Goal: Communication & Community: Ask a question

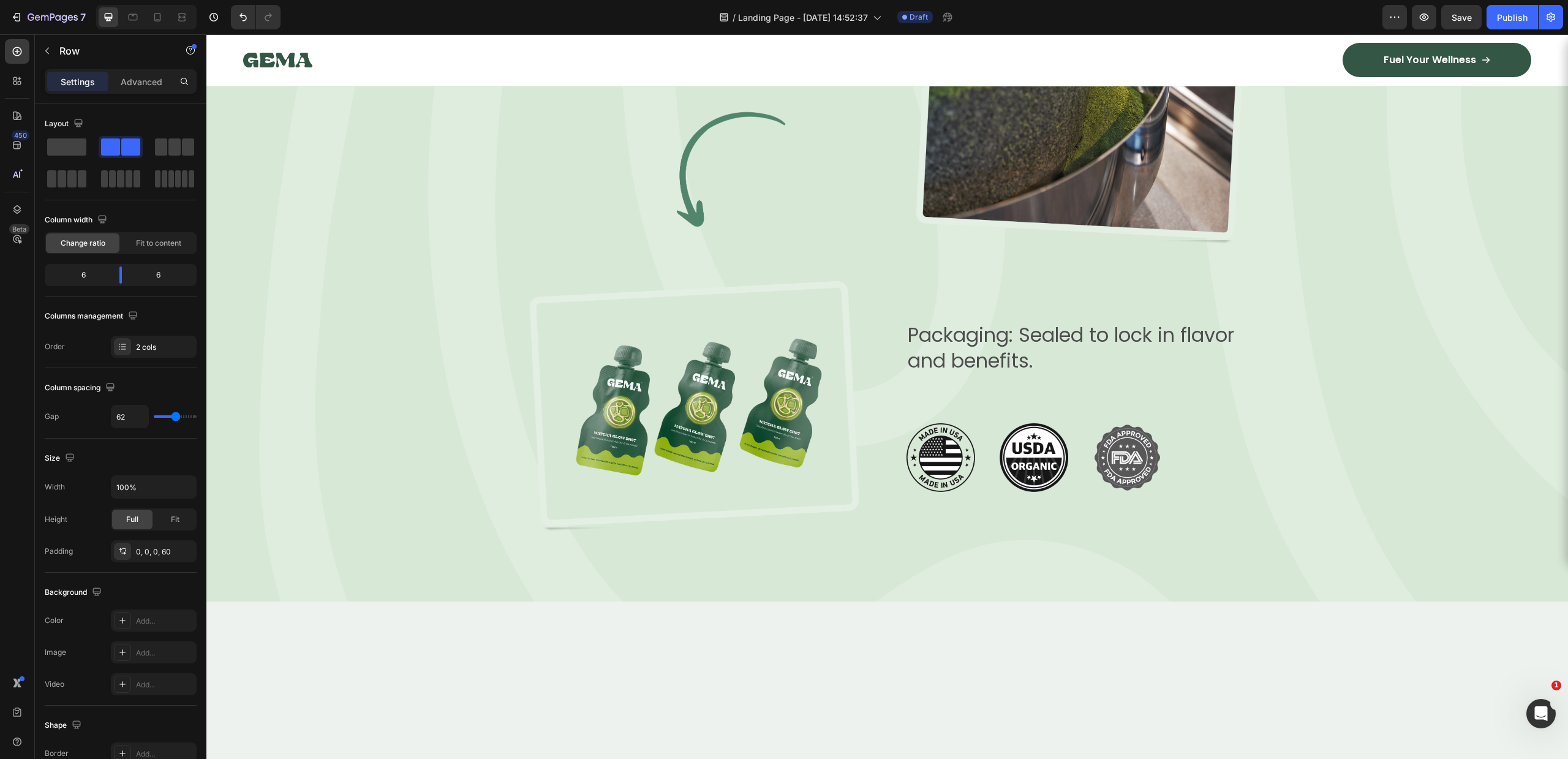
scroll to position [2203, 0]
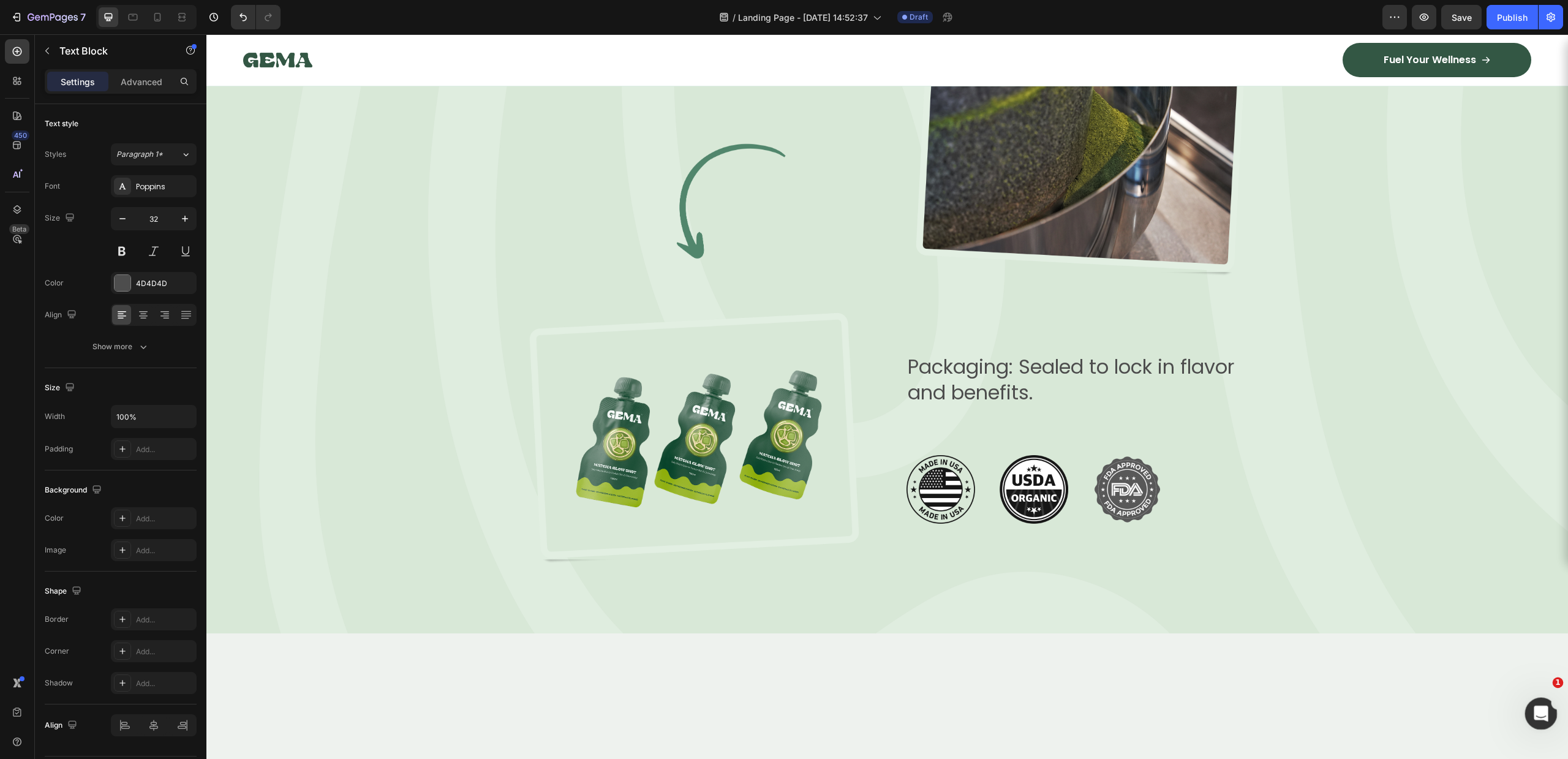
click at [1542, 701] on div "Ouvrir le Messenger Intercom" at bounding box center [1539, 711] width 40 height 40
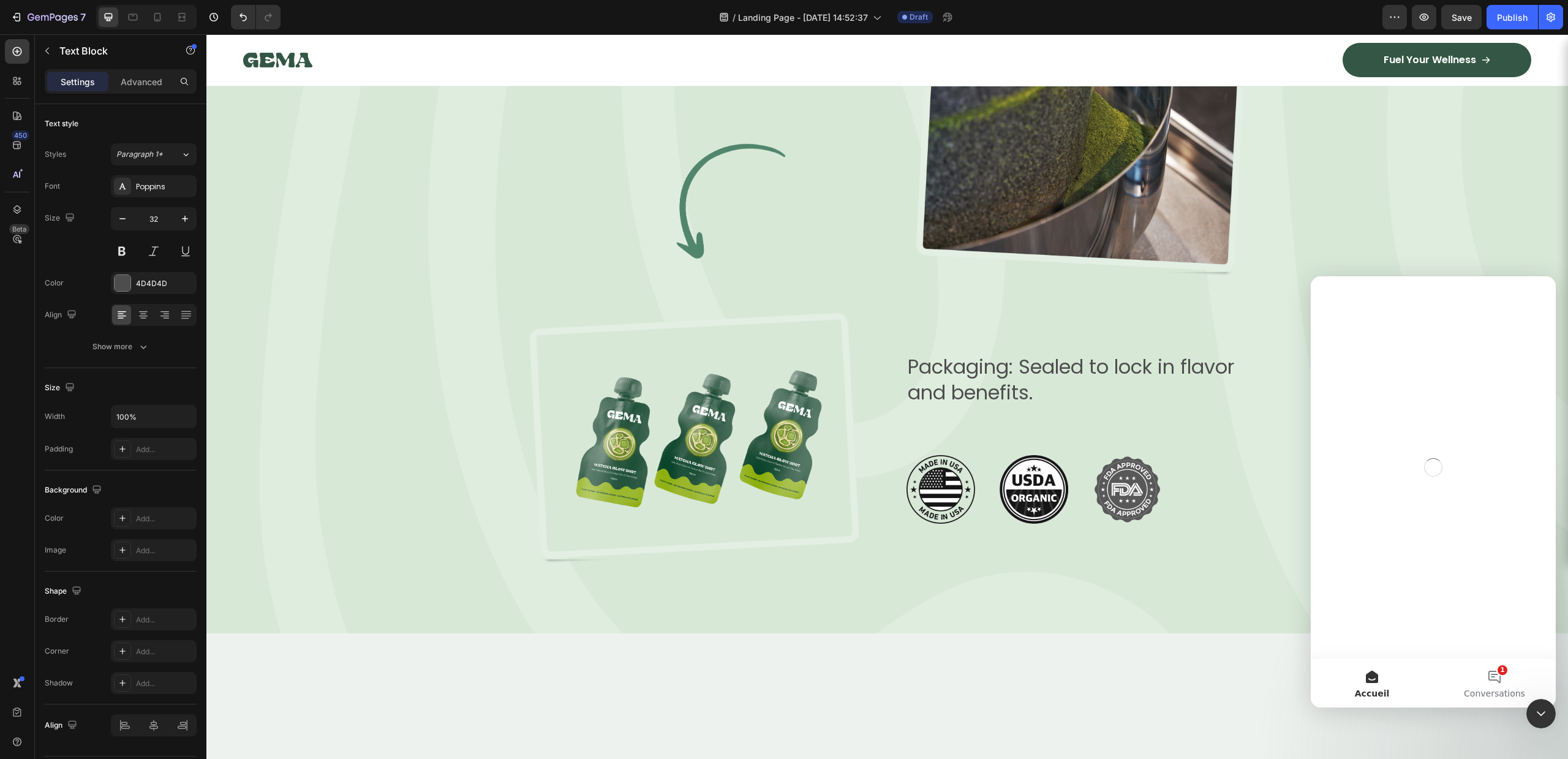
scroll to position [0, 0]
drag, startPoint x: 1137, startPoint y: 340, endPoint x: 1125, endPoint y: 339, distance: 12.0
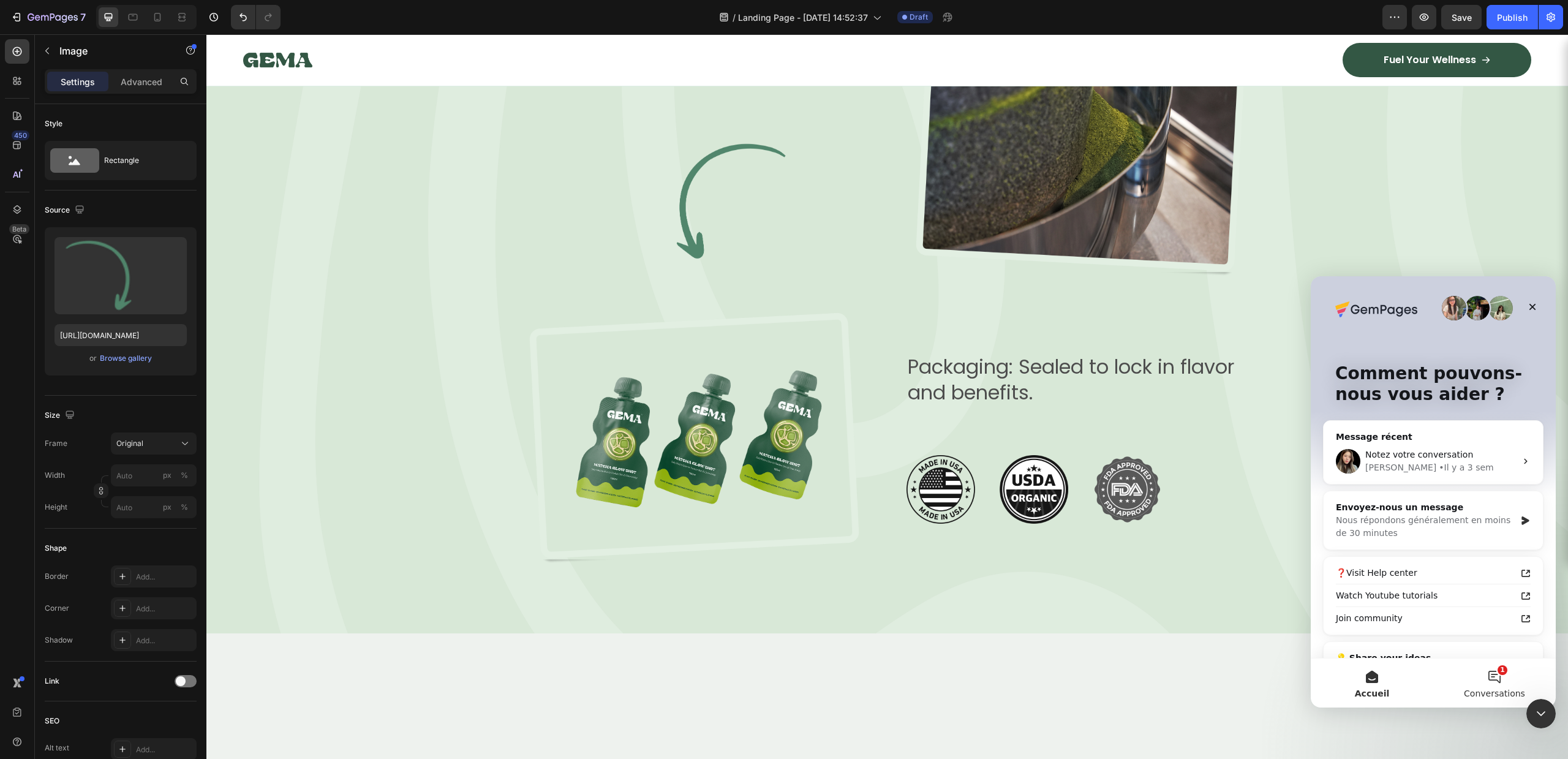
click at [1509, 682] on button "1 Conversations" at bounding box center [1494, 683] width 123 height 49
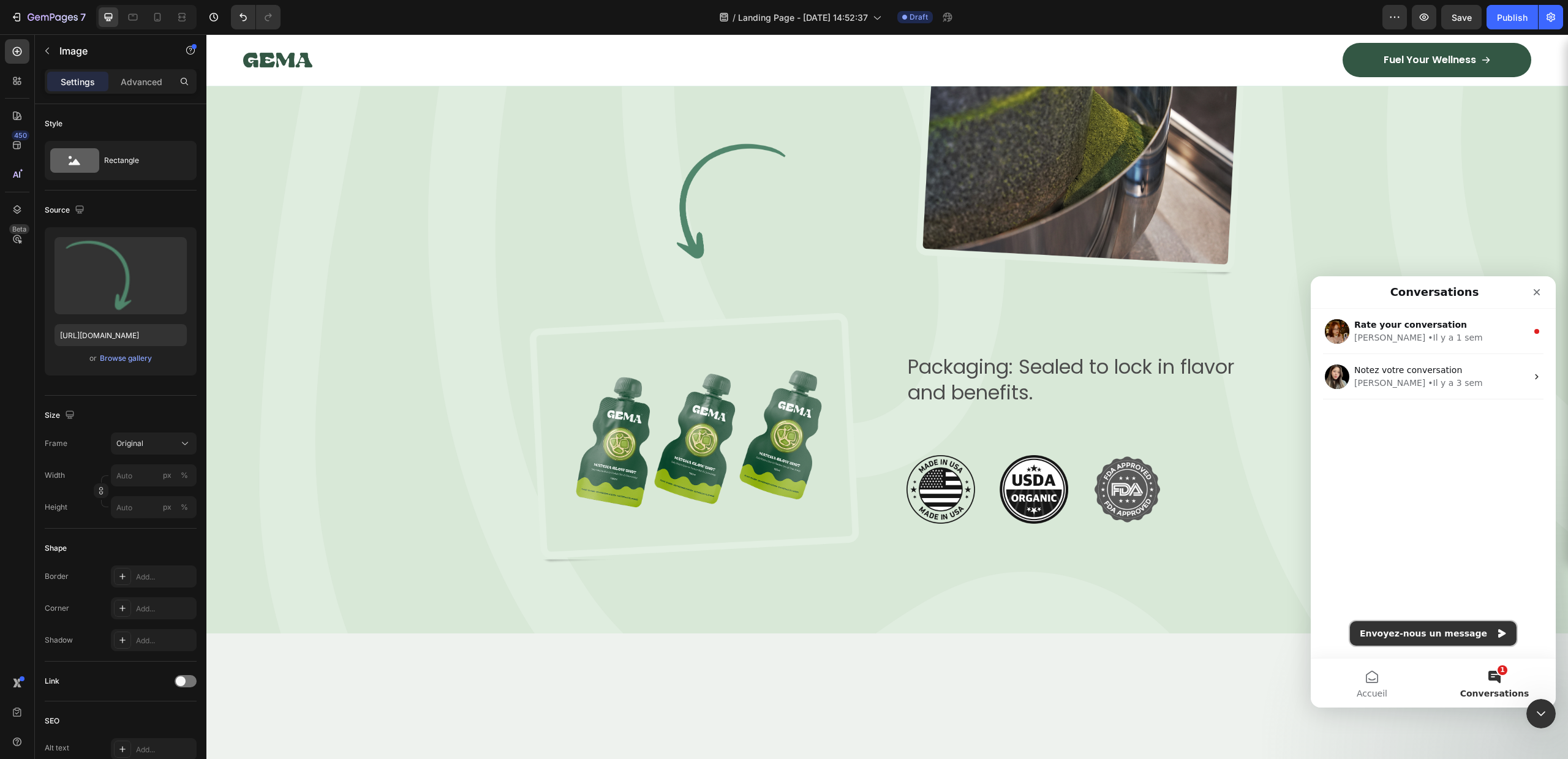
click at [1448, 635] on button "Envoyez-nous un message" at bounding box center [1433, 633] width 167 height 25
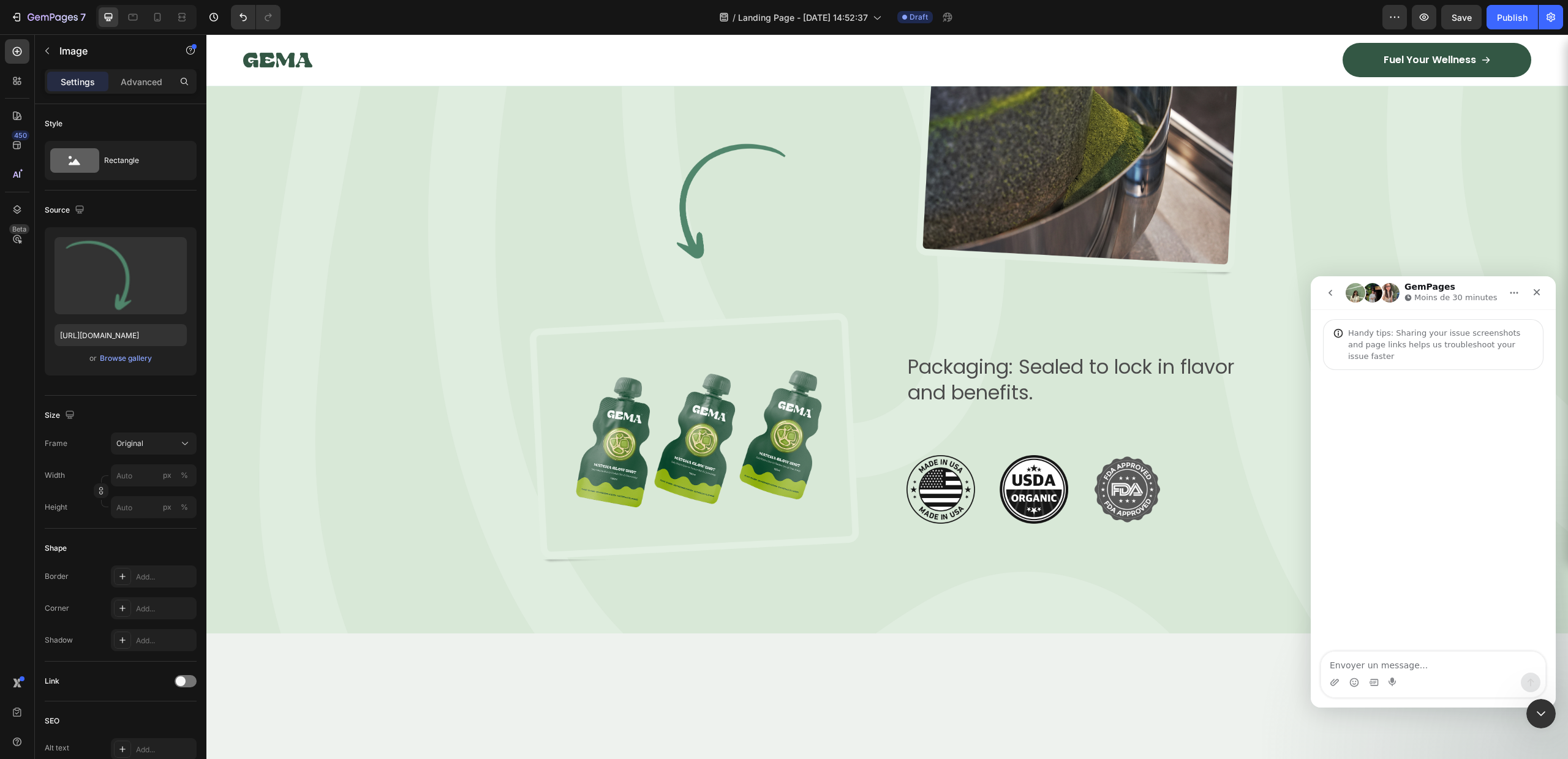
drag, startPoint x: 1449, startPoint y: 659, endPoint x: 1445, endPoint y: 668, distance: 9.8
click at [1448, 662] on textarea "Envoyer un message..." at bounding box center [1433, 662] width 225 height 21
type textarea "bonjour"
type textarea "k"
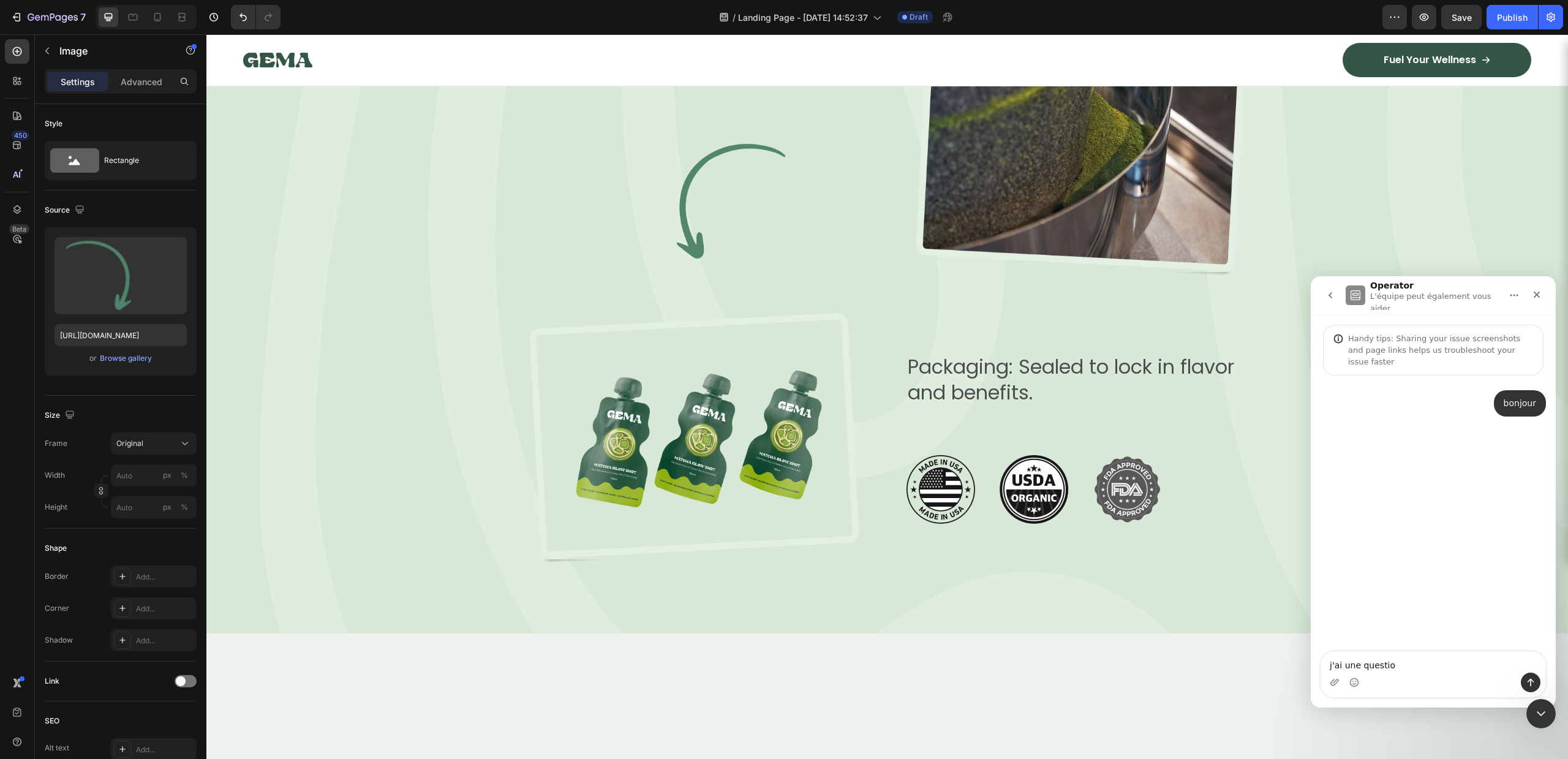
type textarea "j'ai une question"
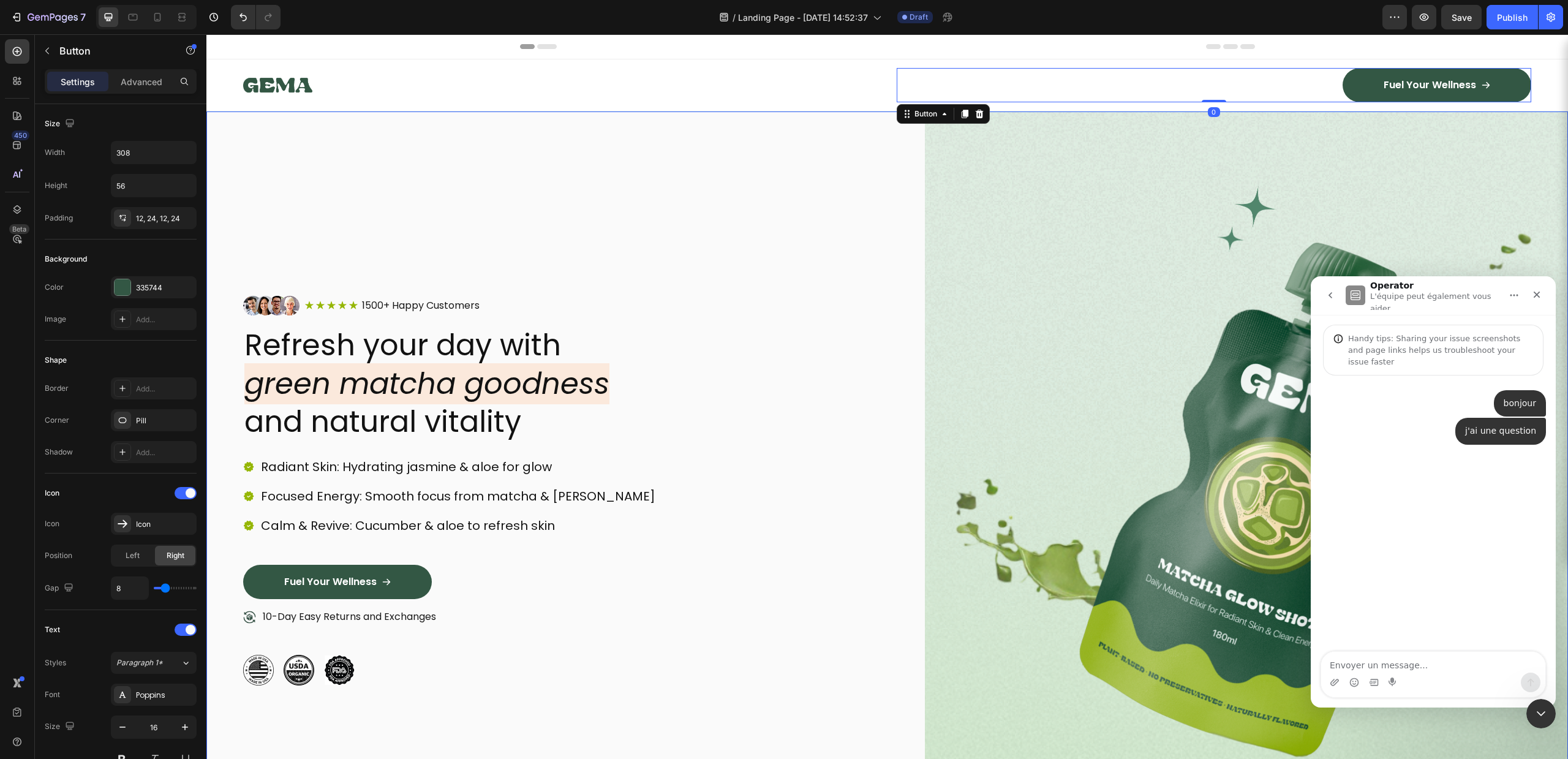
click at [739, 172] on div "Image Icon Icon Icon Icon Icon Icon List 1500+ Happy Customers Text Block Row R…" at bounding box center [565, 491] width 644 height 758
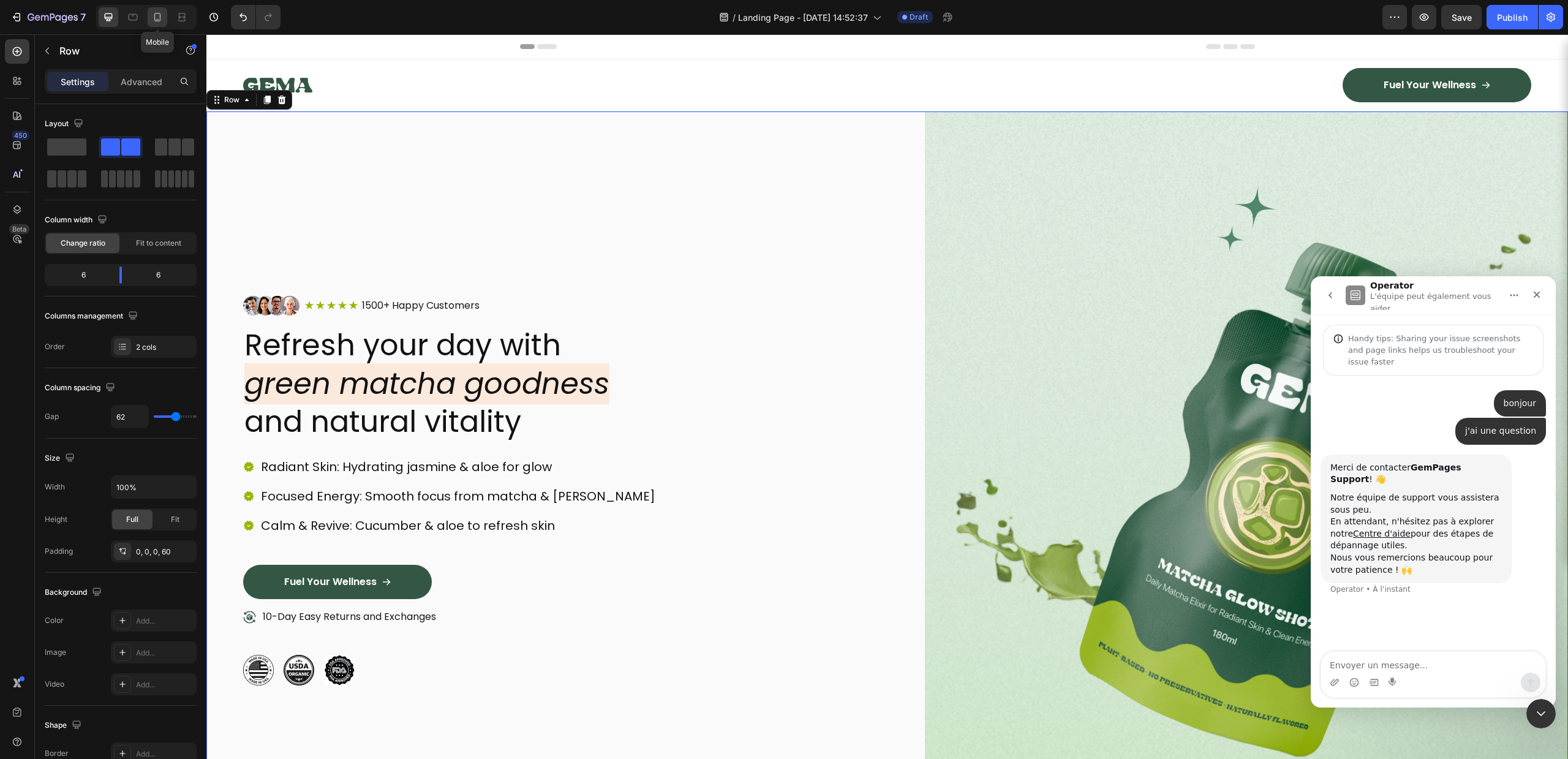
click at [159, 22] on icon at bounding box center [157, 17] width 12 height 12
type input "0"
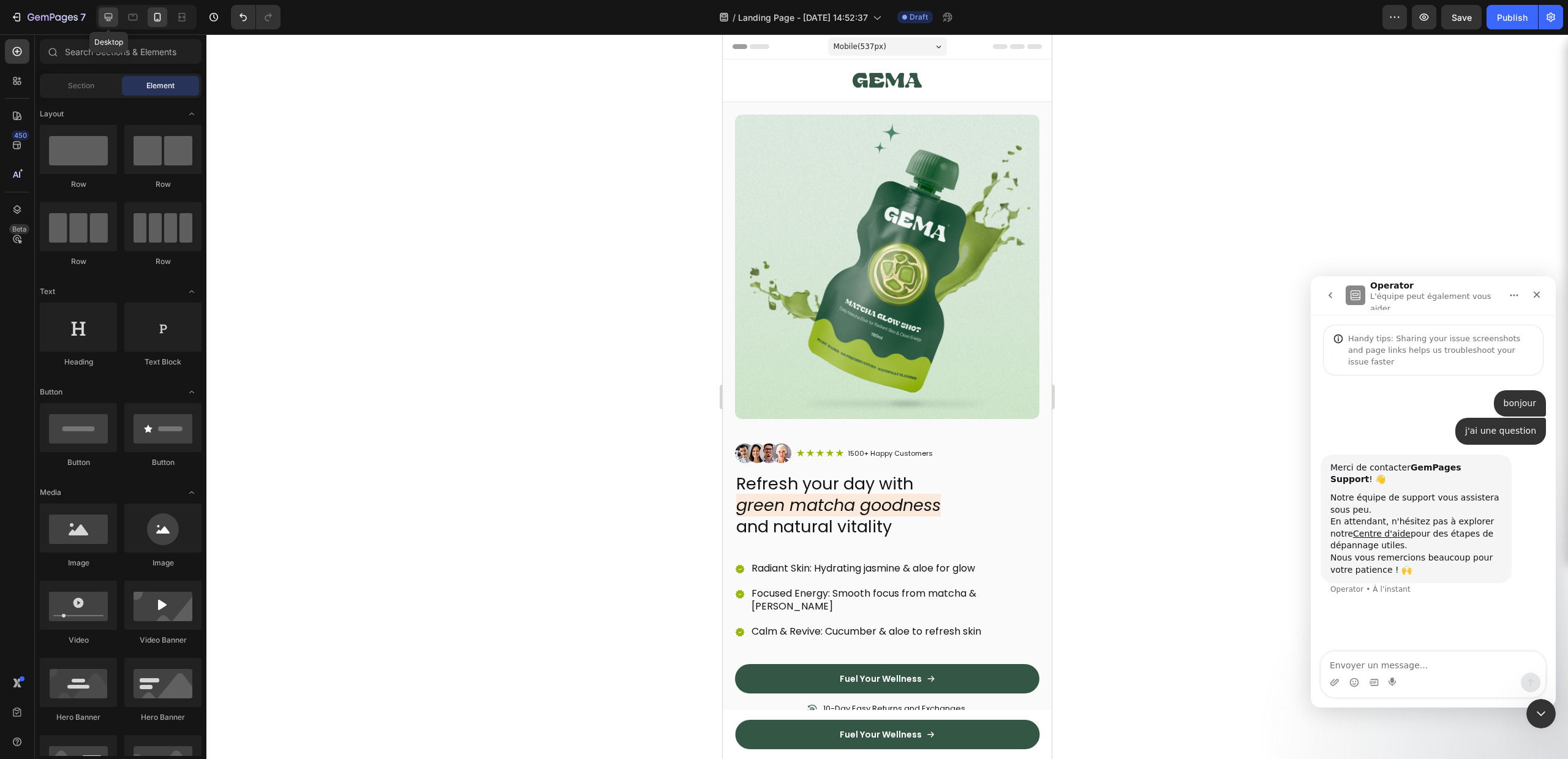
click at [115, 13] on div at bounding box center [109, 17] width 19 height 19
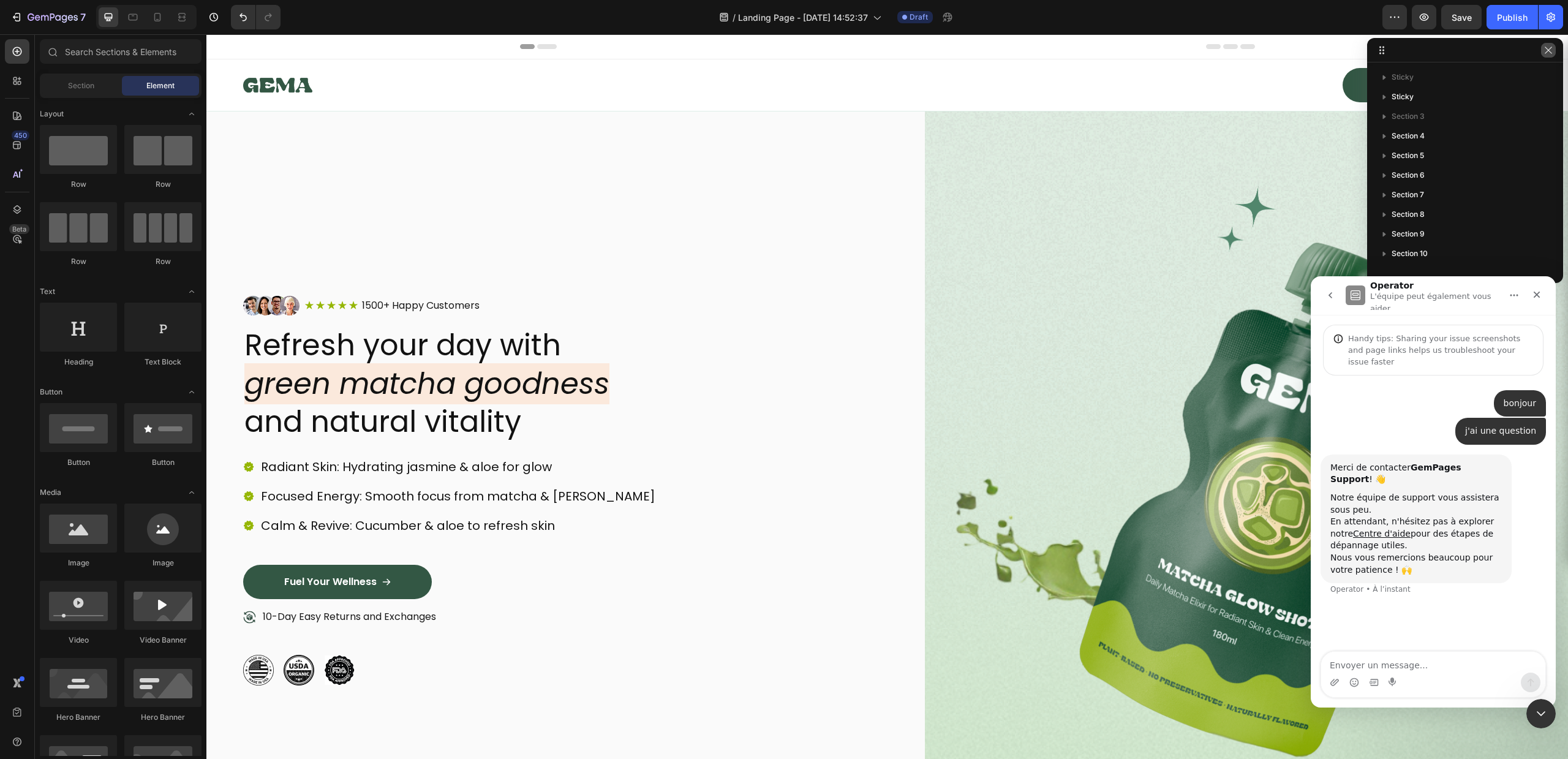
click at [1553, 50] on button "button" at bounding box center [1549, 51] width 15 height 15
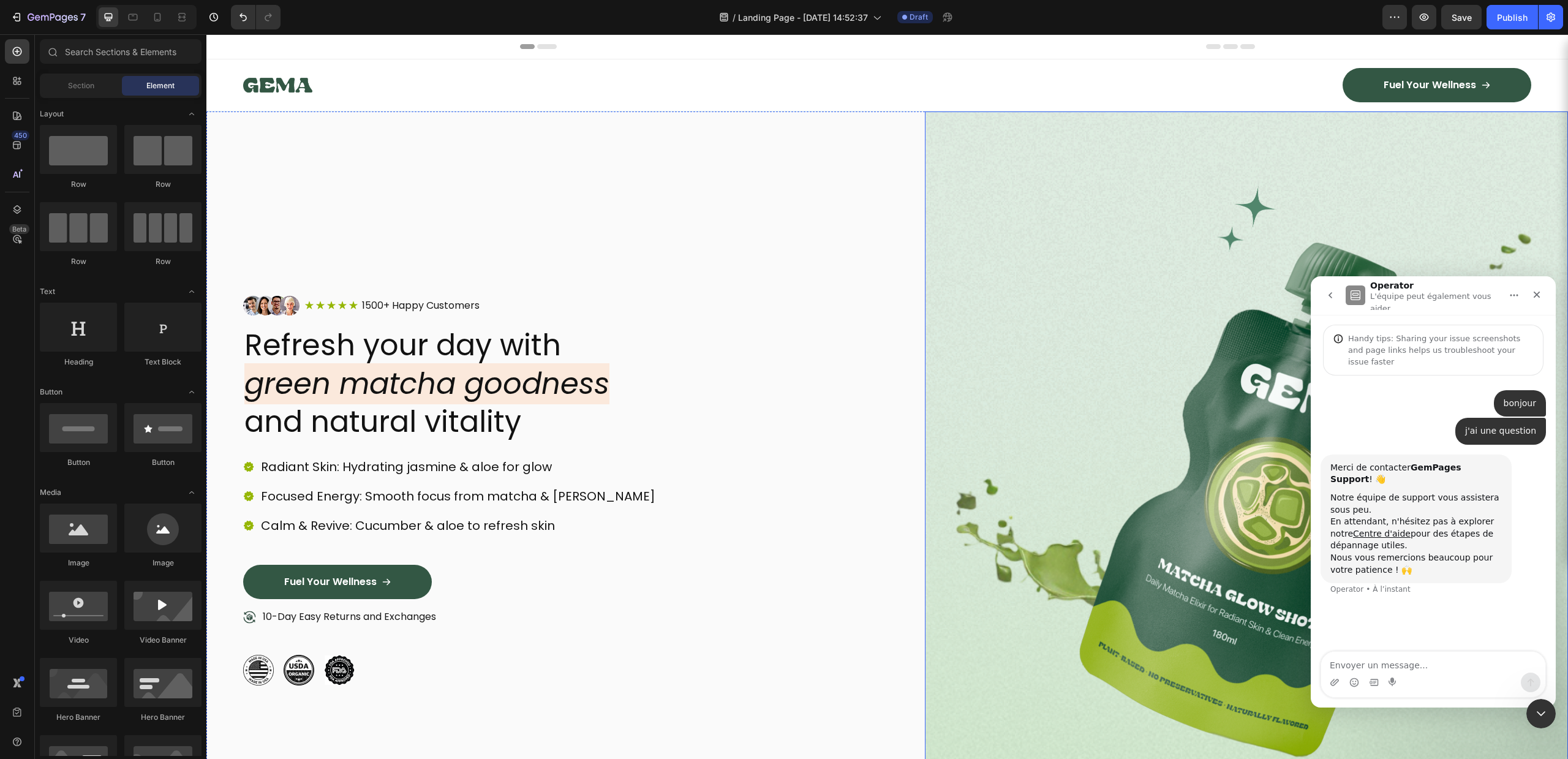
click at [1062, 246] on img at bounding box center [1247, 491] width 644 height 758
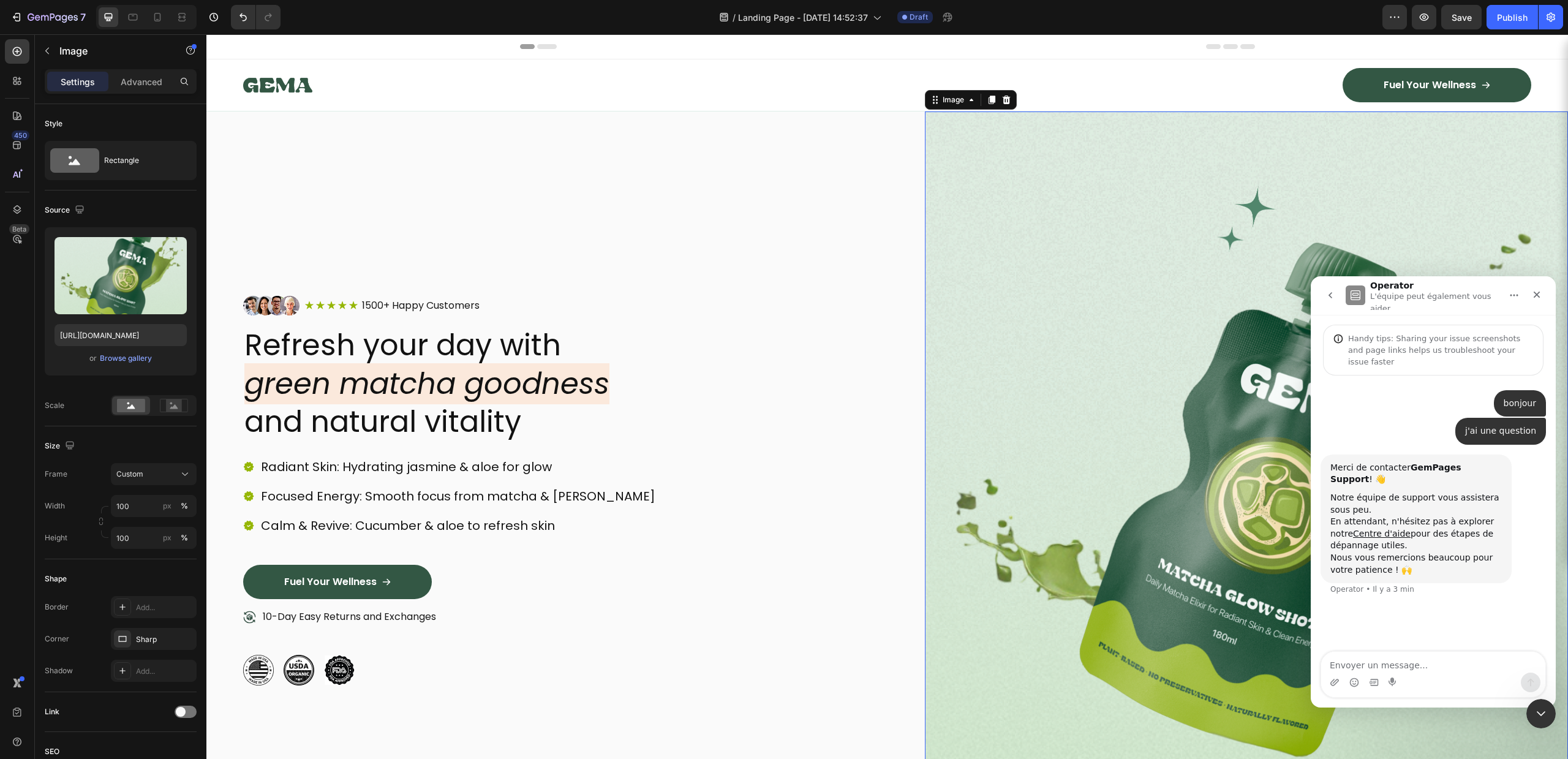
click at [1046, 210] on img at bounding box center [1247, 491] width 644 height 758
click at [120, 368] on div "Upload Image https://cdn.shopify.com/s/files/1/0756/9240/9060/files/gempages_58…" at bounding box center [120, 301] width 152 height 148
click at [122, 366] on div "Upload Image https://cdn.shopify.com/s/files/1/0756/9240/9060/files/gempages_58…" at bounding box center [120, 301] width 152 height 148
click at [125, 361] on div "Browse gallery" at bounding box center [126, 358] width 52 height 11
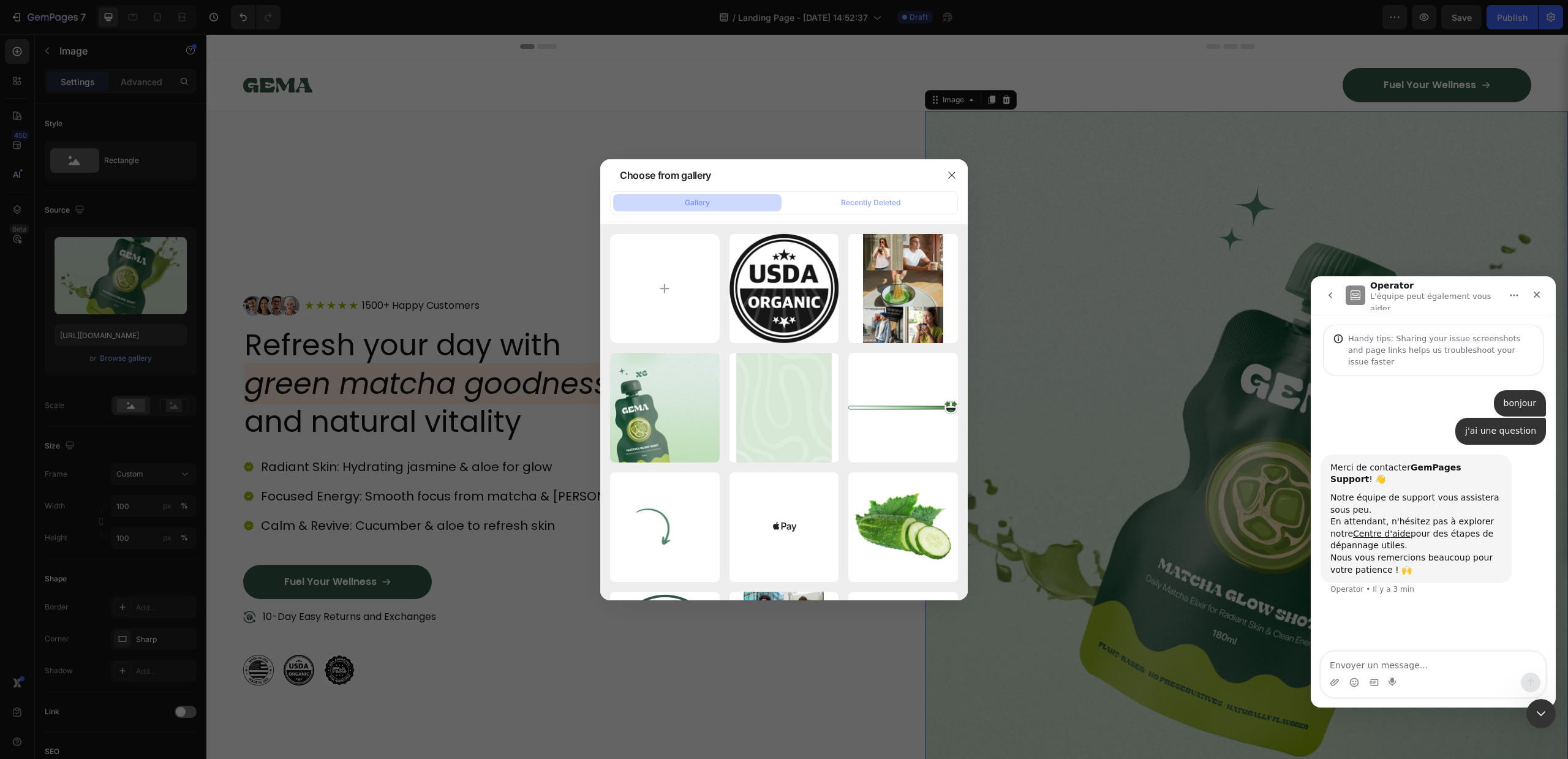
type input "C:\fakepath\5da3d092-5127-4b5d-9487-4b2ce8066dcb.png"
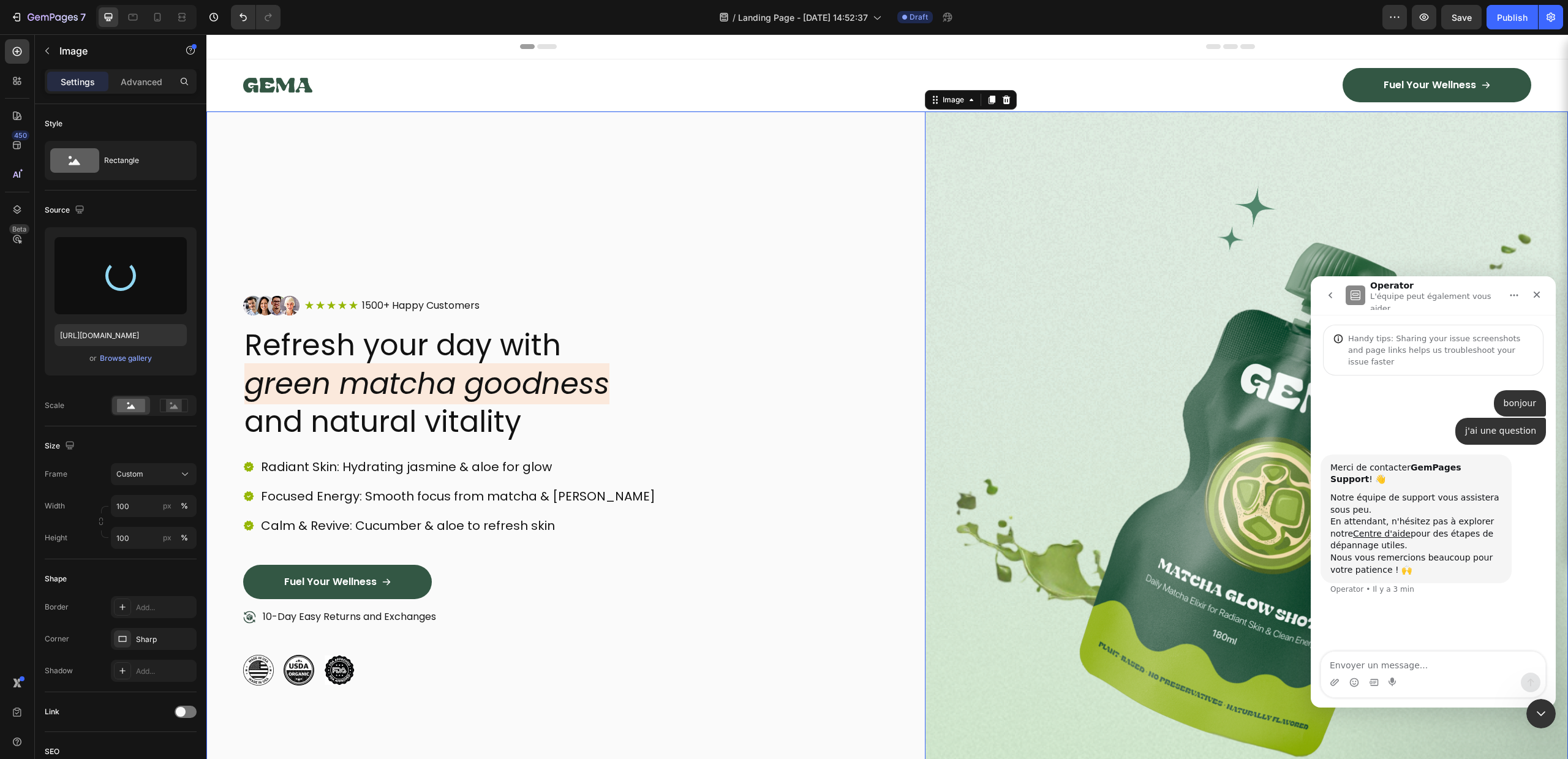
click at [803, 135] on div "Image Icon Icon Icon Icon Icon Icon List 1500+ Happy Customers Text Block Row R…" at bounding box center [565, 491] width 644 height 758
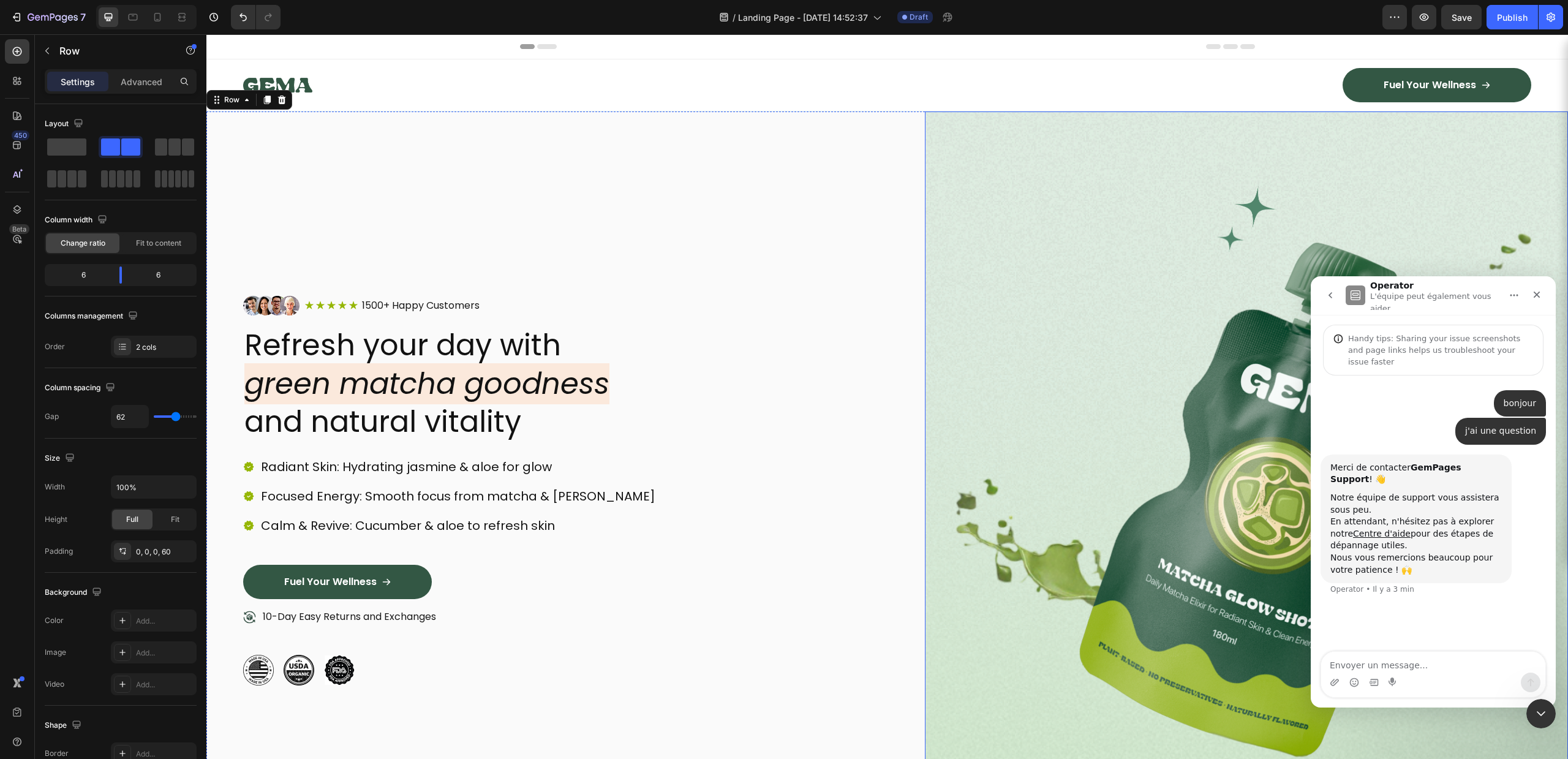
click at [991, 198] on img at bounding box center [1247, 491] width 644 height 758
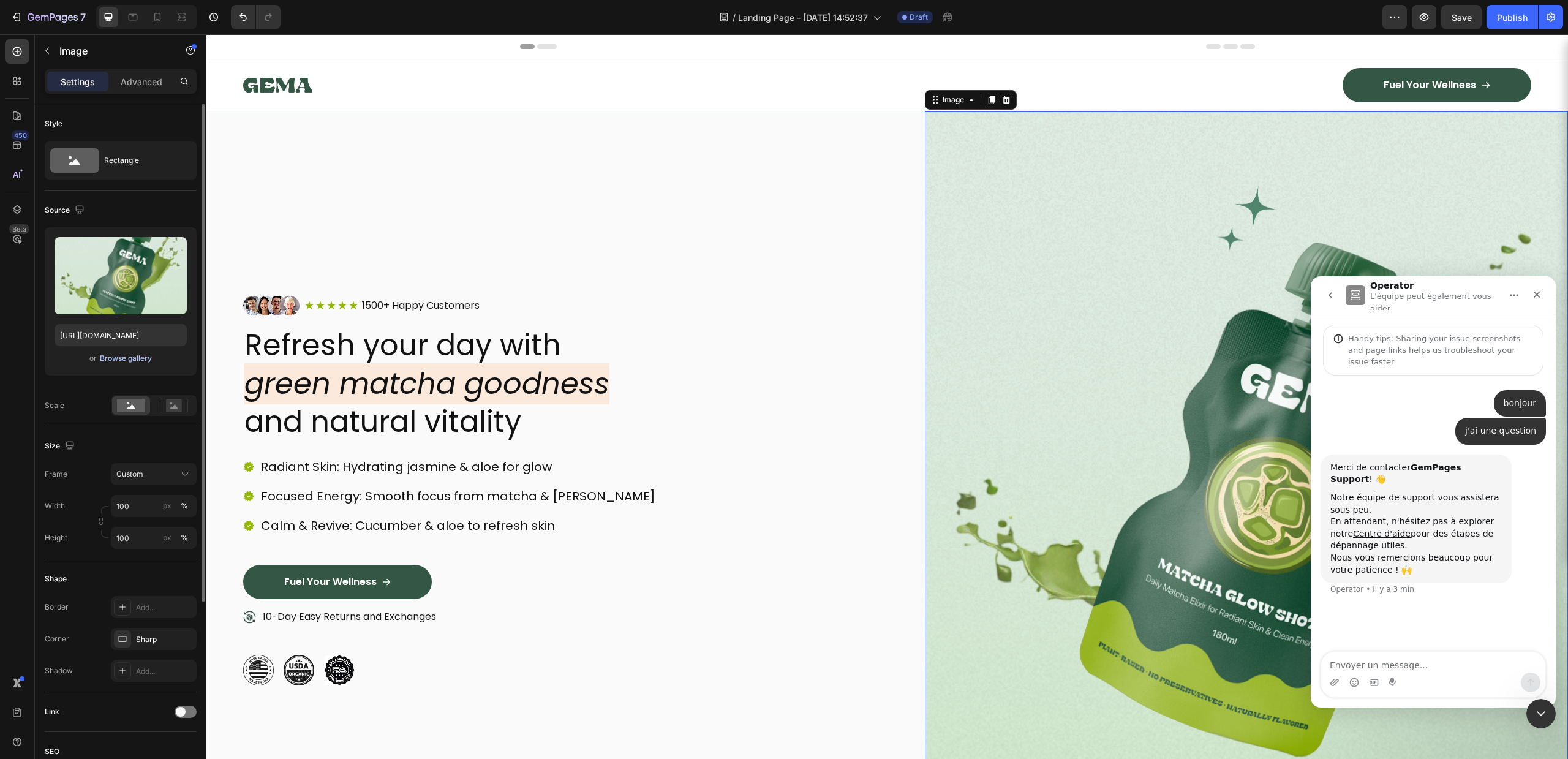
click at [120, 361] on div "Browse gallery" at bounding box center [126, 358] width 52 height 11
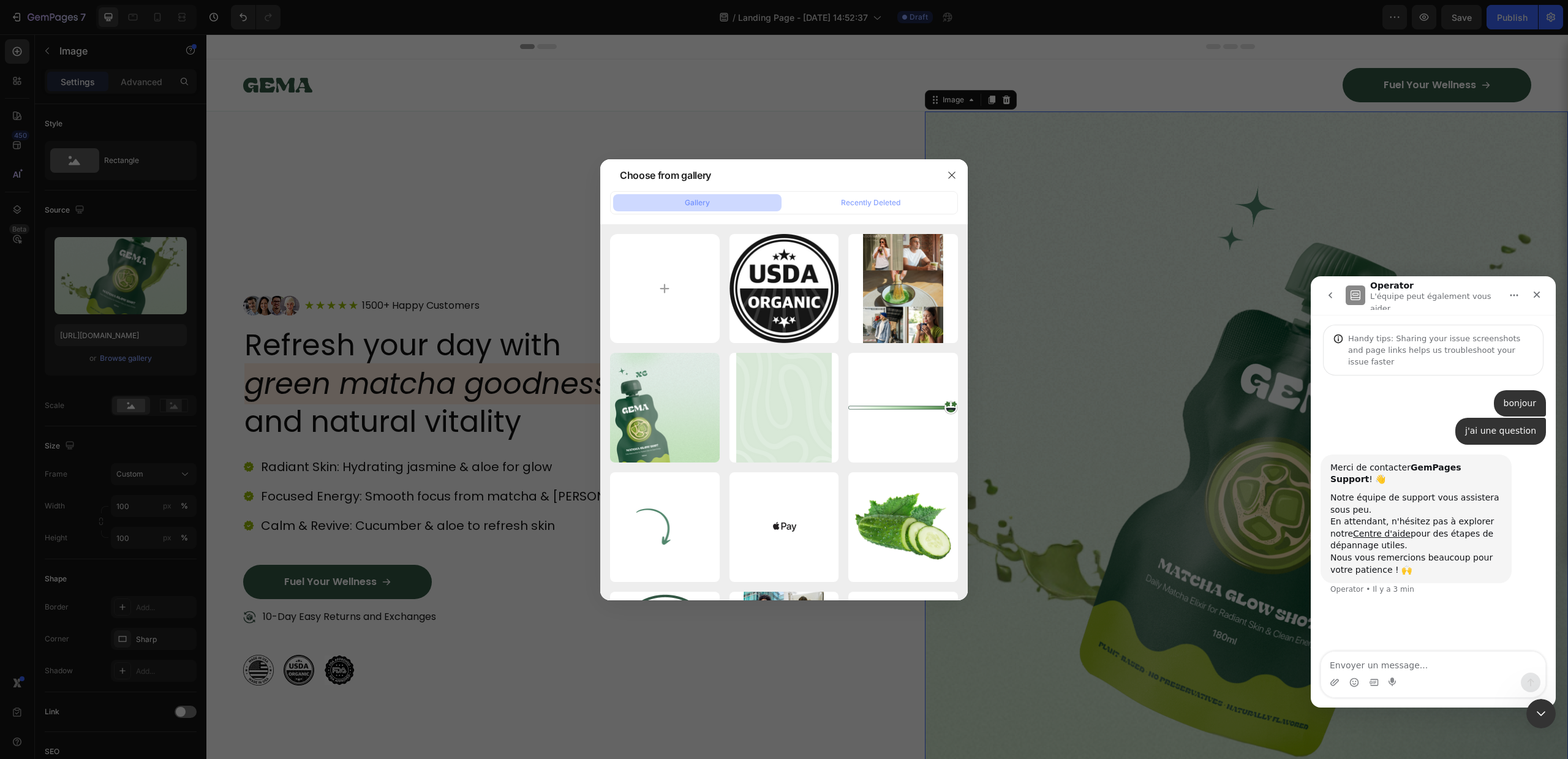
type input "C:\fakepath\5da3d092-5127-4b5d-9487-4b2ce8066dcb.png"
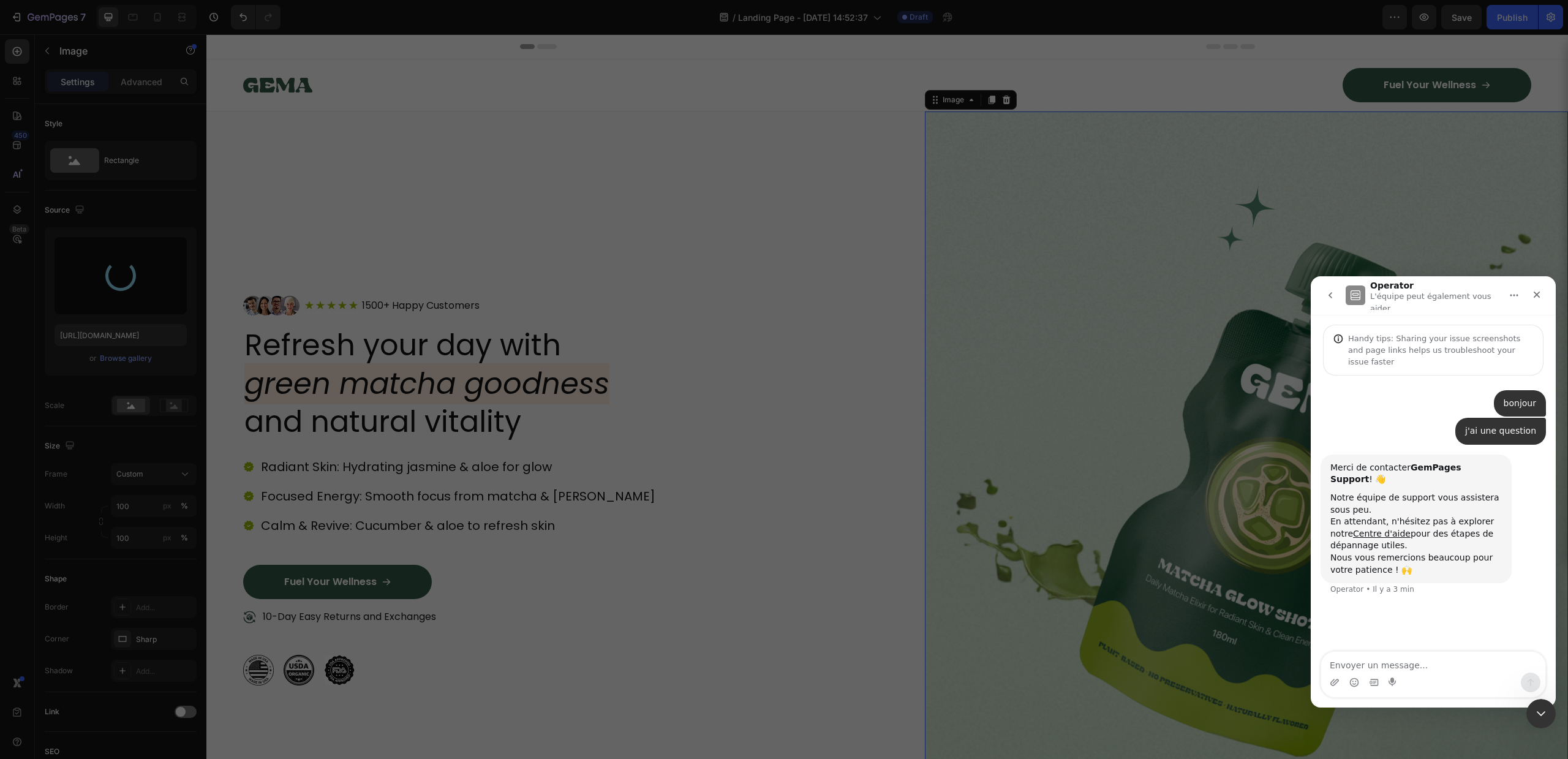
type input "[URL][DOMAIN_NAME]"
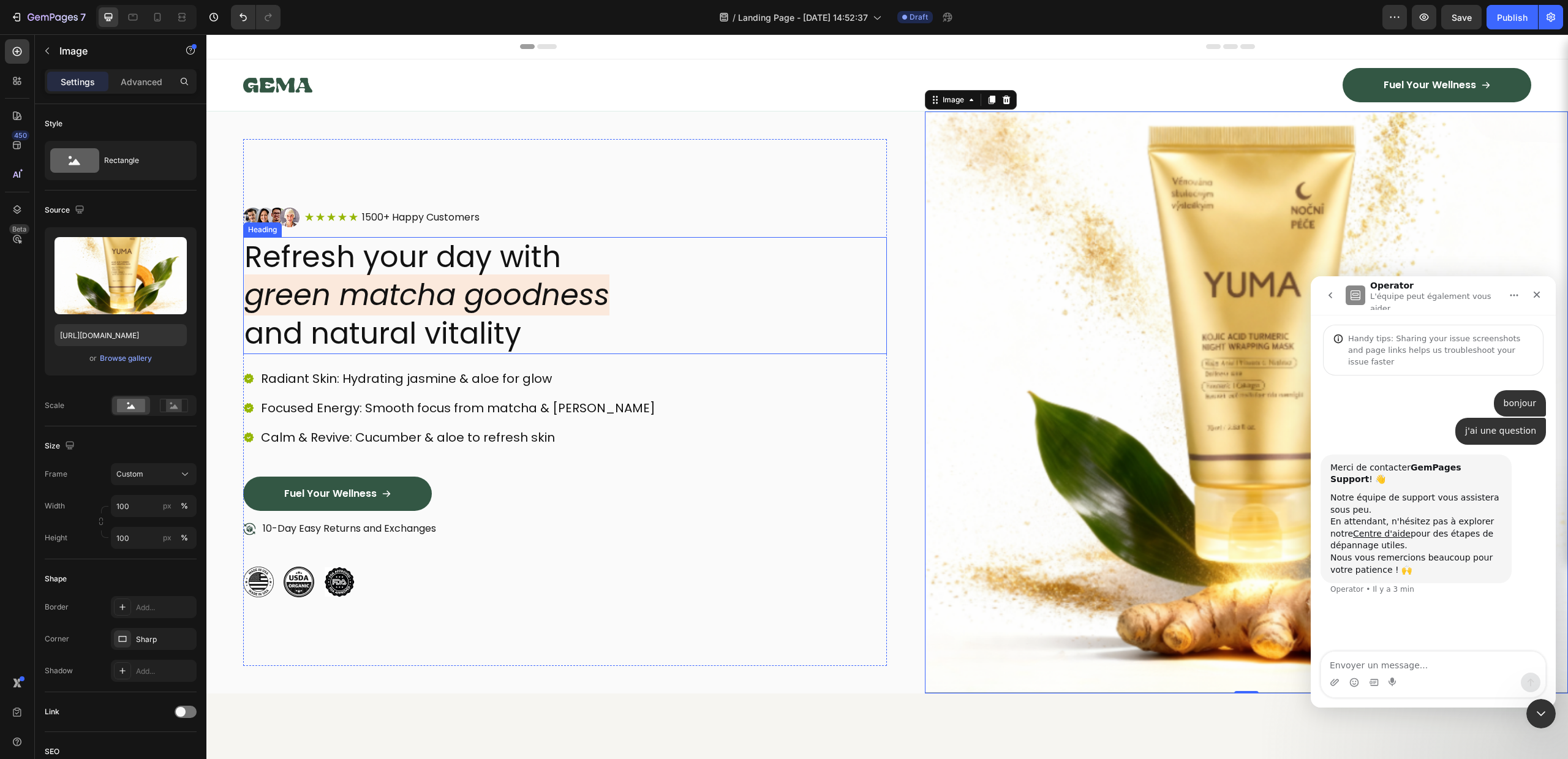
click at [860, 323] on h2 "Refresh your day with green matcha goodness and natural vitality" at bounding box center [565, 295] width 644 height 117
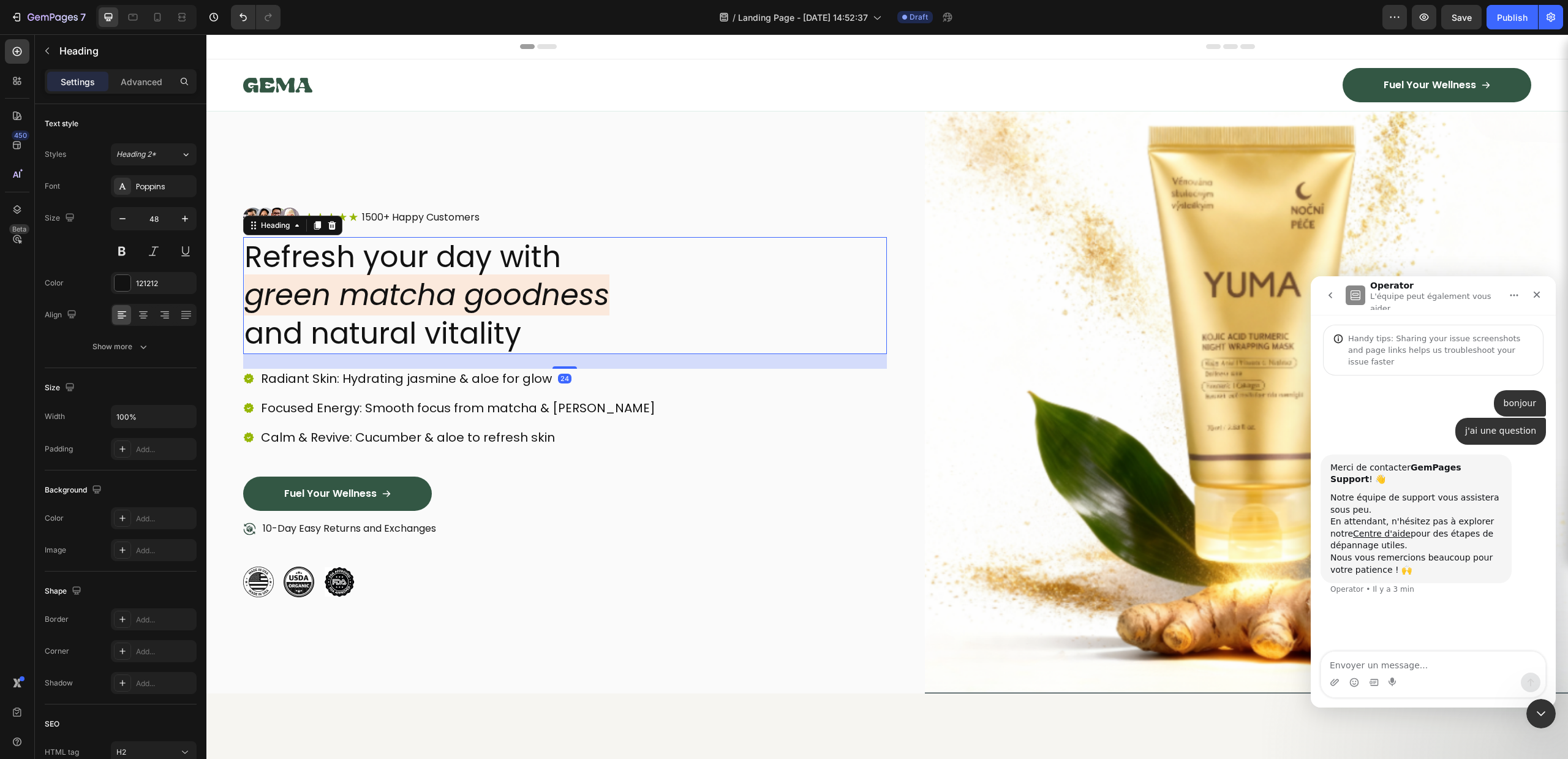
click at [846, 196] on div "Image Icon Icon Icon Icon Icon Icon List 1500+ Happy Customers Text Block Row R…" at bounding box center [565, 402] width 644 height 526
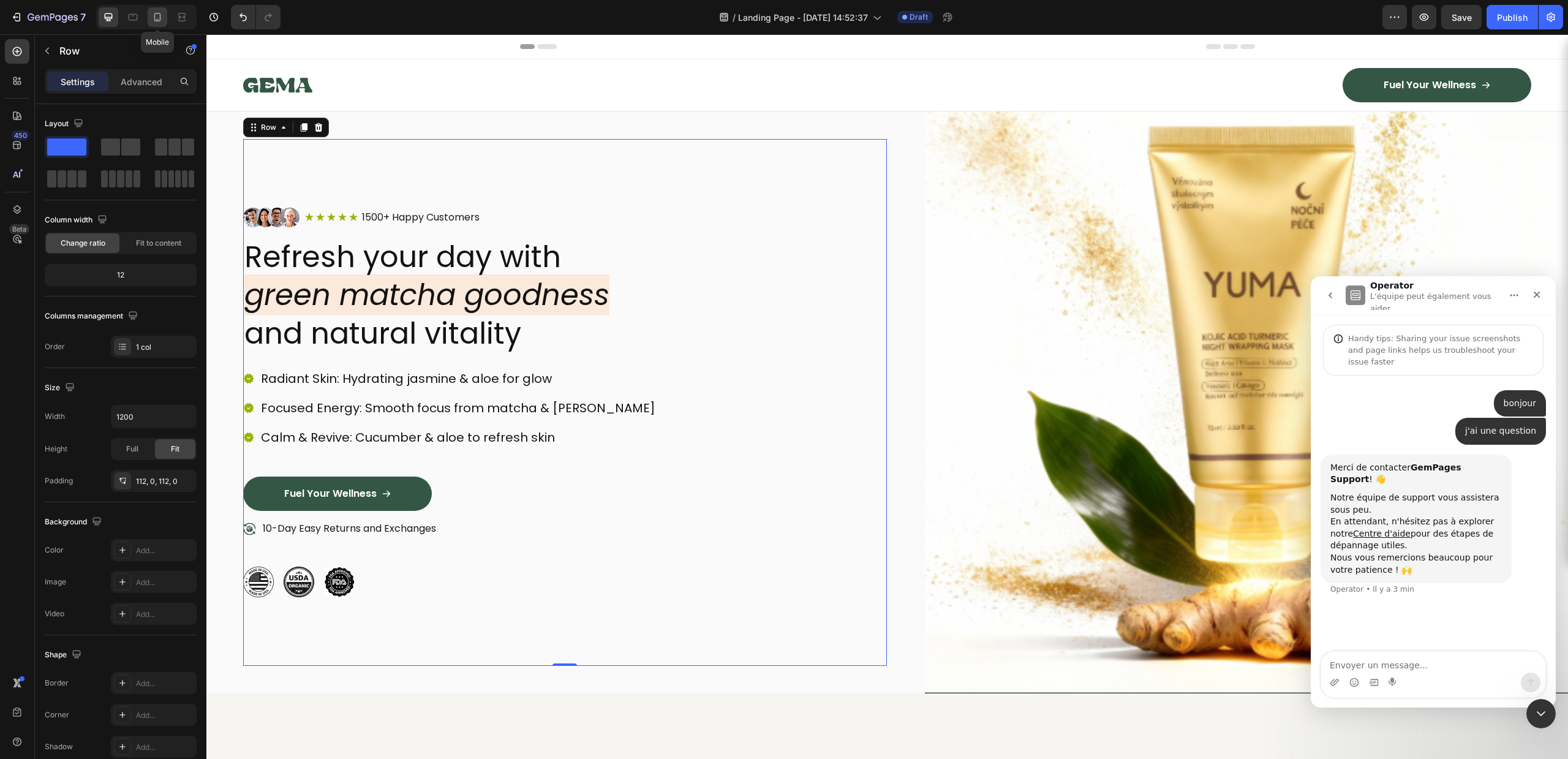
click at [161, 16] on icon at bounding box center [158, 17] width 7 height 9
type input "100%"
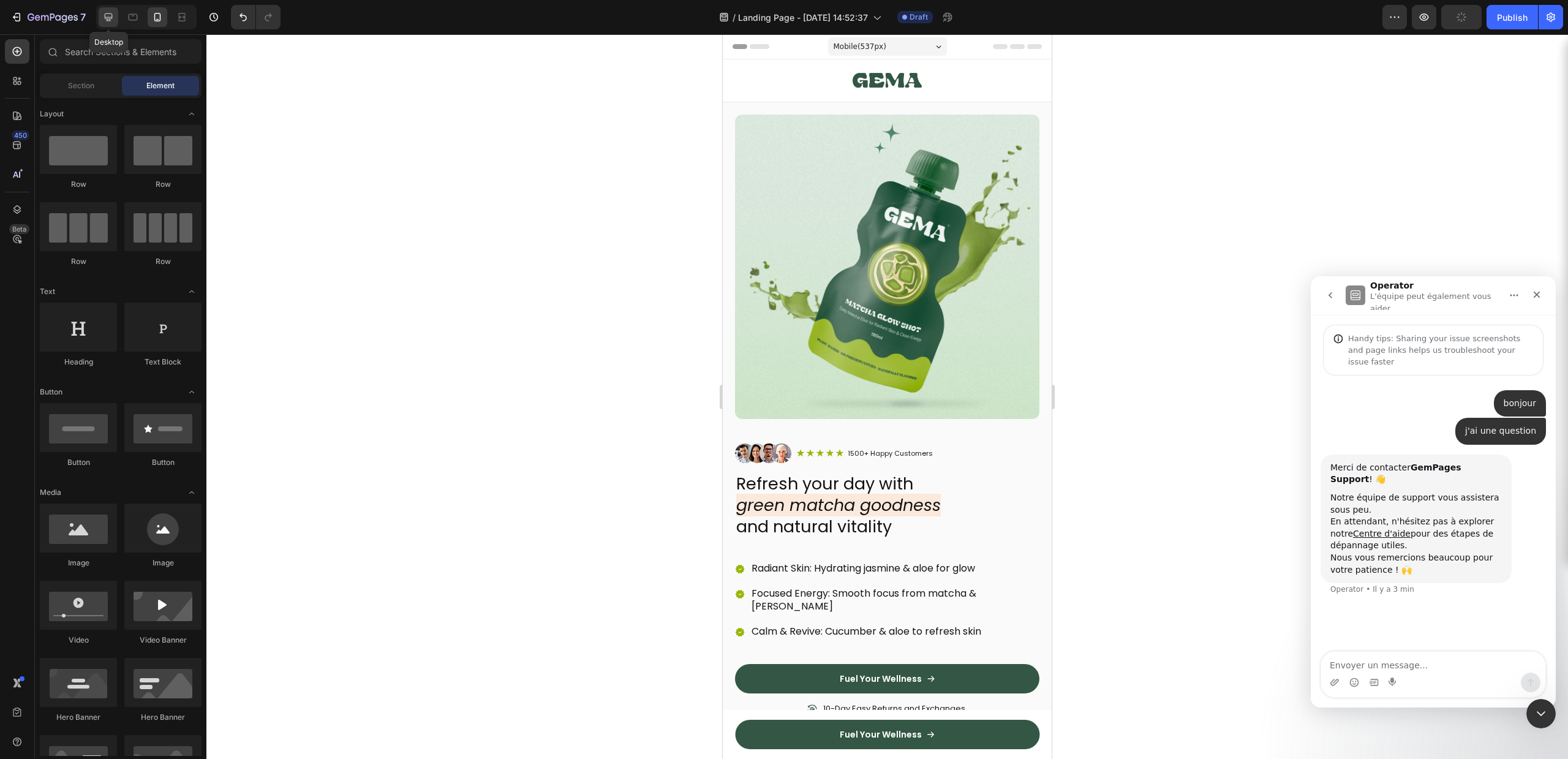
click at [99, 14] on div at bounding box center [109, 17] width 19 height 19
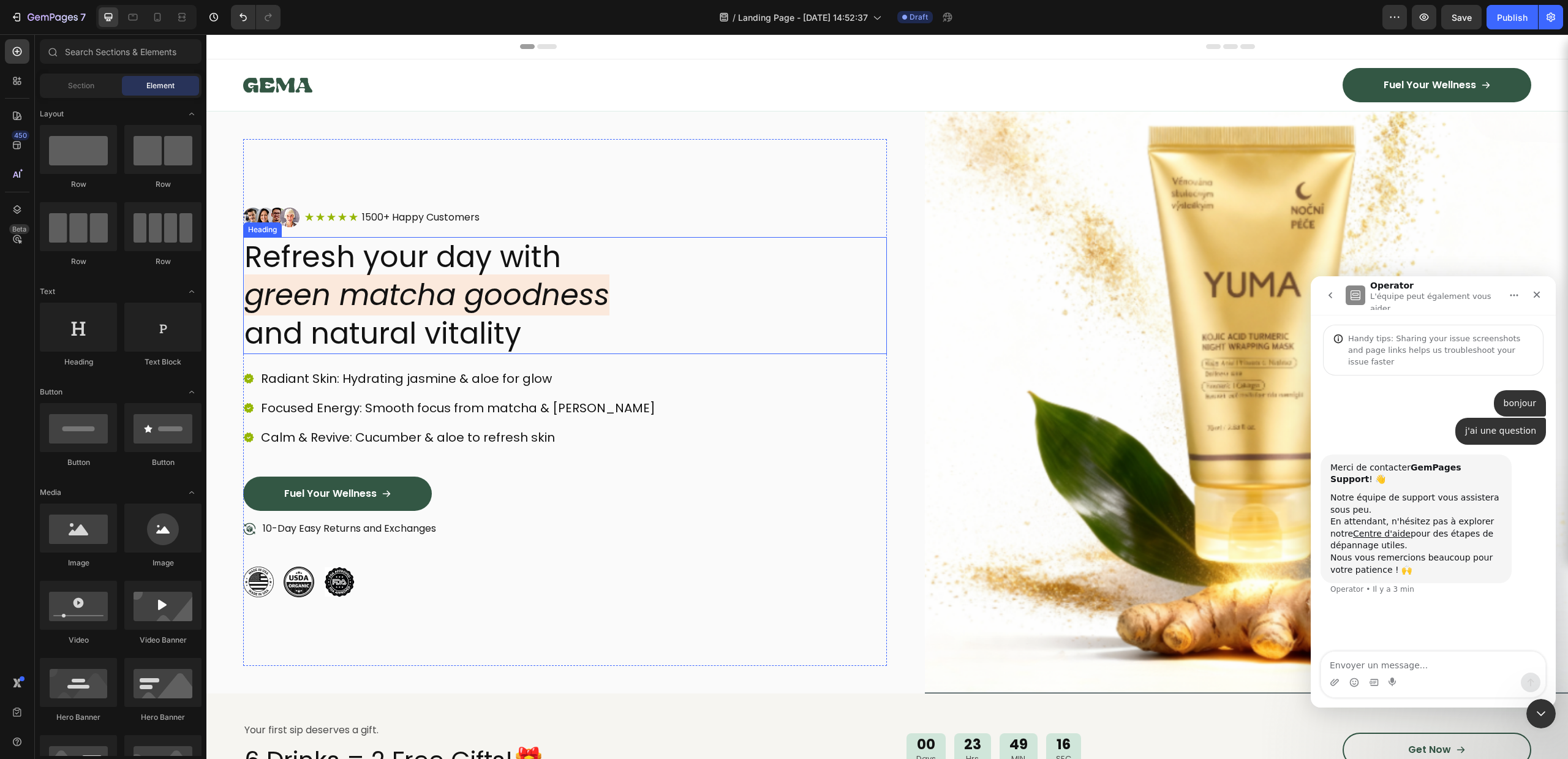
click at [1030, 259] on img at bounding box center [1247, 402] width 644 height 582
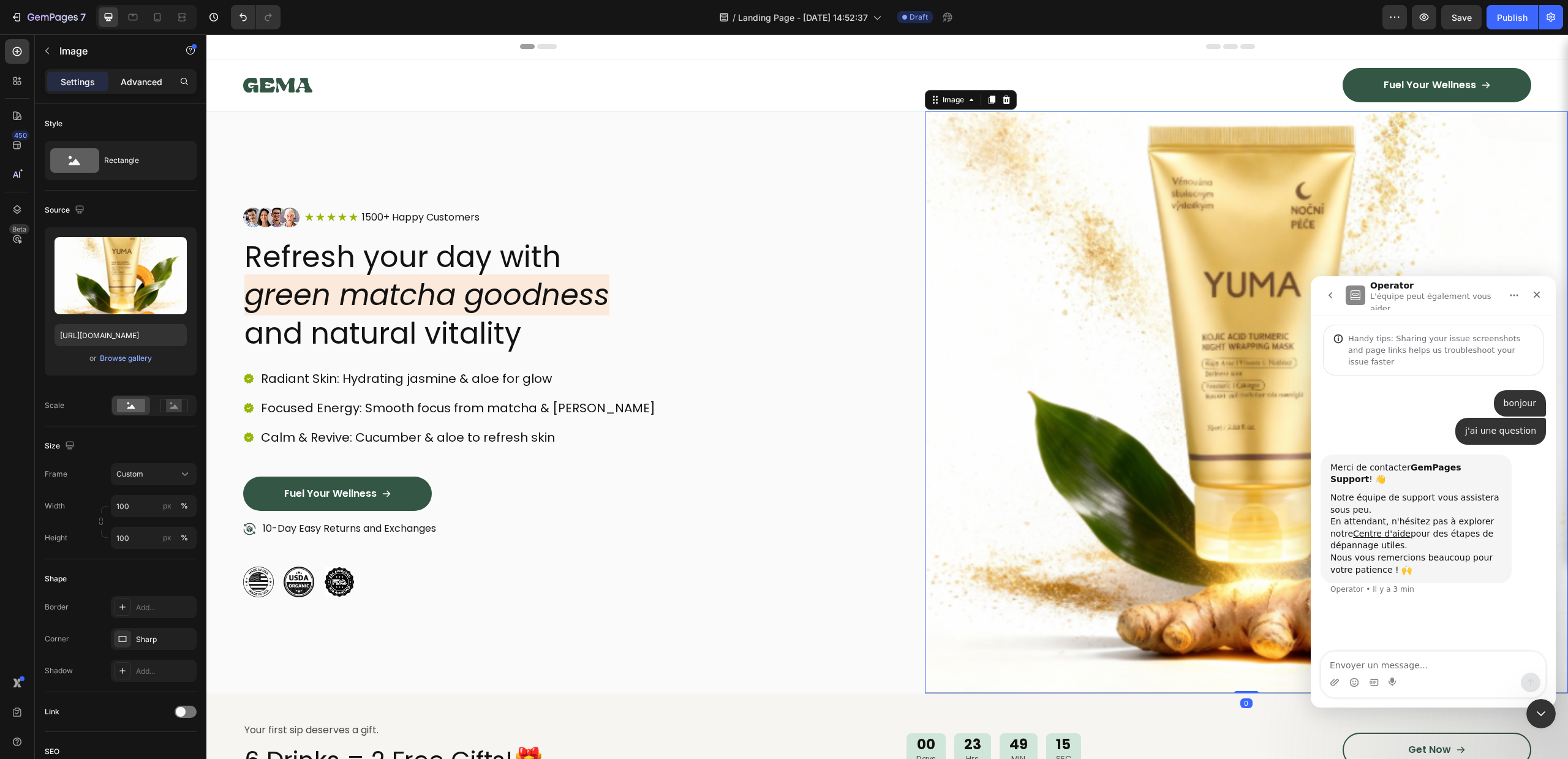
click at [159, 85] on p "Advanced" at bounding box center [141, 81] width 42 height 13
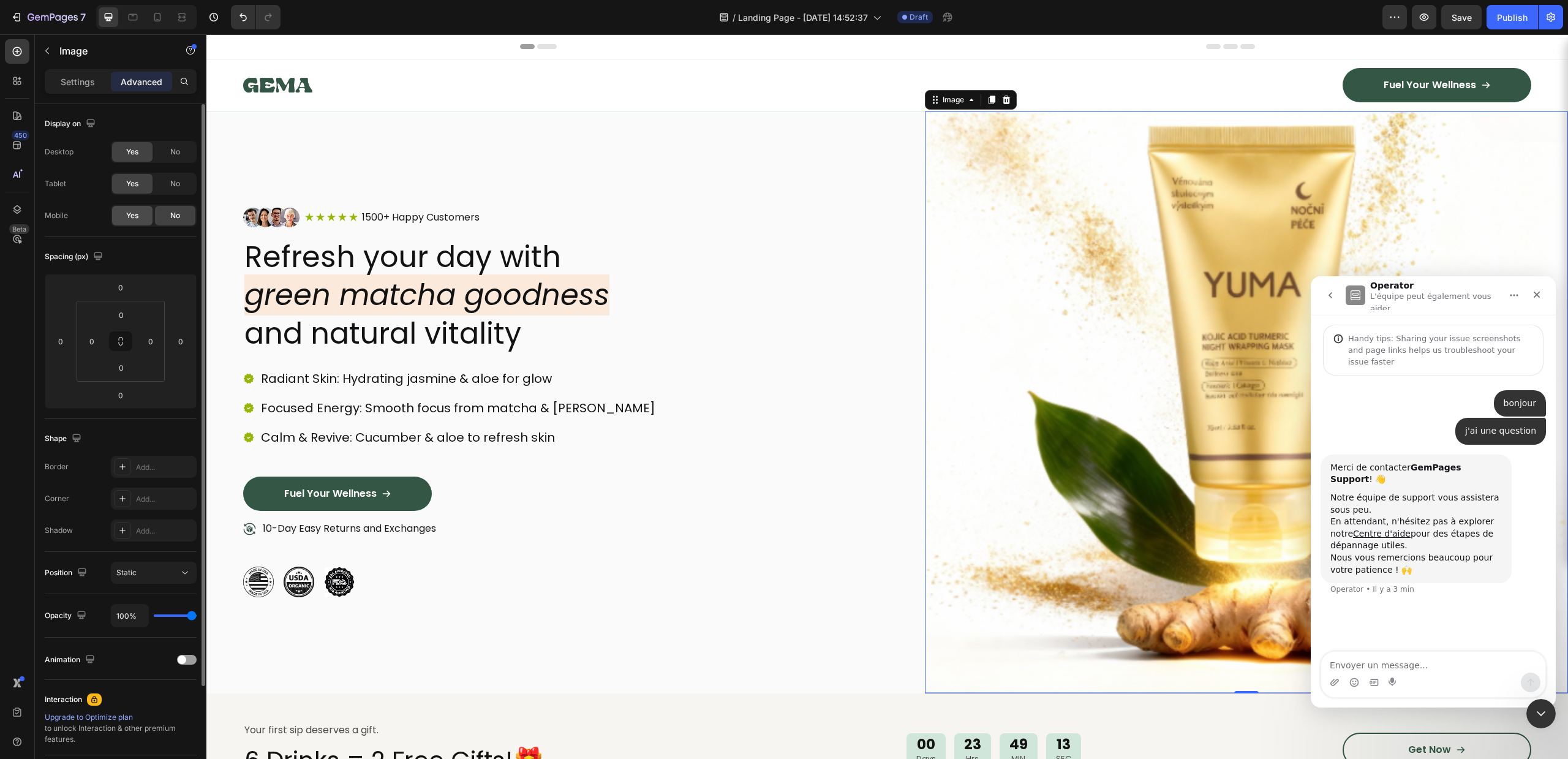
click at [132, 210] on span "Yes" at bounding box center [132, 216] width 12 height 11
click at [79, 83] on p "Settings" at bounding box center [78, 81] width 34 height 13
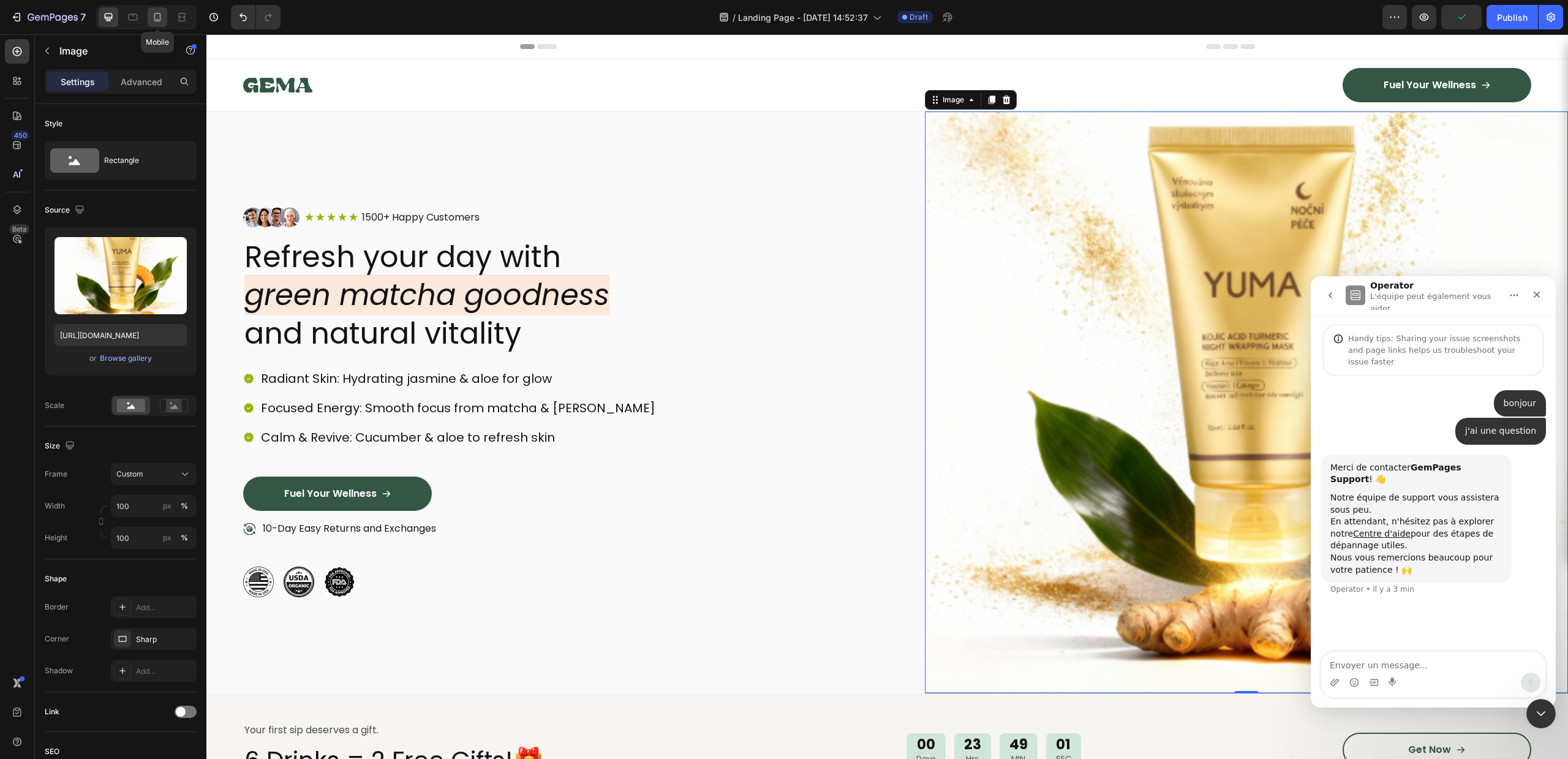
click at [165, 10] on div at bounding box center [158, 17] width 19 height 19
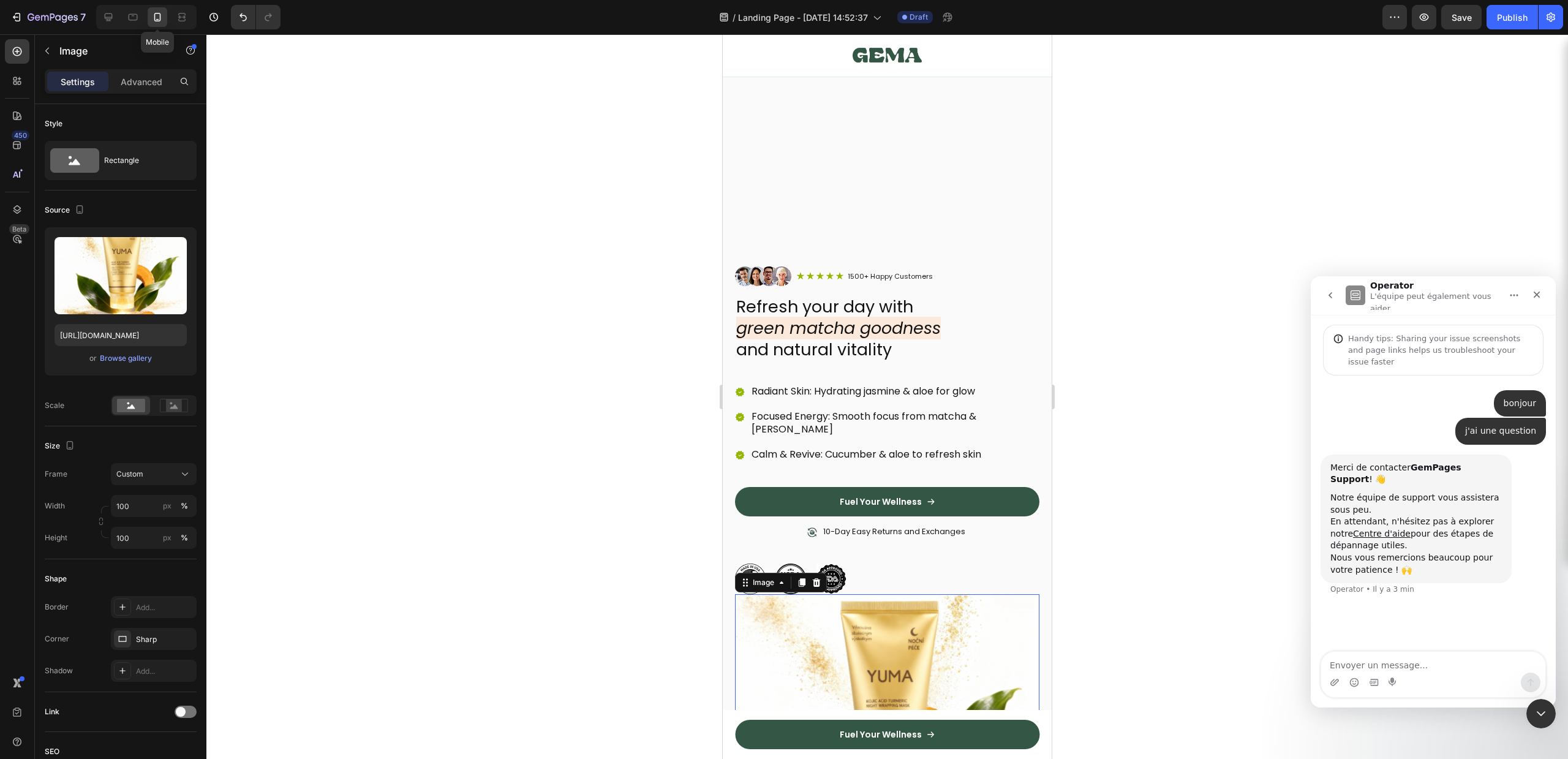
scroll to position [670, 0]
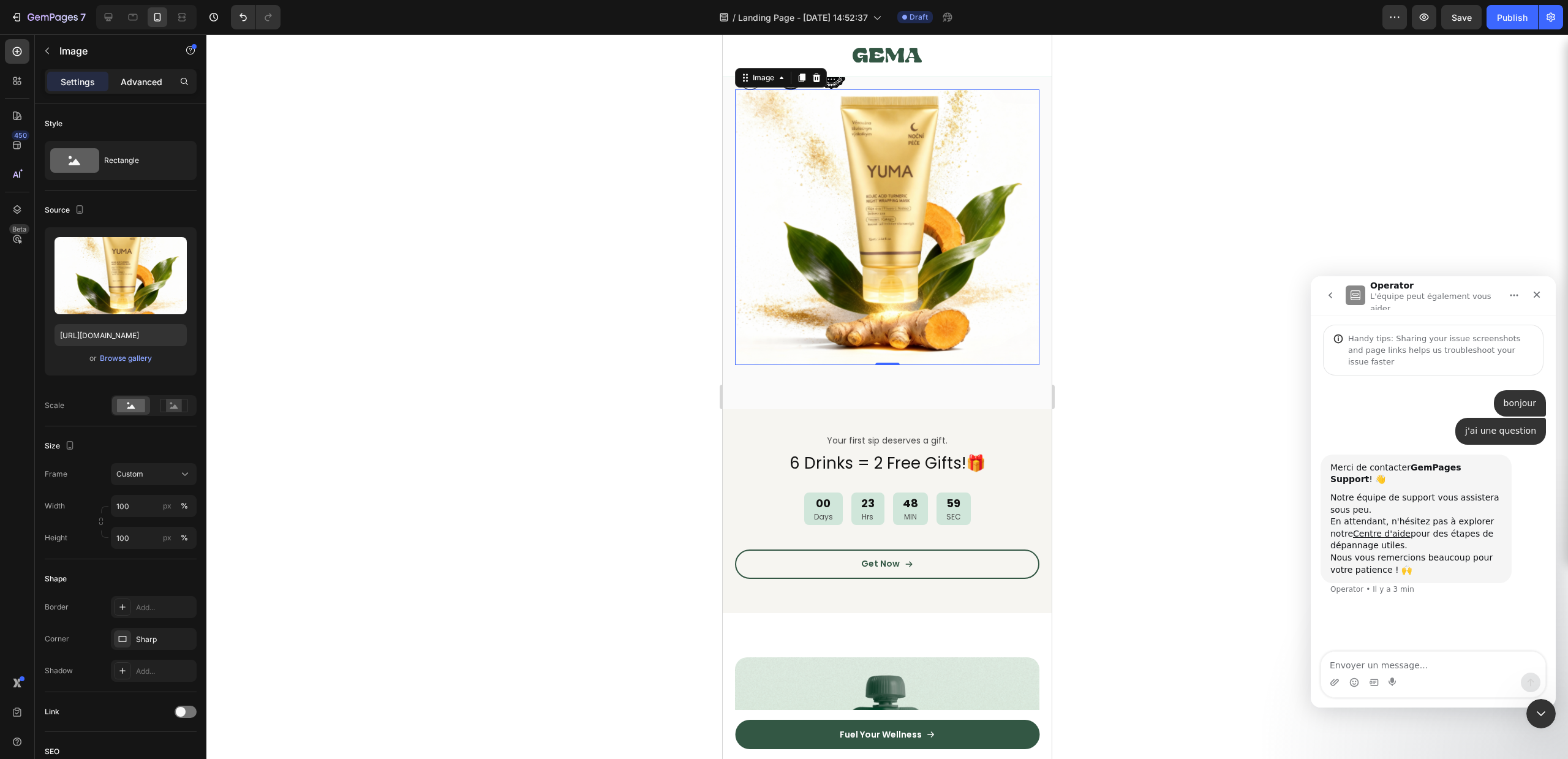
click at [134, 77] on p "Advanced" at bounding box center [141, 81] width 42 height 13
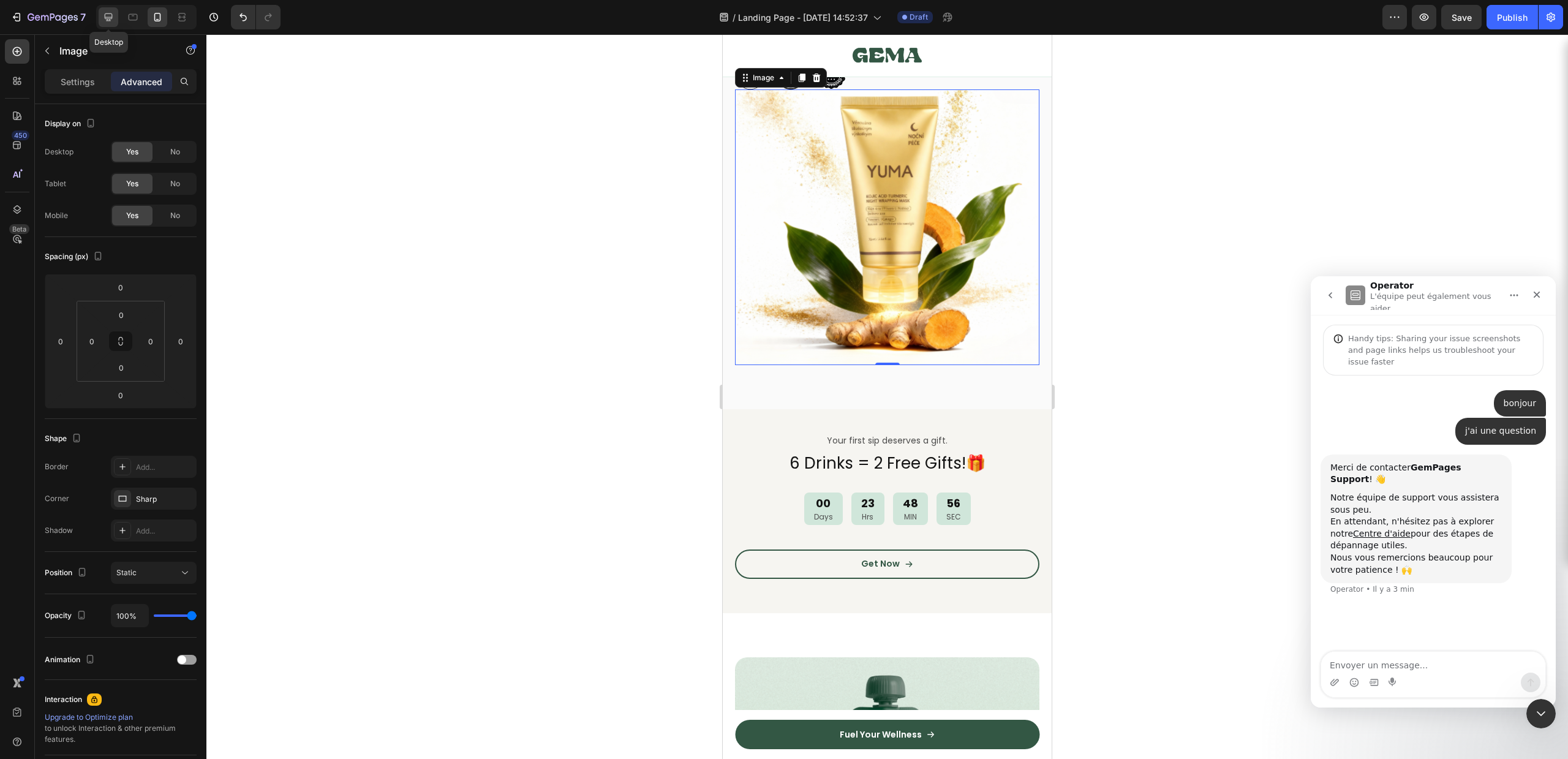
click at [108, 11] on icon at bounding box center [109, 17] width 12 height 12
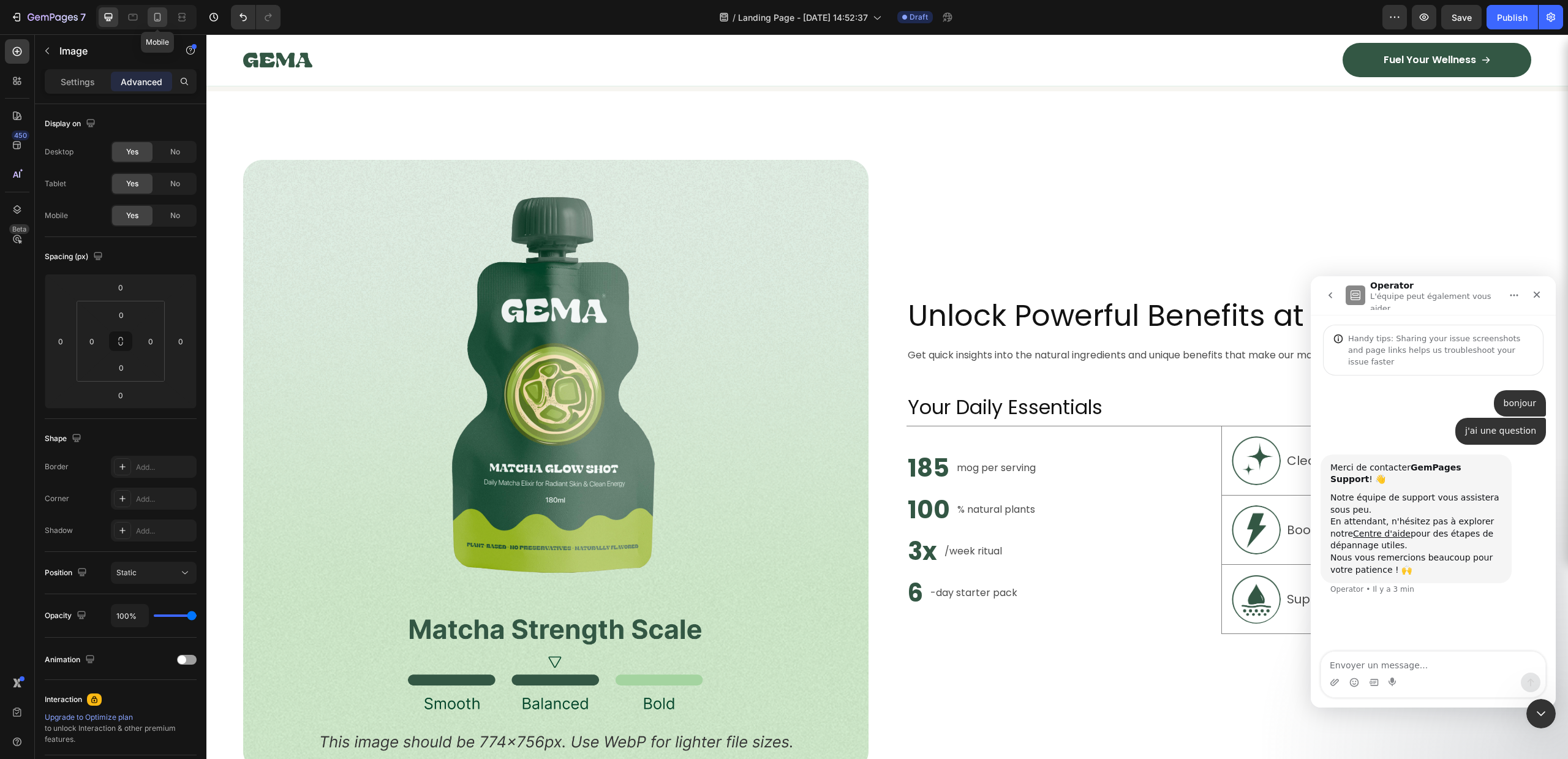
click at [159, 17] on icon at bounding box center [157, 17] width 12 height 12
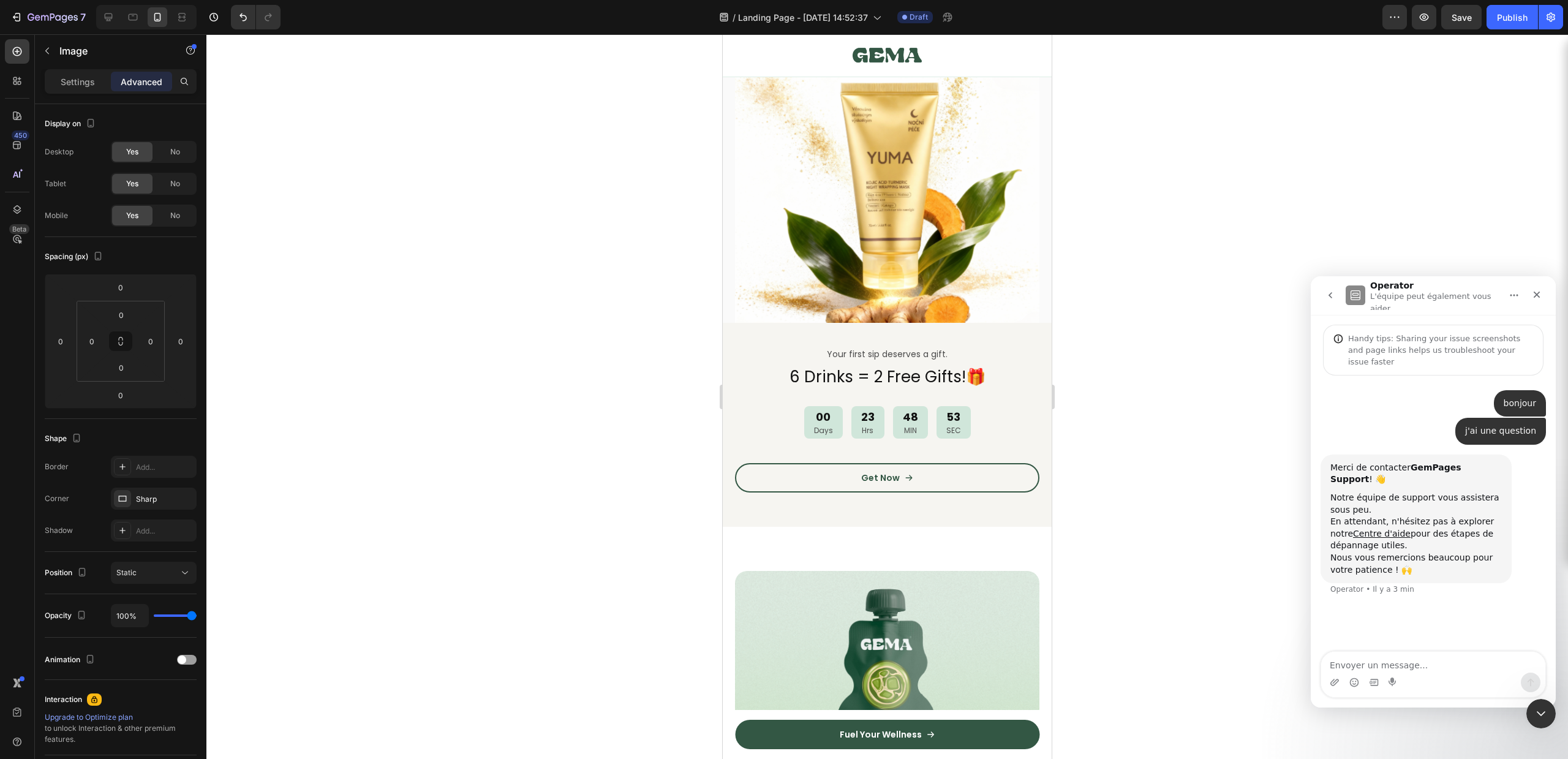
scroll to position [650, 0]
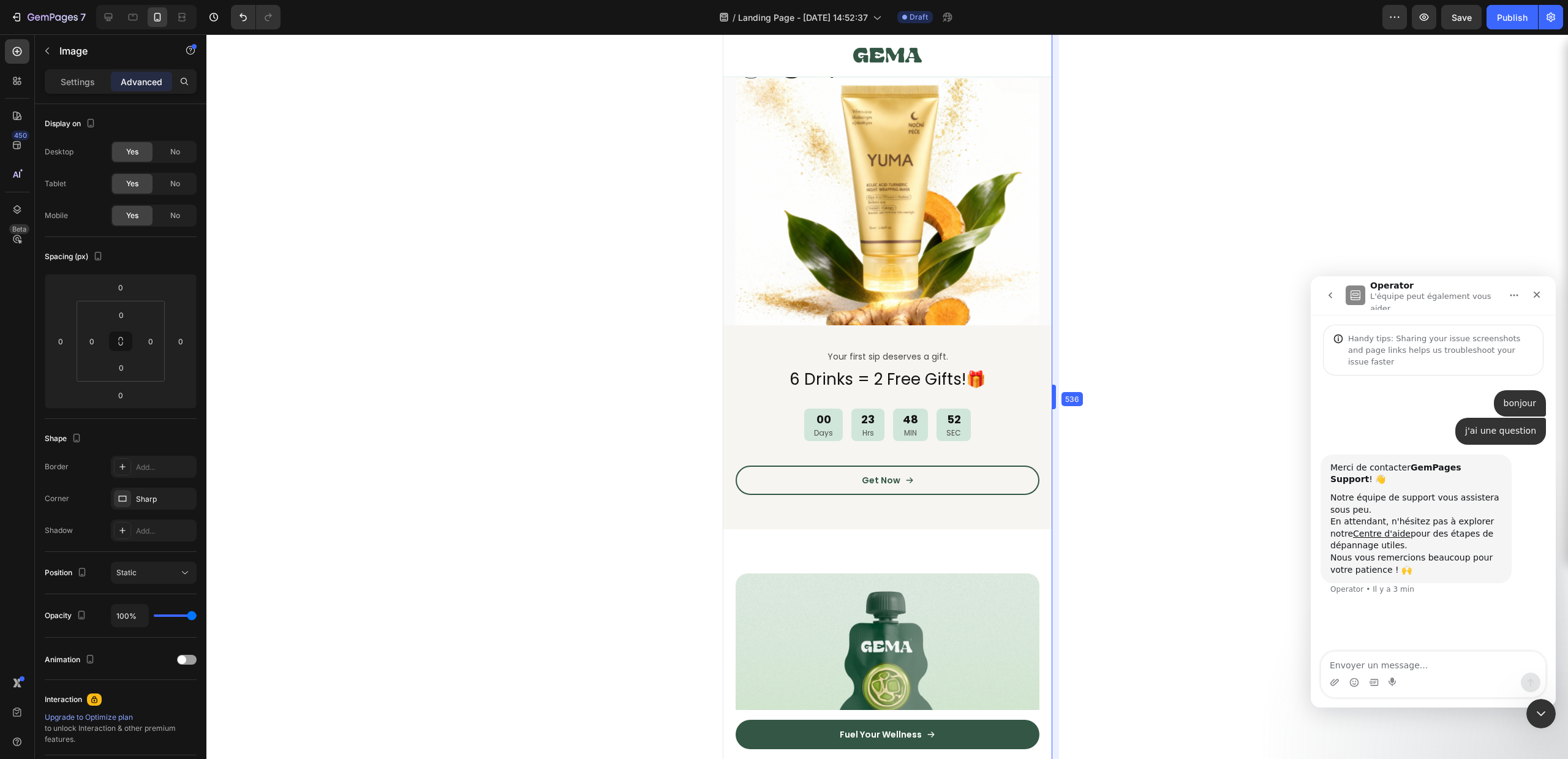
drag, startPoint x: 1052, startPoint y: 159, endPoint x: 1045, endPoint y: 145, distance: 15.7
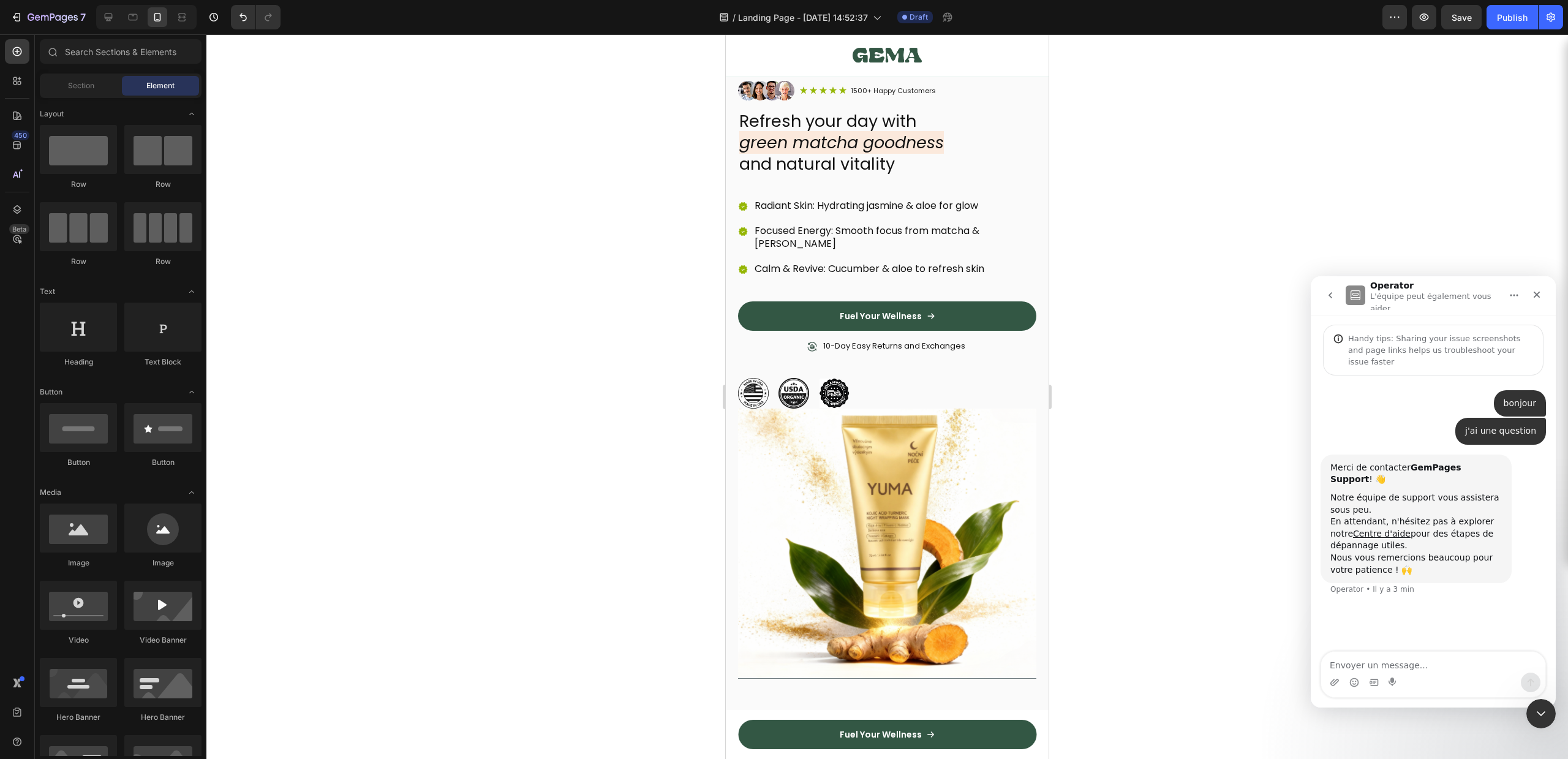
scroll to position [375, 0]
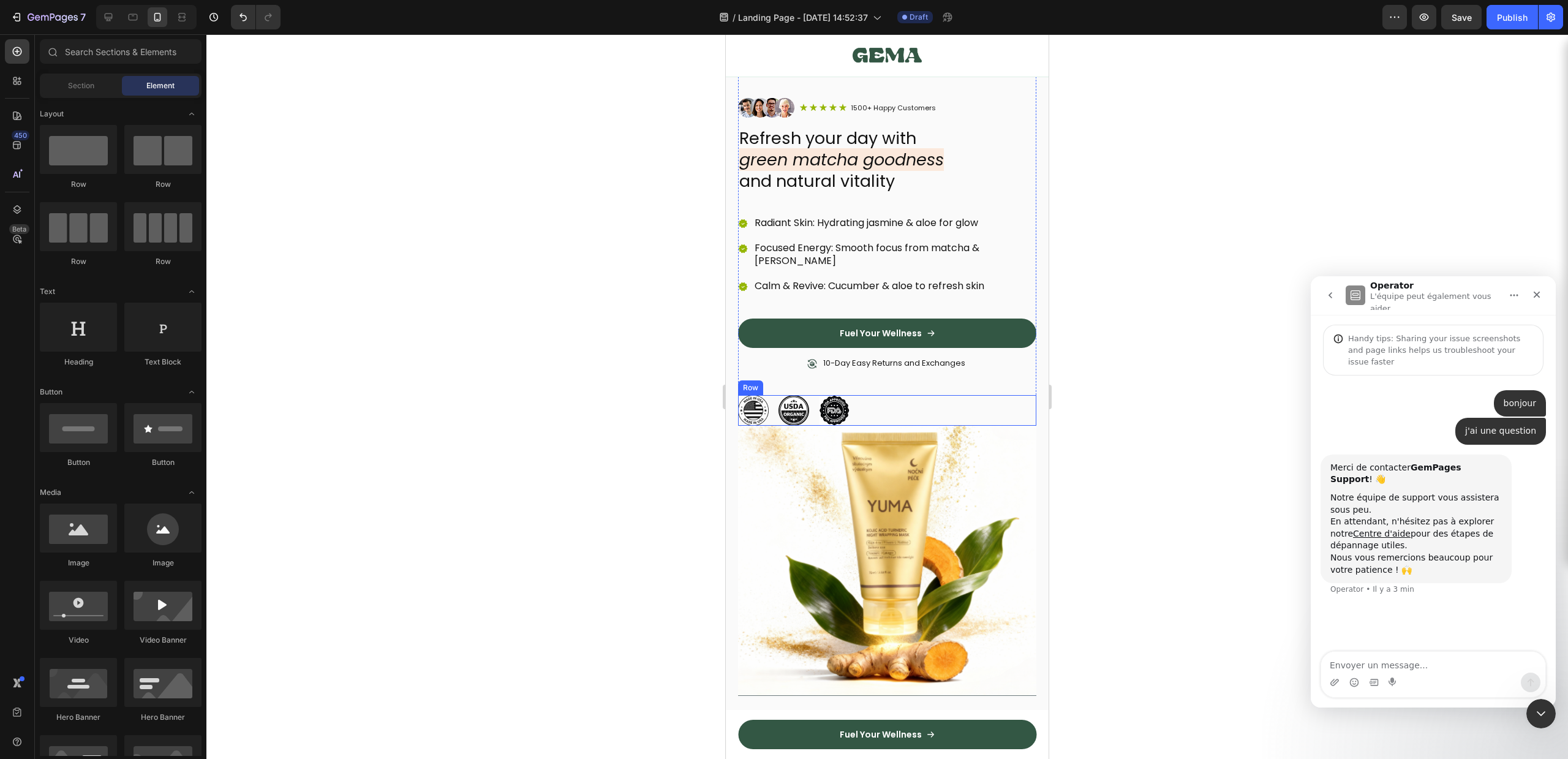
click at [852, 395] on div "Image Image Image Row" at bounding box center [887, 410] width 298 height 30
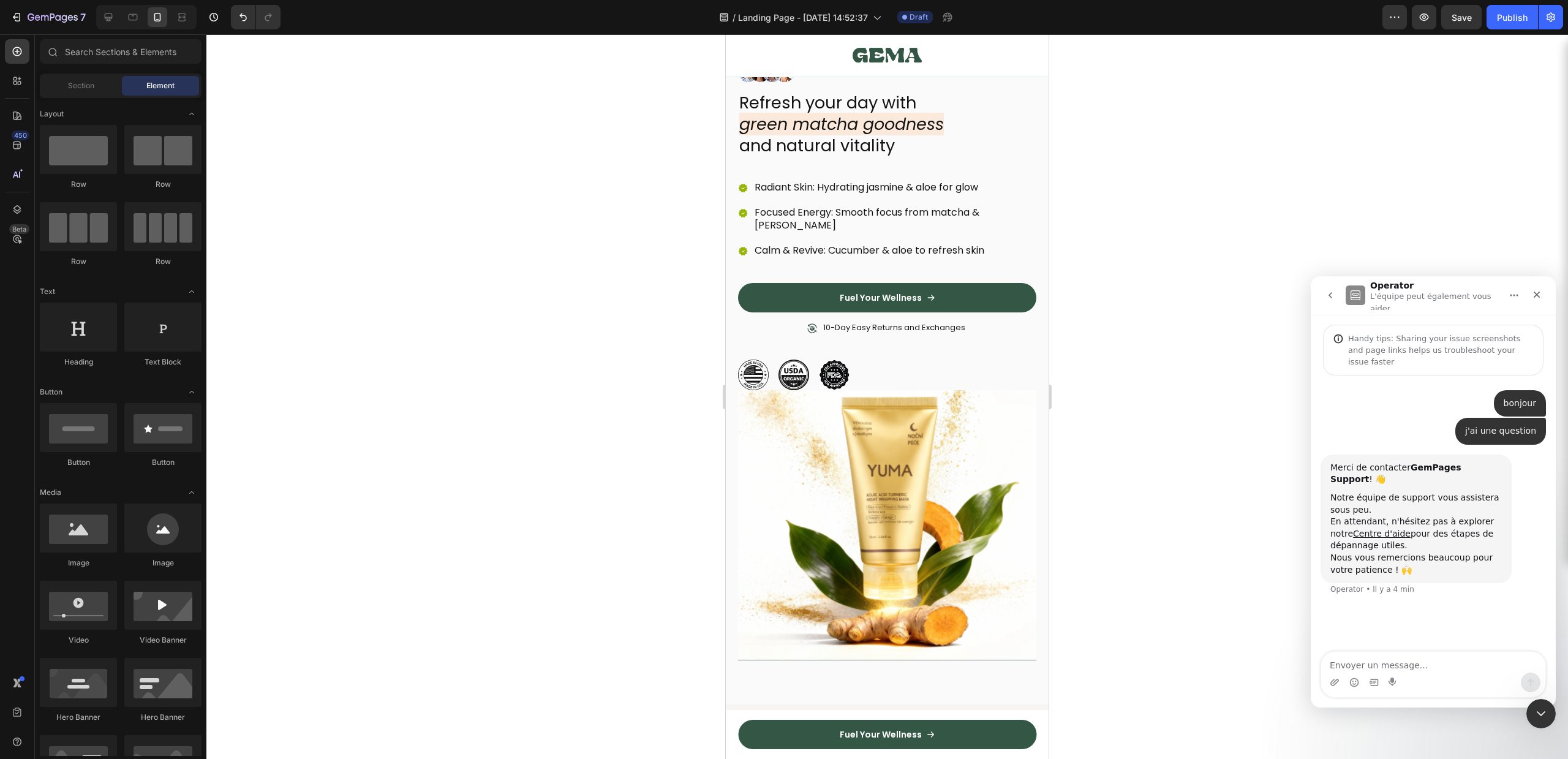
scroll to position [0, 0]
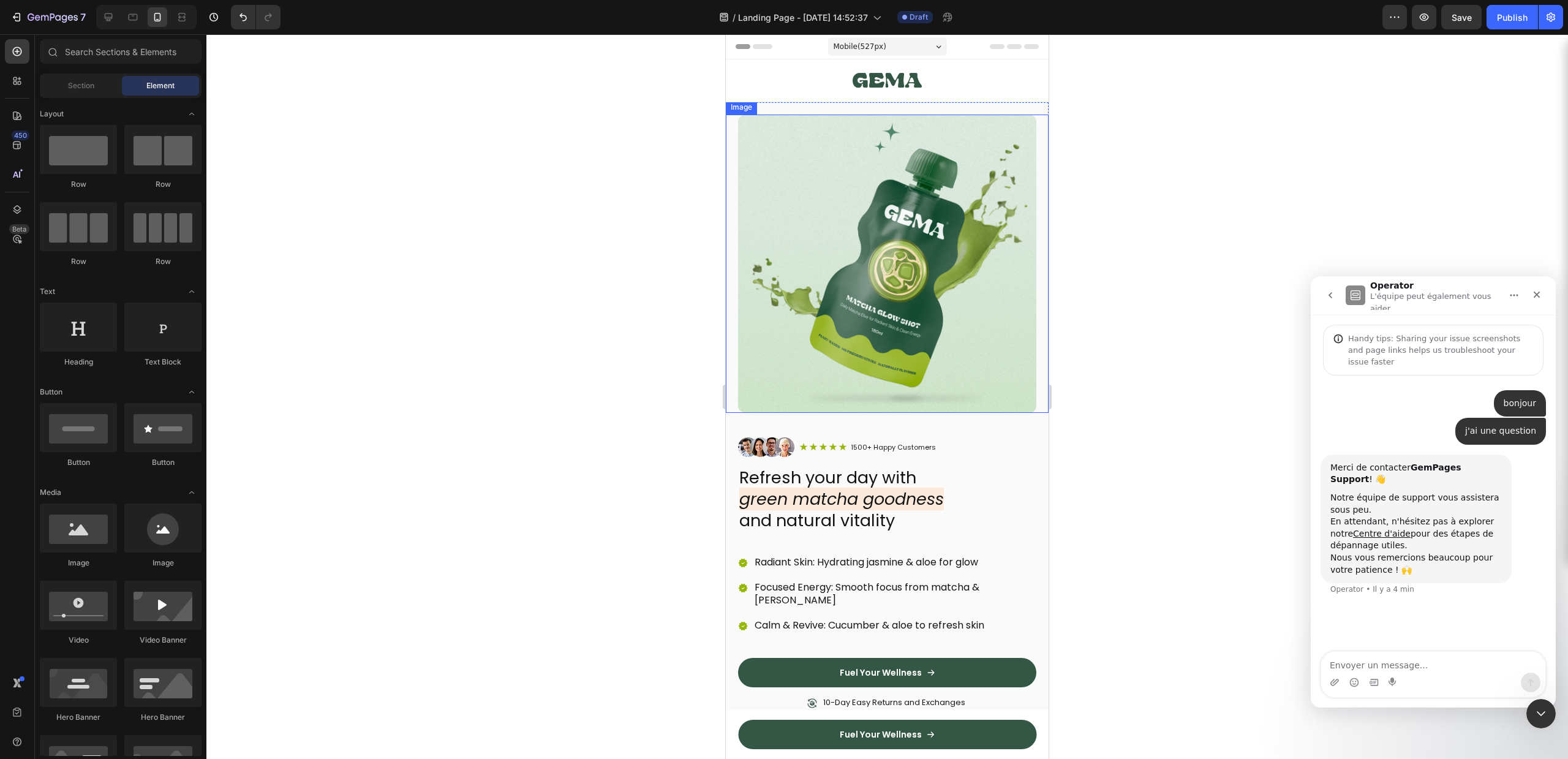
click at [943, 195] on img at bounding box center [887, 263] width 298 height 298
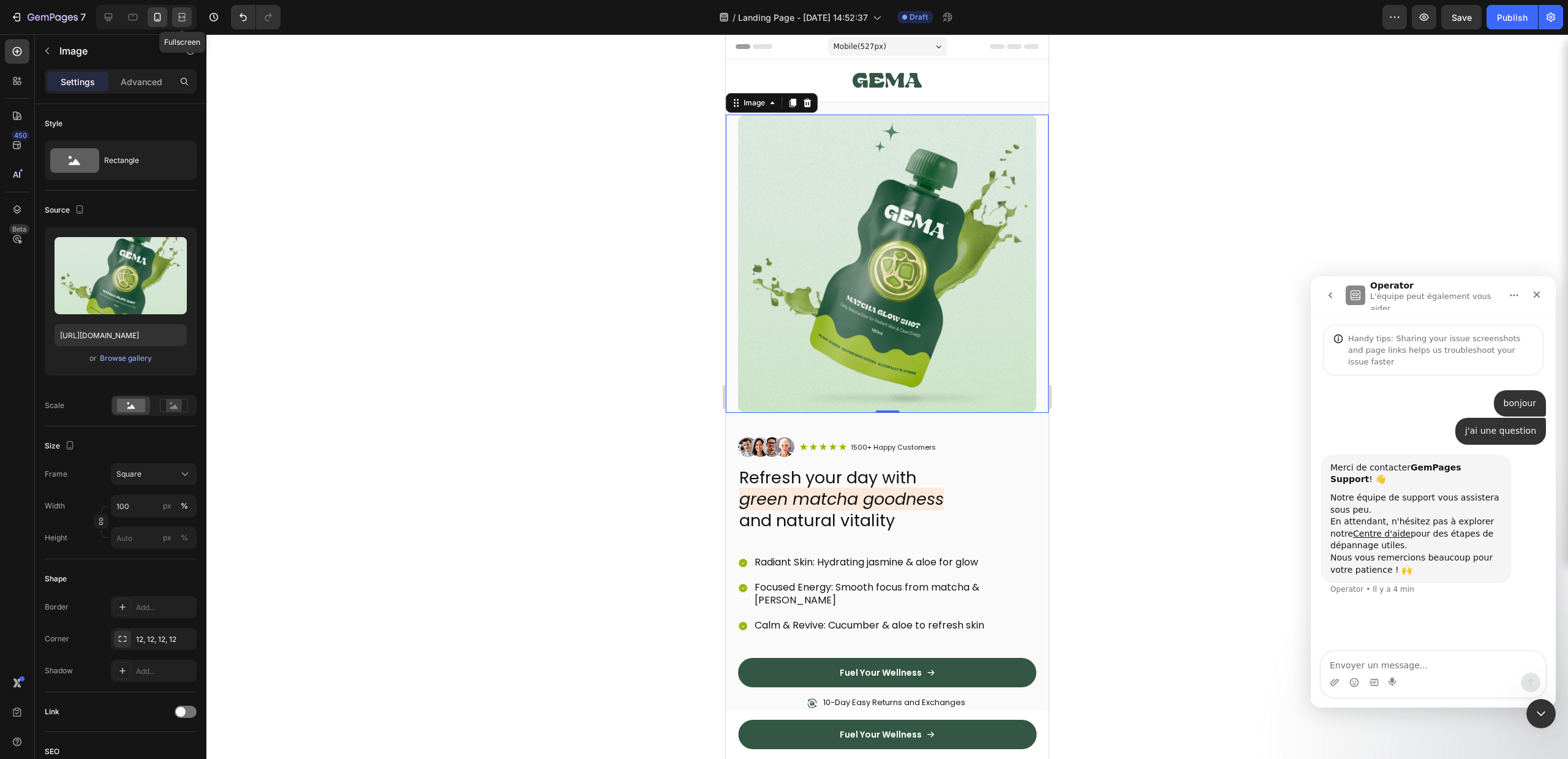
click at [179, 14] on icon at bounding box center [181, 17] width 12 height 12
type input "100"
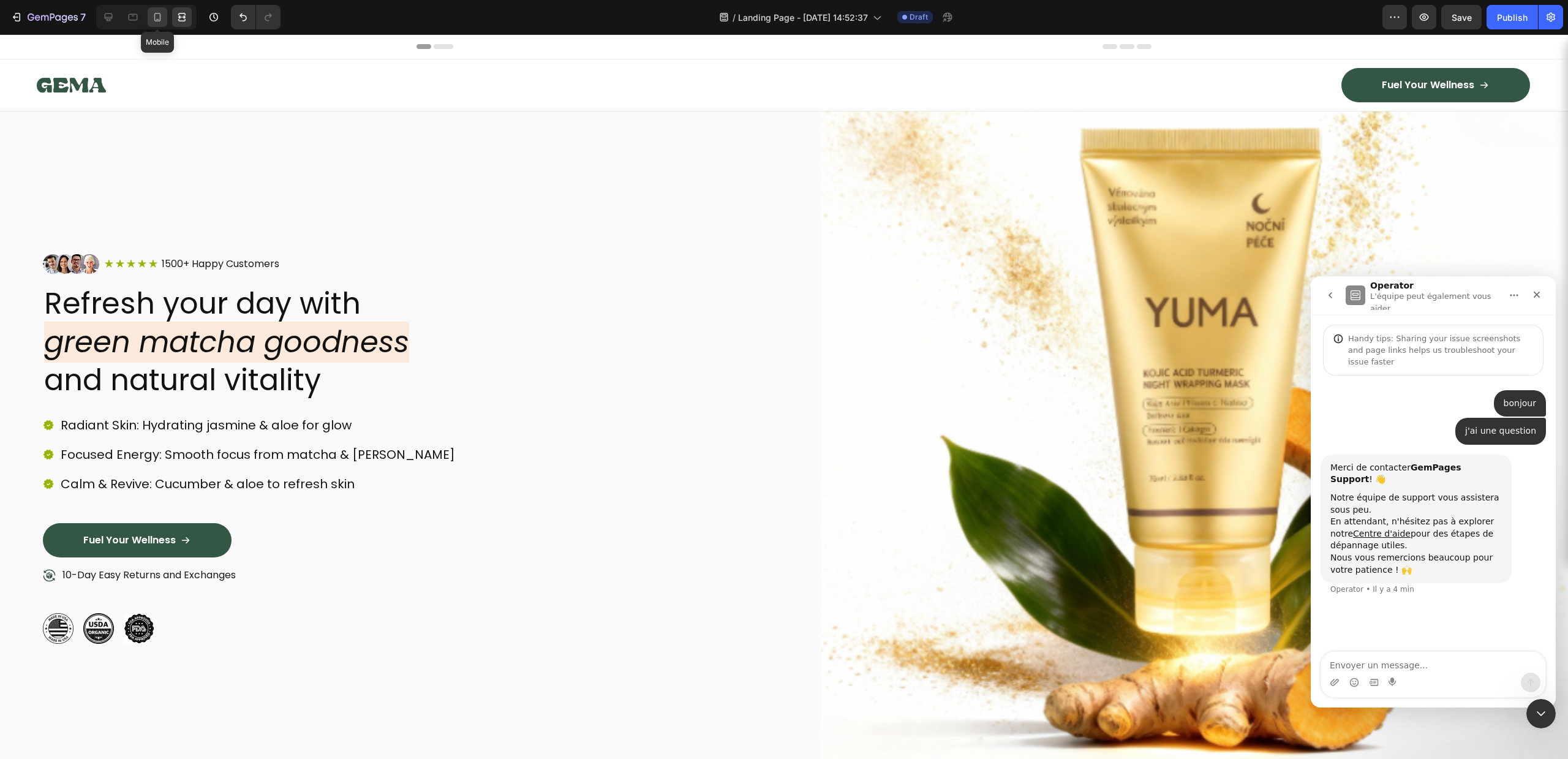
click at [155, 13] on icon at bounding box center [157, 17] width 12 height 12
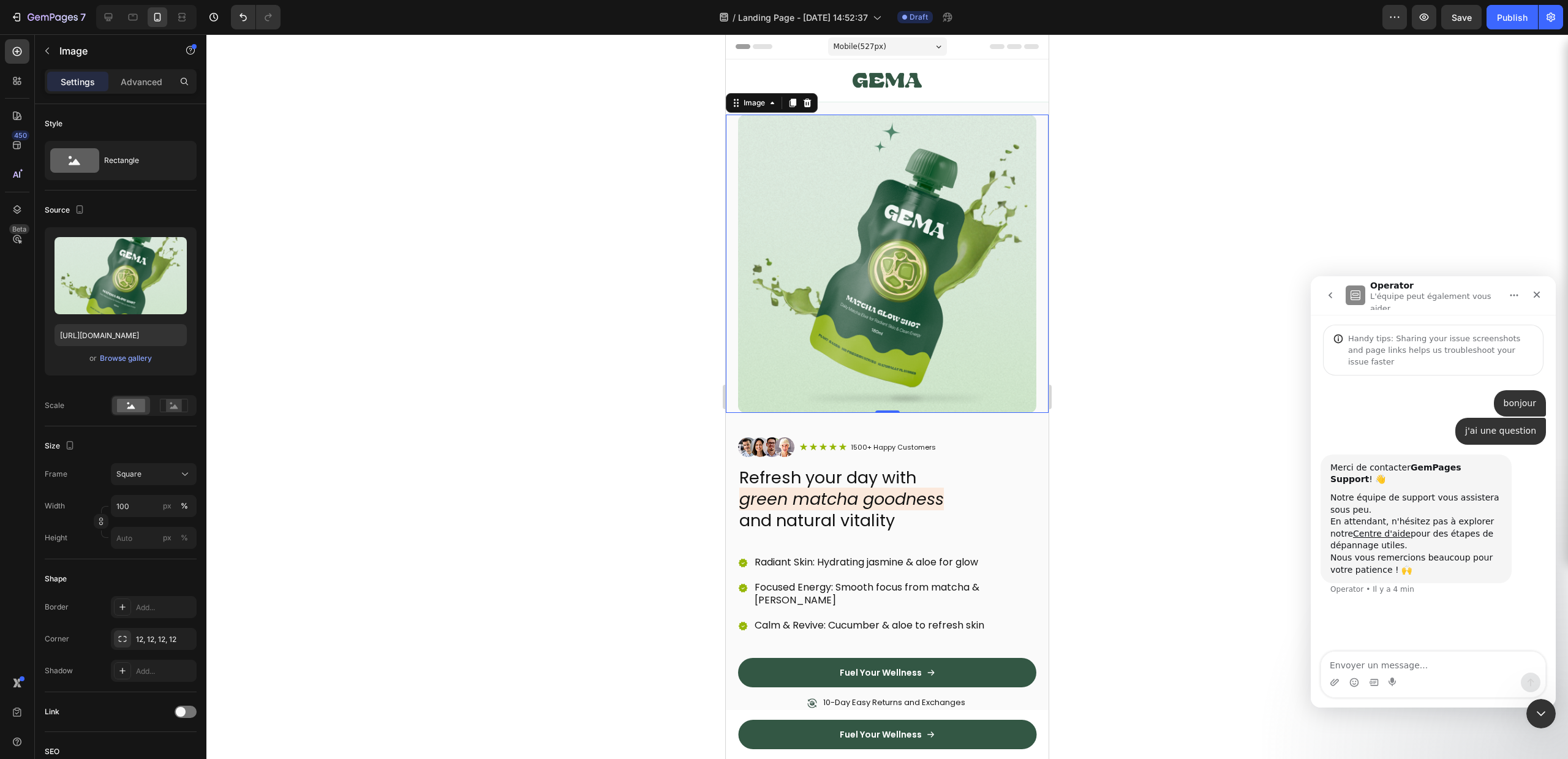
scroll to position [37, 0]
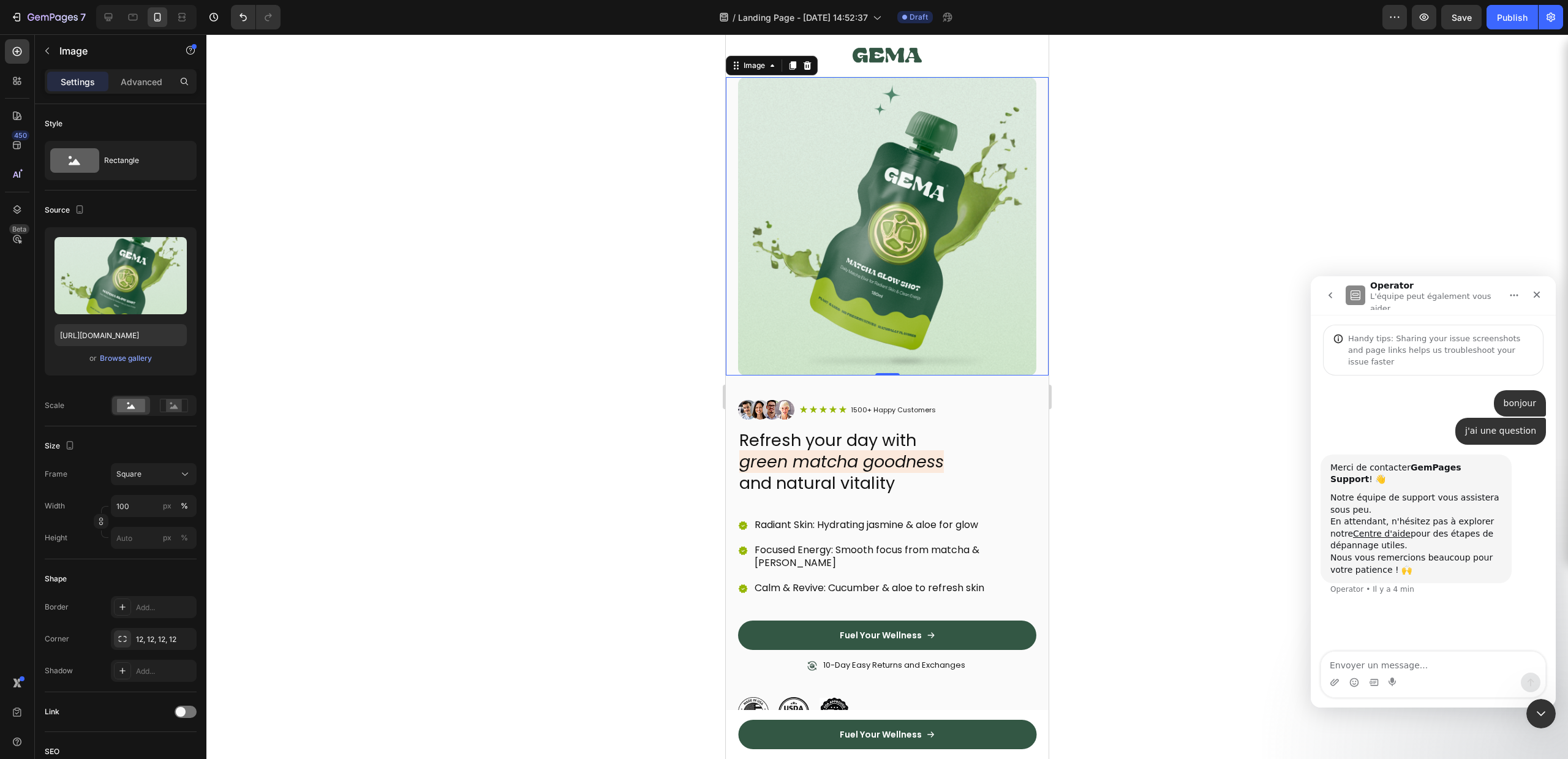
click at [145, 94] on div "Settings Advanced" at bounding box center [120, 86] width 172 height 35
click at [148, 71] on div "Settings Advanced" at bounding box center [120, 81] width 152 height 25
click at [137, 81] on p "Advanced" at bounding box center [141, 81] width 42 height 13
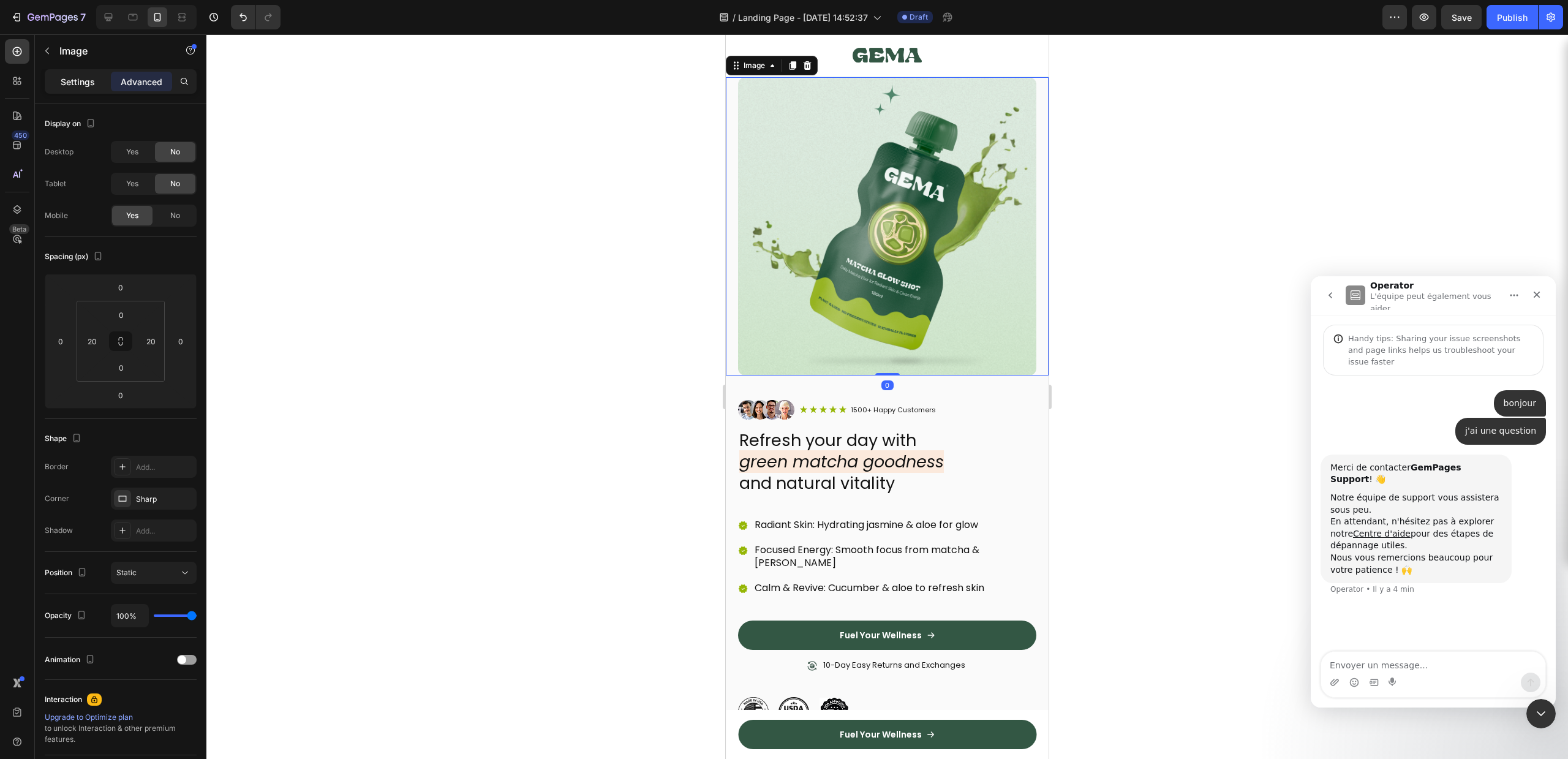
click at [76, 81] on p "Settings" at bounding box center [78, 81] width 34 height 13
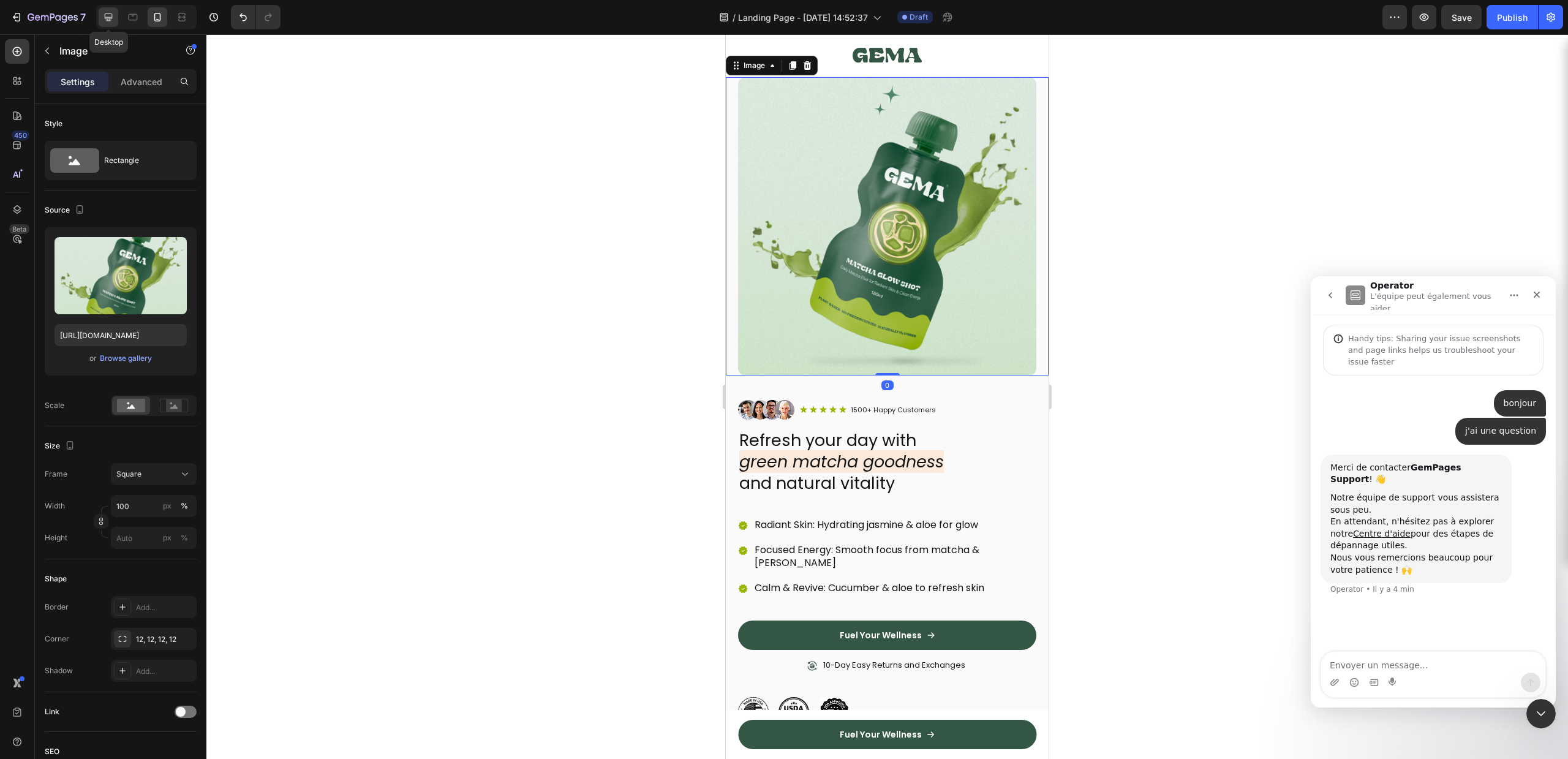
click at [107, 14] on icon at bounding box center [109, 17] width 12 height 12
type input "100"
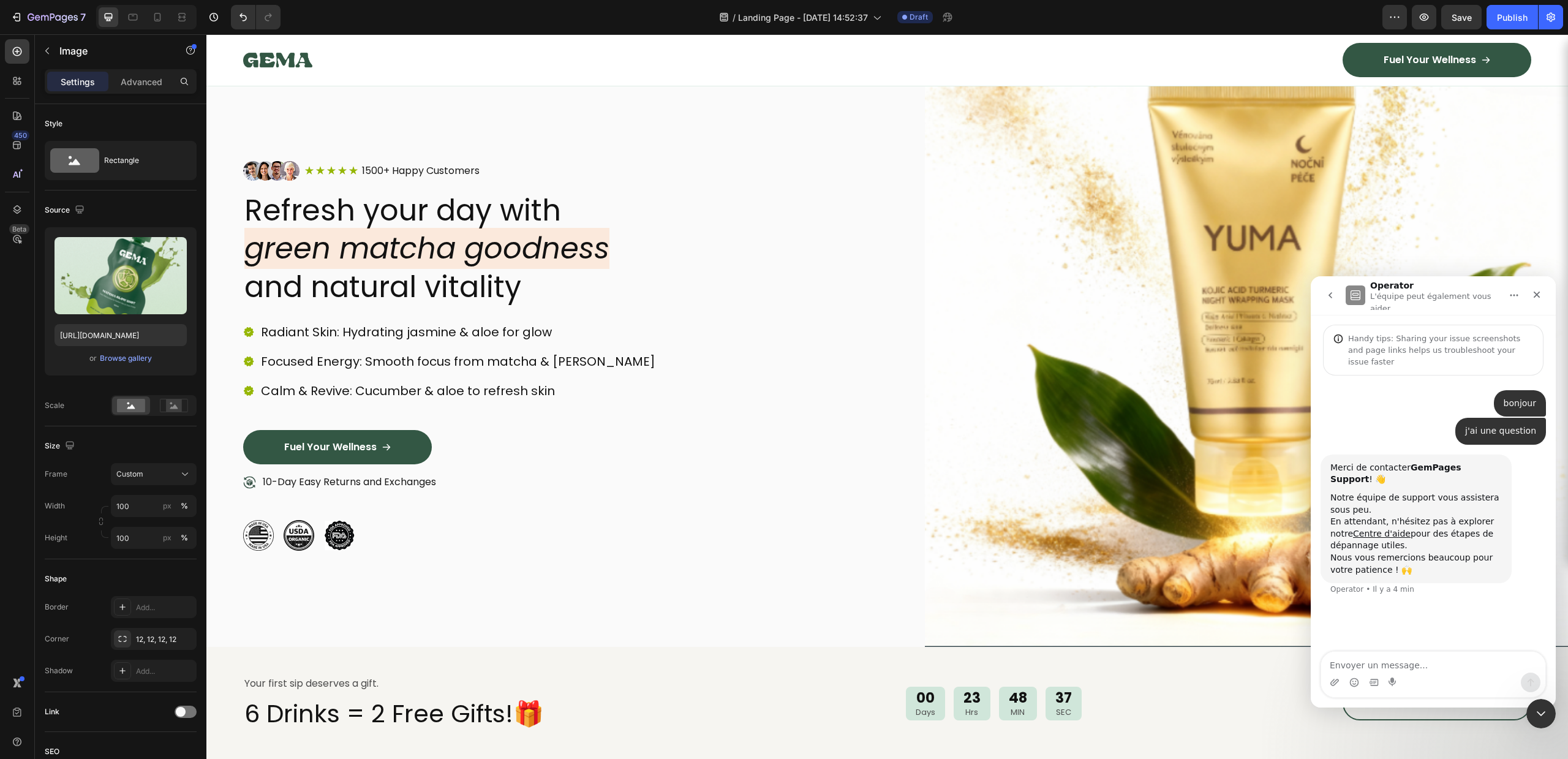
scroll to position [4, 0]
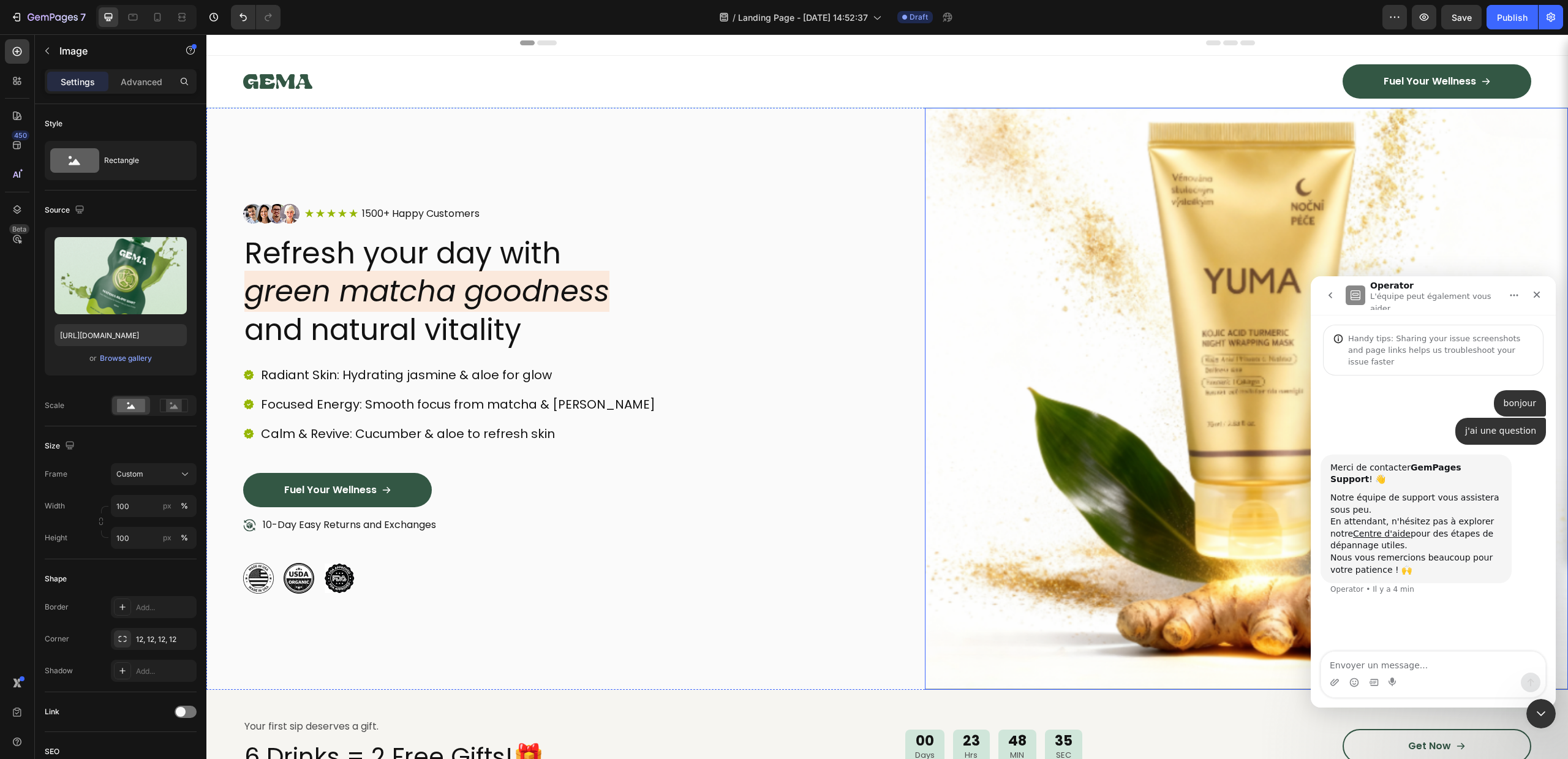
click at [1119, 246] on img at bounding box center [1247, 398] width 644 height 582
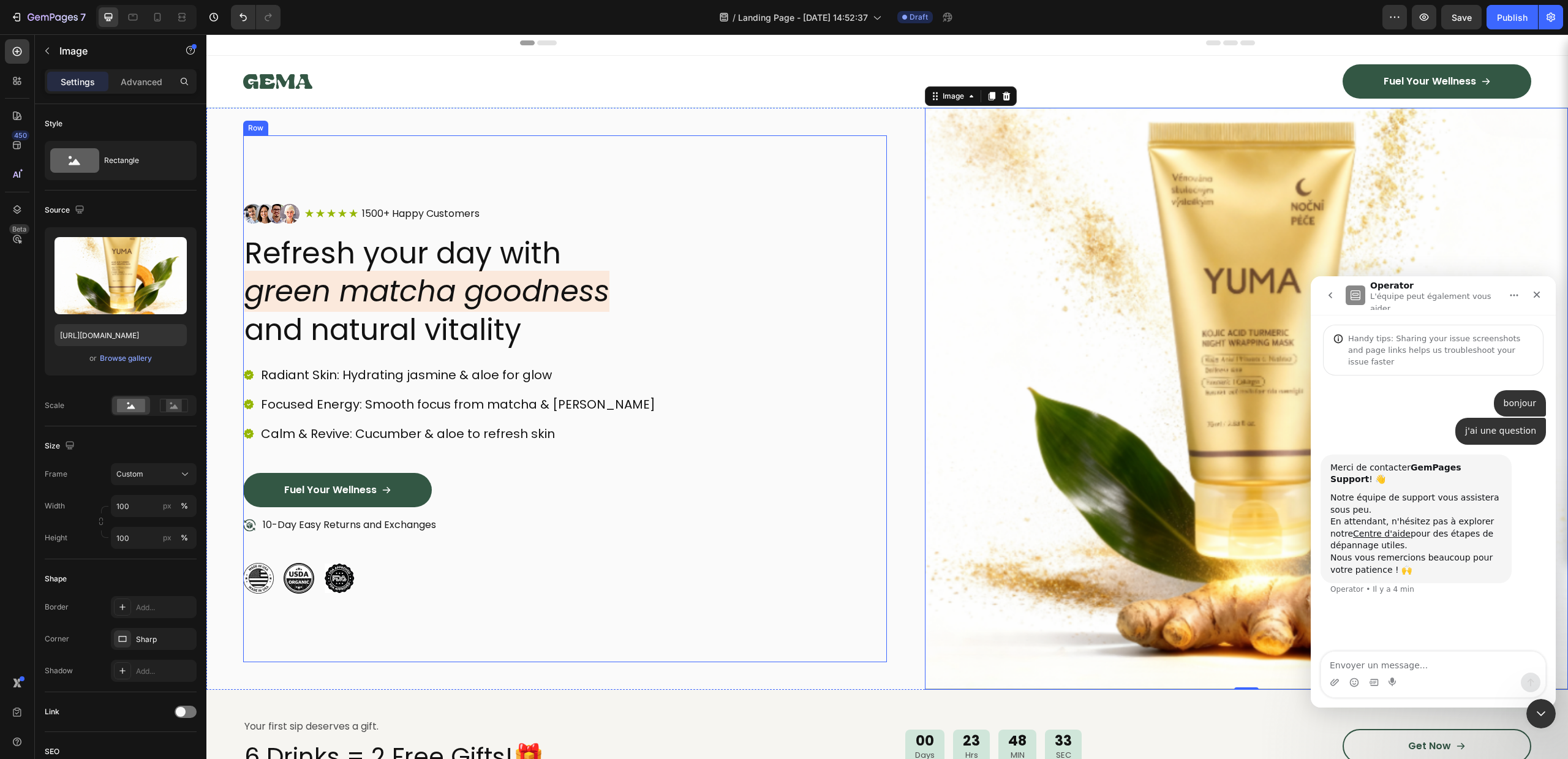
click at [742, 139] on div "Image Icon Icon Icon Icon Icon Icon List 1500+ Happy Customers Text Block Row R…" at bounding box center [565, 398] width 644 height 526
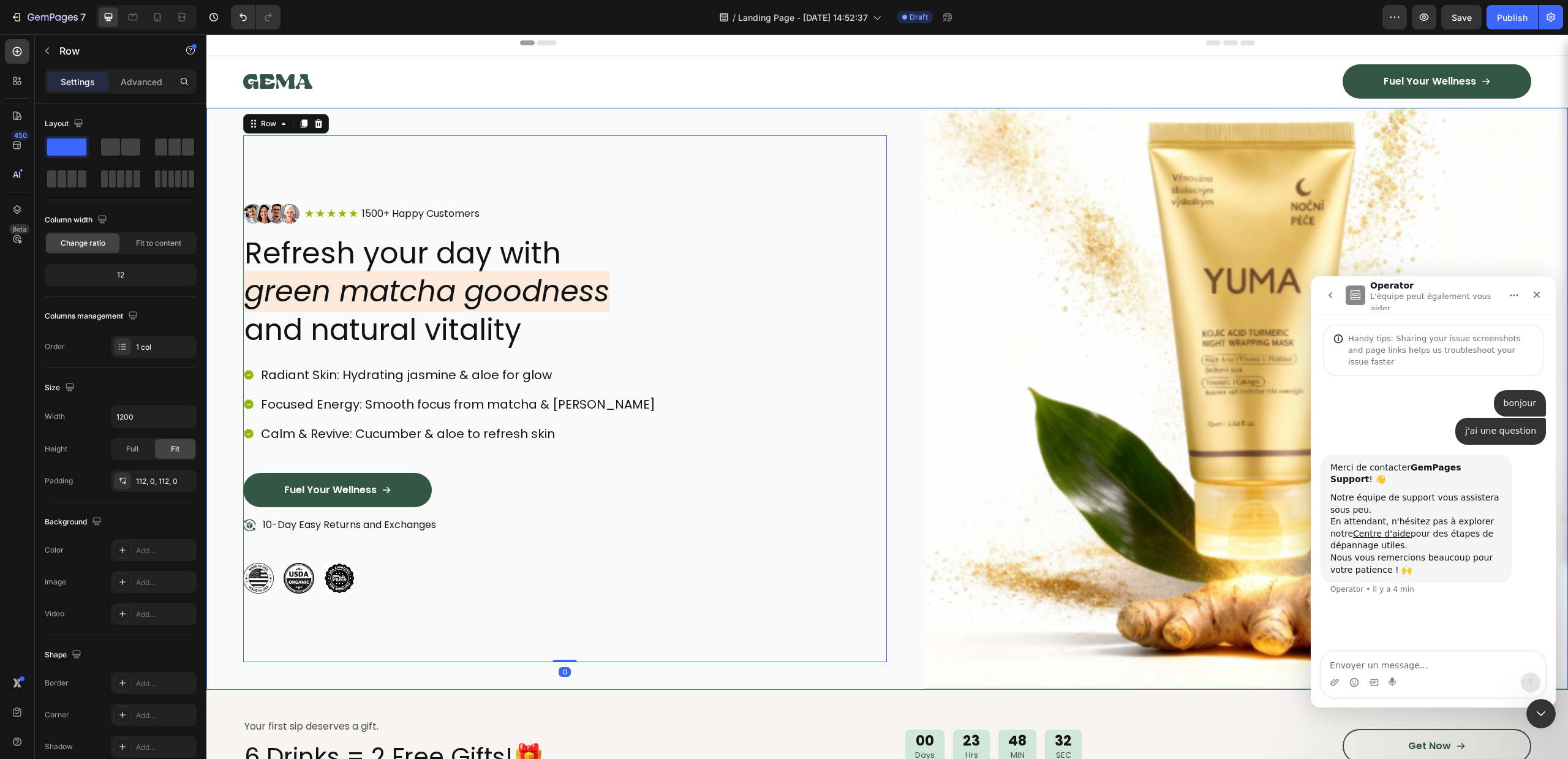
click at [590, 110] on div "Image Icon Icon Icon Icon Icon Icon List 1500+ Happy Customers Text Block Row R…" at bounding box center [565, 398] width 644 height 582
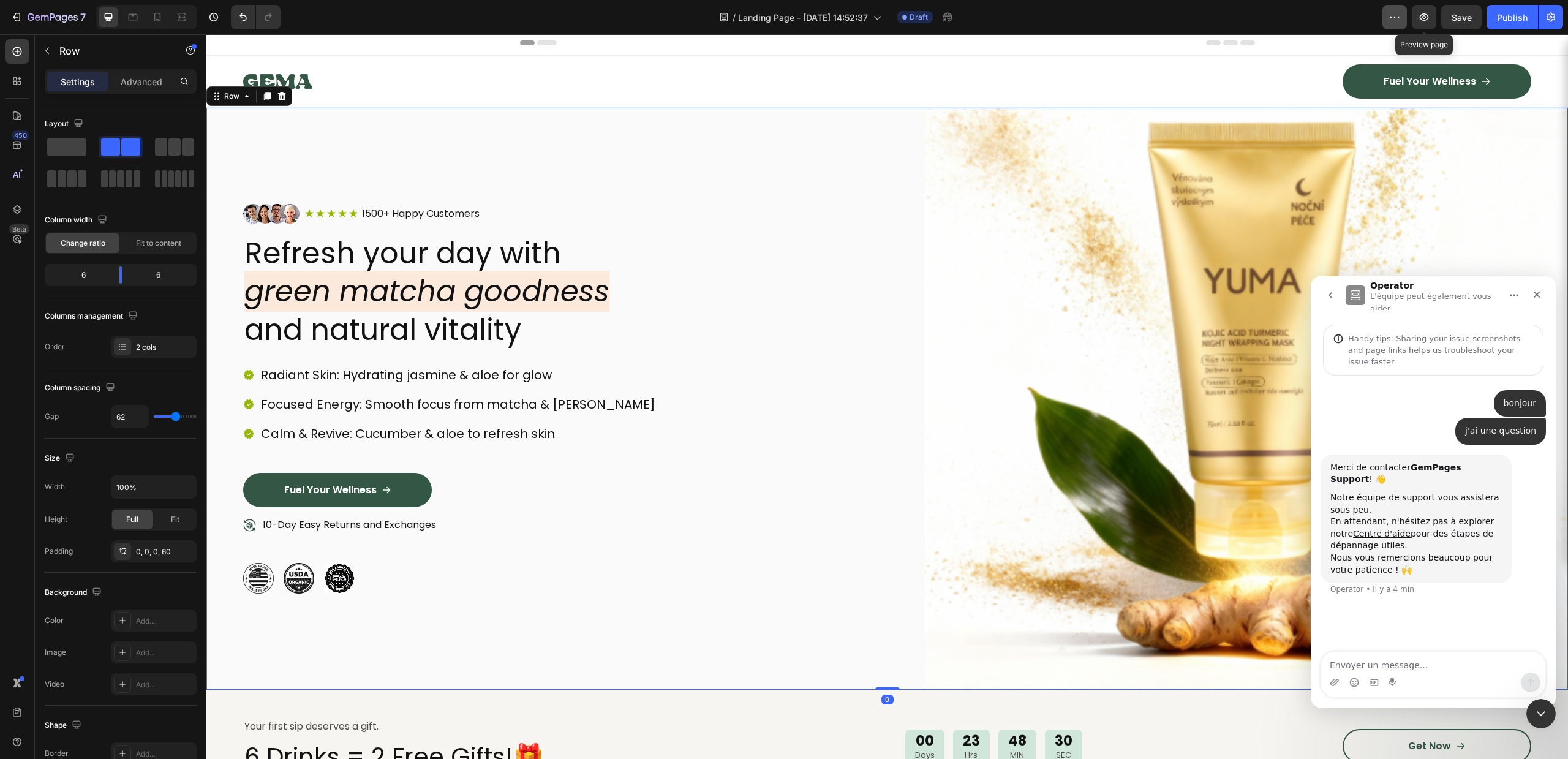
click at [1397, 19] on icon "button" at bounding box center [1395, 17] width 12 height 12
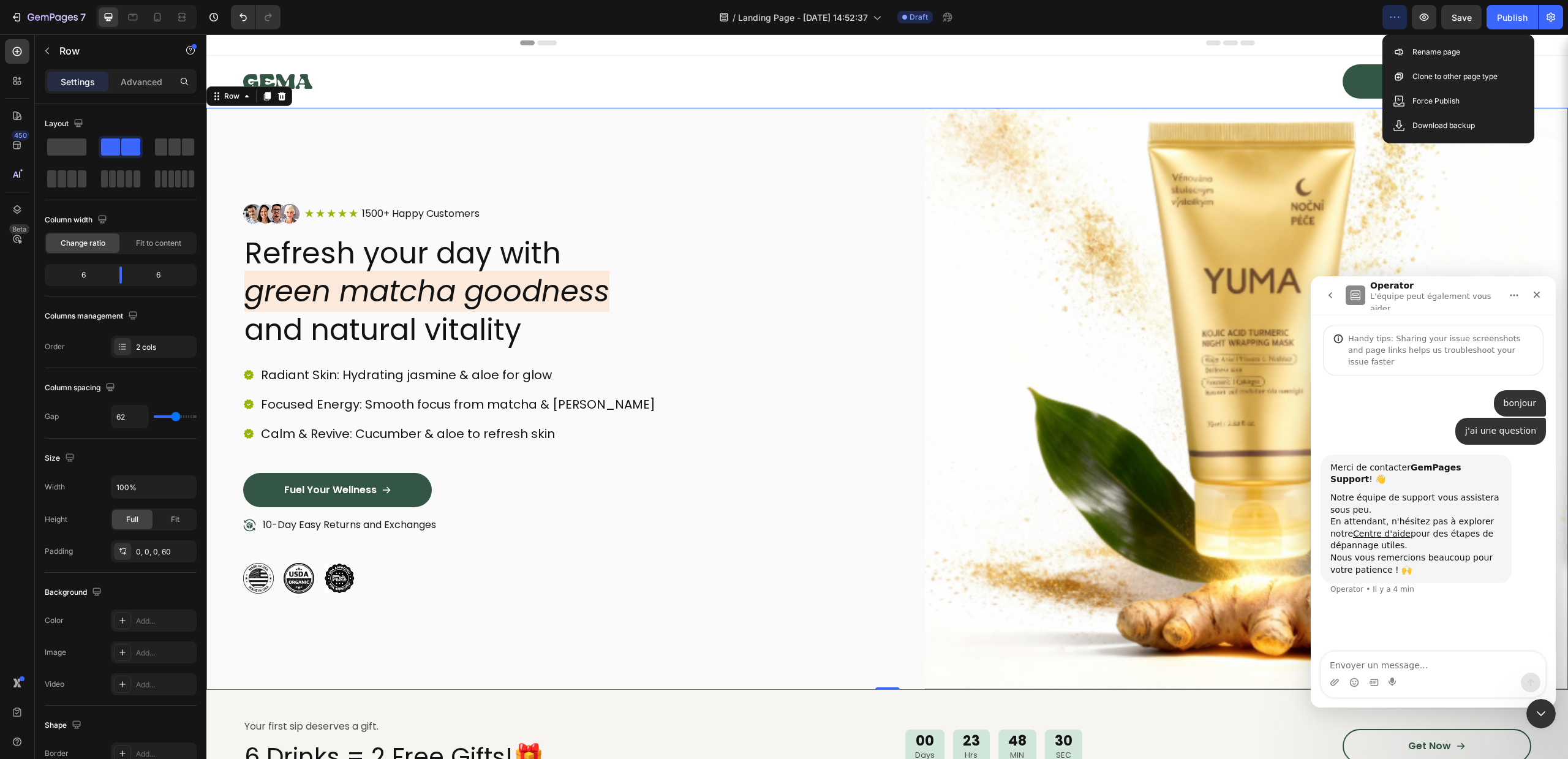
click at [1397, 19] on icon "button" at bounding box center [1395, 17] width 12 height 12
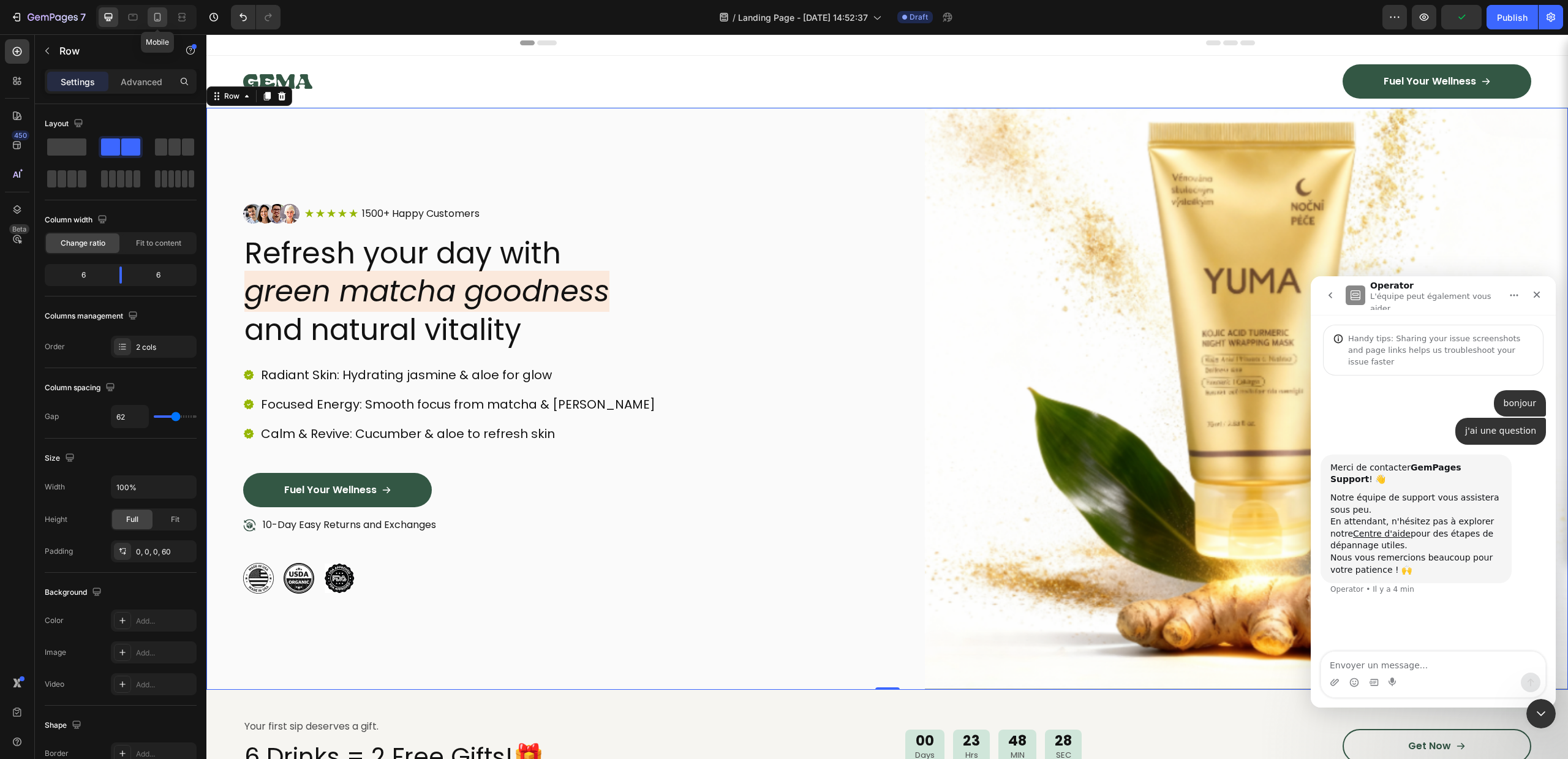
click at [160, 17] on icon at bounding box center [158, 17] width 7 height 9
type input "0"
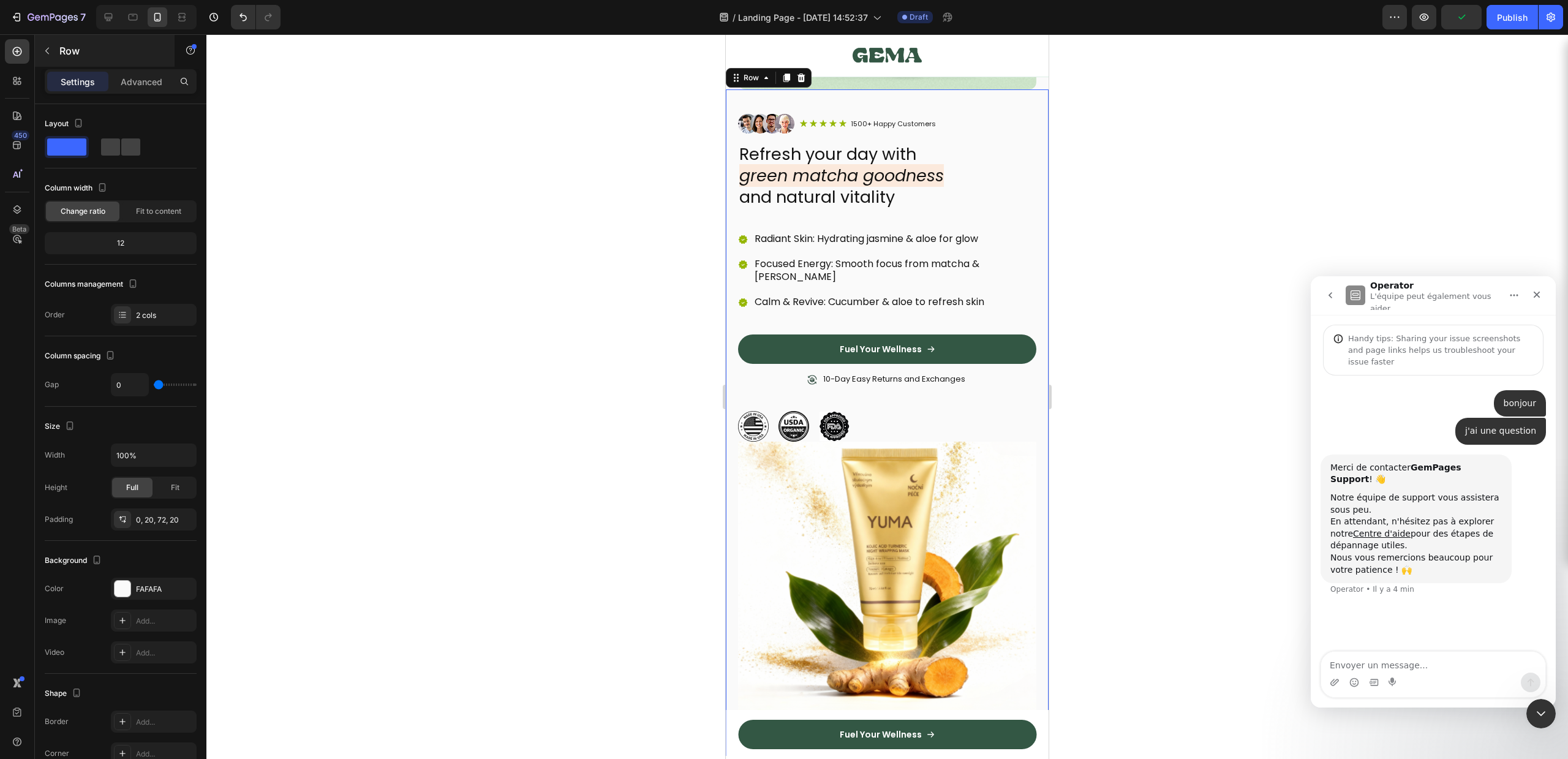
scroll to position [324, 0]
click at [155, 71] on div "Advanced" at bounding box center [141, 81] width 61 height 19
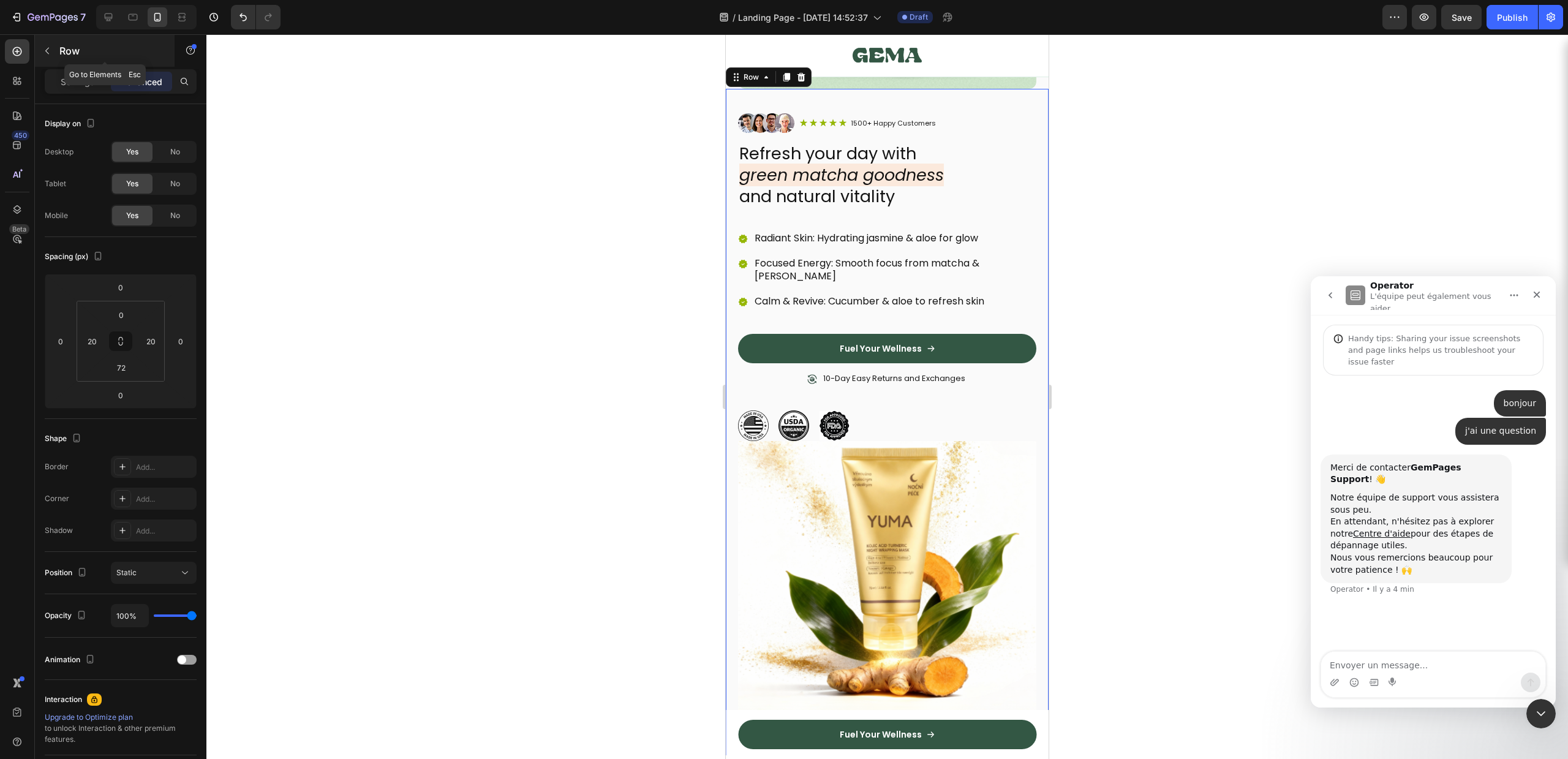
click at [55, 56] on button "button" at bounding box center [47, 51] width 19 height 19
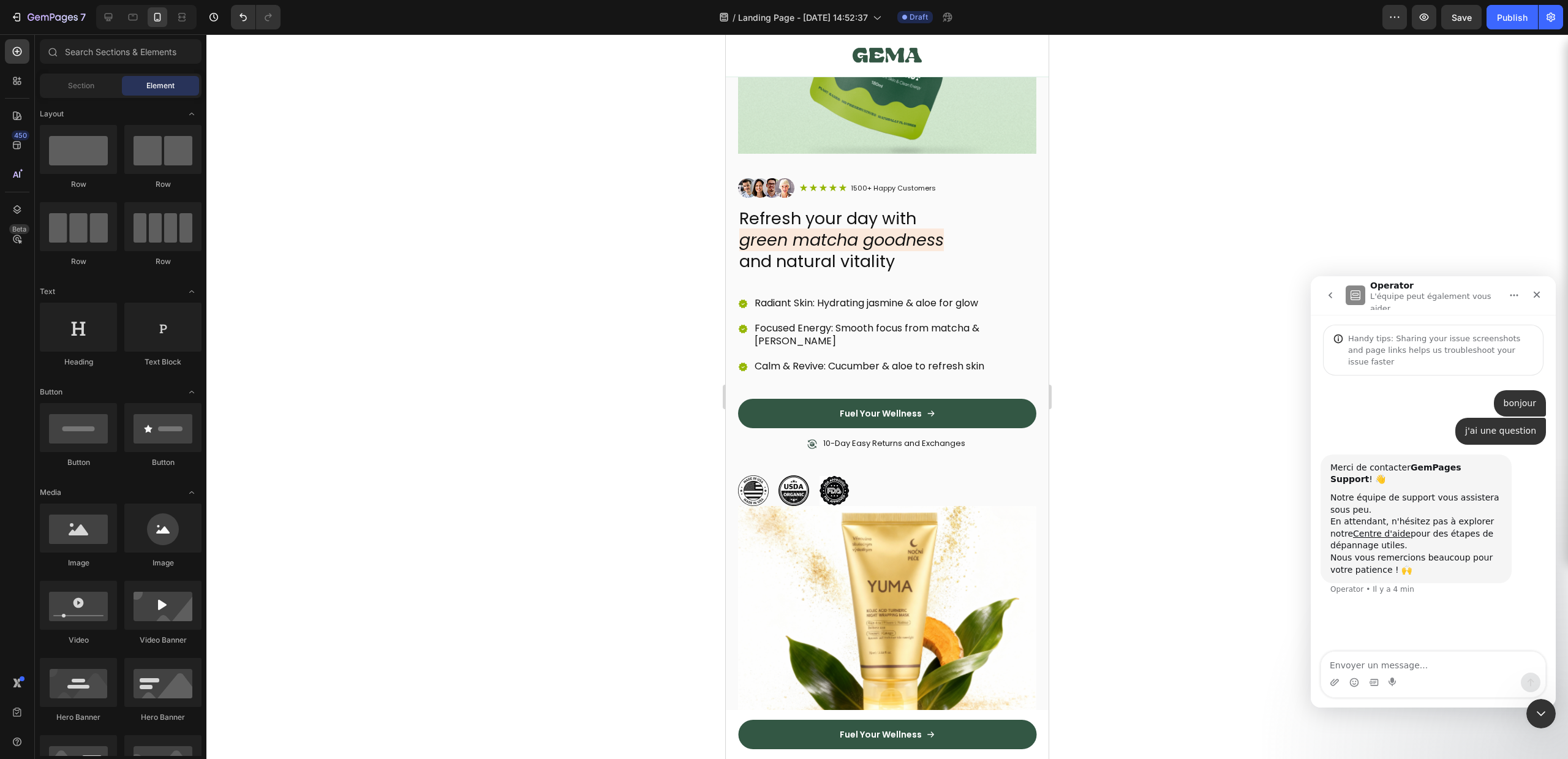
scroll to position [0, 0]
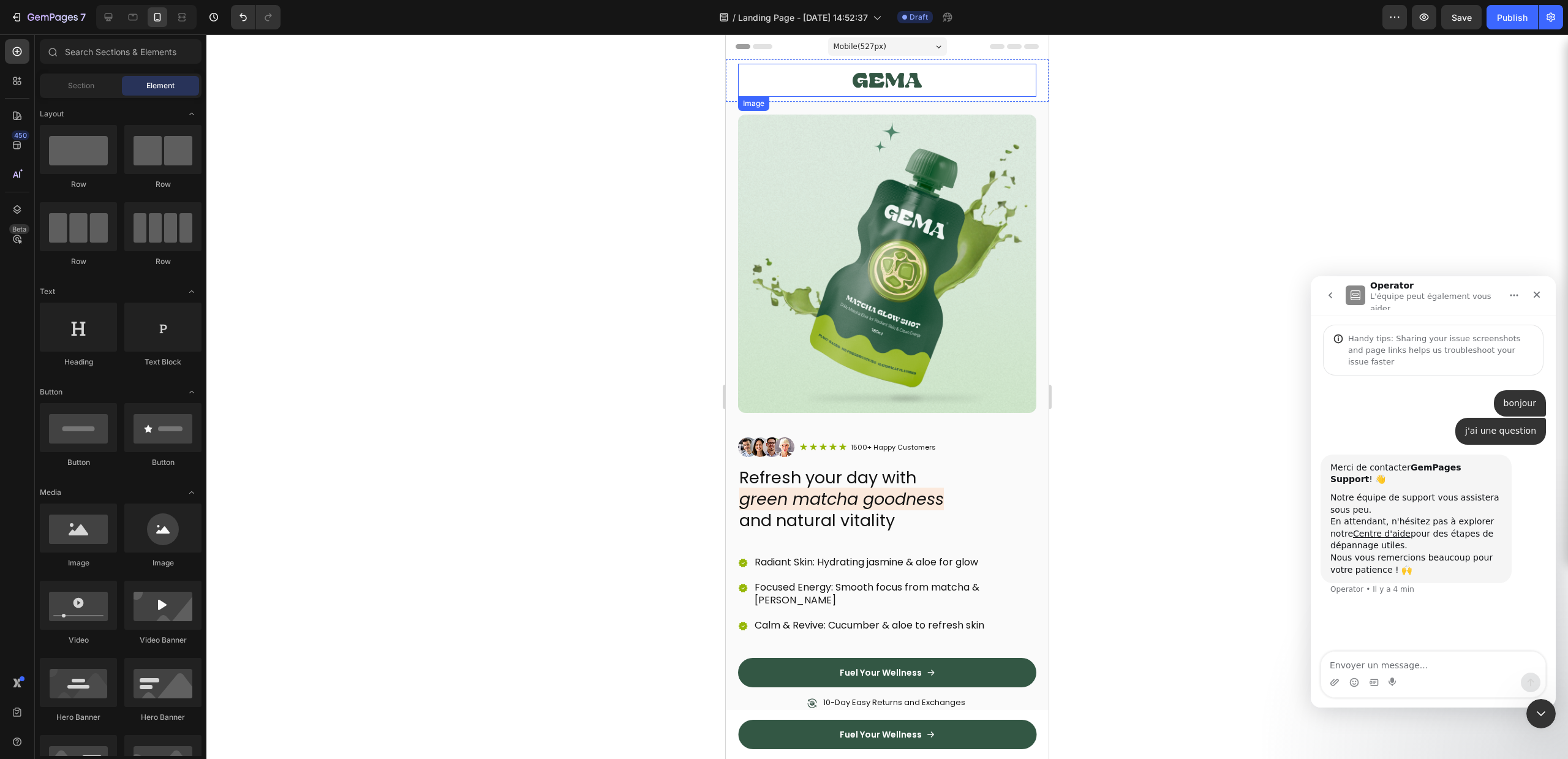
click at [774, 77] on div at bounding box center [887, 80] width 298 height 33
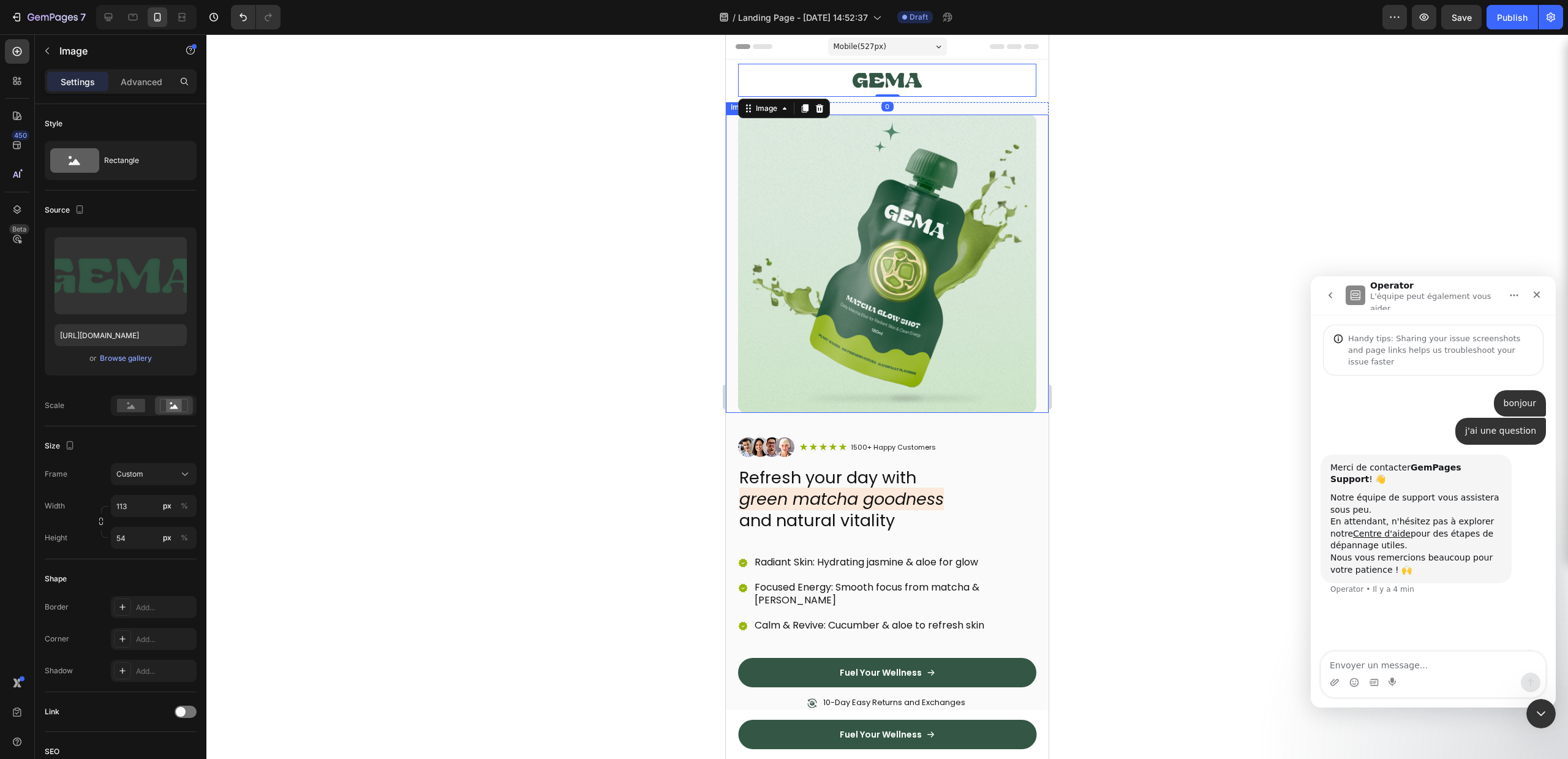
click at [777, 201] on img at bounding box center [887, 263] width 298 height 298
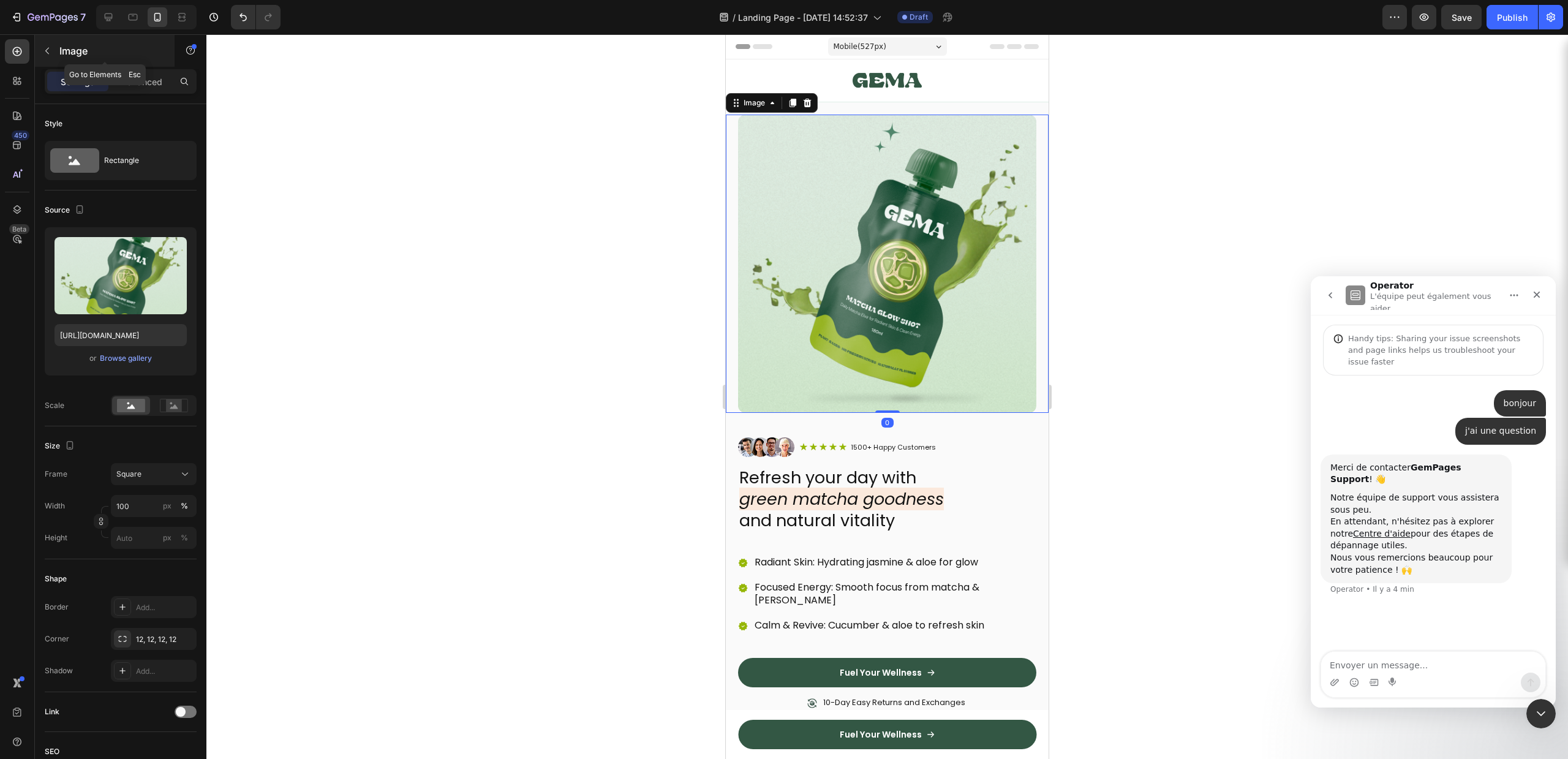
click at [47, 46] on icon "button" at bounding box center [47, 51] width 10 height 10
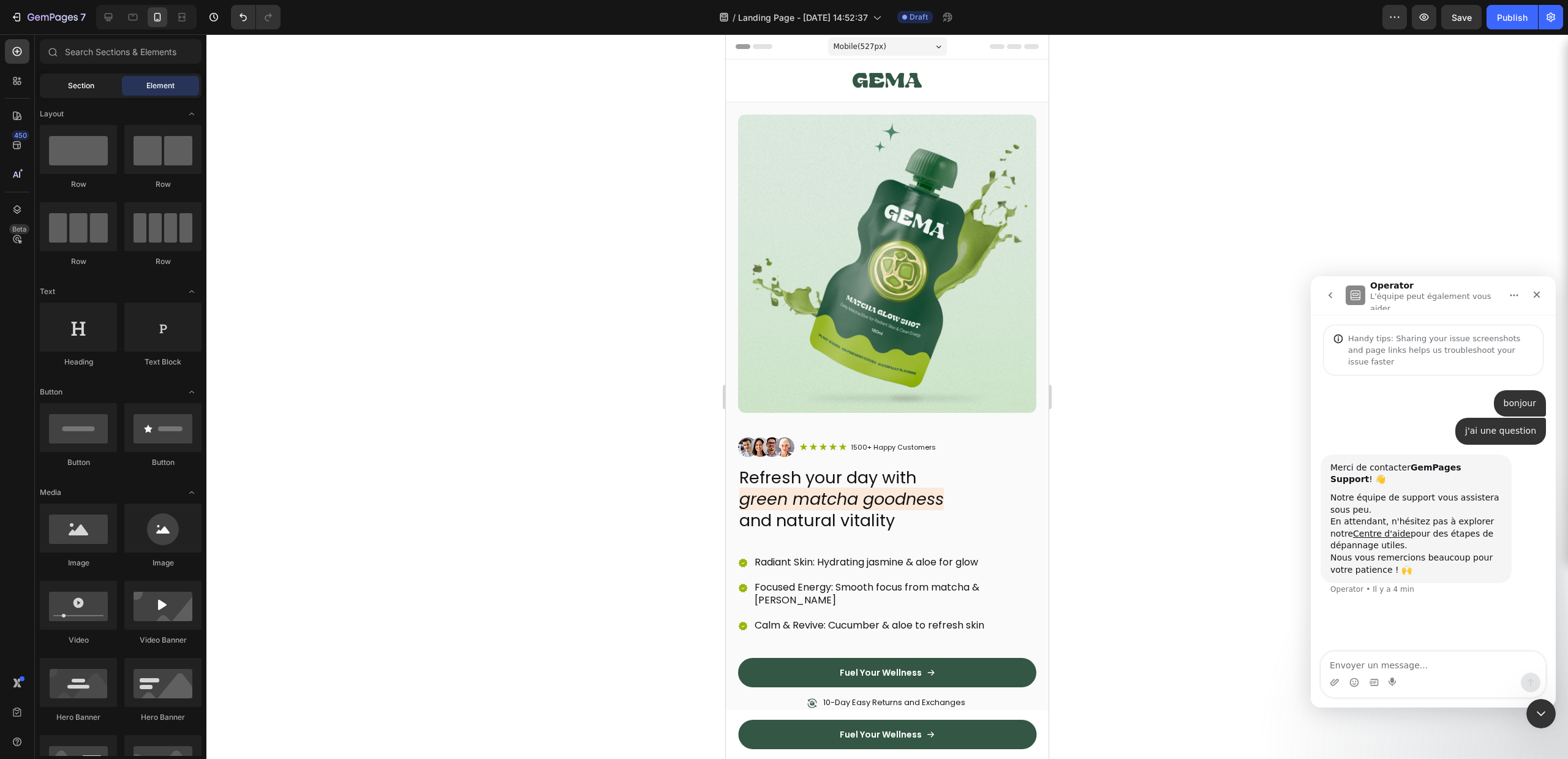
click at [74, 83] on span "Section" at bounding box center [80, 85] width 26 height 11
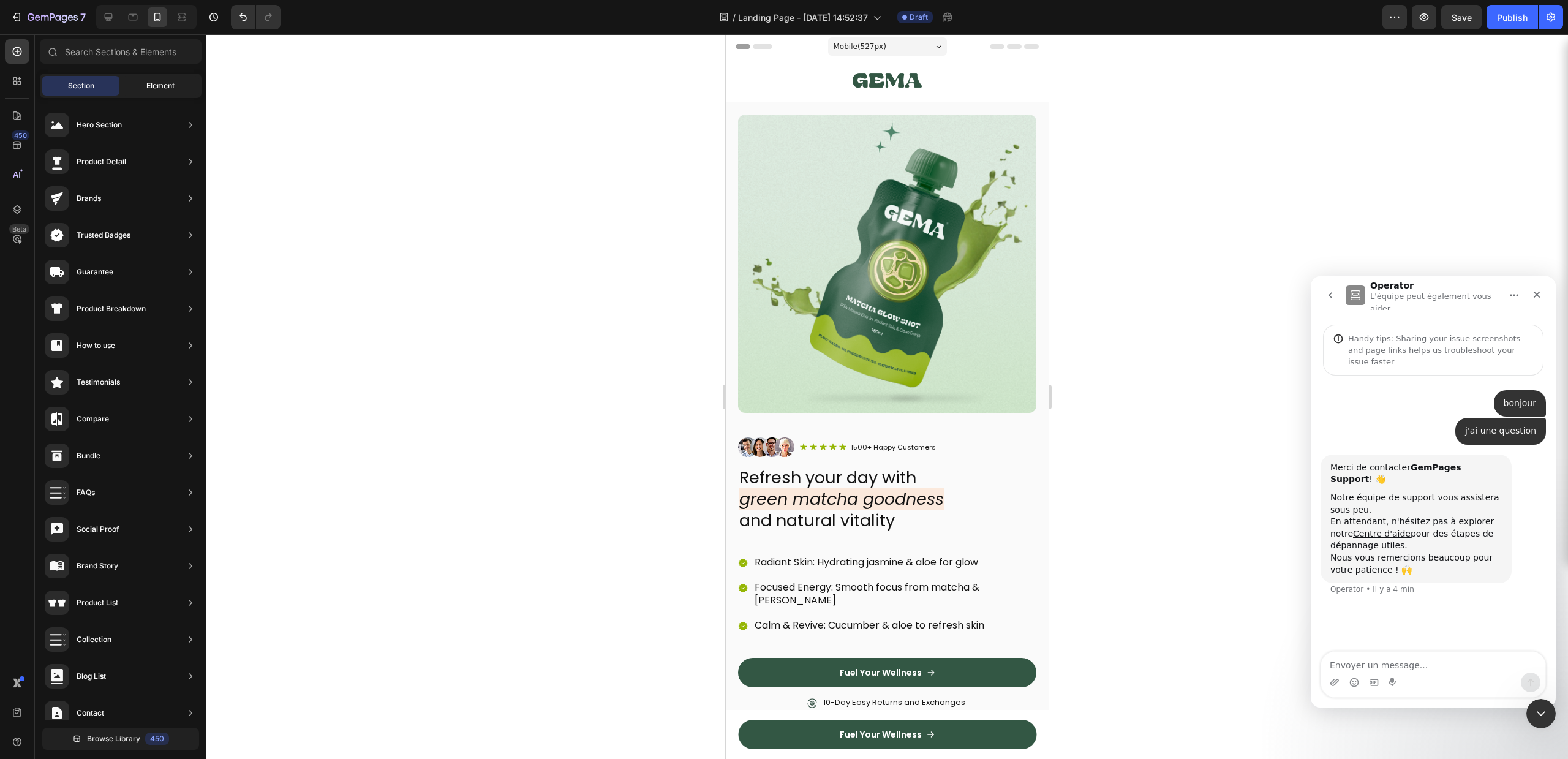
click at [152, 82] on span "Element" at bounding box center [161, 85] width 28 height 11
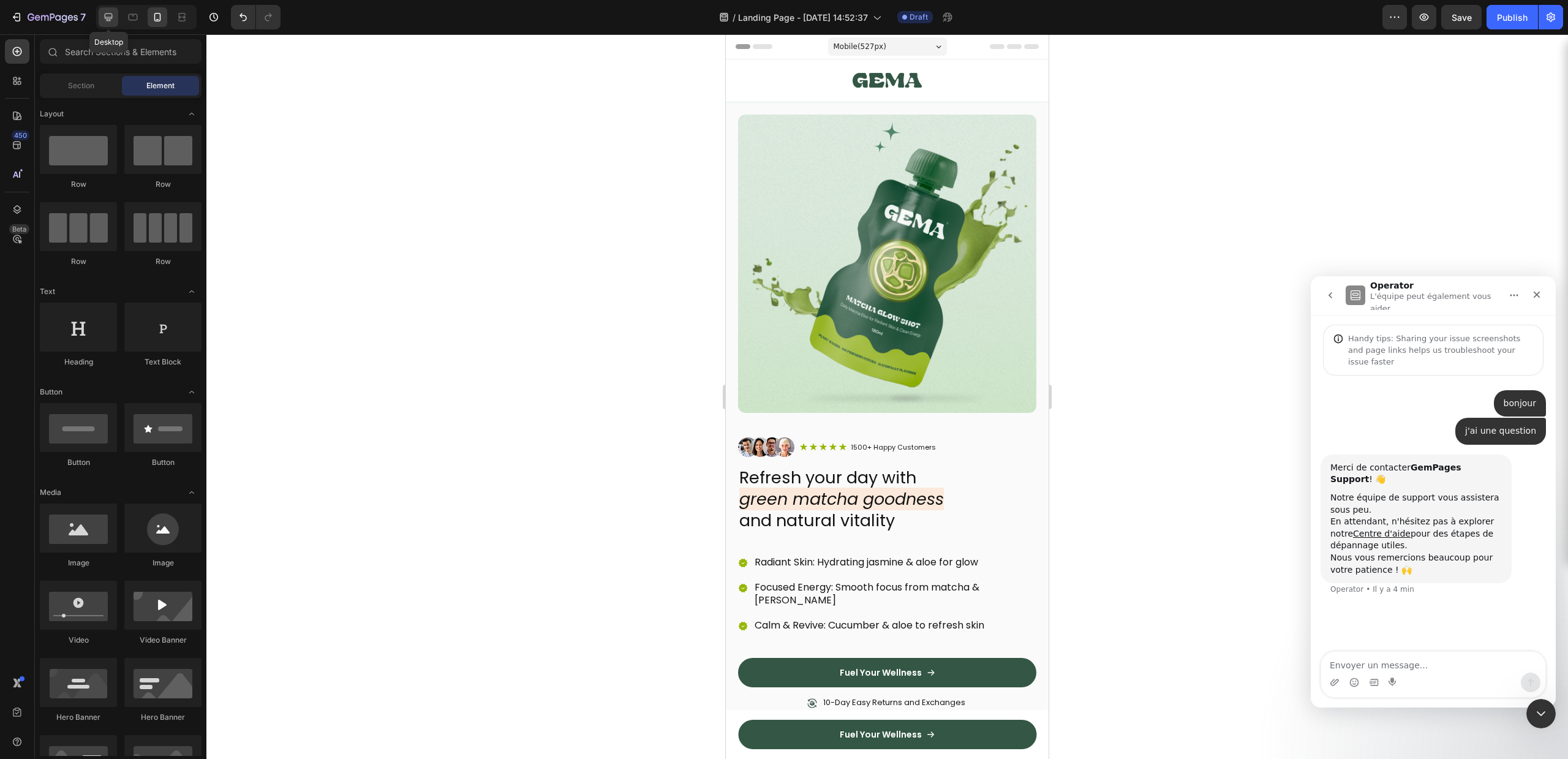
click at [112, 22] on icon at bounding box center [109, 17] width 12 height 12
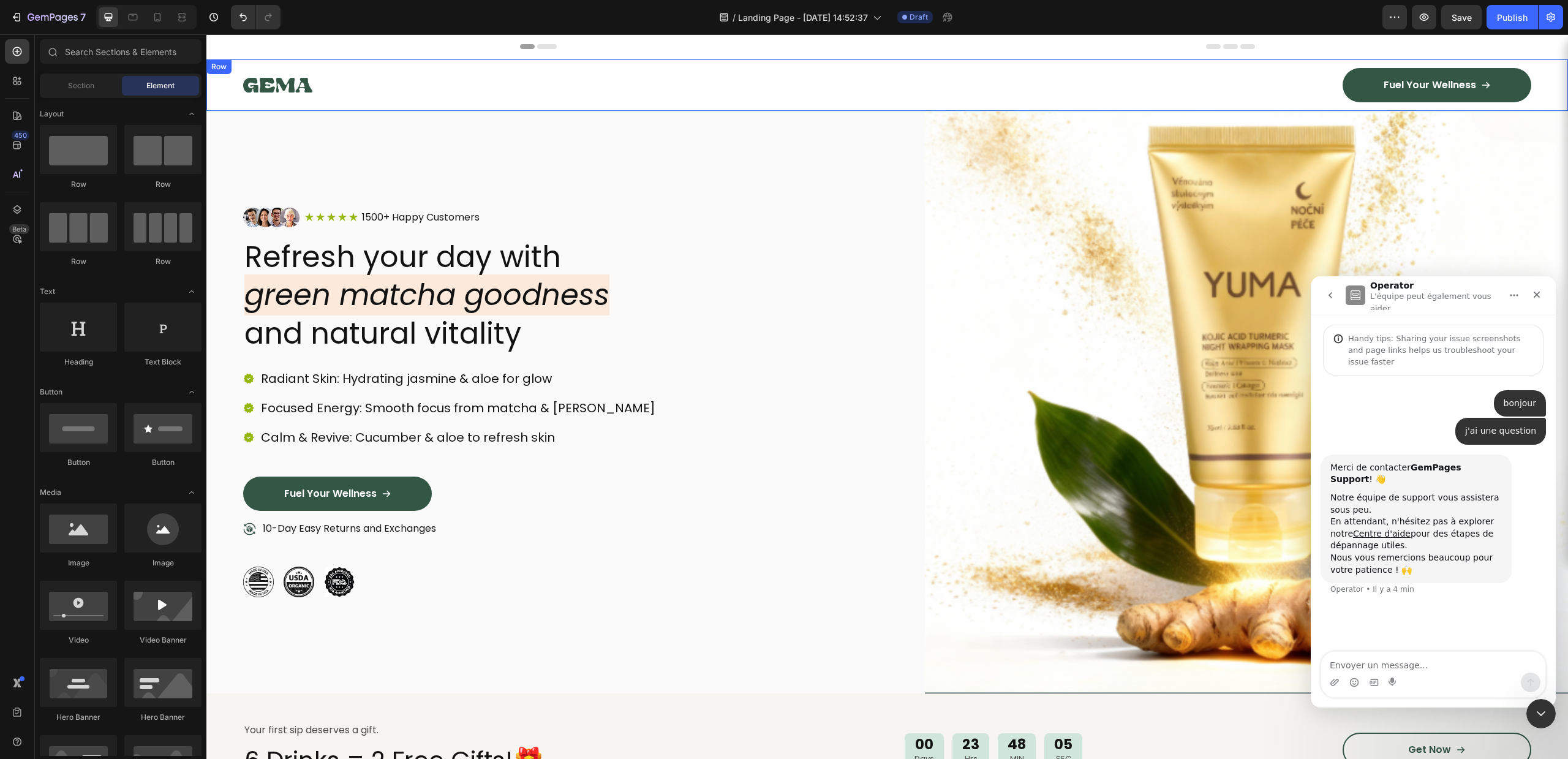
click at [532, 180] on div "Image Icon Icon Icon Icon Icon Icon List 1500+ Happy Customers Text Block Row R…" at bounding box center [565, 402] width 644 height 526
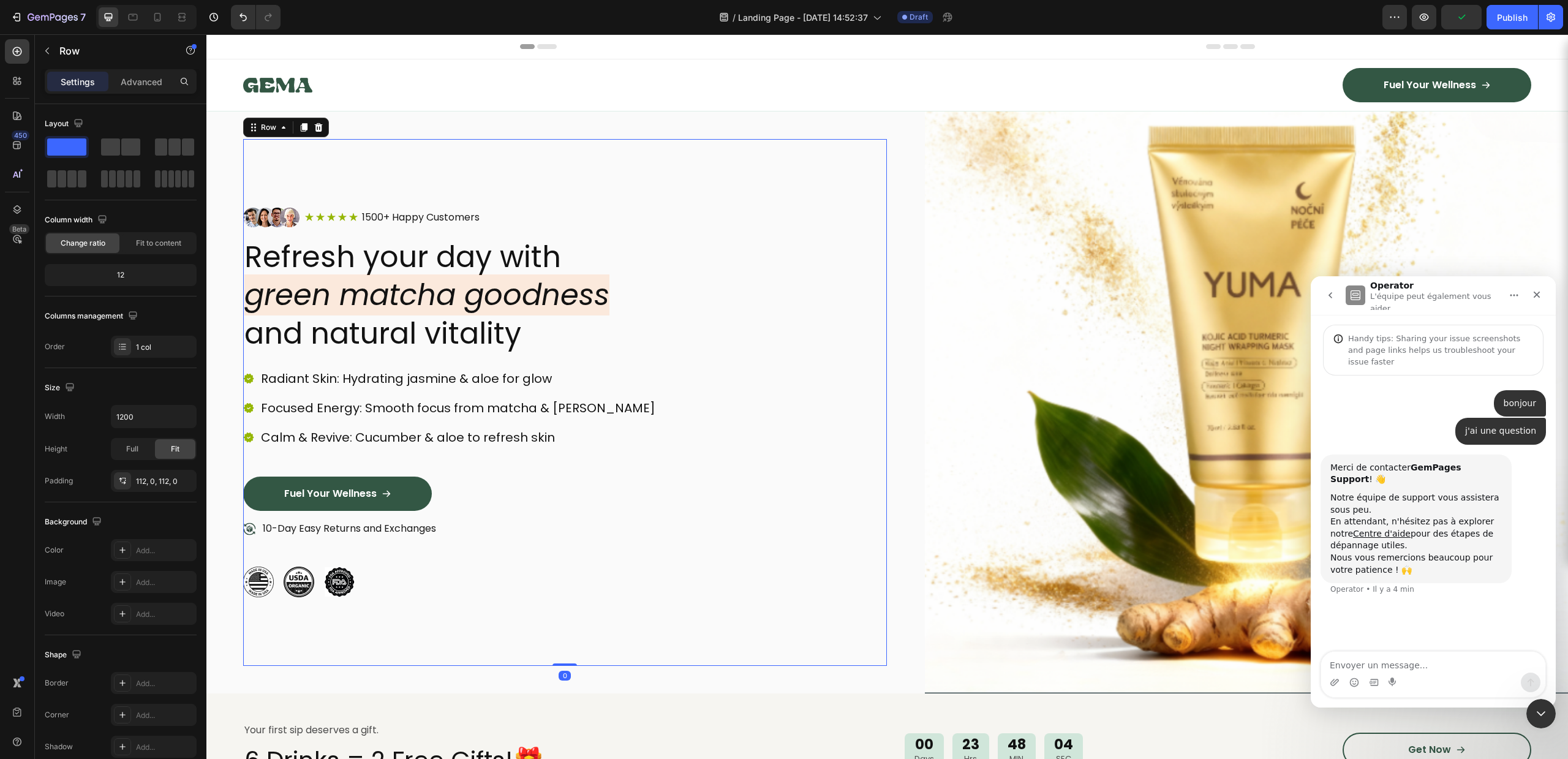
click at [649, 189] on div "Image Icon Icon Icon Icon Icon Icon List 1500+ Happy Customers Text Block Row R…" at bounding box center [565, 402] width 644 height 526
click at [544, 105] on div "Image Fuel Your Wellness Button Row Row" at bounding box center [887, 85] width 1361 height 51
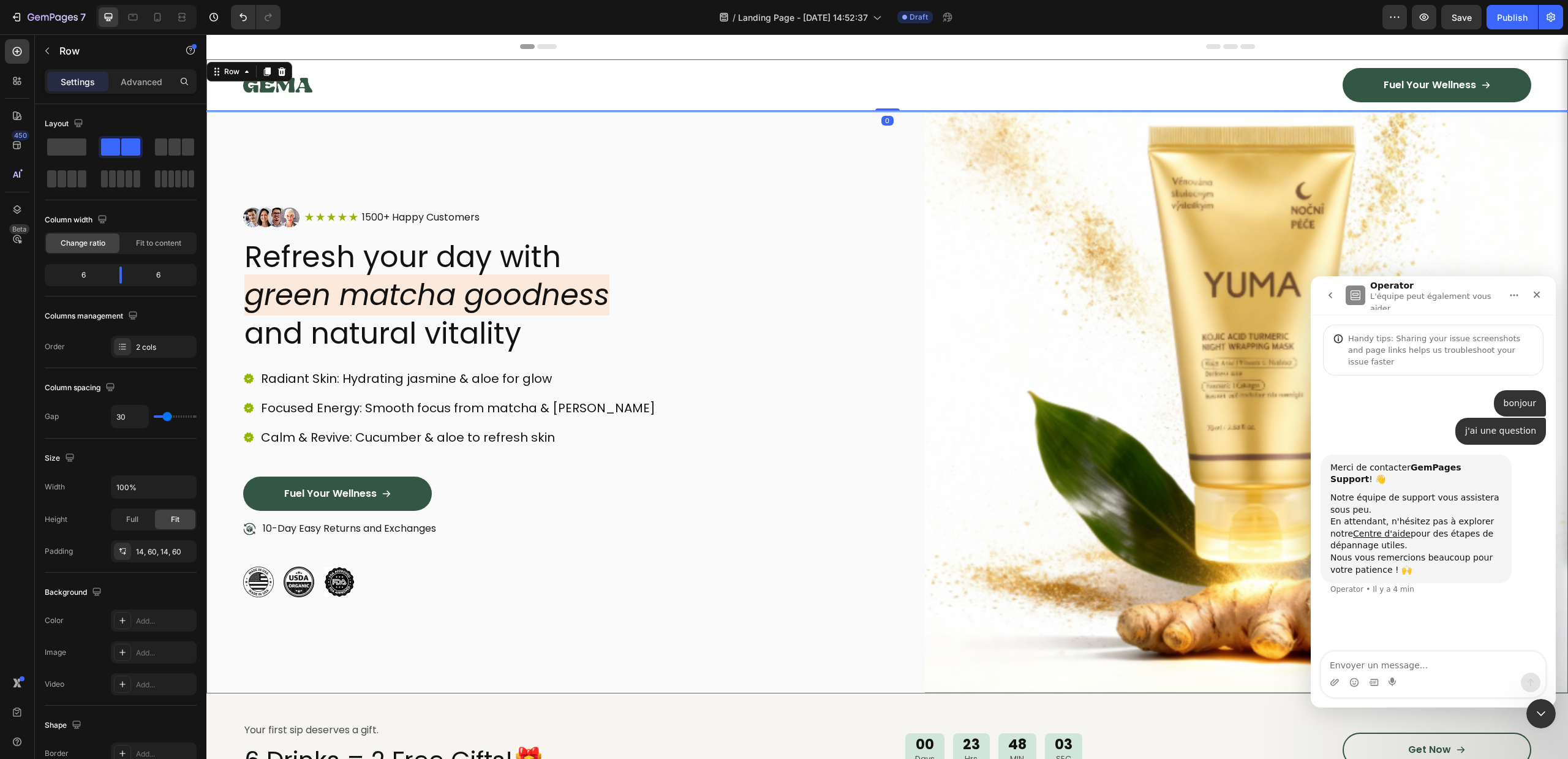
click at [535, 113] on div "Image Icon Icon Icon Icon Icon Icon List 1500+ Happy Customers Text Block Row R…" at bounding box center [565, 402] width 644 height 582
click at [138, 82] on p "Advanced" at bounding box center [141, 81] width 42 height 13
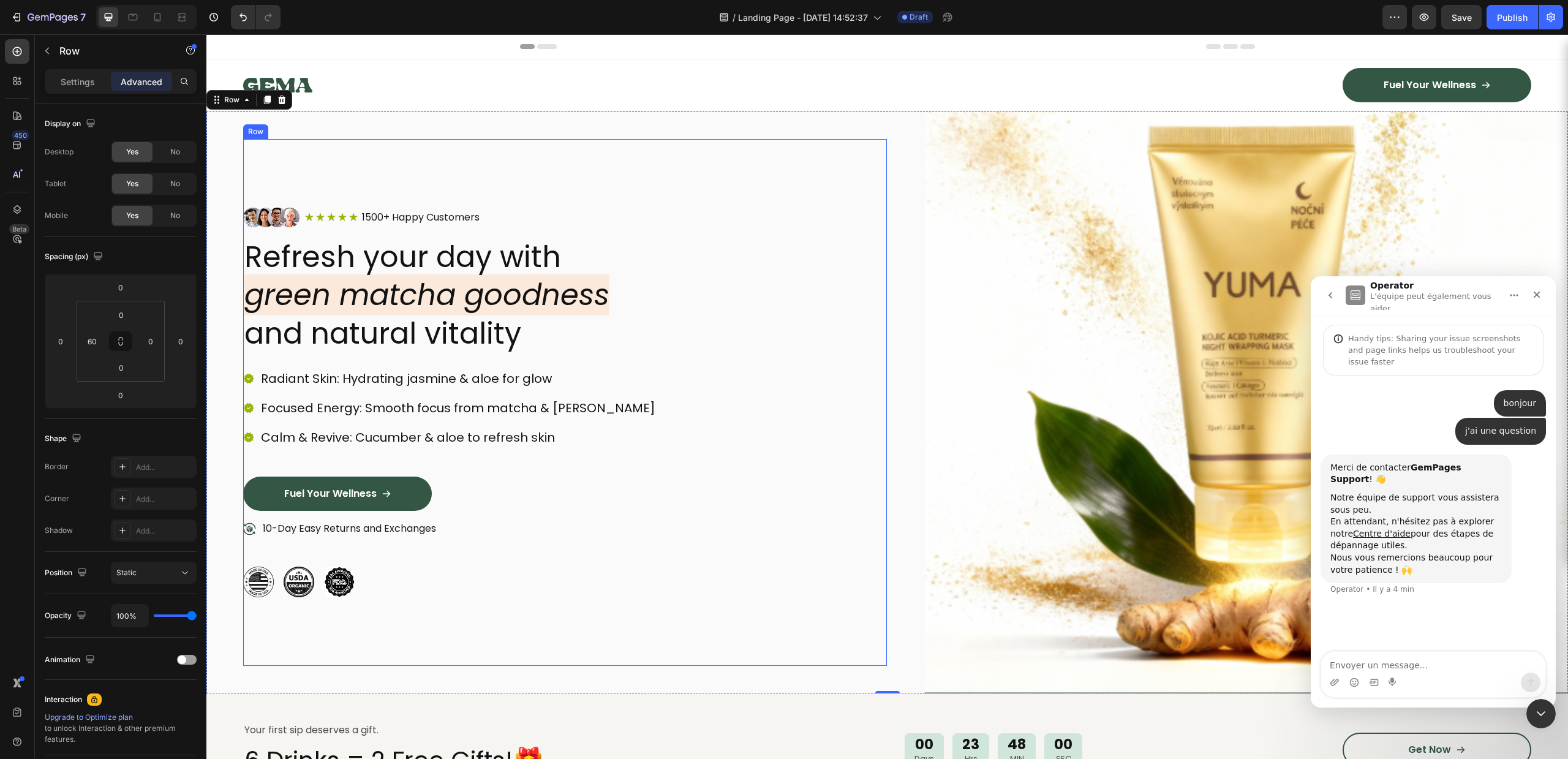
click at [1039, 113] on img at bounding box center [1247, 402] width 644 height 582
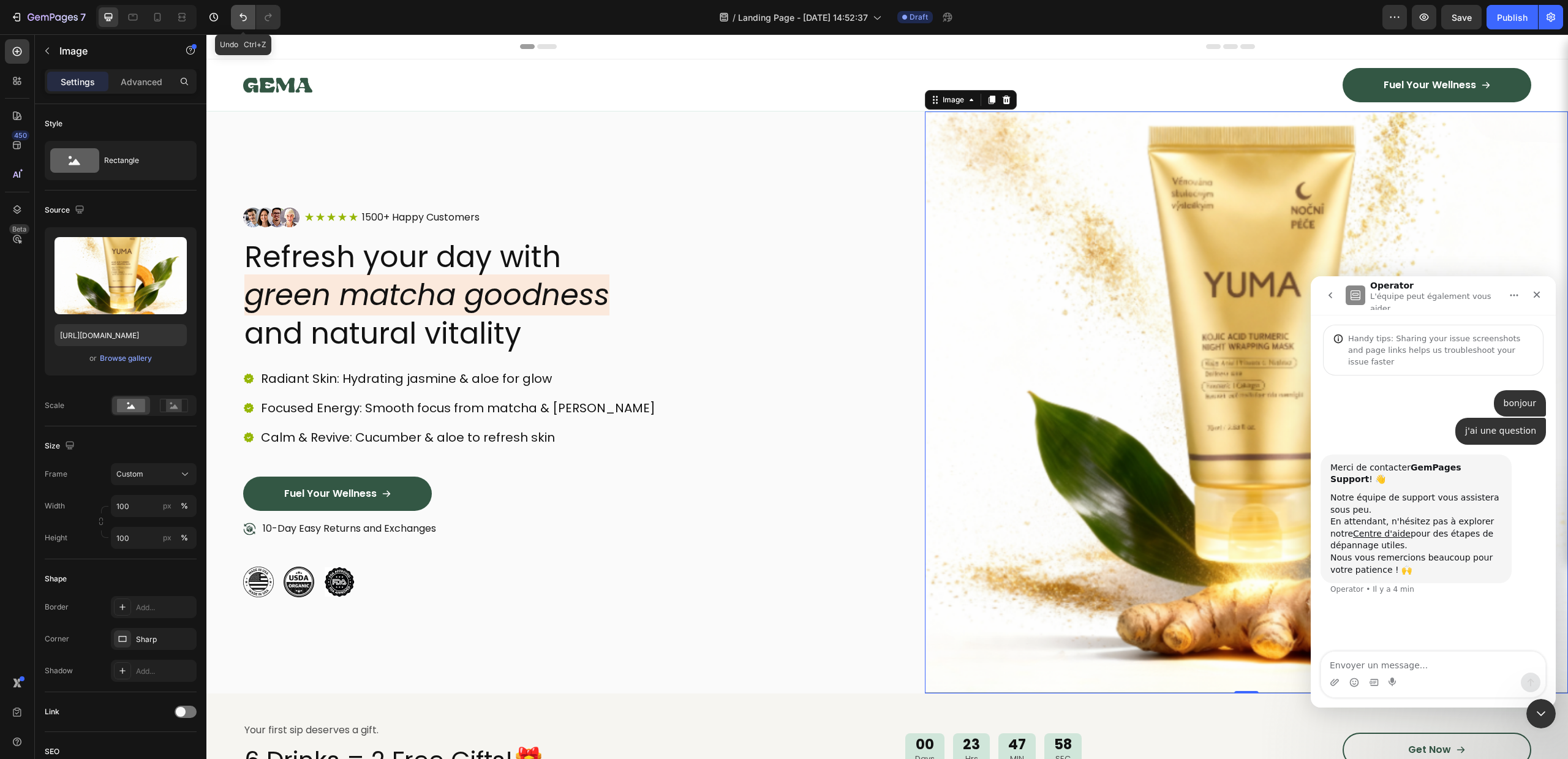
click at [241, 11] on icon "Undo/Redo" at bounding box center [243, 17] width 12 height 12
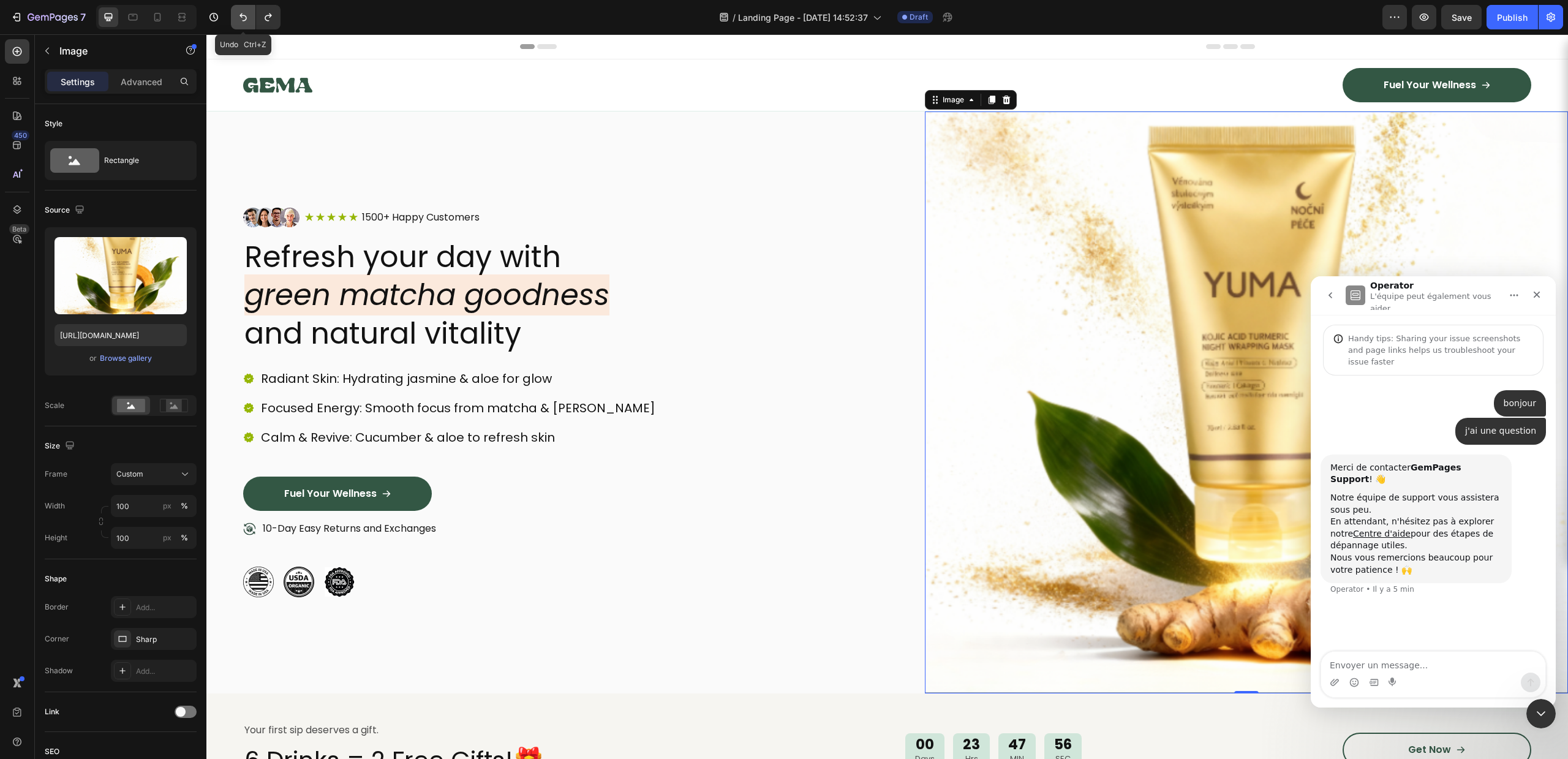
click at [241, 11] on icon "Undo/Redo" at bounding box center [243, 17] width 12 height 12
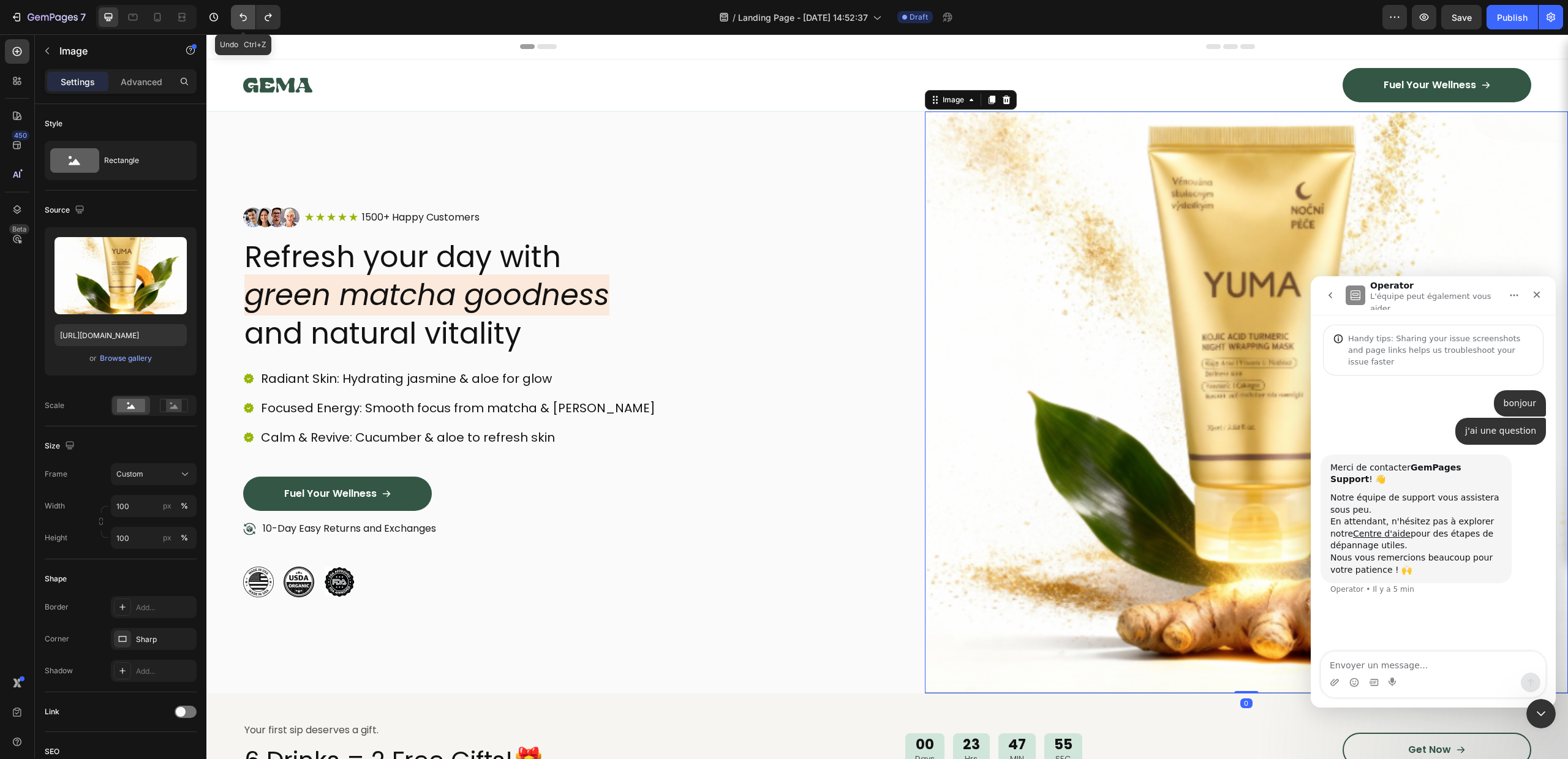
type input "https://cdn.shopify.com/s/files/1/0756/9240/9060/files/gempages_581512871968506…"
click at [241, 11] on icon "Undo/Redo" at bounding box center [243, 17] width 12 height 12
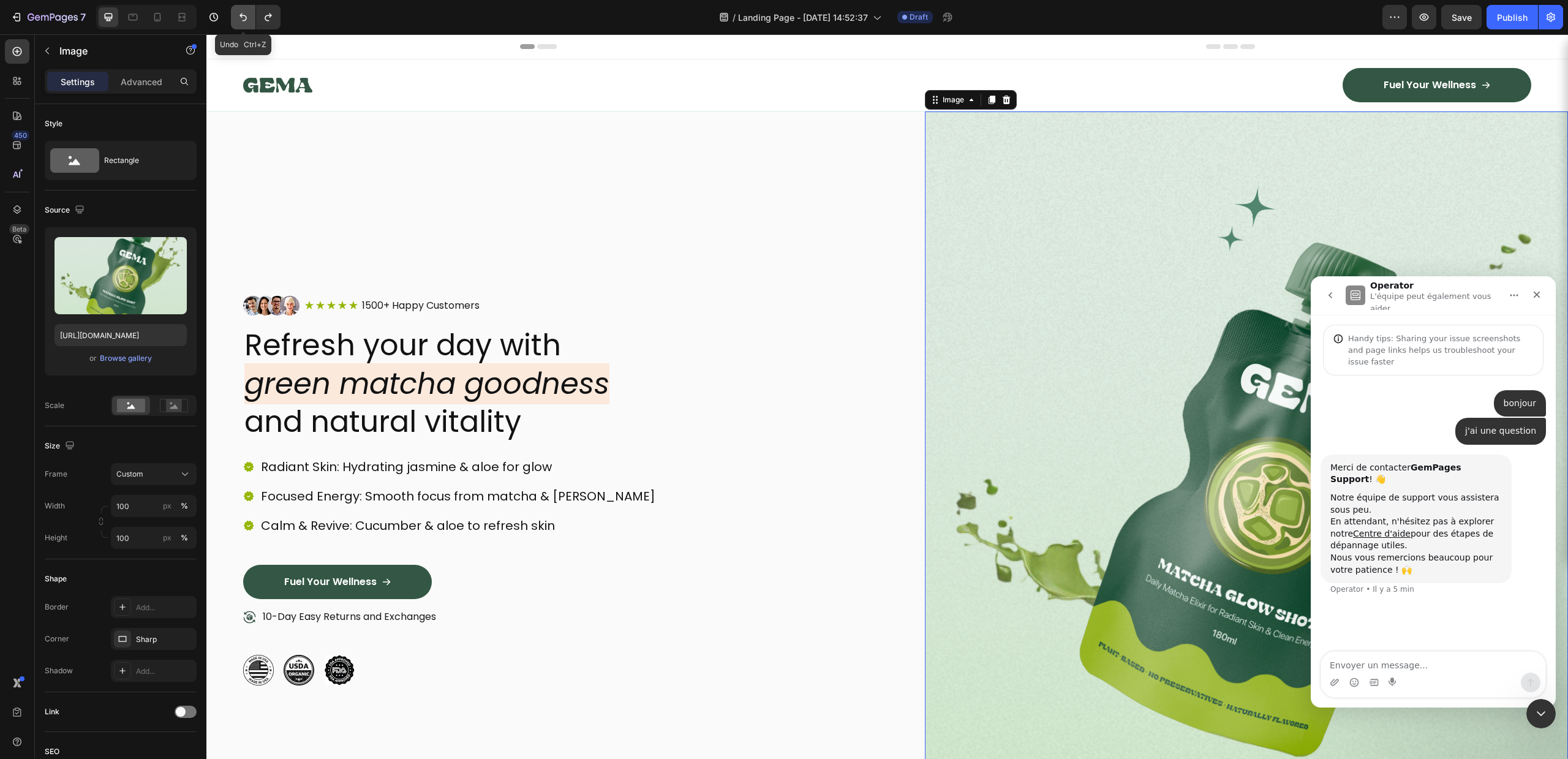
click at [241, 11] on icon "Undo/Redo" at bounding box center [243, 17] width 12 height 12
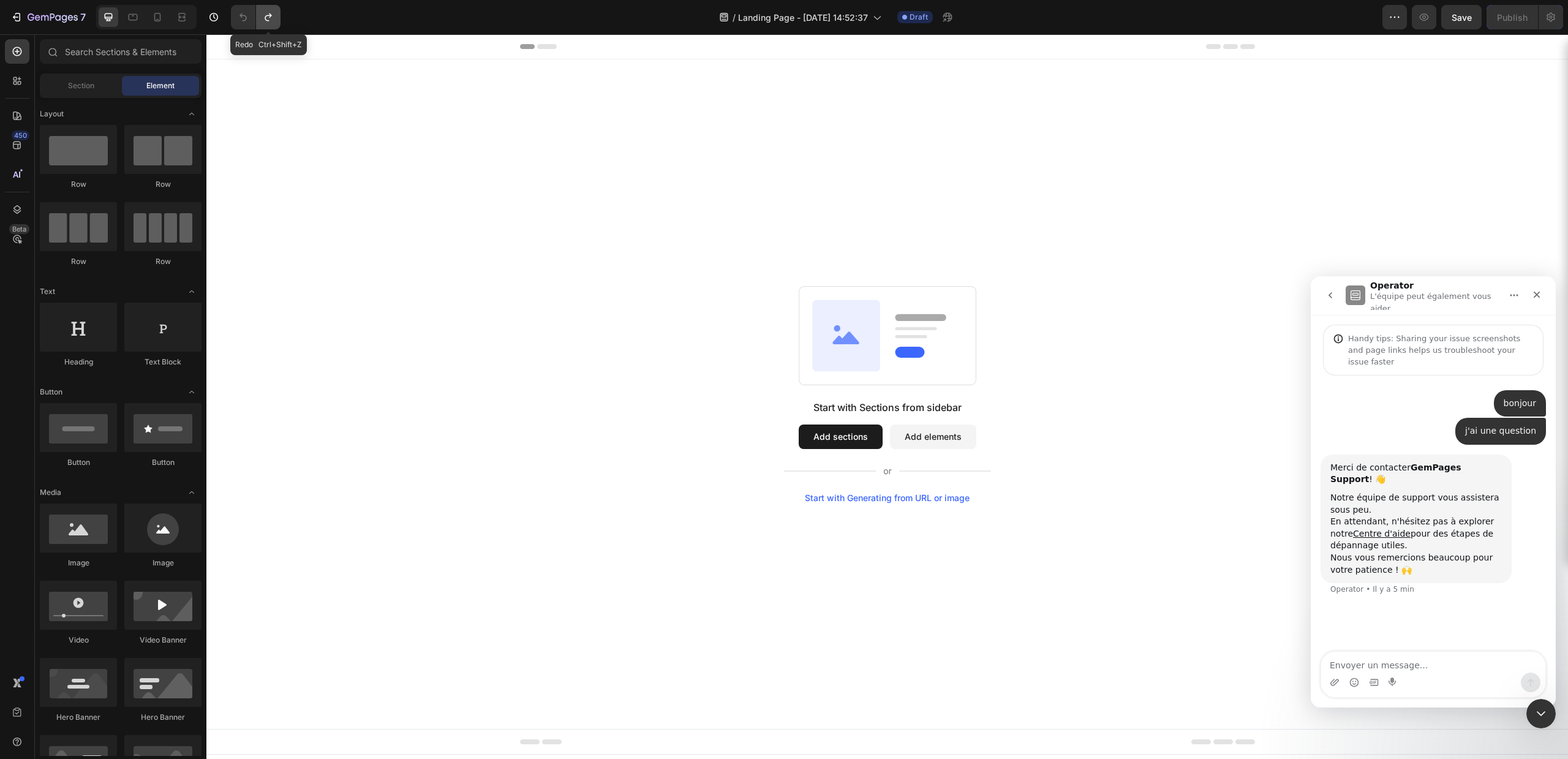
click at [264, 13] on icon "Undo/Redo" at bounding box center [268, 17] width 12 height 12
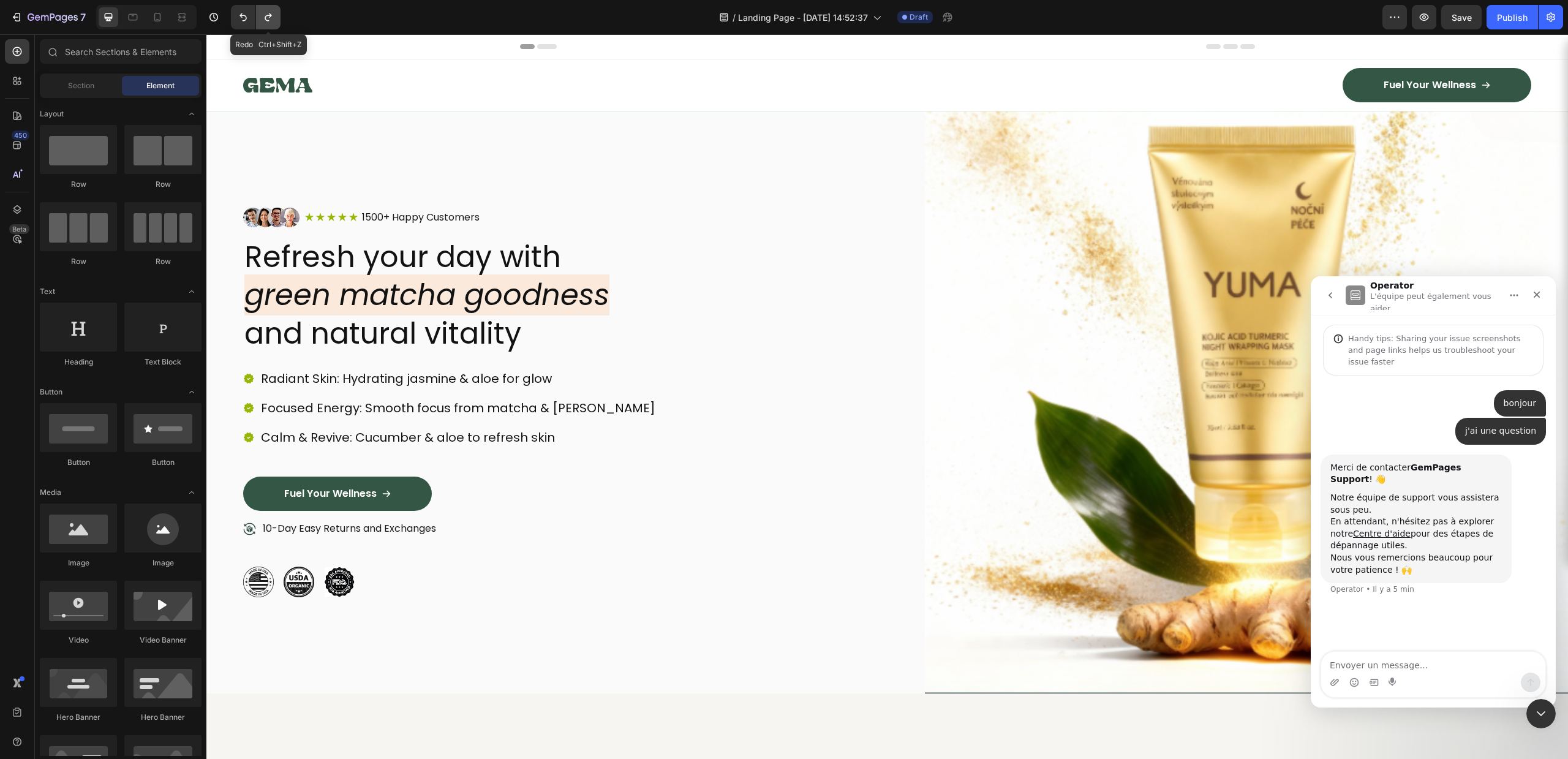
click at [264, 13] on icon "Undo/Redo" at bounding box center [268, 17] width 12 height 12
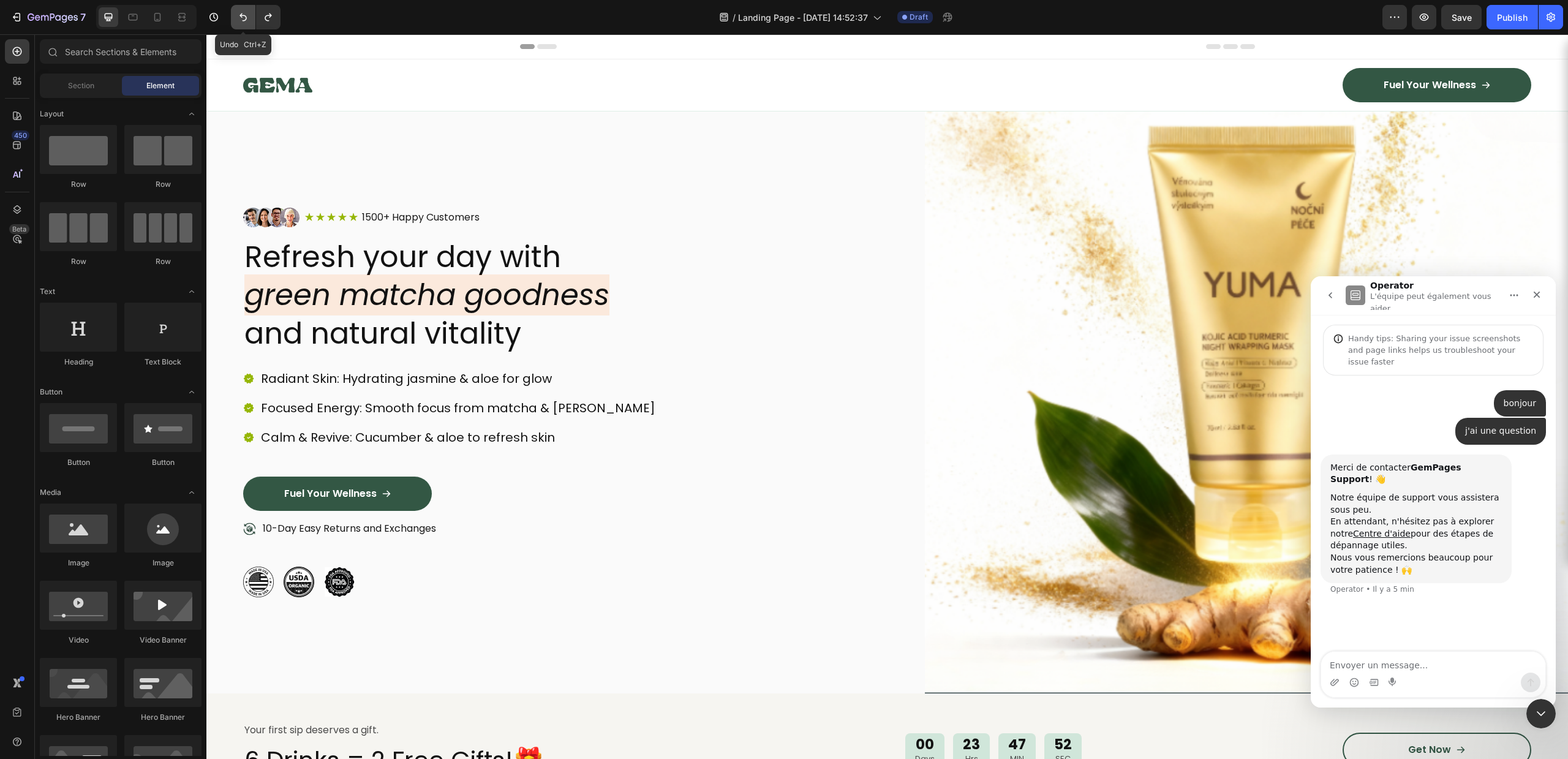
click at [238, 13] on icon "Undo/Redo" at bounding box center [243, 17] width 12 height 12
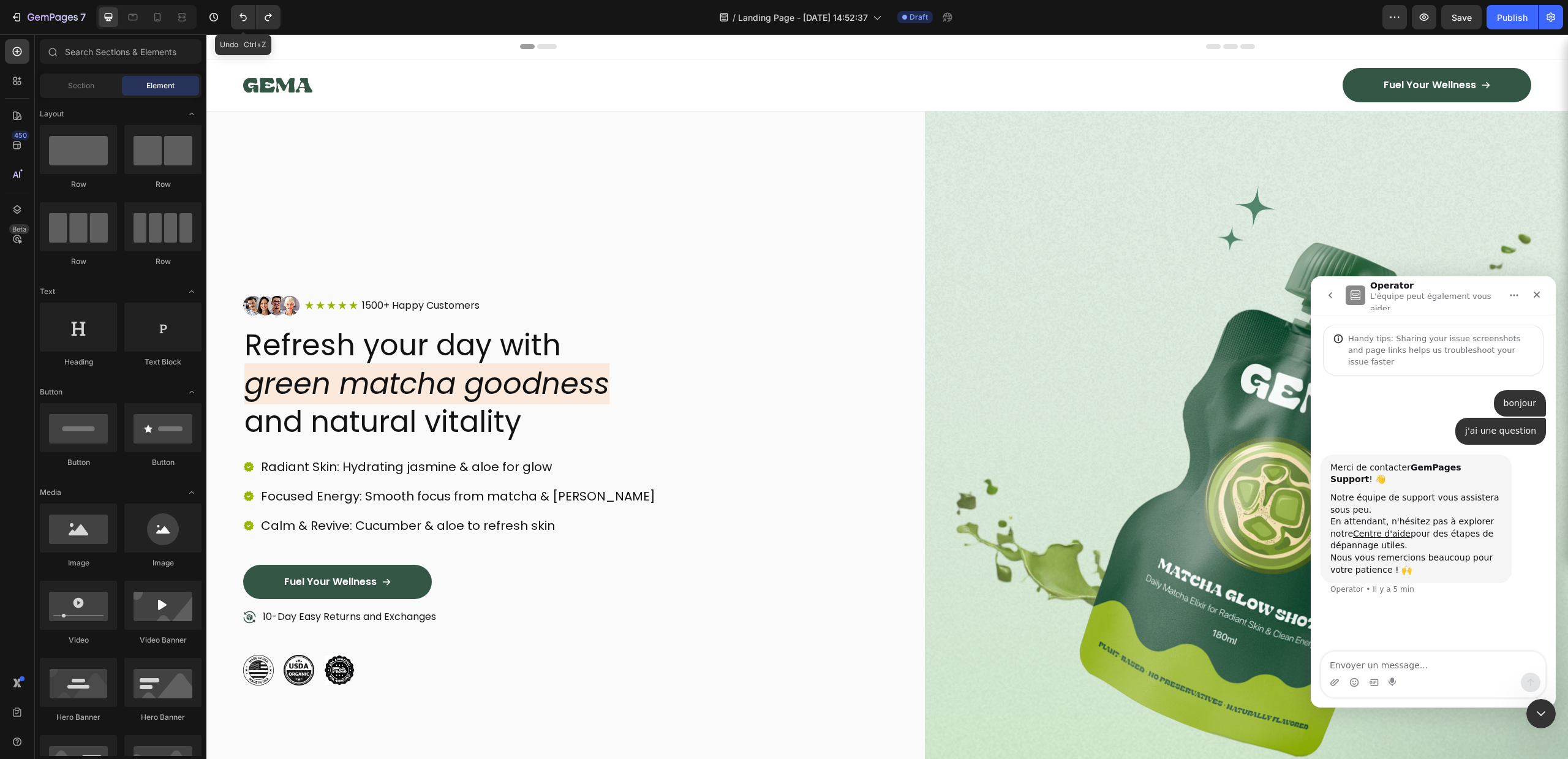
click at [645, 148] on div "Image Icon Icon Icon Icon Icon Icon List 1500+ Happy Customers Text Block Row R…" at bounding box center [565, 491] width 644 height 758
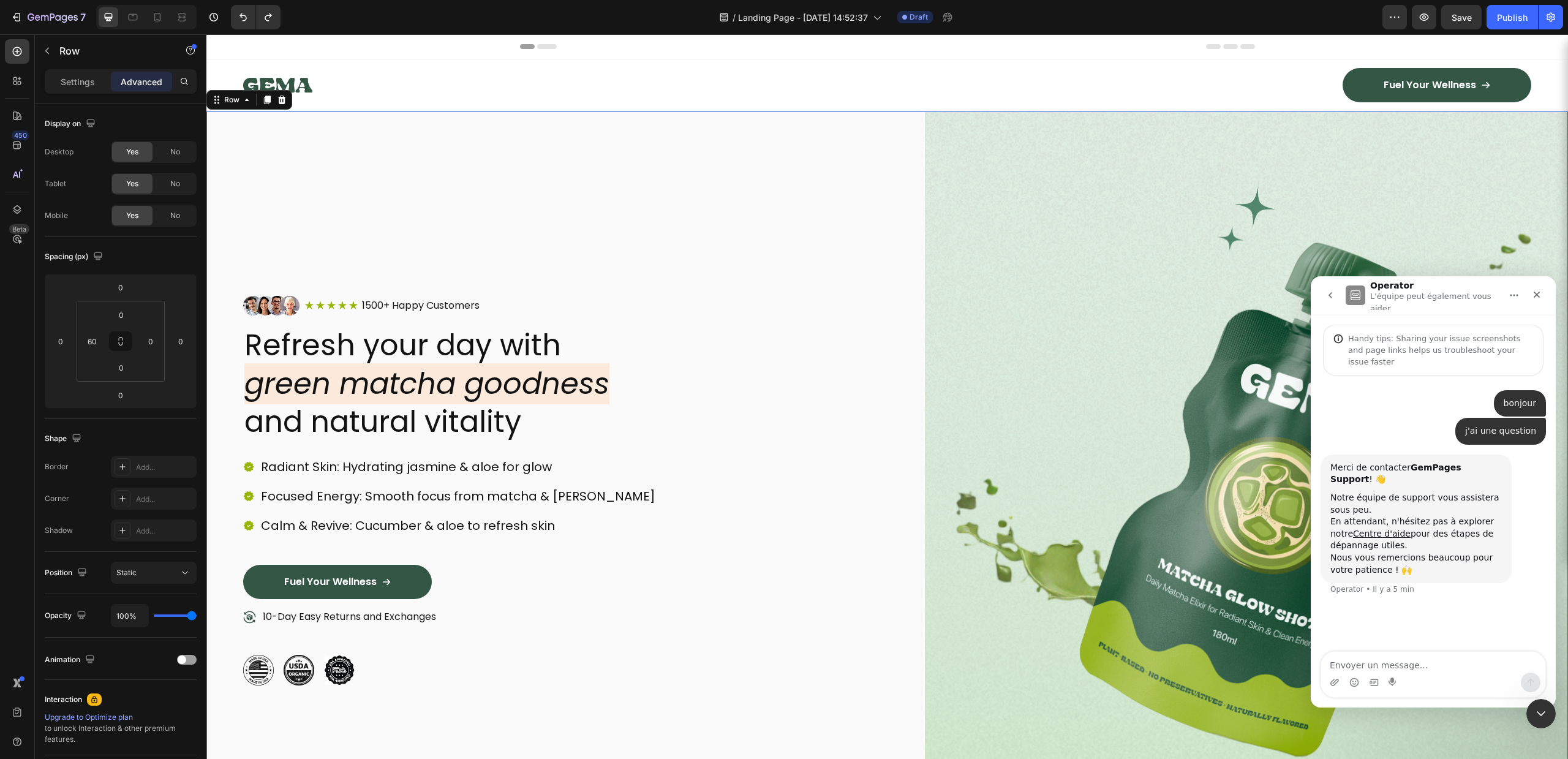
click at [168, 18] on div at bounding box center [146, 17] width 100 height 25
click at [156, 16] on icon at bounding box center [157, 17] width 12 height 12
type input "20"
type input "72"
type input "20"
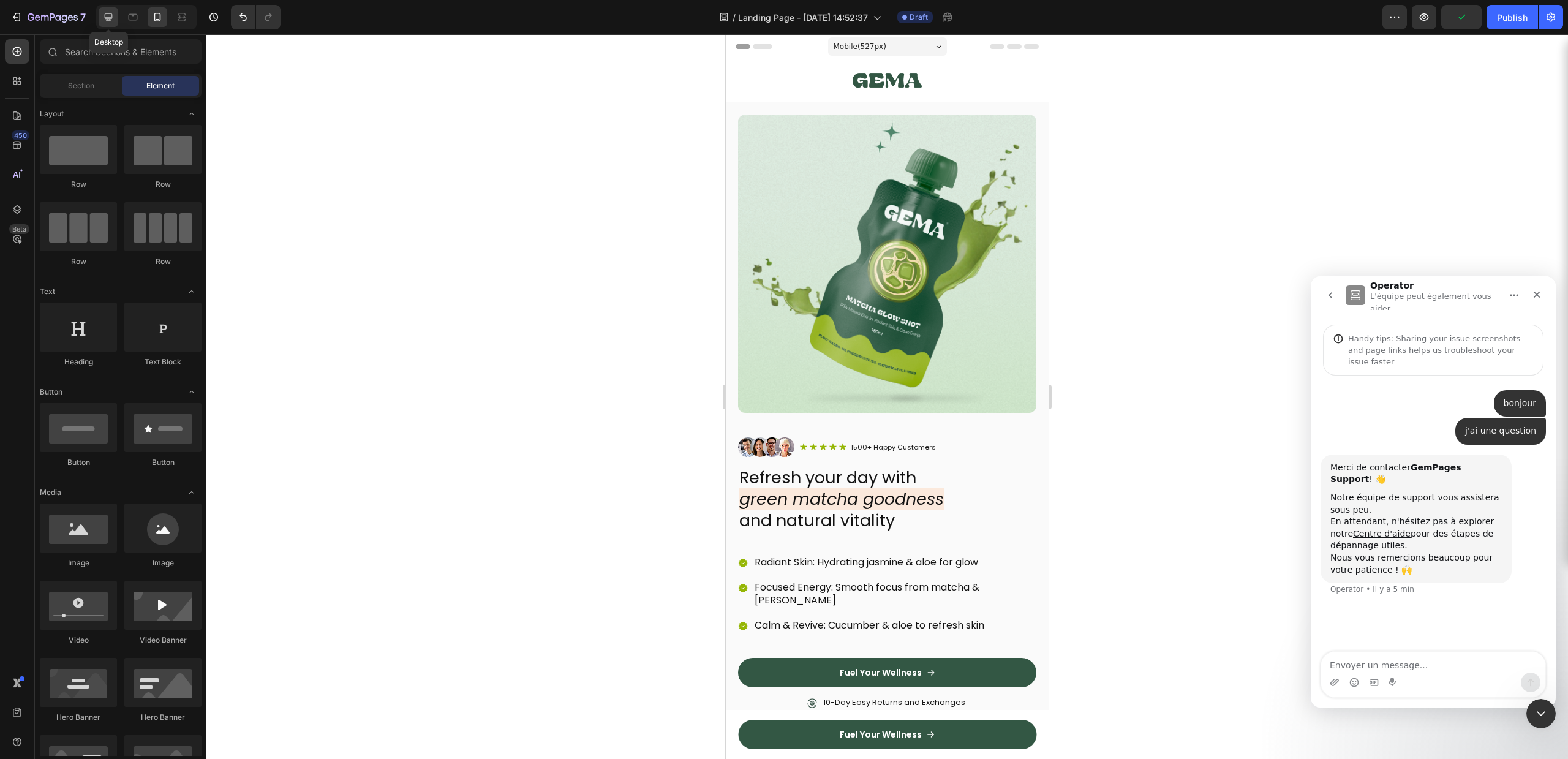
click at [106, 19] on icon at bounding box center [109, 17] width 12 height 12
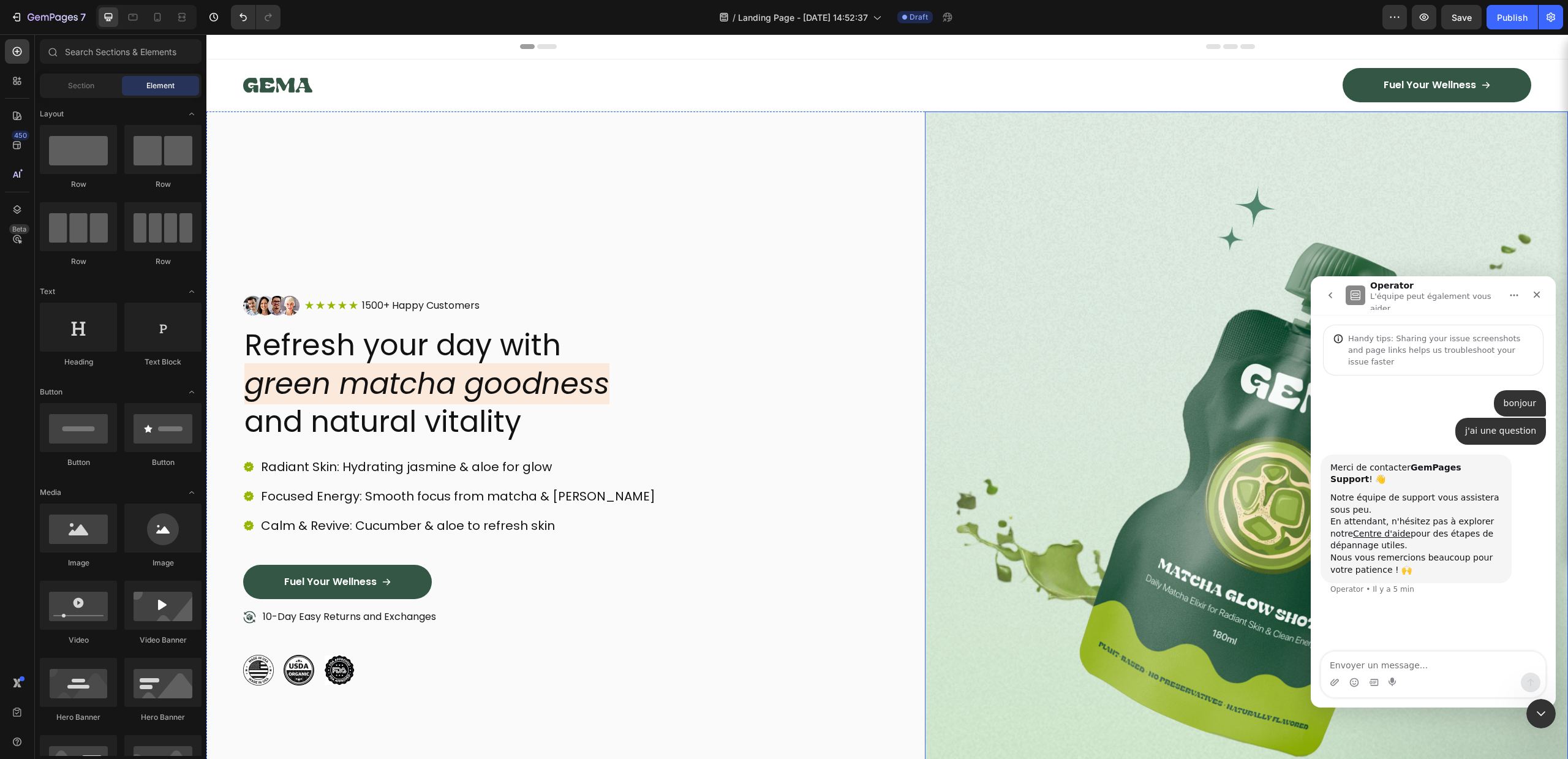
click at [1172, 217] on img at bounding box center [1247, 491] width 644 height 758
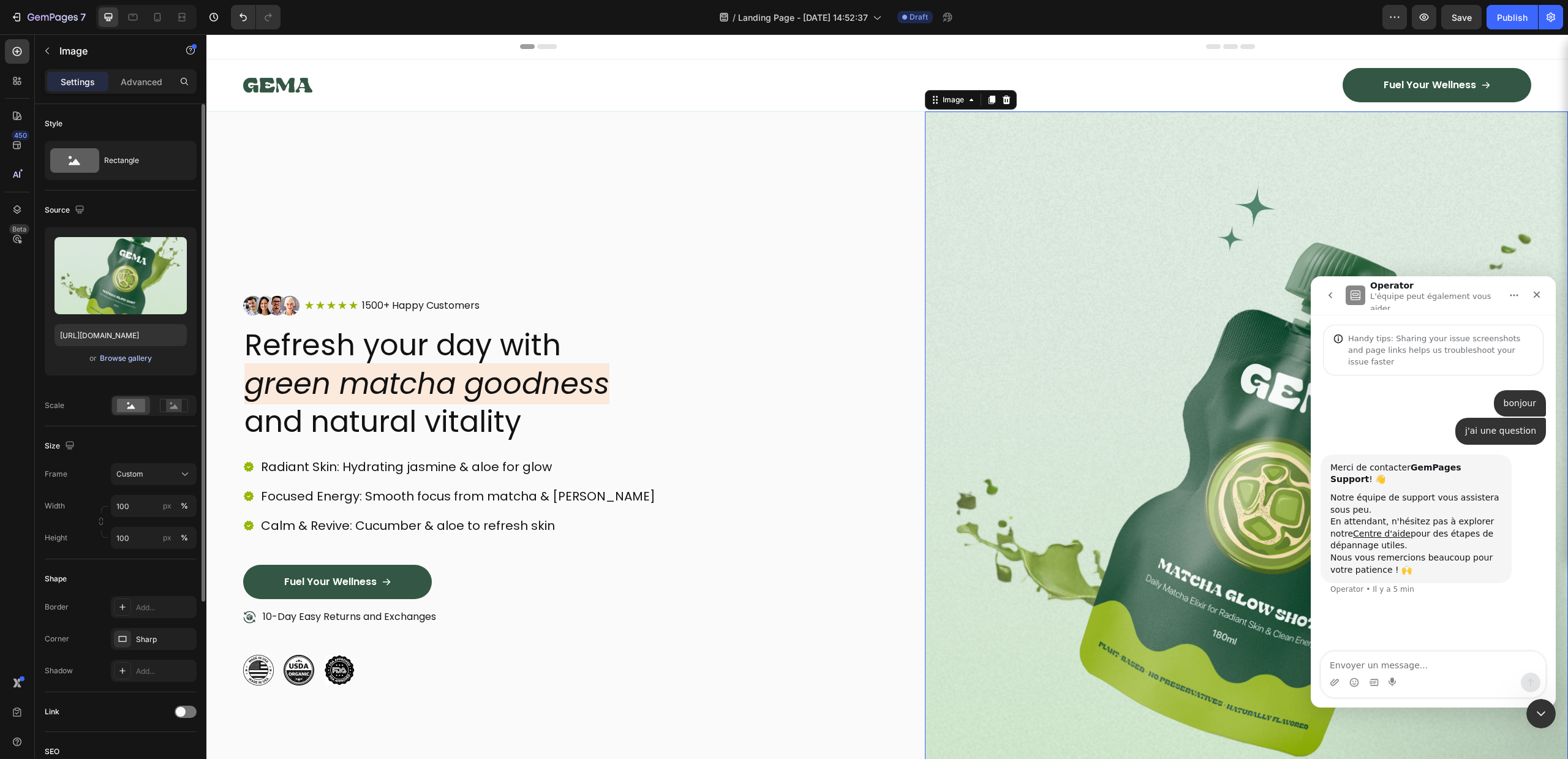
click at [124, 361] on div "Browse gallery" at bounding box center [126, 358] width 52 height 11
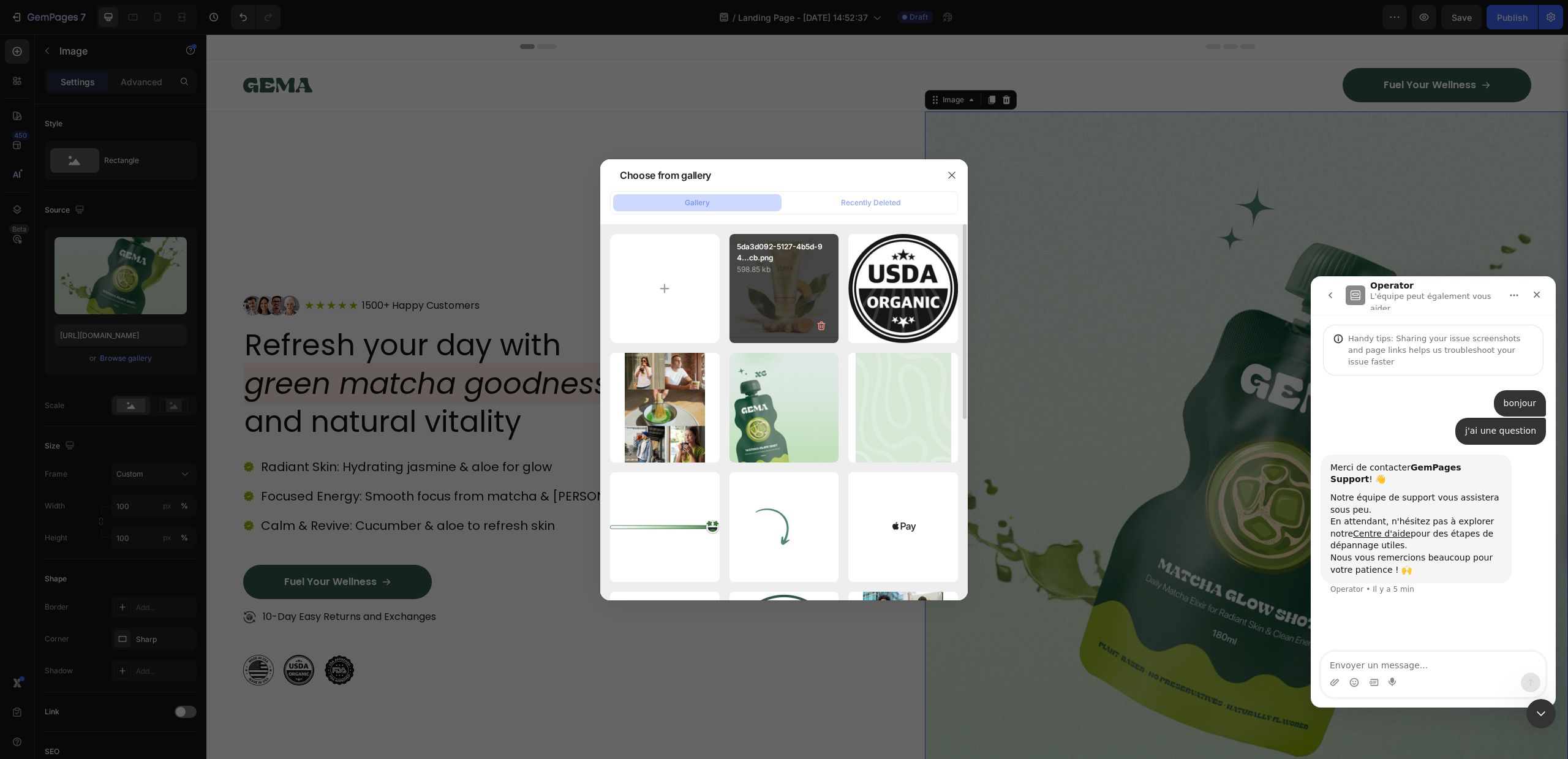
click at [774, 242] on p "5da3d092-5127-4b5d-94...cb.png" at bounding box center [784, 253] width 95 height 22
type input "[URL][DOMAIN_NAME]"
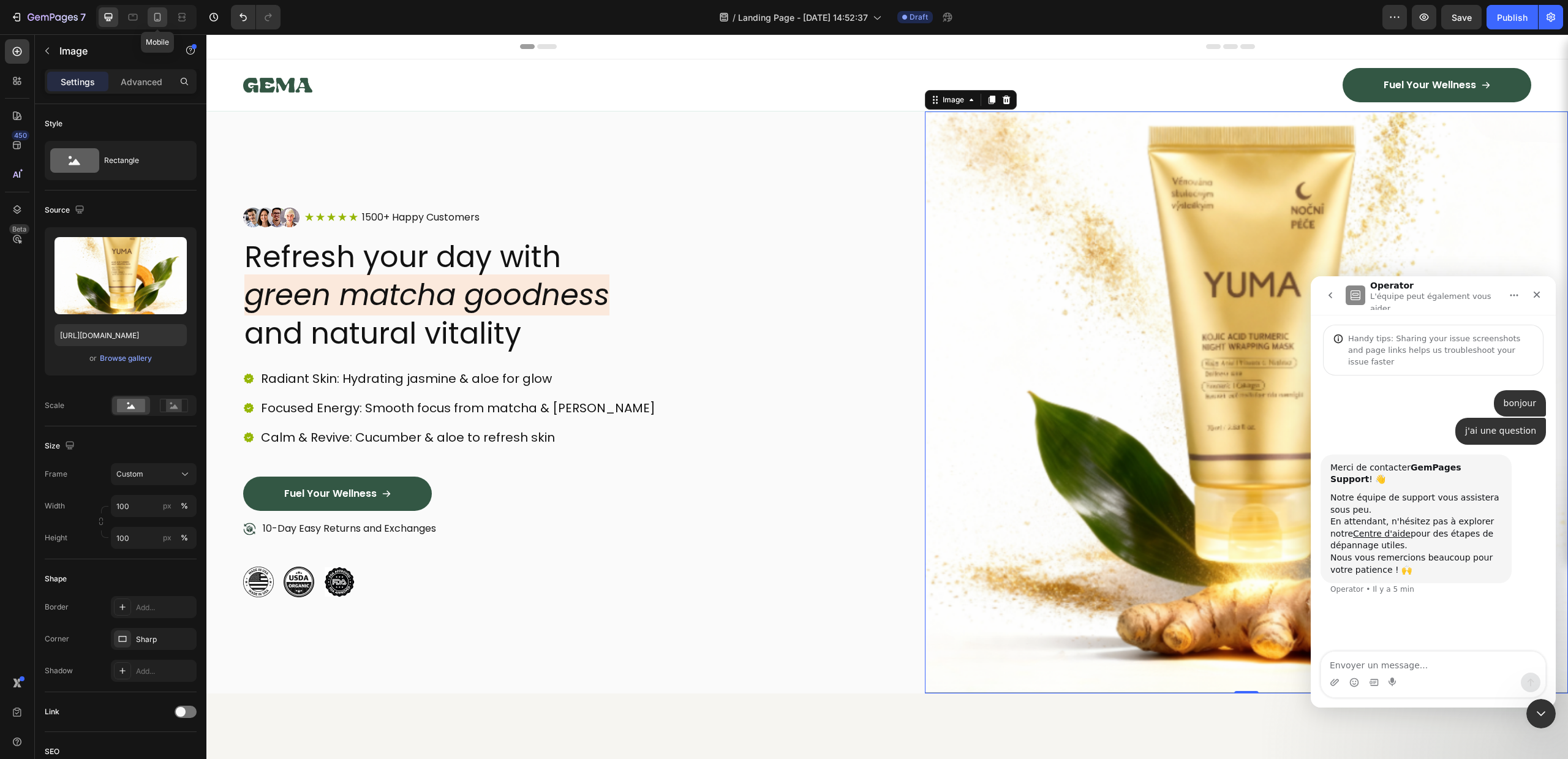
click at [155, 13] on icon at bounding box center [158, 17] width 7 height 9
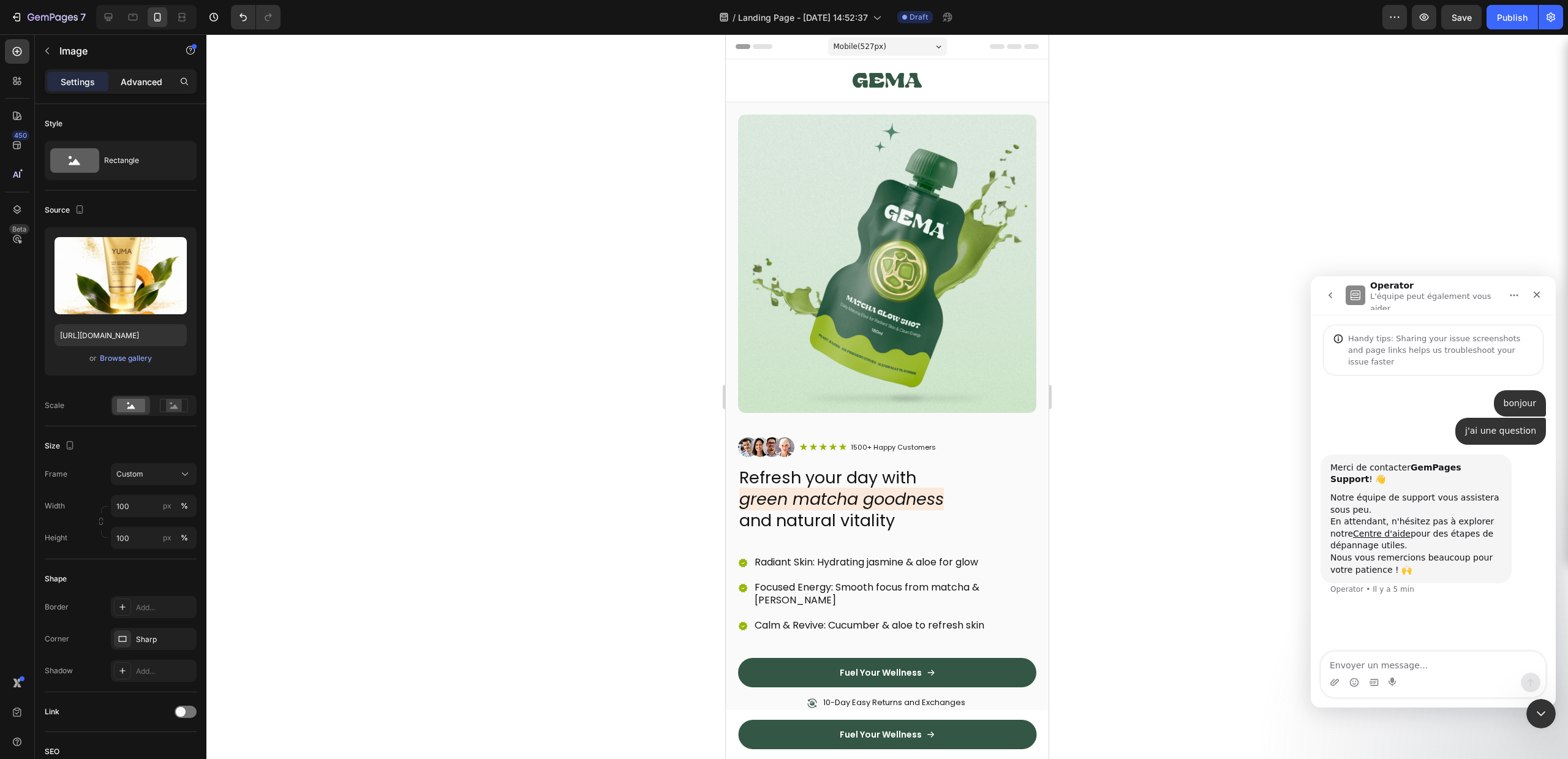
click at [144, 85] on p "Advanced" at bounding box center [141, 81] width 42 height 13
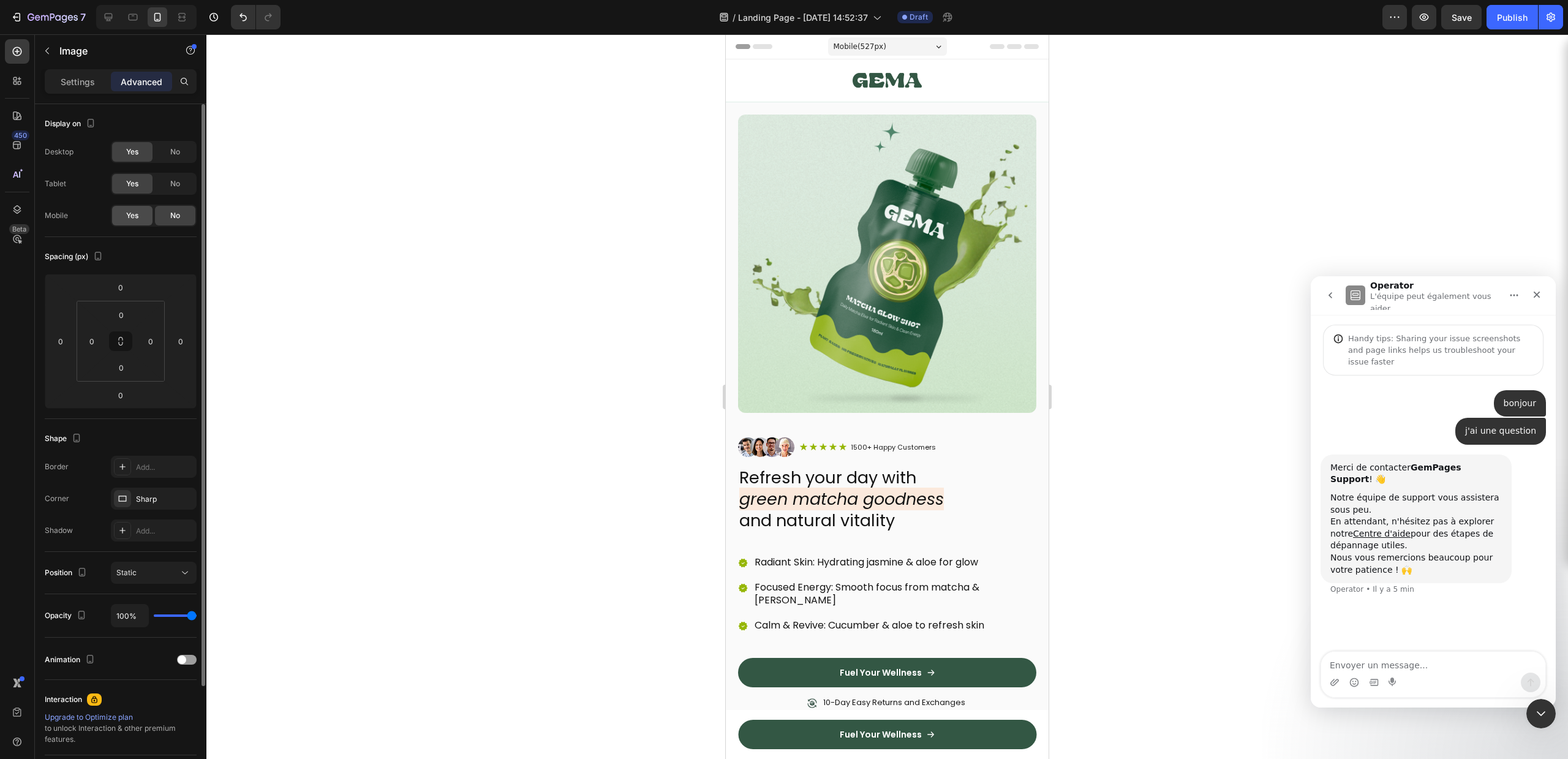
click at [129, 214] on span "Yes" at bounding box center [132, 216] width 12 height 11
click at [945, 214] on img at bounding box center [887, 263] width 298 height 298
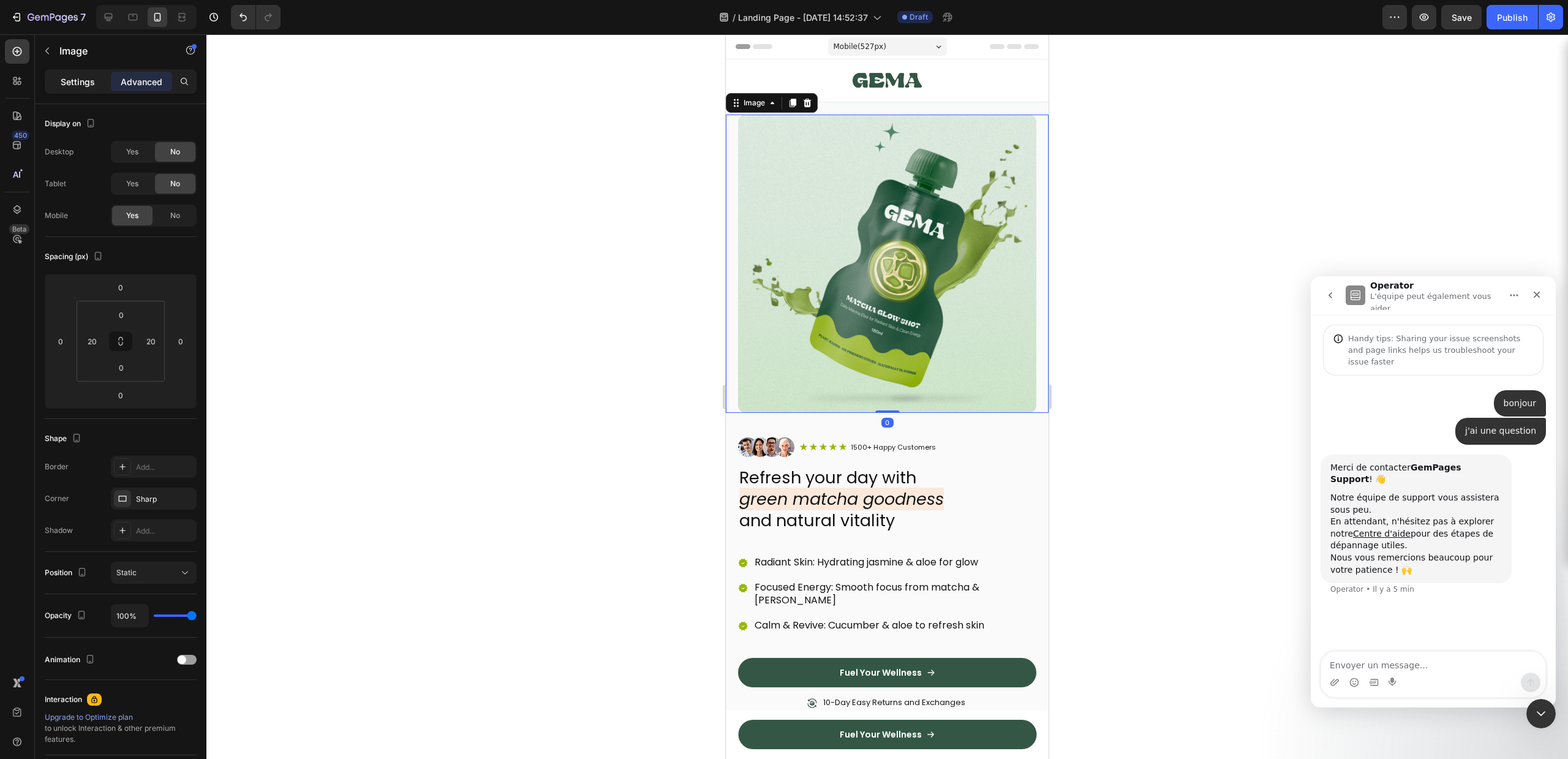
click at [59, 78] on div "Settings" at bounding box center [77, 81] width 61 height 19
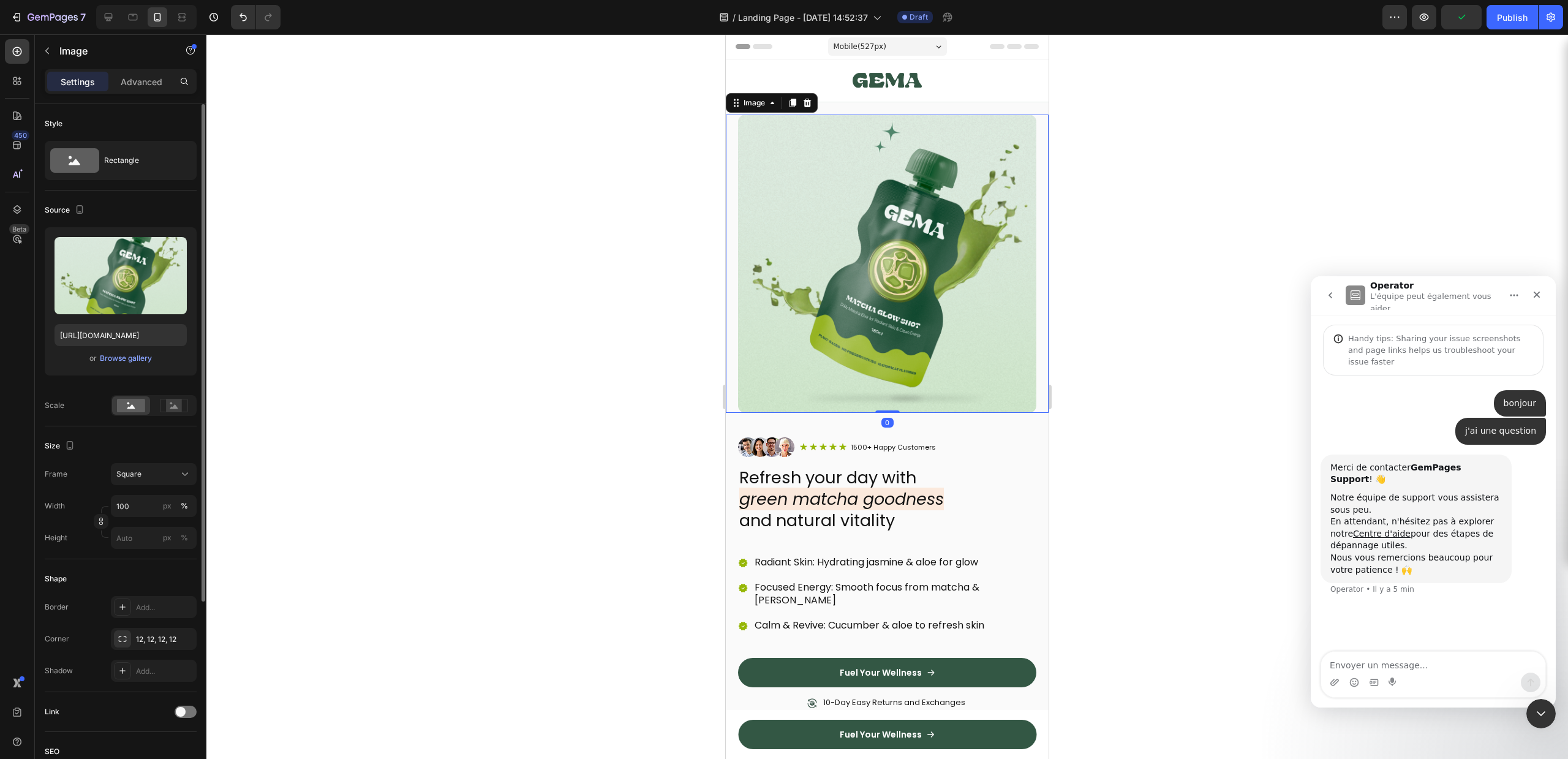
click at [103, 236] on div "Upload Image https://cdn.shopify.com/s/files/1/0756/9240/9060/files/gempages_58…" at bounding box center [120, 301] width 152 height 148
click at [102, 251] on label at bounding box center [120, 276] width 132 height 77
click at [102, 285] on input "file" at bounding box center [120, 296] width 85 height 21
click at [118, 362] on div "Browse gallery" at bounding box center [126, 358] width 52 height 11
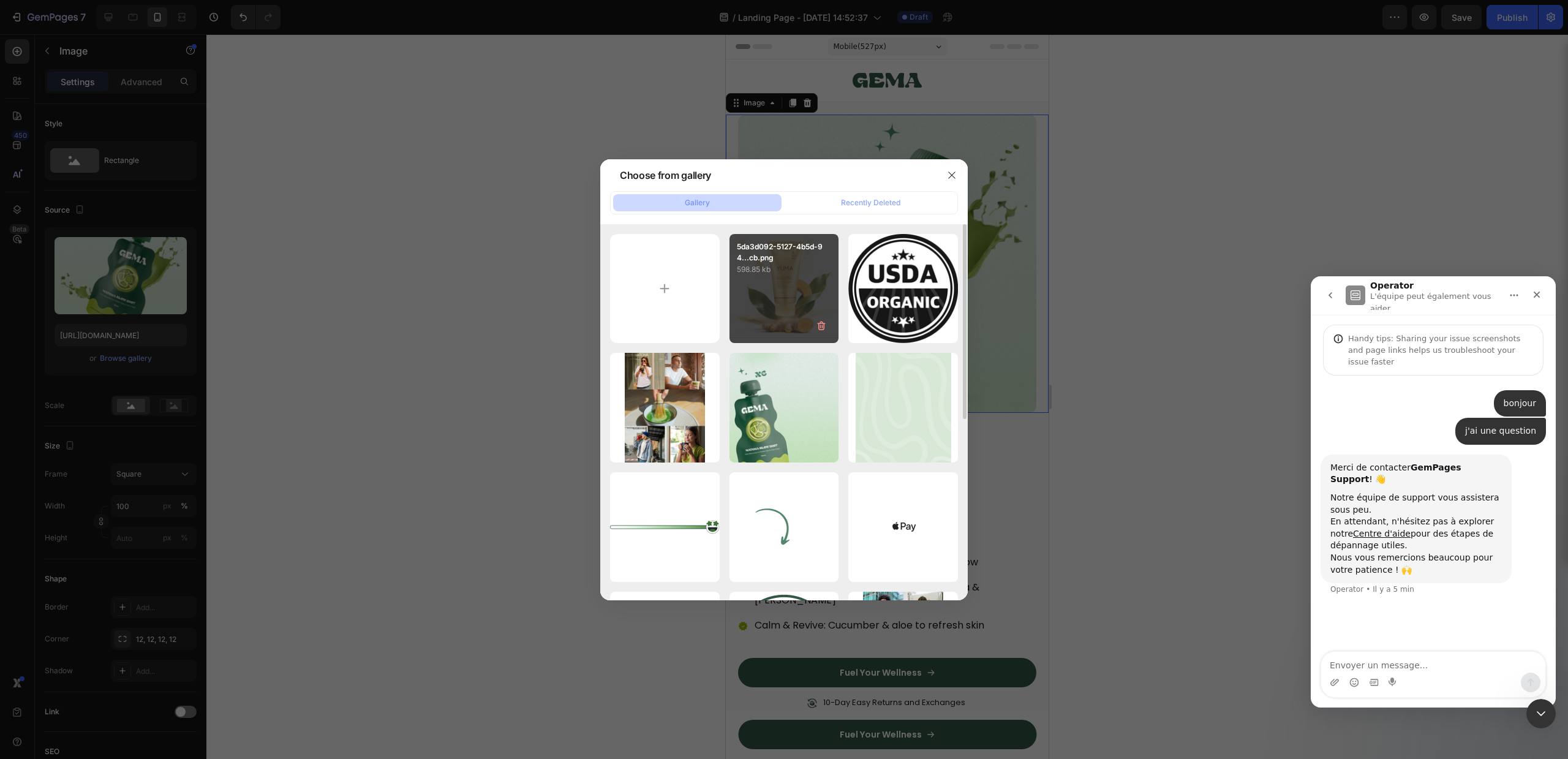
click at [763, 261] on p "5da3d092-5127-4b5d-94...cb.png" at bounding box center [784, 253] width 95 height 22
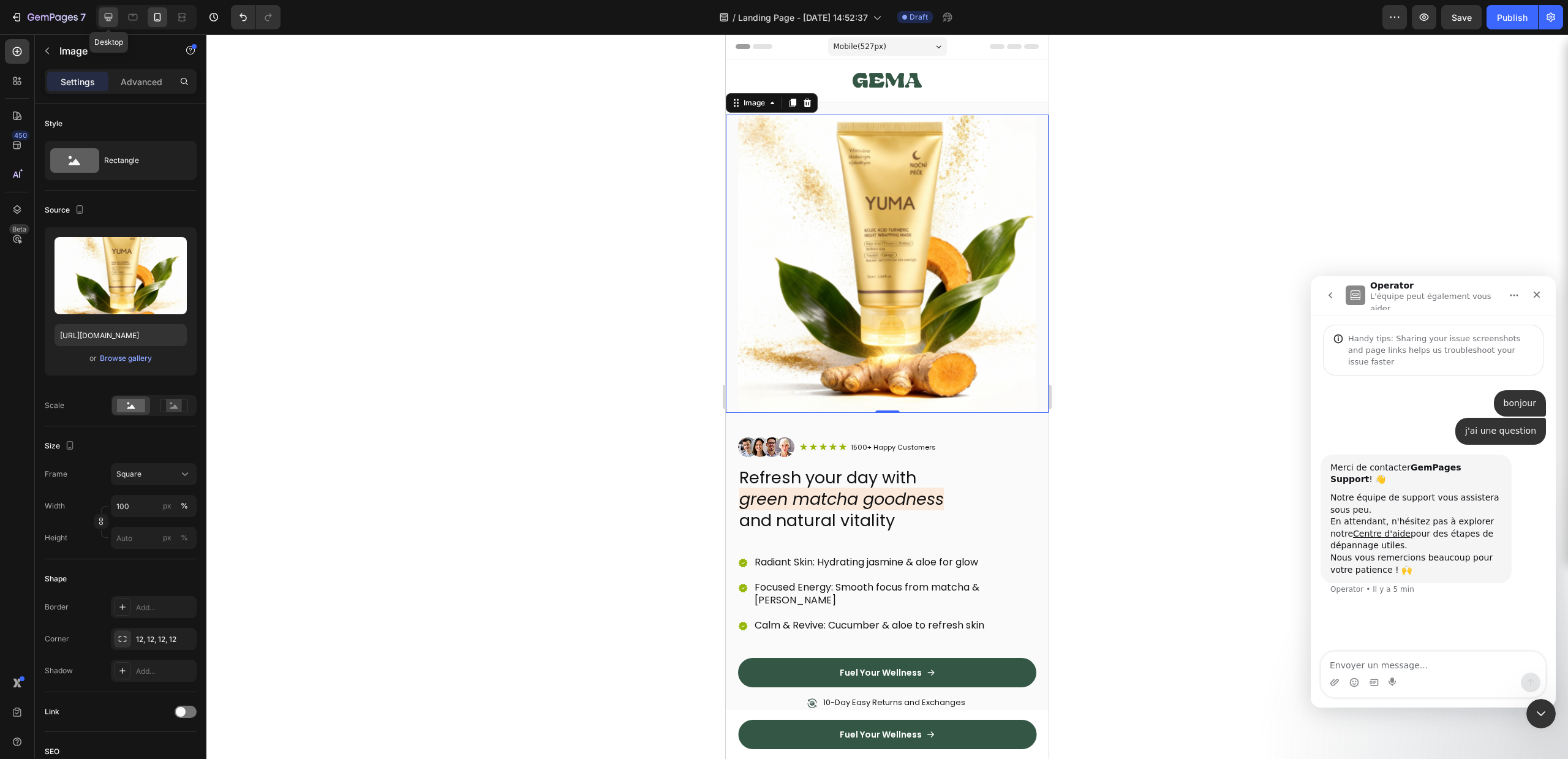
click at [113, 17] on icon at bounding box center [109, 17] width 12 height 12
type input "https://cdn.shopify.com/s/files/1/0756/9240/9060/files/gempages_581512871968506…"
type input "100"
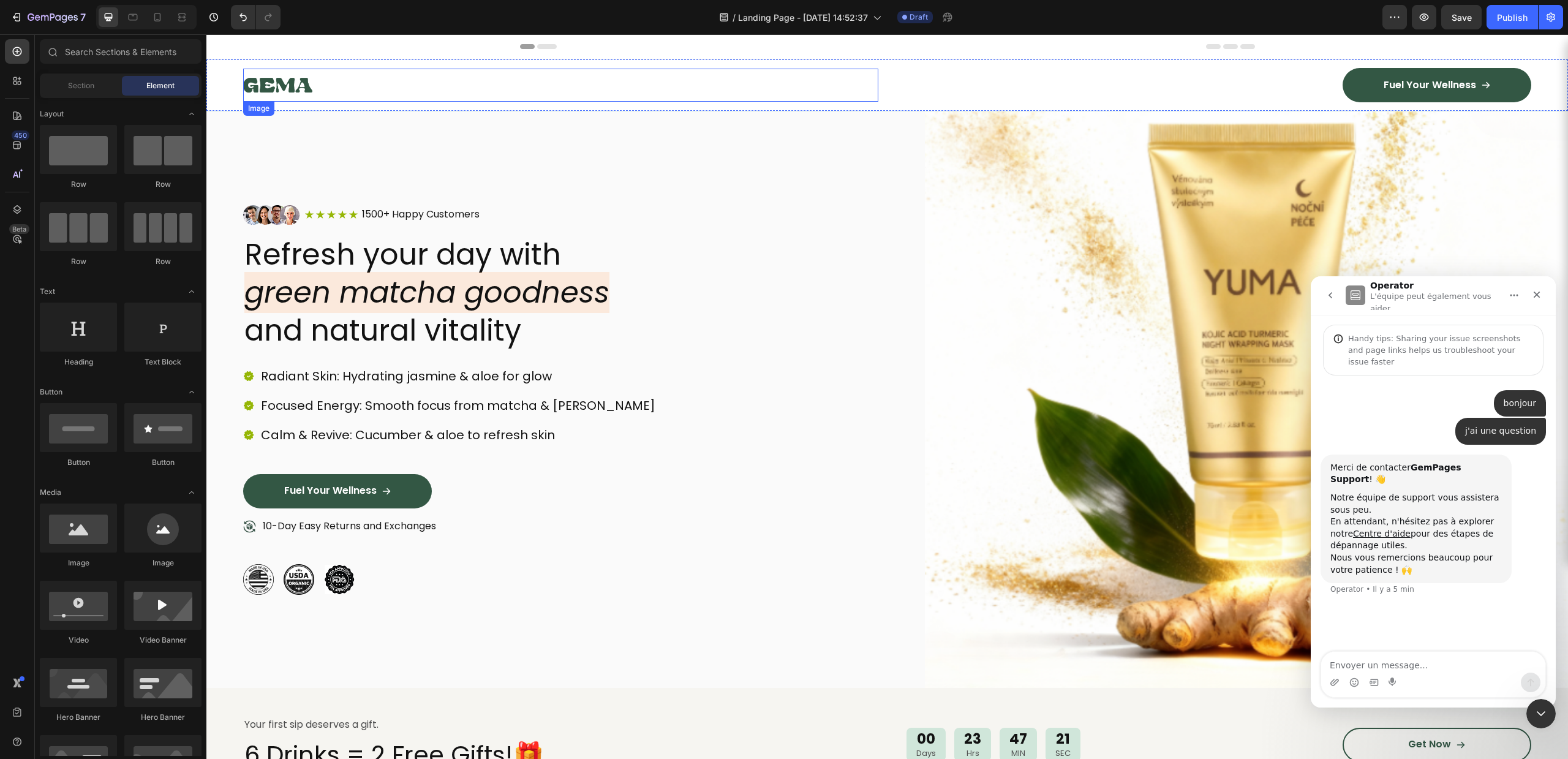
click at [655, 88] on div at bounding box center [561, 85] width 635 height 33
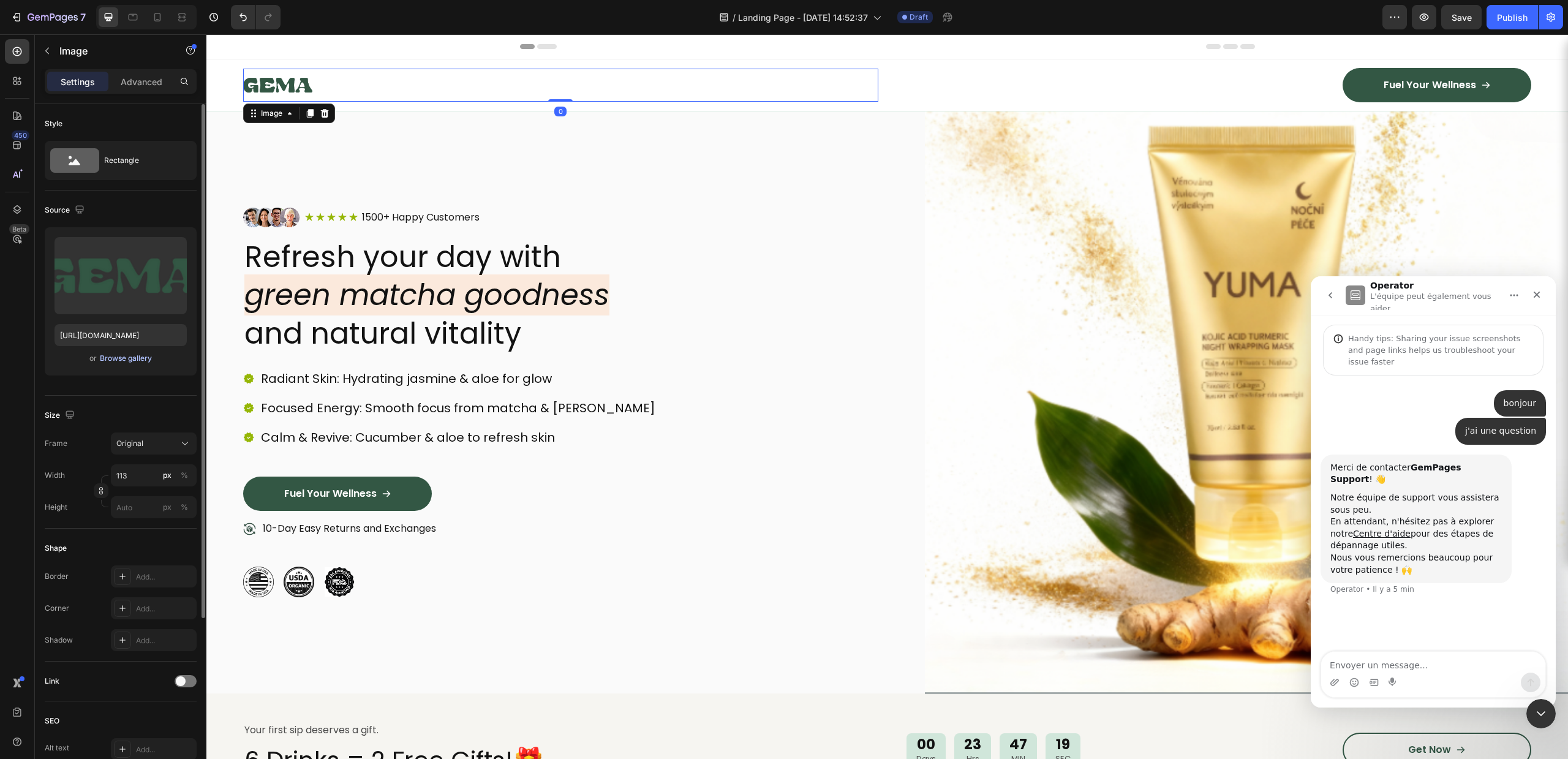
click at [129, 360] on div "Browse gallery" at bounding box center [126, 358] width 52 height 11
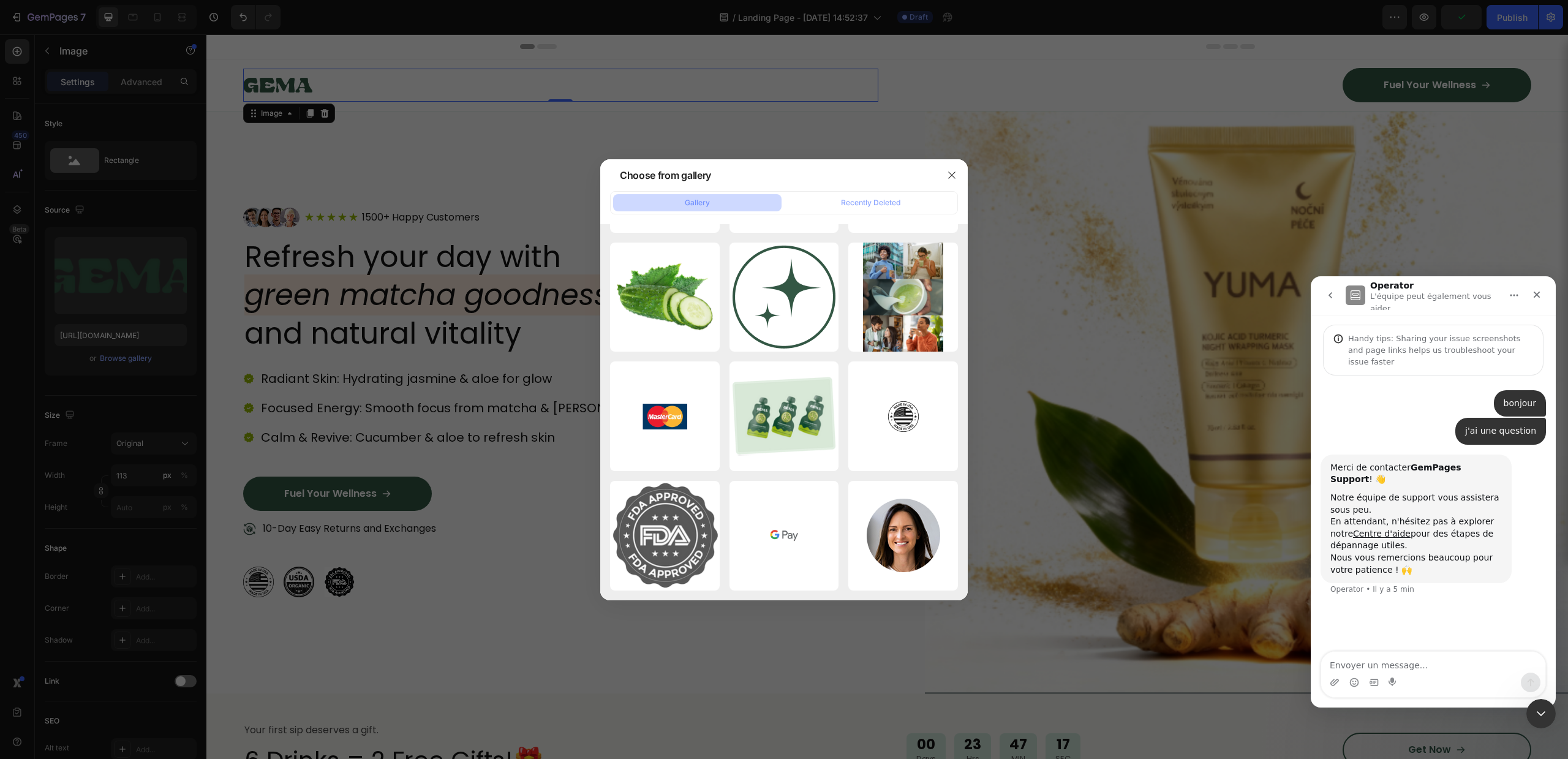
scroll to position [725, 0]
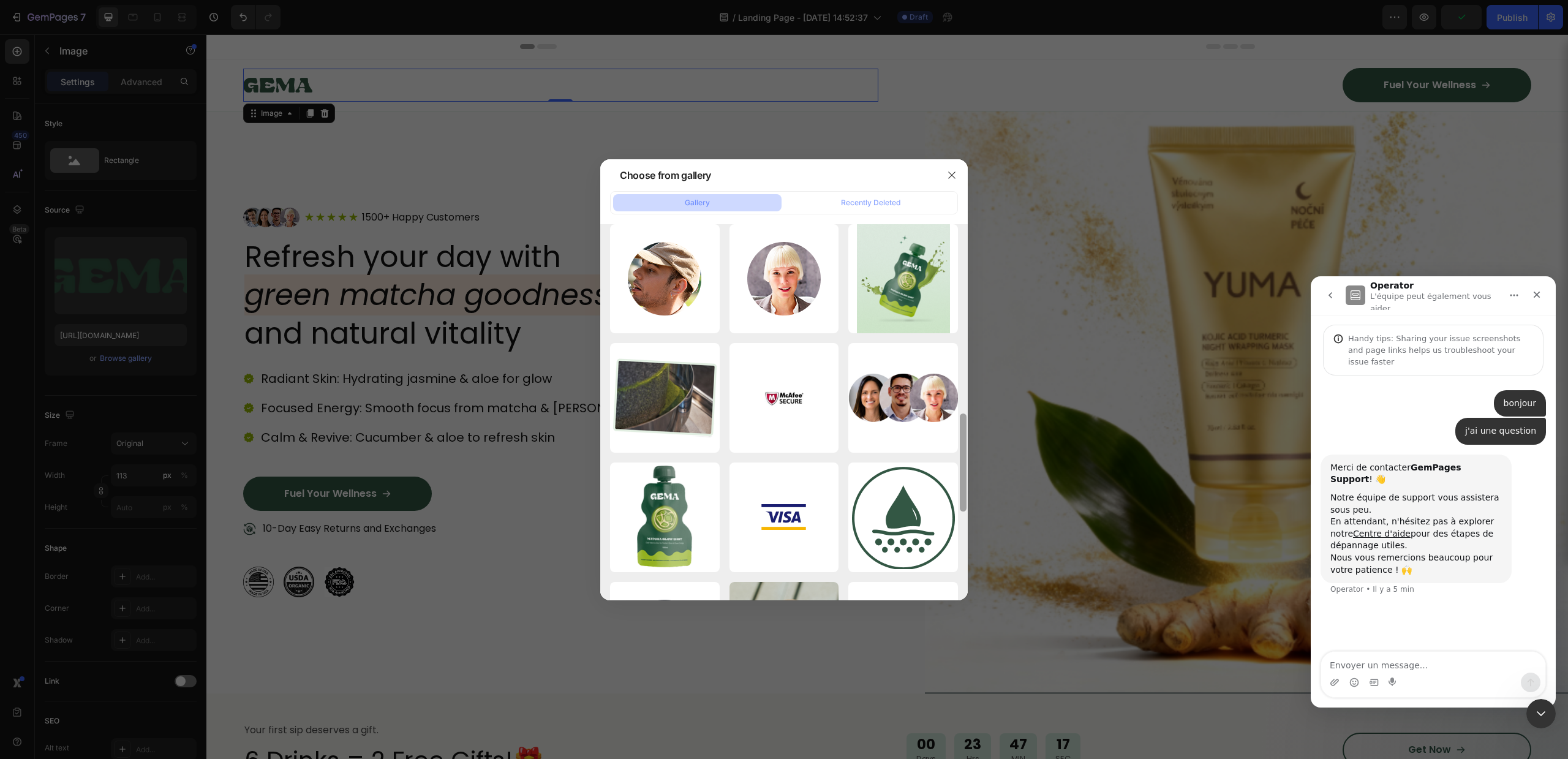
drag, startPoint x: 967, startPoint y: 346, endPoint x: 962, endPoint y: 395, distance: 49.3
click at [963, 396] on div at bounding box center [963, 413] width 9 height 376
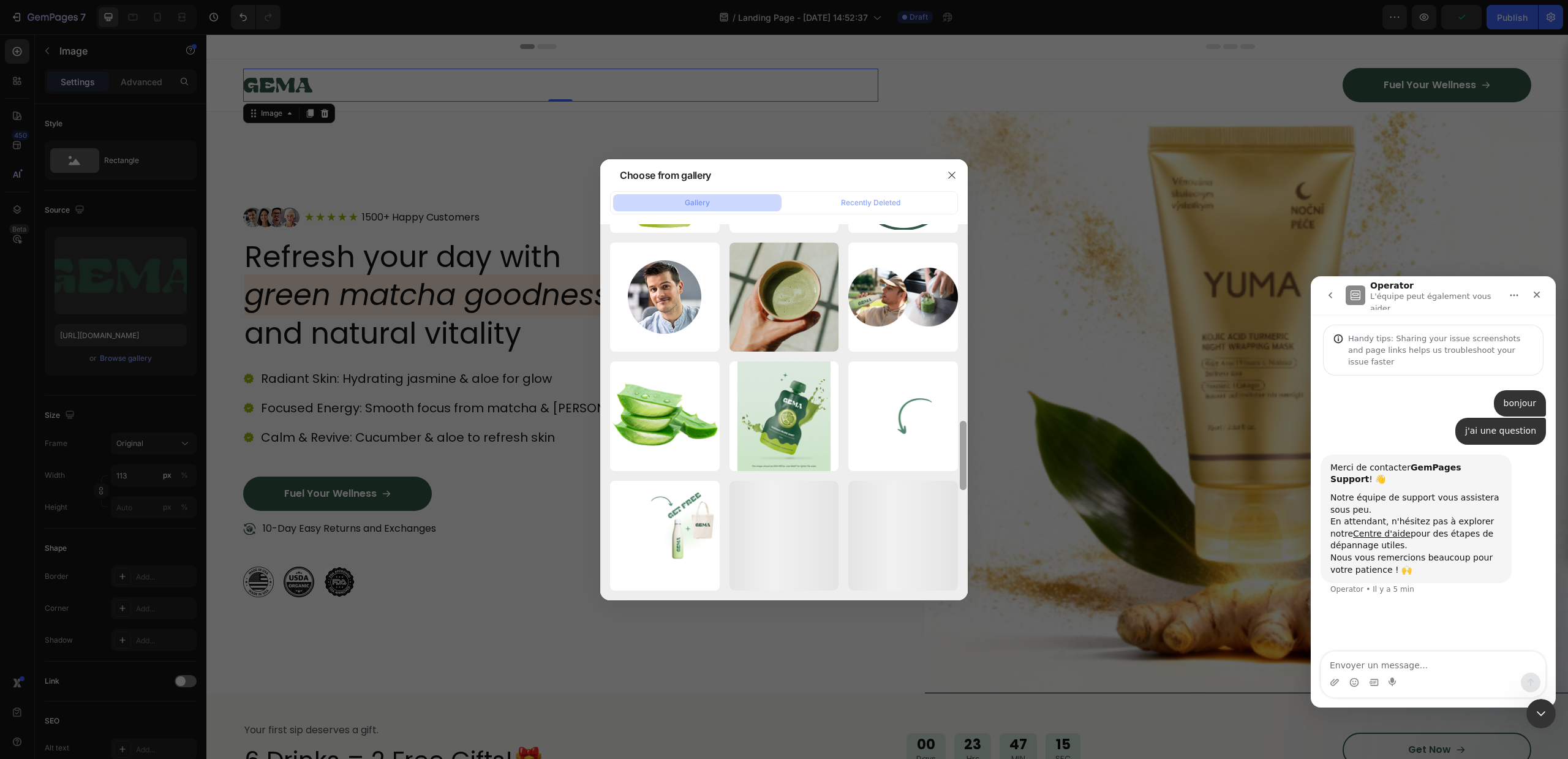
drag, startPoint x: 966, startPoint y: 453, endPoint x: 962, endPoint y: 488, distance: 35.2
click at [962, 488] on div at bounding box center [963, 413] width 9 height 376
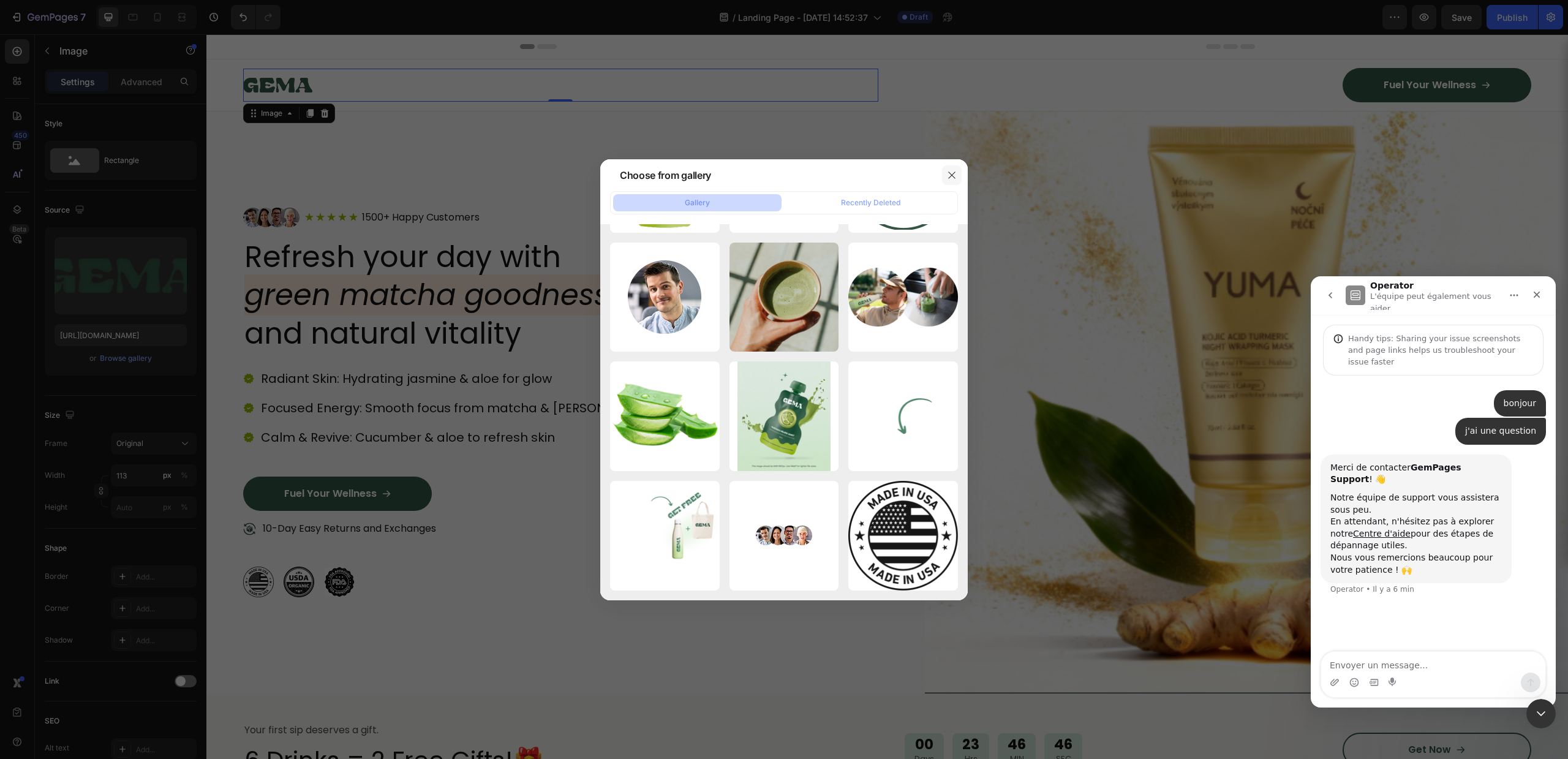
click at [955, 170] on icon "button" at bounding box center [952, 175] width 10 height 10
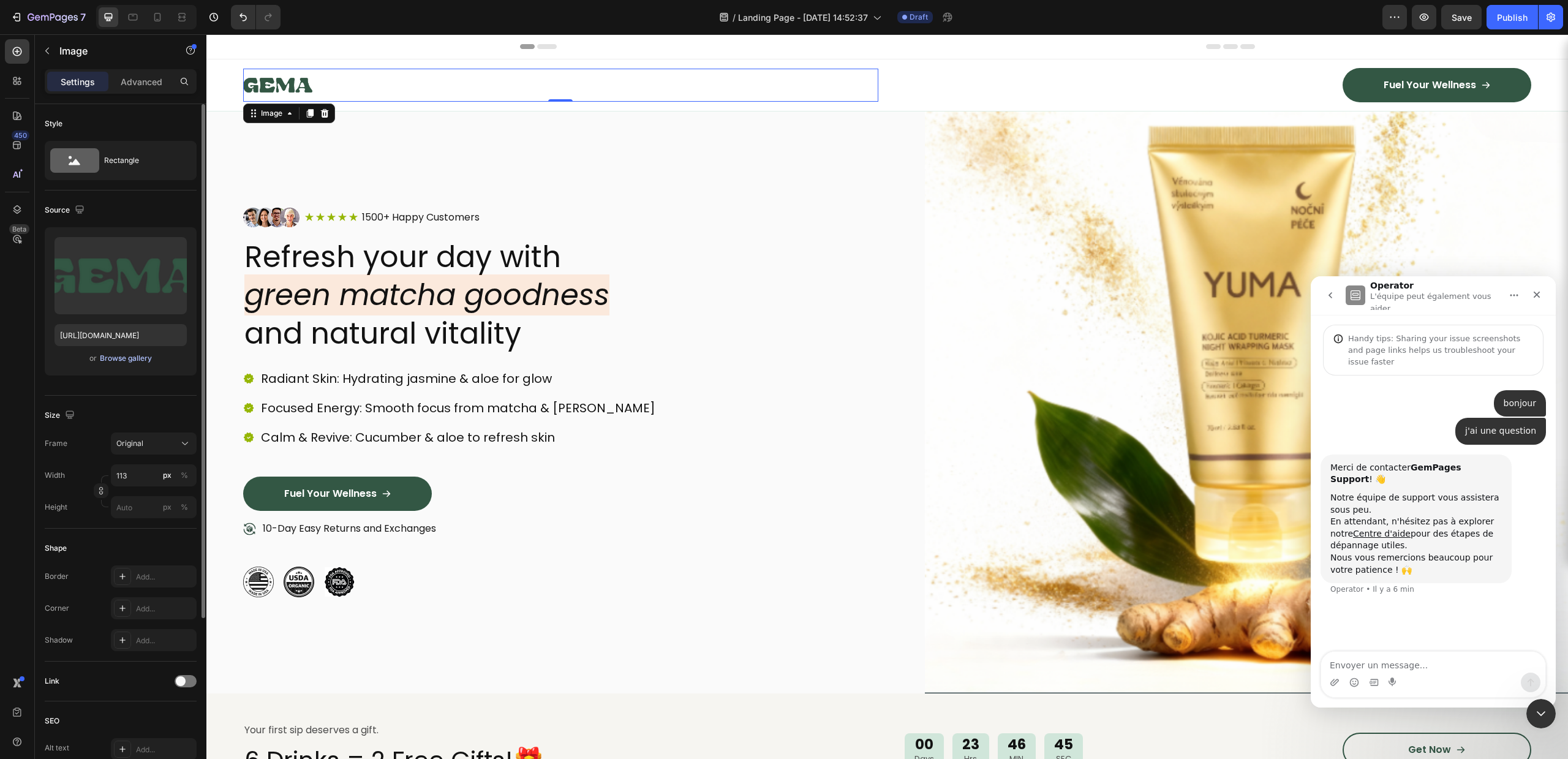
click at [101, 358] on div "Browse gallery" at bounding box center [126, 358] width 52 height 11
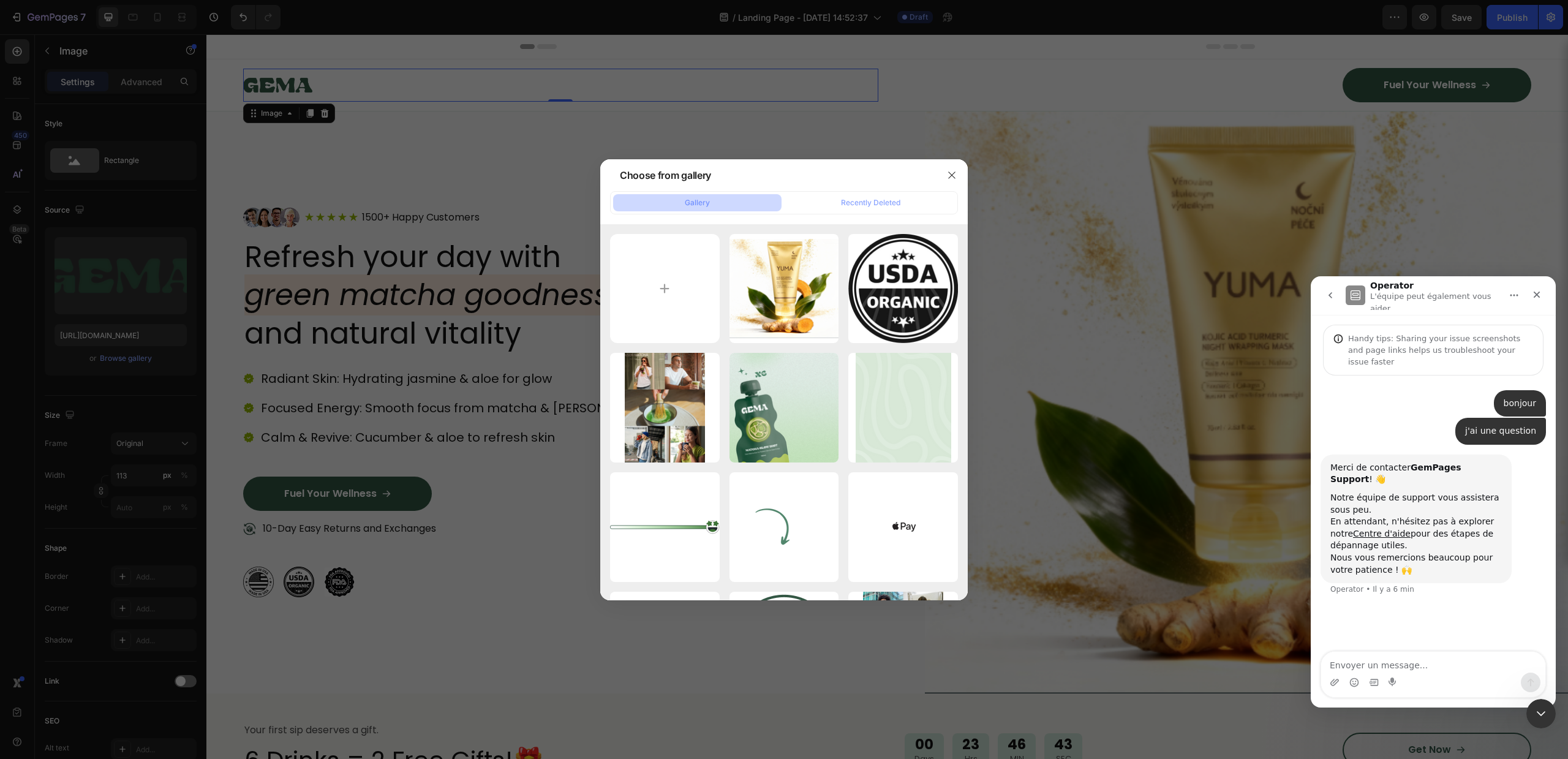
type input "C:\fakepath\Logo noir (1).png"
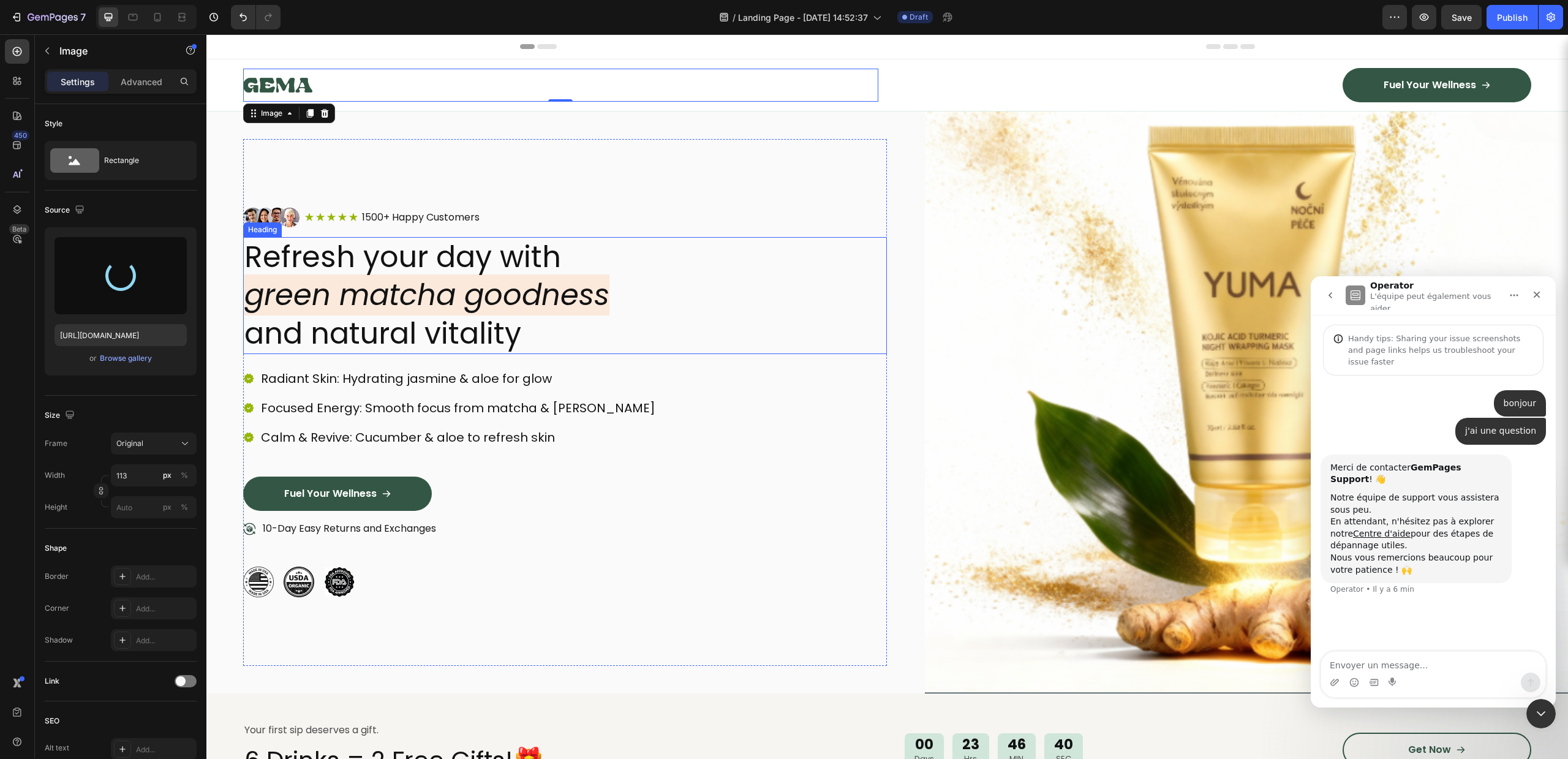
type input "https://cdn.shopify.com/s/files/1/0756/9240/9060/files/gempages_581512871968506…"
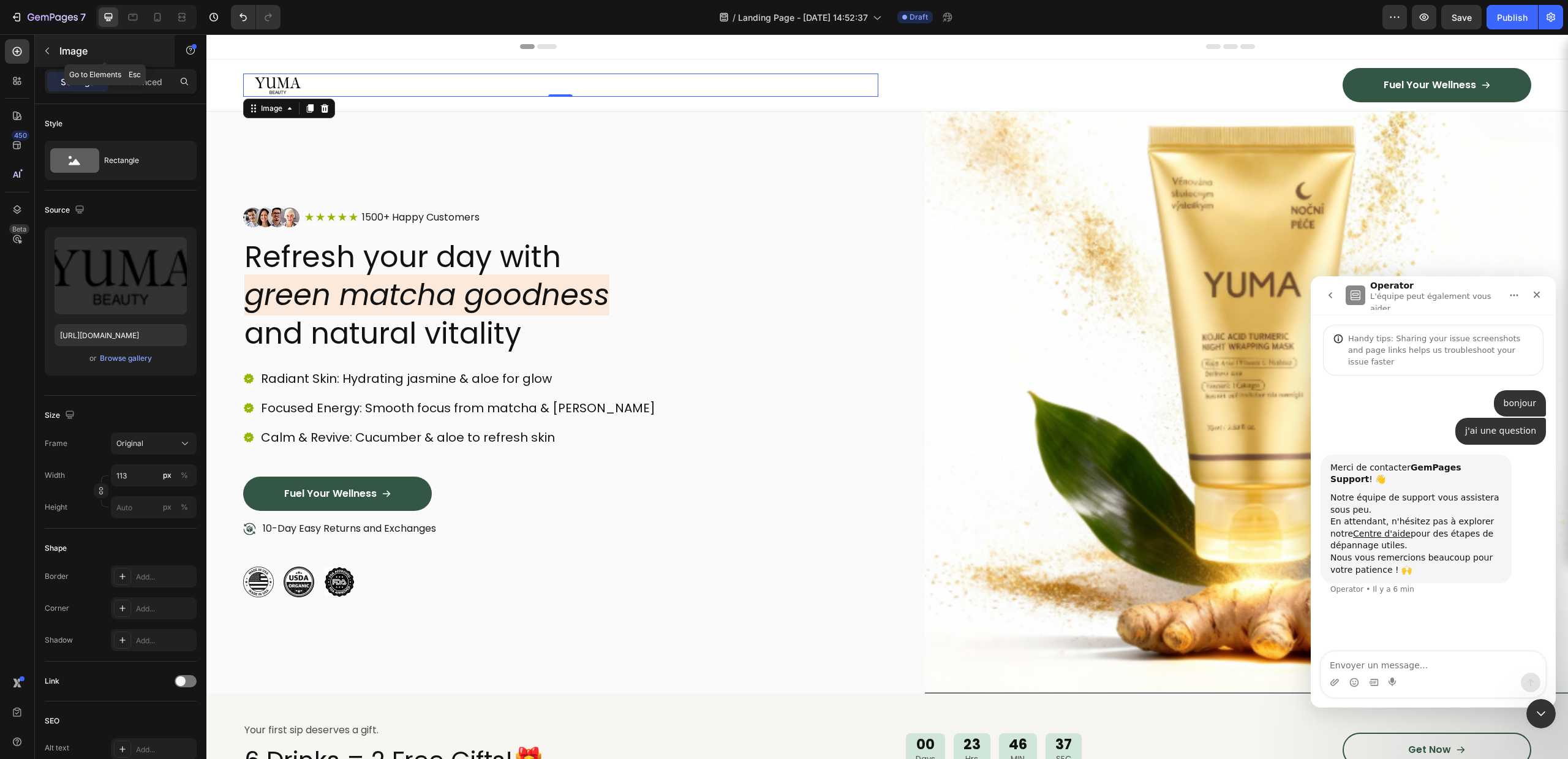
click at [45, 46] on icon "button" at bounding box center [47, 51] width 10 height 10
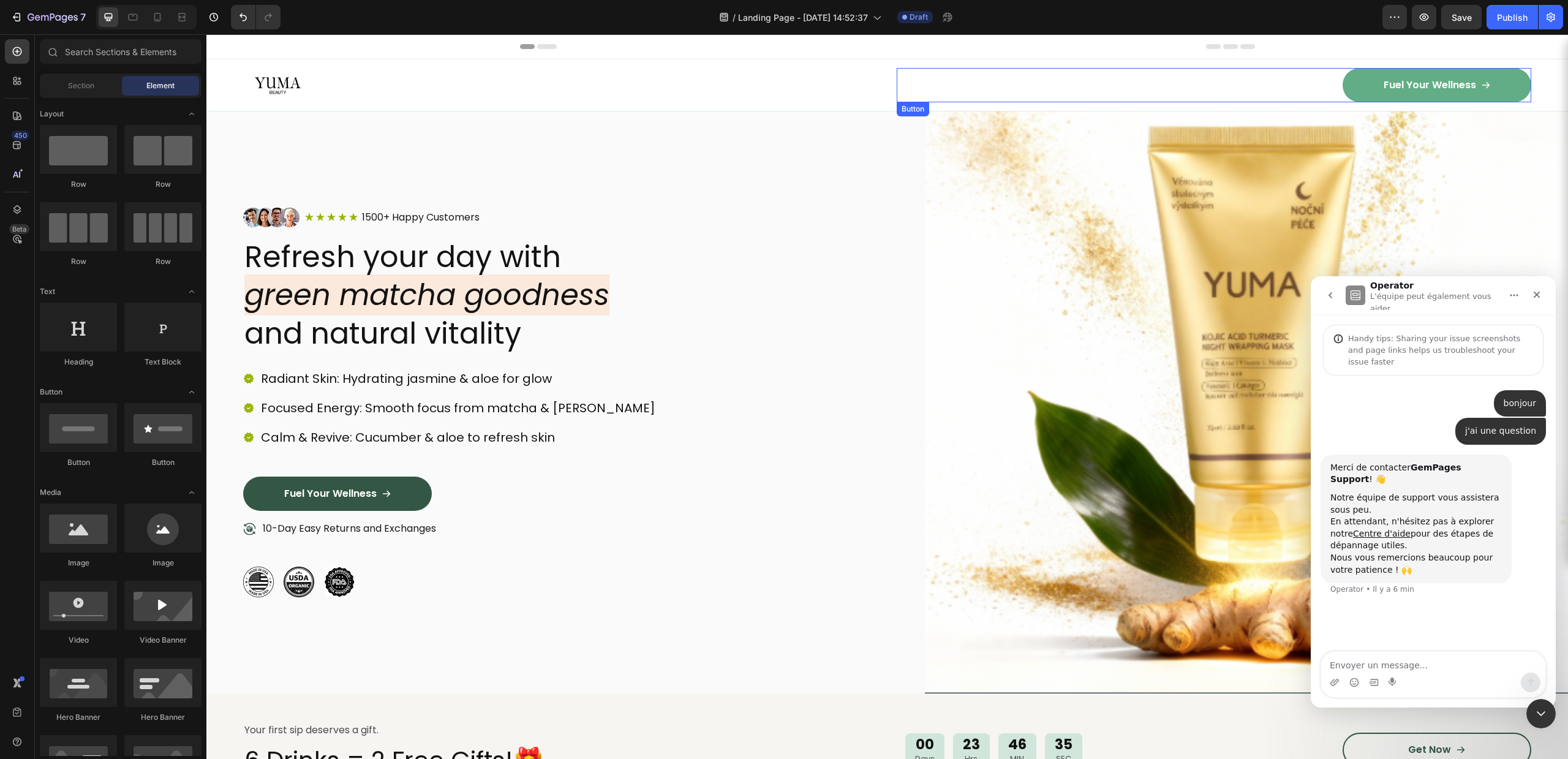
click at [1376, 74] on link "Fuel Your Wellness" at bounding box center [1437, 85] width 189 height 34
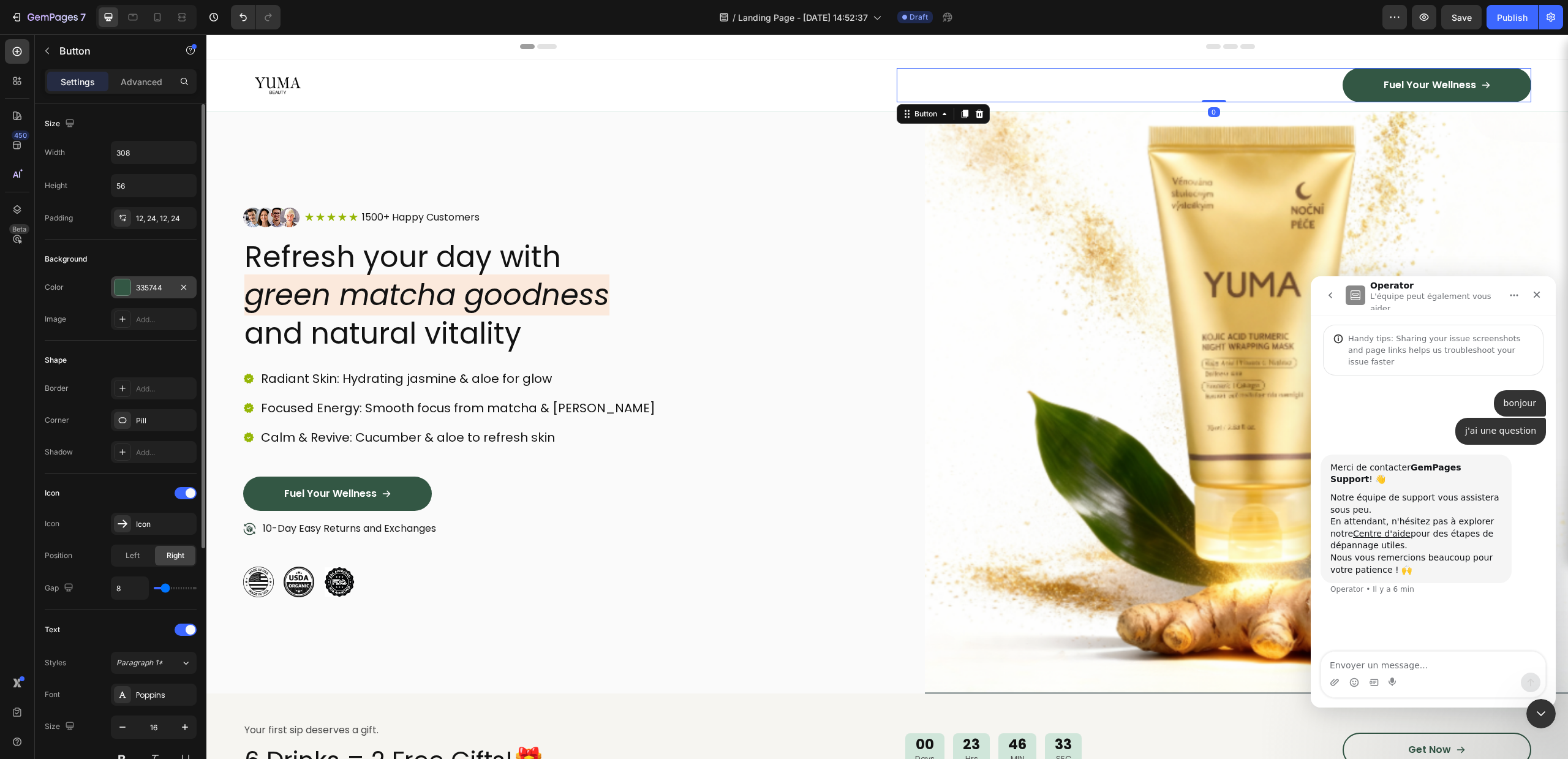
click at [113, 280] on div "335744" at bounding box center [153, 288] width 86 height 22
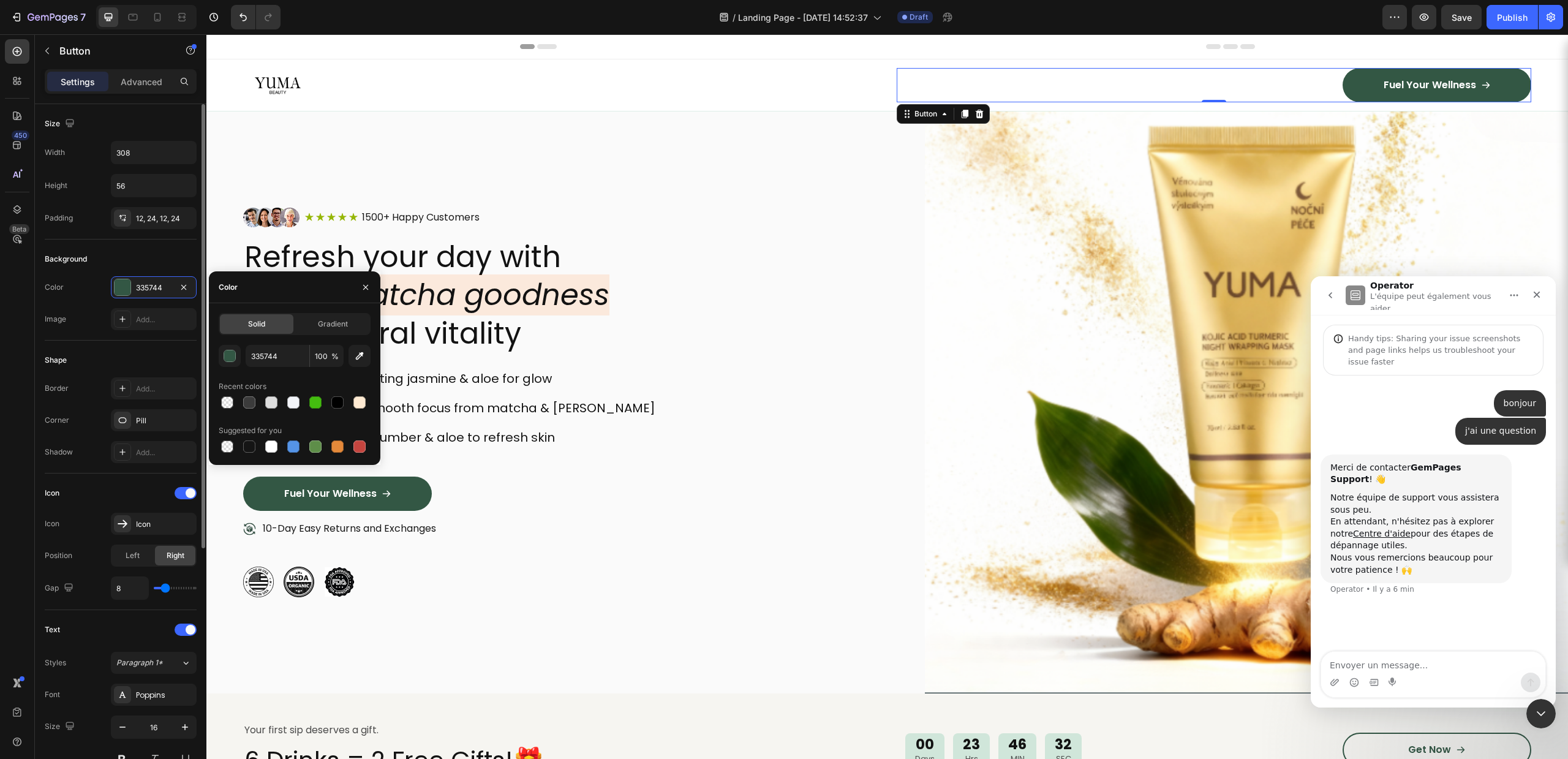
click at [117, 258] on div "Background" at bounding box center [120, 259] width 152 height 19
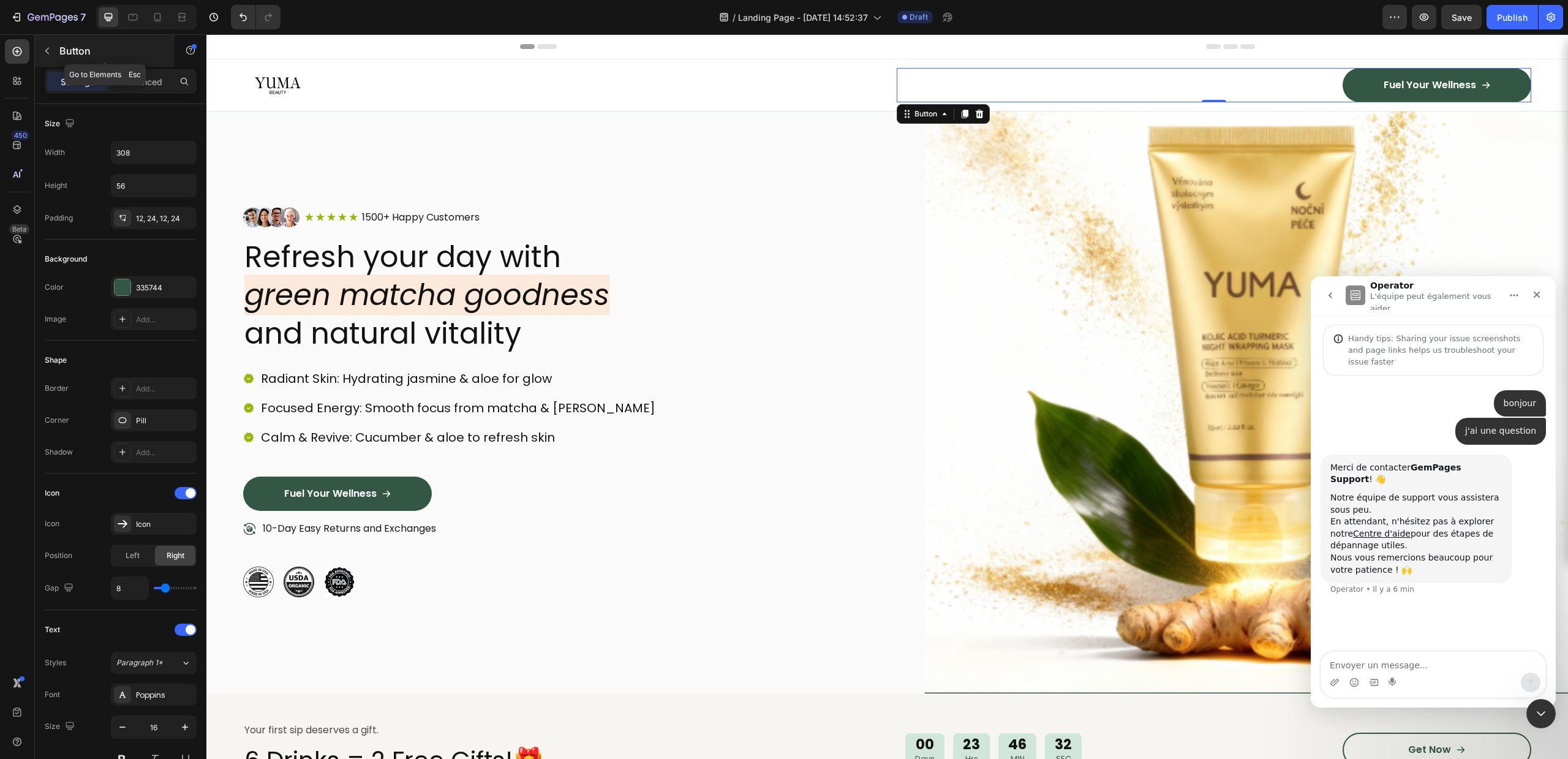
click at [45, 47] on icon "button" at bounding box center [47, 51] width 10 height 10
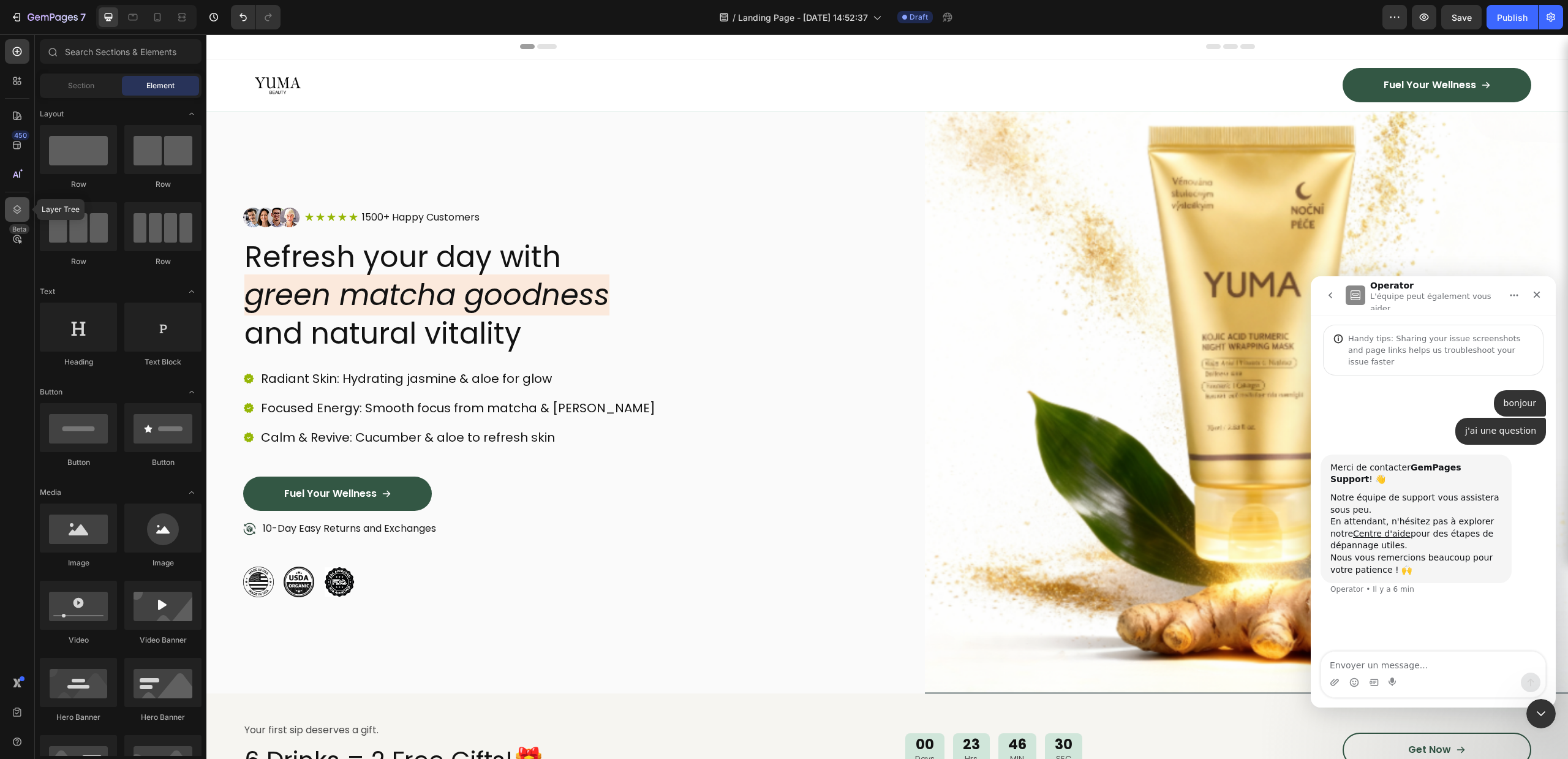
click at [13, 205] on icon at bounding box center [17, 210] width 12 height 12
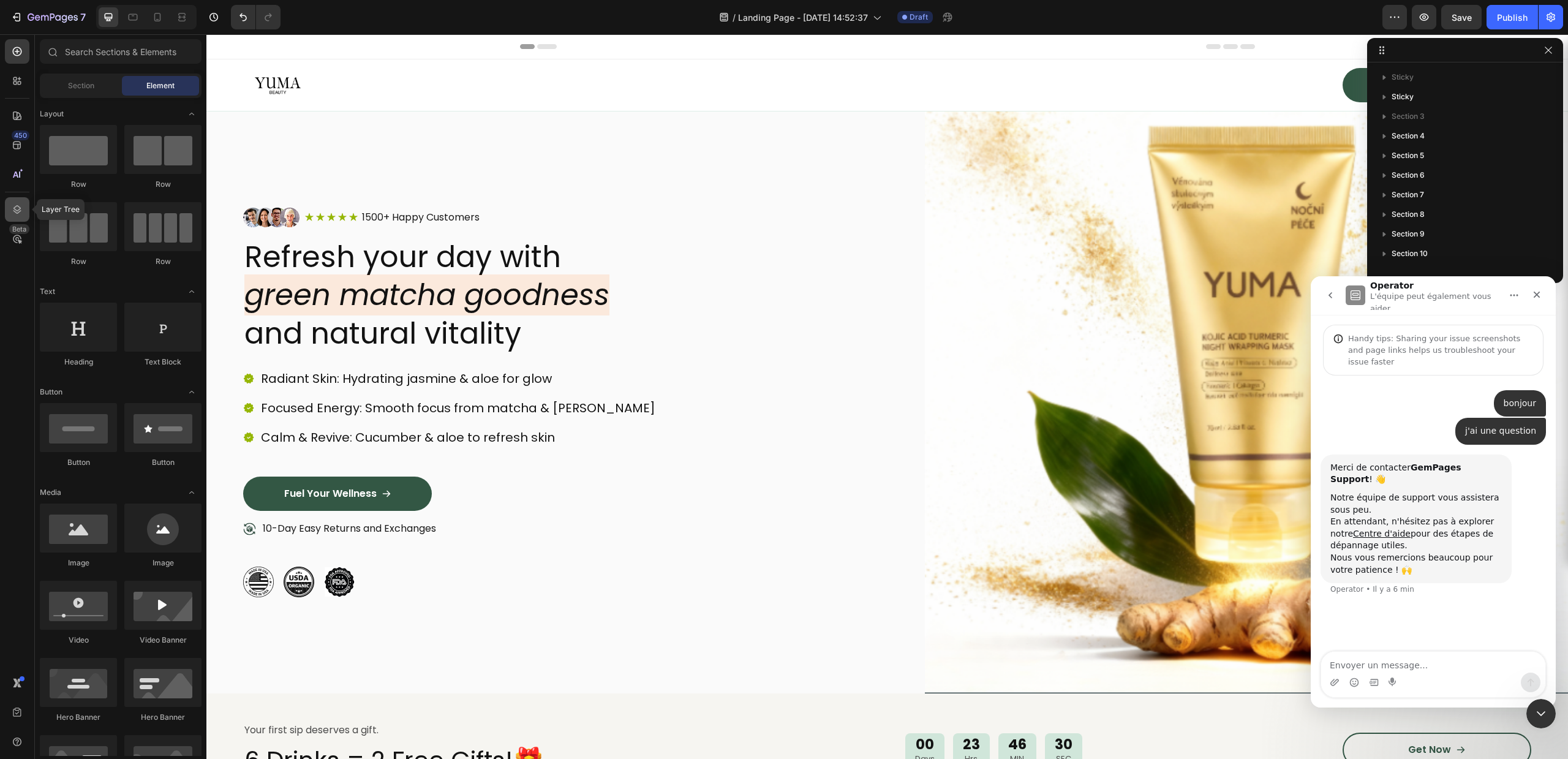
click at [13, 205] on icon at bounding box center [17, 210] width 12 height 12
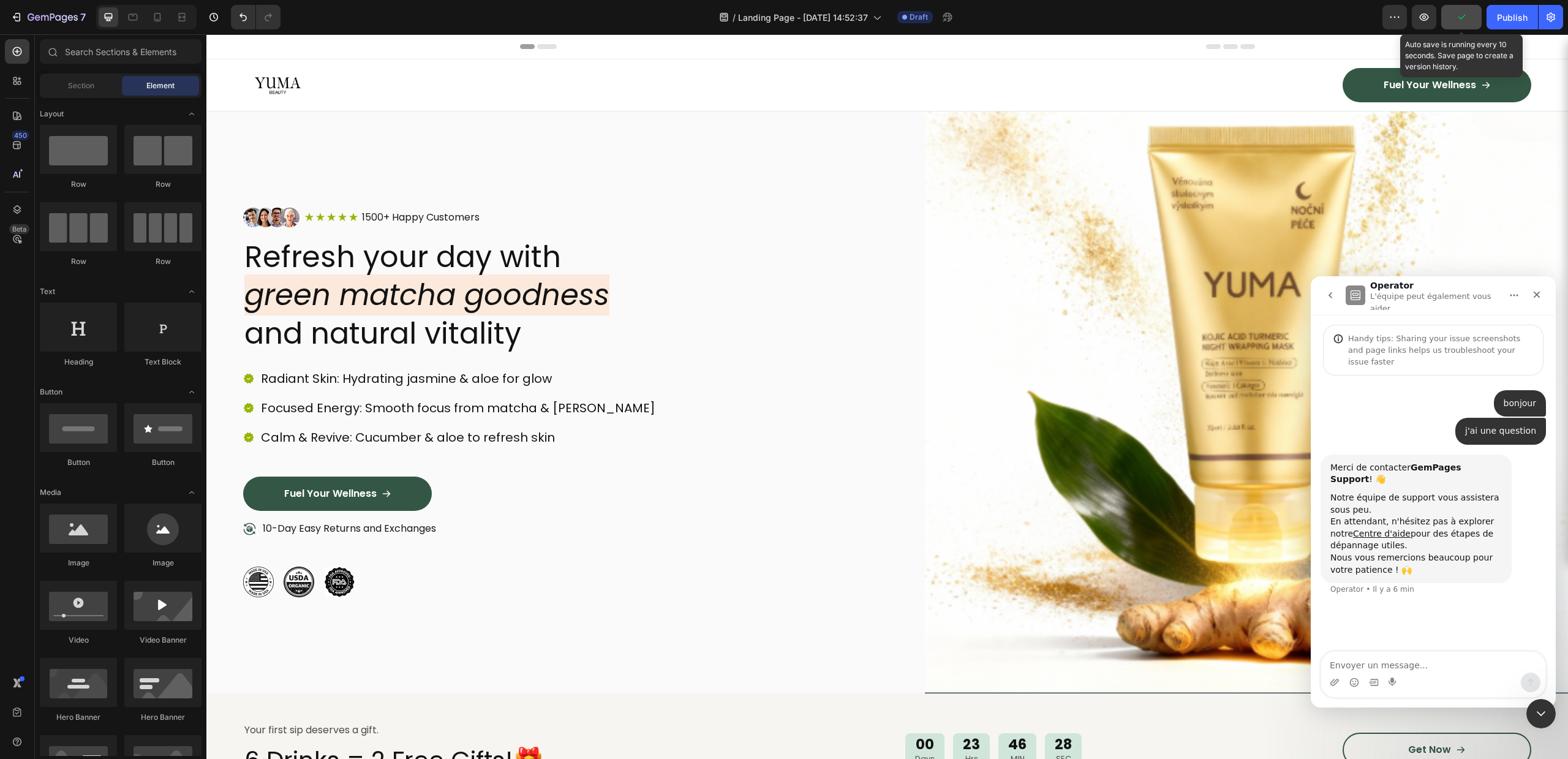
click at [1464, 16] on icon "button" at bounding box center [1462, 17] width 7 height 5
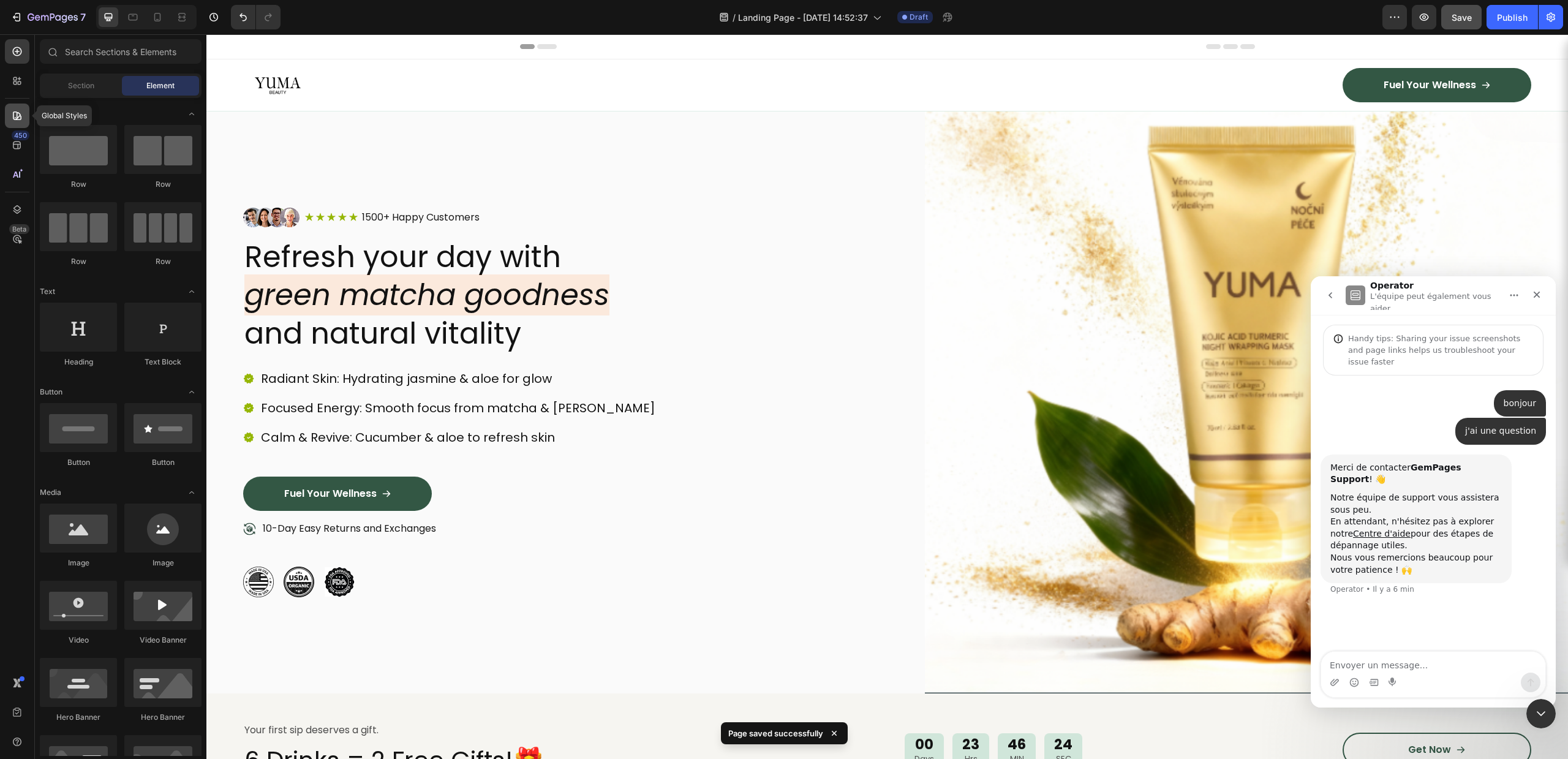
click at [19, 120] on icon at bounding box center [17, 116] width 9 height 9
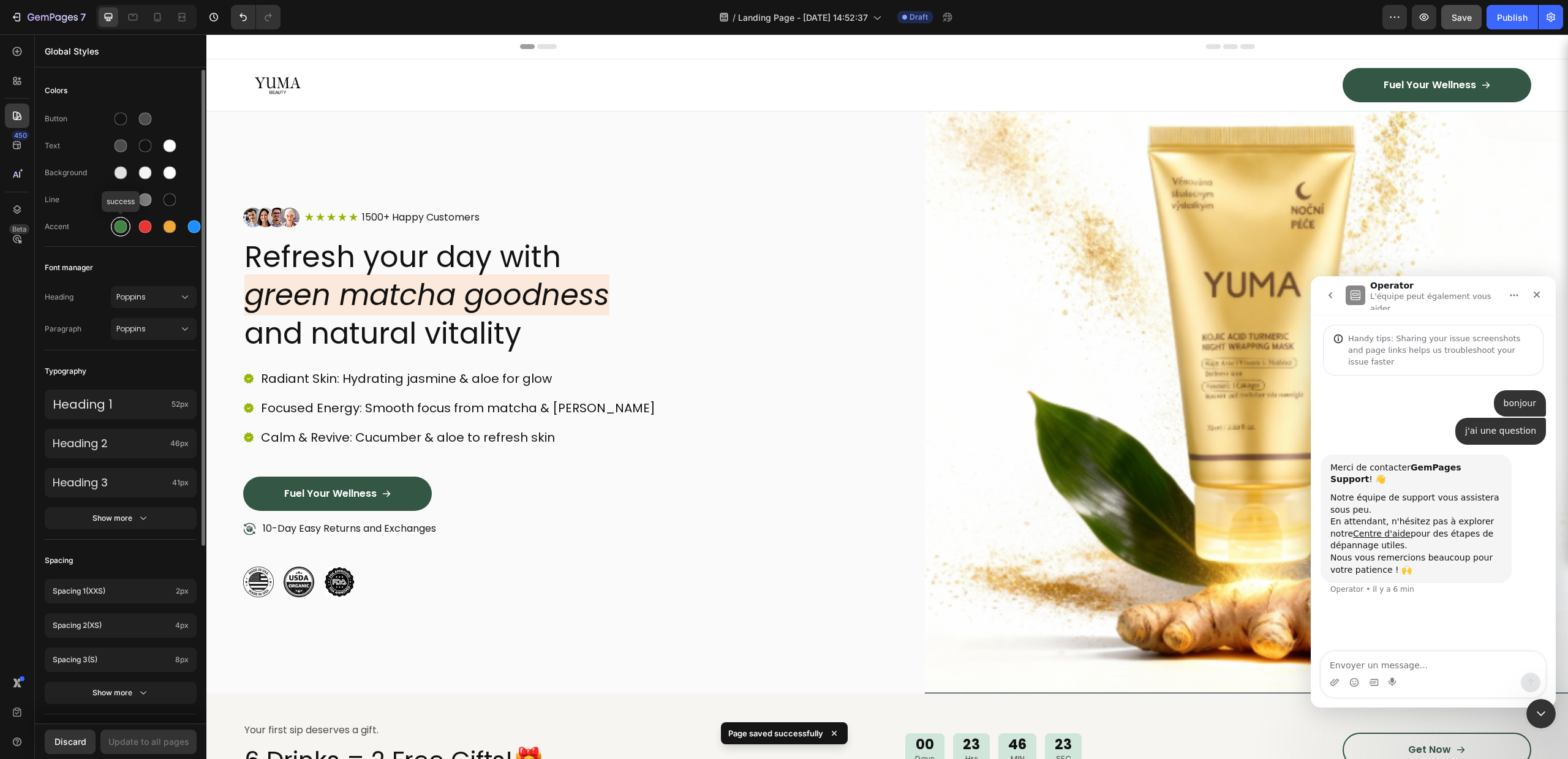
click at [118, 222] on div at bounding box center [120, 227] width 13 height 13
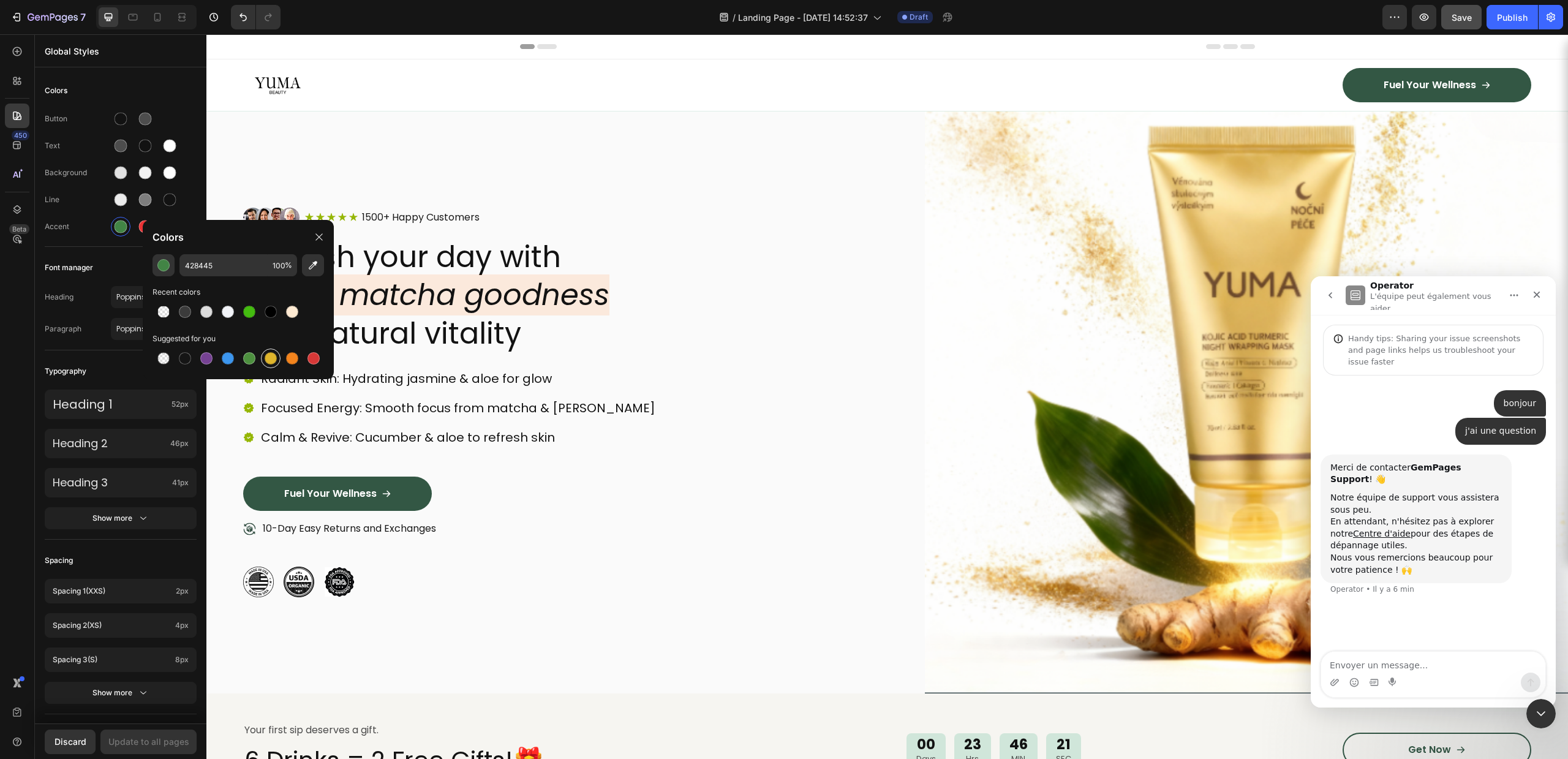
click at [273, 356] on div at bounding box center [271, 358] width 12 height 12
type input "DFB52C"
click at [160, 735] on div "Update to all pages" at bounding box center [149, 741] width 81 height 13
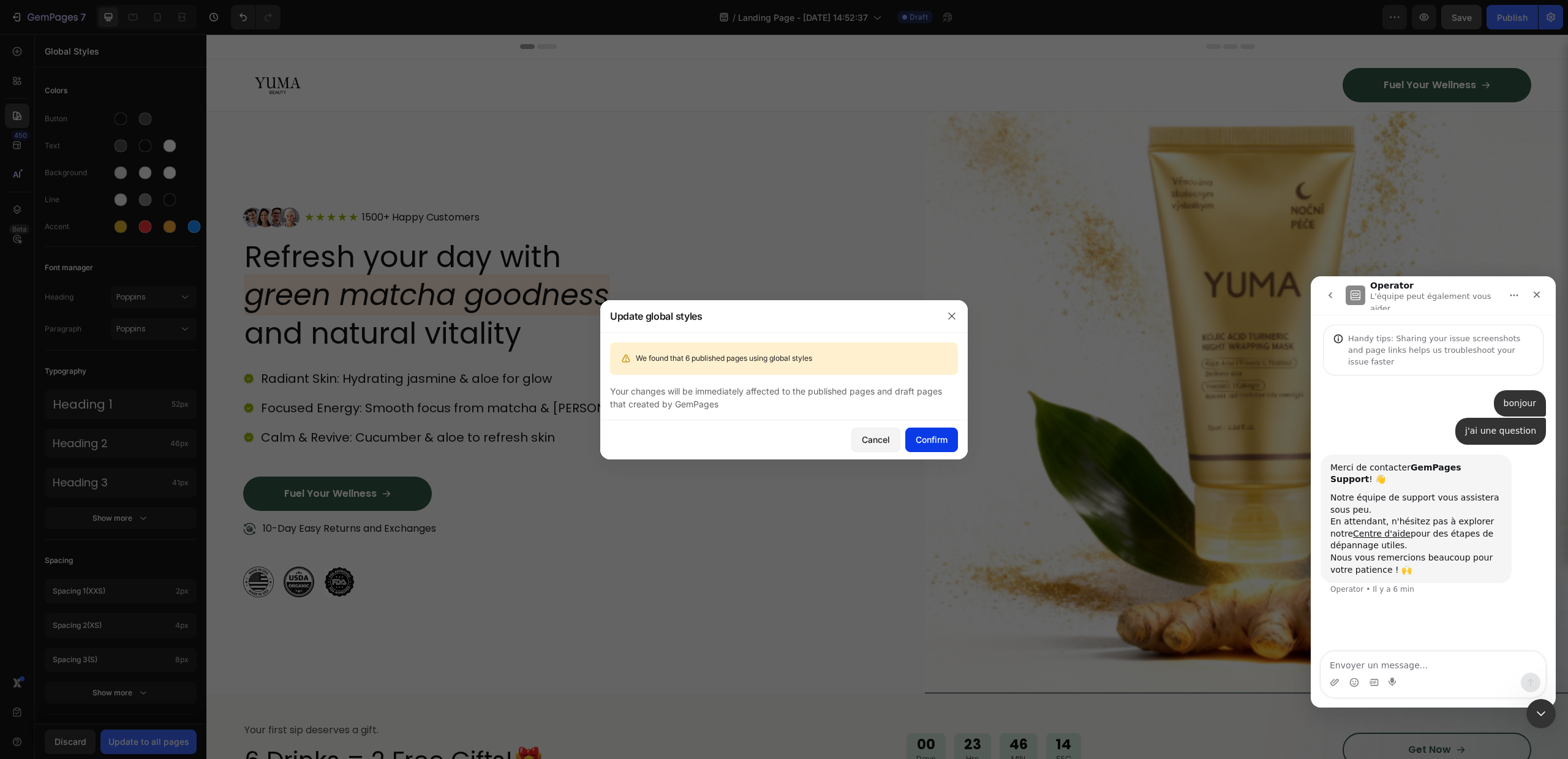
click at [924, 440] on div "Confirm" at bounding box center [932, 439] width 32 height 13
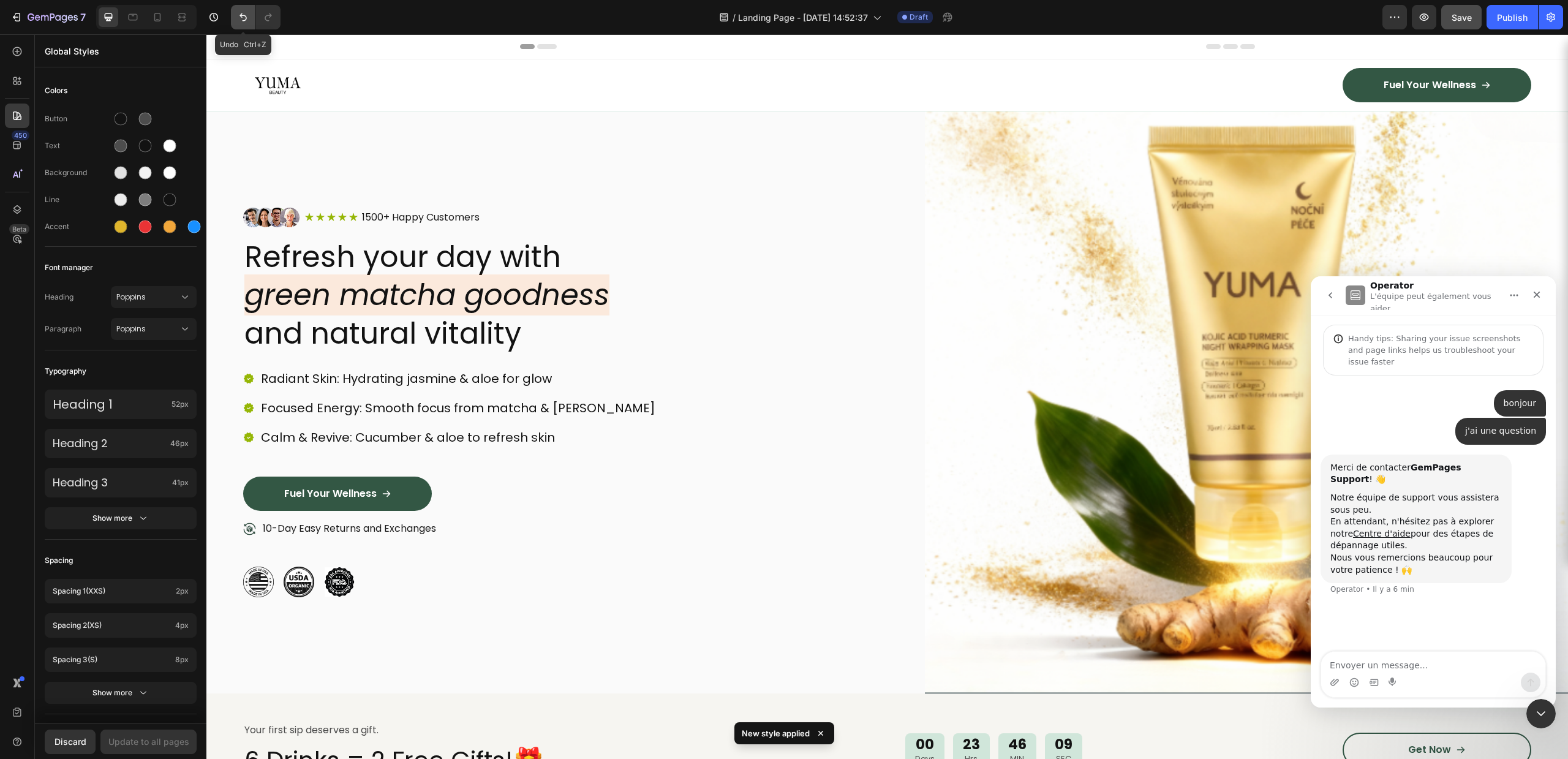
click at [244, 16] on icon "Undo/Redo" at bounding box center [243, 17] width 12 height 12
click at [238, 17] on icon "Undo/Redo" at bounding box center [243, 17] width 12 height 12
click at [264, 16] on icon "Undo/Redo" at bounding box center [268, 17] width 12 height 12
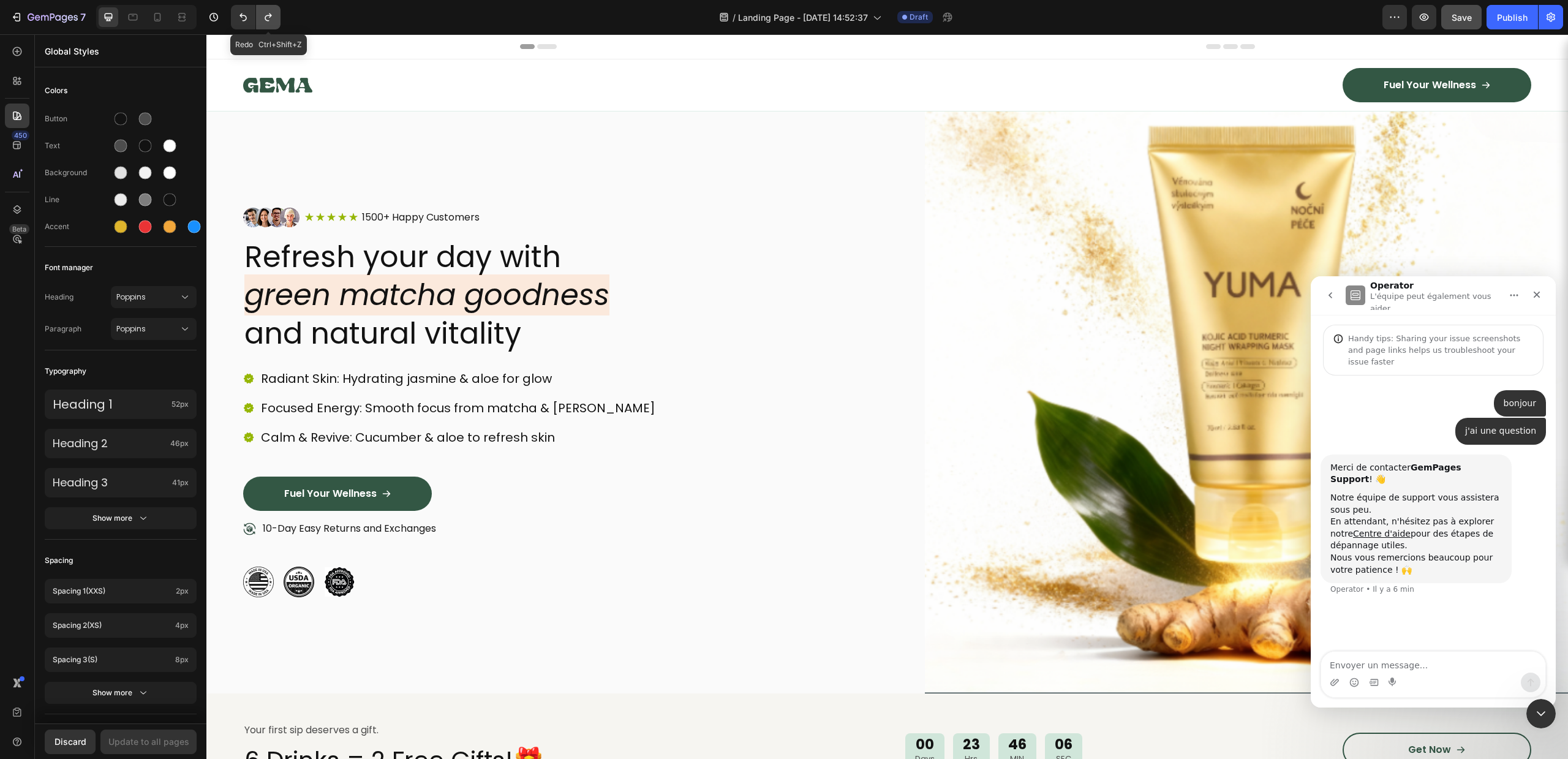
click at [264, 16] on icon "Undo/Redo" at bounding box center [268, 17] width 12 height 12
click at [117, 227] on div at bounding box center [120, 227] width 13 height 13
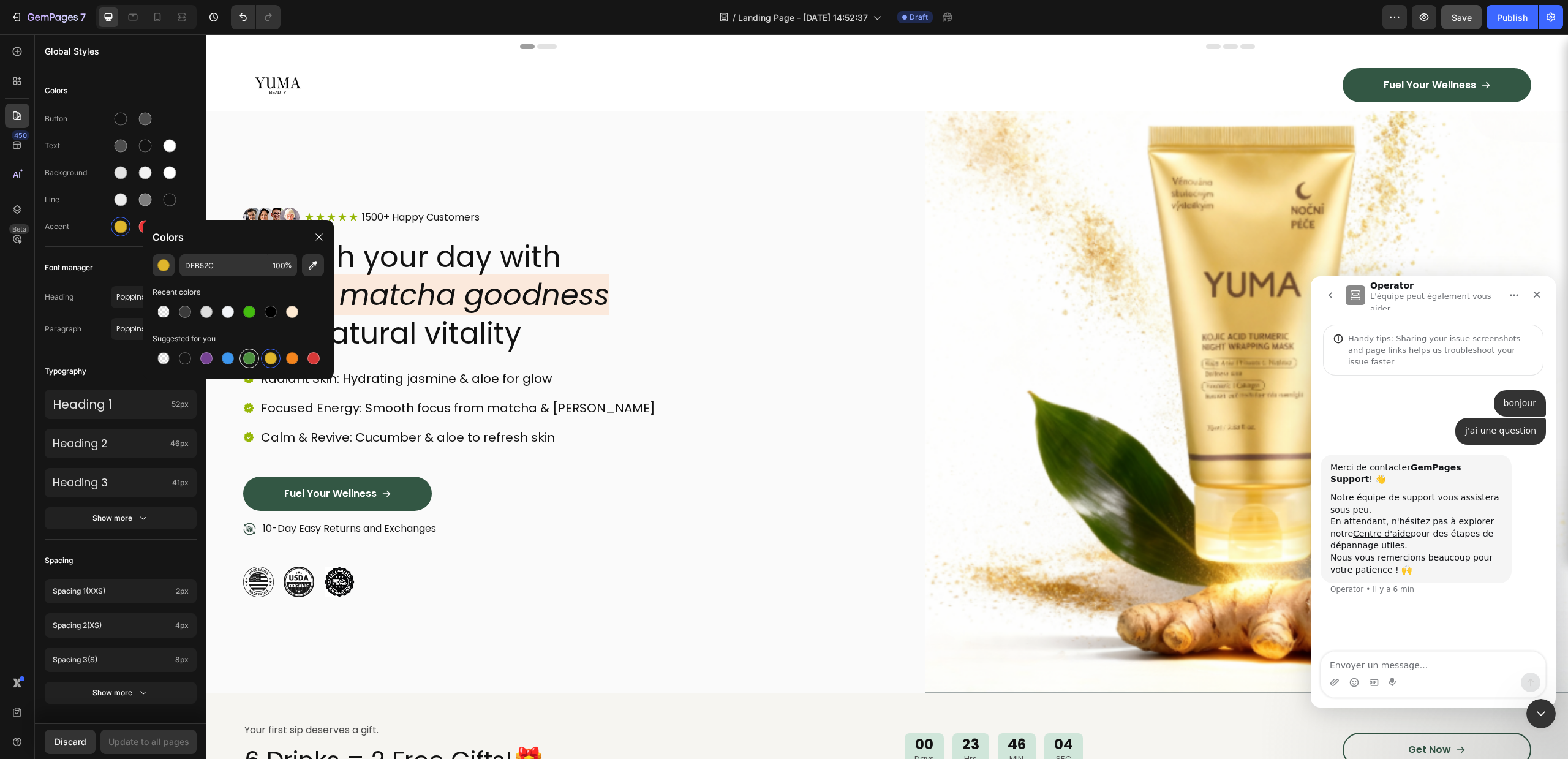
click at [248, 362] on div at bounding box center [249, 358] width 12 height 12
type input "4D903F"
click at [662, 358] on div "Image Icon Icon Icon Icon Icon Icon List 1500+ Happy Customers Text Block Row R…" at bounding box center [565, 402] width 644 height 390
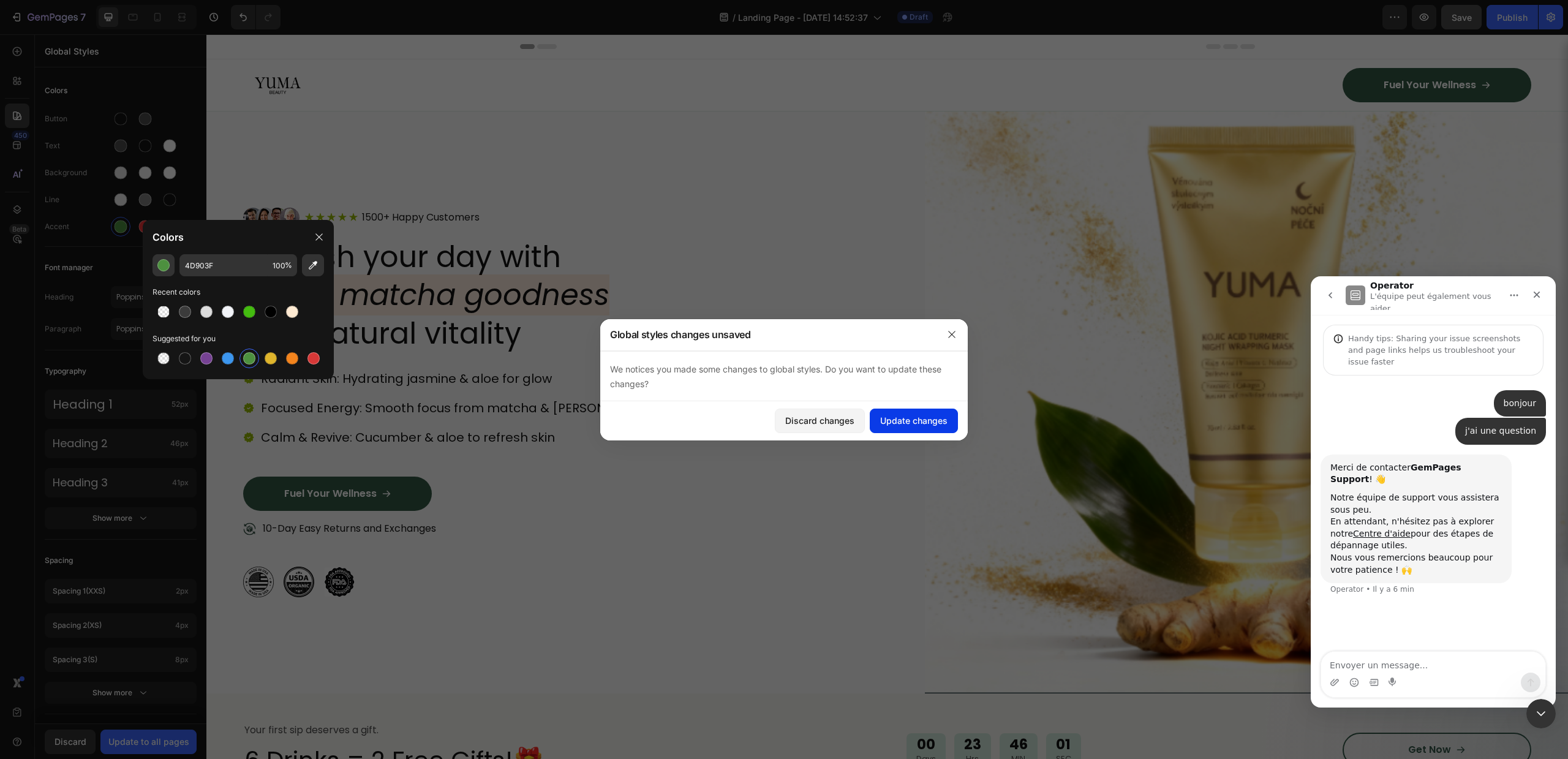
click at [921, 423] on div "Update changes" at bounding box center [914, 420] width 68 height 13
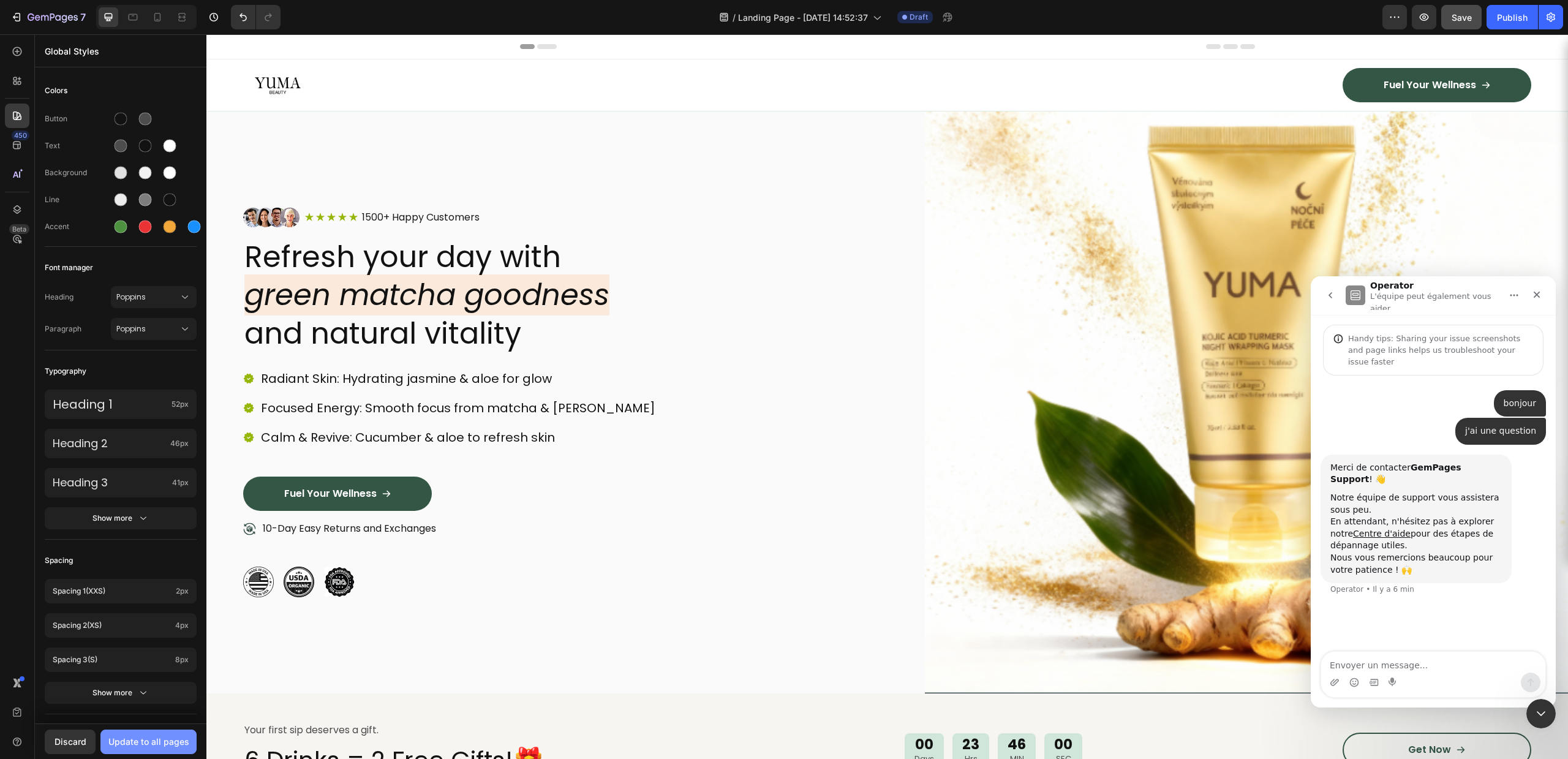
drag, startPoint x: 148, startPoint y: 723, endPoint x: 142, endPoint y: 731, distance: 10.0
click at [147, 723] on div "Discard Update to all pages" at bounding box center [120, 741] width 172 height 36
click at [142, 731] on button "Update to all pages" at bounding box center [148, 741] width 96 height 25
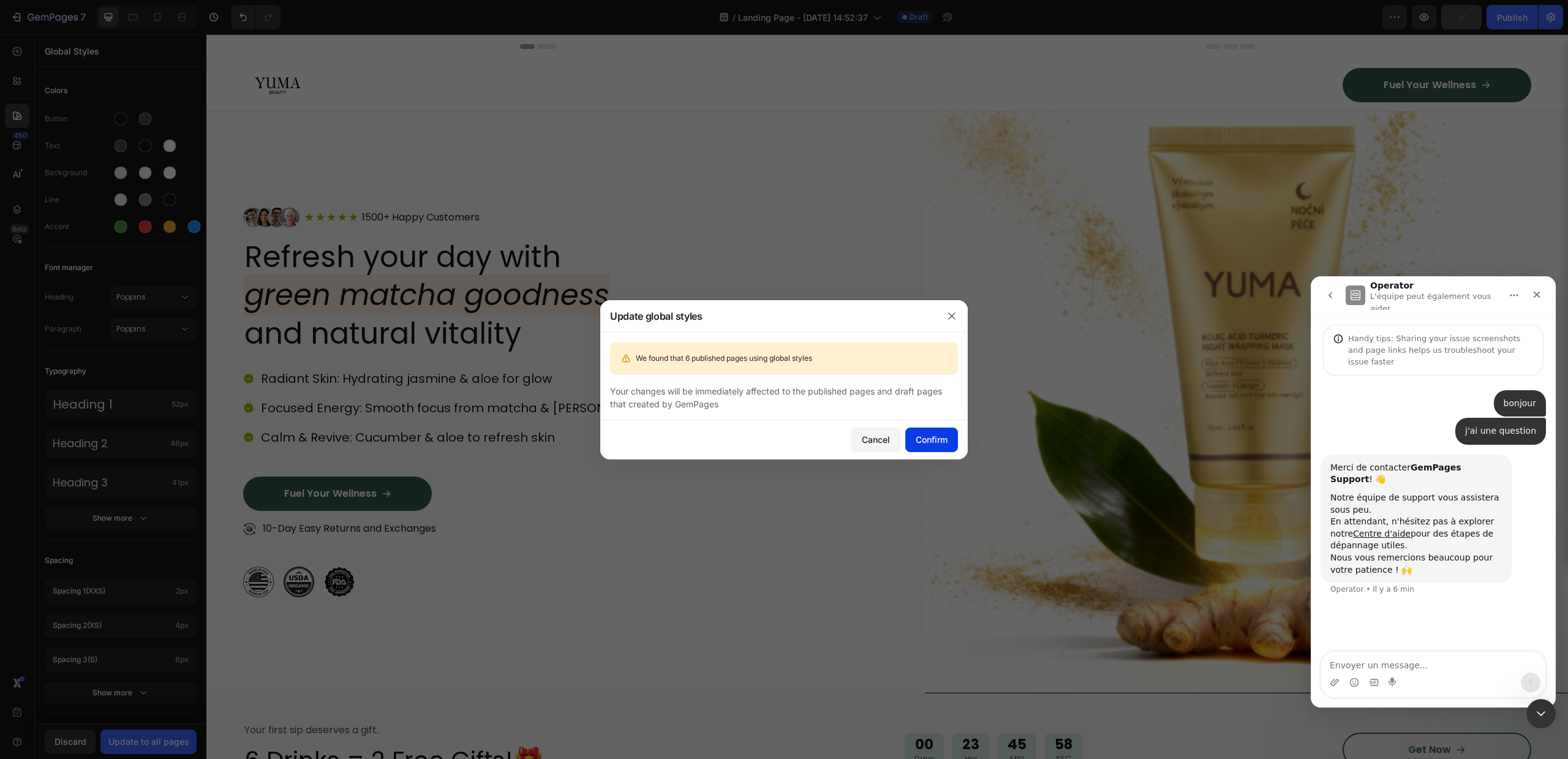
click at [938, 439] on div "Confirm" at bounding box center [932, 439] width 32 height 13
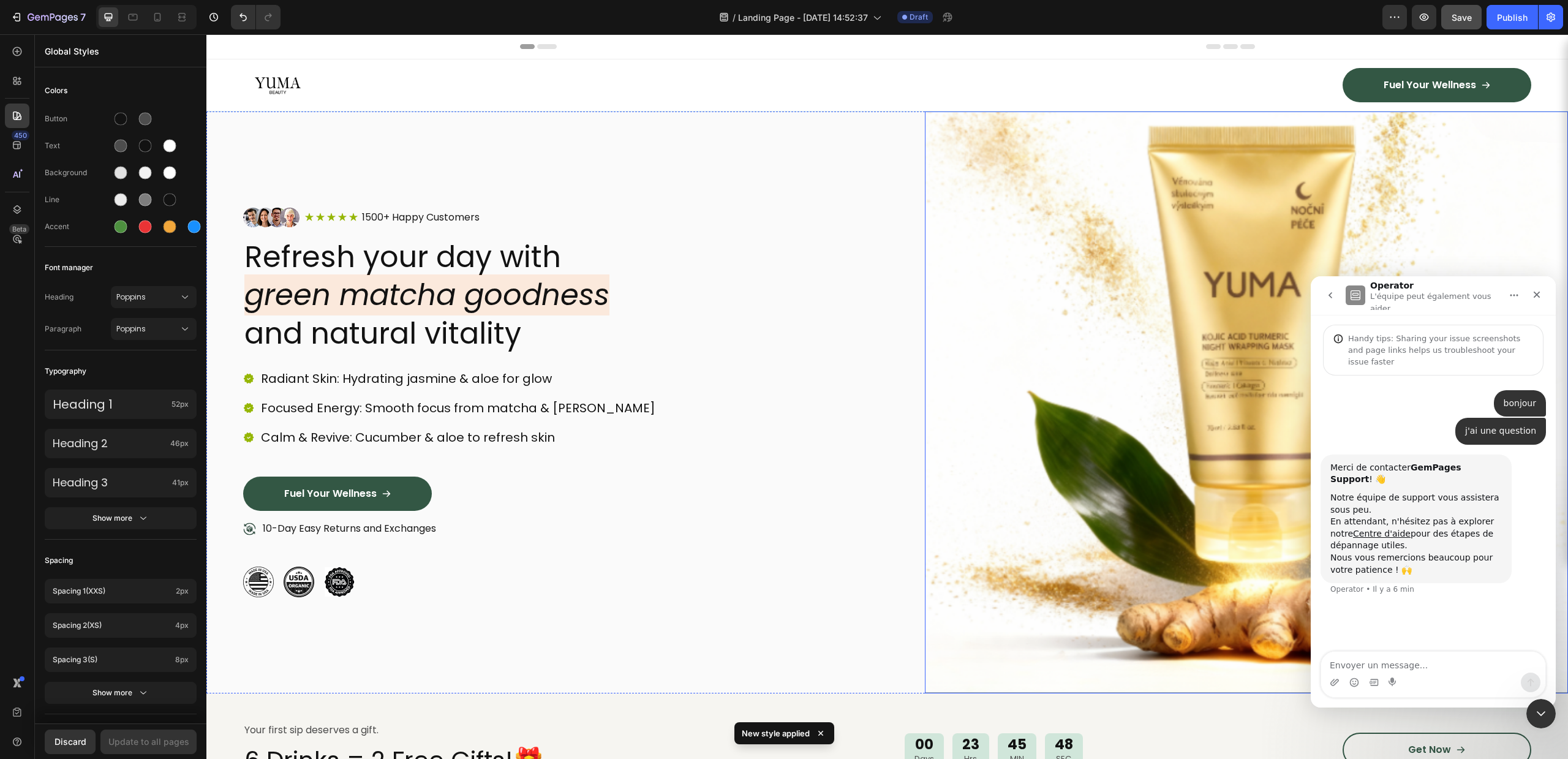
click at [1090, 374] on img at bounding box center [1247, 402] width 644 height 582
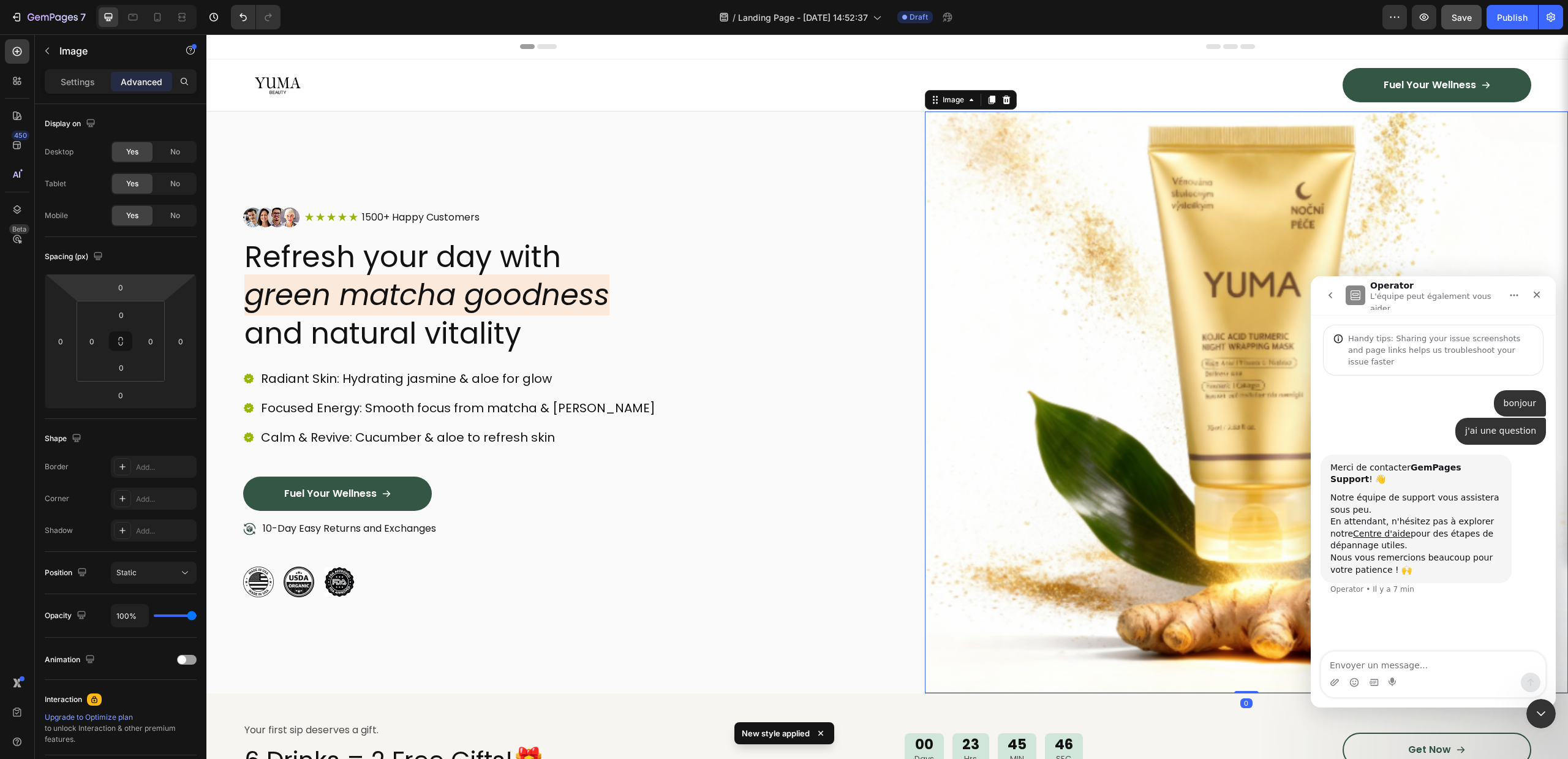
click at [73, 92] on div "Settings Advanced" at bounding box center [120, 81] width 152 height 25
click at [76, 75] on p "Settings" at bounding box center [78, 81] width 34 height 13
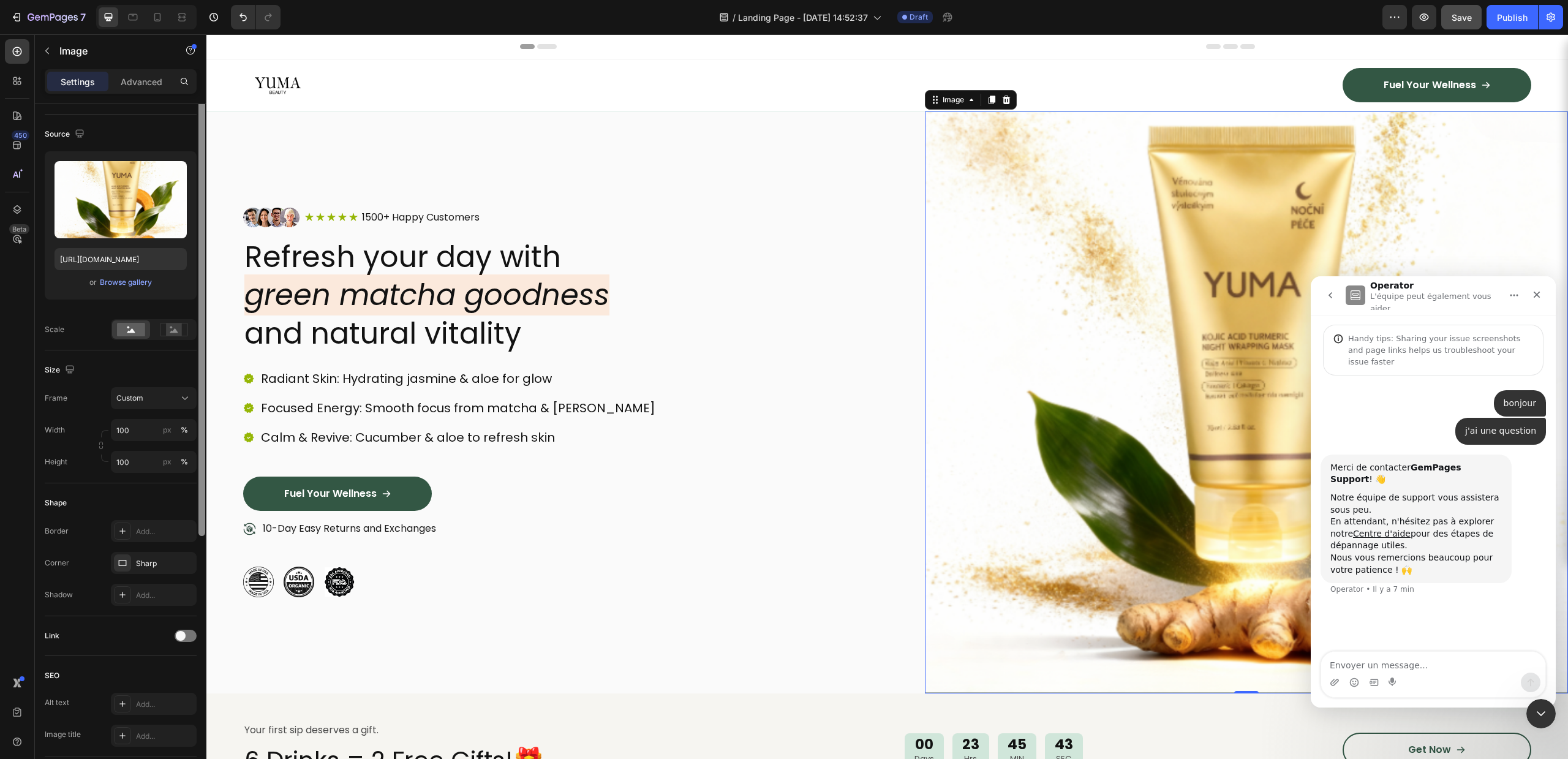
scroll to position [0, 0]
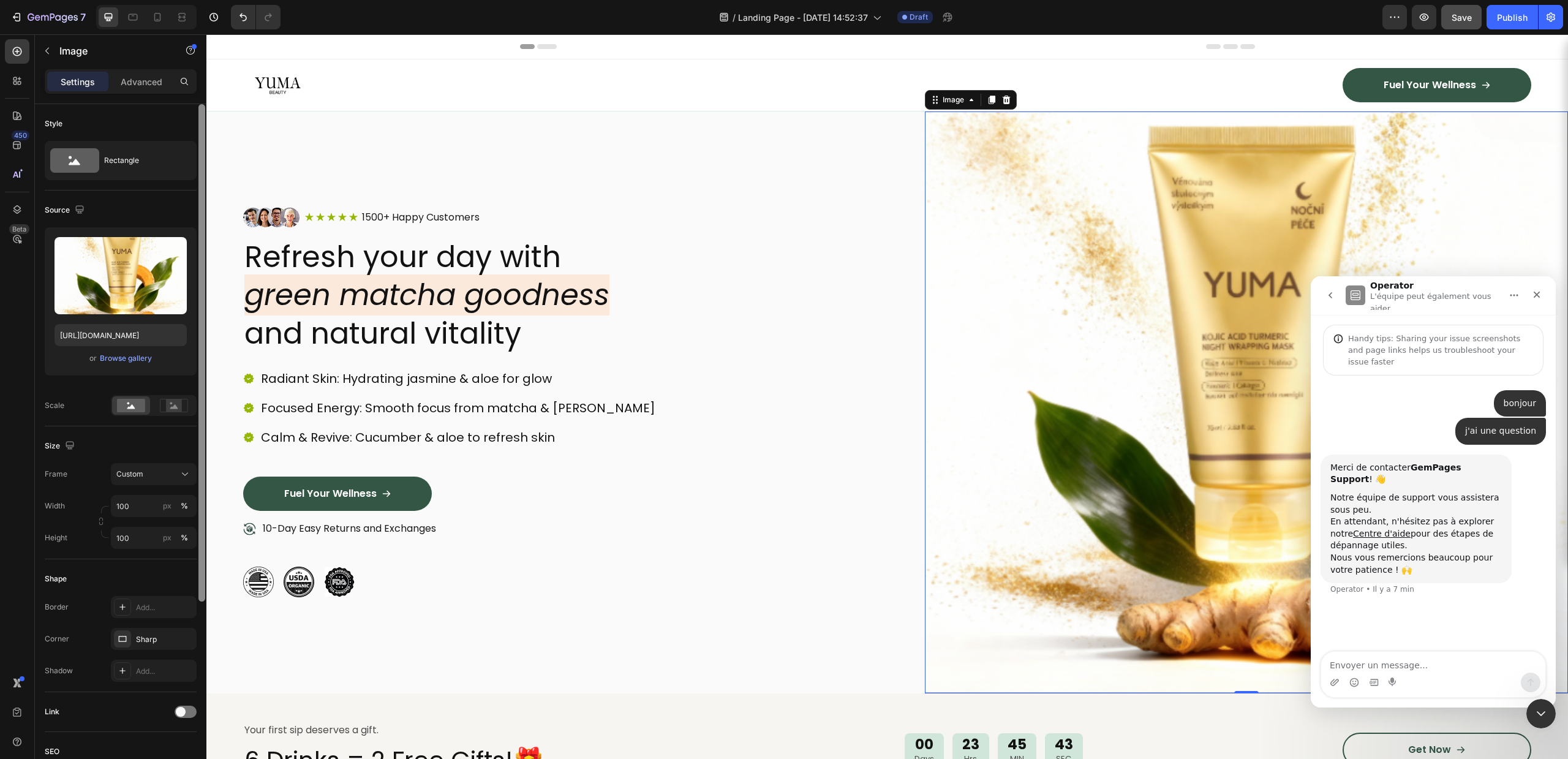
drag, startPoint x: 200, startPoint y: 384, endPoint x: 163, endPoint y: 129, distance: 257.7
click at [167, 135] on div "Style Rectangle Source Upload Image https://cdn.shopify.com/s/files/1/0756/9240…" at bounding box center [120, 449] width 172 height 690
click at [59, 55] on p "Image" at bounding box center [112, 51] width 104 height 15
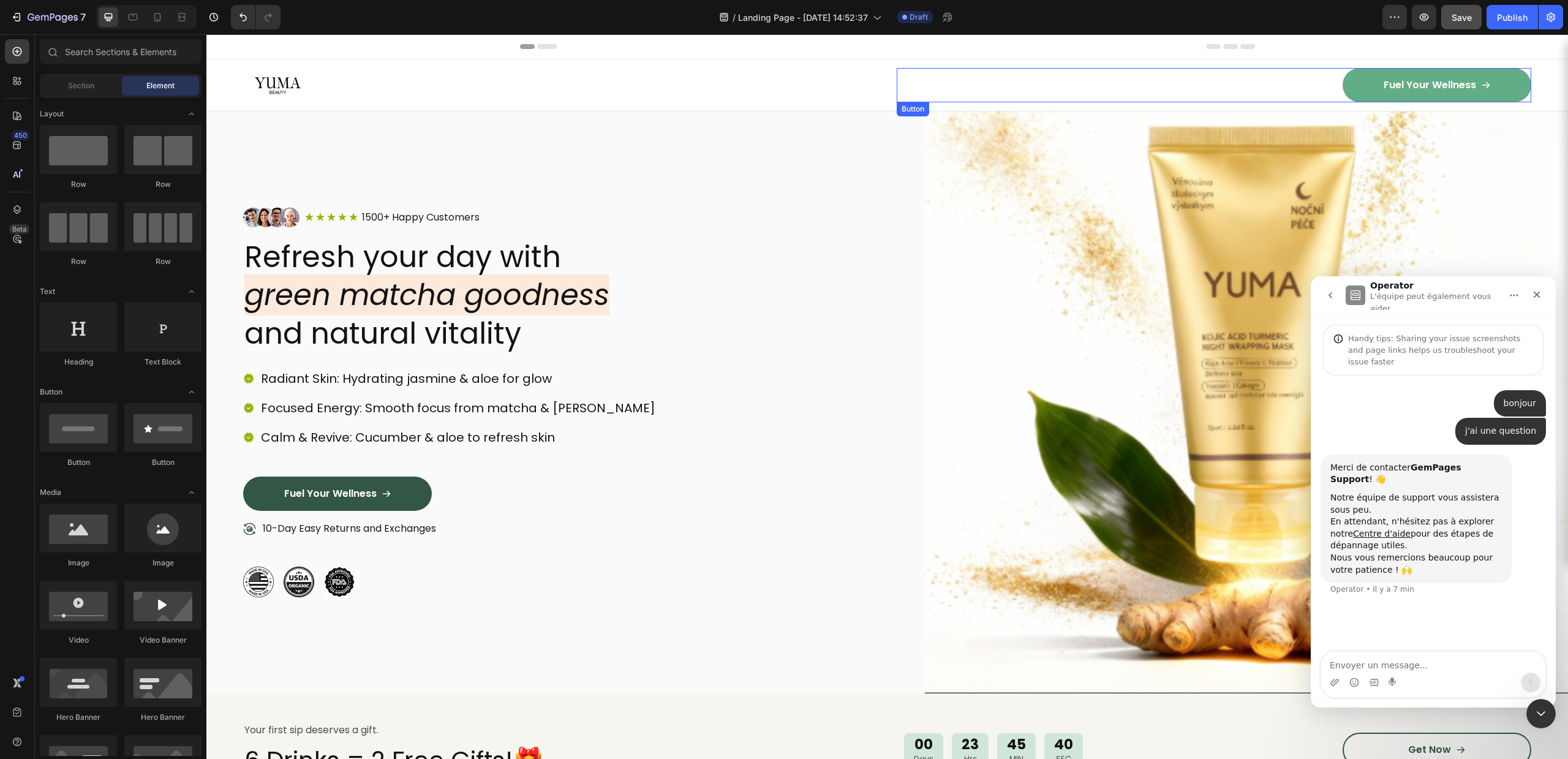
click at [1354, 80] on link "Fuel Your Wellness" at bounding box center [1437, 85] width 189 height 34
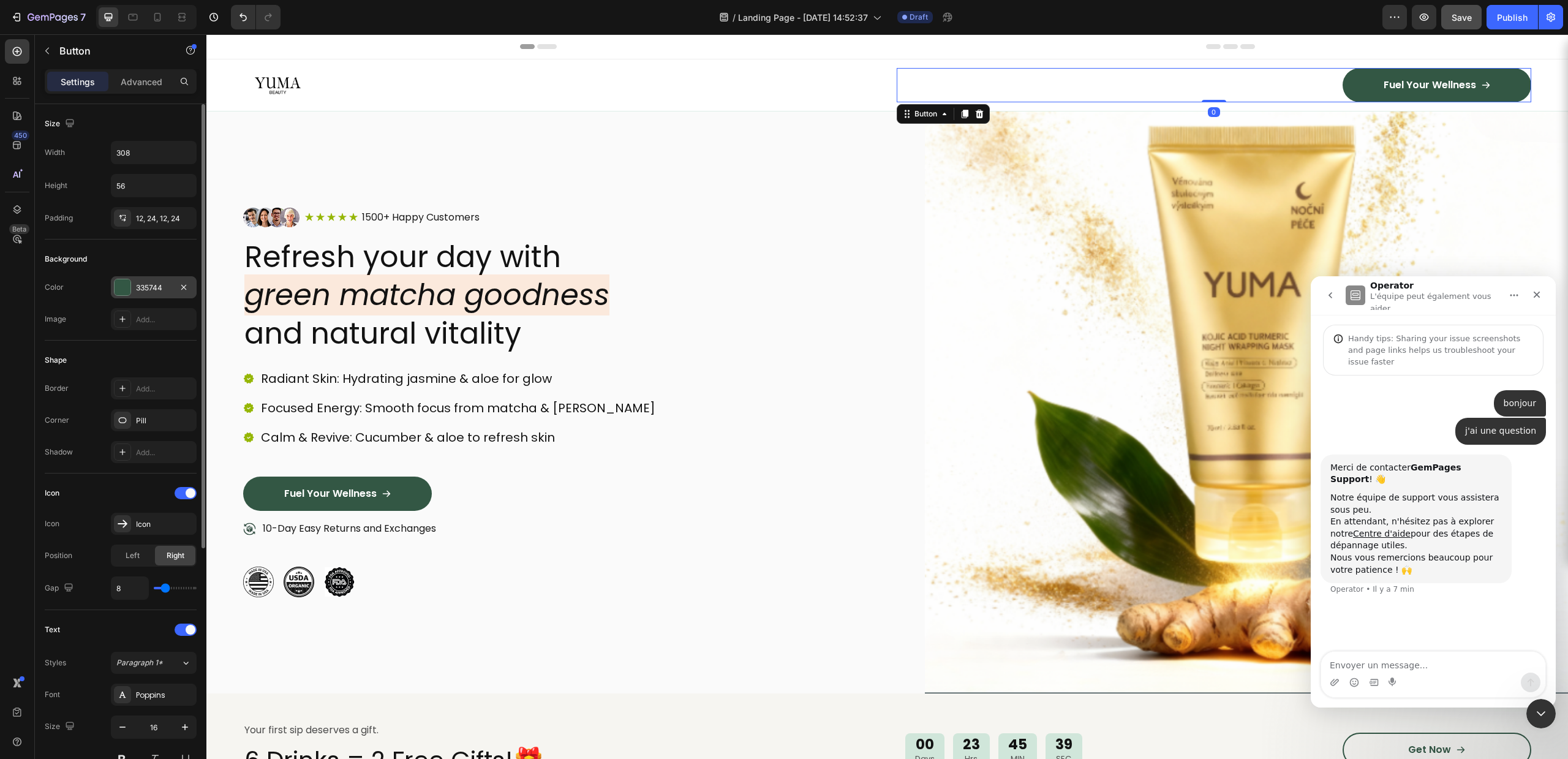
click at [118, 288] on div at bounding box center [122, 287] width 16 height 16
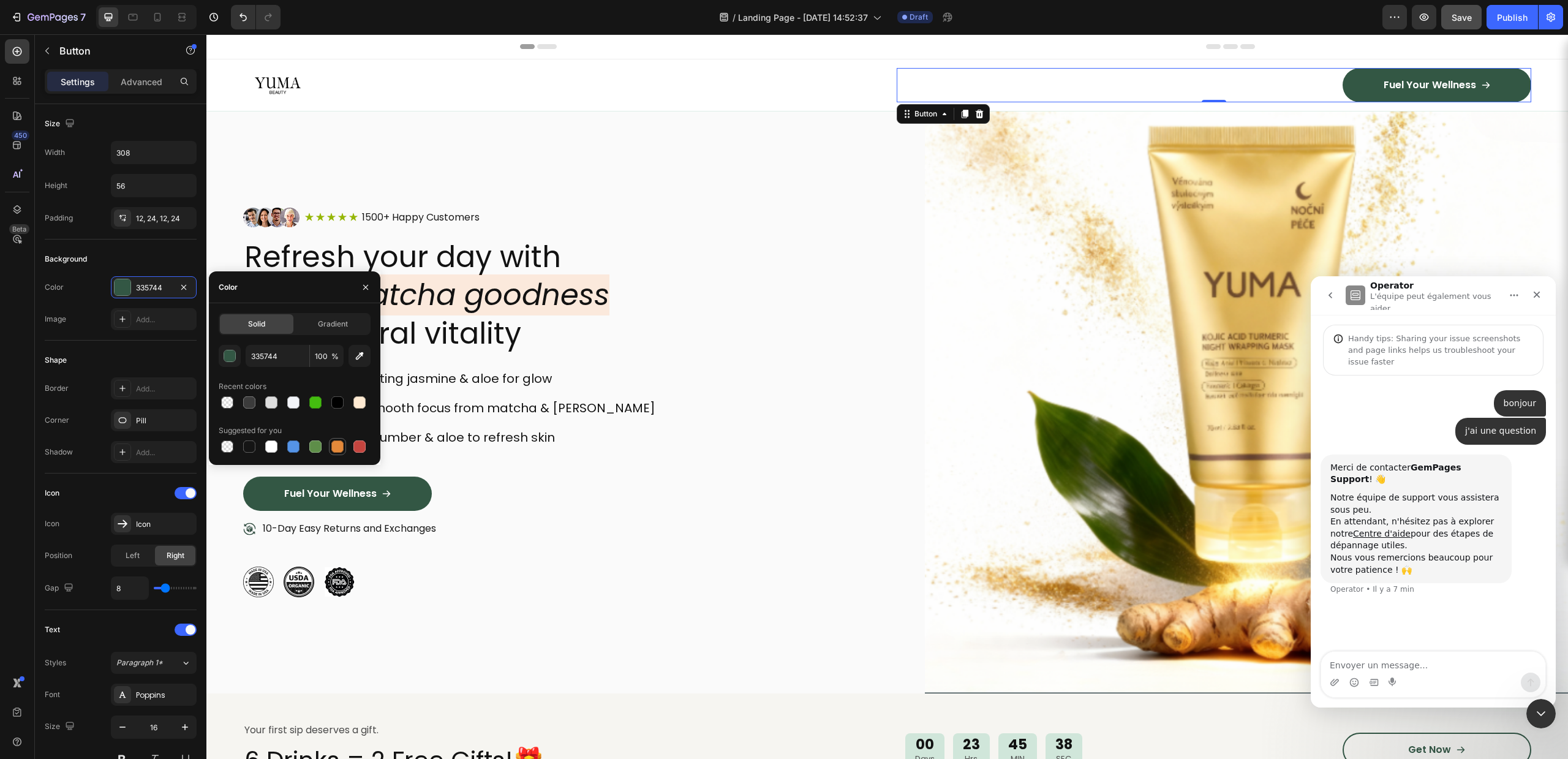
click at [335, 446] on div at bounding box center [338, 446] width 12 height 12
click at [262, 358] on input "E4893A" at bounding box center [277, 356] width 64 height 22
paste input "#fff7e9"
click at [252, 370] on div "#fff7e9 100 % Recent colors Suggested for you" at bounding box center [294, 400] width 152 height 110
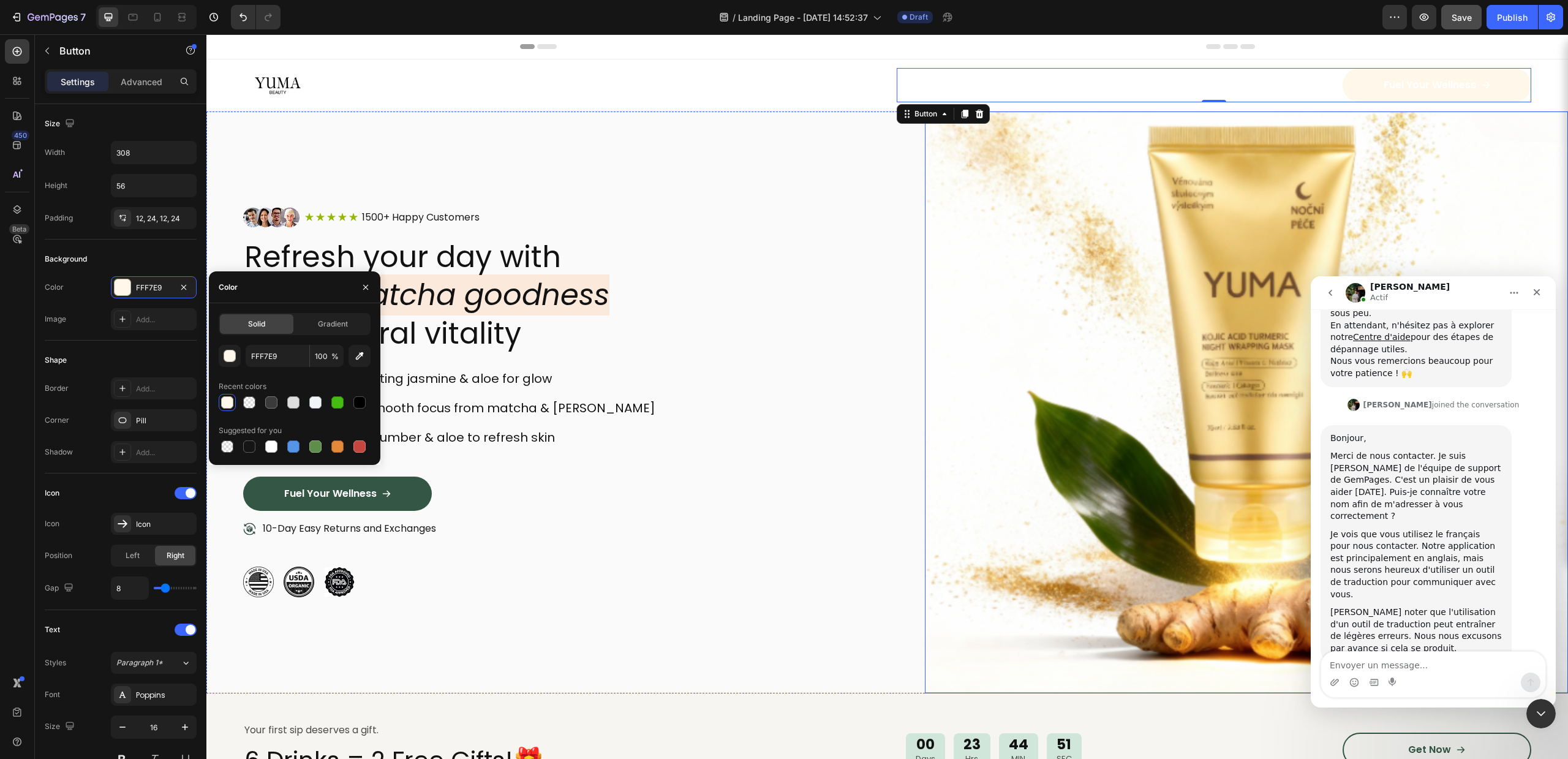
scroll to position [238, 0]
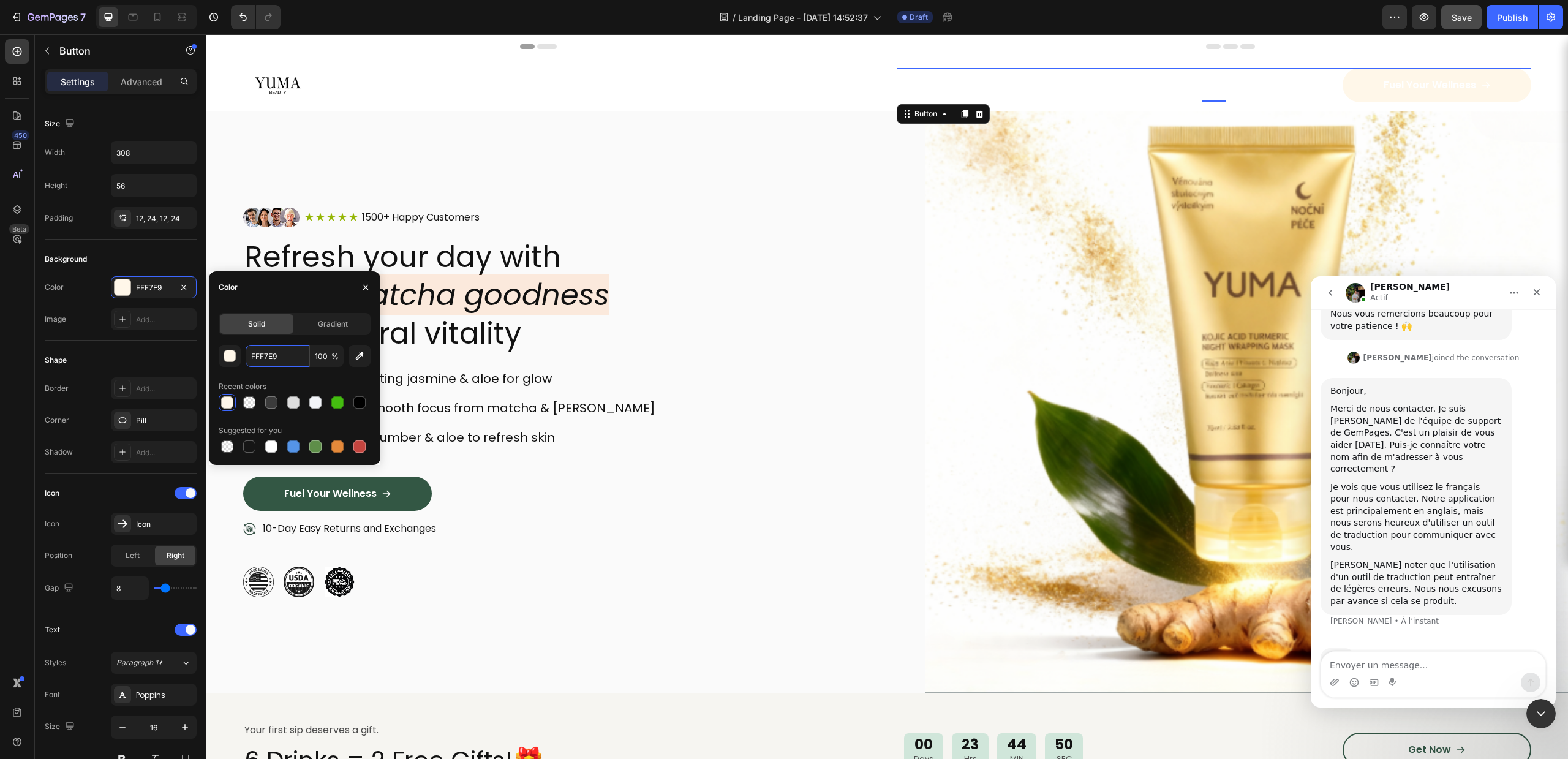
click at [260, 366] on input "FFF7E9" at bounding box center [277, 356] width 64 height 22
click at [268, 353] on input "FFF7E9" at bounding box center [277, 356] width 64 height 22
paste input "#e8ca7a"
click at [285, 372] on div "#e8ca7a 100 % Recent colors Suggested for you" at bounding box center [294, 400] width 152 height 110
type input "E8CA7A"
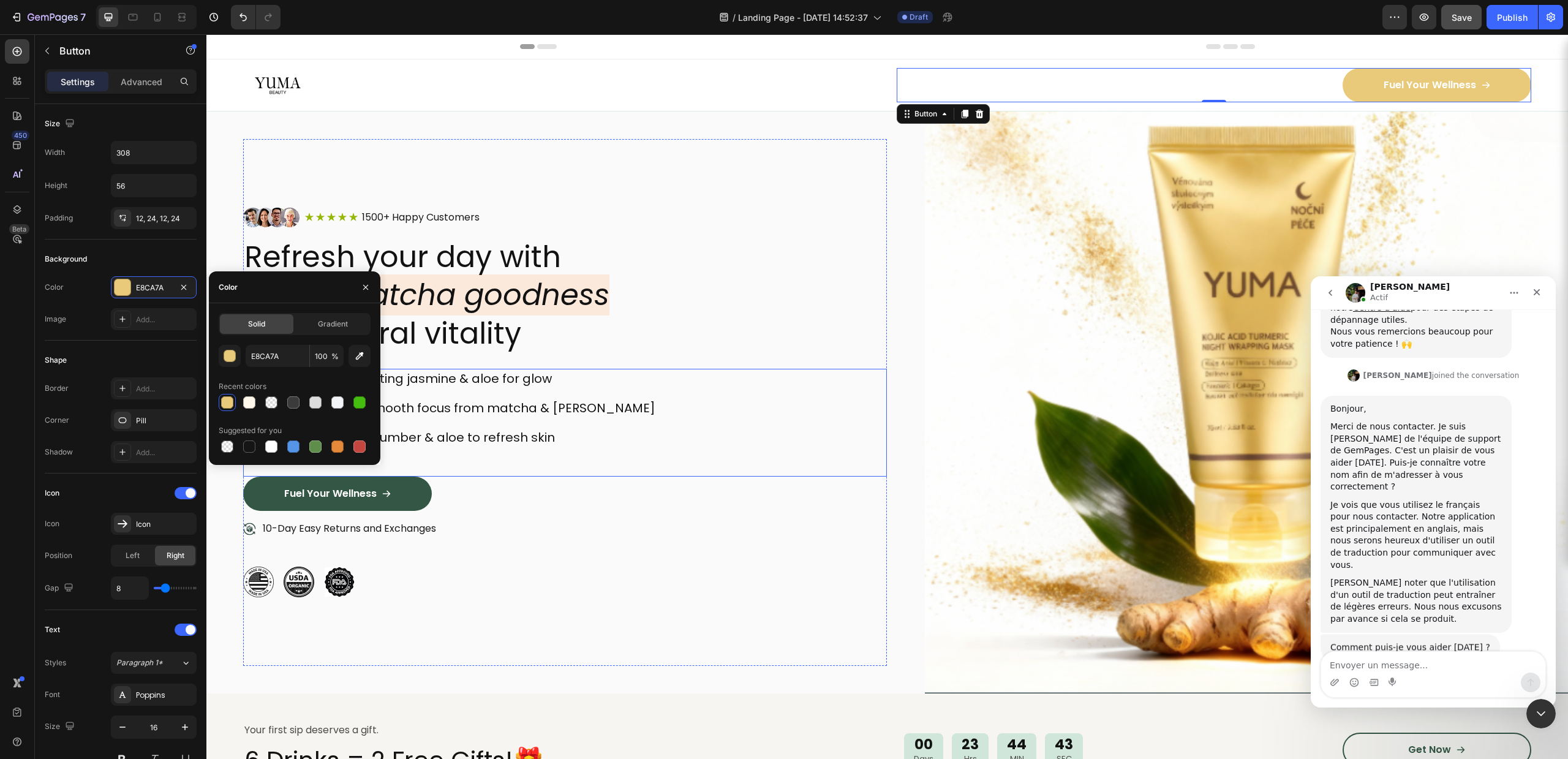
scroll to position [219, 0]
click at [1375, 656] on textarea "Envoyer un message..." at bounding box center [1433, 662] width 225 height 21
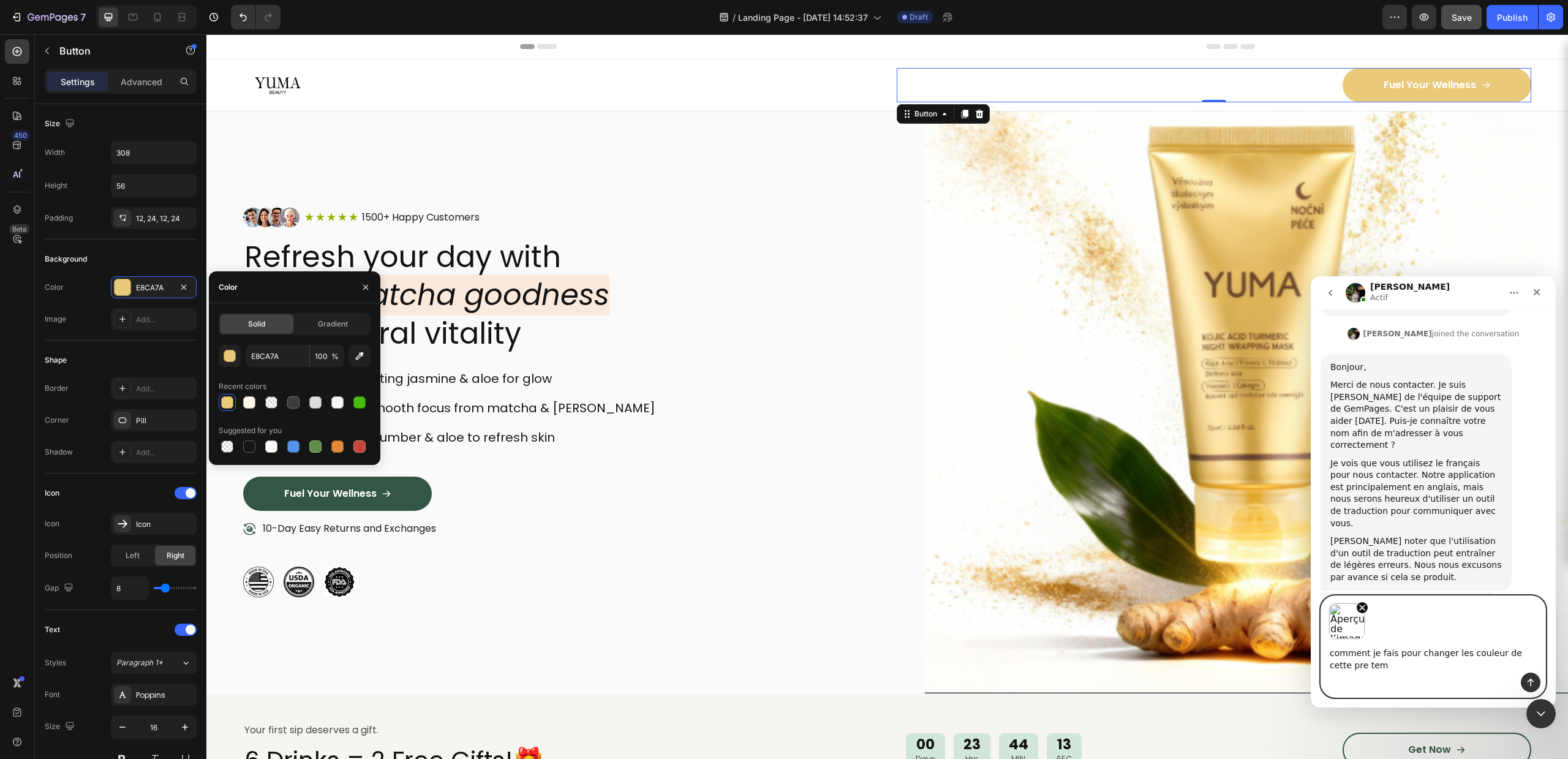
scroll to position [274, 0]
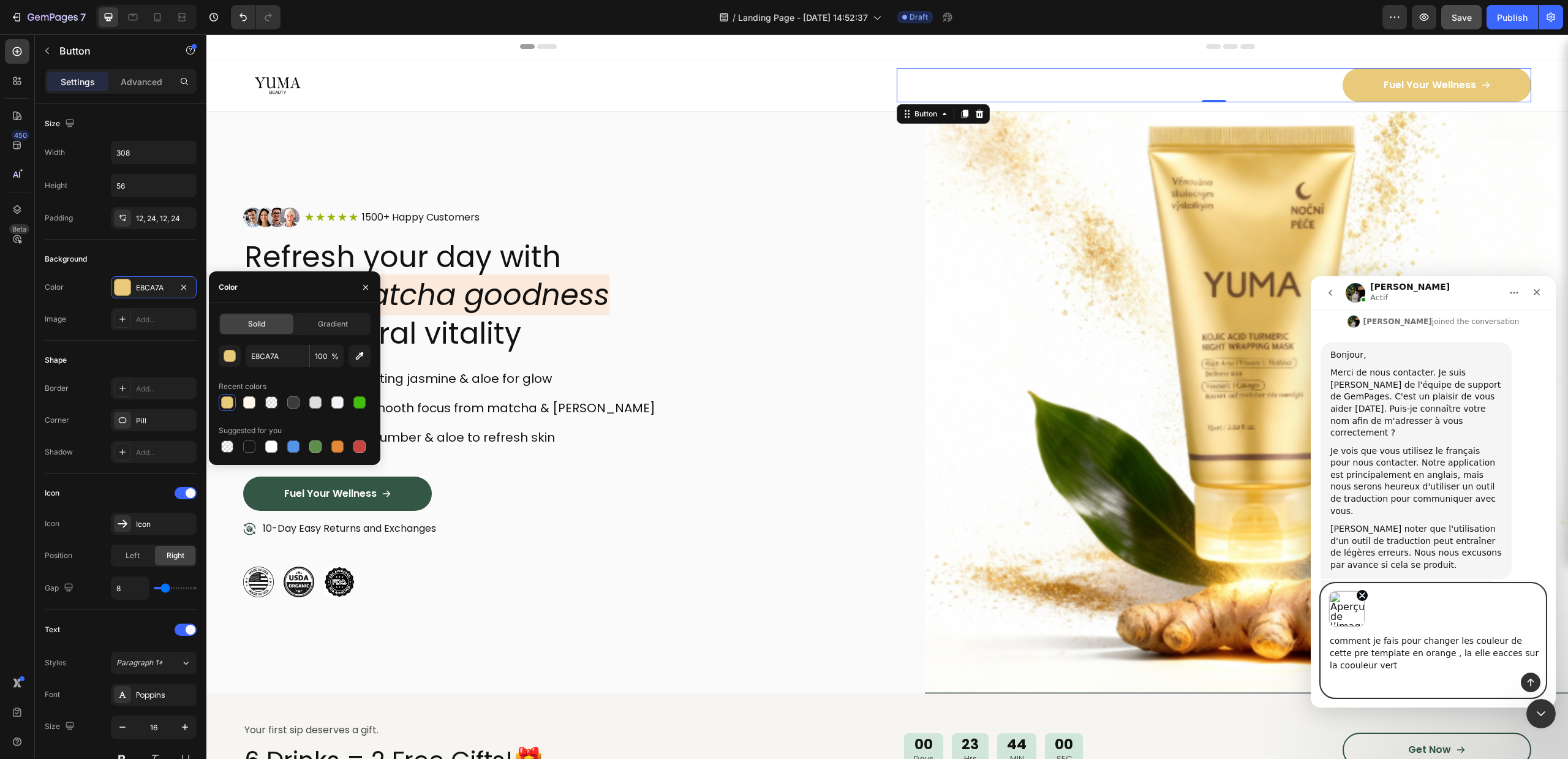
type textarea "comment je fais pour changer les couleur de cette pre template en orange , la e…"
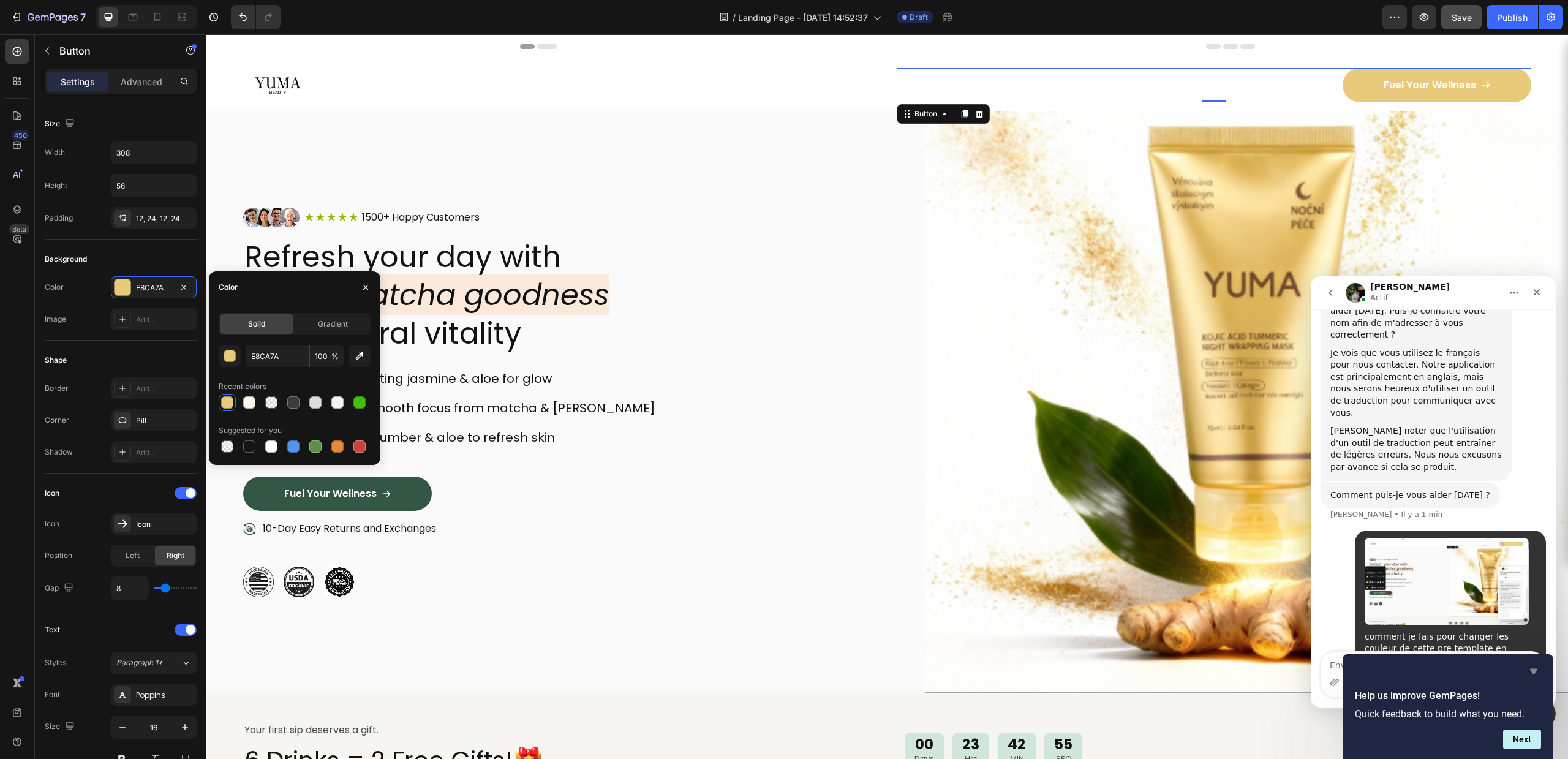
click at [1527, 673] on icon "Hide survey" at bounding box center [1534, 671] width 15 height 15
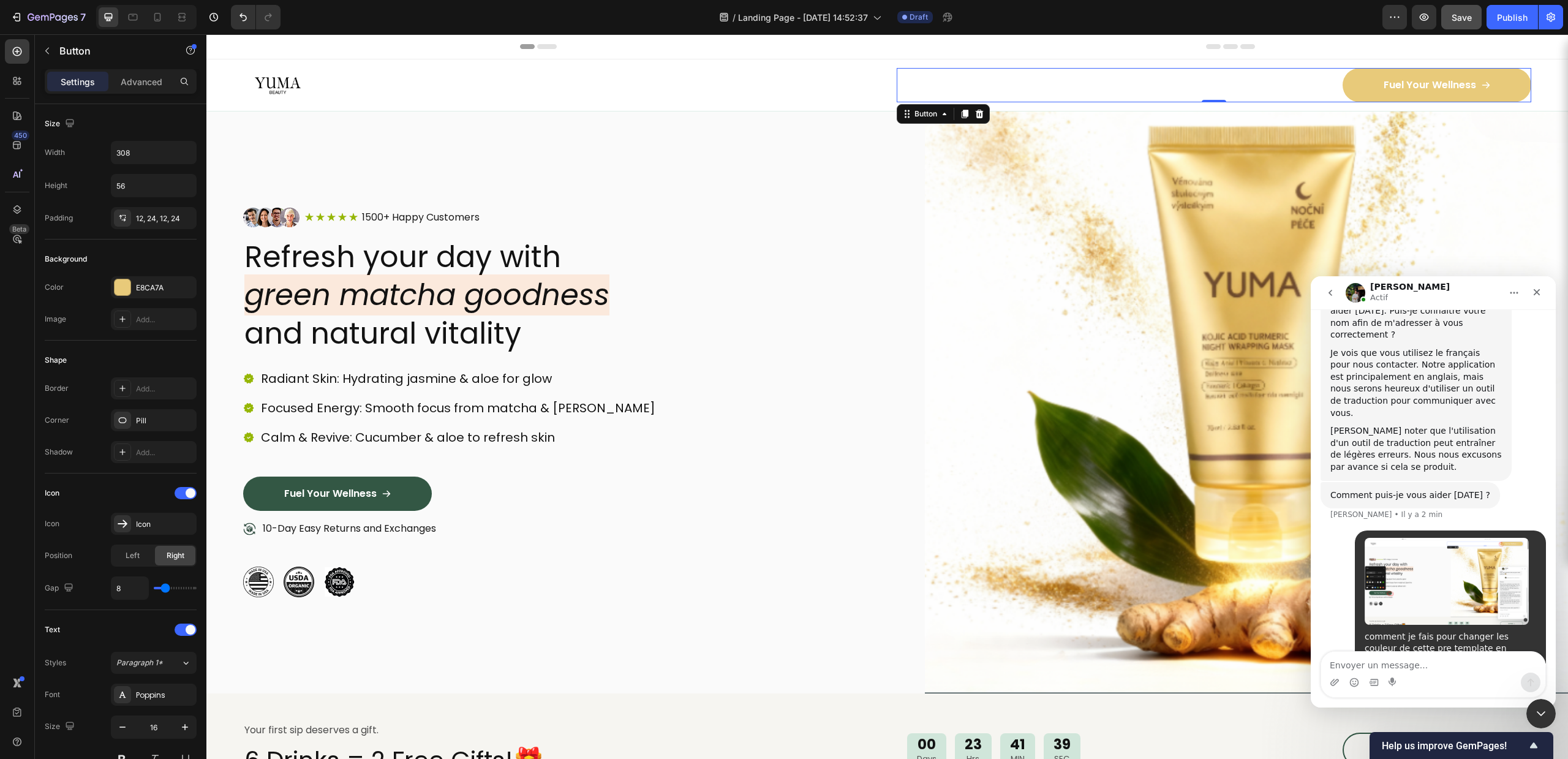
click at [1365, 674] on div "Intercom Messenger" at bounding box center [1433, 682] width 225 height 19
click at [1371, 659] on textarea "Envoyer un message..." at bounding box center [1433, 662] width 225 height 21
type textarea "??"
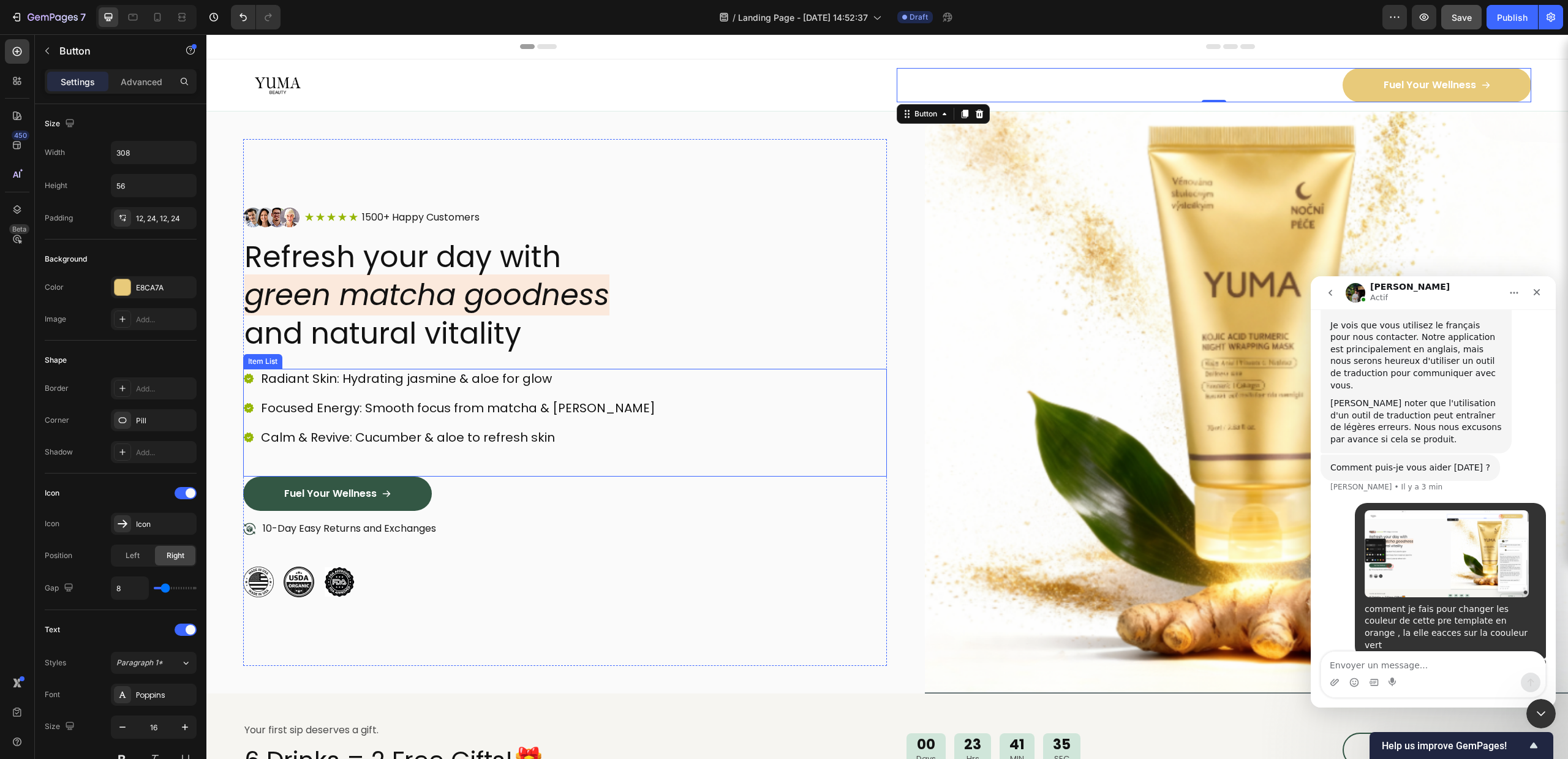
click at [248, 374] on icon at bounding box center [248, 378] width 10 height 10
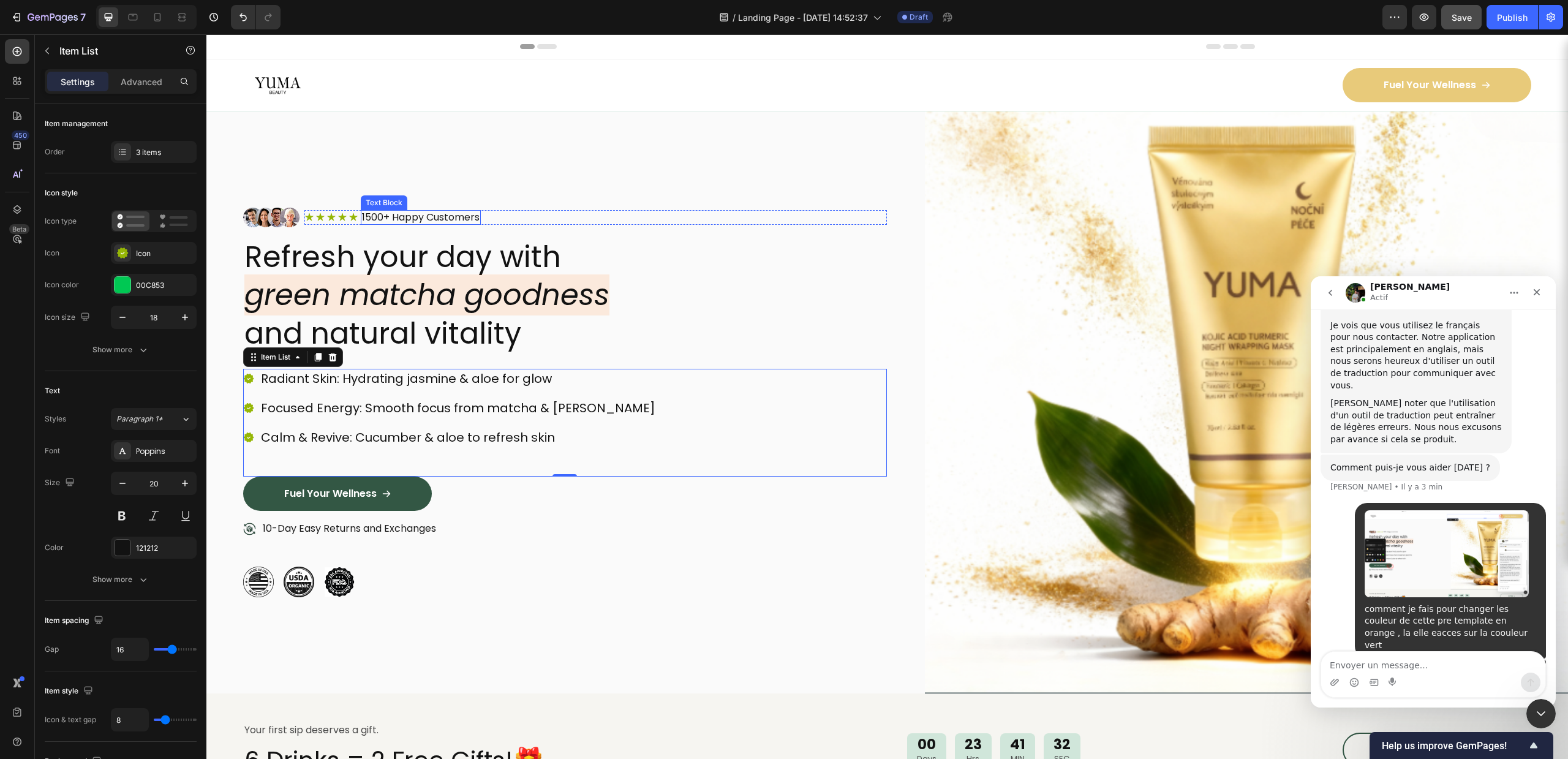
click at [428, 207] on div "Icon Icon Icon Icon Icon Icon List 1500+ Happy Customers Text Block Row" at bounding box center [595, 217] width 582 height 19
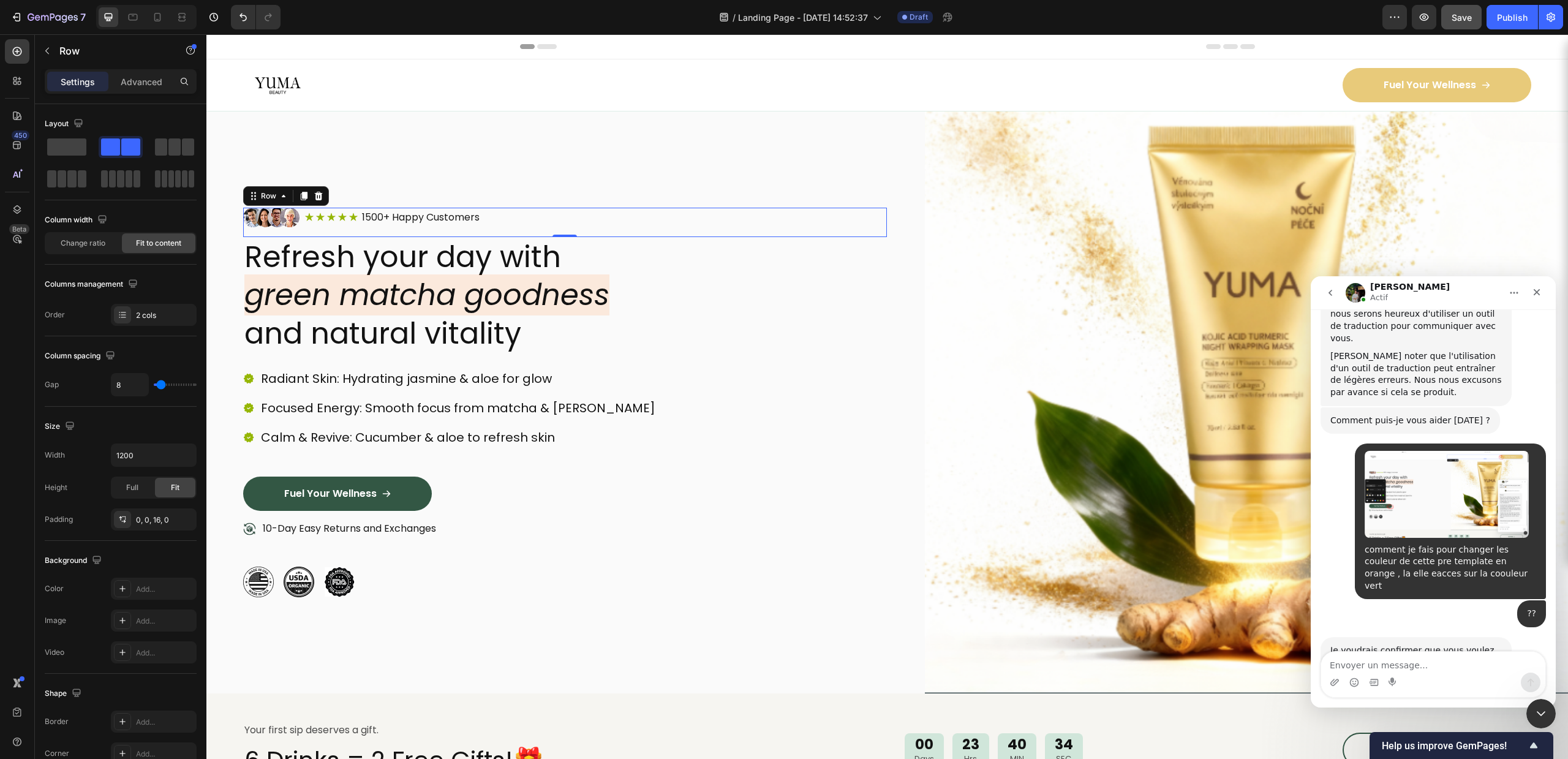
scroll to position [461, 0]
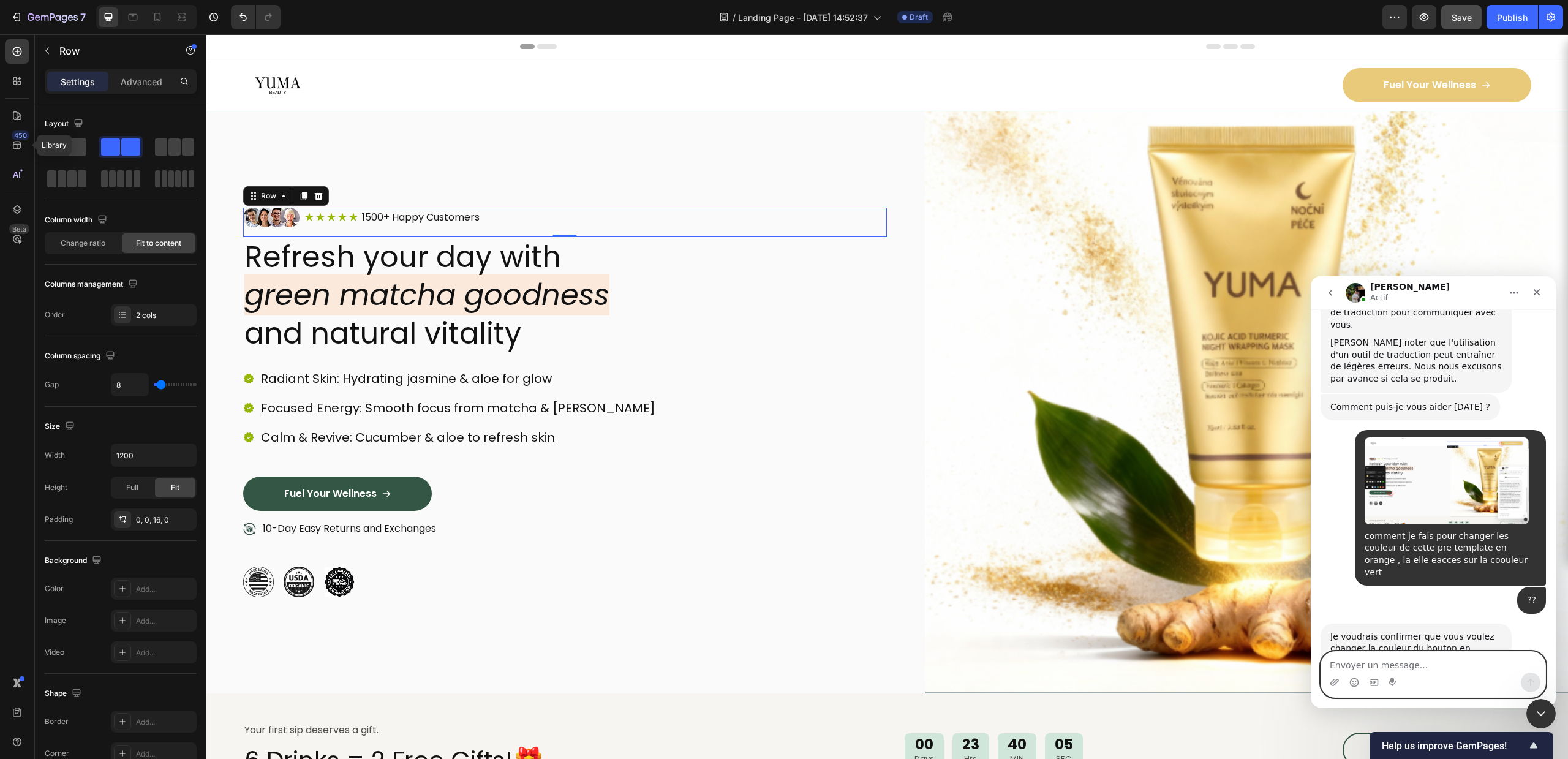
click at [1419, 664] on textarea "Envoyer un message..." at bounding box center [1433, 662] width 225 height 21
type textarea "oui mais pas que du boutton"
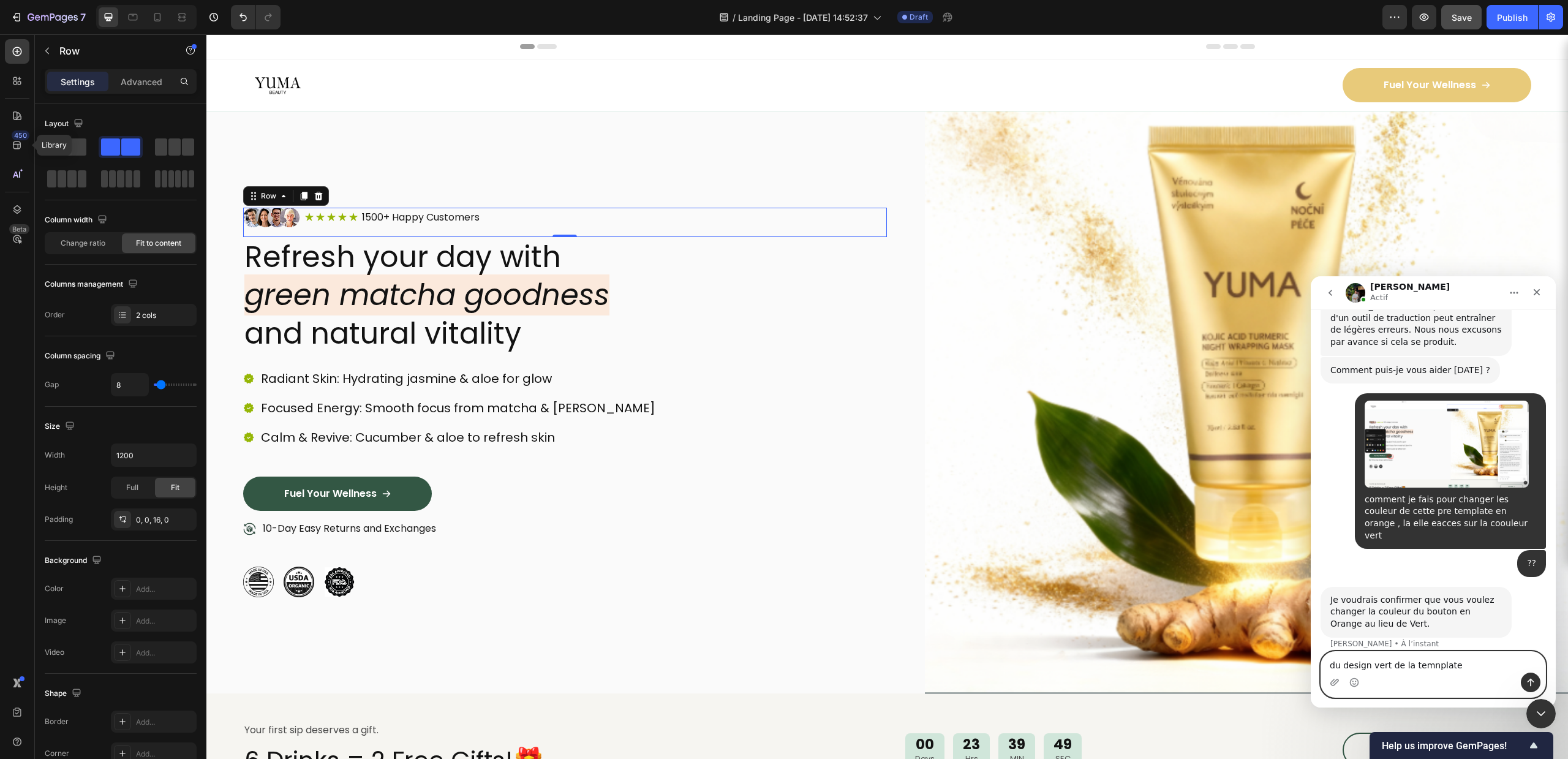
type textarea "du design vert de la temnplate"
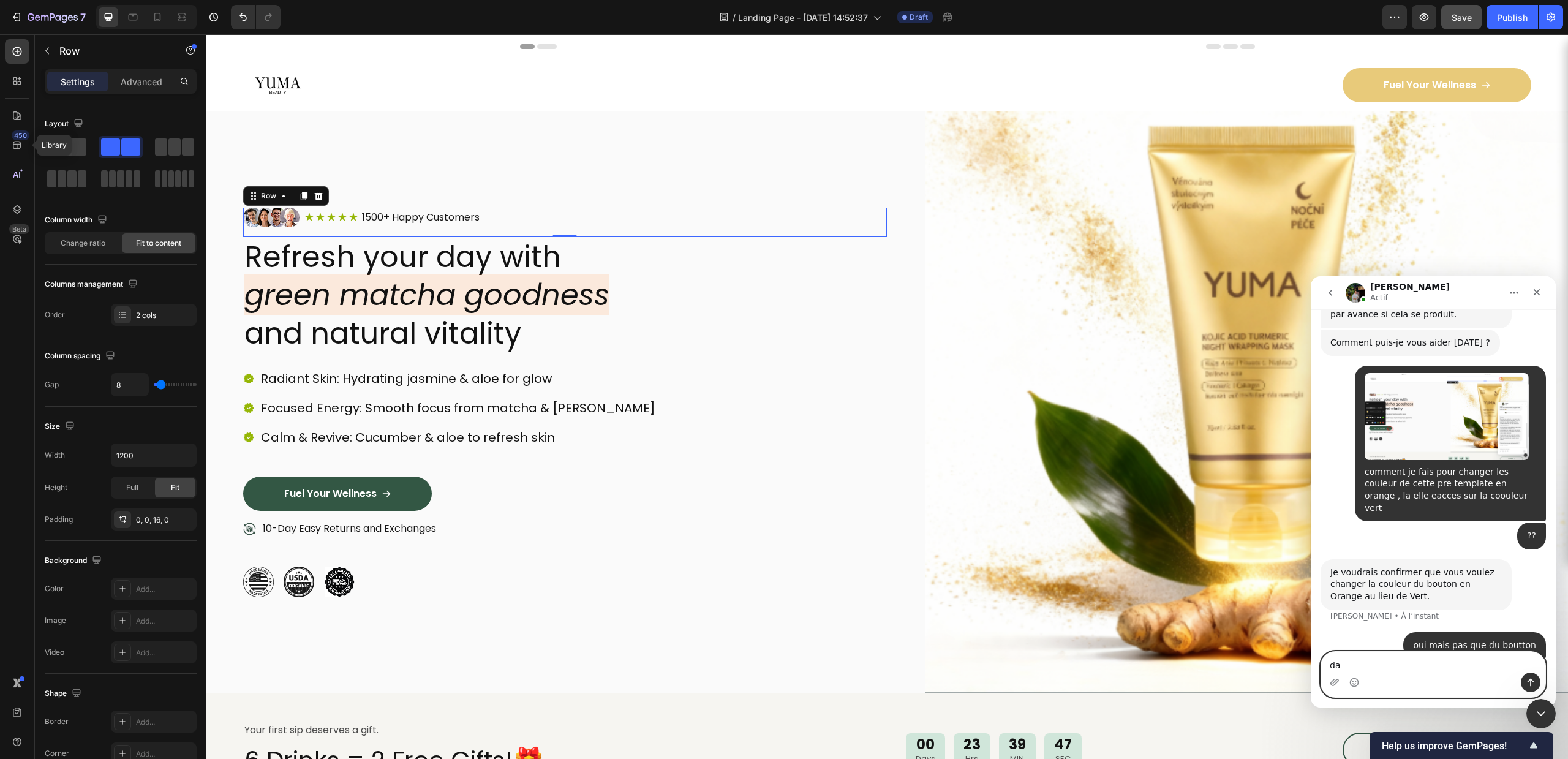
type textarea "d"
type textarea "global"
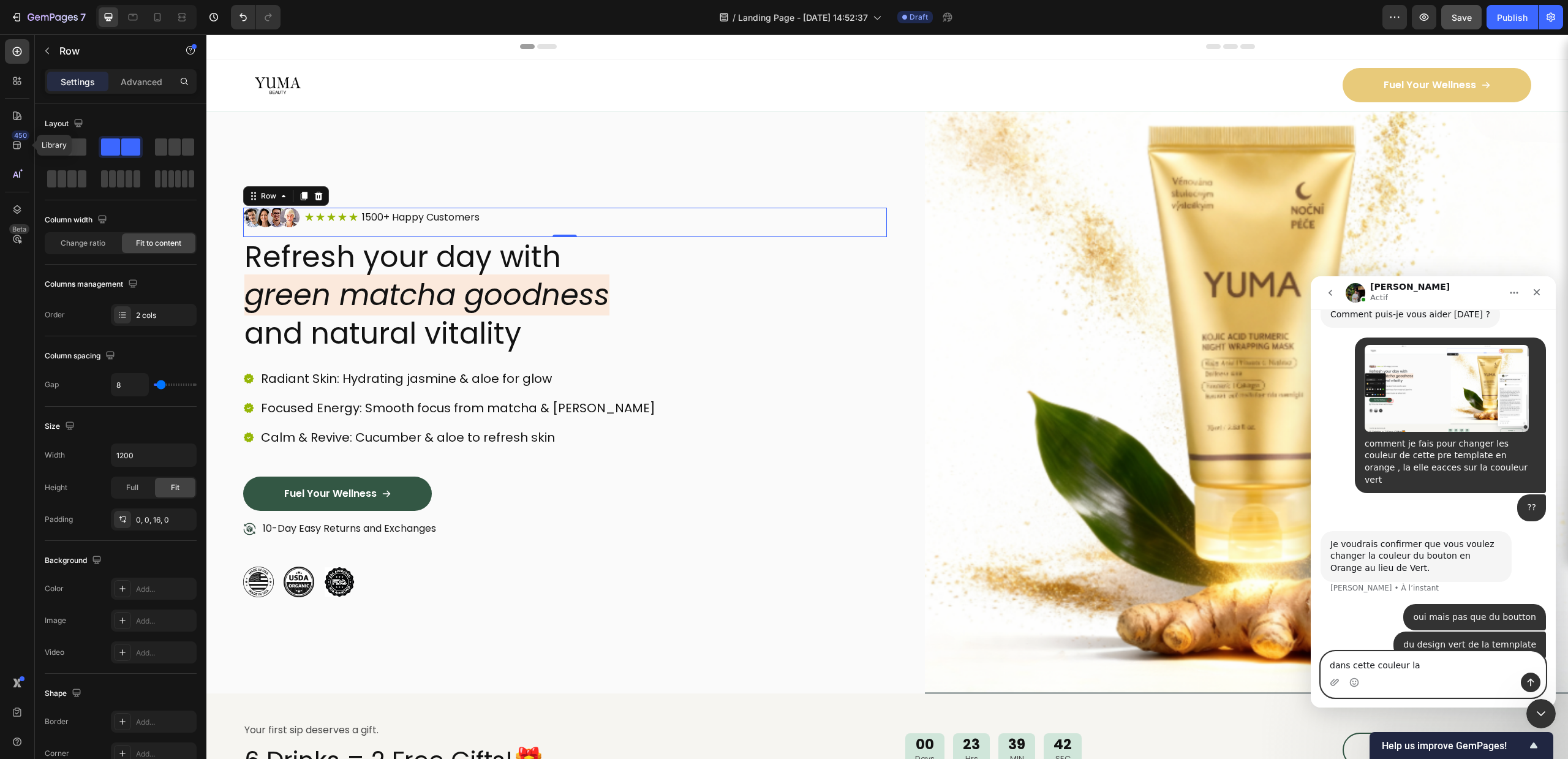
type textarea "dans cette couleur la"
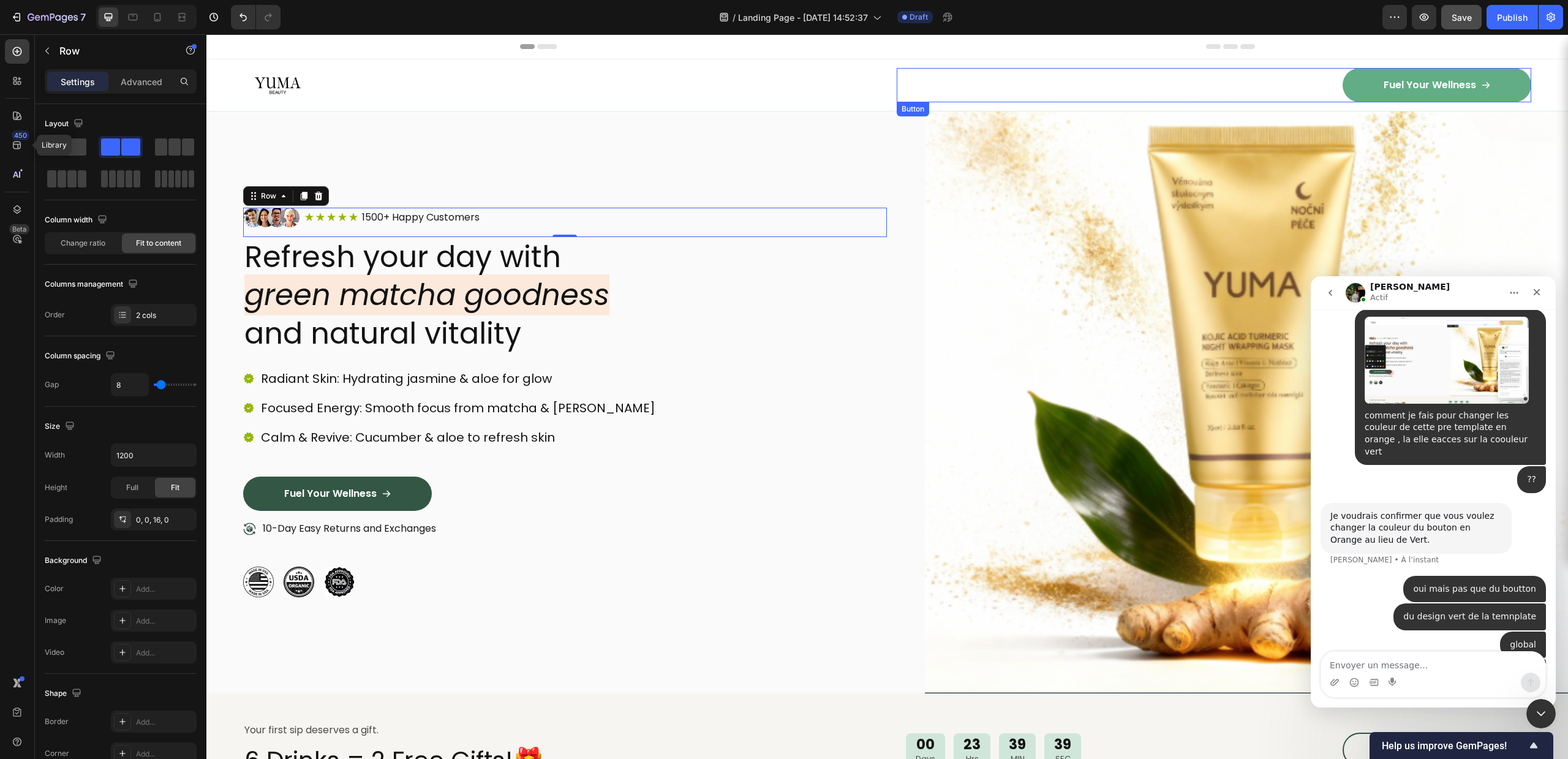
click at [1343, 77] on link "Fuel Your Wellness" at bounding box center [1437, 85] width 189 height 34
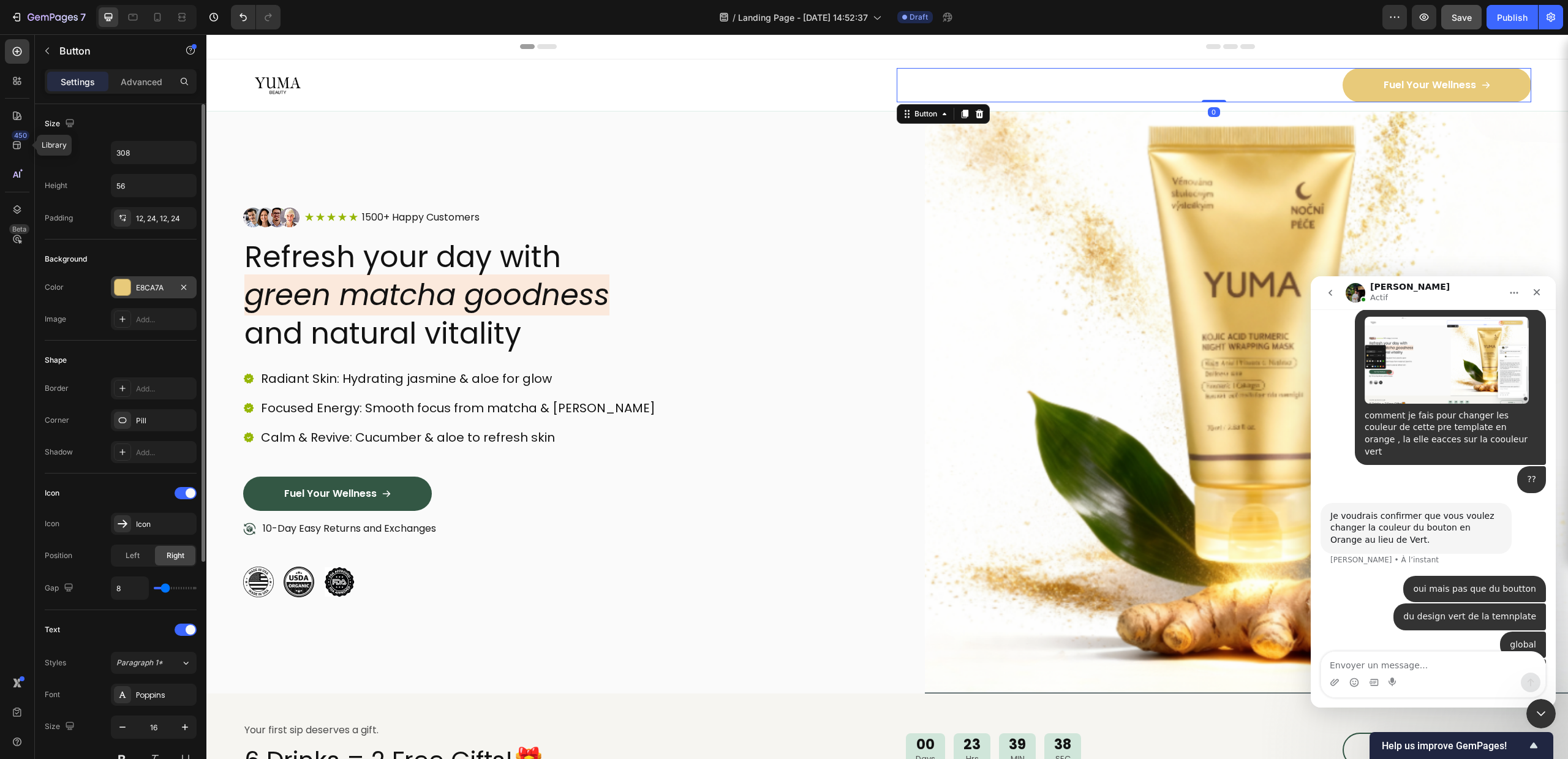
click at [140, 293] on div "E8CA7A" at bounding box center [153, 288] width 86 height 22
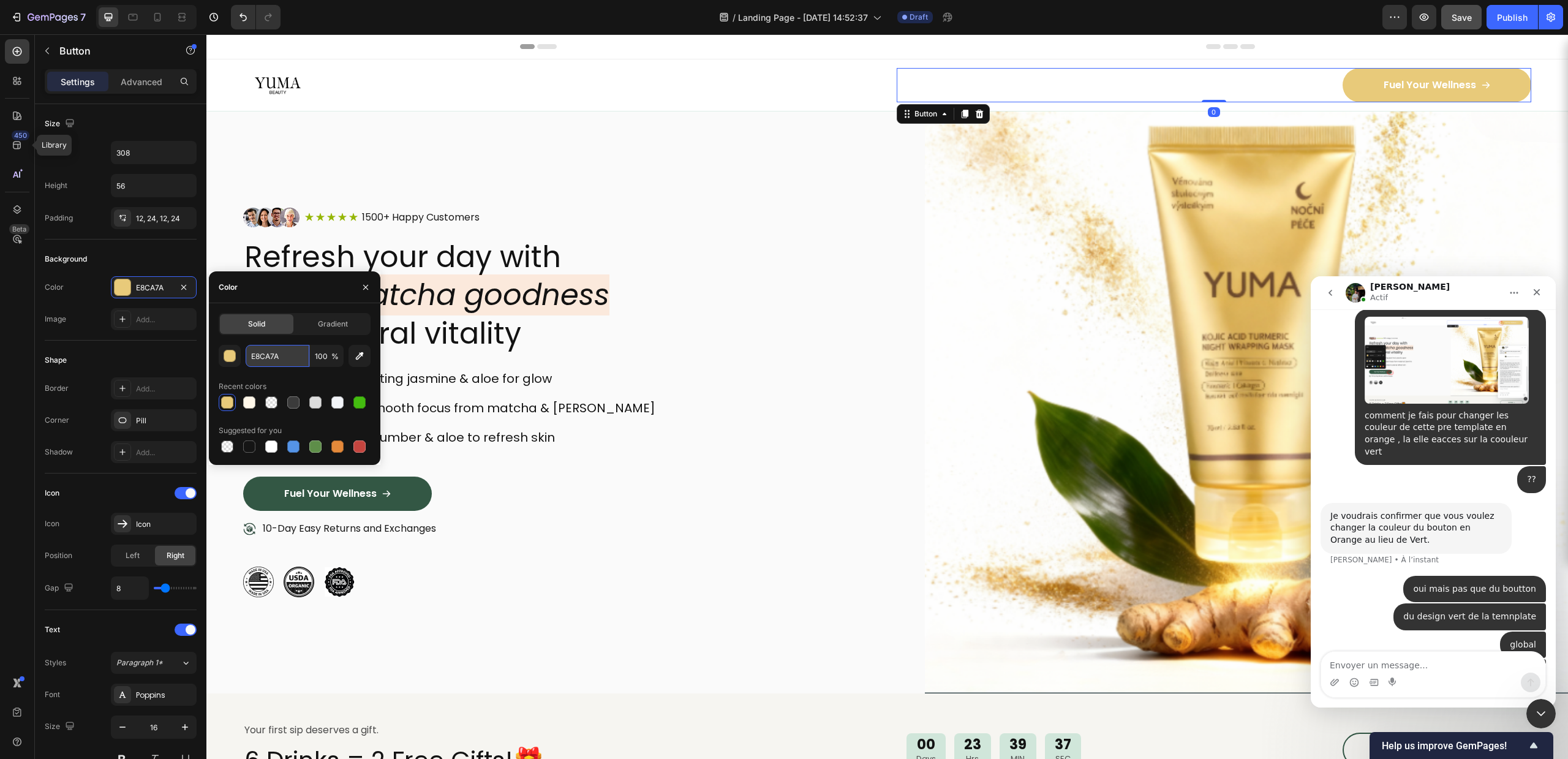
click at [288, 363] on input "E8CA7A" at bounding box center [277, 356] width 64 height 22
click at [1424, 671] on textarea "Envoyer un message..." at bounding box center [1433, 662] width 225 height 21
type textarea "E8CA7A"
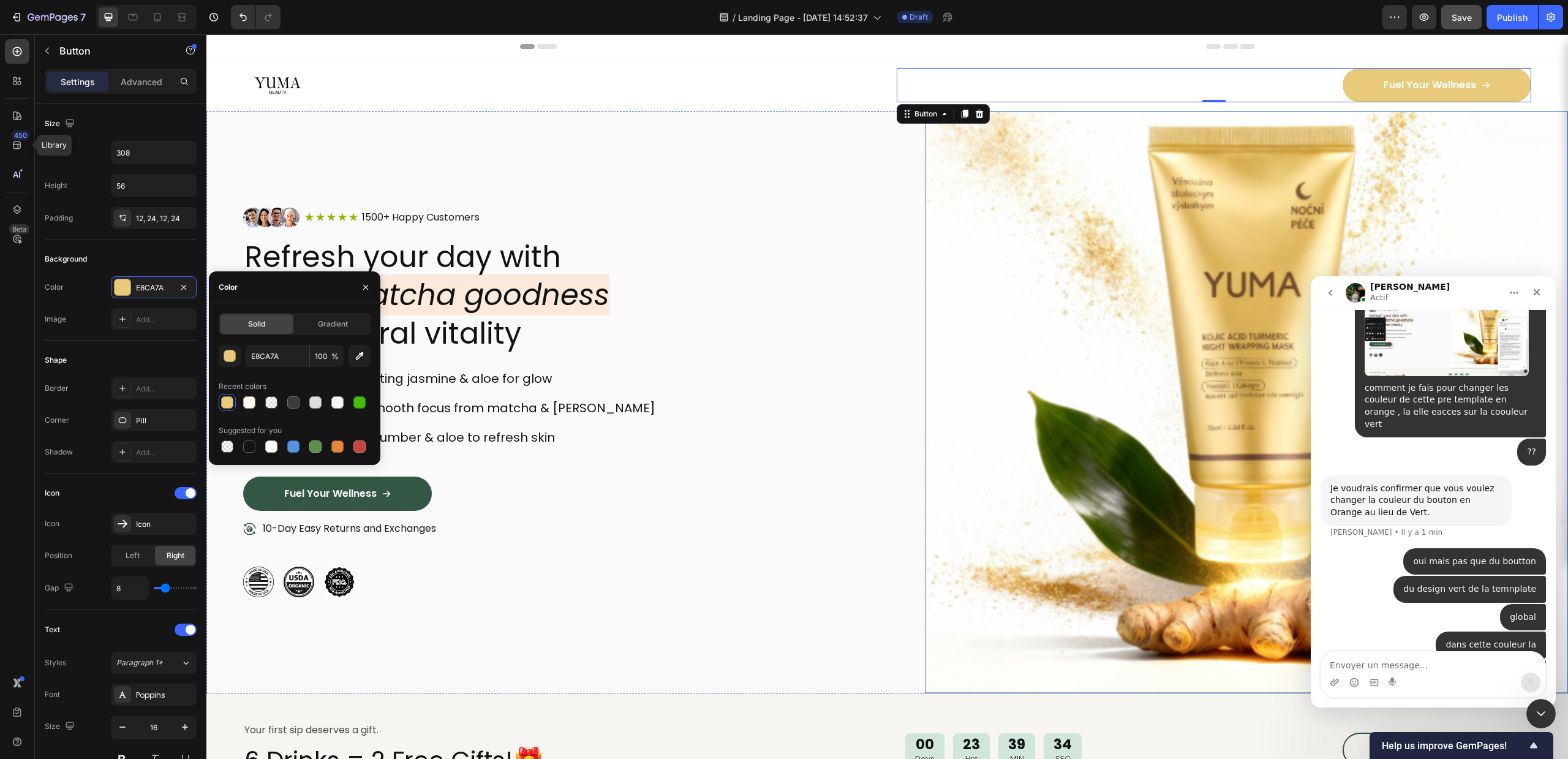
click at [801, 420] on div "Radiant Skin: Hydrating jasmine & aloe for glow Focused Energy: Smooth focus fr…" at bounding box center [565, 422] width 644 height 108
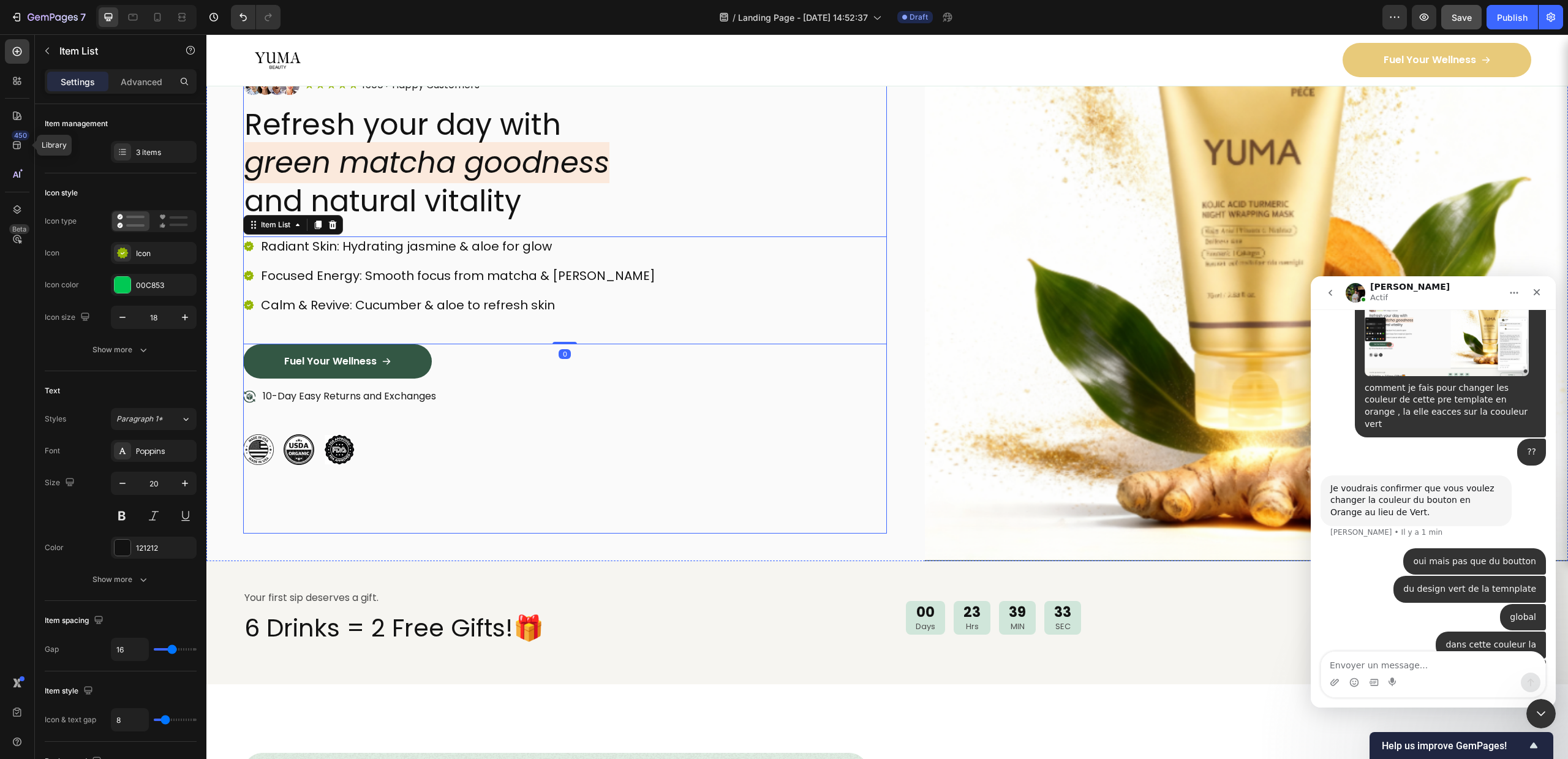
scroll to position [77, 0]
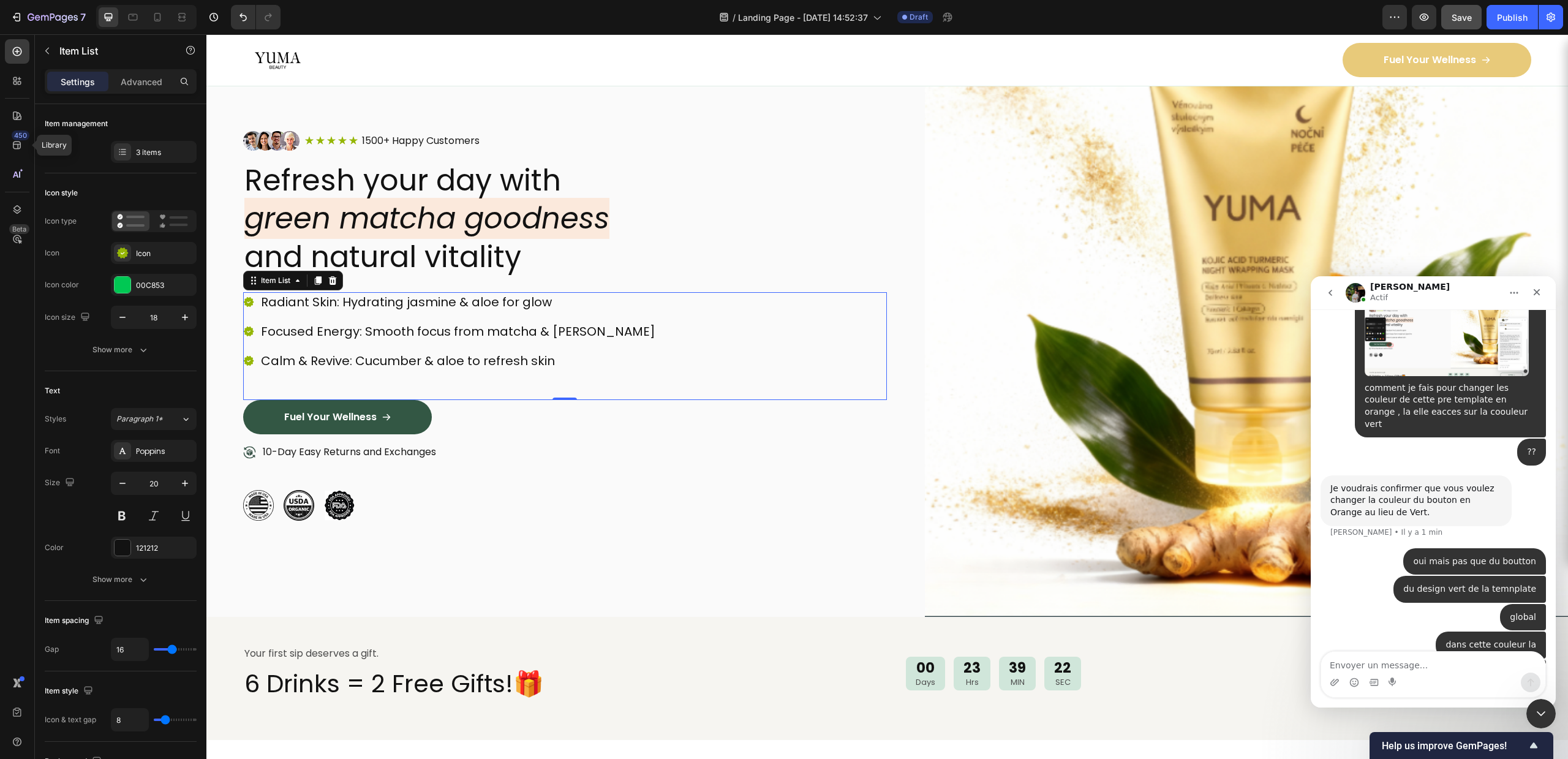
click at [1420, 675] on div "Intercom Messenger" at bounding box center [1433, 682] width 225 height 19
click at [1419, 668] on textarea "Envoyer un message..." at bounding box center [1433, 662] width 225 height 21
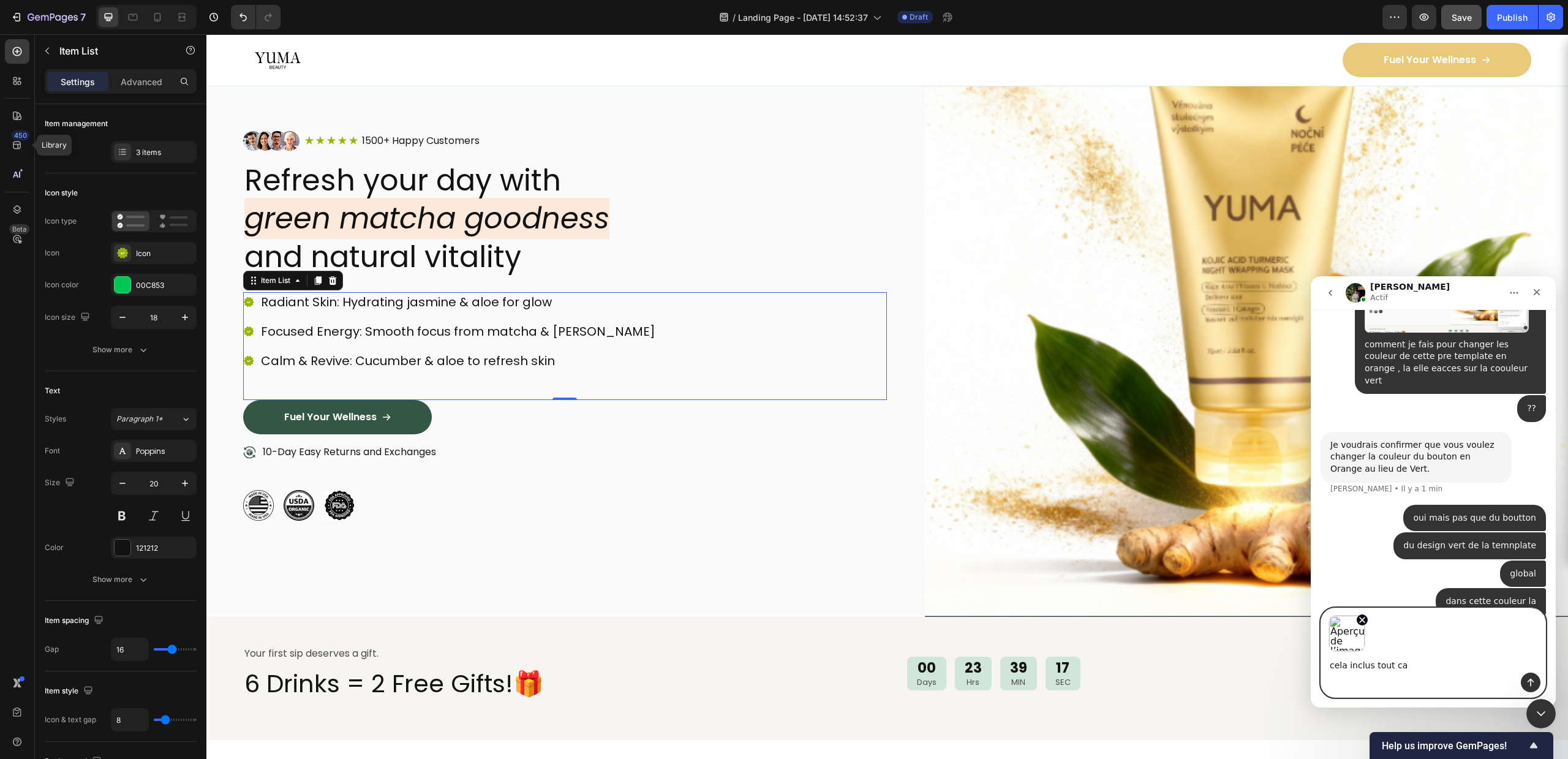
type textarea "cela inclus tout ca"
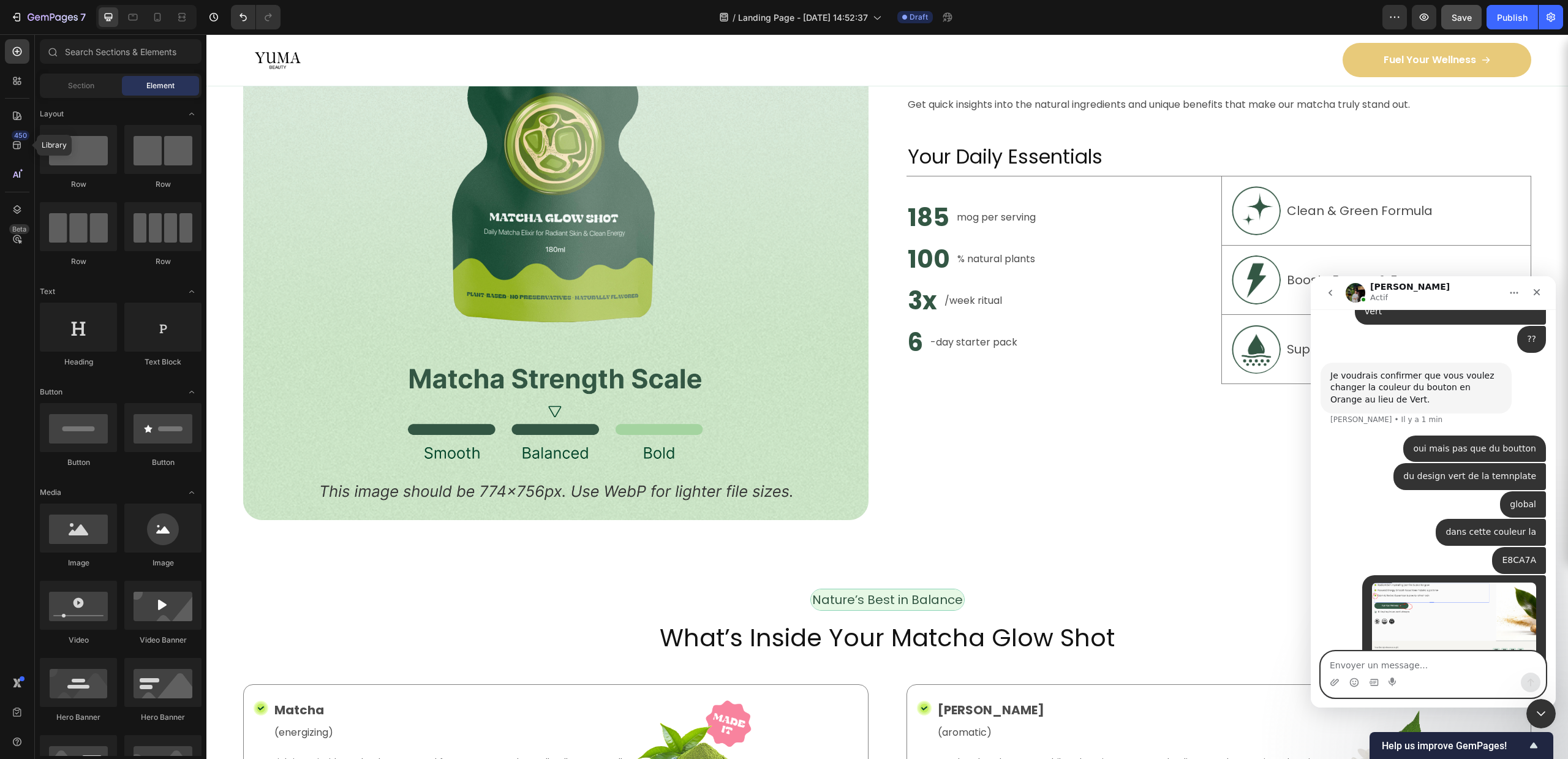
scroll to position [769, 0]
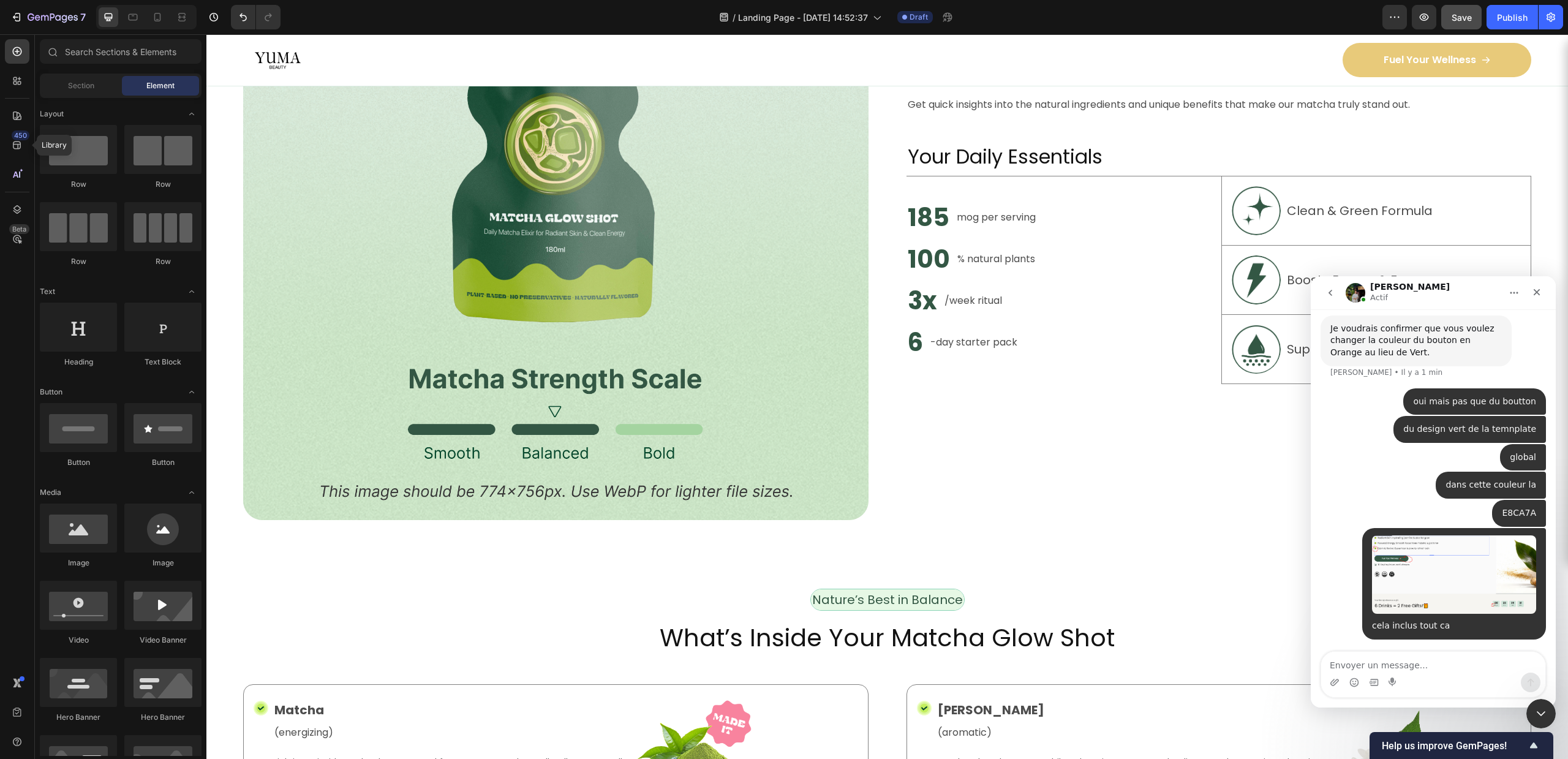
drag, startPoint x: 1375, startPoint y: 650, endPoint x: 1373, endPoint y: 660, distance: 10.2
click at [1375, 652] on div "Handy tips: Sharing your issue screenshots and page links helps us troubleshoot…" at bounding box center [1433, 508] width 245 height 398
click at [1373, 661] on textarea "Envoyer un message..." at bounding box center [1433, 662] width 225 height 21
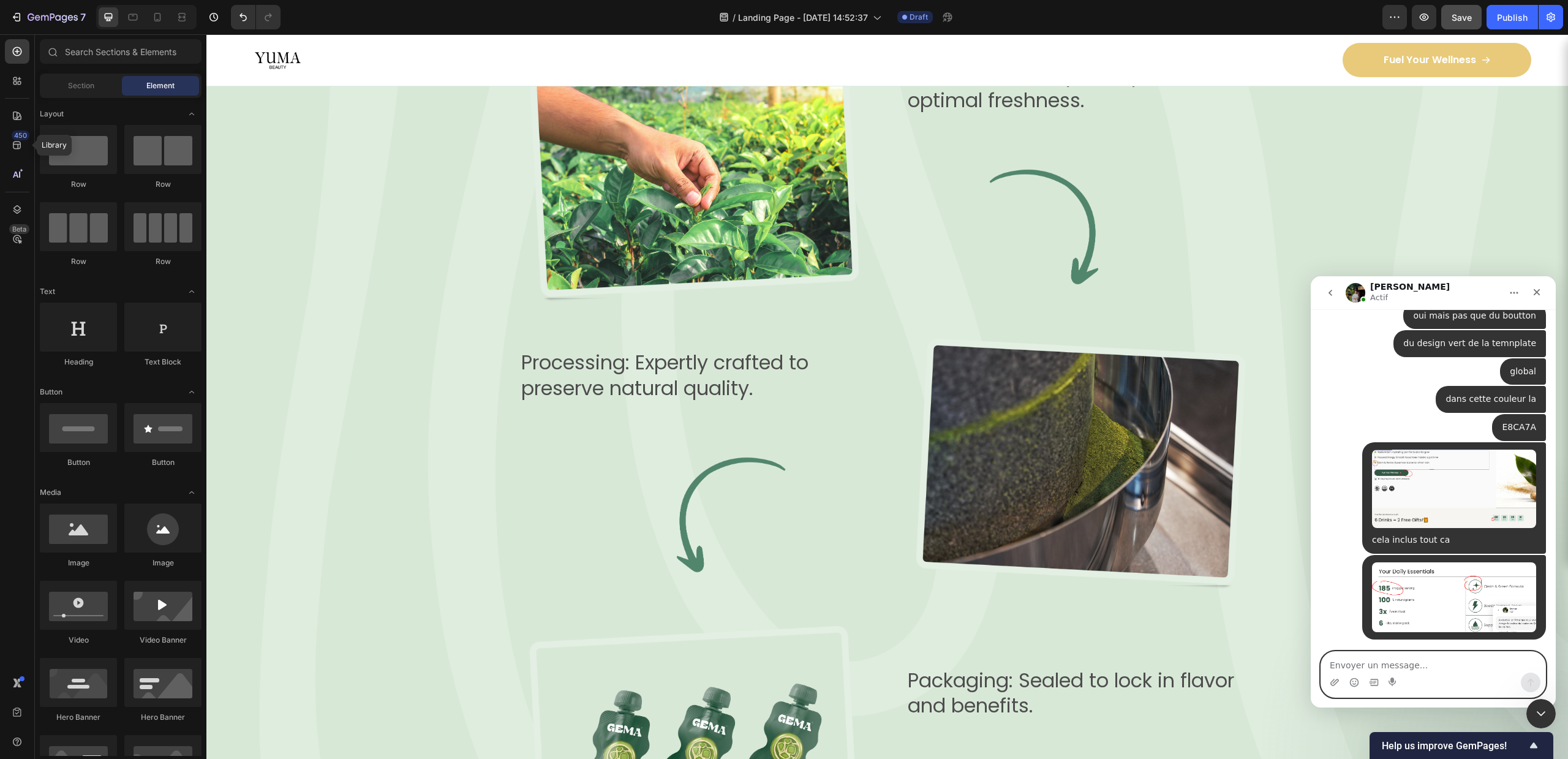
scroll to position [2131, 0]
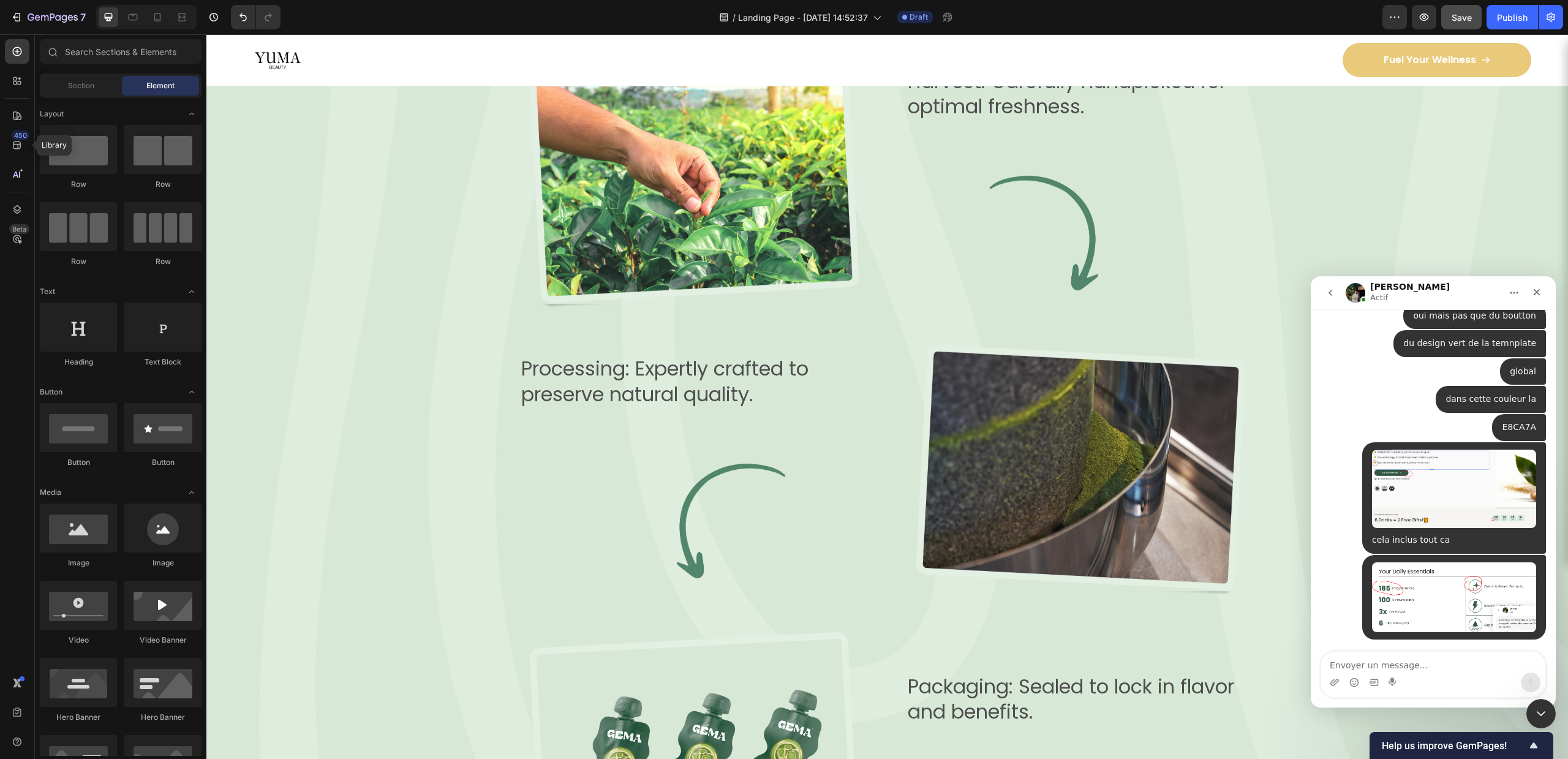
click at [1459, 654] on div "Saisie en cours" at bounding box center [1433, 677] width 225 height 47
click at [1437, 669] on textarea "Envoyer un message..." at bounding box center [1433, 662] width 225 height 21
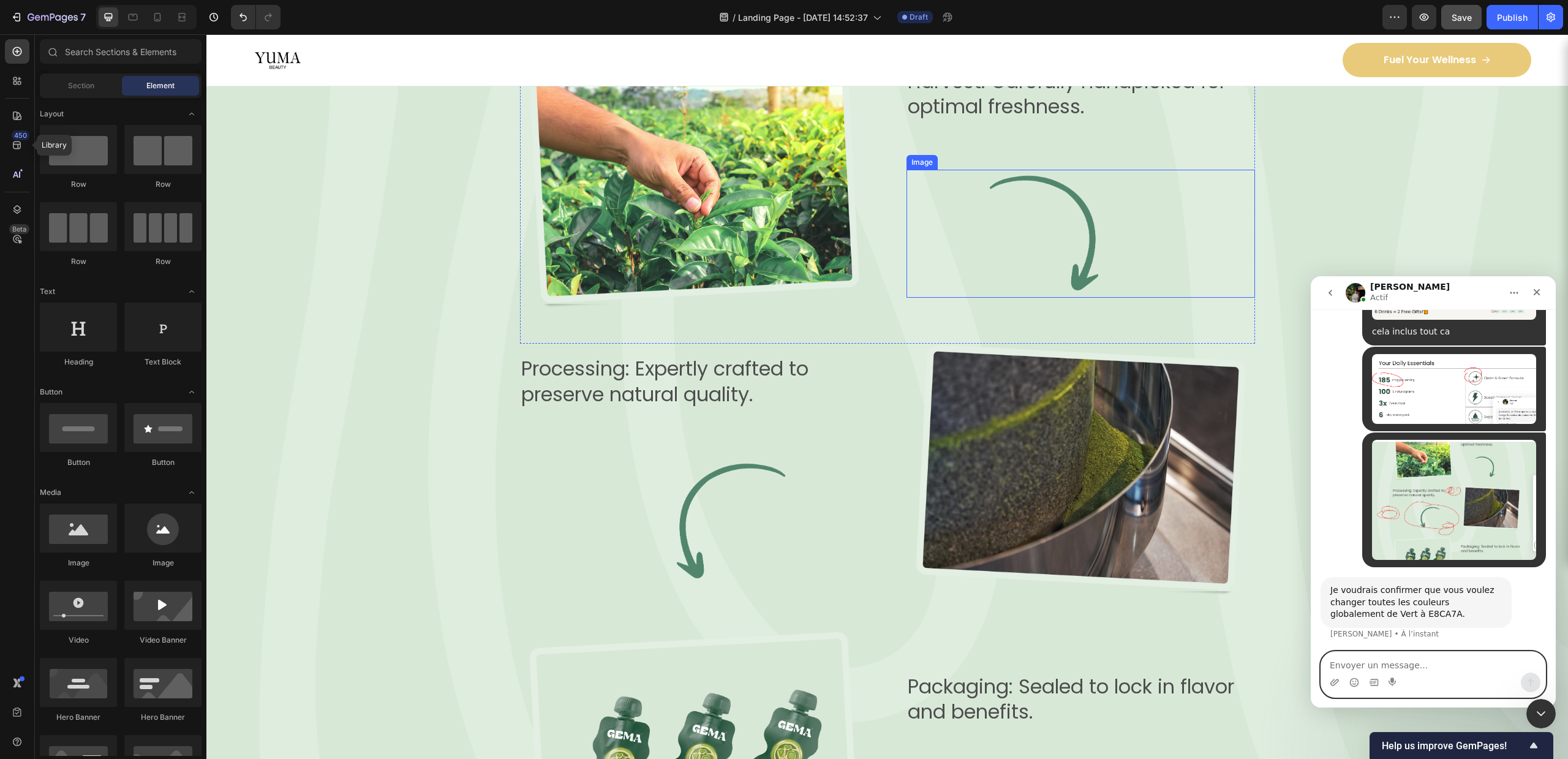
scroll to position [1051, 0]
type textarea "oui"
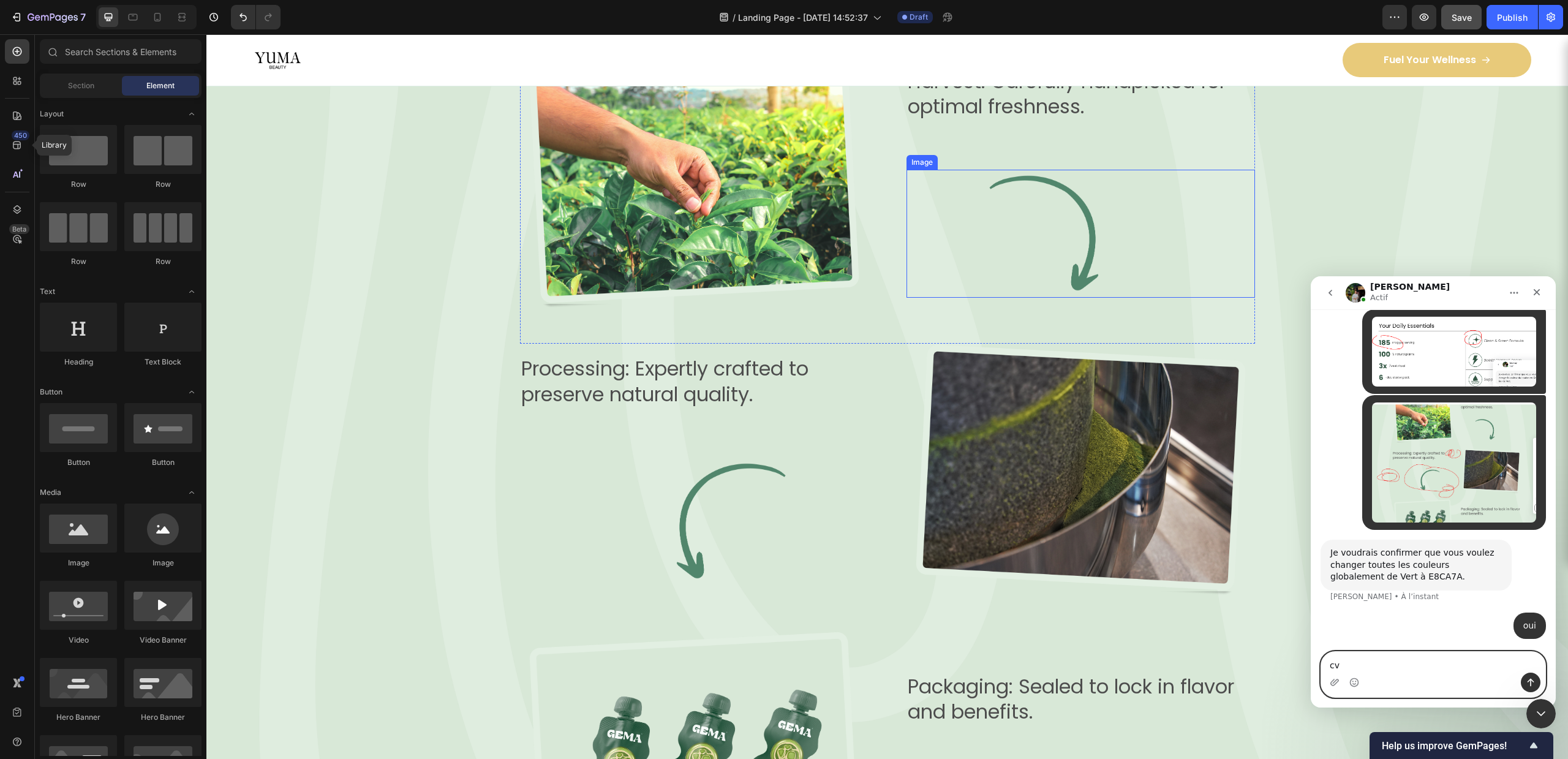
type textarea "c"
type textarea "comment je fais"
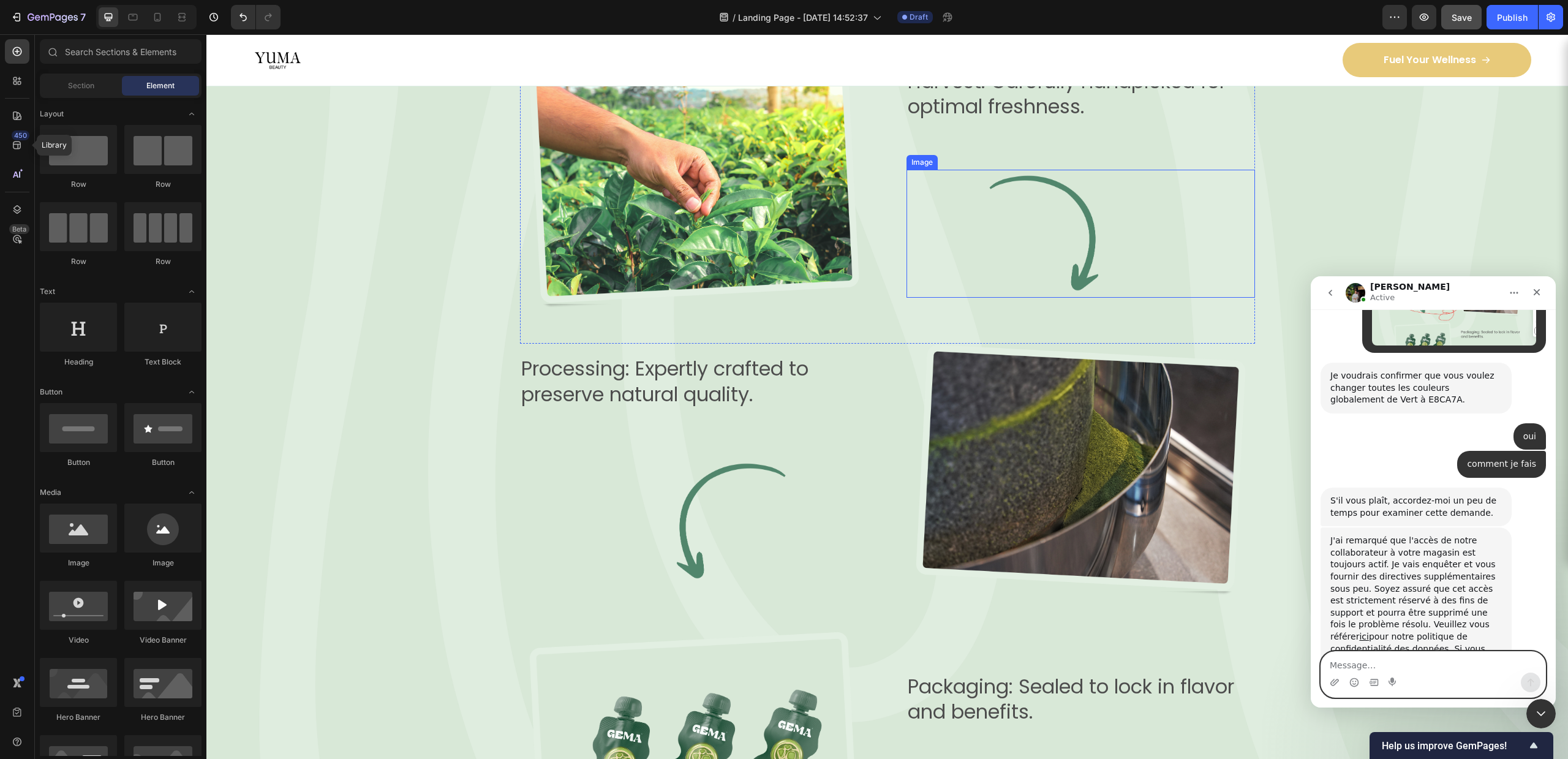
scroll to position [1360, 0]
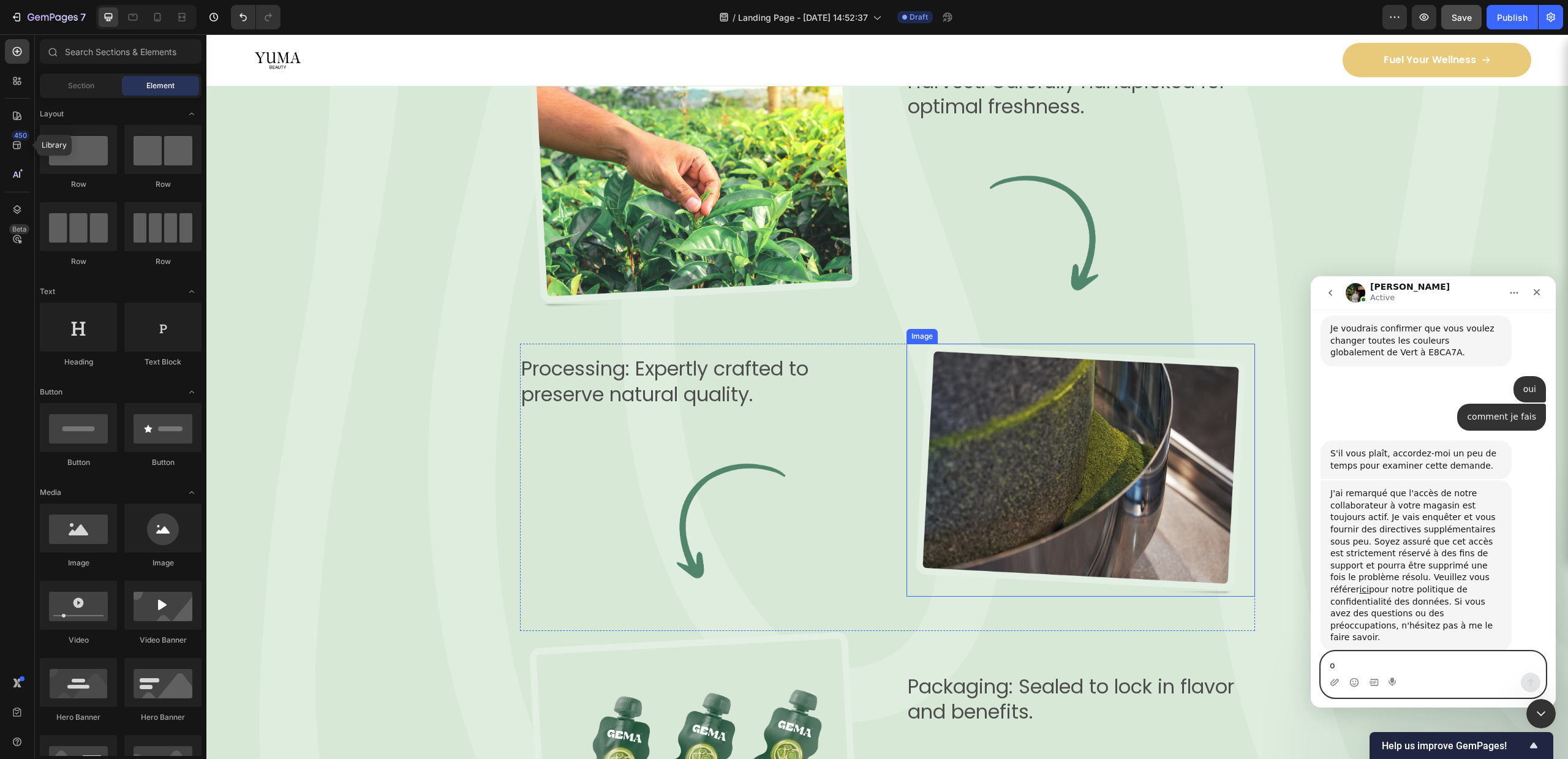
type textarea "ok"
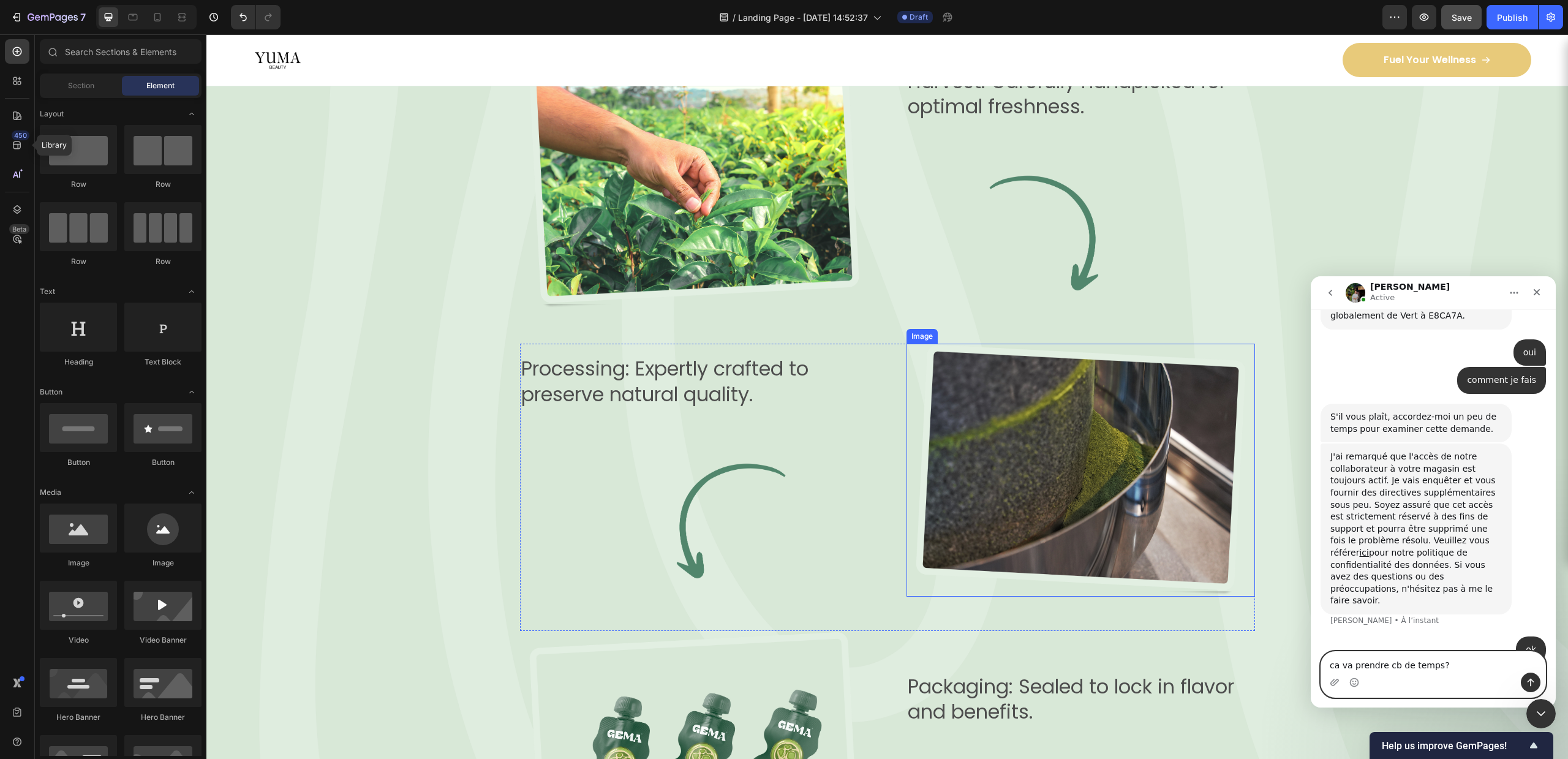
type textarea "ca va prendre cb de temps?"
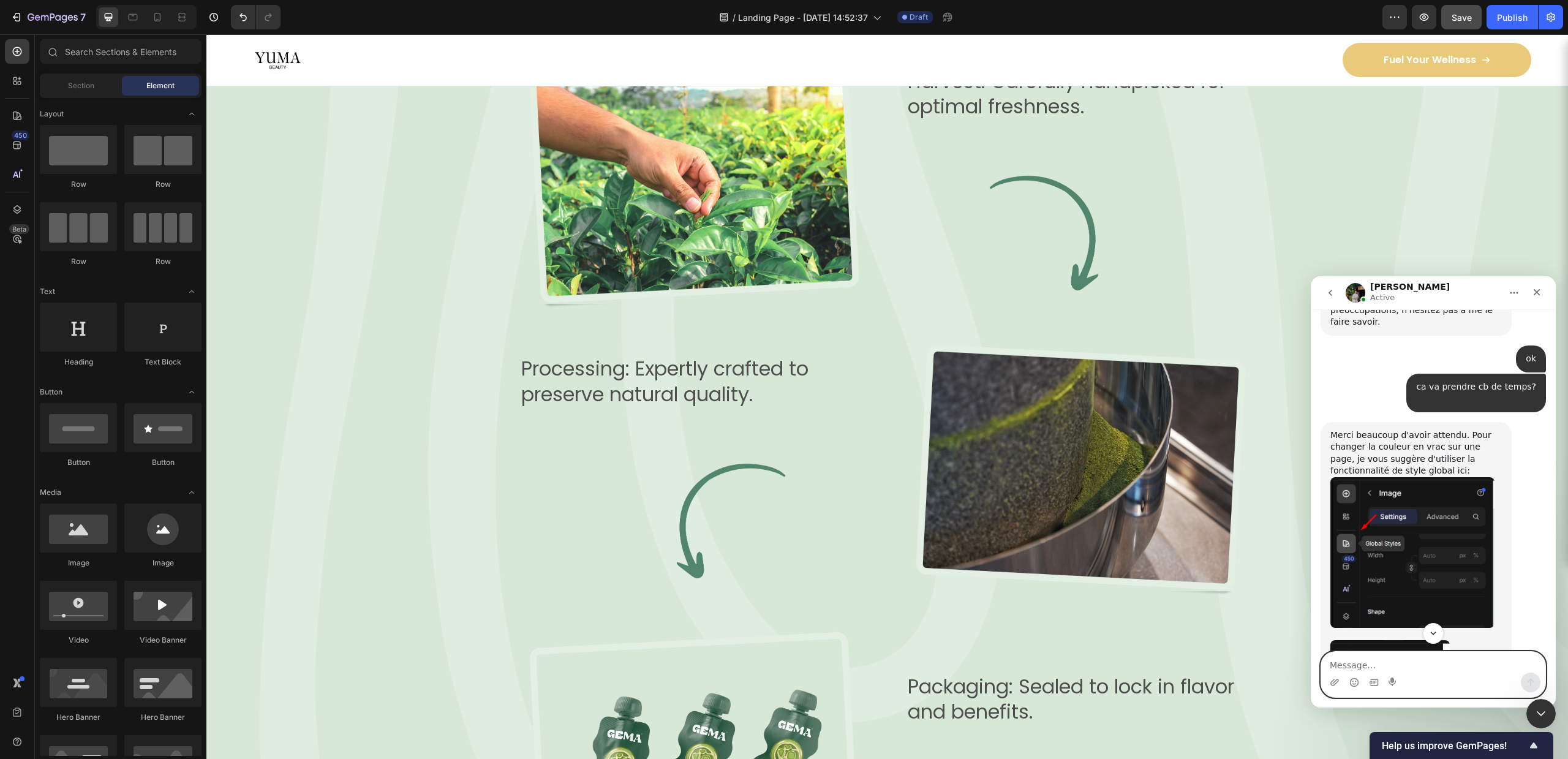
scroll to position [1563, 0]
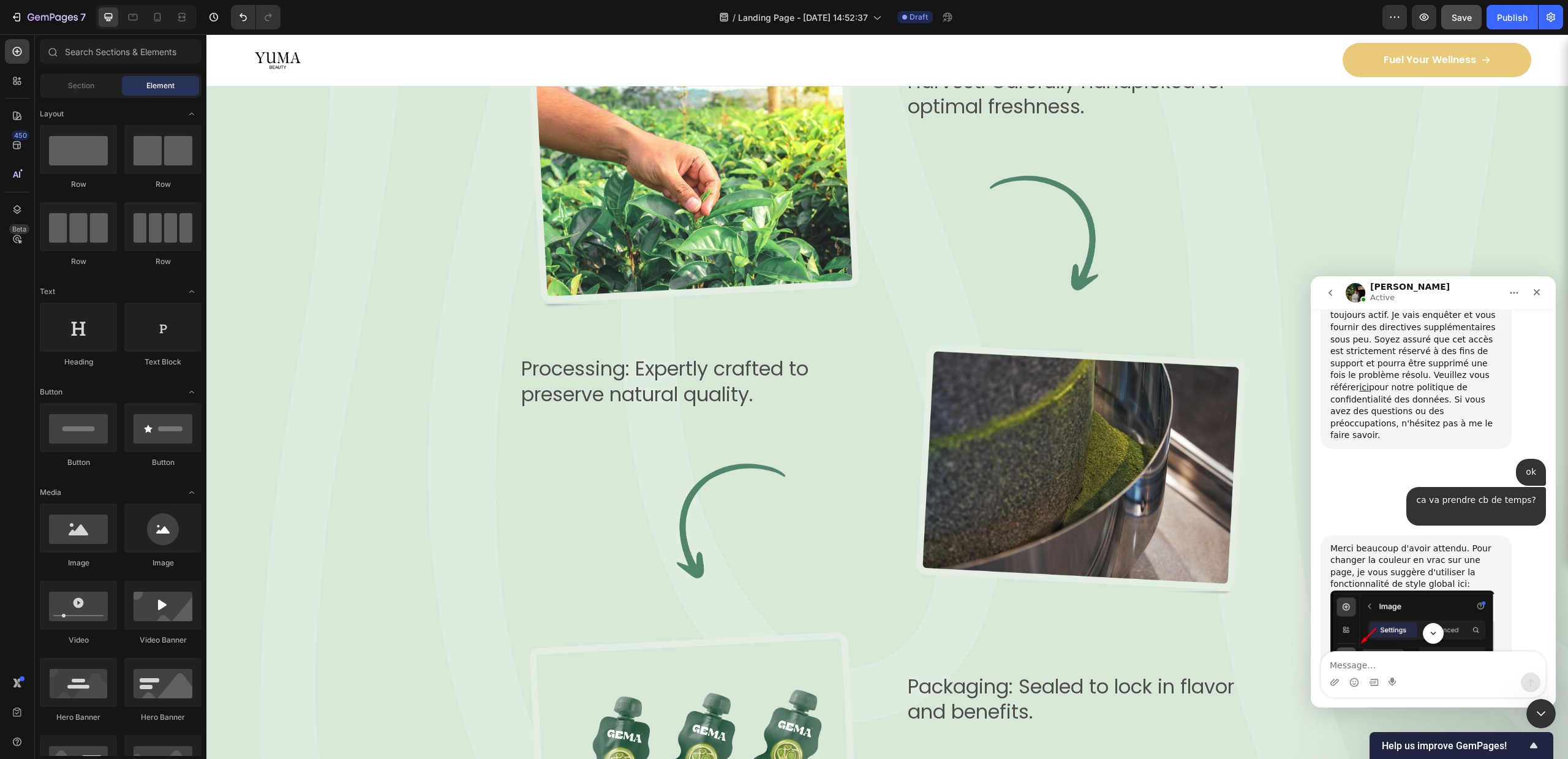
click at [1546, 552] on div "bonjour • Il y a 21 min j'ai une question • Il y a 21 min Merci de contacter Ge…" at bounding box center [1433, 64] width 245 height 2417
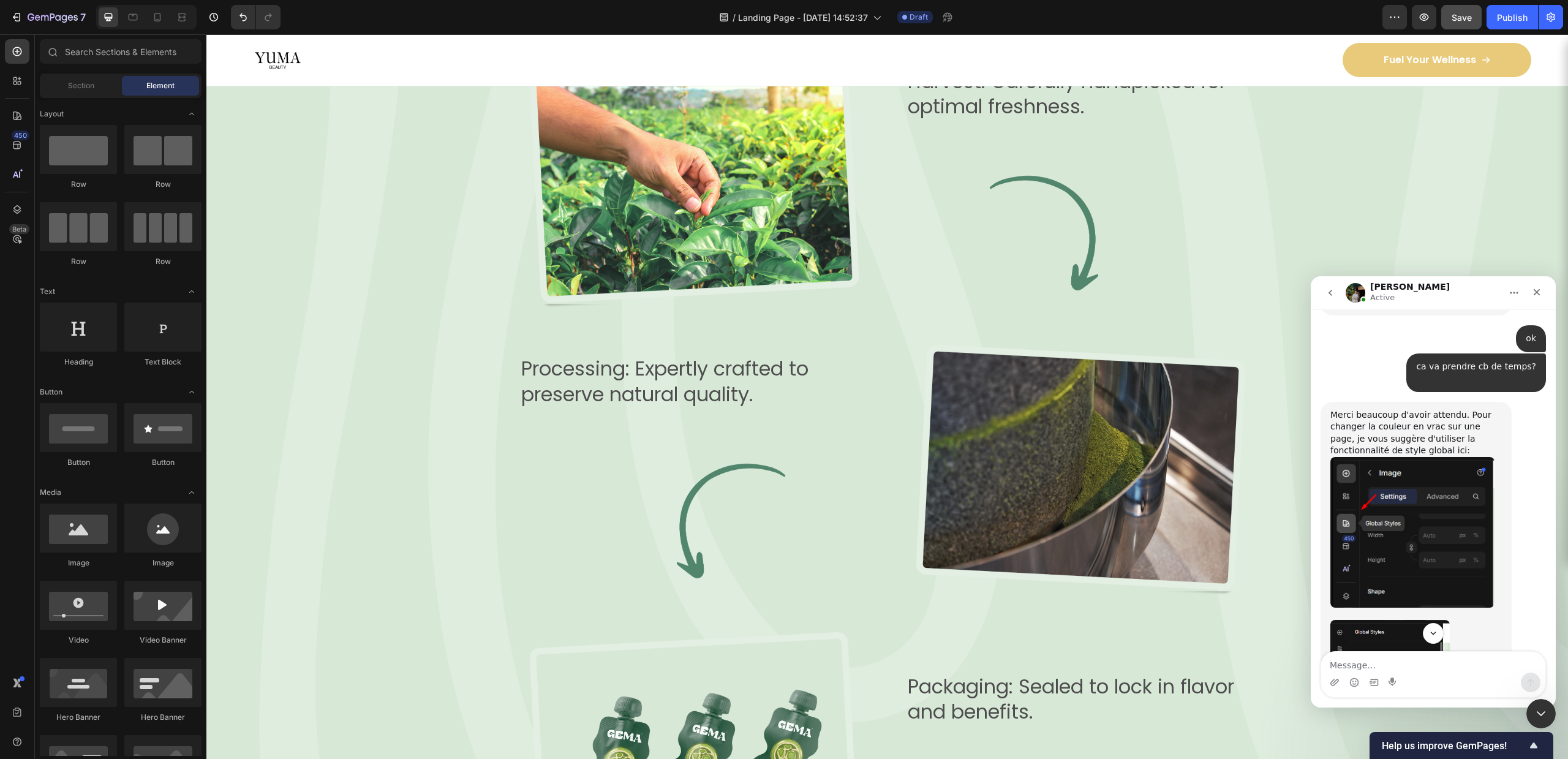
scroll to position [1700, 0]
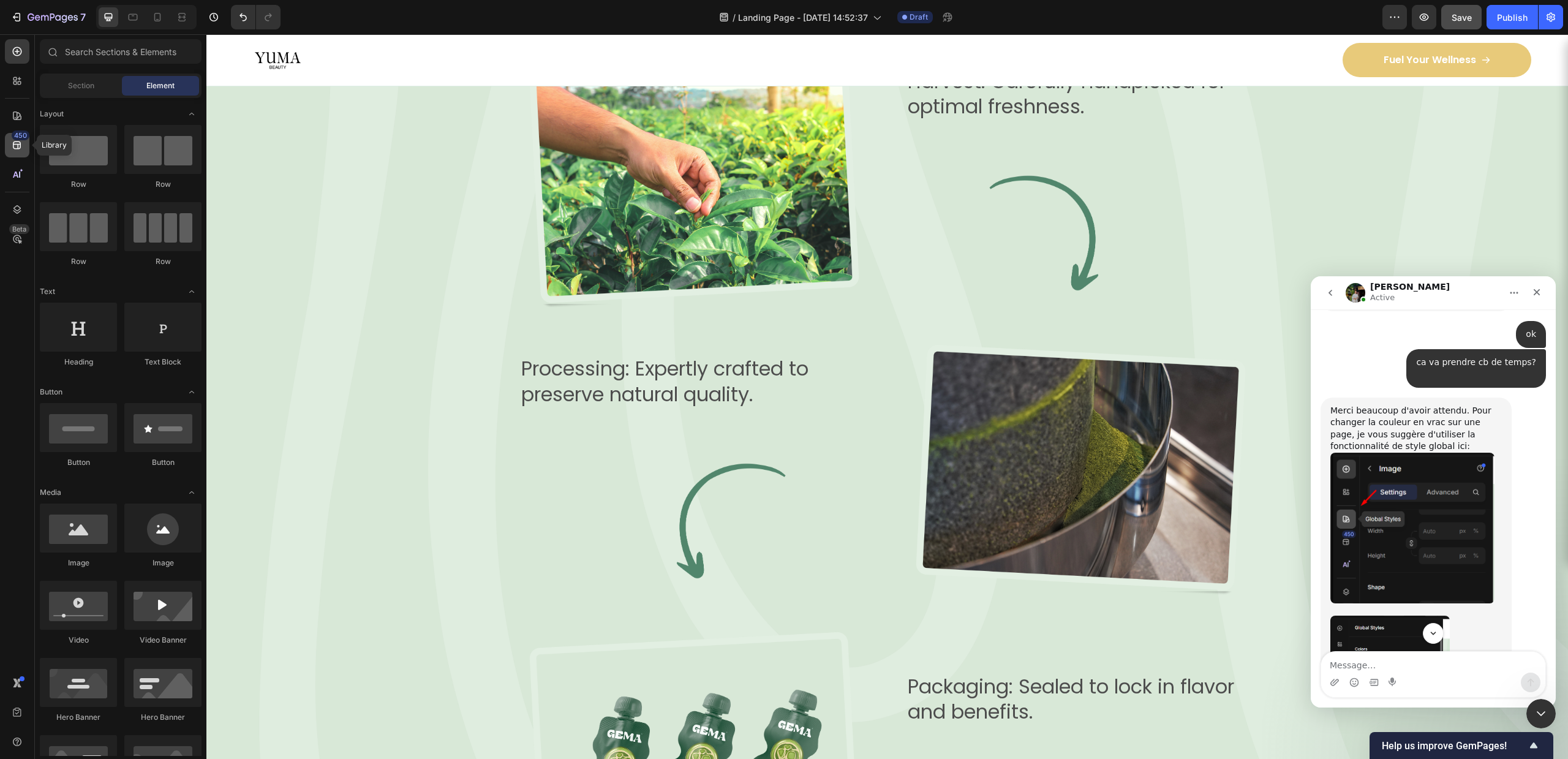
click at [11, 141] on icon at bounding box center [17, 145] width 12 height 12
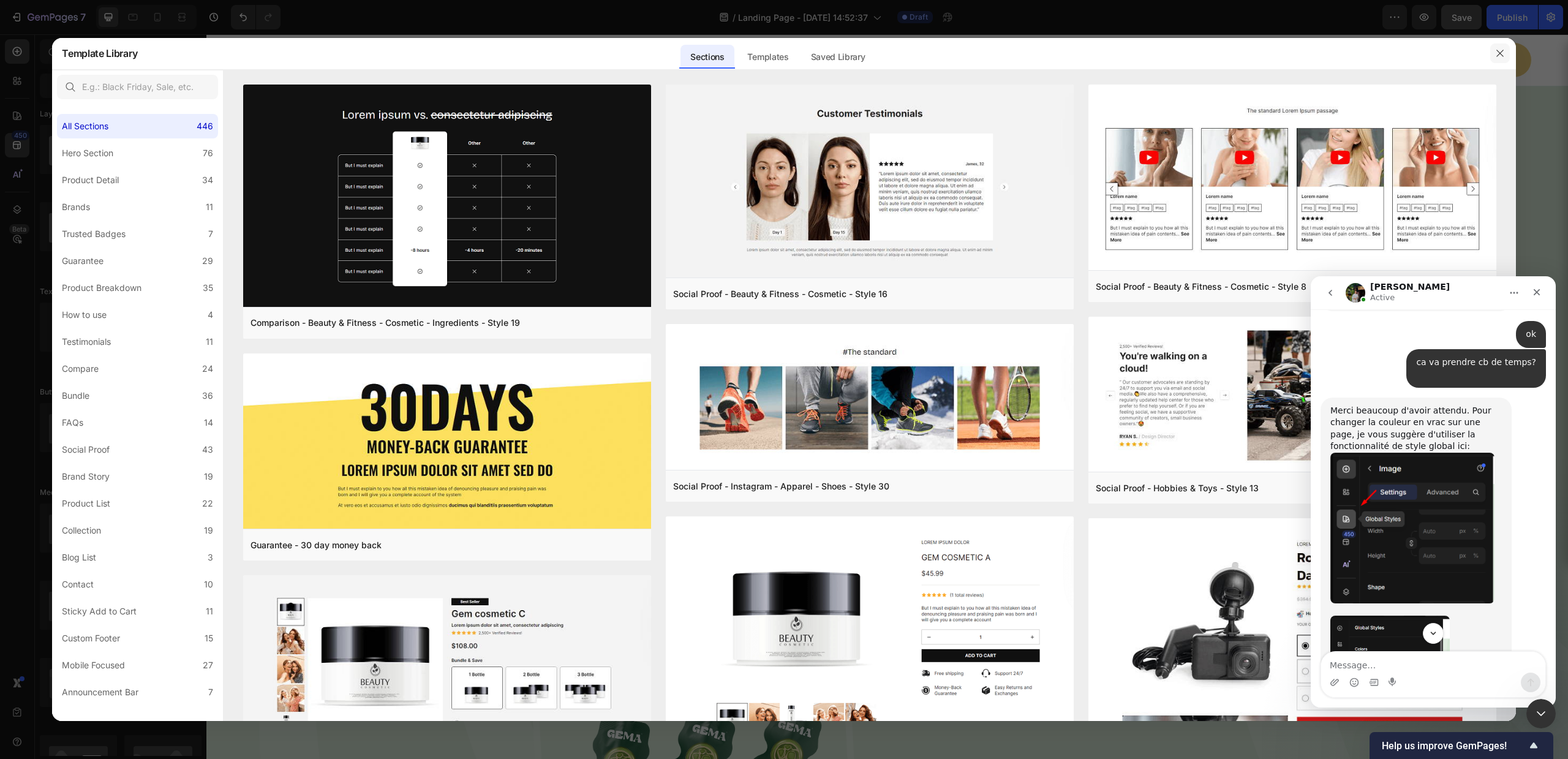
click at [1508, 54] on button "button" at bounding box center [1500, 53] width 19 height 19
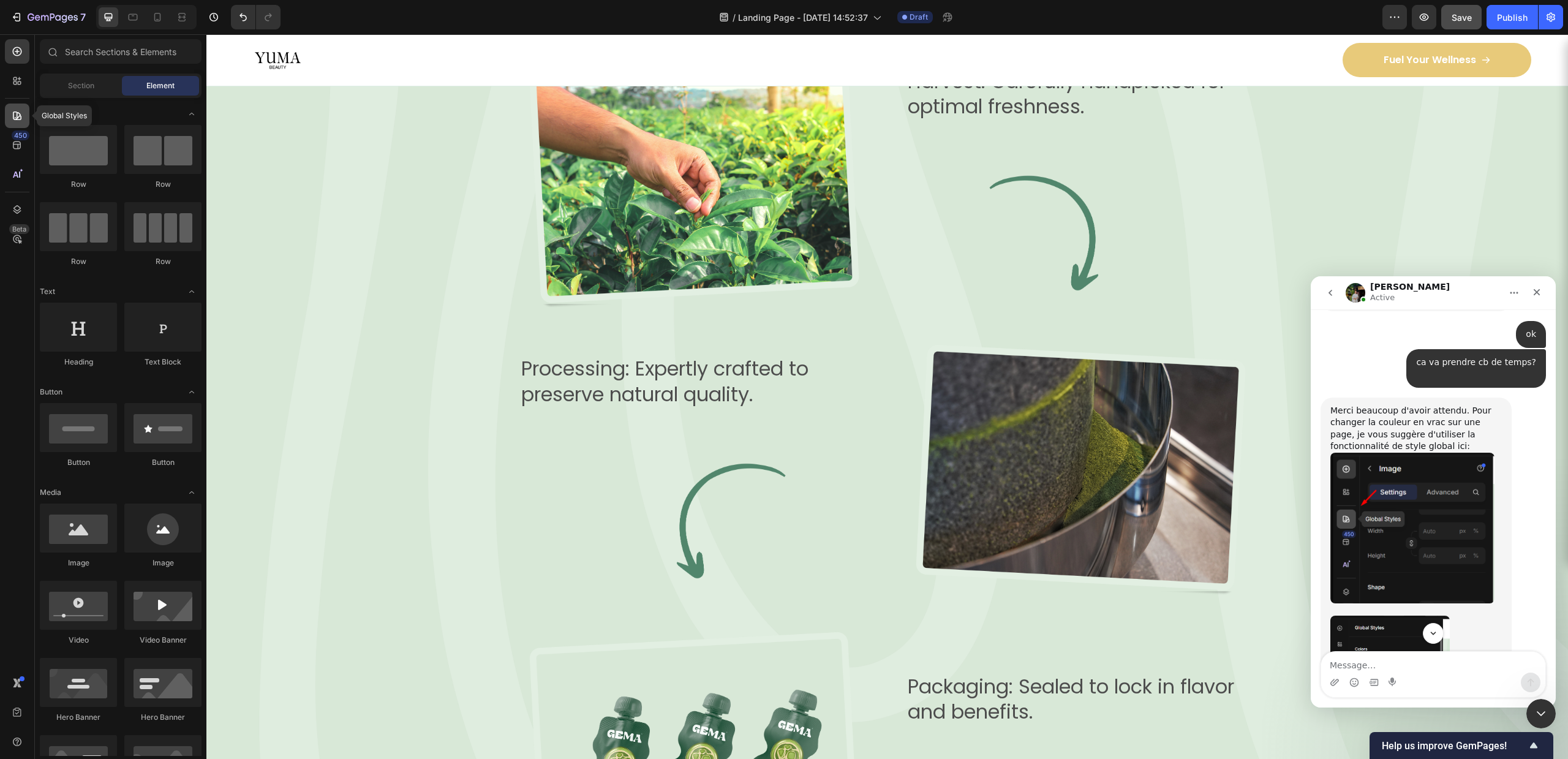
click at [23, 121] on div at bounding box center [17, 115] width 25 height 25
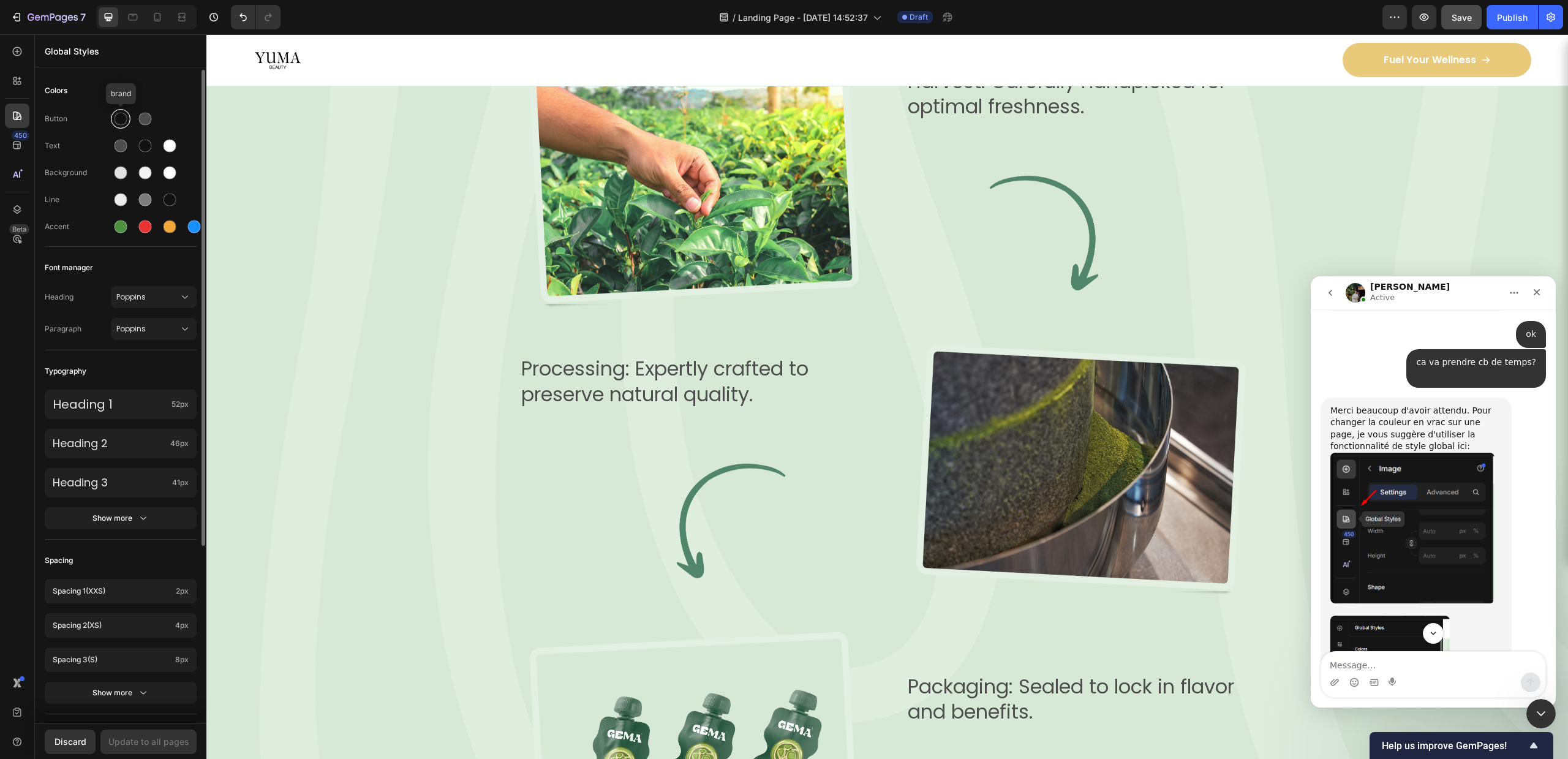
click at [115, 115] on div at bounding box center [120, 119] width 13 height 13
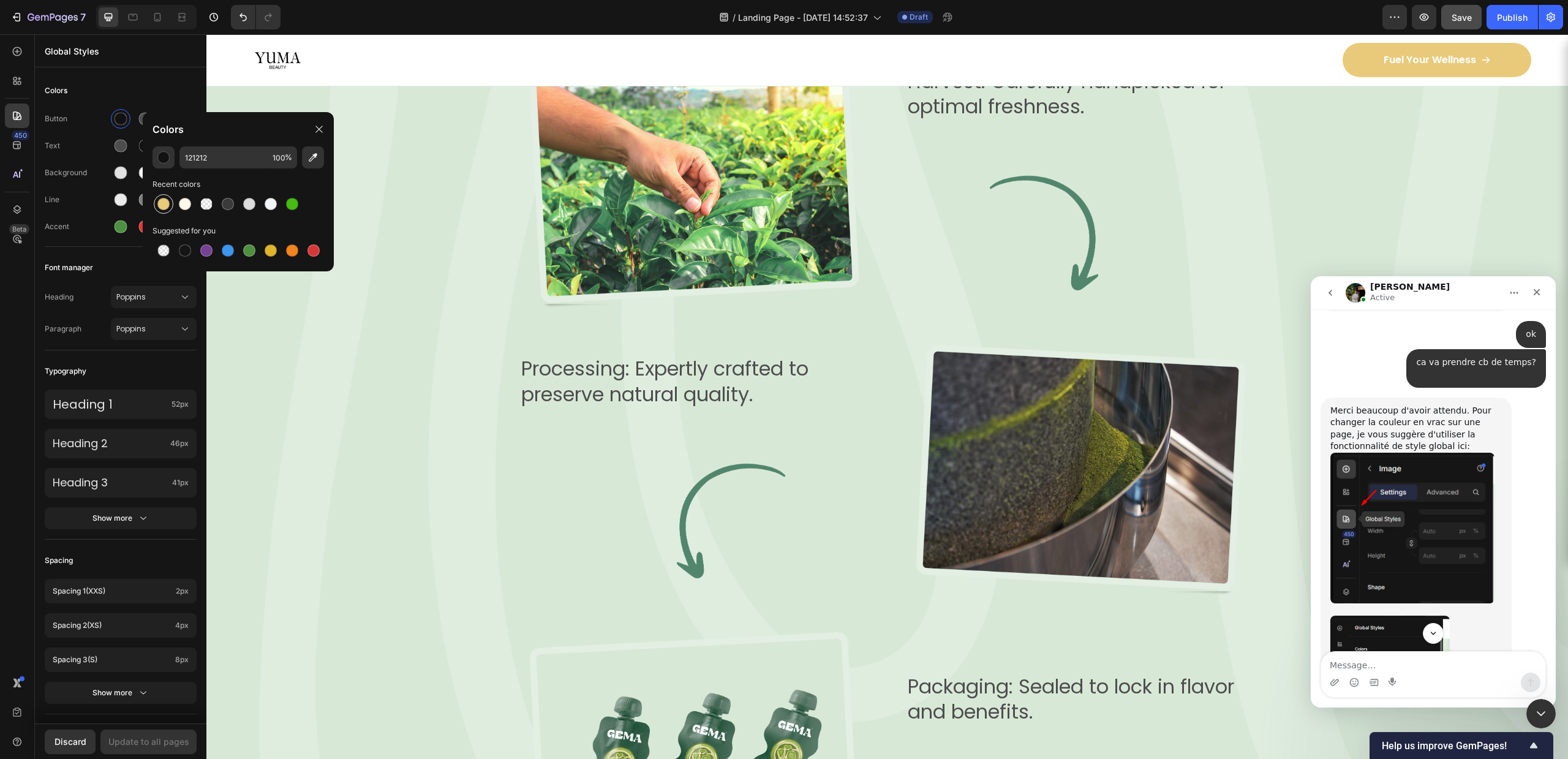
click at [166, 196] on div at bounding box center [164, 204] width 15 height 15
type input "E8CA7A"
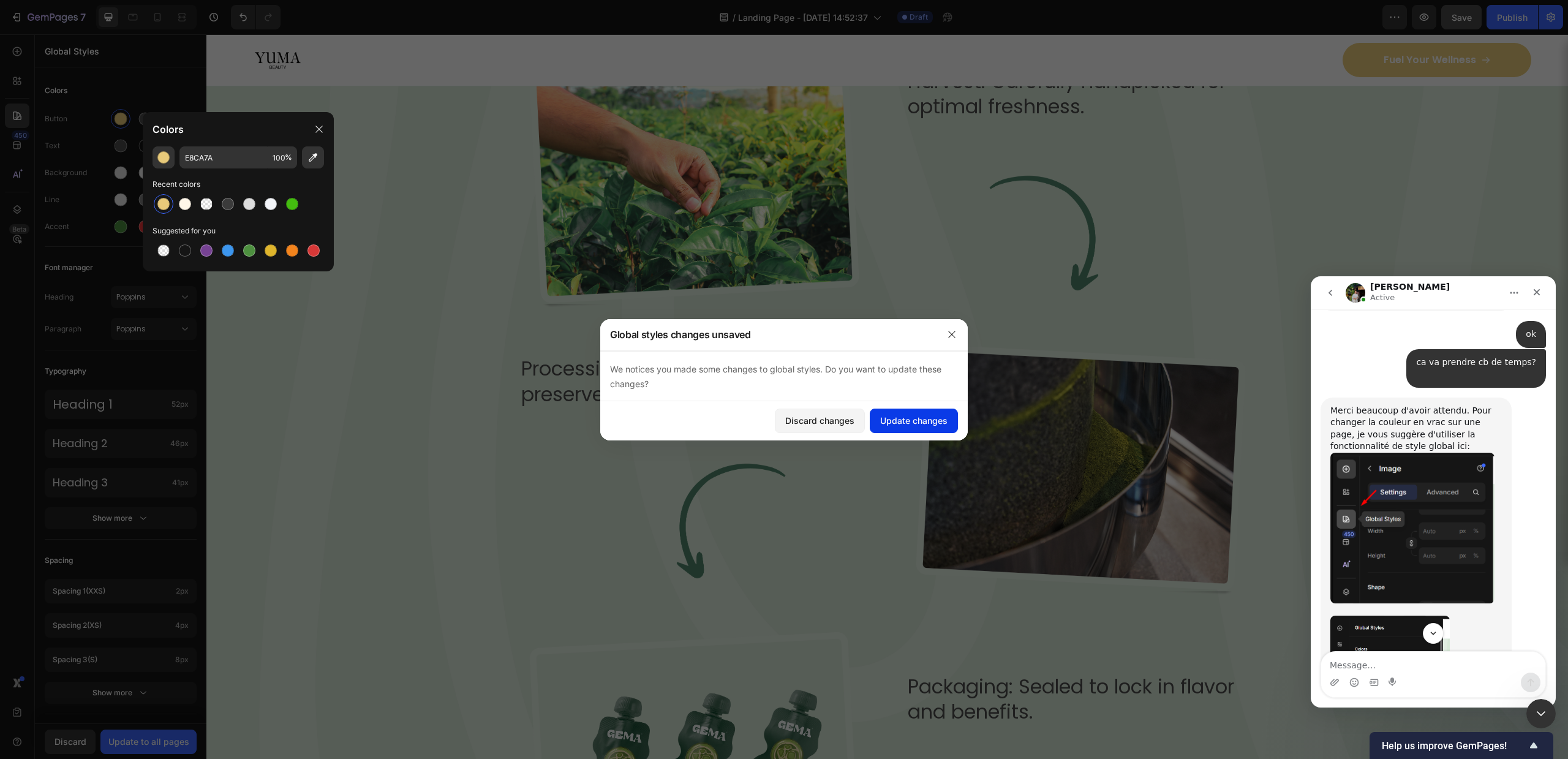
click at [926, 416] on div "Update changes" at bounding box center [914, 420] width 68 height 13
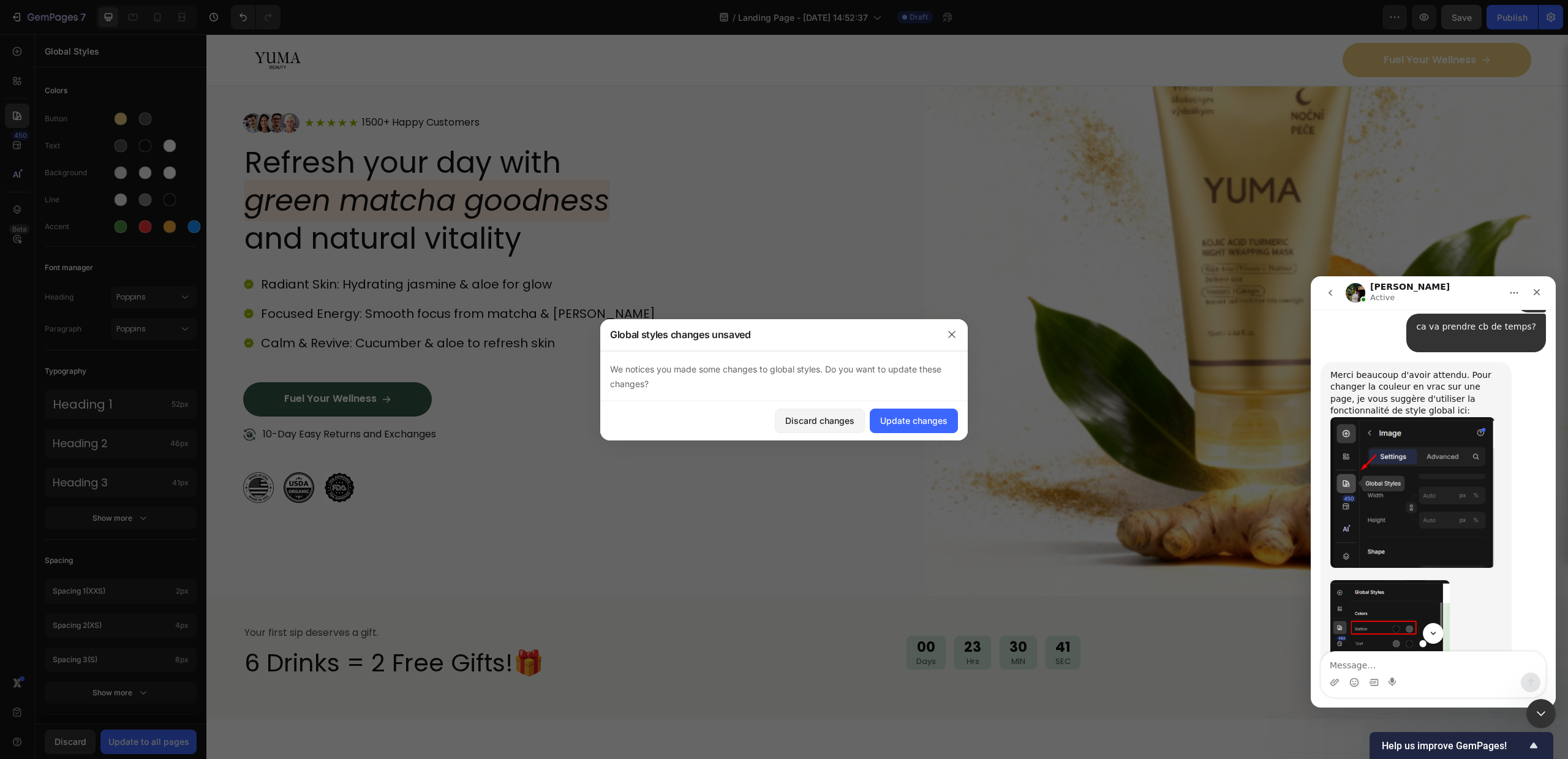
scroll to position [0, 0]
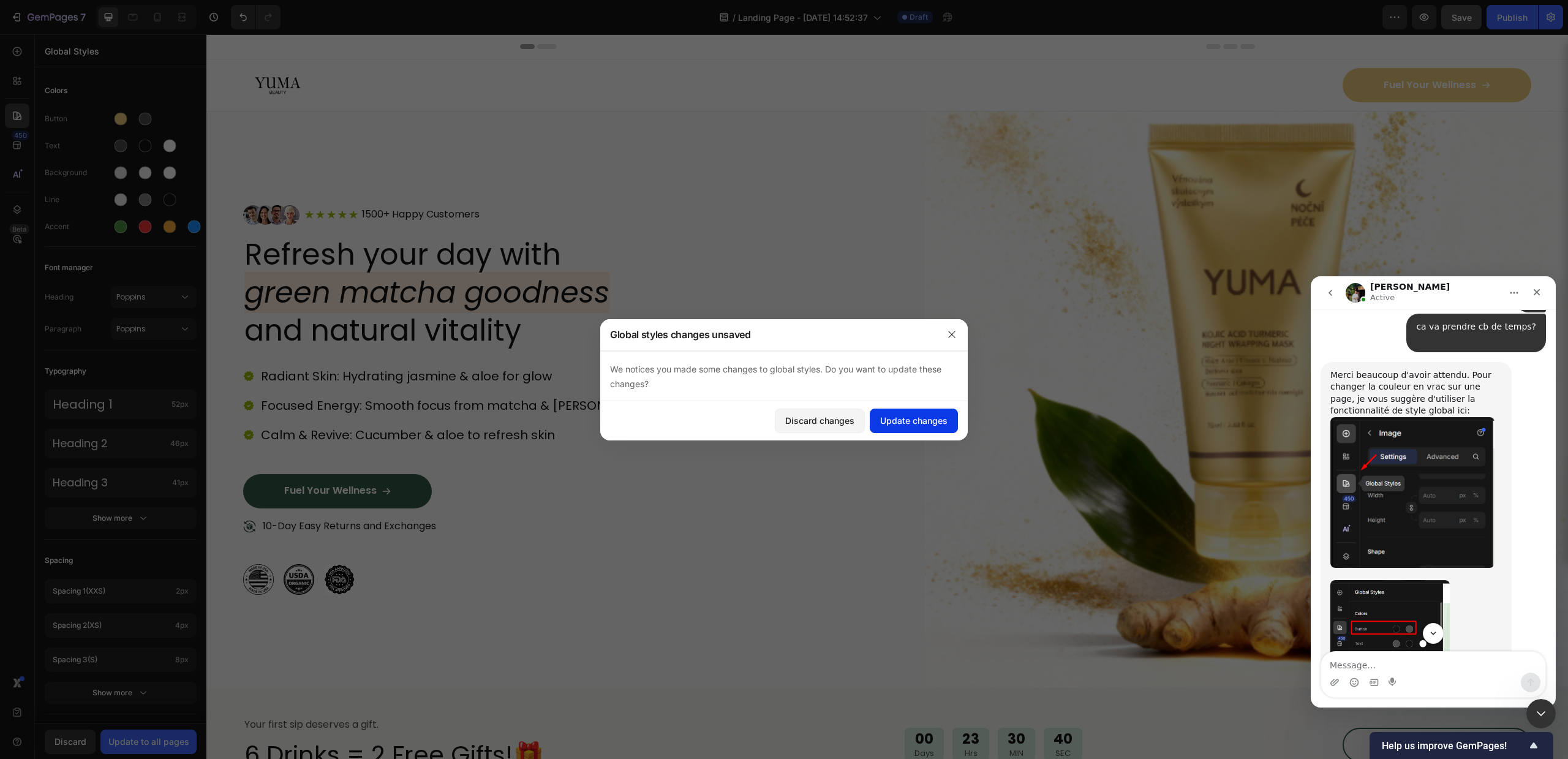
click at [916, 416] on div "Update changes" at bounding box center [914, 420] width 68 height 13
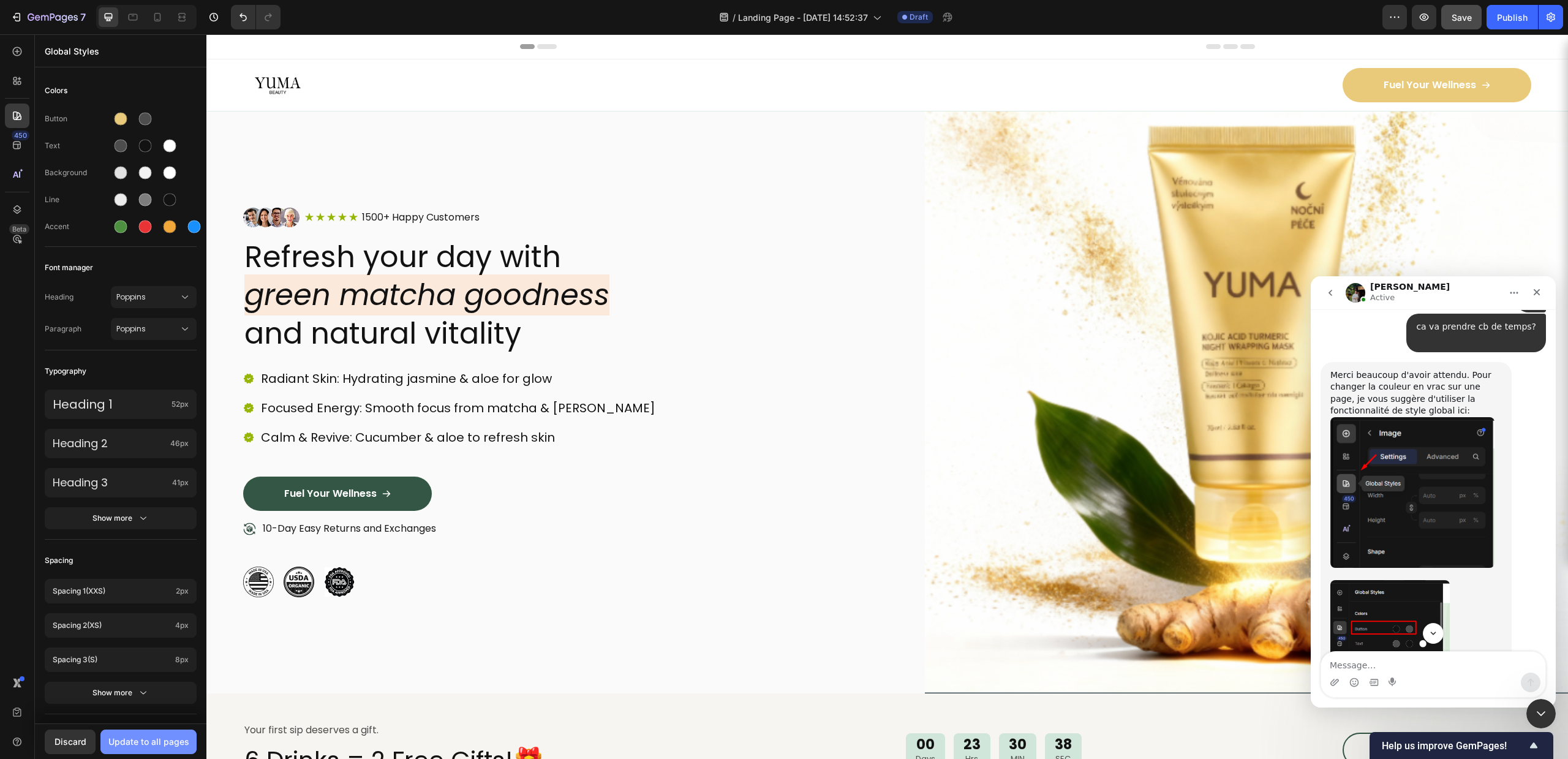
click at [152, 742] on div "Update to all pages" at bounding box center [149, 741] width 81 height 13
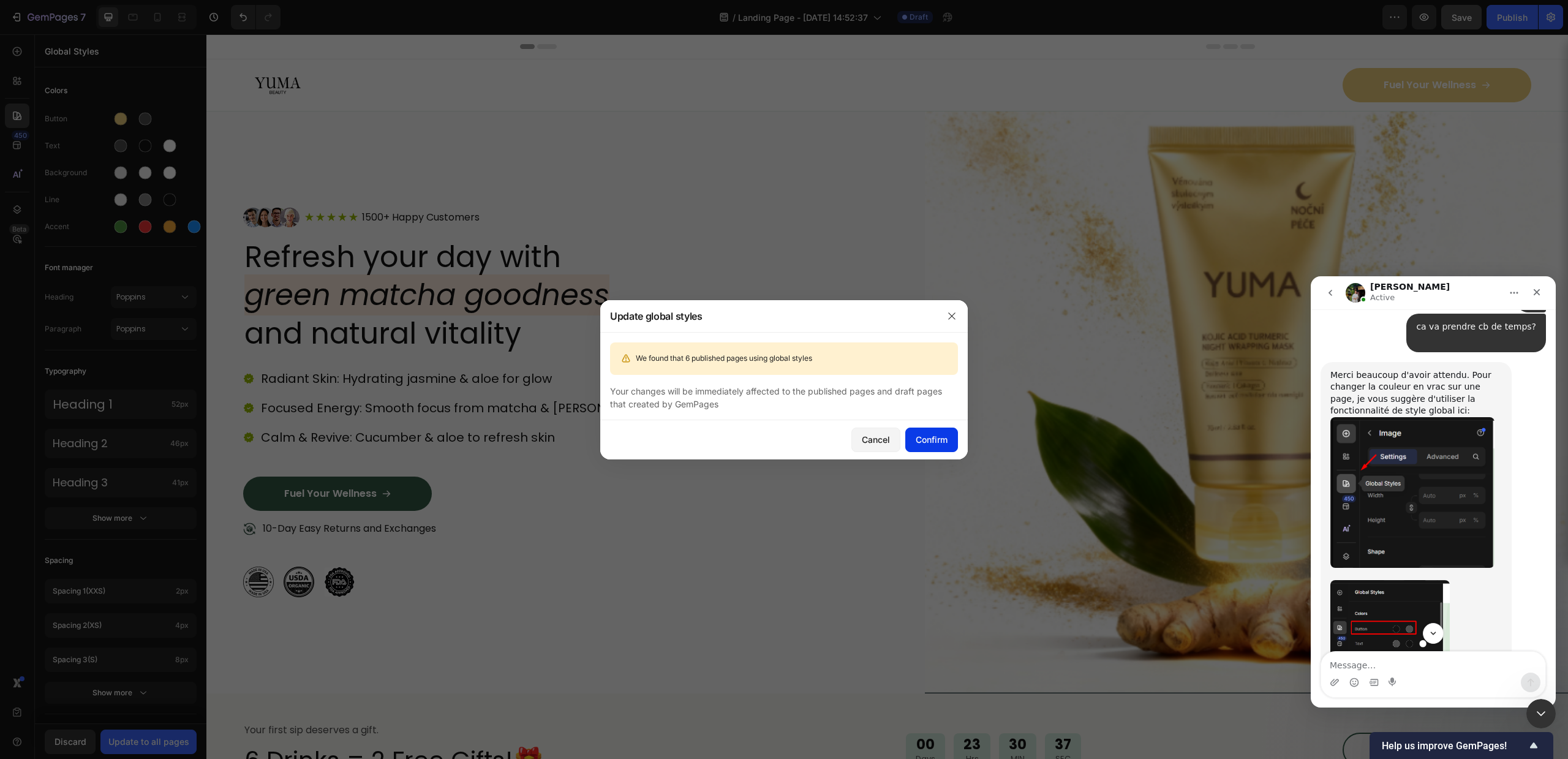
click at [951, 442] on button "Confirm" at bounding box center [932, 439] width 53 height 25
click at [924, 449] on button "Confirm" at bounding box center [932, 439] width 53 height 25
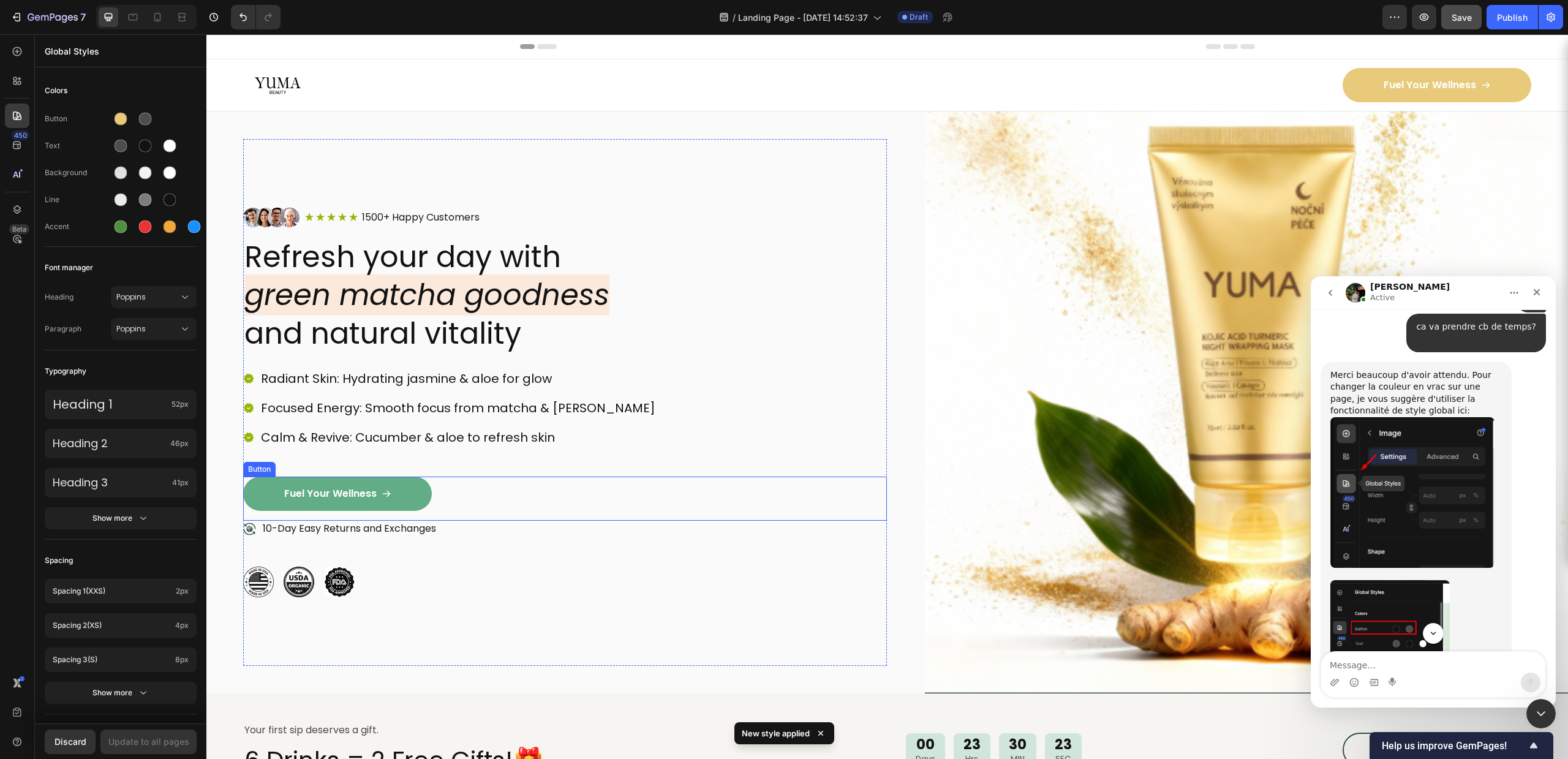
click at [273, 490] on link "Fuel Your Wellness" at bounding box center [338, 494] width 189 height 34
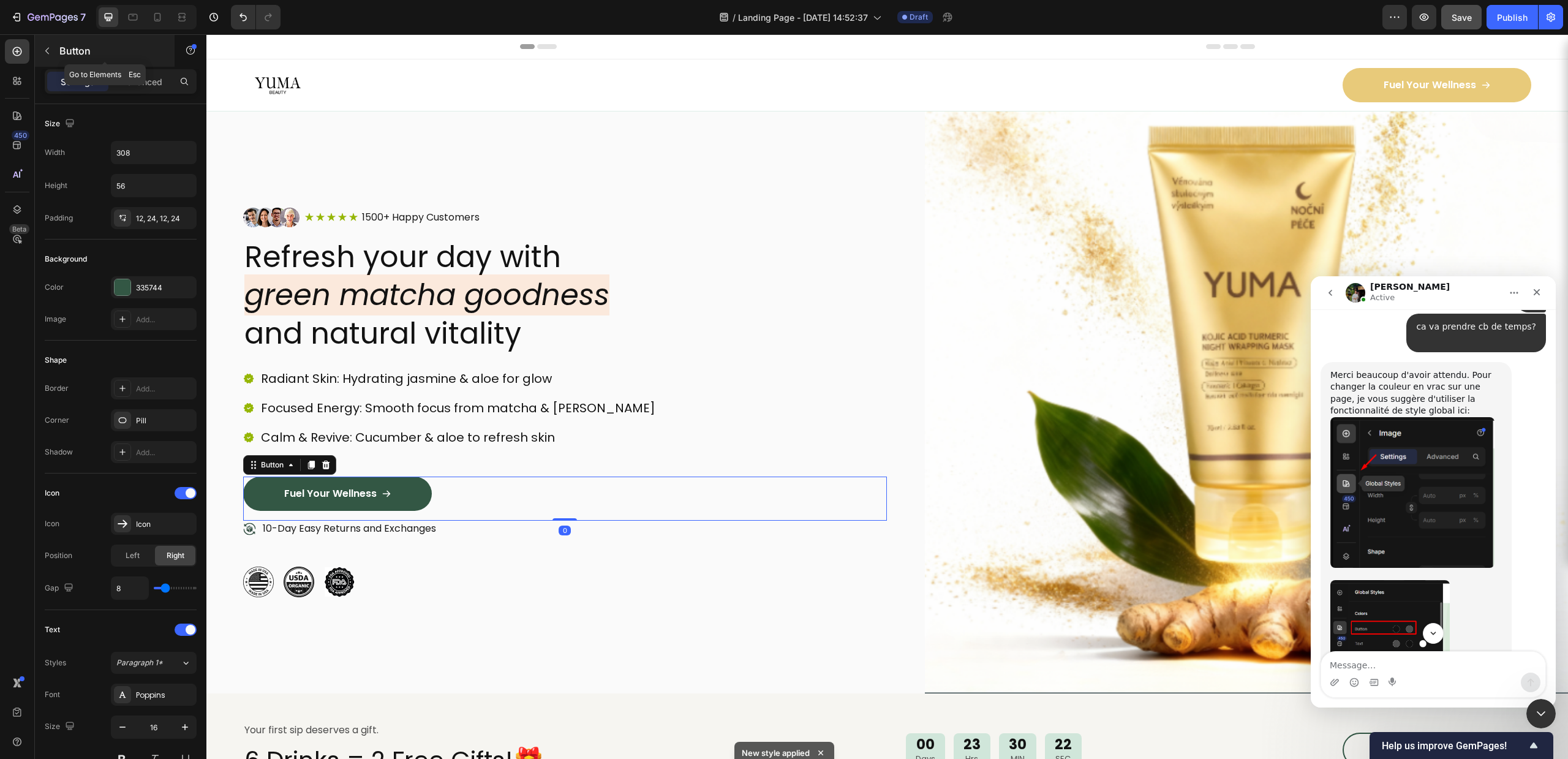
click at [46, 51] on icon "button" at bounding box center [47, 51] width 4 height 7
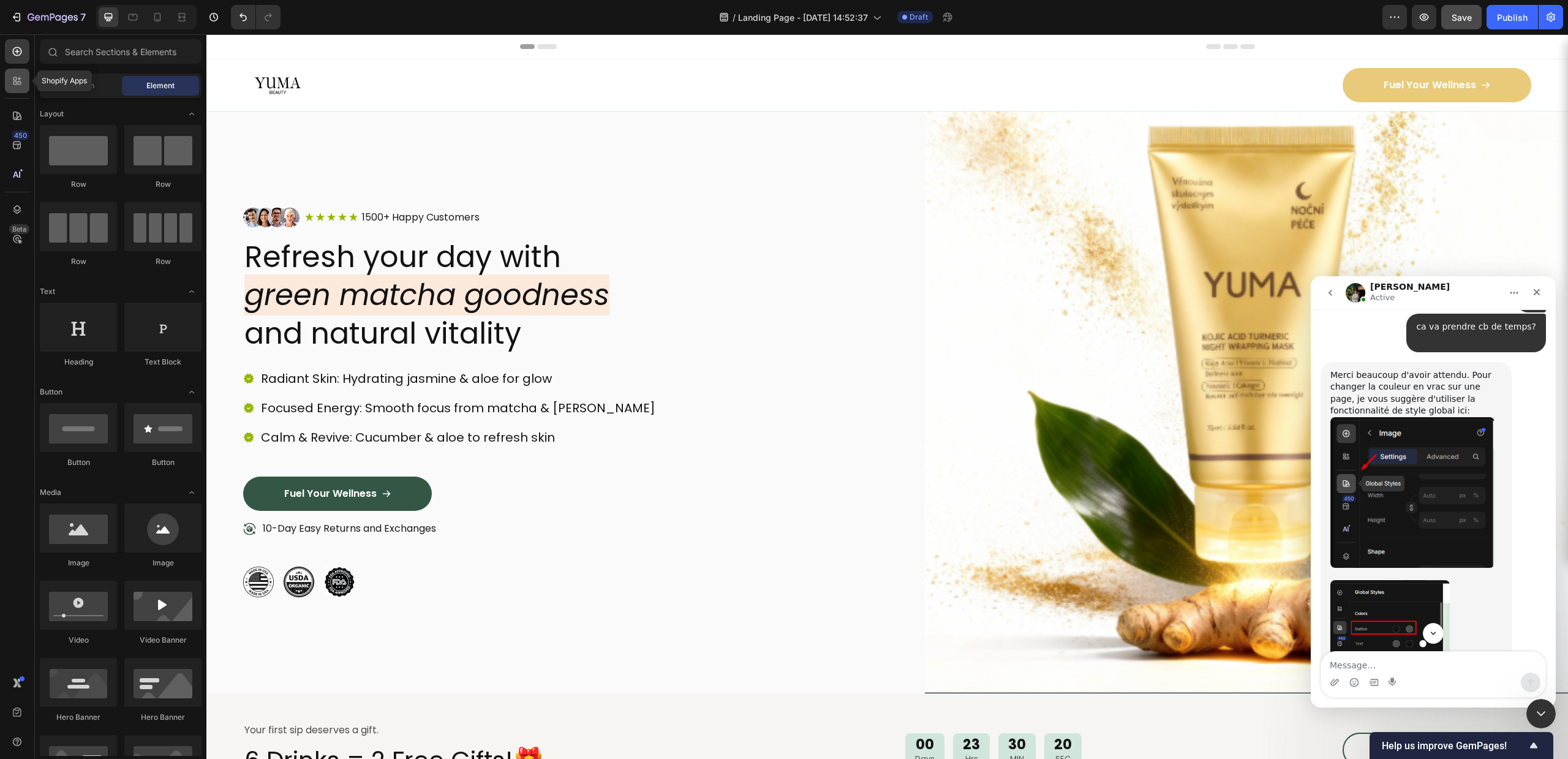
click at [15, 82] on icon at bounding box center [17, 81] width 12 height 12
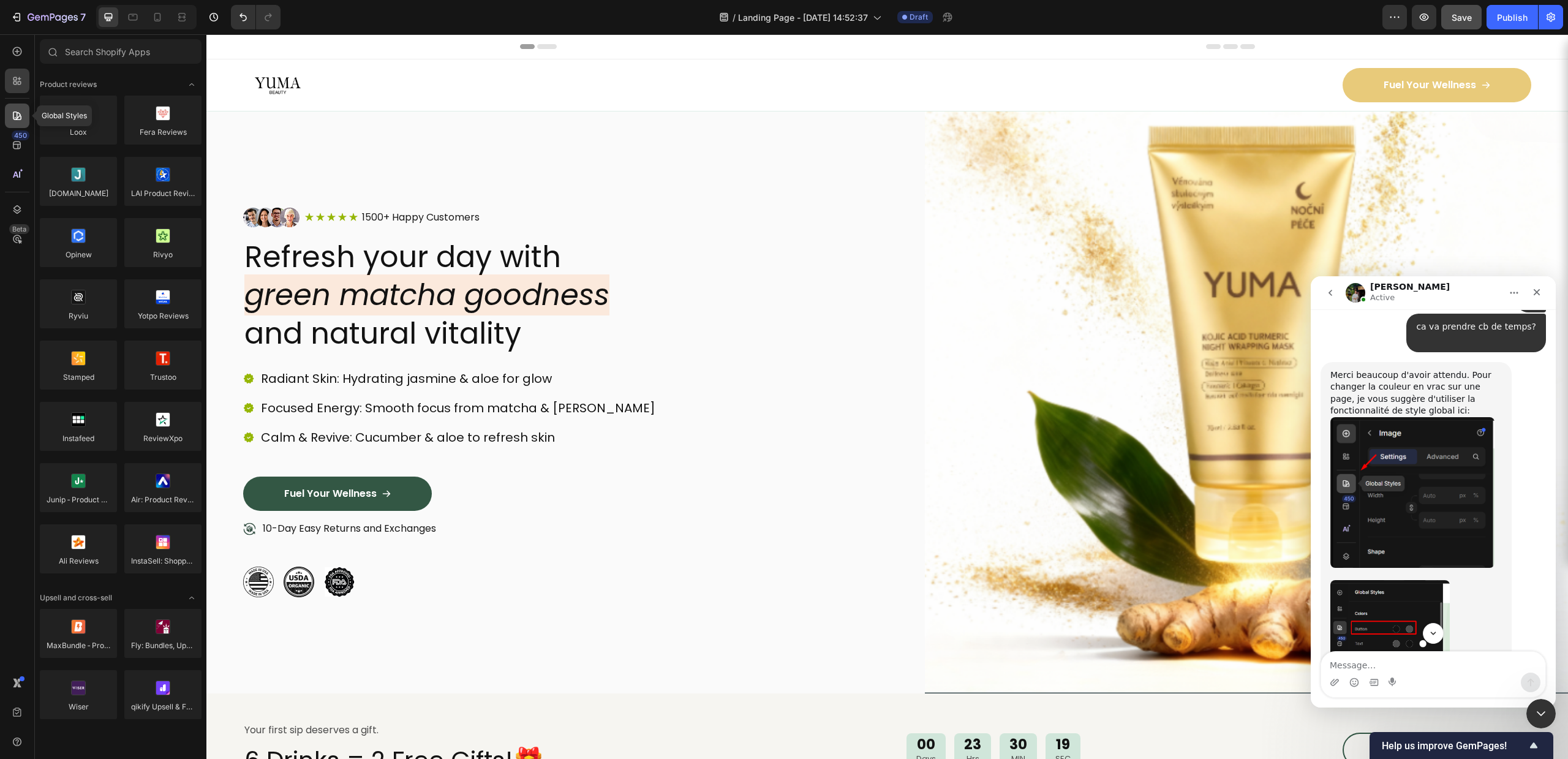
click at [18, 120] on icon at bounding box center [17, 116] width 9 height 9
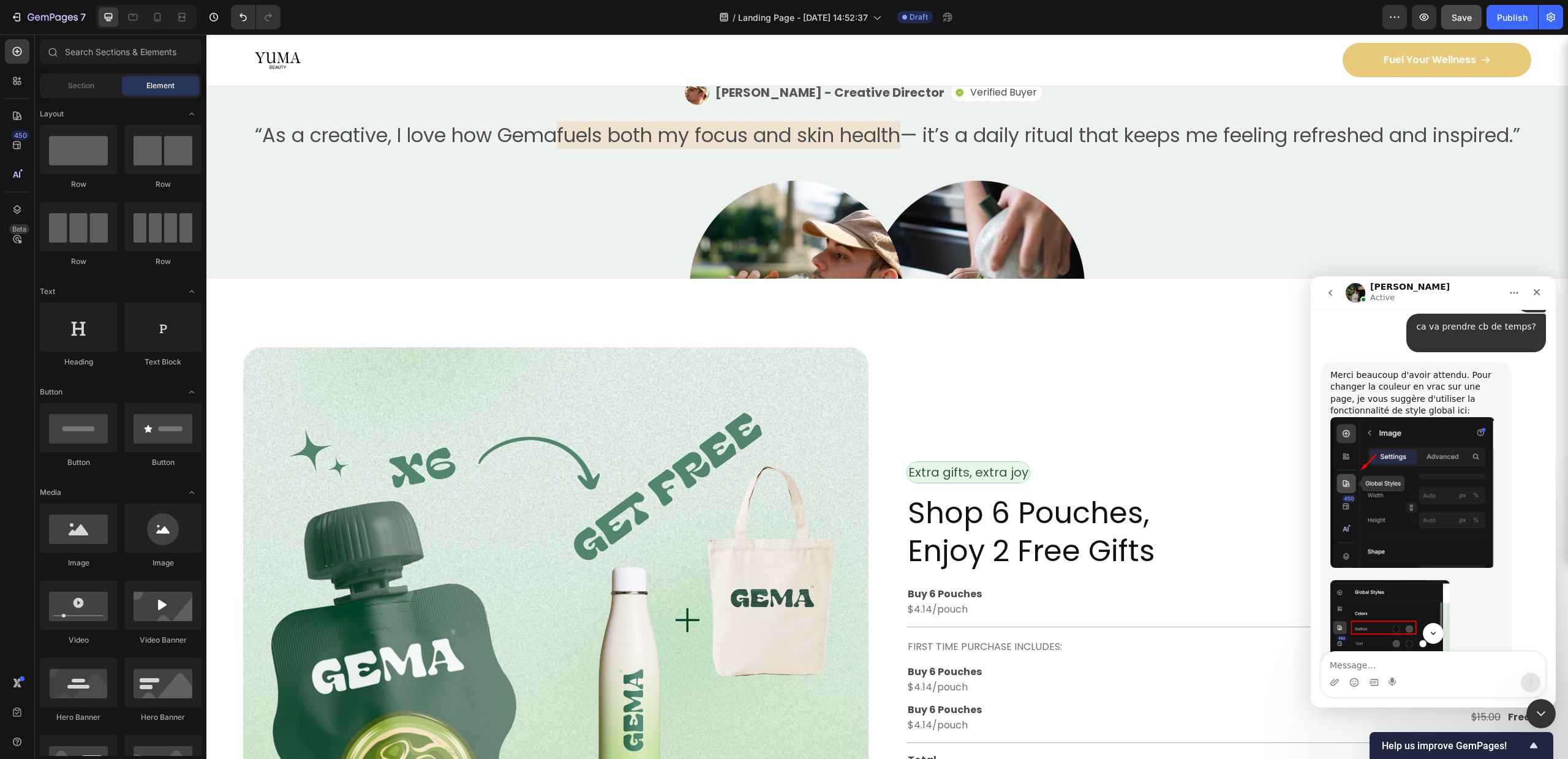
scroll to position [2921, 0]
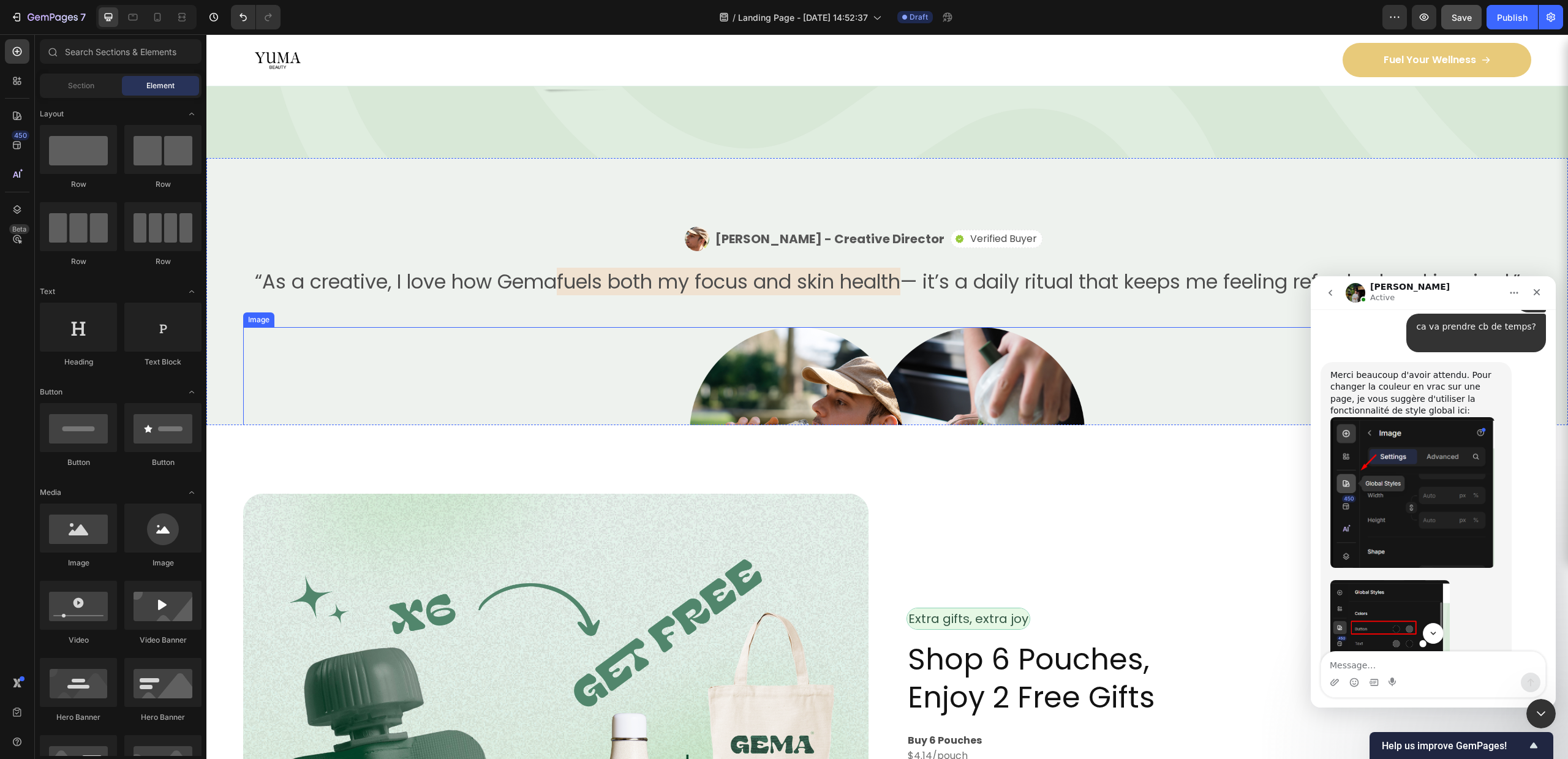
click at [1172, 377] on div at bounding box center [887, 433] width 1288 height 212
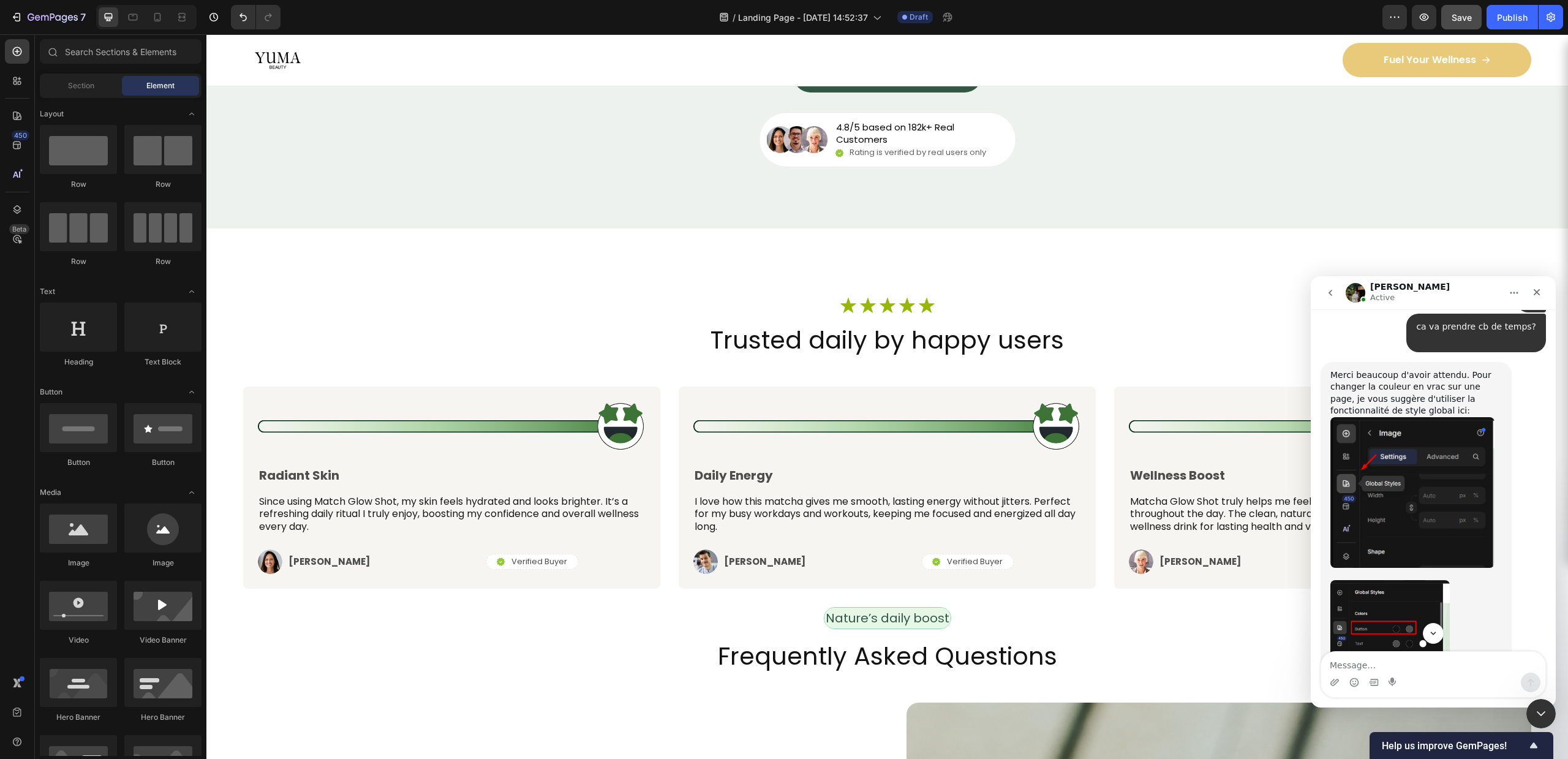
scroll to position [4880, 0]
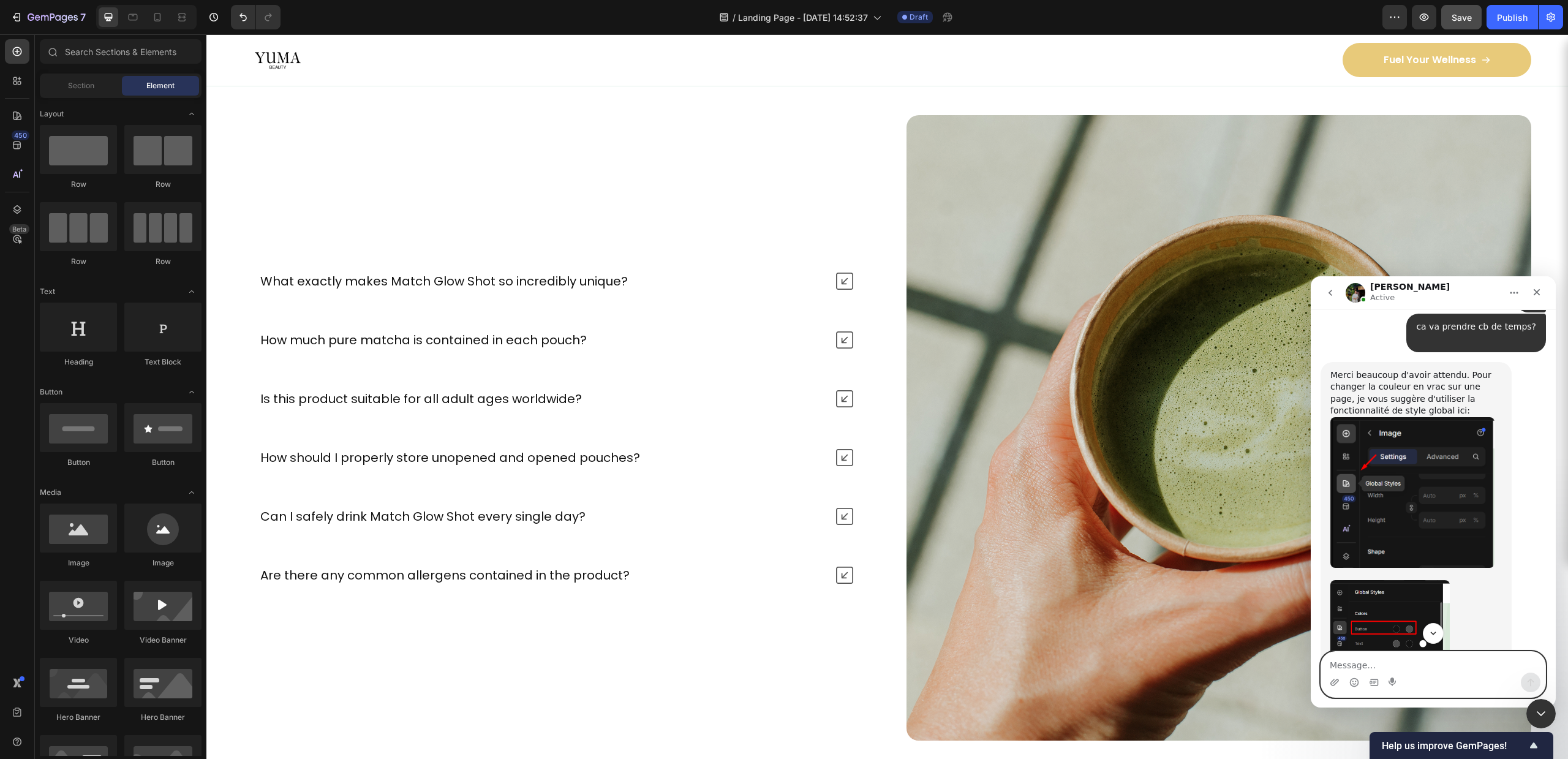
click at [1384, 666] on textarea "Message…" at bounding box center [1433, 662] width 225 height 21
type textarea "it didnt wokr"
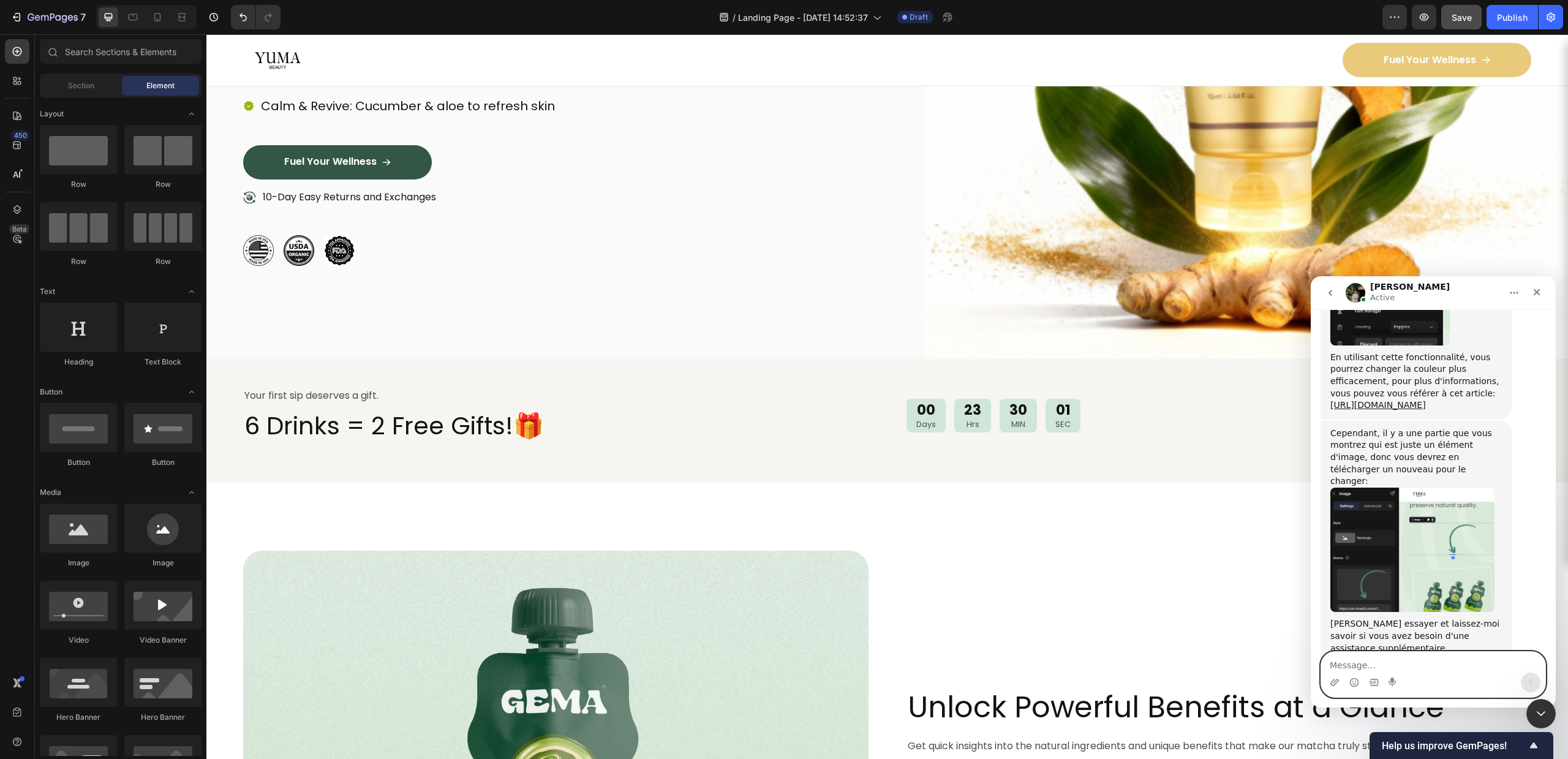
scroll to position [13, 0]
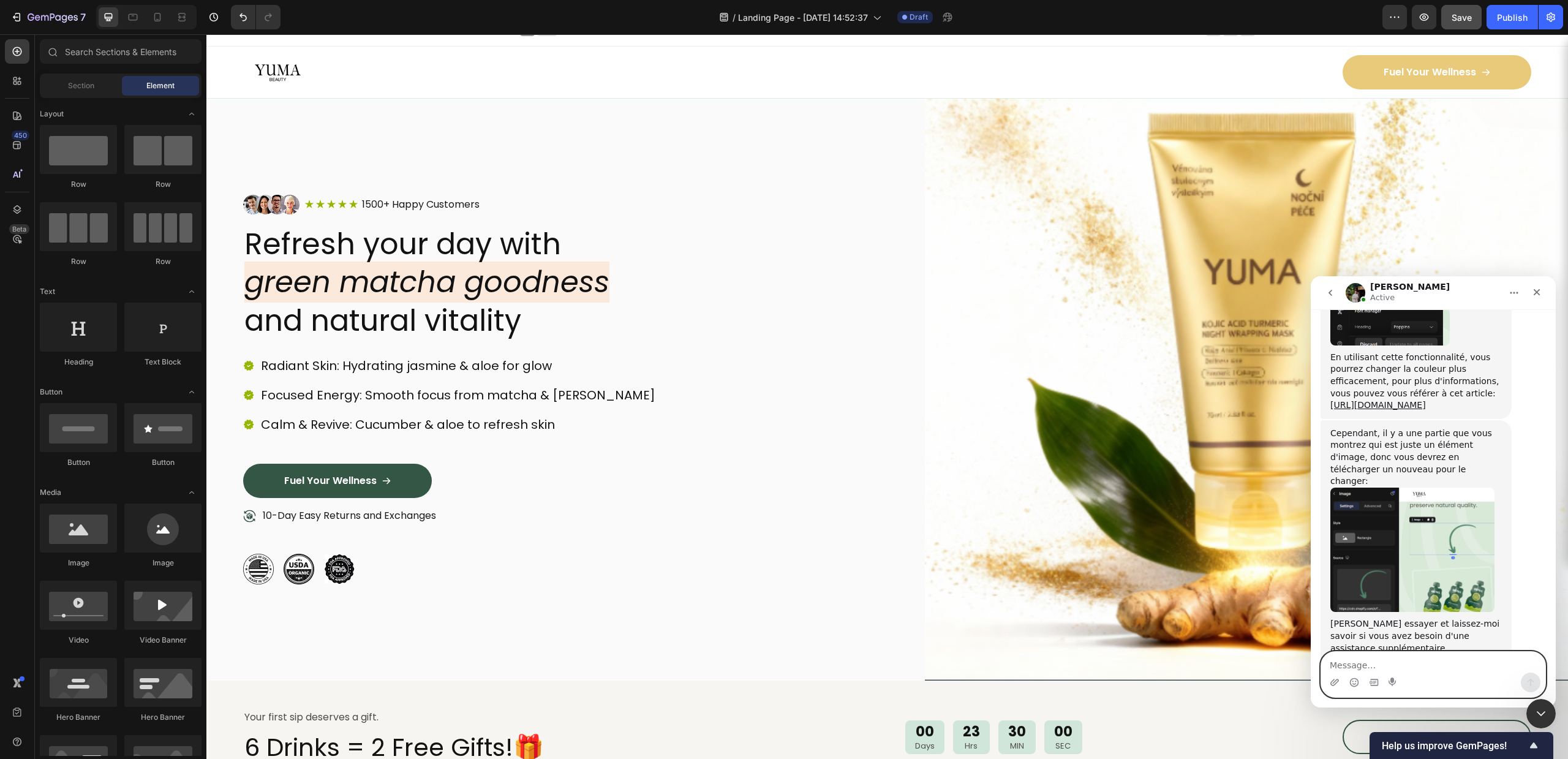
click at [1439, 659] on textarea "Message…" at bounding box center [1433, 662] width 225 height 21
type textarea "the color change"
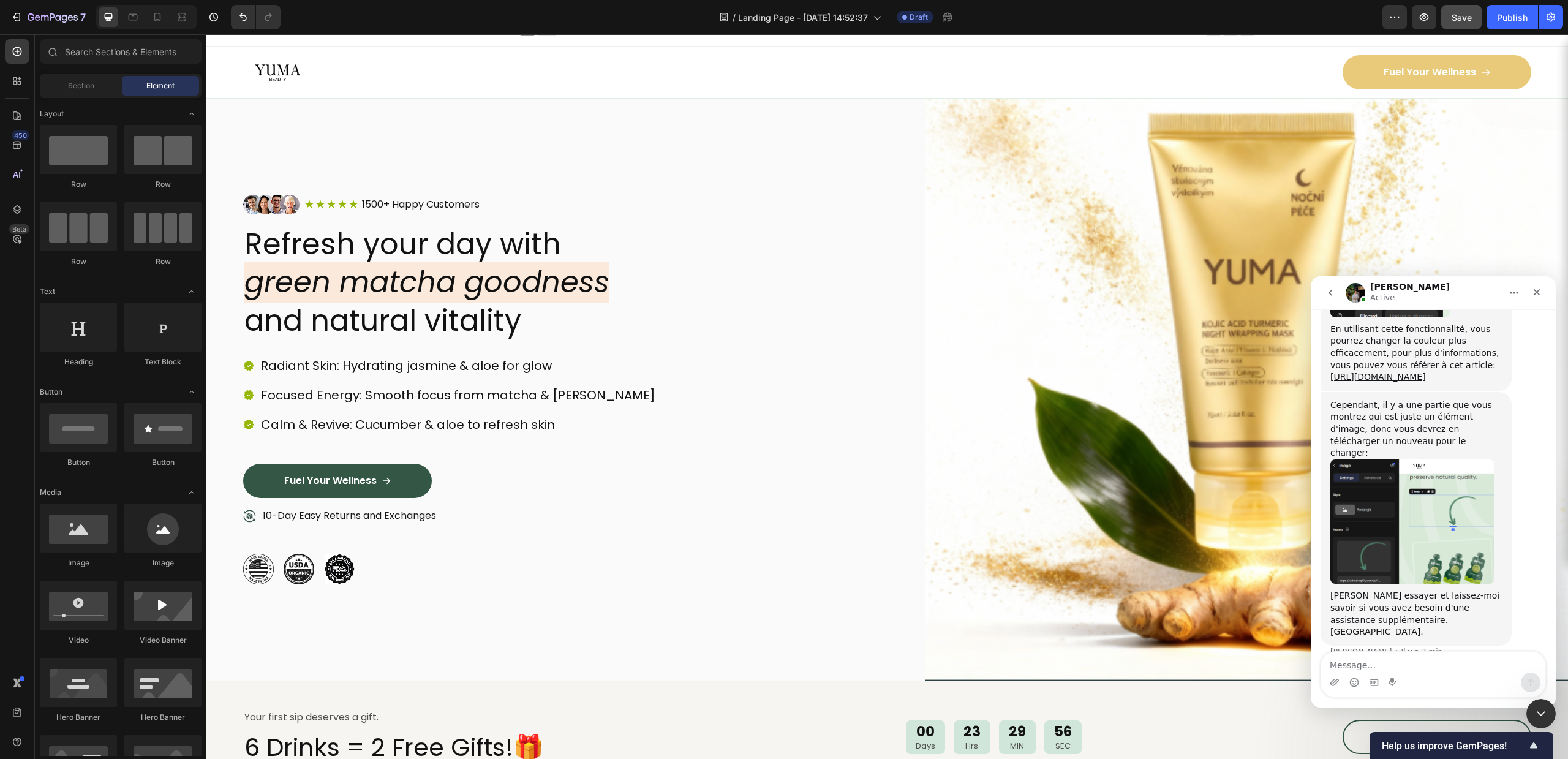
click at [13, 99] on div "450 Beta" at bounding box center [17, 355] width 25 height 631
click at [12, 110] on icon at bounding box center [17, 115] width 12 height 12
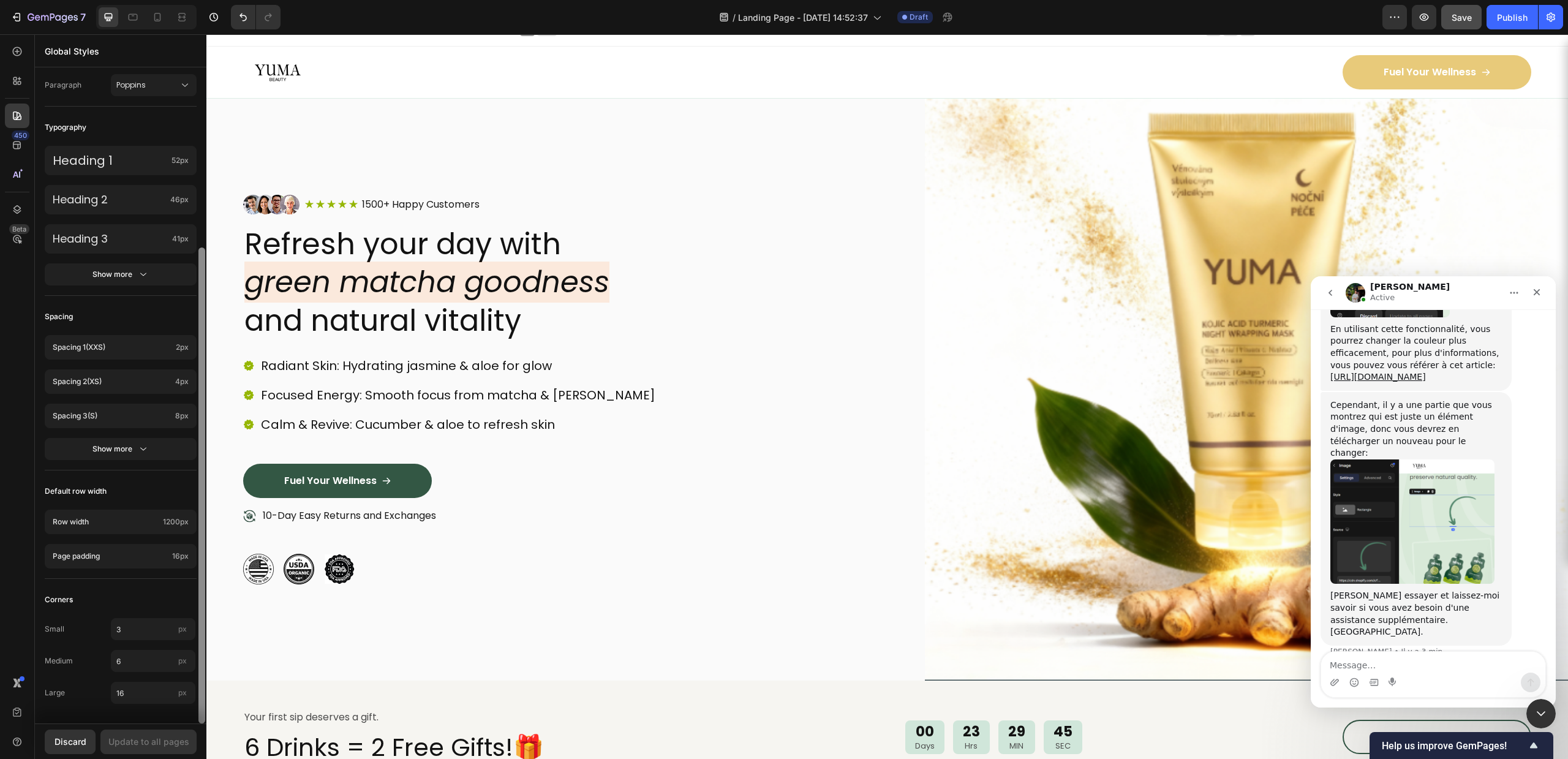
scroll to position [113, 0]
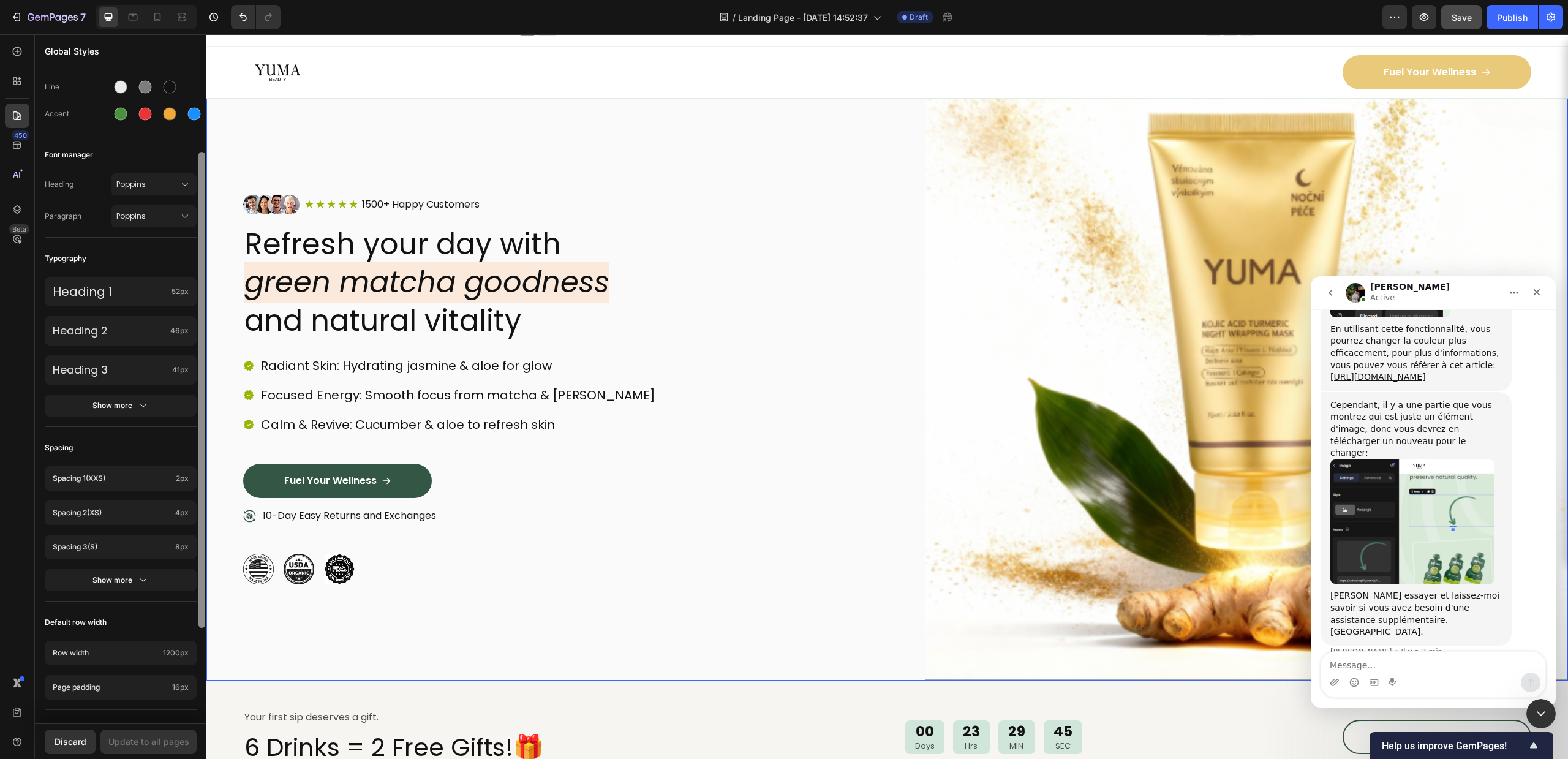
drag, startPoint x: 407, startPoint y: 338, endPoint x: 228, endPoint y: 100, distance: 297.8
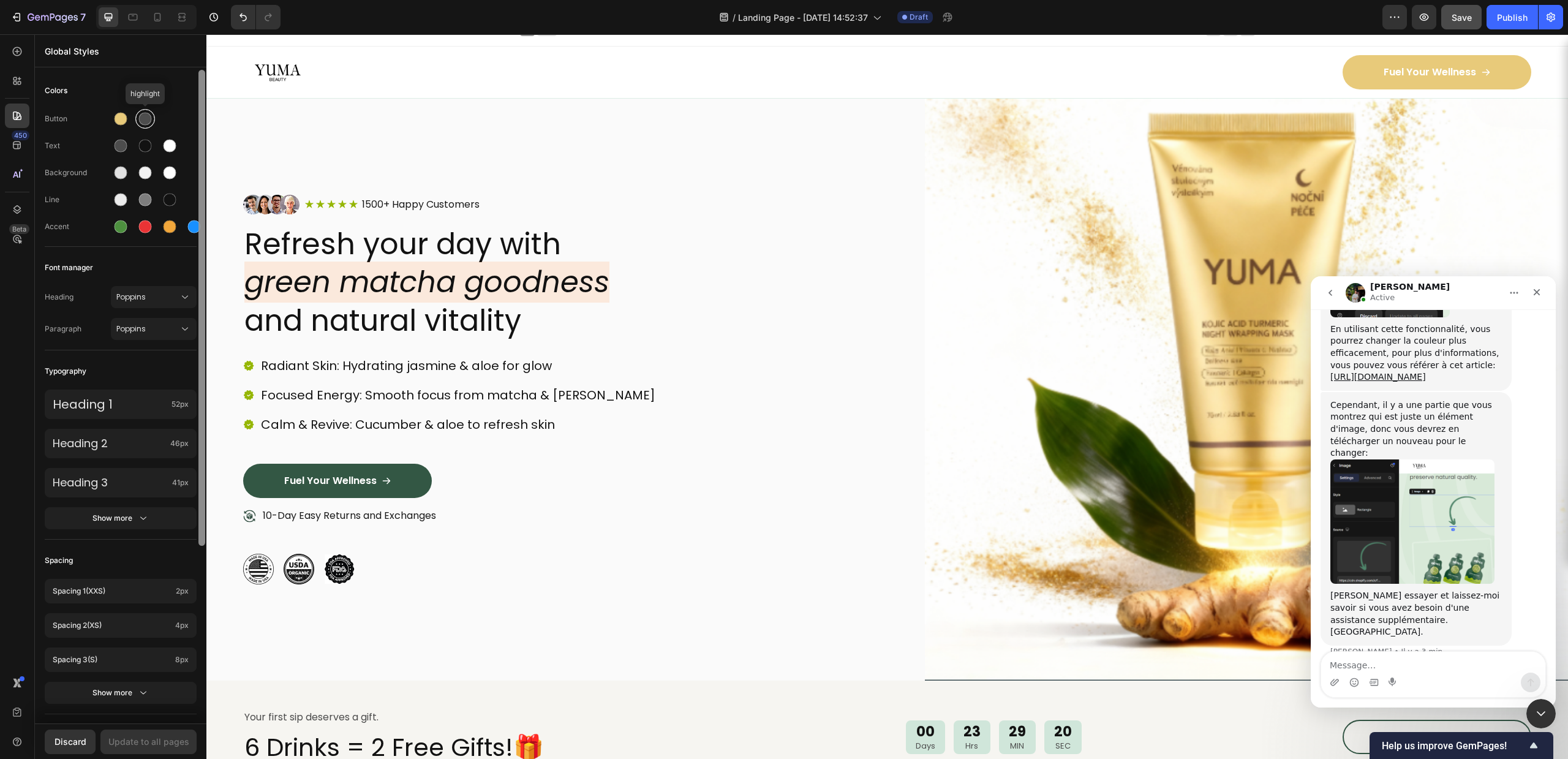
click at [154, 121] on div at bounding box center [145, 119] width 19 height 19
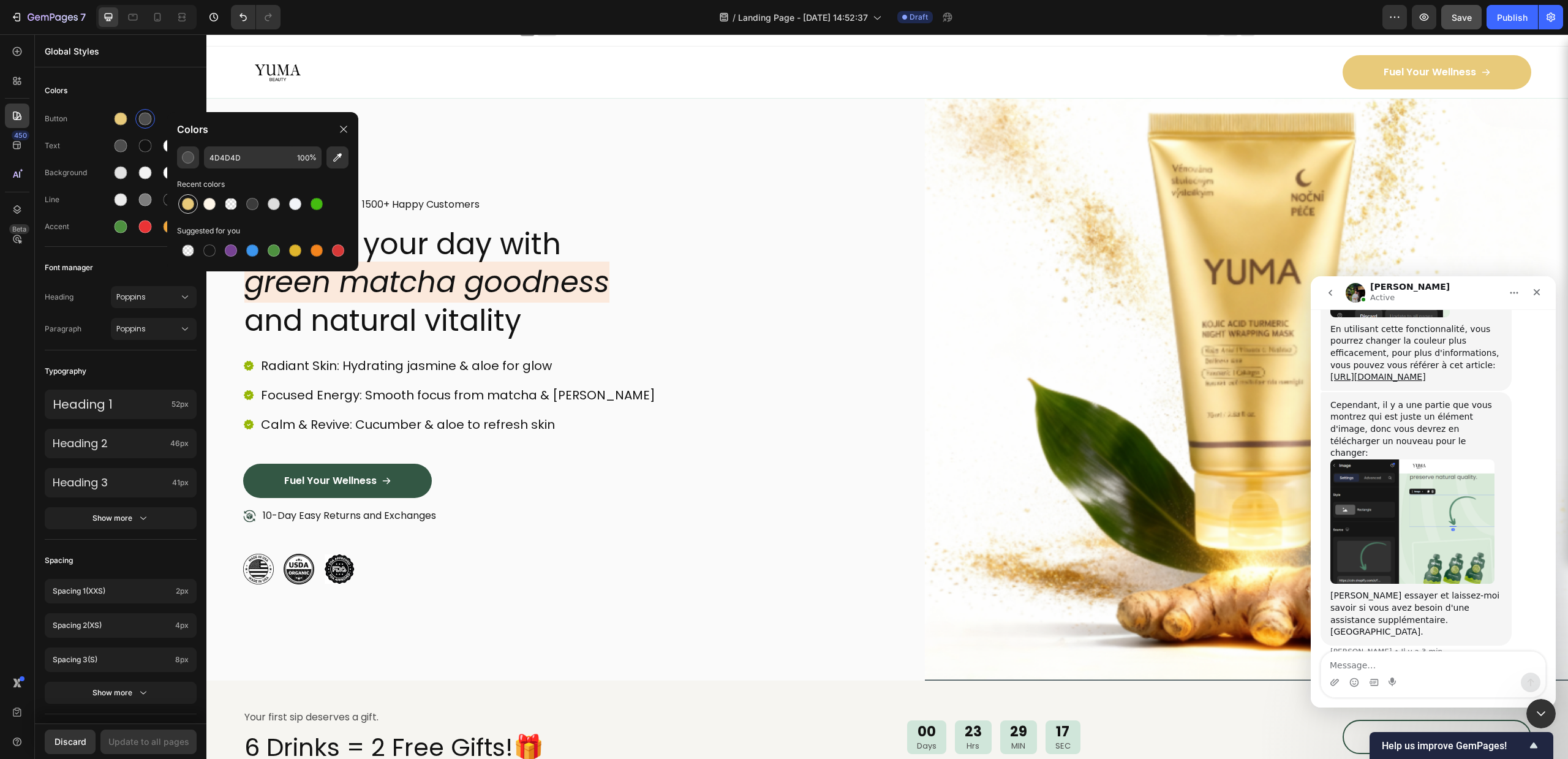
click at [181, 203] on div at bounding box center [188, 204] width 15 height 15
click at [249, 201] on div at bounding box center [252, 204] width 12 height 12
type input "3B3B3B"
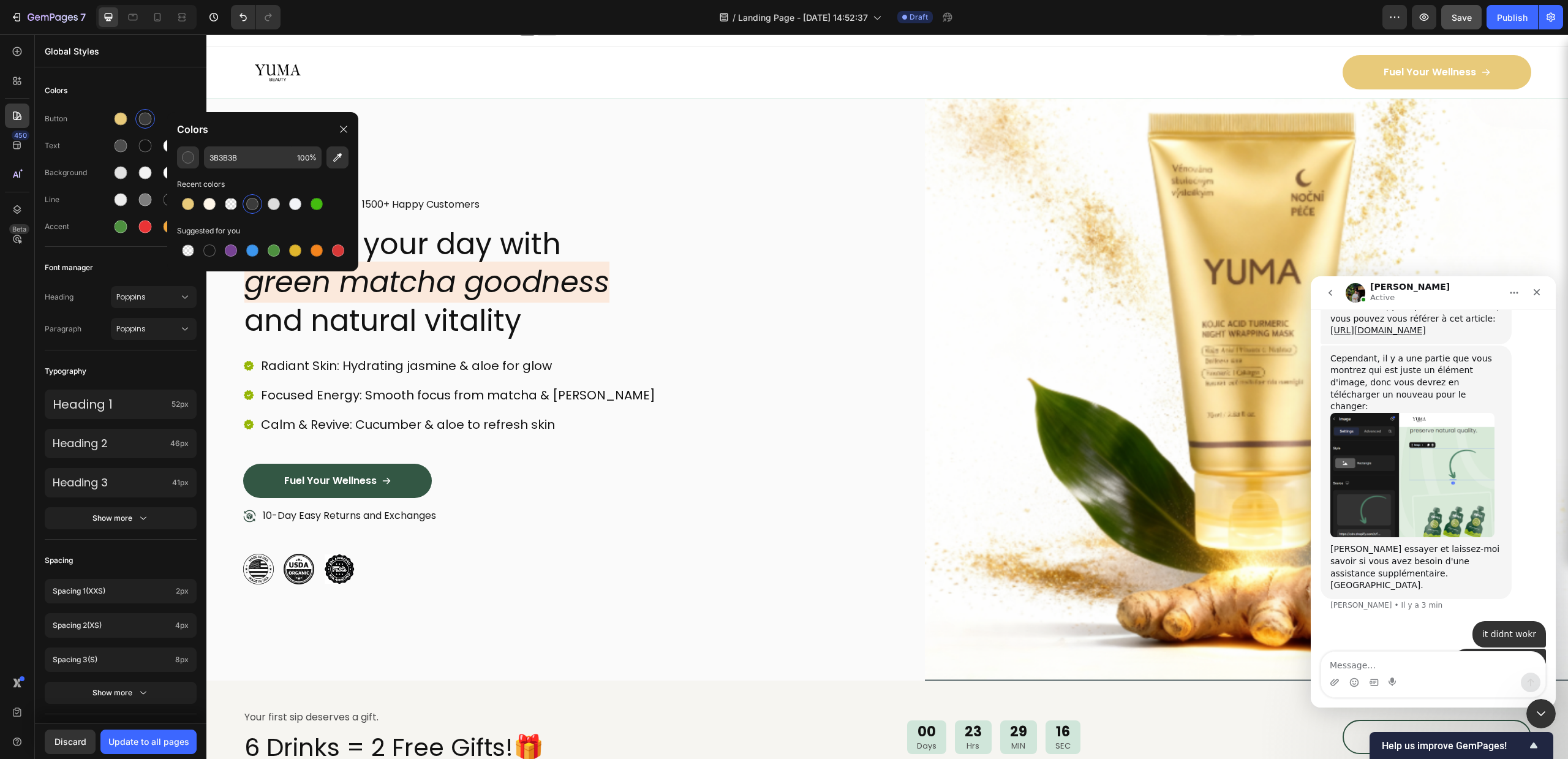
scroll to position [2209, 0]
click at [147, 52] on p "Global Styles" at bounding box center [120, 51] width 152 height 13
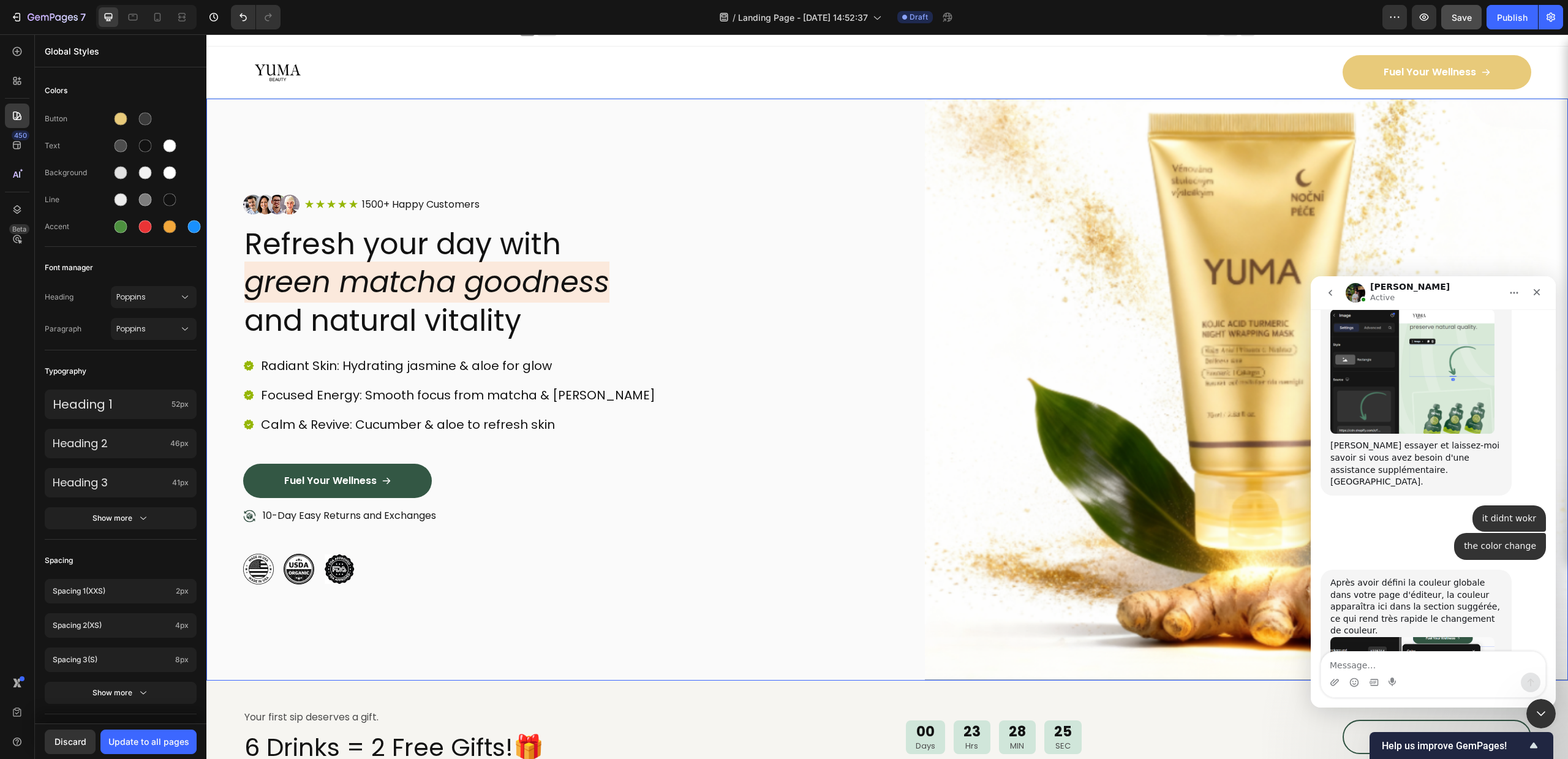
scroll to position [2329, 0]
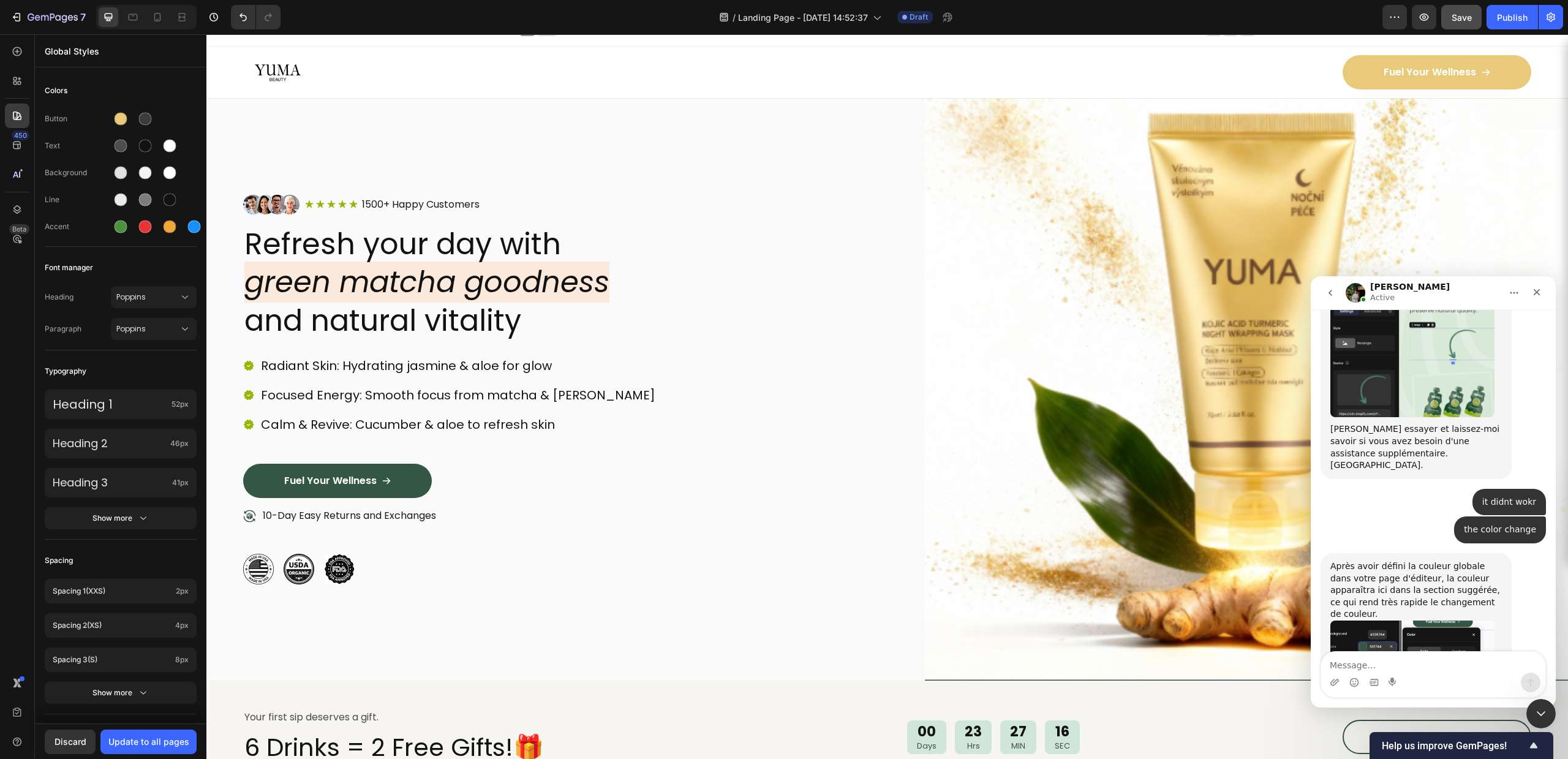
click at [1432, 621] on img "Jeremy dit…" at bounding box center [1412, 668] width 164 height 94
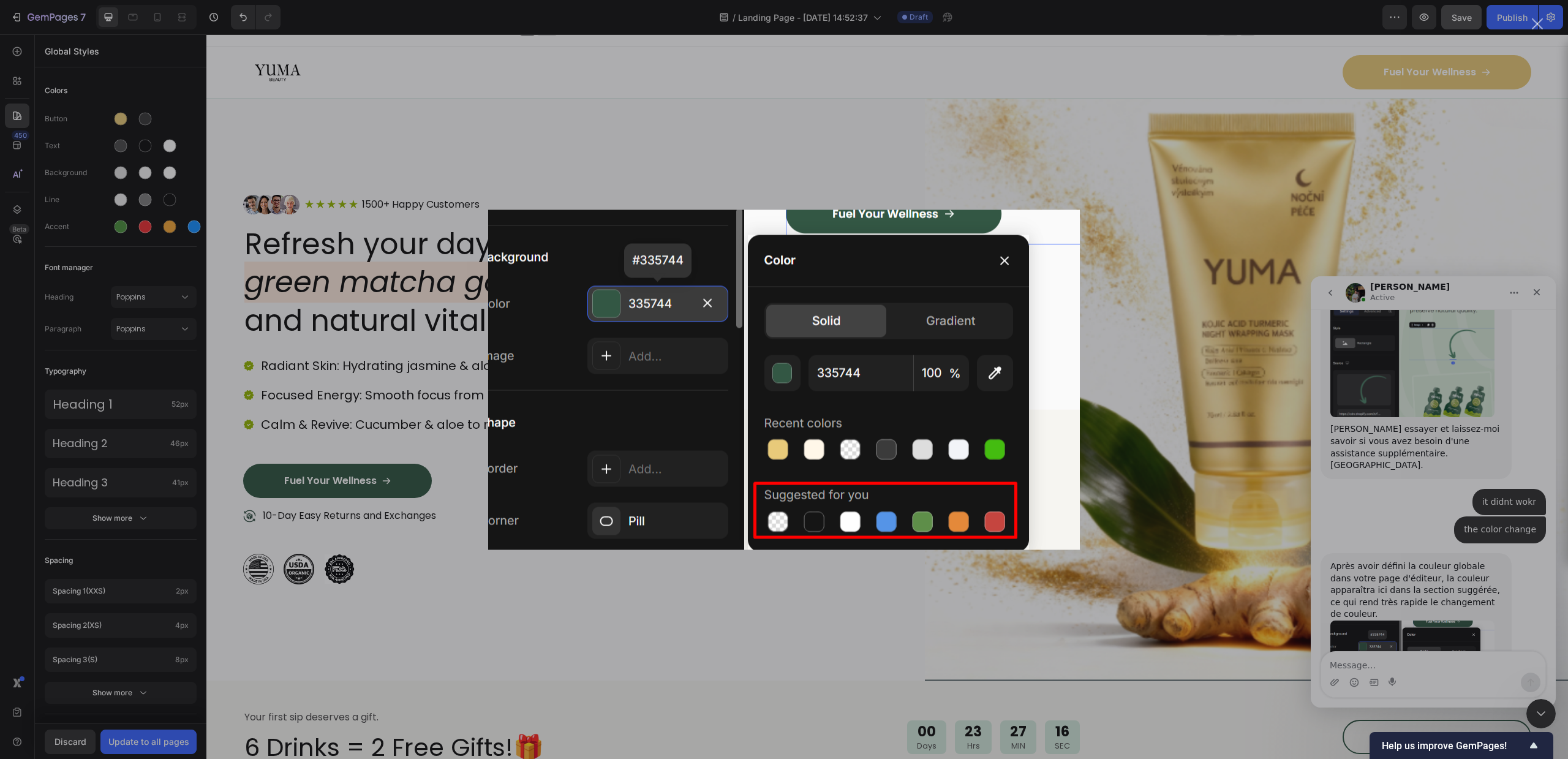
scroll to position [0, 0]
click at [155, 76] on div "Intercom Messenger" at bounding box center [784, 379] width 1568 height 759
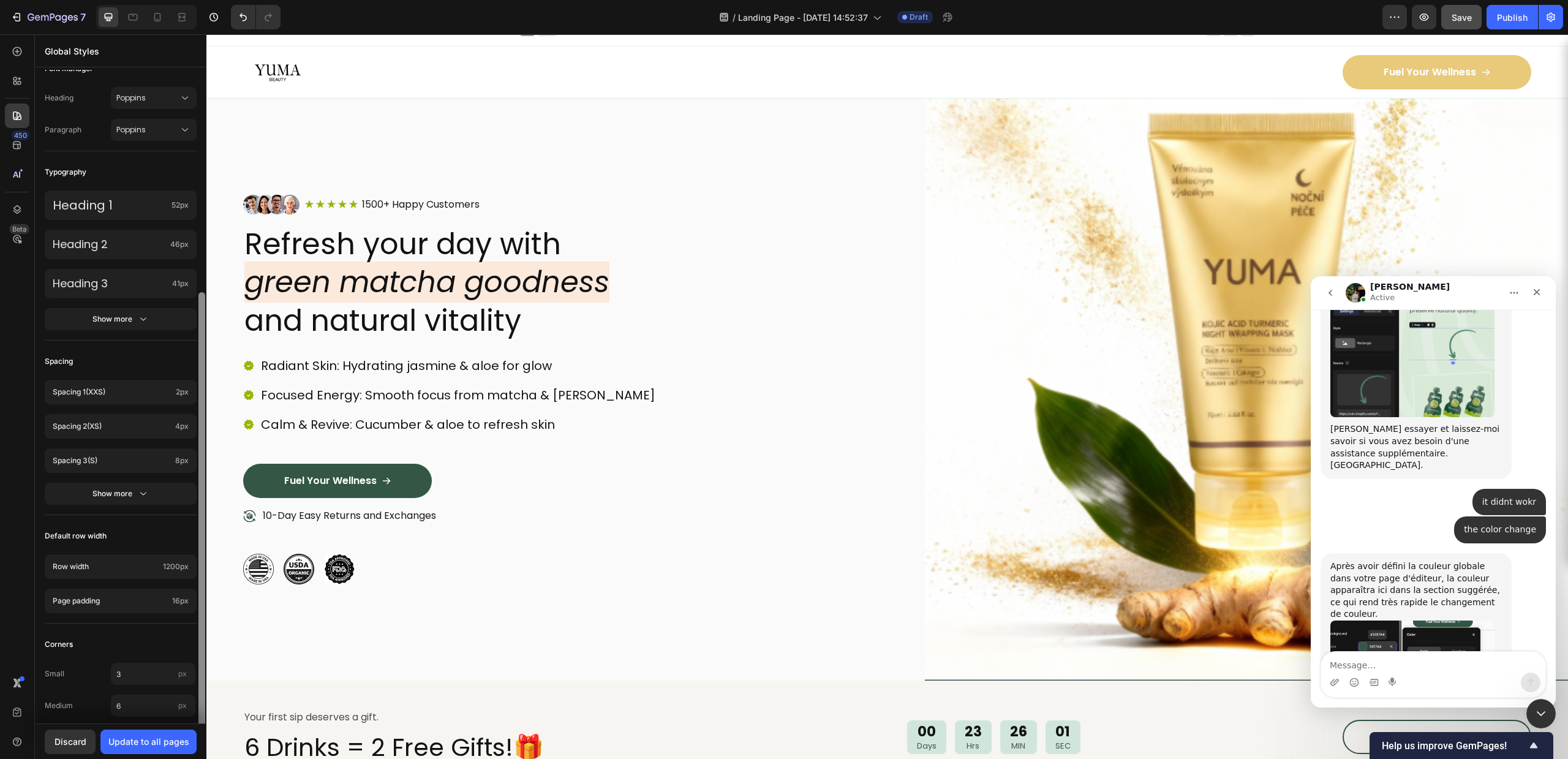
scroll to position [244, 0]
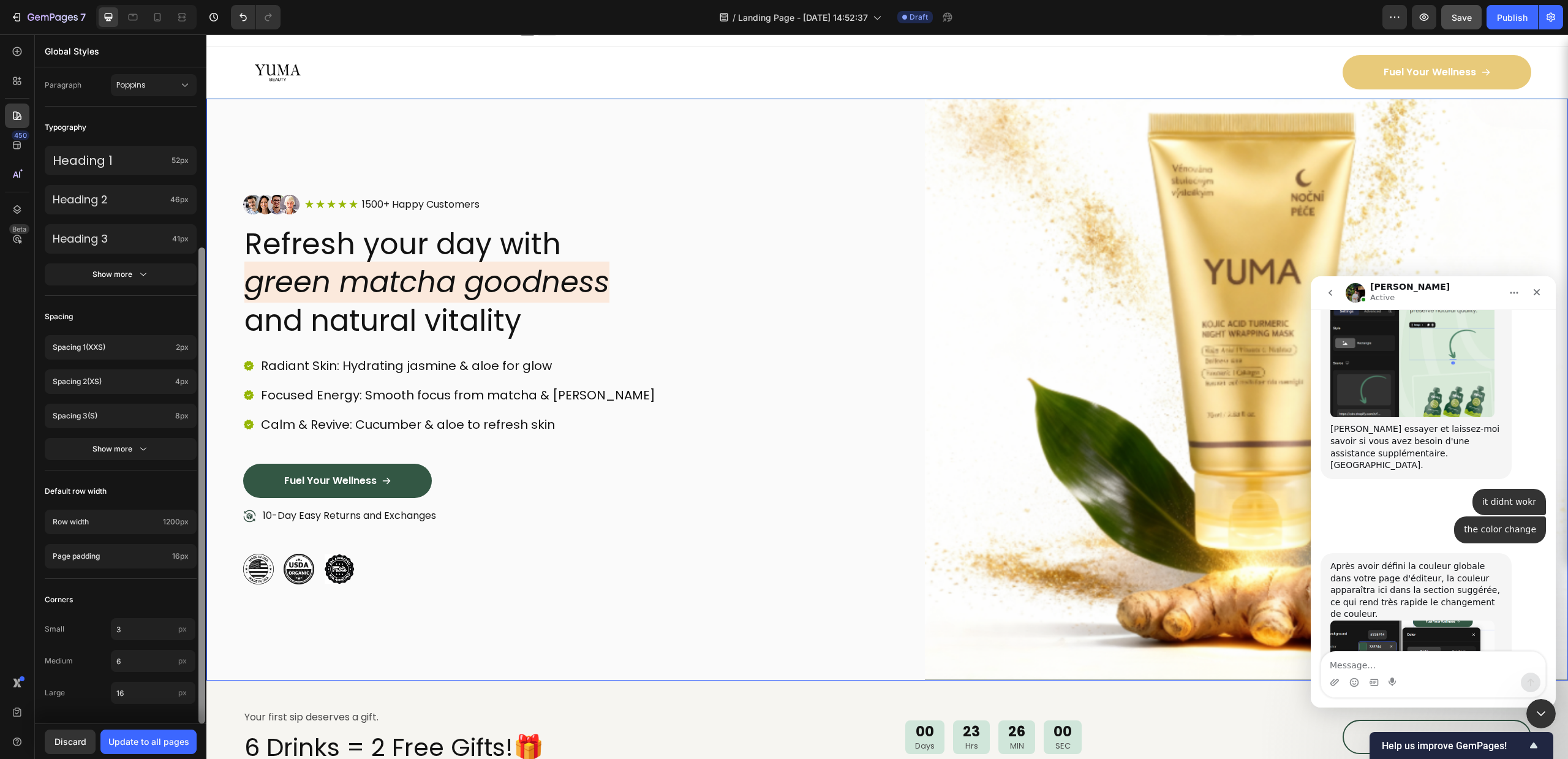
drag, startPoint x: 408, startPoint y: 187, endPoint x: 211, endPoint y: 193, distance: 197.1
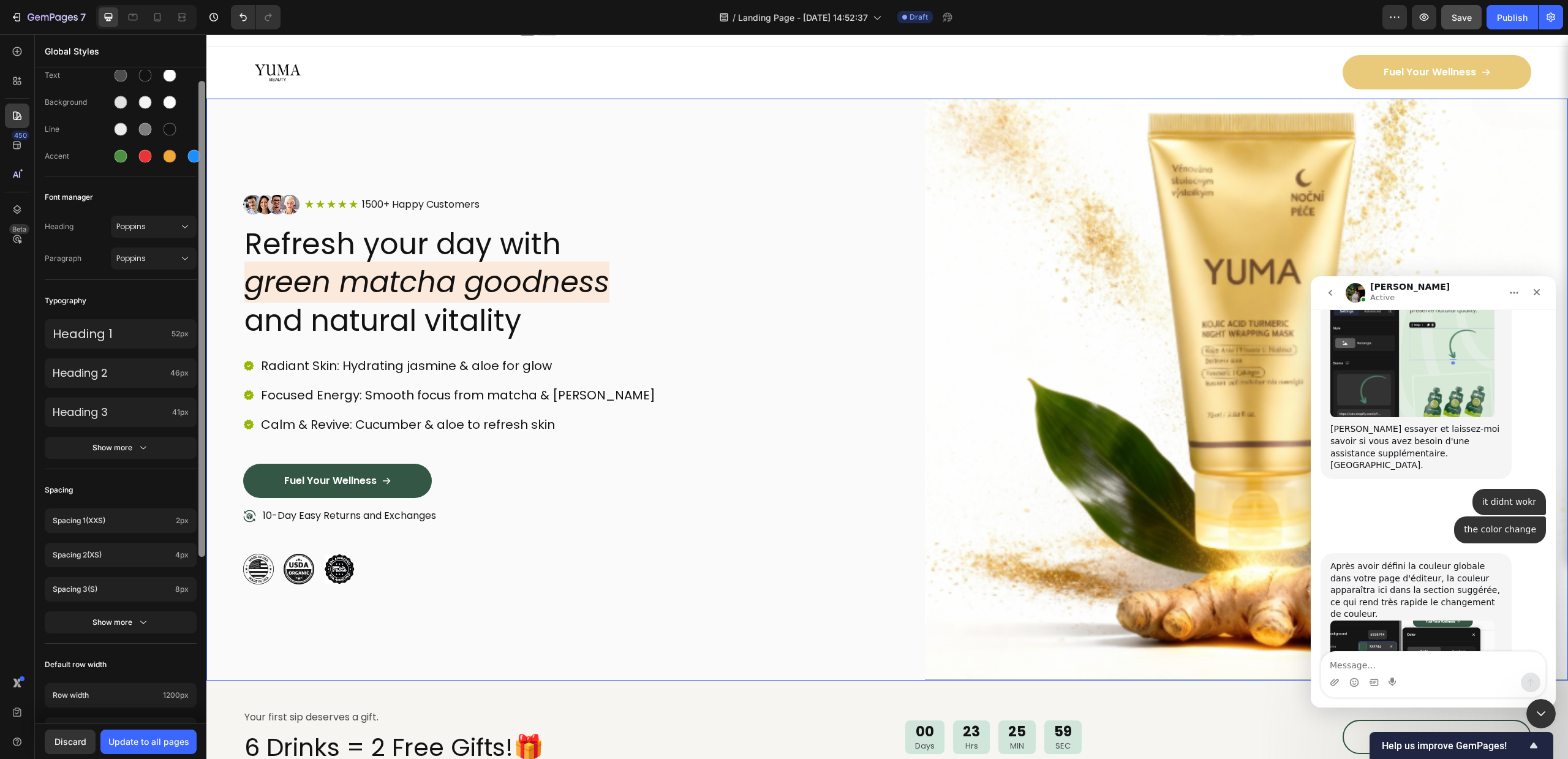
scroll to position [47, 0]
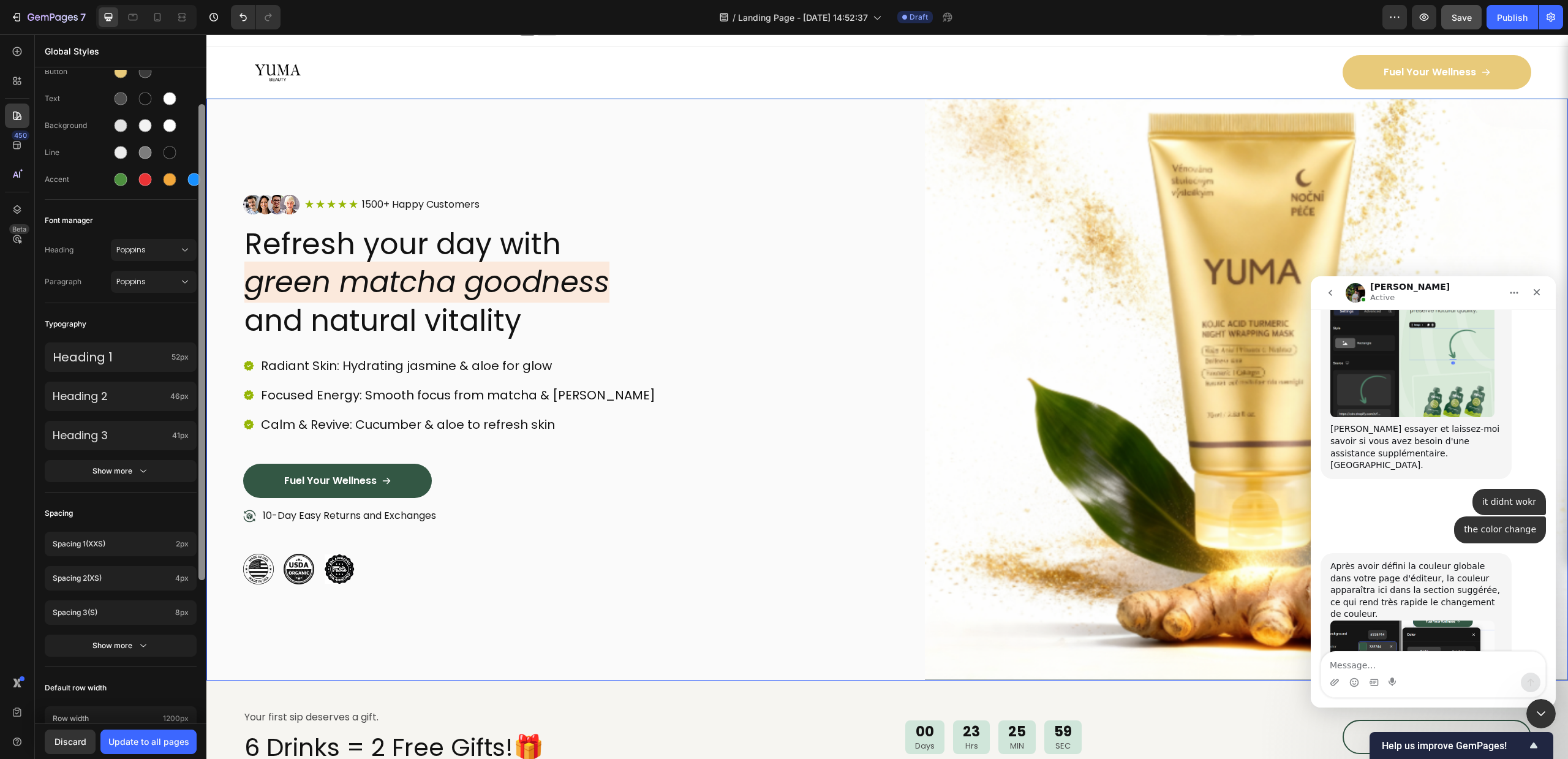
drag, startPoint x: 207, startPoint y: 169, endPoint x: 210, endPoint y: 100, distance: 69.1
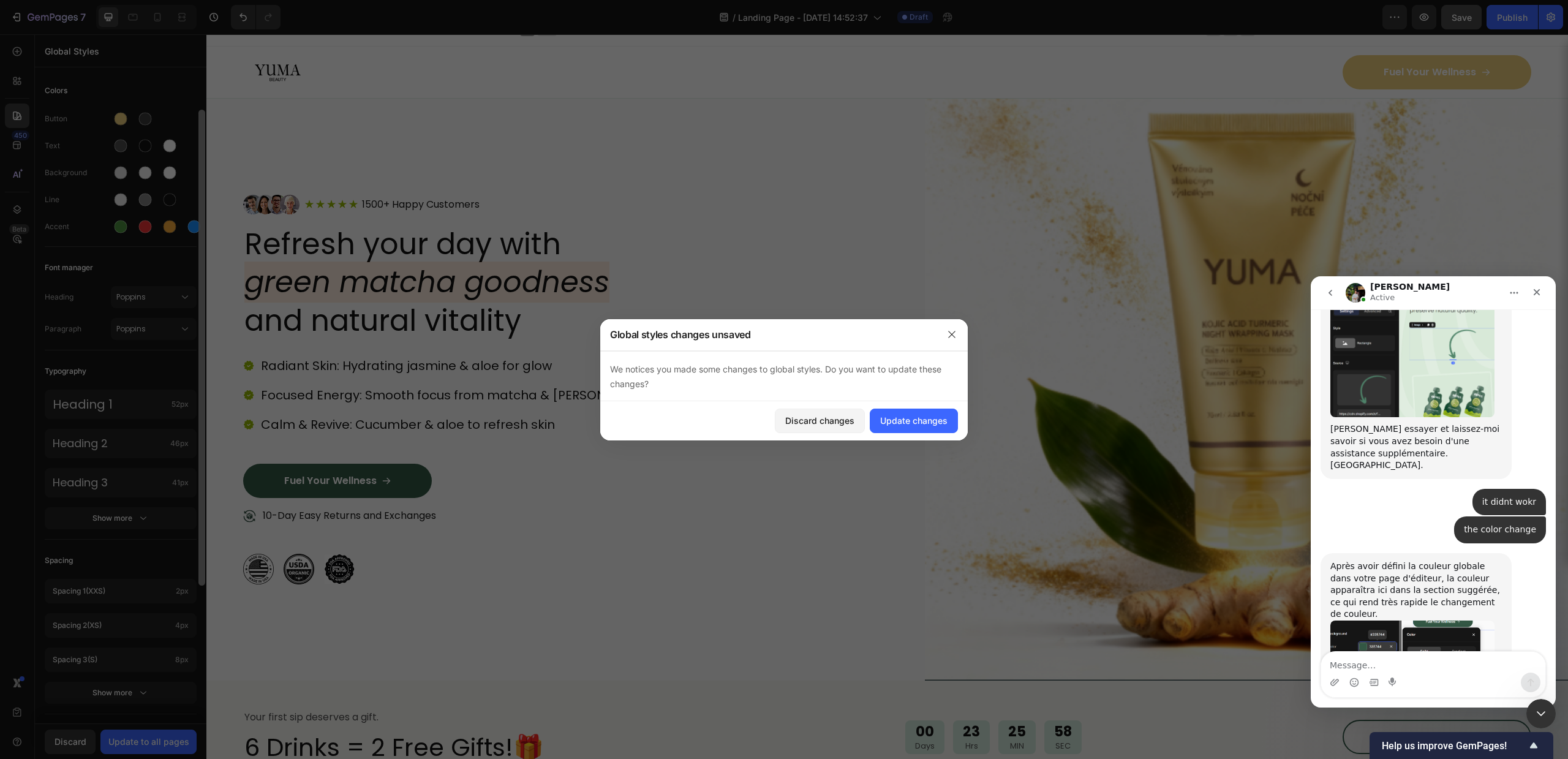
scroll to position [244, 0]
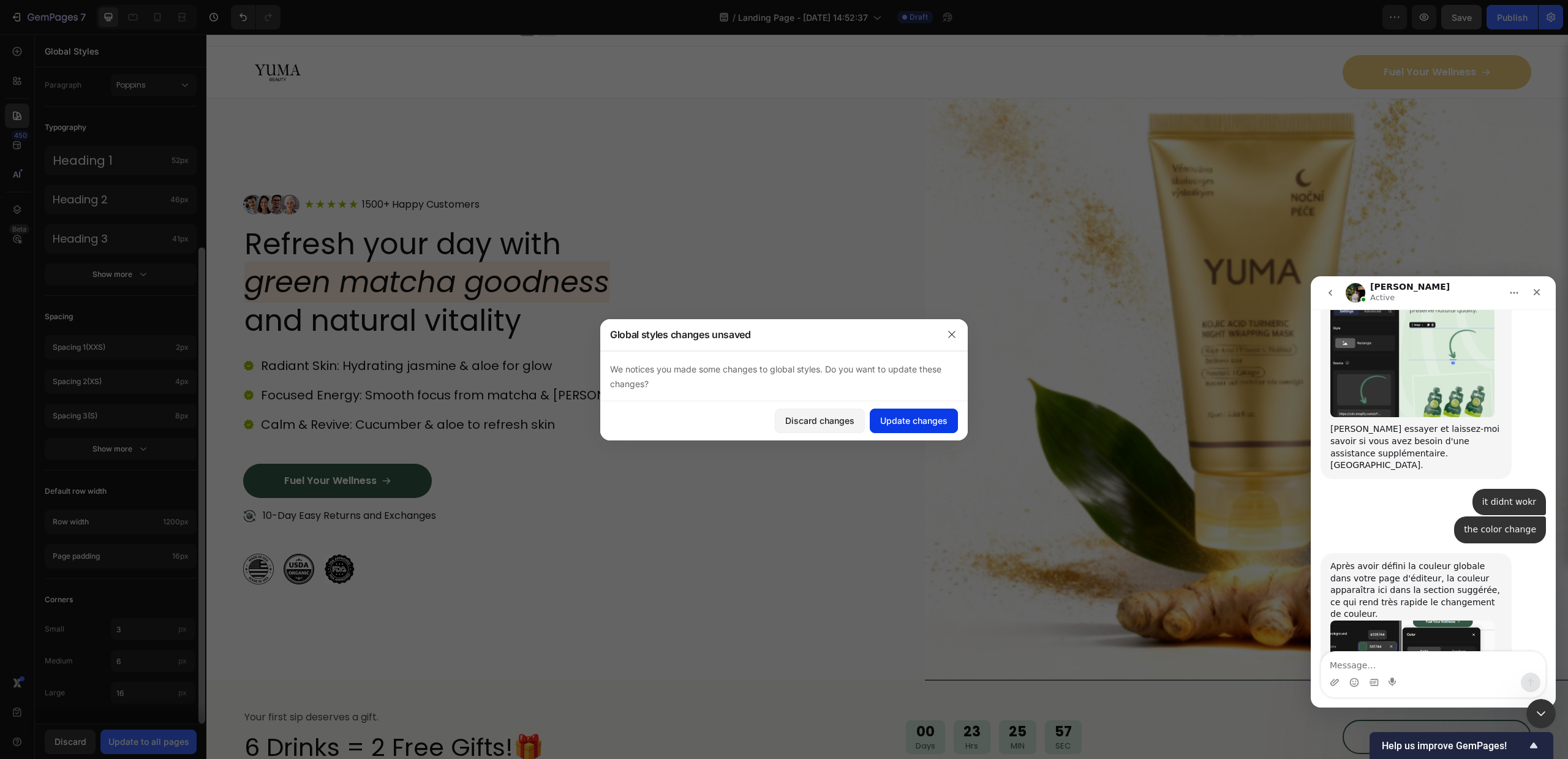
click at [911, 426] on div "Update changes" at bounding box center [914, 420] width 68 height 13
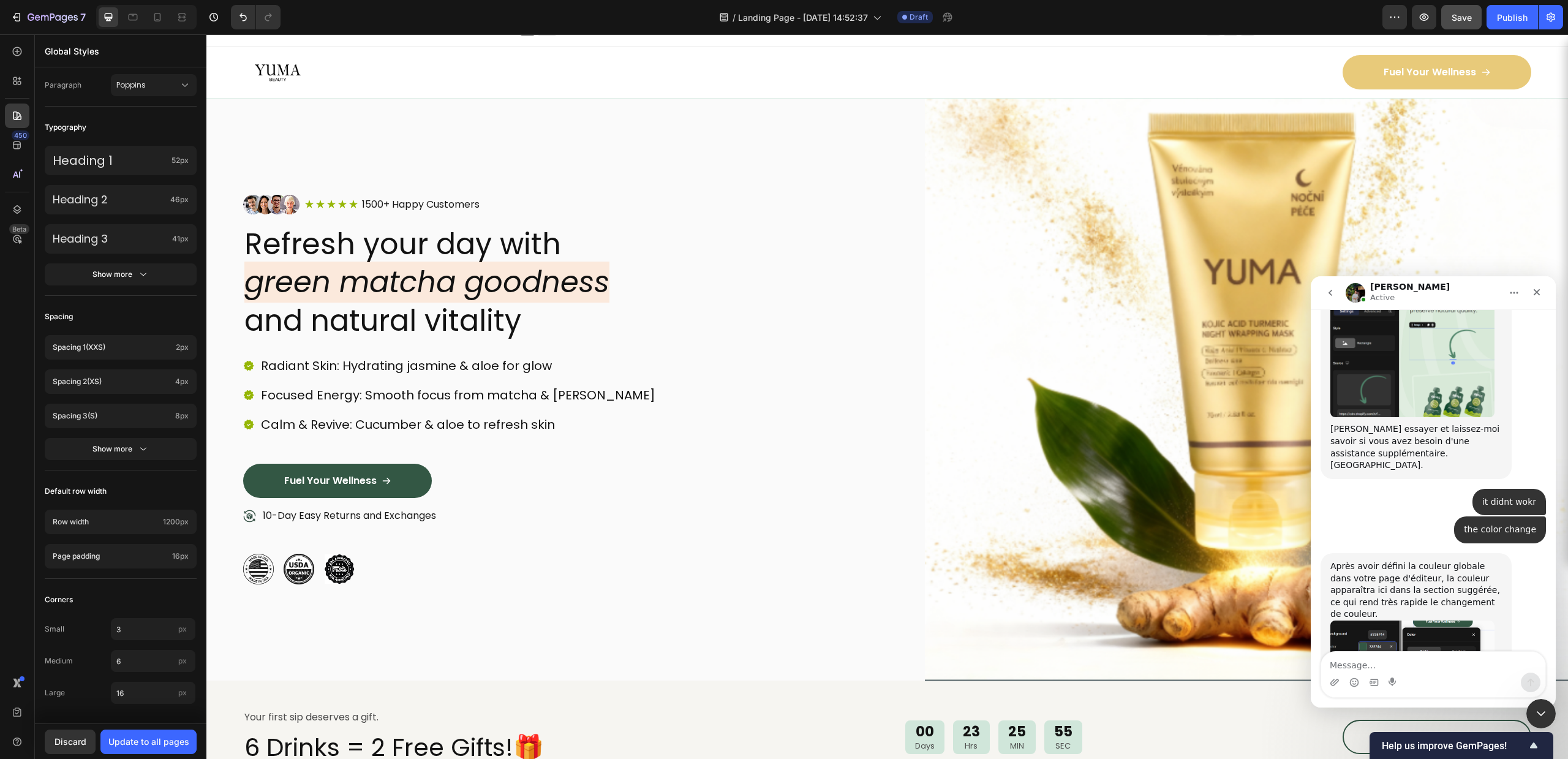
click at [163, 728] on div "Discard Update to all pages" at bounding box center [120, 741] width 172 height 36
click at [150, 743] on div "Update to all pages" at bounding box center [149, 741] width 81 height 13
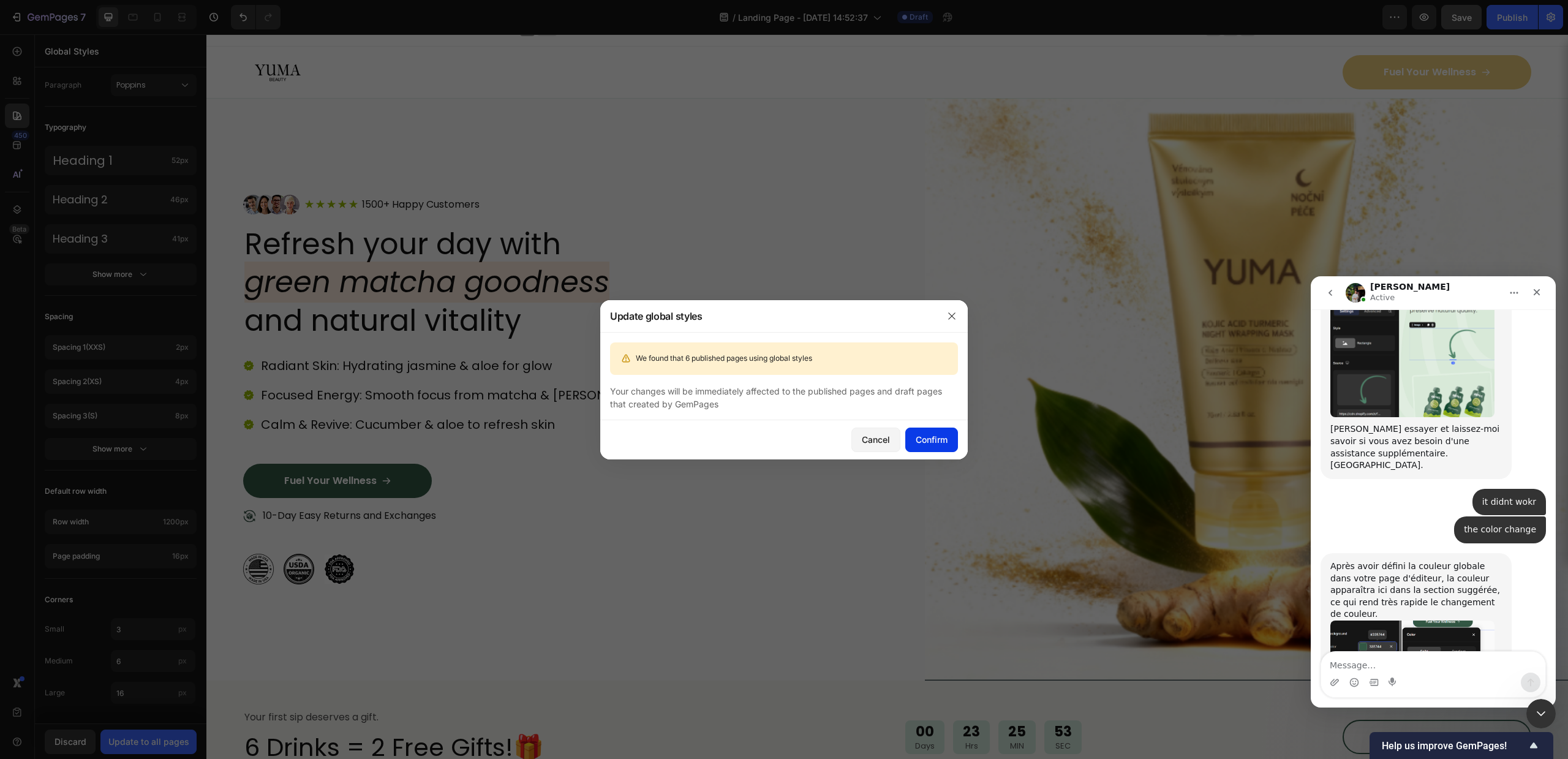
click at [935, 440] on div "Confirm" at bounding box center [932, 439] width 32 height 13
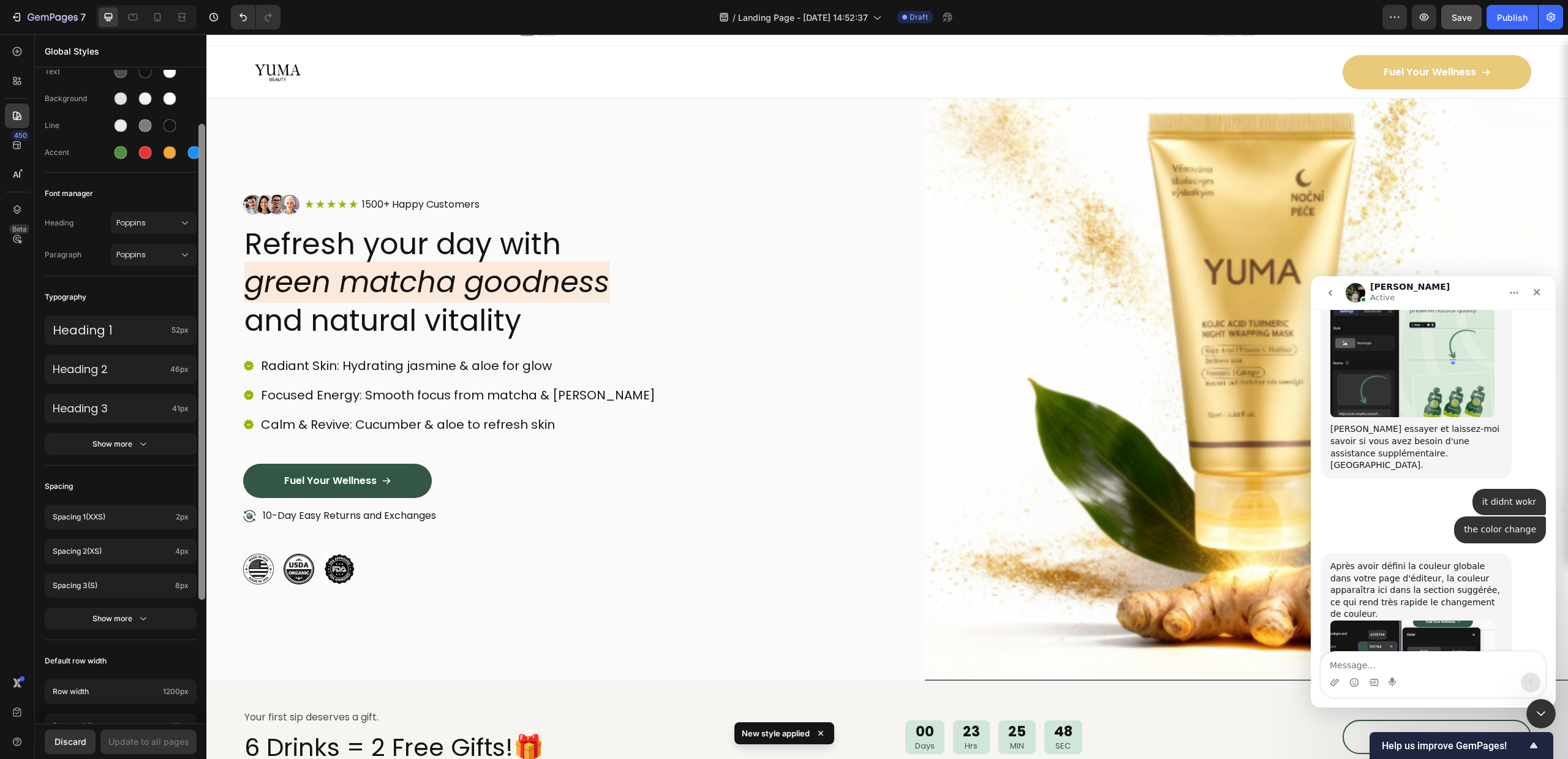
scroll to position [0, 0]
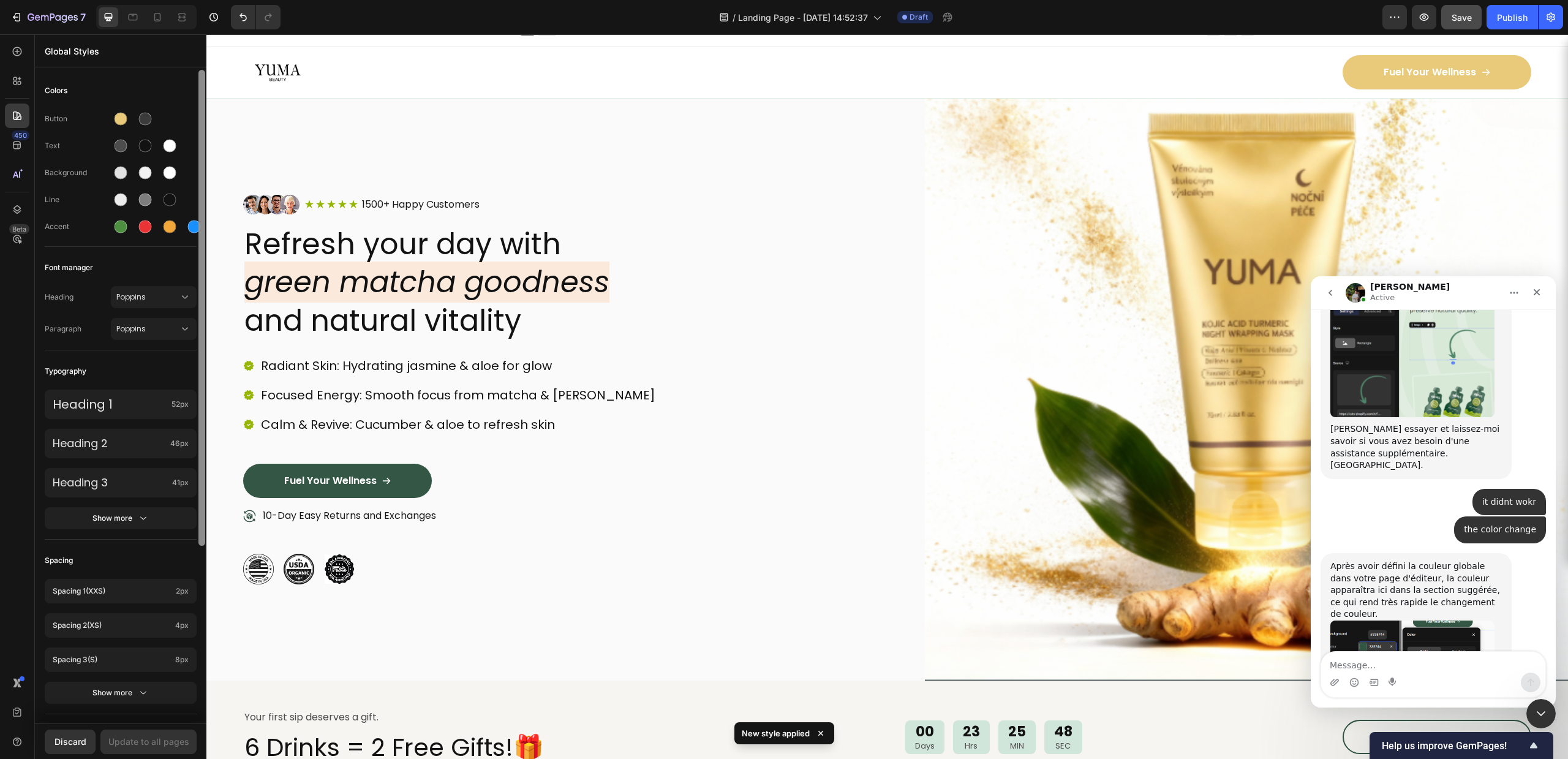
drag, startPoint x: 200, startPoint y: 221, endPoint x: 199, endPoint y: 85, distance: 136.0
click at [199, 85] on div at bounding box center [201, 308] width 7 height 476
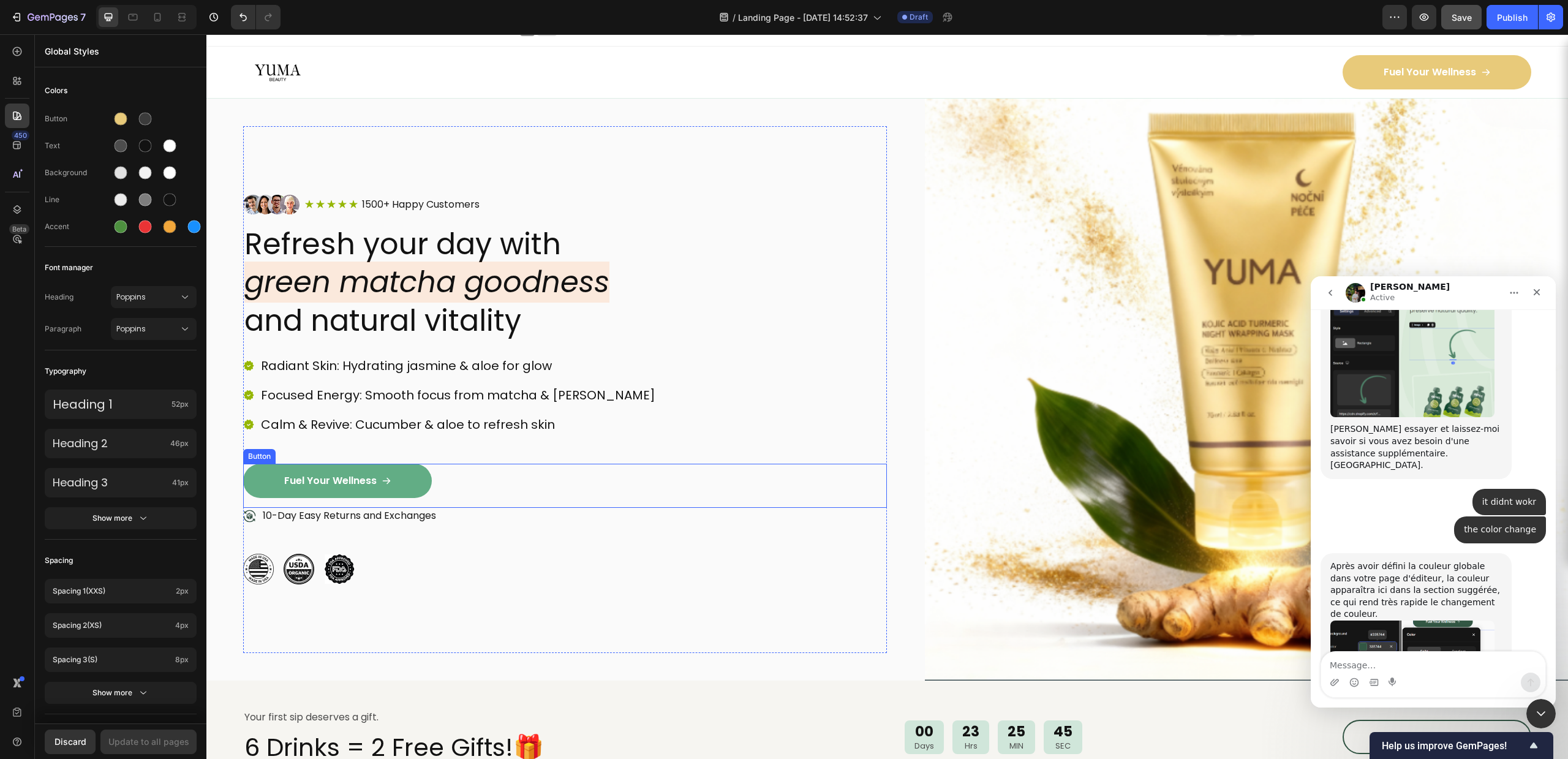
click at [296, 494] on link "Fuel Your Wellness" at bounding box center [338, 481] width 189 height 34
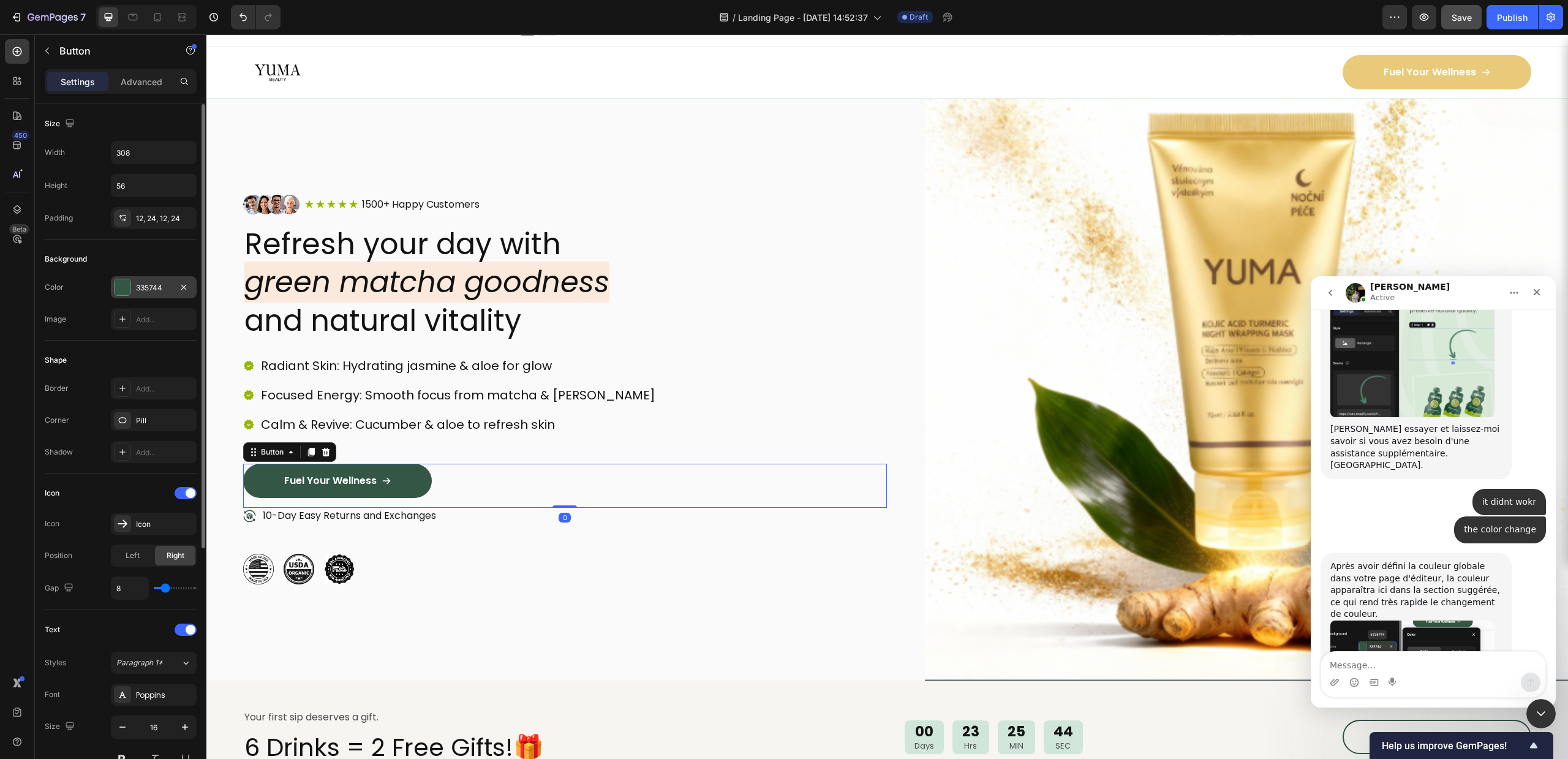
click at [141, 280] on div "335744" at bounding box center [153, 288] width 86 height 22
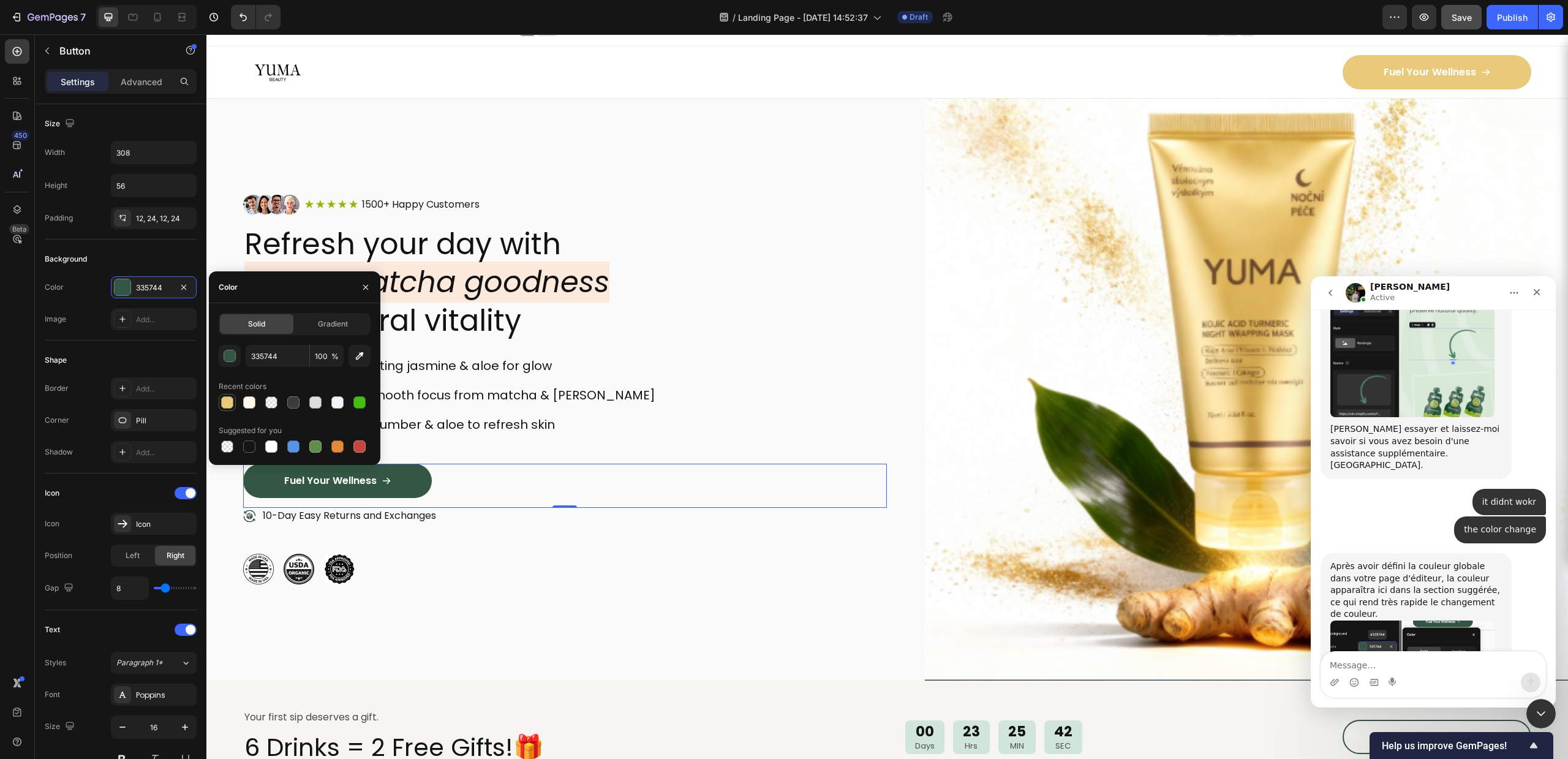
click at [225, 401] on div at bounding box center [227, 402] width 12 height 12
type input "E8CA7A"
click at [703, 374] on div "Radiant Skin: Hydrating jasmine & aloe for glow Focused Energy: Smooth focus fr…" at bounding box center [565, 410] width 644 height 108
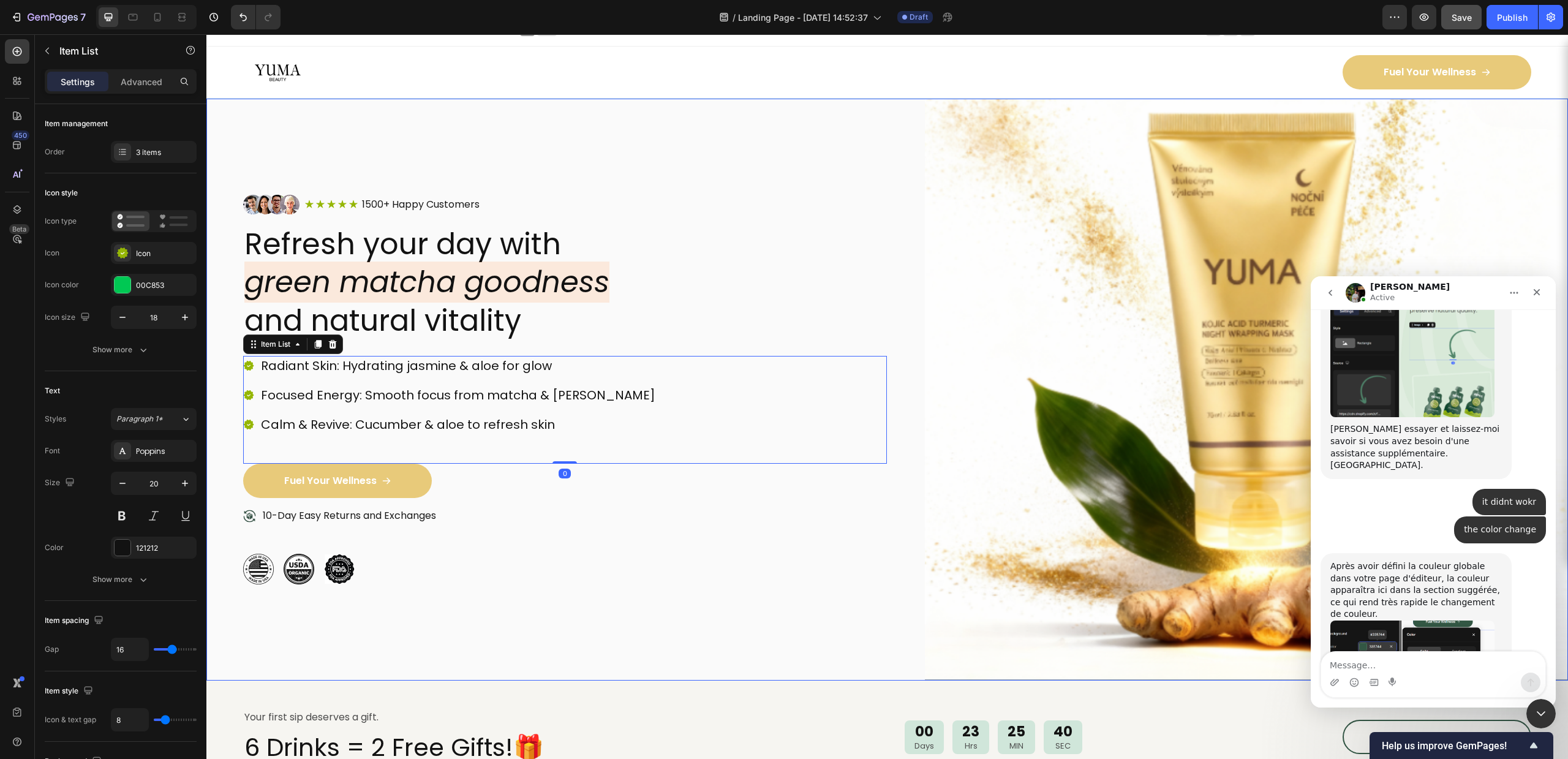
click at [888, 315] on div "Image Icon Icon Icon Icon Icon Icon List 1500+ Happy Customers Text Block Row R…" at bounding box center [887, 390] width 1361 height 582
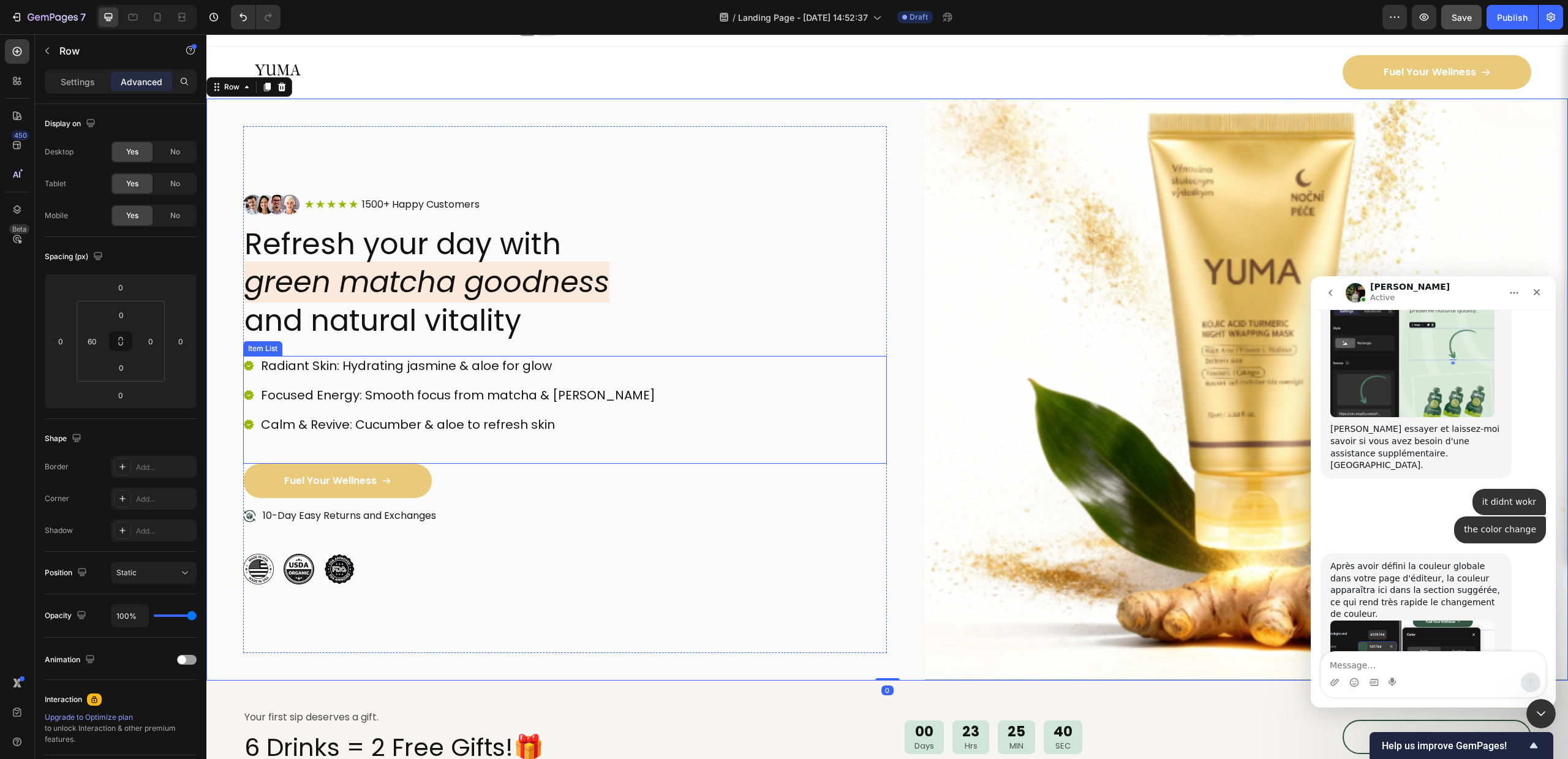
click at [257, 363] on div "Radiant Skin: Hydrating jasmine & aloe for glow" at bounding box center [450, 366] width 414 height 19
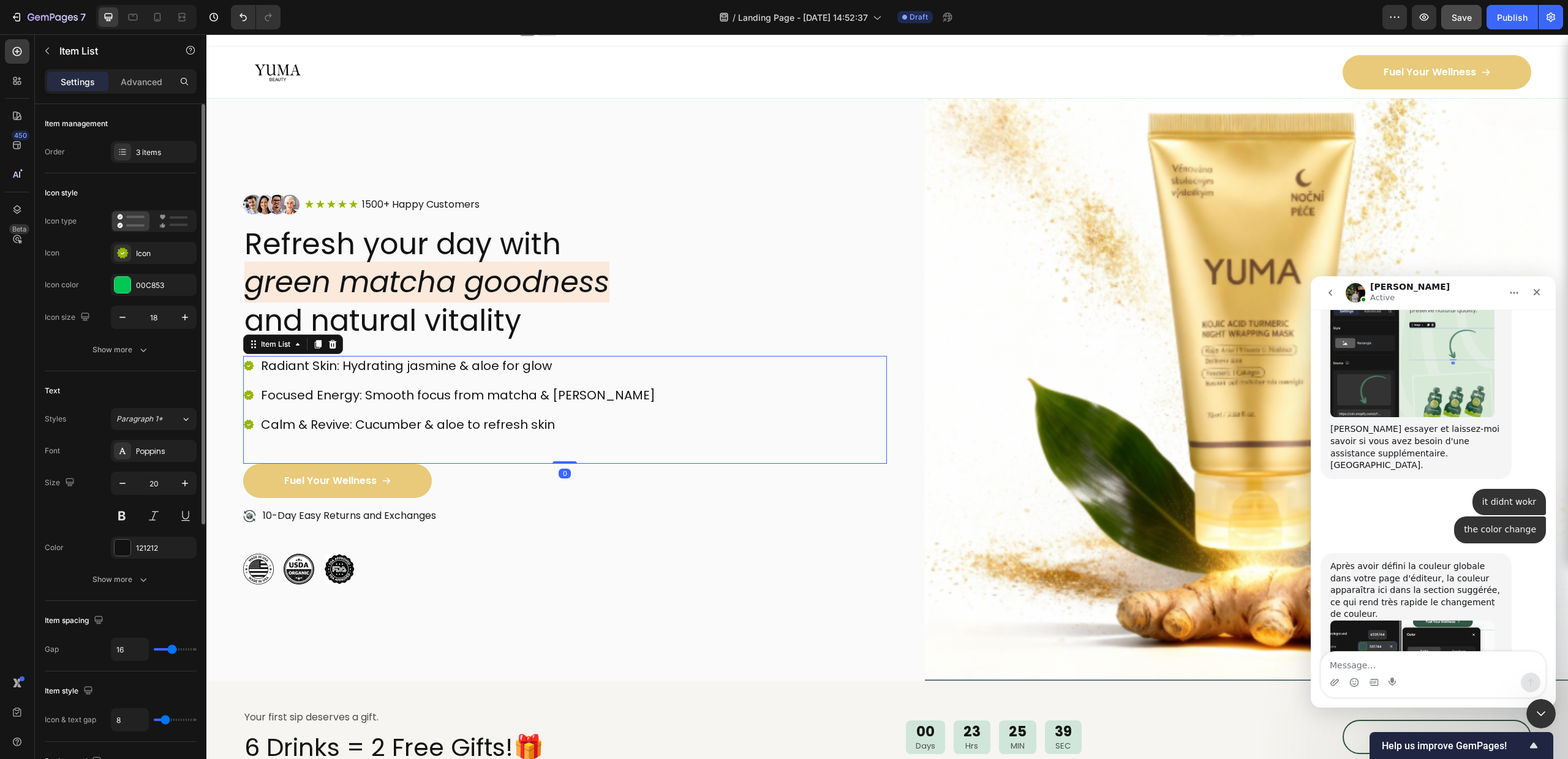
click at [109, 274] on div "Icon color 00C853" at bounding box center [120, 285] width 152 height 22
click at [119, 281] on div at bounding box center [122, 284] width 16 height 16
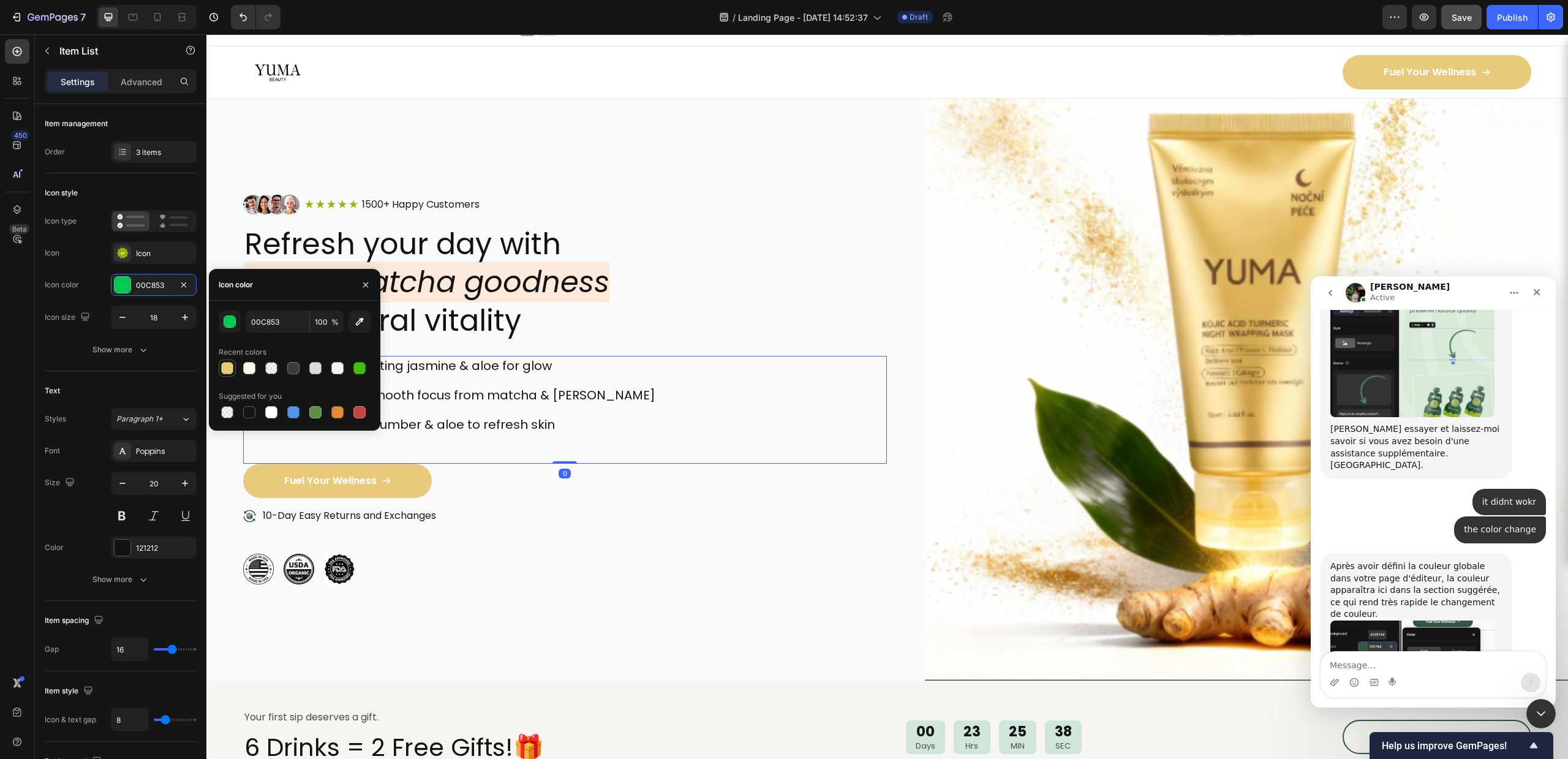
click at [228, 369] on div at bounding box center [227, 368] width 12 height 12
type input "E8CA7A"
click at [596, 395] on p "Focused Energy: Smooth focus from matcha & jasmine" at bounding box center [458, 395] width 395 height 16
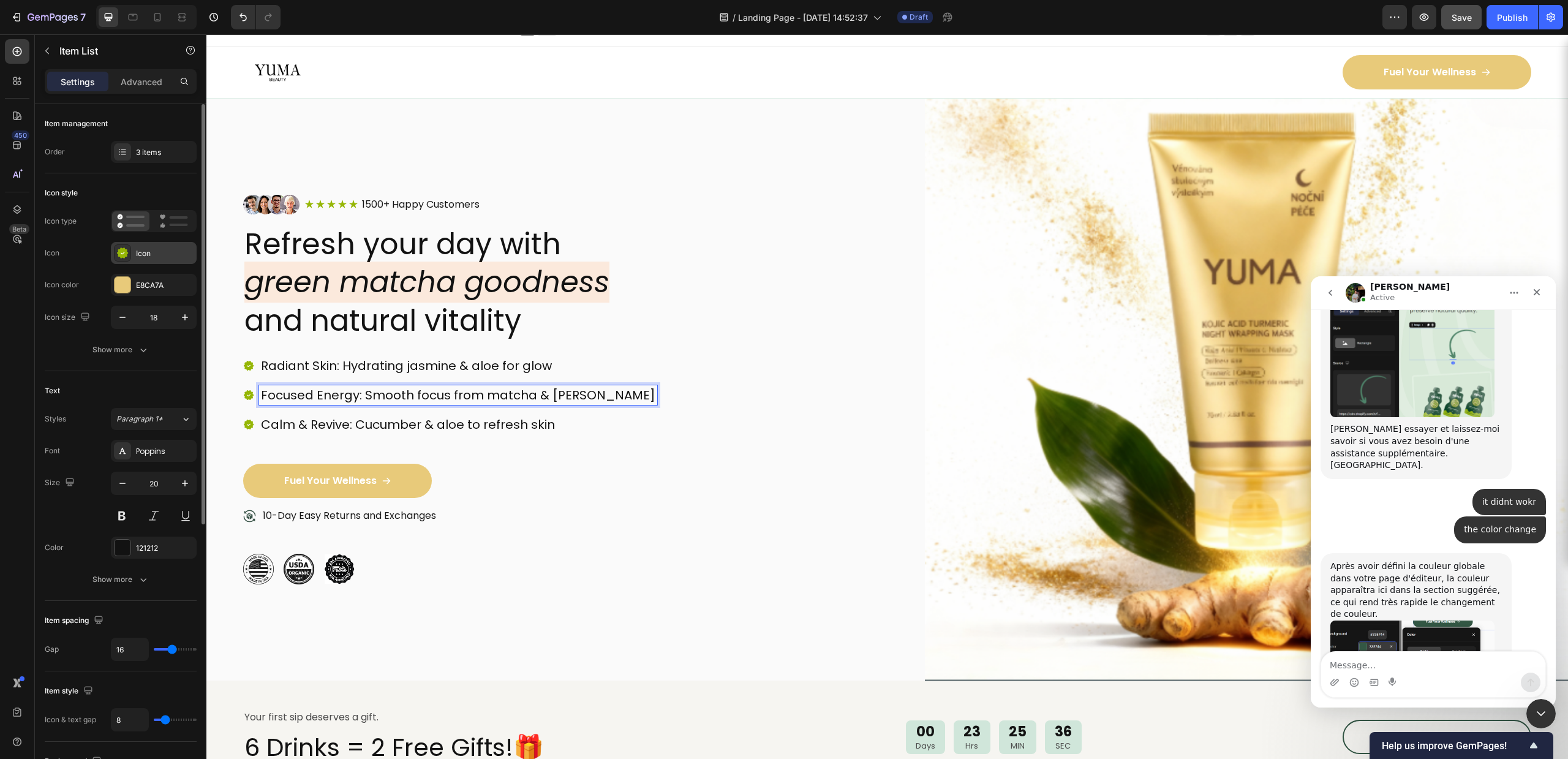
click at [123, 253] on icon at bounding box center [123, 253] width 12 height 12
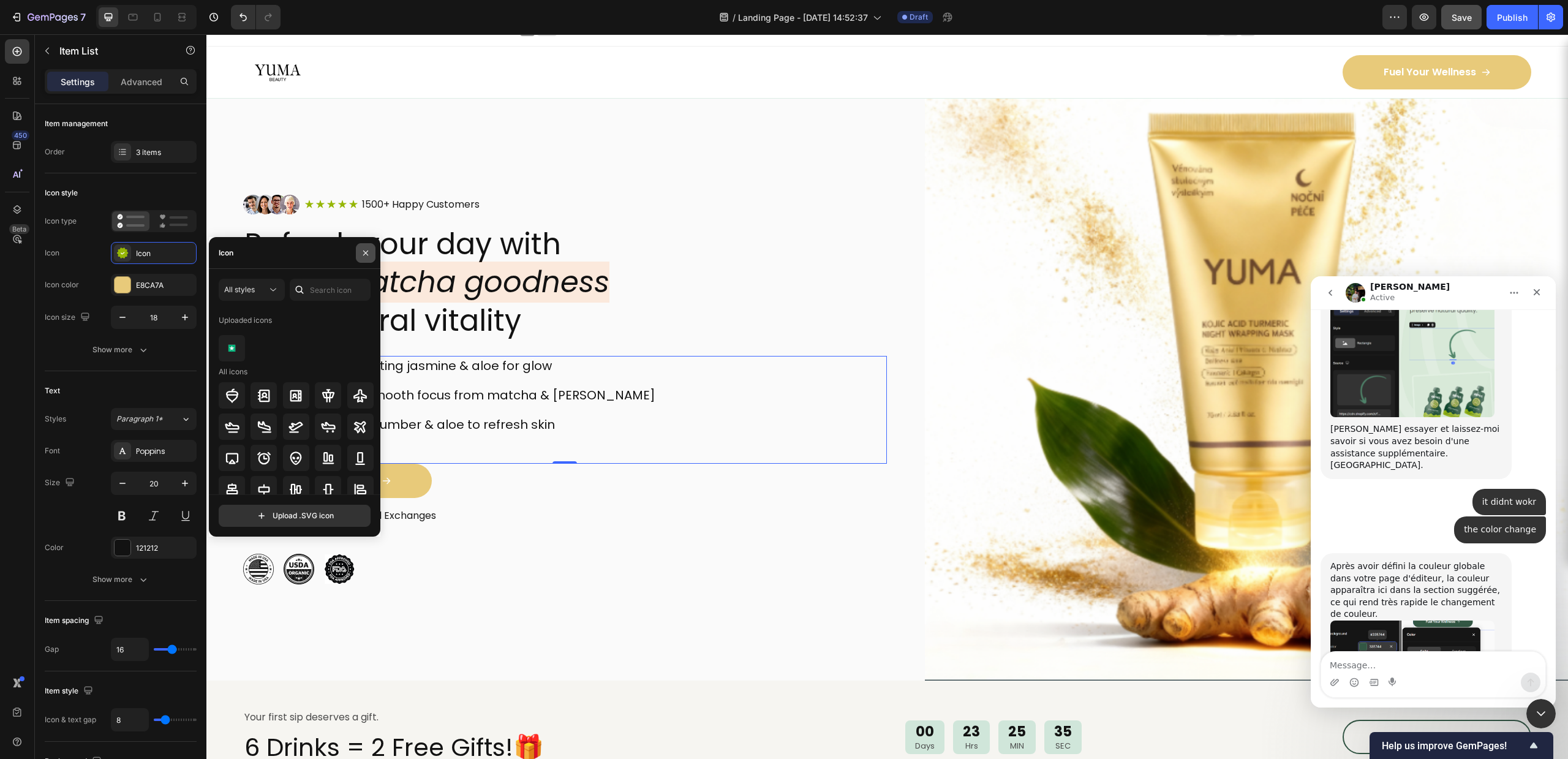
drag, startPoint x: 372, startPoint y: 248, endPoint x: 165, endPoint y: 214, distance: 209.8
click at [372, 248] on button "button" at bounding box center [366, 253] width 19 height 19
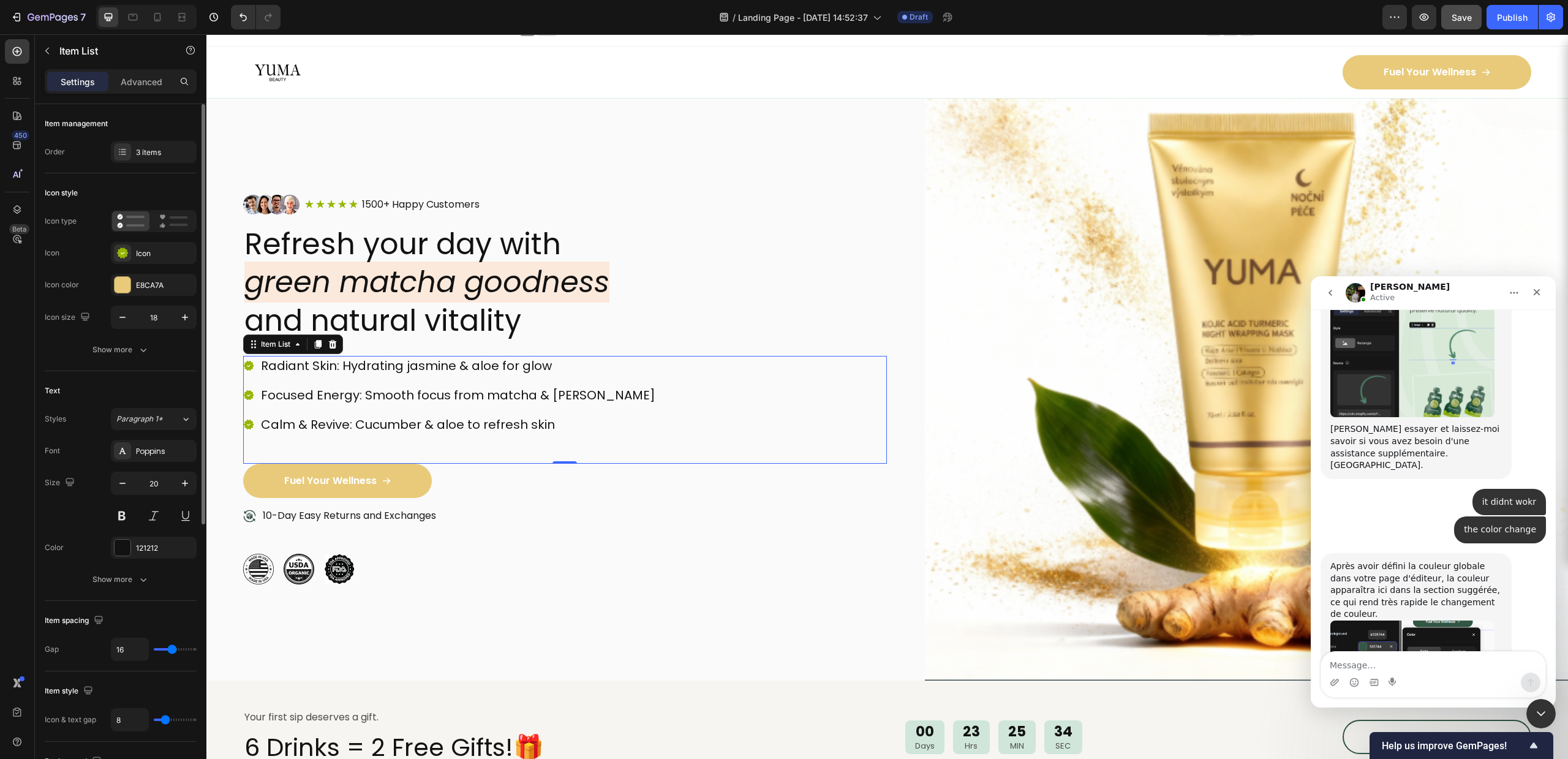
click at [106, 280] on div "Icon color E8CA7A" at bounding box center [120, 285] width 152 height 22
click at [252, 391] on icon at bounding box center [248, 395] width 10 height 10
click at [136, 274] on div "E8CA7A" at bounding box center [153, 285] width 86 height 22
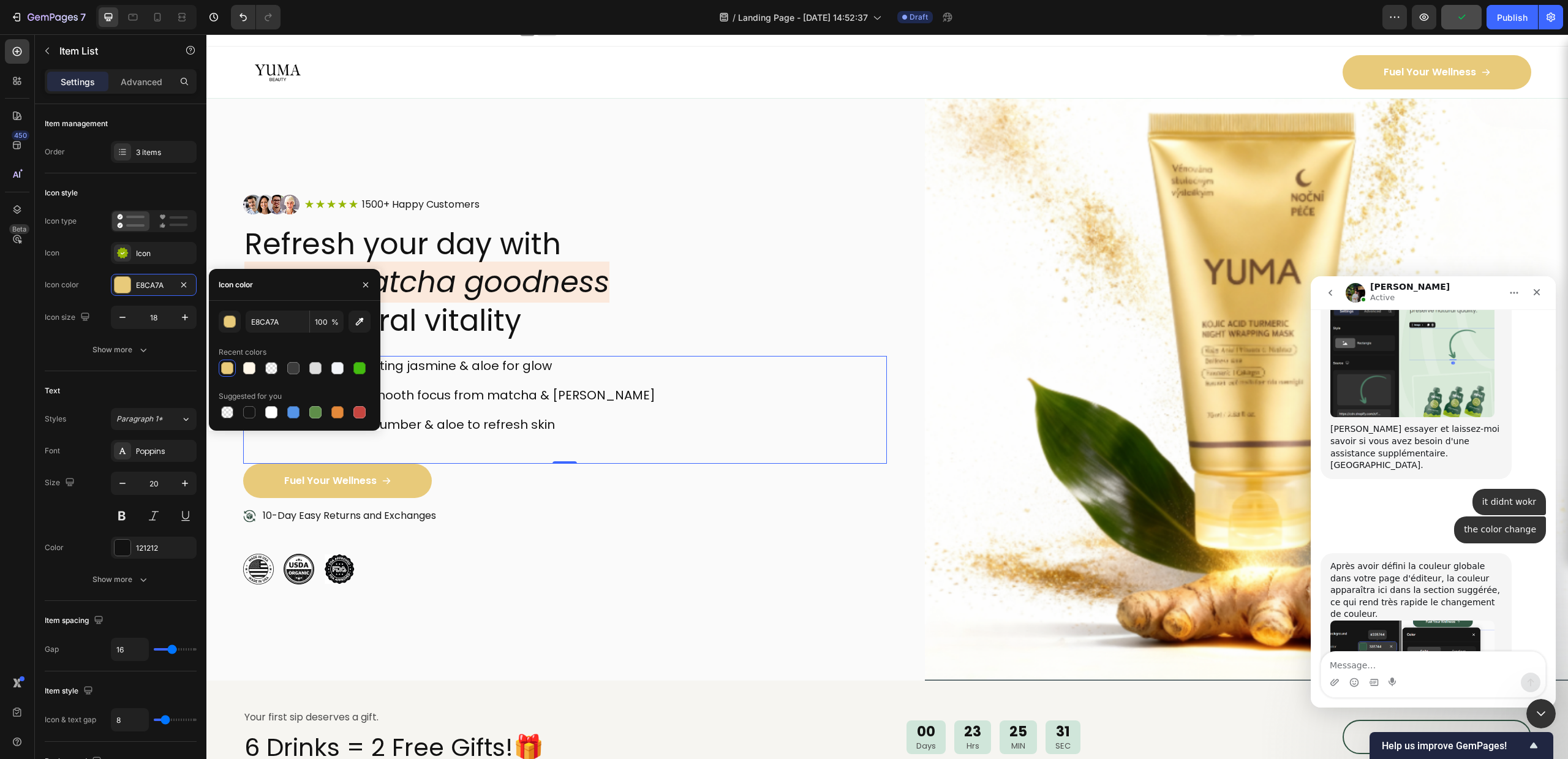
click at [476, 340] on div "Image Icon Icon Icon Icon Icon Icon List 1500+ Happy Customers Text Block Row R…" at bounding box center [565, 390] width 644 height 390
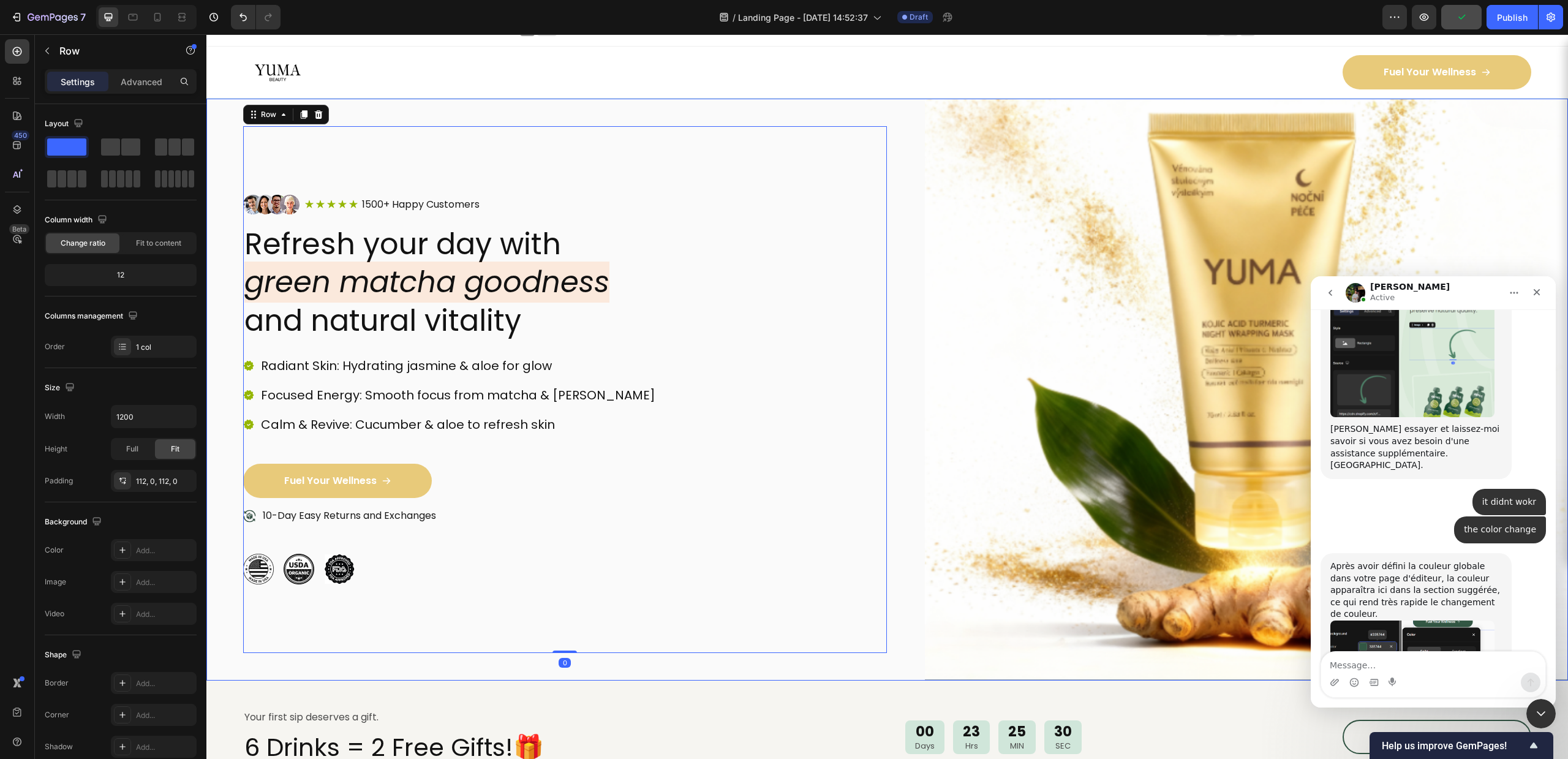
drag, startPoint x: 259, startPoint y: 419, endPoint x: 249, endPoint y: 419, distance: 10.0
click at [258, 419] on div "Calm & Revive: Cucumber & aloe to refresh skin" at bounding box center [450, 424] width 414 height 19
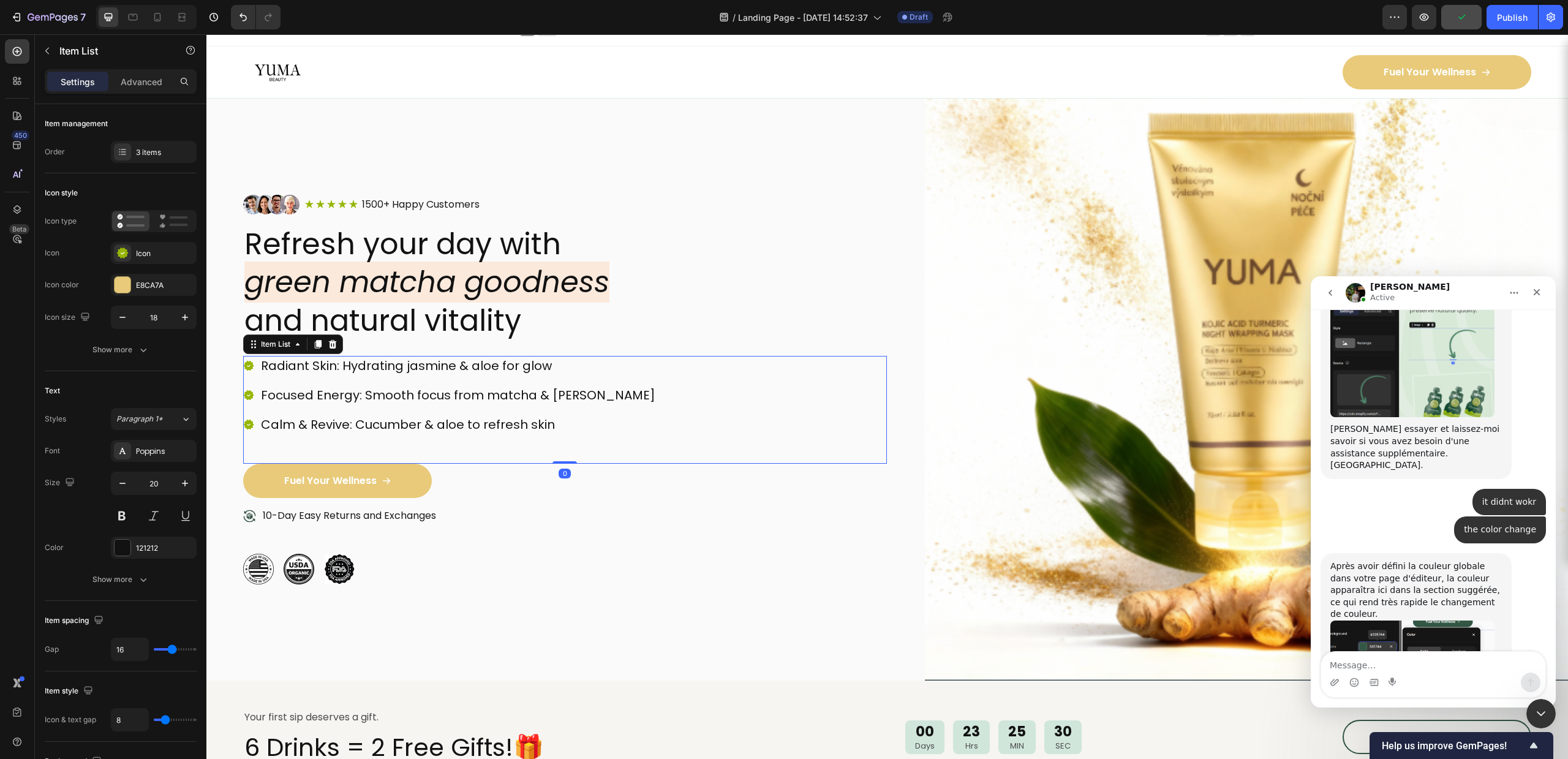
click at [248, 419] on icon at bounding box center [248, 424] width 10 height 10
click at [141, 276] on div "E8CA7A" at bounding box center [153, 285] width 86 height 22
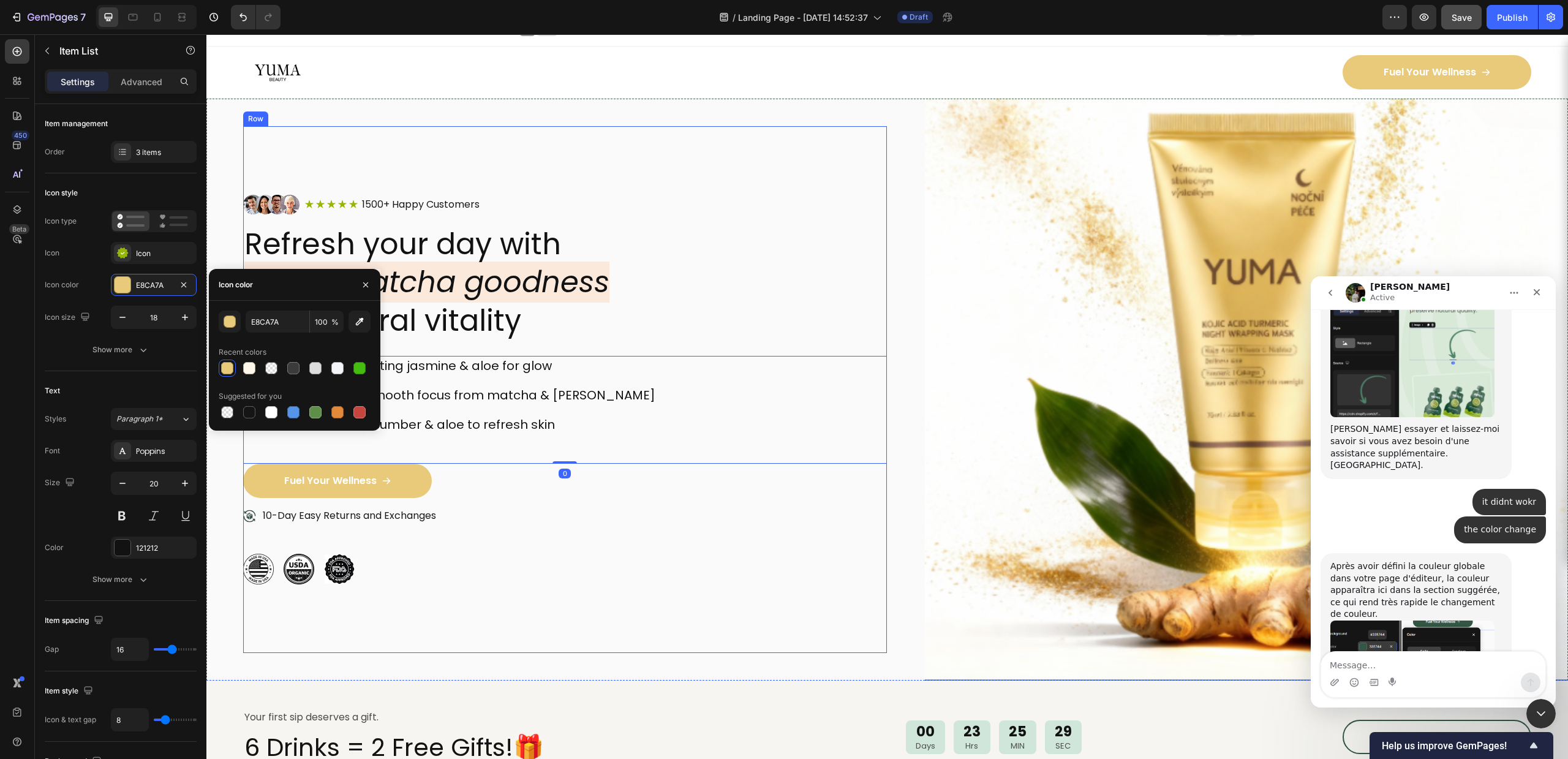
click at [523, 343] on div "Image Icon Icon Icon Icon Icon Icon List 1500+ Happy Customers Text Block Row R…" at bounding box center [565, 390] width 644 height 390
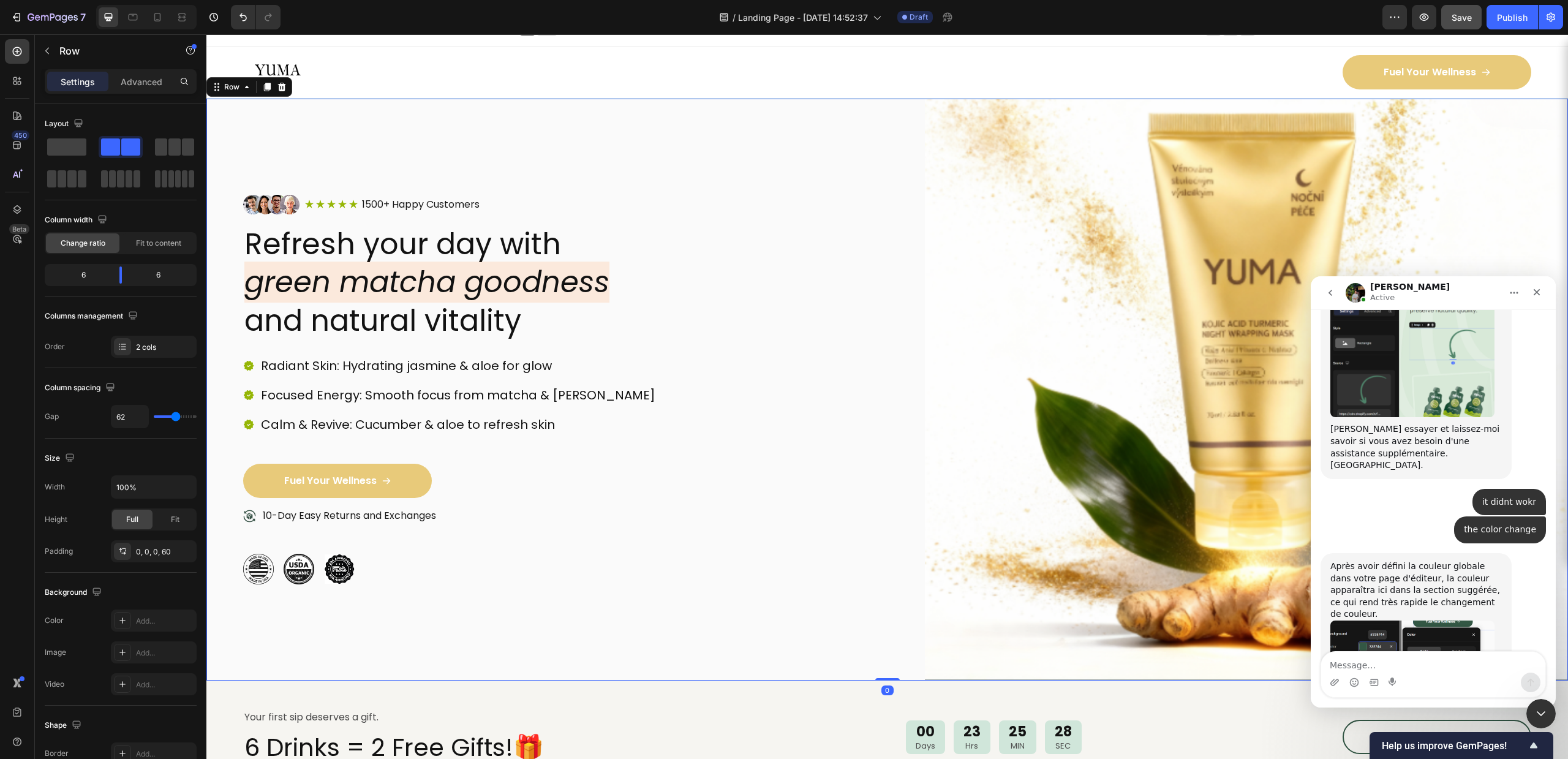
click at [239, 398] on div "Image Icon Icon Icon Icon Icon Icon List 1500+ Happy Customers Text Block Row R…" at bounding box center [887, 390] width 1361 height 582
click at [249, 398] on div "Focused Energy: Smooth focus from matcha & jasmine" at bounding box center [450, 395] width 414 height 19
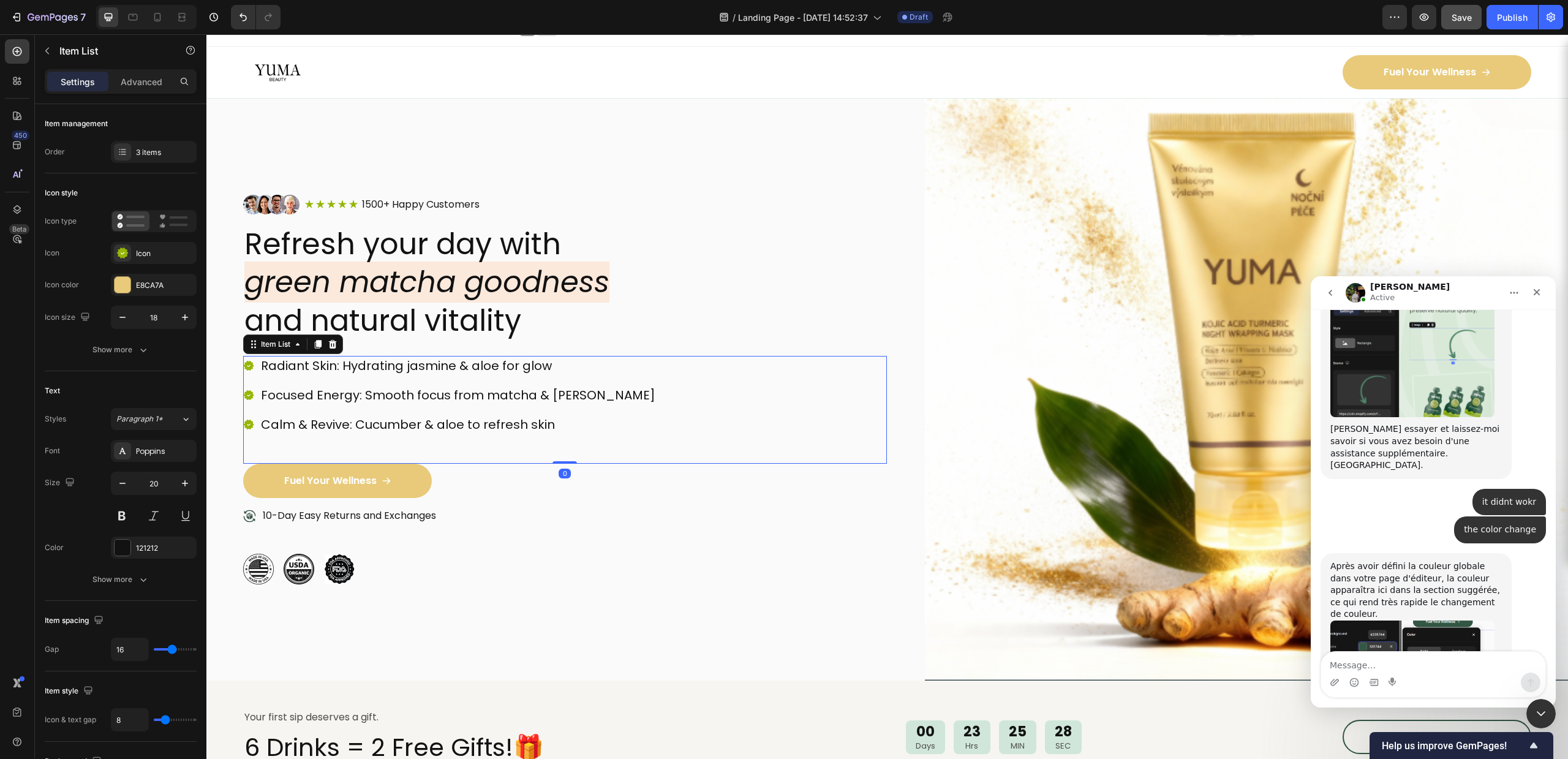
click at [249, 391] on icon at bounding box center [248, 395] width 10 height 10
click at [160, 244] on div "Icon" at bounding box center [153, 253] width 86 height 22
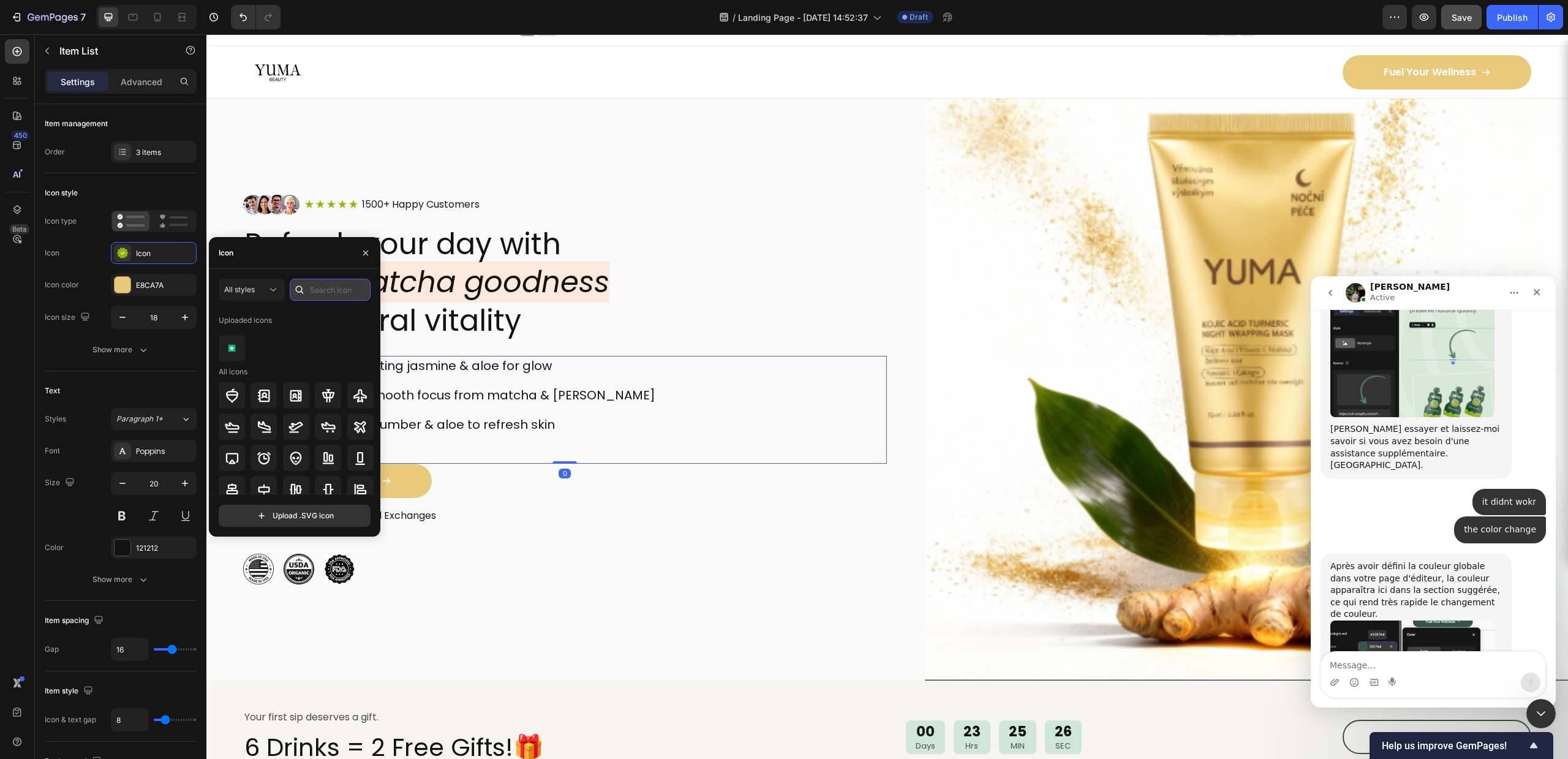
click at [323, 282] on input "text" at bounding box center [330, 290] width 81 height 22
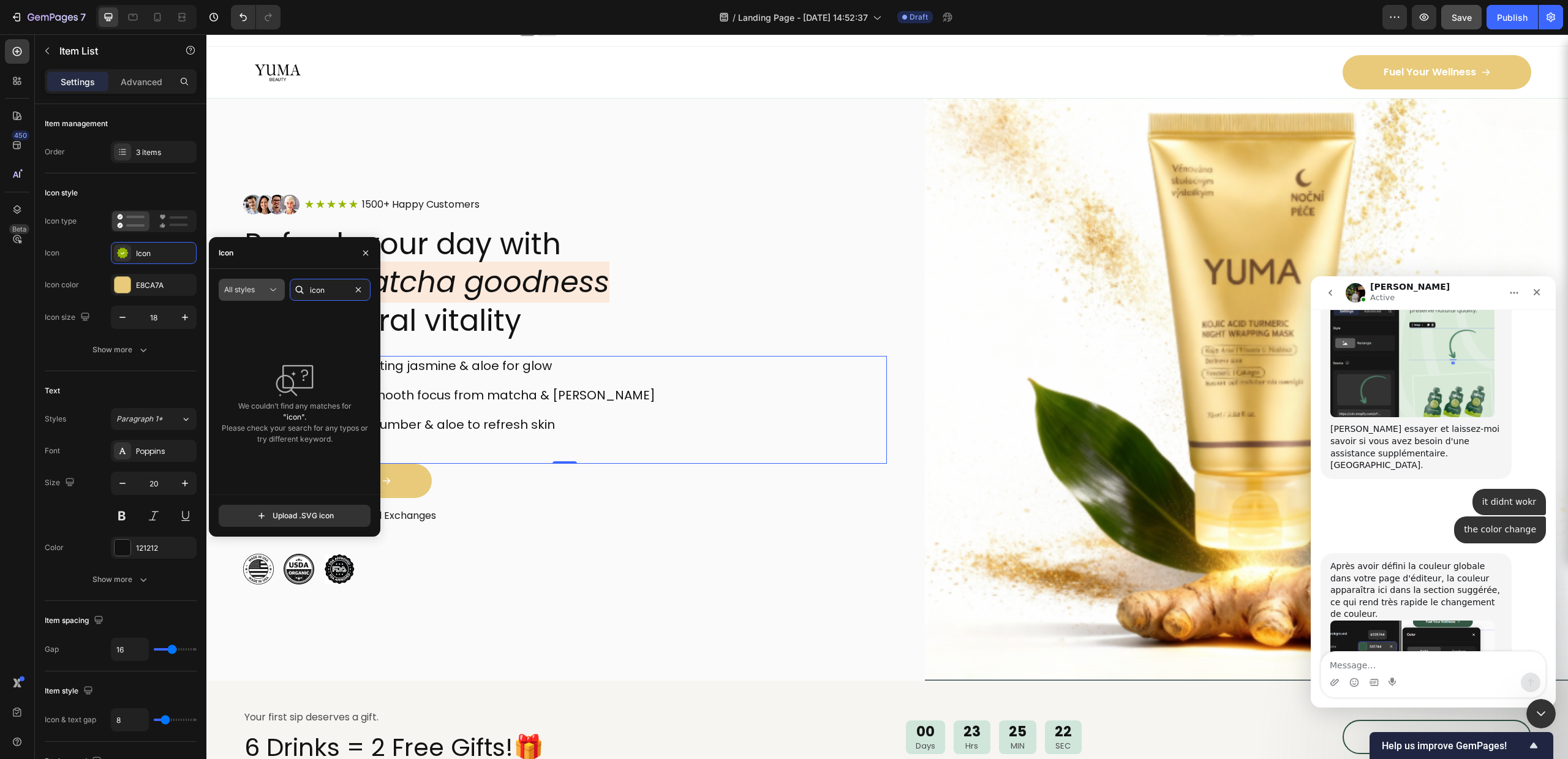
drag, startPoint x: 341, startPoint y: 283, endPoint x: 273, endPoint y: 283, distance: 68.0
click at [273, 283] on div "All styles icon" at bounding box center [294, 290] width 152 height 22
drag, startPoint x: 331, startPoint y: 291, endPoint x: 233, endPoint y: 290, distance: 98.0
click at [233, 290] on div "All styles yes" at bounding box center [294, 290] width 152 height 22
type input "coche"
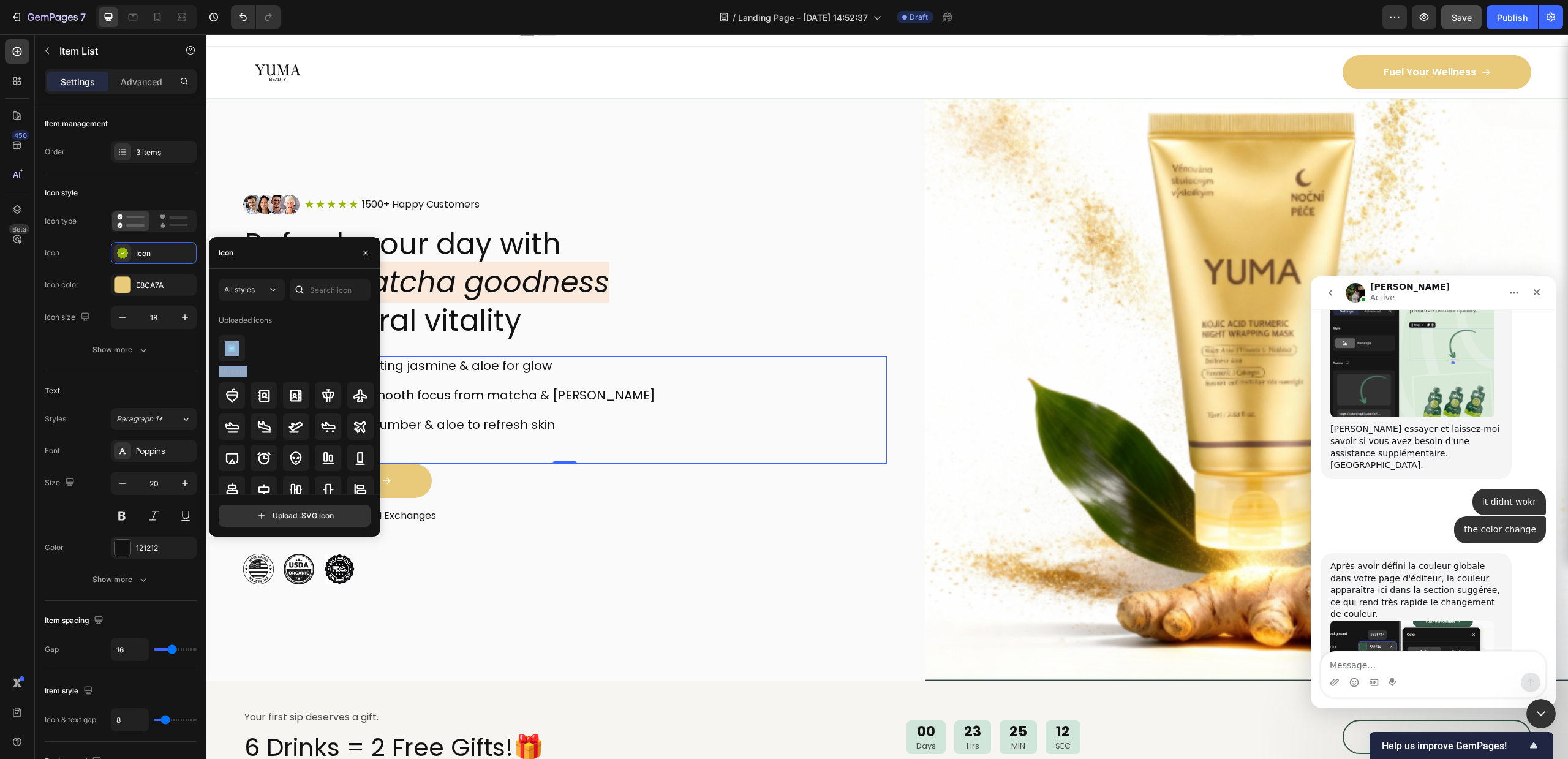
drag, startPoint x: 375, startPoint y: 329, endPoint x: 370, endPoint y: 381, distance: 52.2
click at [370, 381] on div "Uploaded icons All icons" at bounding box center [299, 402] width 161 height 184
click at [361, 351] on div at bounding box center [296, 348] width 155 height 26
drag, startPoint x: 375, startPoint y: 474, endPoint x: 375, endPoint y: 494, distance: 20.0
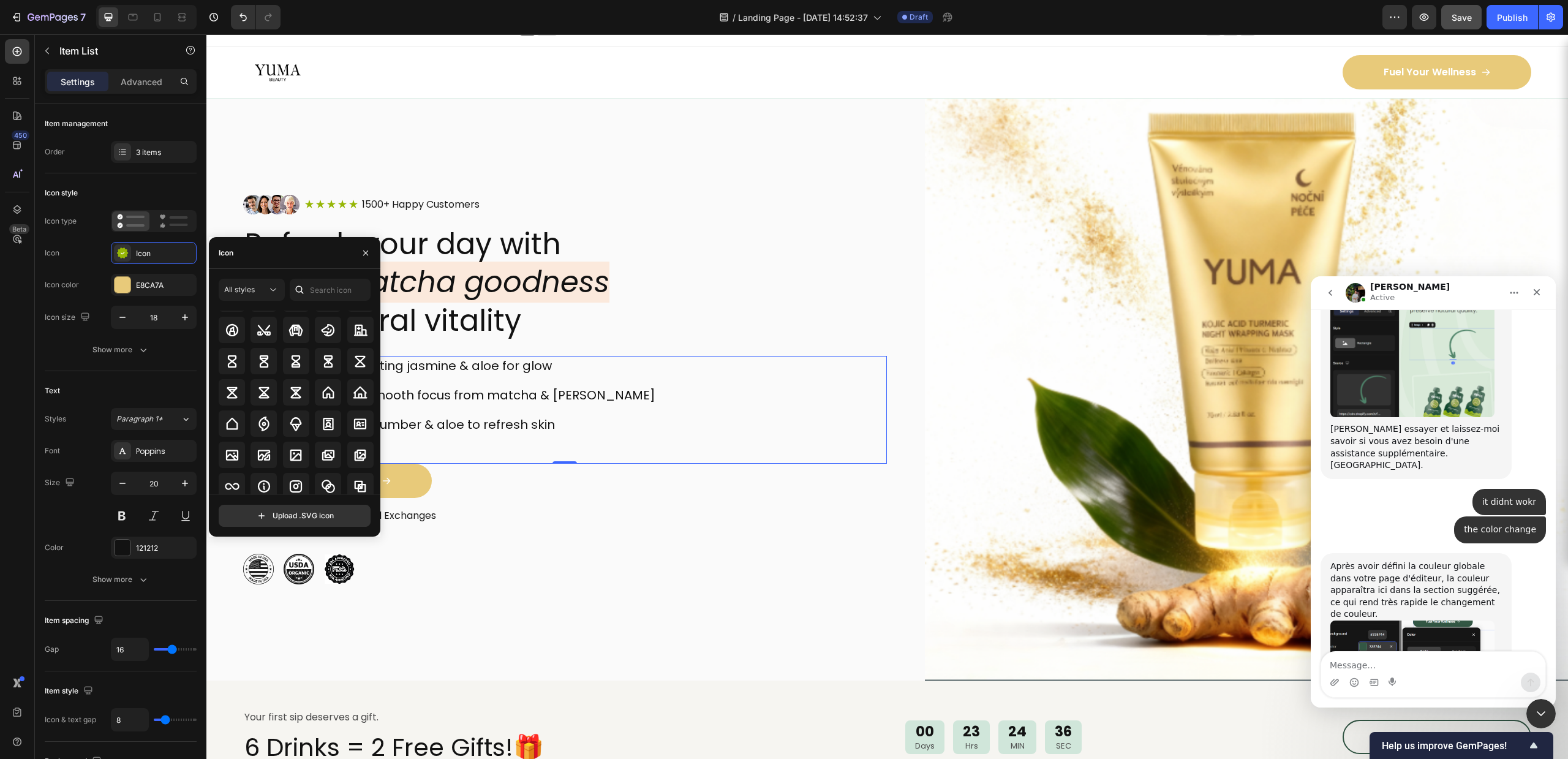
click at [370, 494] on div "All styles Uploaded icons All icons Upload .SVG icon" at bounding box center [294, 403] width 152 height 248
click at [375, 461] on div "Uploaded icons All icons" at bounding box center [299, 402] width 161 height 184
click at [248, 294] on span "All styles" at bounding box center [239, 289] width 30 height 9
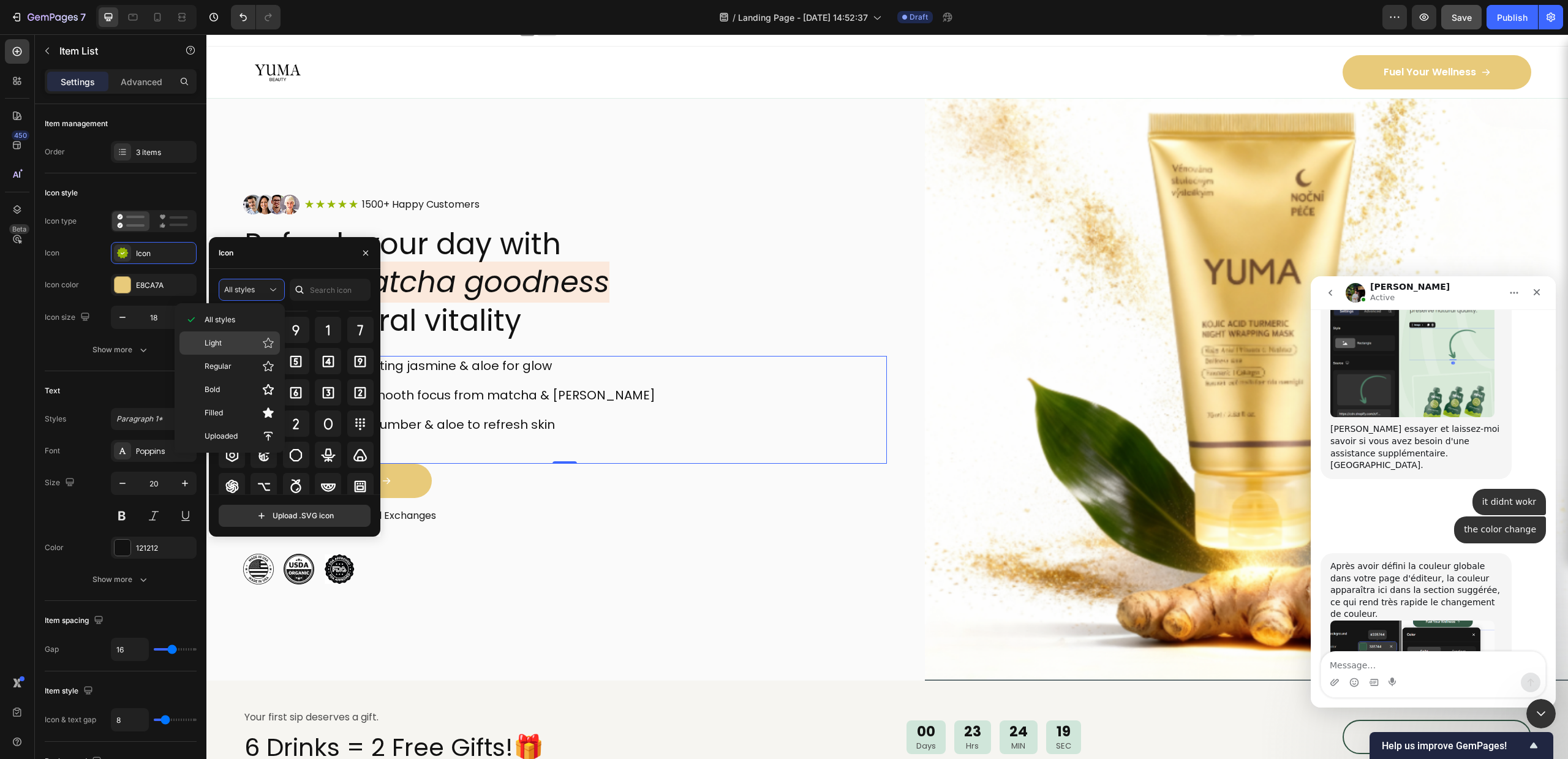
click at [240, 341] on p "Light" at bounding box center [239, 343] width 70 height 12
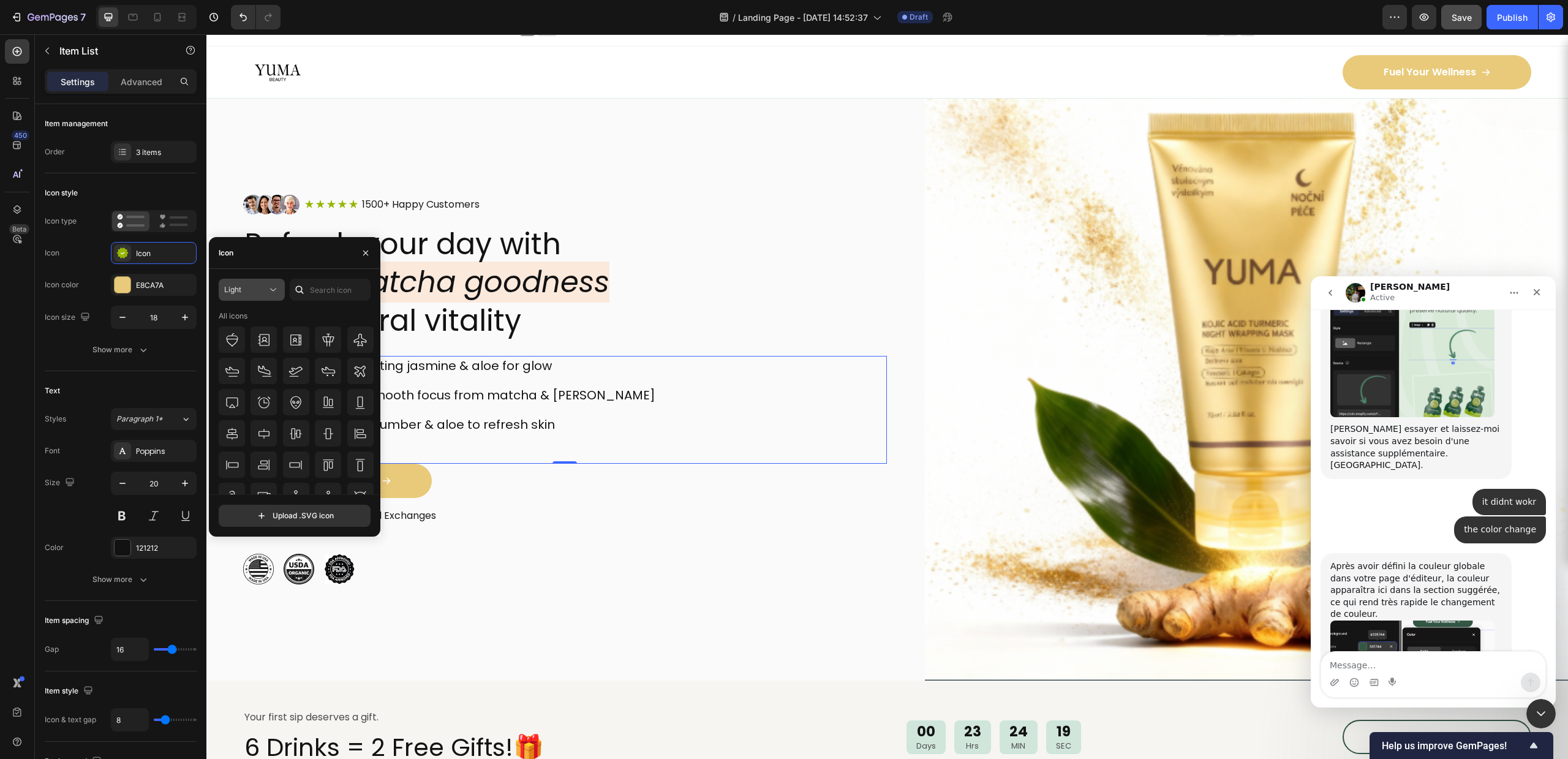
click at [254, 293] on div "Light" at bounding box center [246, 289] width 43 height 11
click at [236, 366] on p "Regular" at bounding box center [239, 366] width 70 height 12
click at [251, 296] on button "Regular" at bounding box center [251, 290] width 66 height 22
click at [230, 318] on span "All styles" at bounding box center [219, 320] width 30 height 11
click at [363, 242] on div at bounding box center [366, 253] width 30 height 31
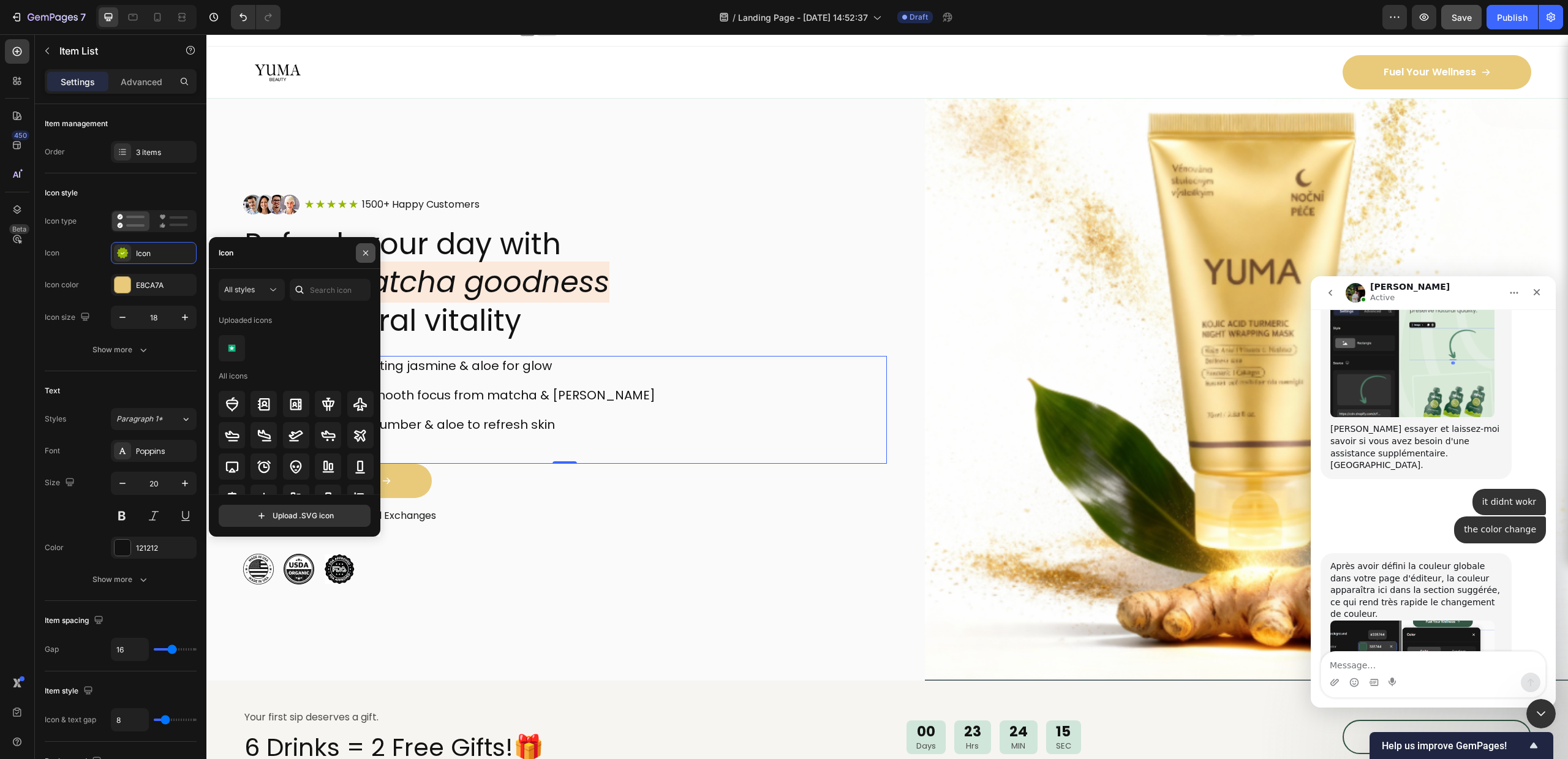
click at [364, 252] on icon "button" at bounding box center [365, 253] width 10 height 10
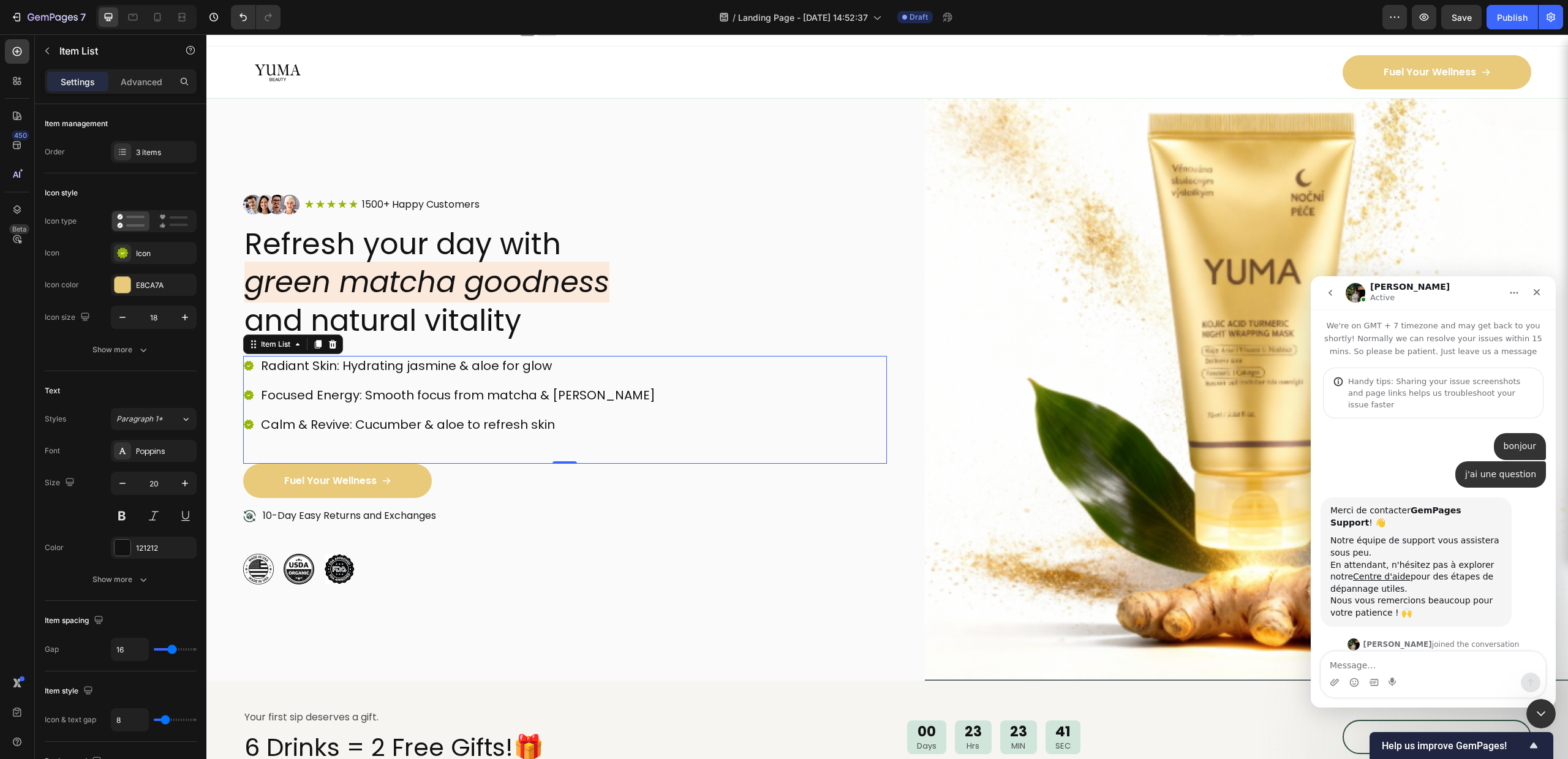
scroll to position [2329, 0]
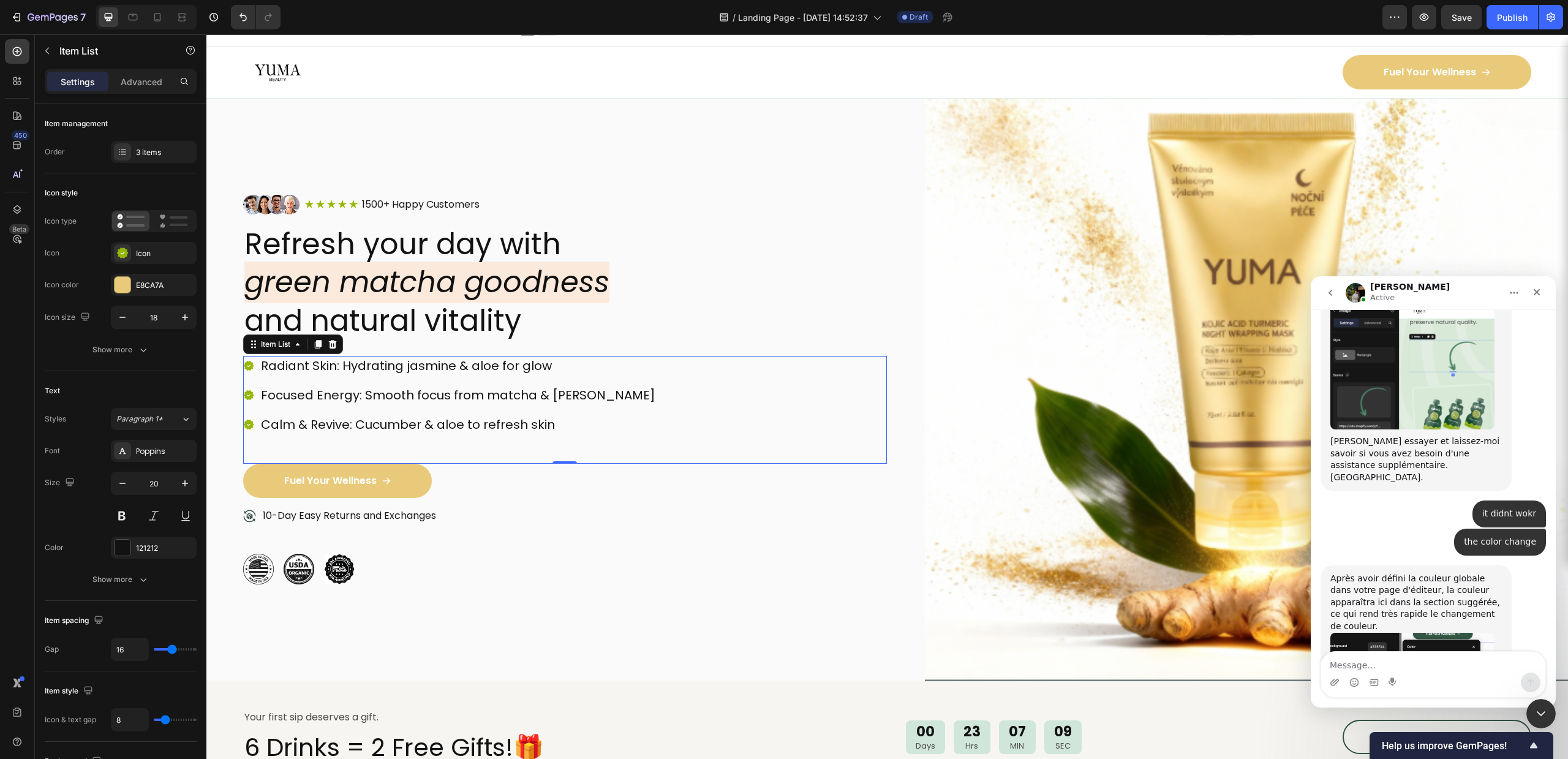
click at [812, 129] on div "Image Icon Icon Icon Icon Icon Icon List 1500+ Happy Customers Text Block Row R…" at bounding box center [565, 390] width 644 height 526
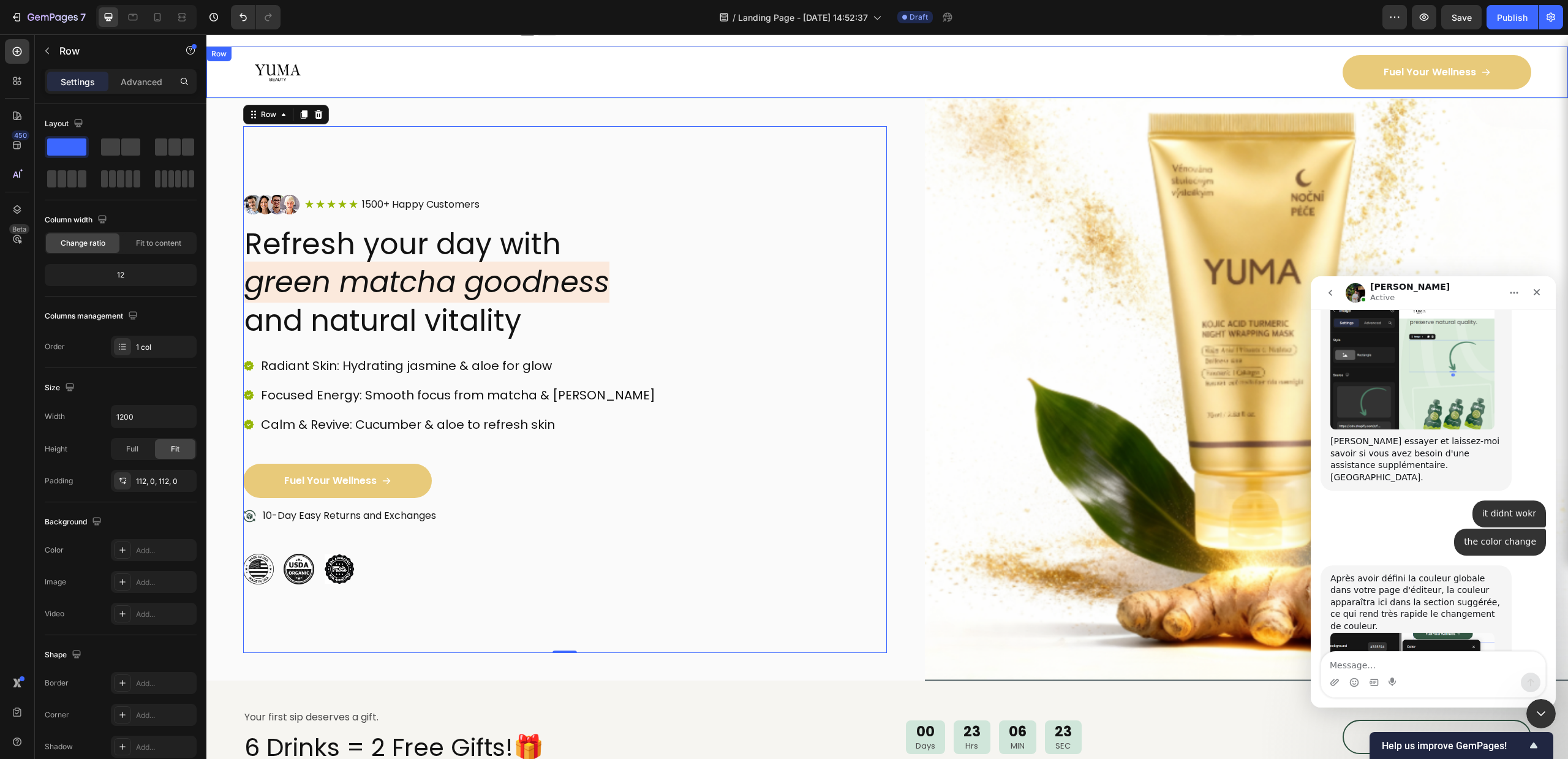
click at [836, 88] on div "Image" at bounding box center [561, 72] width 635 height 34
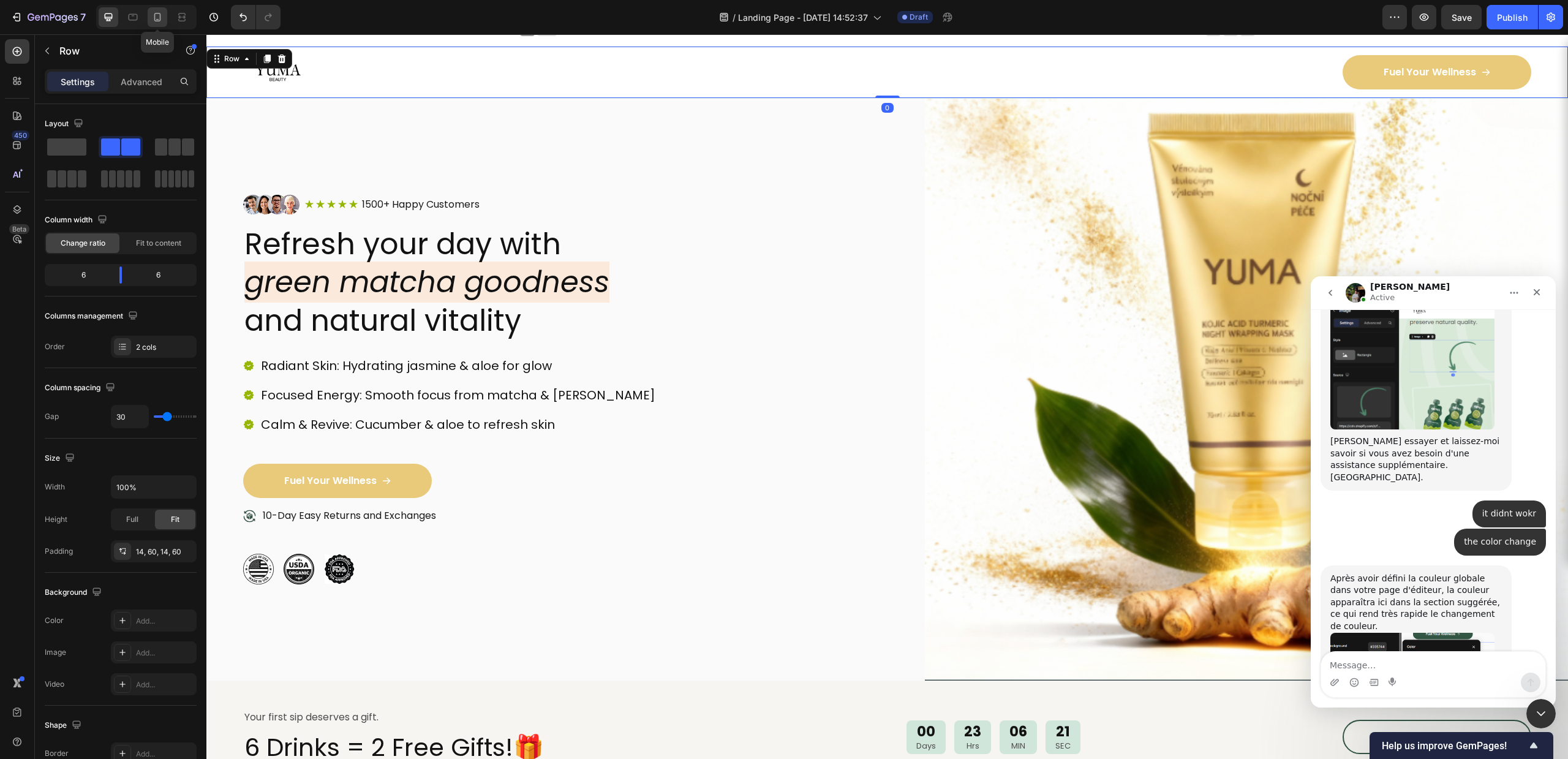
click at [161, 10] on div at bounding box center [158, 17] width 19 height 19
type input "0"
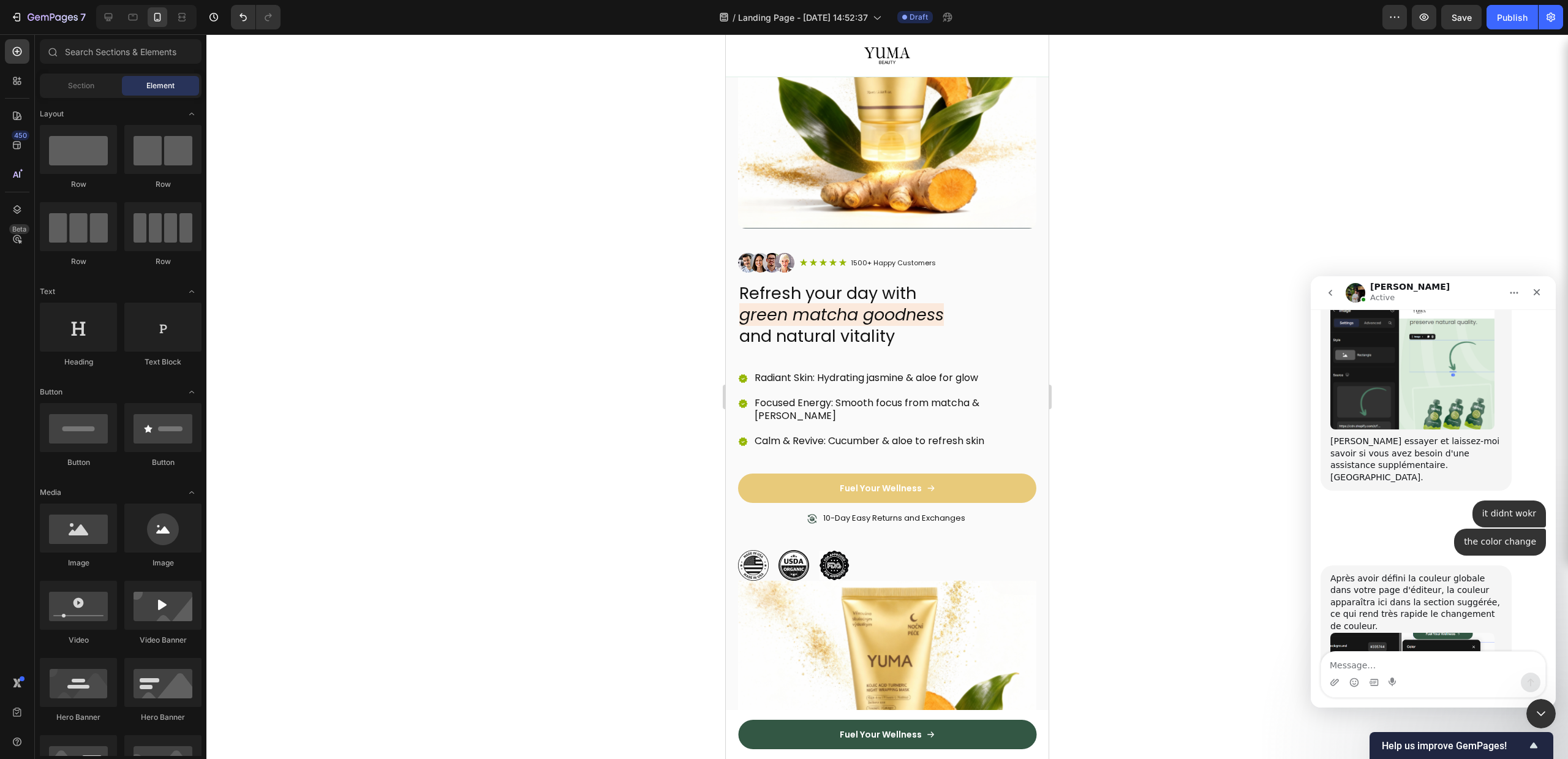
scroll to position [170, 0]
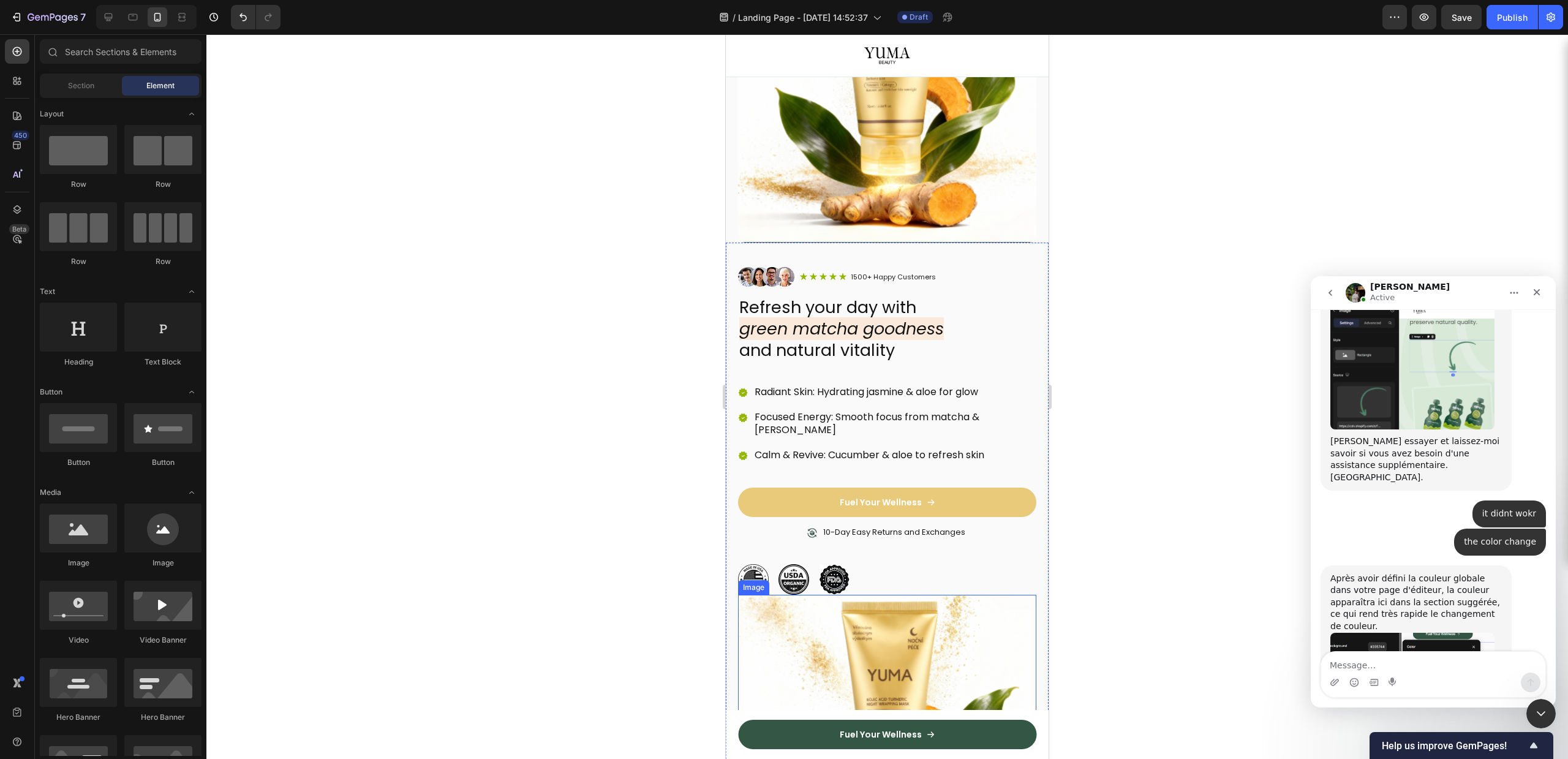
click at [972, 595] on img at bounding box center [887, 729] width 298 height 269
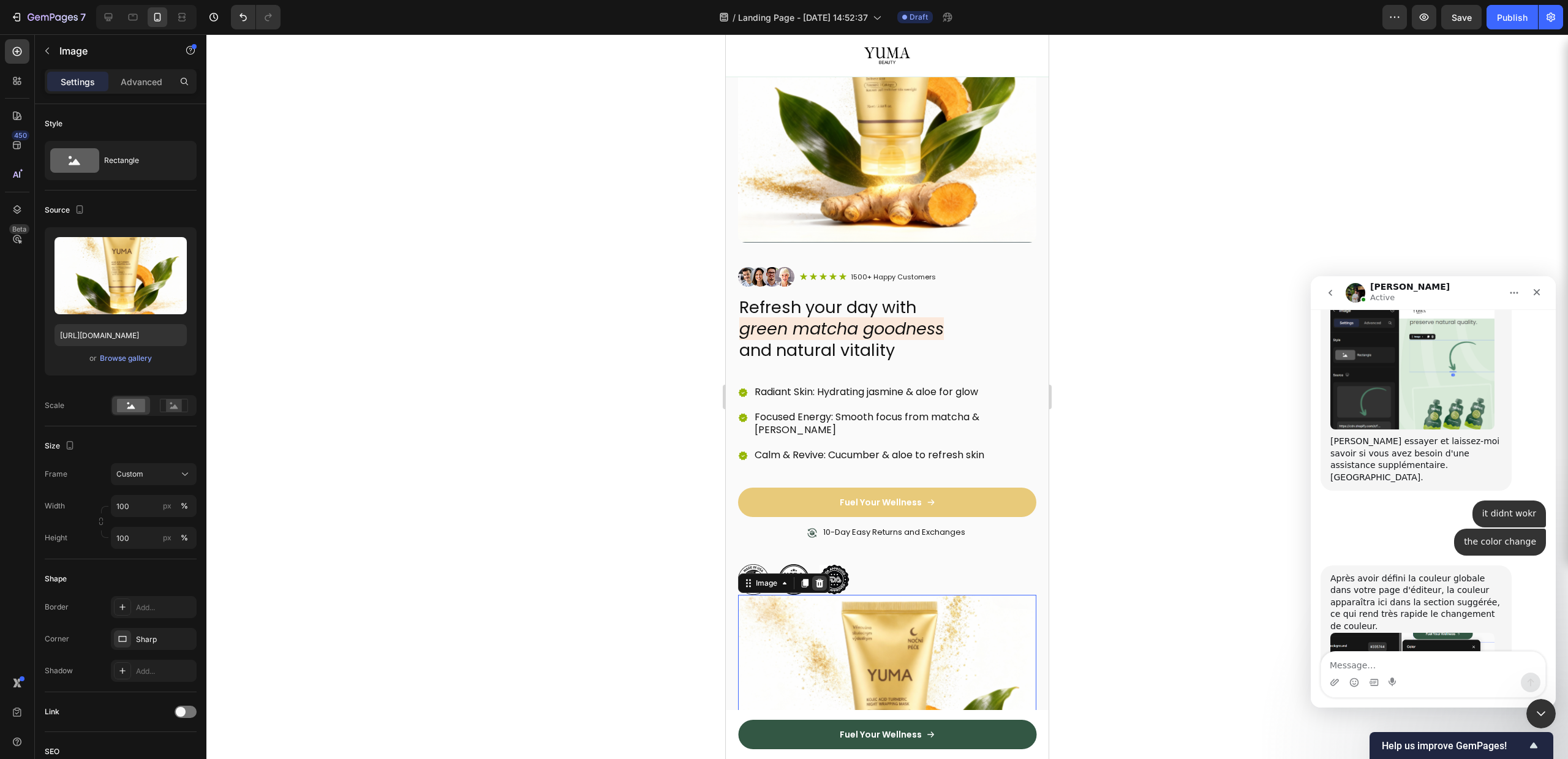
click at [822, 579] on icon at bounding box center [819, 584] width 8 height 9
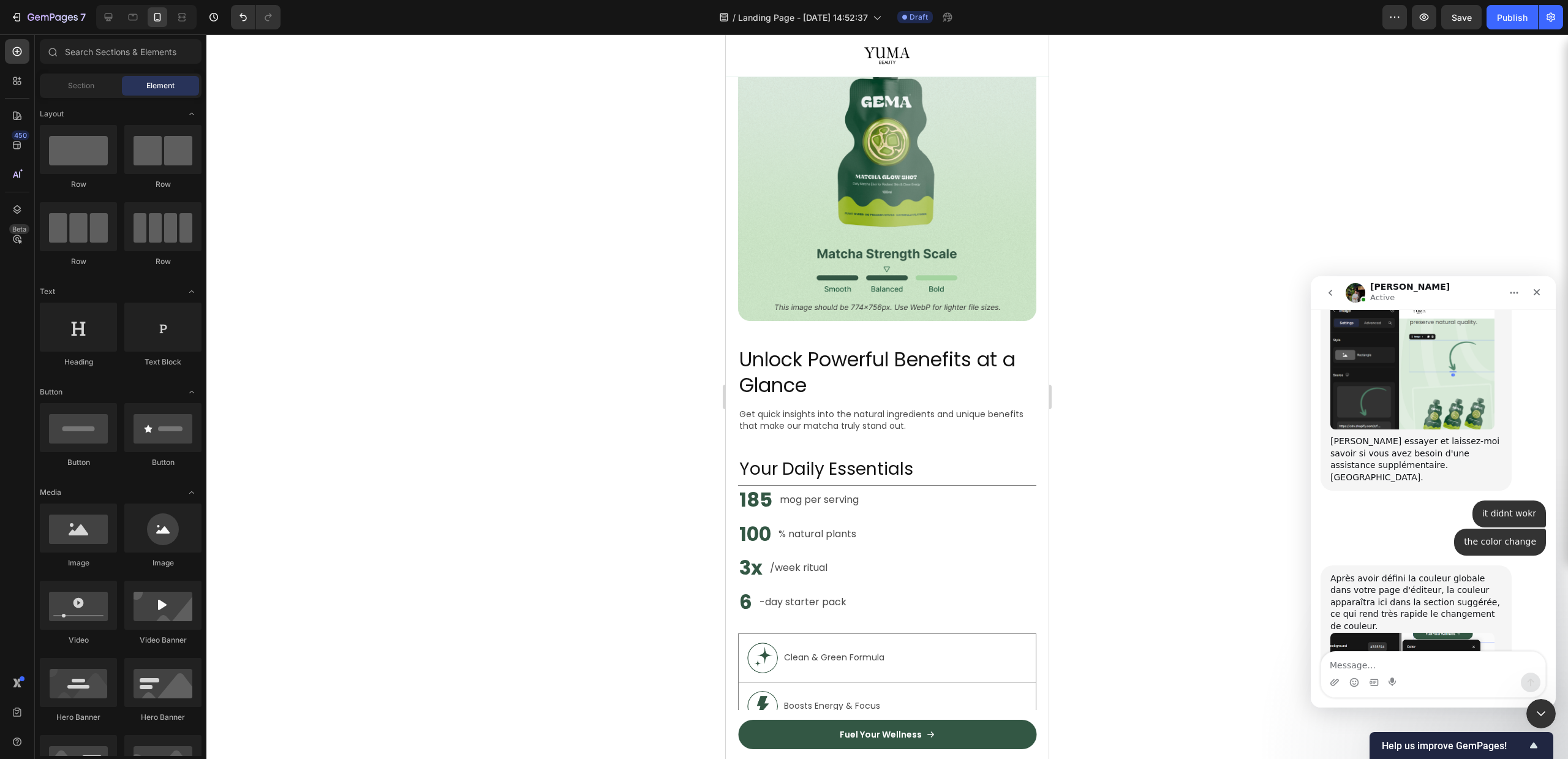
scroll to position [1436, 0]
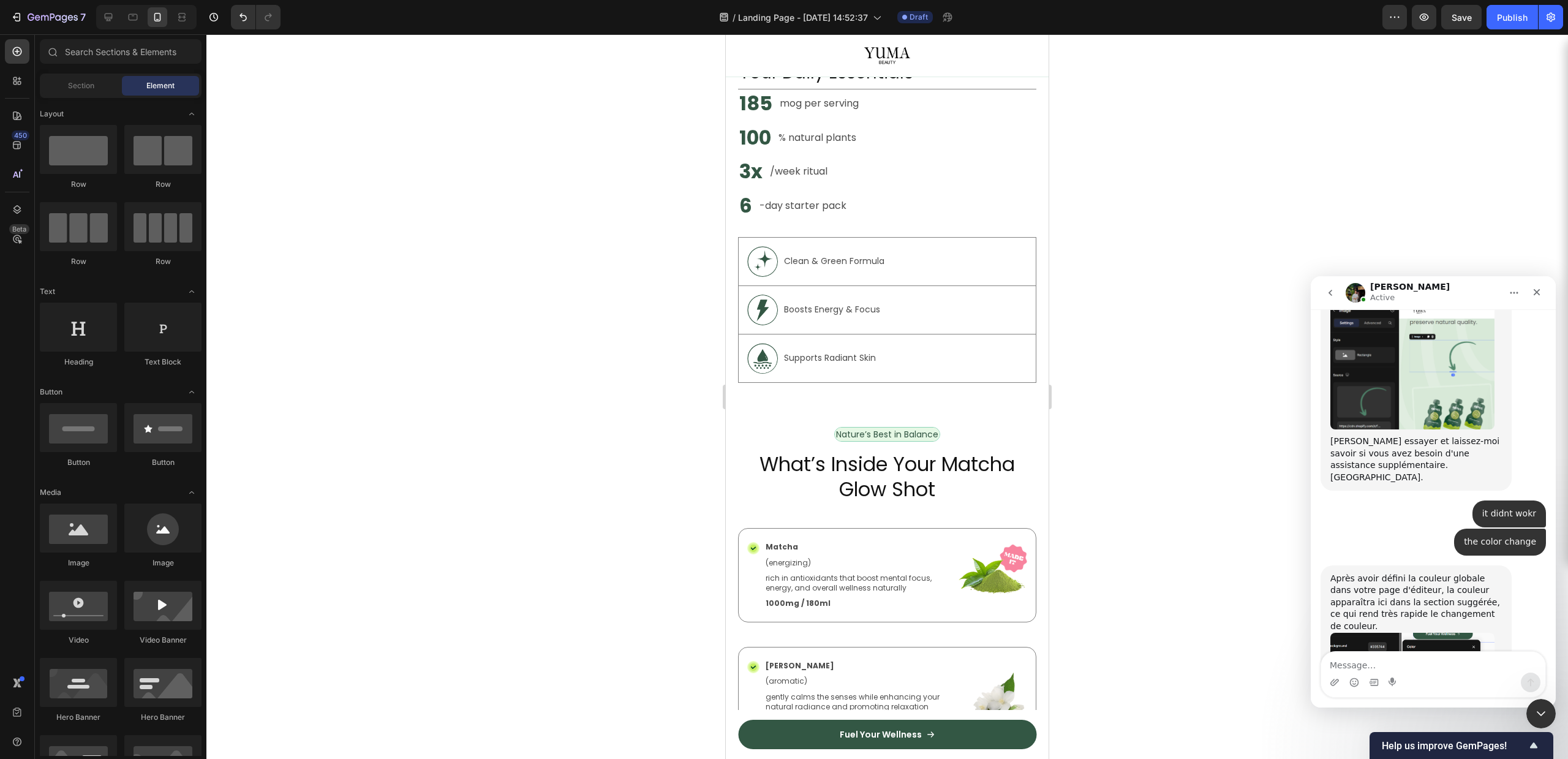
drag, startPoint x: 1043, startPoint y: 148, endPoint x: 1080, endPoint y: 48, distance: 106.6
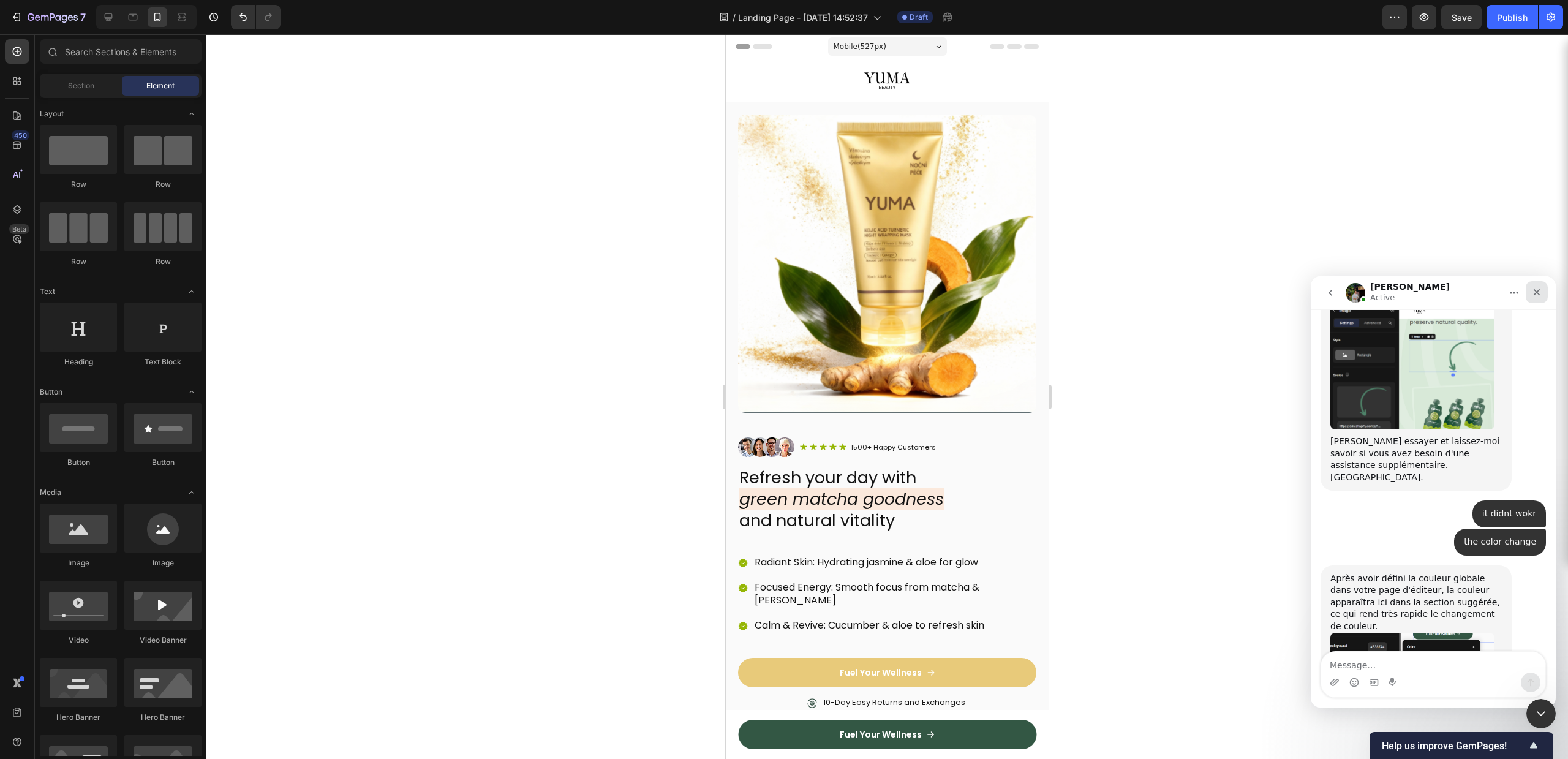
click at [1542, 294] on div "Fermer" at bounding box center [1537, 292] width 22 height 22
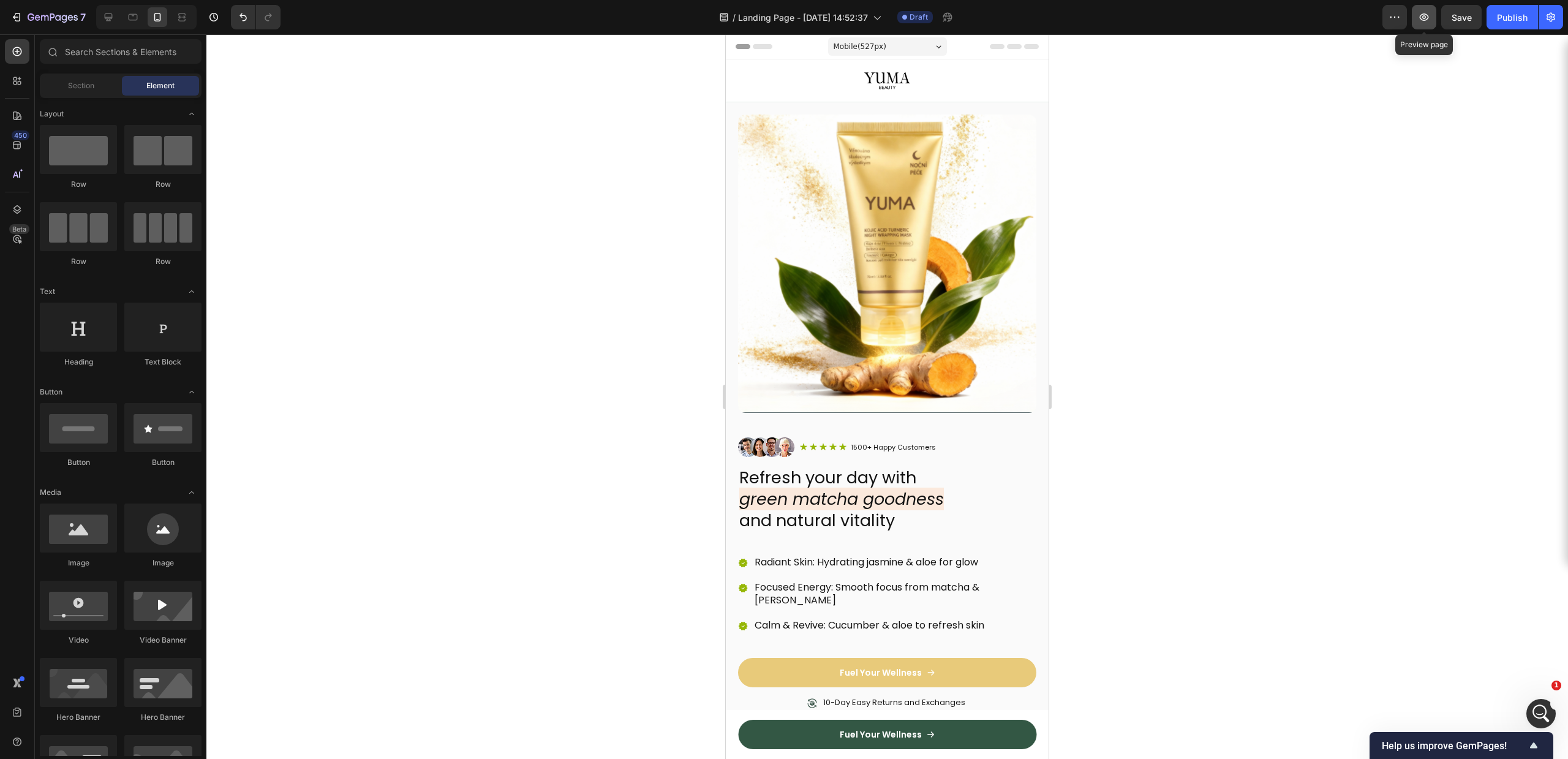
scroll to position [2199, 0]
click at [1431, 22] on button "button" at bounding box center [1424, 17] width 25 height 25
click at [845, 474] on h2 "Refresh your day with green matcha goodness and natural vitality" at bounding box center [887, 499] width 298 height 67
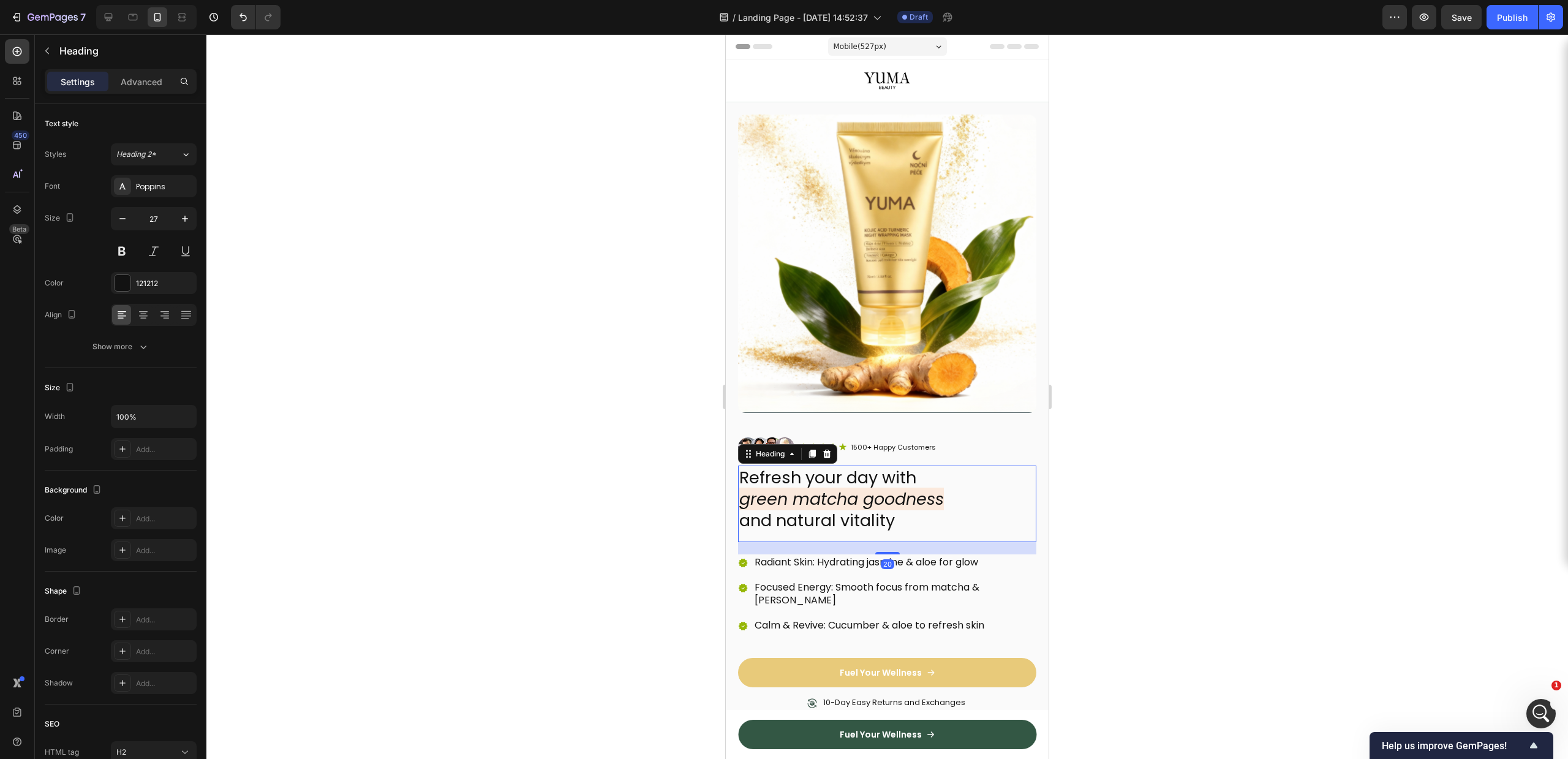
click at [833, 469] on h2 "Refresh your day with green matcha goodness and natural vitality" at bounding box center [887, 499] width 298 height 67
click at [835, 467] on p "Refresh your day with green matcha goodness and natural vitality" at bounding box center [887, 499] width 296 height 65
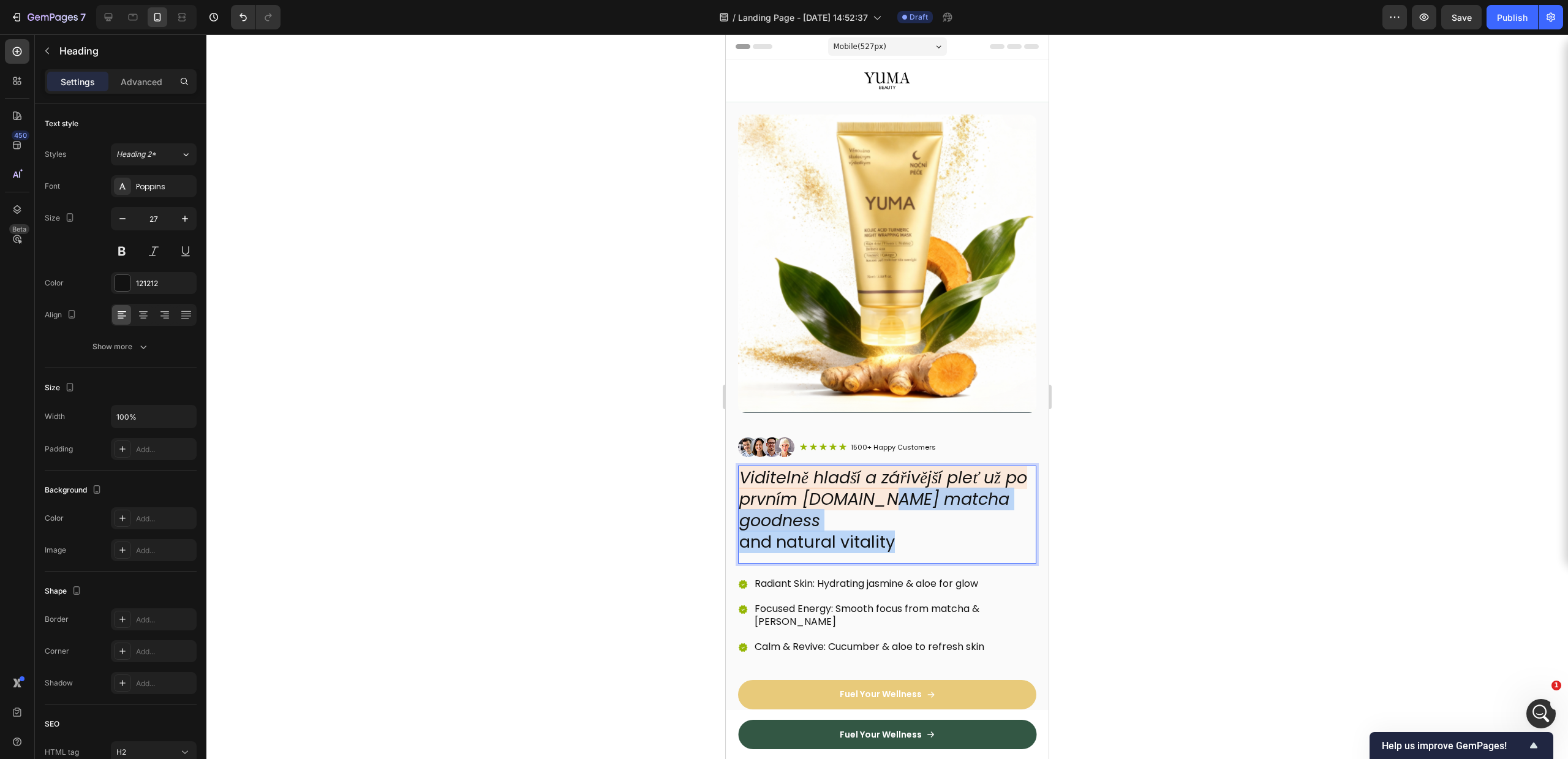
drag, startPoint x: 909, startPoint y: 491, endPoint x: 939, endPoint y: 535, distance: 53.3
click at [939, 535] on p "Viditelně hladší a zářivější pleť už po prvním [DOMAIN_NAME] matcha goodness an…" at bounding box center [887, 509] width 296 height 85
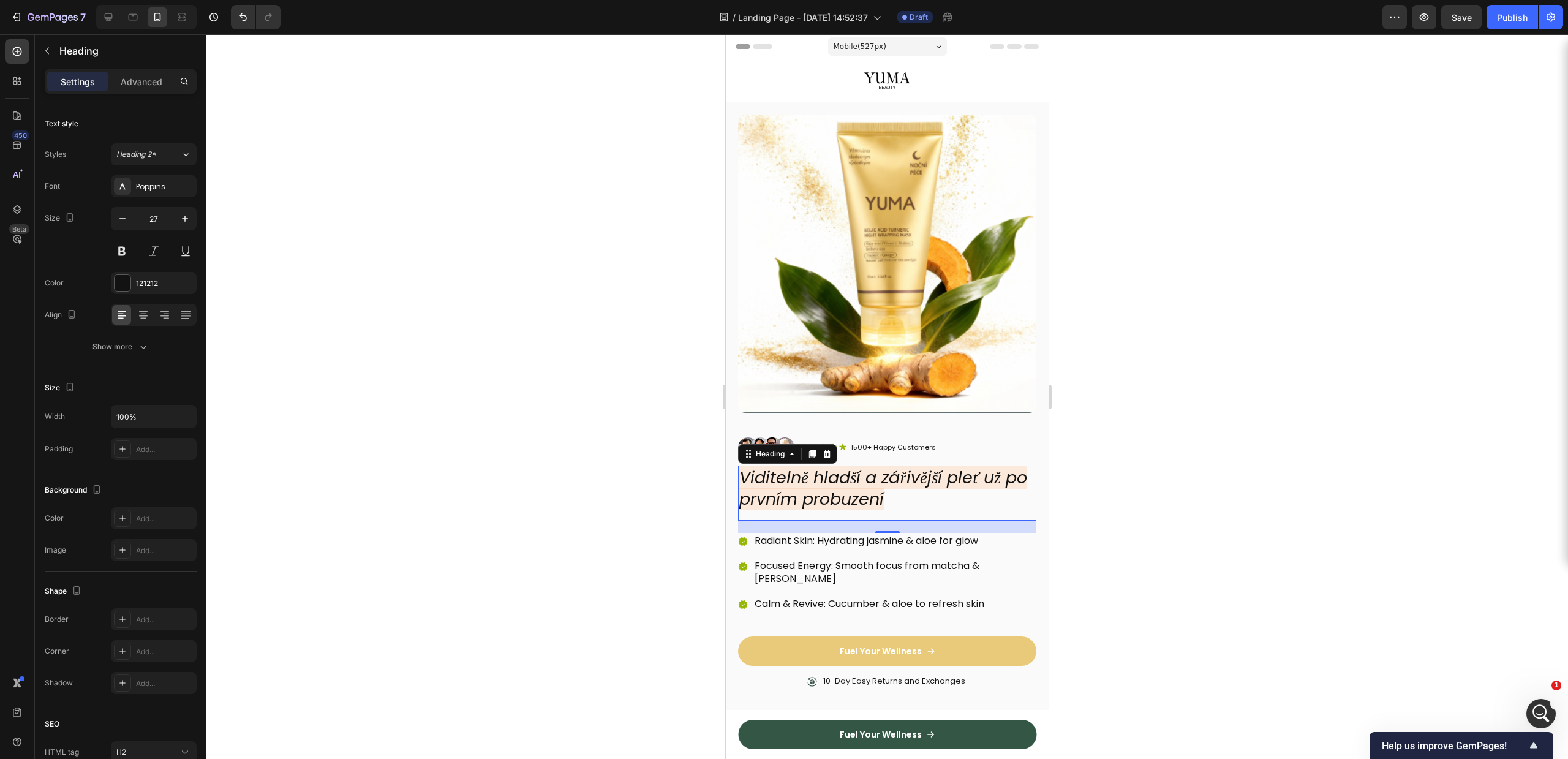
click at [776, 468] on icon "Viditelně hladší a zářivější pleť už po prvním probuzení" at bounding box center [883, 488] width 288 height 44
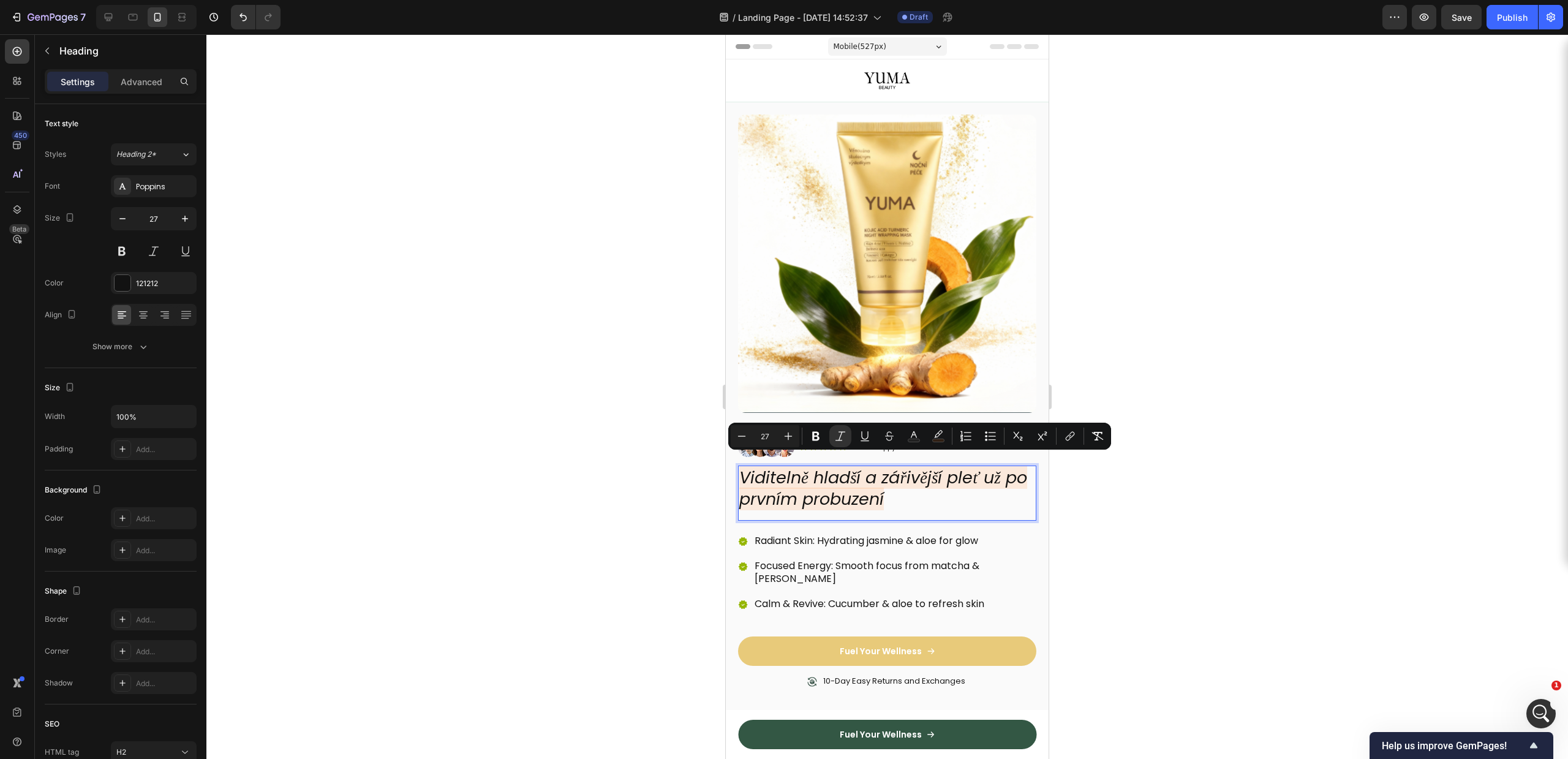
click at [825, 466] on icon "Viditelně hladší a zářivější pleť už po prvním probuzení" at bounding box center [883, 488] width 288 height 44
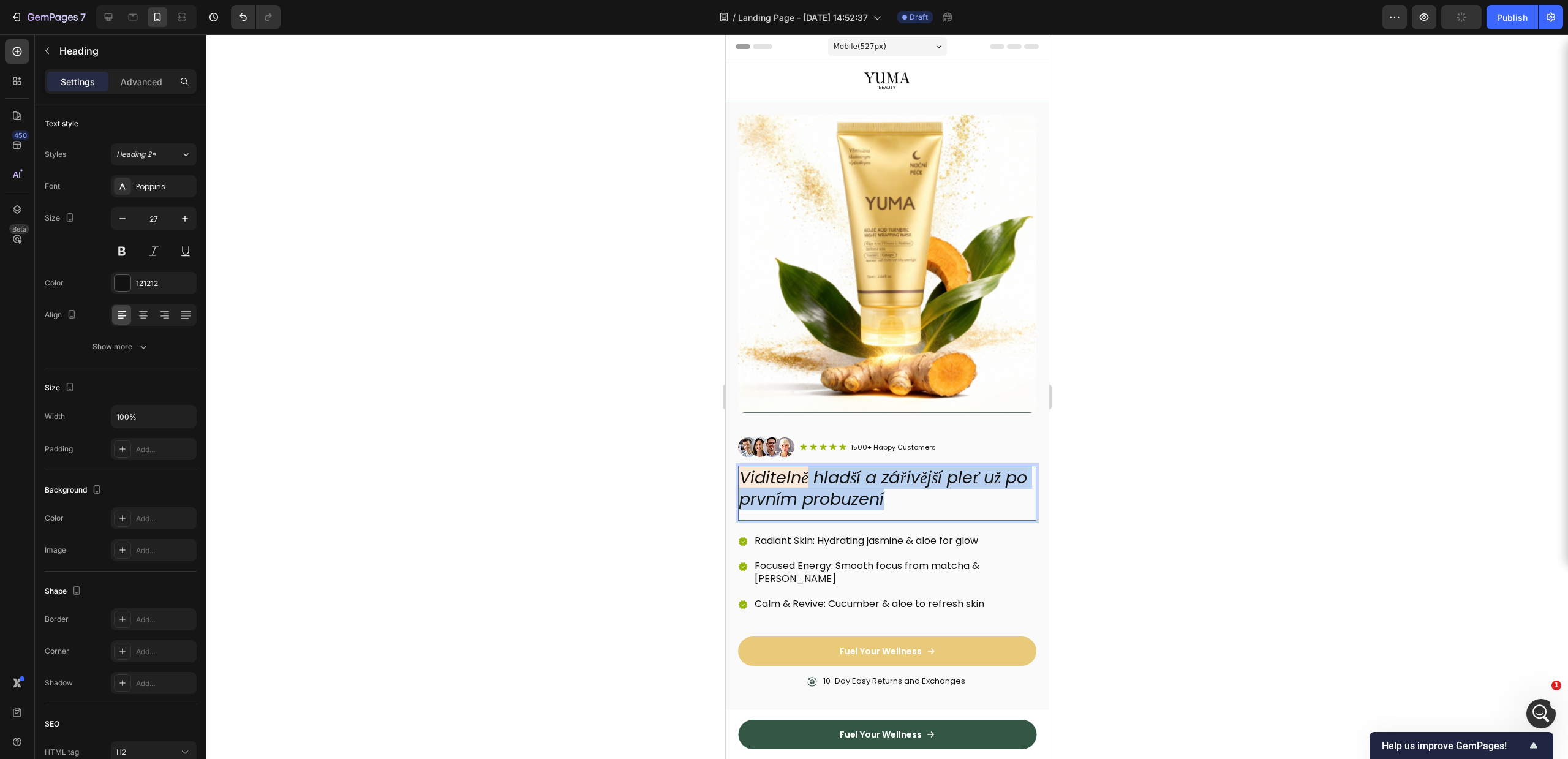
drag, startPoint x: 813, startPoint y: 464, endPoint x: 973, endPoint y: 503, distance: 164.7
click at [973, 503] on div "Viditelně hladší a zářivější pleť už po prvním probuzení Heading 20" at bounding box center [887, 493] width 298 height 55
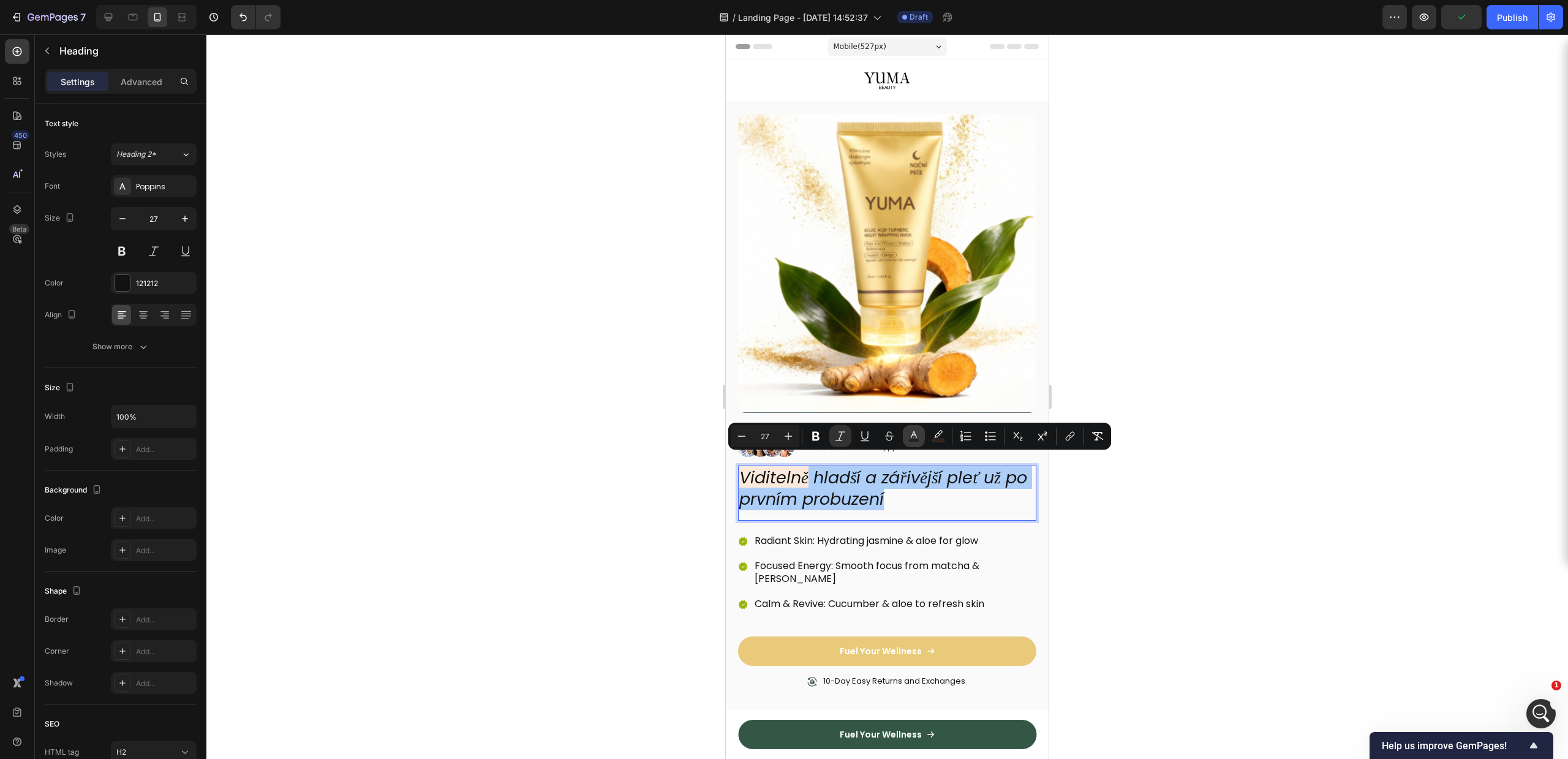
click at [919, 436] on icon "Editor contextual toolbar" at bounding box center [914, 436] width 12 height 12
type input "121212"
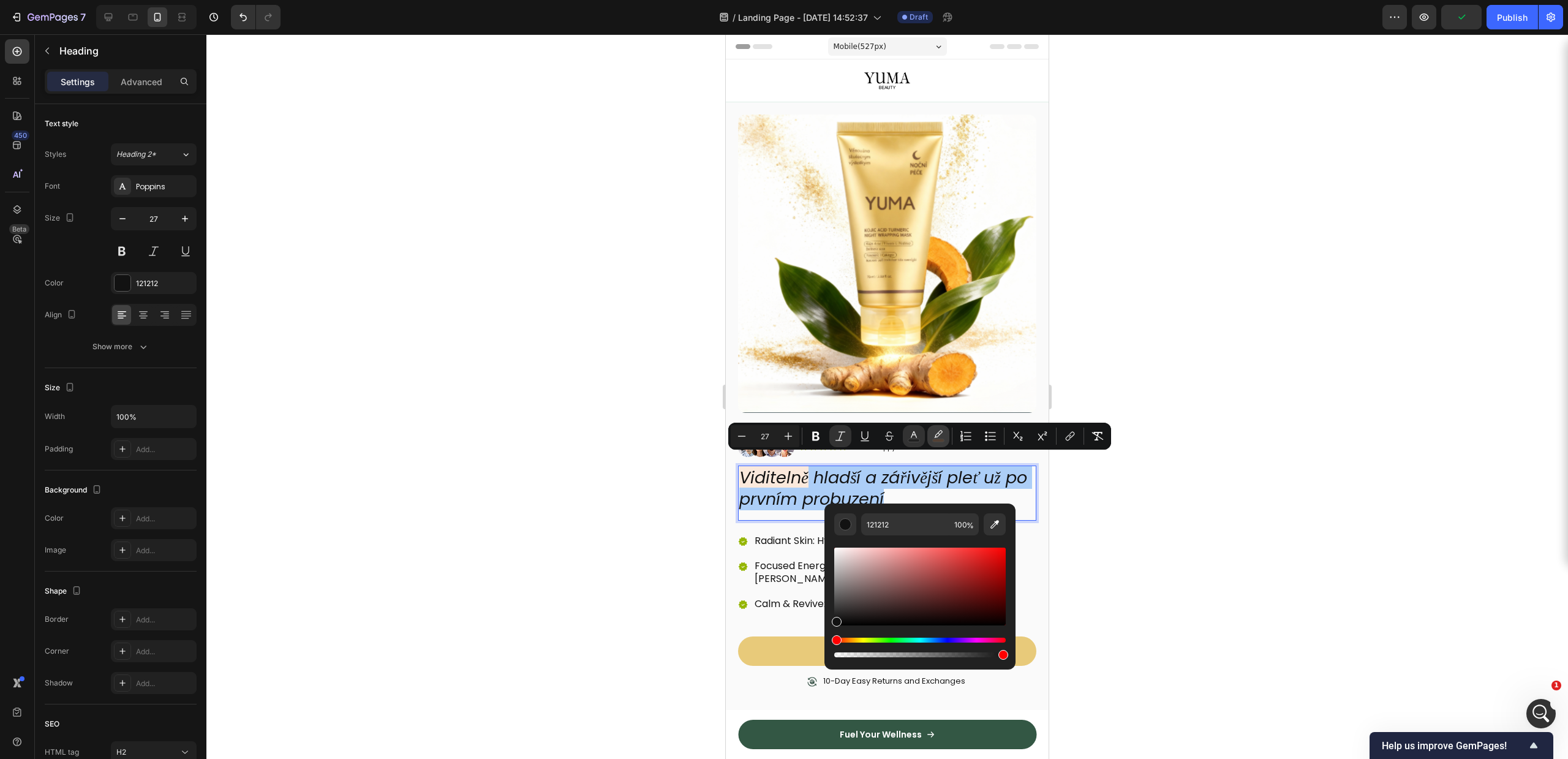
click at [935, 436] on icon "Editor contextual toolbar" at bounding box center [938, 433] width 9 height 7
type input "FF6B01"
type input "12"
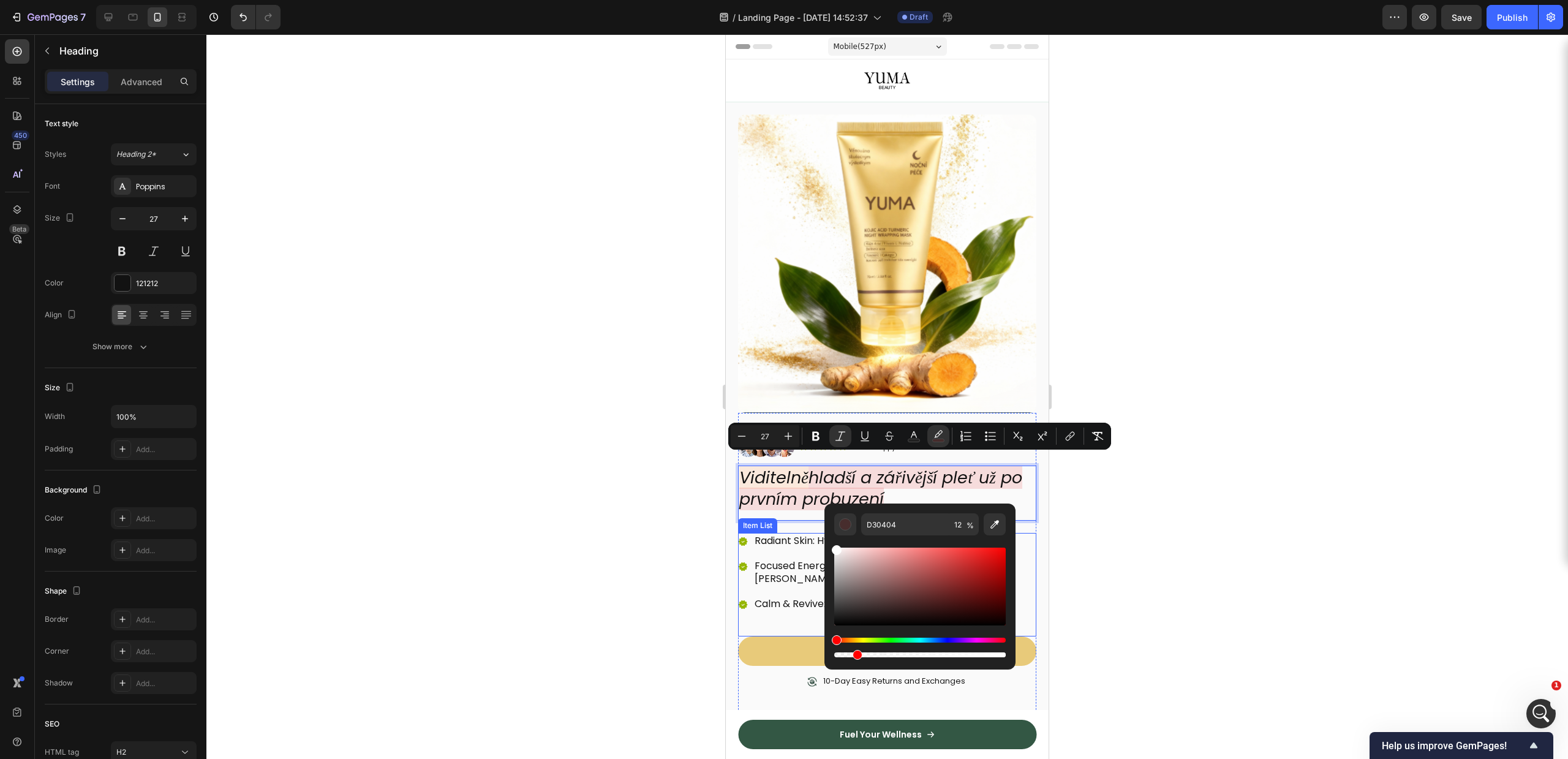
type input "FFFFFF"
drag, startPoint x: 1726, startPoint y: 588, endPoint x: 796, endPoint y: 519, distance: 932.6
click at [1285, 495] on div at bounding box center [887, 396] width 1361 height 725
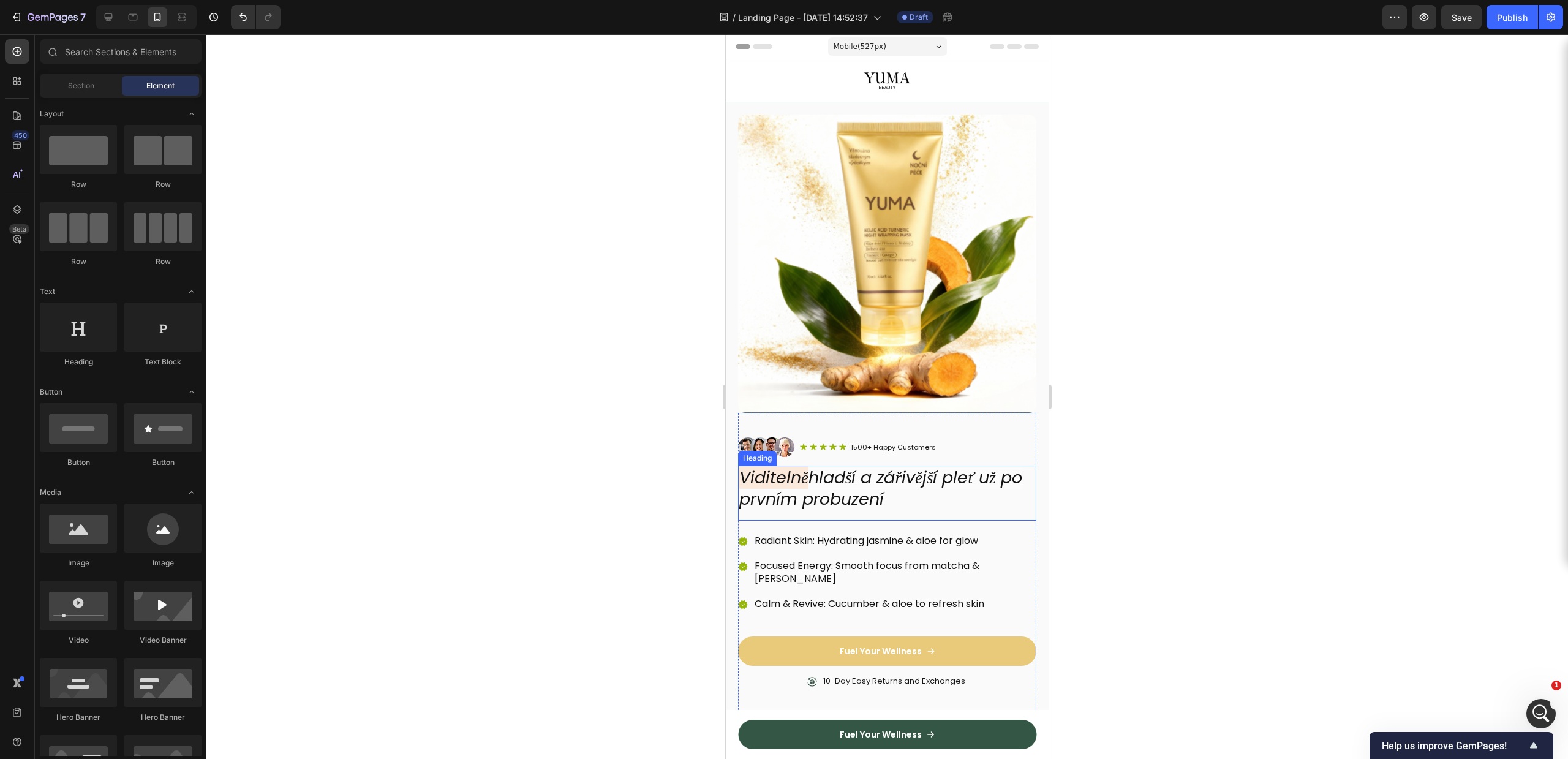
click at [796, 466] on icon "Viditelně" at bounding box center [773, 477] width 69 height 22
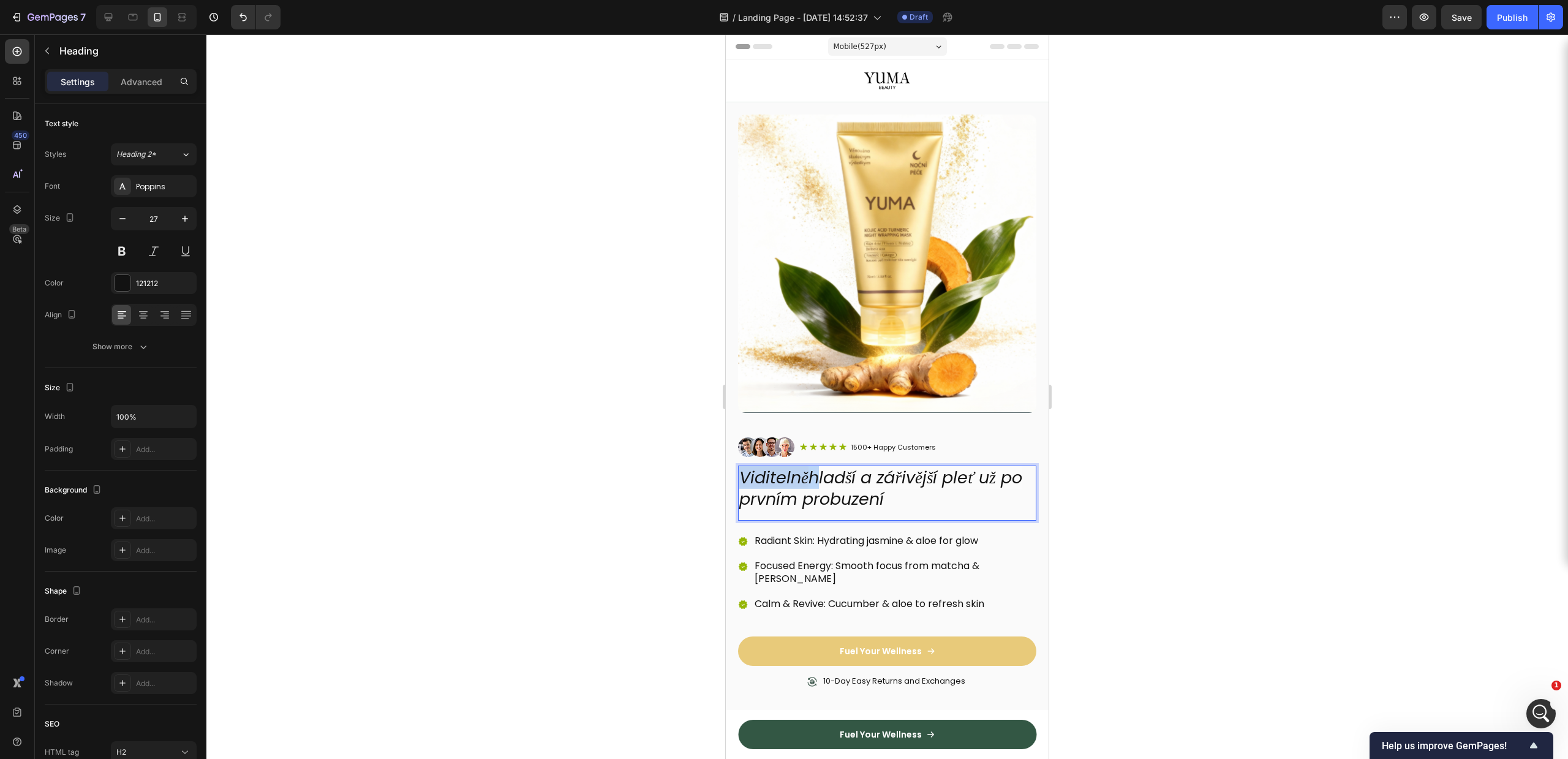
click at [775, 471] on icon "Viditelně" at bounding box center [773, 477] width 69 height 22
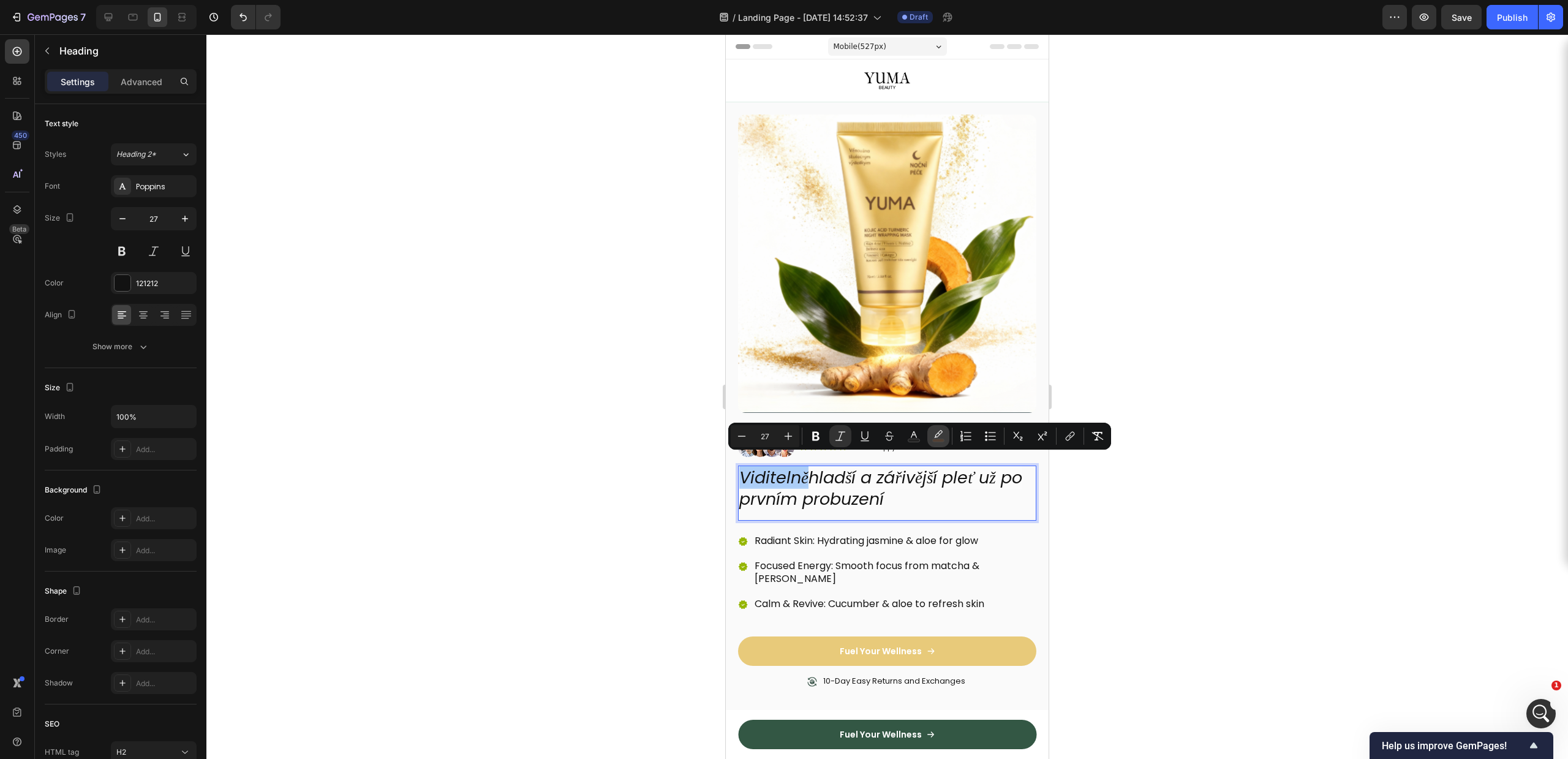
click at [930, 436] on button "color" at bounding box center [938, 436] width 22 height 22
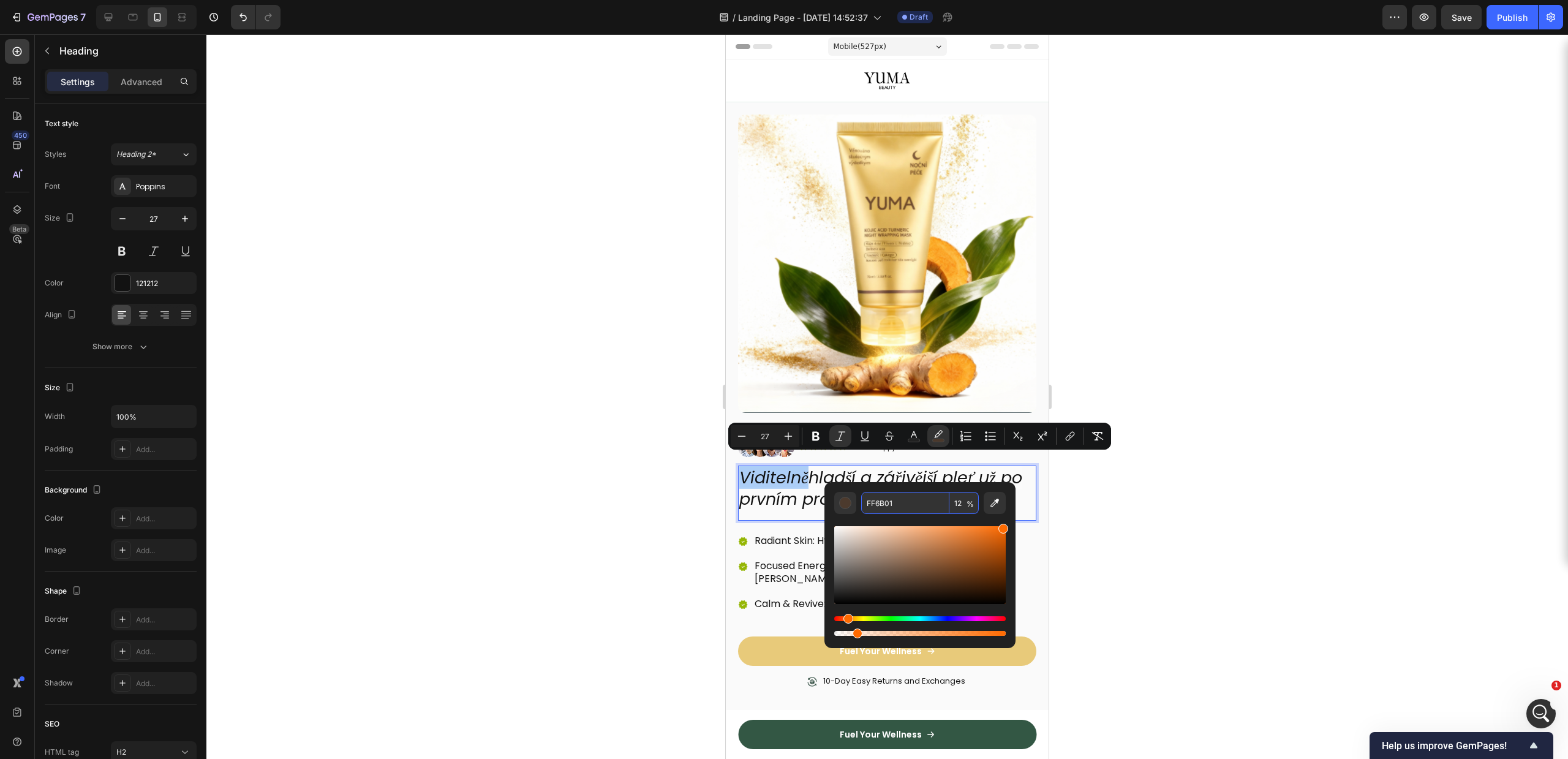
click at [900, 503] on input "FF6B01" at bounding box center [905, 503] width 88 height 22
click at [1238, 436] on div at bounding box center [887, 396] width 1361 height 725
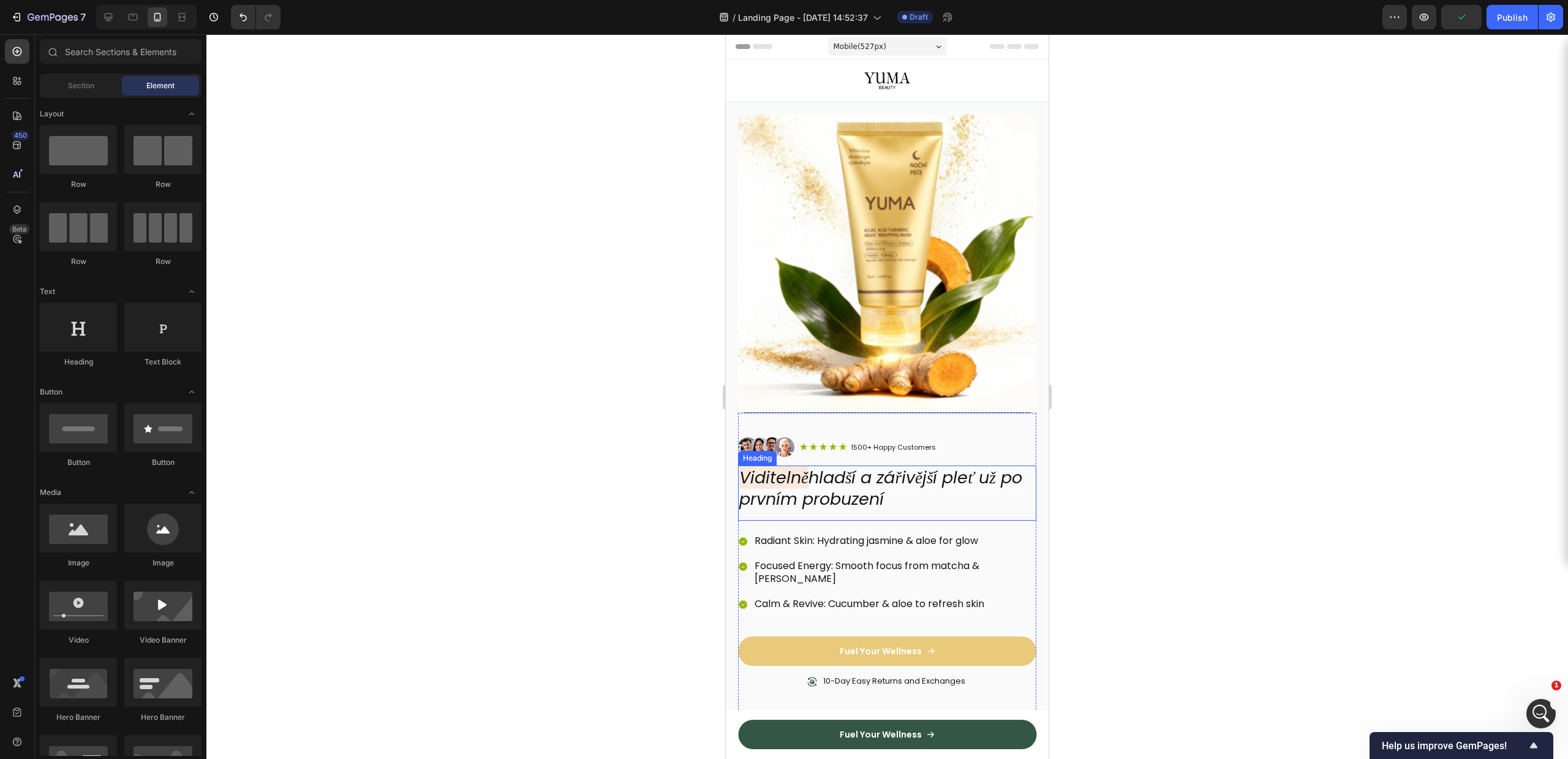
click at [851, 495] on icon "hladší a zářivější pleť už po prvním probuzení" at bounding box center [880, 488] width 283 height 44
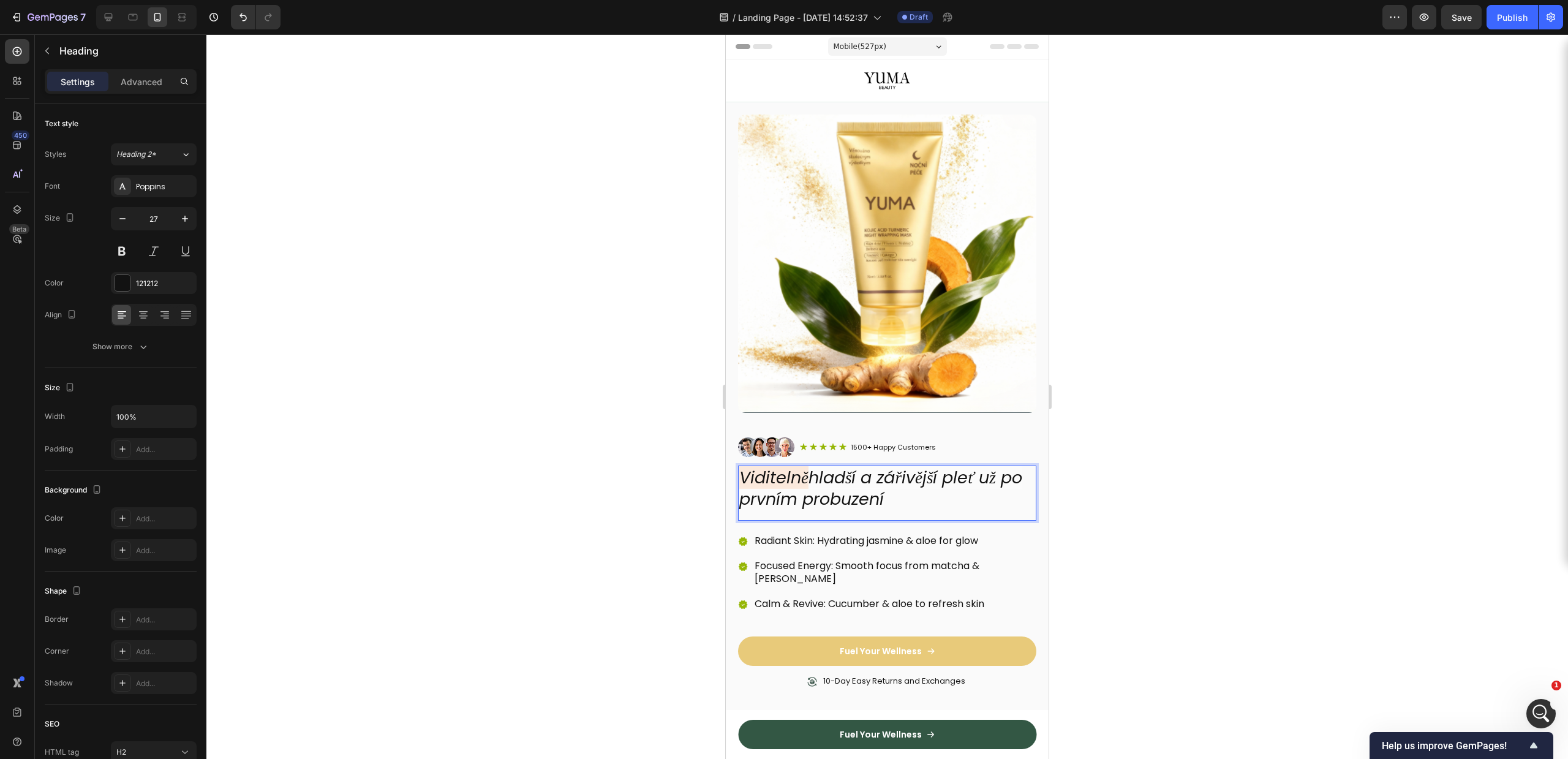
click at [859, 482] on icon "hladší a zářivější pleť už po prvním probuzení" at bounding box center [880, 488] width 283 height 44
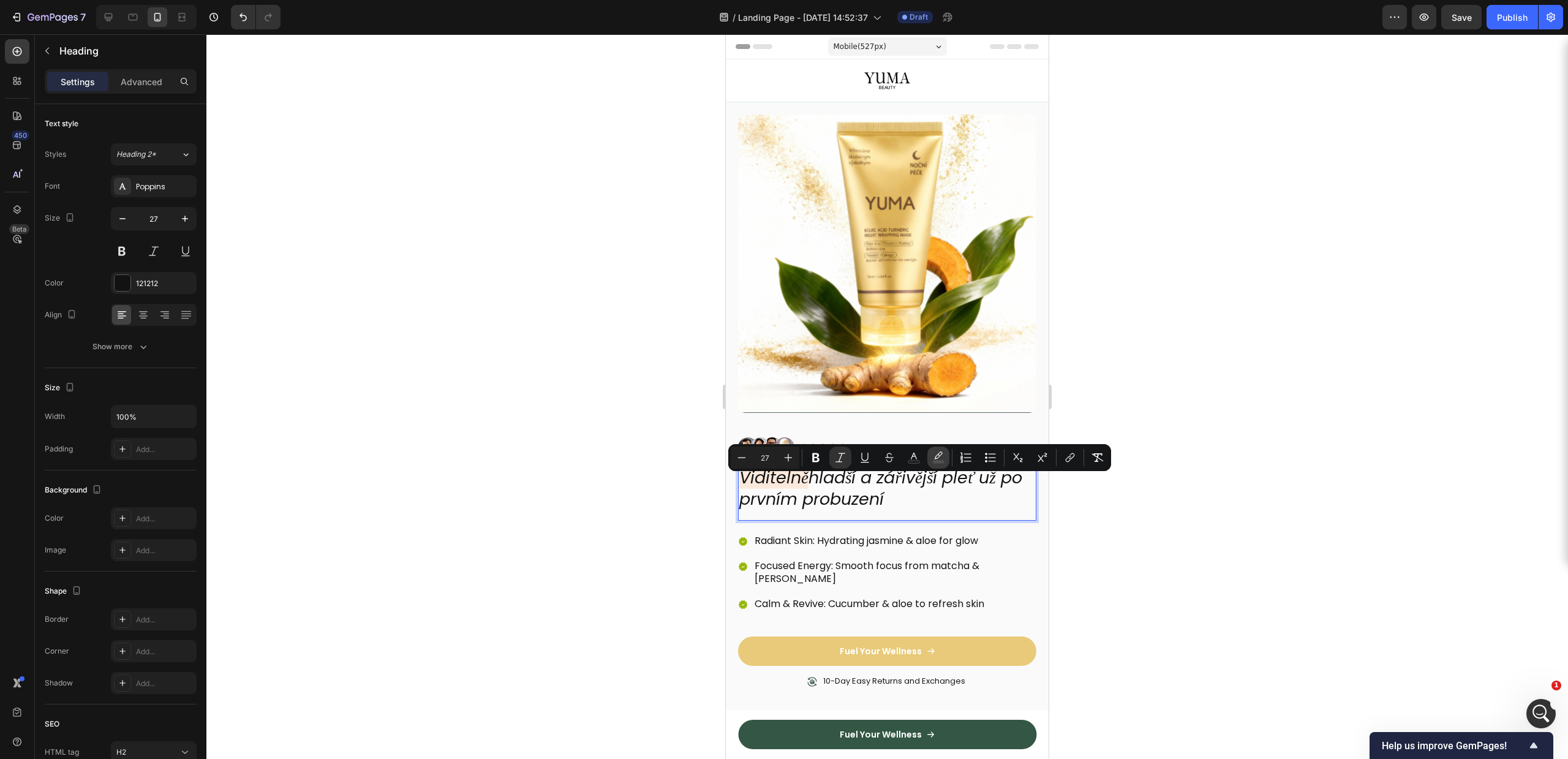
click at [940, 456] on icon "Editor contextual toolbar" at bounding box center [938, 457] width 12 height 12
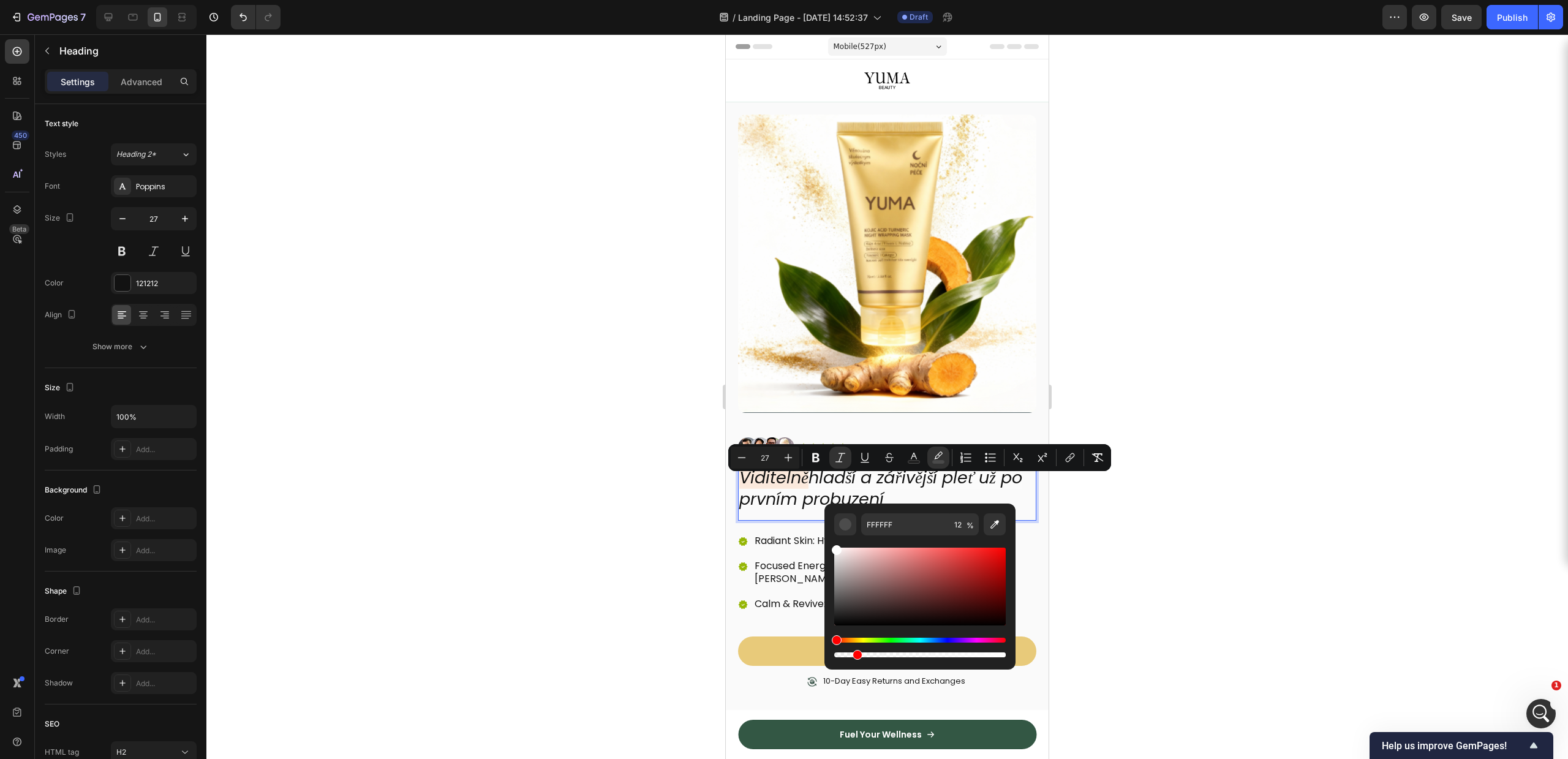
click at [1352, 484] on div at bounding box center [887, 396] width 1361 height 725
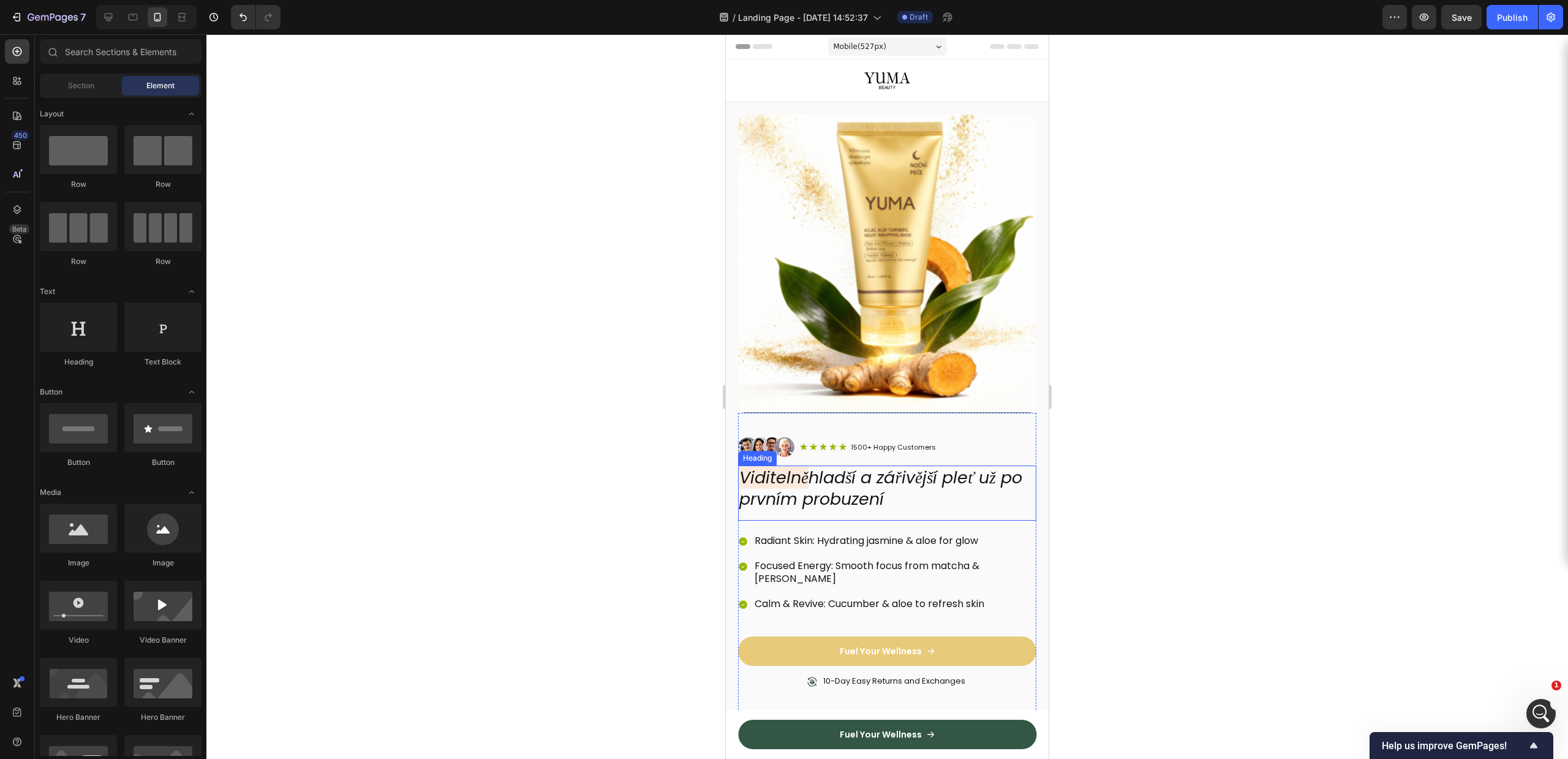
click at [793, 470] on icon "Viditelně" at bounding box center [773, 477] width 69 height 22
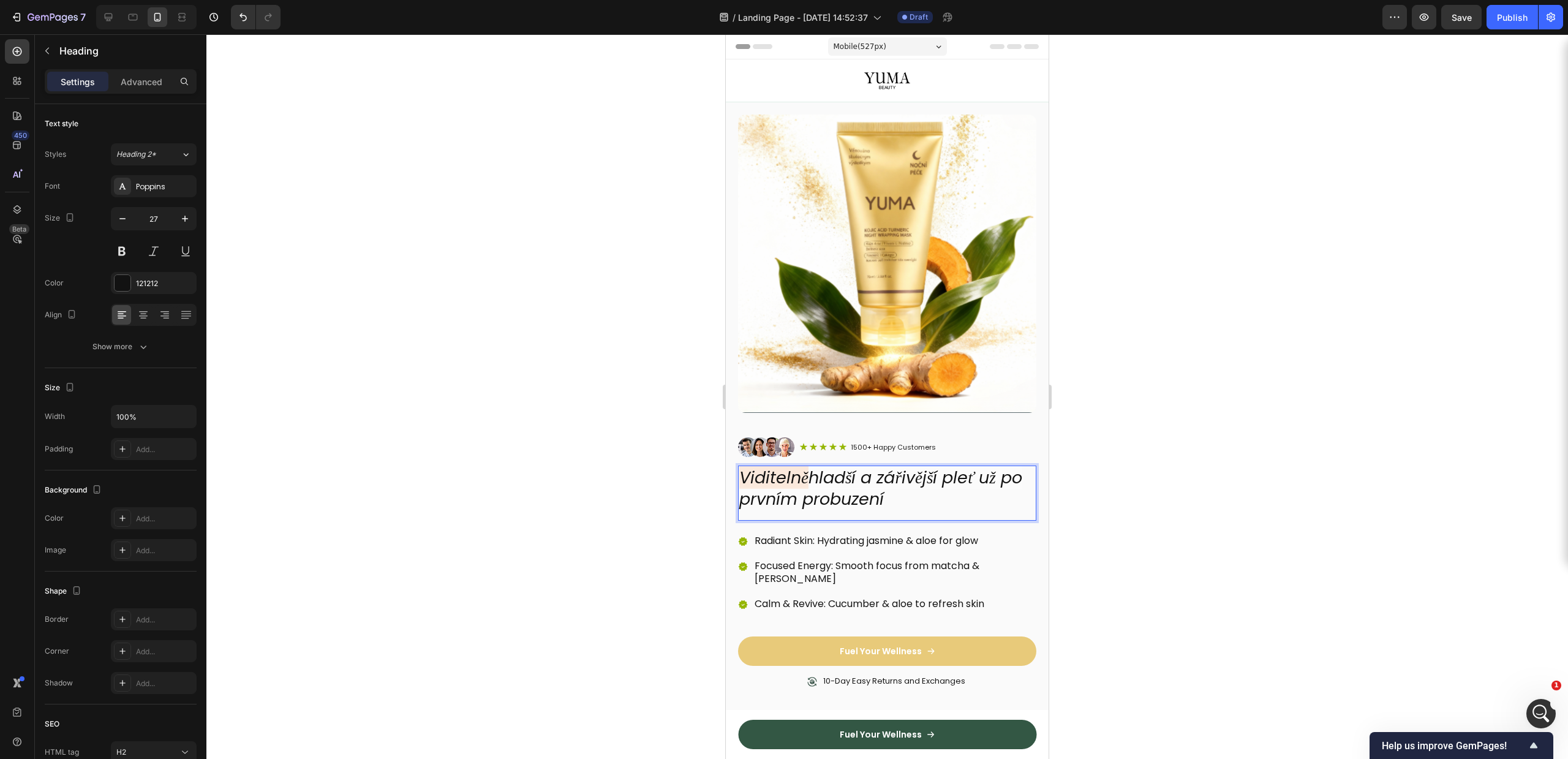
click at [781, 466] on icon "Viditelně" at bounding box center [773, 477] width 69 height 22
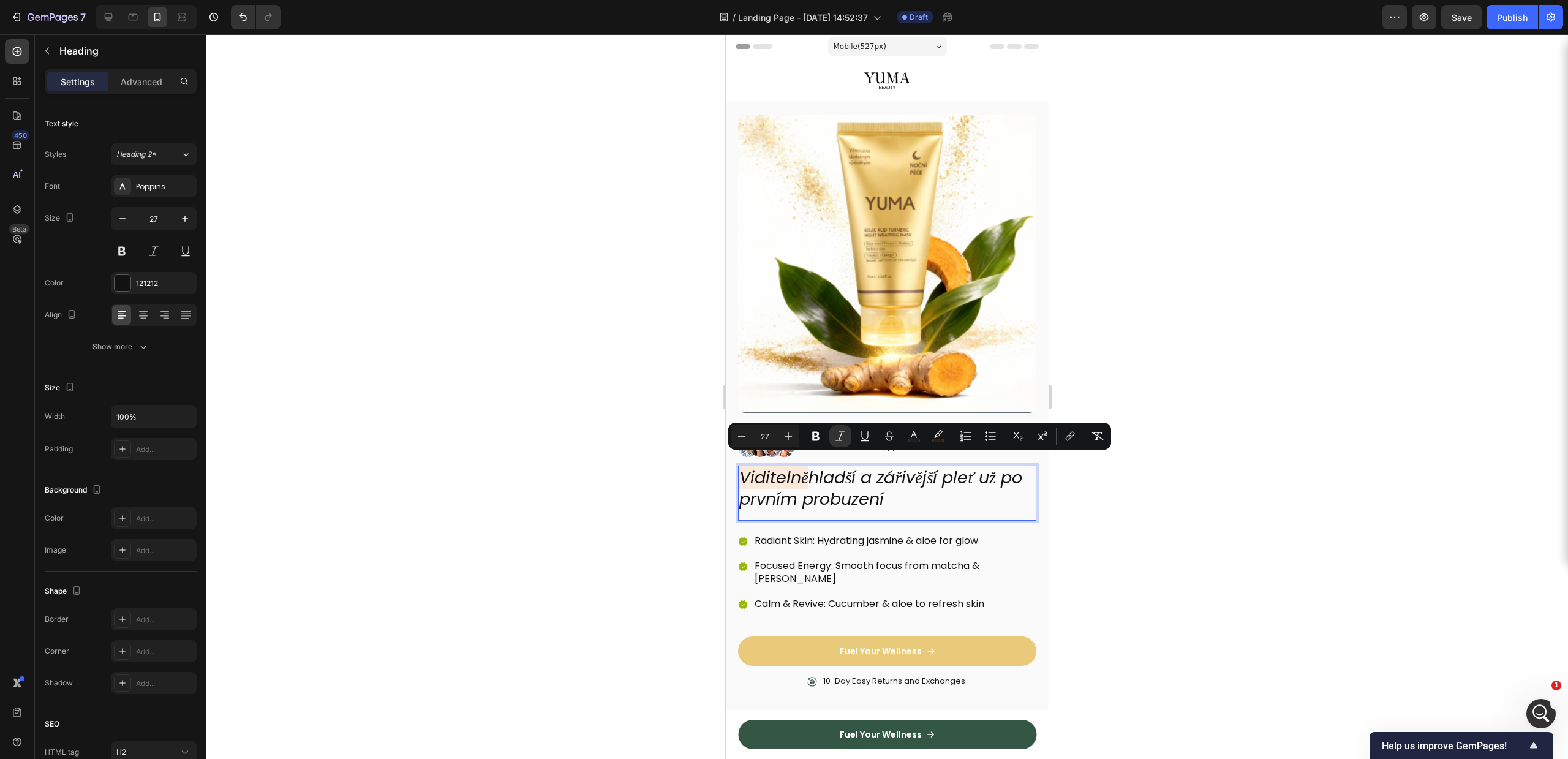
click at [792, 466] on icon "Viditelně" at bounding box center [773, 477] width 69 height 22
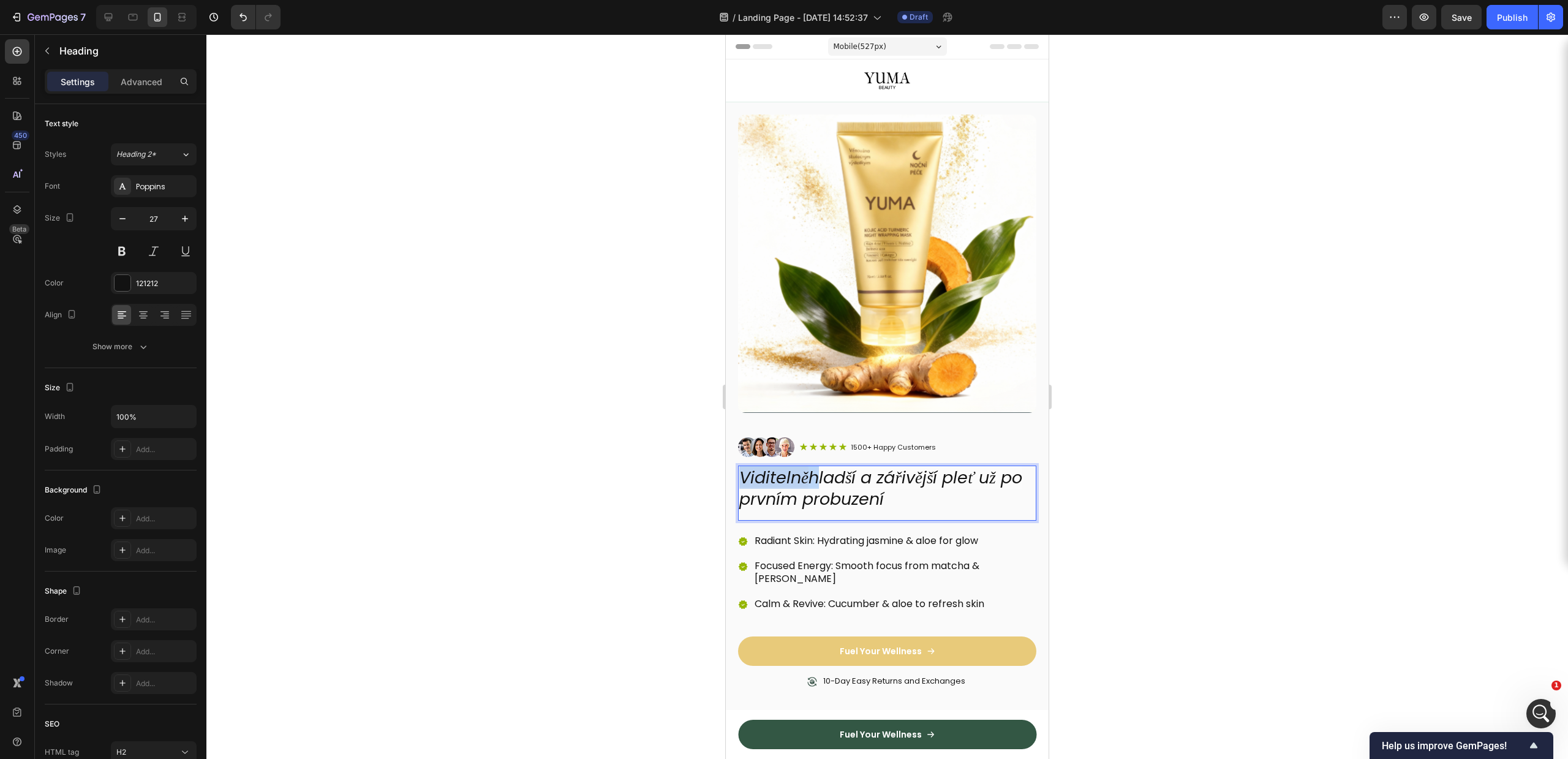
click at [792, 466] on icon "Viditelně" at bounding box center [773, 477] width 69 height 22
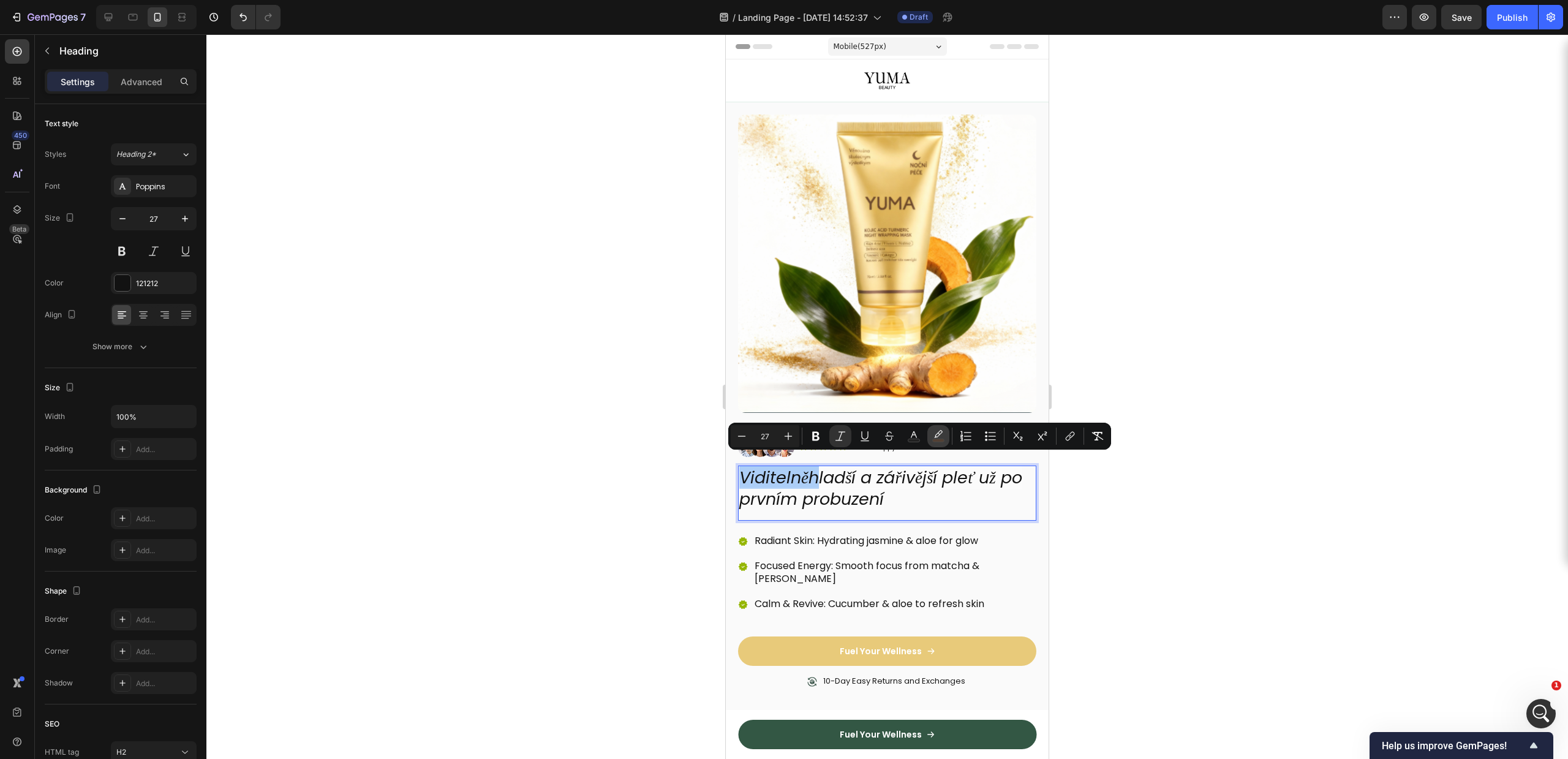
click at [943, 430] on icon "Editor contextual toolbar" at bounding box center [938, 436] width 12 height 12
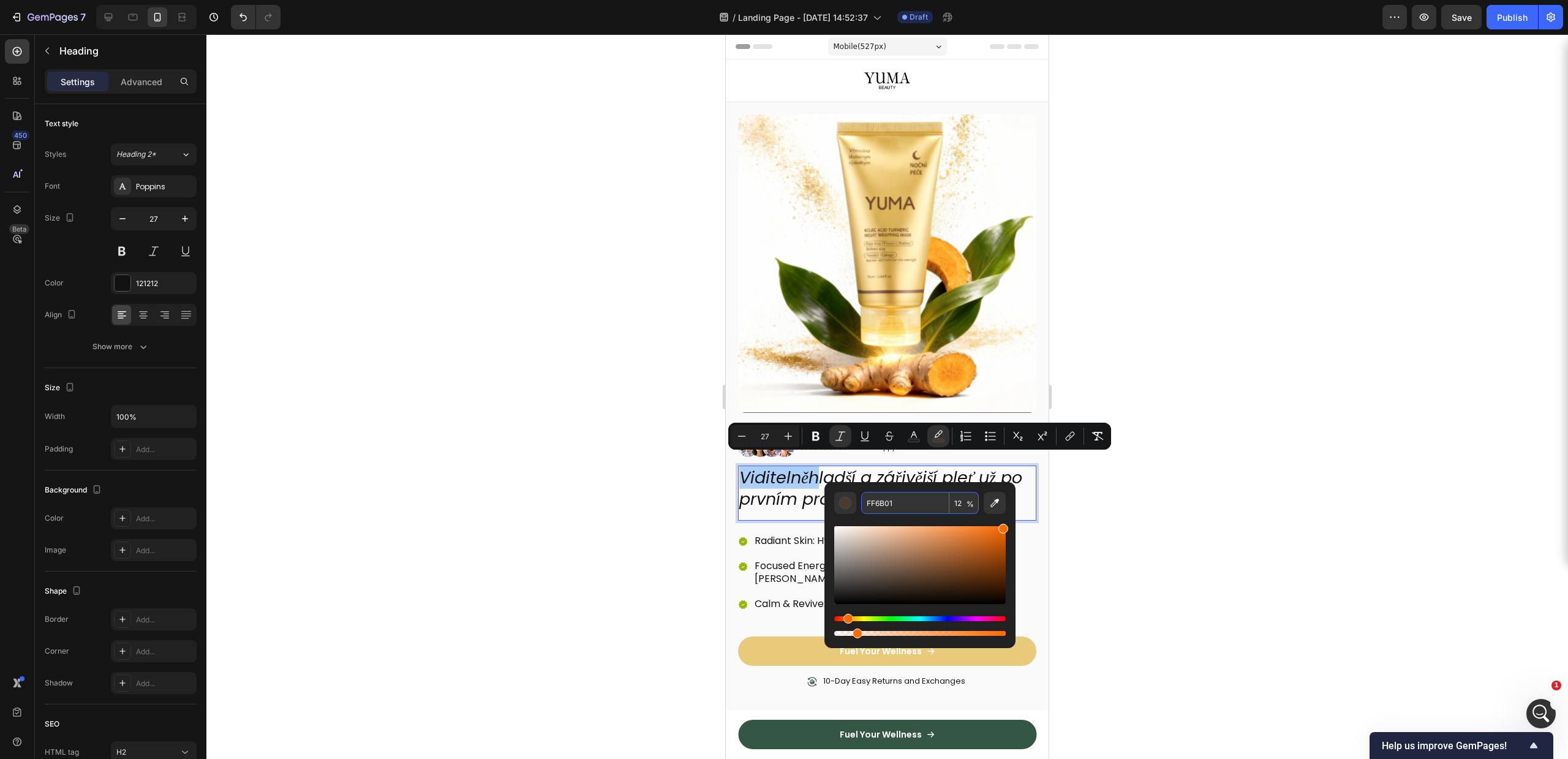
click at [927, 502] on input "FF6B01" at bounding box center [905, 503] width 88 height 22
drag, startPoint x: 868, startPoint y: 539, endPoint x: 702, endPoint y: 482, distance: 175.5
click at [704, 0] on body "7 Version history / Landing Page - [DATE] 14:52:37 Draft Preview Save Publish 4…" at bounding box center [784, 0] width 1568 height 0
type input "FFFFFF"
click at [1297, 506] on div at bounding box center [887, 396] width 1361 height 725
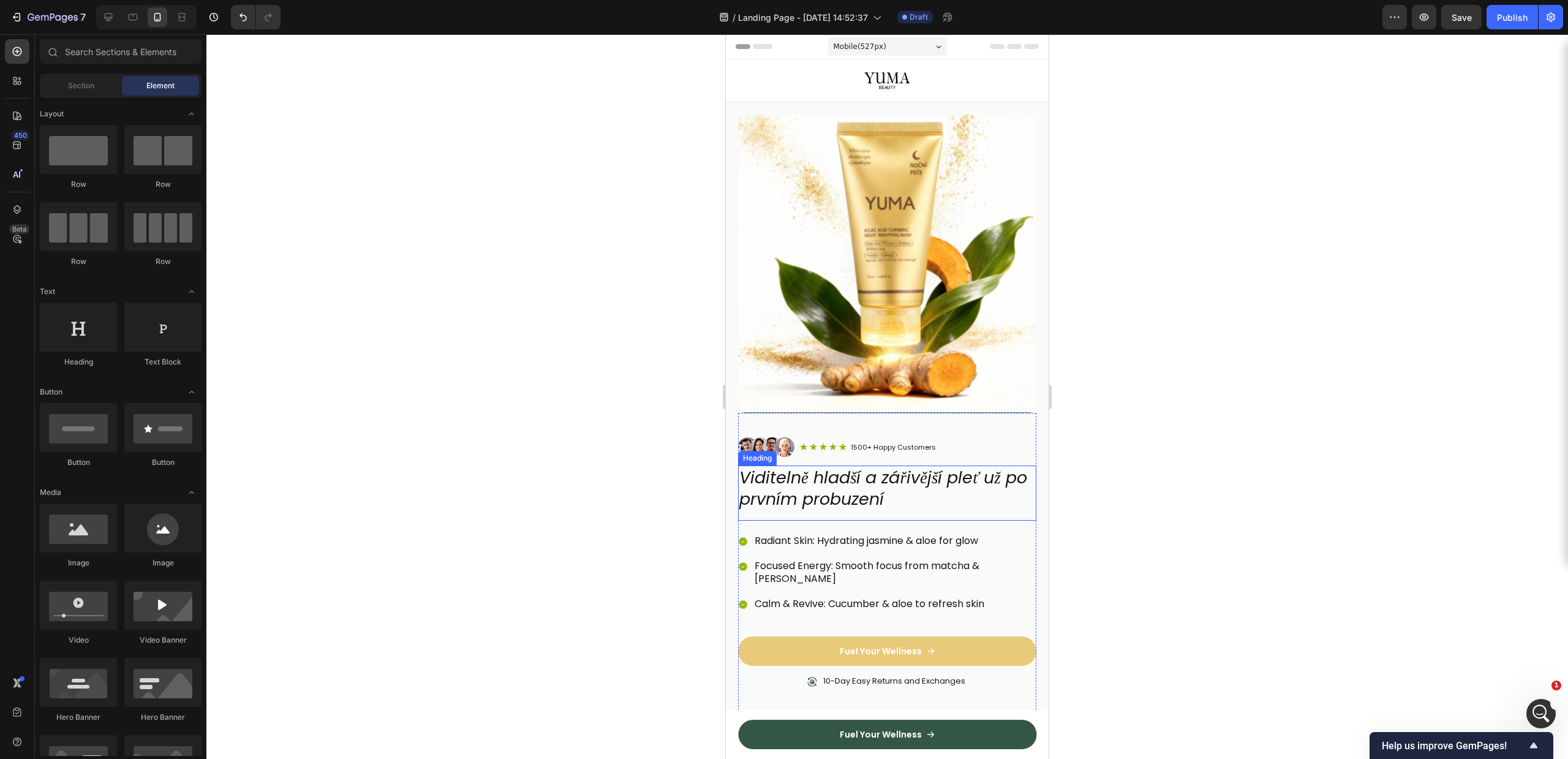
click at [920, 468] on icon "Viditelně hladší a zářivější pleť už po prvním probuzení" at bounding box center [883, 488] width 288 height 44
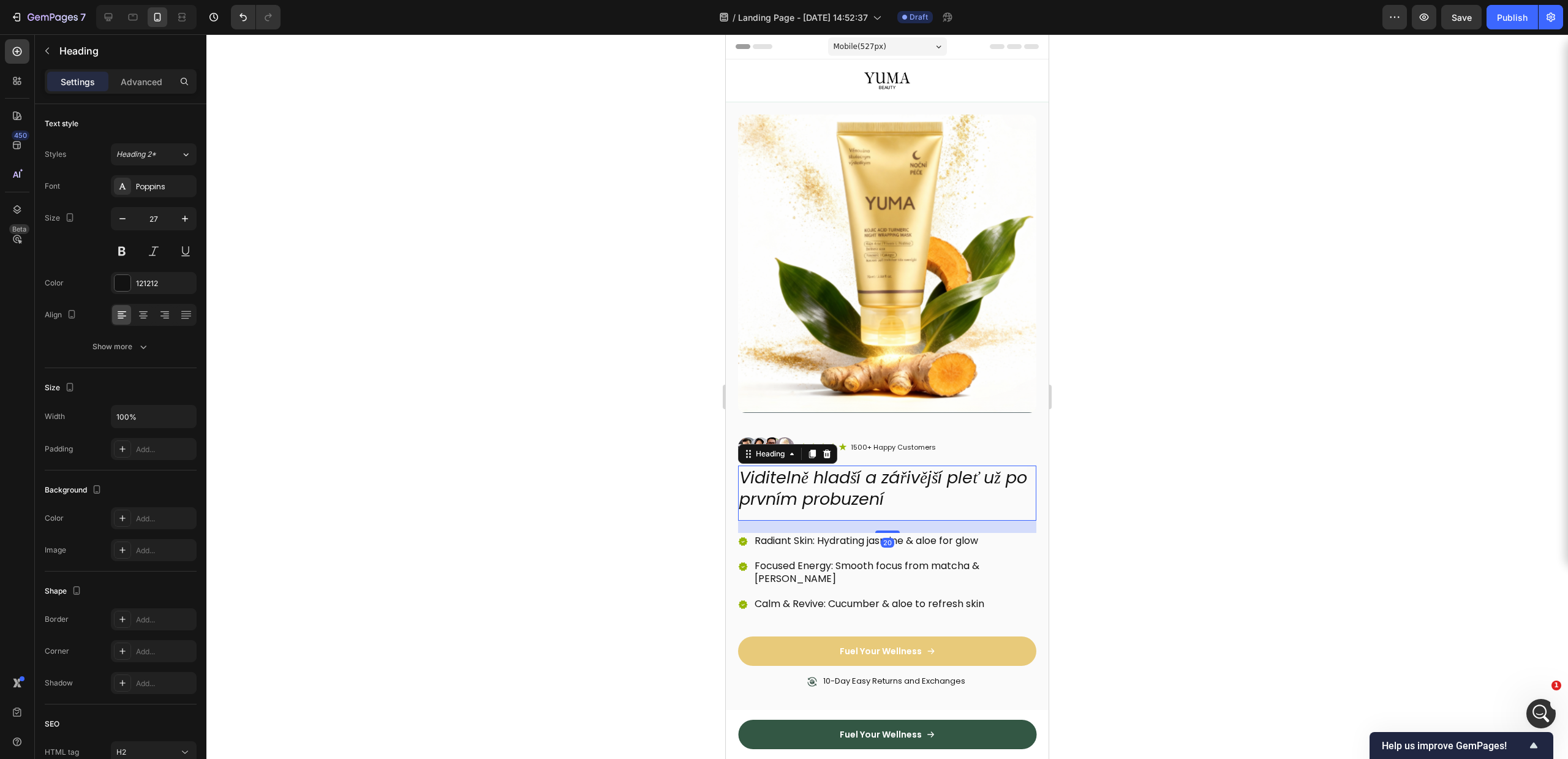
click at [1185, 492] on div at bounding box center [887, 396] width 1361 height 725
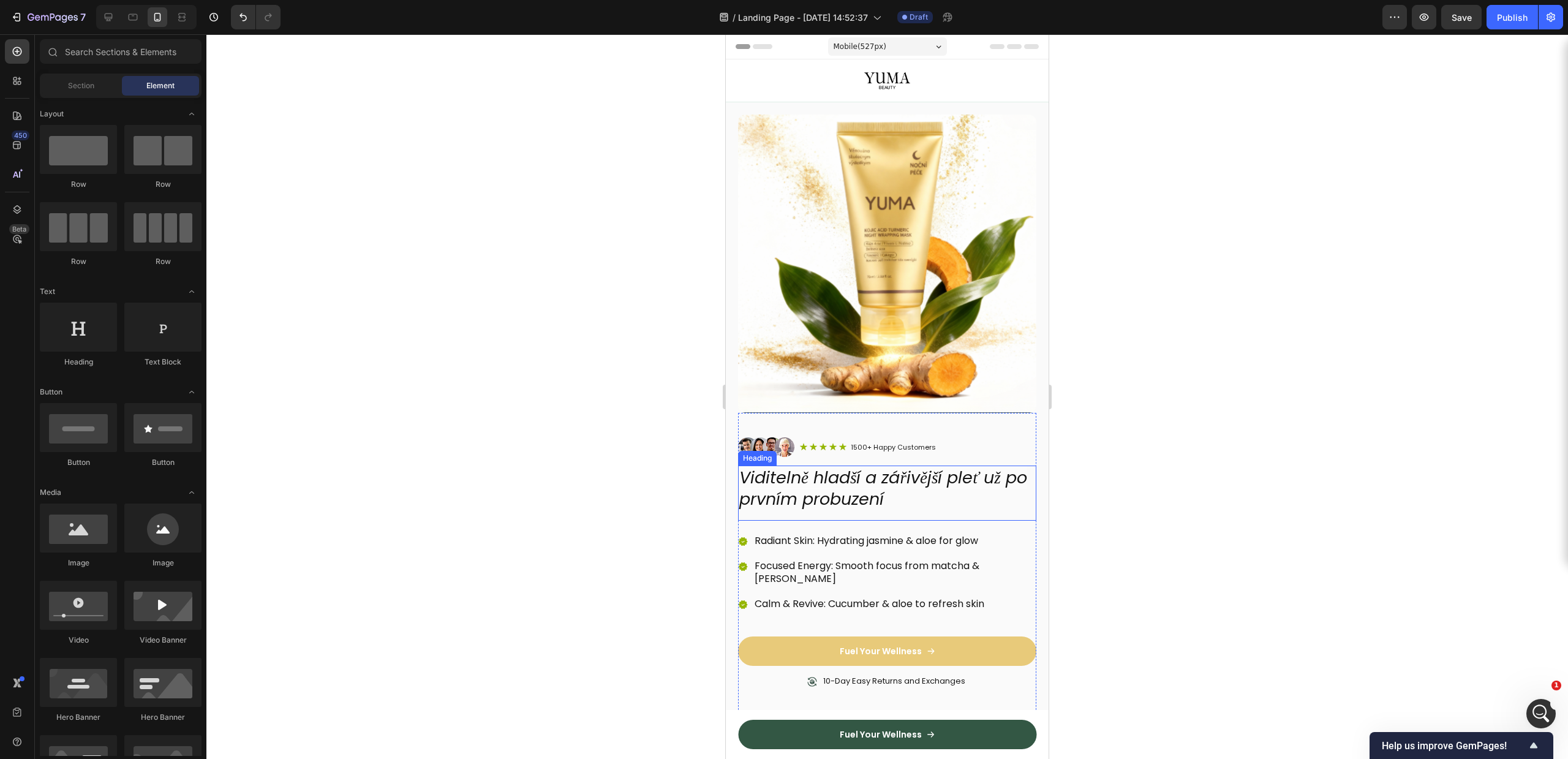
click at [977, 466] on icon "Viditelně hladší a zářivější pleť už po prvním probuzení" at bounding box center [883, 488] width 288 height 44
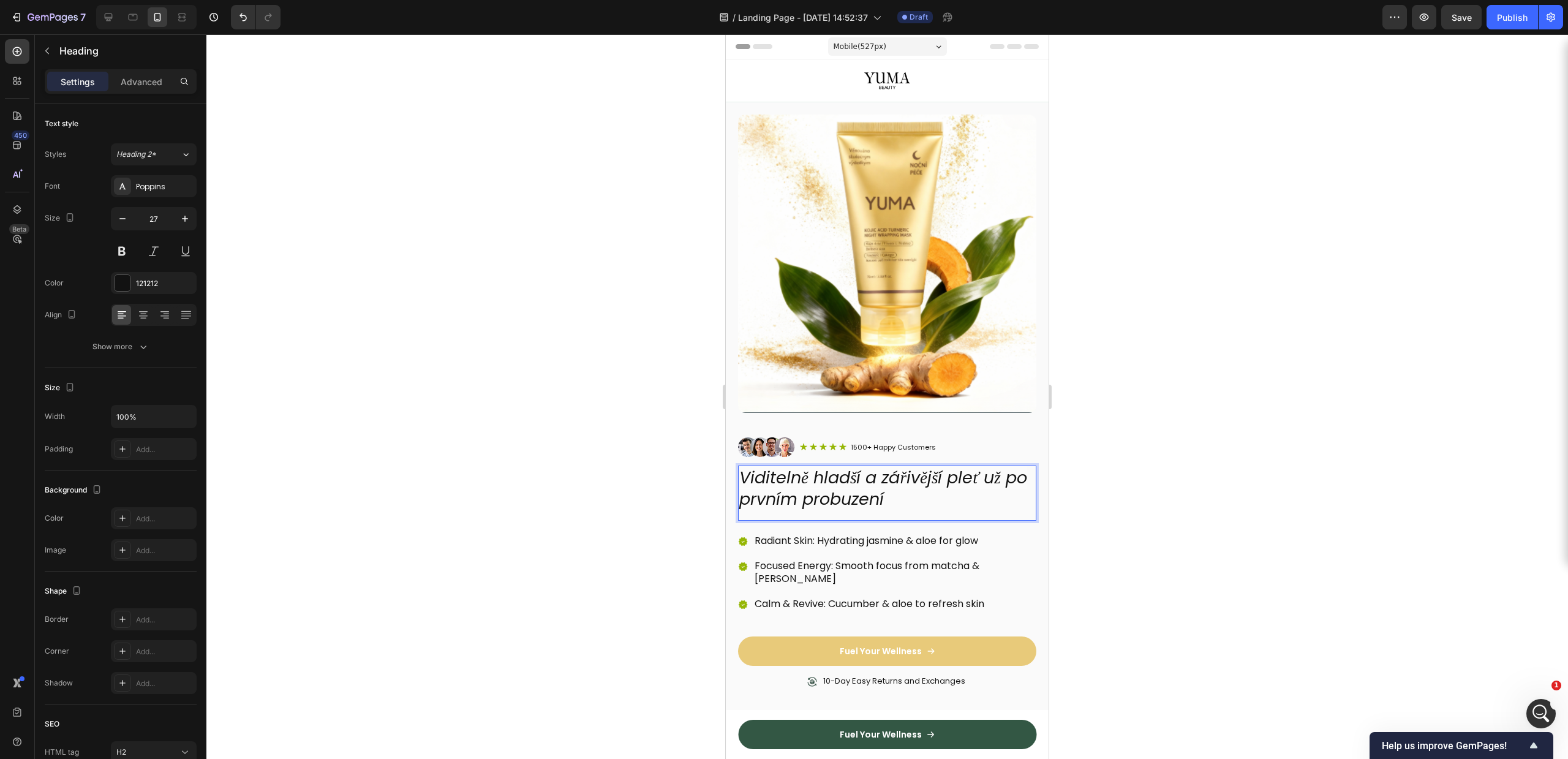
click at [961, 466] on icon "Viditelně hladší a zářivější pleť už po prvním probuzení" at bounding box center [883, 488] width 288 height 44
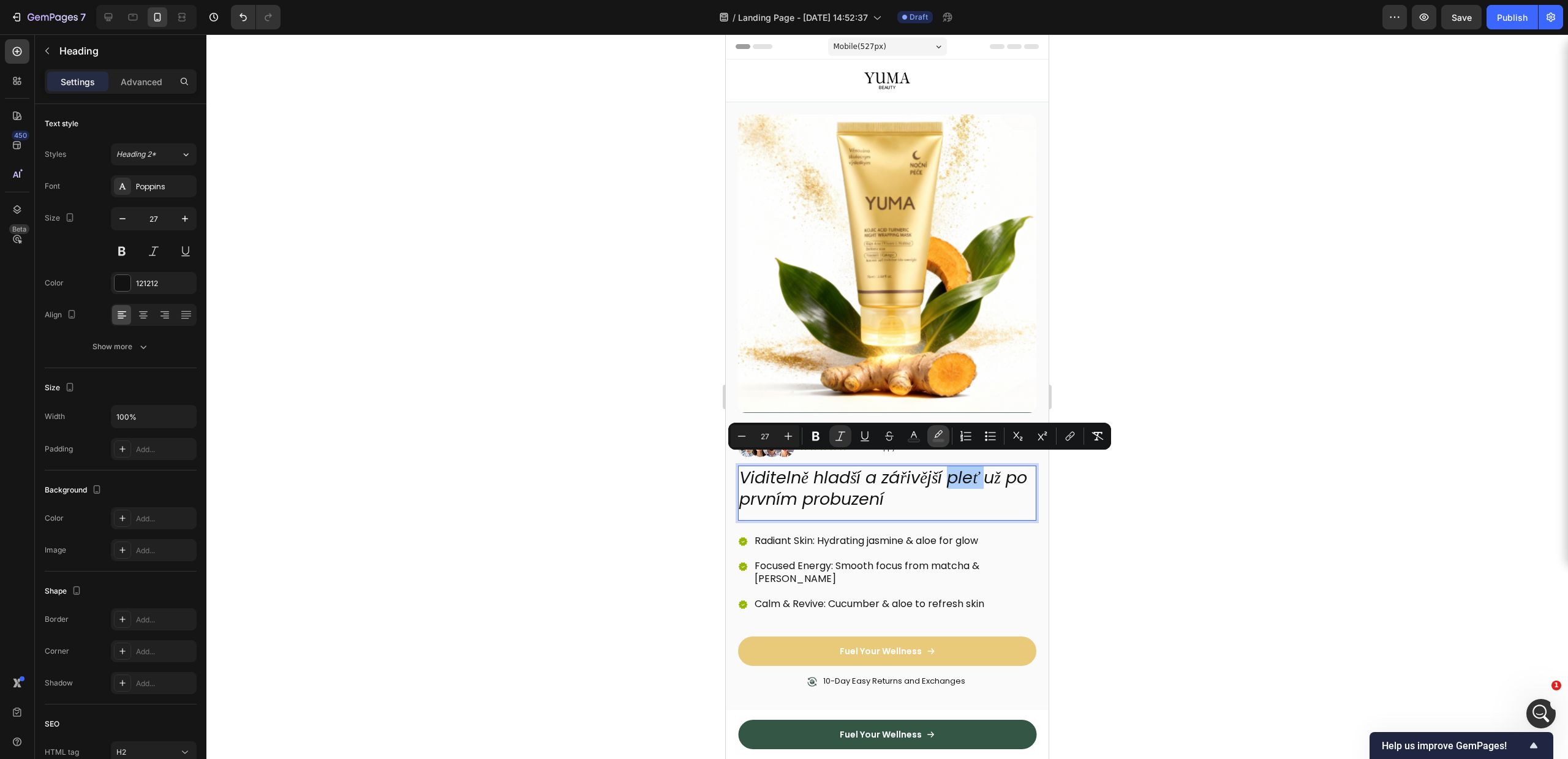
click at [947, 439] on button "color" at bounding box center [938, 436] width 22 height 22
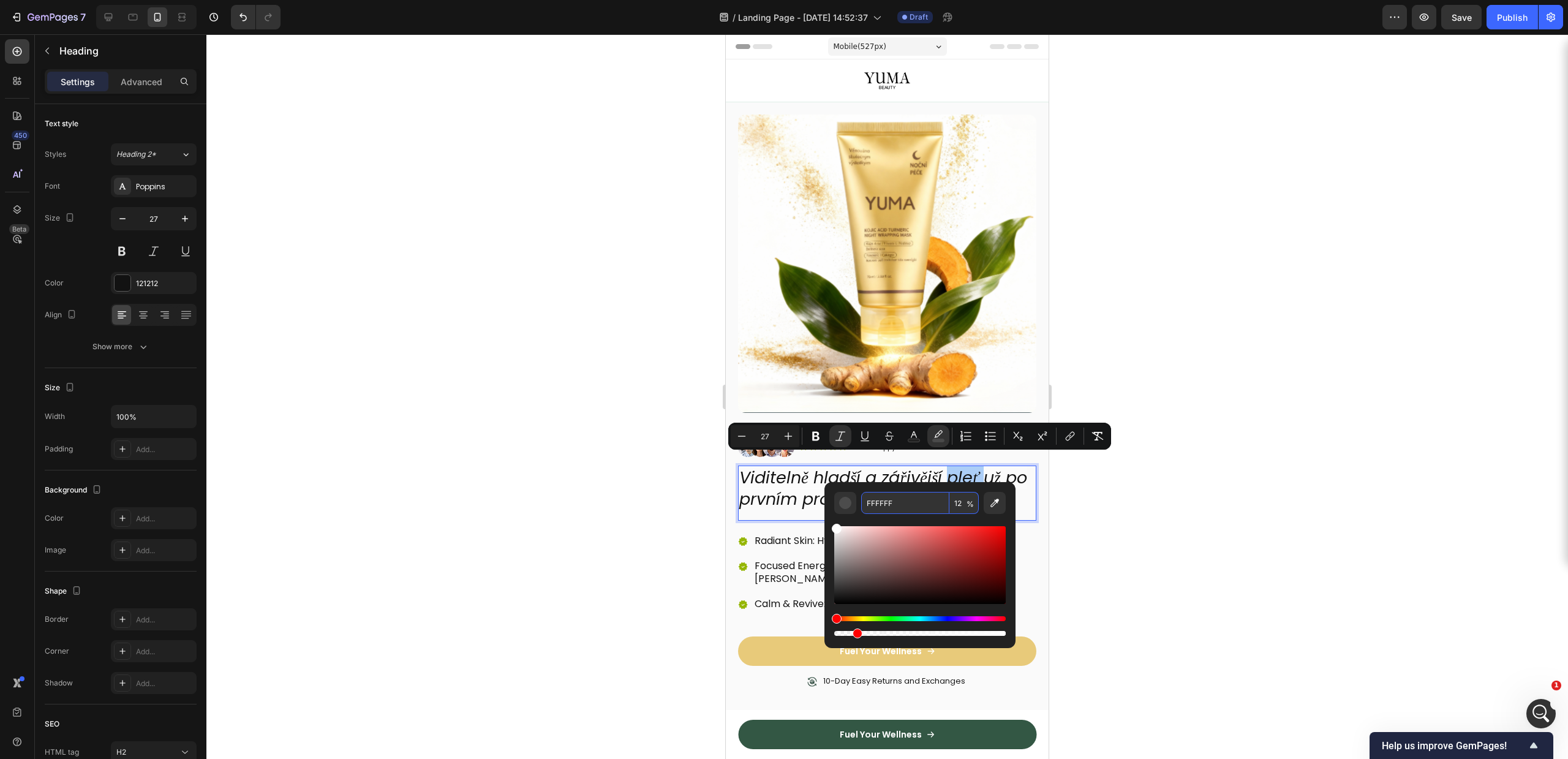
click at [899, 497] on input "FFFFFF" at bounding box center [905, 503] width 88 height 22
paste input "6B01"
type input "FF6B01"
click at [1276, 515] on div at bounding box center [887, 396] width 1361 height 725
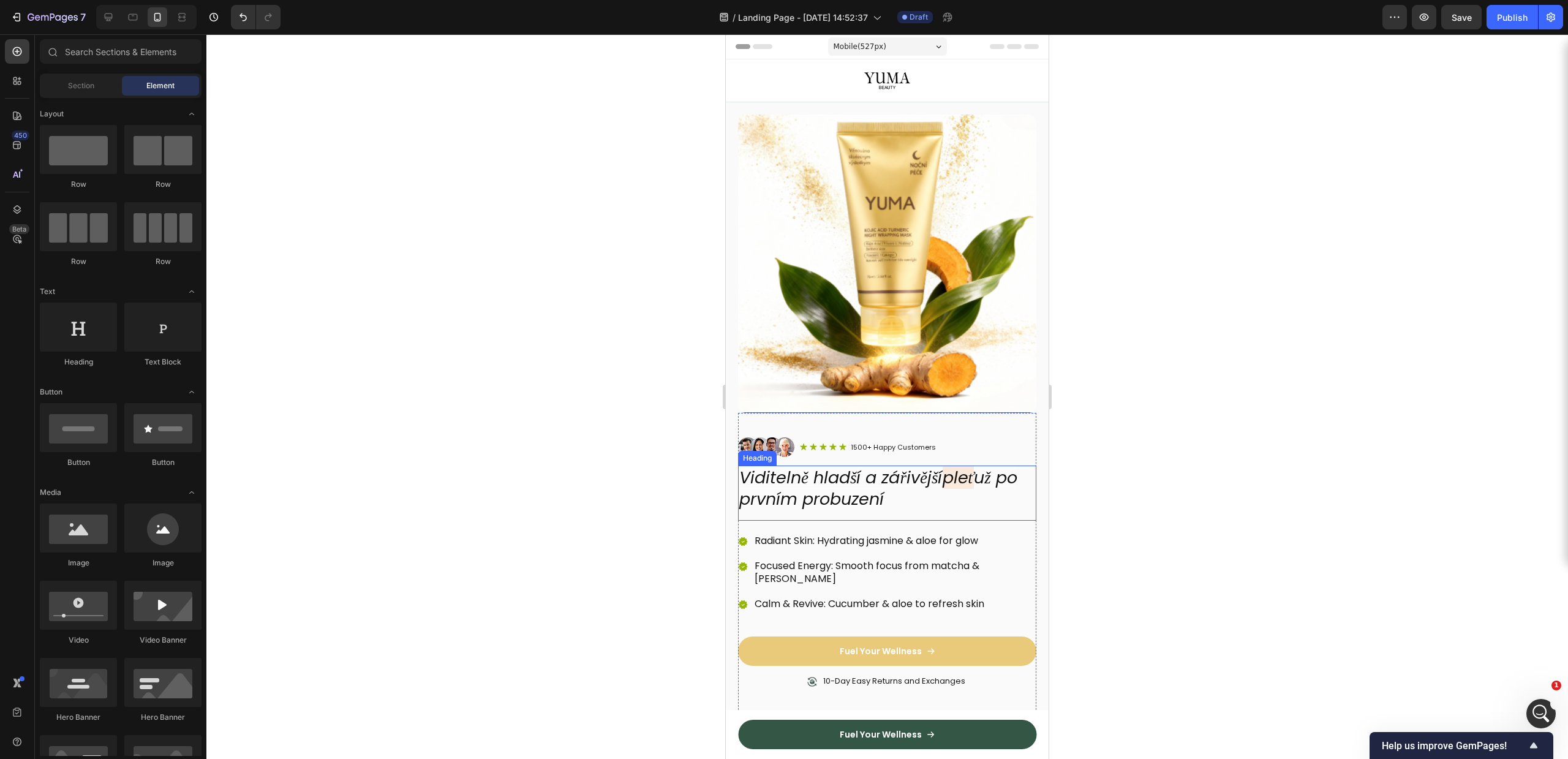
click at [850, 472] on icon "Viditelně hladší a zářivější" at bounding box center [841, 477] width 204 height 22
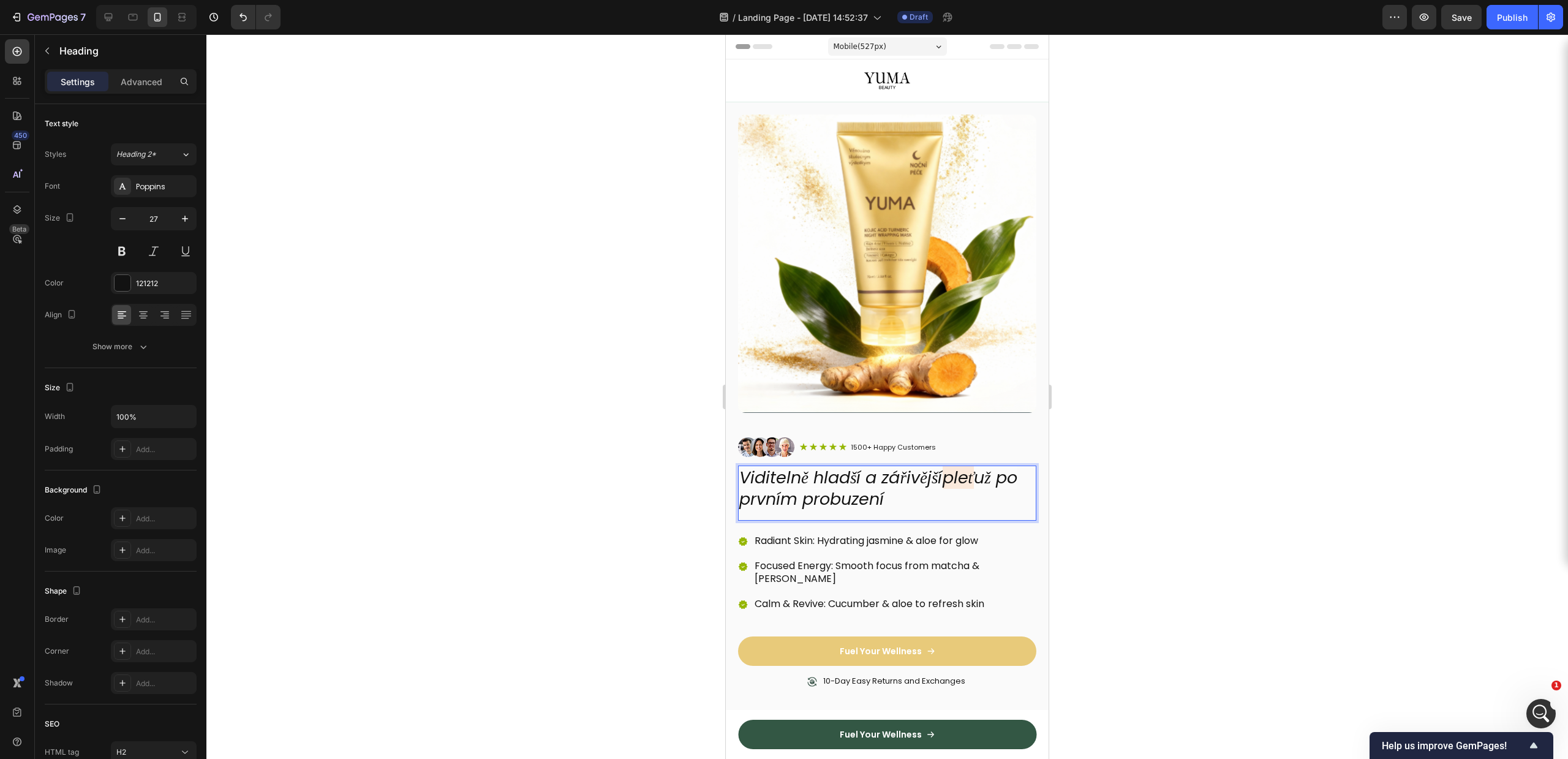
click at [839, 466] on icon "Viditelně hladší a zářivější" at bounding box center [841, 477] width 204 height 22
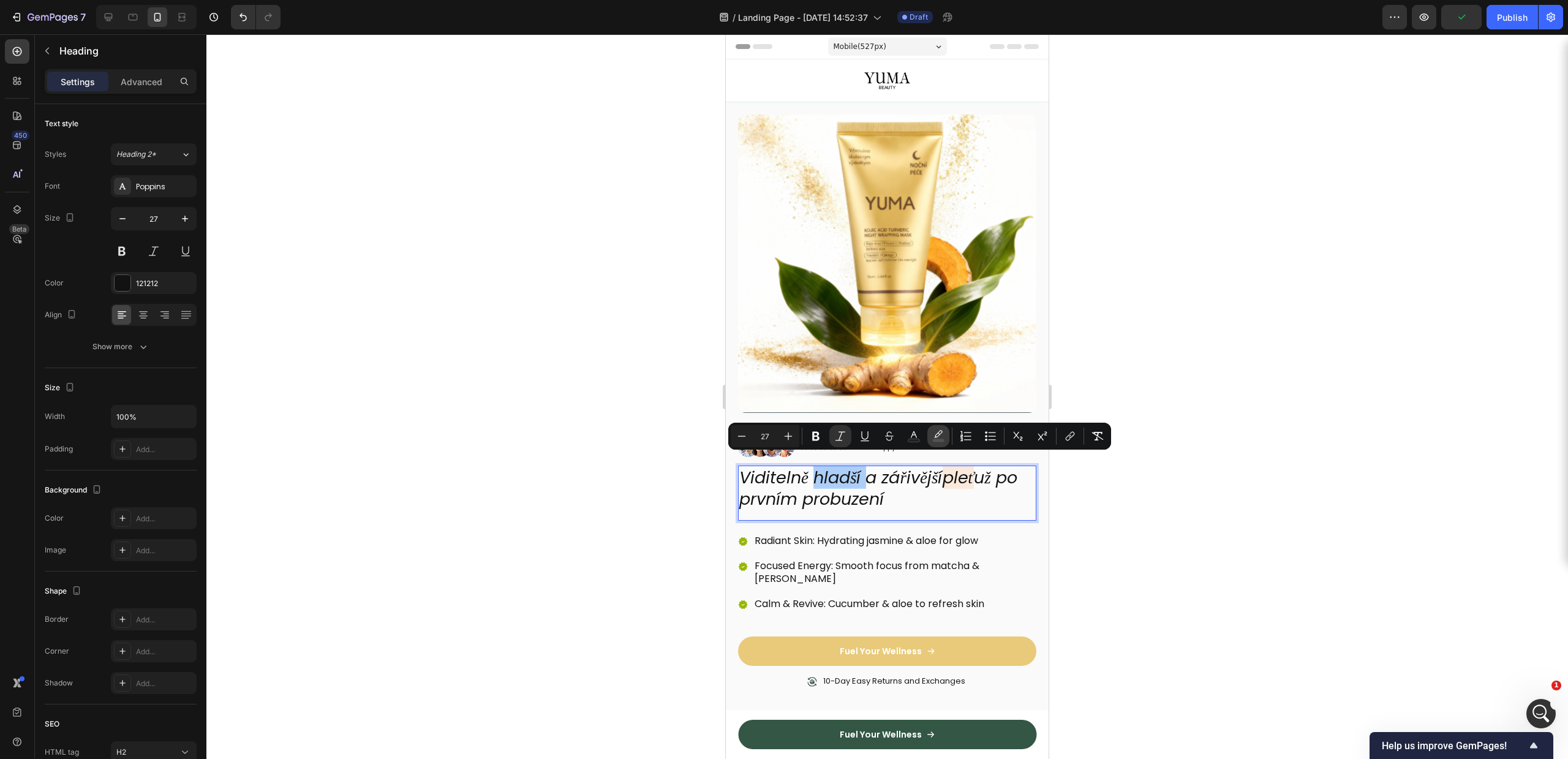
drag, startPoint x: 935, startPoint y: 436, endPoint x: 931, endPoint y: 442, distance: 7.2
click at [936, 436] on icon "Editor contextual toolbar" at bounding box center [938, 433] width 9 height 7
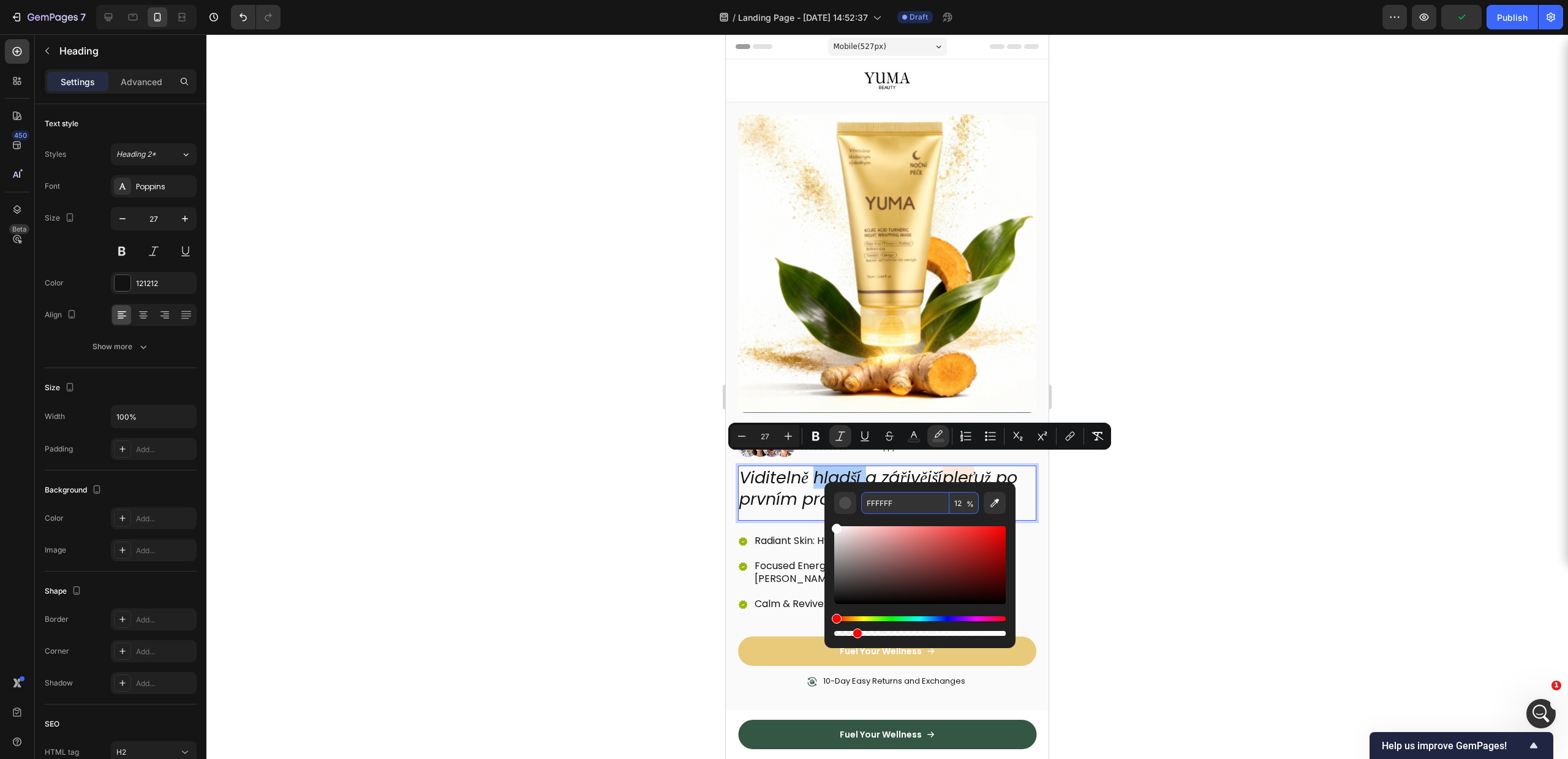
click at [912, 492] on input "FFFFFF" at bounding box center [905, 503] width 88 height 22
paste input "6B01"
type input "FF6B01"
click at [1191, 513] on div at bounding box center [887, 396] width 1361 height 725
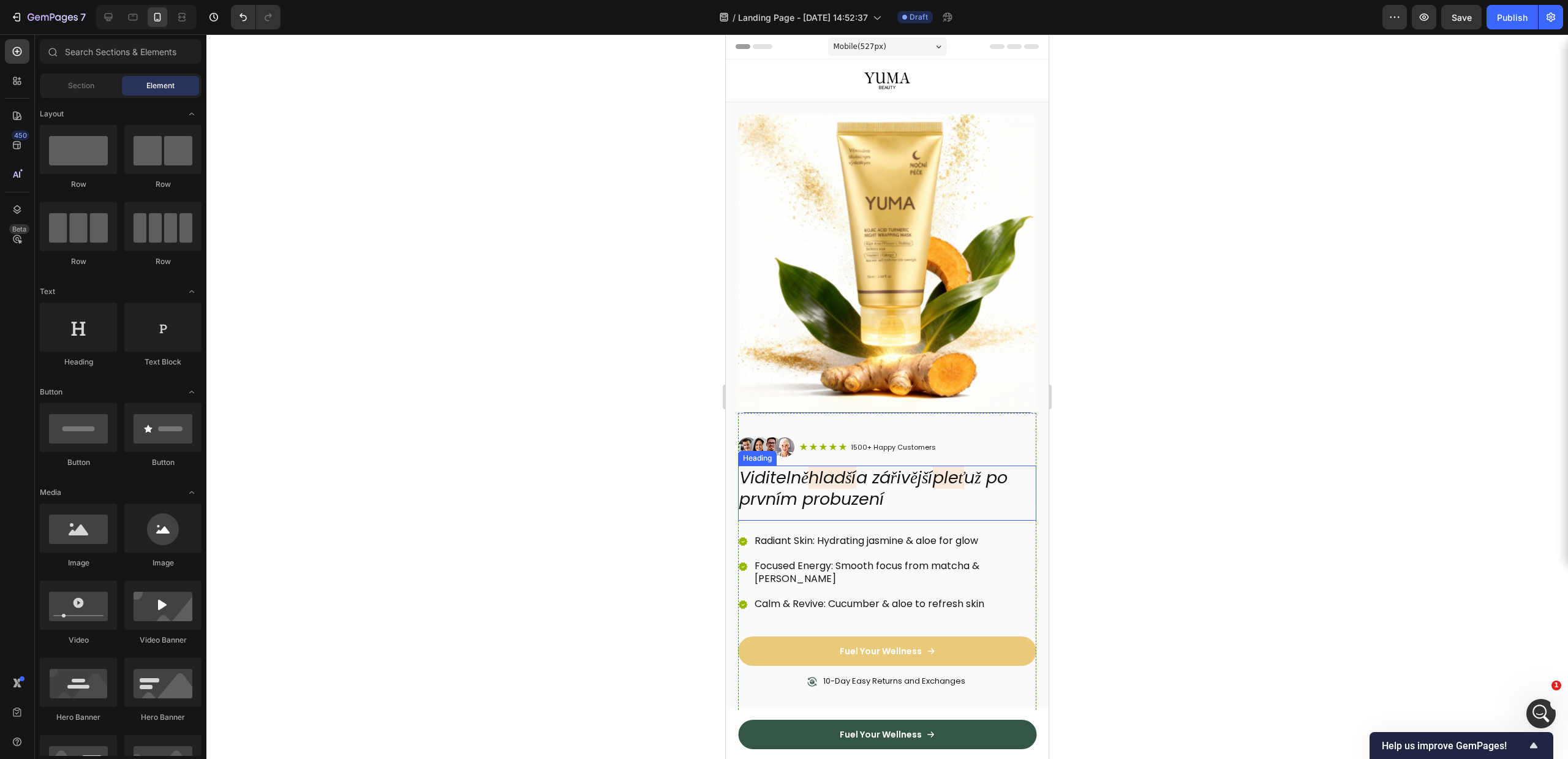
click at [906, 468] on icon "a zářivější" at bounding box center [894, 477] width 77 height 22
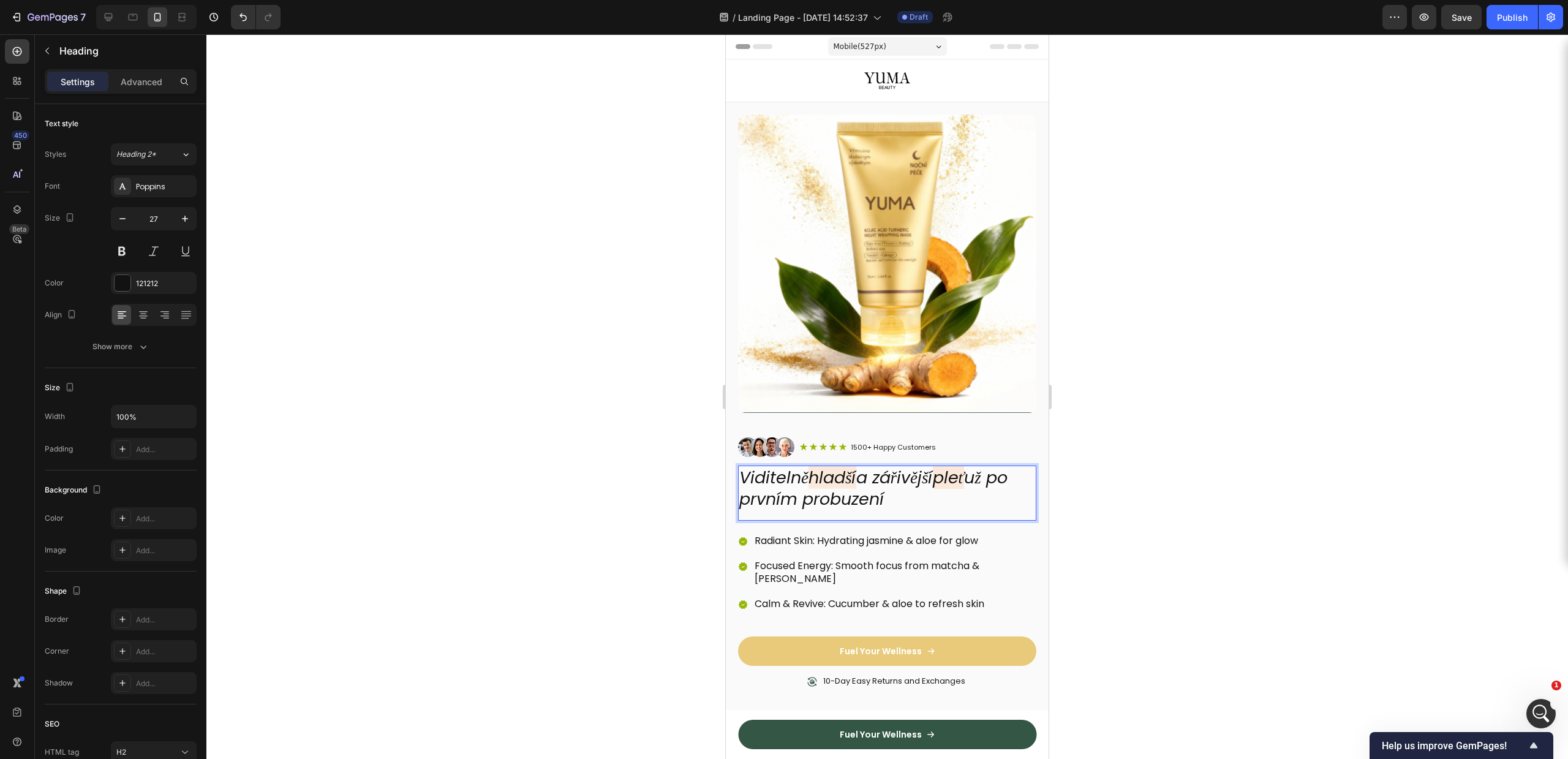
click at [909, 468] on icon "a zářivější" at bounding box center [894, 477] width 77 height 22
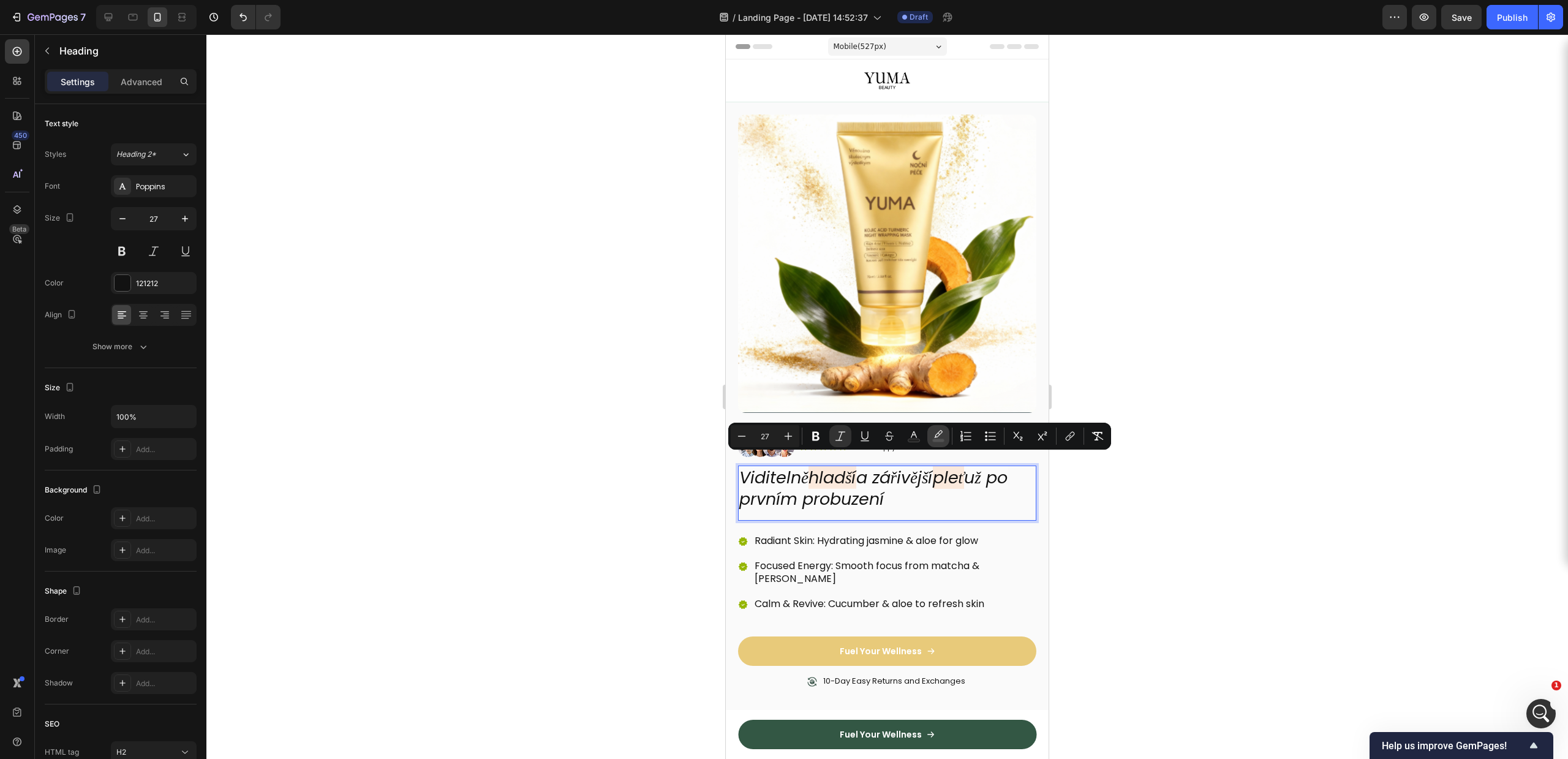
click at [932, 436] on icon "Editor contextual toolbar" at bounding box center [938, 436] width 12 height 12
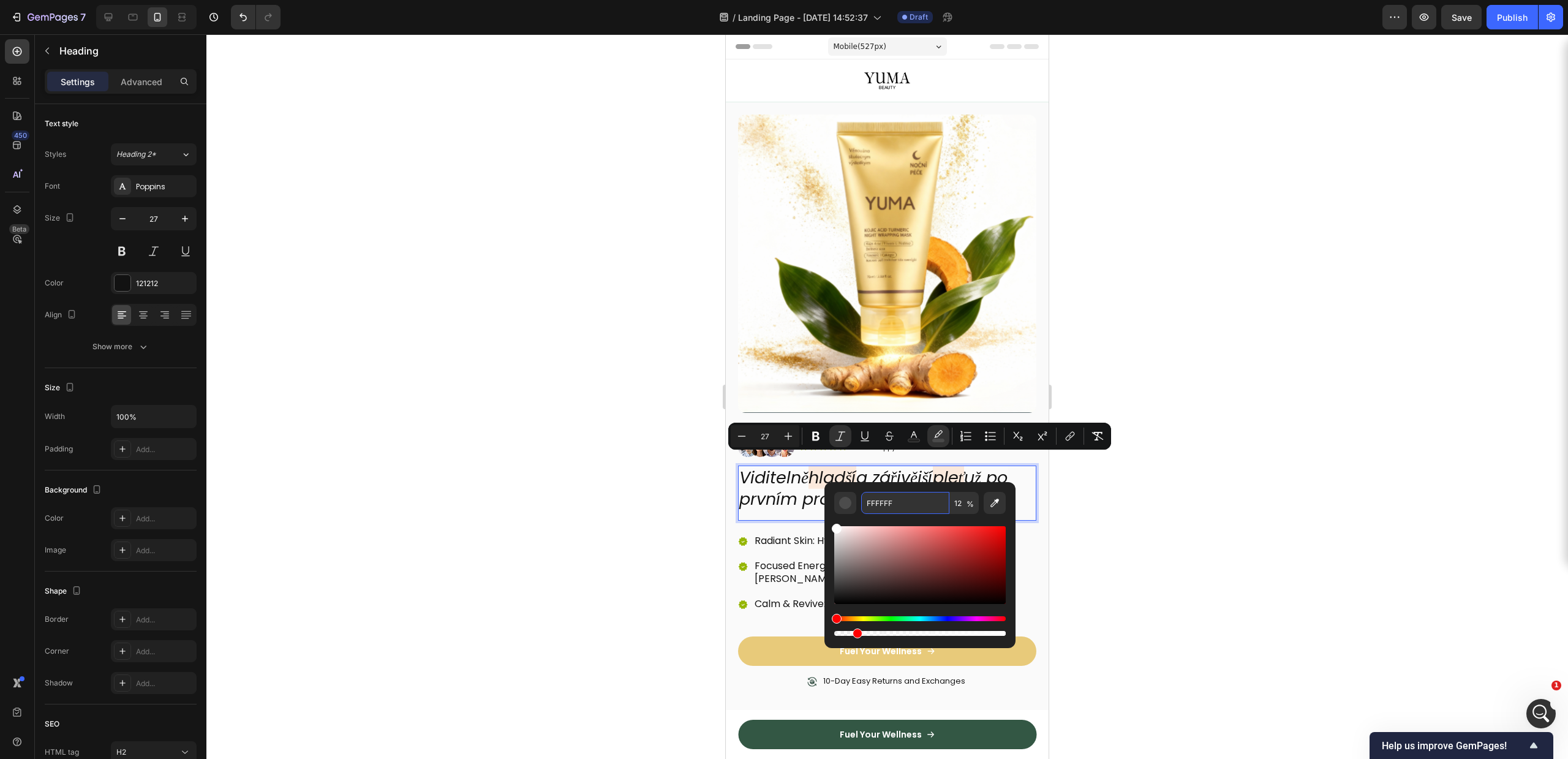
click at [881, 502] on input "FFFFFF" at bounding box center [905, 503] width 88 height 22
paste input "6B01"
type input "FFFFFF"
drag, startPoint x: 1239, startPoint y: 509, endPoint x: 1230, endPoint y: 513, distance: 9.8
click at [1239, 509] on div at bounding box center [887, 396] width 1361 height 725
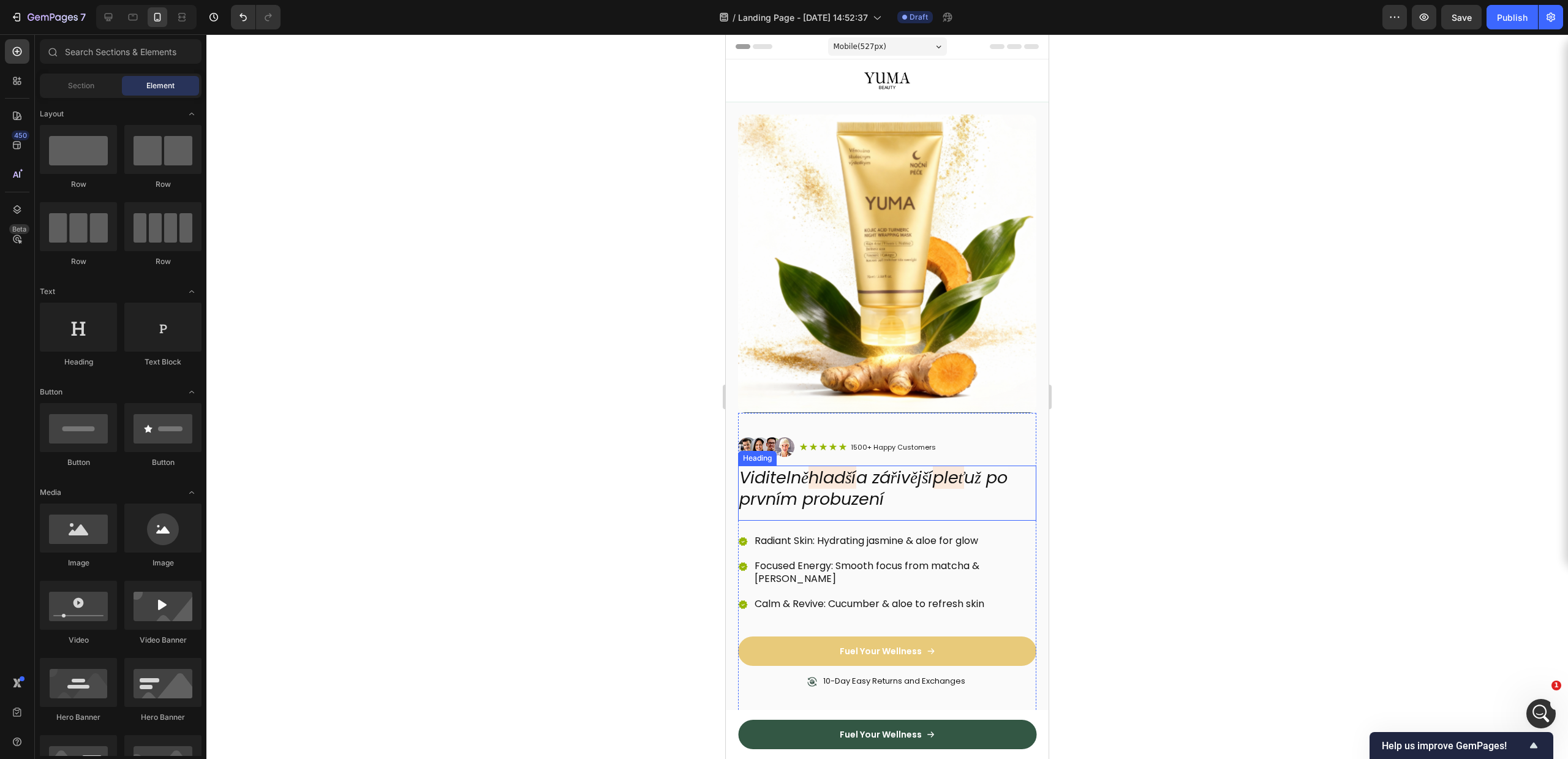
click at [929, 473] on icon "a zářivější" at bounding box center [894, 477] width 77 height 22
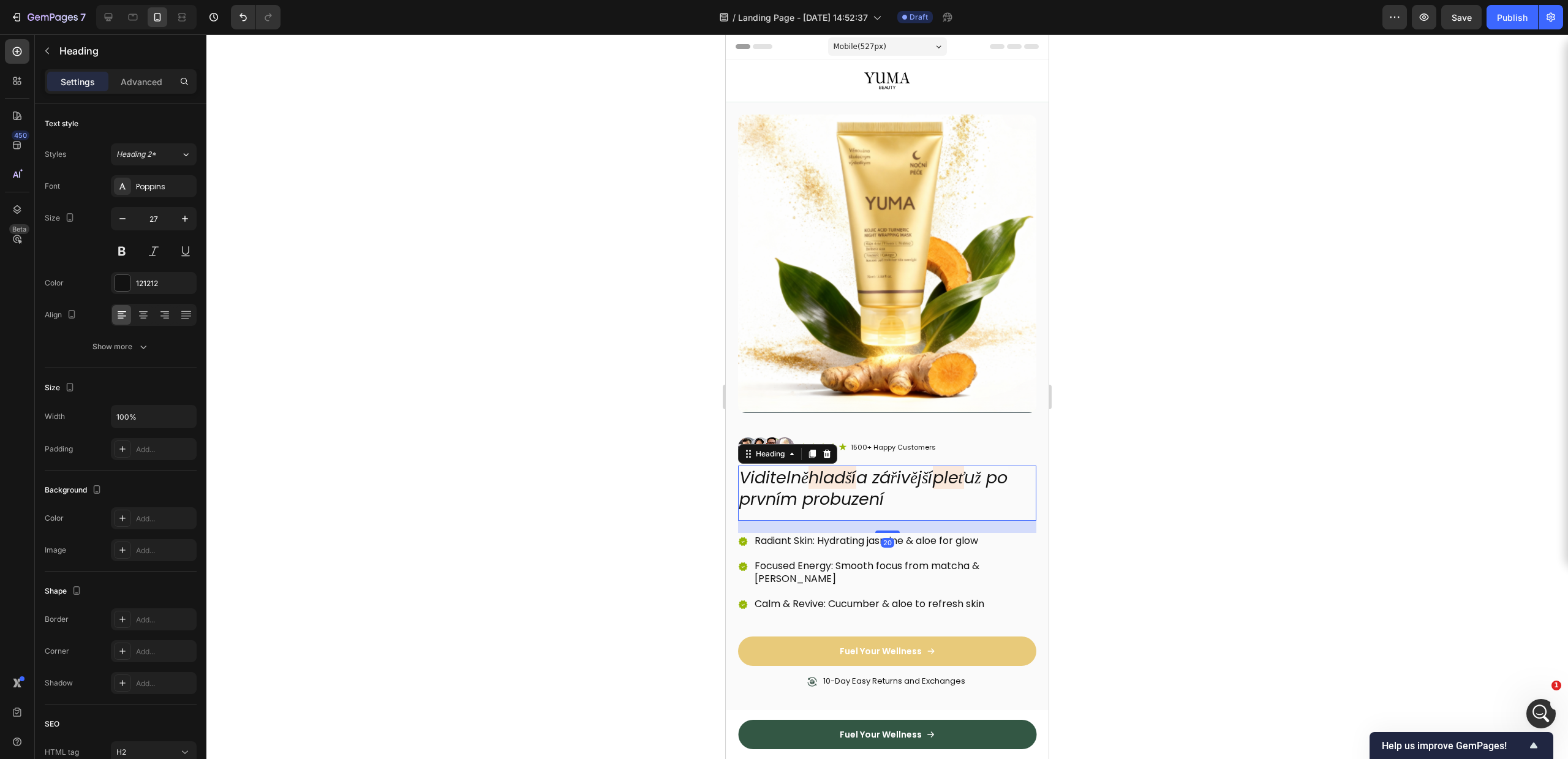
click at [924, 466] on icon "a zářivější" at bounding box center [894, 477] width 77 height 22
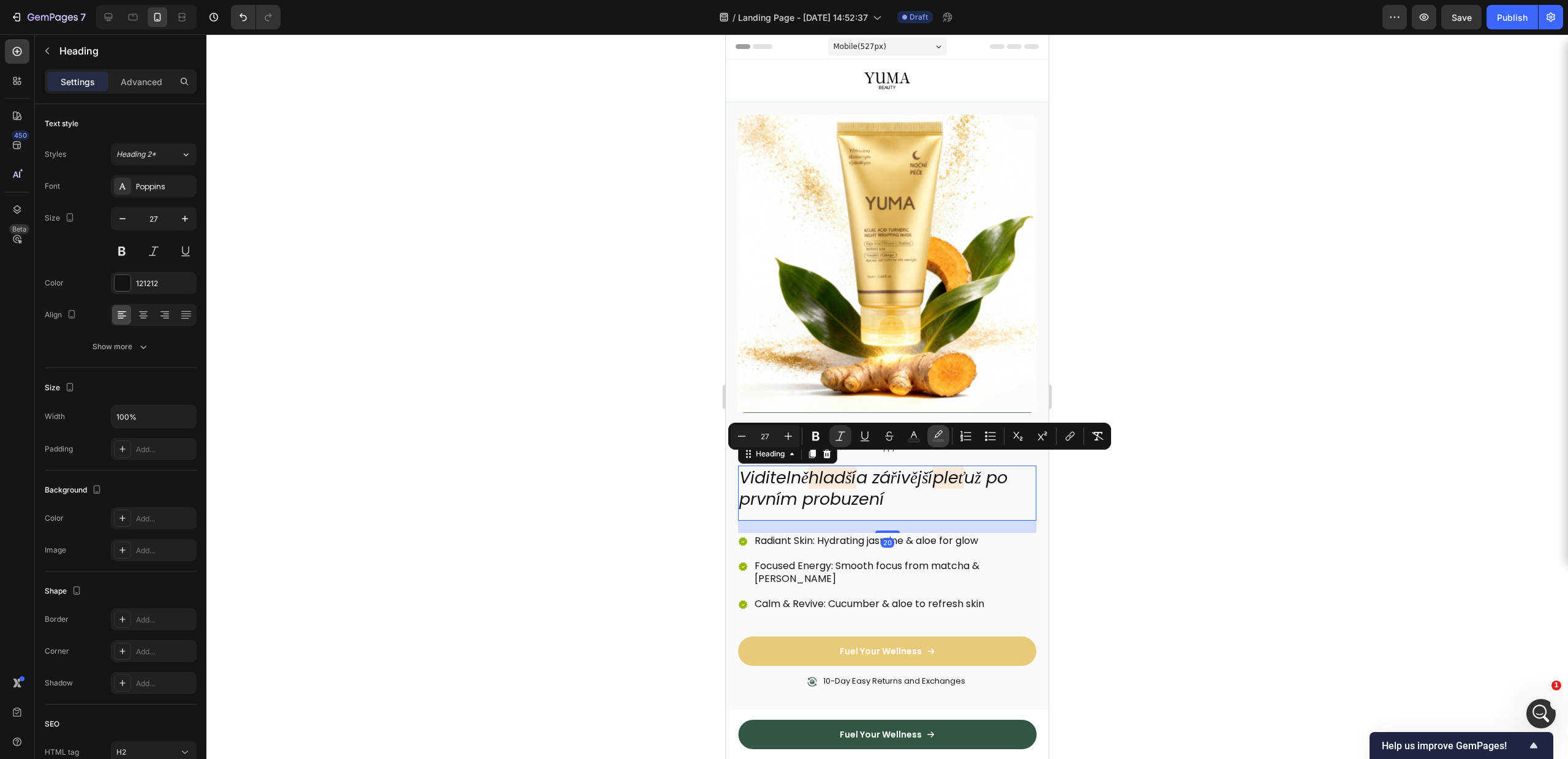
click at [941, 436] on icon "Editor contextual toolbar" at bounding box center [938, 436] width 12 height 12
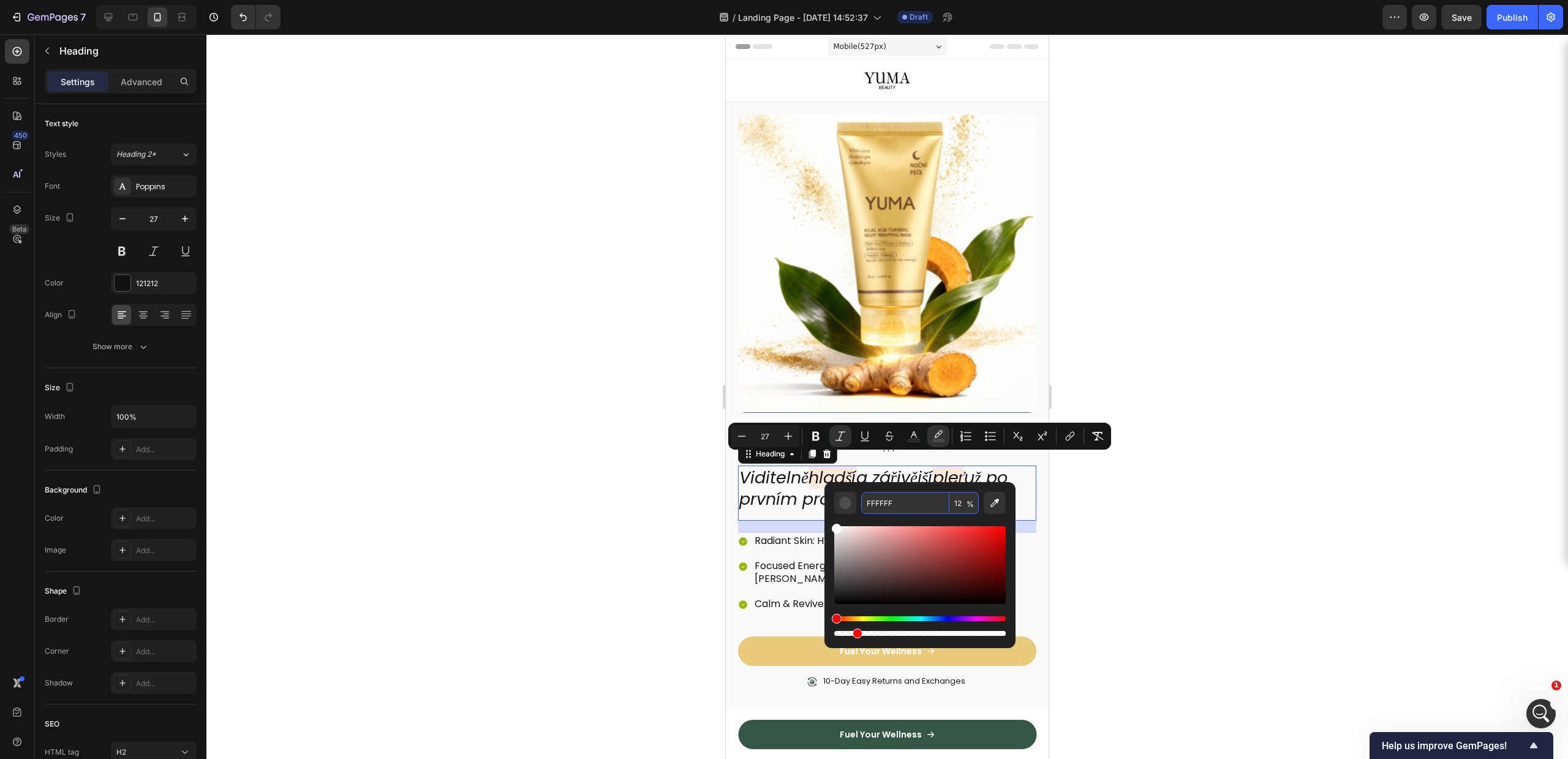
click at [895, 506] on input "FFFFFF" at bounding box center [905, 503] width 88 height 22
paste input "6B01"
type input "FF6B01"
click at [931, 516] on div "Editor contextual toolbar" at bounding box center [920, 575] width 172 height 124
drag, startPoint x: 1259, startPoint y: 529, endPoint x: 1269, endPoint y: 530, distance: 10.0
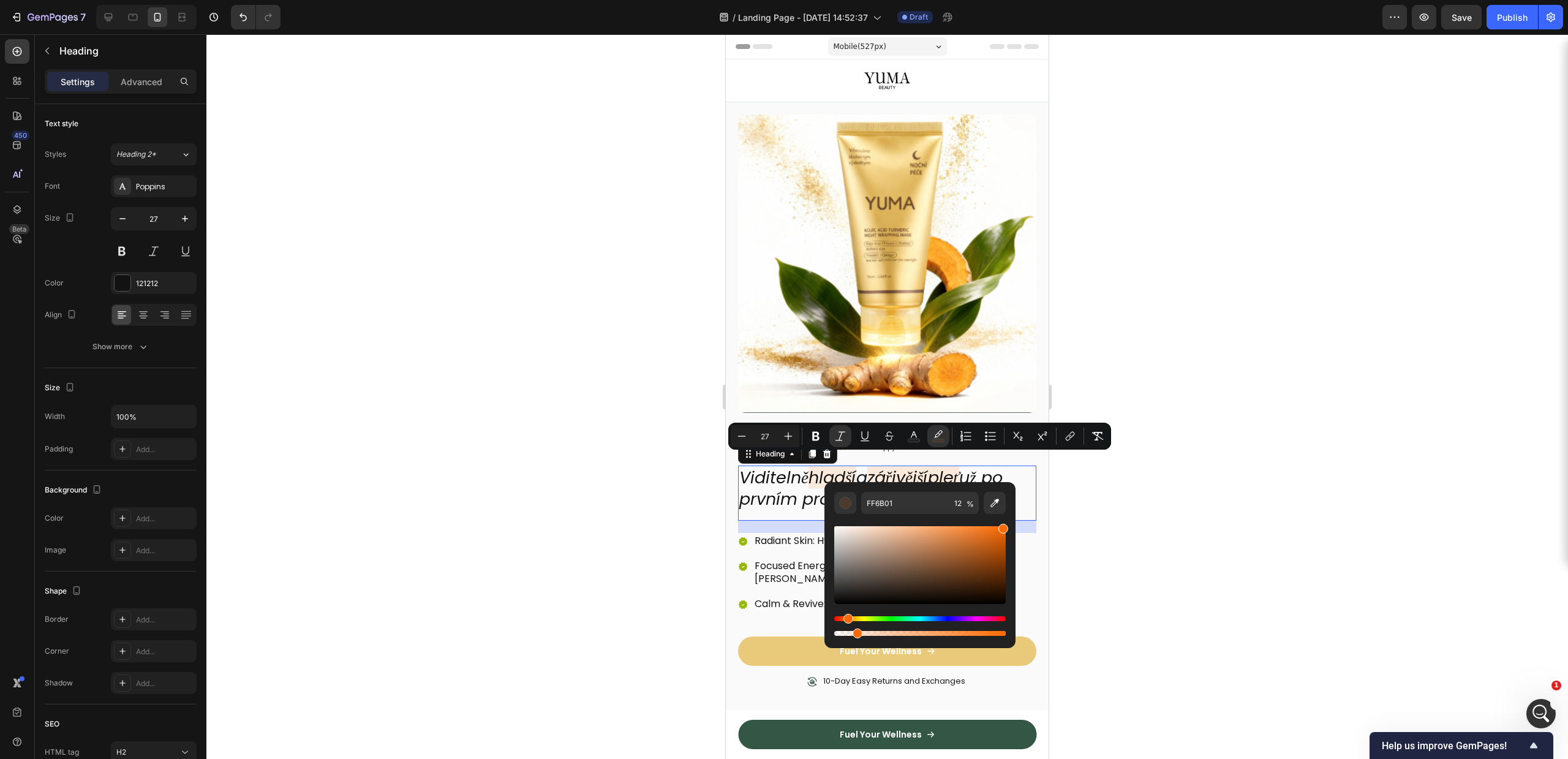
click at [1269, 530] on div at bounding box center [887, 396] width 1361 height 725
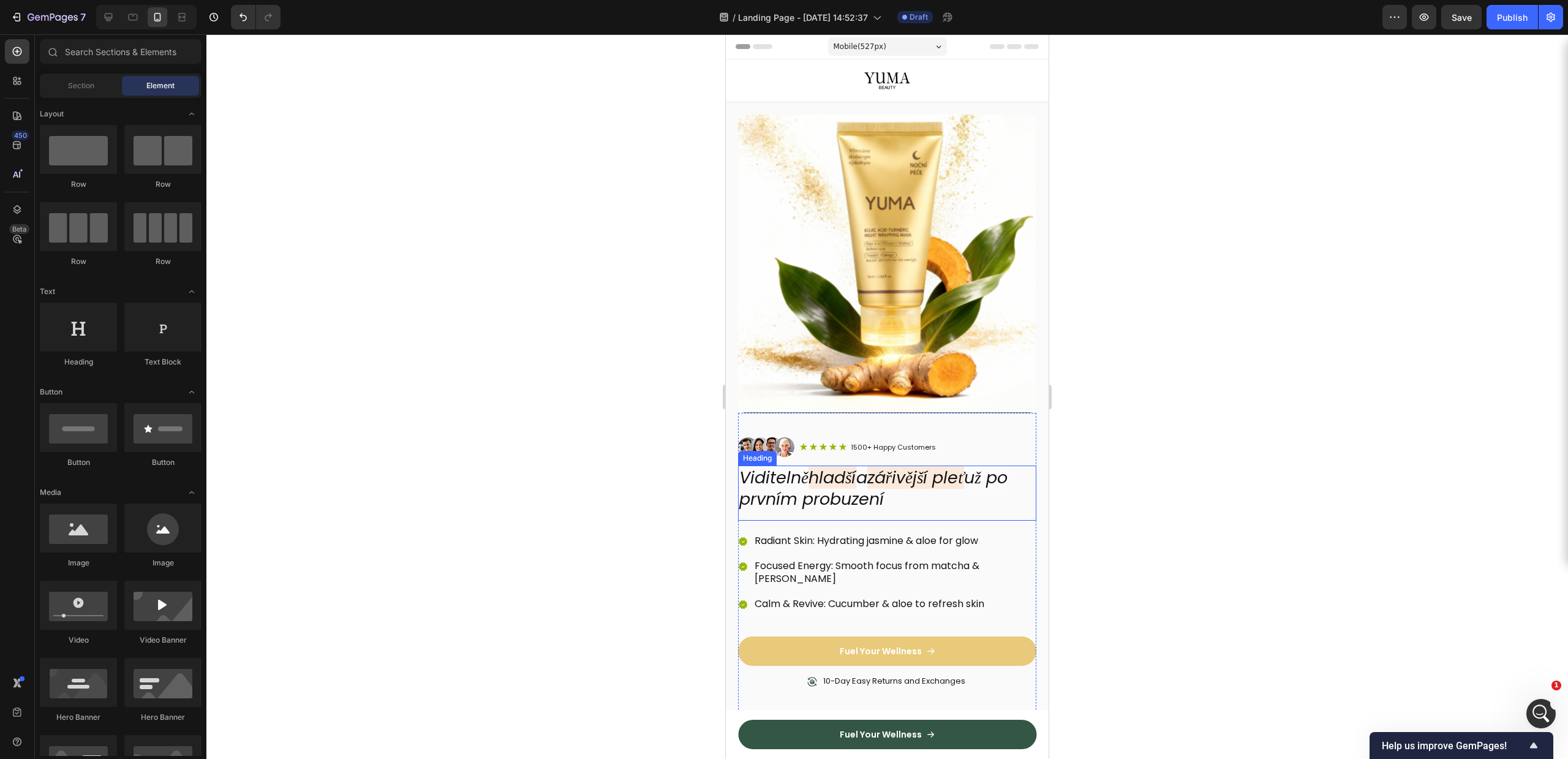
click at [800, 488] on icon "už po prvním probuzení" at bounding box center [873, 488] width 268 height 44
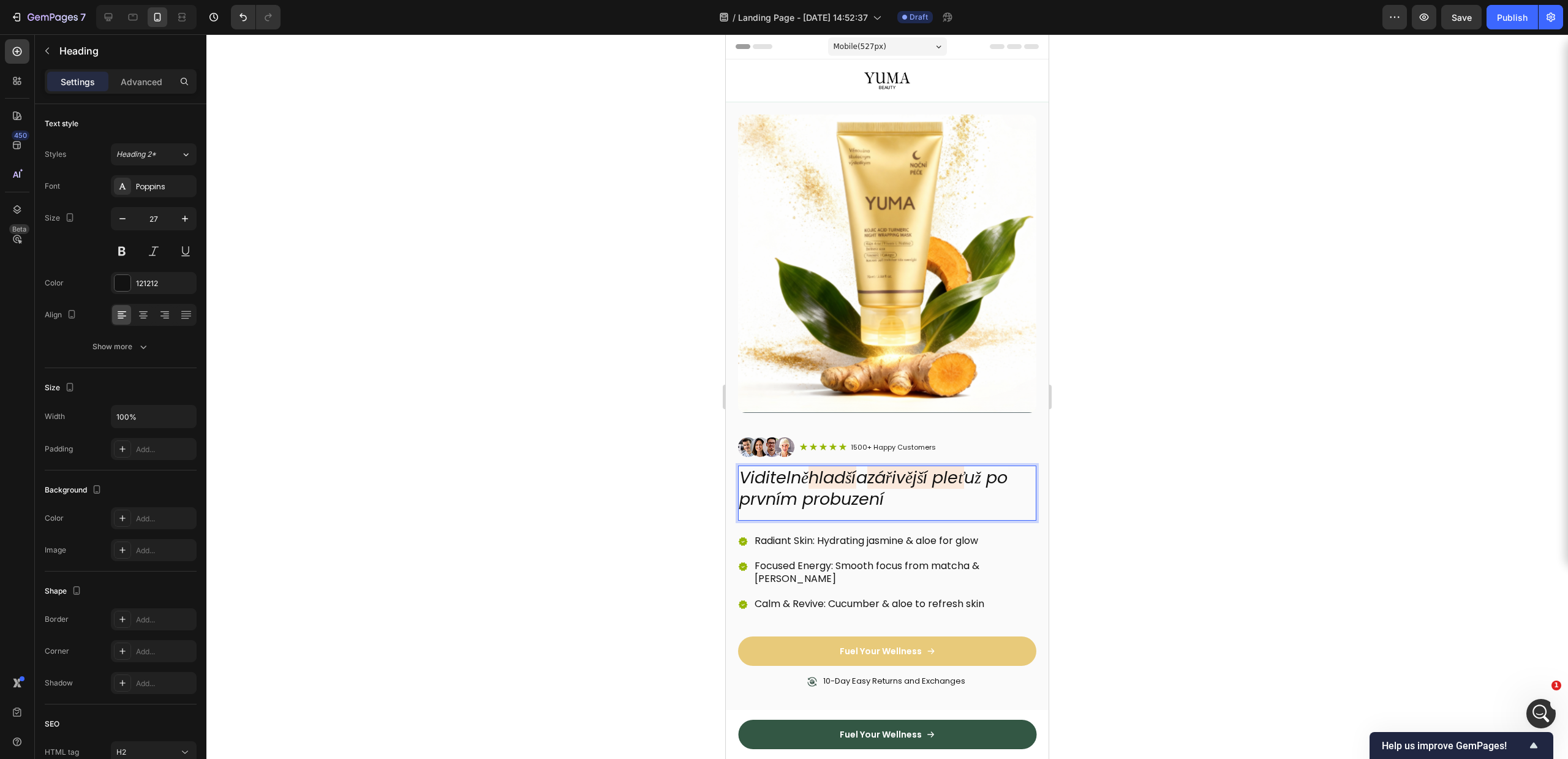
click at [790, 489] on icon "už po prvním probuzení" at bounding box center [873, 488] width 268 height 44
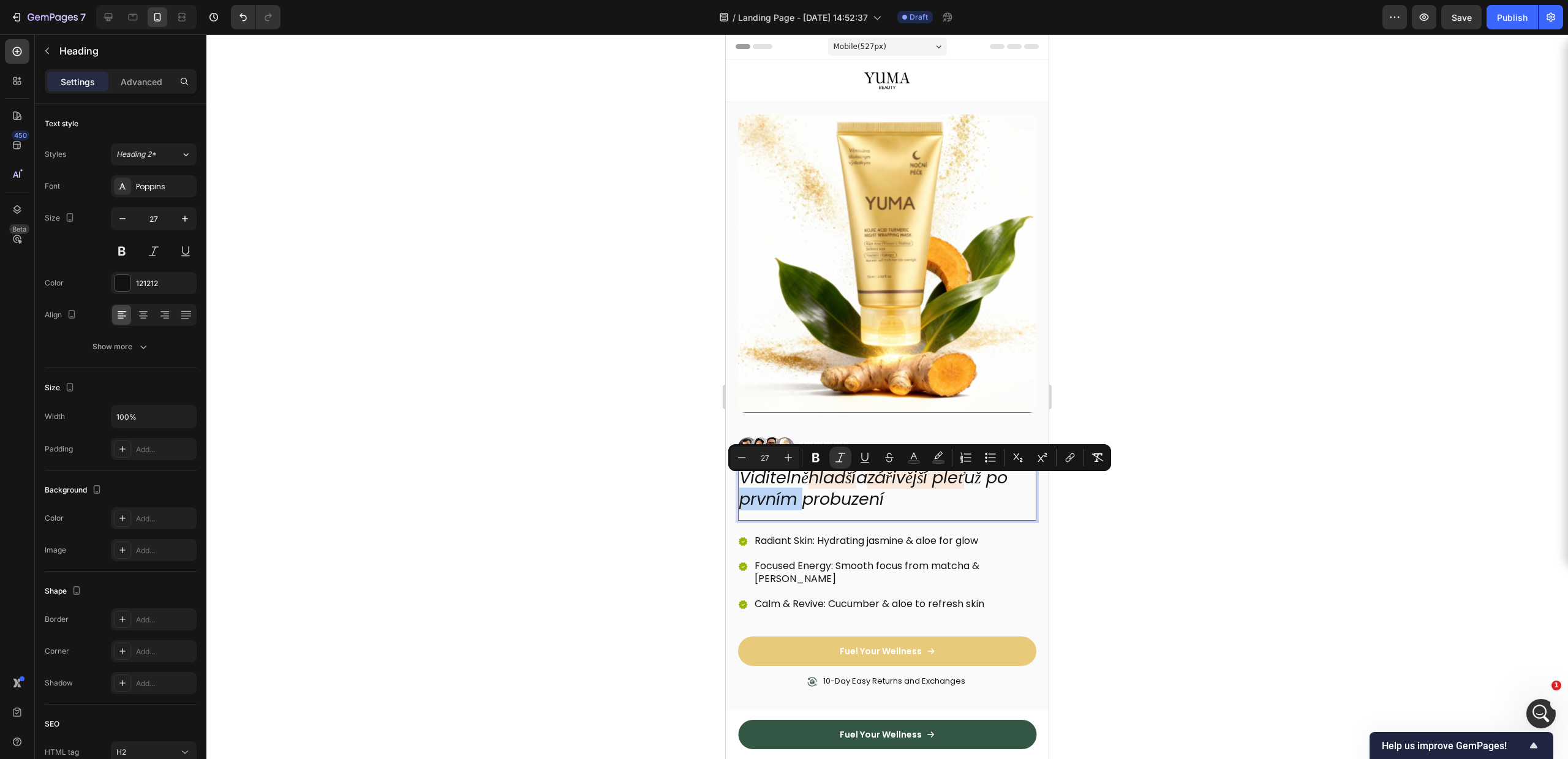
click at [772, 489] on icon "už po prvním probuzení" at bounding box center [873, 488] width 268 height 44
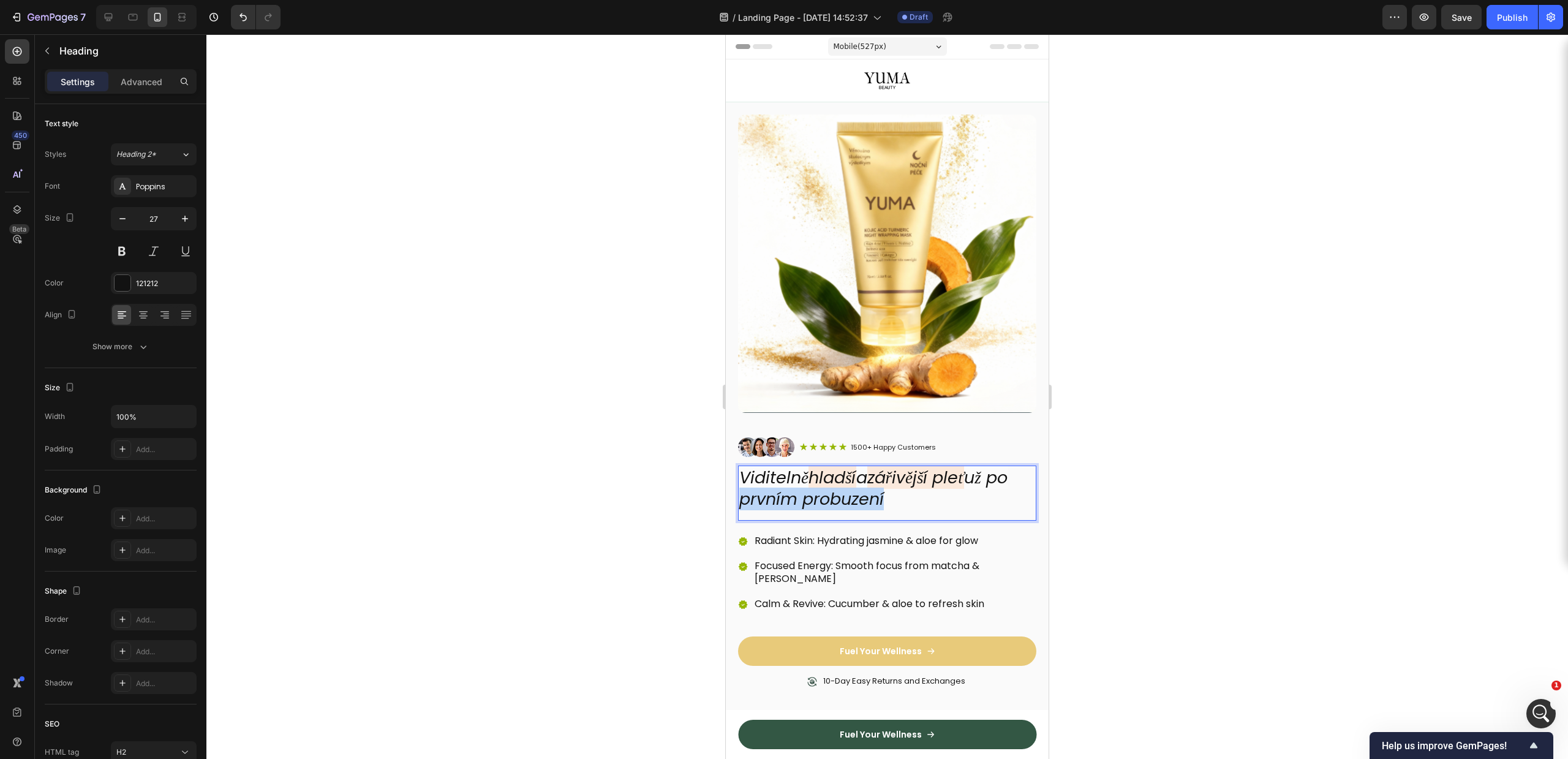
drag, startPoint x: 764, startPoint y: 491, endPoint x: 920, endPoint y: 497, distance: 156.1
click at [920, 497] on p "Viditelně hladší a zářivější pleť už po prvním probuzení" at bounding box center [887, 488] width 296 height 43
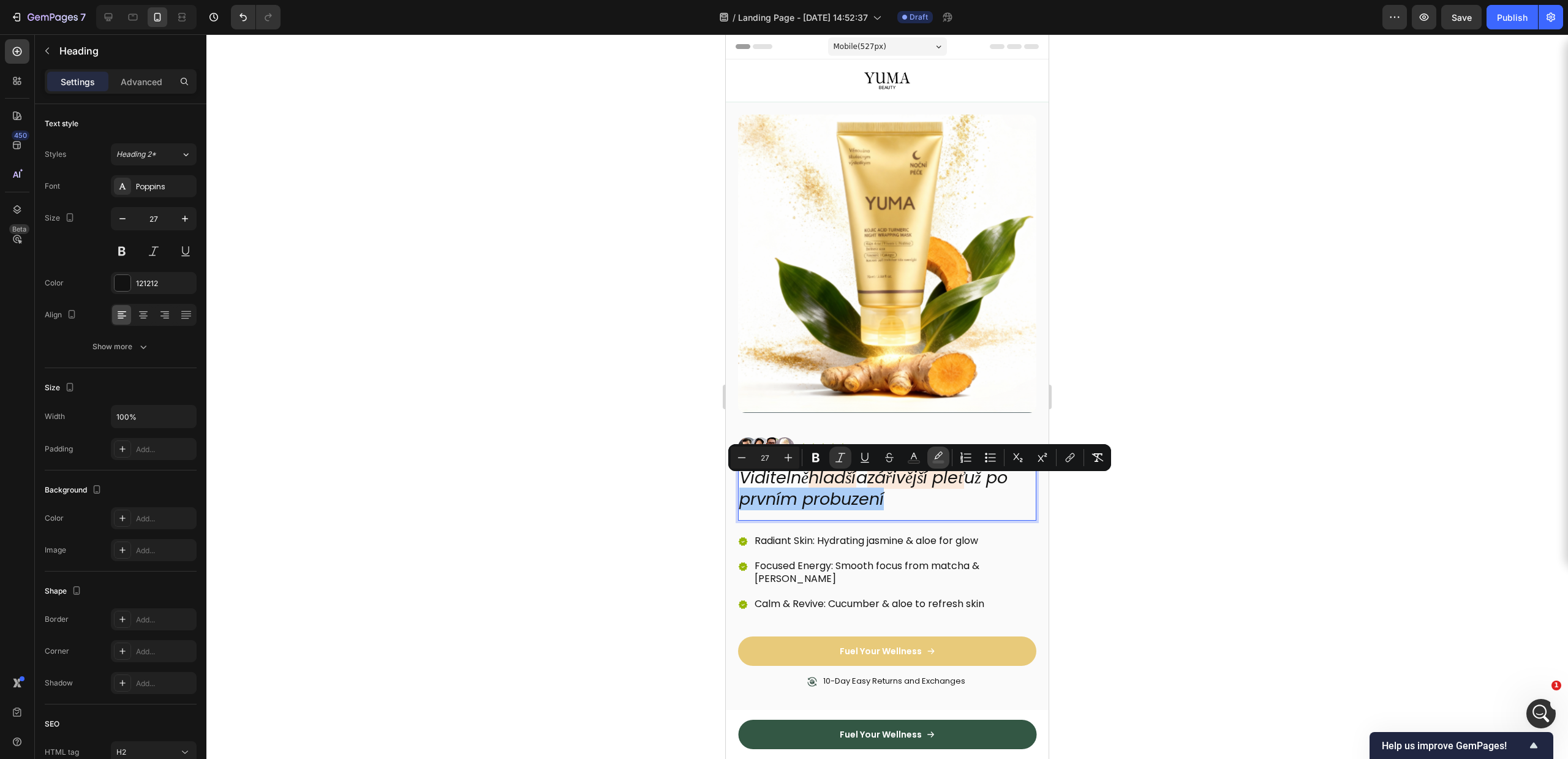
click at [931, 448] on button "color" at bounding box center [938, 458] width 22 height 22
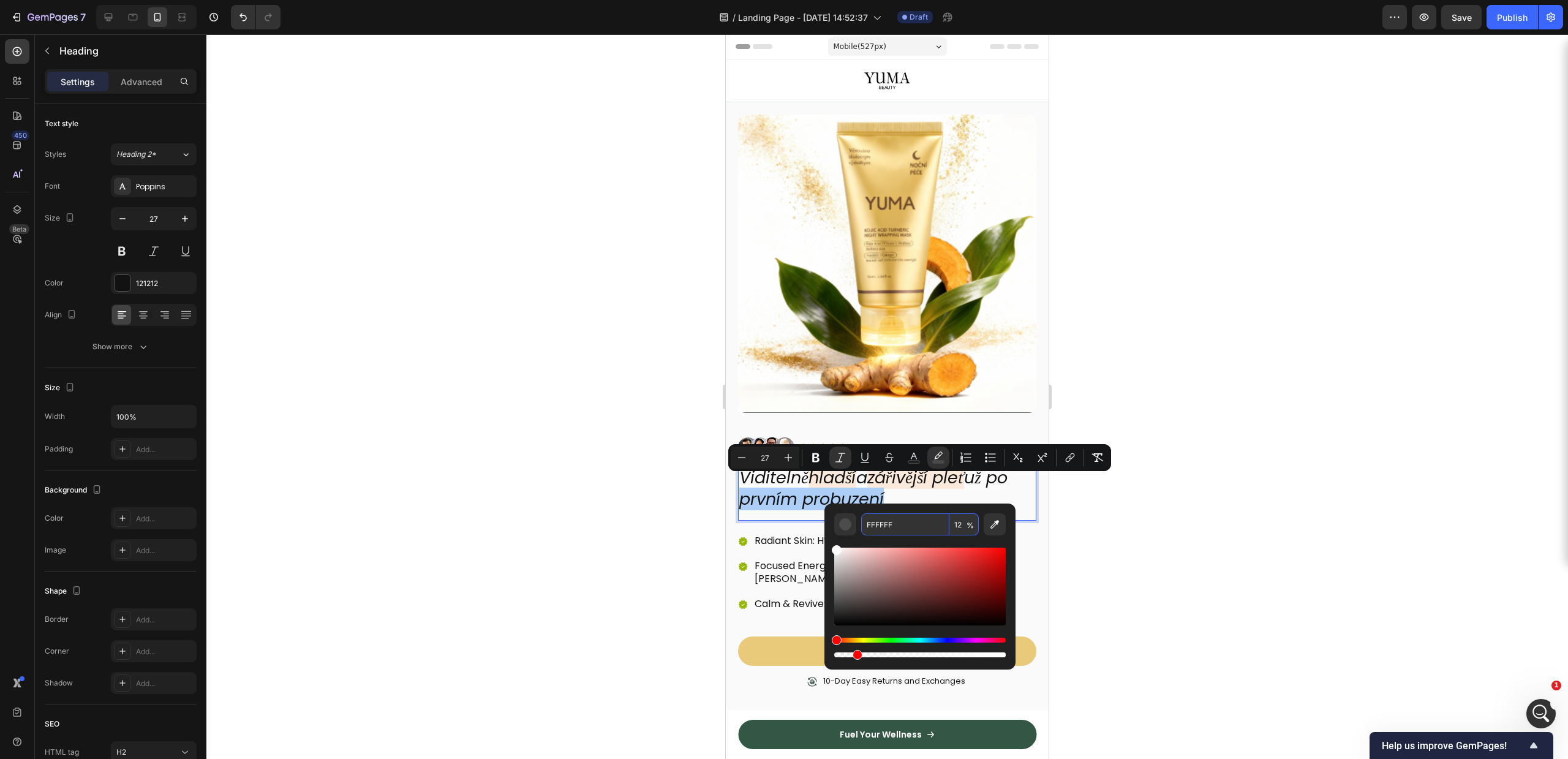
click at [899, 526] on input "FFFFFF" at bounding box center [905, 524] width 88 height 22
paste input "6B01"
type input "FF6B01"
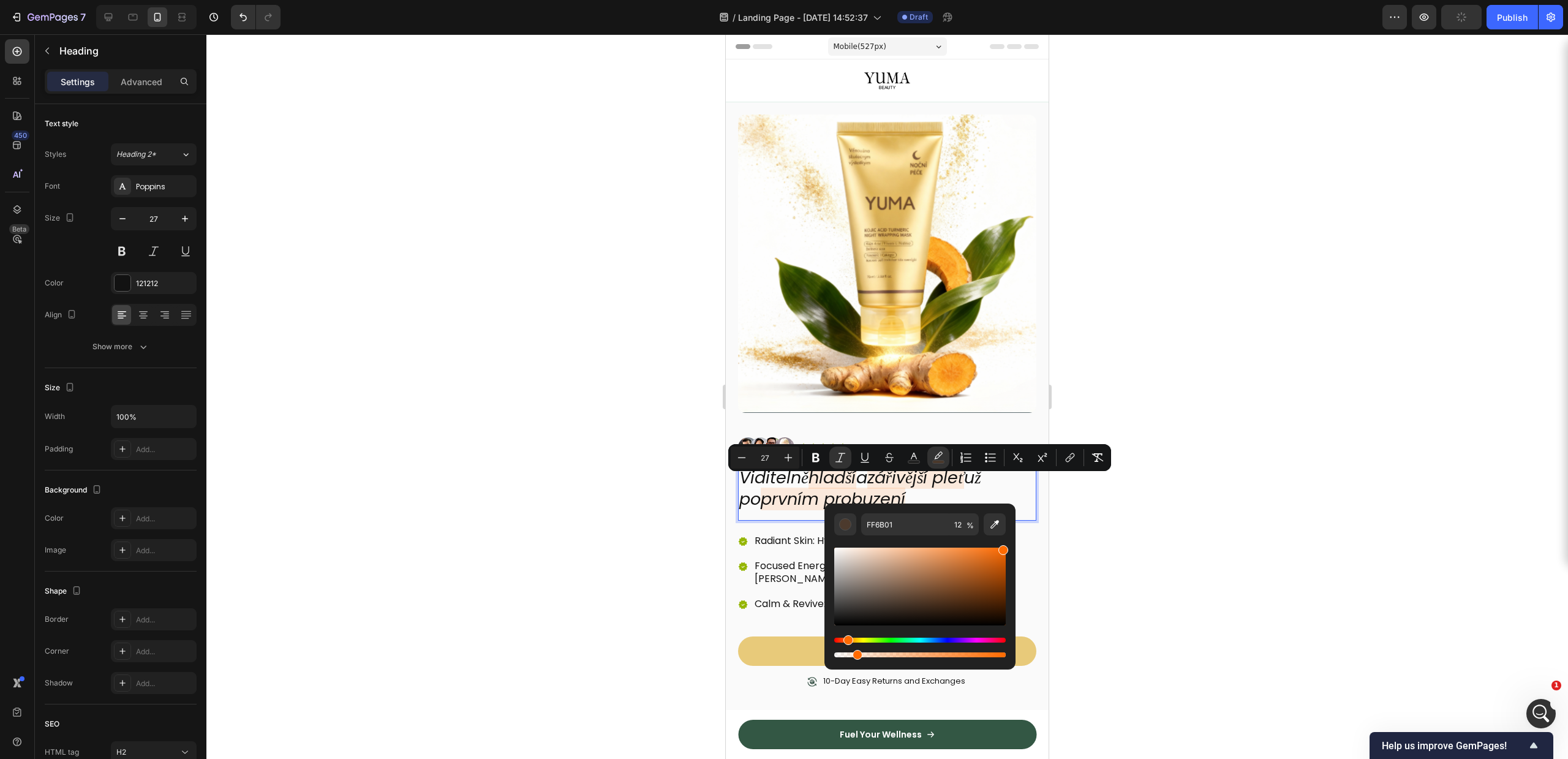
drag, startPoint x: 1273, startPoint y: 485, endPoint x: 1268, endPoint y: 477, distance: 9.4
click at [1273, 485] on div at bounding box center [887, 396] width 1361 height 725
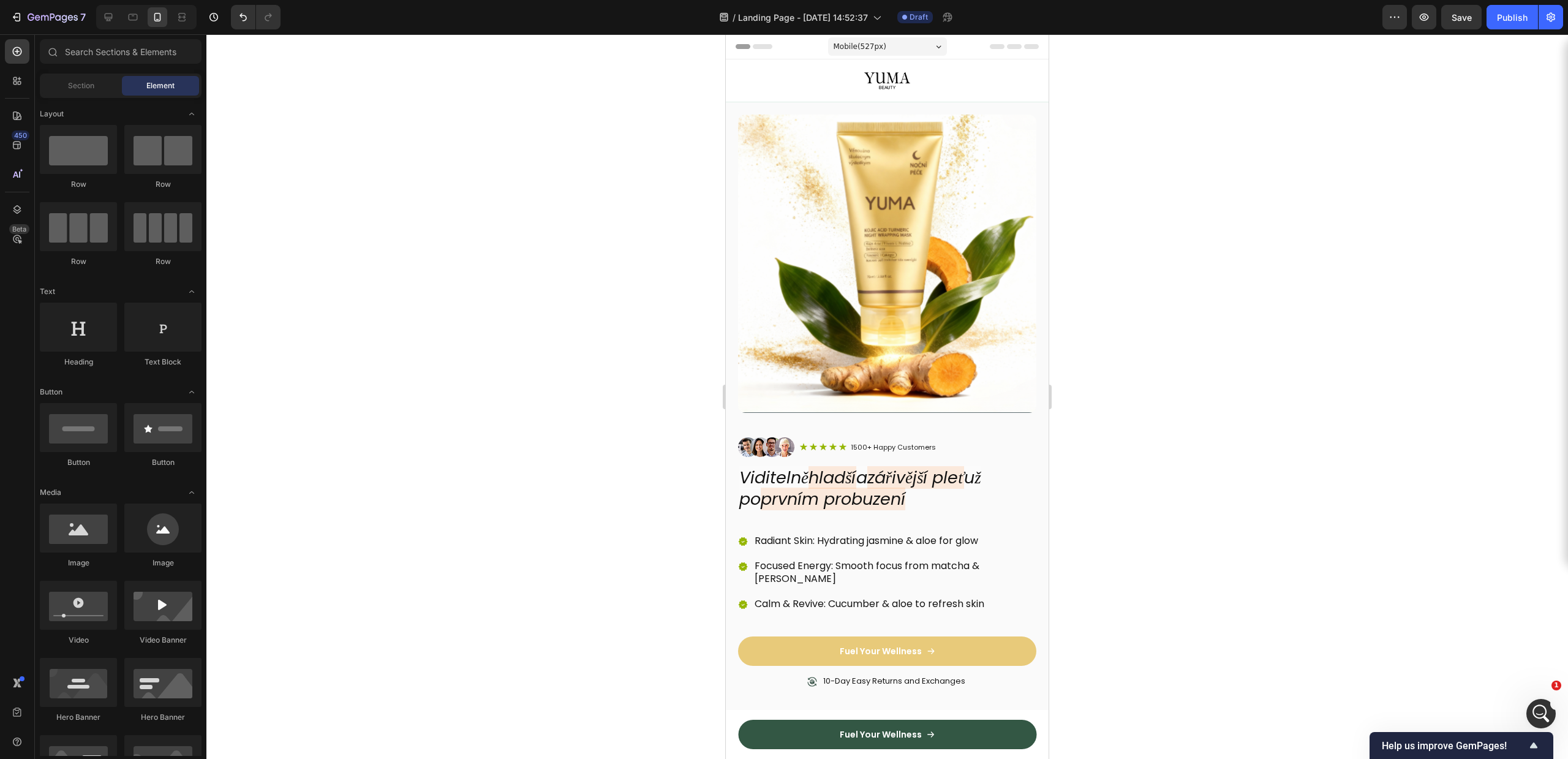
click at [1231, 540] on div at bounding box center [887, 396] width 1361 height 725
click at [769, 534] on p "Radiant Skin: Hydrating jasmine & aloe for glow" at bounding box center [894, 540] width 280 height 13
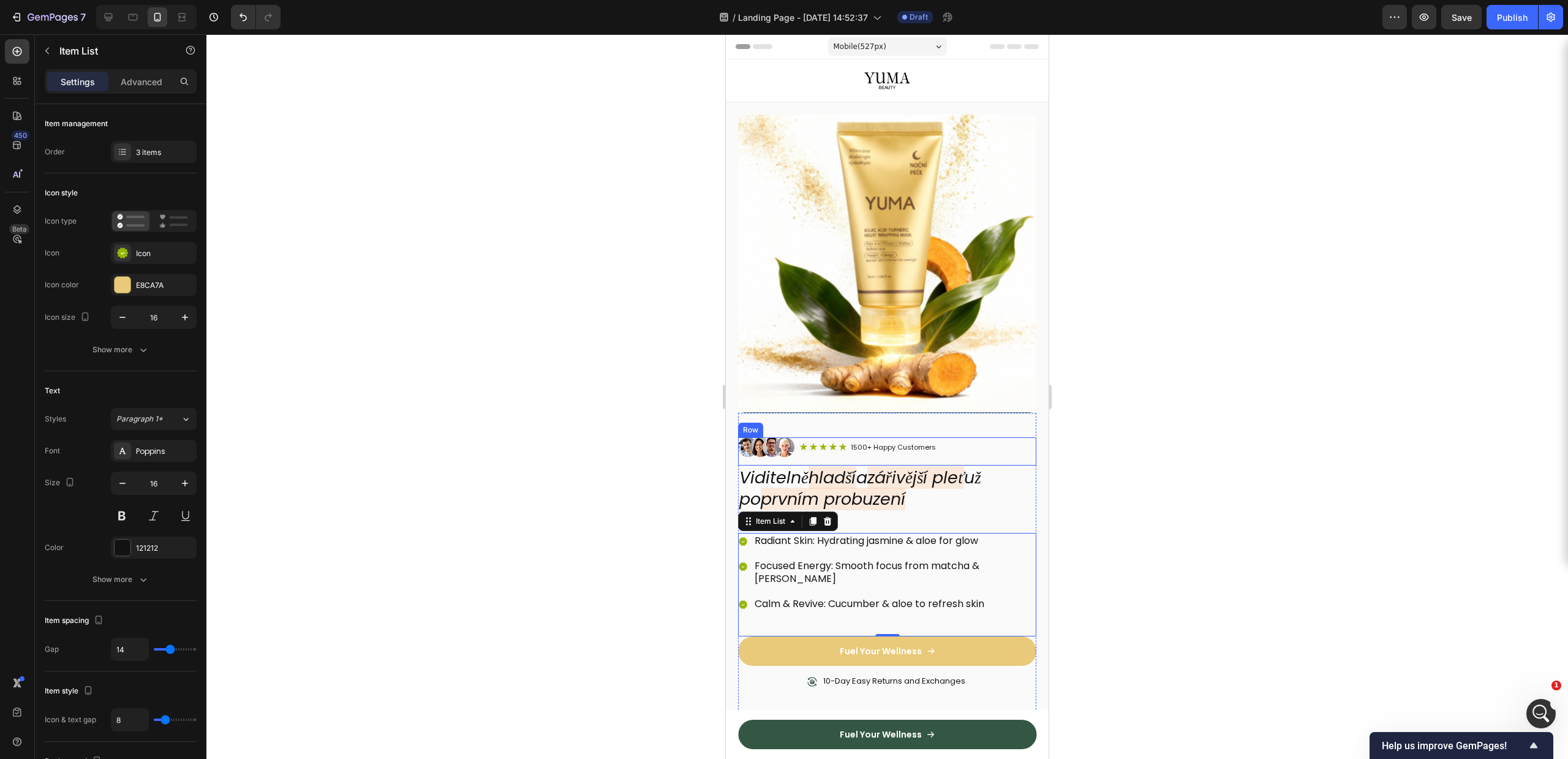
click at [1201, 478] on div at bounding box center [887, 396] width 1361 height 725
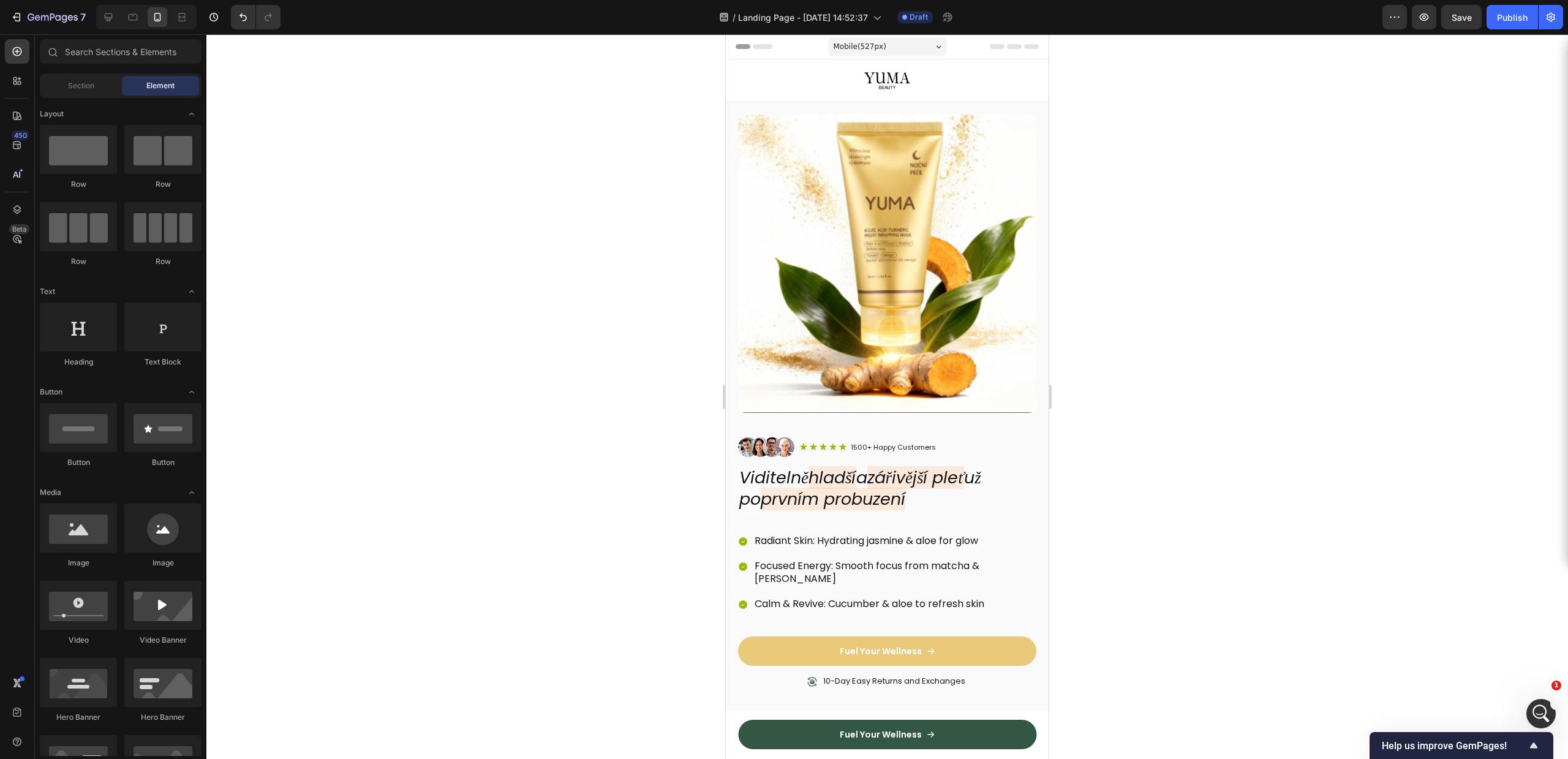
drag, startPoint x: 548, startPoint y: 337, endPoint x: 565, endPoint y: 336, distance: 17.0
click at [548, 337] on div at bounding box center [887, 396] width 1361 height 725
click at [825, 534] on p "Radiant Skin: Hydrating jasmine & aloe for glow" at bounding box center [894, 540] width 280 height 13
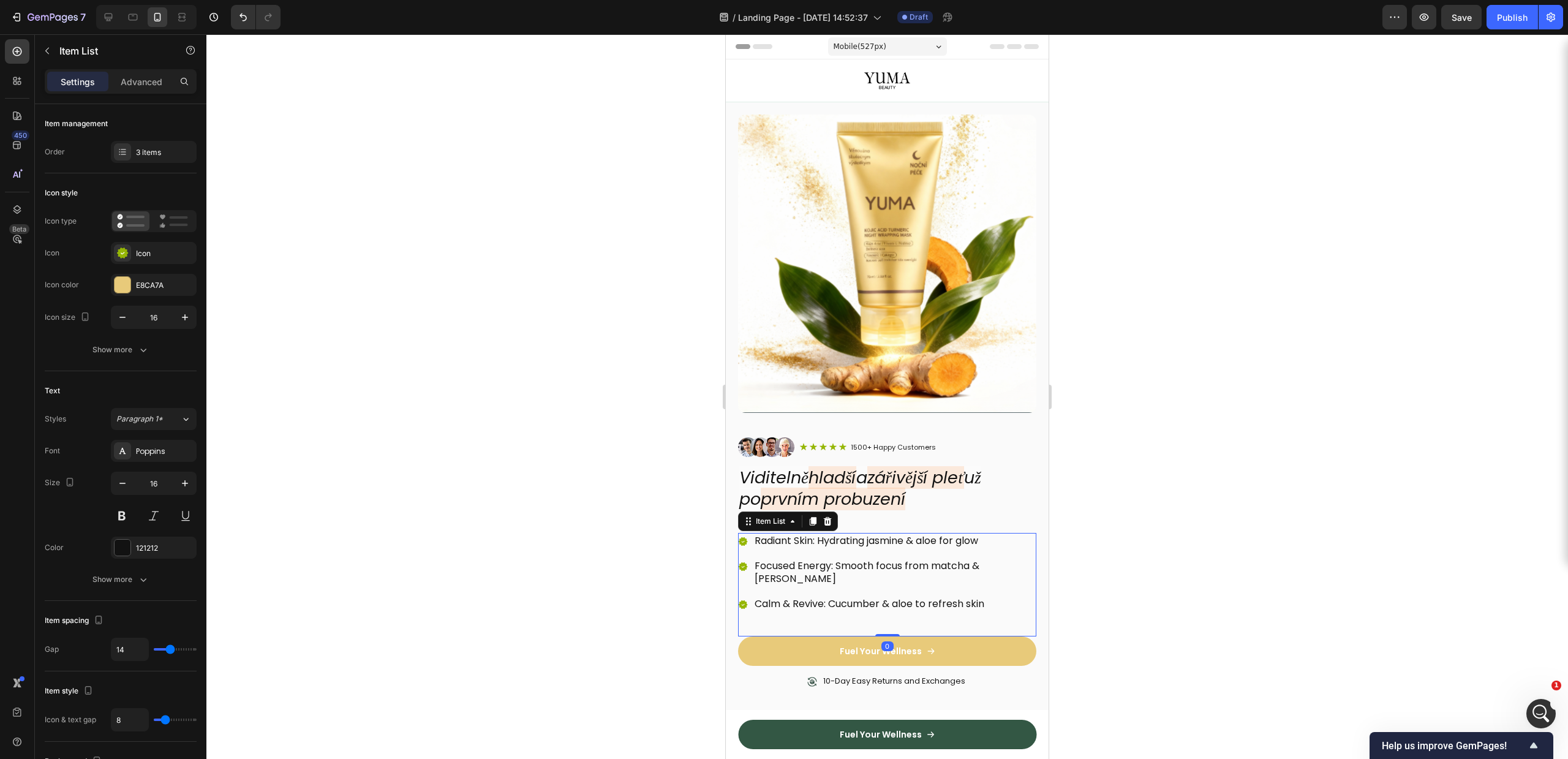
click at [825, 534] on p "Radiant Skin: Hydrating jasmine & aloe for glow" at bounding box center [894, 540] width 280 height 13
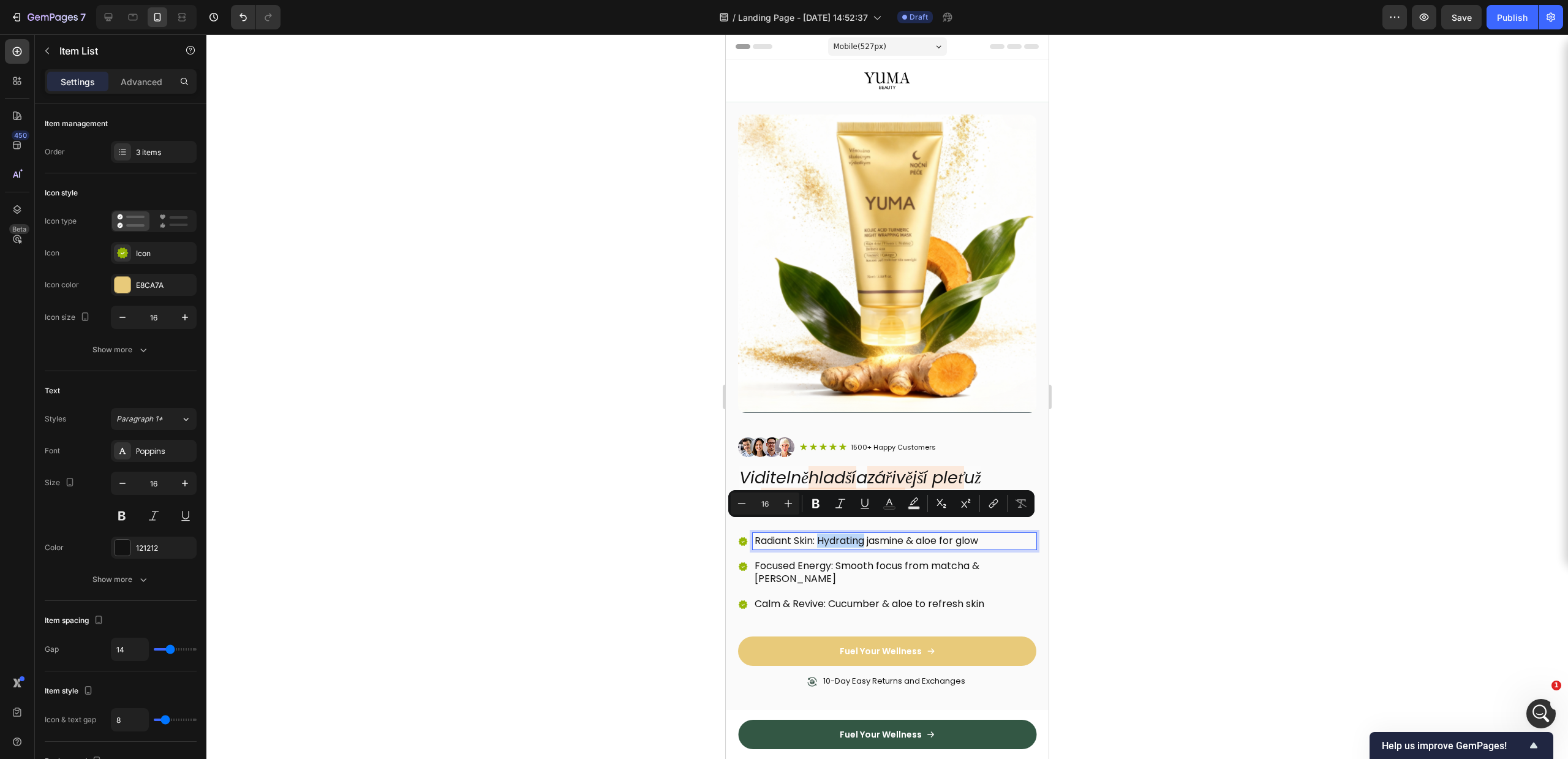
click at [825, 534] on p "Radiant Skin: Hydrating jasmine & aloe for glow" at bounding box center [894, 540] width 280 height 13
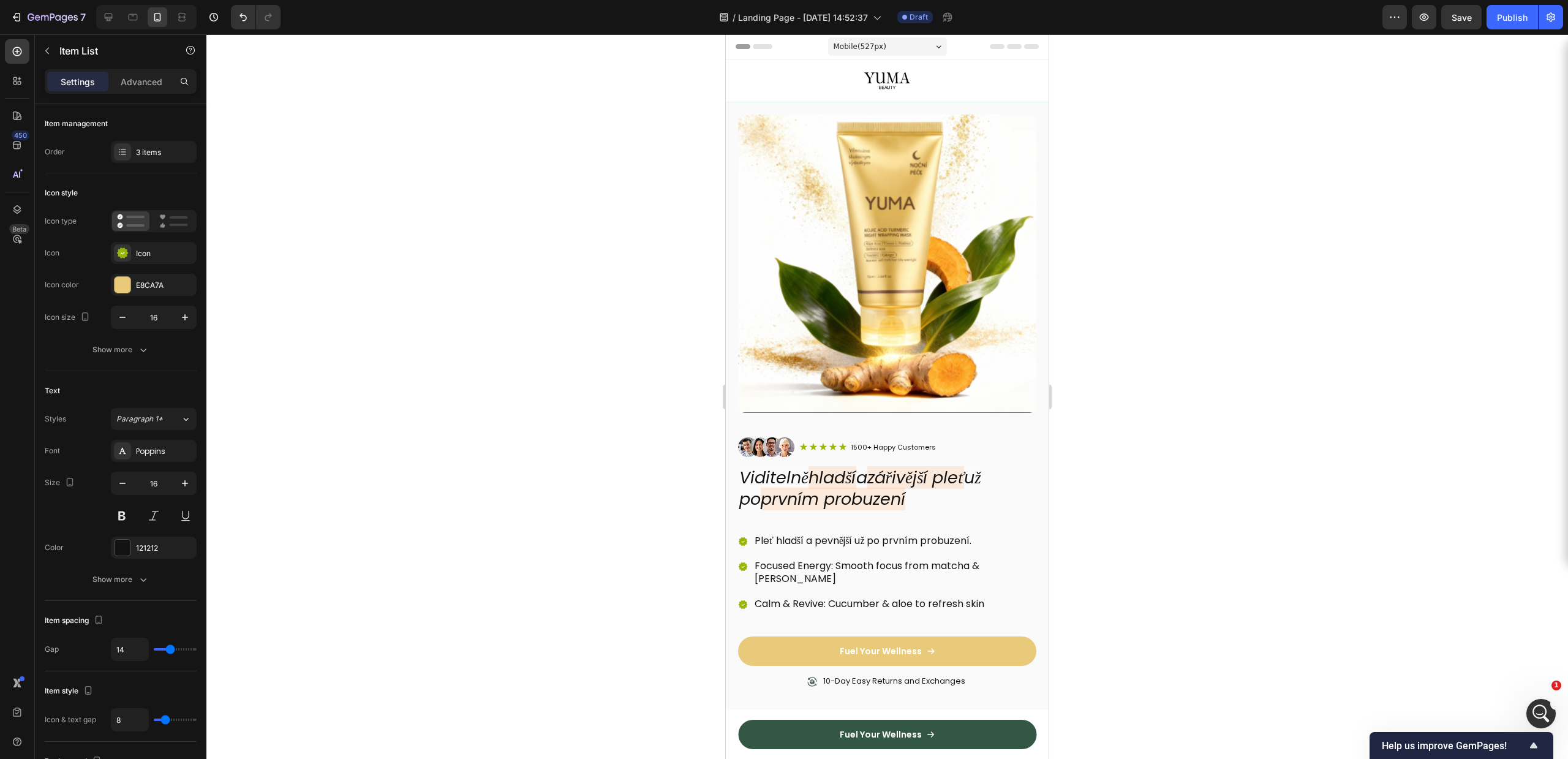
click at [1143, 523] on div at bounding box center [887, 396] width 1361 height 725
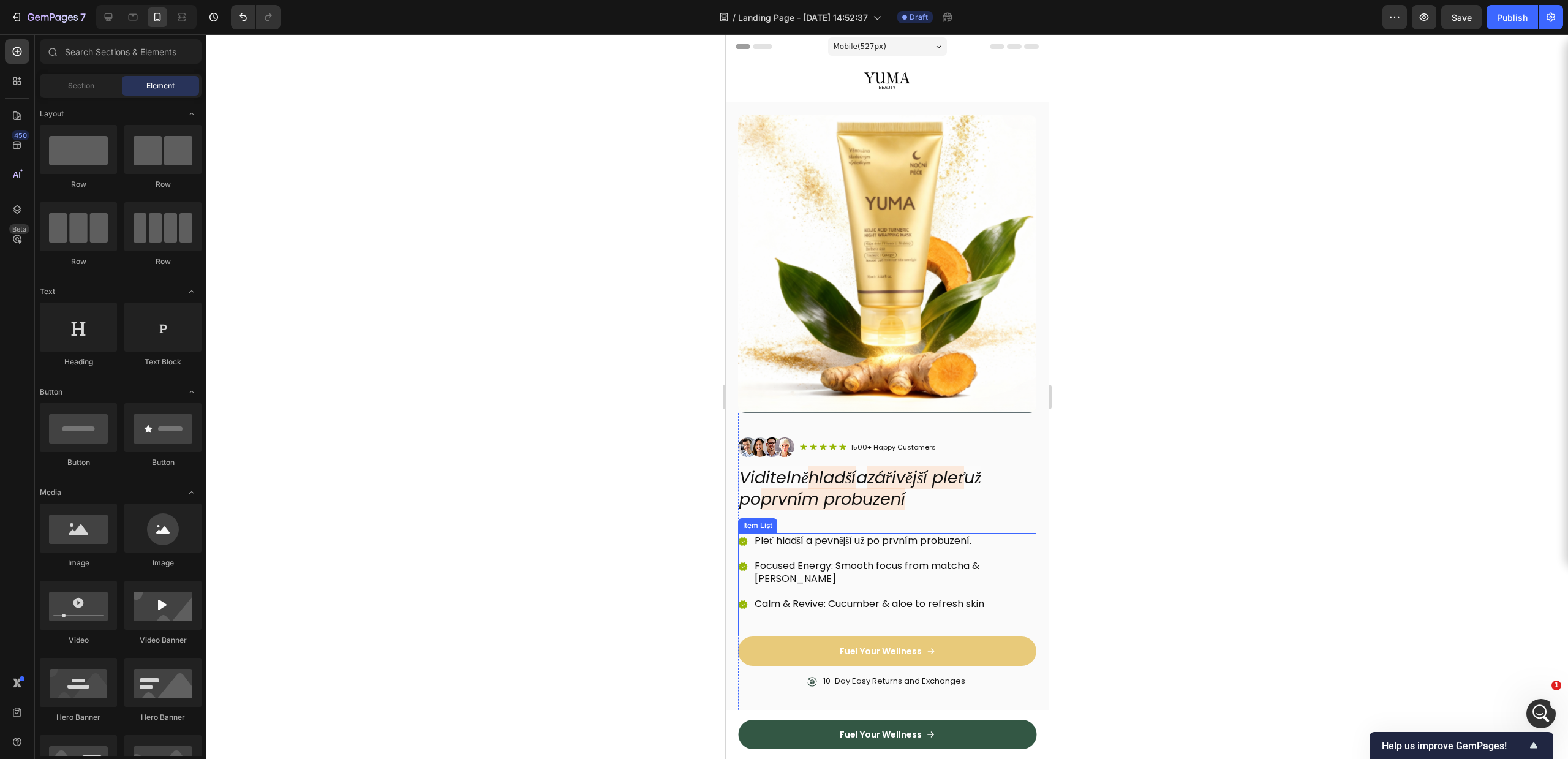
click at [904, 565] on div "Pleť hladší a pevnější už po prvním probuzení. Focused Energy: Smooth focus fro…" at bounding box center [887, 572] width 298 height 79
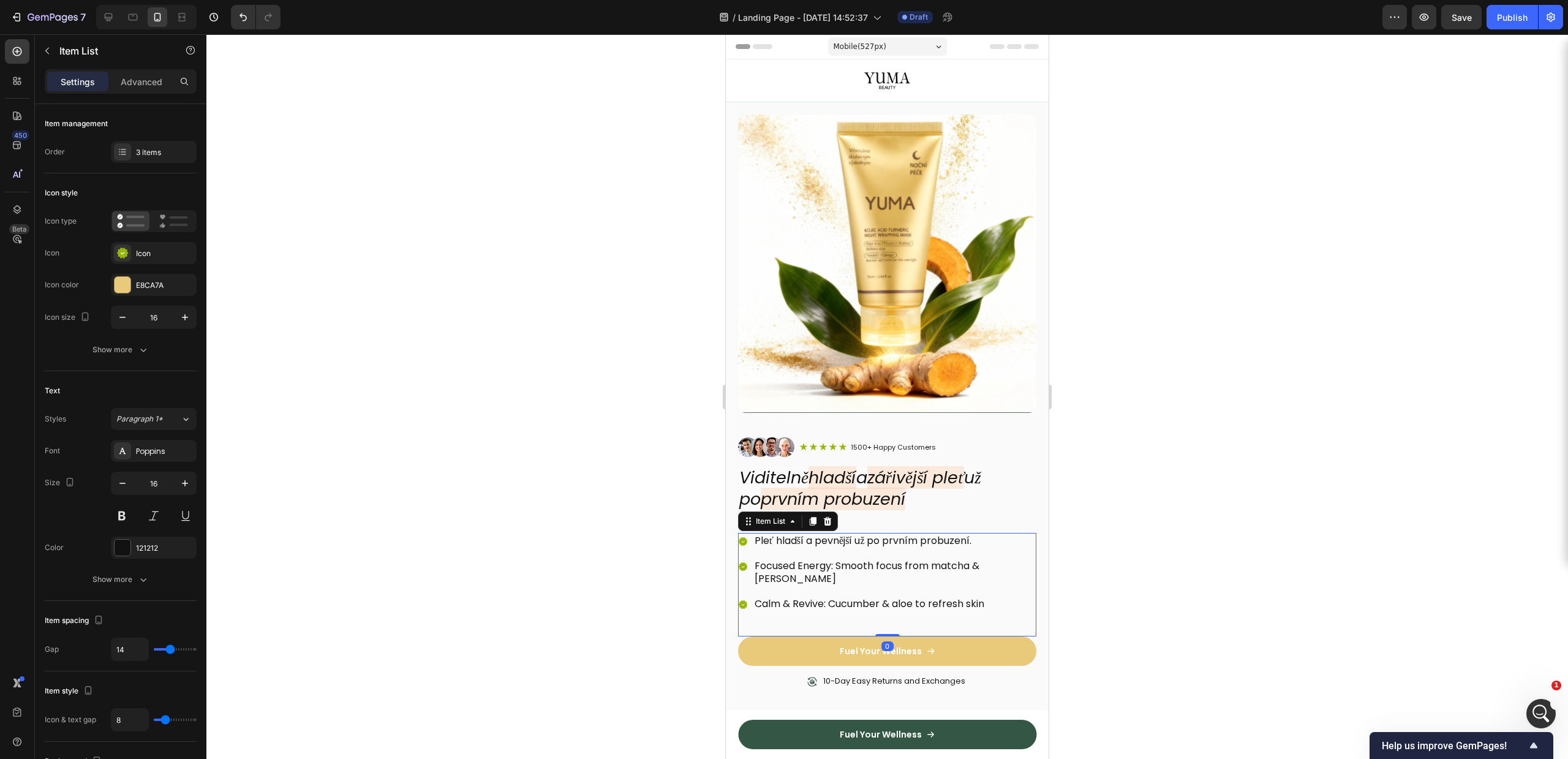
scroll to position [2361, 0]
click at [908, 560] on p "Focused Energy: Smooth focus from matcha & [PERSON_NAME]" at bounding box center [894, 572] width 280 height 26
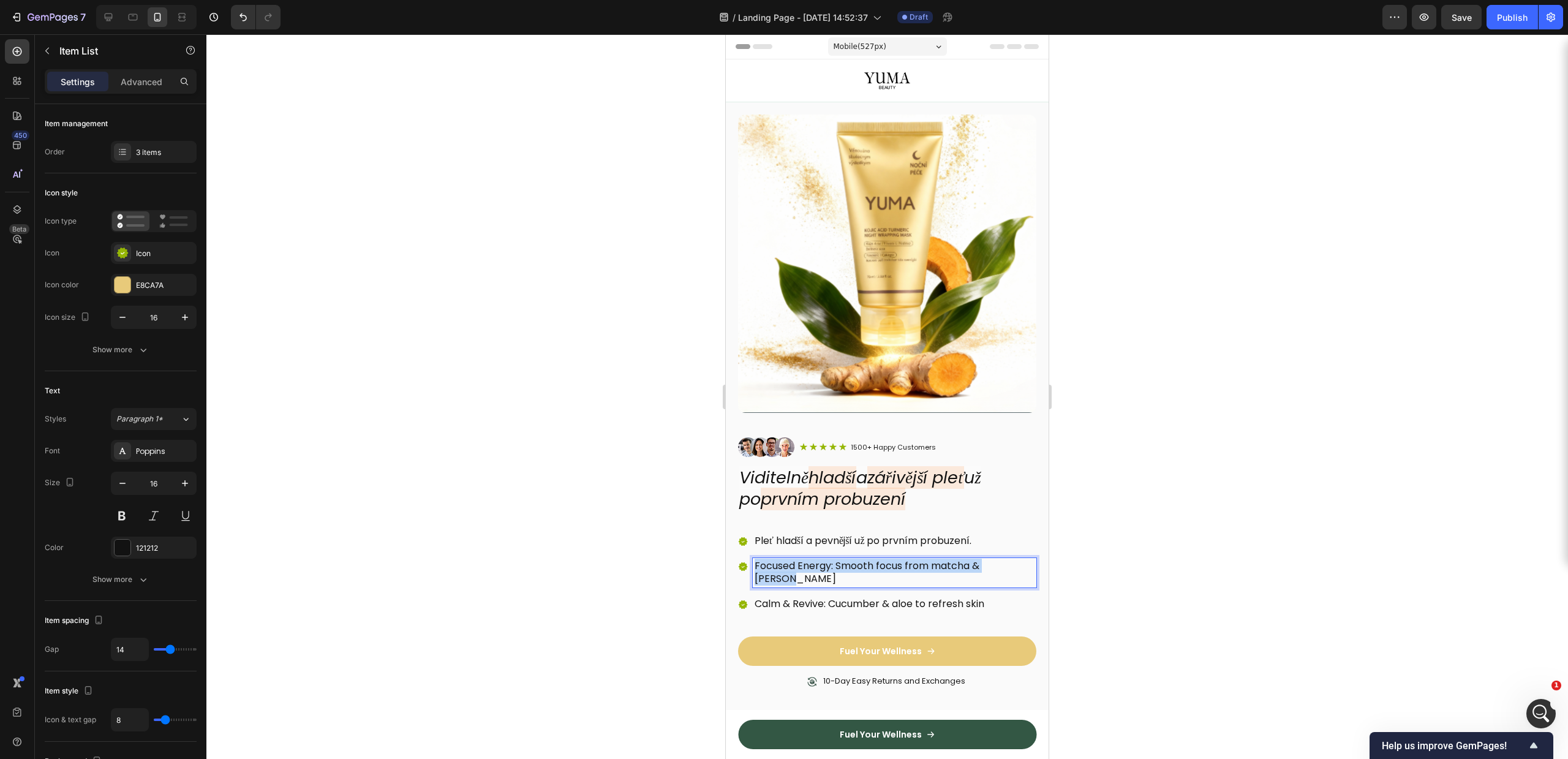
click at [908, 560] on p "Focused Energy: Smooth focus from matcha & [PERSON_NAME]" at bounding box center [894, 572] width 280 height 26
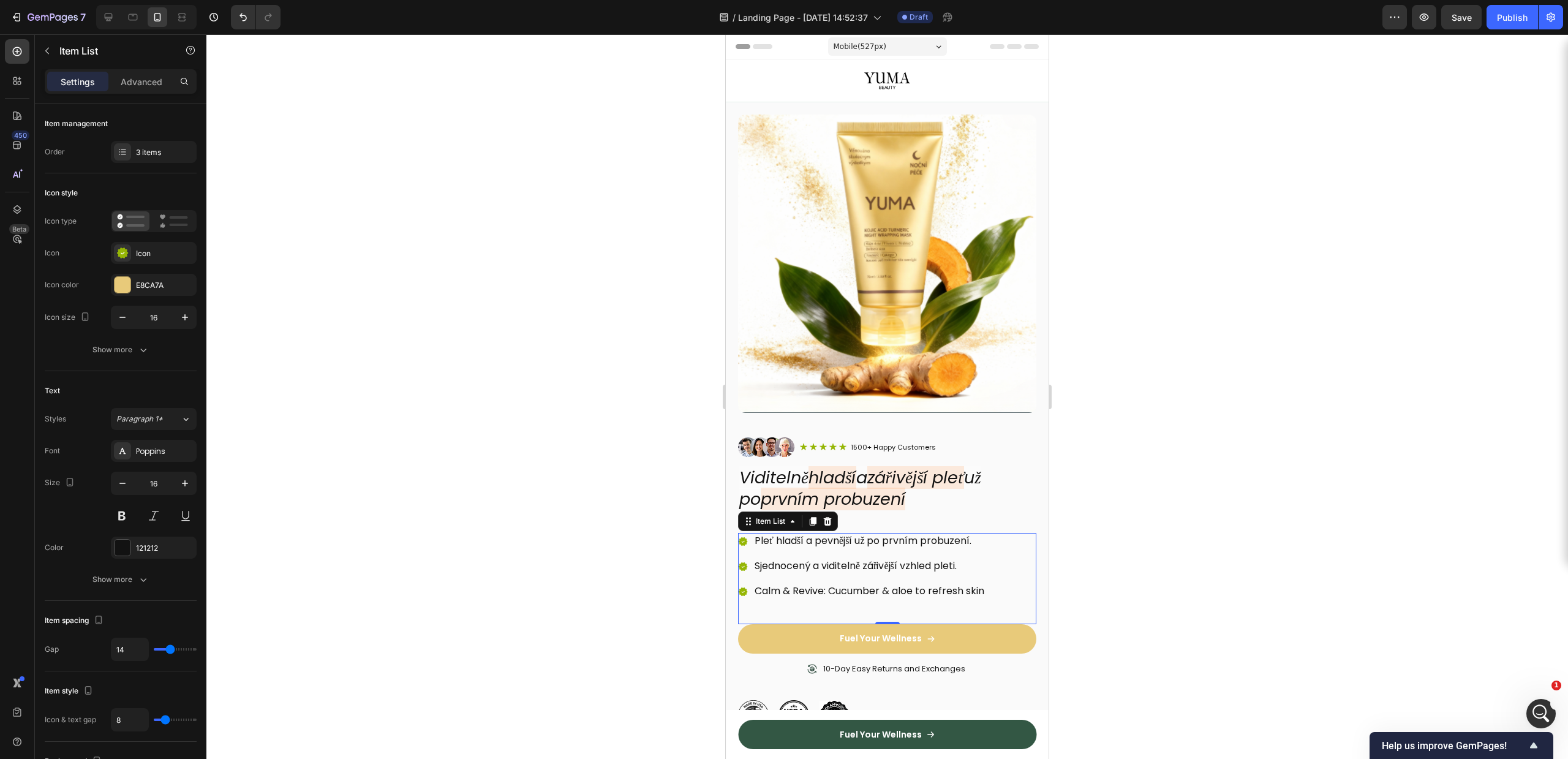
scroll to position [2329, 0]
click at [891, 585] on p "Calm & Revive: Cucumber & aloe to refresh skin" at bounding box center [869, 591] width 230 height 13
click at [1148, 517] on div at bounding box center [887, 396] width 1361 height 725
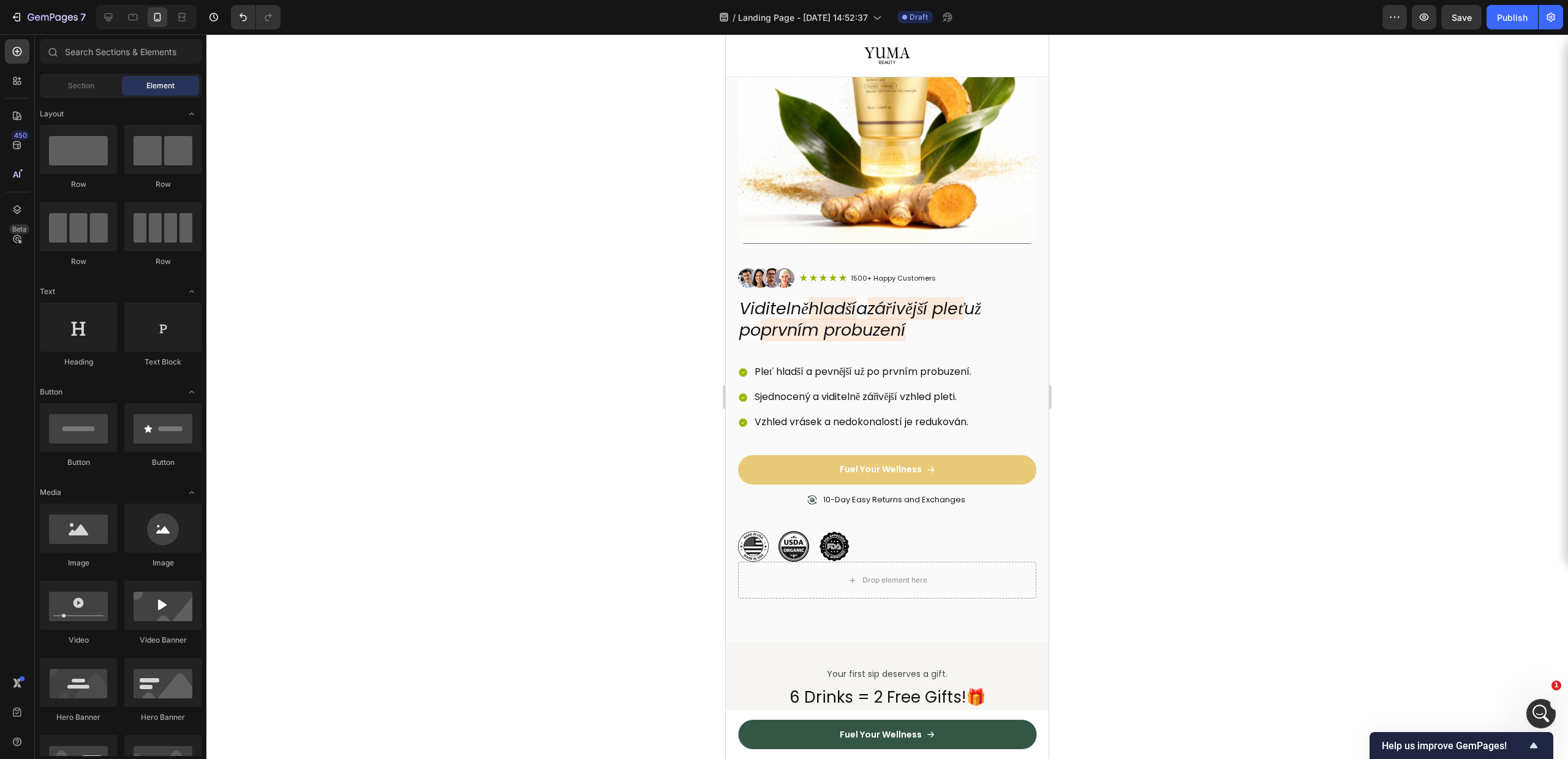
scroll to position [0, 0]
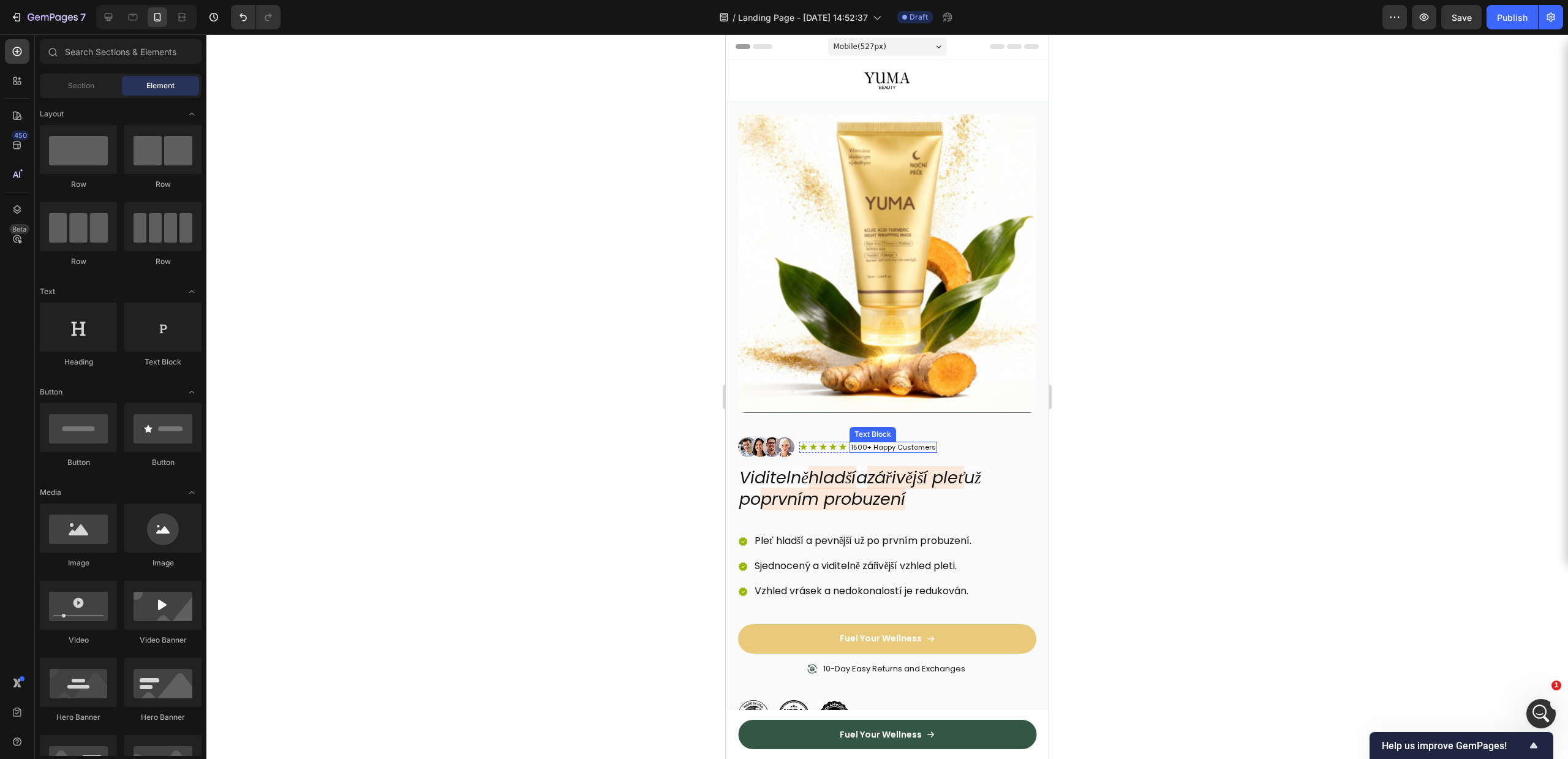
click at [883, 443] on p "1500+ Happy Customers" at bounding box center [893, 448] width 86 height 9
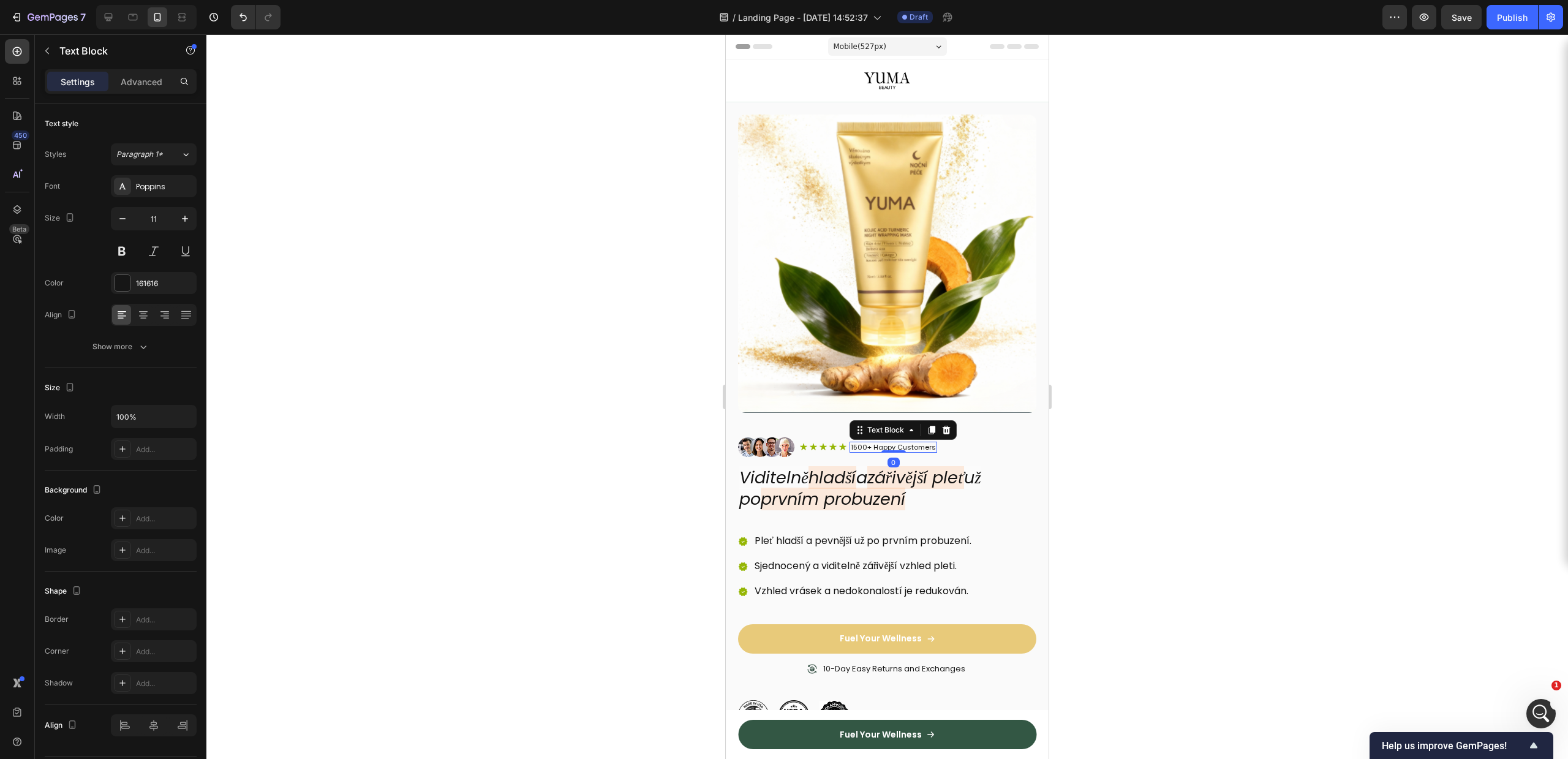
click at [860, 443] on p "1500+ Happy Customers" at bounding box center [893, 448] width 86 height 9
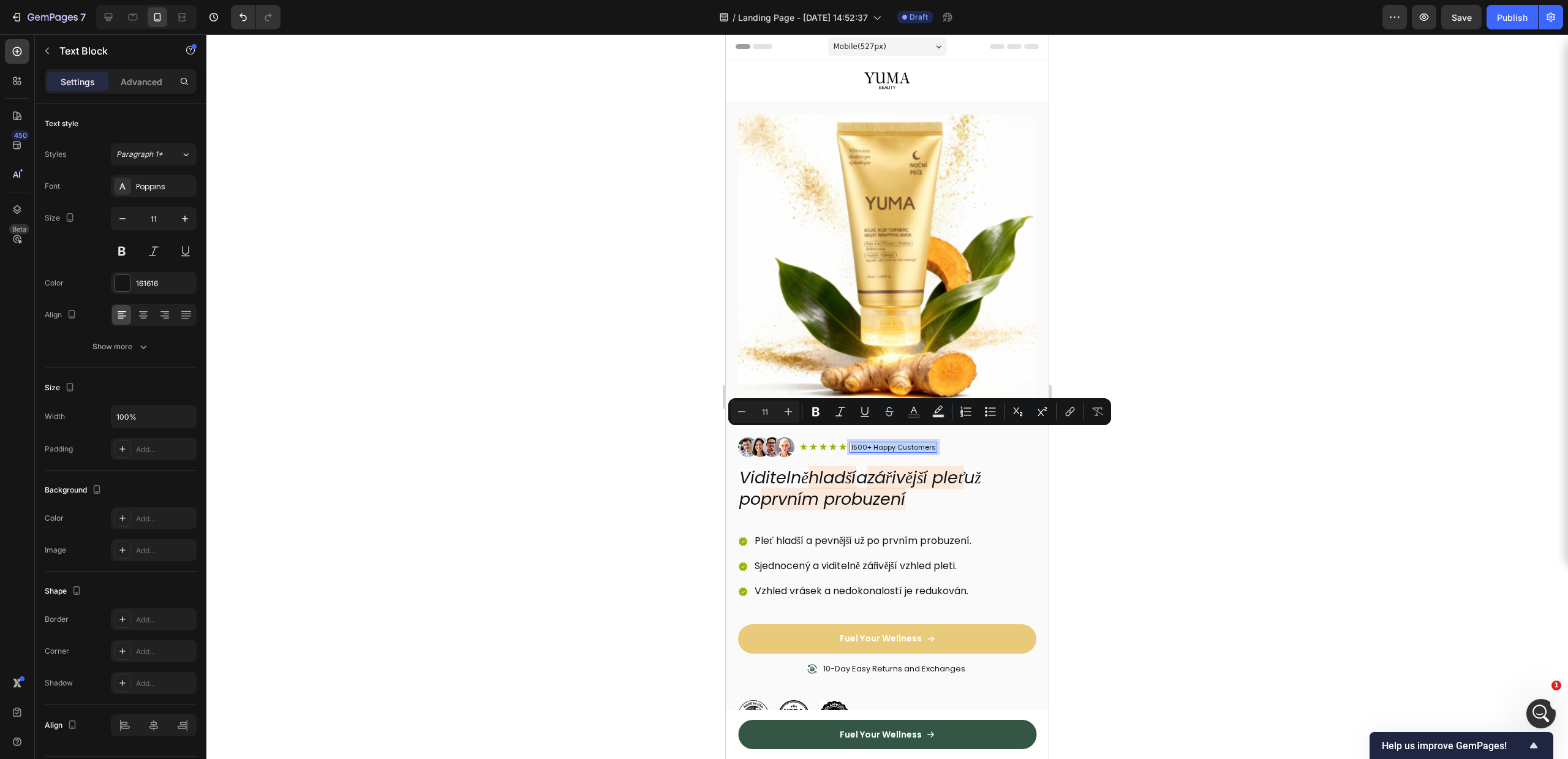
click at [860, 443] on p "1500+ Happy Customers" at bounding box center [893, 448] width 86 height 9
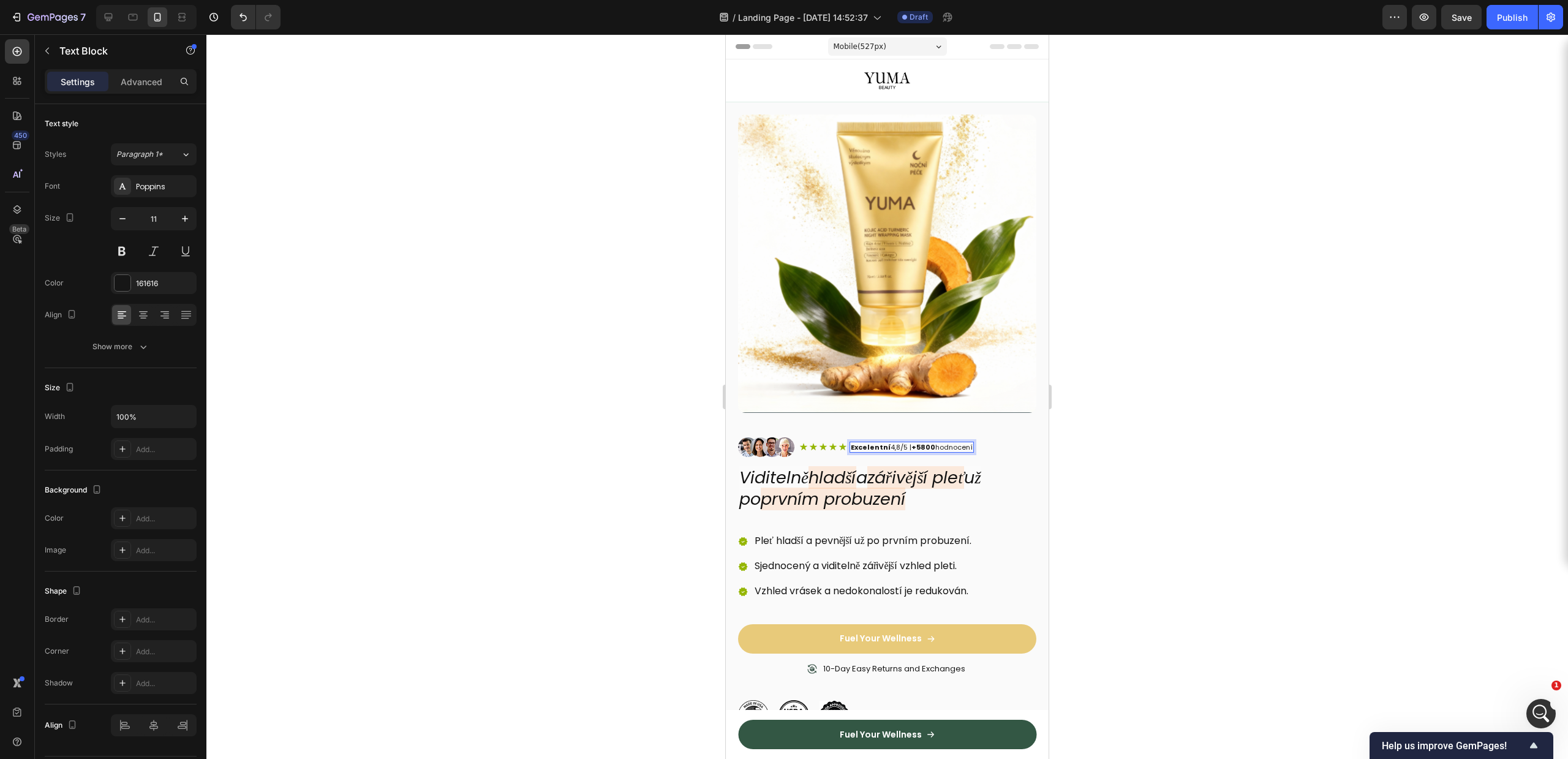
click at [1203, 416] on div at bounding box center [887, 396] width 1361 height 725
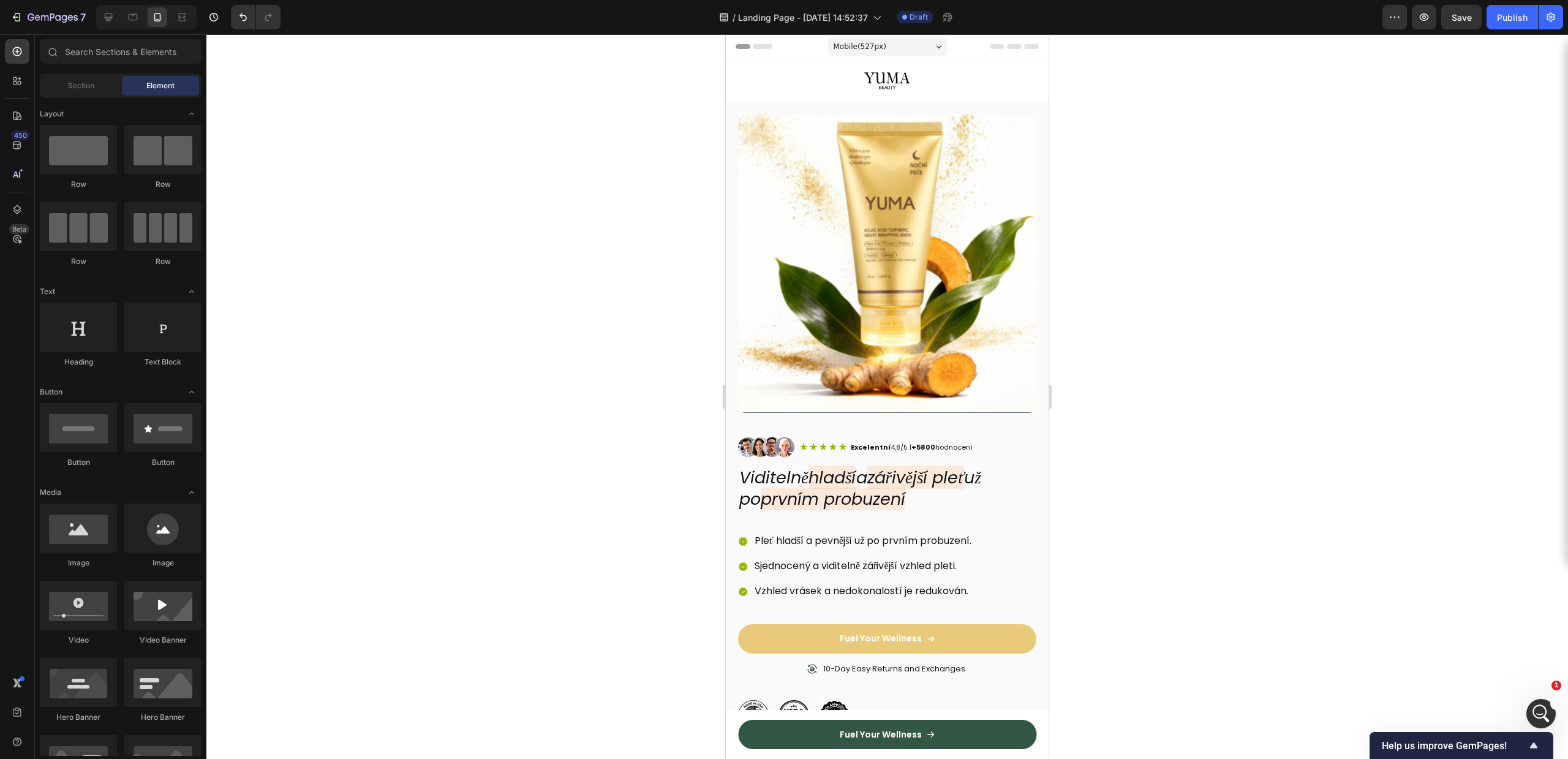
click at [1139, 451] on div at bounding box center [887, 396] width 1361 height 725
click at [780, 437] on img at bounding box center [767, 447] width 57 height 19
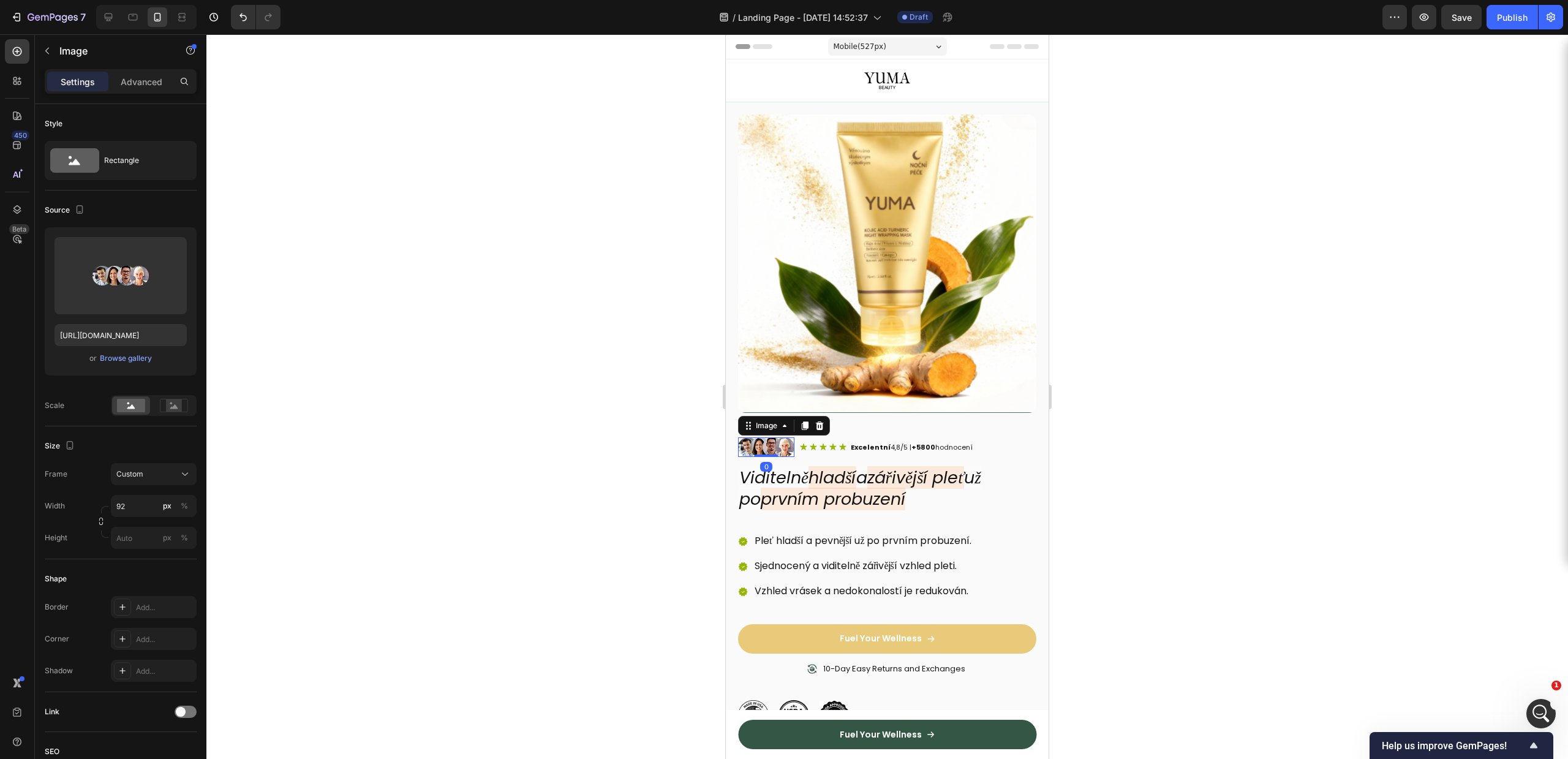
click at [474, 364] on div at bounding box center [887, 396] width 1361 height 725
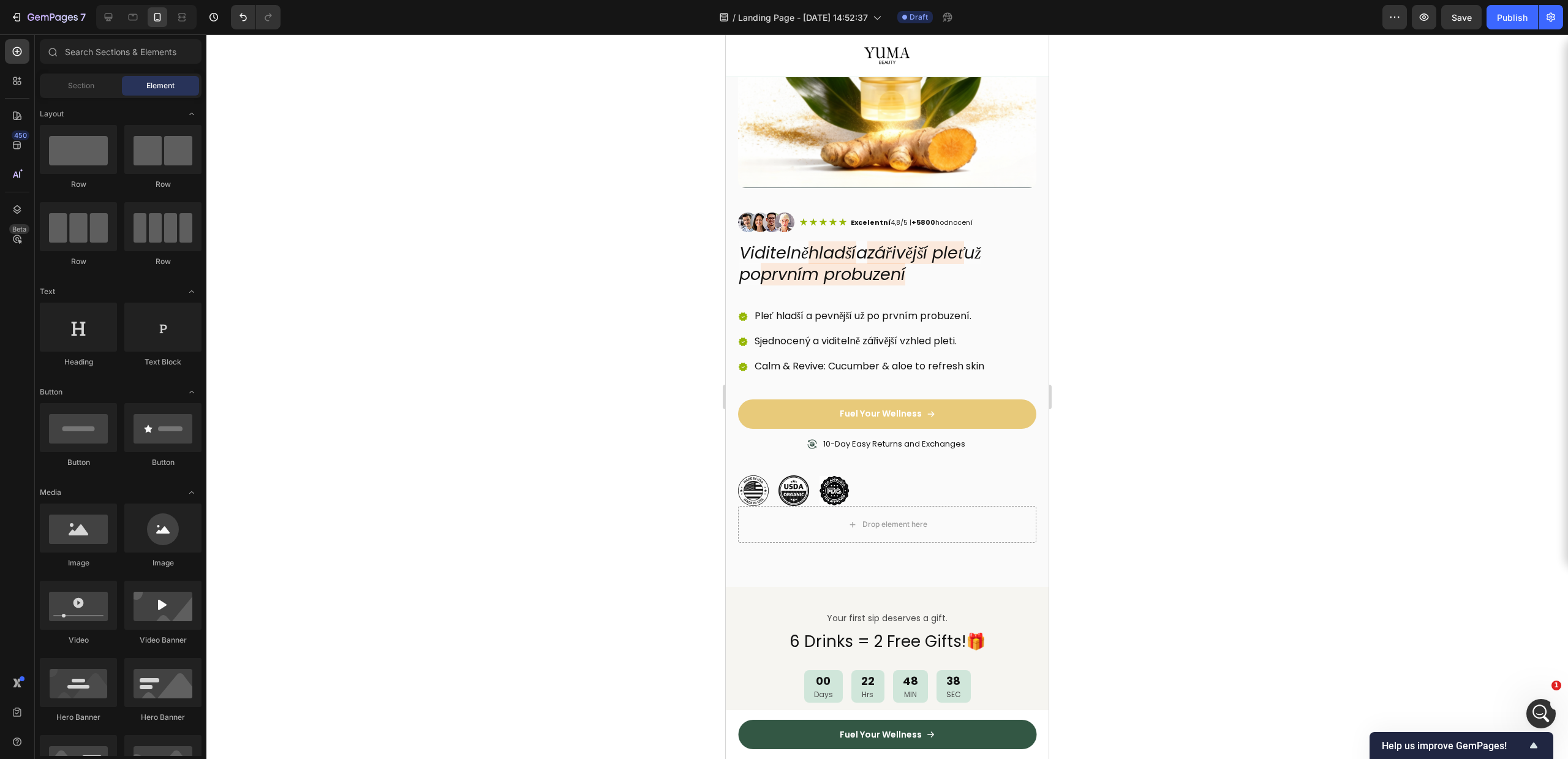
scroll to position [244, 0]
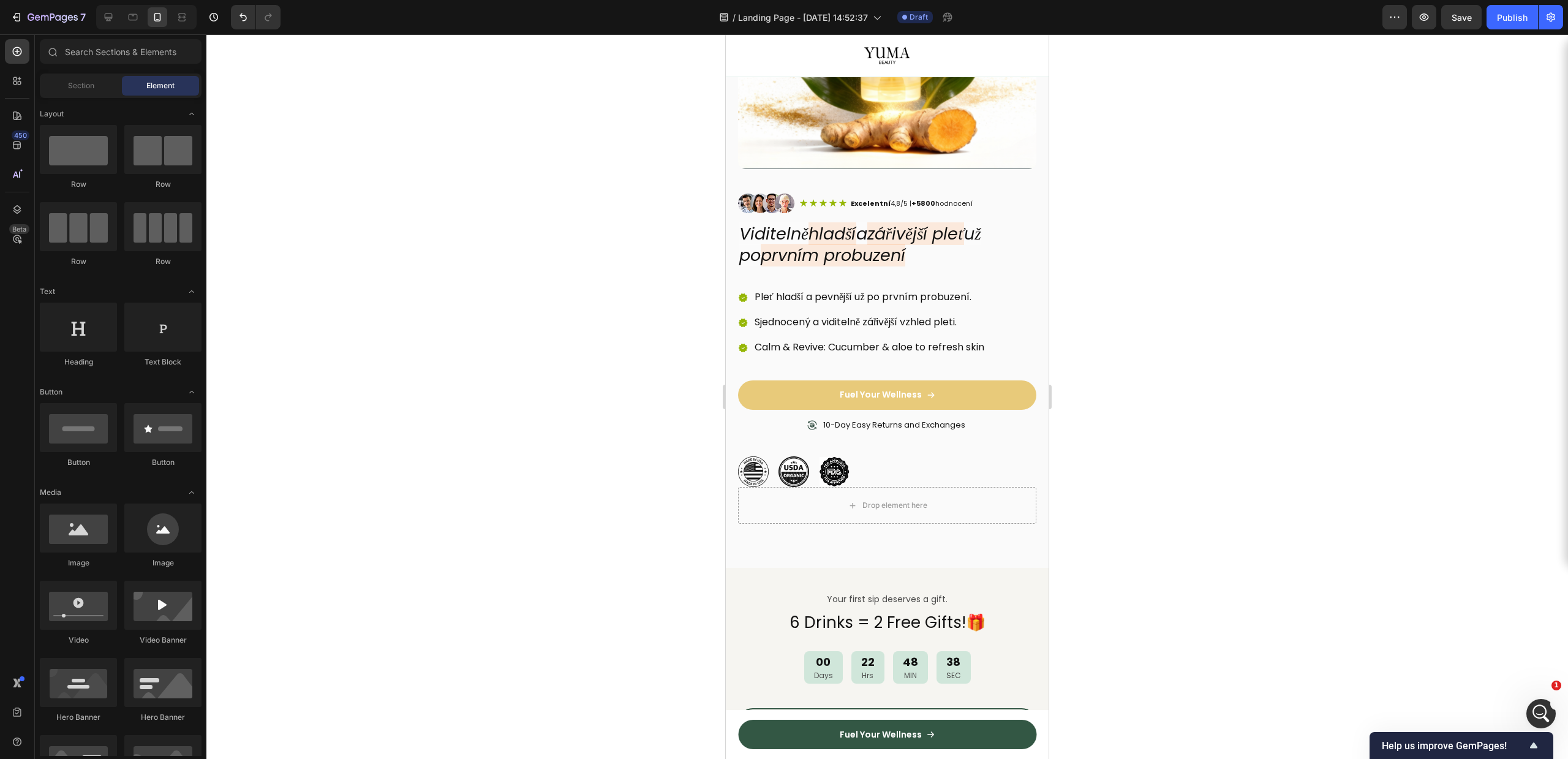
drag, startPoint x: 1041, startPoint y: 106, endPoint x: 1775, endPoint y: 163, distance: 736.2
click at [931, 420] on p "10-Day Easy Returns and Exchanges" at bounding box center [894, 425] width 142 height 10
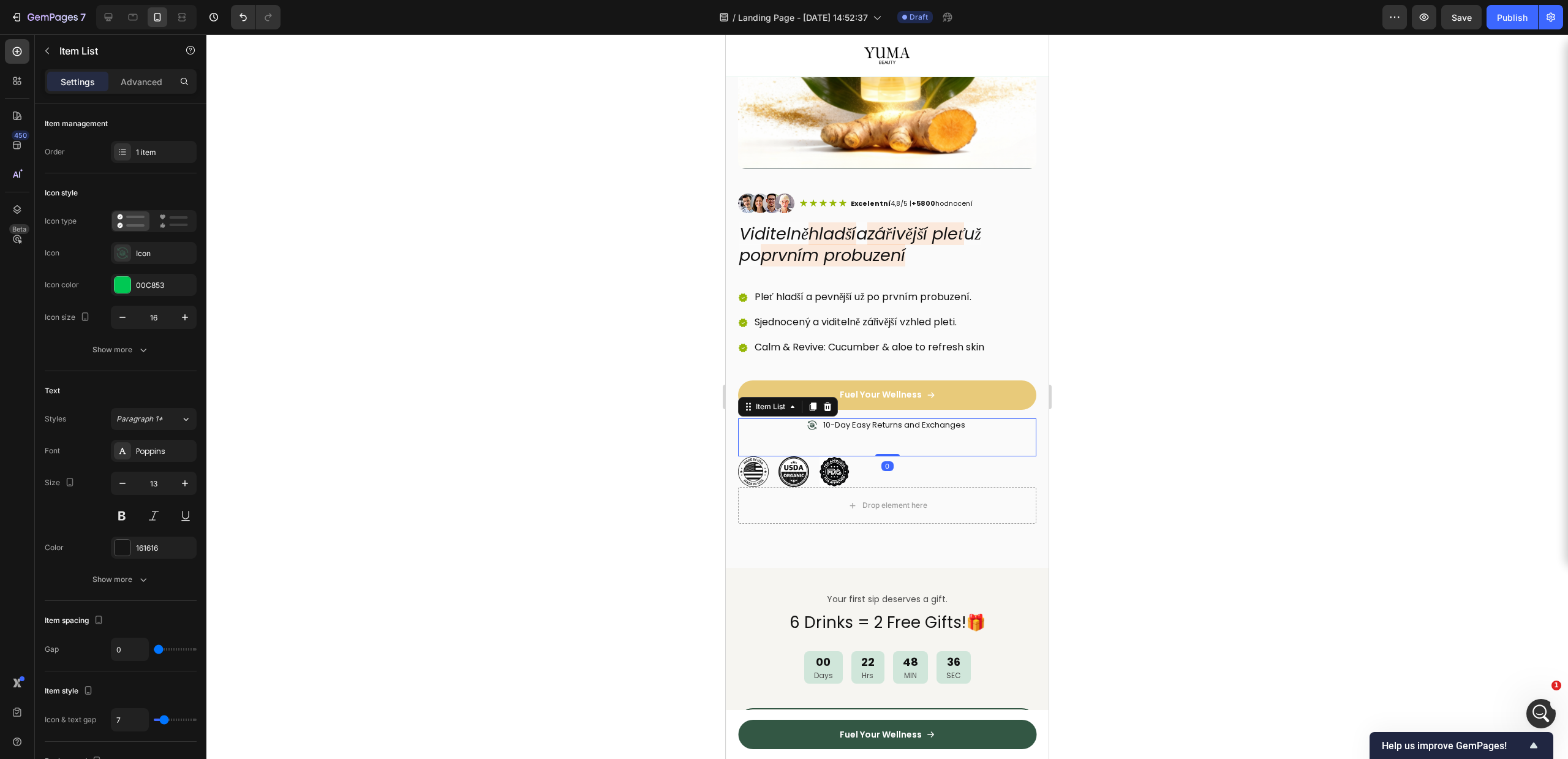
click at [1268, 408] on div at bounding box center [887, 396] width 1361 height 725
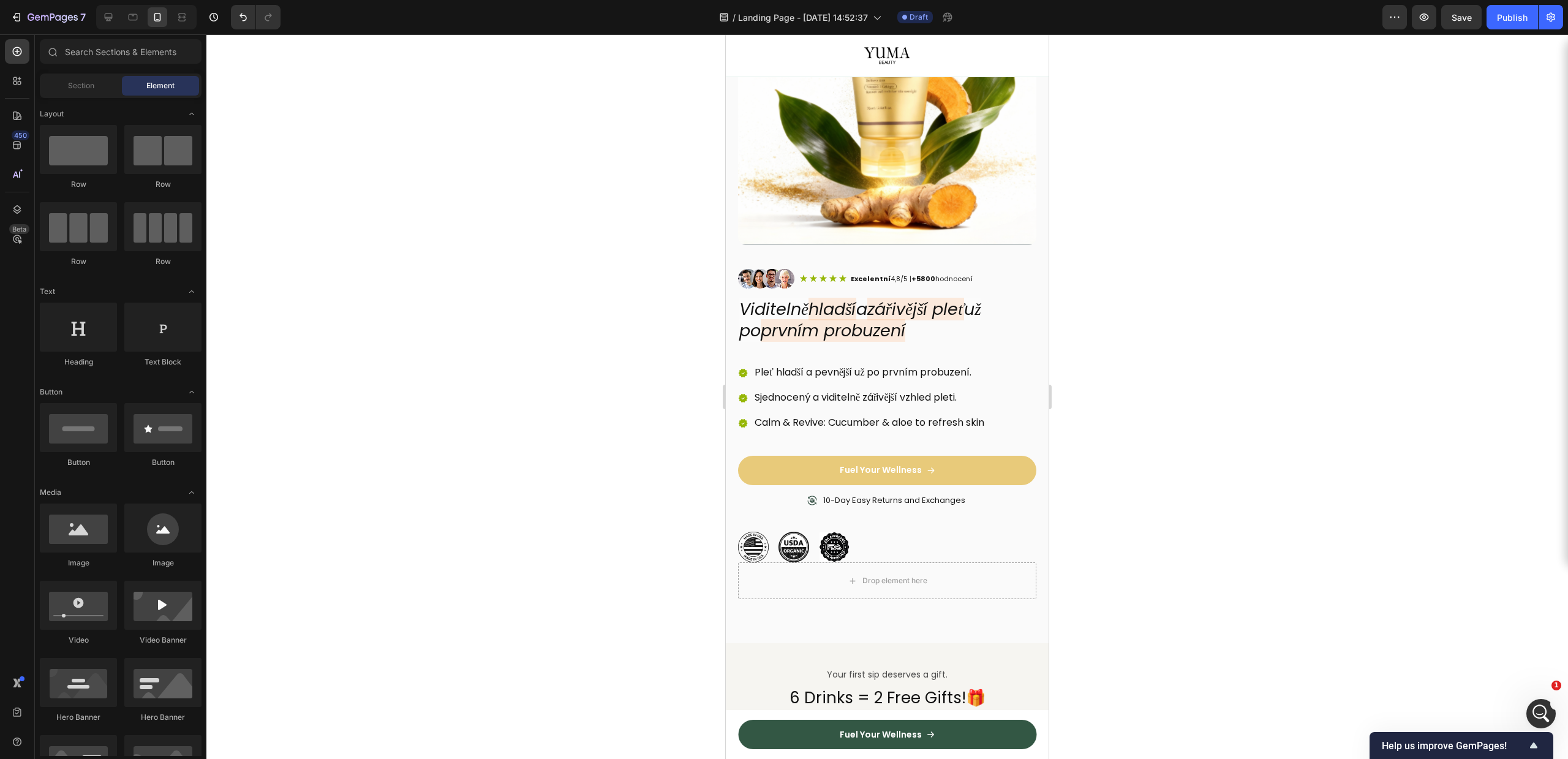
scroll to position [169, 0]
click at [901, 495] on p "10-Day Easy Returns and Exchanges" at bounding box center [894, 500] width 142 height 10
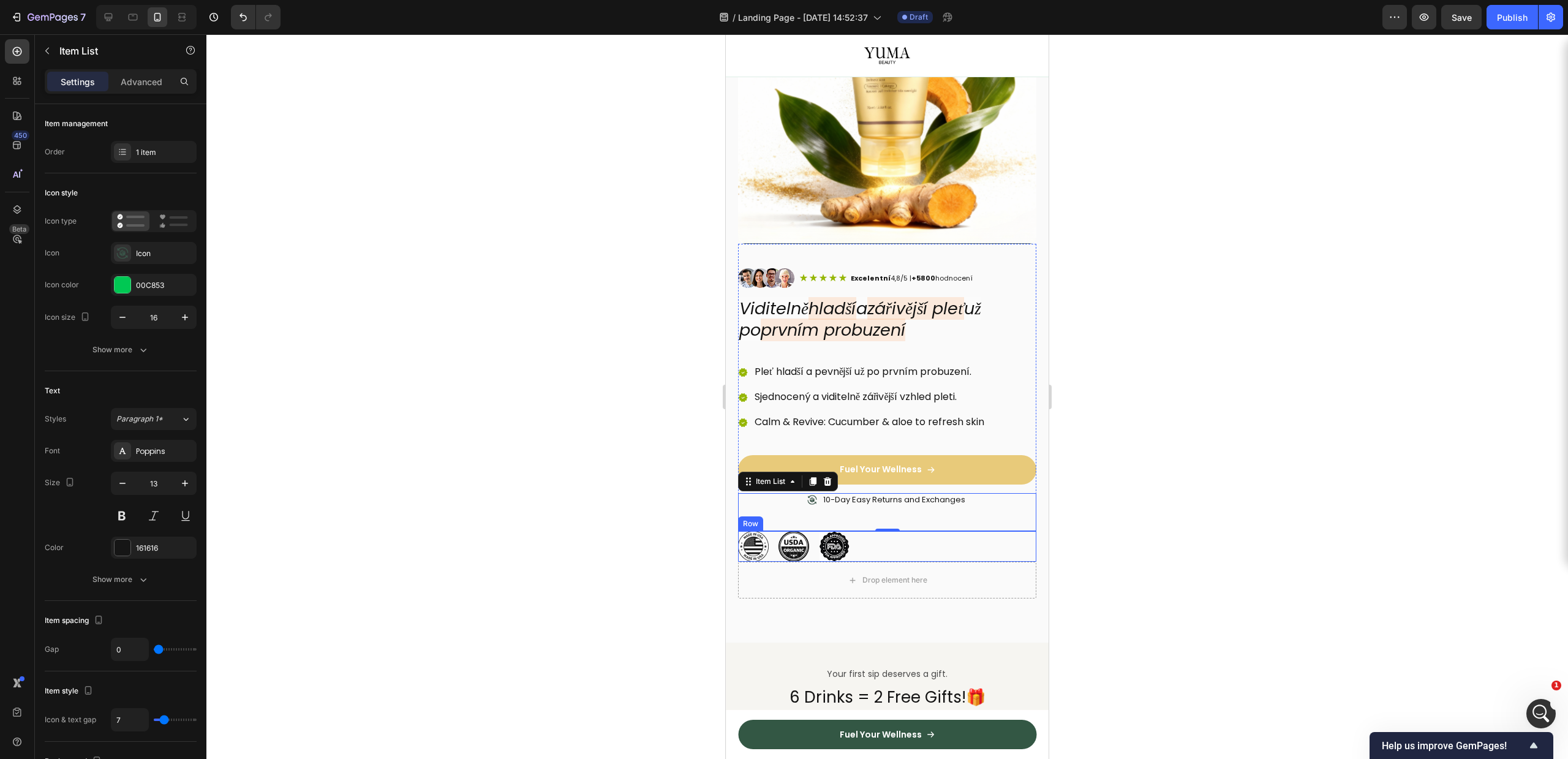
click at [746, 535] on img at bounding box center [753, 546] width 30 height 30
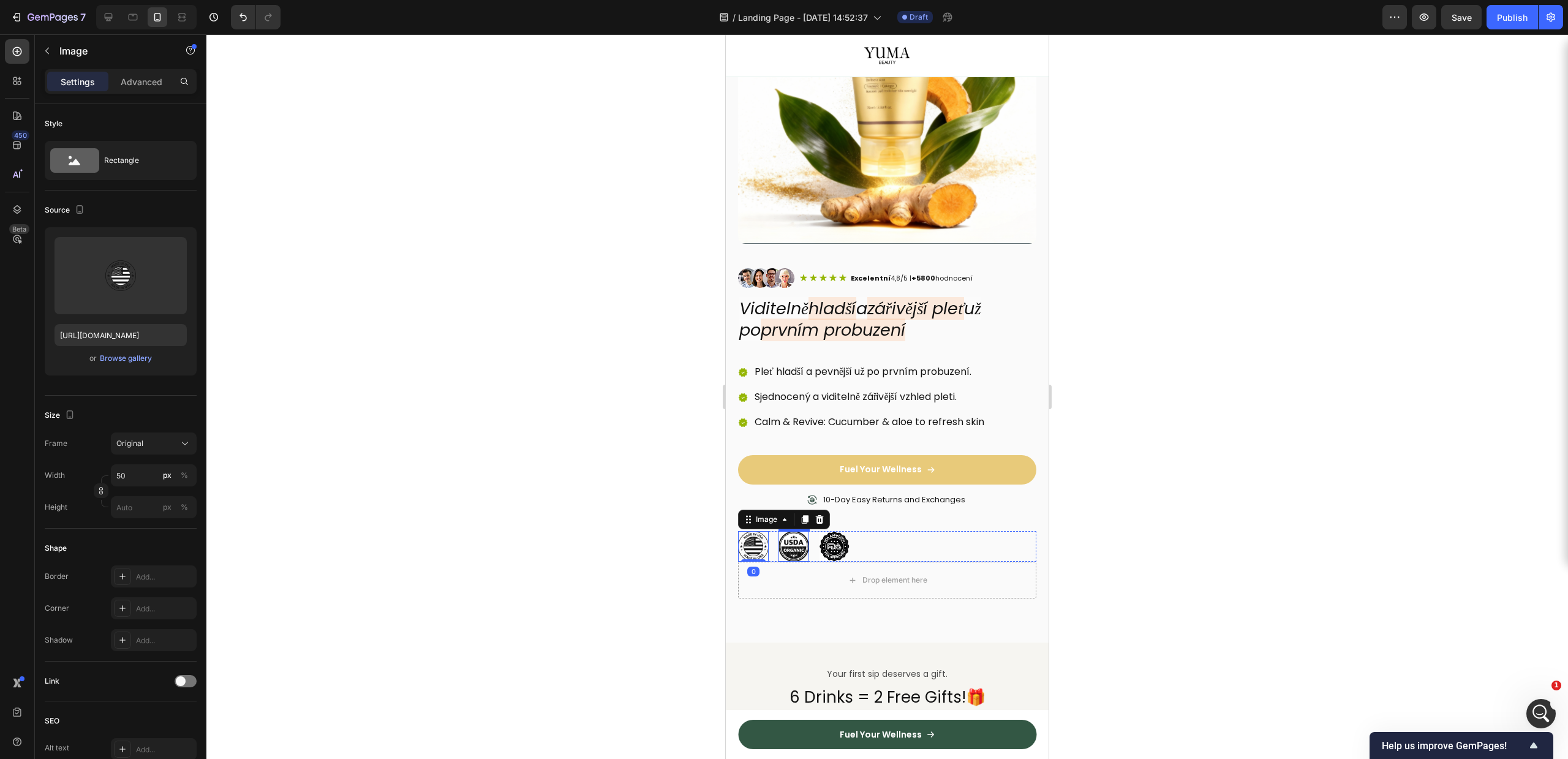
click at [801, 541] on img at bounding box center [793, 546] width 30 height 30
click at [854, 540] on div "Image Image 0 Image Row" at bounding box center [887, 546] width 298 height 30
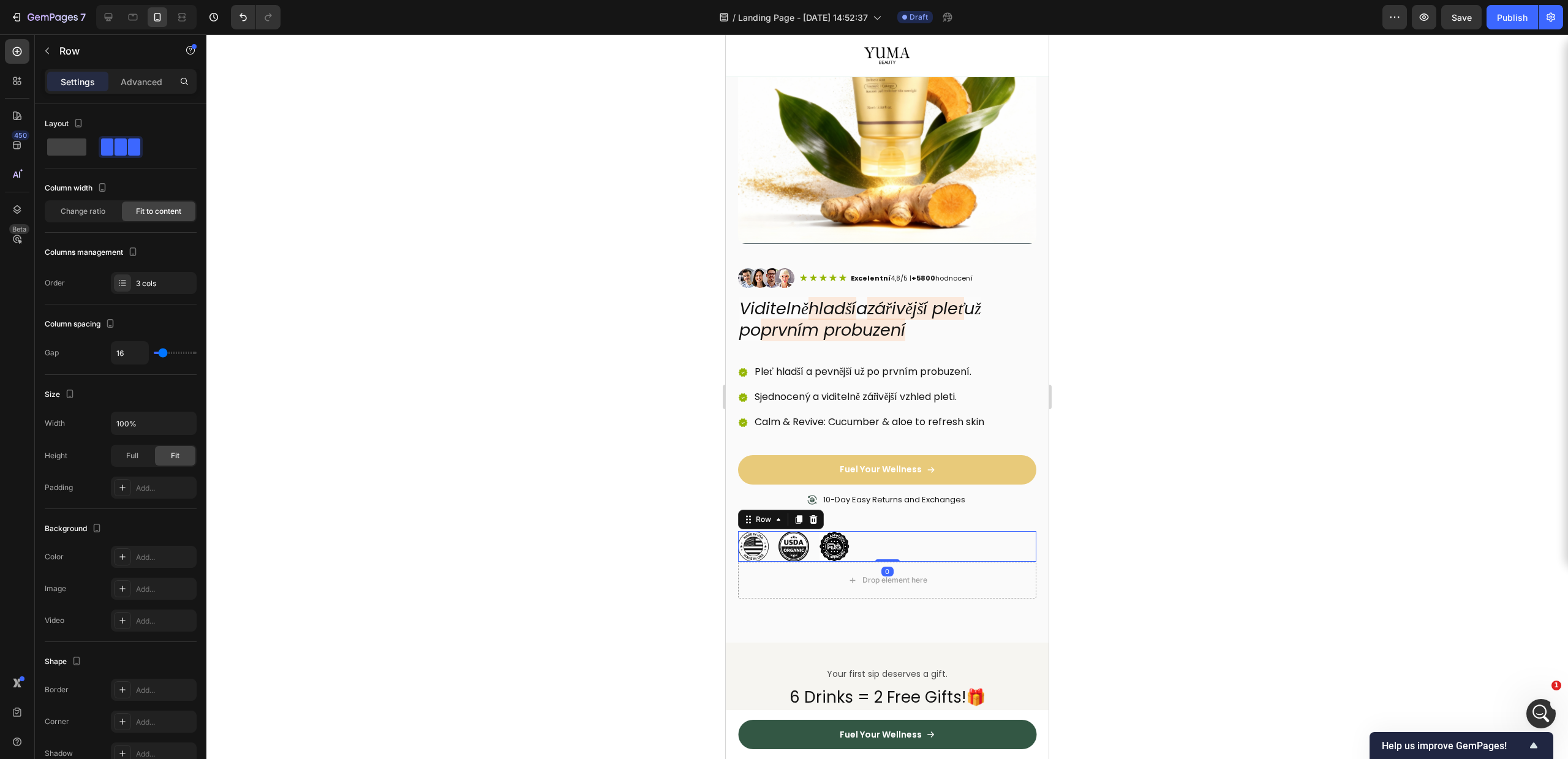
click at [845, 538] on img at bounding box center [833, 546] width 30 height 30
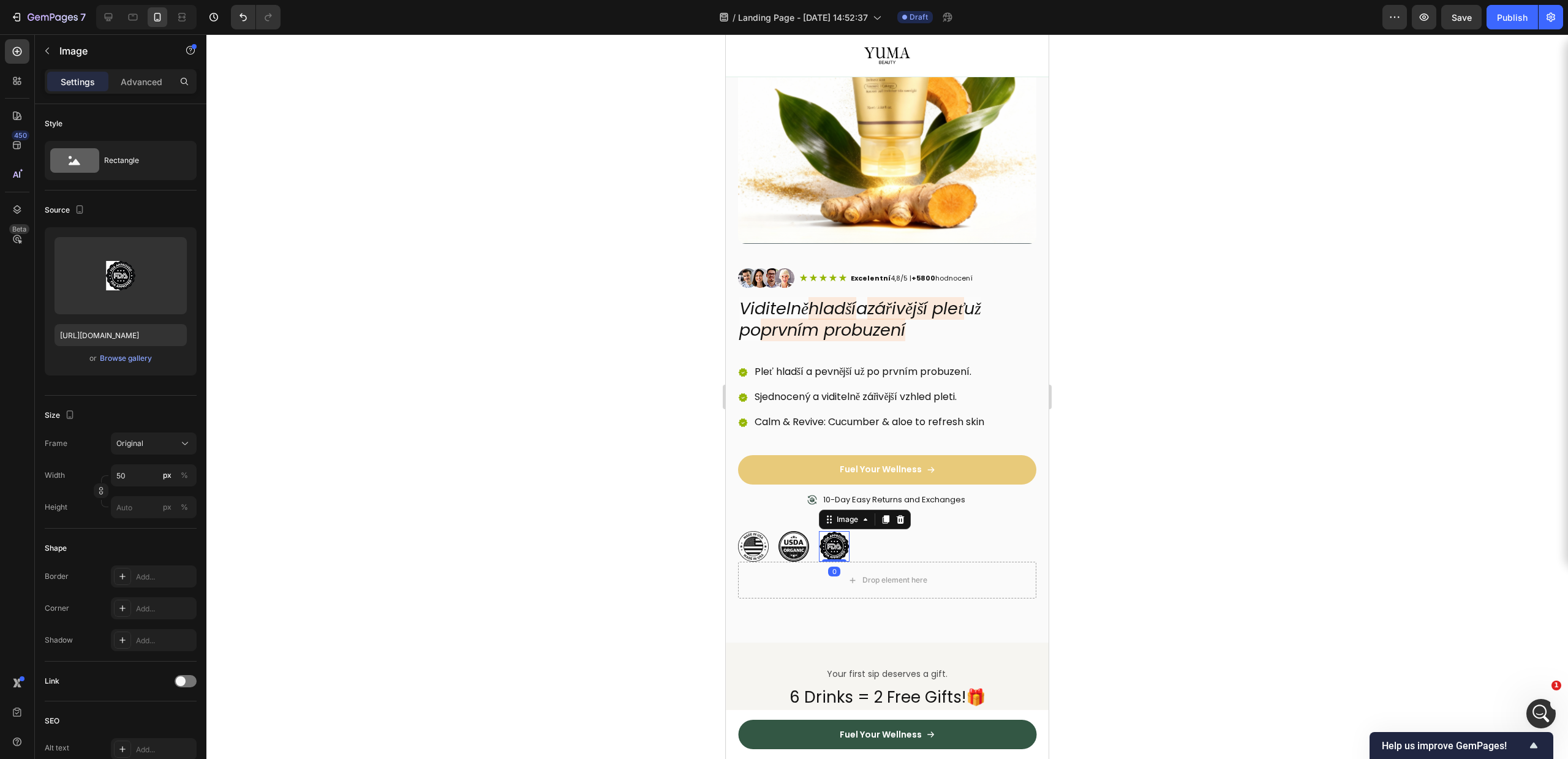
click at [903, 495] on p "10-Day Easy Returns and Exchanges" at bounding box center [894, 500] width 142 height 10
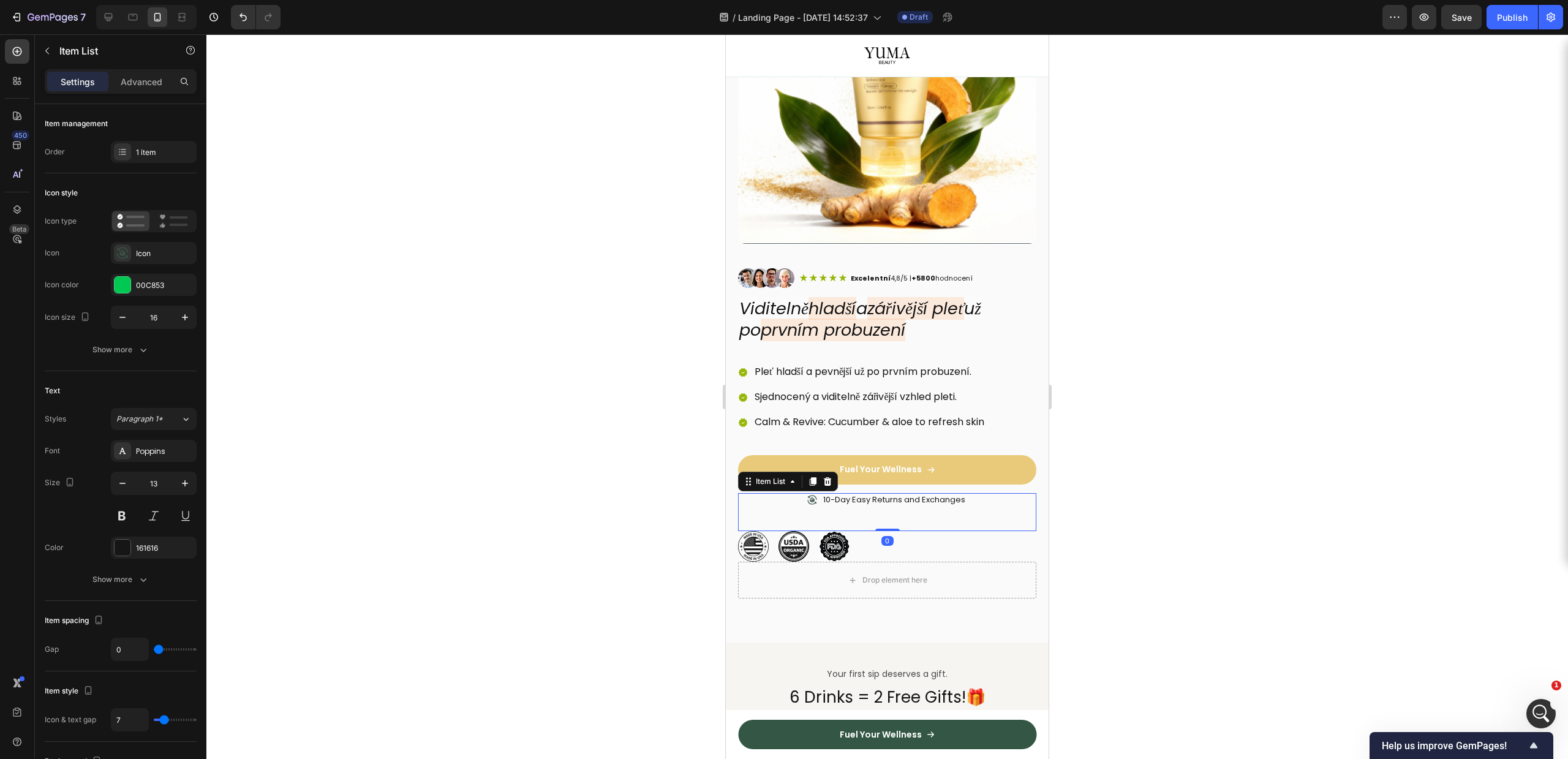
click at [807, 495] on icon at bounding box center [812, 500] width 9 height 9
click at [810, 495] on icon at bounding box center [812, 500] width 10 height 10
click at [1229, 277] on div at bounding box center [887, 396] width 1361 height 725
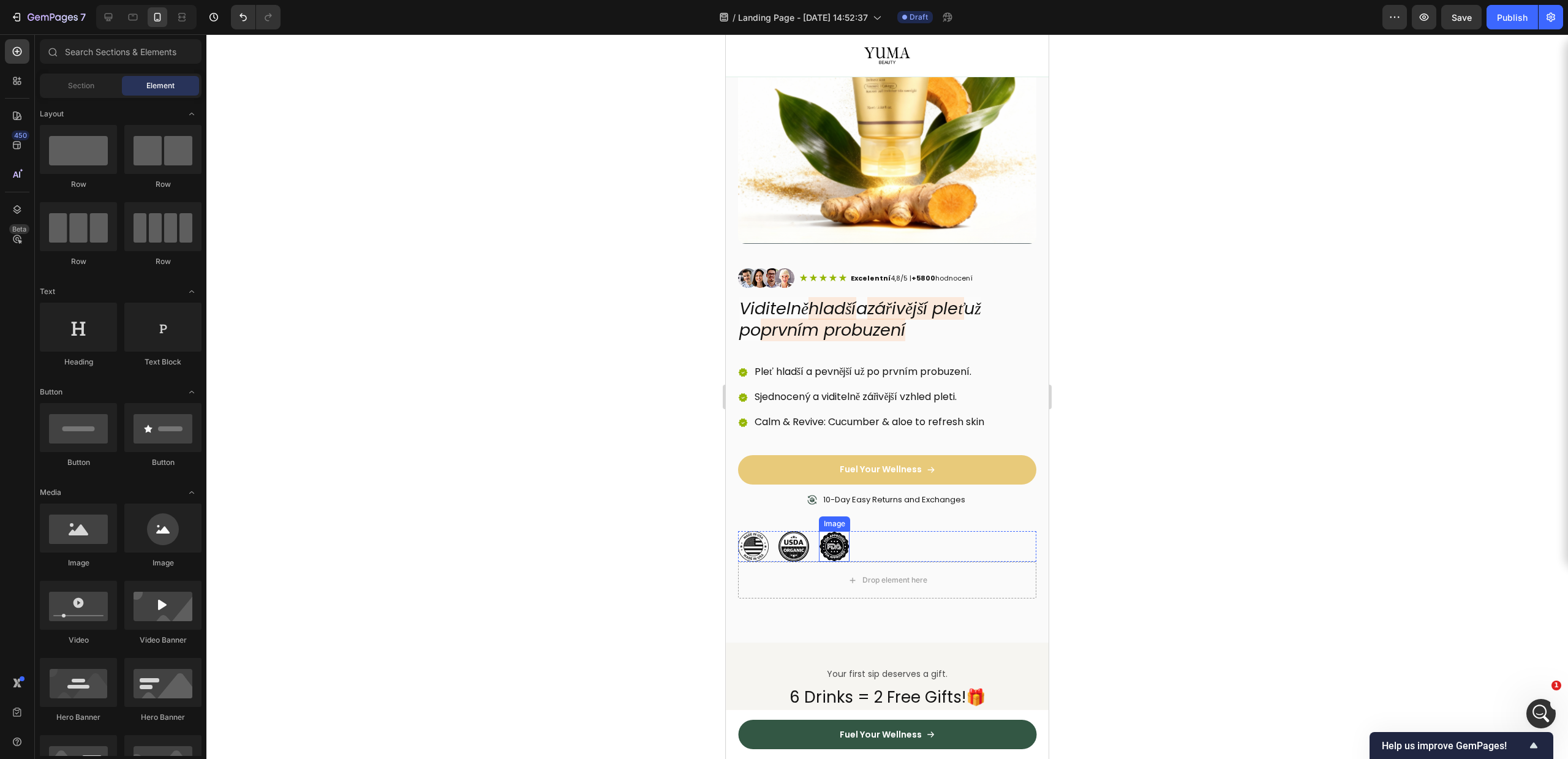
drag, startPoint x: 833, startPoint y: 530, endPoint x: 839, endPoint y: 537, distance: 9.2
click at [833, 531] on img at bounding box center [833, 546] width 30 height 30
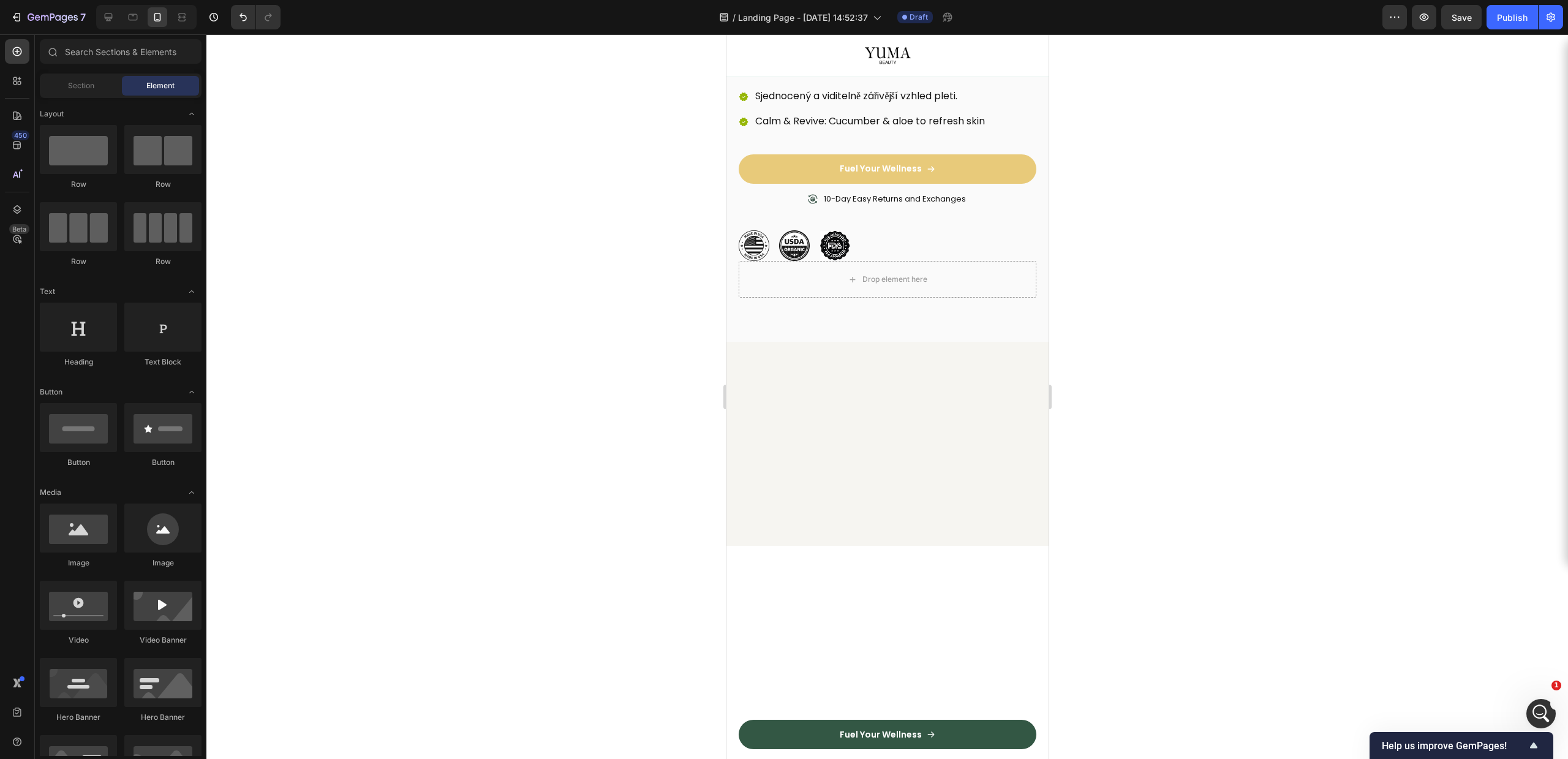
scroll to position [0, 0]
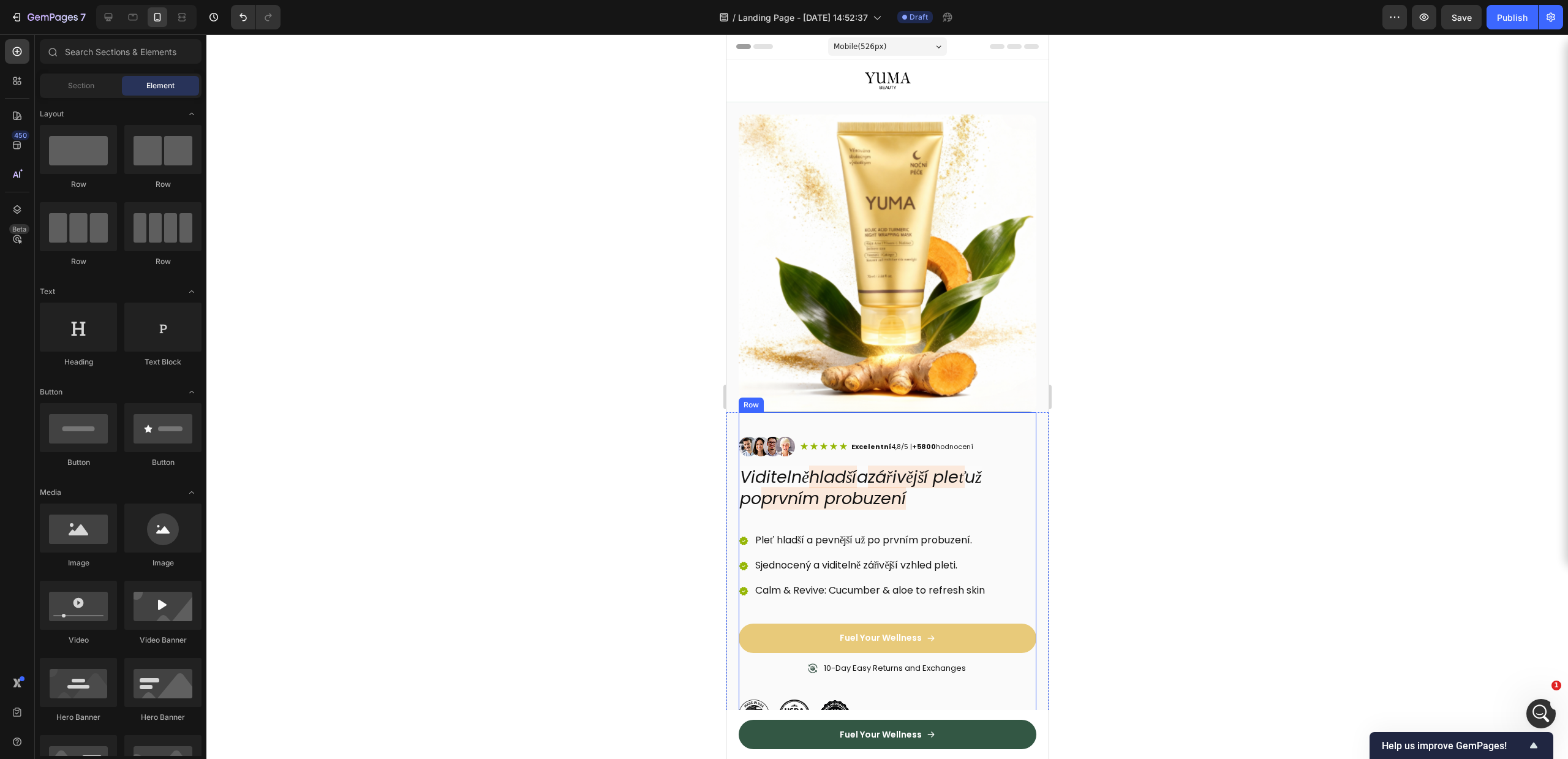
click at [900, 420] on div "Image Icon Icon Icon Icon Icon Icon List Excelentní 4,8/5 | +5800 hodnocení Tex…" at bounding box center [887, 571] width 297 height 318
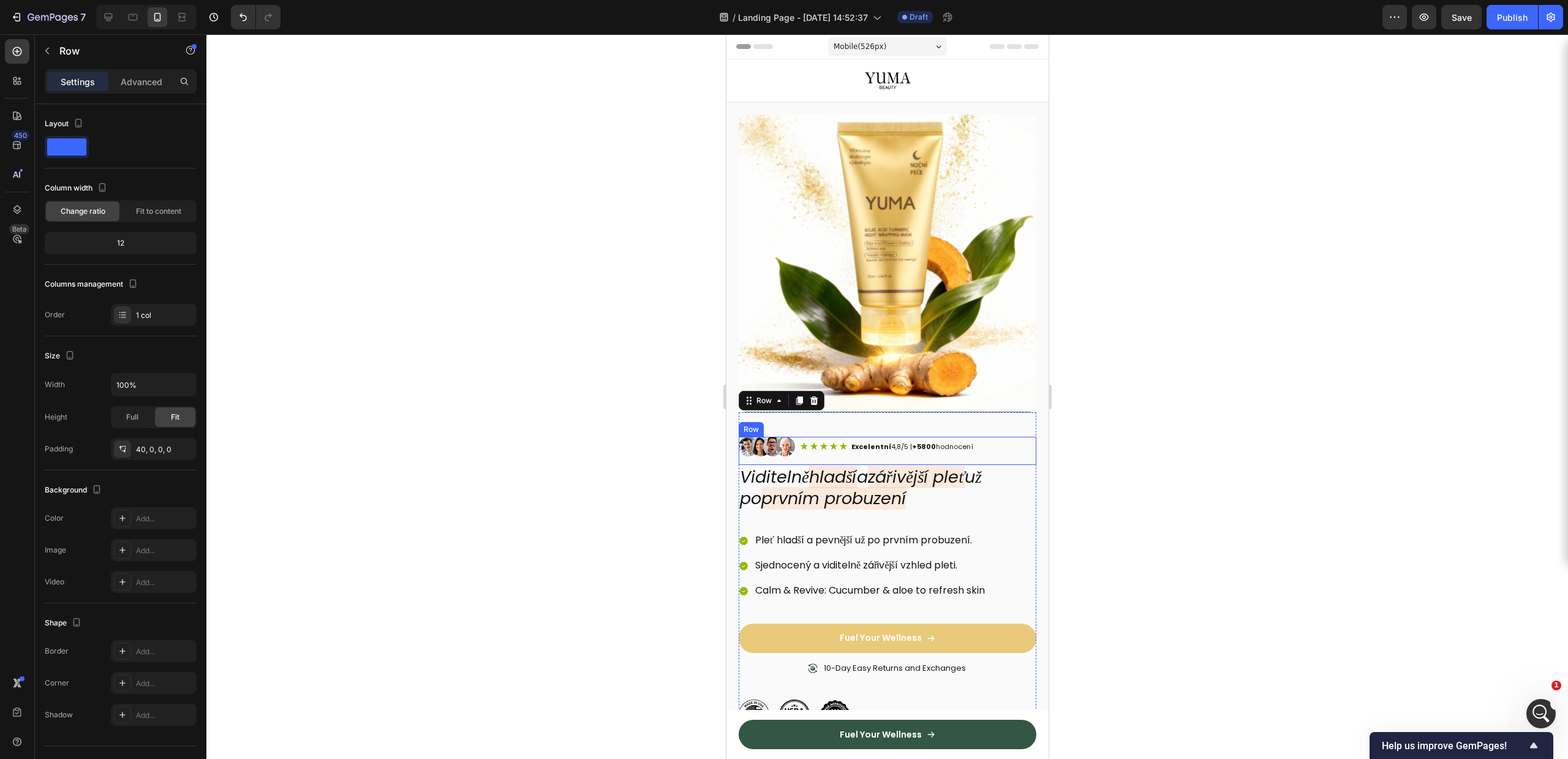
click at [888, 442] on div "Icon Icon Icon Icon Icon Icon List Excelentní 4,8/5 | +5800 hodnocení Text Bloc…" at bounding box center [886, 446] width 175 height 19
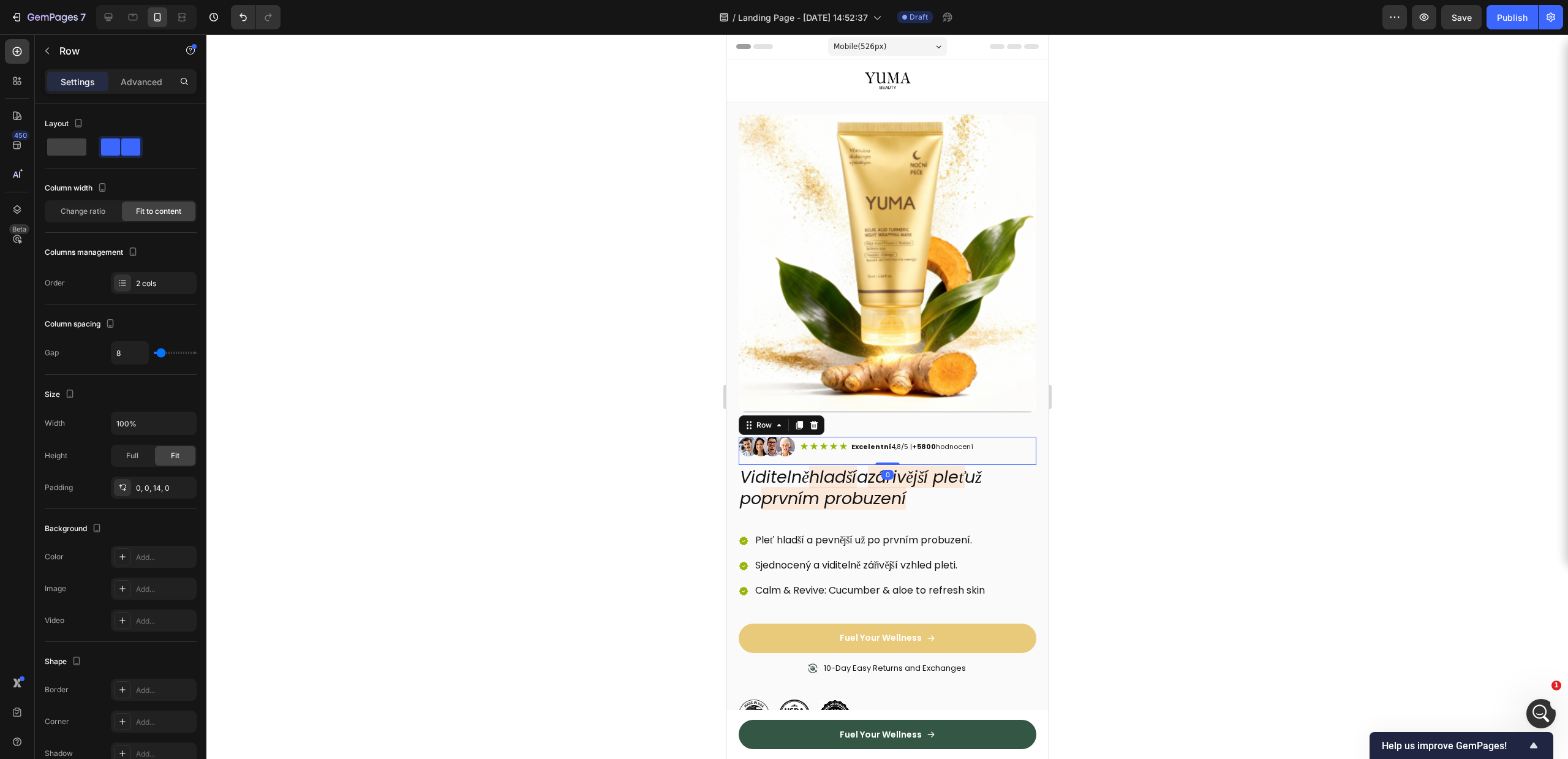
click at [1201, 408] on div at bounding box center [887, 396] width 1361 height 725
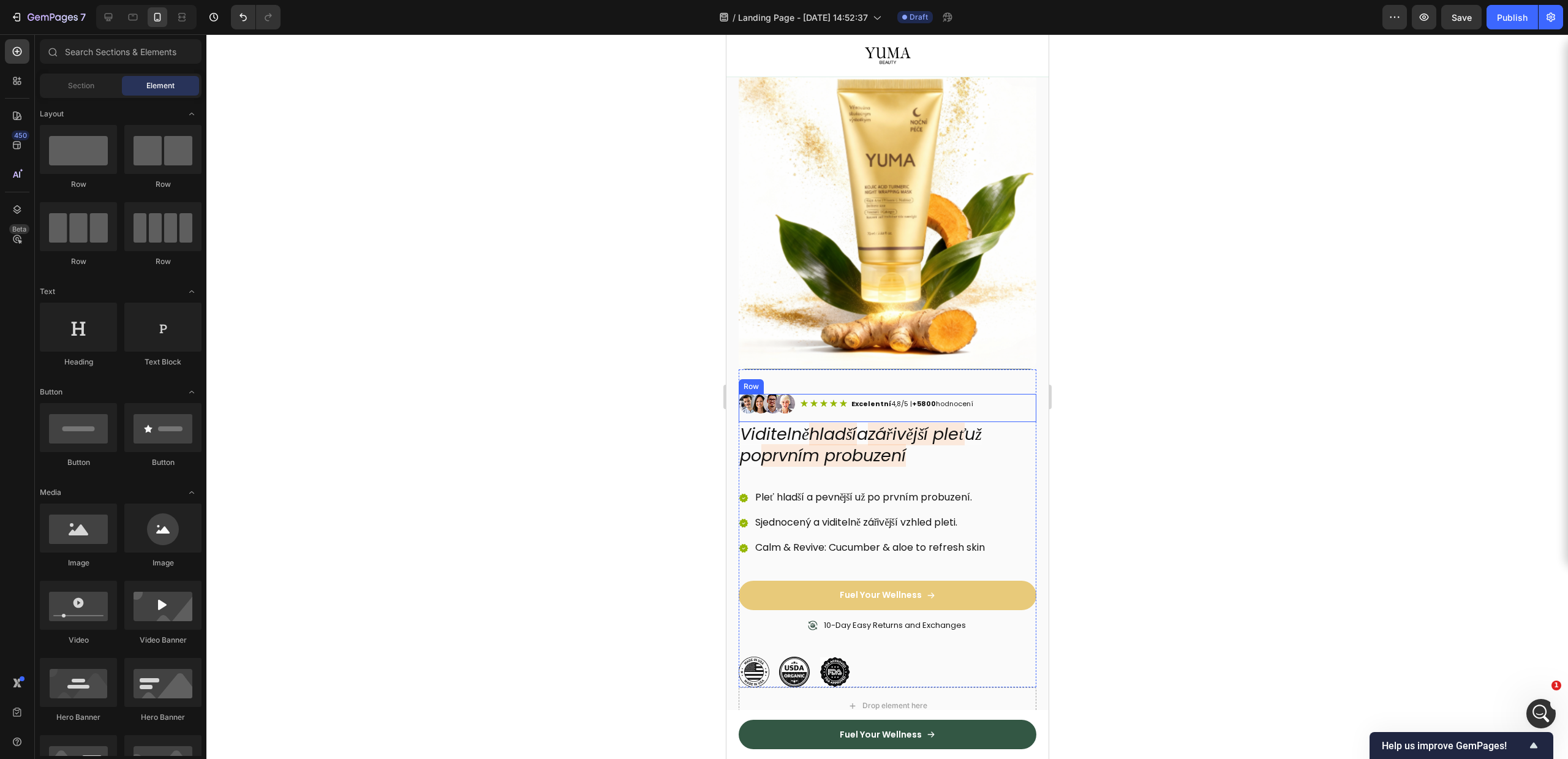
scroll to position [77, 0]
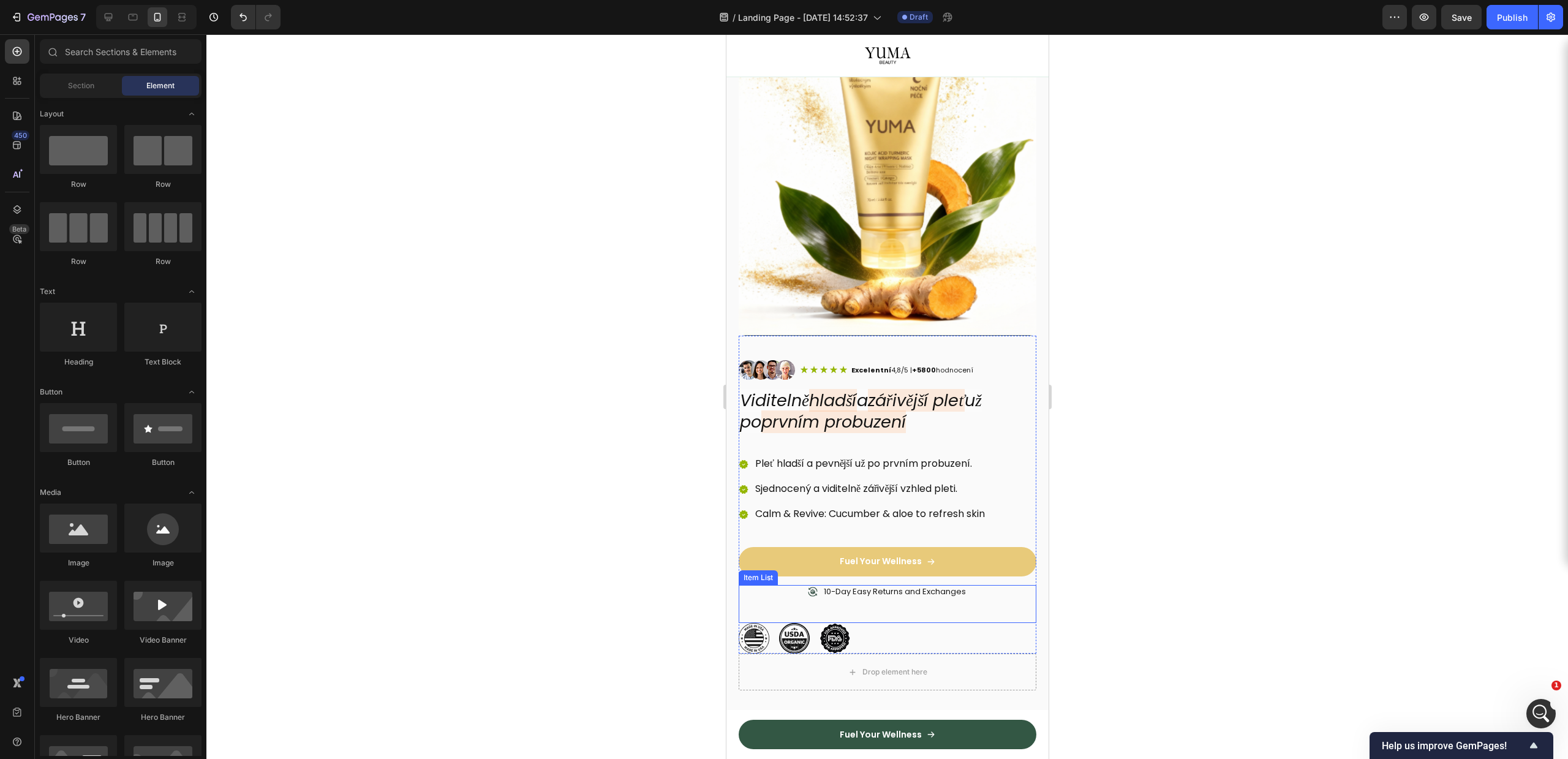
click at [749, 623] on img at bounding box center [753, 638] width 30 height 30
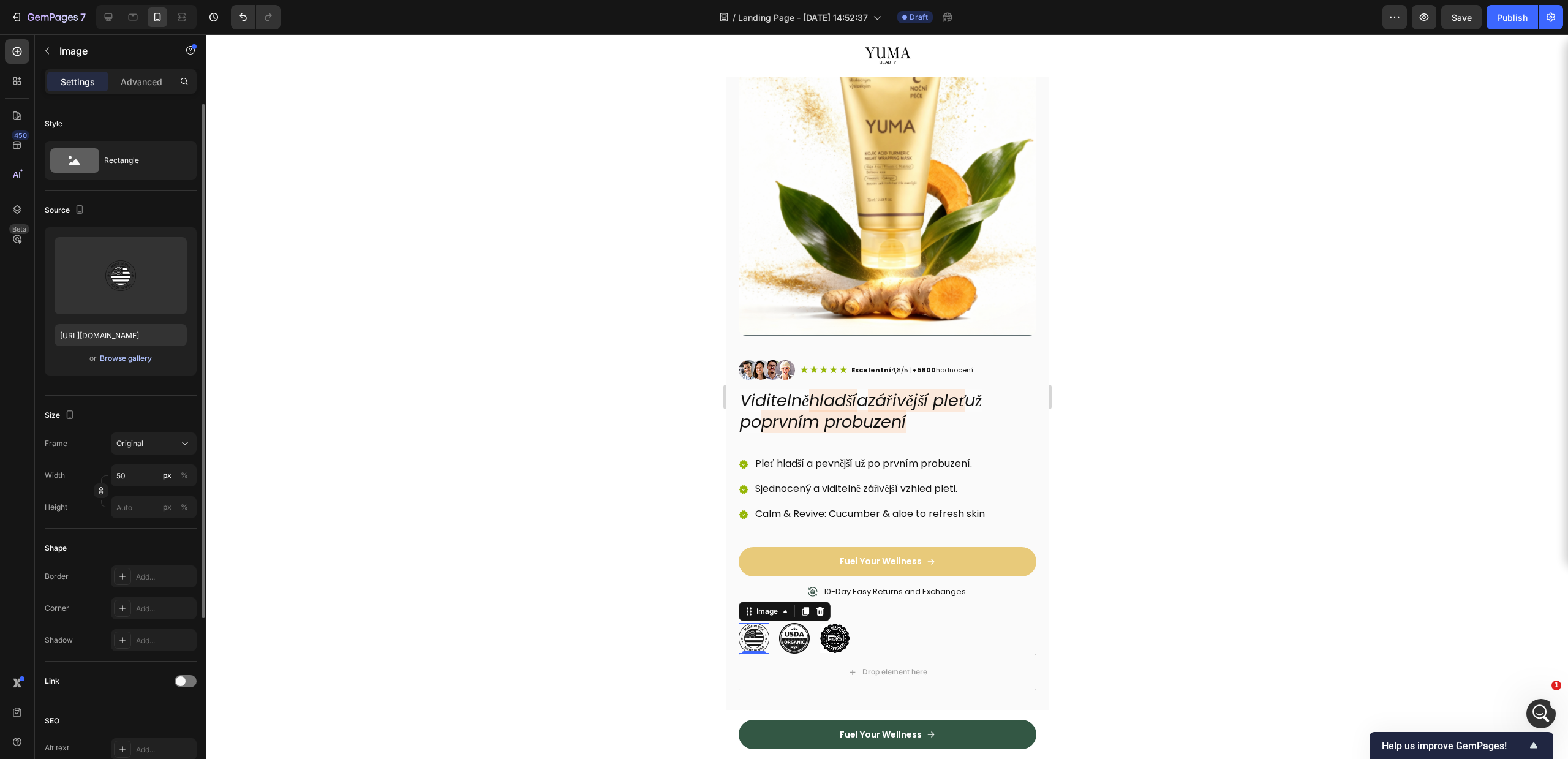
click at [132, 356] on div "Browse gallery" at bounding box center [126, 358] width 52 height 11
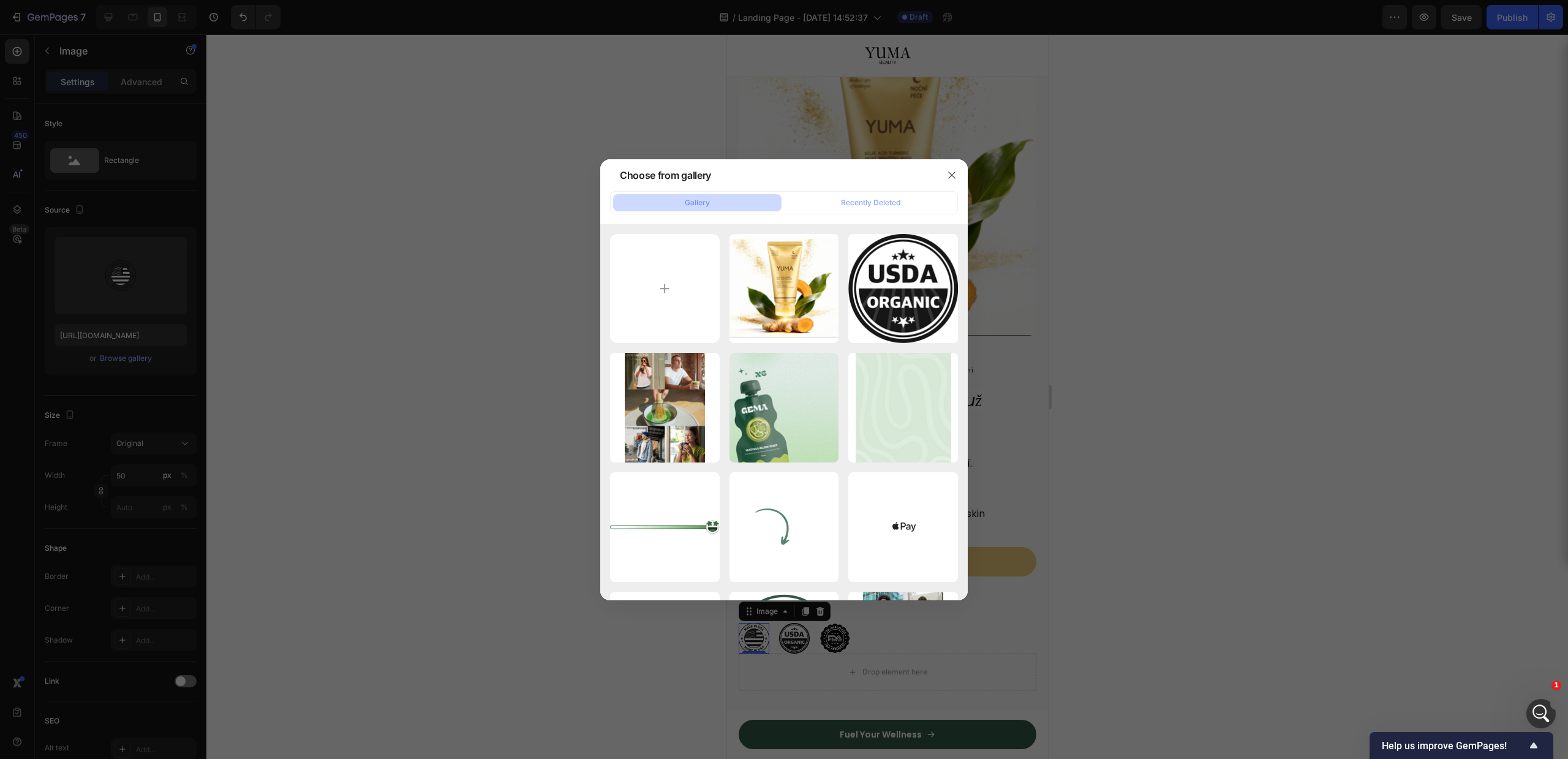
type input "C:\fakepath\feuille.png"
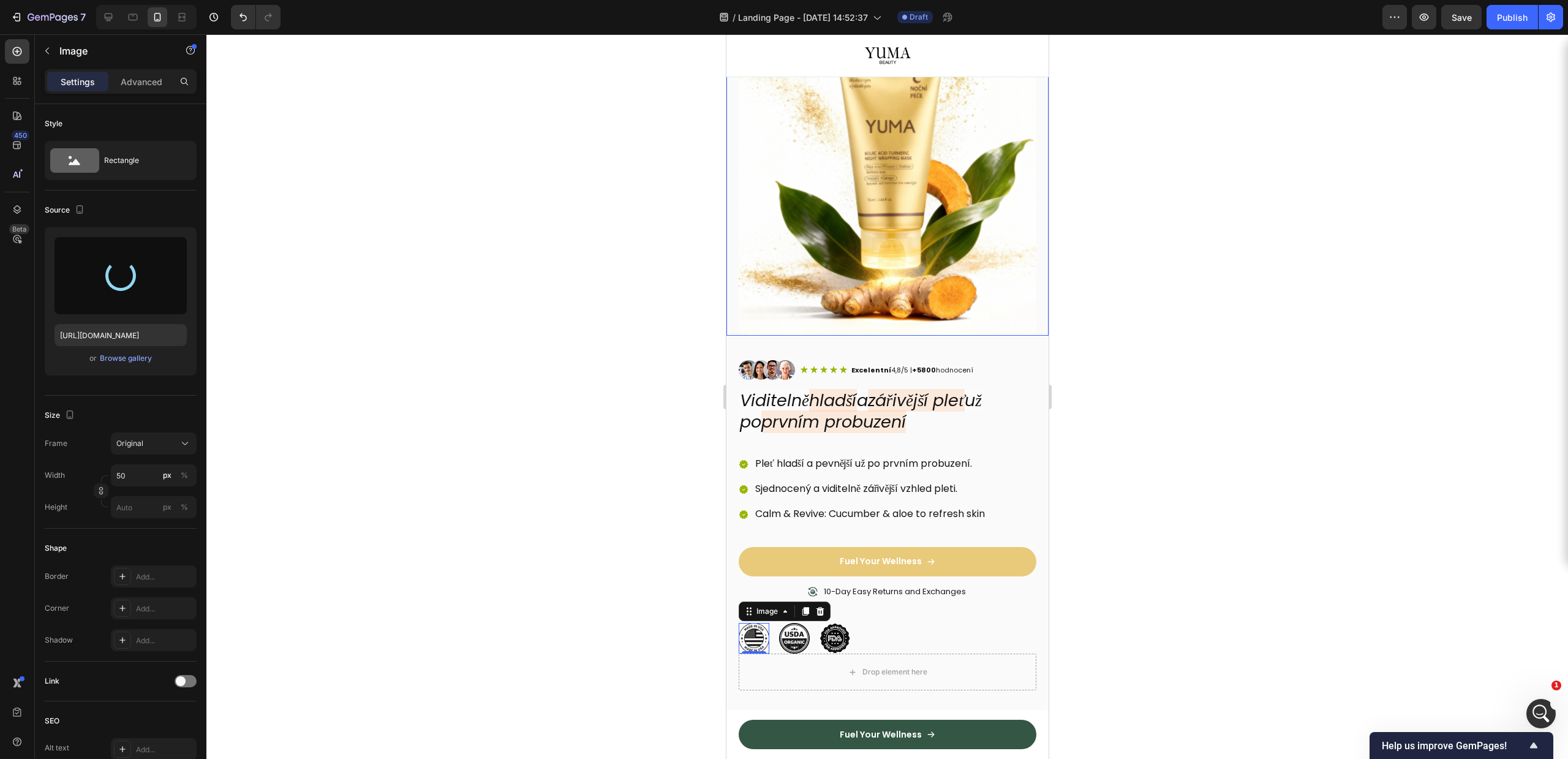
type input "https://cdn.shopify.com/s/files/1/0756/9240/9060/files/gempages_581512871968506…"
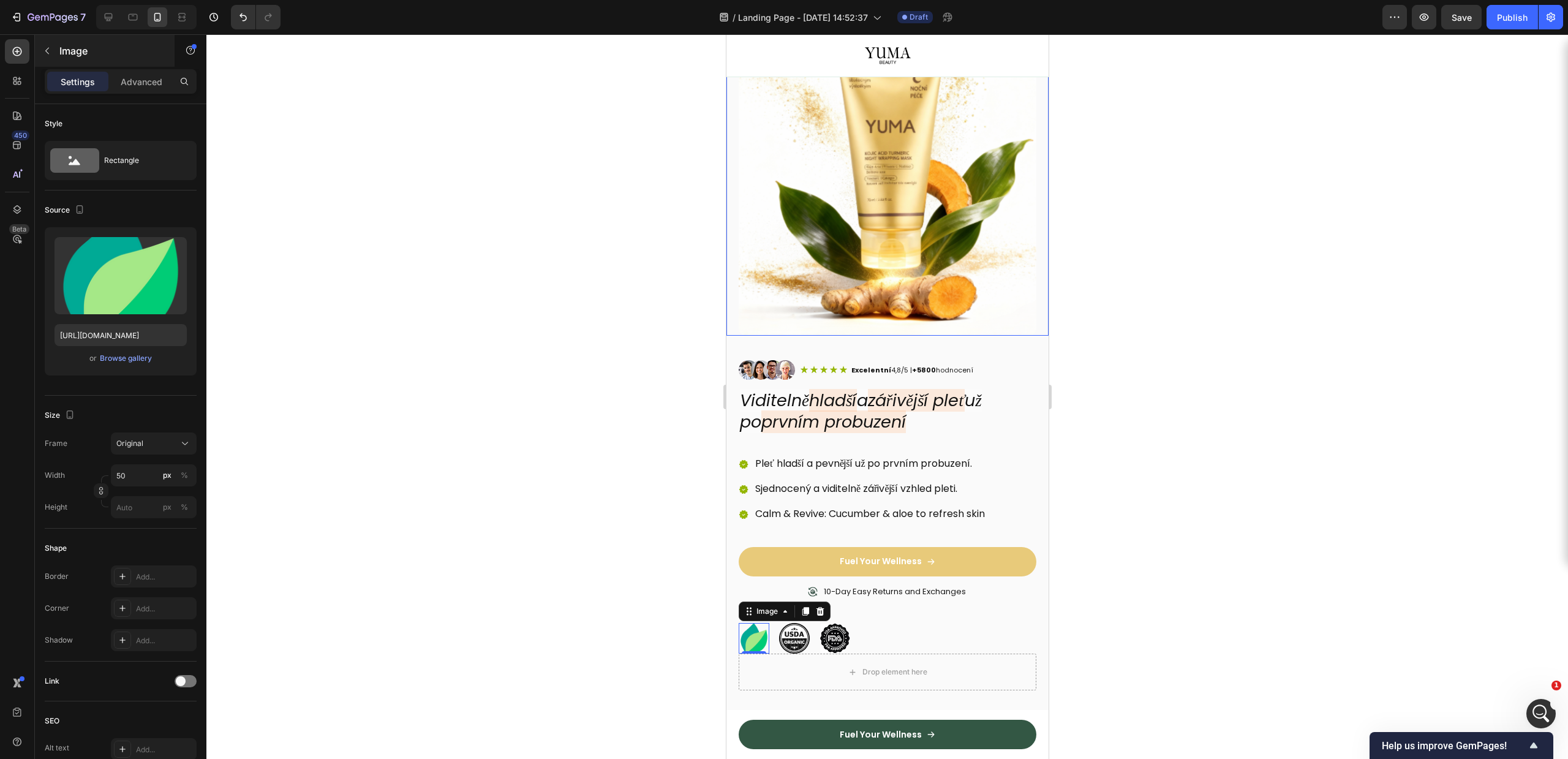
click at [51, 46] on icon "button" at bounding box center [47, 51] width 10 height 10
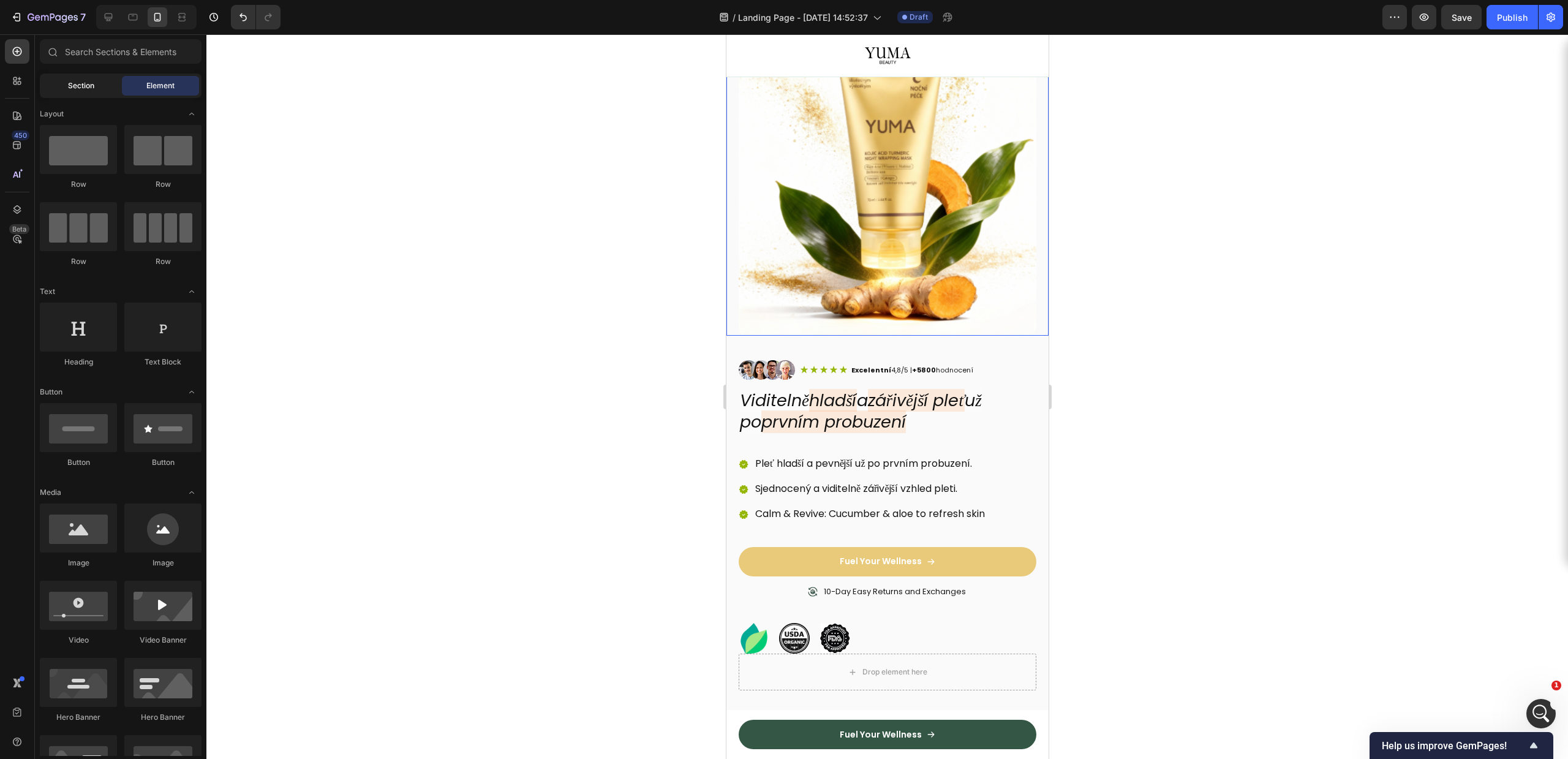
click at [64, 76] on div "Section" at bounding box center [81, 85] width 77 height 19
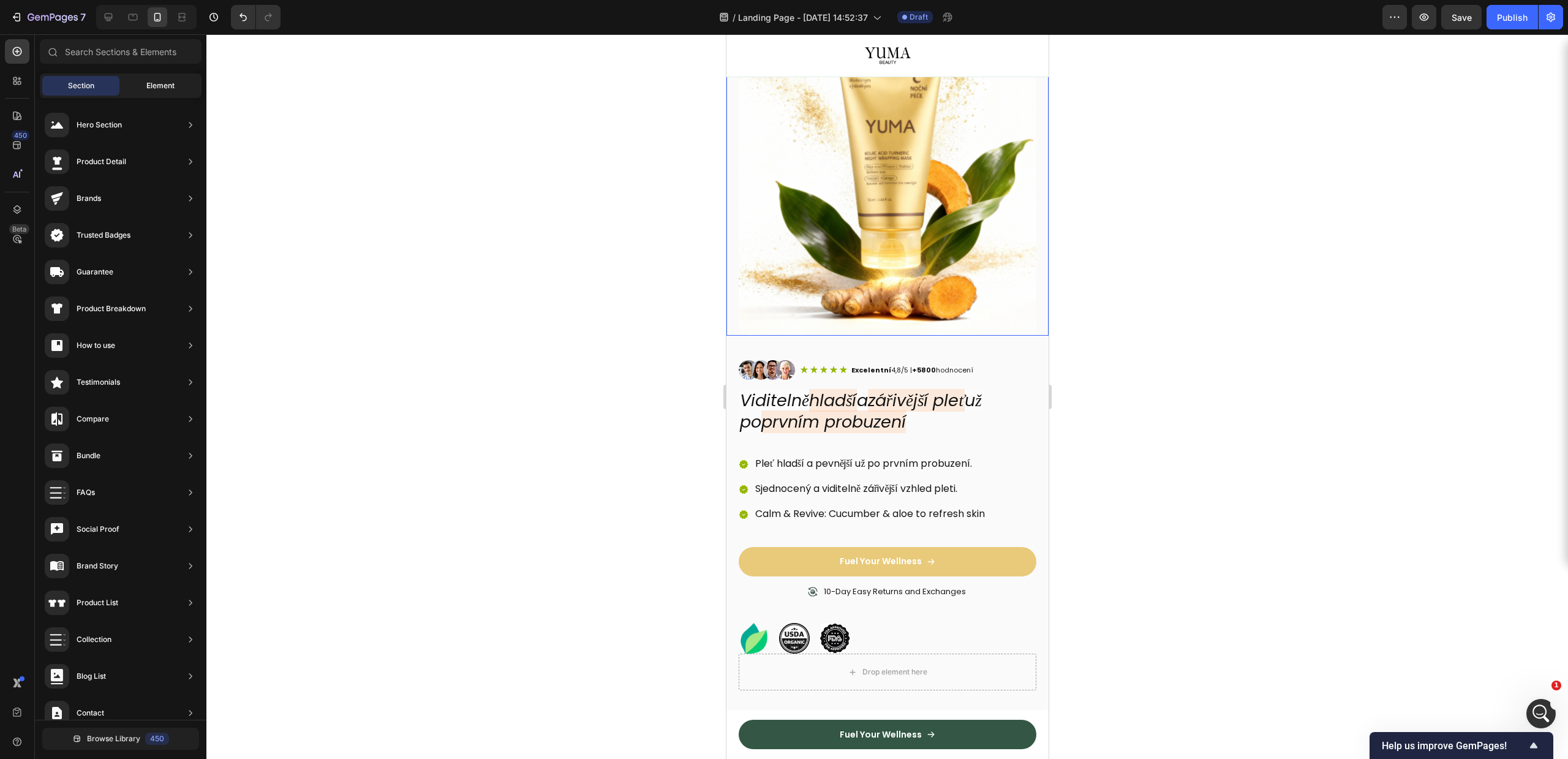
click at [139, 78] on div "Element" at bounding box center [161, 85] width 77 height 19
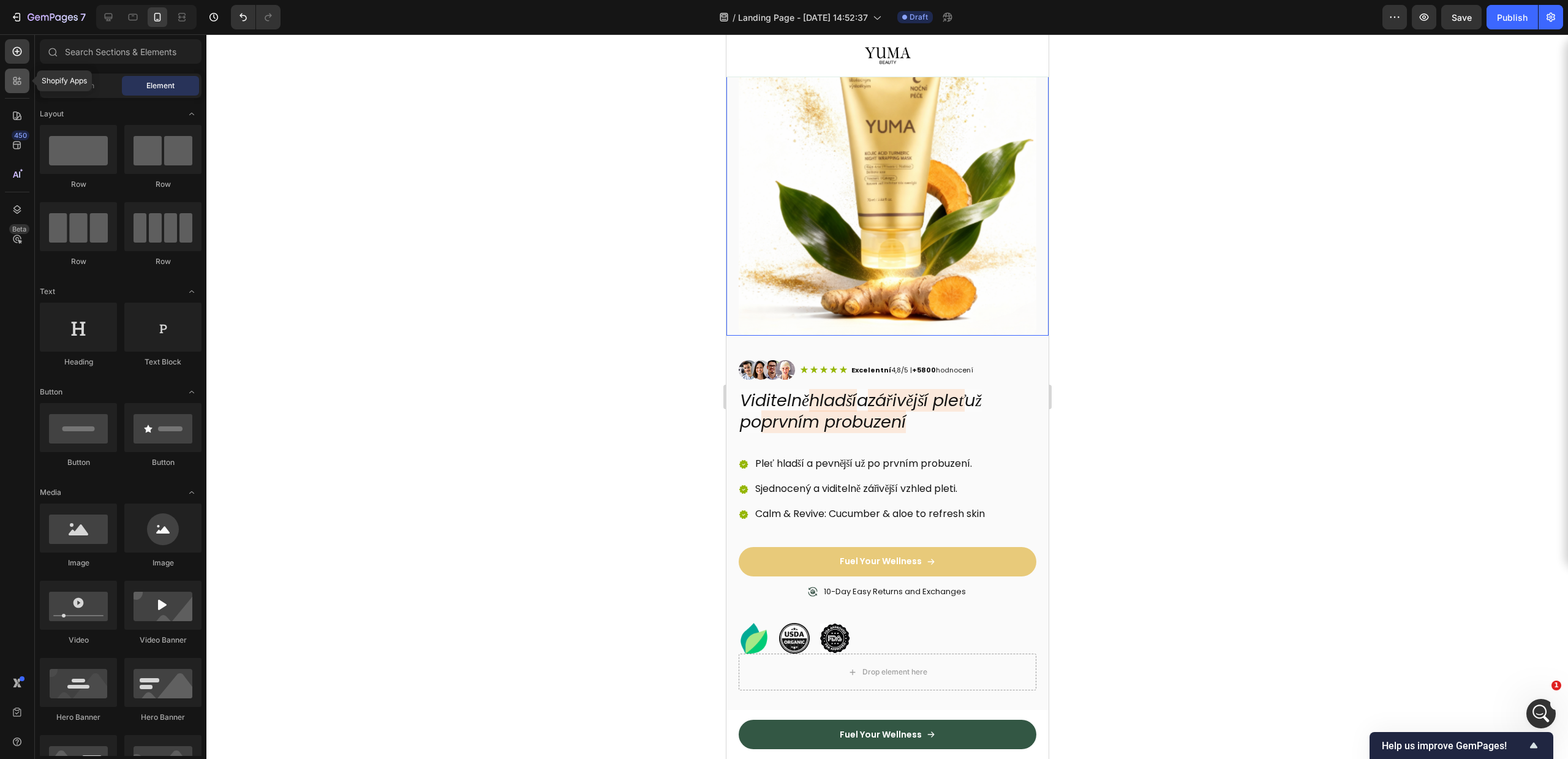
click at [16, 86] on icon at bounding box center [17, 81] width 12 height 12
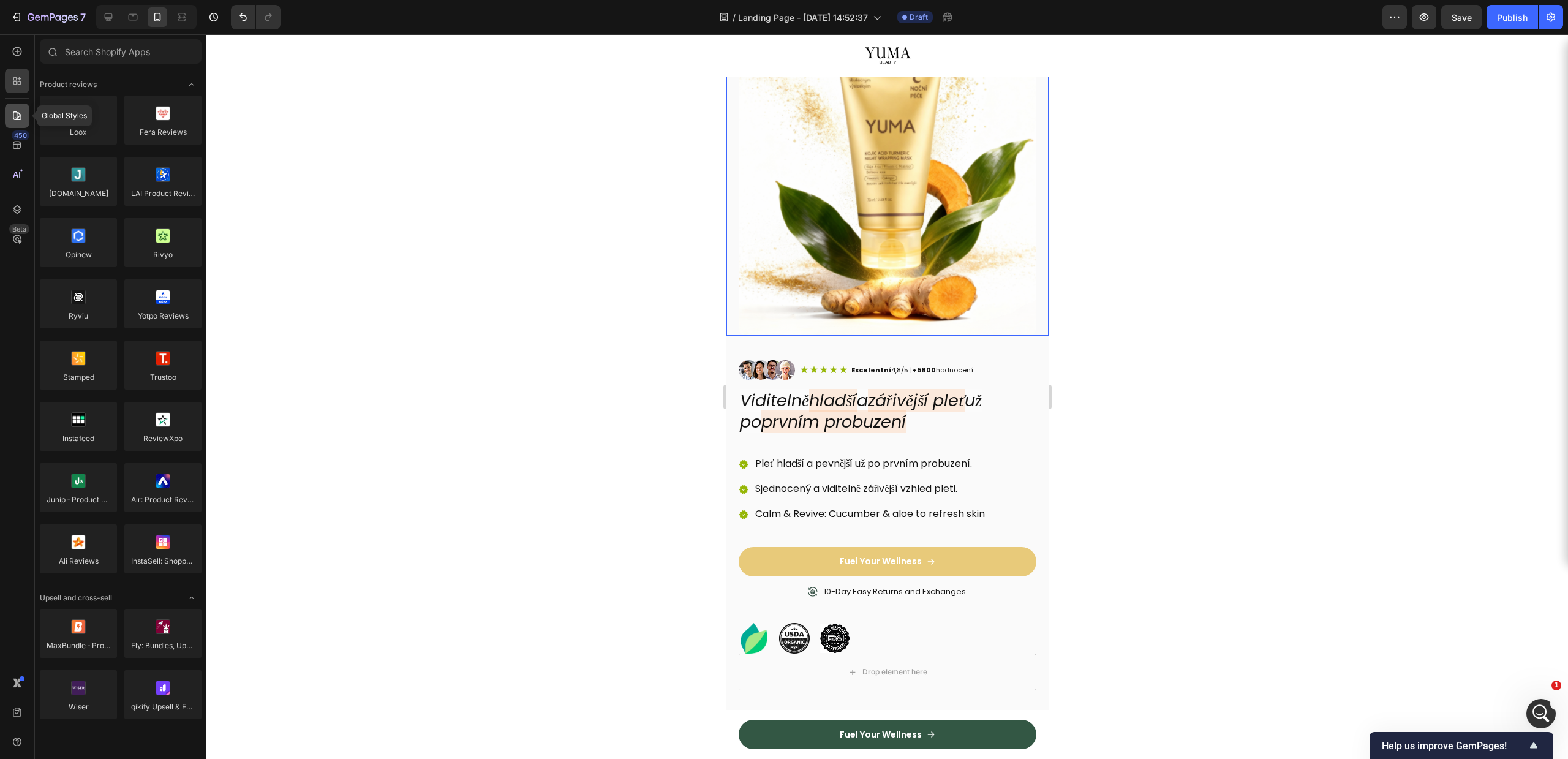
click at [19, 114] on icon at bounding box center [17, 116] width 9 height 9
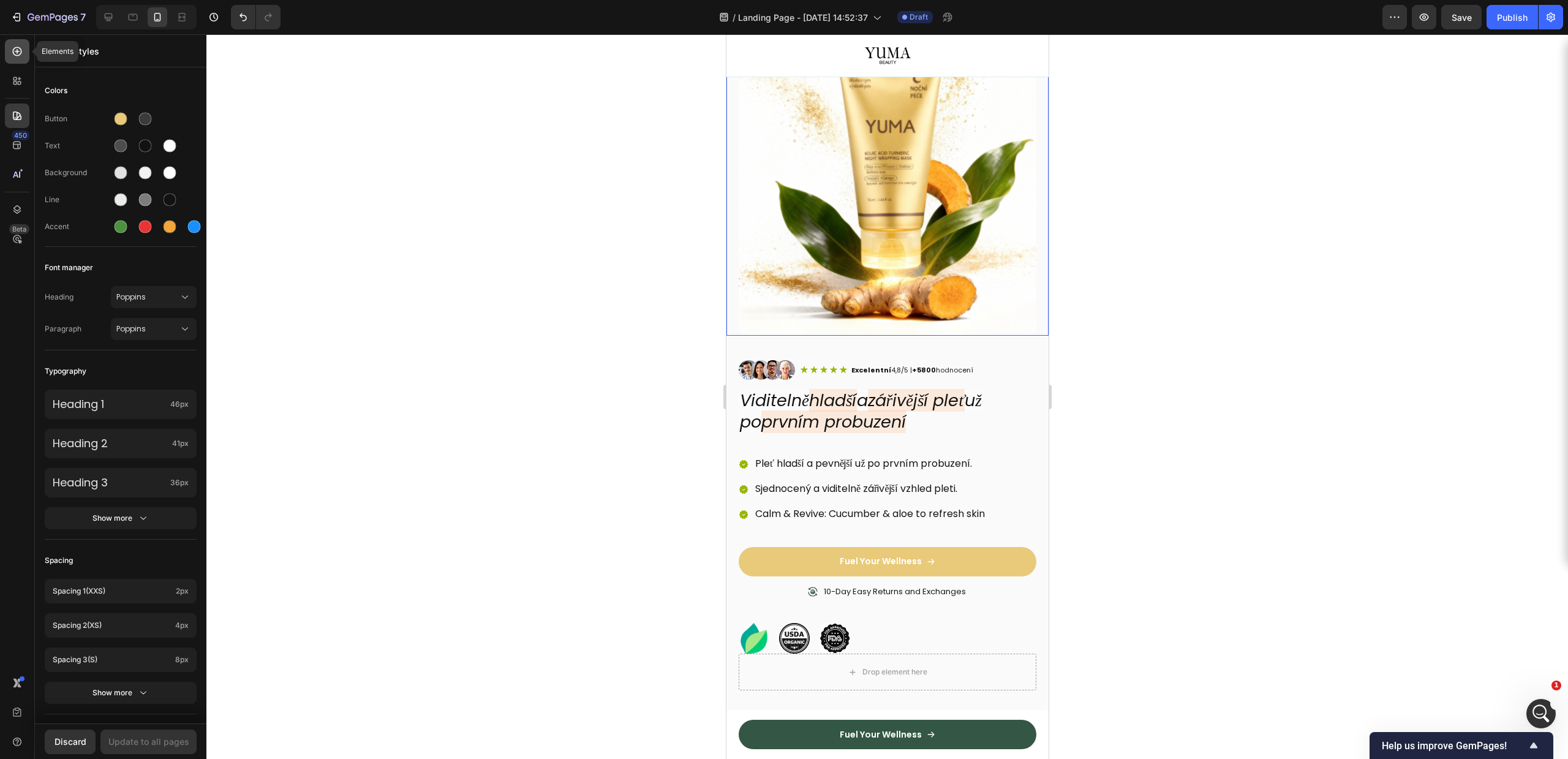
click at [13, 53] on icon at bounding box center [17, 51] width 12 height 12
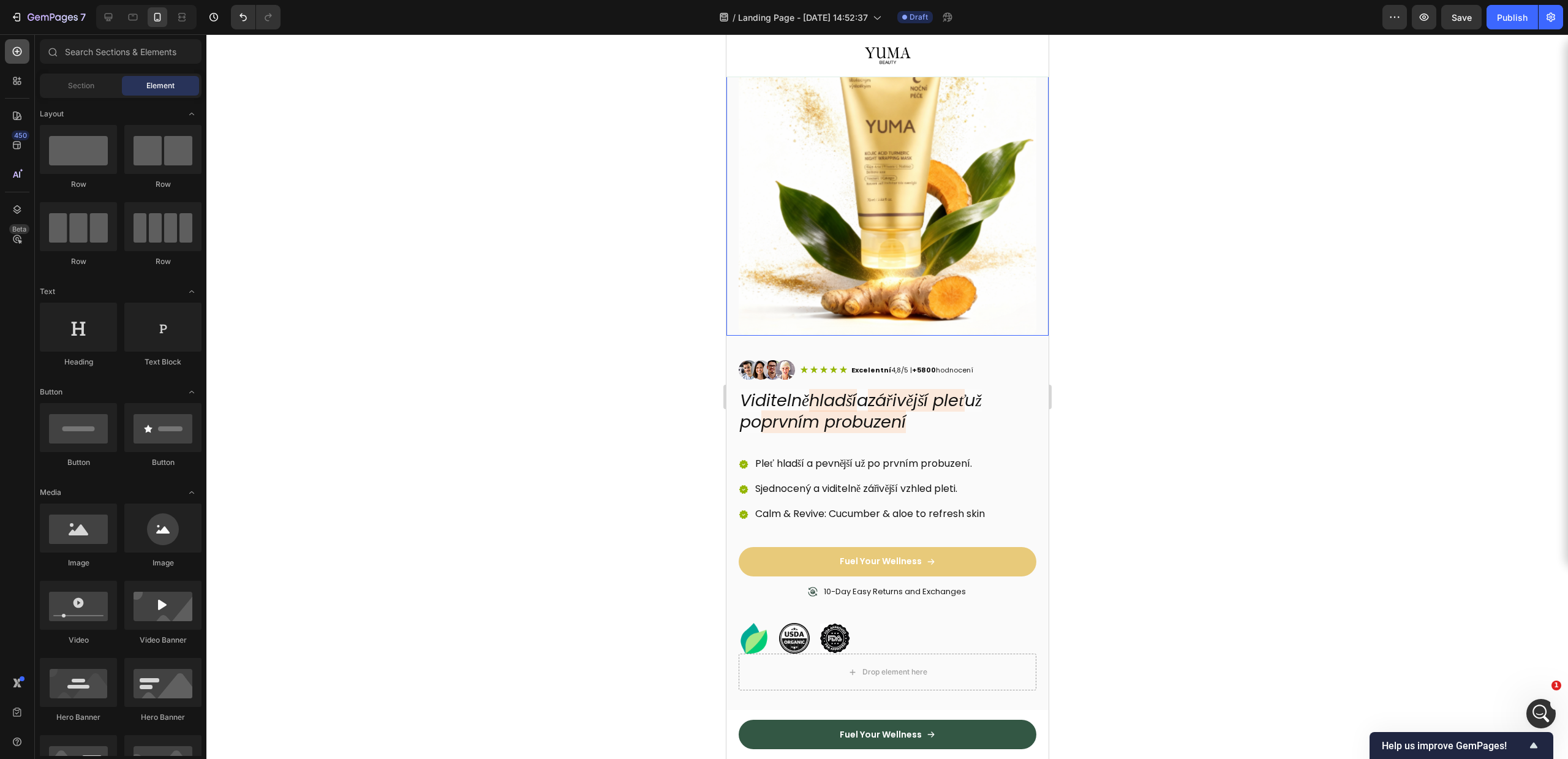
click at [13, 63] on div at bounding box center [17, 51] width 25 height 25
click at [14, 69] on div at bounding box center [17, 80] width 25 height 25
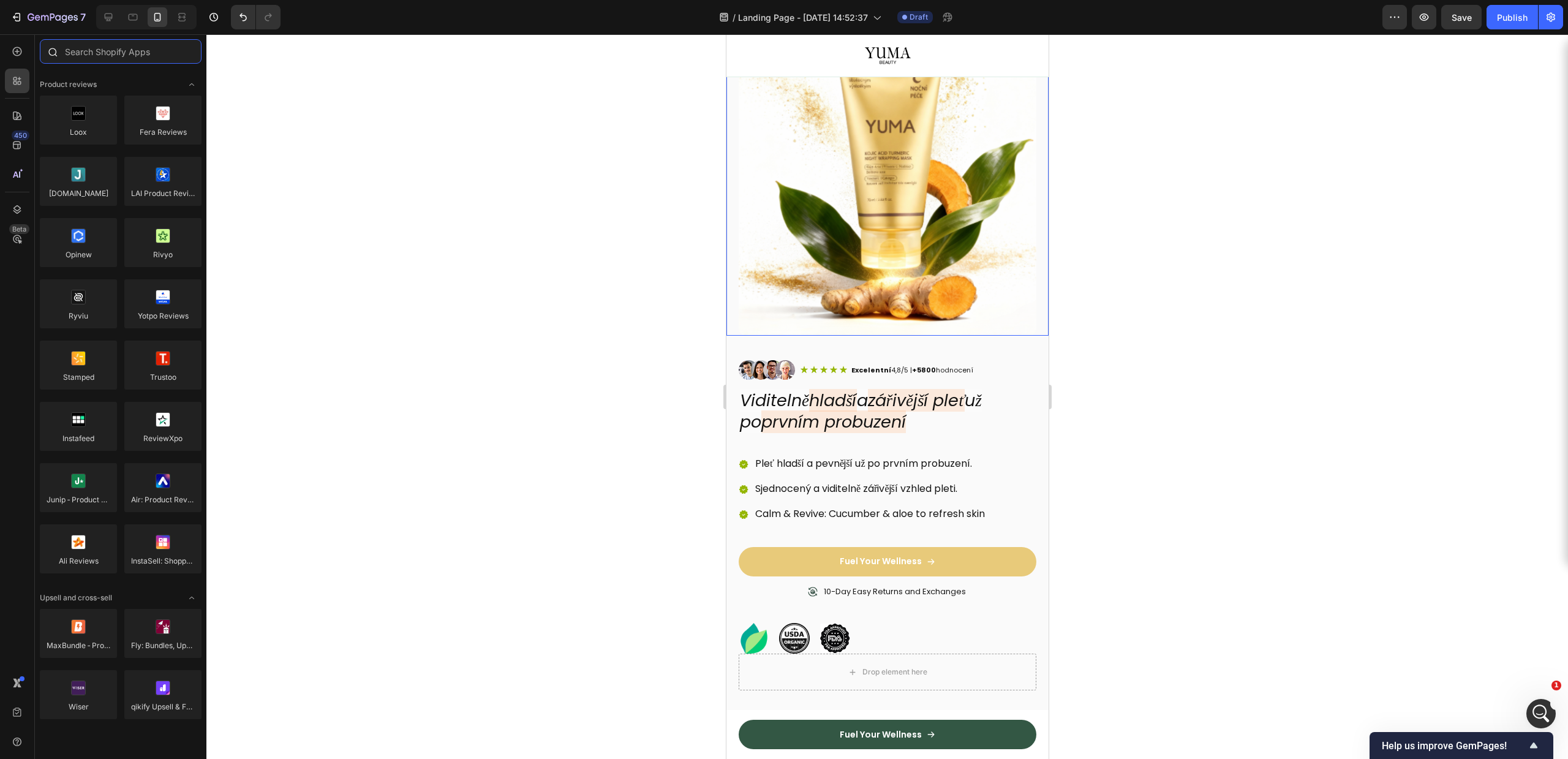
click at [103, 57] on input "text" at bounding box center [120, 51] width 161 height 25
click at [25, 58] on div at bounding box center [17, 51] width 25 height 25
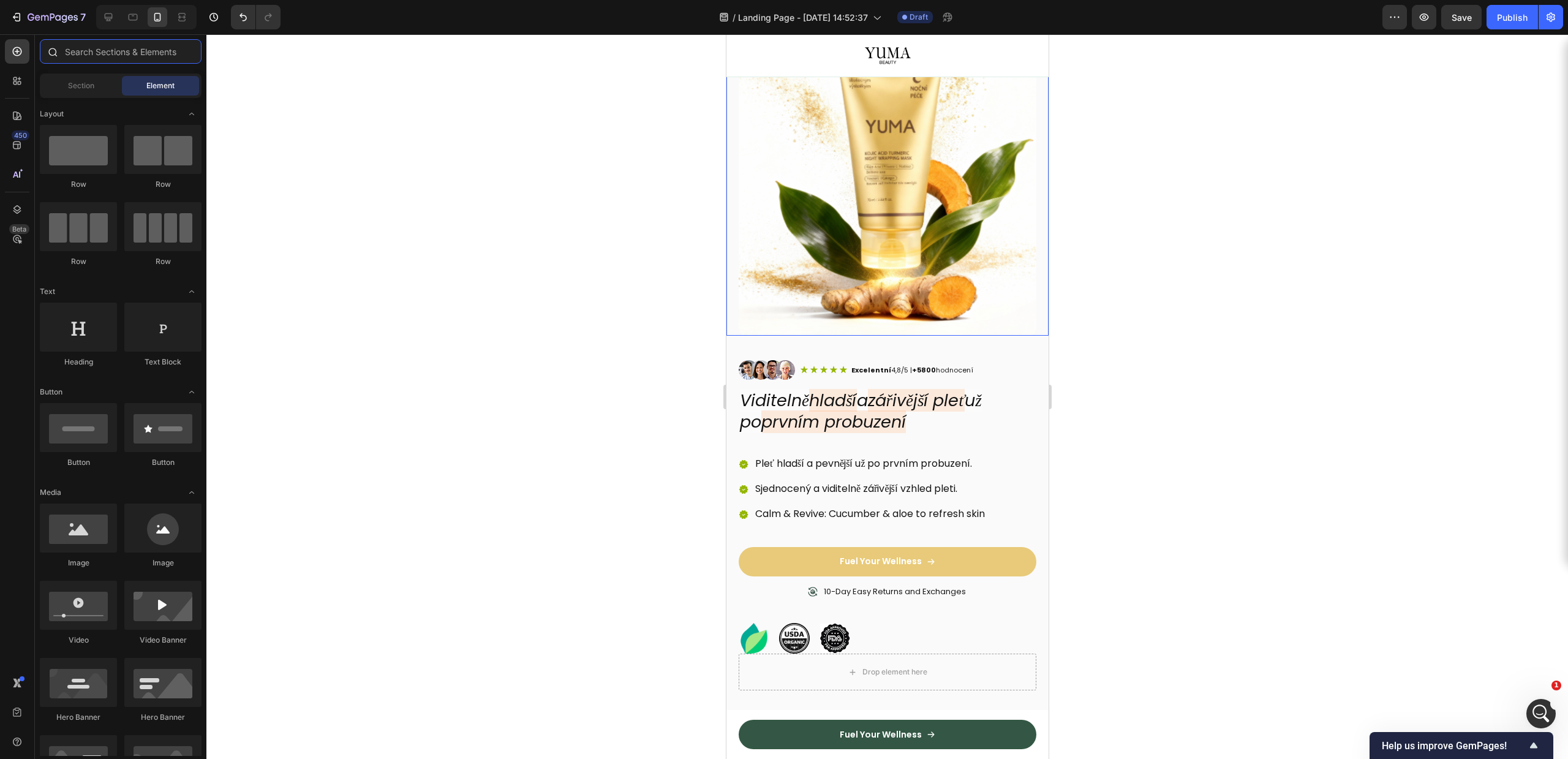
click at [112, 56] on input "text" at bounding box center [120, 51] width 161 height 25
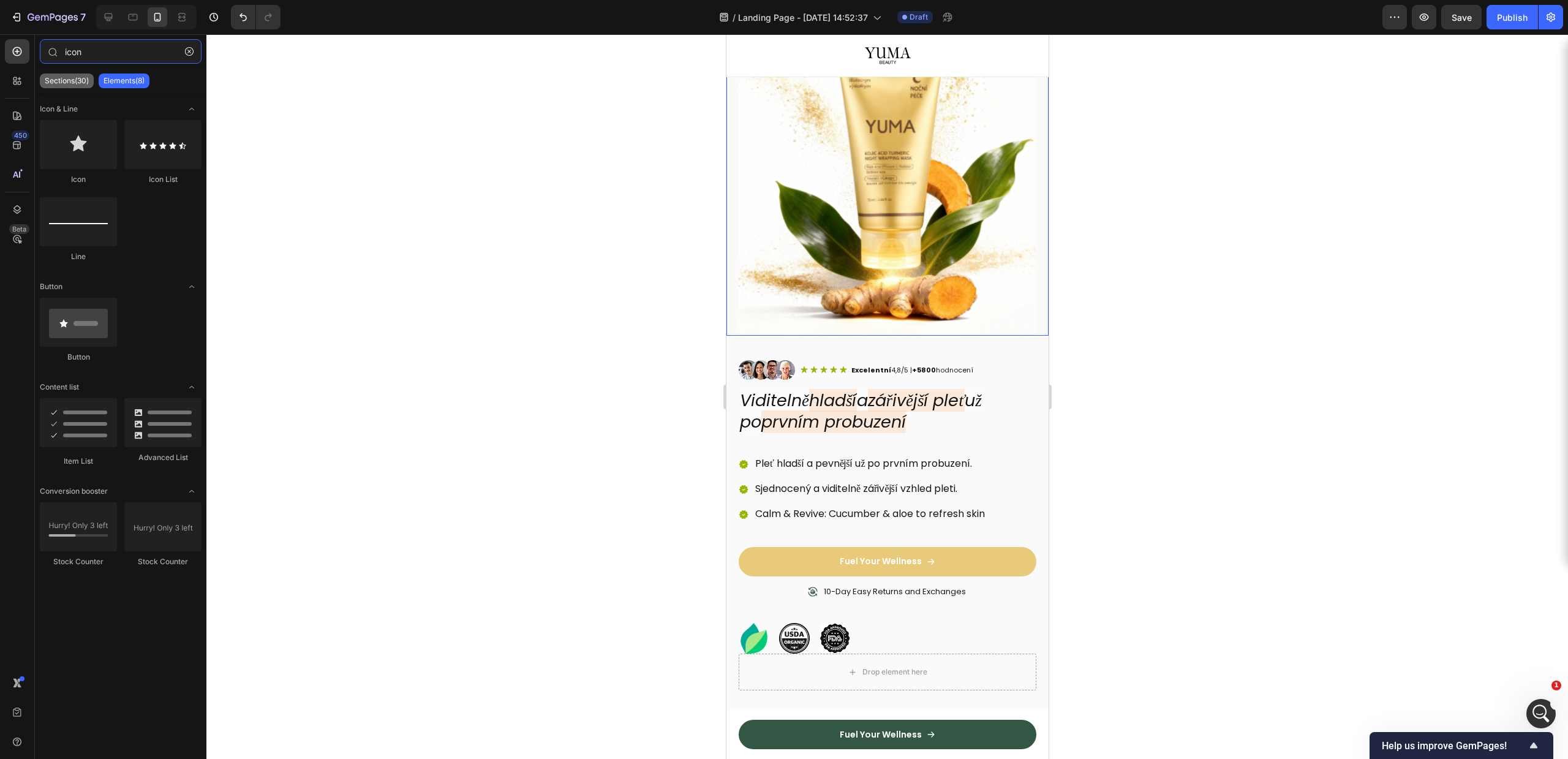
type input "icon"
click at [71, 77] on p "Sections(30)" at bounding box center [66, 80] width 44 height 10
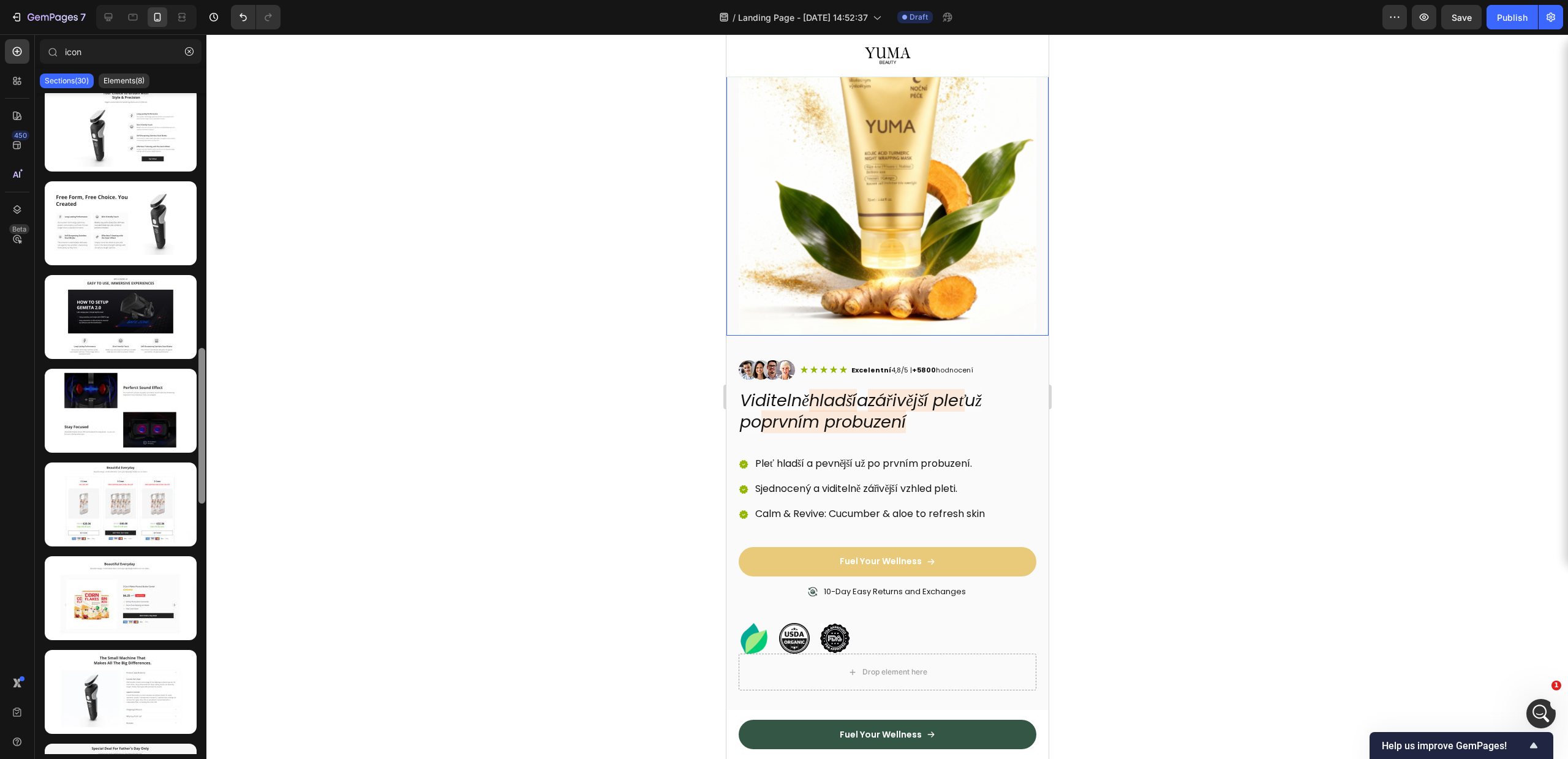
scroll to position [0, 0]
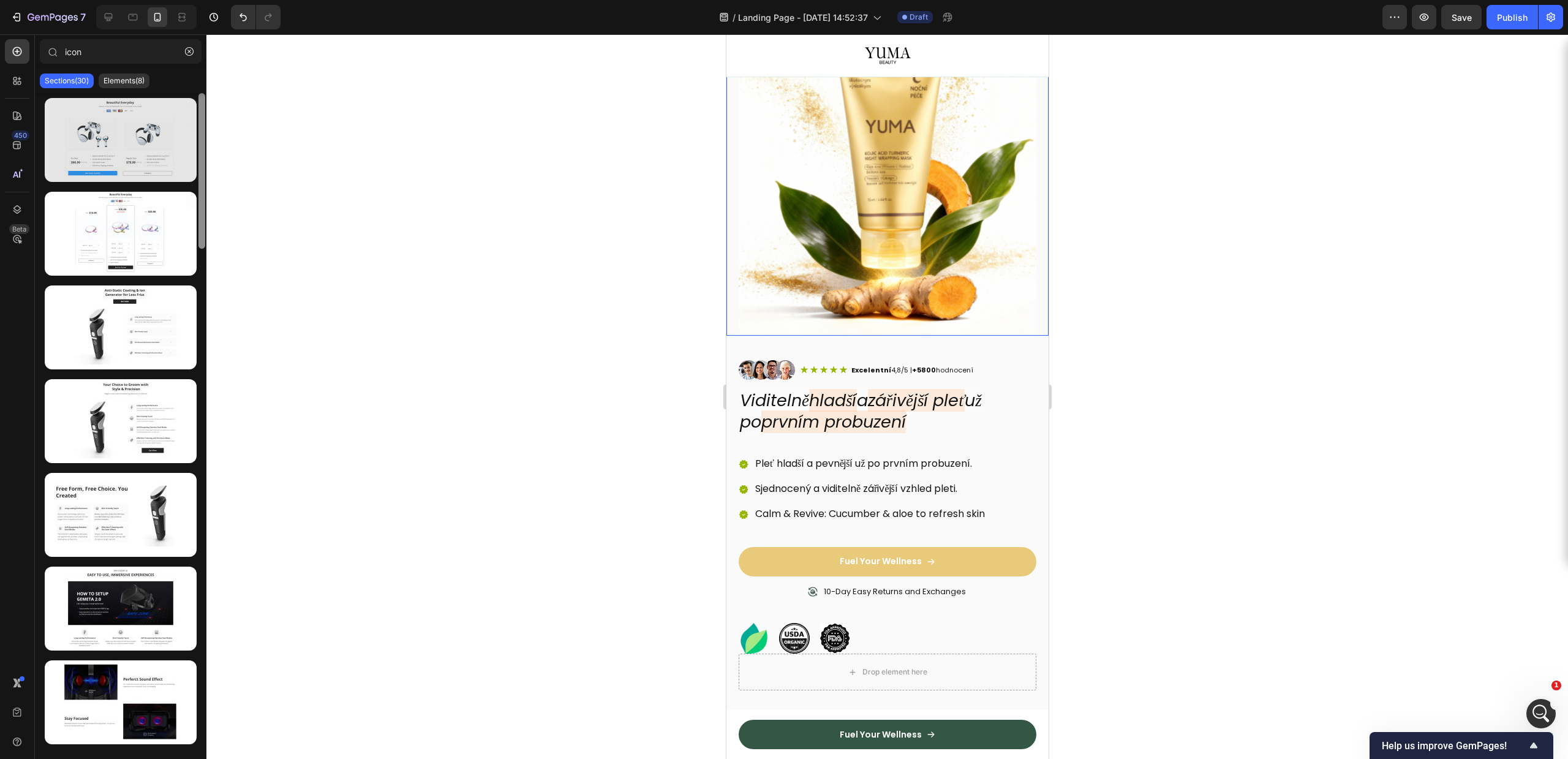
drag, startPoint x: 204, startPoint y: 229, endPoint x: 139, endPoint y: 130, distance: 118.4
click at [139, 130] on div at bounding box center [120, 423] width 172 height 661
click at [130, 94] on div at bounding box center [120, 423] width 172 height 661
click at [128, 85] on p "Elements(8)" at bounding box center [123, 80] width 41 height 10
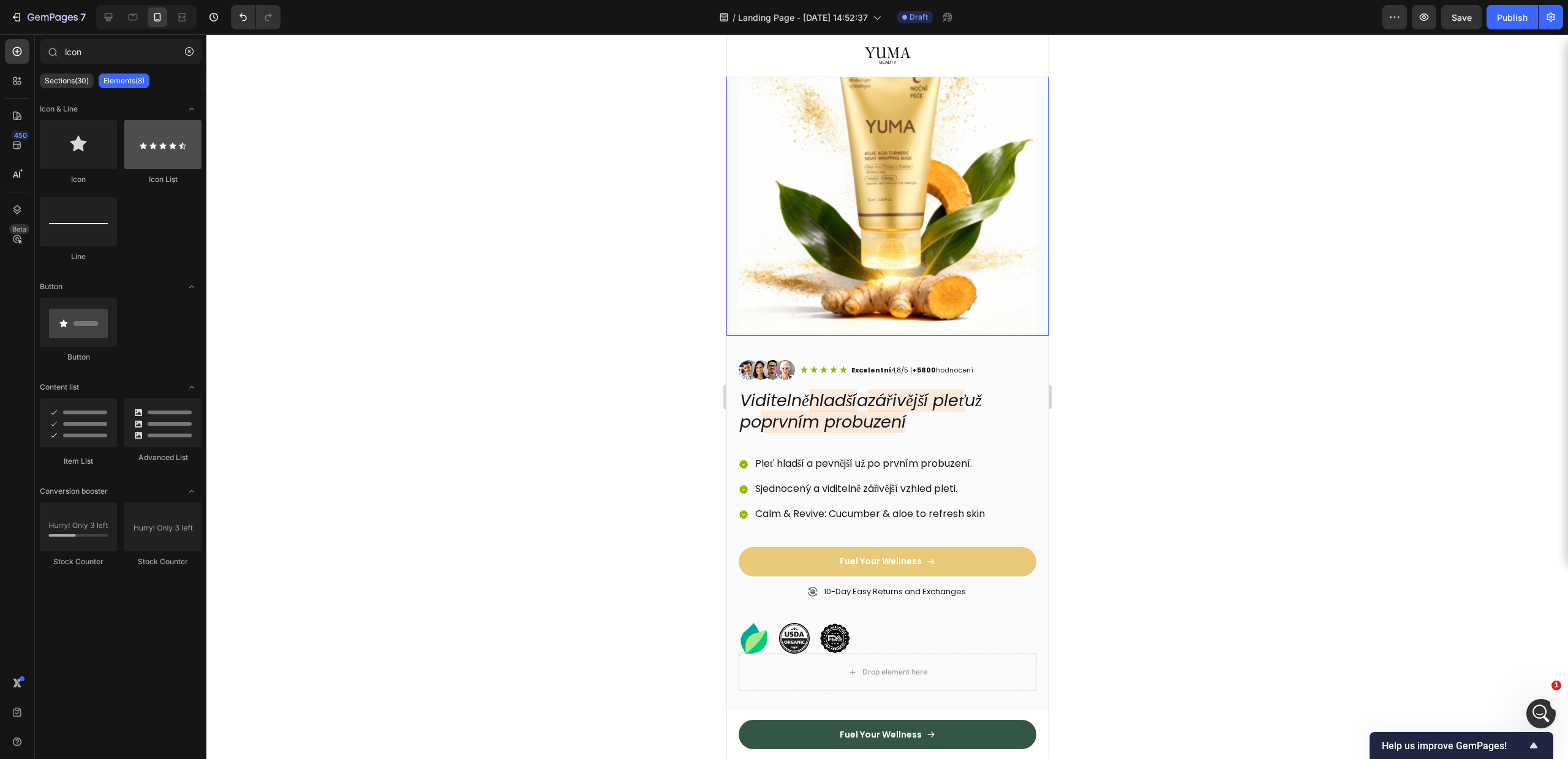
click at [151, 163] on div at bounding box center [163, 144] width 77 height 49
click at [151, 407] on div at bounding box center [163, 422] width 77 height 49
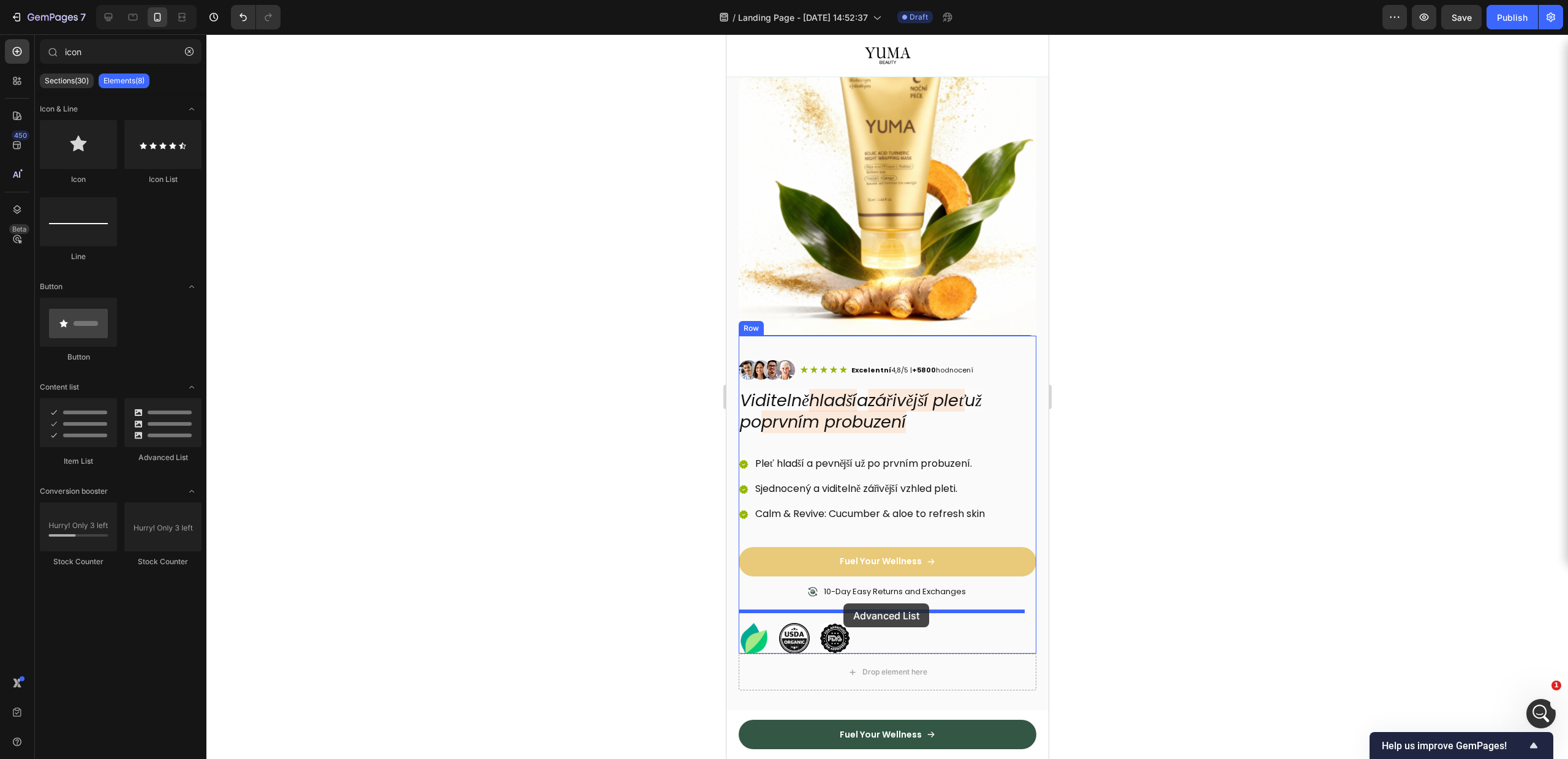
drag, startPoint x: 889, startPoint y: 471, endPoint x: 843, endPoint y: 603, distance: 139.8
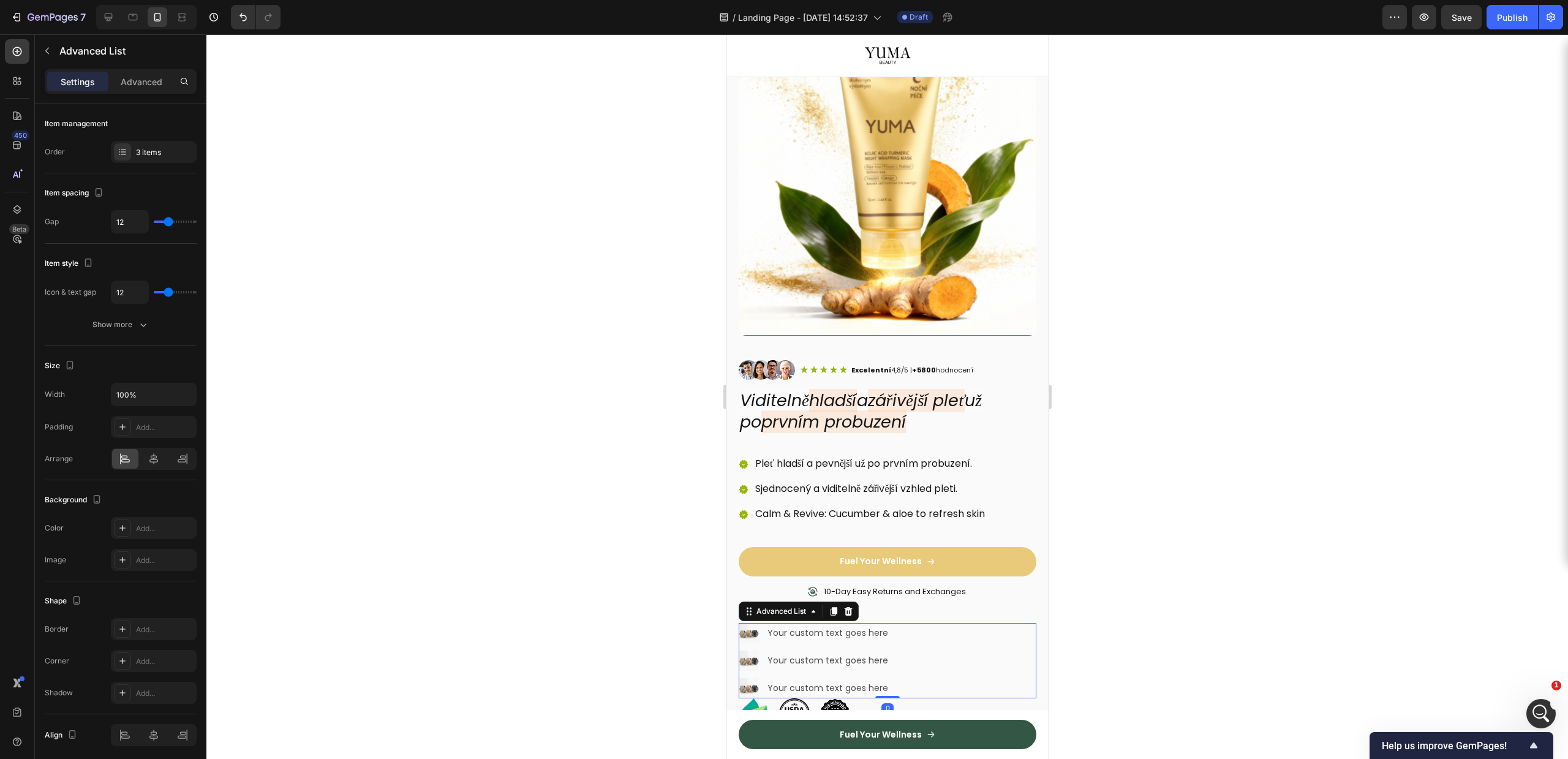
click at [897, 634] on div "Image Your custom text goes here Text Block Image Your custom text goes here Te…" at bounding box center [887, 660] width 297 height 75
click at [156, 150] on div "3 items" at bounding box center [164, 152] width 57 height 11
click at [127, 113] on div "Item management Order 3 items" at bounding box center [120, 138] width 152 height 69
click at [140, 80] on p "Advanced" at bounding box center [141, 81] width 42 height 13
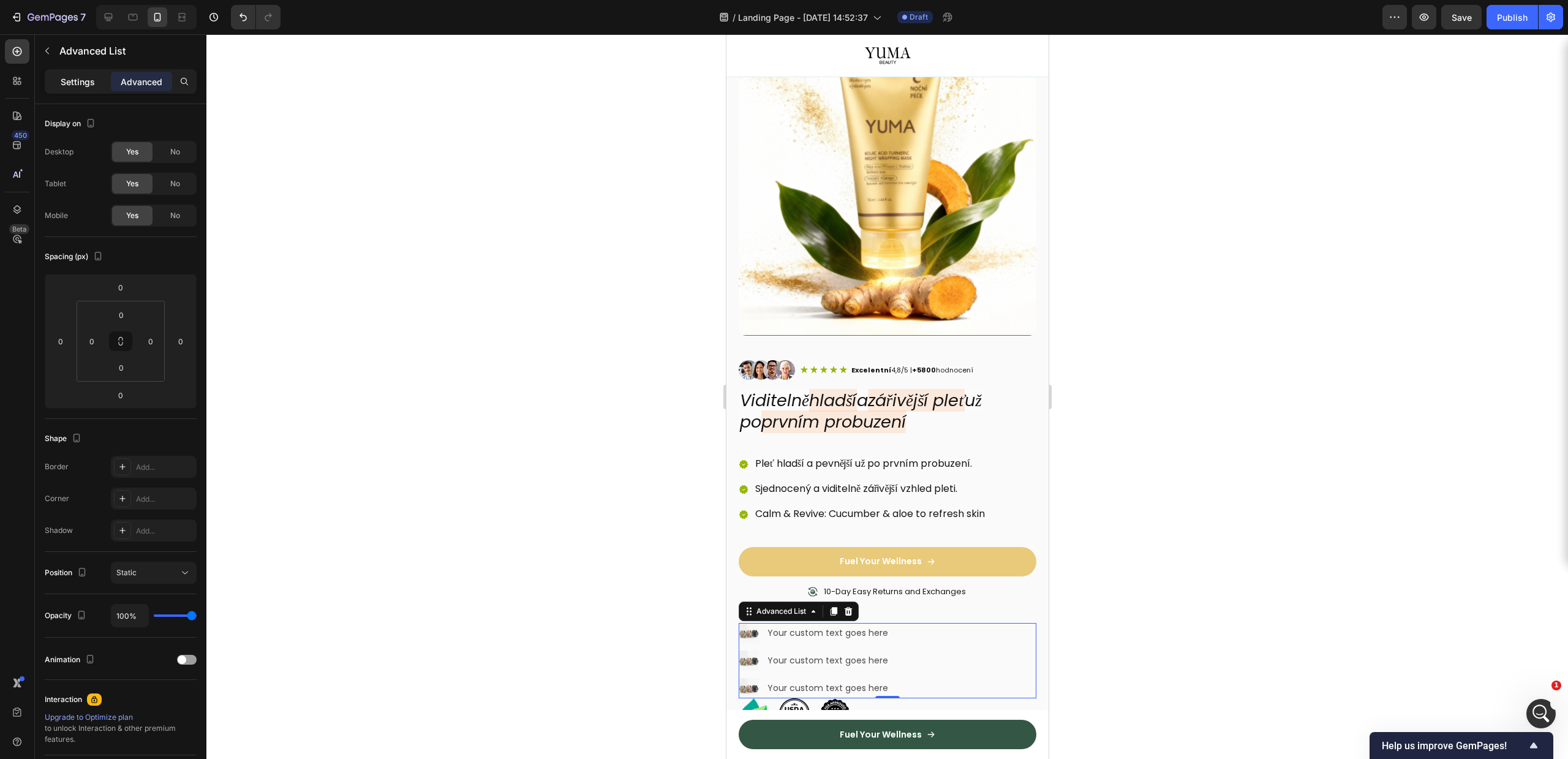
click at [80, 75] on p "Settings" at bounding box center [78, 81] width 34 height 13
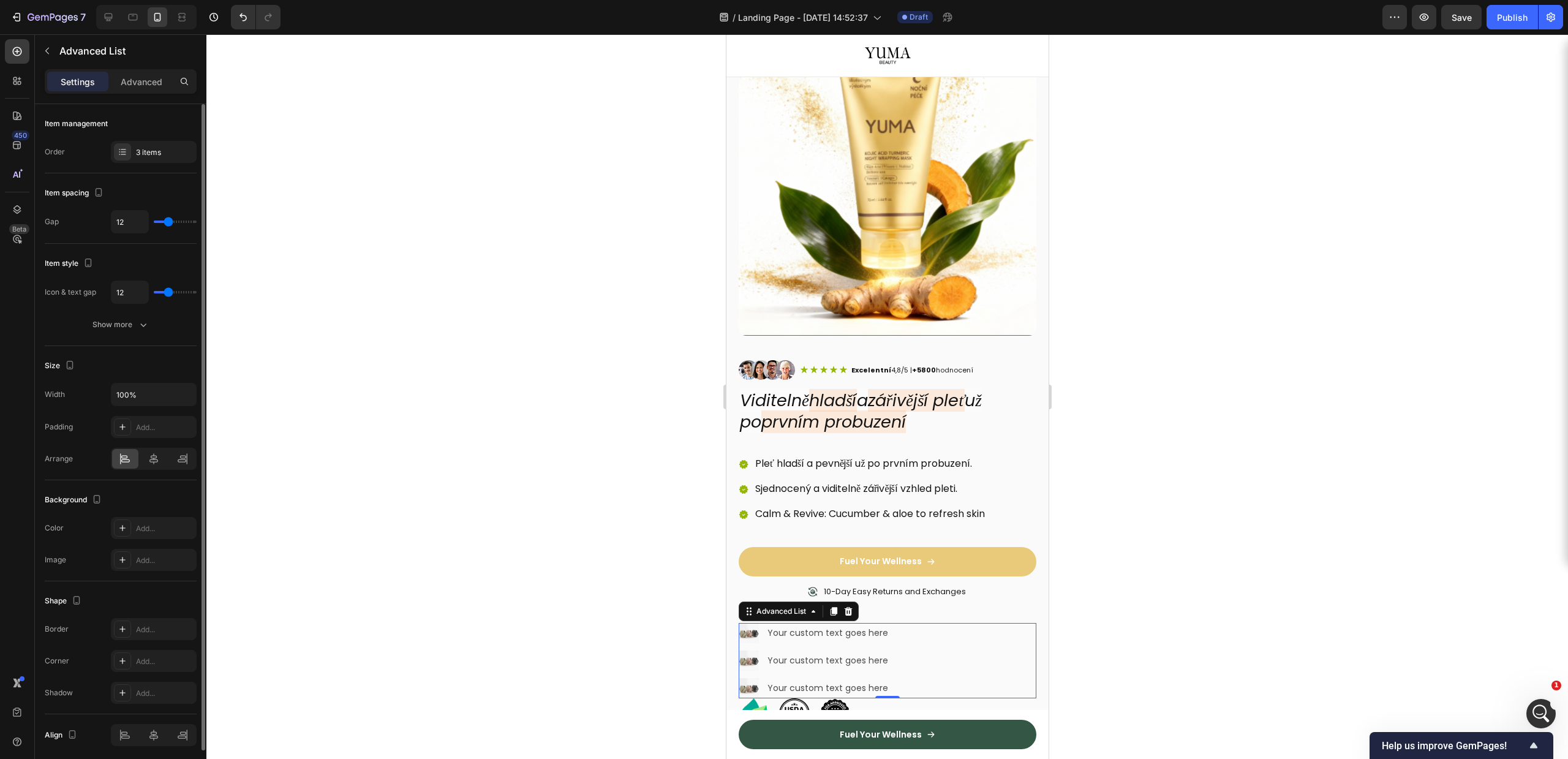
scroll to position [46, 0]
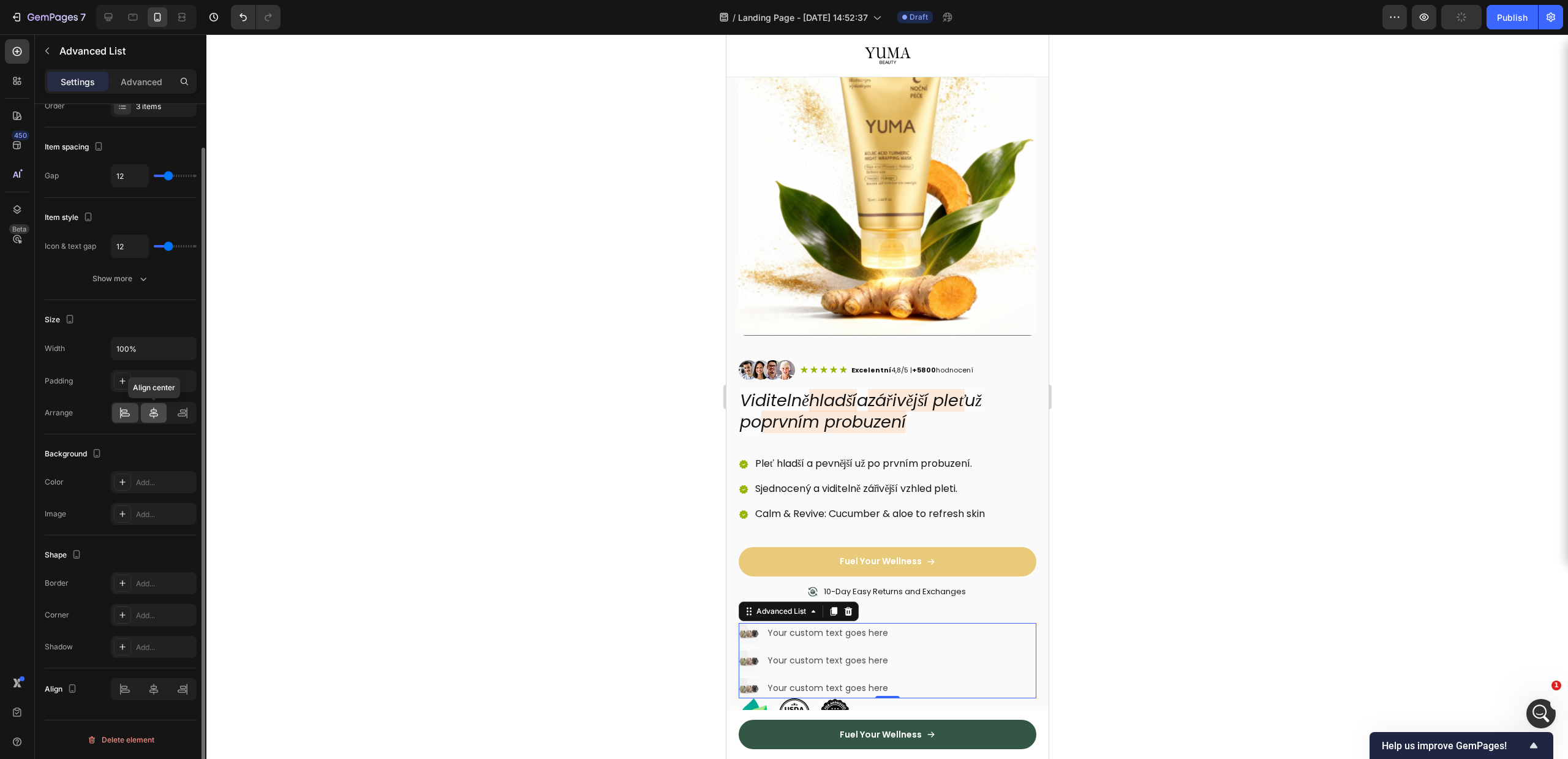
click at [145, 419] on div at bounding box center [153, 413] width 26 height 19
click at [133, 416] on div at bounding box center [125, 413] width 26 height 19
click at [158, 410] on icon at bounding box center [154, 413] width 12 height 12
click at [109, 268] on button "Show more" at bounding box center [120, 279] width 152 height 22
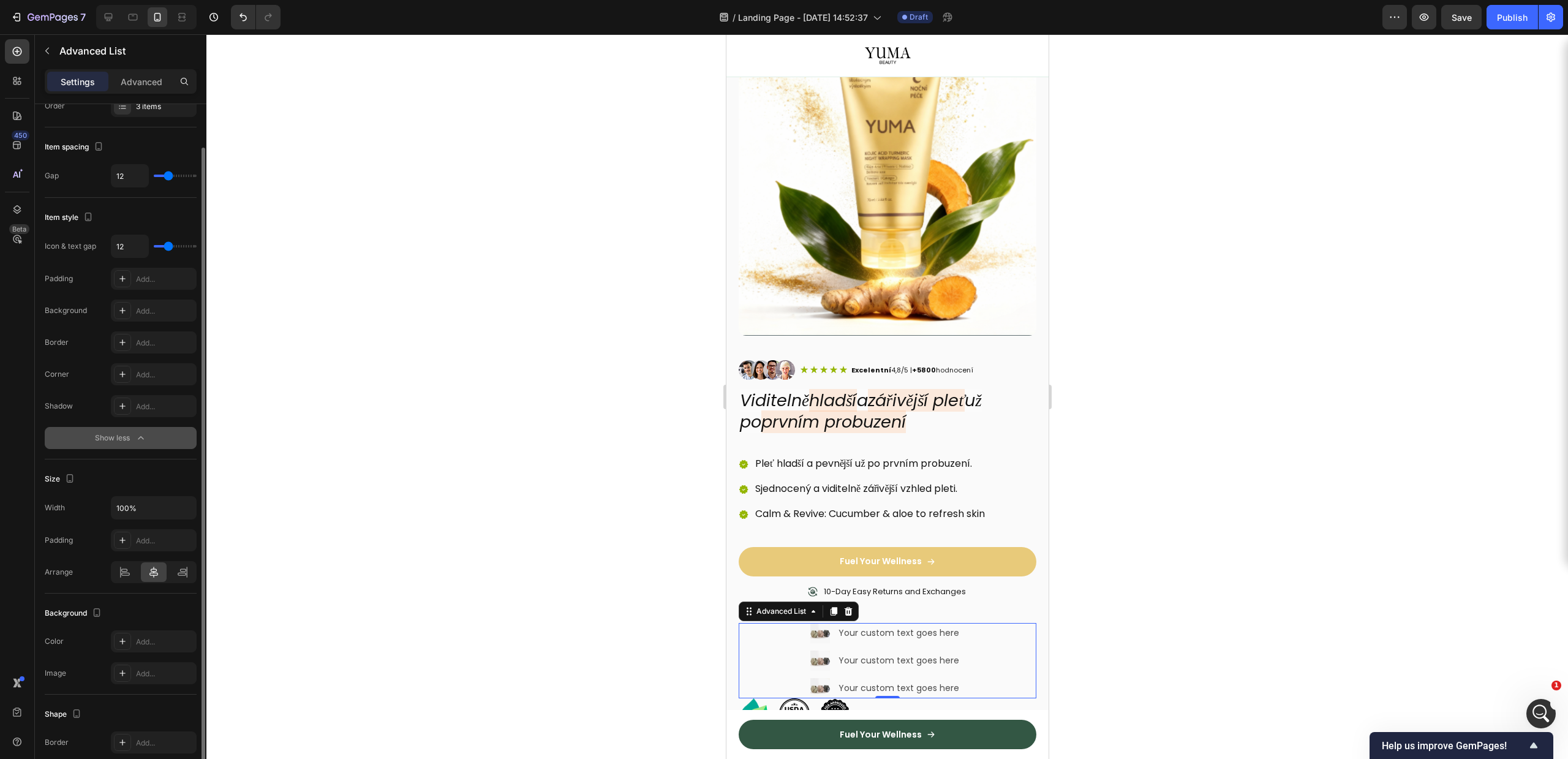
click at [113, 430] on button "Show less" at bounding box center [120, 438] width 152 height 22
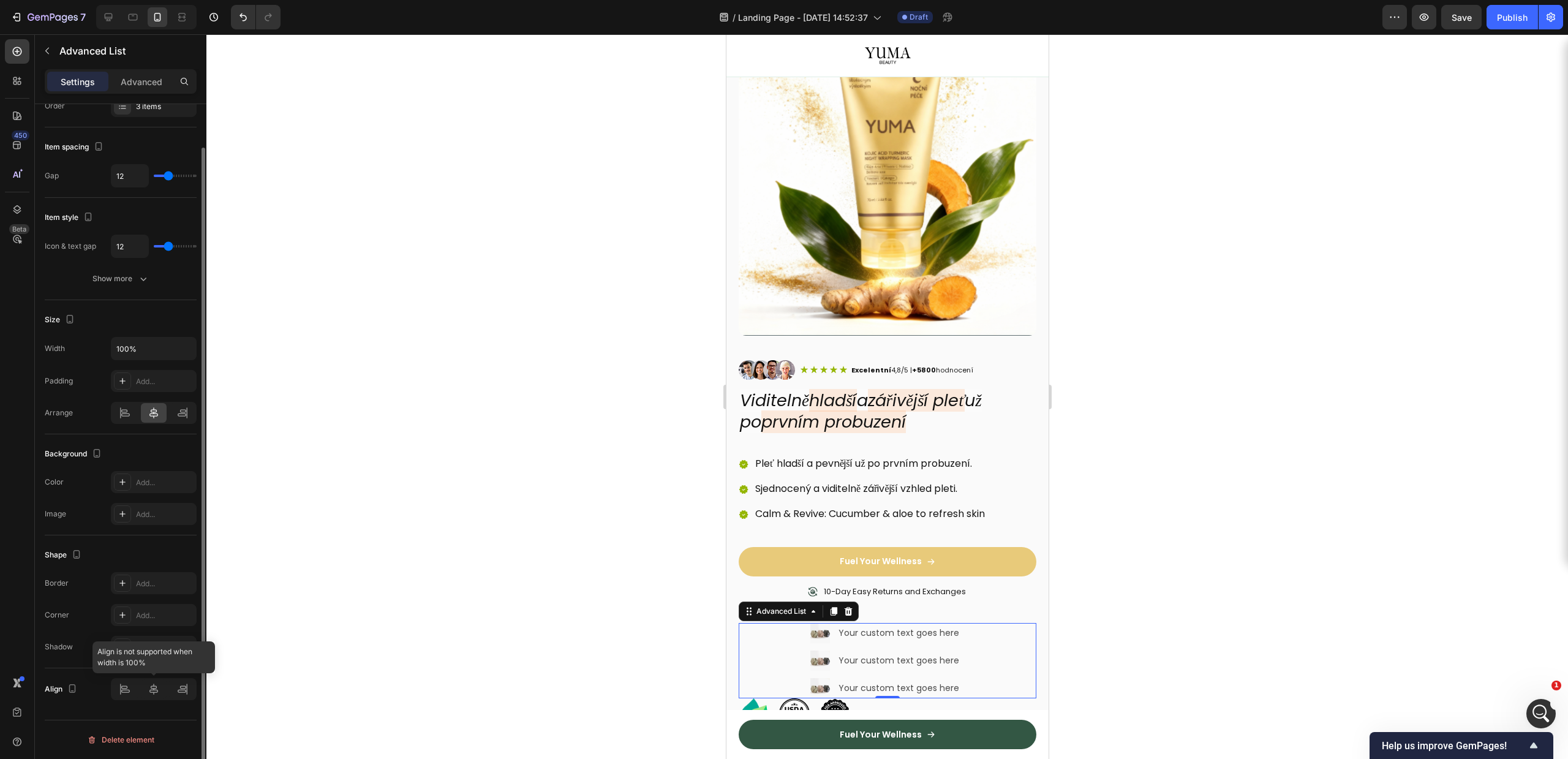
click at [162, 690] on div at bounding box center [153, 689] width 86 height 22
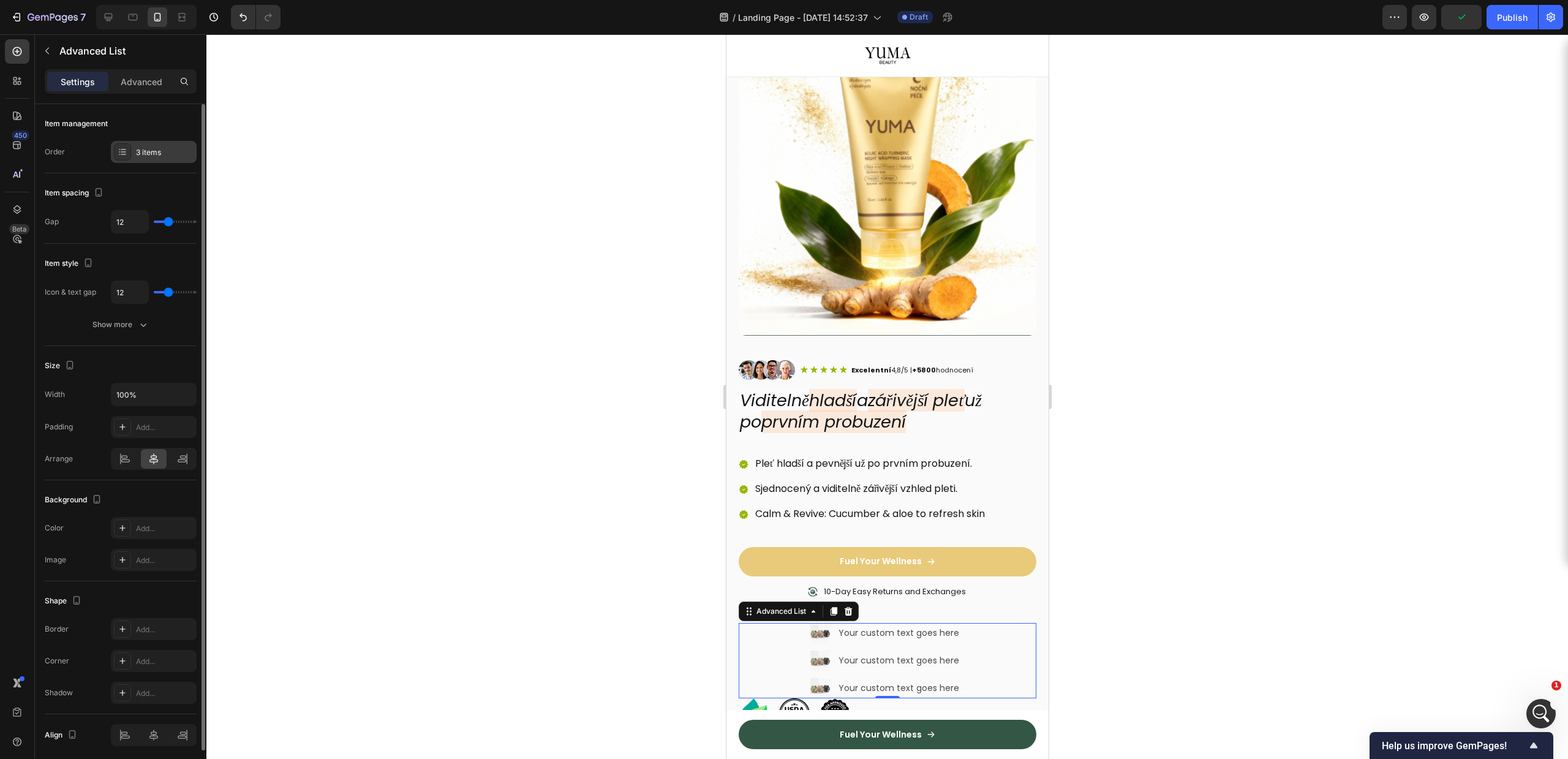
click at [146, 147] on div "3 items" at bounding box center [164, 152] width 57 height 11
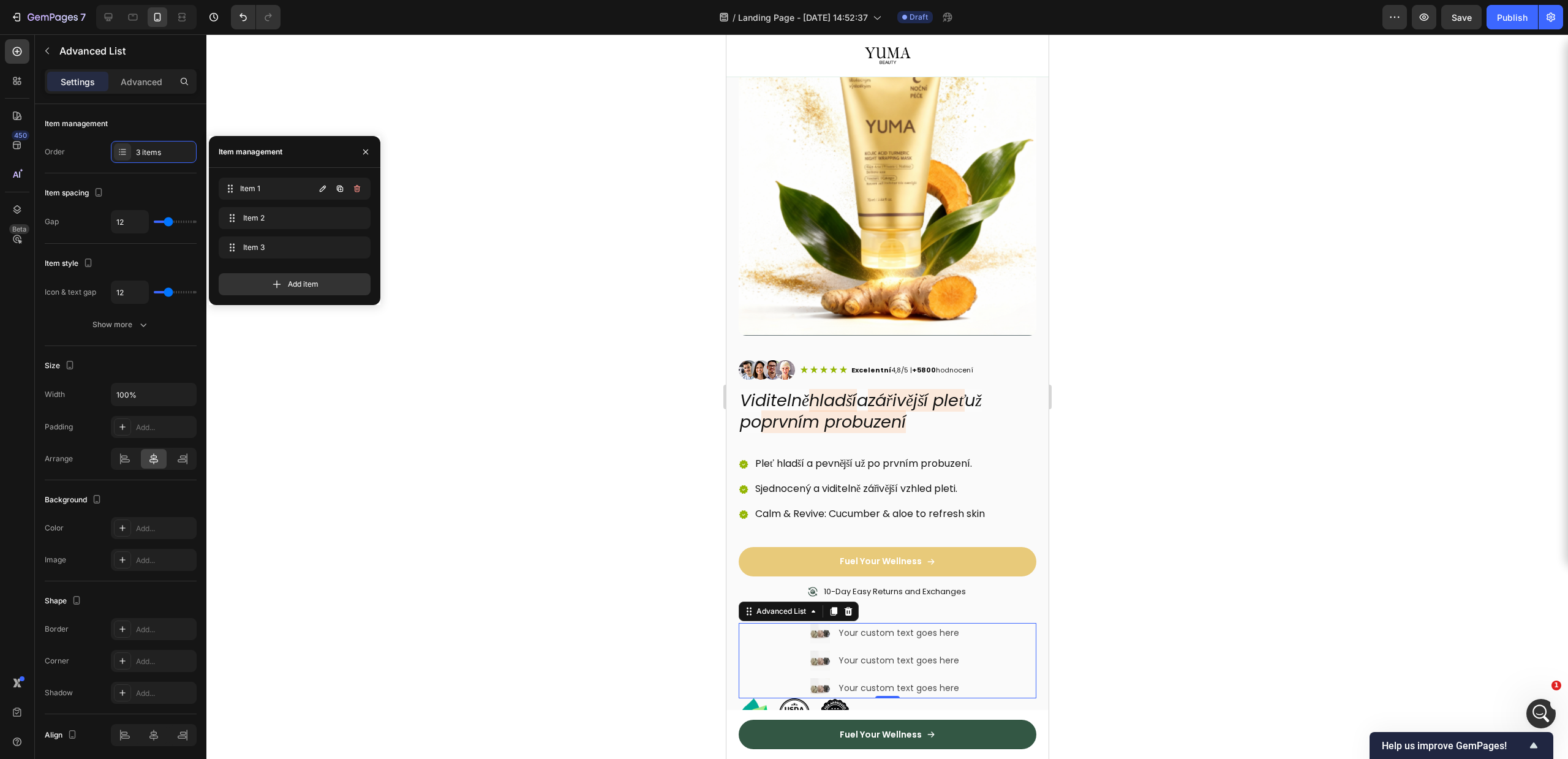
click at [288, 178] on div "Item 1 Item 1" at bounding box center [294, 189] width 152 height 22
click at [272, 190] on span "Item 1" at bounding box center [277, 188] width 74 height 11
click at [327, 187] on icon "button" at bounding box center [323, 188] width 10 height 10
click at [339, 187] on icon "button" at bounding box center [340, 188] width 5 height 5
click at [164, 94] on div "Settings Advanced" at bounding box center [120, 86] width 172 height 35
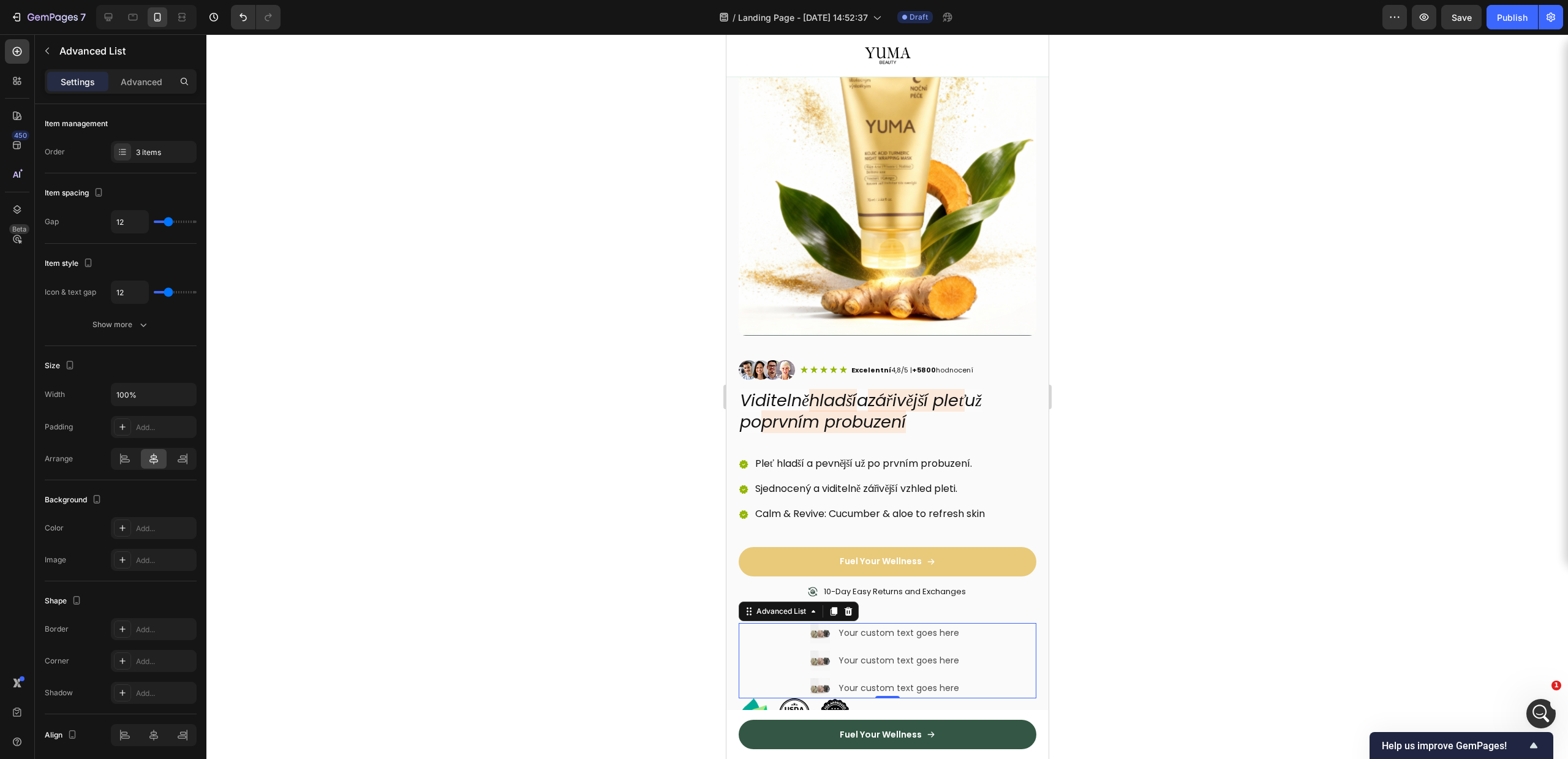
drag, startPoint x: 141, startPoint y: 88, endPoint x: 97, endPoint y: 80, distance: 44.7
click at [138, 88] on div "Advanced" at bounding box center [141, 81] width 61 height 19
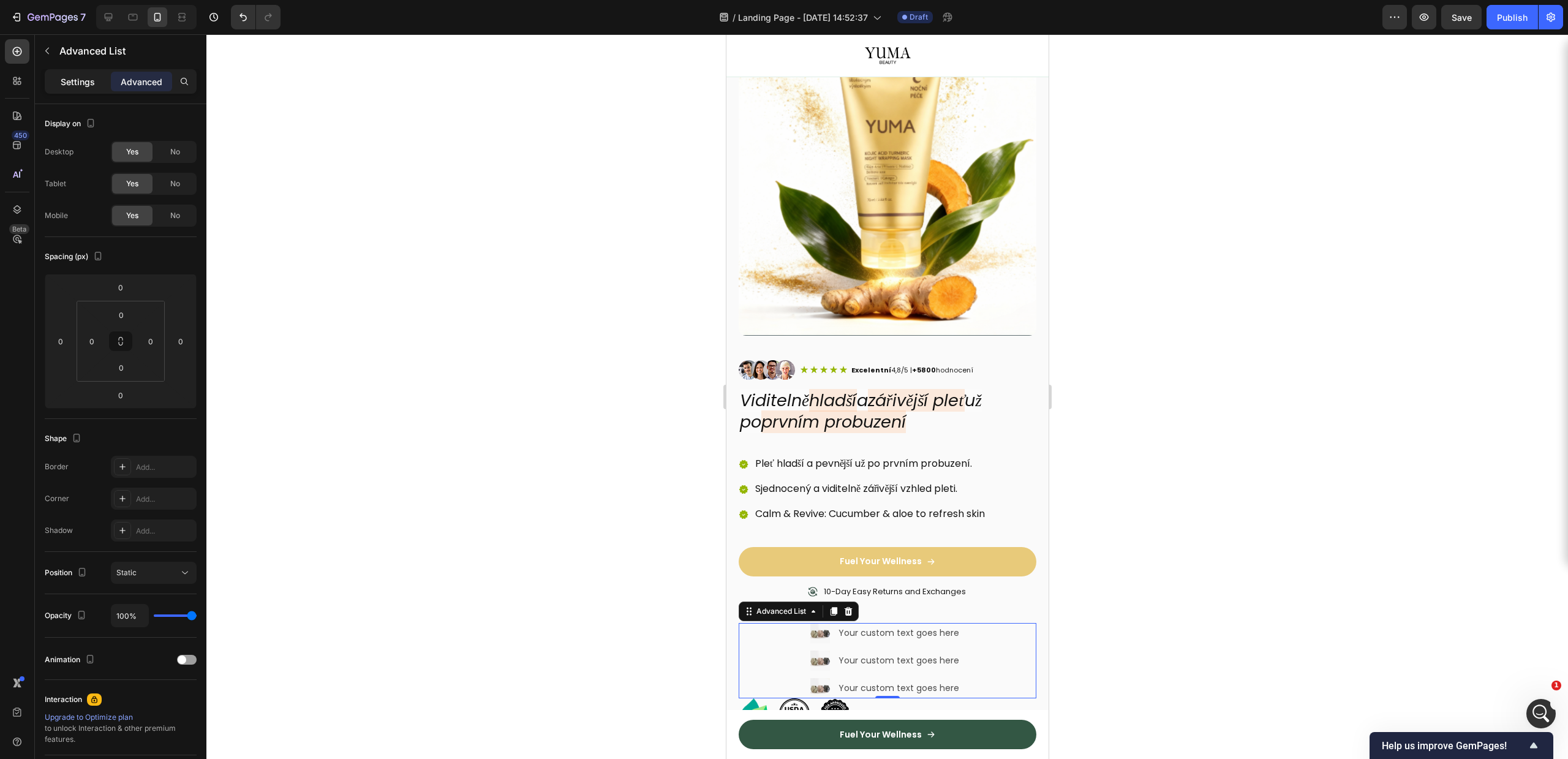
click at [81, 78] on p "Settings" at bounding box center [78, 81] width 34 height 13
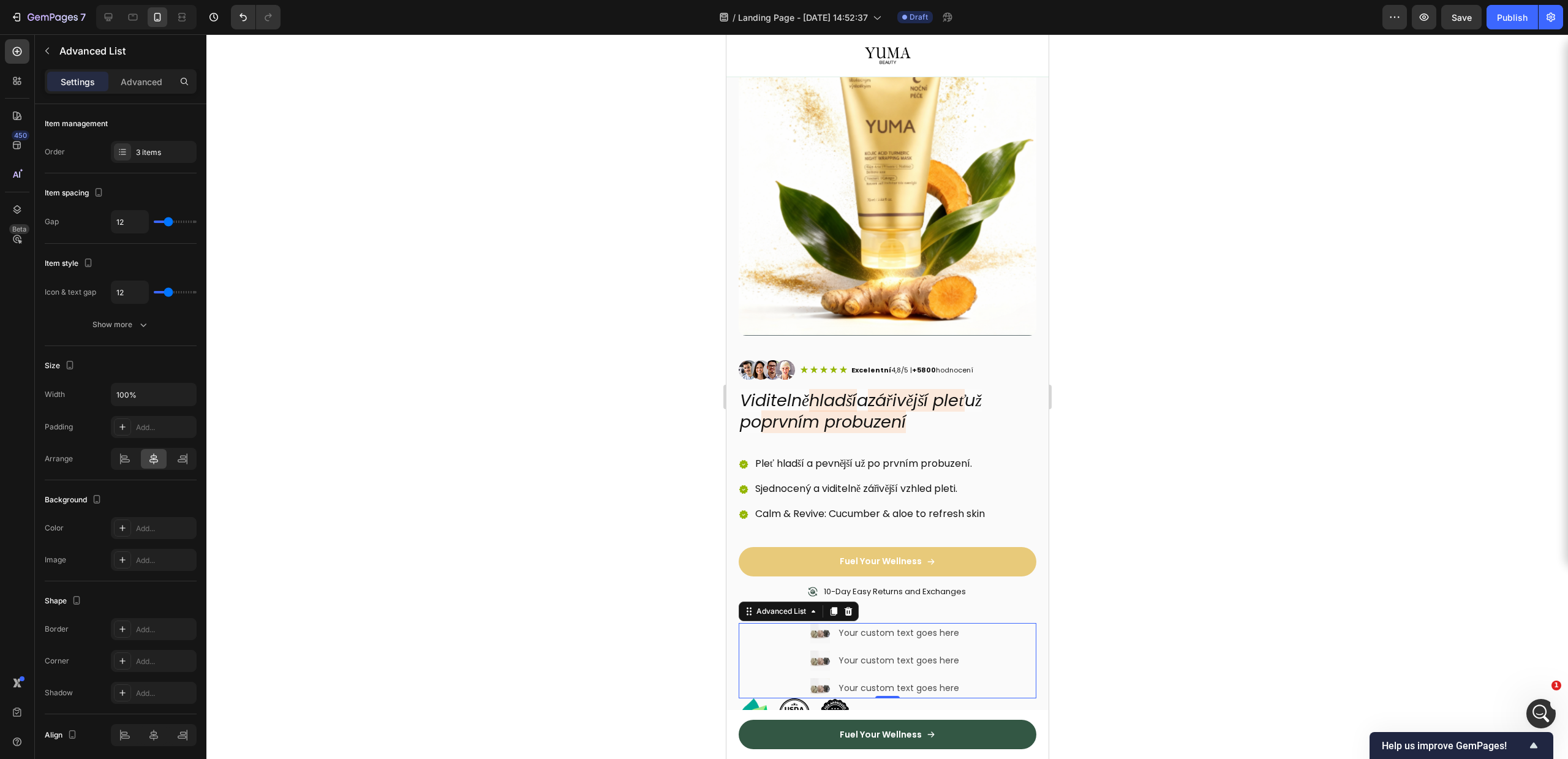
click at [1074, 492] on div at bounding box center [887, 396] width 1361 height 725
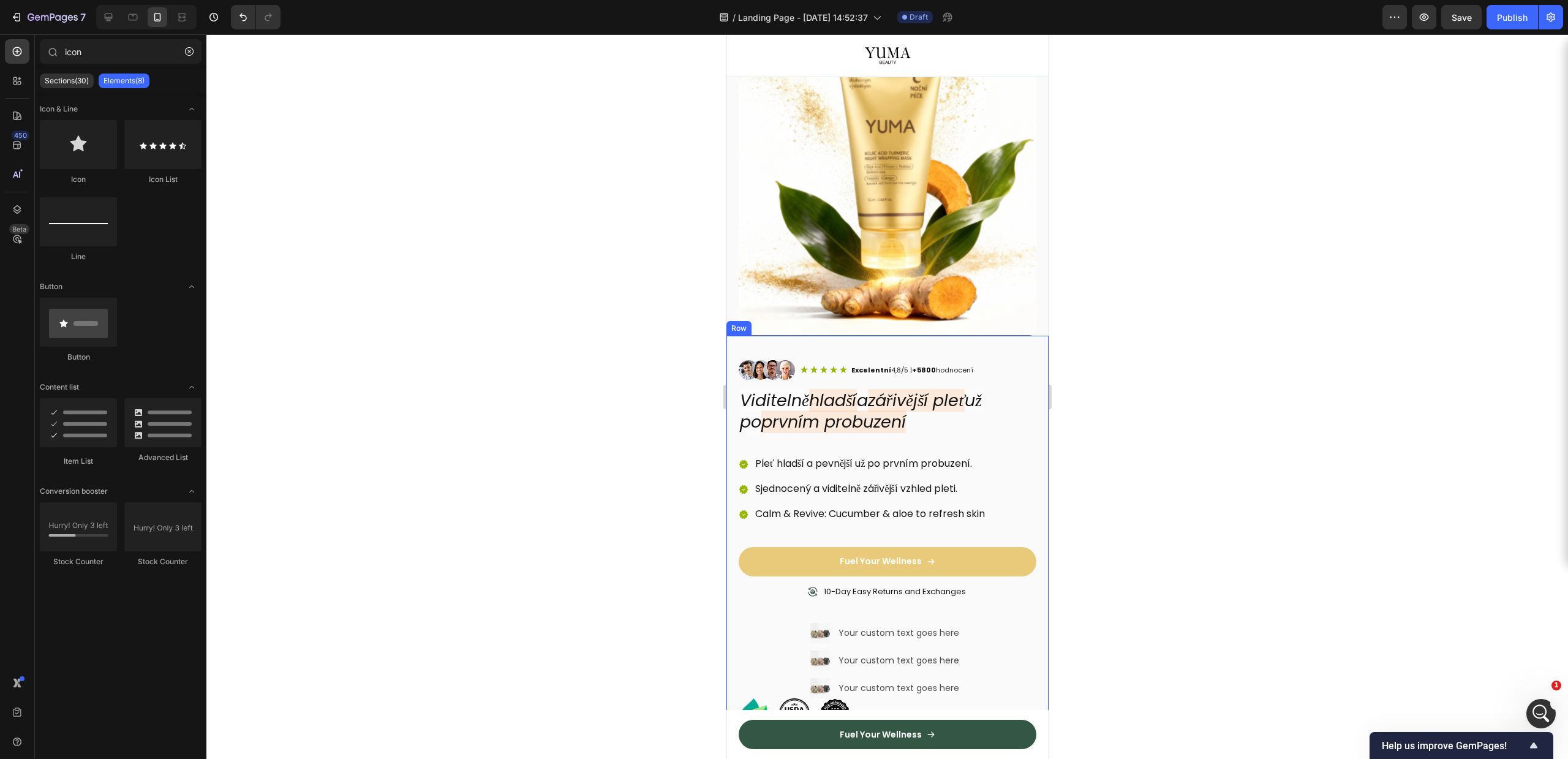
click at [1001, 623] on div "Image Your custom text goes here Text Block Image Your custom text goes here Te…" at bounding box center [887, 660] width 297 height 75
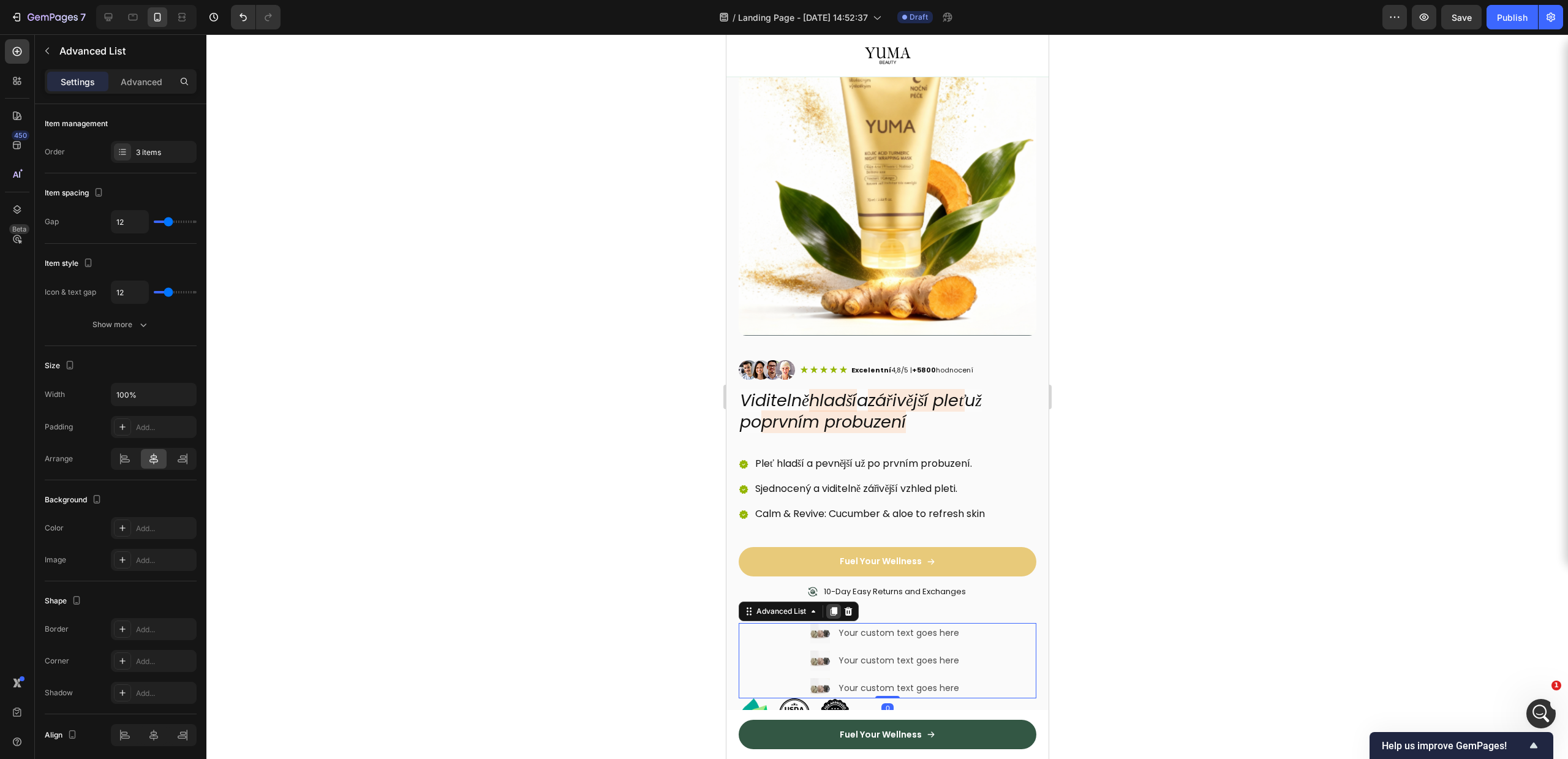
click at [839, 604] on div at bounding box center [833, 611] width 15 height 15
click at [874, 630] on li "Image Your custom text goes here Text Block" at bounding box center [887, 633] width 155 height 20
click at [848, 607] on icon at bounding box center [848, 611] width 10 height 10
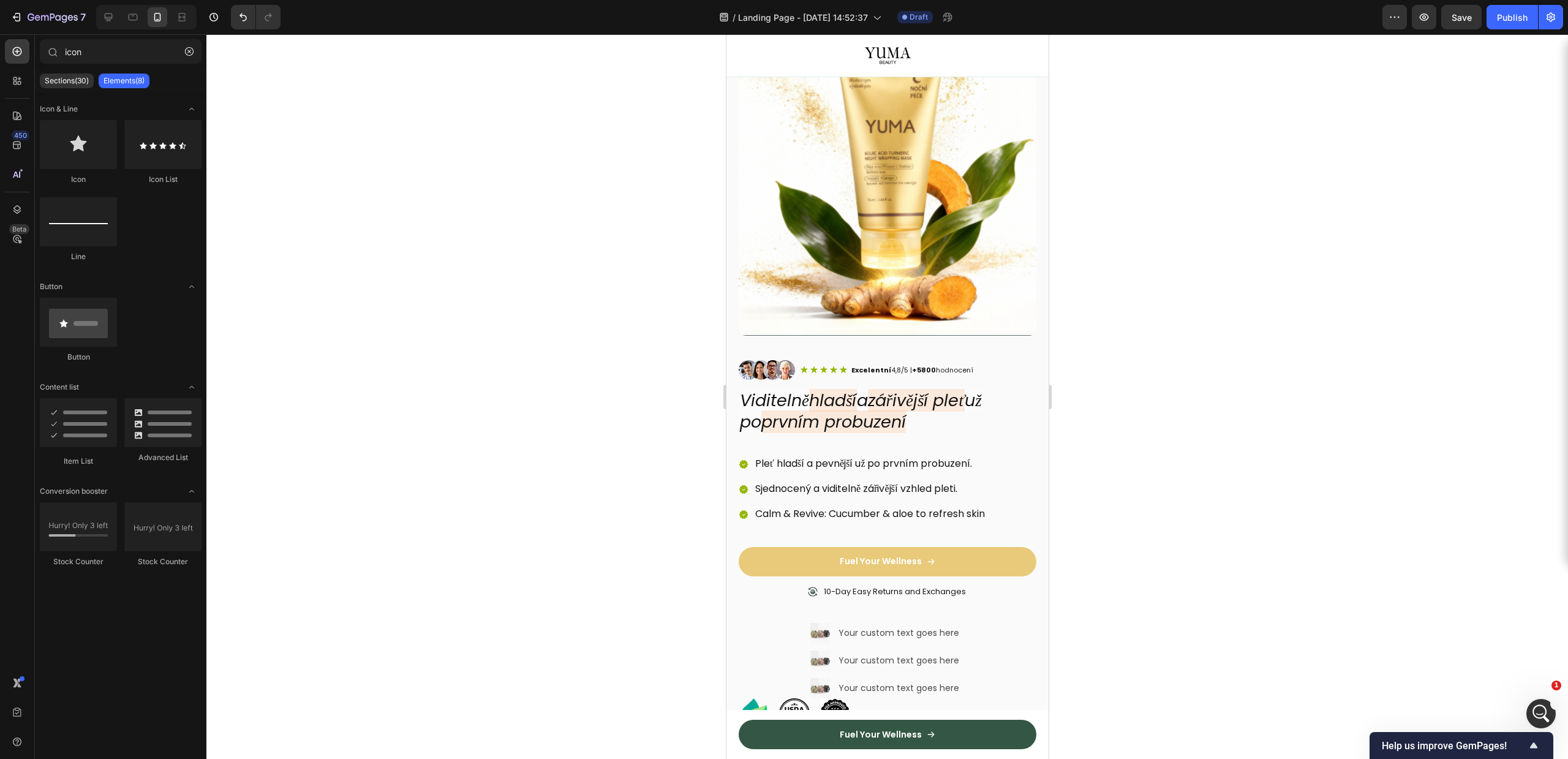
click at [1124, 569] on div at bounding box center [887, 396] width 1361 height 725
click at [894, 652] on div "Your custom text goes here" at bounding box center [900, 661] width 127 height 18
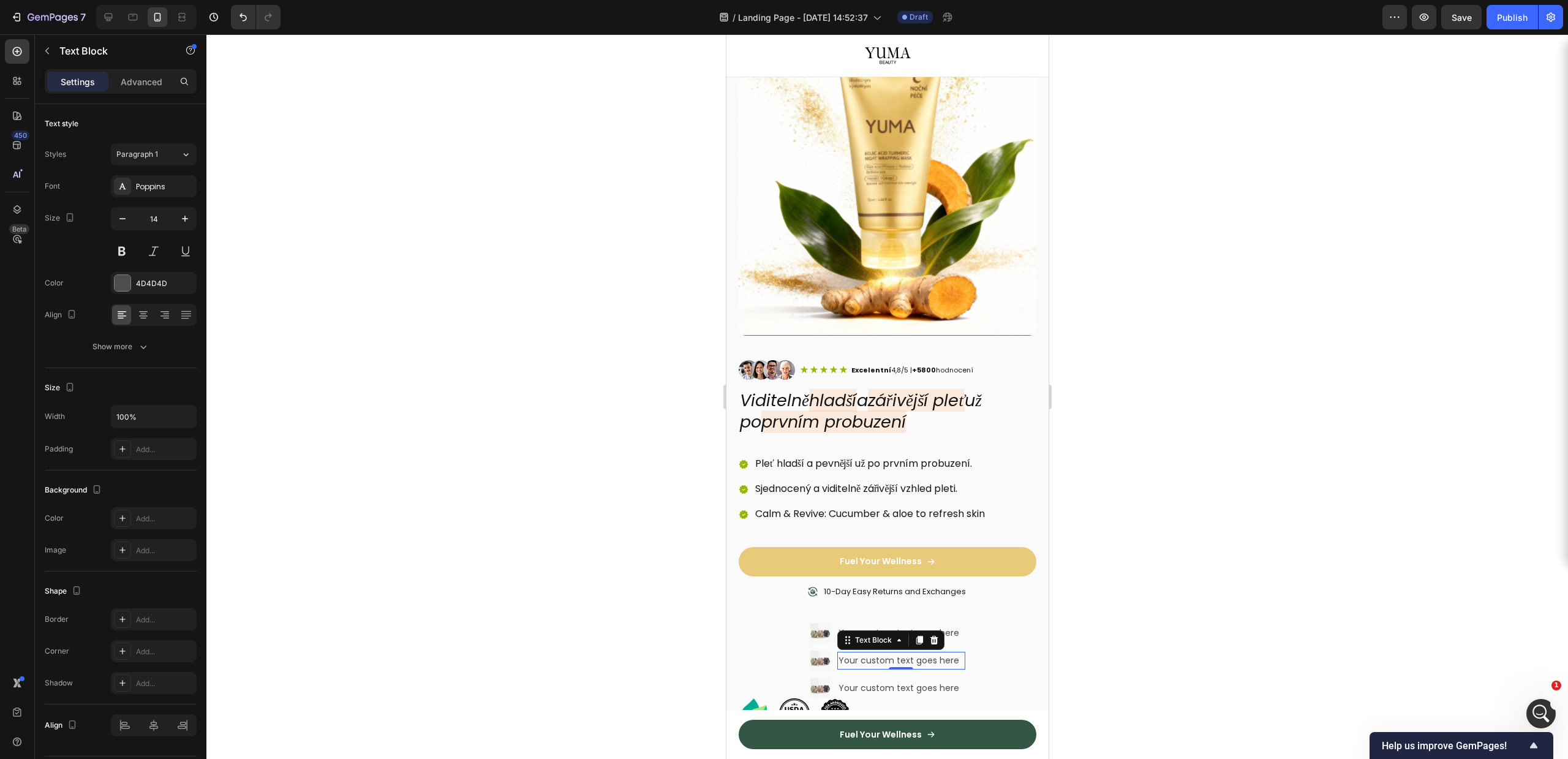
click at [1004, 623] on div "Image Your custom text goes here Text Block Image Your custom text goes here Te…" at bounding box center [887, 660] width 297 height 75
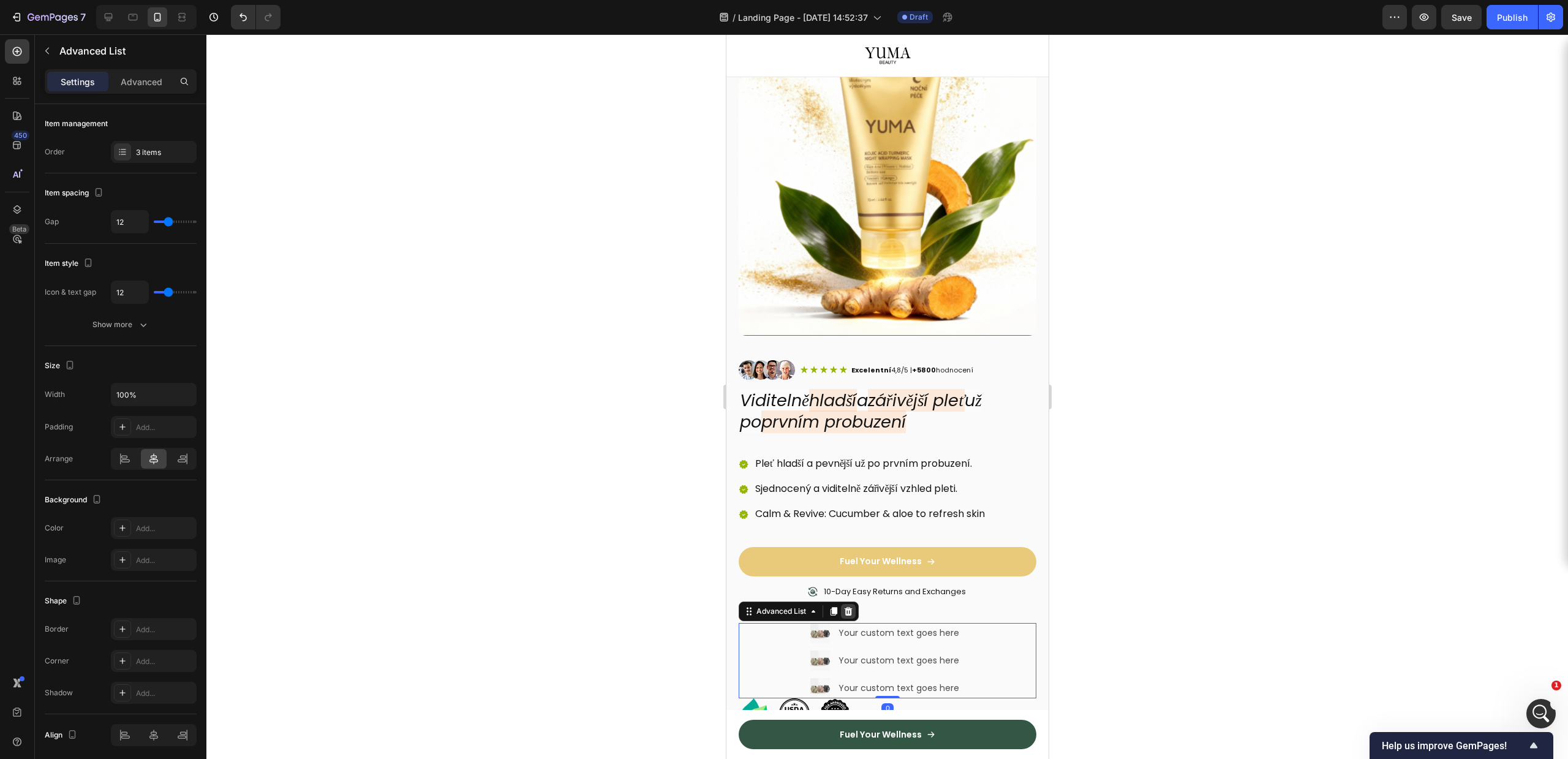
click at [852, 607] on icon at bounding box center [848, 611] width 10 height 10
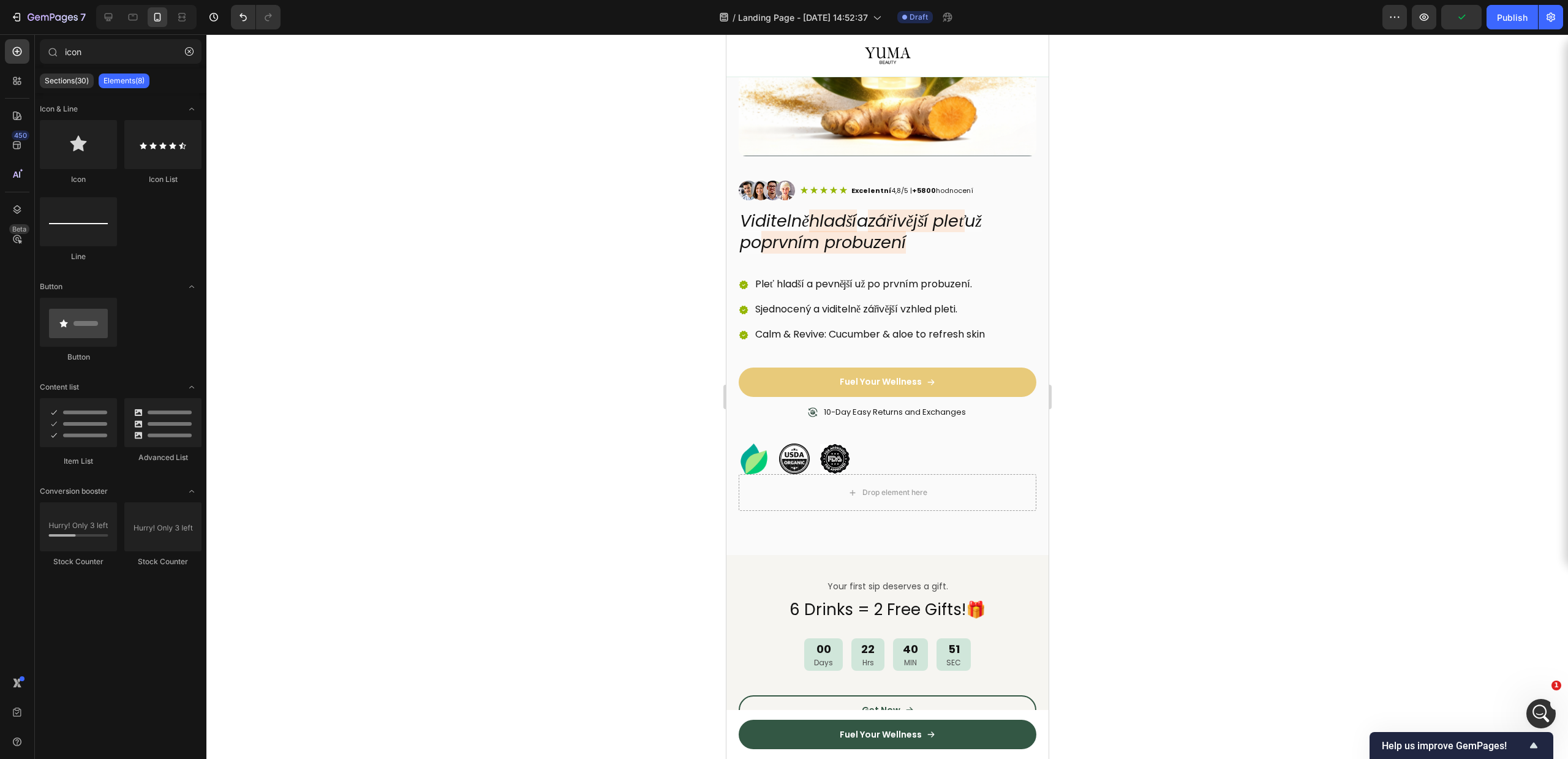
drag, startPoint x: 1042, startPoint y: 82, endPoint x: 1215, endPoint y: 35, distance: 179.3
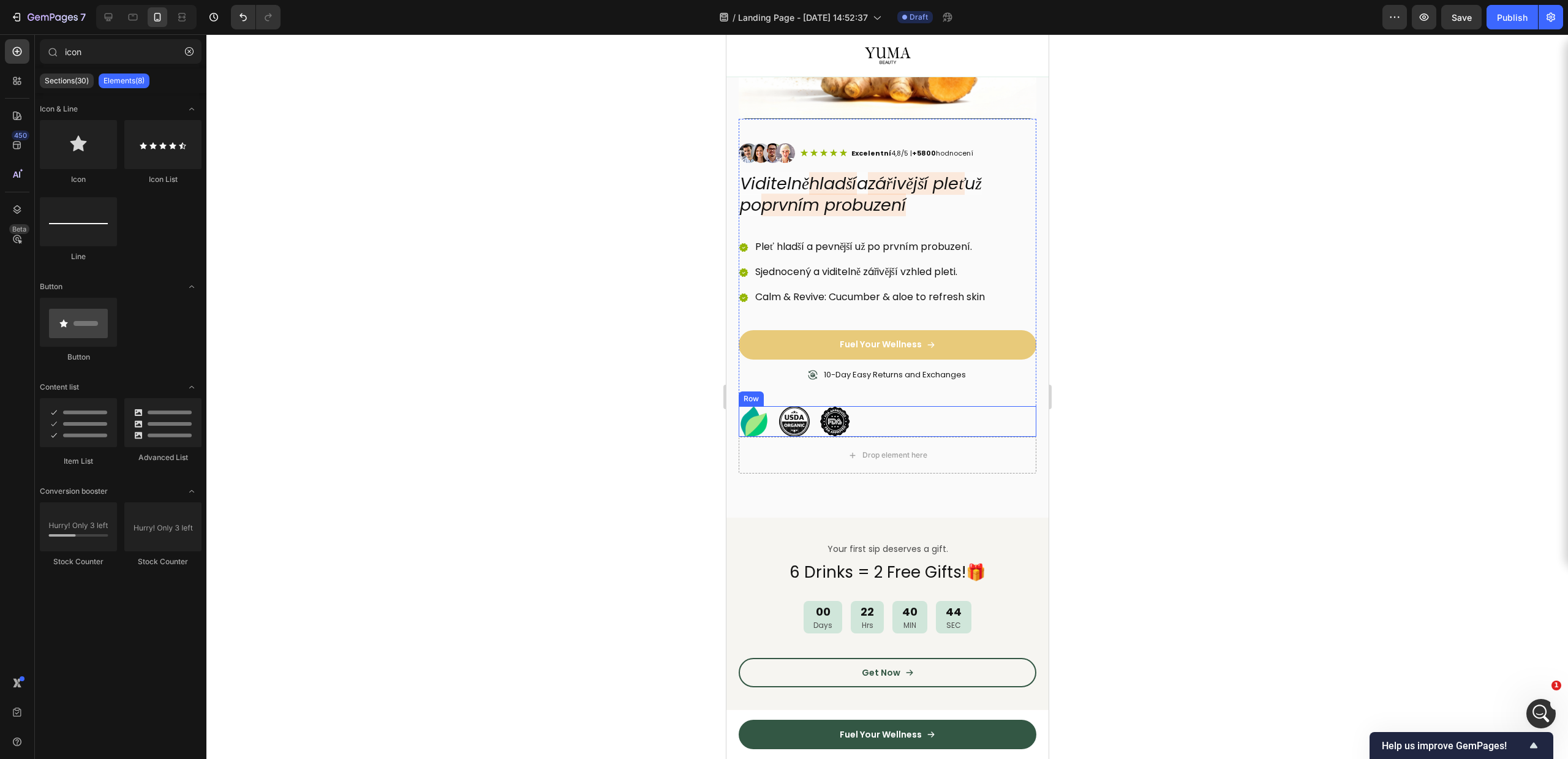
click at [896, 410] on div "Image Image Image Row" at bounding box center [887, 421] width 297 height 30
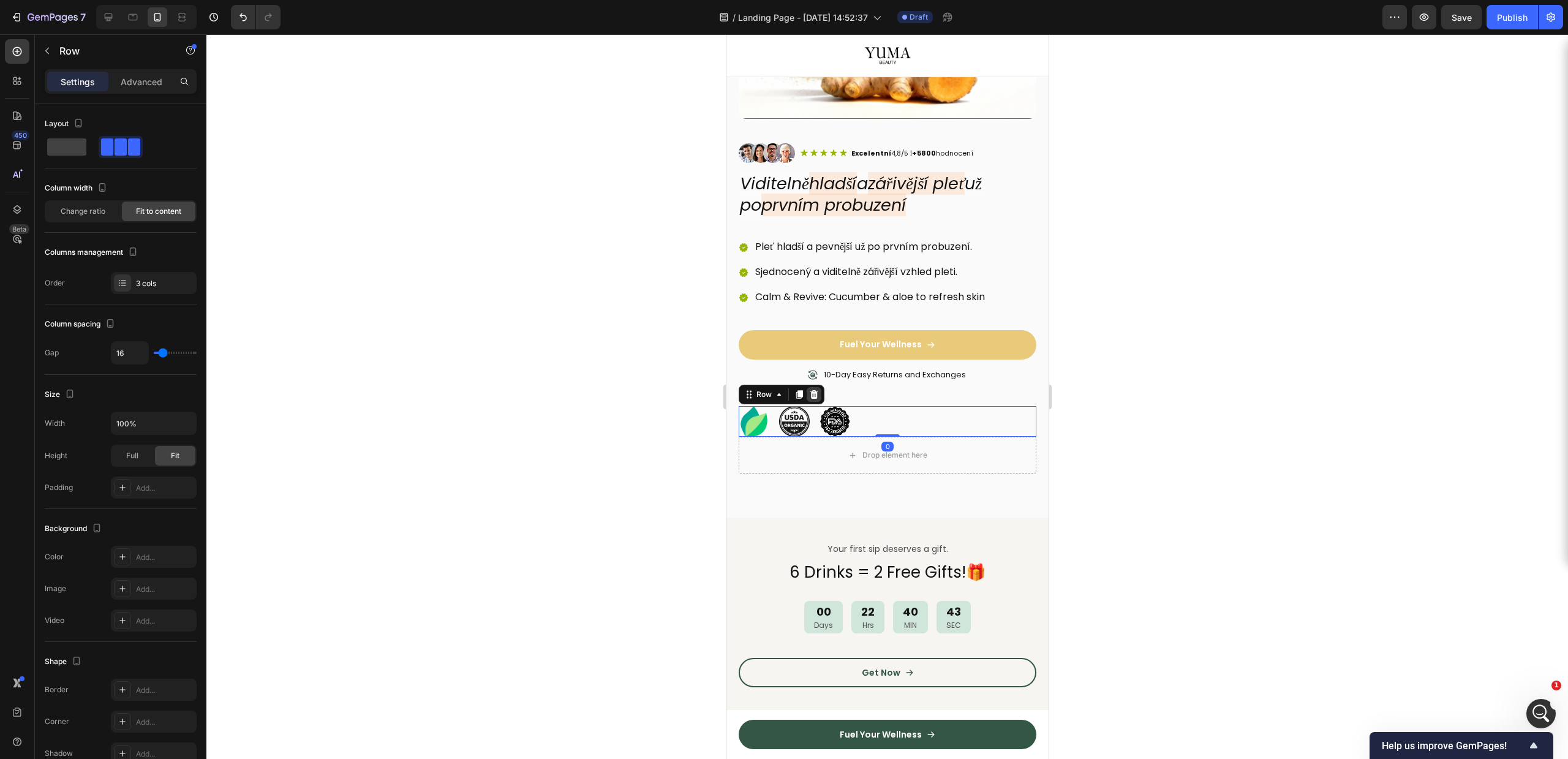
click at [806, 384] on div "Row" at bounding box center [781, 394] width 86 height 19
click at [815, 390] on icon at bounding box center [813, 395] width 8 height 9
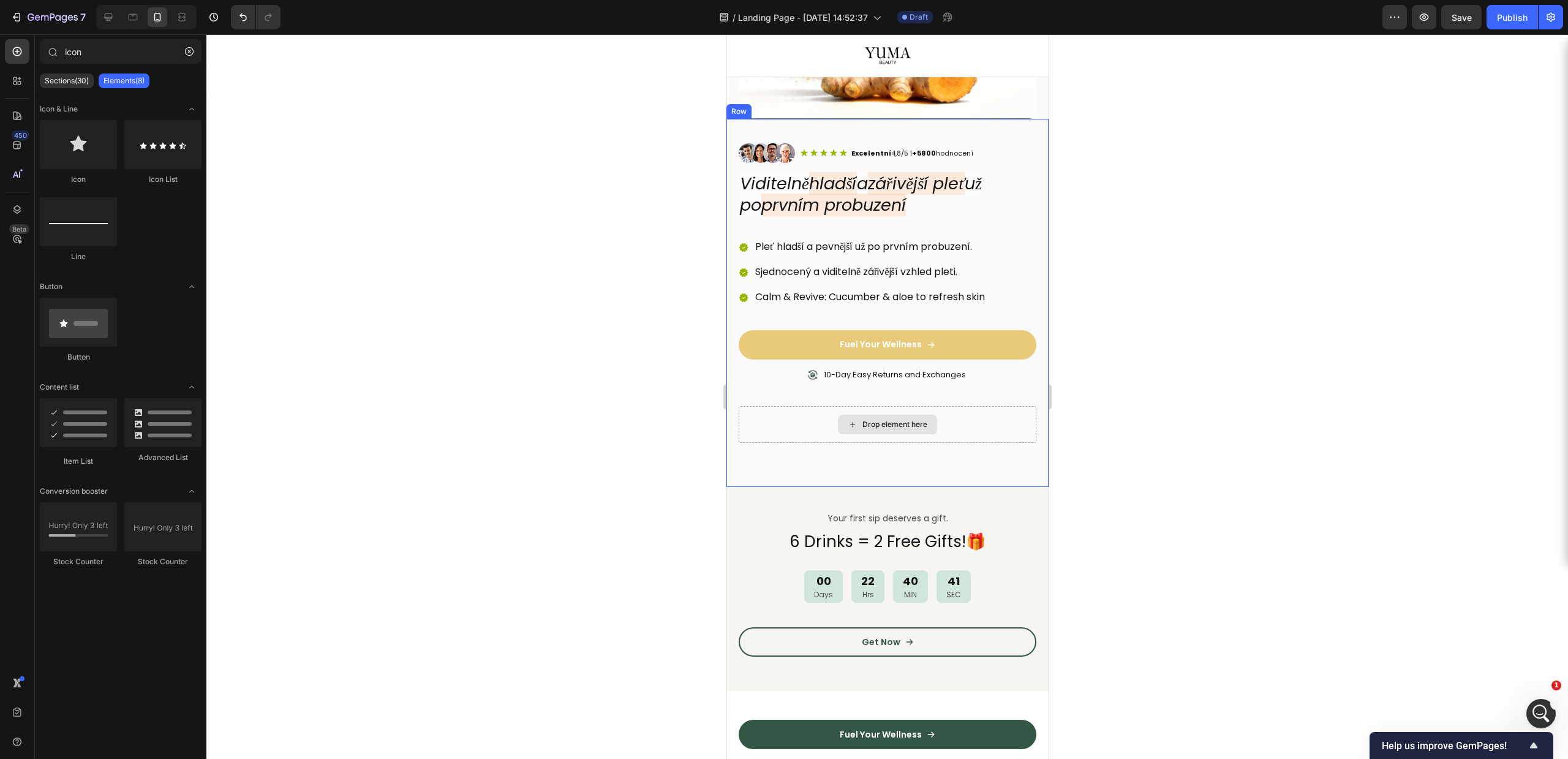
click at [850, 415] on div "Drop element here" at bounding box center [886, 424] width 99 height 19
click at [769, 381] on div "10-Day Easy Returns and Exchanges" at bounding box center [887, 387] width 297 height 39
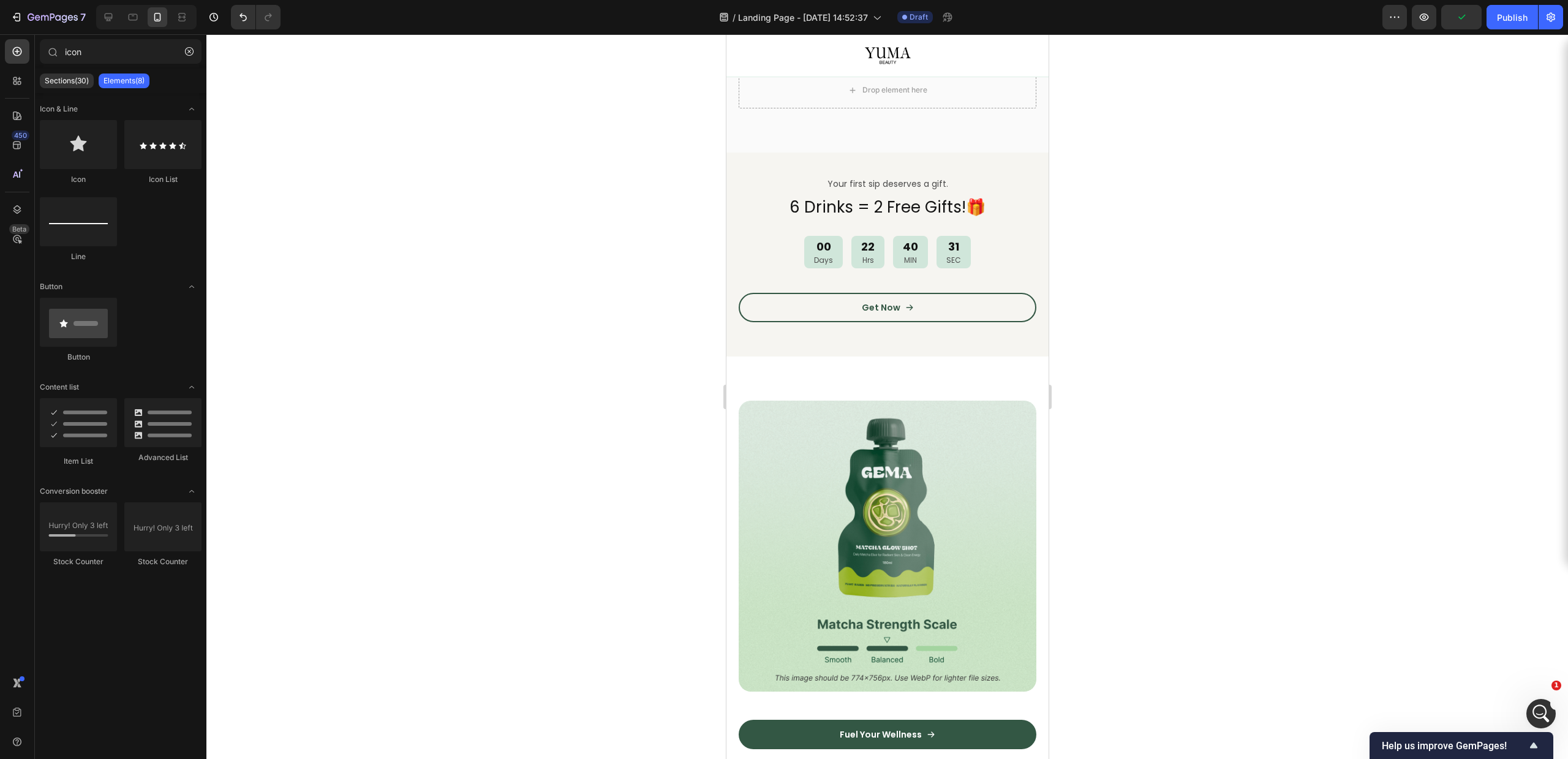
scroll to position [534, 0]
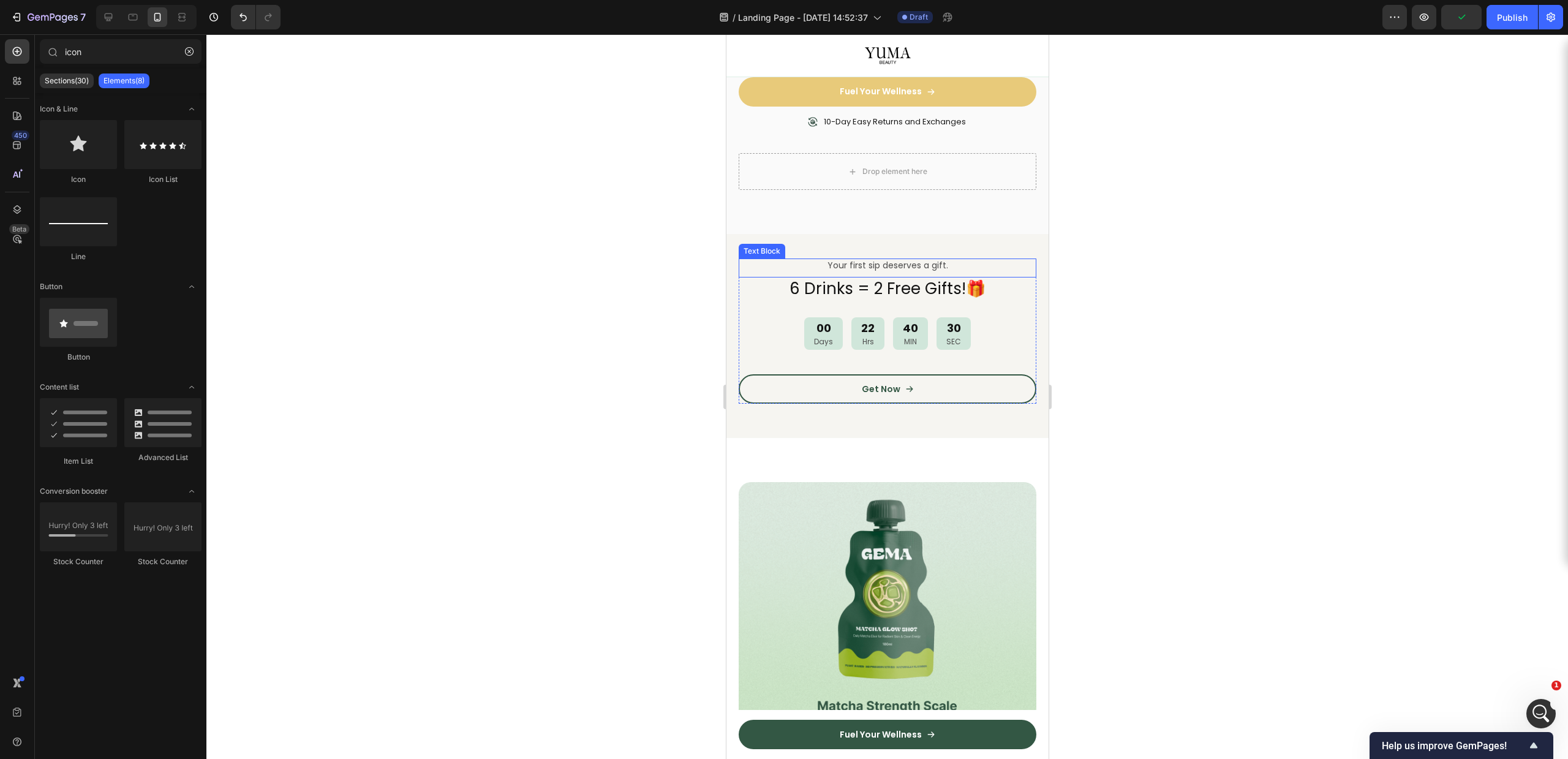
click at [883, 262] on p "Your first sip deserves a gift." at bounding box center [886, 265] width 295 height 11
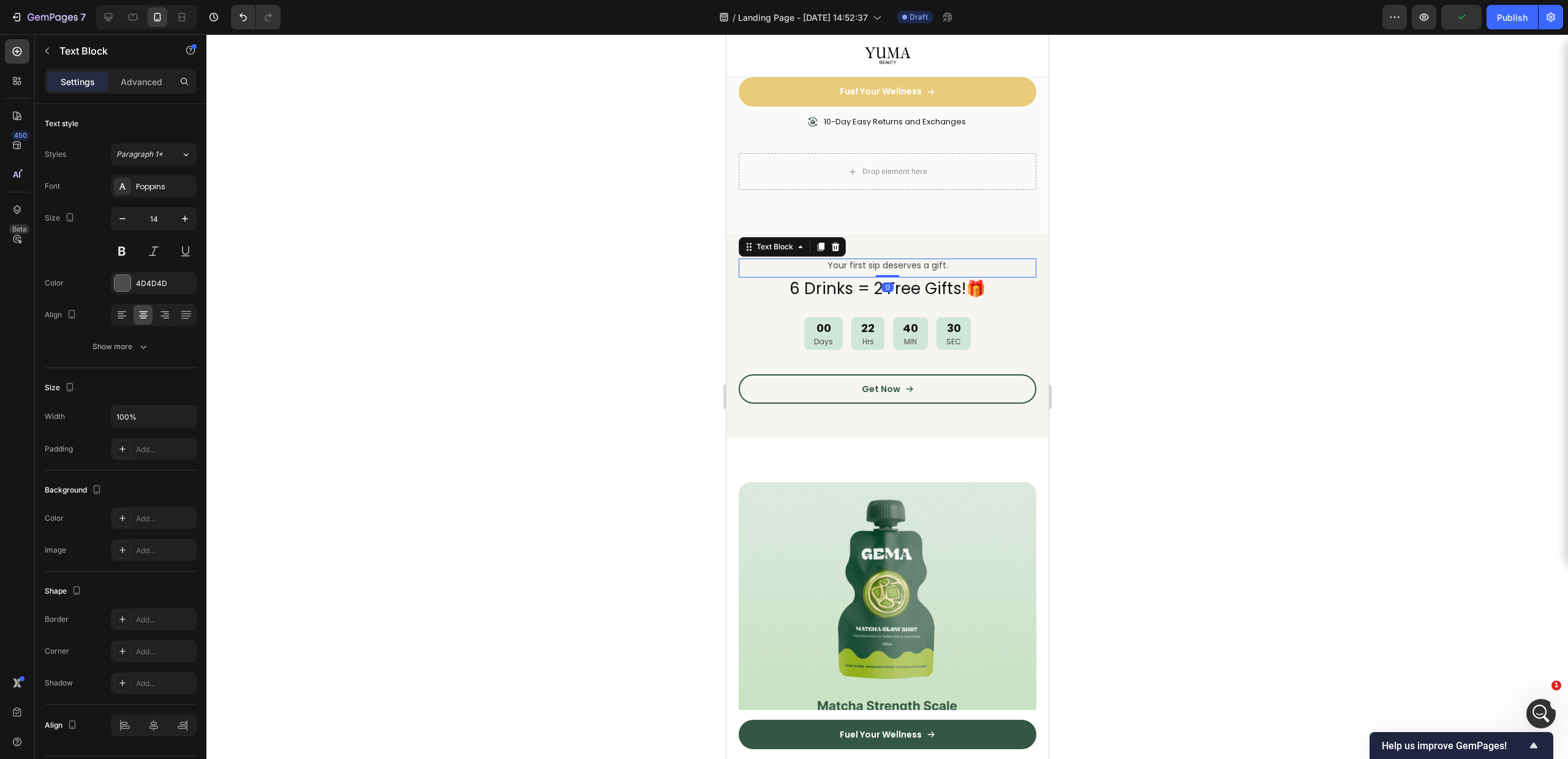
click at [883, 262] on p "Your first sip deserves a gift." at bounding box center [886, 265] width 295 height 11
drag, startPoint x: 487, startPoint y: 311, endPoint x: 493, endPoint y: 311, distance: 6.0
click at [488, 311] on div at bounding box center [887, 396] width 1361 height 725
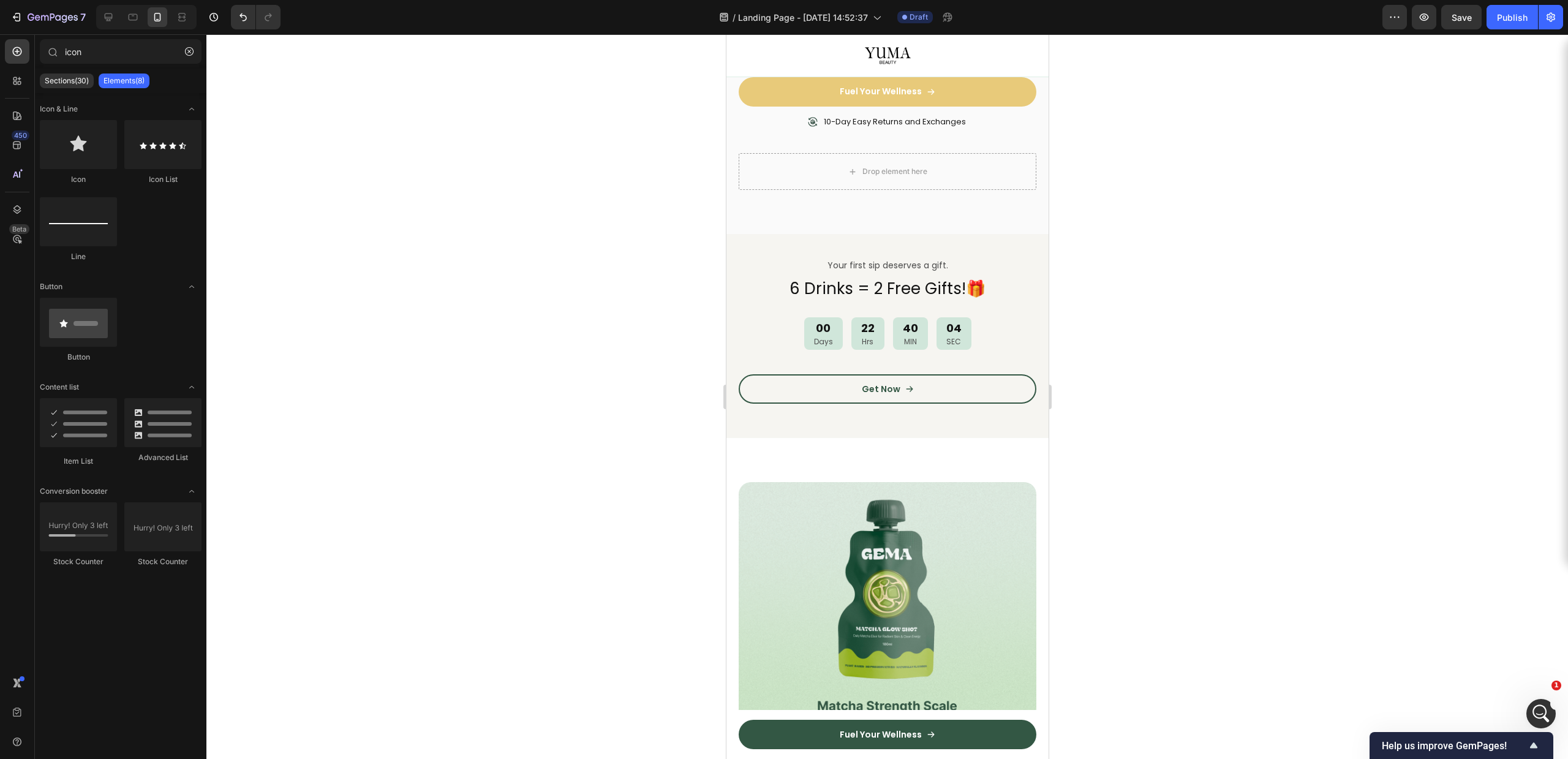
click at [471, 237] on div at bounding box center [887, 396] width 1361 height 725
click at [886, 282] on h2 "6 Drinks = 2 Free Gifts!🎁" at bounding box center [887, 288] width 297 height 23
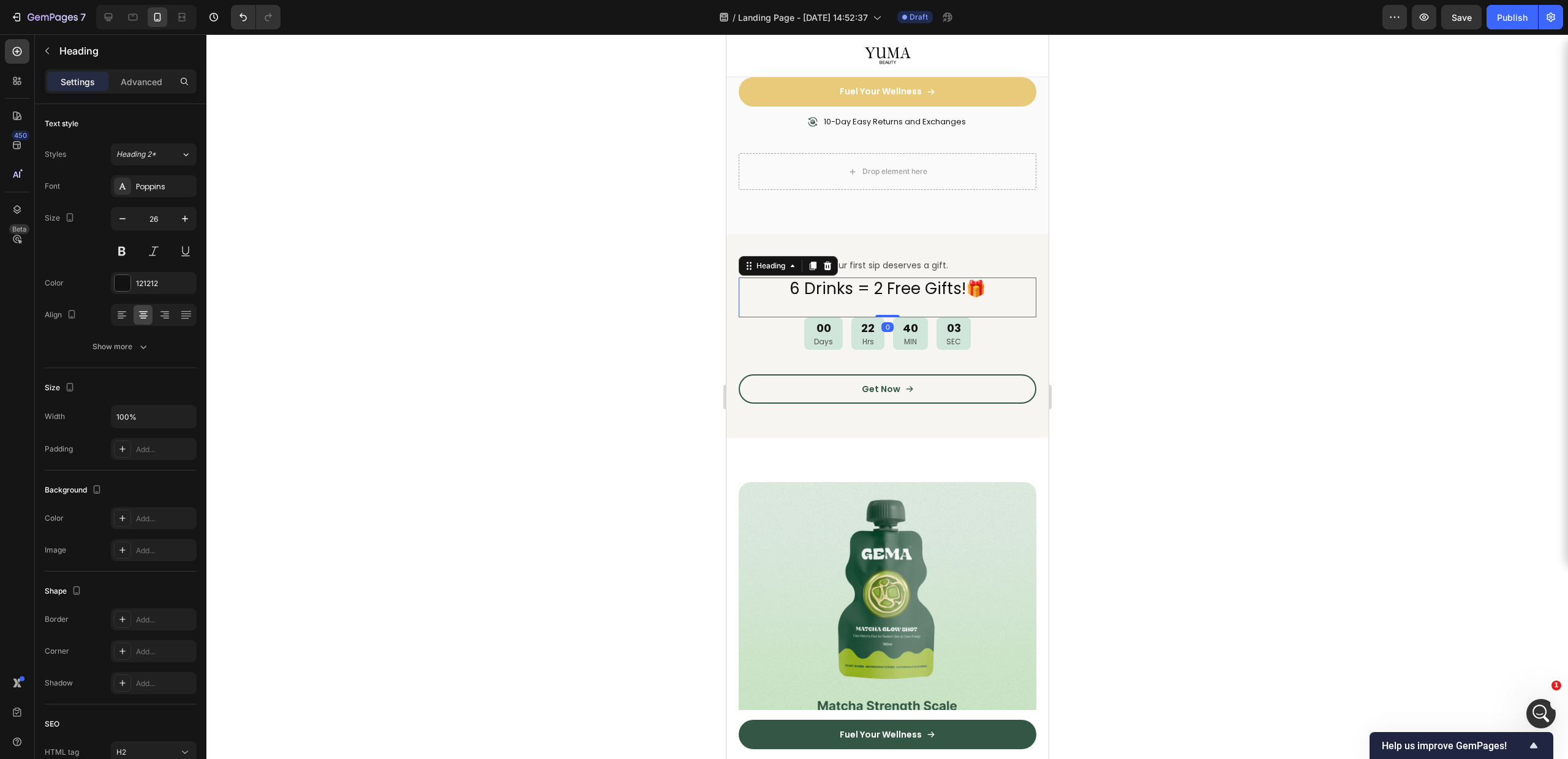
click at [886, 282] on h2 "6 Drinks = 2 Free Gifts!🎁" at bounding box center [887, 288] width 297 height 23
click at [886, 282] on p "6 Drinks = 2 Free Gifts!🎁" at bounding box center [886, 289] width 295 height 21
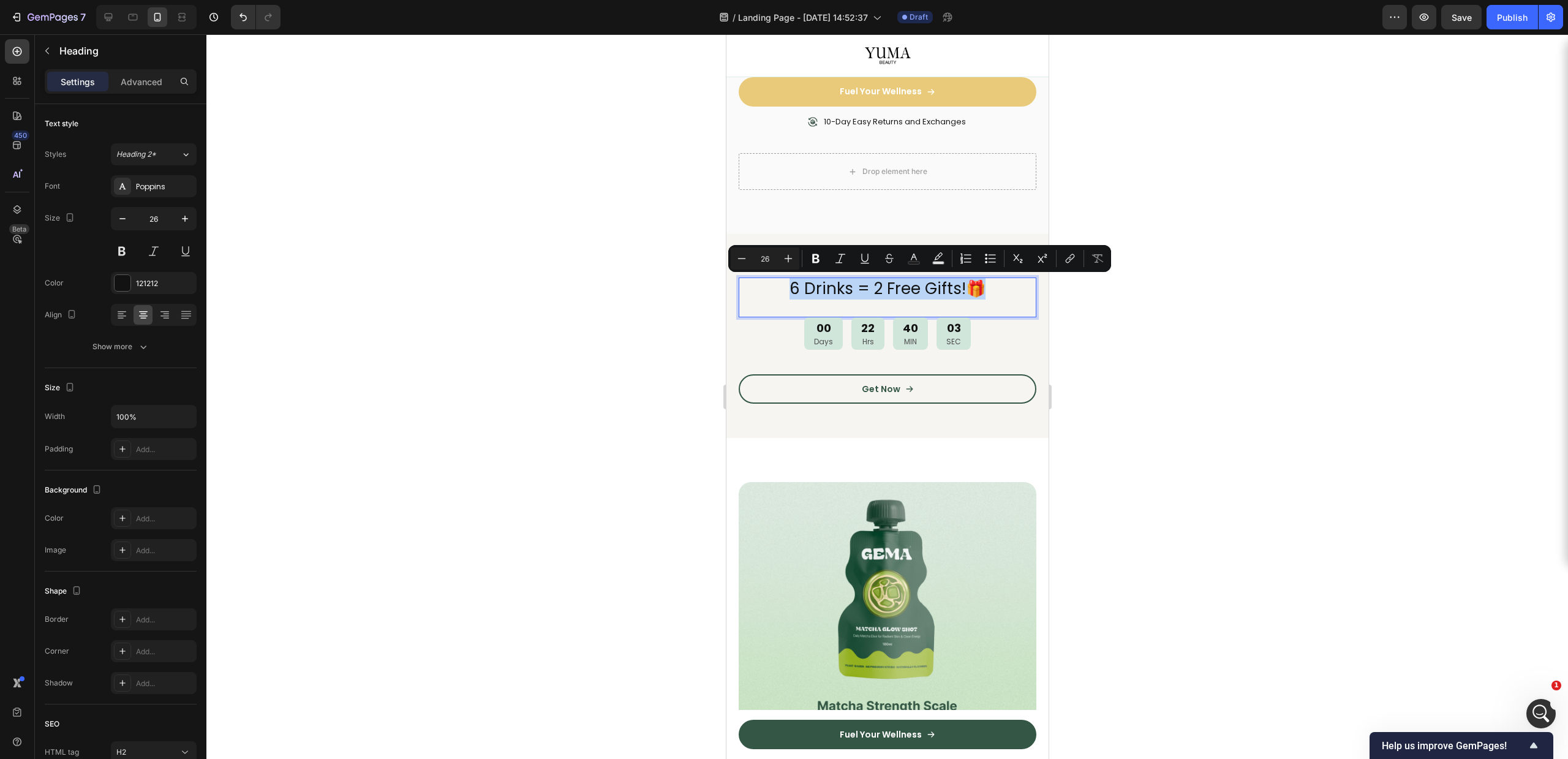
click at [829, 286] on p "6 Drinks = 2 Free Gifts!🎁" at bounding box center [886, 289] width 295 height 21
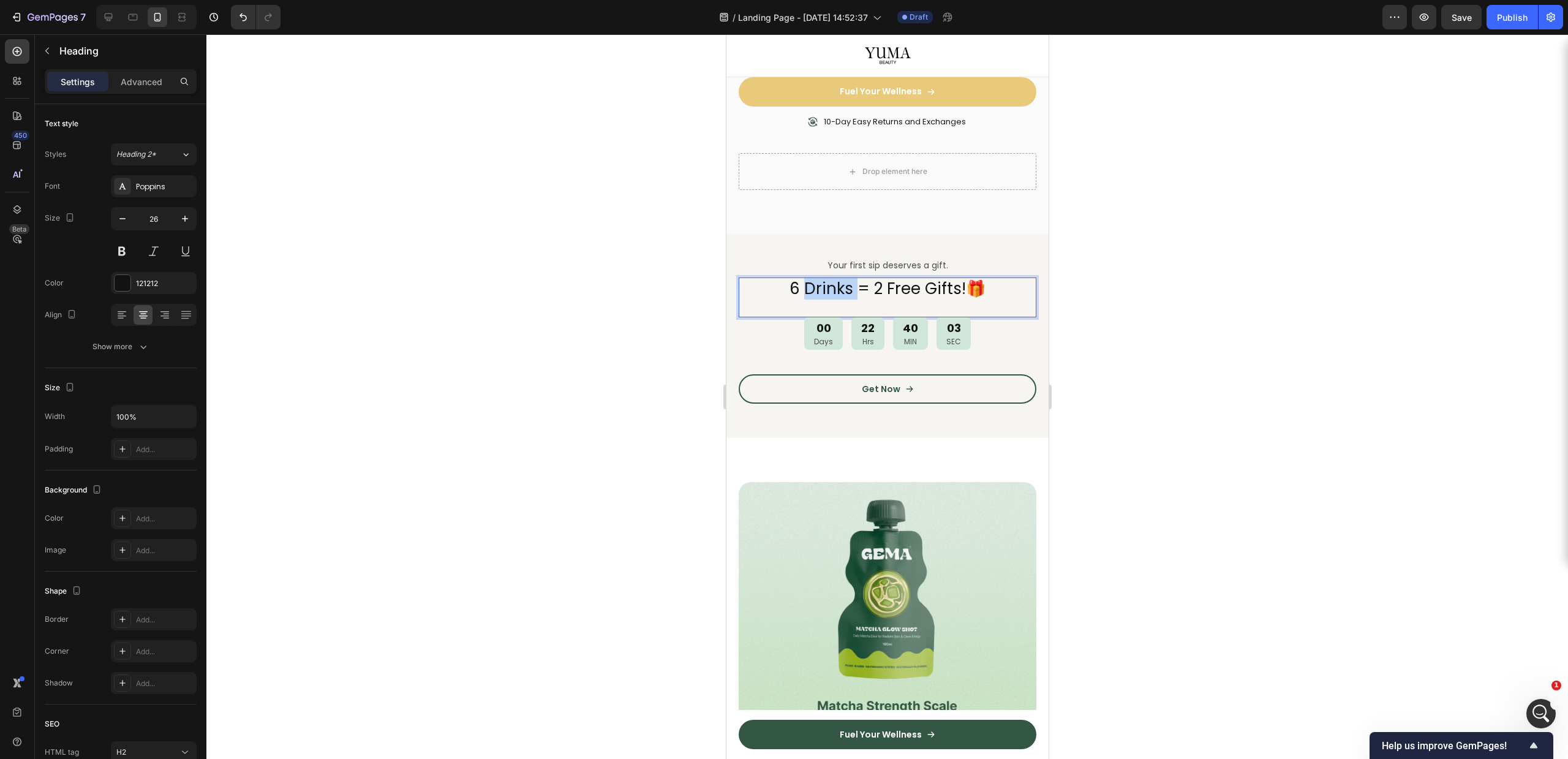
click at [829, 286] on p "6 Drinks = 2 Free Gifts!🎁" at bounding box center [886, 289] width 295 height 21
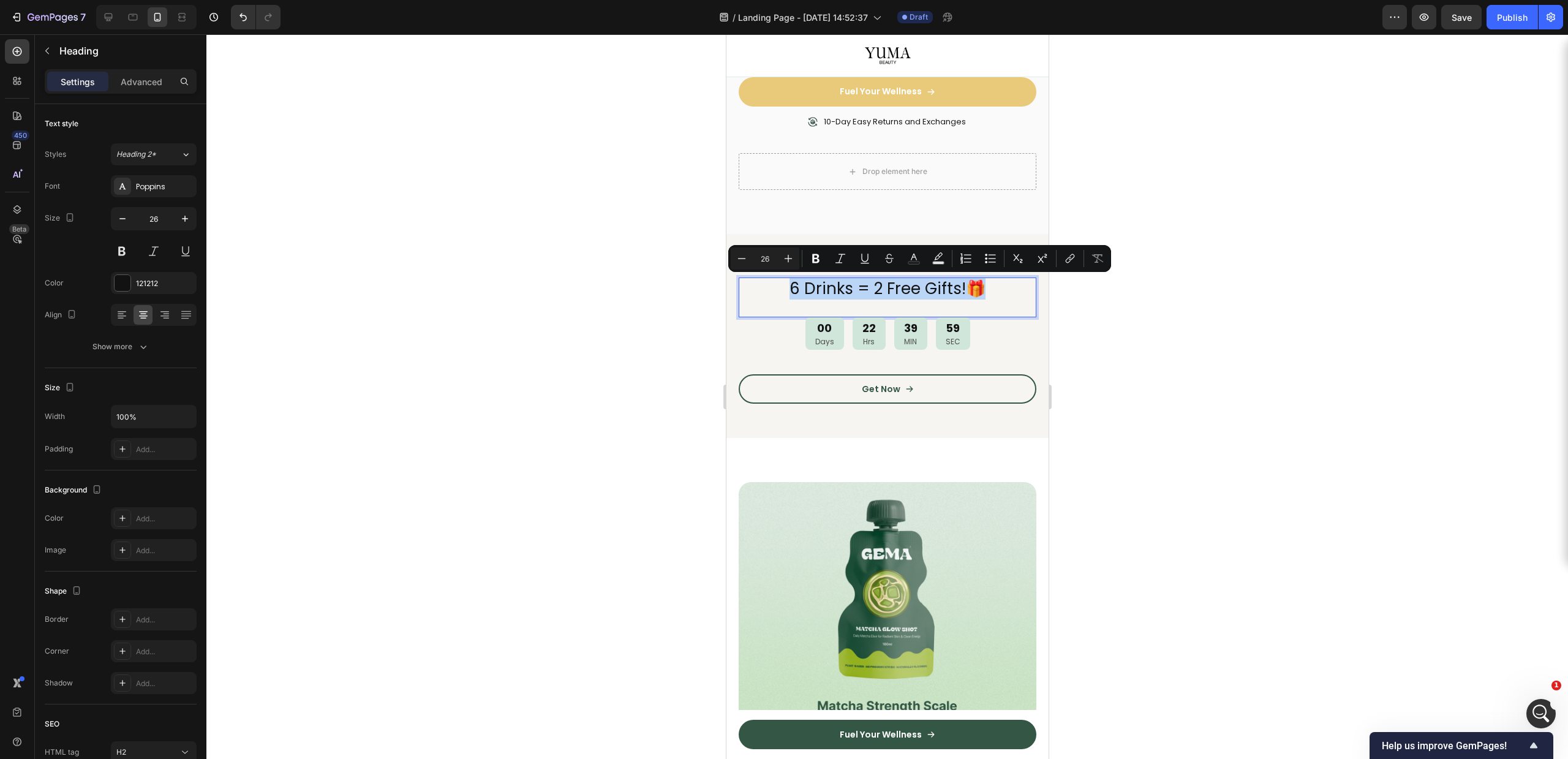
click at [798, 289] on p "6 Drinks = 2 Free Gifts!🎁" at bounding box center [886, 289] width 295 height 21
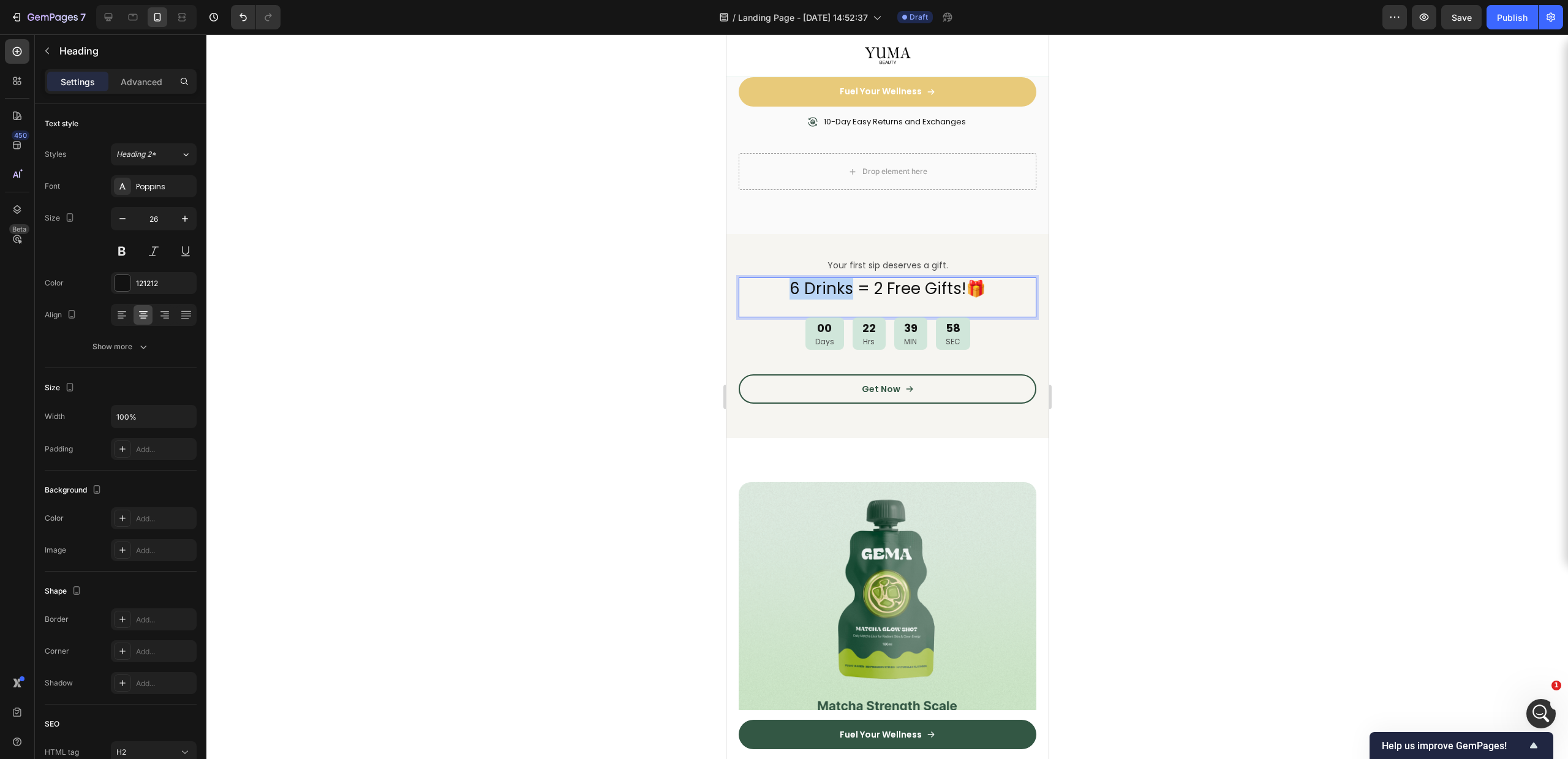
drag, startPoint x: 798, startPoint y: 289, endPoint x: 779, endPoint y: 289, distance: 19.0
click at [779, 289] on p "6 Drinks = 2 Free Gifts!🎁" at bounding box center [886, 289] width 295 height 21
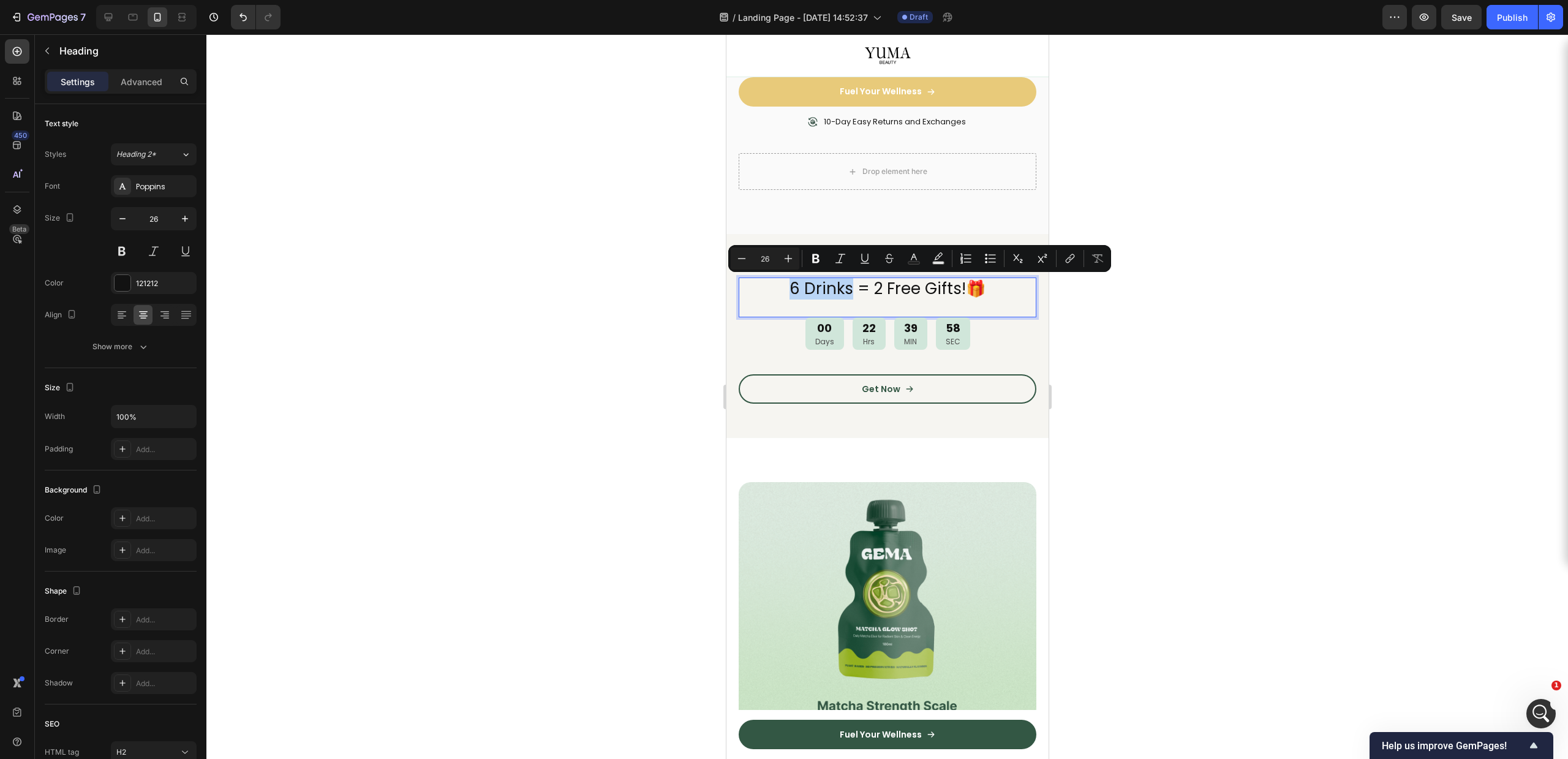
click at [793, 287] on p "6 Drinks = 2 Free Gifts!🎁" at bounding box center [886, 289] width 295 height 21
drag, startPoint x: 793, startPoint y: 287, endPoint x: 779, endPoint y: 287, distance: 14.0
click at [779, 287] on p "6 Drinks = 2 Free Gifts!🎁" at bounding box center [886, 289] width 295 height 21
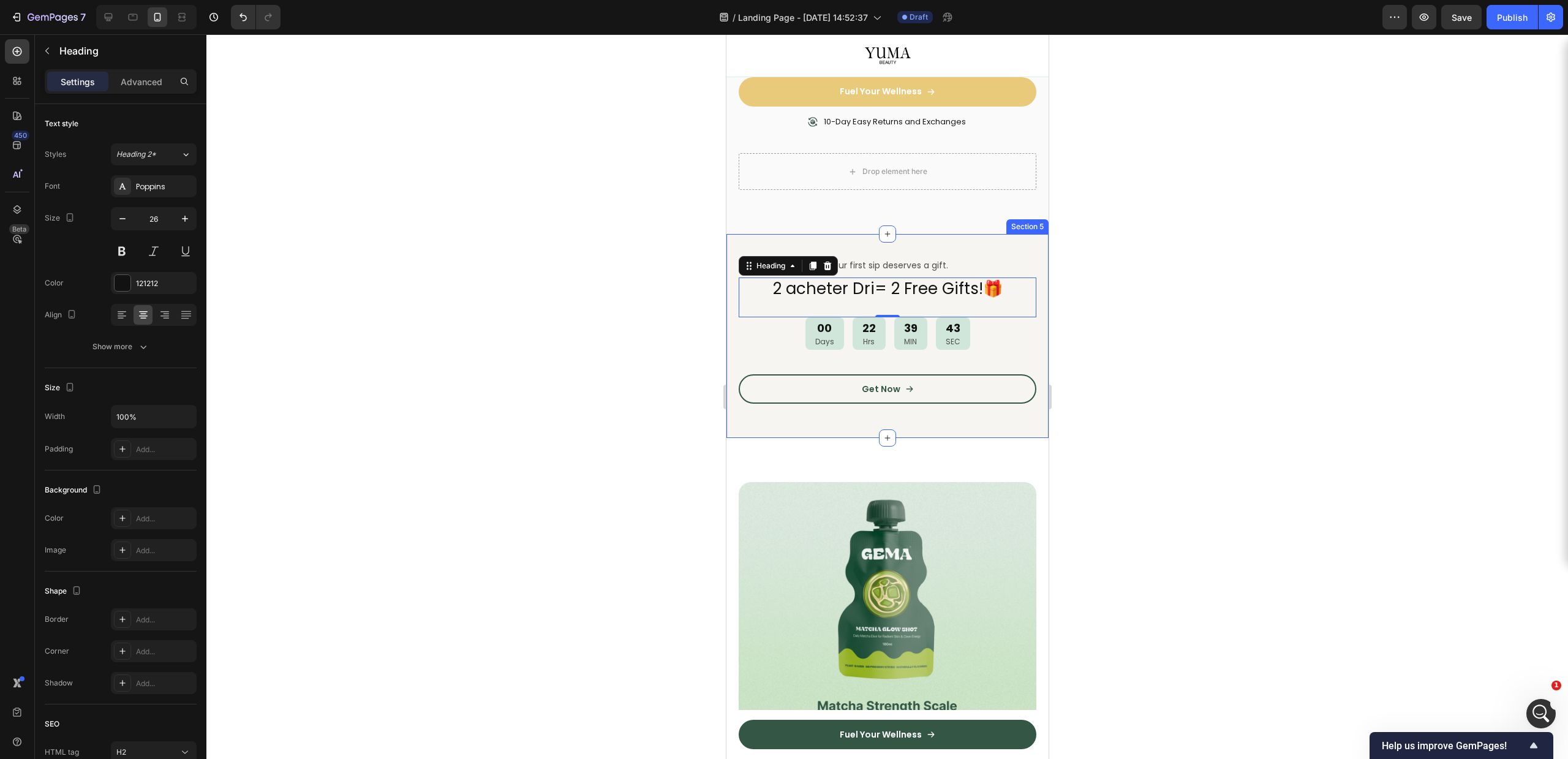
click at [905, 263] on p "Your first sip deserves a gift." at bounding box center [886, 265] width 295 height 11
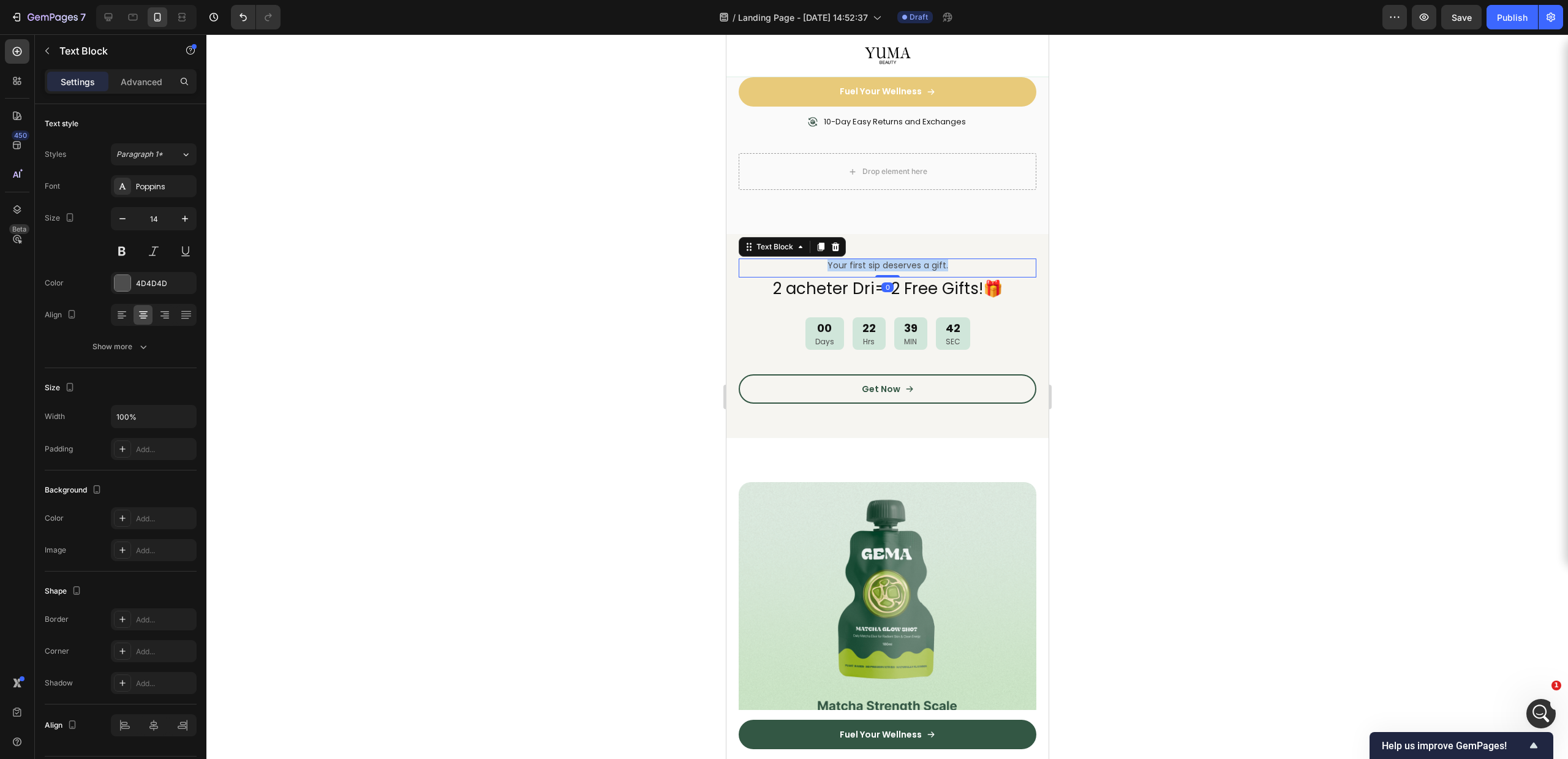
click at [905, 263] on p "Your first sip deserves a gift." at bounding box center [886, 265] width 295 height 11
click at [1232, 297] on div at bounding box center [887, 396] width 1361 height 725
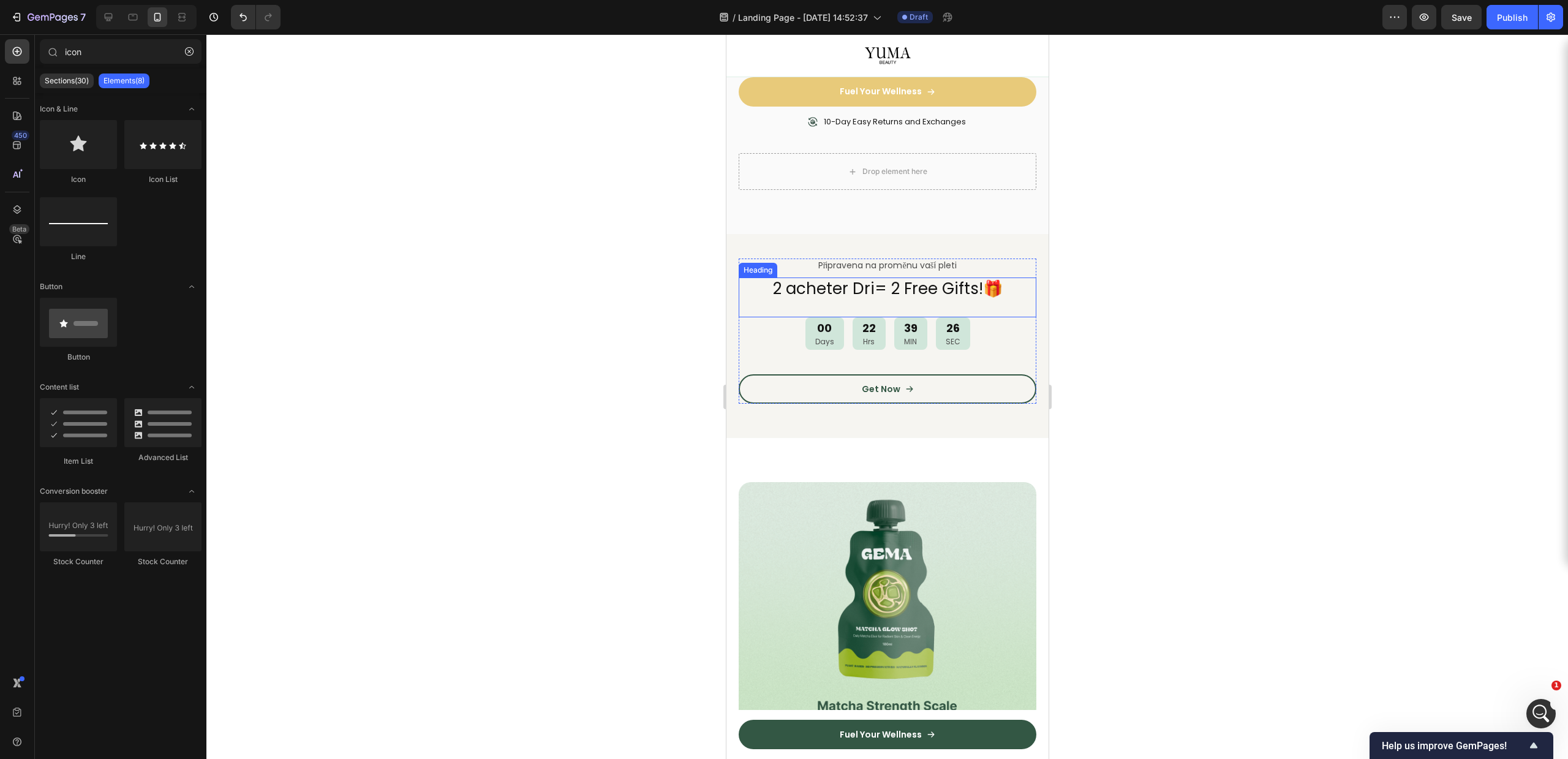
click at [822, 283] on p "2 acheter Dri= 2 Free Gifts!🎁" at bounding box center [886, 289] width 295 height 21
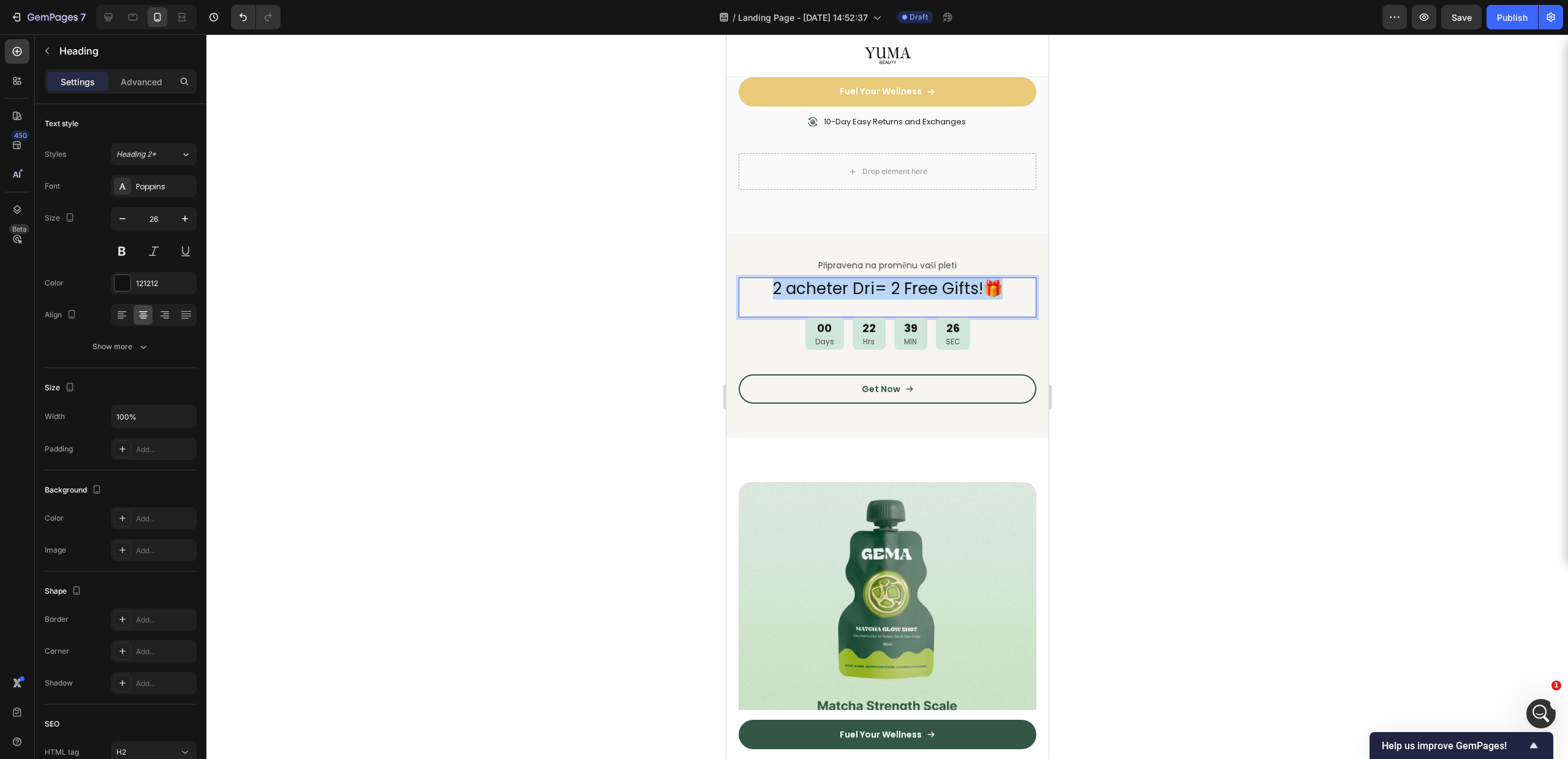
click at [822, 283] on p "2 acheter Dri= 2 Free Gifts!🎁" at bounding box center [886, 289] width 295 height 21
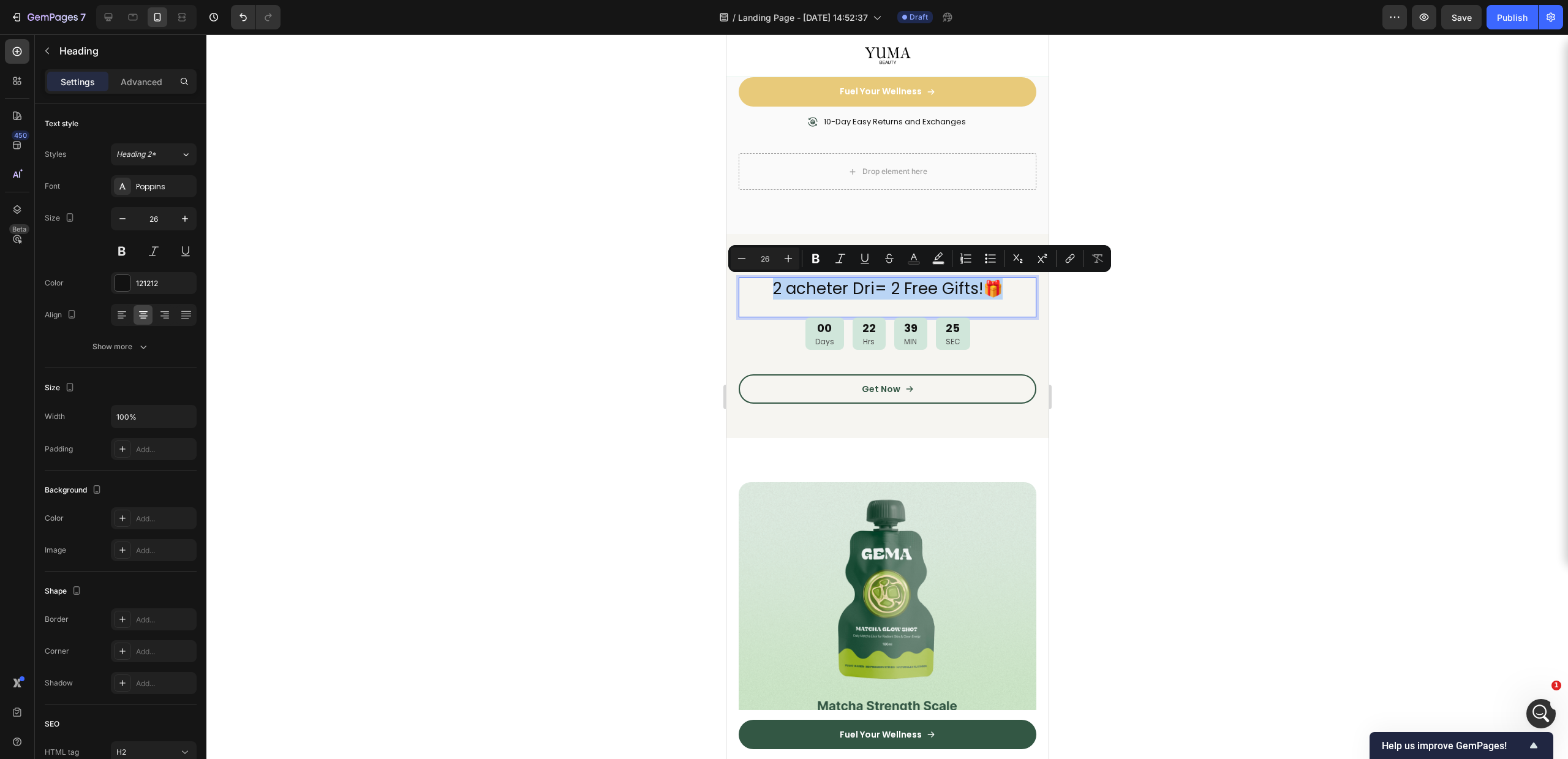
click at [795, 293] on p "2 acheter Dri= 2 Free Gifts!🎁" at bounding box center [886, 289] width 295 height 21
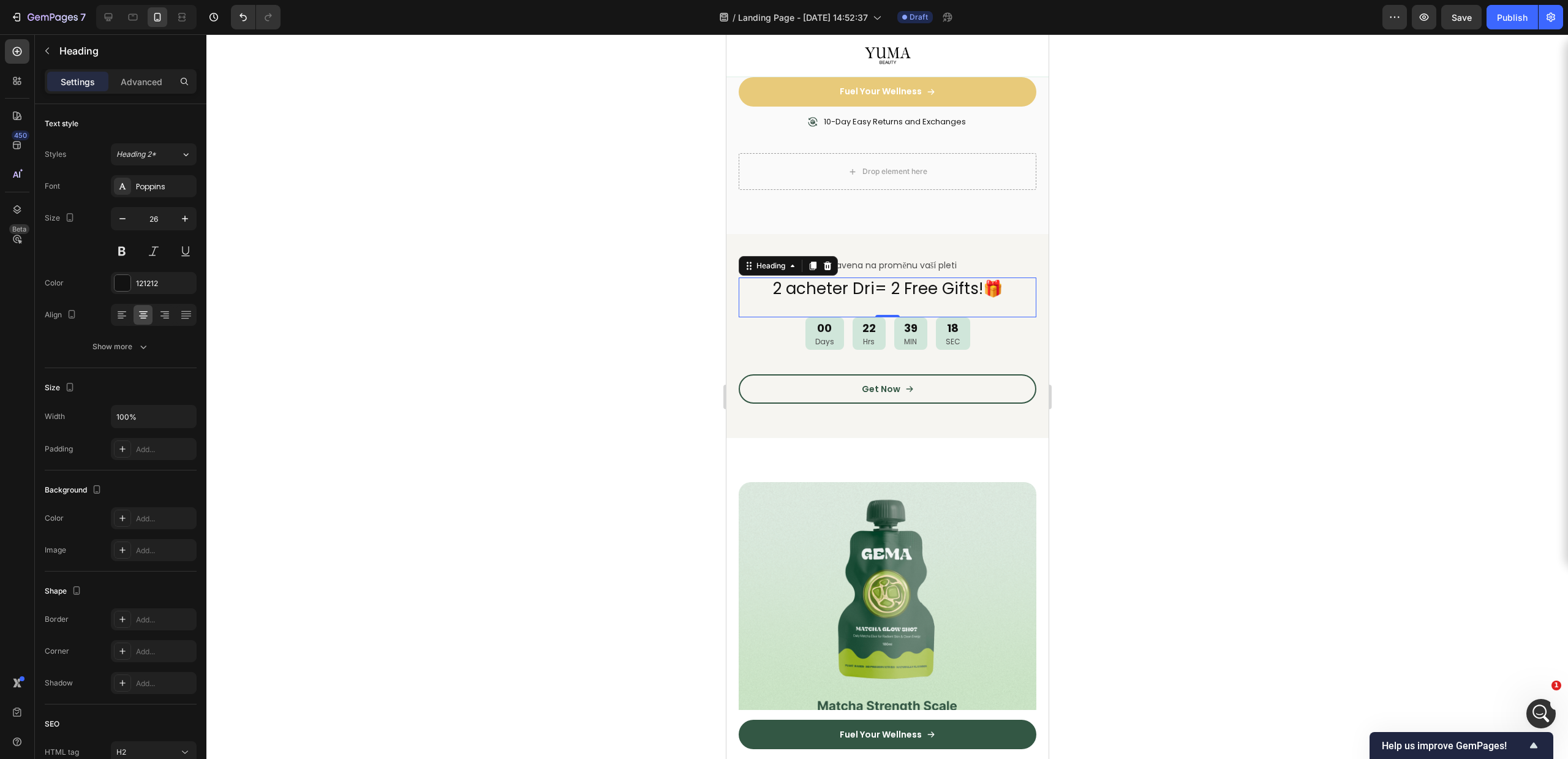
click at [897, 277] on h2 "2 acheter Dri= 2 Free Gifts!🎁" at bounding box center [887, 288] width 297 height 23
click at [864, 286] on p "2 acheter Dri= 2 Free Gifts!🎁" at bounding box center [886, 289] width 295 height 21
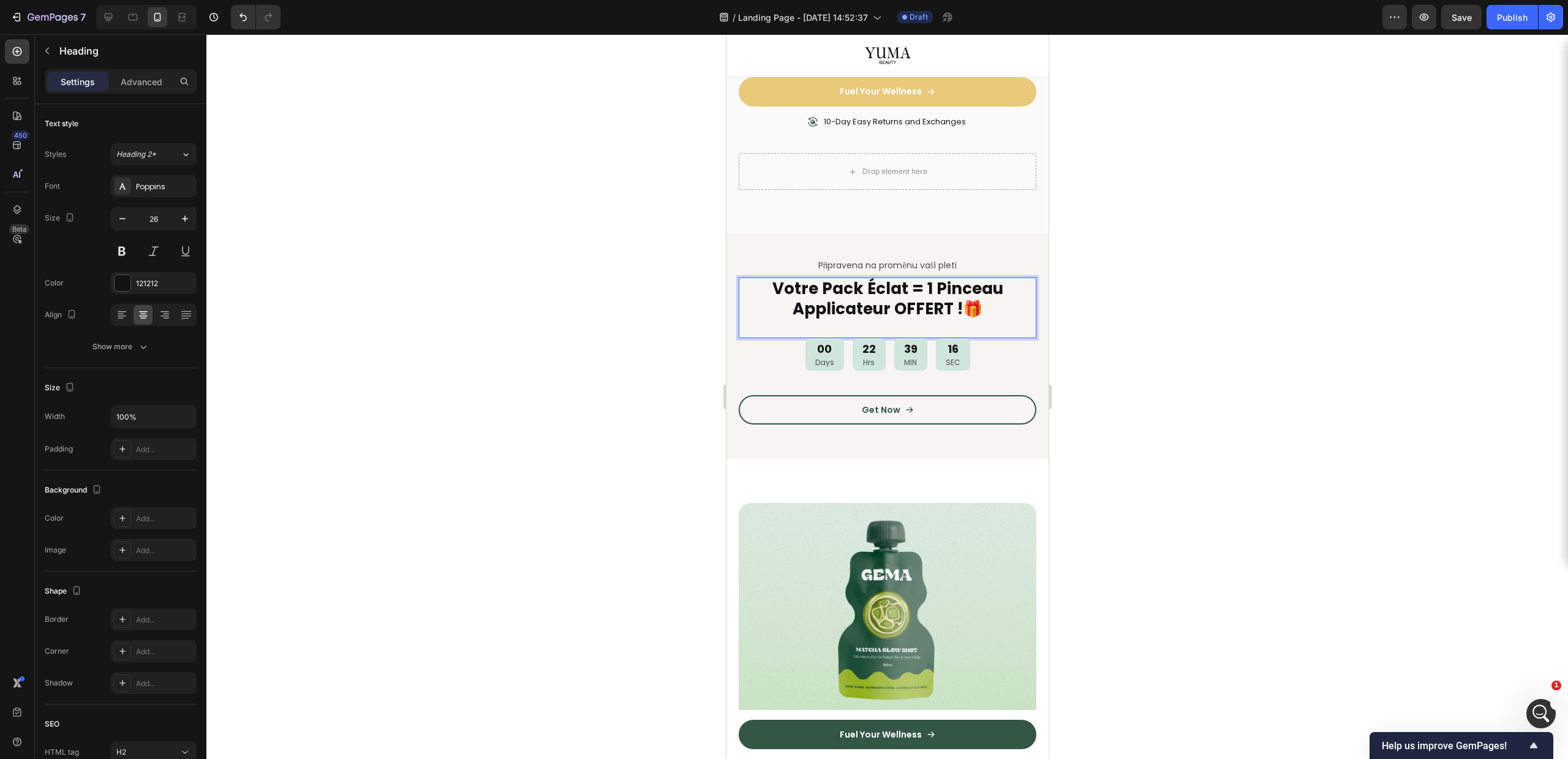
click at [865, 301] on strong "Votre Pack Éclat = 1 Pinceau Applicateur OFFERT !" at bounding box center [887, 299] width 231 height 43
copy p "Votre Pack Éclat = 1 Pinceau Applicateur OFFERT ! 🎁"
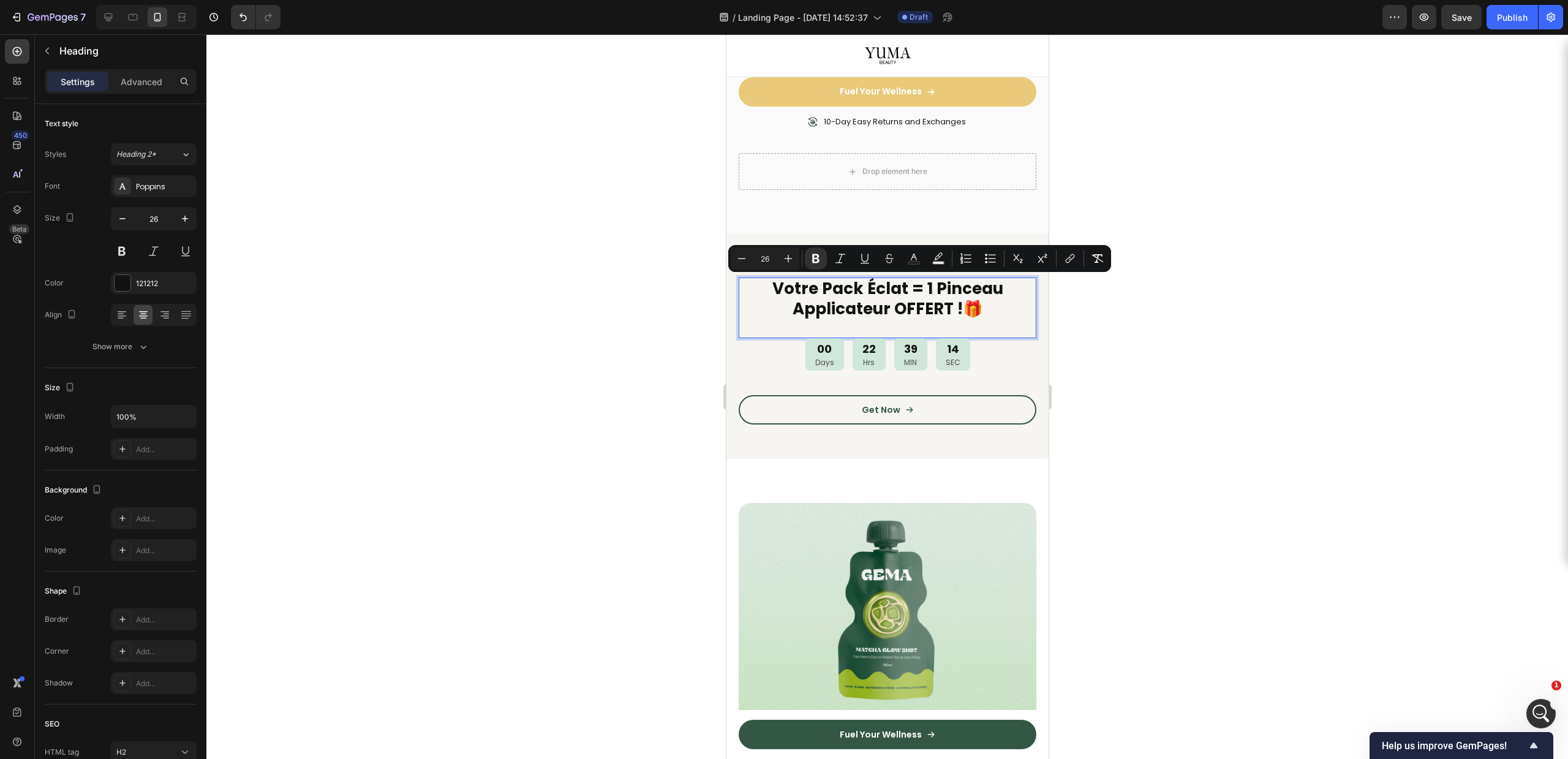
click at [860, 314] on strong "Votre Pack Éclat = 1 Pinceau Applicateur OFFERT !" at bounding box center [887, 299] width 231 height 43
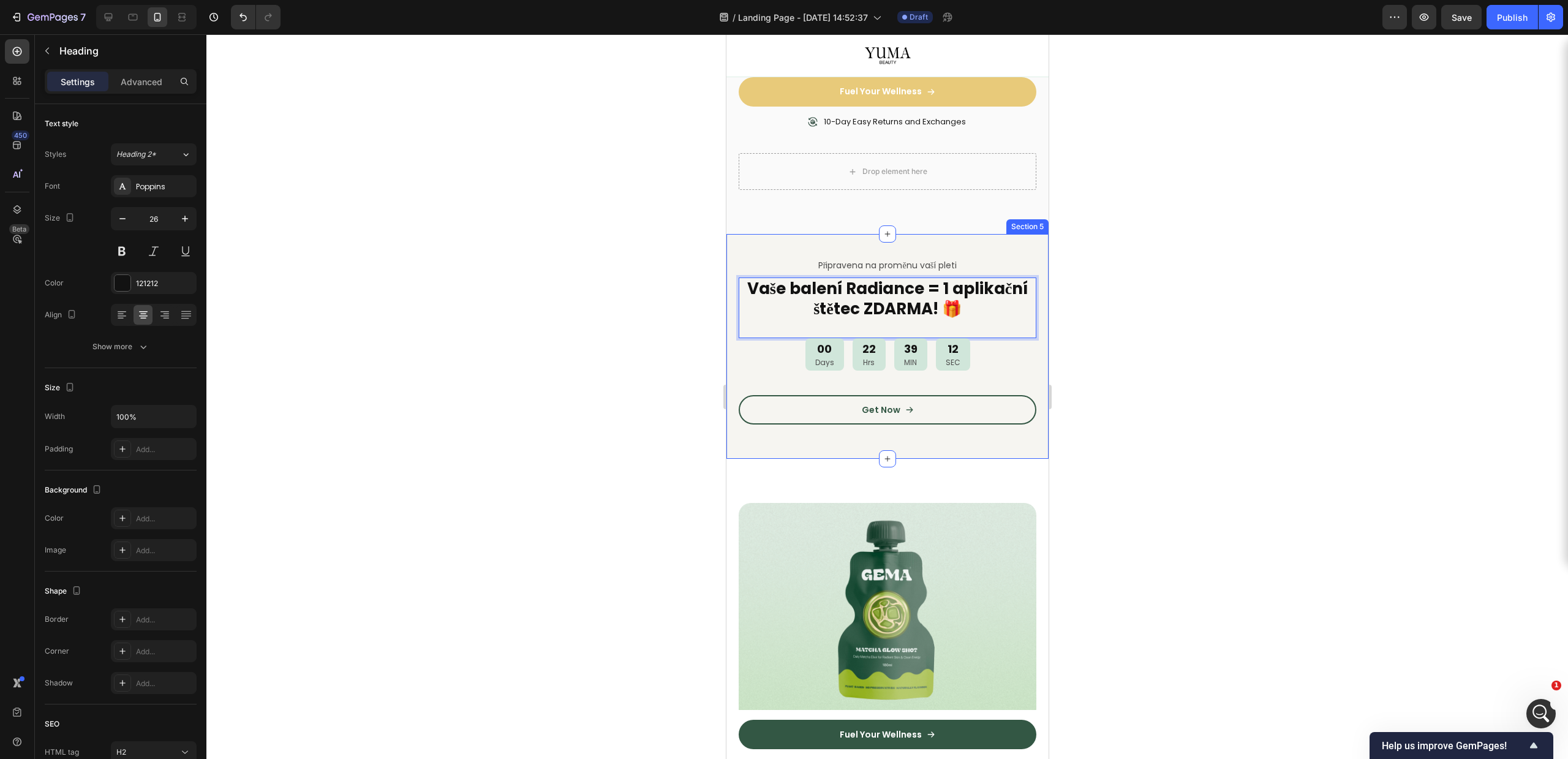
click at [1182, 330] on div at bounding box center [887, 396] width 1361 height 725
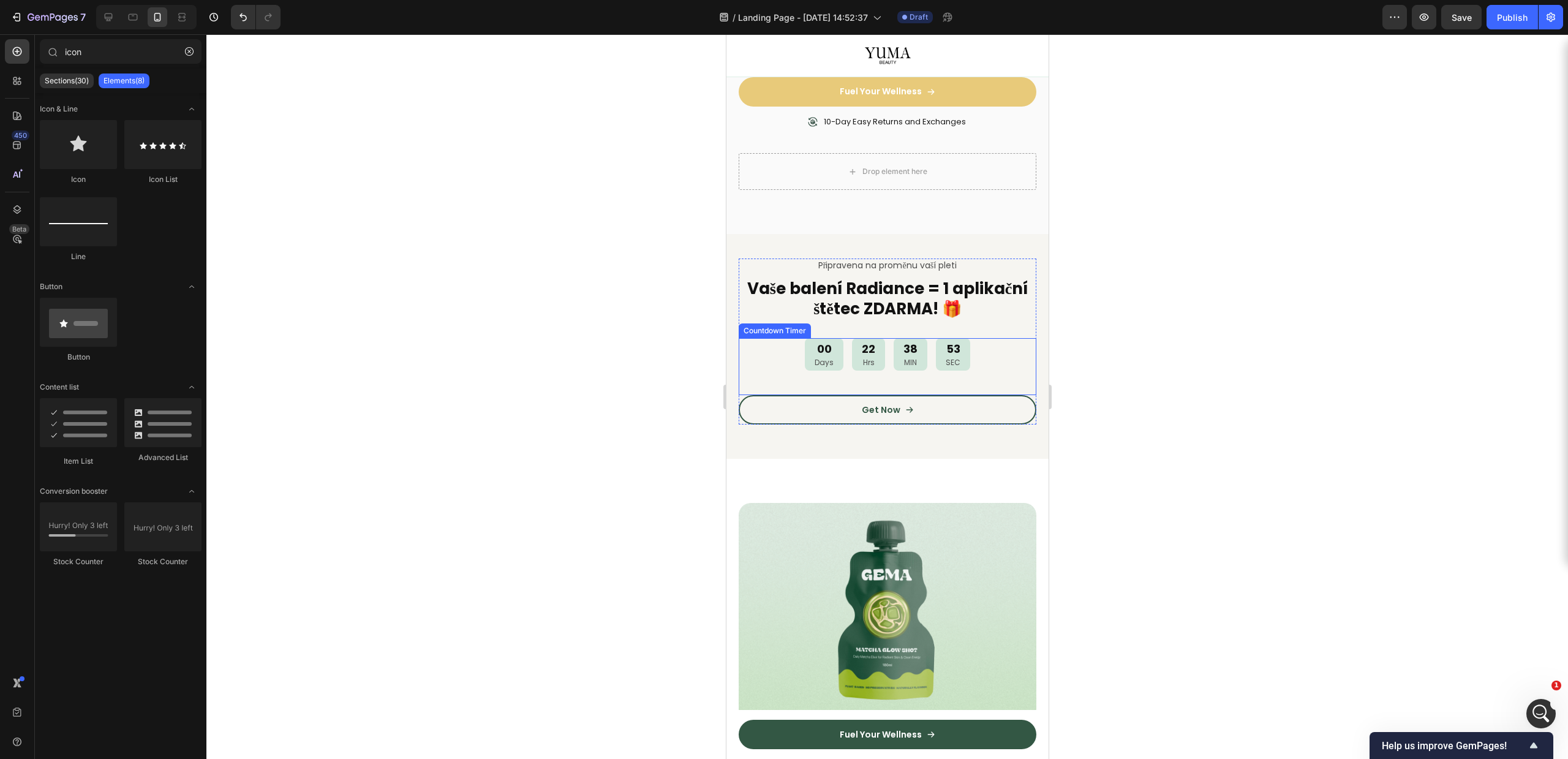
drag, startPoint x: 849, startPoint y: 360, endPoint x: 825, endPoint y: 364, distance: 24.3
click at [851, 360] on div "22 Hrs" at bounding box center [868, 355] width 33 height 33
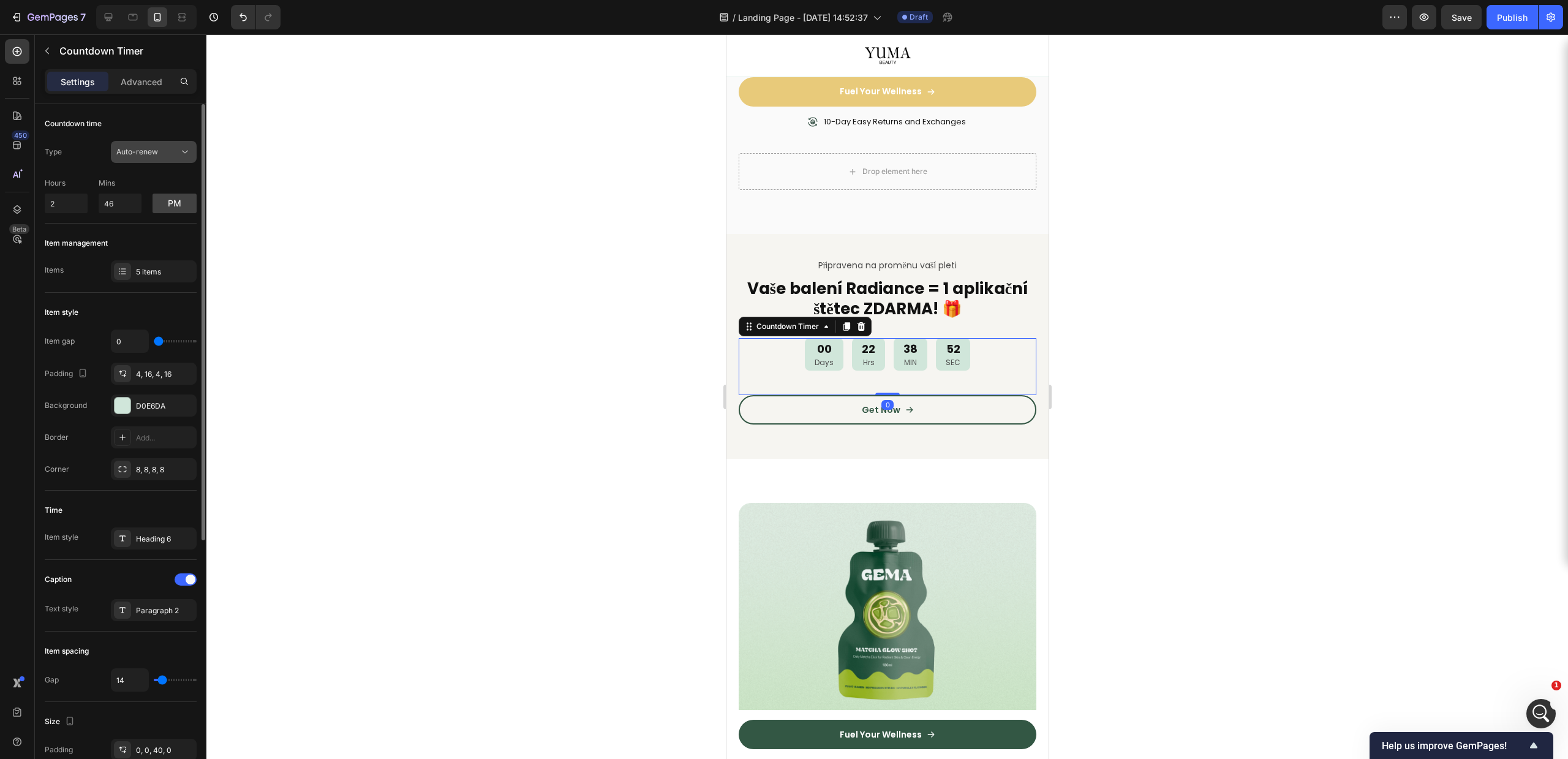
click at [141, 149] on span "Auto-renew" at bounding box center [138, 152] width 42 height 9
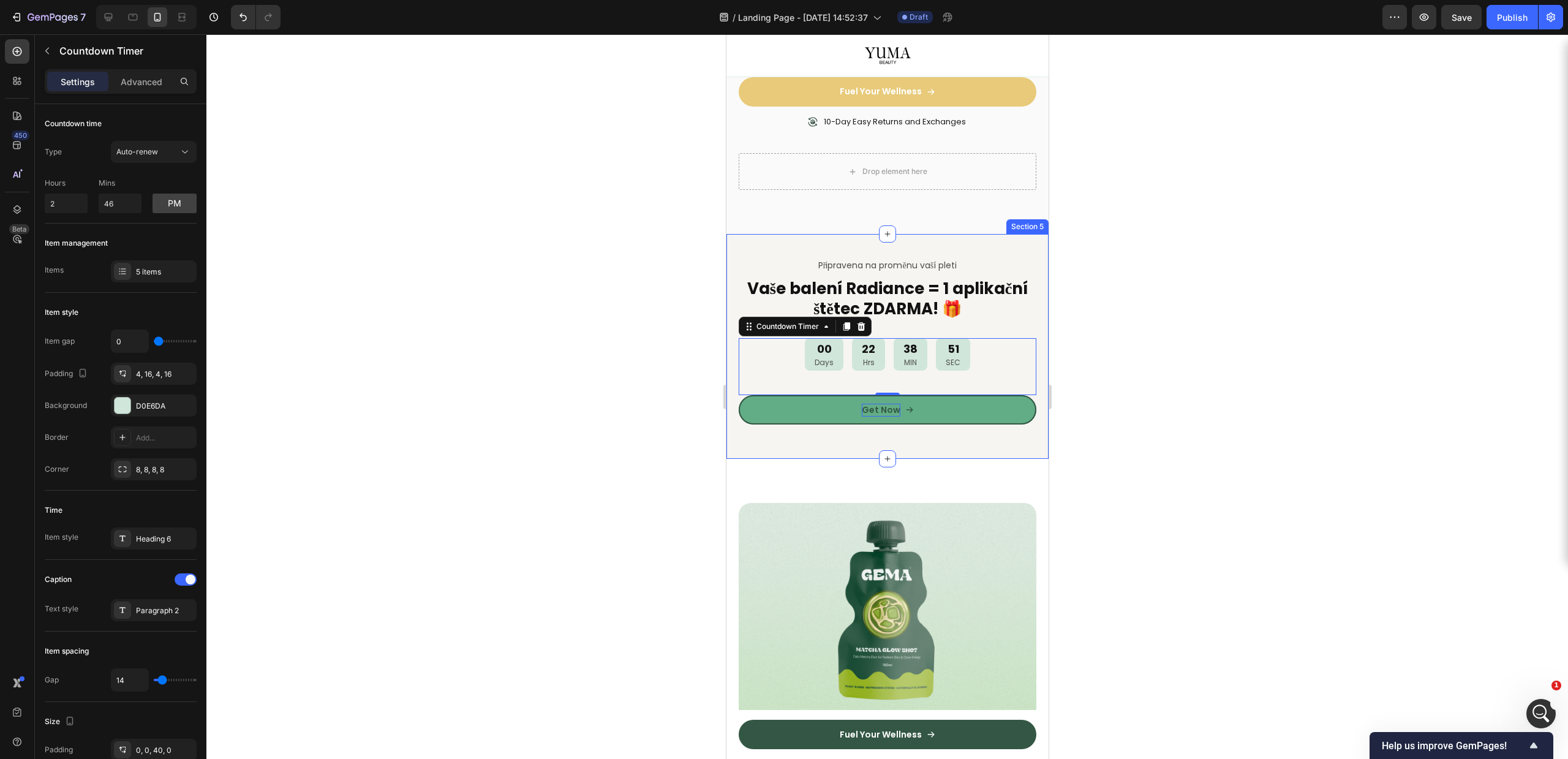
click at [874, 410] on p "Get Now" at bounding box center [880, 410] width 39 height 13
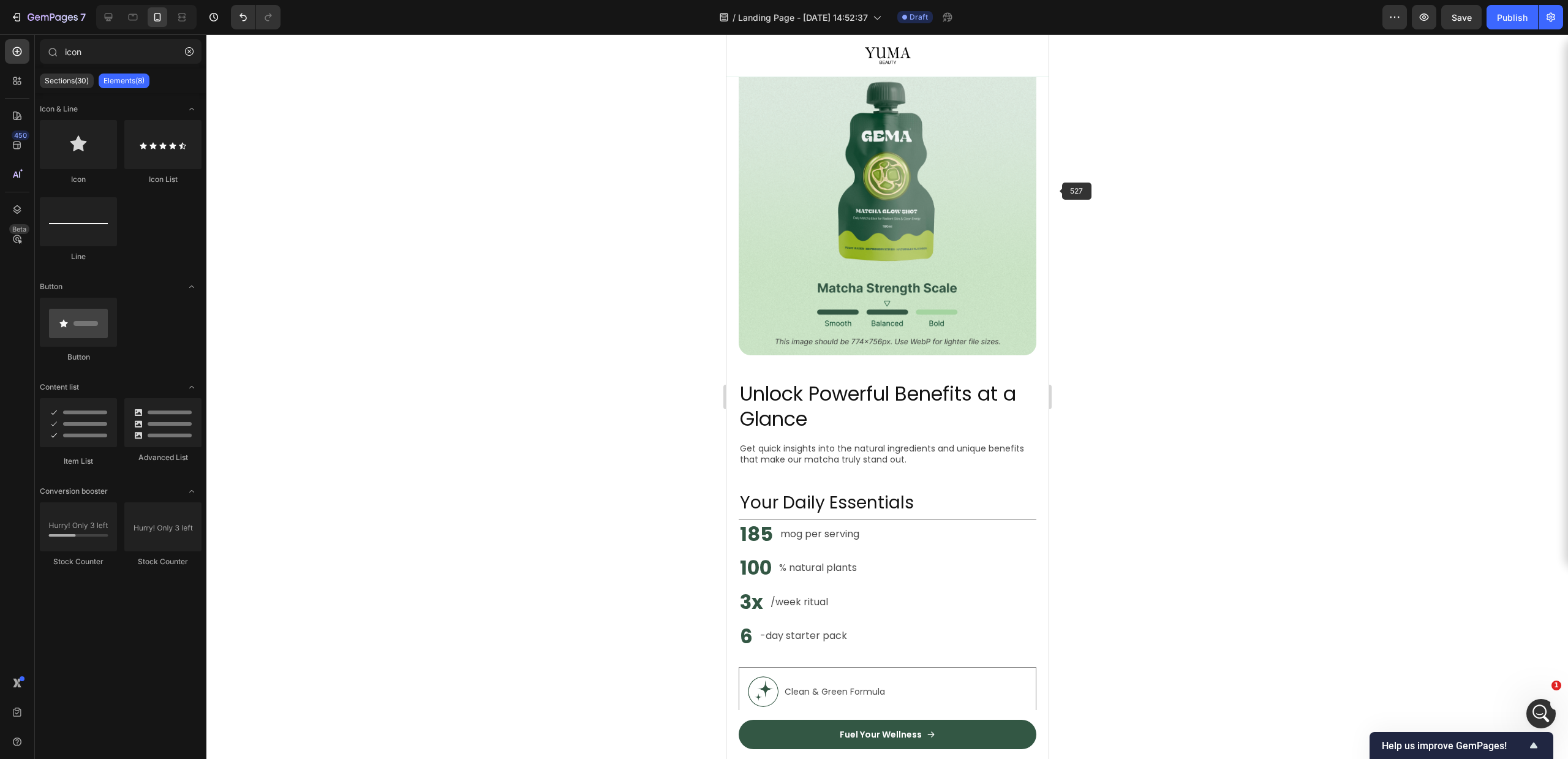
scroll to position [961, 0]
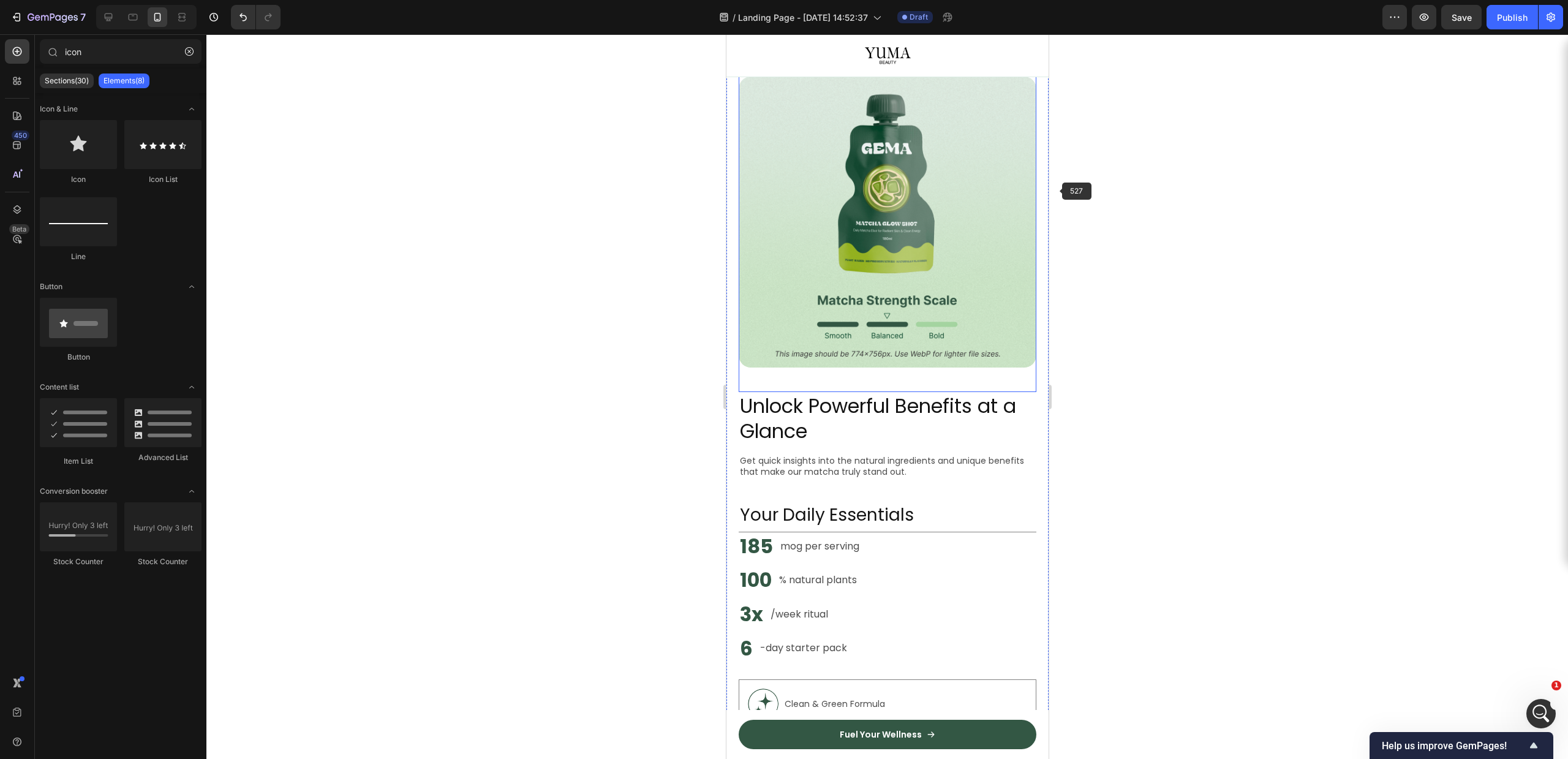
click at [920, 205] on img at bounding box center [887, 222] width 297 height 291
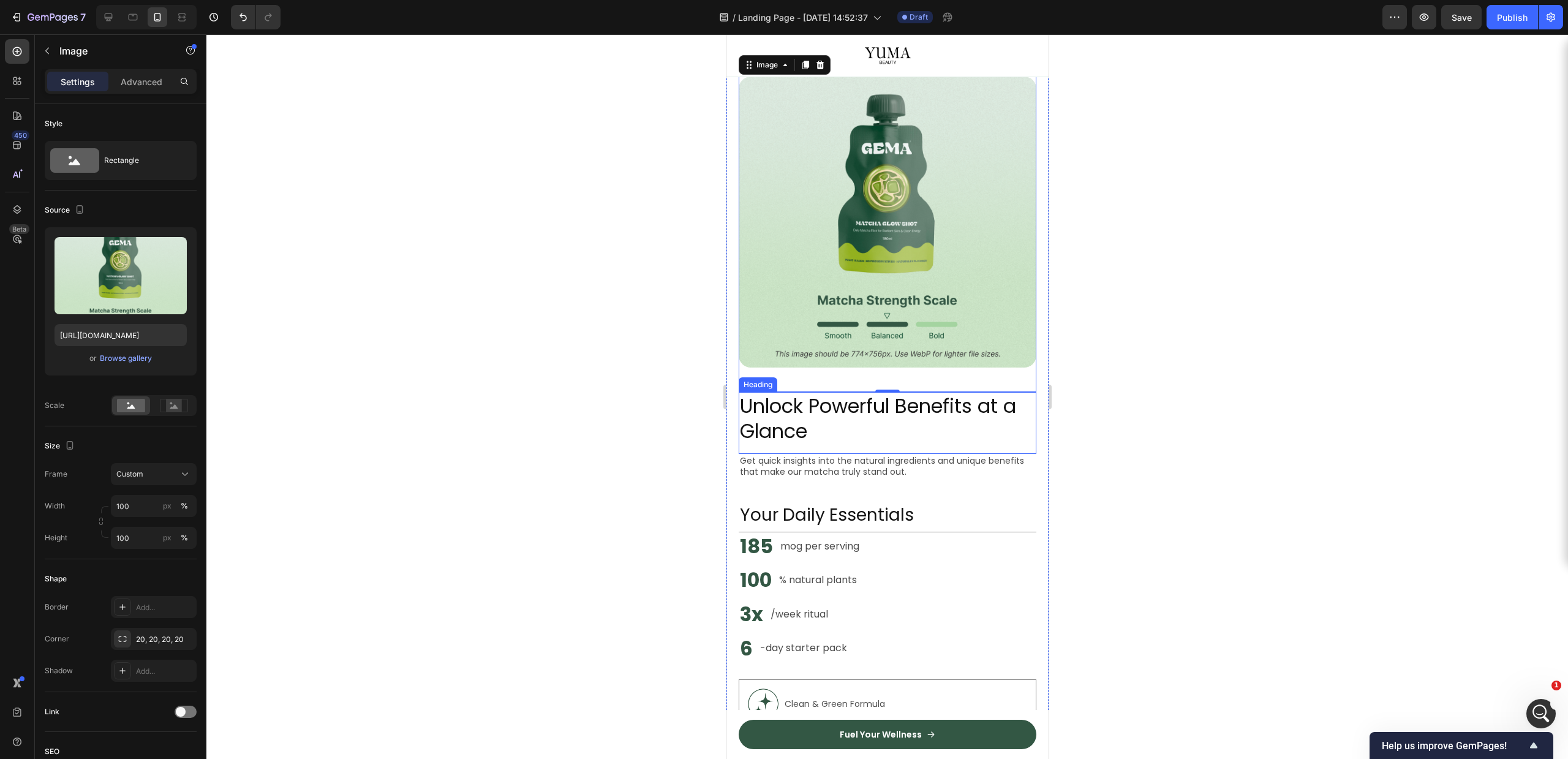
click at [887, 392] on h2 "Unlock Powerful Benefits at a Glance" at bounding box center [887, 419] width 297 height 54
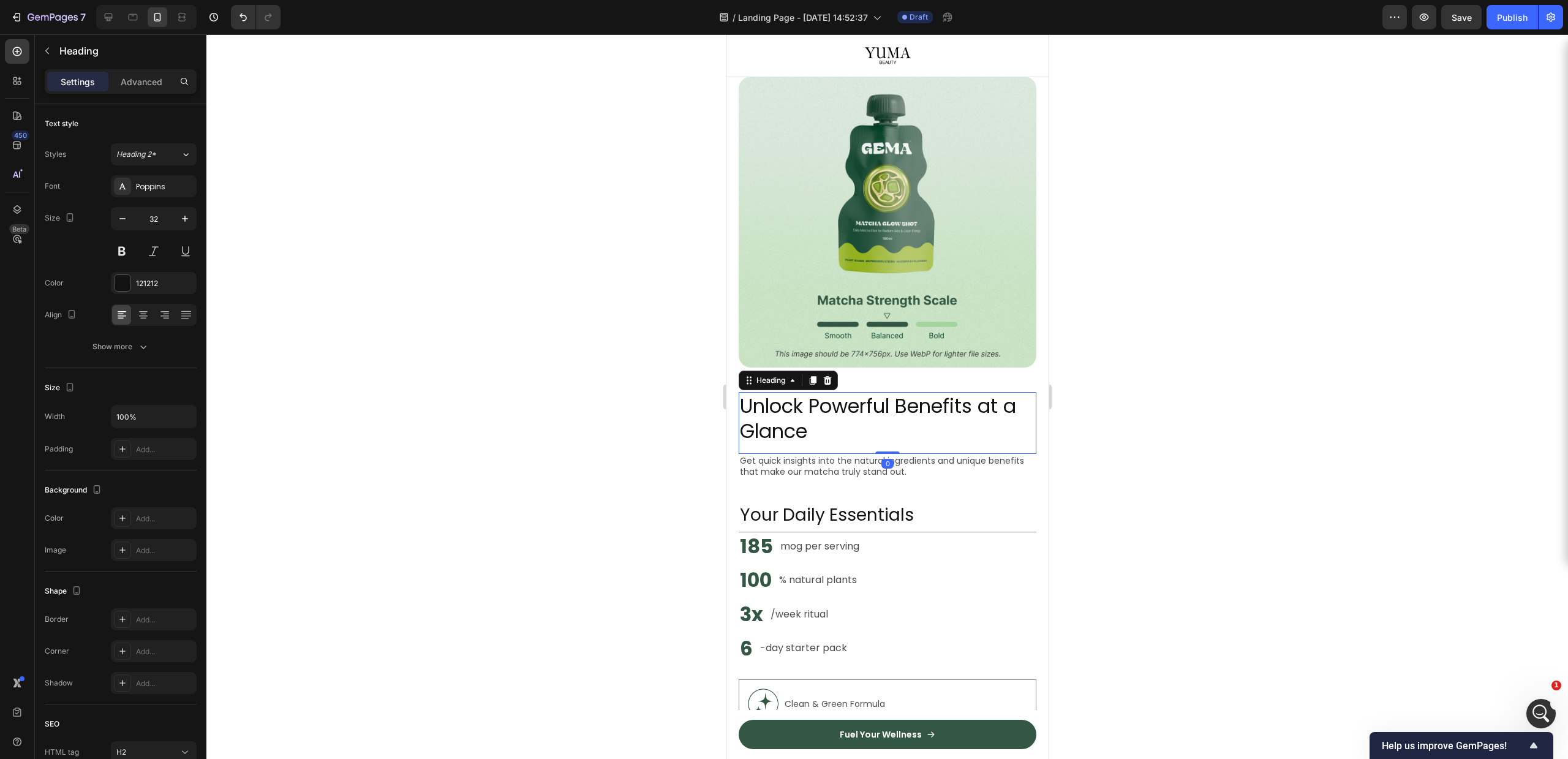
click at [856, 398] on h2 "Unlock Powerful Benefits at a Glance" at bounding box center [887, 419] width 297 height 54
click at [856, 398] on p "Unlock Powerful Benefits at a Glance" at bounding box center [886, 419] width 295 height 51
click at [1310, 391] on div at bounding box center [887, 396] width 1361 height 725
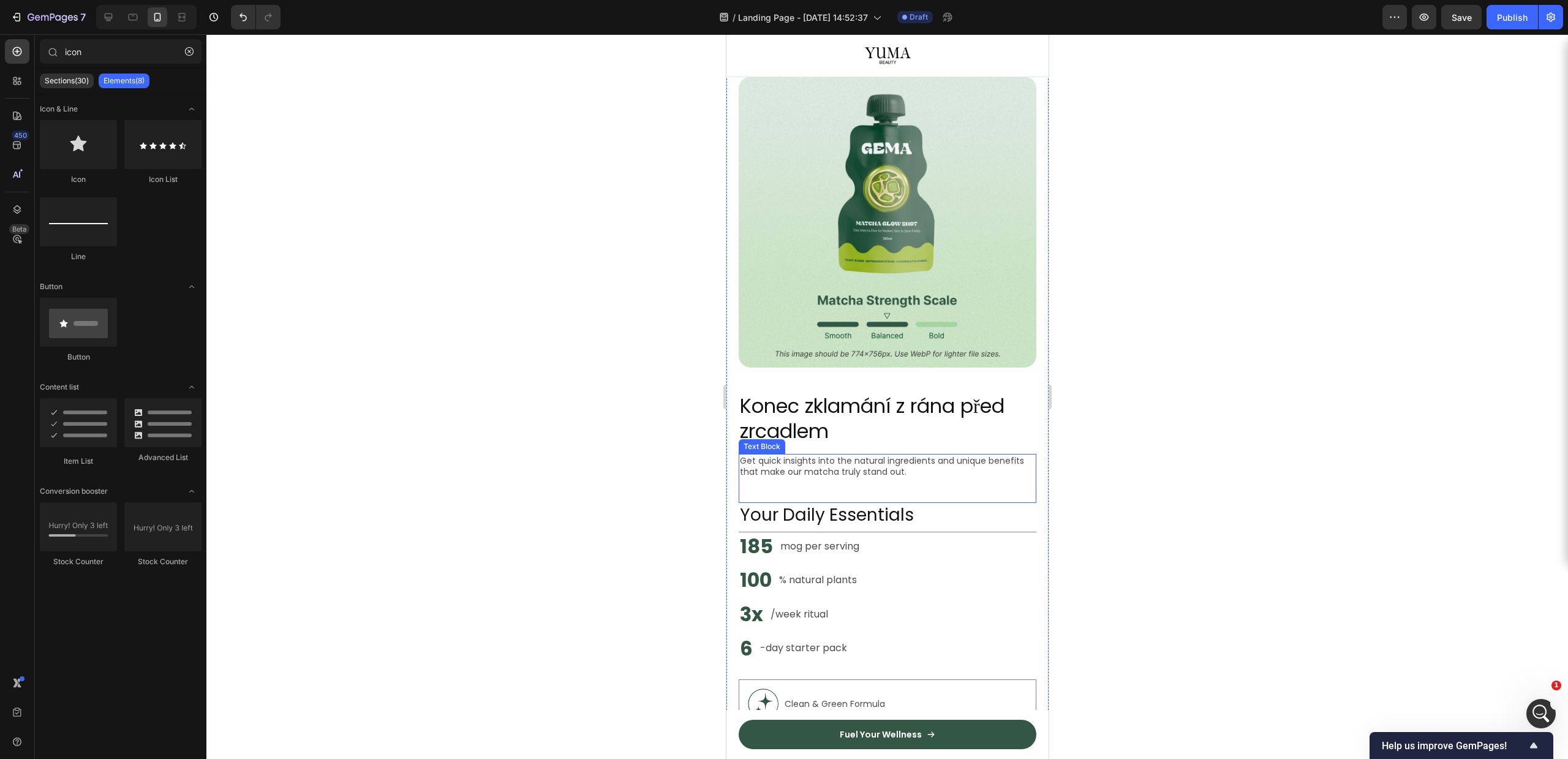
click at [804, 503] on h2 "Your Daily Essentials" at bounding box center [887, 514] width 297 height 25
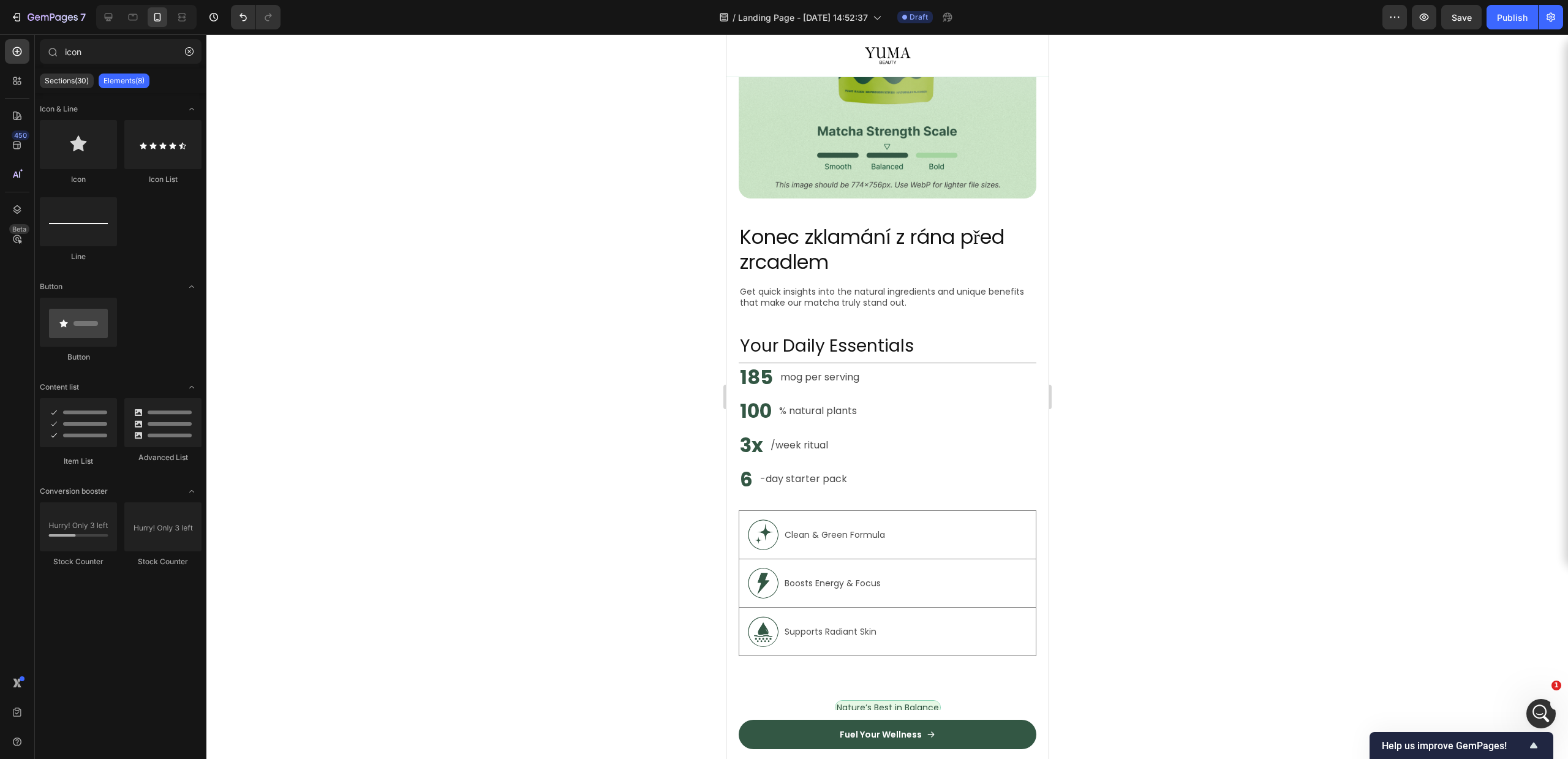
scroll to position [1073, 0]
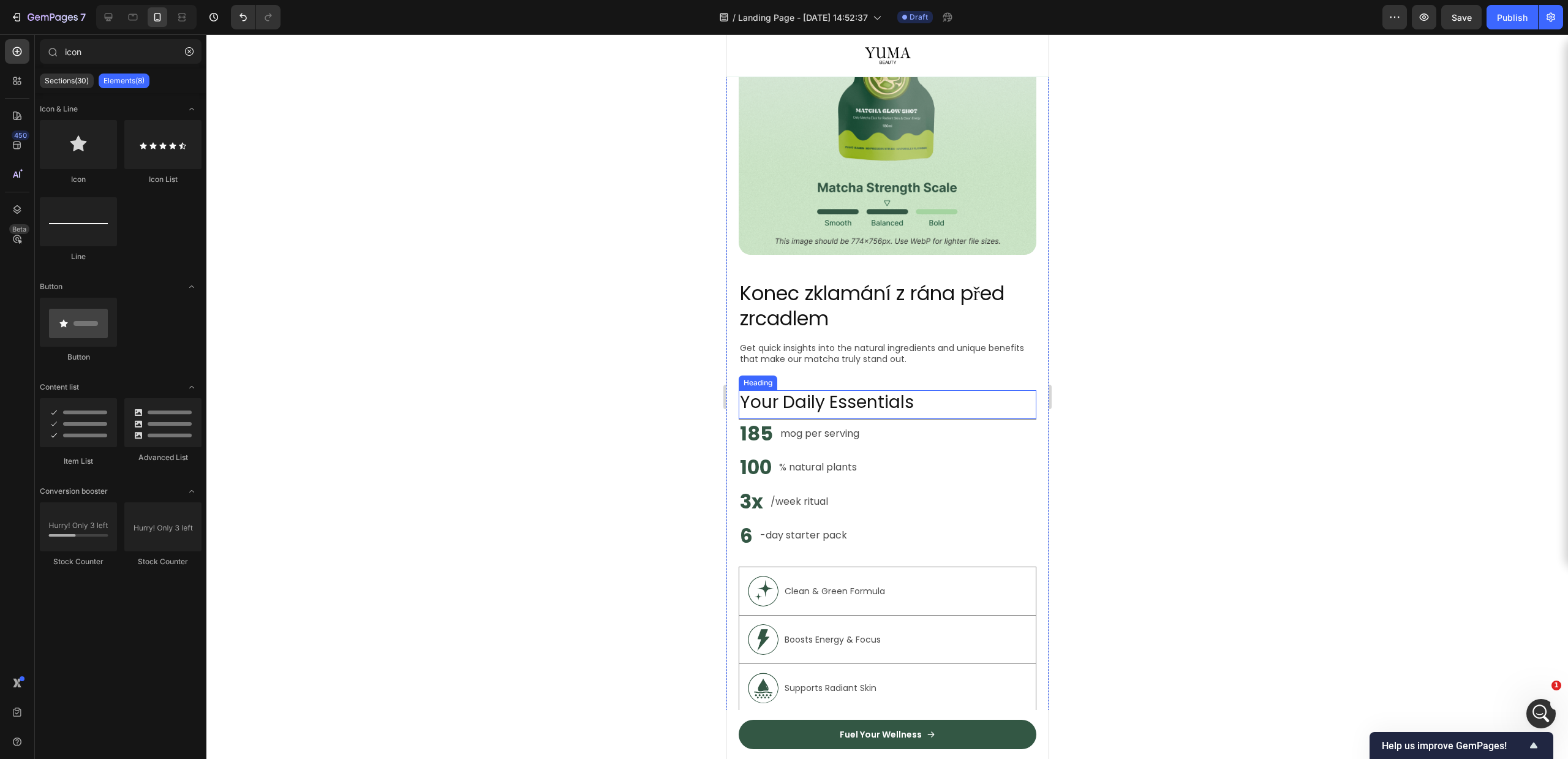
click at [851, 392] on h2 "Your Daily Essentials" at bounding box center [887, 402] width 297 height 25
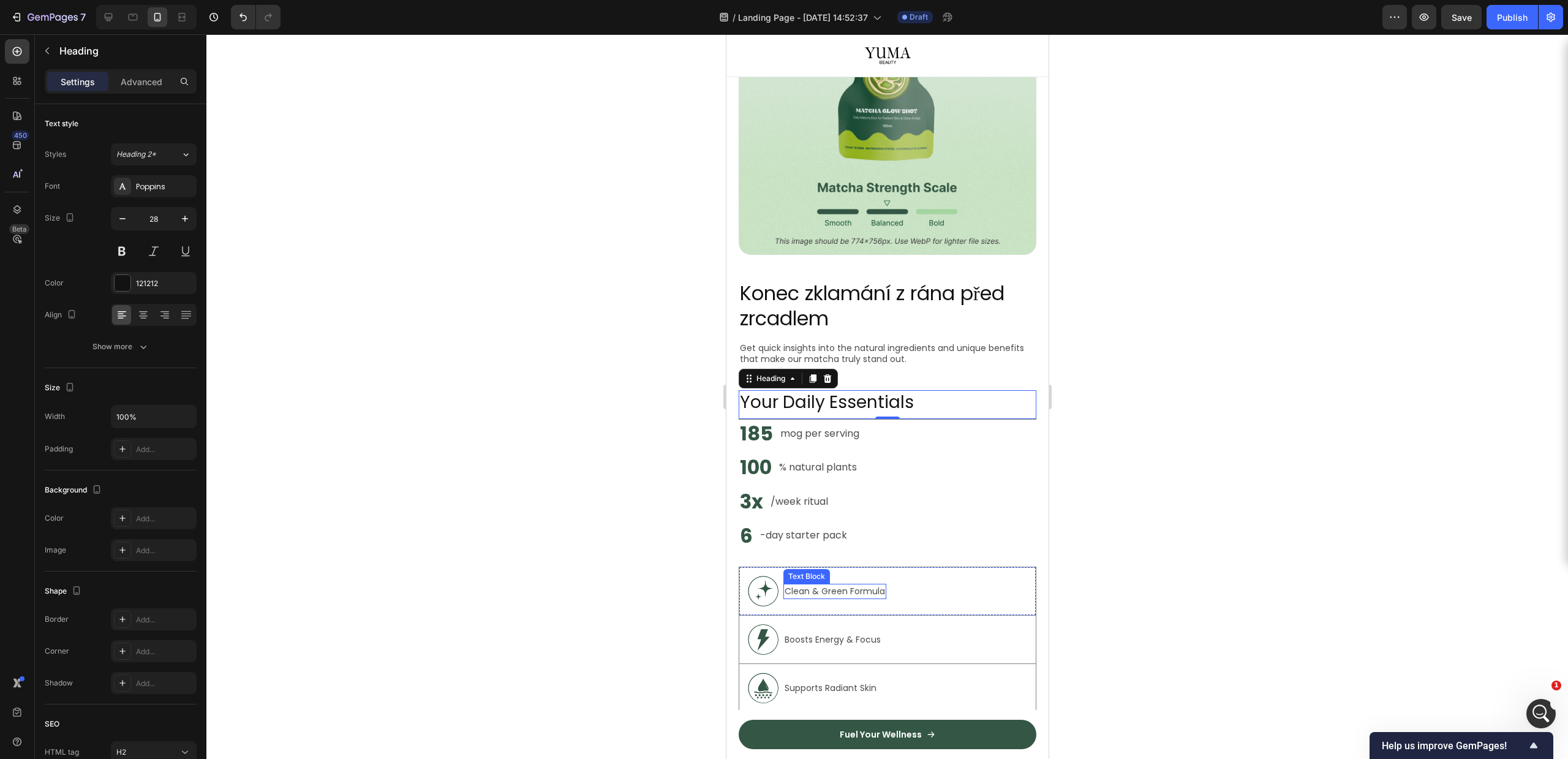
click at [822, 585] on p "Clean & Green Formula" at bounding box center [834, 591] width 100 height 13
click at [1233, 558] on div at bounding box center [887, 396] width 1361 height 725
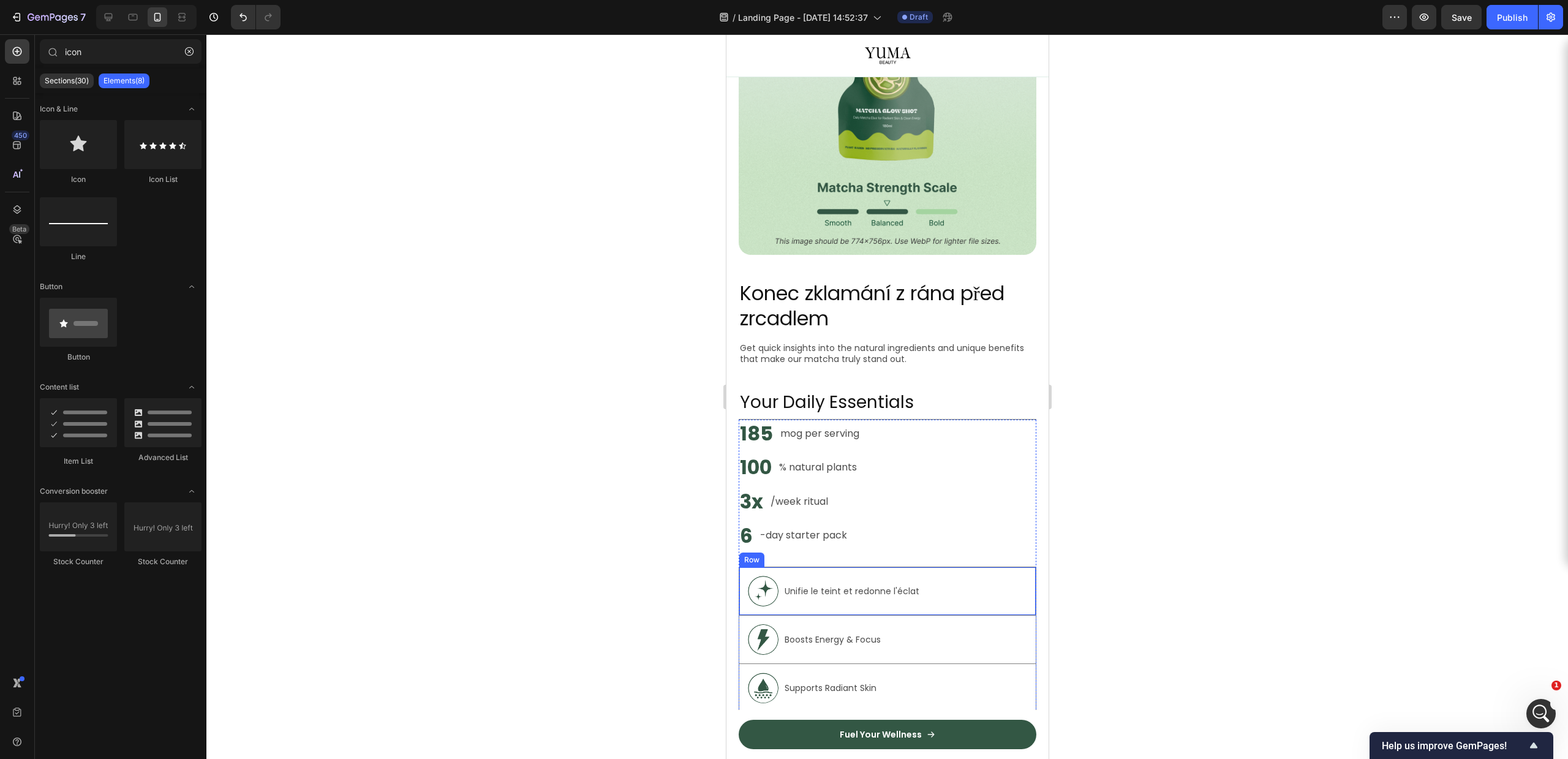
click at [840, 590] on div "Unifie le teint et redonne l'éclat Text Block" at bounding box center [851, 590] width 138 height 30
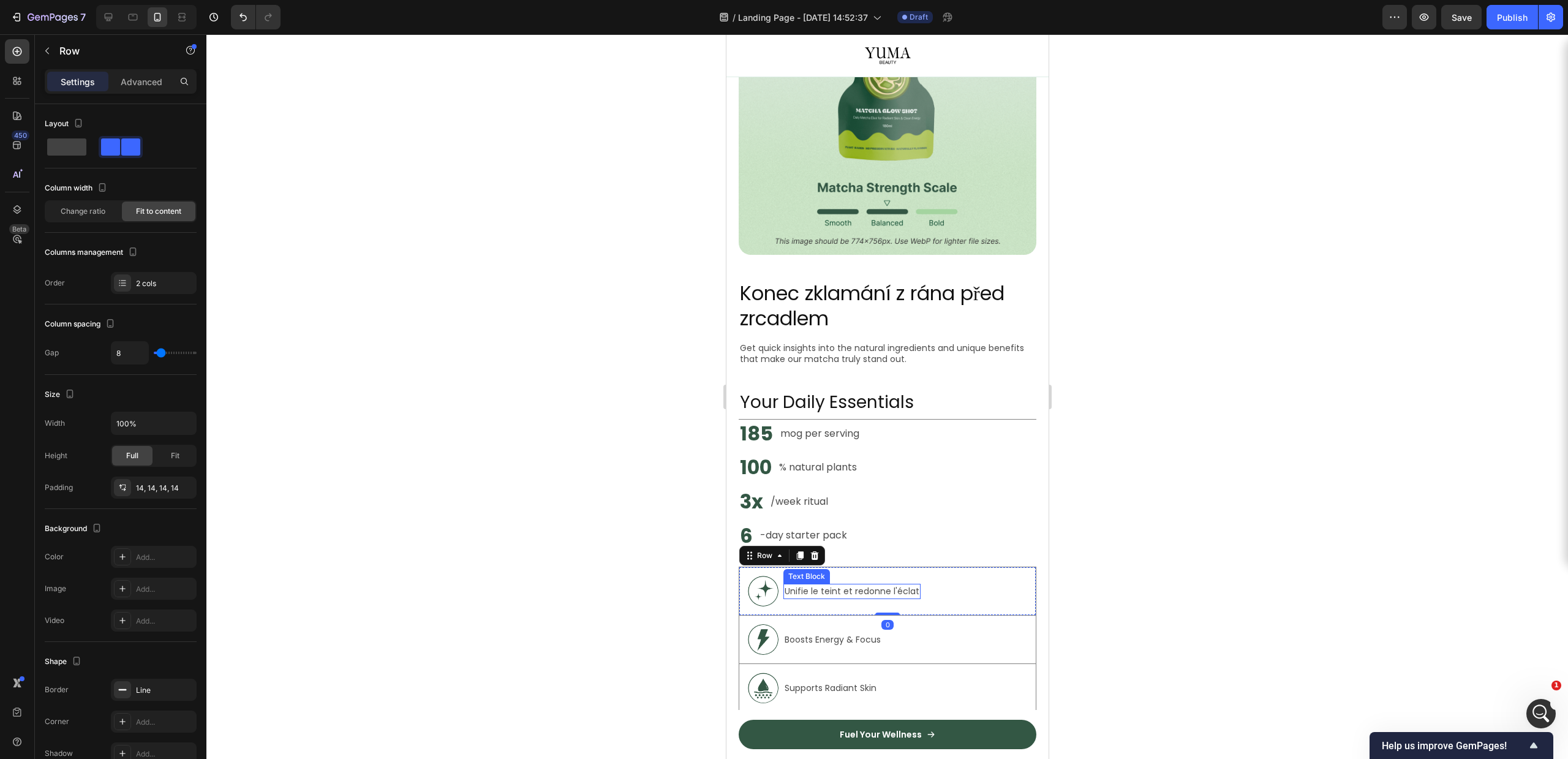
click at [850, 585] on p "Unifie le teint et redonne l'éclat" at bounding box center [851, 591] width 135 height 13
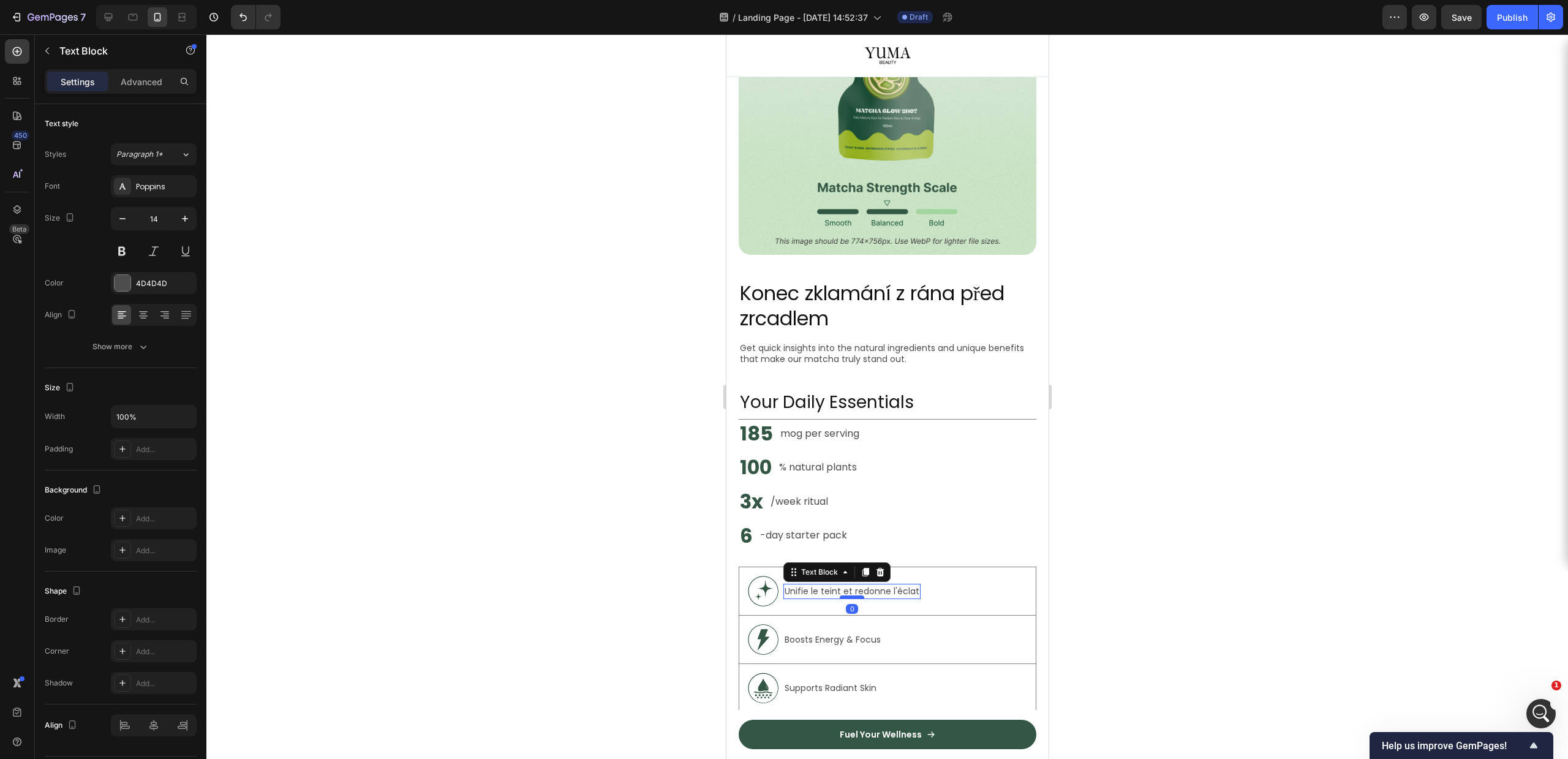
click at [845, 595] on div at bounding box center [851, 597] width 25 height 4
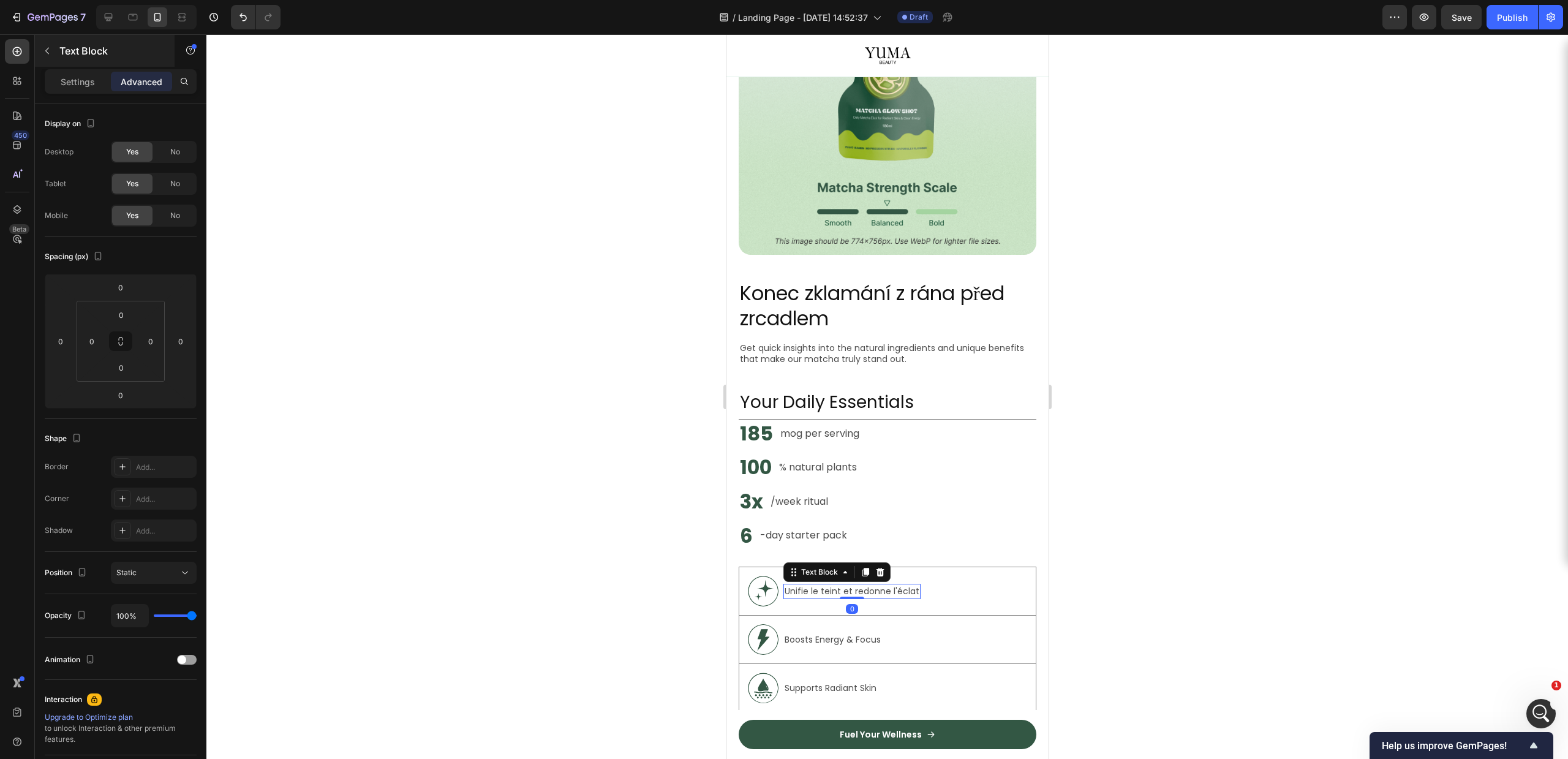
click at [51, 55] on icon "button" at bounding box center [47, 51] width 10 height 10
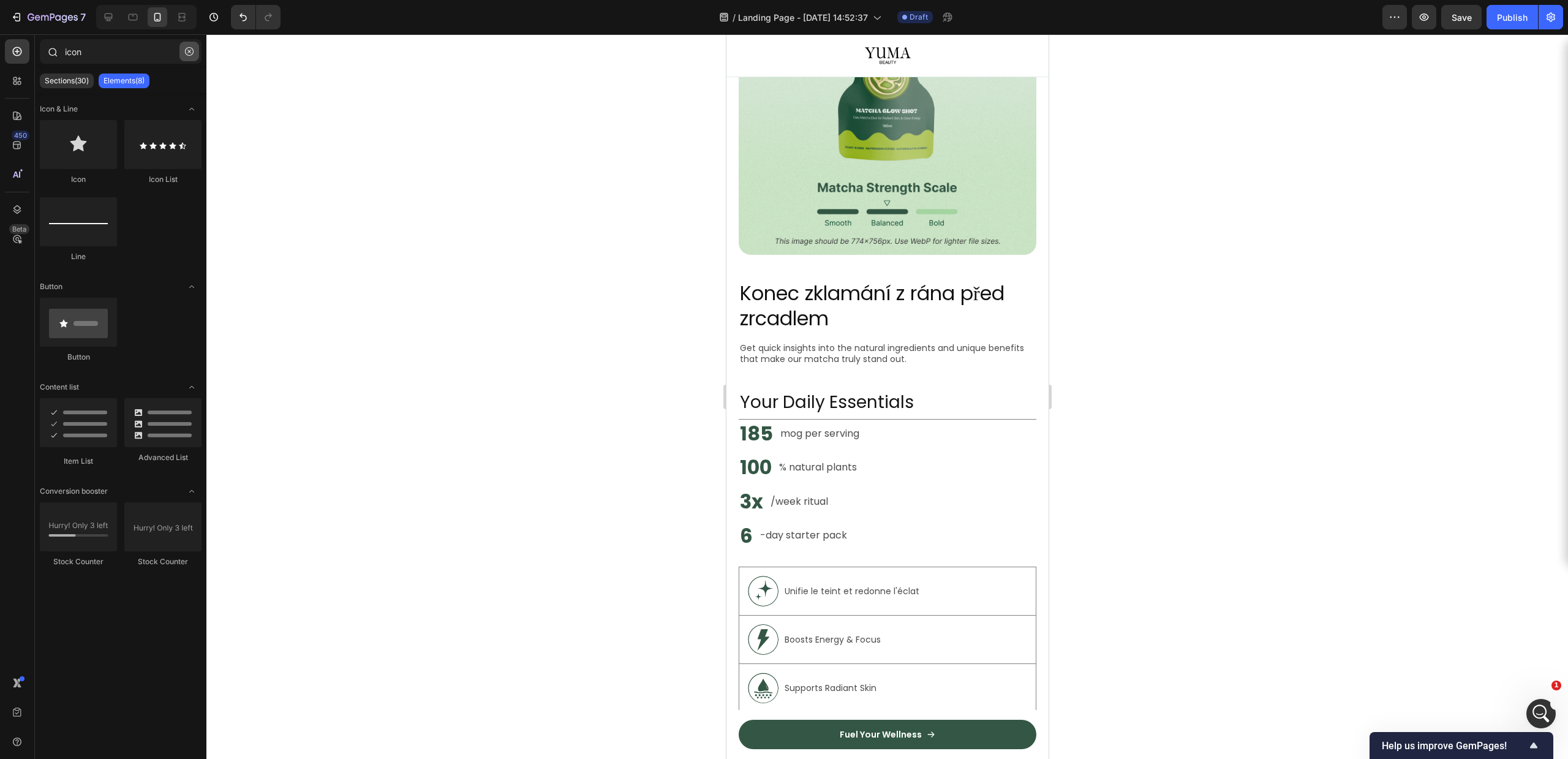
click at [187, 49] on icon "button" at bounding box center [190, 51] width 9 height 9
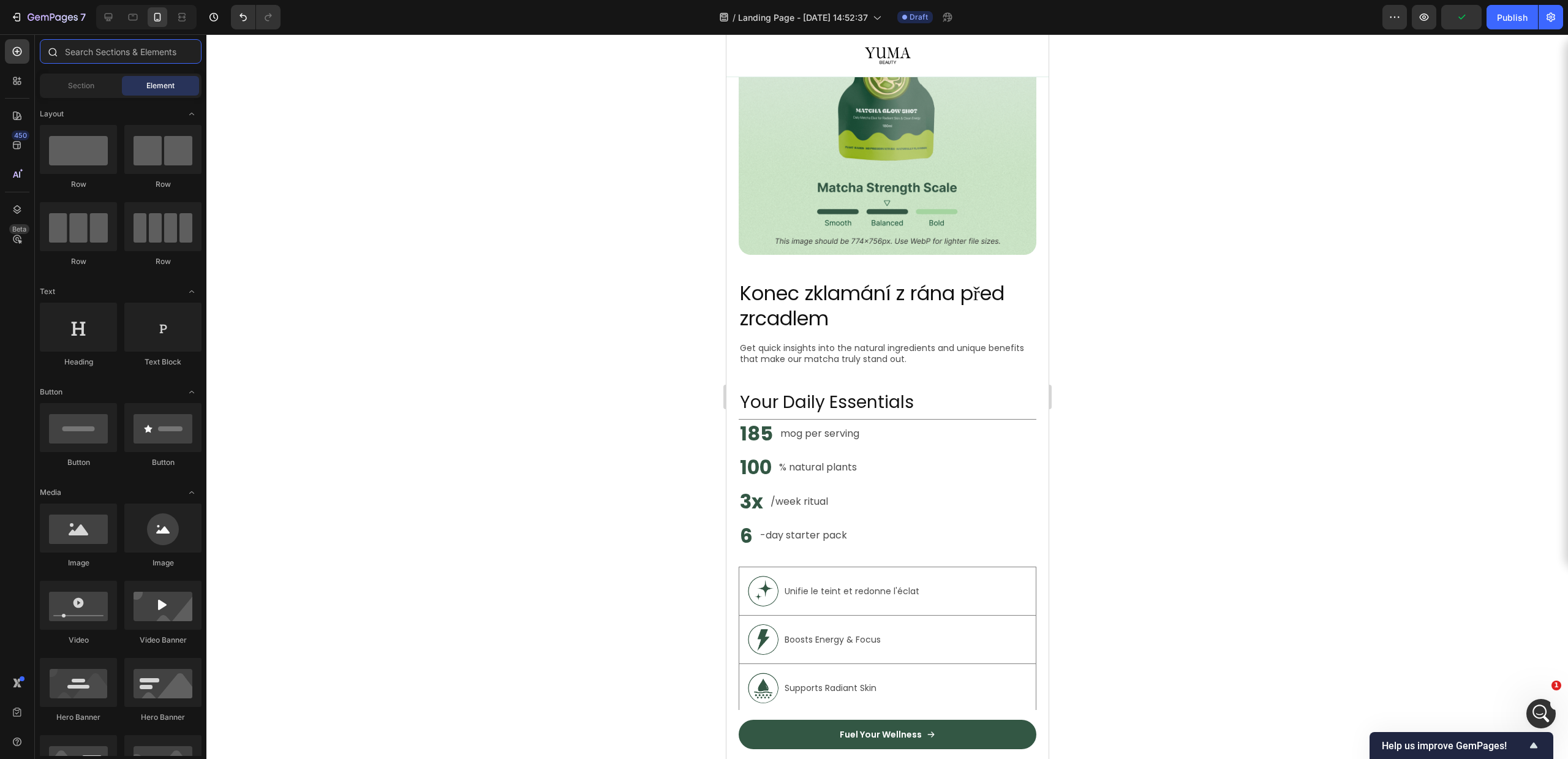
click at [187, 49] on input "text" at bounding box center [120, 51] width 161 height 25
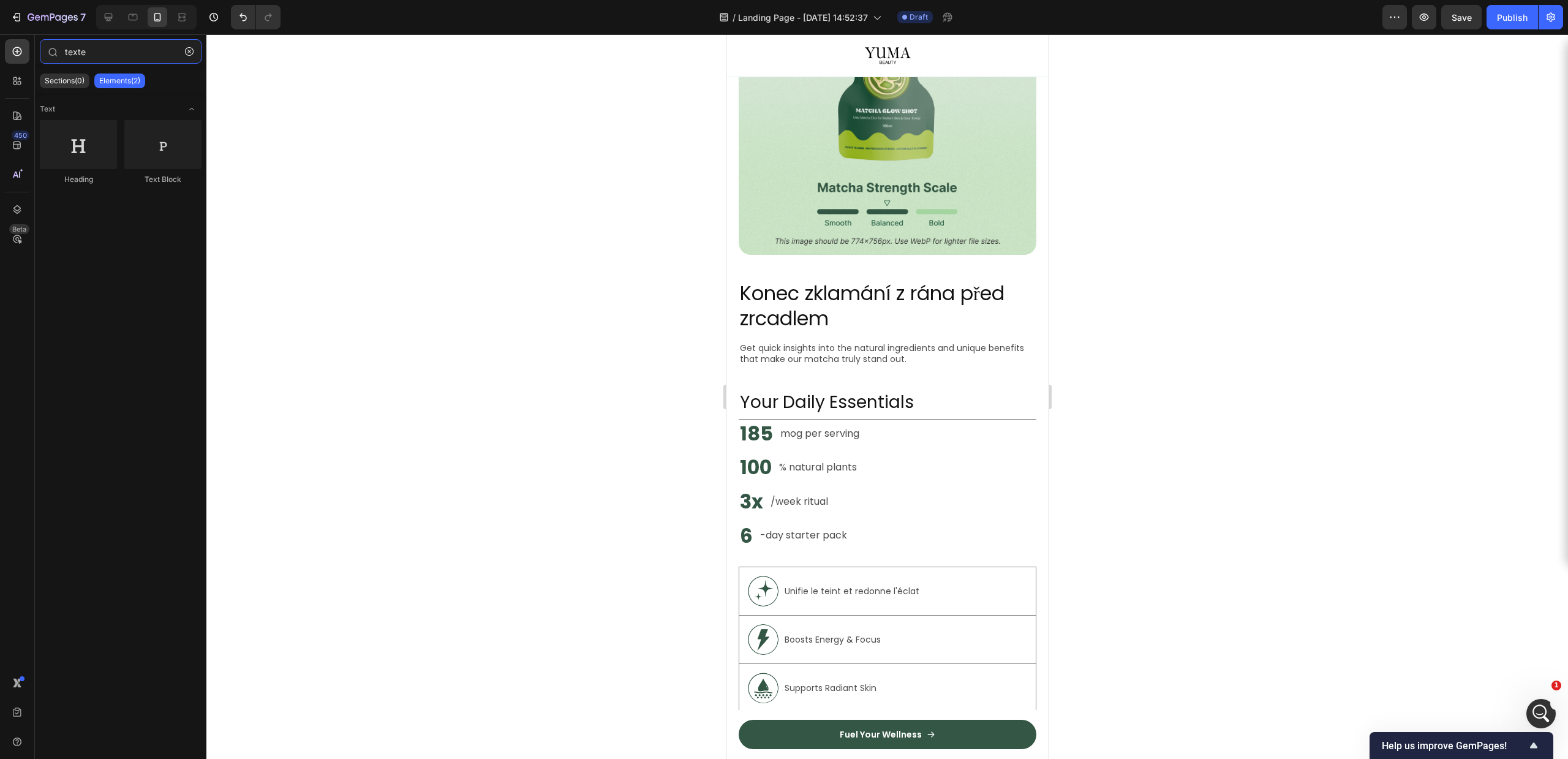
type input "texte"
drag, startPoint x: 992, startPoint y: 215, endPoint x: 837, endPoint y: 590, distance: 405.8
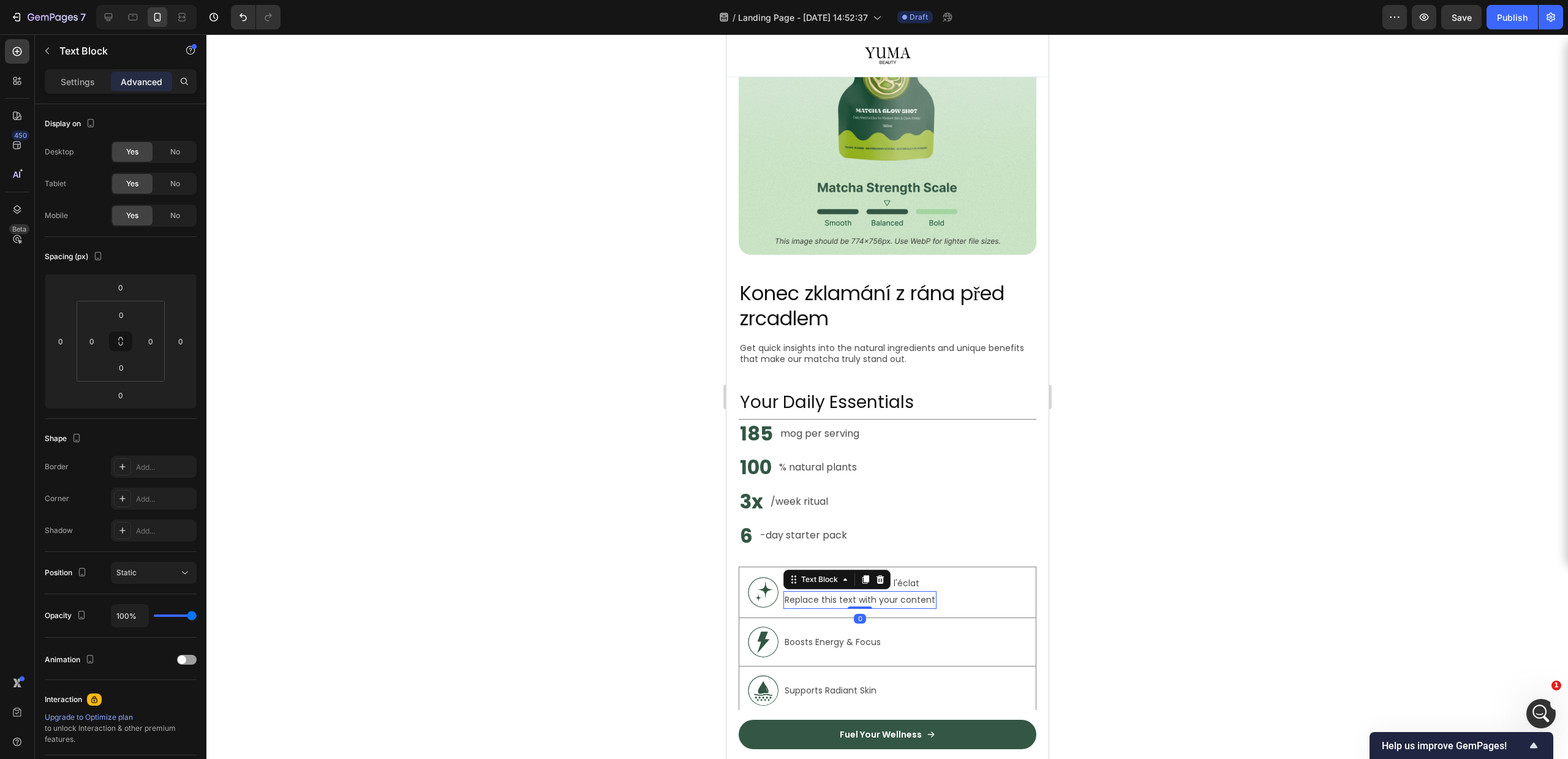
click at [848, 591] on div "Replace this text with your content" at bounding box center [859, 600] width 153 height 18
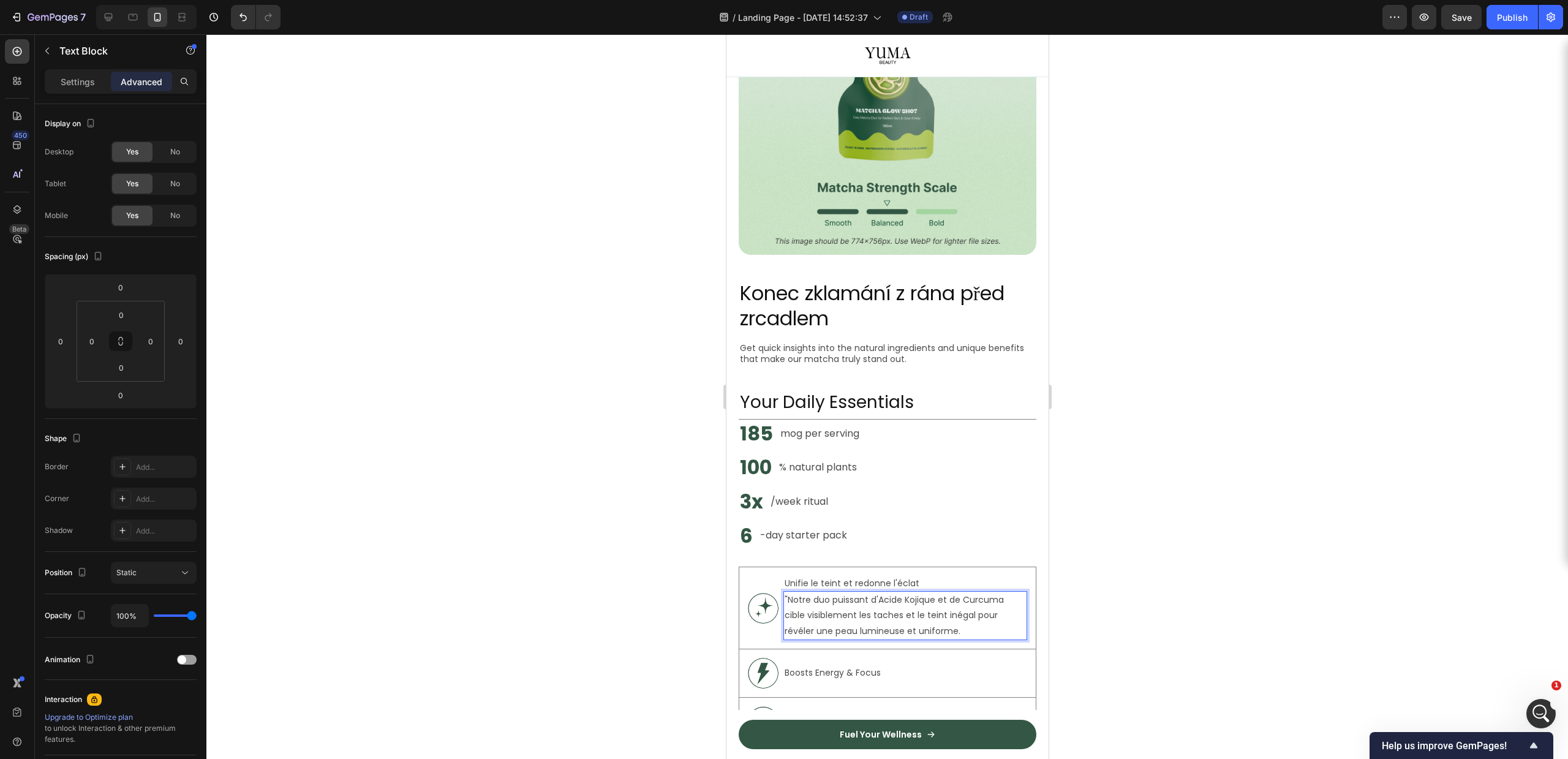
click at [1222, 622] on div at bounding box center [887, 396] width 1361 height 725
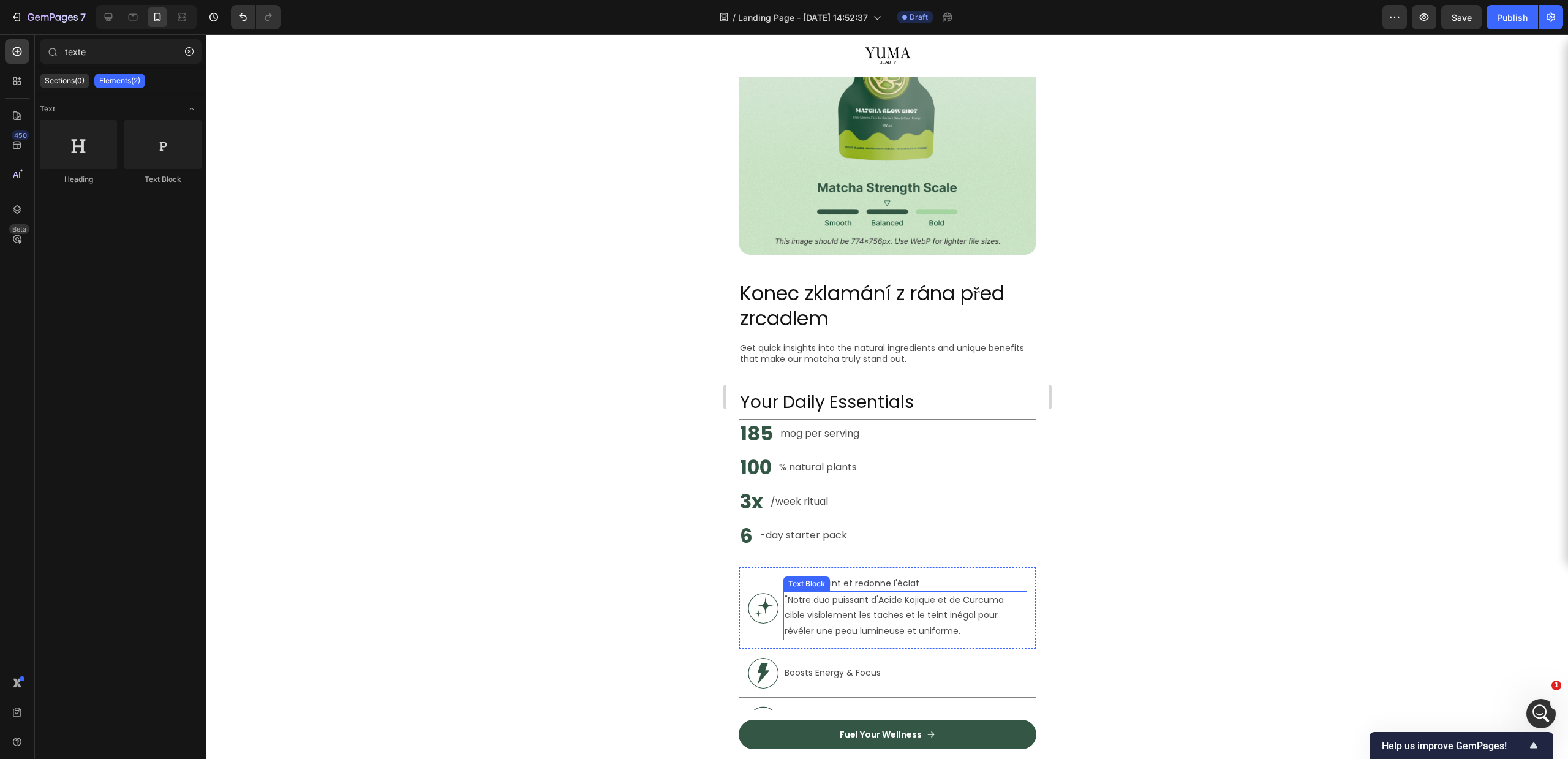
click at [796, 592] on p ""Notre duo puissant d'Acide Kojique et de Curcuma cible visiblement les taches …" at bounding box center [905, 616] width 242 height 47
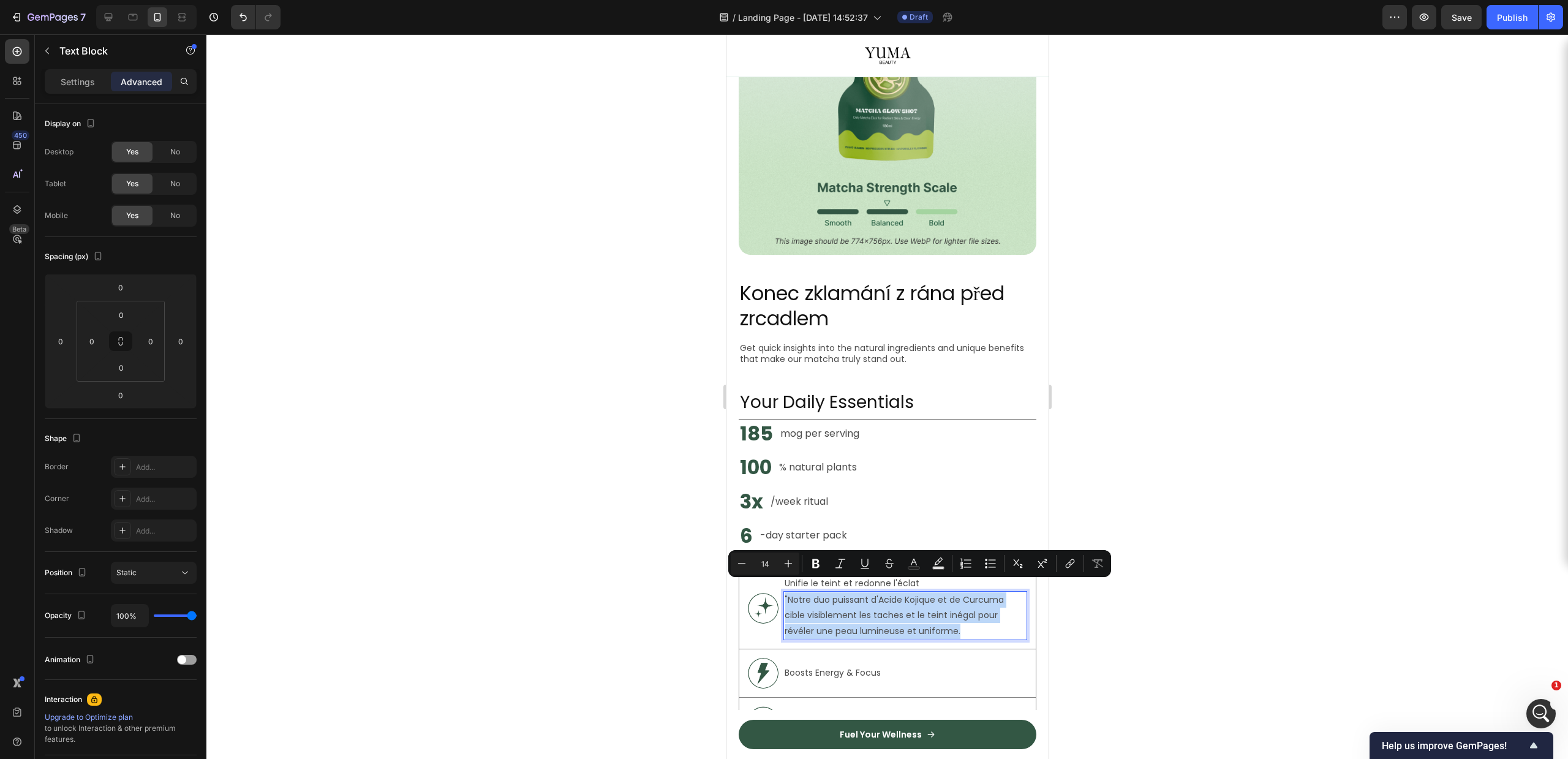
click at [860, 603] on p ""Notre duo puissant d'Acide Kojique et de Curcuma cible visiblement les taches …" at bounding box center [905, 616] width 242 height 47
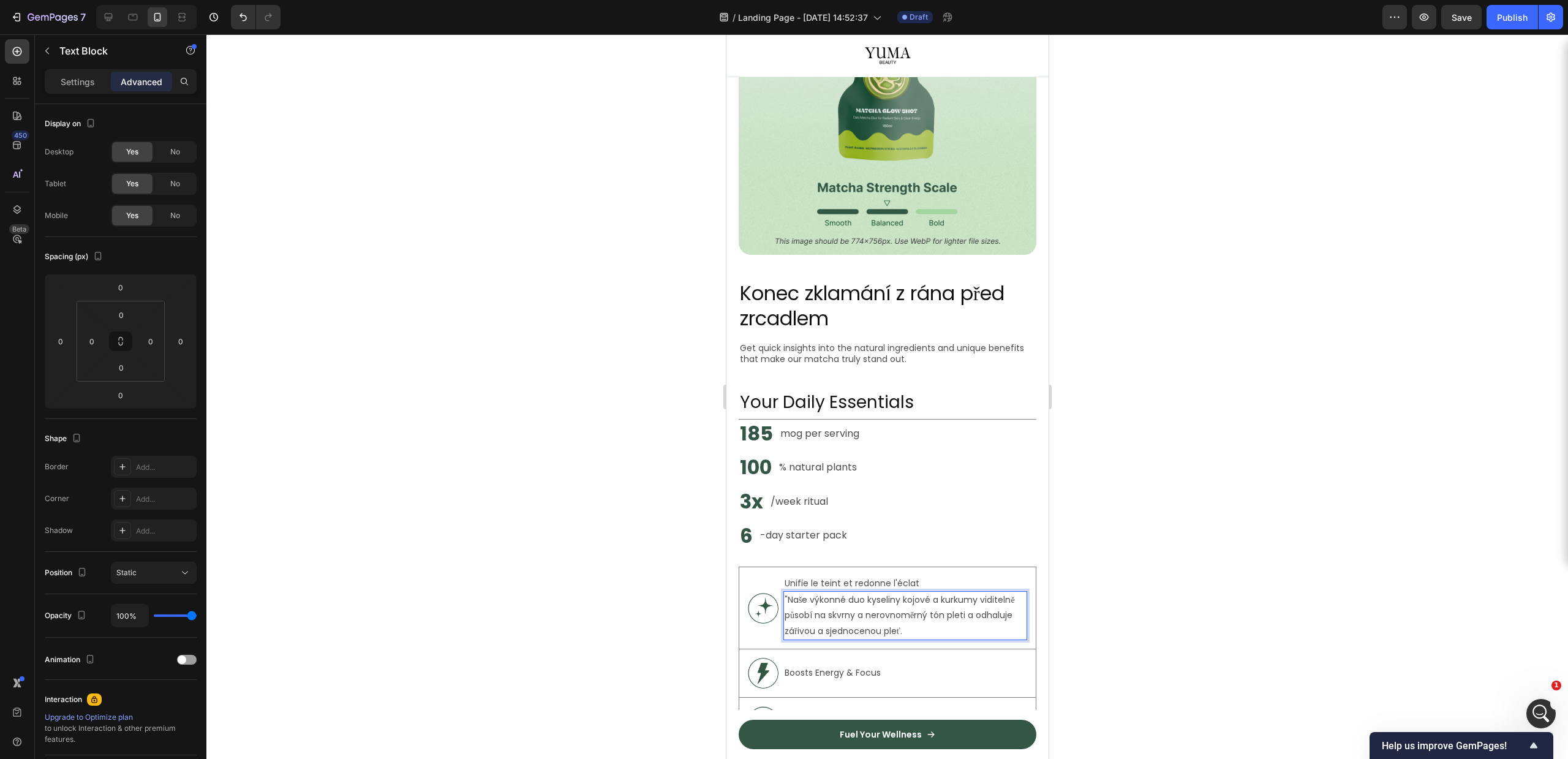
click at [793, 592] on p ""Naše výkonné duo kyseliny kojové a kurkumy viditelně působí na skvrny a nerovn…" at bounding box center [905, 616] width 242 height 47
click at [789, 592] on p ""Naše výkonné duo kyseliny kojové a kurkumy viditelně působí na skvrny a nerovn…" at bounding box center [905, 616] width 242 height 47
click at [848, 577] on p "Unifie le teint et redonne l'éclat" at bounding box center [905, 583] width 242 height 13
click at [848, 577] on p "Unifie le teint et redonne l'éclat" at bounding box center [905, 583] width 242 height 13
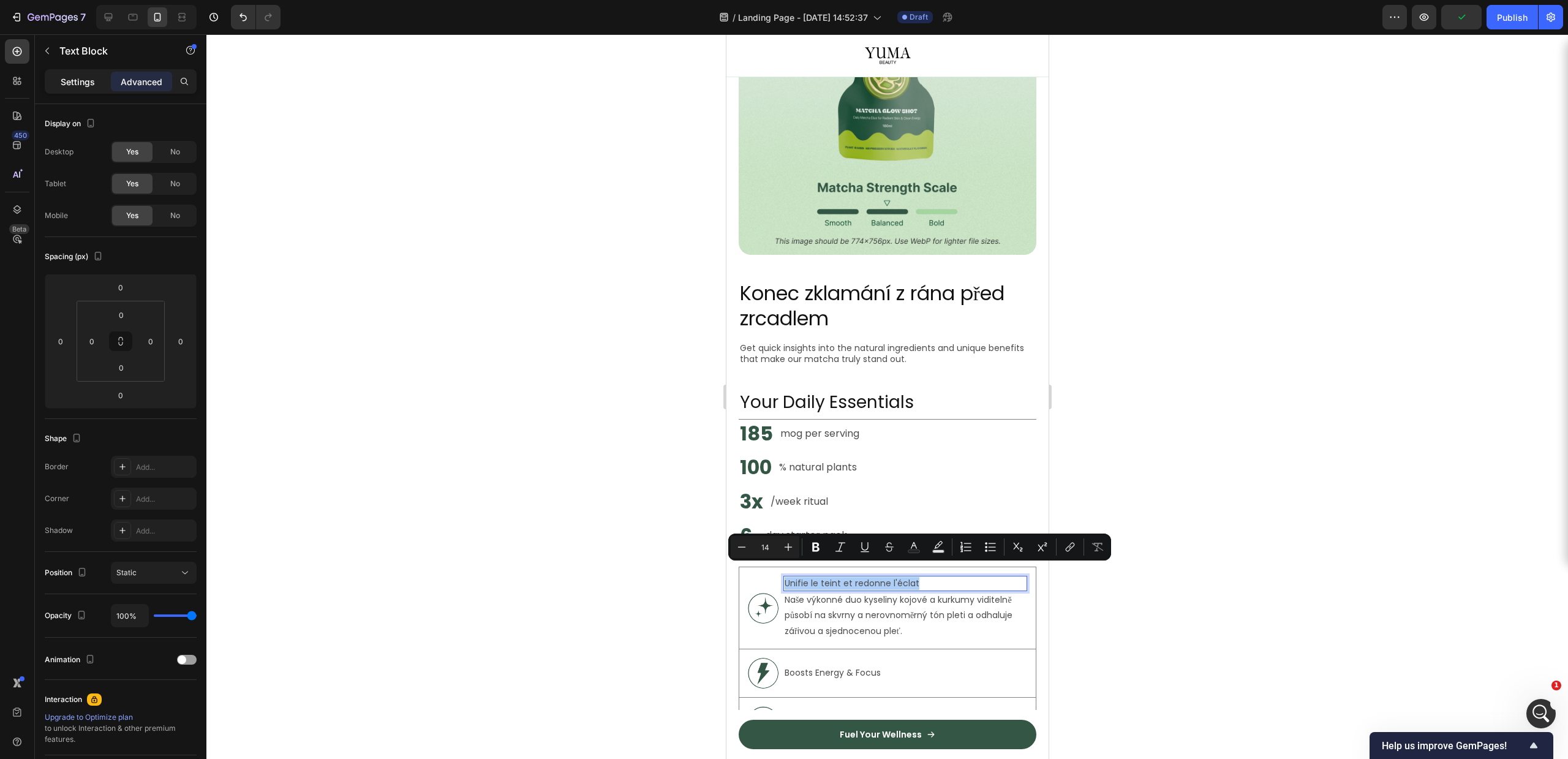
click at [74, 84] on p "Settings" at bounding box center [78, 81] width 34 height 13
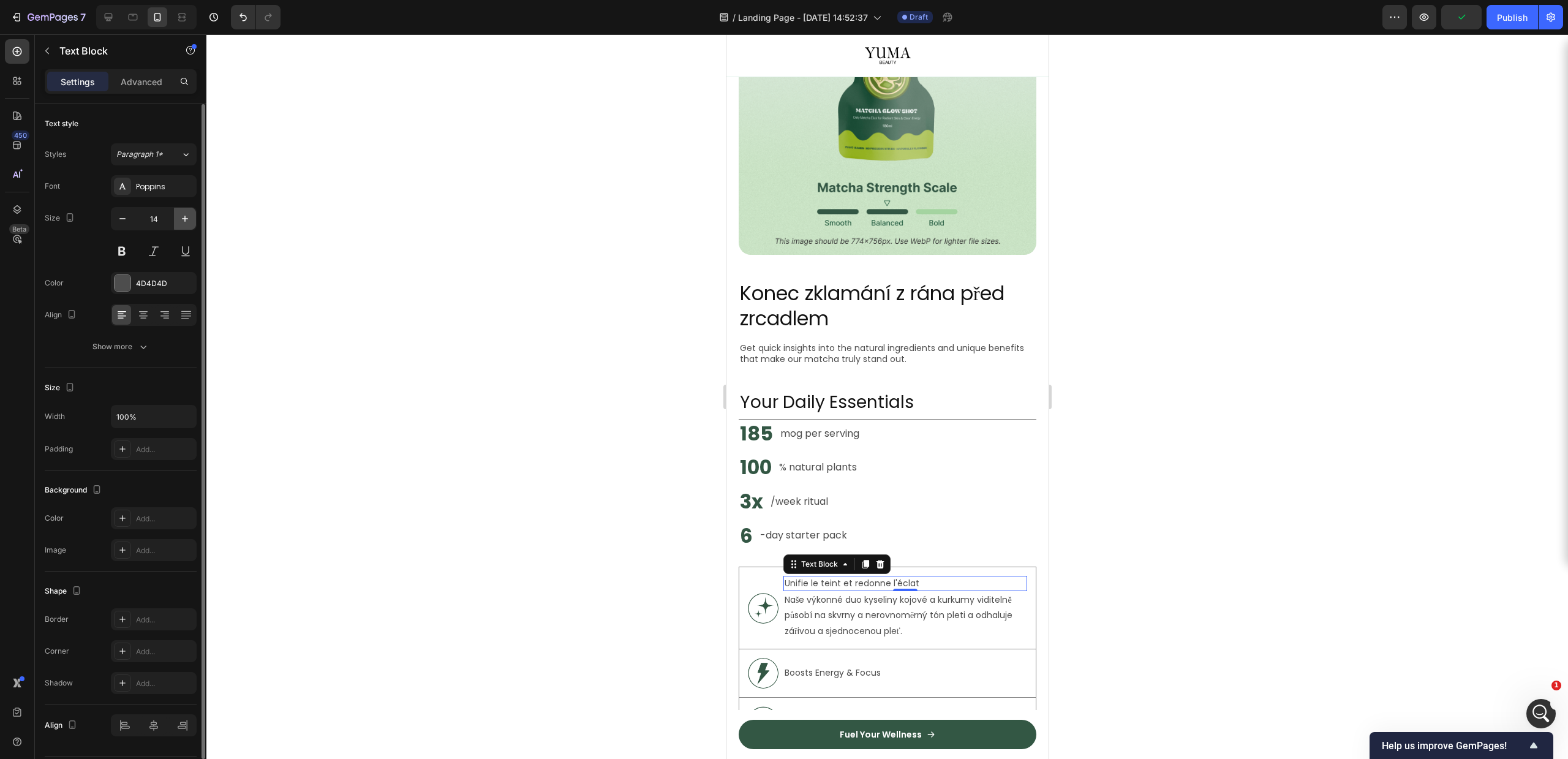
click at [181, 221] on icon "button" at bounding box center [185, 219] width 12 height 12
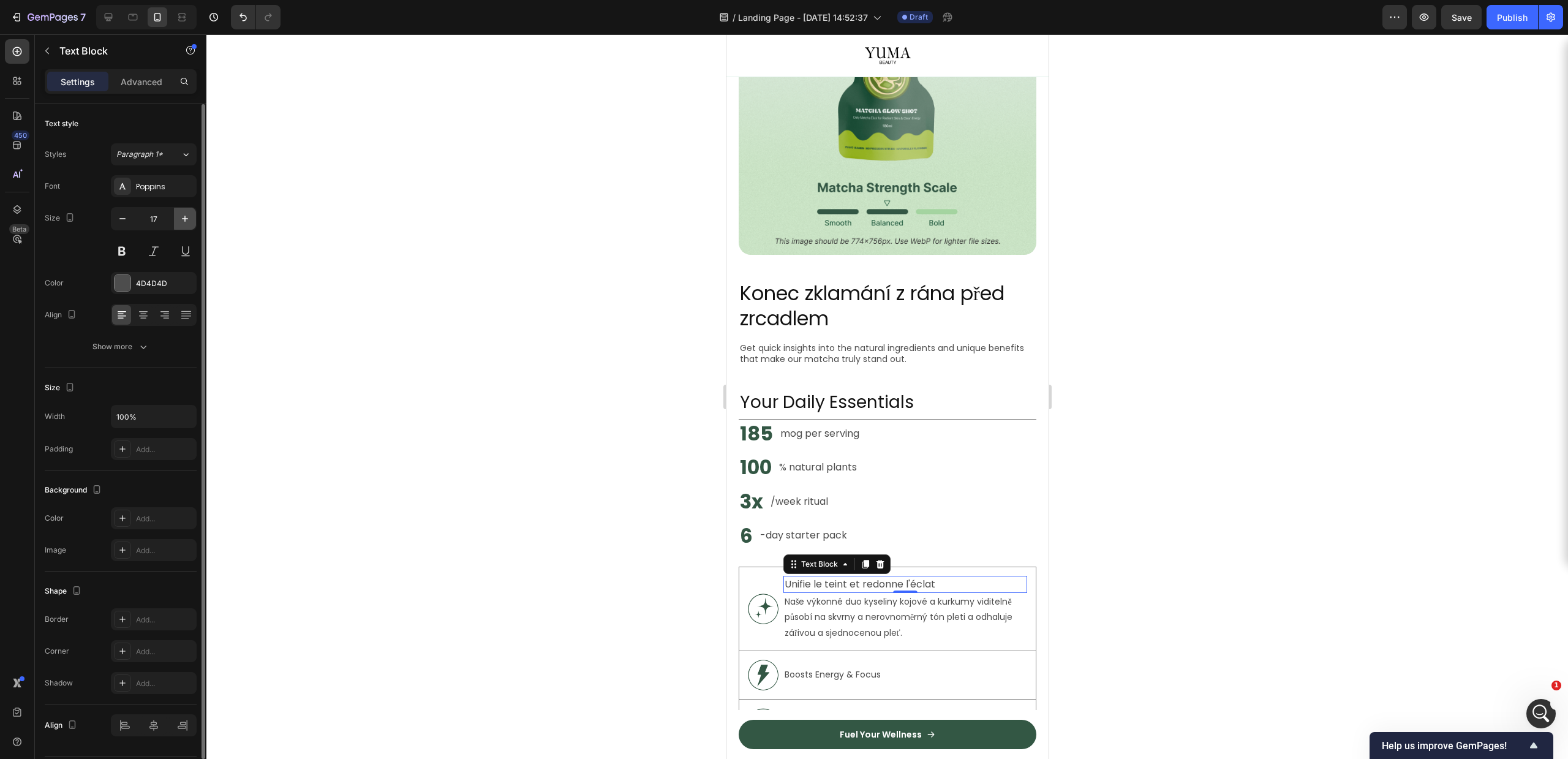
click at [181, 221] on icon "button" at bounding box center [185, 219] width 12 height 12
type input "21"
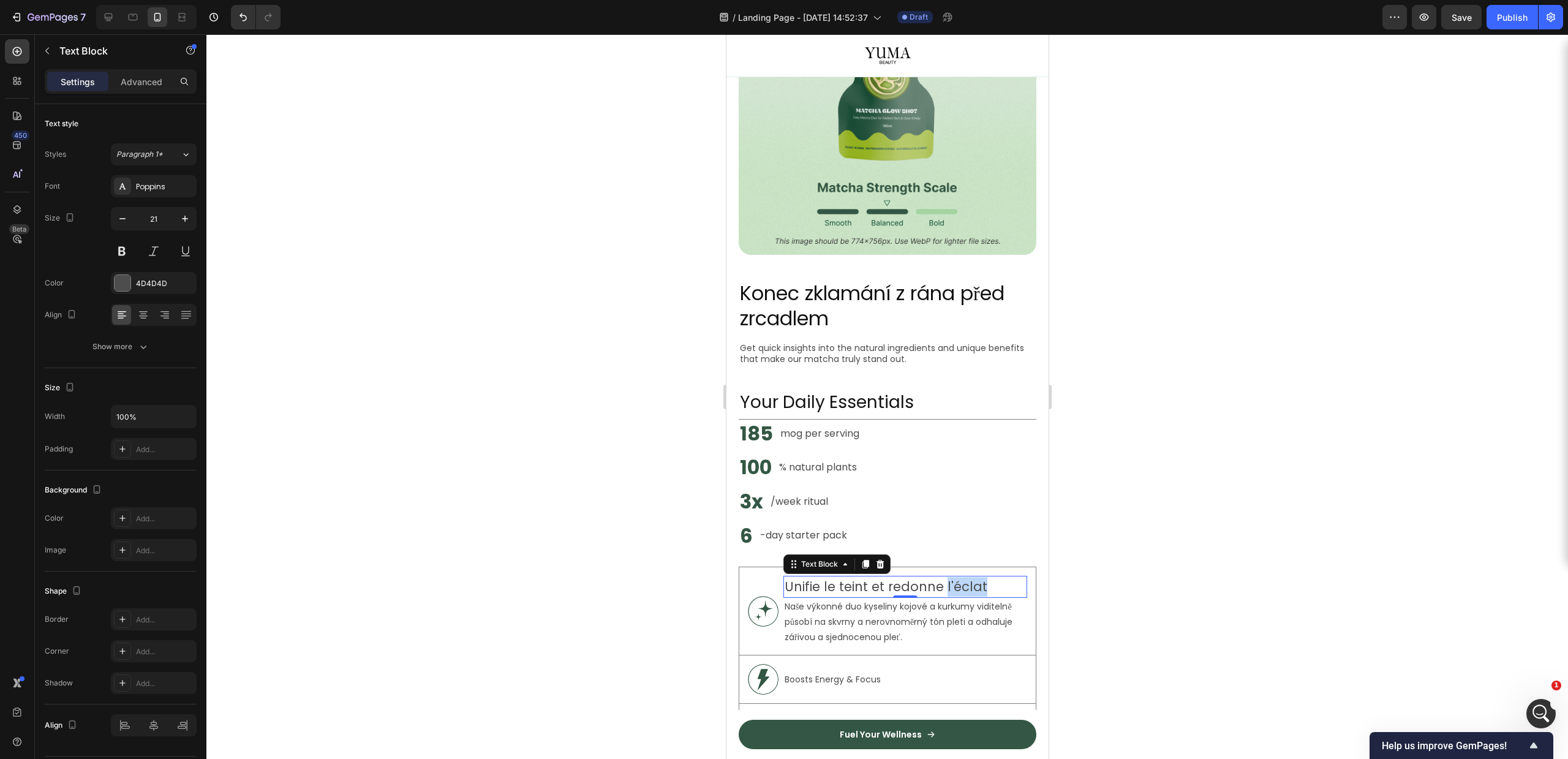
click at [951, 577] on p "Unifie le teint et redonne l'éclat" at bounding box center [905, 587] width 242 height 19
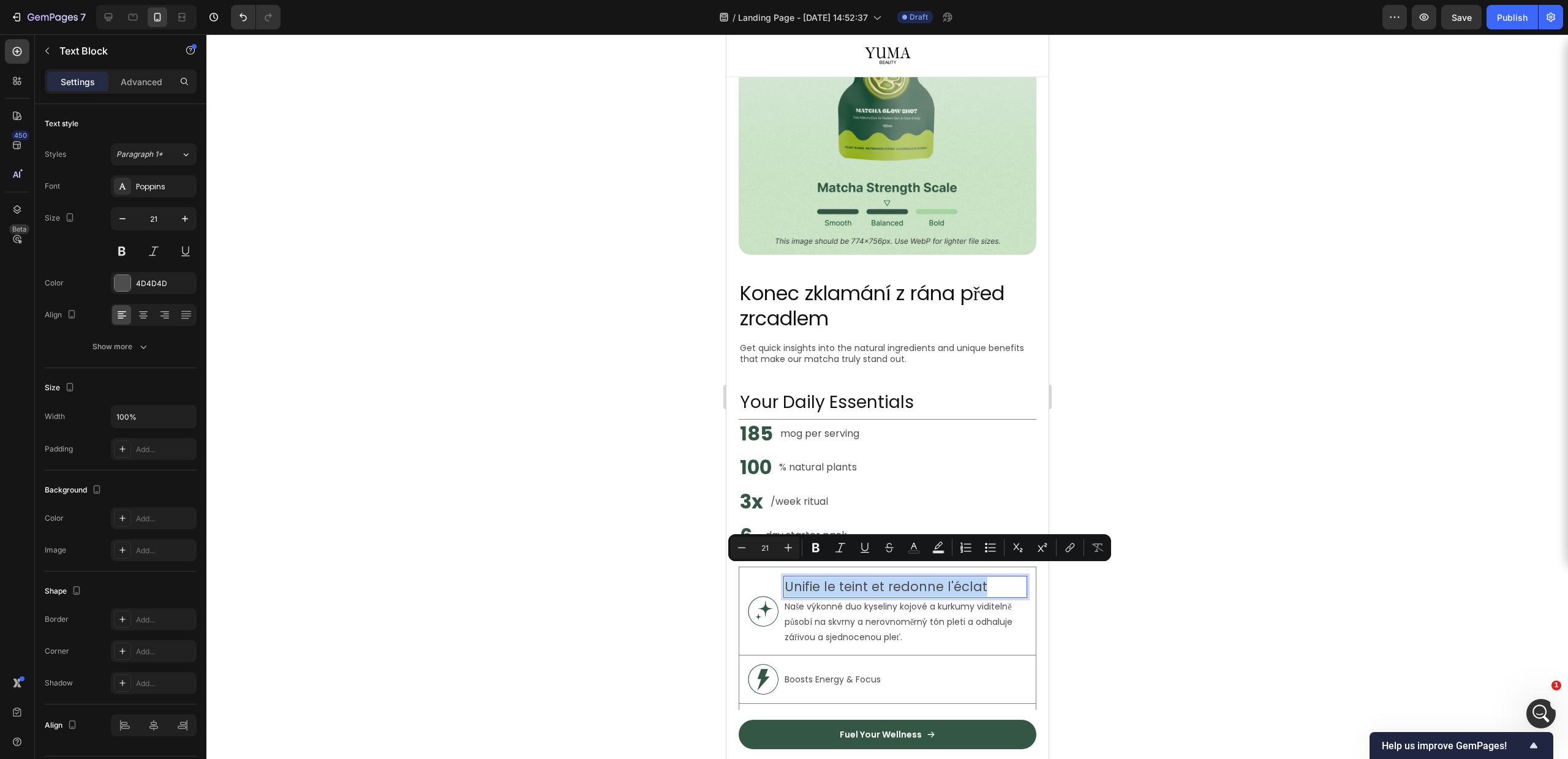
copy p "Unifie le teint et redonne l'éclat"
click at [885, 577] on p "Unifie le teint et redonne l'éclat" at bounding box center [905, 587] width 242 height 19
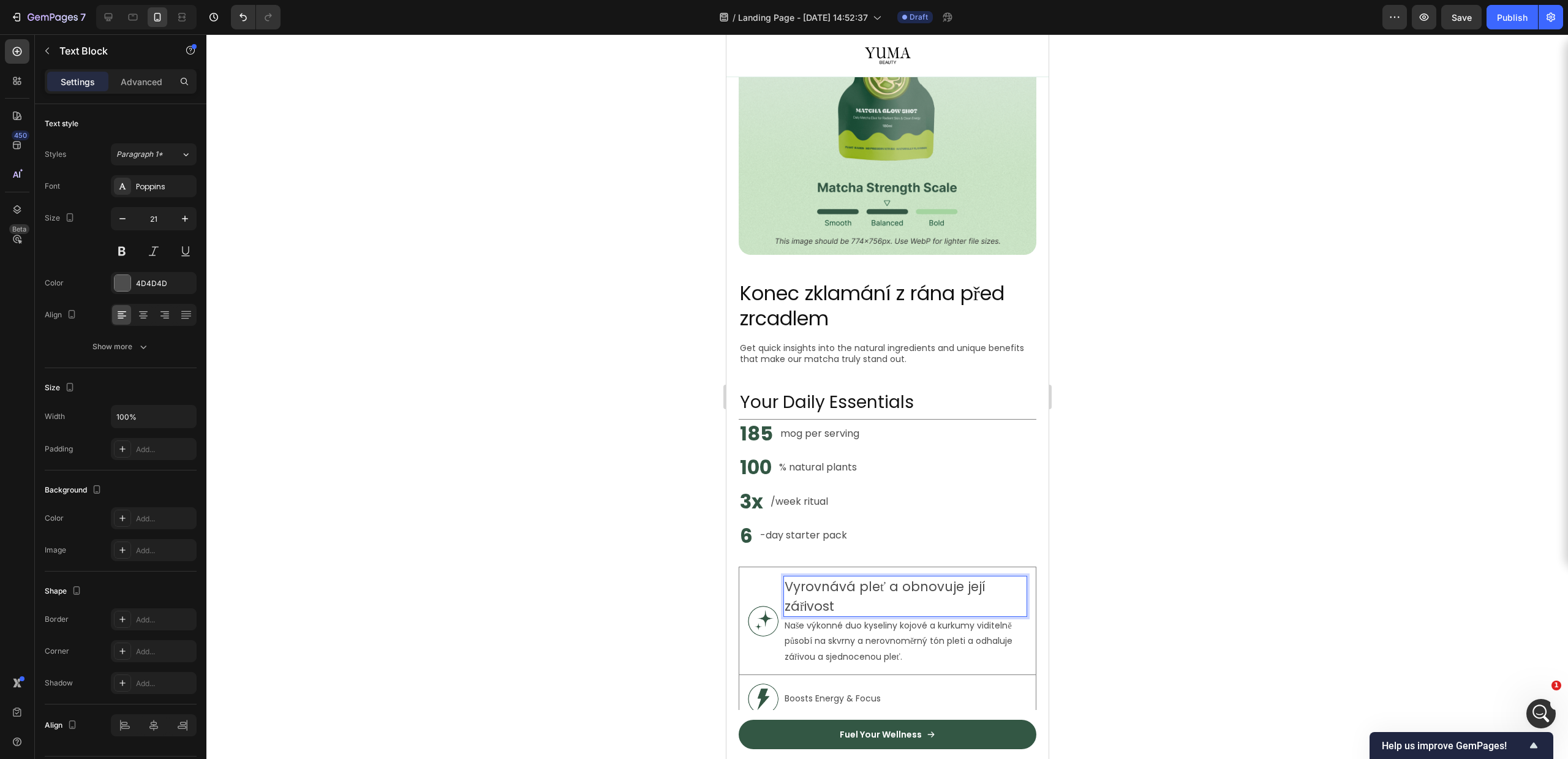
click at [1259, 562] on div at bounding box center [887, 396] width 1361 height 725
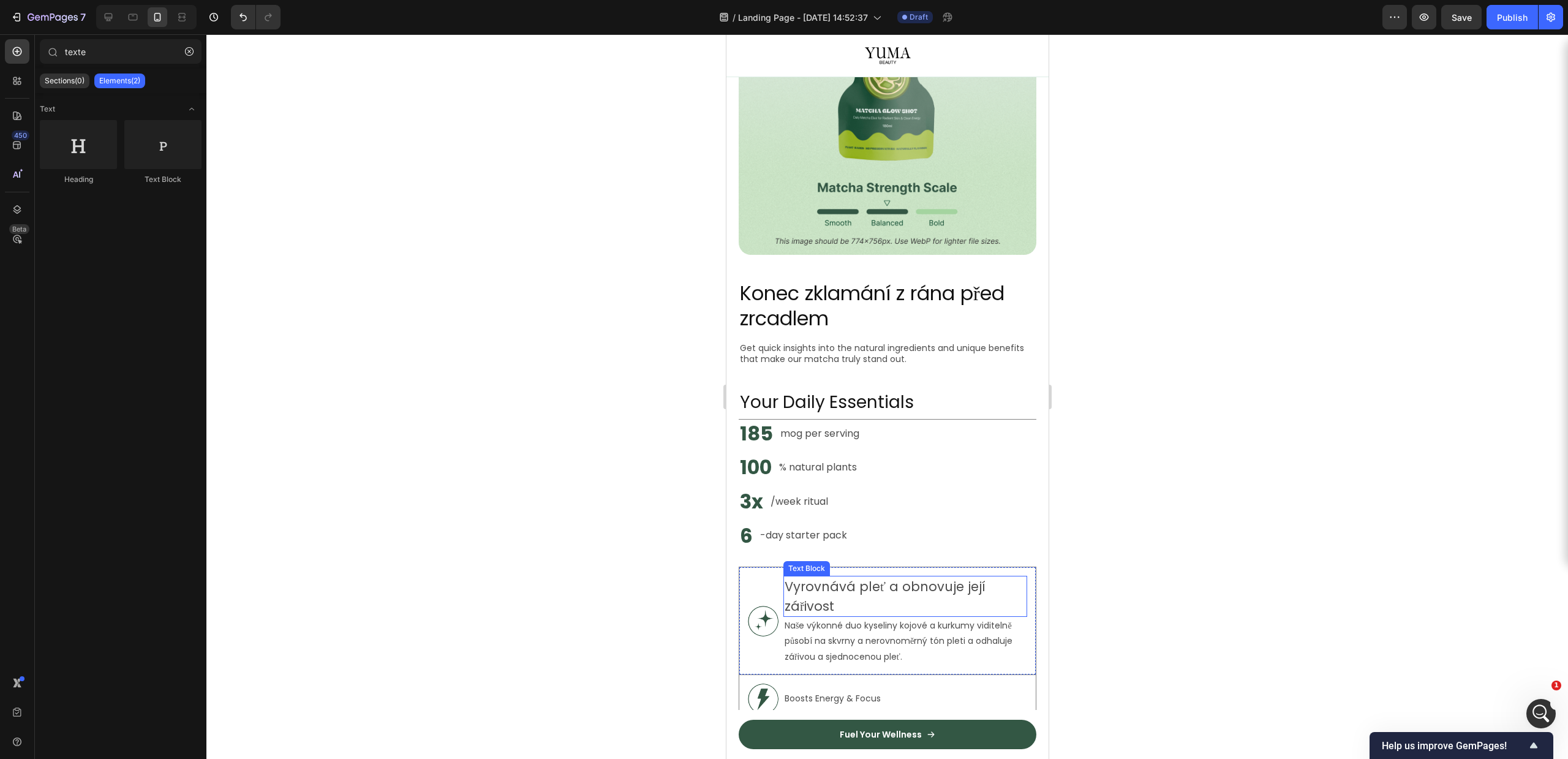
click at [901, 587] on p "Vyrovnává pleť a obnovuje její zářivost" at bounding box center [905, 596] width 242 height 39
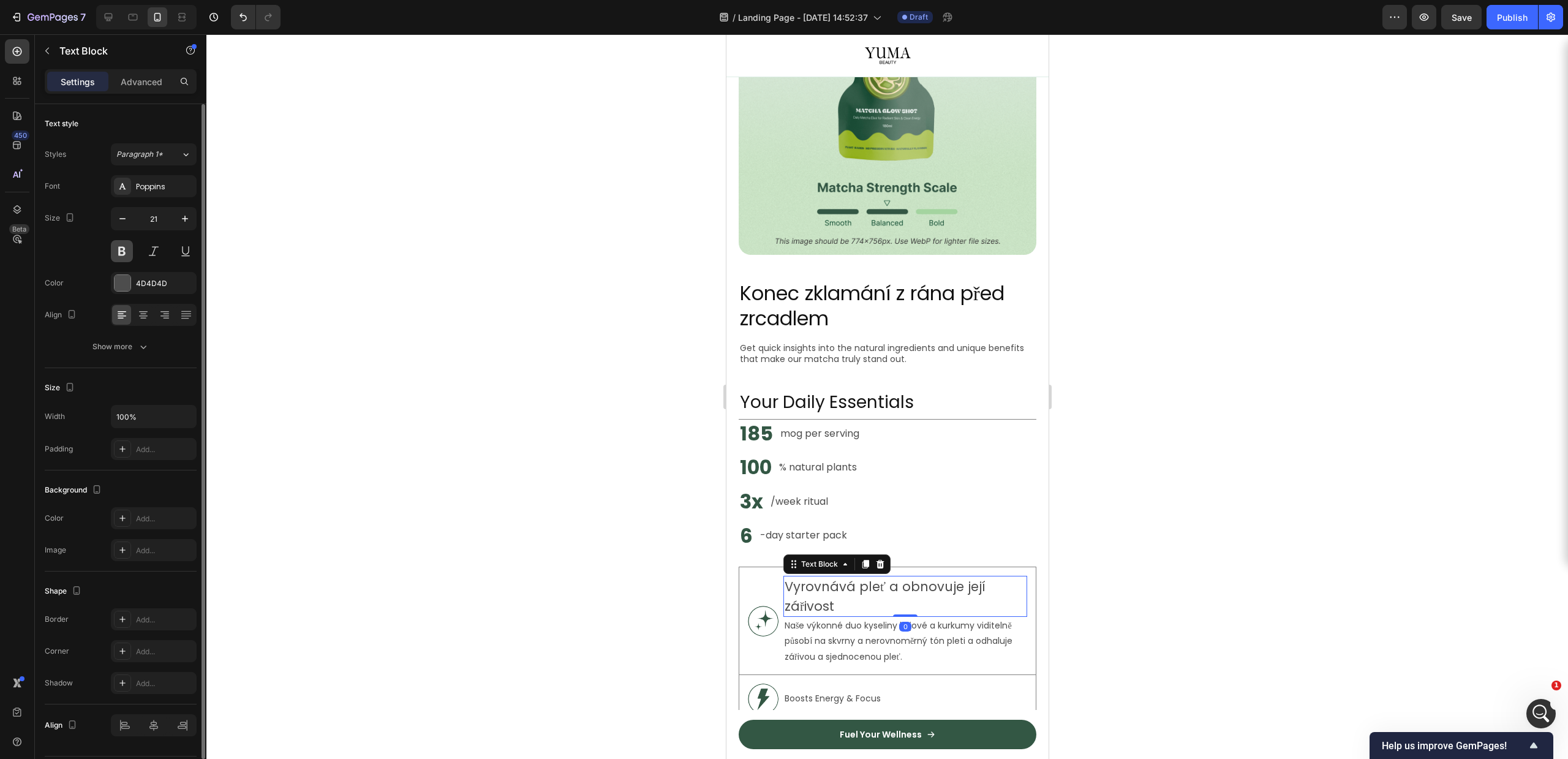
click at [129, 251] on button at bounding box center [122, 251] width 22 height 22
click at [1109, 361] on div at bounding box center [887, 396] width 1361 height 725
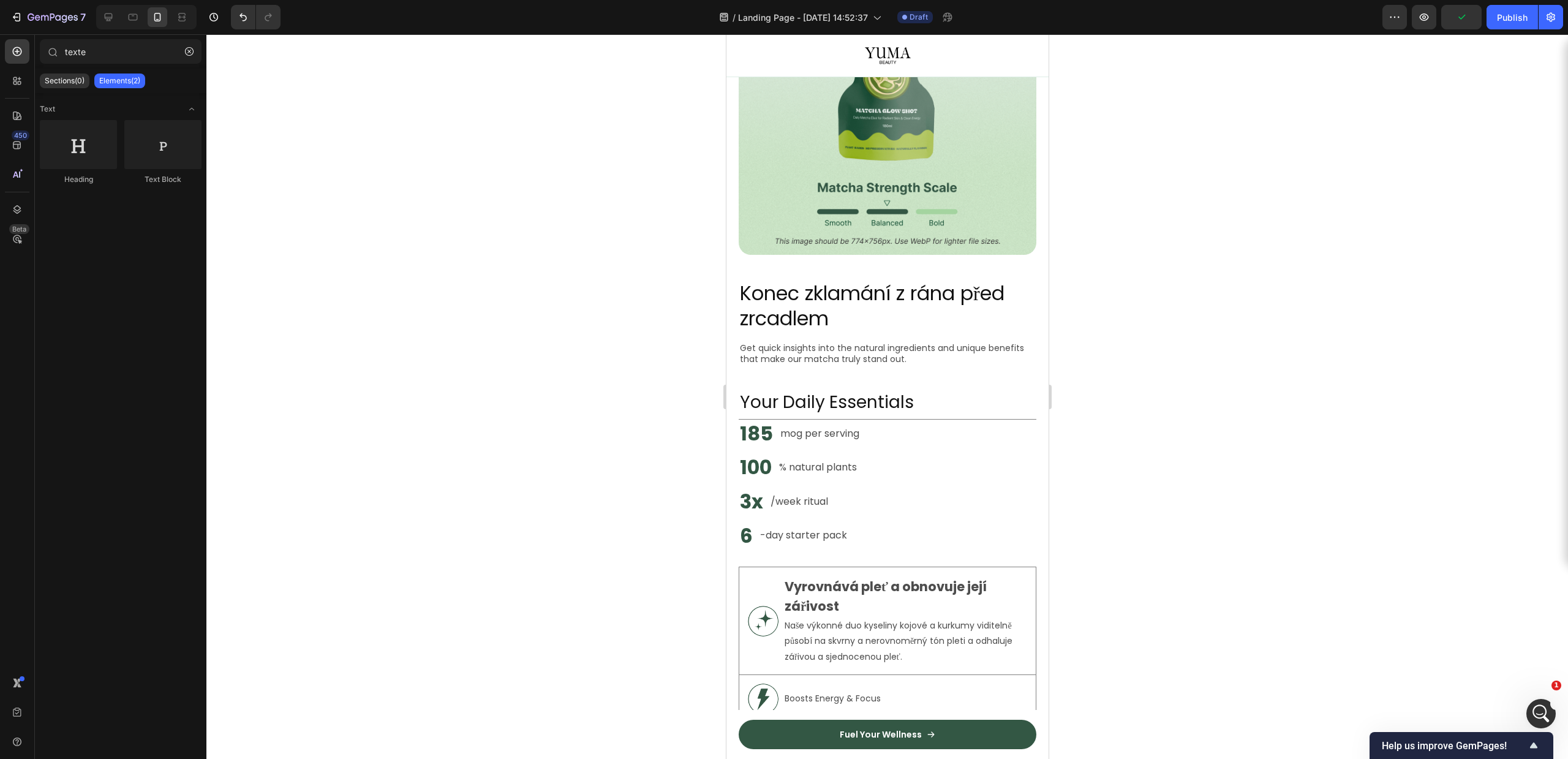
click at [1259, 381] on div at bounding box center [887, 396] width 1361 height 725
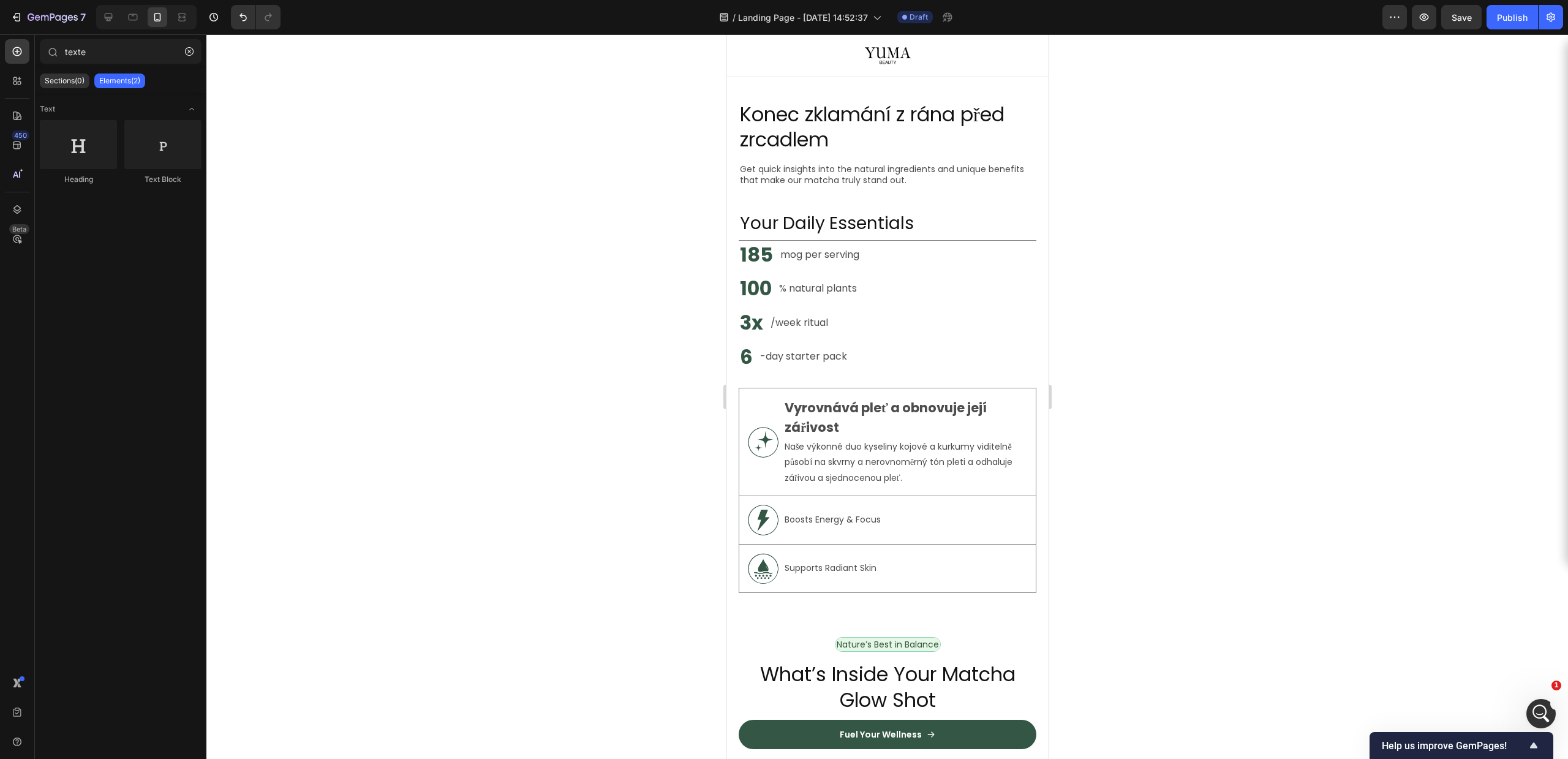
scroll to position [1241, 0]
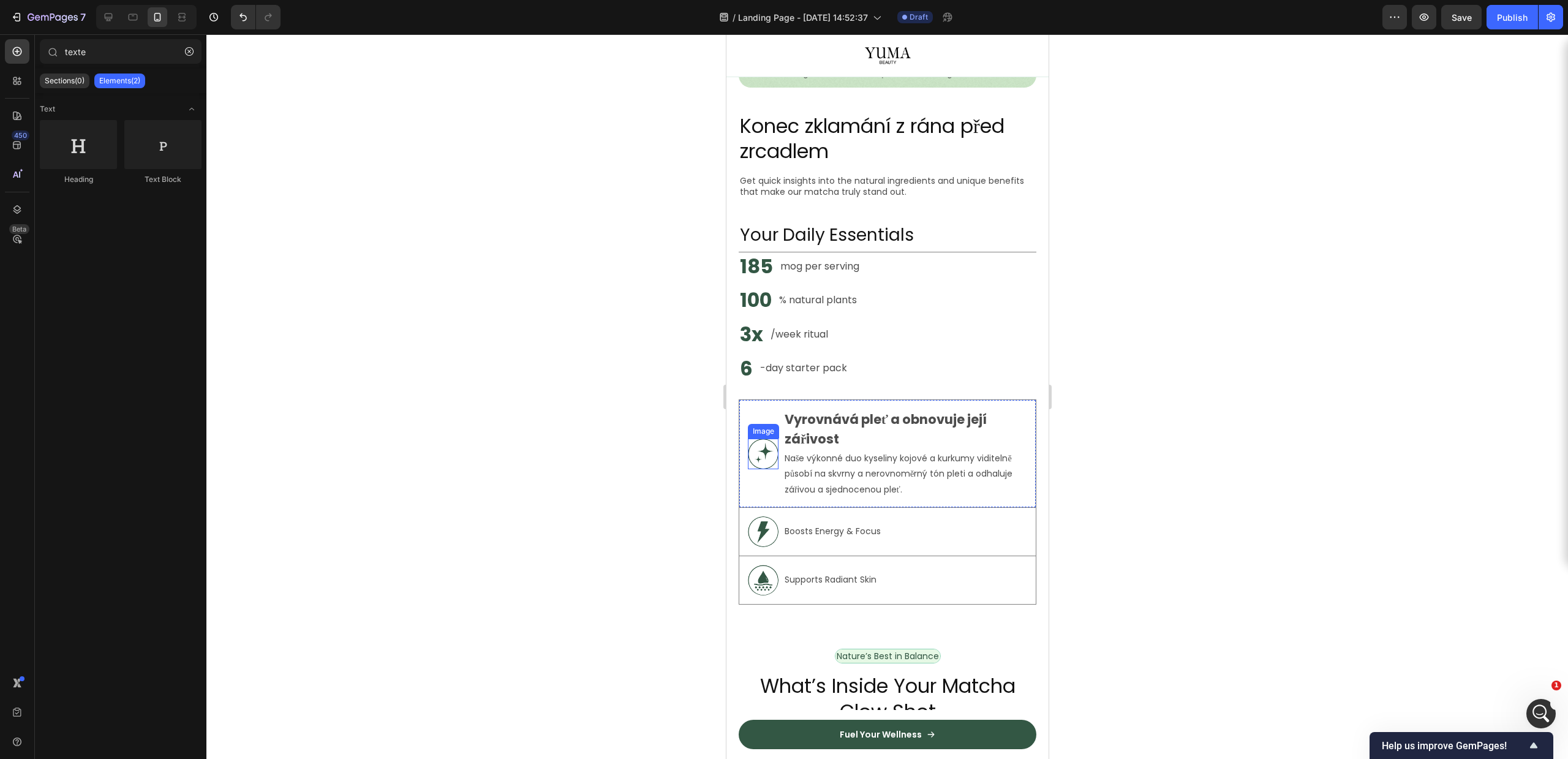
click at [760, 448] on img at bounding box center [762, 453] width 30 height 30
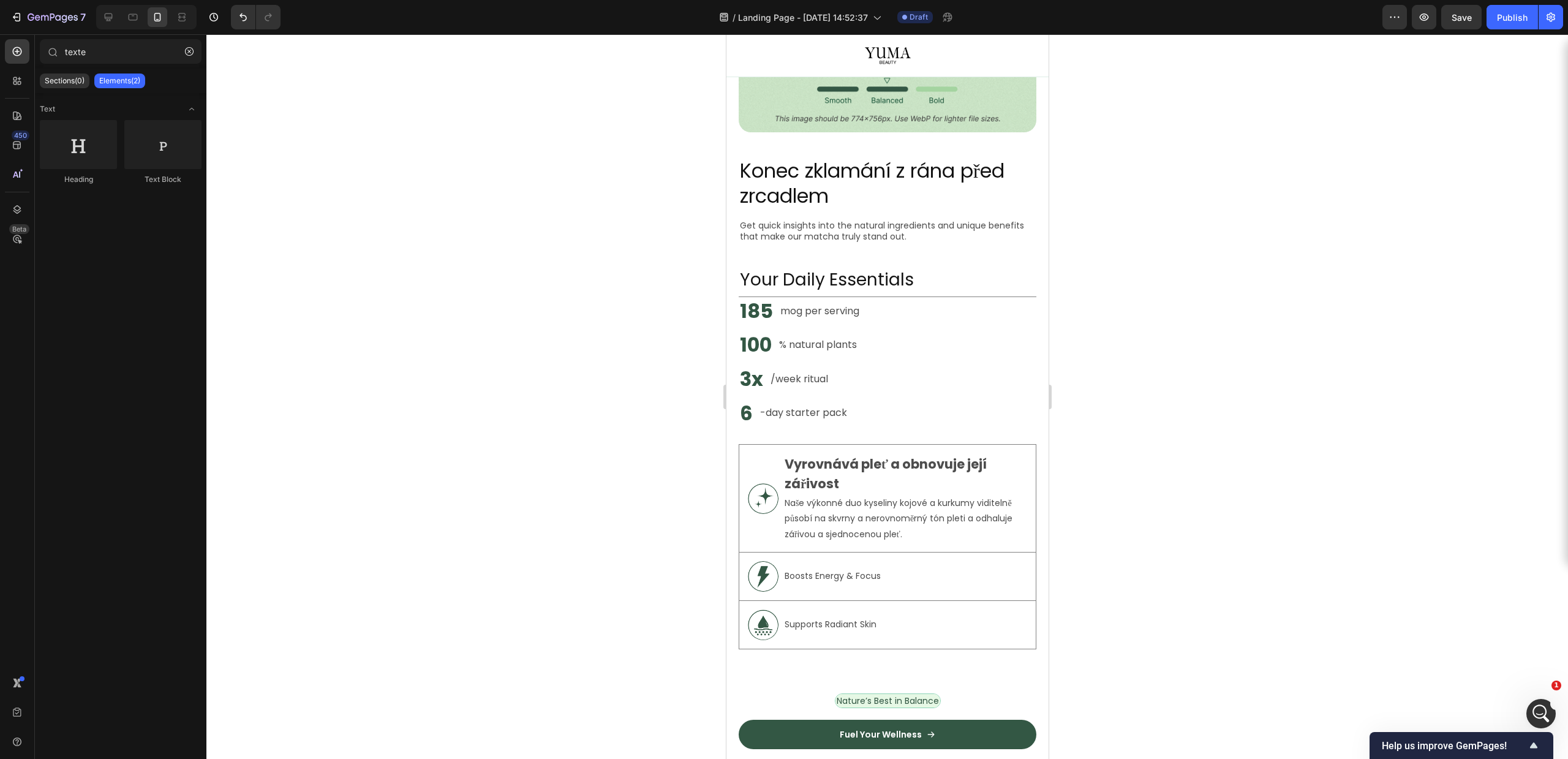
scroll to position [1127, 0]
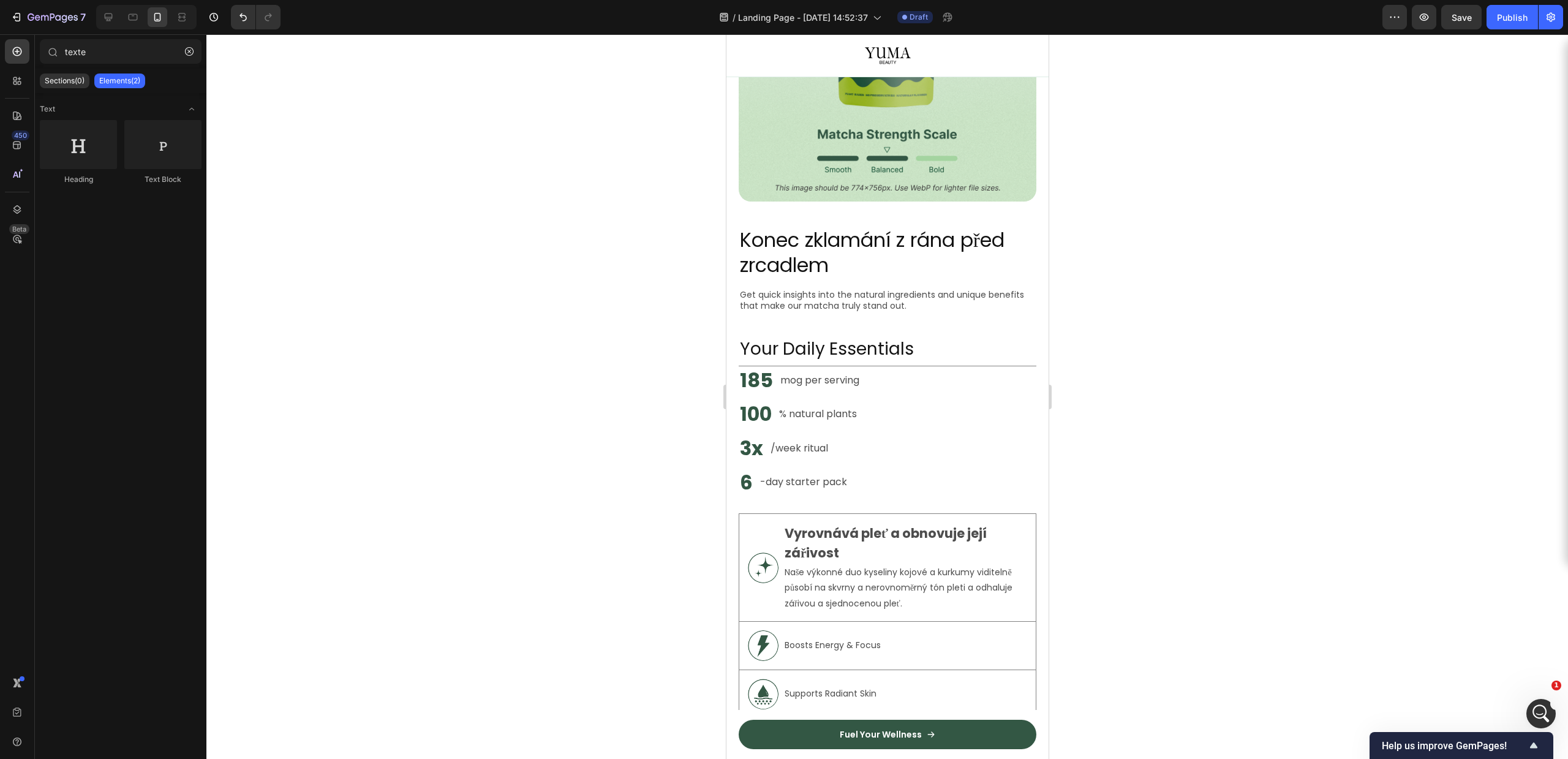
drag, startPoint x: 1044, startPoint y: 207, endPoint x: 1775, endPoint y: 230, distance: 731.4
click at [890, 209] on div "Image" at bounding box center [887, 68] width 297 height 315
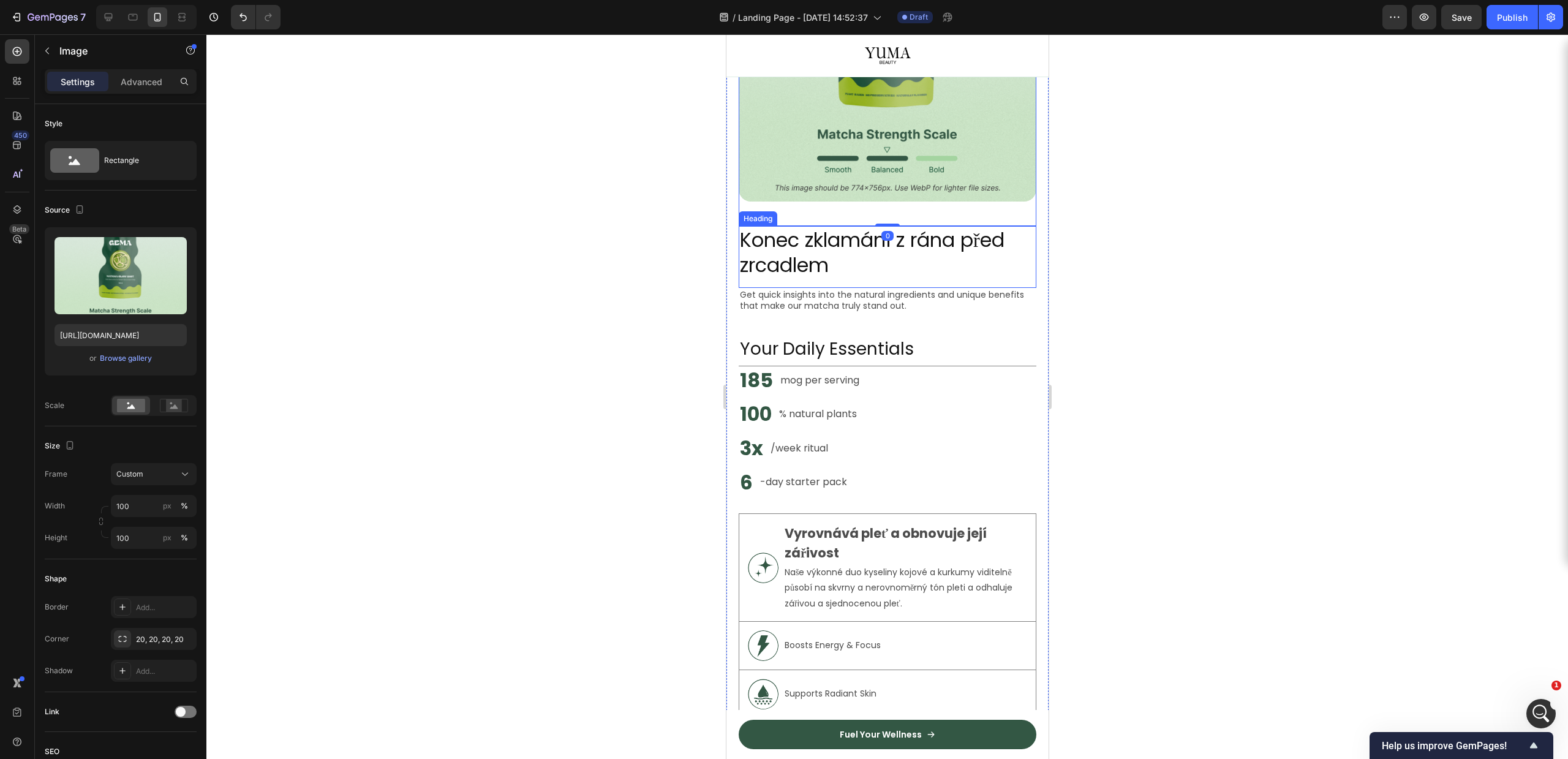
click at [891, 227] on p "Konec zklamání z rána před zrcadlem" at bounding box center [886, 253] width 295 height 51
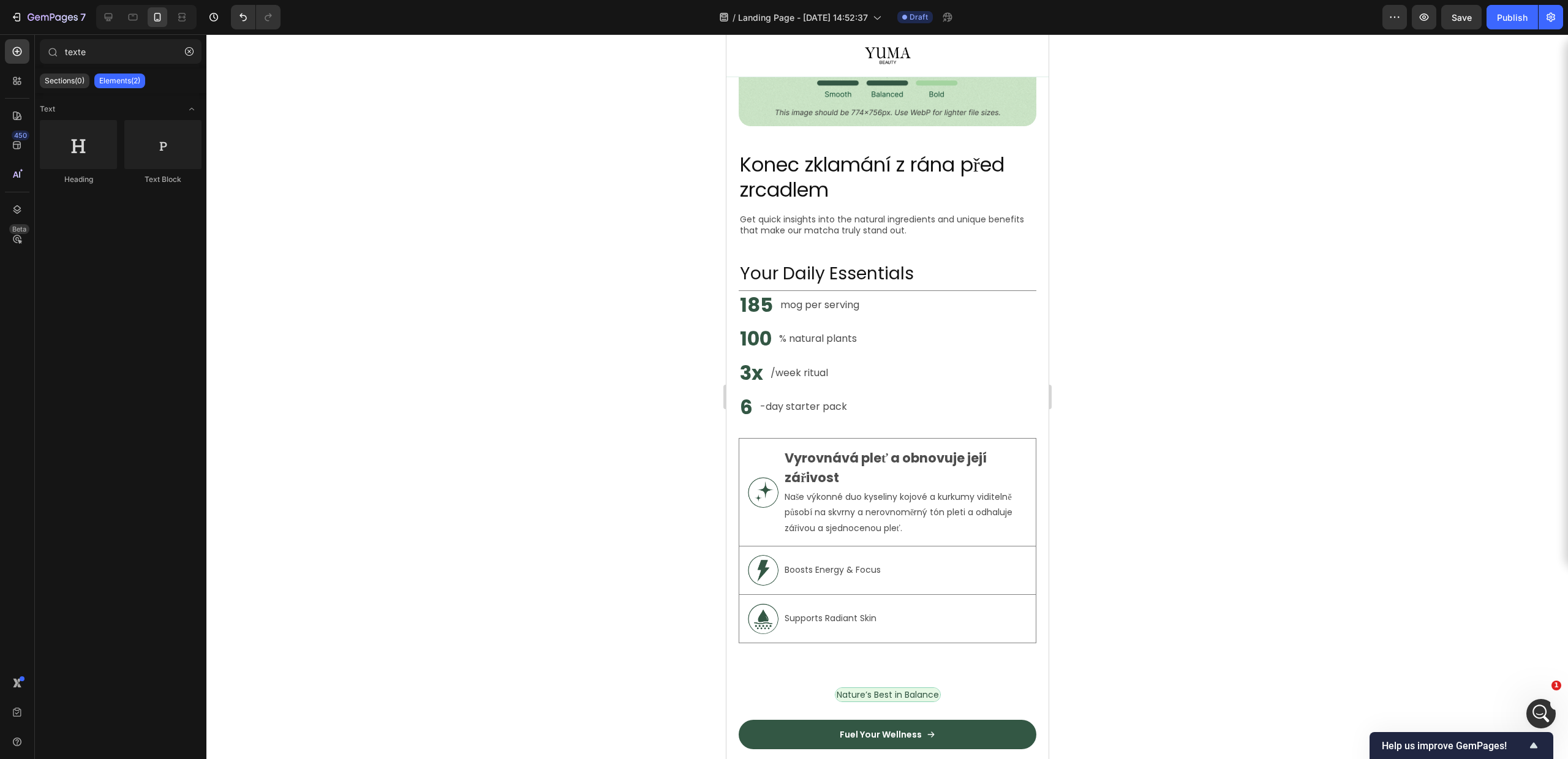
scroll to position [1177, 0]
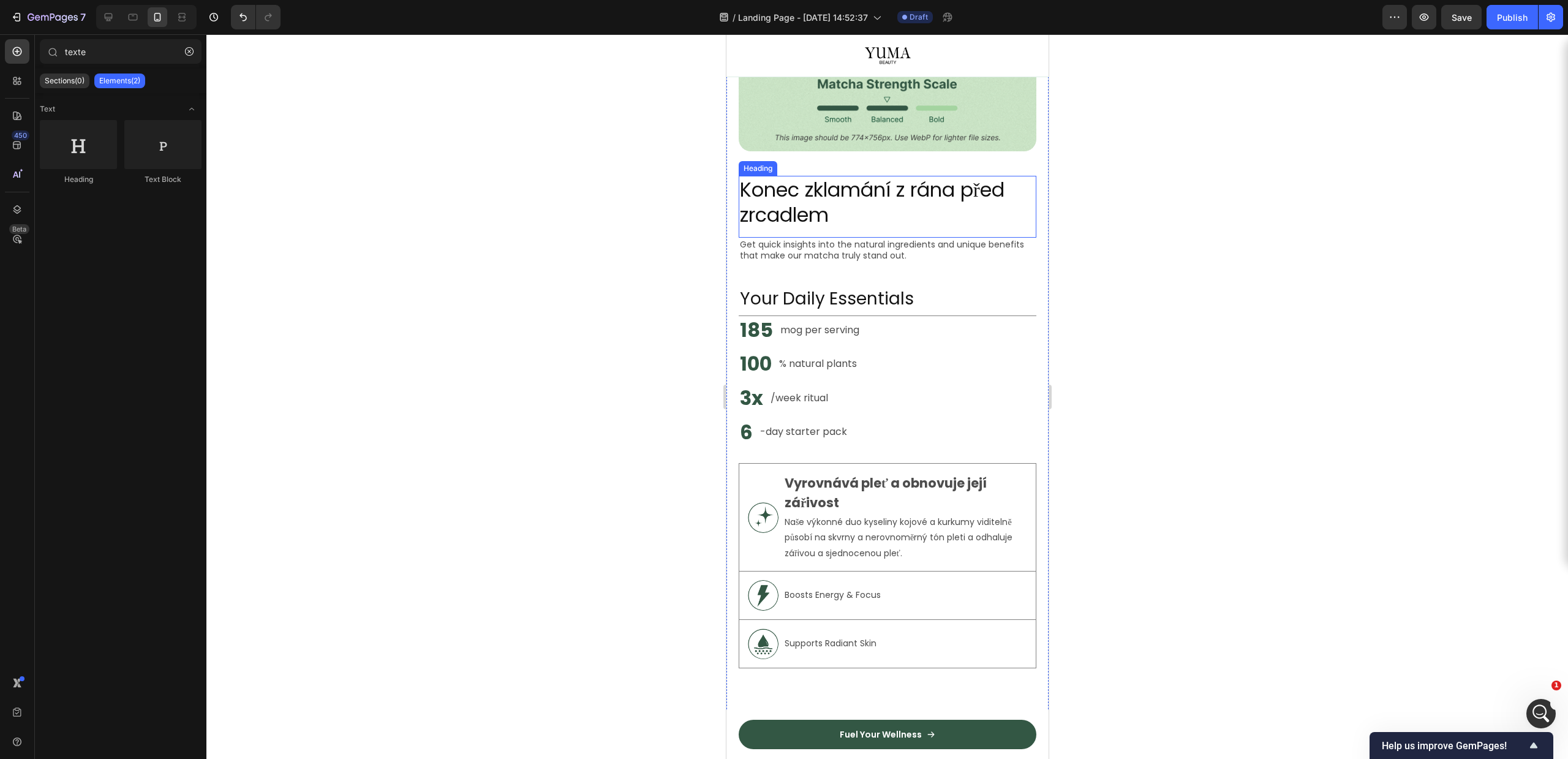
click at [856, 200] on p "Konec zklamání z rána před zrcadlem" at bounding box center [886, 202] width 295 height 51
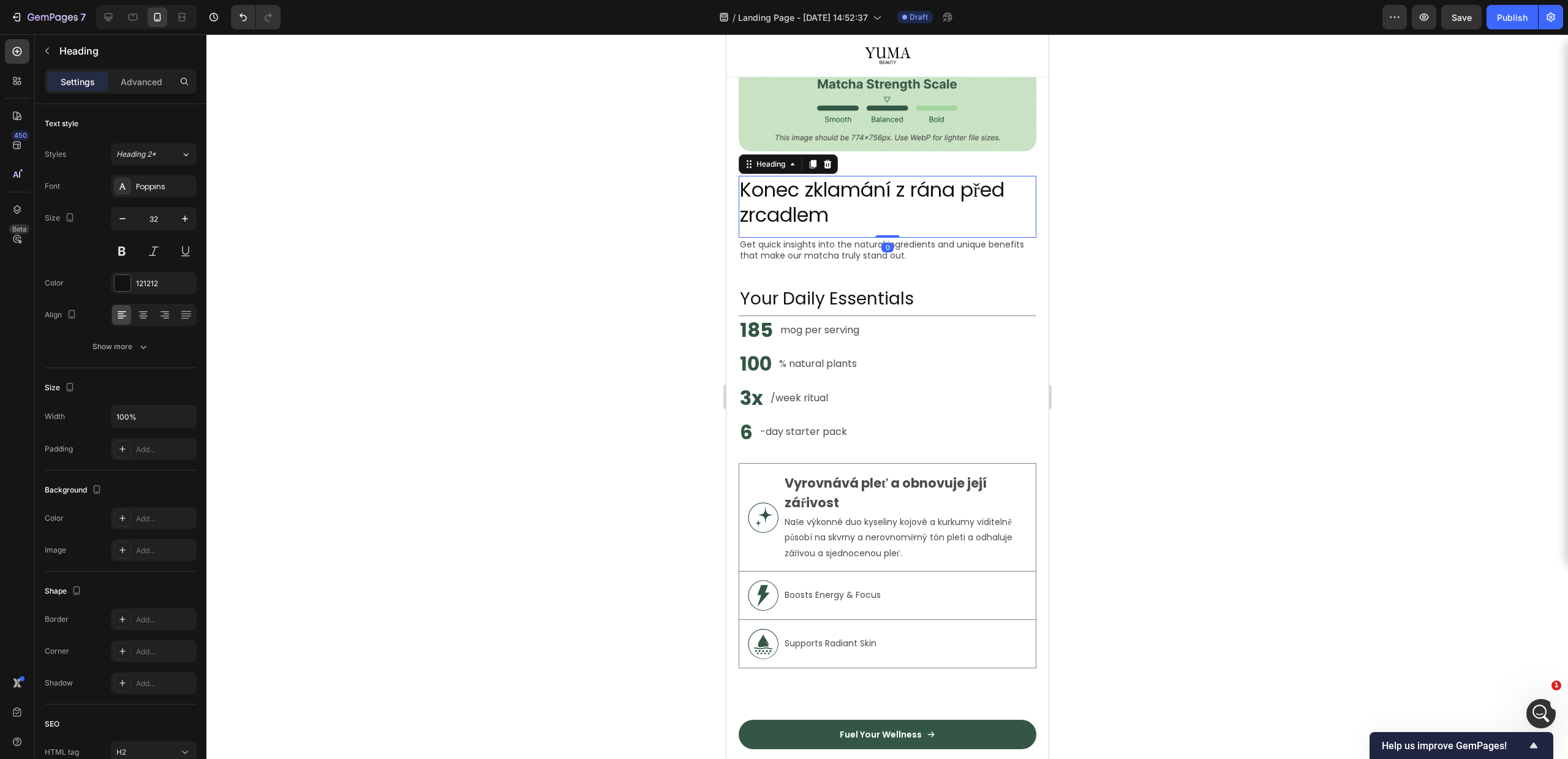
click at [834, 155] on div "Heading" at bounding box center [787, 164] width 99 height 19
click at [825, 160] on icon at bounding box center [827, 164] width 8 height 9
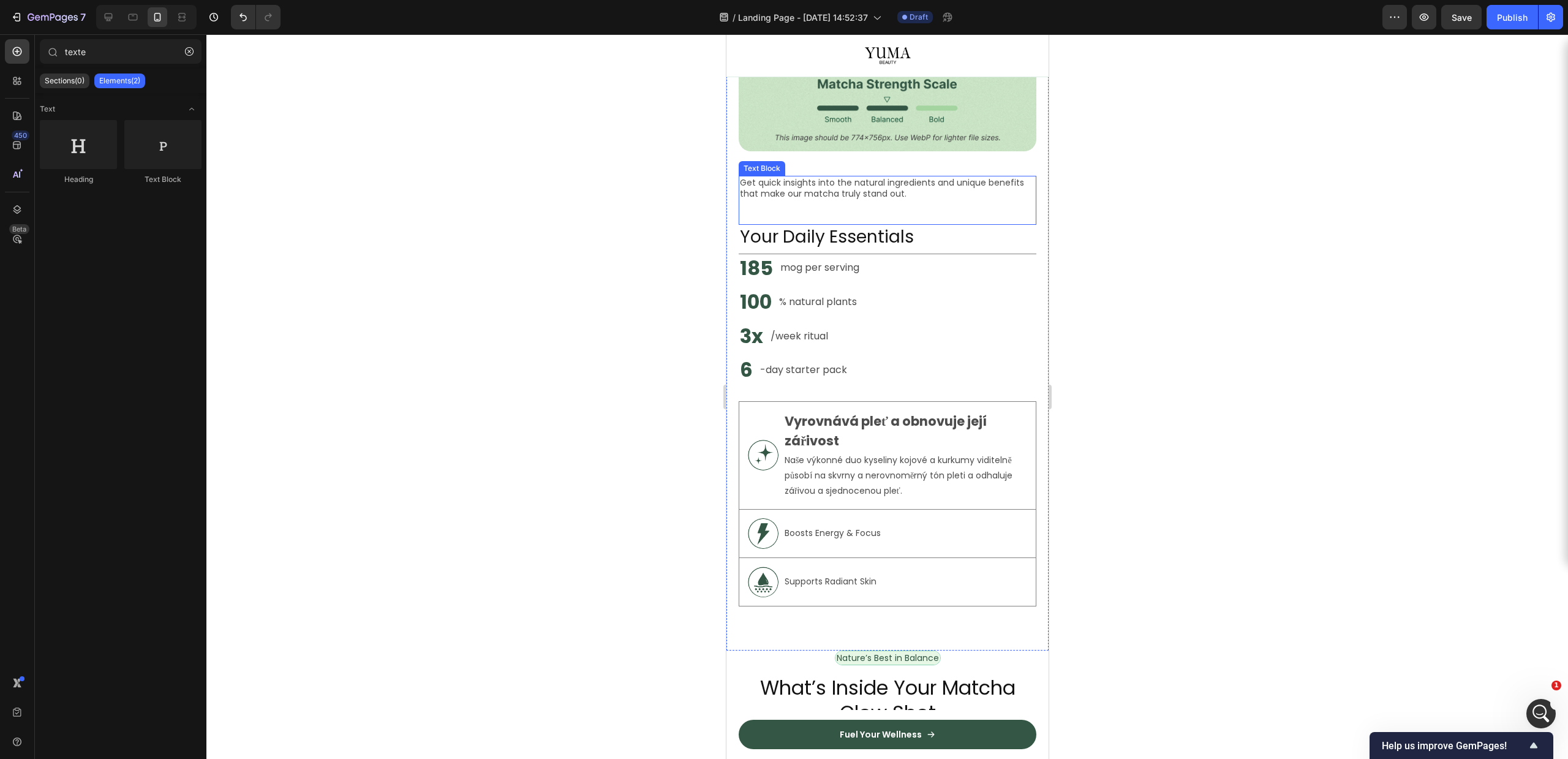
click at [830, 191] on div "Get quick insights into the natural ingredients and unique benefits that make o…" at bounding box center [887, 200] width 297 height 49
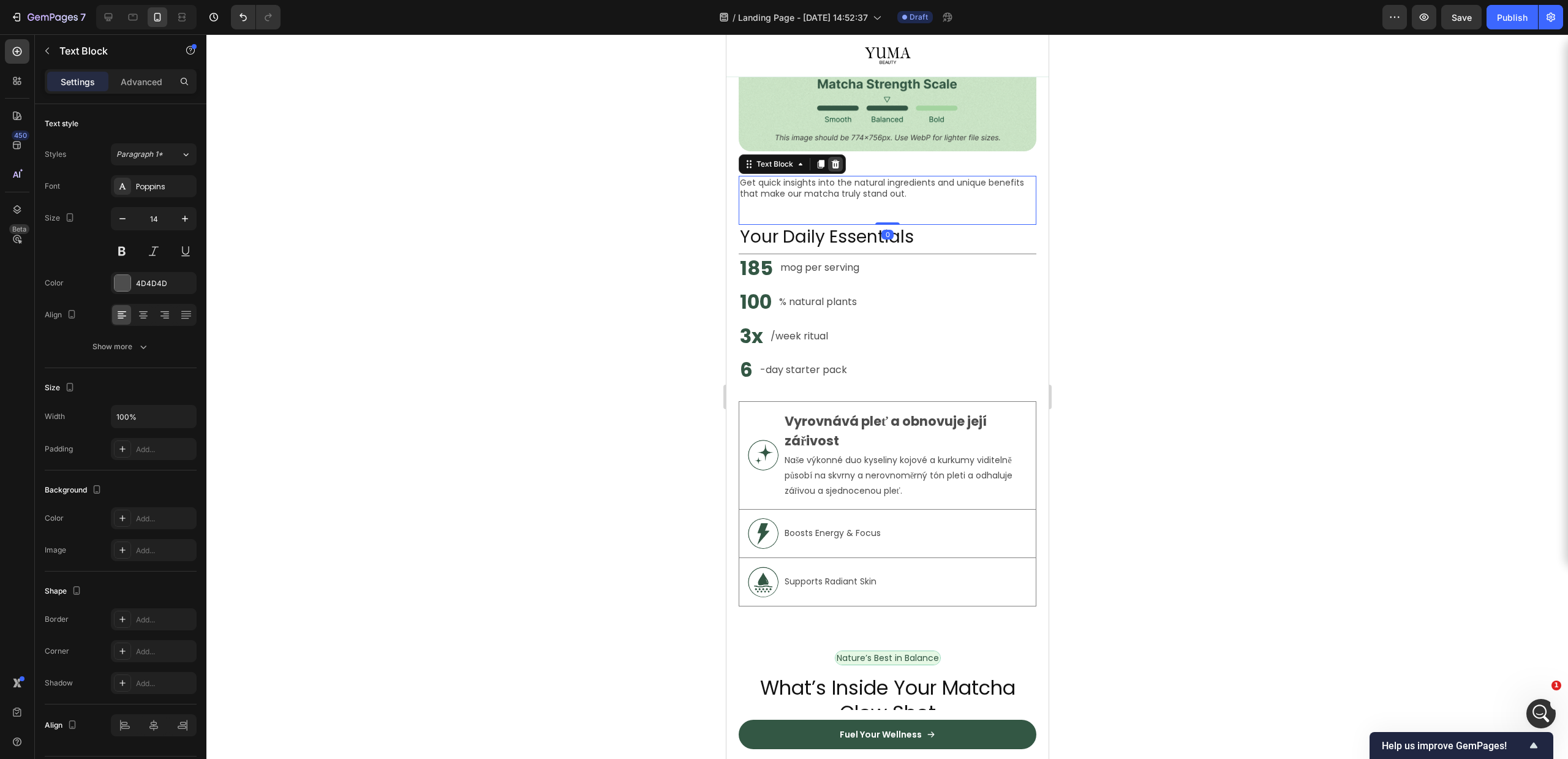
click at [839, 159] on icon at bounding box center [834, 164] width 10 height 10
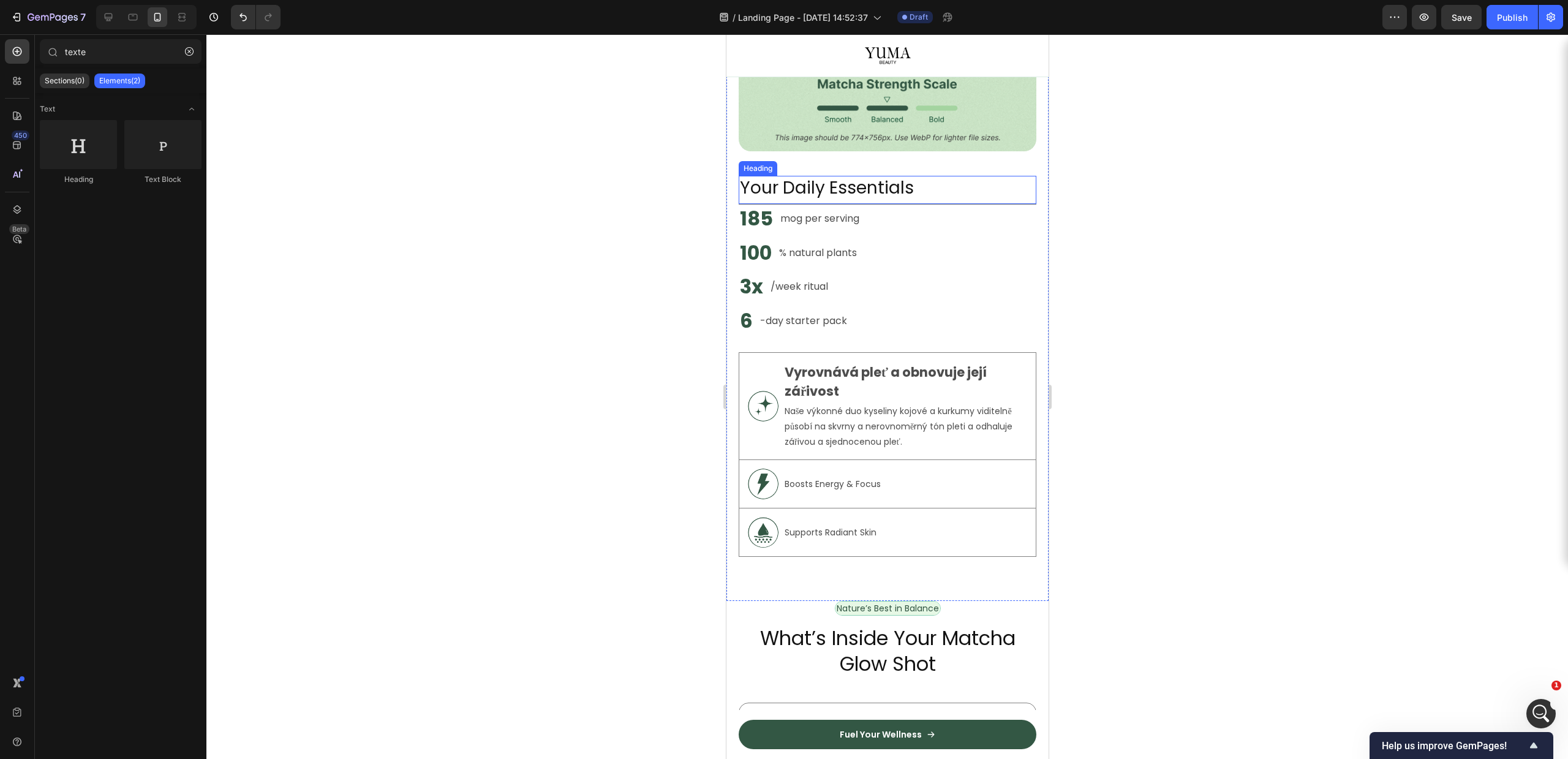
click at [838, 204] on div "mog per serving Text Block" at bounding box center [819, 219] width 82 height 28
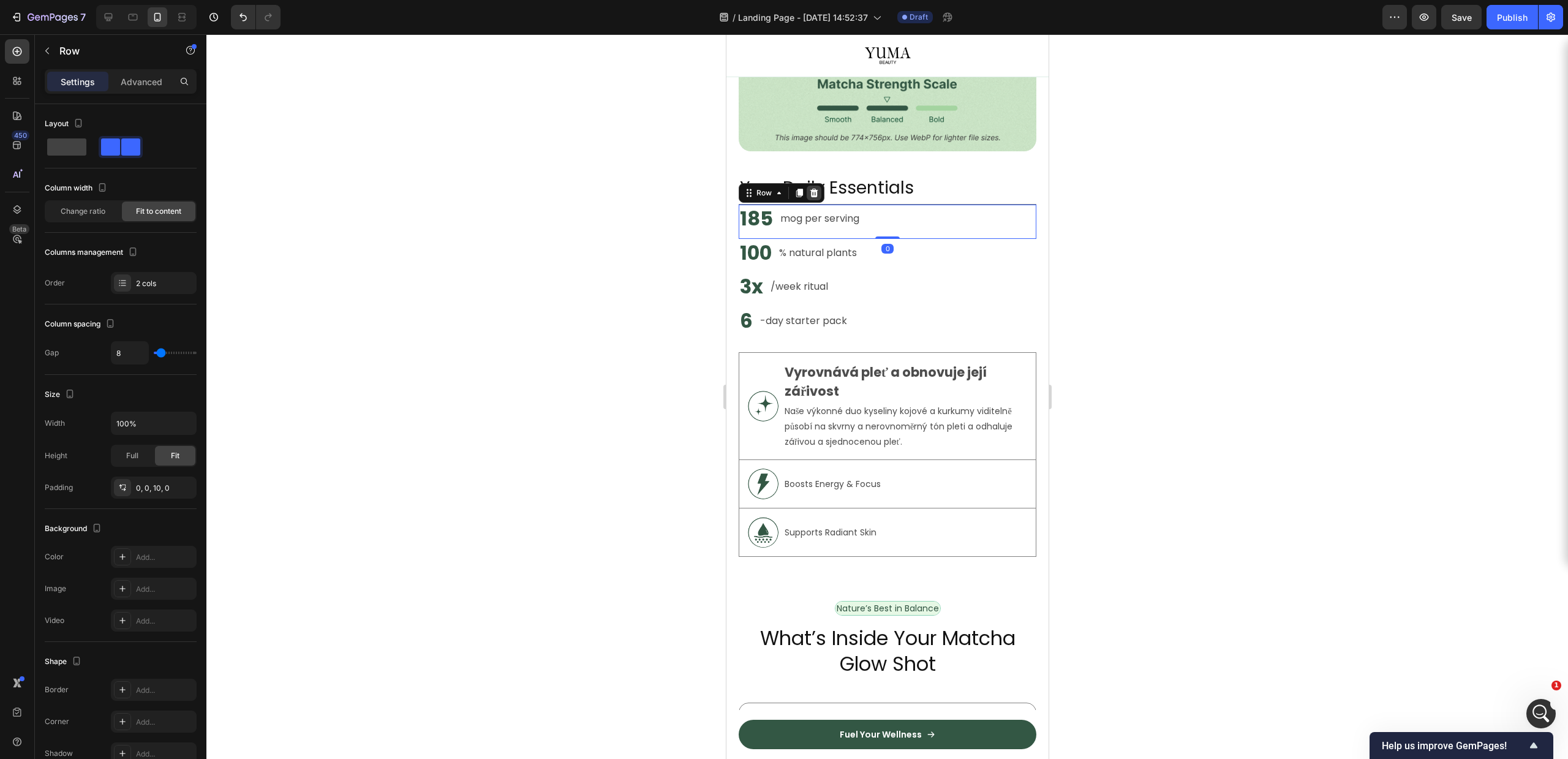
click at [808, 188] on icon at bounding box center [813, 193] width 10 height 10
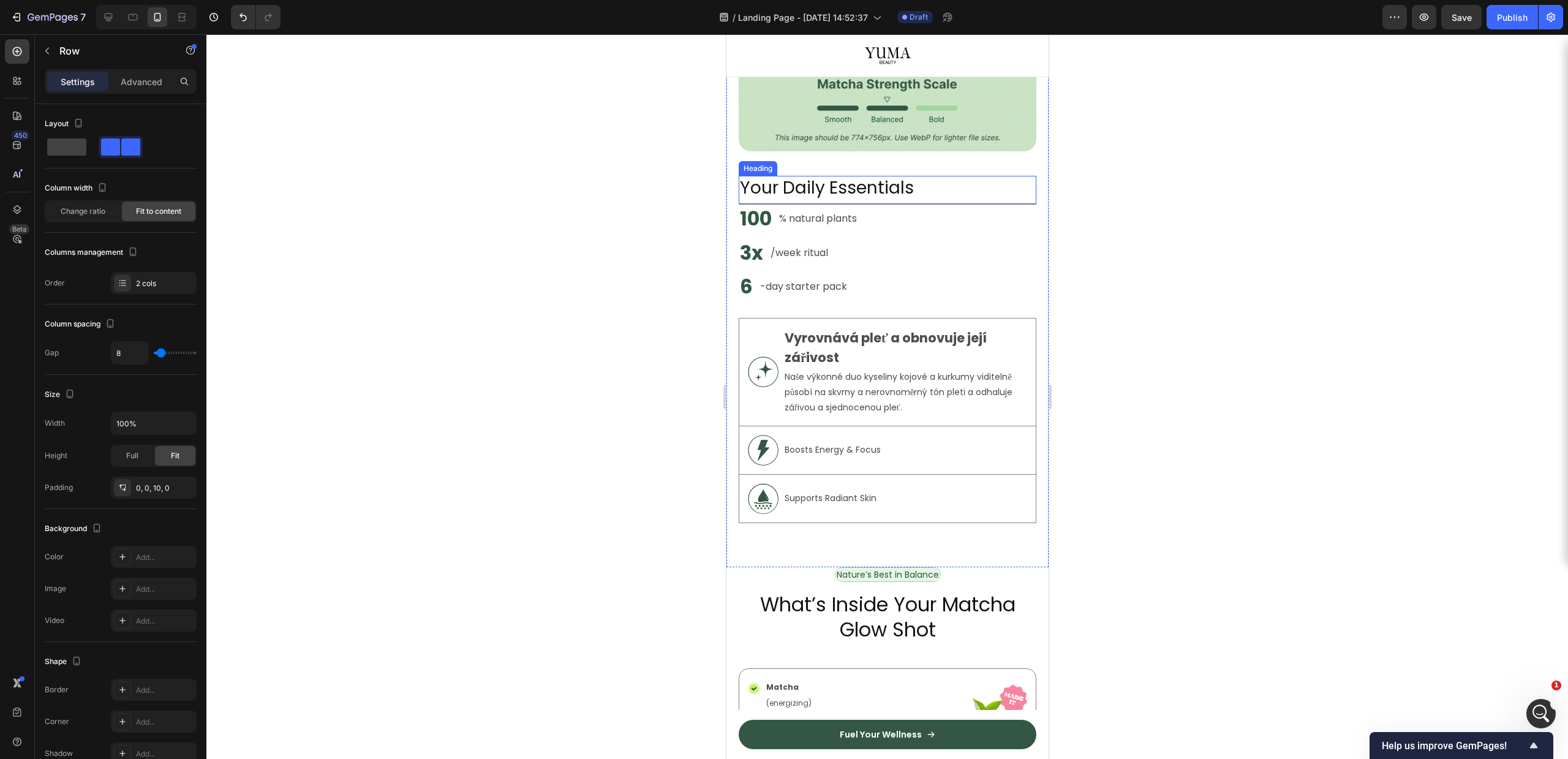
click at [812, 175] on h2 "Your Daily Essentials" at bounding box center [887, 187] width 297 height 25
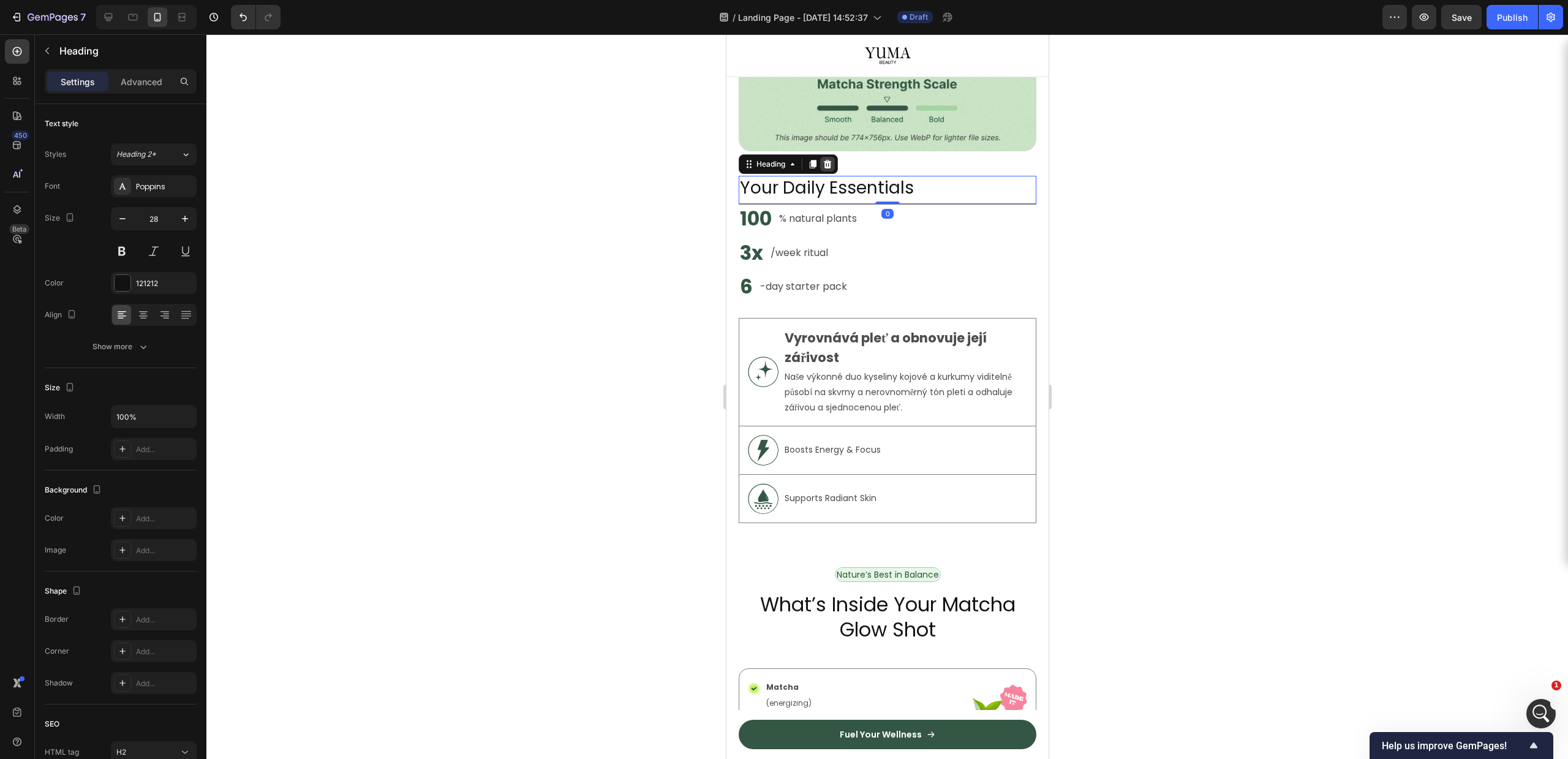
click at [823, 158] on div at bounding box center [827, 164] width 15 height 15
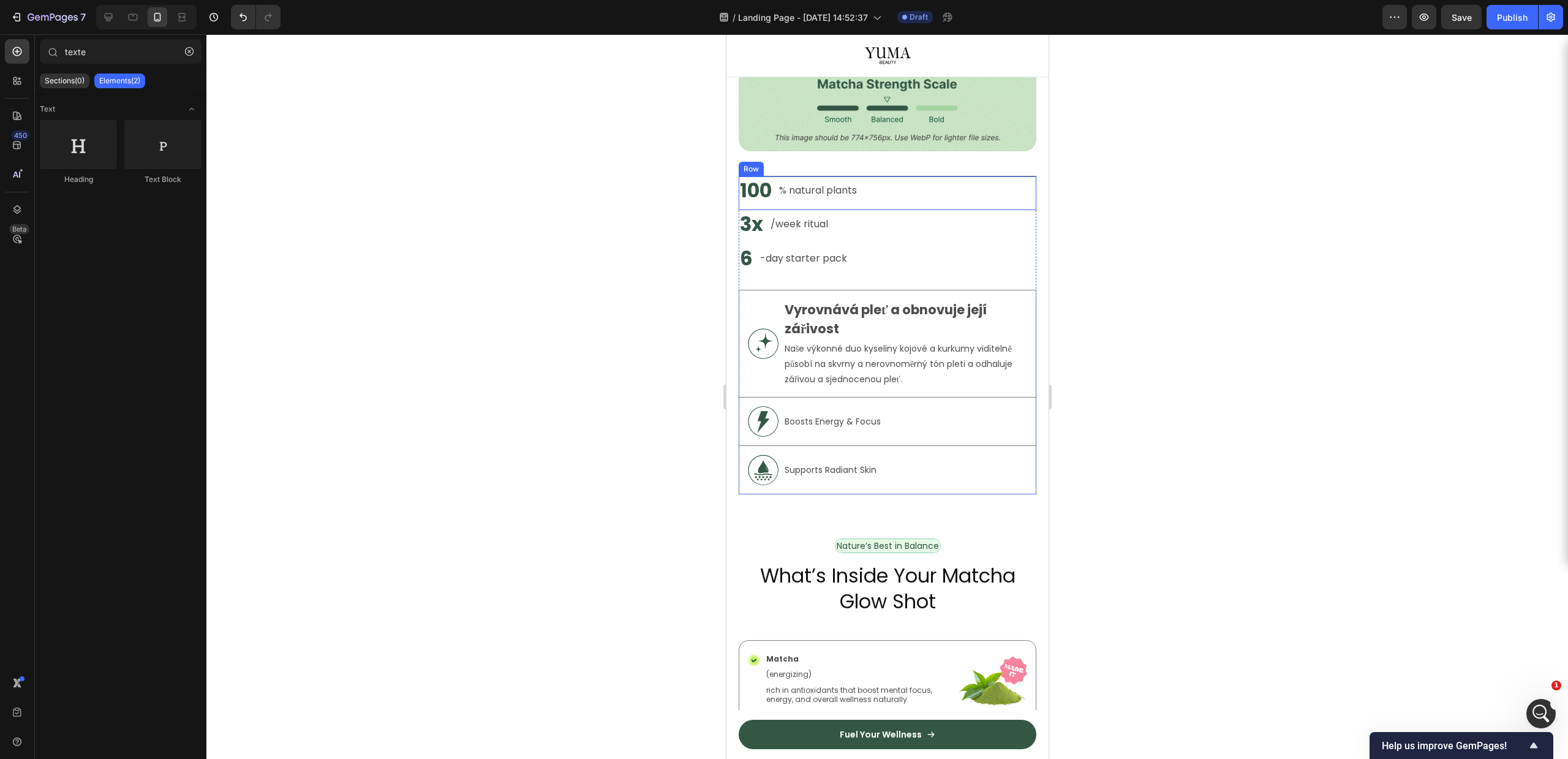
click at [819, 187] on div "% natural plants Text Block" at bounding box center [817, 190] width 80 height 28
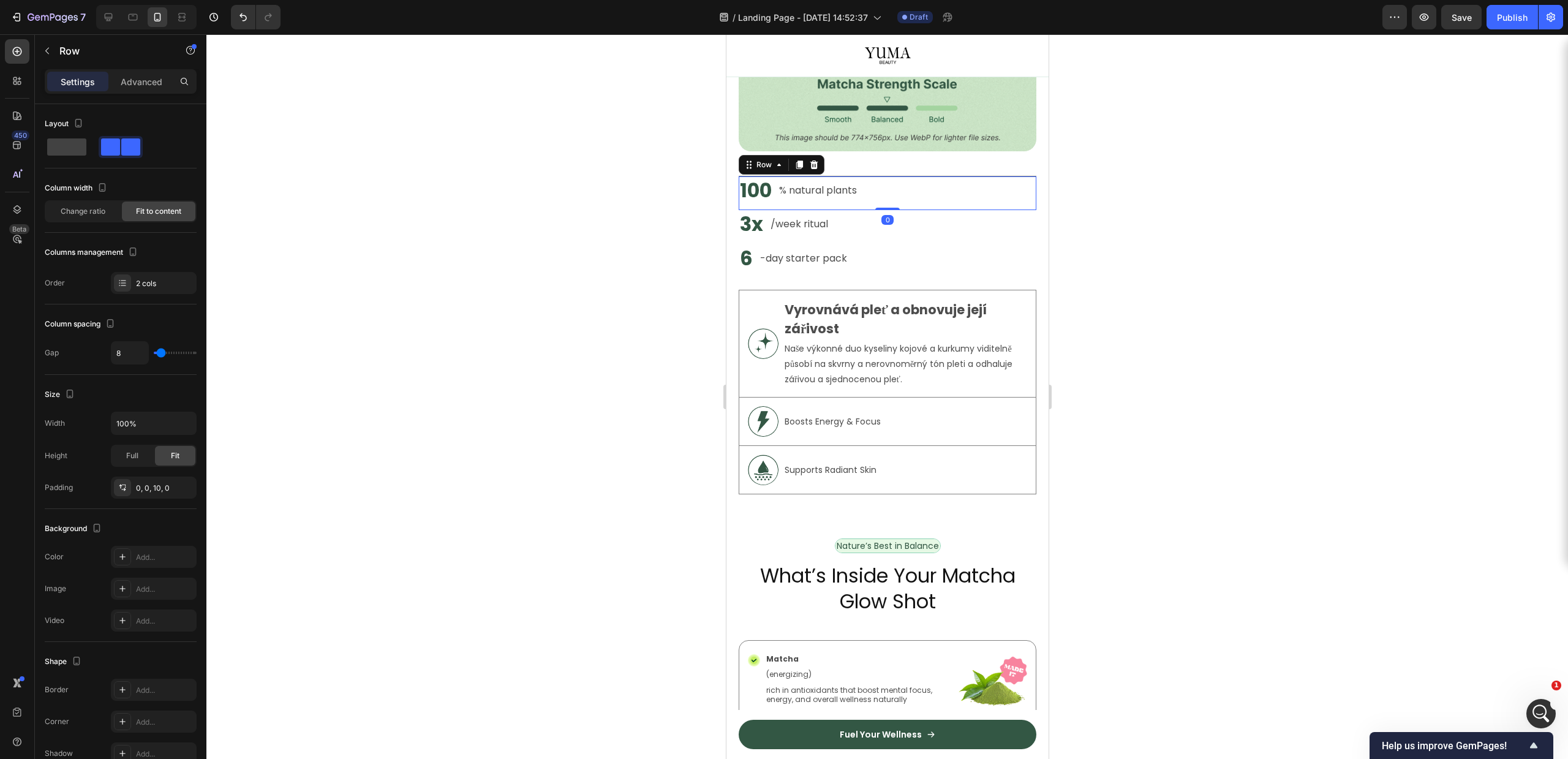
click at [822, 155] on div "Row" at bounding box center [781, 164] width 86 height 19
drag, startPoint x: 814, startPoint y: 156, endPoint x: 819, endPoint y: 176, distance: 20.6
click at [814, 161] on icon at bounding box center [813, 165] width 8 height 9
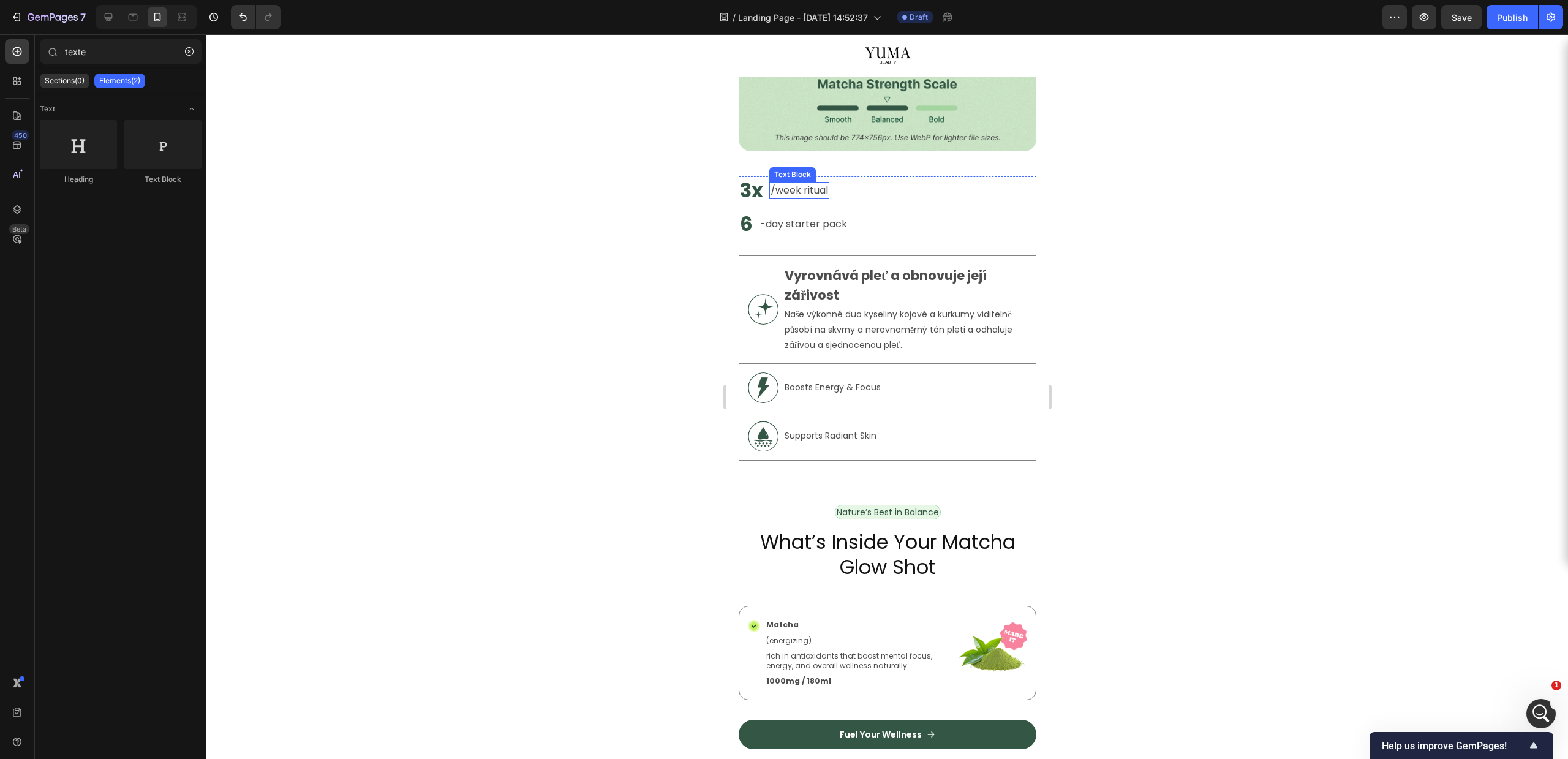
click at [818, 185] on p "/week ritual" at bounding box center [798, 190] width 57 height 15
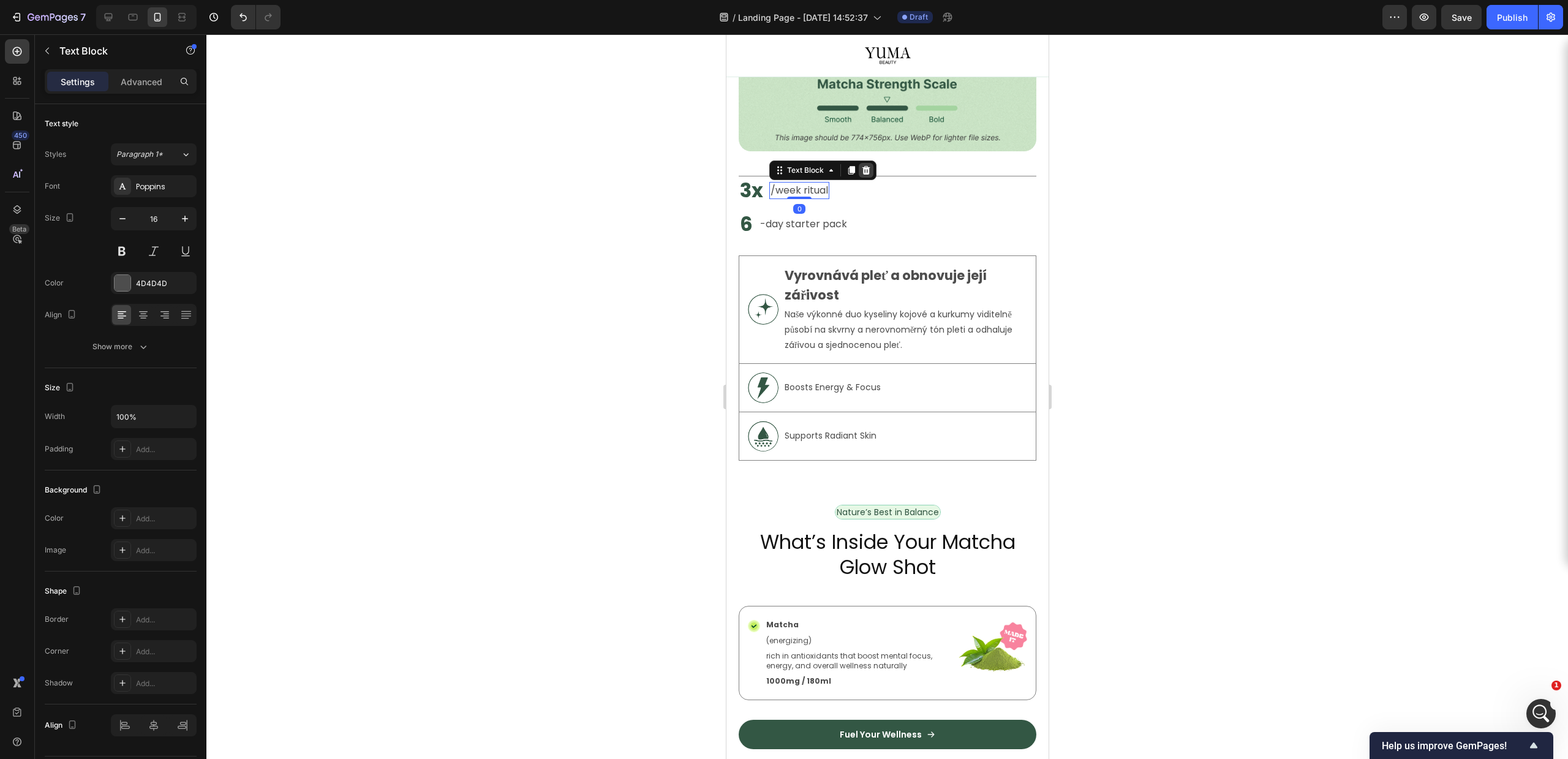
click at [865, 166] on icon at bounding box center [865, 170] width 8 height 9
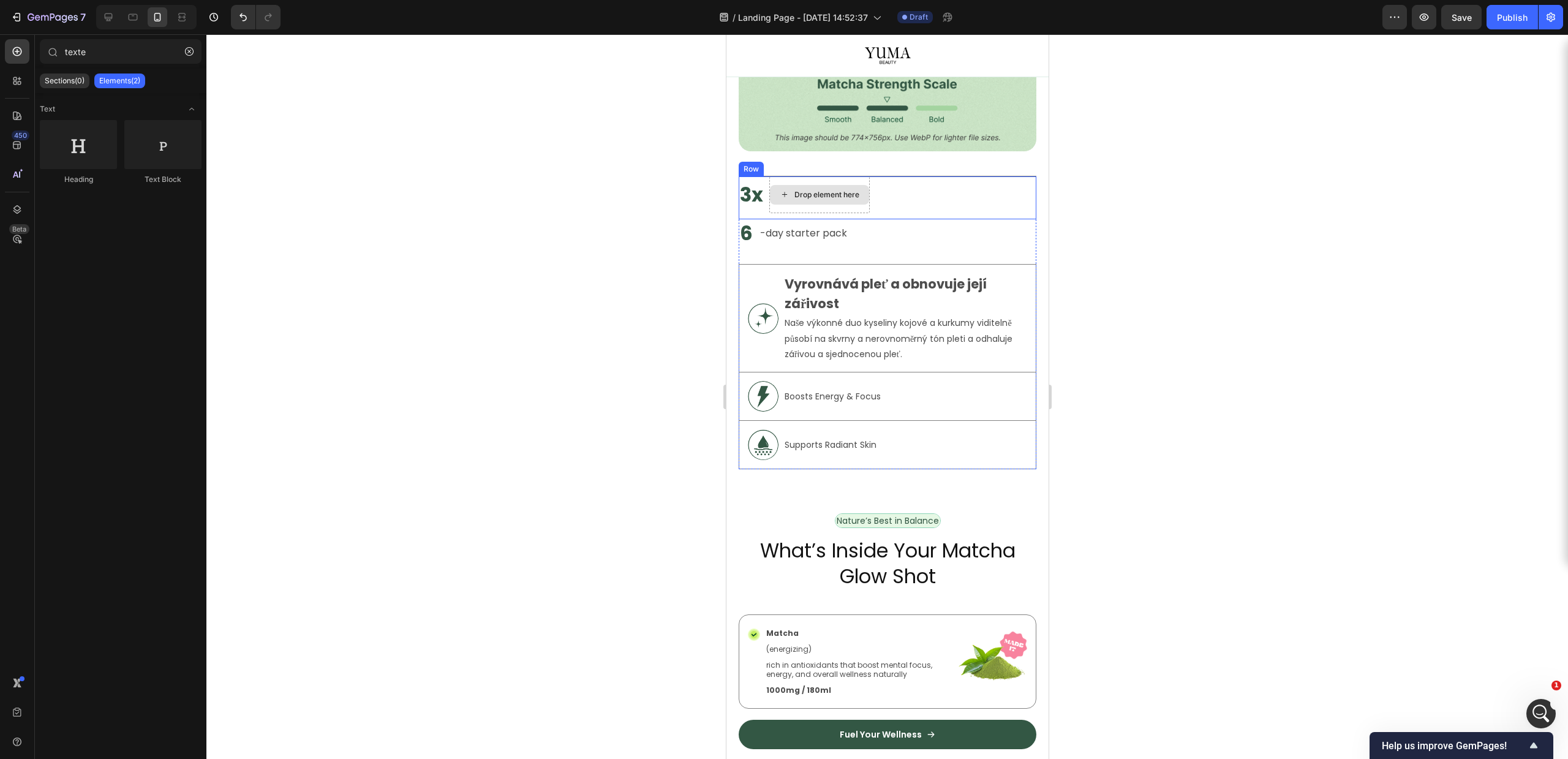
click at [825, 195] on div "Drop element here" at bounding box center [819, 194] width 100 height 36
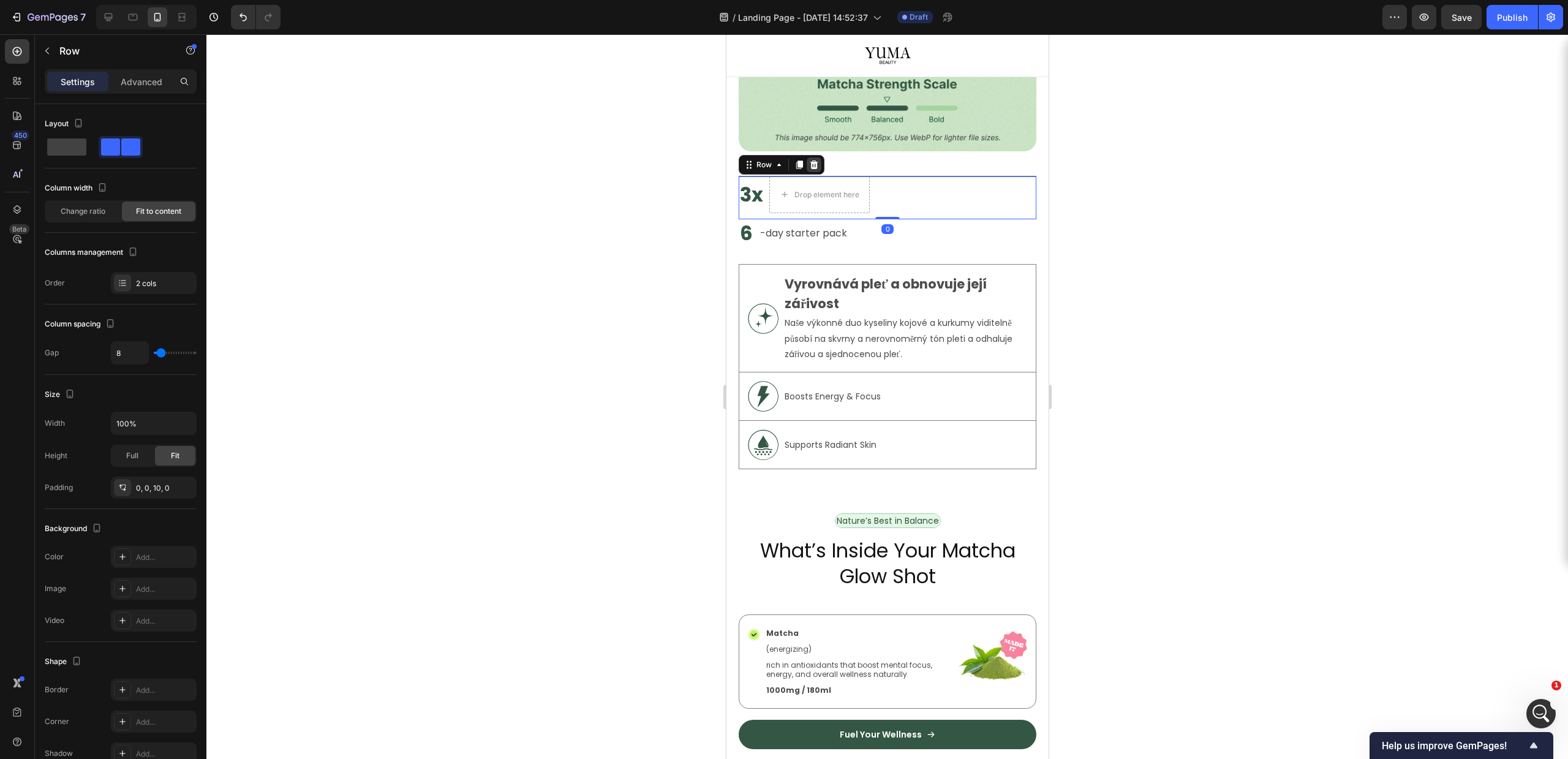
click at [814, 161] on icon at bounding box center [813, 165] width 8 height 9
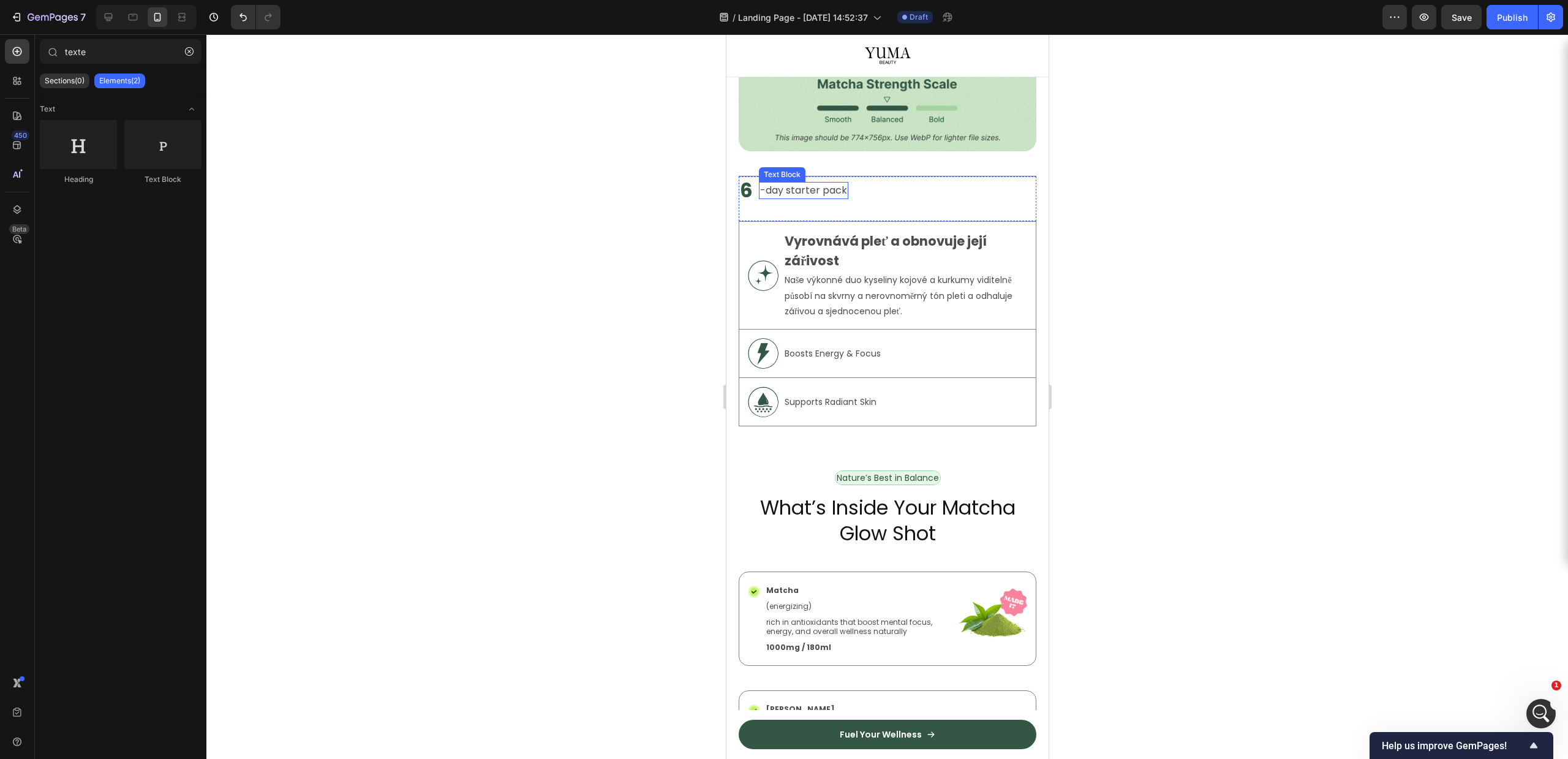
click at [816, 183] on p "-day starter pack" at bounding box center [803, 190] width 87 height 15
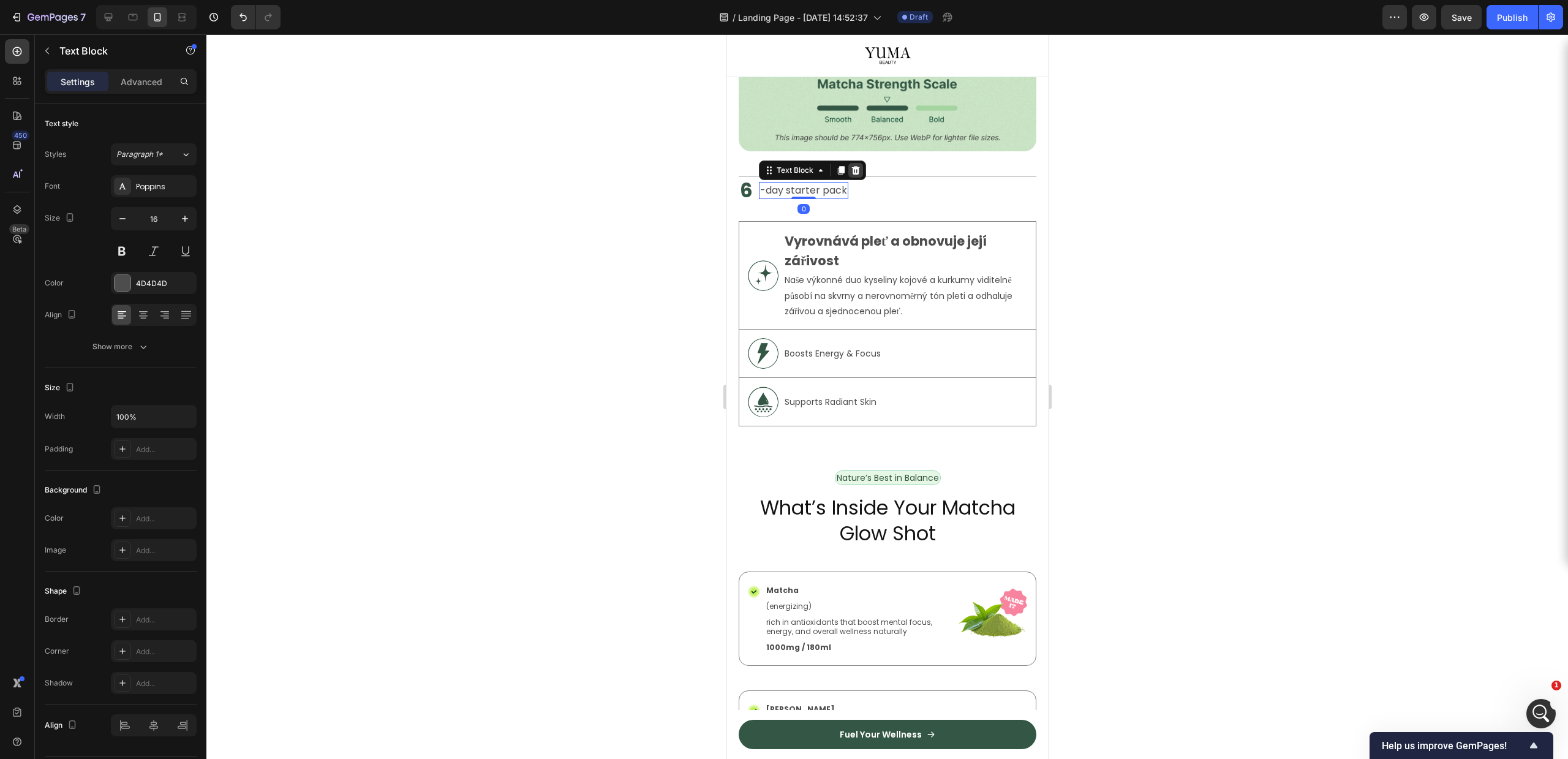
click at [856, 166] on icon at bounding box center [855, 170] width 8 height 9
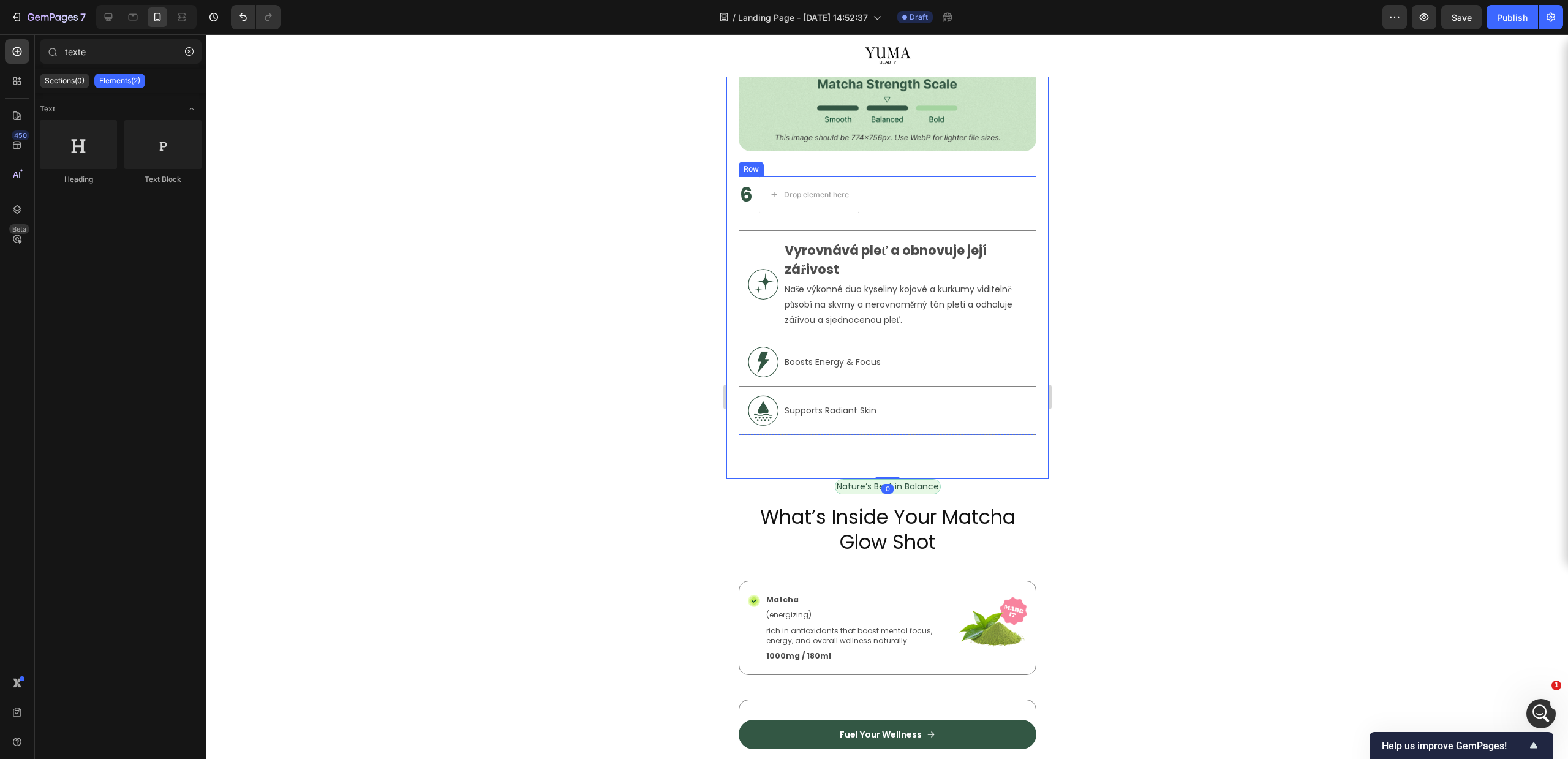
click at [851, 200] on div "Drop element here" at bounding box center [808, 194] width 100 height 36
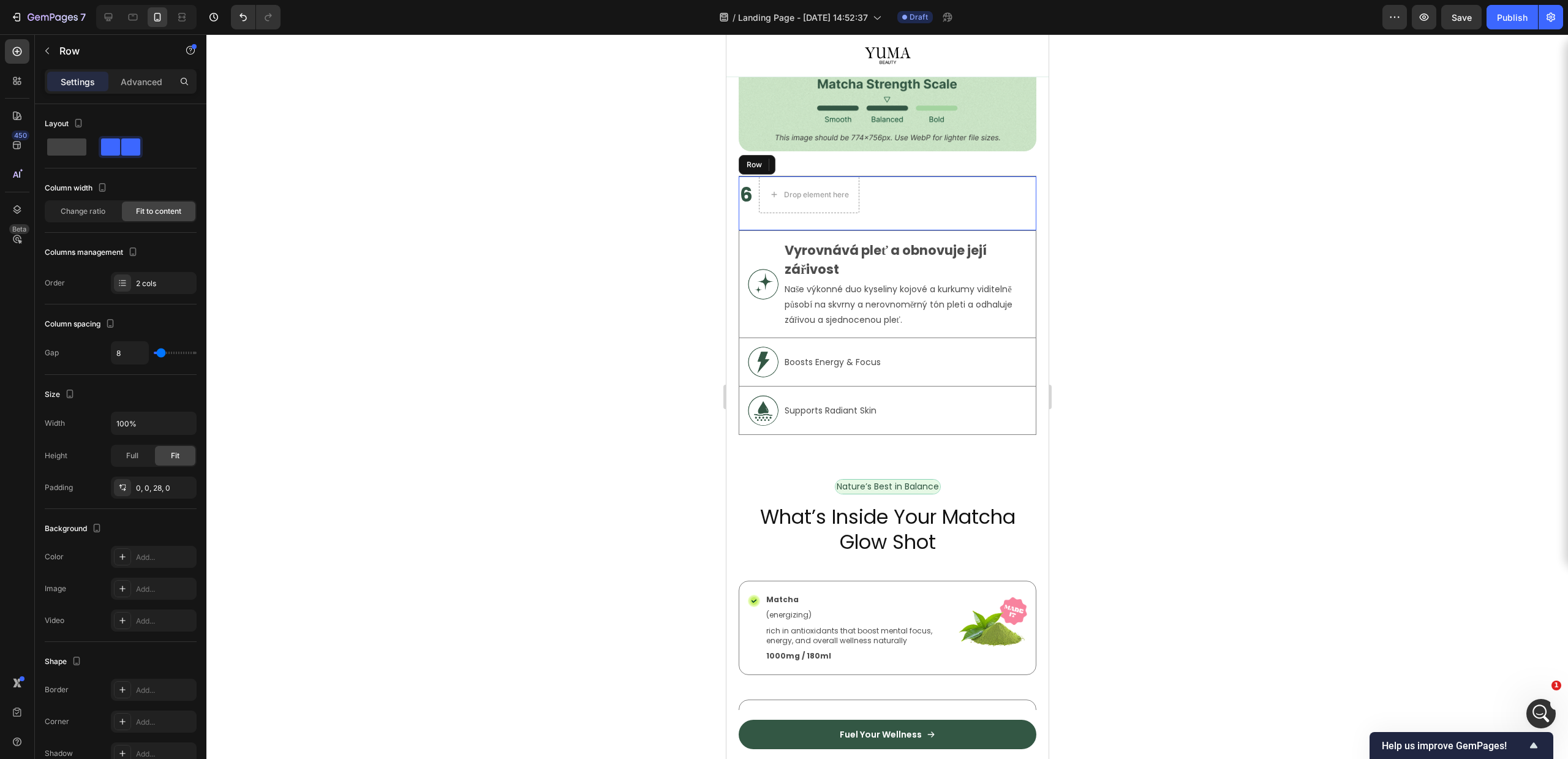
click at [822, 241] on p "Vyrovnává pleť a obnovuje její zářivost" at bounding box center [905, 260] width 242 height 39
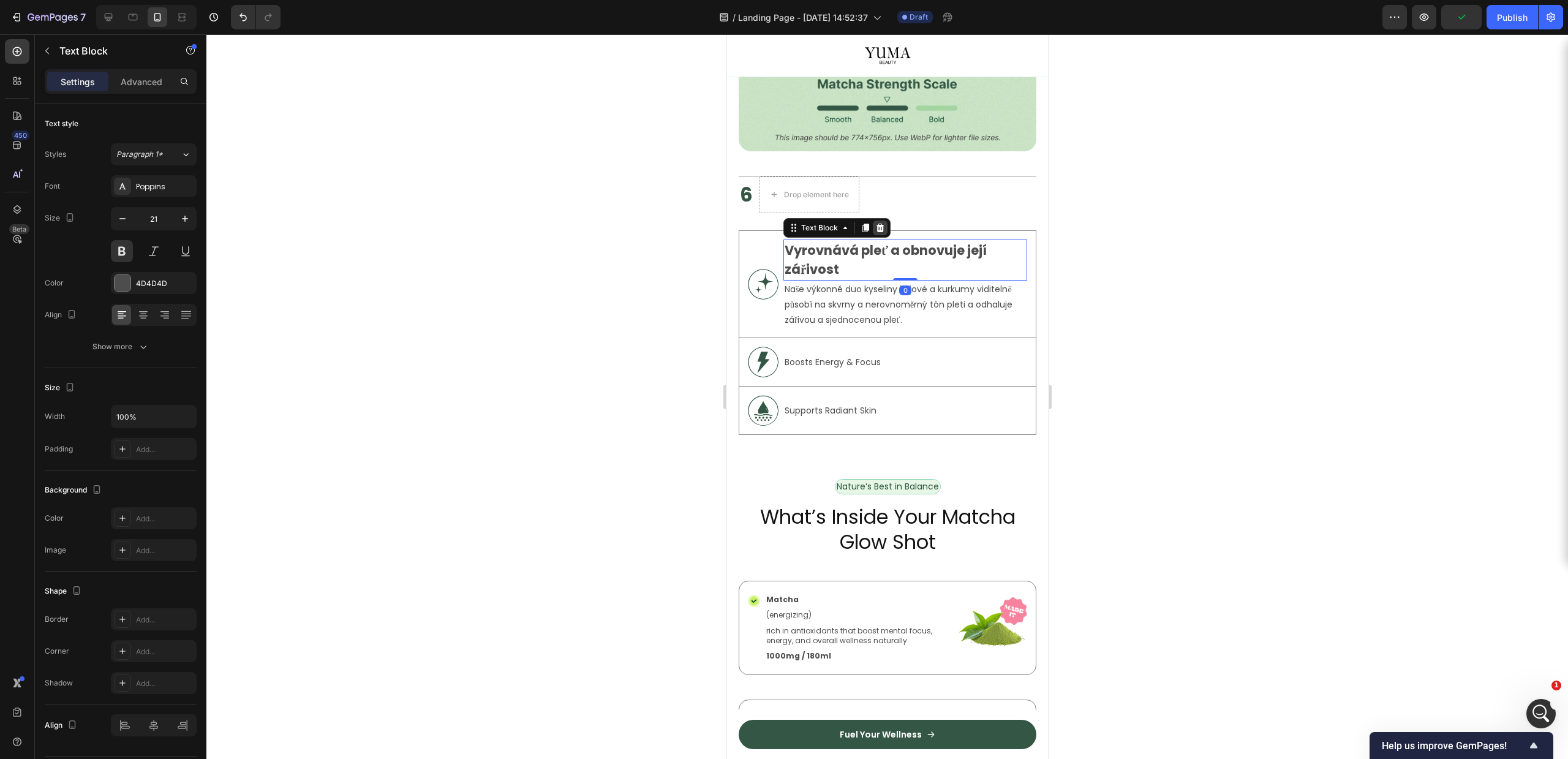
click at [885, 221] on div at bounding box center [880, 228] width 15 height 15
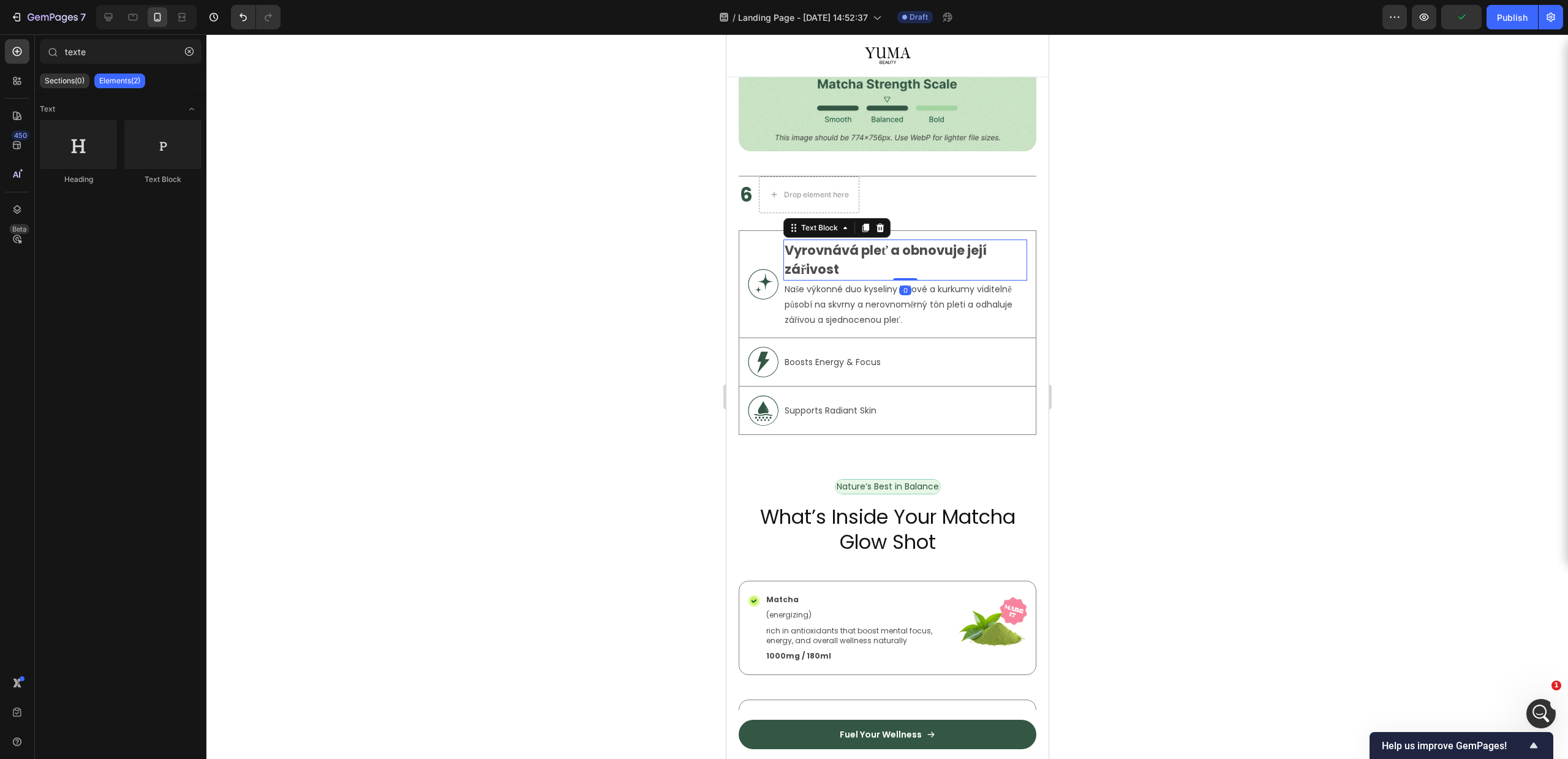
scroll to position [1136, 0]
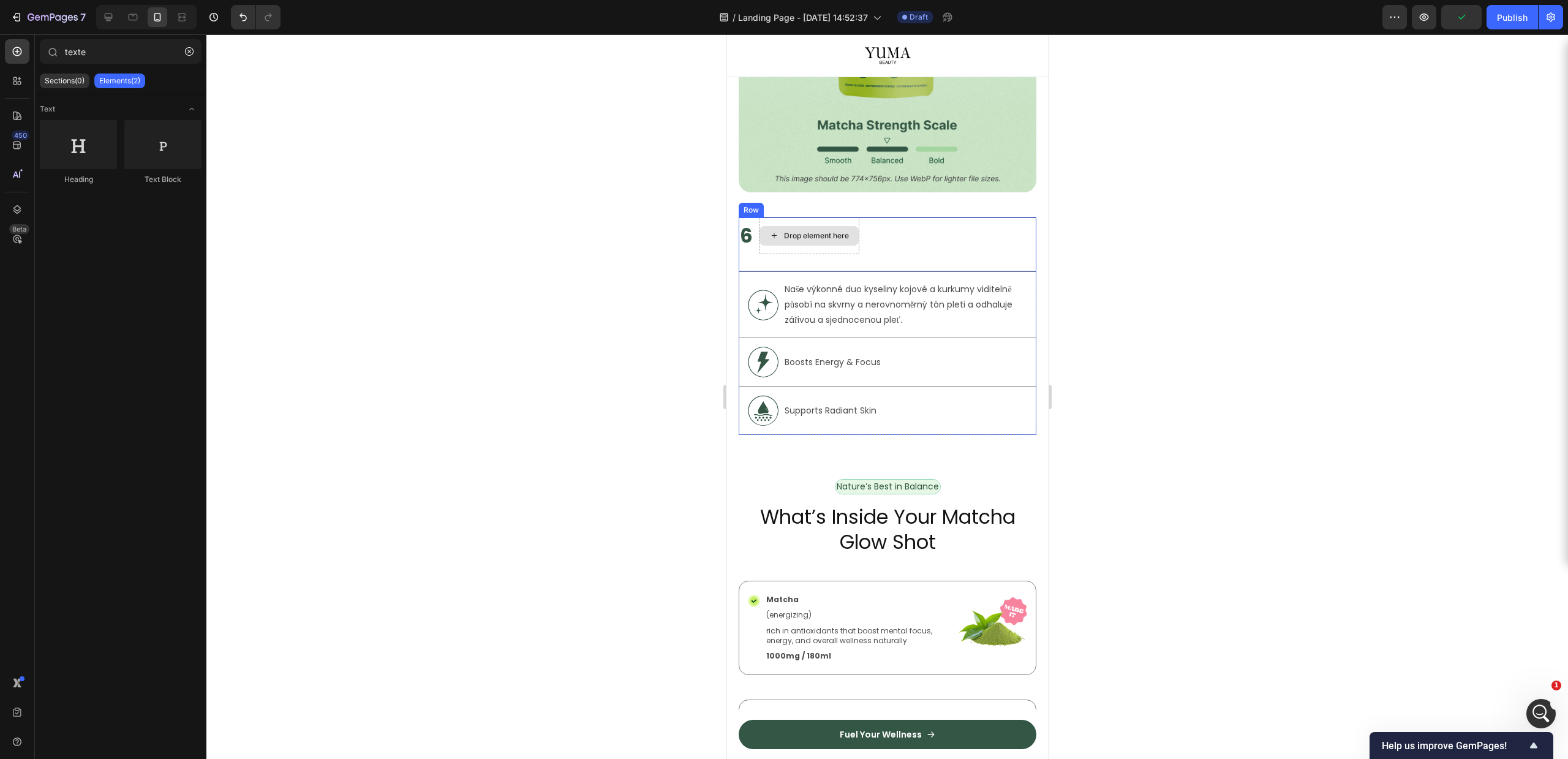
click at [791, 236] on div "Drop element here" at bounding box center [808, 235] width 100 height 36
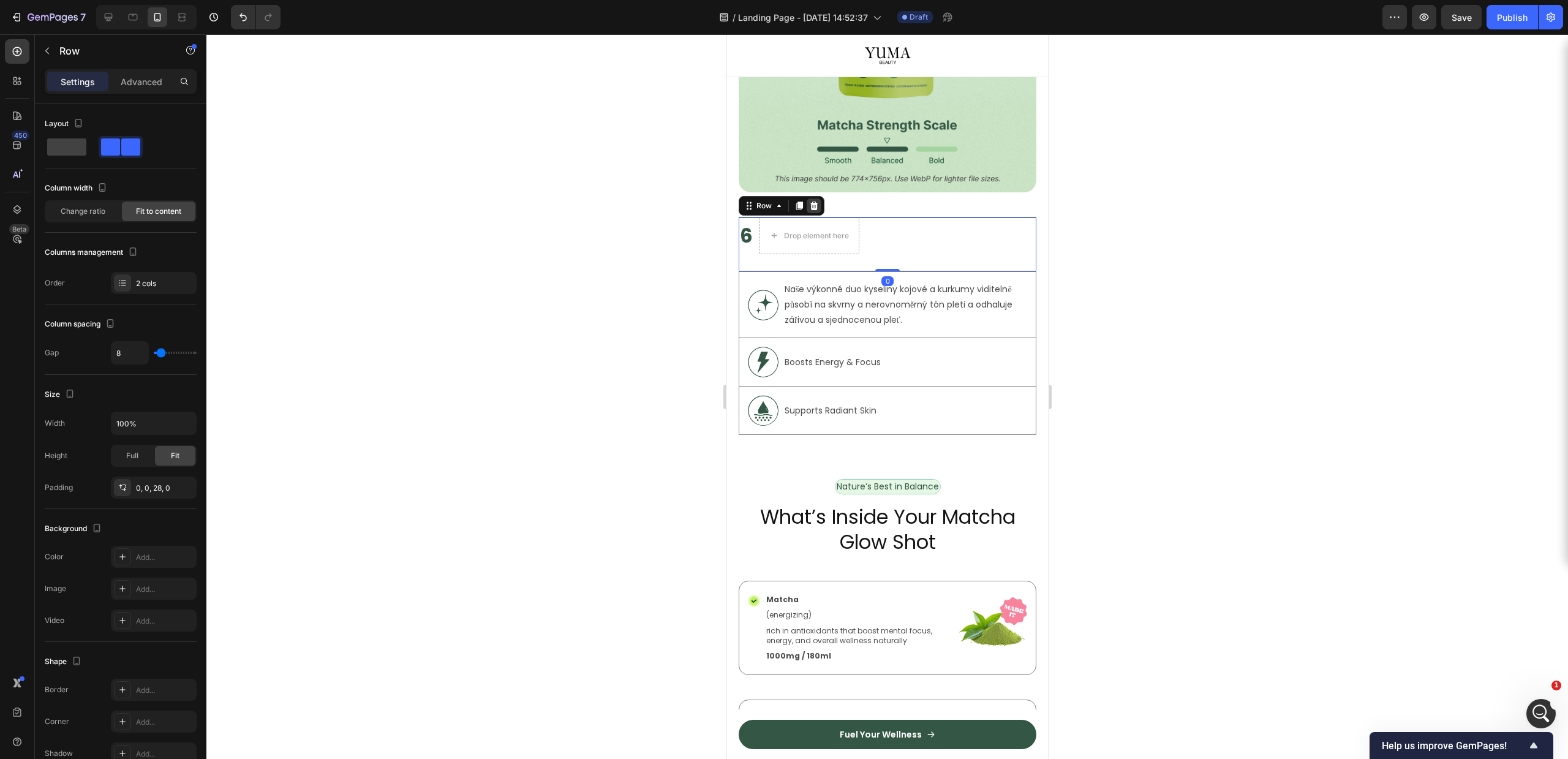
click at [819, 198] on div at bounding box center [813, 206] width 15 height 15
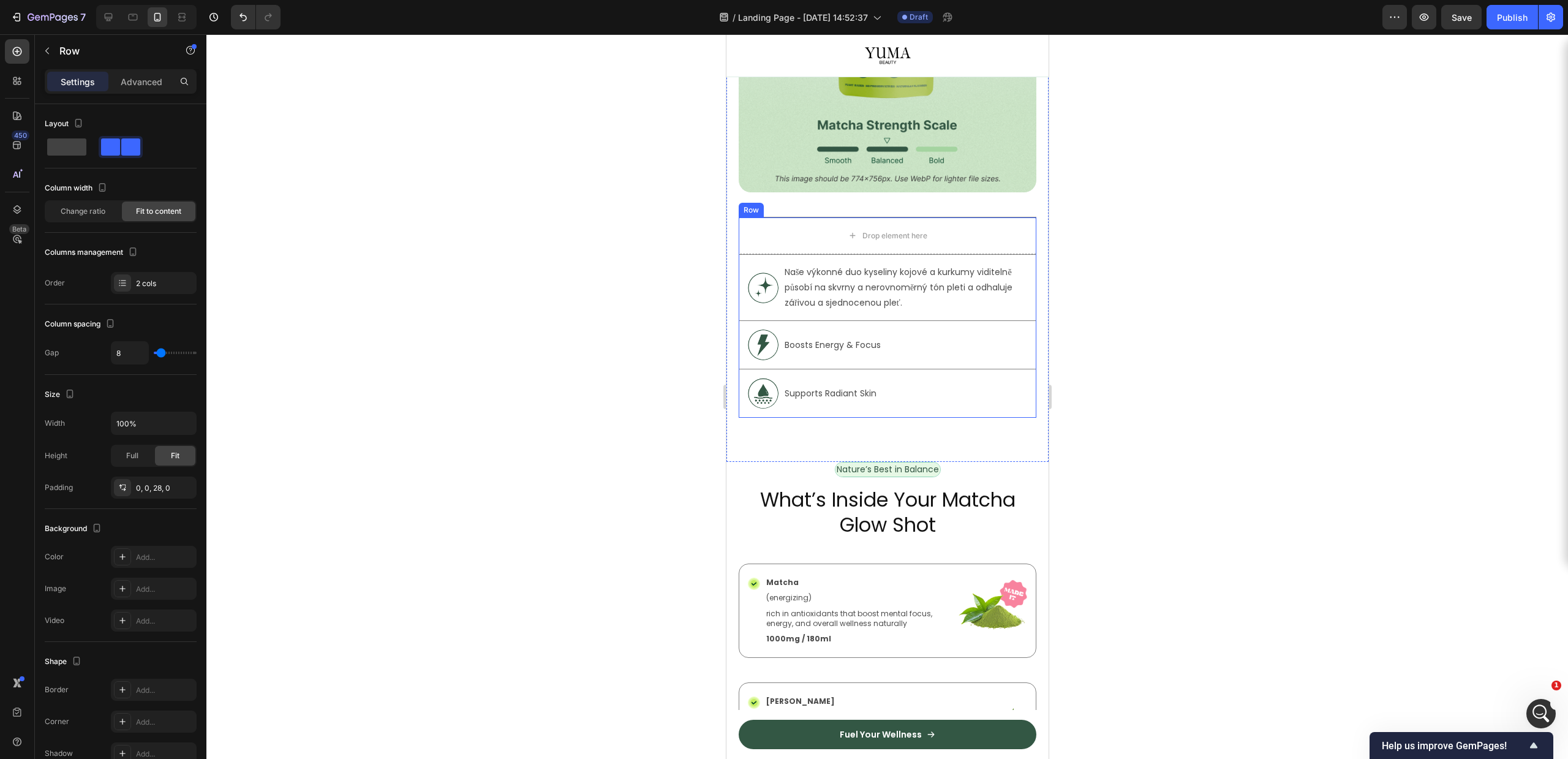
scroll to position [1119, 0]
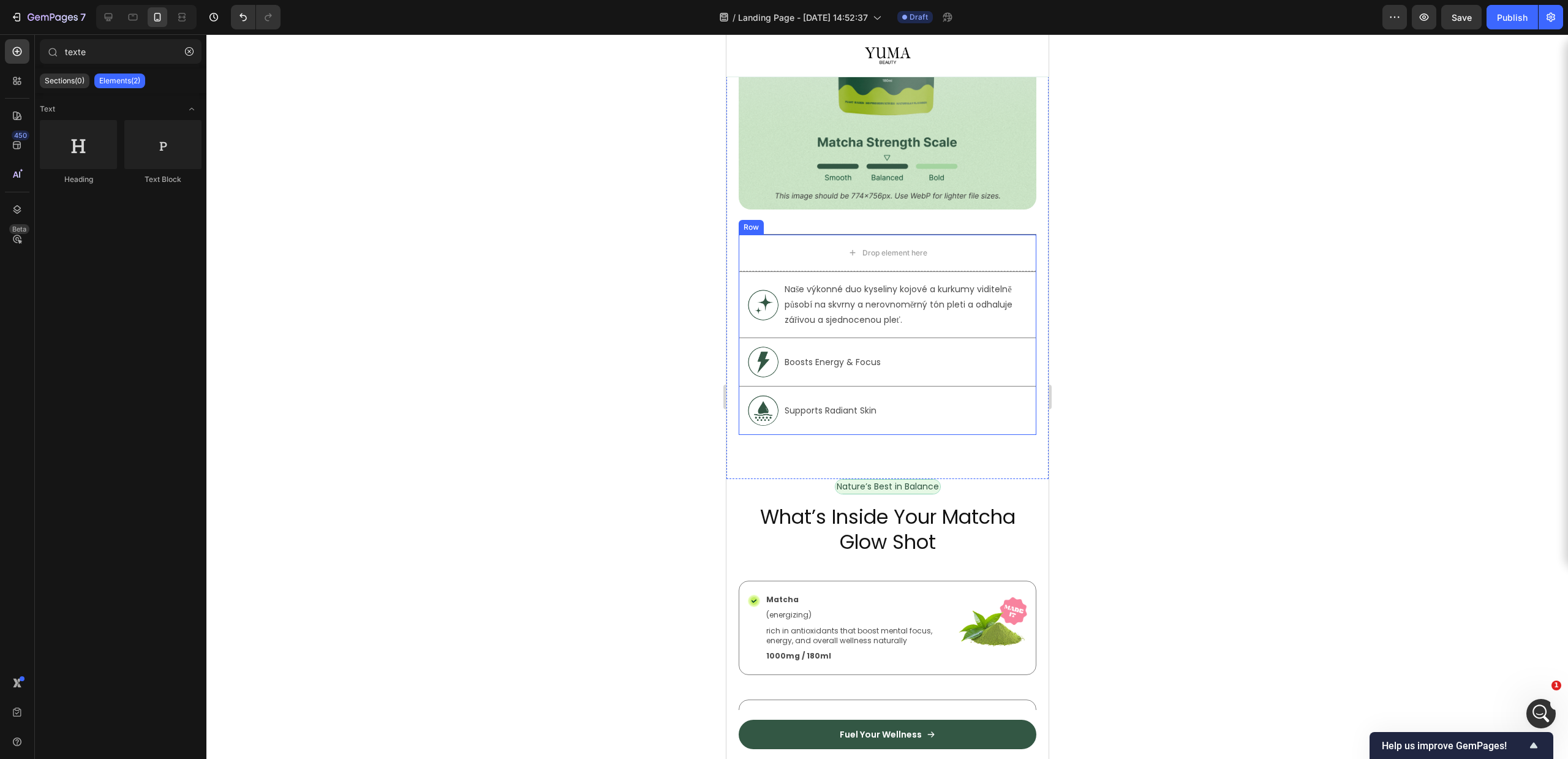
click at [817, 258] on div "Drop element here" at bounding box center [887, 253] width 297 height 36
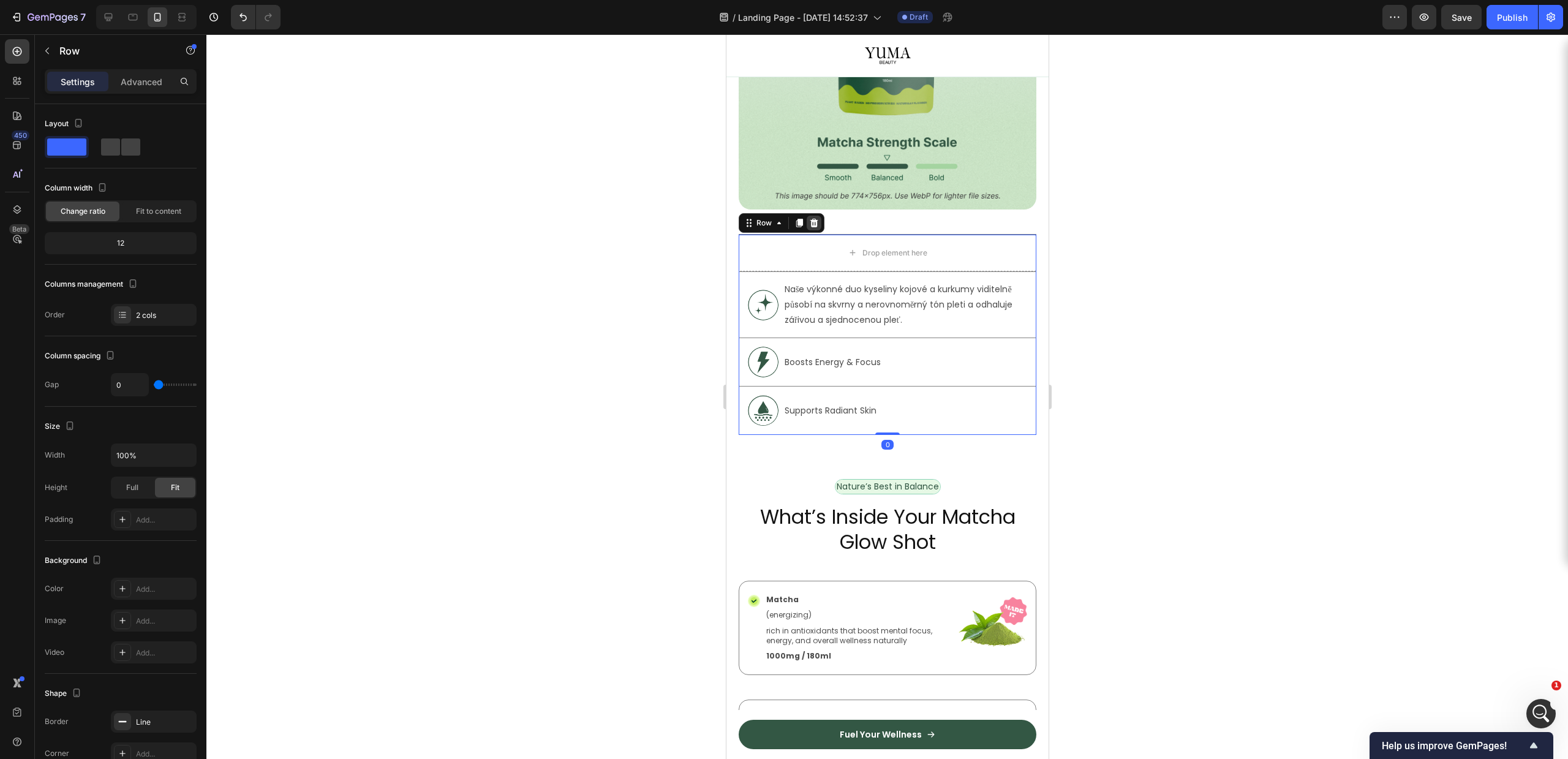
click at [819, 216] on div at bounding box center [813, 223] width 15 height 15
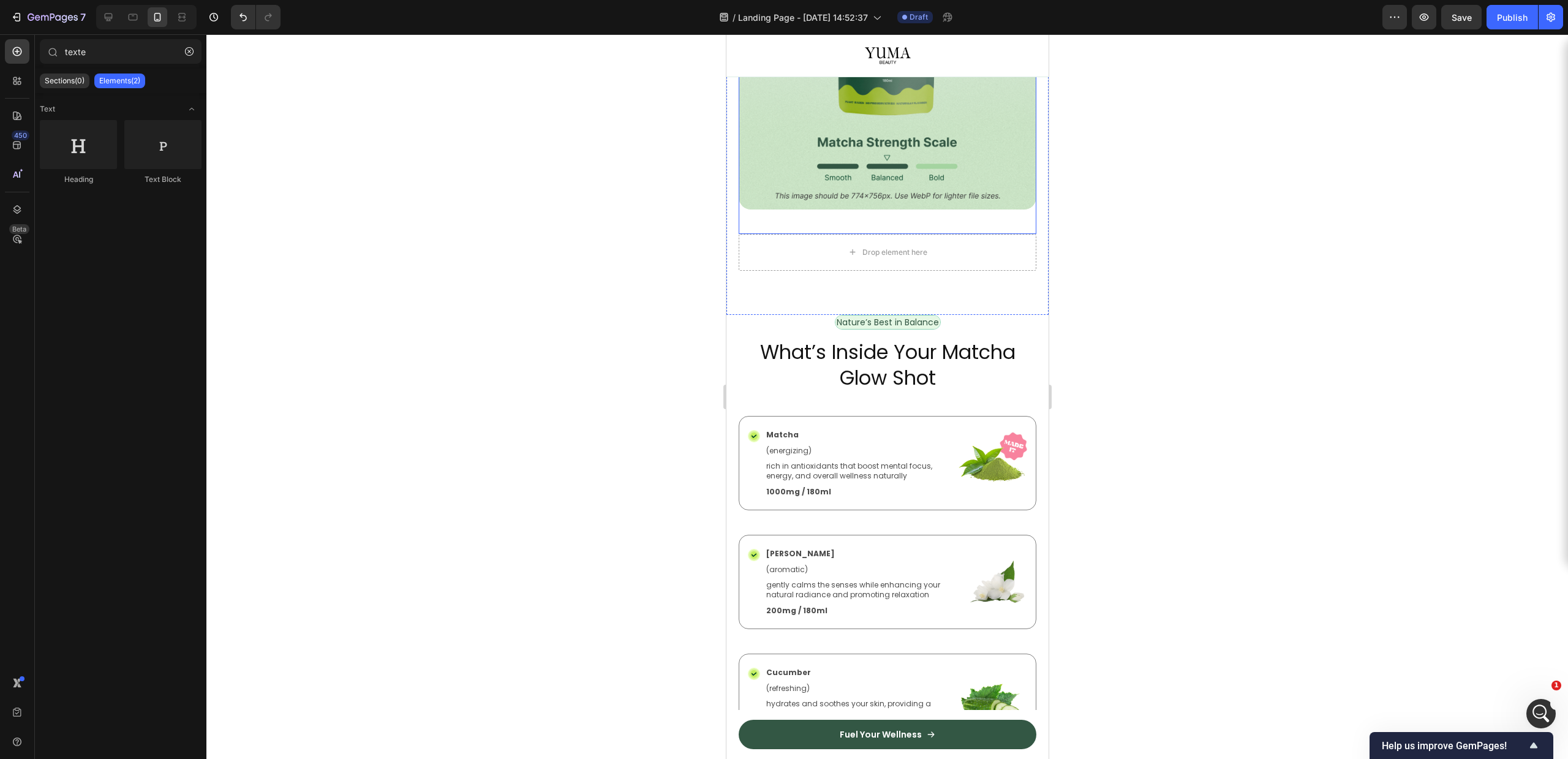
scroll to position [955, 0]
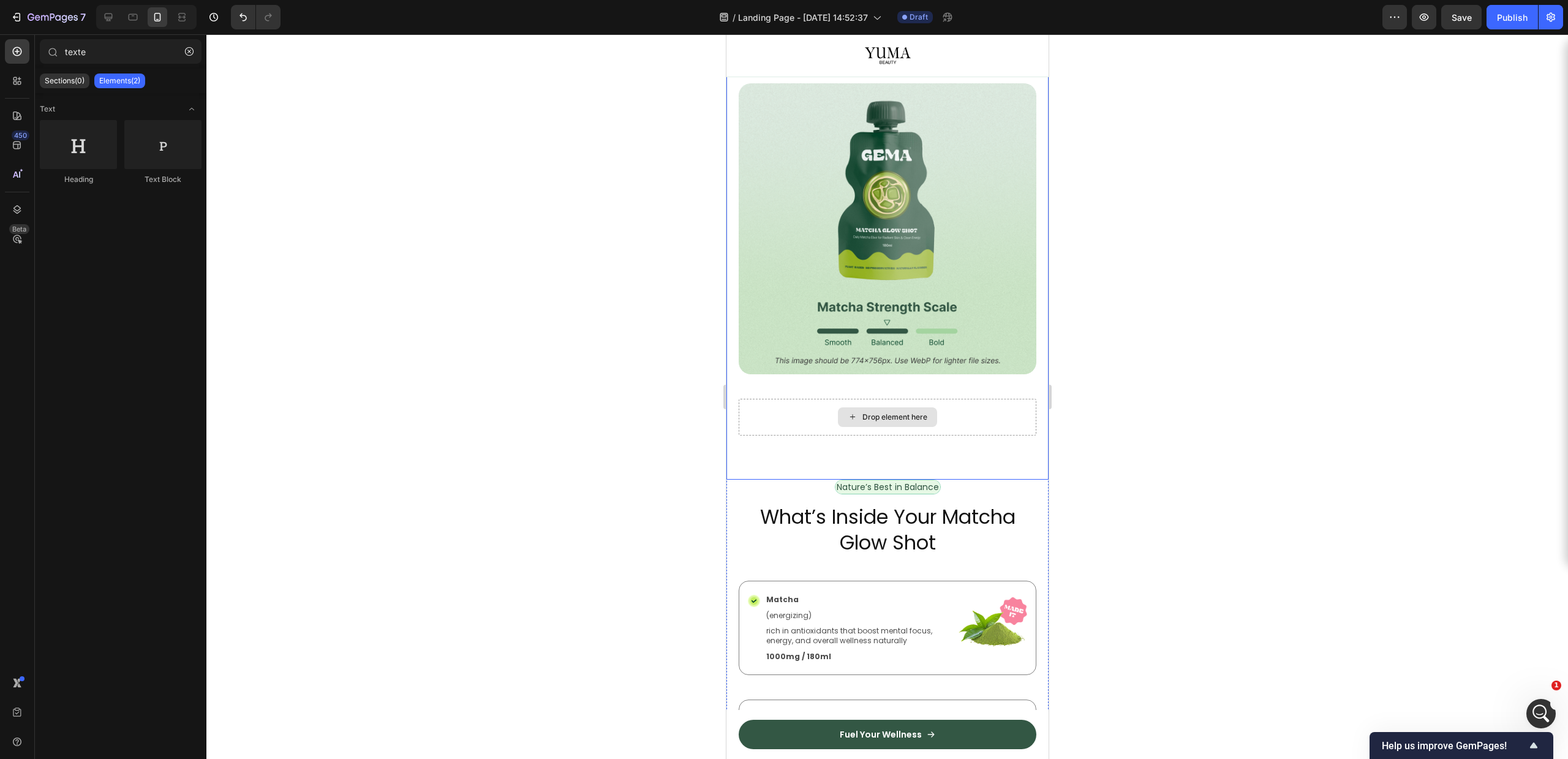
click at [862, 412] on div "Drop element here" at bounding box center [894, 416] width 65 height 10
click at [885, 482] on p "Nature’s Best in Balance" at bounding box center [888, 487] width 103 height 11
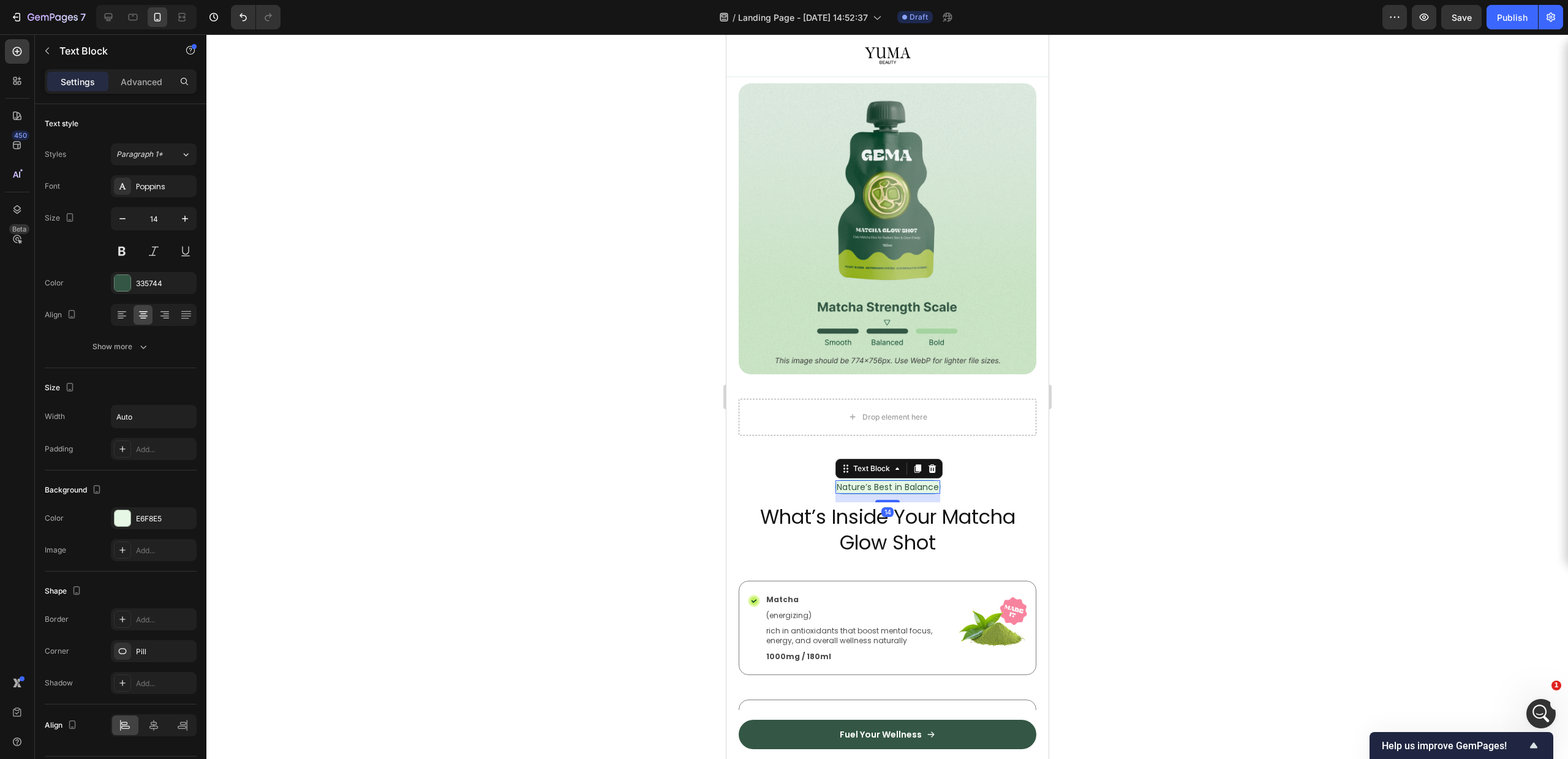
click at [926, 433] on div "Image Drop element here Row" at bounding box center [886, 259] width 322 height 440
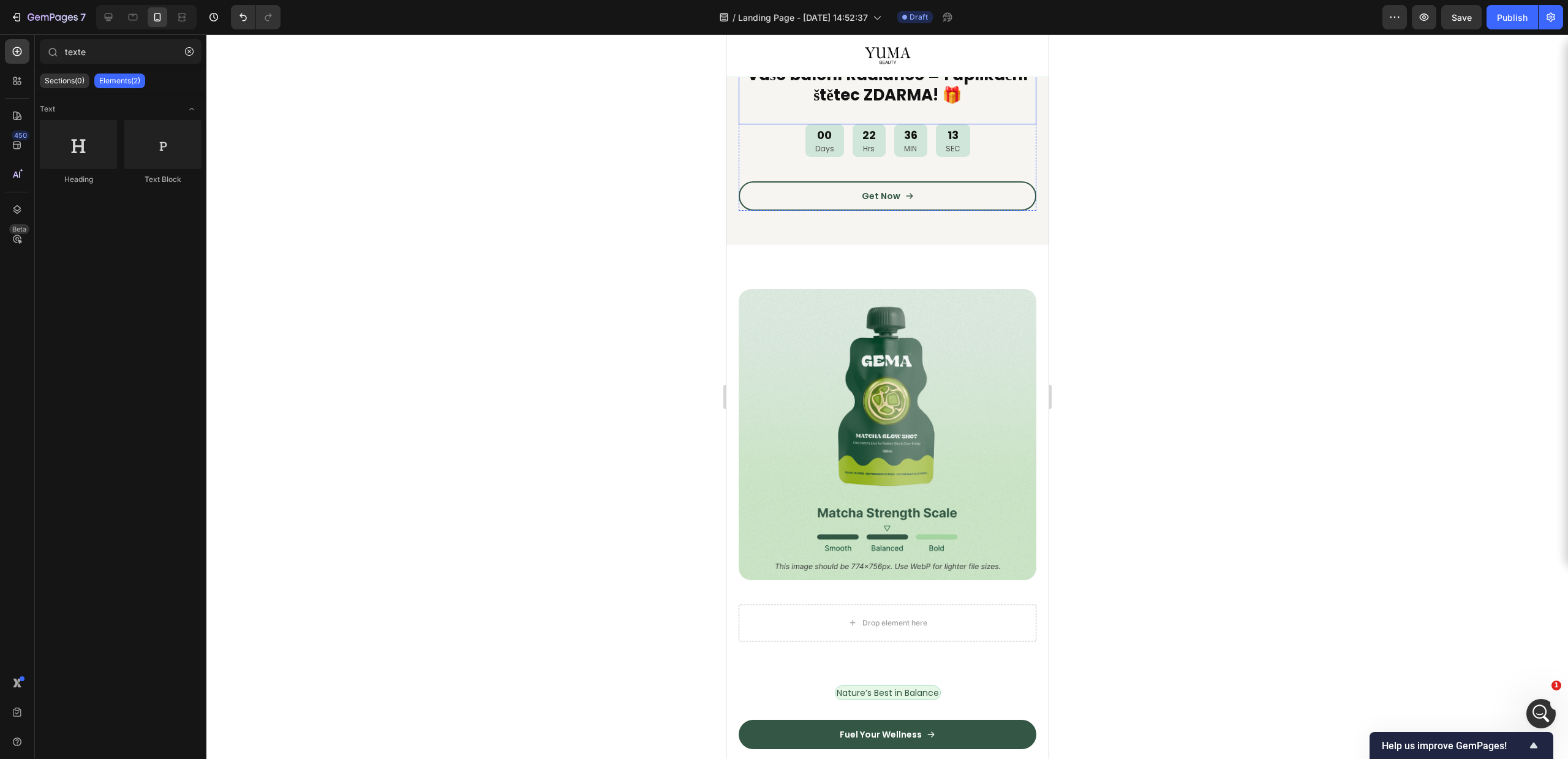
scroll to position [570, 0]
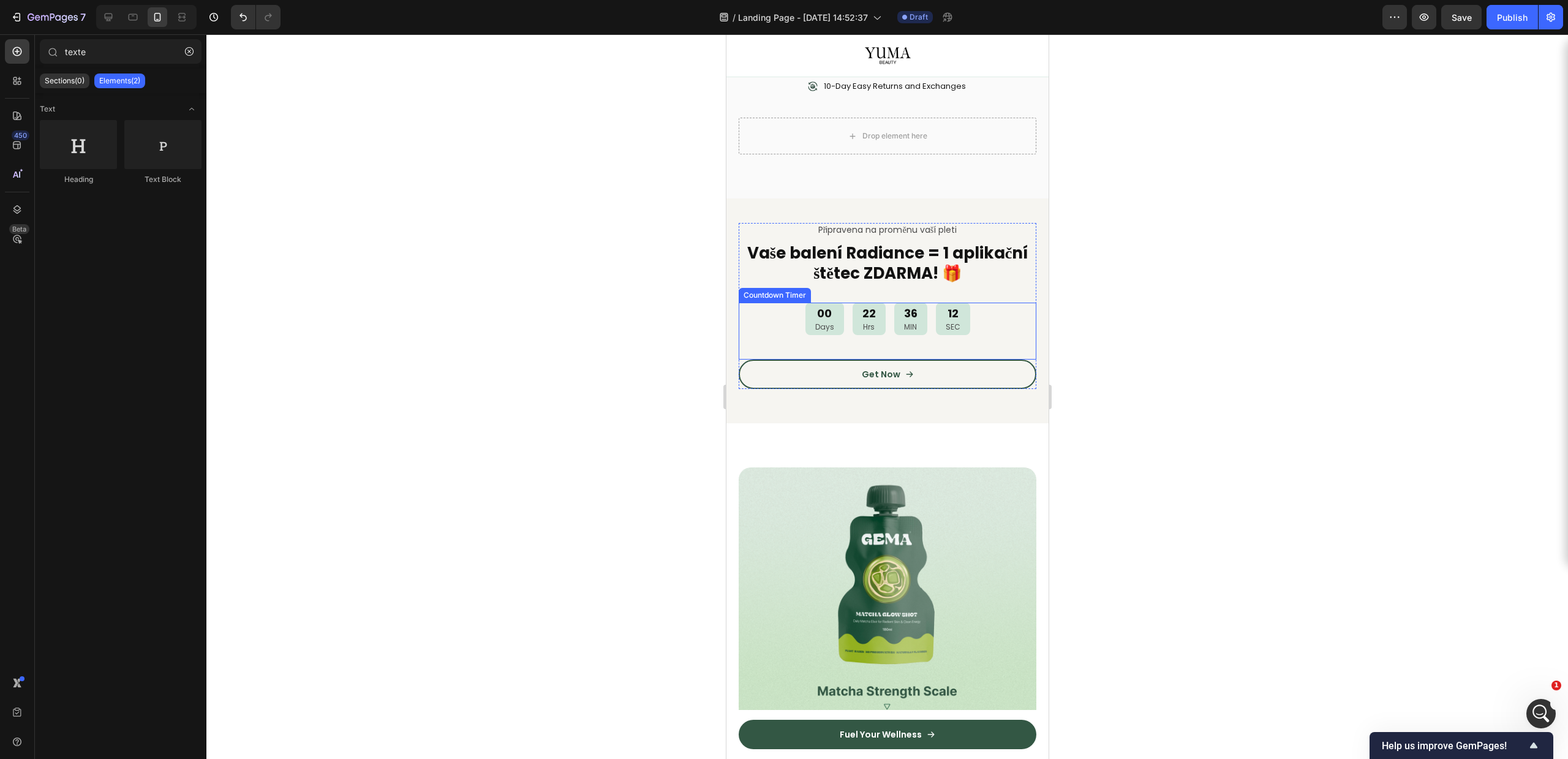
click at [968, 308] on div "00 Days 22 Hrs 36 MIN 12 SEC" at bounding box center [887, 319] width 297 height 33
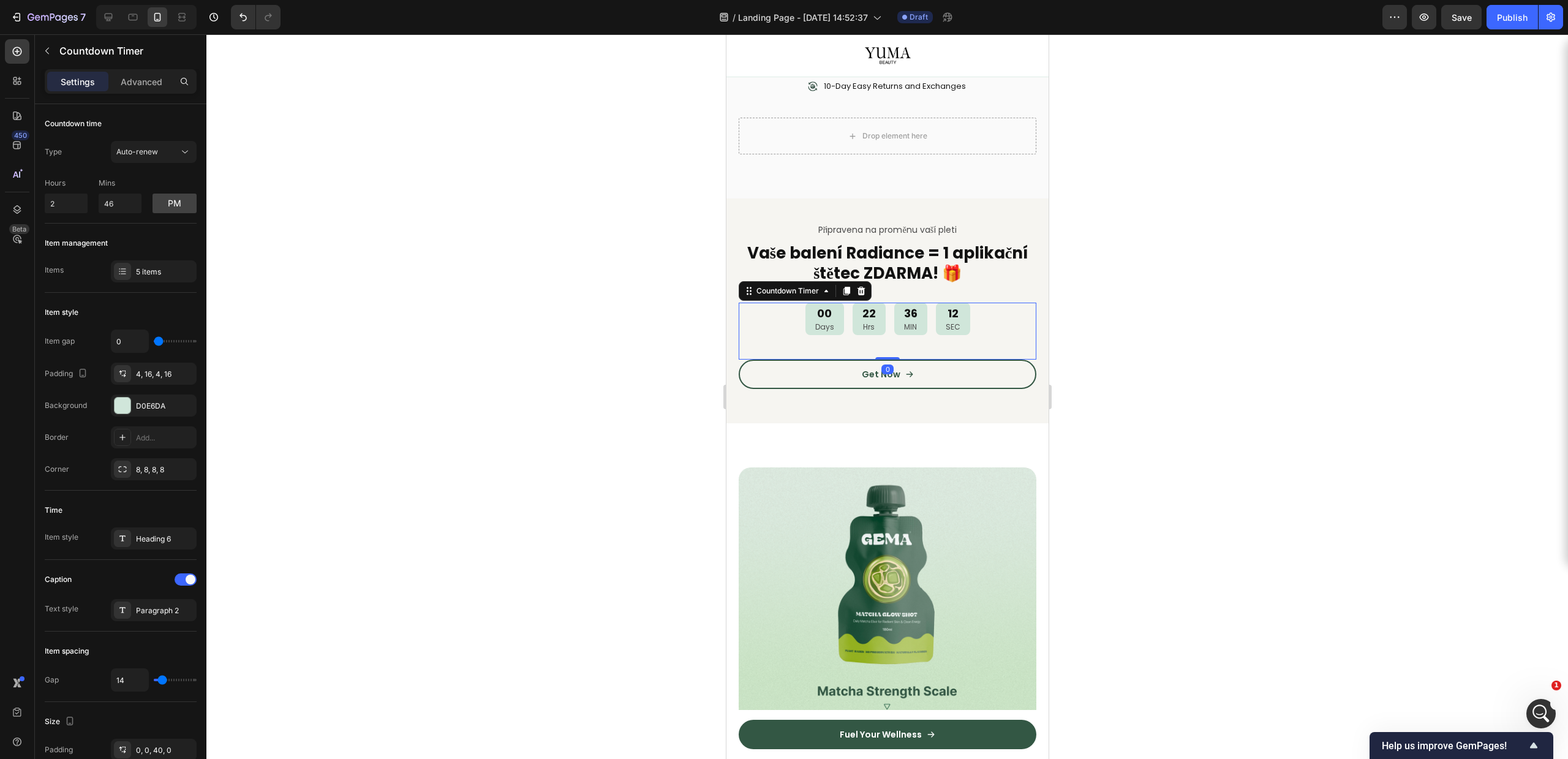
click at [935, 436] on div "Image Drop element here Row" at bounding box center [886, 643] width 322 height 440
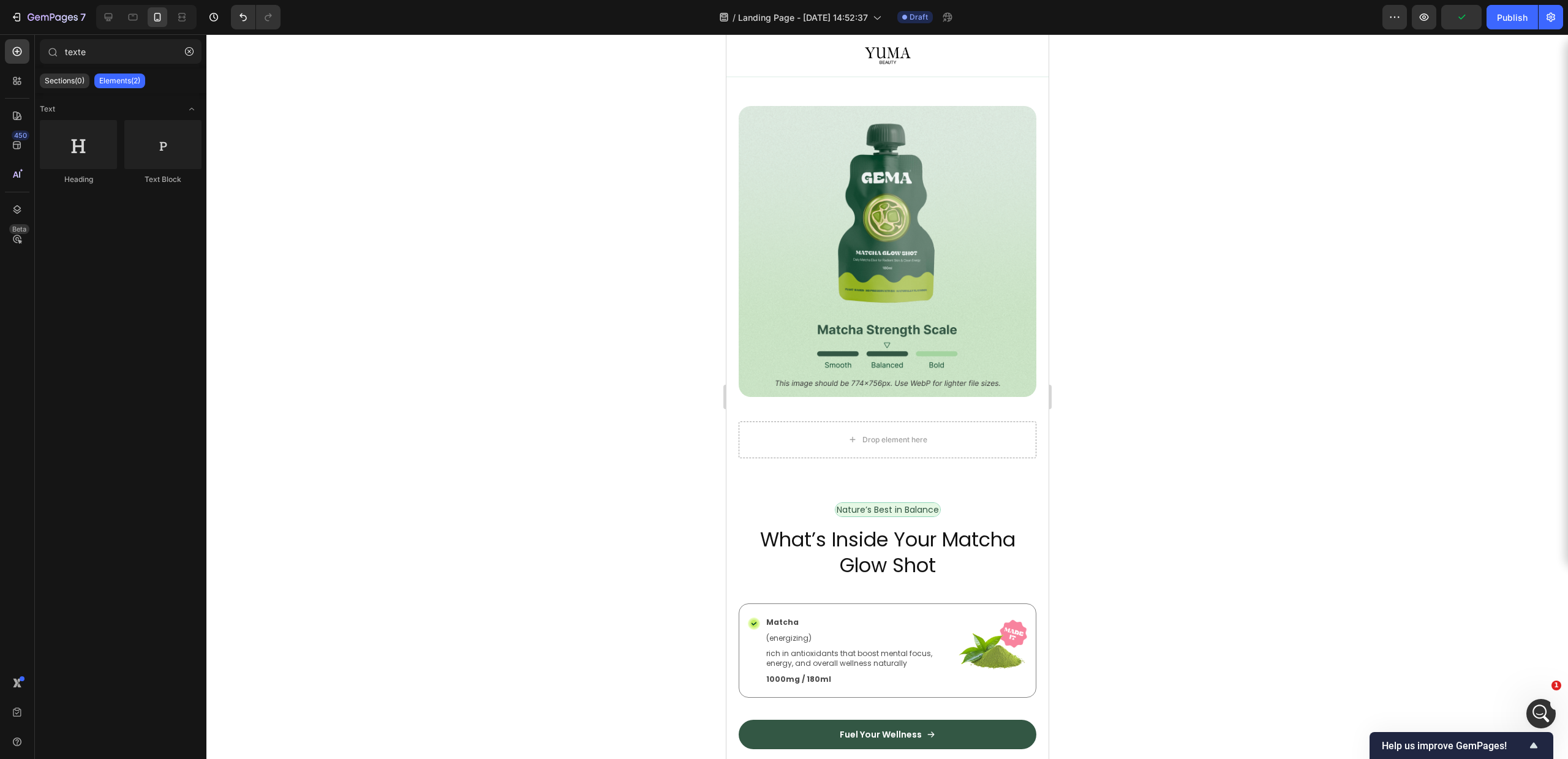
scroll to position [985, 0]
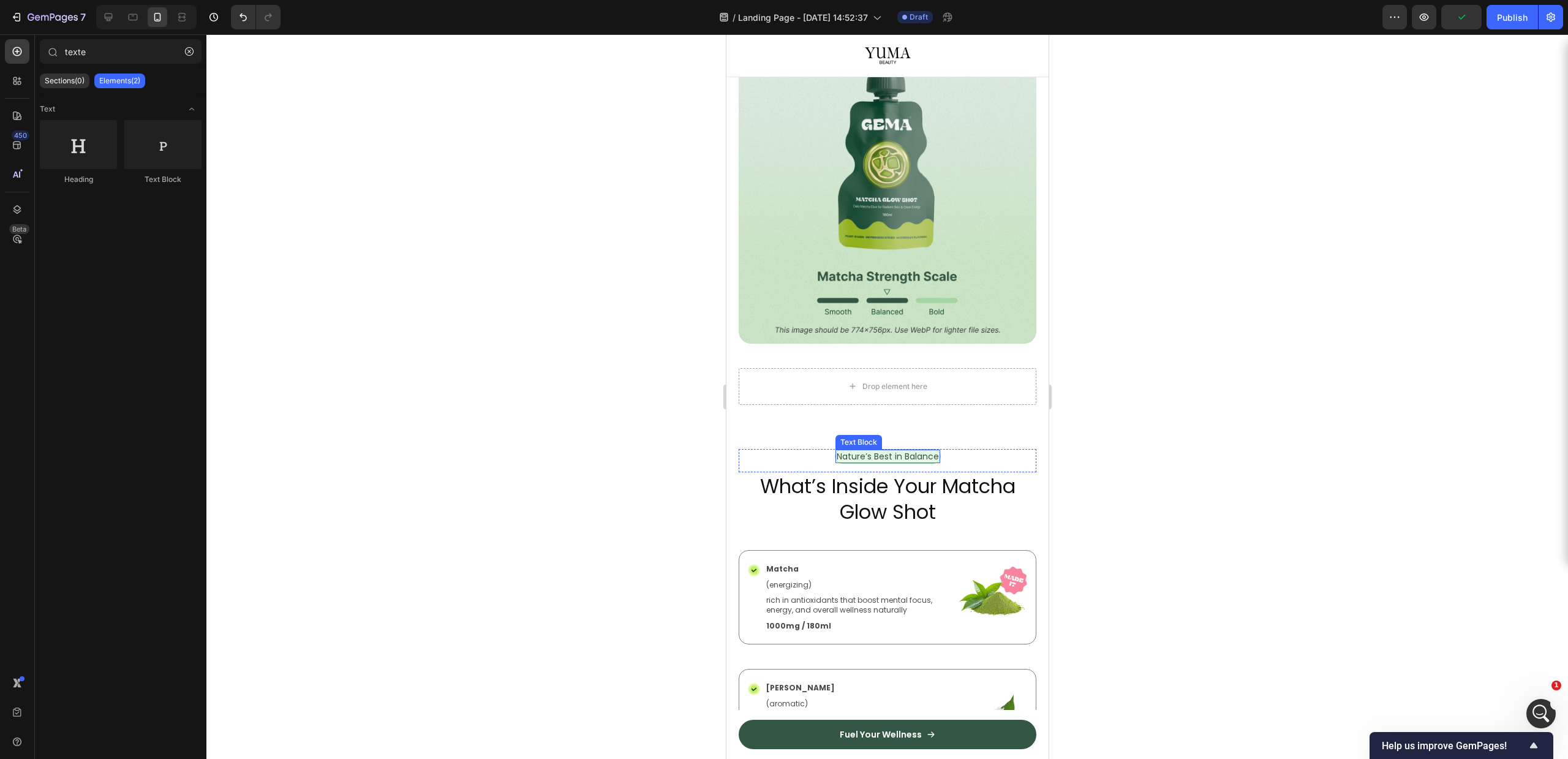
click at [934, 430] on div "Image Drop element here Row" at bounding box center [886, 229] width 322 height 440
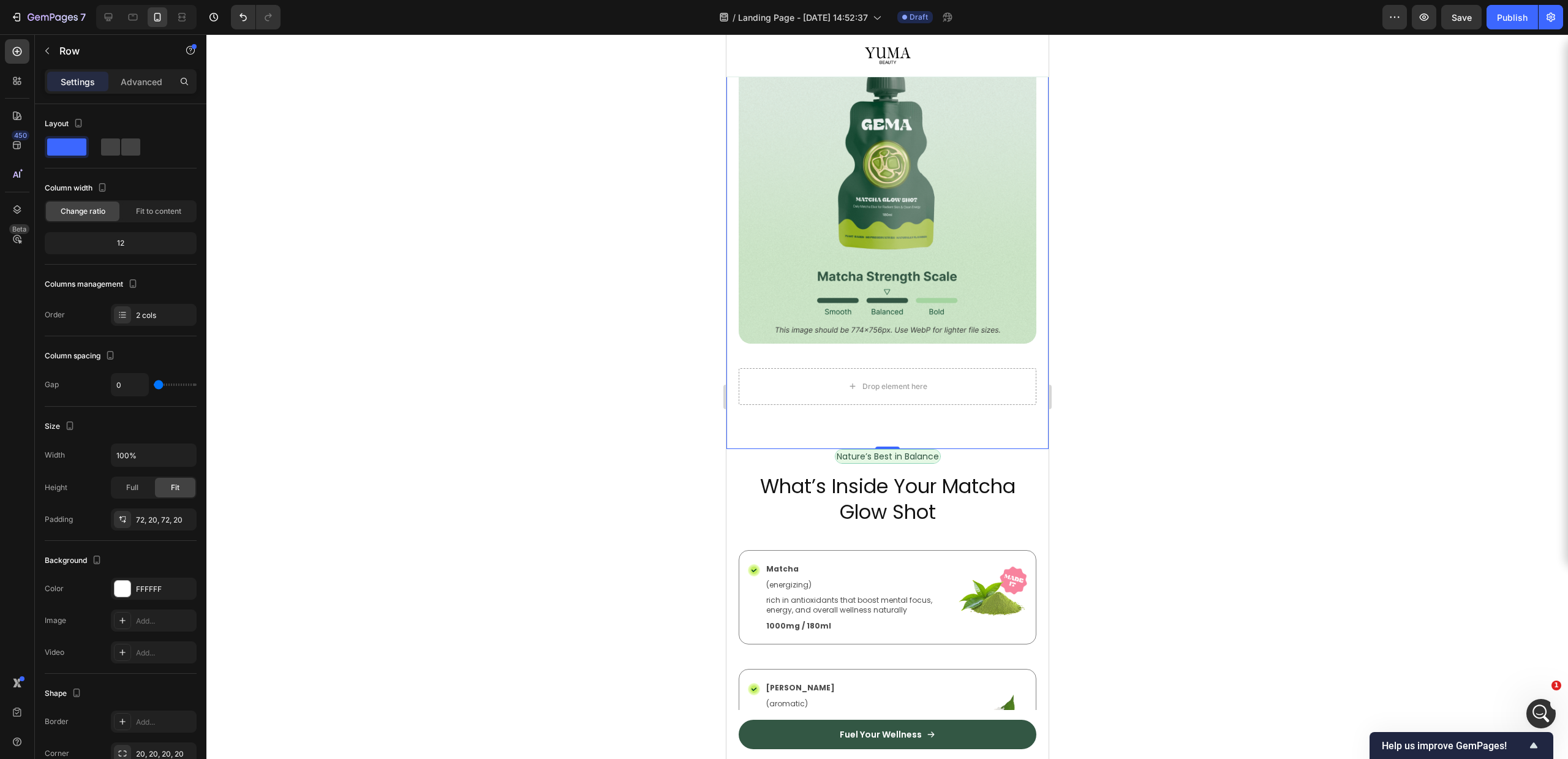
click at [107, 69] on div "Settings Advanced" at bounding box center [120, 81] width 152 height 25
click at [121, 71] on div "Advanced" at bounding box center [141, 81] width 61 height 19
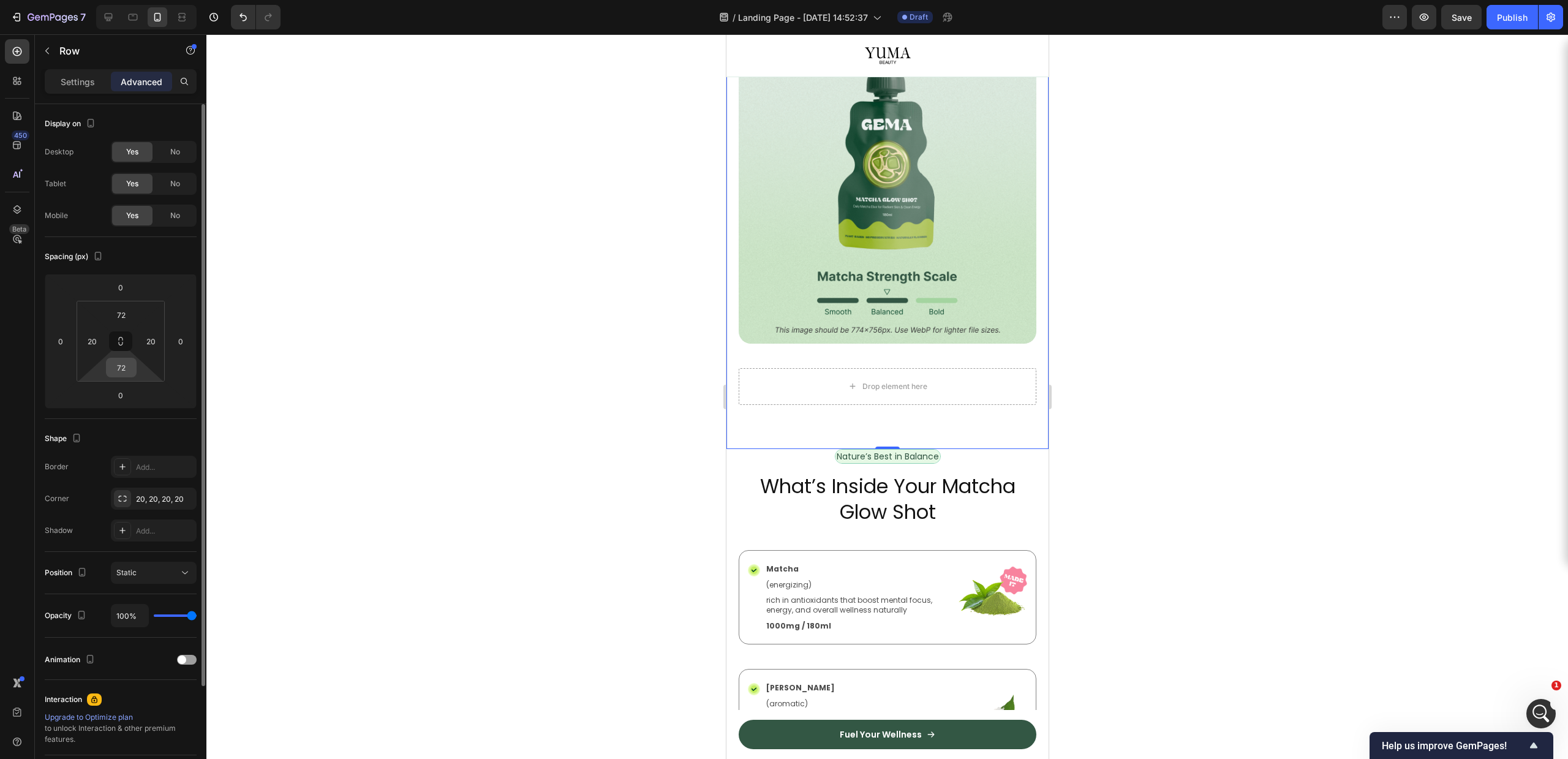
click at [132, 367] on input "72" at bounding box center [121, 367] width 25 height 19
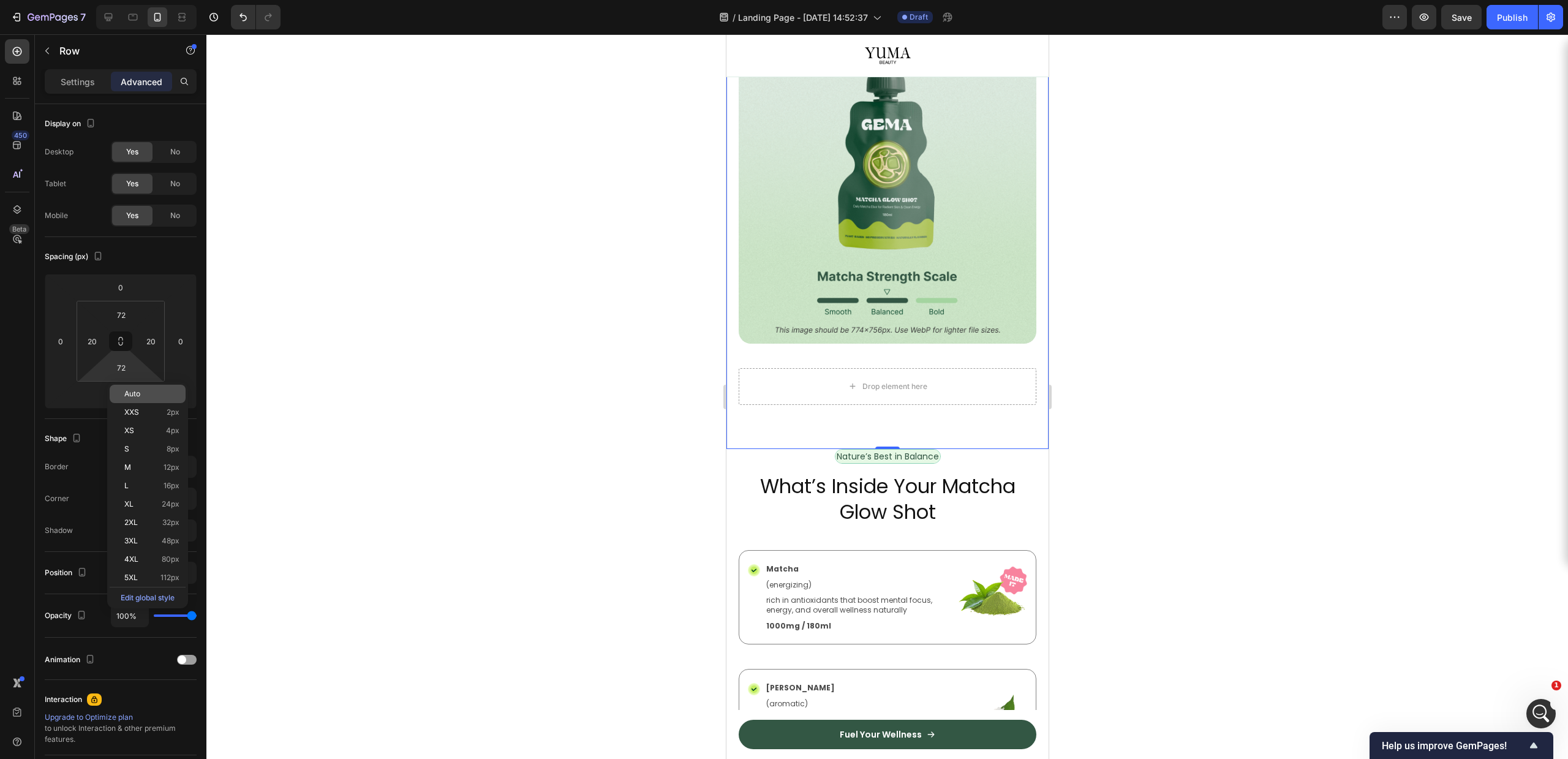
click at [125, 393] on span "Auto" at bounding box center [132, 394] width 16 height 9
type input "Auto"
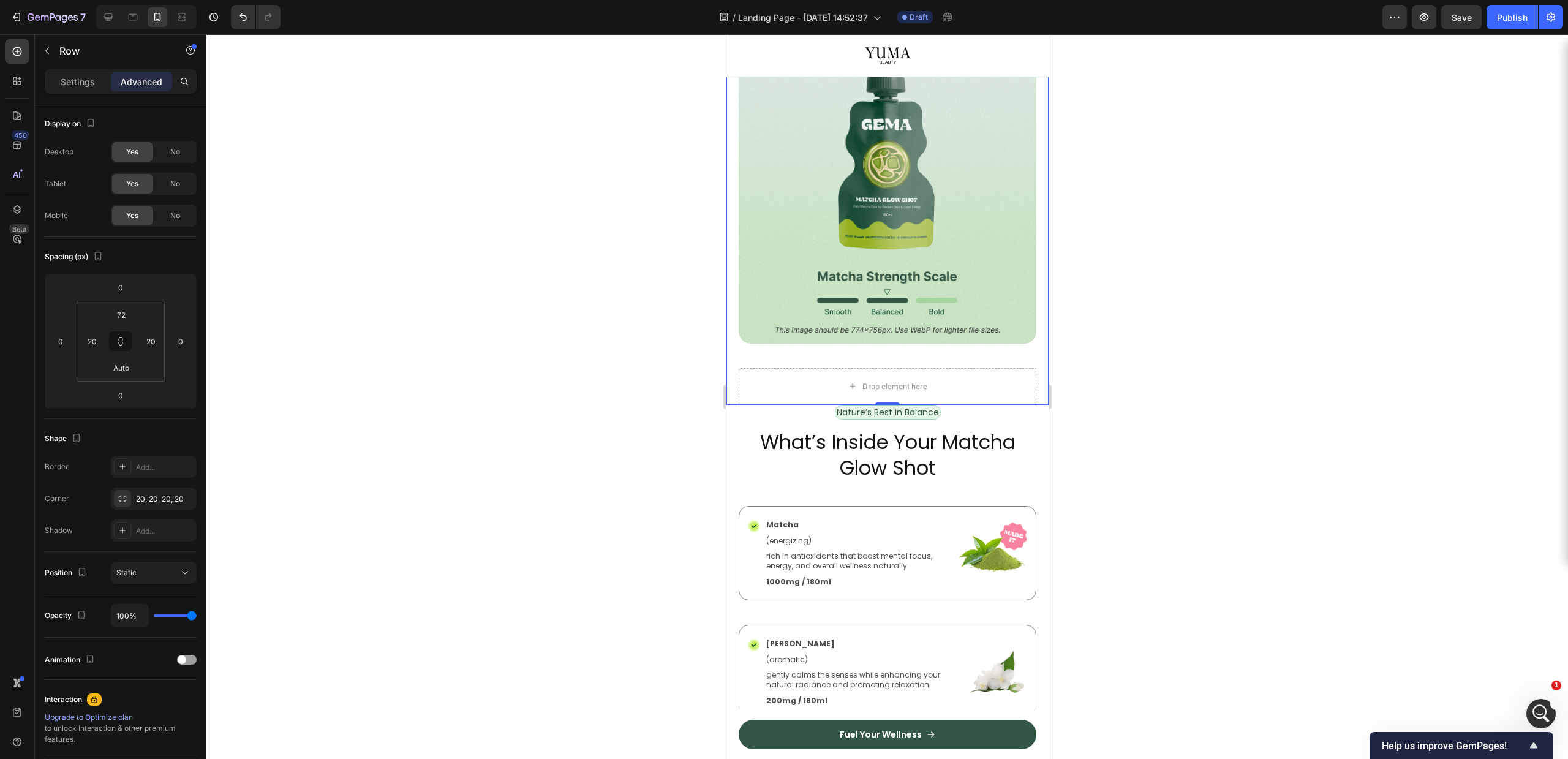
scroll to position [940, 0]
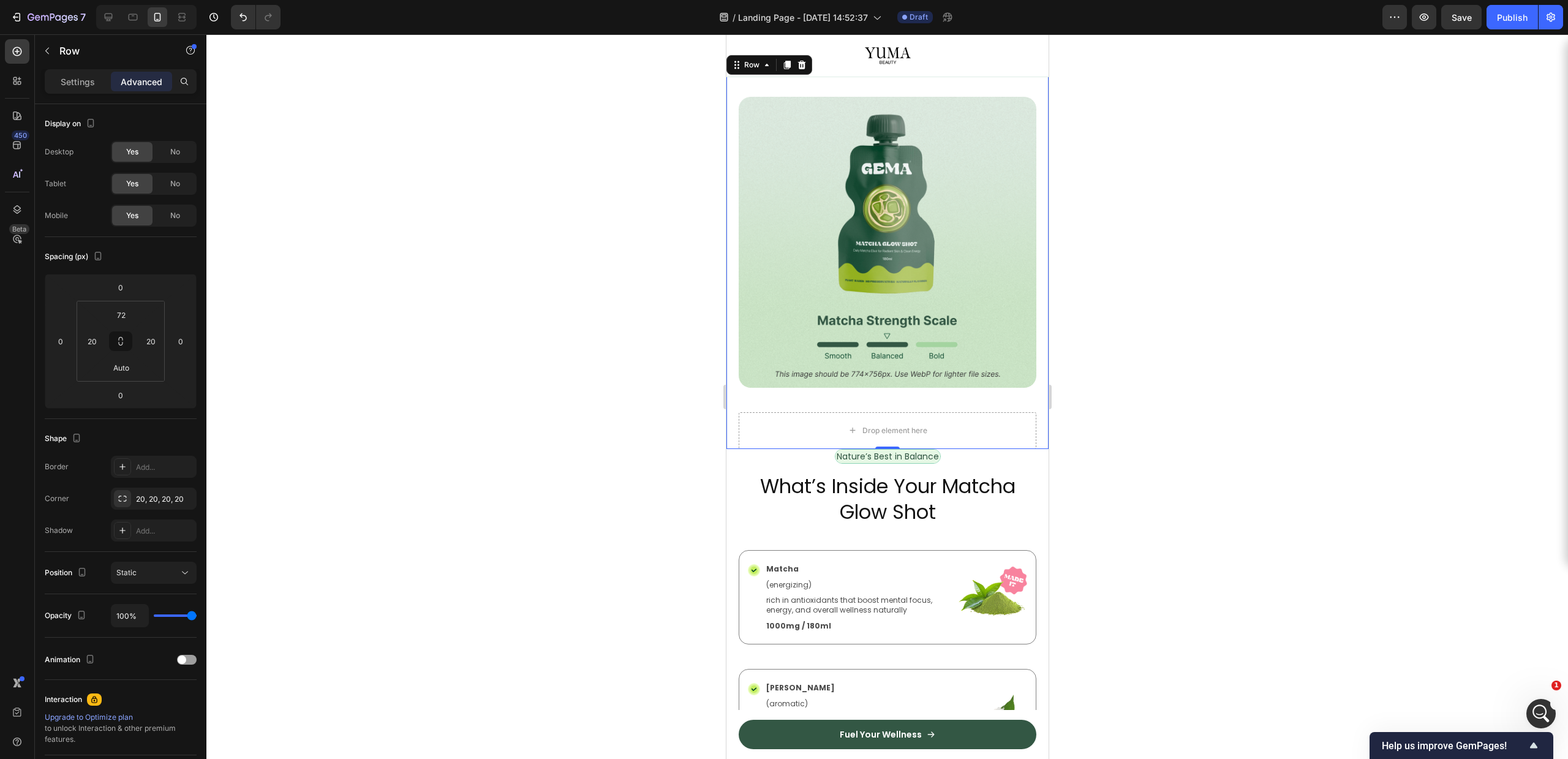
click at [1183, 419] on div at bounding box center [887, 396] width 1361 height 725
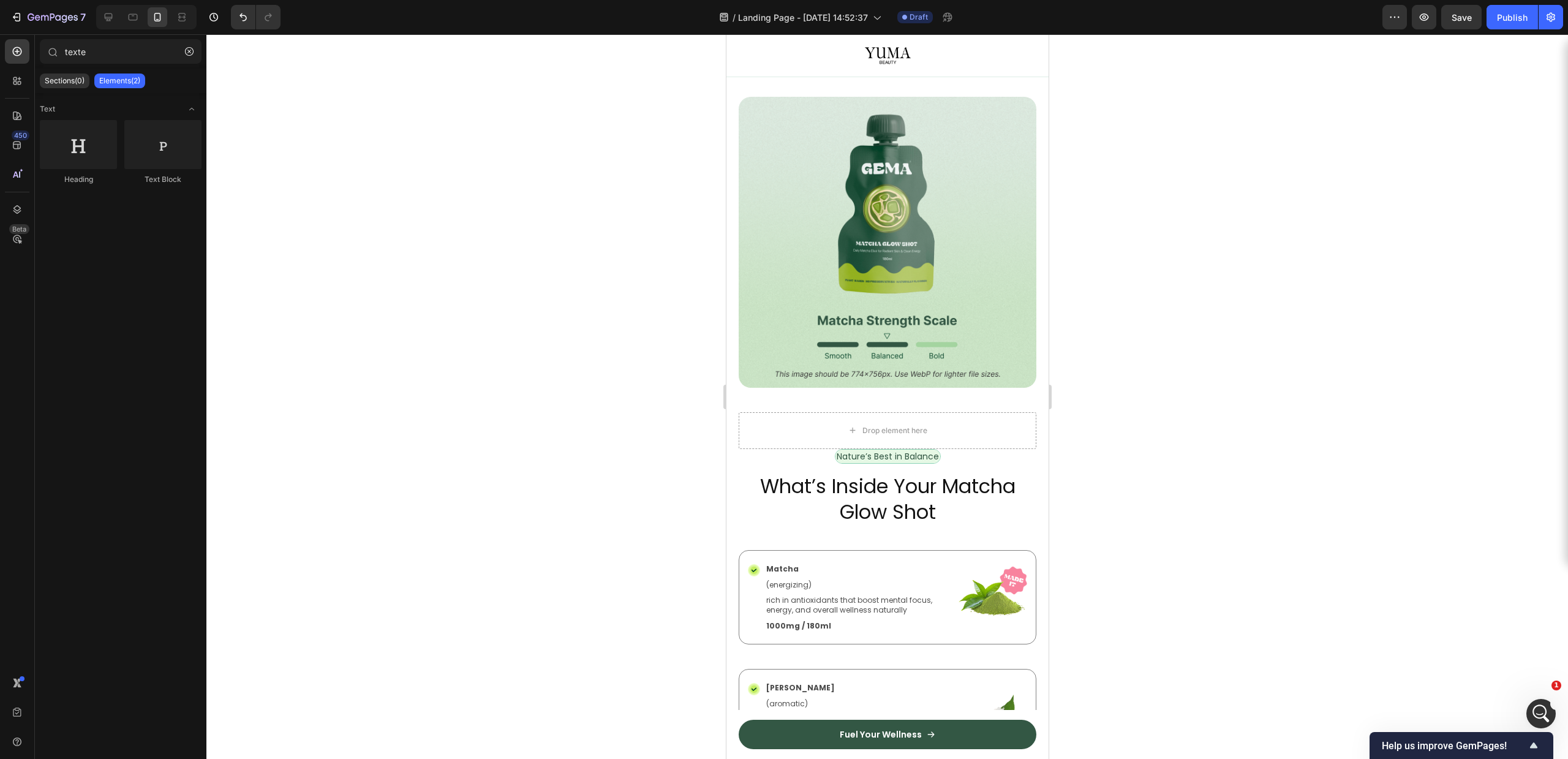
click at [878, 412] on div "Drop element here" at bounding box center [887, 430] width 297 height 36
click at [888, 373] on img at bounding box center [887, 242] width 297 height 291
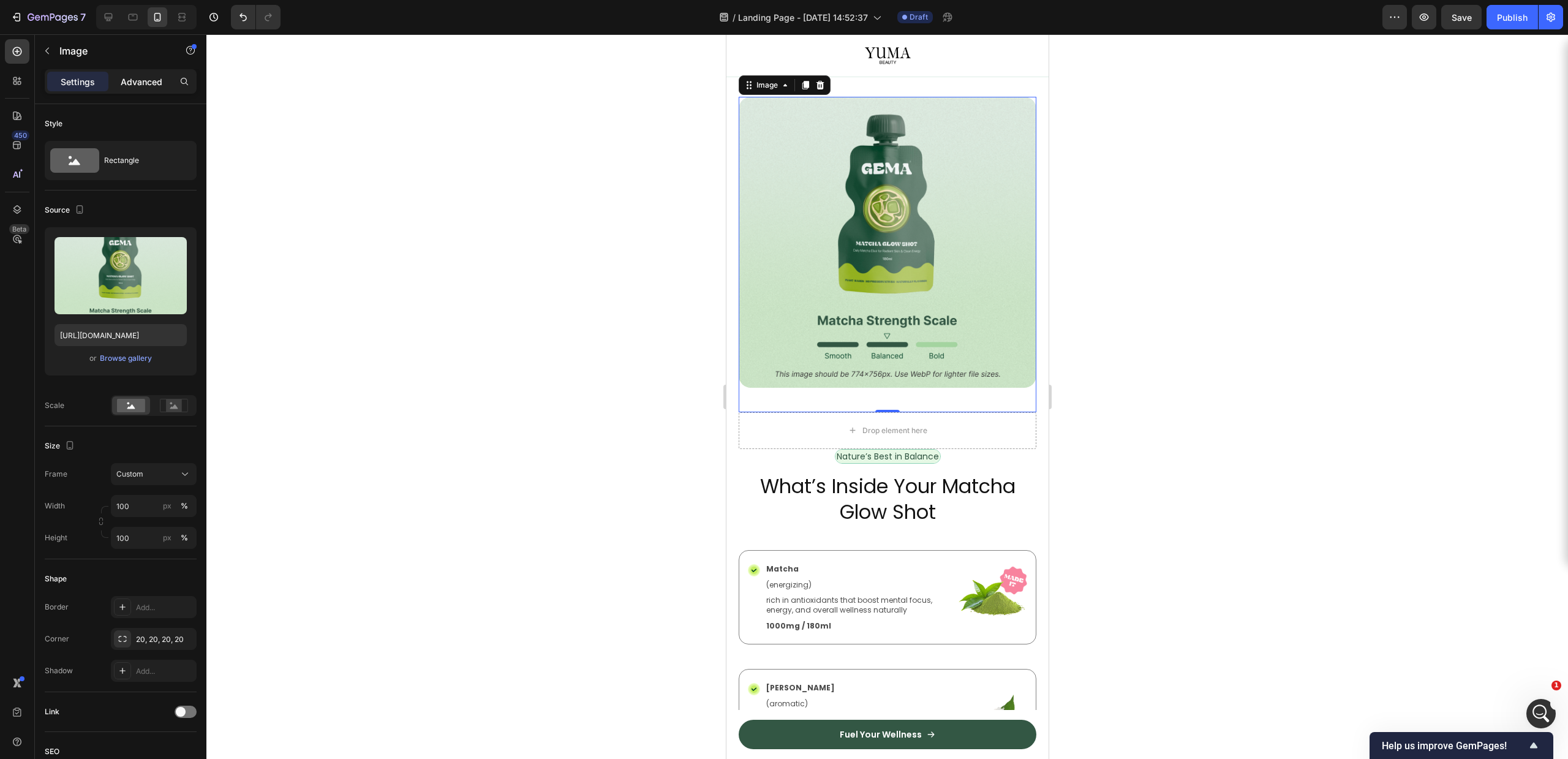
click at [155, 82] on p "Advanced" at bounding box center [141, 81] width 42 height 13
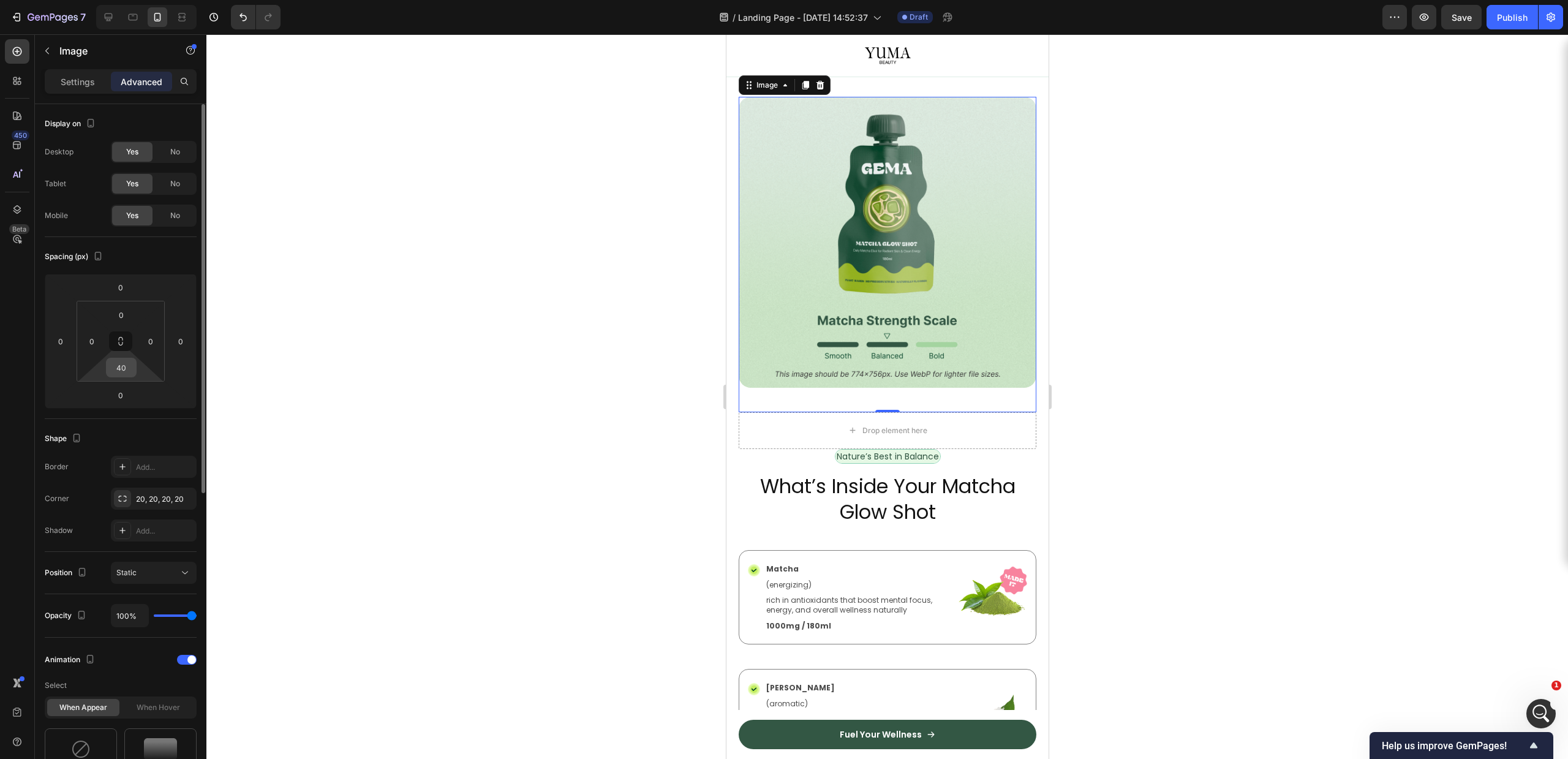
click at [119, 372] on input "40" at bounding box center [121, 367] width 25 height 19
click at [124, 387] on div "Auto" at bounding box center [147, 393] width 76 height 19
type input "Auto"
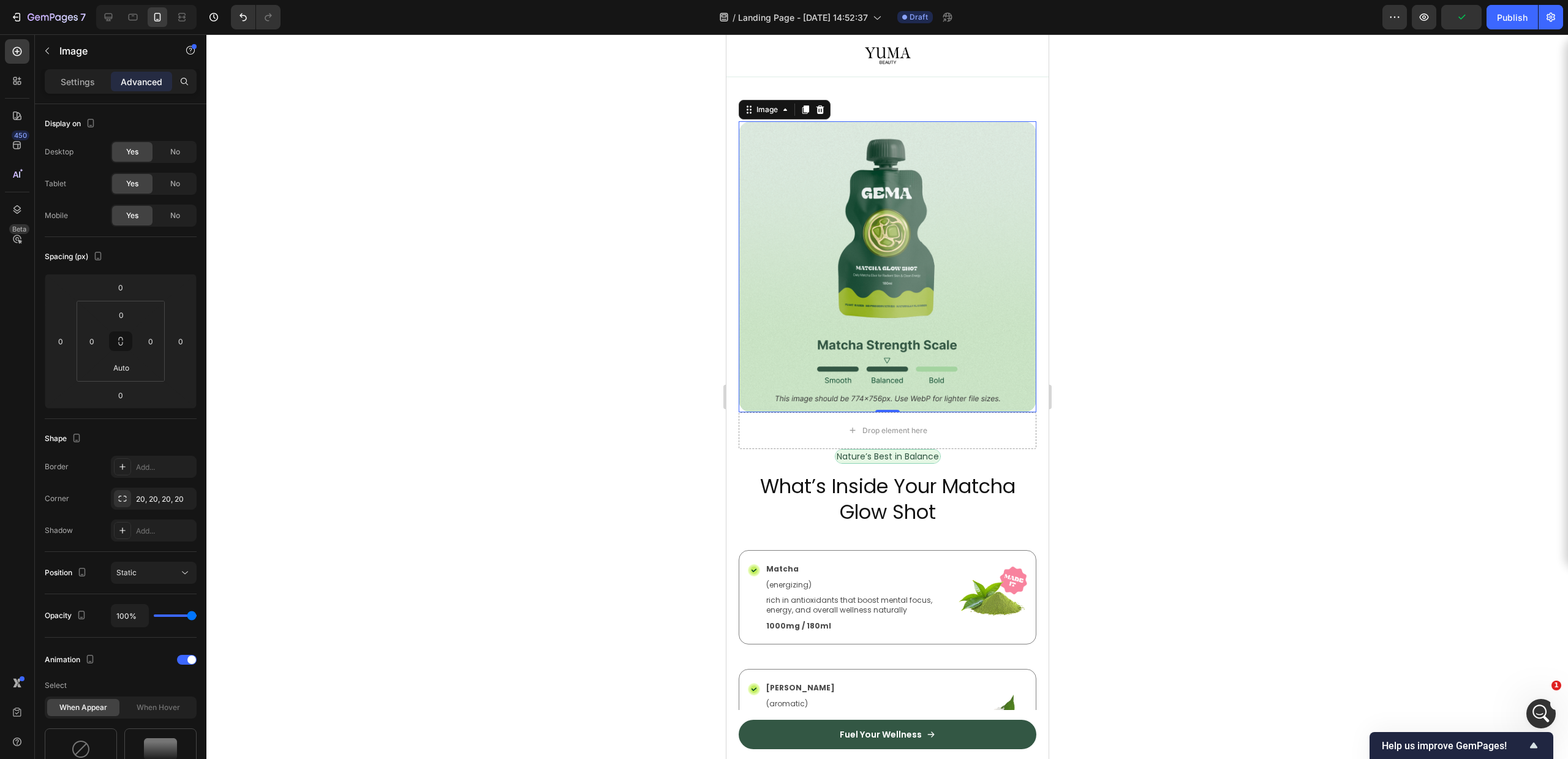
click at [624, 364] on div at bounding box center [887, 396] width 1361 height 725
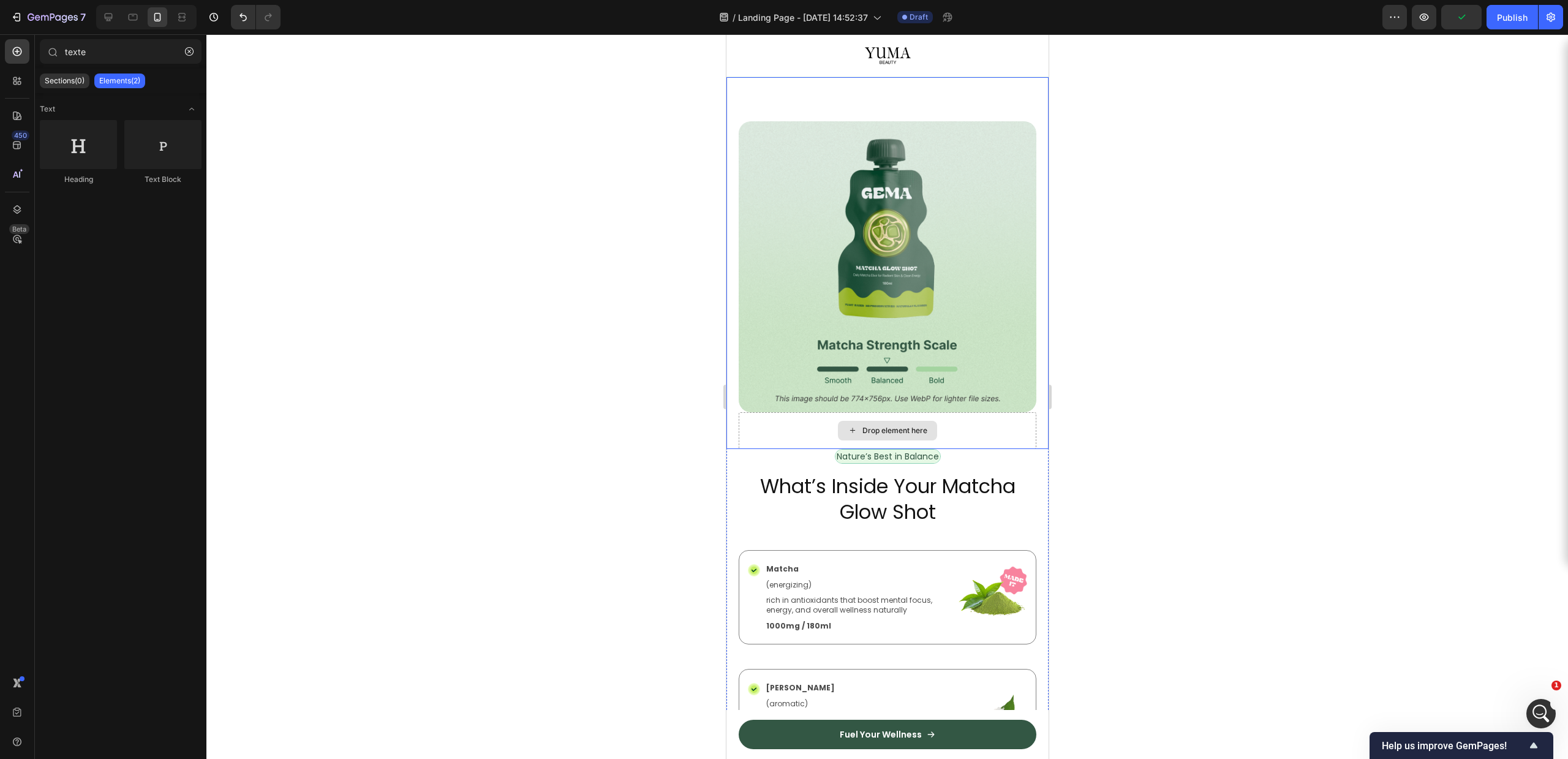
click at [851, 421] on div "Drop element here" at bounding box center [886, 430] width 99 height 19
click at [735, 416] on div "Image Drop element here Row" at bounding box center [886, 263] width 322 height 372
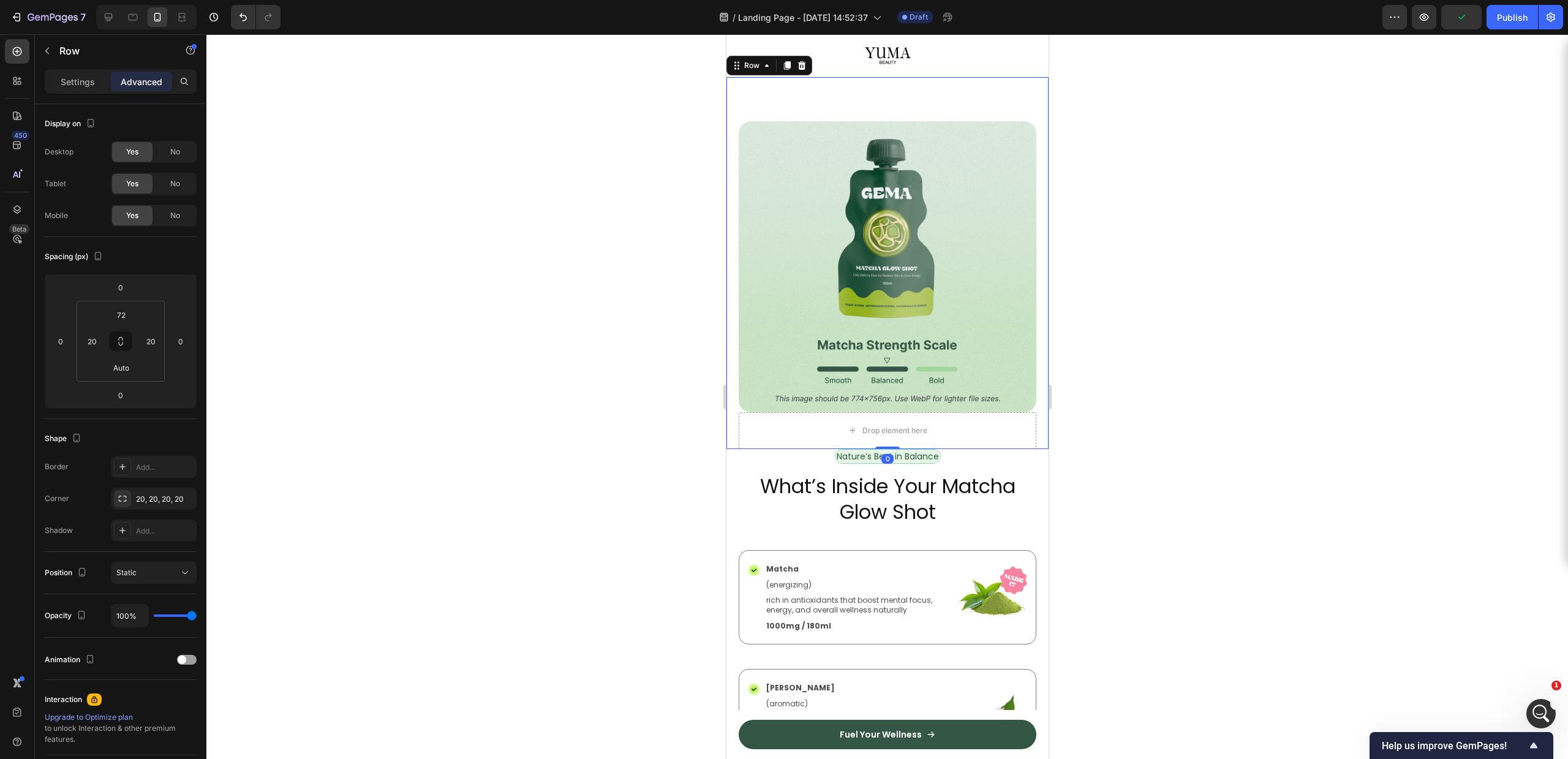
click at [752, 416] on div "Drop element here" at bounding box center [887, 430] width 297 height 36
click at [69, 78] on p "Settings" at bounding box center [78, 81] width 34 height 13
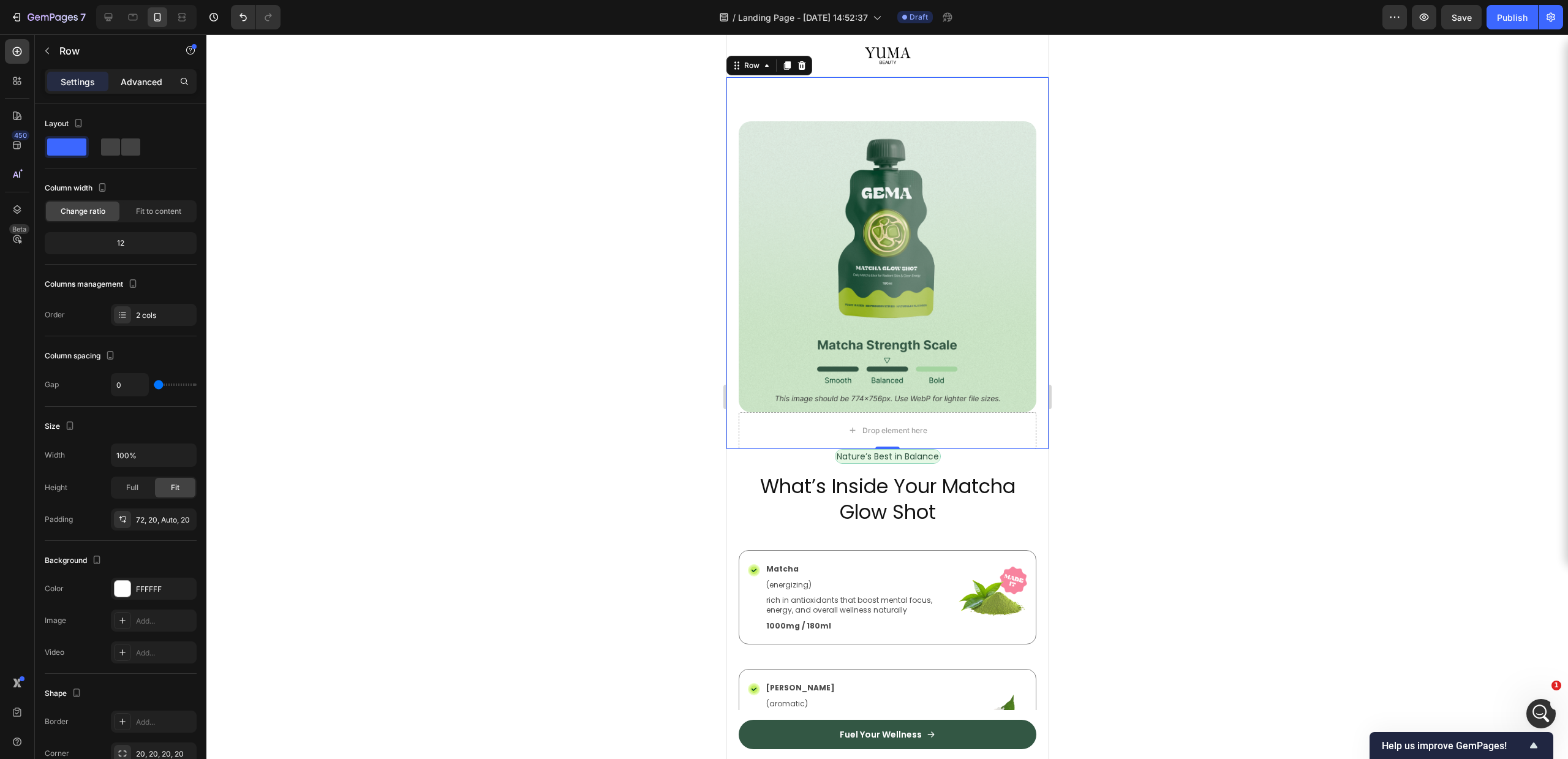
click at [134, 77] on p "Advanced" at bounding box center [141, 81] width 42 height 13
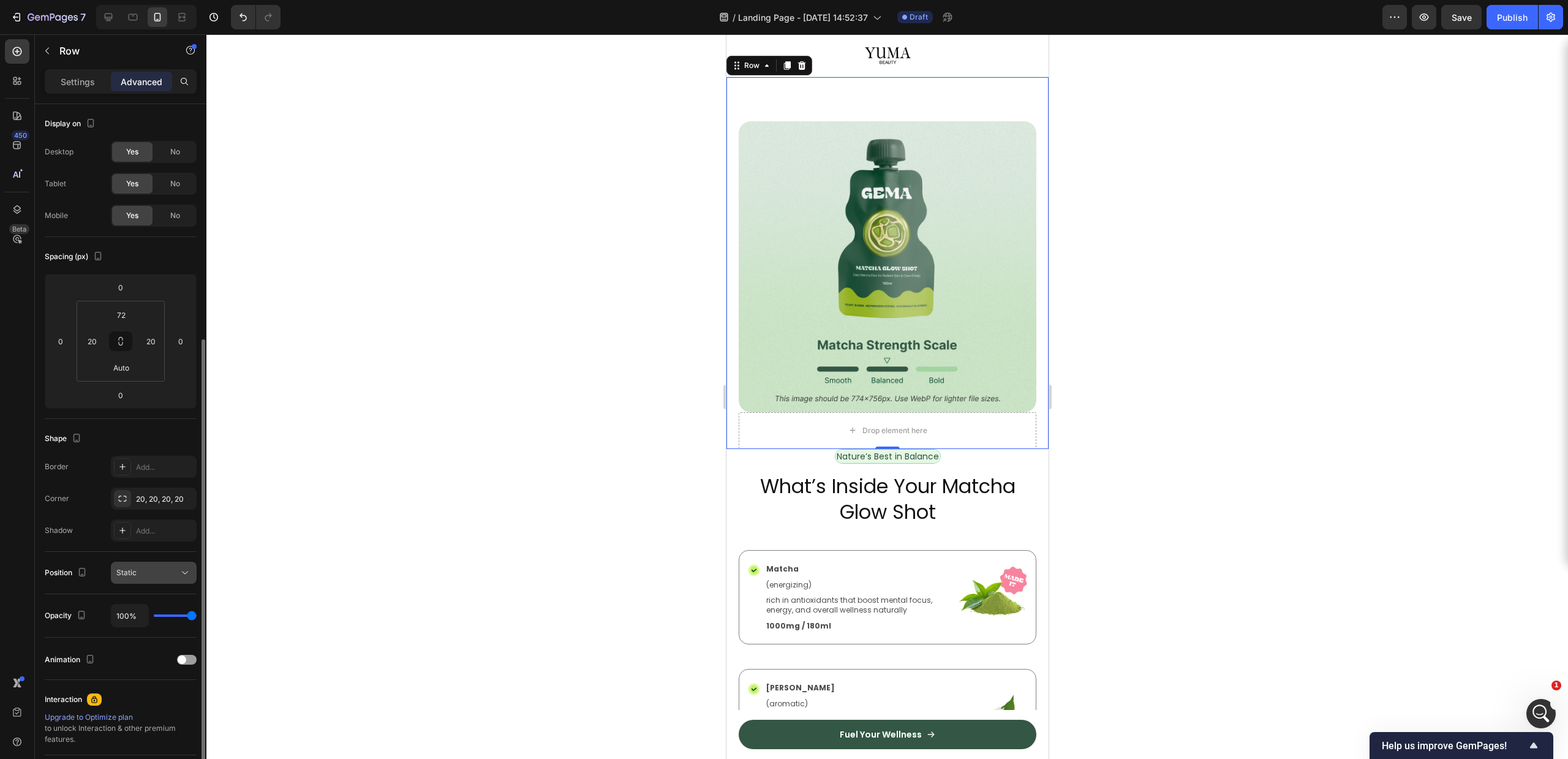
scroll to position [127, 0]
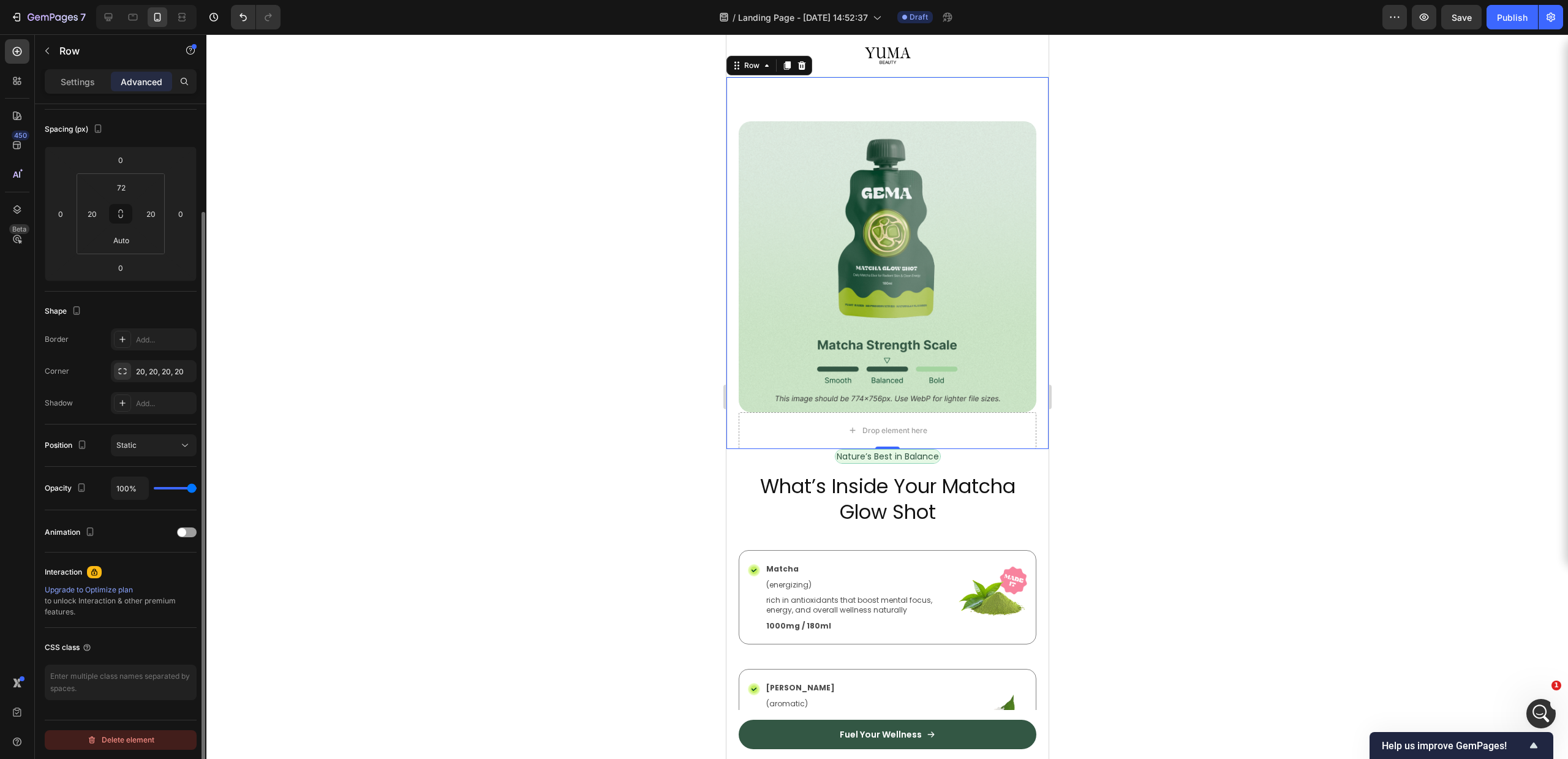
click at [117, 739] on div "Delete element" at bounding box center [120, 740] width 68 height 15
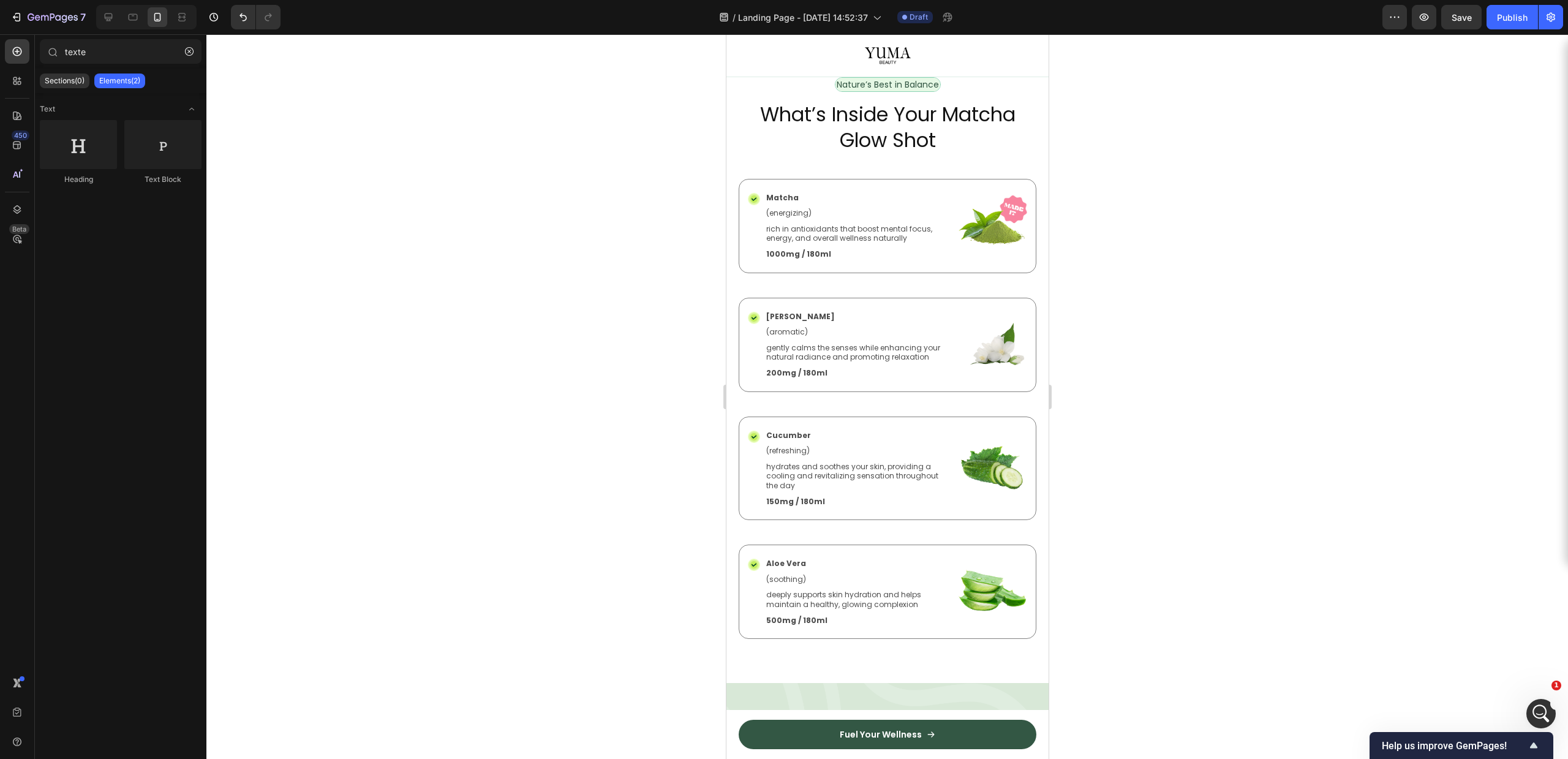
scroll to position [556, 0]
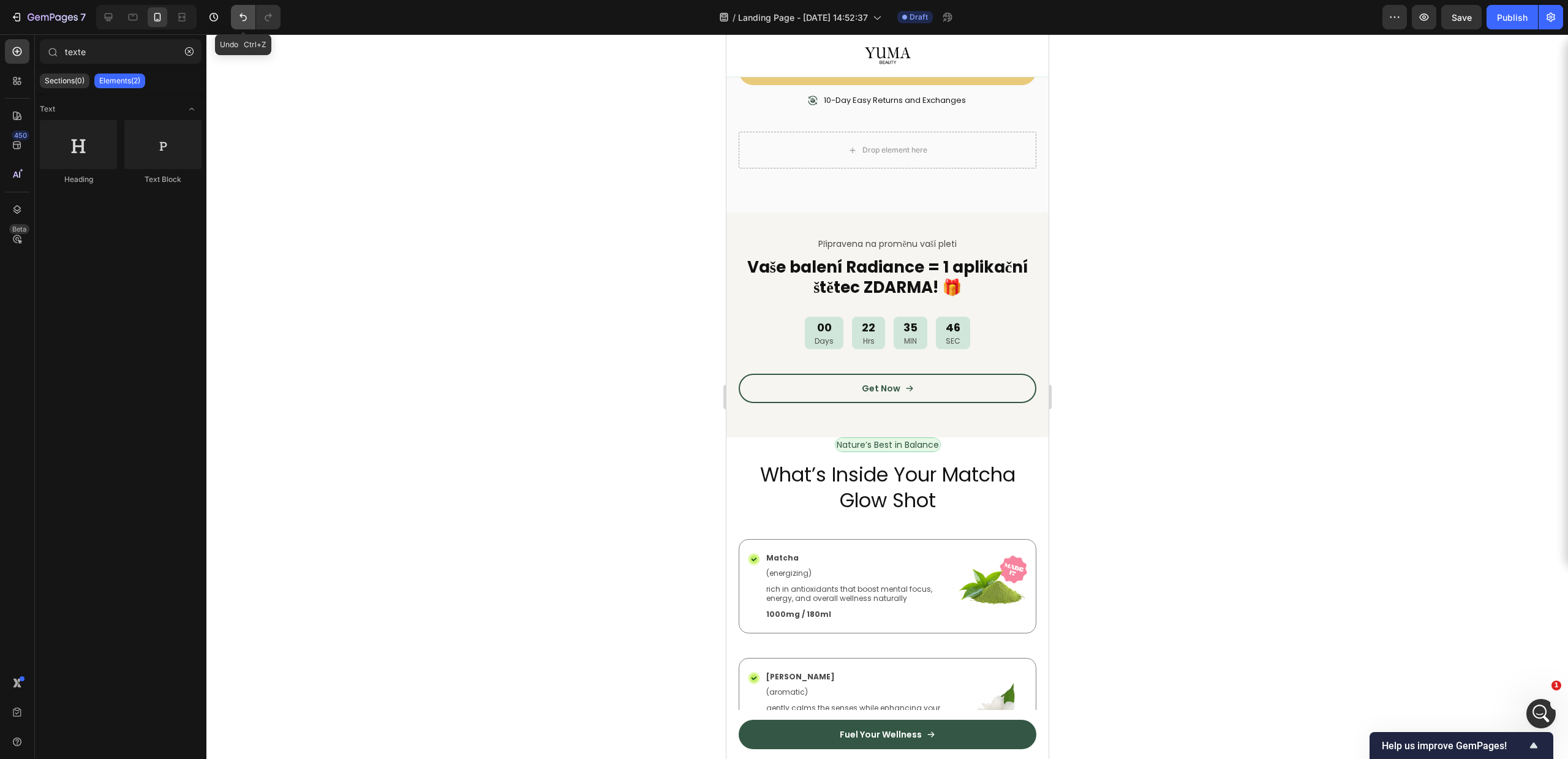
click at [243, 14] on icon "Undo/Redo" at bounding box center [243, 17] width 12 height 12
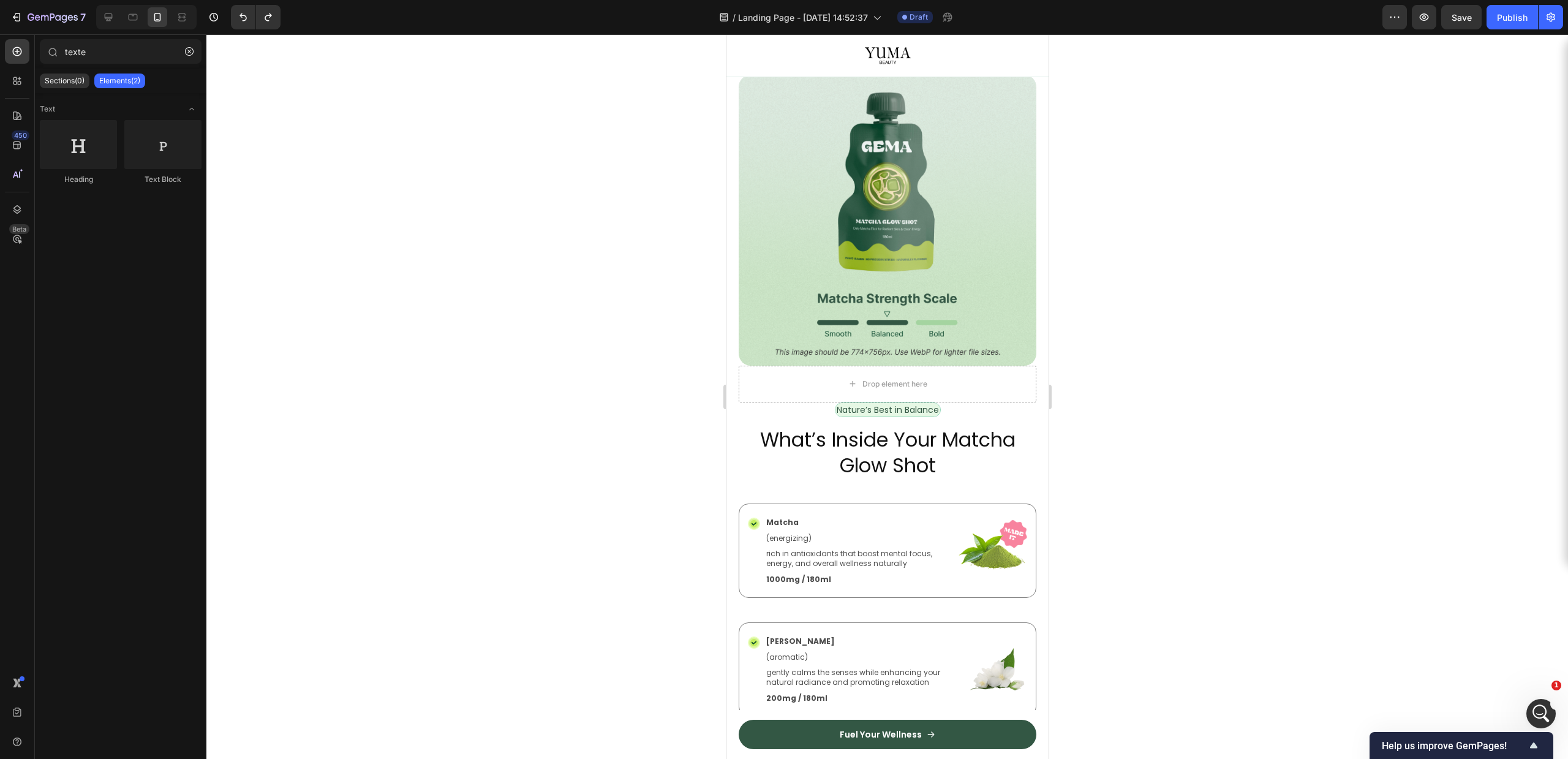
scroll to position [1004, 0]
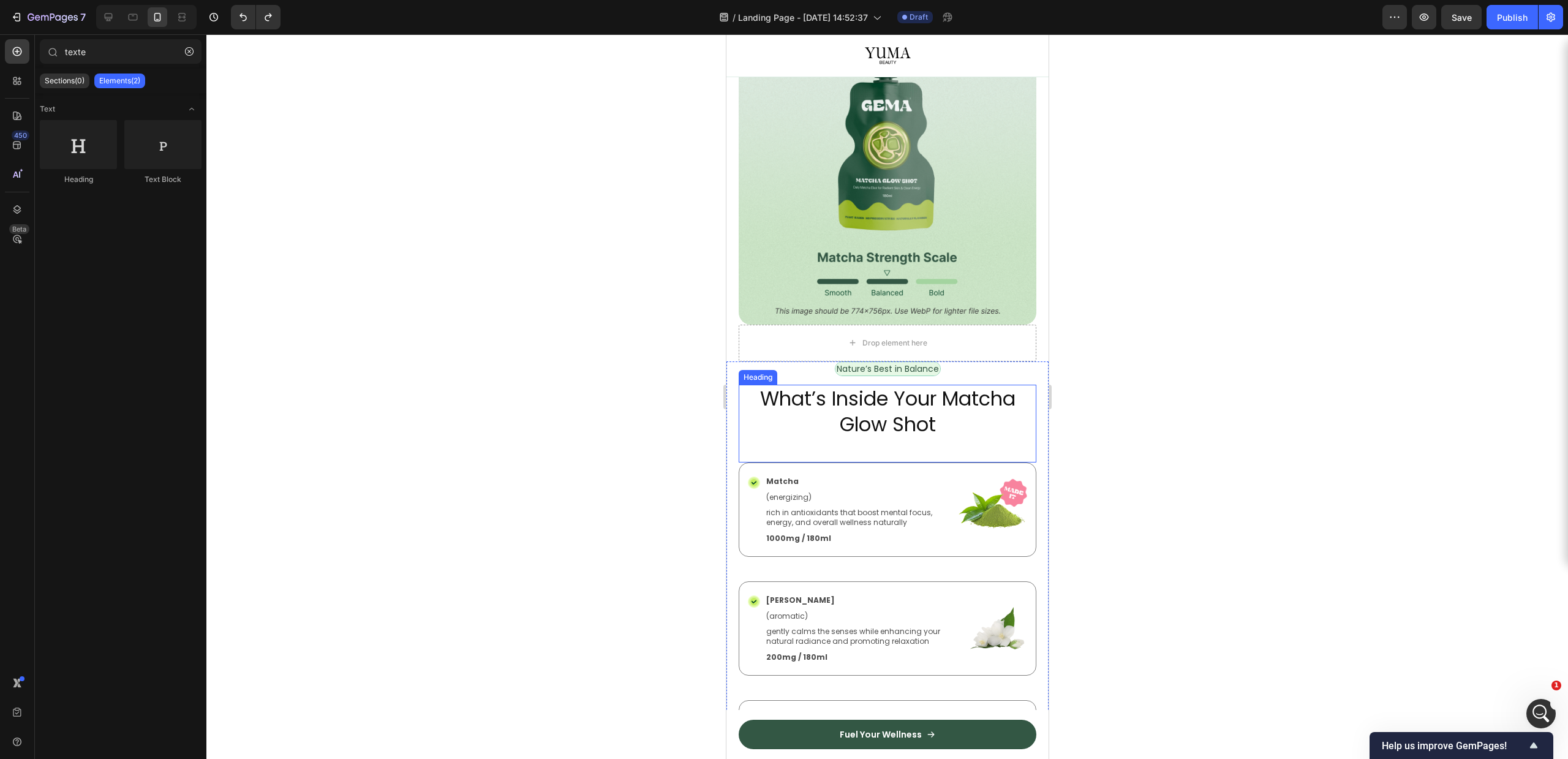
click at [914, 390] on h2 "What’s Inside Your Matcha Glow Shot" at bounding box center [887, 411] width 297 height 54
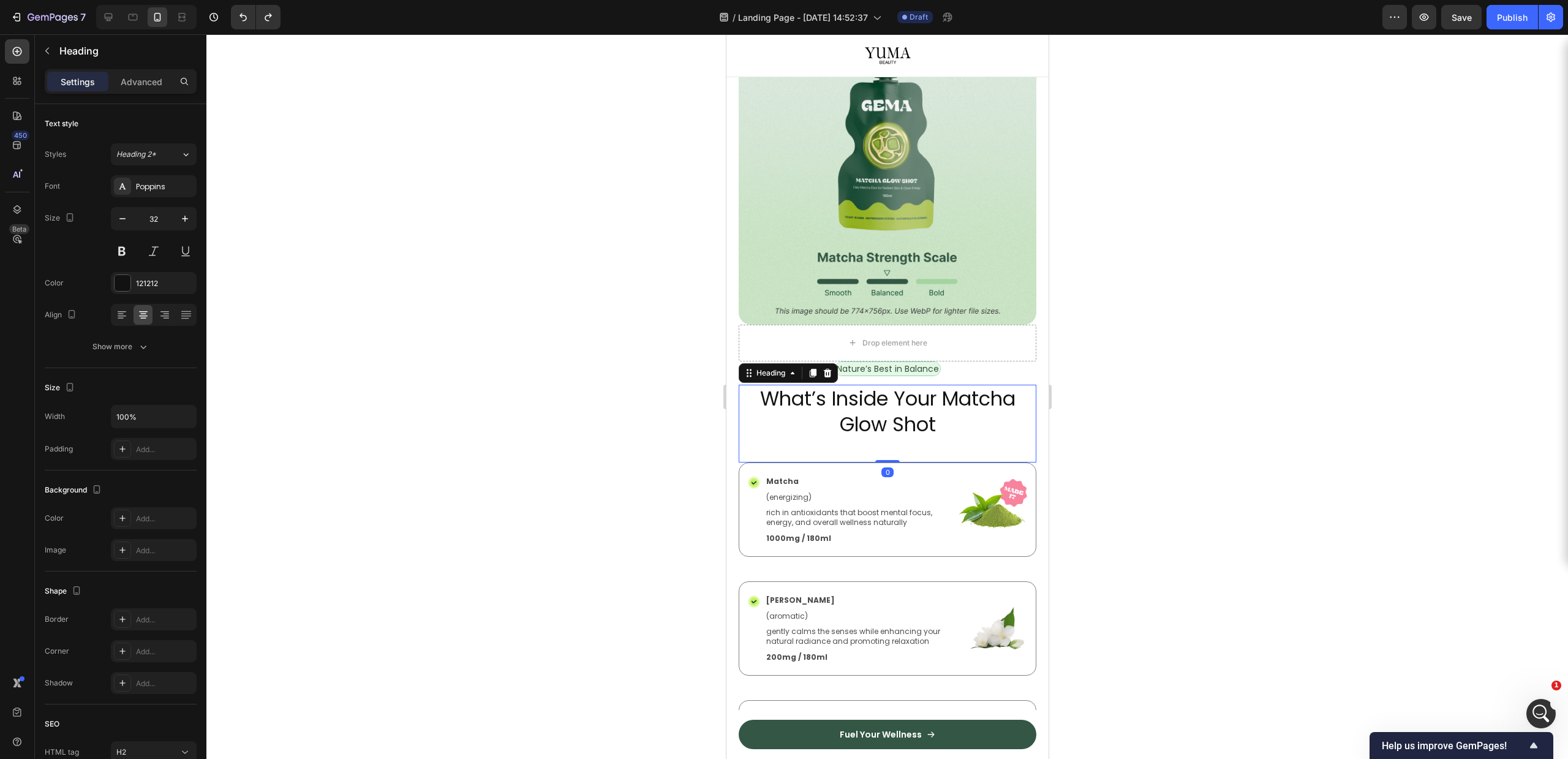
click at [914, 390] on h2 "What’s Inside Your Matcha Glow Shot" at bounding box center [887, 411] width 297 height 54
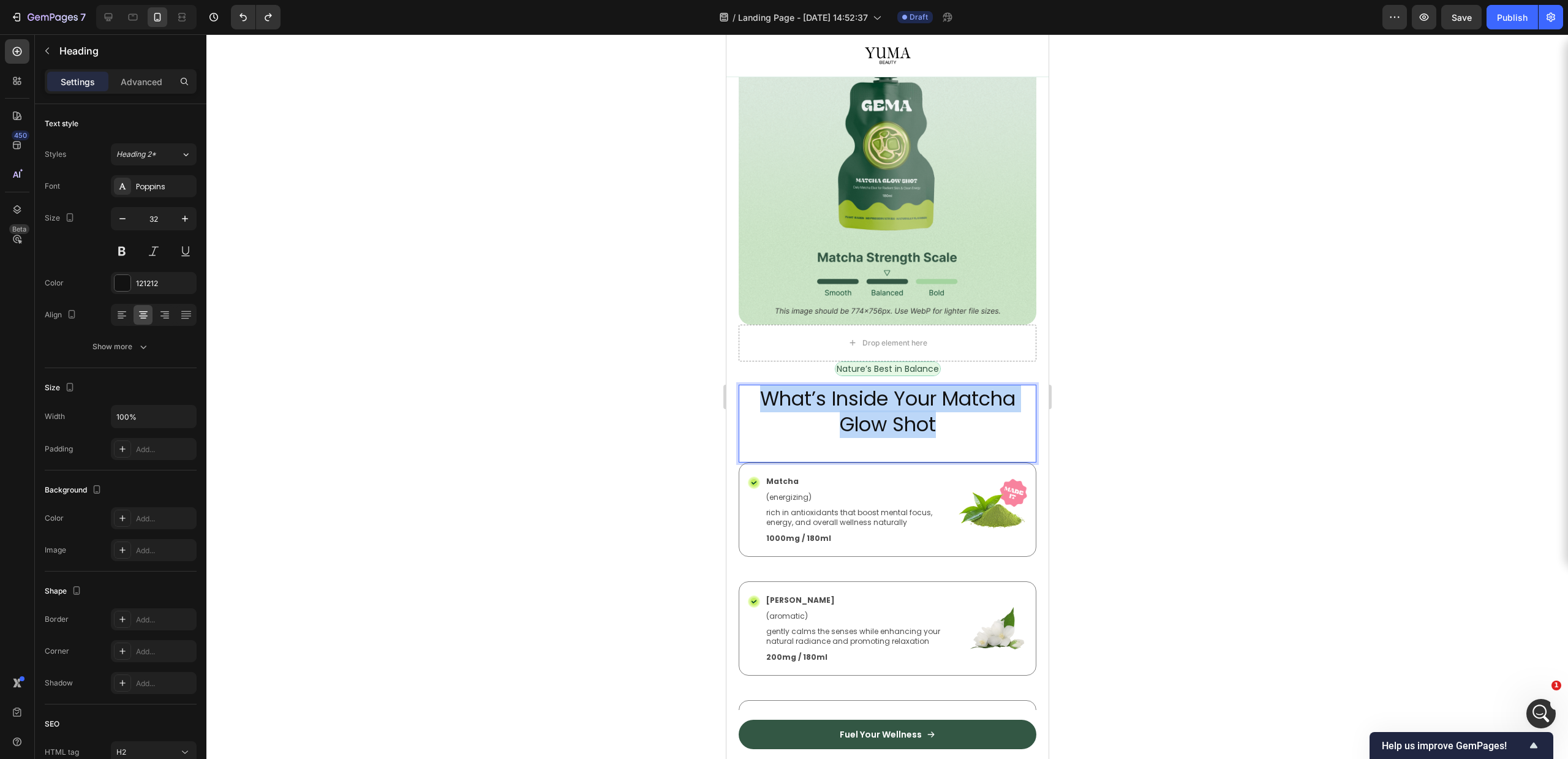
click at [914, 390] on p "What’s Inside Your Matcha Glow Shot" at bounding box center [886, 411] width 295 height 51
click at [903, 410] on p "What’s Inside Your Matcha Glow Shot" at bounding box center [886, 411] width 295 height 51
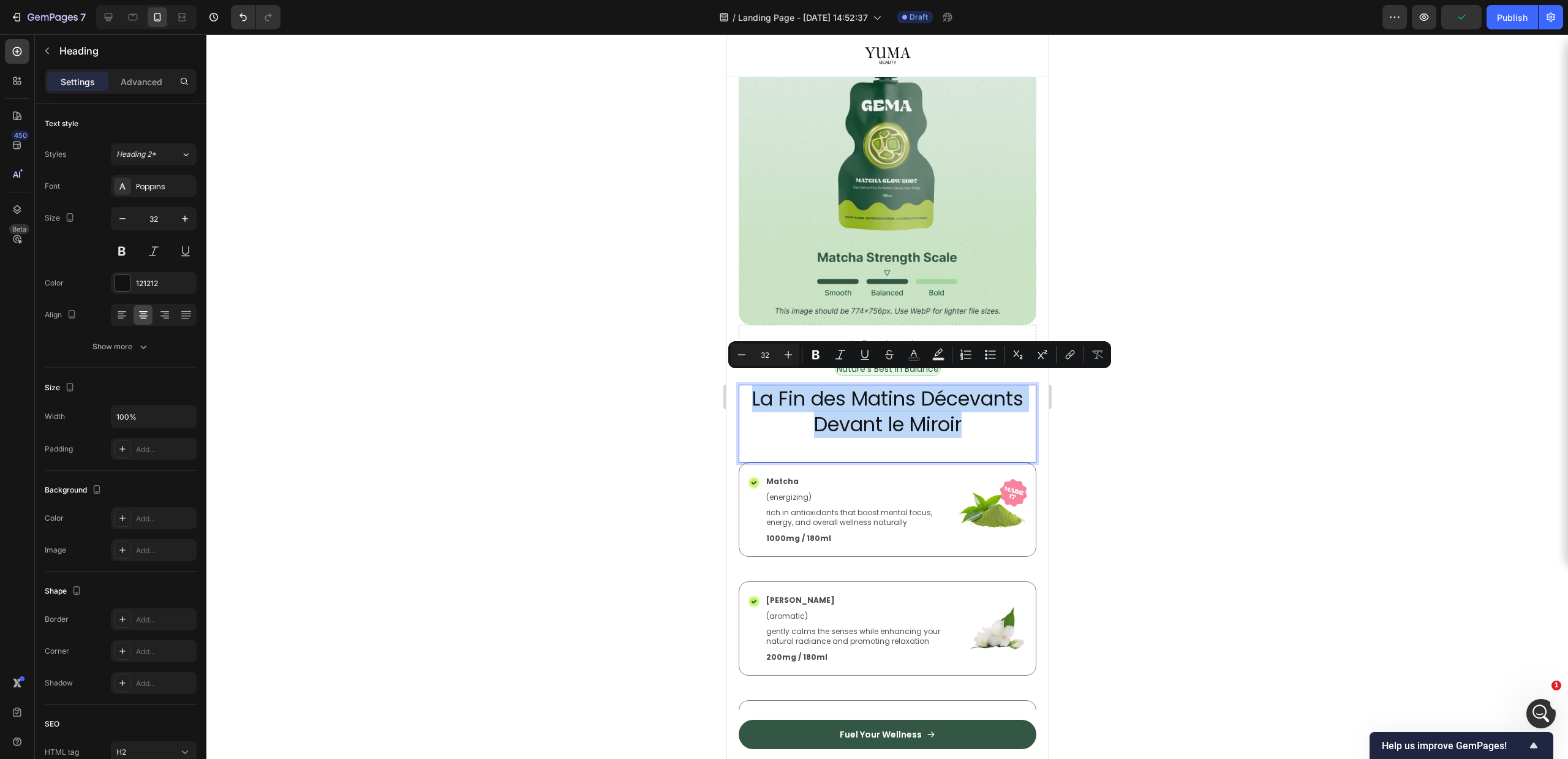
copy p "La Fin des Matins Décevants Devant le Miroir"
click at [839, 409] on p "La Fin des Matins Décevants Devant le Miroir" at bounding box center [886, 411] width 295 height 51
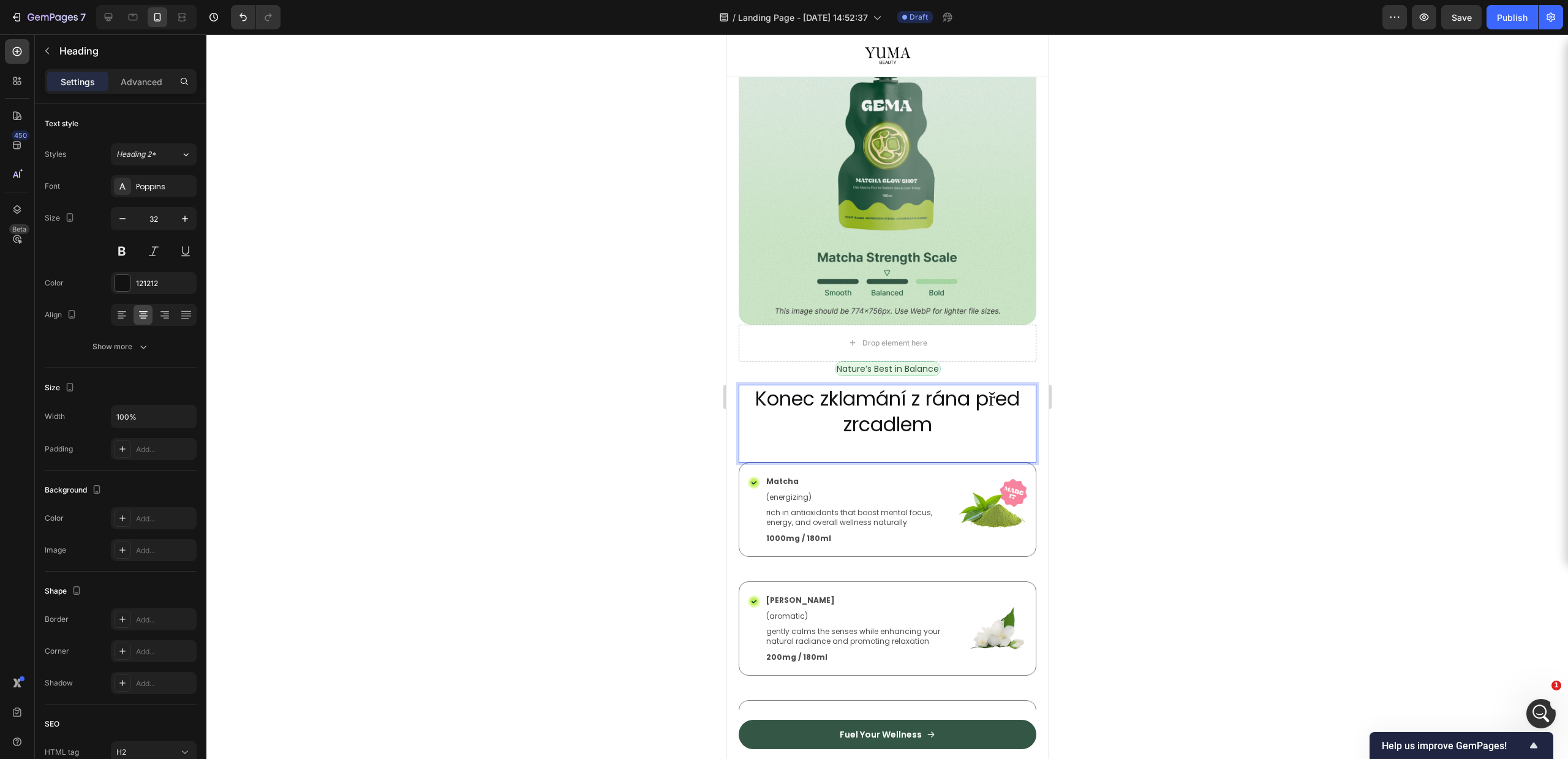
click at [1278, 344] on div at bounding box center [887, 396] width 1361 height 725
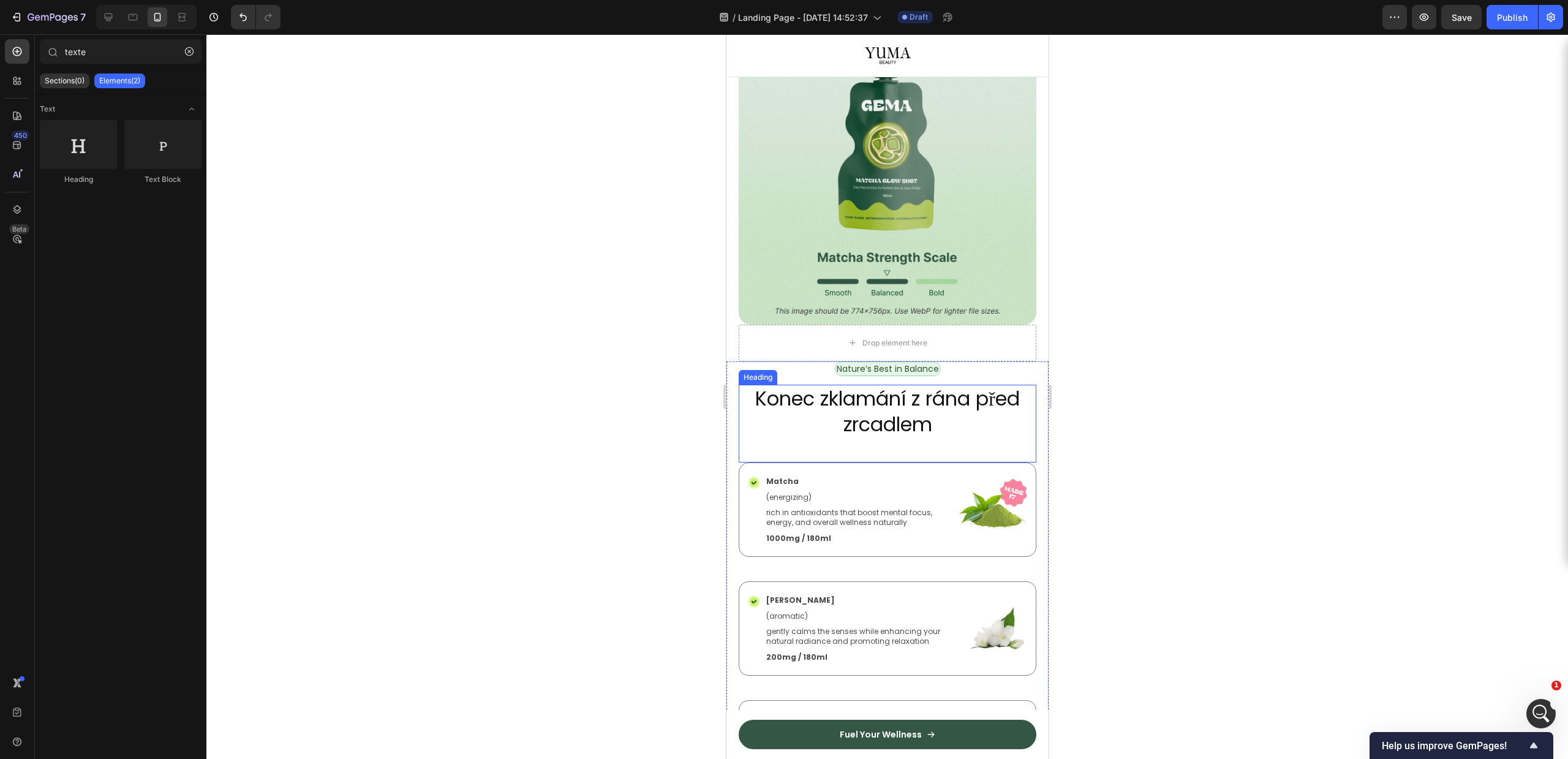
click at [915, 426] on div "Konec zklamání z rána před zrcadlem Heading" at bounding box center [887, 423] width 297 height 78
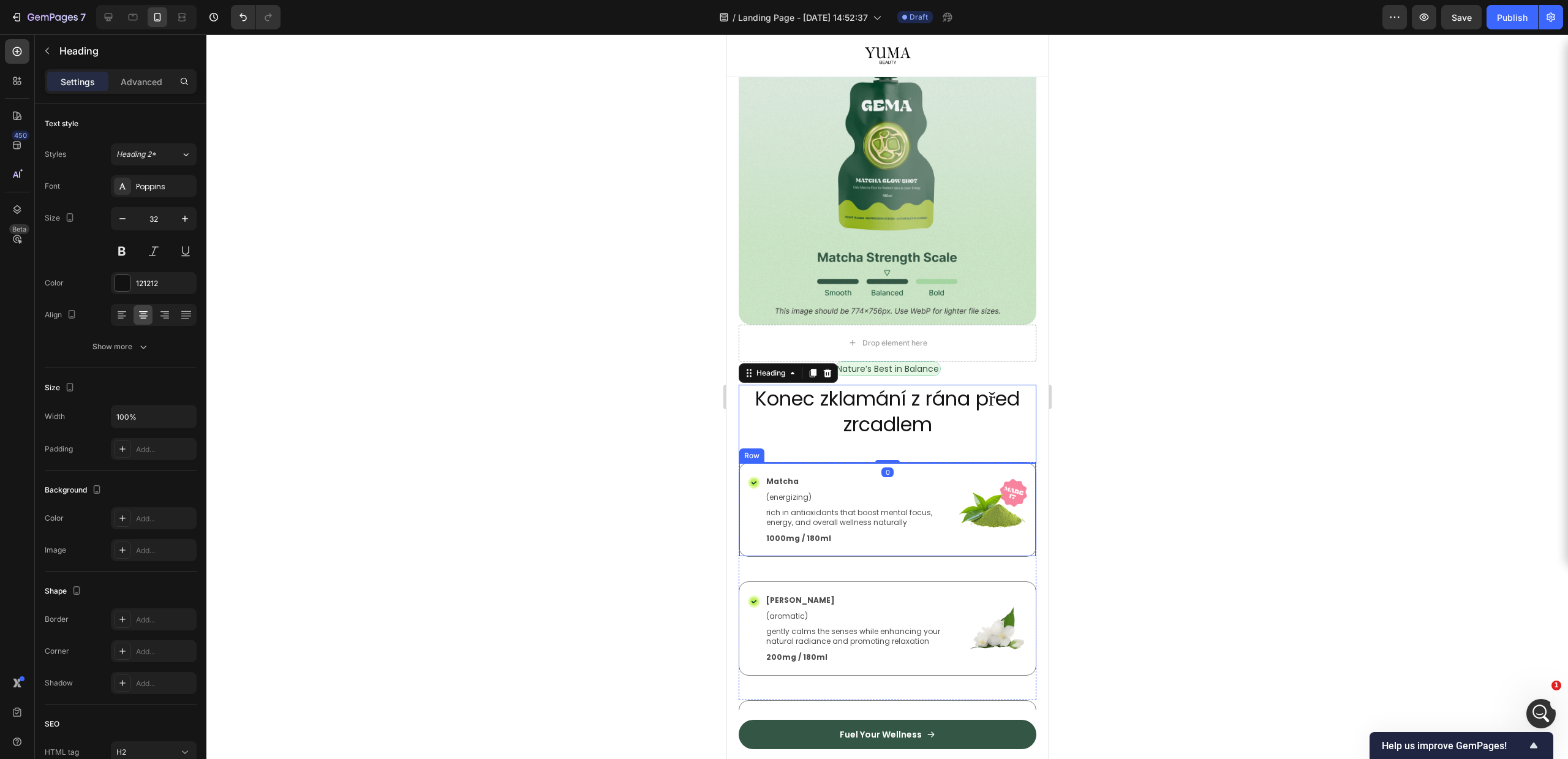
click at [909, 477] on p "Matcha" at bounding box center [858, 481] width 184 height 10
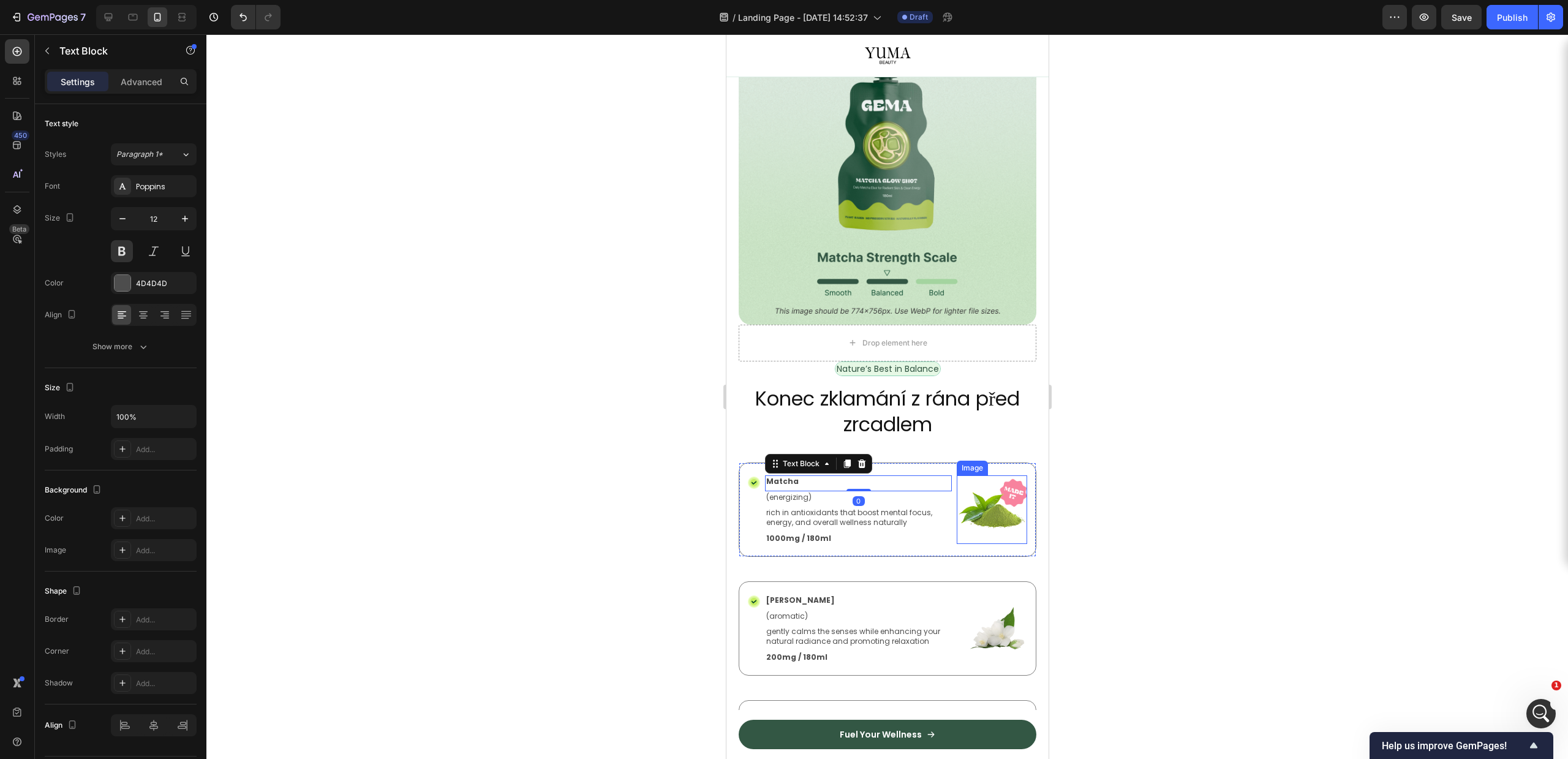
click at [956, 488] on img at bounding box center [991, 509] width 71 height 68
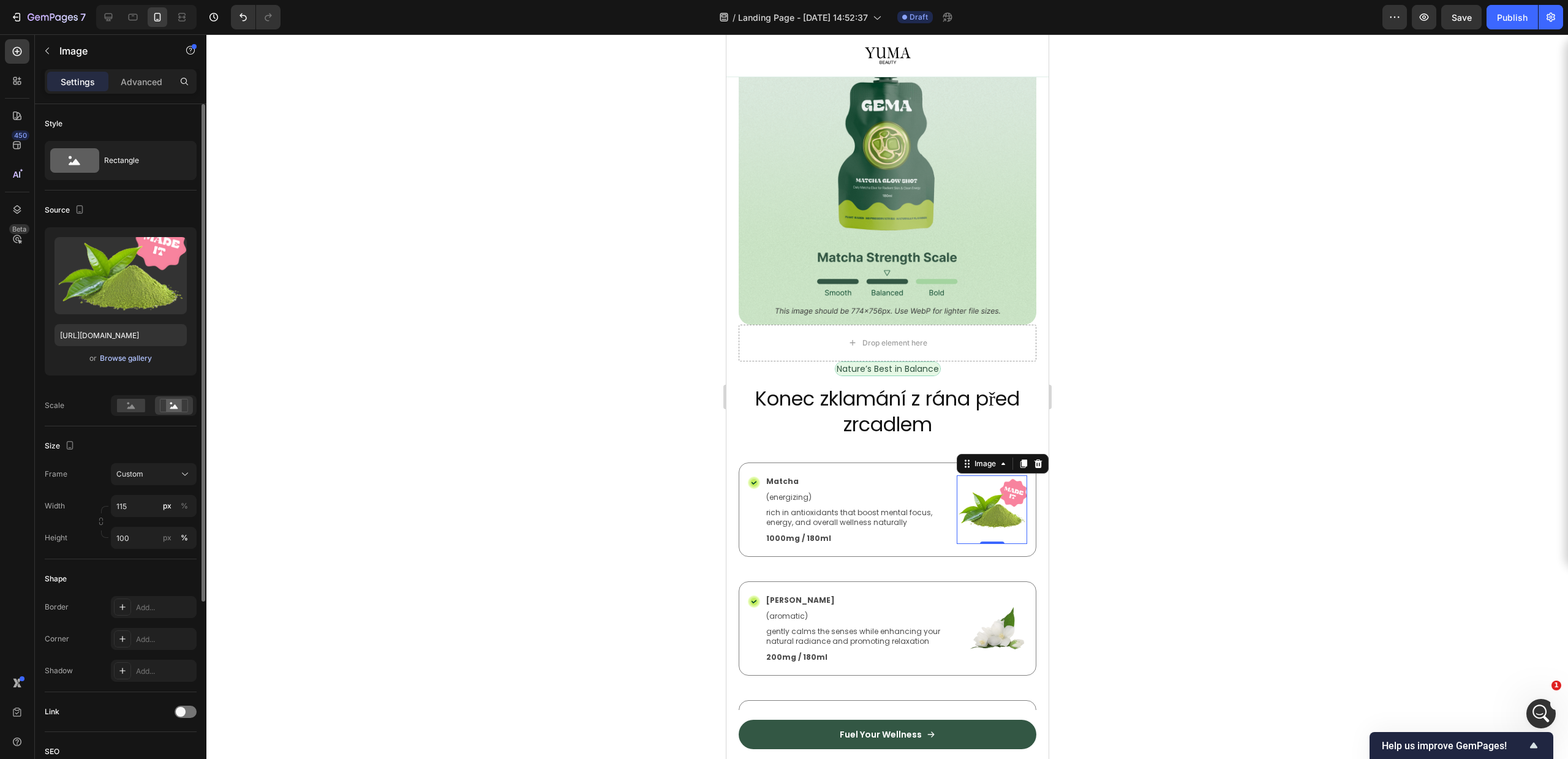
click at [123, 355] on div "Browse gallery" at bounding box center [126, 358] width 52 height 11
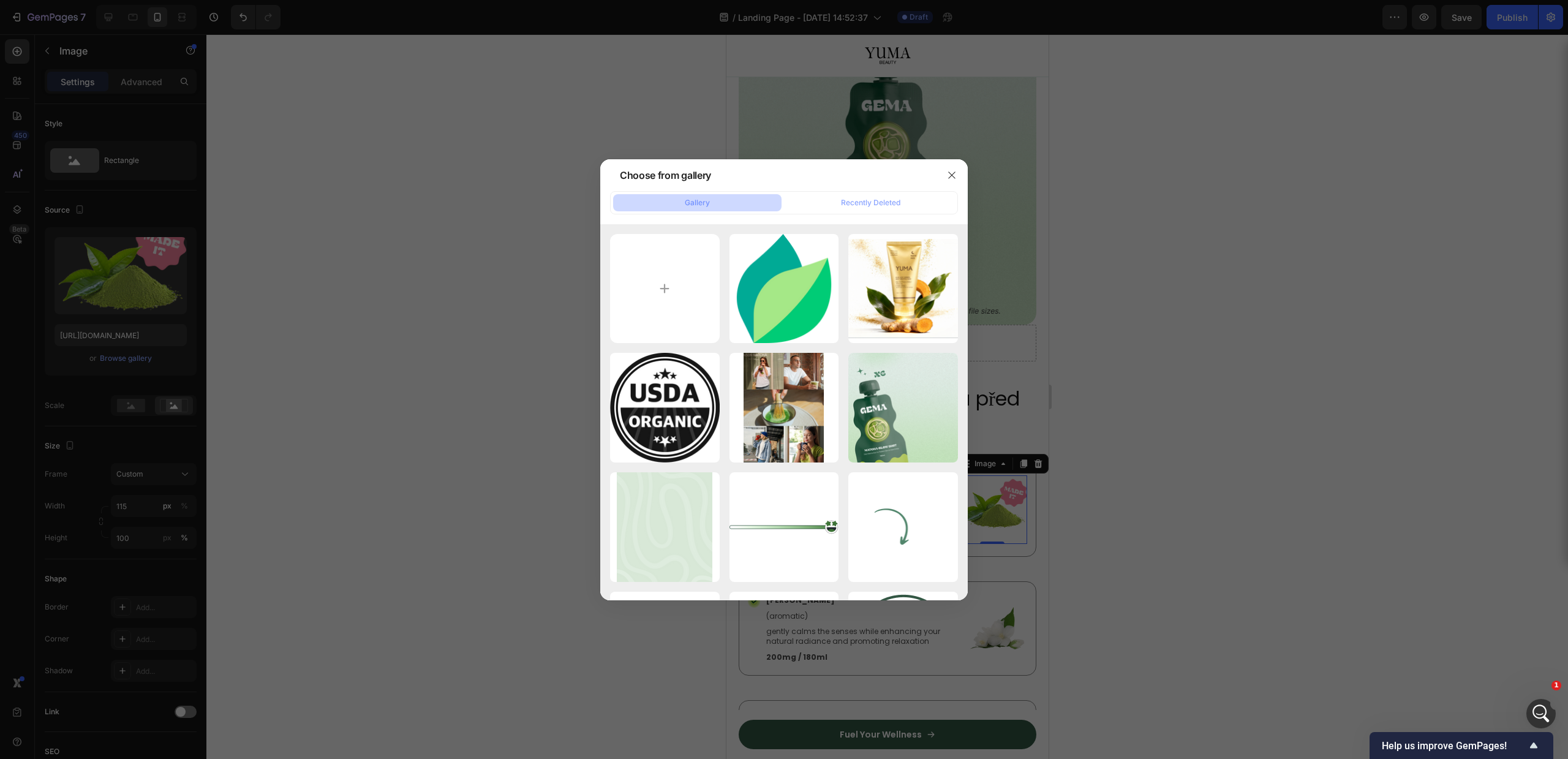
type input "C:\fakepath\Untitled design (9).png"
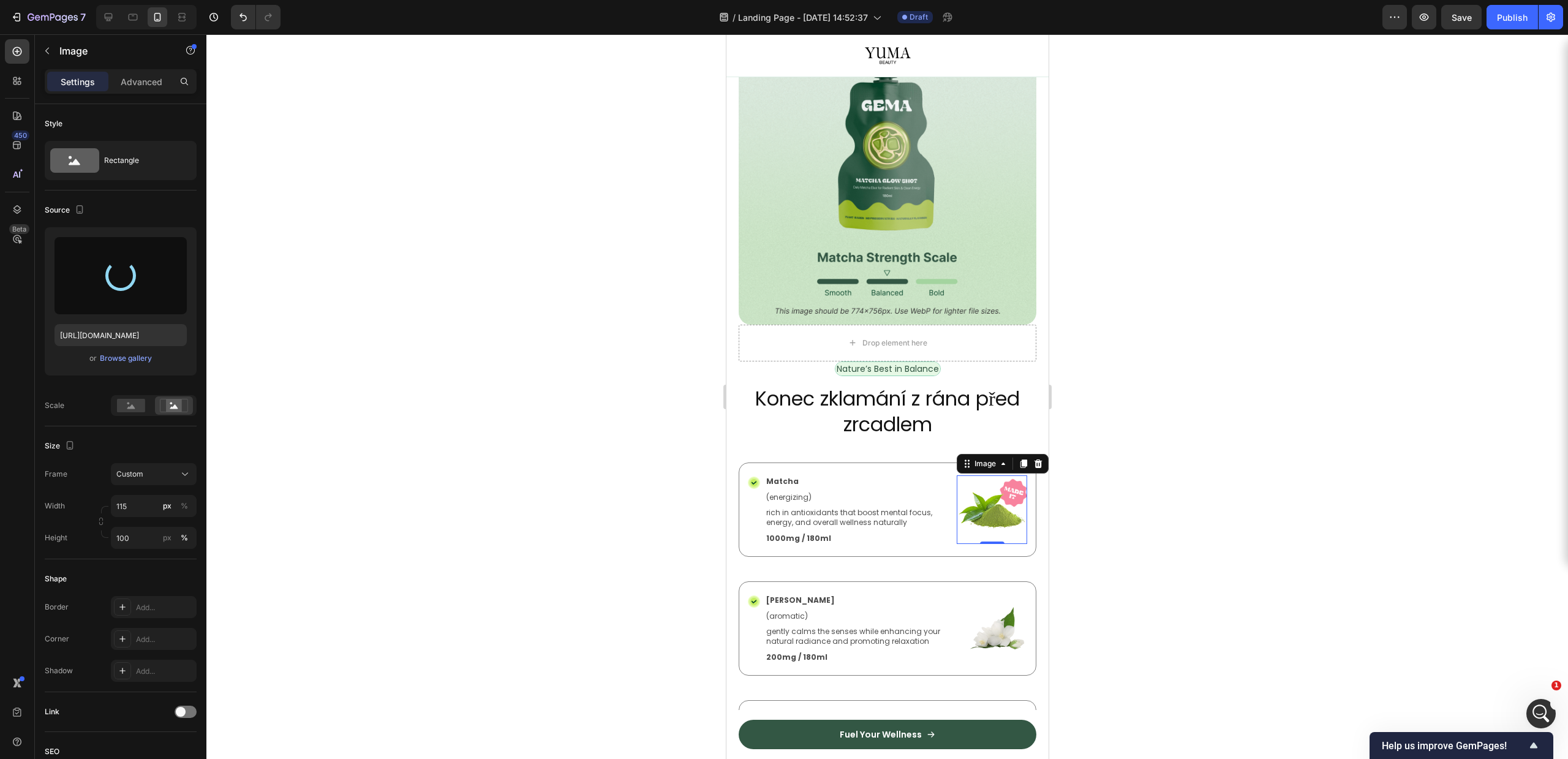
type input "https://cdn.shopify.com/s/files/1/0756/9240/9060/files/gempages_581512871968506…"
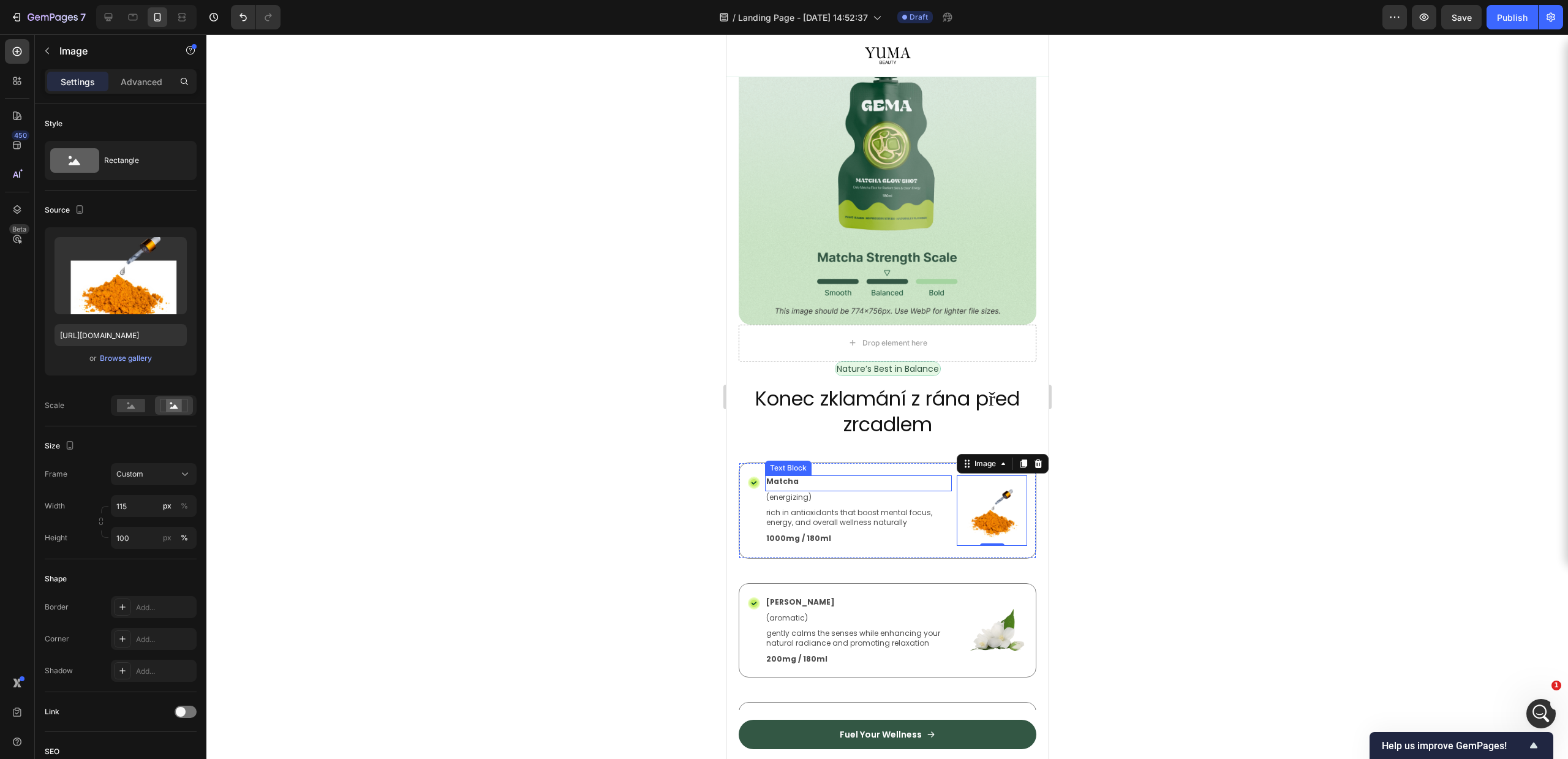
click at [780, 477] on p "Matcha" at bounding box center [858, 481] width 184 height 10
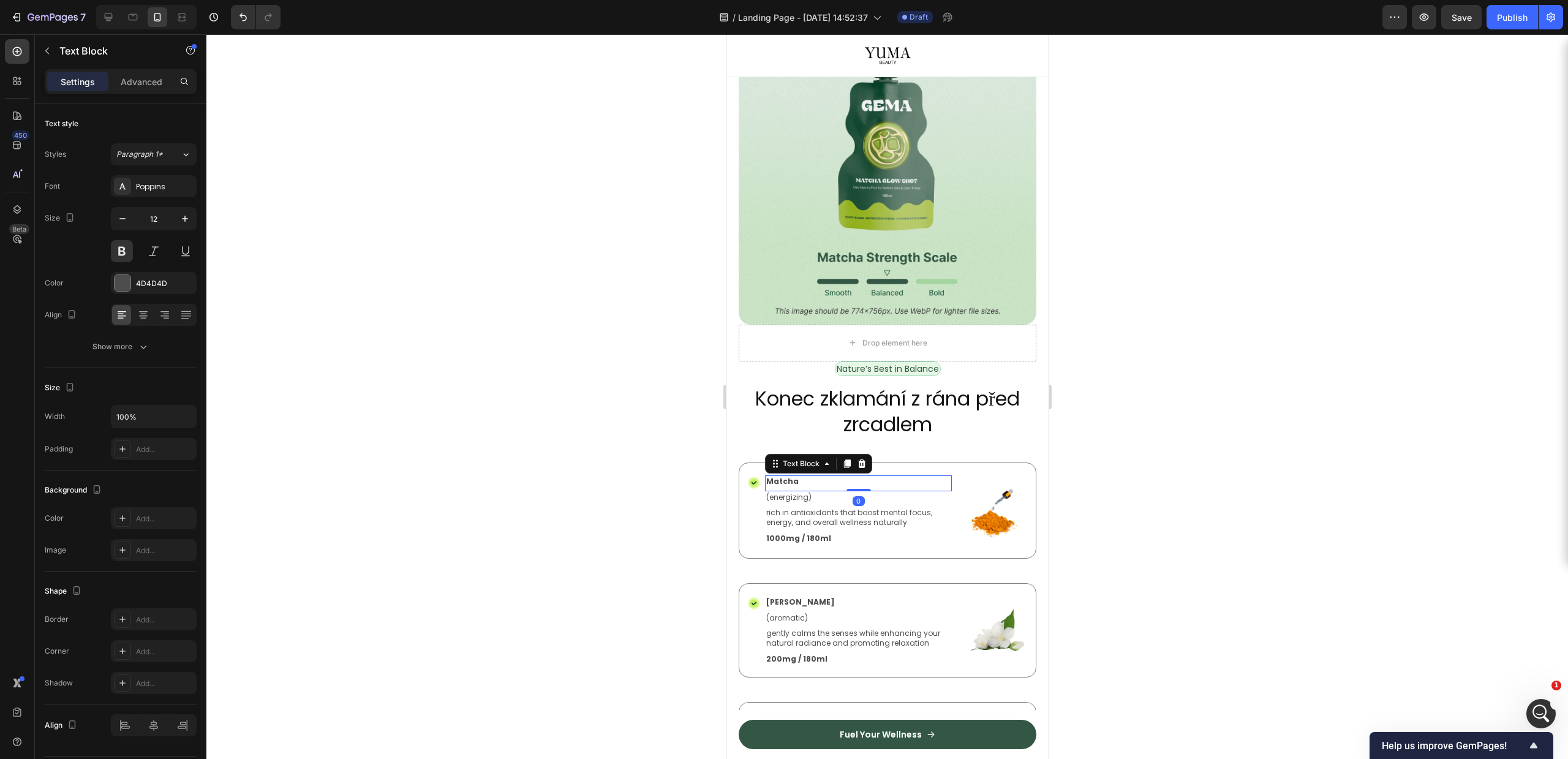
click at [780, 477] on p "Matcha" at bounding box center [858, 481] width 184 height 10
click at [1281, 482] on div at bounding box center [887, 396] width 1361 height 725
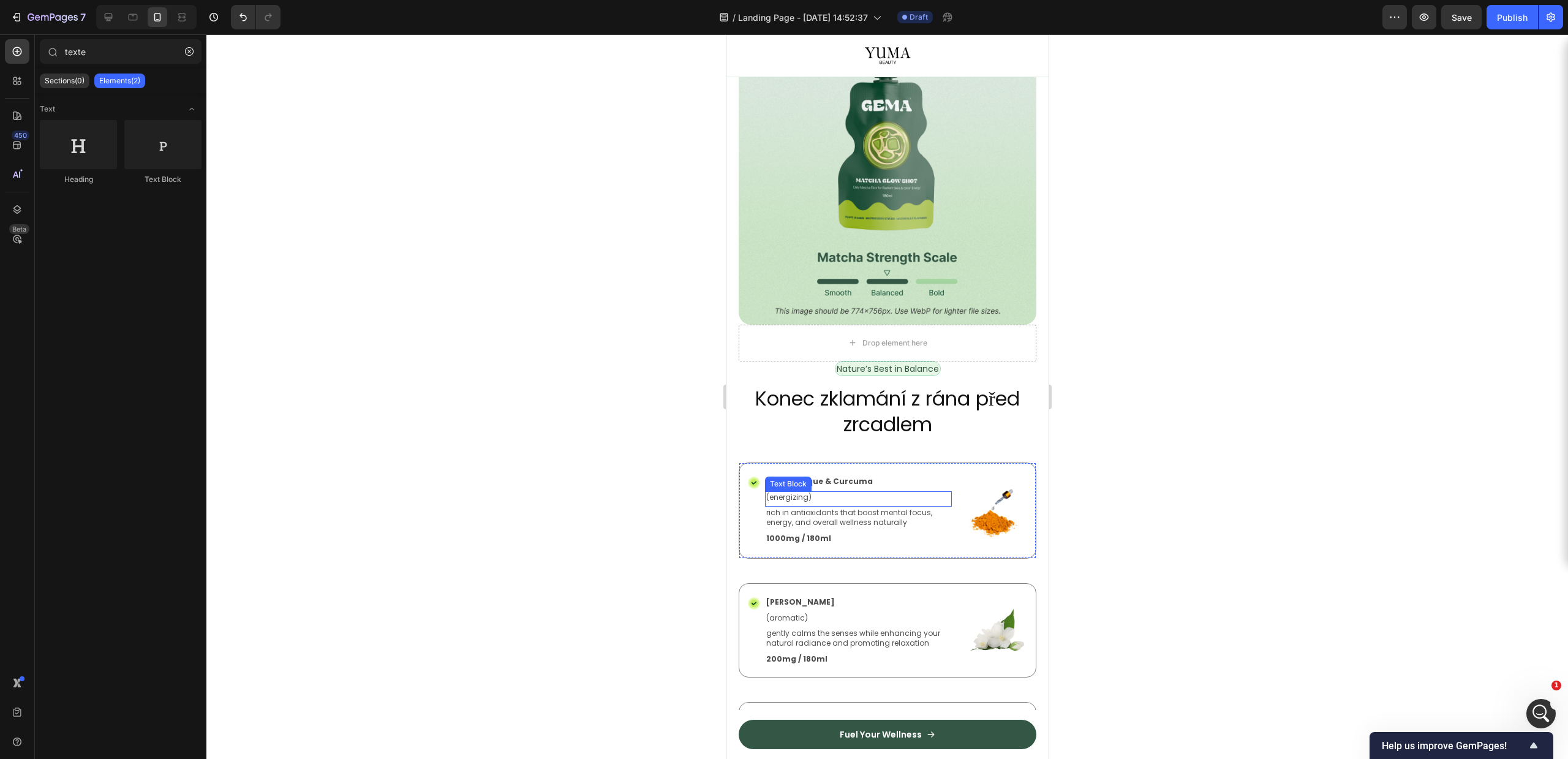
click at [821, 477] on p "Acide Kojique & Curcuma" at bounding box center [858, 481] width 184 height 10
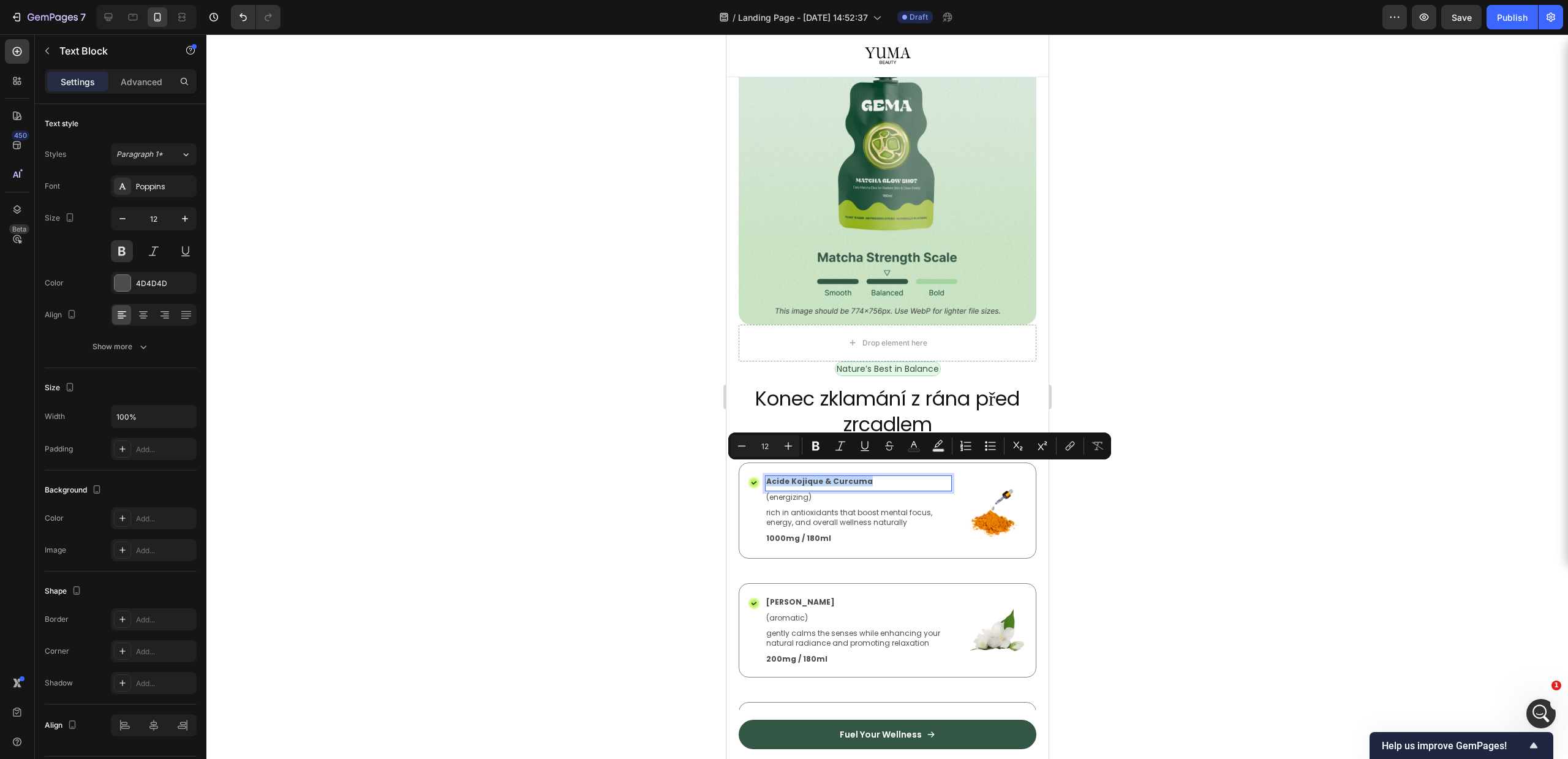
copy p "Acide Kojique & Curcuma"
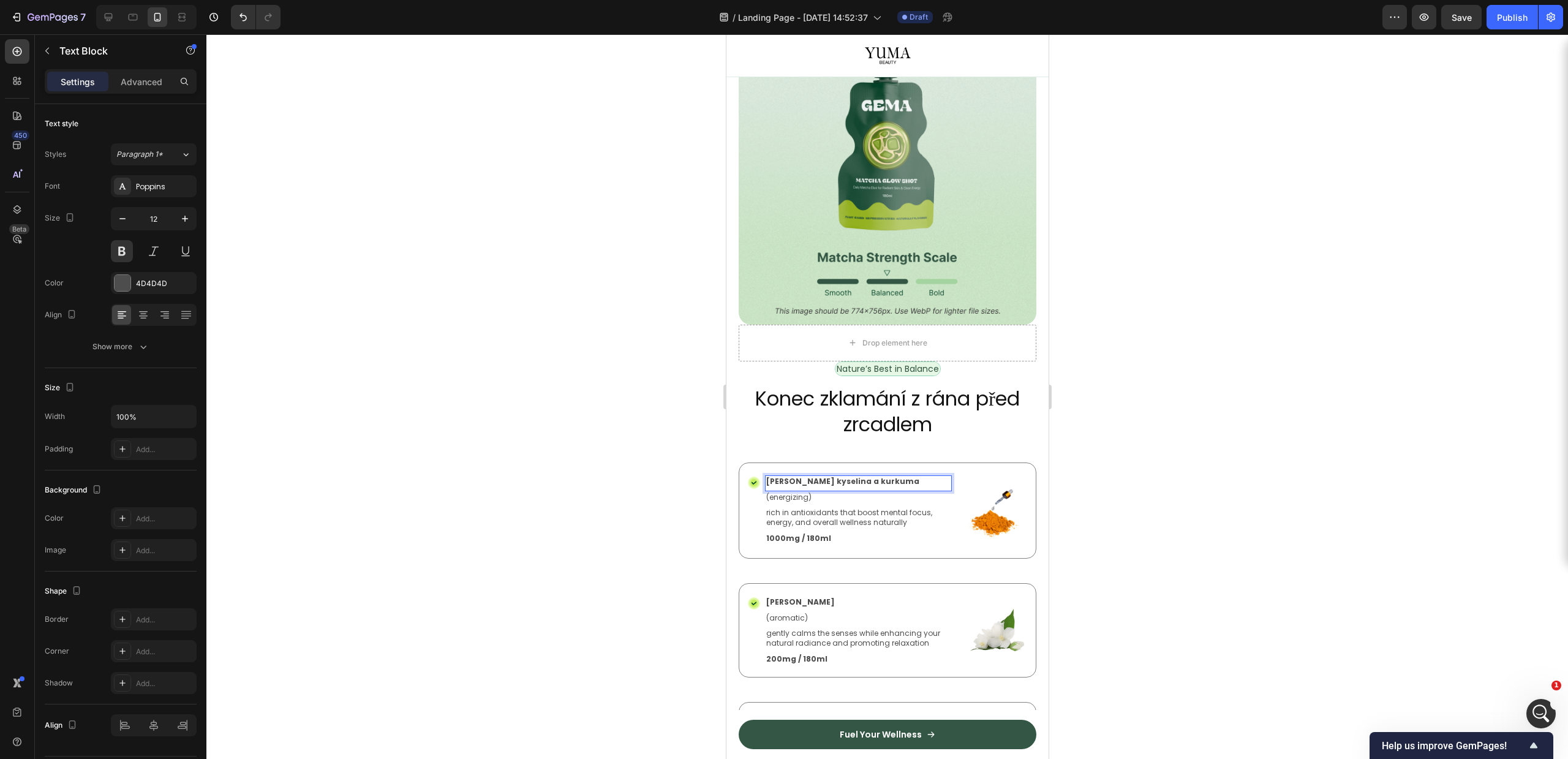
click at [1290, 528] on div at bounding box center [887, 396] width 1361 height 725
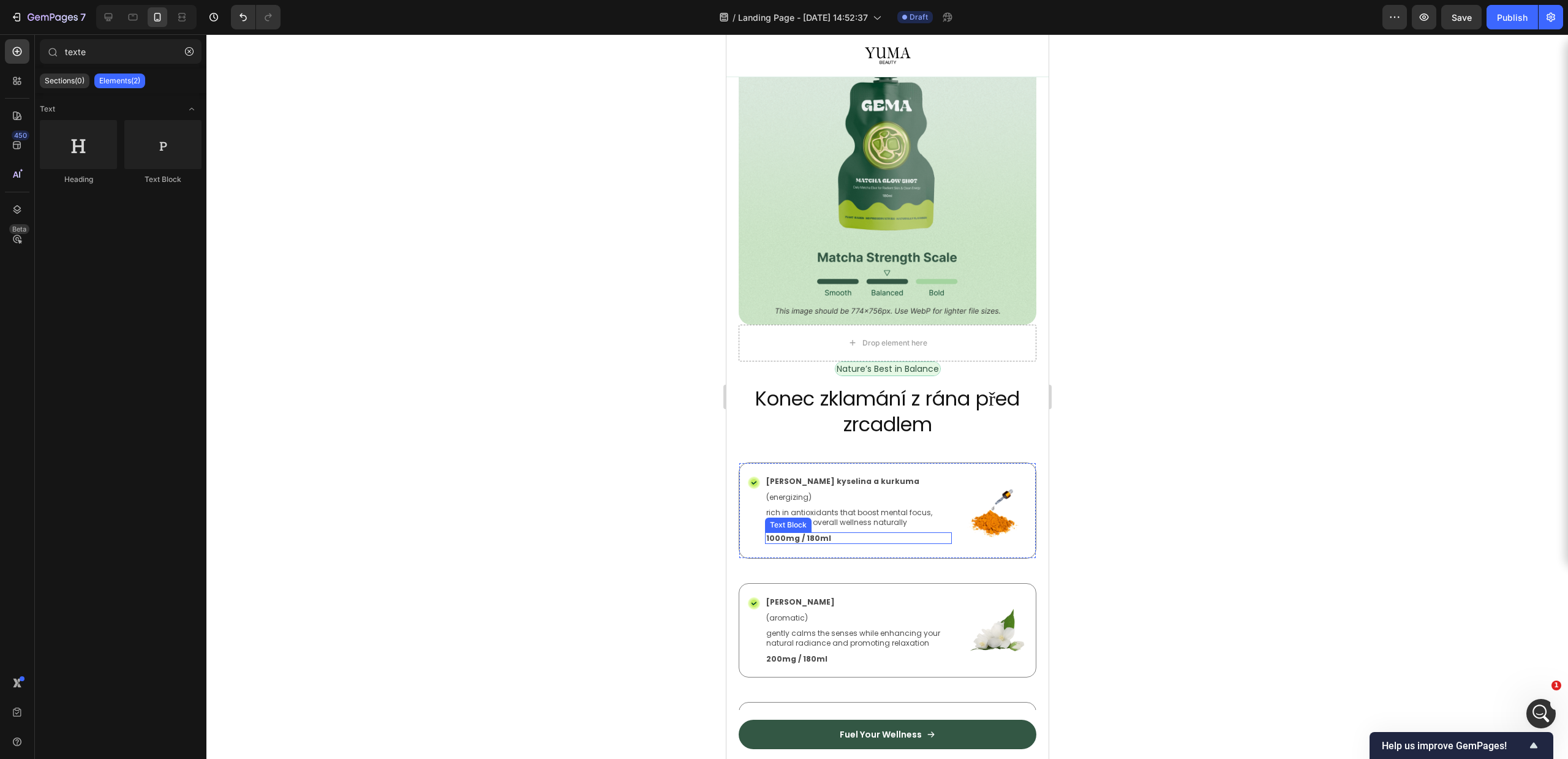
click at [793, 534] on p "1000mg / 180ml" at bounding box center [858, 538] width 184 height 10
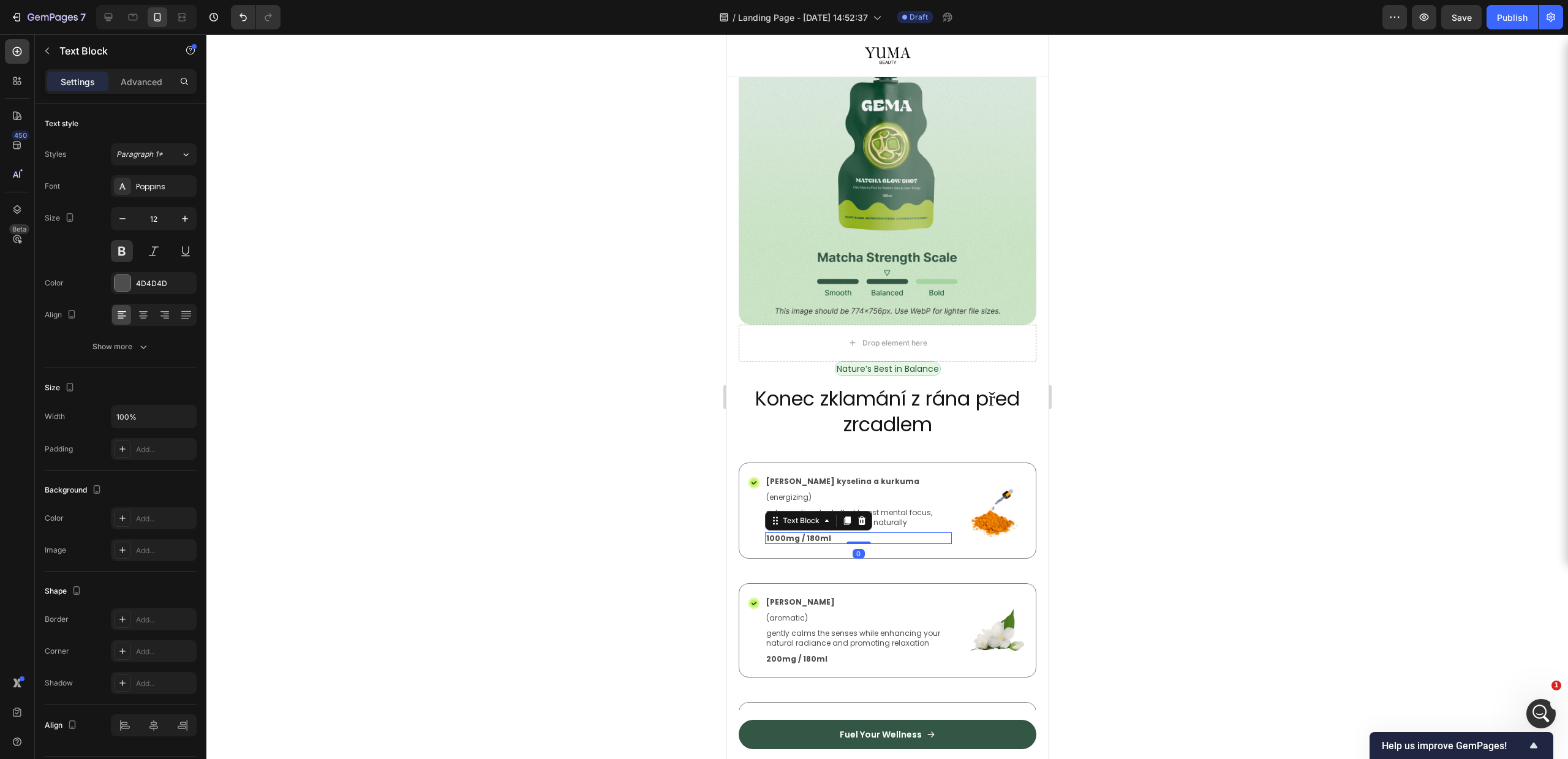
click at [793, 534] on p "1000mg / 180ml" at bounding box center [858, 538] width 184 height 10
click at [793, 534] on p "Unifie le teint et redonne l'éclat" at bounding box center [858, 538] width 184 height 10
copy p "Unifie le teint et redonne l'éclat"
click at [1184, 502] on div at bounding box center [887, 396] width 1361 height 725
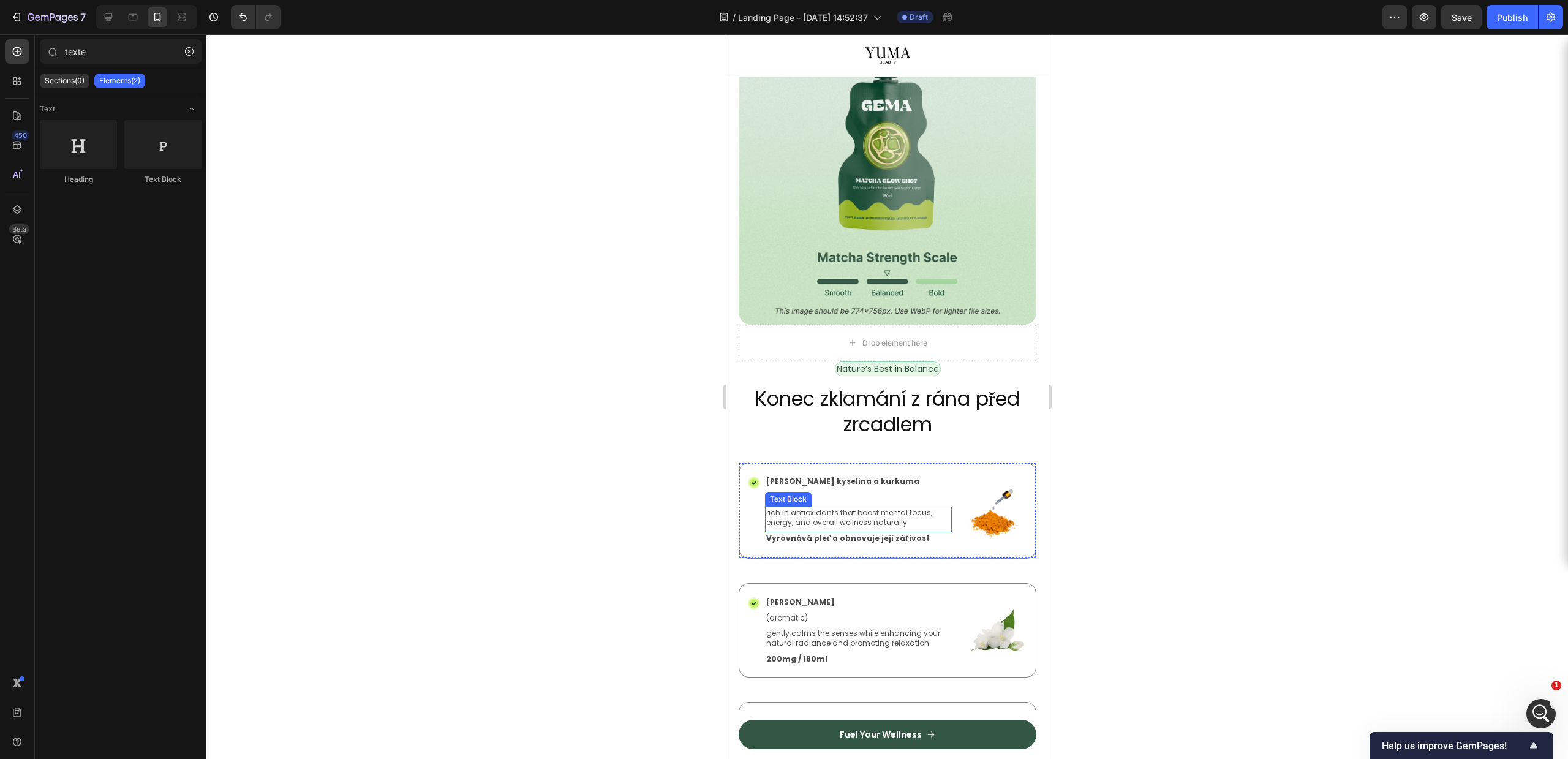
click at [798, 508] on p "rich in antioxidants that boost mental focus, energy, and overall wellness natu…" at bounding box center [858, 517] width 184 height 19
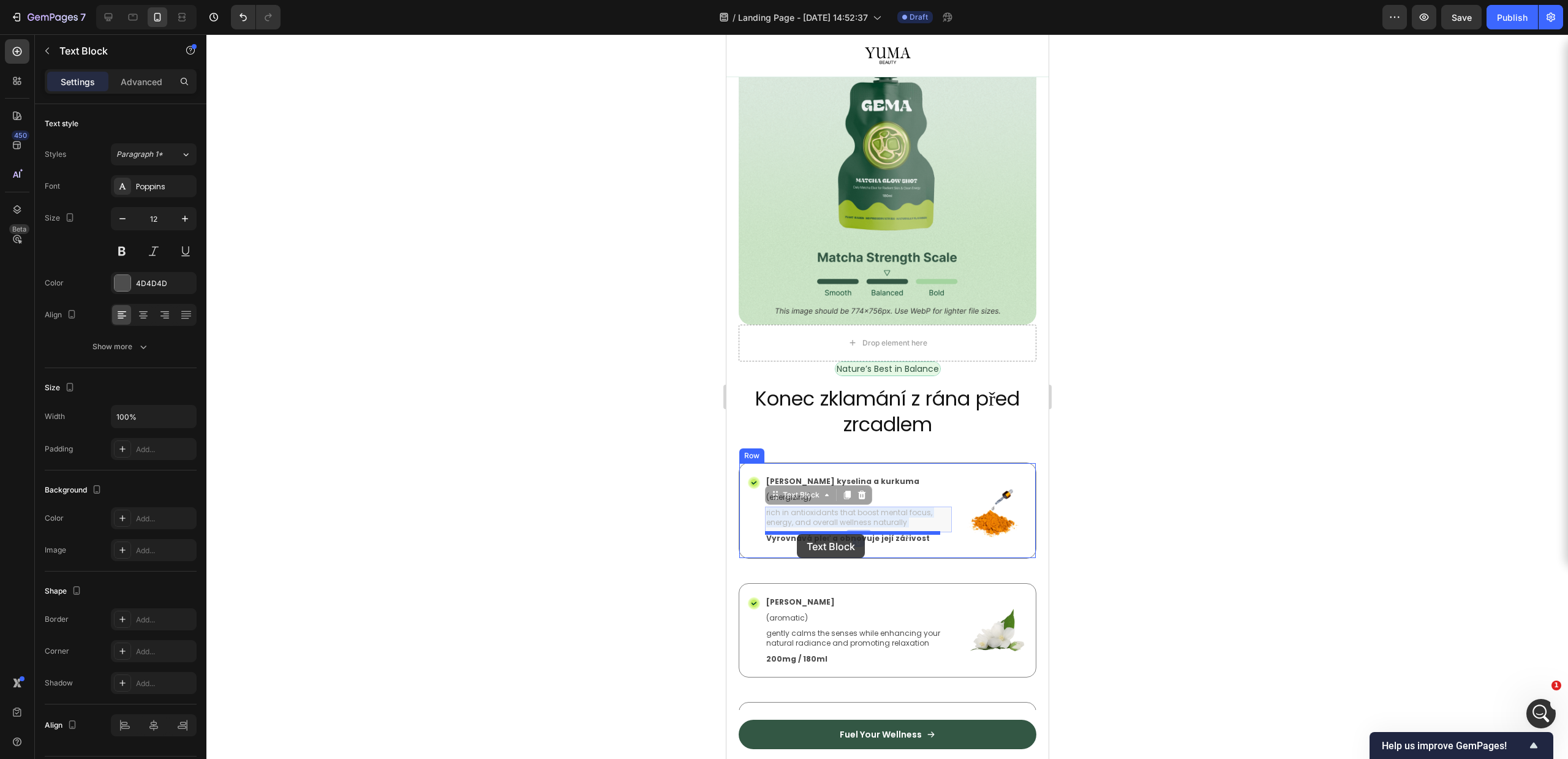
drag, startPoint x: 790, startPoint y: 503, endPoint x: 2021, endPoint y: 533, distance: 1231.4
click at [1309, 494] on div at bounding box center [887, 396] width 1361 height 725
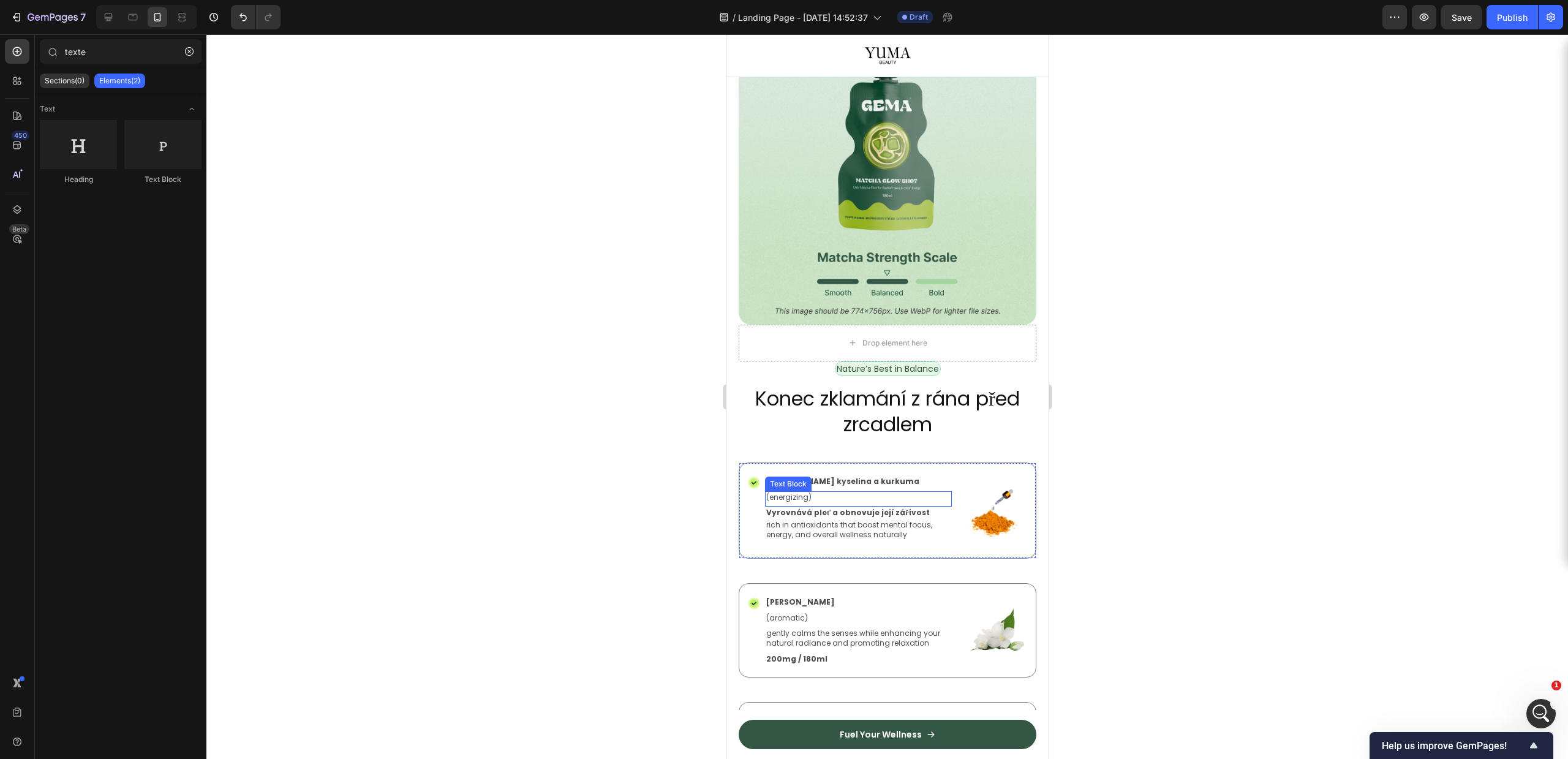
click at [778, 492] on p "(energizing)" at bounding box center [858, 497] width 184 height 10
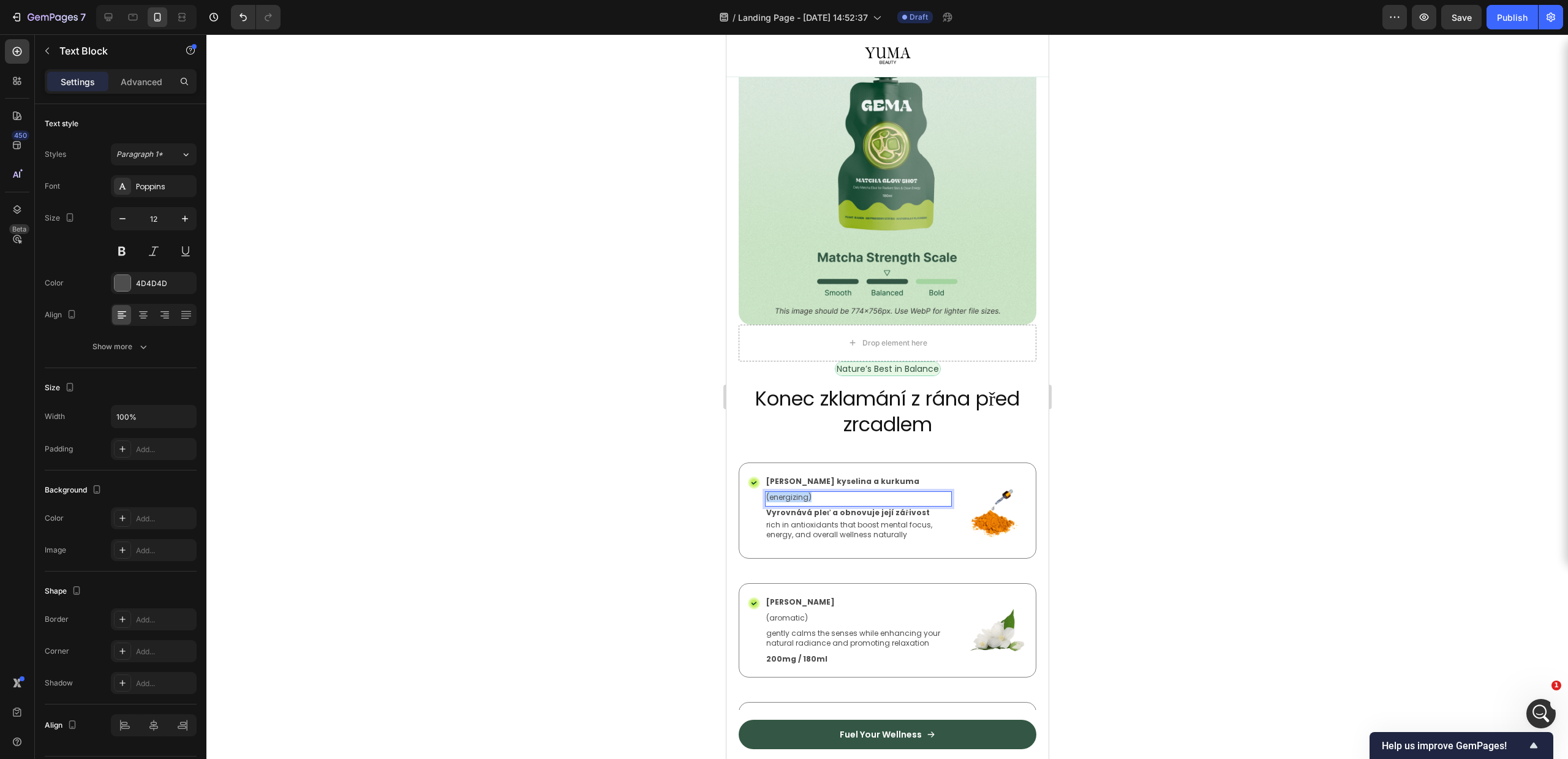
click at [778, 492] on p "(energizing)" at bounding box center [858, 497] width 184 height 10
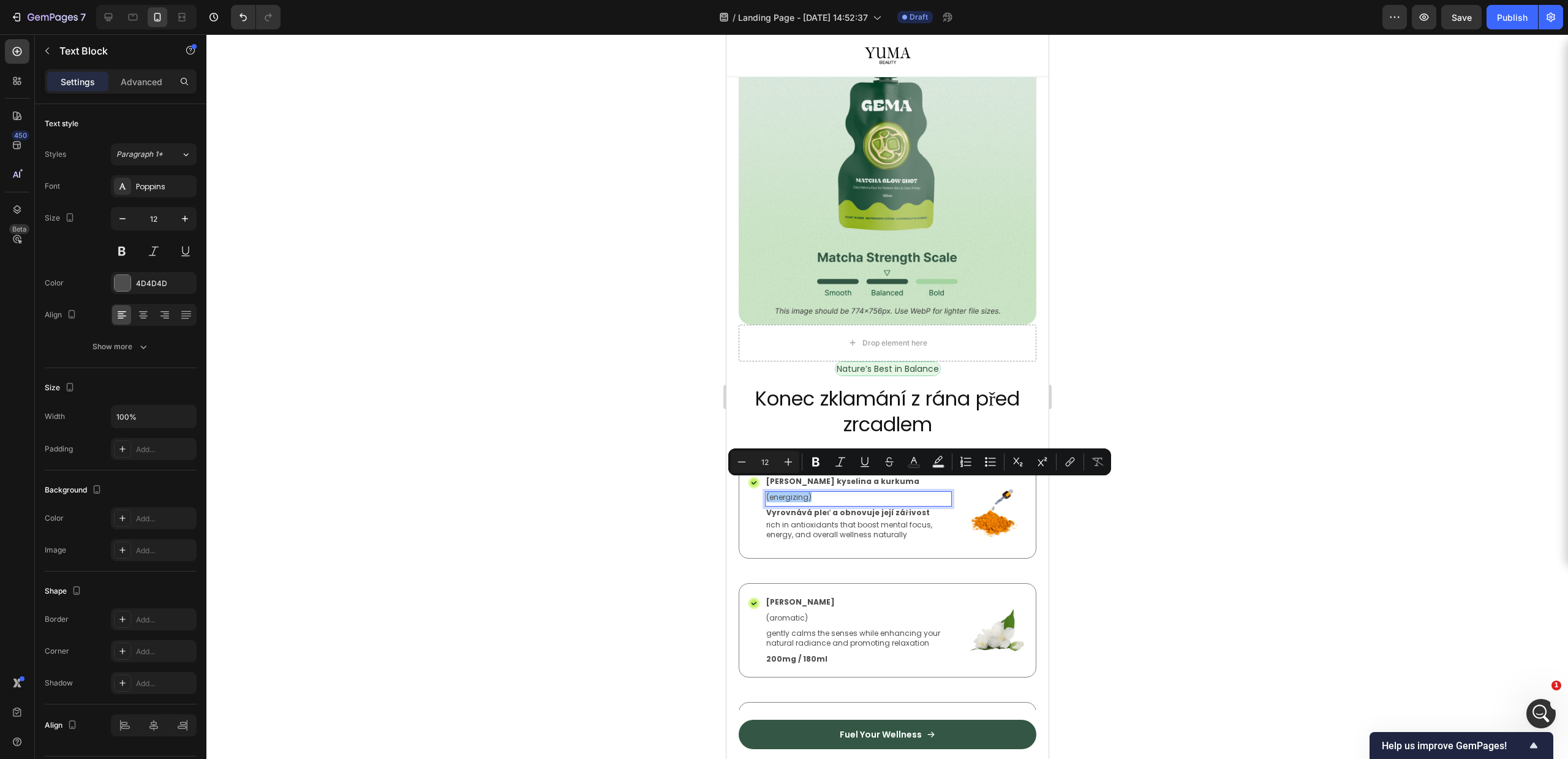
click at [1283, 503] on div at bounding box center [887, 396] width 1361 height 725
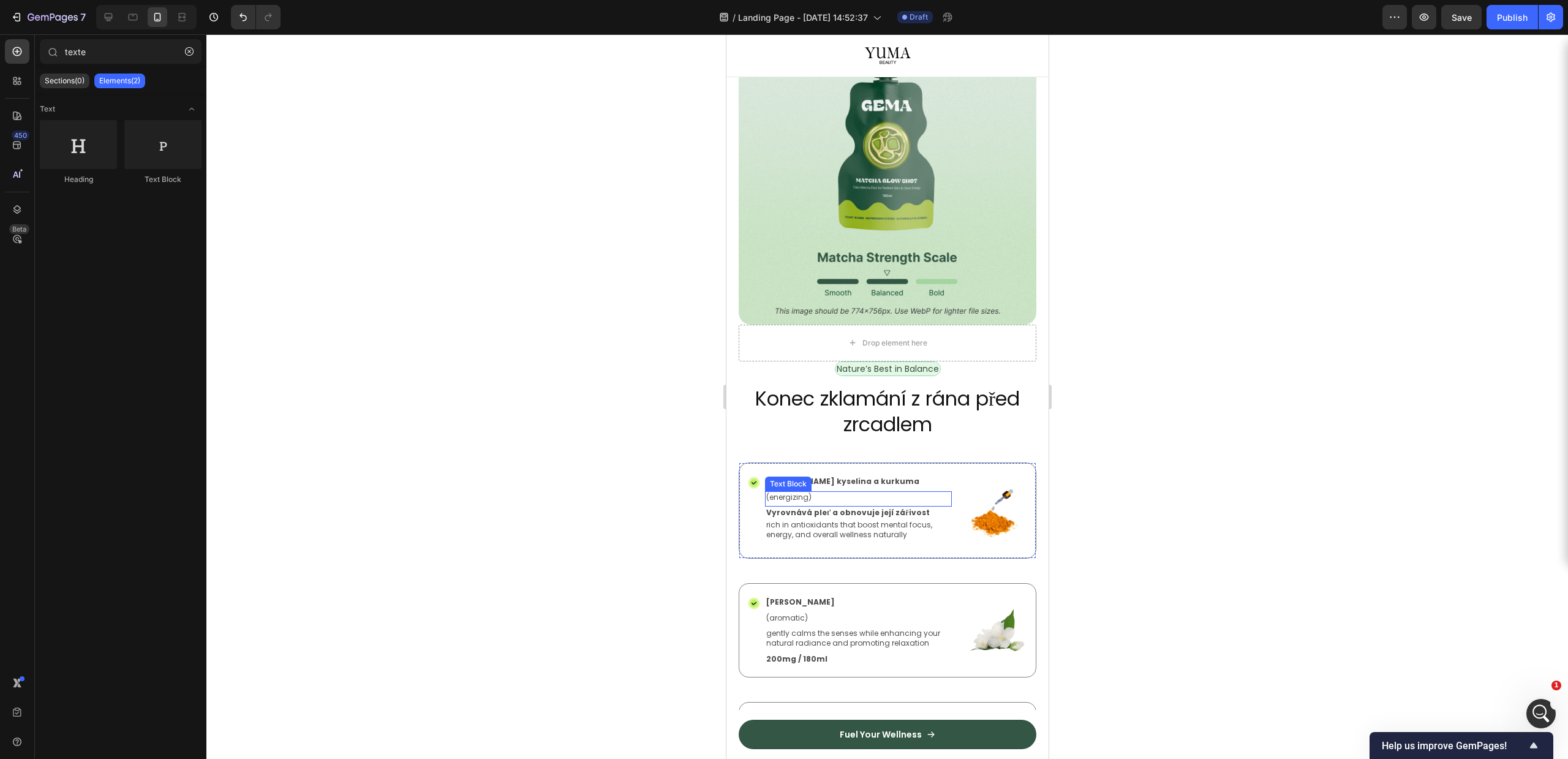
click at [865, 477] on div "Kojicová kyselina a kurkuma Text Block" at bounding box center [857, 482] width 187 height 16
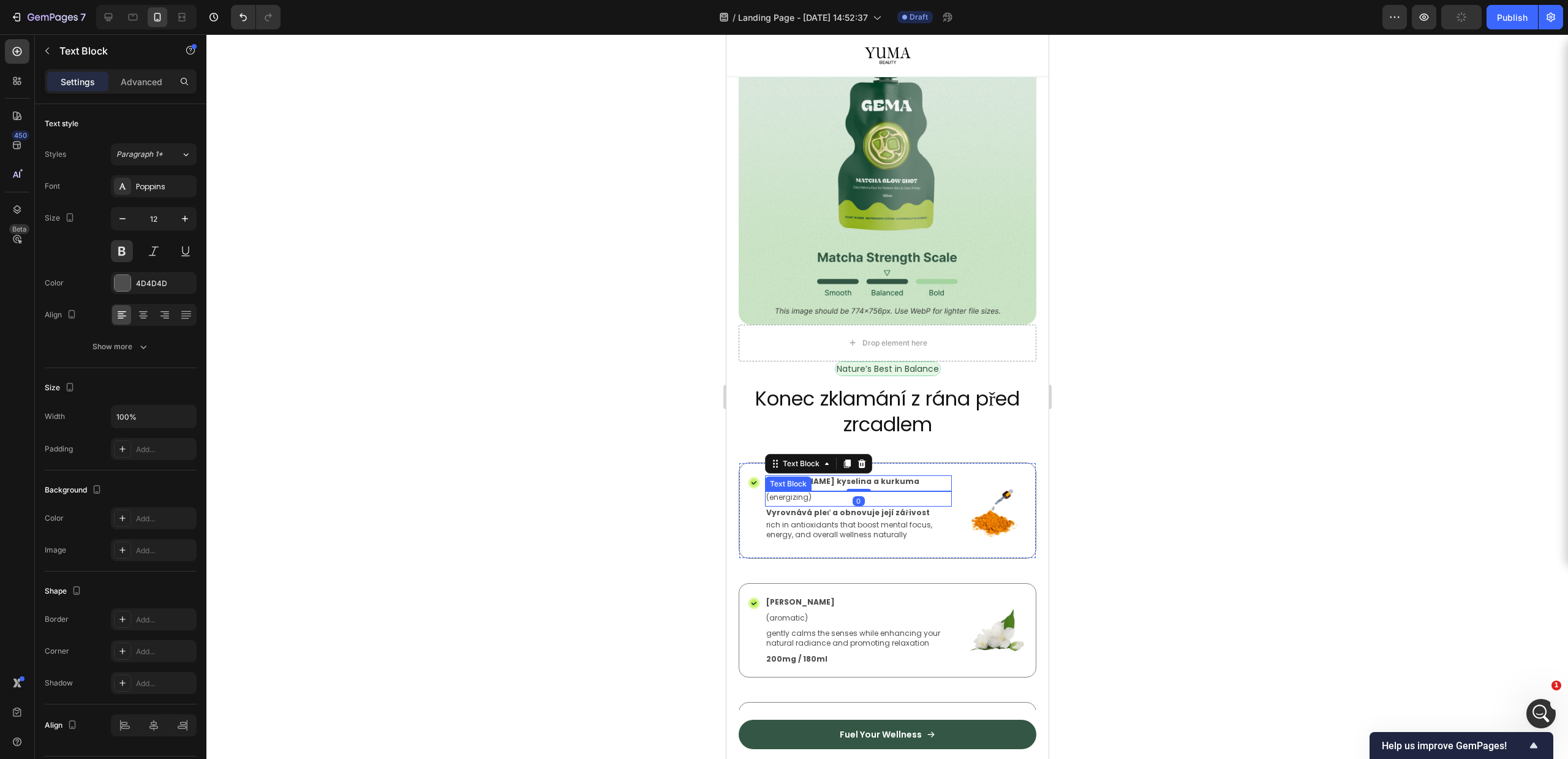
click at [860, 492] on p "(energizing)" at bounding box center [858, 497] width 184 height 10
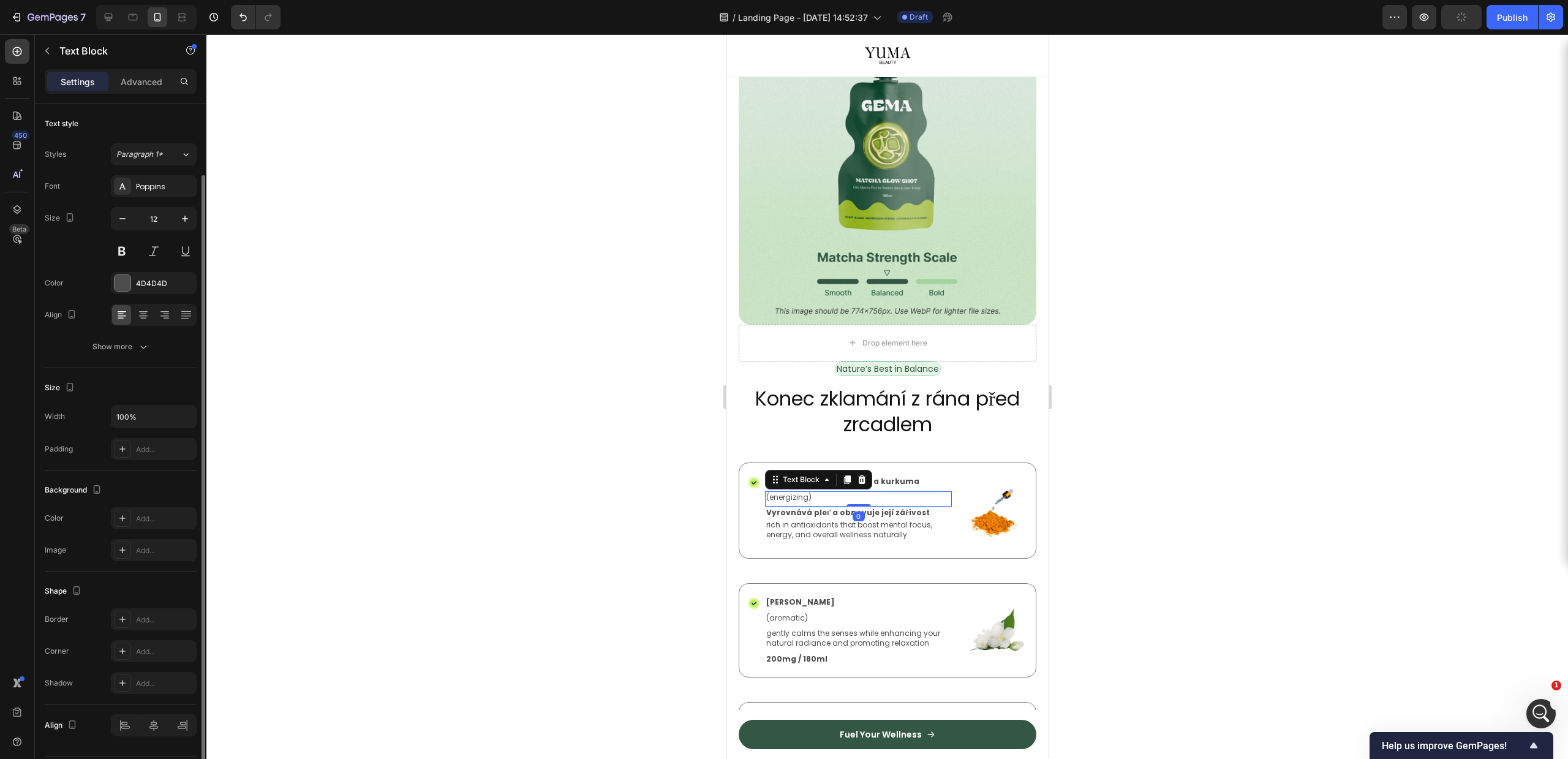
scroll to position [36, 0]
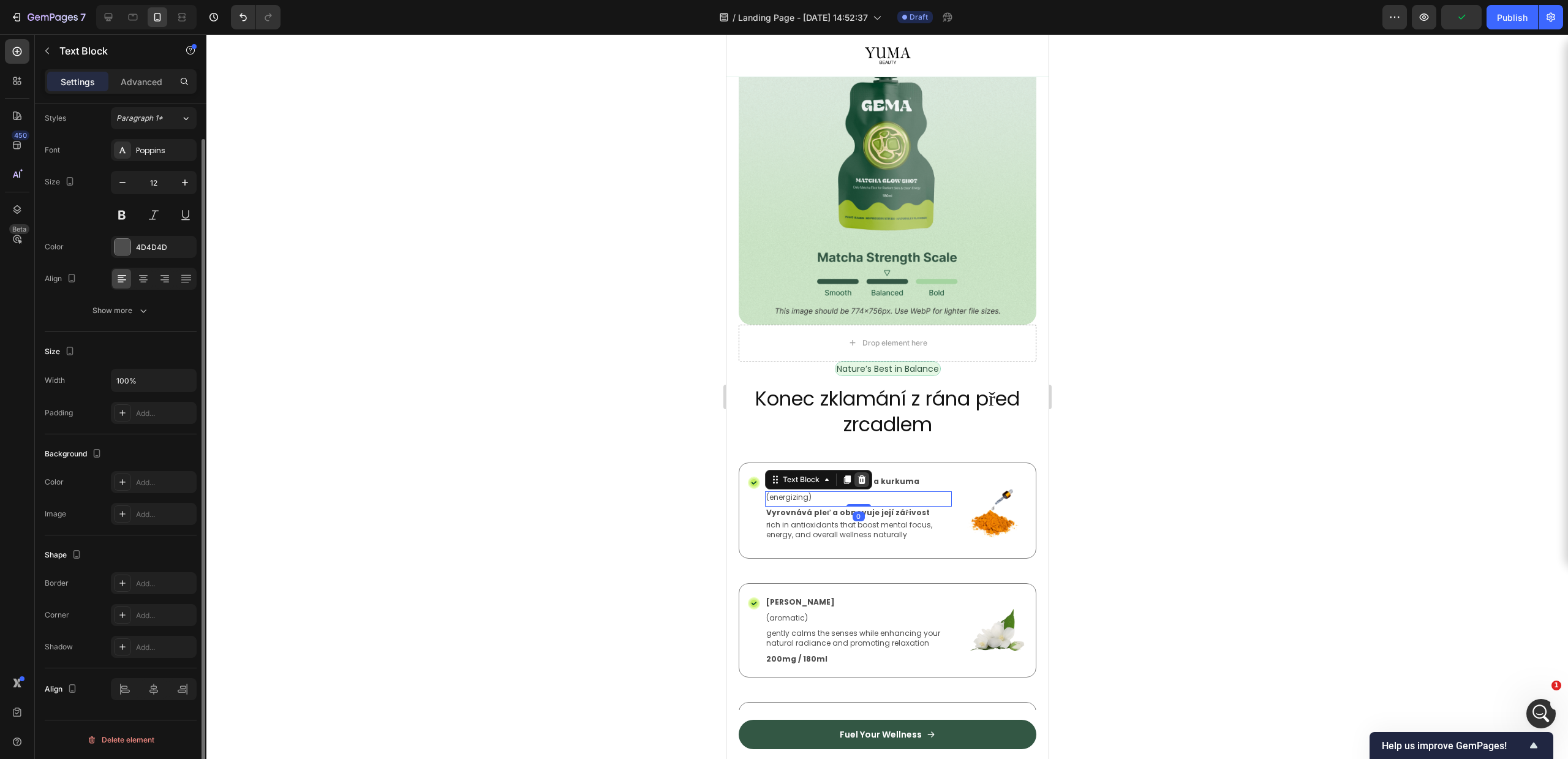
click at [864, 474] on icon at bounding box center [861, 479] width 10 height 10
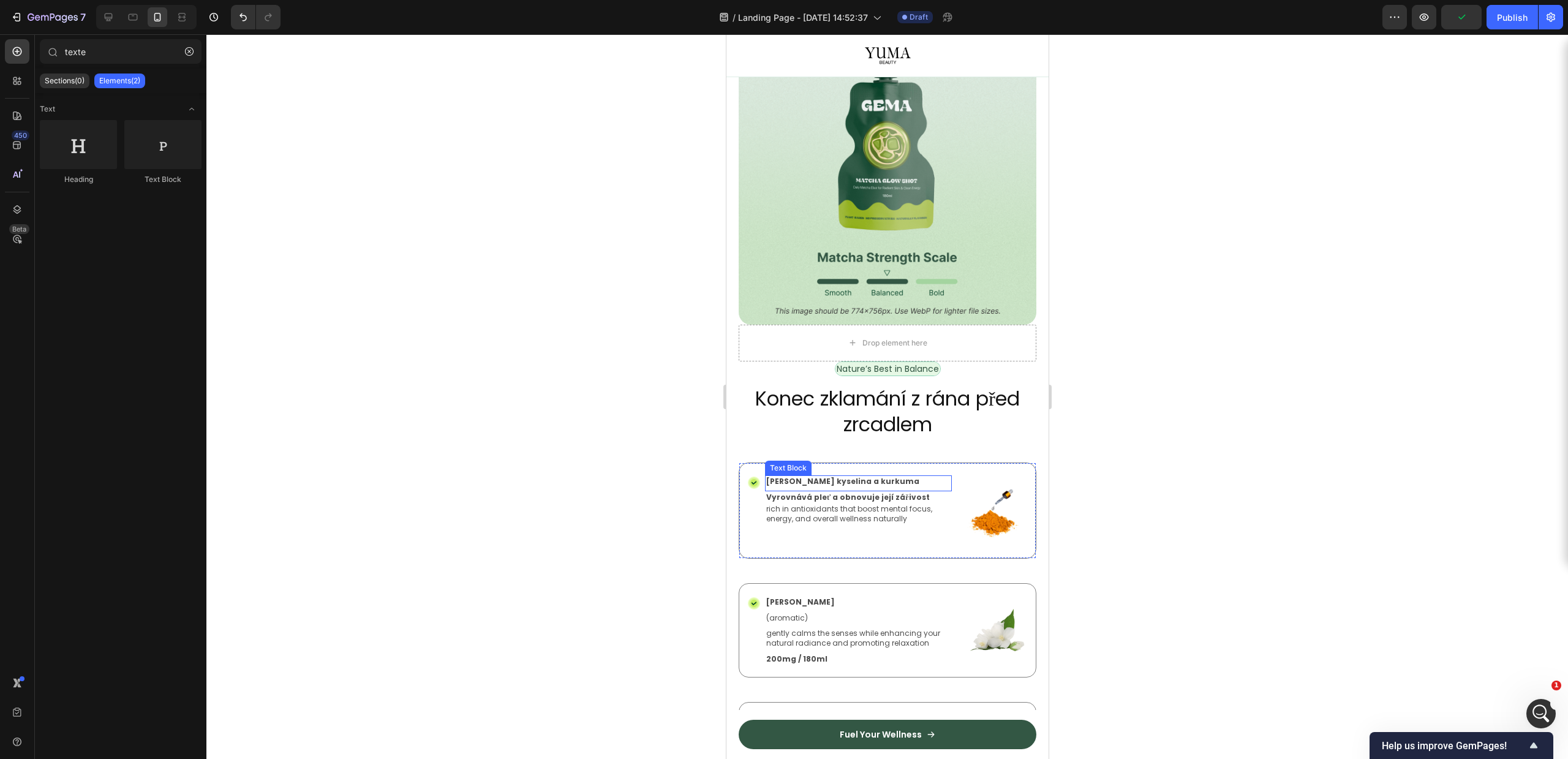
click at [854, 477] on p "[PERSON_NAME] kyselina a kurkuma" at bounding box center [858, 481] width 184 height 10
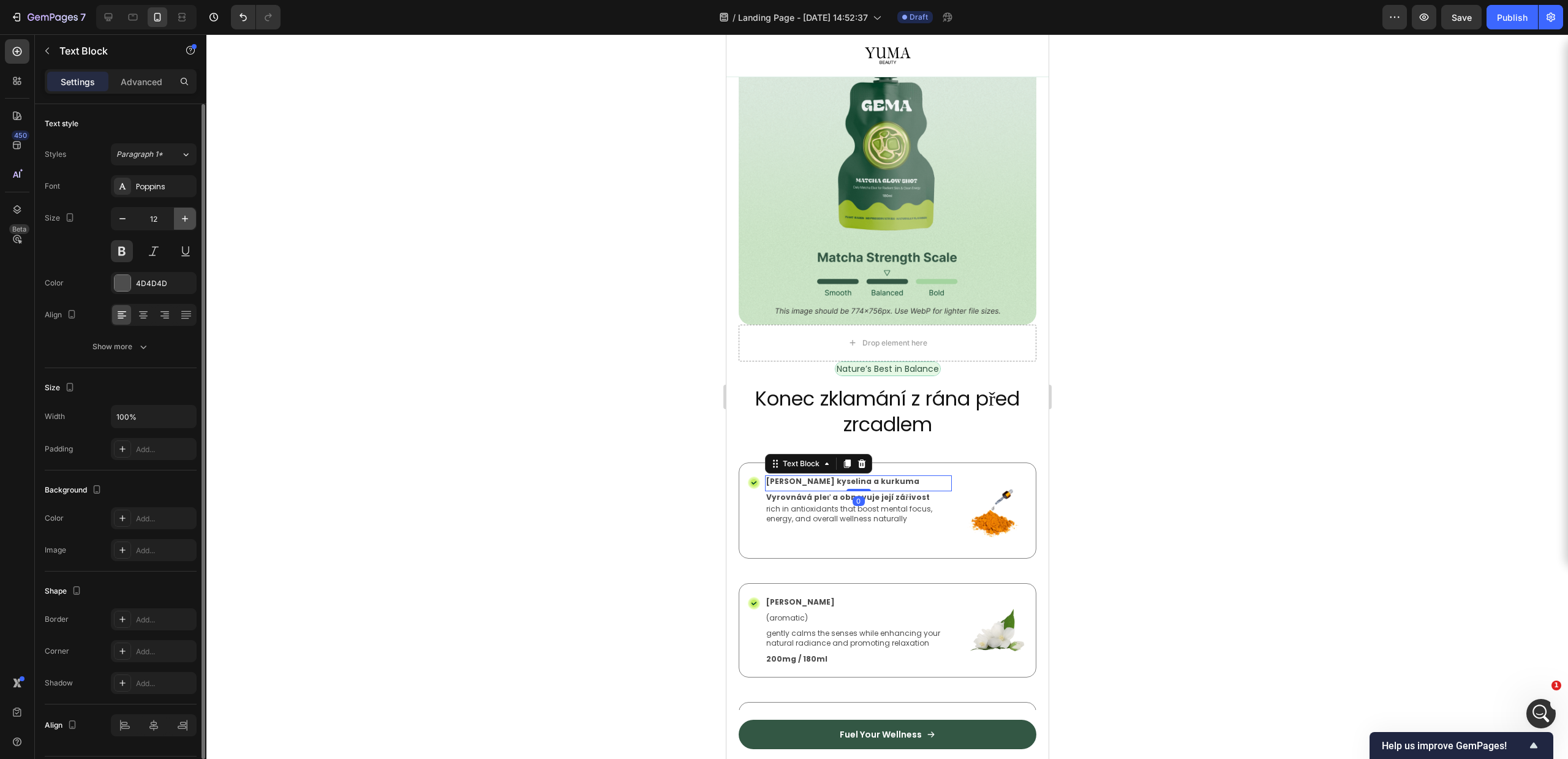
click at [180, 221] on icon "button" at bounding box center [185, 219] width 12 height 12
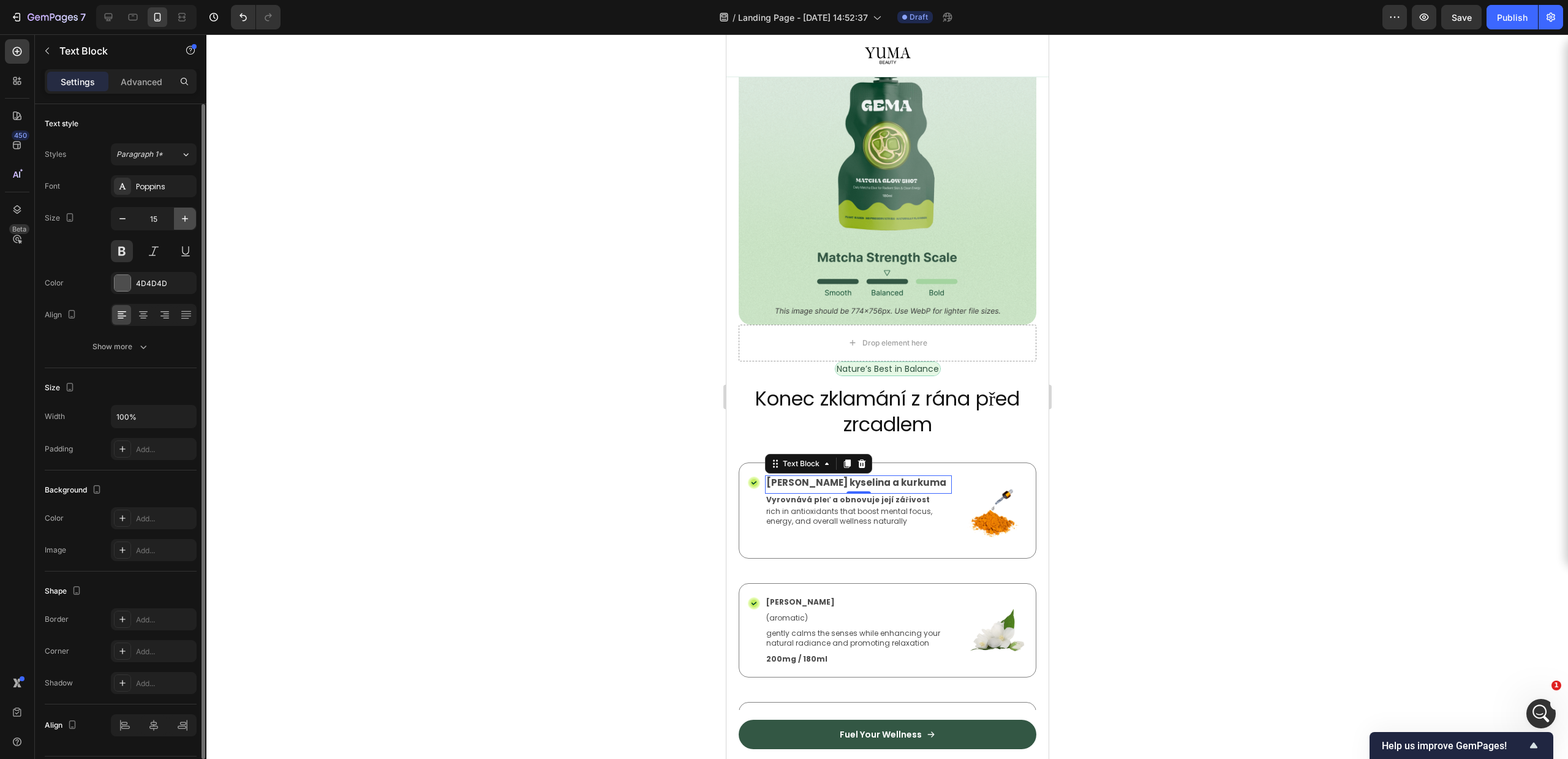
click at [180, 221] on icon "button" at bounding box center [185, 219] width 12 height 12
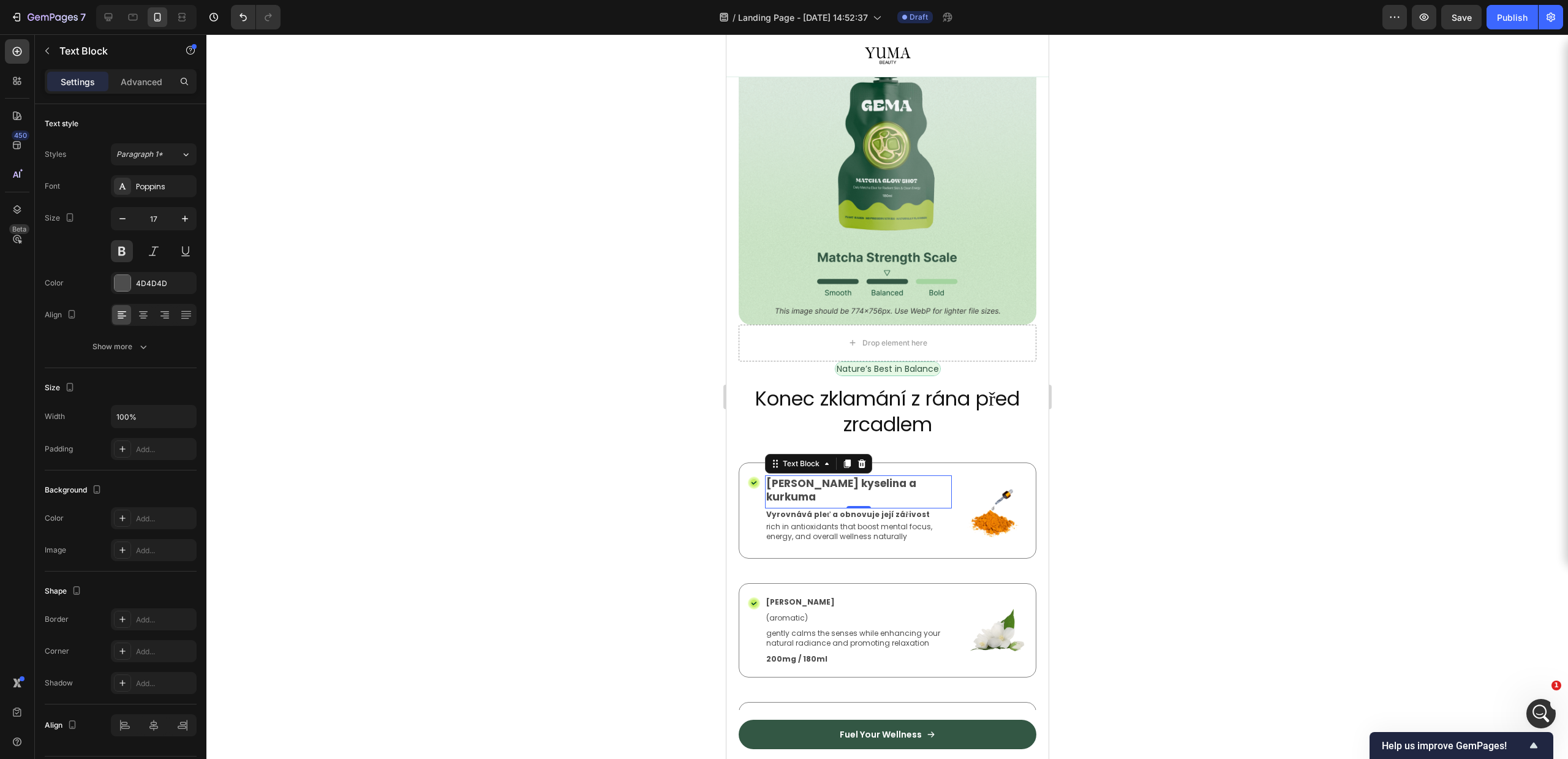
type input "18"
click at [1233, 453] on div at bounding box center [887, 396] width 1361 height 725
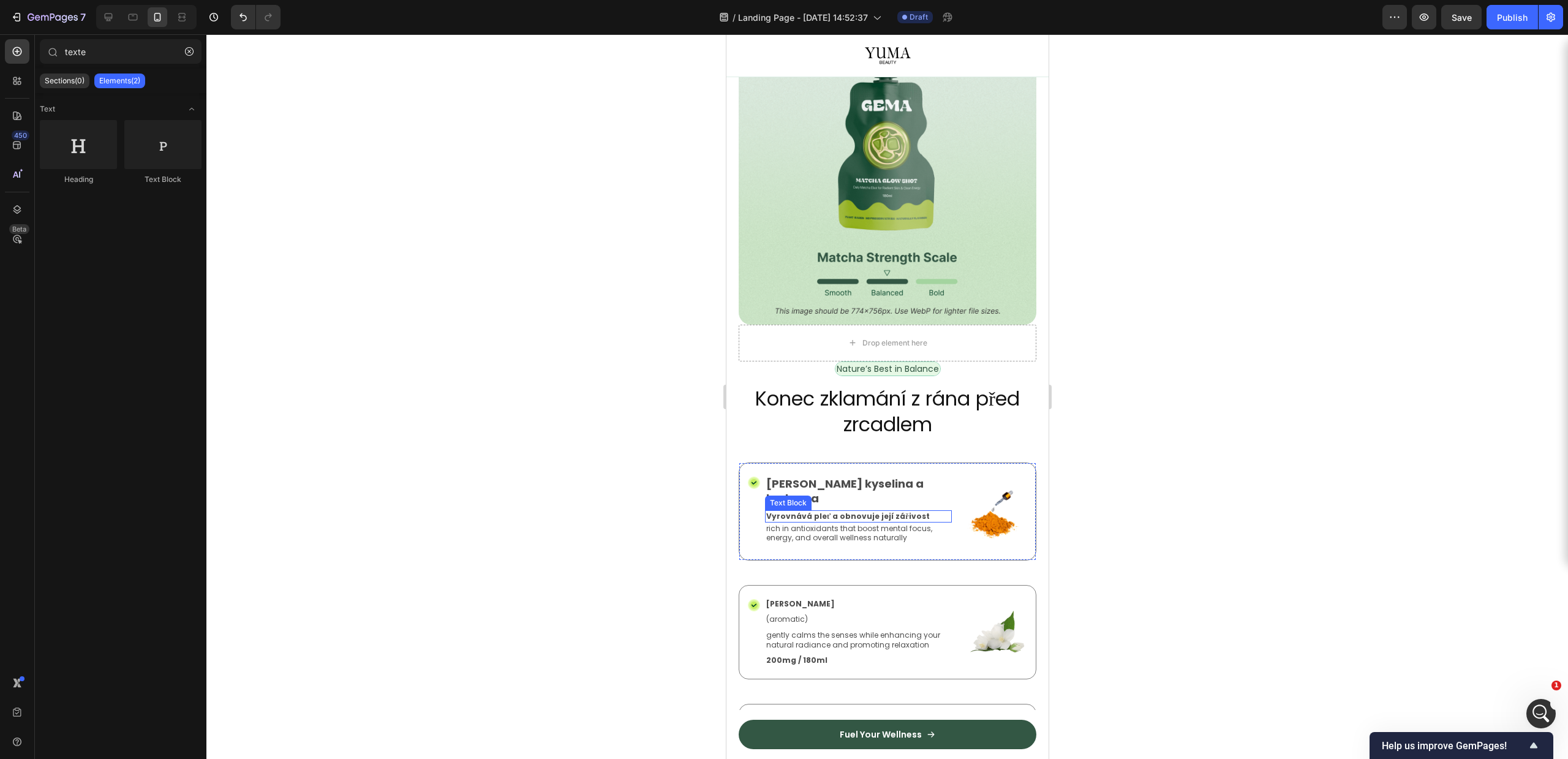
click at [809, 511] on p "Vyrovnává pleť a obnovuje její zářivost" at bounding box center [858, 516] width 184 height 10
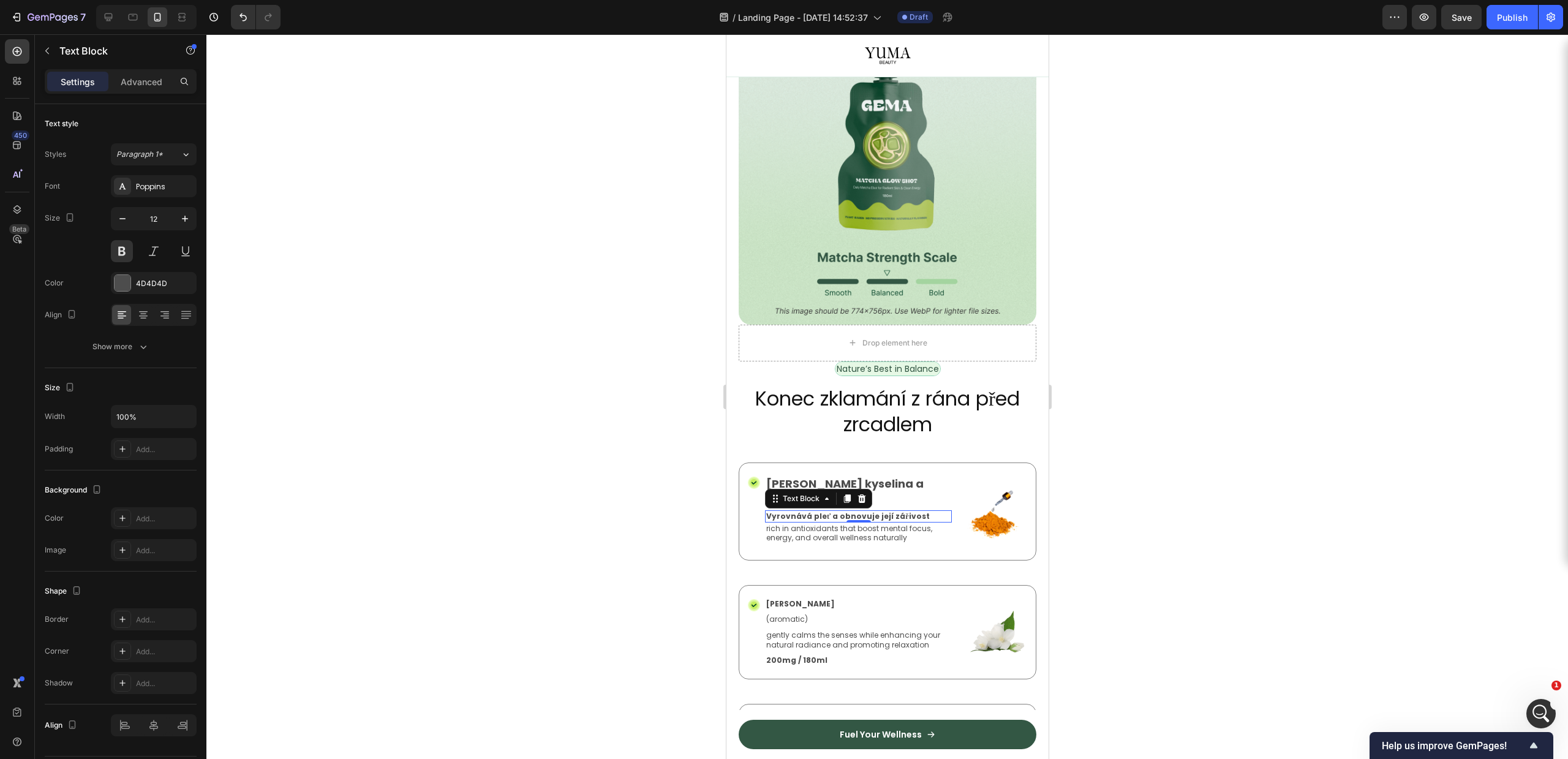
click at [1294, 482] on div at bounding box center [887, 396] width 1361 height 725
drag, startPoint x: 874, startPoint y: 489, endPoint x: 1924, endPoint y: 517, distance: 1050.4
click at [1236, 482] on div at bounding box center [887, 396] width 1361 height 725
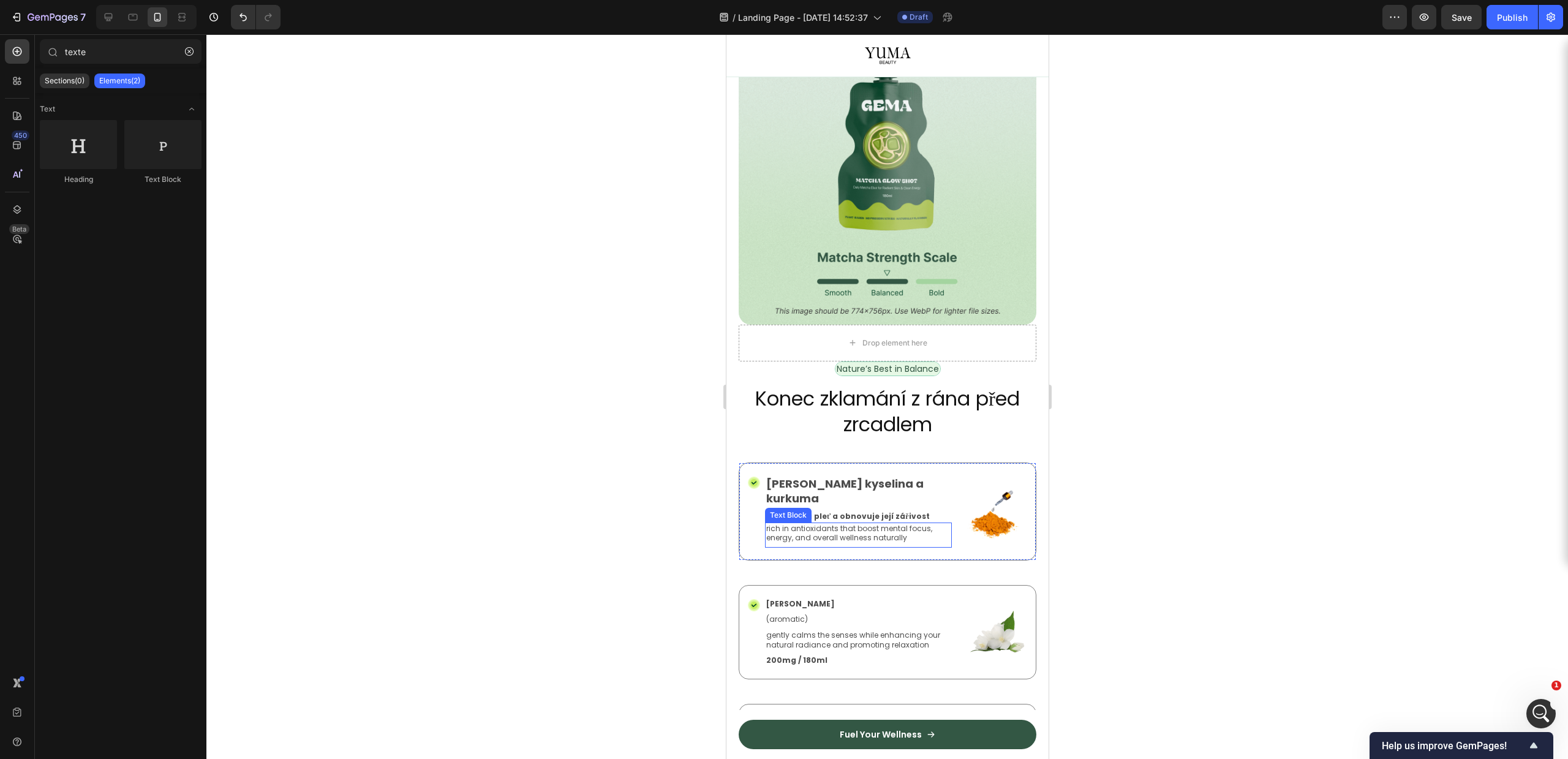
click at [871, 523] on p "rich in antioxidants that boost mental focus, energy, and overall wellness natu…" at bounding box center [858, 533] width 184 height 19
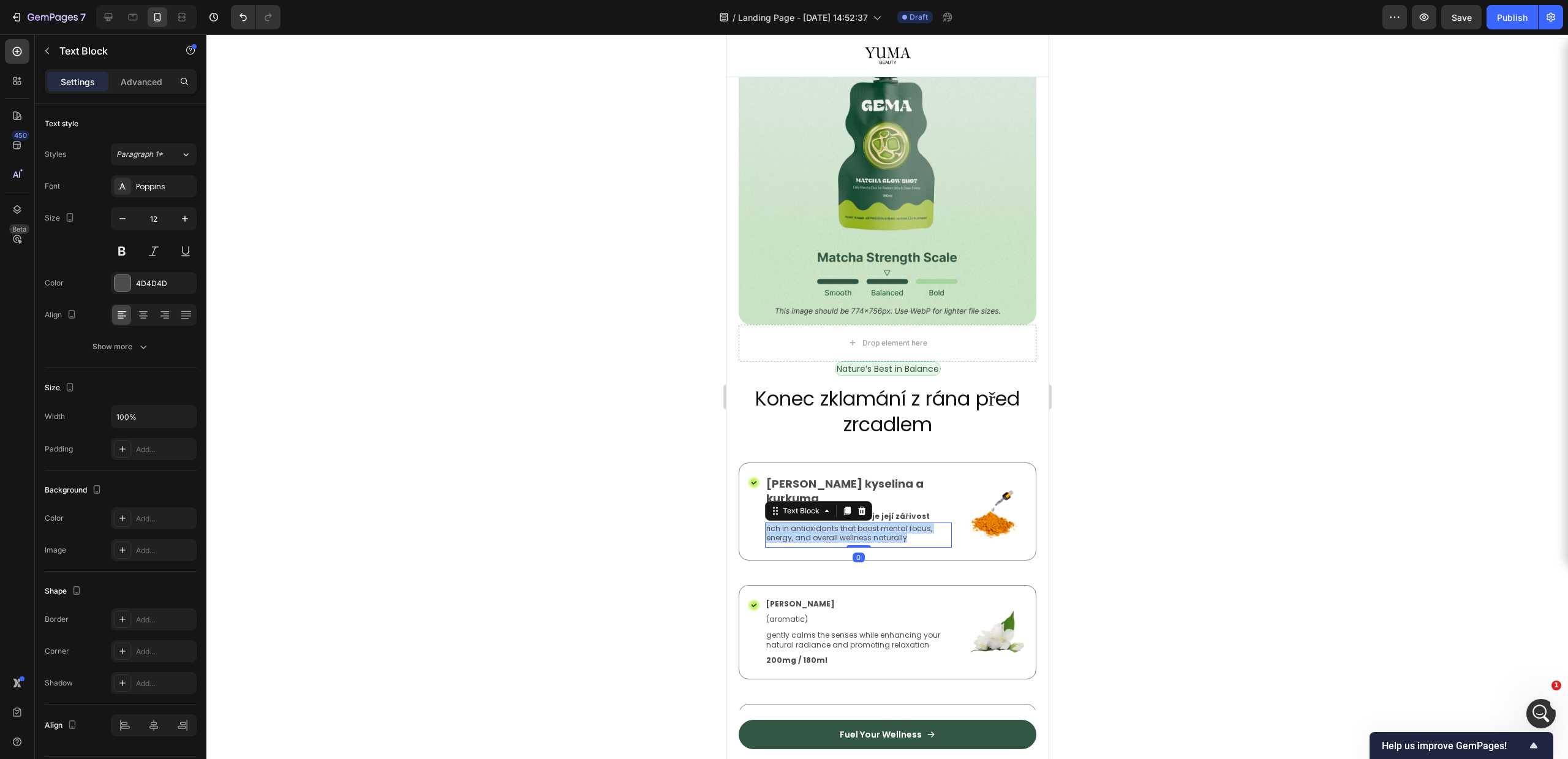
click at [871, 523] on p "rich in antioxidants that boost mental focus, energy, and overall wellness natu…" at bounding box center [858, 533] width 184 height 19
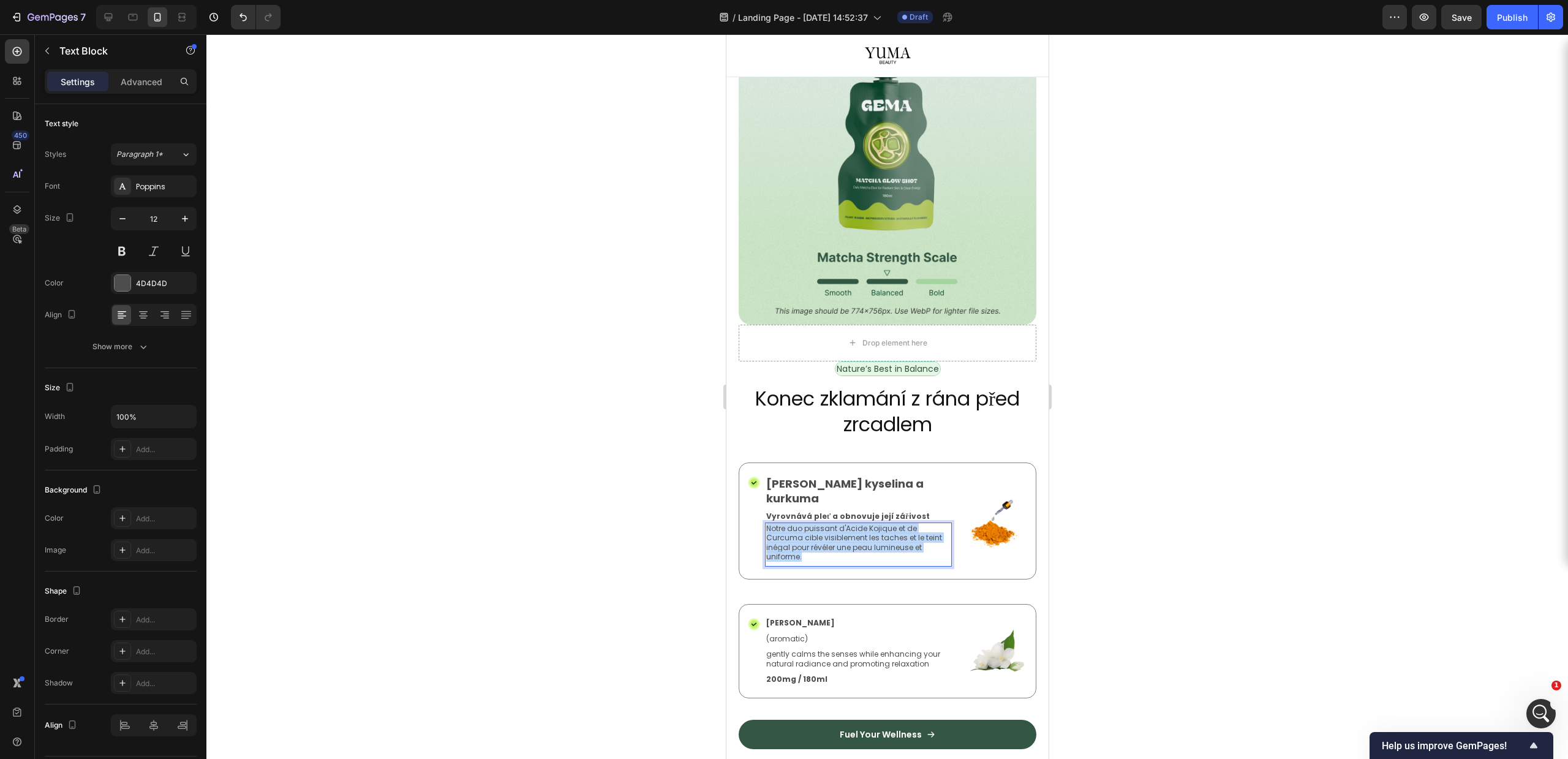
copy p "Notre duo puissant d'Acide Kojique et de Curcuma cible visiblement les taches e…"
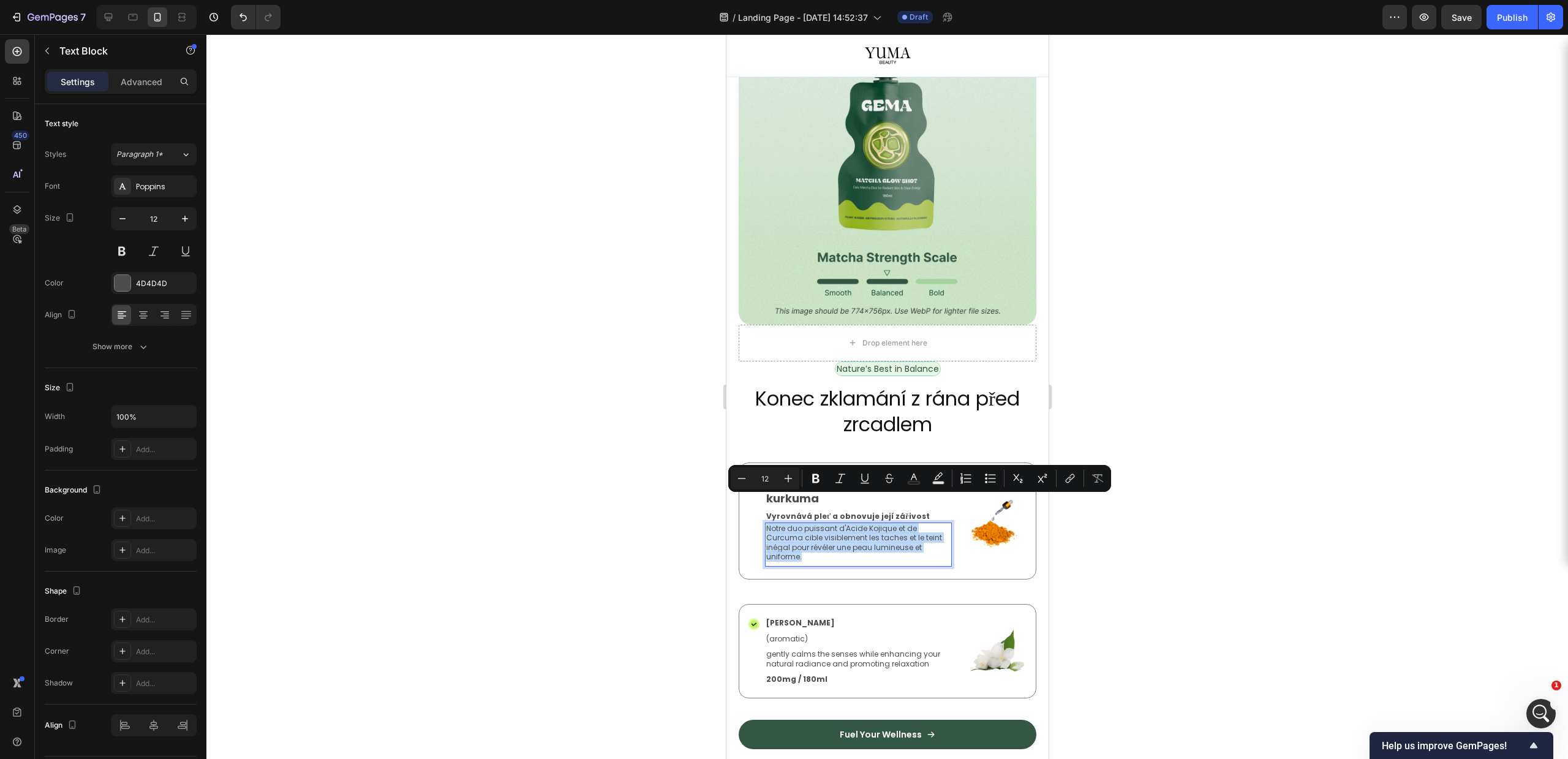
click at [814, 523] on p "Notre duo puissant d'Acide Kojique et de Curcuma cible visiblement les taches e…" at bounding box center [858, 542] width 184 height 38
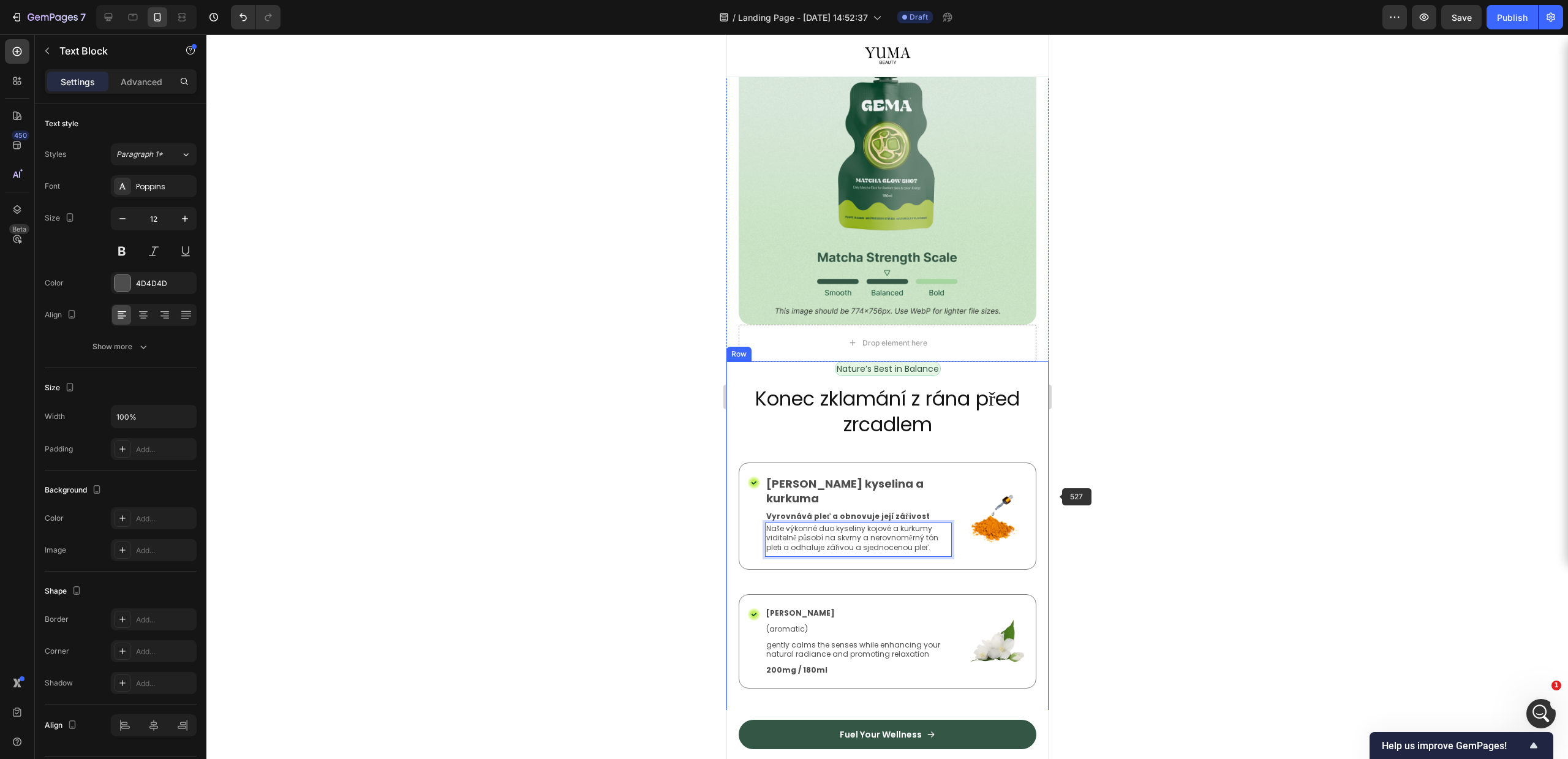
click at [1164, 471] on div at bounding box center [887, 396] width 1361 height 725
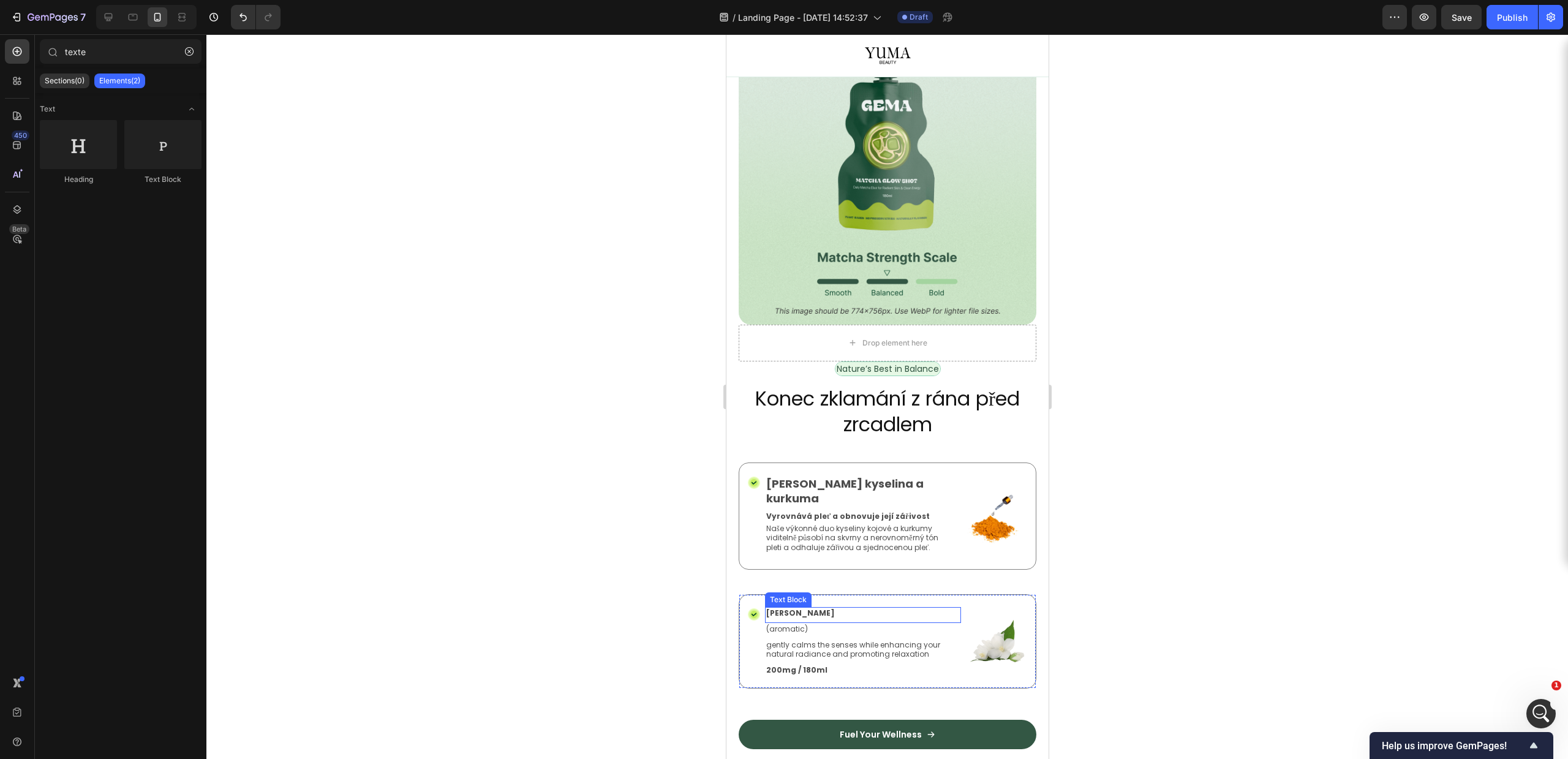
click at [782, 608] on p "Jasmine" at bounding box center [862, 613] width 193 height 10
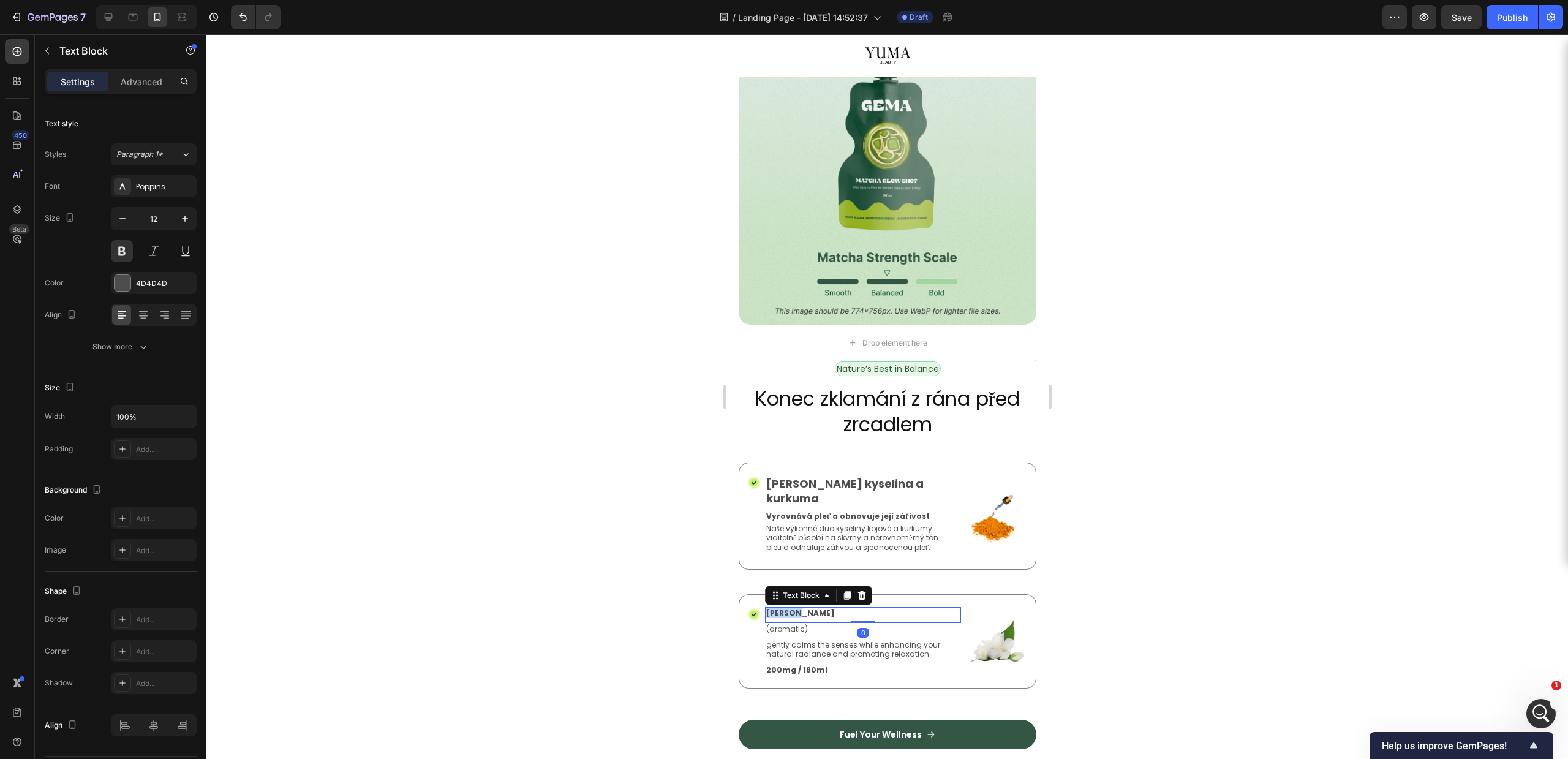
click at [782, 608] on p "Jasmine" at bounding box center [862, 613] width 193 height 10
click at [1300, 473] on div at bounding box center [887, 396] width 1361 height 725
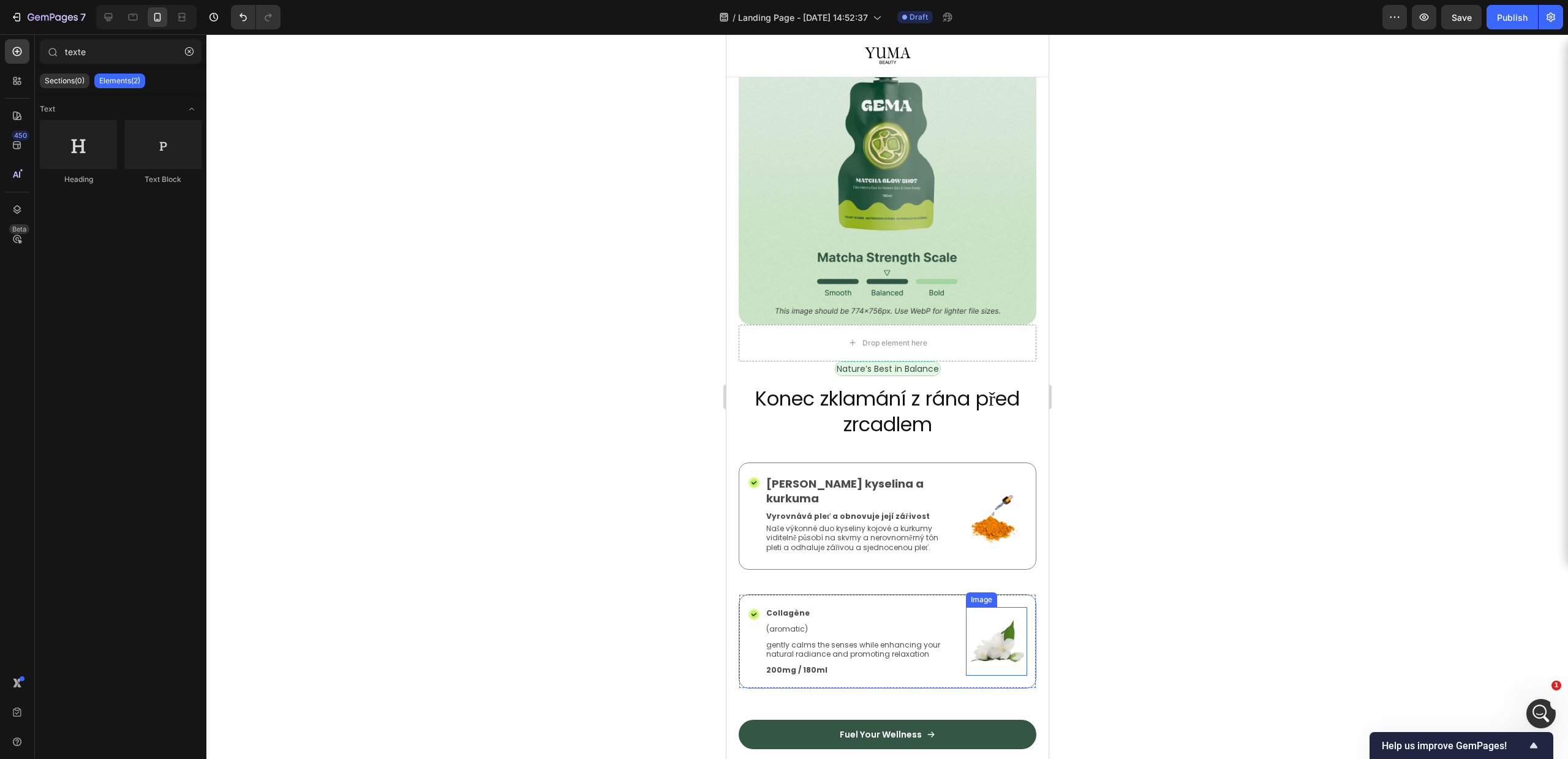
click at [986, 607] on img at bounding box center [996, 641] width 61 height 68
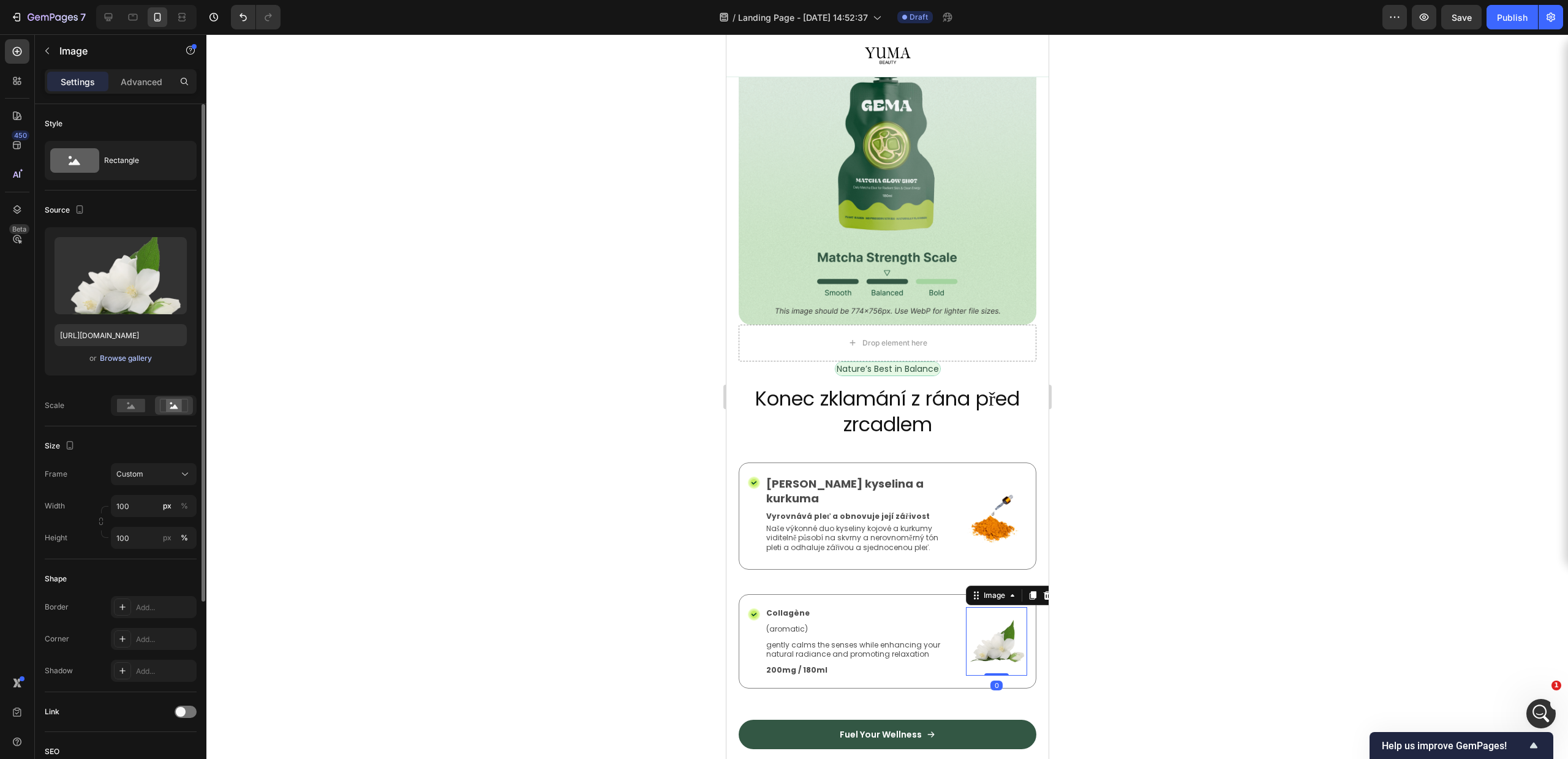
click at [131, 356] on div "Browse gallery" at bounding box center [126, 358] width 52 height 11
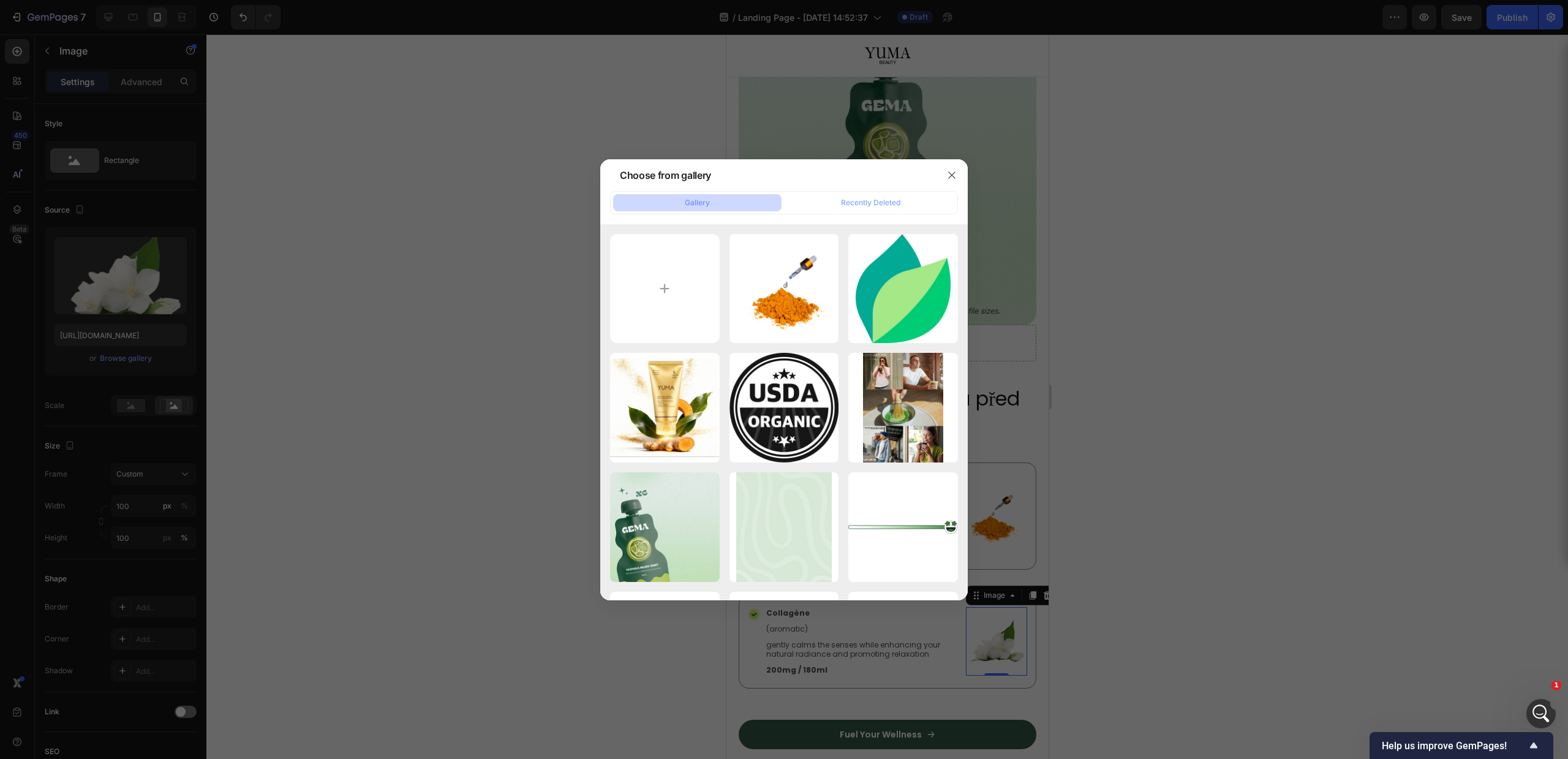
type input "C:\fakepath\ingredient_2 (1).webp"
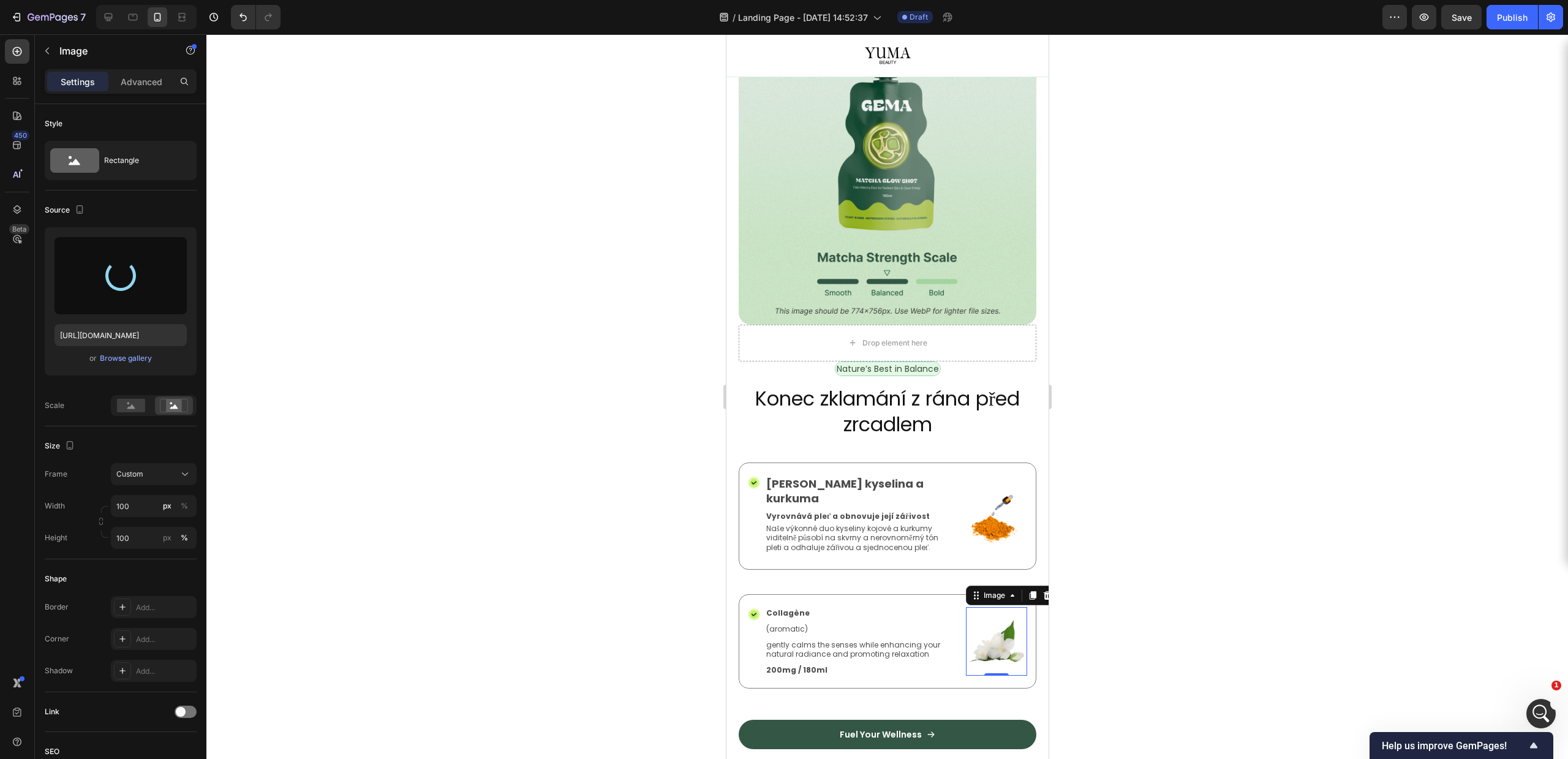
click at [1082, 188] on div at bounding box center [887, 396] width 1361 height 725
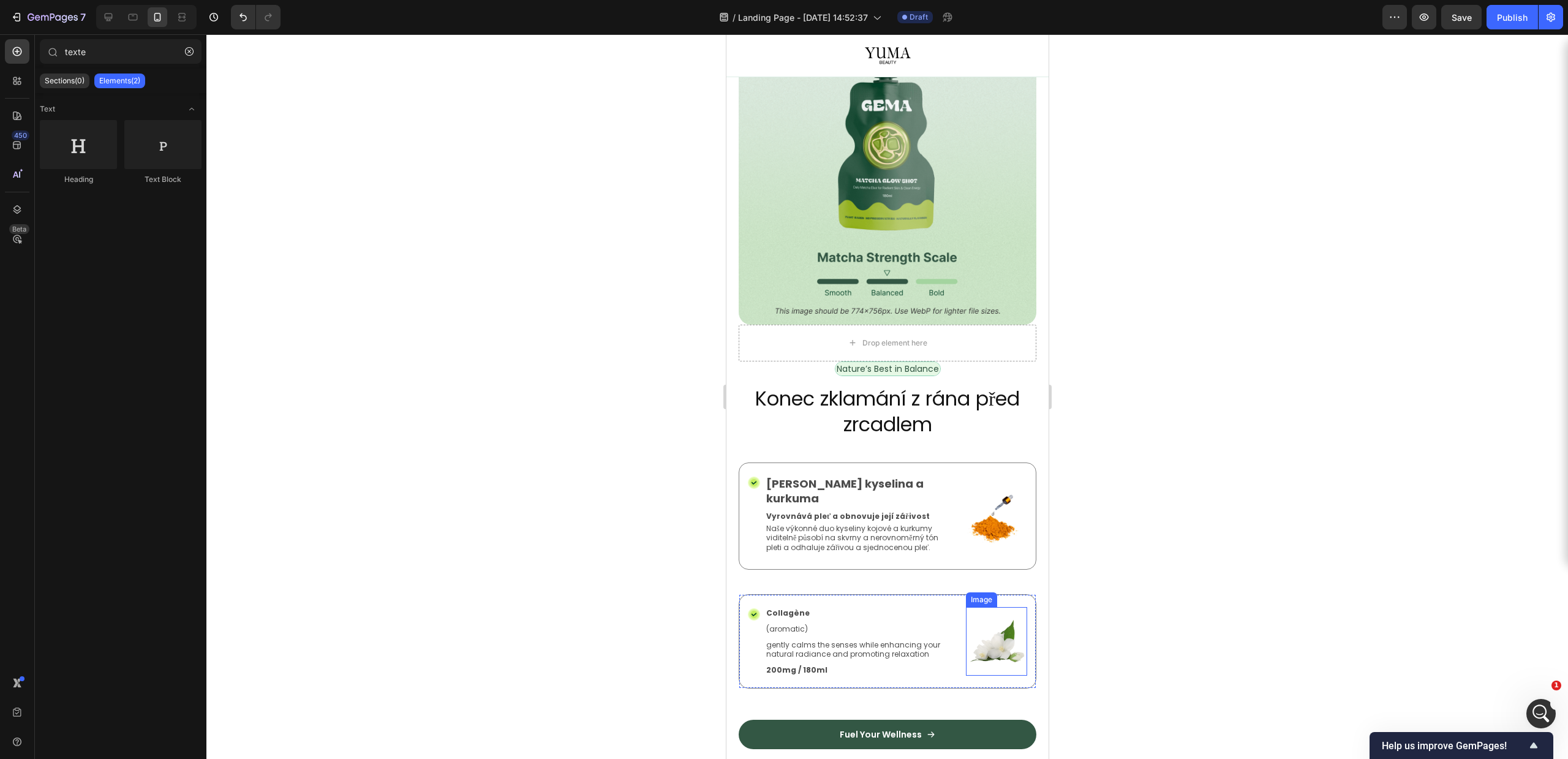
click at [989, 611] on img at bounding box center [996, 641] width 61 height 68
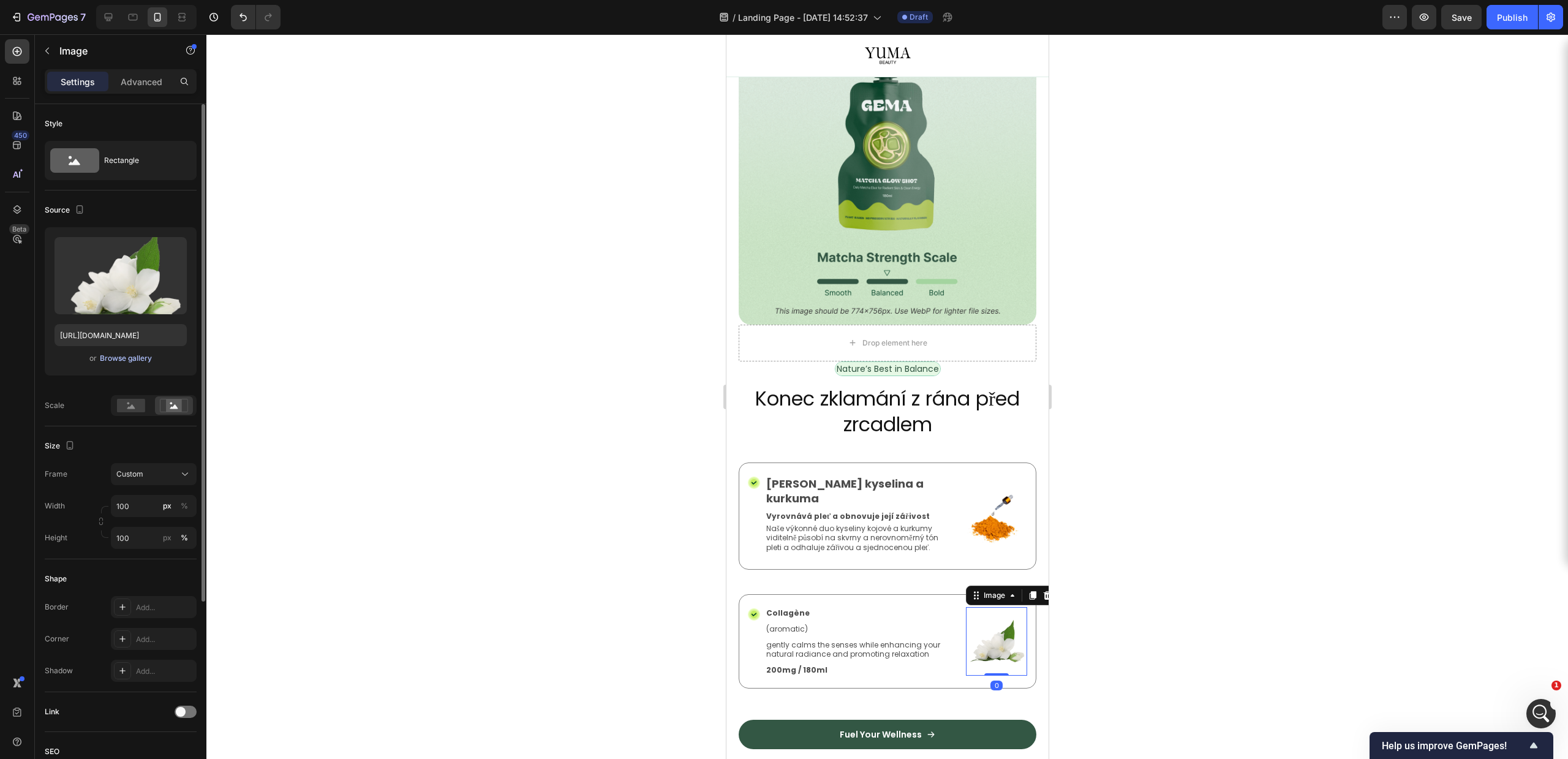
click at [111, 358] on div "Browse gallery" at bounding box center [126, 358] width 52 height 11
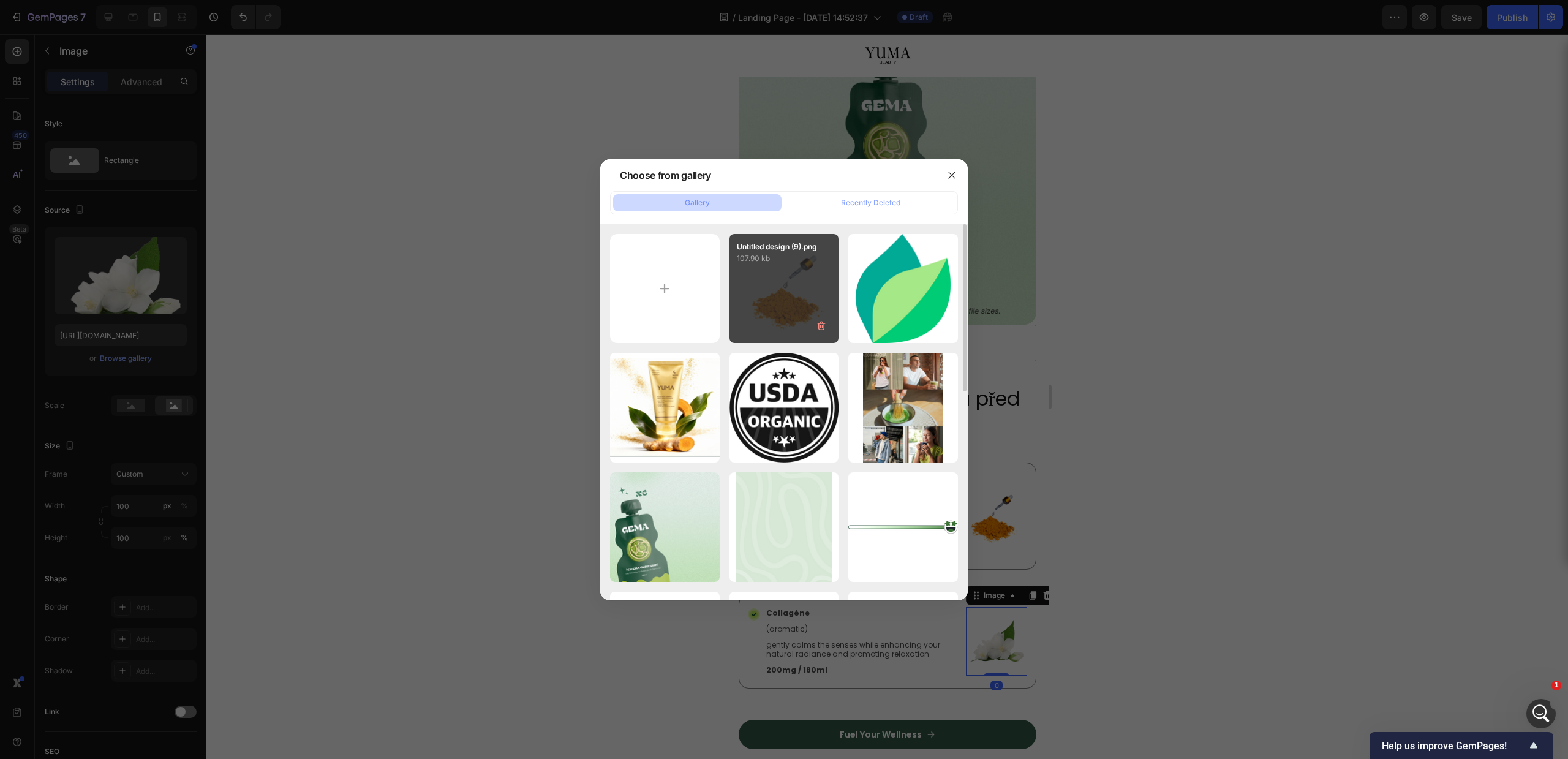
click at [825, 277] on div "Untitled design (9).png 107.90 kb" at bounding box center [784, 288] width 109 height 109
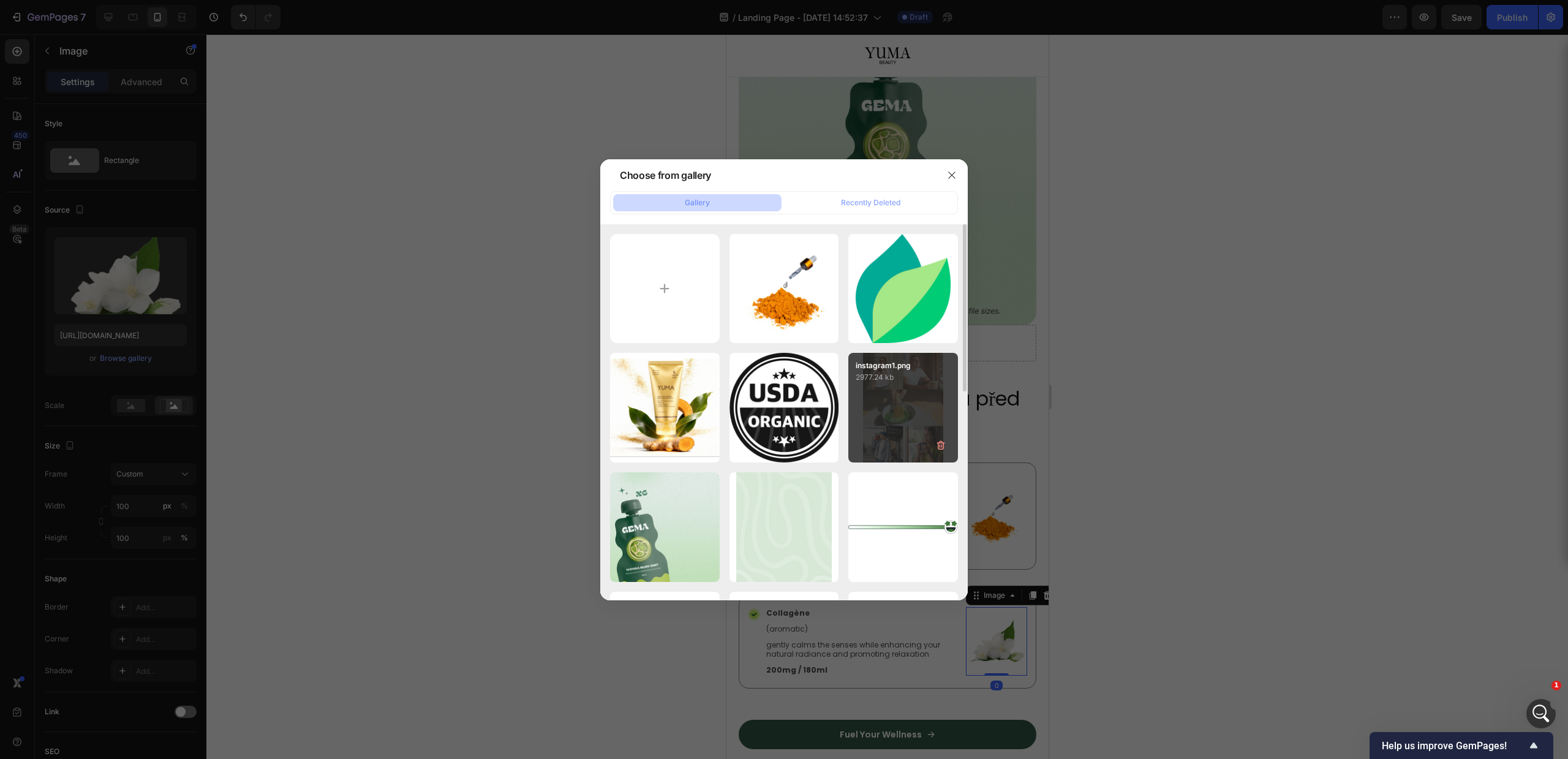
type input "https://cdn.shopify.com/s/files/1/0756/9240/9060/files/gempages_581512871968506…"
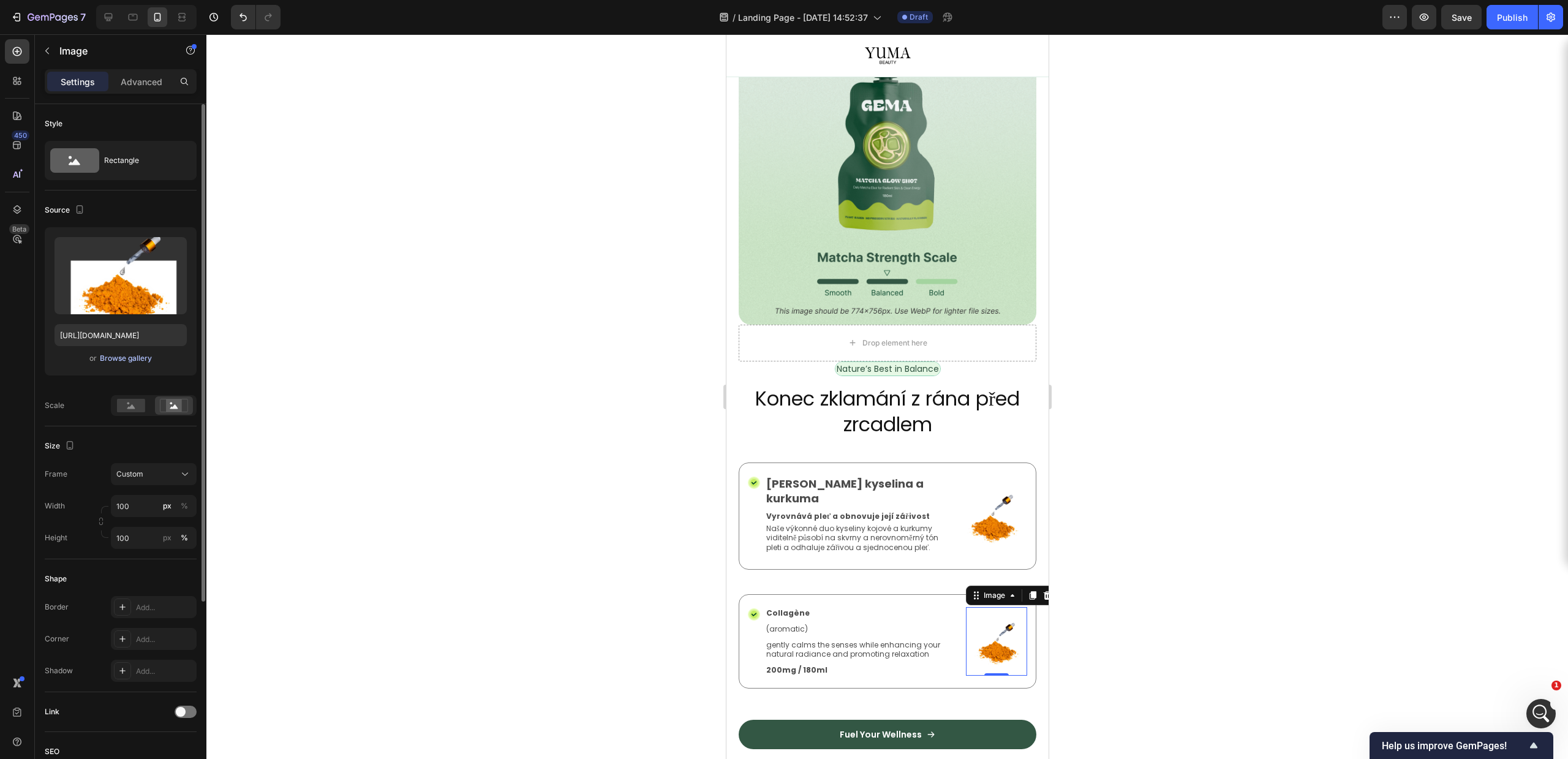
click at [117, 356] on div "Browse gallery" at bounding box center [126, 358] width 52 height 11
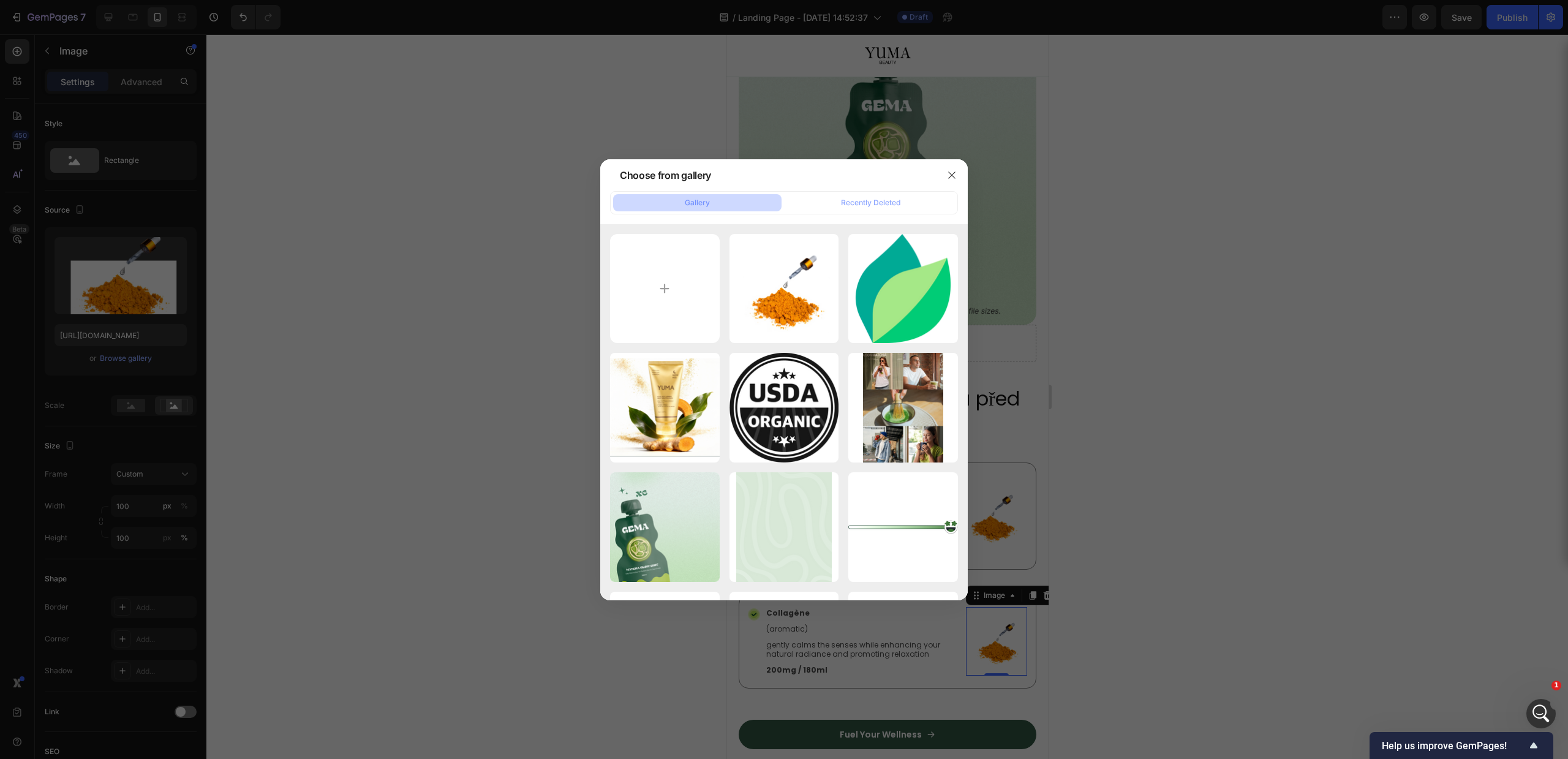
type input "C:\fakepath\ingredient_2 (1).webp"
type input "https://cdn.shopify.com/s/files/1/0756/9240/9060/files/gempages_581512871968506…"
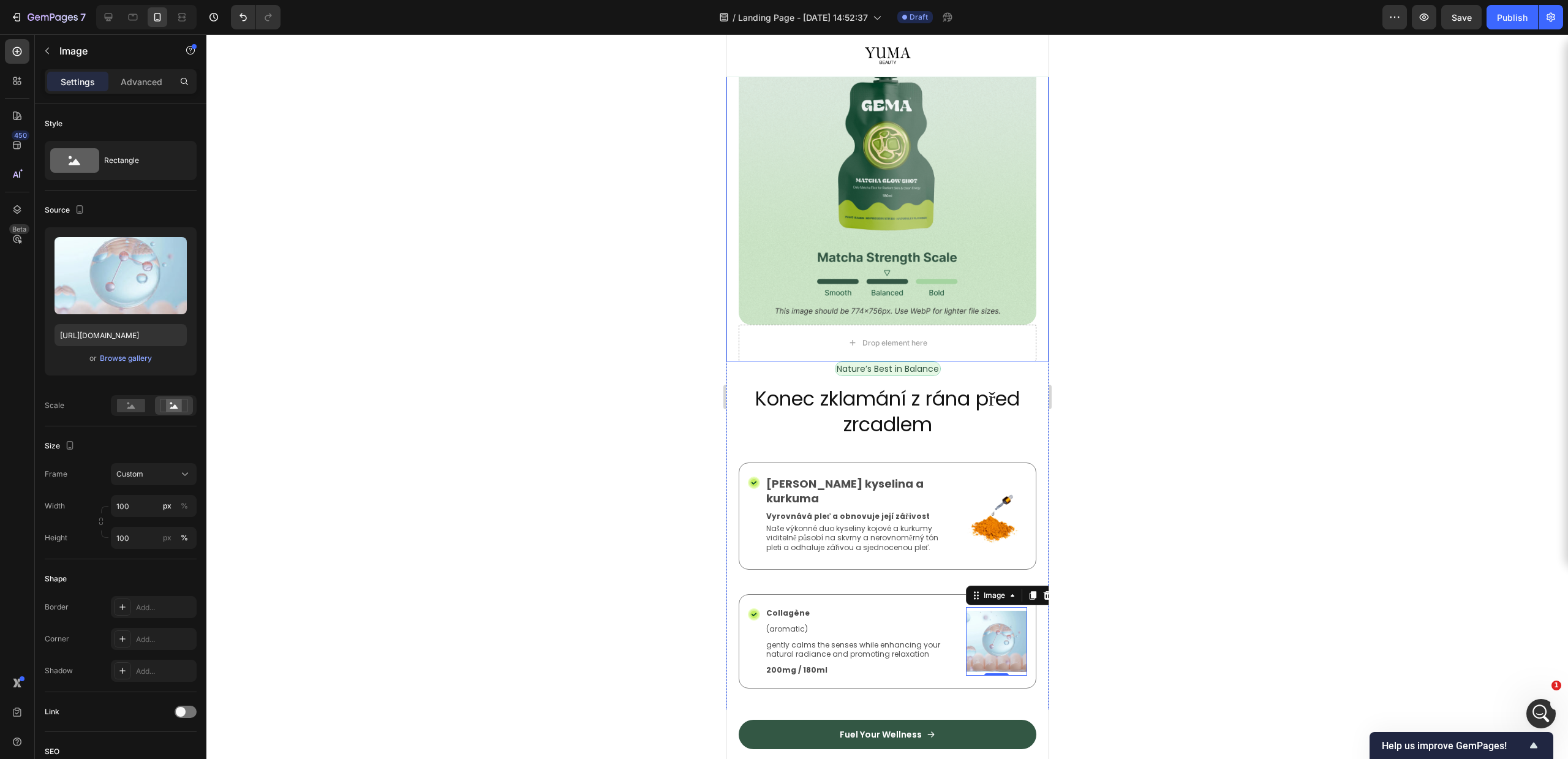
click at [651, 274] on div at bounding box center [887, 396] width 1361 height 725
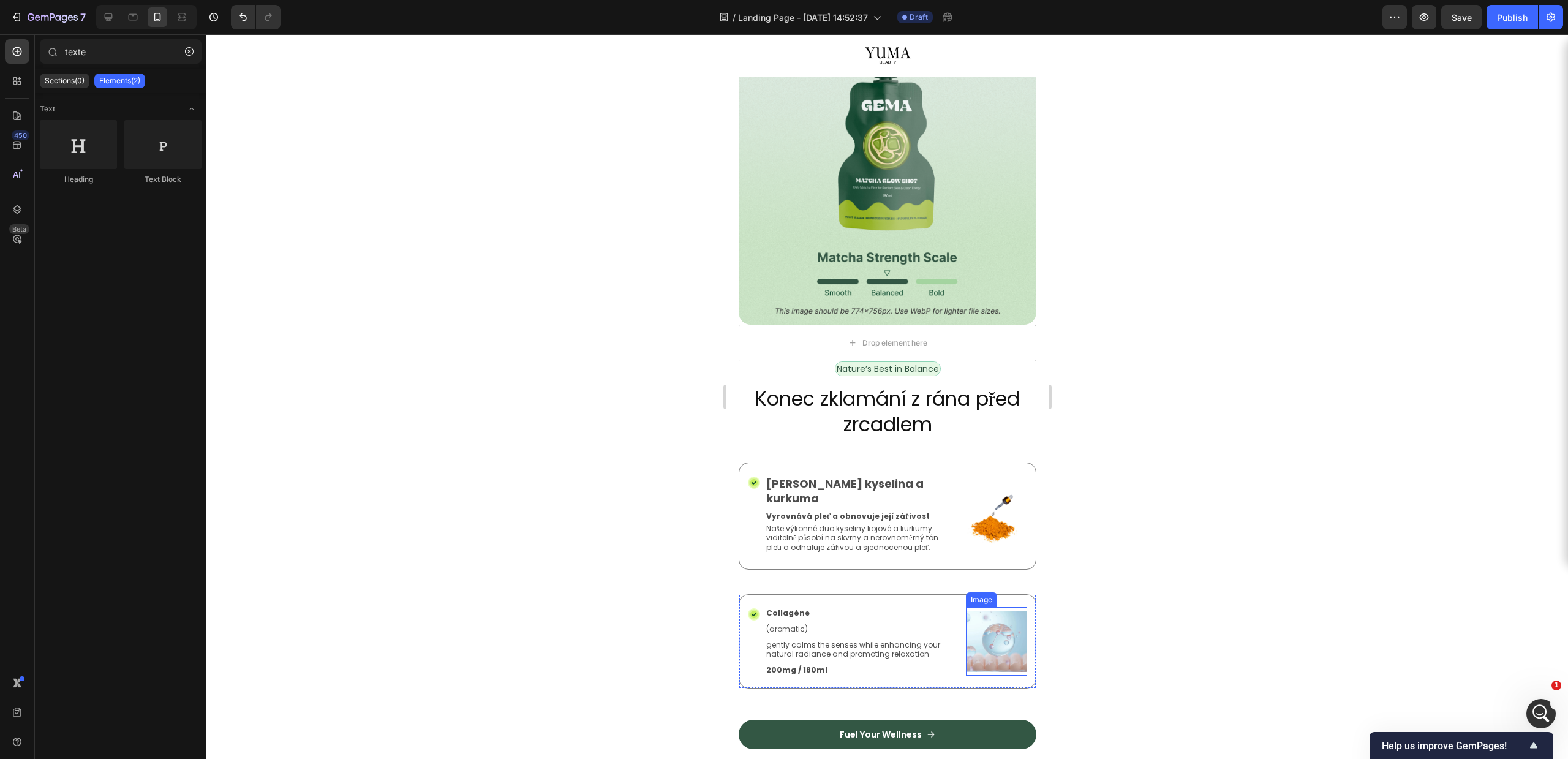
click at [973, 611] on img at bounding box center [996, 641] width 61 height 68
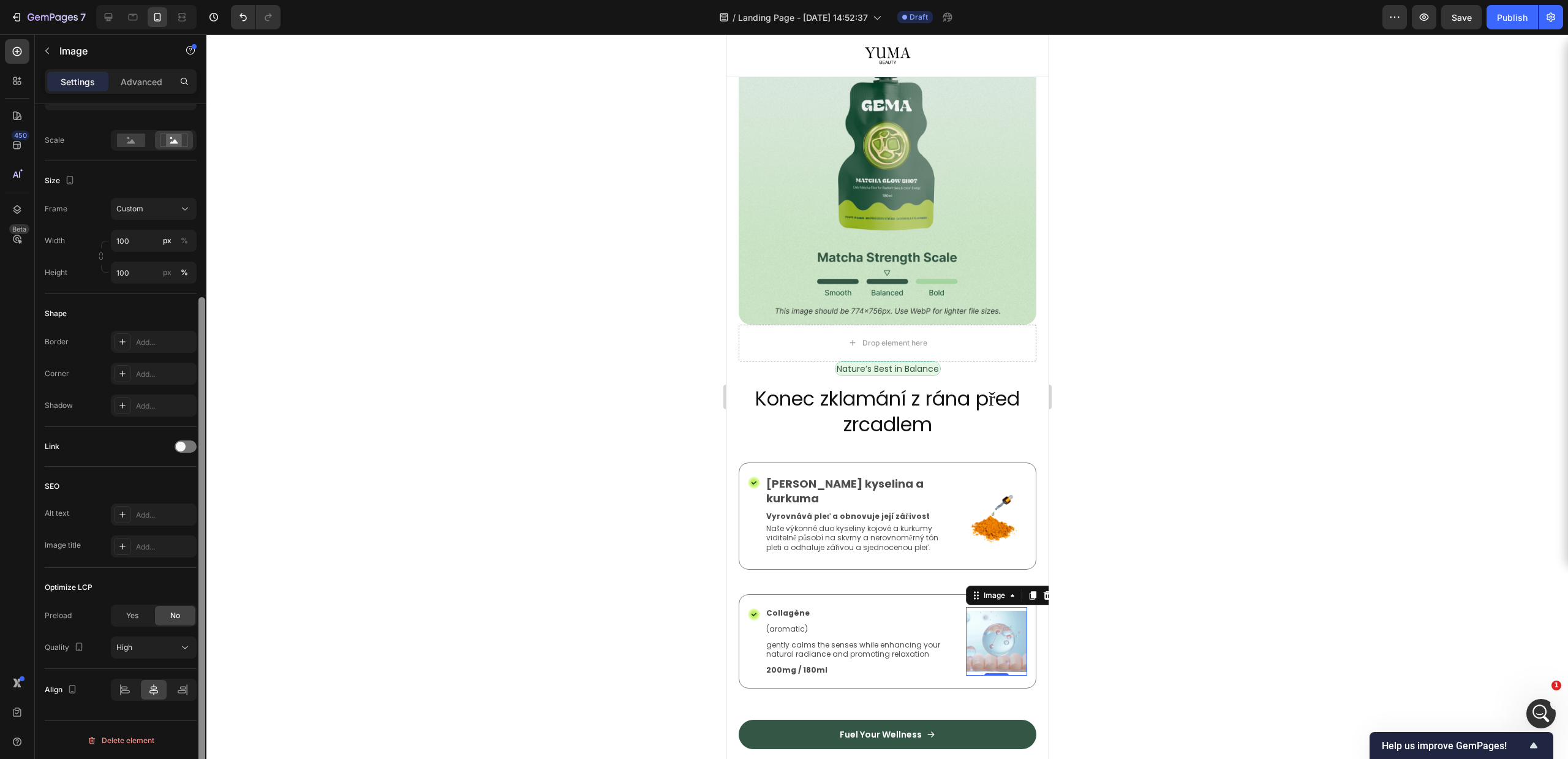
scroll to position [266, 0]
drag, startPoint x: 202, startPoint y: 465, endPoint x: 161, endPoint y: 679, distance: 217.9
click at [170, 684] on div "Style Rectangle Source Upload Image https://cdn.shopify.com/s/files/1/0756/9240…" at bounding box center [120, 449] width 172 height 690
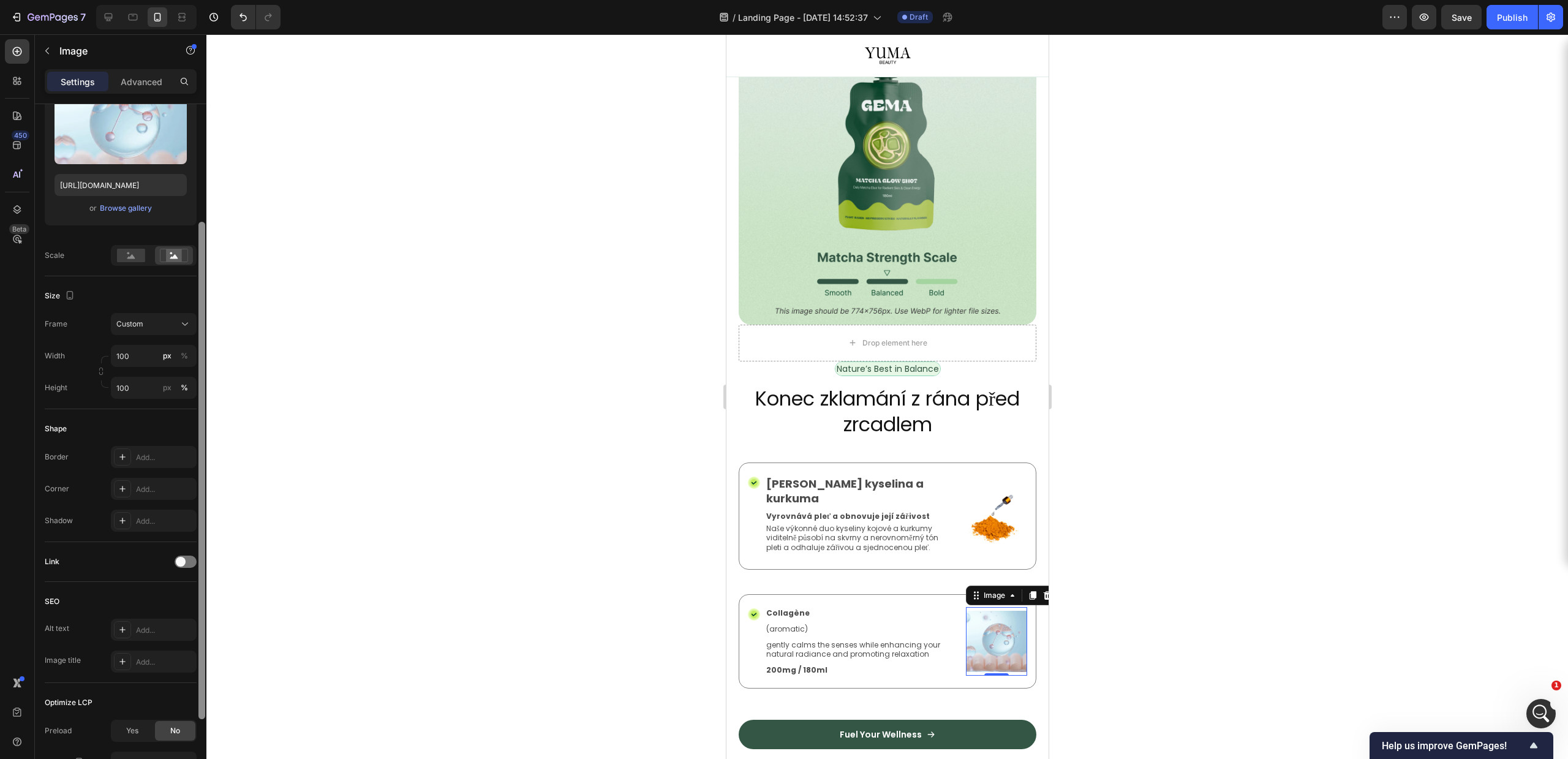
scroll to position [141, 0]
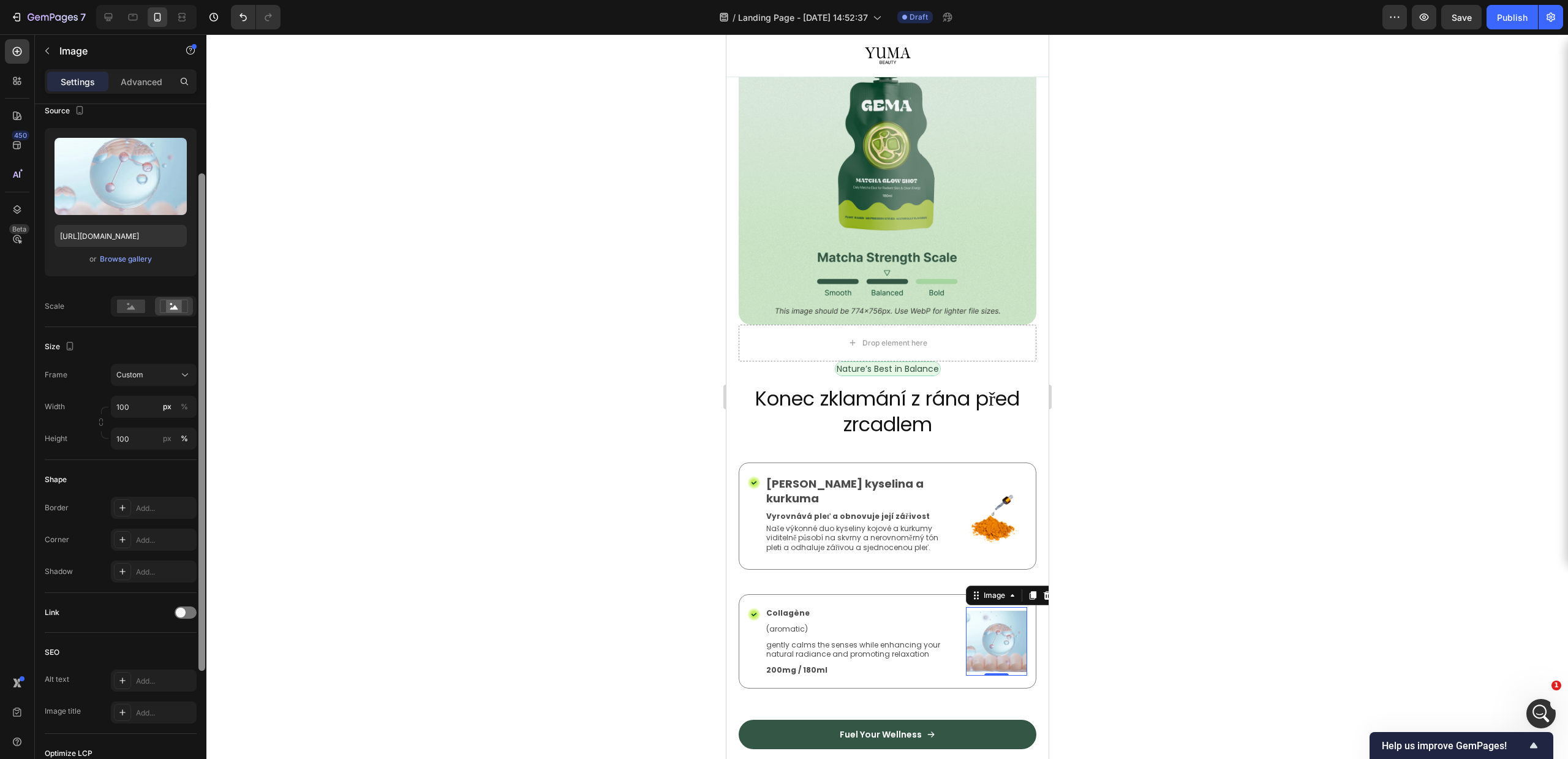
drag, startPoint x: 201, startPoint y: 525, endPoint x: 221, endPoint y: 404, distance: 122.6
click at [221, 0] on div "7 Version history / Landing Page - Sep 28, 14:52:37 Draft Preview Save Publish …" at bounding box center [784, 0] width 1568 height 0
click at [135, 504] on div "Add..." at bounding box center [153, 509] width 86 height 22
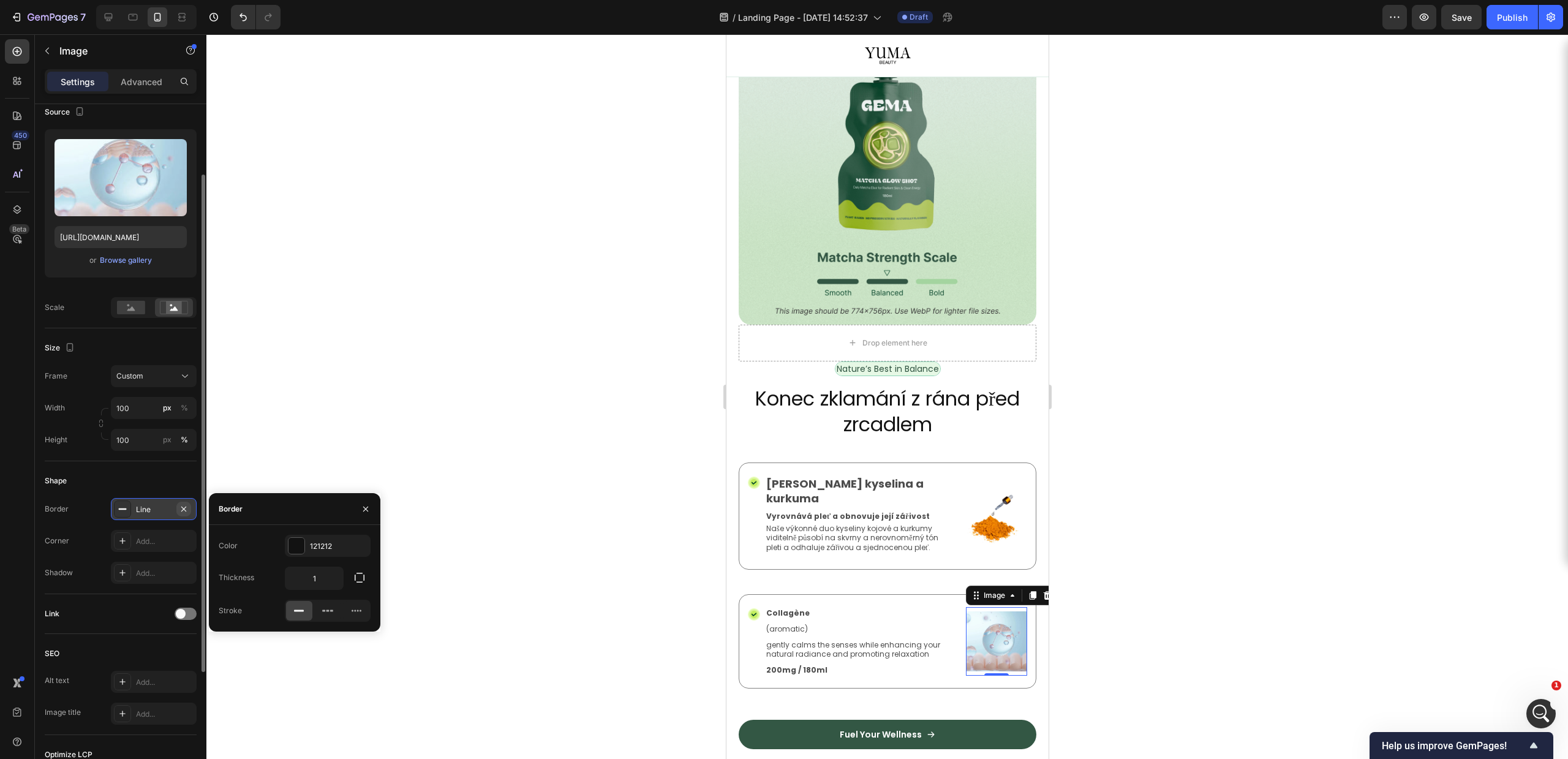
click at [187, 511] on icon "button" at bounding box center [184, 508] width 10 height 10
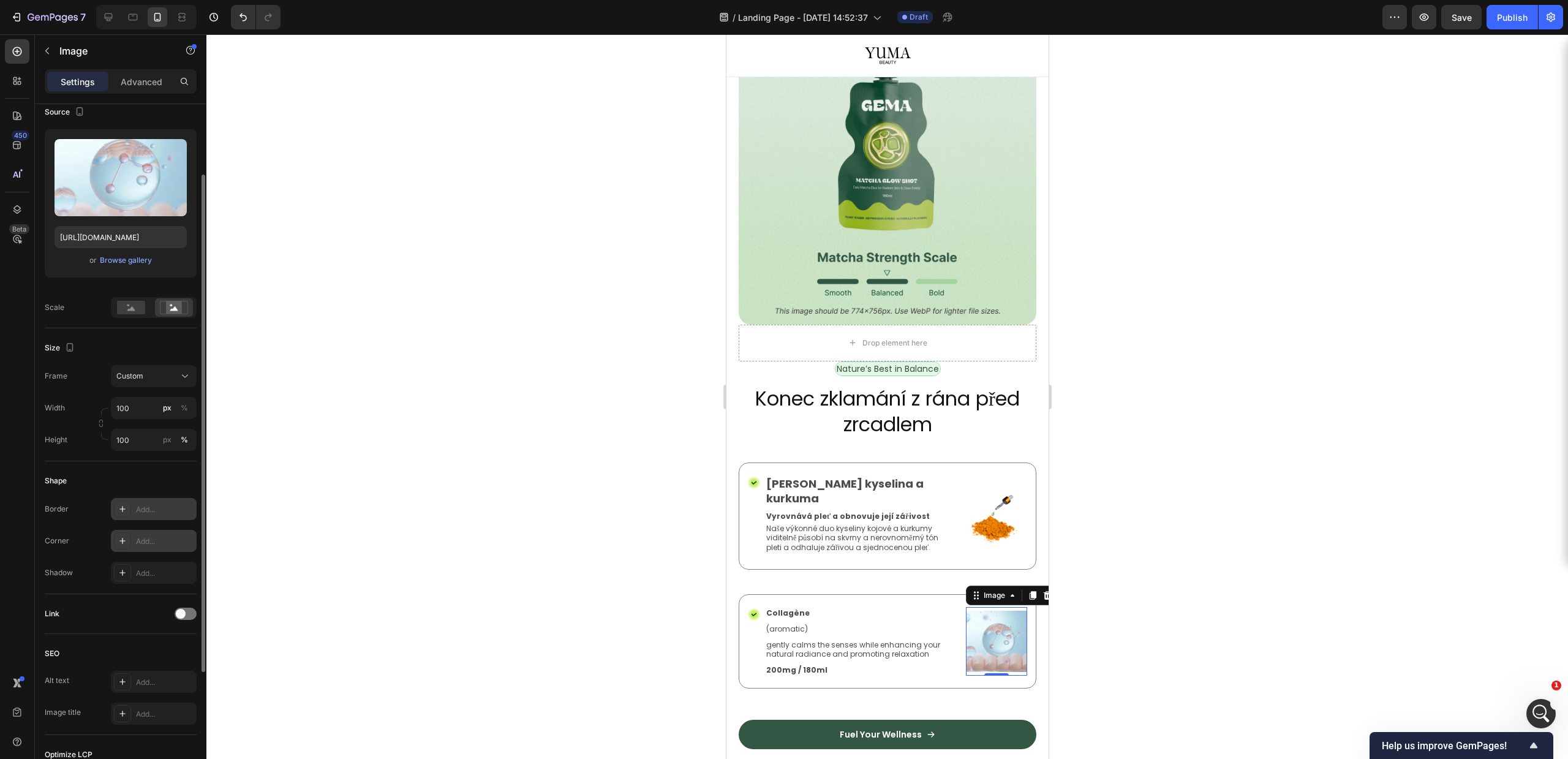
click at [183, 534] on div "Add..." at bounding box center [153, 541] width 86 height 22
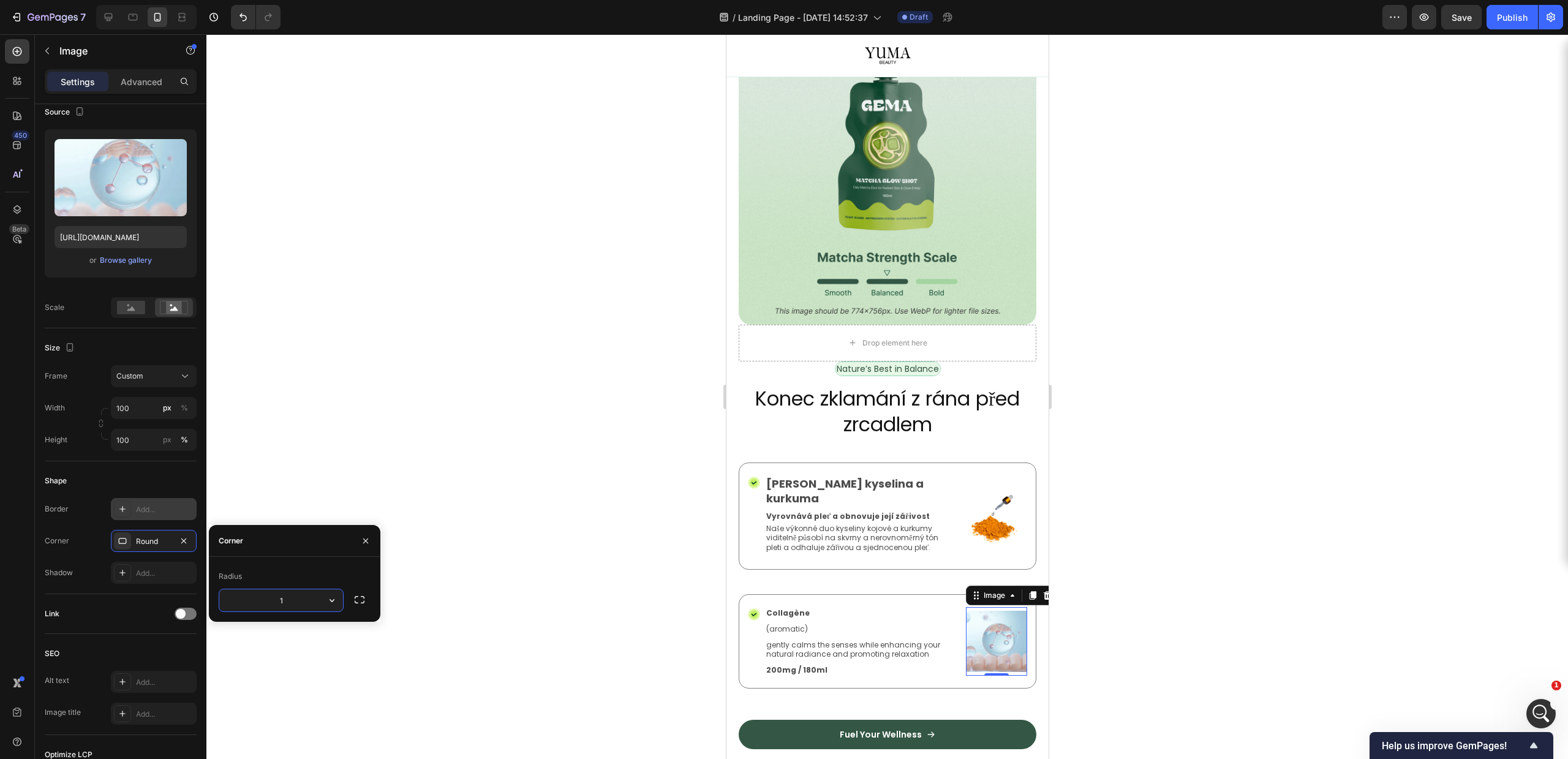
type input "14"
click at [503, 534] on div at bounding box center [887, 396] width 1361 height 725
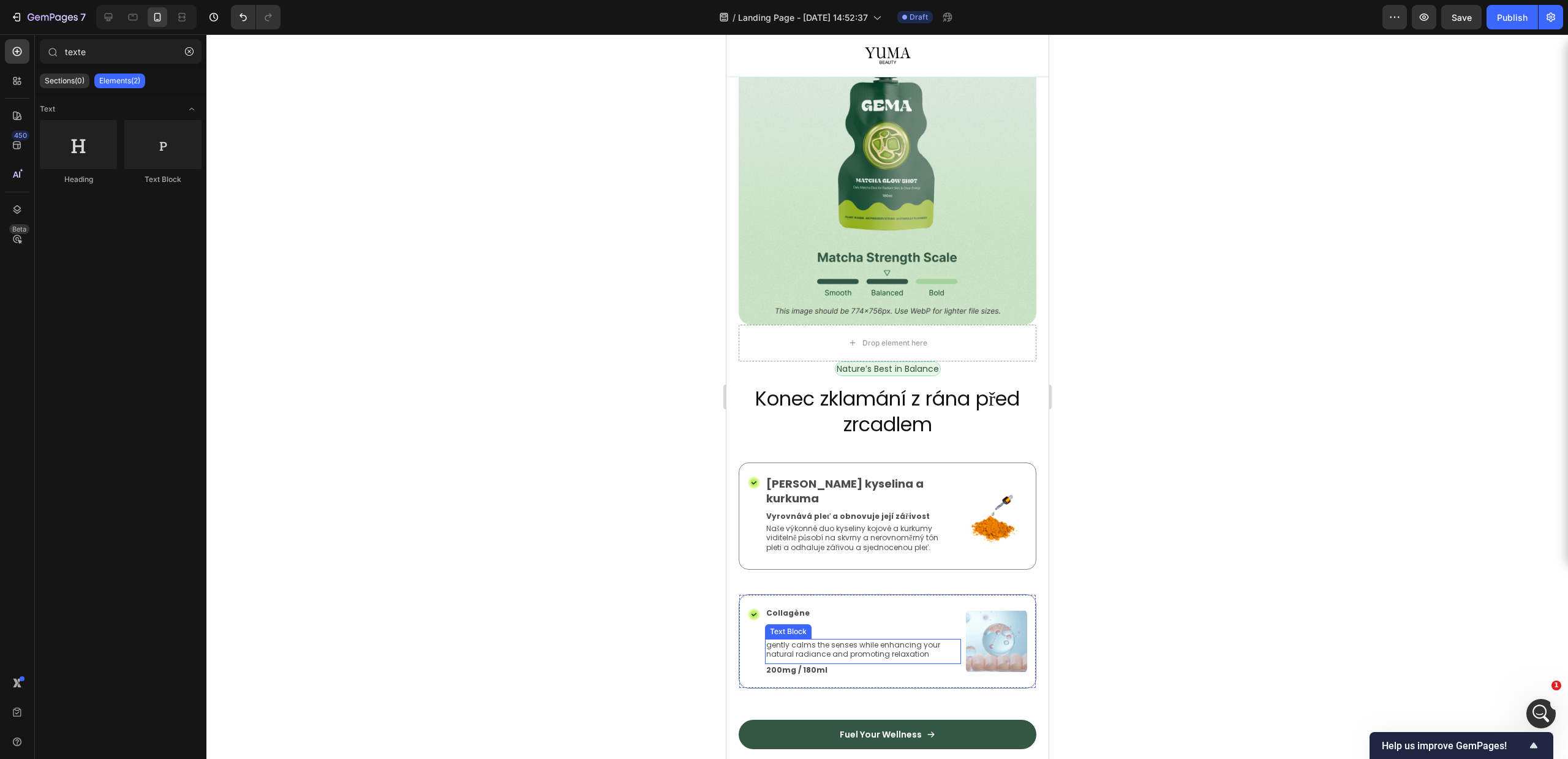
click at [809, 639] on div "gently calms the senses while enhancing your natural radiance and promoting rel…" at bounding box center [862, 651] width 196 height 25
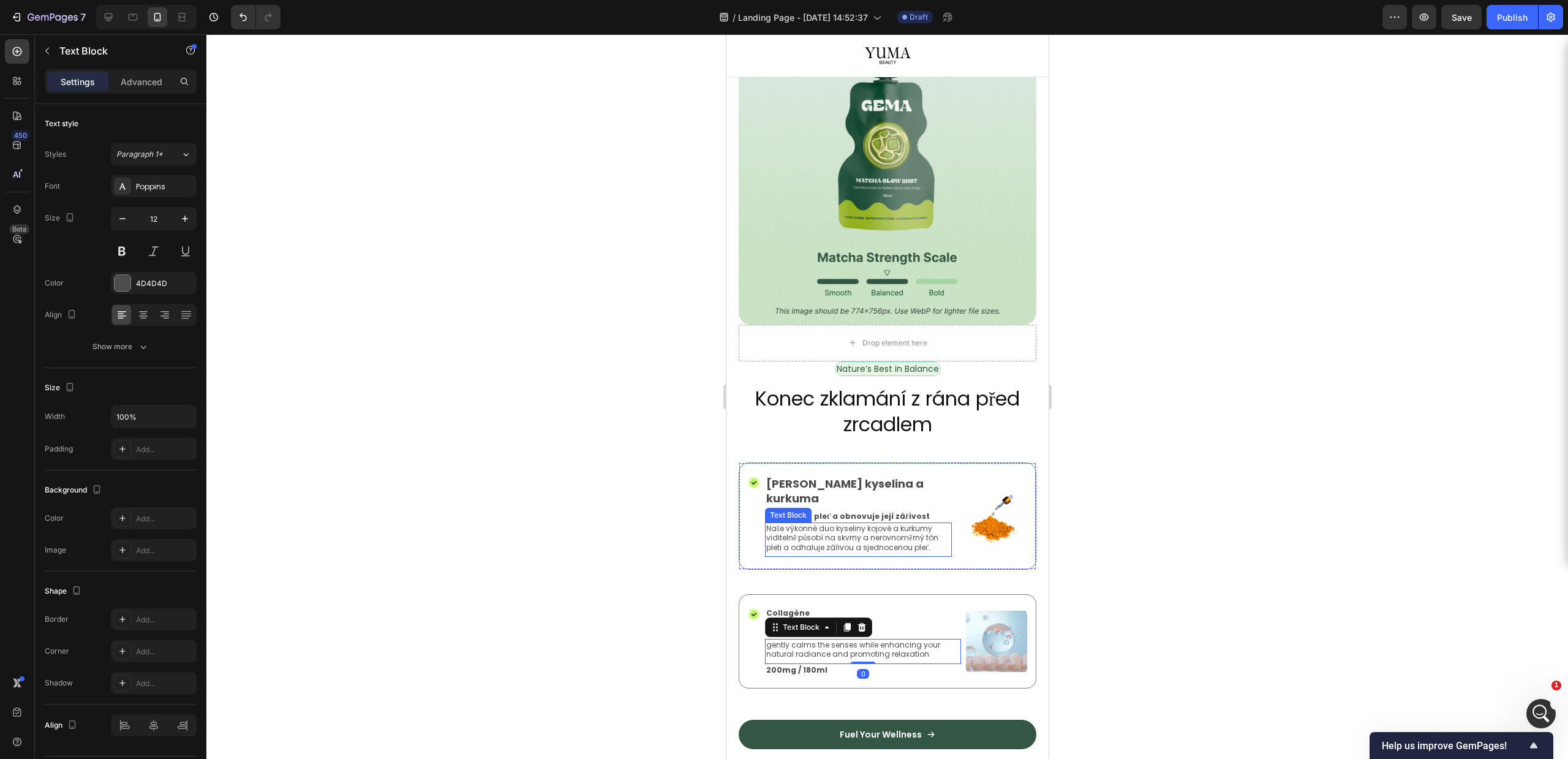
click at [826, 511] on p "Vyrovnává pleť a obnovuje její zářivost" at bounding box center [858, 516] width 184 height 10
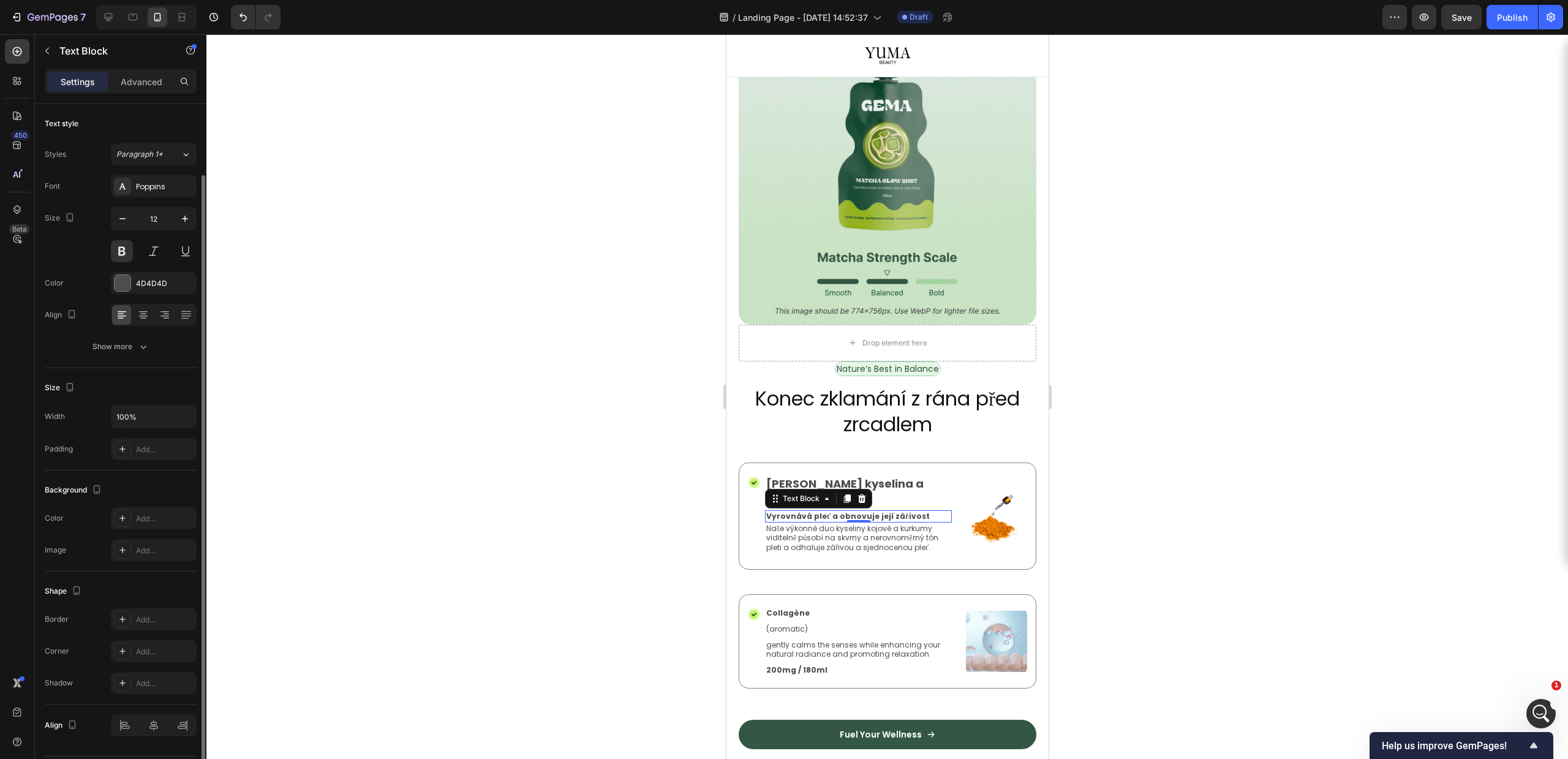
scroll to position [36, 0]
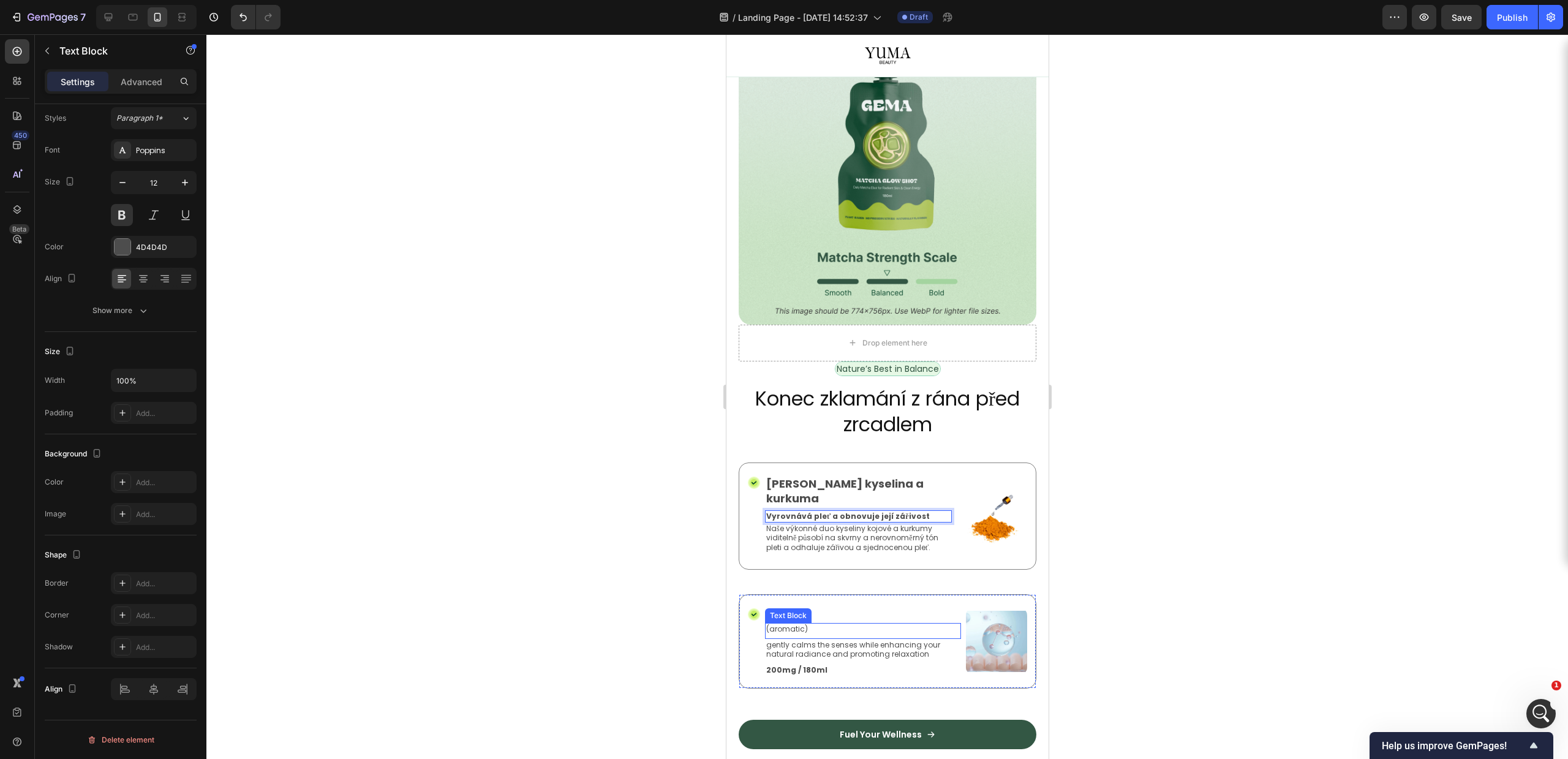
click at [801, 608] on div "Text Block" at bounding box center [787, 616] width 47 height 15
click at [813, 607] on div "Collagène" at bounding box center [862, 613] width 196 height 12
click at [902, 511] on p "Vyrovnává pleť a obnovuje její zářivost" at bounding box center [858, 516] width 184 height 10
click at [845, 494] on icon at bounding box center [846, 499] width 7 height 9
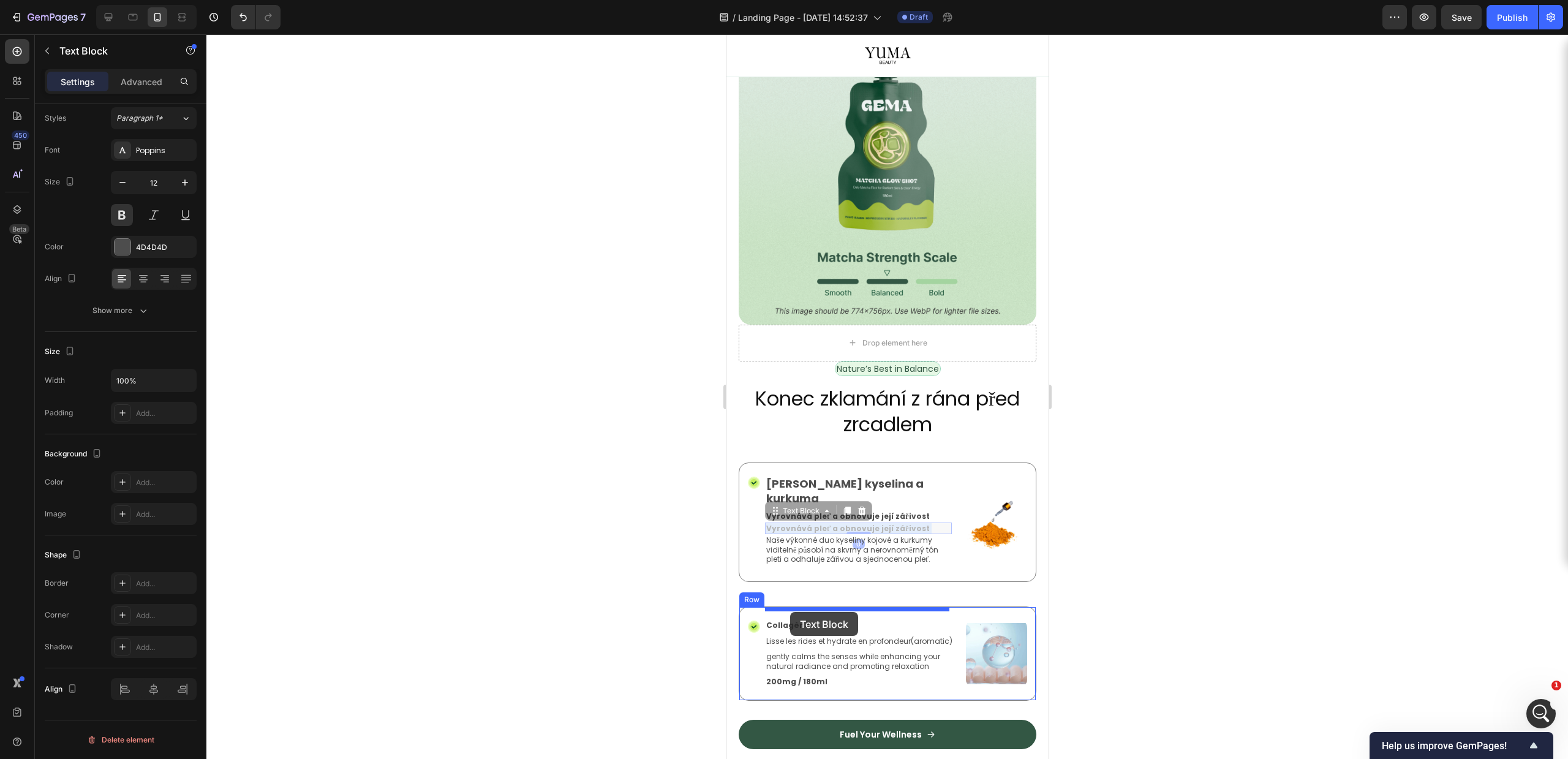
drag, startPoint x: 779, startPoint y: 500, endPoint x: 790, endPoint y: 612, distance: 112.5
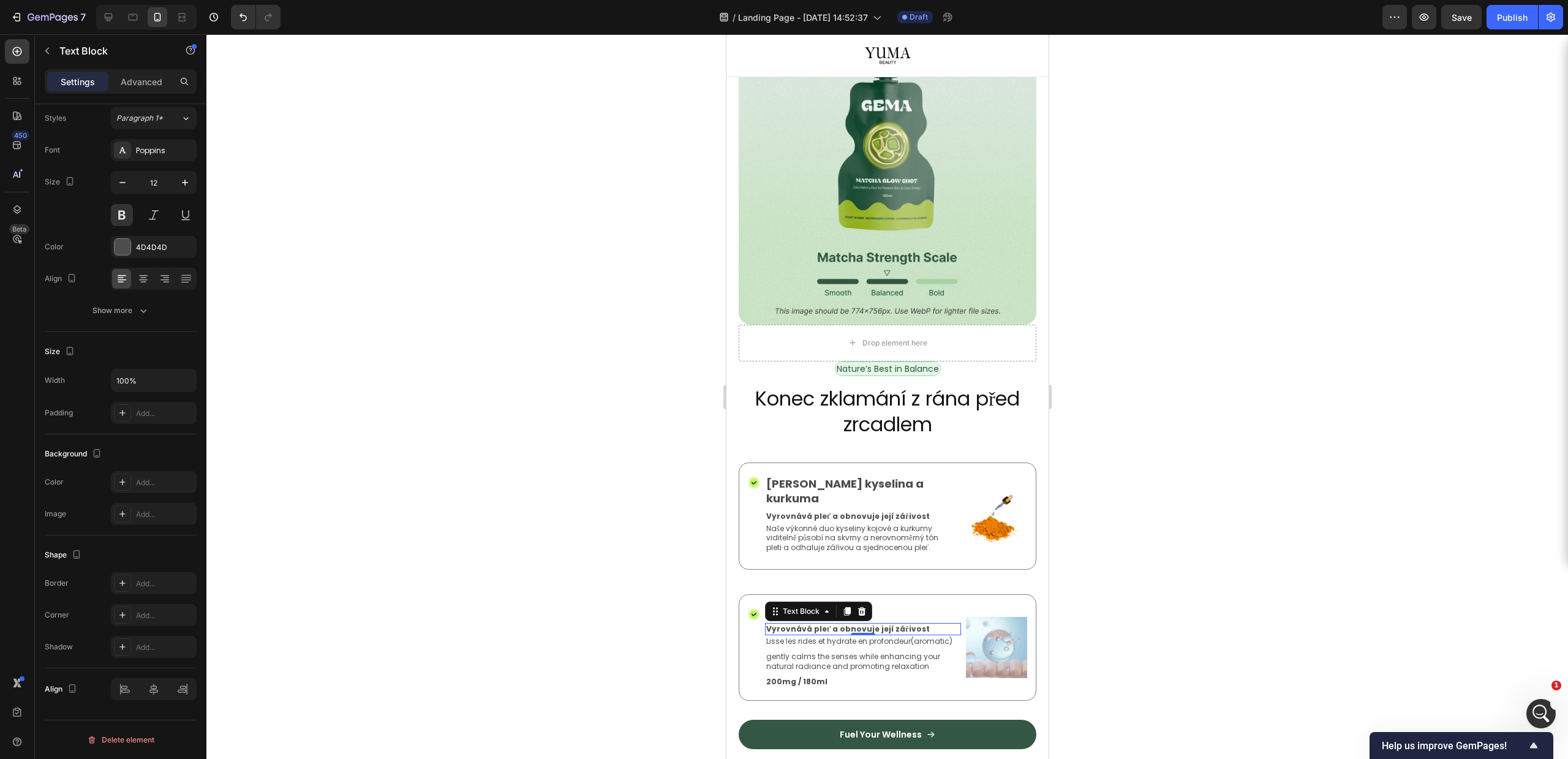
click at [895, 624] on p "Vyrovnává pleť a obnovuje její zářivost" at bounding box center [862, 628] width 193 height 10
click at [896, 624] on p "Vyrovnává pleť a obnovuje její zářivost" at bounding box center [862, 628] width 193 height 10
copy p "Lisse les rides et hydrate en profondeur"
click at [808, 477] on p "[PERSON_NAME] kyselina a kurkuma" at bounding box center [858, 491] width 184 height 29
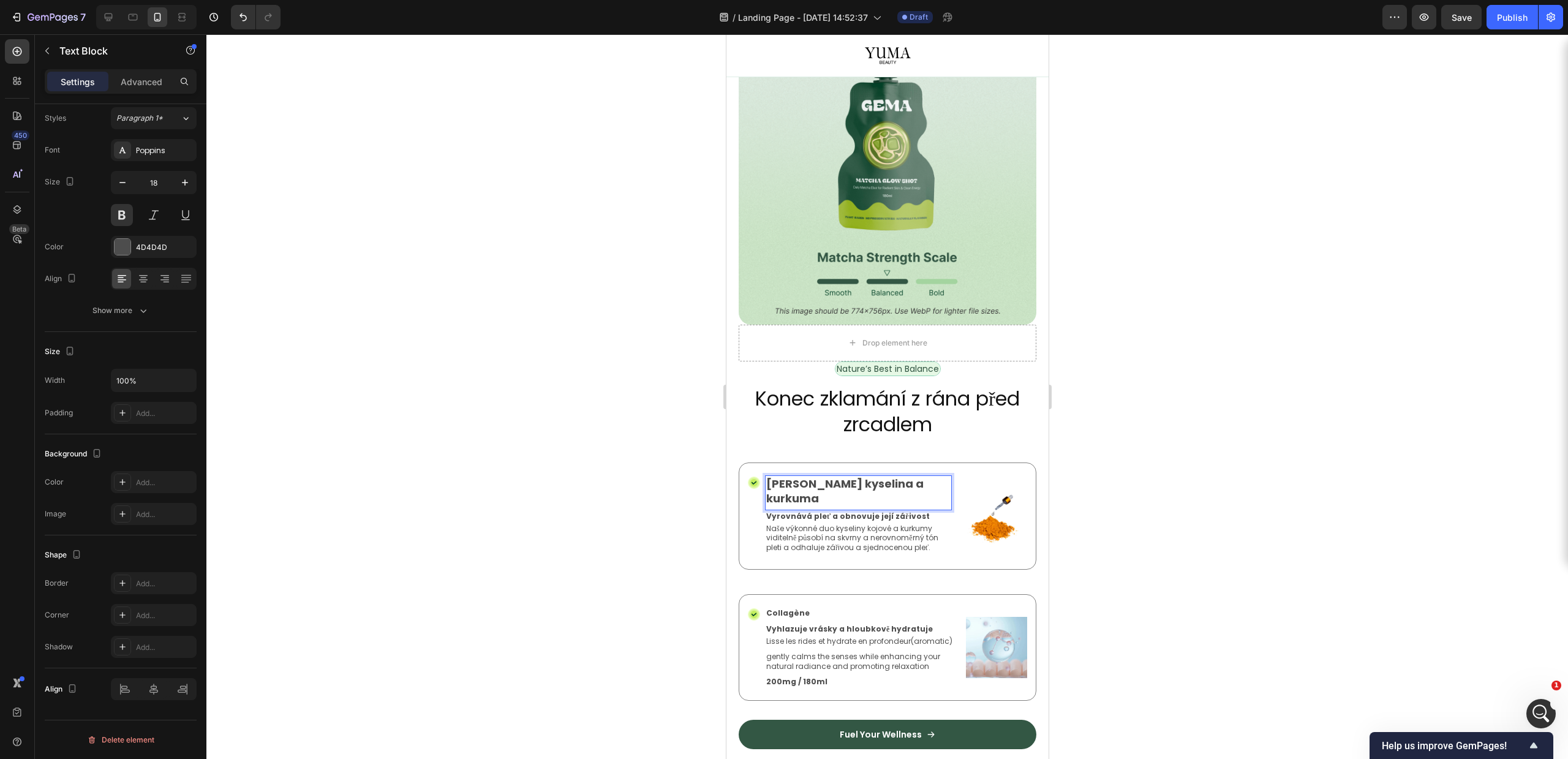
click at [827, 477] on p "[PERSON_NAME] kyselina a kurkuma" at bounding box center [858, 491] width 184 height 29
click at [779, 608] on p "Collagène" at bounding box center [862, 613] width 193 height 10
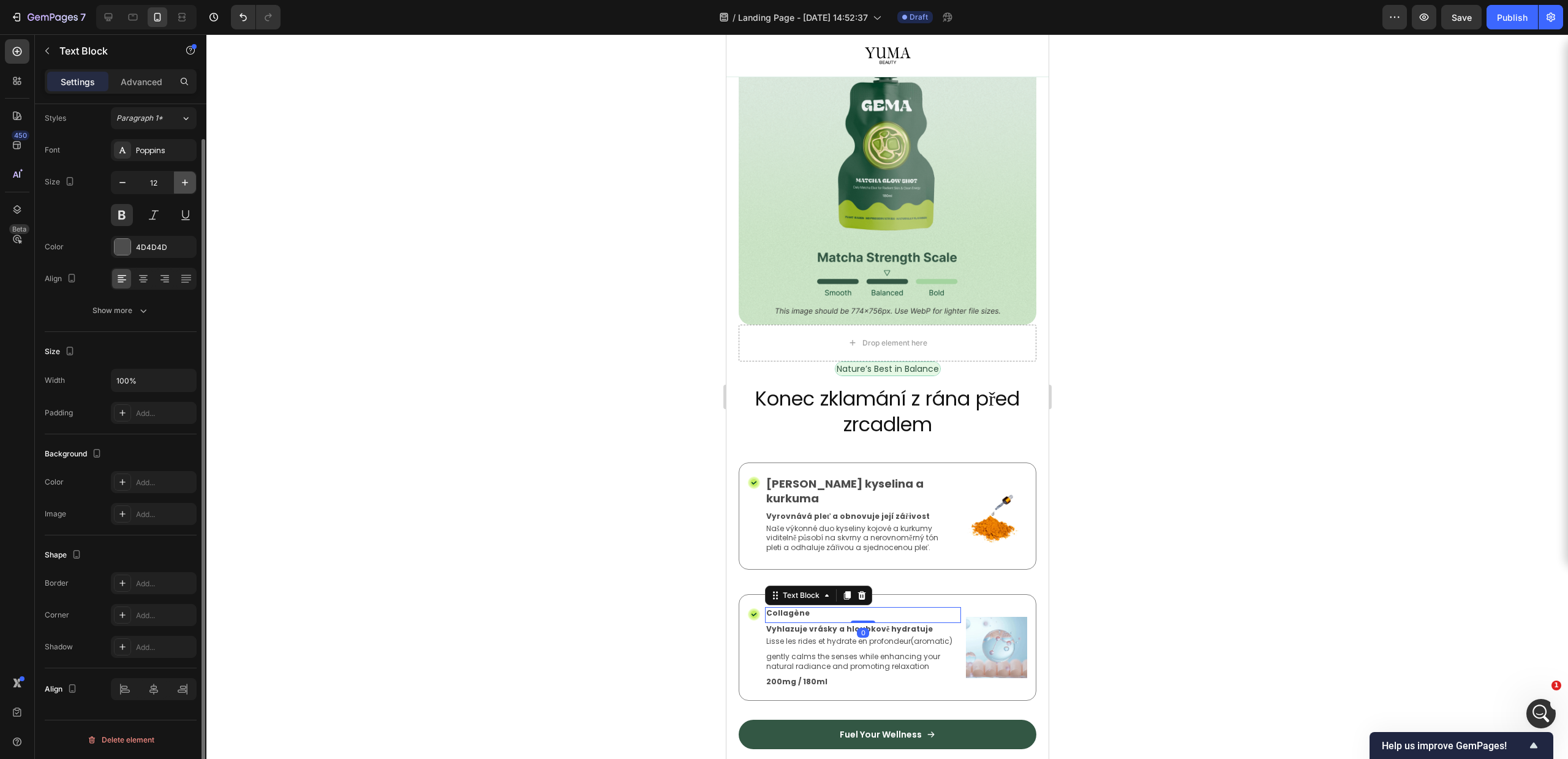
click at [187, 186] on icon "button" at bounding box center [185, 182] width 12 height 12
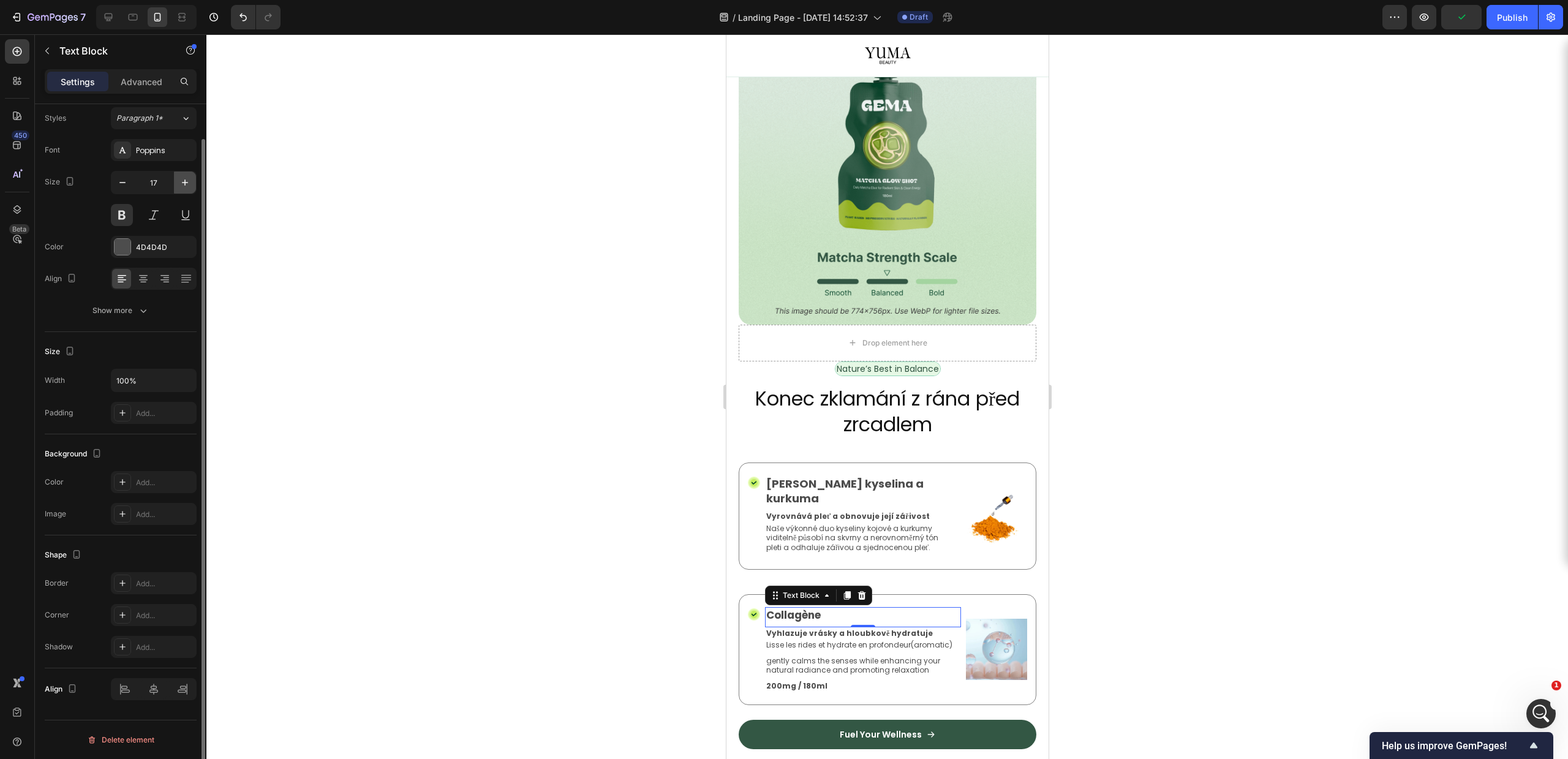
click at [193, 181] on button "button" at bounding box center [185, 183] width 22 height 22
type input "18"
click at [482, 428] on div at bounding box center [887, 396] width 1361 height 725
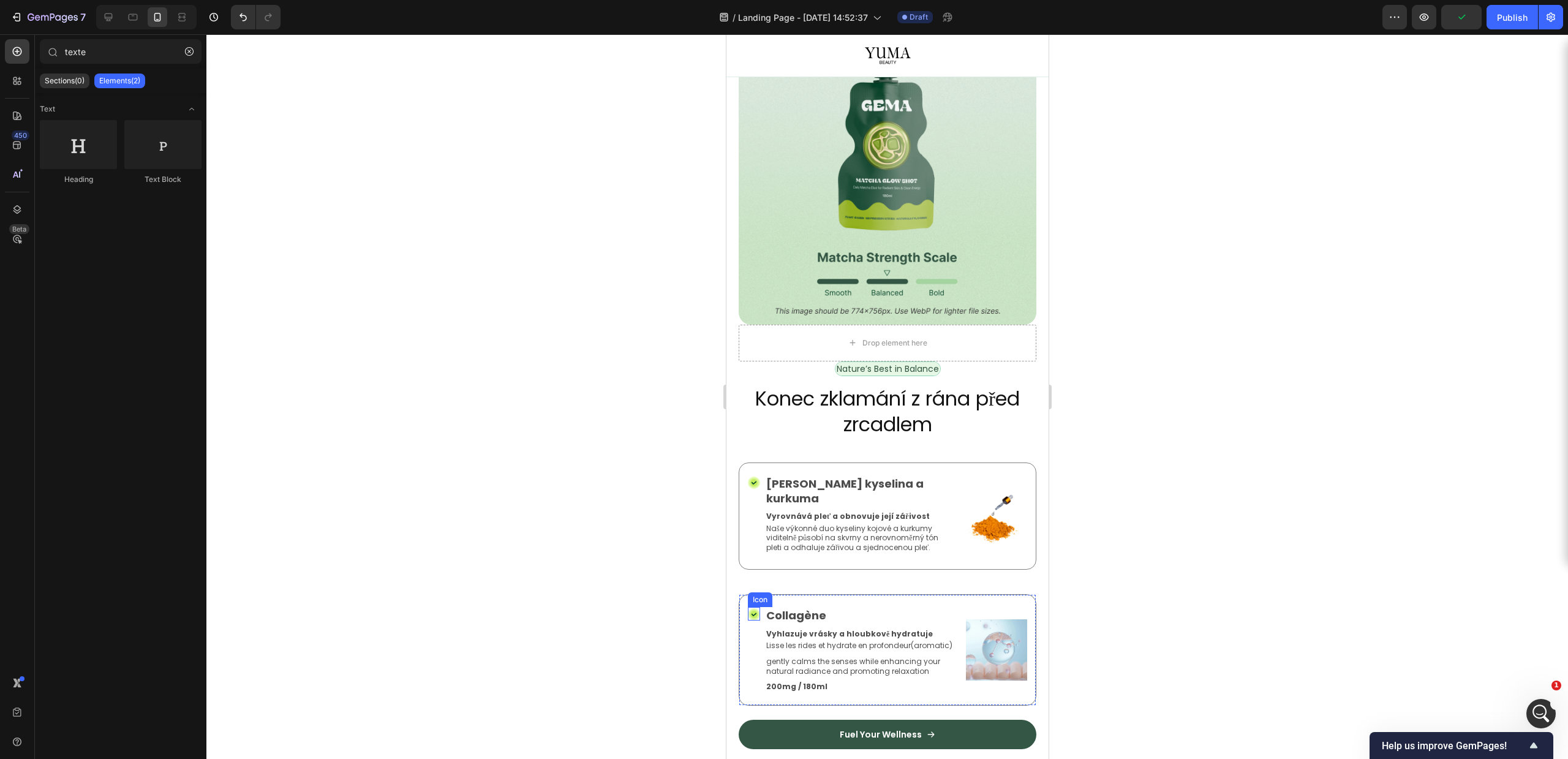
click at [764, 607] on div "Collagène" at bounding box center [862, 615] width 196 height 16
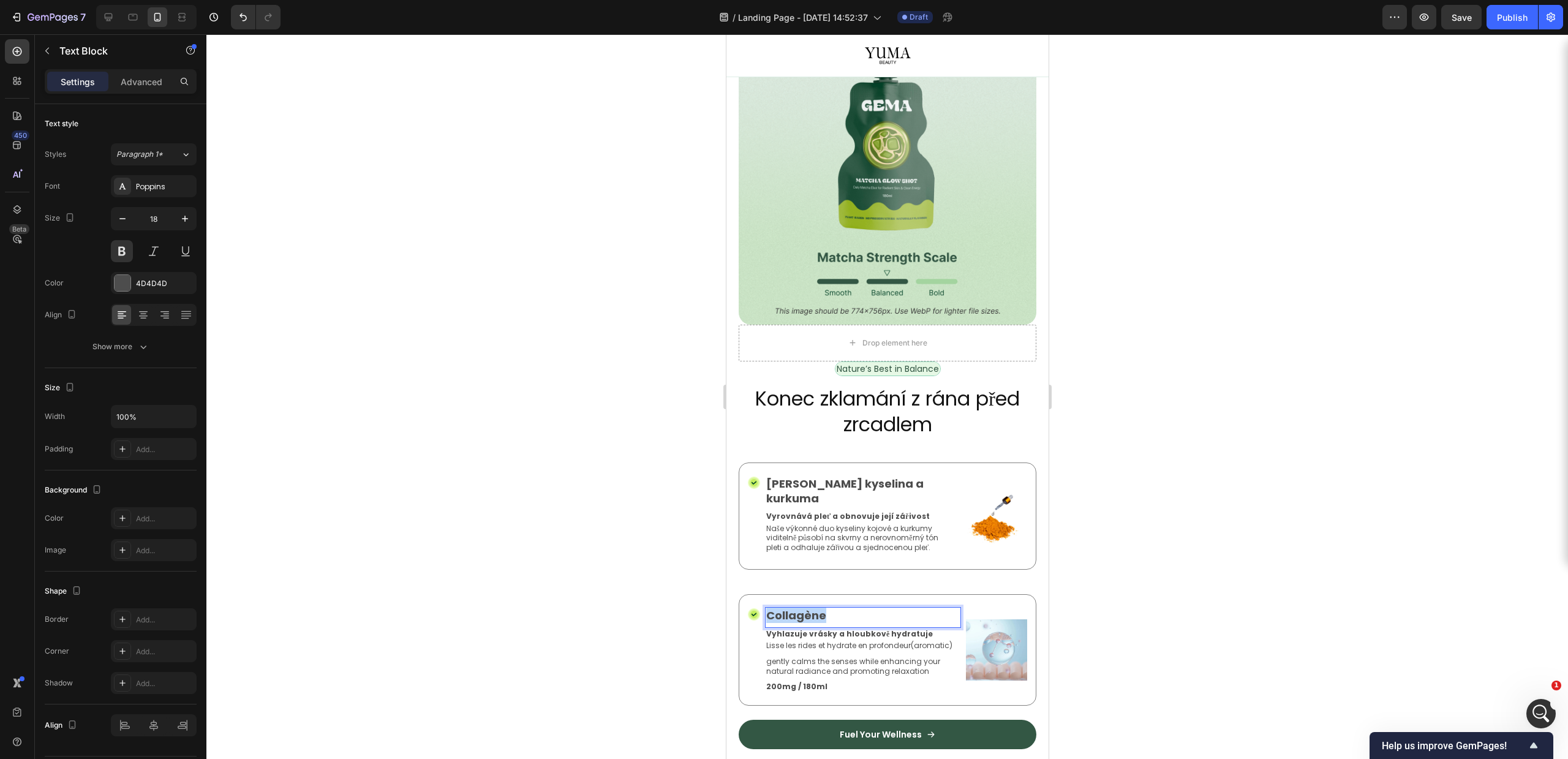
copy p "Collagène"
click at [1323, 566] on div at bounding box center [887, 396] width 1361 height 725
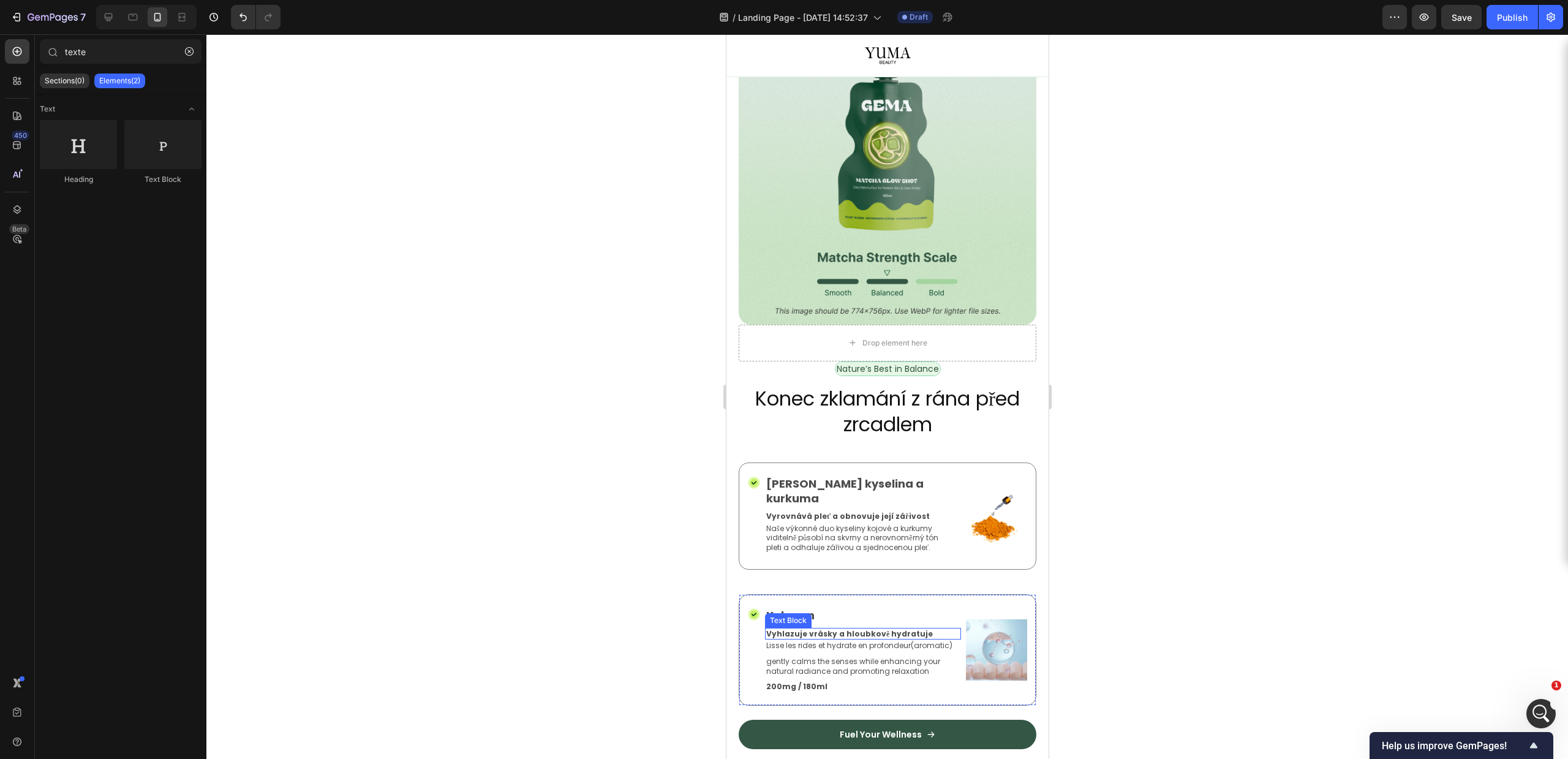
click at [833, 629] on p "Vyhlazuje vrásky a hloubkově hydratuje" at bounding box center [862, 633] width 193 height 10
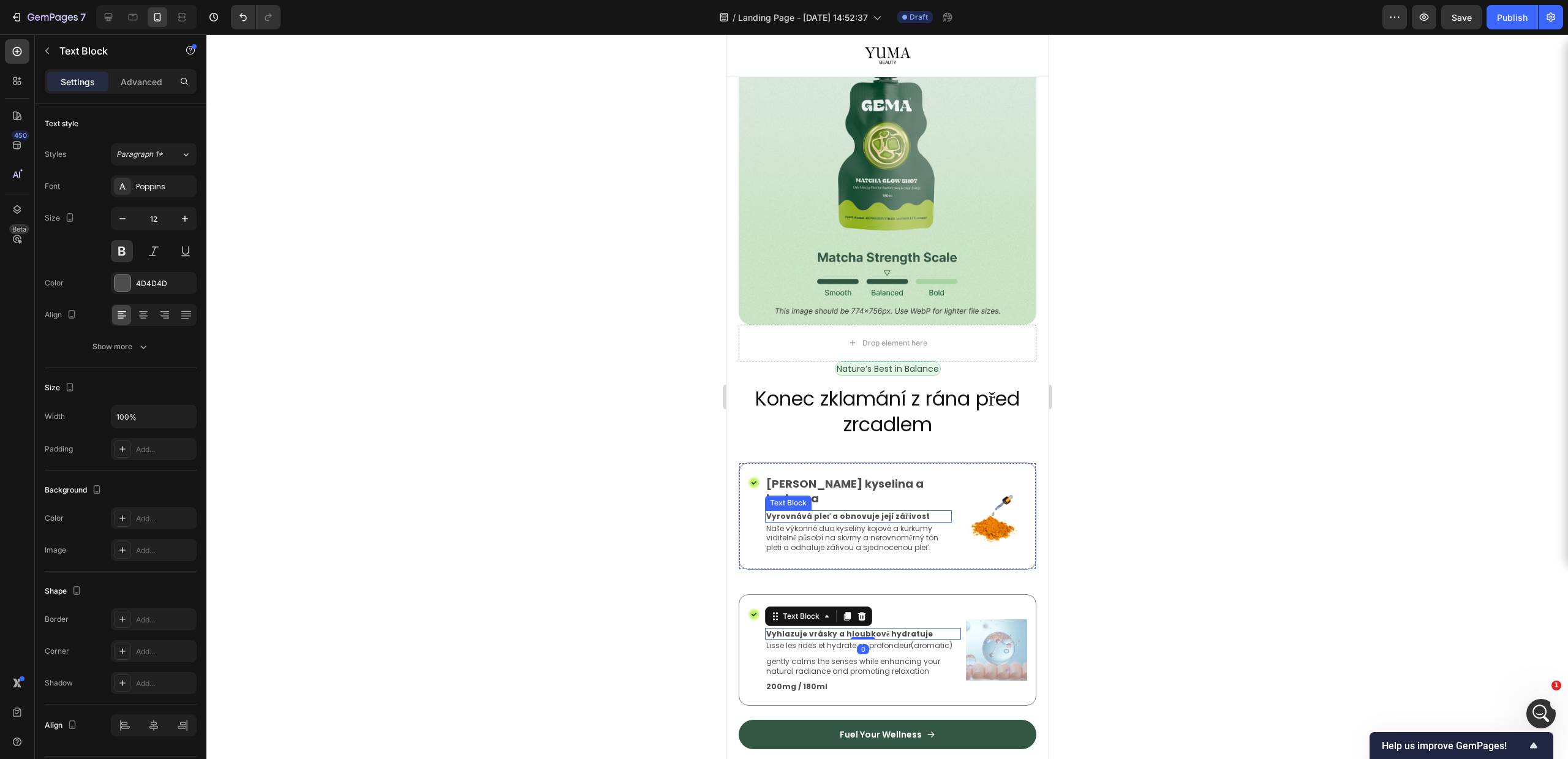
click at [849, 511] on p "Vyrovnává pleť a obnovuje její zářivost" at bounding box center [858, 516] width 184 height 10
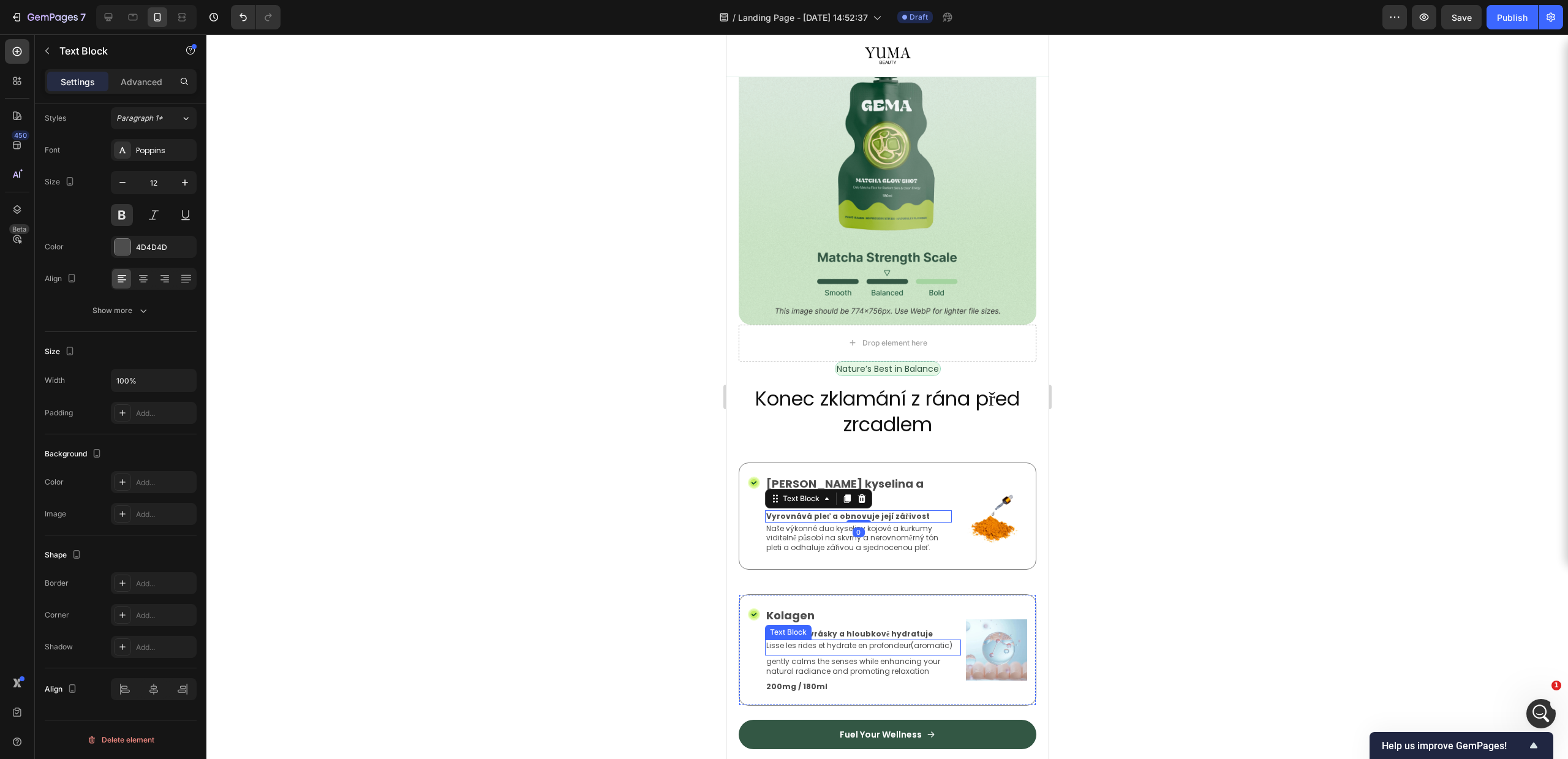
click at [845, 641] on p "Lisse les rides et hydrate en profondeur(aromatic)" at bounding box center [862, 645] width 193 height 10
click at [856, 621] on div at bounding box center [861, 628] width 15 height 15
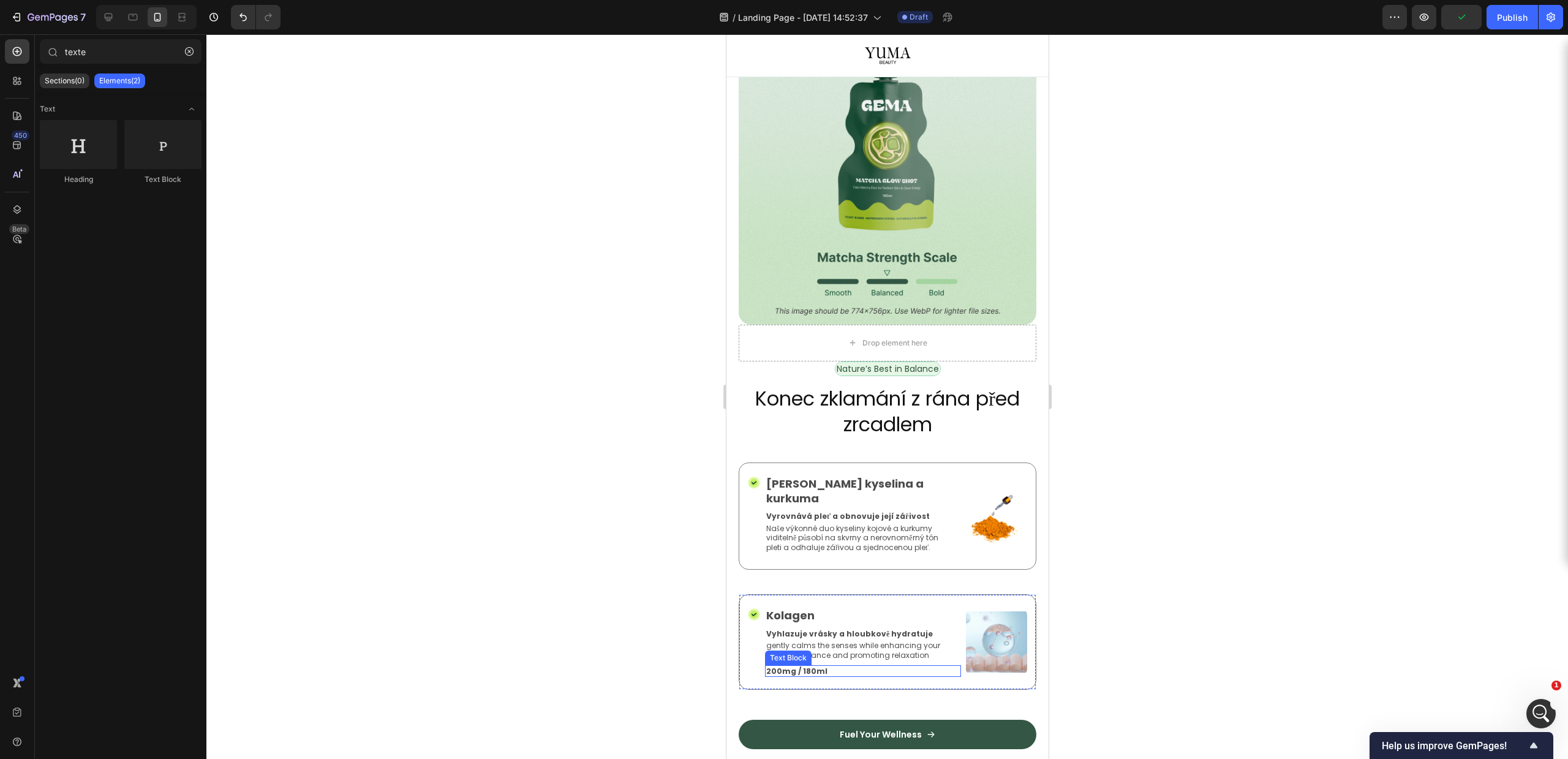
click at [792, 666] on p "200mg / 180ml" at bounding box center [862, 671] width 193 height 10
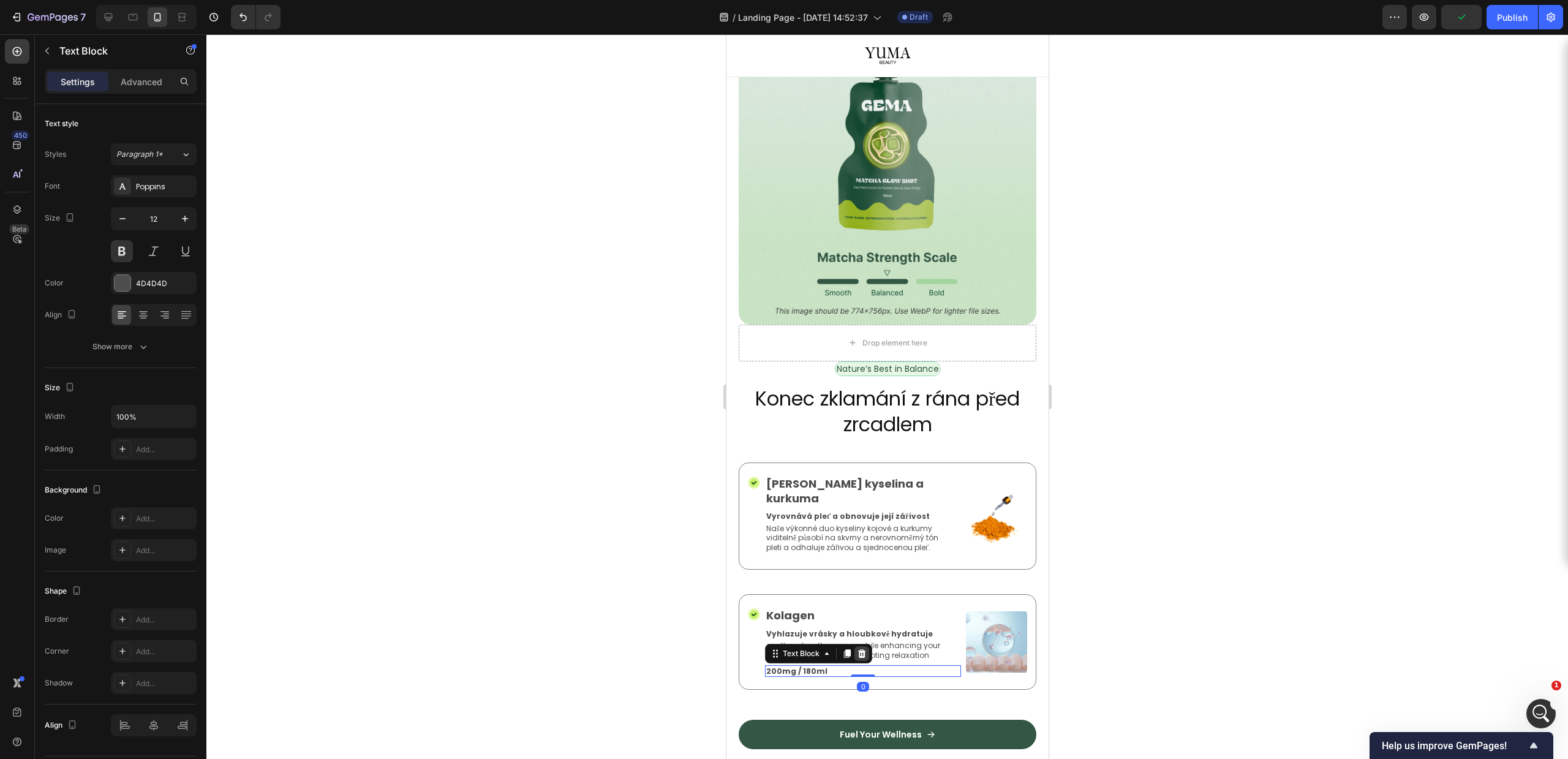
click at [861, 648] on icon at bounding box center [861, 653] width 10 height 10
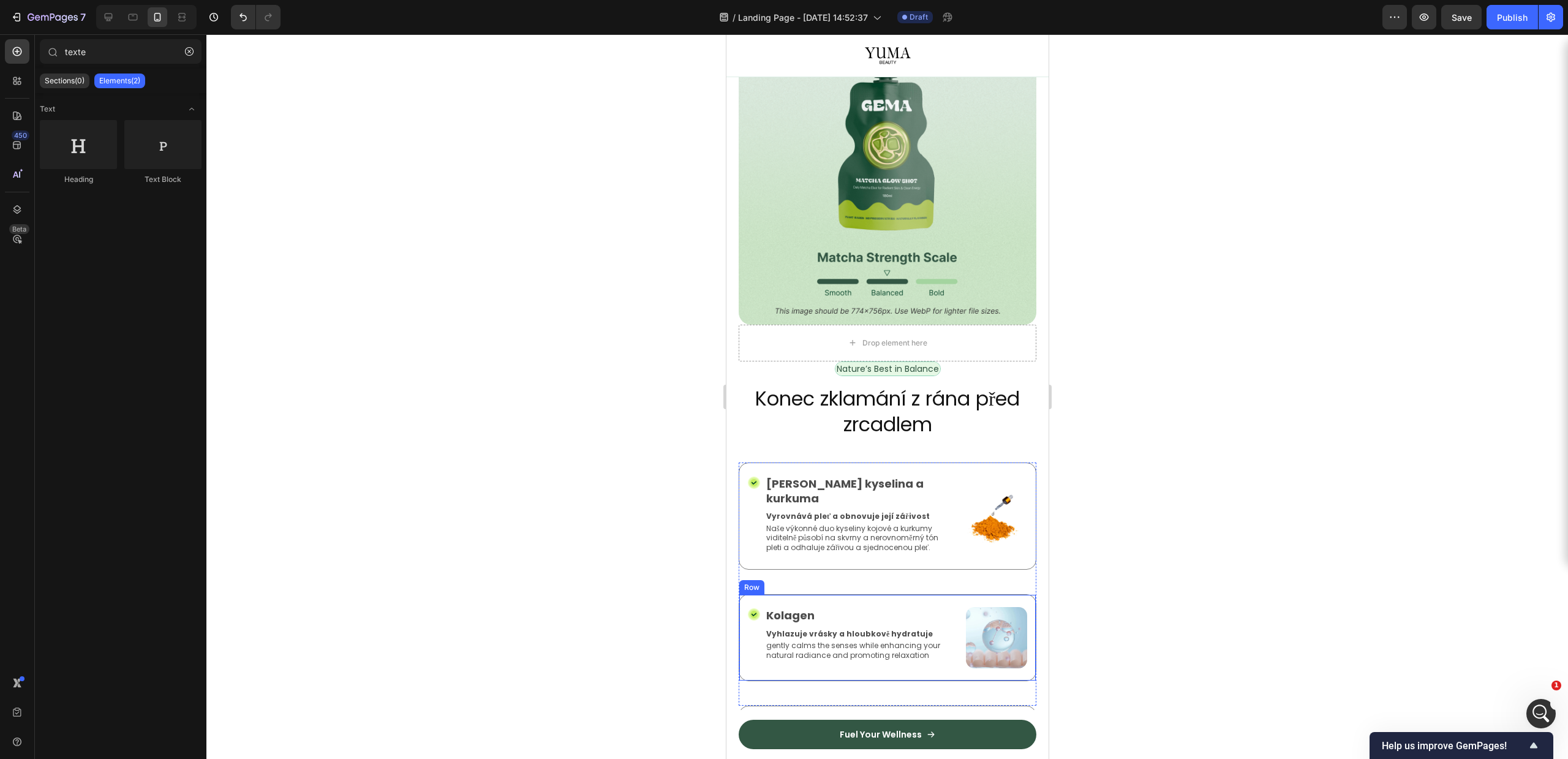
click at [899, 641] on p "gently calms the senses while enhancing your natural radiance and promoting rel…" at bounding box center [862, 650] width 193 height 19
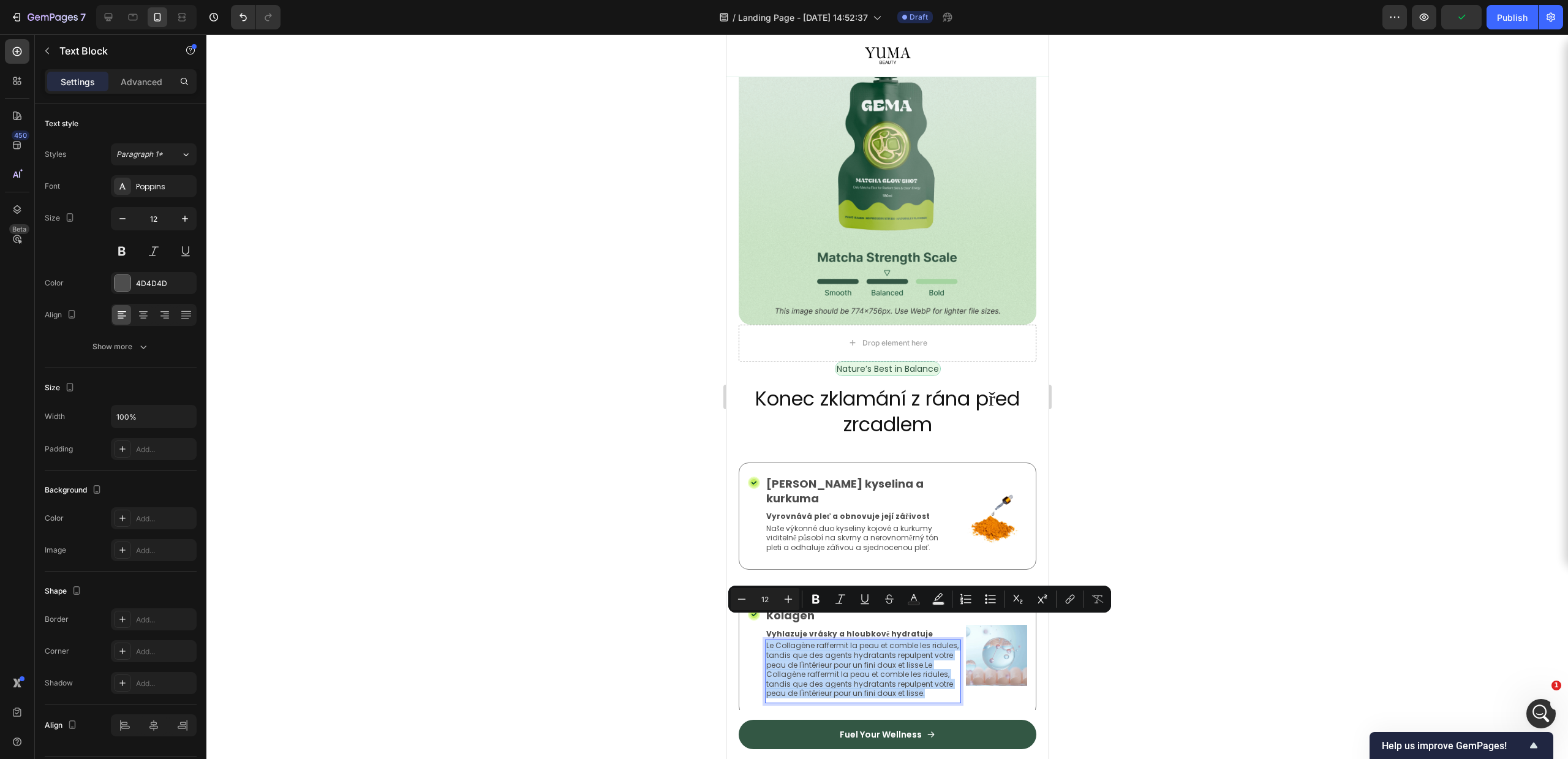
copy p "Le Collagène raffermit la peau et comble les ridules, tandis que des agents hyd…"
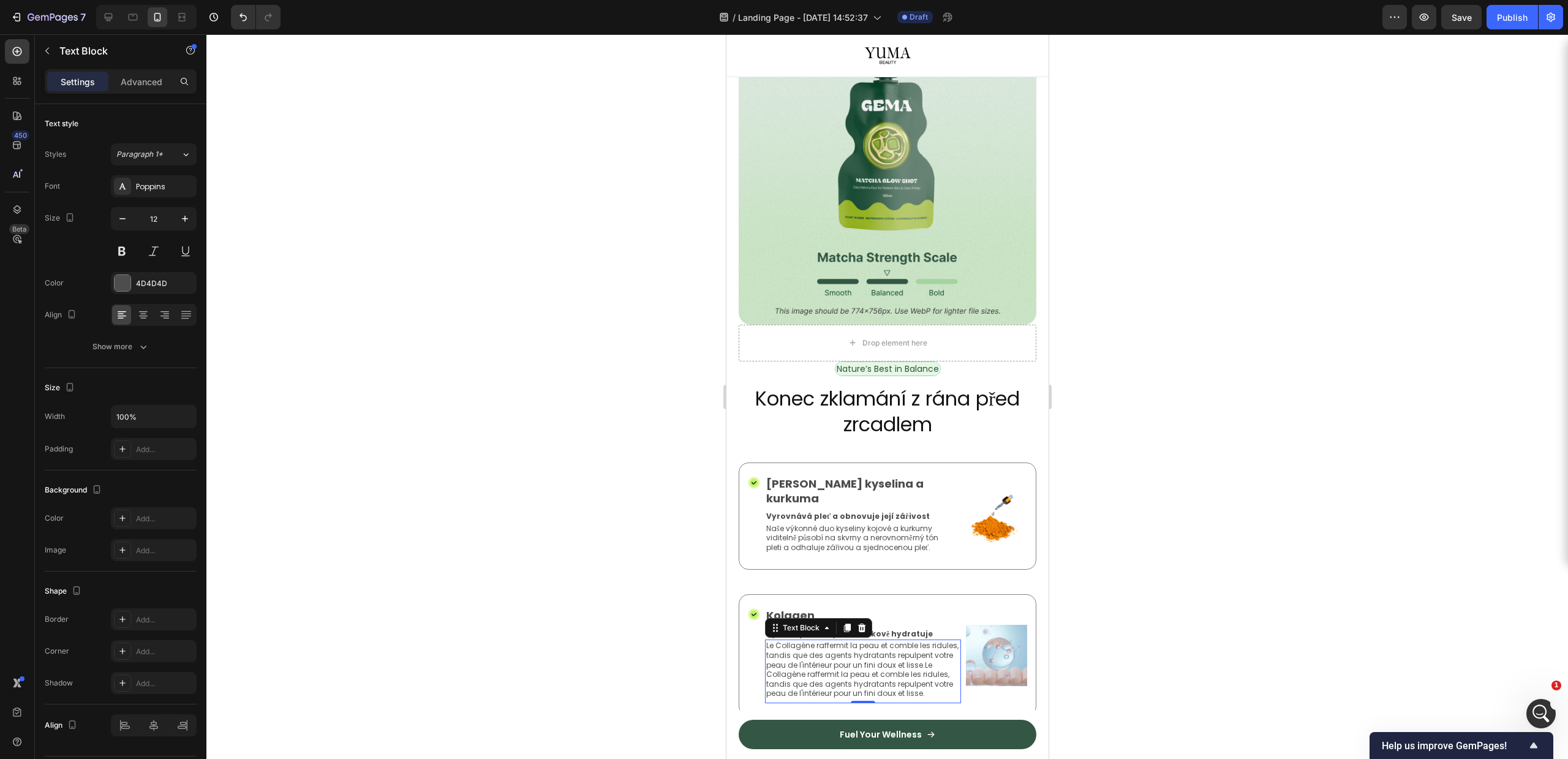
click at [895, 654] on p "Le Collagène raffermit la peau et comble les ridules, tandis que des agents hyd…" at bounding box center [862, 669] width 193 height 57
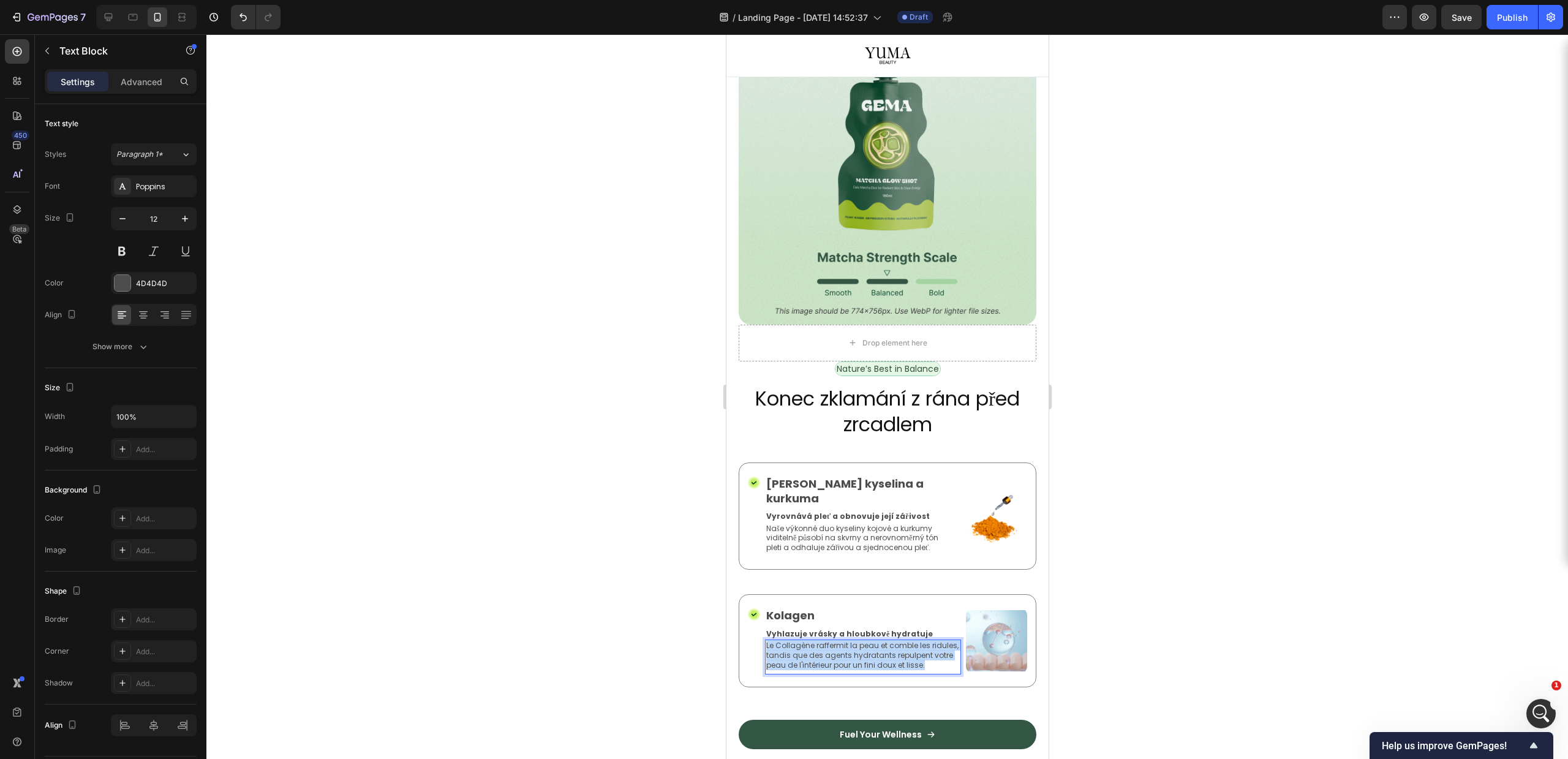
copy p "Le Collagène raffermit la peau et comble les ridules, tandis que des agents hyd…"
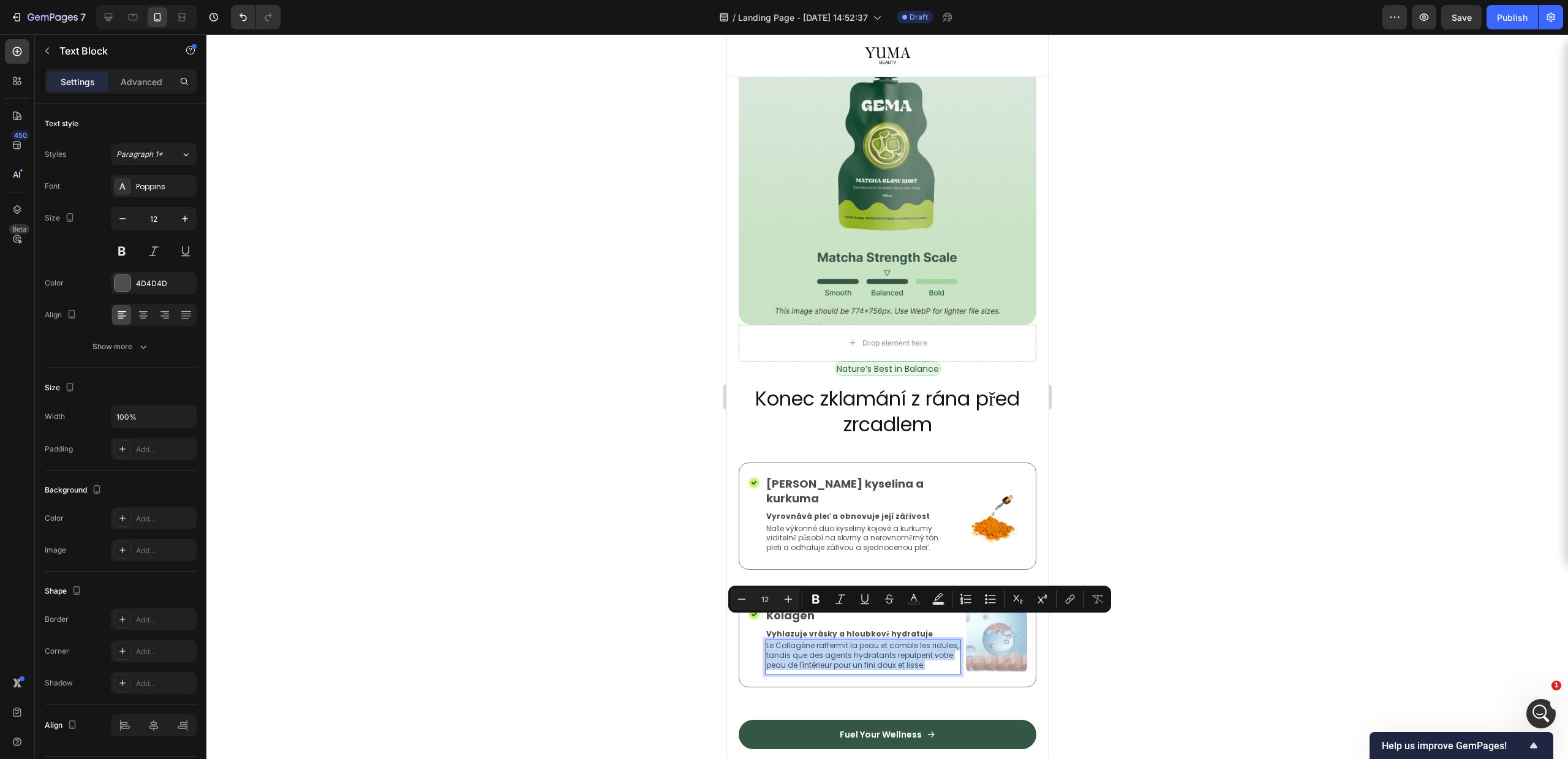
click at [857, 641] on p "Le Collagène raffermit la peau et comble les ridules, tandis que des agents hyd…" at bounding box center [862, 655] width 193 height 29
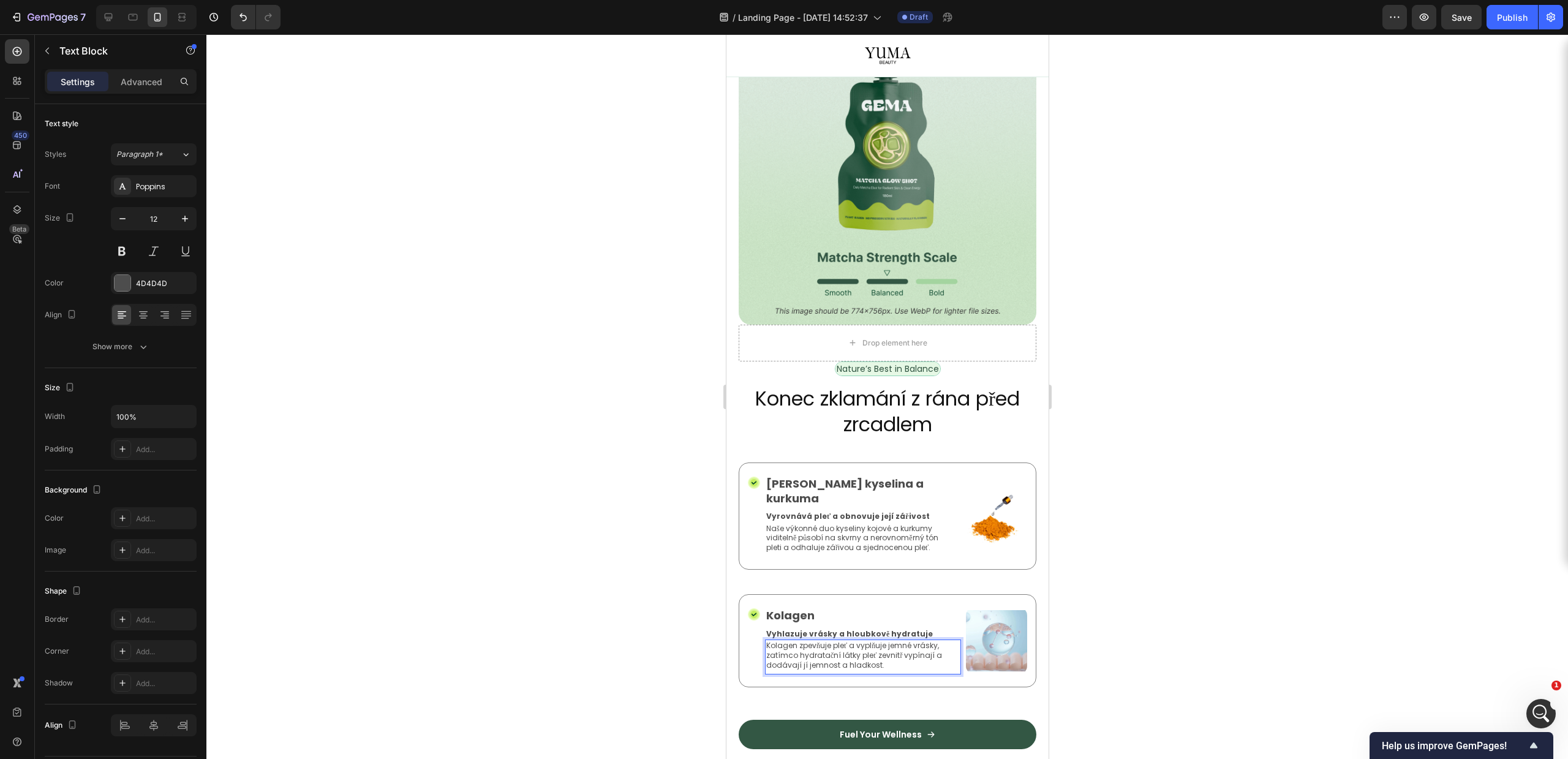
click at [1180, 629] on div at bounding box center [887, 396] width 1361 height 725
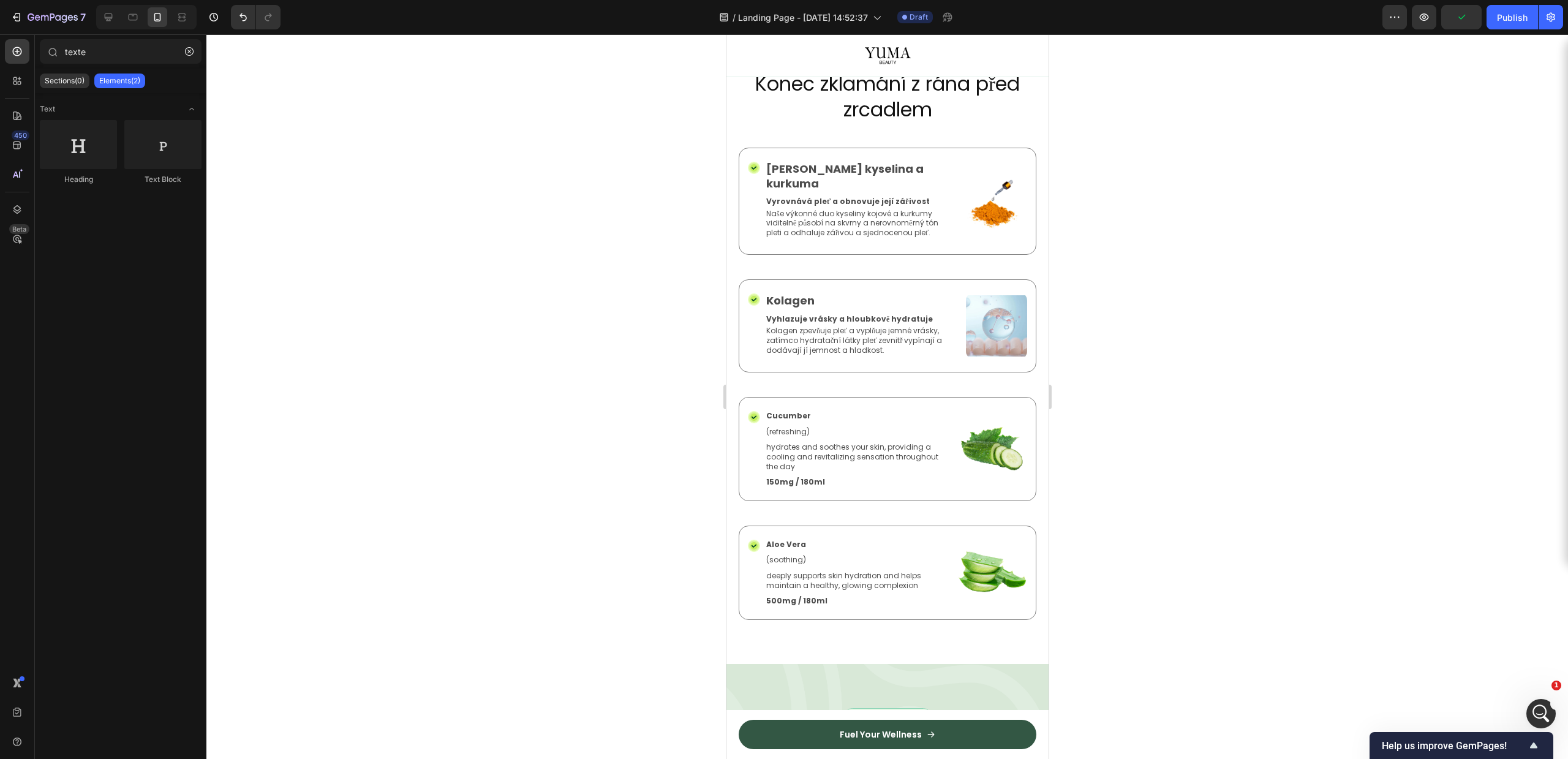
scroll to position [1295, 0]
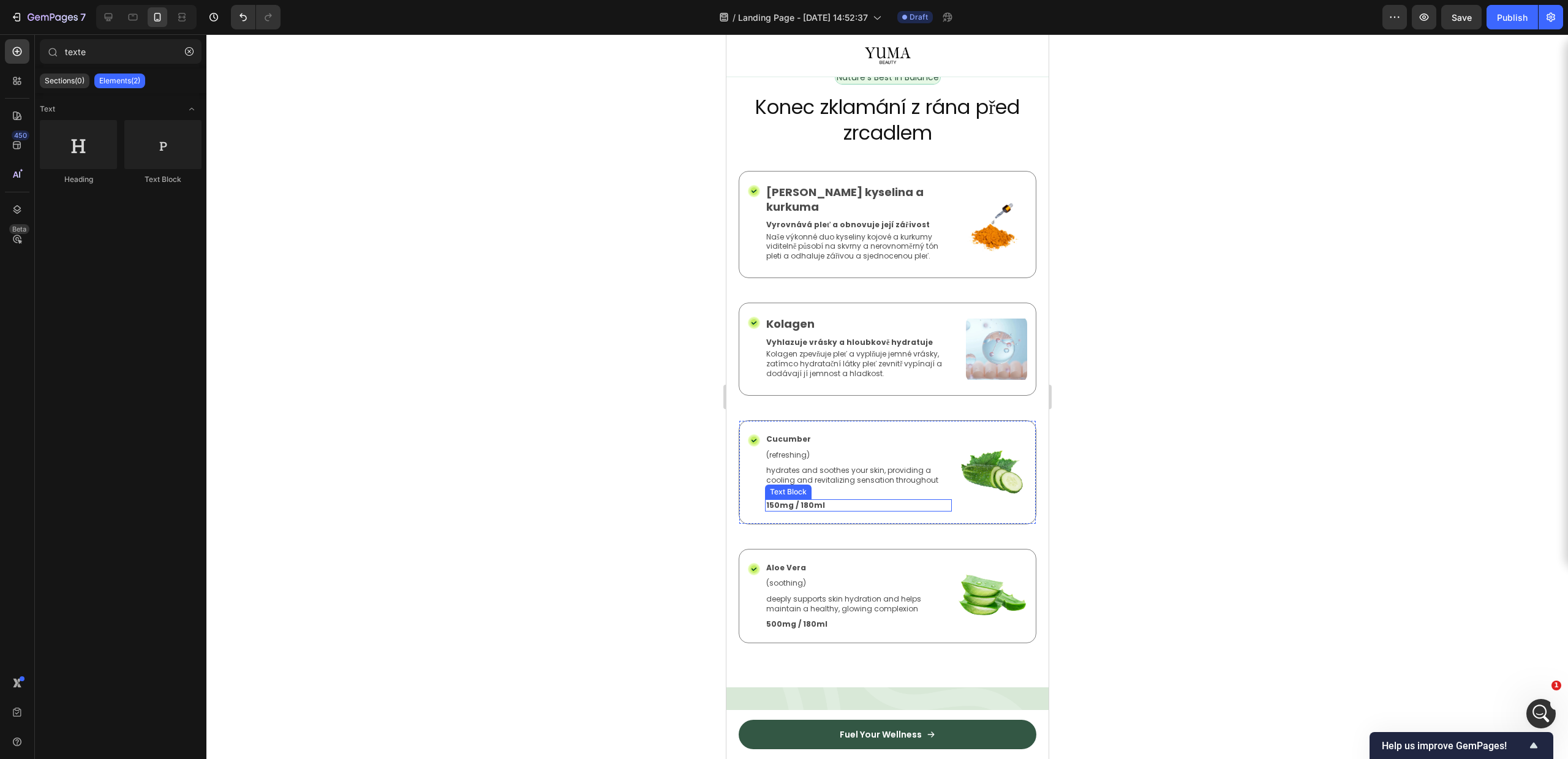
click at [874, 494] on div "Icon Cucumber Text Block (refreshing) Text Block hydrates and soothes your skin…" at bounding box center [887, 472] width 297 height 104
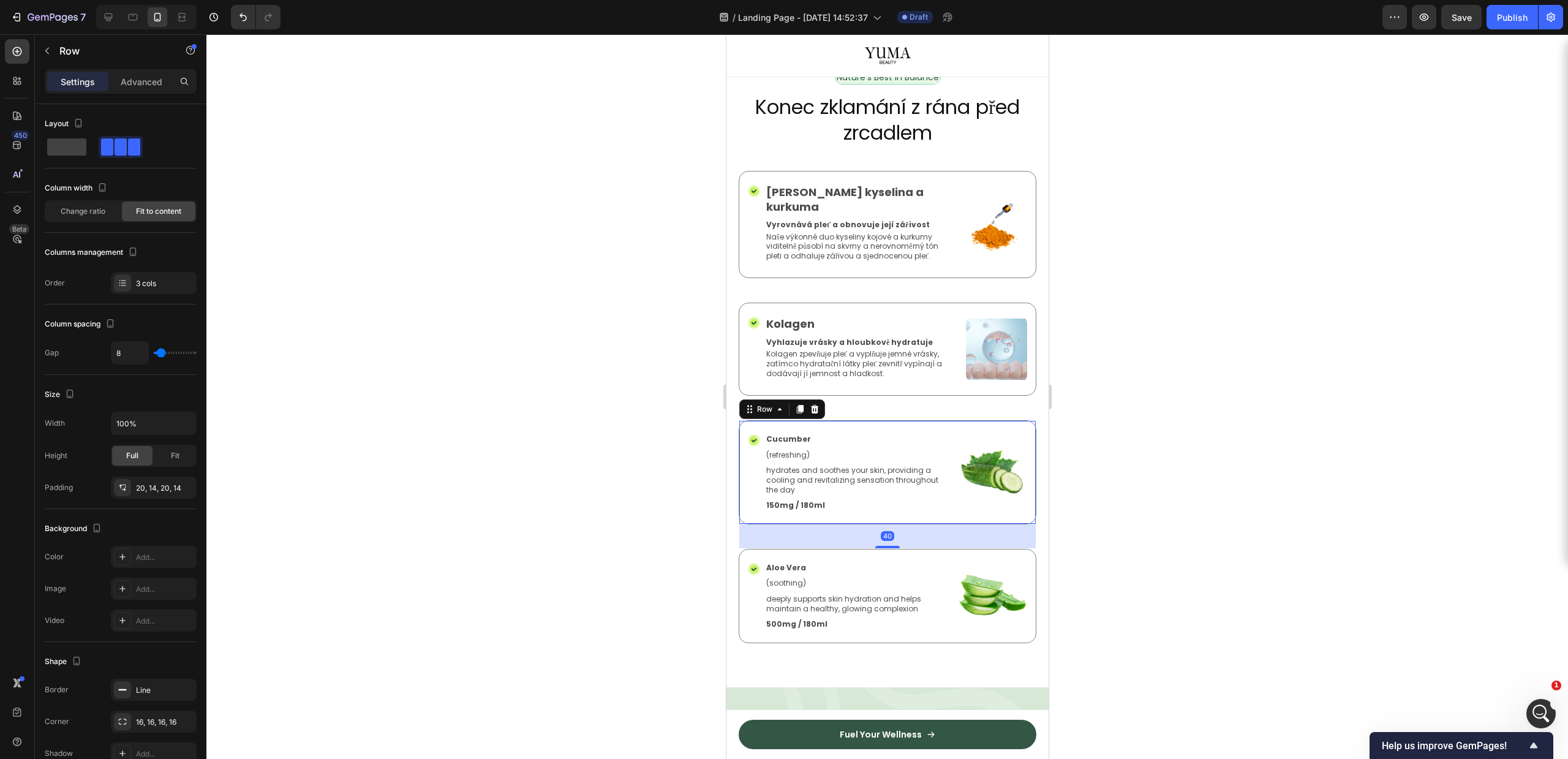
click at [822, 399] on div "Row" at bounding box center [781, 409] width 86 height 19
click at [818, 404] on icon at bounding box center [813, 409] width 10 height 10
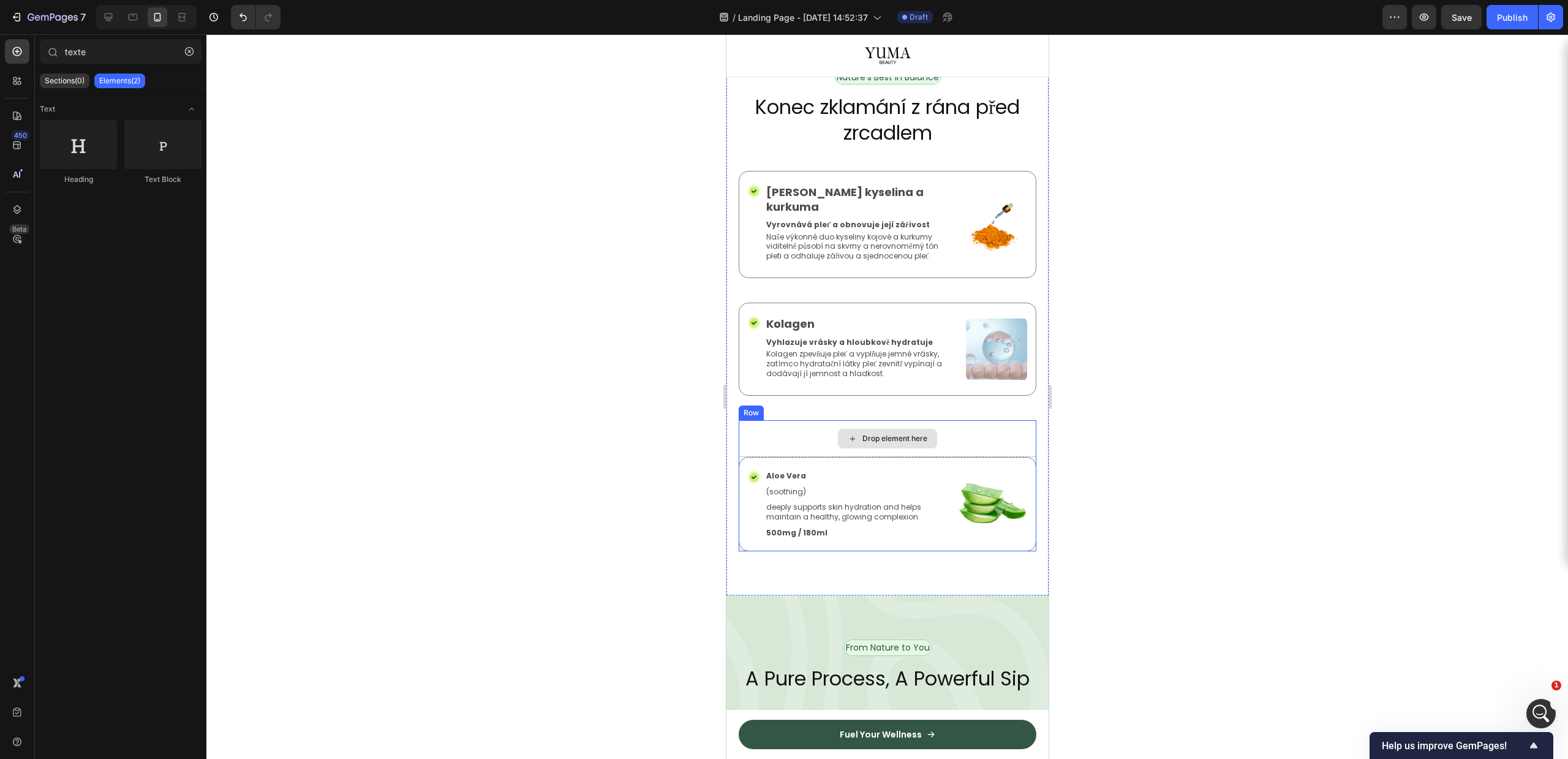
click at [857, 503] on p "deeply supports skin hydration and helps maintain a healthy, glowing complexion" at bounding box center [858, 512] width 184 height 19
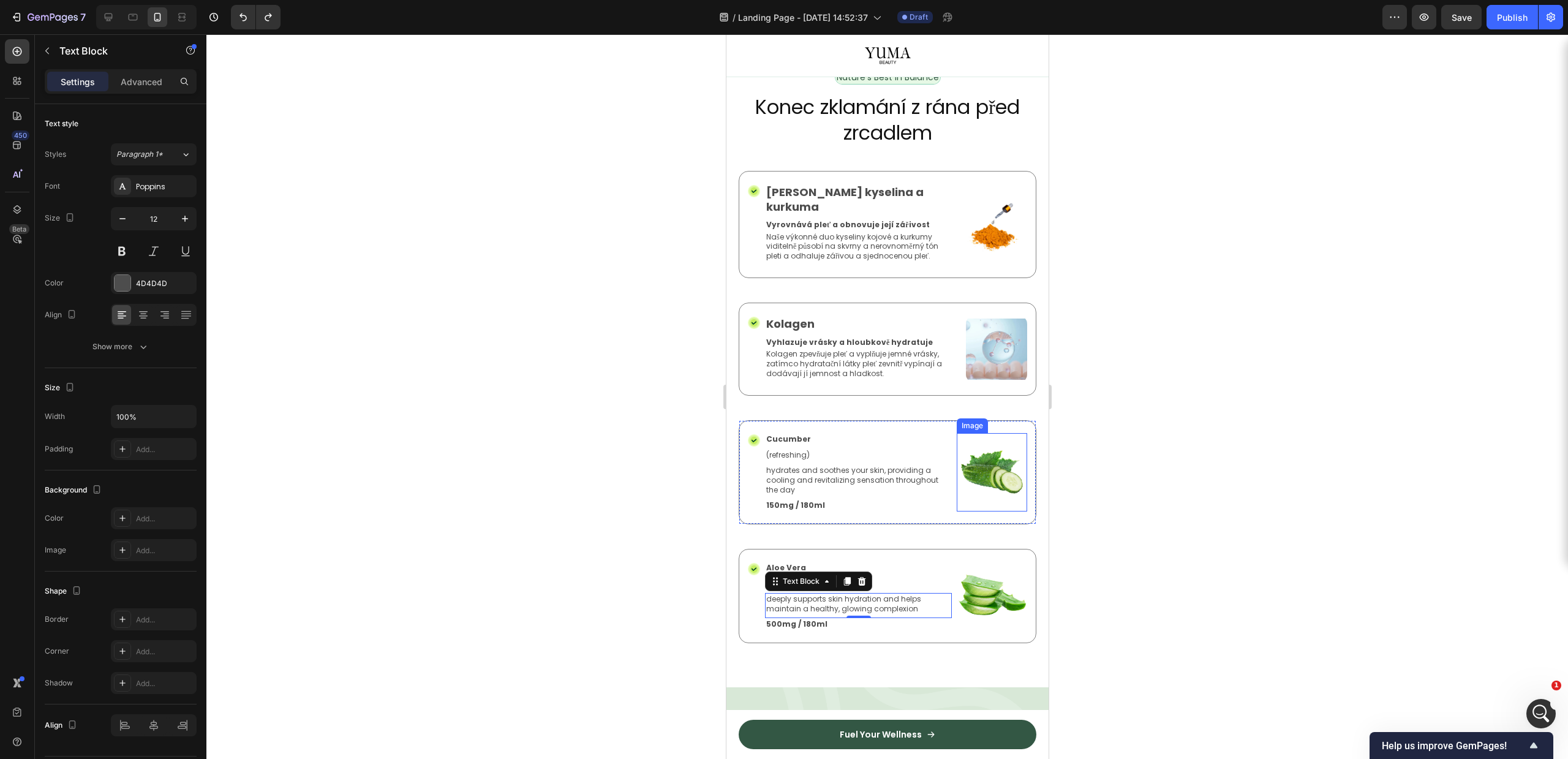
click at [1006, 434] on img at bounding box center [991, 471] width 71 height 78
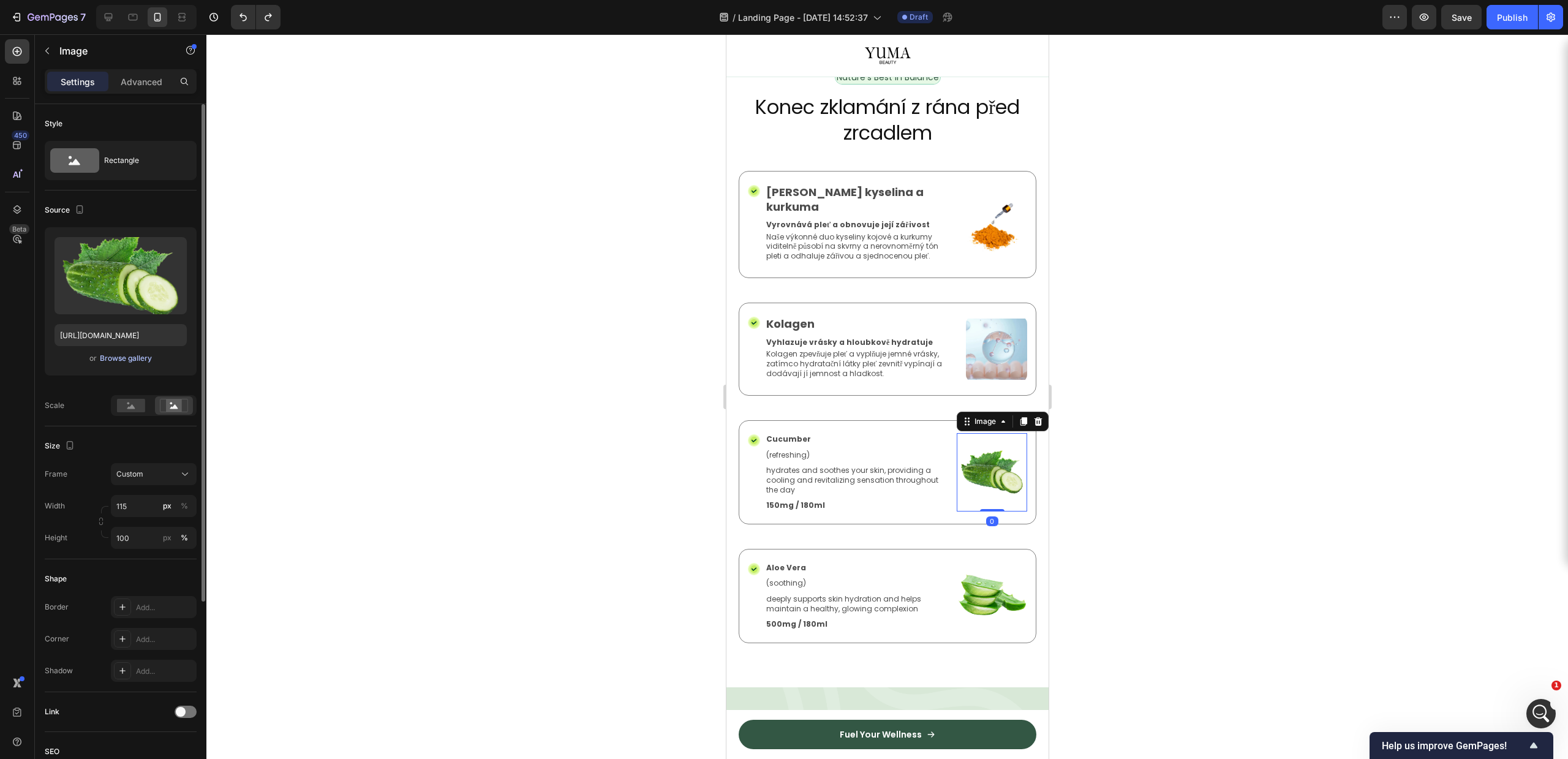
click at [117, 353] on div "Browse gallery" at bounding box center [126, 358] width 52 height 11
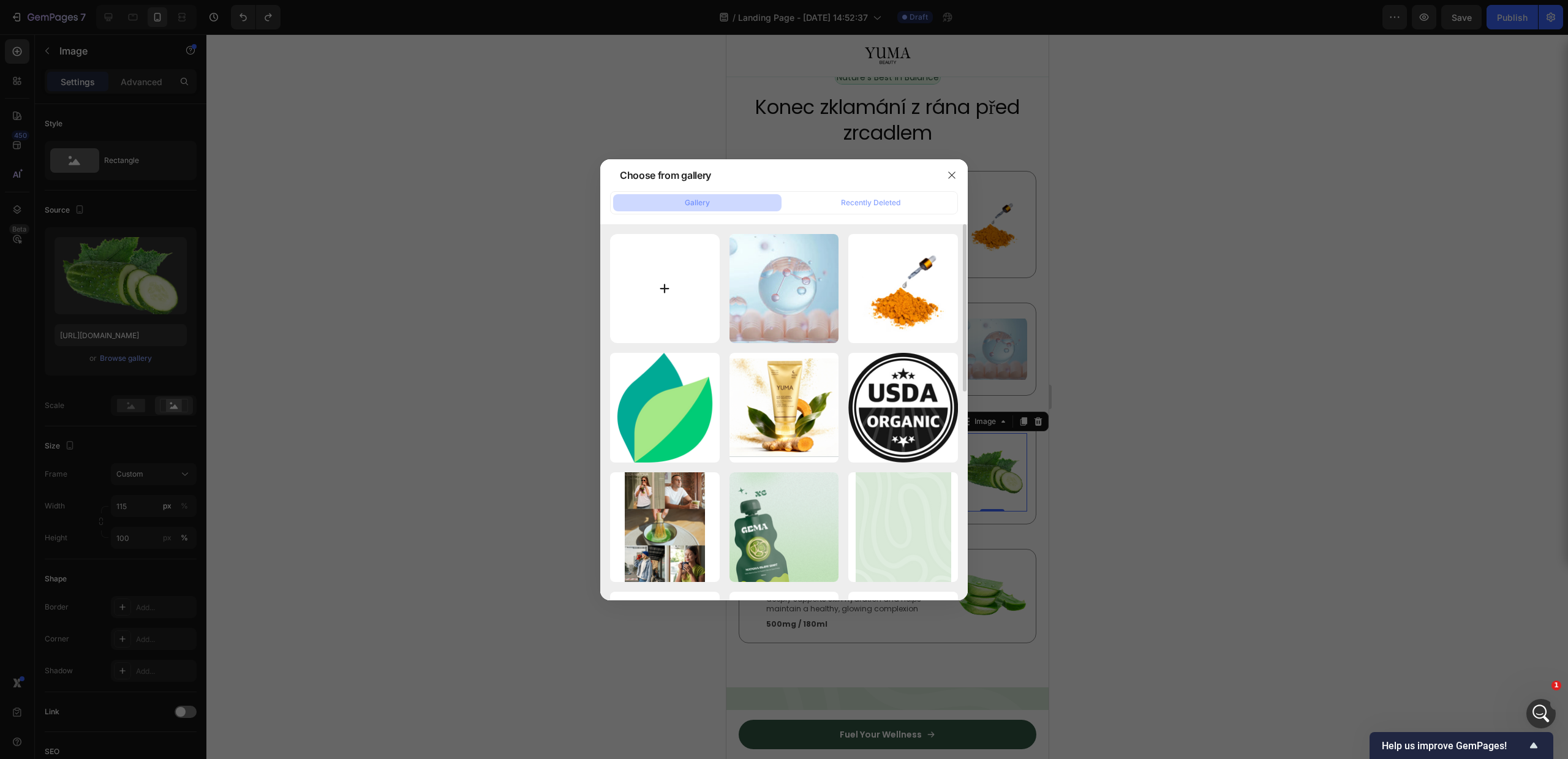
type input "C:\fakepath\ingredient_3.webp"
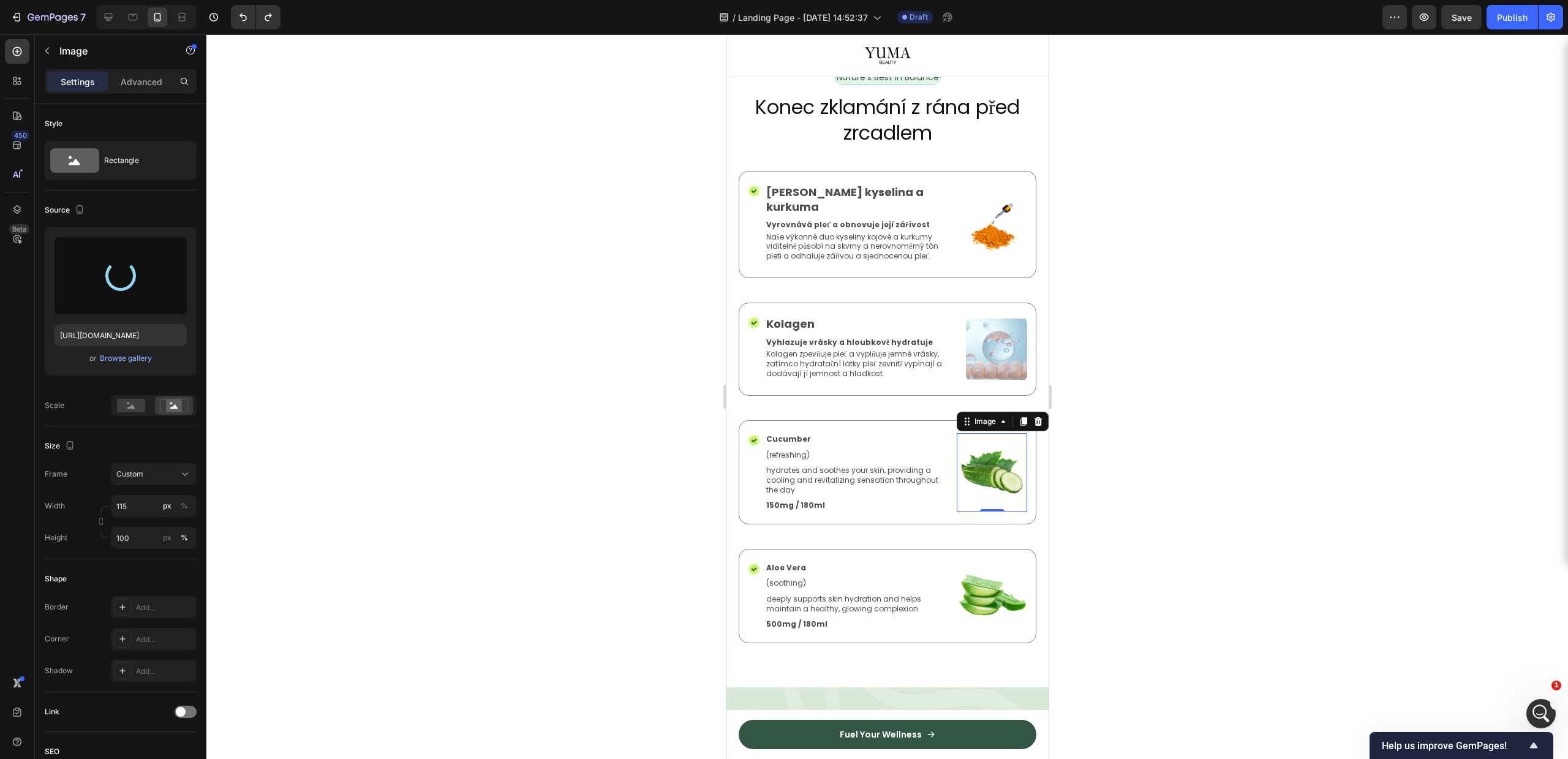
type input "https://cdn.shopify.com/s/files/1/0756/9240/9060/files/gempages_581512871968506…"
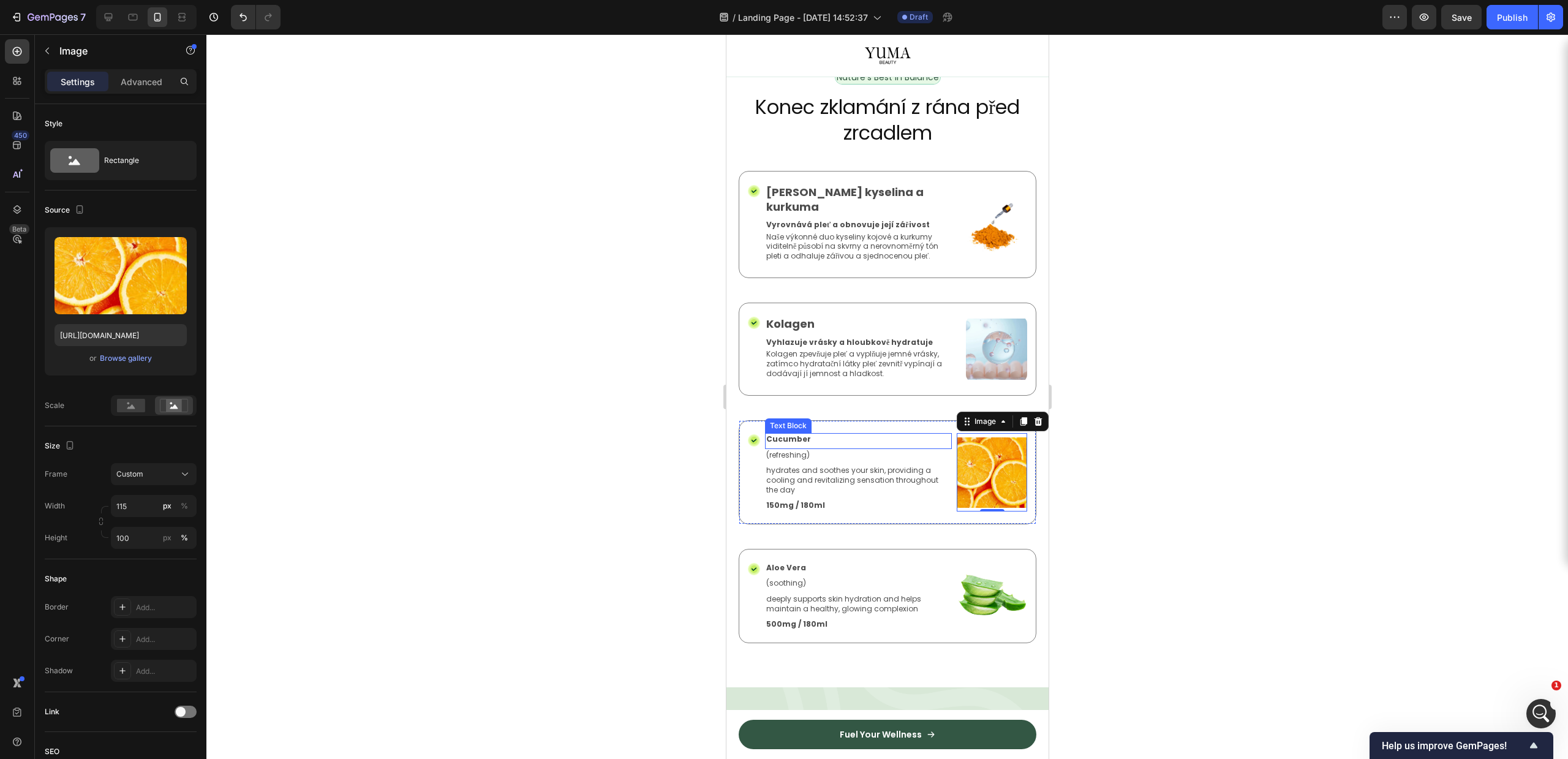
click at [778, 434] on p "Cucumber" at bounding box center [858, 439] width 184 height 10
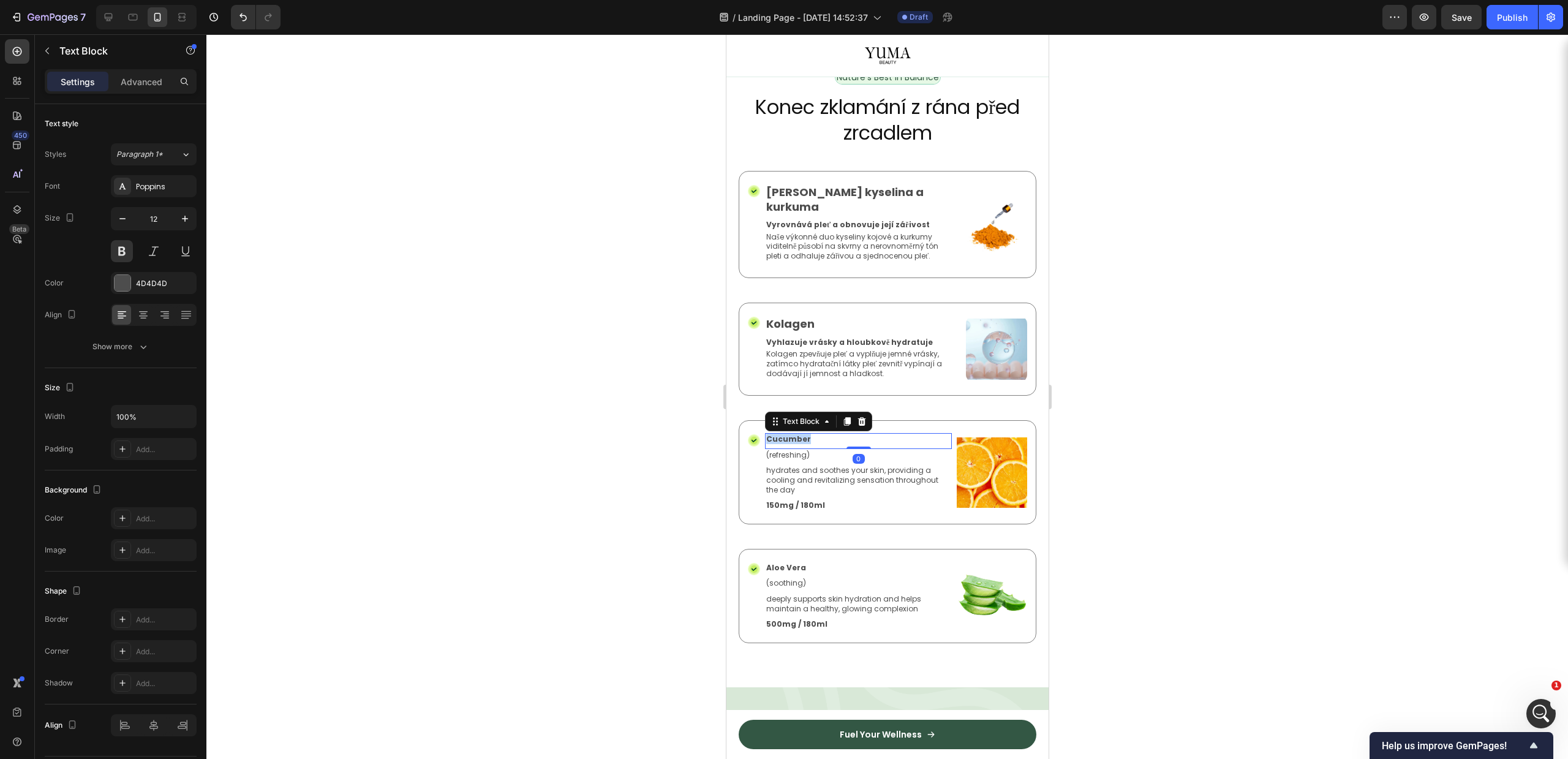
click at [778, 434] on p "Cucumber" at bounding box center [858, 439] width 184 height 10
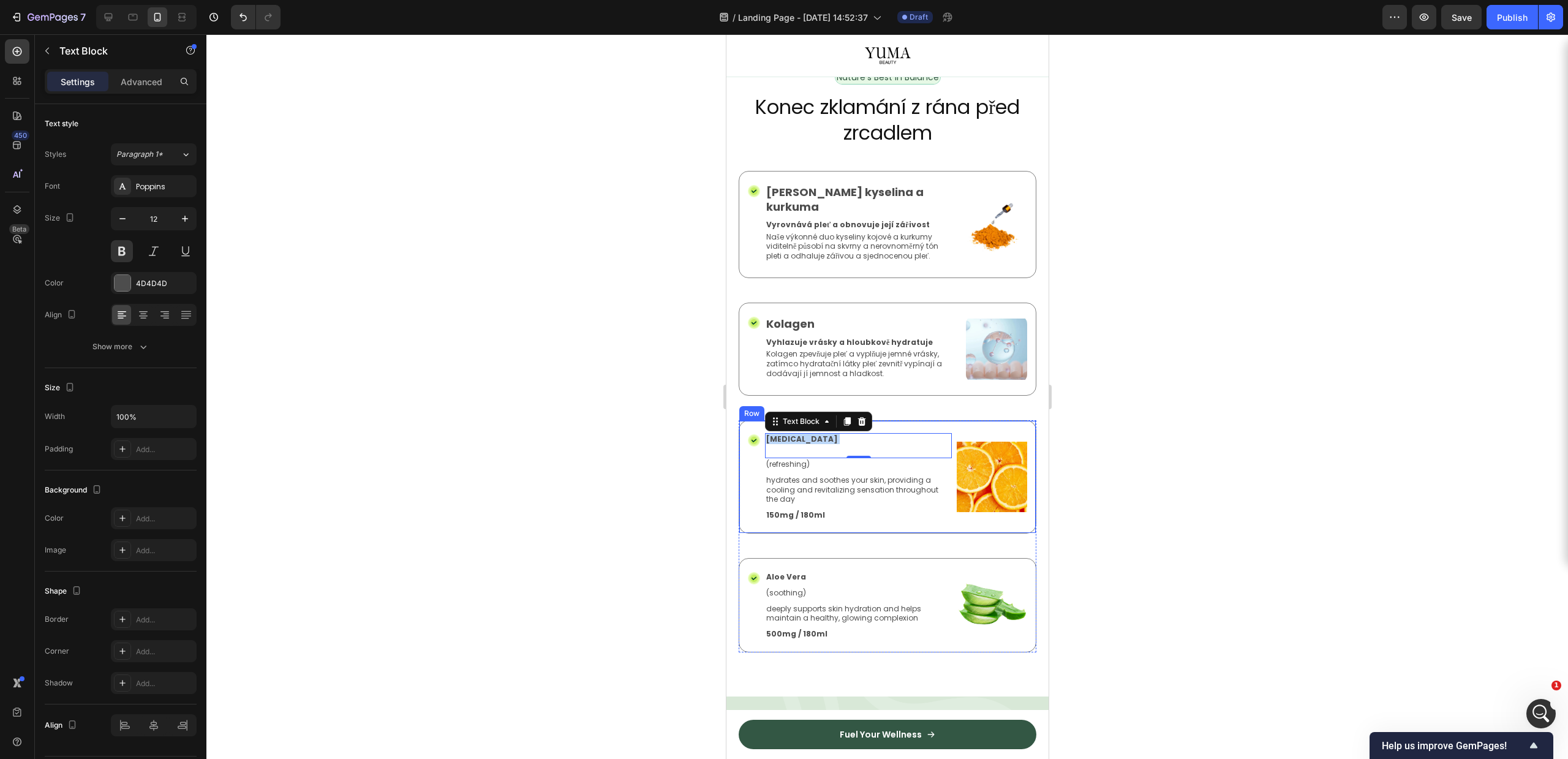
click at [740, 444] on div "Icon Retinol Text Block 0 (refreshing) Text Block hydrates and soothes your ski…" at bounding box center [887, 477] width 297 height 113
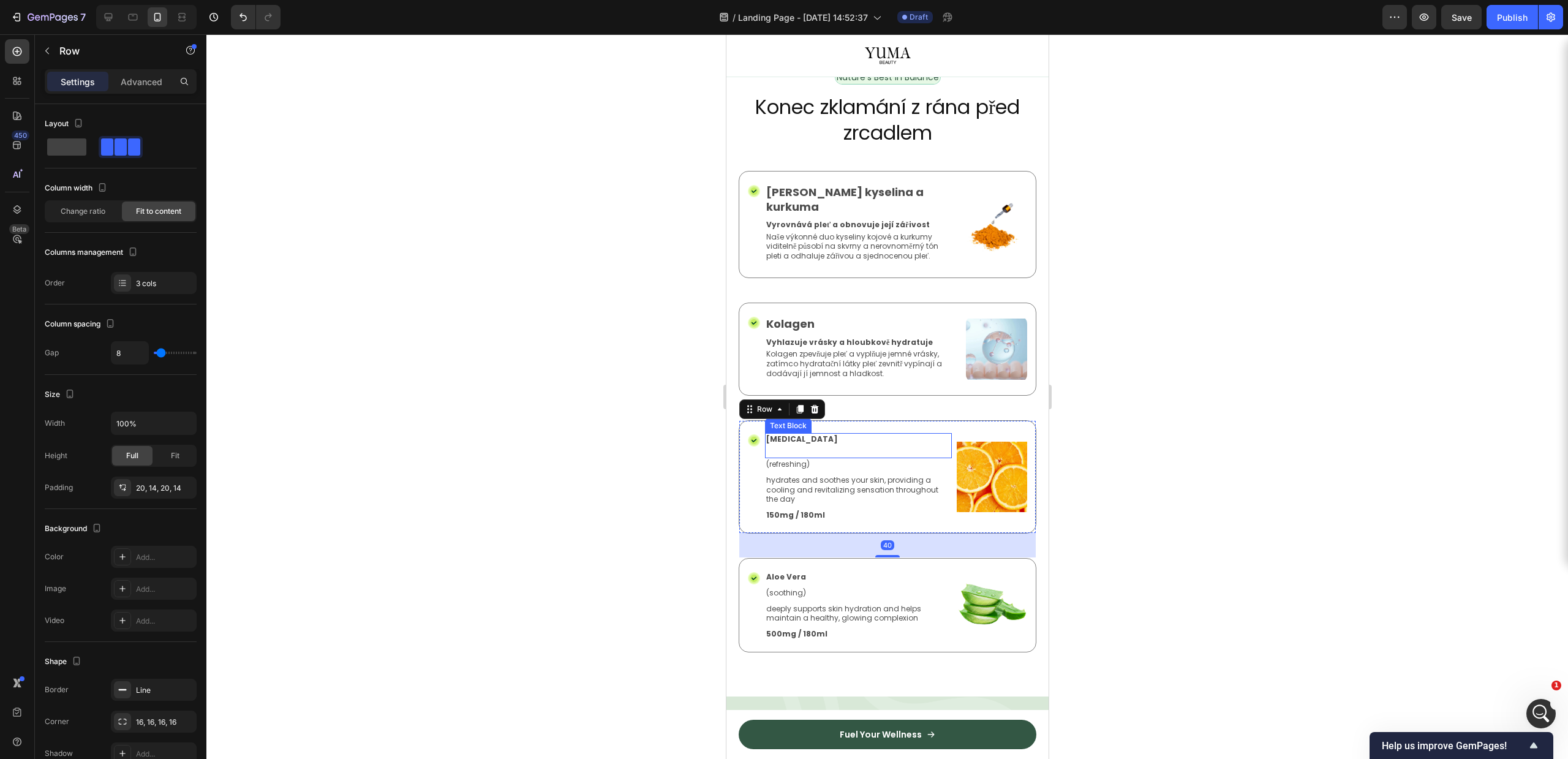
click at [792, 434] on p "[MEDICAL_DATA]" at bounding box center [858, 444] width 184 height 19
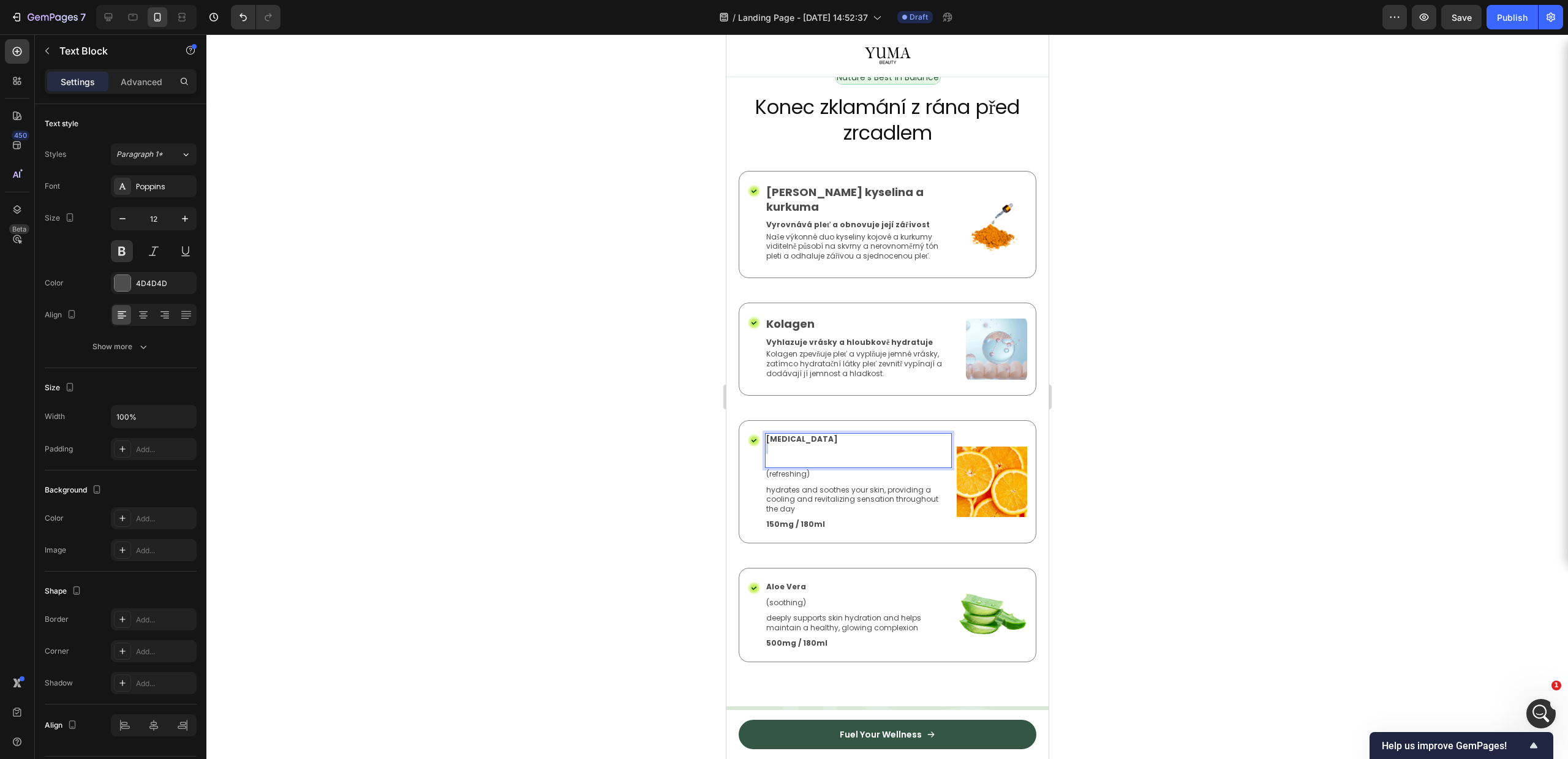
click at [786, 434] on p "Retinol ⁠⁠⁠⁠⁠⁠⁠" at bounding box center [858, 448] width 184 height 29
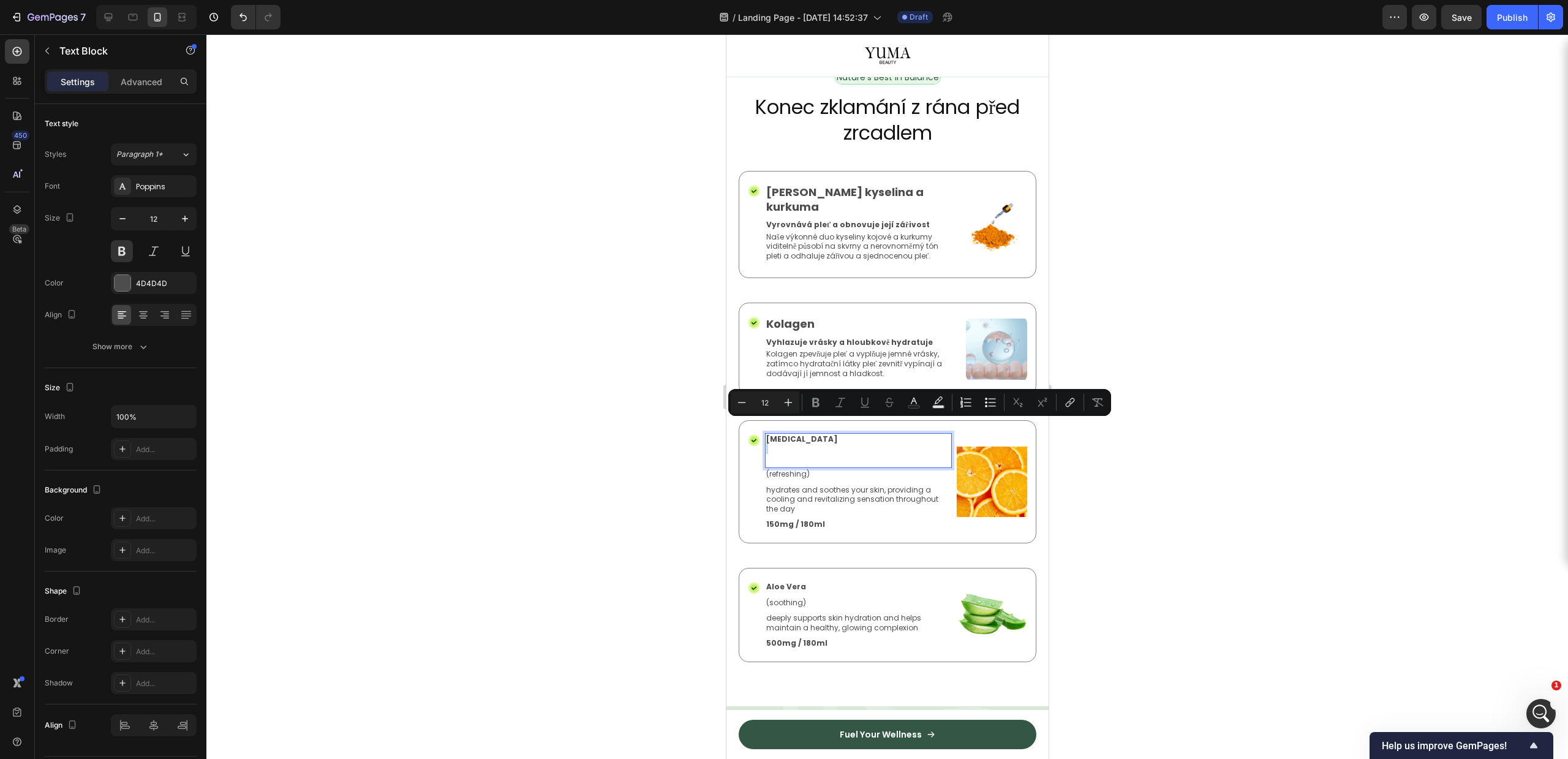
click at [807, 436] on p "[MEDICAL_DATA]" at bounding box center [858, 448] width 184 height 29
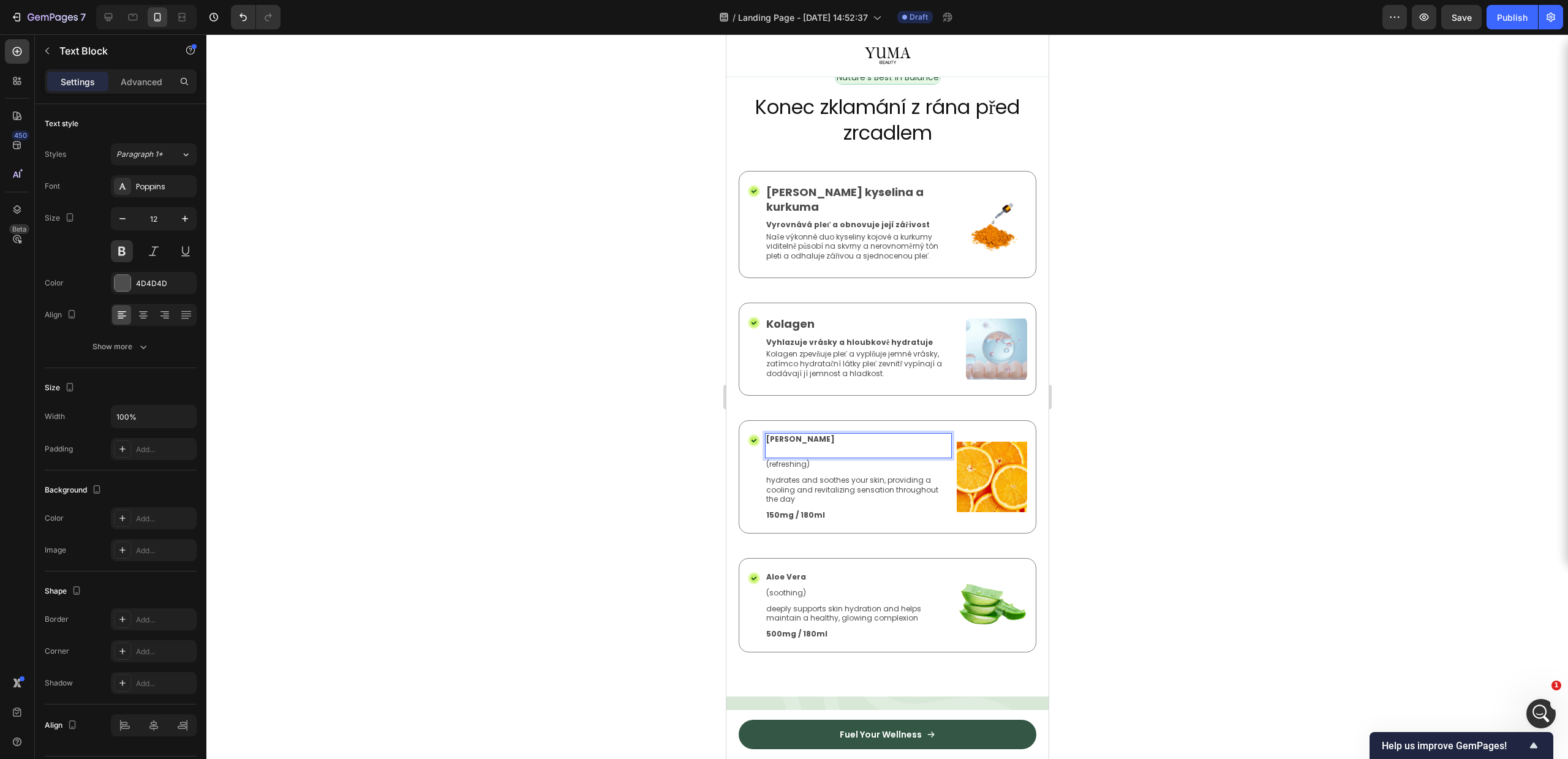
click at [807, 434] on p "[PERSON_NAME]" at bounding box center [858, 444] width 184 height 19
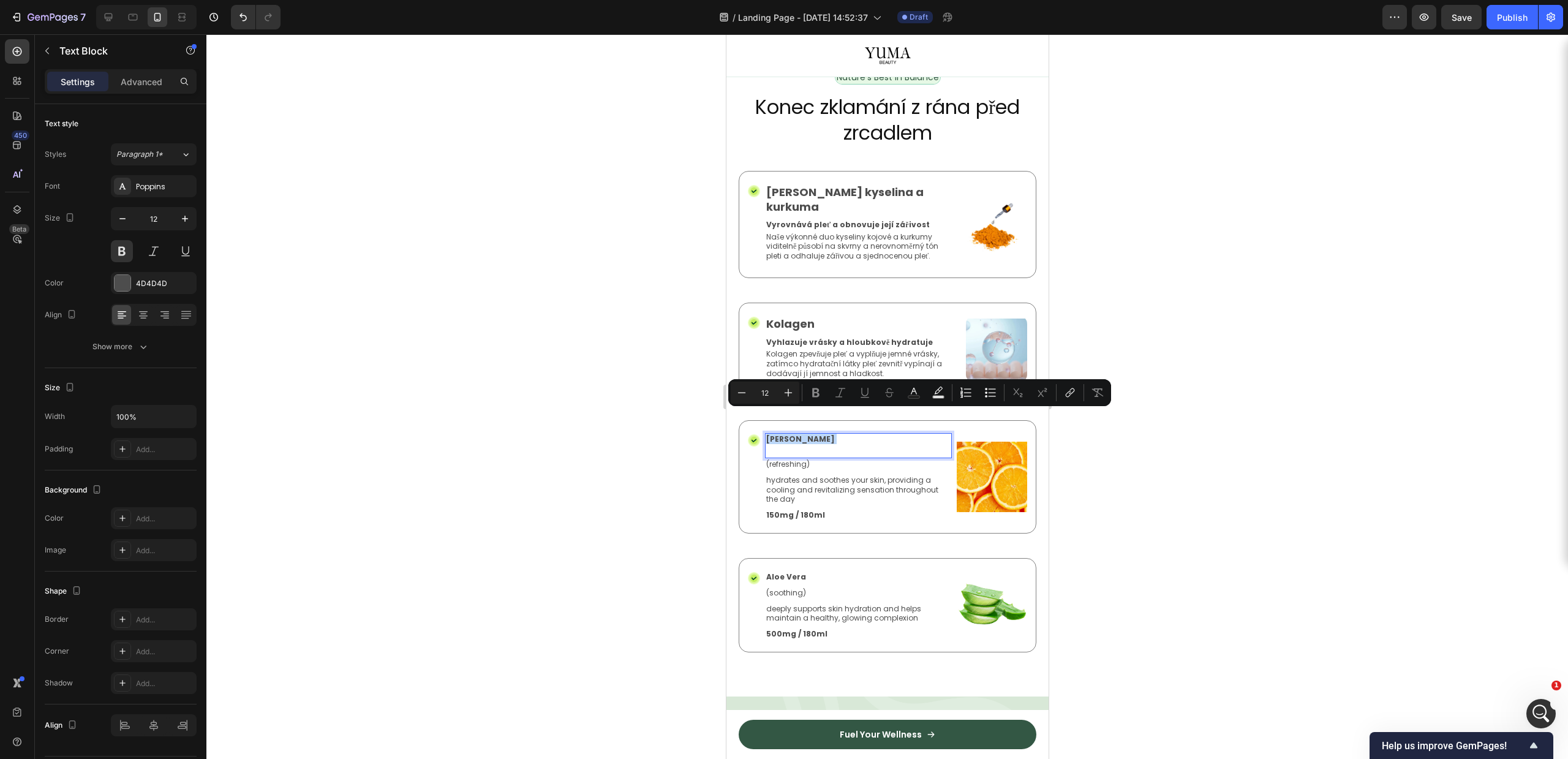
drag, startPoint x: 807, startPoint y: 416, endPoint x: 1528, endPoint y: 435, distance: 721.3
click at [807, 434] on p "[PERSON_NAME]" at bounding box center [858, 444] width 184 height 19
click at [791, 317] on p "Kolagen" at bounding box center [862, 323] width 193 height 14
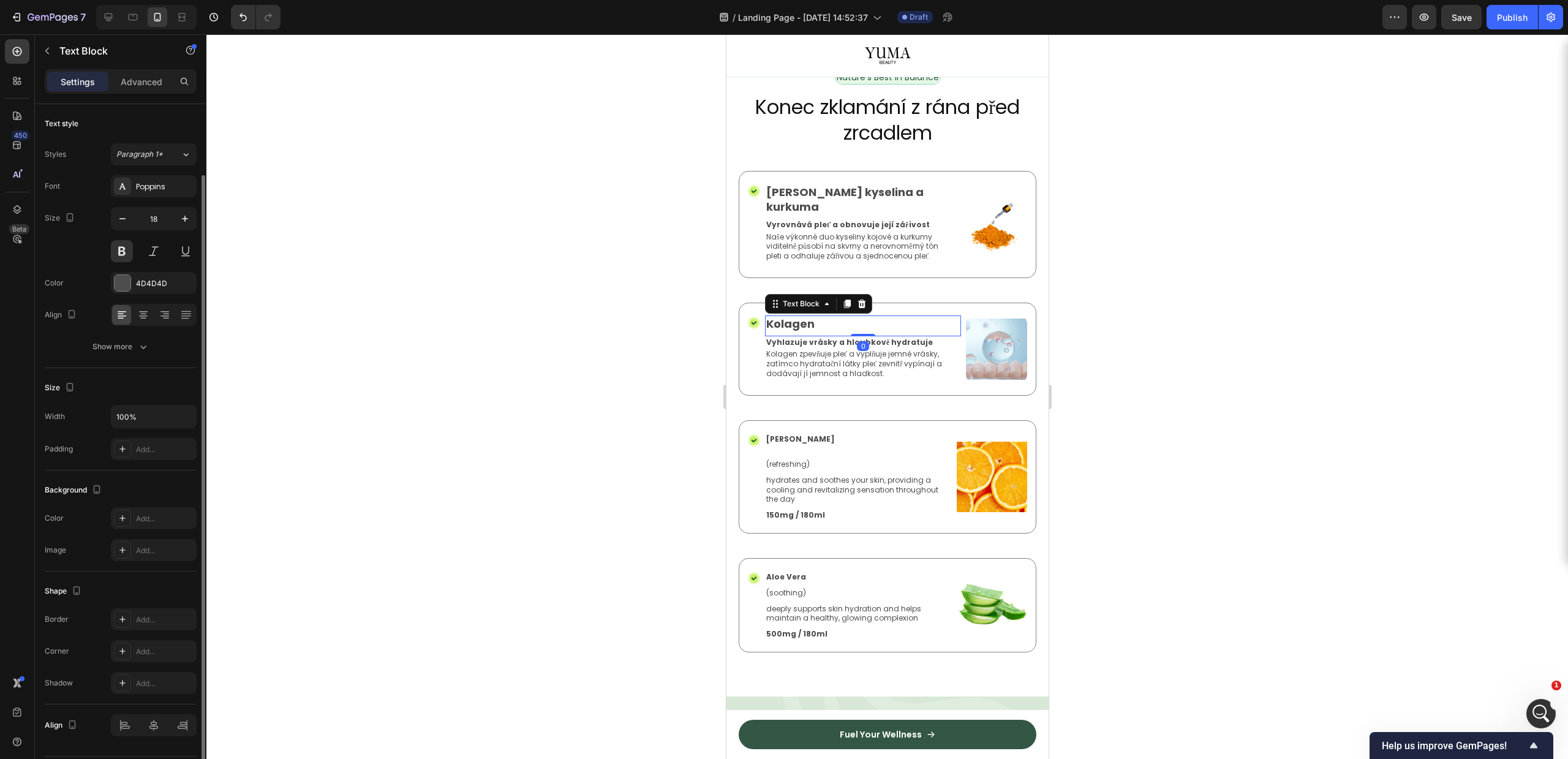
scroll to position [36, 0]
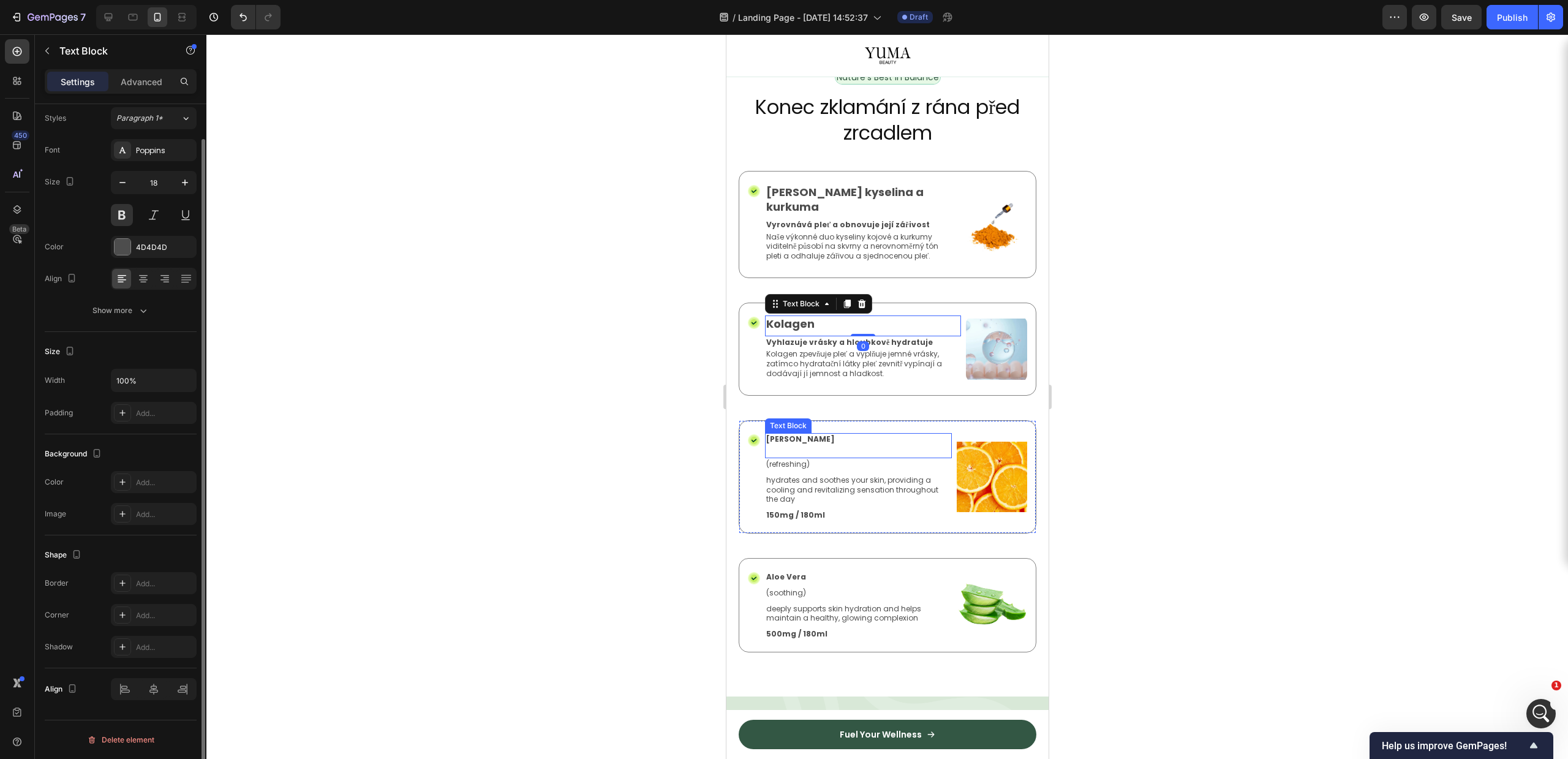
click at [779, 433] on strong "[PERSON_NAME]" at bounding box center [800, 439] width 68 height 10
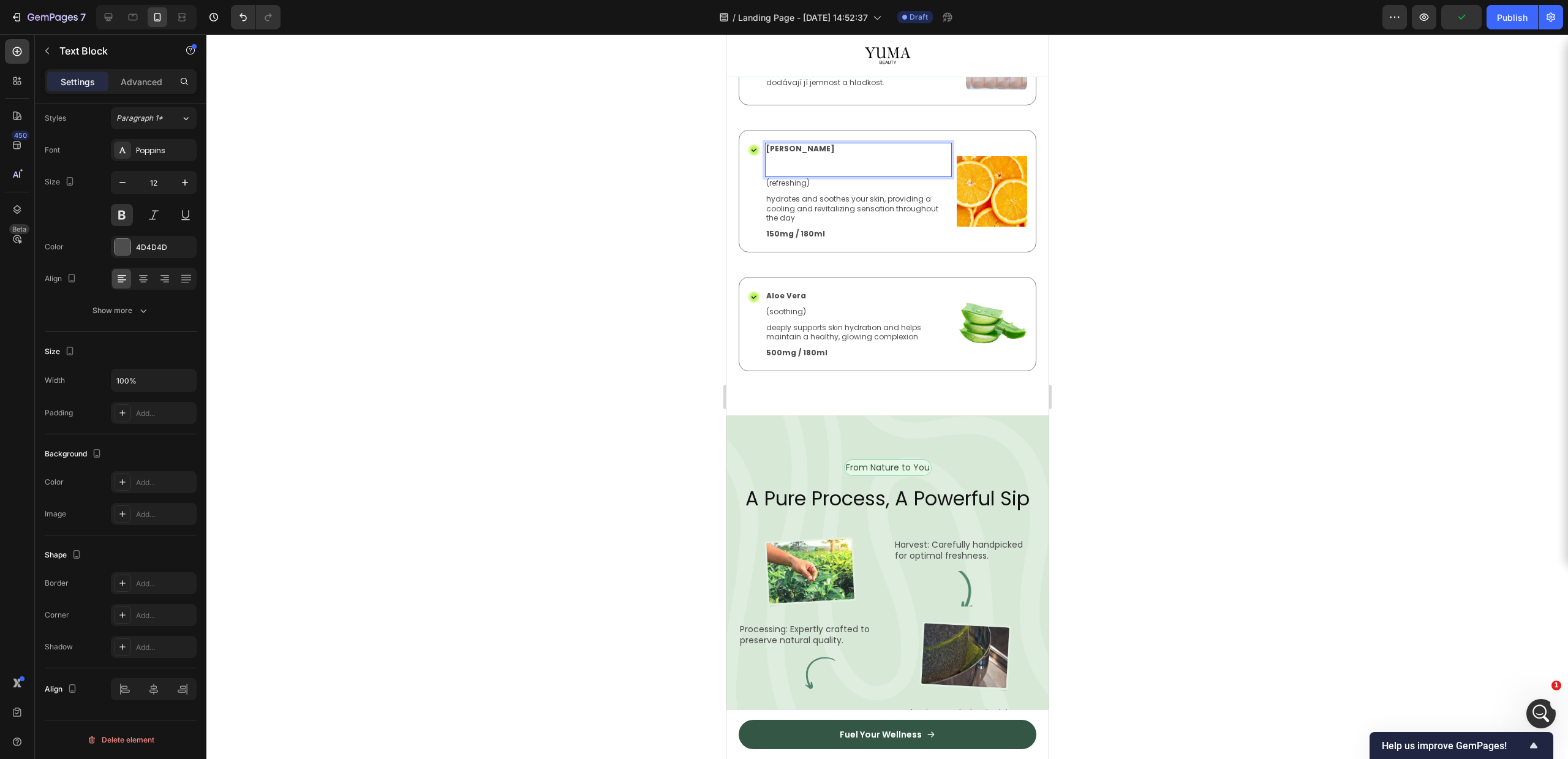
scroll to position [2329, 0]
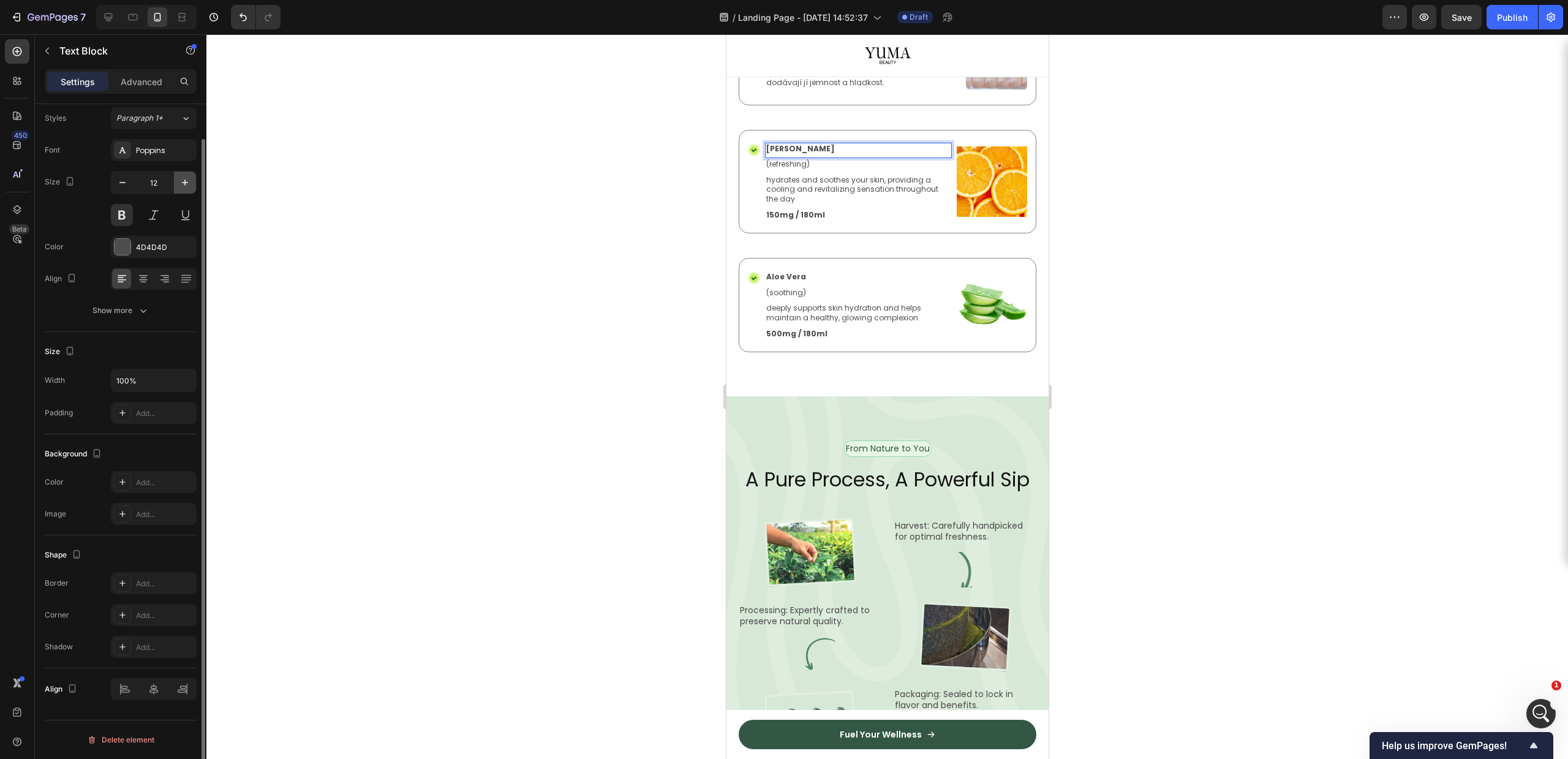
click at [190, 179] on icon "button" at bounding box center [185, 182] width 12 height 12
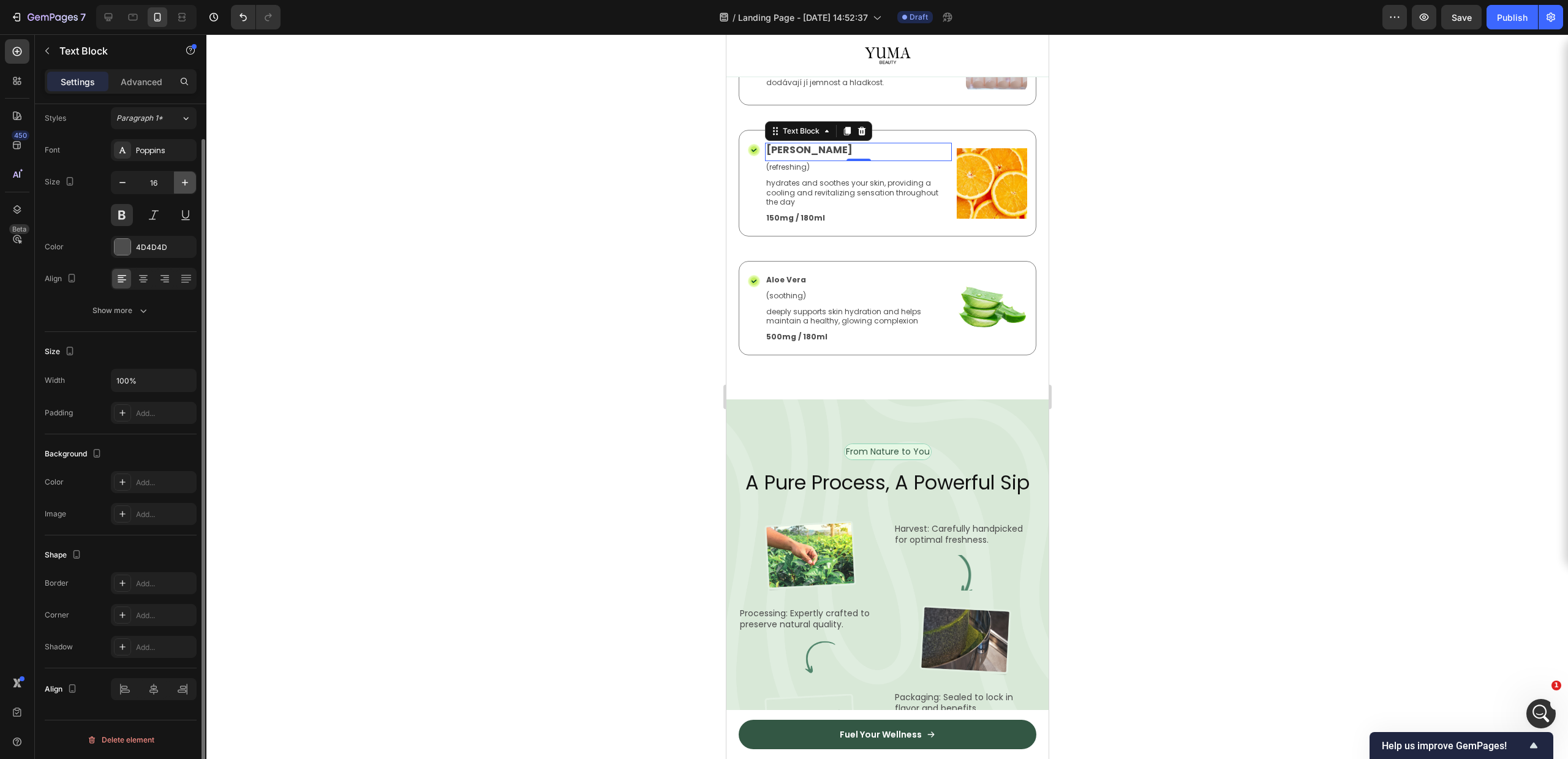
click at [190, 179] on icon "button" at bounding box center [185, 182] width 12 height 12
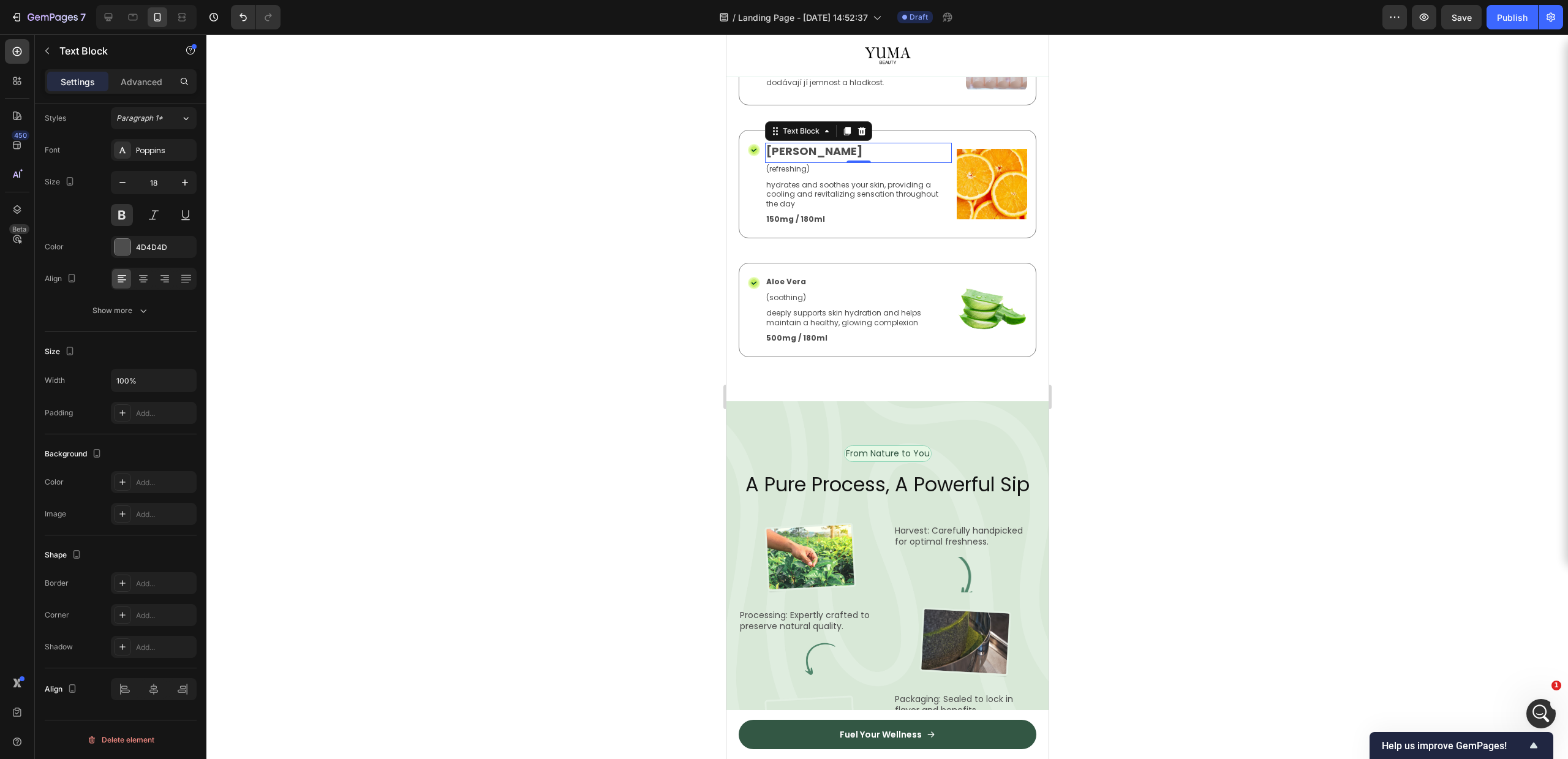
type input "19"
click at [781, 210] on p "hydrates and soothes your skin, providing a cooling and revitalizing sensation …" at bounding box center [858, 195] width 184 height 29
click at [793, 225] on p "150mg / 180ml" at bounding box center [858, 220] width 184 height 10
click at [860, 207] on icon at bounding box center [861, 203] width 8 height 9
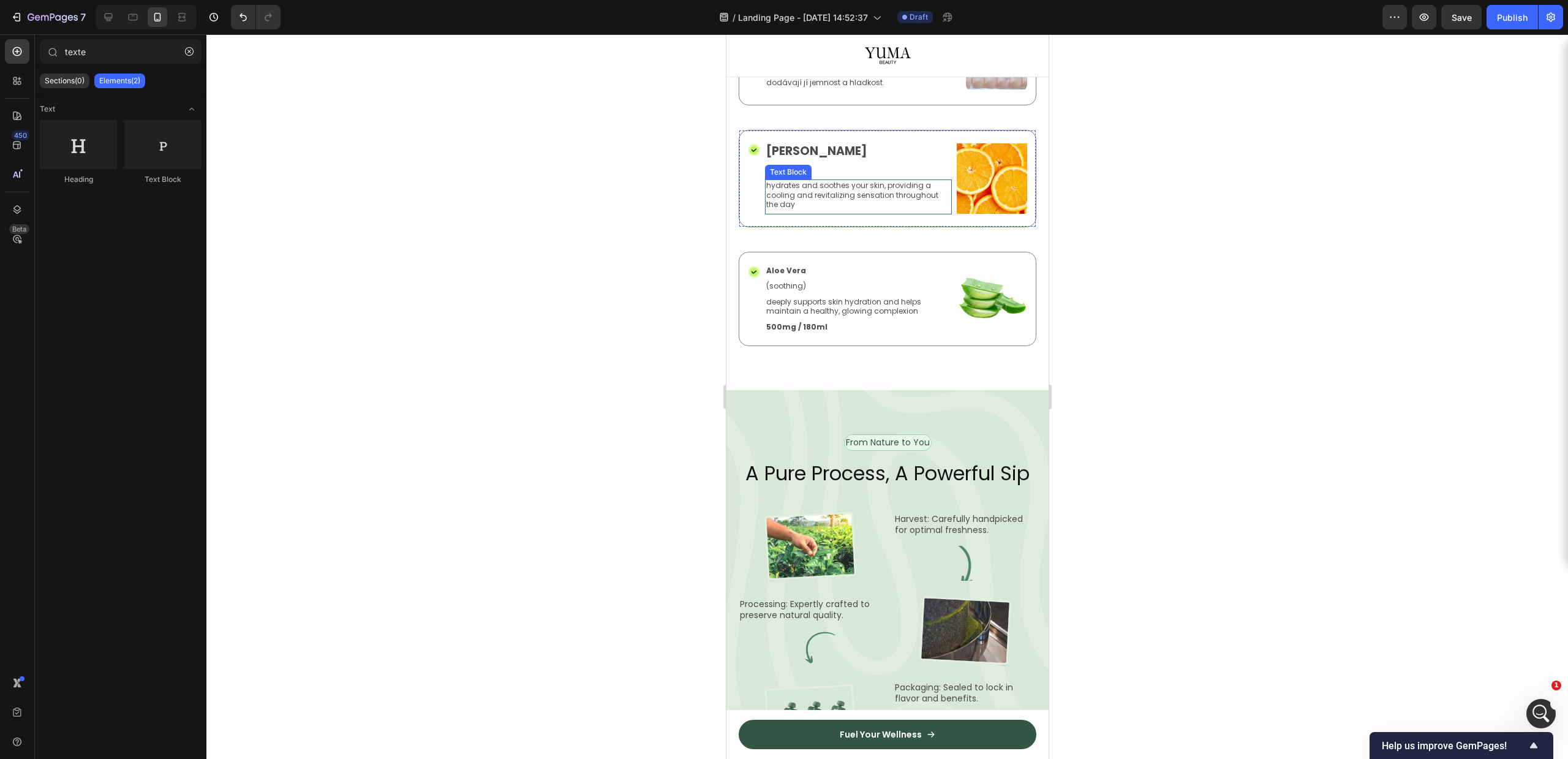
click at [777, 178] on div "Text Block" at bounding box center [787, 172] width 42 height 11
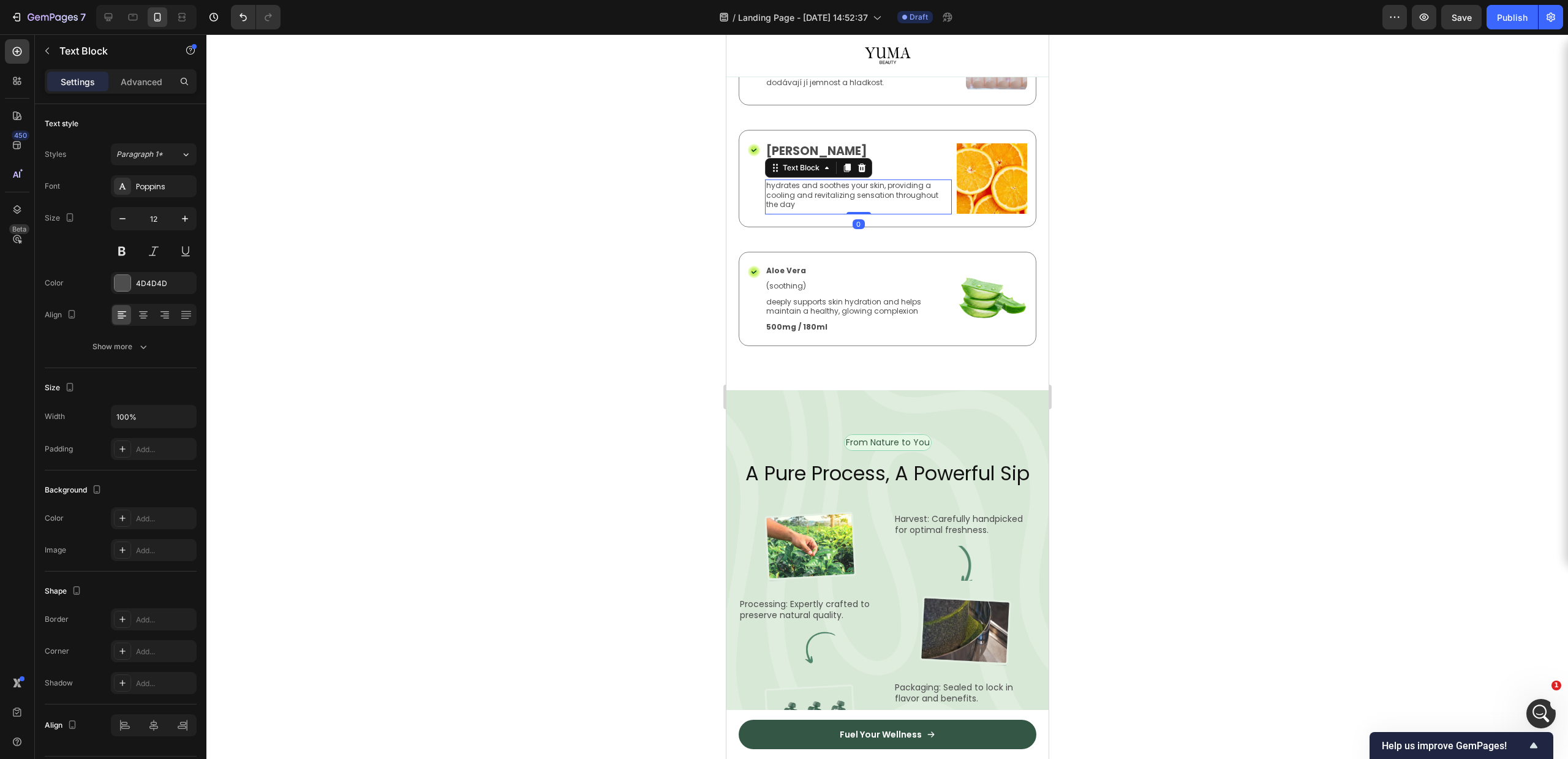
click at [932, 175] on p "(refreshing)" at bounding box center [858, 169] width 184 height 10
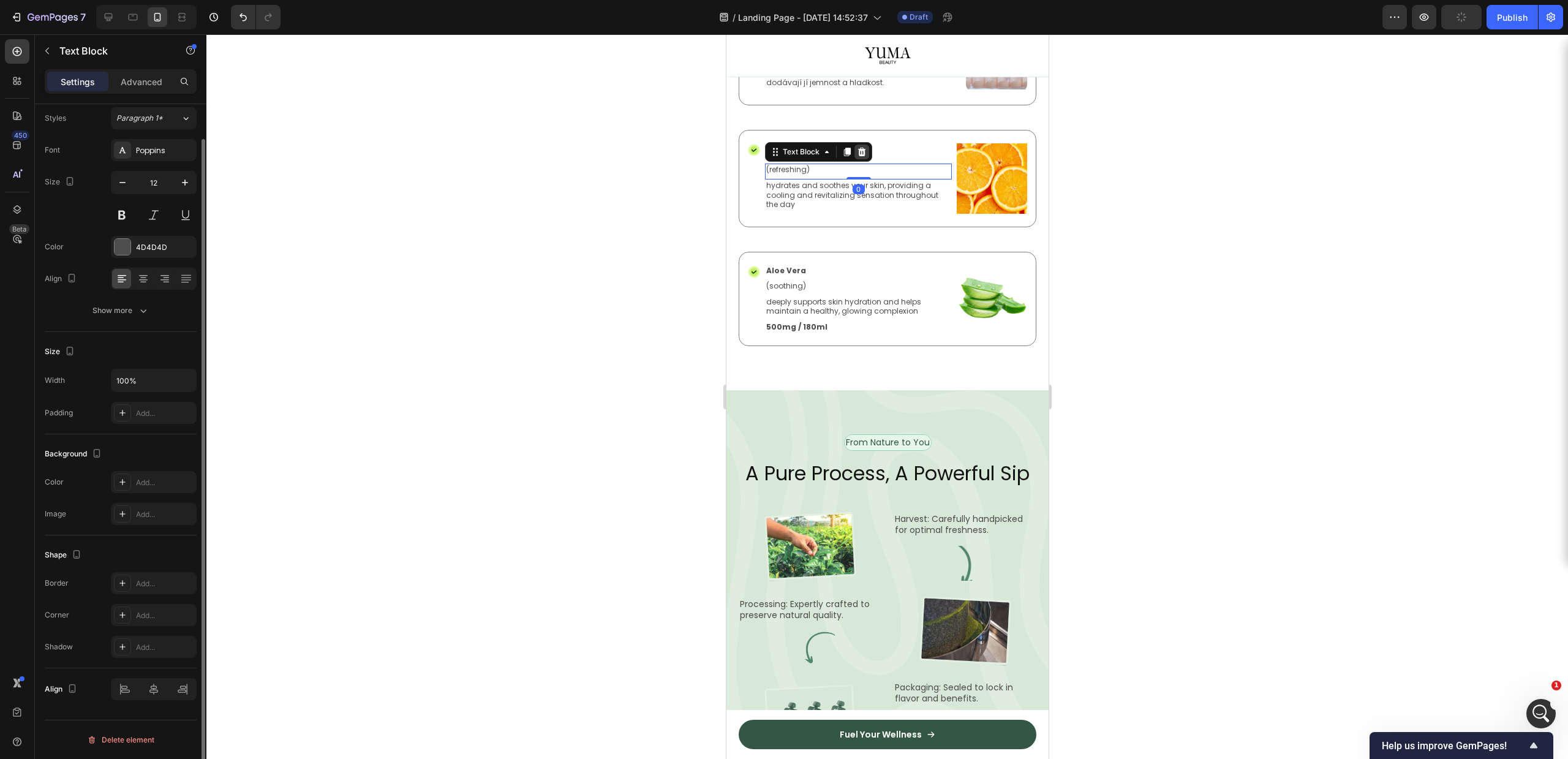
click at [862, 156] on icon at bounding box center [861, 152] width 8 height 9
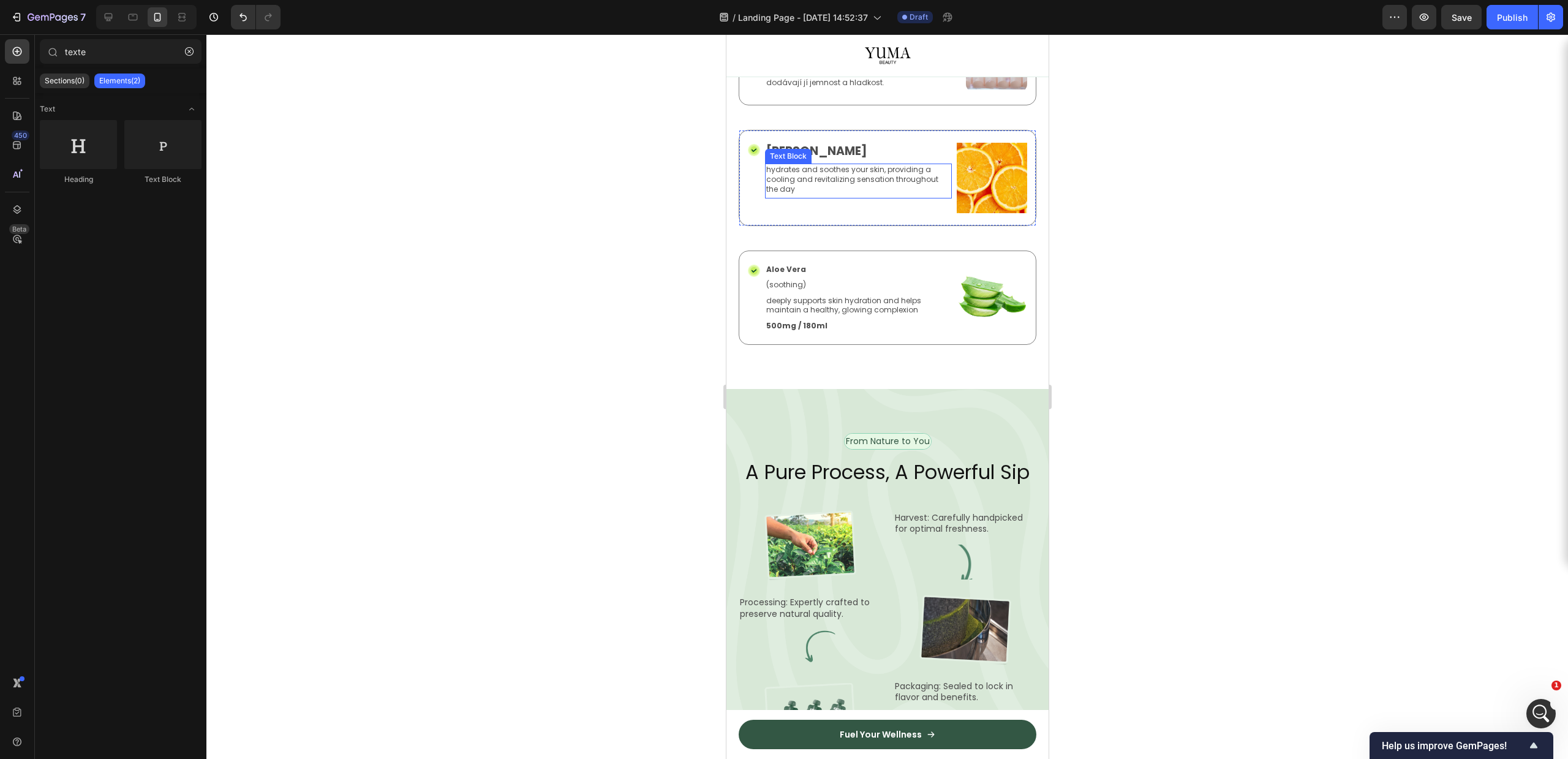
click at [847, 193] on p "hydrates and soothes your skin, providing a cooling and revitalizing sensation …" at bounding box center [858, 179] width 184 height 29
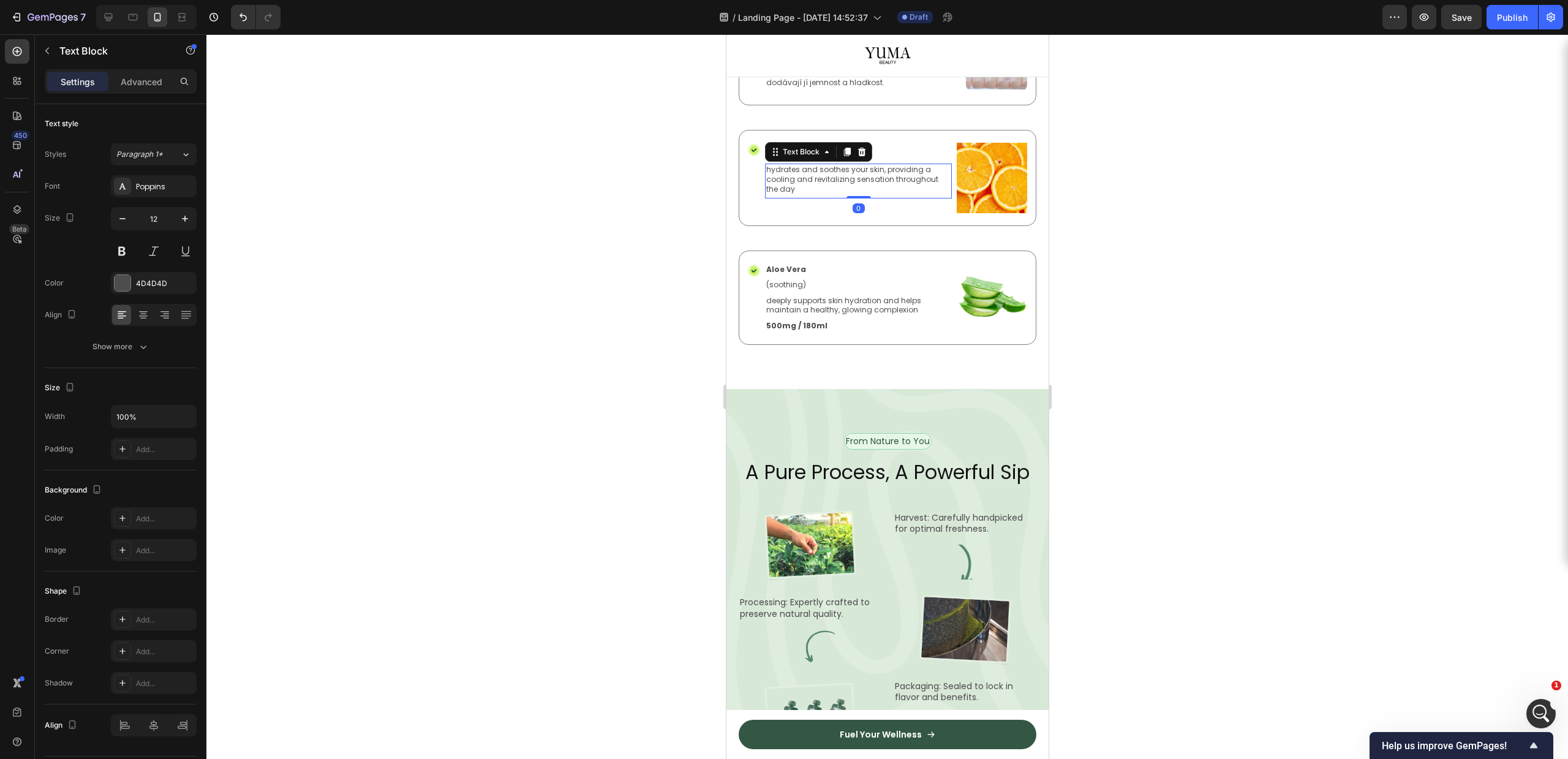
click at [847, 193] on p "hydrates and soothes your skin, providing a cooling and revitalizing sensation …" at bounding box center [858, 179] width 184 height 29
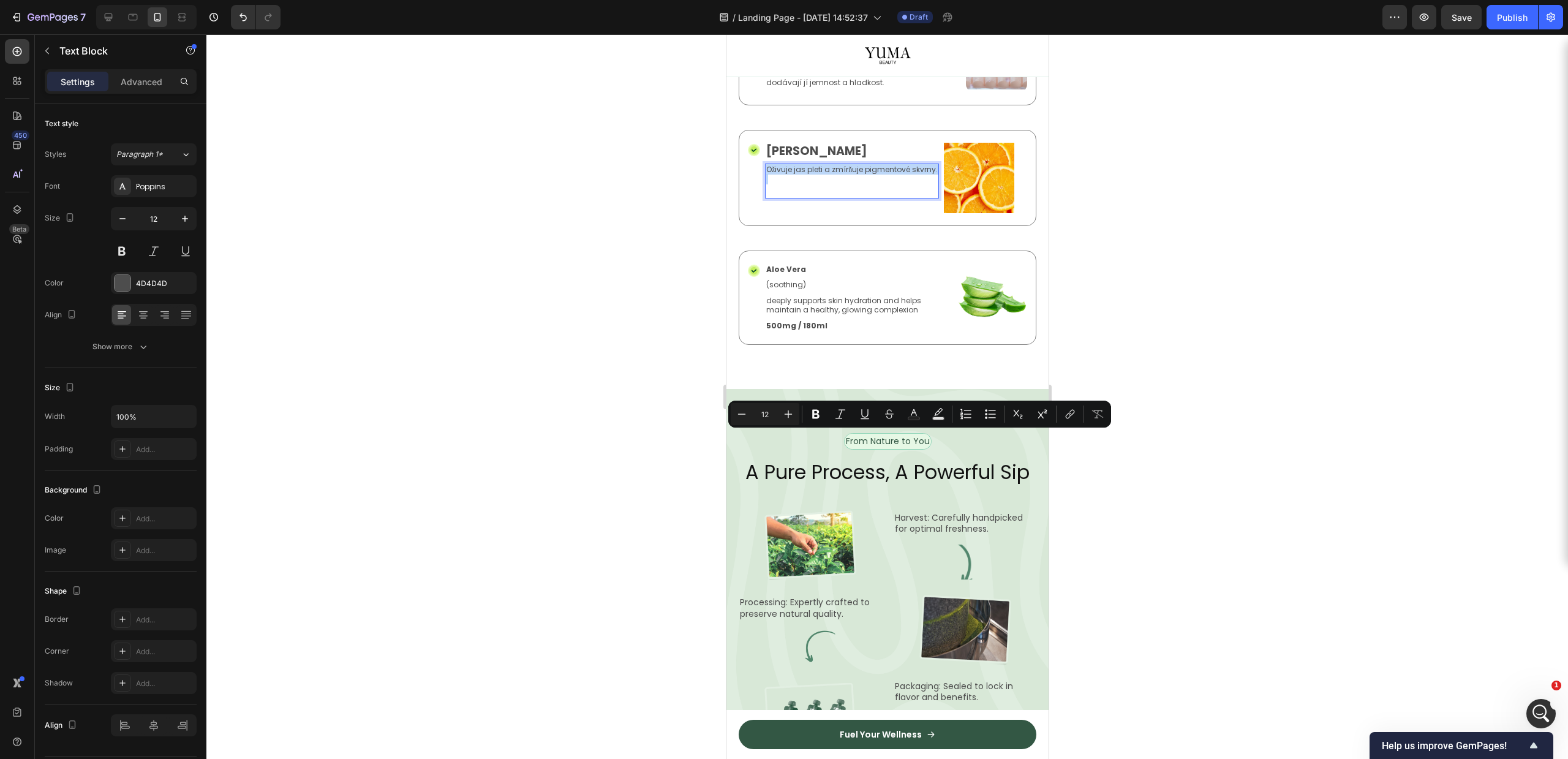
copy p "Oživuje jas pleti a zmírňuje pigmentové skvrny."
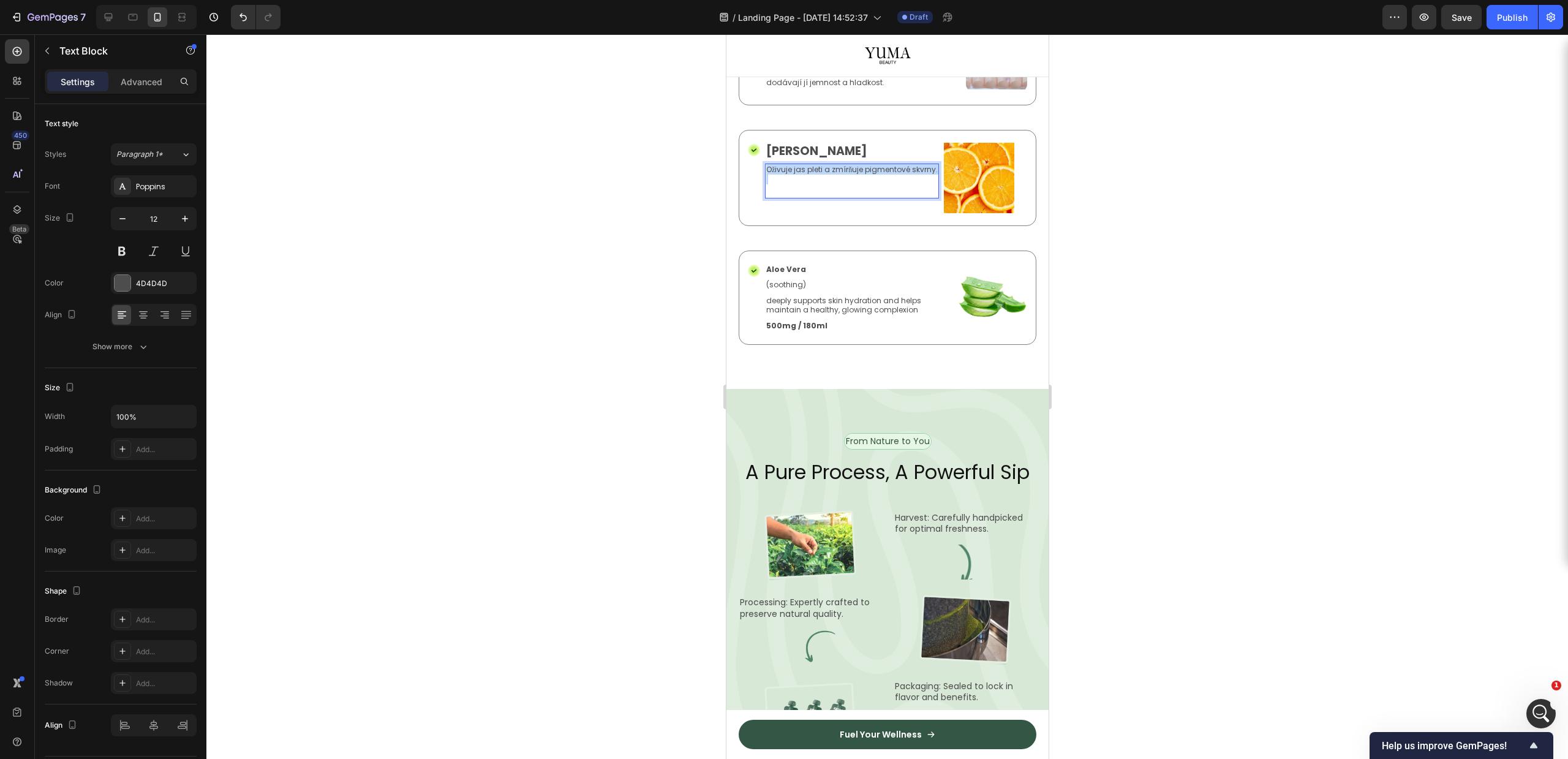
click at [822, 193] on p "Rich Text Editor. Editing area: main" at bounding box center [851, 184] width 172 height 19
click at [844, 213] on div "Vitamín C Text Block Oživuje jas pleti a zmírňuje pigmentové skvrny. Text Block…" at bounding box center [851, 178] width 174 height 71
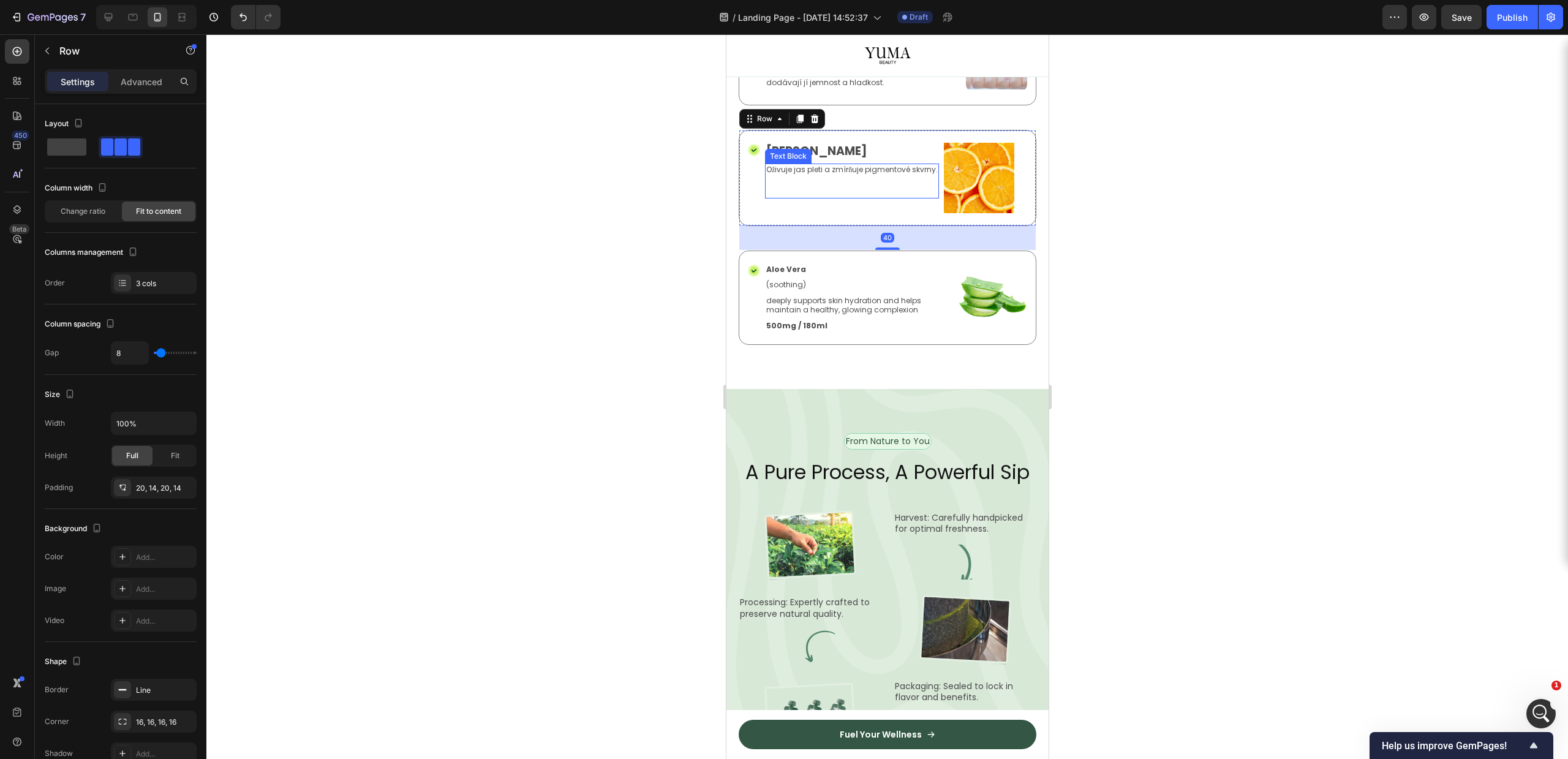
click at [850, 193] on p "Rich Text Editor. Editing area: main" at bounding box center [851, 184] width 172 height 19
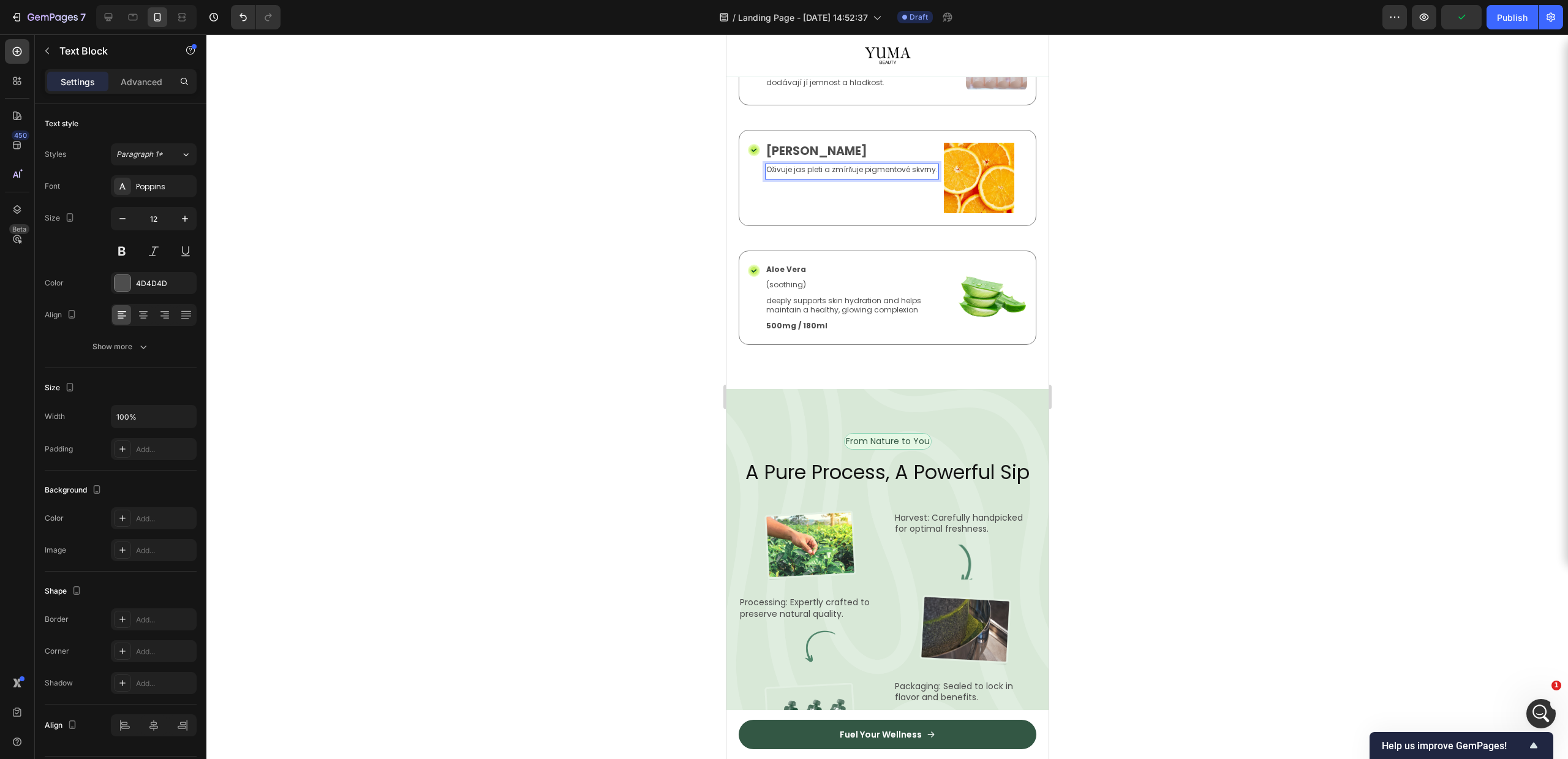
click at [1177, 391] on div at bounding box center [887, 396] width 1361 height 725
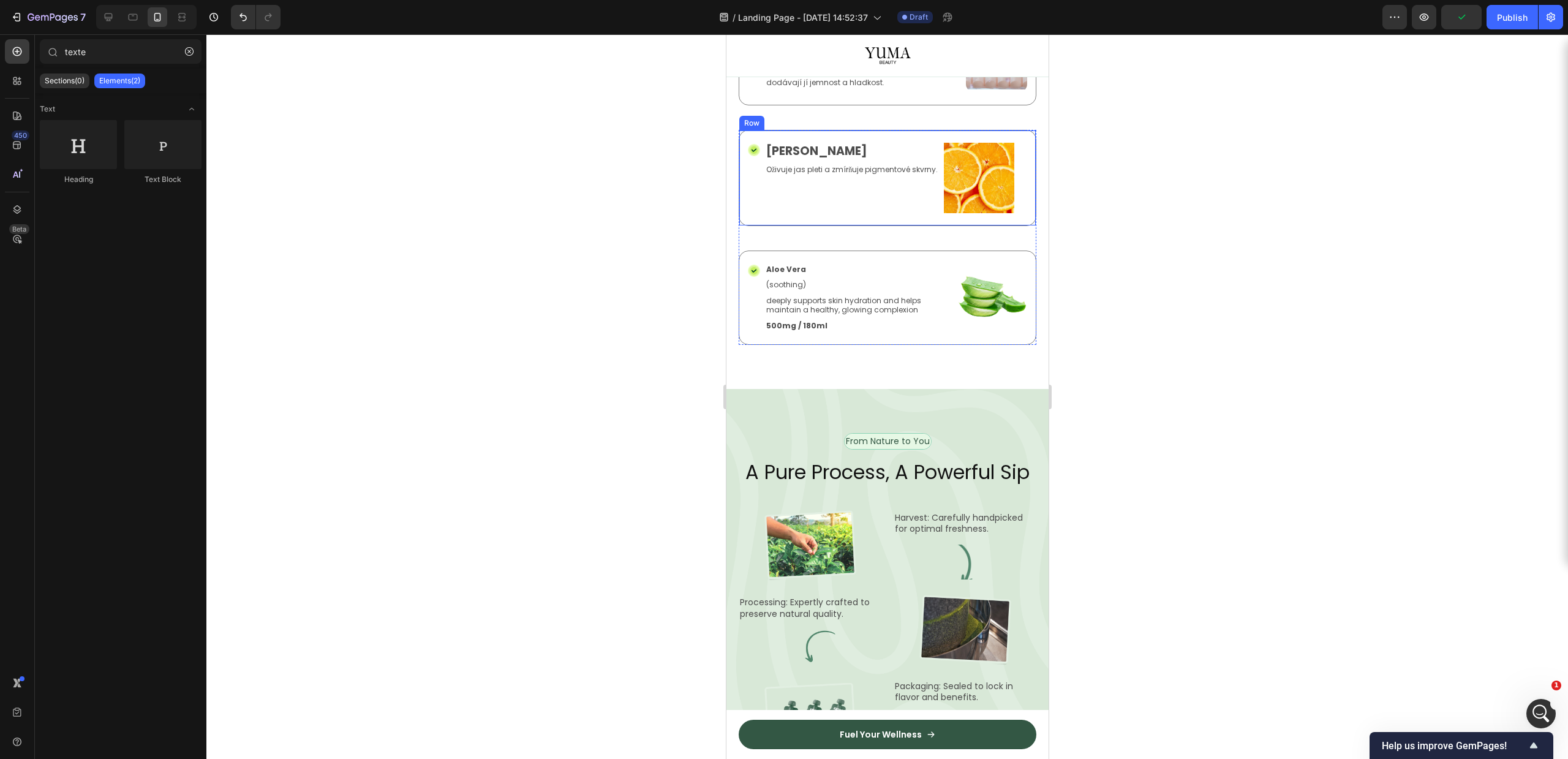
click at [829, 213] on div "Vitamín C Text Block Oživuje jas pleti a zmírňuje pigmentové skvrny. Text Block" at bounding box center [851, 178] width 174 height 71
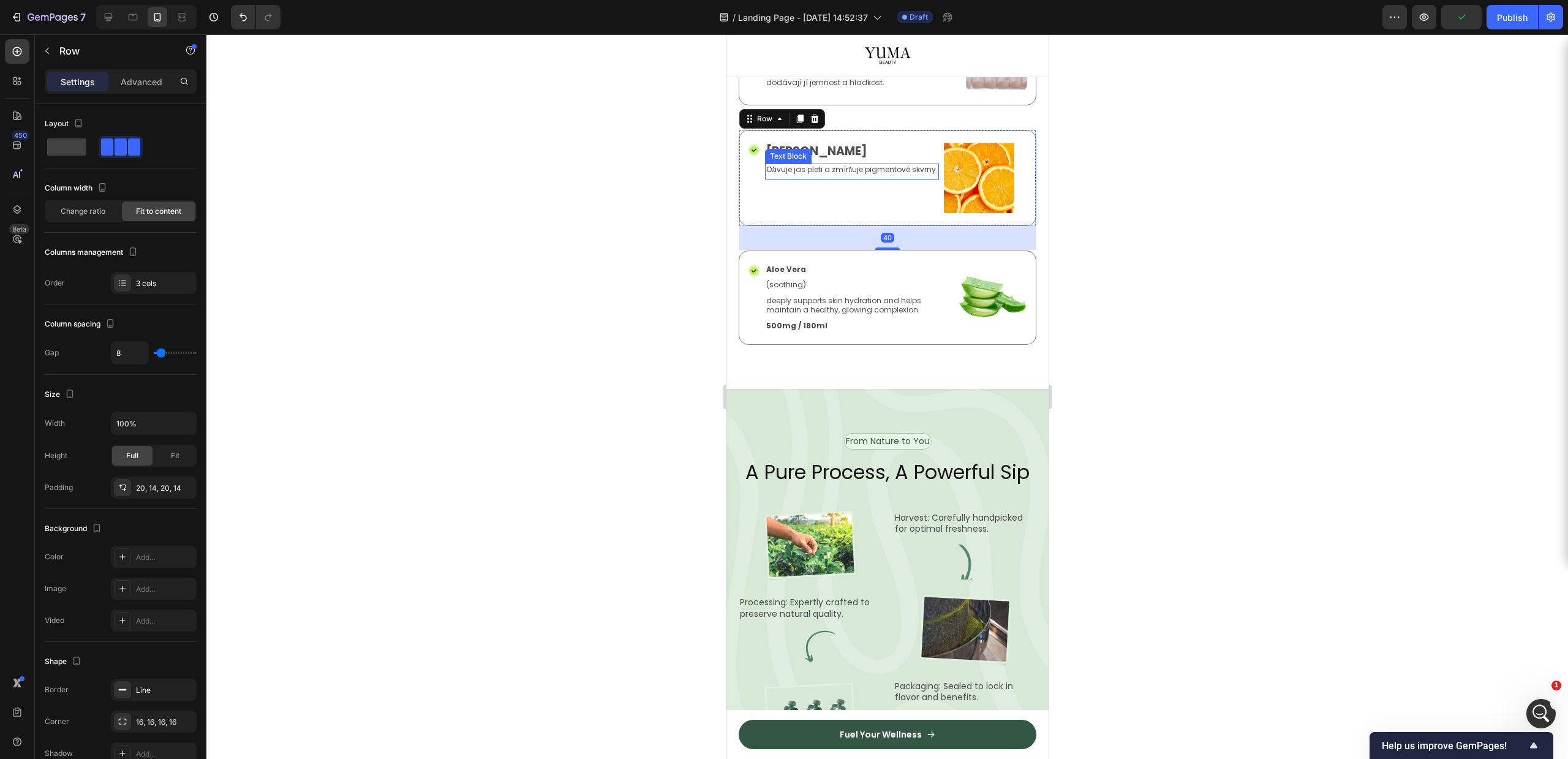
click at [847, 175] on p "Oživuje jas pleti a zmírňuje pigmentové skvrny." at bounding box center [851, 169] width 172 height 10
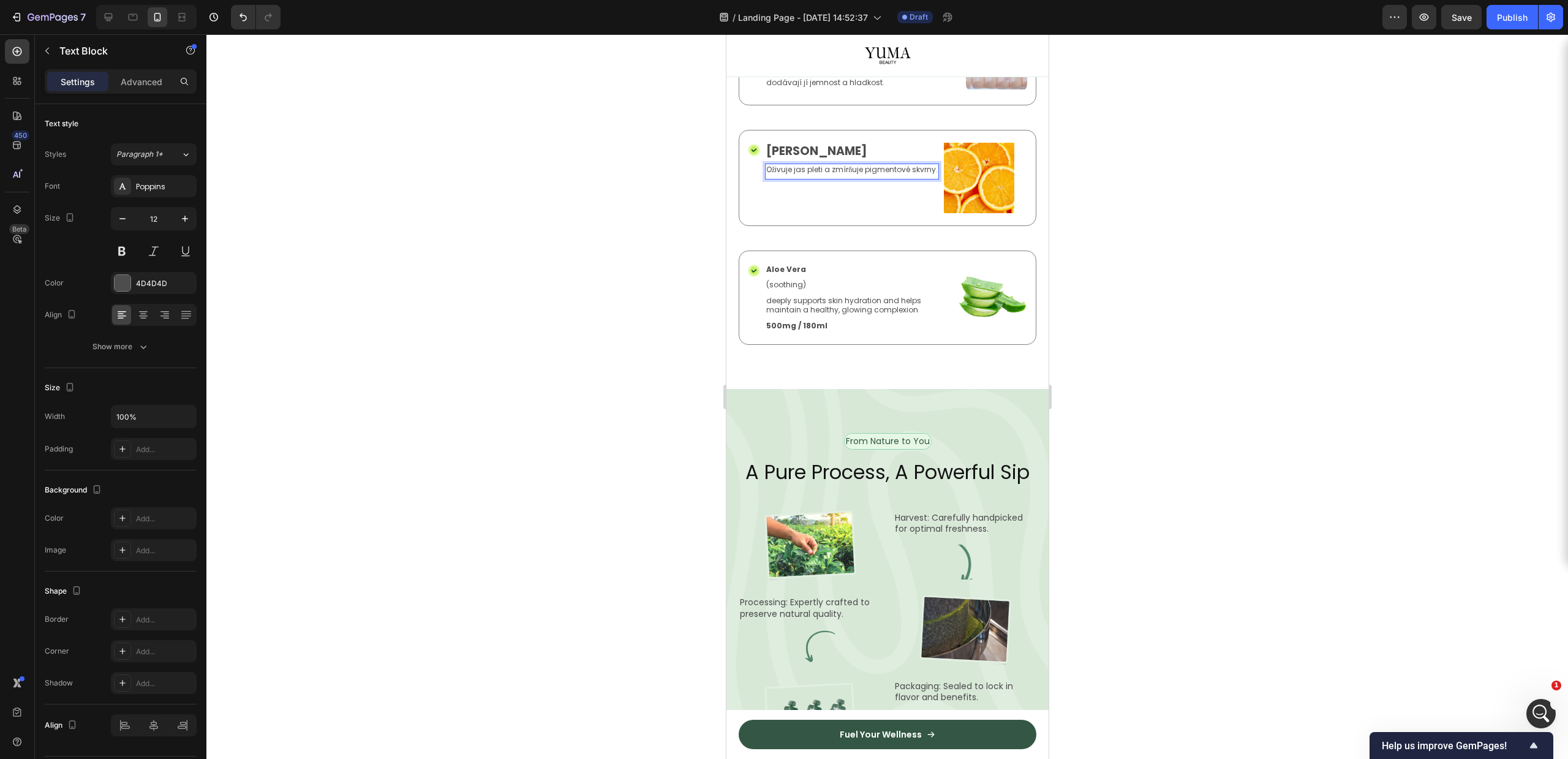
click at [860, 175] on p "Oživuje jas pleti a zmírňuje pigmentové skvrny." at bounding box center [851, 169] width 172 height 10
click at [861, 175] on p "Oživuje jas pleti a zmírňuje pigmentové skvrny." at bounding box center [851, 169] width 172 height 10
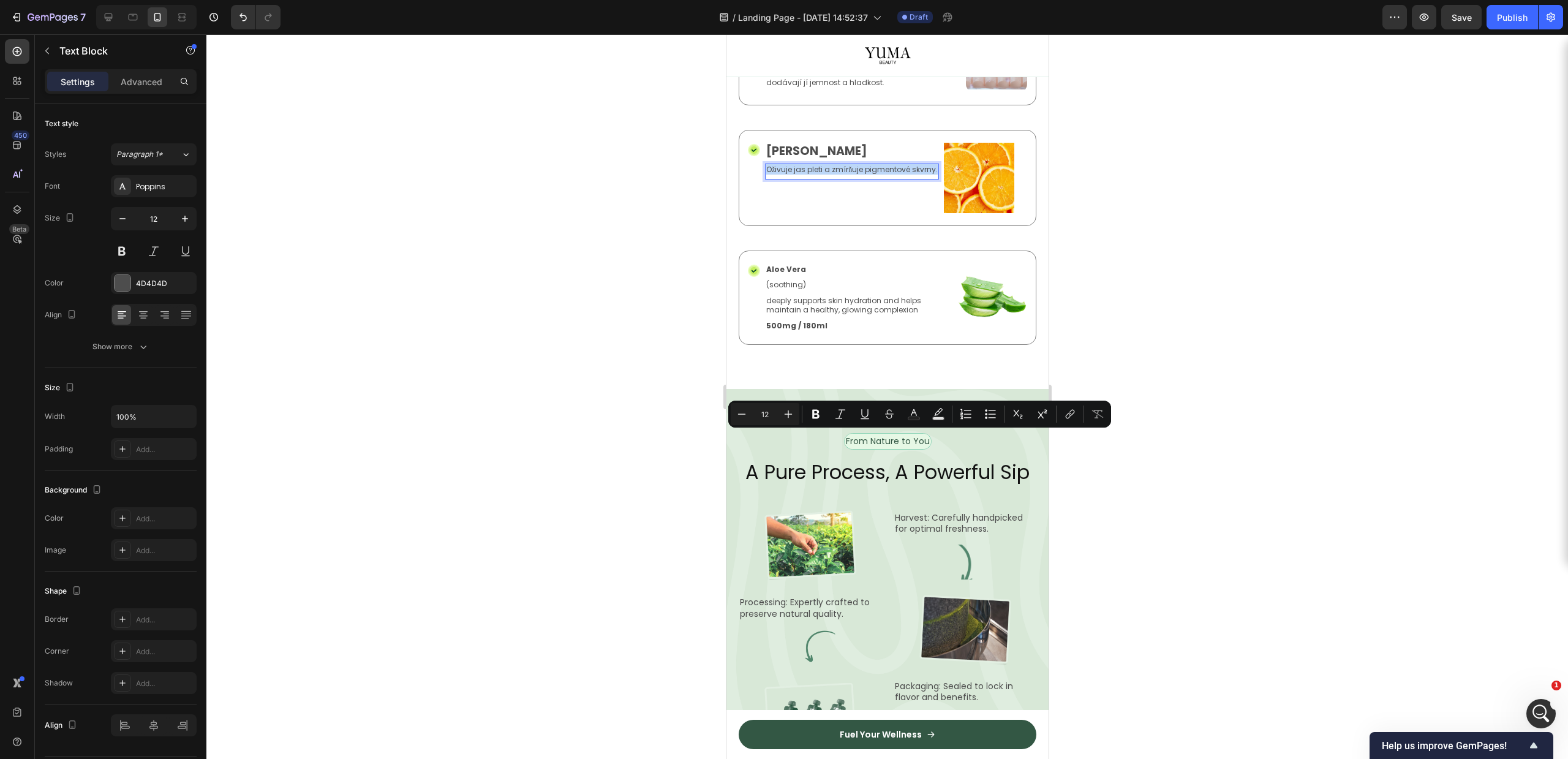
click at [861, 175] on p "Oživuje jas pleti a zmírňuje pigmentové skvrny." at bounding box center [851, 169] width 172 height 10
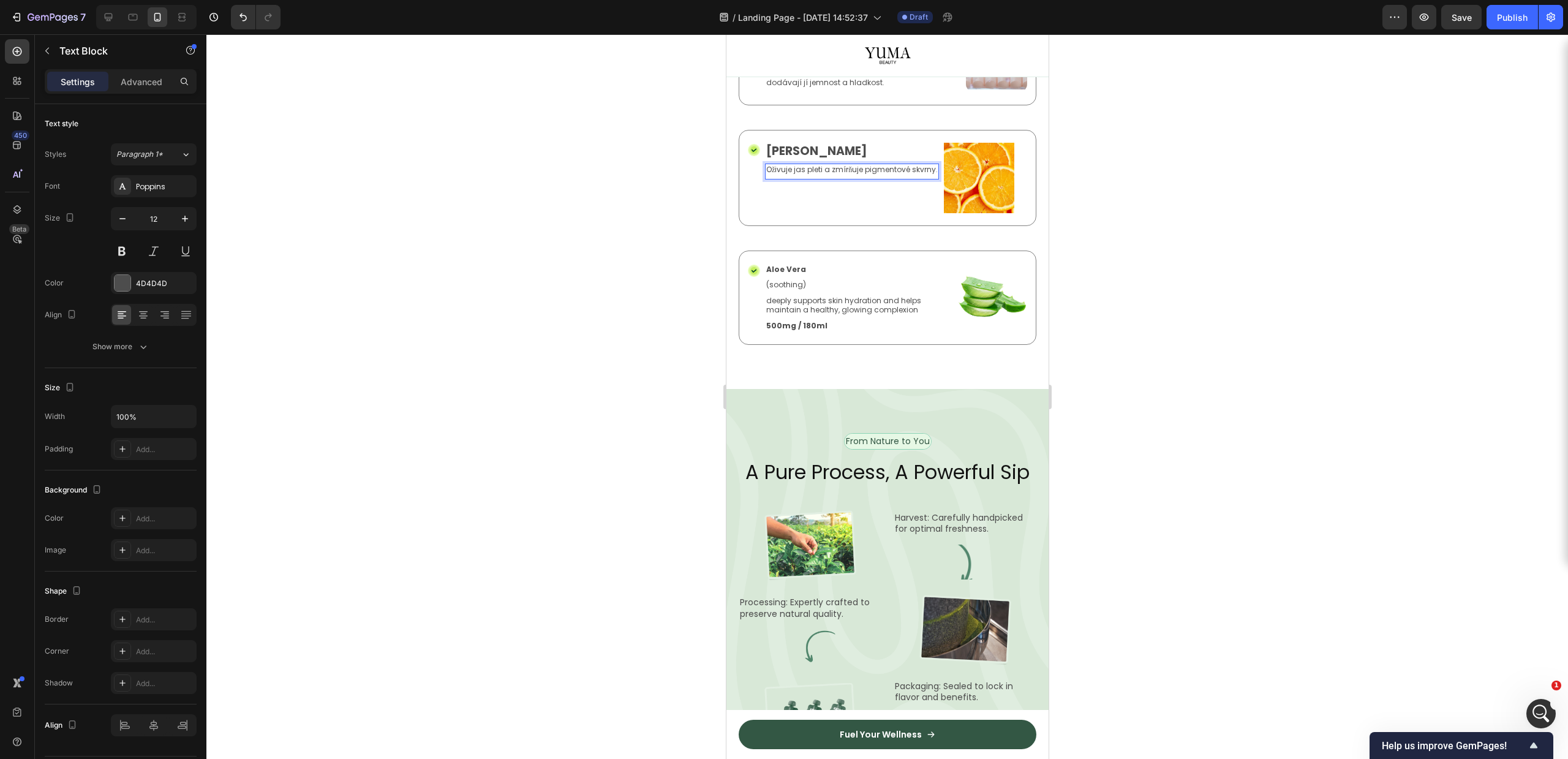
click at [1131, 390] on div at bounding box center [887, 396] width 1361 height 725
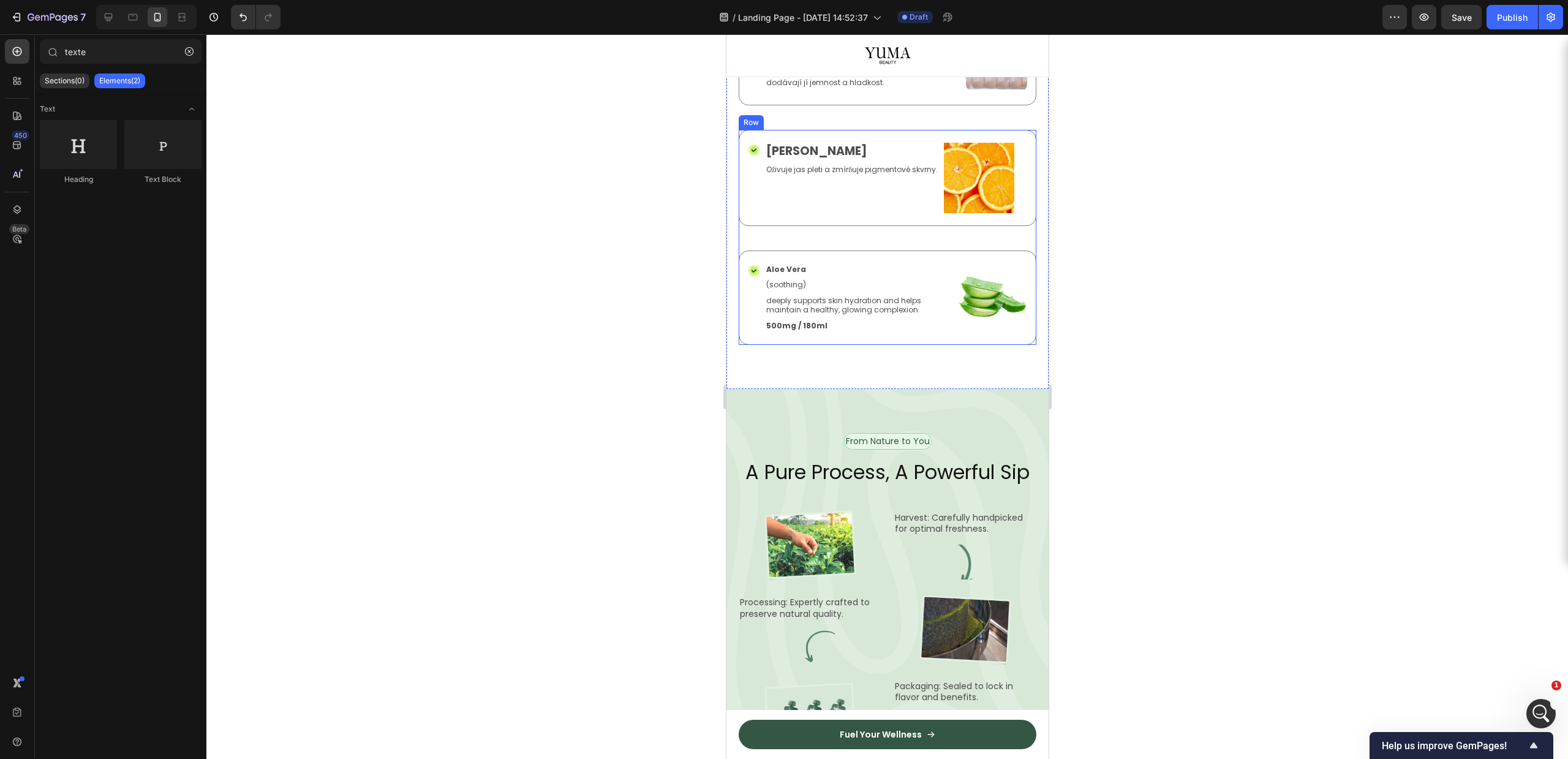
click at [781, 274] on p "Aloe Vera" at bounding box center [858, 269] width 184 height 10
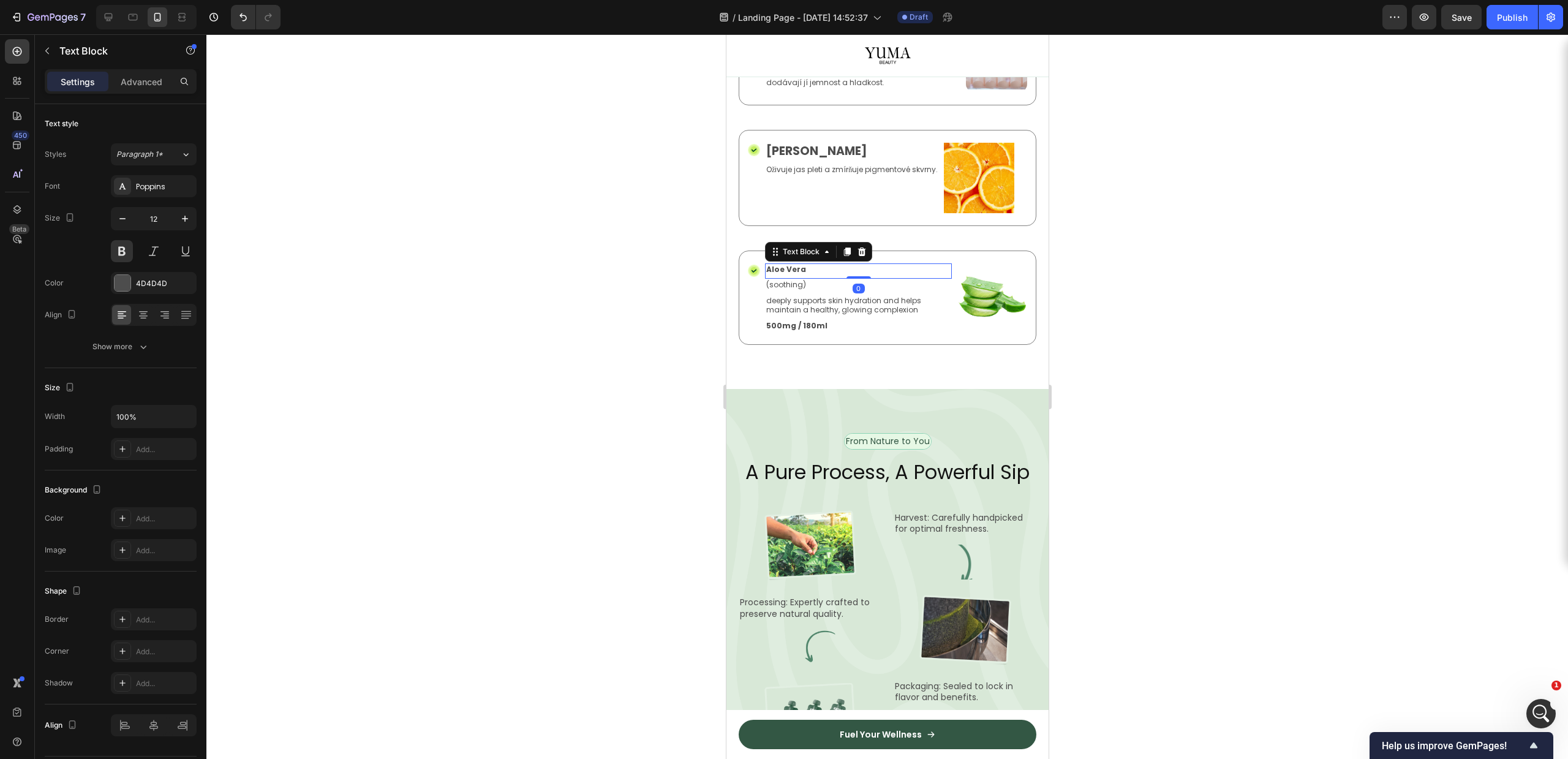
click at [781, 274] on p "Aloe Vera" at bounding box center [858, 269] width 184 height 10
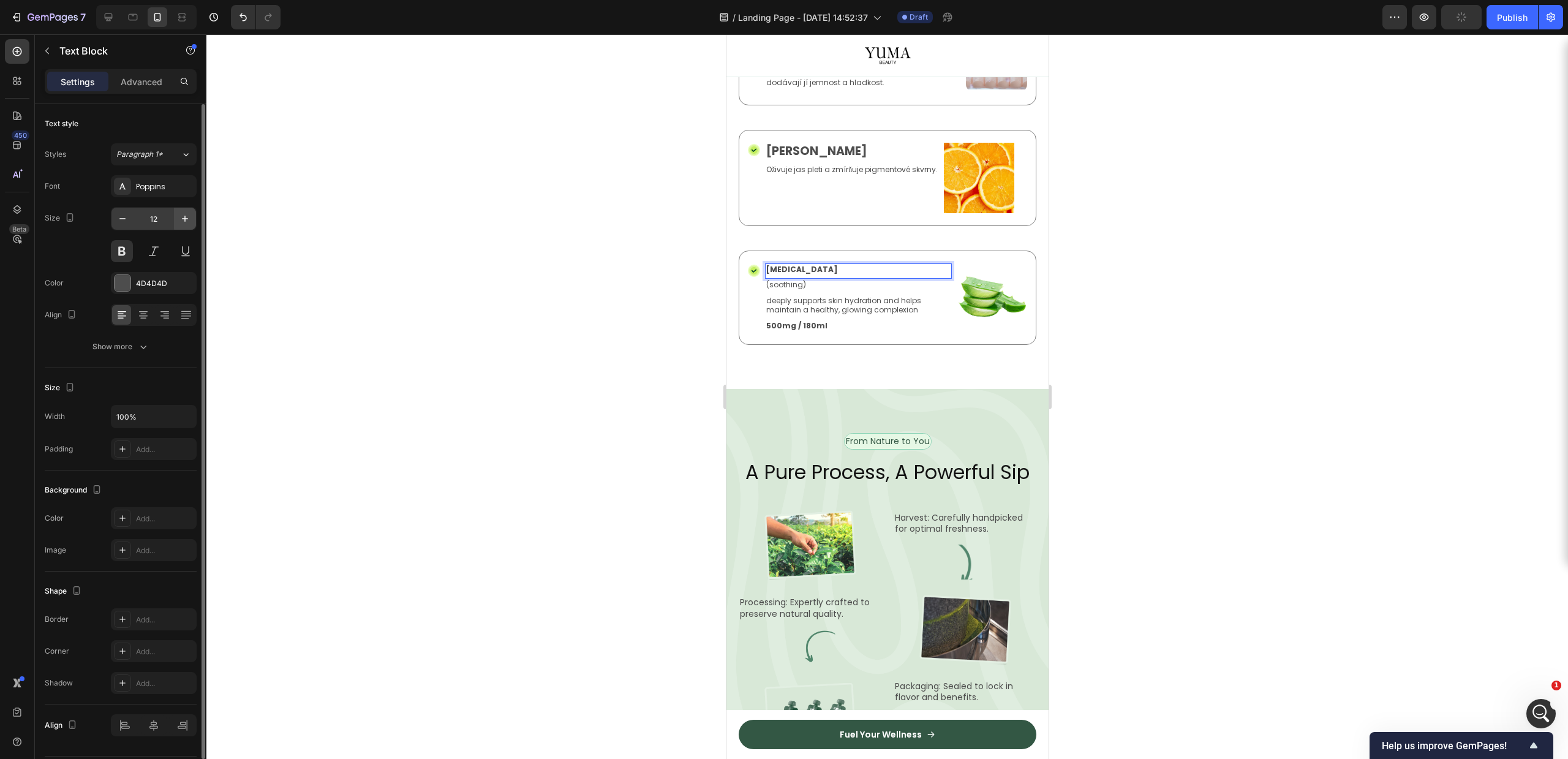
drag, startPoint x: 196, startPoint y: 219, endPoint x: 187, endPoint y: 217, distance: 9.2
click at [196, 219] on div "Text style Styles Paragraph 1* Font Poppins Size 12 Color 4D4D4D Align Show mor…" at bounding box center [120, 467] width 172 height 726
click at [187, 217] on icon "button" at bounding box center [185, 219] width 12 height 12
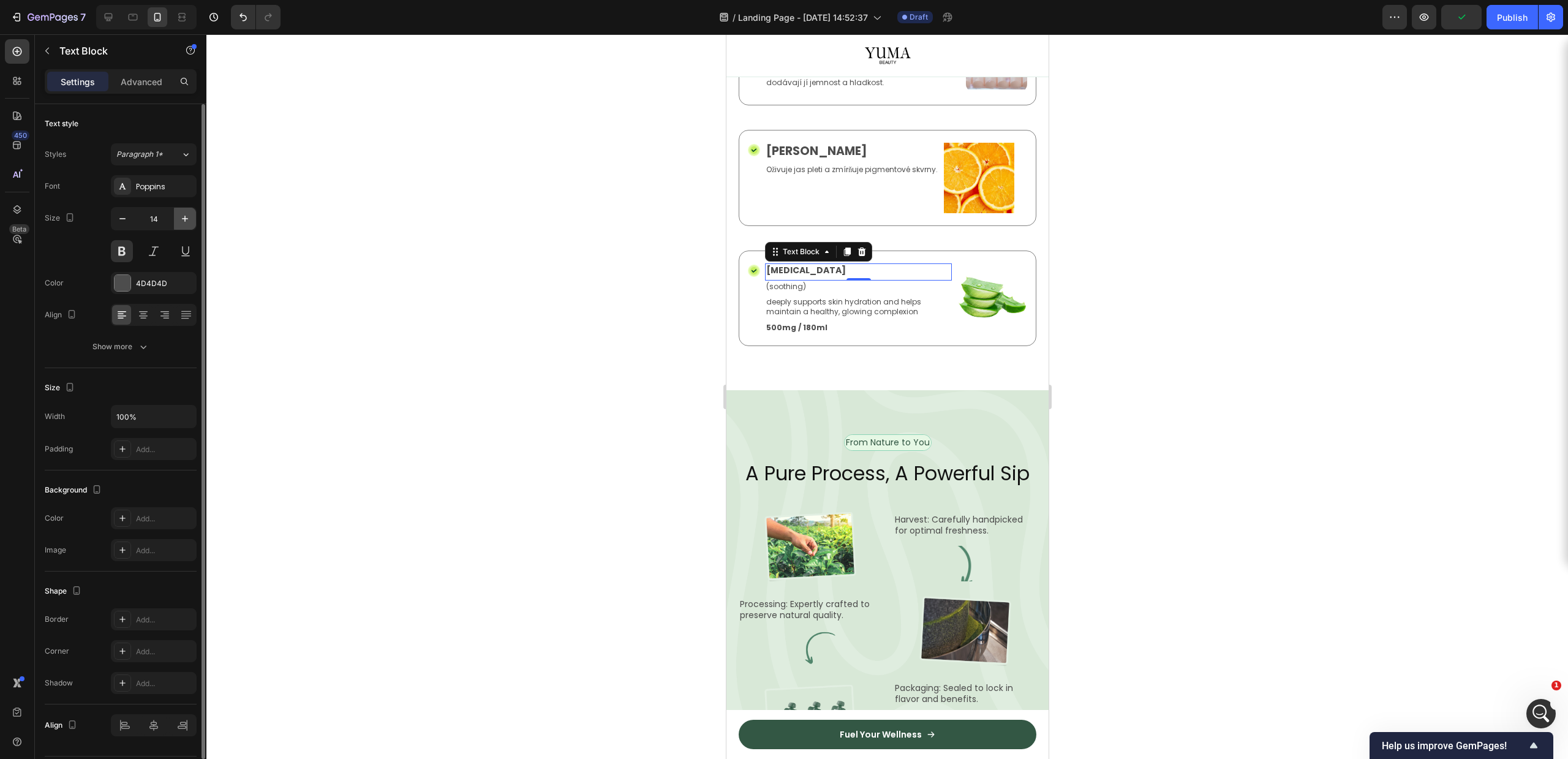
click at [187, 217] on icon "button" at bounding box center [185, 219] width 12 height 12
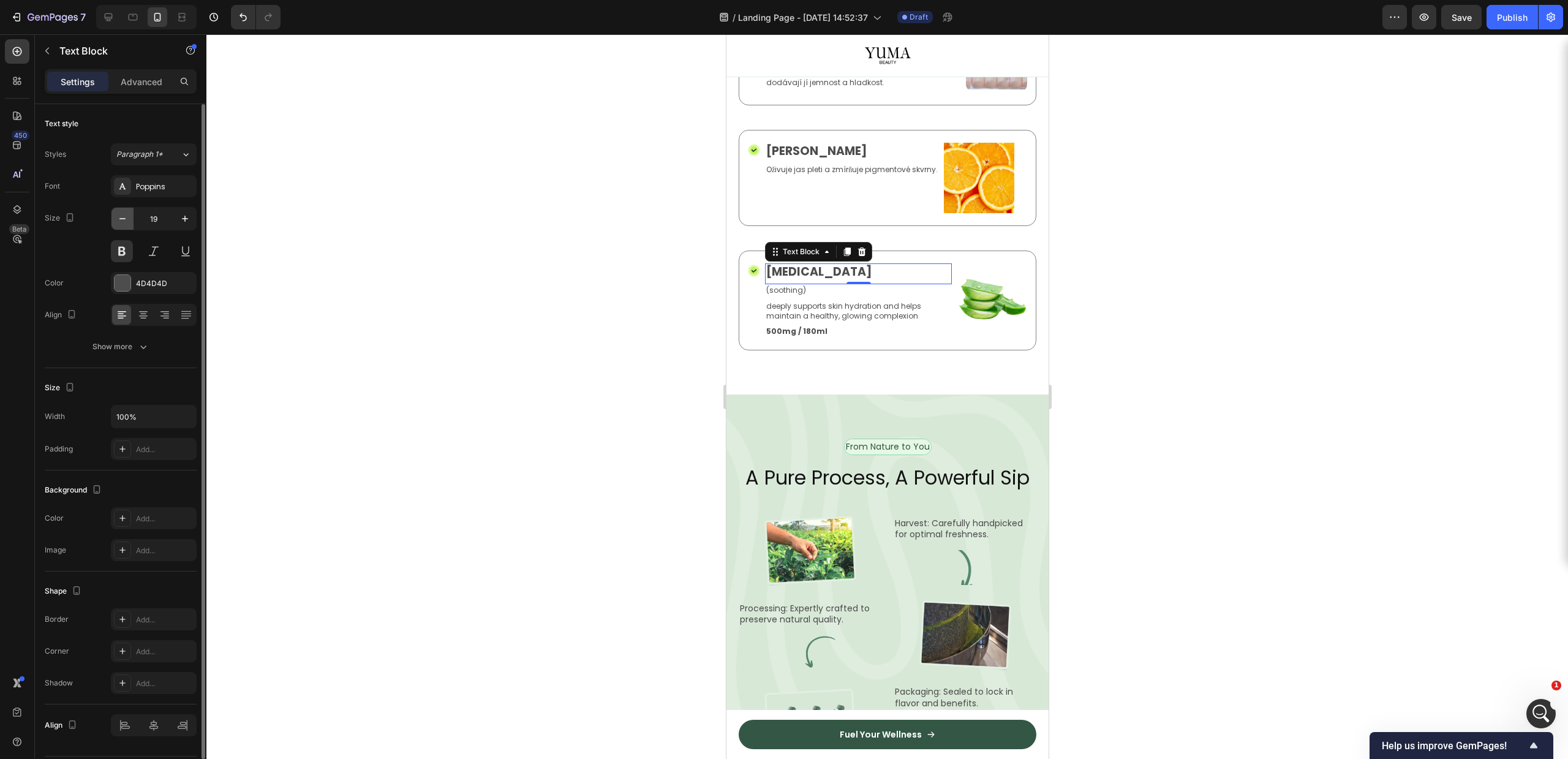
click at [126, 217] on icon "button" at bounding box center [123, 219] width 12 height 12
type input "18"
click at [966, 337] on img at bounding box center [991, 300] width 71 height 74
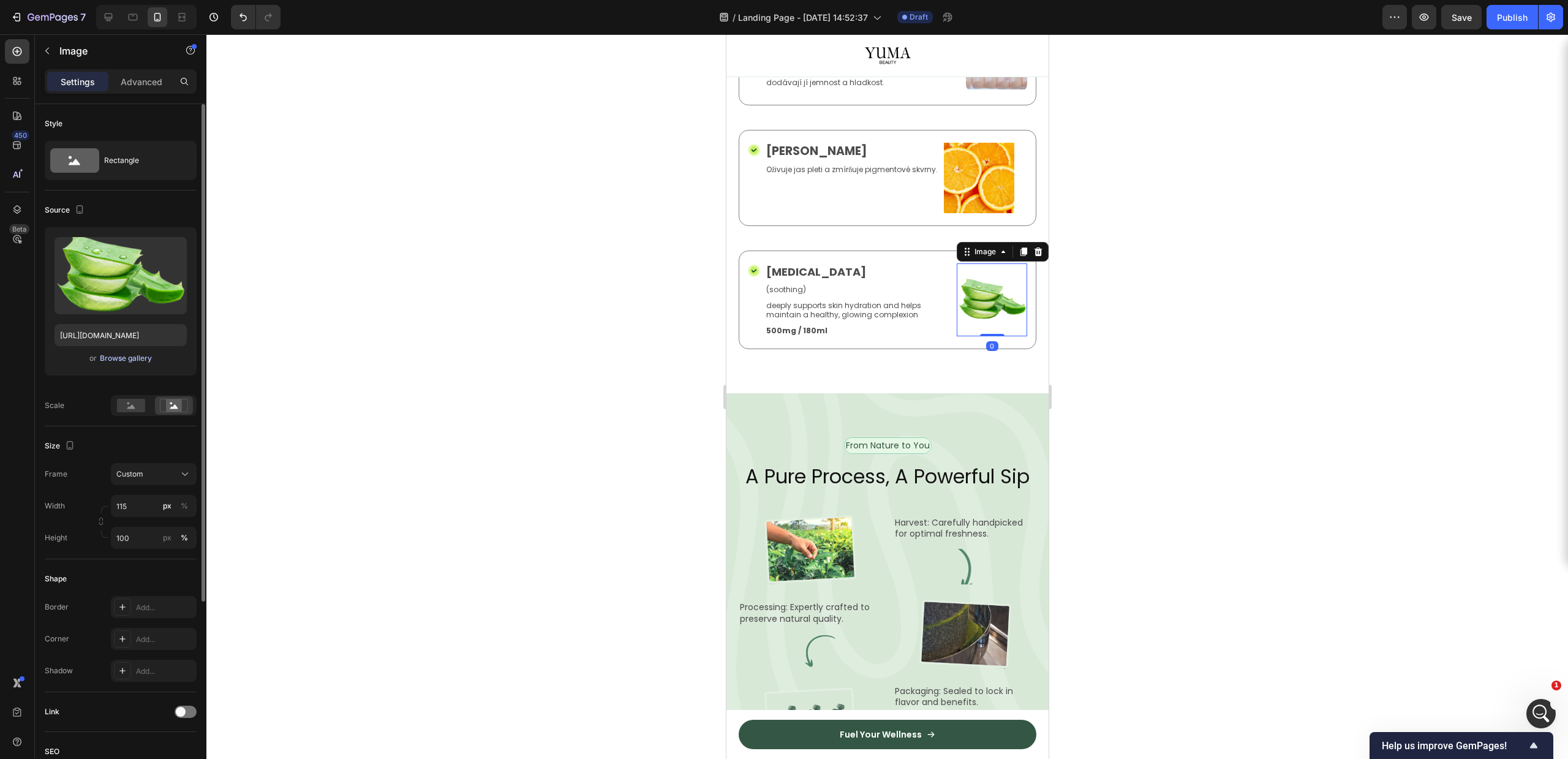
click at [114, 353] on div "Browse gallery" at bounding box center [126, 358] width 52 height 11
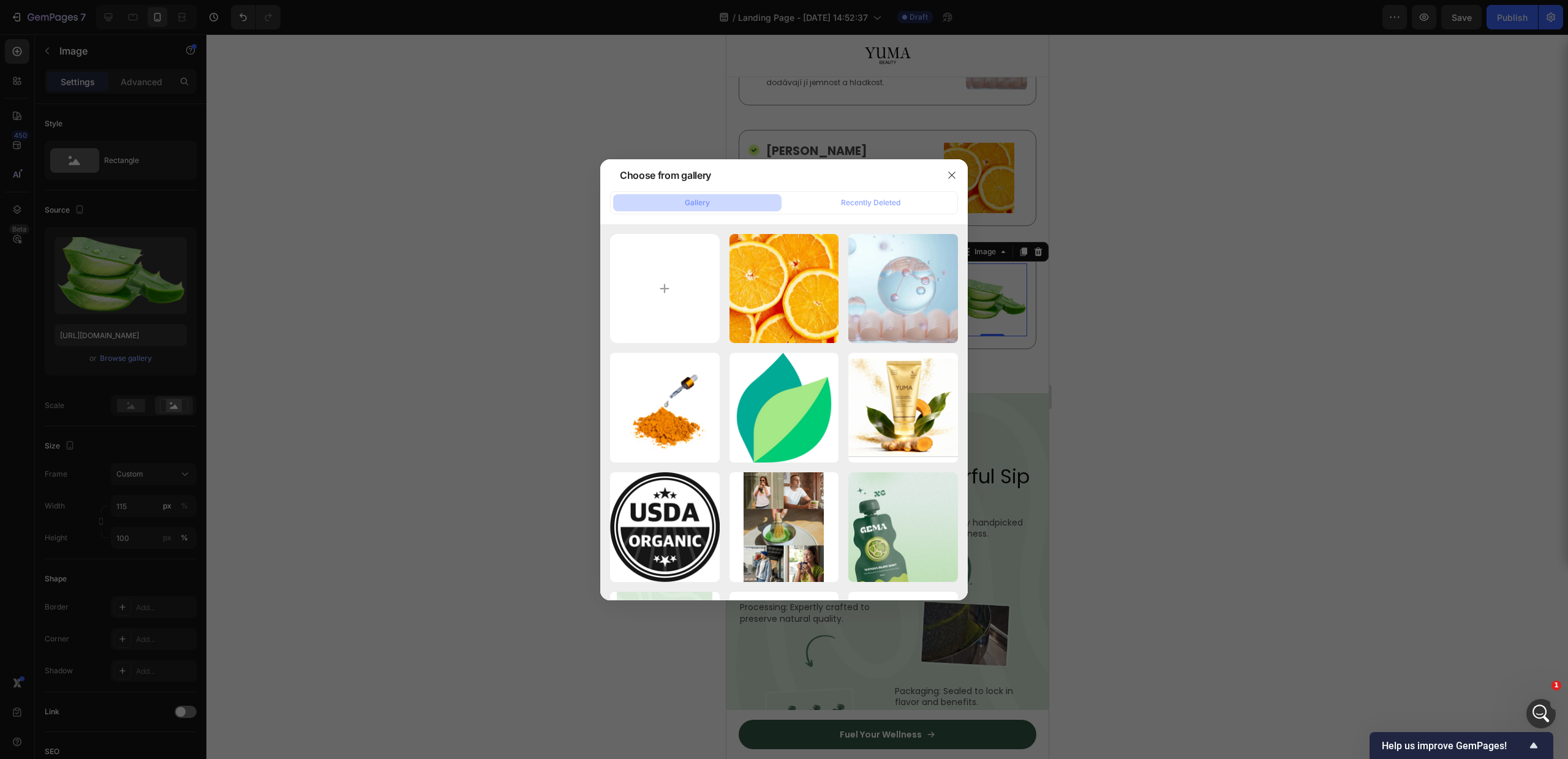
type input "C:\fakepath\ingredient_4.webp"
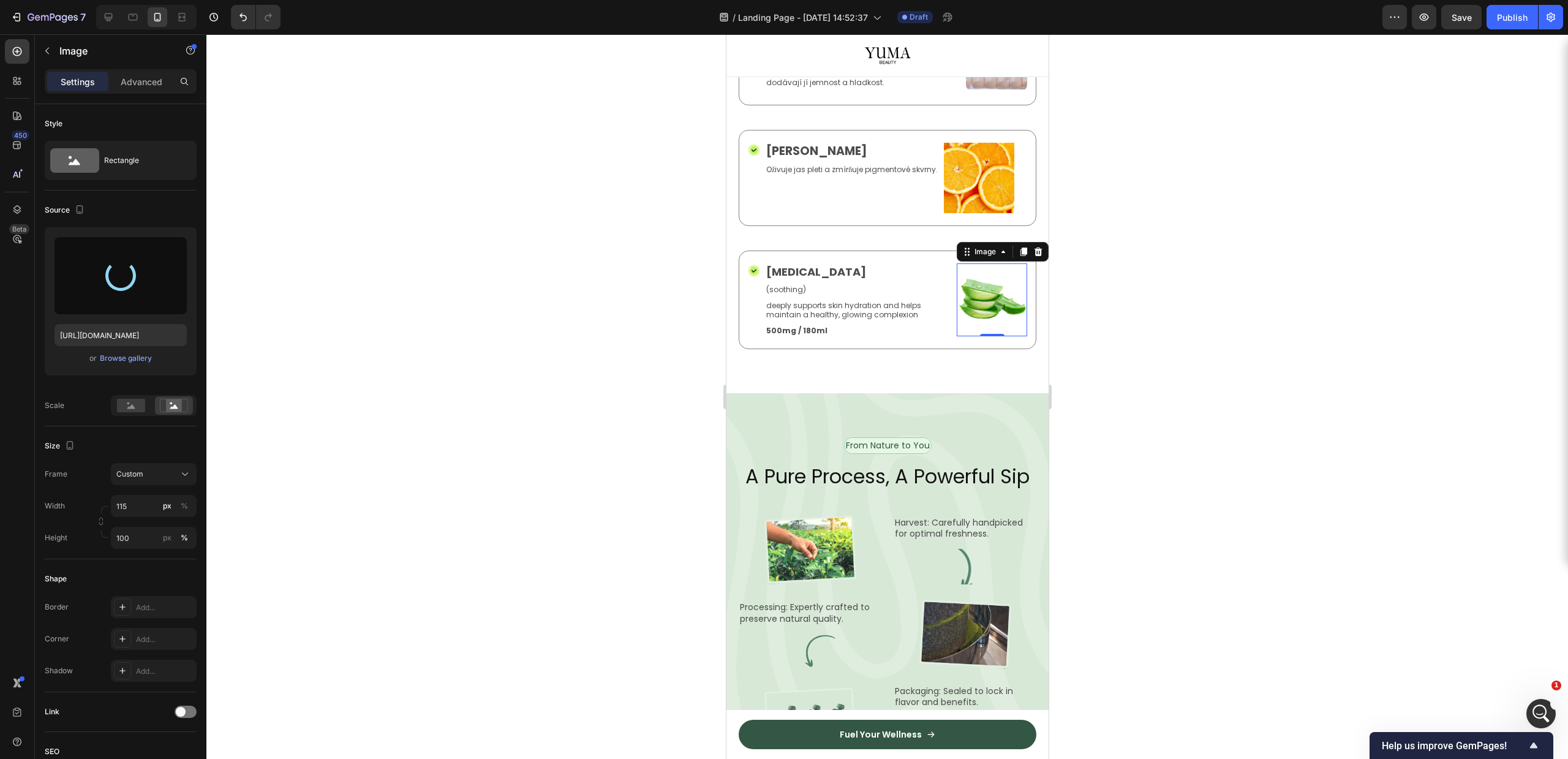
type input "https://cdn.shopify.com/s/files/1/0756/9240/9060/files/gempages_581512871968506…"
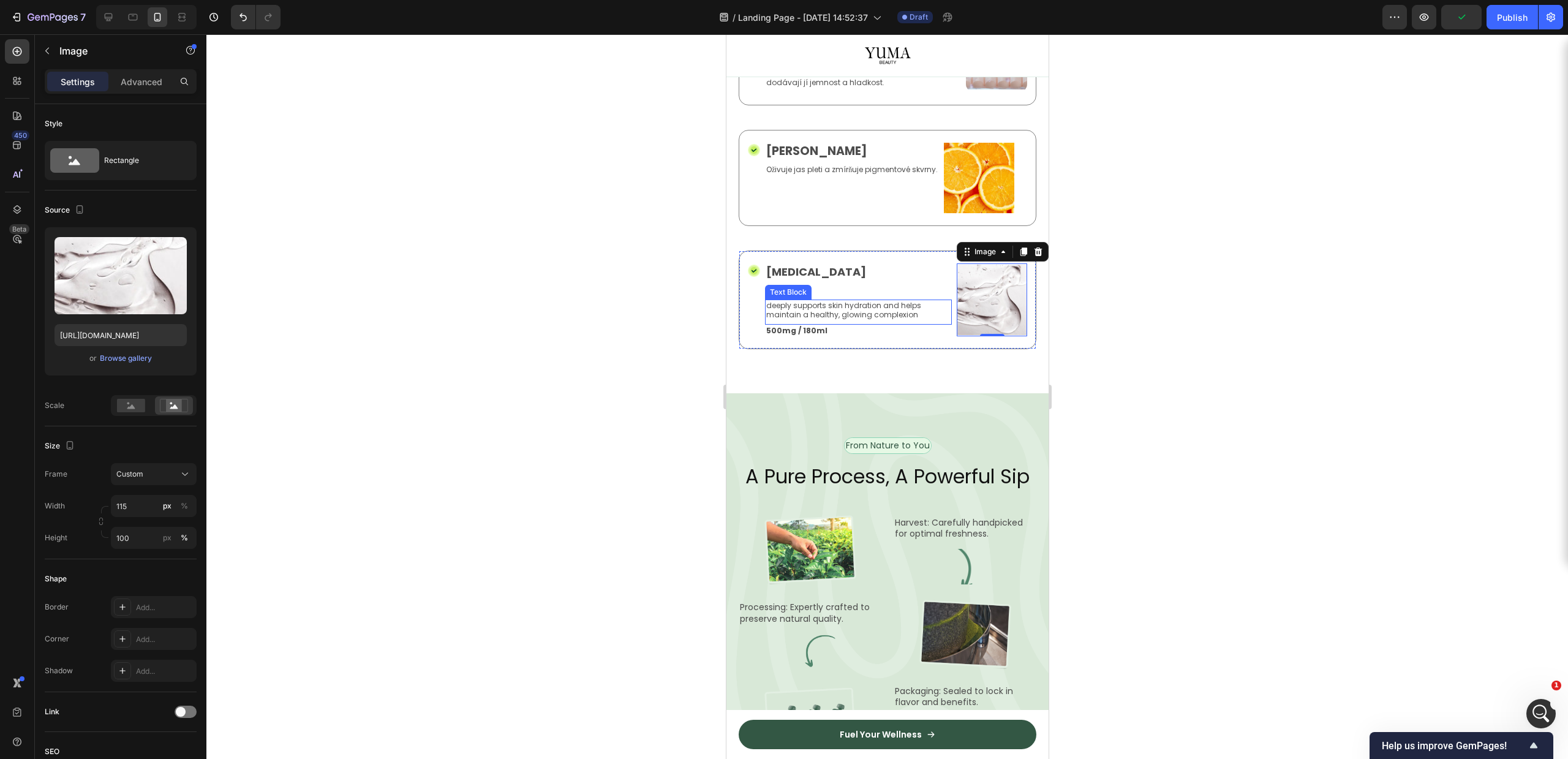
click at [807, 320] on p "deeply supports skin hydration and helps maintain a healthy, glowing complexion" at bounding box center [858, 311] width 184 height 19
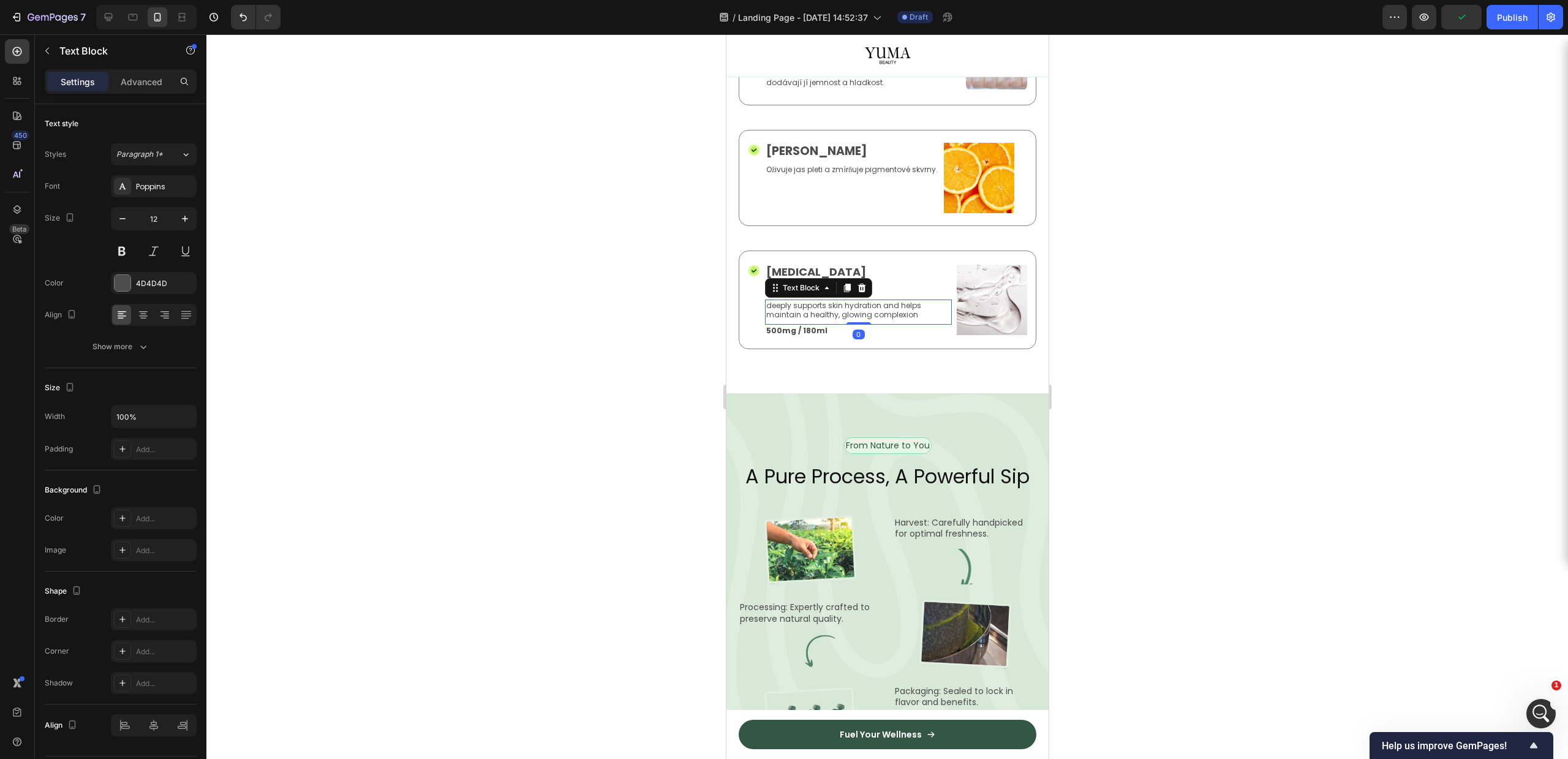
click at [807, 320] on p "deeply supports skin hydration and helps maintain a healthy, glowing complexion" at bounding box center [858, 311] width 184 height 19
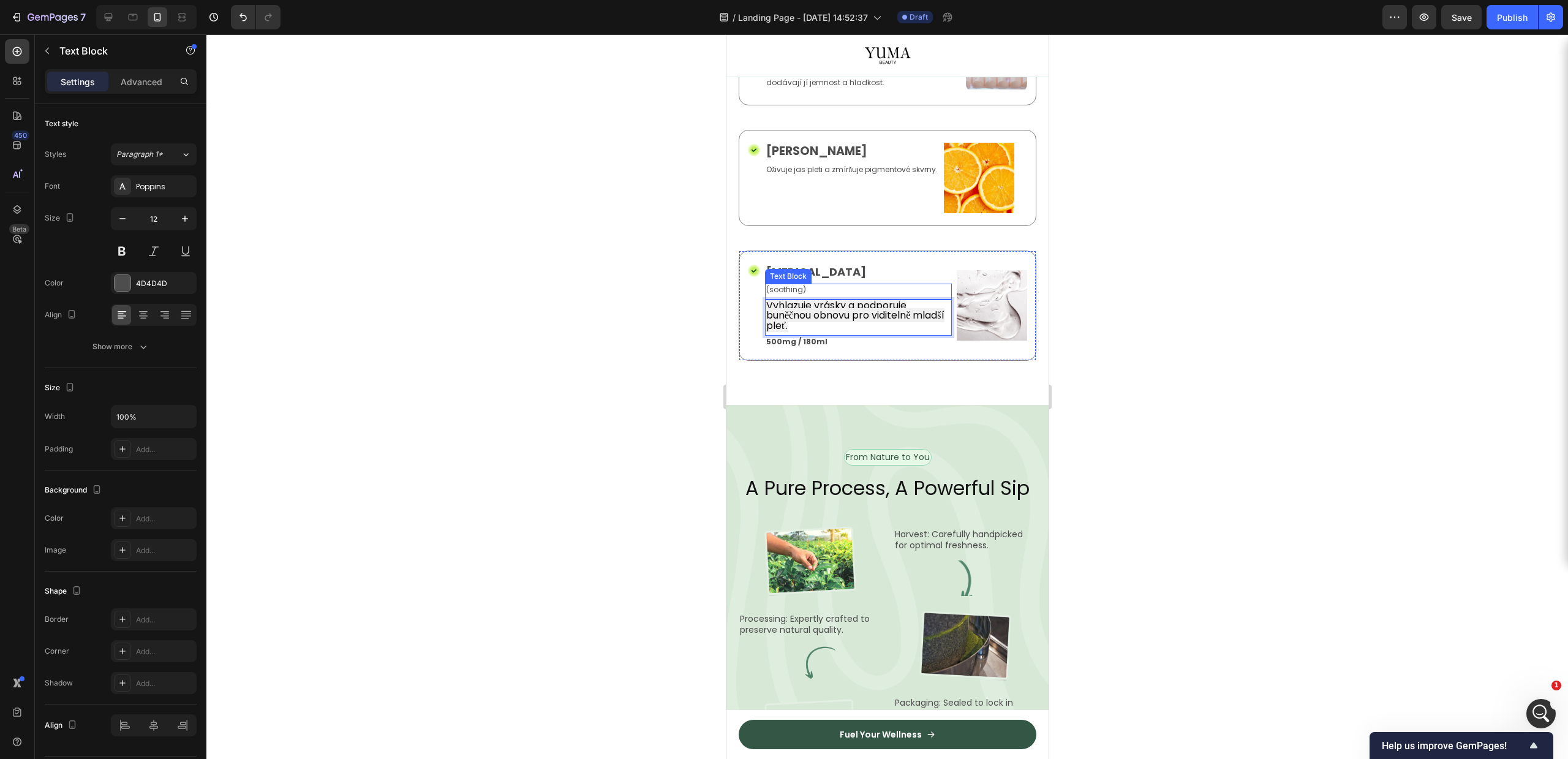
click at [780, 294] on p "(soothing)" at bounding box center [858, 289] width 184 height 10
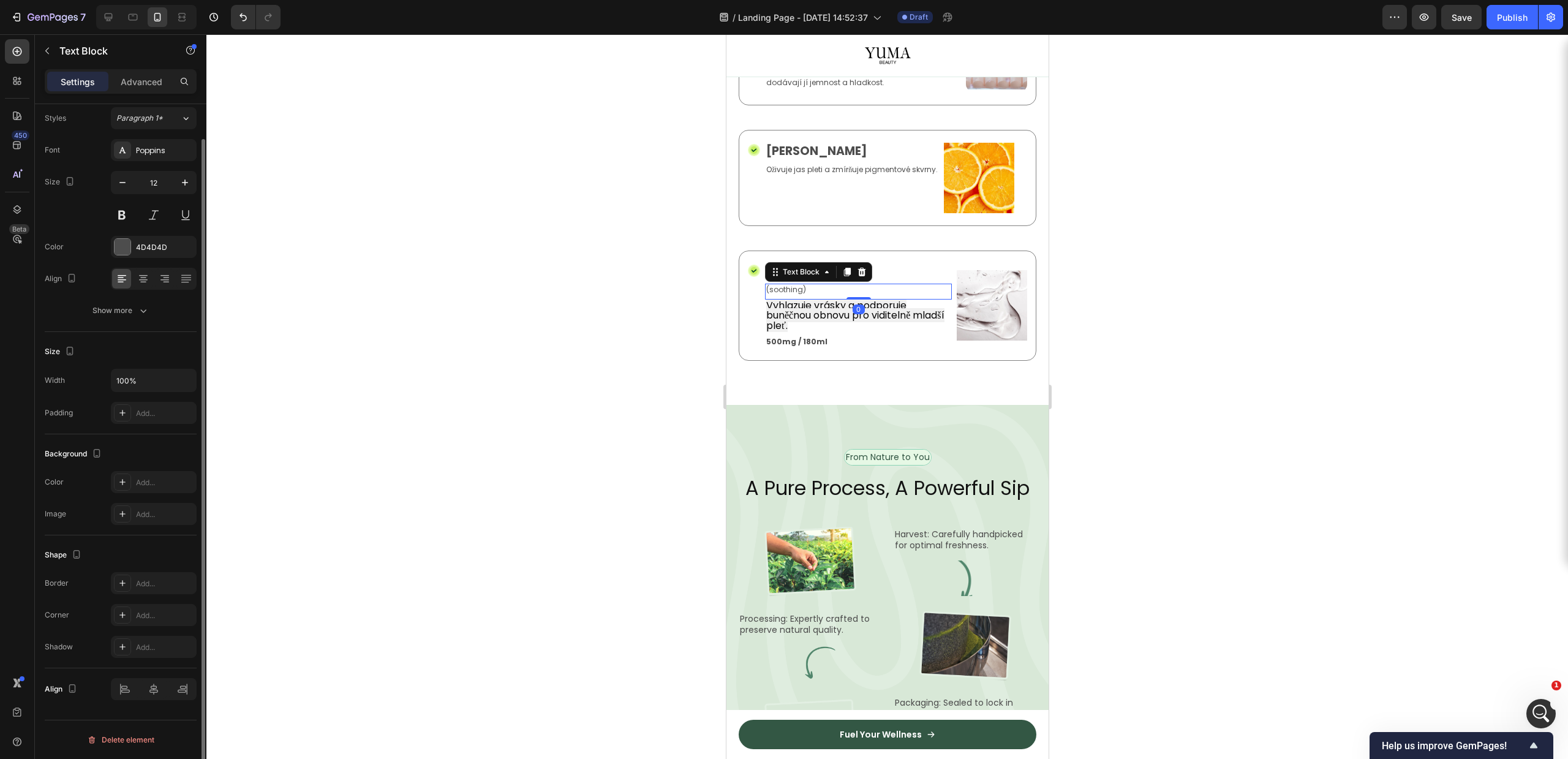
click at [856, 277] on icon at bounding box center [861, 271] width 10 height 10
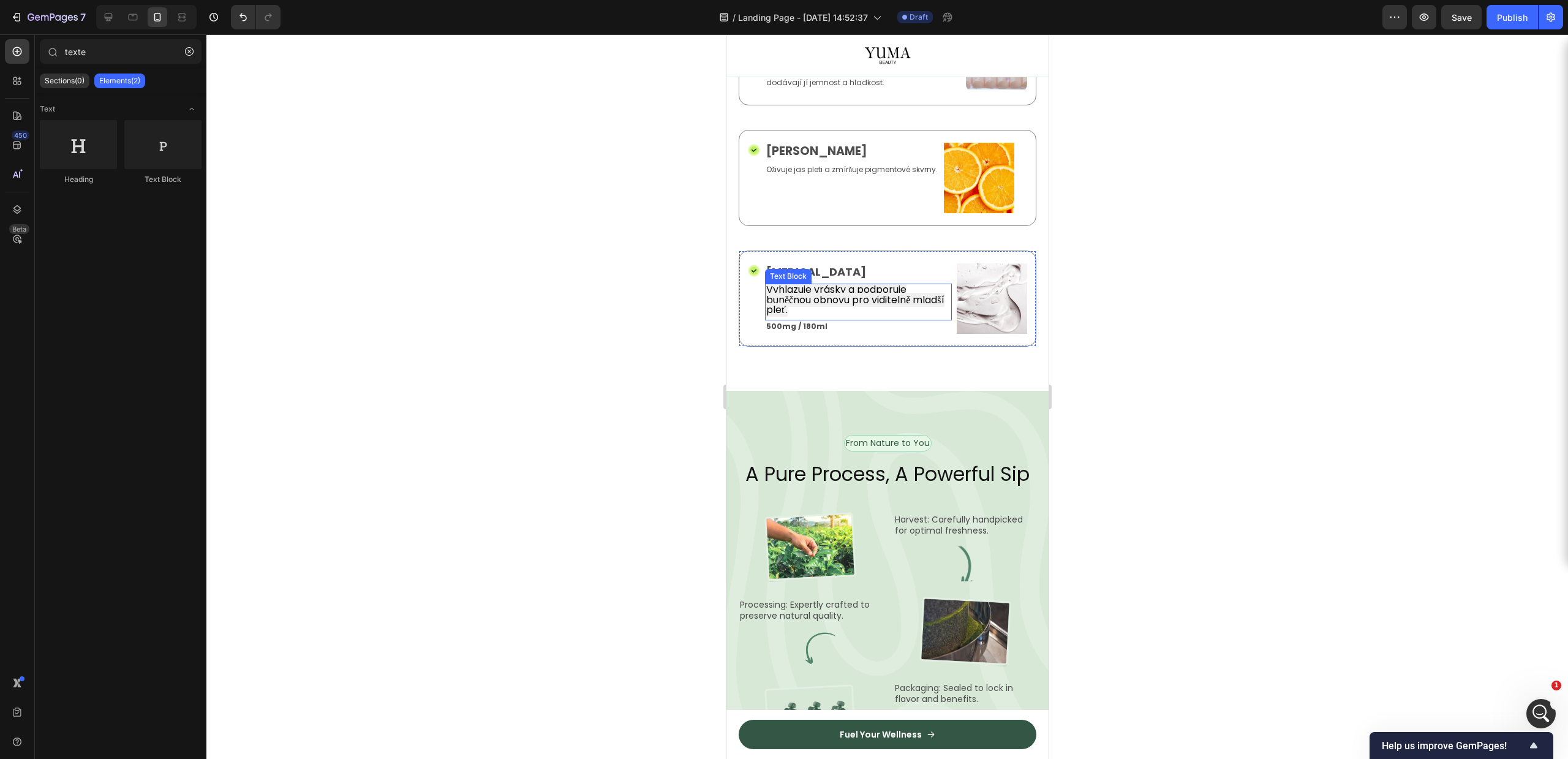
click at [827, 317] on span "Vyhlazuje vrásky a podporuje buněčnou obnovu pro viditelně mladší pleť." at bounding box center [855, 300] width 178 height 34
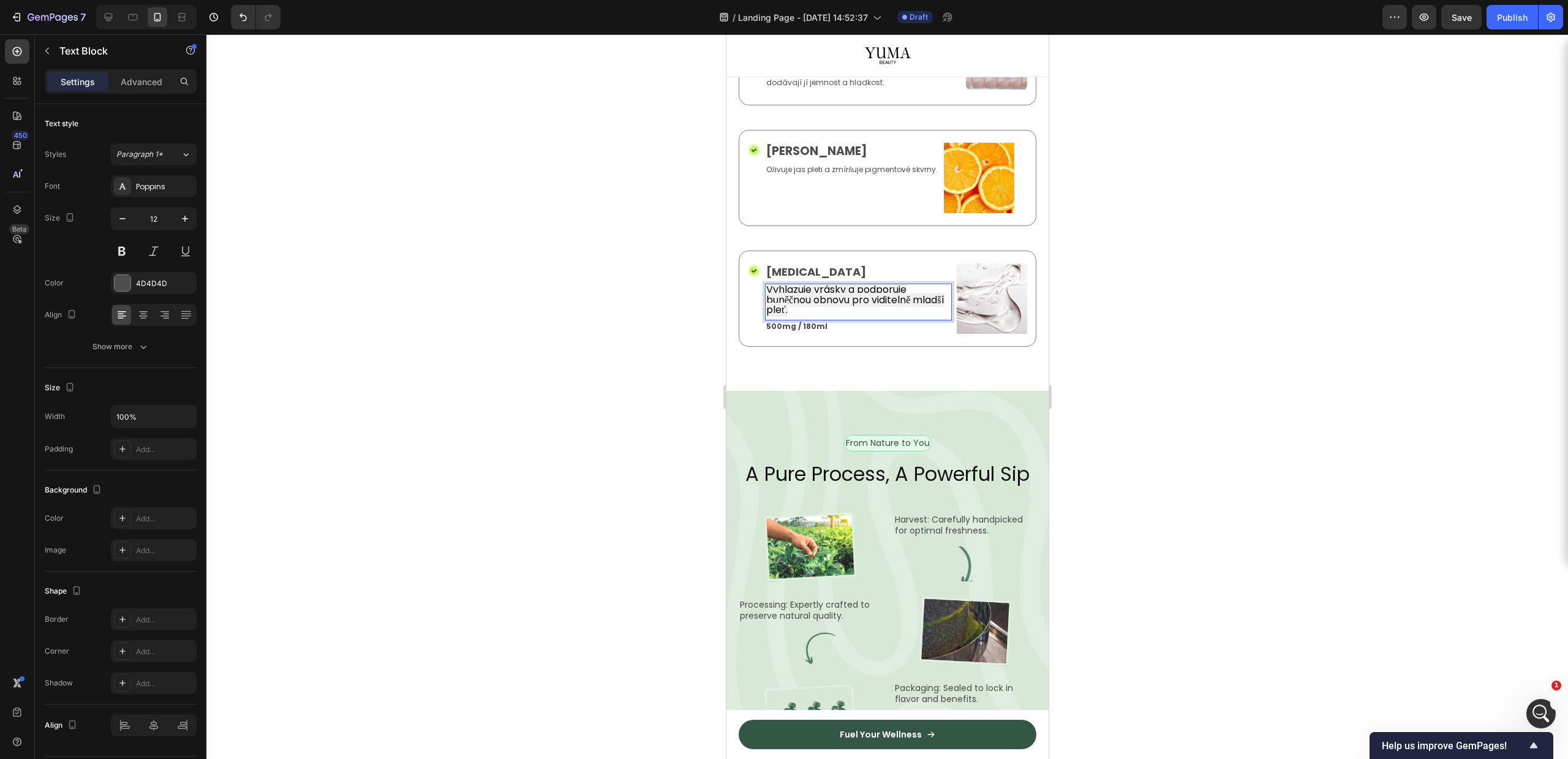
click at [790, 332] on p "500mg / 180ml" at bounding box center [858, 326] width 184 height 10
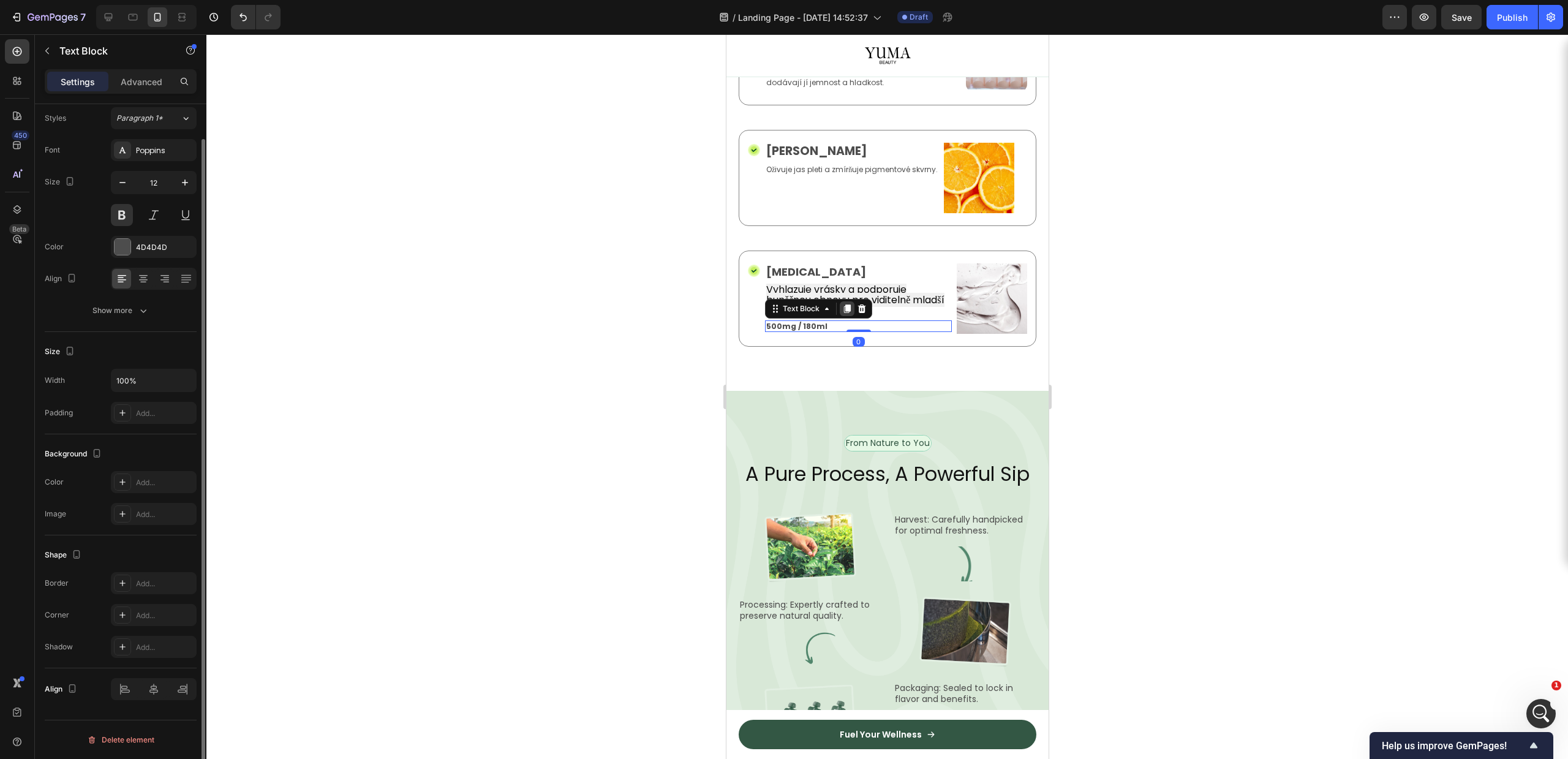
click at [853, 316] on div at bounding box center [847, 309] width 15 height 15
click at [828, 317] on span "Vyhlazuje vrásky a podporuje buněčnou obnovu pro viditelně mladší pleť." at bounding box center [855, 300] width 178 height 34
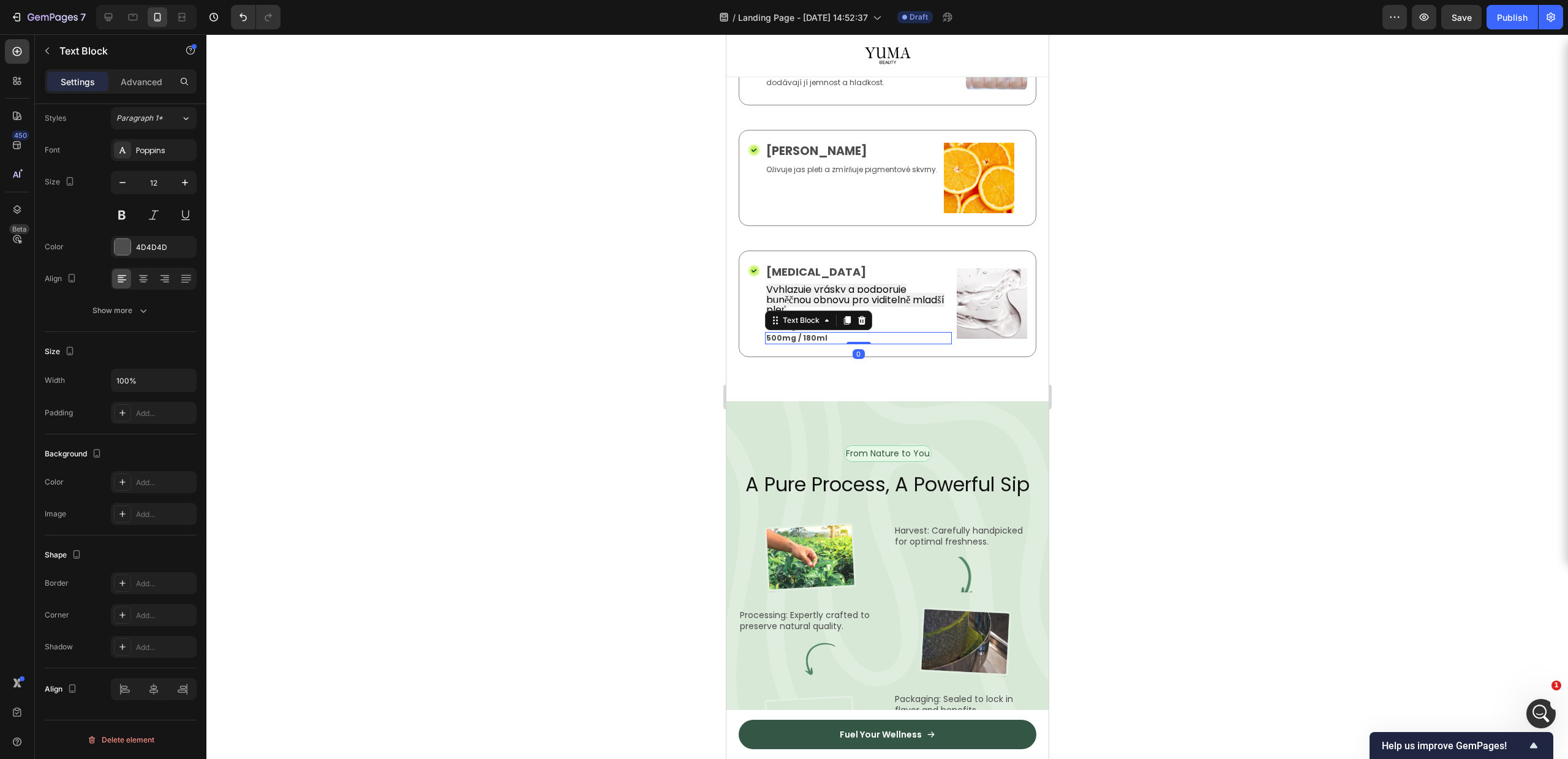
drag, startPoint x: 861, startPoint y: 584, endPoint x: 862, endPoint y: 590, distance: 6.1
click at [862, 325] on icon at bounding box center [861, 320] width 10 height 10
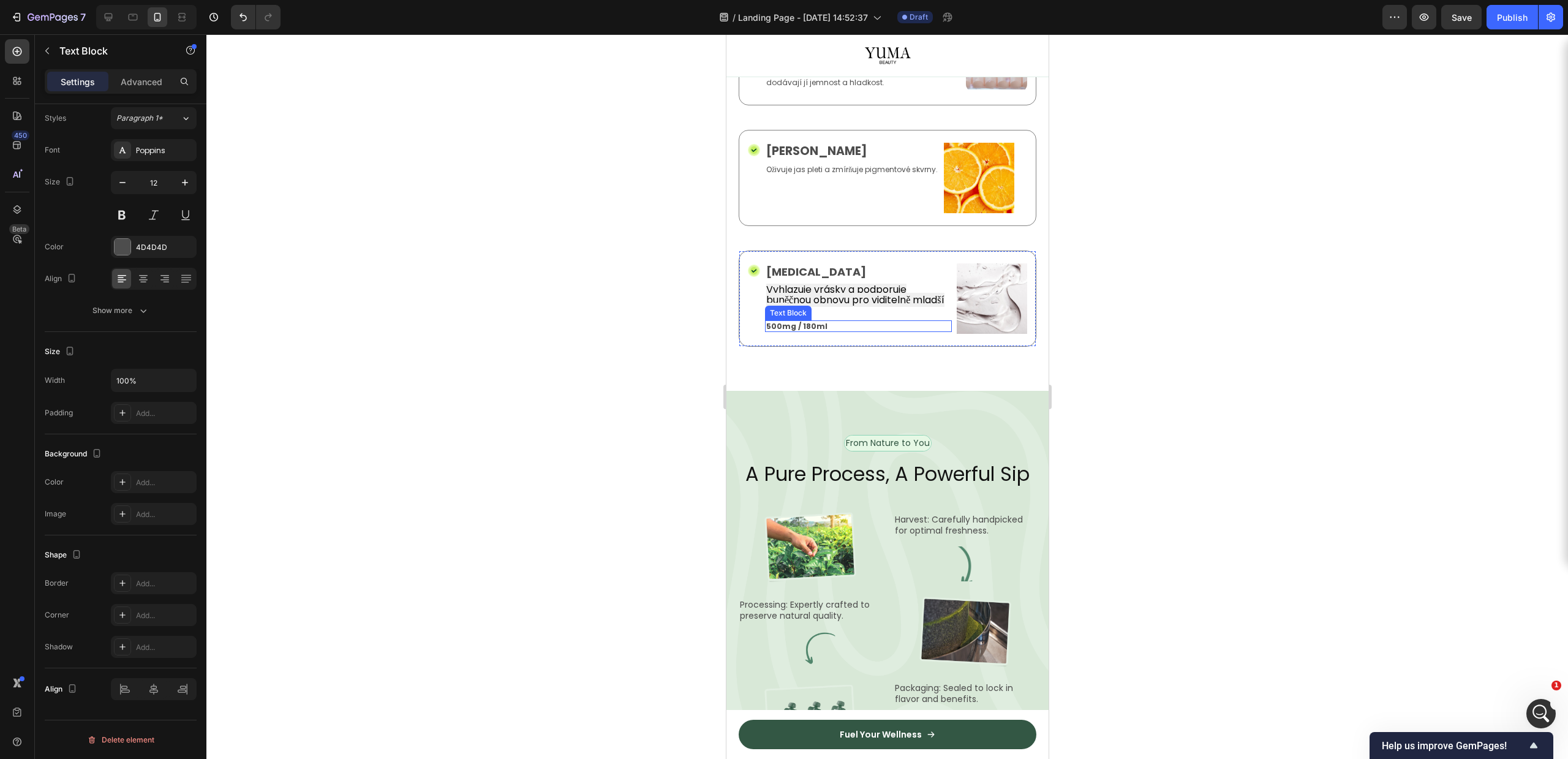
click at [860, 332] on p "500mg / 180ml" at bounding box center [858, 326] width 184 height 10
click at [862, 313] on icon at bounding box center [861, 309] width 8 height 9
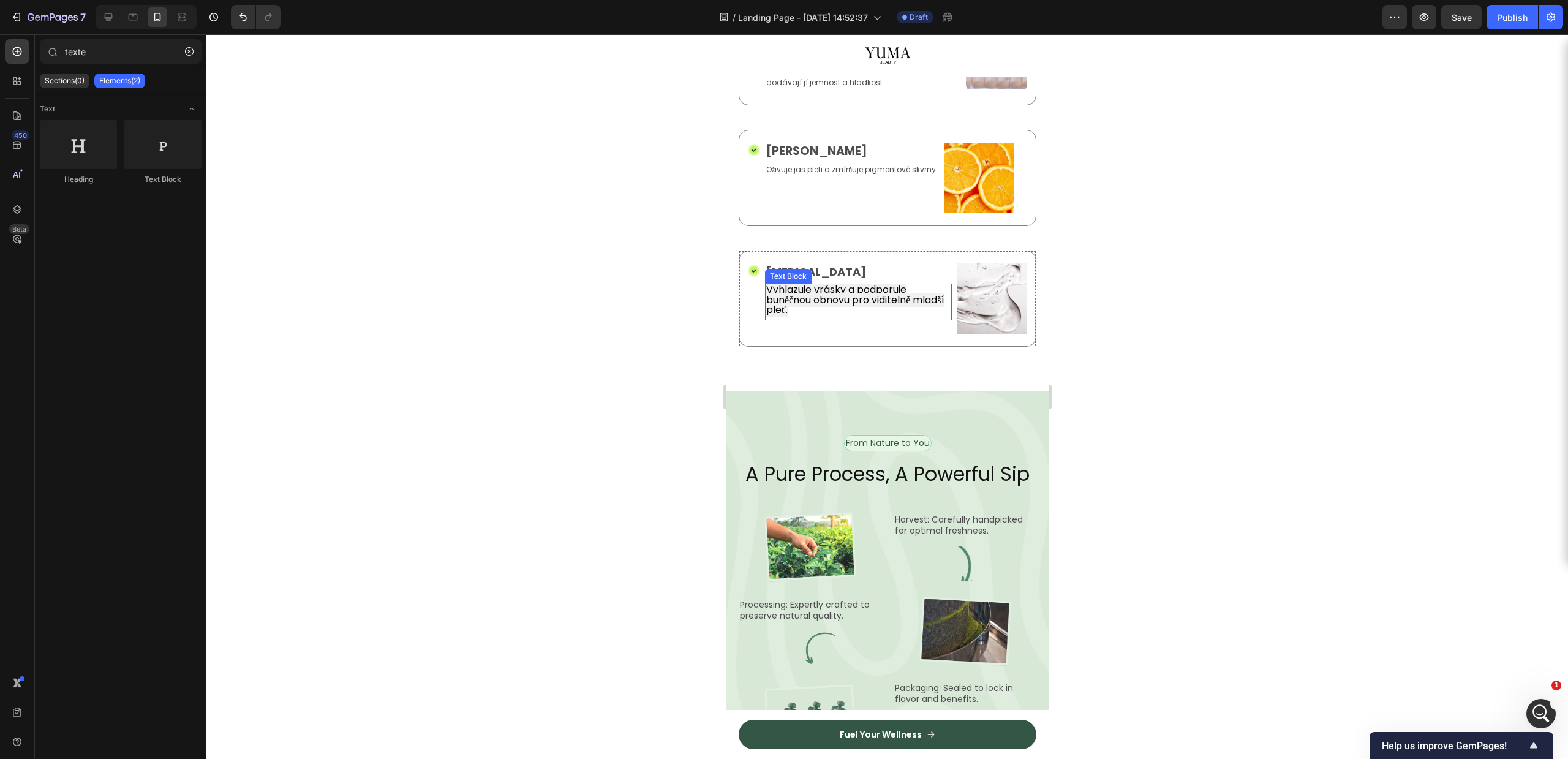
click at [837, 317] on span "Vyhlazuje vrásky a podporuje buněčnou obnovu pro viditelně mladší pleť." at bounding box center [855, 300] width 178 height 34
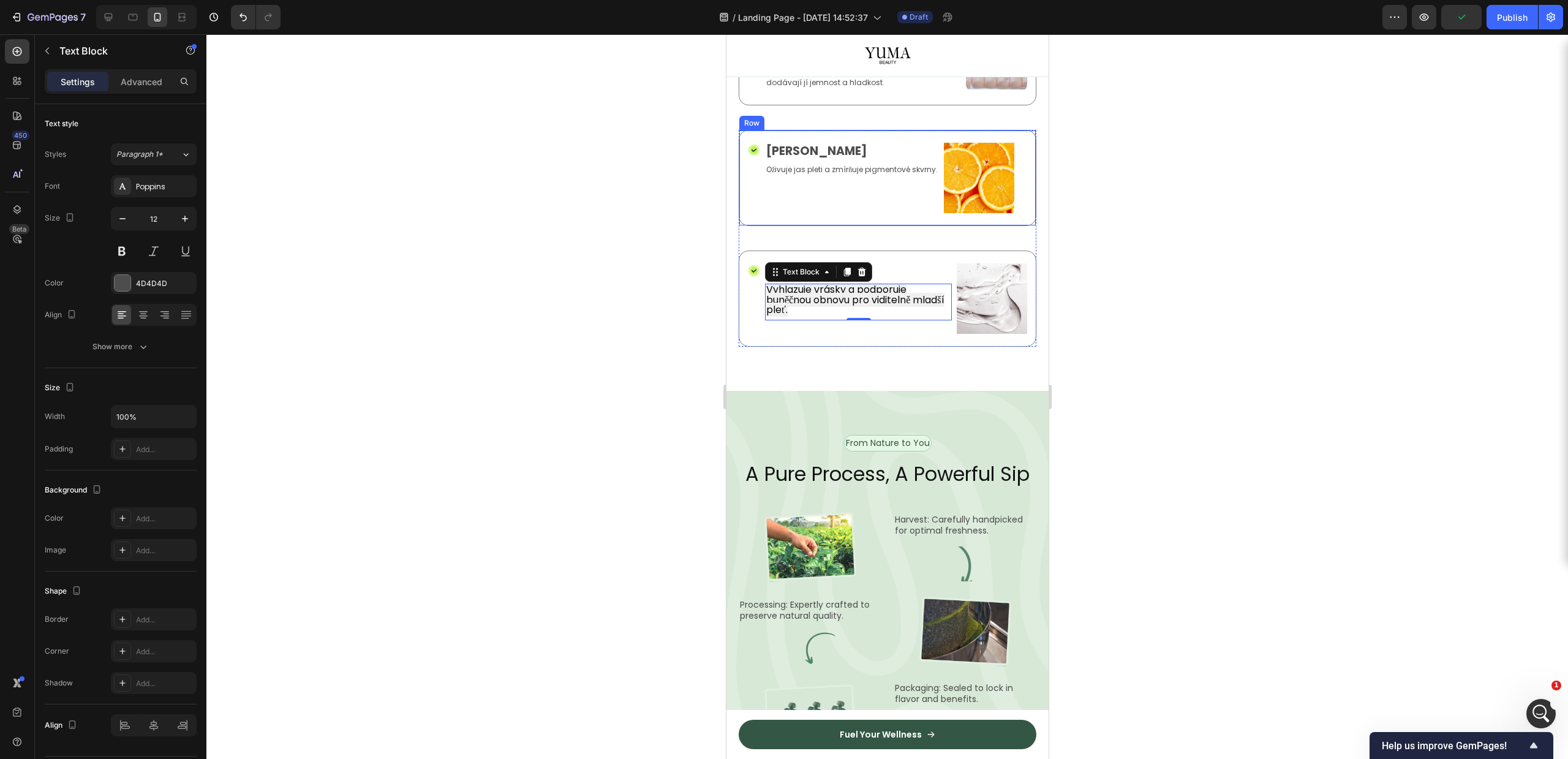
click at [826, 175] on p "Oživuje jas pleti a zmírňuje pigmentové skvrny." at bounding box center [851, 169] width 172 height 10
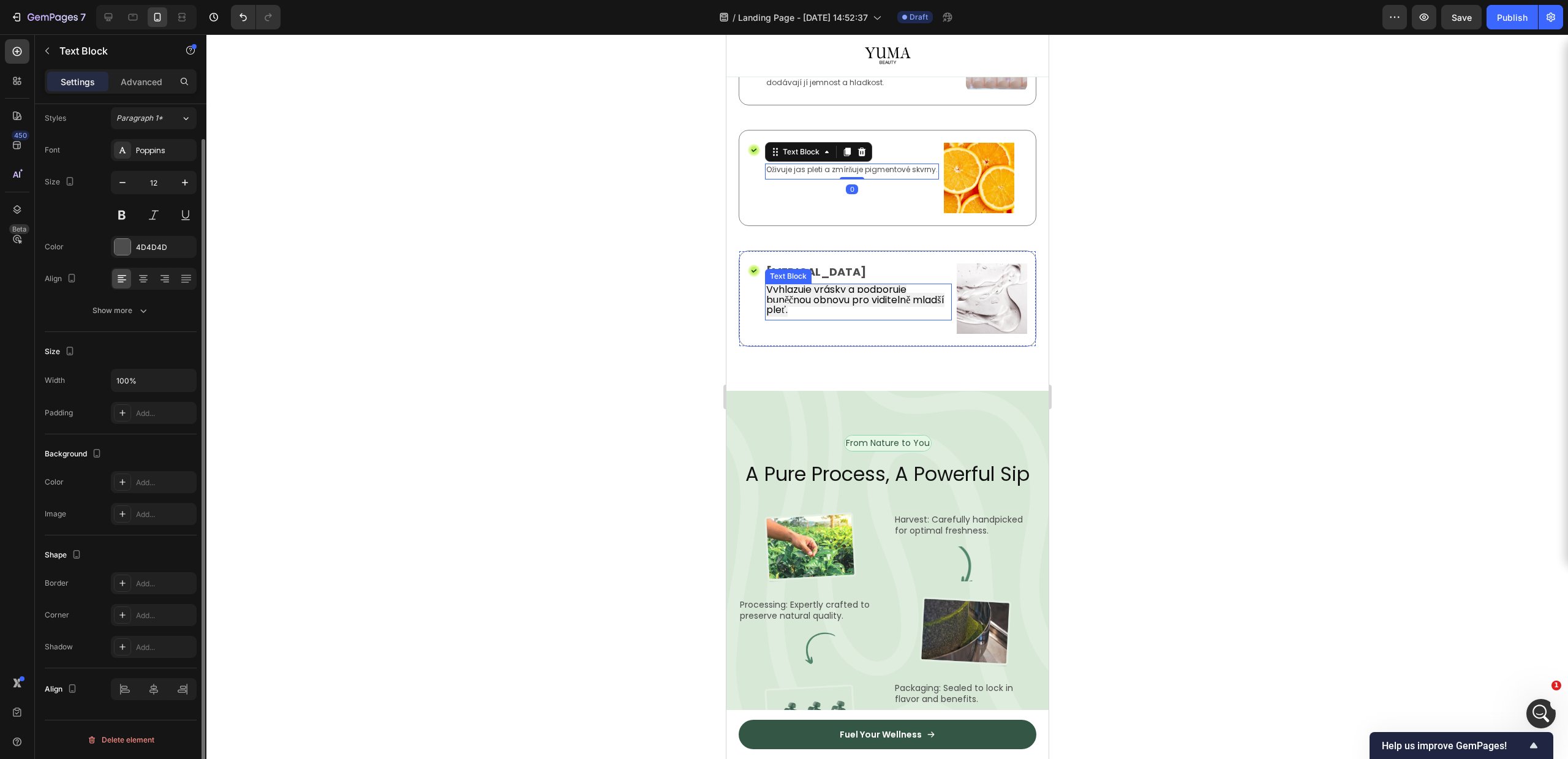
click at [805, 317] on span "Vyhlazuje vrásky a podporuje buněčnou obnovu pro viditelně mladší pleť." at bounding box center [855, 300] width 178 height 34
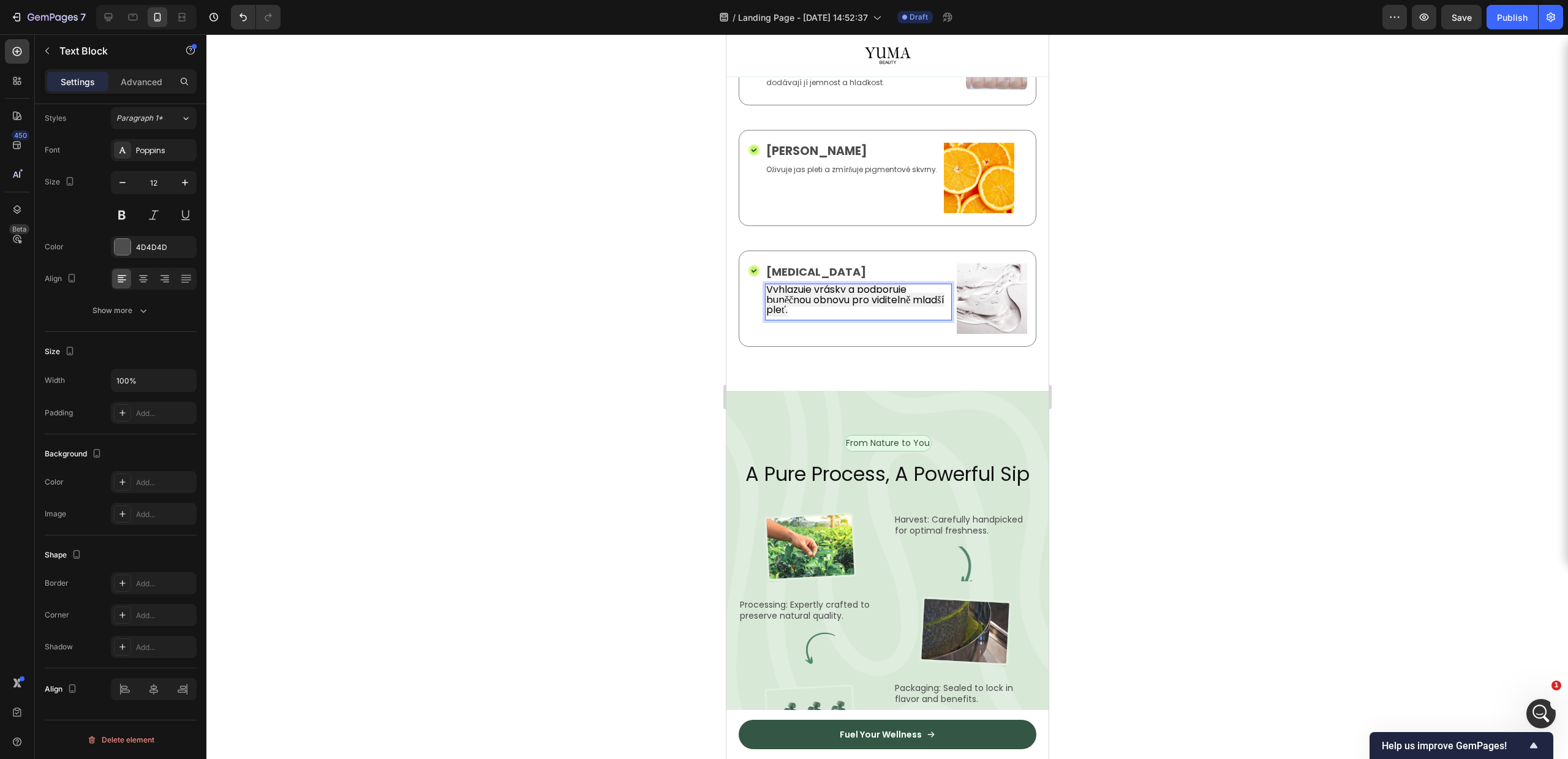
click at [810, 317] on span "Vyhlazuje vrásky a podporuje buněčnou obnovu pro viditelně mladší pleť." at bounding box center [855, 300] width 178 height 34
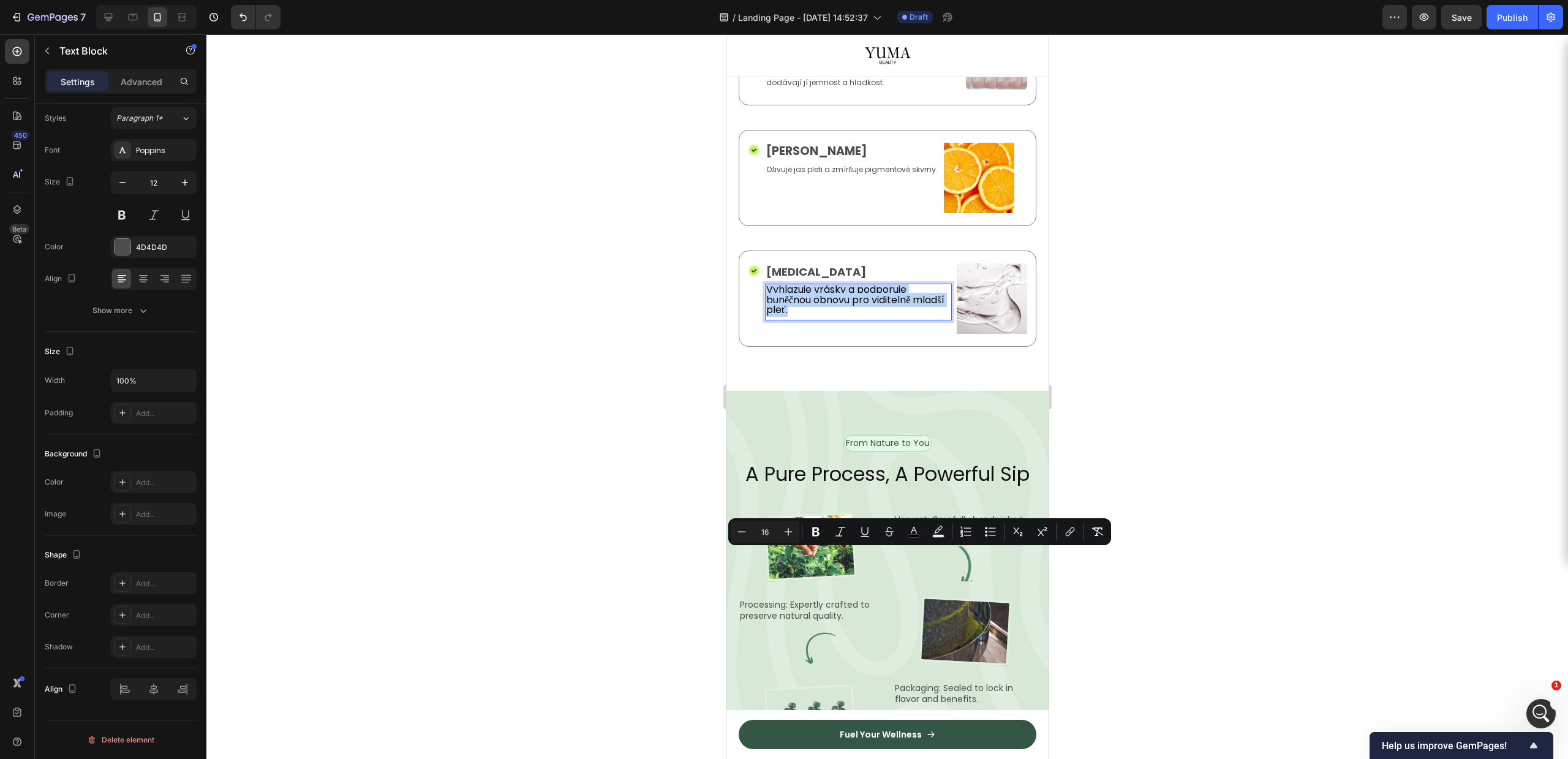
click at [810, 317] on span "Vyhlazuje vrásky a podporuje buněčnou obnovu pro viditelně mladší pleť." at bounding box center [855, 300] width 178 height 34
click at [941, 530] on icon "Editor contextual toolbar" at bounding box center [938, 532] width 12 height 12
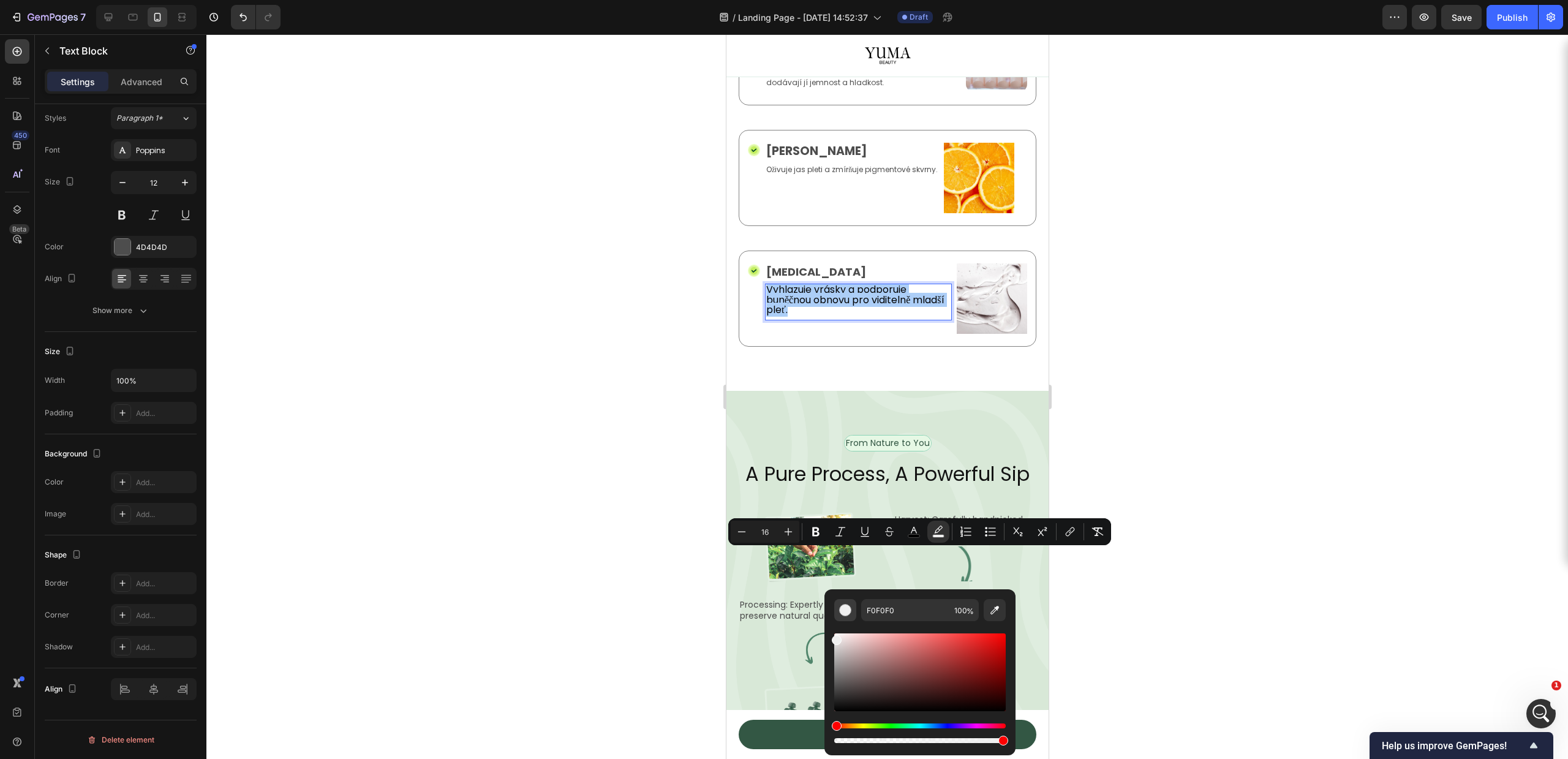
click at [850, 604] on div "Editor contextual toolbar" at bounding box center [845, 610] width 12 height 12
click at [843, 608] on div "Editor contextual toolbar" at bounding box center [845, 610] width 12 height 12
drag, startPoint x: 835, startPoint y: 637, endPoint x: 824, endPoint y: 611, distance: 28.2
click at [825, 611] on div "F0F0F0 100 %" at bounding box center [920, 668] width 191 height 156
type input "FFFFFF"
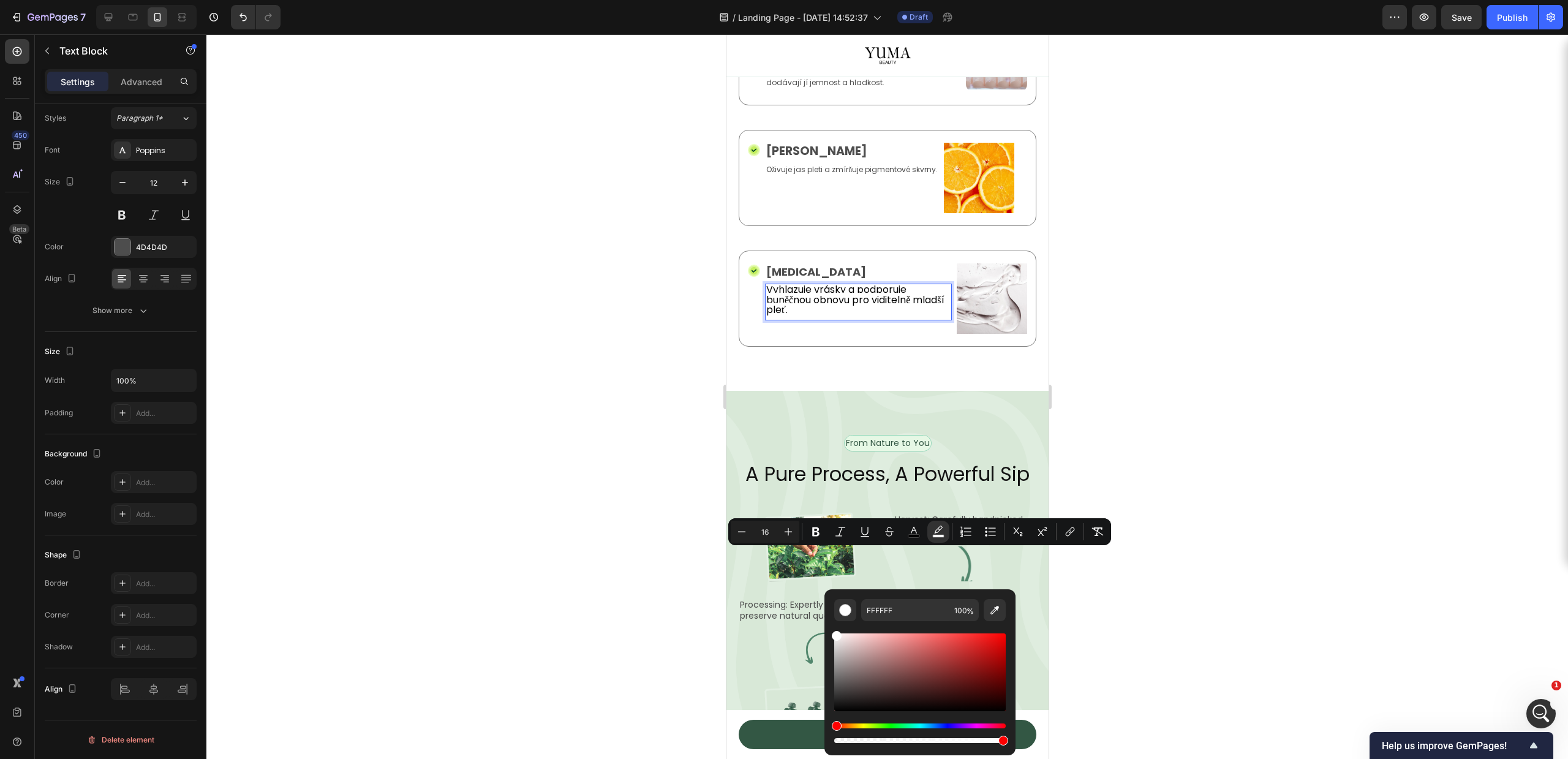
click at [738, 346] on div "Icon Retinol Text Block Vyhlazuje vrásky a podporuje buněčnou obnovu pro vidite…" at bounding box center [887, 298] width 297 height 96
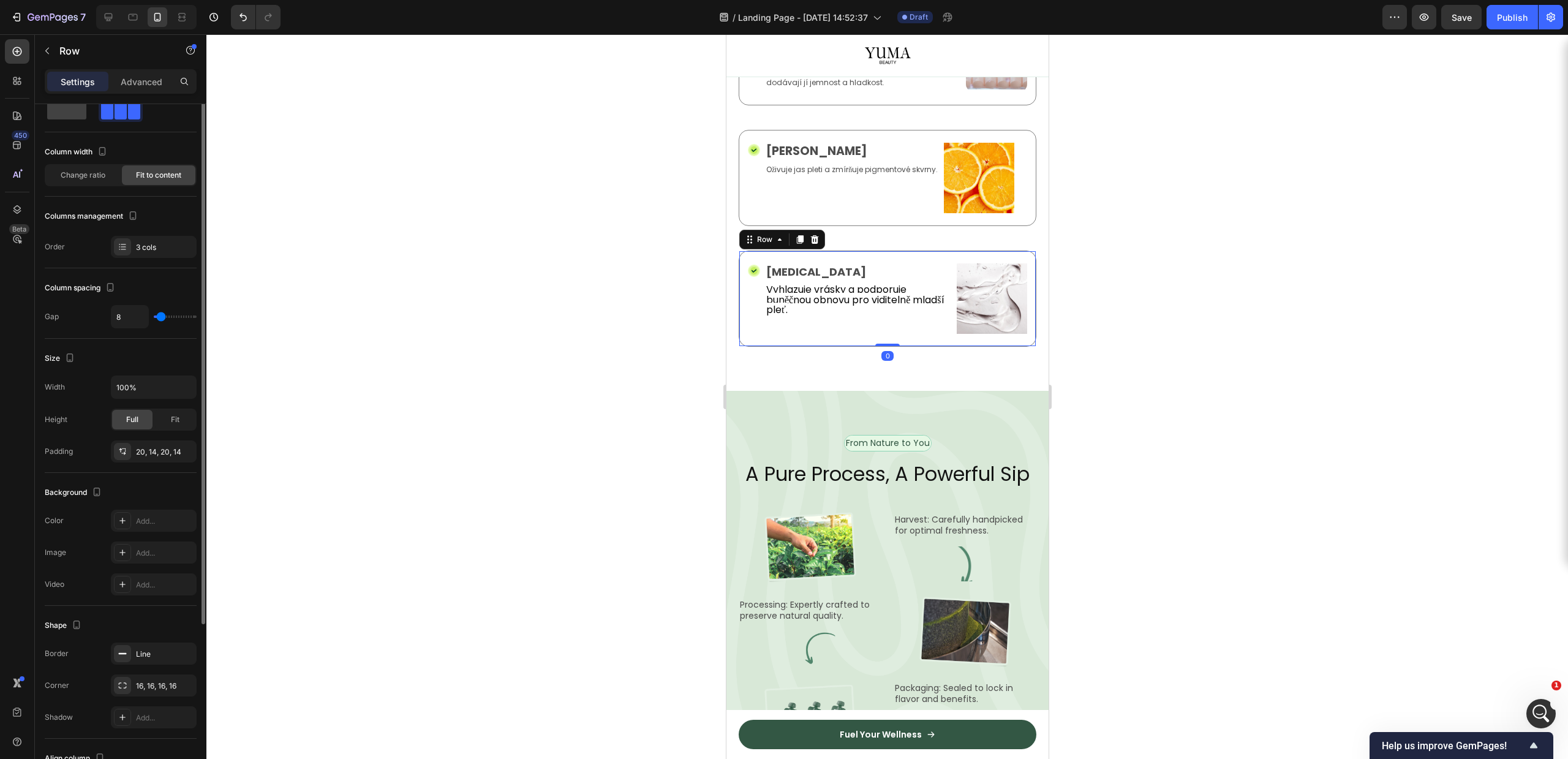
scroll to position [0, 0]
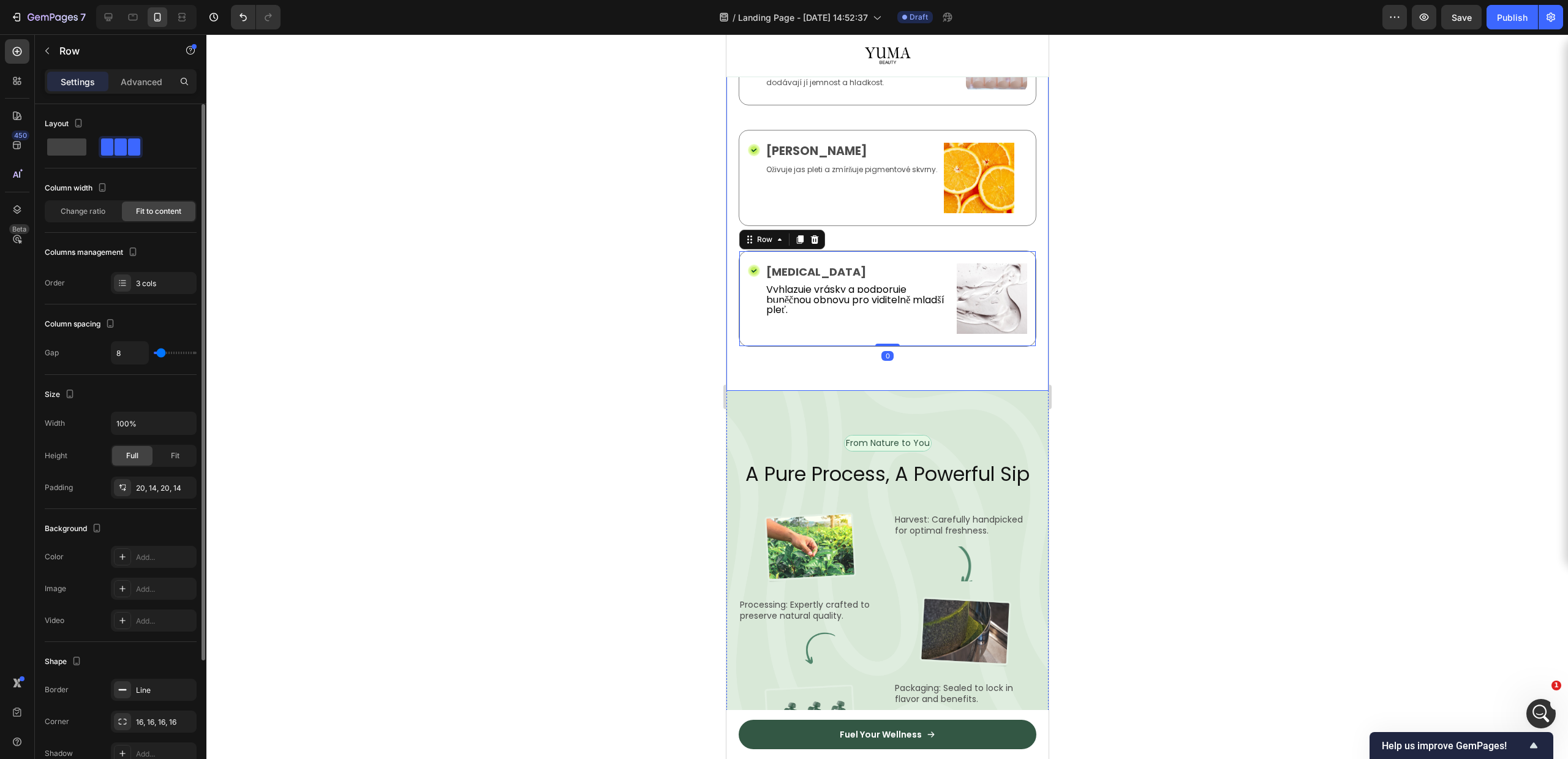
drag, startPoint x: 655, startPoint y: 569, endPoint x: 3, endPoint y: 563, distance: 652.0
click at [655, 569] on div at bounding box center [887, 396] width 1361 height 725
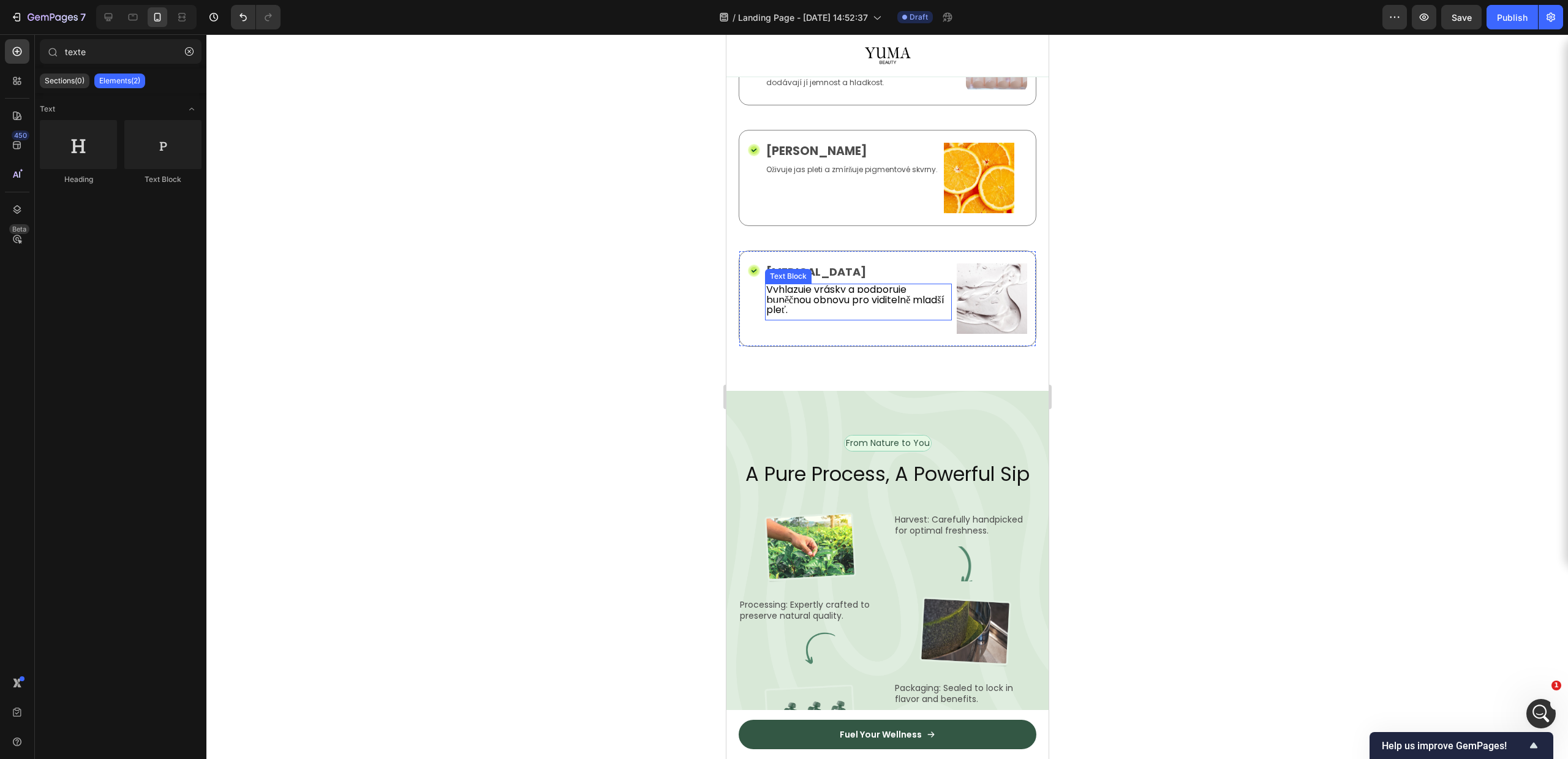
click at [804, 317] on span "Vyhlazuje vrásky a podporuje buněčnou obnovu pro viditelně mladší pleť." at bounding box center [855, 300] width 178 height 34
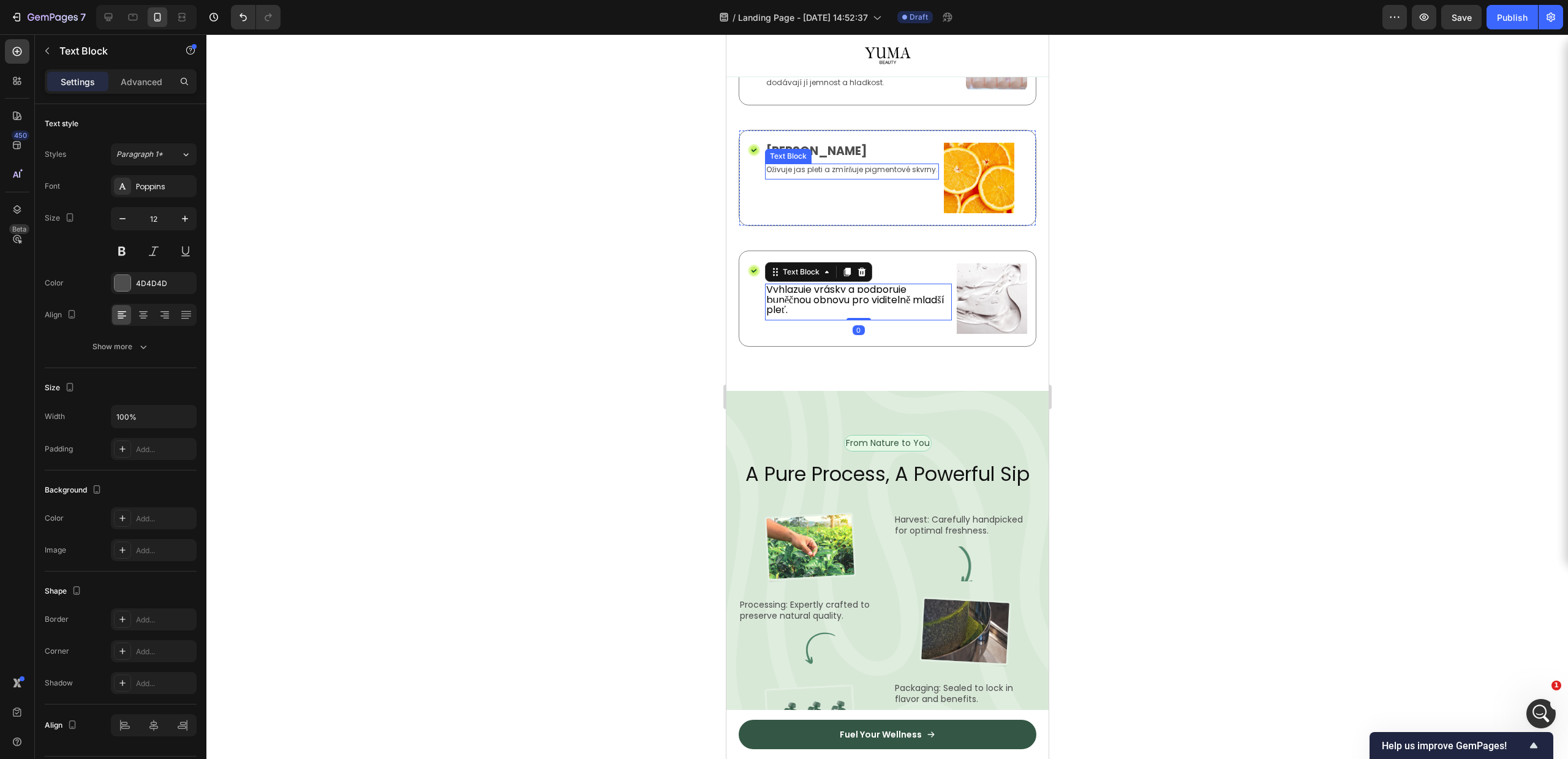
click at [778, 164] on div "Text Block" at bounding box center [787, 156] width 47 height 15
click at [790, 317] on span "Vyhlazuje vrásky a podporuje buněčnou obnovu pro viditelně mladší pleť." at bounding box center [855, 300] width 178 height 34
click at [801, 317] on span "Vyhlazuje vrásky a podporuje buněčnou obnovu pro viditelně mladší pleť." at bounding box center [855, 300] width 178 height 34
click at [859, 317] on span "Vyhlazuje vrásky a podporuje buněčnou obnovu pro viditelně mladší pleť." at bounding box center [855, 300] width 178 height 34
click at [1382, 587] on div at bounding box center [887, 396] width 1361 height 725
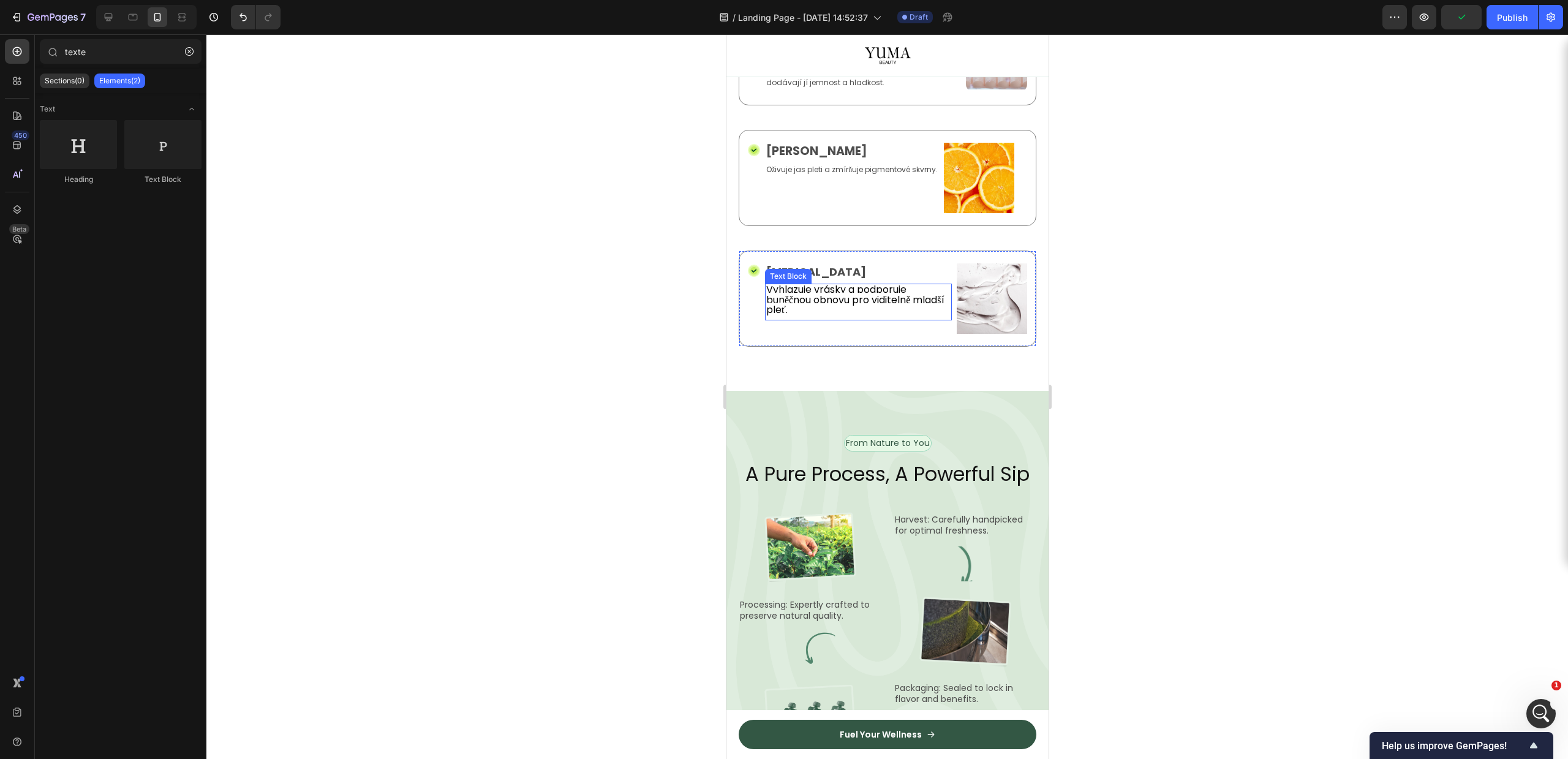
click at [874, 315] on p "Vyhlazuje vrásky a podporuje buněčnou obnovu pro viditelně mladší pleť." at bounding box center [858, 300] width 184 height 30
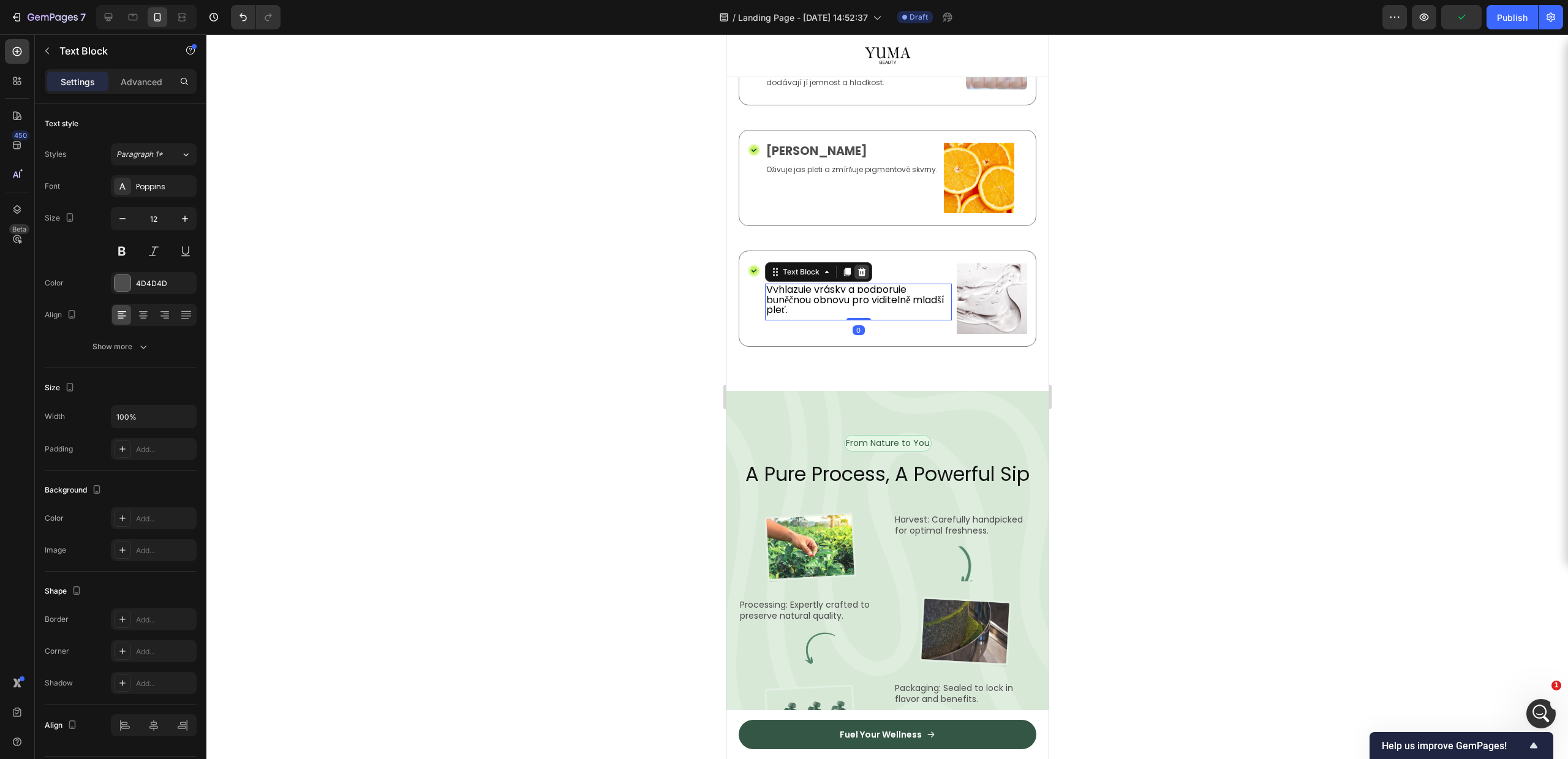
click at [864, 277] on icon at bounding box center [861, 271] width 10 height 10
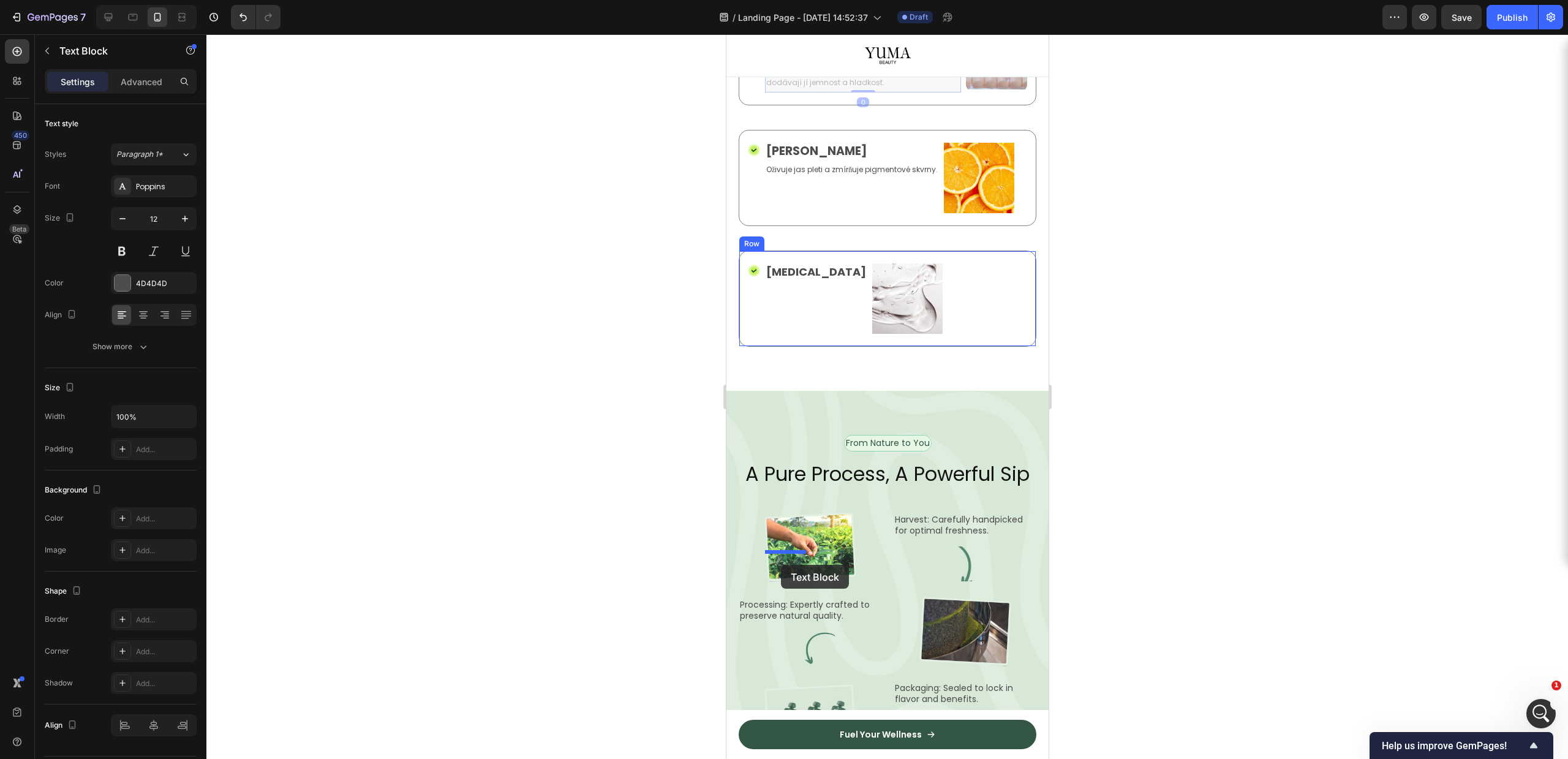
drag, startPoint x: 811, startPoint y: 339, endPoint x: 781, endPoint y: 565, distance: 228.0
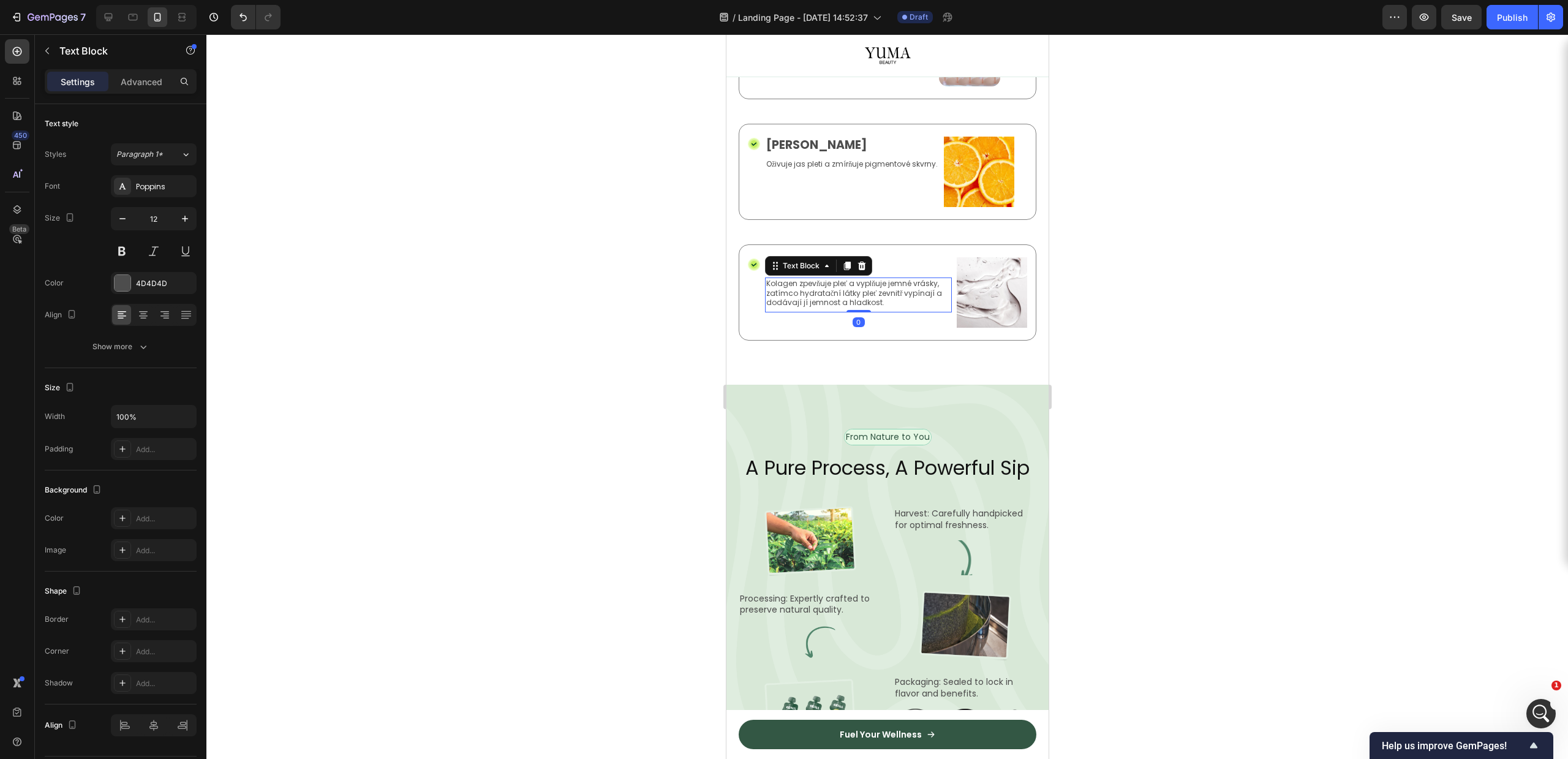
click at [801, 308] on p "Kolagen zpevňuje pleť a vyplňuje jemné vrásky, zatímco hydratační látky pleť ze…" at bounding box center [858, 293] width 184 height 29
click at [1295, 498] on div at bounding box center [887, 396] width 1361 height 725
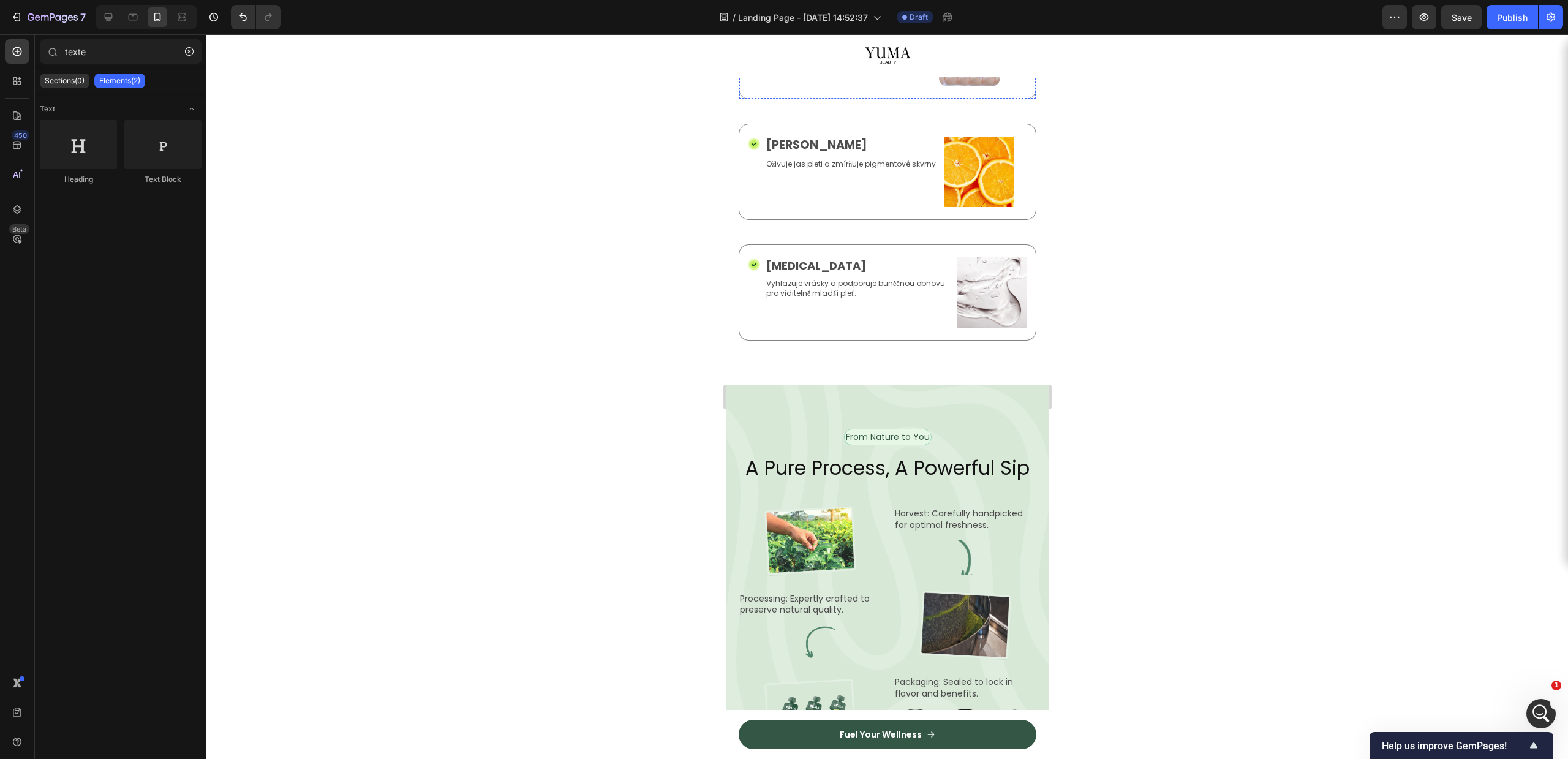
click at [822, 56] on p "Vyhlazuje vrásky a hloubkově hydratuje" at bounding box center [849, 51] width 167 height 10
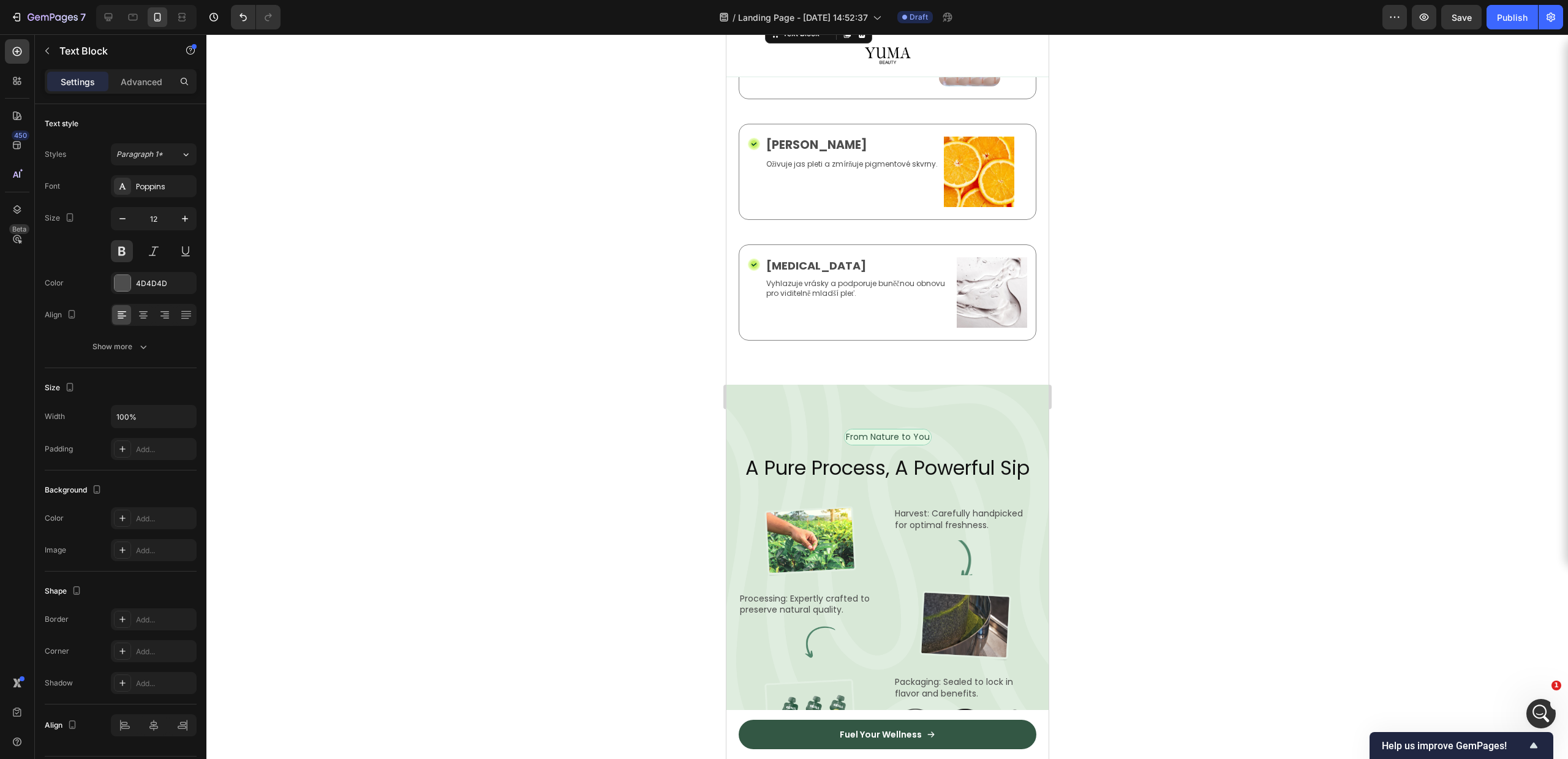
click at [1173, 360] on div at bounding box center [887, 396] width 1361 height 725
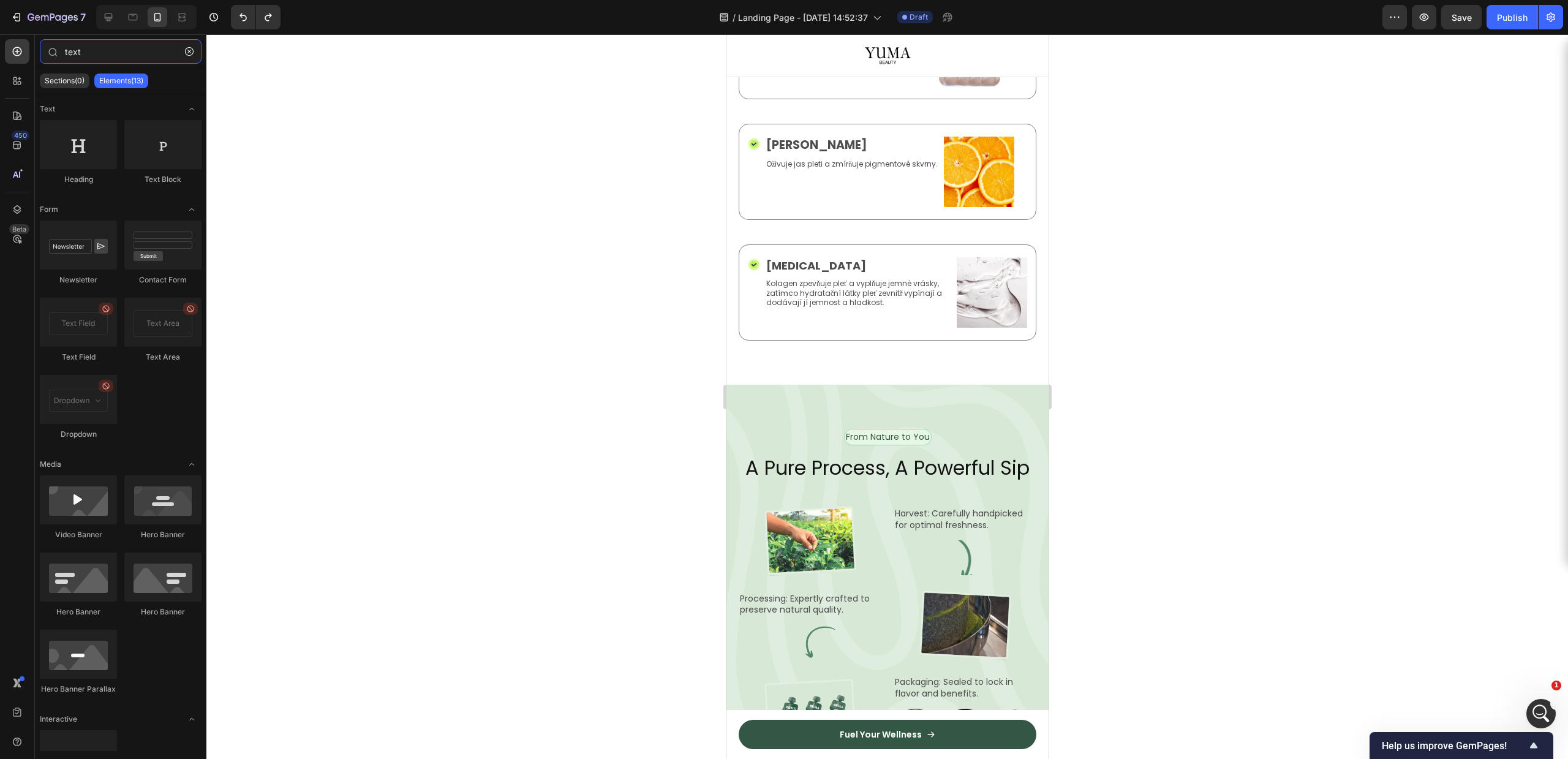
type input "tex"
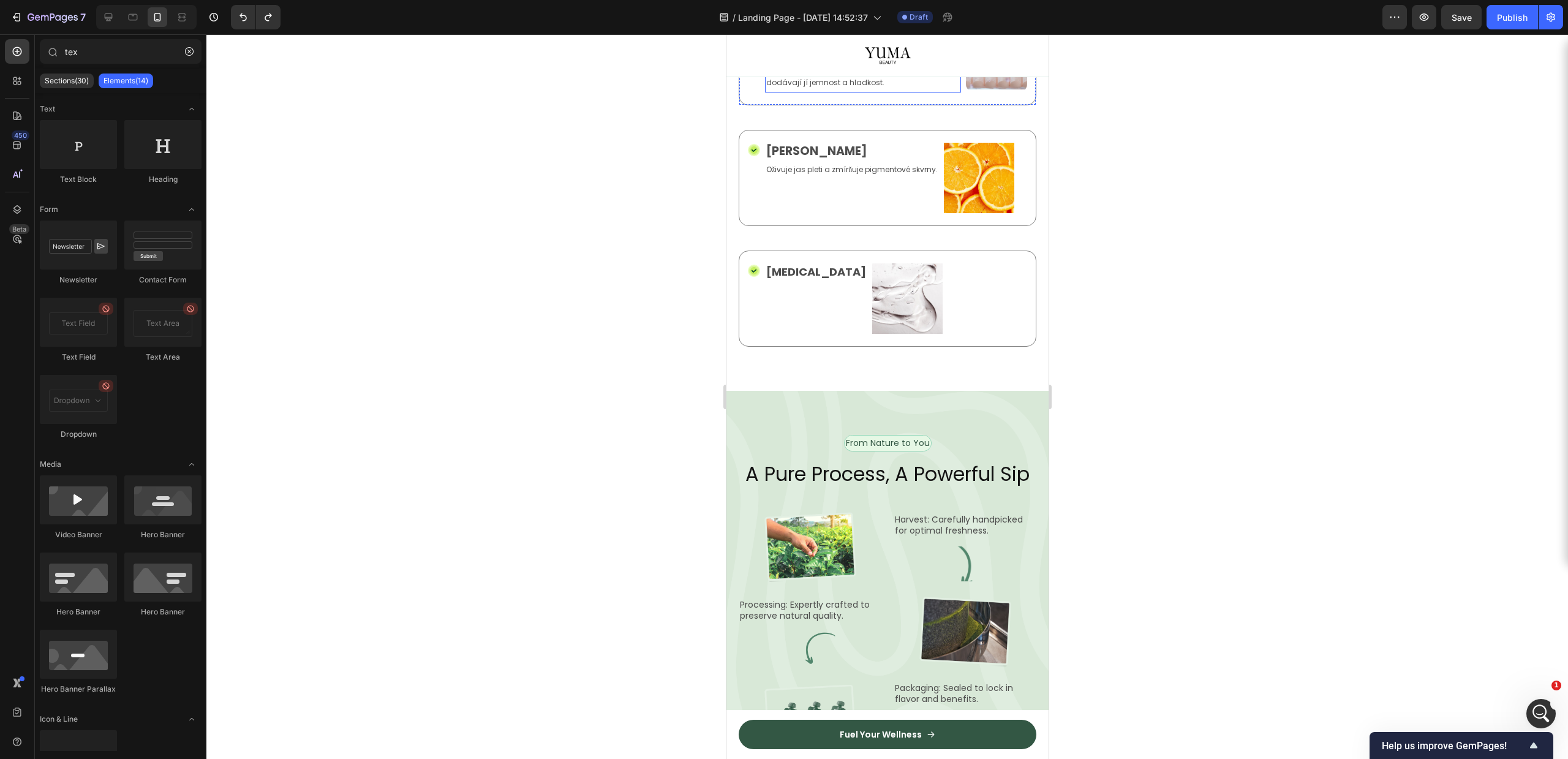
click at [812, 88] on p "Kolagen zpevňuje pleť a vyplňuje jemné vrásky, zatímco hydratační látky pleť ze…" at bounding box center [862, 73] width 193 height 29
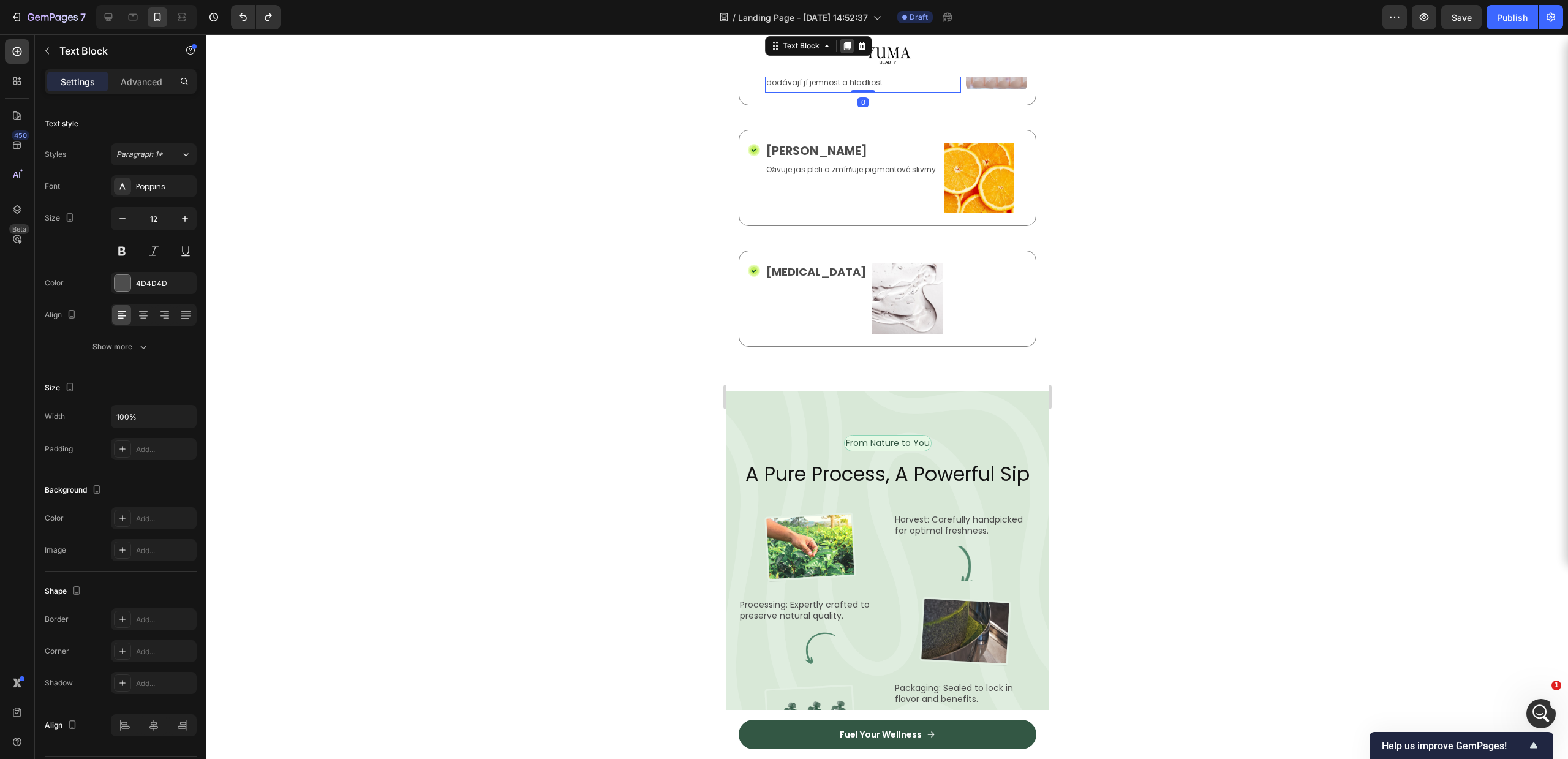
click at [848, 51] on icon at bounding box center [846, 46] width 7 height 9
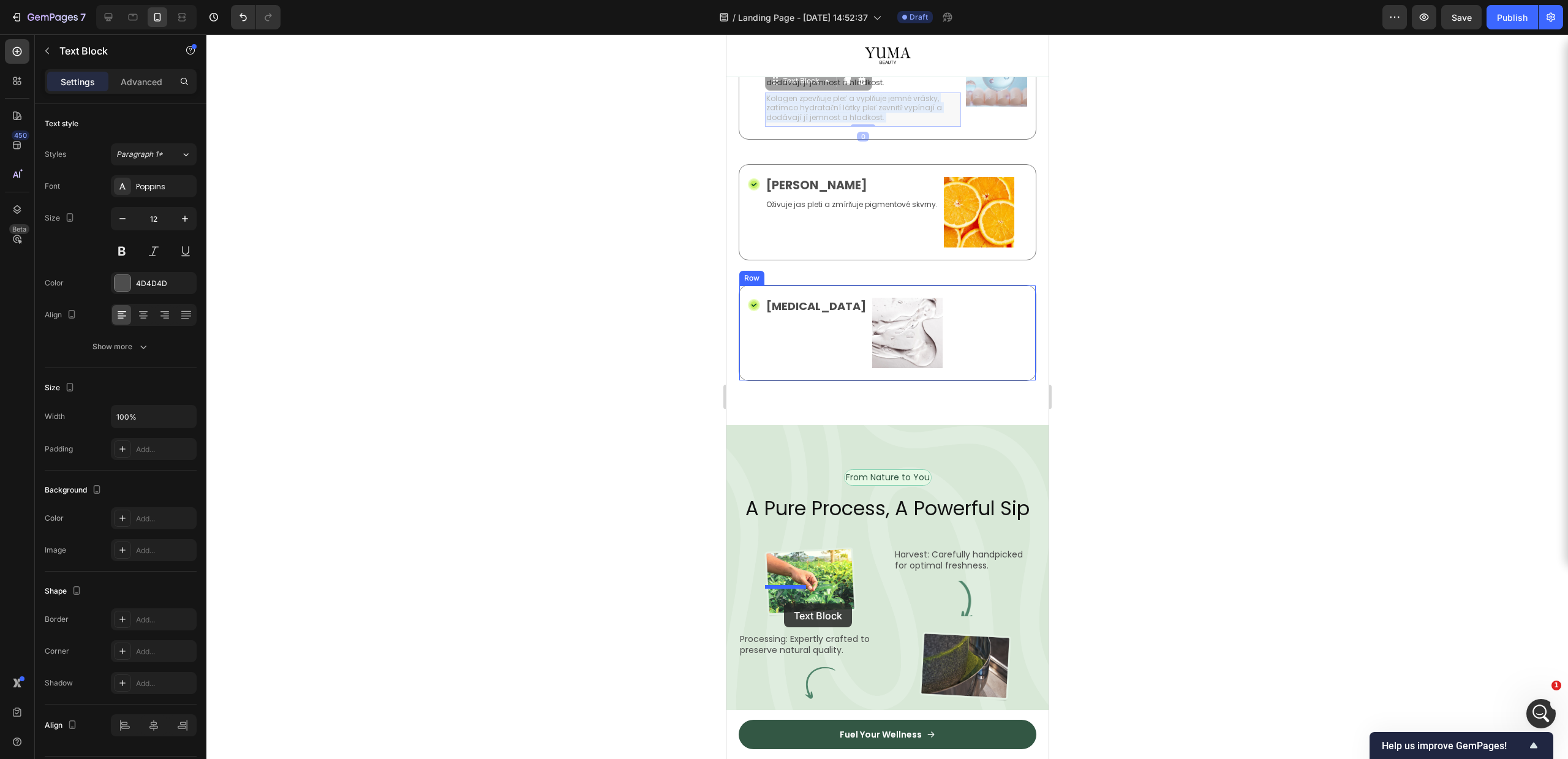
drag, startPoint x: 815, startPoint y: 370, endPoint x: 784, endPoint y: 603, distance: 235.1
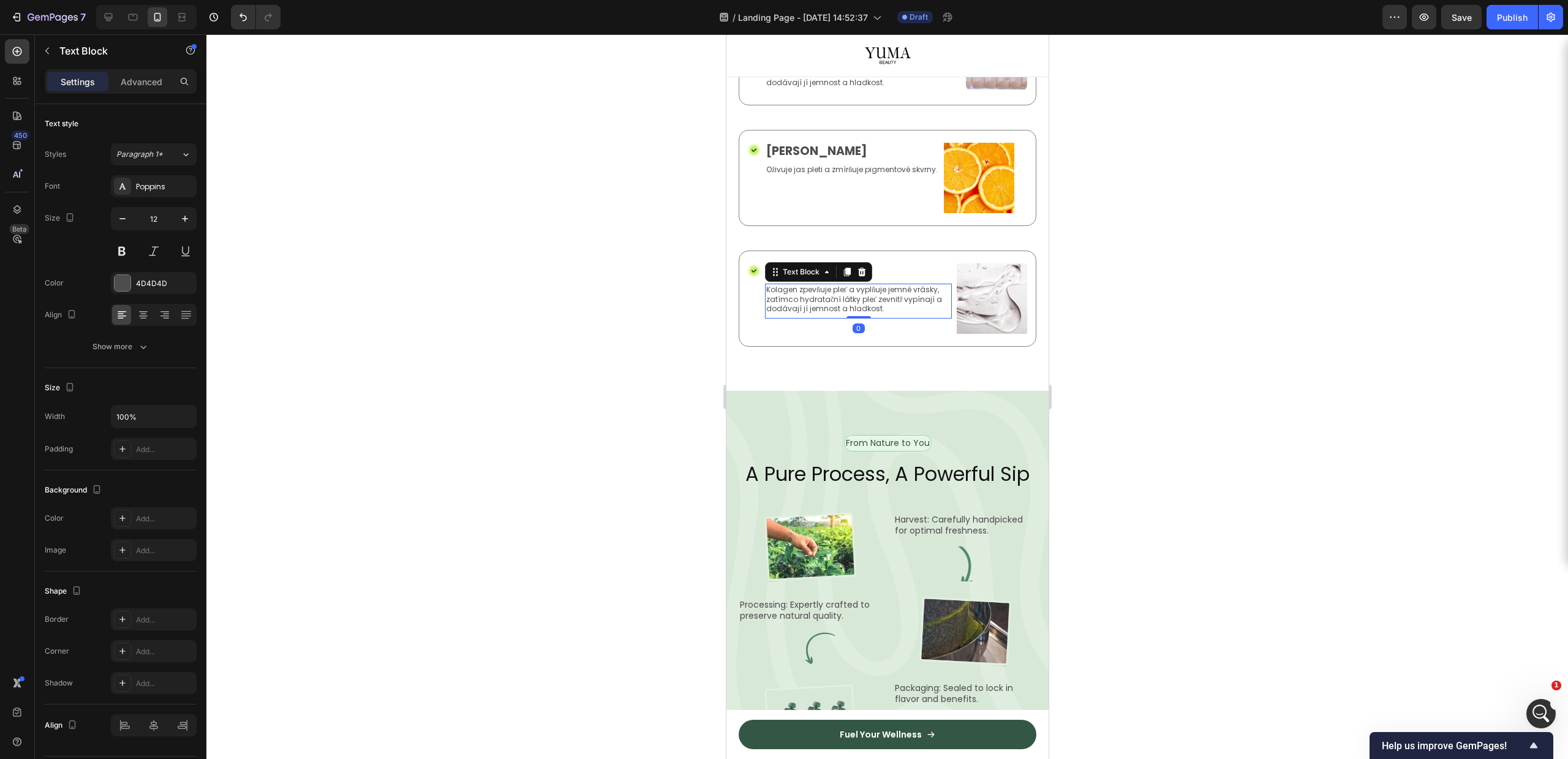
click at [850, 314] on p "Kolagen zpevňuje pleť a vyplňuje jemné vrásky, zatímco hydratační látky pleť ze…" at bounding box center [858, 299] width 184 height 29
click at [1210, 523] on div at bounding box center [887, 396] width 1361 height 725
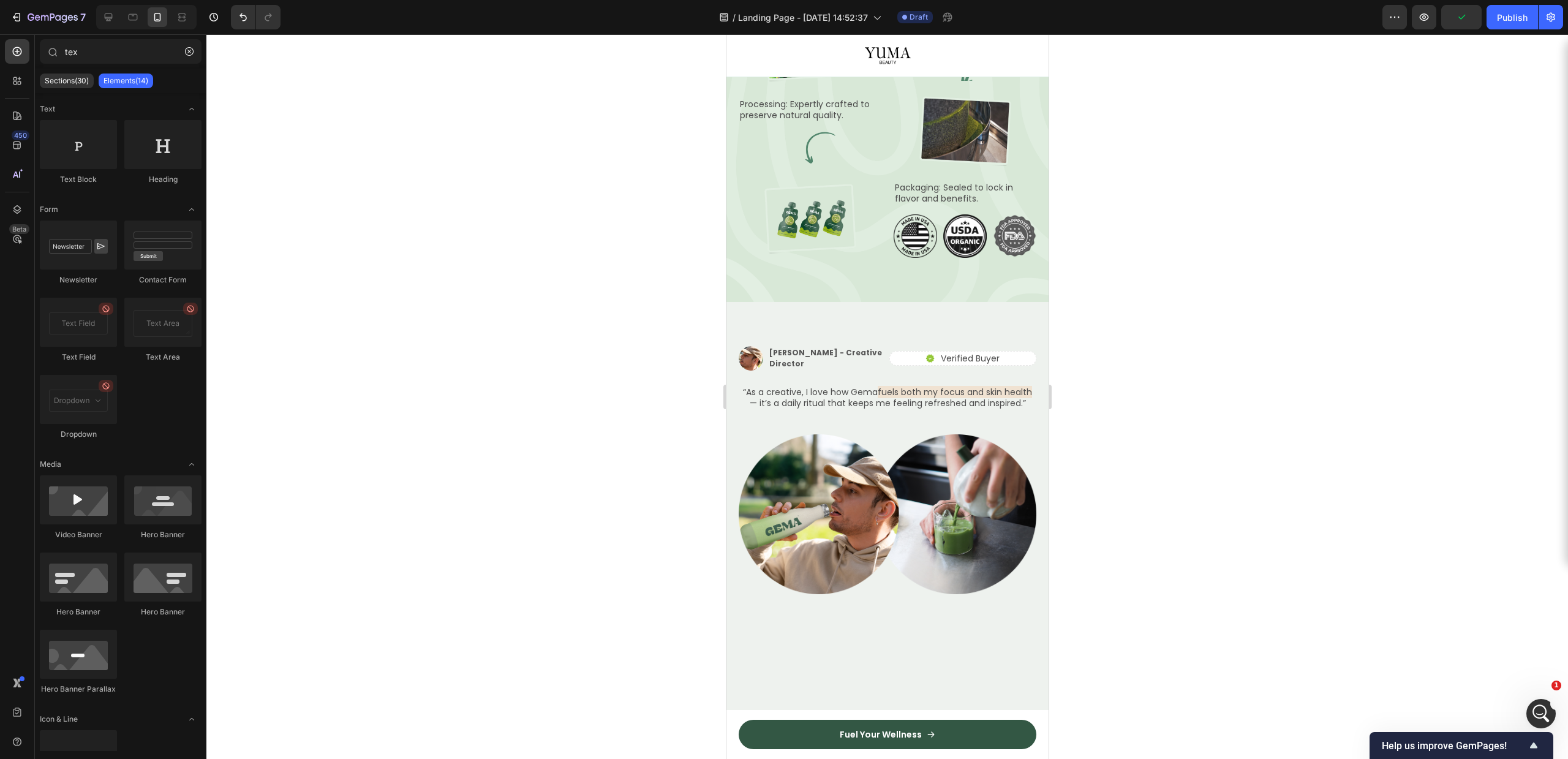
drag, startPoint x: 1038, startPoint y: 226, endPoint x: 1775, endPoint y: 312, distance: 742.0
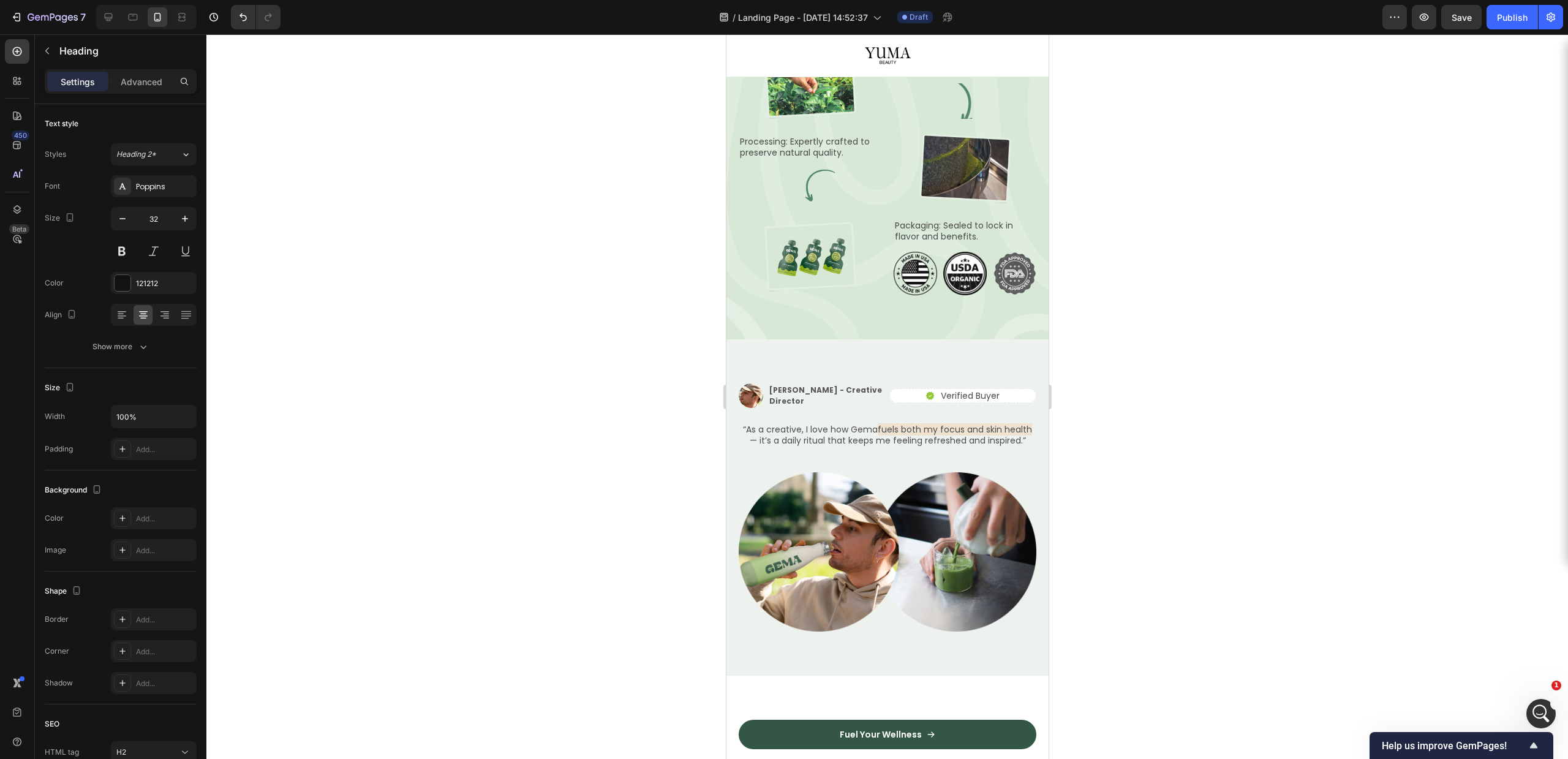
click at [1271, 312] on div at bounding box center [887, 396] width 1361 height 725
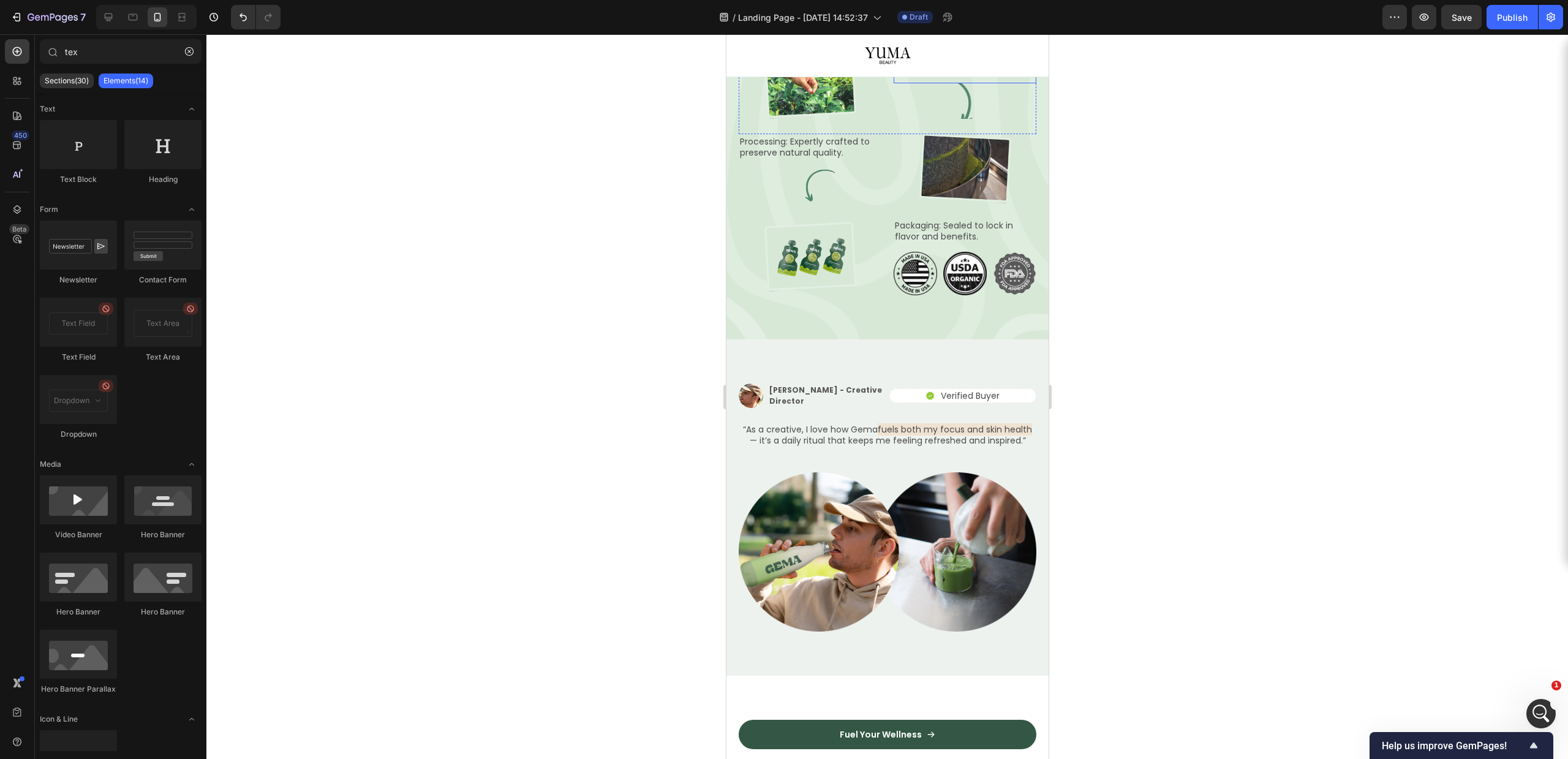
click at [941, 74] on p "Harvest: Carefully handpicked for optimal freshness." at bounding box center [964, 62] width 141 height 22
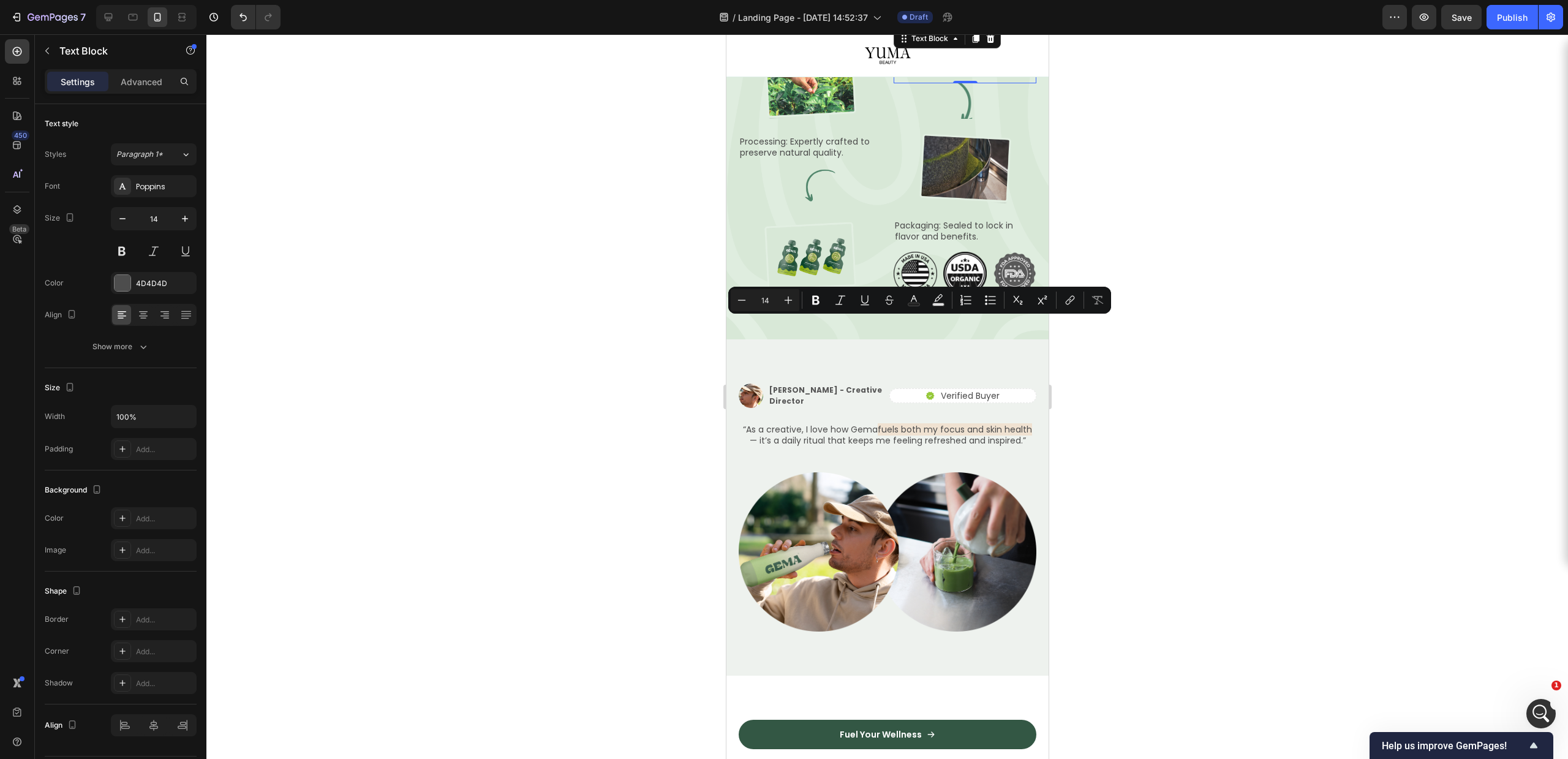
click at [962, 74] on p "Harvest: Carefully handpicked for optimal freshness." at bounding box center [964, 62] width 141 height 22
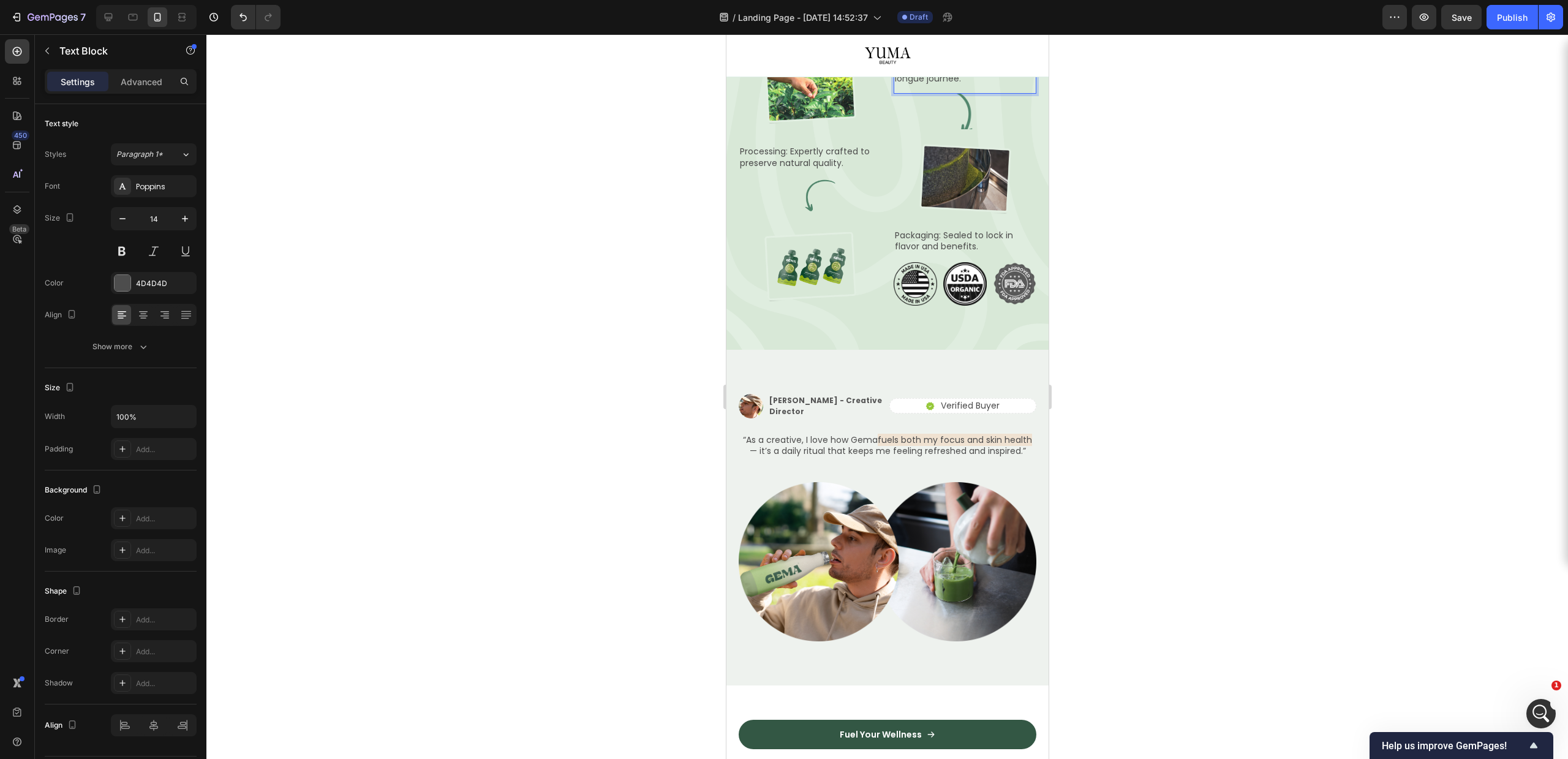
click at [962, 85] on p "Votre peau est terne, fatiguée et déshydratée après une longue journée." at bounding box center [964, 67] width 141 height 33
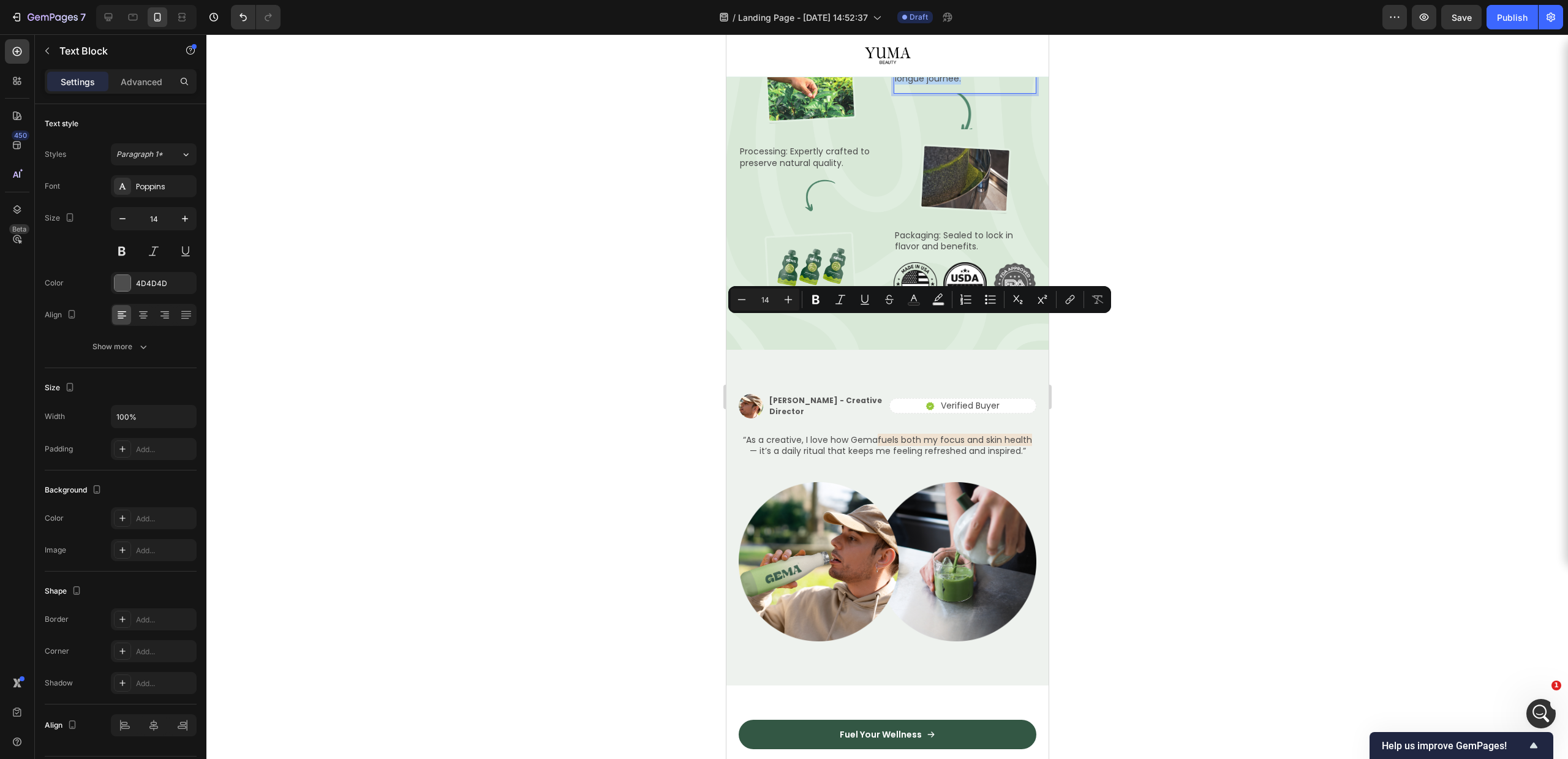
copy p "Votre peau est terne, fatiguée et déshydratée après une longue journée."
click at [978, 85] on p "Votre peau est terne, fatiguée et déshydratée après une longue journée." at bounding box center [964, 67] width 141 height 33
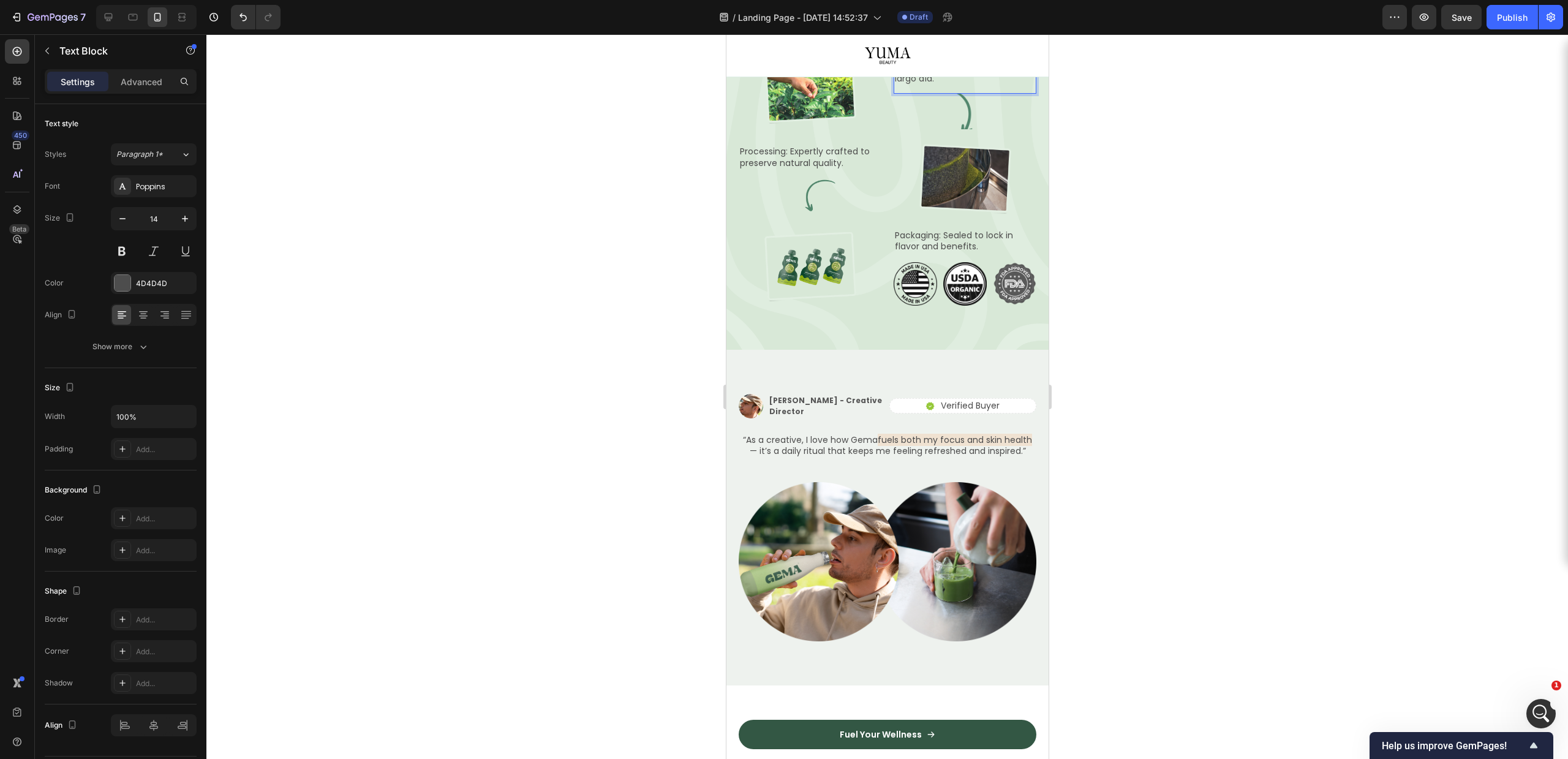
click at [1238, 355] on div at bounding box center [887, 396] width 1361 height 725
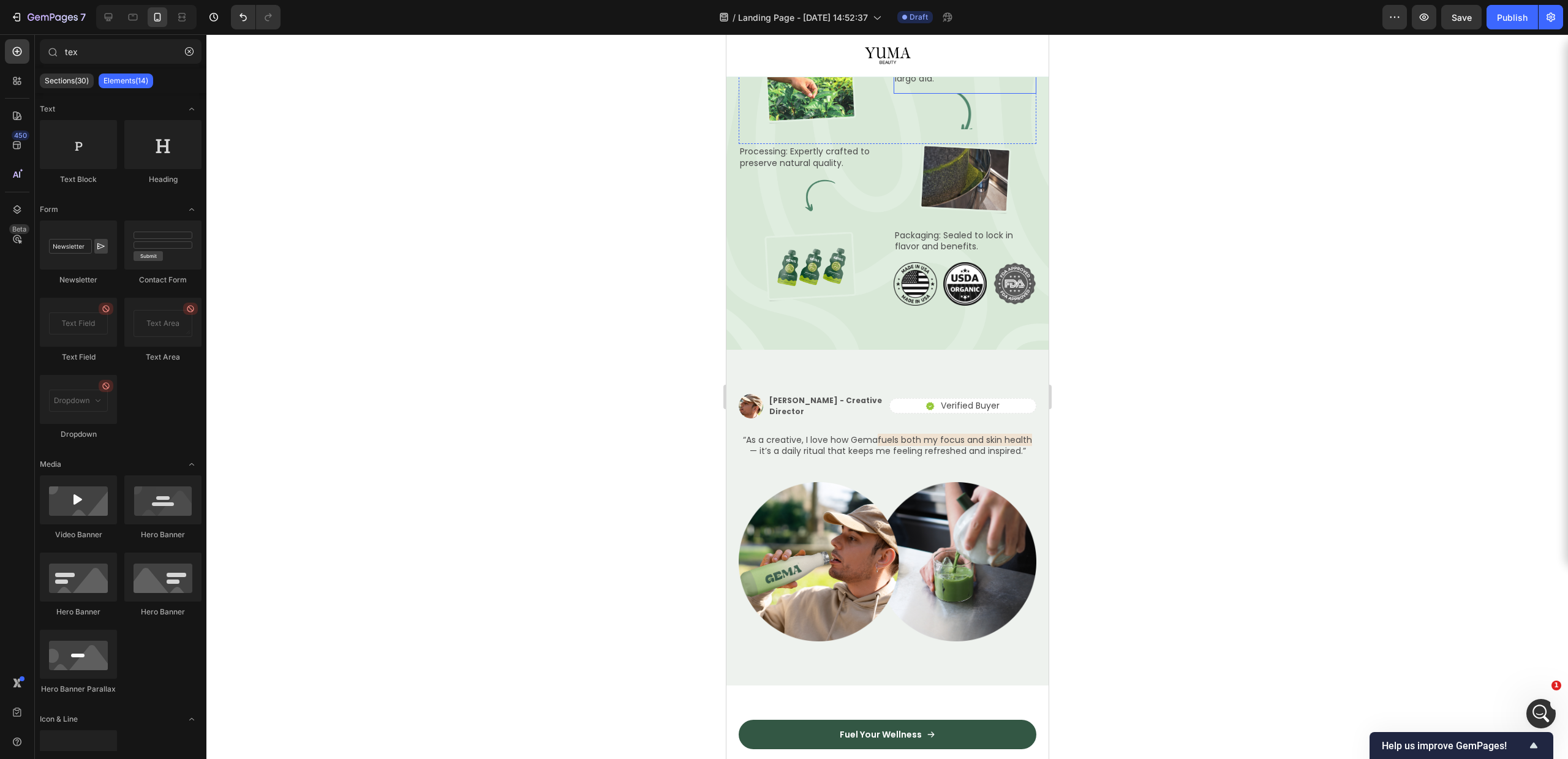
click at [964, 50] on div "Comment YUMA Révèle Votre Éclat Pendant la Nuit Heading" at bounding box center [887, 10] width 297 height 78
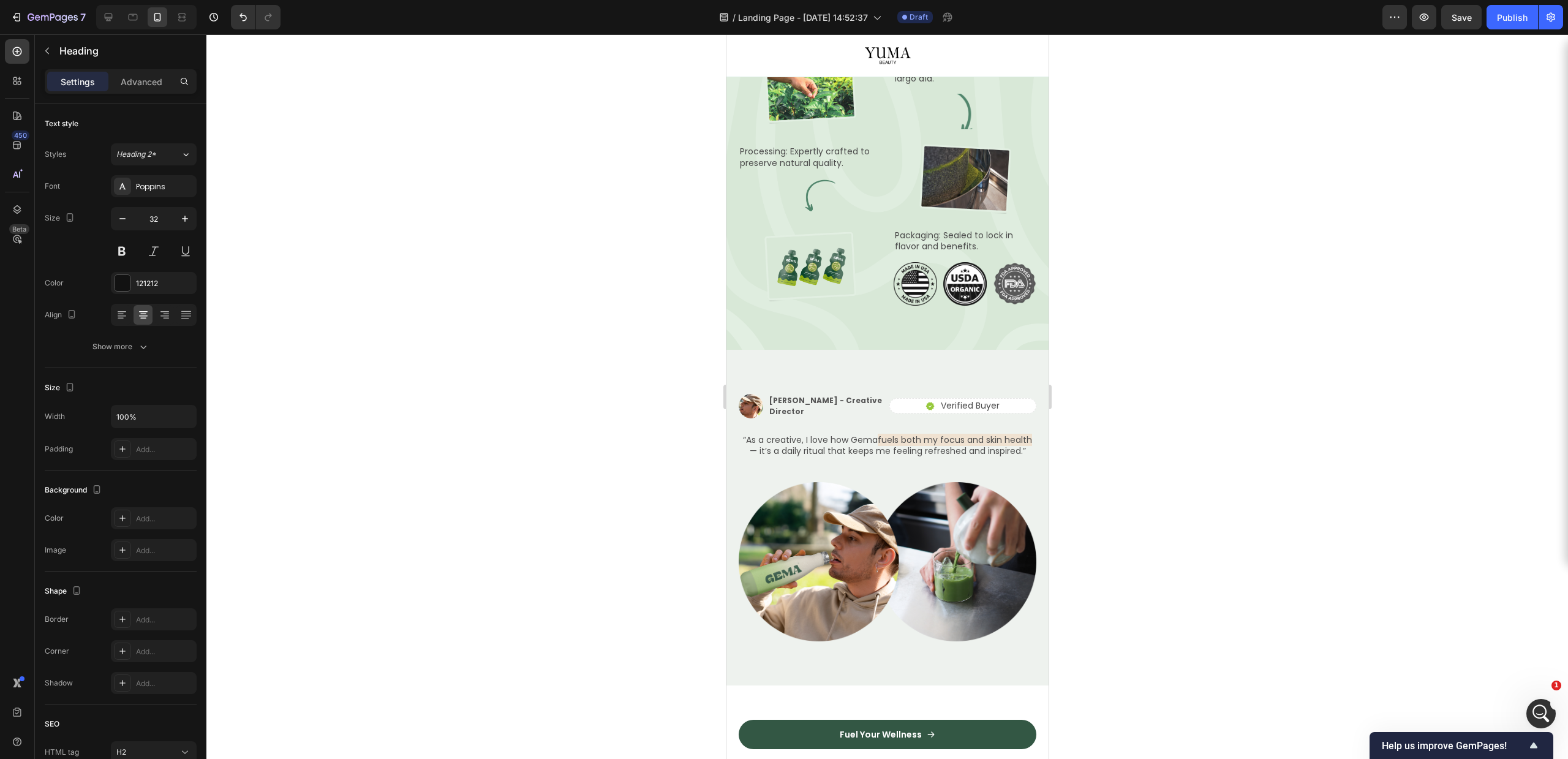
click at [949, 85] on p "Su piel está apagada, cansada y deshidratada después de un largo día." at bounding box center [964, 67] width 141 height 33
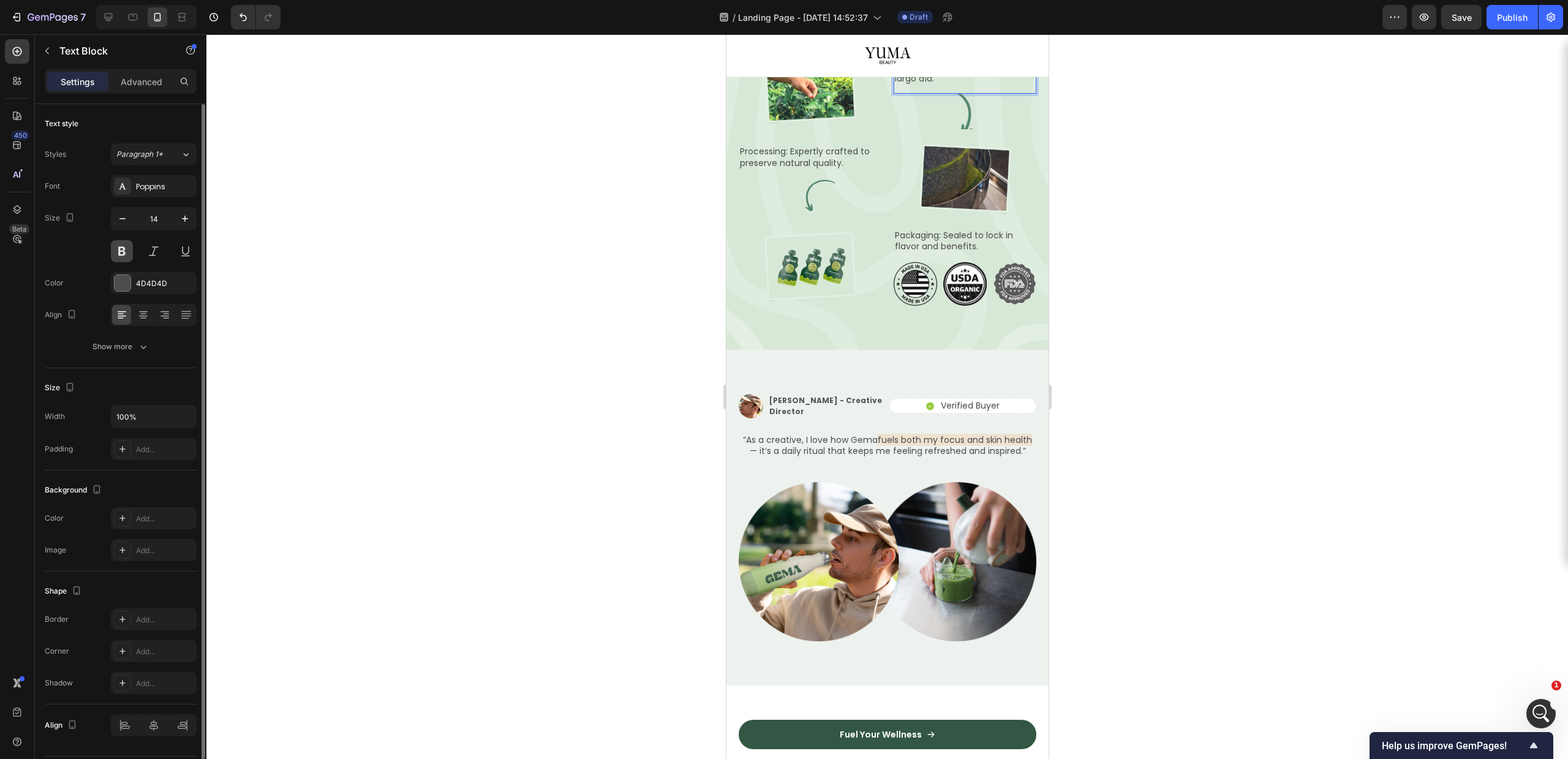
click at [117, 248] on button at bounding box center [122, 251] width 22 height 22
click at [181, 219] on icon "button" at bounding box center [185, 219] width 12 height 12
type input "15"
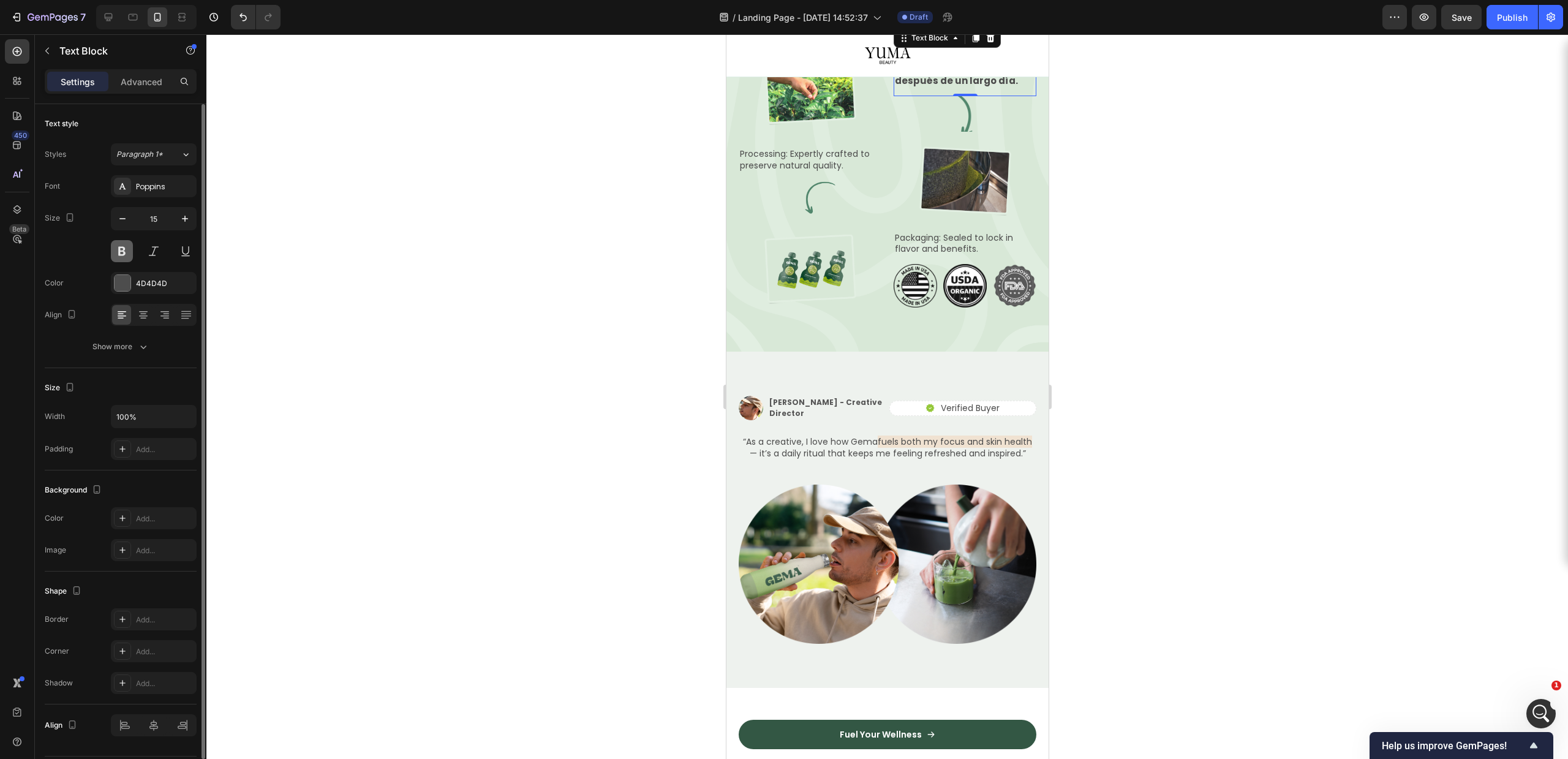
click at [117, 248] on button at bounding box center [122, 251] width 22 height 22
click at [117, 283] on div at bounding box center [122, 282] width 16 height 16
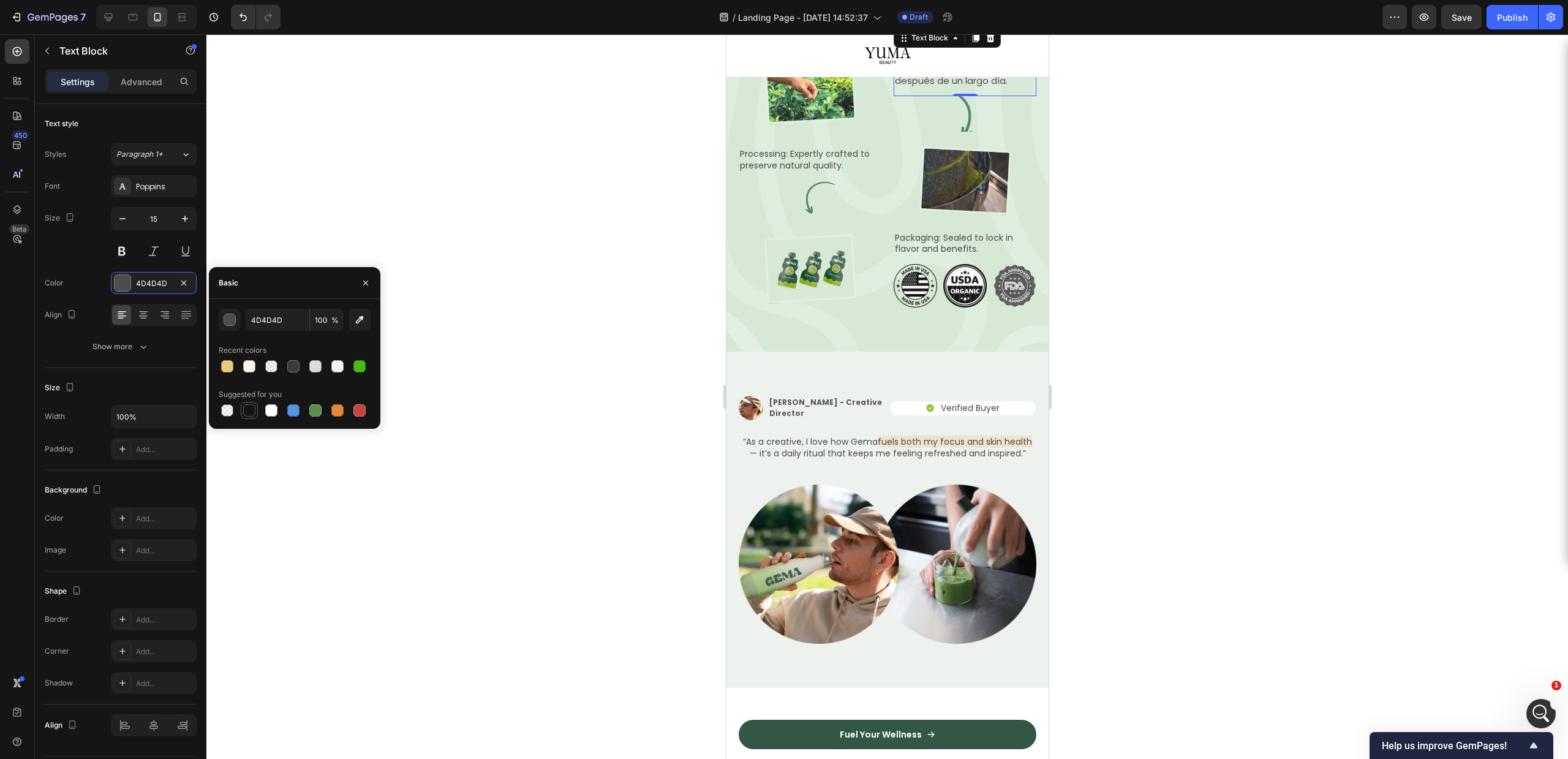
click at [245, 416] on div at bounding box center [249, 410] width 12 height 12
type input "151515"
click at [812, 126] on img at bounding box center [810, 91] width 97 height 70
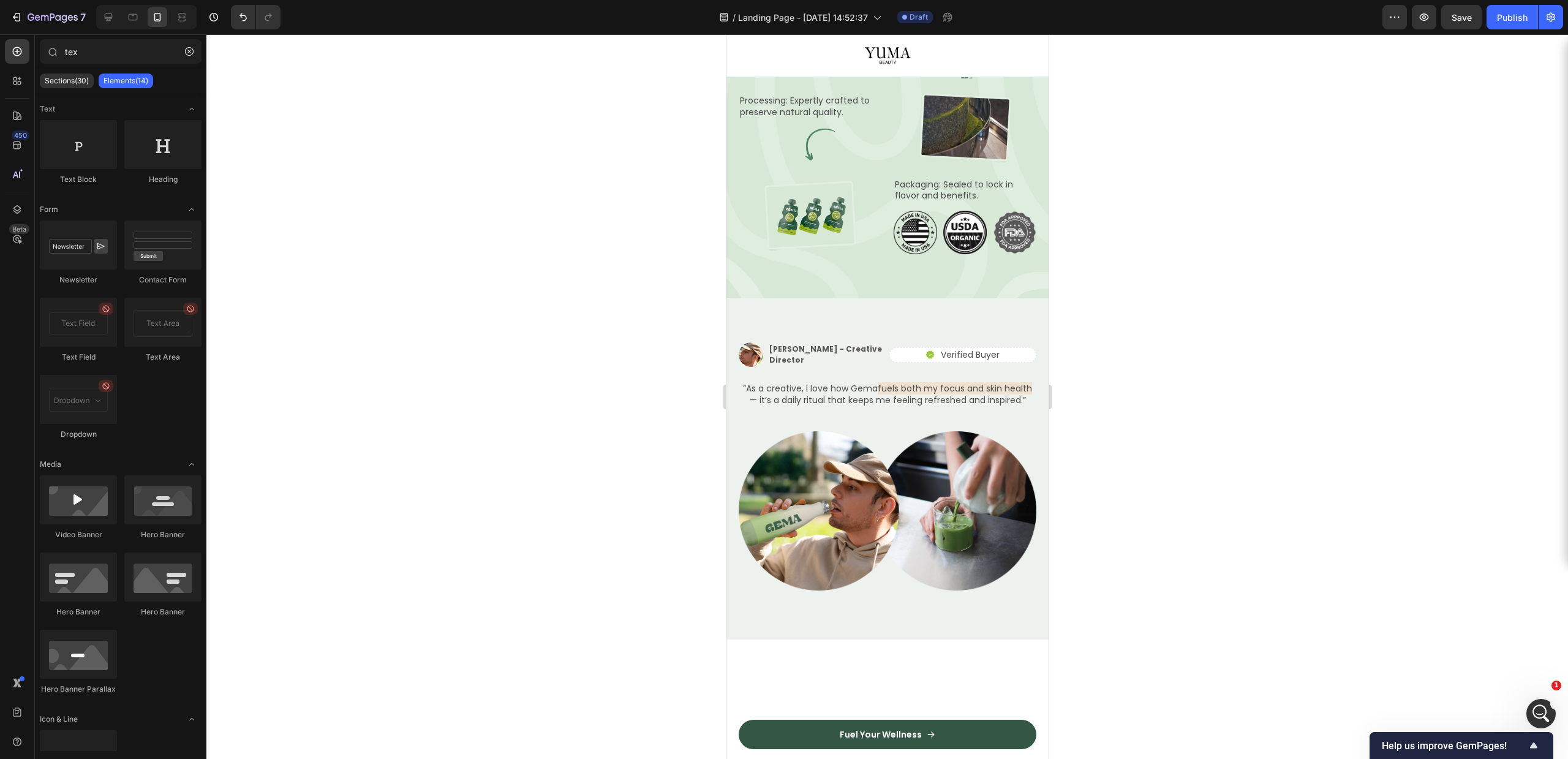
scroll to position [1825, 0]
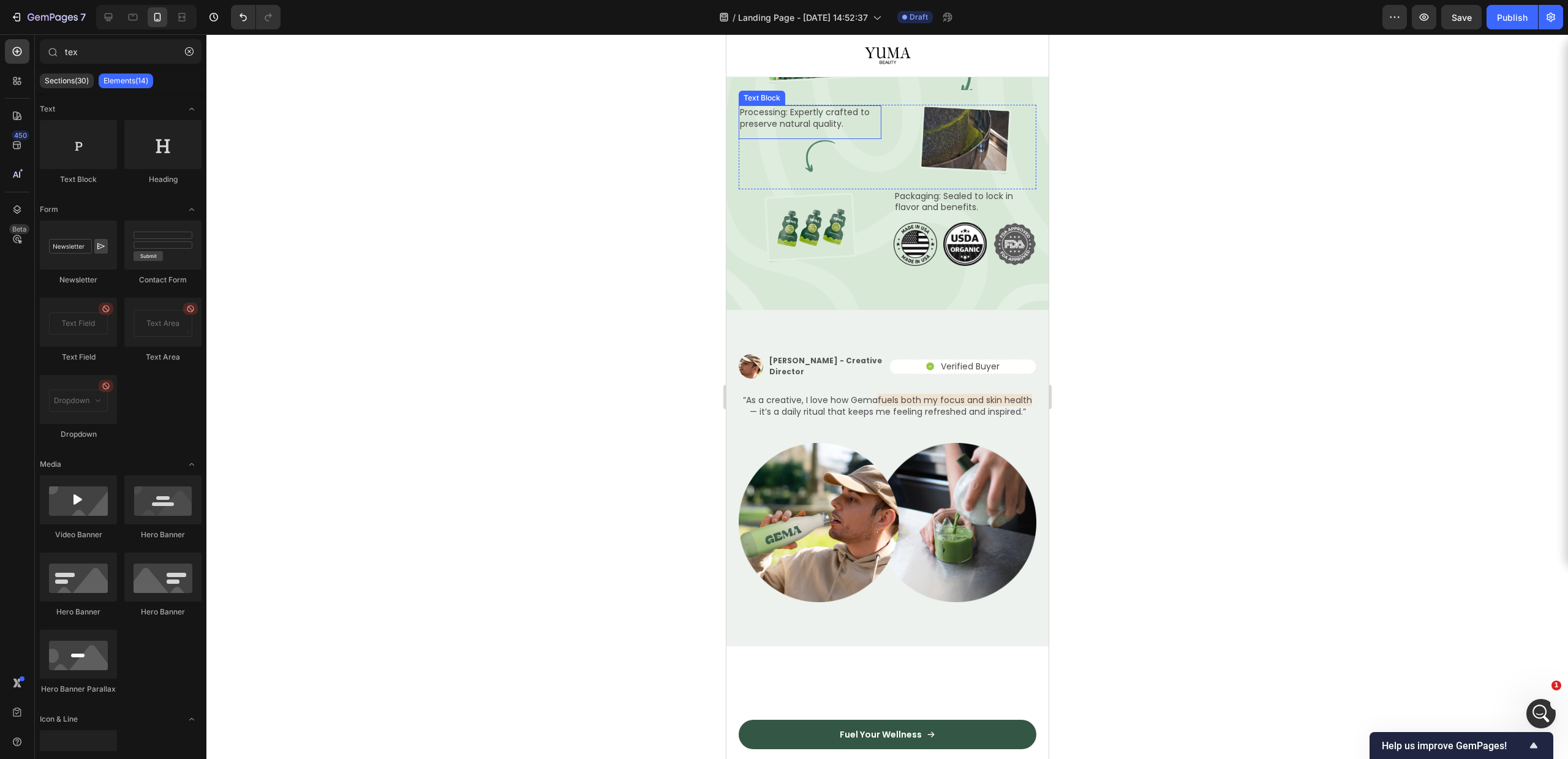
click at [820, 84] on img at bounding box center [810, 49] width 97 height 70
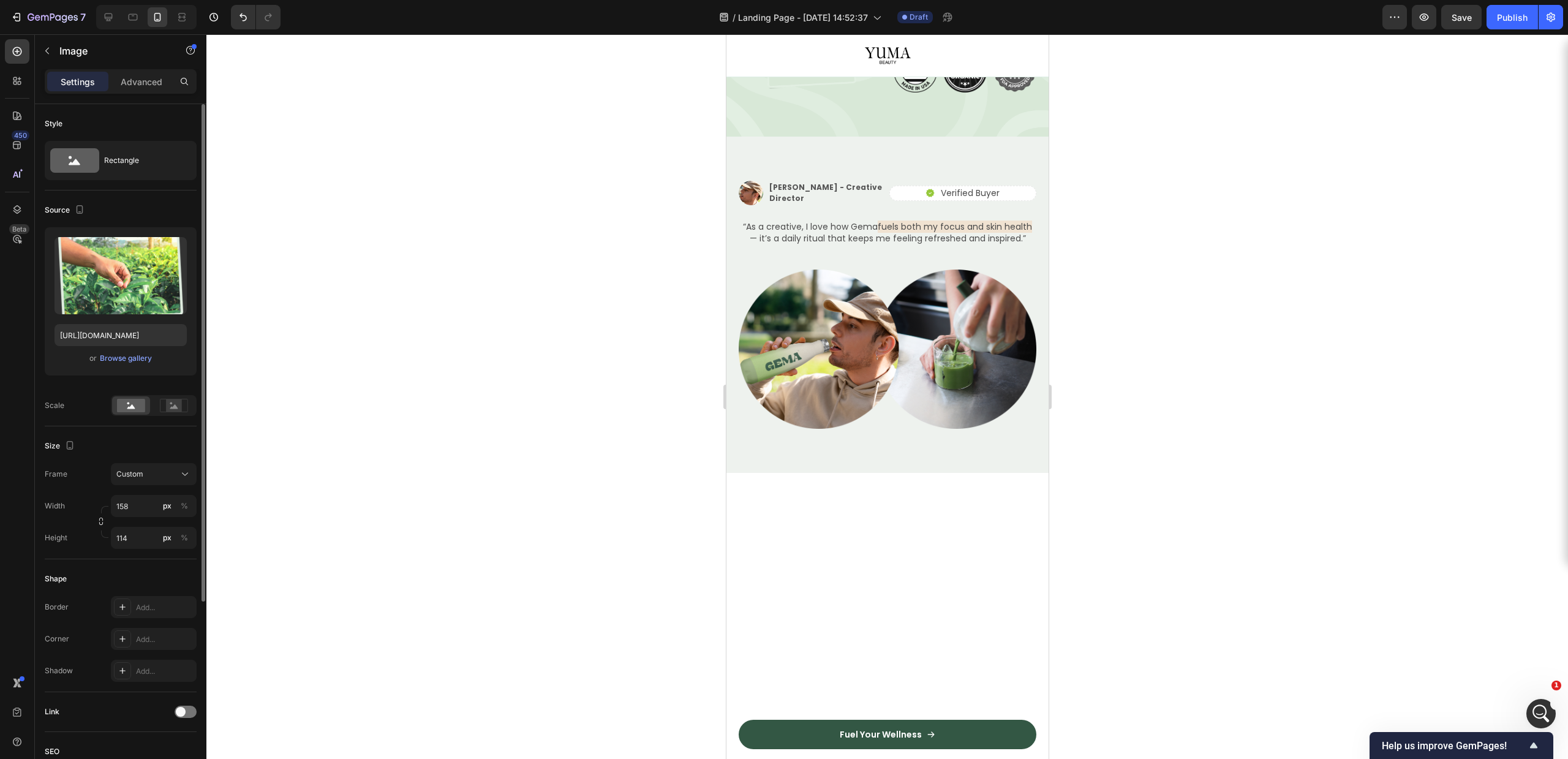
click at [129, 366] on div "Upload Image https://cdn.shopify.com/s/files/1/0756/9240/9060/files/gempages_58…" at bounding box center [120, 301] width 152 height 148
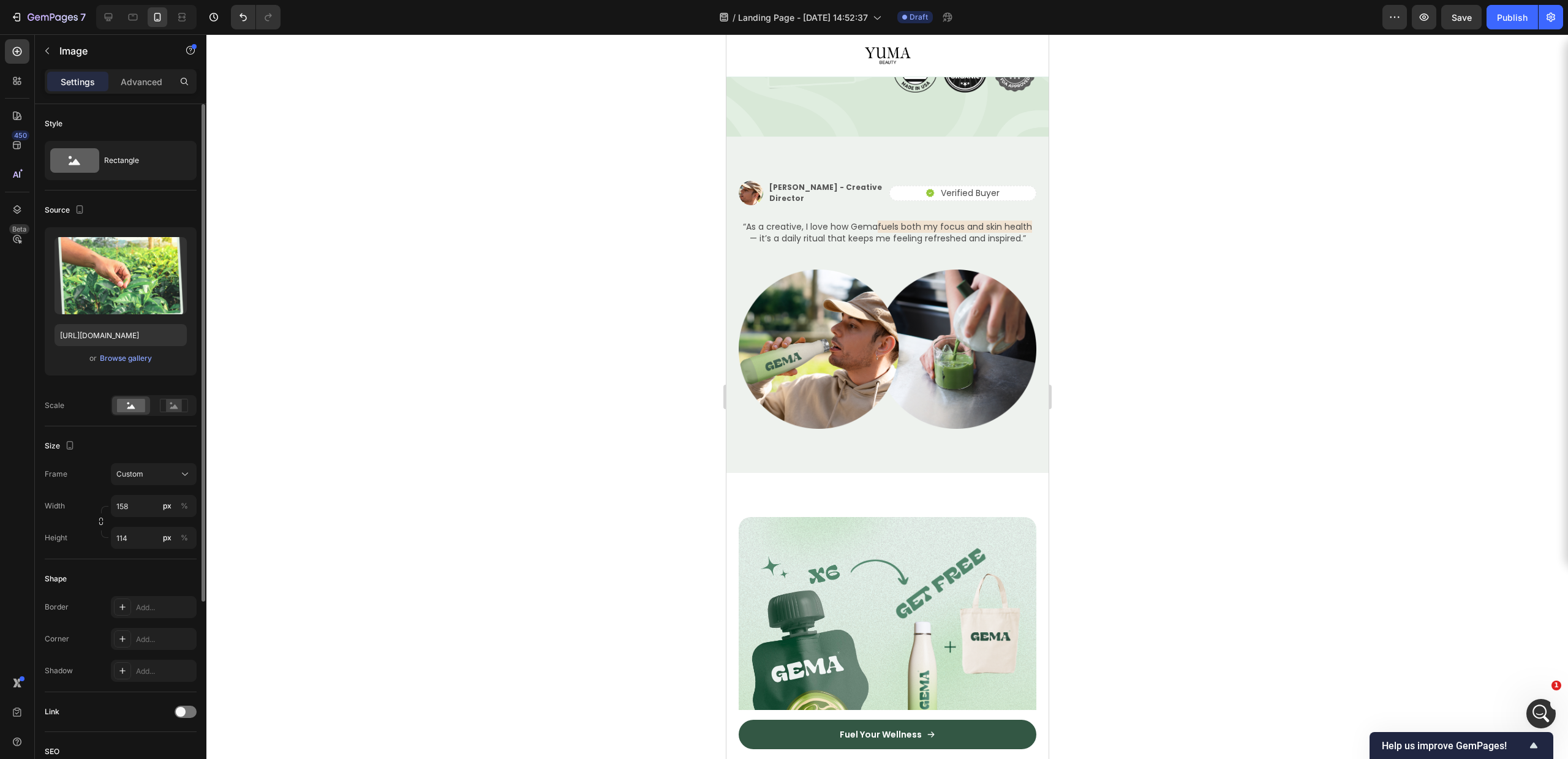
scroll to position [2131, 0]
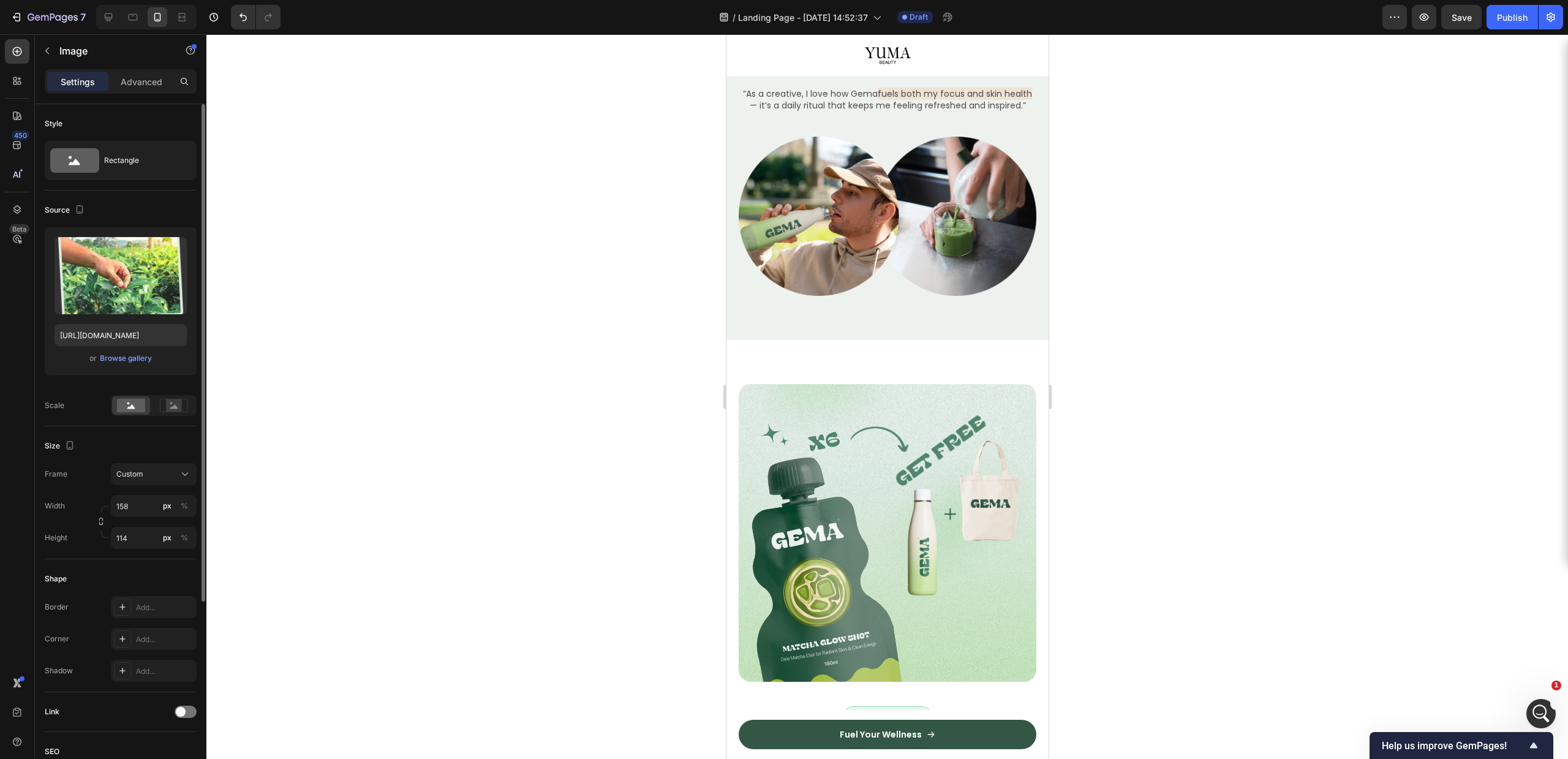
click at [137, 346] on div "Upload Image https://cdn.shopify.com/s/files/1/0756/9240/9060/files/gempages_58…" at bounding box center [120, 301] width 152 height 148
click at [135, 353] on div "Browse gallery" at bounding box center [126, 358] width 52 height 11
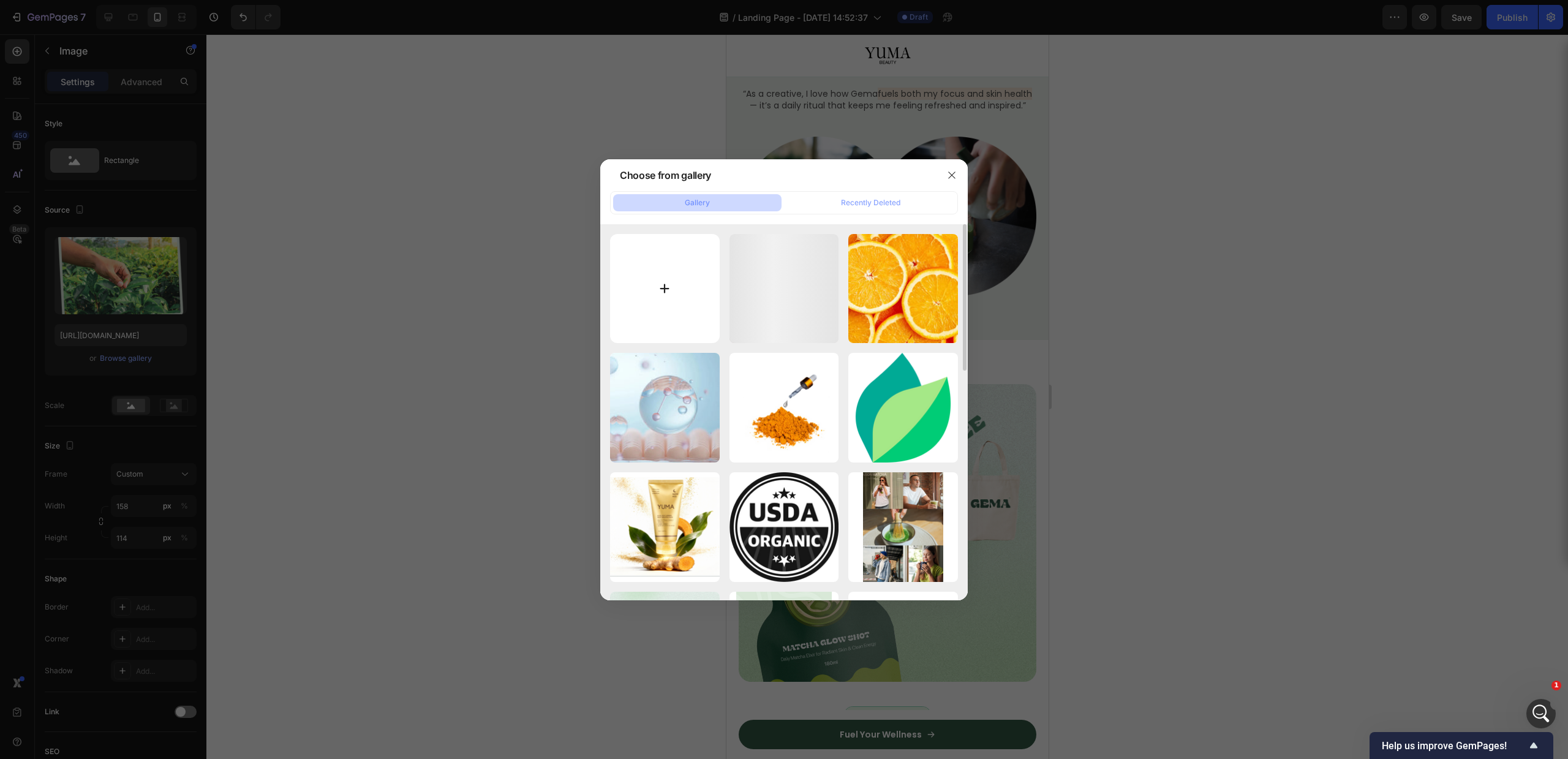
click at [630, 294] on input "file" at bounding box center [665, 288] width 109 height 109
type input "C:\fakepath\Capture.PNG"
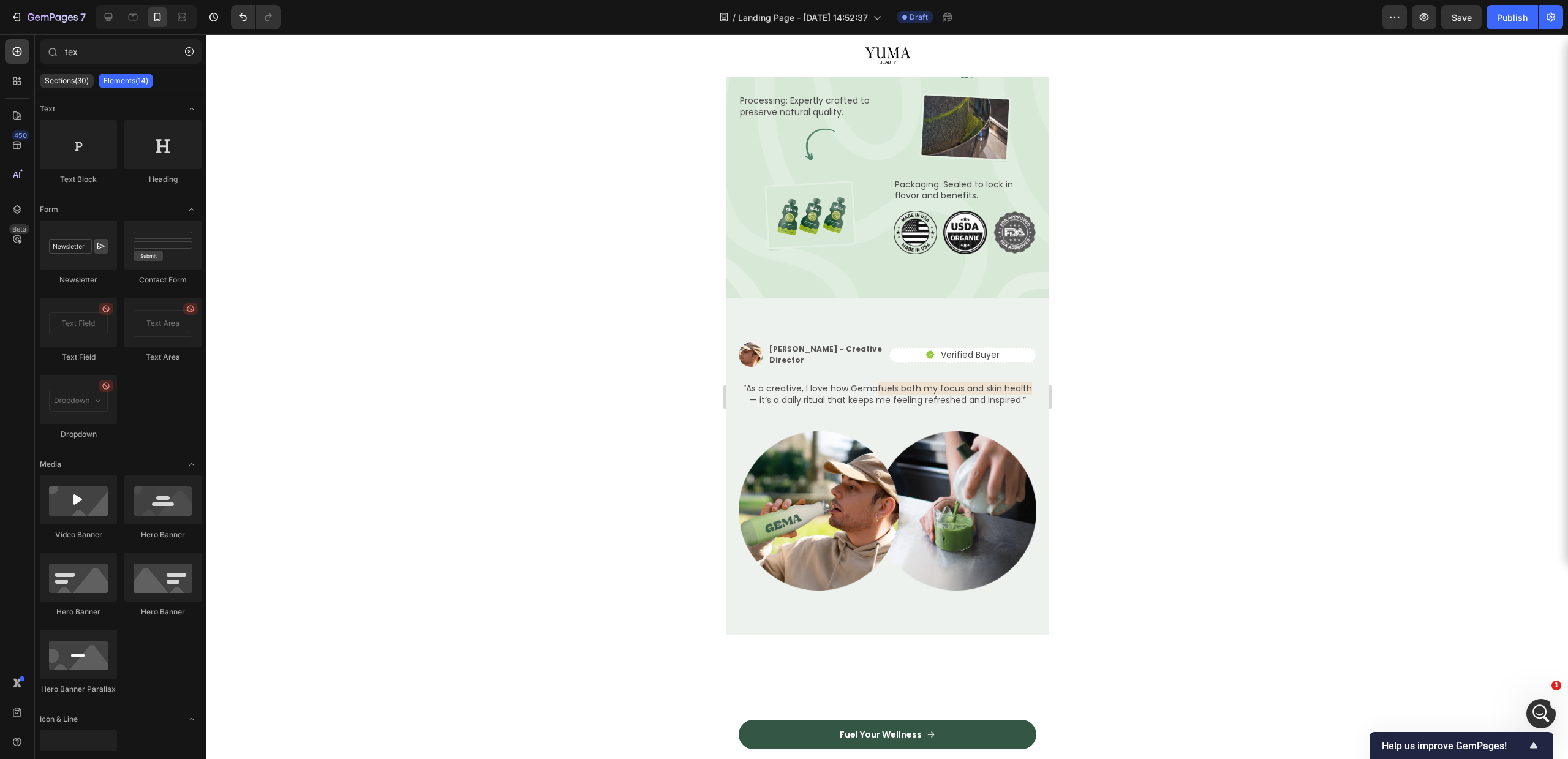
scroll to position [1723, 0]
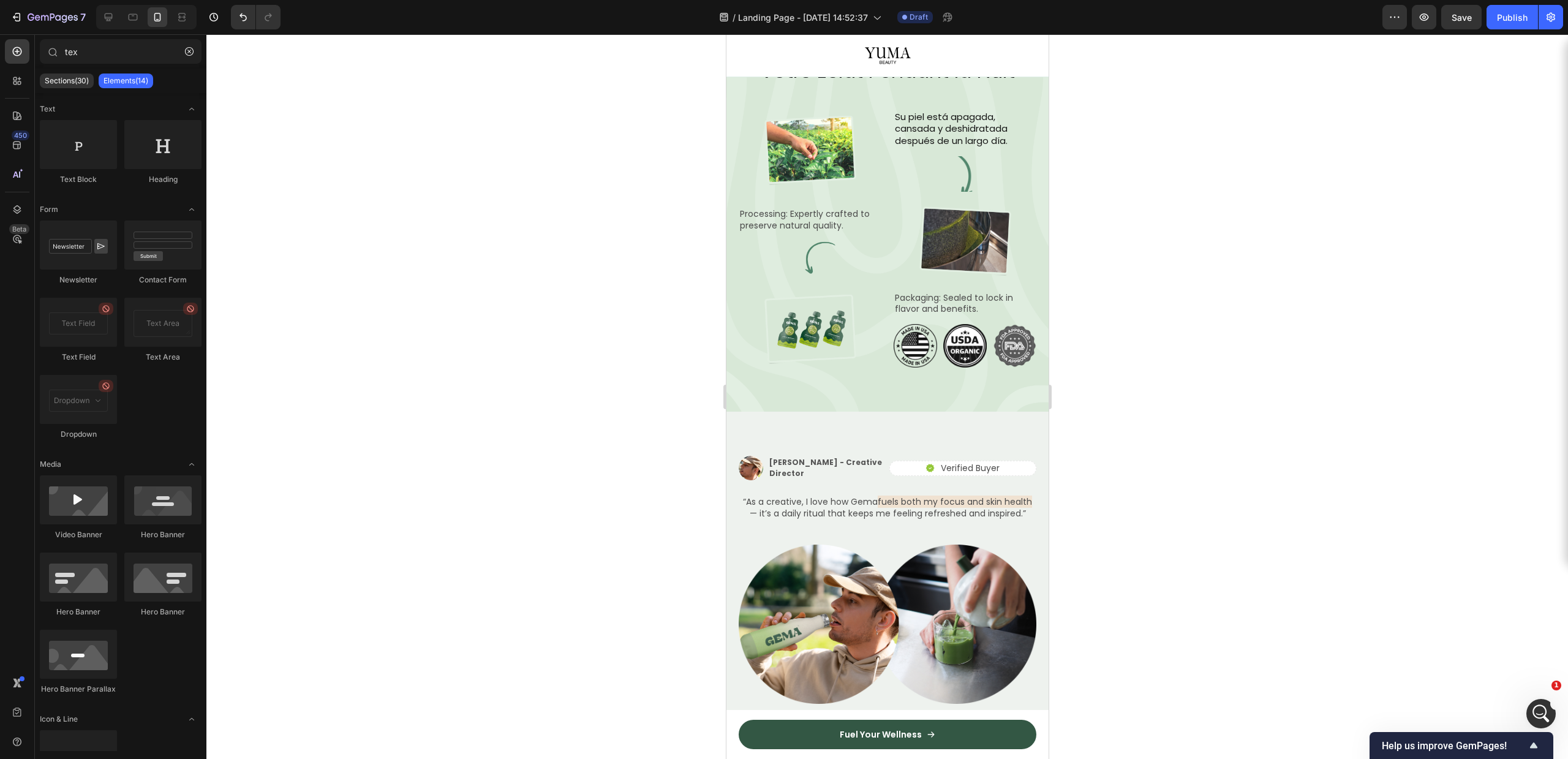
click at [771, 186] on img at bounding box center [810, 151] width 97 height 70
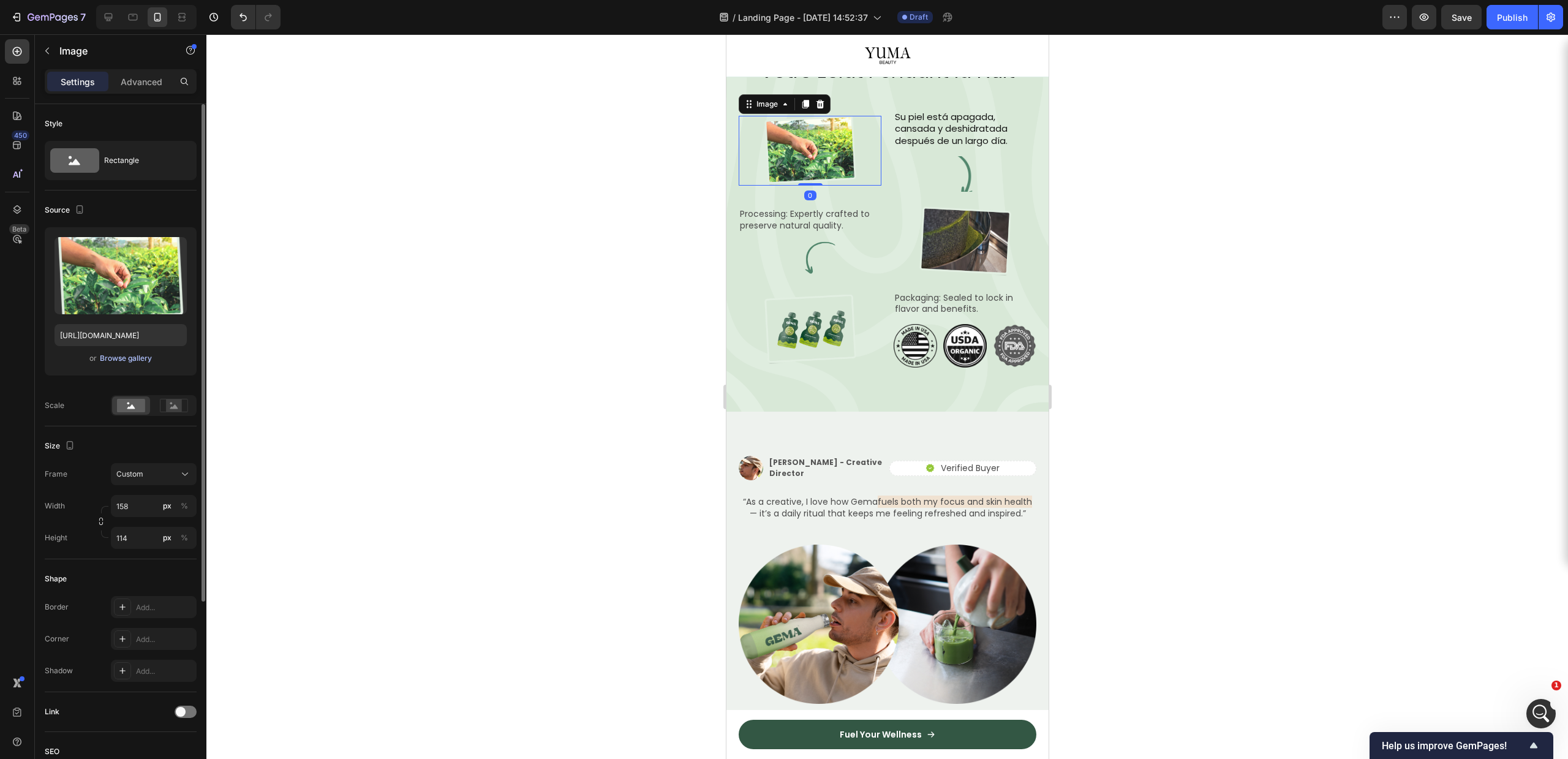
click at [107, 355] on div "Browse gallery" at bounding box center [126, 358] width 52 height 11
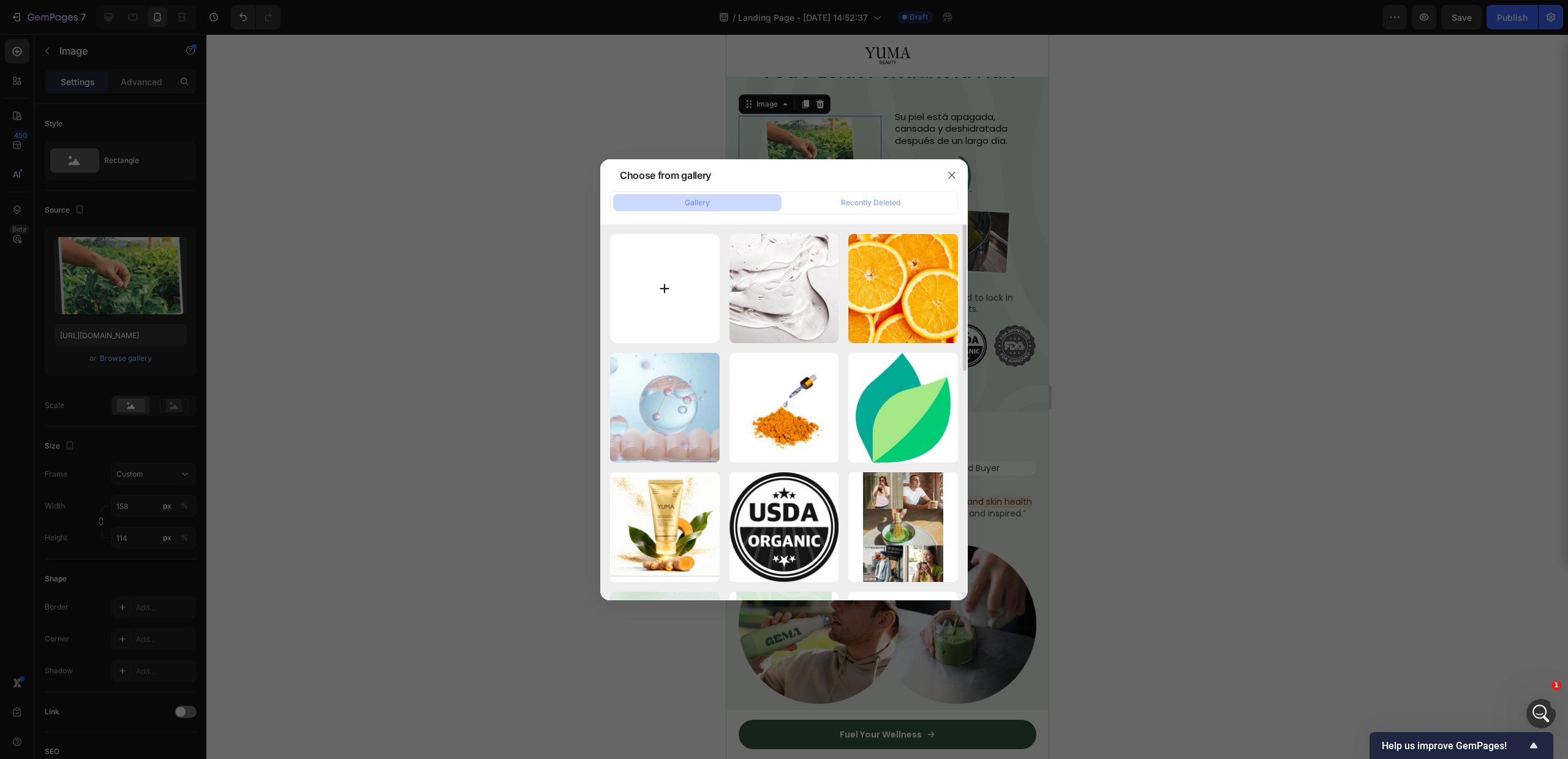
click at [655, 251] on input "file" at bounding box center [665, 288] width 109 height 109
type input "C:\fakepath\Capture.PNG"
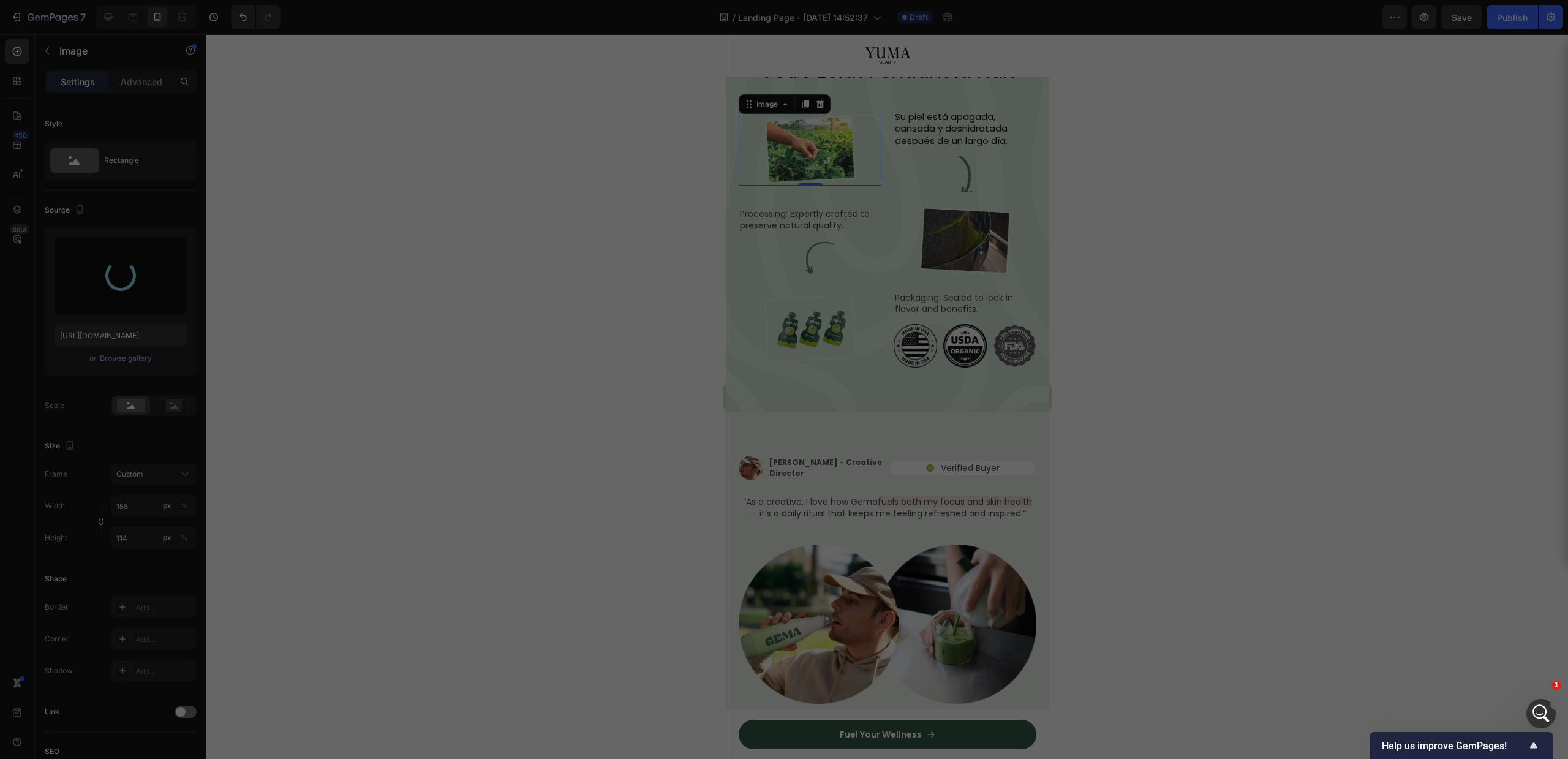
type input "https://cdn.shopify.com/s/files/1/0756/9240/9060/files/gempages_581512871968506…"
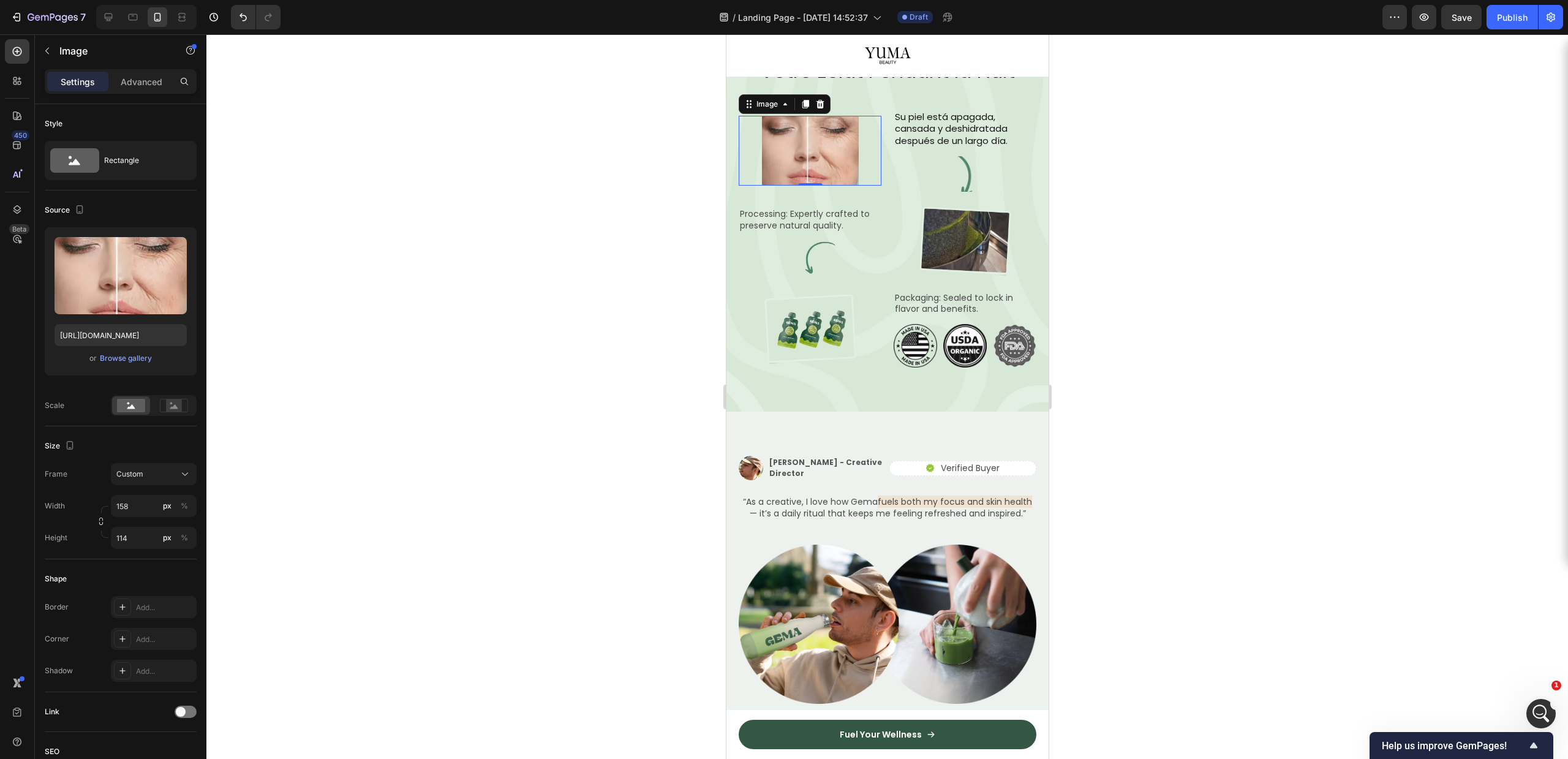
click at [1247, 458] on div at bounding box center [887, 396] width 1361 height 725
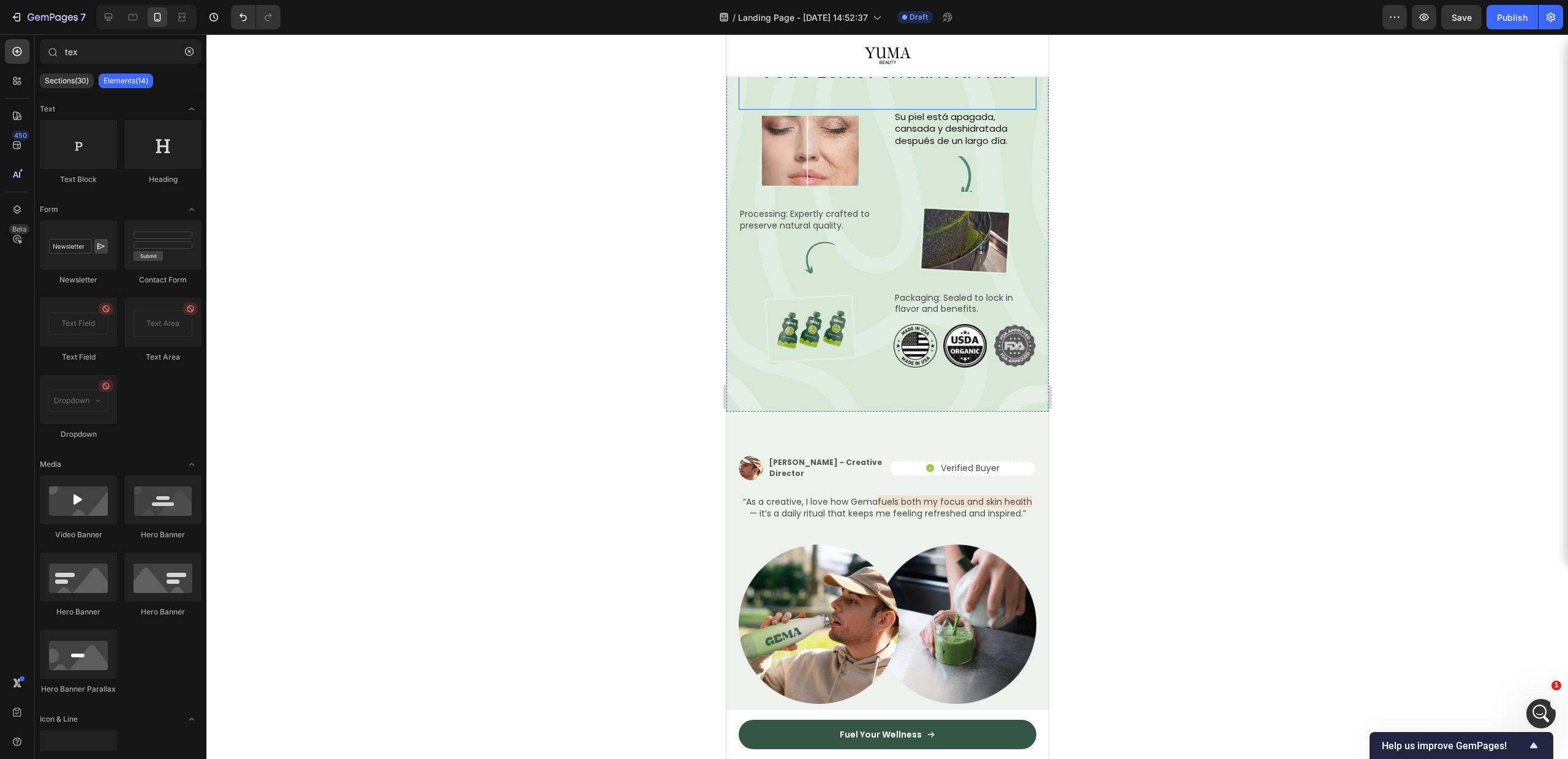
click at [916, 147] on p "Su piel está apagada, cansada y deshidratada después de un largo día." at bounding box center [964, 129] width 141 height 36
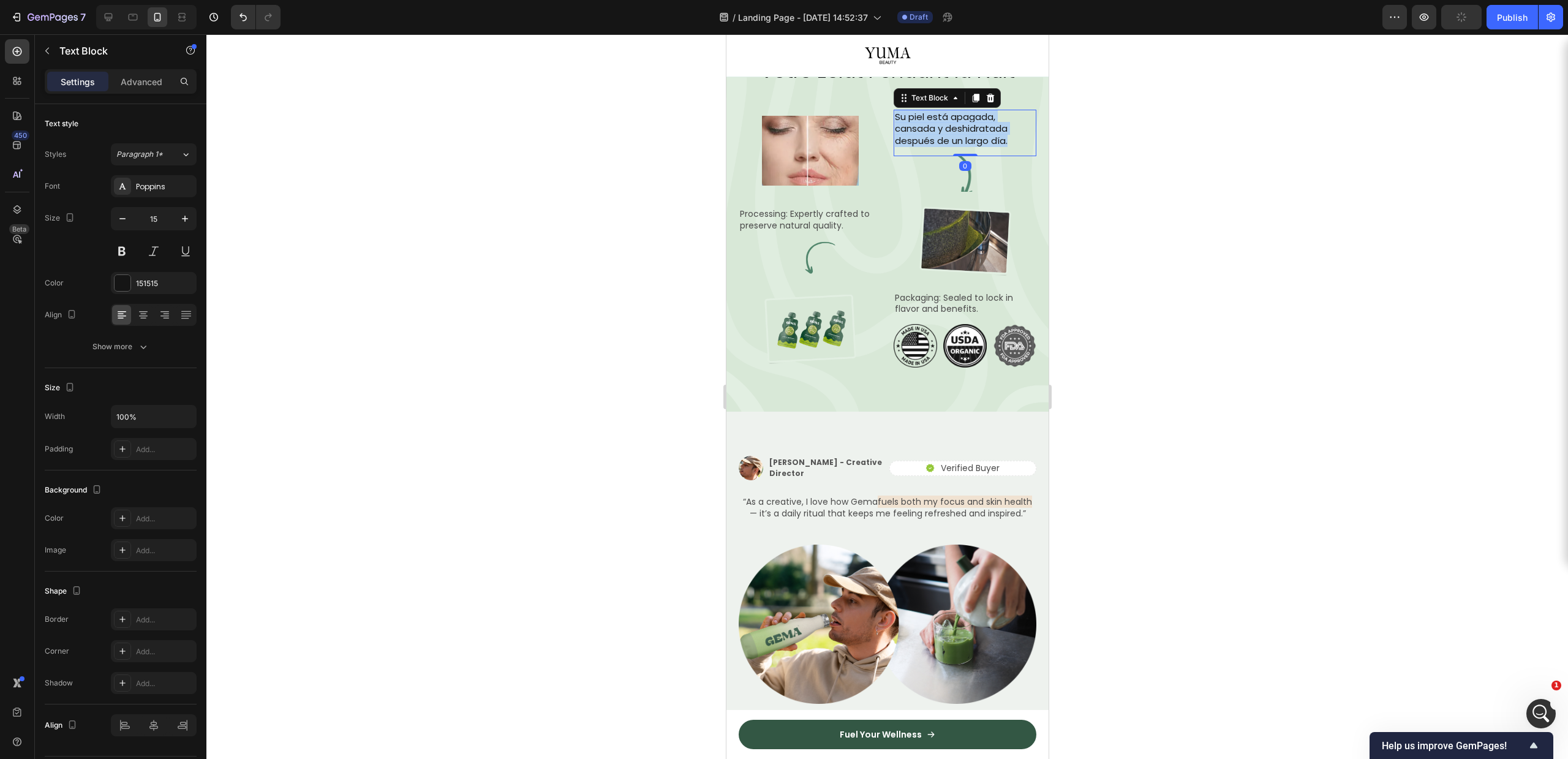
click at [916, 147] on p "Su piel está apagada, cansada y deshidratada después de un largo día." at bounding box center [964, 129] width 141 height 36
copy p "Votre peau est terne, fatiguée et déshydratée après une longue journée."
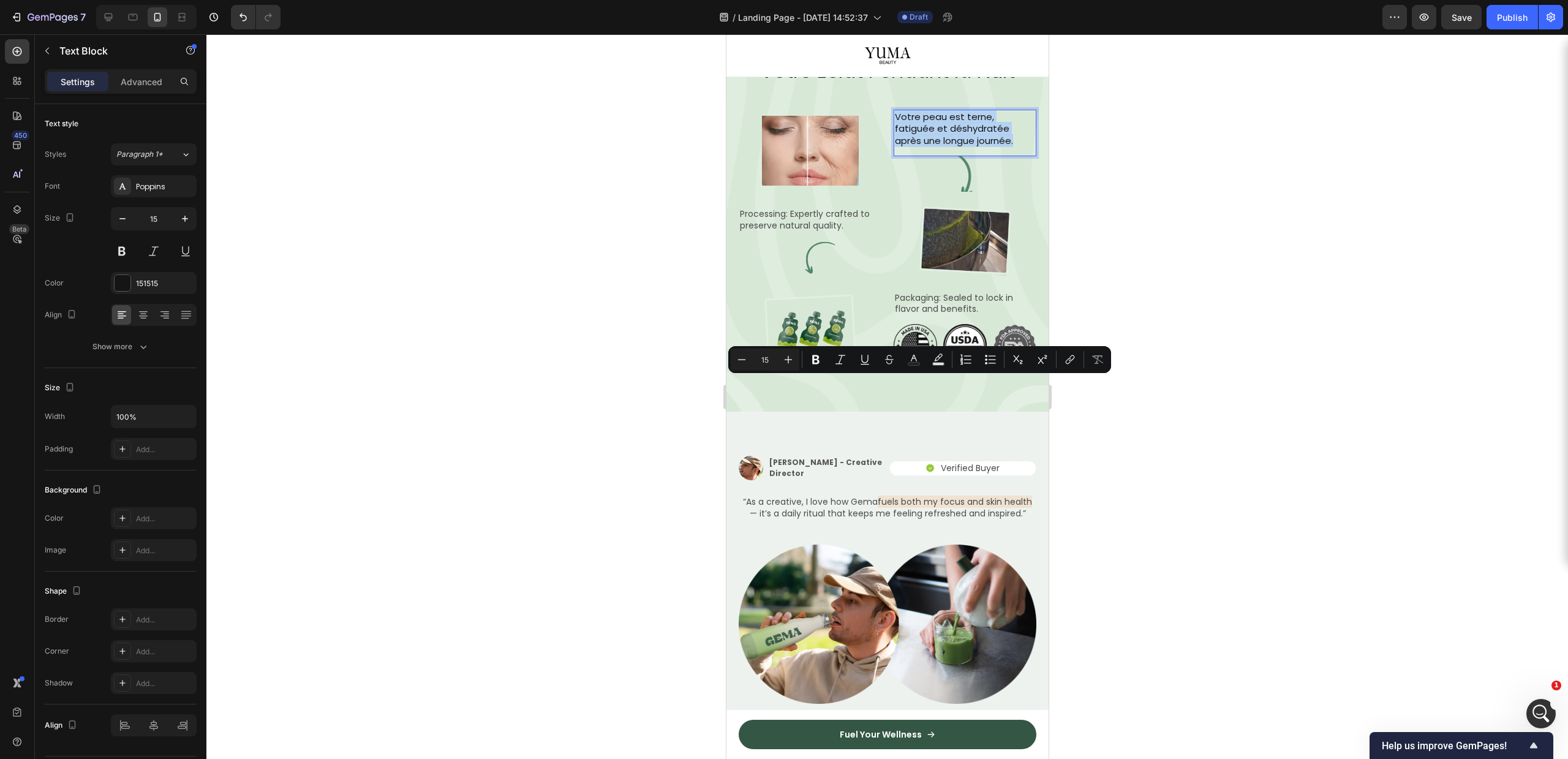
click at [942, 147] on p "Votre peau est terne, fatiguée et déshydratée après une longue journée." at bounding box center [964, 129] width 141 height 36
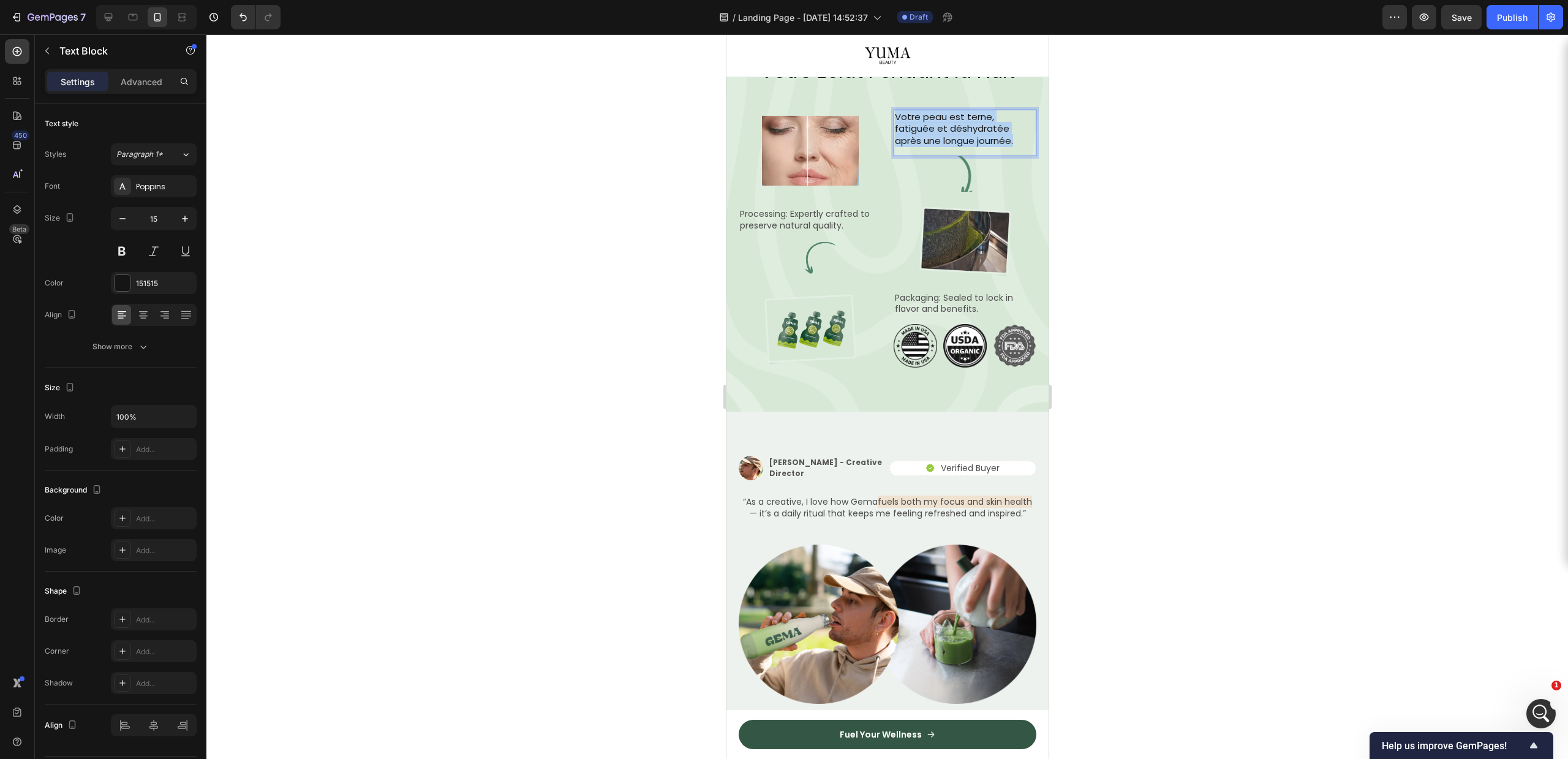
copy p "Votre peau est terne, fatiguée et déshydratée après une longue journée."
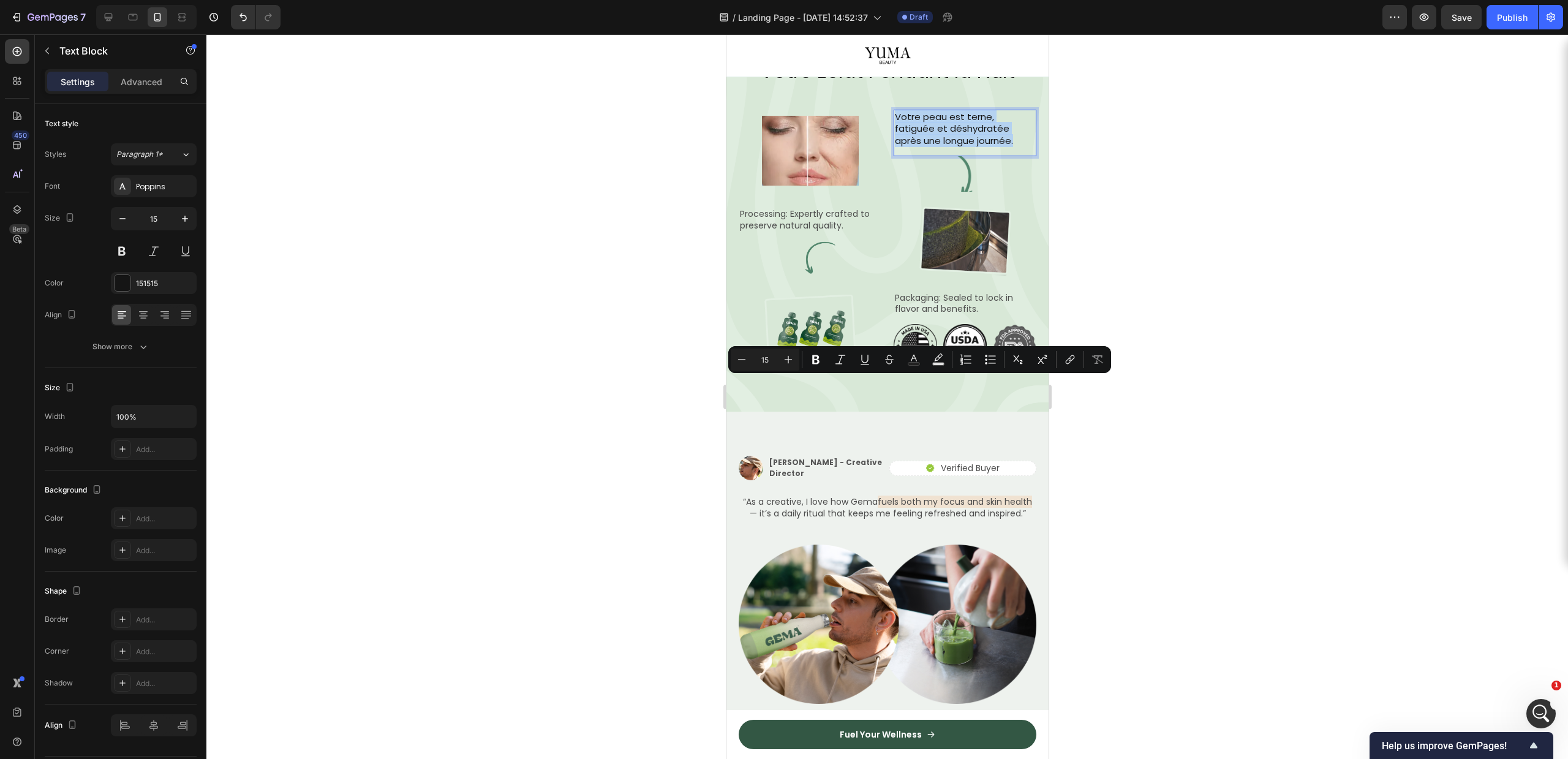
click at [928, 147] on p "Votre peau est terne, fatiguée et déshydratée après une longue journée." at bounding box center [964, 129] width 141 height 36
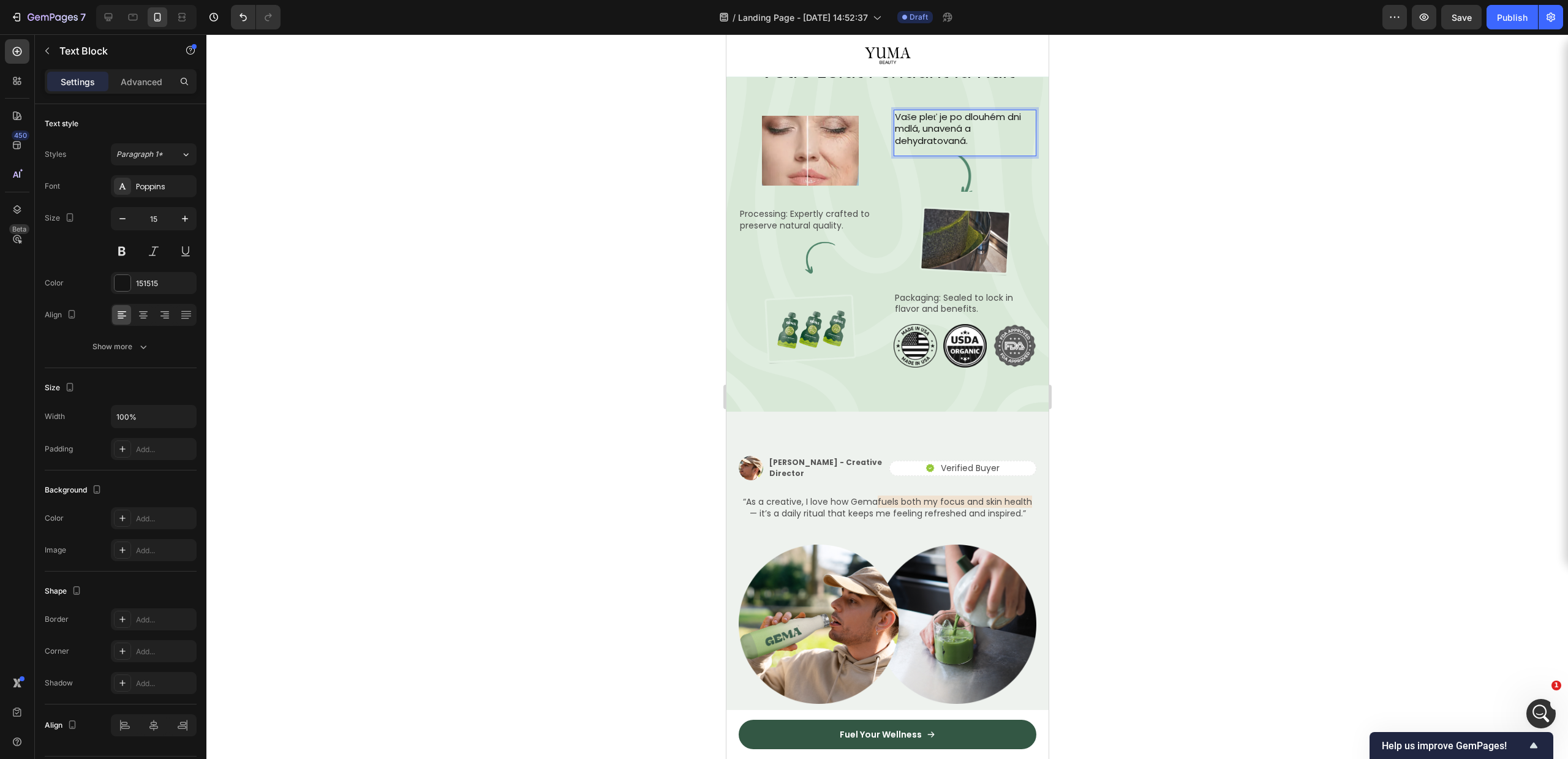
click at [1222, 388] on div at bounding box center [887, 396] width 1361 height 725
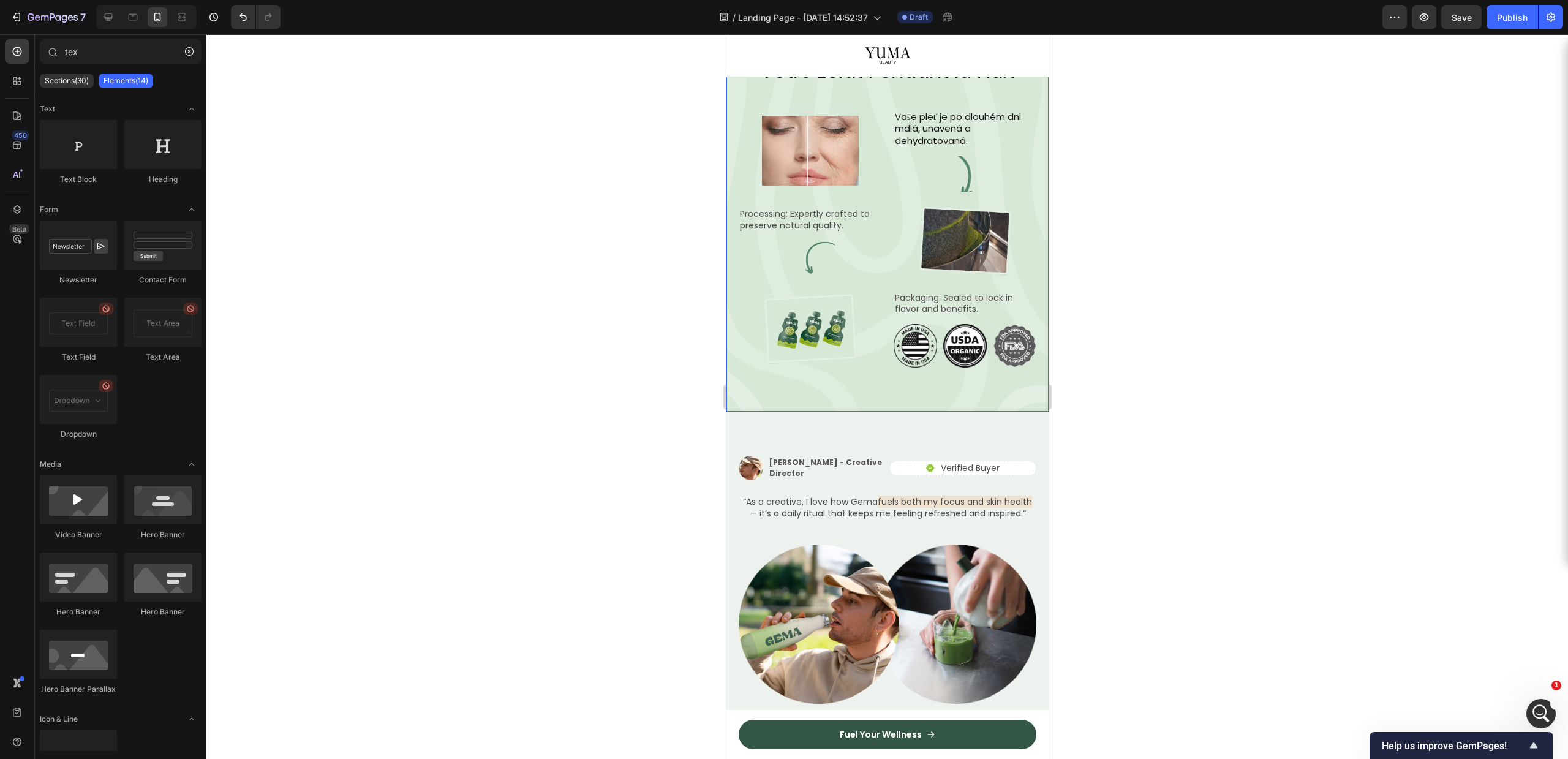
click at [993, 259] on div "From Nature to You Text Block Row Comment YUMA Révèle Votre Éclat Pendant la Nu…" at bounding box center [886, 187] width 322 height 450
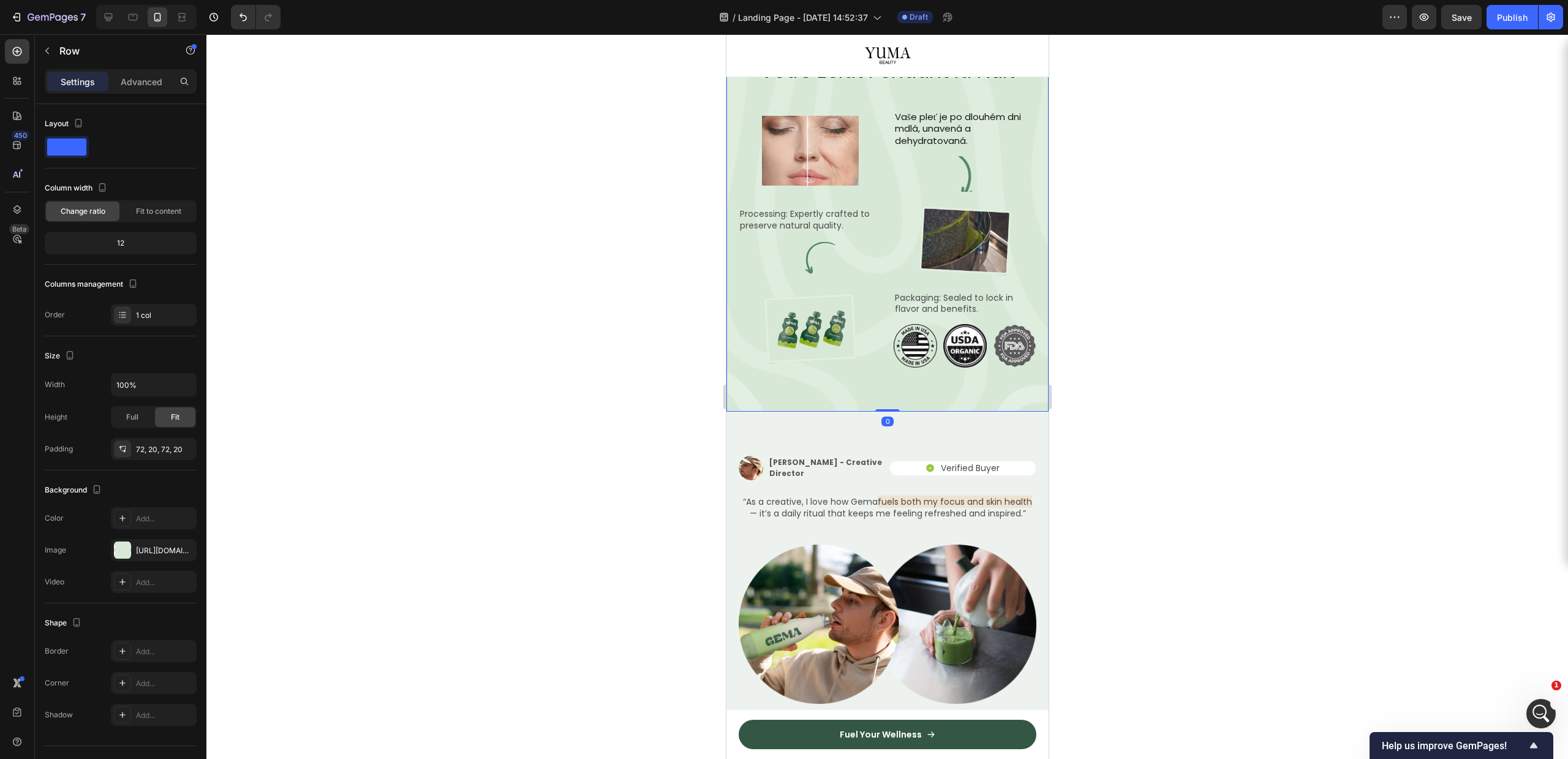
click at [1162, 259] on div at bounding box center [887, 396] width 1361 height 725
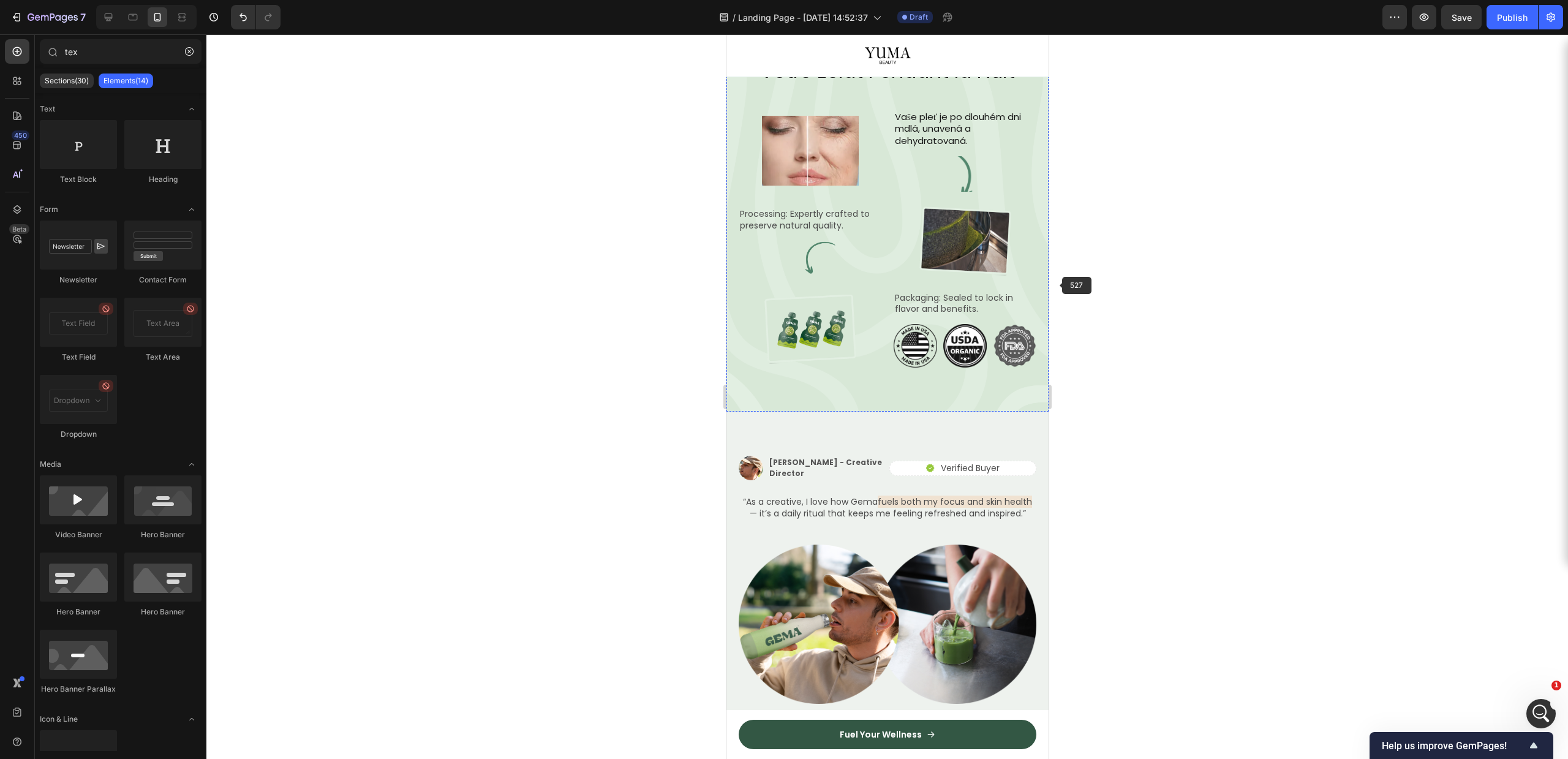
click at [1007, 32] on div "From Nature to You Text Block Row" at bounding box center [887, 19] width 297 height 25
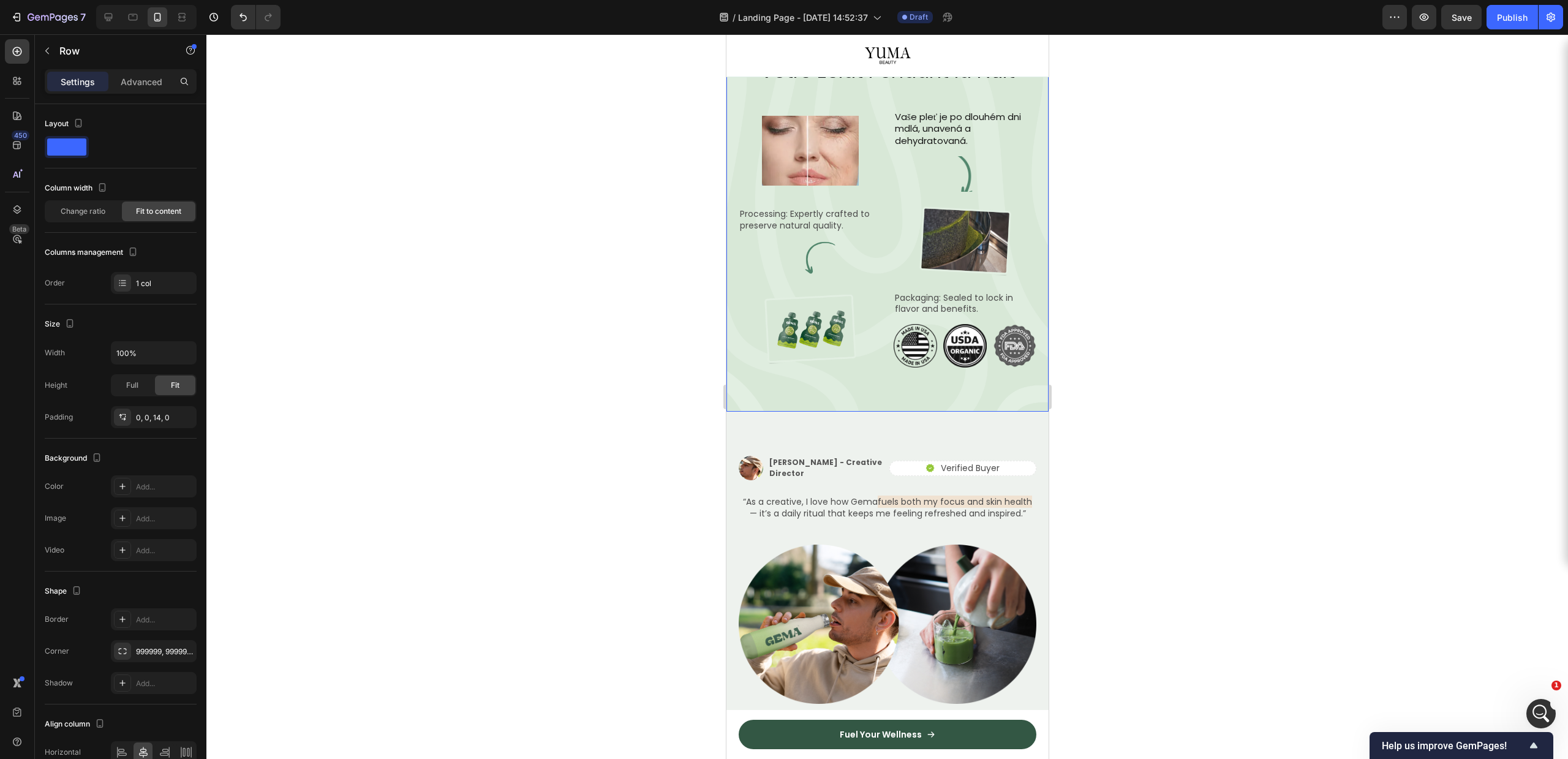
click at [1001, 259] on div "From Nature to You Text Block Row 0 Comment YUMA Révèle Votre Éclat Pendant la …" at bounding box center [886, 187] width 322 height 450
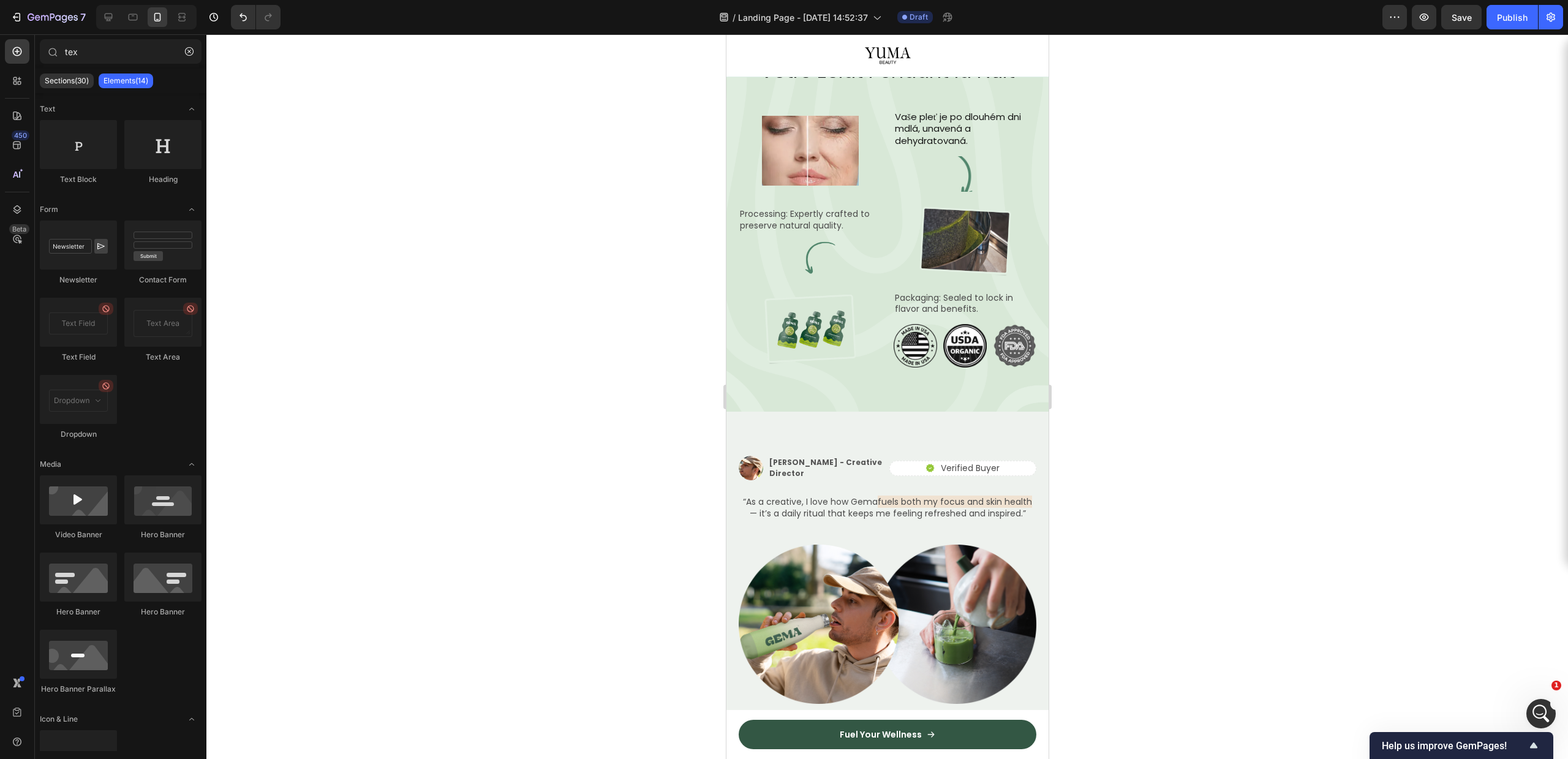
scroll to position [1780, 0]
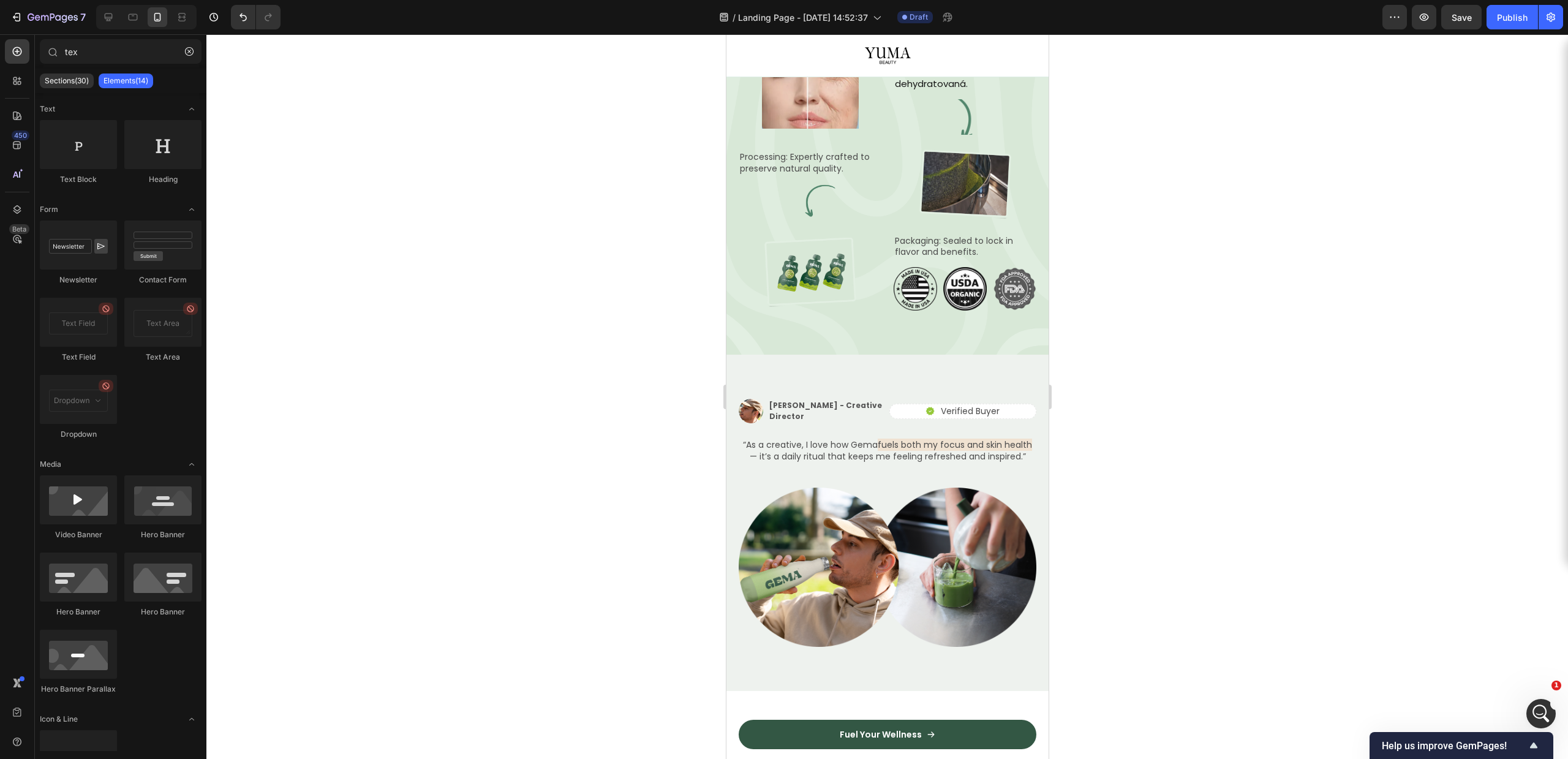
click at [1022, 201] on div "From Nature to You Text Block Row Comment YUMA Révèle Votre Éclat Pendant la Nu…" at bounding box center [886, 130] width 322 height 450
click at [784, 173] on p "Processing: Expertly crafted to preserve natural quality." at bounding box center [809, 162] width 141 height 22
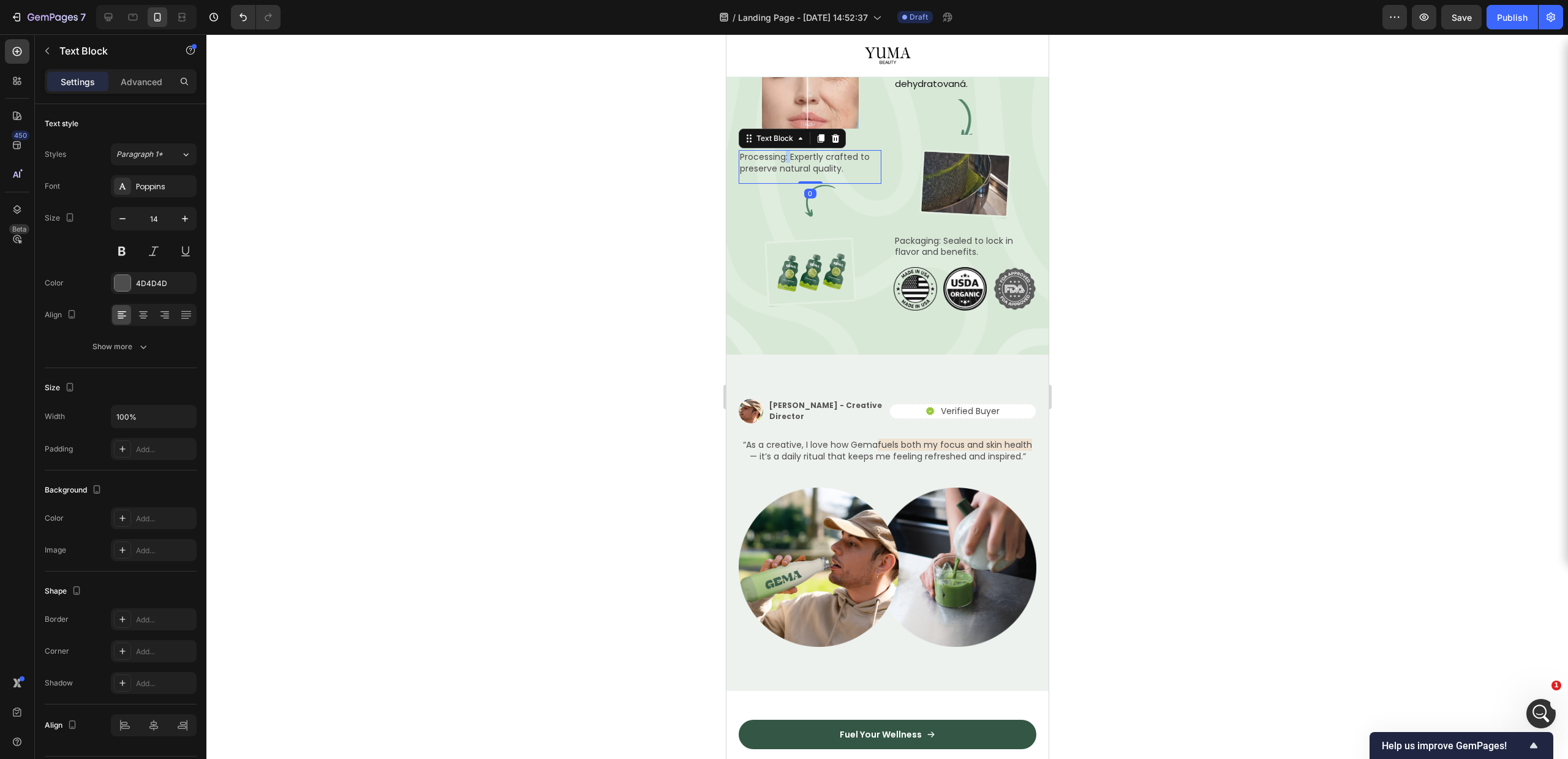
click at [784, 173] on p "Processing: Expertly crafted to preserve natural quality." at bounding box center [809, 162] width 141 height 22
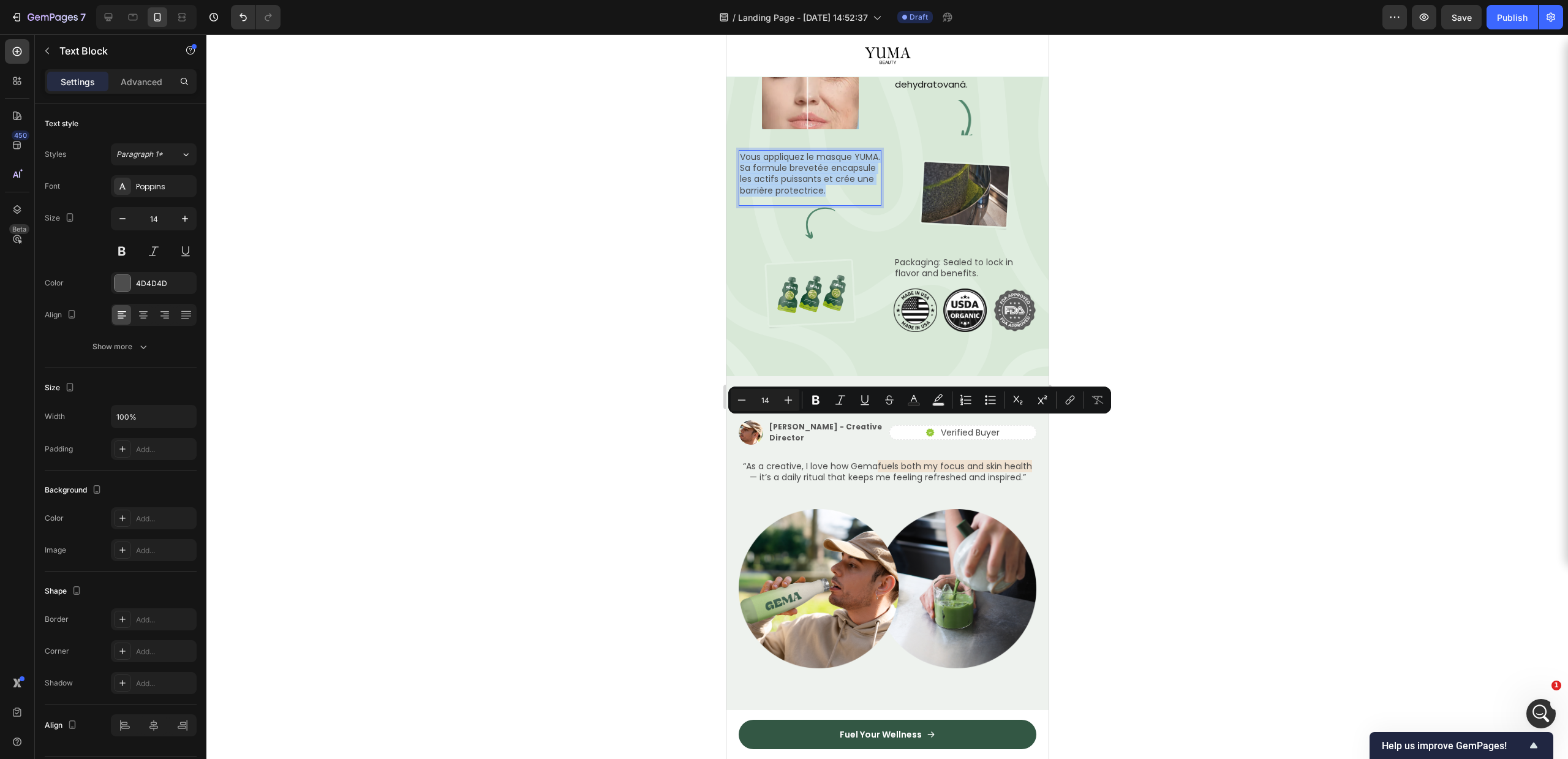
copy p "Vous appliquez le masque YUMA. Sa formule brevetée encapsule les actifs puissan…"
click at [764, 196] on p "Vous appliquez le masque YUMA. Sa formule brevetée encapsule les actifs puissan…" at bounding box center [809, 173] width 141 height 45
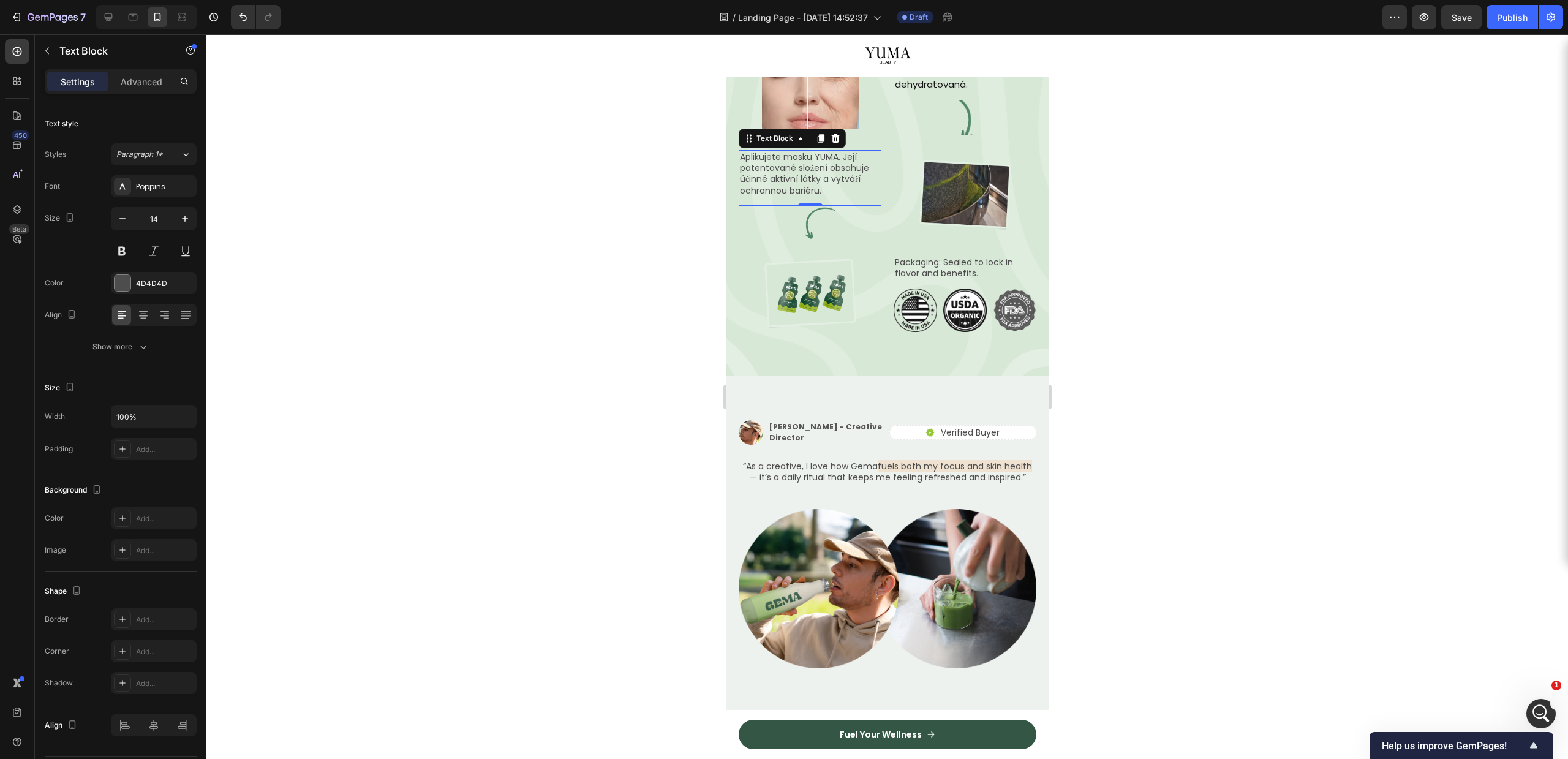
click at [1219, 383] on div at bounding box center [887, 396] width 1361 height 725
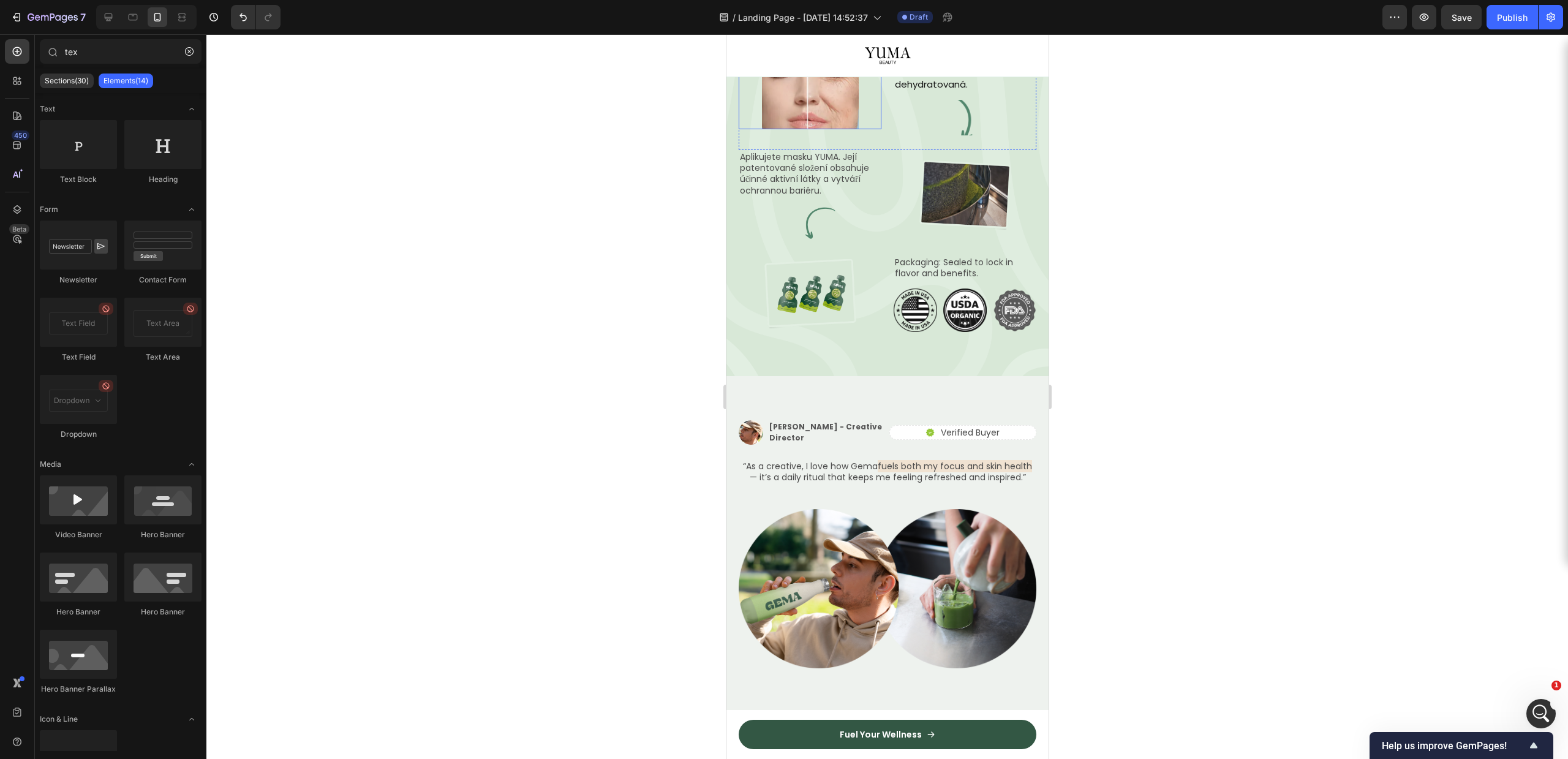
click at [809, 129] on img at bounding box center [810, 94] width 97 height 70
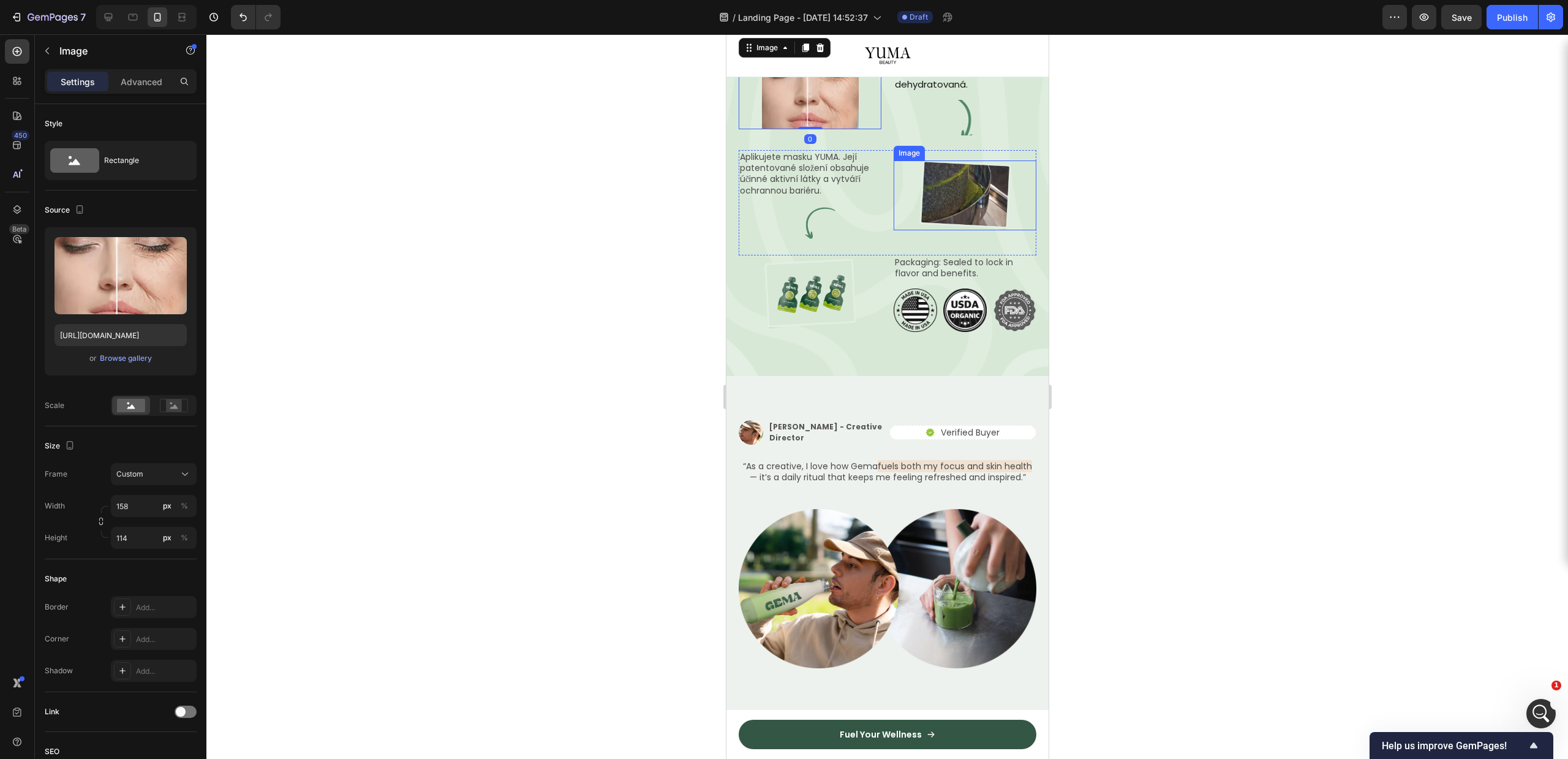
click at [970, 230] on img at bounding box center [964, 196] width 97 height 70
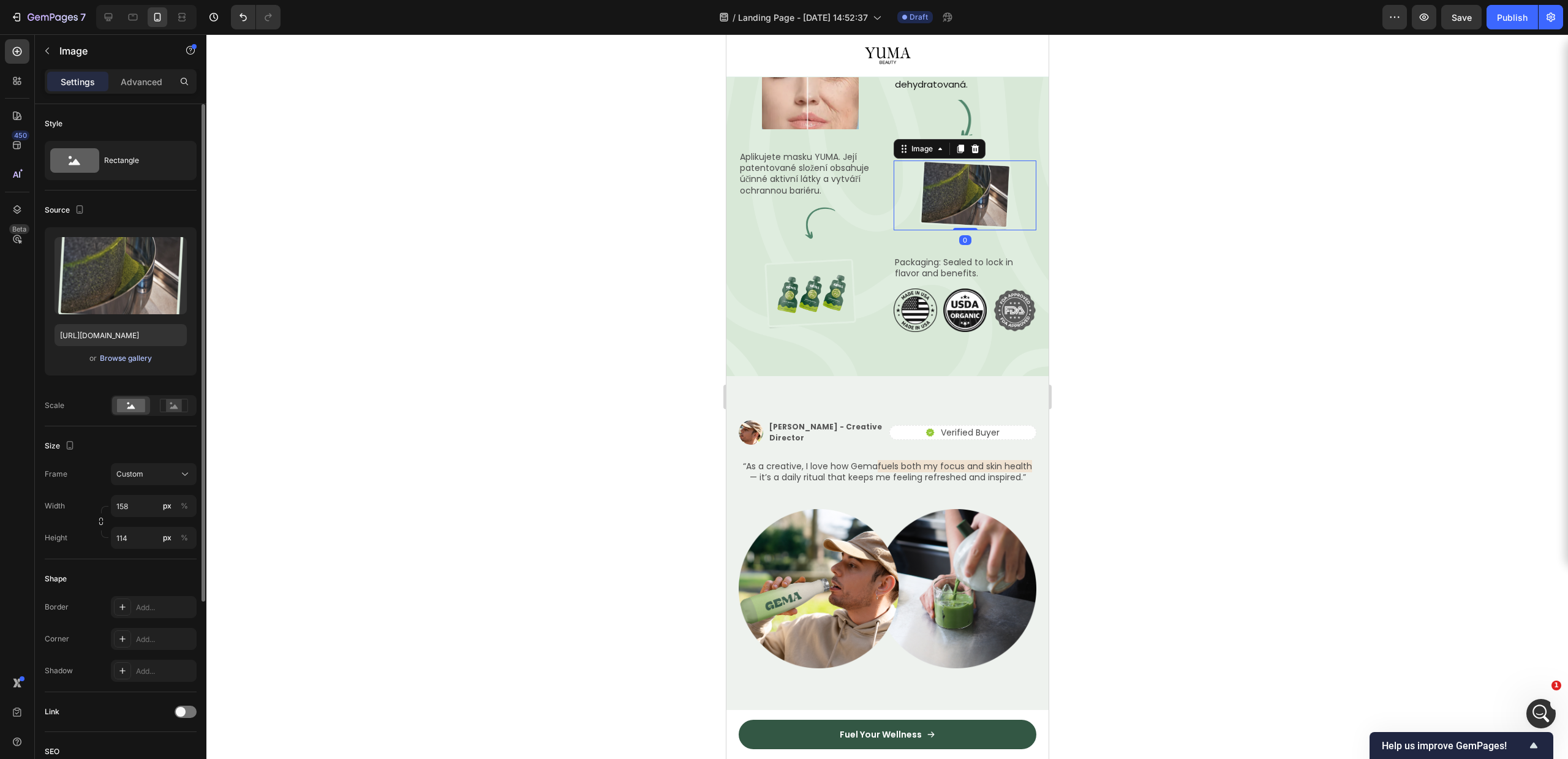
click at [135, 360] on div "Browse gallery" at bounding box center [126, 358] width 52 height 11
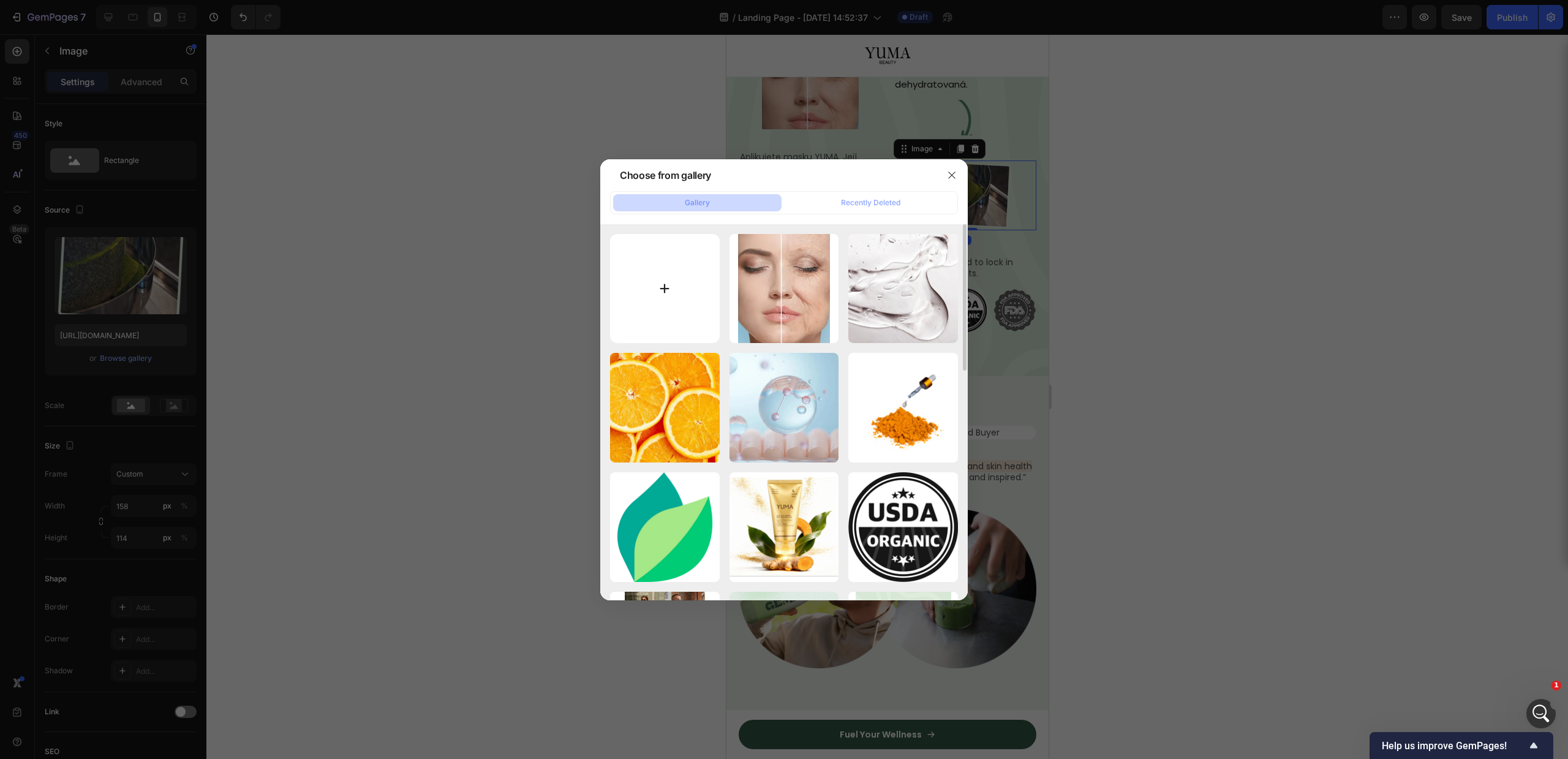
click at [654, 290] on input "file" at bounding box center [665, 288] width 109 height 109
type input "C:\fakepath\Capture.PNG"
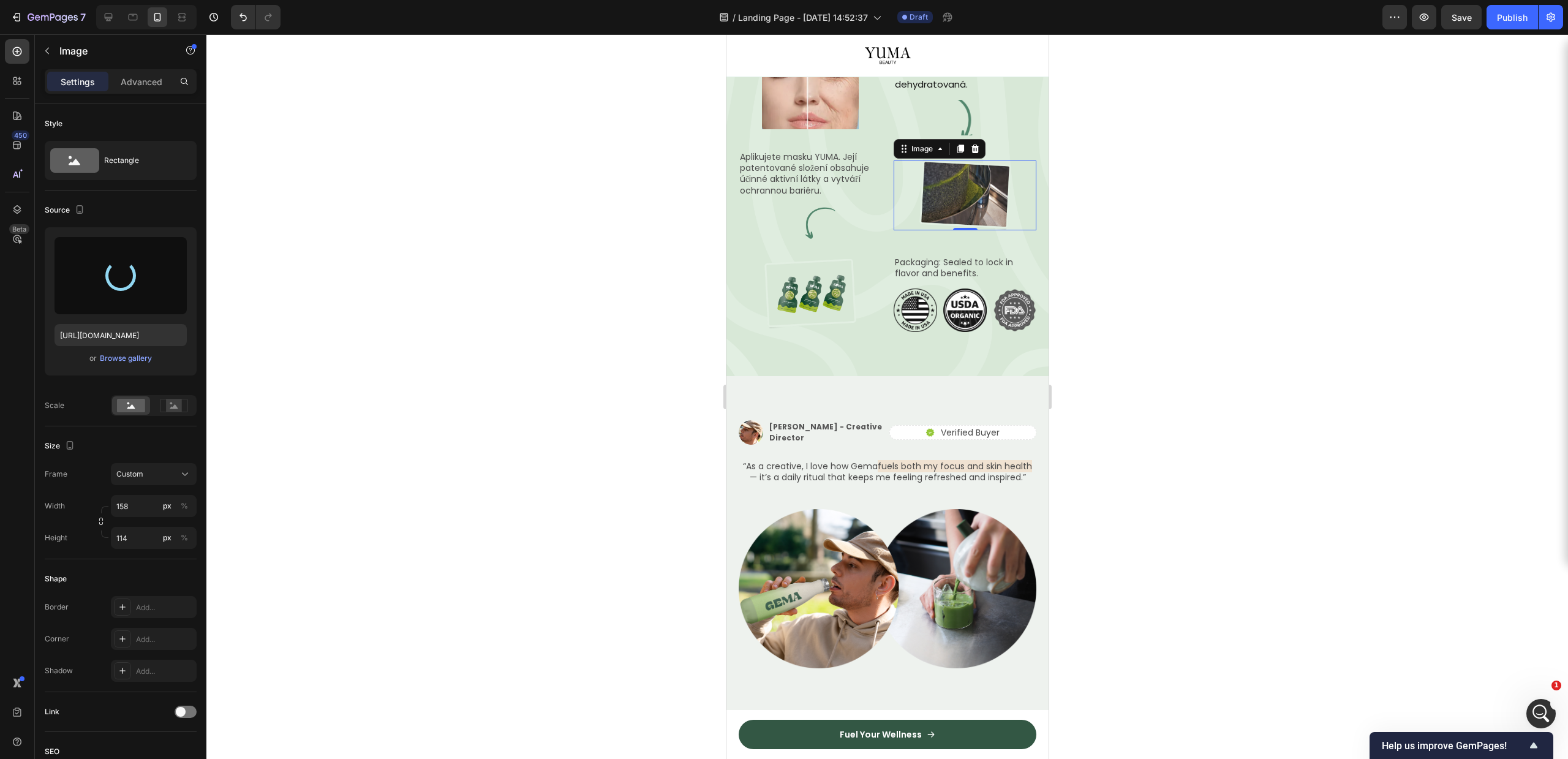
click at [1084, 523] on div at bounding box center [887, 396] width 1361 height 725
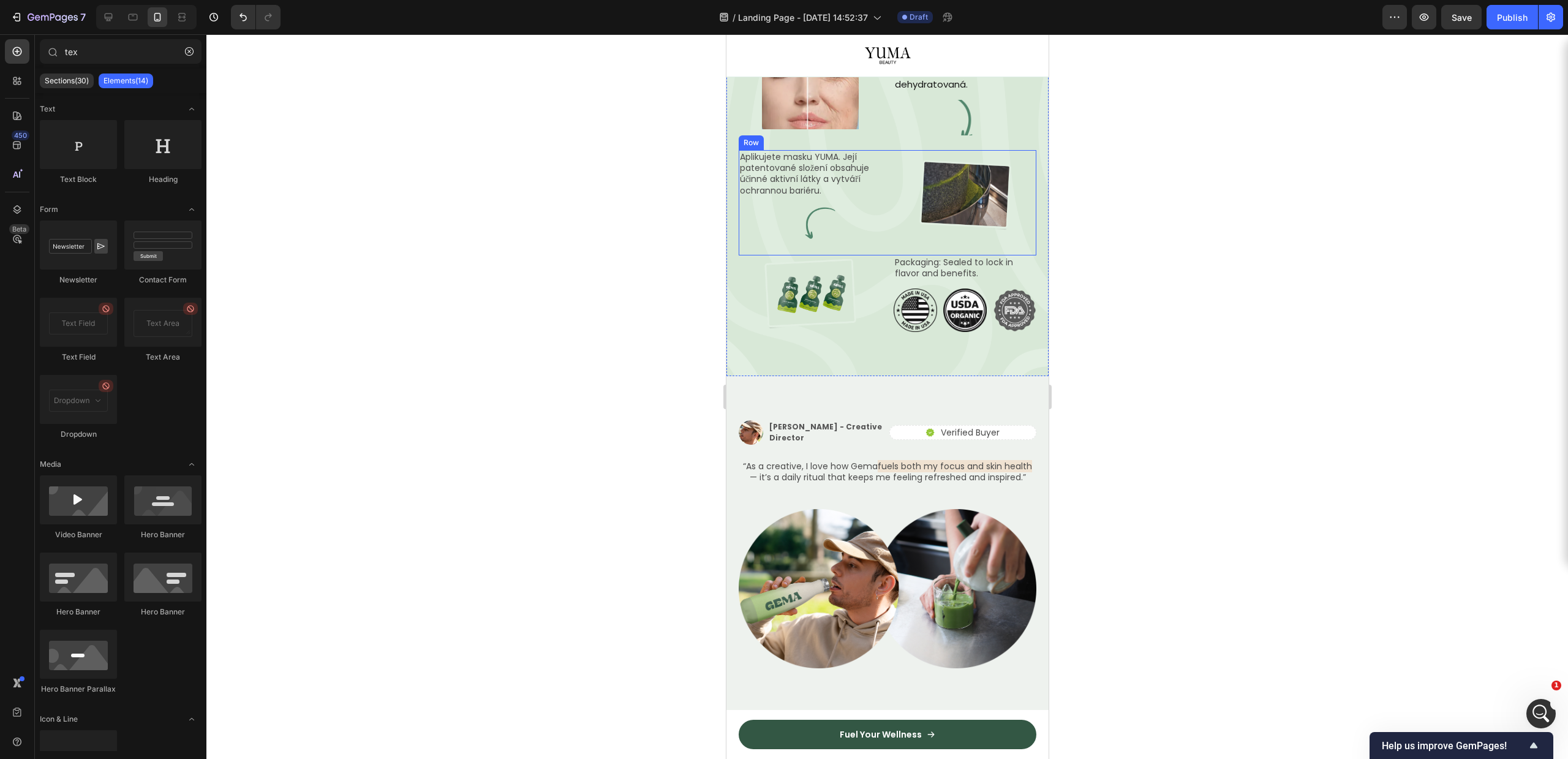
click at [937, 230] on img at bounding box center [964, 196] width 97 height 70
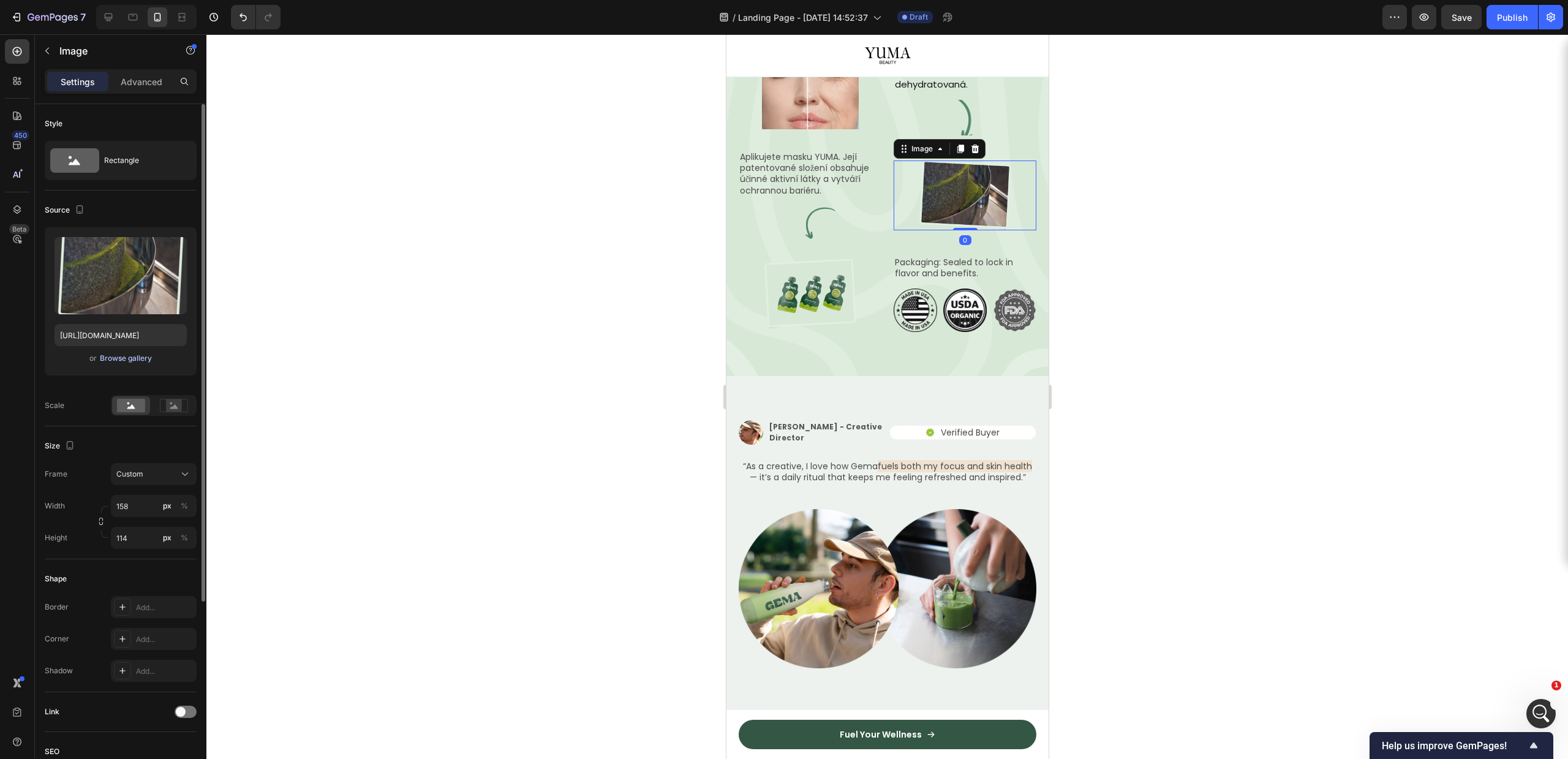
click at [100, 359] on div "Browse gallery" at bounding box center [126, 358] width 52 height 11
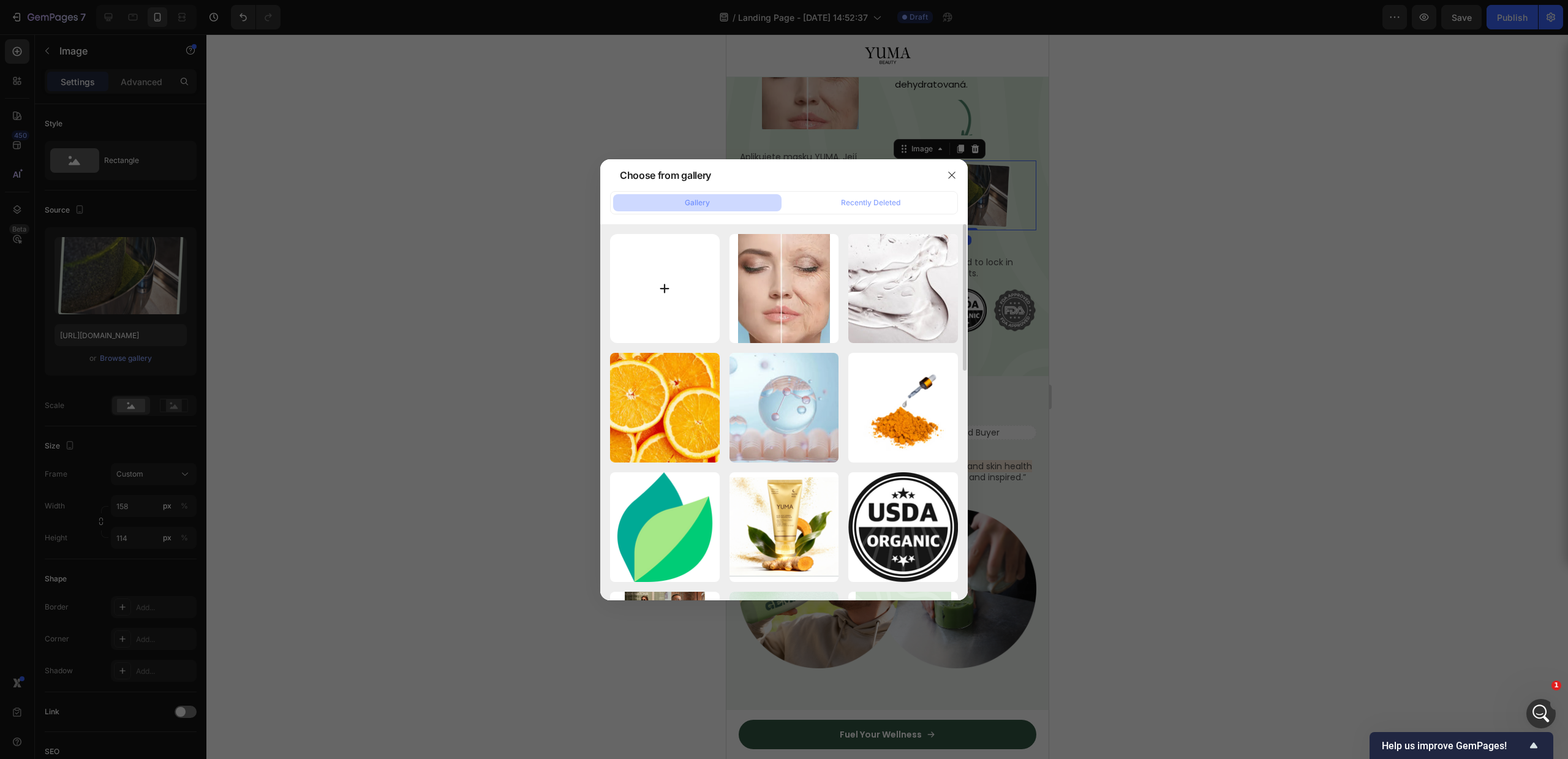
click at [659, 265] on input "file" at bounding box center [665, 288] width 109 height 109
type input "C:\fakepath\Capture.PNG"
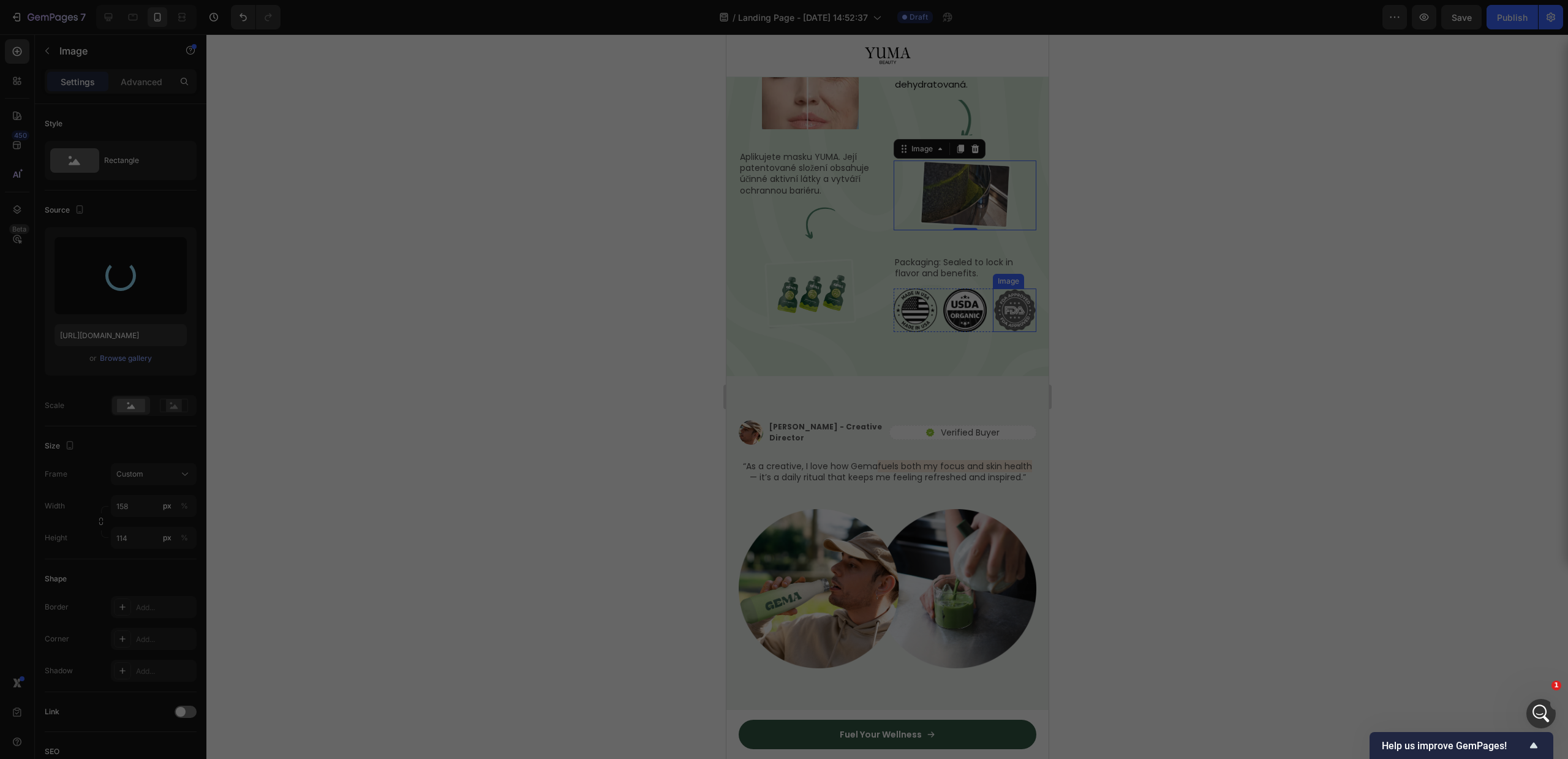
type input "https://cdn.shopify.com/s/files/1/0756/9240/9060/files/gempages_581512871968506…"
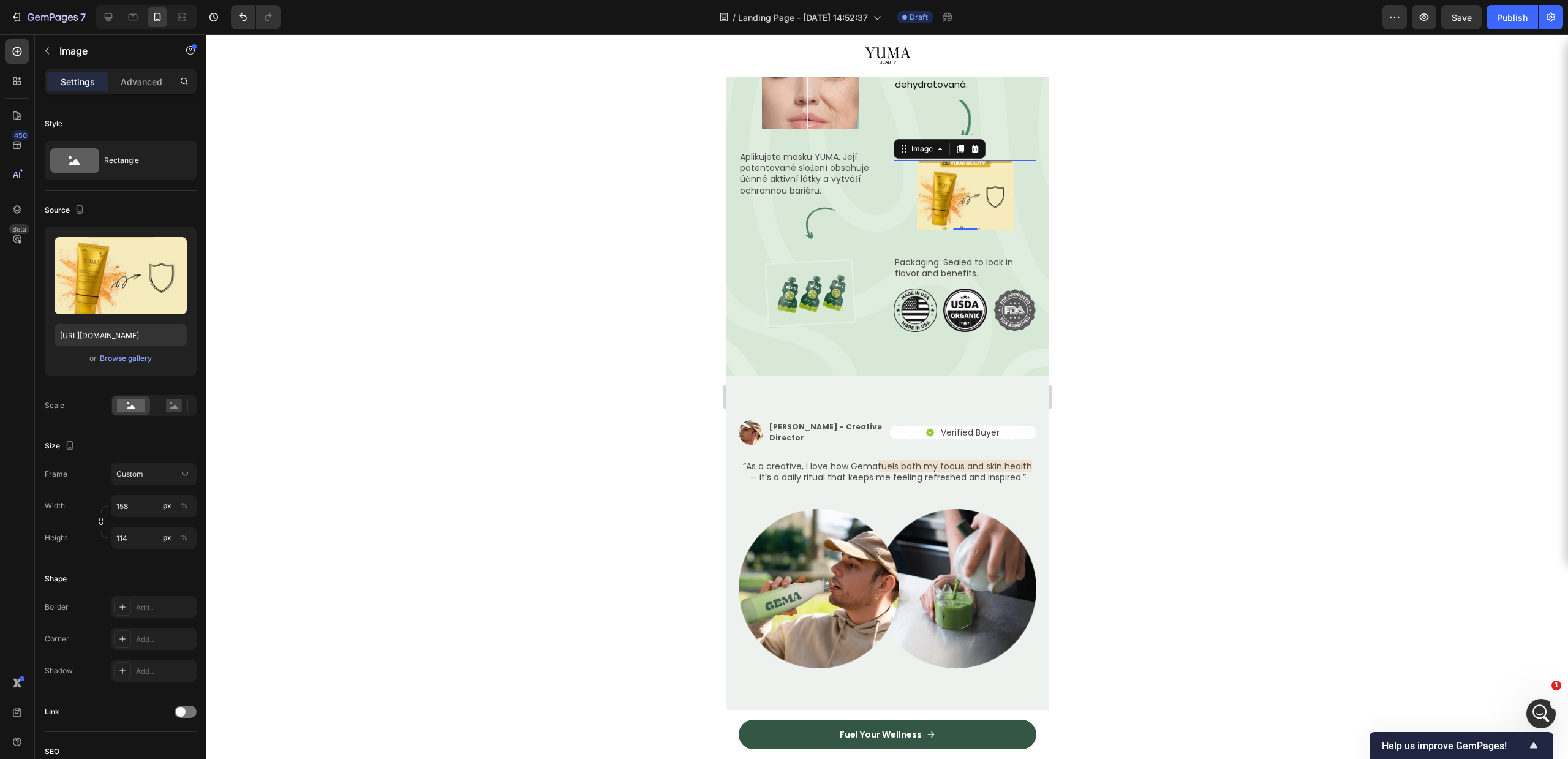
click at [1305, 417] on div at bounding box center [887, 396] width 1361 height 725
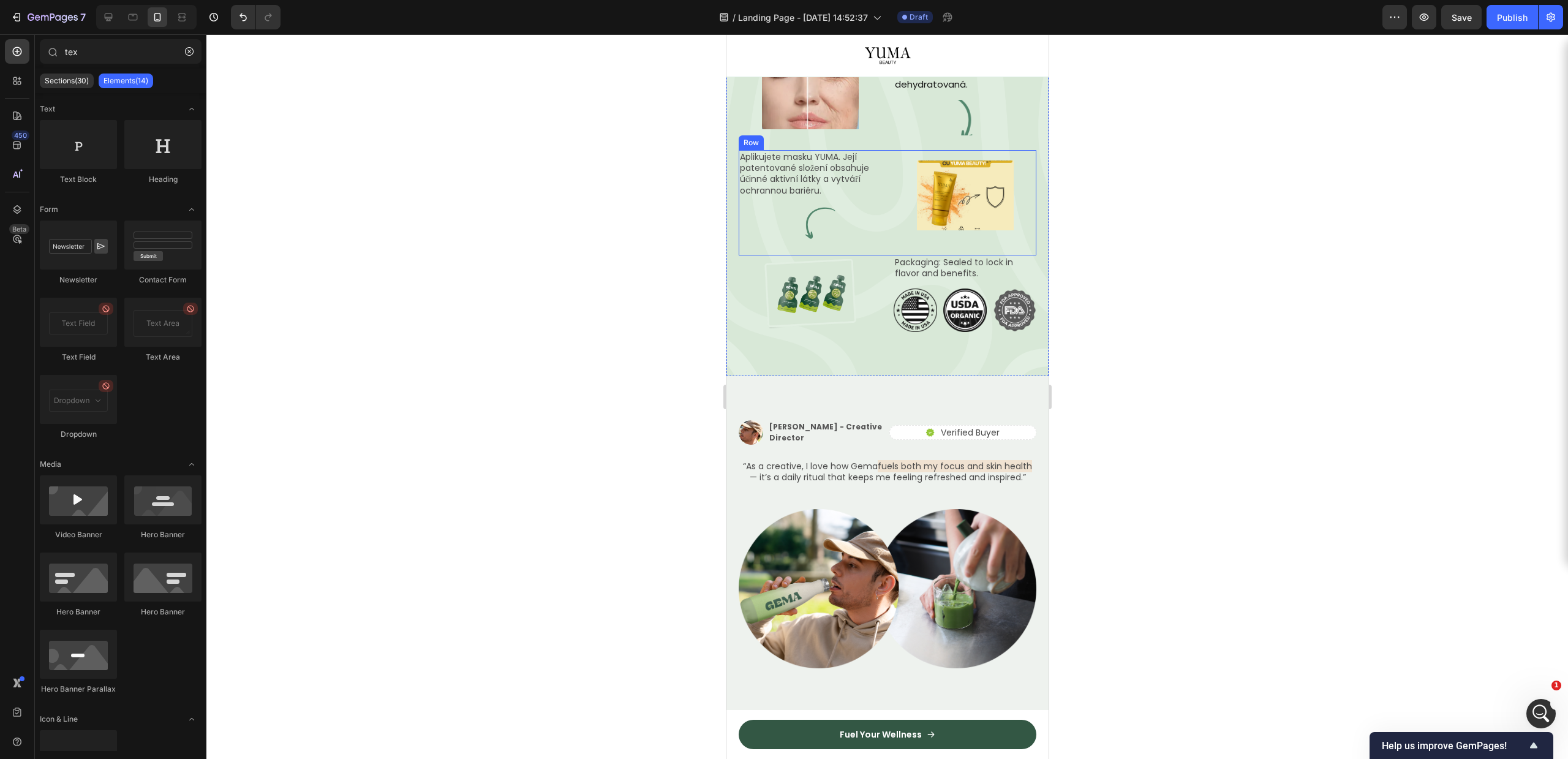
click at [986, 230] on img at bounding box center [964, 196] width 97 height 70
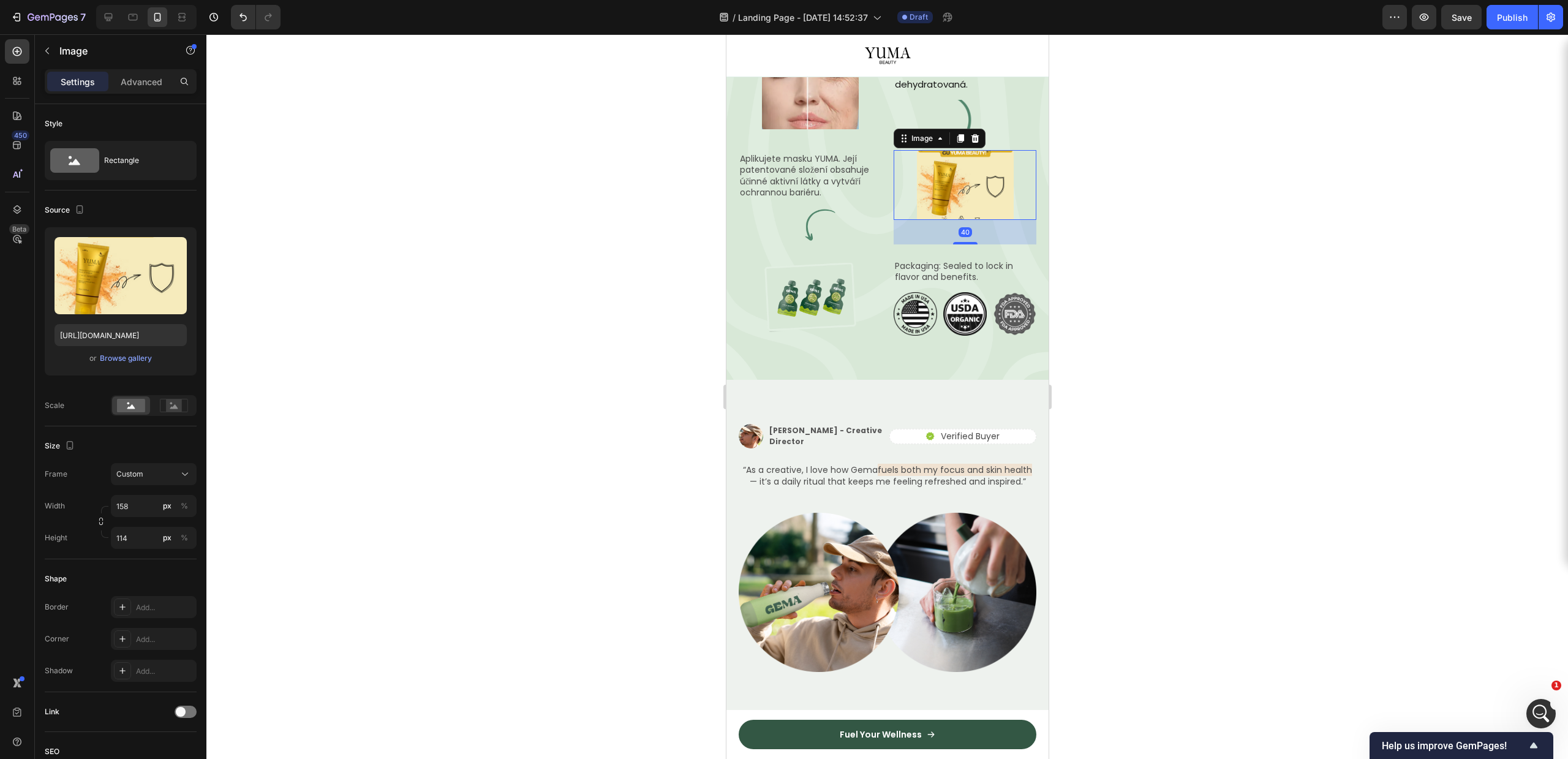
drag, startPoint x: 953, startPoint y: 498, endPoint x: 952, endPoint y: 523, distance: 25.0
click at [952, 259] on div "Aplikujete masku YUMA. Její patentované složení obsahuje účinné aktivní látky a…" at bounding box center [887, 204] width 297 height 109
click at [1106, 450] on div at bounding box center [887, 396] width 1361 height 725
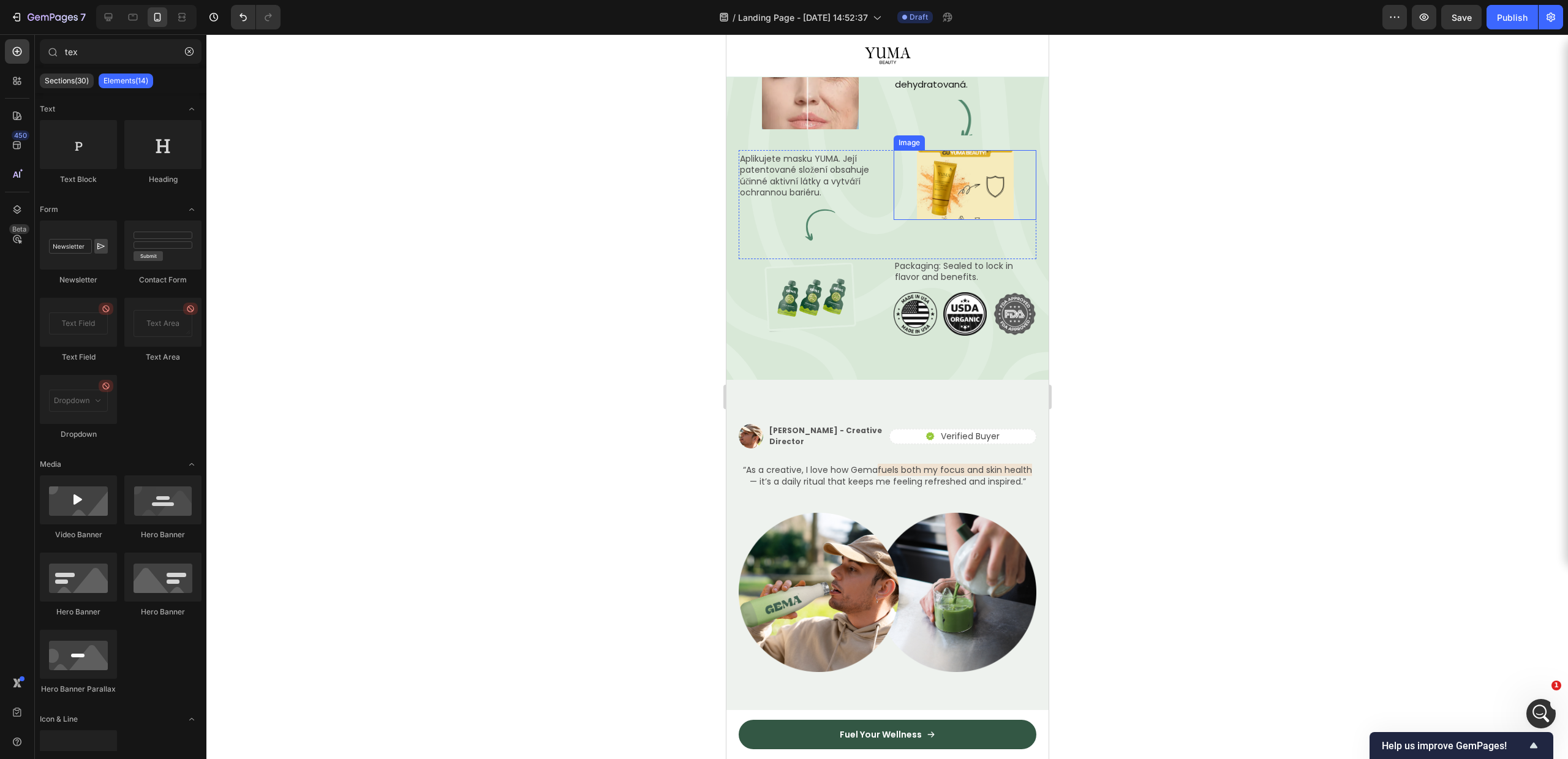
click at [968, 220] on img at bounding box center [964, 185] width 97 height 70
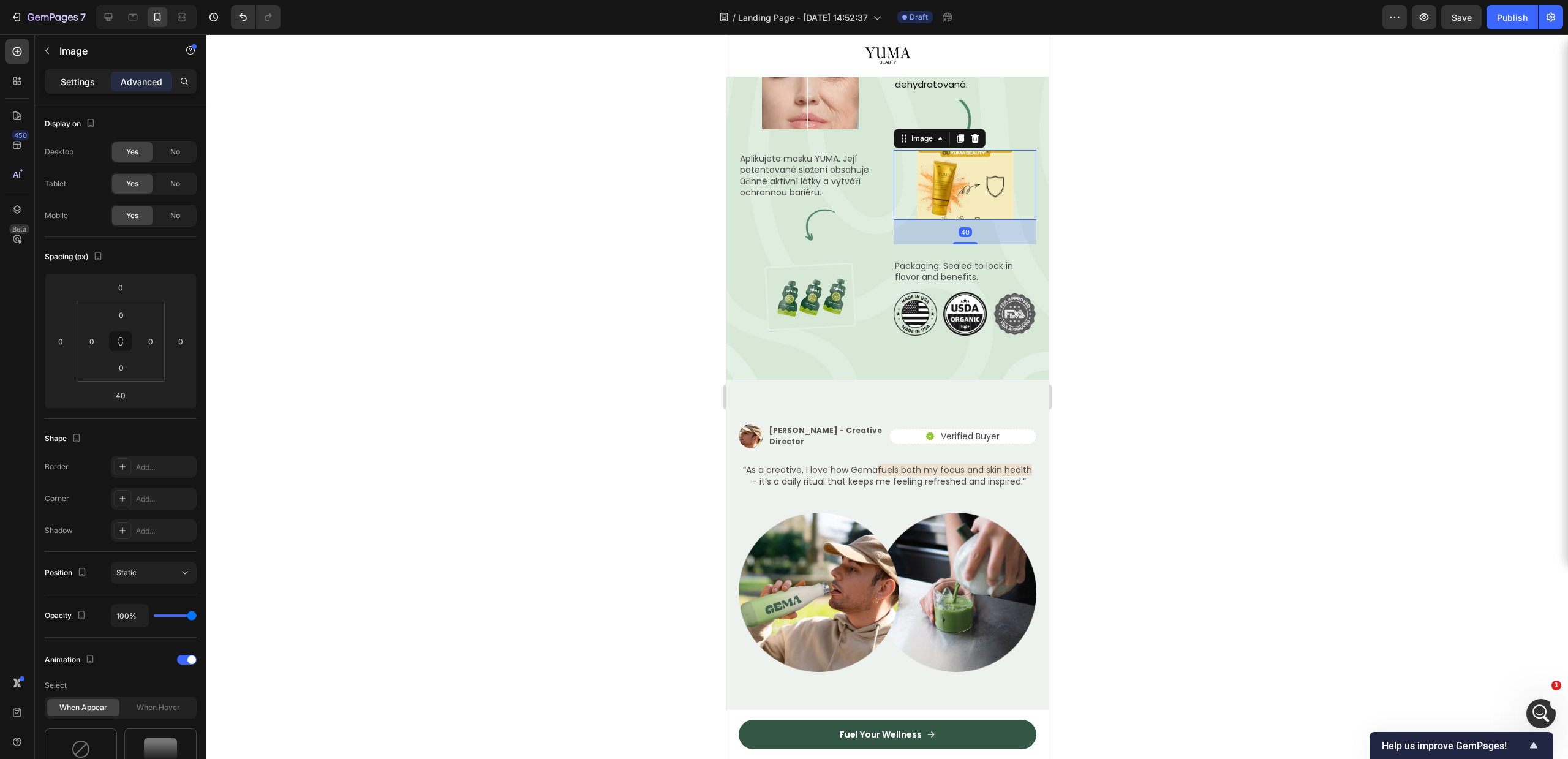
click at [93, 88] on div "Settings" at bounding box center [77, 81] width 61 height 19
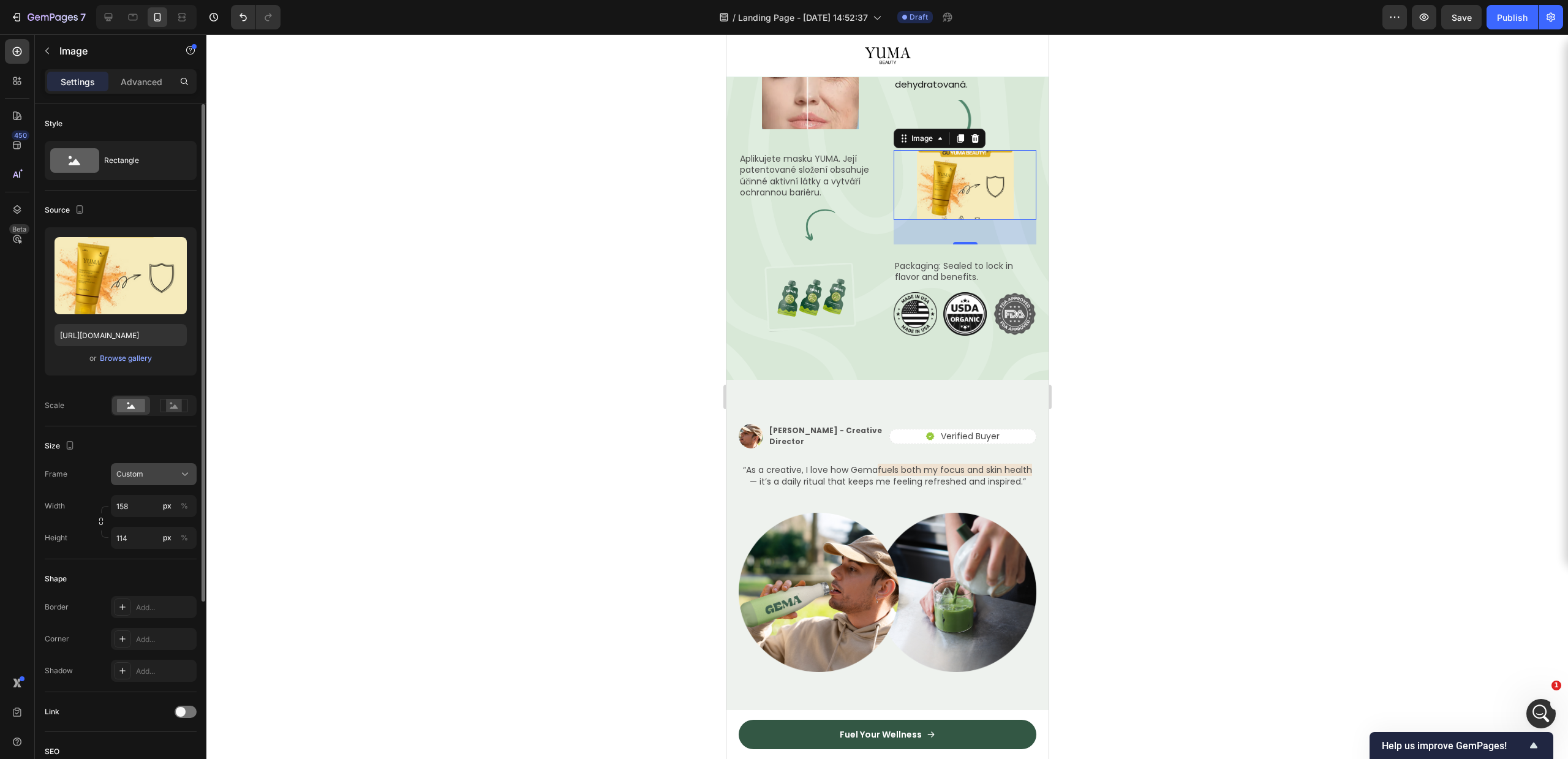
click at [158, 471] on div "Custom" at bounding box center [146, 474] width 60 height 11
click at [135, 572] on span "Original" at bounding box center [129, 573] width 27 height 11
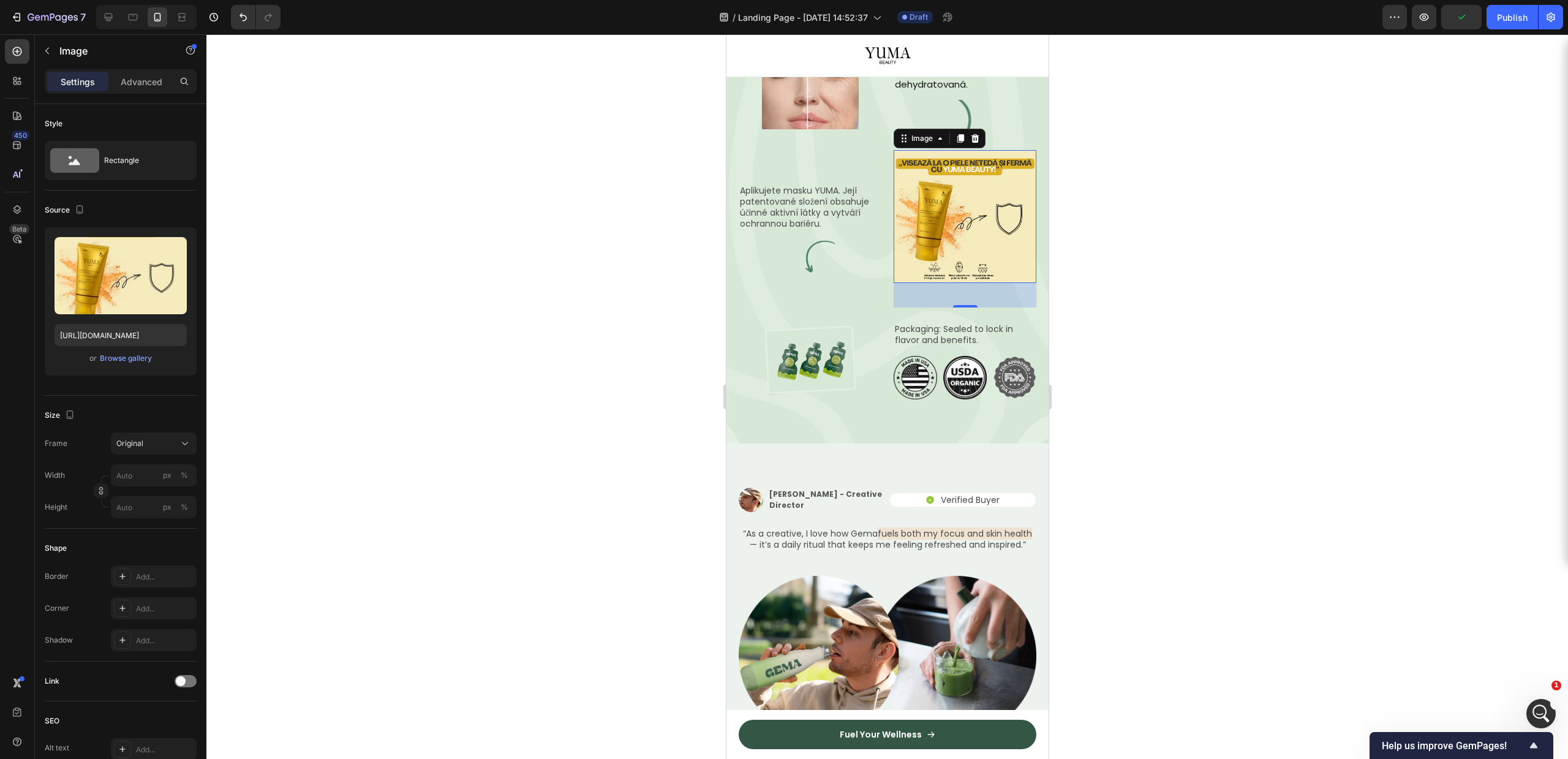
click at [1068, 414] on div at bounding box center [887, 396] width 1361 height 725
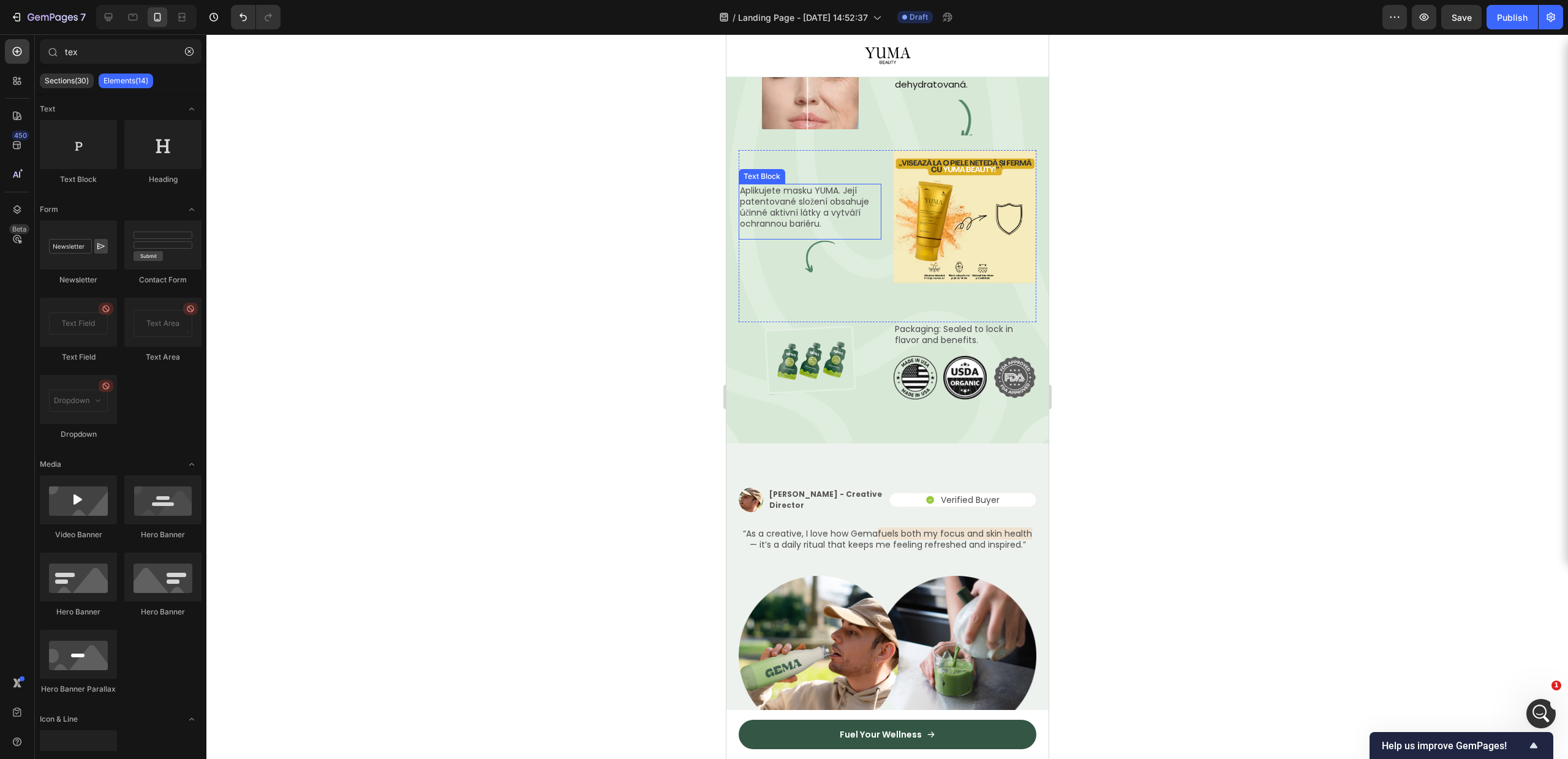
click at [816, 230] on p "Aplikujete masku YUMA. Její patentované složení obsahuje účinné aktivní látky a…" at bounding box center [809, 207] width 141 height 45
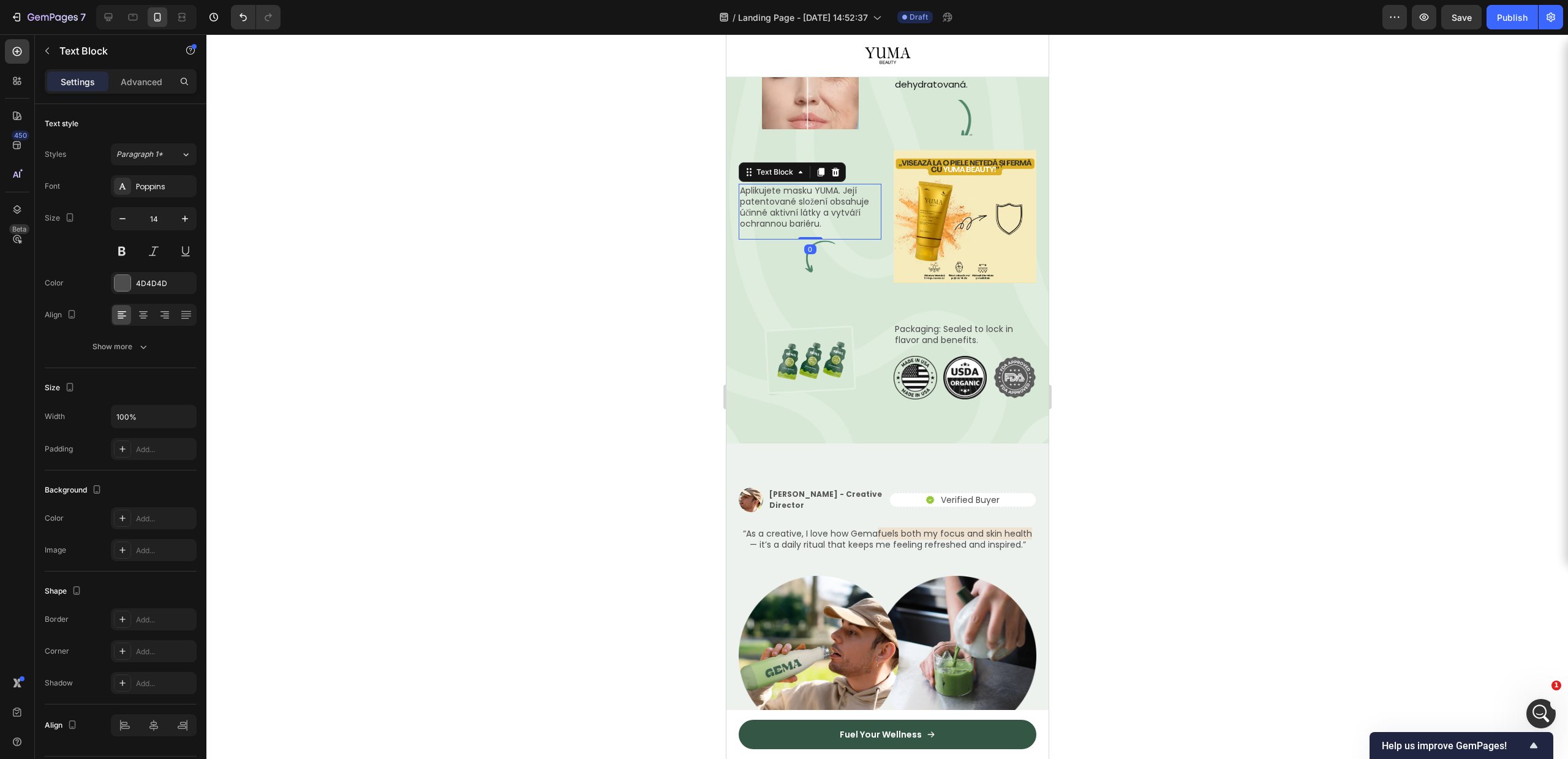
click at [1250, 492] on div at bounding box center [887, 396] width 1361 height 725
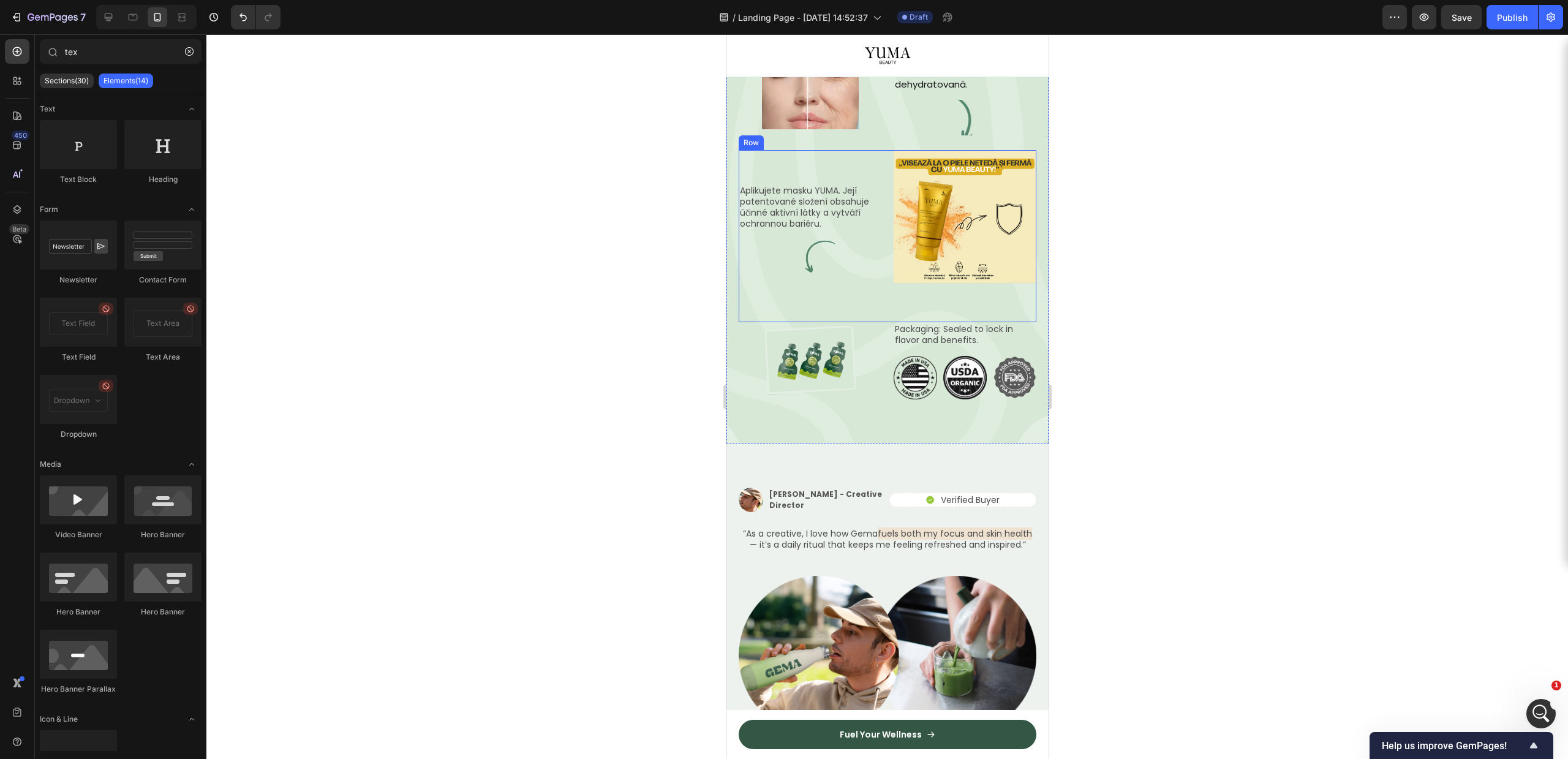
click at [860, 308] on div "Aplikujete masku YUMA. Její patentované složení obsahuje účinné aktivní látky a…" at bounding box center [810, 229] width 143 height 158
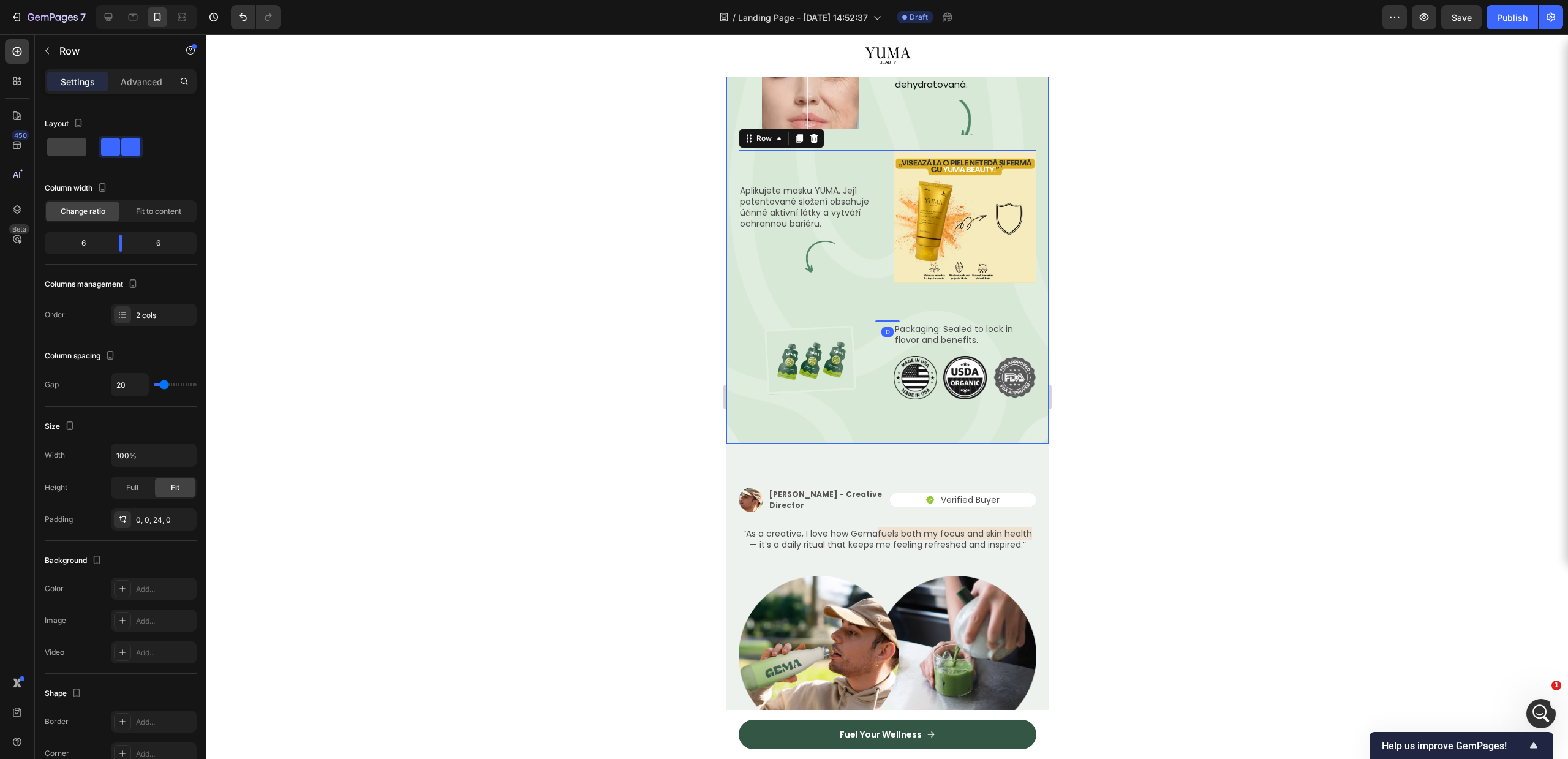
click at [795, 200] on div "From Nature to You Text Block Row Comment YUMA Révèle Votre Éclat Pendant la Nu…" at bounding box center [886, 175] width 322 height 537
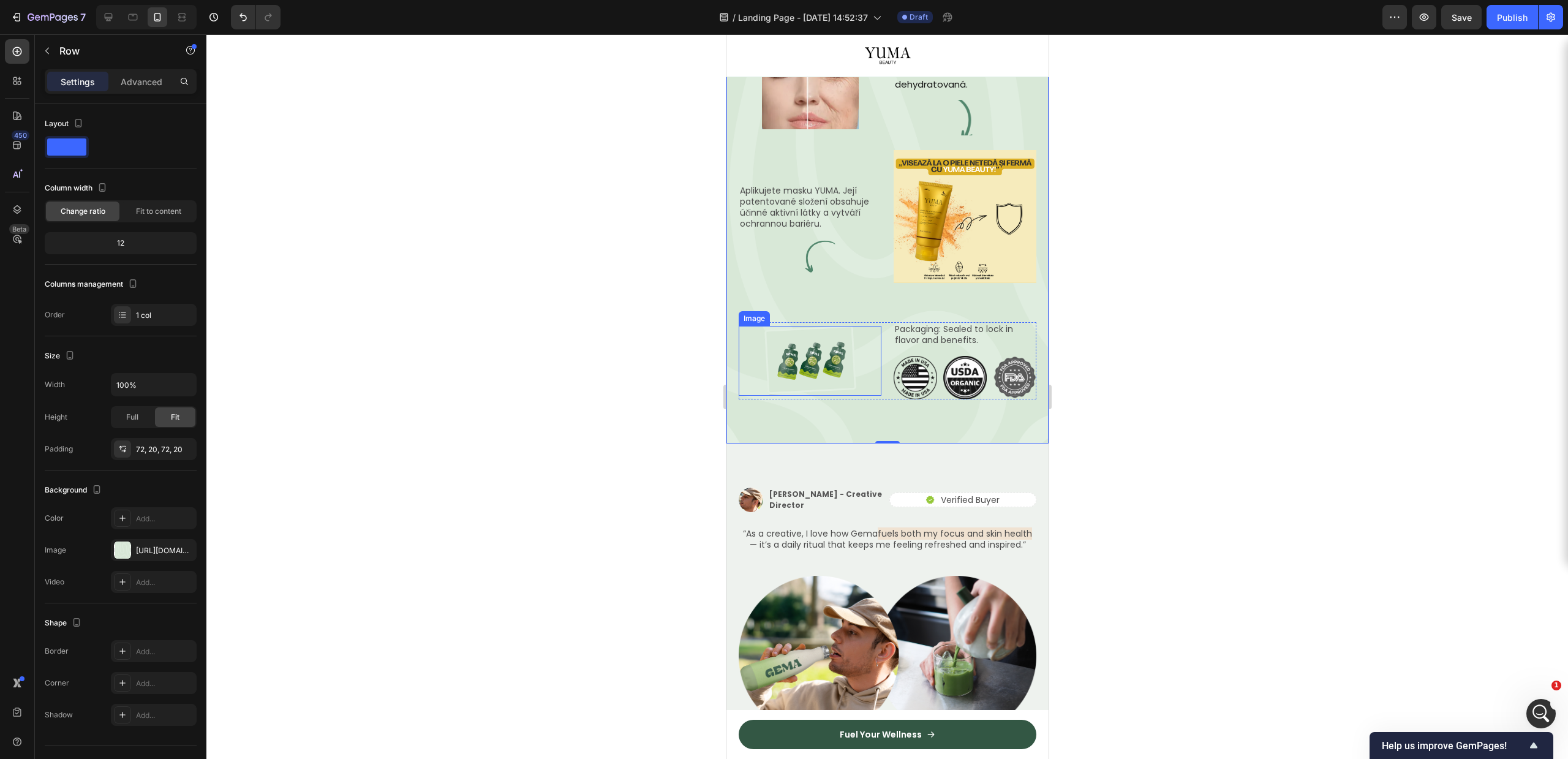
click at [810, 395] on img at bounding box center [810, 361] width 97 height 70
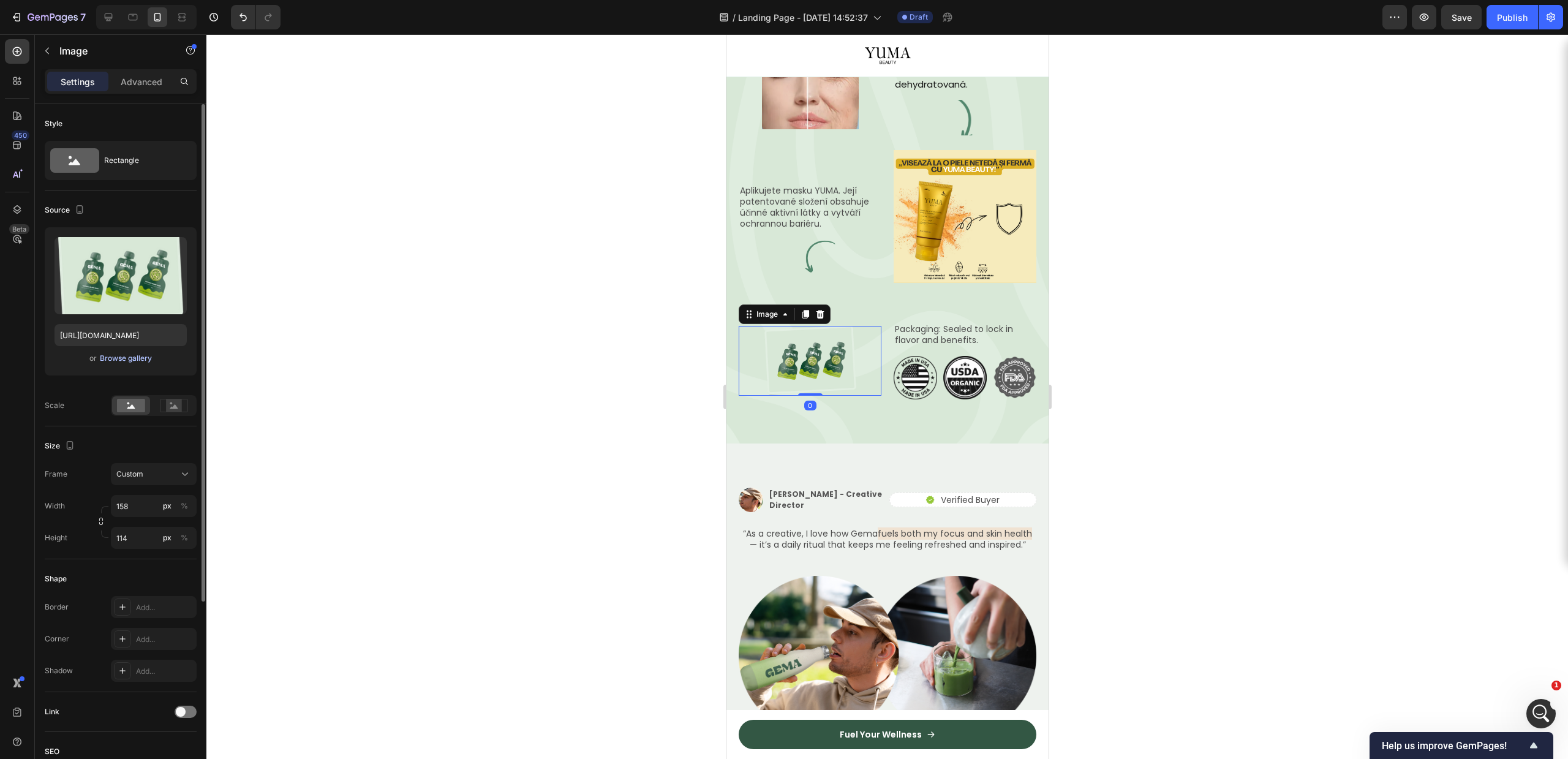
click at [127, 356] on div "Browse gallery" at bounding box center [126, 358] width 52 height 11
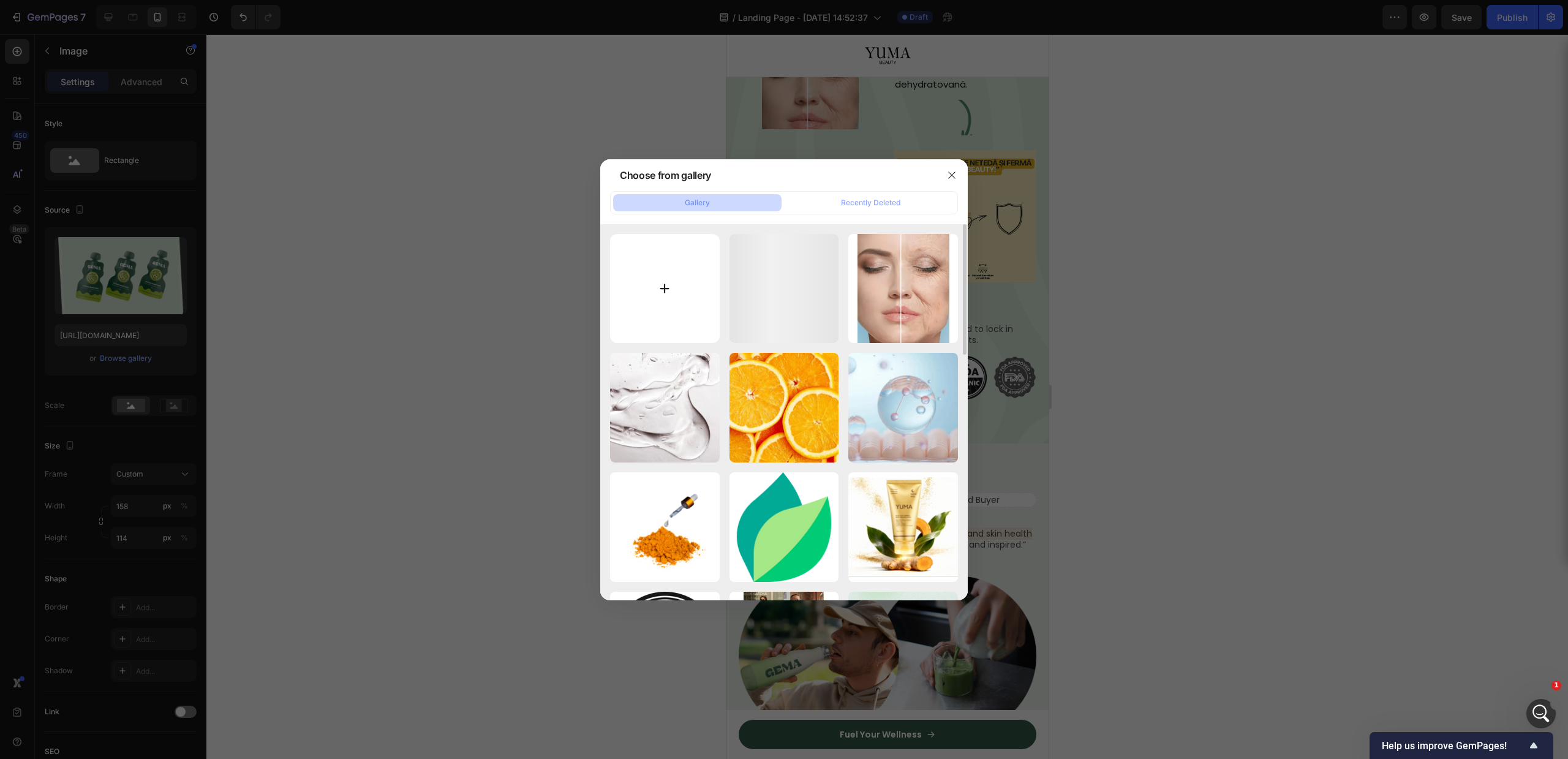
click at [642, 288] on input "file" at bounding box center [665, 288] width 109 height 109
type input "C:\fakepath\Capture.PNG"
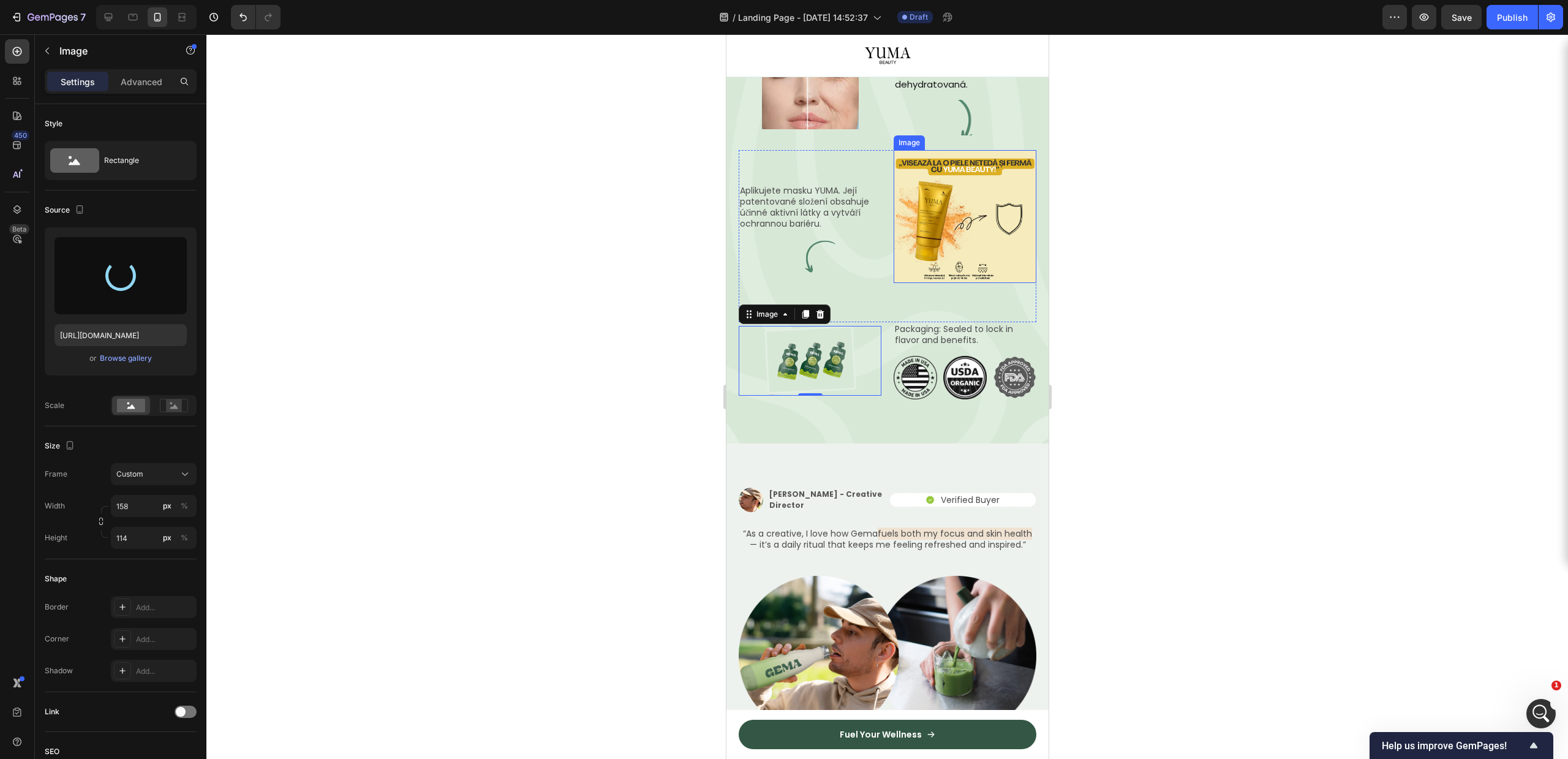
type input "https://cdn.shopify.com/s/files/1/0756/9240/9060/files/gempages_581512871968506…"
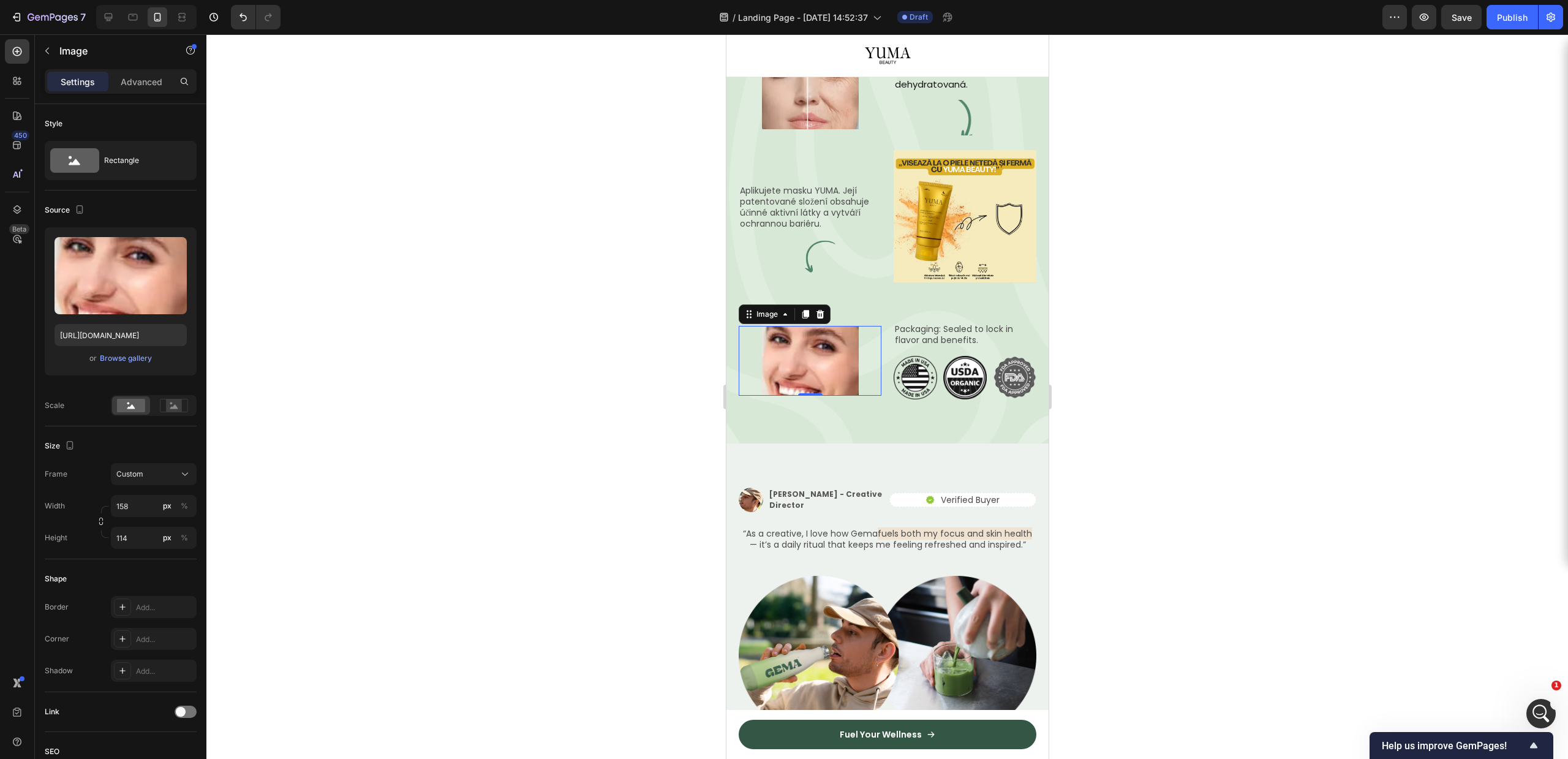
click at [1258, 436] on div at bounding box center [887, 396] width 1361 height 725
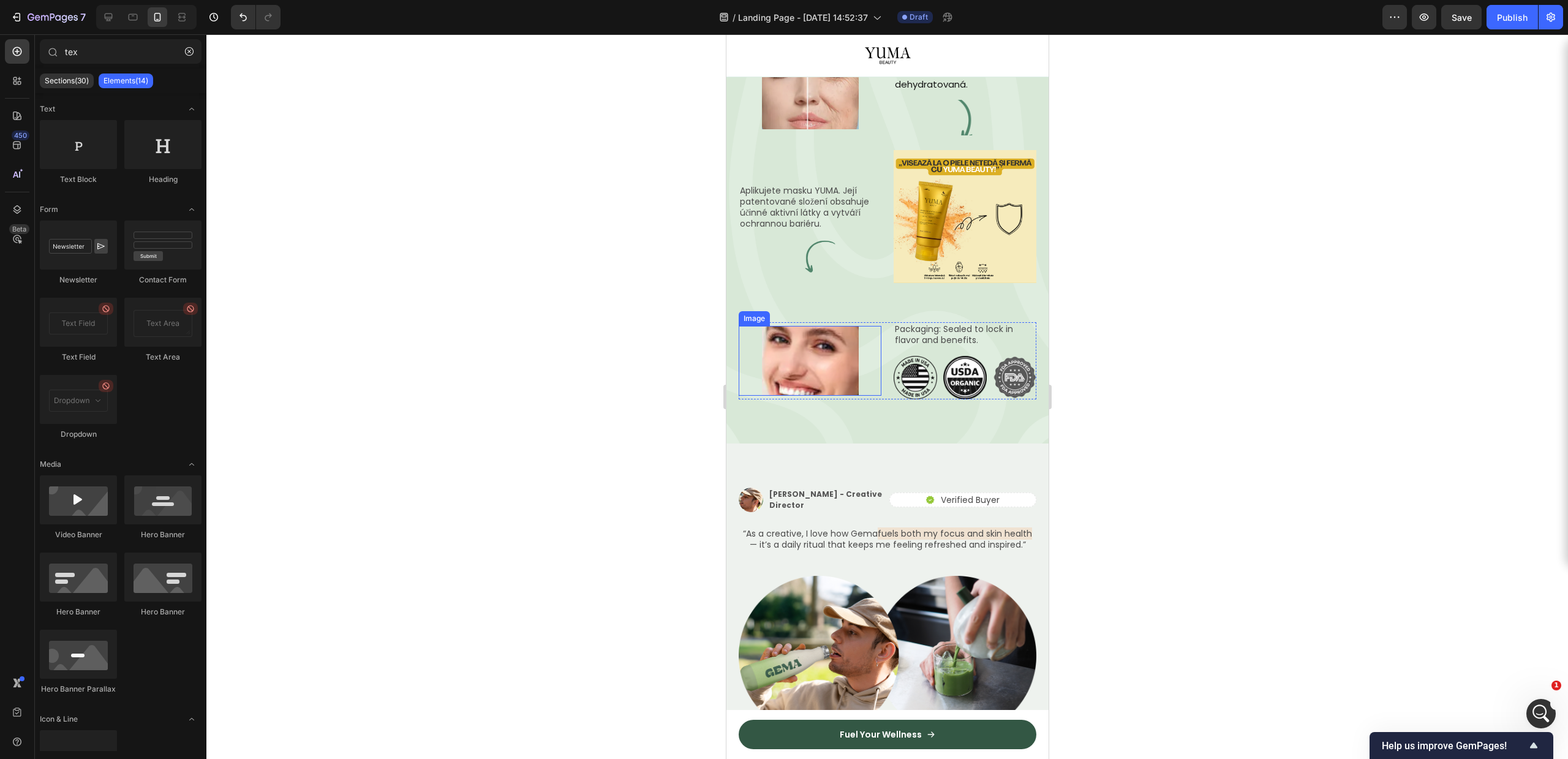
click at [809, 395] on img at bounding box center [810, 361] width 97 height 70
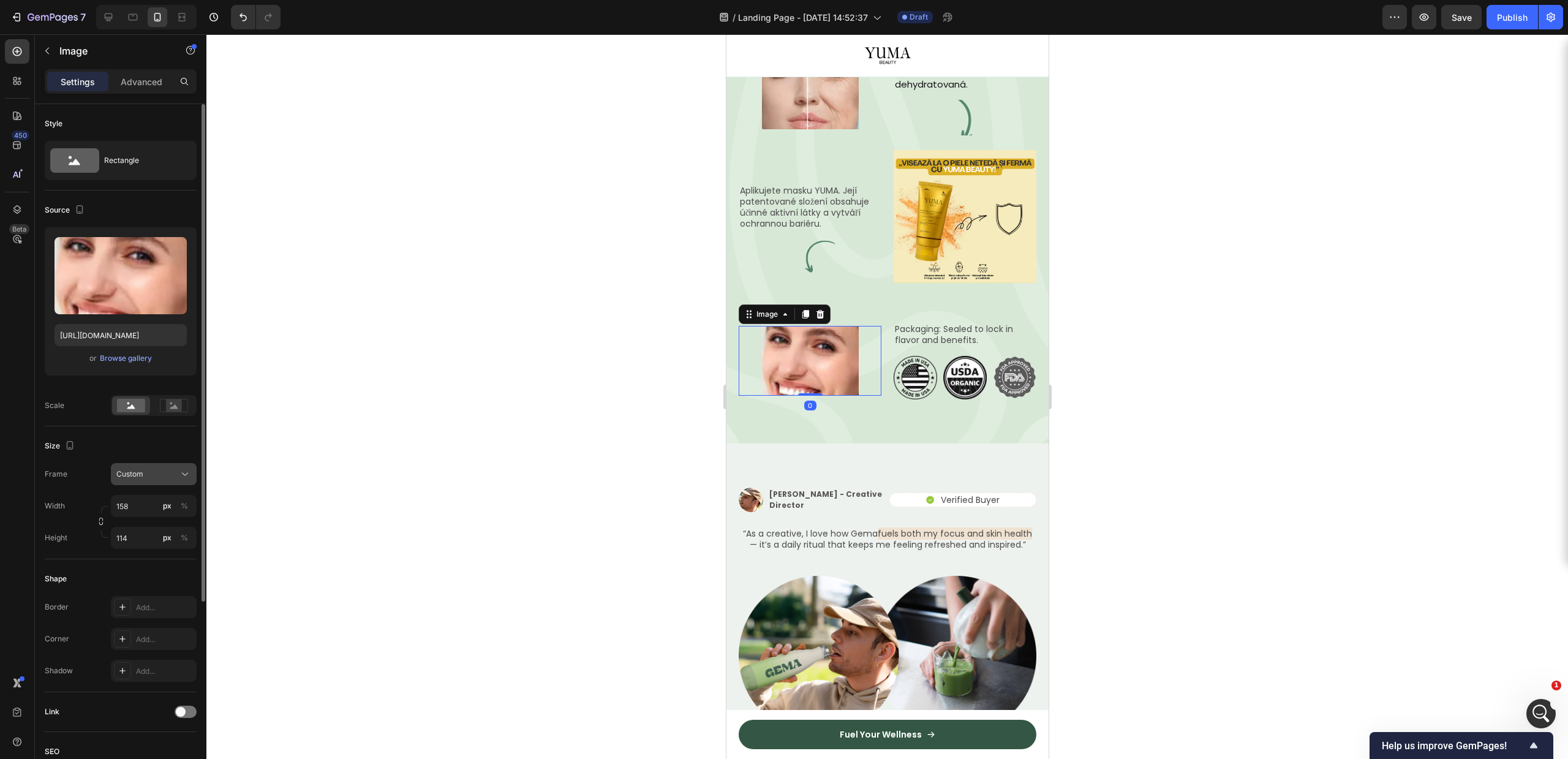
click at [143, 479] on div "Custom" at bounding box center [154, 474] width 75 height 12
click at [141, 572] on span "Original" at bounding box center [129, 573] width 27 height 11
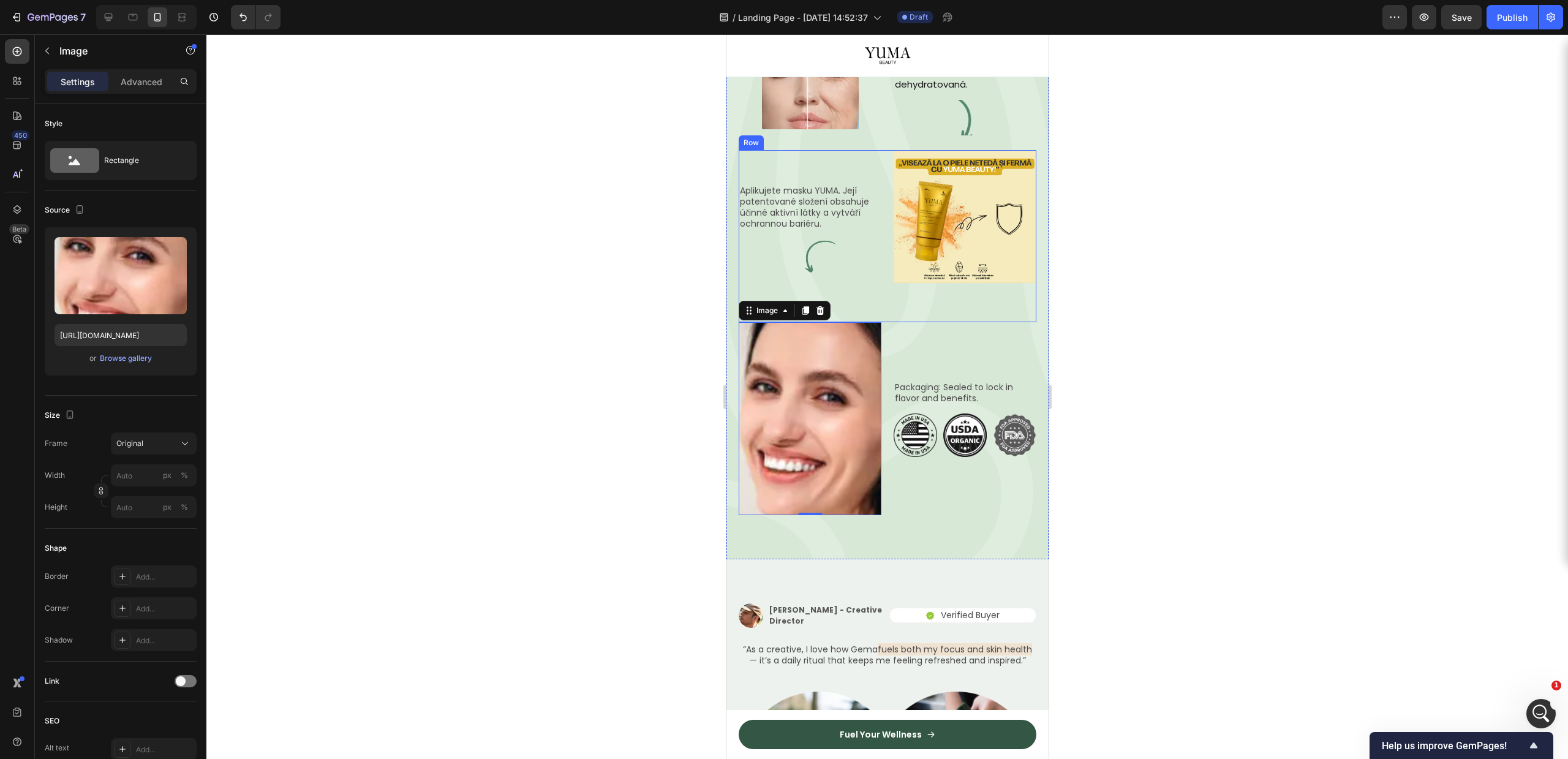
click at [1148, 498] on div at bounding box center [887, 396] width 1361 height 725
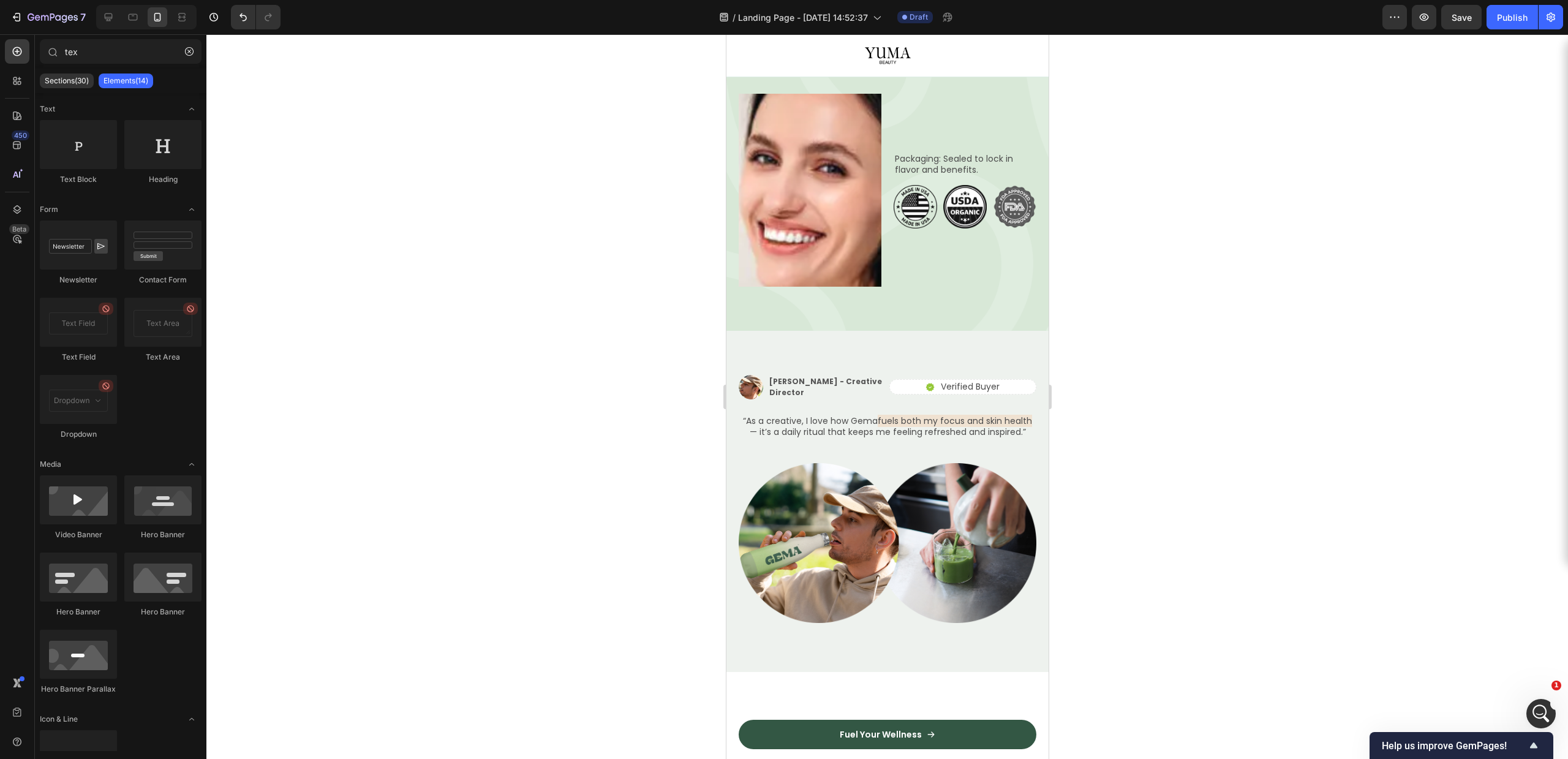
scroll to position [1979, 0]
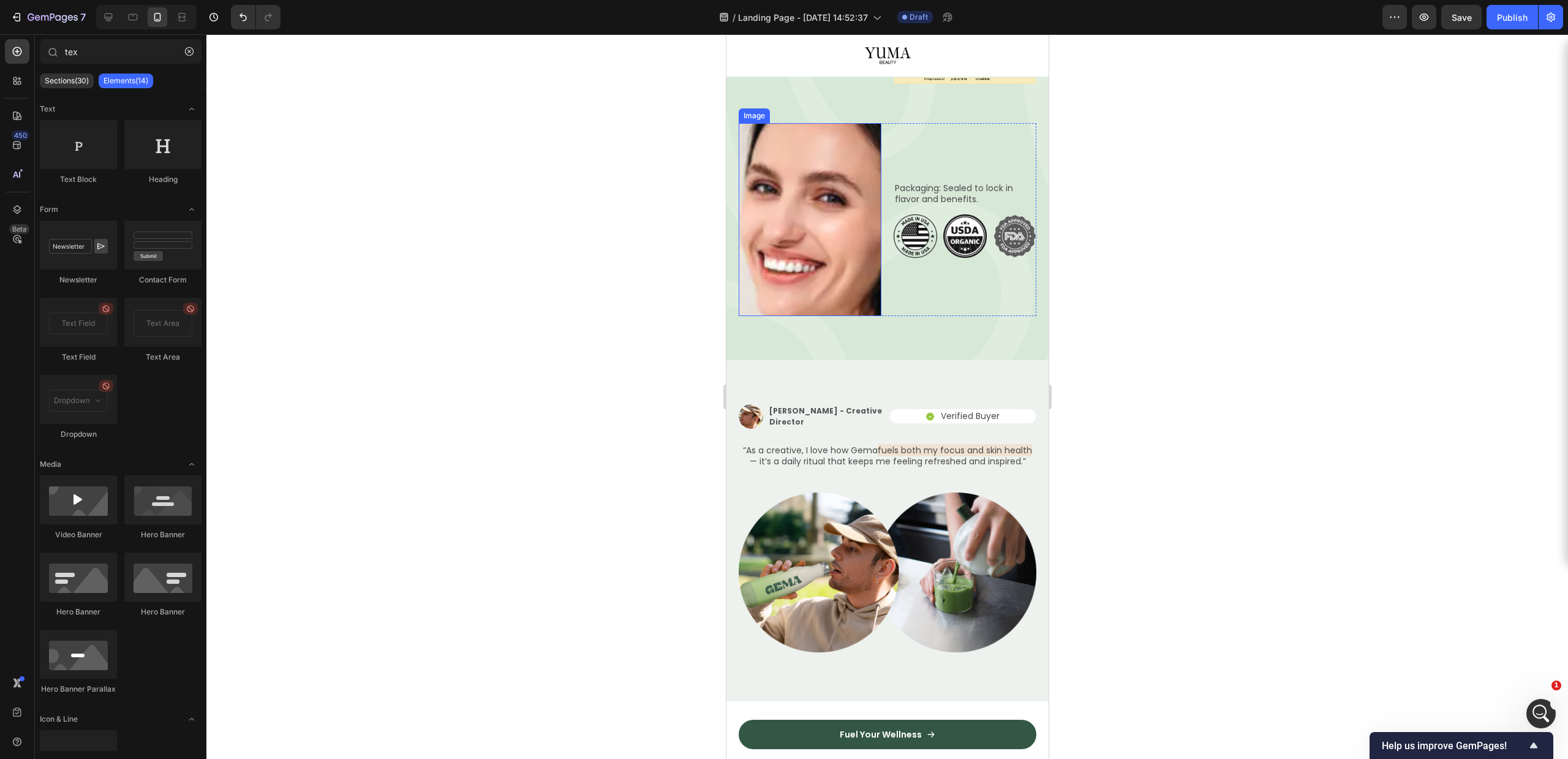
click at [755, 315] on img at bounding box center [810, 219] width 143 height 193
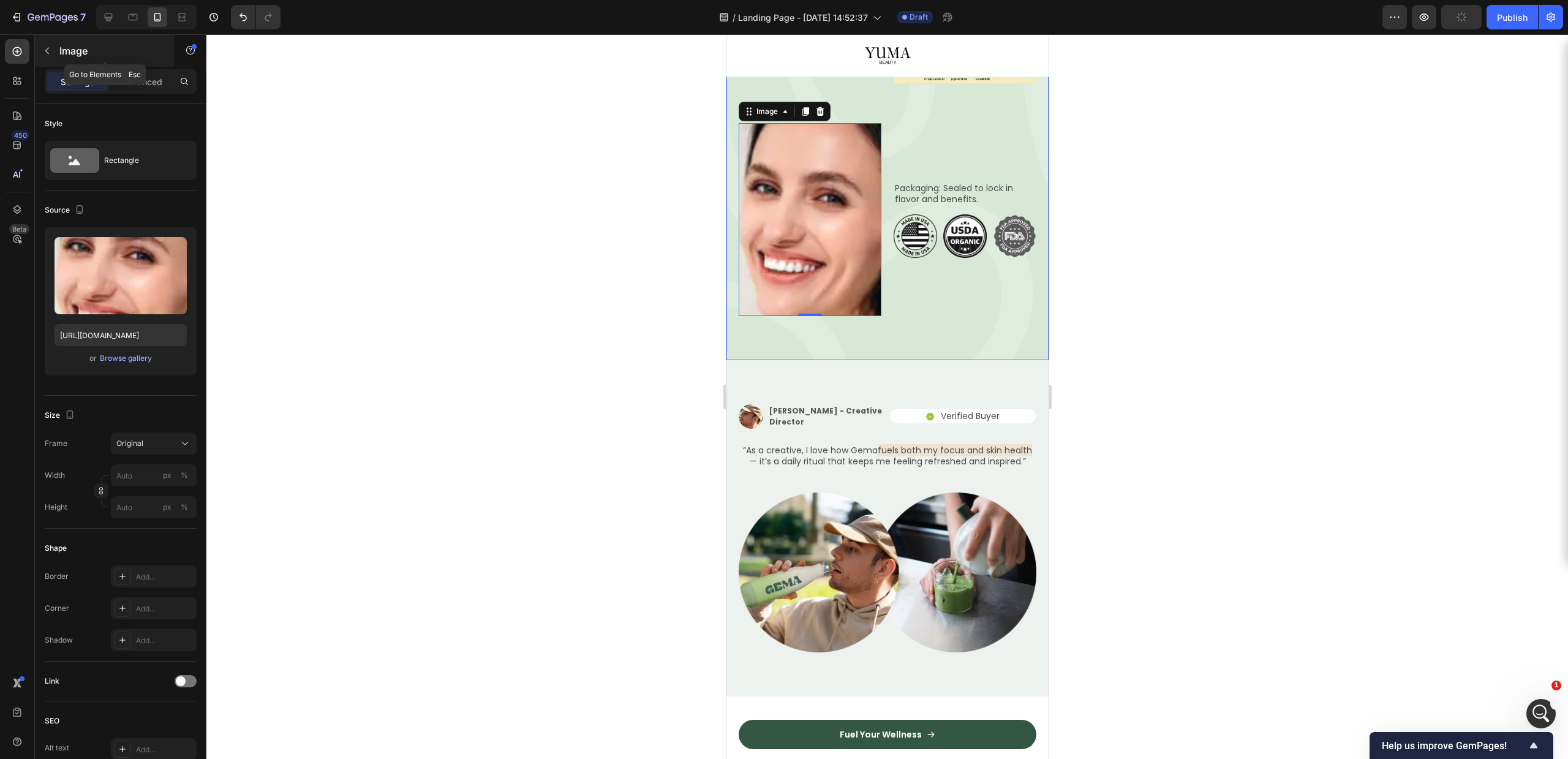
click at [50, 51] on icon "button" at bounding box center [47, 51] width 10 height 10
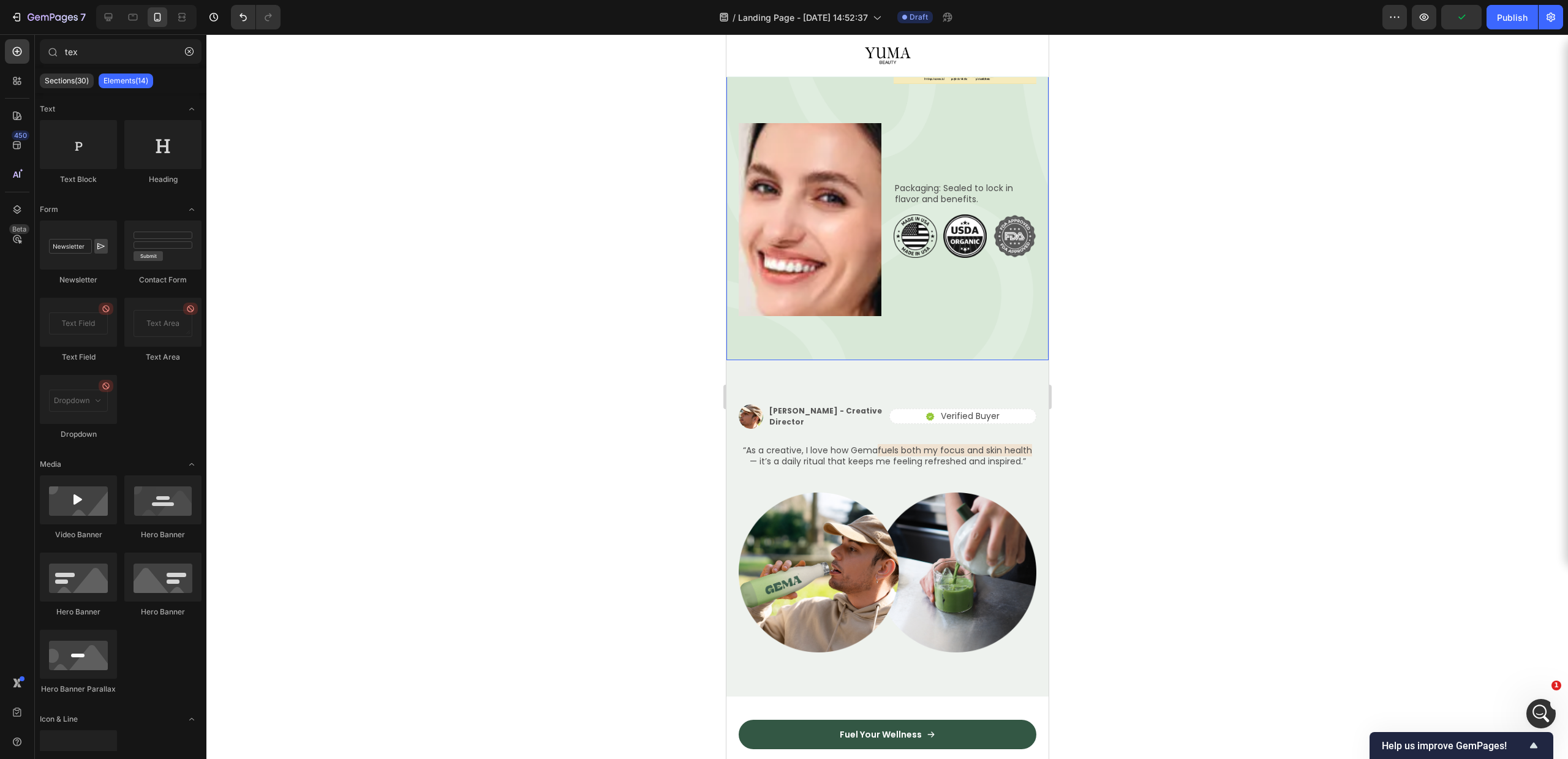
click at [757, 315] on img at bounding box center [810, 219] width 143 height 193
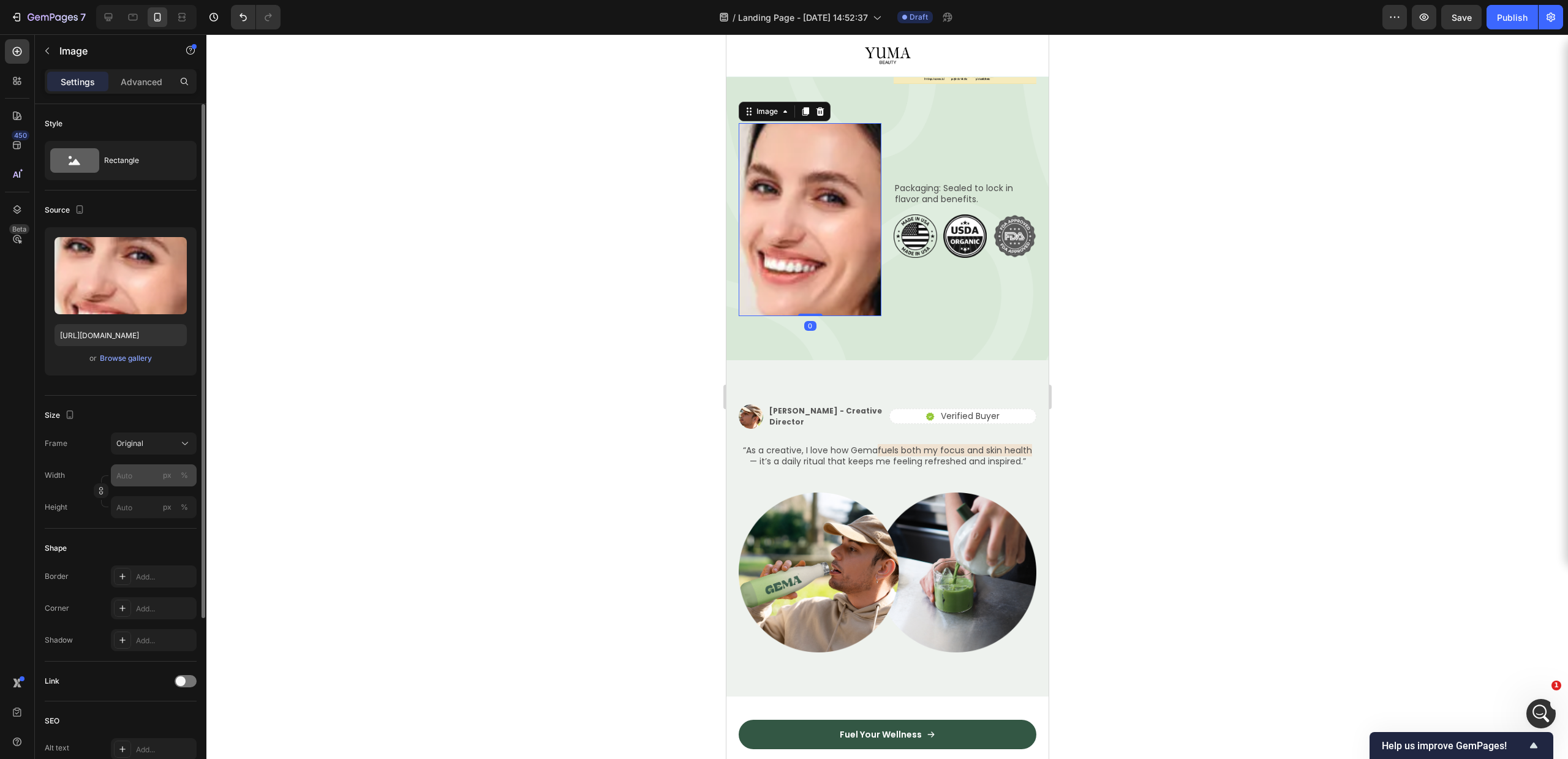
scroll to position [77, 0]
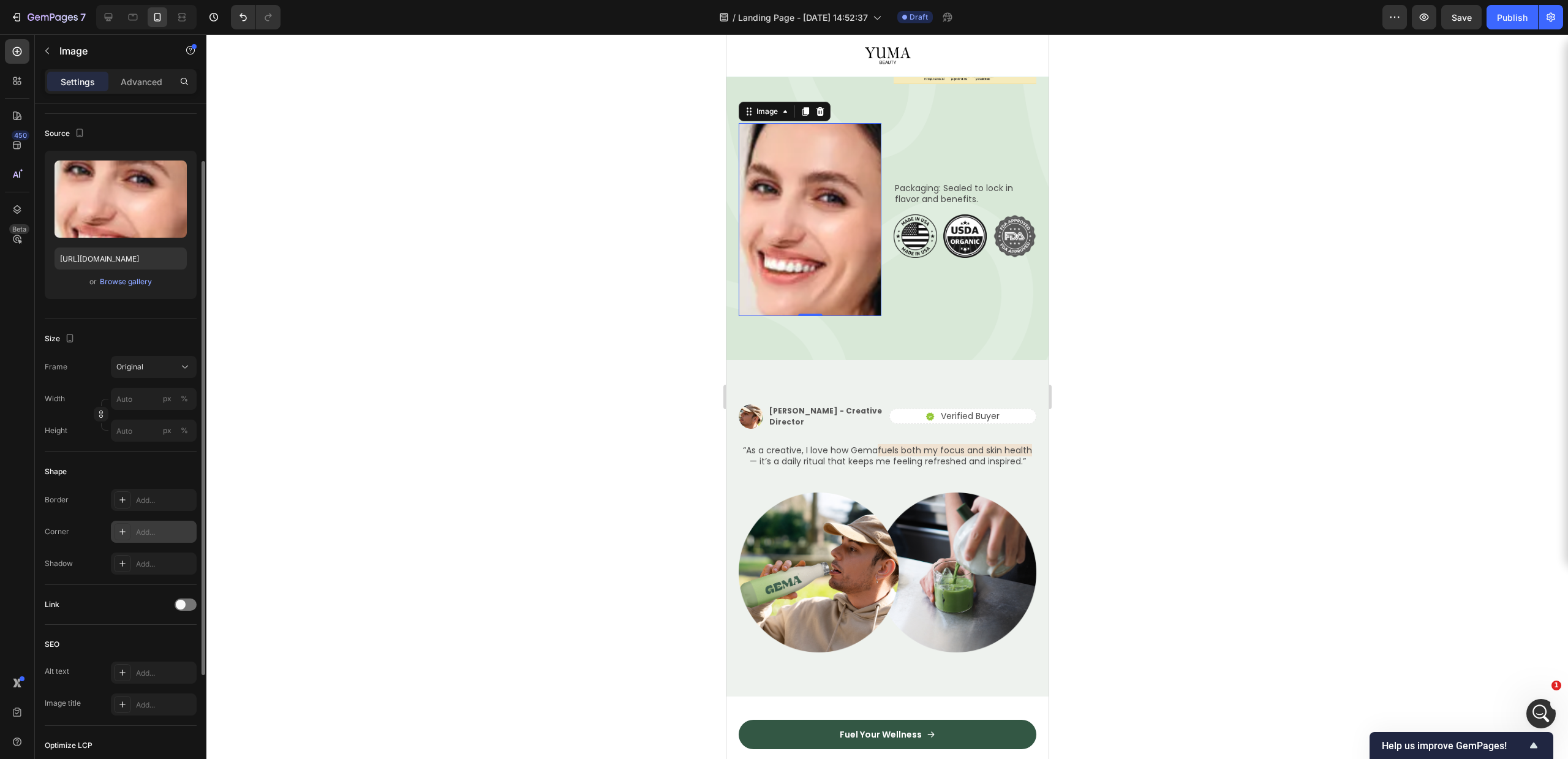
click at [143, 534] on div "Add..." at bounding box center [164, 532] width 57 height 11
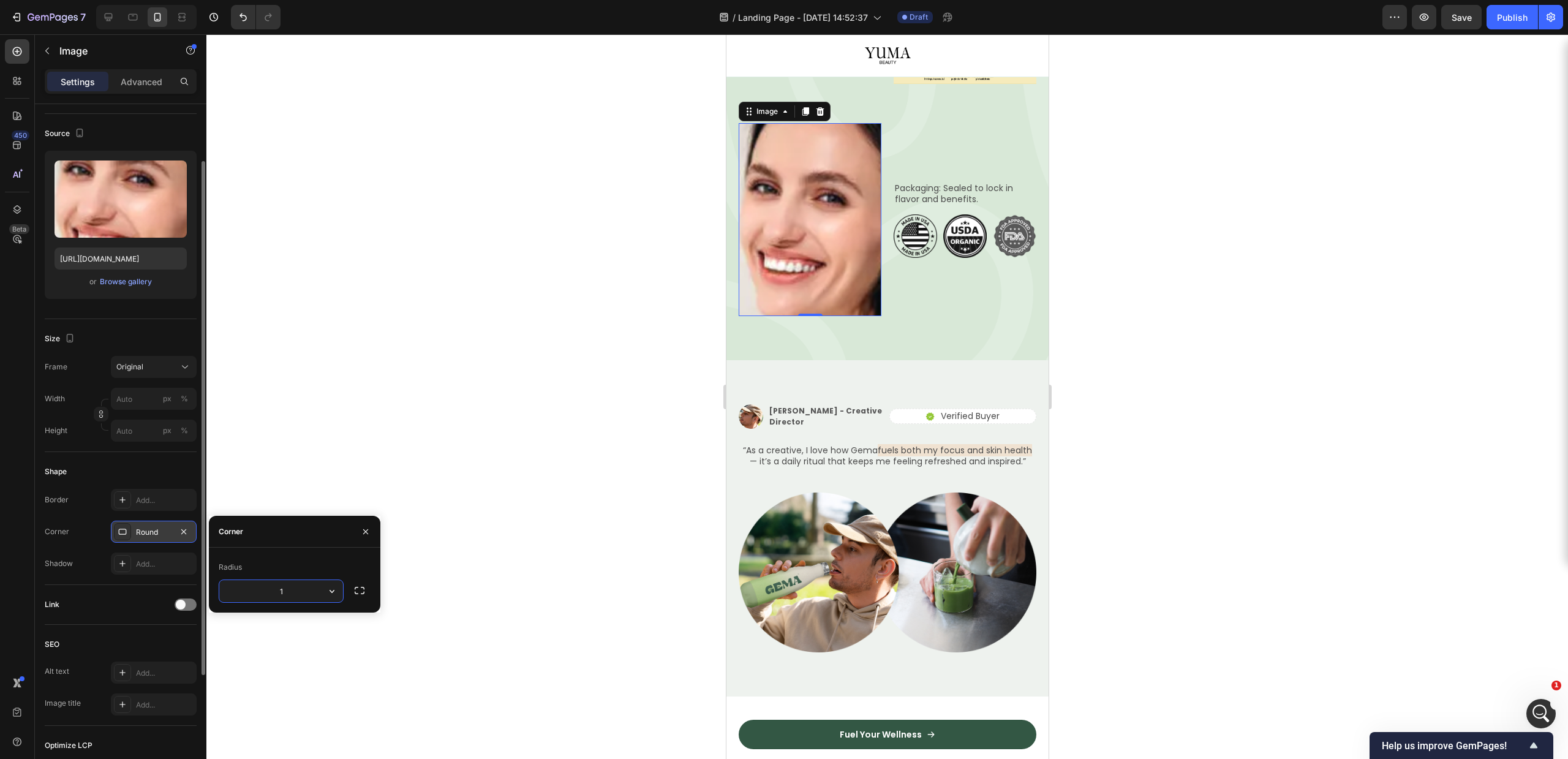
type input "14"
click at [588, 405] on div at bounding box center [887, 396] width 1361 height 725
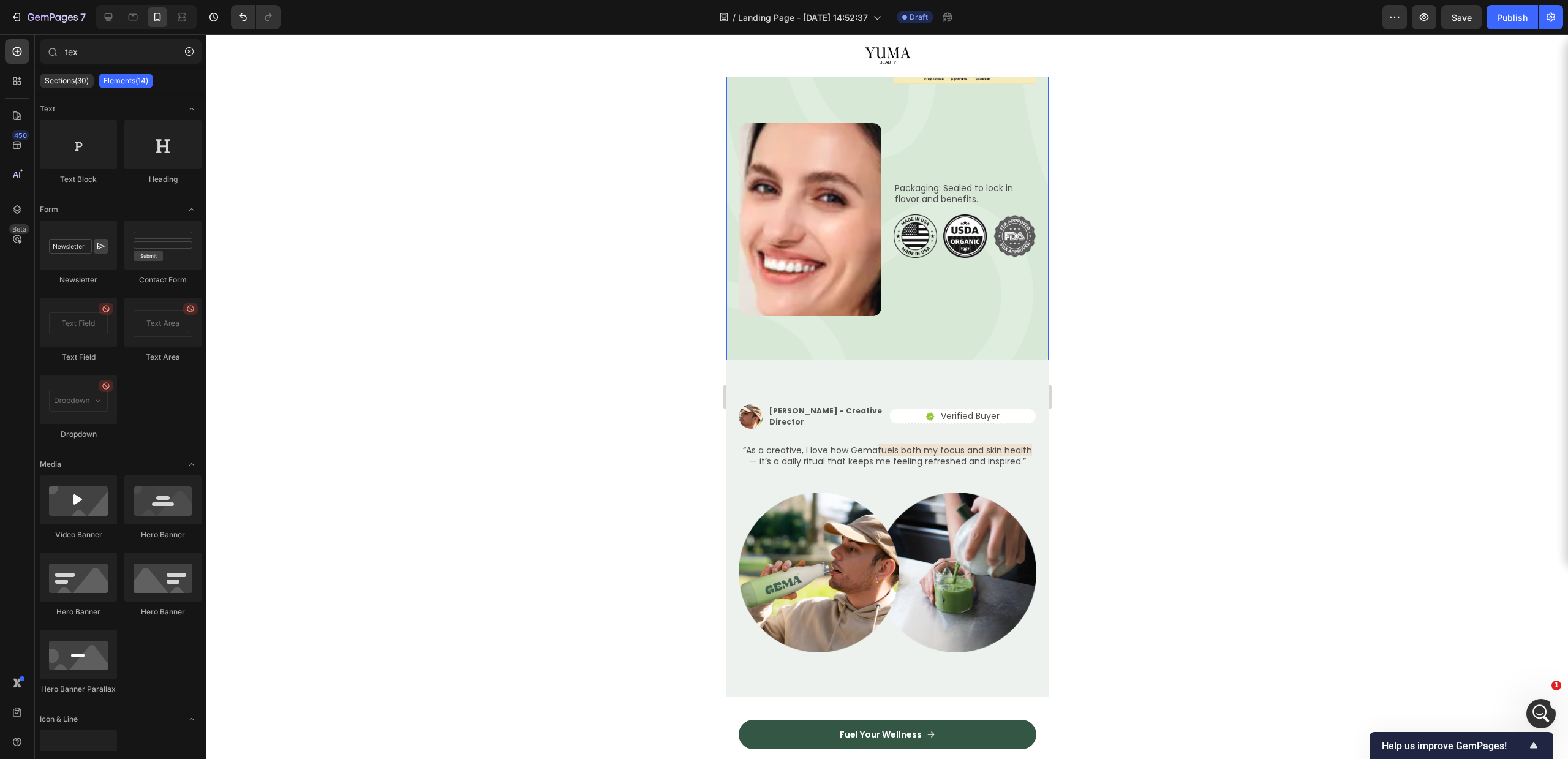
click at [1026, 268] on div "From Nature to You Text Block Row Comment YUMA Révèle Votre Éclat Pendant la Nu…" at bounding box center [886, 33] width 322 height 653
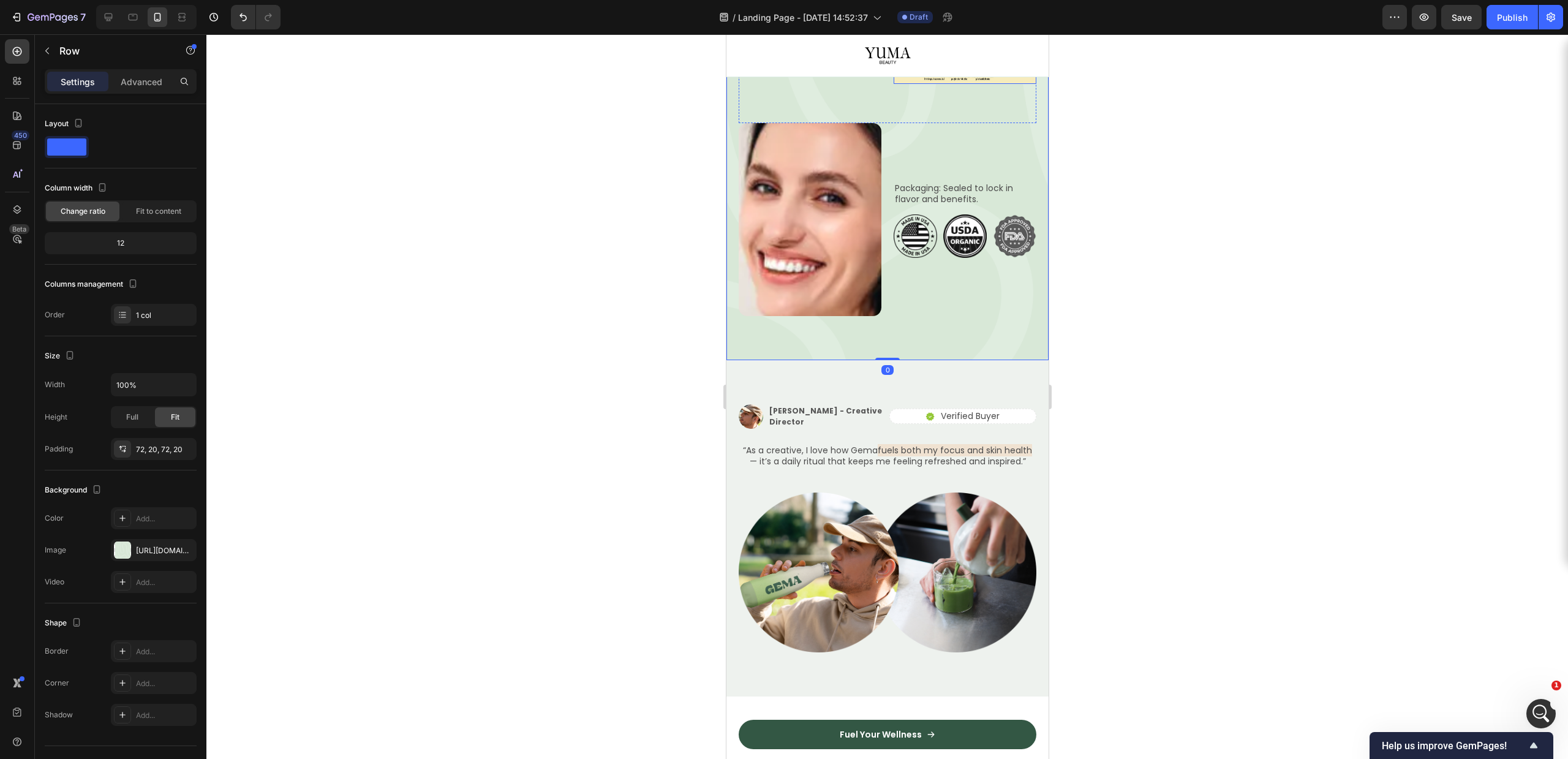
click at [966, 84] on img at bounding box center [964, 17] width 143 height 133
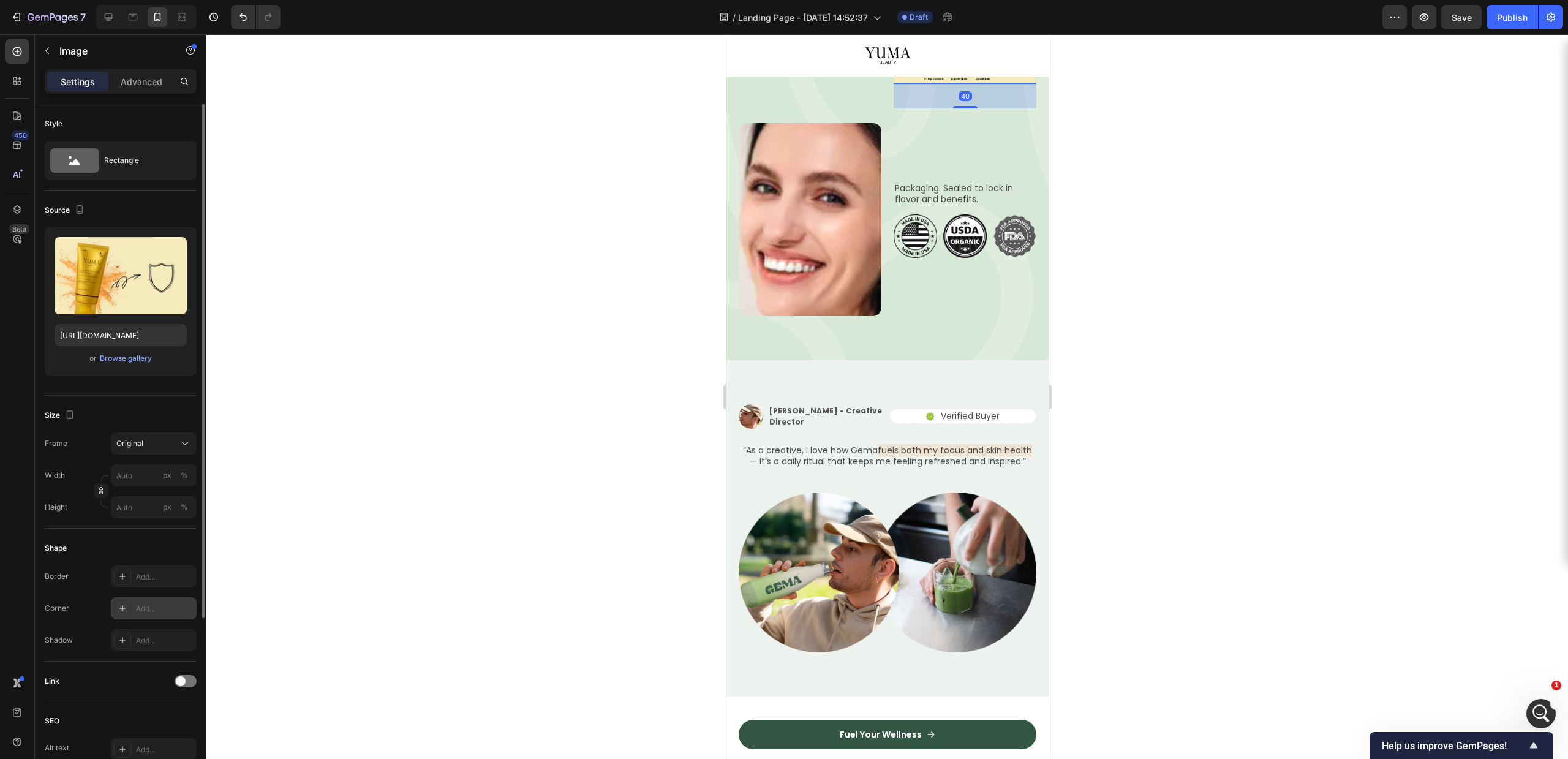
click at [130, 608] on div at bounding box center [122, 608] width 17 height 17
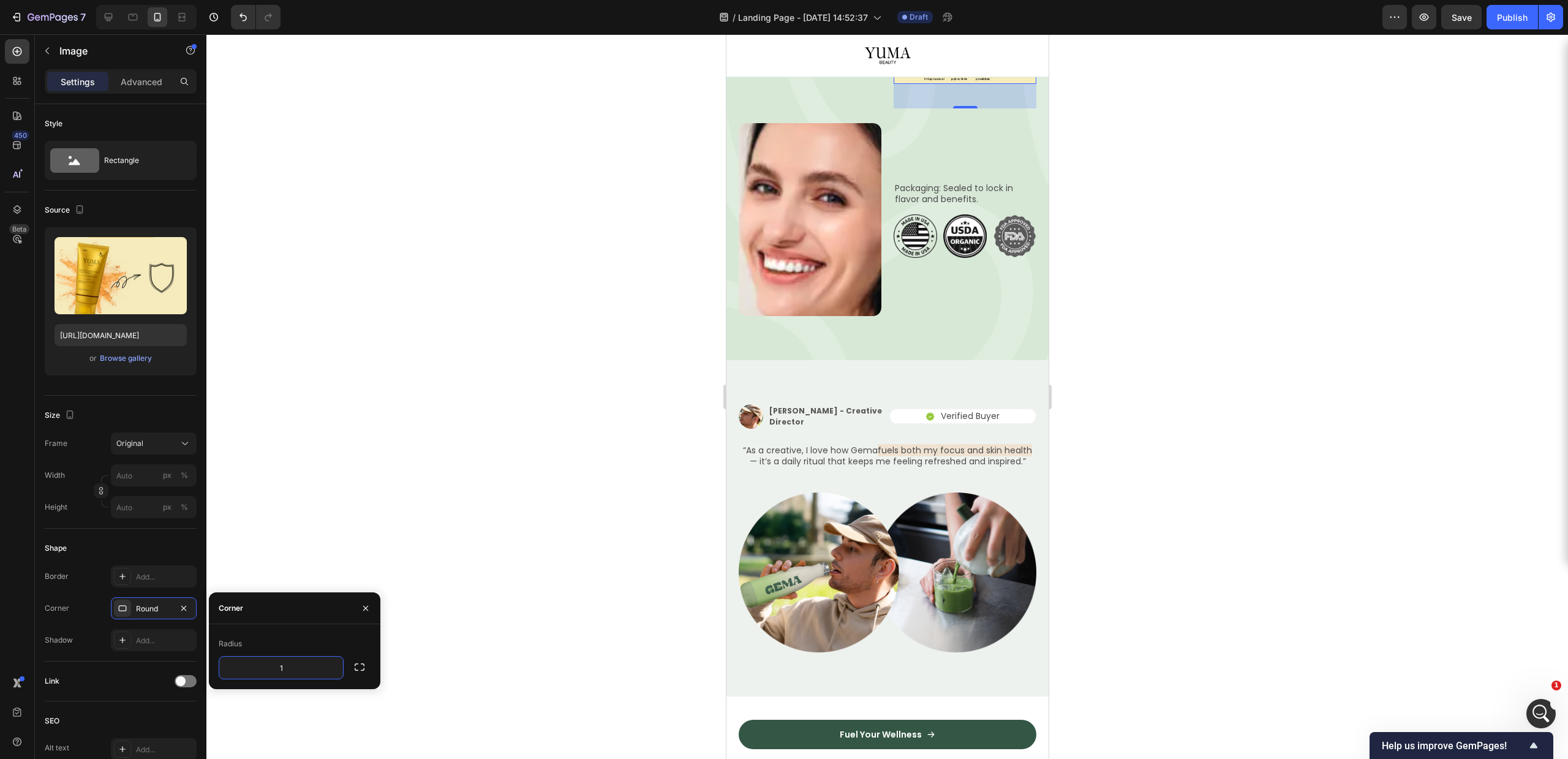
type input "14"
click at [412, 372] on div at bounding box center [887, 396] width 1361 height 725
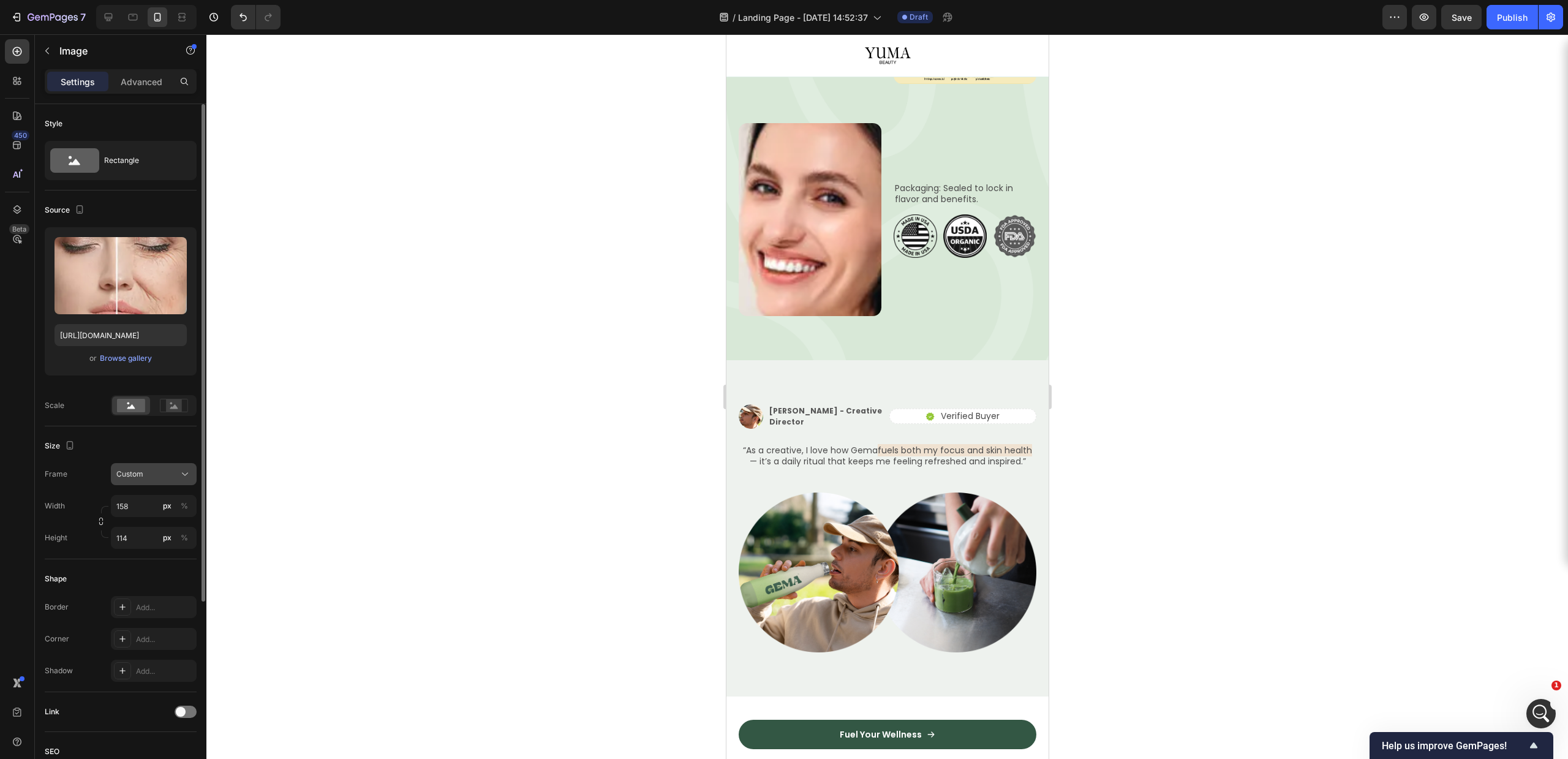
click at [149, 475] on div "Custom" at bounding box center [146, 474] width 60 height 11
click at [151, 570] on div "Original" at bounding box center [152, 573] width 71 height 11
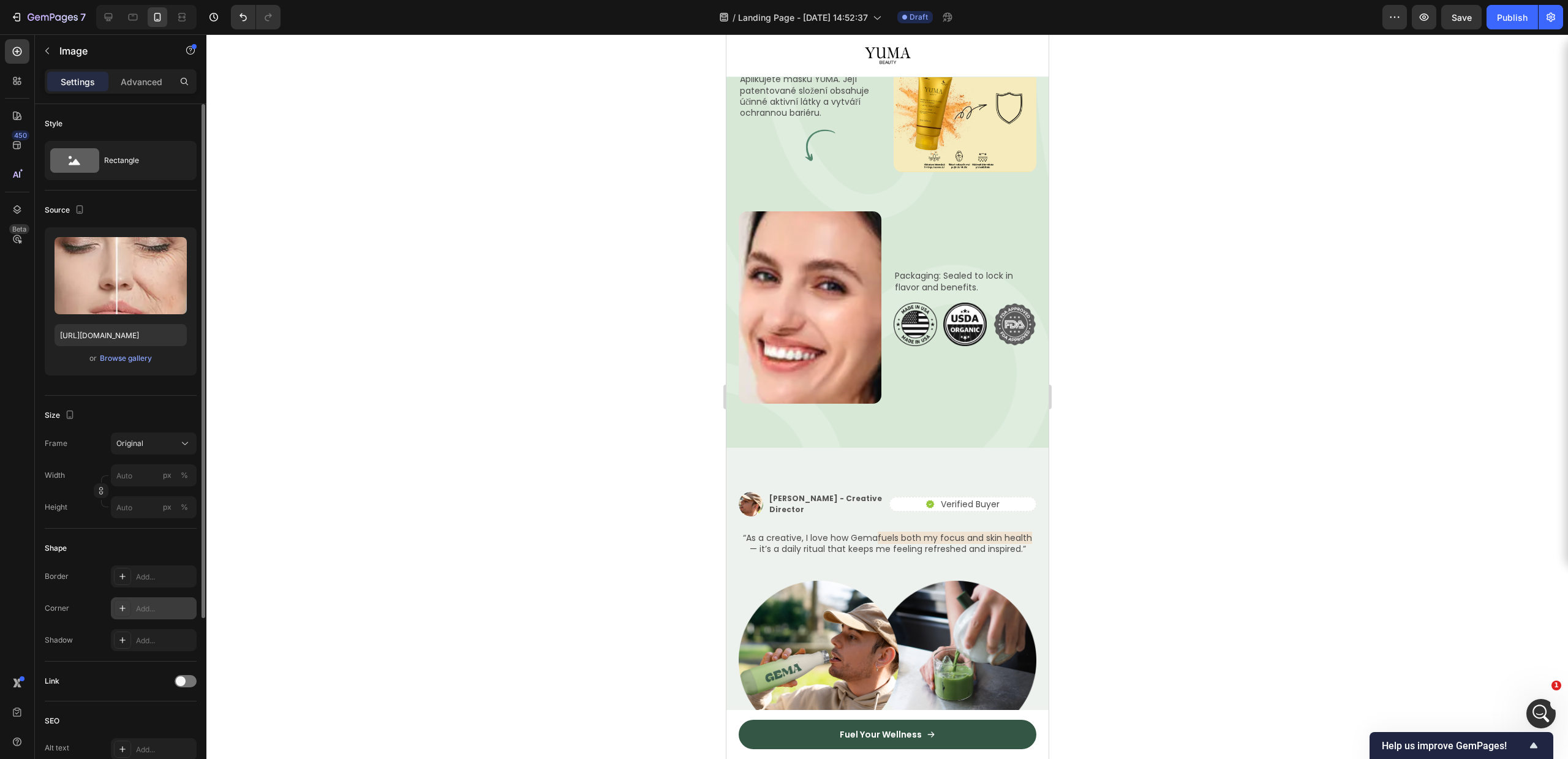
click at [144, 606] on div "Add..." at bounding box center [164, 608] width 57 height 11
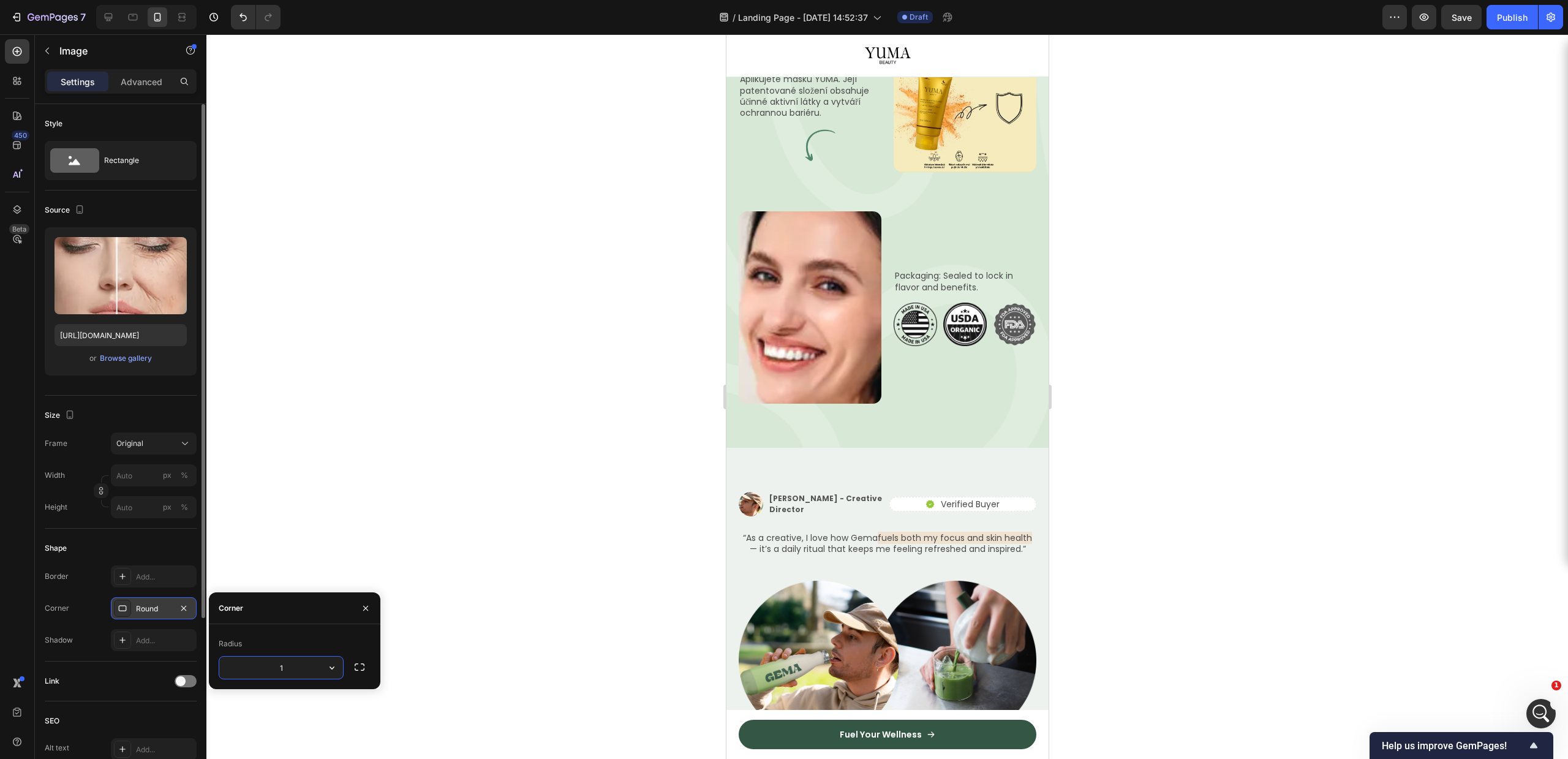
type input "14"
click at [544, 387] on div at bounding box center [887, 396] width 1361 height 725
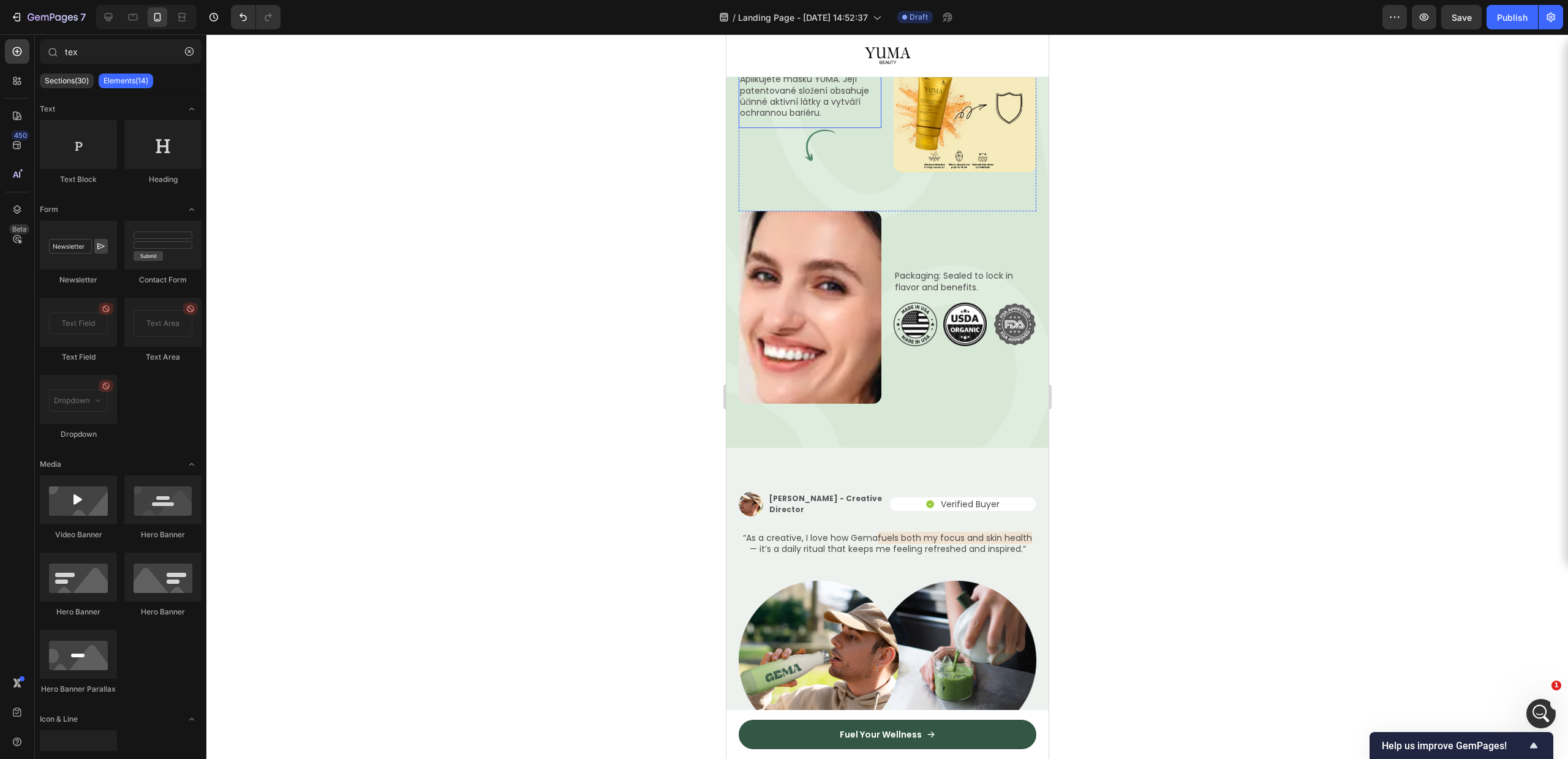
click at [812, 118] on p "Aplikujete masku YUMA. Její patentované složení obsahuje účinné aktivní látky a…" at bounding box center [809, 96] width 141 height 45
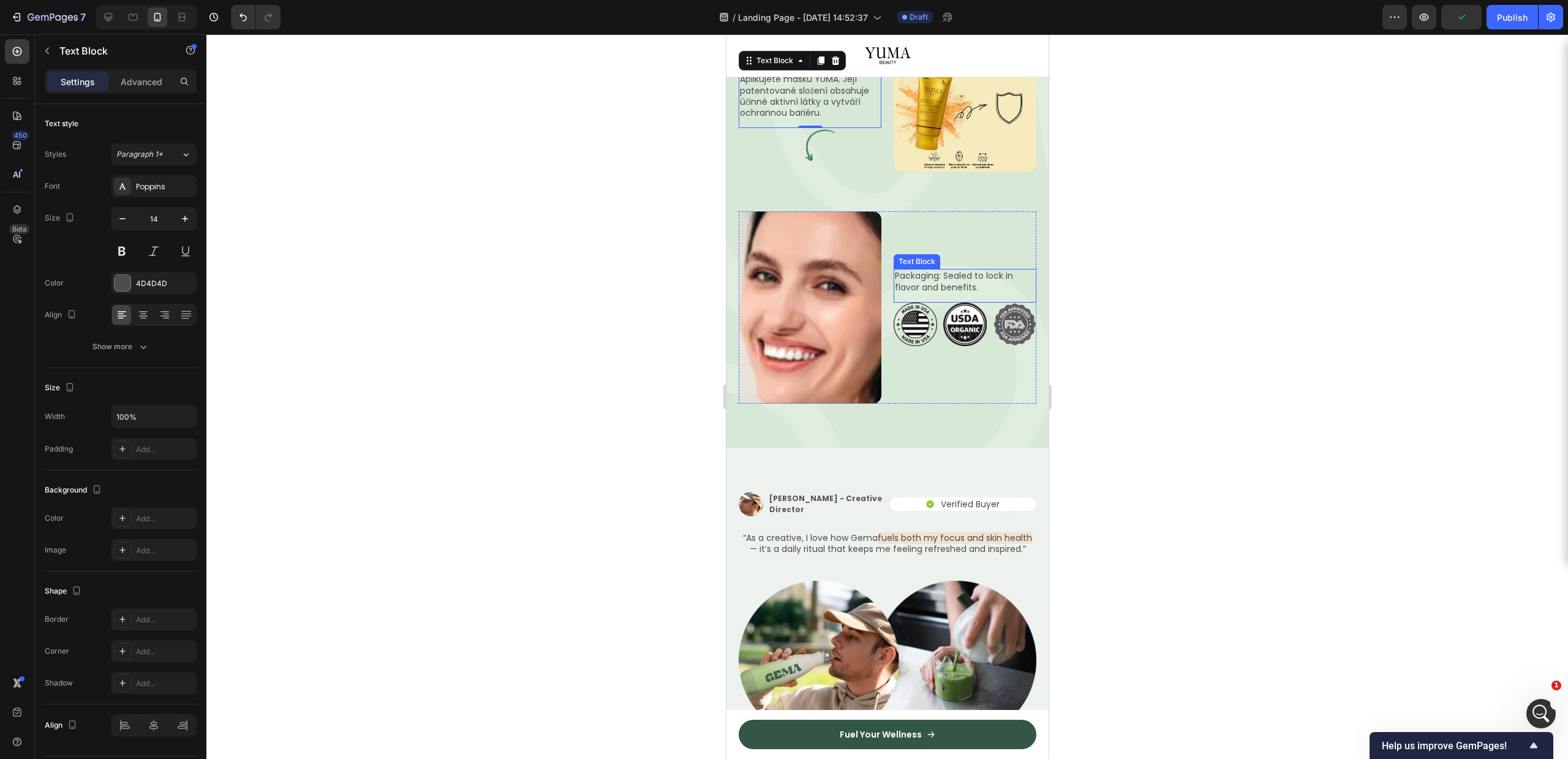
click at [964, 292] on p "Packaging: Sealed to lock in flavor and benefits." at bounding box center [964, 281] width 141 height 22
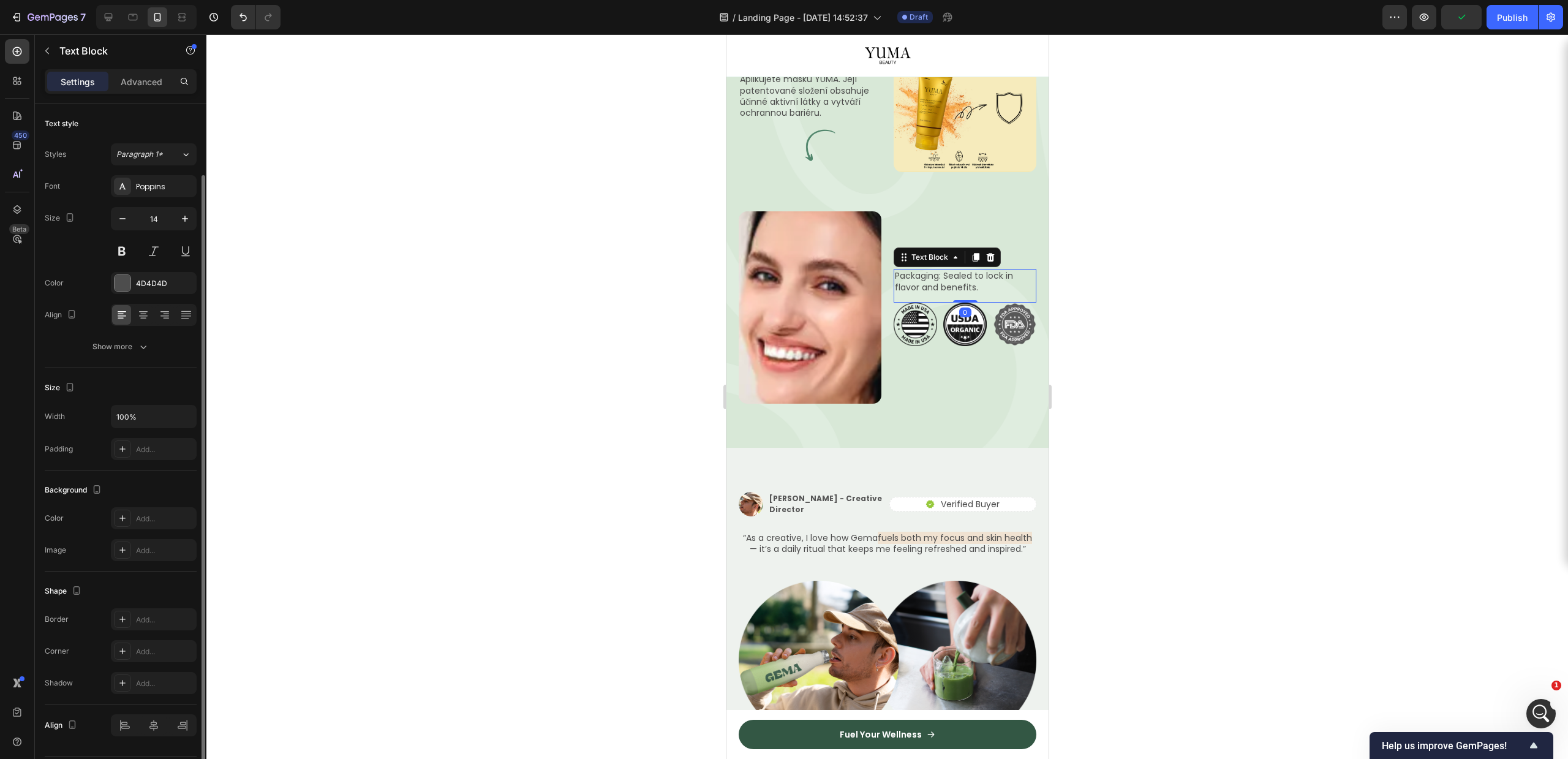
scroll to position [36, 0]
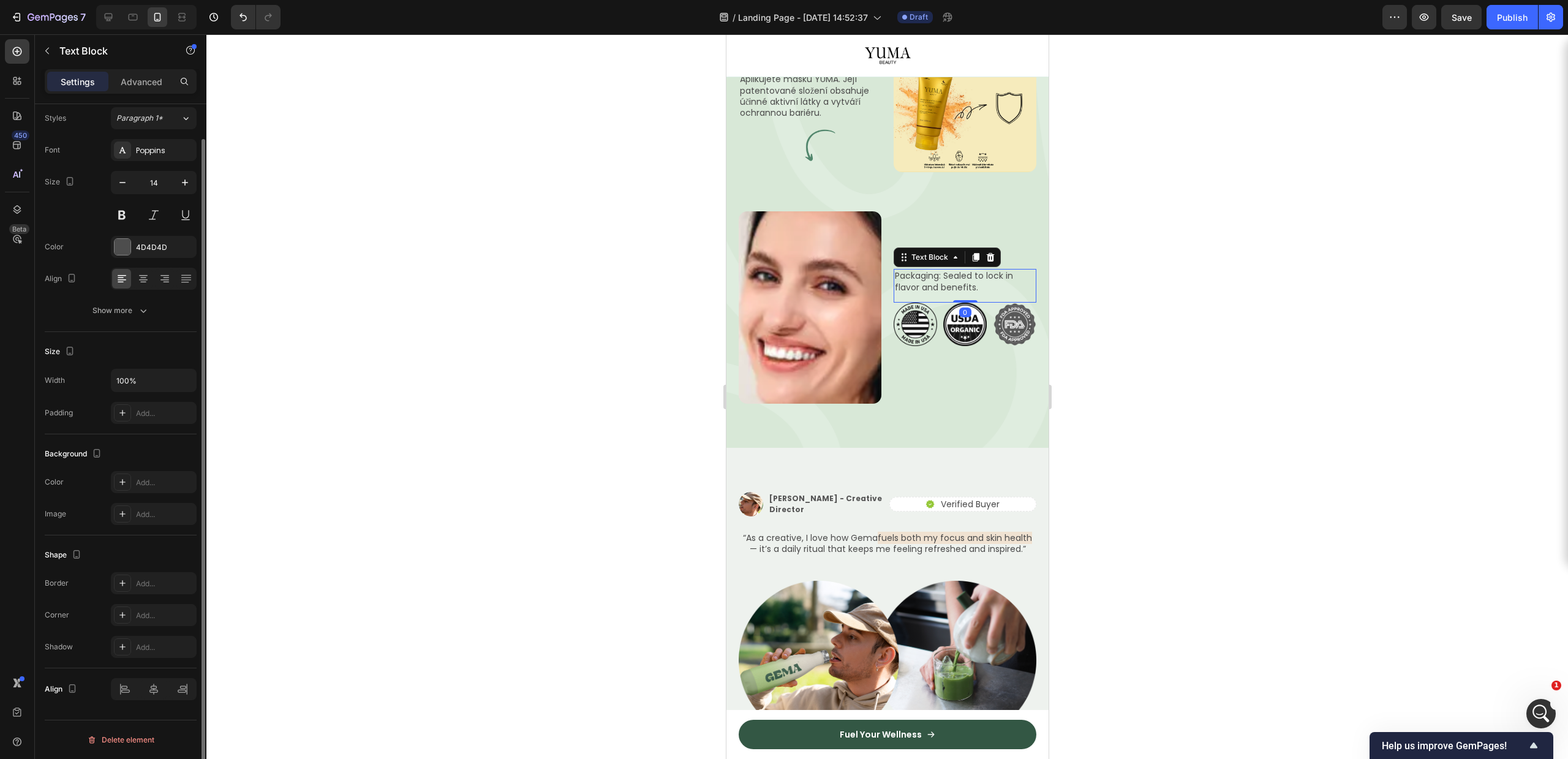
click at [961, 292] on p "Packaging: Sealed to lock in flavor and benefits." at bounding box center [964, 281] width 141 height 22
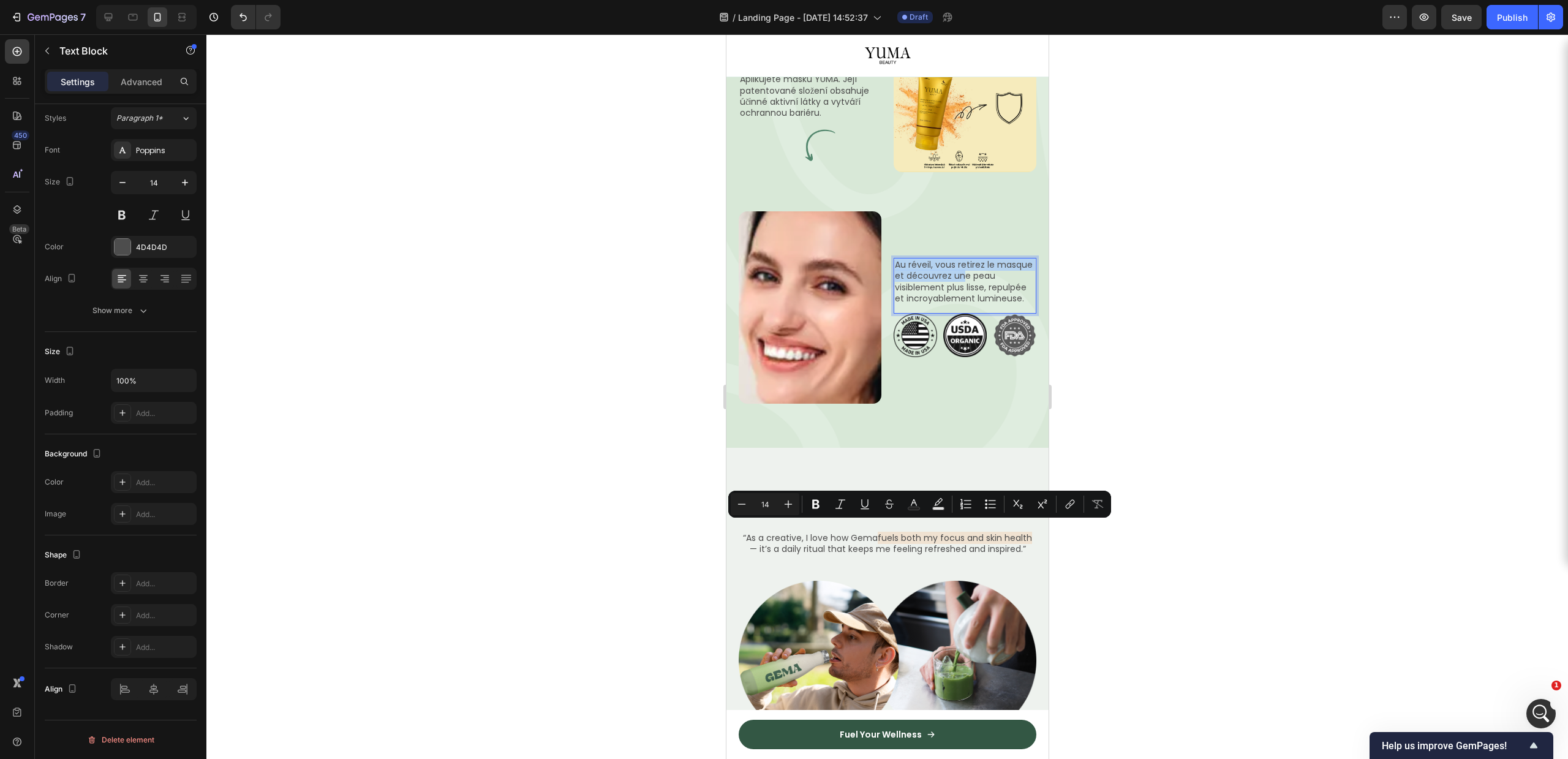
scroll to position [1963, 0]
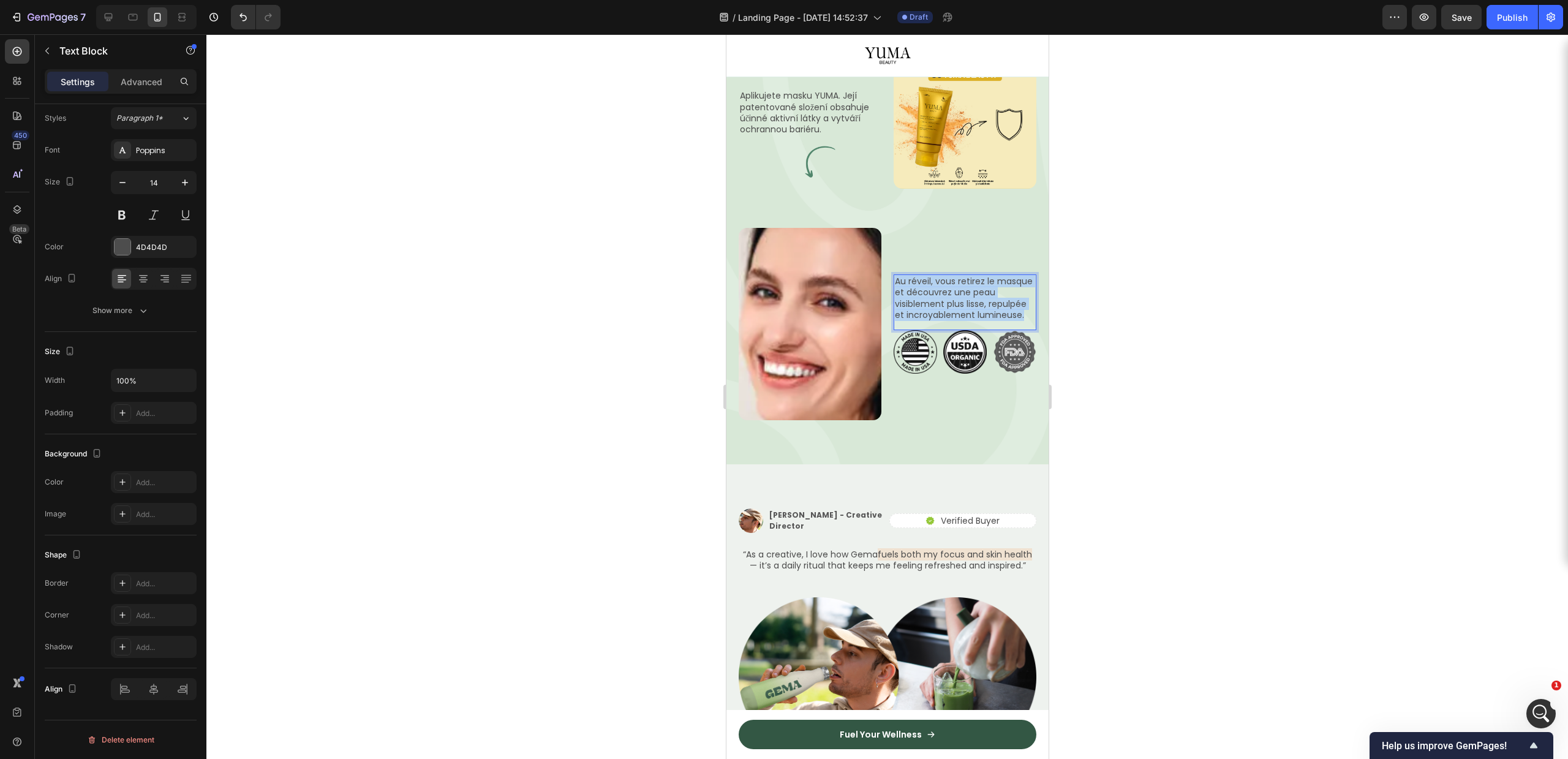
copy p "Au réveil, vous retirez le masque et découvrez une peau visiblement plus lisse,…"
click at [1160, 558] on div at bounding box center [887, 396] width 1361 height 725
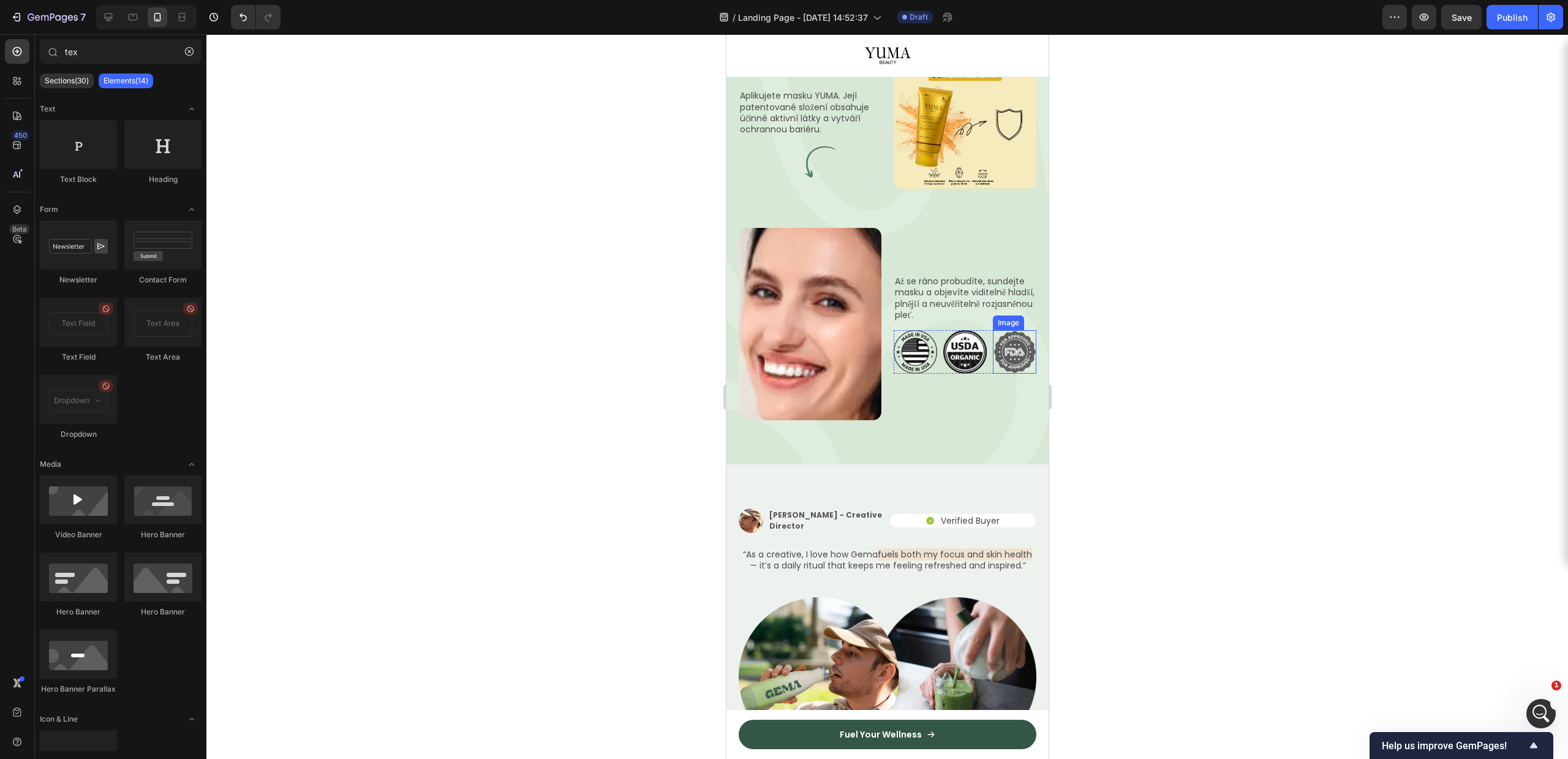
click at [893, 374] on img at bounding box center [914, 352] width 43 height 43
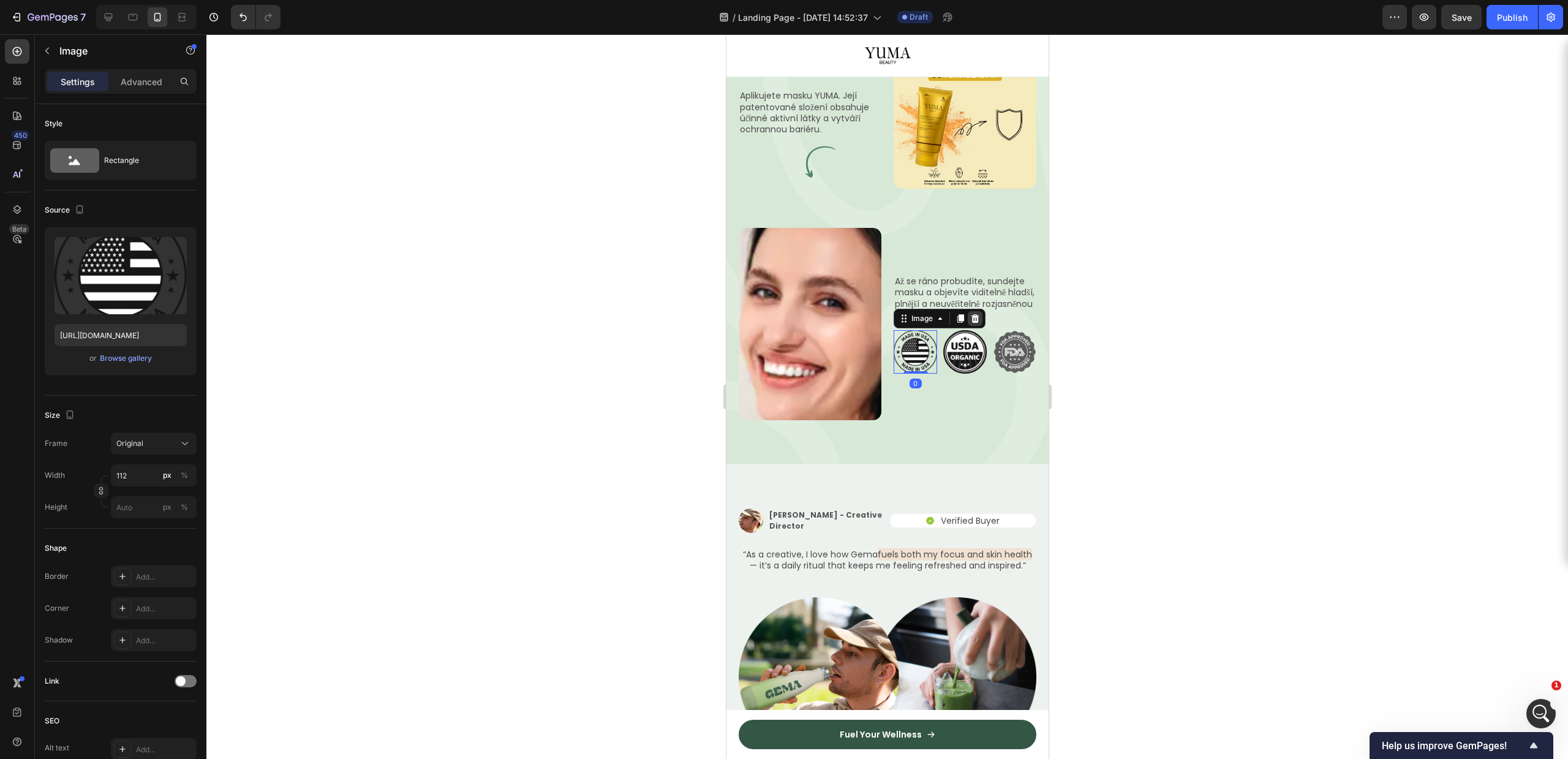
click at [969, 323] on icon at bounding box center [974, 318] width 10 height 10
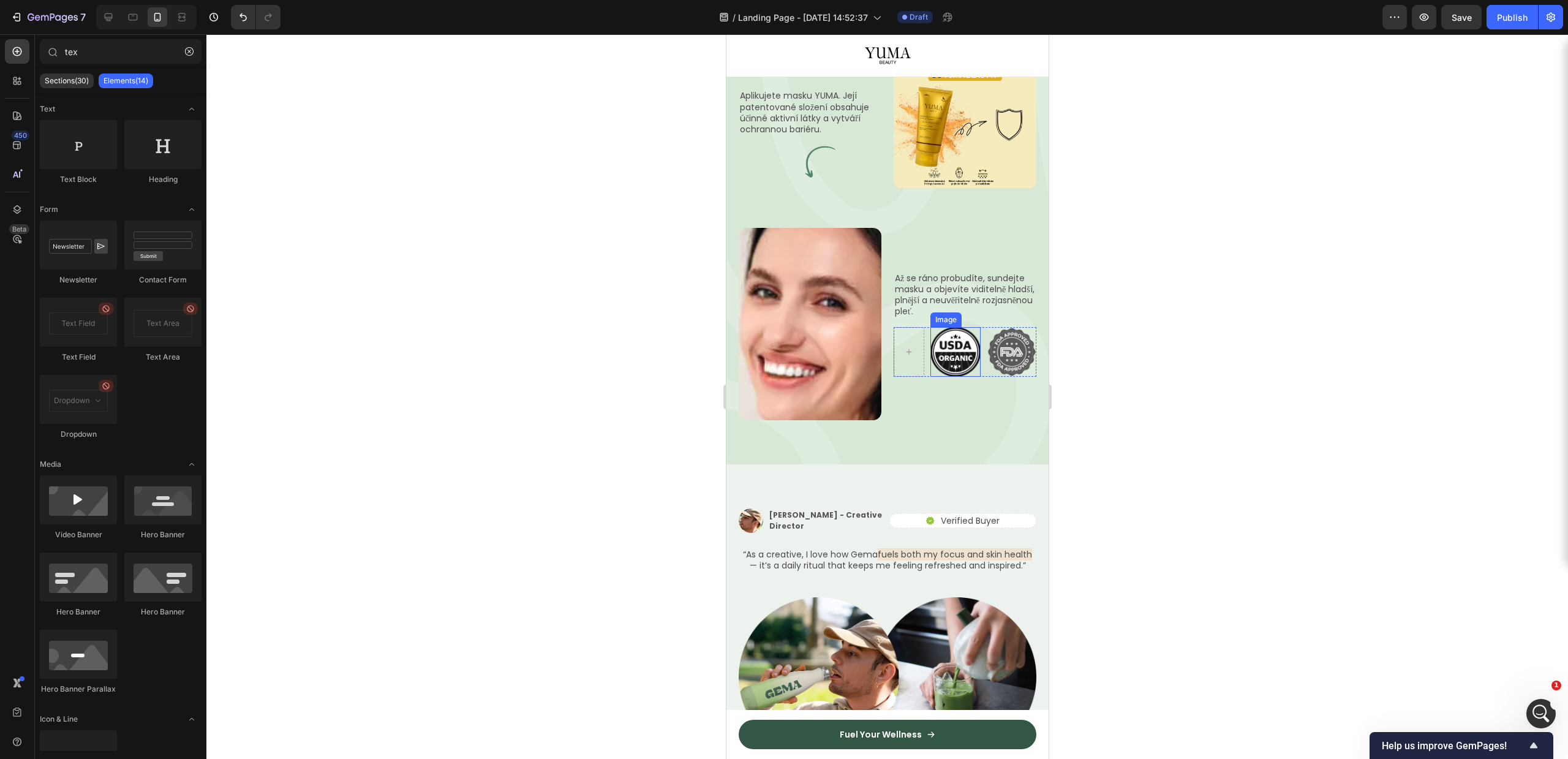
click at [942, 377] on img at bounding box center [955, 352] width 51 height 51
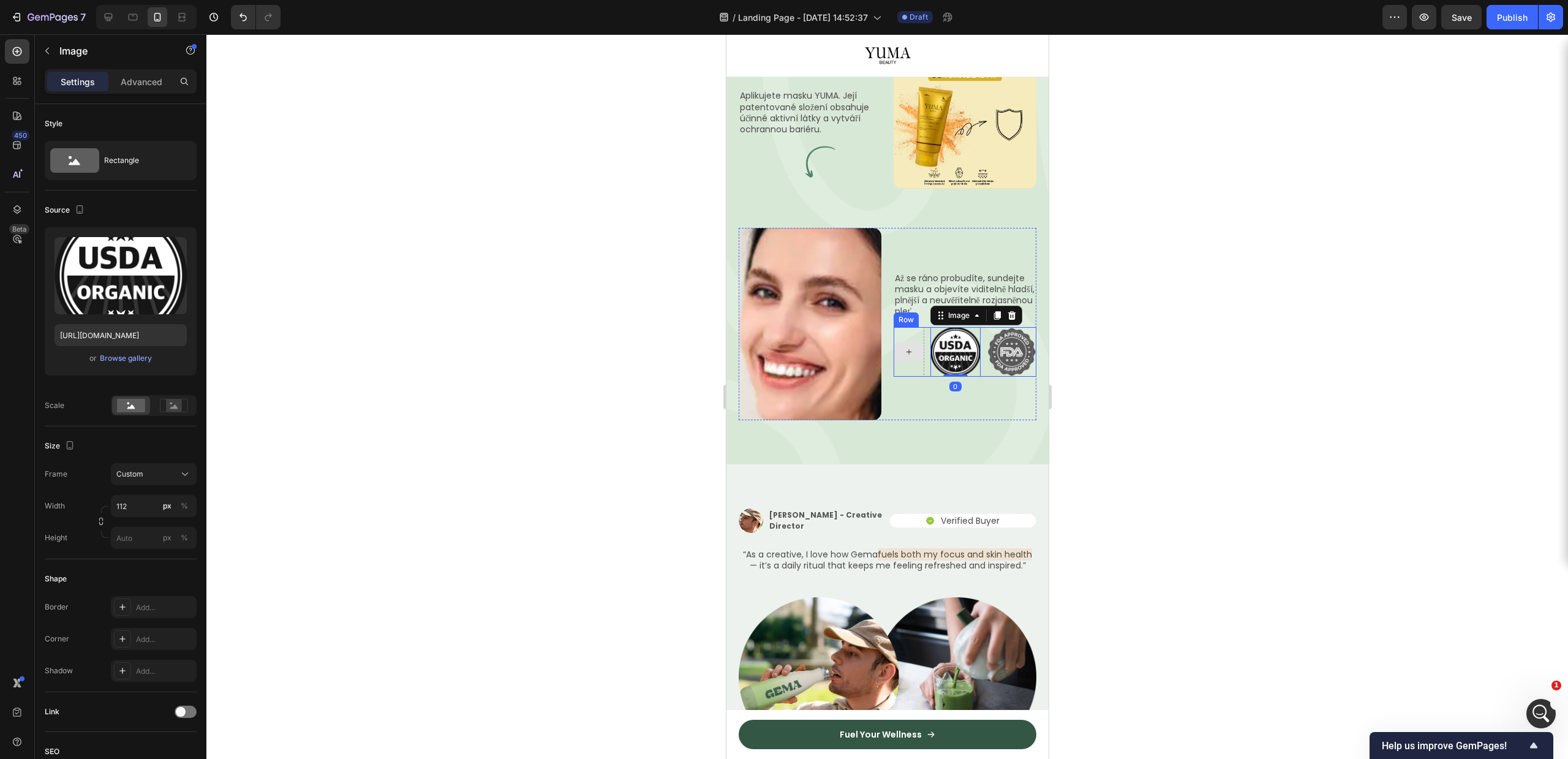
click at [916, 361] on div at bounding box center [909, 352] width 30 height 19
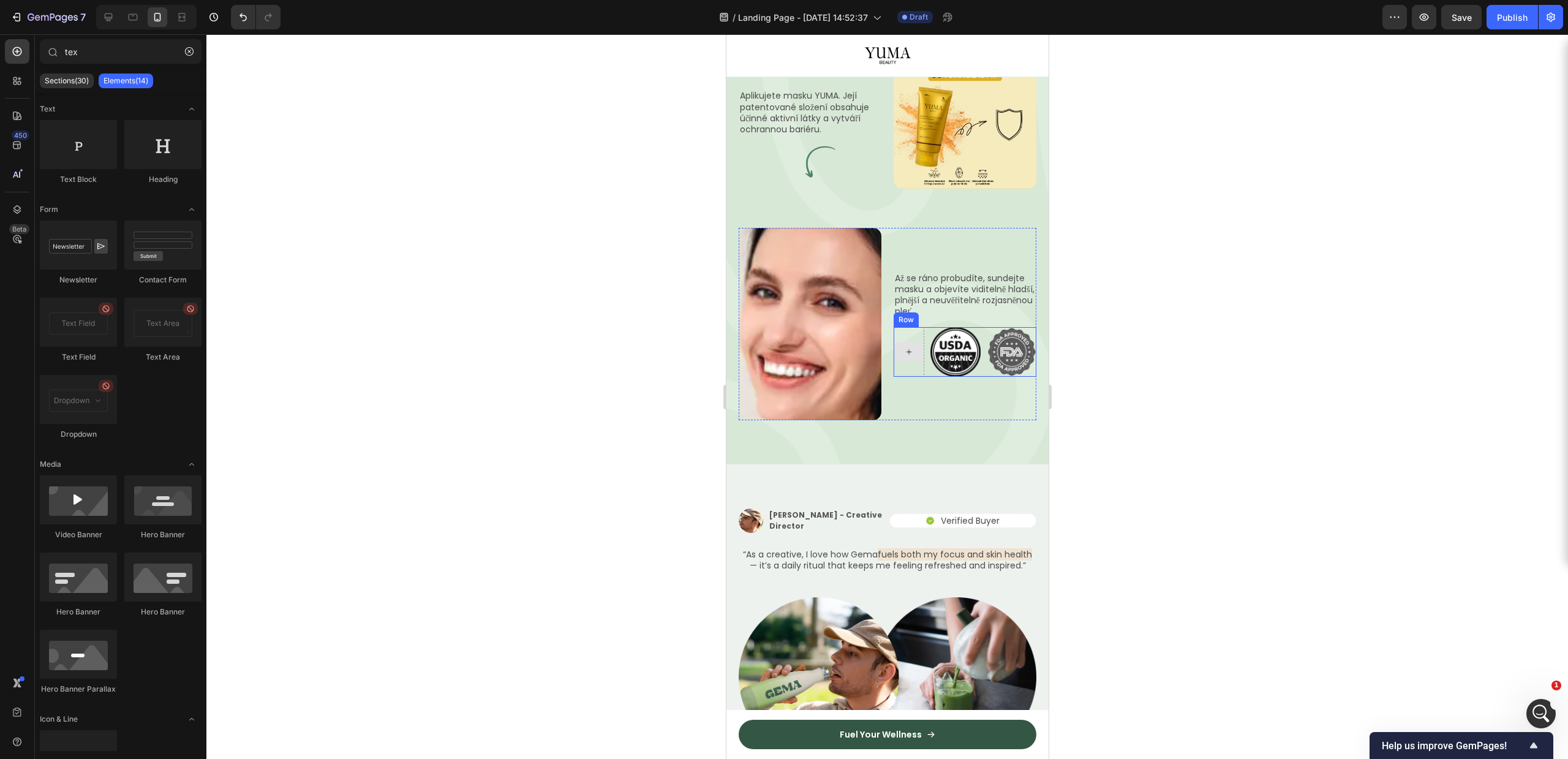
click at [912, 361] on div at bounding box center [909, 352] width 30 height 19
click at [930, 377] on img at bounding box center [955, 352] width 51 height 51
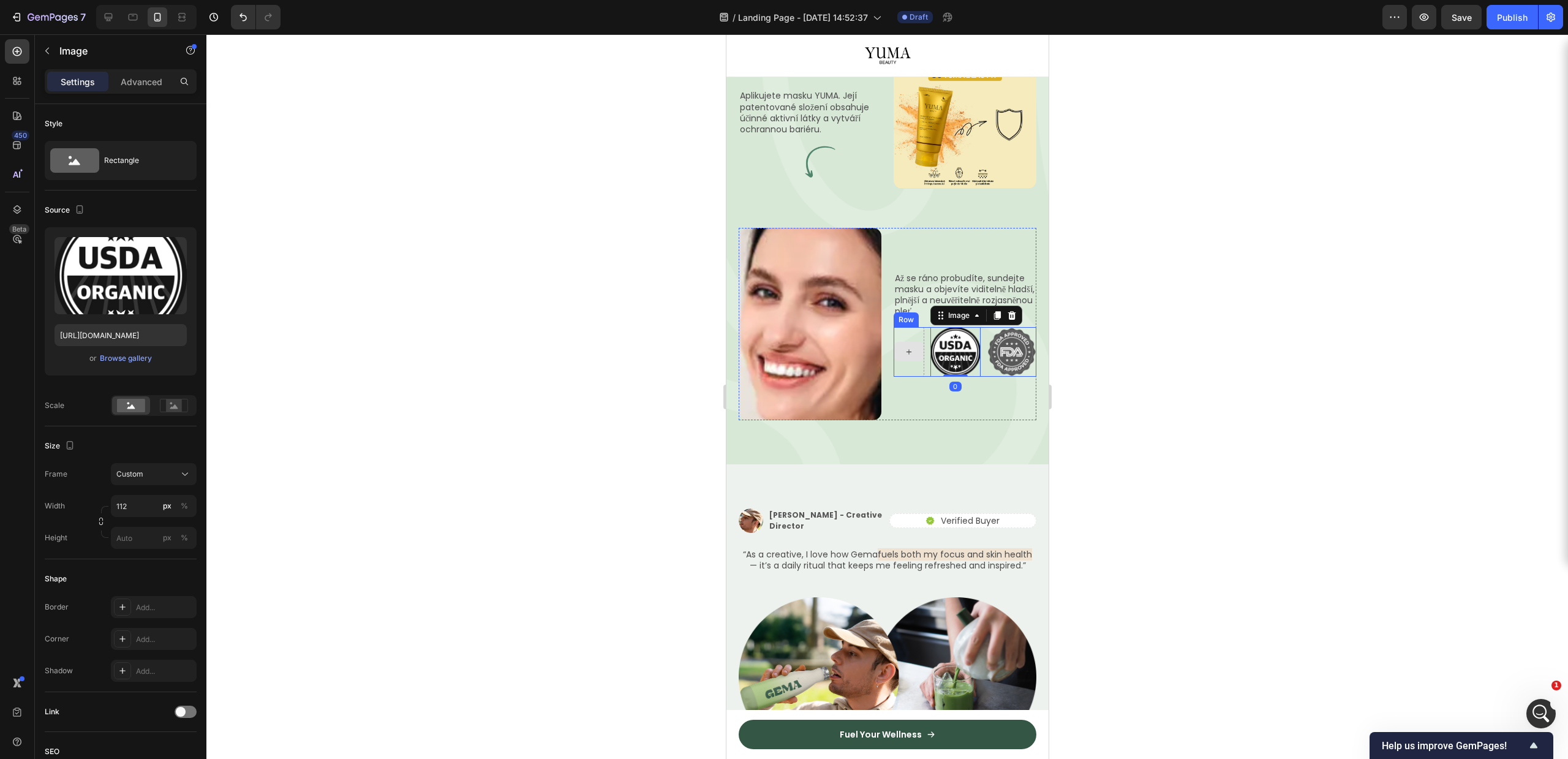
click at [914, 377] on div at bounding box center [908, 352] width 30 height 51
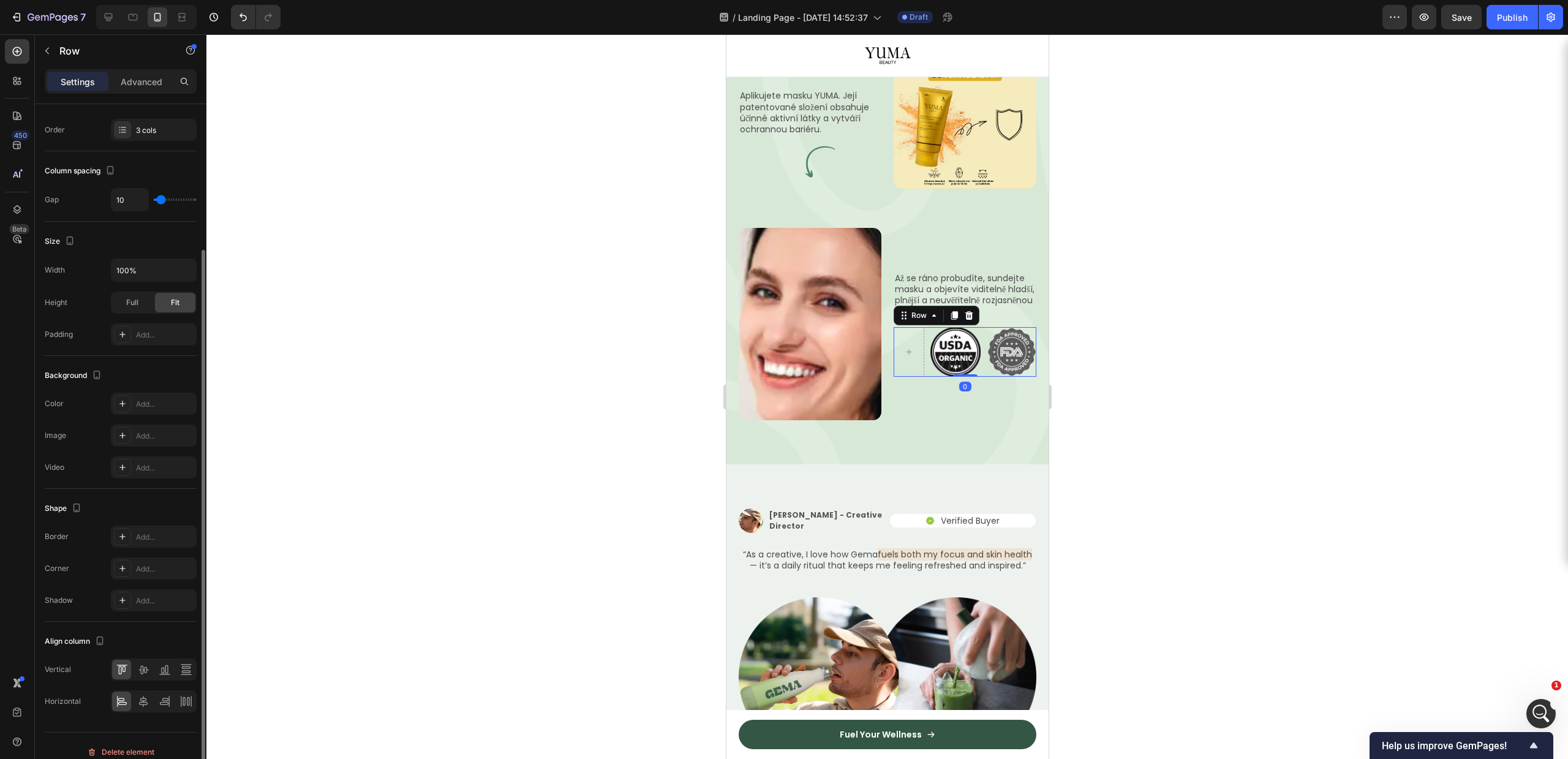
scroll to position [165, 0]
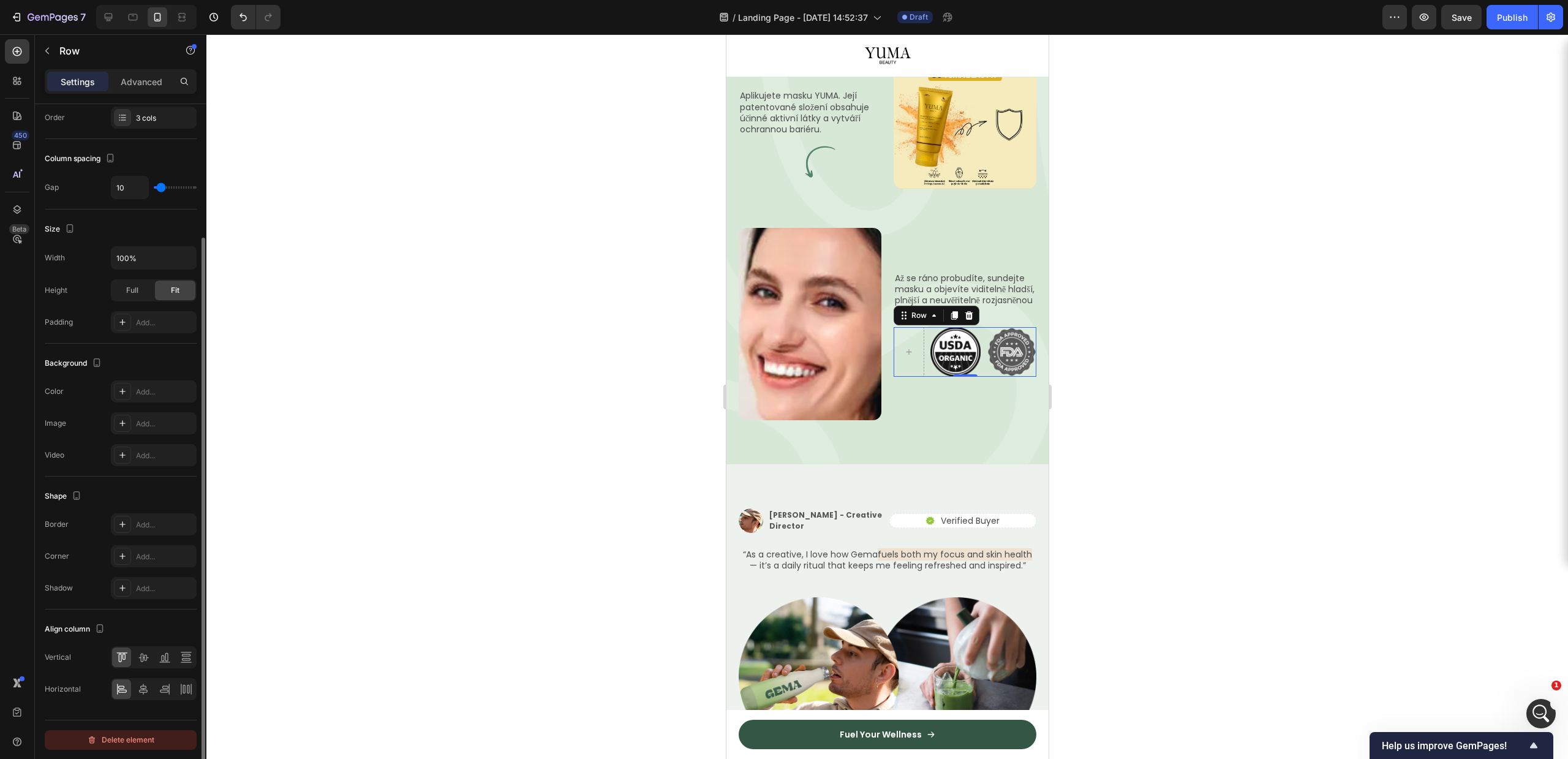
click at [100, 733] on div "Delete element" at bounding box center [120, 740] width 68 height 15
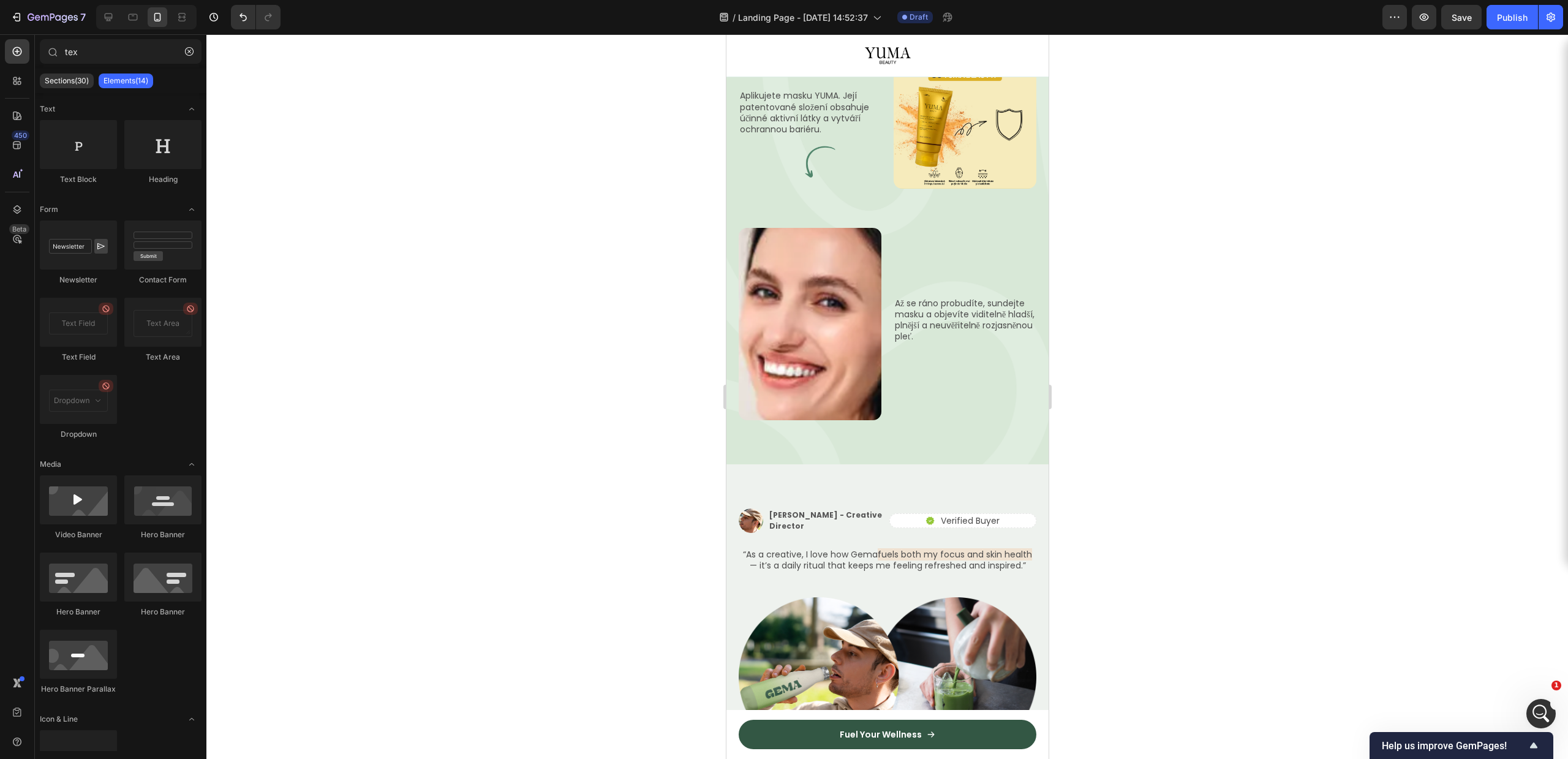
click at [1273, 482] on div at bounding box center [887, 396] width 1361 height 725
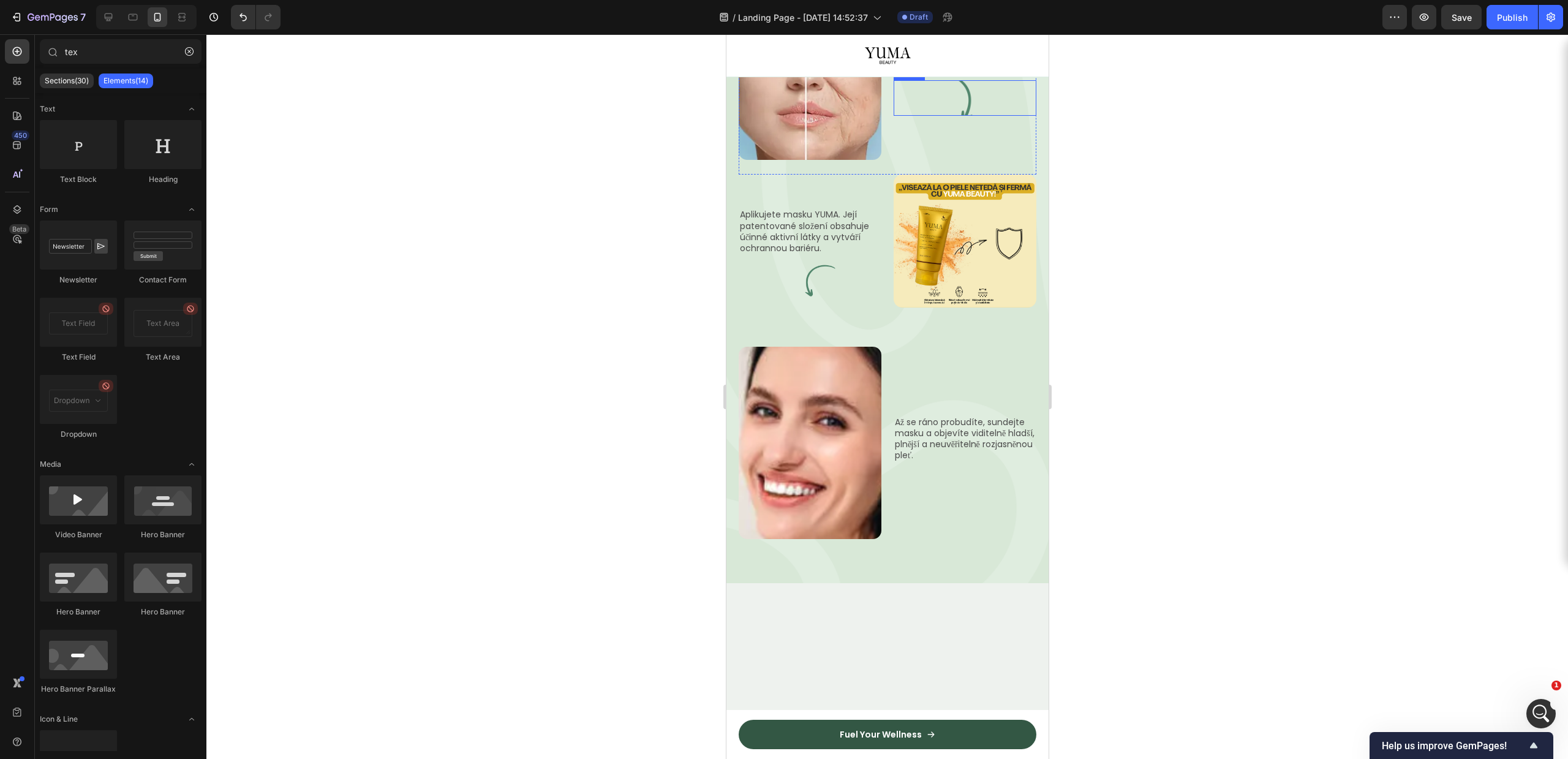
click at [932, 116] on img at bounding box center [964, 98] width 143 height 36
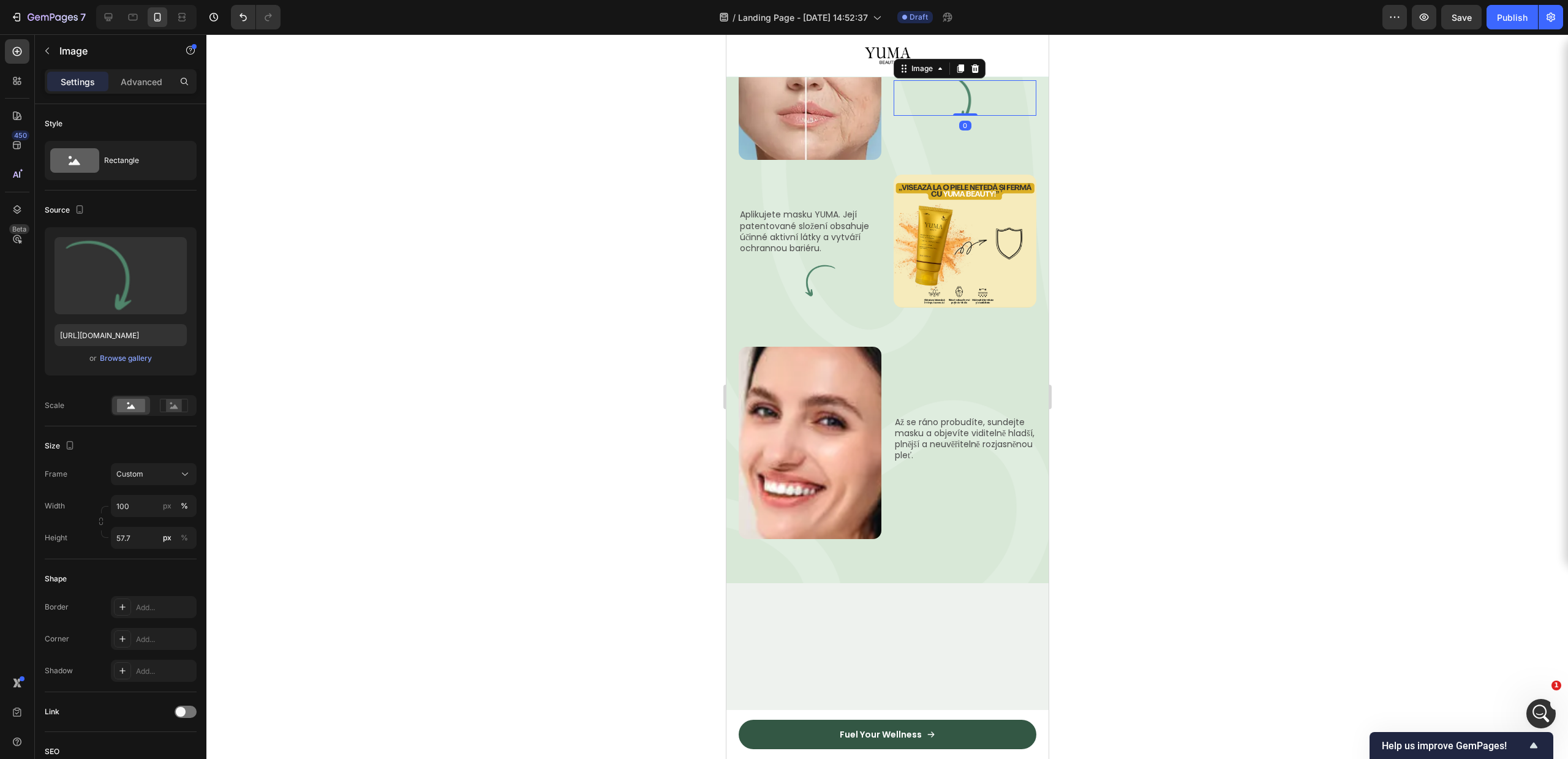
click at [951, 116] on img at bounding box center [964, 98] width 143 height 36
click at [1252, 329] on div at bounding box center [887, 396] width 1361 height 725
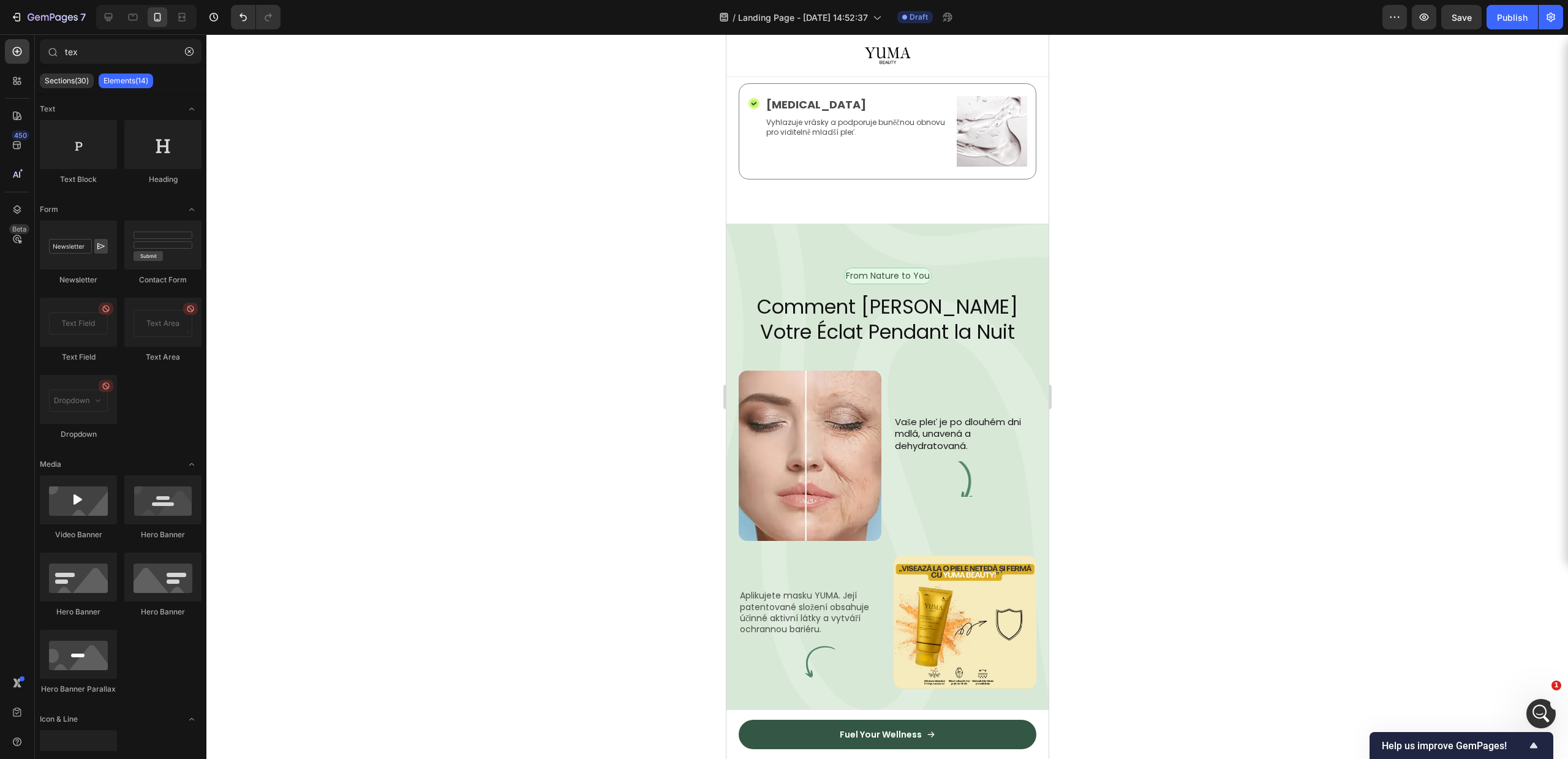
scroll to position [0, 0]
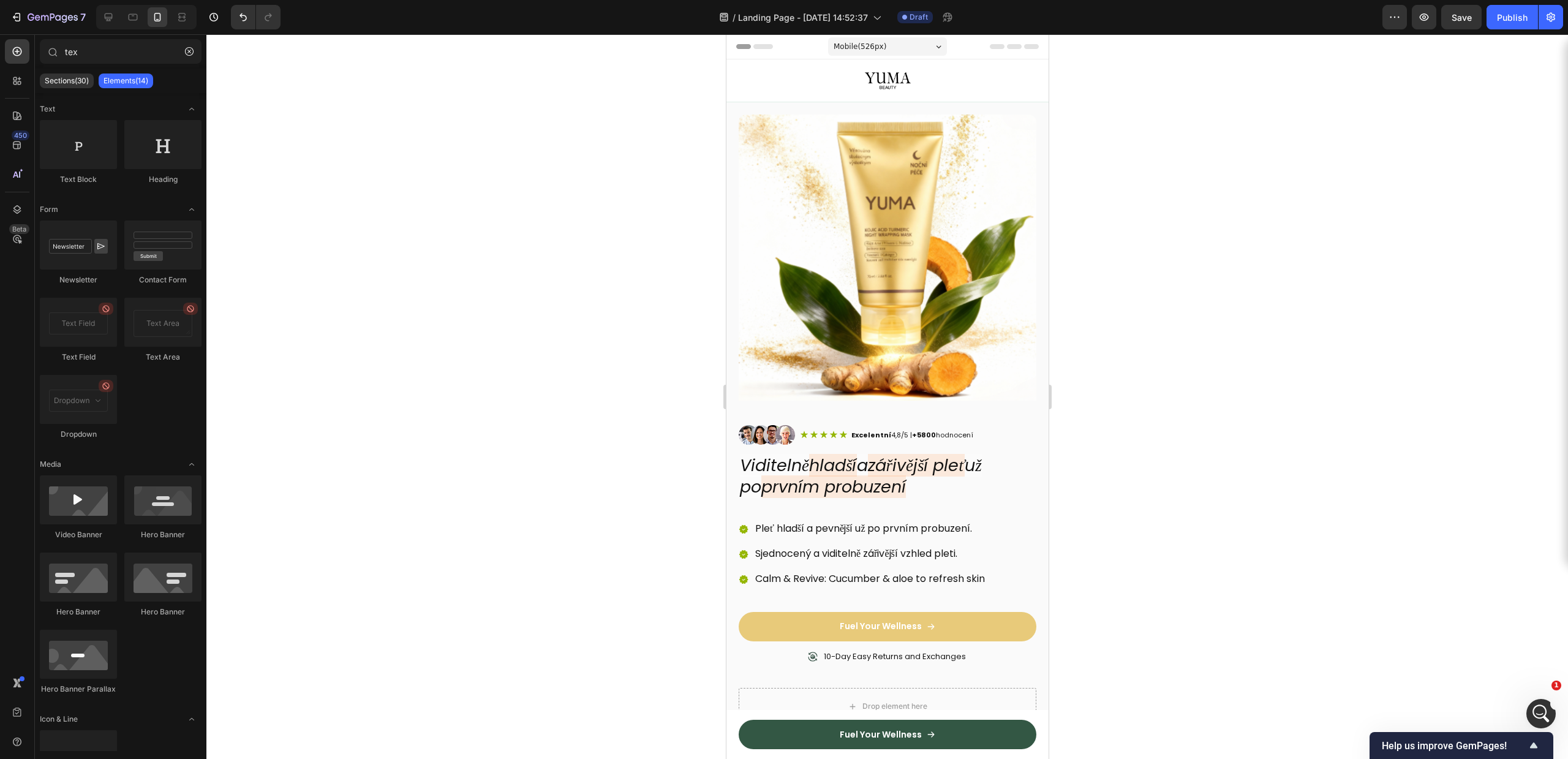
drag, startPoint x: 1042, startPoint y: 278, endPoint x: 1775, endPoint y: 114, distance: 751.1
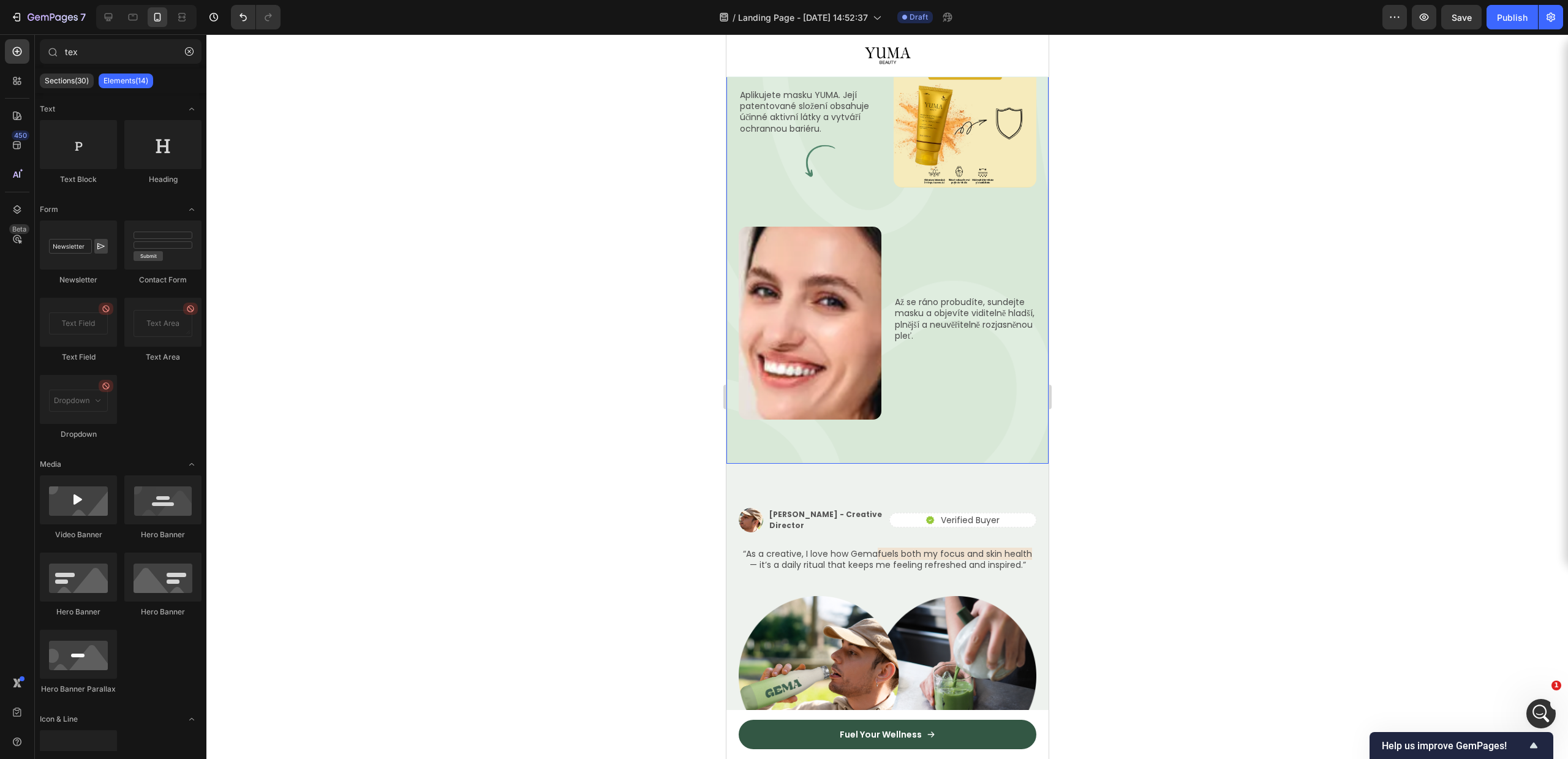
scroll to position [2194, 0]
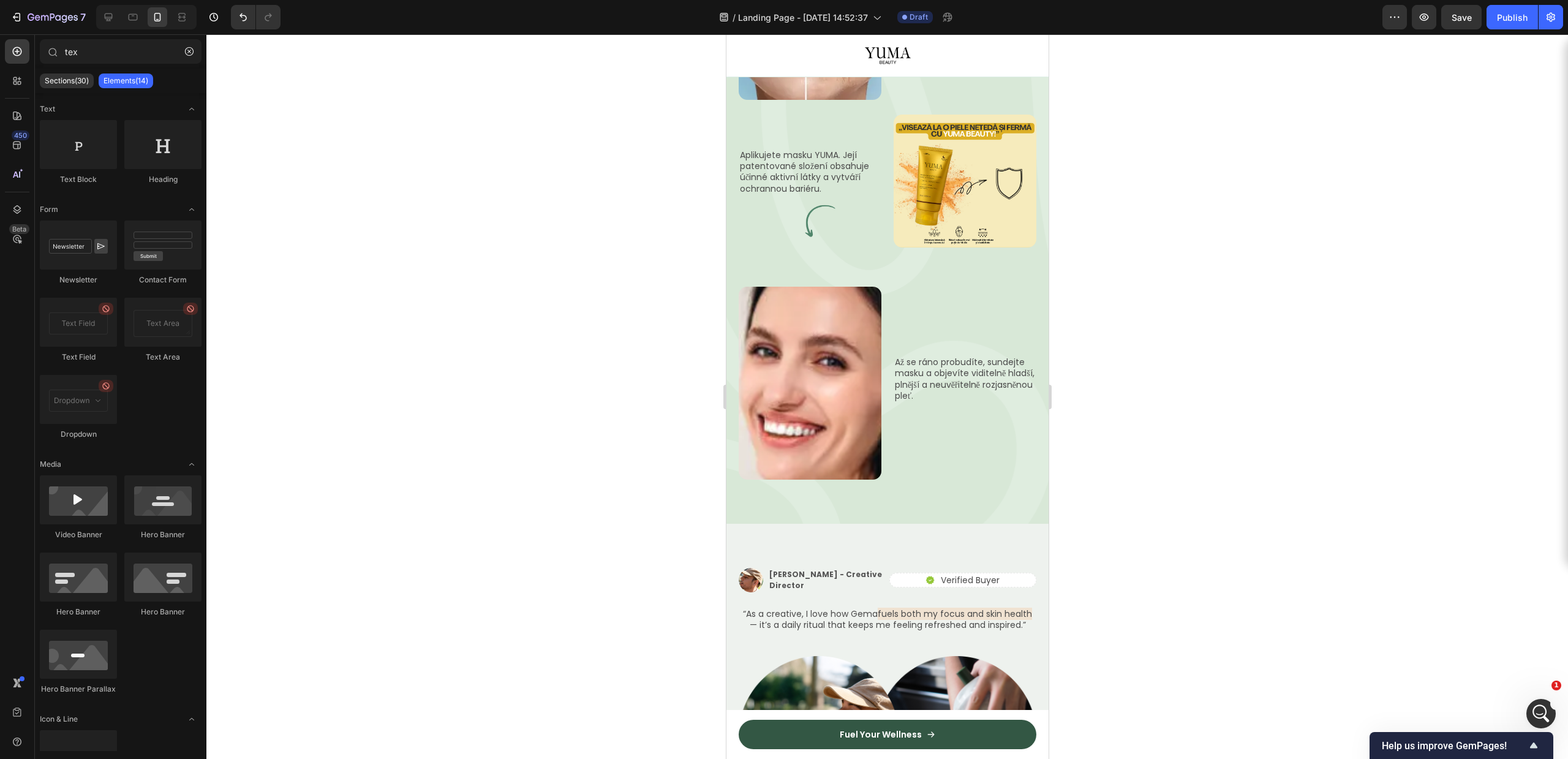
drag, startPoint x: 1042, startPoint y: 323, endPoint x: 1262, endPoint y: 364, distance: 223.8
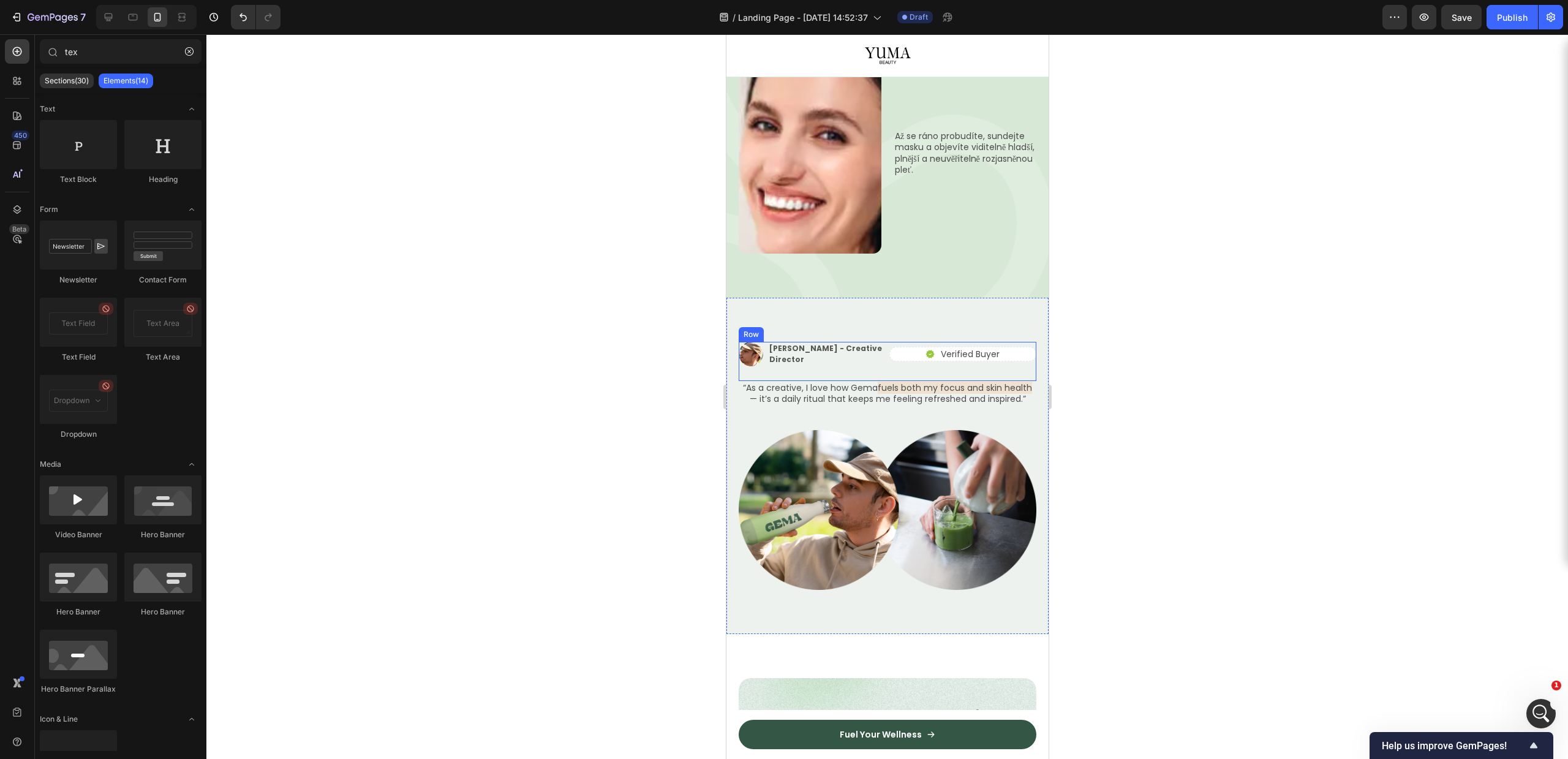
click at [847, 343] on p "Alex Carter - Creative Director" at bounding box center [826, 354] width 115 height 22
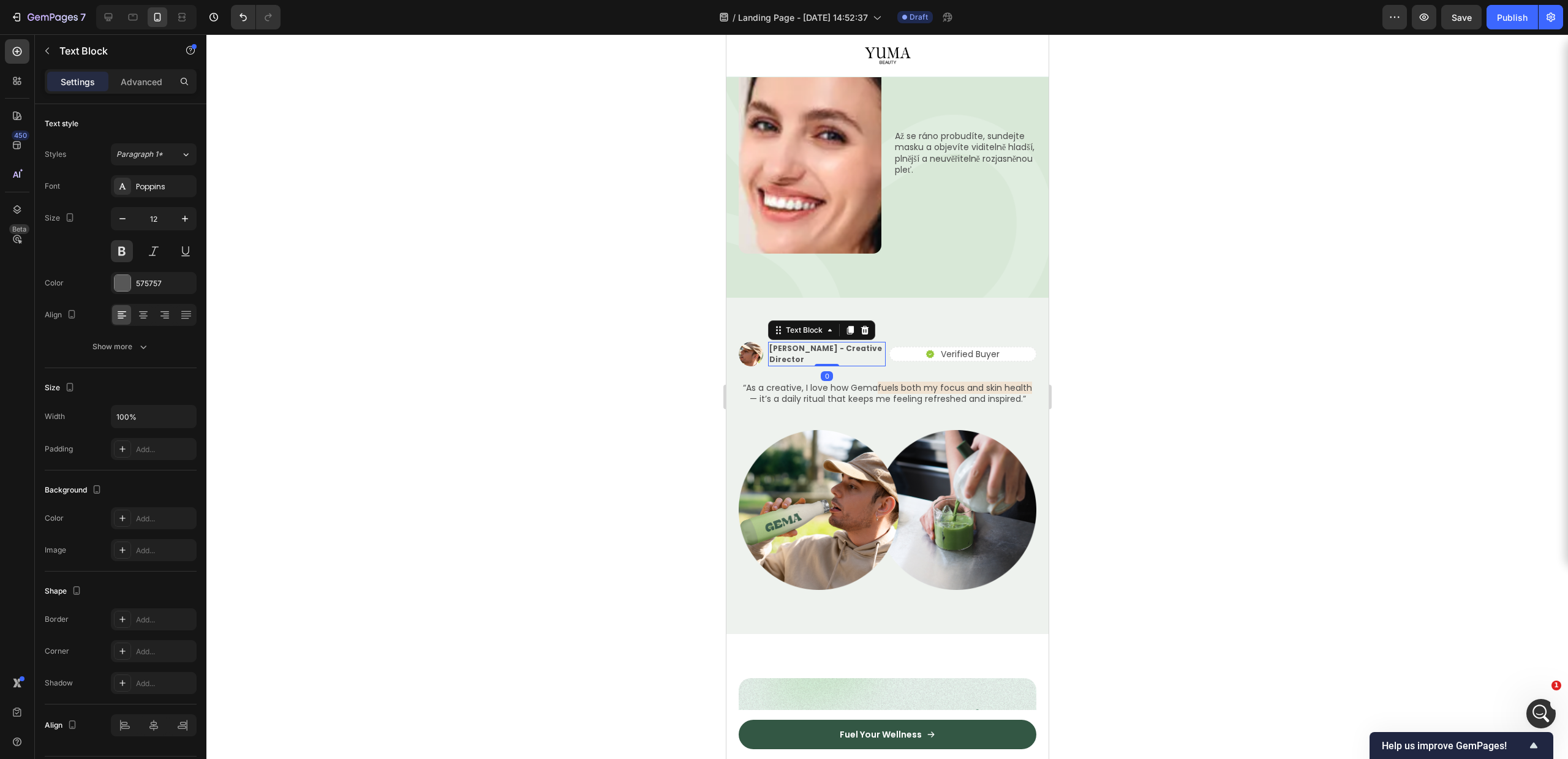
click at [829, 343] on p "Alex Carter - Creative Director" at bounding box center [826, 354] width 115 height 22
click at [818, 343] on p "Alex Carter - Creative Director" at bounding box center [826, 354] width 115 height 22
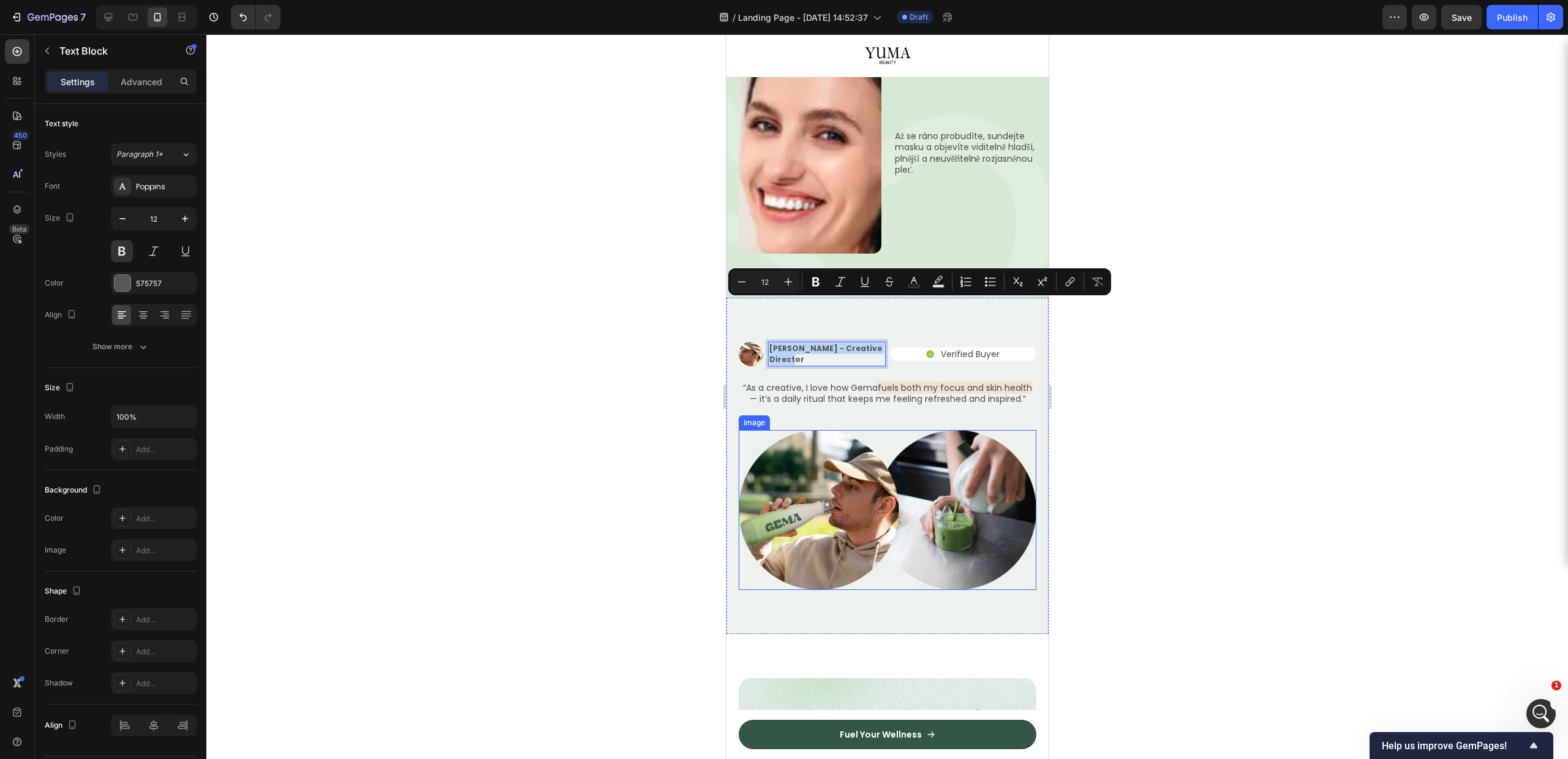
click at [856, 430] on img at bounding box center [887, 509] width 297 height 160
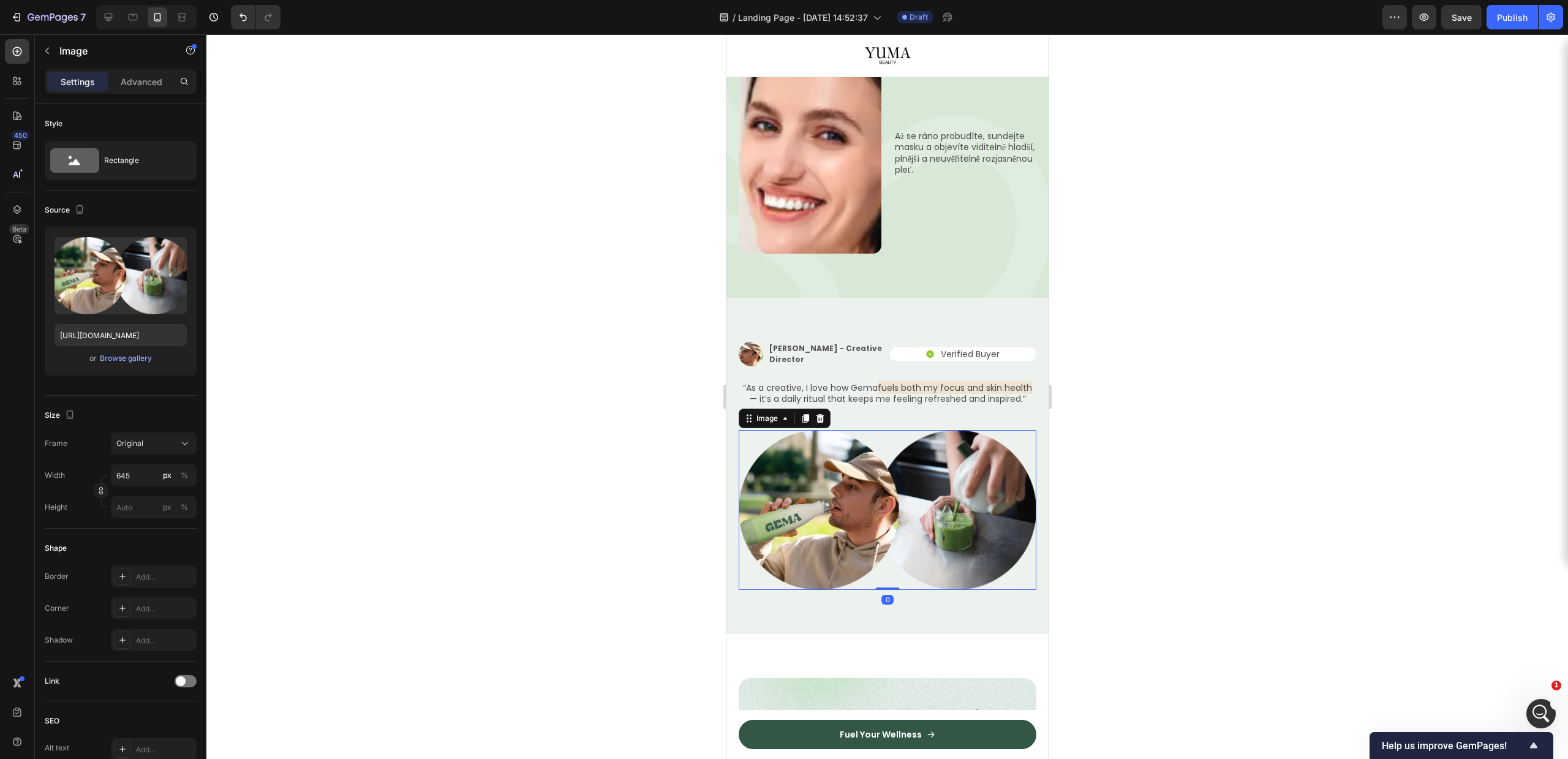
click at [1125, 378] on div at bounding box center [887, 396] width 1361 height 725
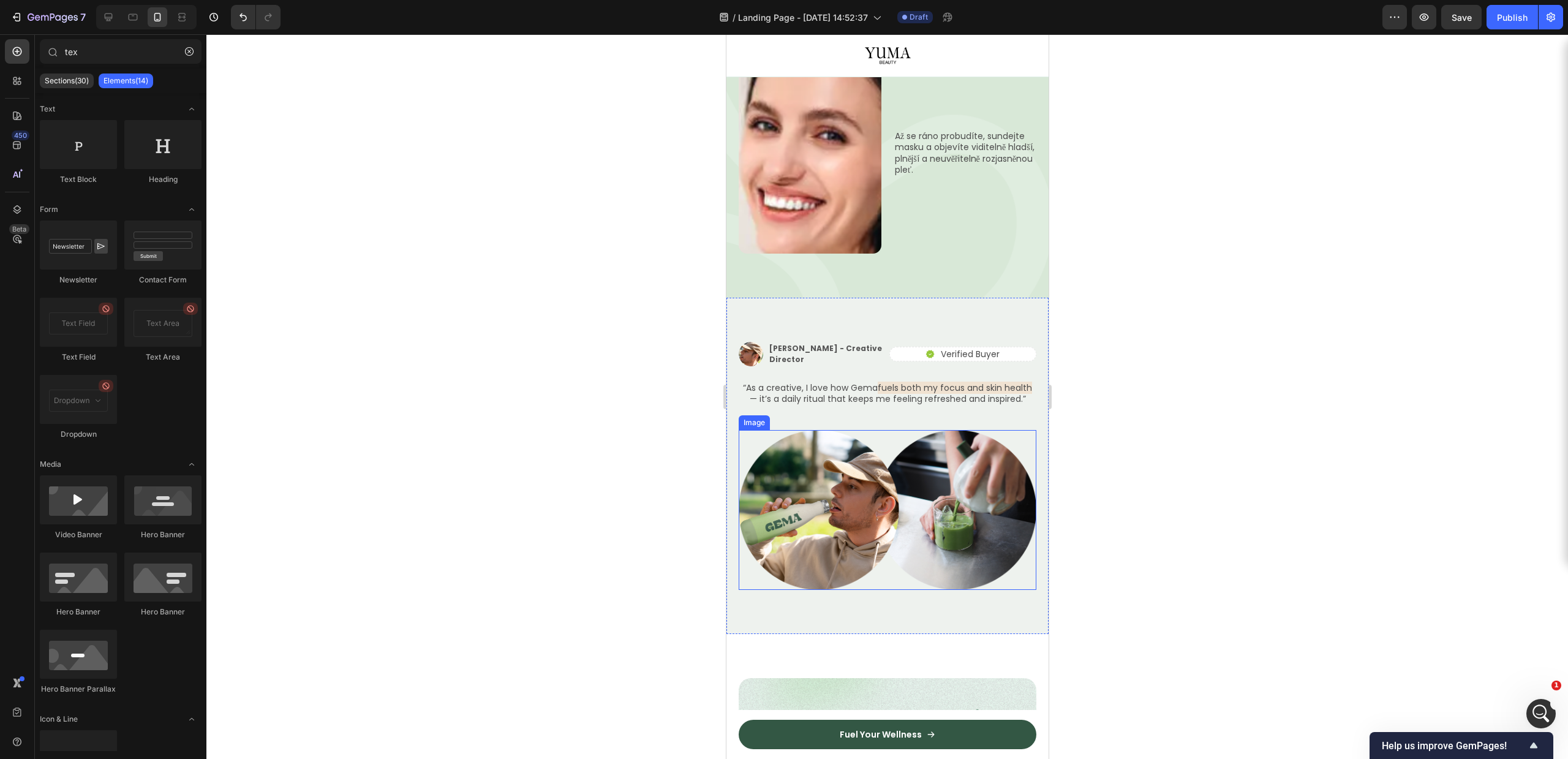
click at [807, 444] on img at bounding box center [887, 509] width 297 height 160
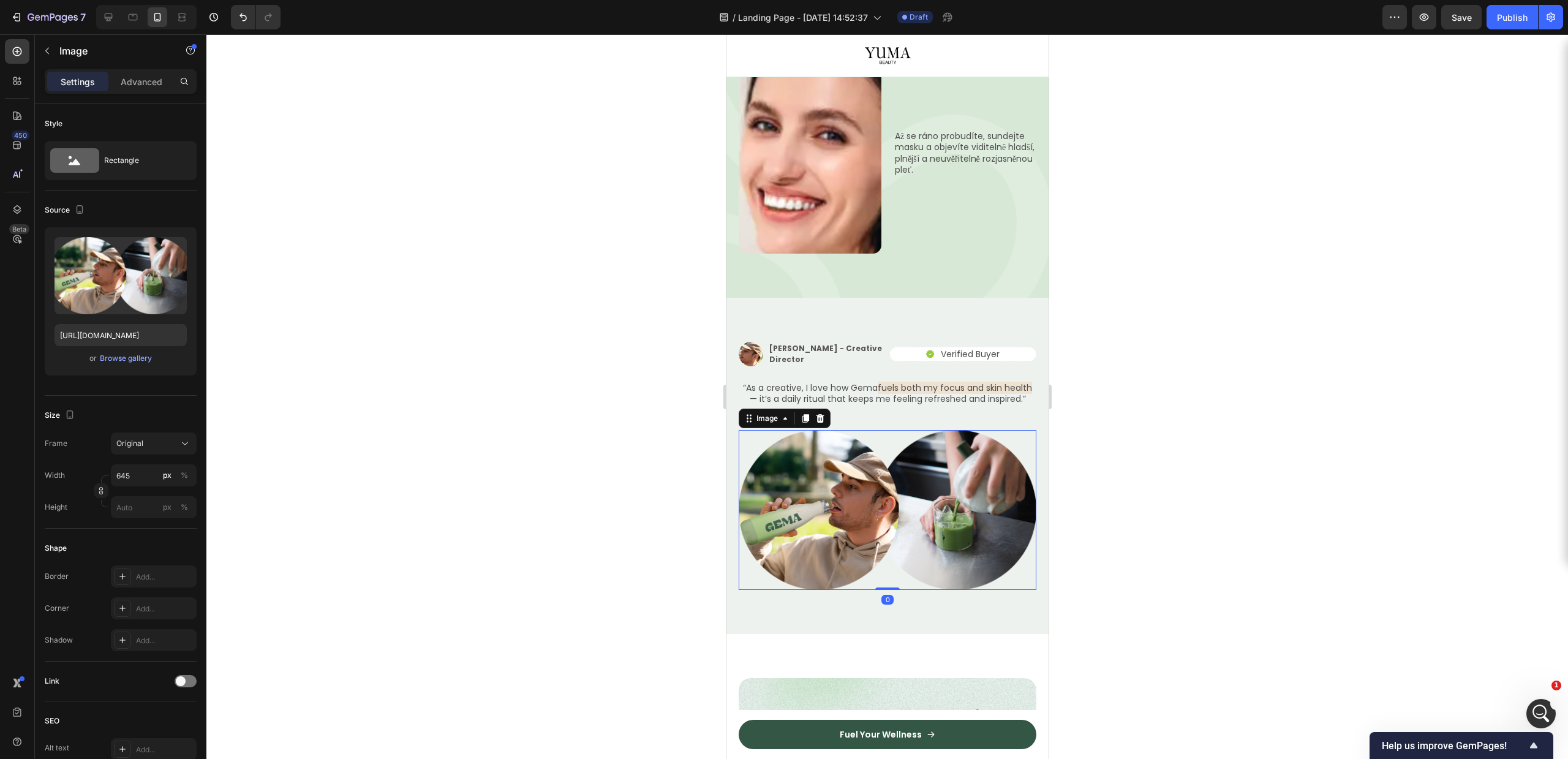
click at [816, 414] on icon at bounding box center [819, 419] width 8 height 9
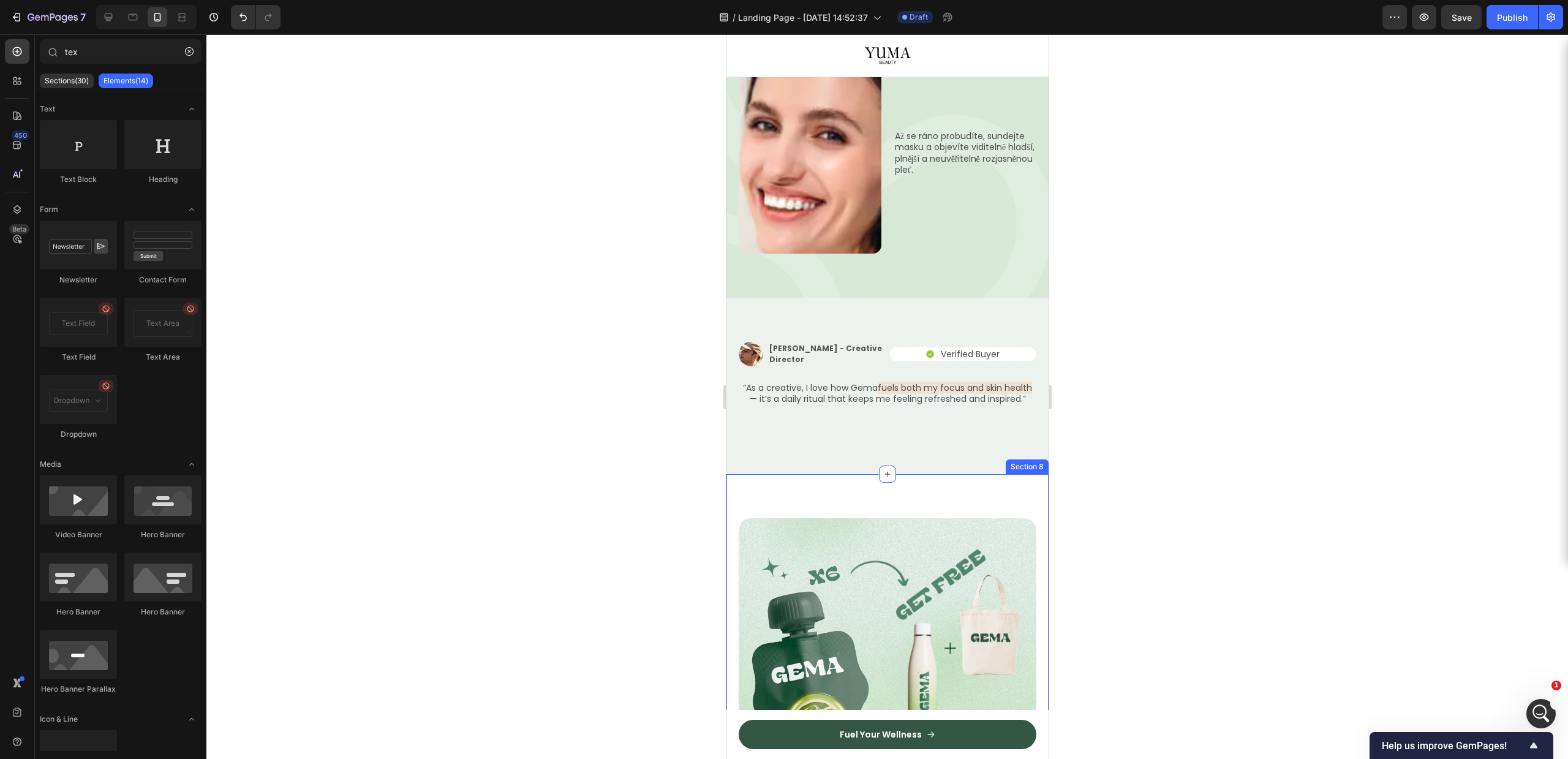
click at [843, 405] on div "Image Alex Carter - Creative Director Text Block Row Icon Verified Buyer Text B…" at bounding box center [886, 385] width 322 height 176
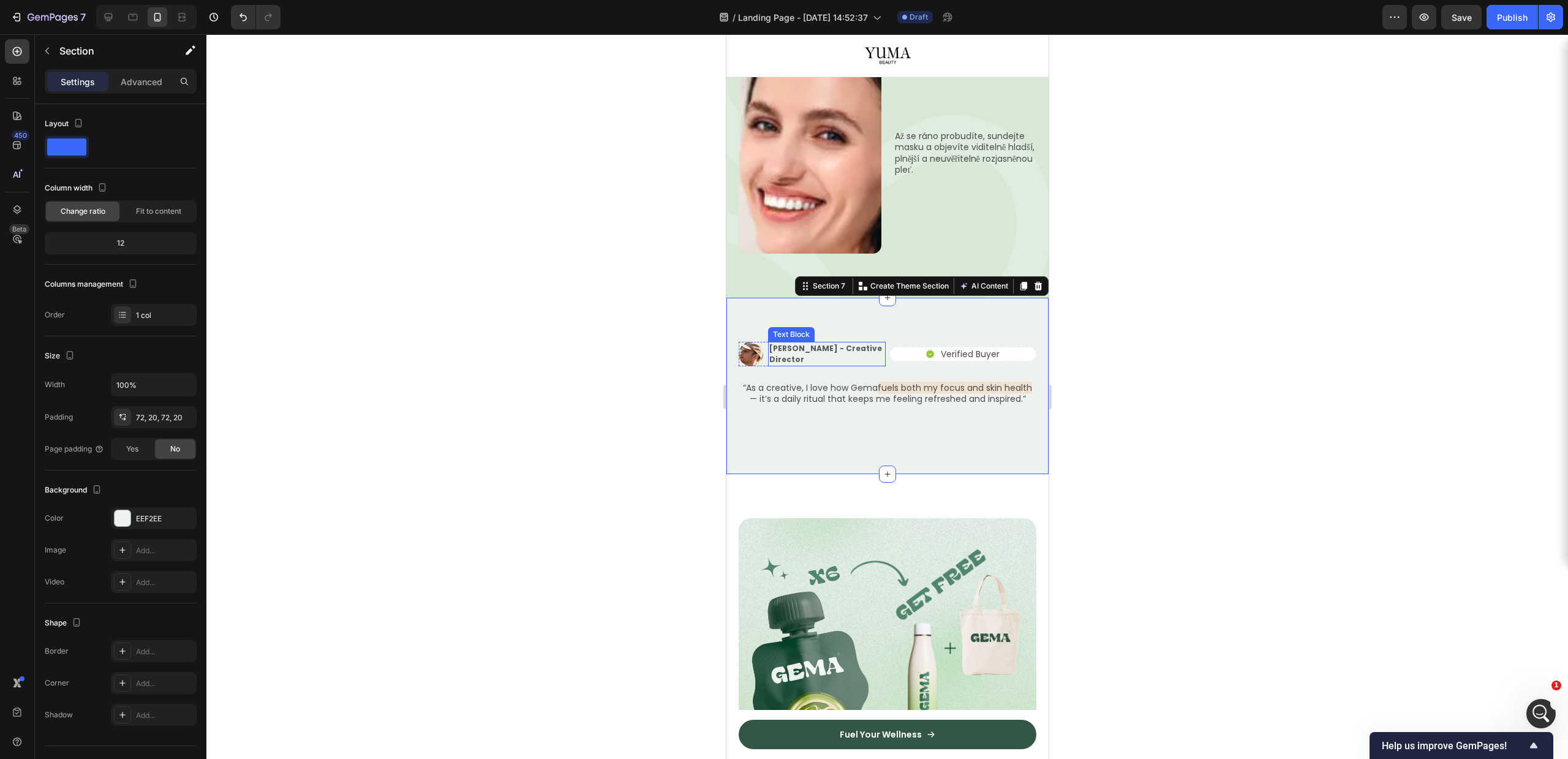
click at [769, 343] on p "Alex Carter - Creative Director" at bounding box center [826, 354] width 115 height 22
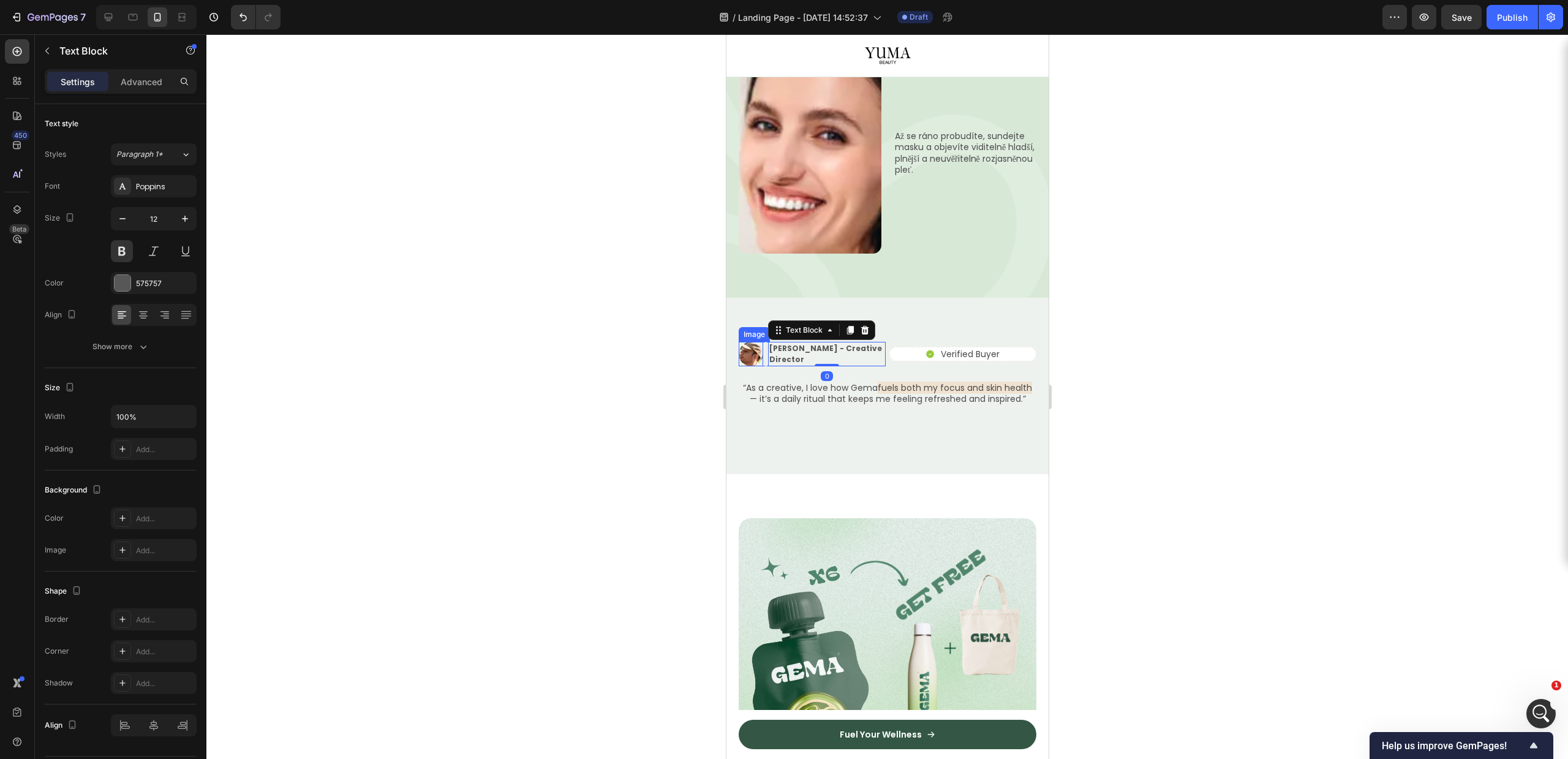
click at [759, 342] on img at bounding box center [750, 354] width 25 height 25
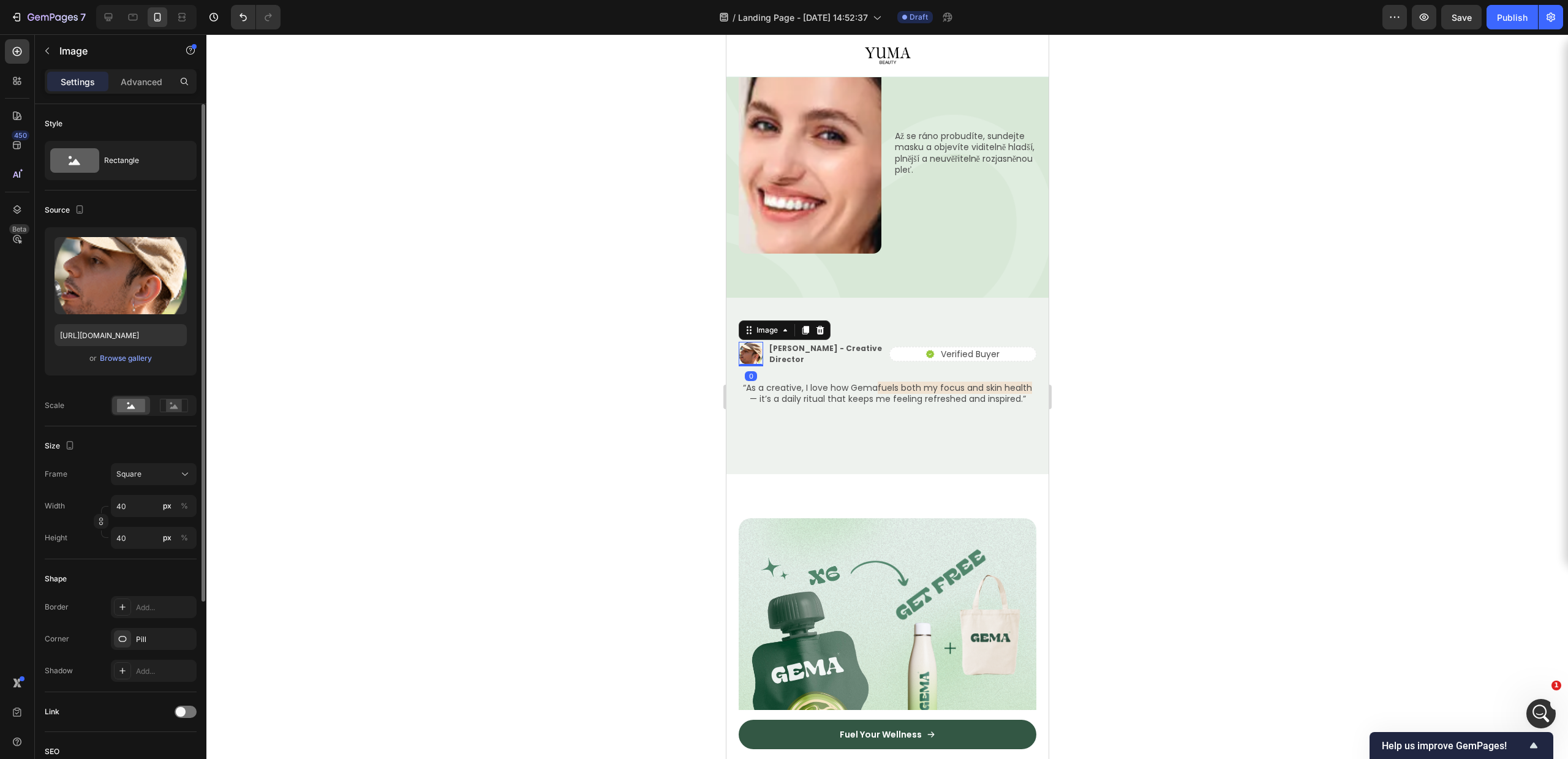
click at [124, 374] on div "Upload Image https://cdn.shopify.com/s/files/1/0756/9240/9060/files/gempages_58…" at bounding box center [120, 301] width 152 height 148
click at [127, 364] on div "Browse gallery" at bounding box center [126, 358] width 52 height 11
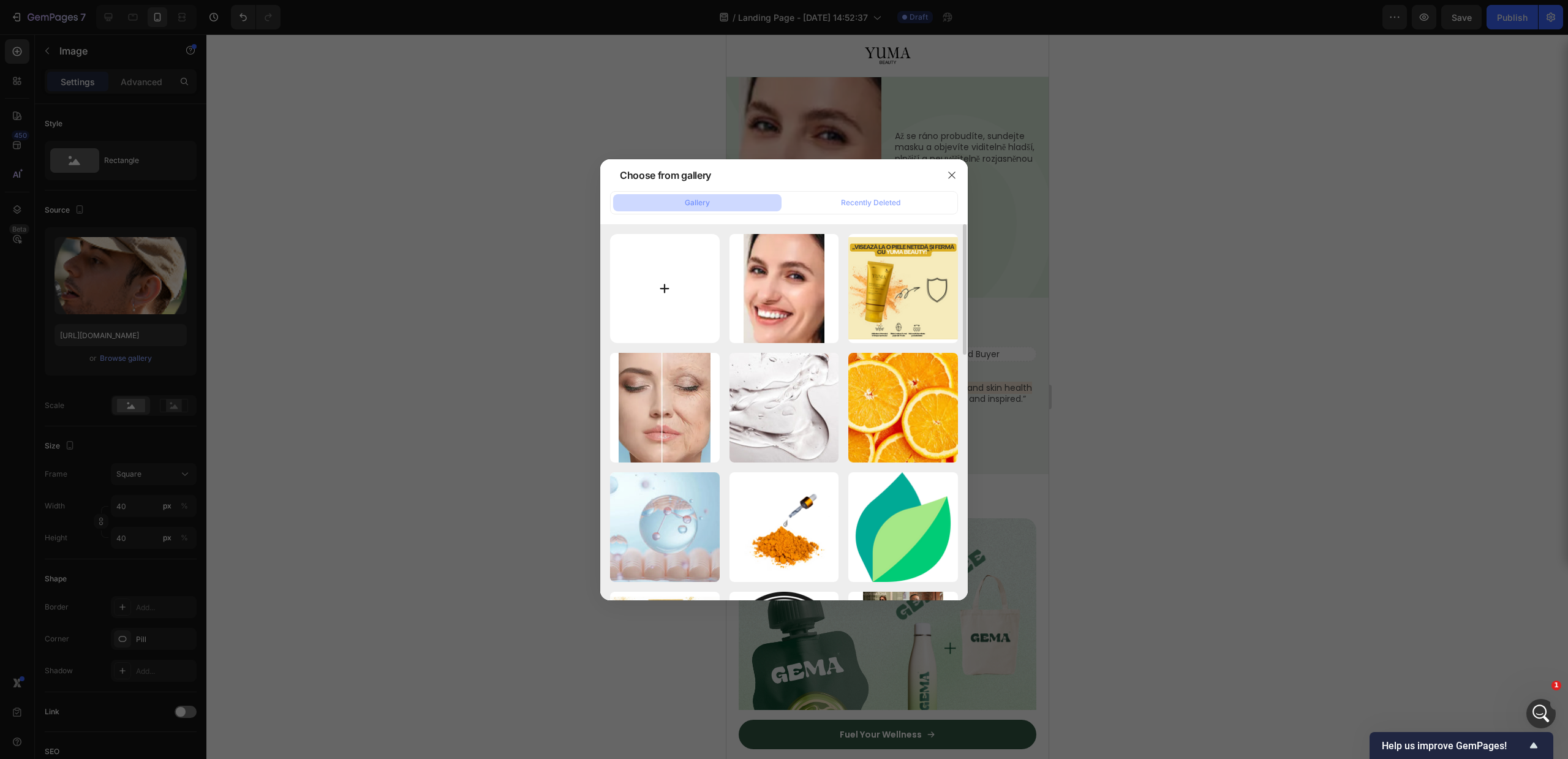
click at [683, 256] on input "file" at bounding box center [665, 288] width 109 height 109
click at [944, 175] on button "button" at bounding box center [952, 175] width 19 height 19
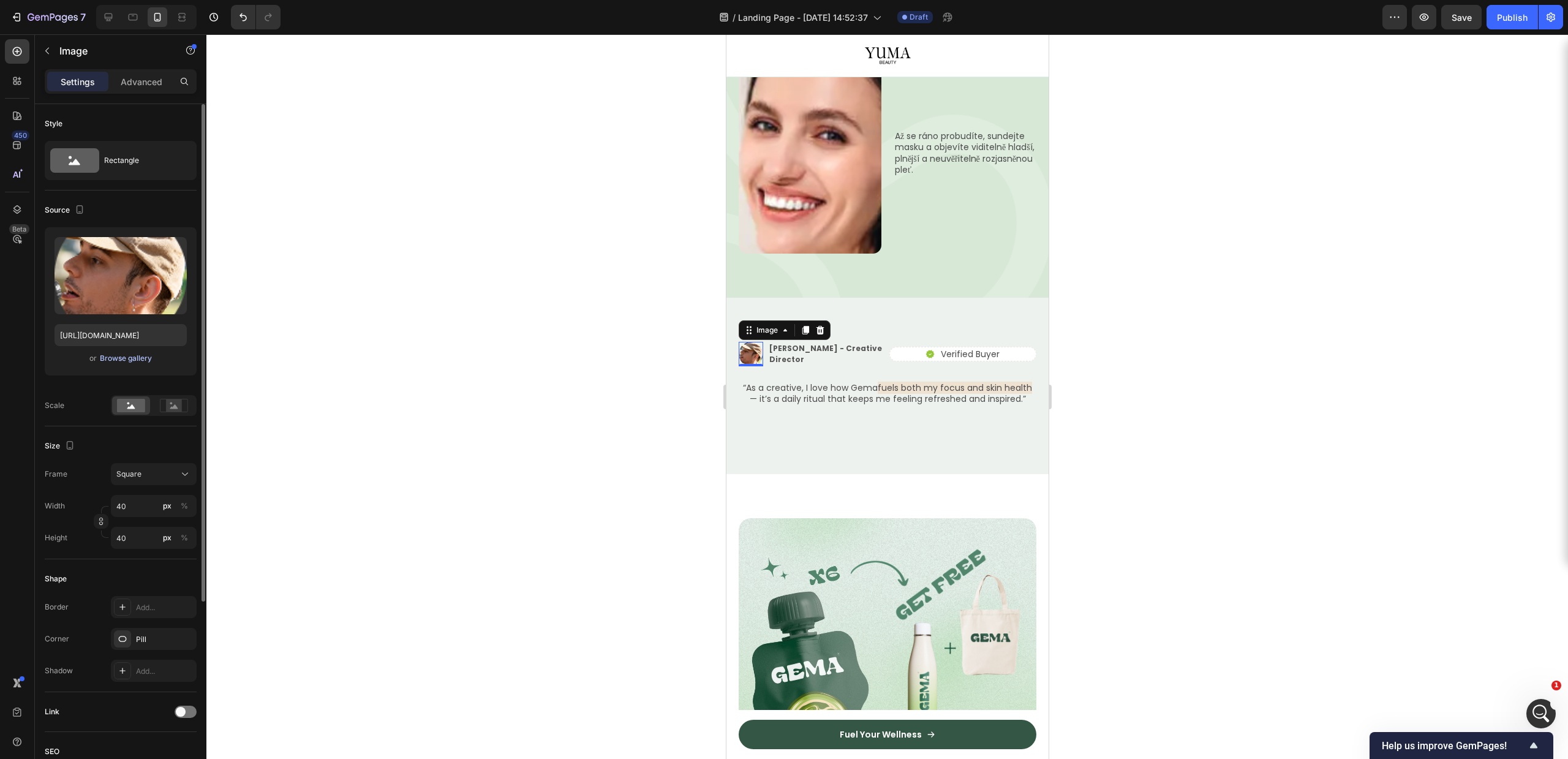
click at [116, 359] on div "Browse gallery" at bounding box center [126, 358] width 52 height 11
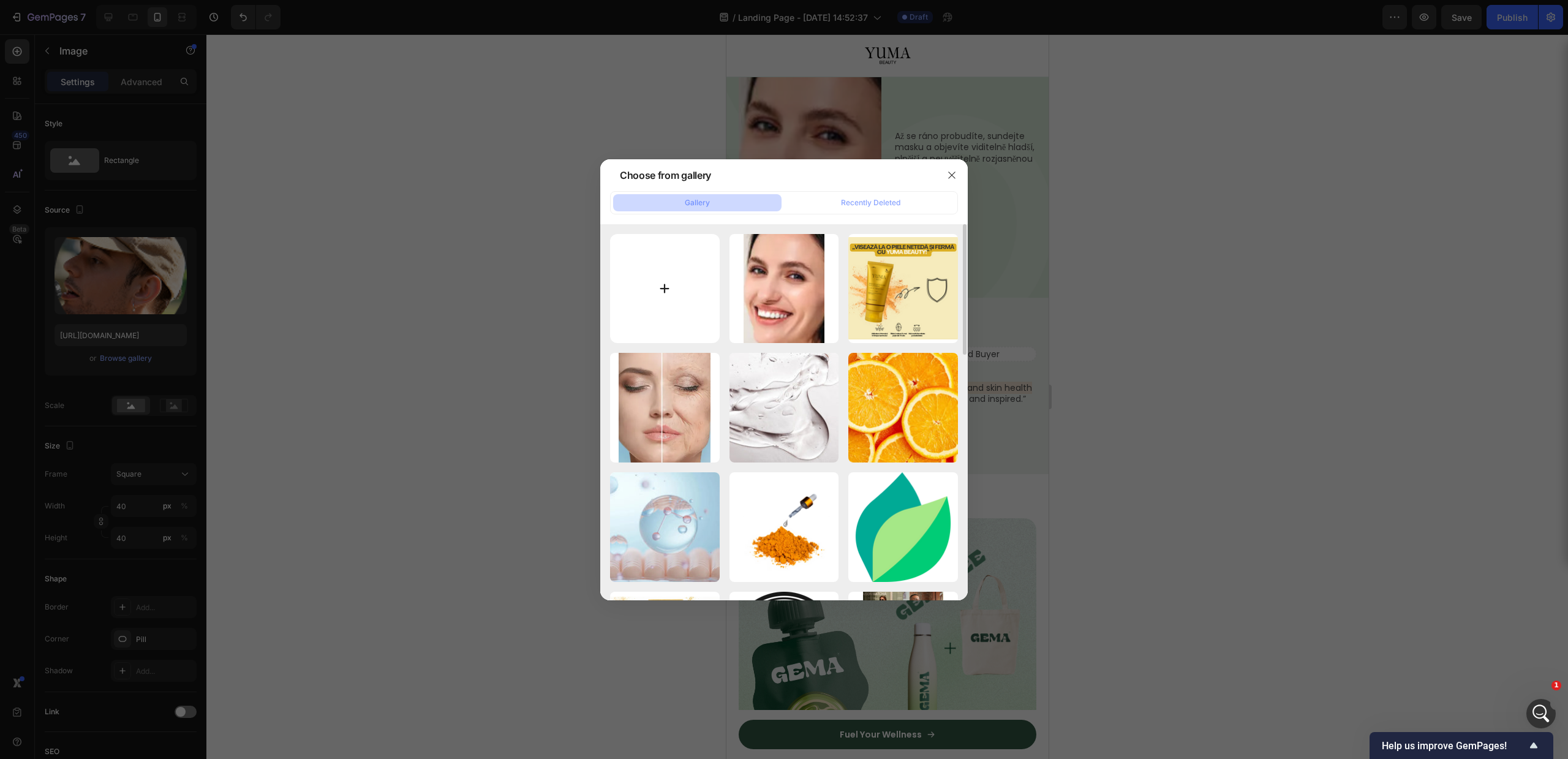
click at [711, 307] on input "file" at bounding box center [665, 288] width 109 height 109
type input "C:\fakepath\Capture.PNG"
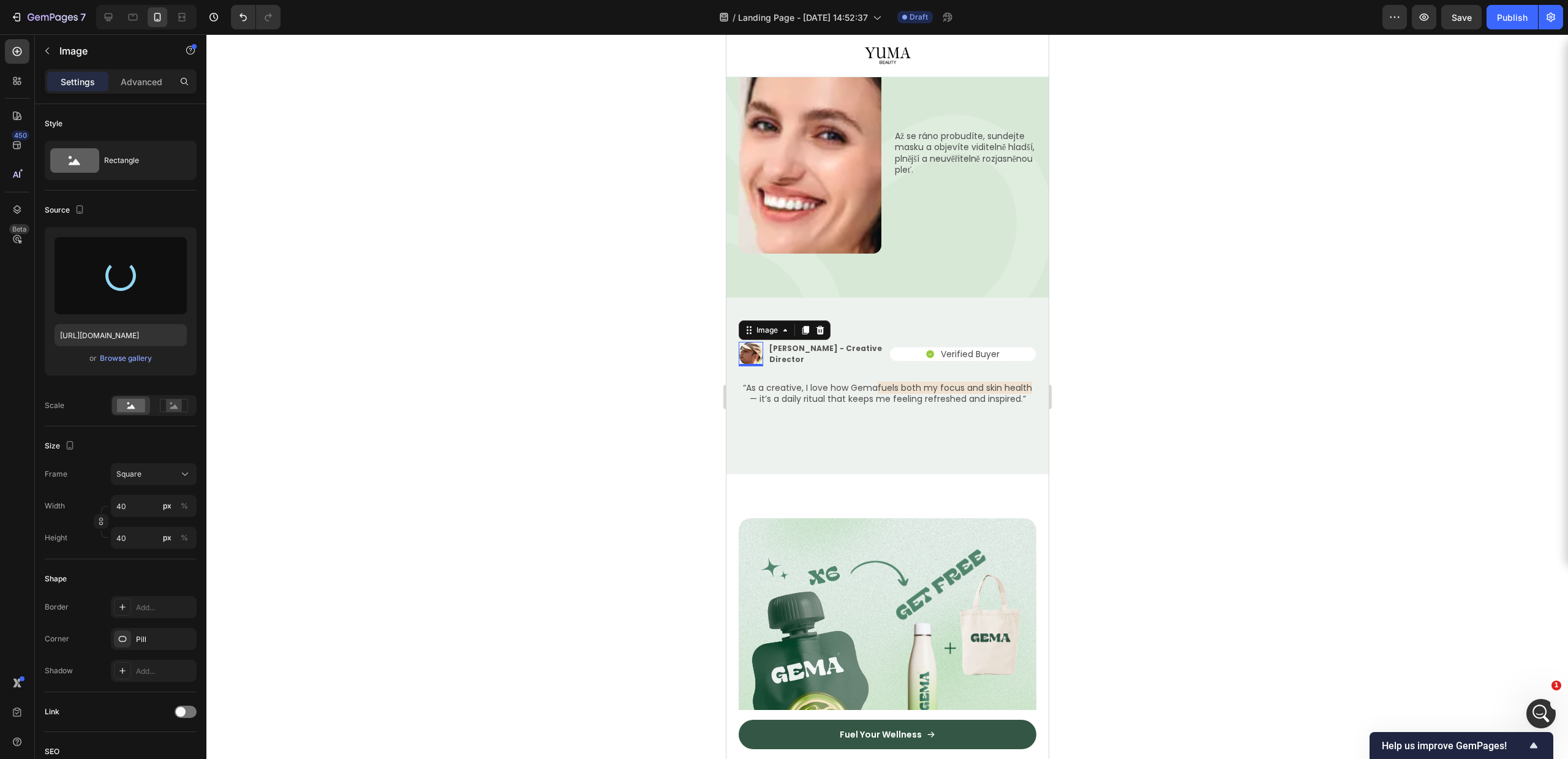
type input "https://cdn.shopify.com/s/files/1/0756/9240/9060/files/gempages_581512871968506…"
click at [1161, 516] on div at bounding box center [887, 396] width 1361 height 725
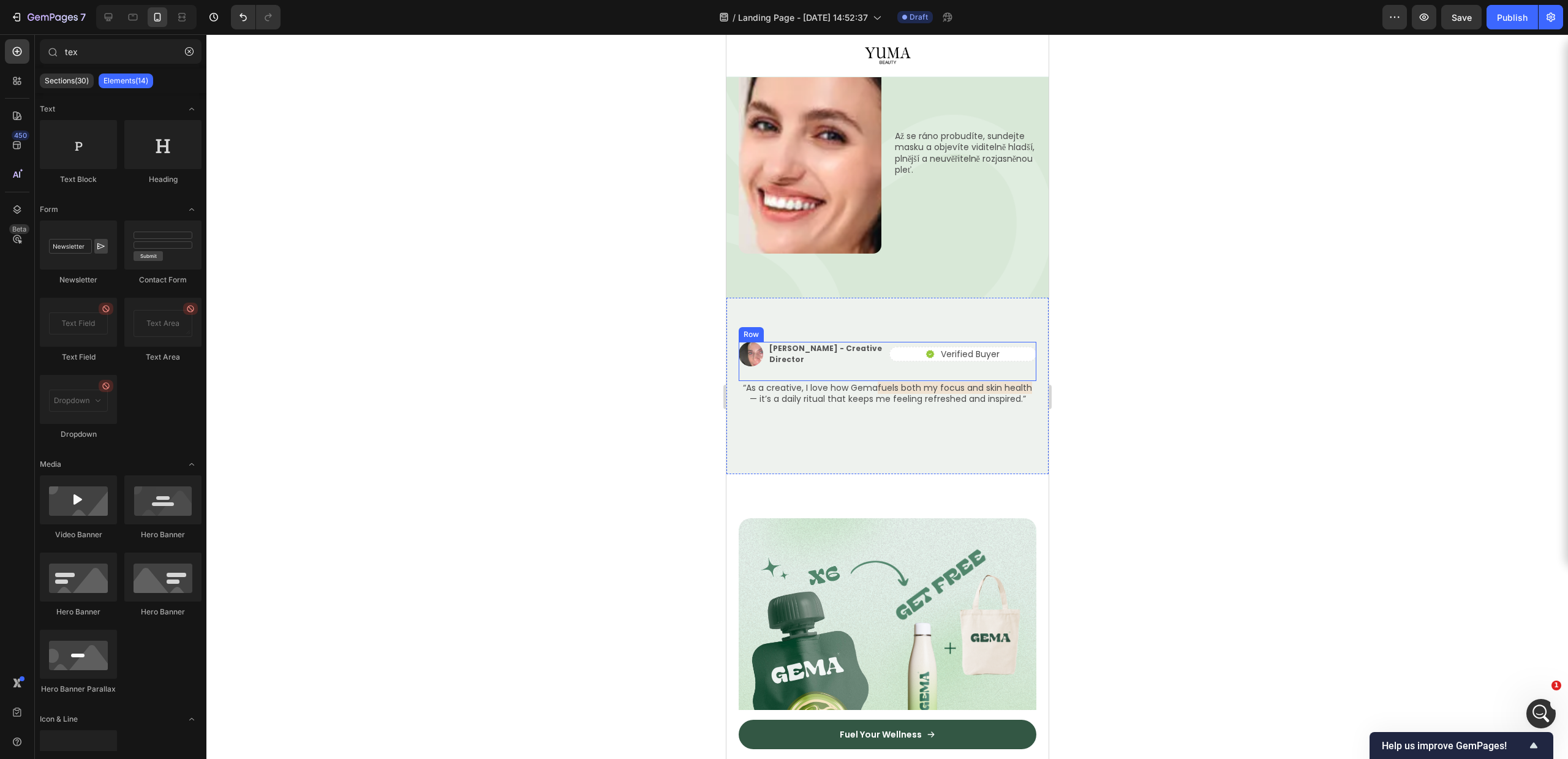
click at [819, 343] on p "Alex Carter - Creative Director" at bounding box center [826, 354] width 115 height 22
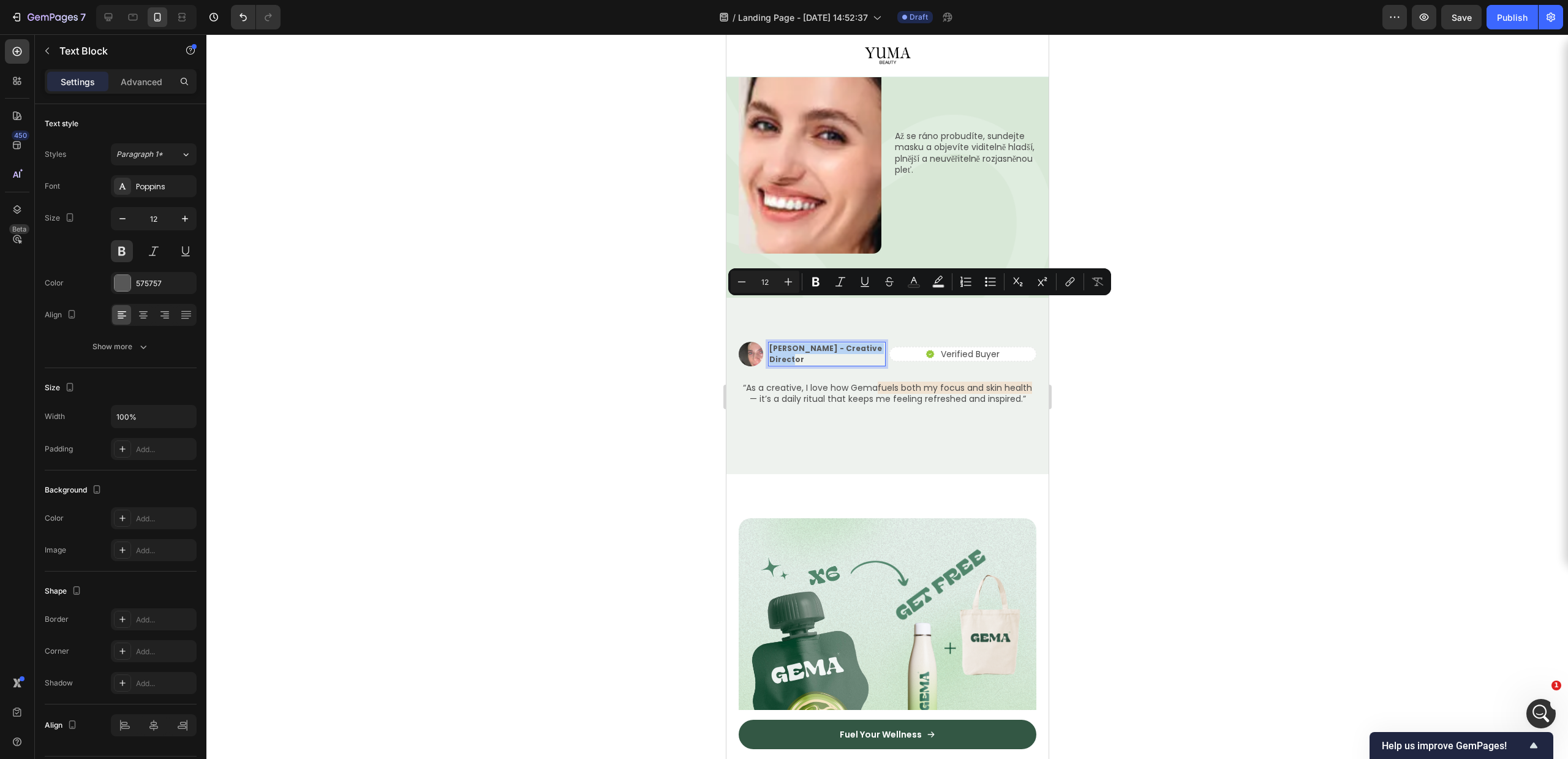
click at [777, 343] on p "Alex Carter - Creative Director" at bounding box center [826, 354] width 115 height 22
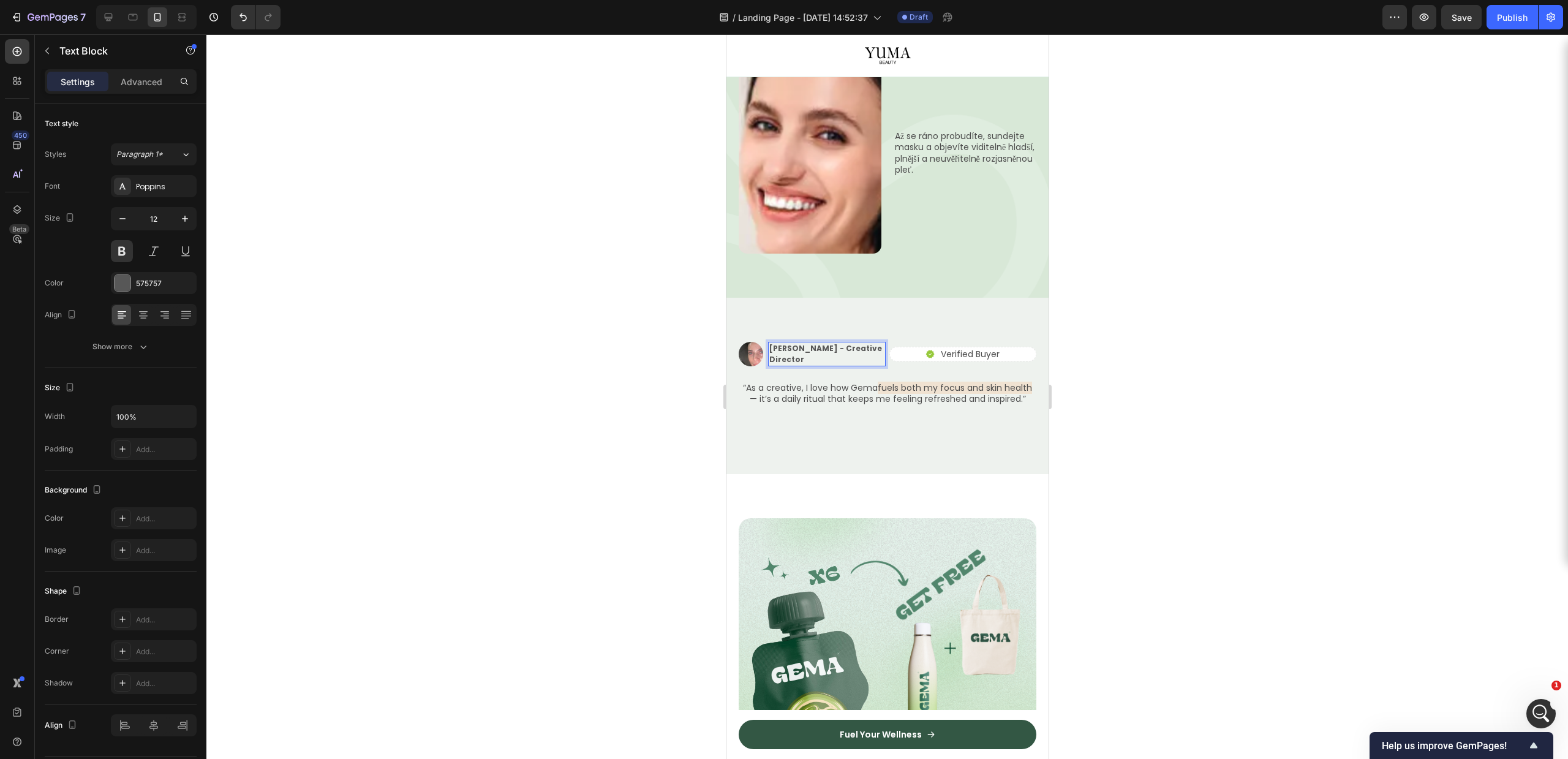
click at [791, 343] on p "Alex Carter - Creative Director" at bounding box center [826, 354] width 115 height 22
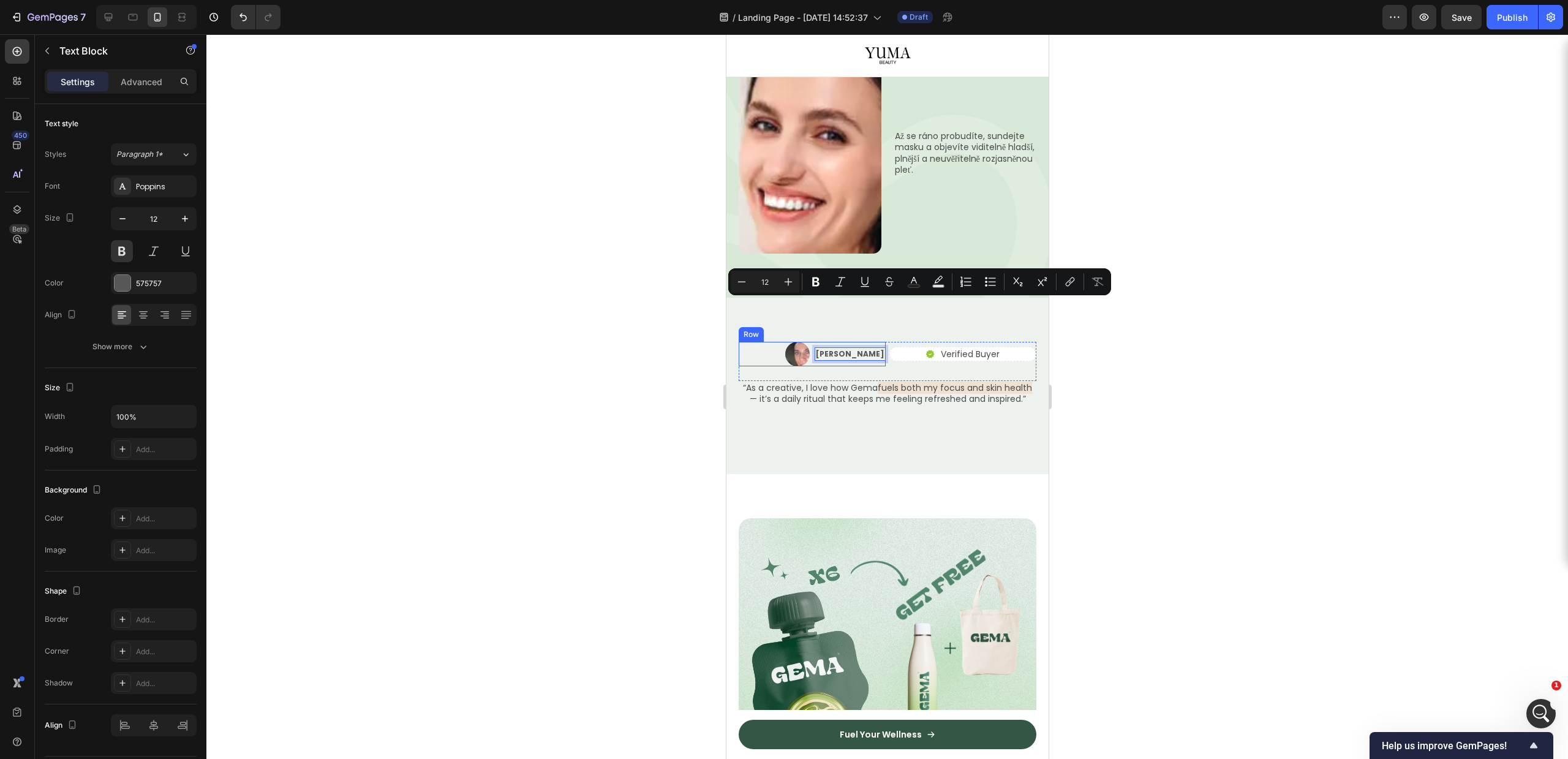
scroll to position [2425, 0]
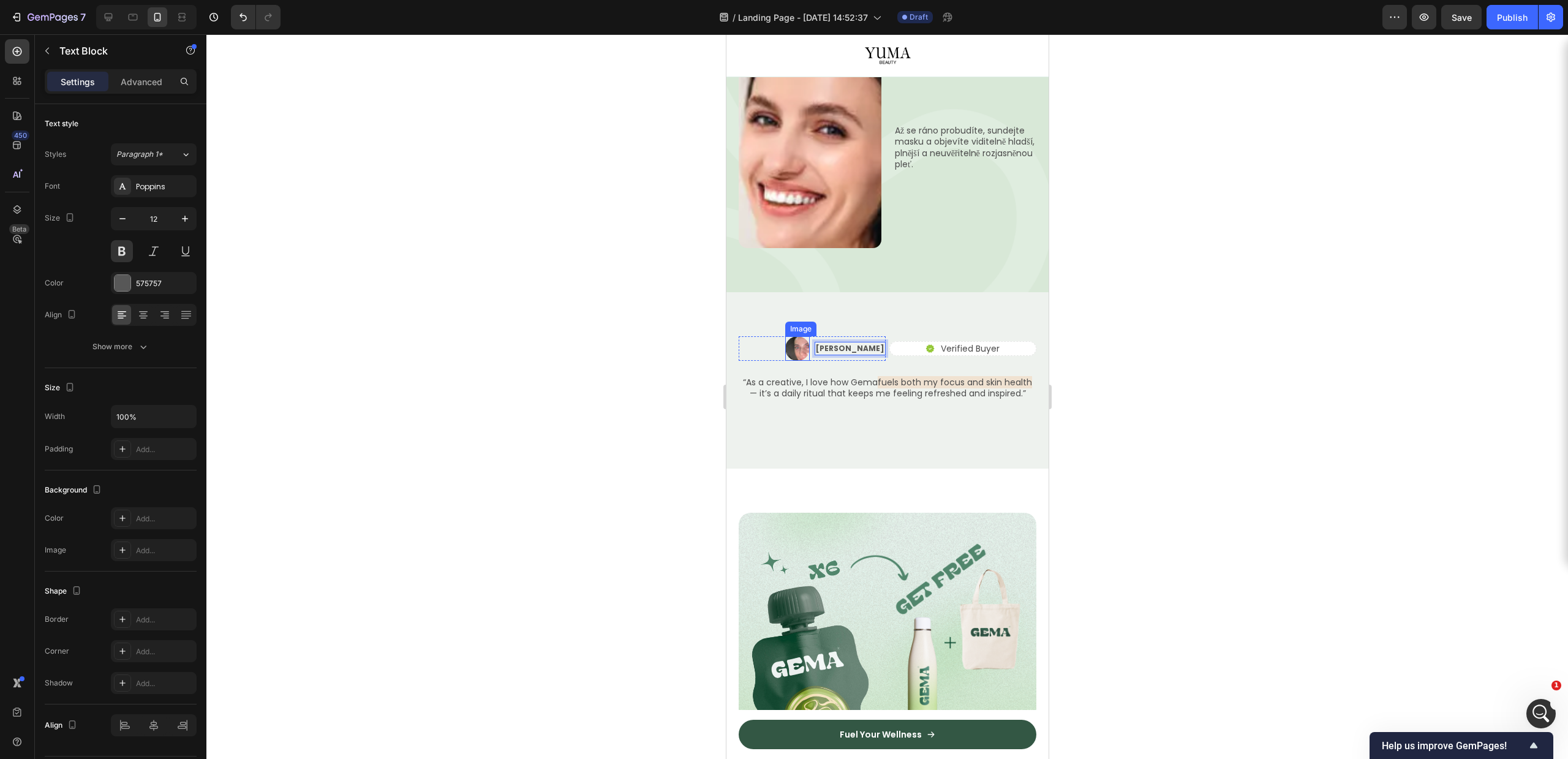
click at [809, 336] on img at bounding box center [796, 348] width 25 height 25
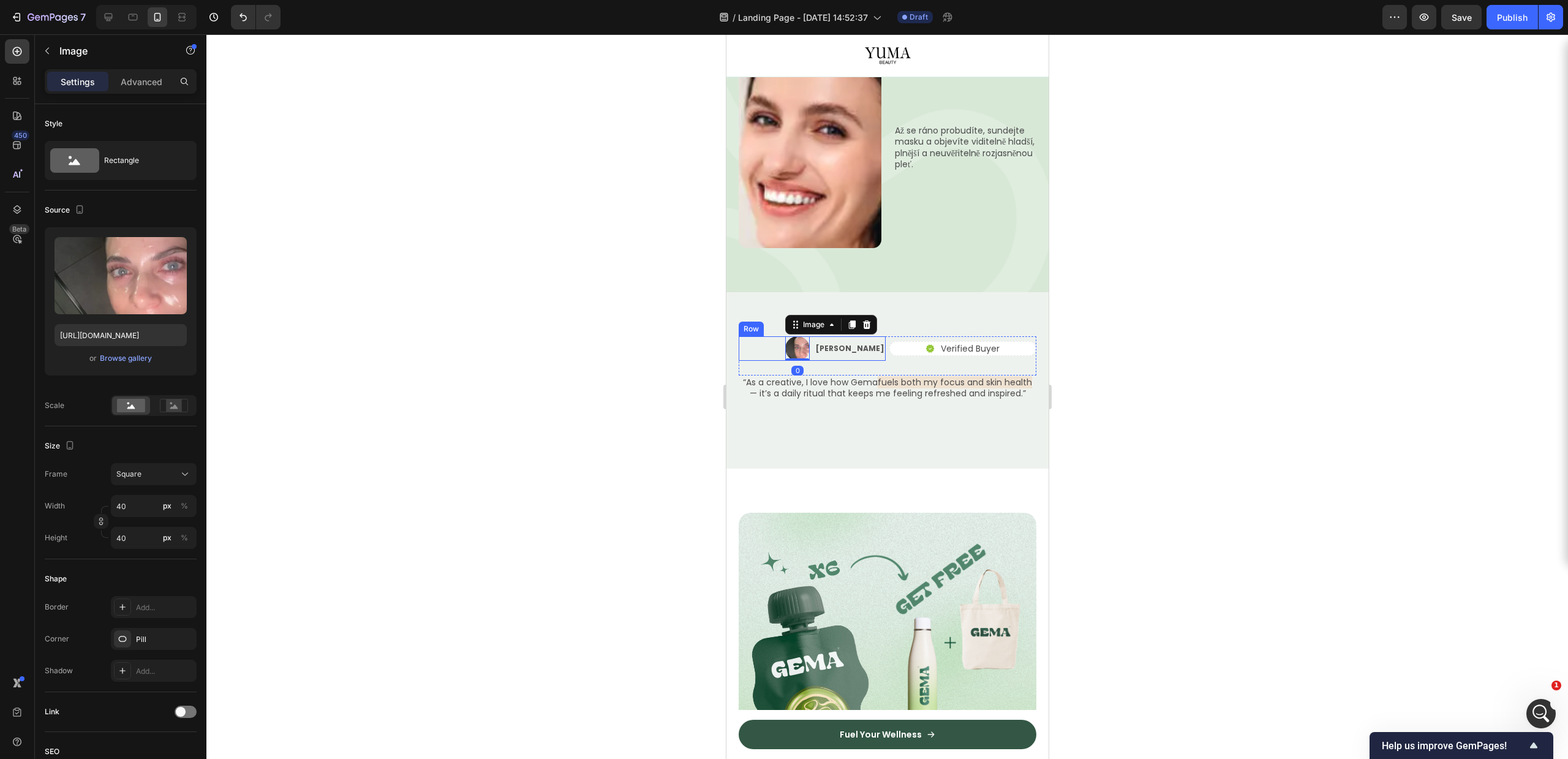
click at [805, 336] on div "Image 0 Tereza P. Text Block Row" at bounding box center [812, 348] width 147 height 25
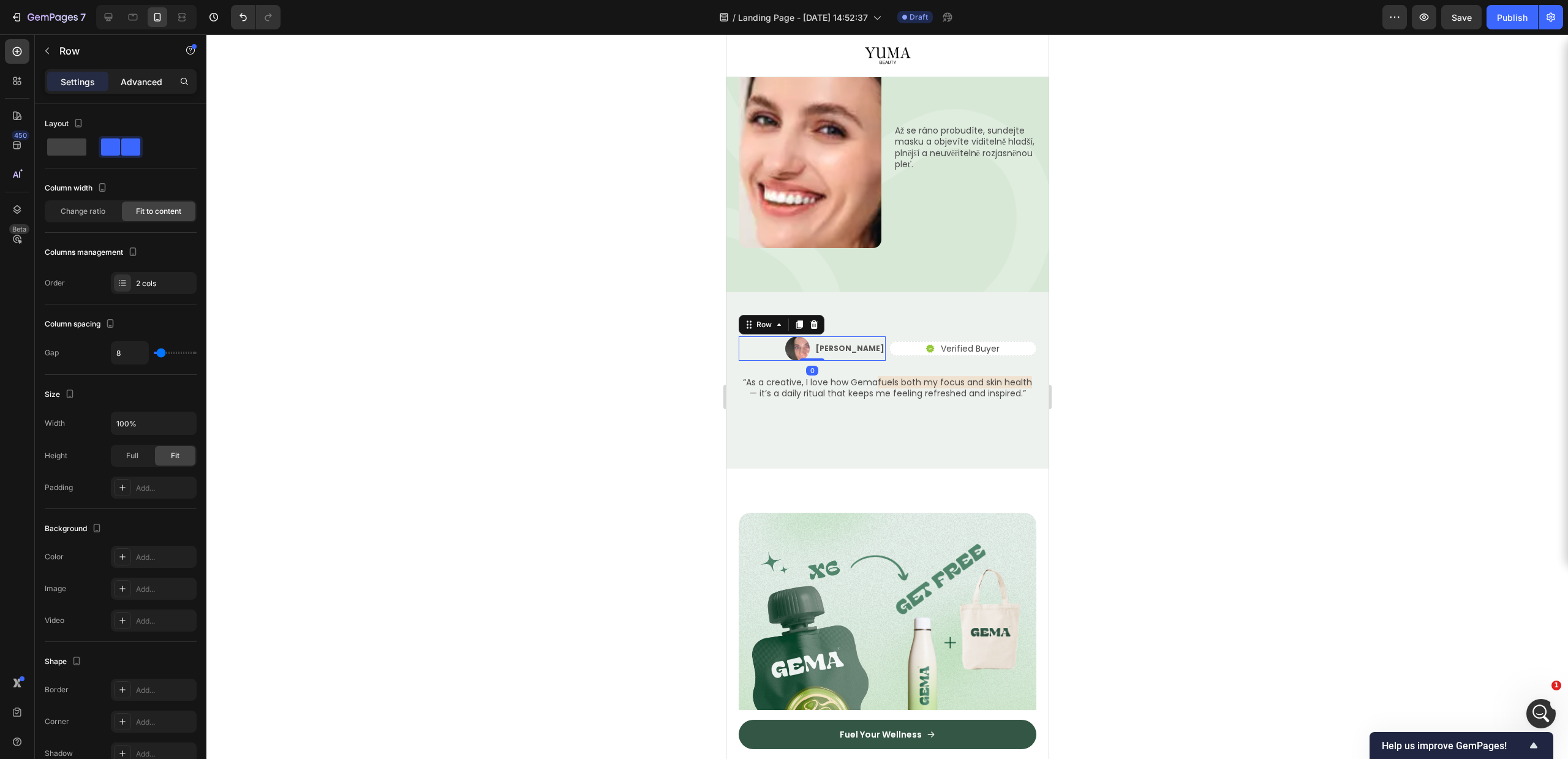
click at [129, 78] on p "Advanced" at bounding box center [141, 81] width 42 height 13
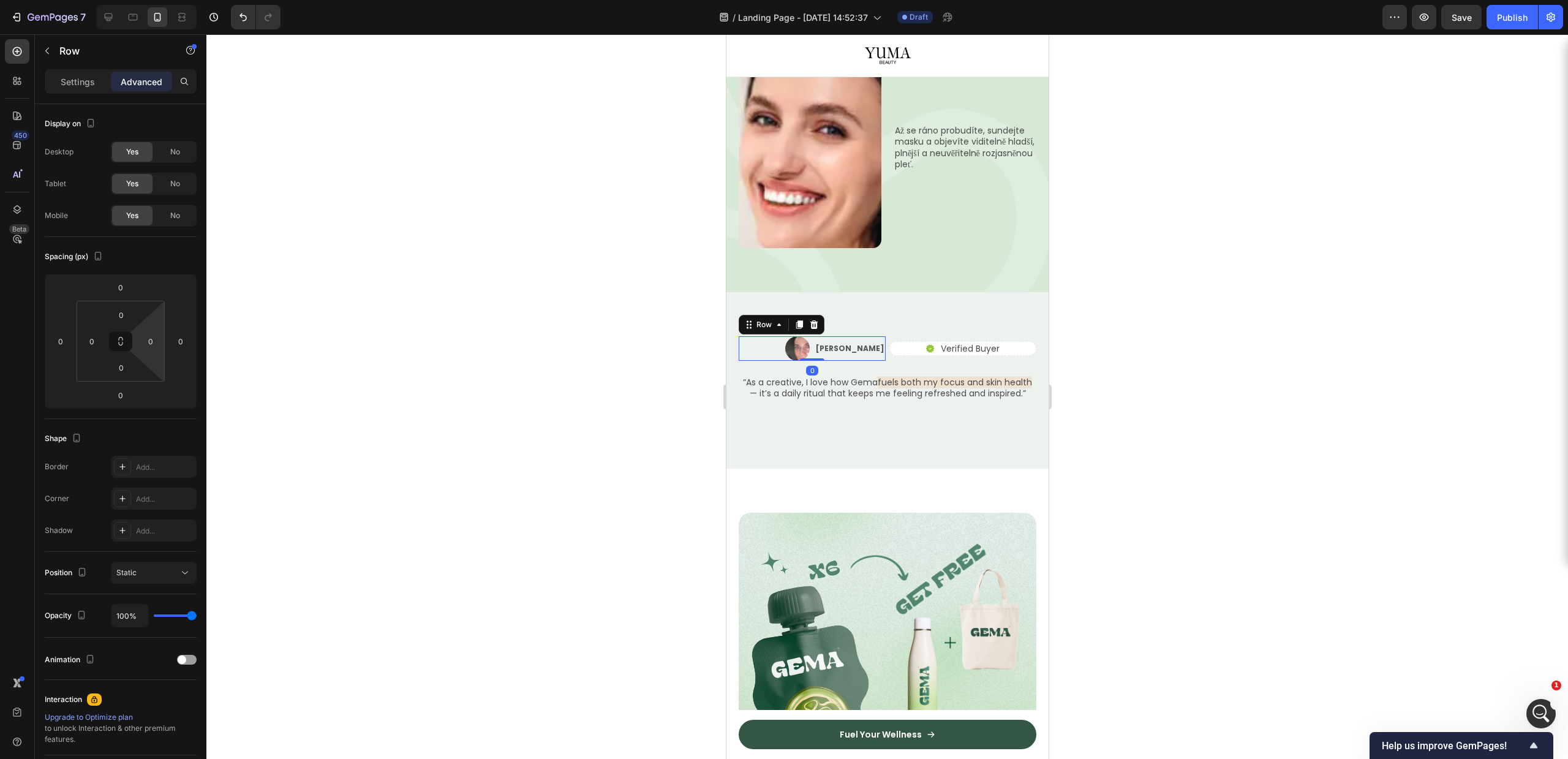
click at [148, 346] on input "0" at bounding box center [150, 341] width 19 height 19
click at [173, 456] on p "L 16px" at bounding box center [181, 459] width 55 height 9
click at [155, 338] on input "16" at bounding box center [150, 341] width 19 height 19
click at [175, 551] on p "5XL 112px" at bounding box center [181, 552] width 55 height 9
type input "112"
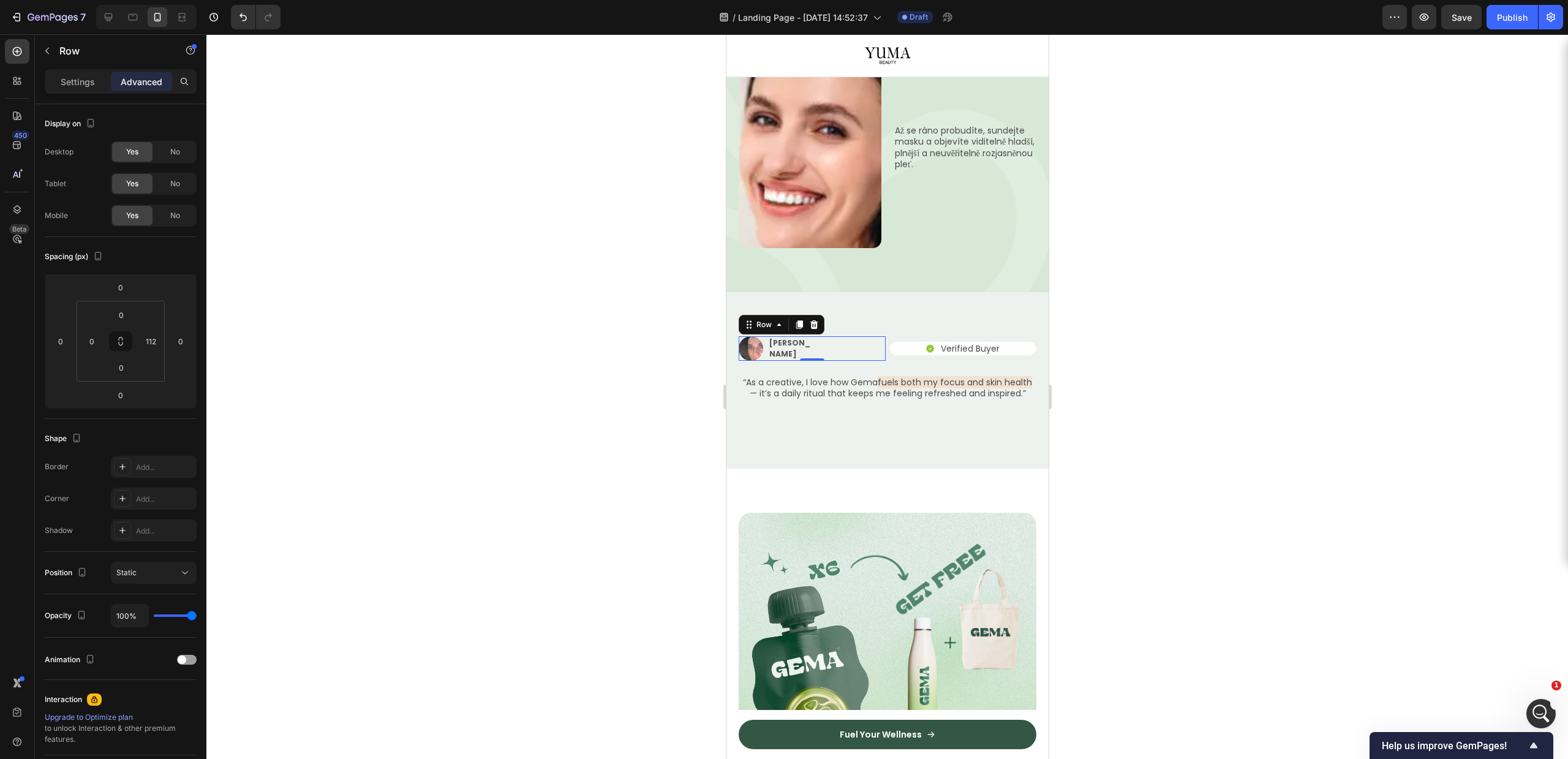
click at [1216, 424] on div at bounding box center [887, 396] width 1361 height 725
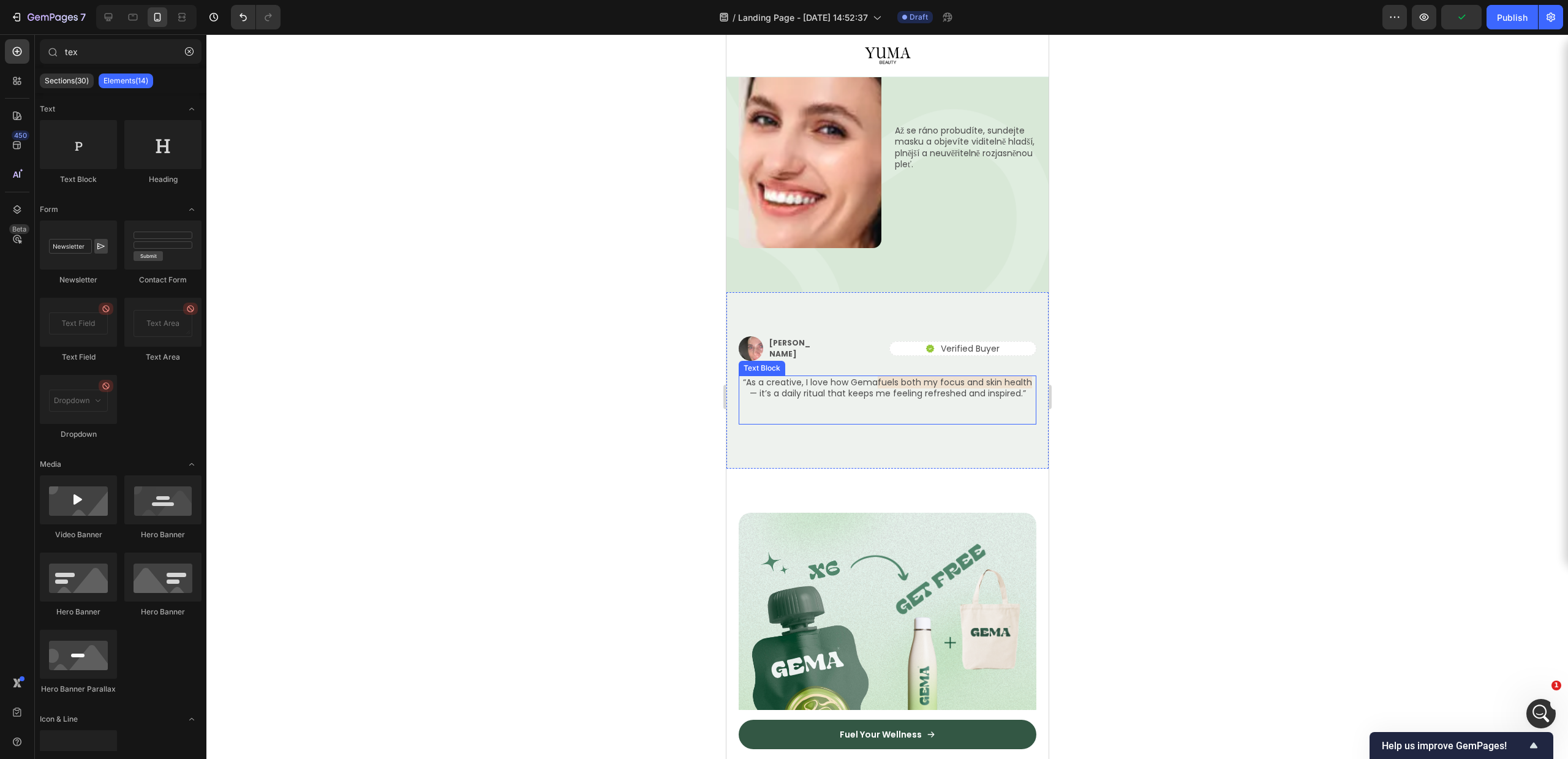
drag, startPoint x: 856, startPoint y: 355, endPoint x: 818, endPoint y: 358, distance: 38.1
click at [856, 377] on p "“As a creative, I love how Gema fuels both my focus and skin health — it’s a da…" at bounding box center [886, 388] width 295 height 22
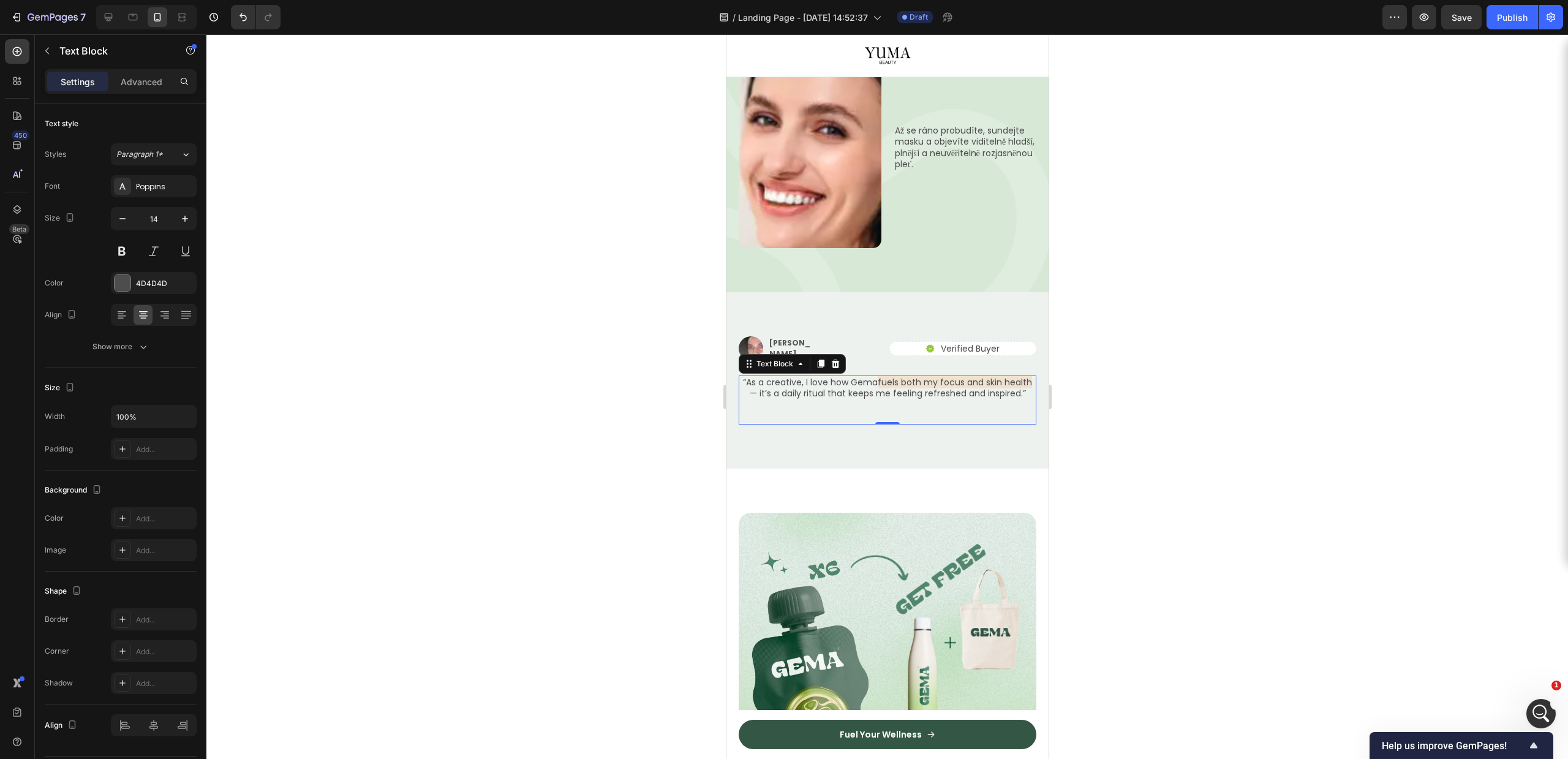
click at [857, 377] on p "“As a creative, I love how Gema fuels both my focus and skin health — it’s a da…" at bounding box center [886, 388] width 295 height 22
drag, startPoint x: 857, startPoint y: 339, endPoint x: 864, endPoint y: 343, distance: 8.1
click at [857, 377] on p "“As a creative, I love how Gema fuels both my focus and skin health — it’s a da…" at bounding box center [886, 388] width 295 height 22
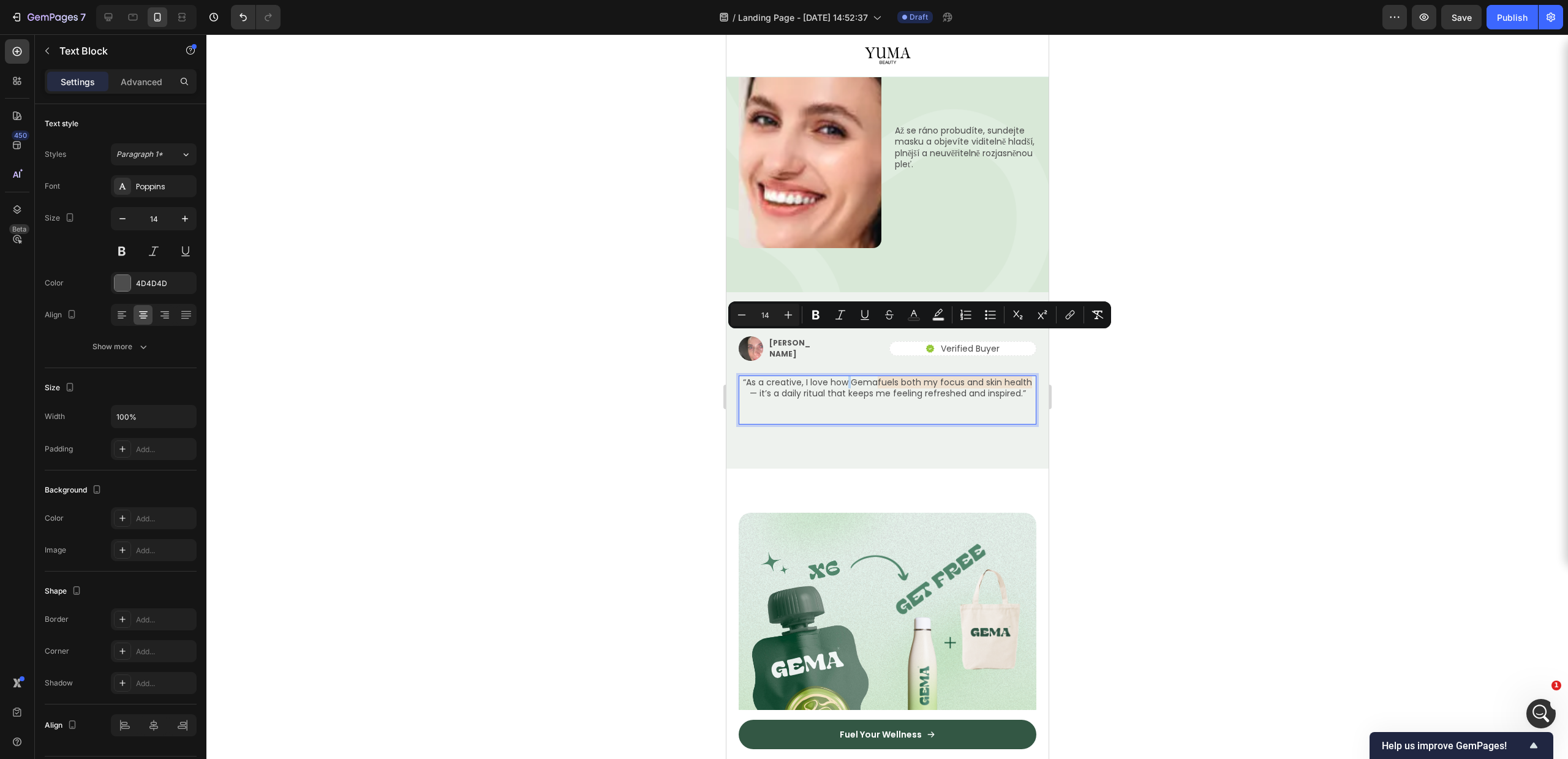
click at [772, 377] on p "“As a creative, I love how Gema fuels both my focus and skin health — it’s a da…" at bounding box center [886, 388] width 295 height 22
drag, startPoint x: 758, startPoint y: 337, endPoint x: 896, endPoint y: 369, distance: 141.7
click at [896, 375] on div "“As a creative, I love how Gema fuels both my focus and skin health — it’s a da…" at bounding box center [887, 400] width 297 height 49
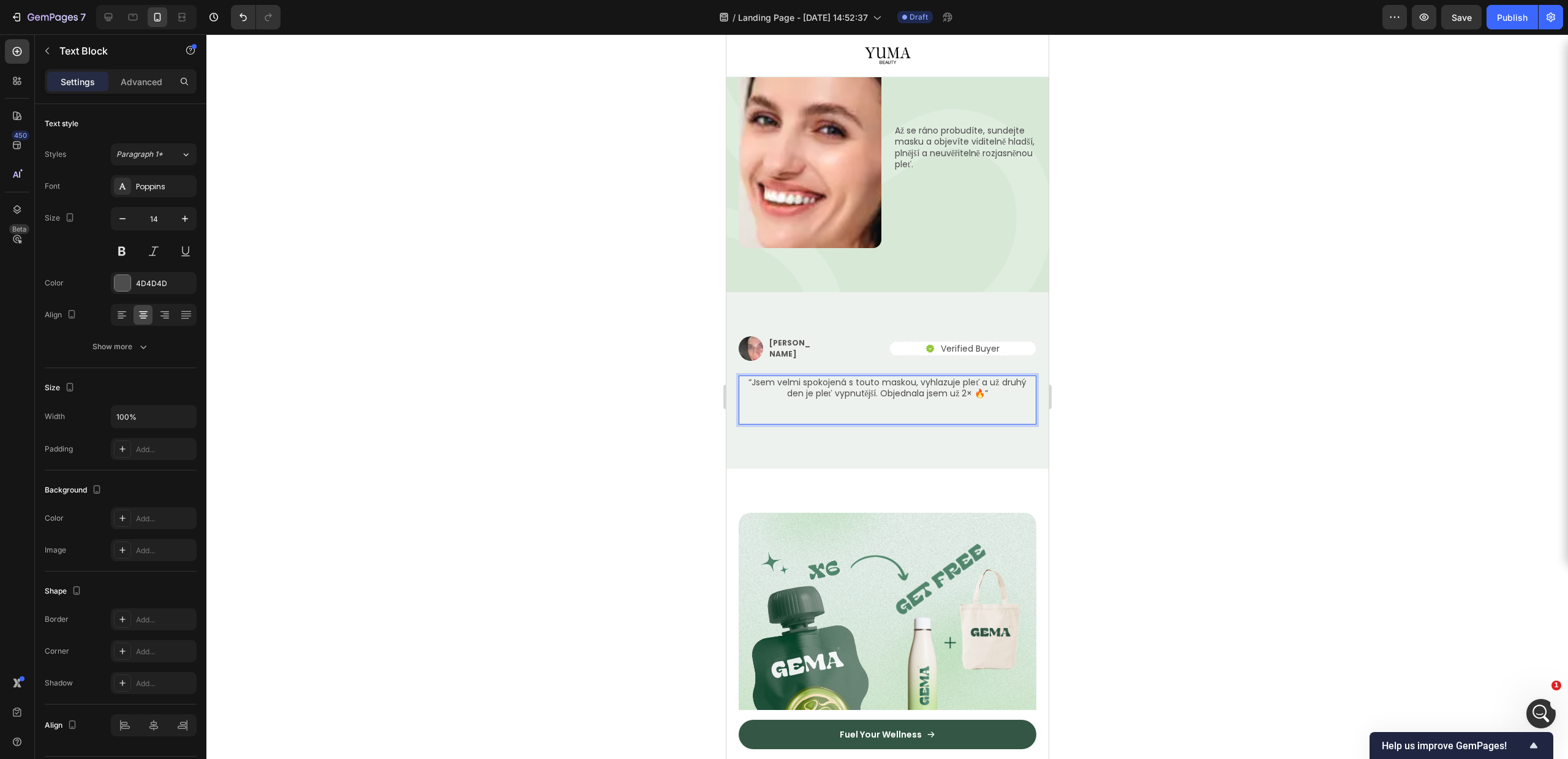
click at [1346, 398] on div at bounding box center [887, 396] width 1361 height 725
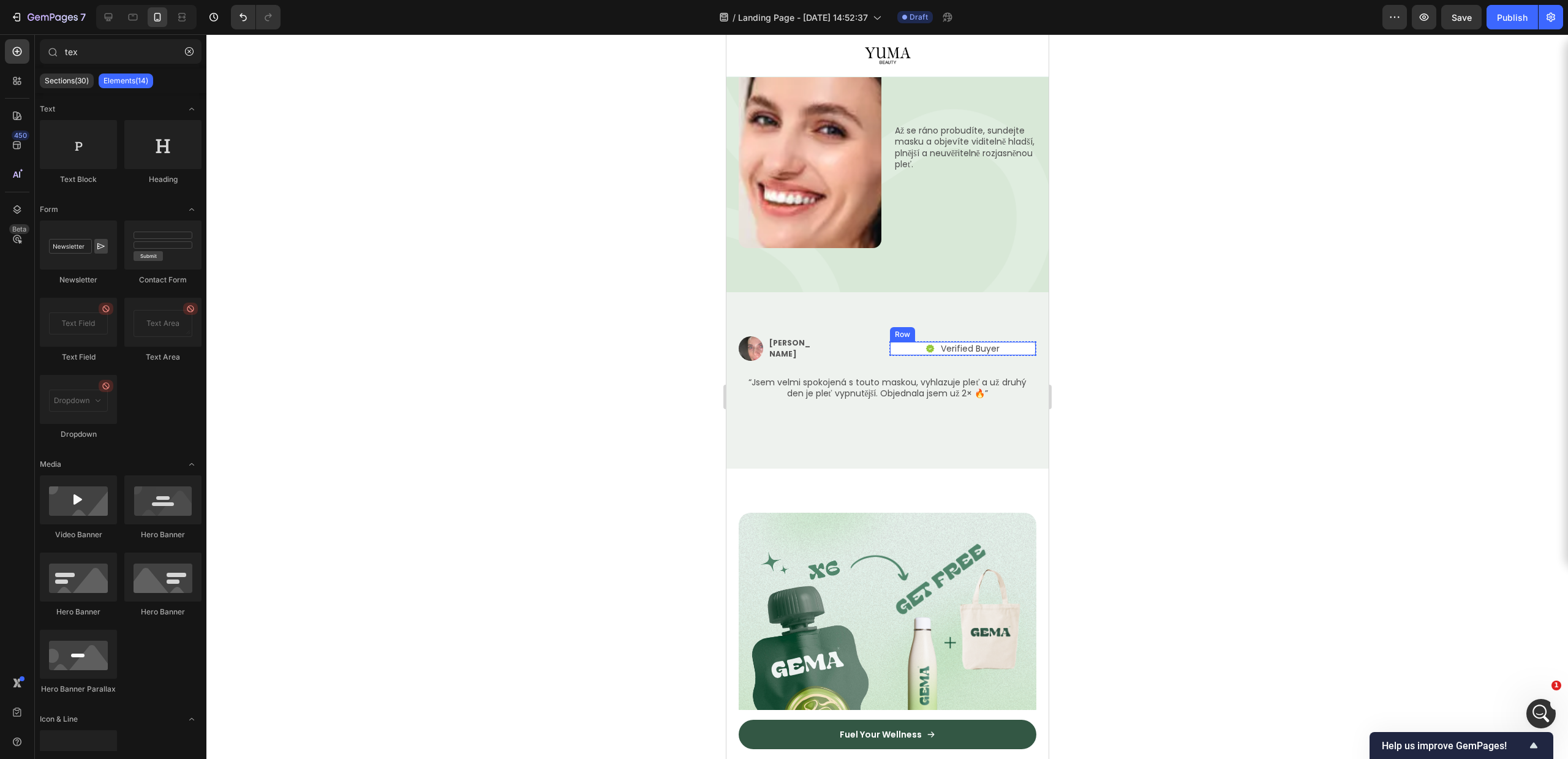
click at [993, 341] on div "Icon Verified Buyer Text Block Row" at bounding box center [962, 349] width 147 height 15
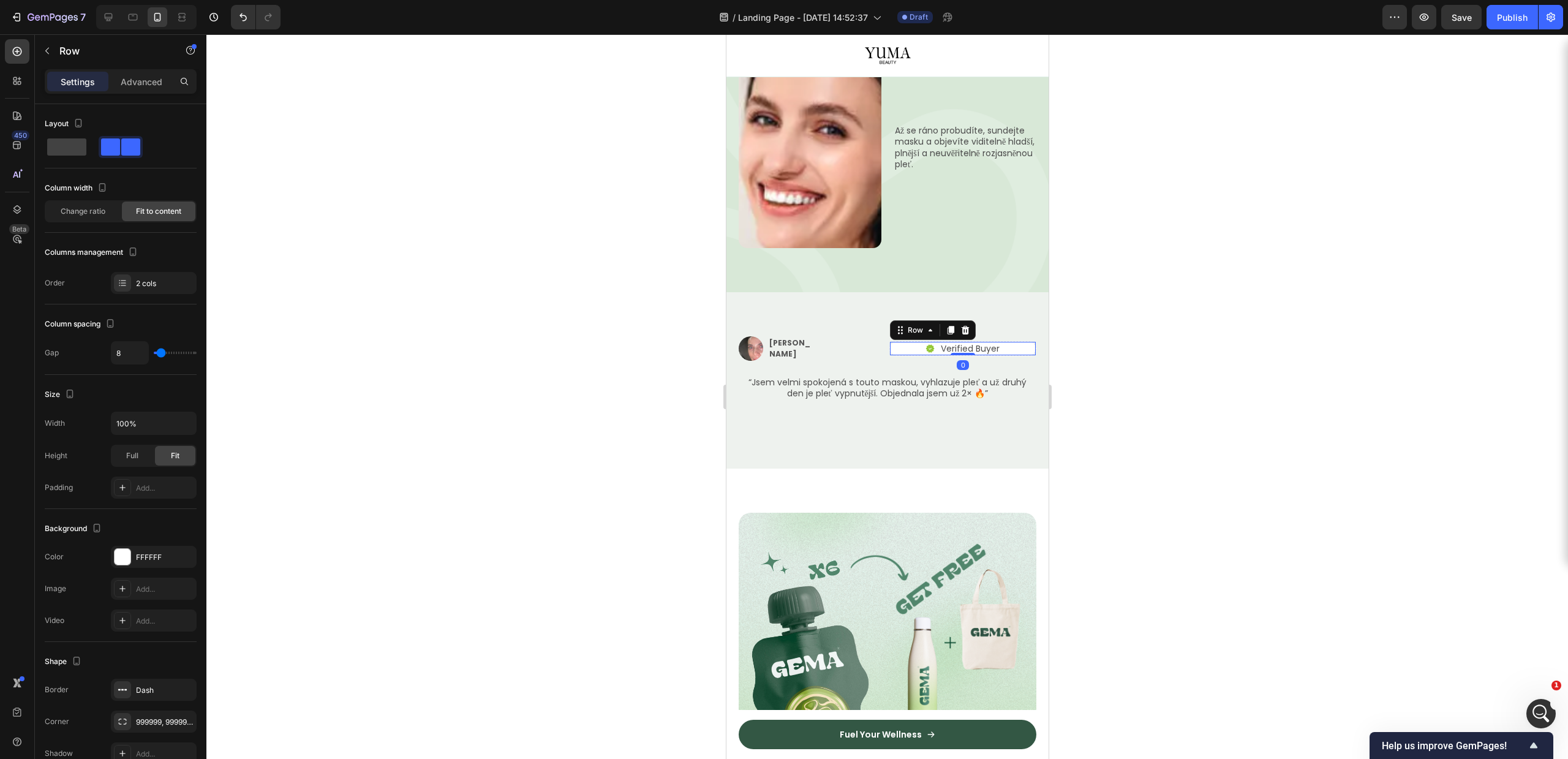
click at [993, 341] on div "Icon Verified Buyer Text Block Row 0" at bounding box center [962, 349] width 147 height 15
click at [981, 343] on p "Verified Buyer" at bounding box center [969, 348] width 59 height 11
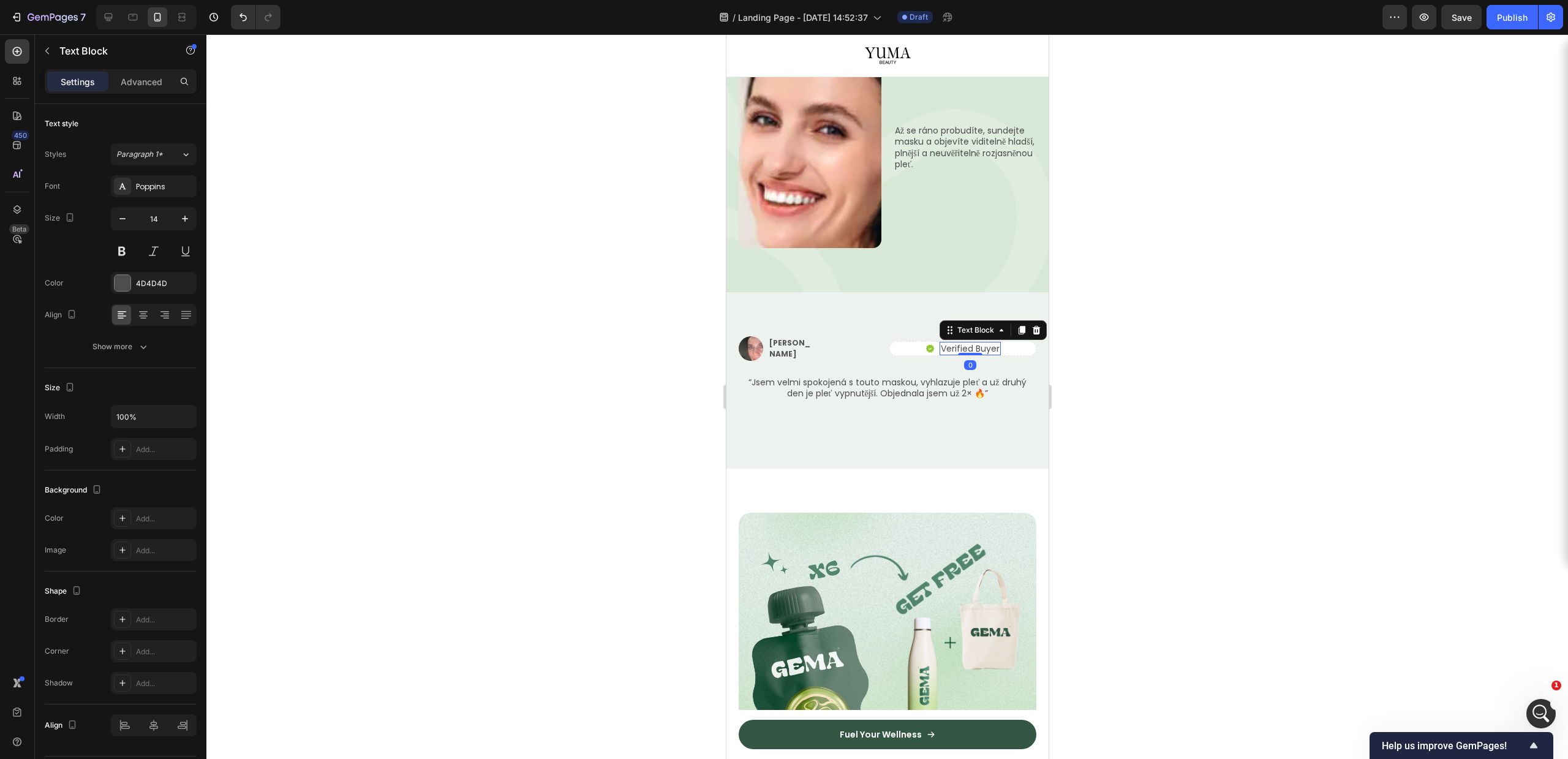
click at [981, 343] on p "Verified Buyer" at bounding box center [969, 348] width 59 height 11
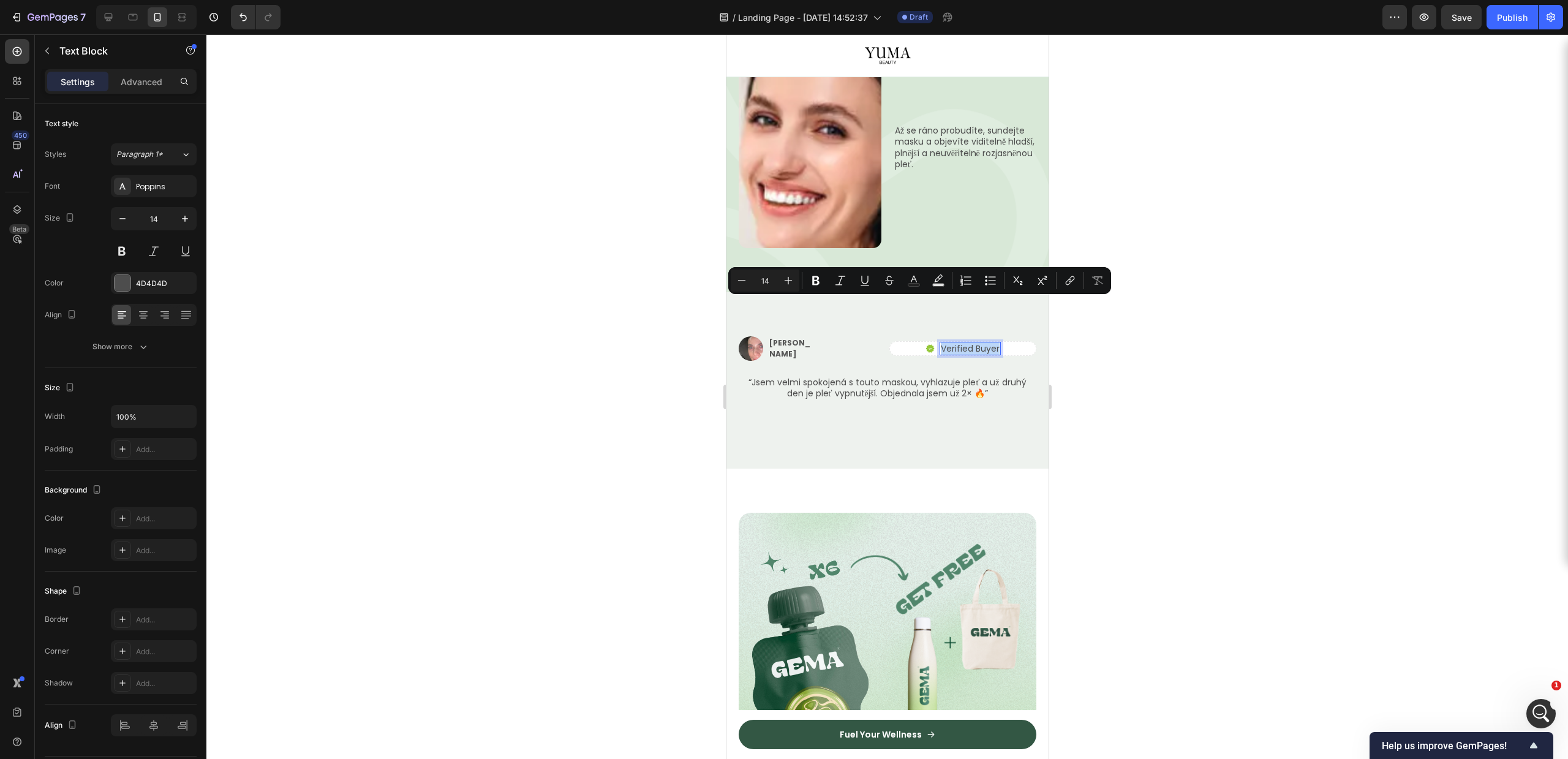
copy p "Verified Buyer"
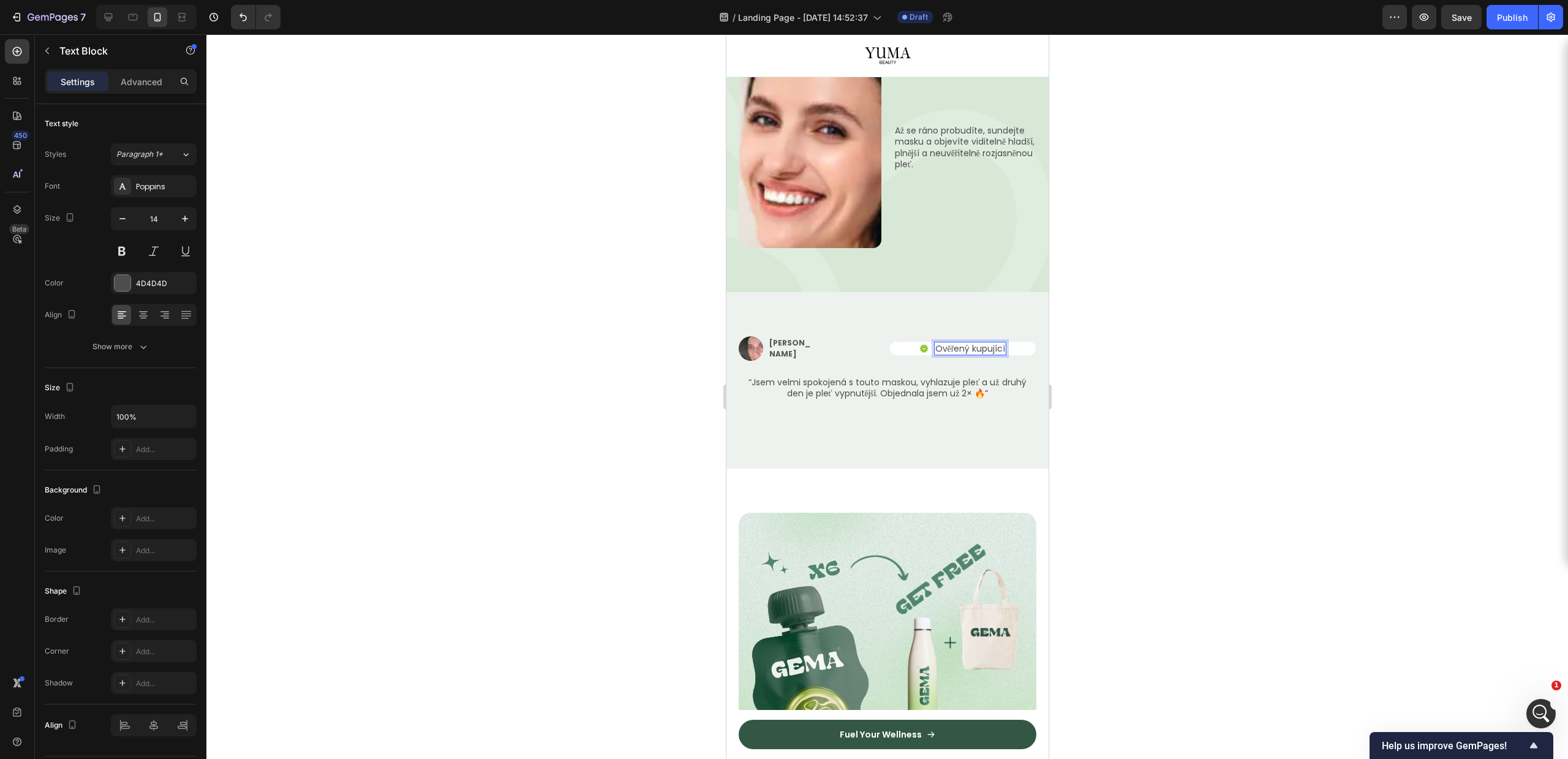
click at [1236, 332] on div at bounding box center [887, 396] width 1361 height 725
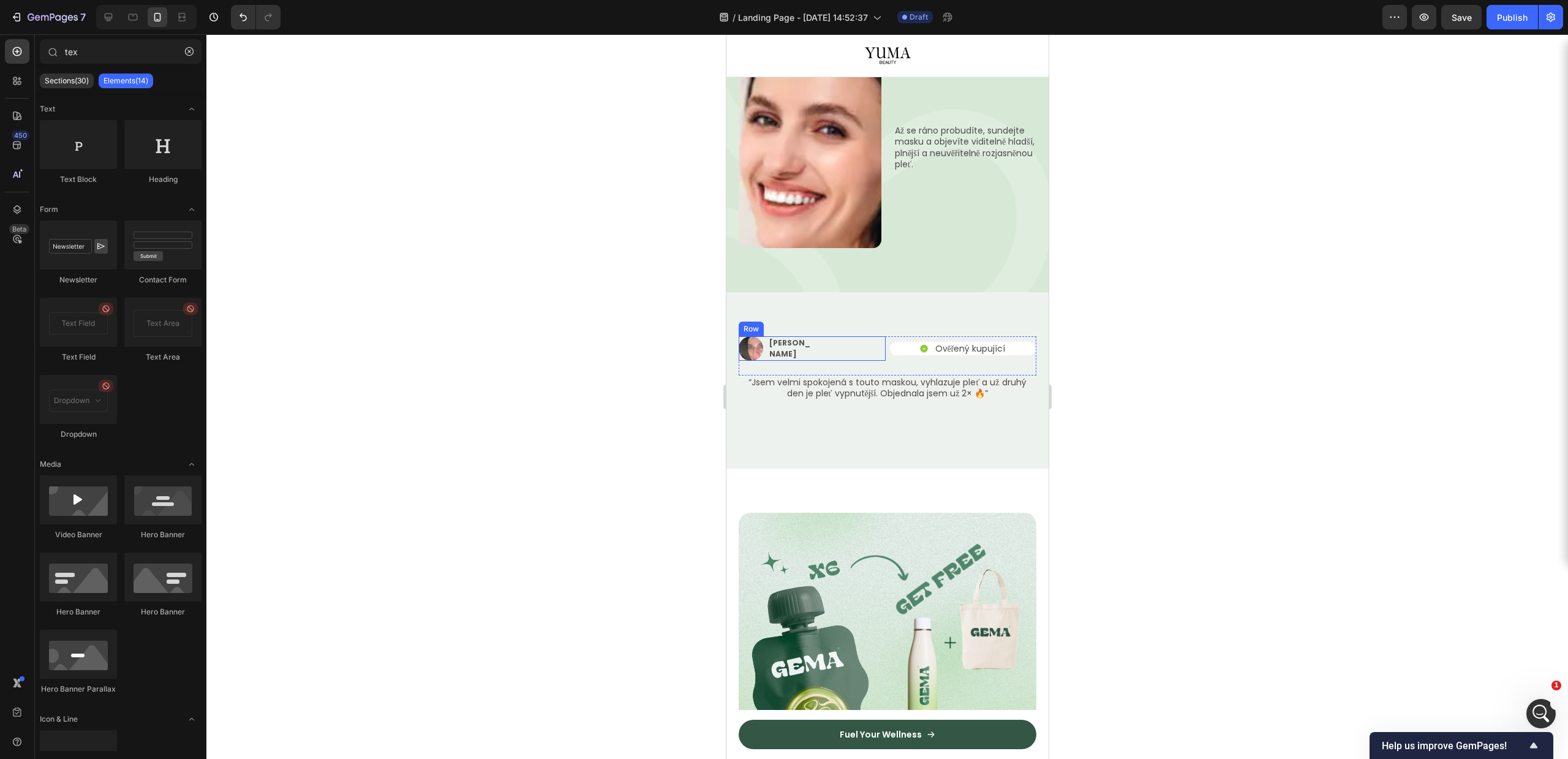
click at [819, 336] on div "Image Tereza P. Text Block Row" at bounding box center [812, 348] width 147 height 25
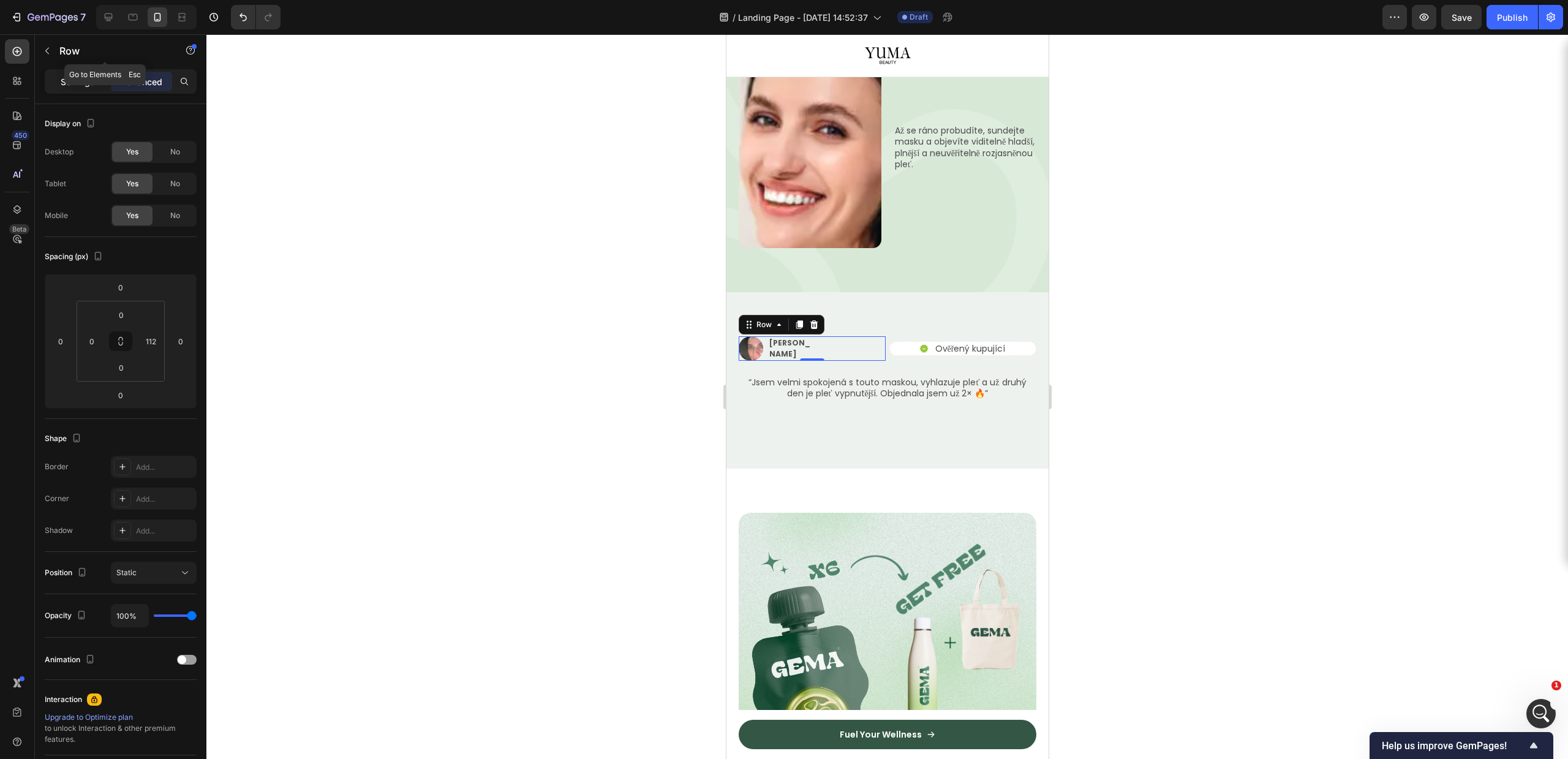
click at [71, 75] on p "Settings" at bounding box center [78, 81] width 34 height 13
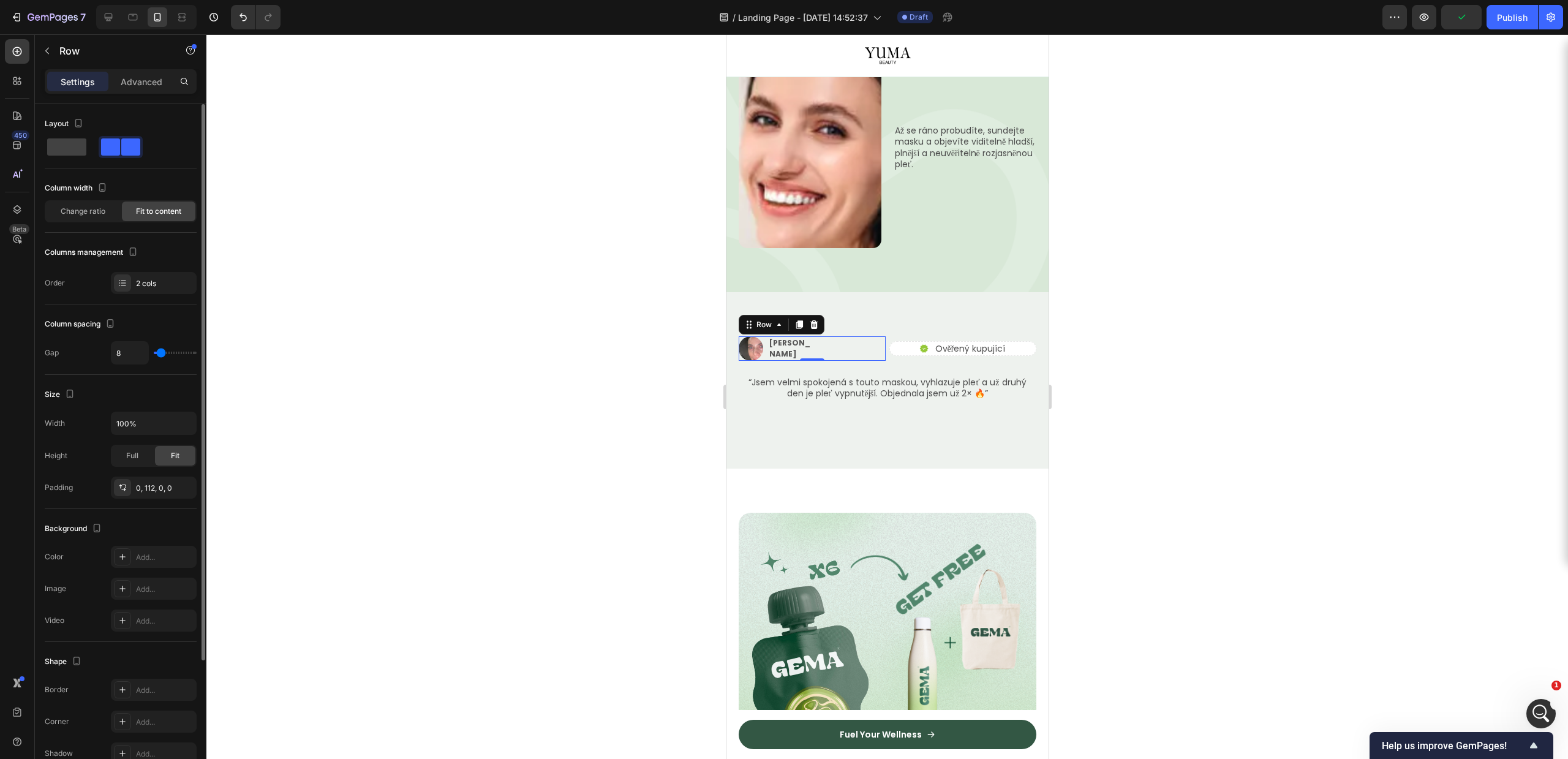
type input "11"
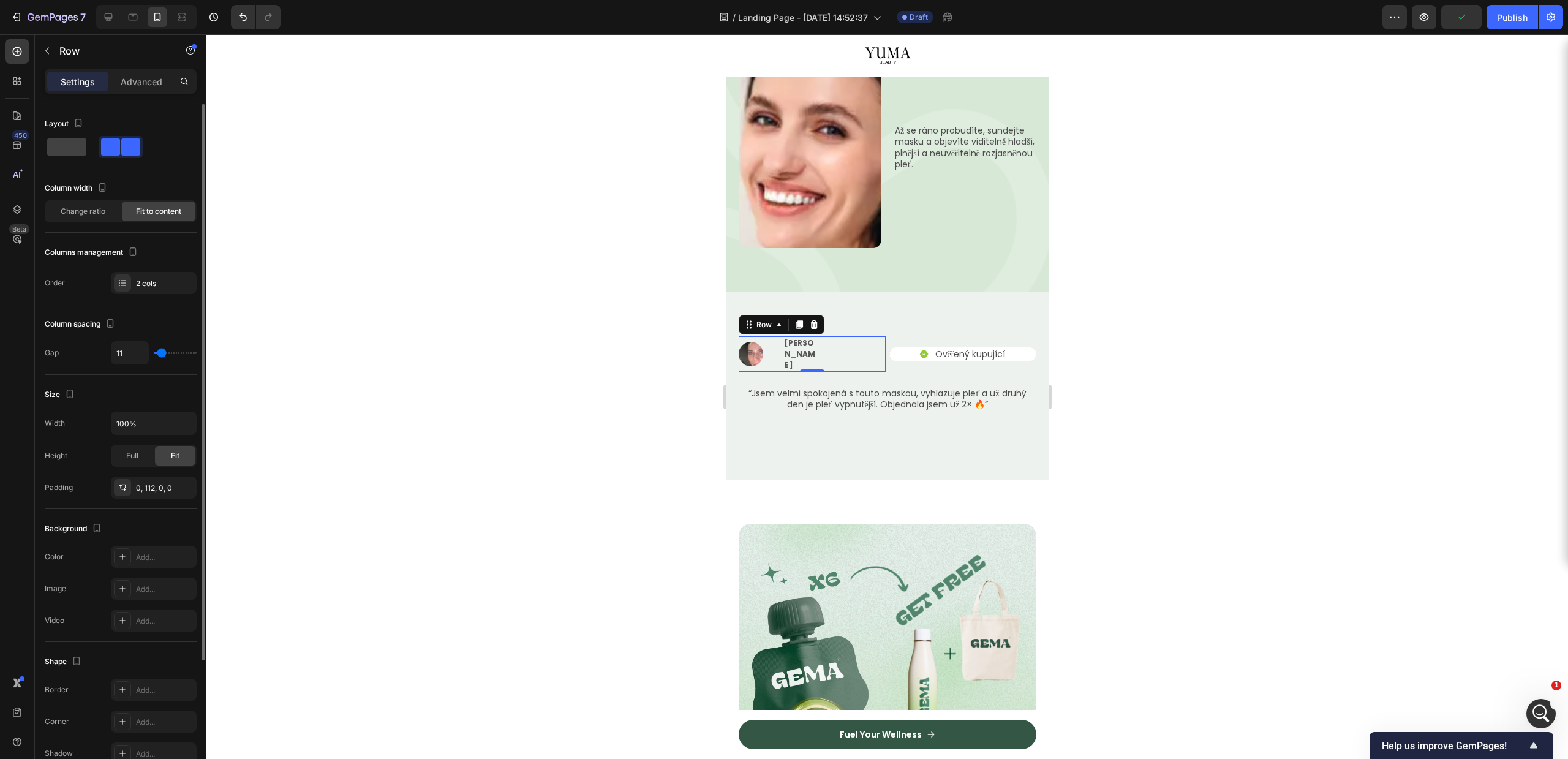
type input "33"
type input "13"
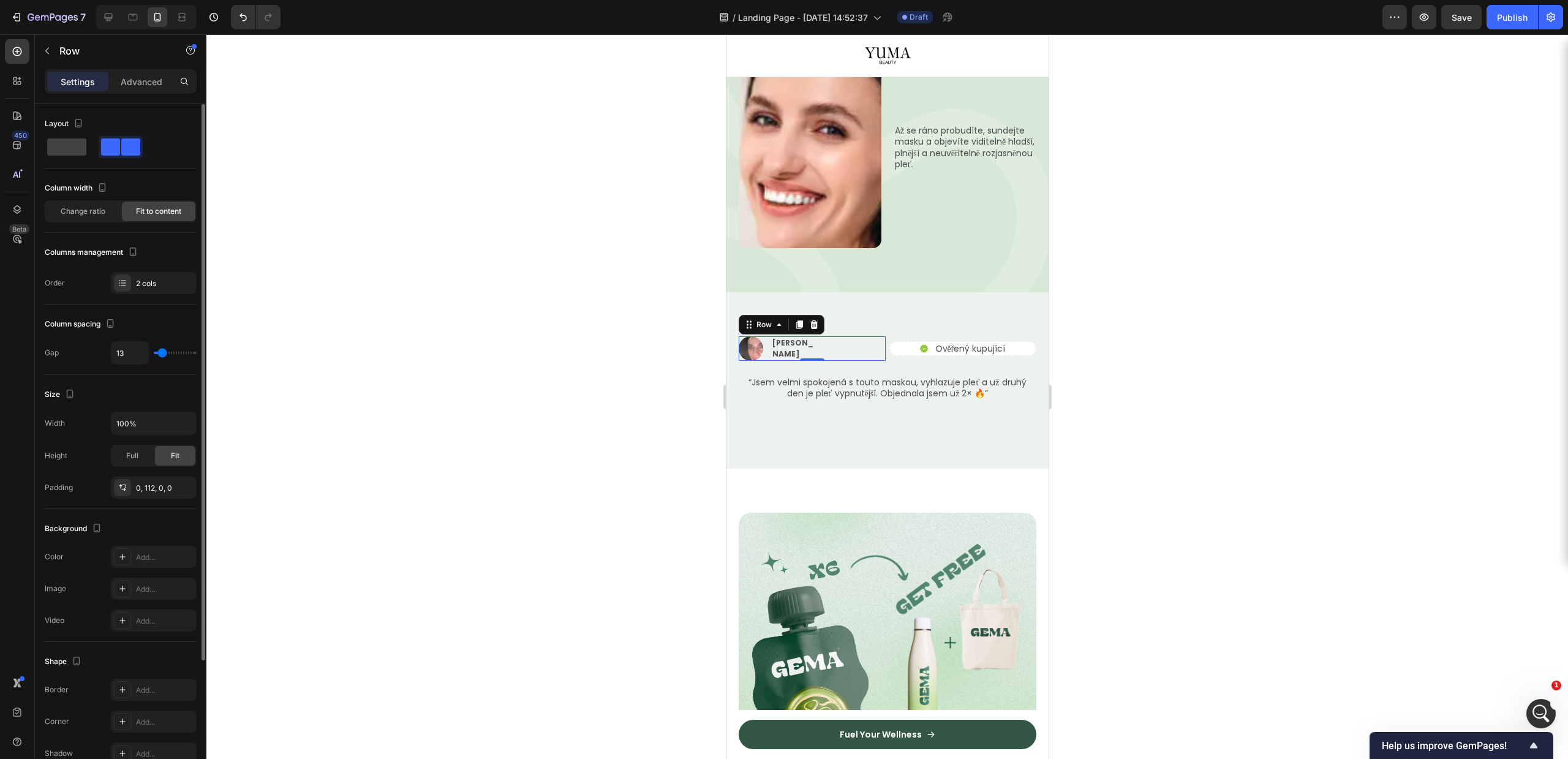
type input "13"
click at [162, 354] on input "range" at bounding box center [175, 352] width 43 height 2
click at [798, 337] on p "[PERSON_NAME]" at bounding box center [793, 349] width 43 height 22
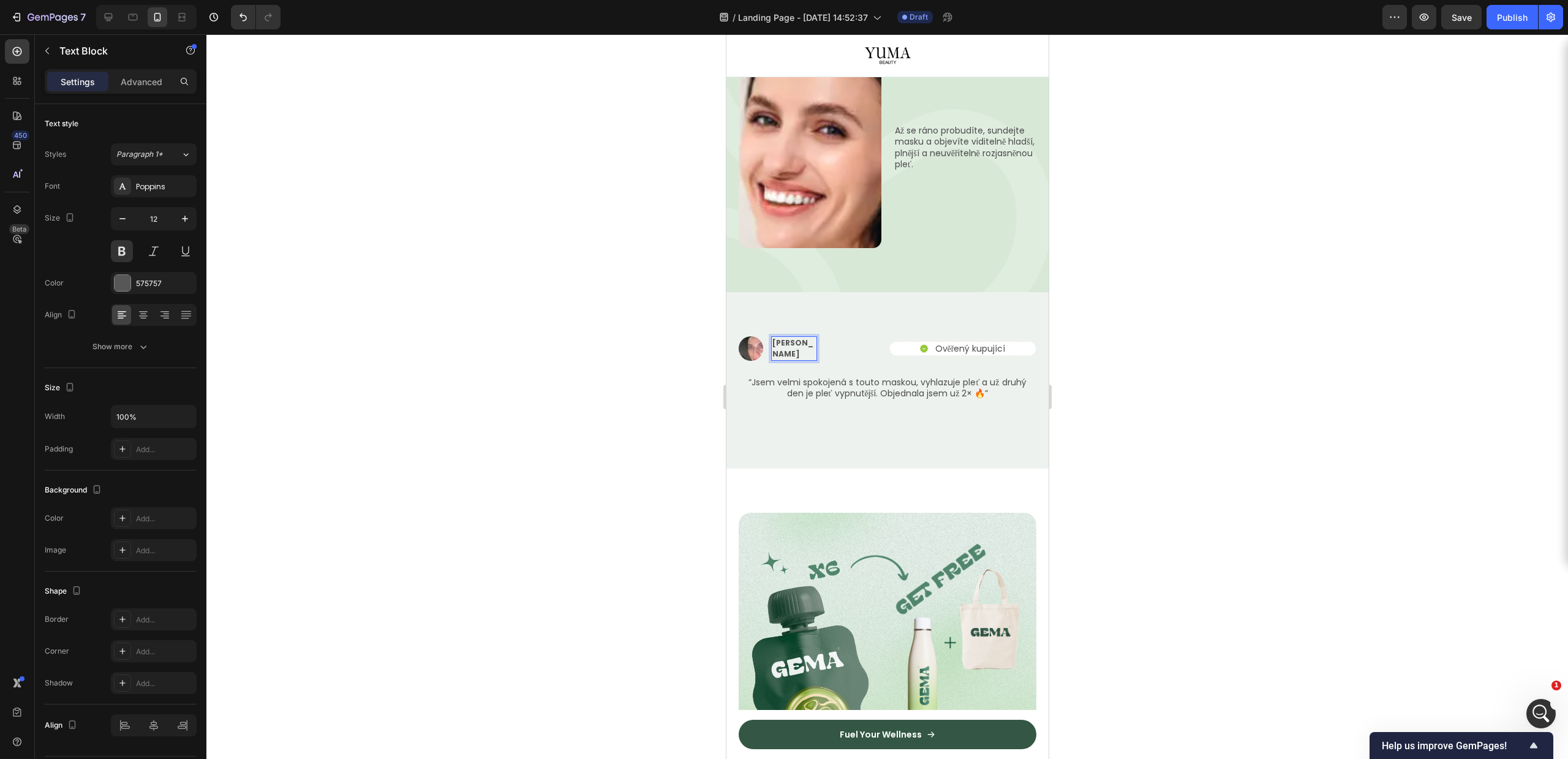
click at [807, 337] on p "[PERSON_NAME]" at bounding box center [793, 349] width 43 height 22
click at [193, 217] on button "button" at bounding box center [185, 219] width 22 height 22
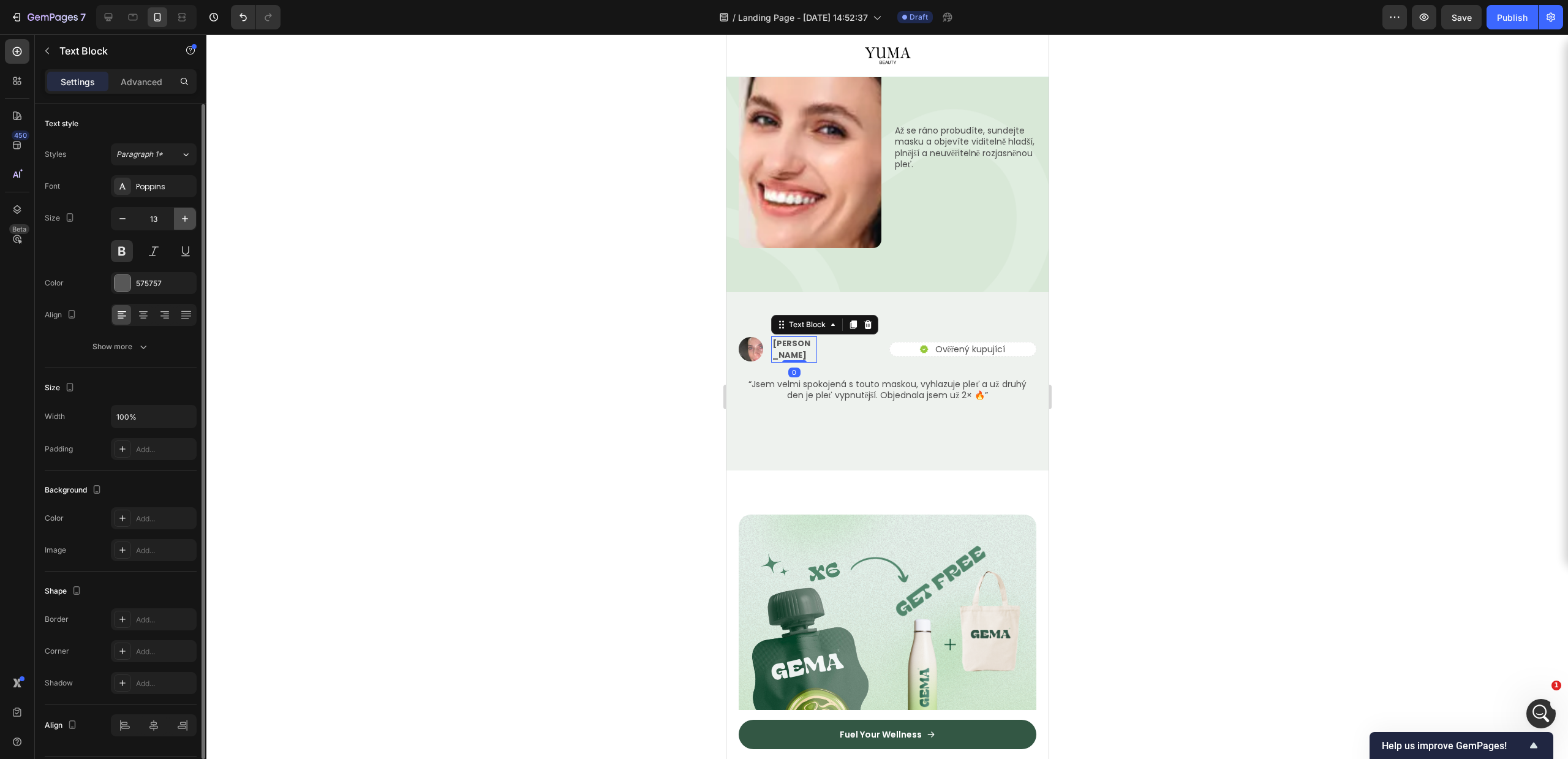
click at [193, 217] on button "button" at bounding box center [185, 219] width 22 height 22
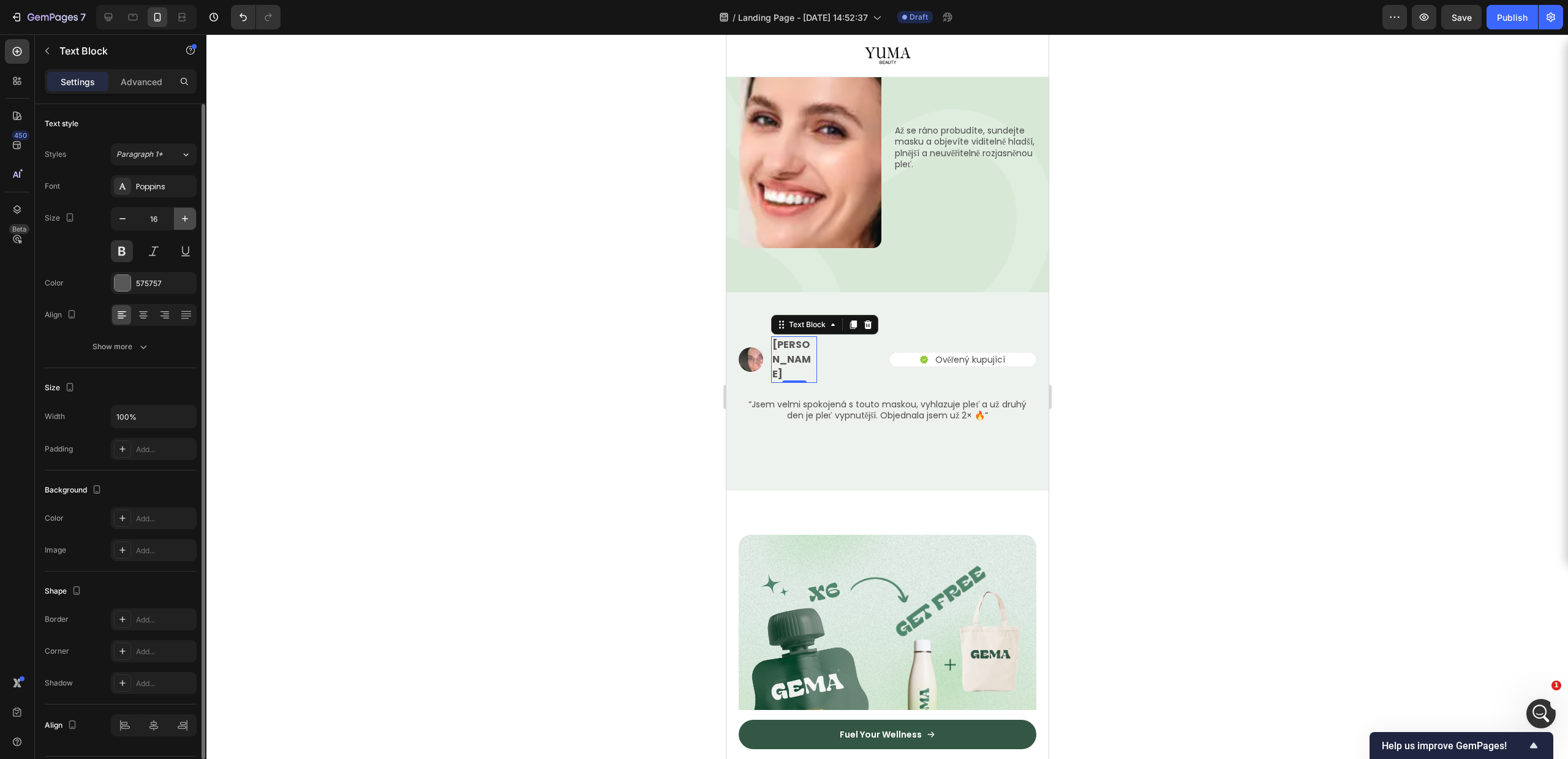
click at [193, 217] on button "button" at bounding box center [185, 219] width 22 height 22
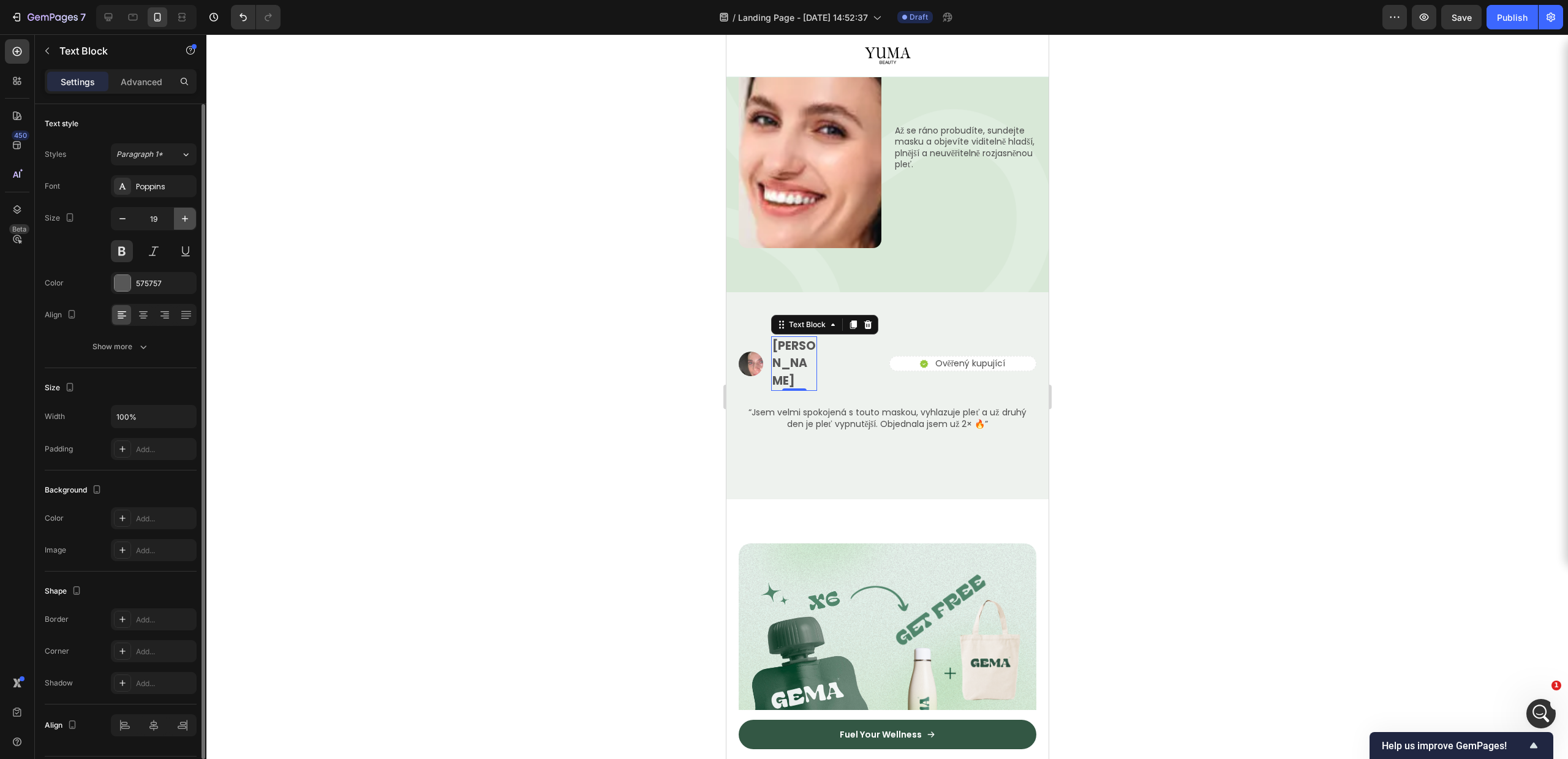
click at [193, 217] on button "button" at bounding box center [185, 219] width 22 height 22
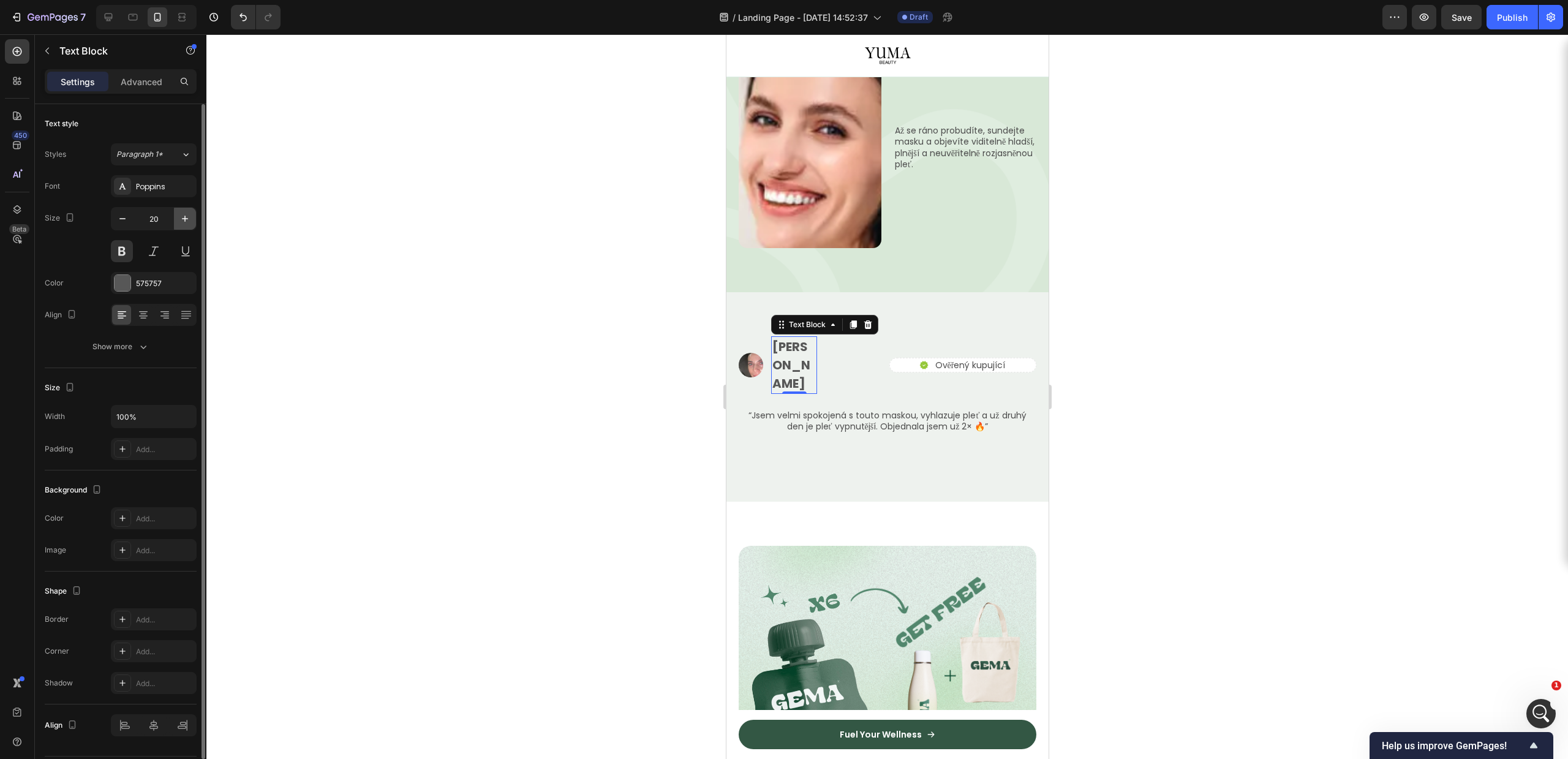
click at [193, 217] on button "button" at bounding box center [185, 219] width 22 height 22
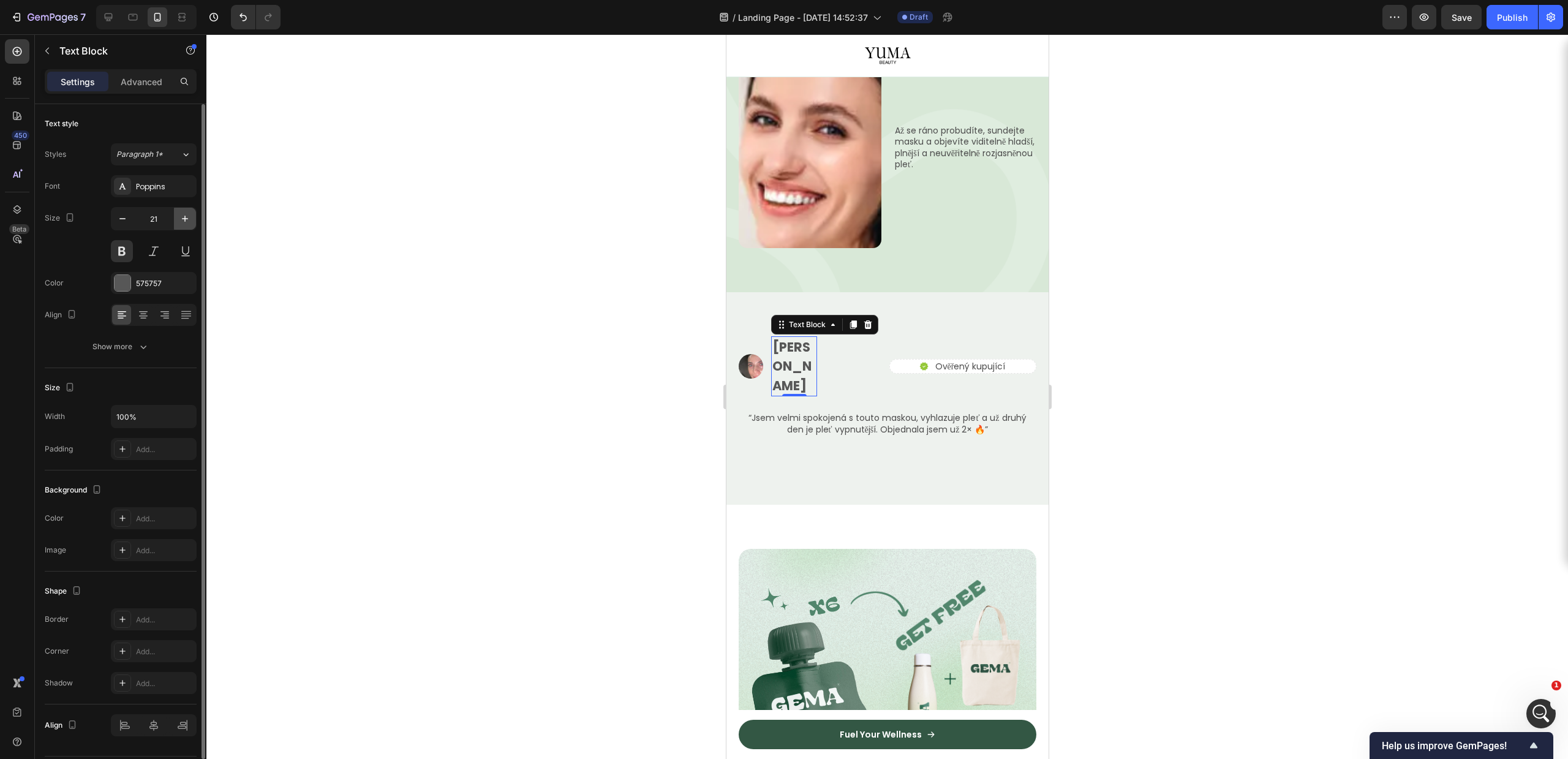
click at [193, 217] on button "button" at bounding box center [185, 219] width 22 height 22
type input "23"
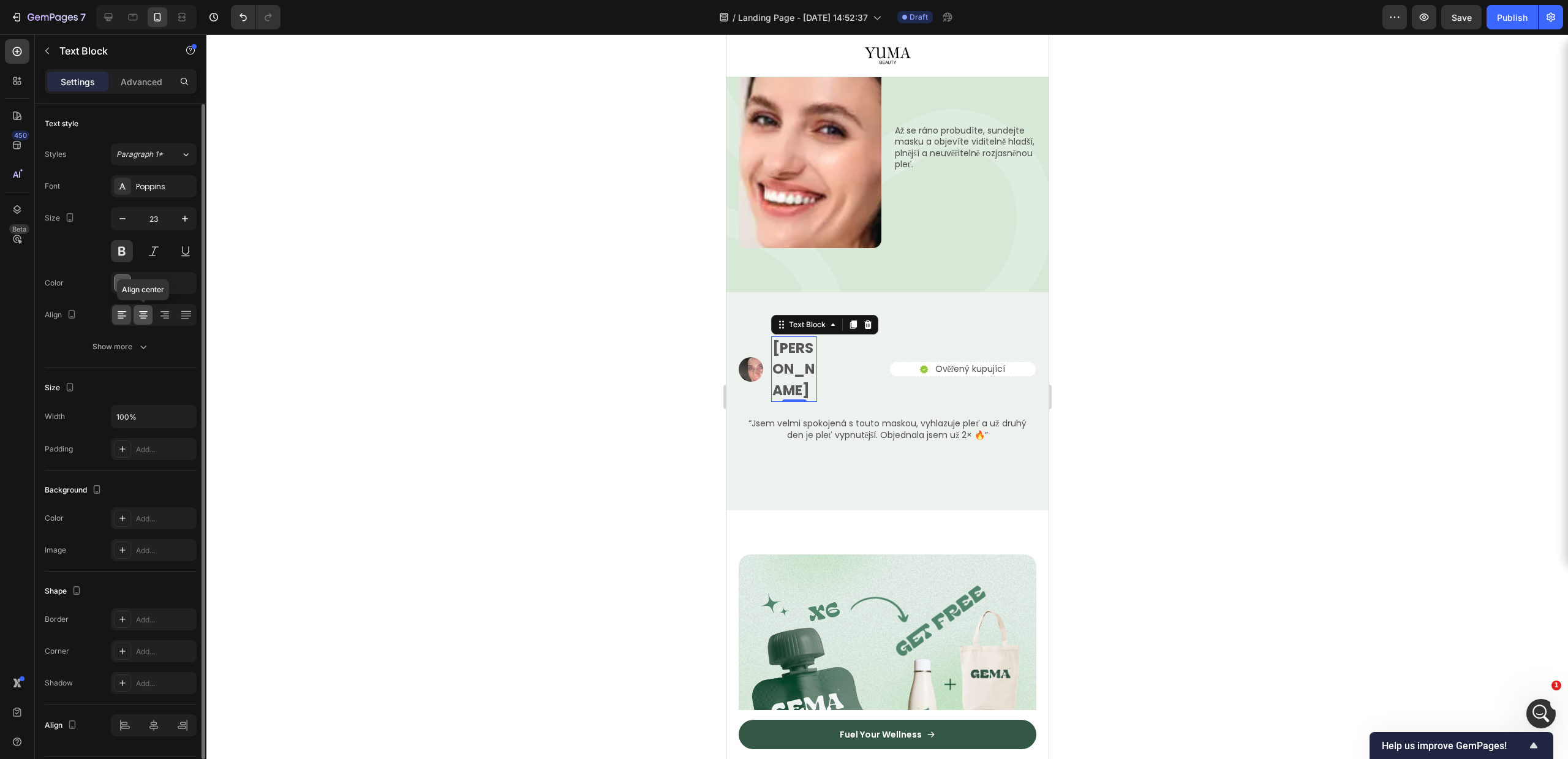
click at [141, 315] on icon at bounding box center [143, 316] width 9 height 1
click at [130, 316] on div at bounding box center [122, 314] width 19 height 19
click at [795, 337] on p "[PERSON_NAME]" at bounding box center [793, 369] width 43 height 64
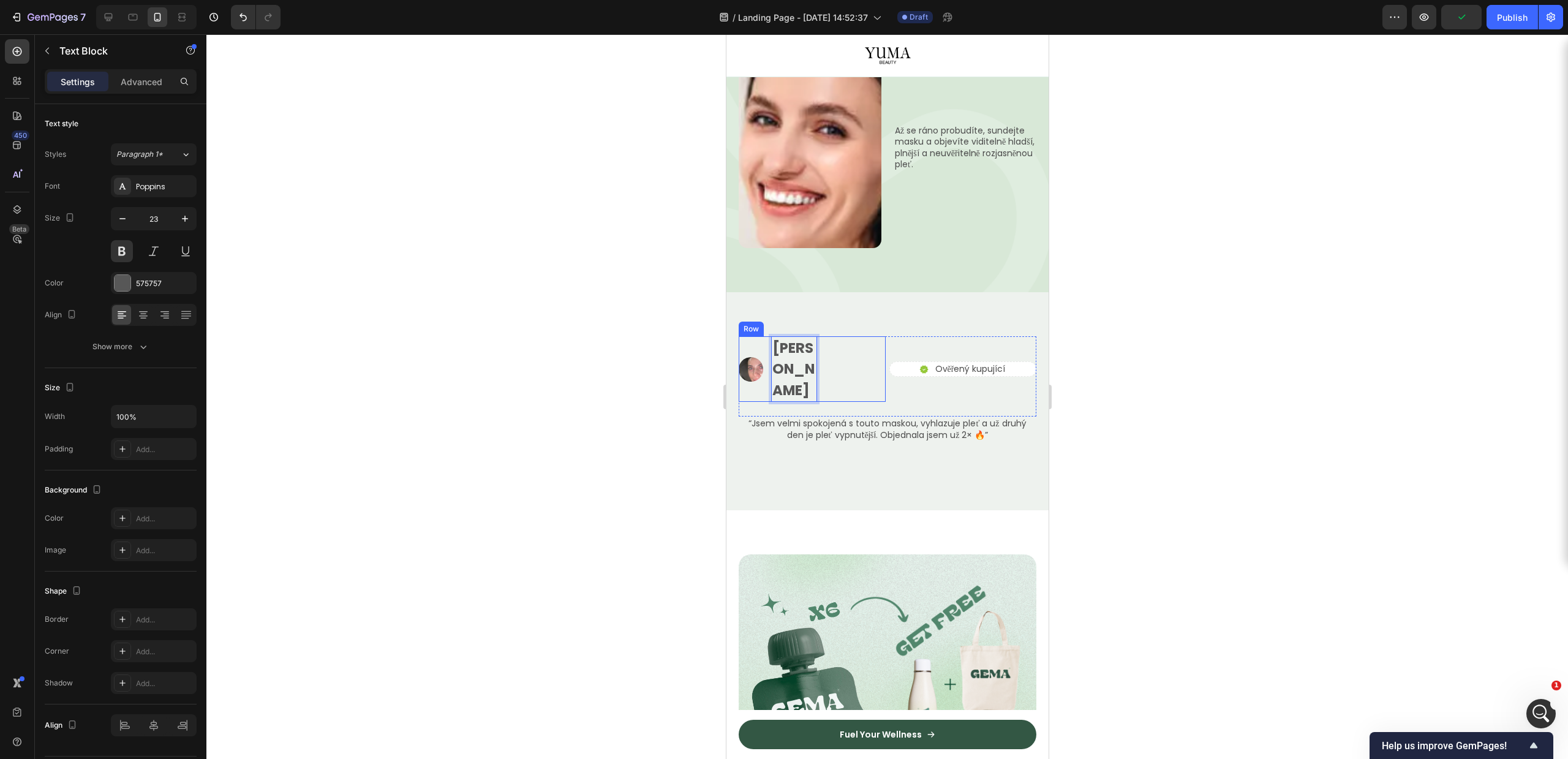
click at [829, 336] on div "Image Tereza P. Text Block 0 Row" at bounding box center [812, 369] width 147 height 66
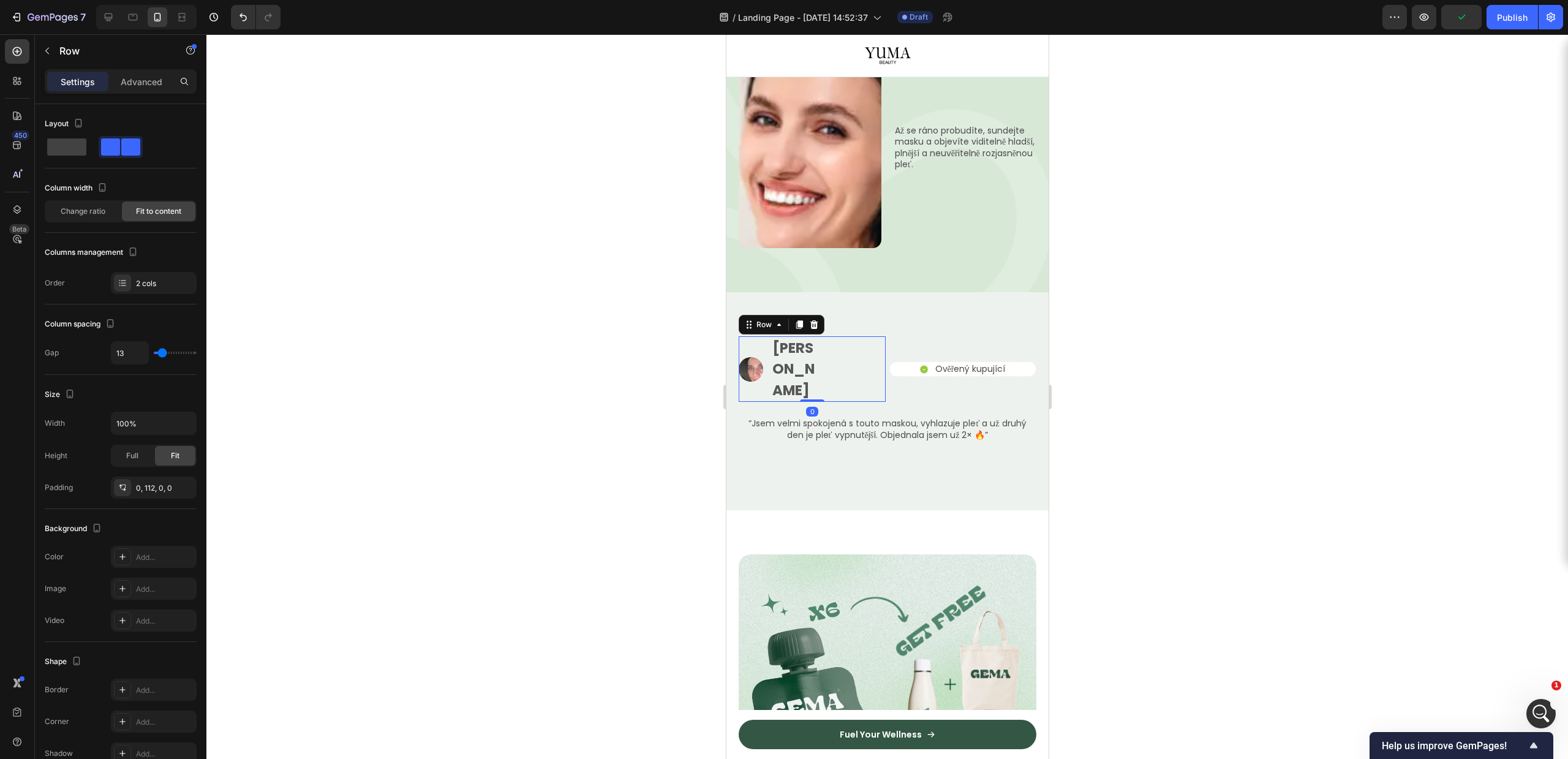
click at [839, 336] on div "Image Tereza P. Text Block Row 0" at bounding box center [812, 369] width 147 height 66
click at [784, 337] on p "[PERSON_NAME]" at bounding box center [793, 369] width 43 height 64
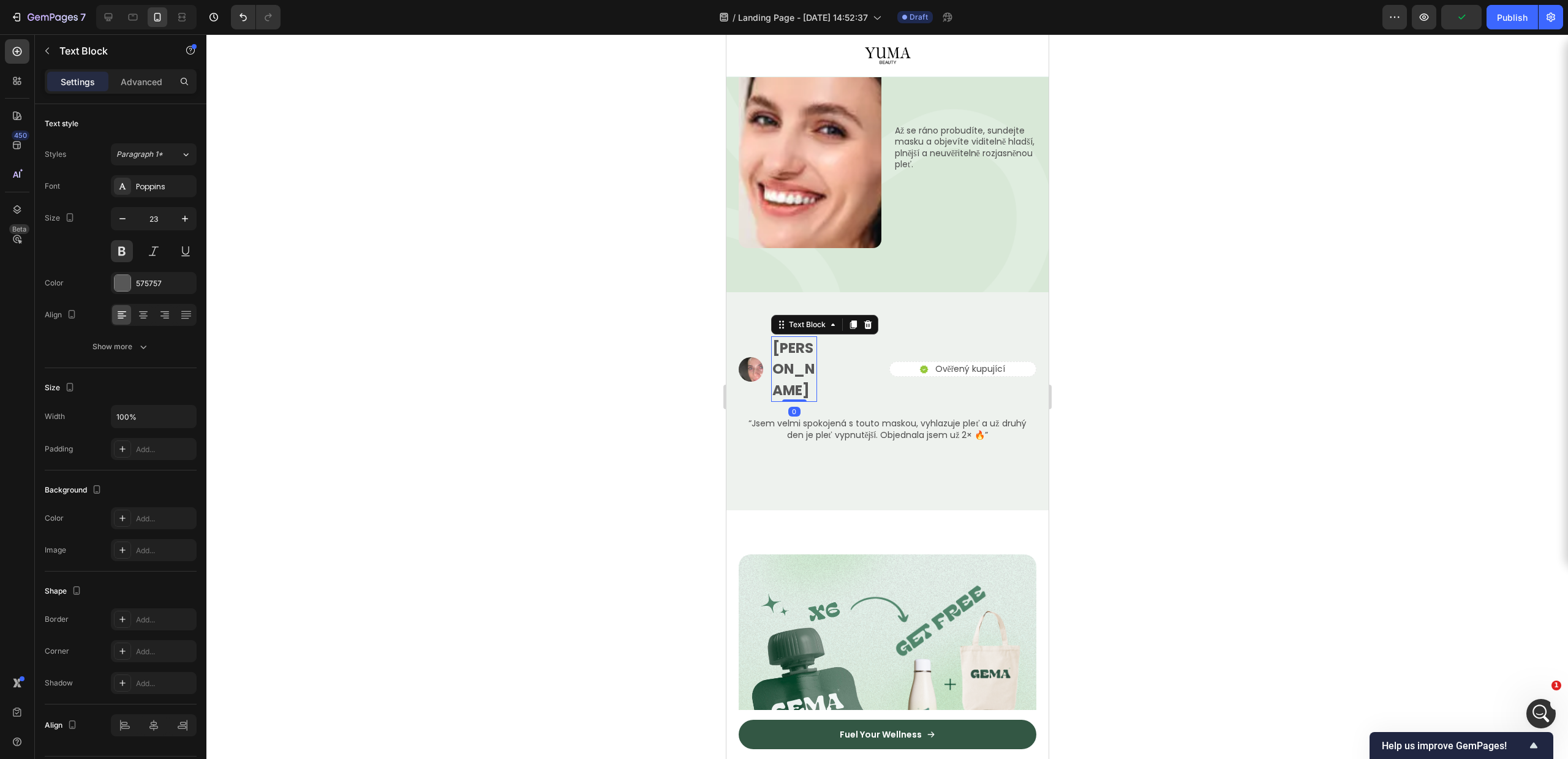
click at [840, 336] on div "Image Tereza P. Text Block 0 Row" at bounding box center [812, 369] width 147 height 66
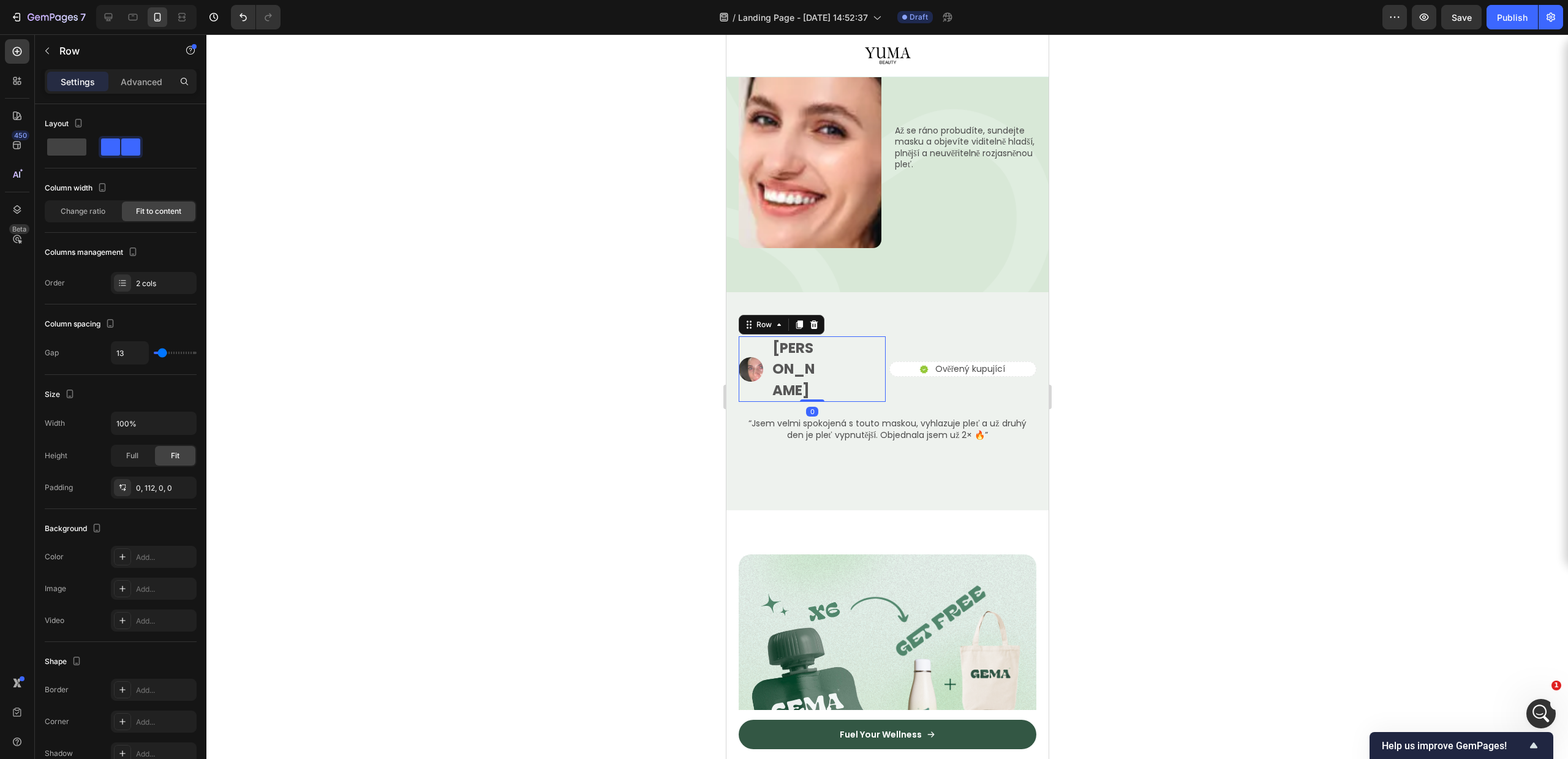
click at [807, 337] on p "[PERSON_NAME]" at bounding box center [793, 369] width 43 height 64
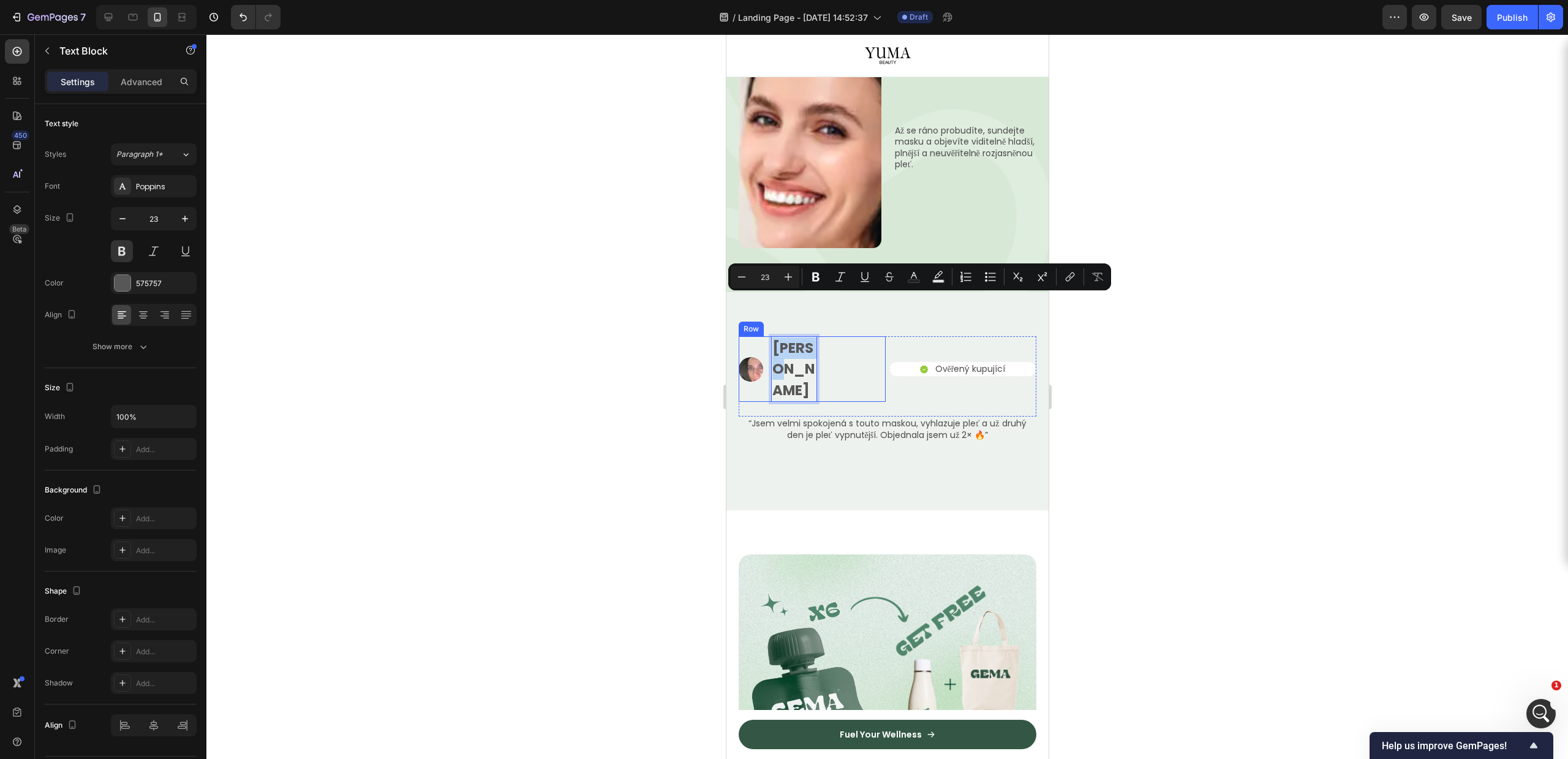
drag, startPoint x: 925, startPoint y: 172, endPoint x: 793, endPoint y: 309, distance: 190.2
click at [813, 336] on div "Image Tereza P. Text Block 0 Row" at bounding box center [812, 369] width 147 height 66
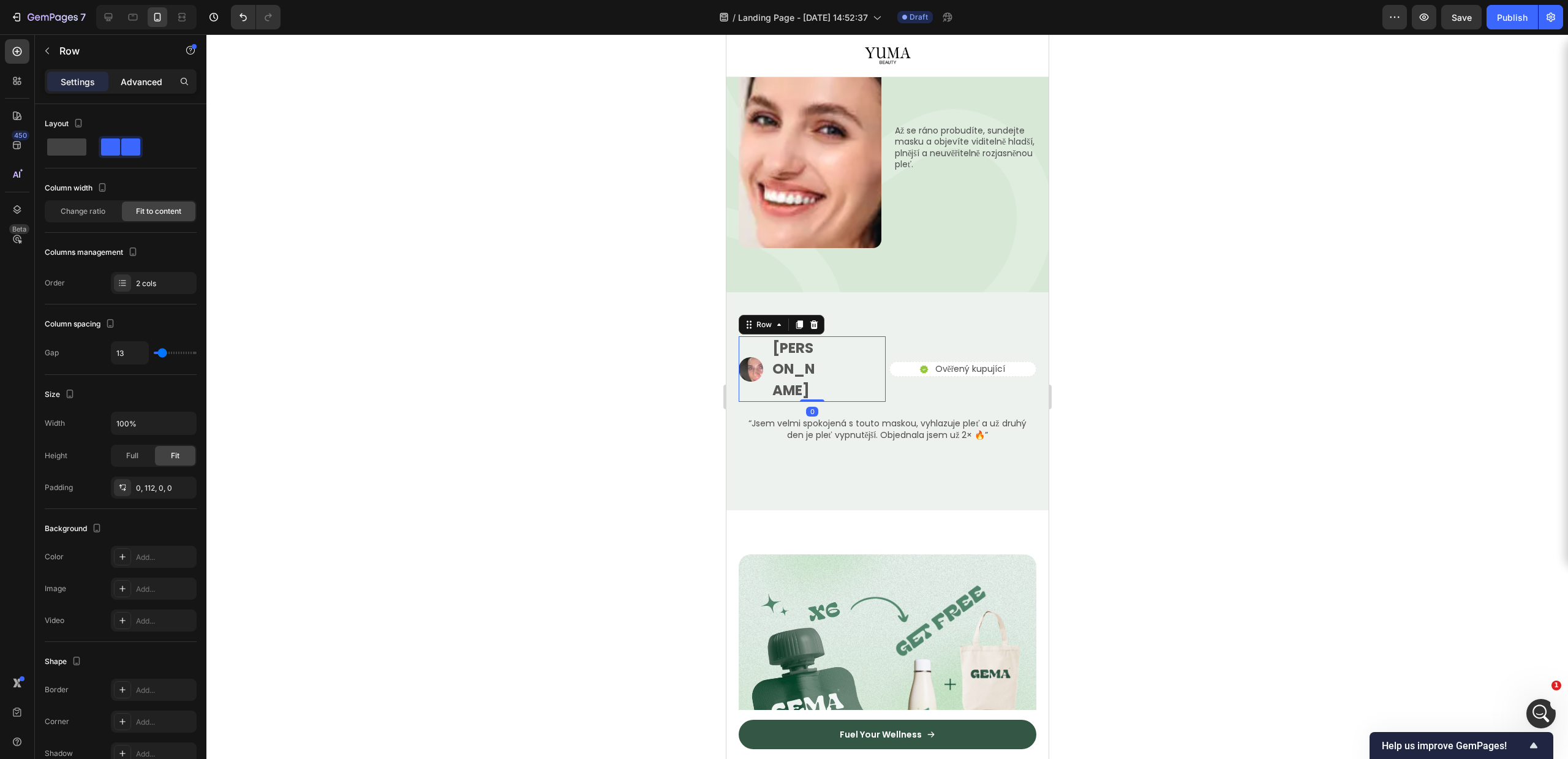
click at [127, 84] on p "Advanced" at bounding box center [141, 81] width 42 height 13
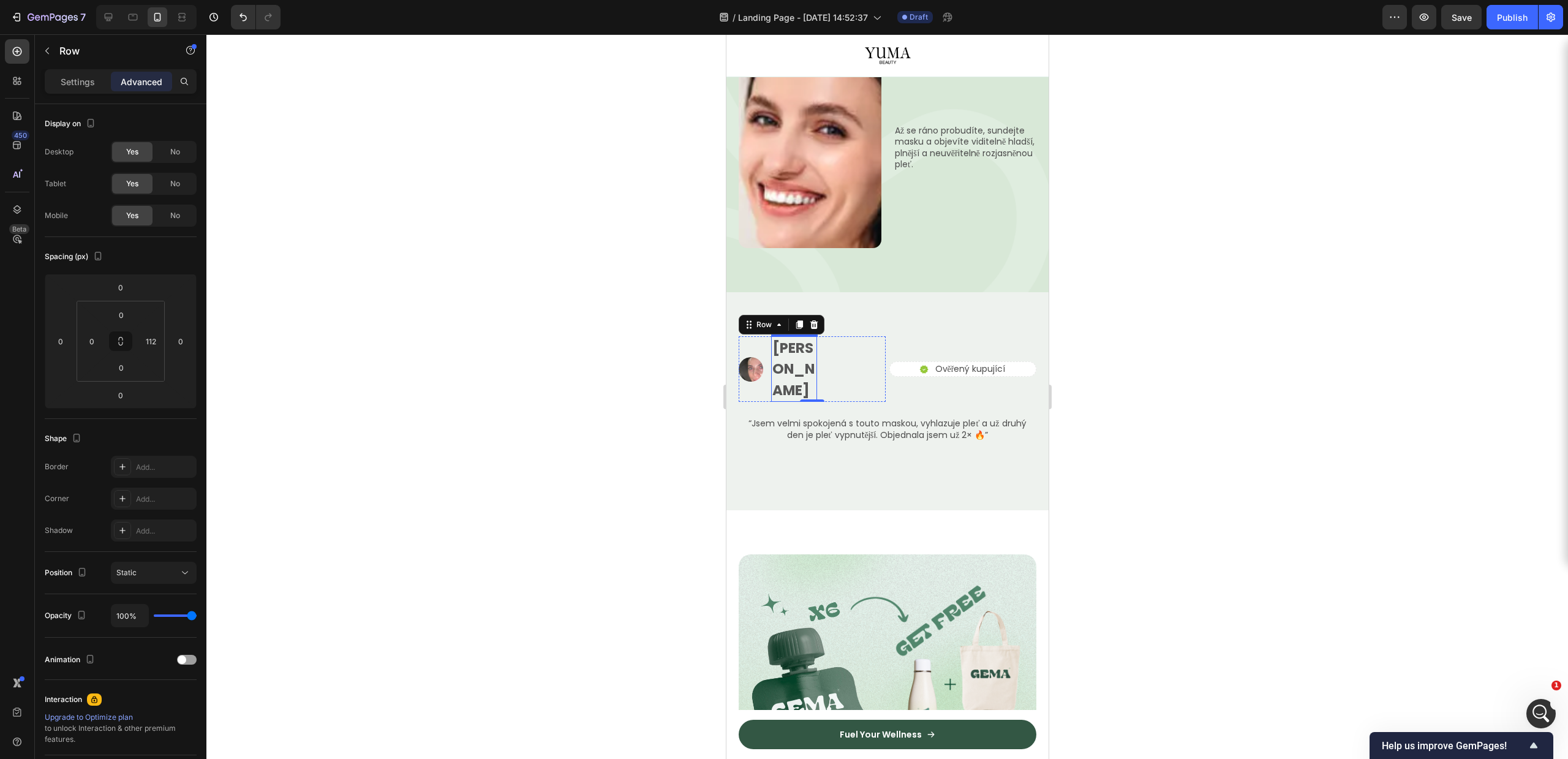
click at [806, 337] on p "[PERSON_NAME]" at bounding box center [793, 369] width 43 height 64
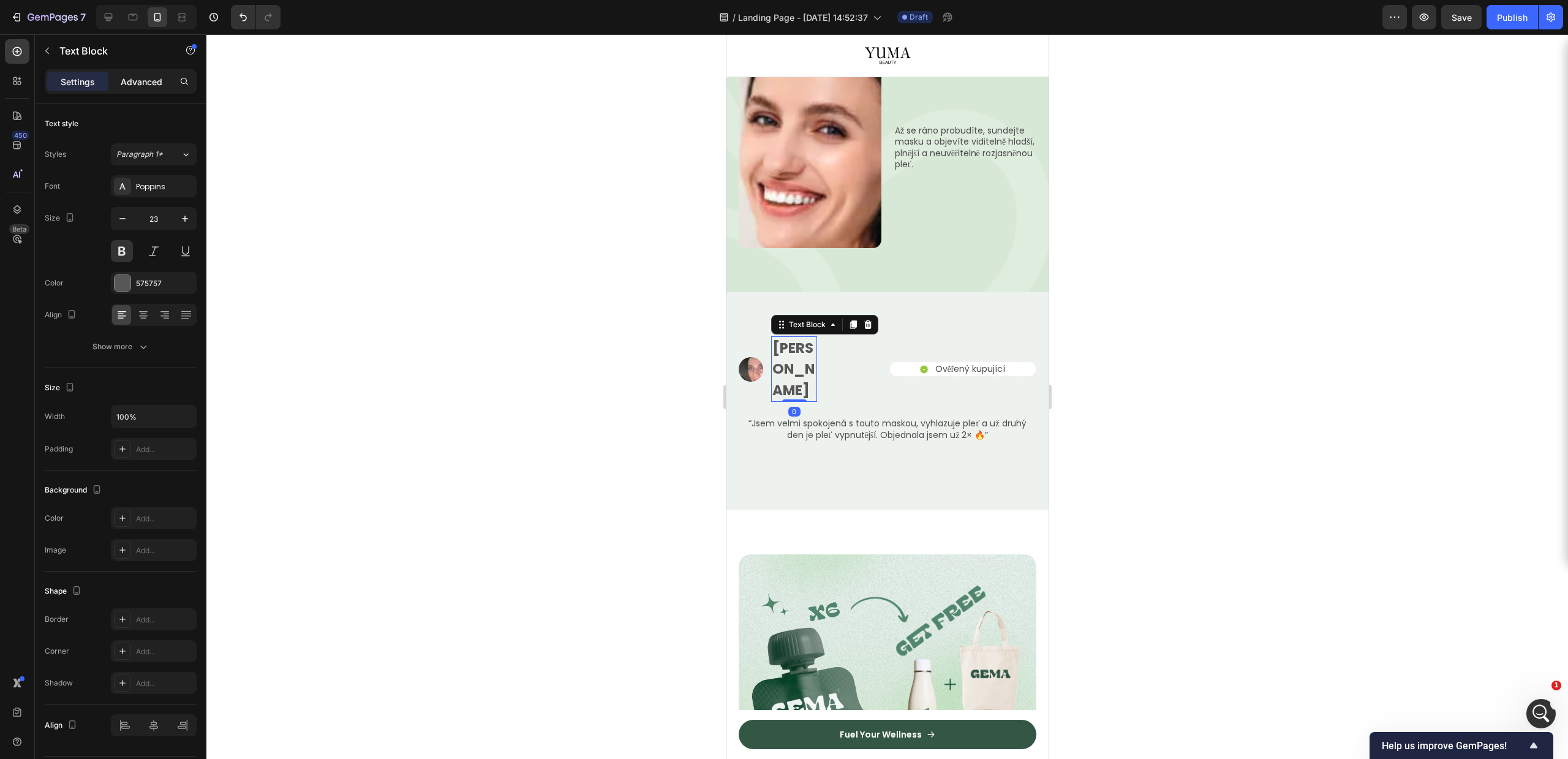
click at [141, 83] on p "Advanced" at bounding box center [141, 81] width 42 height 13
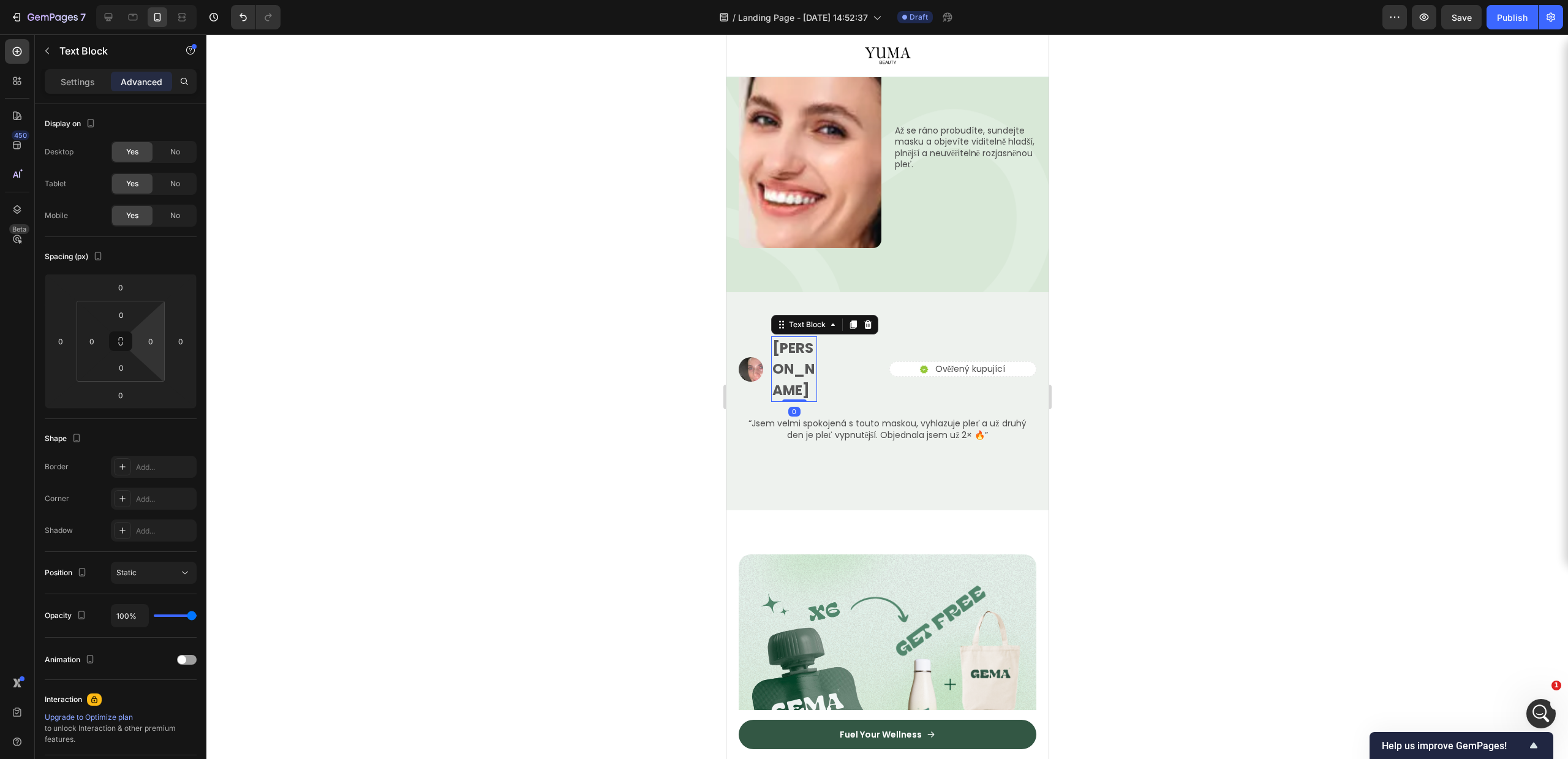
click at [155, 343] on input "0" at bounding box center [150, 341] width 19 height 19
click at [182, 452] on div "L 16px" at bounding box center [177, 459] width 76 height 19
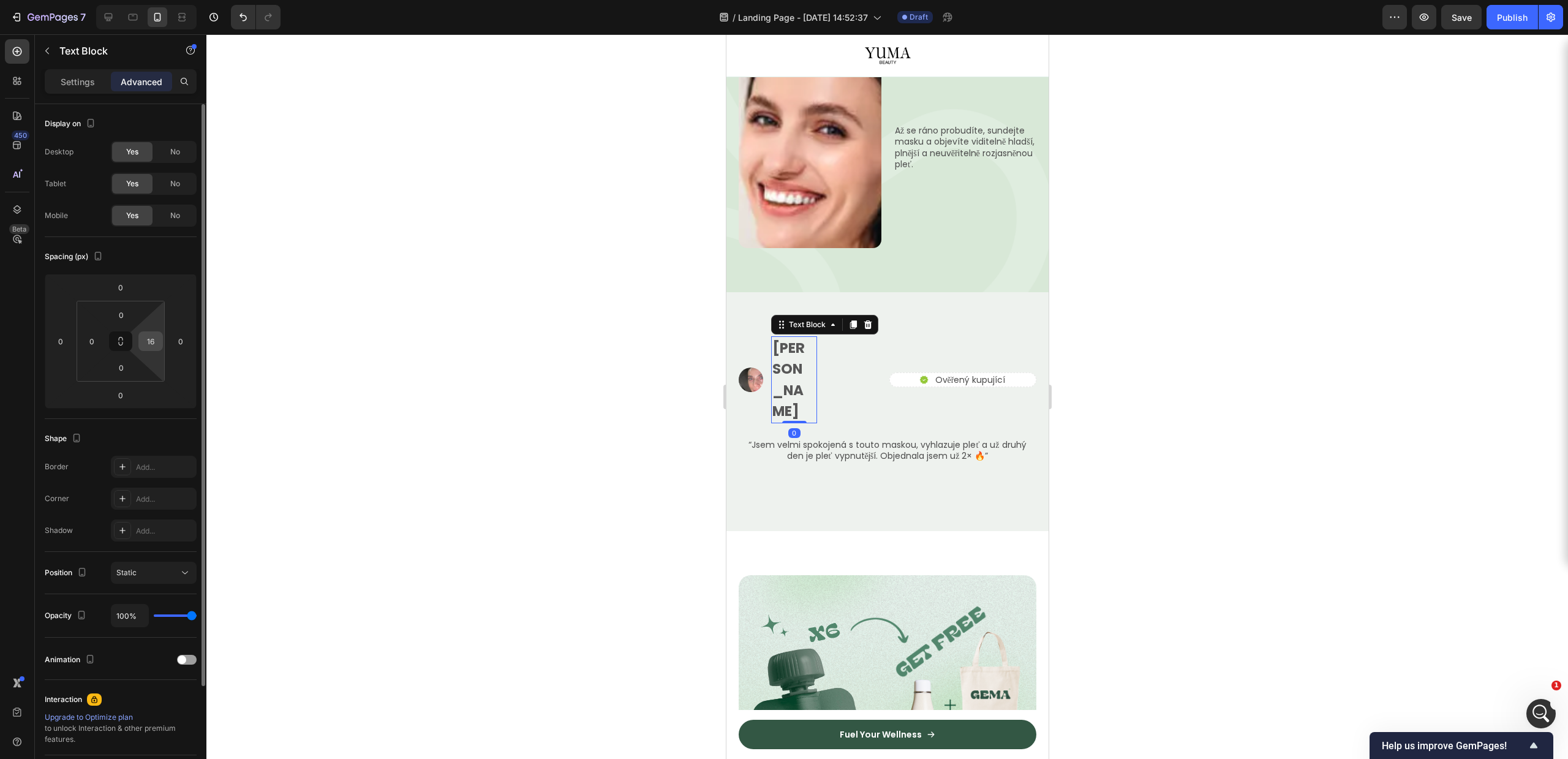
click at [148, 337] on input "16" at bounding box center [150, 341] width 19 height 19
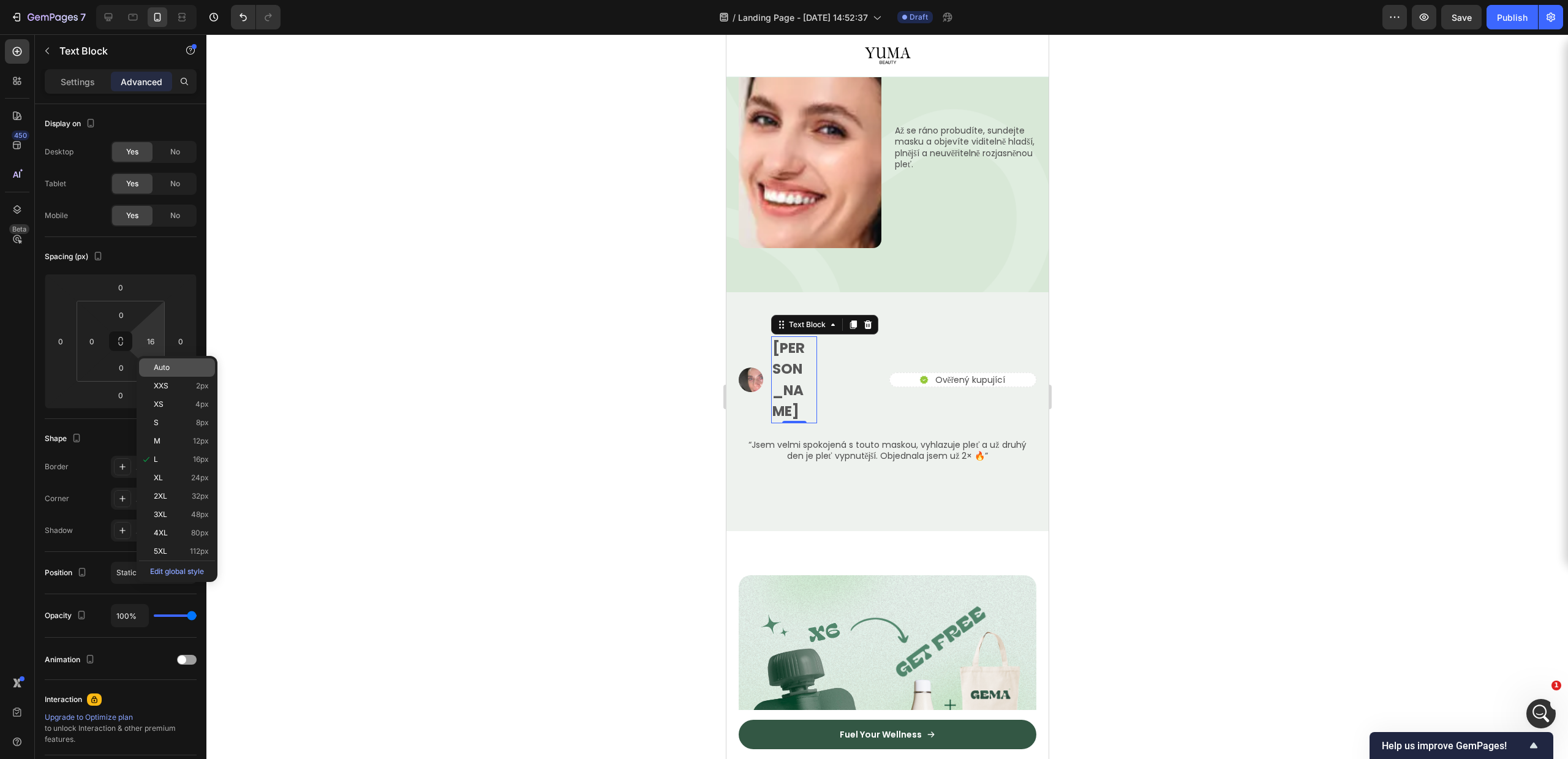
click at [153, 364] on div "Auto" at bounding box center [177, 367] width 76 height 19
type input "Auto"
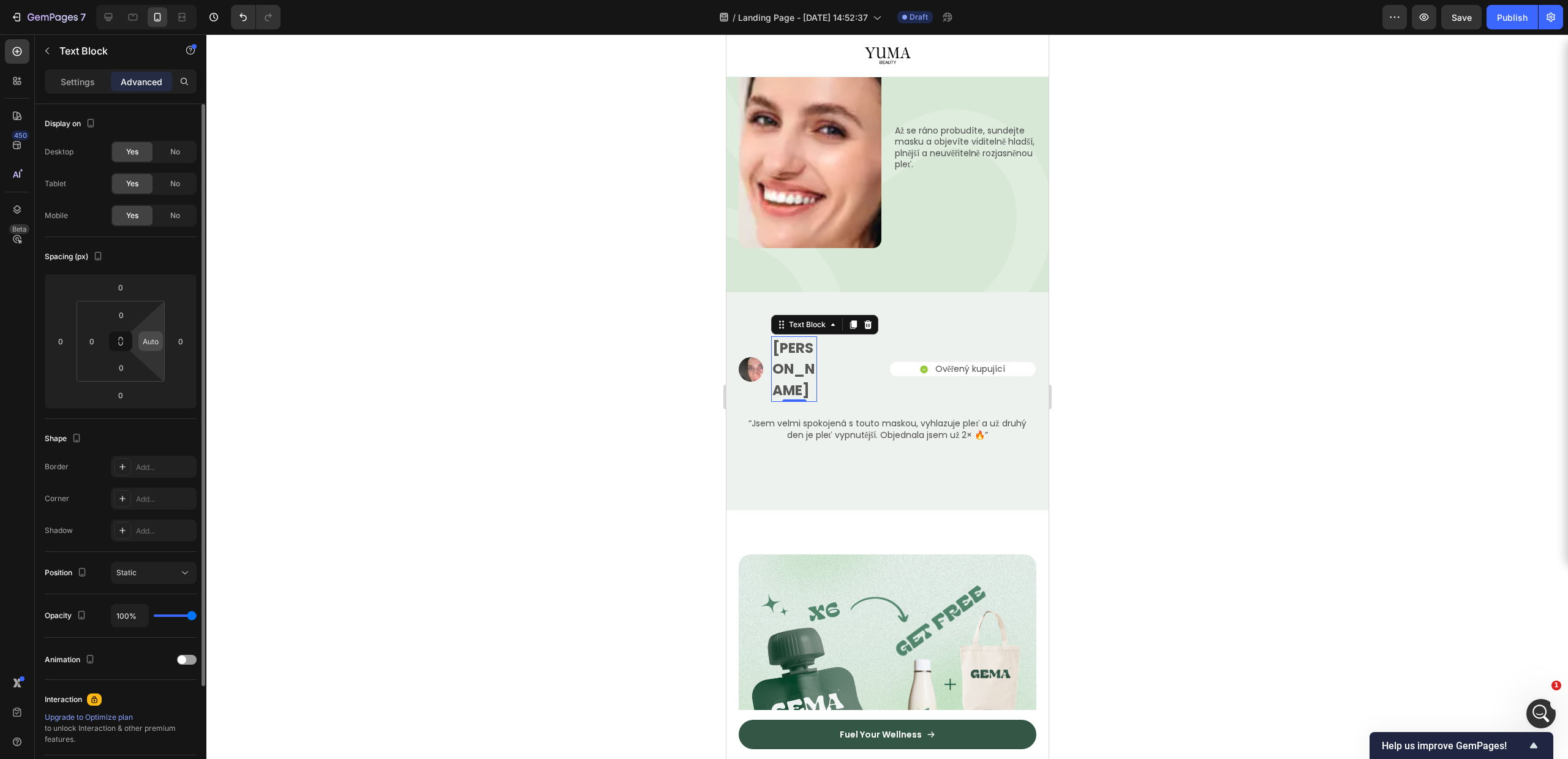
click at [155, 346] on input "Auto" at bounding box center [150, 341] width 19 height 19
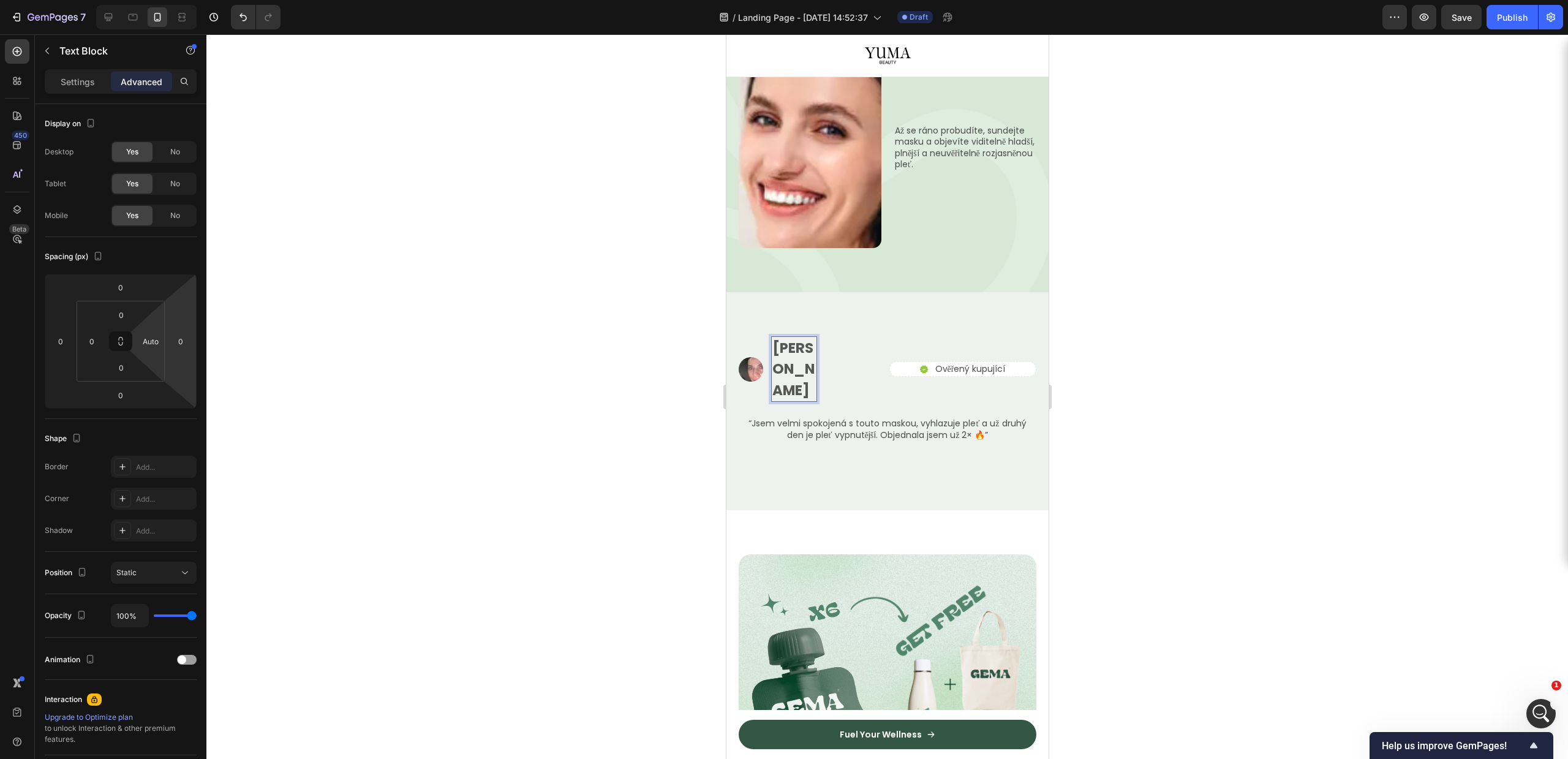
click at [1355, 376] on div at bounding box center [887, 396] width 1361 height 725
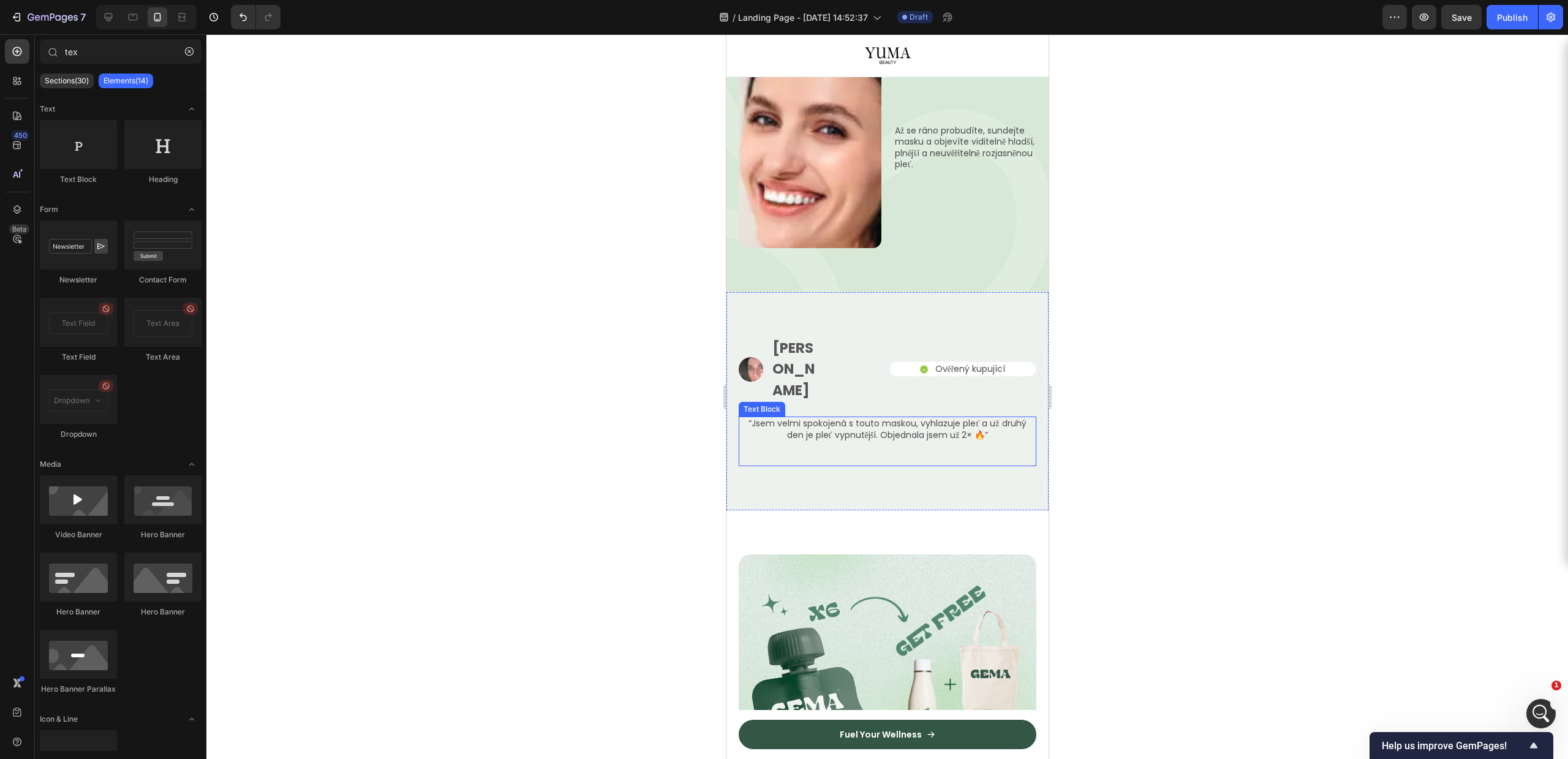
click at [779, 337] on p "[PERSON_NAME]" at bounding box center [793, 369] width 43 height 64
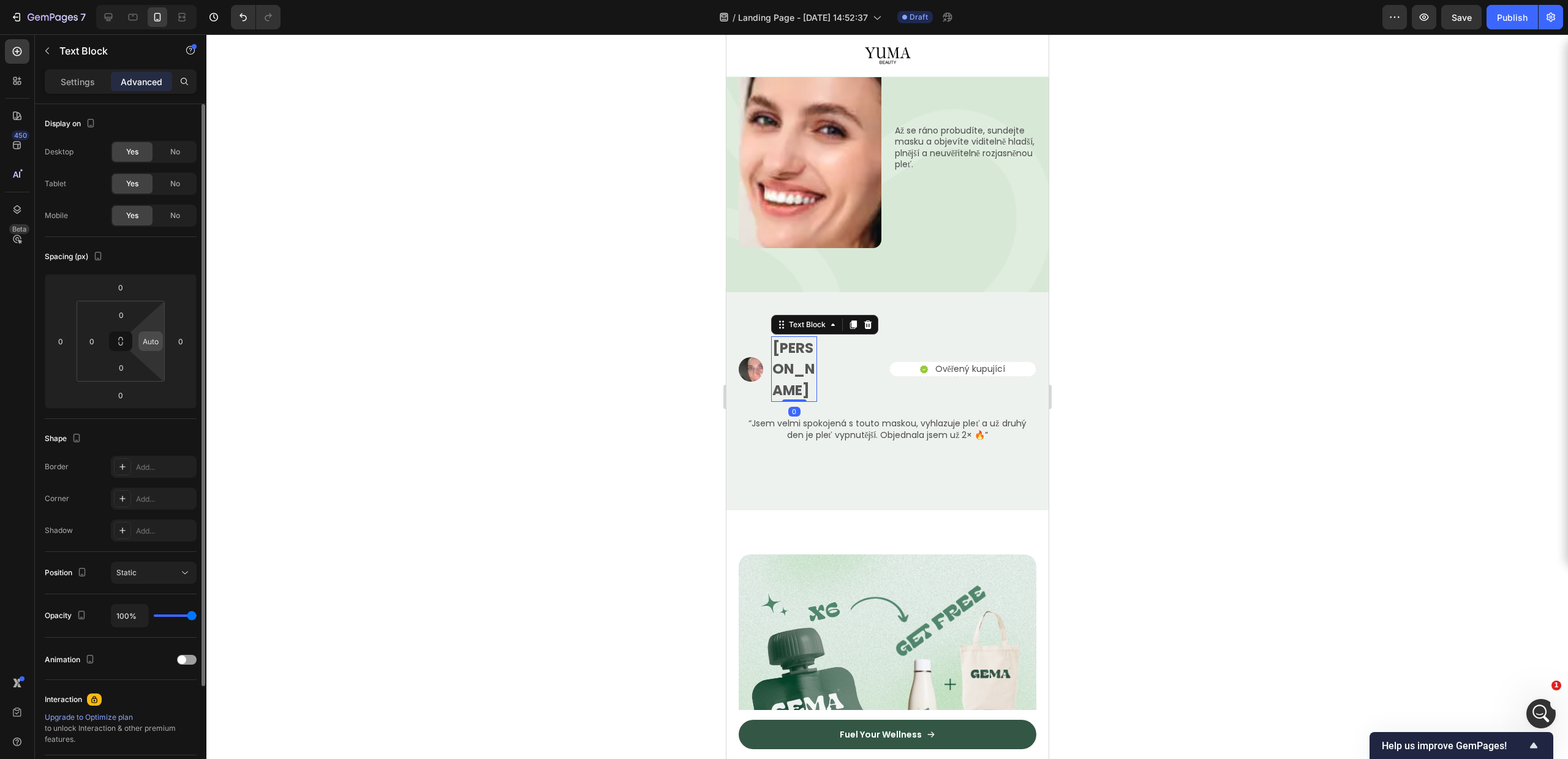
click at [149, 340] on input "Auto" at bounding box center [150, 341] width 19 height 19
click at [129, 293] on input "0" at bounding box center [120, 287] width 25 height 19
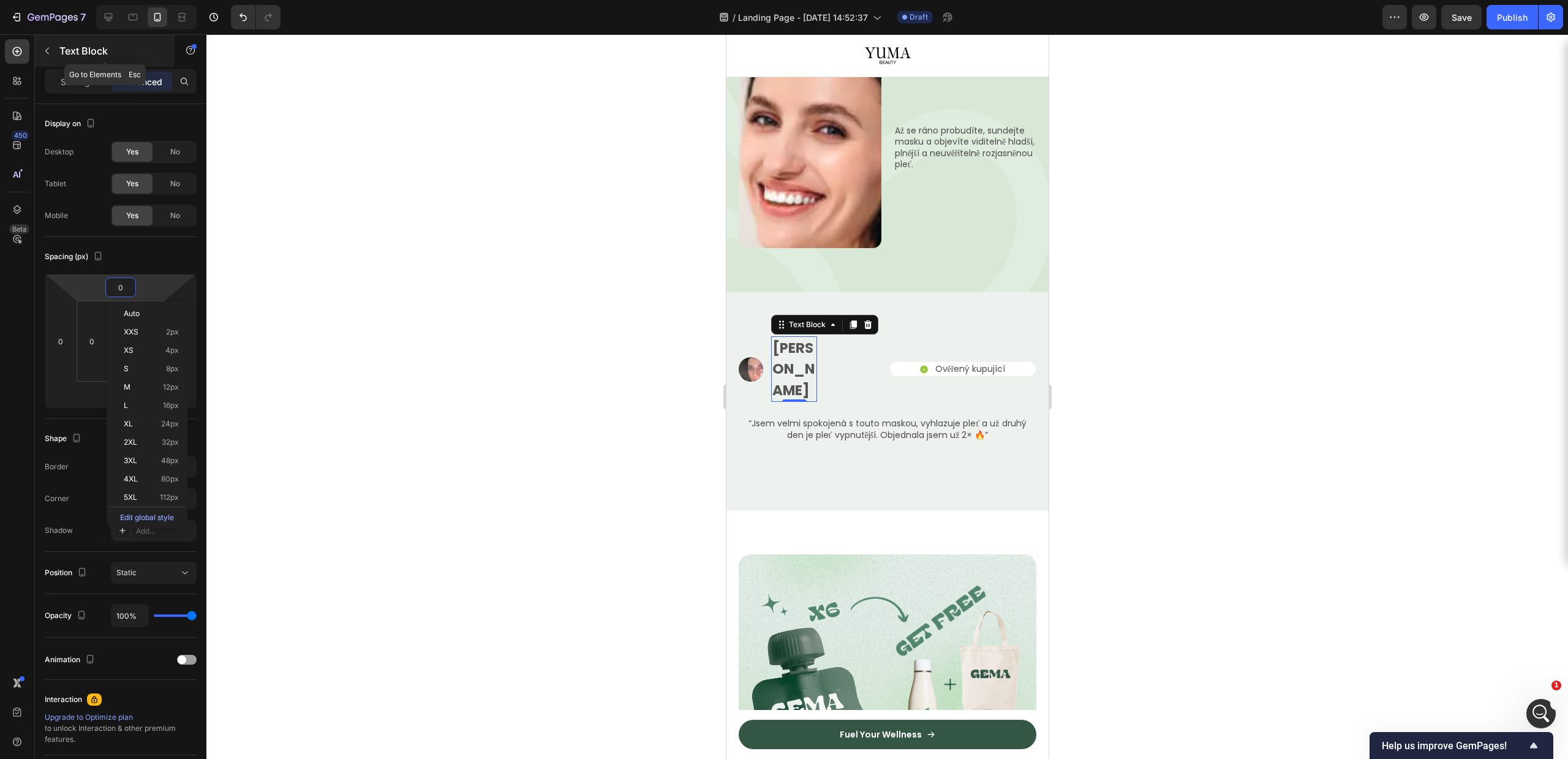
click at [44, 48] on icon "button" at bounding box center [47, 51] width 10 height 10
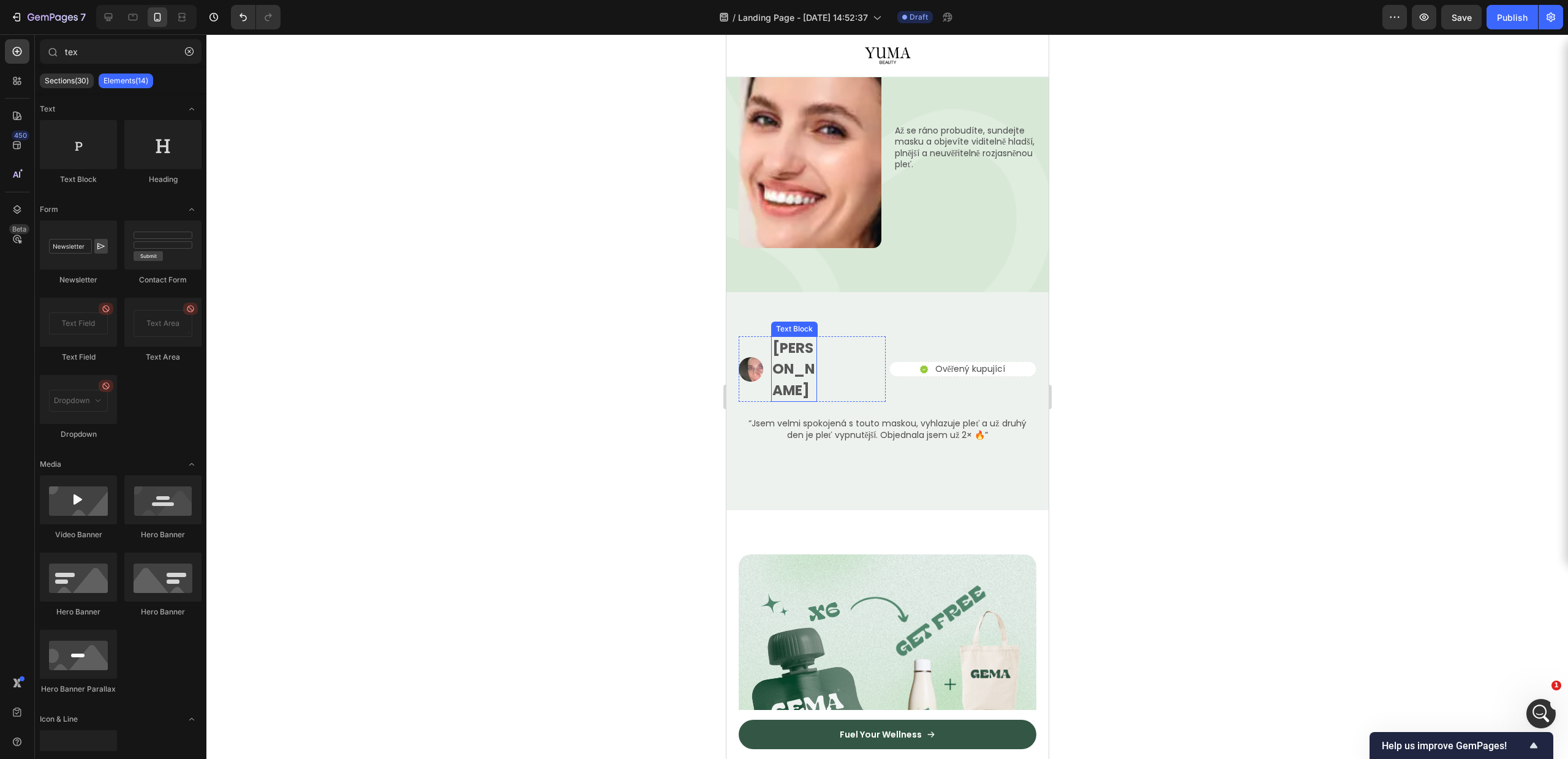
click at [797, 337] on p "[PERSON_NAME]" at bounding box center [793, 369] width 43 height 64
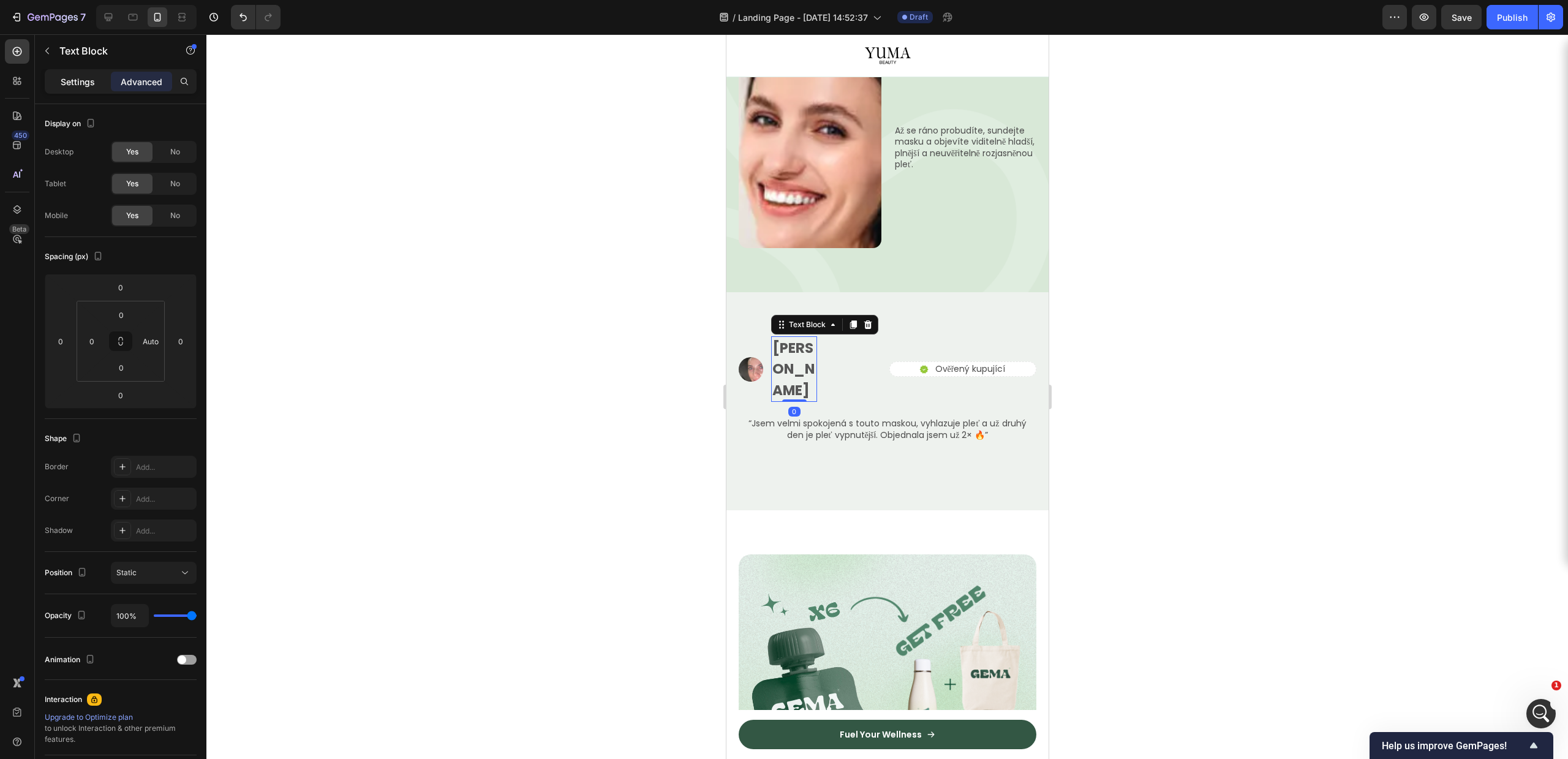
click at [80, 83] on p "Settings" at bounding box center [78, 81] width 34 height 13
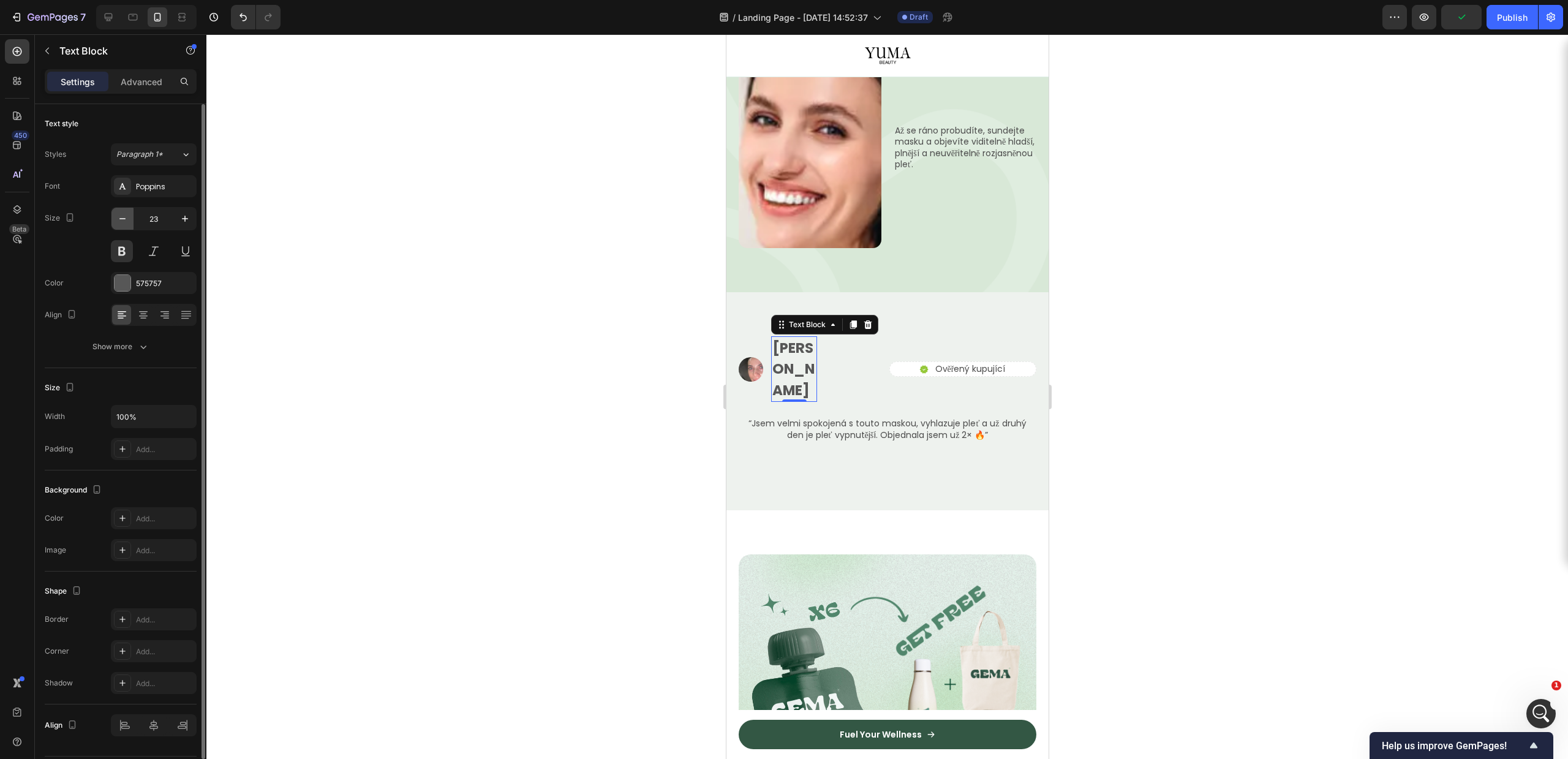
click at [130, 218] on button "button" at bounding box center [123, 219] width 22 height 22
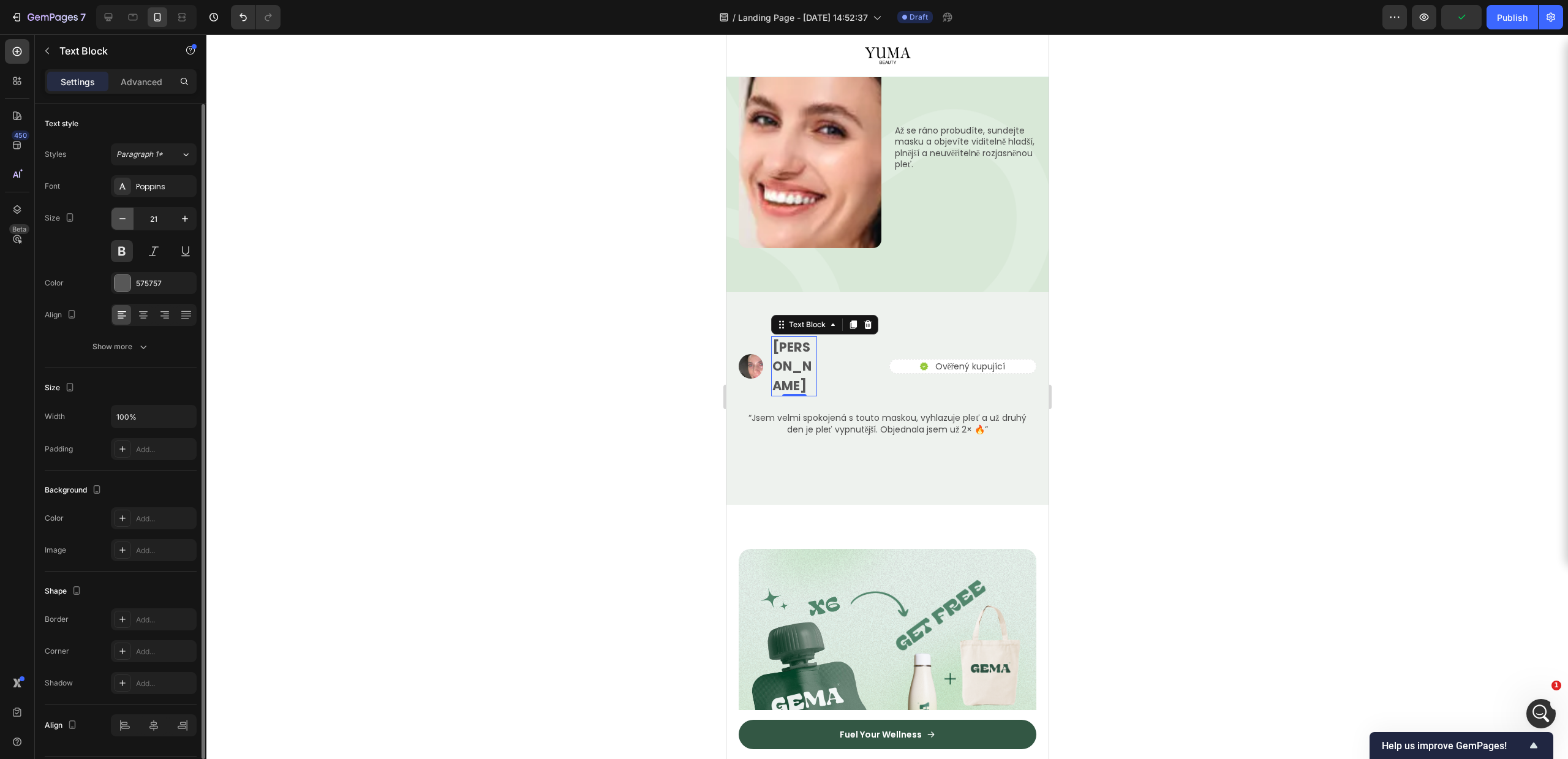
click at [130, 218] on button "button" at bounding box center [123, 219] width 22 height 22
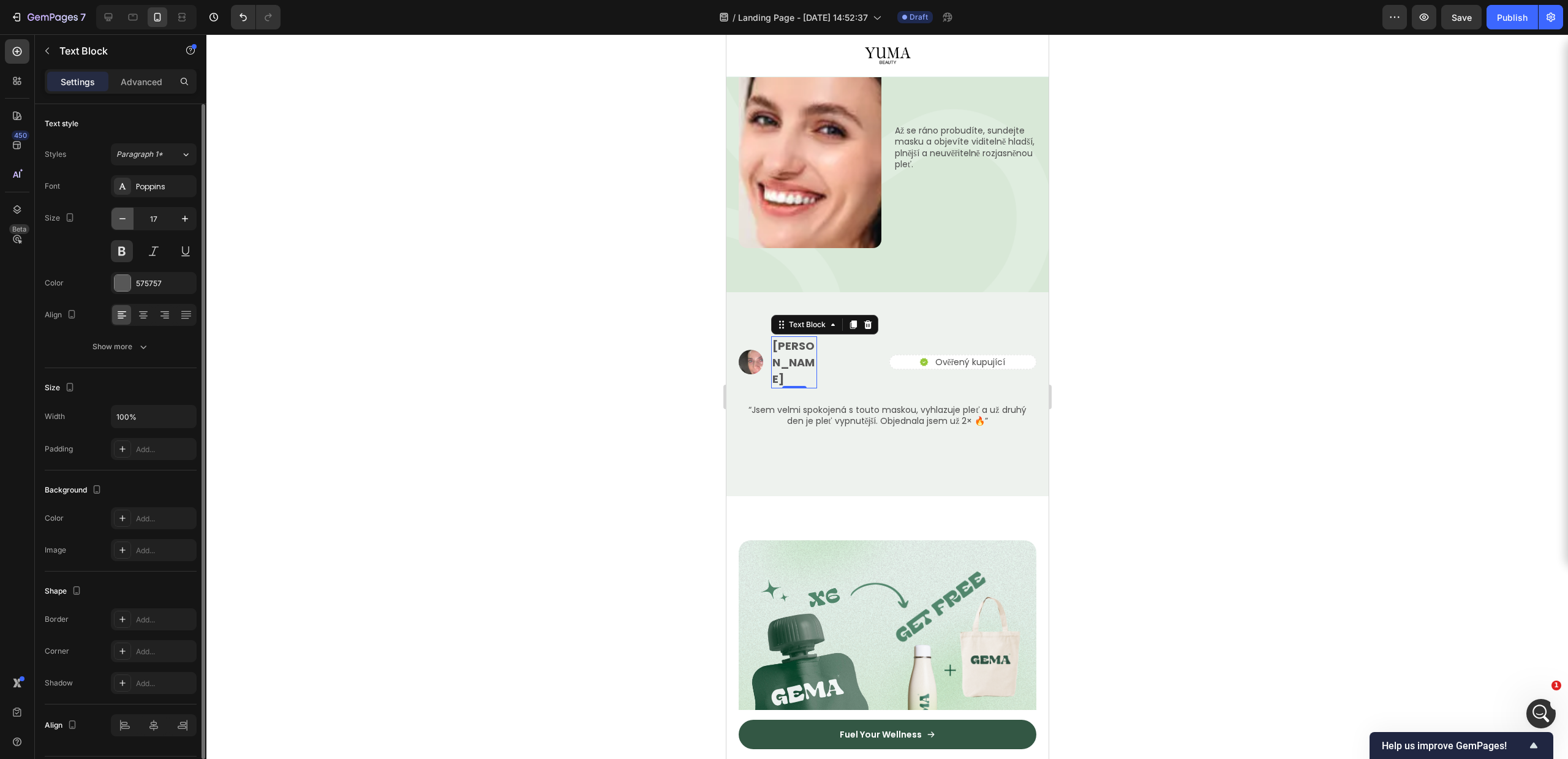
click at [130, 218] on button "button" at bounding box center [123, 219] width 22 height 22
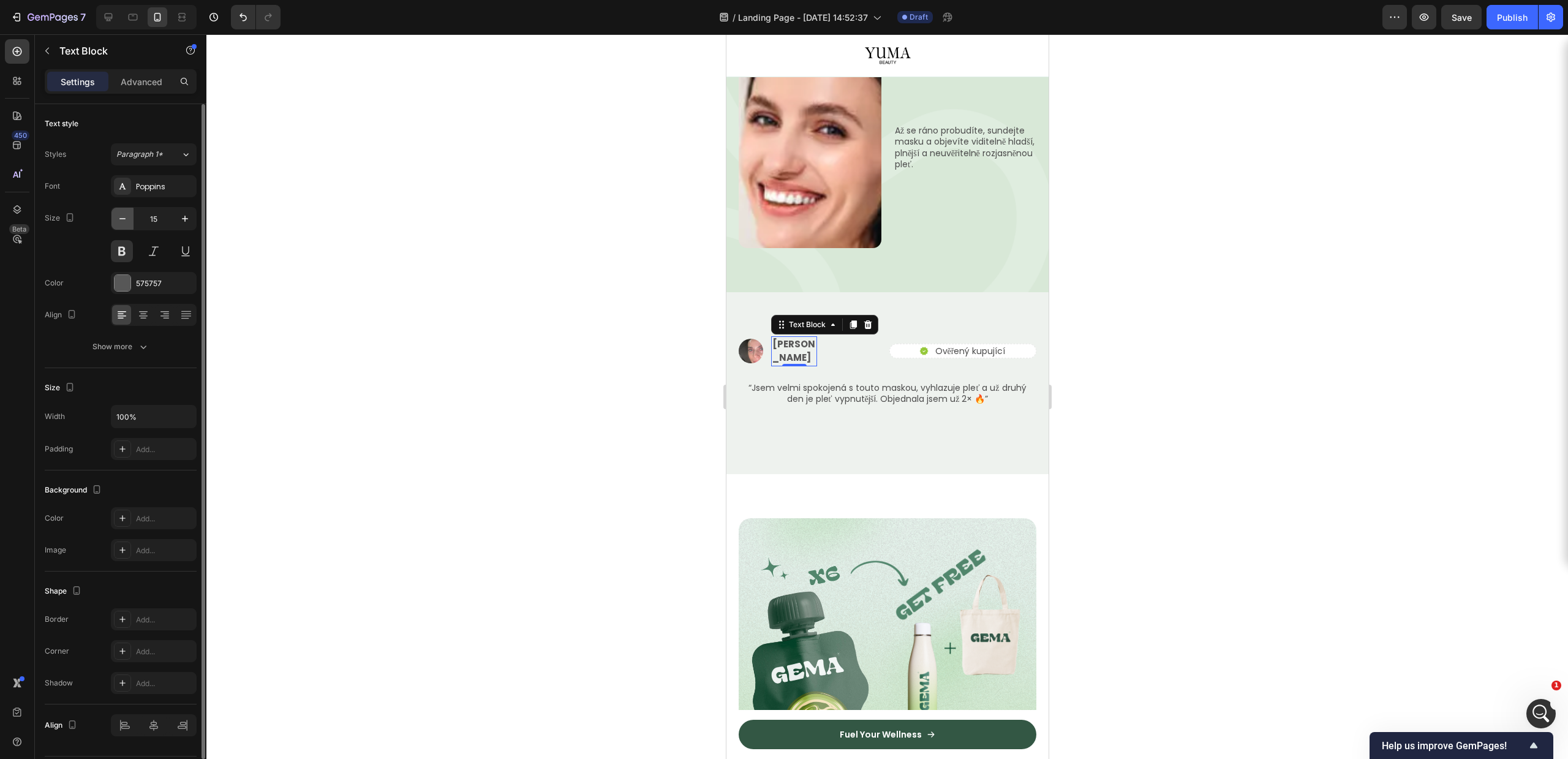
click at [130, 218] on button "button" at bounding box center [123, 219] width 22 height 22
click at [187, 222] on icon "button" at bounding box center [185, 219] width 12 height 12
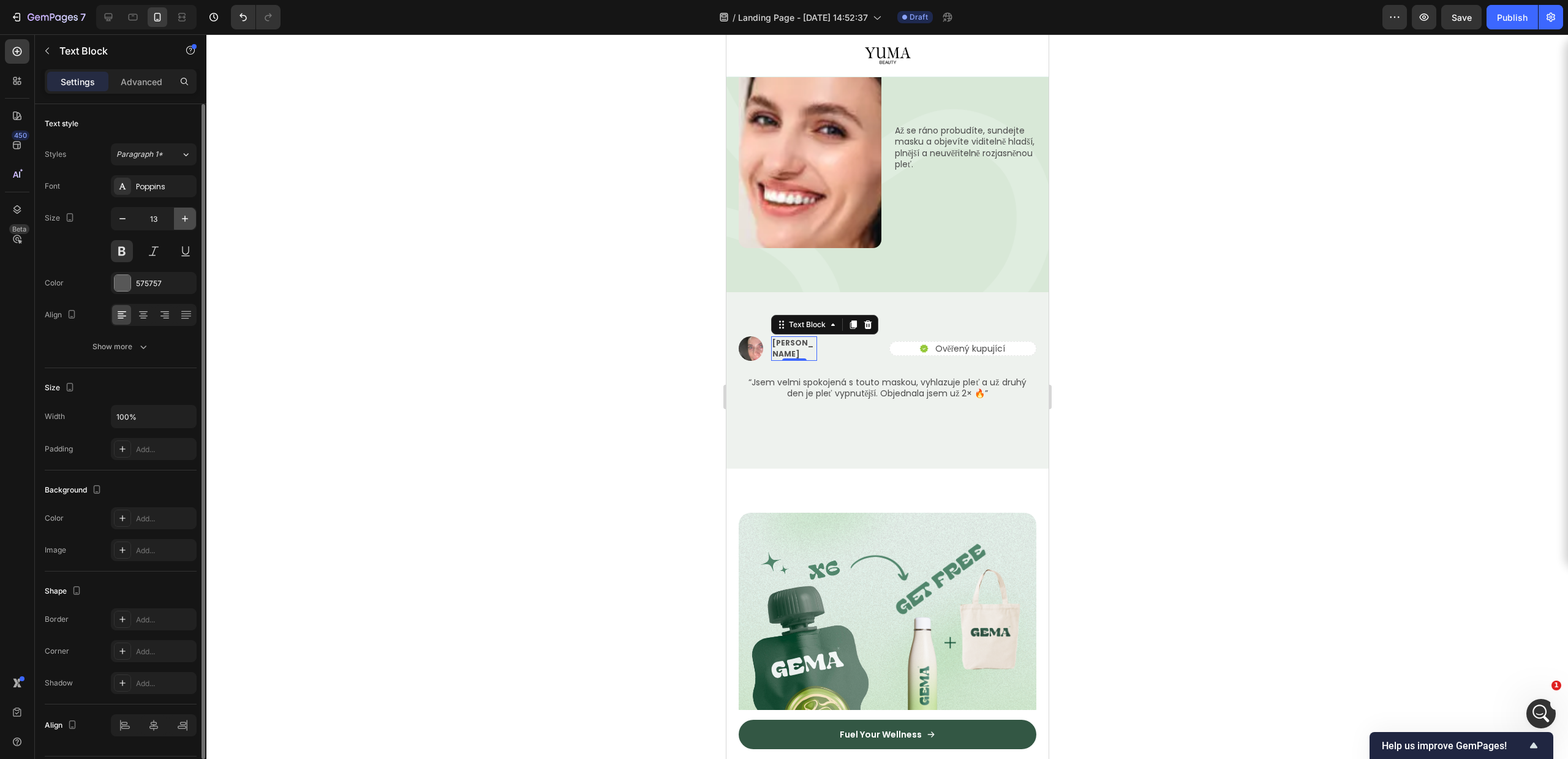
click at [187, 222] on icon "button" at bounding box center [185, 219] width 12 height 12
click at [125, 221] on icon "button" at bounding box center [123, 219] width 12 height 12
click at [164, 145] on button "Paragraph 1*" at bounding box center [153, 155] width 86 height 22
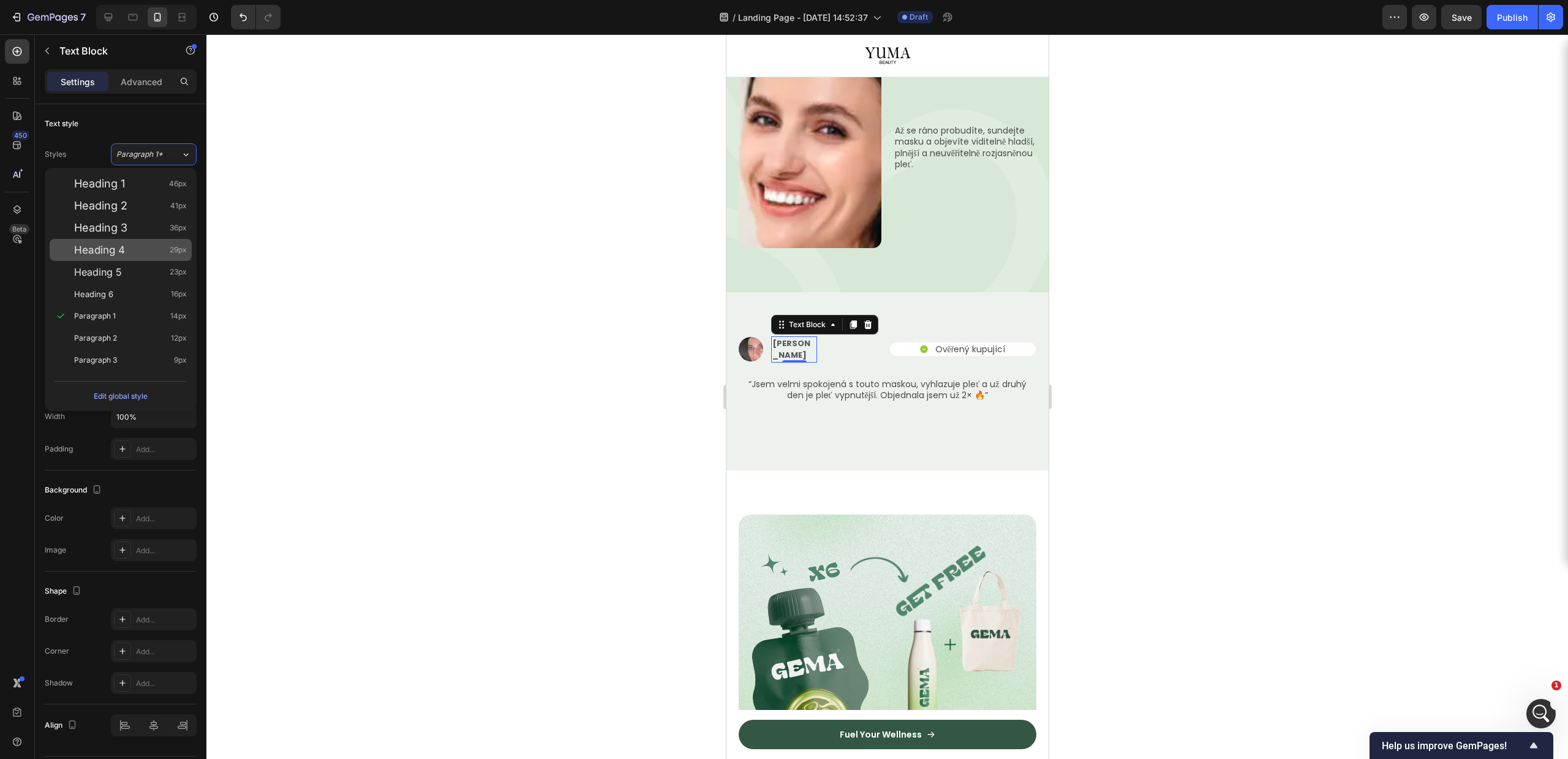
click at [164, 247] on div "Heading 4 29px" at bounding box center [131, 250] width 113 height 12
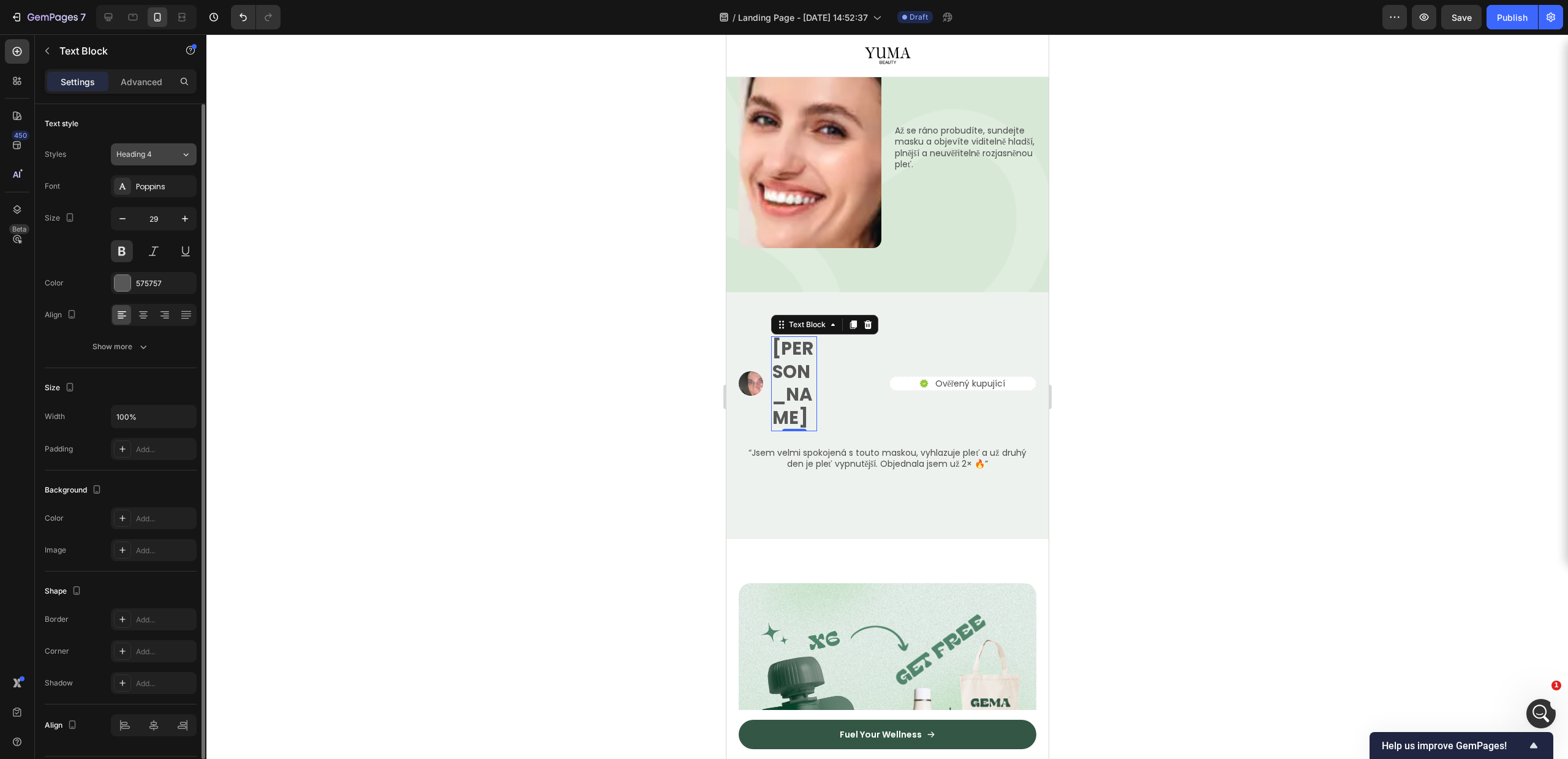
click at [174, 143] on button "Heading 4" at bounding box center [153, 155] width 86 height 22
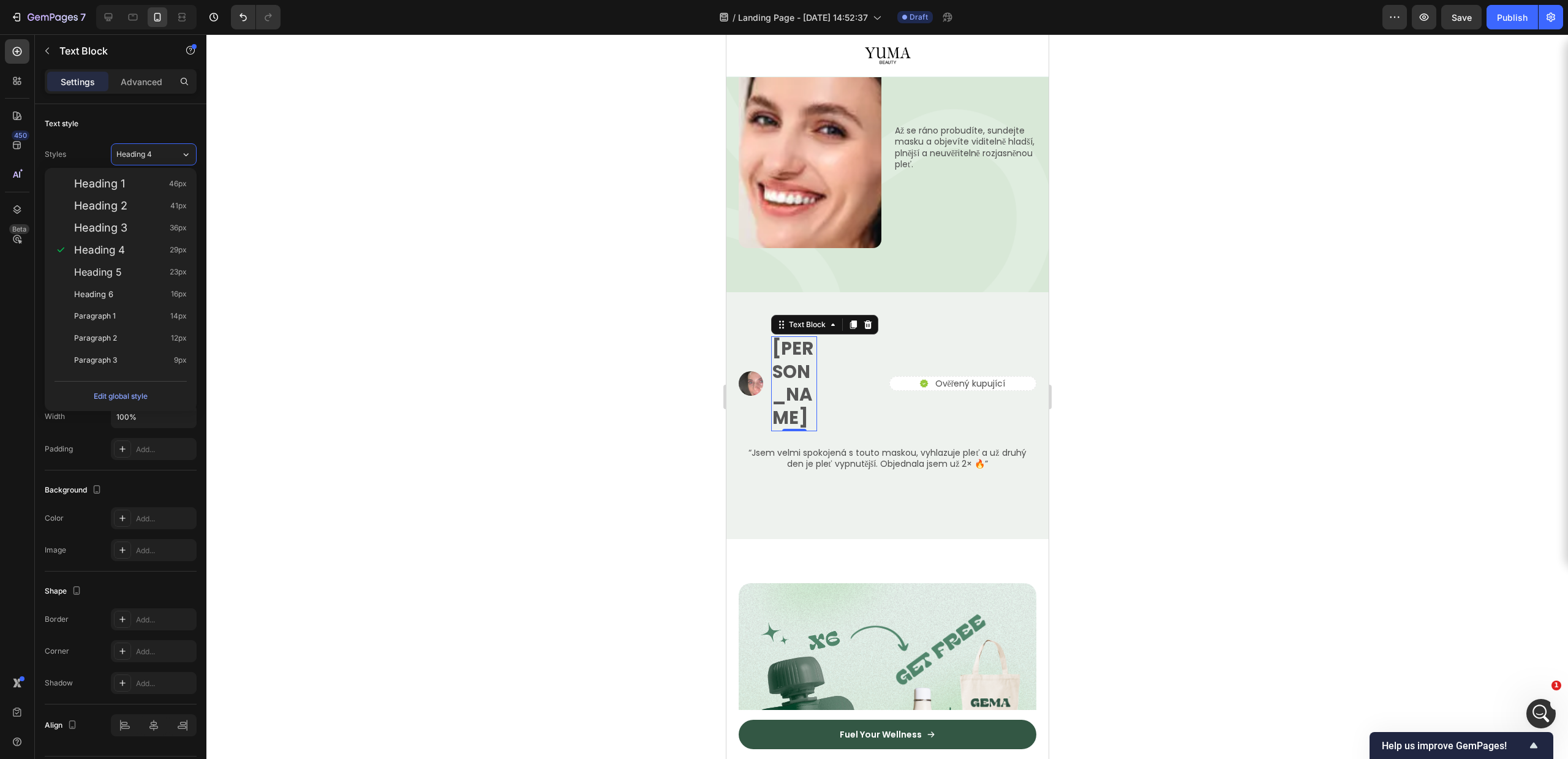
click at [162, 169] on div "Heading 1 46px Heading 2 41px Heading 3 36px Heading 4 29px Heading 5 23px Head…" at bounding box center [120, 272] width 152 height 208
click at [158, 178] on div "Heading 1 46px" at bounding box center [120, 184] width 142 height 22
type input "46"
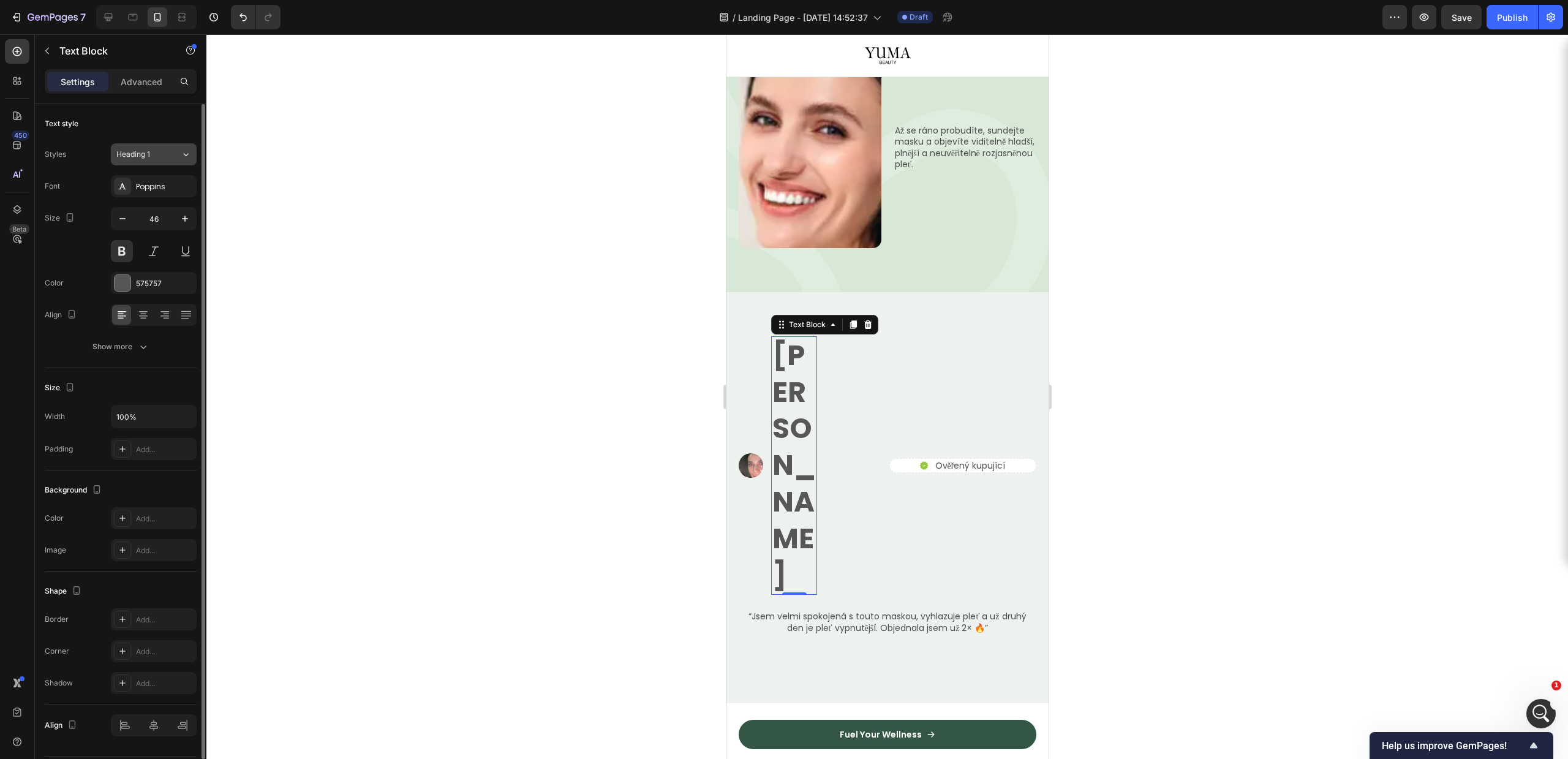
click at [186, 147] on button "Heading 1" at bounding box center [153, 155] width 86 height 22
click at [179, 133] on div "Text style" at bounding box center [120, 123] width 152 height 19
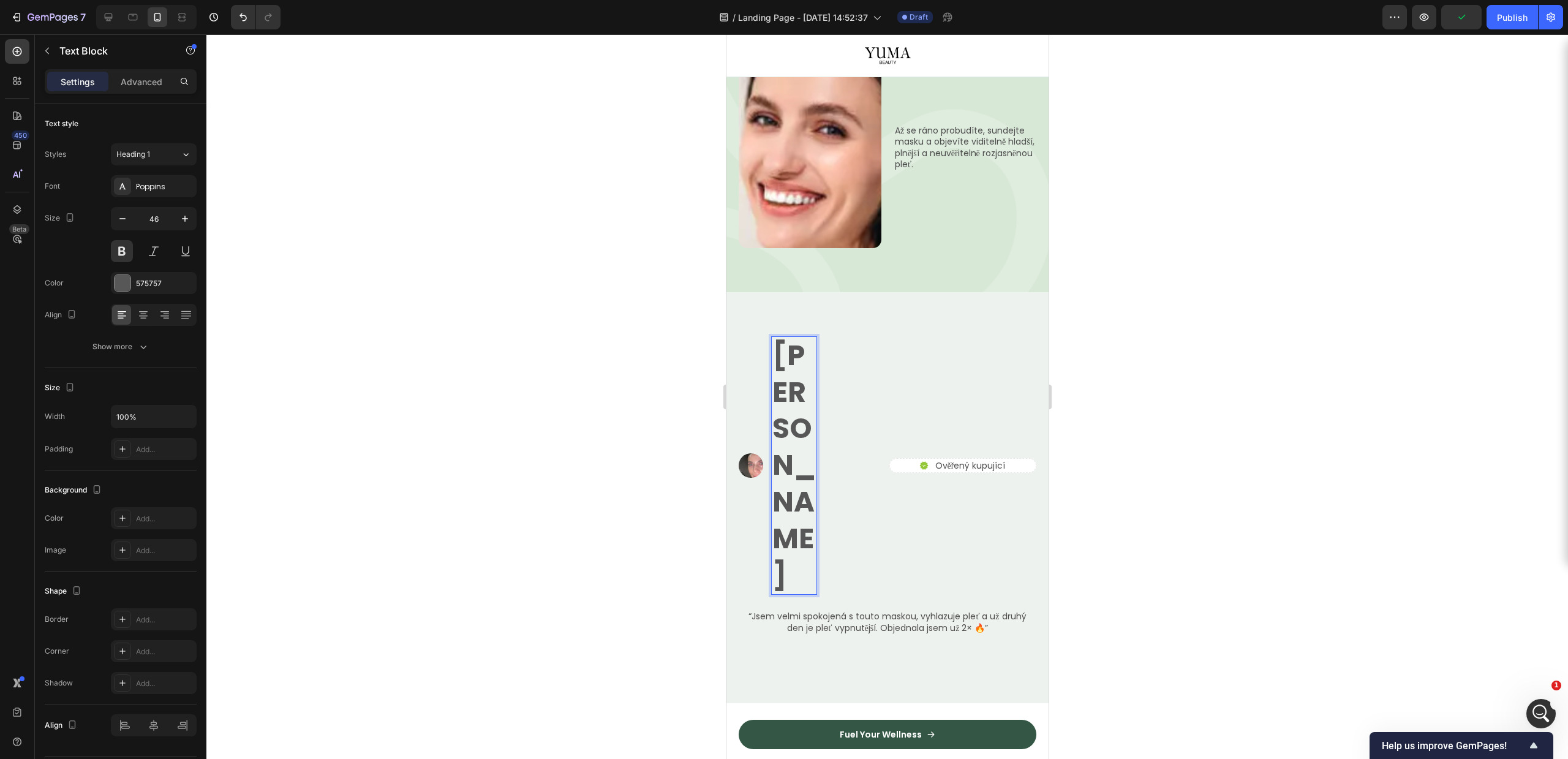
click at [793, 337] on p "[PERSON_NAME]" at bounding box center [793, 465] width 43 height 256
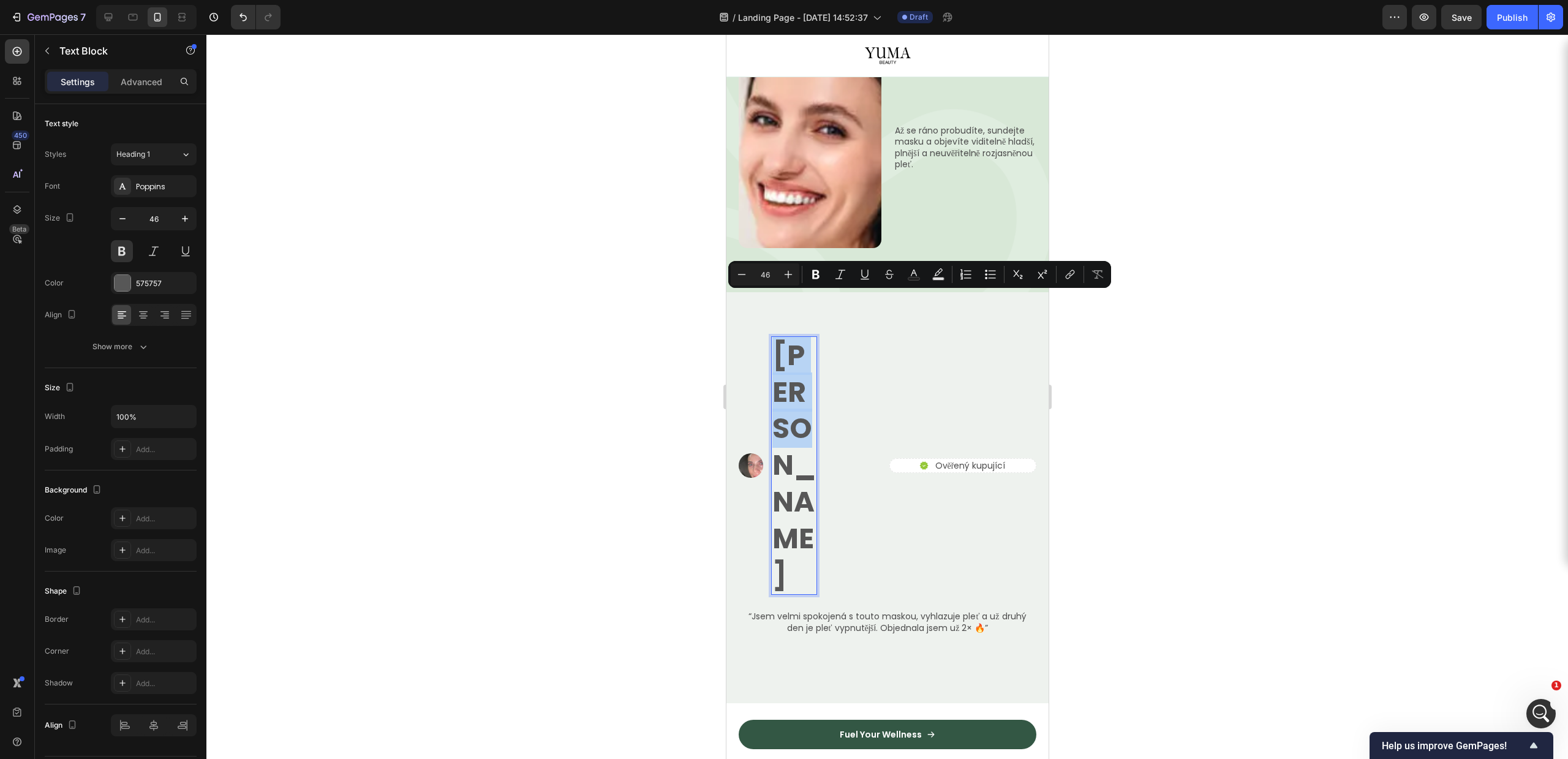
click at [785, 374] on p "[PERSON_NAME]" at bounding box center [793, 465] width 43 height 256
click at [796, 419] on p "[PERSON_NAME]" at bounding box center [793, 465] width 43 height 256
copy p "[PERSON_NAME]"
drag, startPoint x: 780, startPoint y: 413, endPoint x: 766, endPoint y: 323, distance: 91.1
click at [766, 336] on div "Image Tereza P. Text Block 0 Row" at bounding box center [812, 465] width 147 height 259
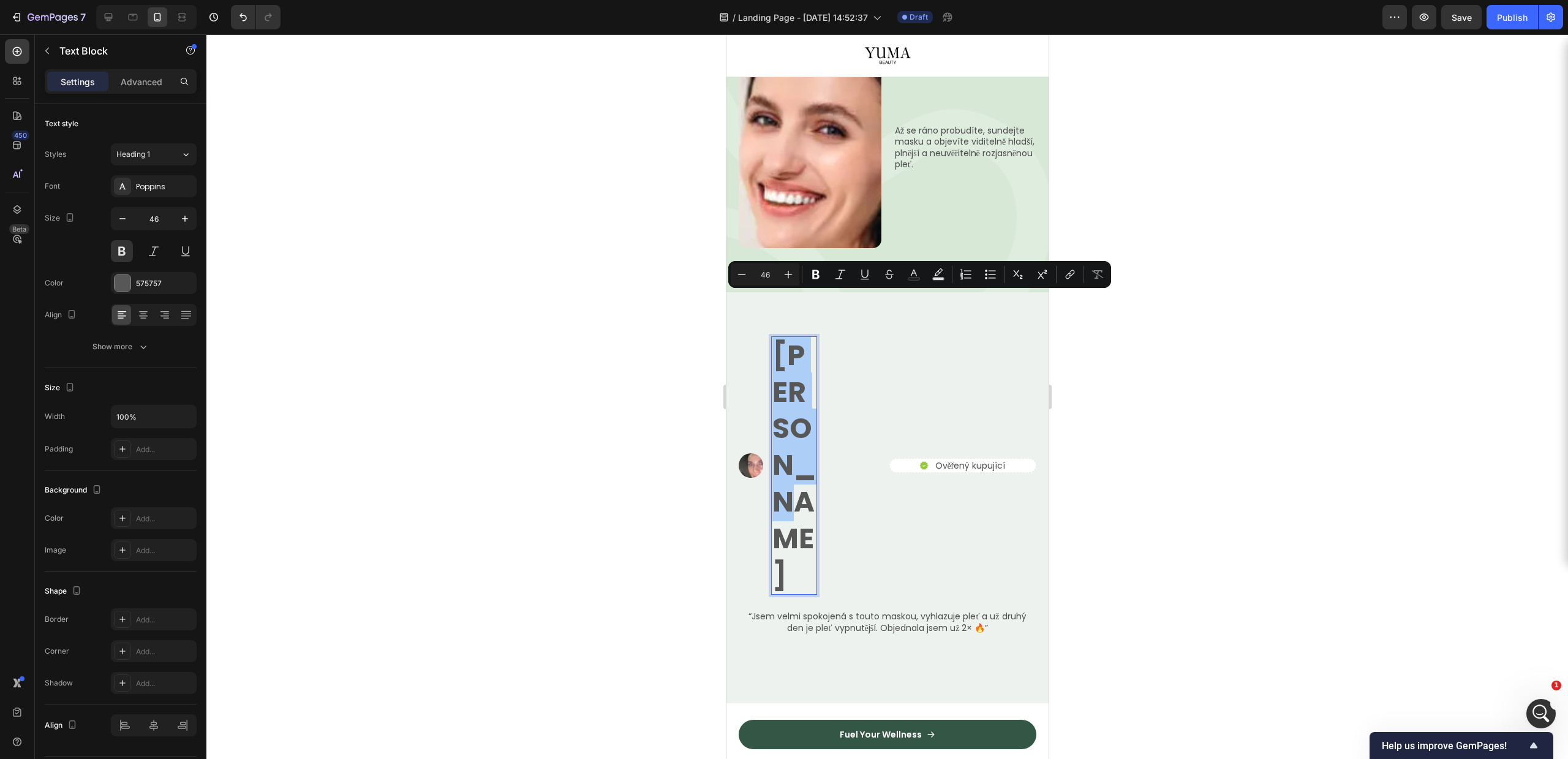
click at [1251, 399] on div at bounding box center [887, 396] width 1361 height 725
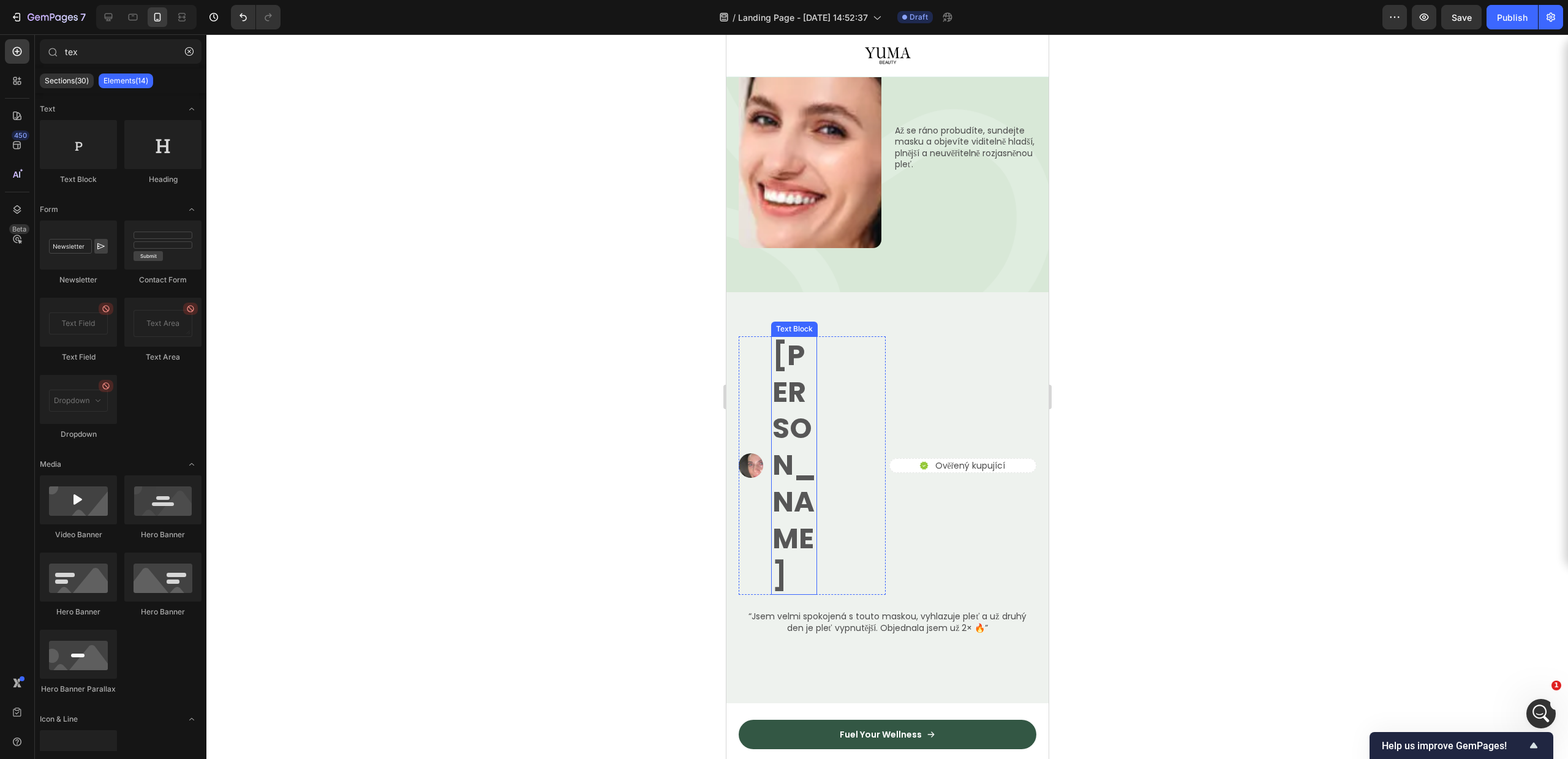
click at [787, 352] on p "[PERSON_NAME]" at bounding box center [793, 465] width 43 height 256
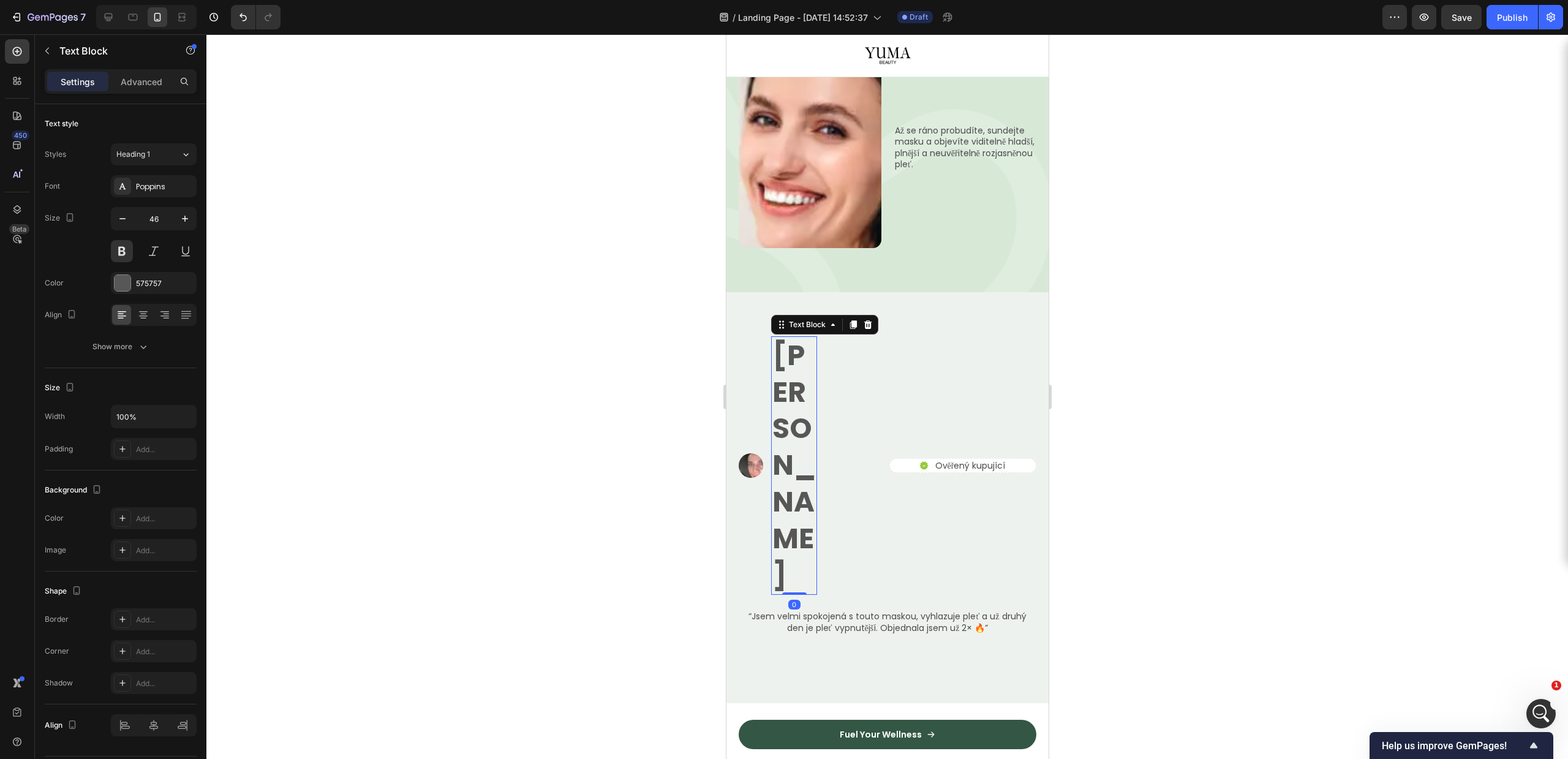
click at [865, 320] on icon at bounding box center [868, 325] width 8 height 9
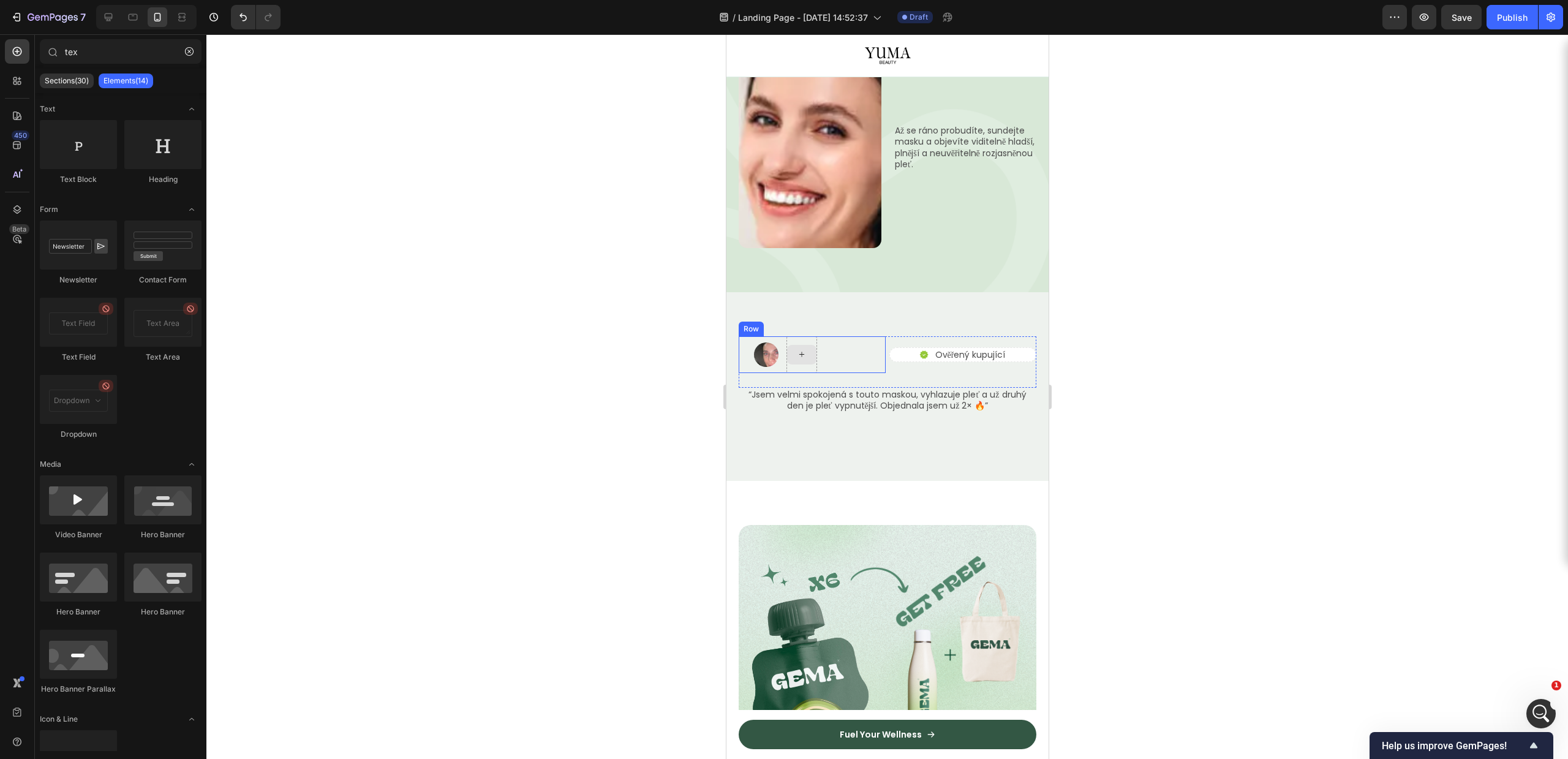
click at [814, 336] on div "Image Row" at bounding box center [812, 354] width 147 height 36
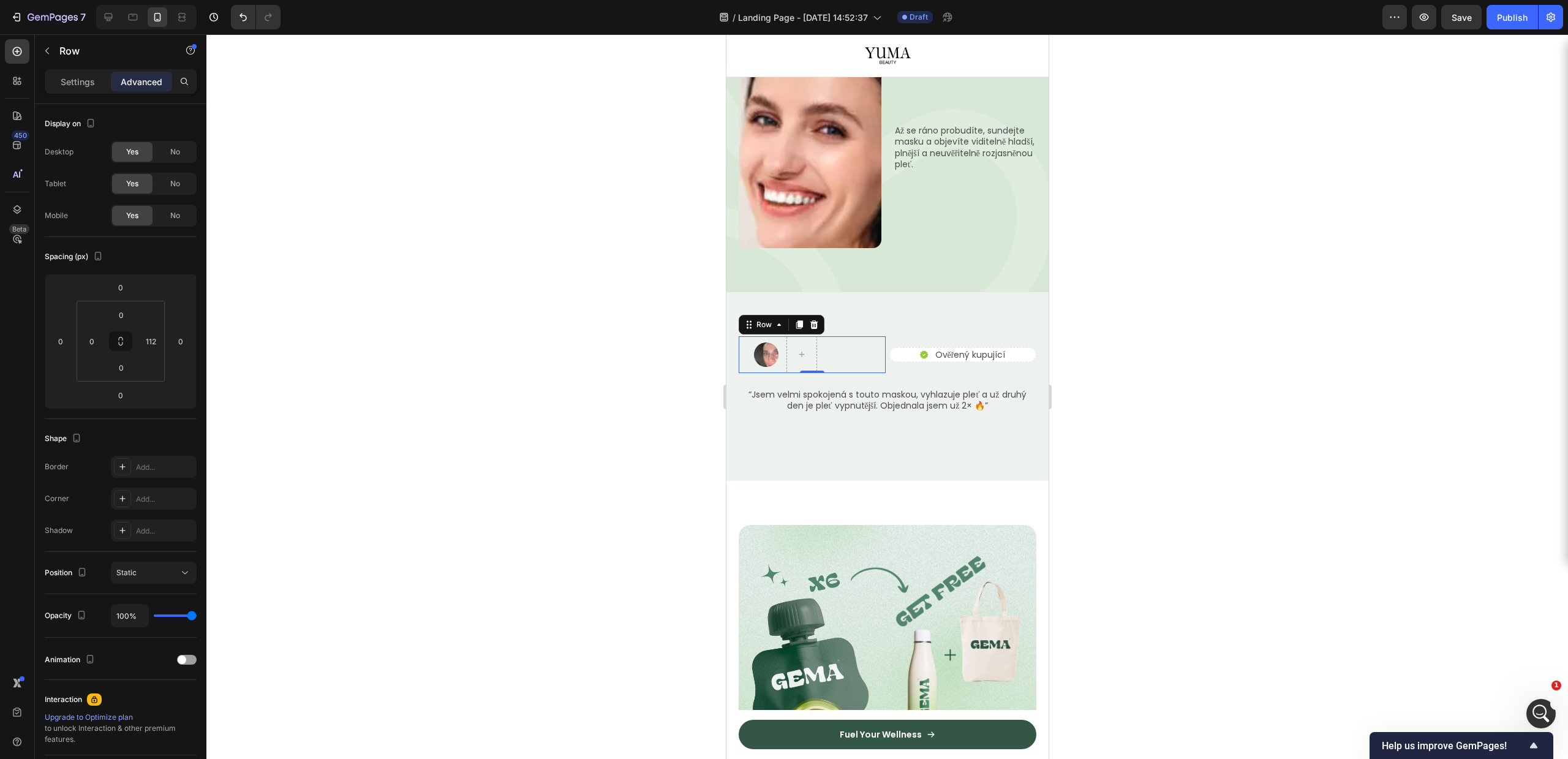
click at [849, 336] on div "Image Row 0" at bounding box center [812, 354] width 147 height 36
click at [850, 336] on div "Image Row 0" at bounding box center [812, 354] width 147 height 36
click at [798, 349] on icon at bounding box center [801, 355] width 10 height 10
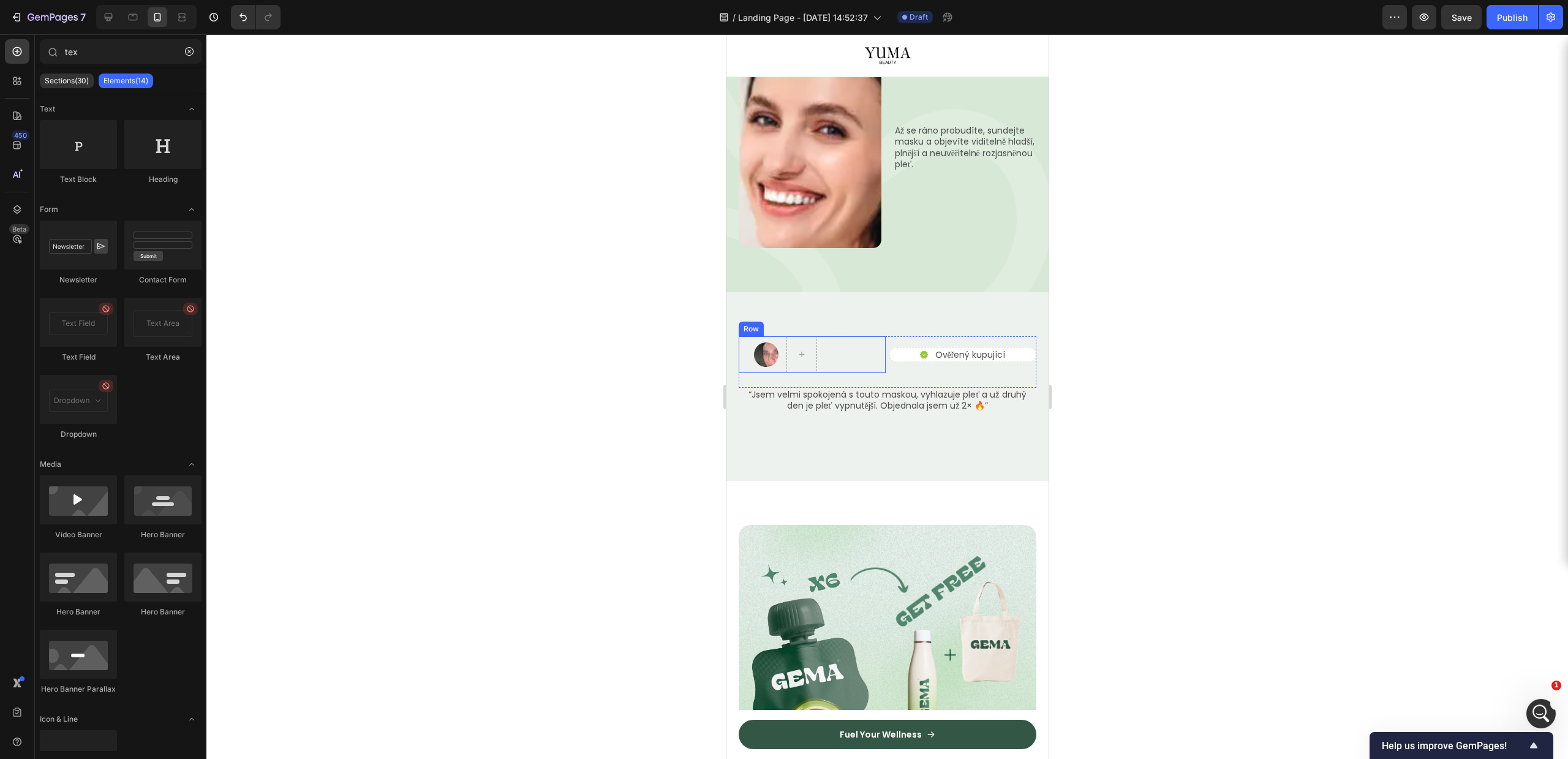
click at [845, 336] on div "Image Row" at bounding box center [812, 354] width 147 height 36
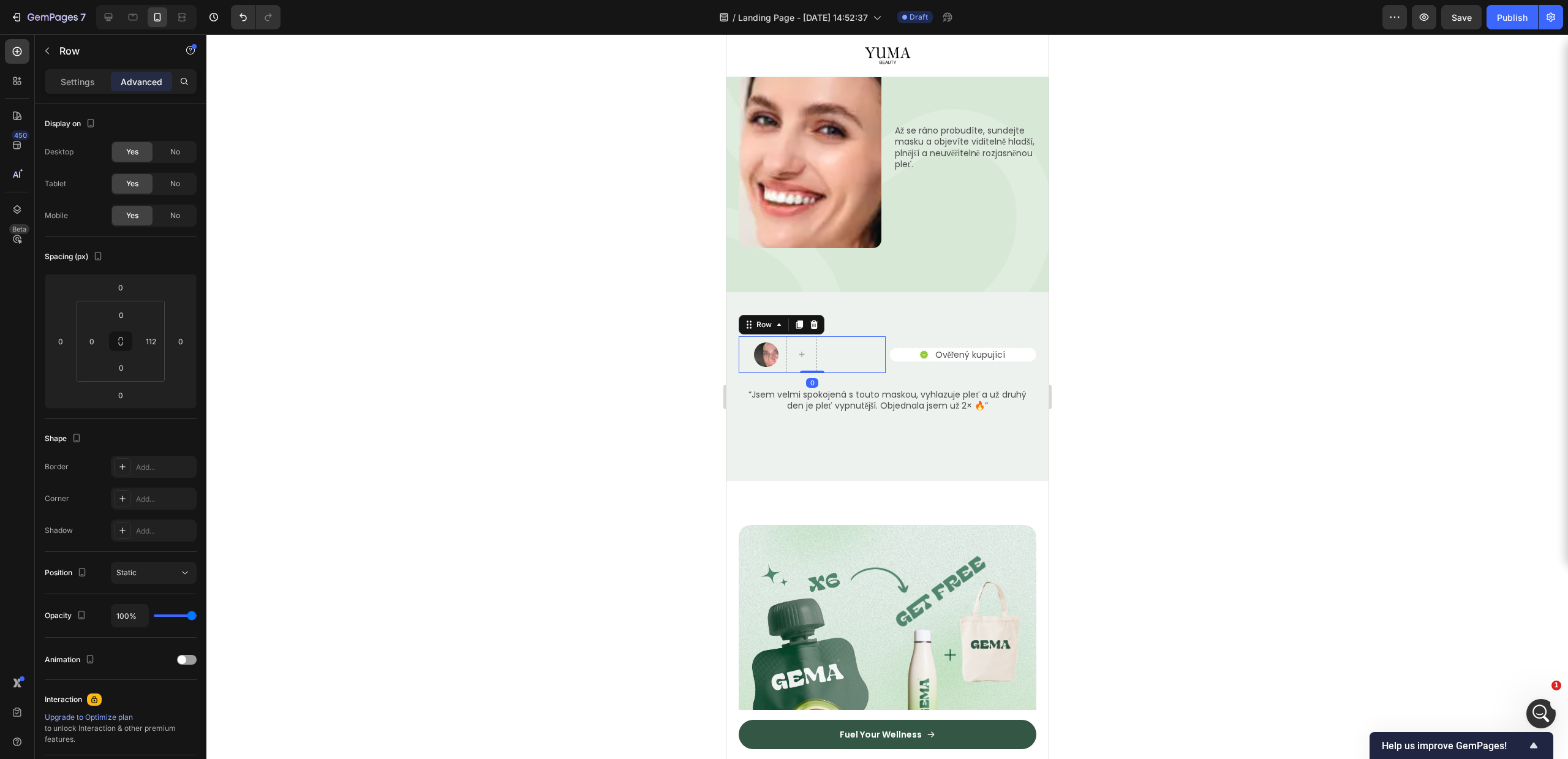
click at [838, 336] on div "Image Row 0" at bounding box center [812, 354] width 147 height 36
click at [83, 75] on p "Settings" at bounding box center [78, 81] width 34 height 13
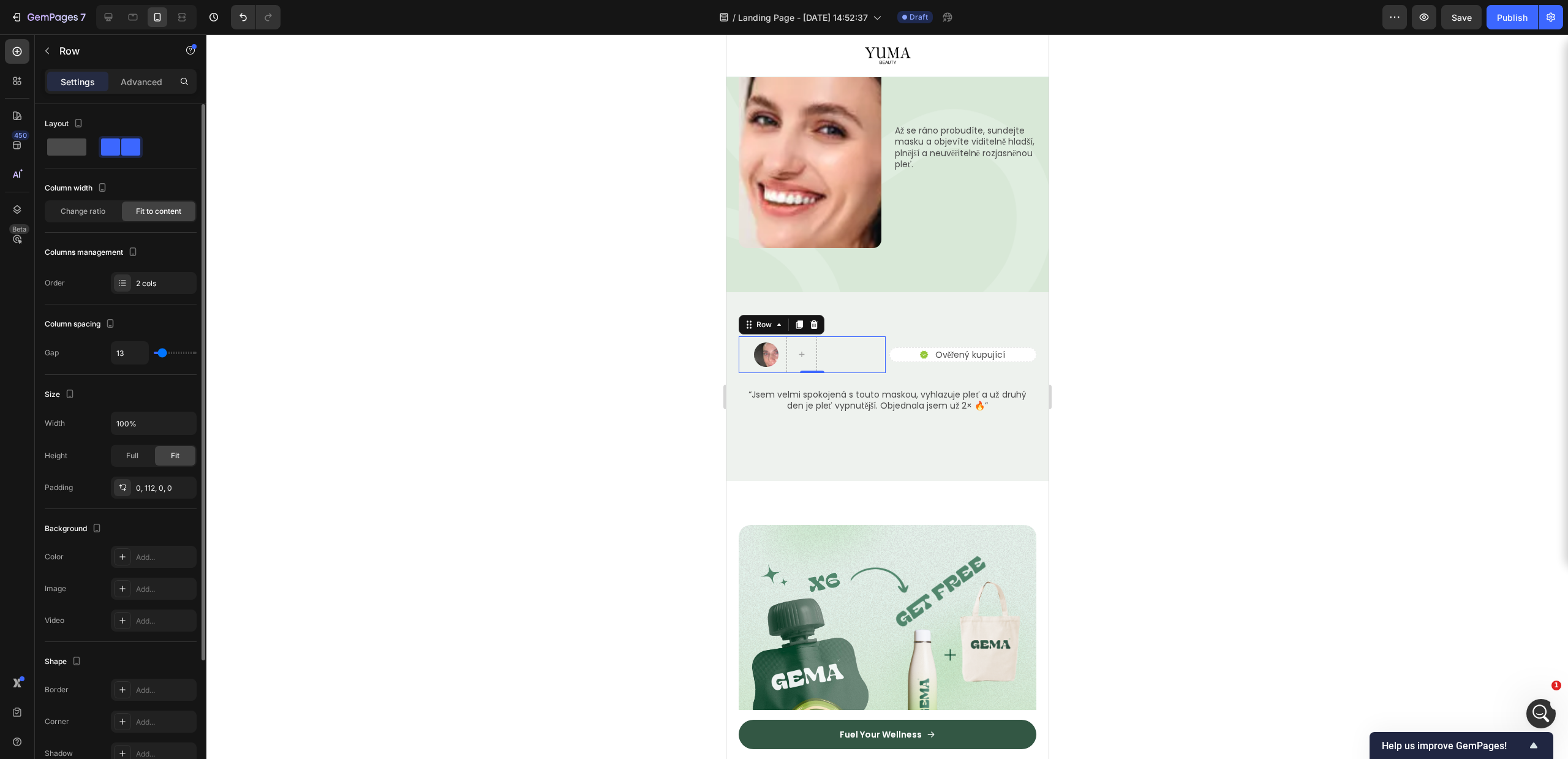
click at [59, 139] on span at bounding box center [66, 146] width 39 height 17
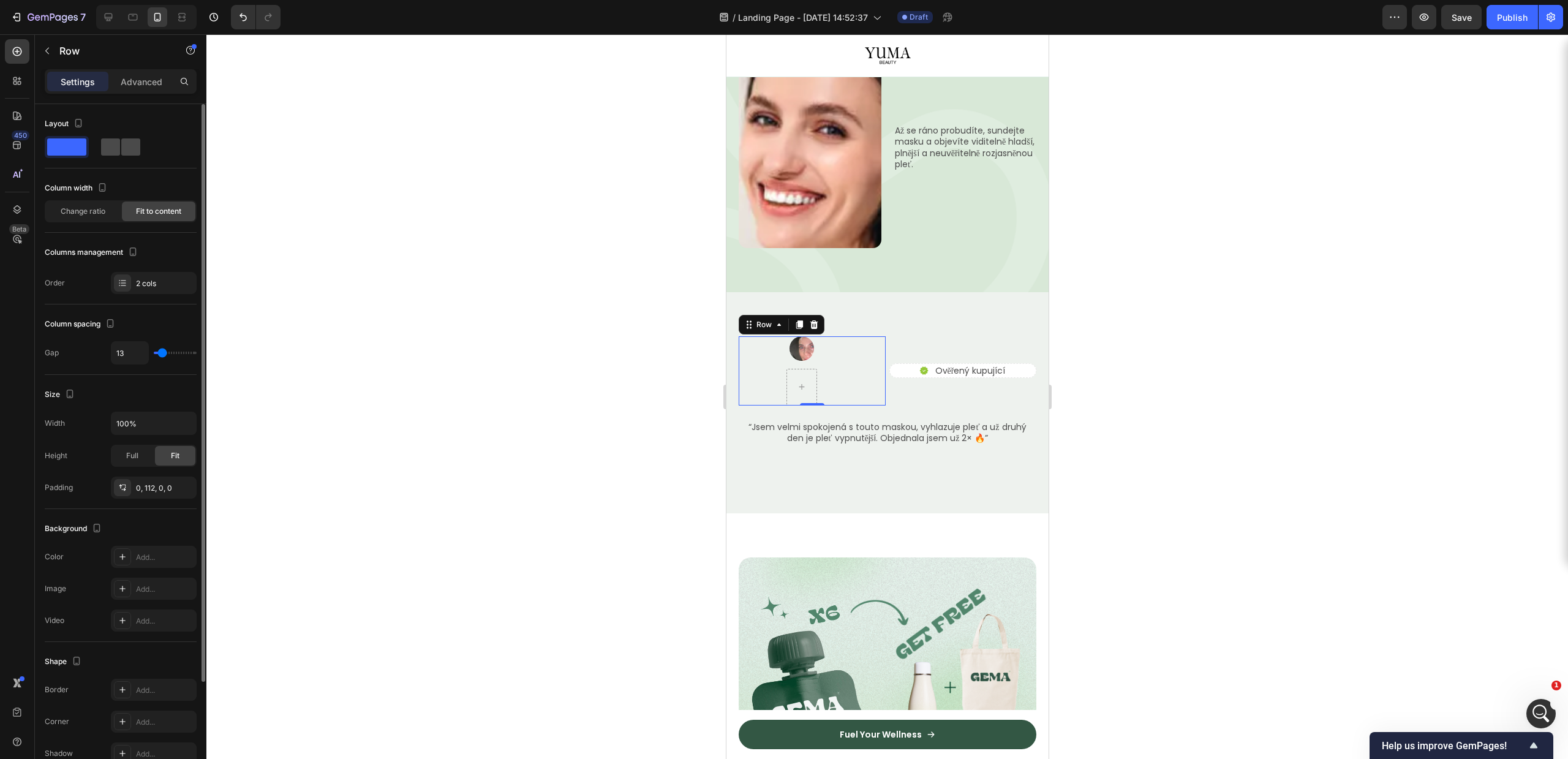
click at [119, 138] on div at bounding box center [120, 147] width 44 height 22
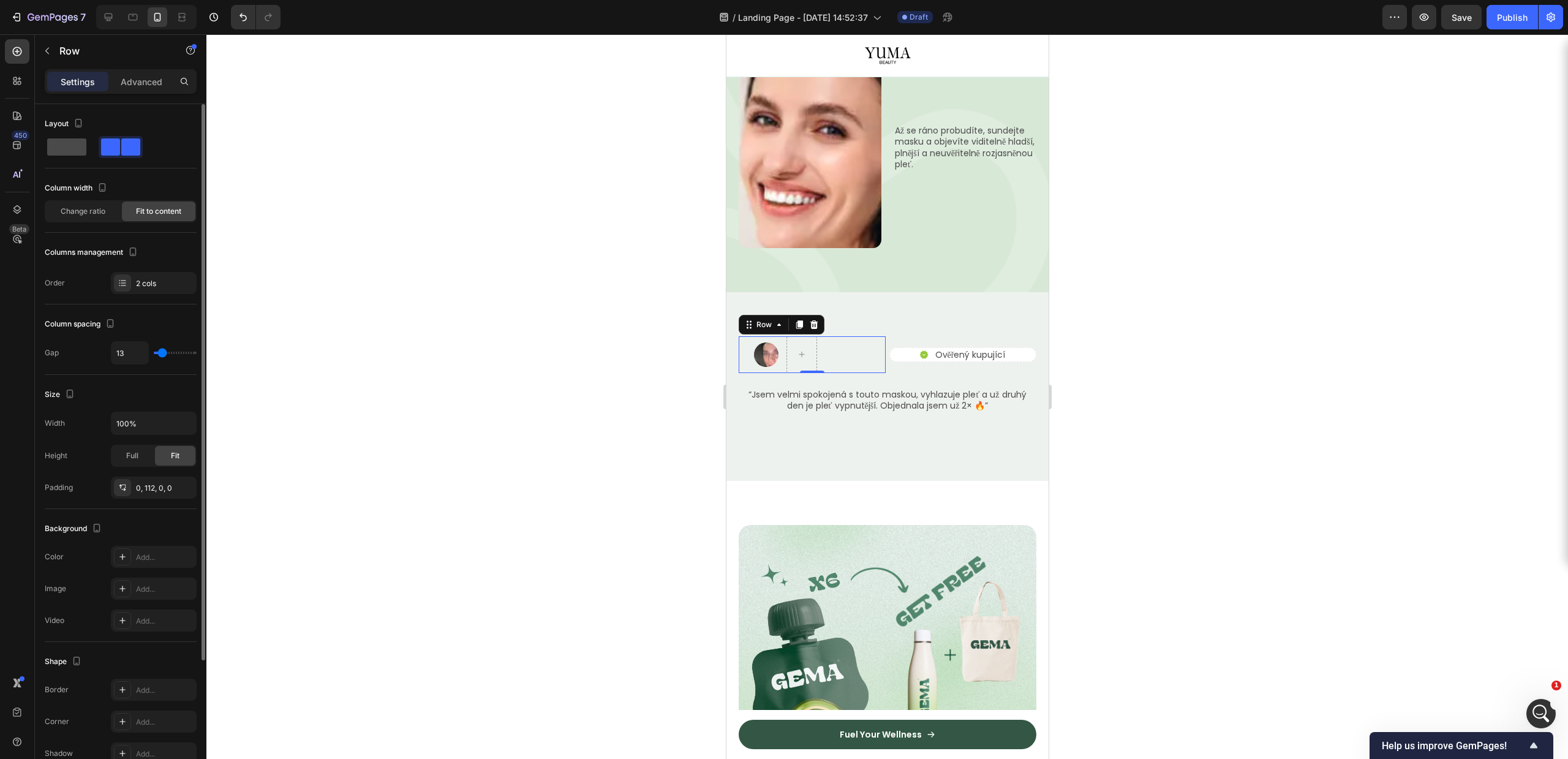
click at [81, 146] on span at bounding box center [66, 146] width 39 height 17
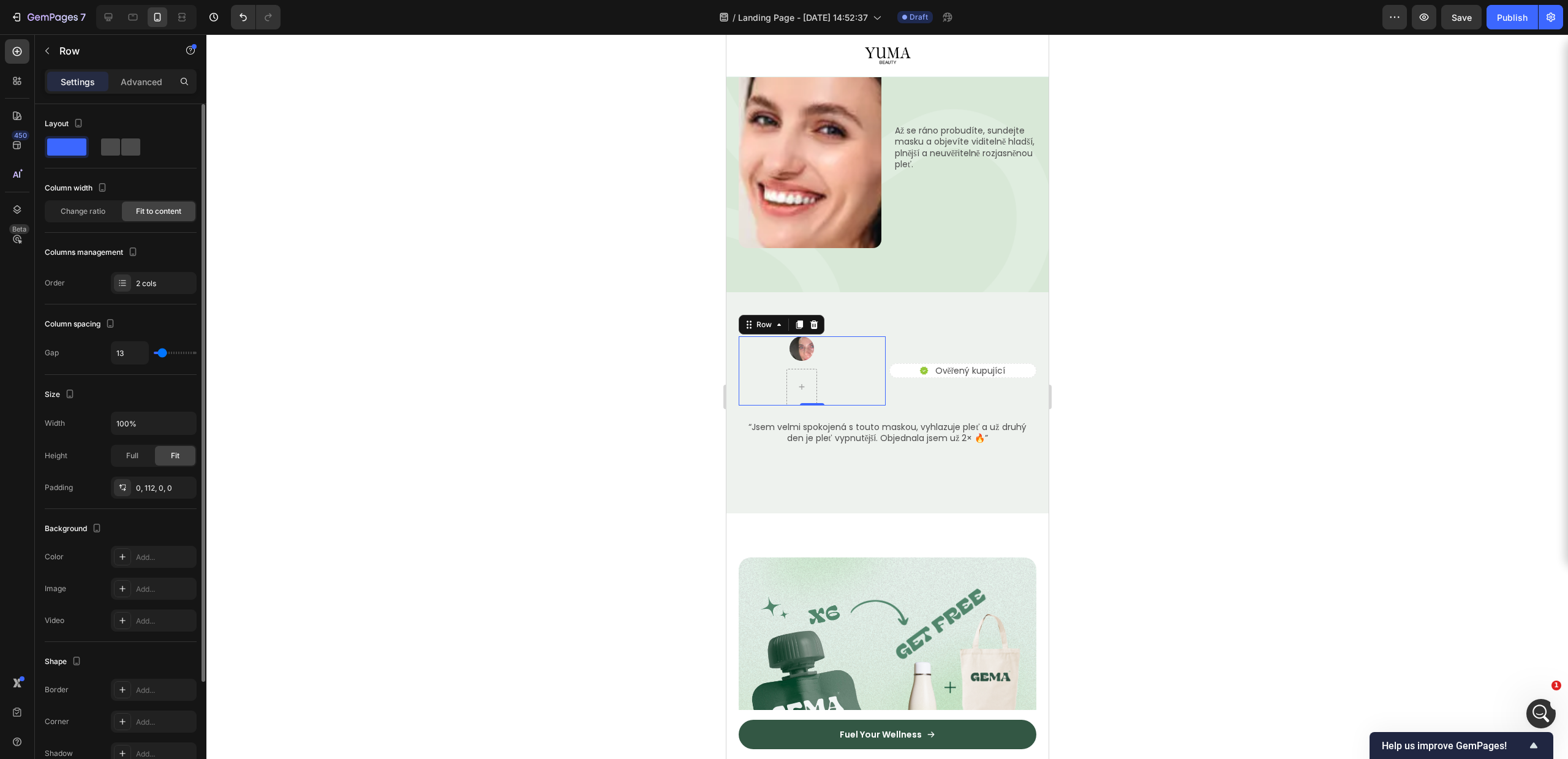
click at [135, 148] on span at bounding box center [131, 146] width 19 height 17
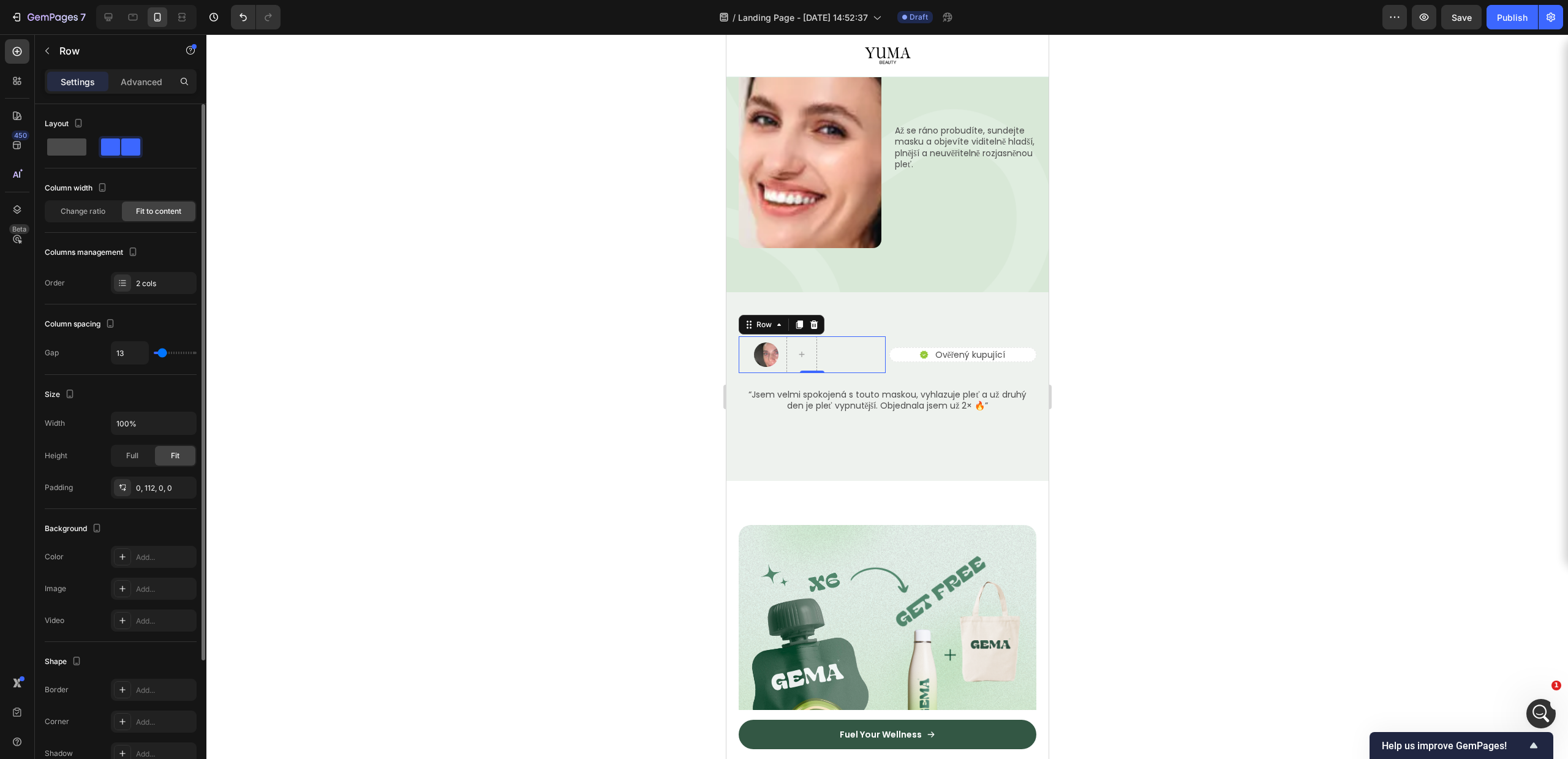
click at [62, 140] on span at bounding box center [66, 146] width 39 height 17
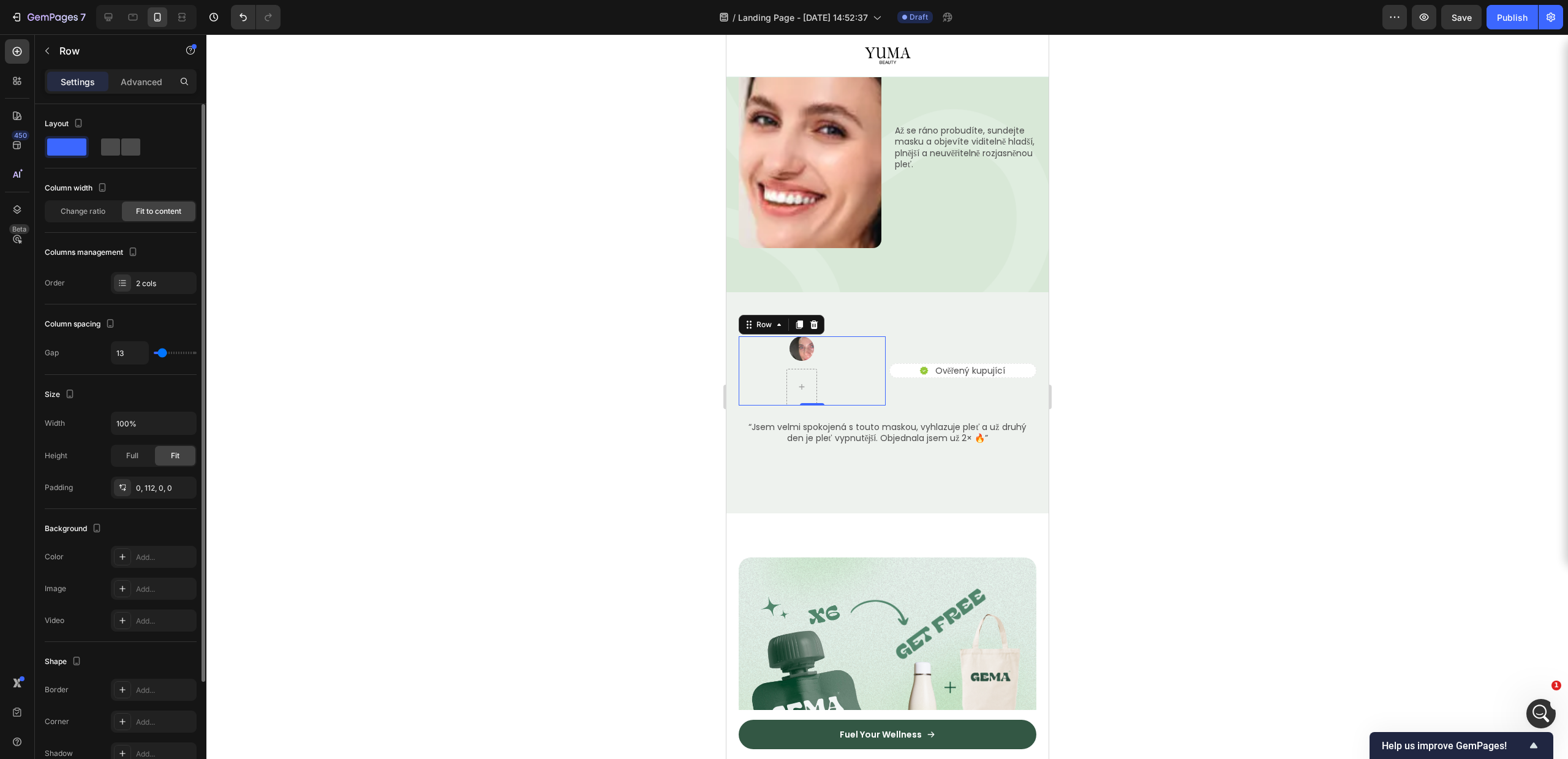
click at [134, 141] on span at bounding box center [131, 146] width 19 height 17
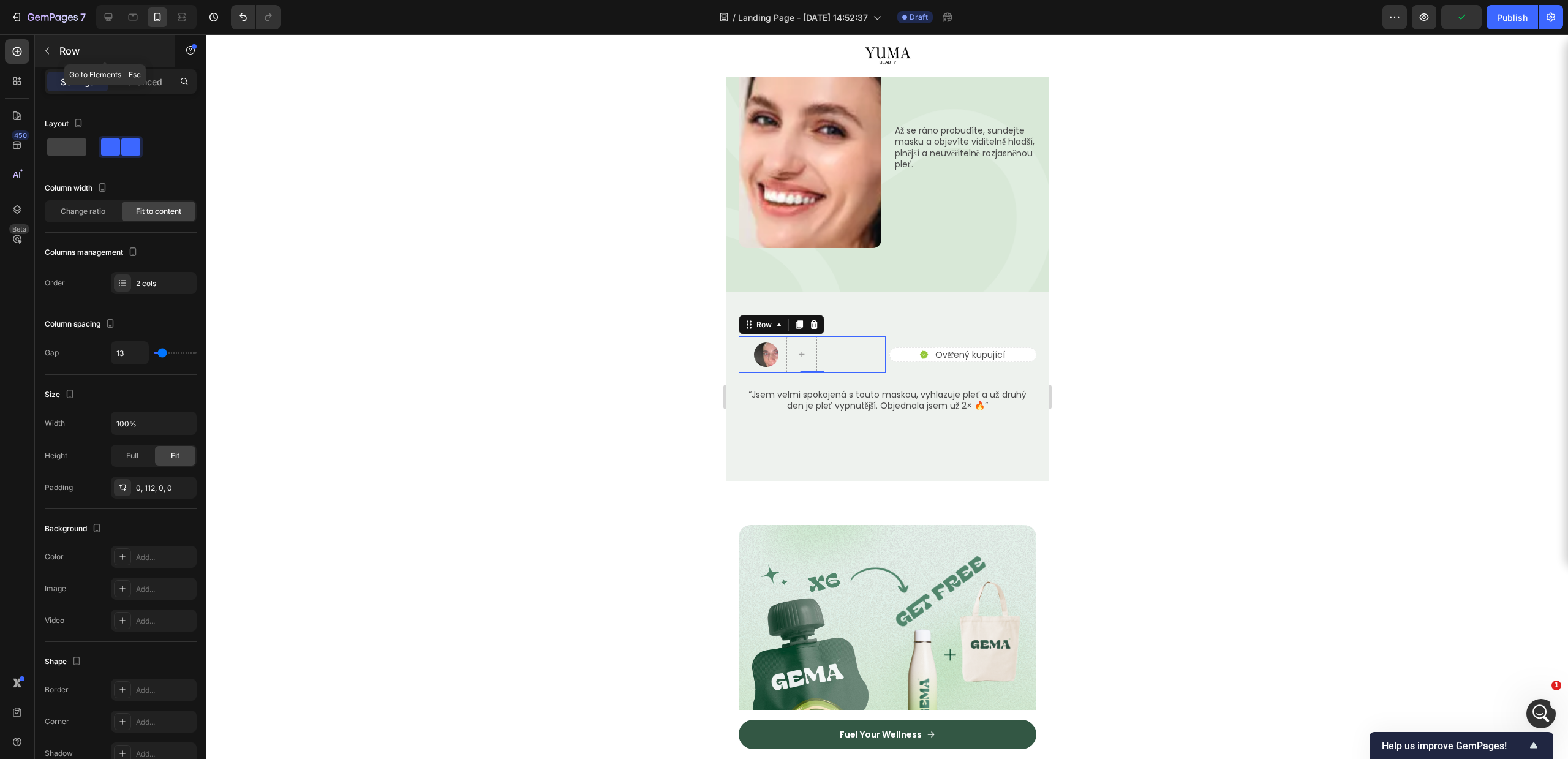
click at [51, 46] on icon "button" at bounding box center [47, 51] width 10 height 10
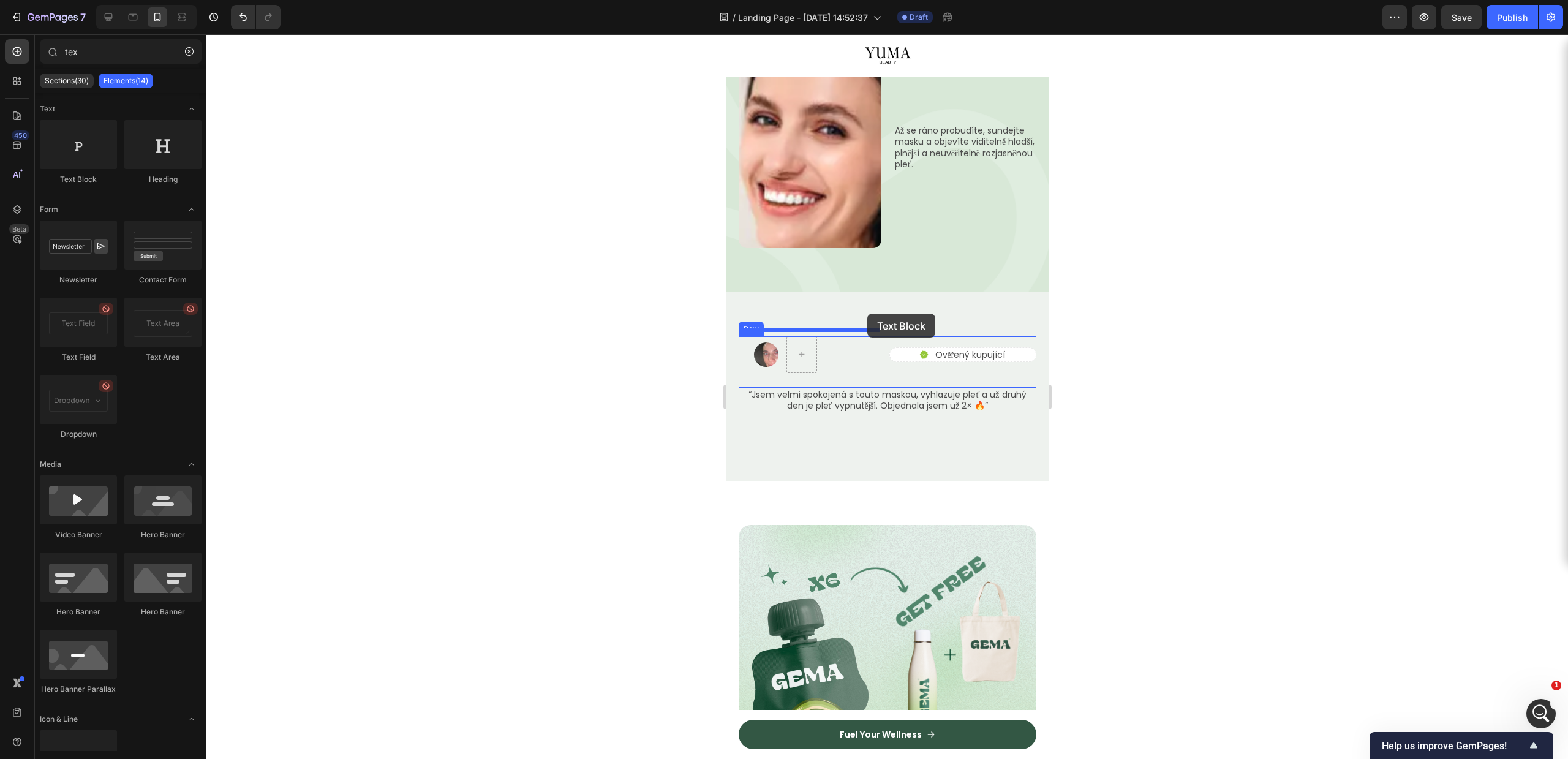
drag, startPoint x: 804, startPoint y: 190, endPoint x: 867, endPoint y: 314, distance: 139.1
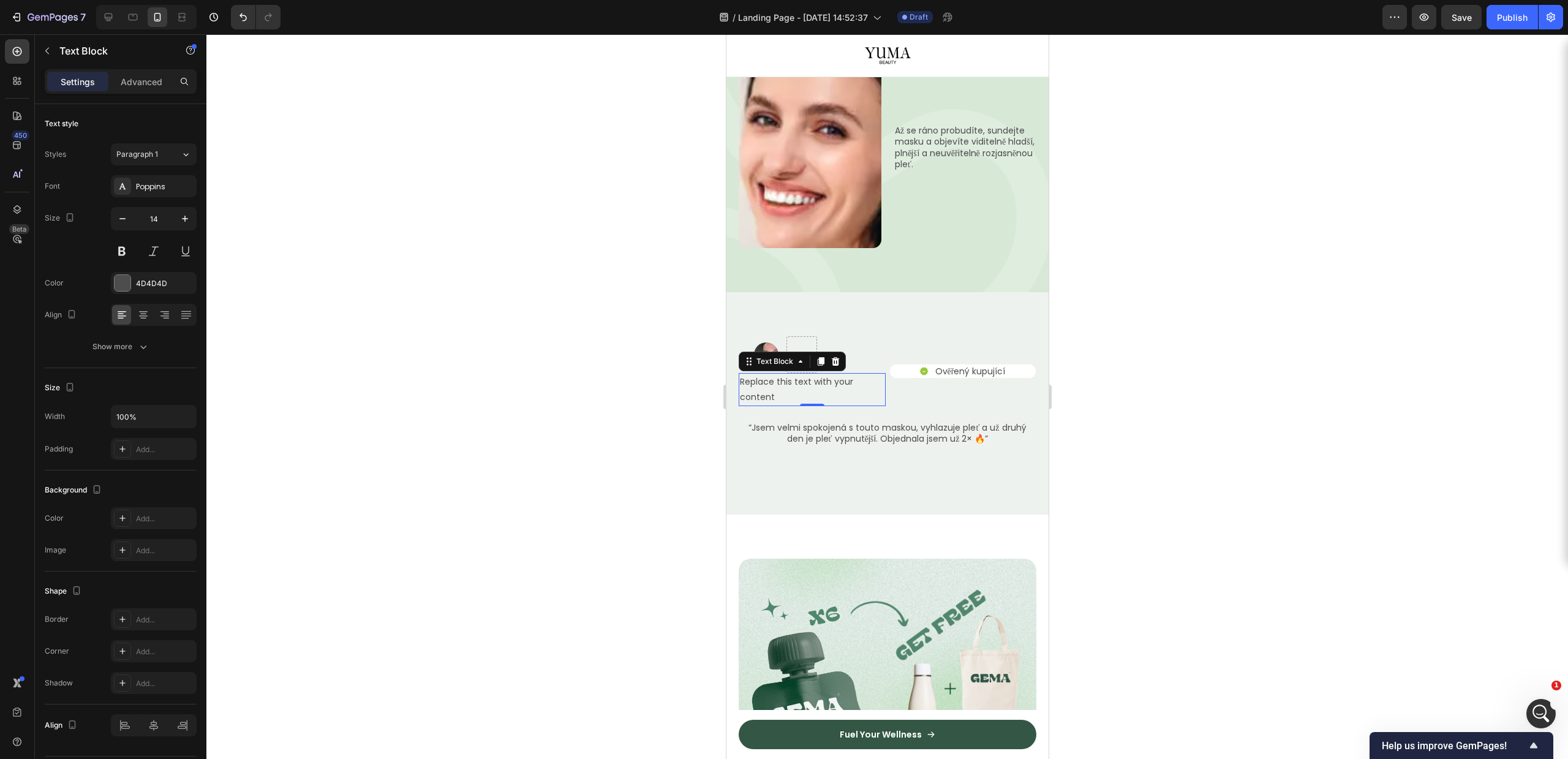
click at [854, 373] on div "Replace this text with your content" at bounding box center [812, 390] width 147 height 33
click at [825, 373] on div "Replace this text with your content" at bounding box center [812, 390] width 147 height 33
click at [822, 374] on p "Replace this text with your content" at bounding box center [811, 389] width 144 height 30
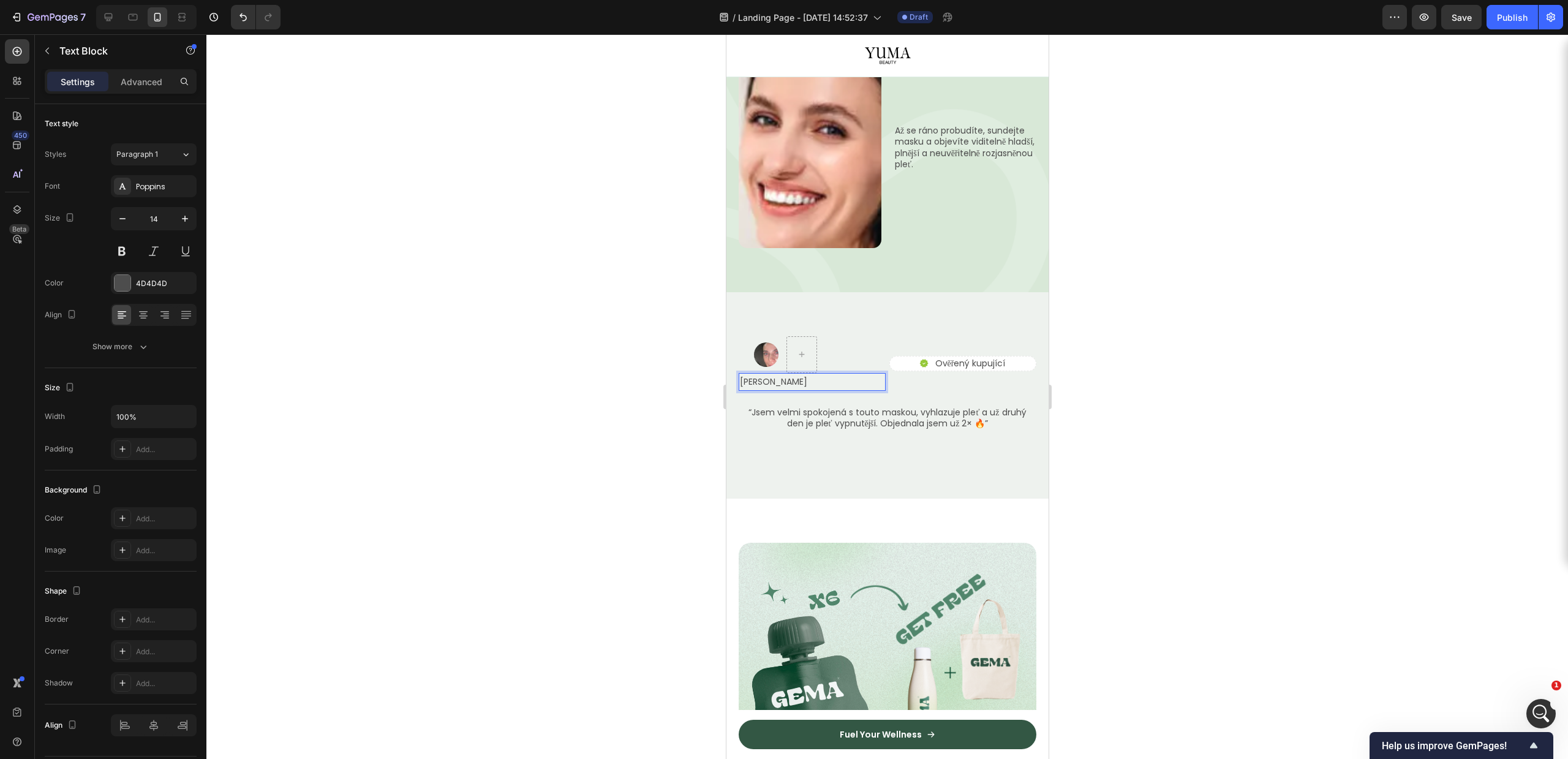
click at [1130, 344] on div at bounding box center [887, 396] width 1361 height 725
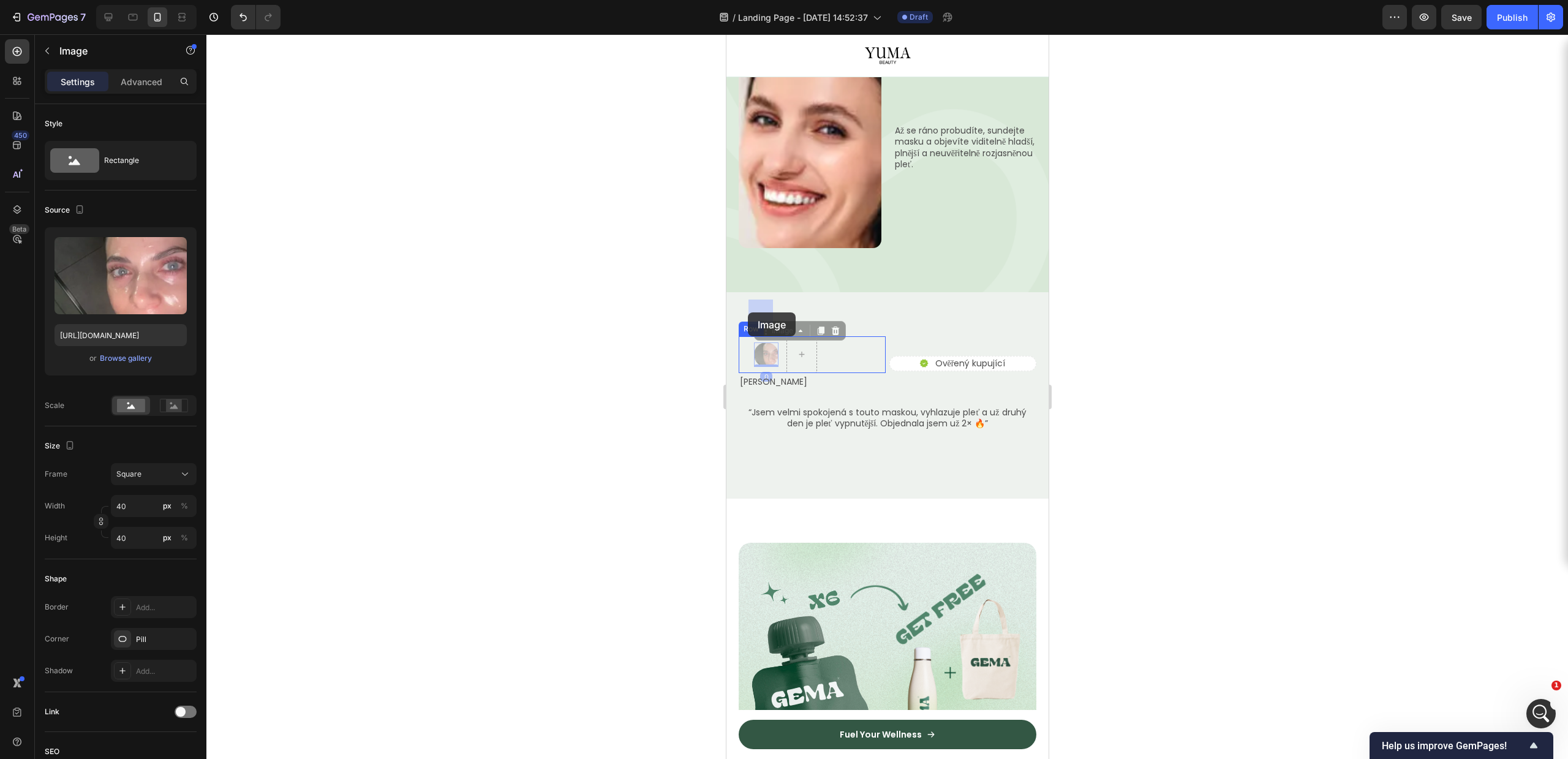
drag, startPoint x: 759, startPoint y: 305, endPoint x: 747, endPoint y: 312, distance: 13.9
click at [1312, 338] on div at bounding box center [887, 396] width 1361 height 725
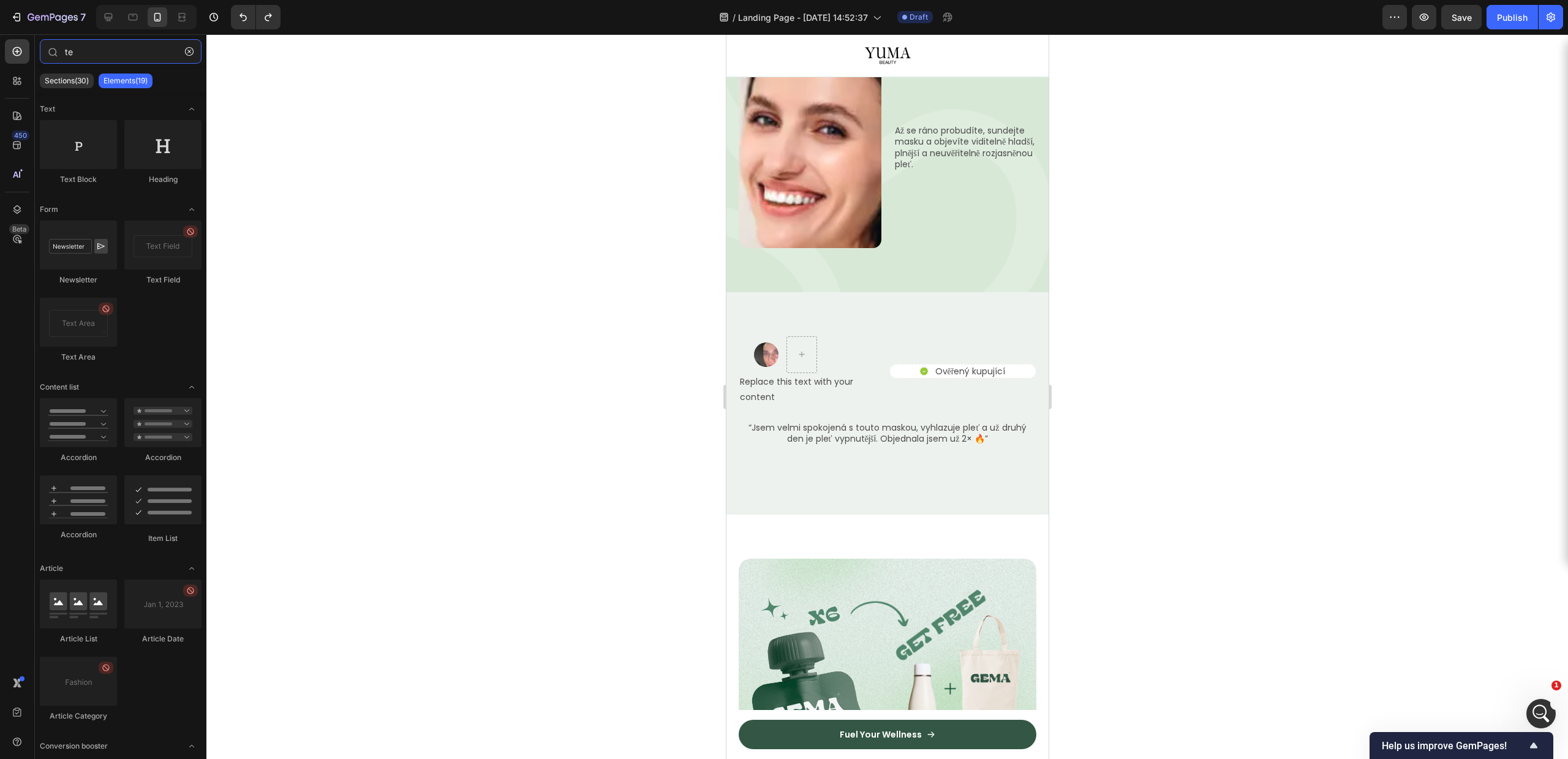
type input "t"
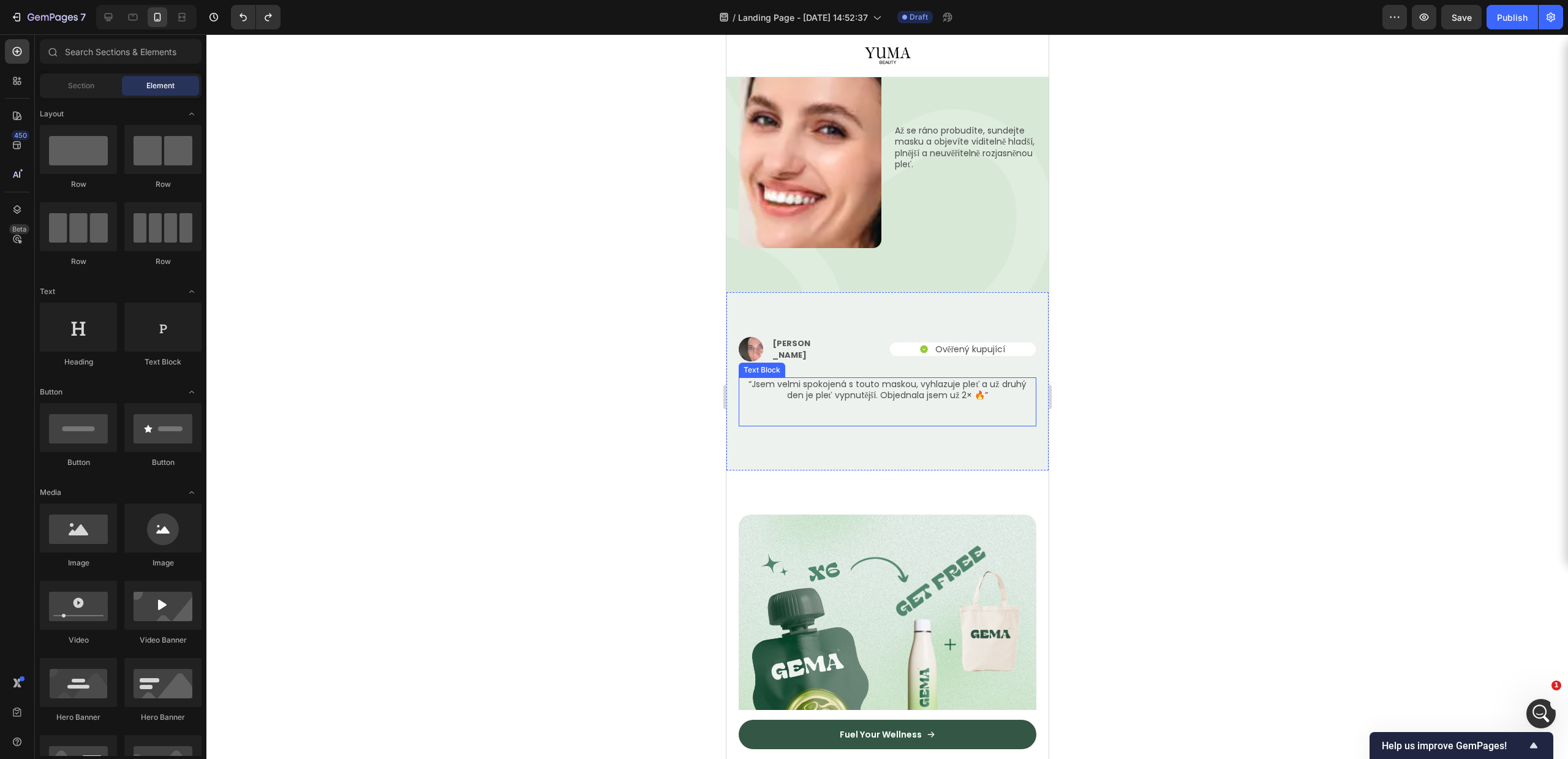
click at [854, 378] on p "“Jsem velmi spokojená s touto maskou, vyhlazuje pleť a už druhý den je pleť vyp…" at bounding box center [886, 390] width 295 height 22
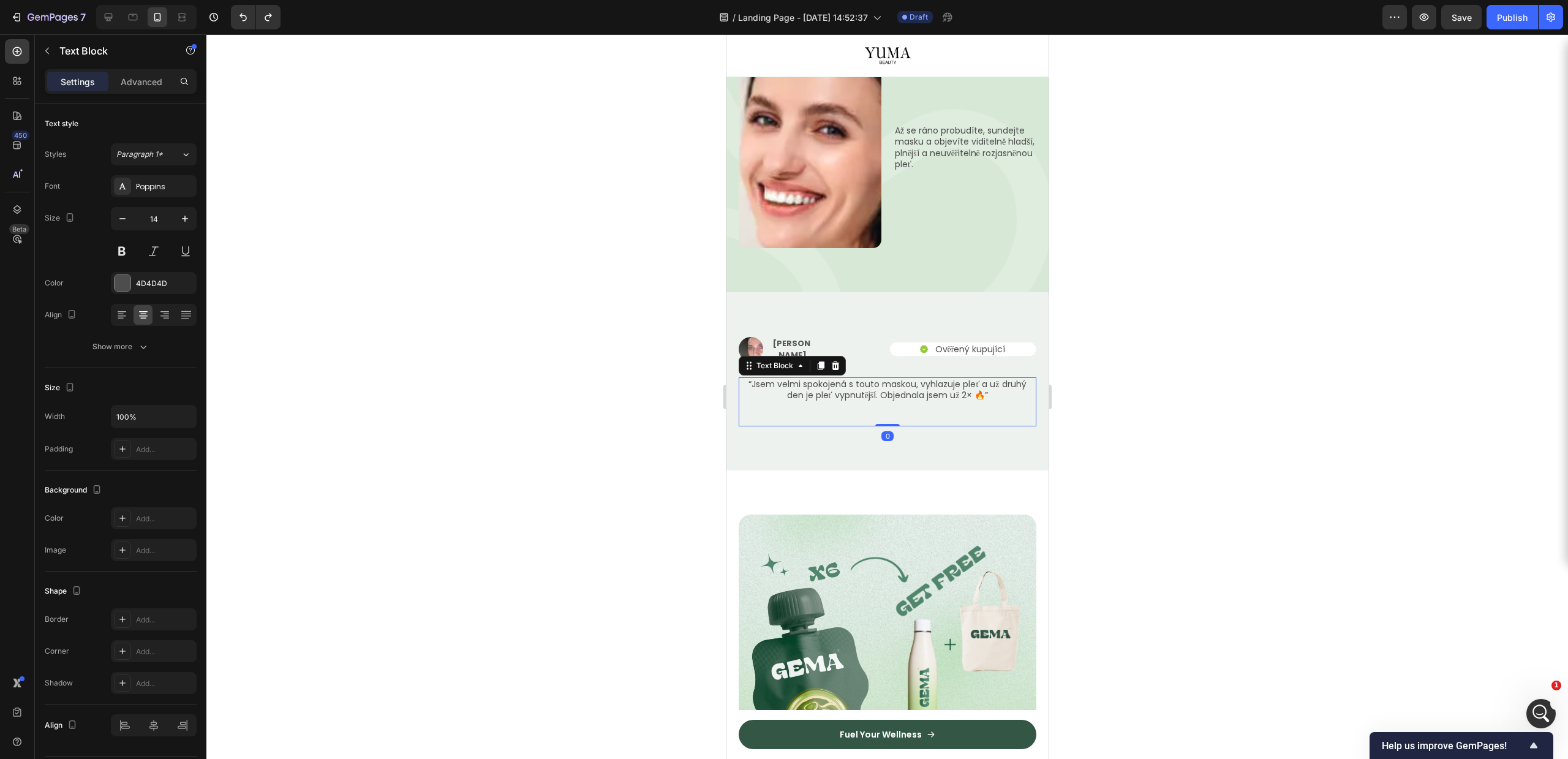
click at [878, 292] on div "Image Tereza P. Text Block Row Icon Ověřený kupující Text Block Row Row Row “Js…" at bounding box center [886, 381] width 322 height 178
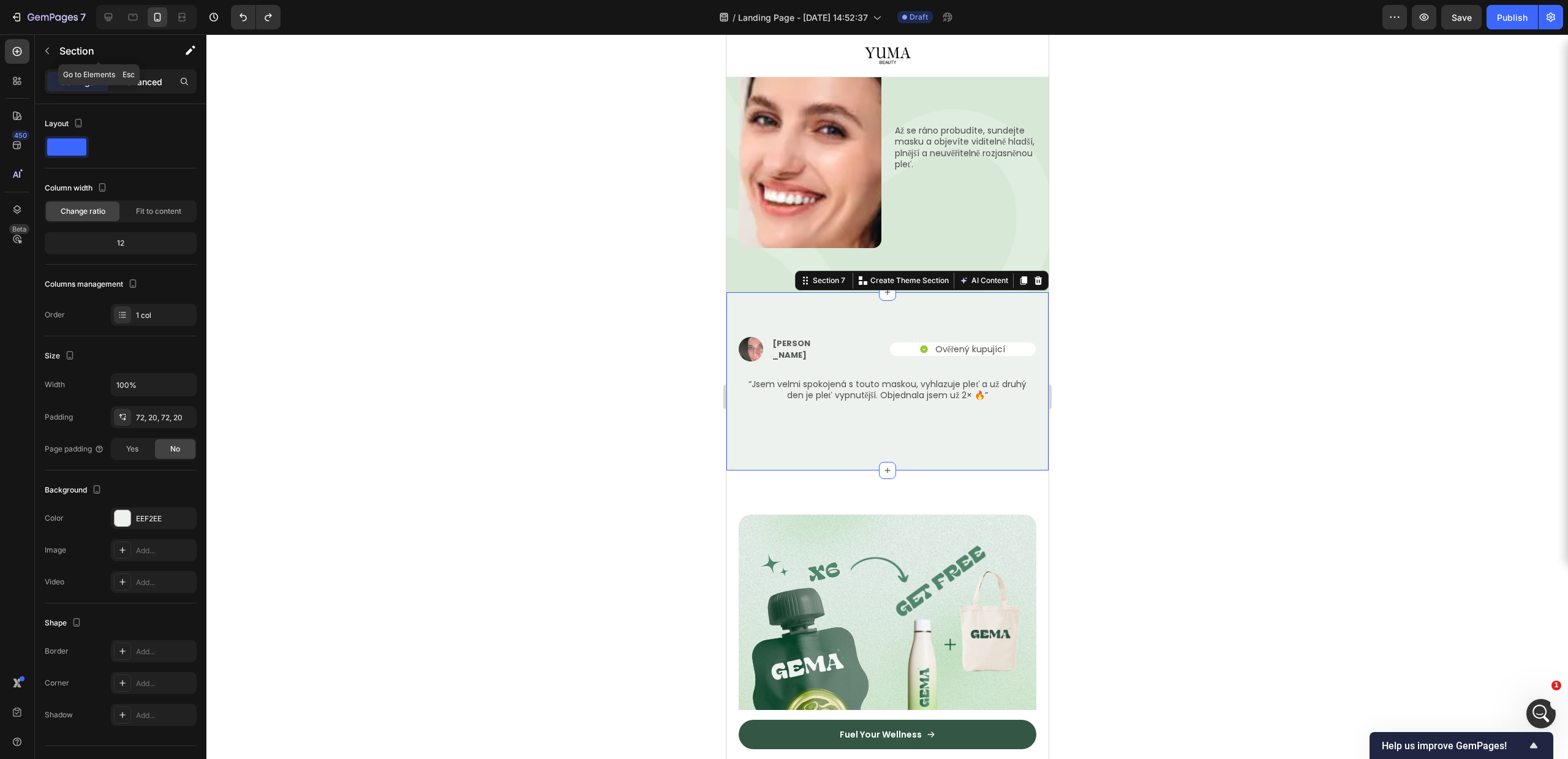
drag, startPoint x: 146, startPoint y: 80, endPoint x: 148, endPoint y: 91, distance: 11.2
click at [146, 82] on p "Advanced" at bounding box center [141, 81] width 42 height 13
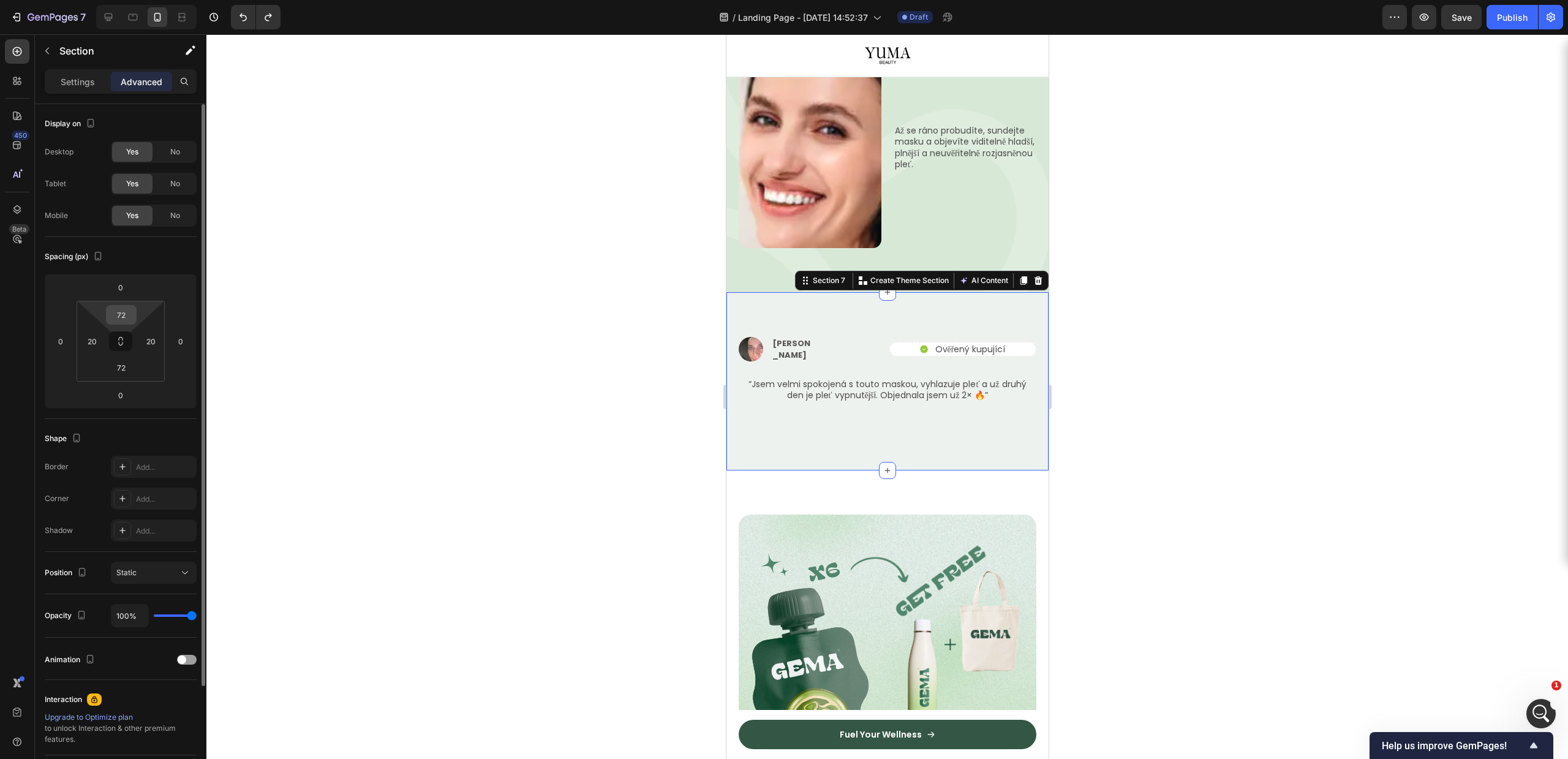
click at [117, 315] on input "72" at bounding box center [121, 314] width 25 height 19
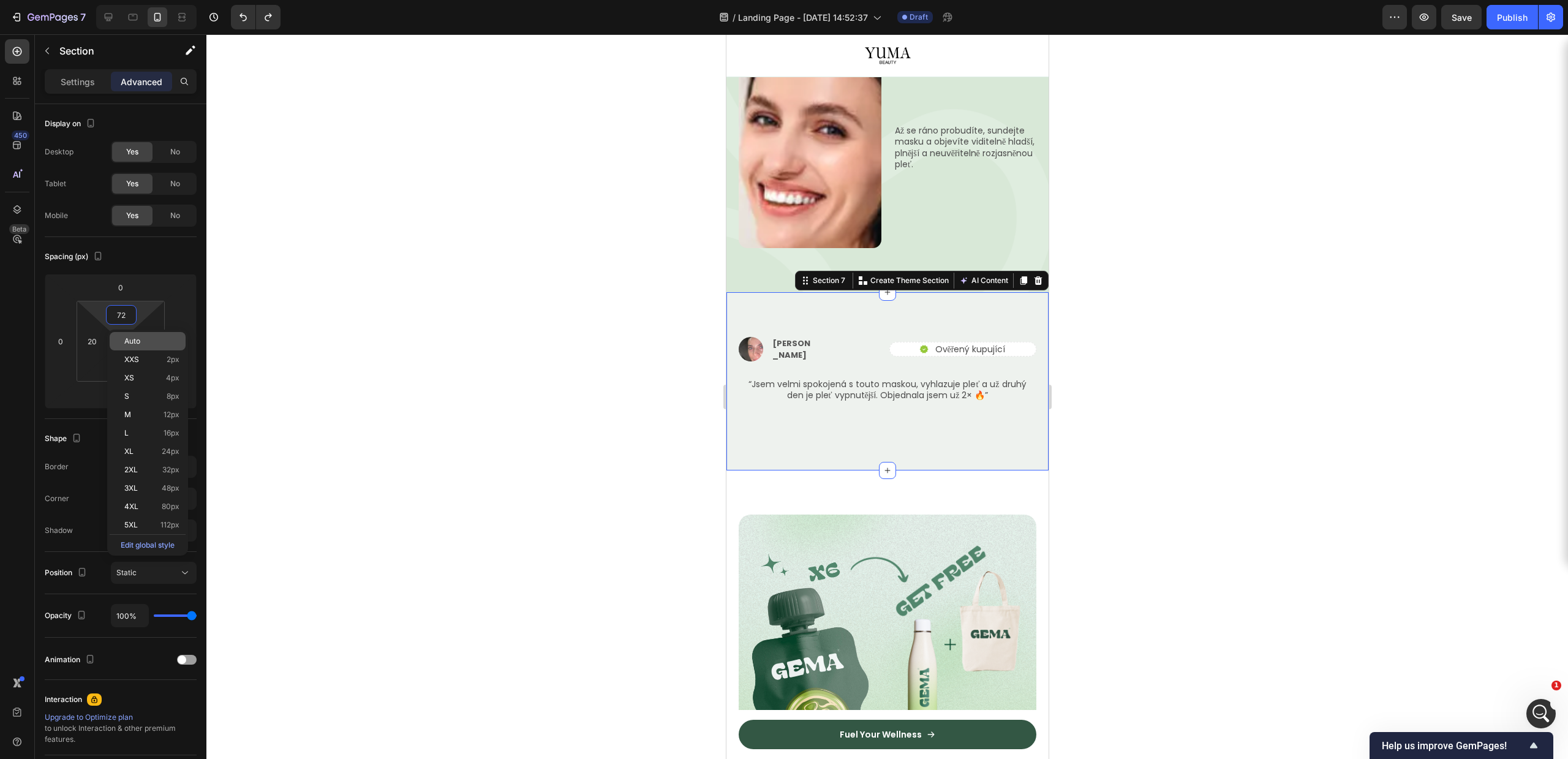
click at [123, 342] on div "Auto" at bounding box center [147, 341] width 76 height 19
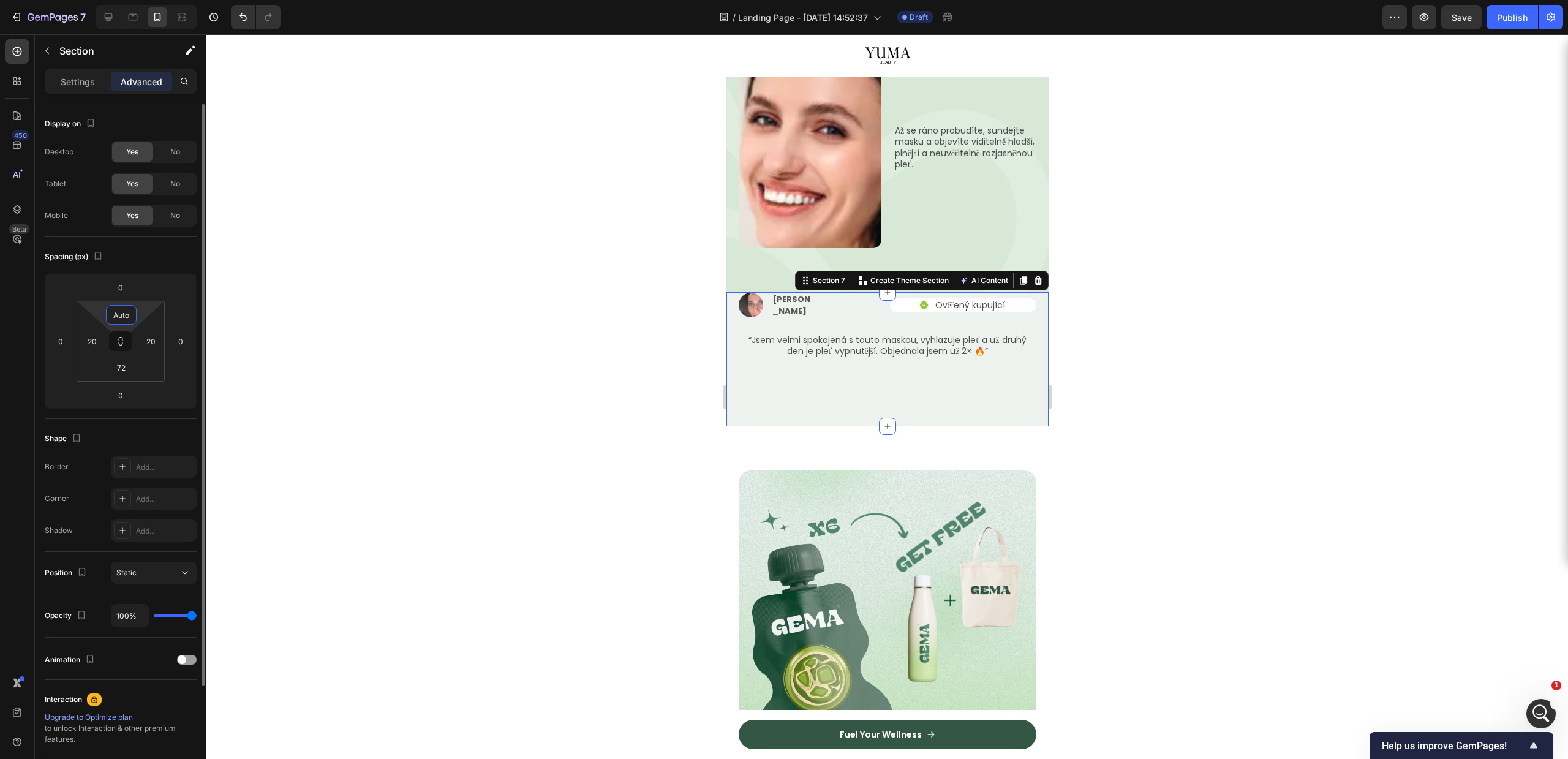
click at [127, 310] on input "Auto" at bounding box center [121, 314] width 25 height 19
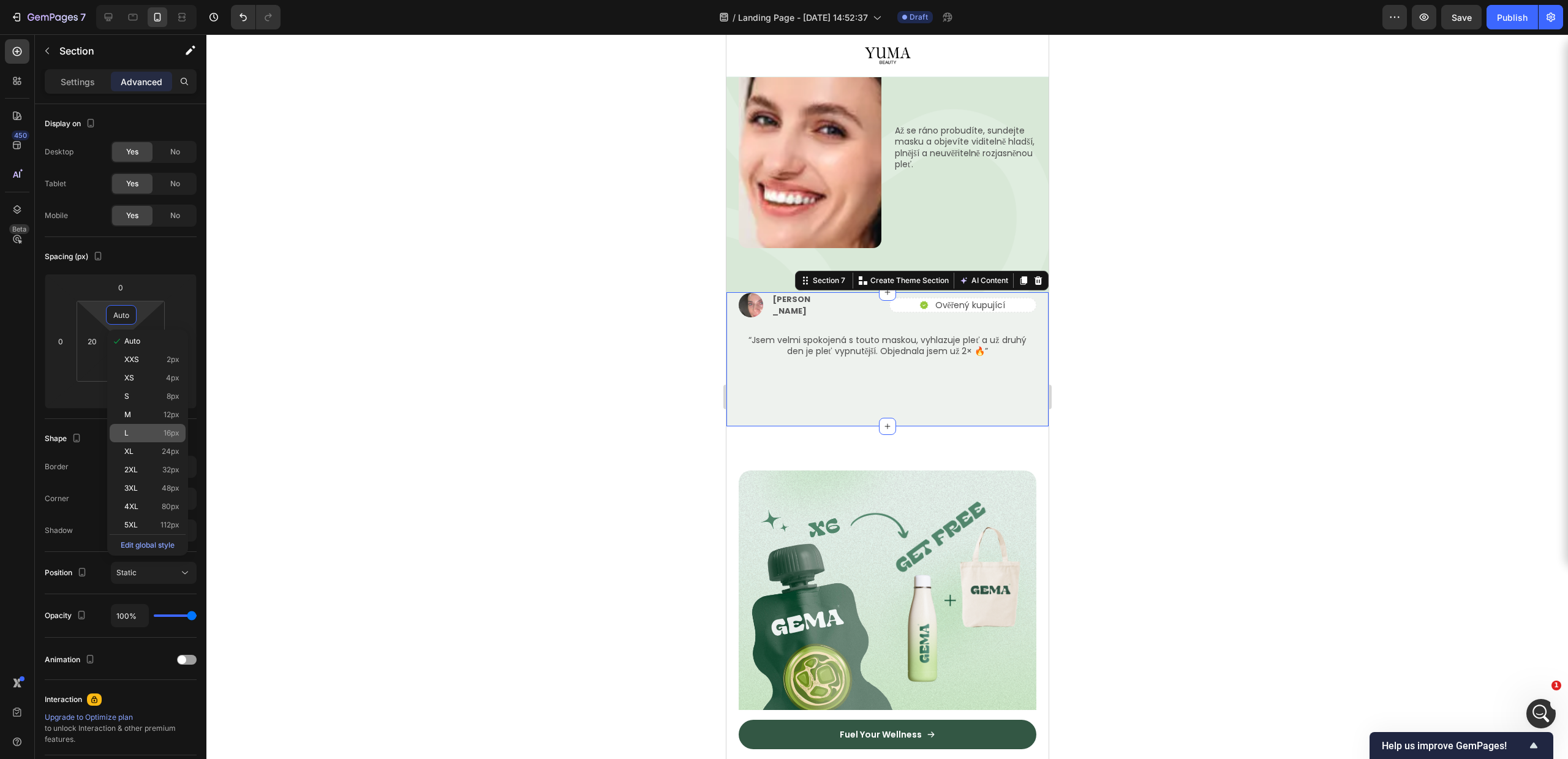
click at [140, 437] on div "L 16px" at bounding box center [147, 433] width 76 height 19
type input "16"
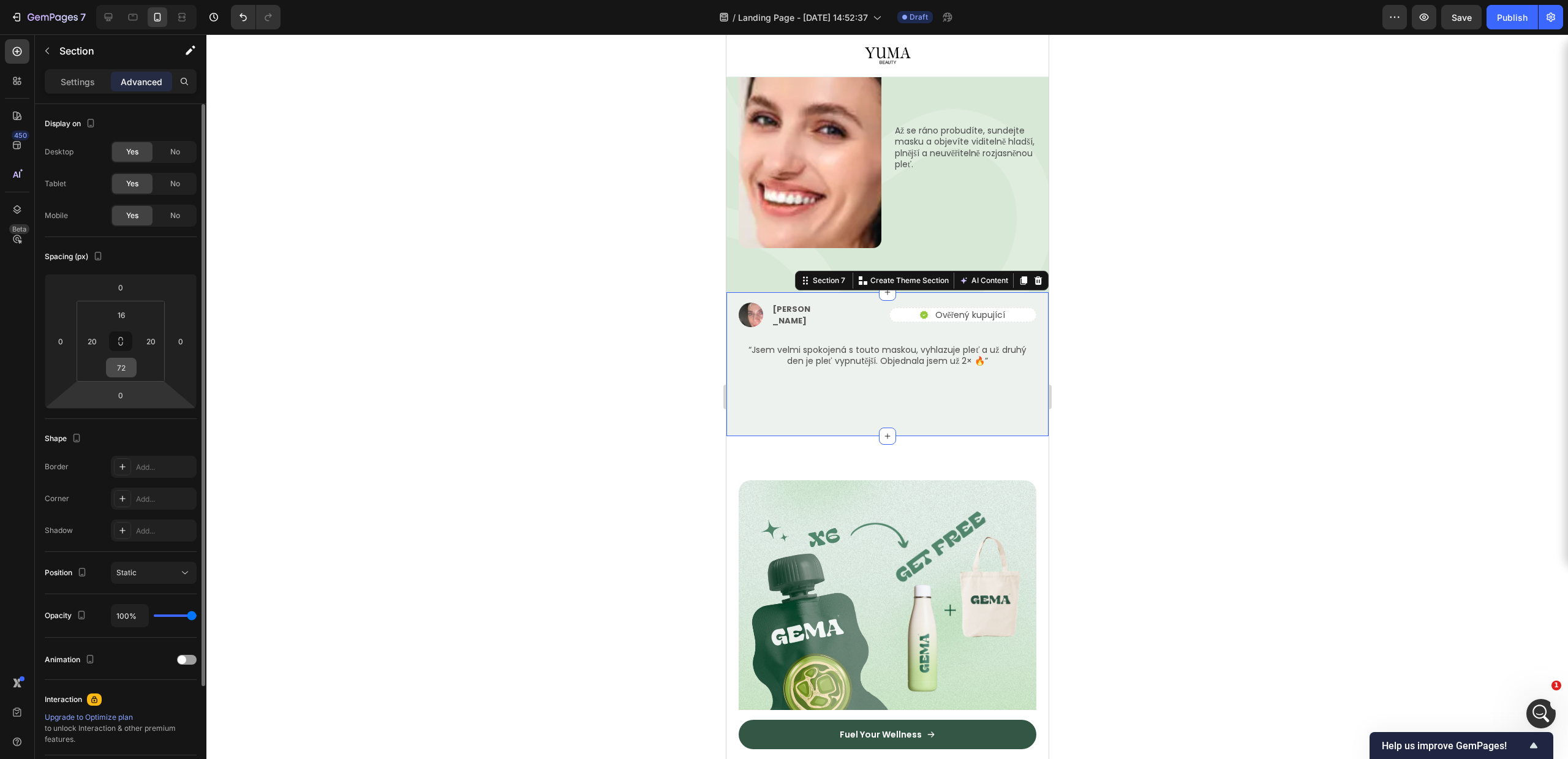
click at [117, 364] on input "72" at bounding box center [121, 367] width 25 height 19
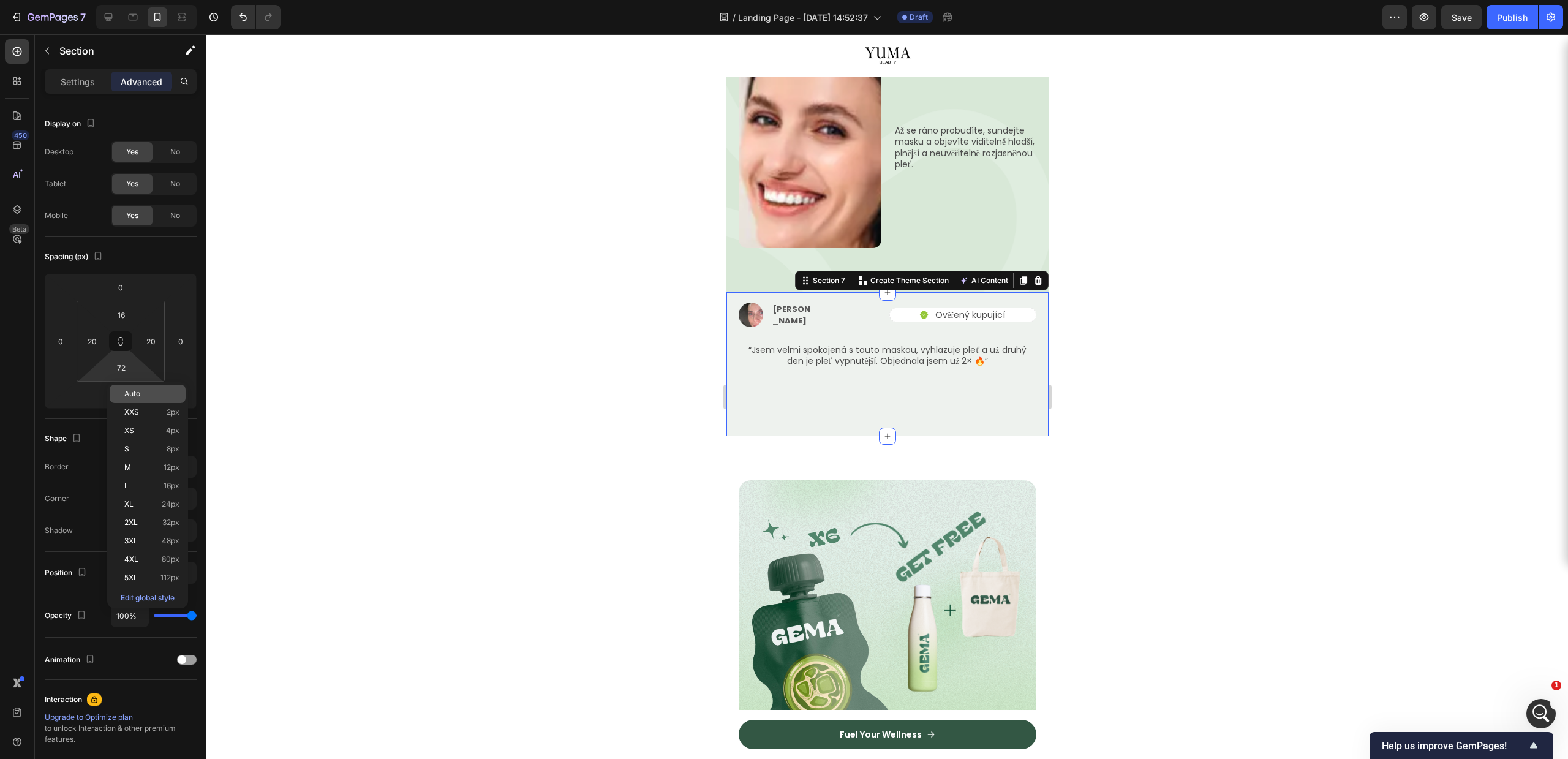
click at [120, 395] on div "Auto" at bounding box center [147, 393] width 76 height 19
type input "Auto"
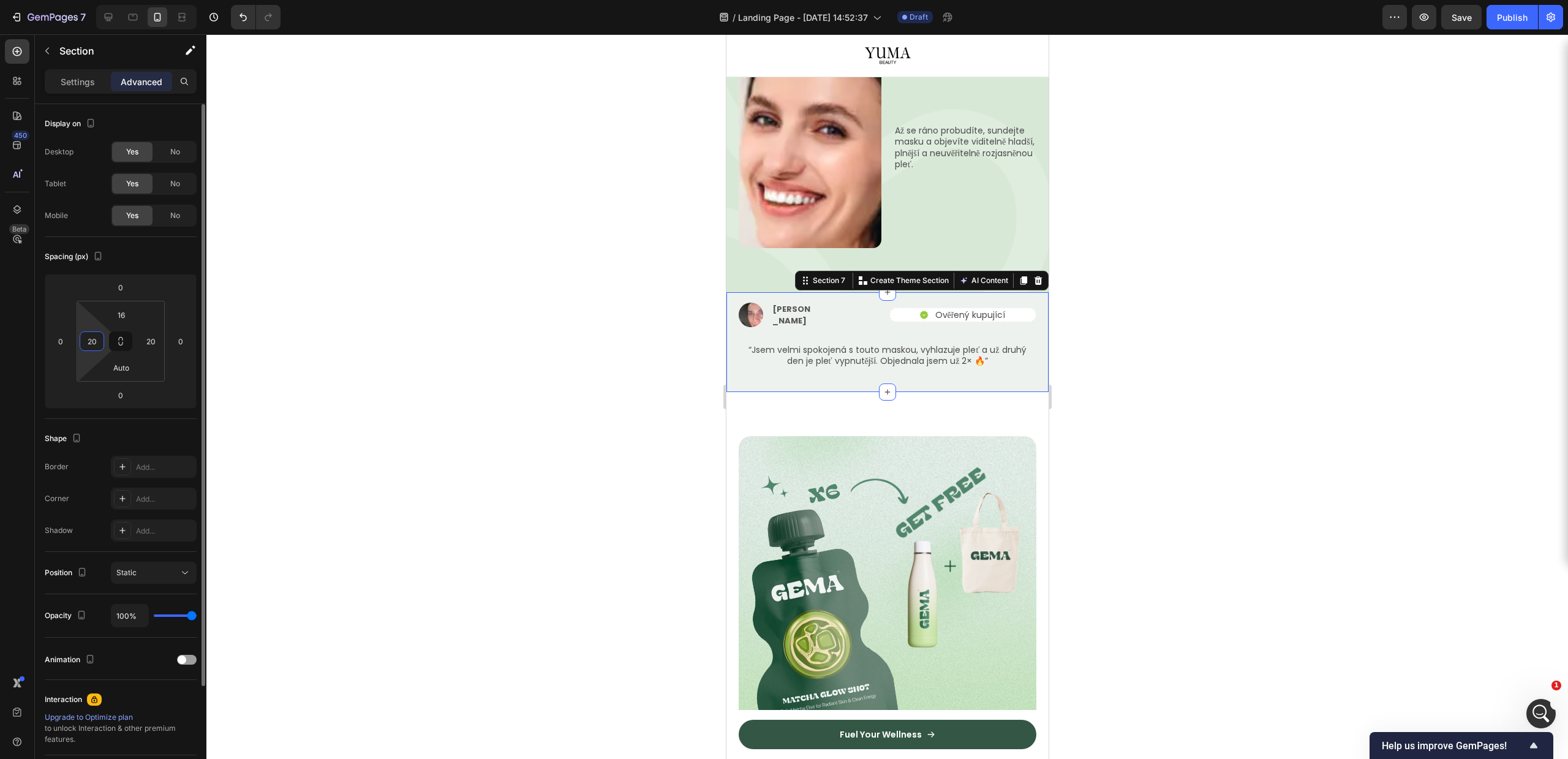
click at [98, 342] on input "20" at bounding box center [91, 341] width 19 height 19
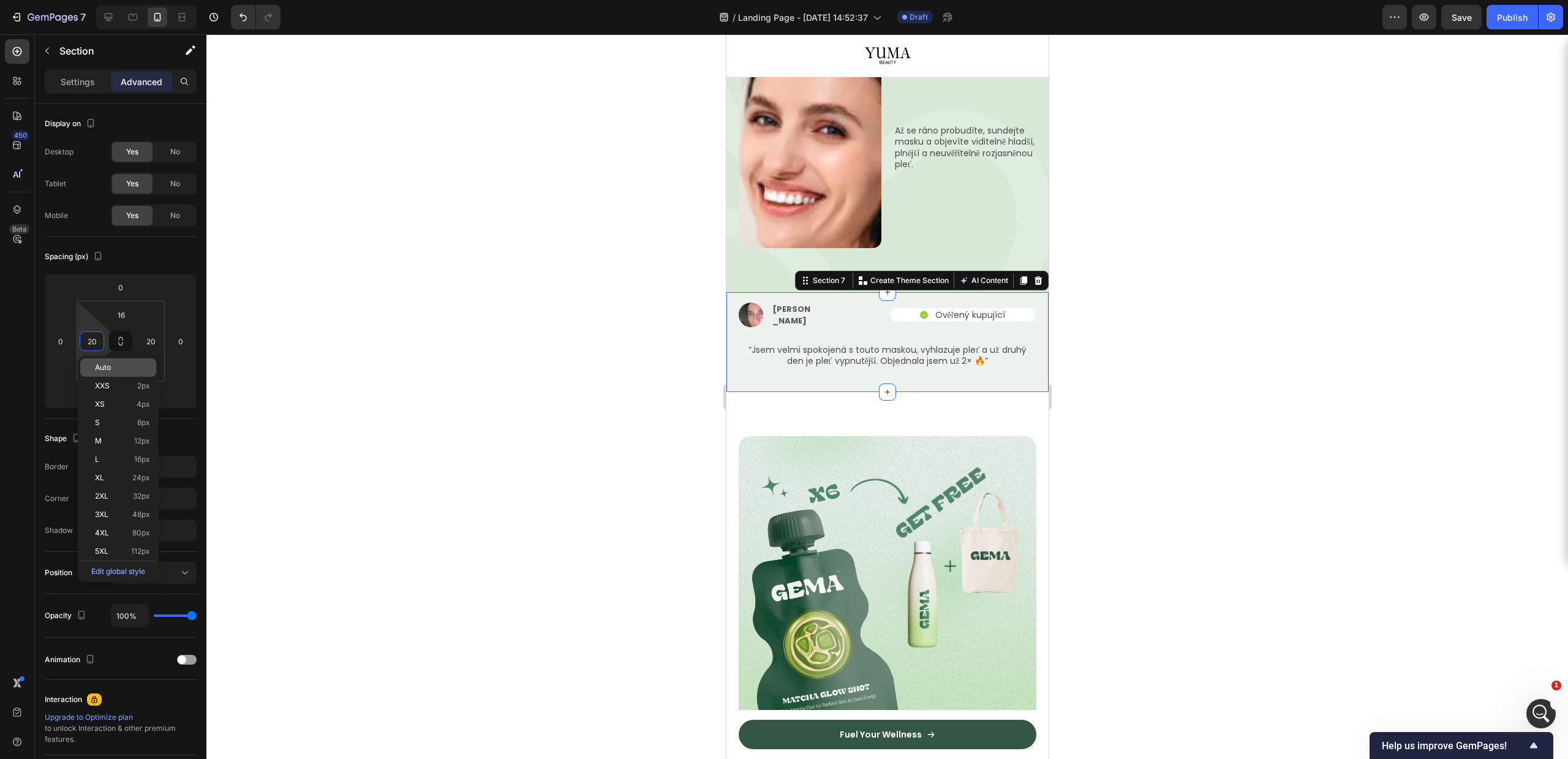
click at [96, 372] on div "Auto" at bounding box center [118, 367] width 76 height 19
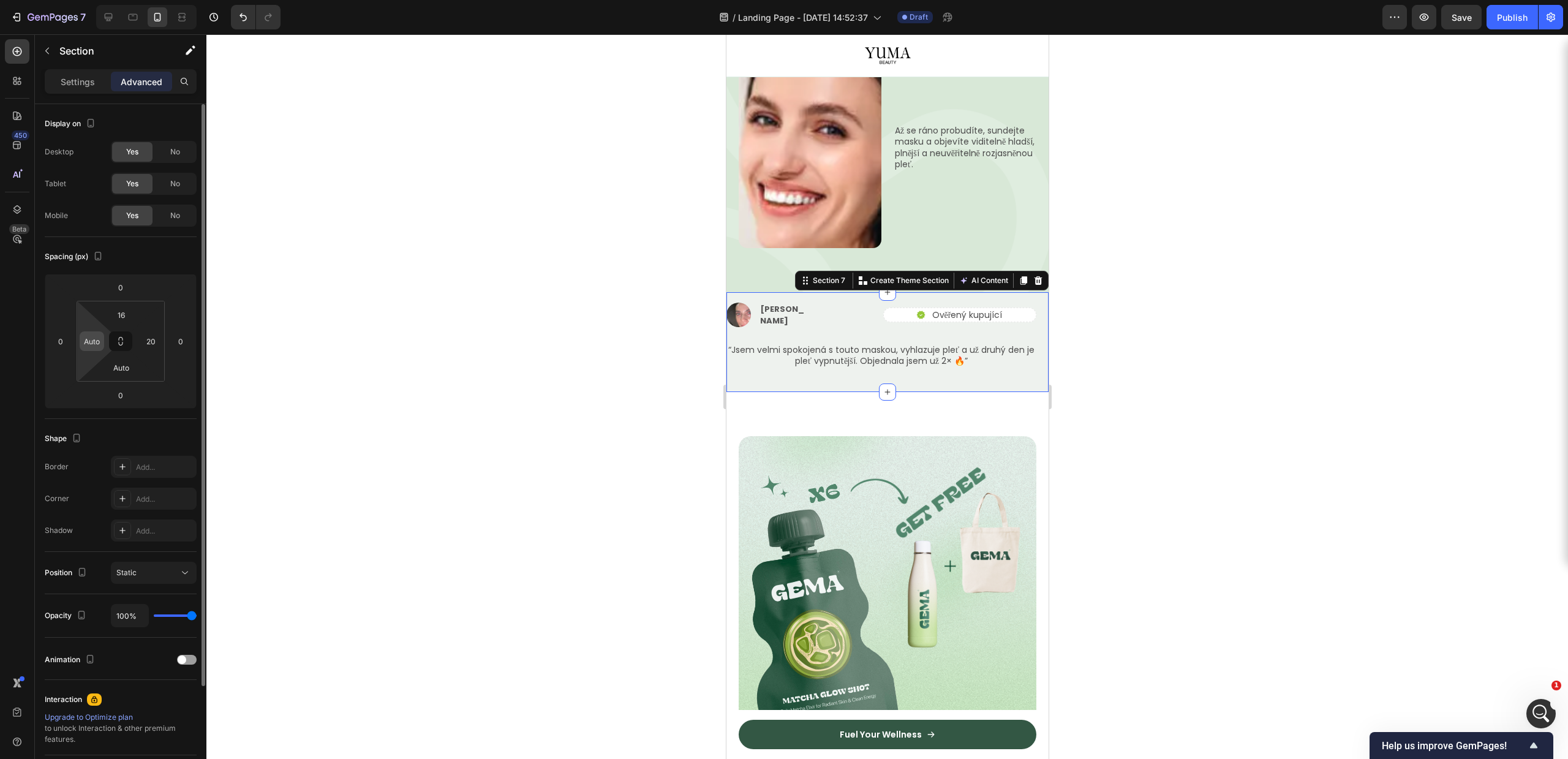
click at [90, 340] on input "Auto" at bounding box center [91, 341] width 19 height 19
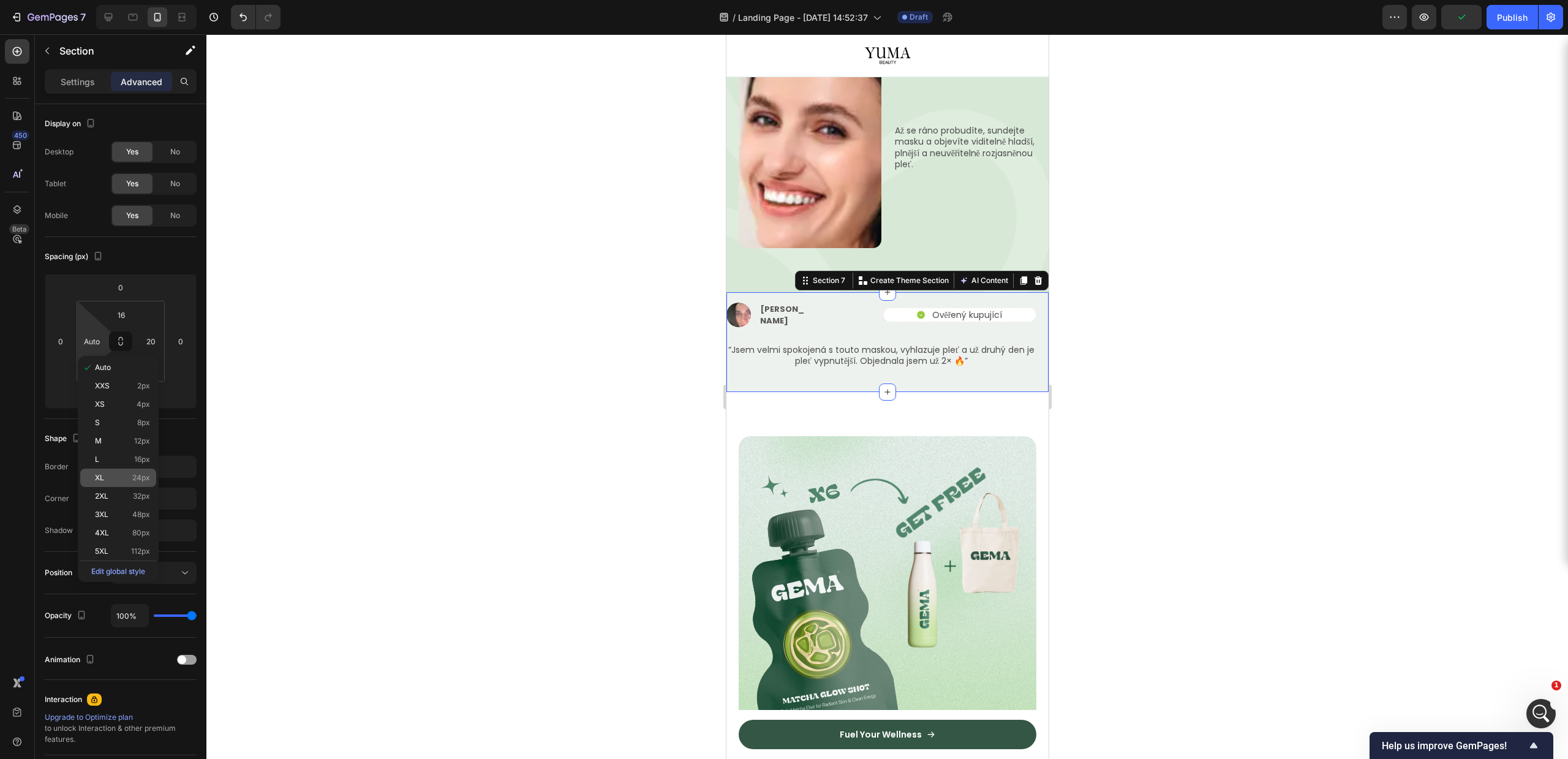
click at [135, 482] on span "24px" at bounding box center [141, 478] width 18 height 9
type input "24"
click at [400, 366] on div at bounding box center [887, 396] width 1361 height 725
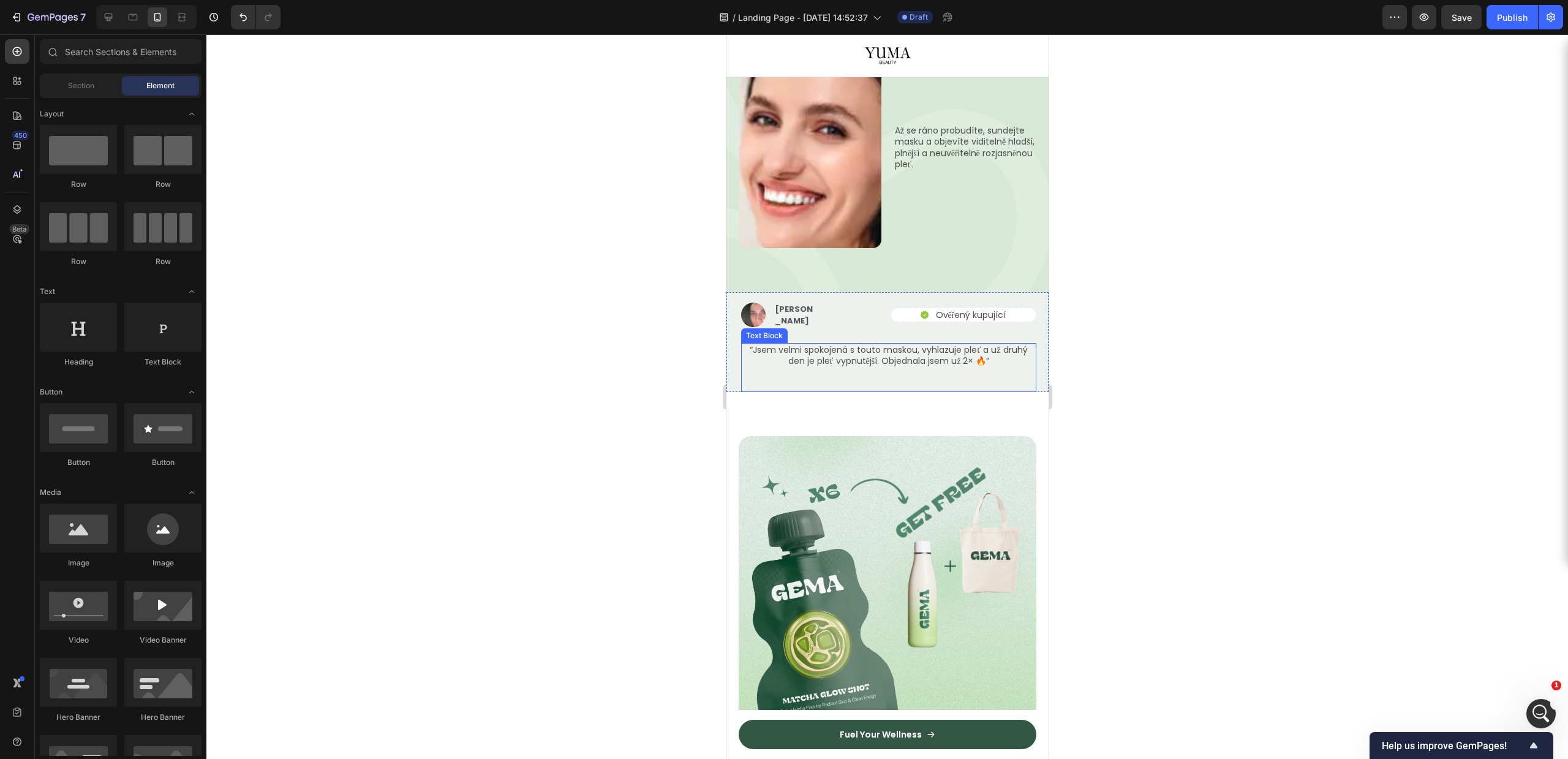
click at [957, 346] on div "“Jsem velmi spokojená s touto maskou, vyhlazuje pleť a už druhý den je pleť vyp…" at bounding box center [888, 367] width 295 height 49
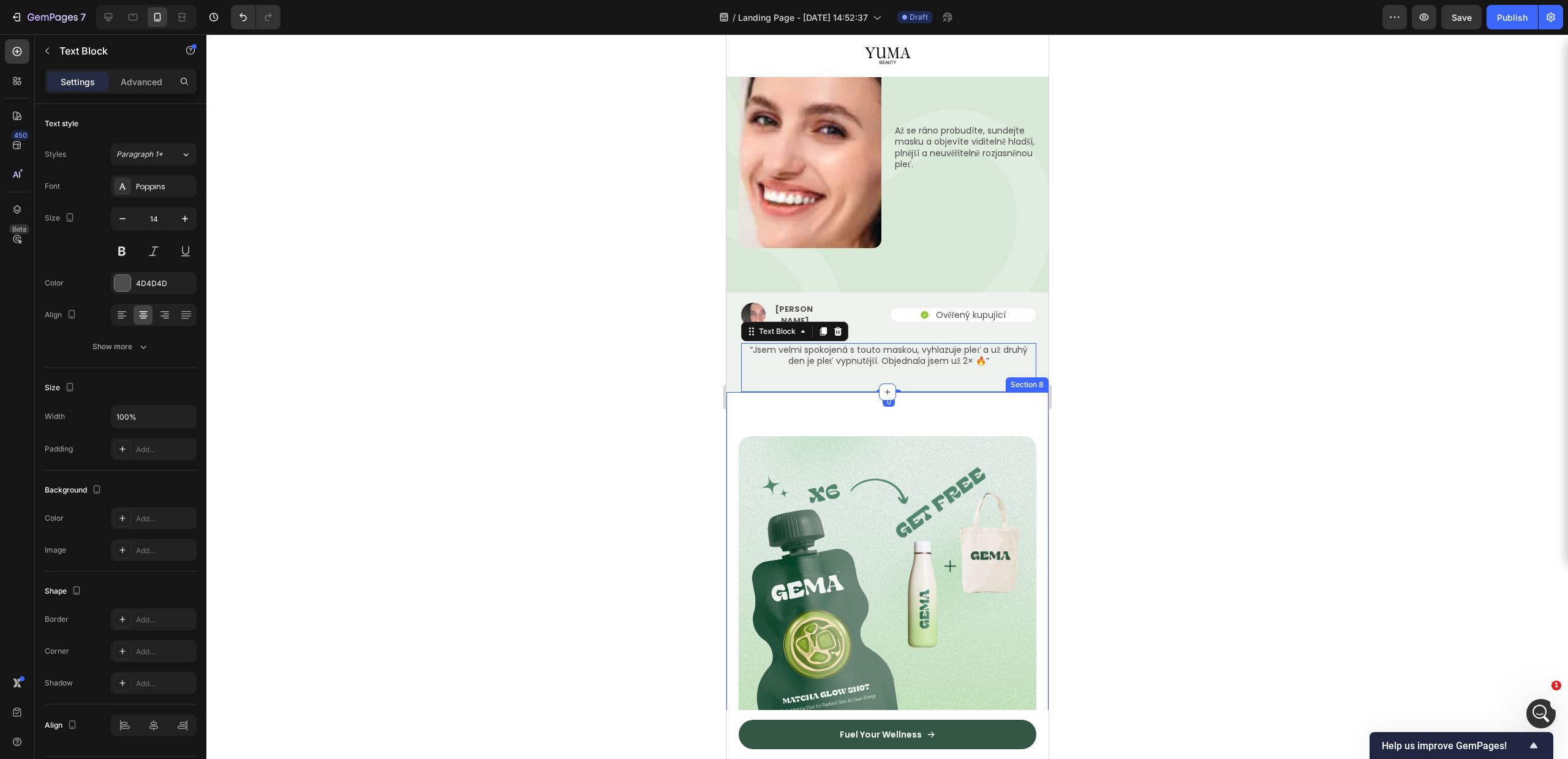
click at [961, 392] on div "Image Row Extra gifts, extra joy Text Block Row Shop 6 Pouches, Enjoy 2 Free Gi…" at bounding box center [886, 772] width 322 height 760
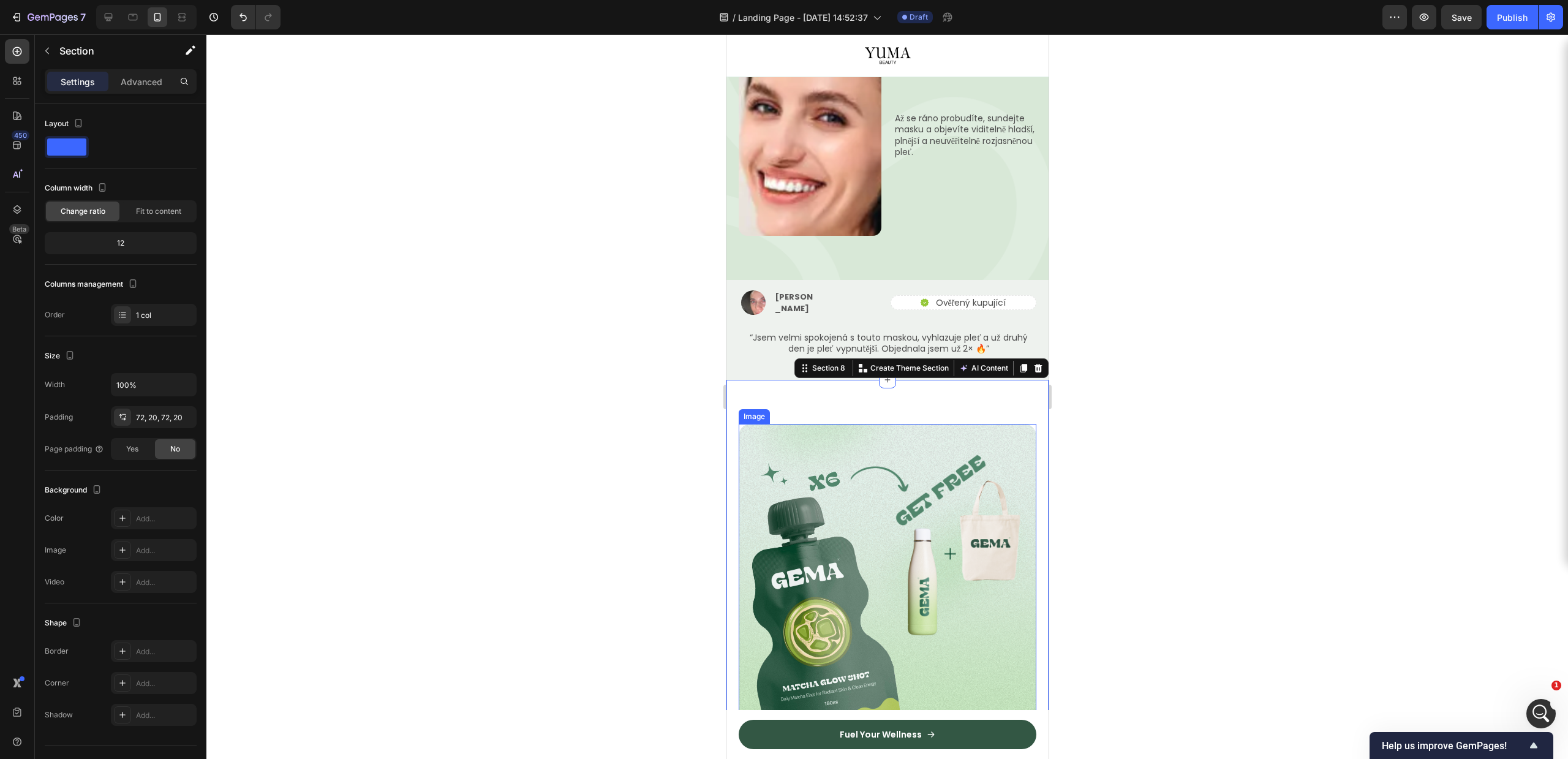
scroll to position [2502, 0]
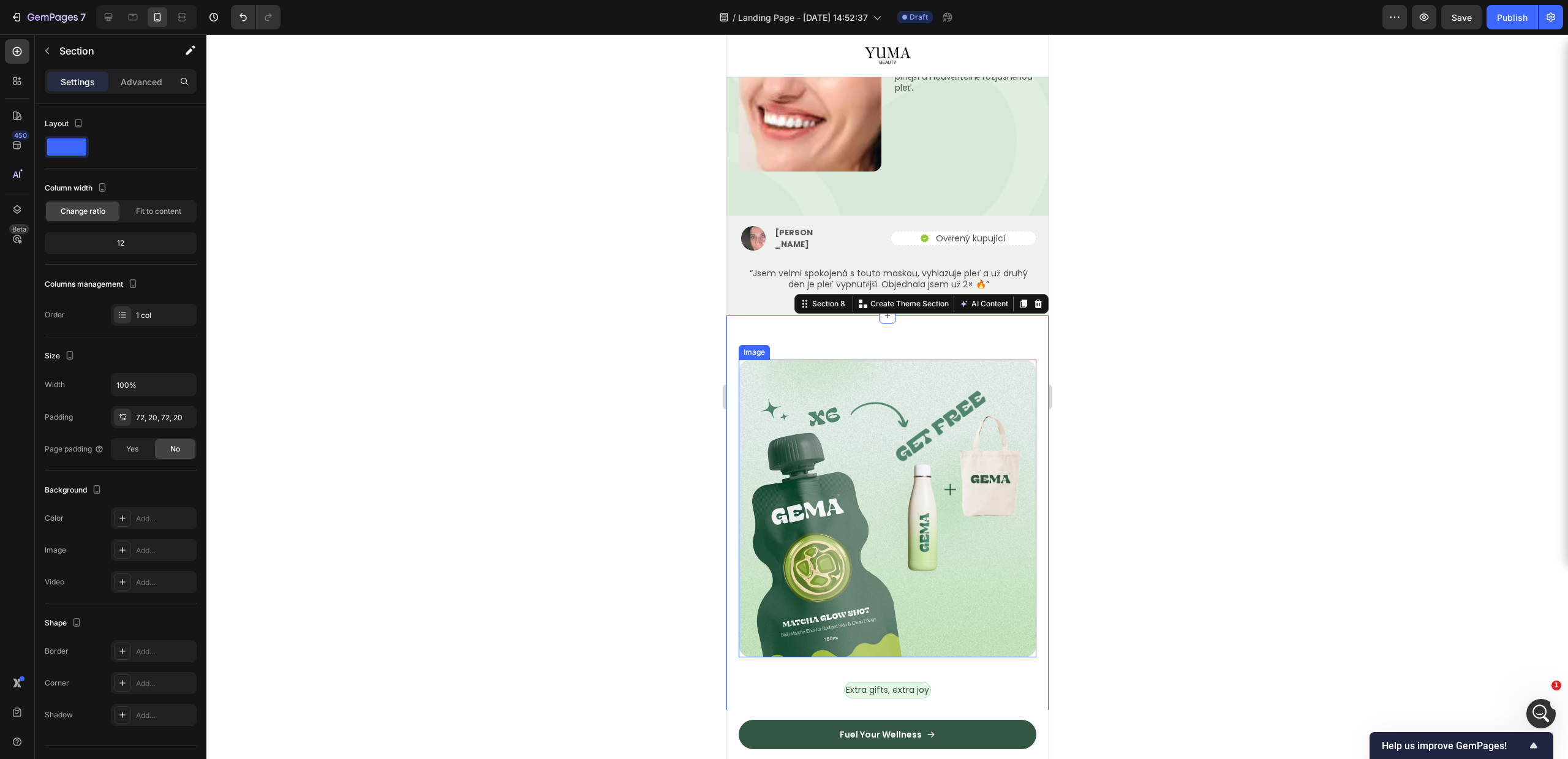
click at [856, 395] on img at bounding box center [887, 508] width 297 height 297
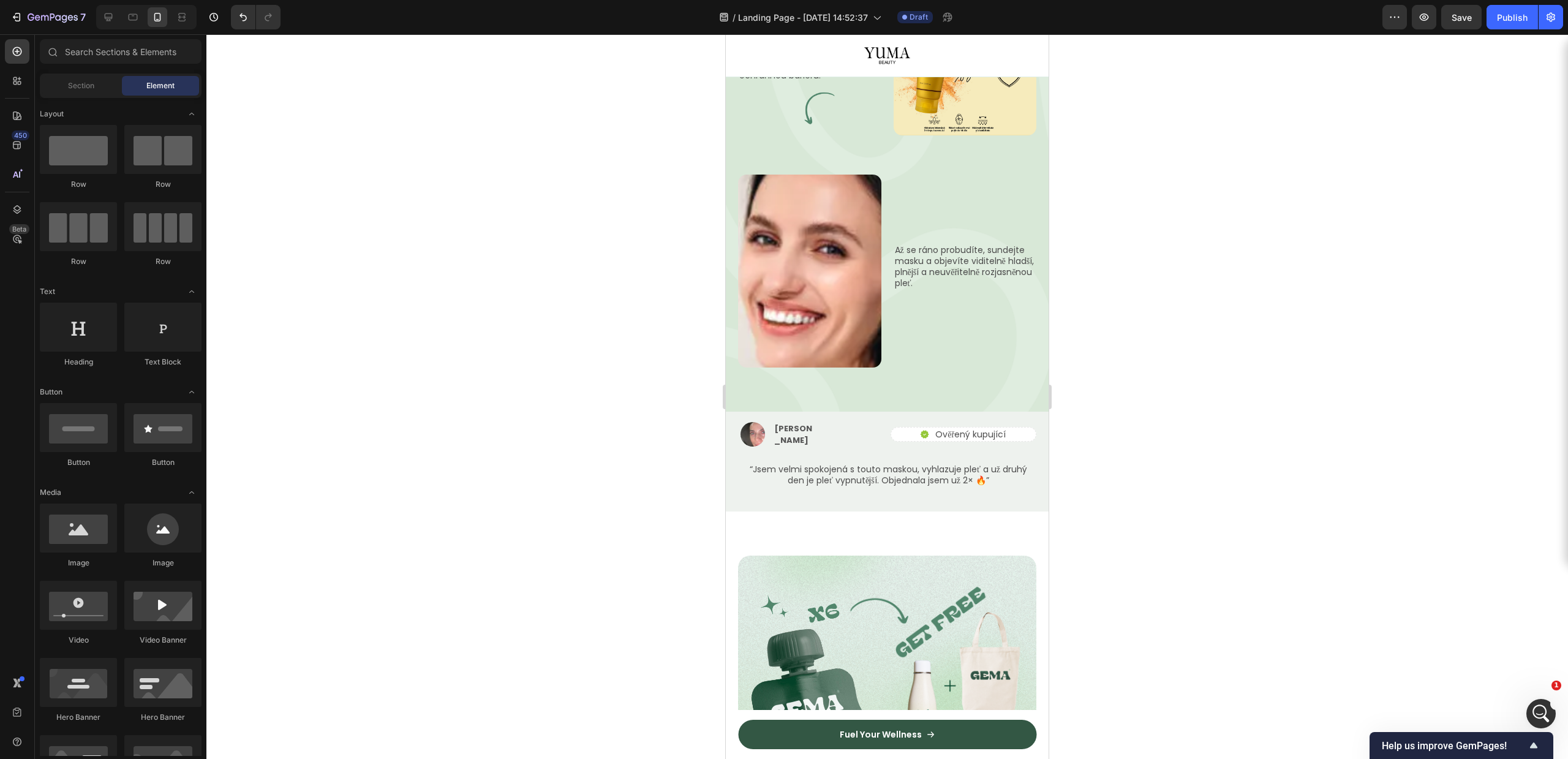
scroll to position [2439, 0]
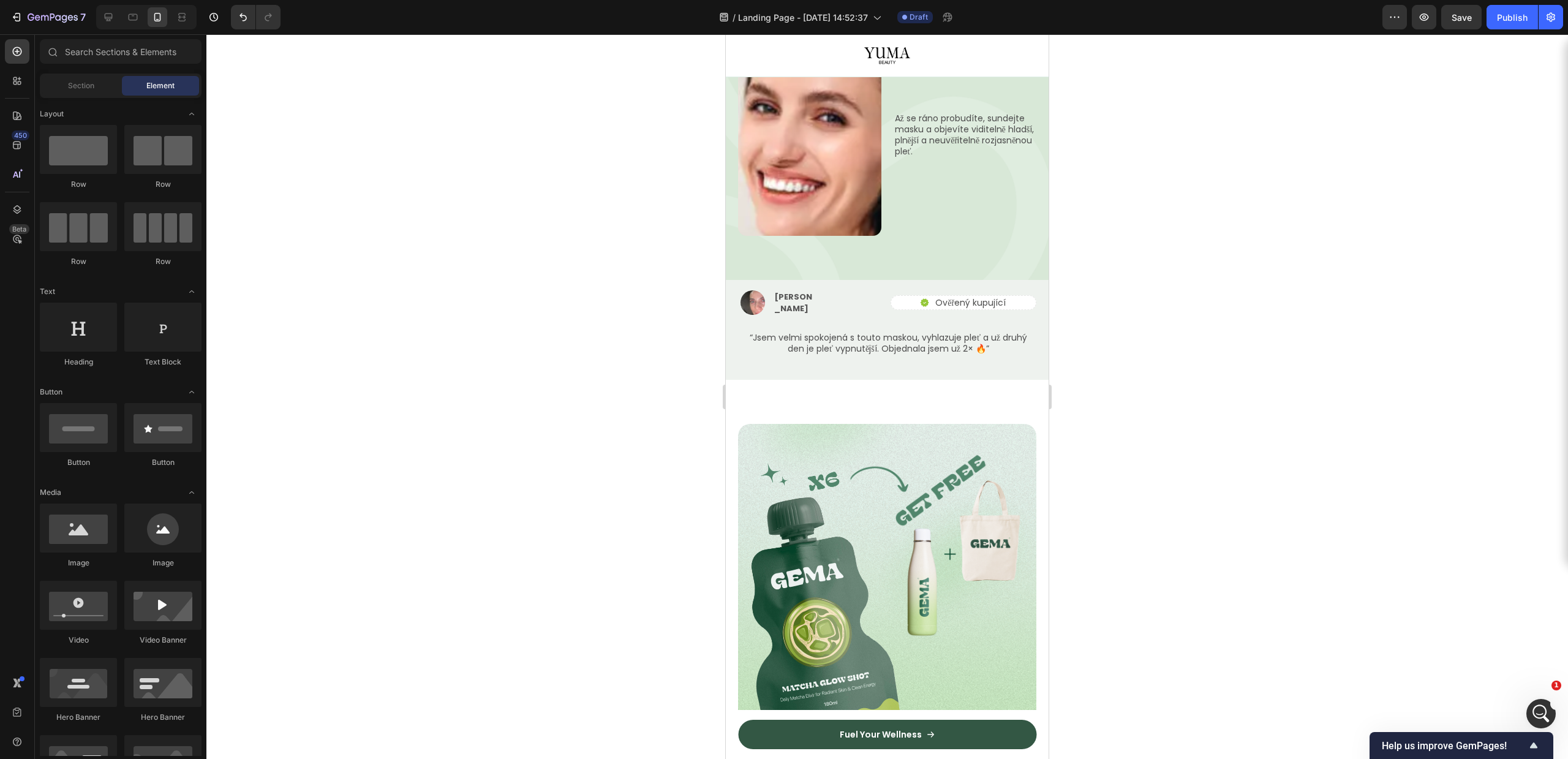
click at [969, 424] on img at bounding box center [887, 572] width 298 height 298
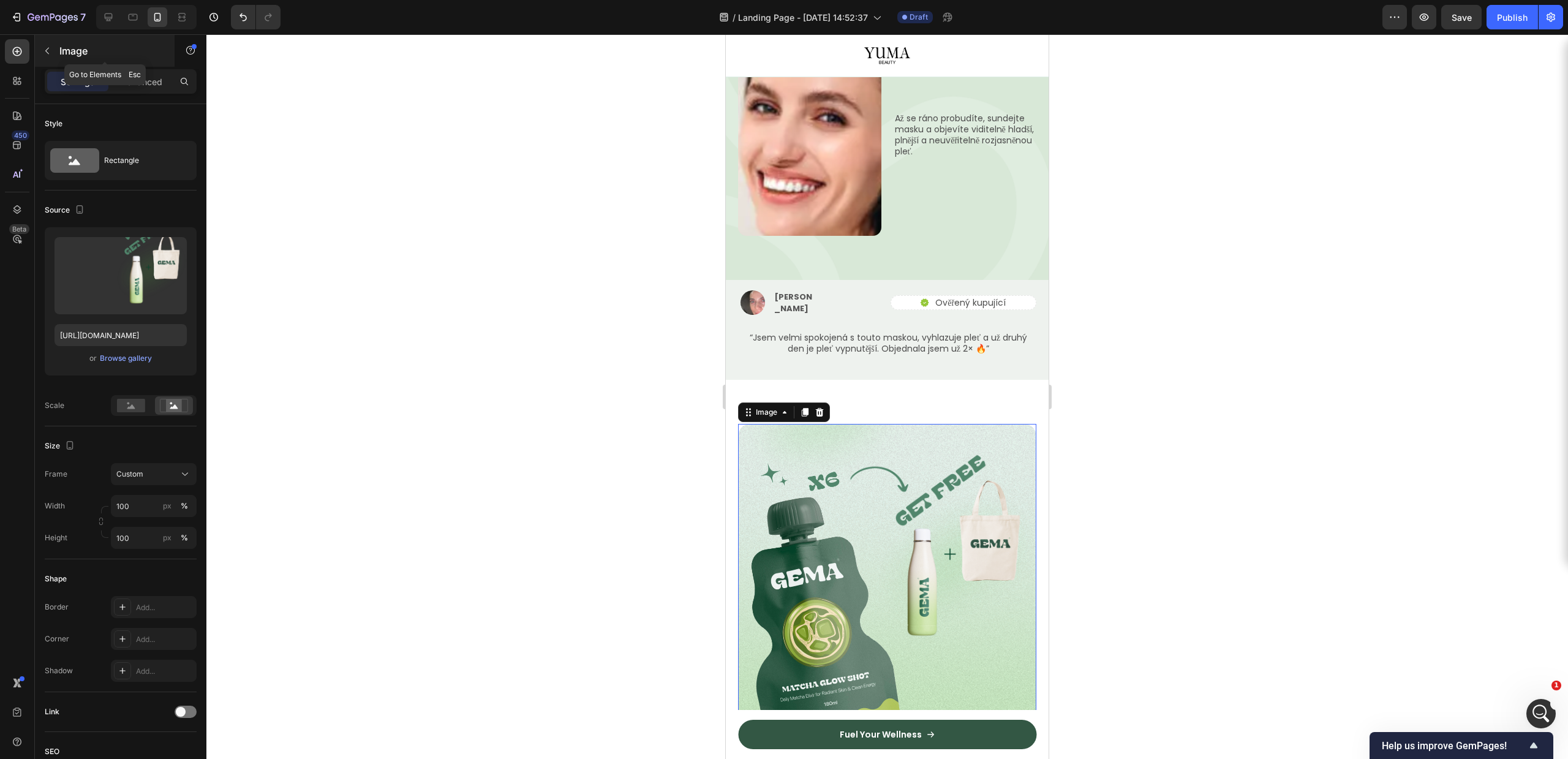
click at [53, 59] on button "button" at bounding box center [47, 51] width 19 height 19
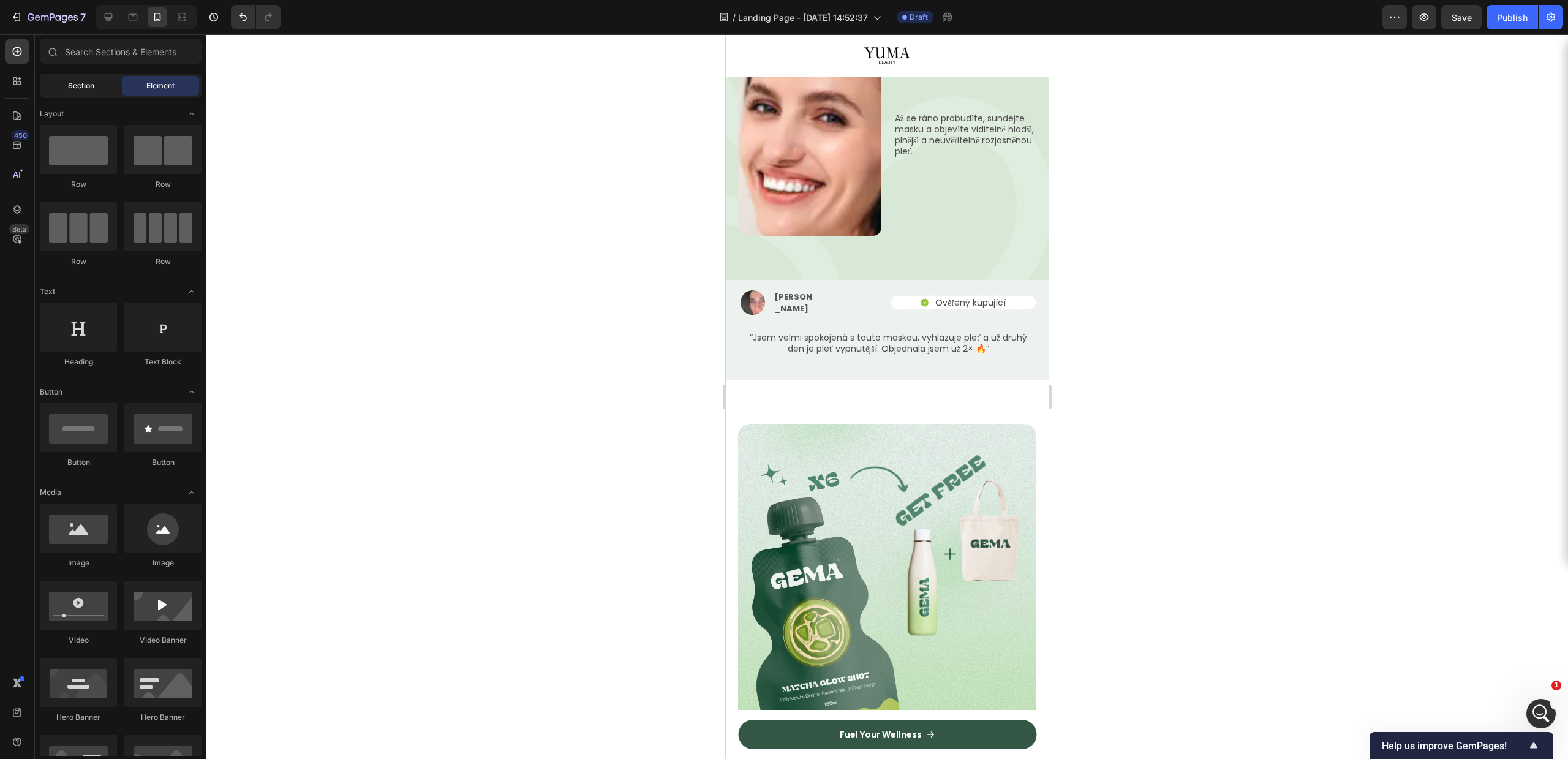
click at [97, 92] on div "Section" at bounding box center [81, 85] width 77 height 19
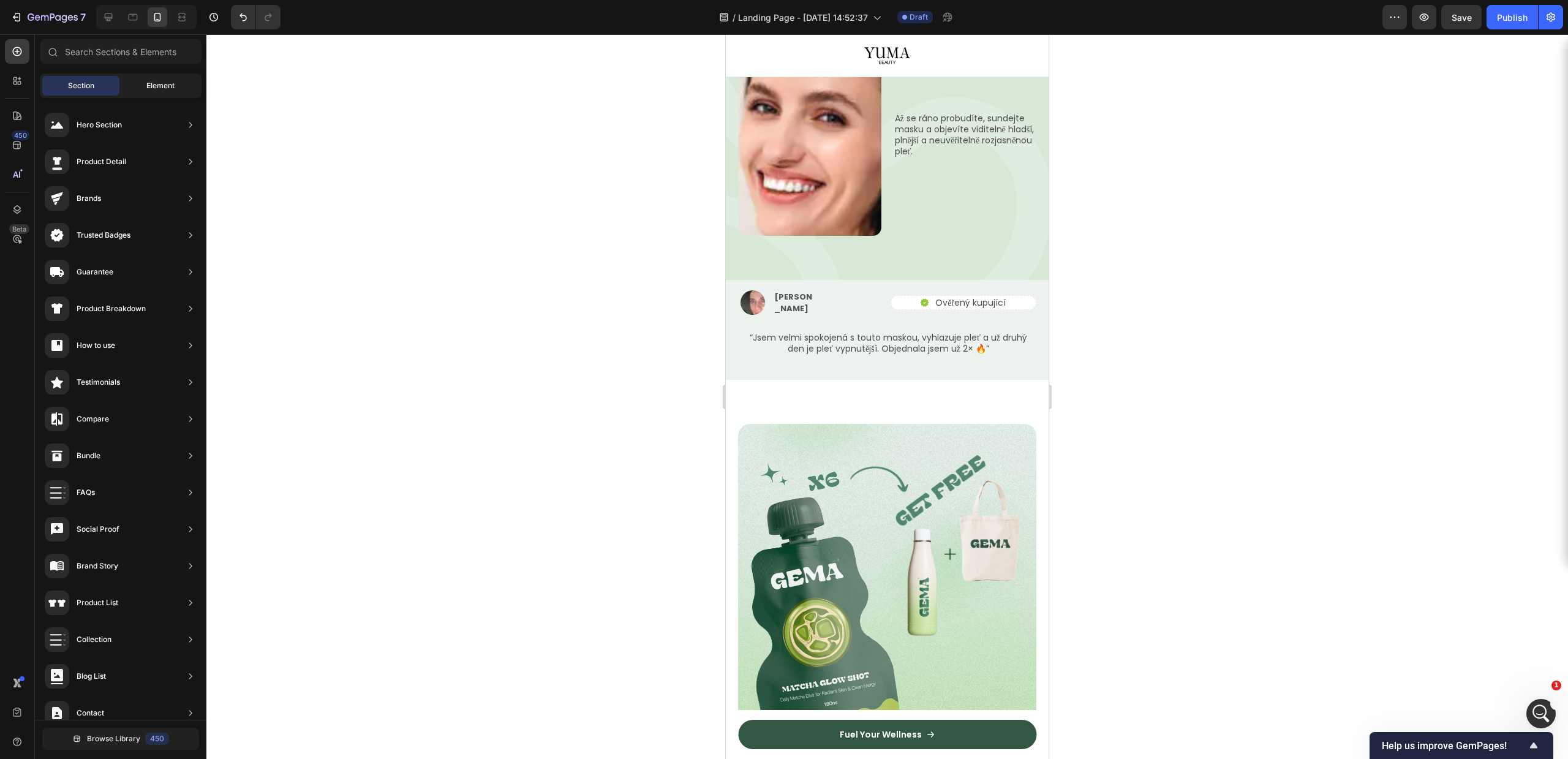
click at [138, 78] on div "Element" at bounding box center [161, 85] width 77 height 19
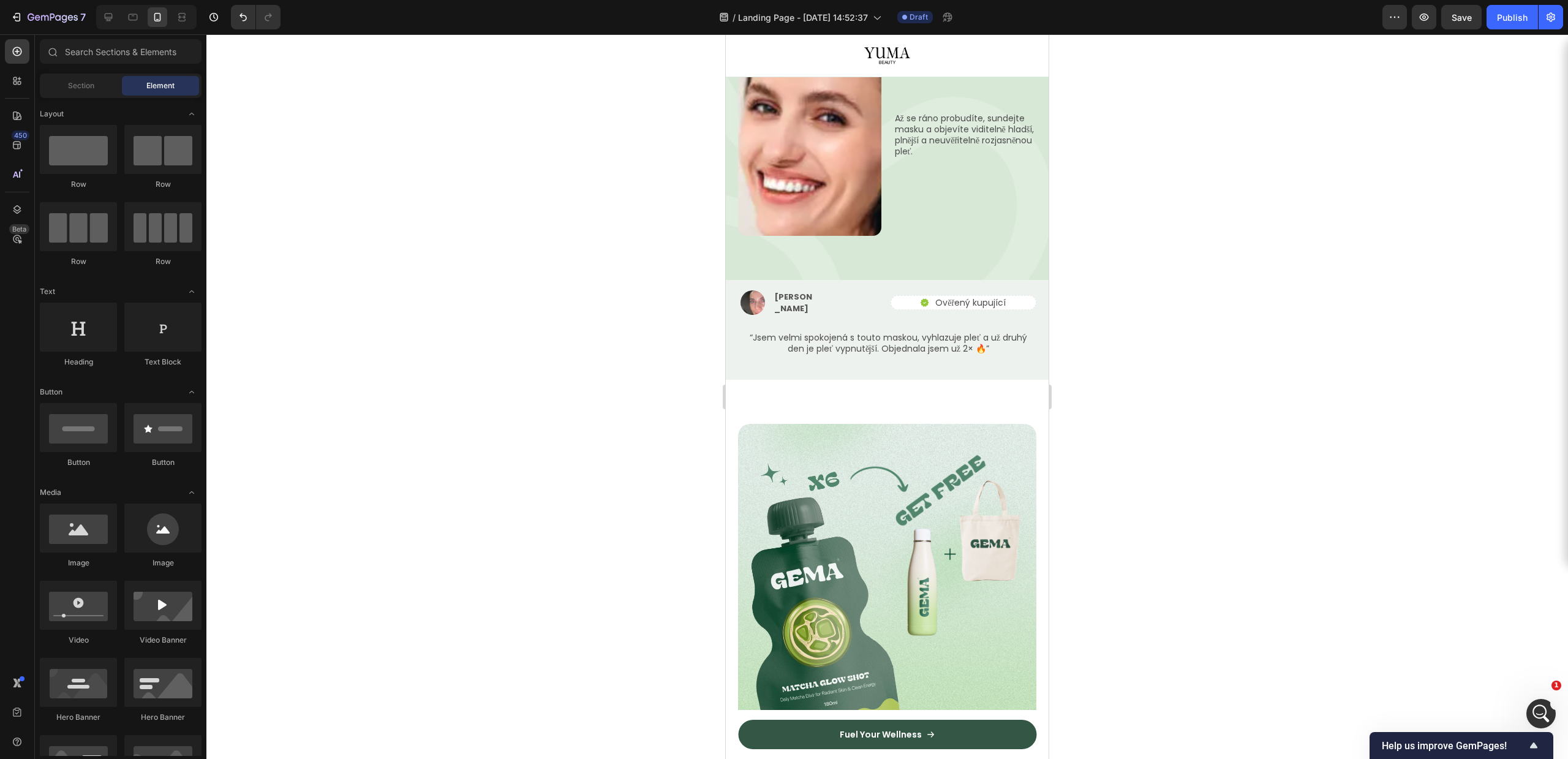
click at [90, 68] on div "Sections(30) Elements(83) Section Element Hero Section Product Detail Brands Tr…" at bounding box center [120, 398] width 172 height 717
click at [132, 48] on input "text" at bounding box center [120, 51] width 161 height 25
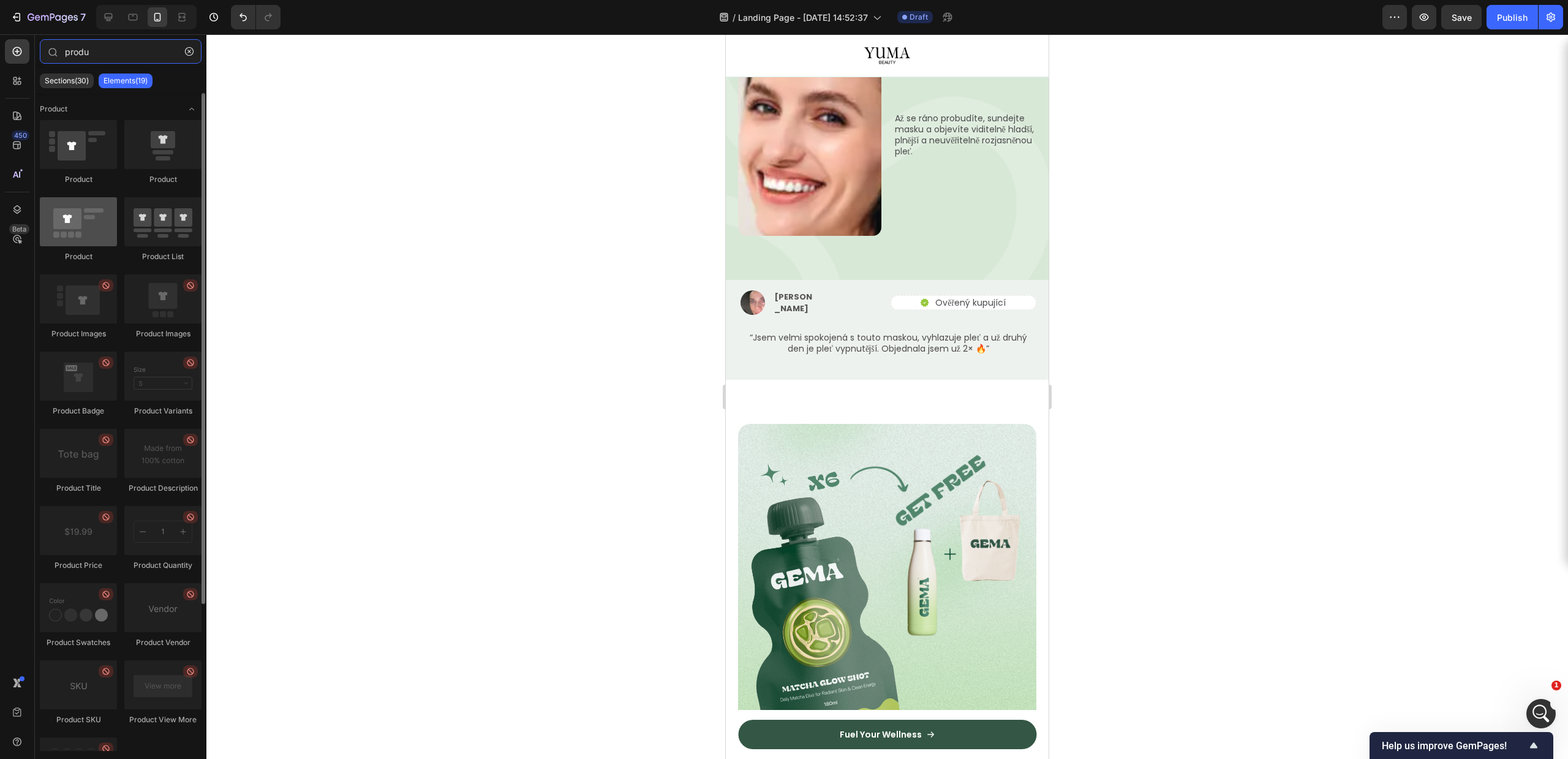
type input "produ"
drag, startPoint x: 73, startPoint y: 238, endPoint x: 91, endPoint y: 215, distance: 29.2
click at [91, 215] on div at bounding box center [79, 222] width 77 height 49
click at [926, 424] on img at bounding box center [887, 572] width 298 height 298
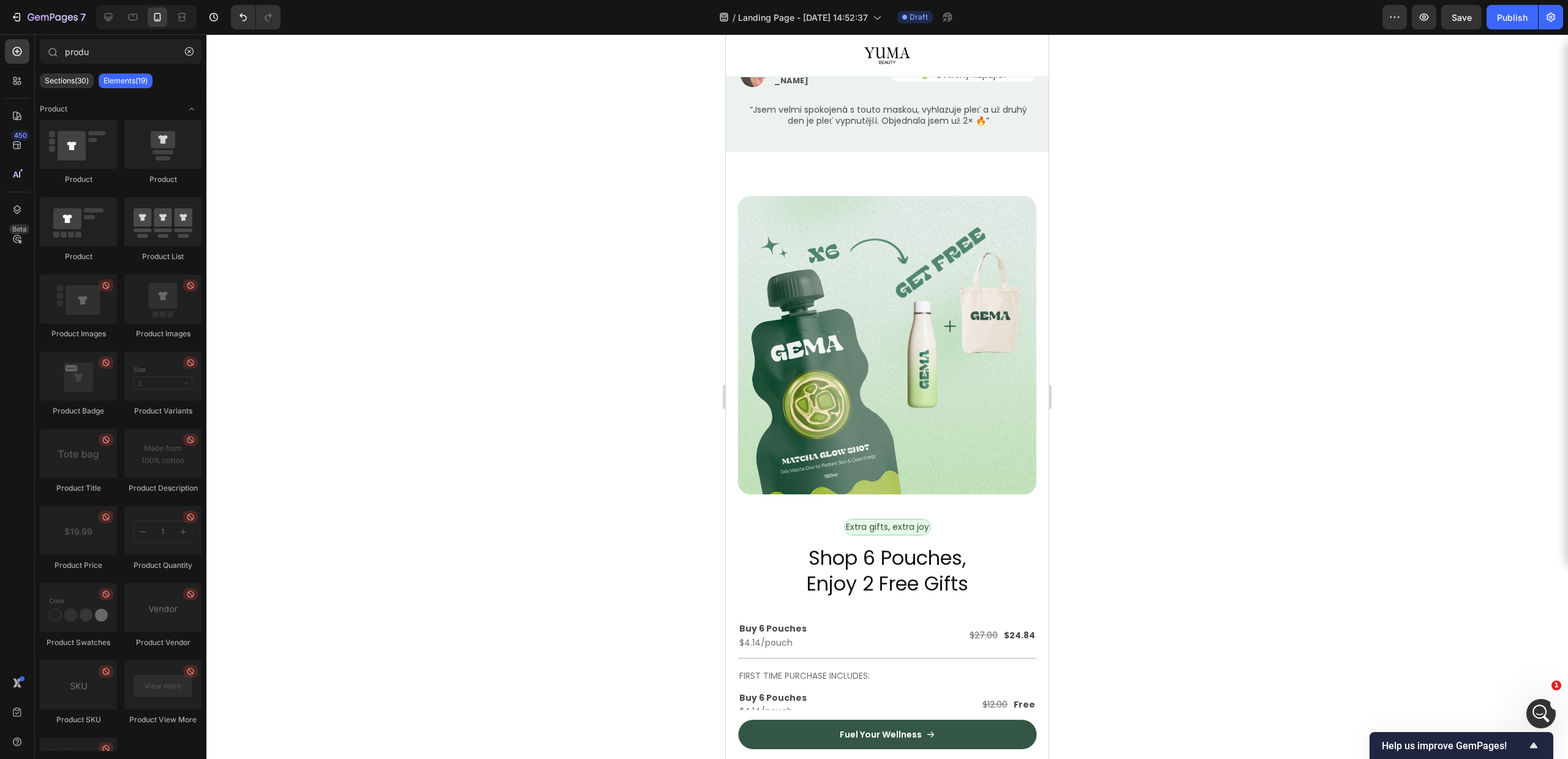
scroll to position [2648, 0]
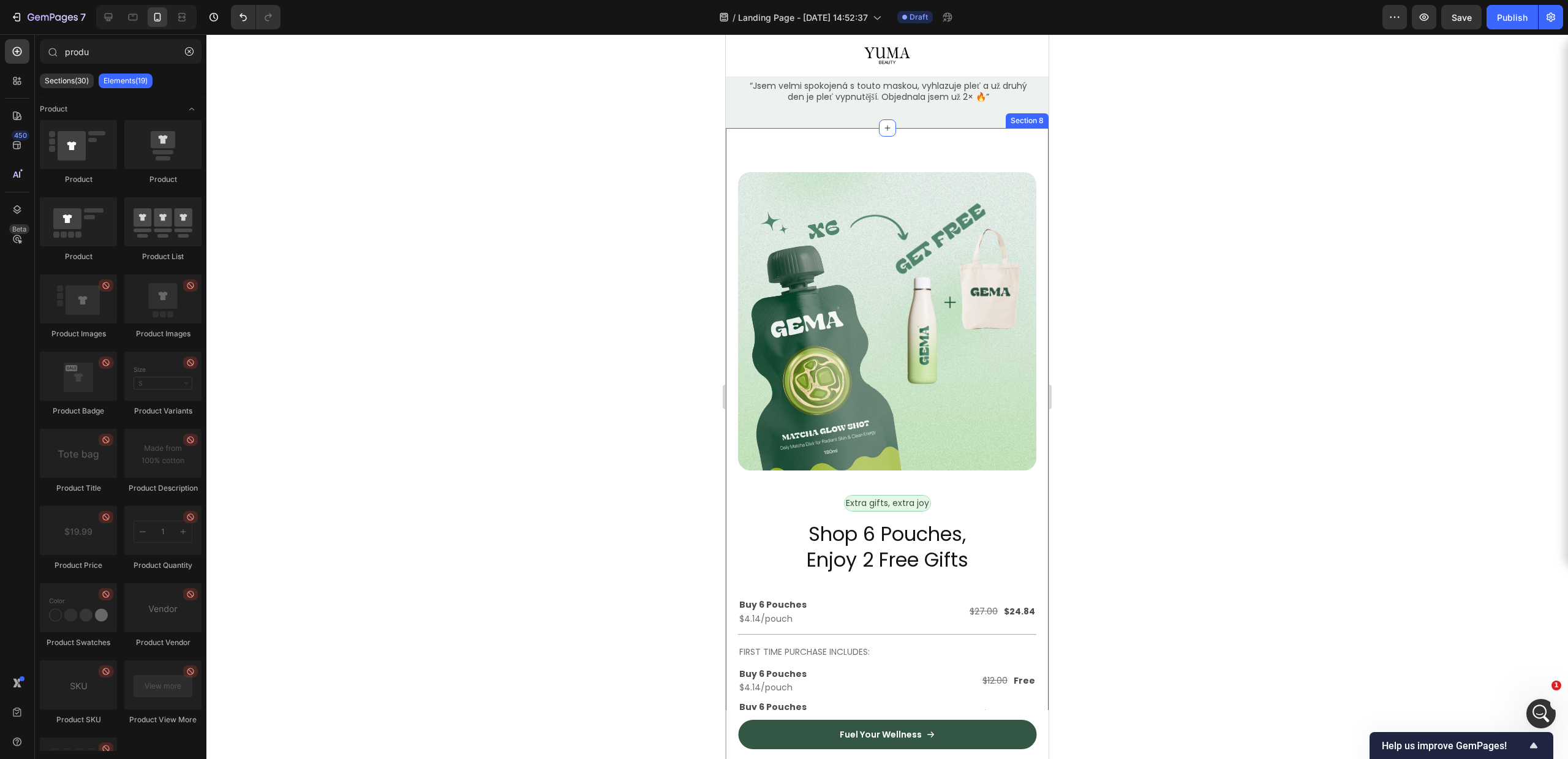
click at [917, 349] on img at bounding box center [887, 320] width 298 height 298
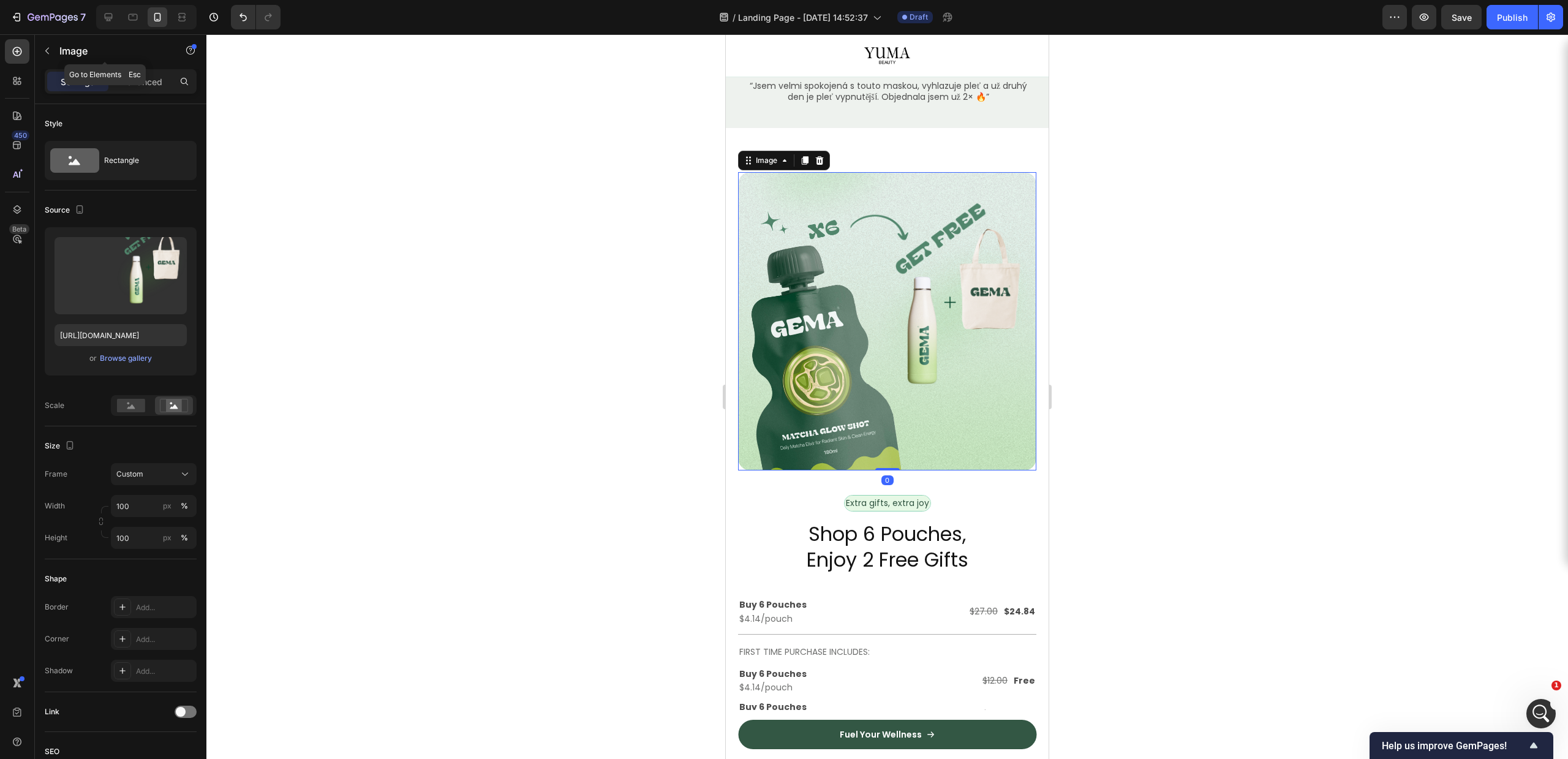
drag, startPoint x: 48, startPoint y: 43, endPoint x: 57, endPoint y: 50, distance: 11.4
click at [48, 42] on button "button" at bounding box center [47, 51] width 19 height 19
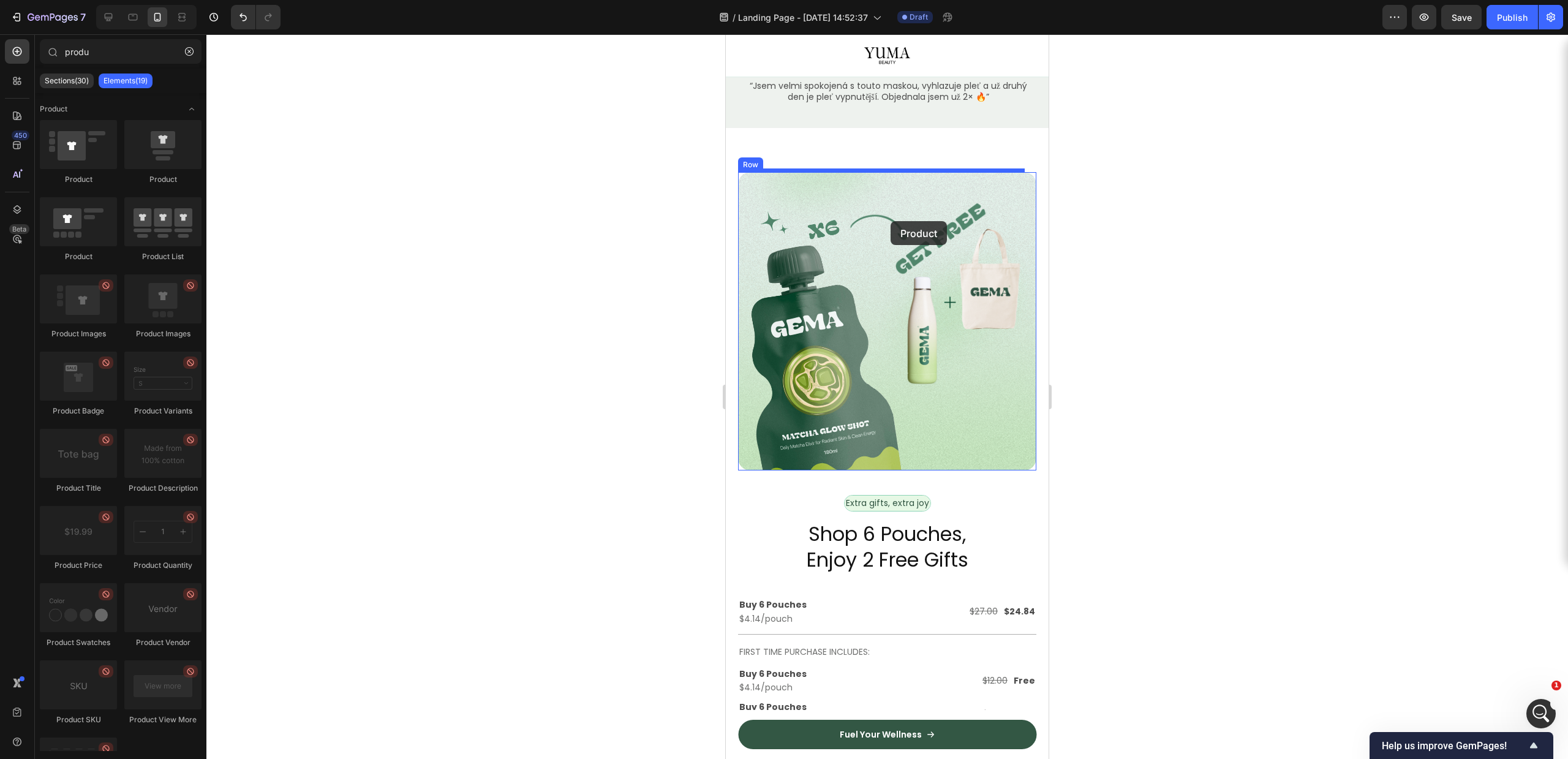
drag, startPoint x: 795, startPoint y: 174, endPoint x: 891, endPoint y: 221, distance: 106.9
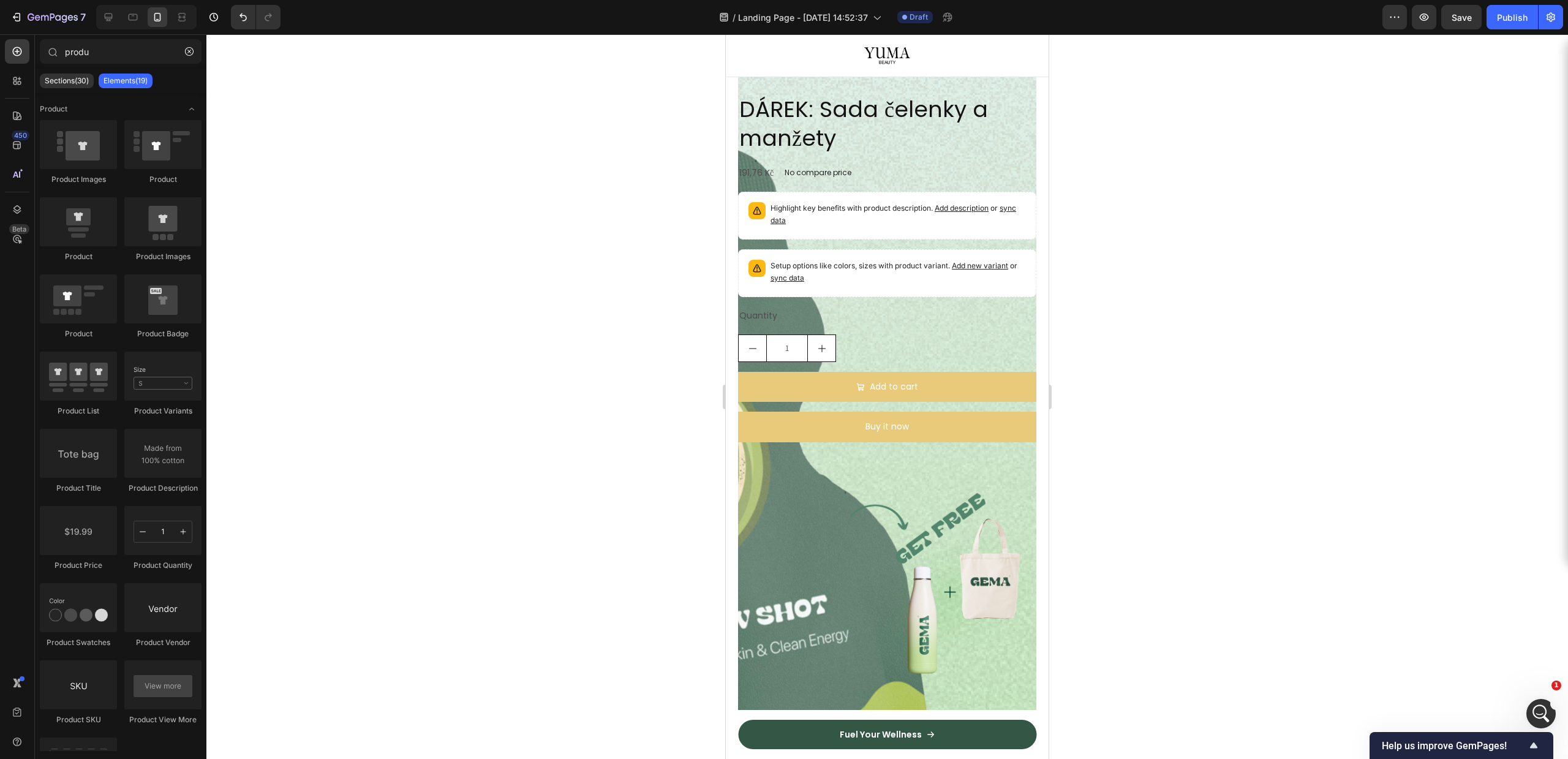
scroll to position [3087, 0]
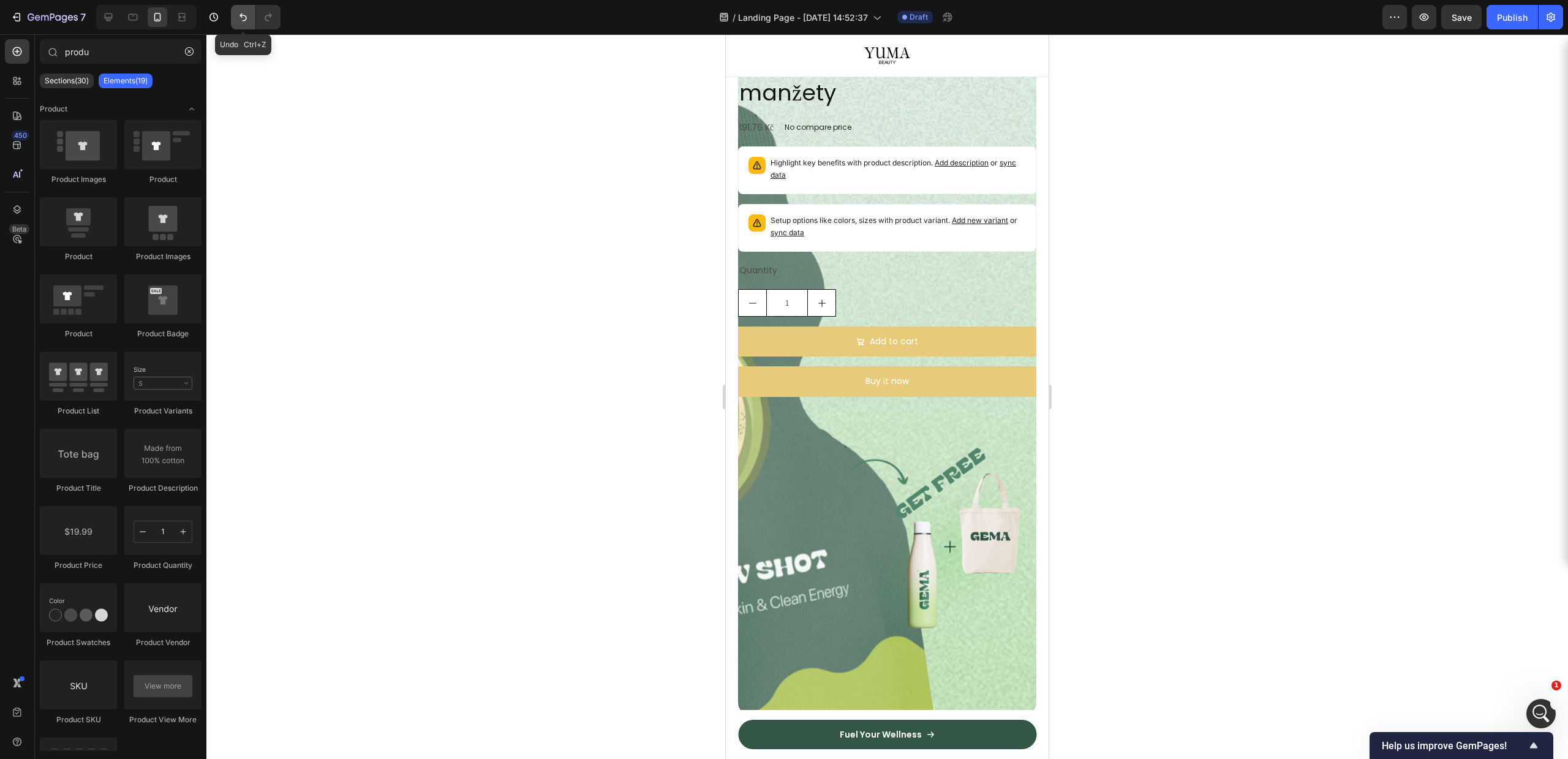
click at [244, 8] on button "Undo/Redo" at bounding box center [243, 17] width 25 height 25
click at [234, 16] on button "Undo/Redo" at bounding box center [243, 17] width 25 height 25
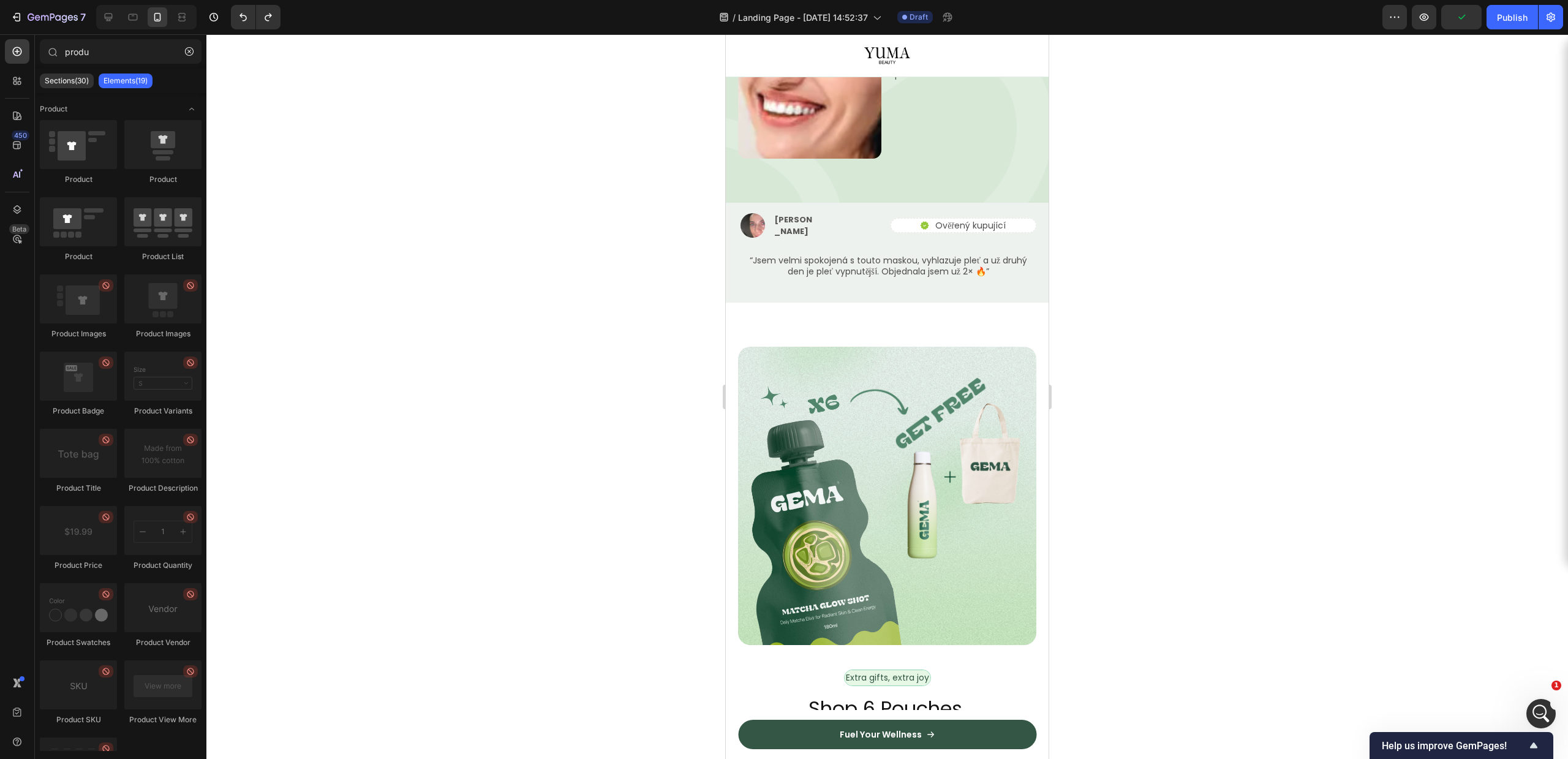
scroll to position [2576, 0]
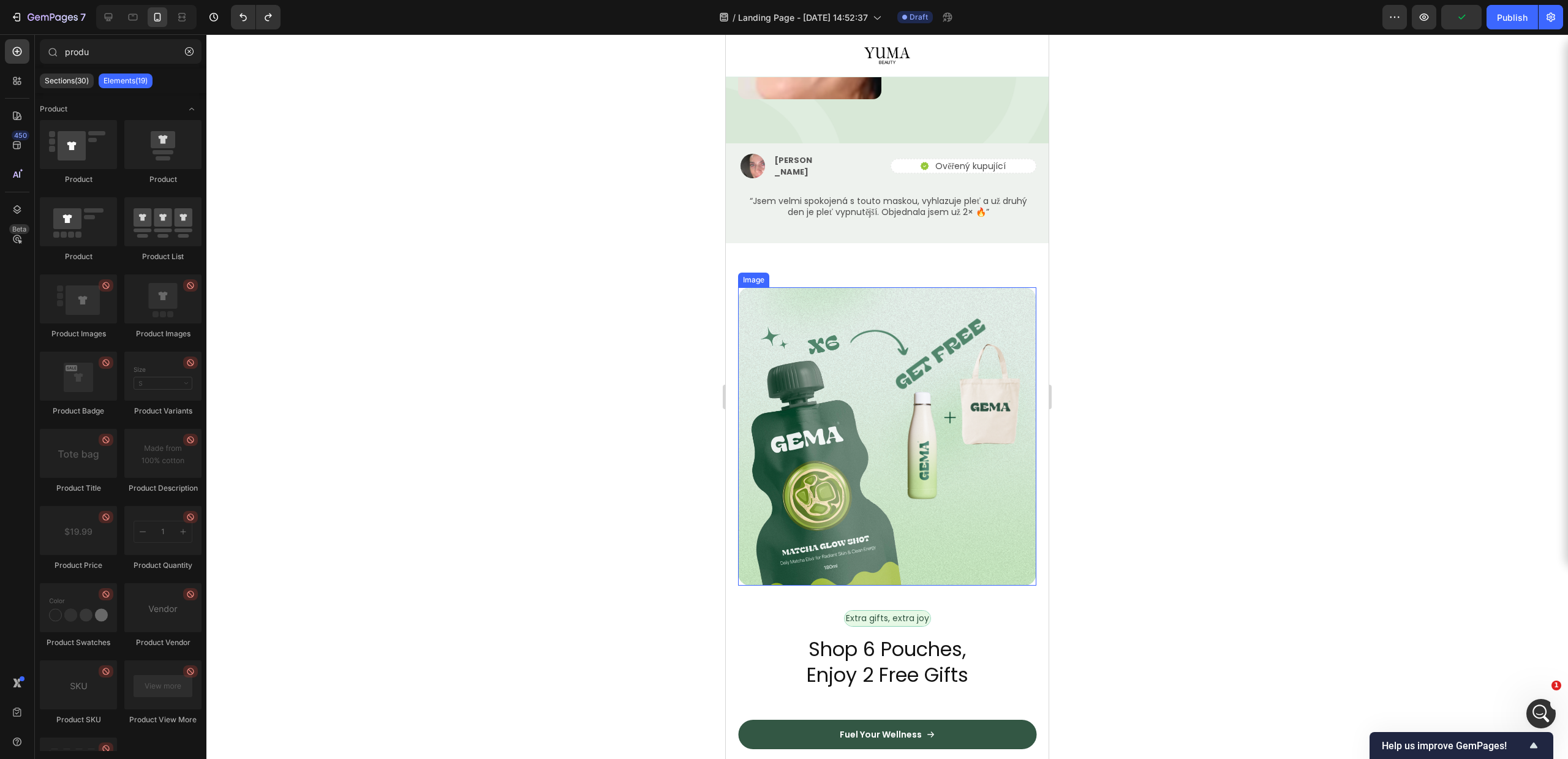
click at [988, 360] on img at bounding box center [887, 436] width 298 height 298
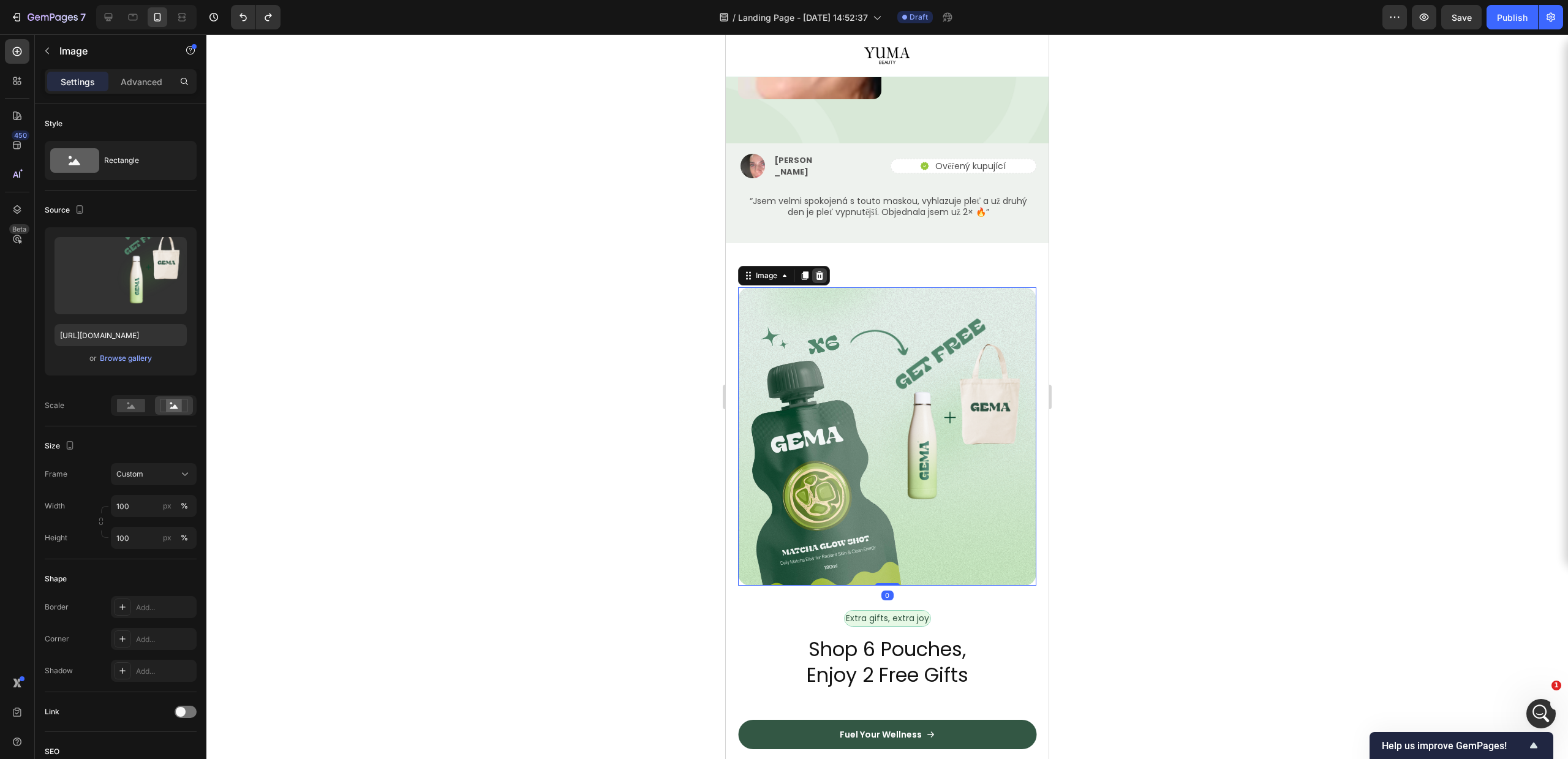
click at [822, 271] on icon at bounding box center [819, 276] width 8 height 9
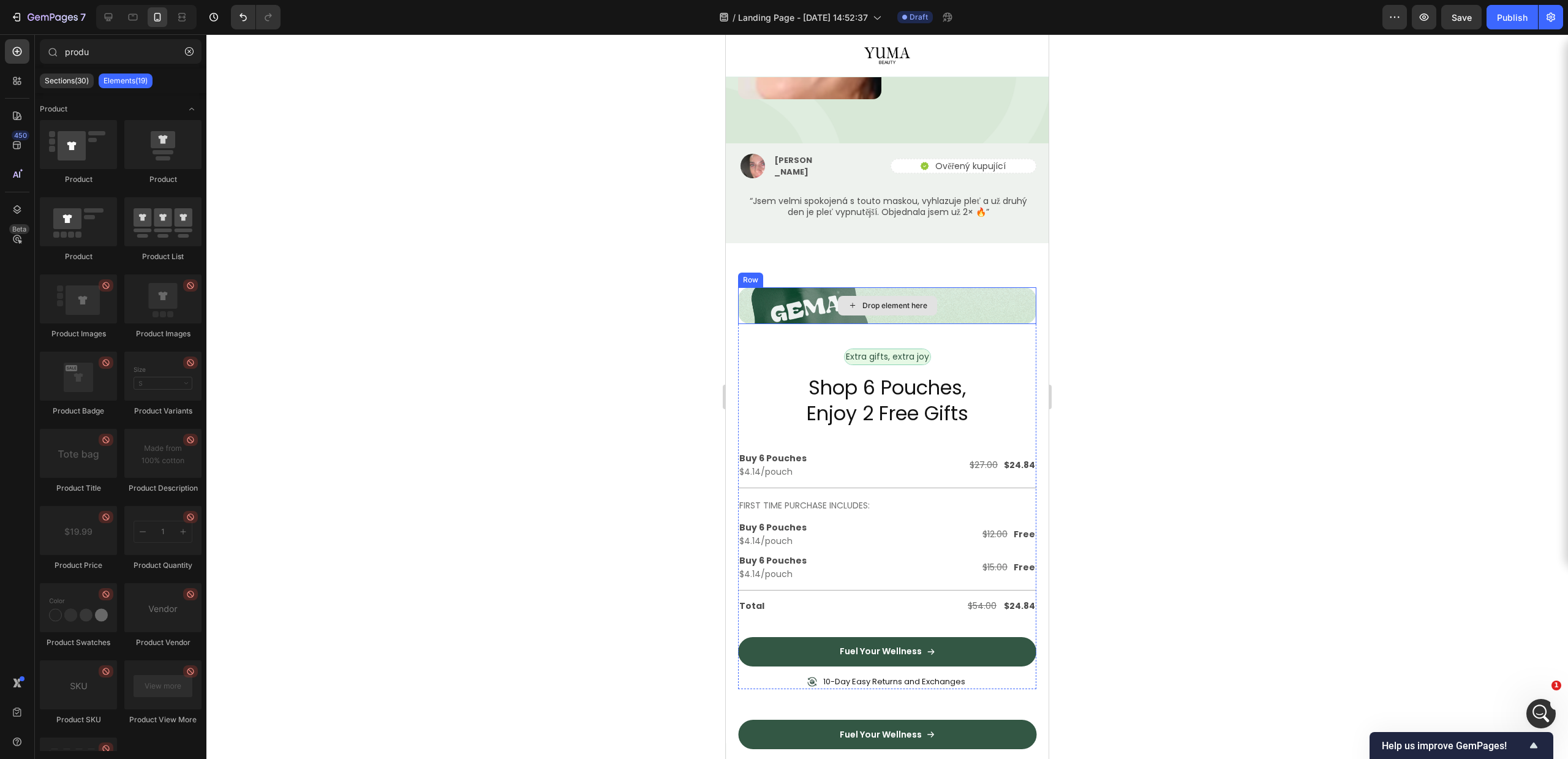
click at [810, 287] on div "Drop element here" at bounding box center [887, 305] width 298 height 36
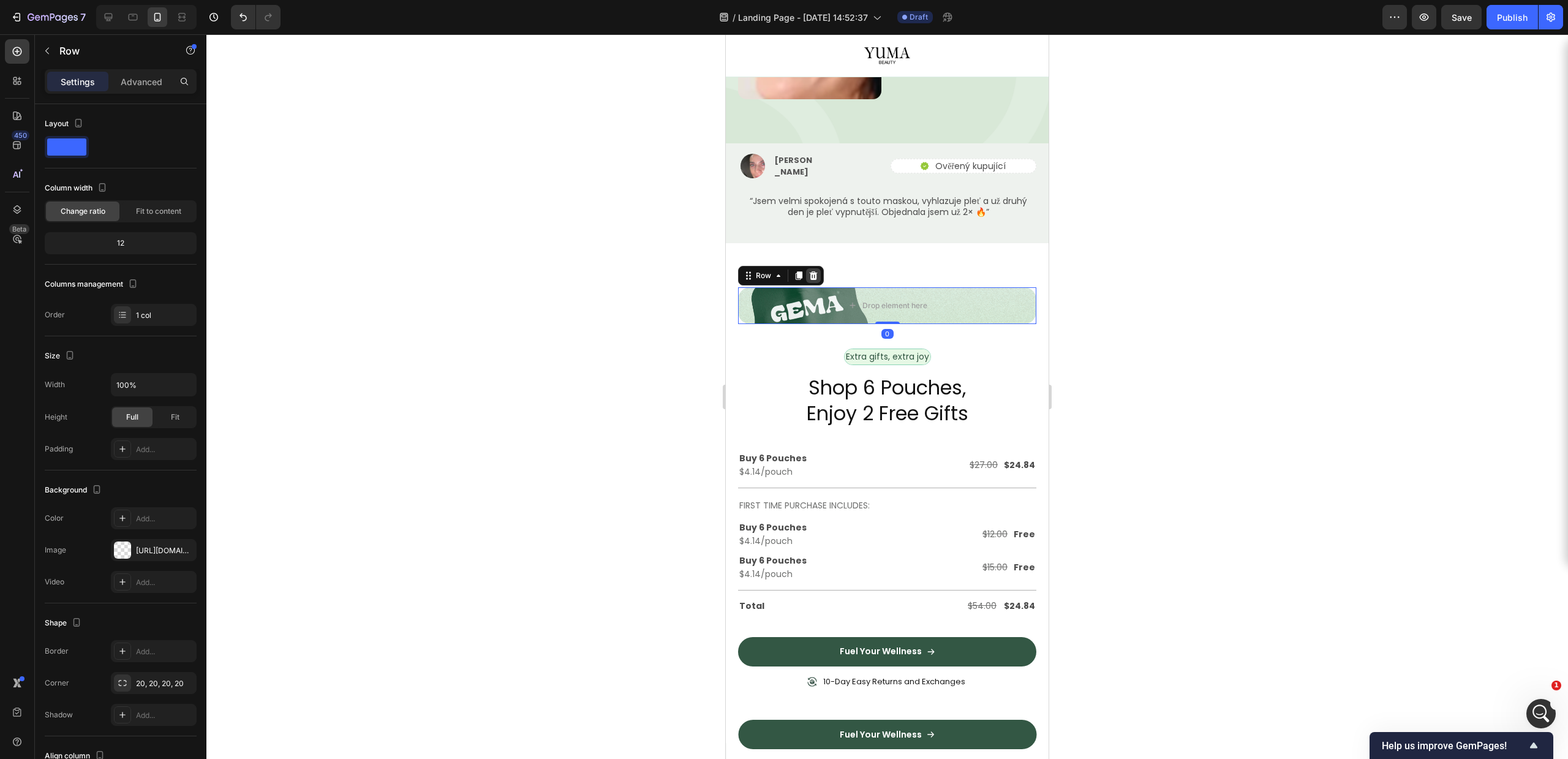
click at [819, 268] on div at bounding box center [813, 276] width 15 height 15
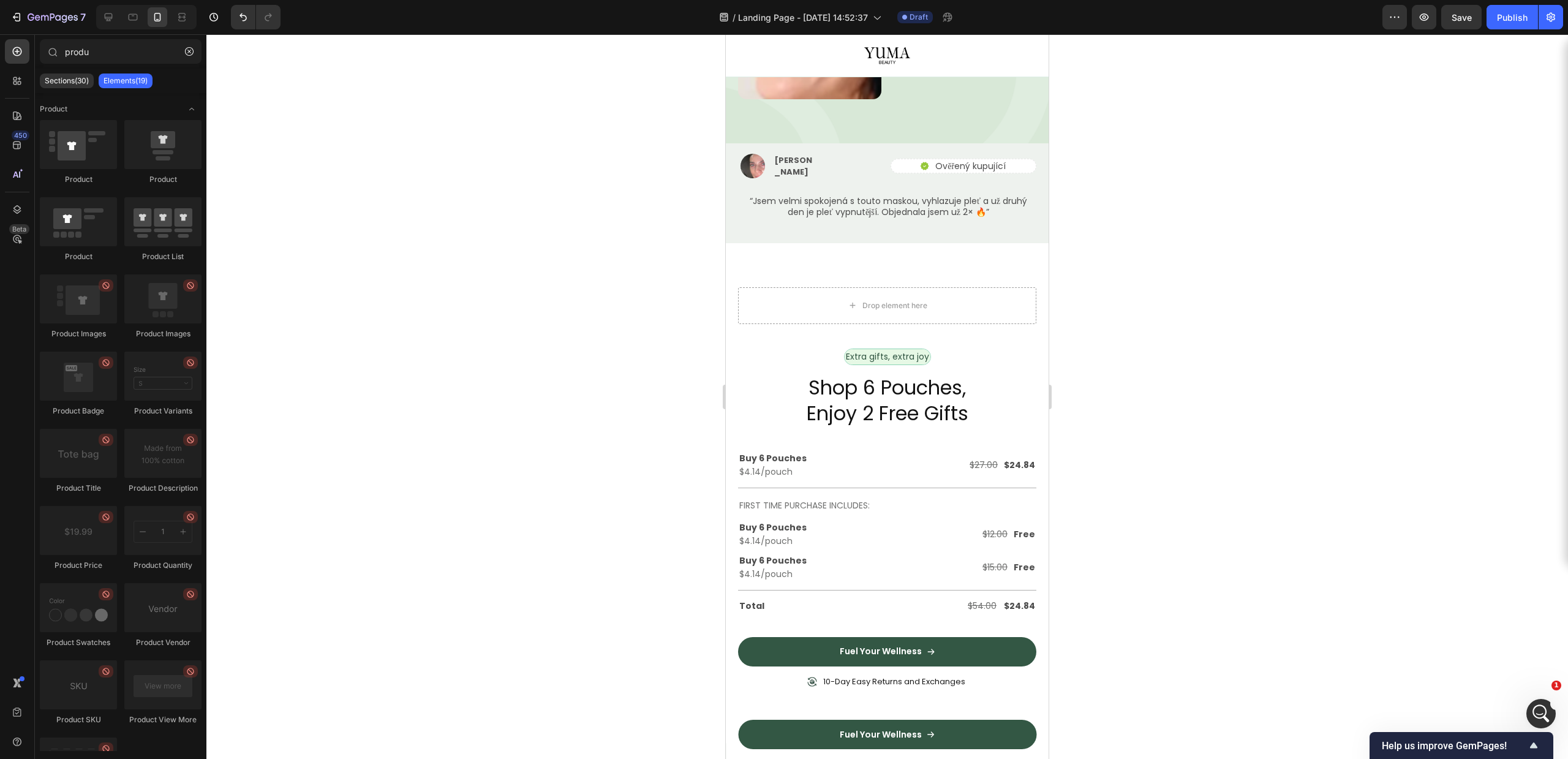
click at [826, 243] on div "Drop element here Extra gifts, extra joy Text Block Row Shop 6 Pouches, Enjoy 2…" at bounding box center [887, 493] width 323 height 500
click at [958, 324] on div "Extra gifts, extra joy Text Block Row" at bounding box center [887, 349] width 298 height 50
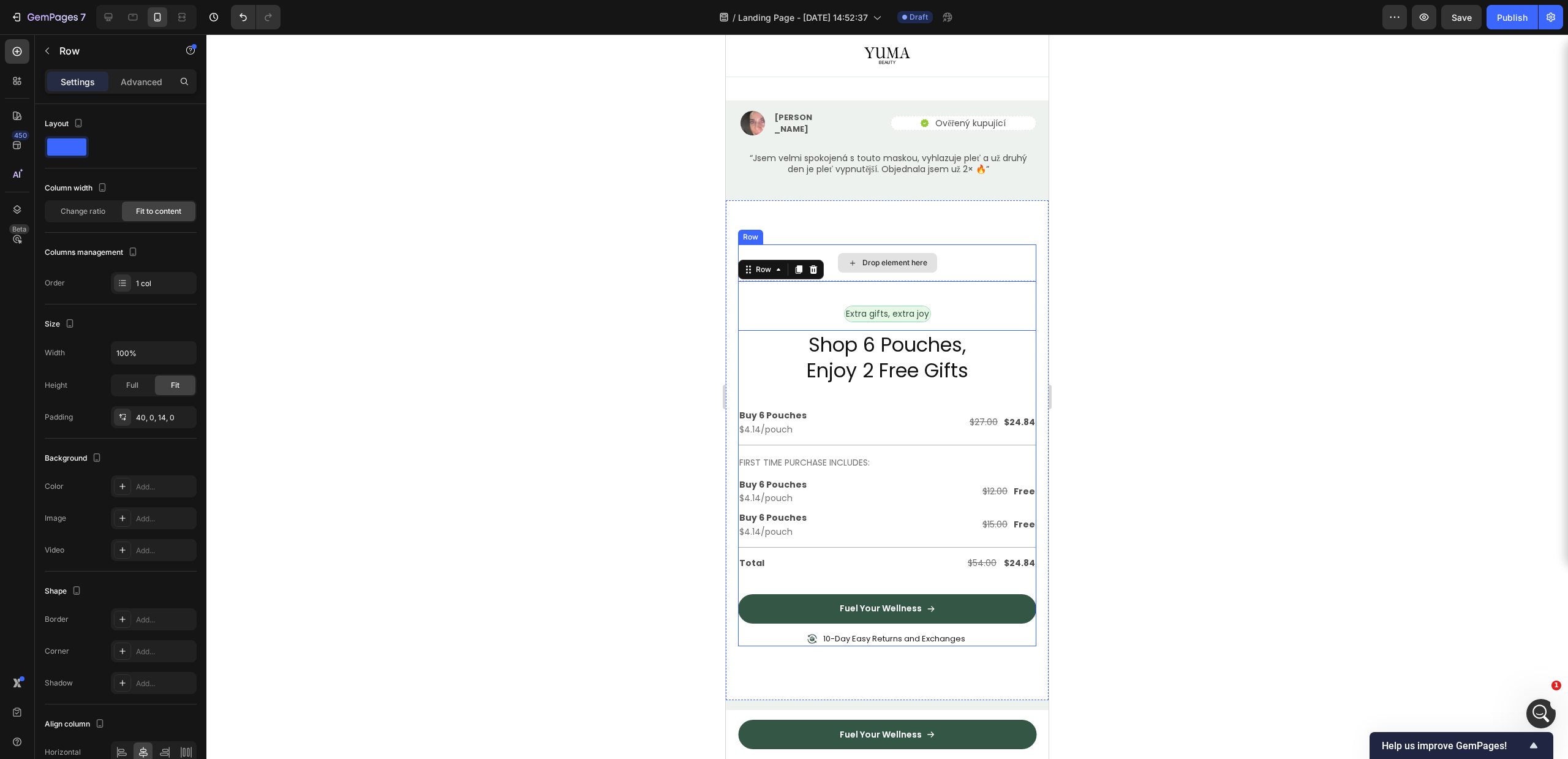
scroll to position [2738, 0]
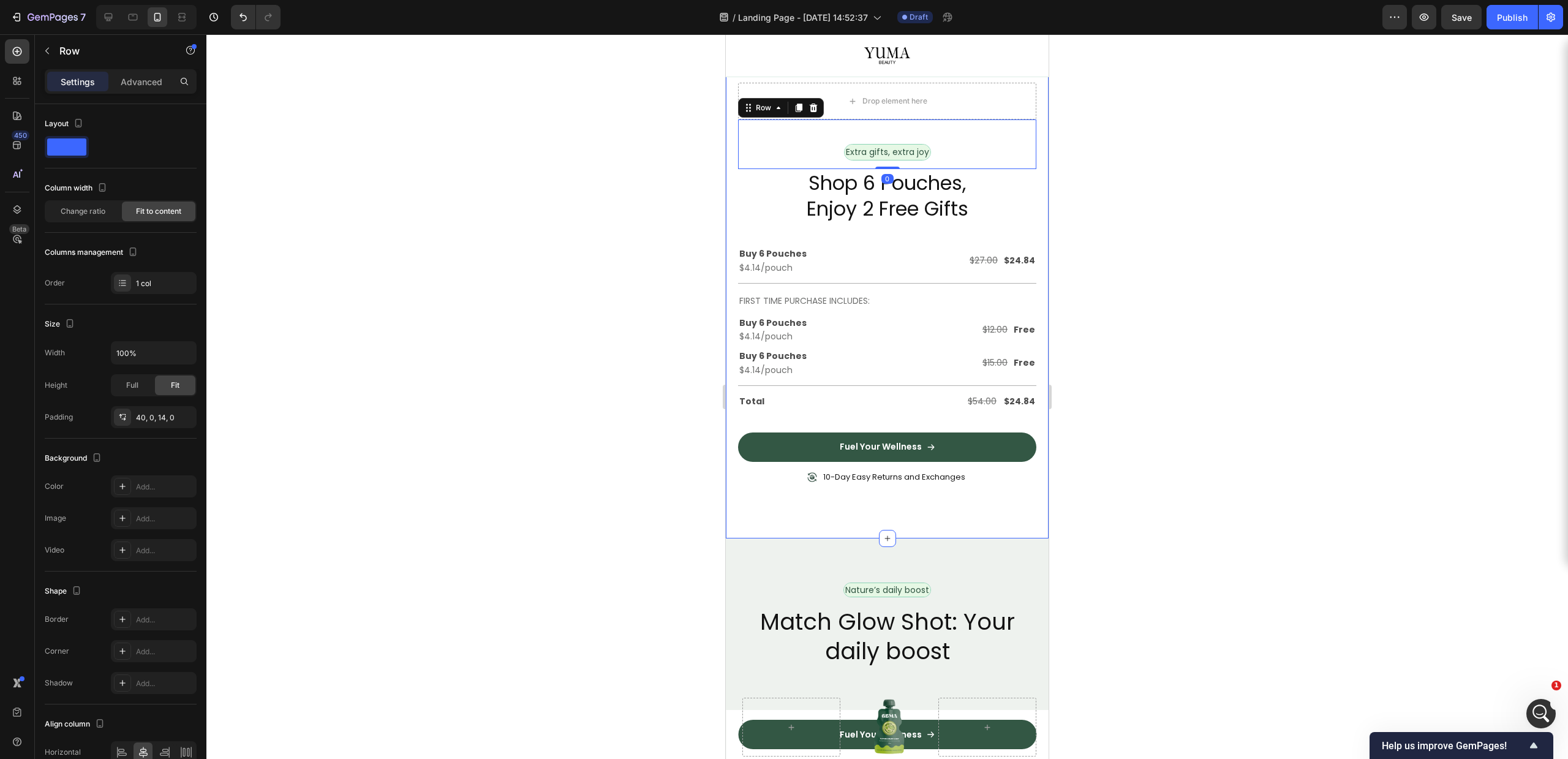
click at [1029, 108] on div "Drop element here Extra gifts, extra joy Text Block Row 0 Shop 6 Pouches, Enjoy…" at bounding box center [887, 288] width 323 height 500
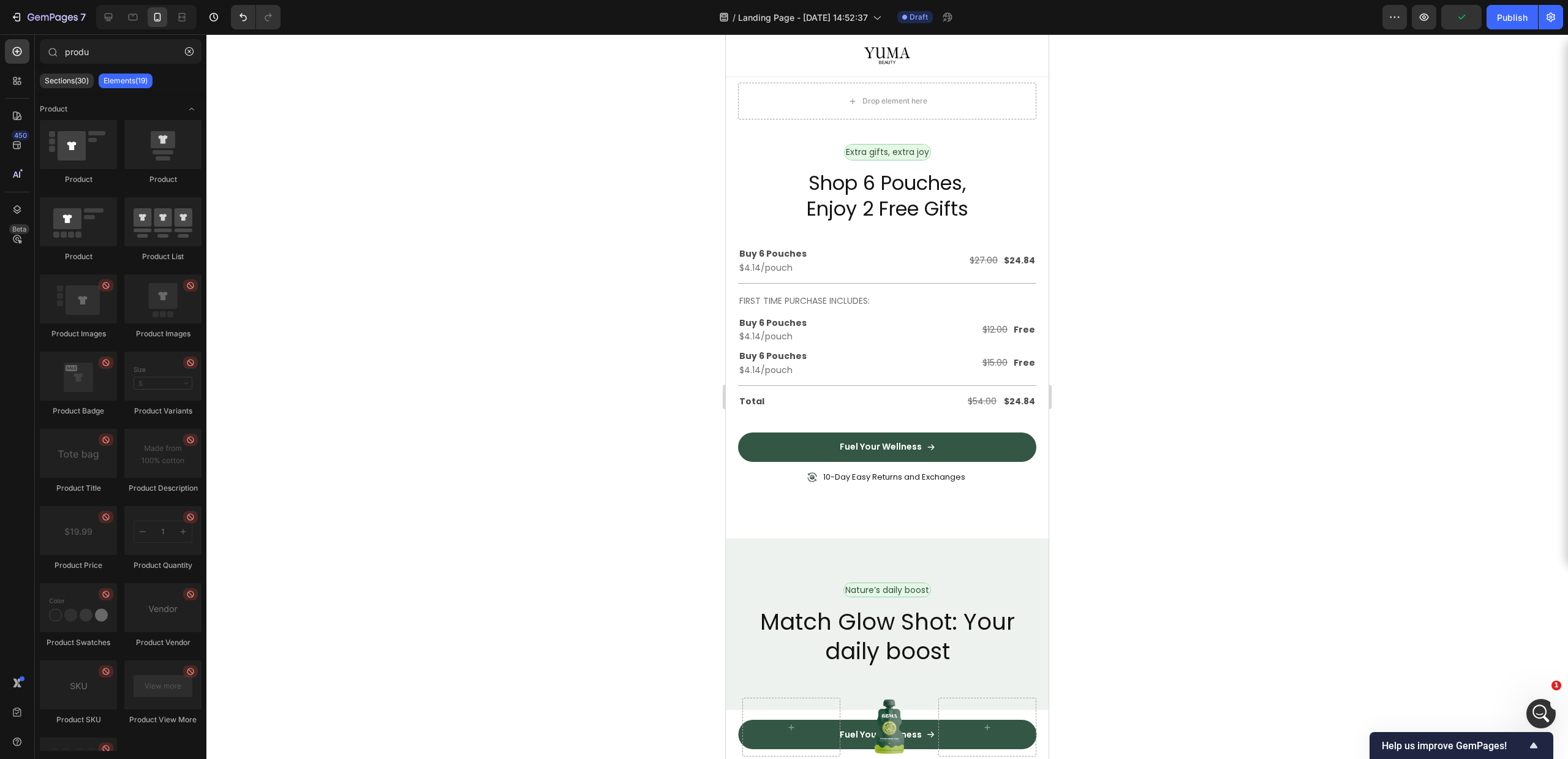
click at [845, 160] on div "Extra gifts, extra joy" at bounding box center [887, 152] width 86 height 16
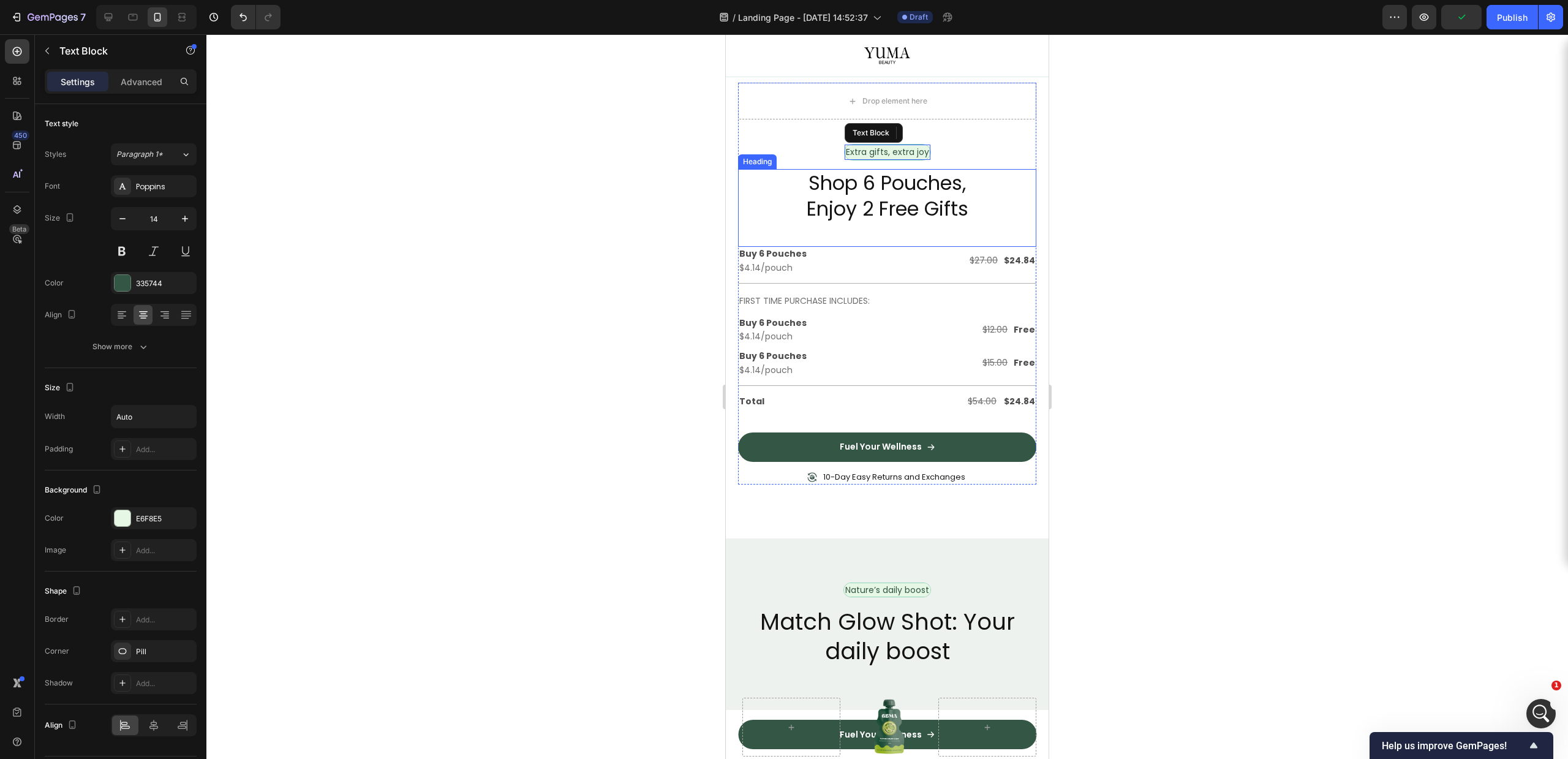
click at [847, 222] on h2 "Shop 6 Pouches, Enjoy 2 Free Gifts" at bounding box center [887, 196] width 298 height 54
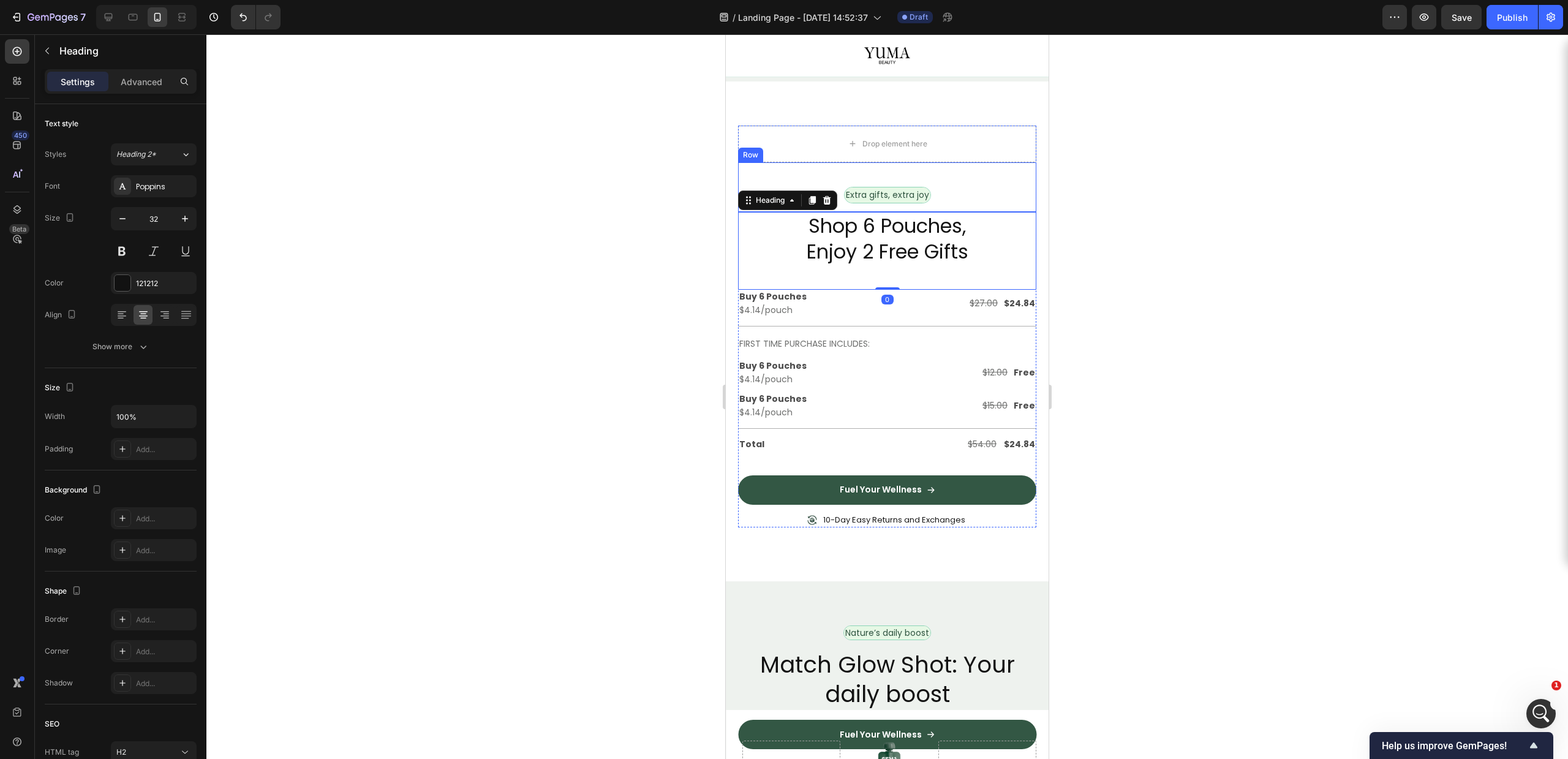
scroll to position [2531, 0]
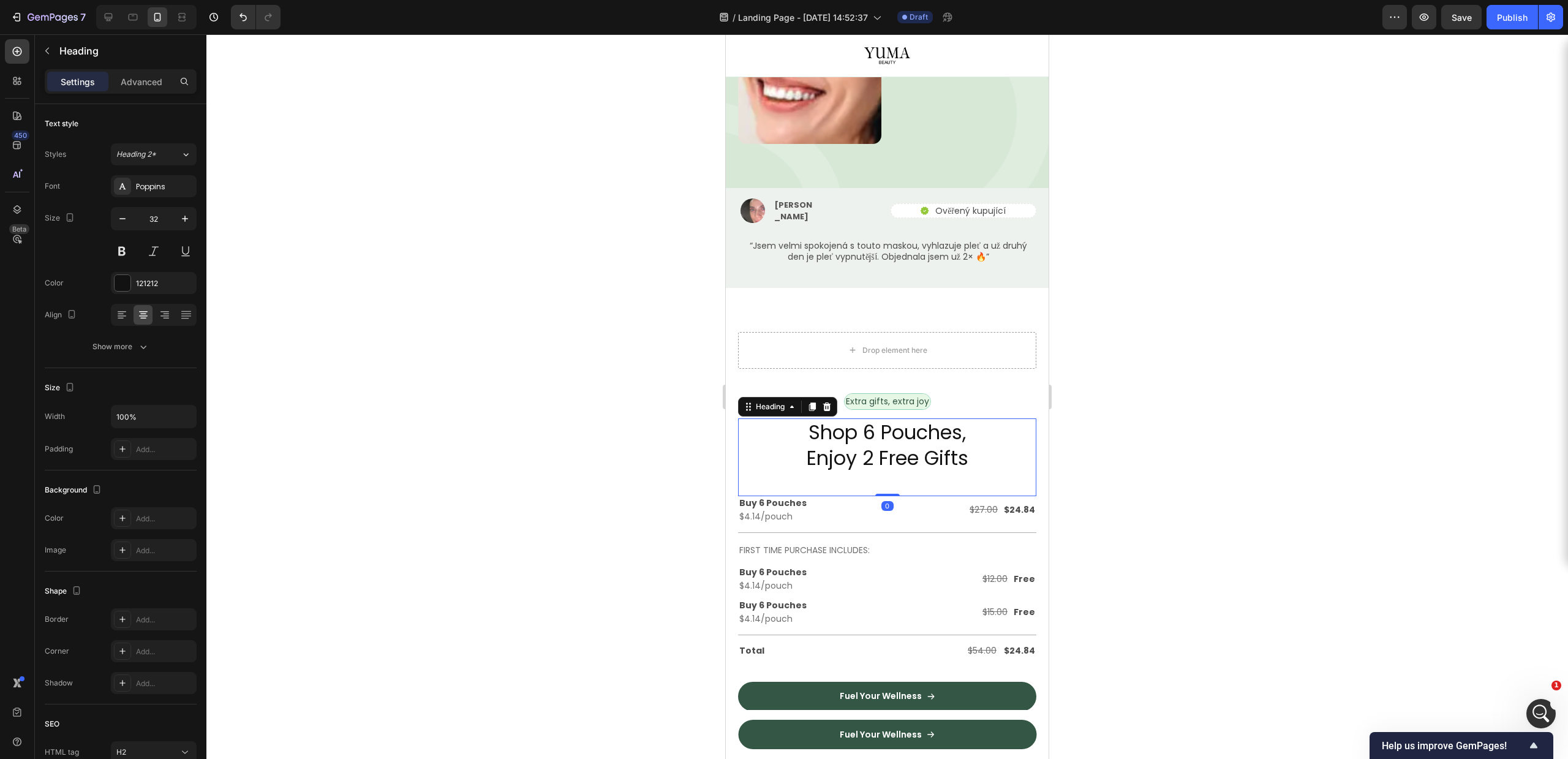
click at [874, 419] on h2 "Shop 6 Pouches, Enjoy 2 Free Gifts" at bounding box center [887, 445] width 298 height 54
click at [753, 427] on div "Shop 6 Pouches, Enjoy 2 Free Gifts Heading 0" at bounding box center [887, 457] width 298 height 78
click at [1260, 404] on div at bounding box center [887, 396] width 1361 height 725
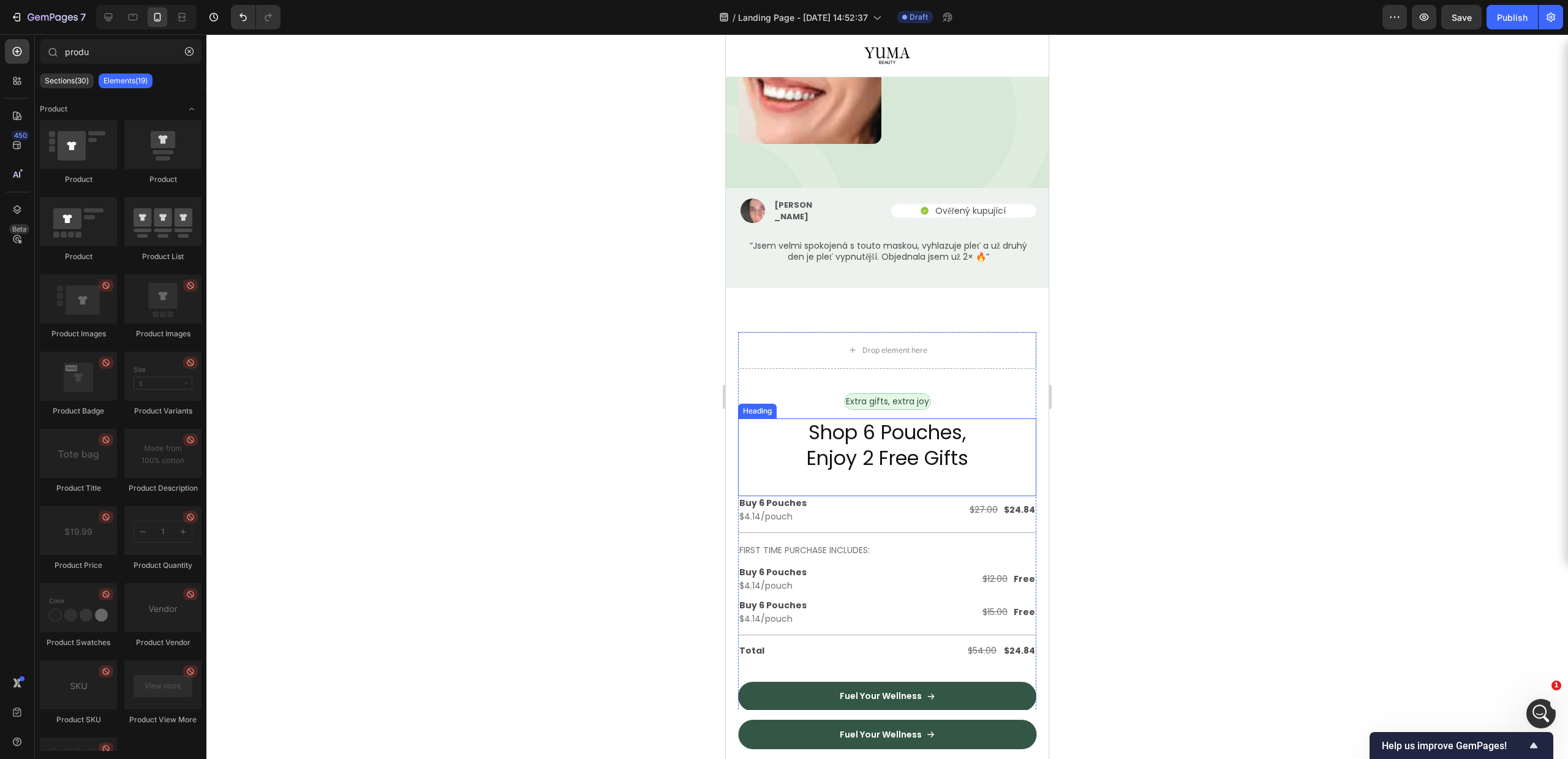
click at [909, 419] on p "Shop 6 Pouches, Enjoy 2 Free Gifts" at bounding box center [887, 445] width 296 height 51
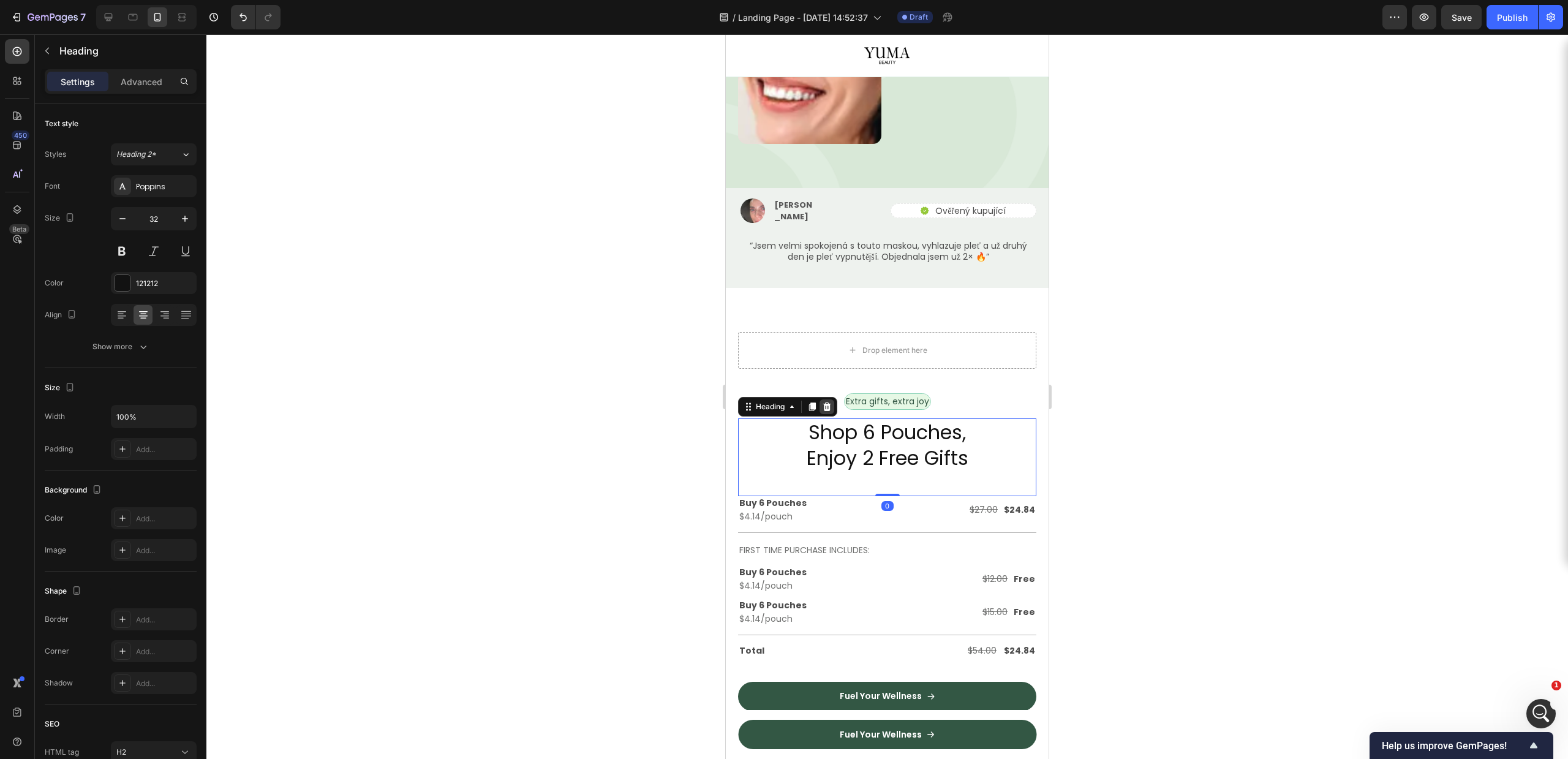
click at [833, 399] on div at bounding box center [827, 407] width 15 height 15
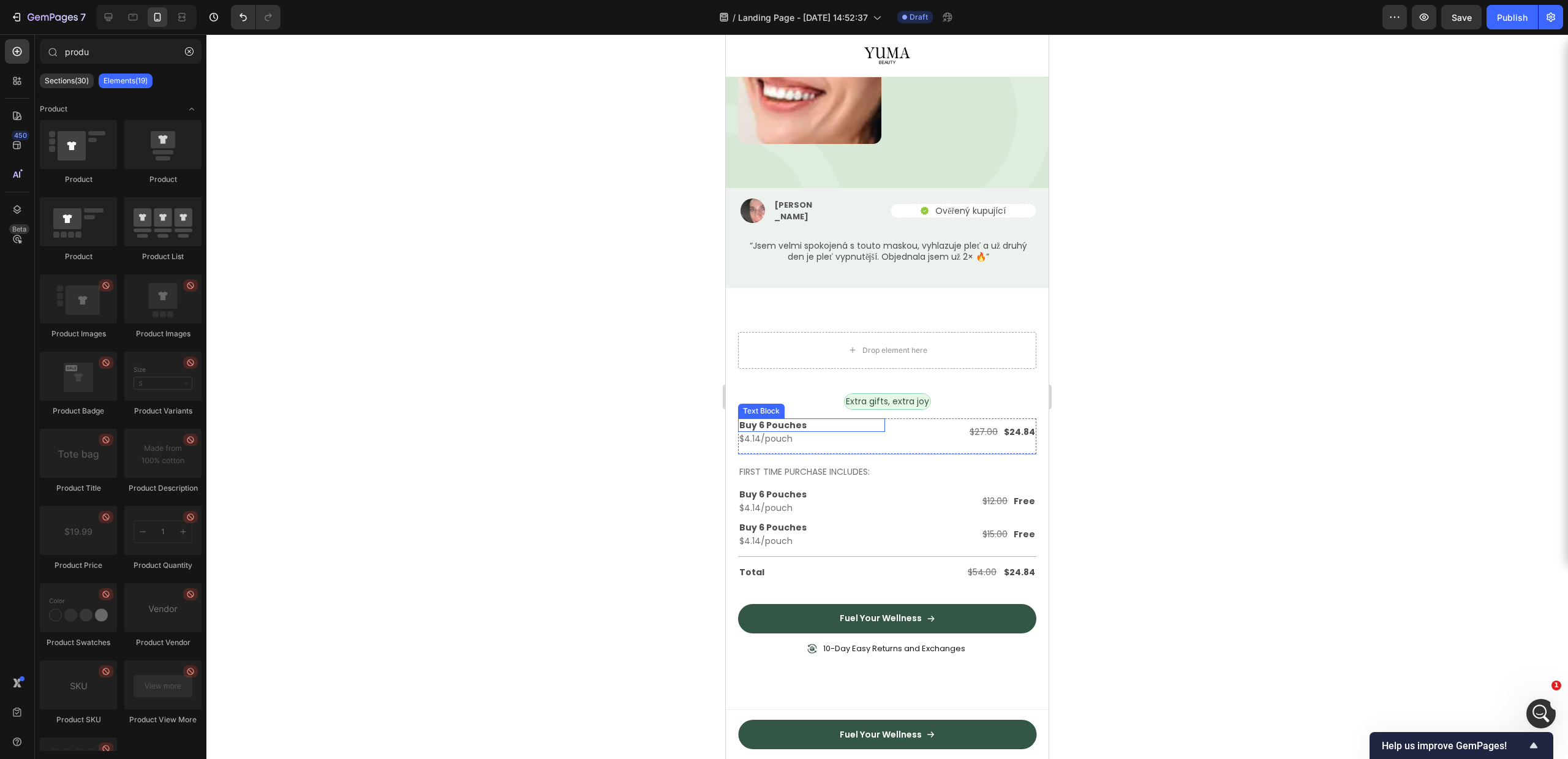
click at [831, 419] on div "Buy 6 Pouches Text Block $4.14/pouch Text Block $27.00 Text Block $24.84 Text B…" at bounding box center [887, 436] width 298 height 36
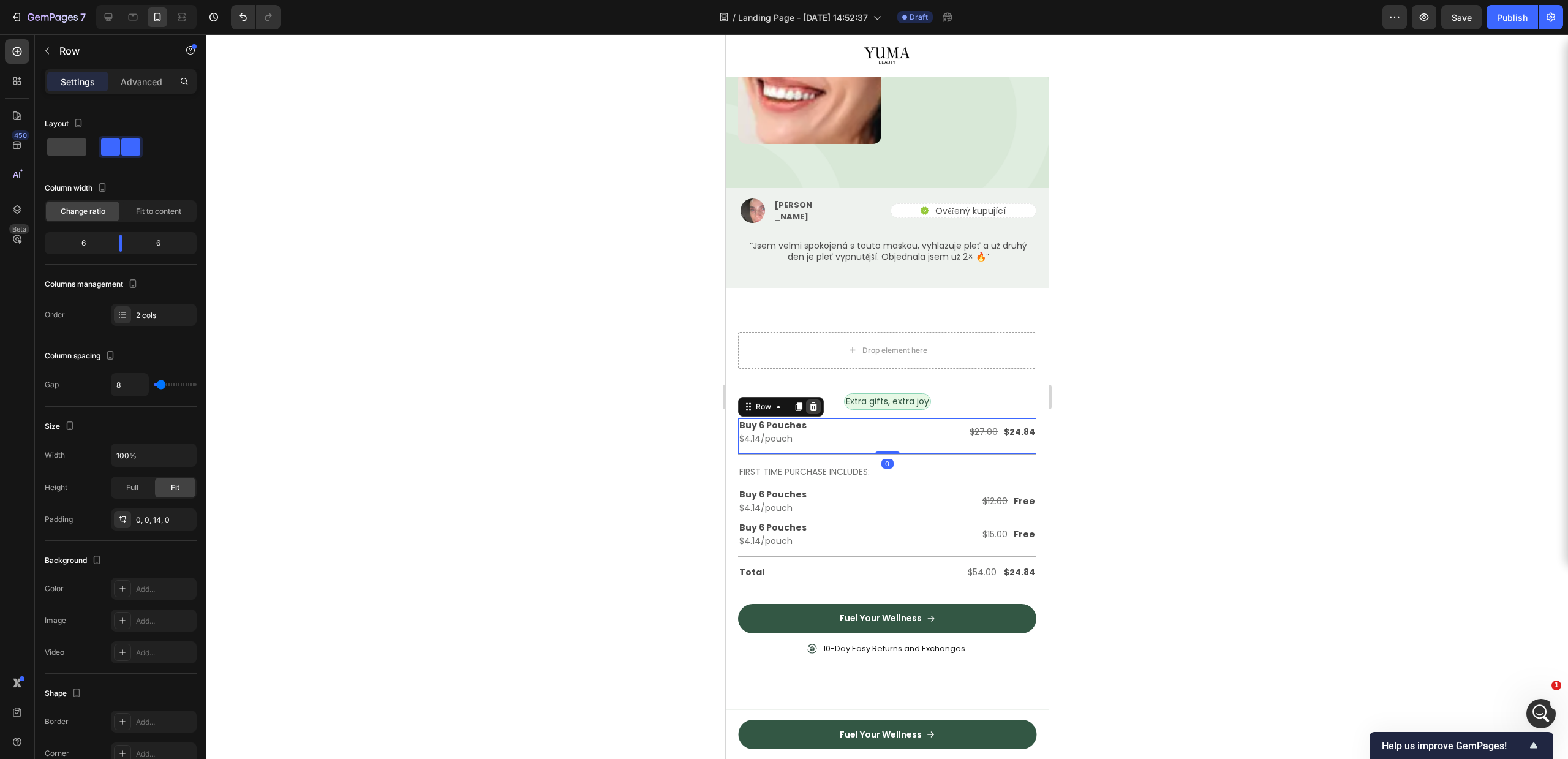
click at [812, 402] on icon at bounding box center [813, 407] width 8 height 9
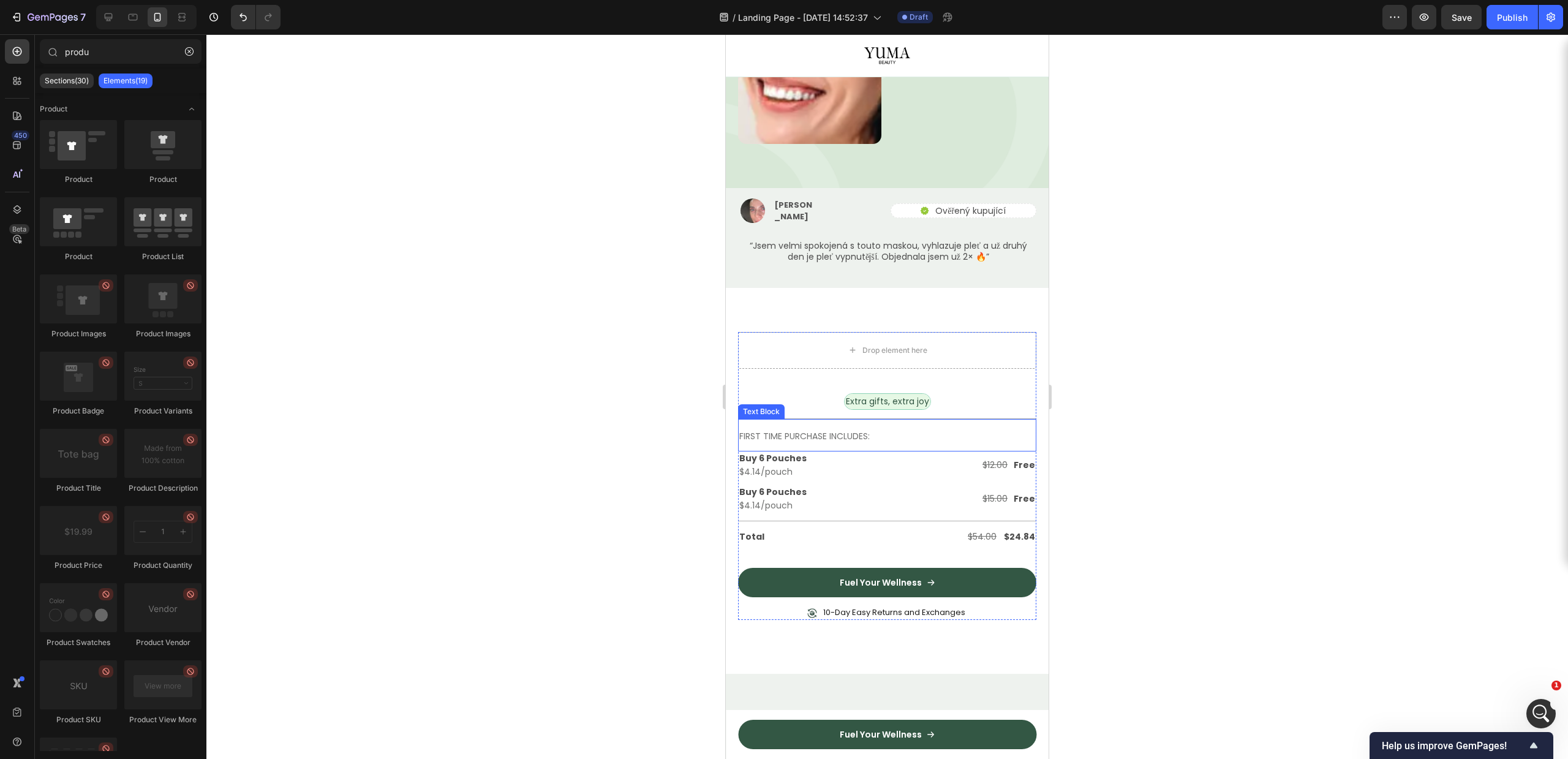
click at [815, 429] on p "FIRST TIME PURCHASE INCLUDES:" at bounding box center [887, 436] width 296 height 16
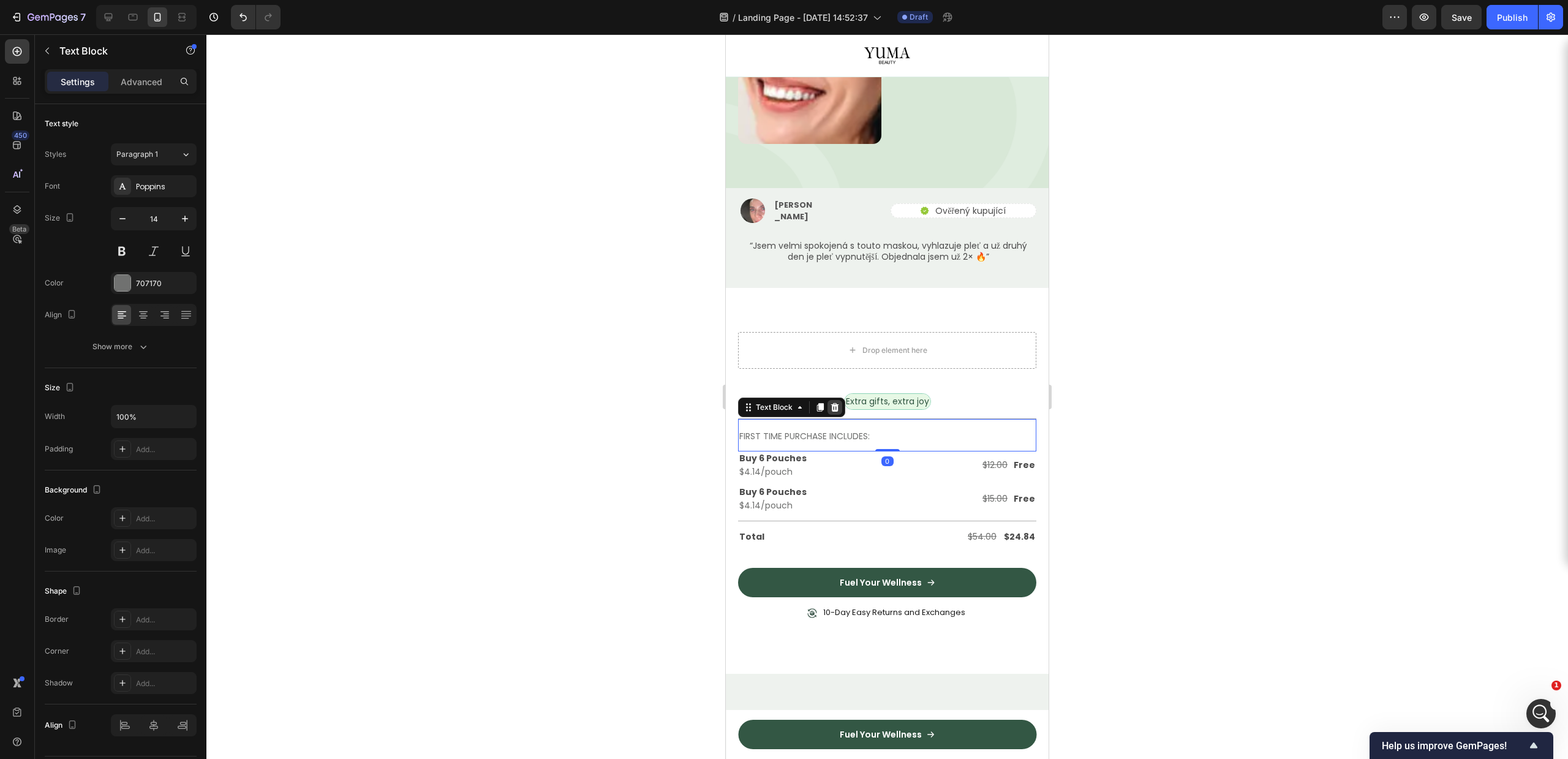
click at [839, 402] on icon at bounding box center [834, 407] width 10 height 10
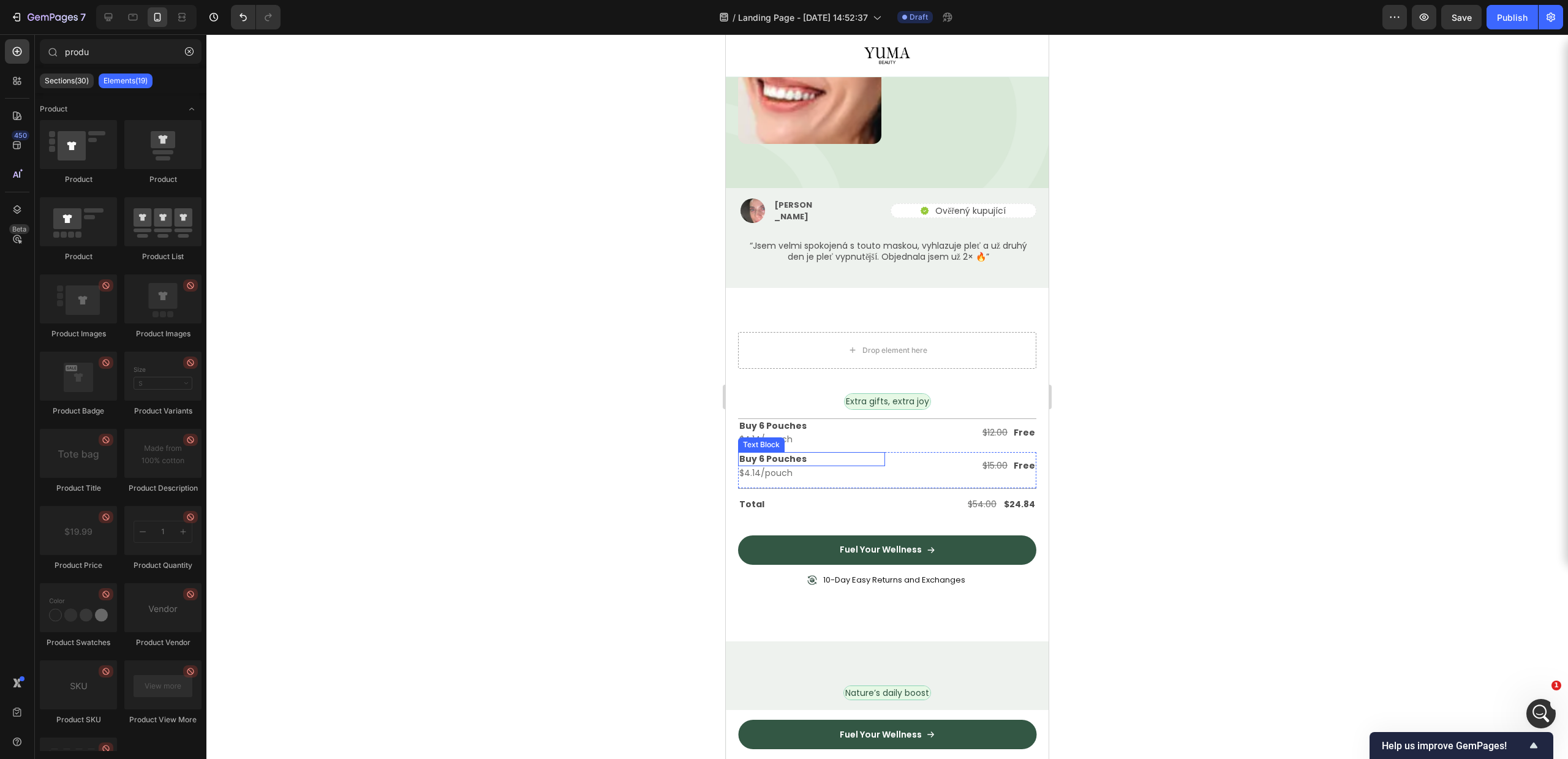
click at [830, 453] on p "Buy 6 Pouches" at bounding box center [811, 459] width 144 height 11
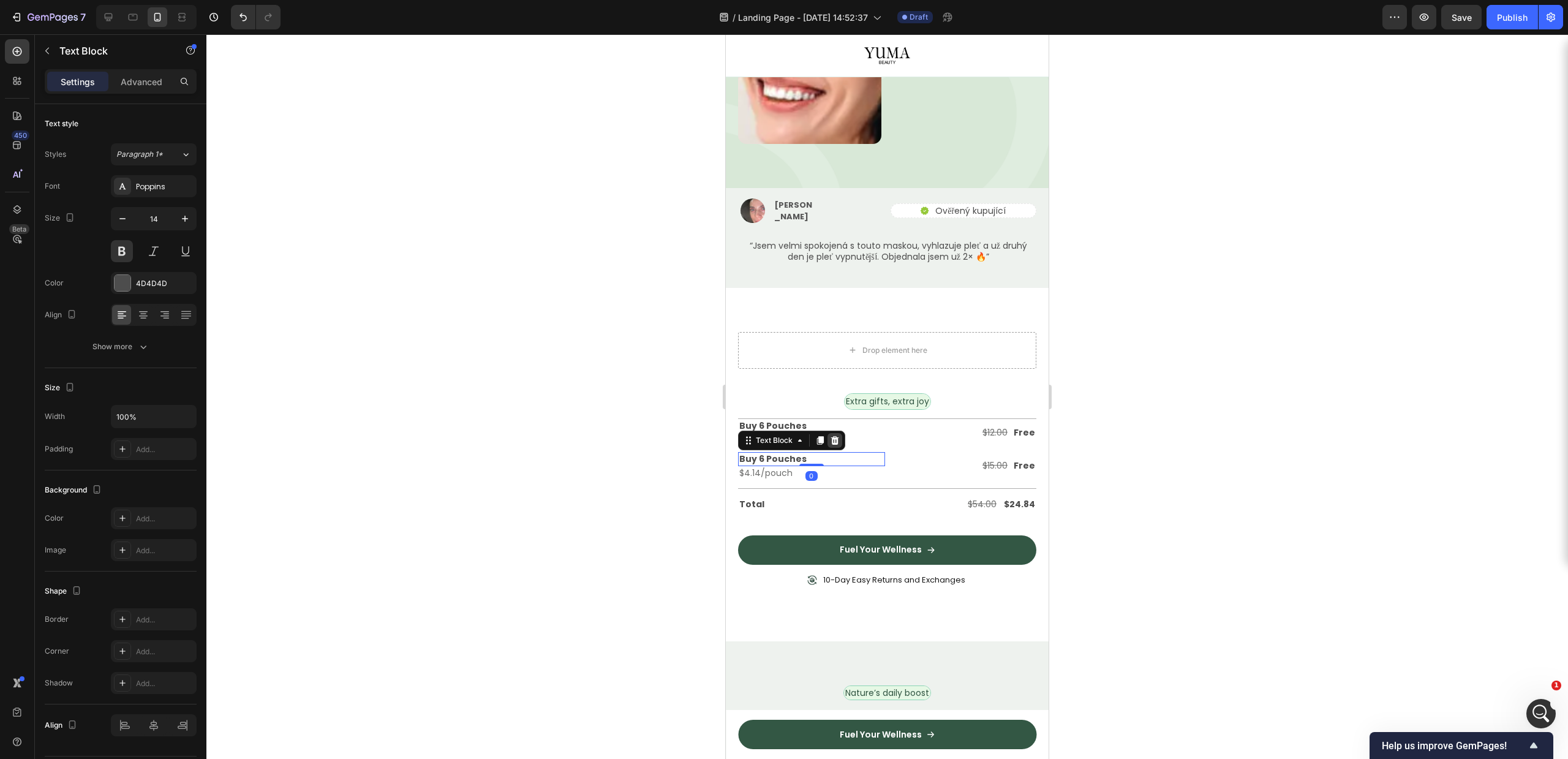
click at [836, 436] on icon at bounding box center [835, 441] width 8 height 9
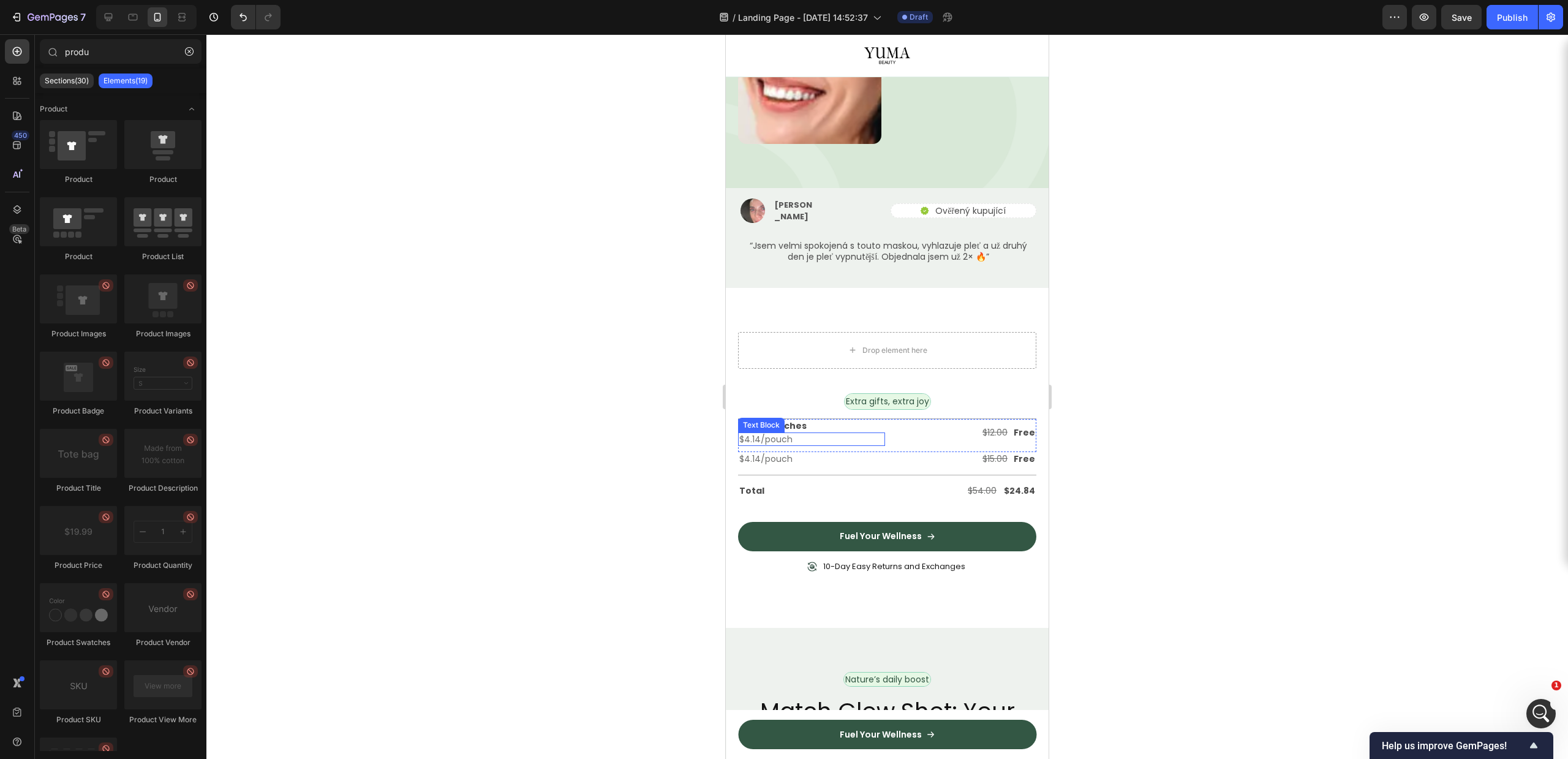
click at [821, 420] on p "Buy 6 Pouches" at bounding box center [811, 425] width 144 height 11
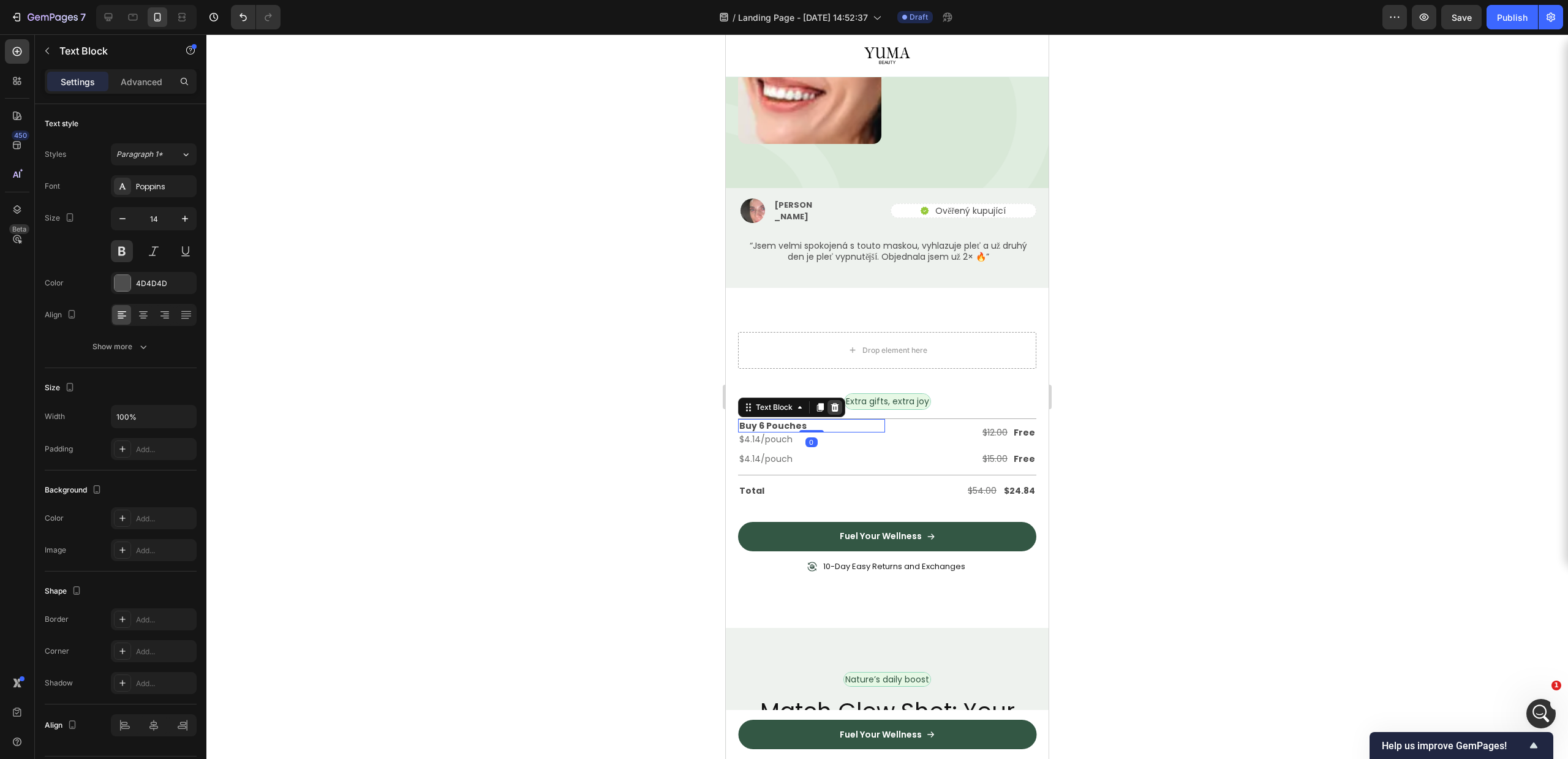
click at [835, 403] on icon at bounding box center [835, 407] width 8 height 9
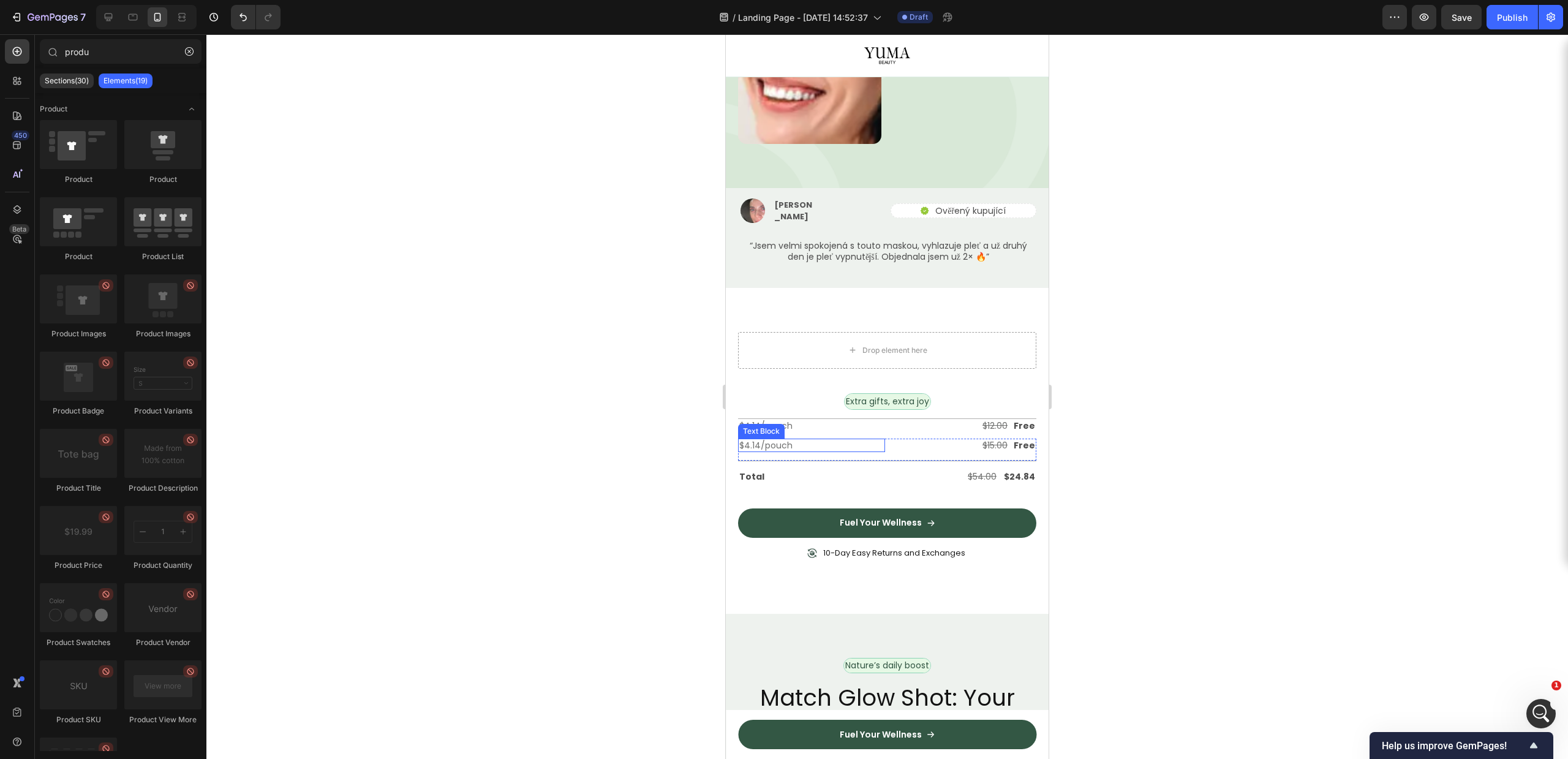
click at [818, 440] on p "$4.14/pouch" at bounding box center [811, 445] width 144 height 11
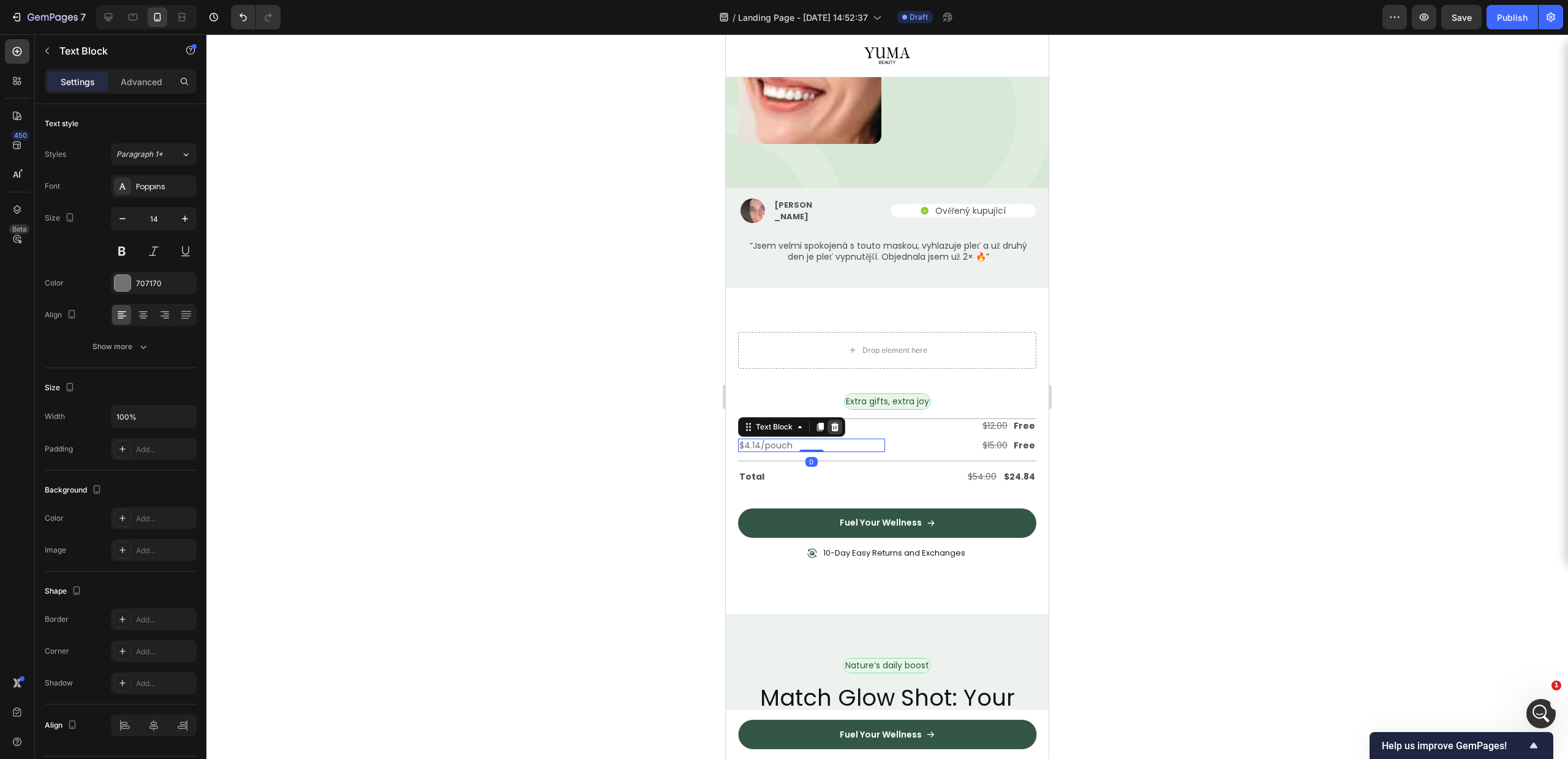
click at [838, 422] on icon at bounding box center [834, 427] width 10 height 10
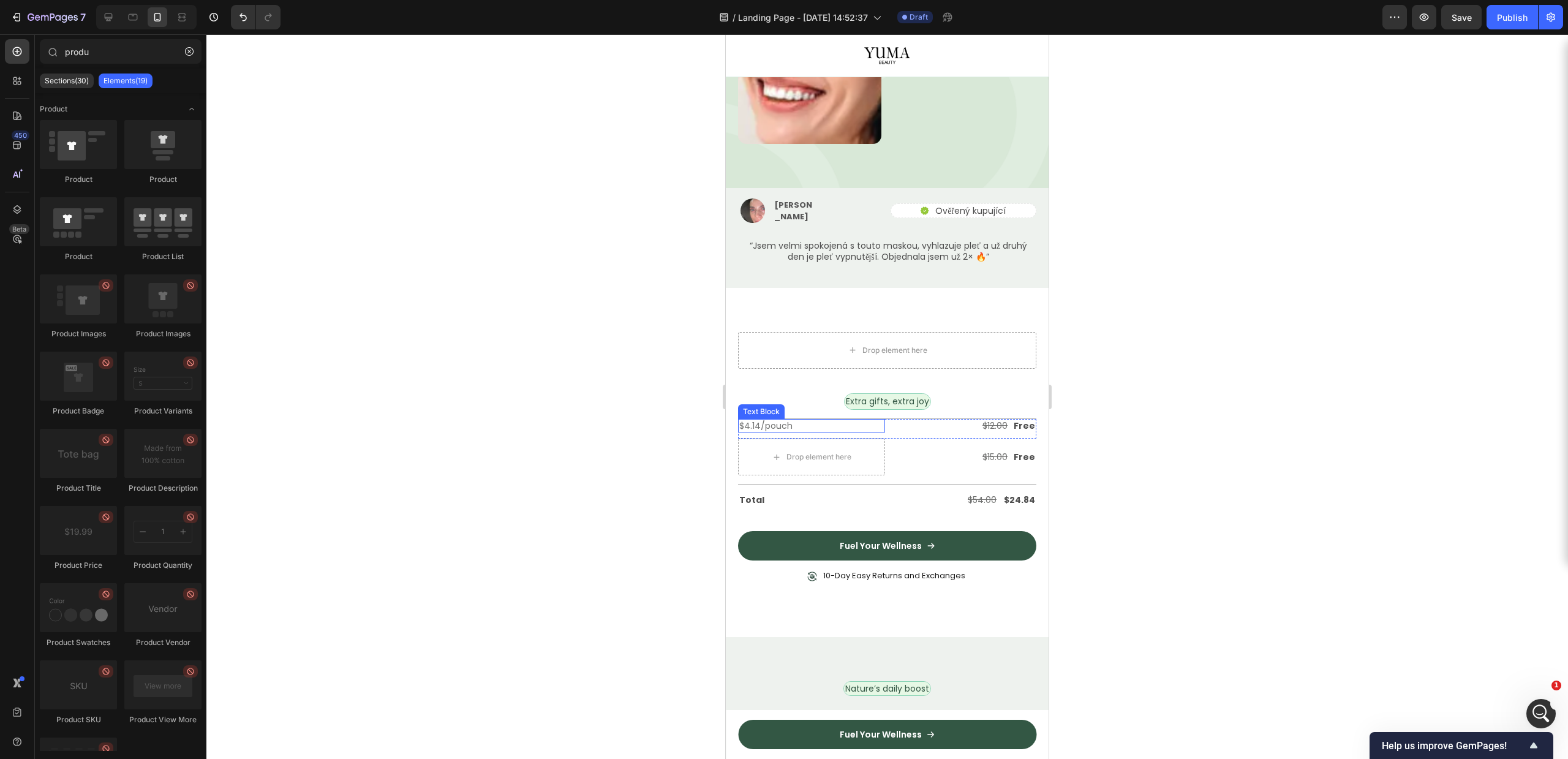
click at [822, 419] on div "$4.14/pouch" at bounding box center [812, 426] width 147 height 13
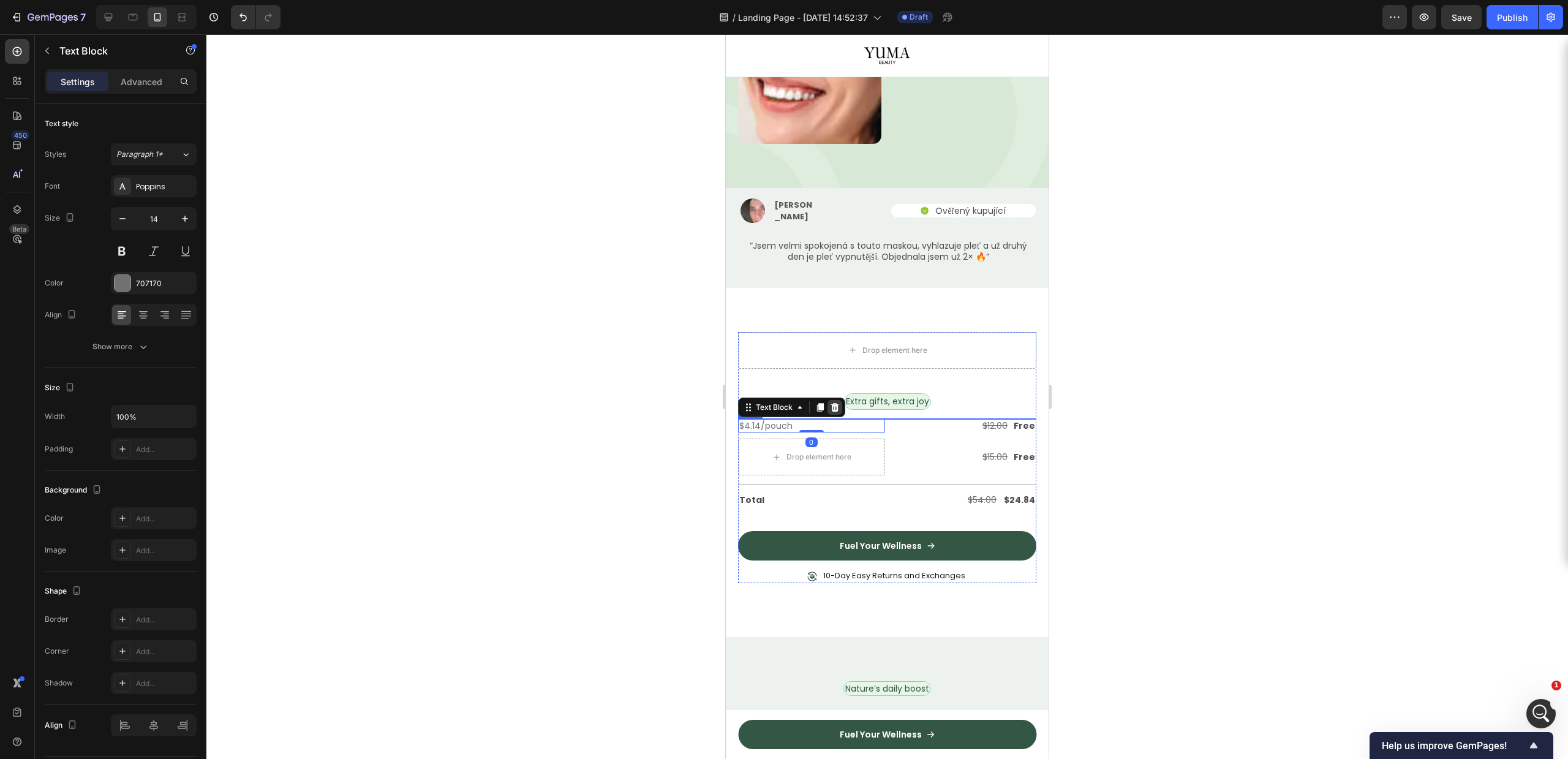
click at [830, 402] on icon at bounding box center [834, 407] width 10 height 10
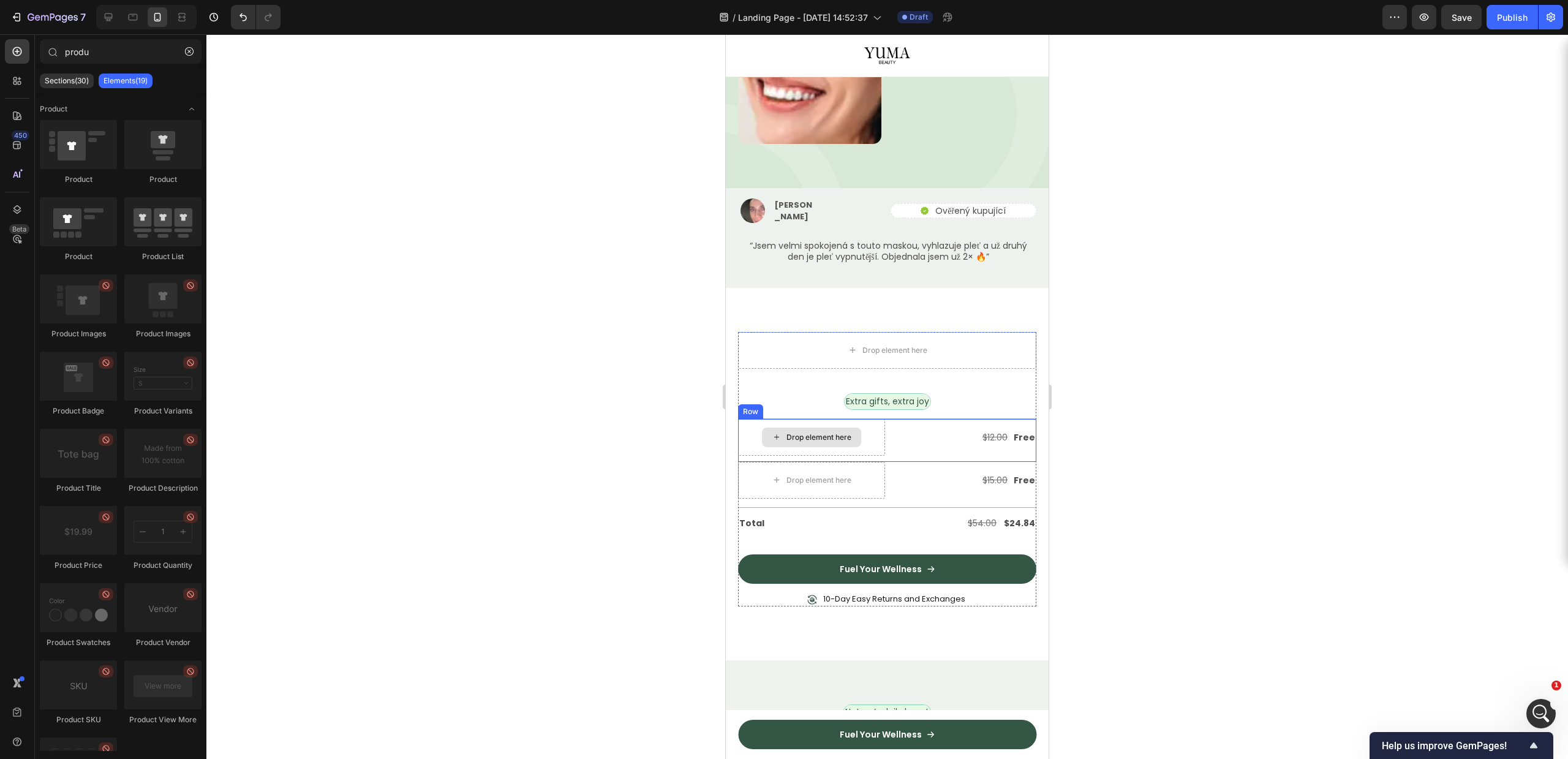
click at [820, 419] on div "Drop element here" at bounding box center [812, 437] width 147 height 36
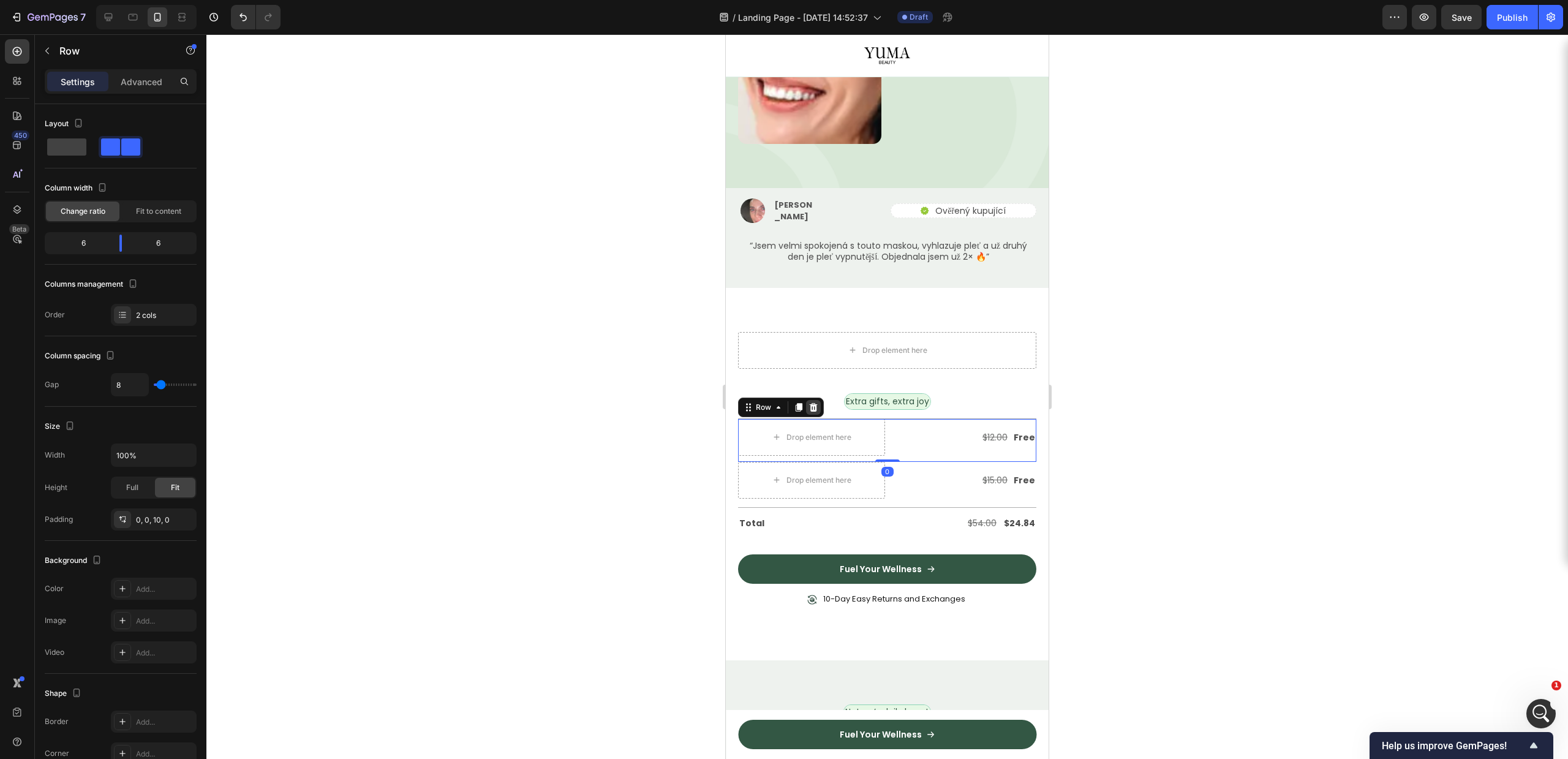
click at [808, 400] on div at bounding box center [813, 407] width 15 height 15
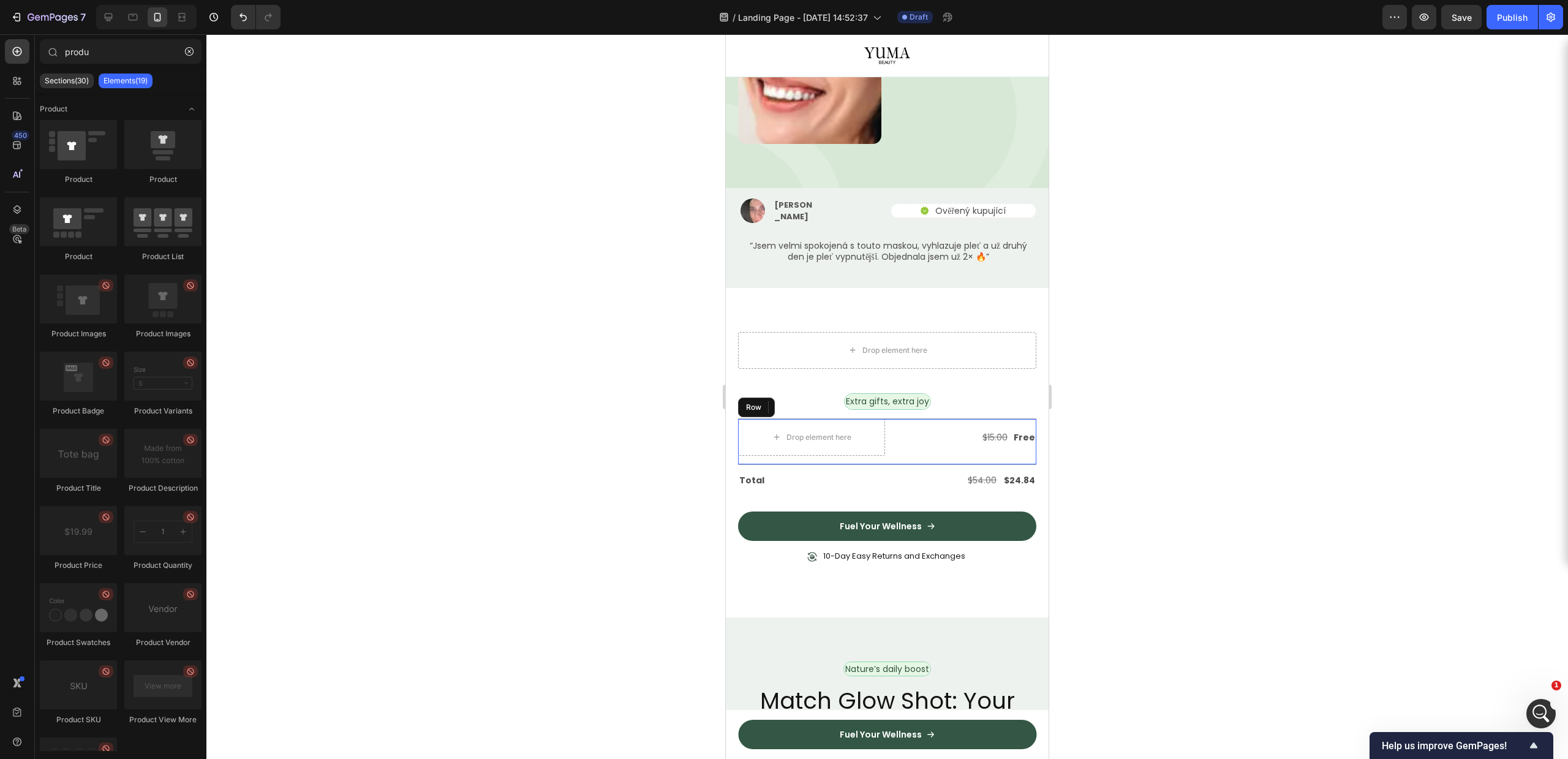
click at [826, 419] on div "Drop element here $15.00 Text Block Free Text Block Row Row" at bounding box center [887, 442] width 298 height 45
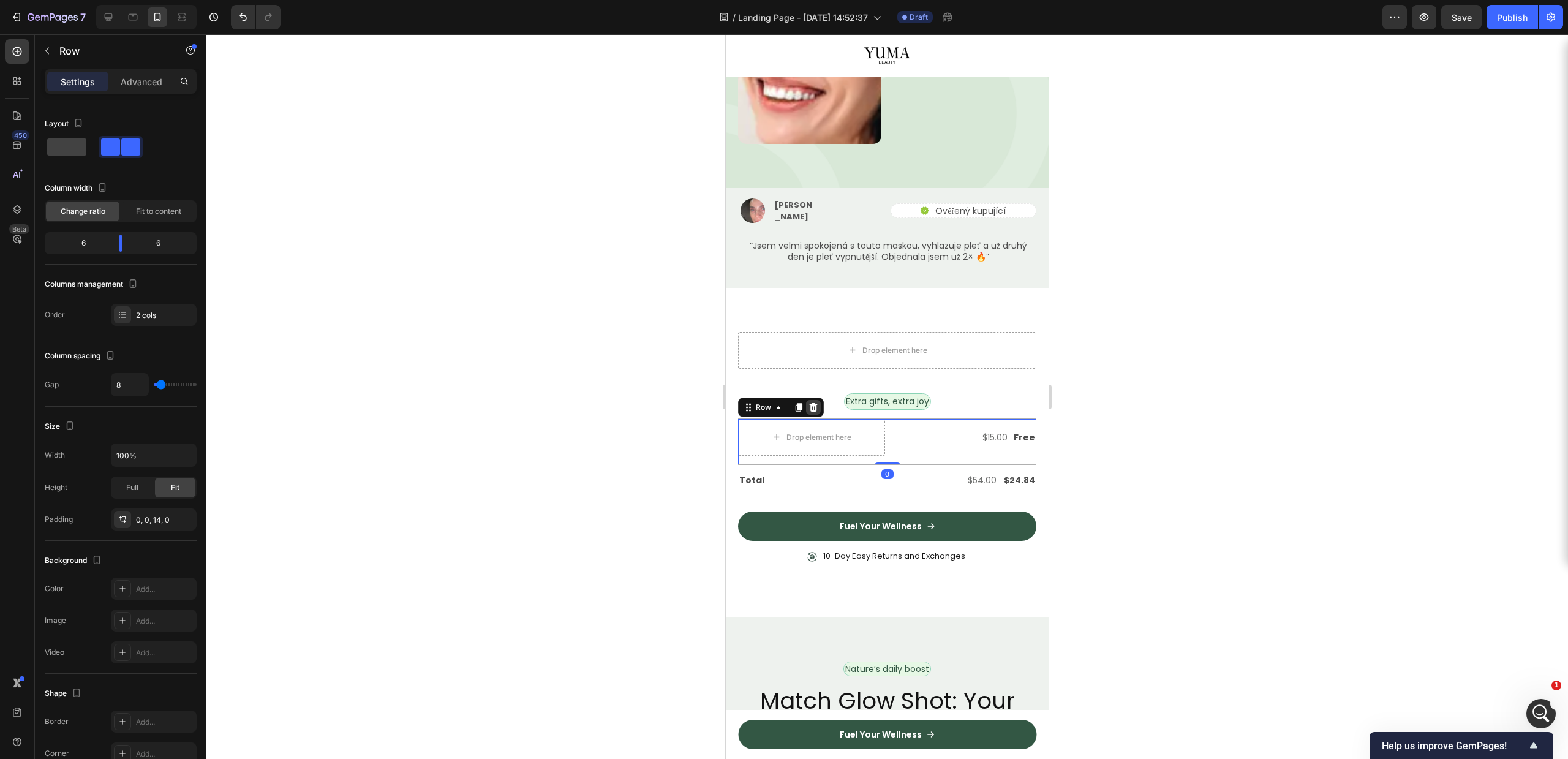
click at [816, 403] on icon at bounding box center [813, 407] width 8 height 9
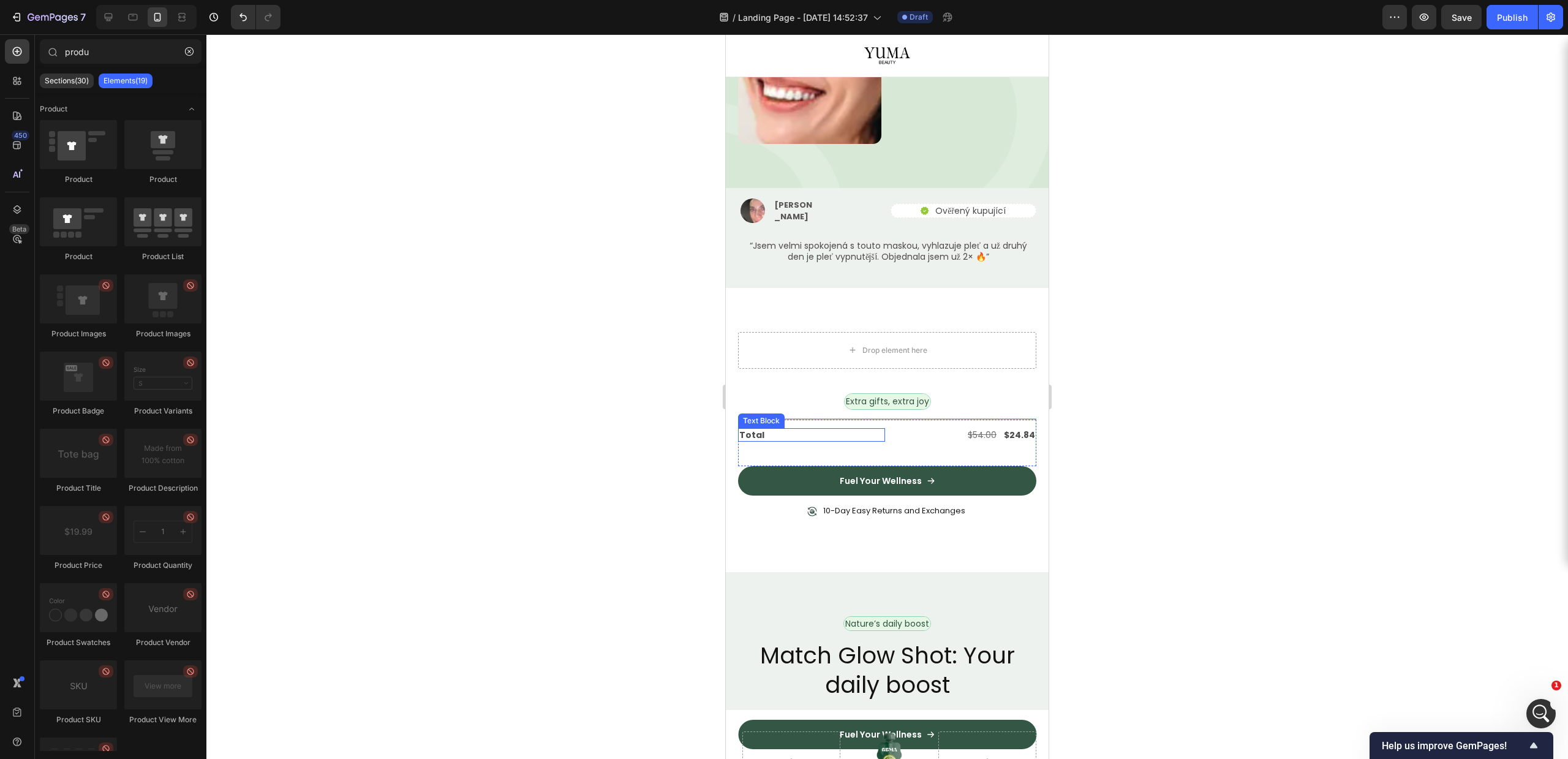
click at [836, 428] on div "Total" at bounding box center [812, 435] width 147 height 13
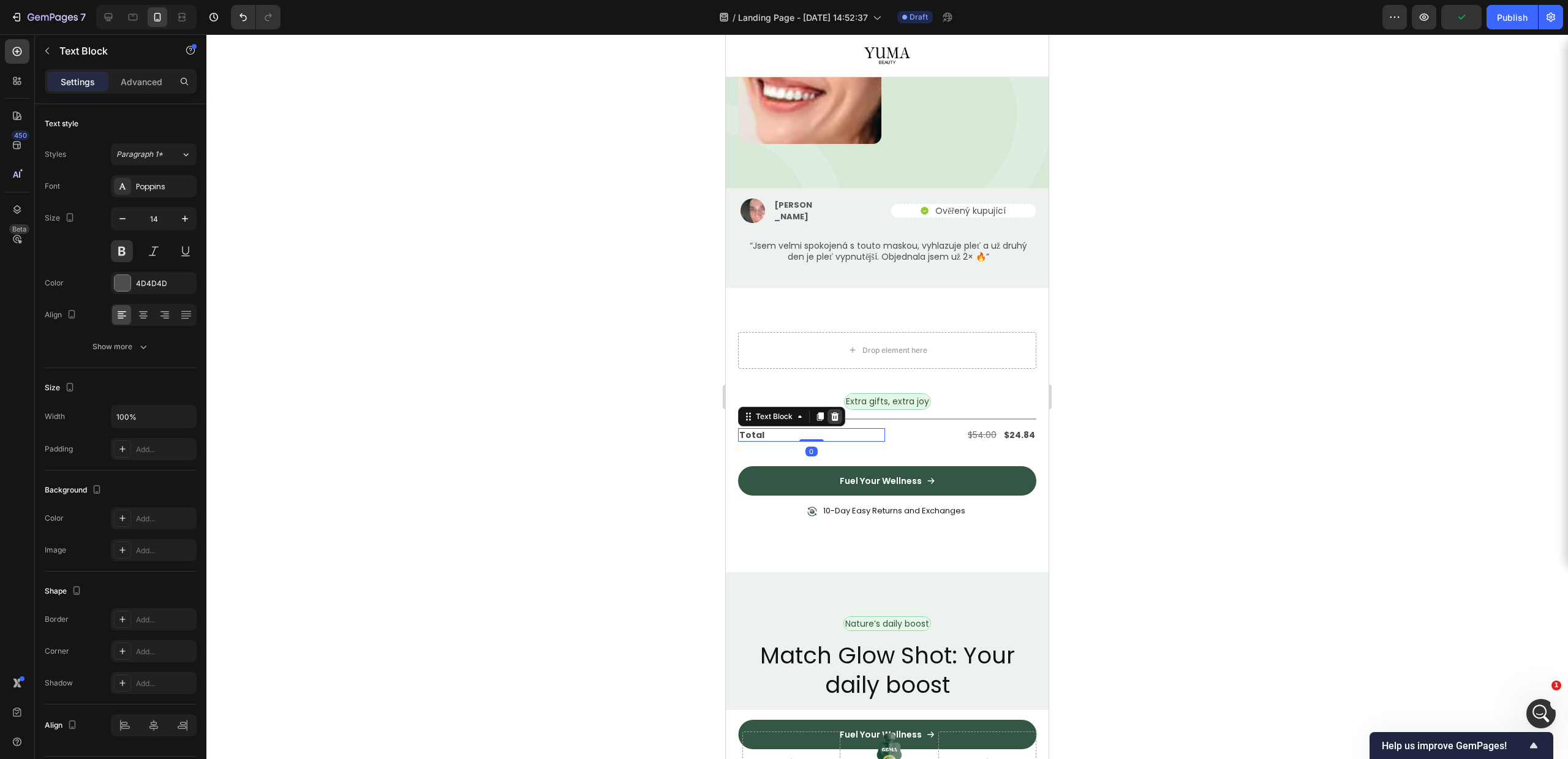
click at [829, 409] on div at bounding box center [835, 416] width 15 height 15
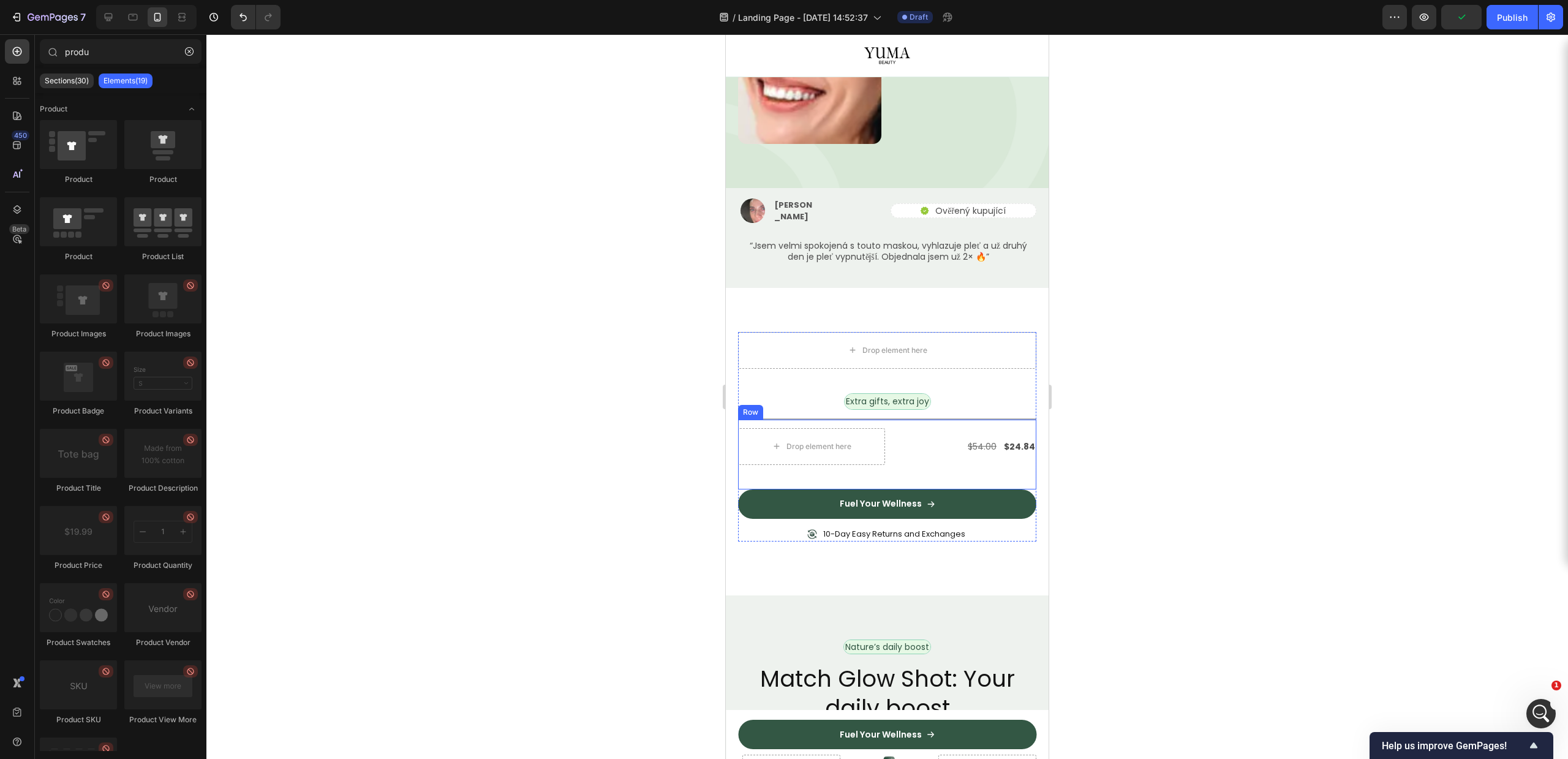
click at [841, 419] on div "Drop element here $54.00 Text Block $24.84 Text Block Row Row" at bounding box center [887, 454] width 298 height 70
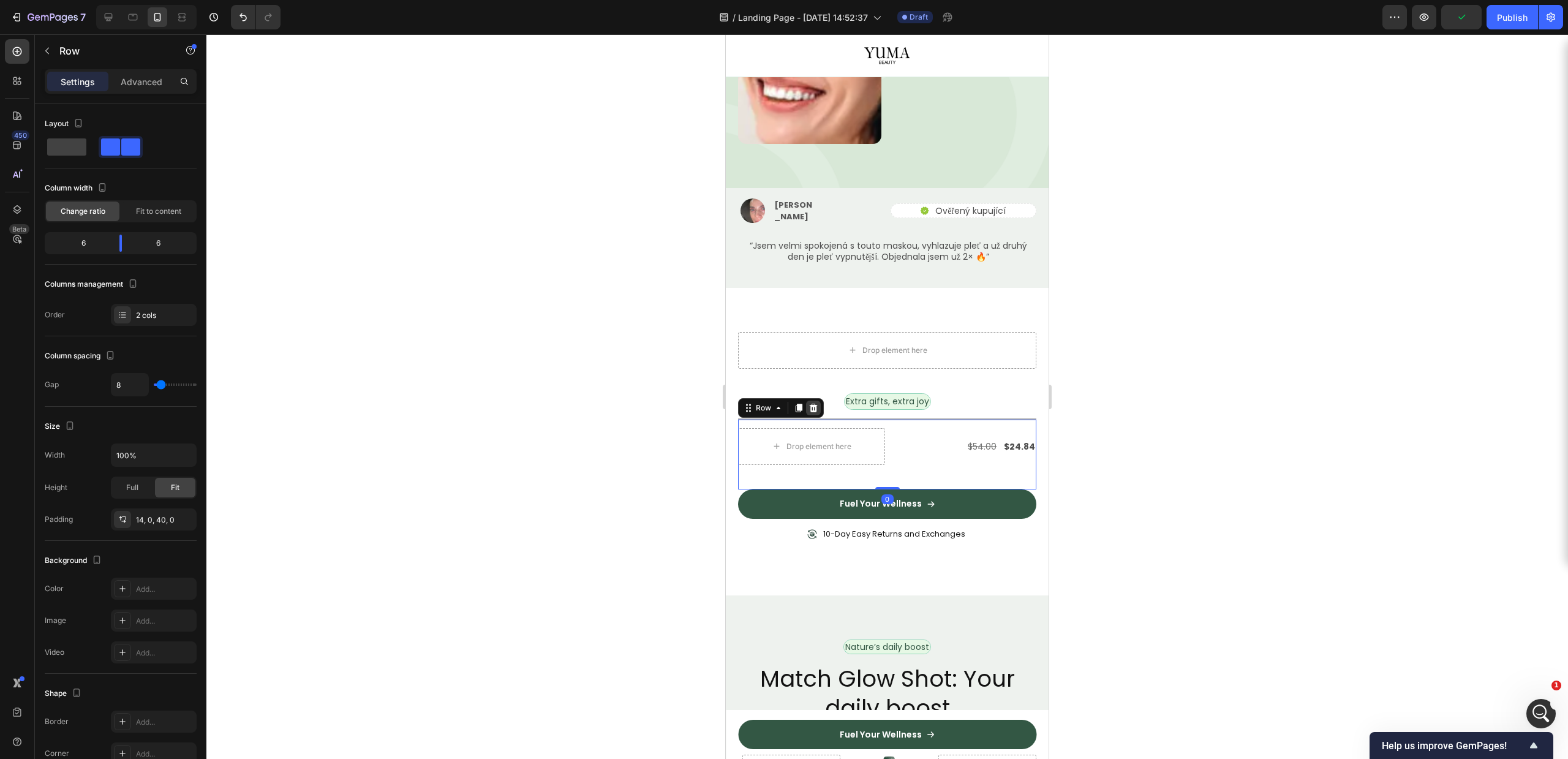
click at [814, 403] on icon at bounding box center [813, 407] width 10 height 10
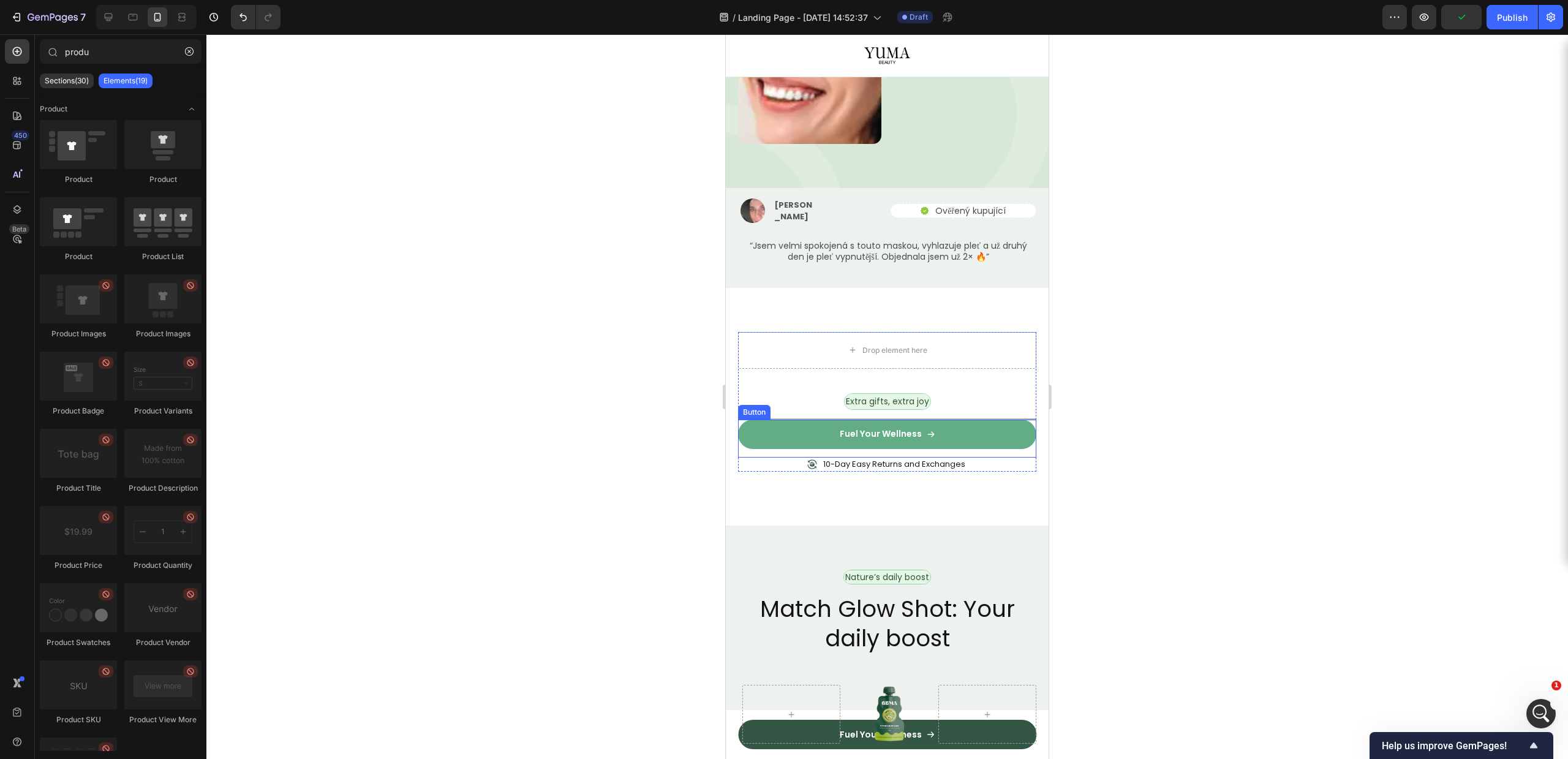
click at [812, 419] on link "Fuel Your Wellness" at bounding box center [887, 434] width 298 height 30
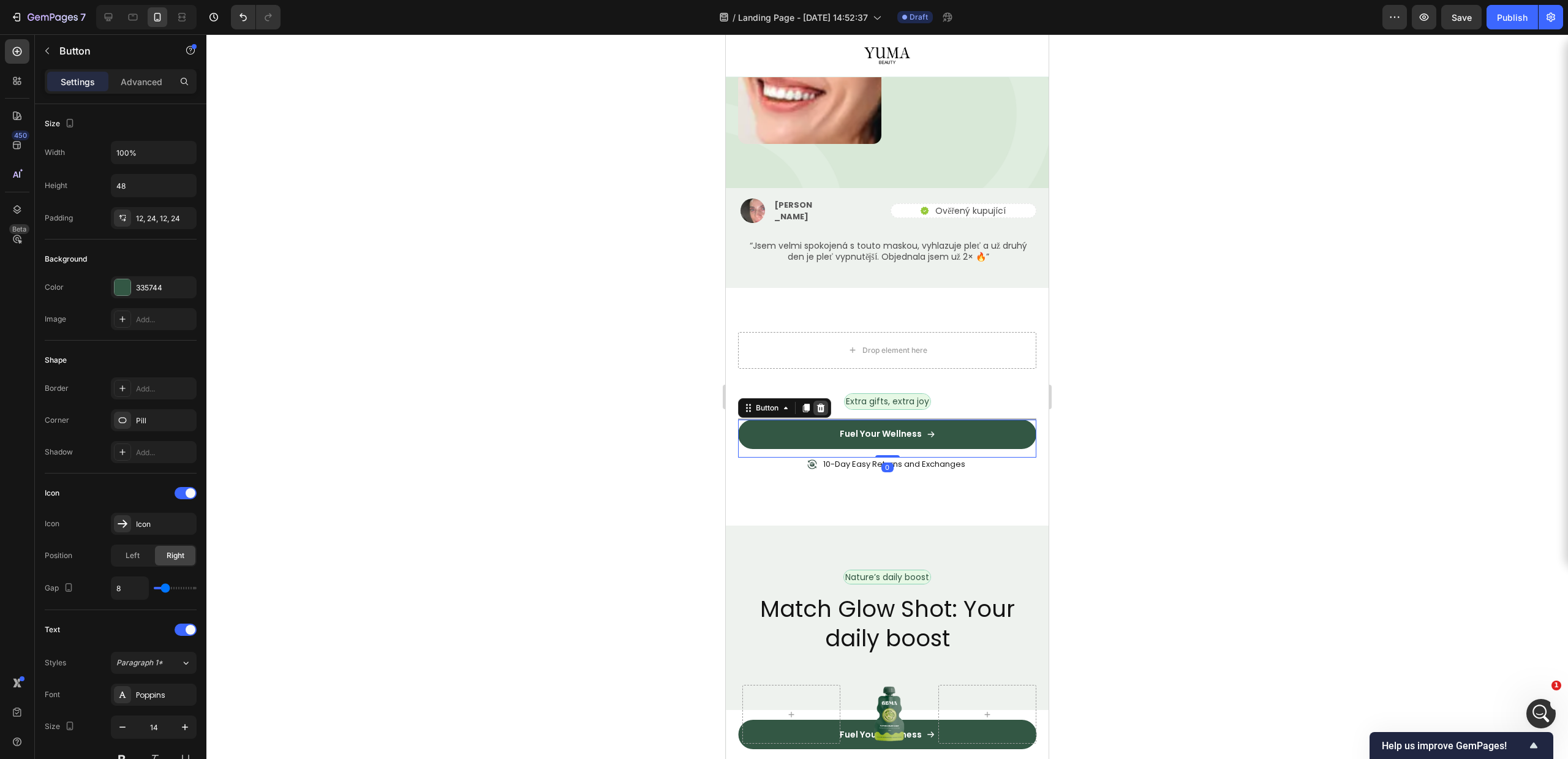
click at [822, 404] on icon at bounding box center [821, 408] width 8 height 9
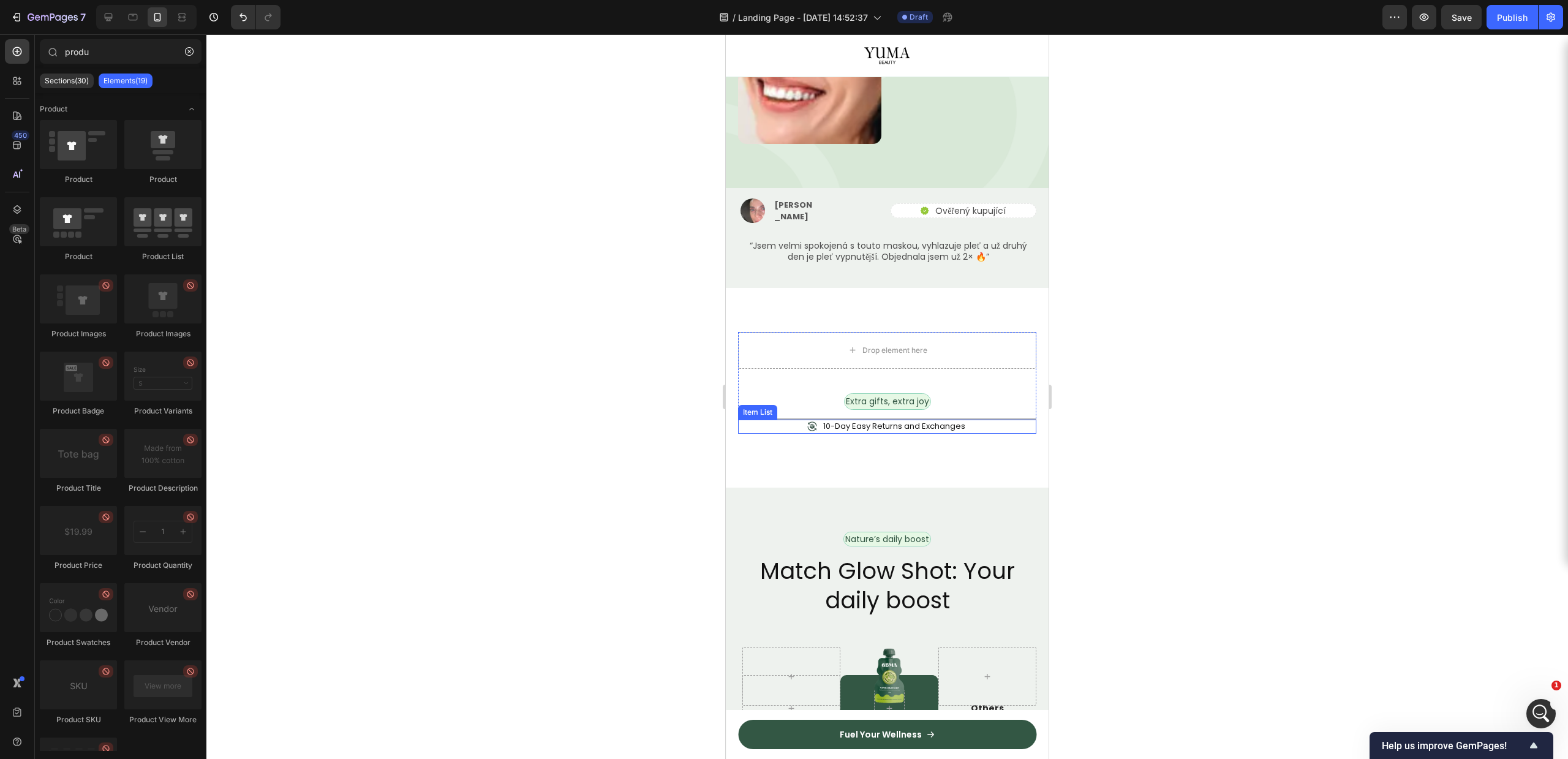
click at [823, 422] on p "10-Day Easy Returns and Exchanges" at bounding box center [894, 427] width 142 height 10
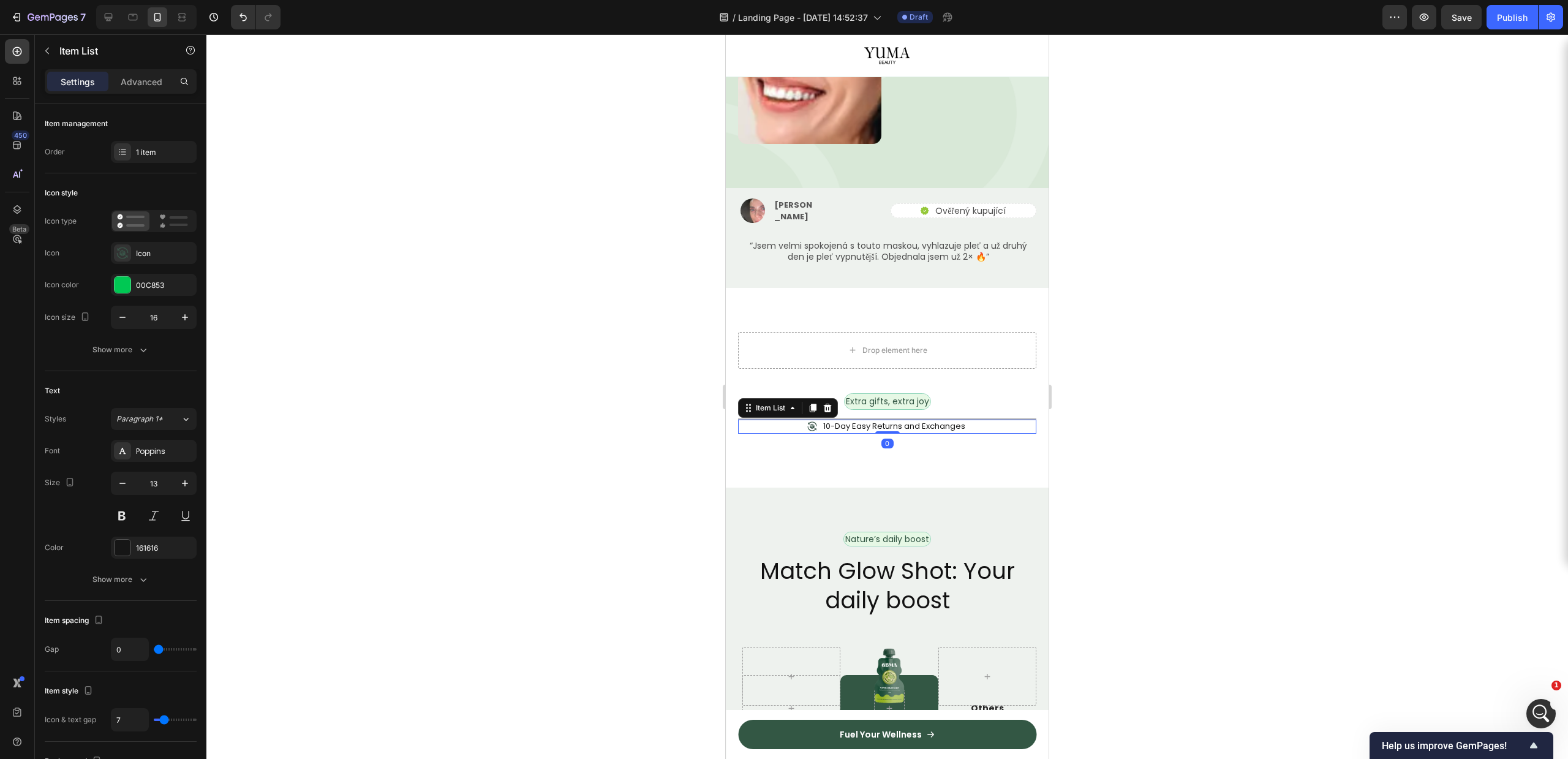
click at [770, 419] on div "10-Day Easy Returns and Exchanges" at bounding box center [887, 426] width 298 height 14
drag, startPoint x: 830, startPoint y: 361, endPoint x: 823, endPoint y: 378, distance: 18.4
click at [829, 404] on icon at bounding box center [827, 408] width 8 height 9
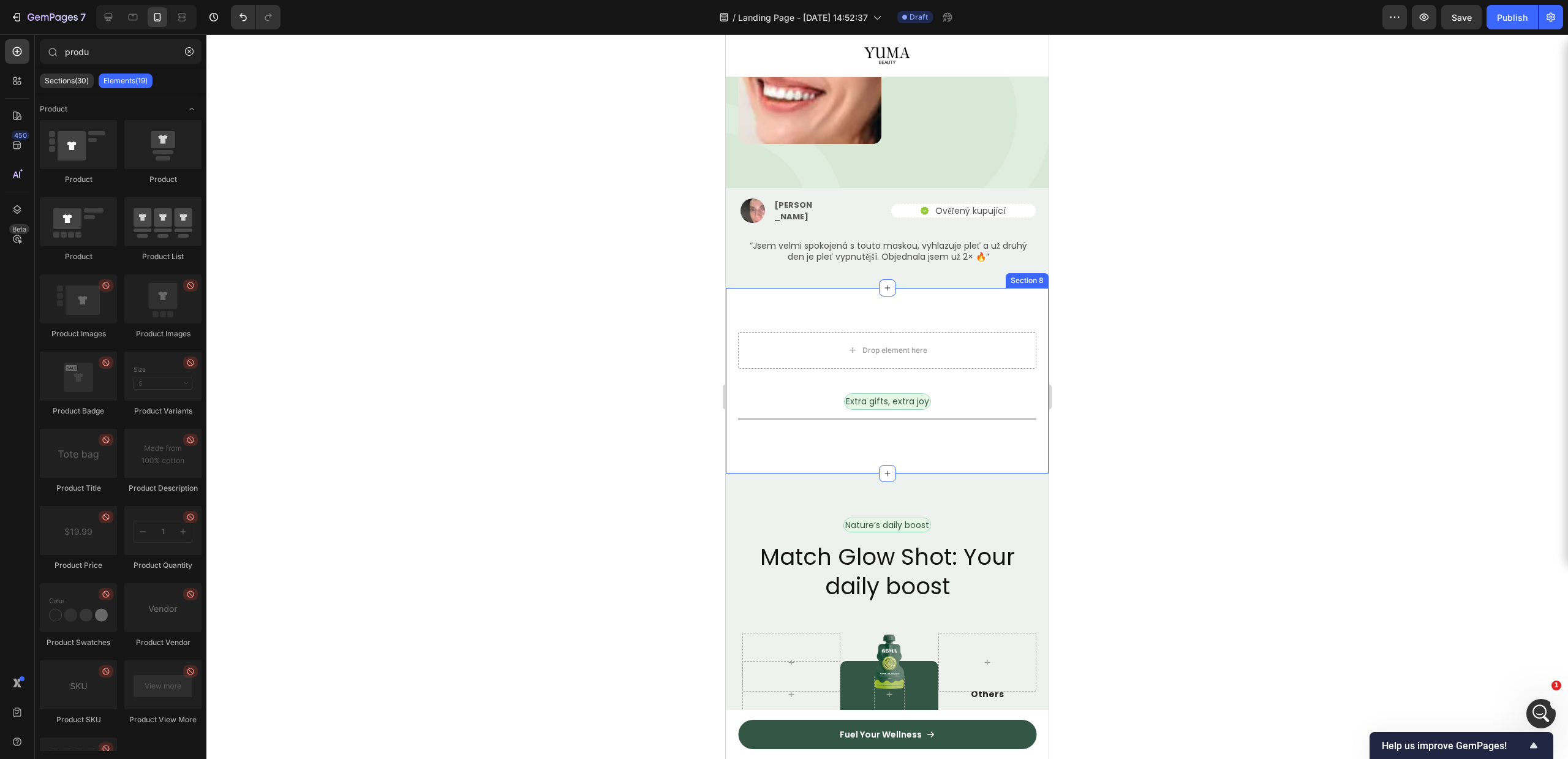
click at [815, 391] on div "Drop element here Extra gifts, extra joy Text Block Row Title Line Title Line R…" at bounding box center [887, 381] width 323 height 186
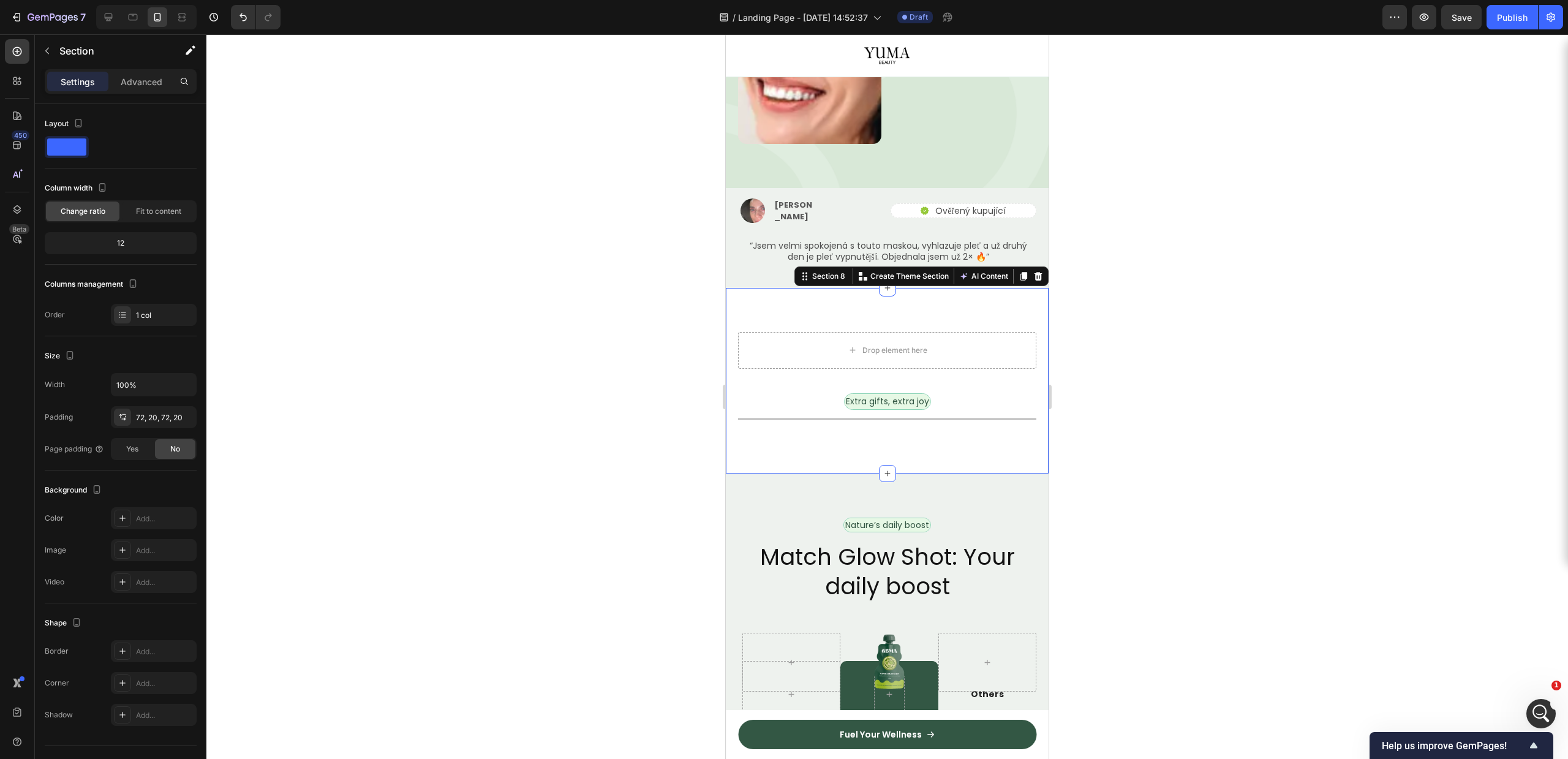
click at [822, 419] on div at bounding box center [887, 419] width 298 height 1
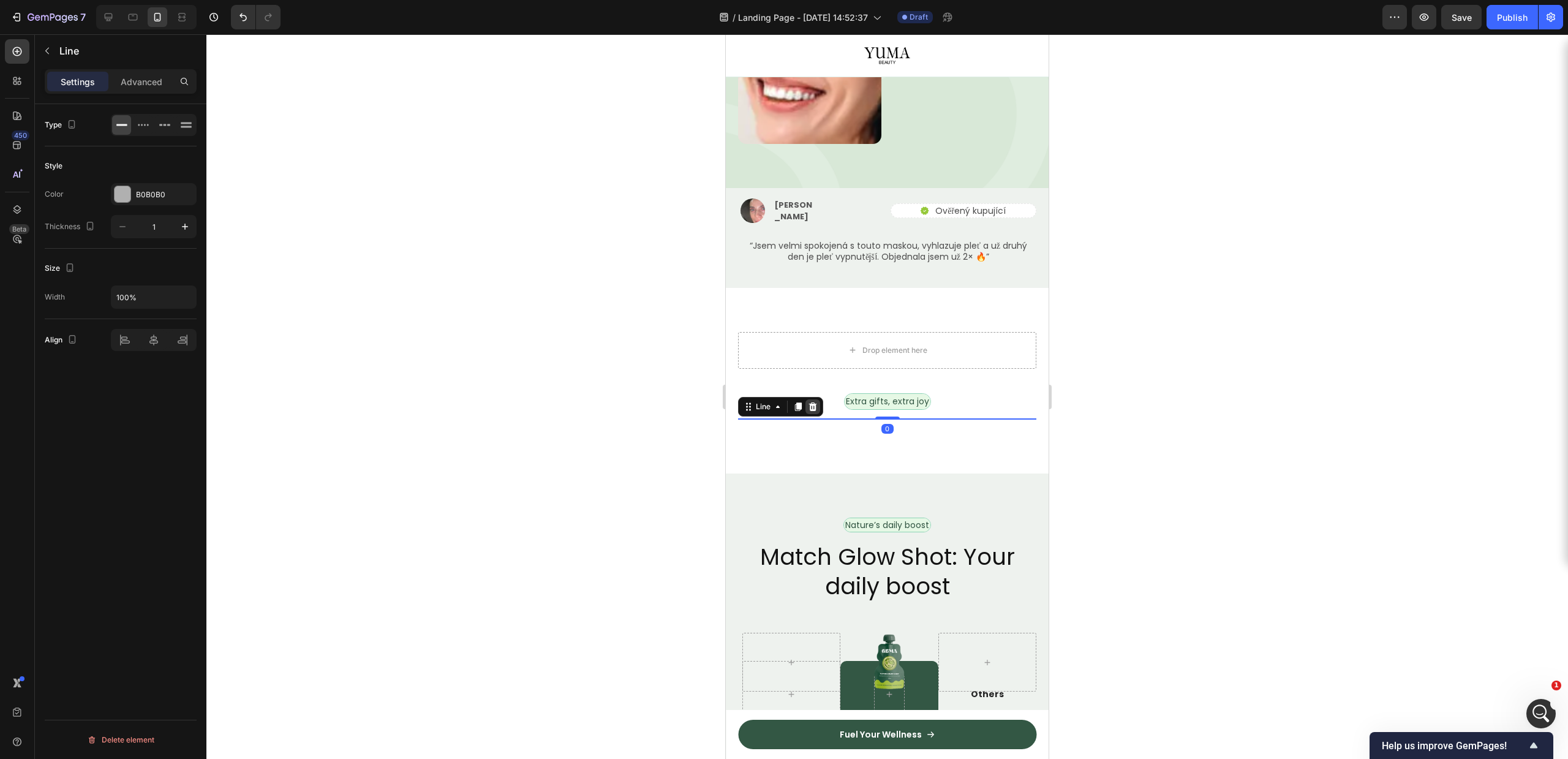
click at [808, 401] on icon at bounding box center [813, 406] width 10 height 10
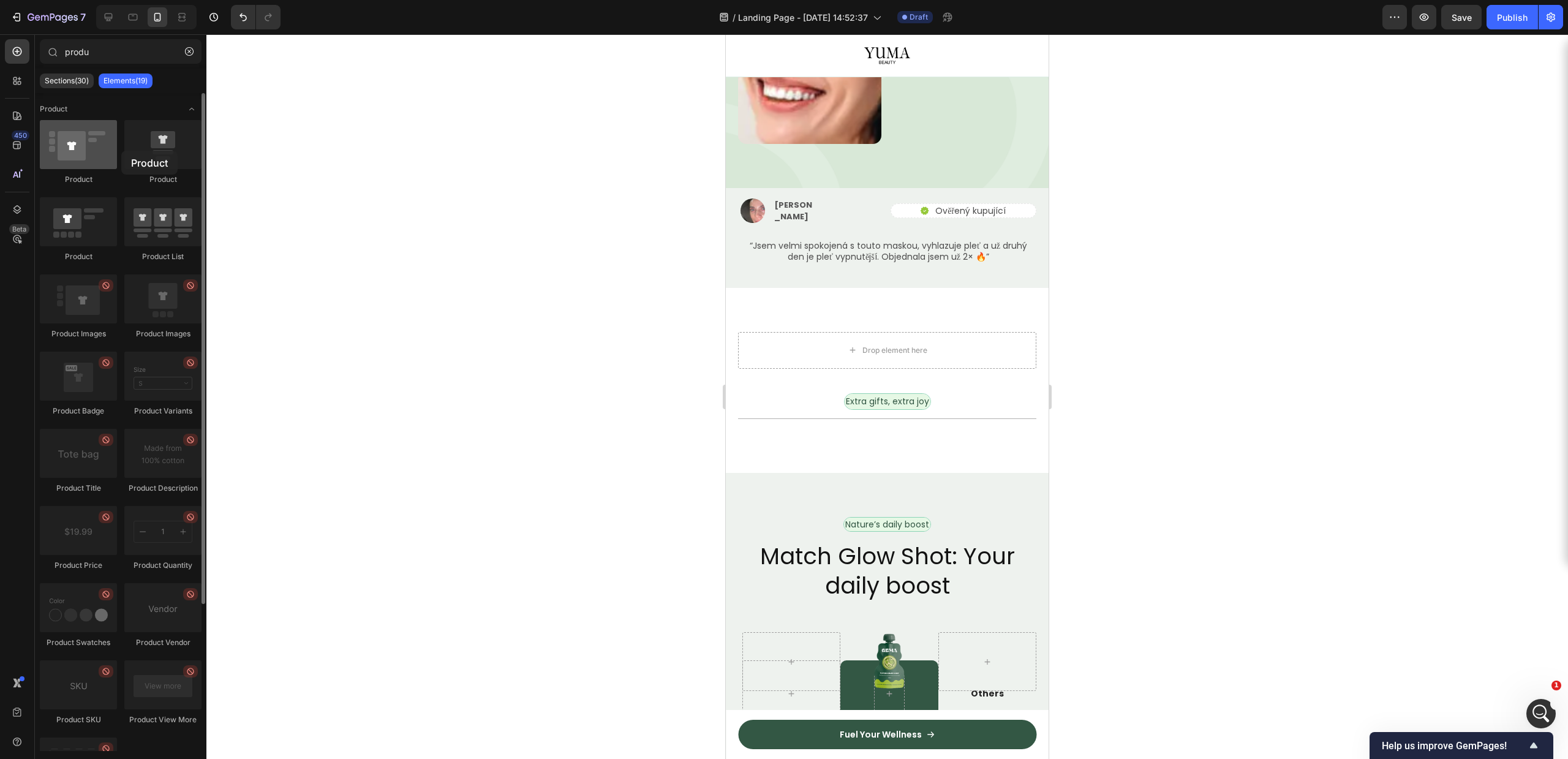
drag, startPoint x: 66, startPoint y: 140, endPoint x: 100, endPoint y: 146, distance: 34.5
click at [100, 144] on div at bounding box center [79, 144] width 77 height 49
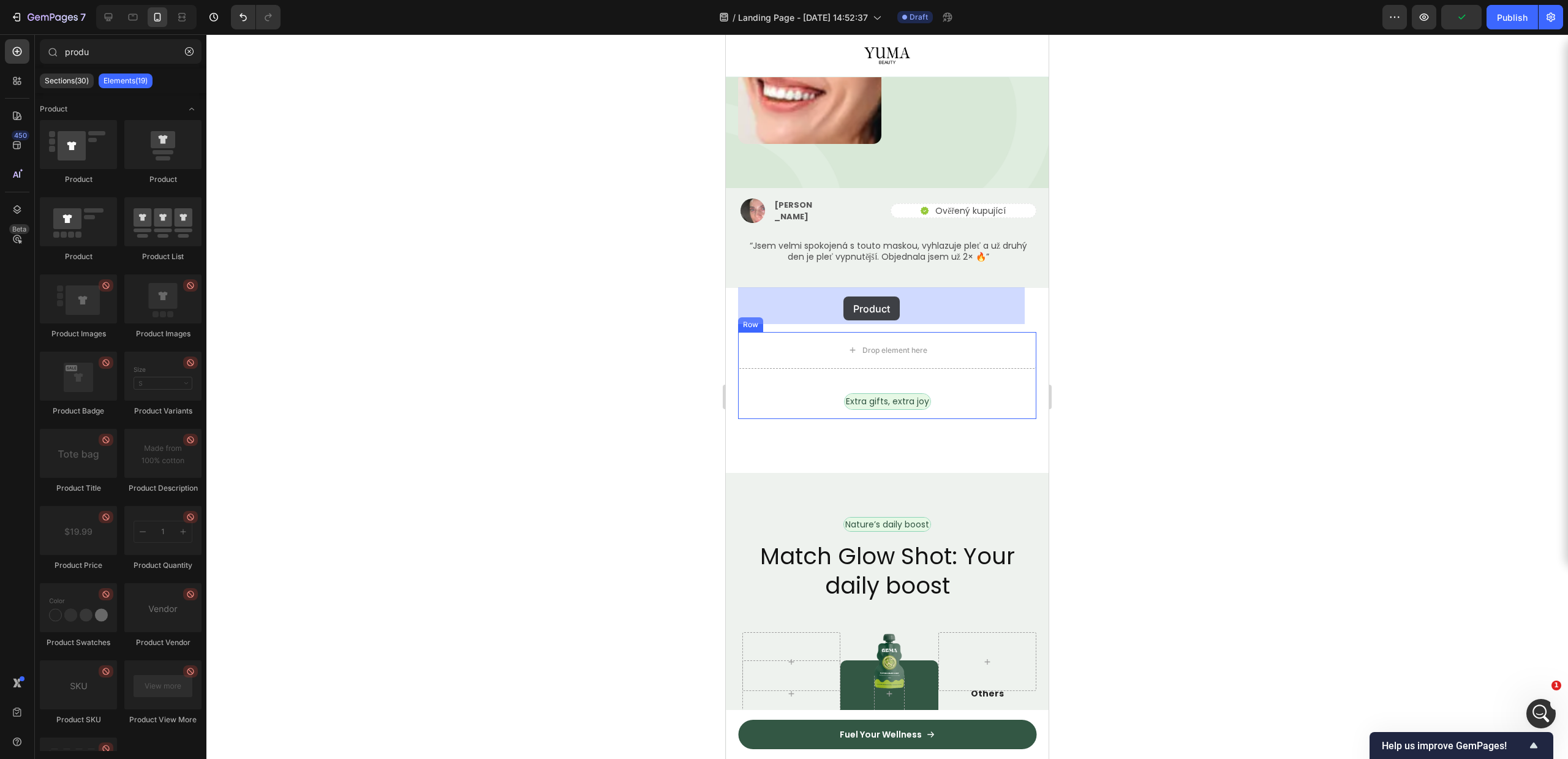
drag, startPoint x: 798, startPoint y: 256, endPoint x: 1926, endPoint y: 349, distance: 1131.8
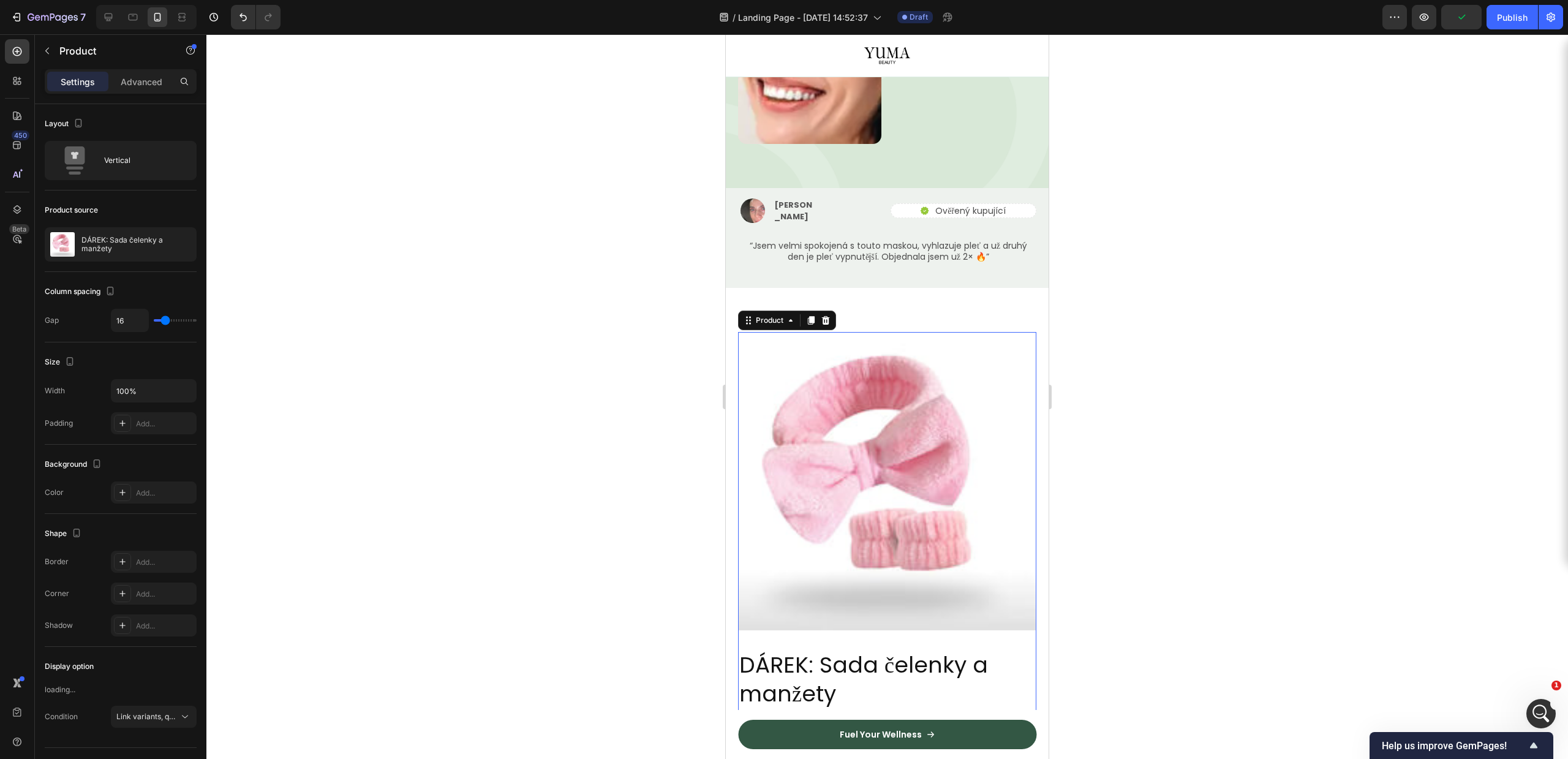
click at [1201, 315] on div at bounding box center [887, 396] width 1361 height 725
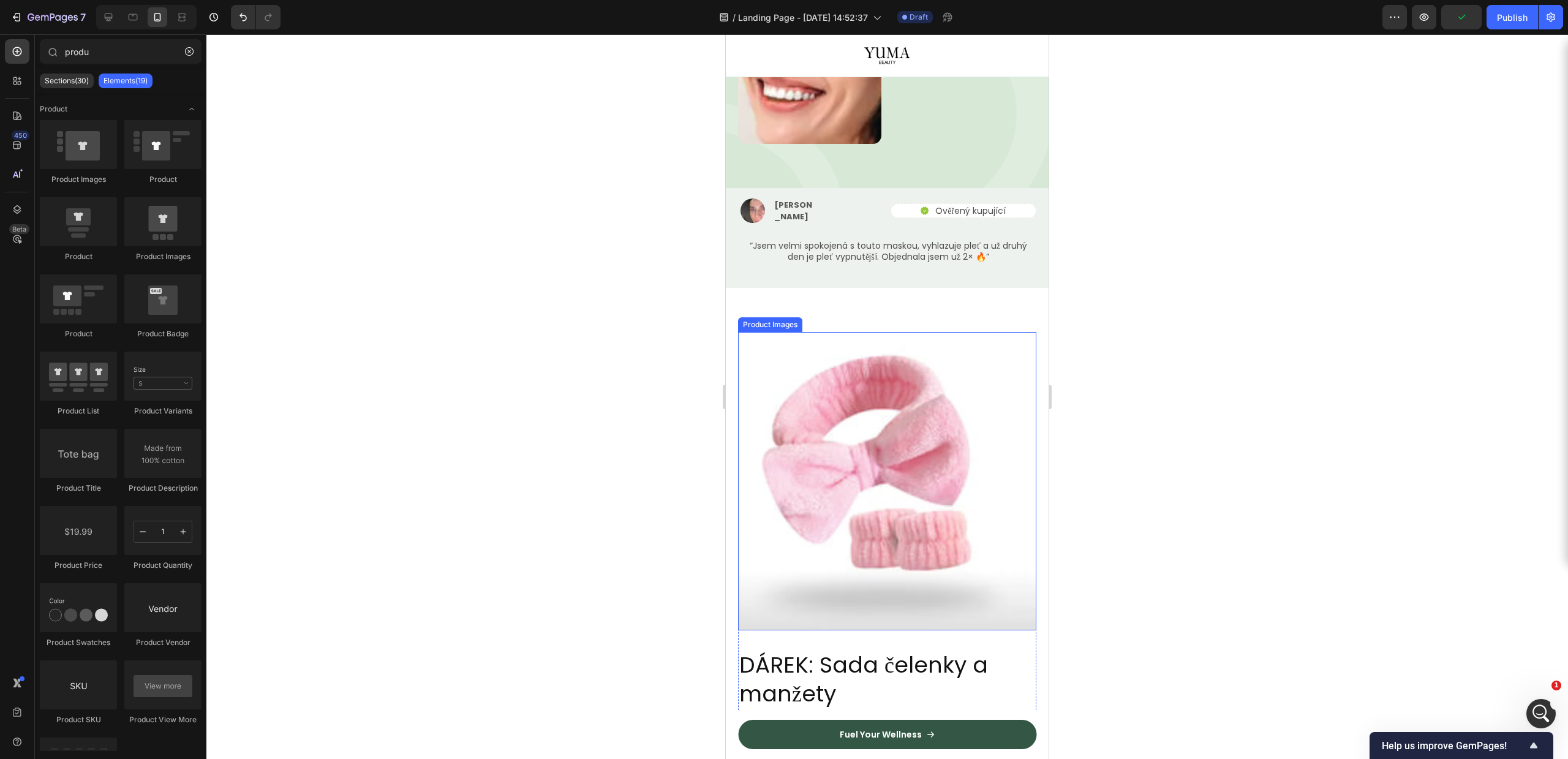
click at [908, 421] on img at bounding box center [887, 481] width 298 height 298
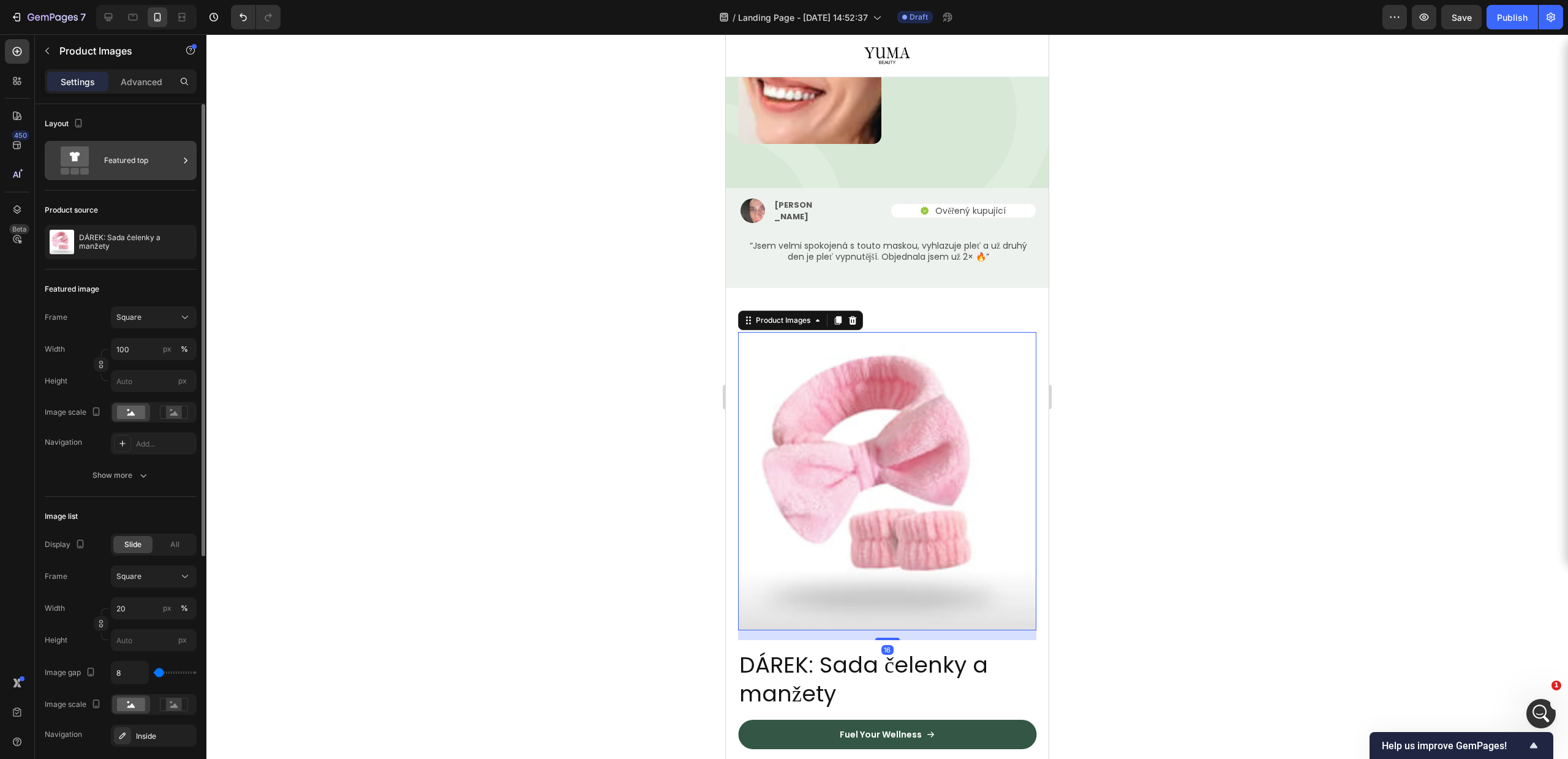
click at [90, 158] on icon at bounding box center [75, 161] width 49 height 28
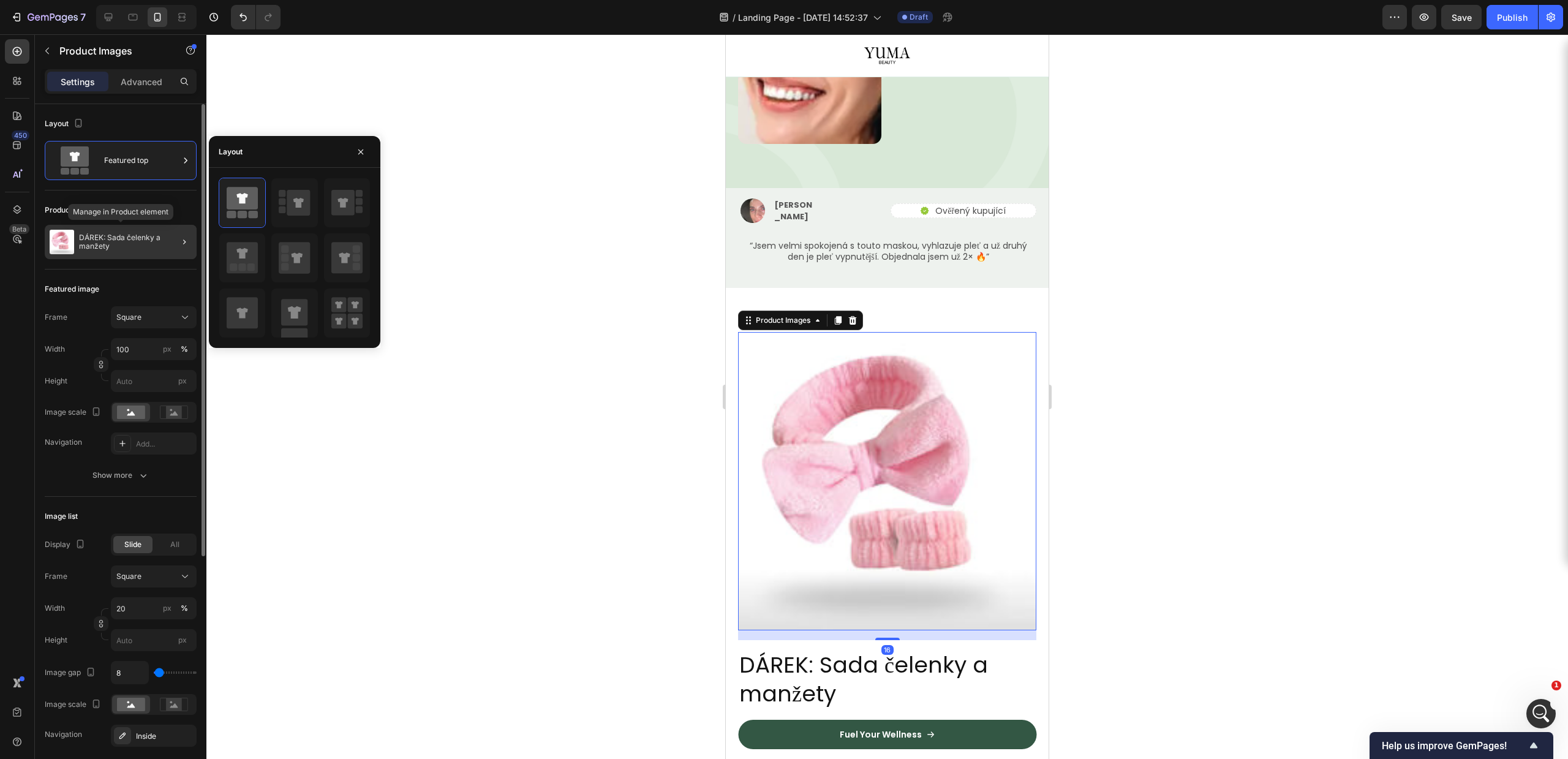
click at [103, 228] on div "DÁREK: Sada čelenky a manžety" at bounding box center [120, 242] width 152 height 34
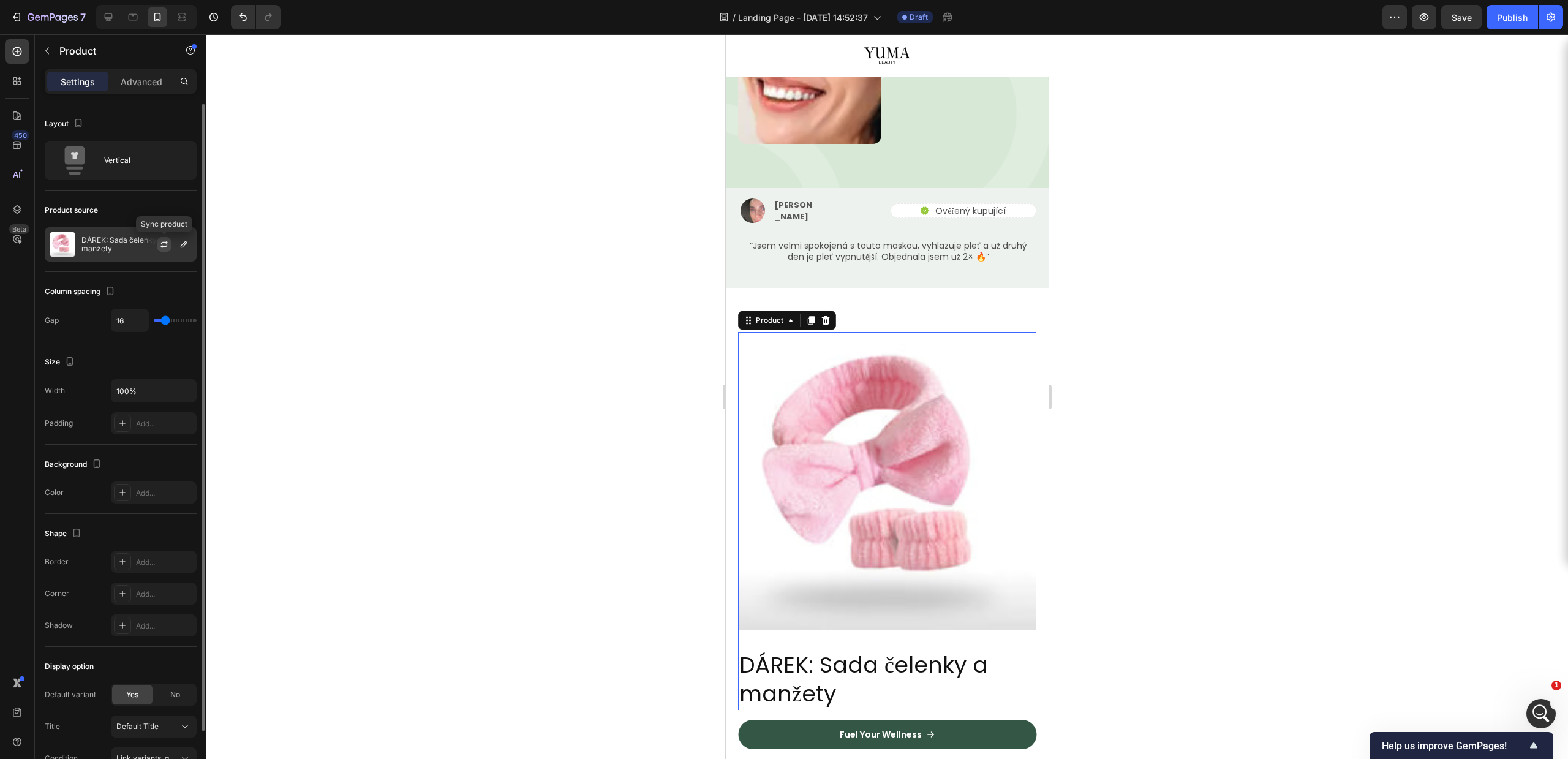
click at [161, 243] on icon "button" at bounding box center [164, 244] width 10 height 10
click at [161, 249] on button "button" at bounding box center [164, 245] width 15 height 15
click at [181, 245] on icon "button" at bounding box center [184, 245] width 6 height 6
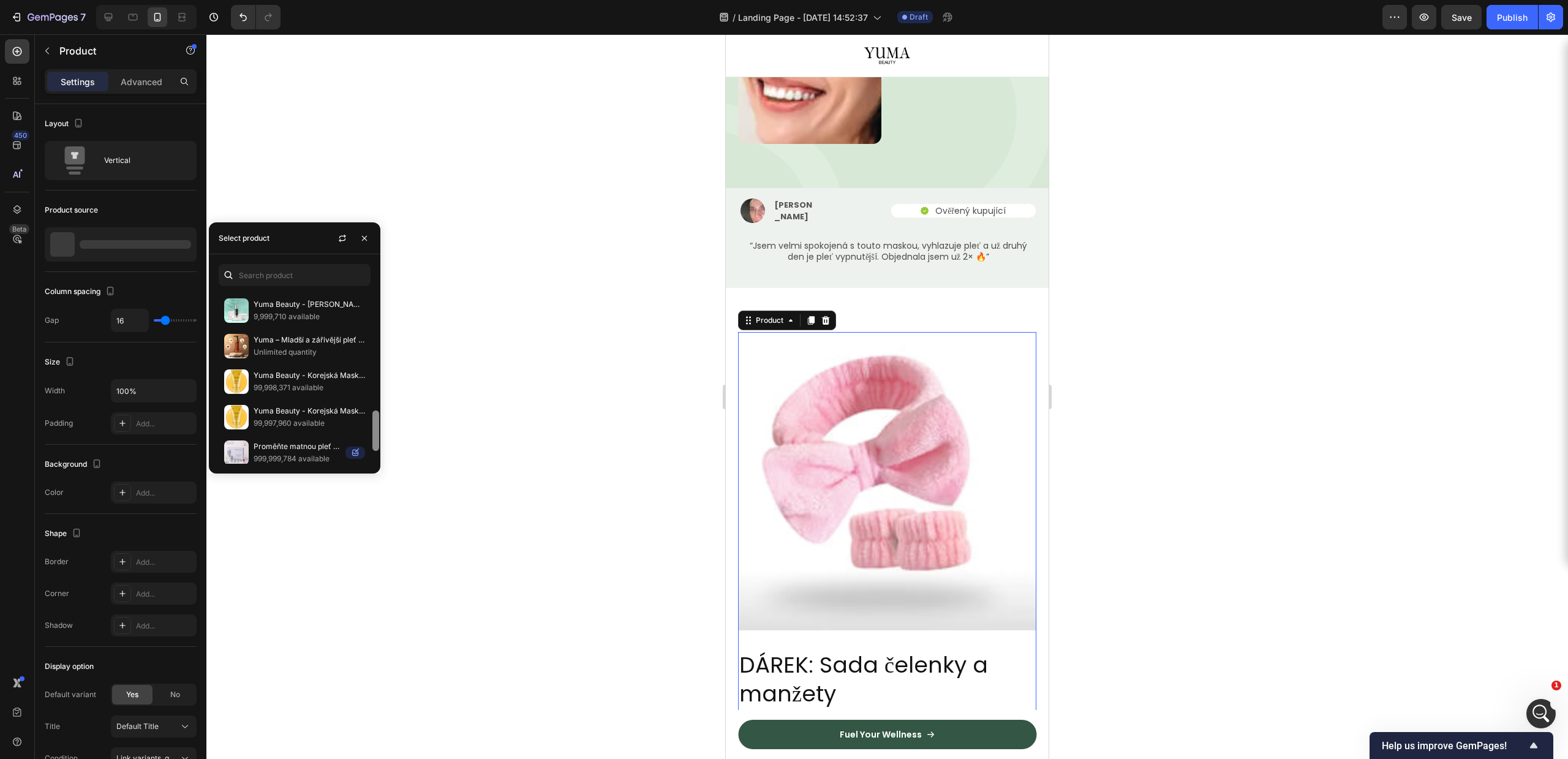
scroll to position [560, 0]
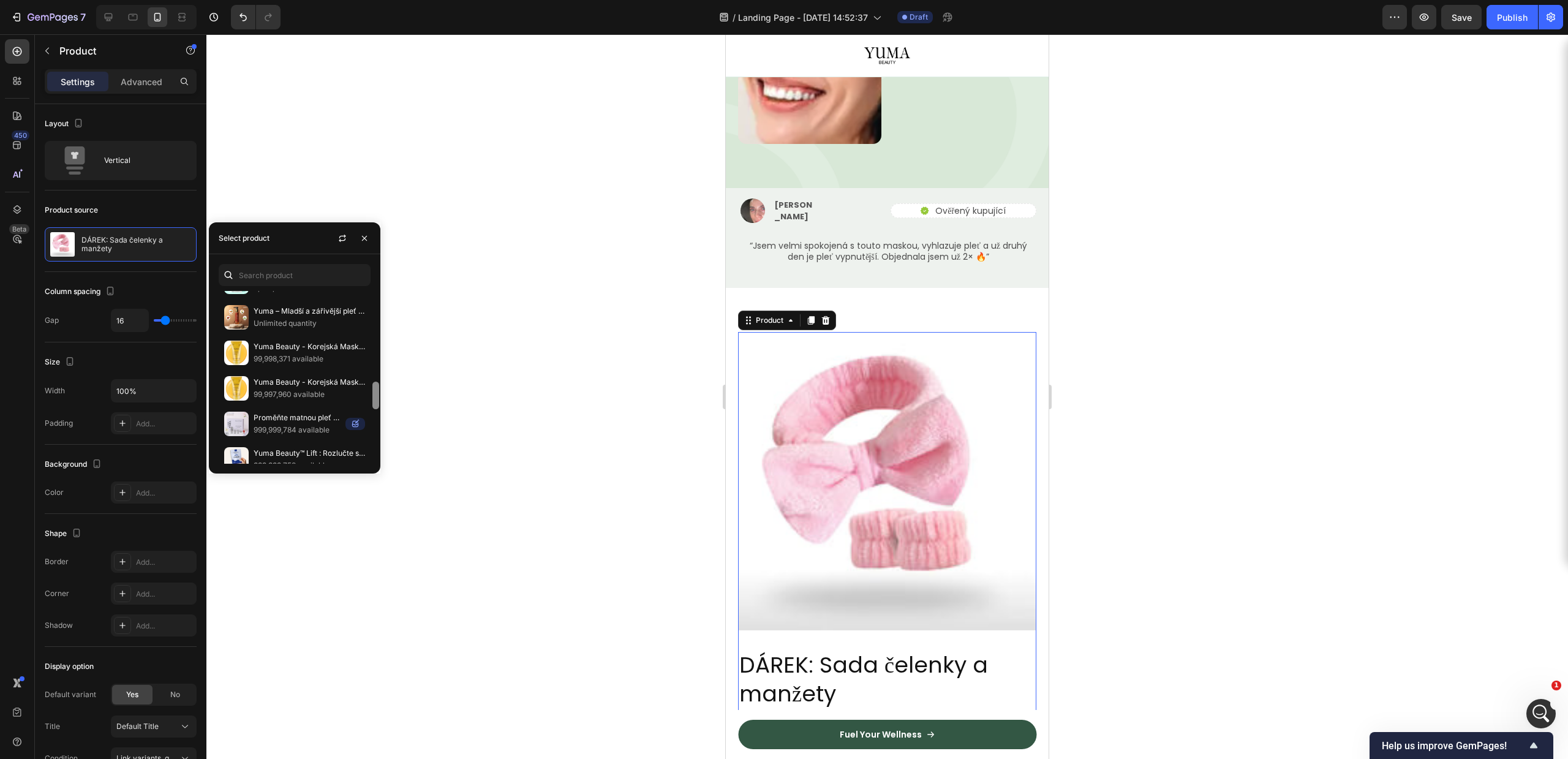
drag, startPoint x: 375, startPoint y: 355, endPoint x: 368, endPoint y: 442, distance: 87.3
click at [368, 442] on div "DÁREK: Sada čelenky a manžety Unlimited quantity DÁREK: Cestovní pouzdro x1 Unl…" at bounding box center [294, 377] width 172 height 172
drag, startPoint x: 315, startPoint y: 352, endPoint x: 323, endPoint y: 352, distance: 8.0
click at [317, 352] on div "Yuma Beauty - Korejská Maska s Kurkumou & Kolagenem.. 99,998,371 available" at bounding box center [309, 352] width 112 height 25
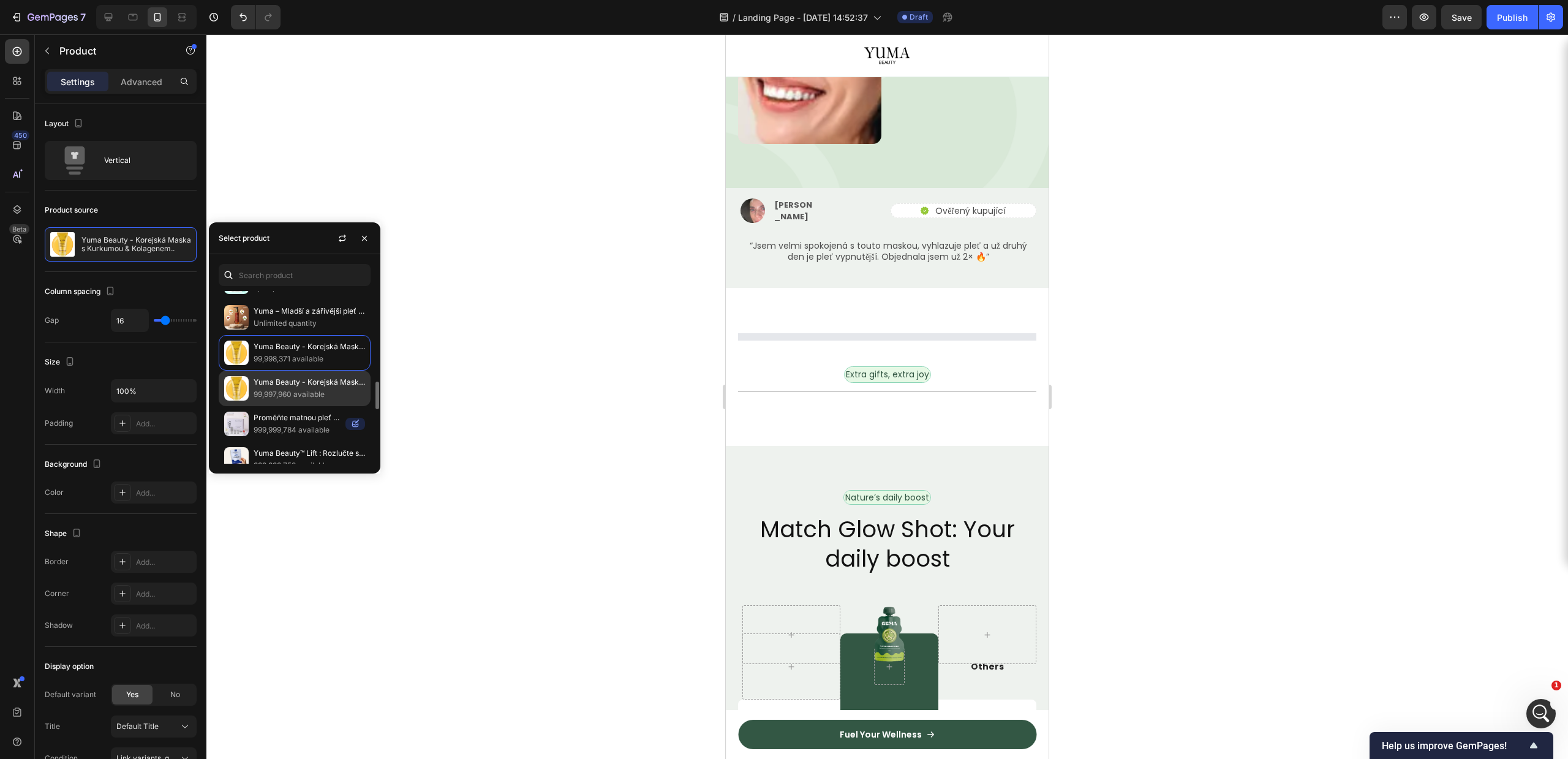
click at [323, 382] on p "Yuma Beauty - Korejská Maska s Kurkumou & Kolagenem." at bounding box center [309, 382] width 112 height 12
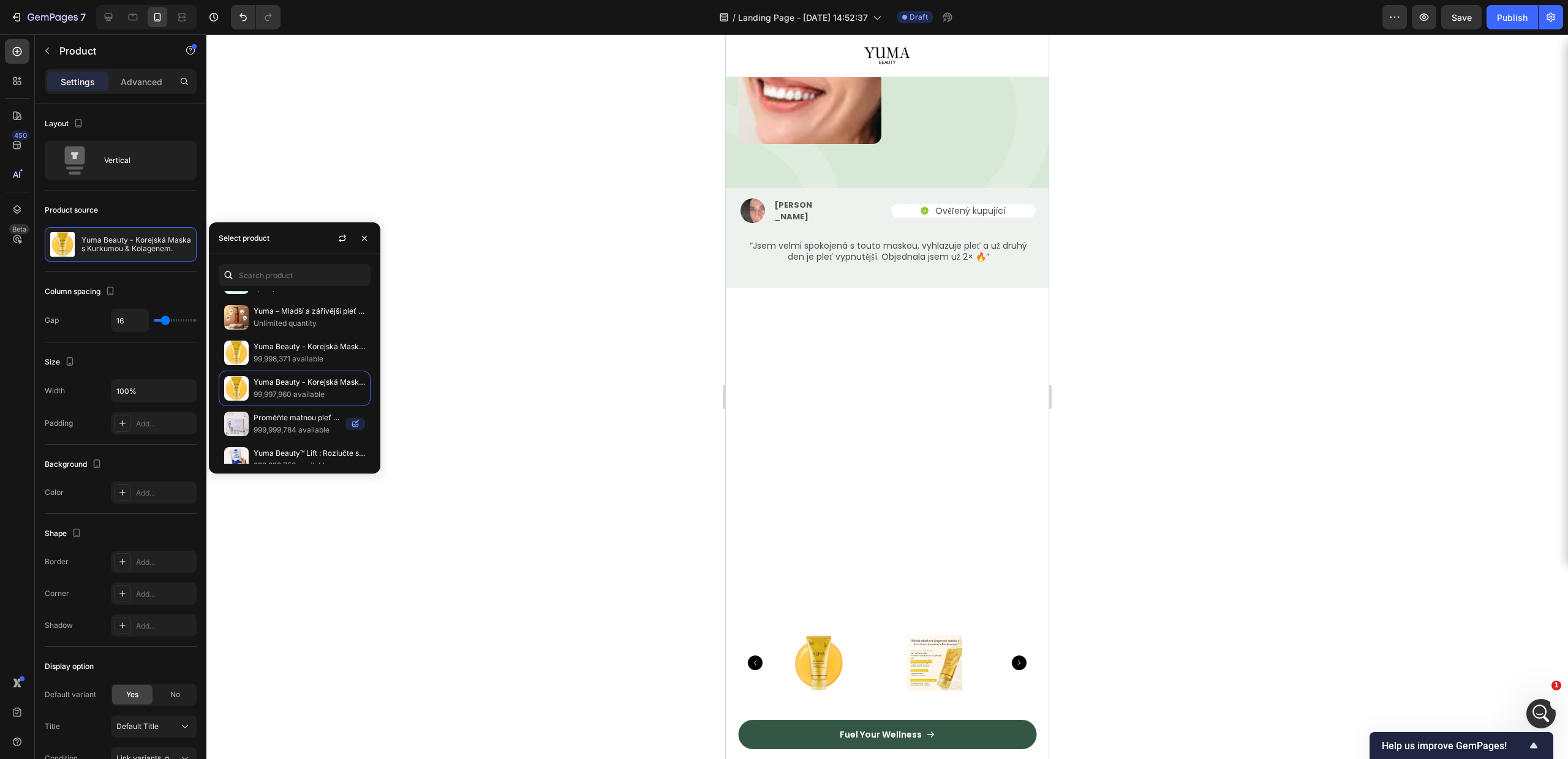
scroll to position [713, 0]
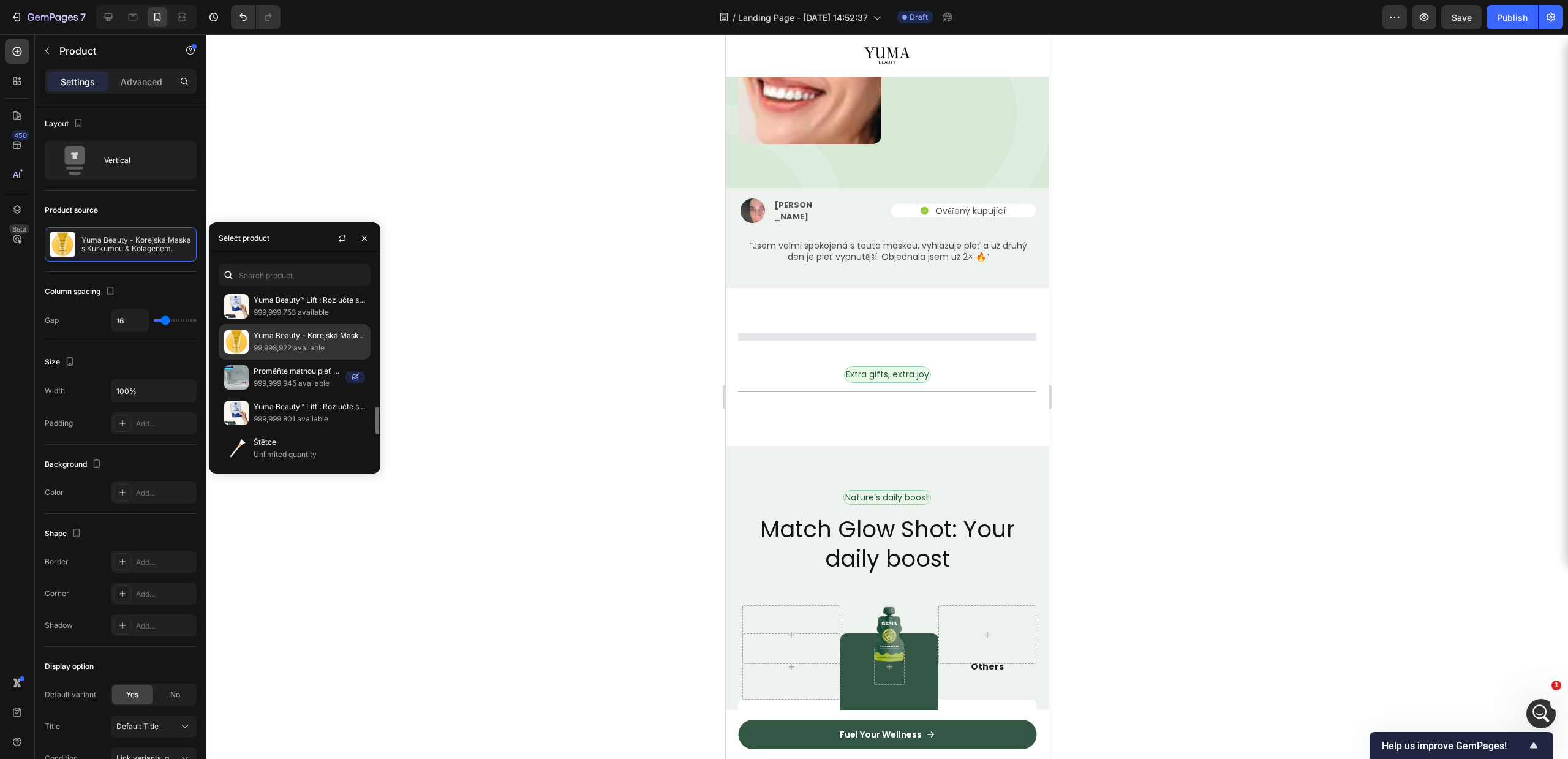
click at [339, 328] on div "Yuma Beauty - Korejská Maska s Kurkumou & Kolagenem 99,998,922 available" at bounding box center [294, 342] width 152 height 36
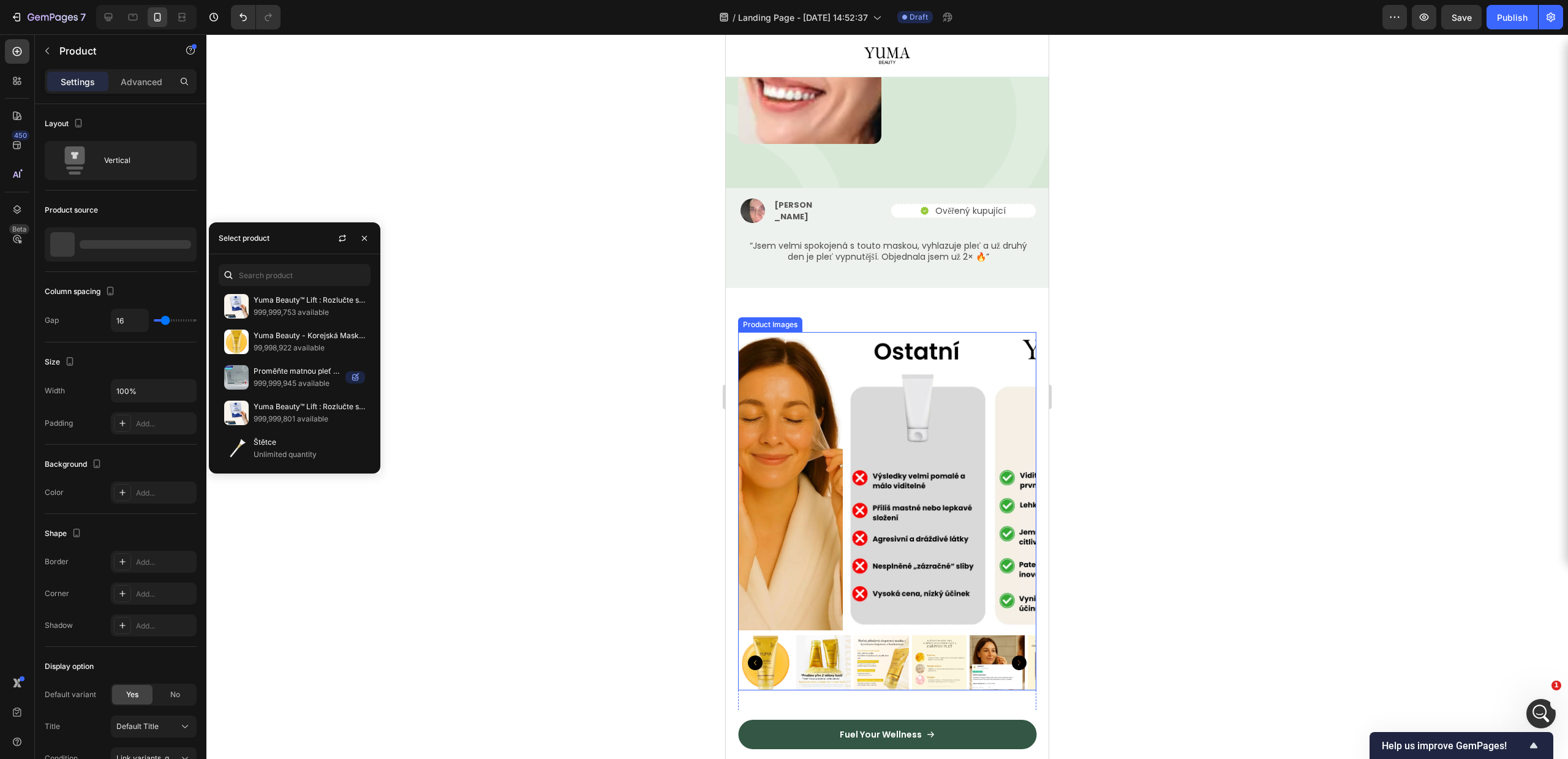
click at [1117, 333] on div at bounding box center [887, 396] width 1361 height 725
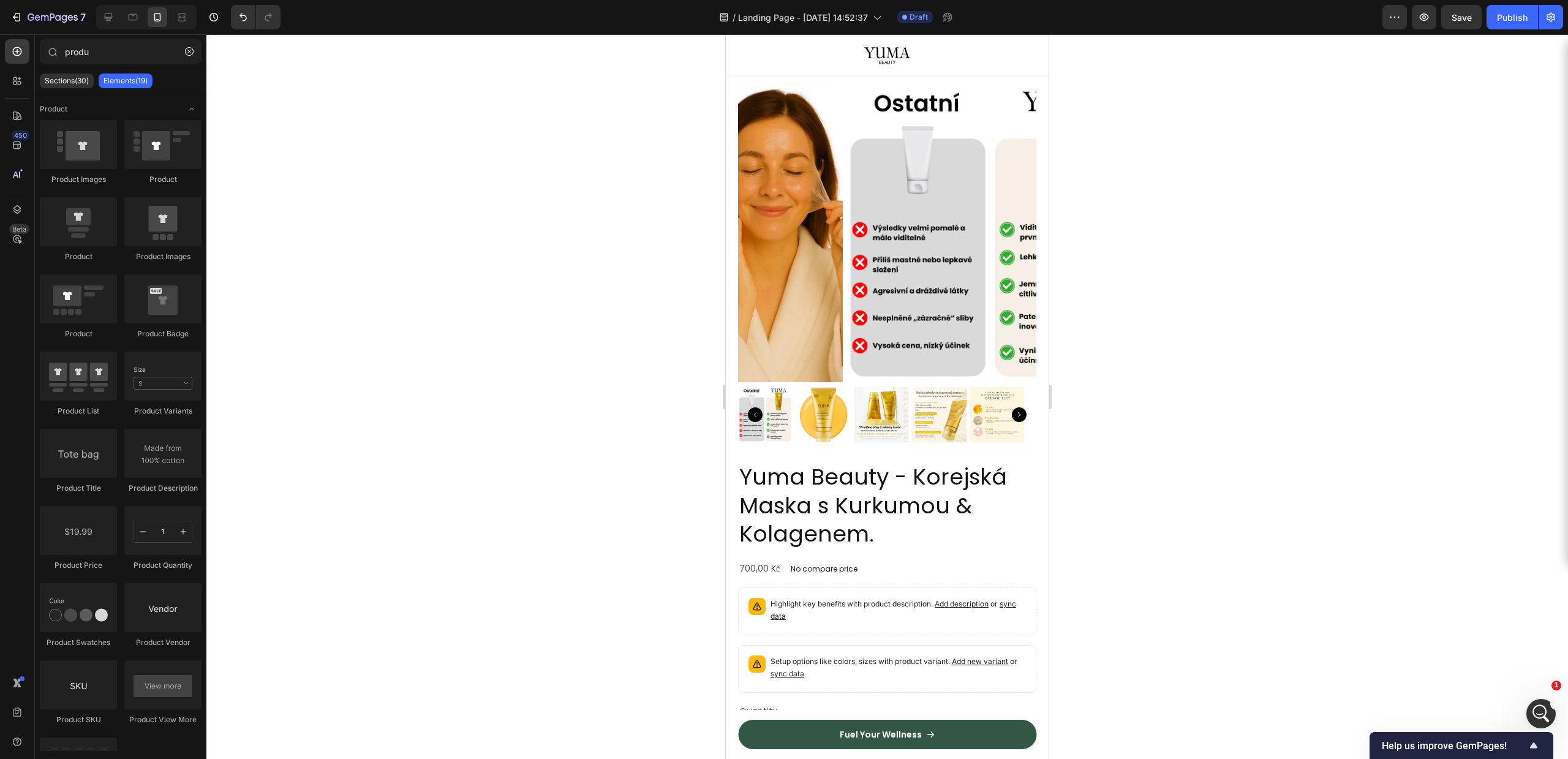
scroll to position [2797, 0]
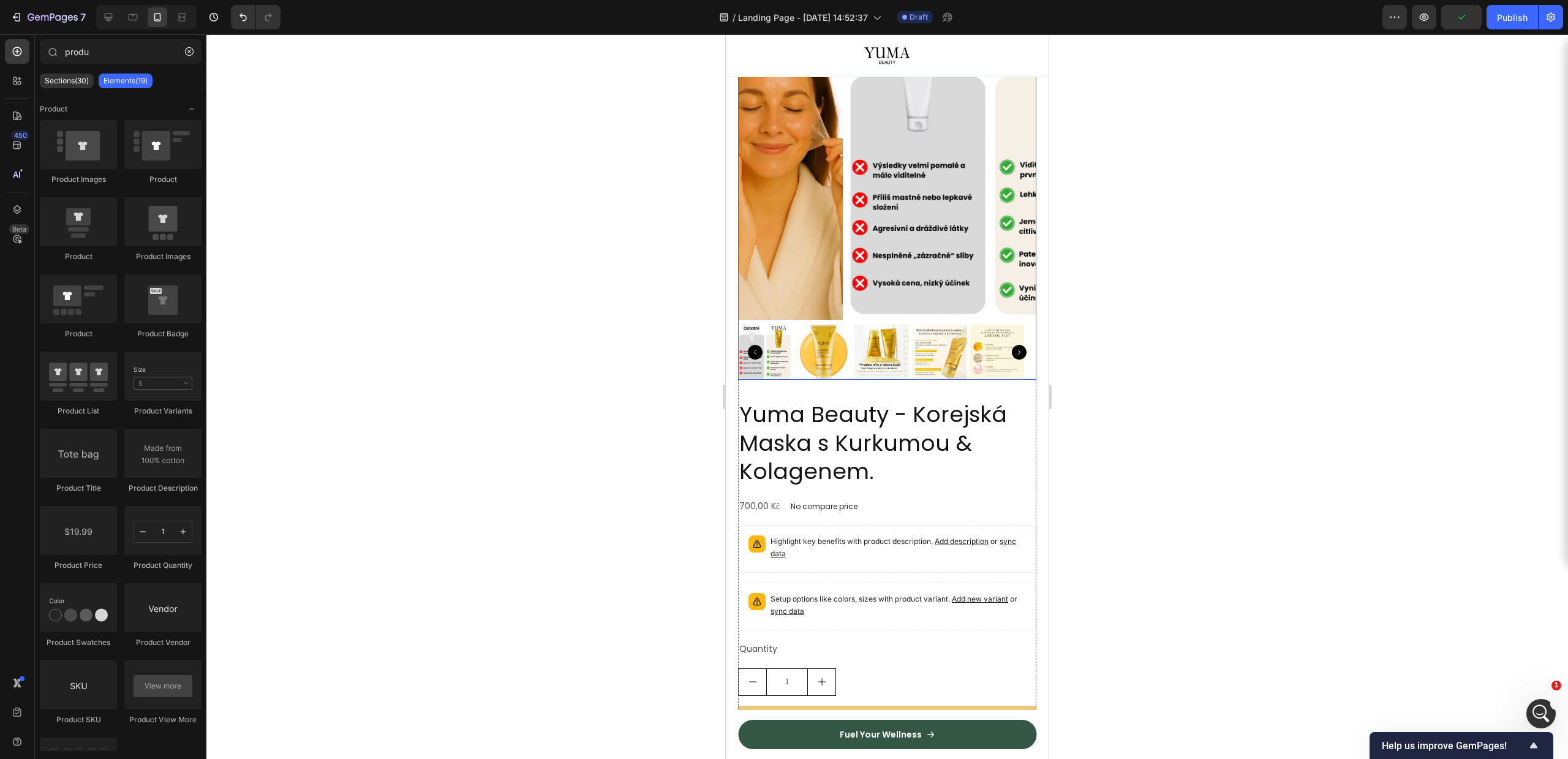
click at [761, 325] on img at bounding box center [766, 352] width 55 height 55
click at [774, 332] on img at bounding box center [766, 352] width 55 height 55
click at [854, 346] on img at bounding box center [881, 352] width 55 height 55
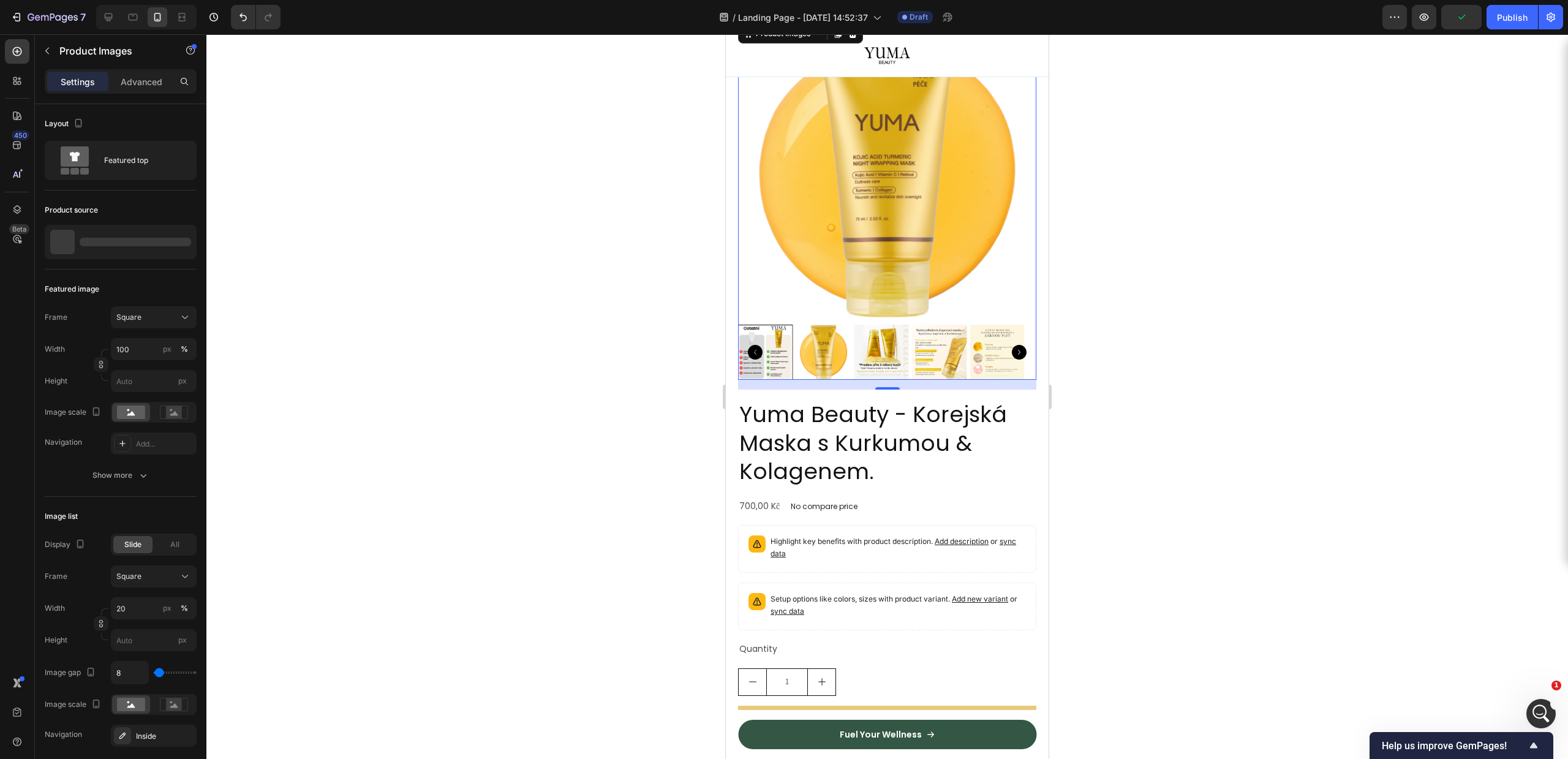
click at [828, 343] on img at bounding box center [824, 352] width 55 height 55
click at [833, 342] on div at bounding box center [887, 352] width 298 height 55
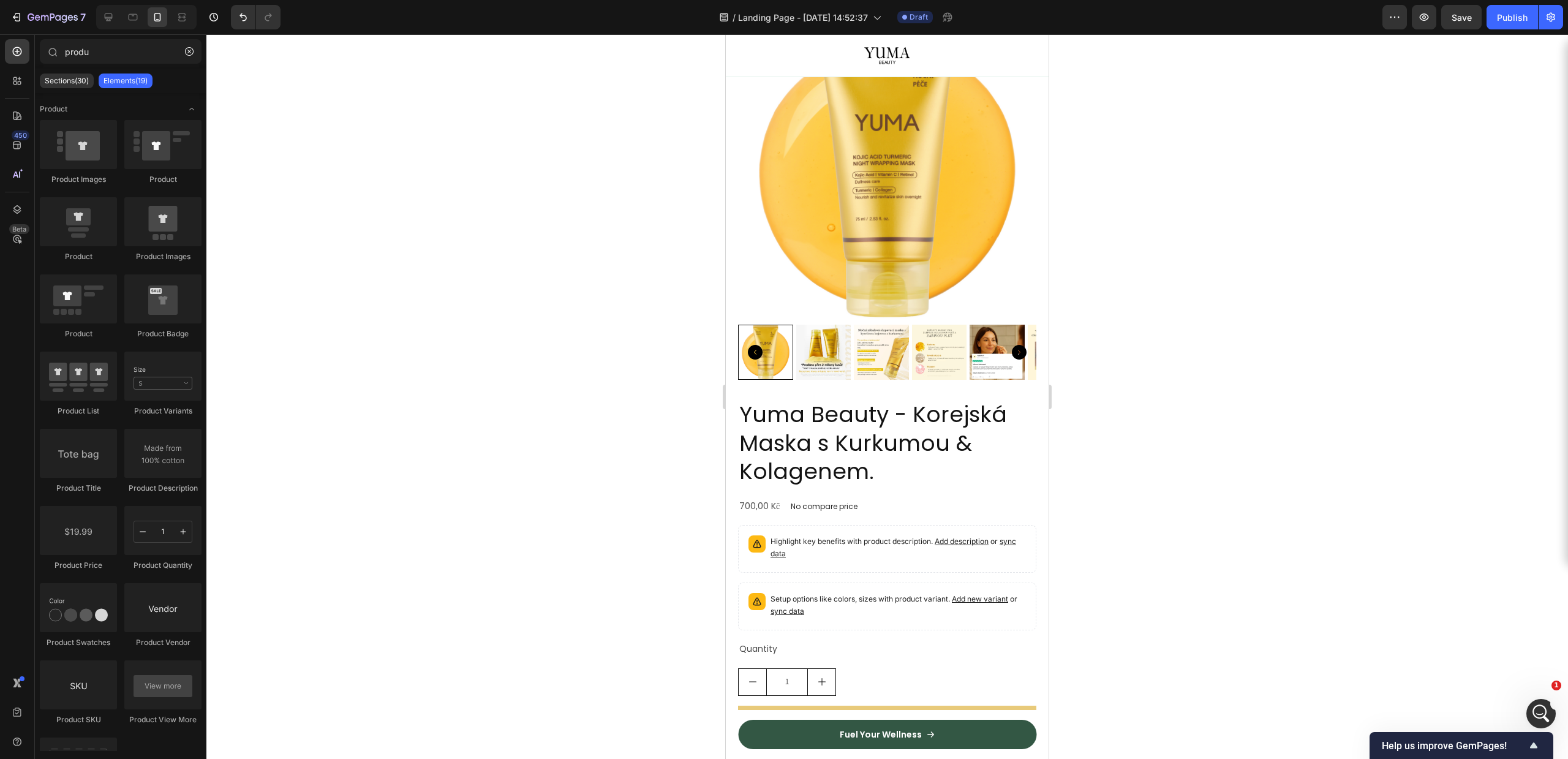
scroll to position [2821, 0]
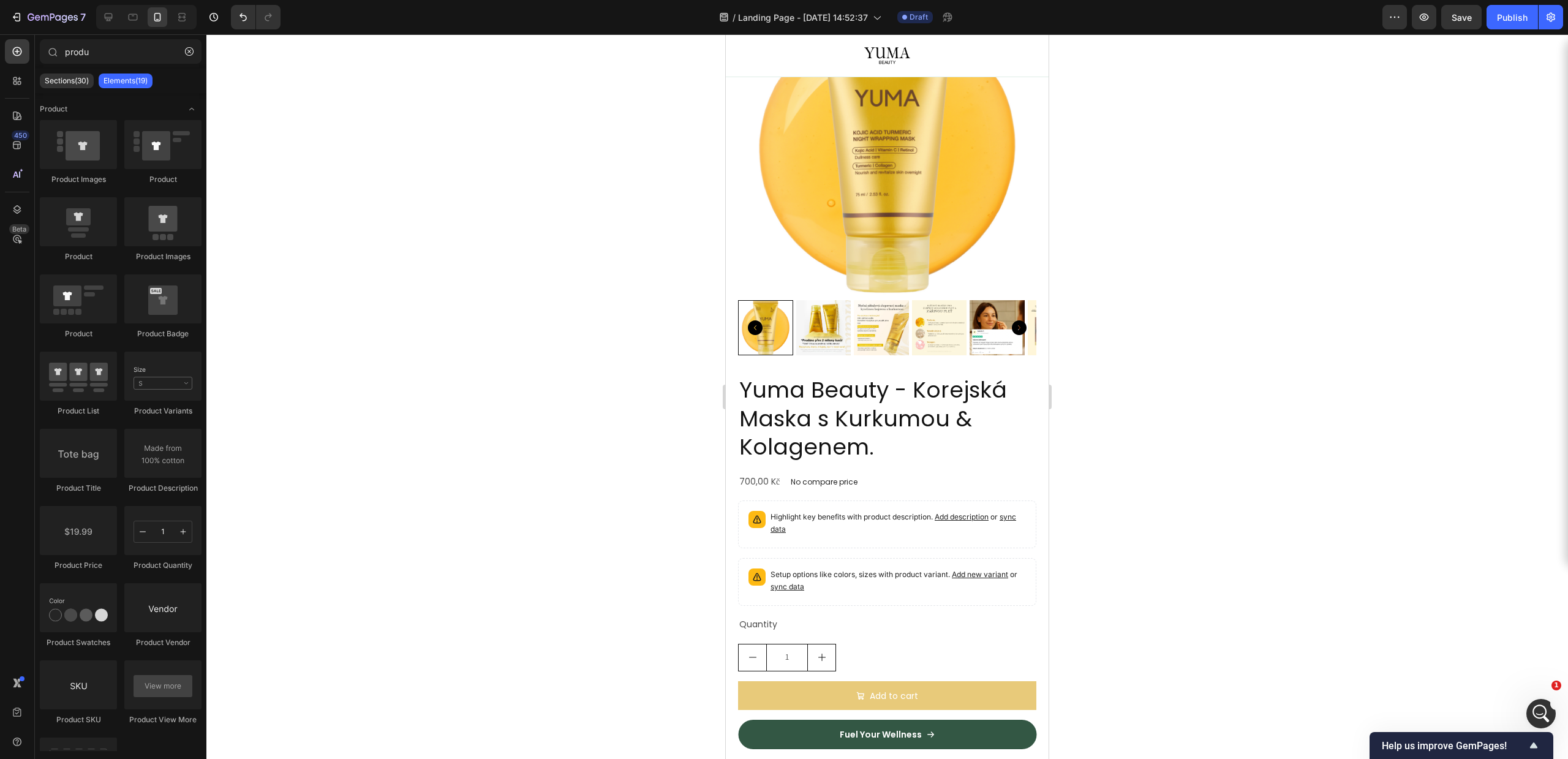
drag, startPoint x: 1042, startPoint y: 356, endPoint x: 1022, endPoint y: 93, distance: 263.8
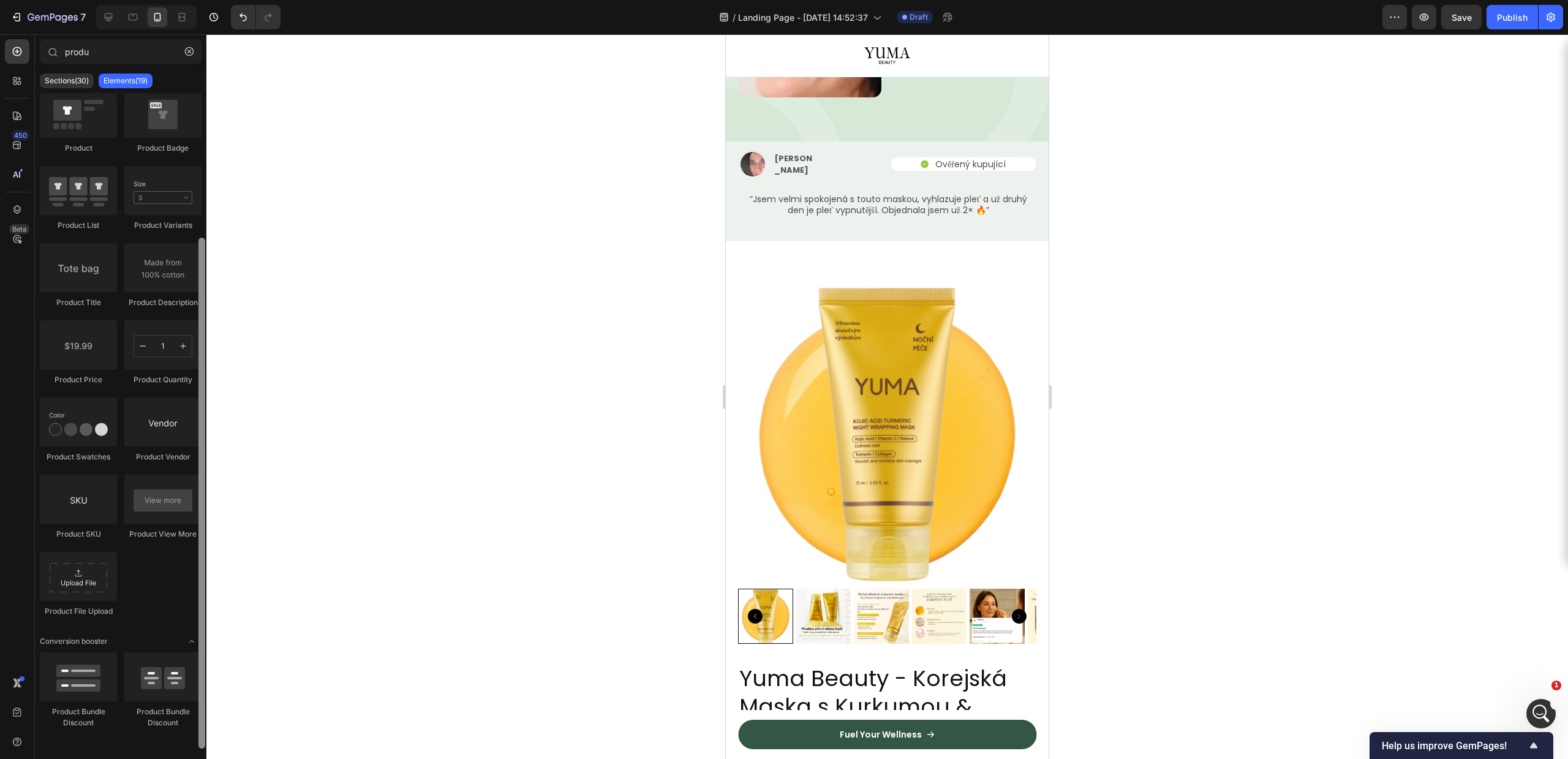
scroll to position [189, 0]
drag, startPoint x: 201, startPoint y: 597, endPoint x: 214, endPoint y: 672, distance: 76.1
click at [213, 0] on div "7 Version history / Landing Page - Sep 28, 14:52:37 Draft Preview Save Publish …" at bounding box center [784, 0] width 1568 height 0
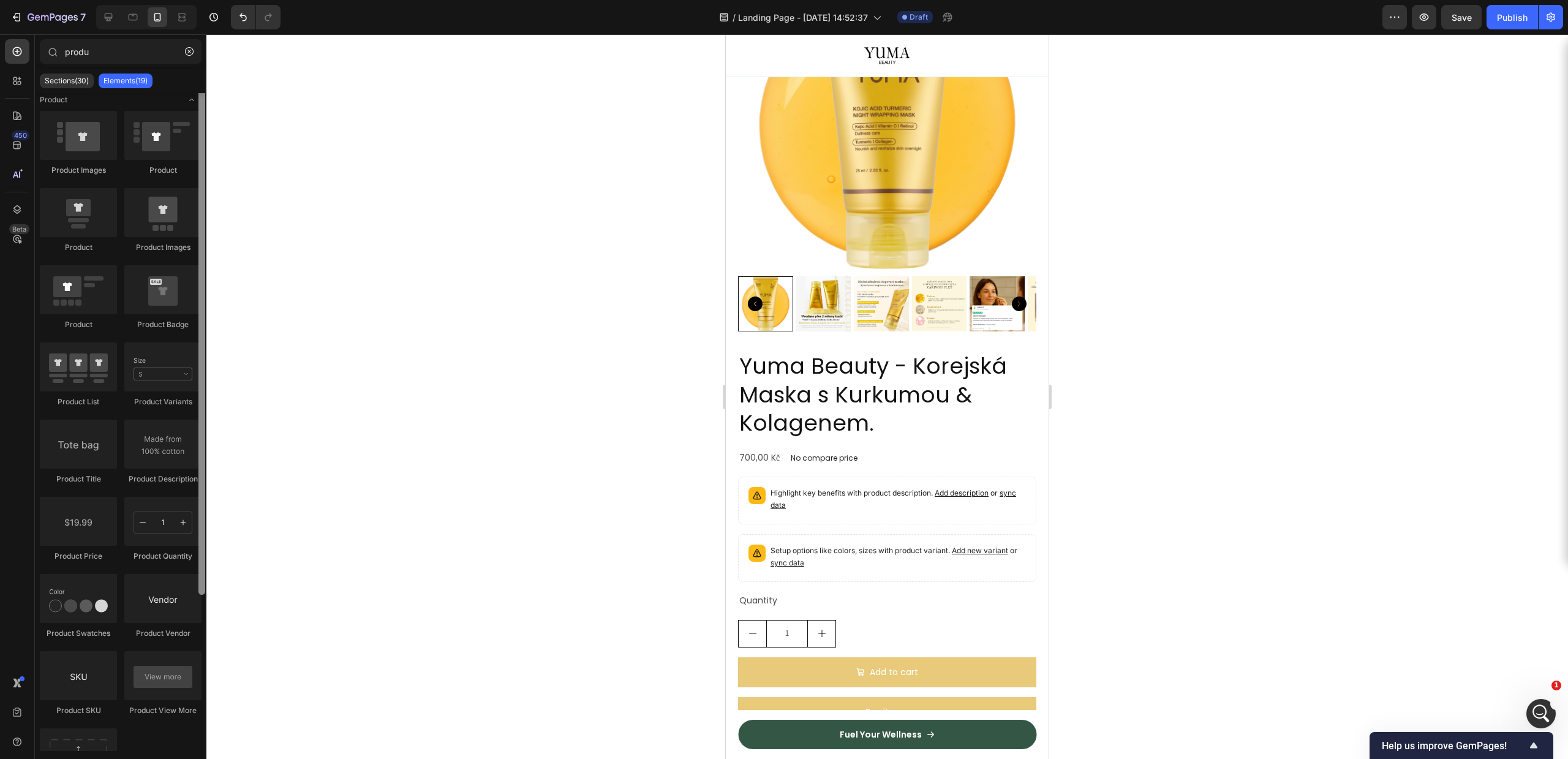
scroll to position [0, 0]
drag, startPoint x: 200, startPoint y: 221, endPoint x: 183, endPoint y: 103, distance: 119.2
click at [185, 68] on div "produ Sections(30) Elements(19) Product Product Images Product Product Product …" at bounding box center [120, 395] width 172 height 711
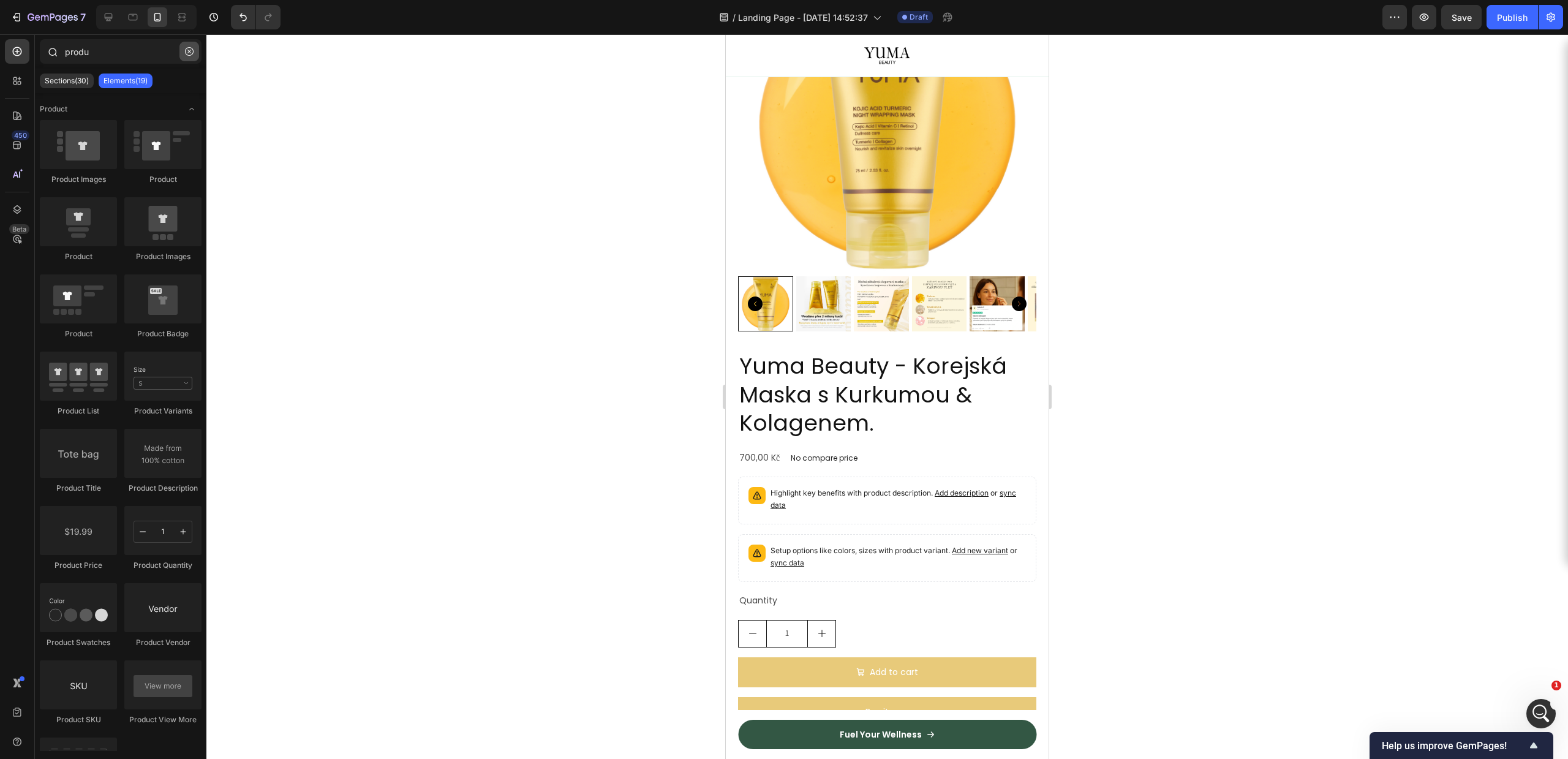
click at [190, 49] on icon "button" at bounding box center [190, 51] width 9 height 9
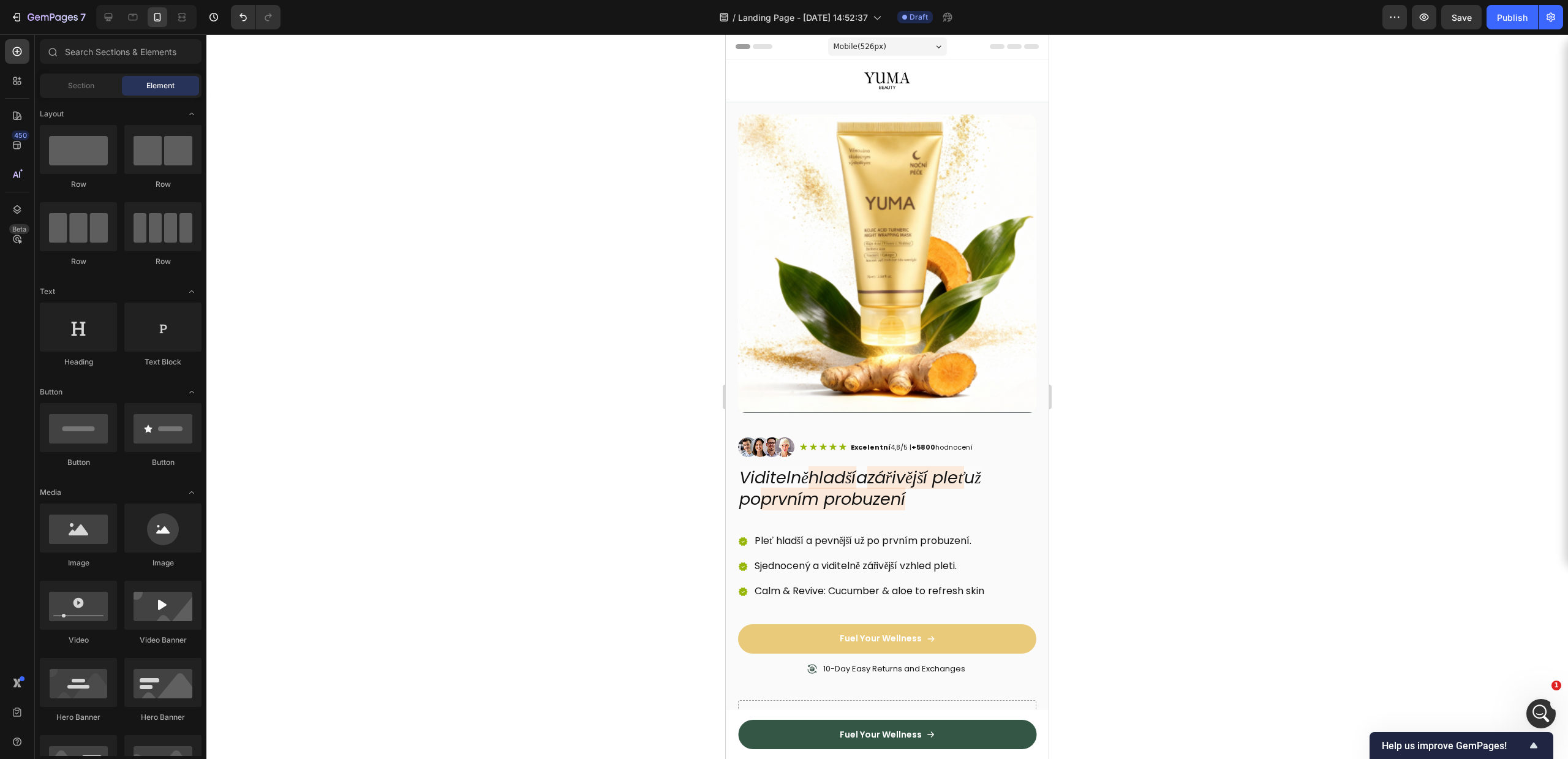
scroll to position [2329, 0]
click at [850, 442] on div "Excelentní 4,8/5 | +5800 hodnocení" at bounding box center [912, 447] width 124 height 11
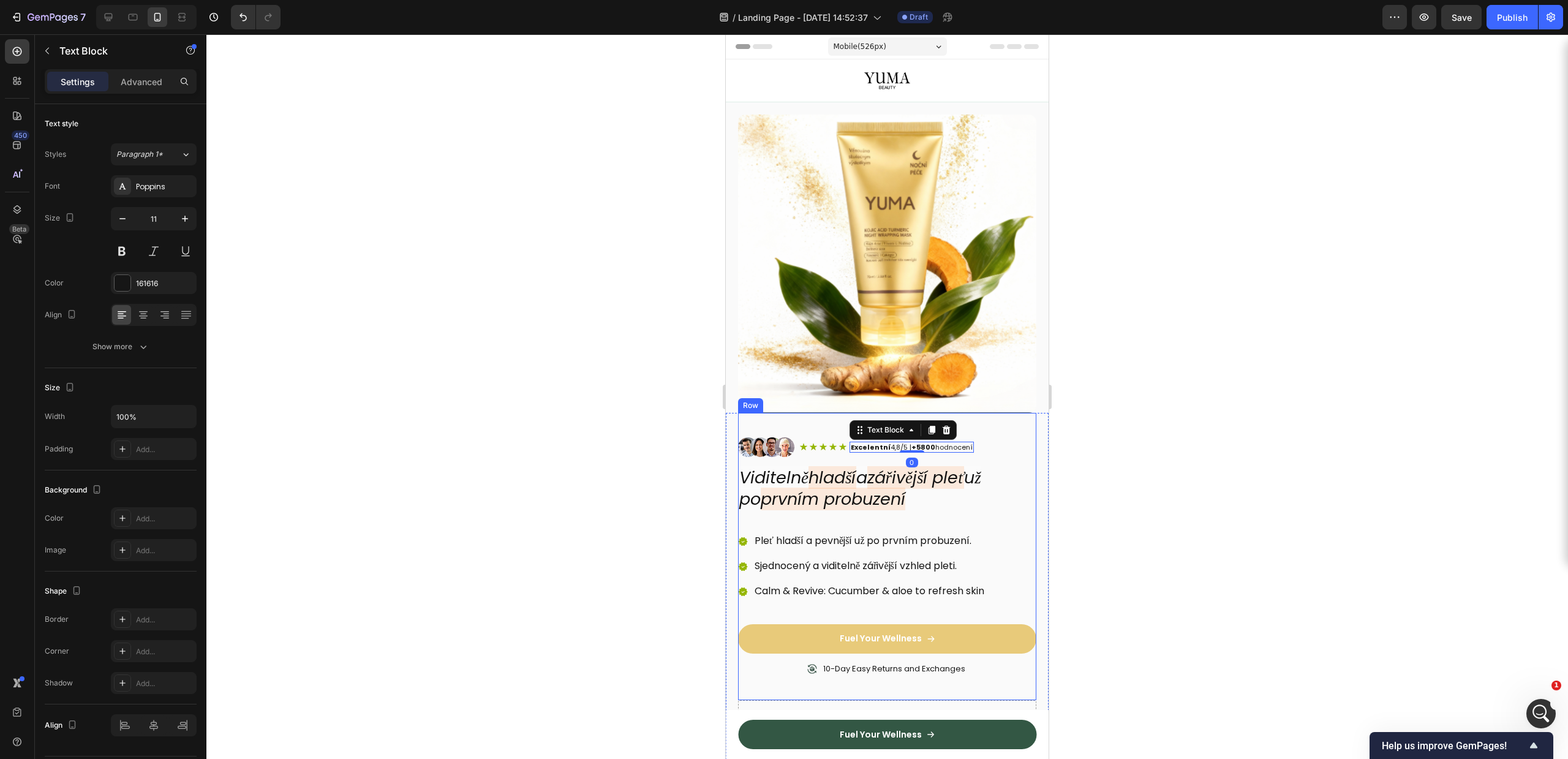
click at [995, 437] on div "Image Icon Icon Icon Icon Icon Icon List Excelentní 4,8/5 | +5800 hodnocení Tex…" at bounding box center [887, 451] width 298 height 28
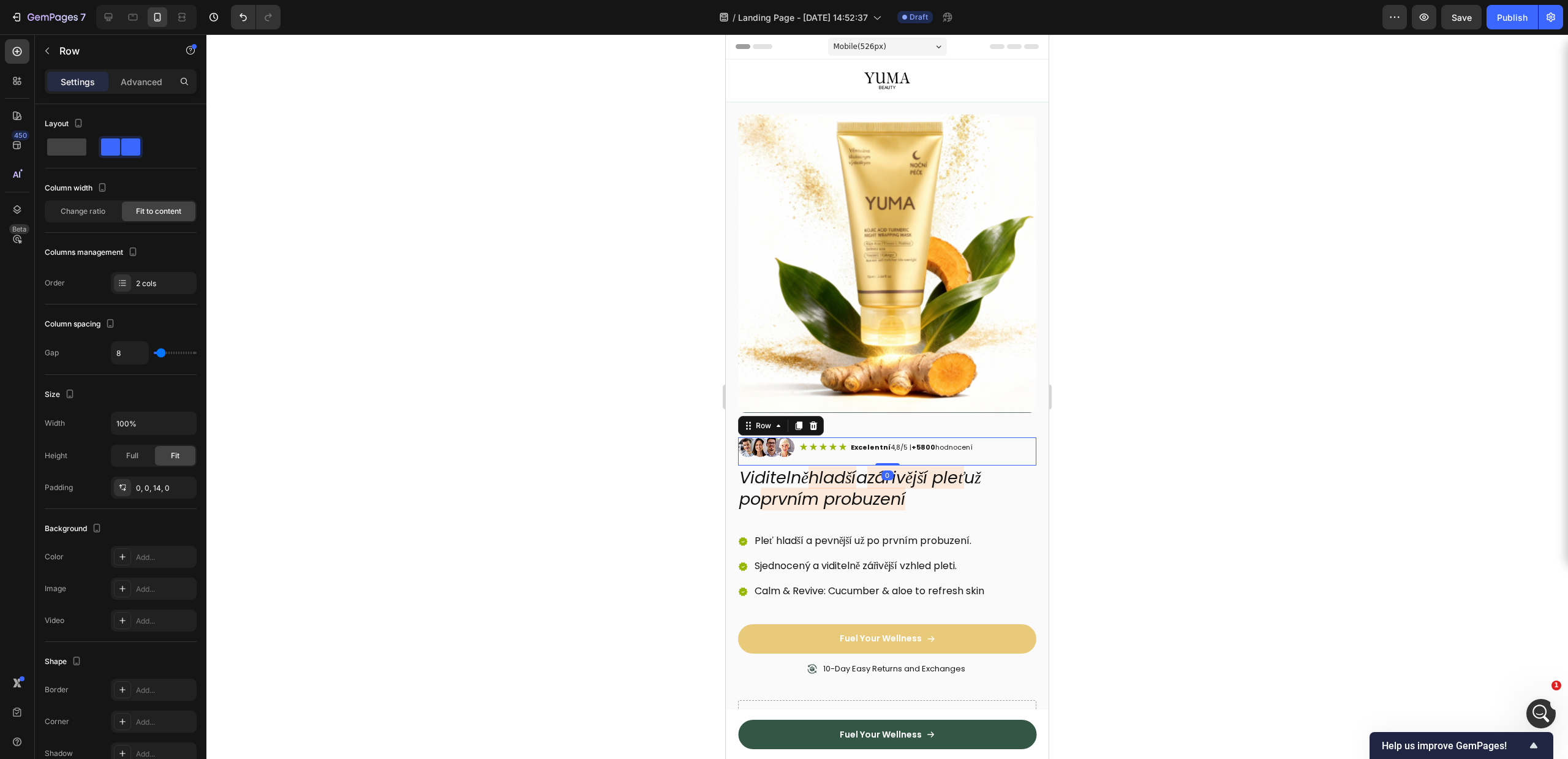
click at [996, 437] on div "Image Icon Icon Icon Icon Icon Icon List Excelentní 4,8/5 | +5800 hodnocení Tex…" at bounding box center [887, 451] width 298 height 28
click at [800, 422] on icon at bounding box center [798, 426] width 7 height 9
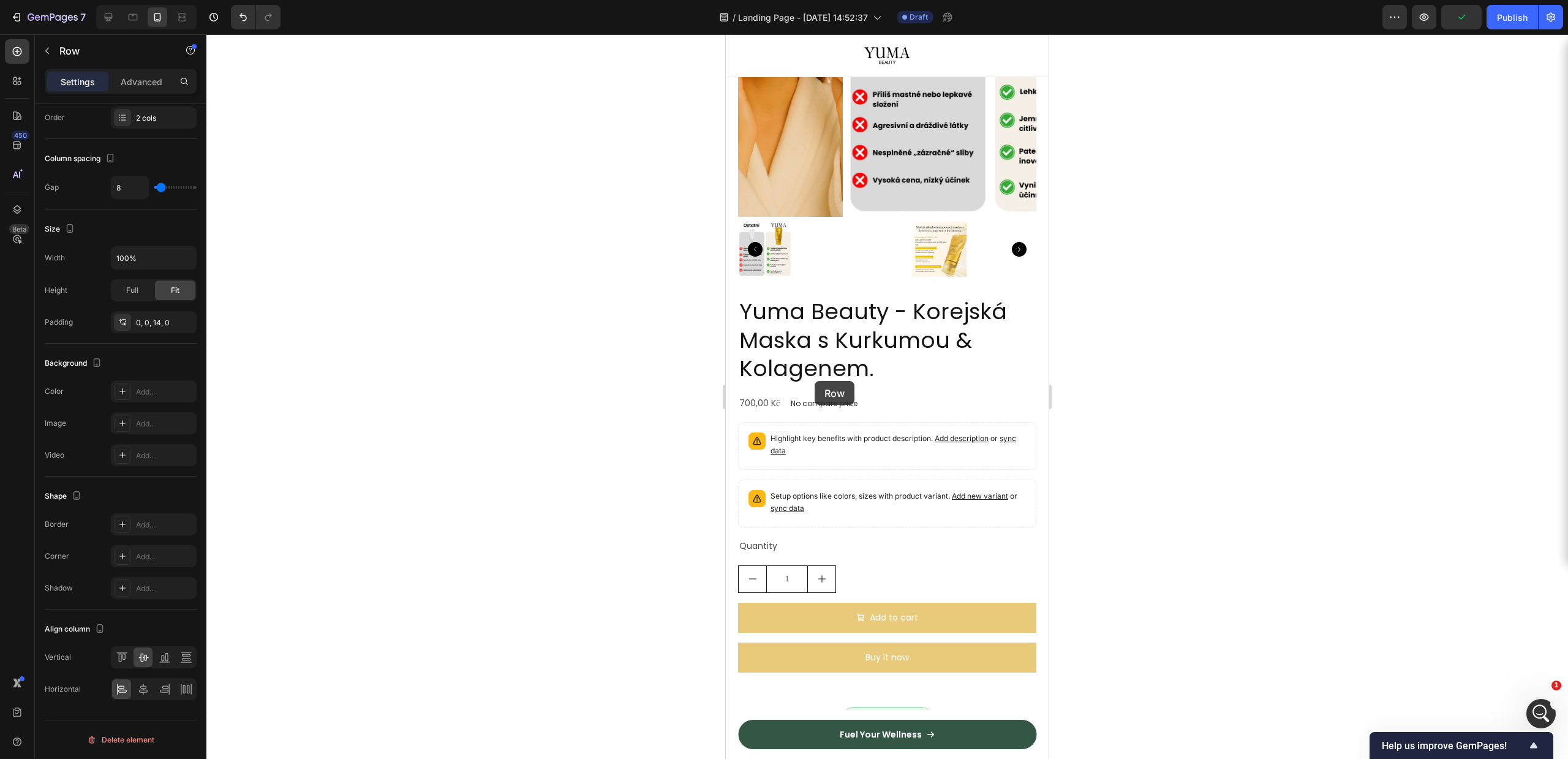
scroll to position [2963, 0]
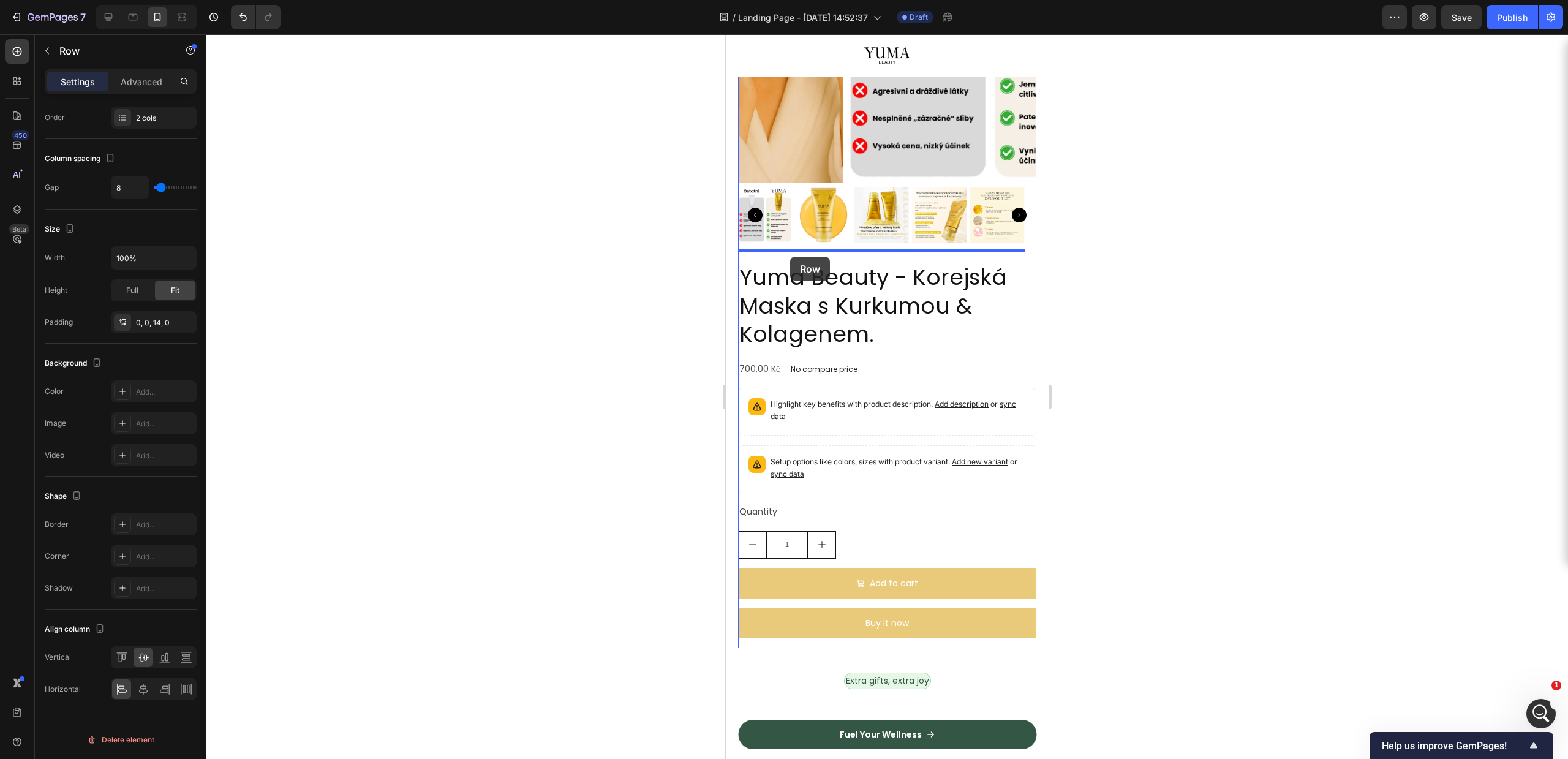
drag, startPoint x: 745, startPoint y: 474, endPoint x: 790, endPoint y: 256, distance: 222.6
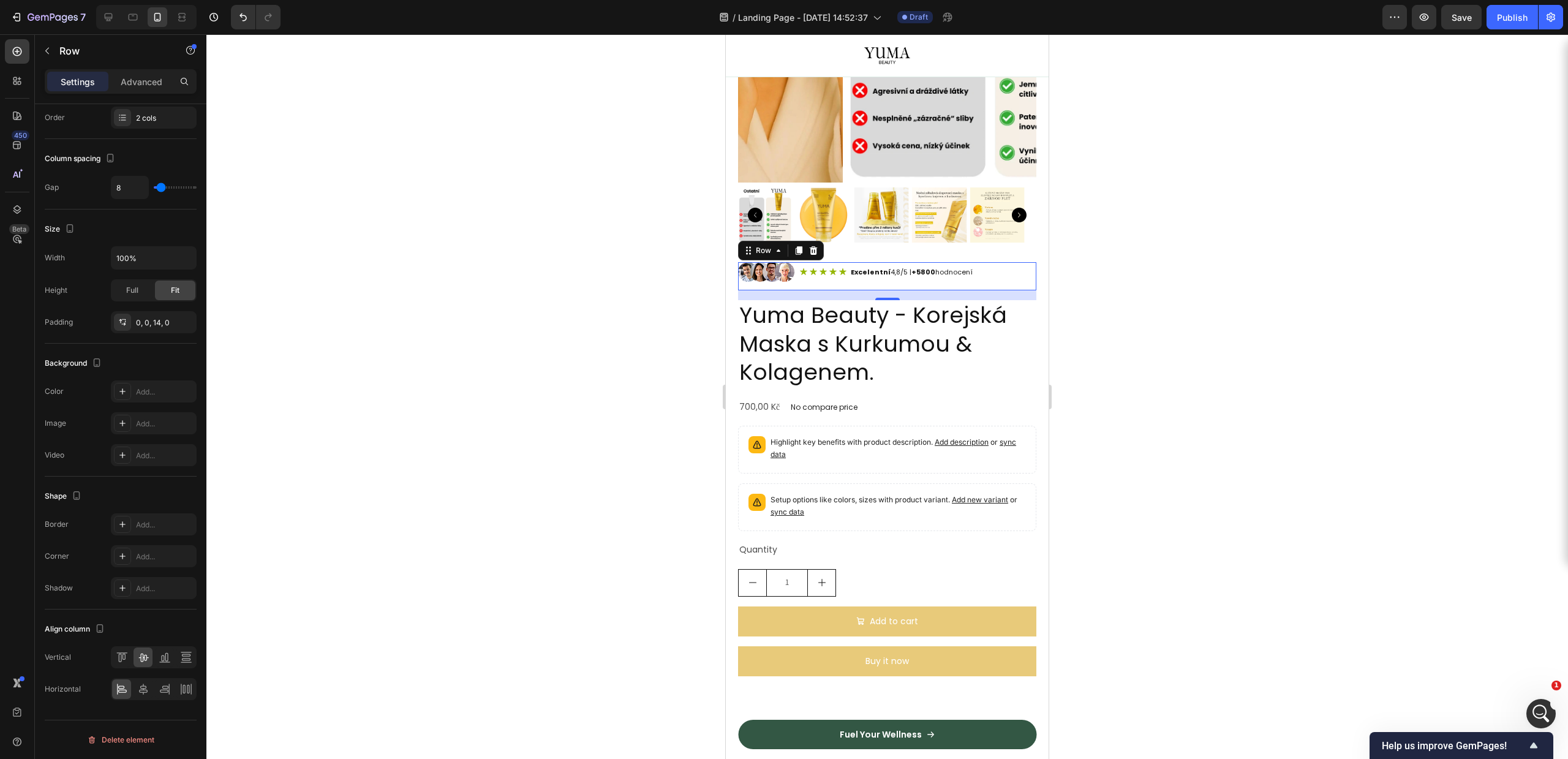
click at [1194, 314] on div at bounding box center [887, 396] width 1361 height 725
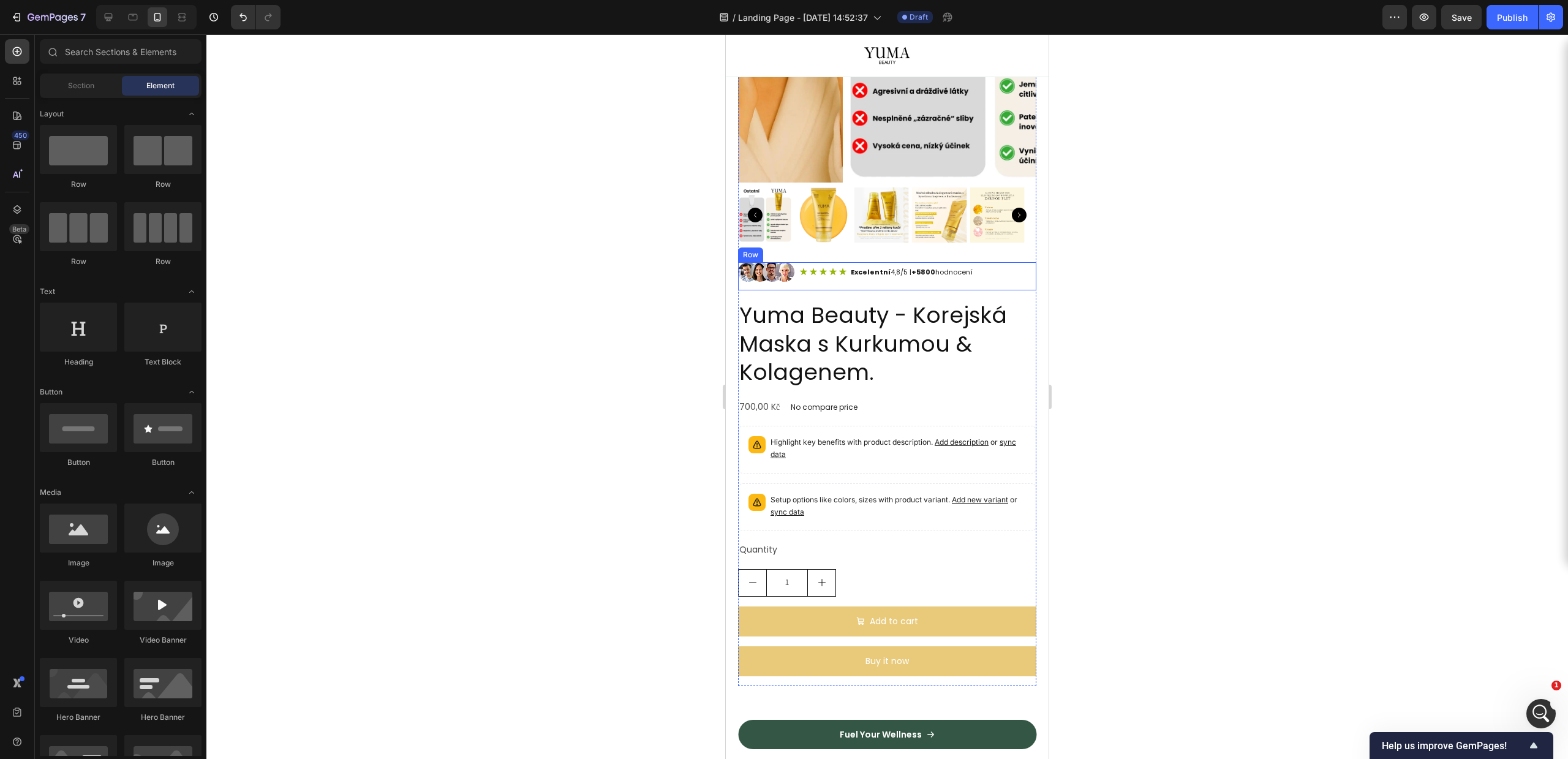
click at [868, 268] on div "Icon Icon Icon Icon Icon Icon List Excelentní 4,8/5 | +5800 hodnocení Text Bloc…" at bounding box center [886, 272] width 175 height 19
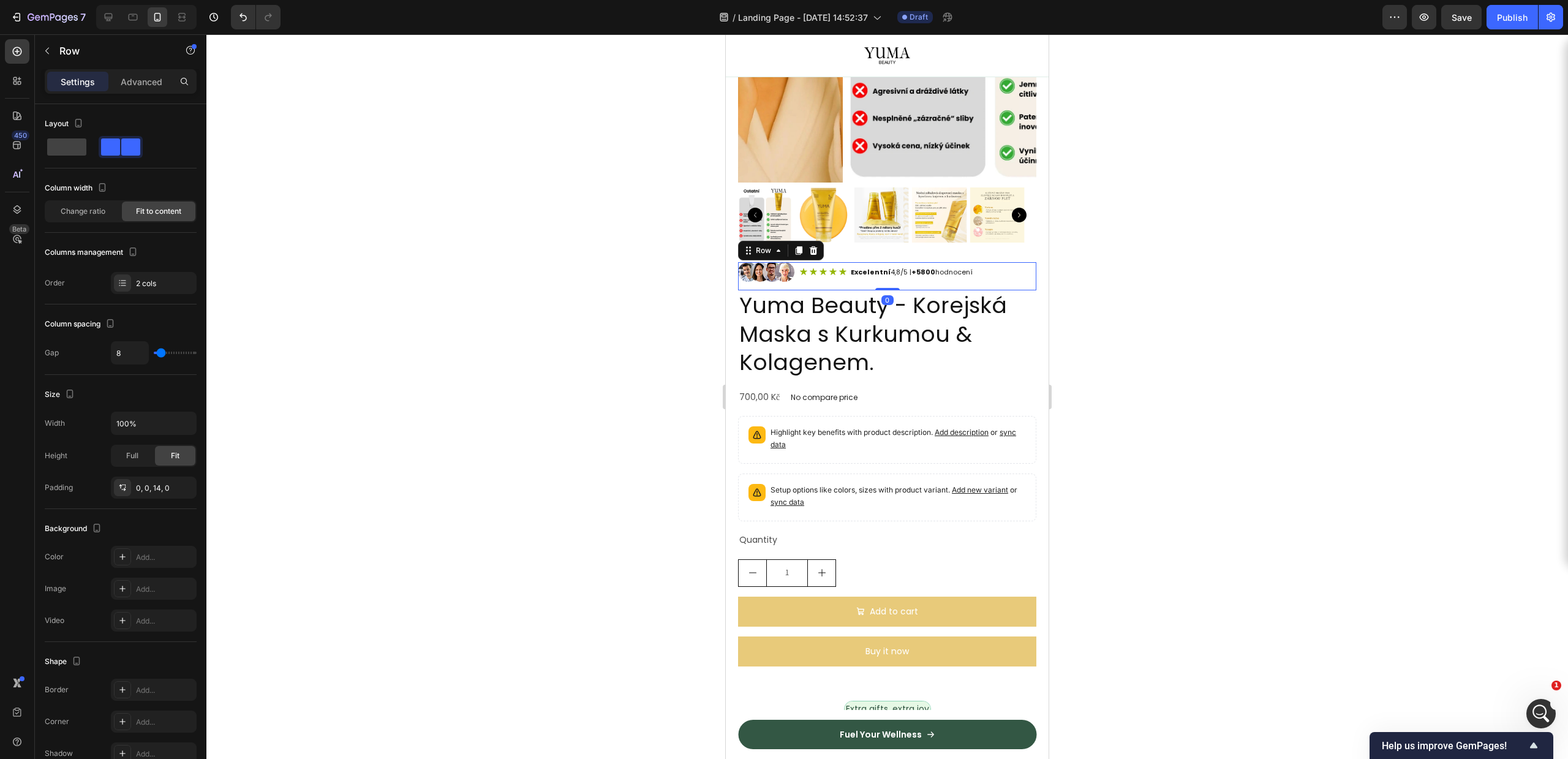
click at [879, 262] on div "Image Icon Icon Icon Icon Icon Icon List Excelentní 4,8/5 | +5800 hodnocení Tex…" at bounding box center [887, 277] width 298 height 28
click at [1130, 290] on div at bounding box center [887, 396] width 1361 height 725
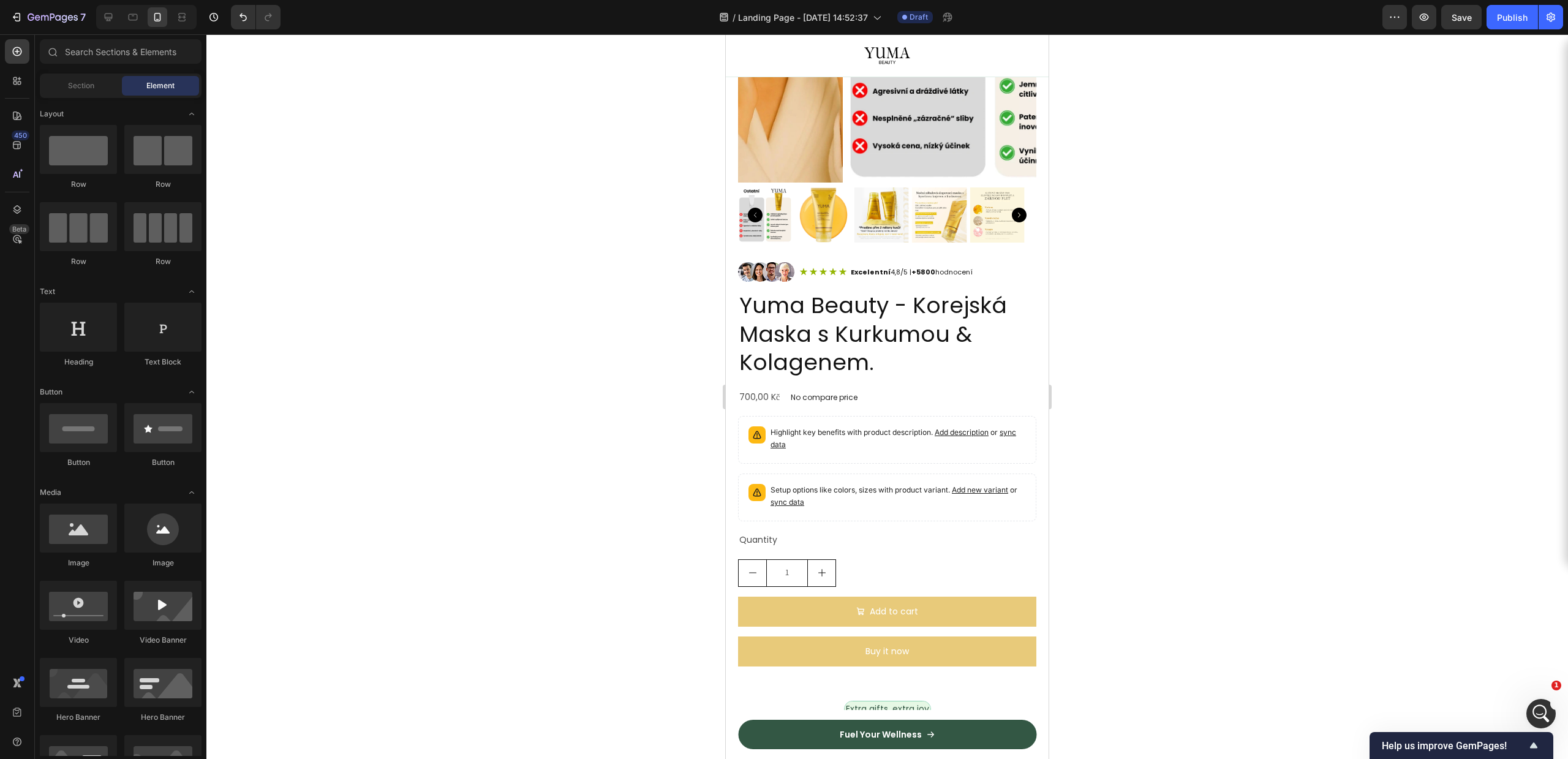
scroll to position [2376, 0]
click at [820, 268] on icon at bounding box center [823, 272] width 9 height 9
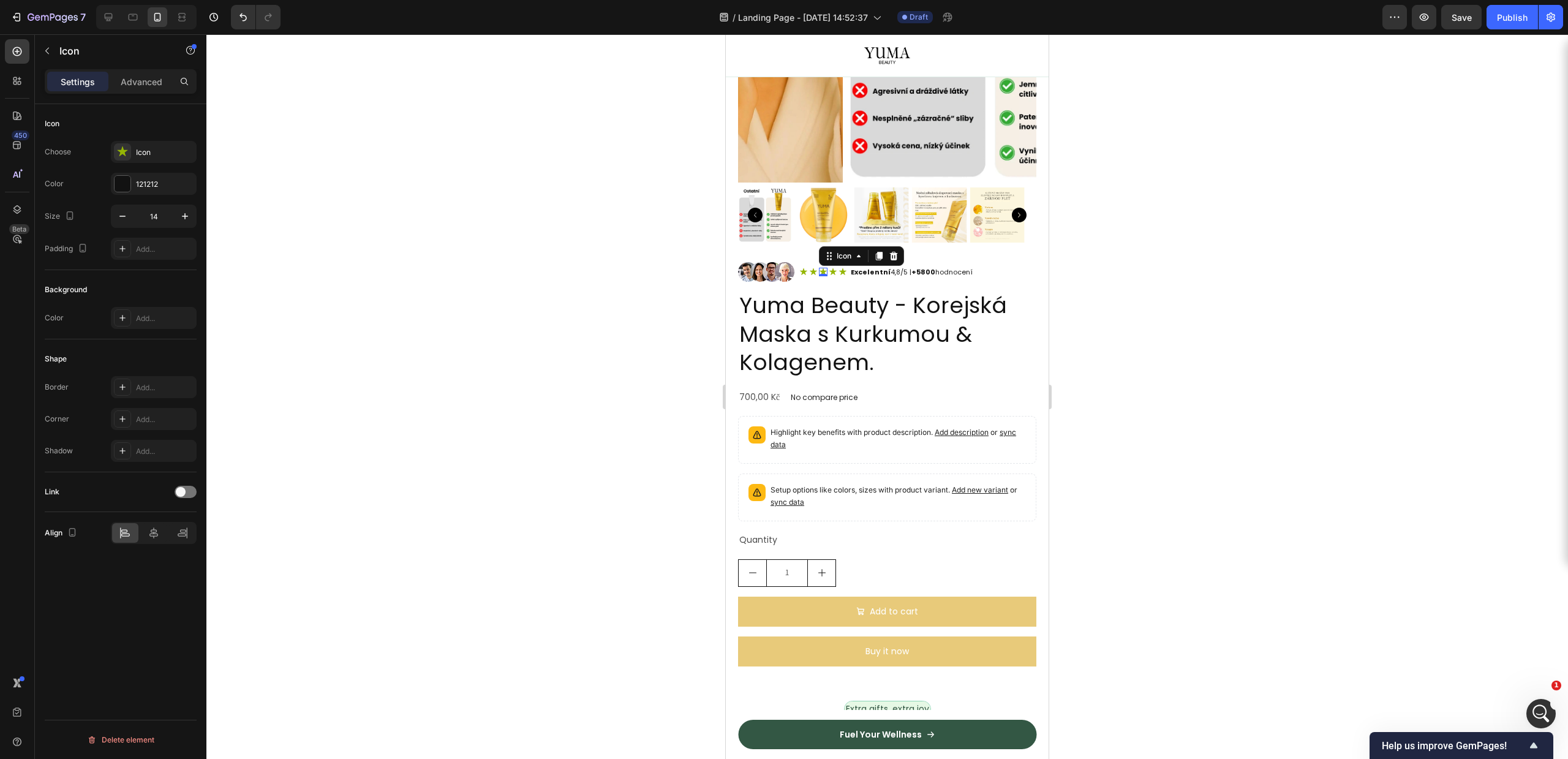
click at [91, 141] on div "Choose Icon" at bounding box center [120, 152] width 152 height 22
click at [118, 148] on icon at bounding box center [123, 152] width 12 height 12
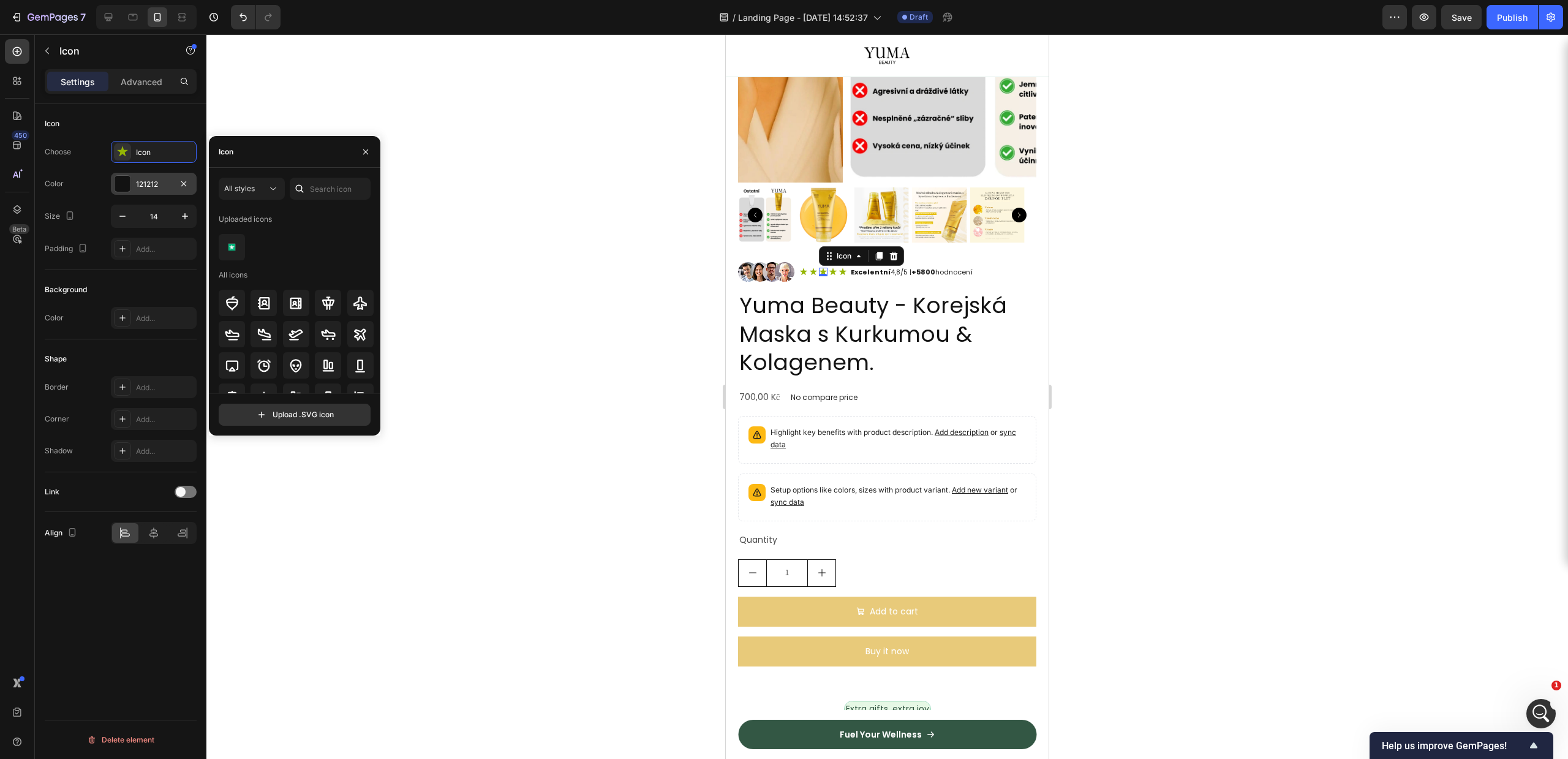
click at [134, 179] on div "121212" at bounding box center [153, 184] width 86 height 22
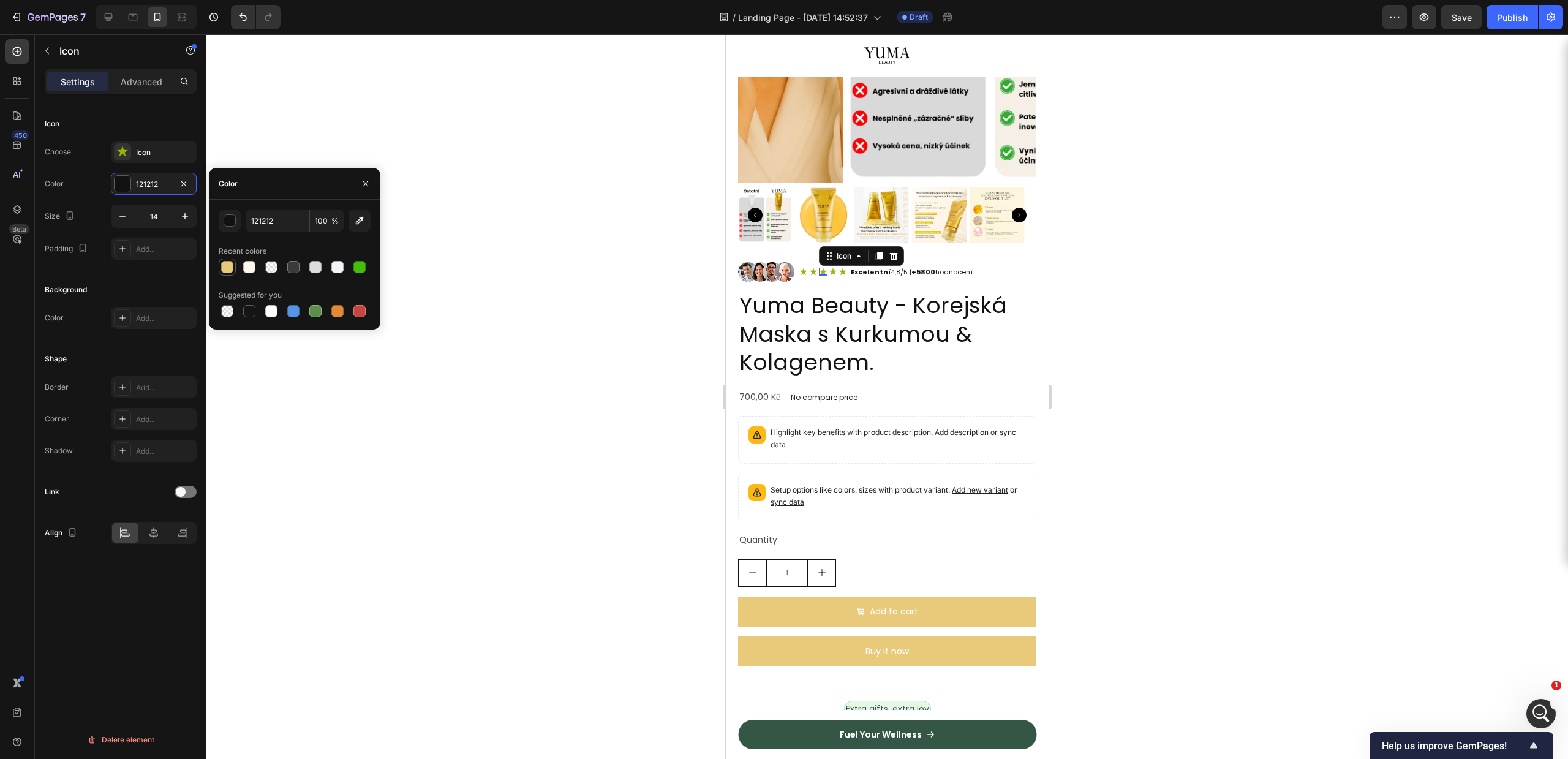
click at [225, 264] on div at bounding box center [227, 267] width 12 height 12
type input "E8CA7A"
click at [136, 182] on div "E8CA7A" at bounding box center [154, 184] width 36 height 11
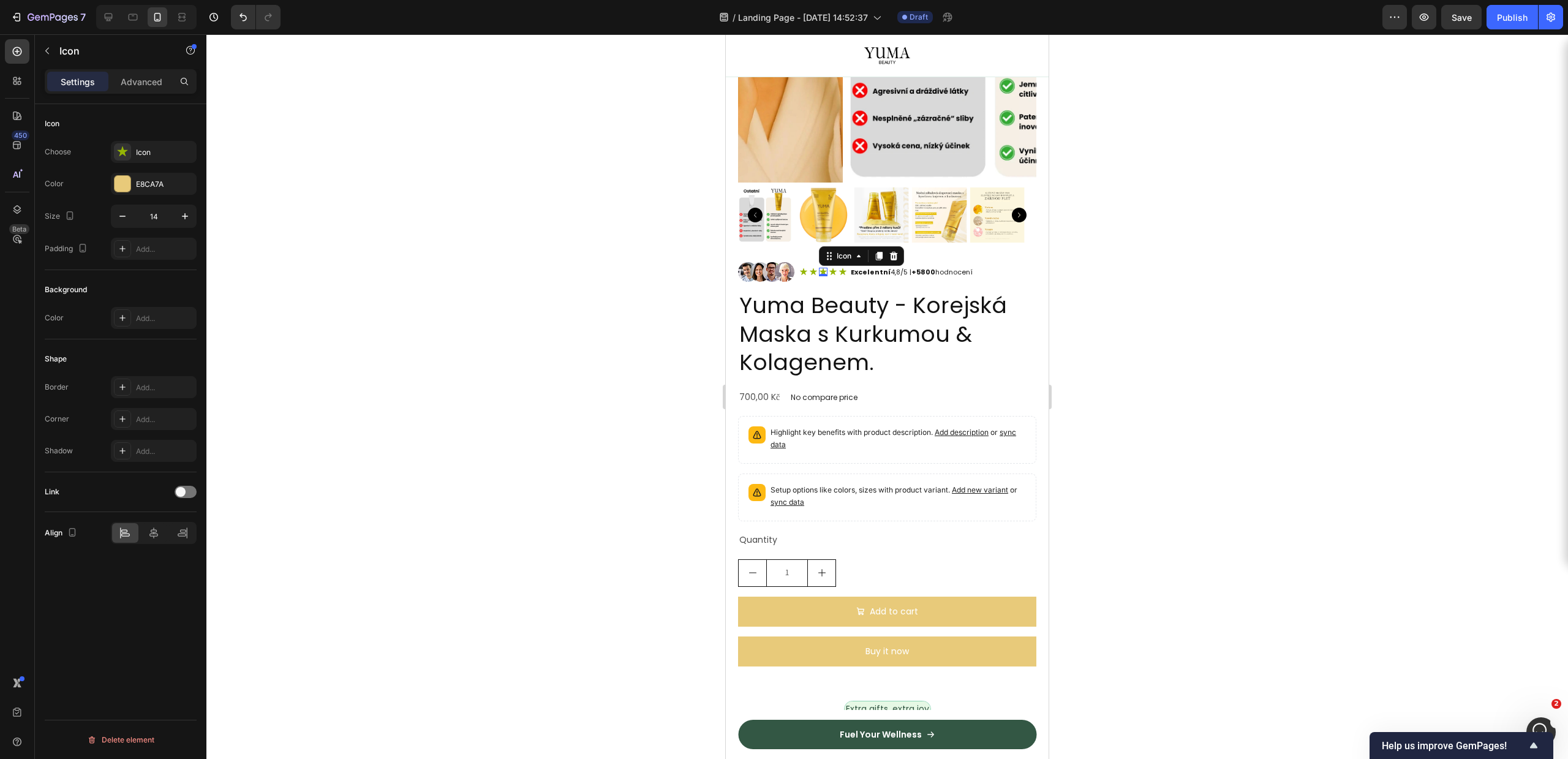
click at [96, 171] on div "Choose Icon Color E8CA7A Size 14 Padding Add..." at bounding box center [120, 200] width 152 height 119
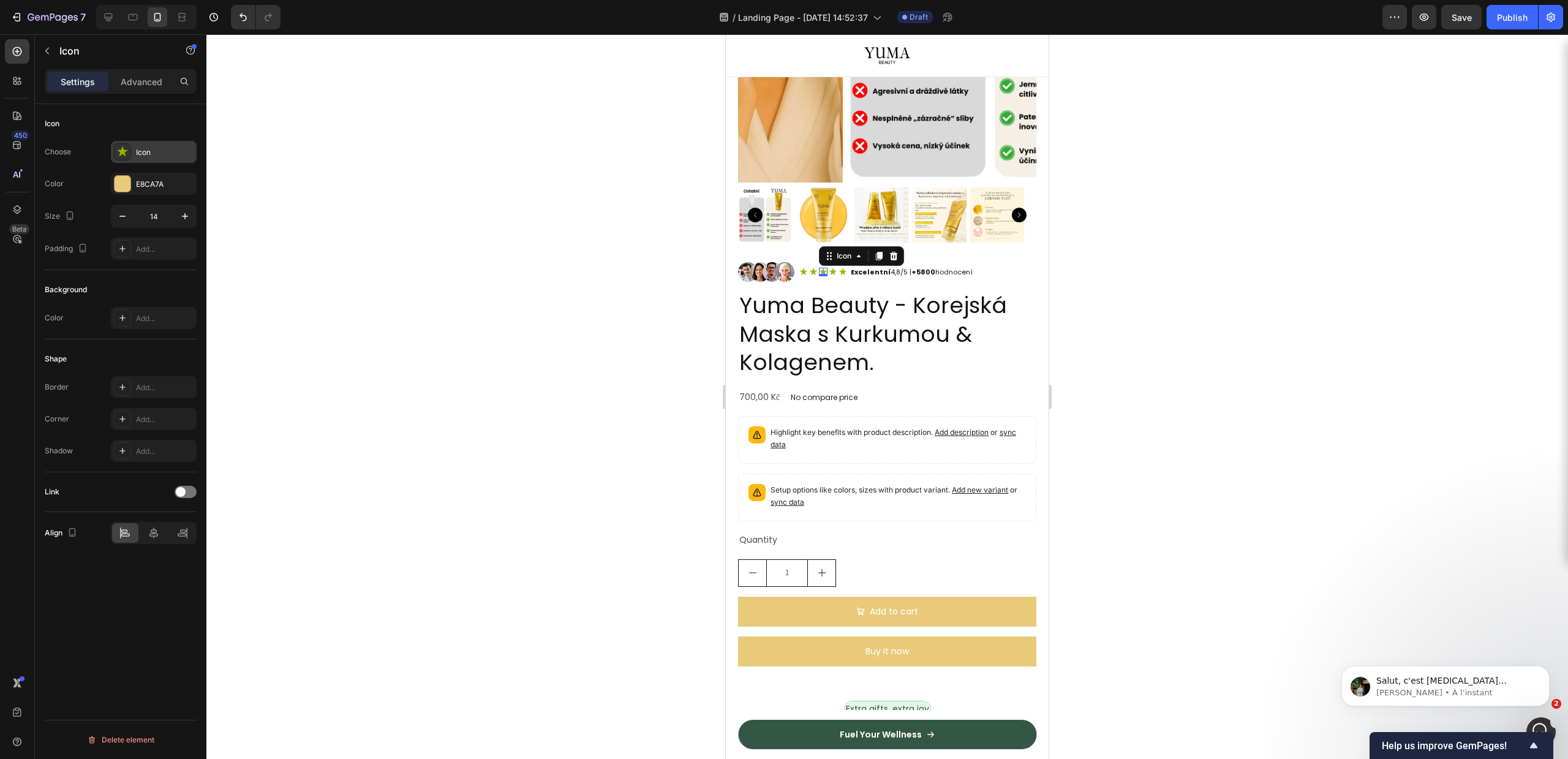
scroll to position [2490, 0]
click at [1226, 370] on div at bounding box center [887, 396] width 1361 height 725
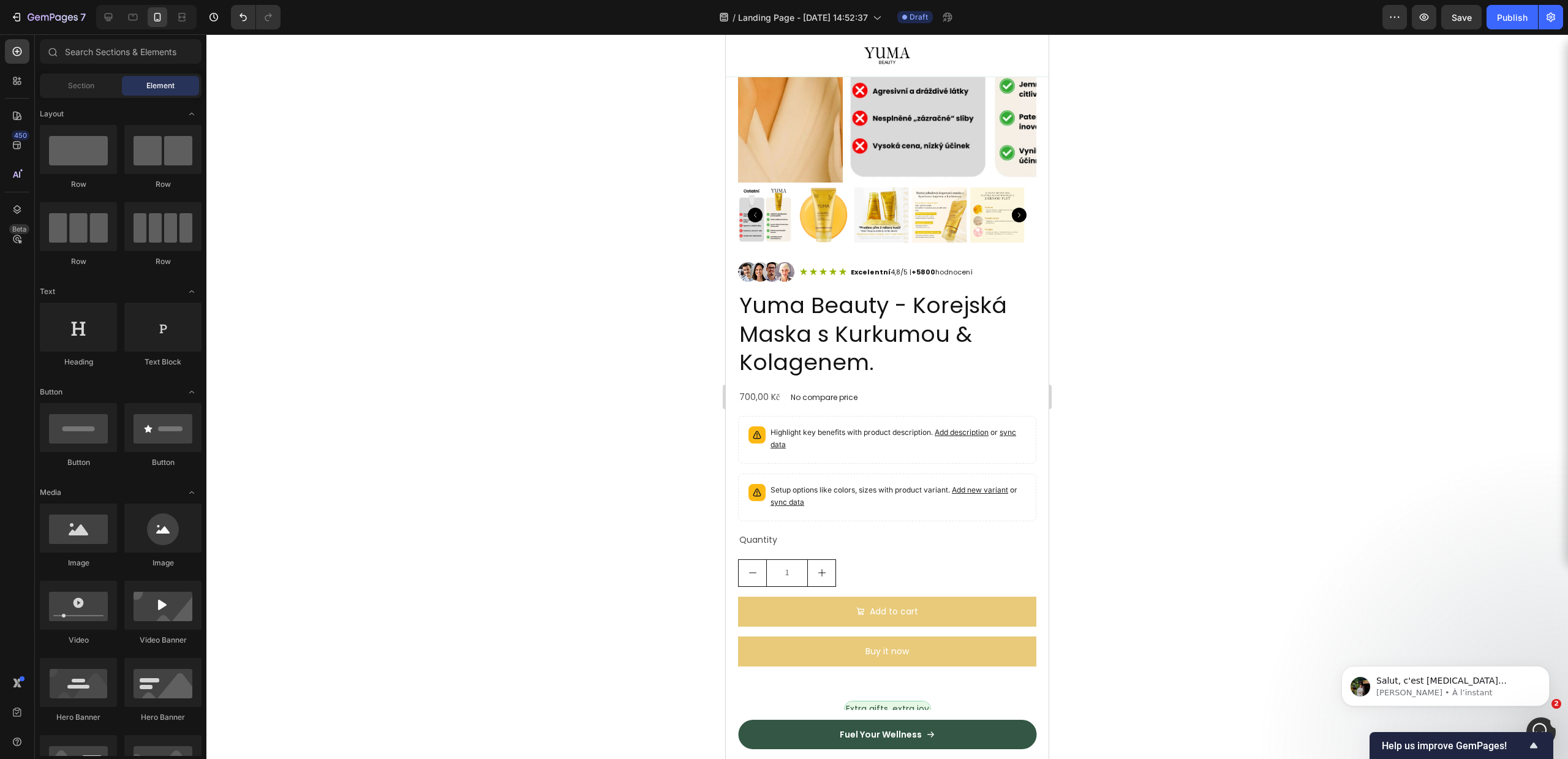
scroll to position [2851, 0]
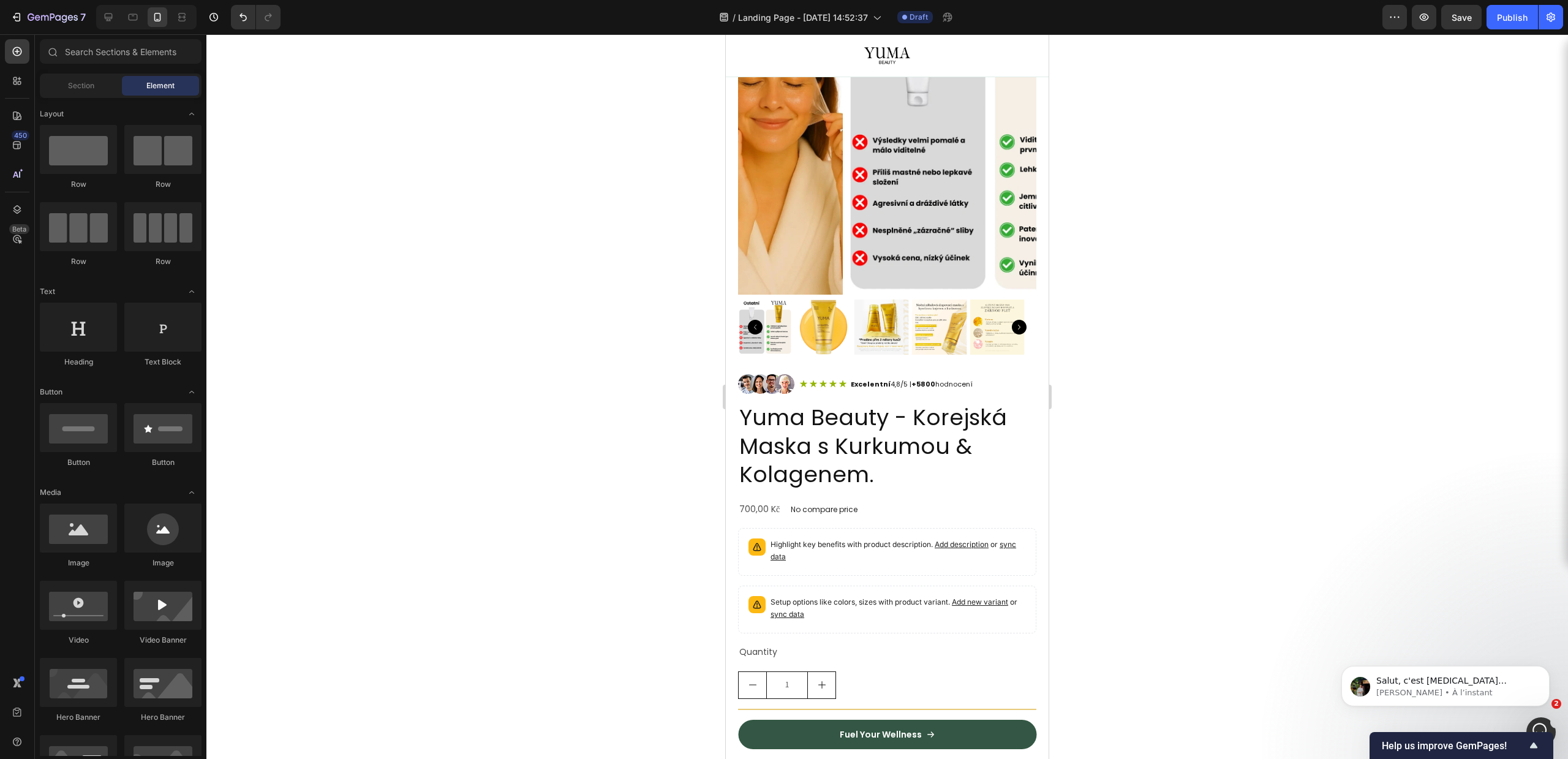
click at [953, 380] on p "Excelentní 4,8/5 | +5800 hodnocení" at bounding box center [912, 384] width 122 height 9
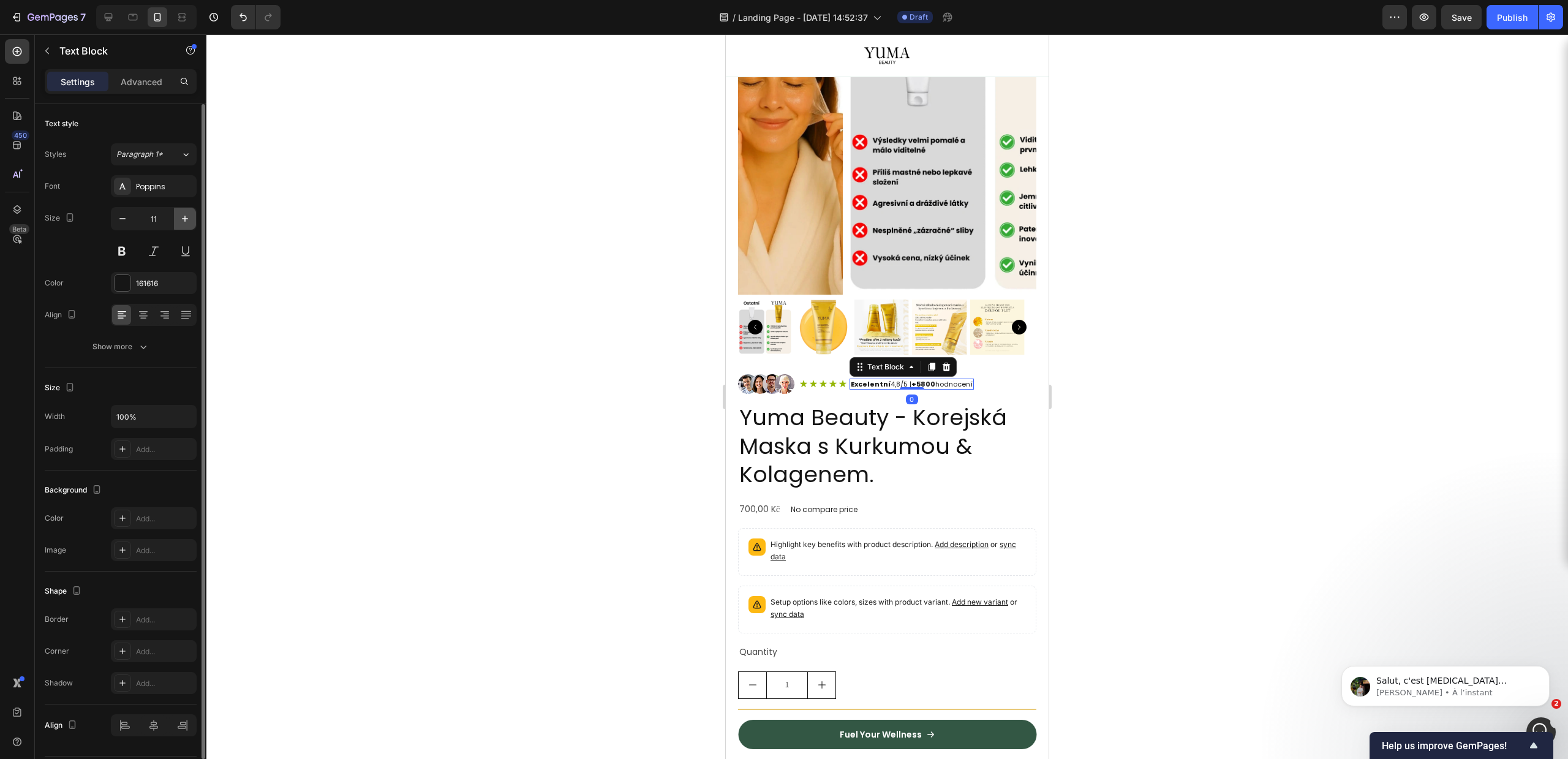
click at [193, 214] on button "button" at bounding box center [185, 219] width 22 height 22
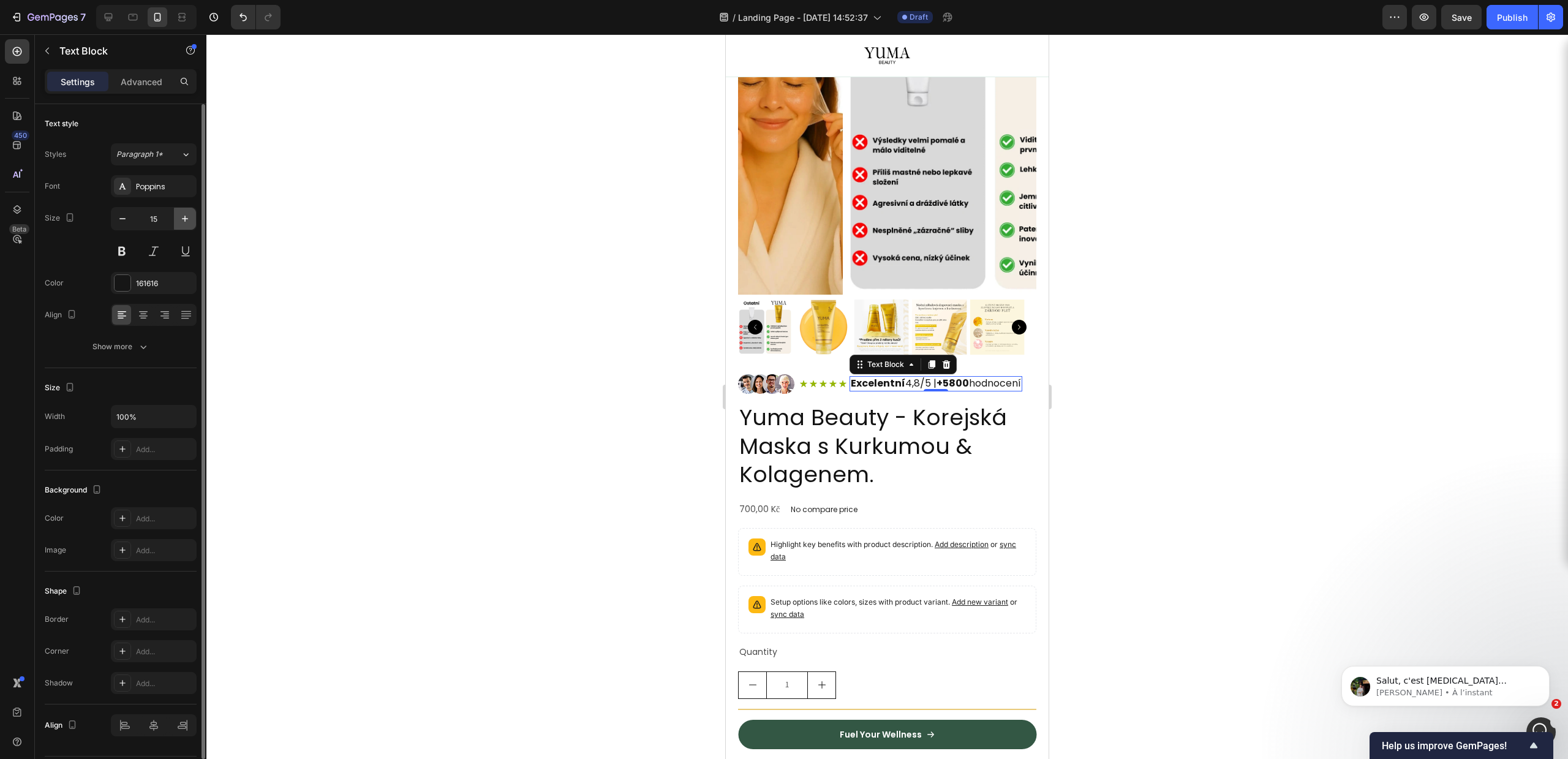
type input "16"
click at [813, 380] on icon at bounding box center [813, 383] width 7 height 7
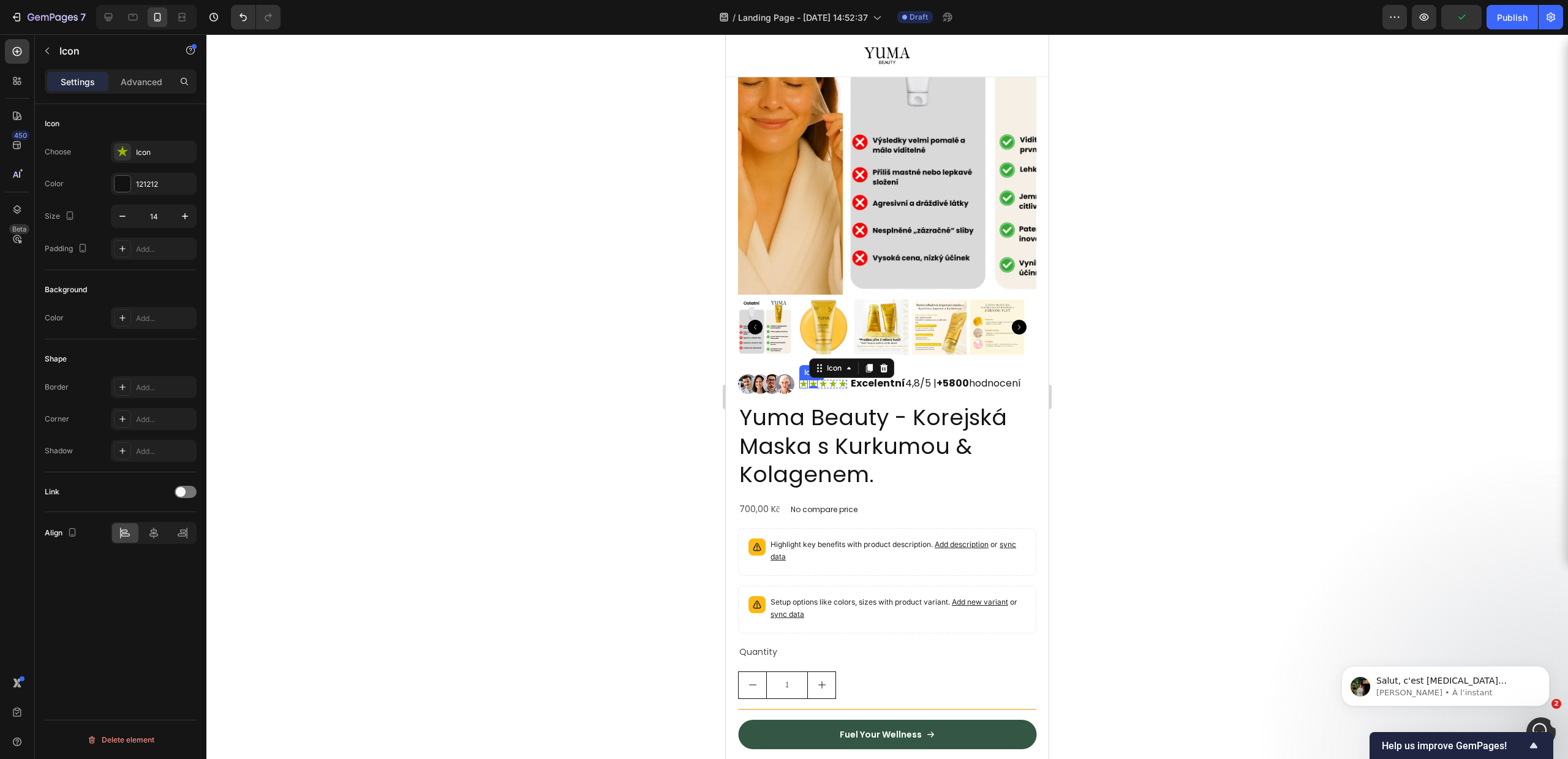
click at [801, 380] on div "Icon" at bounding box center [804, 384] width 9 height 9
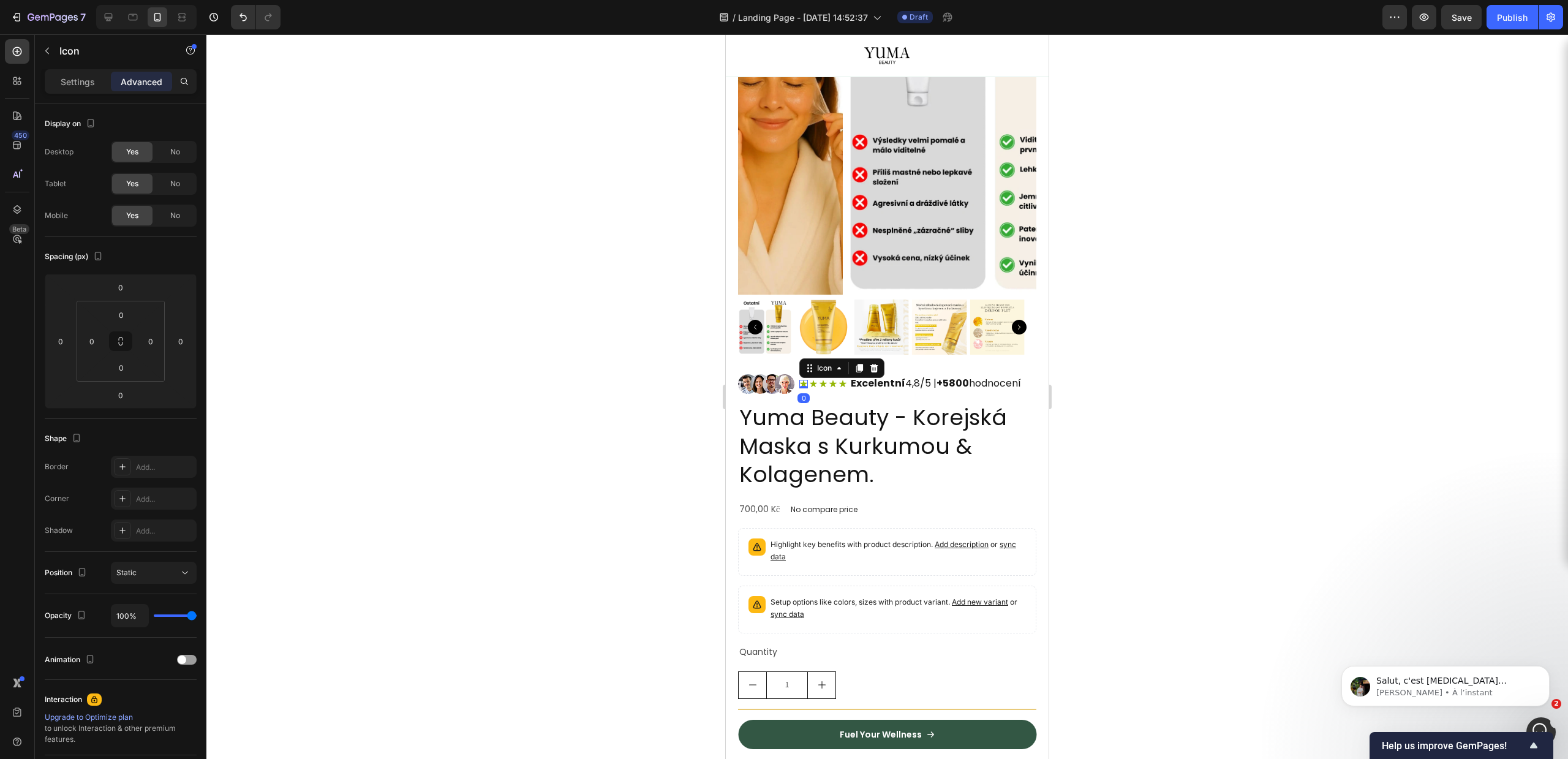
drag, startPoint x: 51, startPoint y: 82, endPoint x: 70, endPoint y: 93, distance: 22.0
click at [51, 81] on div "Settings" at bounding box center [77, 81] width 61 height 19
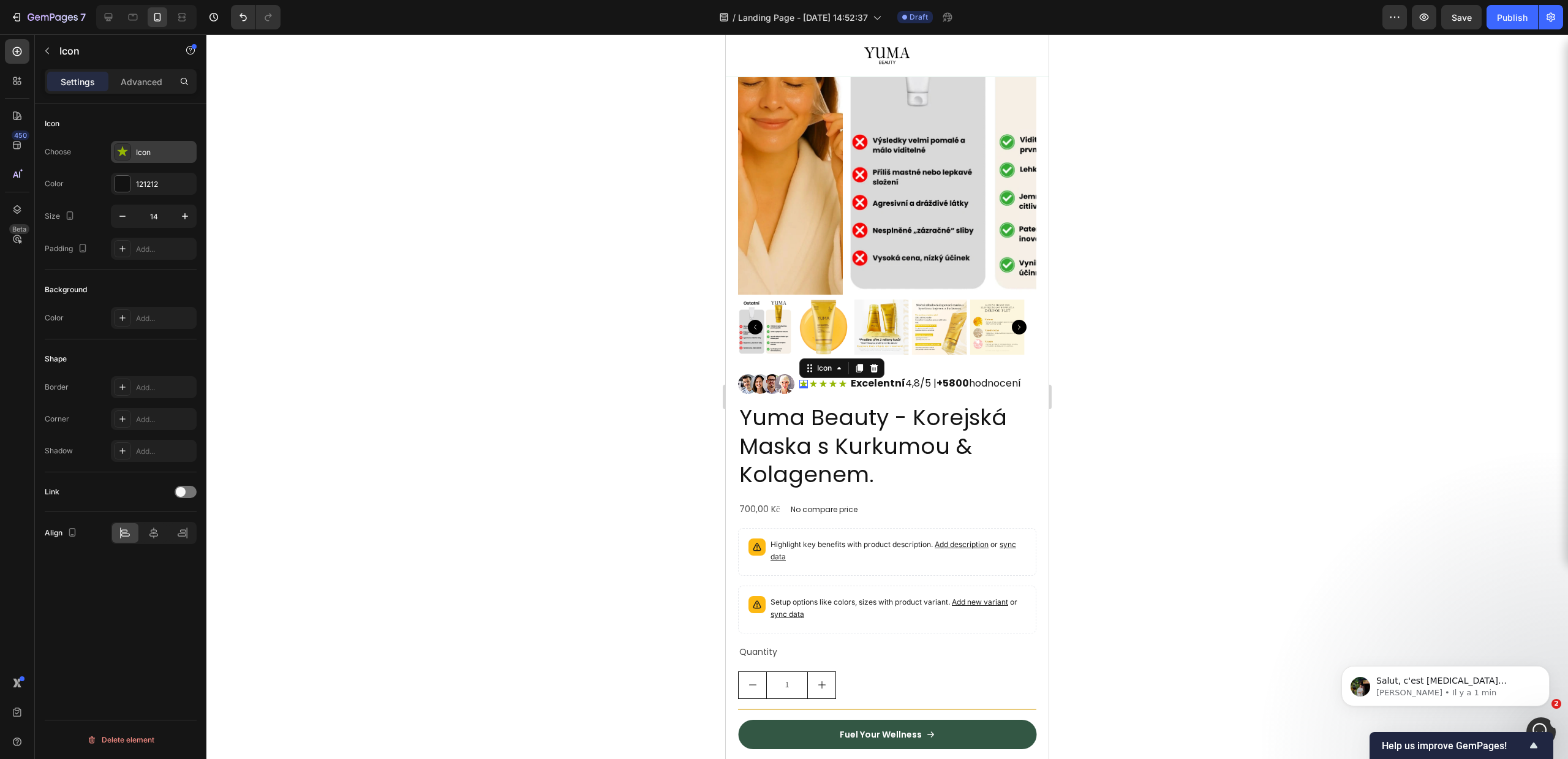
click at [135, 149] on div "Icon" at bounding box center [153, 152] width 86 height 22
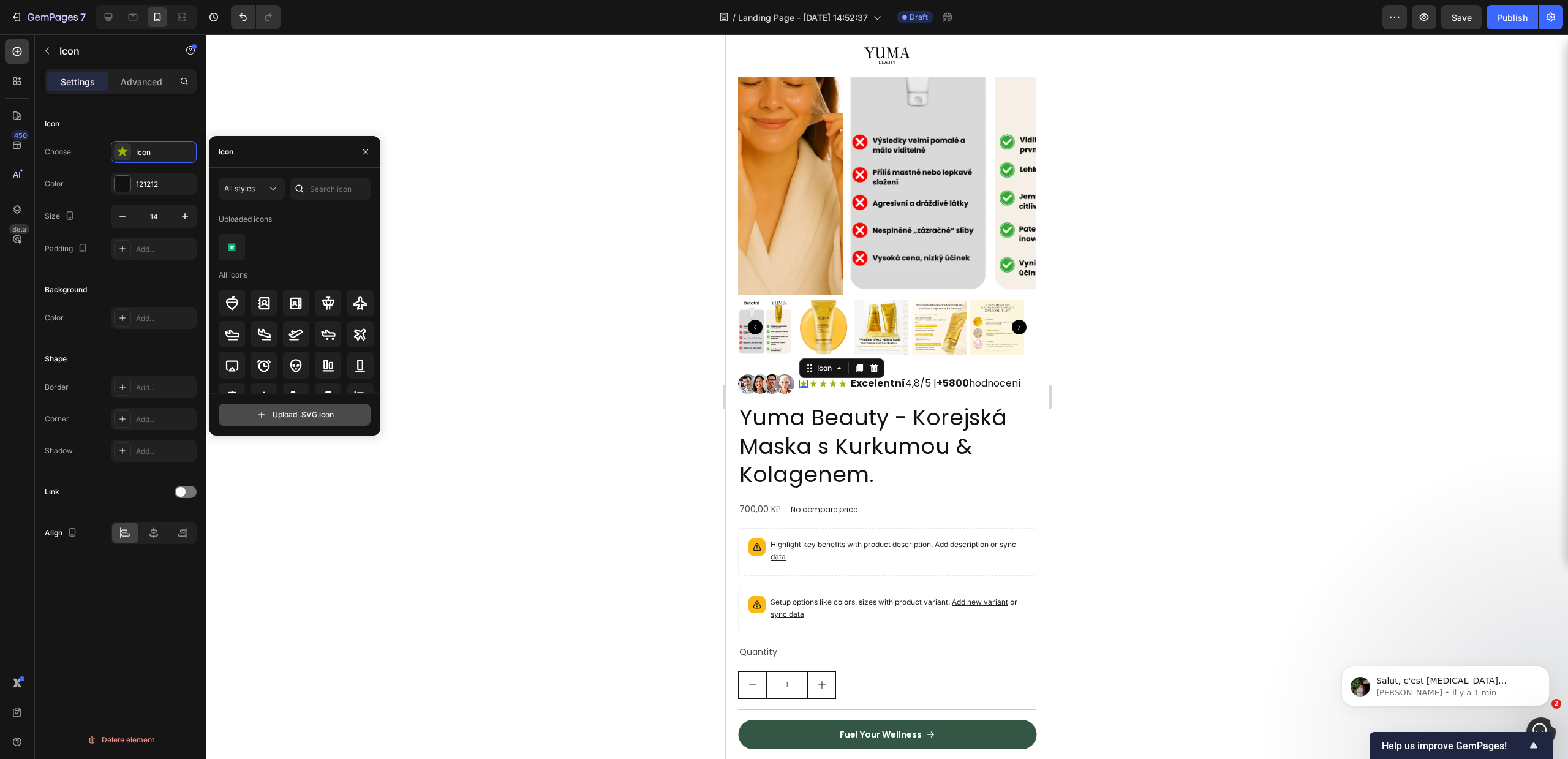
click at [293, 414] on input "file" at bounding box center [294, 415] width 151 height 21
click at [317, 407] on input "file" at bounding box center [294, 415] width 151 height 21
click at [309, 415] on input "file" at bounding box center [294, 415] width 151 height 21
type input "C:\fakepath\star.svg"
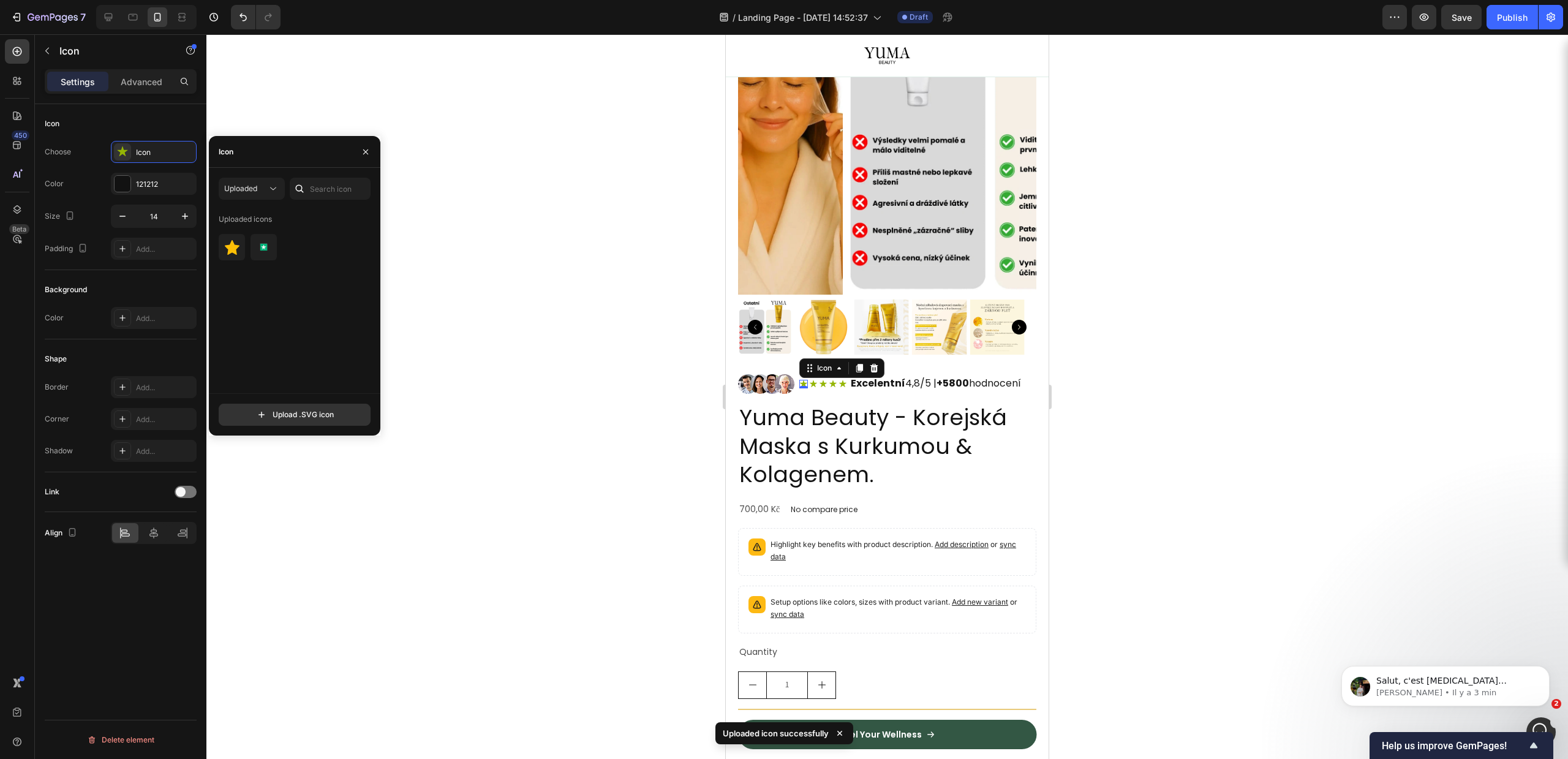
click at [230, 231] on div "Uploaded icons" at bounding box center [299, 301] width 161 height 184
click at [227, 240] on img at bounding box center [232, 248] width 15 height 15
click at [231, 248] on img at bounding box center [232, 248] width 15 height 15
click at [237, 237] on div at bounding box center [238, 240] width 10 height 10
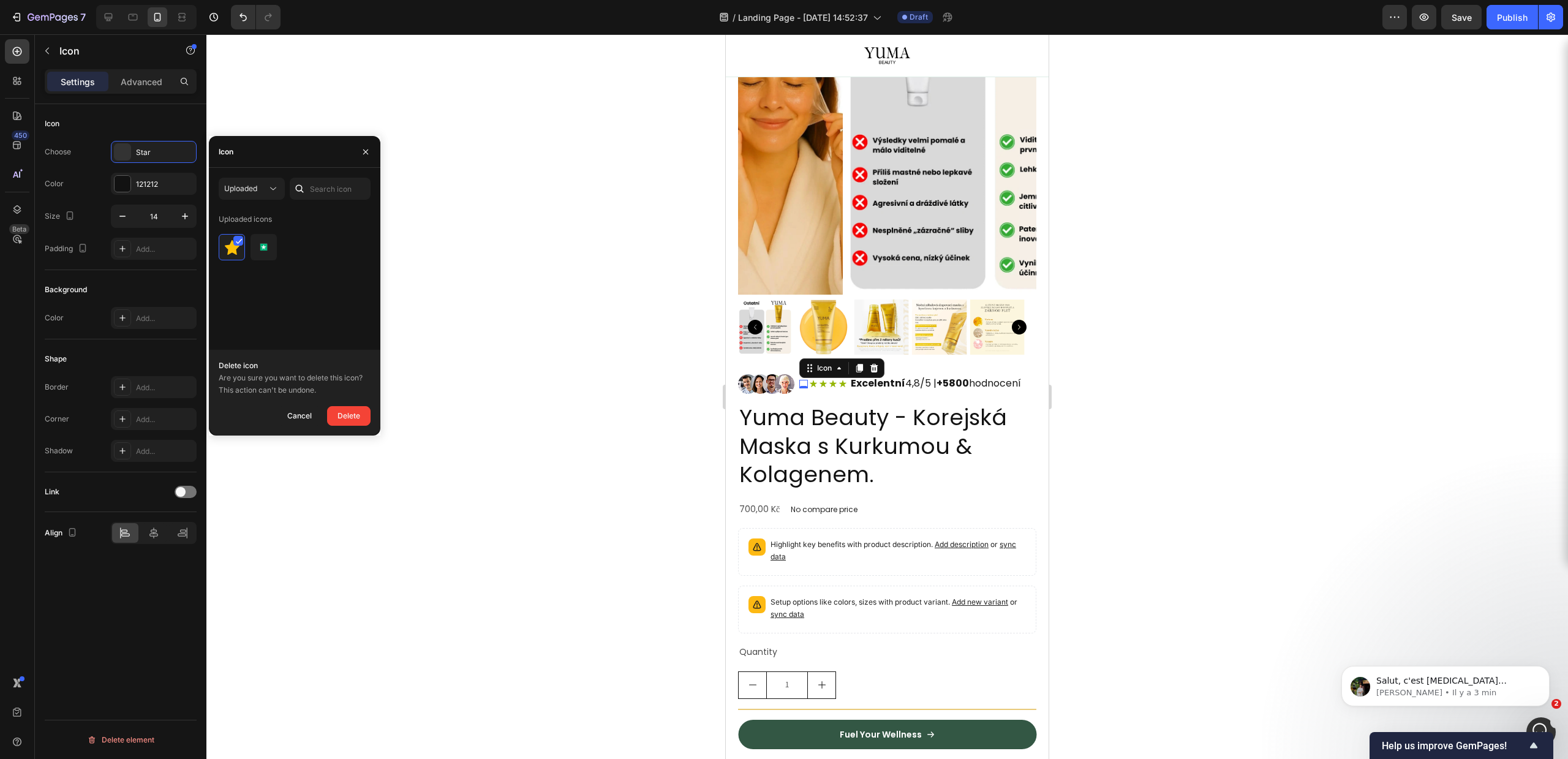
click at [294, 335] on div "Uploaded icons" at bounding box center [299, 301] width 161 height 184
click at [231, 252] on img at bounding box center [232, 248] width 15 height 15
click at [488, 266] on div at bounding box center [887, 396] width 1361 height 725
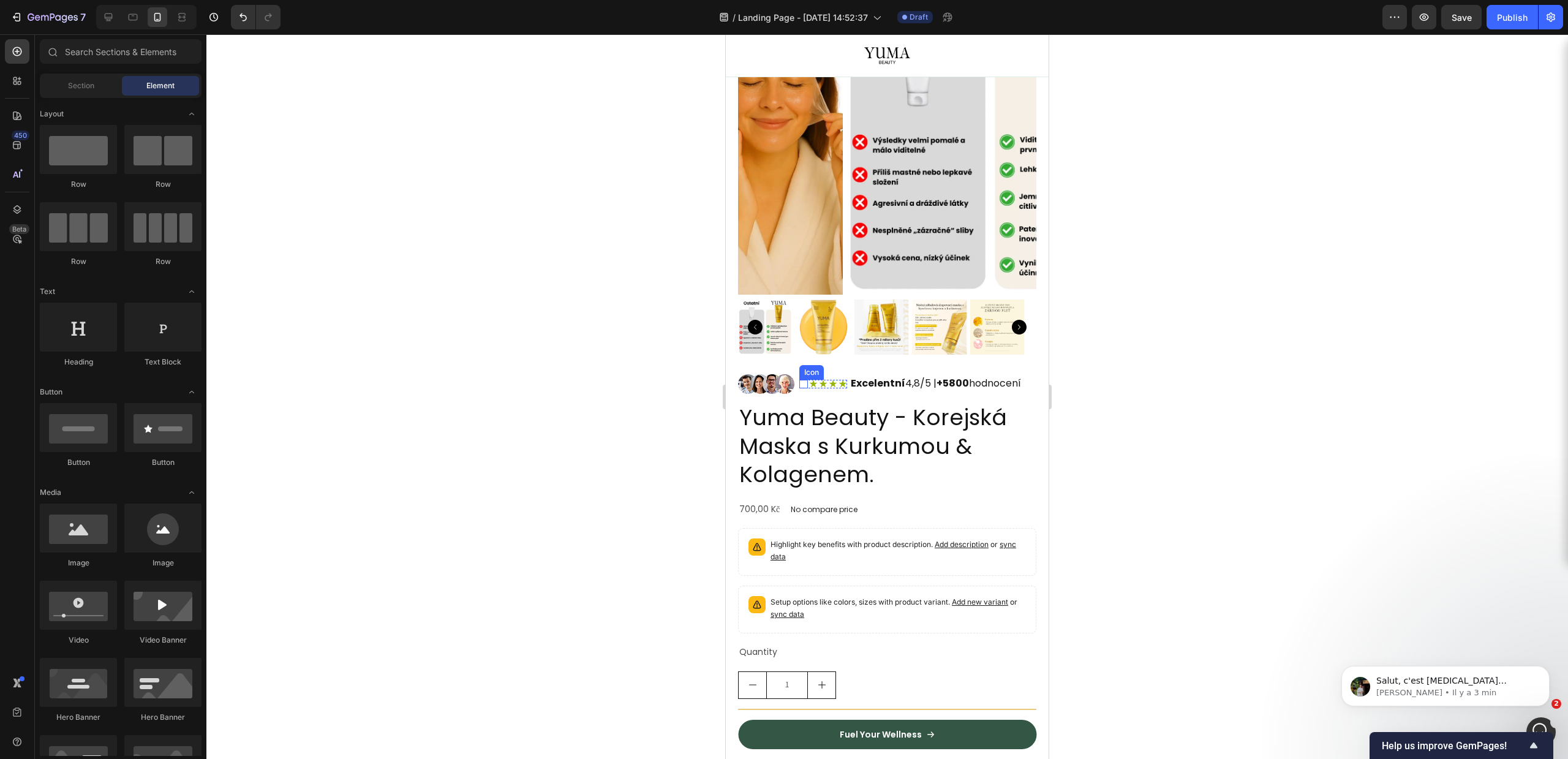
click at [805, 380] on icon at bounding box center [804, 384] width 9 height 9
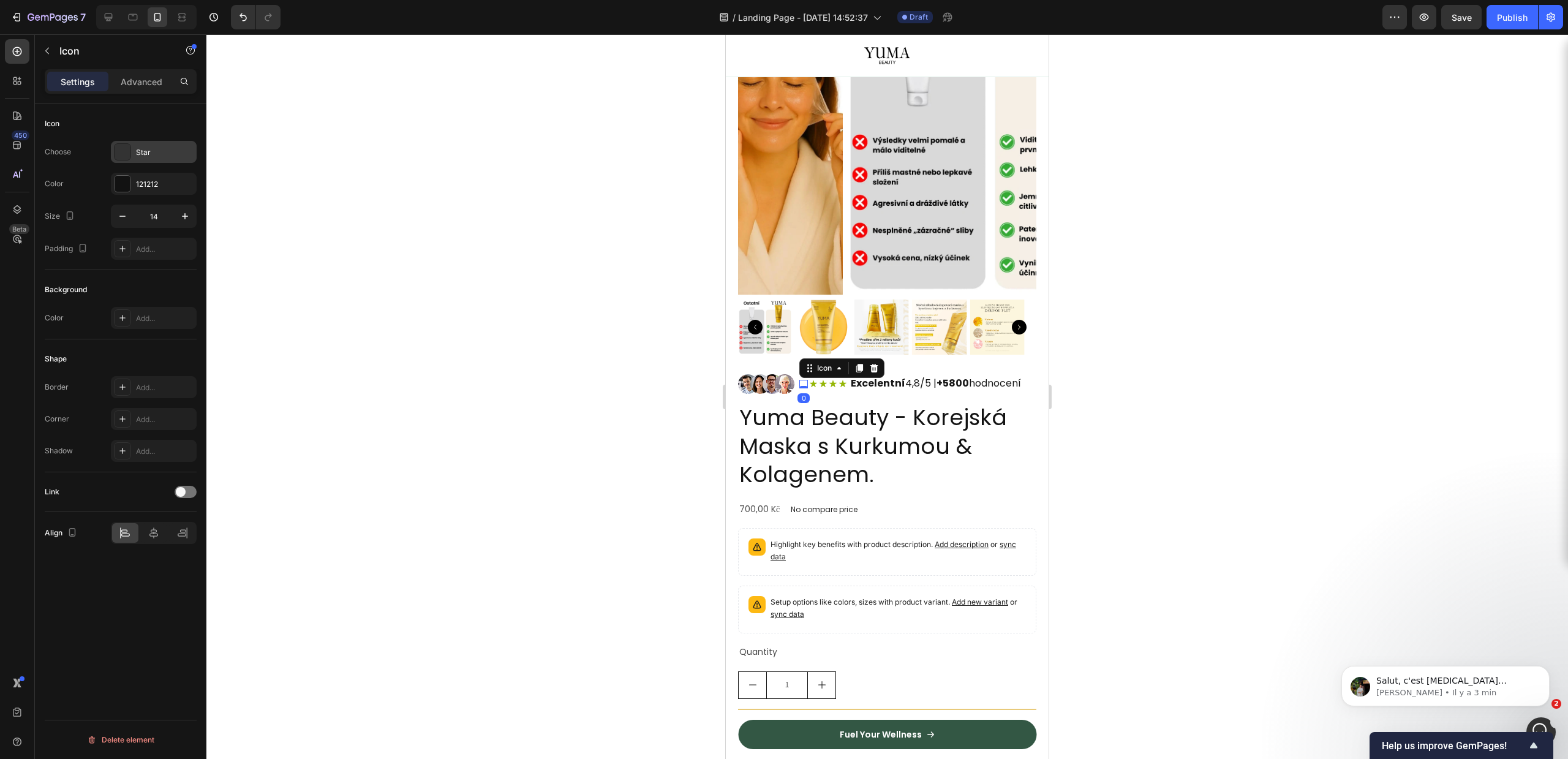
click at [164, 161] on div "Star" at bounding box center [153, 152] width 86 height 22
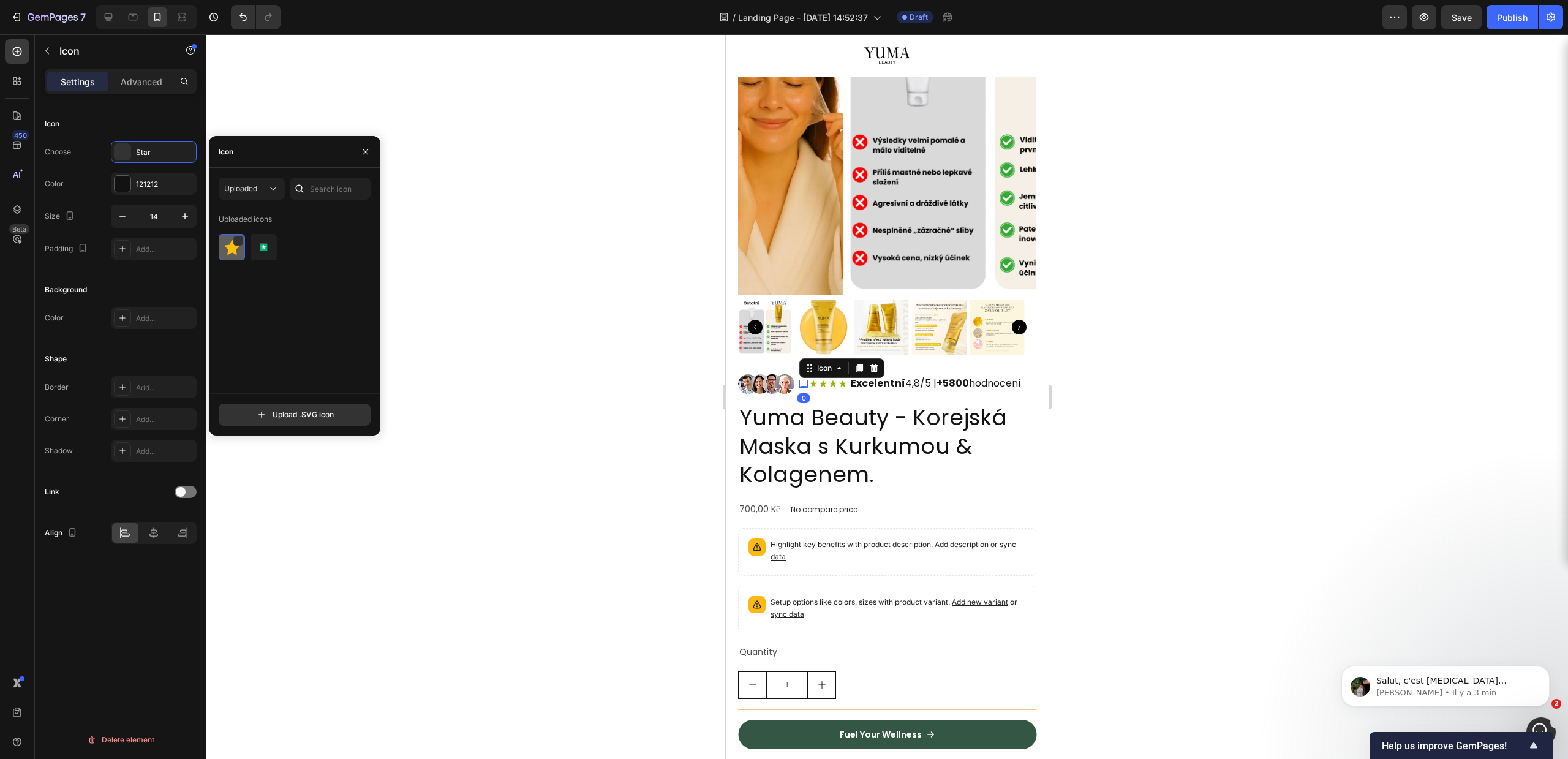
click at [243, 254] on div at bounding box center [231, 247] width 26 height 26
click at [252, 196] on button "Uploaded" at bounding box center [251, 189] width 66 height 22
click at [250, 186] on span "Uploaded" at bounding box center [241, 188] width 33 height 9
click at [242, 189] on span "Uploaded" at bounding box center [241, 188] width 33 height 9
click at [229, 309] on p "Filled" at bounding box center [239, 311] width 70 height 12
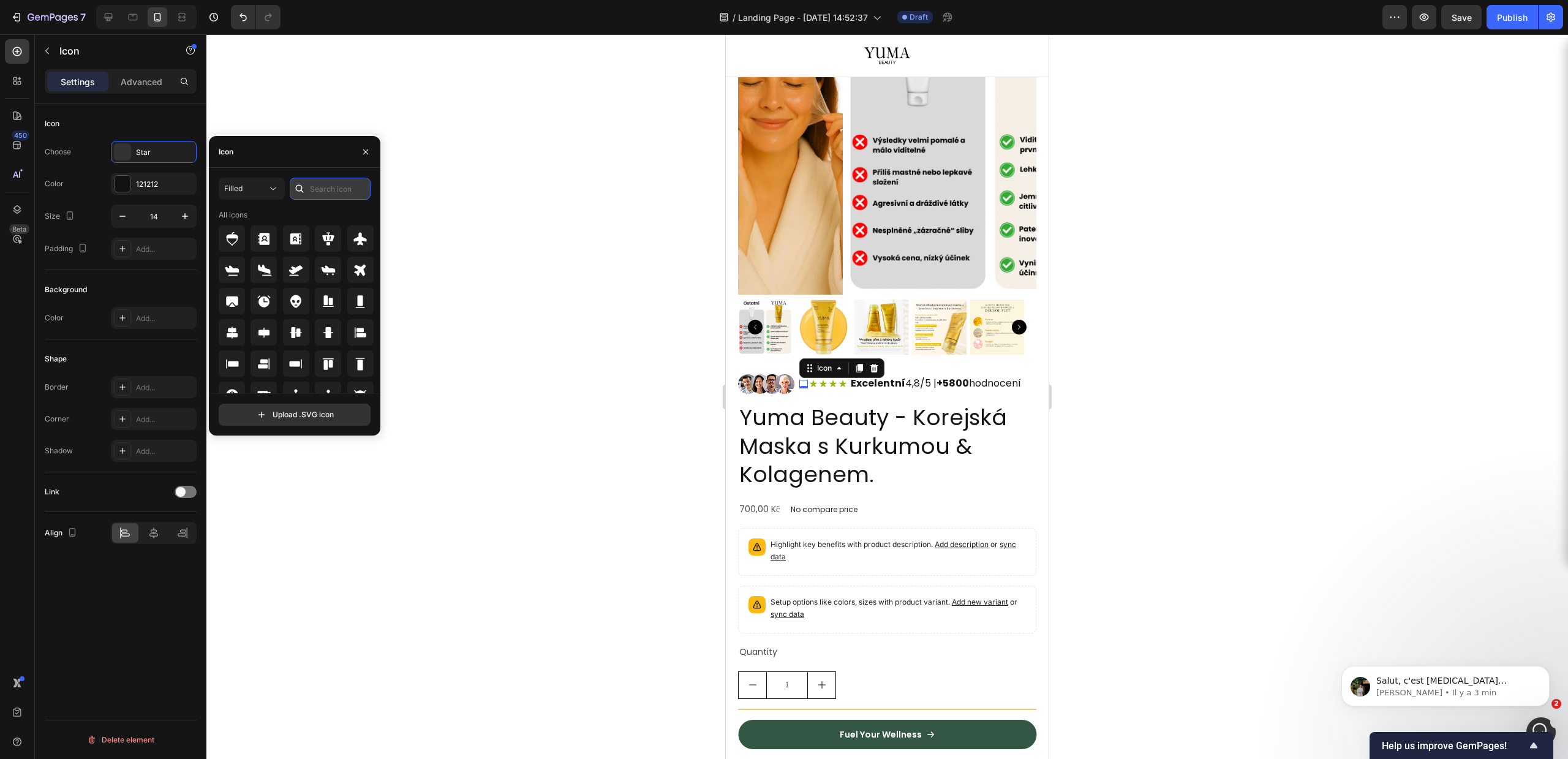
click at [332, 190] on input "text" at bounding box center [330, 189] width 81 height 22
type input "star"
click at [250, 183] on div "Filled" at bounding box center [246, 188] width 43 height 11
click at [253, 301] on div "Filled" at bounding box center [229, 311] width 100 height 23
click at [246, 196] on button "Filled" at bounding box center [251, 189] width 66 height 22
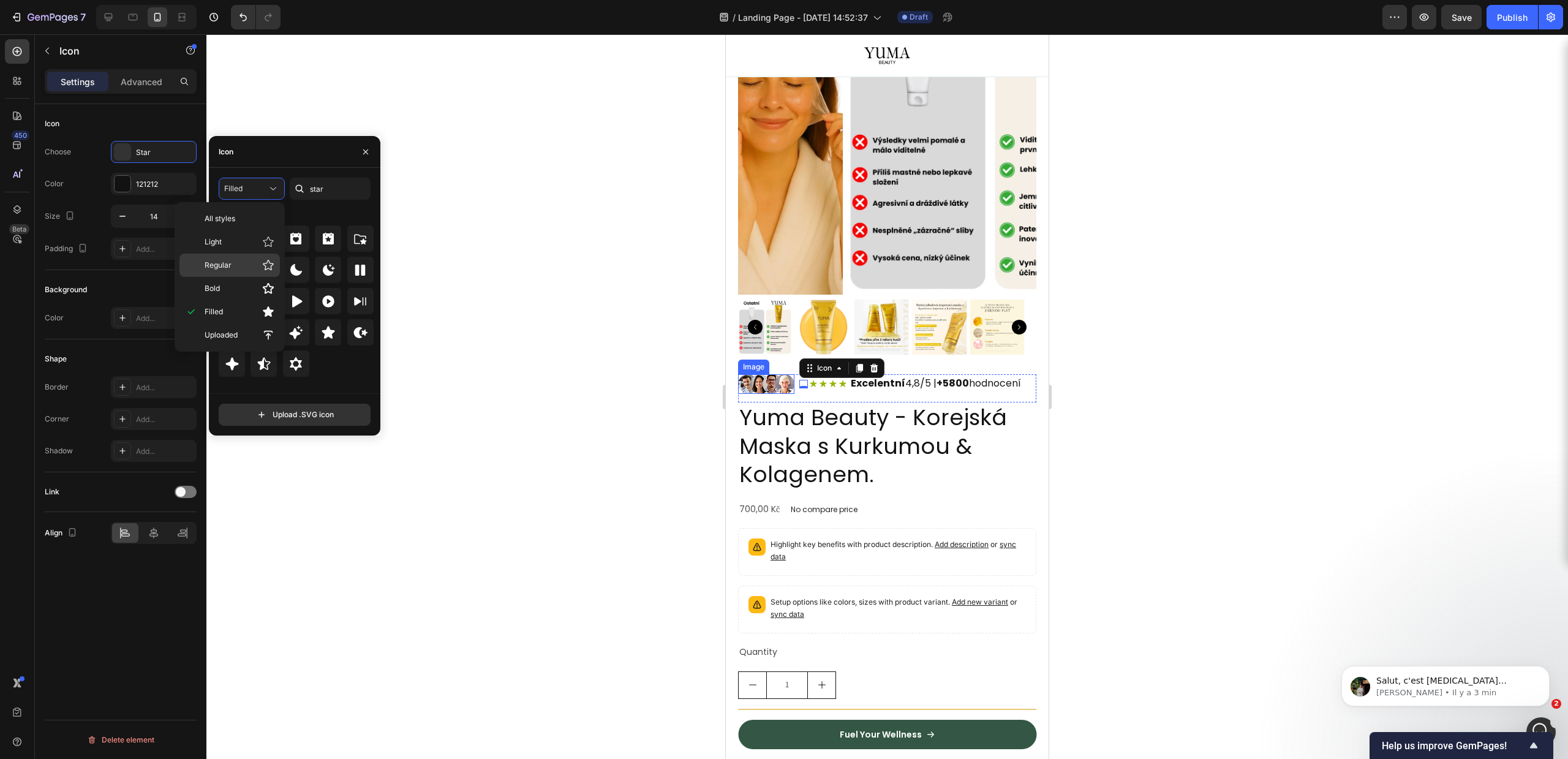
click at [249, 271] on p "Regular" at bounding box center [239, 265] width 70 height 12
click at [333, 342] on div at bounding box center [327, 332] width 26 height 26
click at [833, 380] on icon at bounding box center [833, 384] width 9 height 9
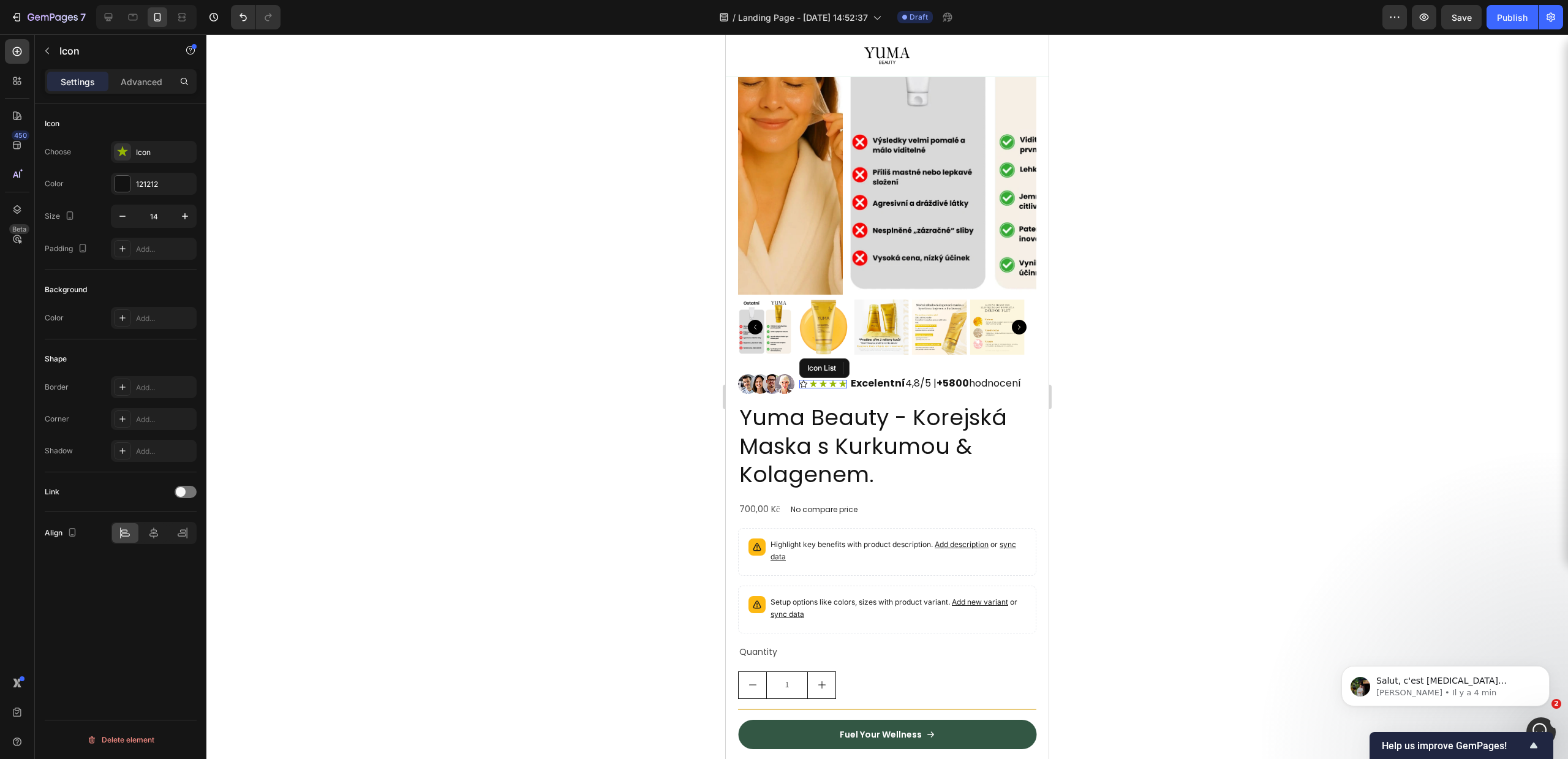
click at [819, 380] on div "Icon Icon Icon Icon 0 Icon" at bounding box center [823, 384] width 48 height 9
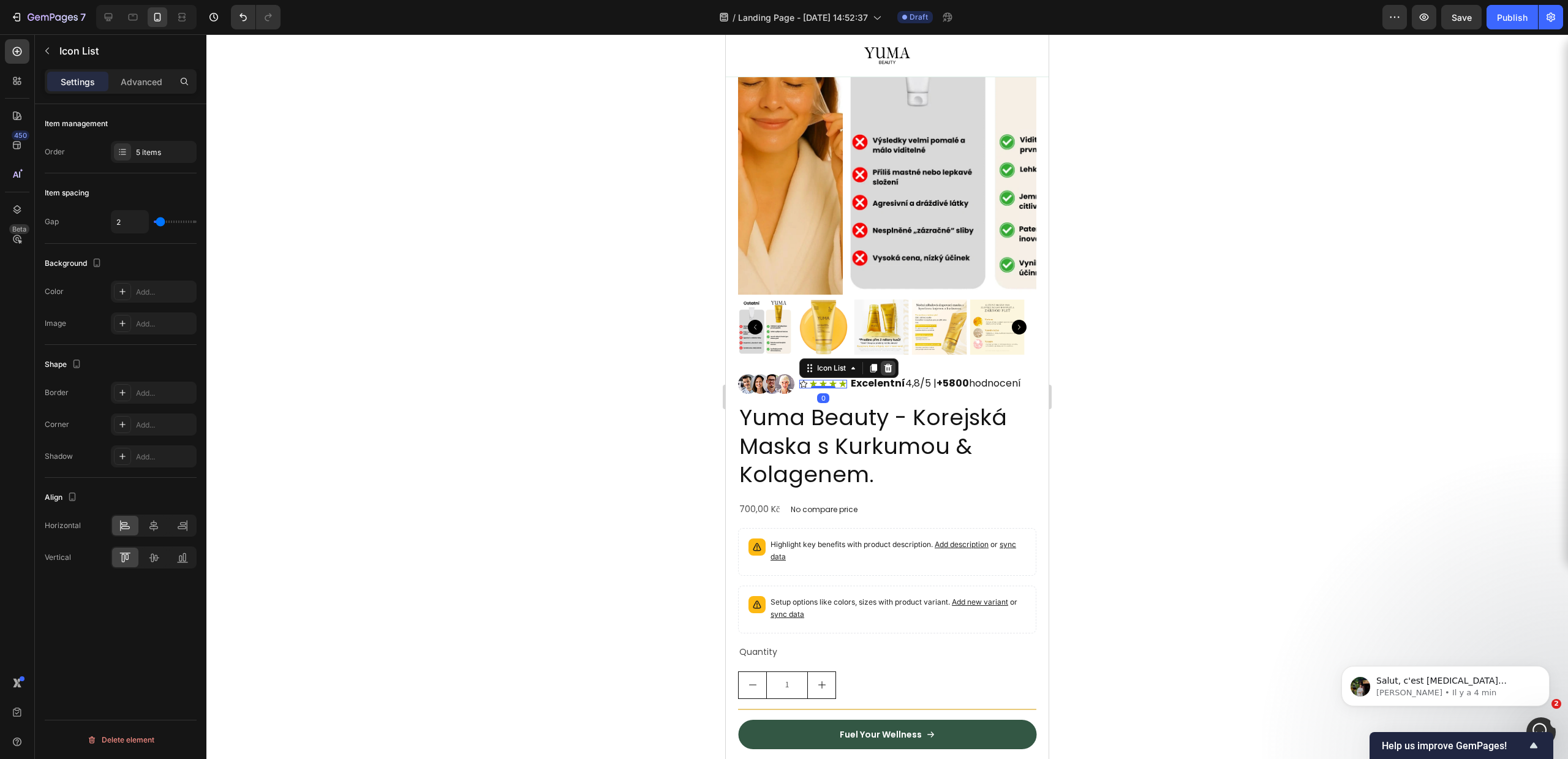
click at [892, 364] on icon at bounding box center [888, 368] width 10 height 10
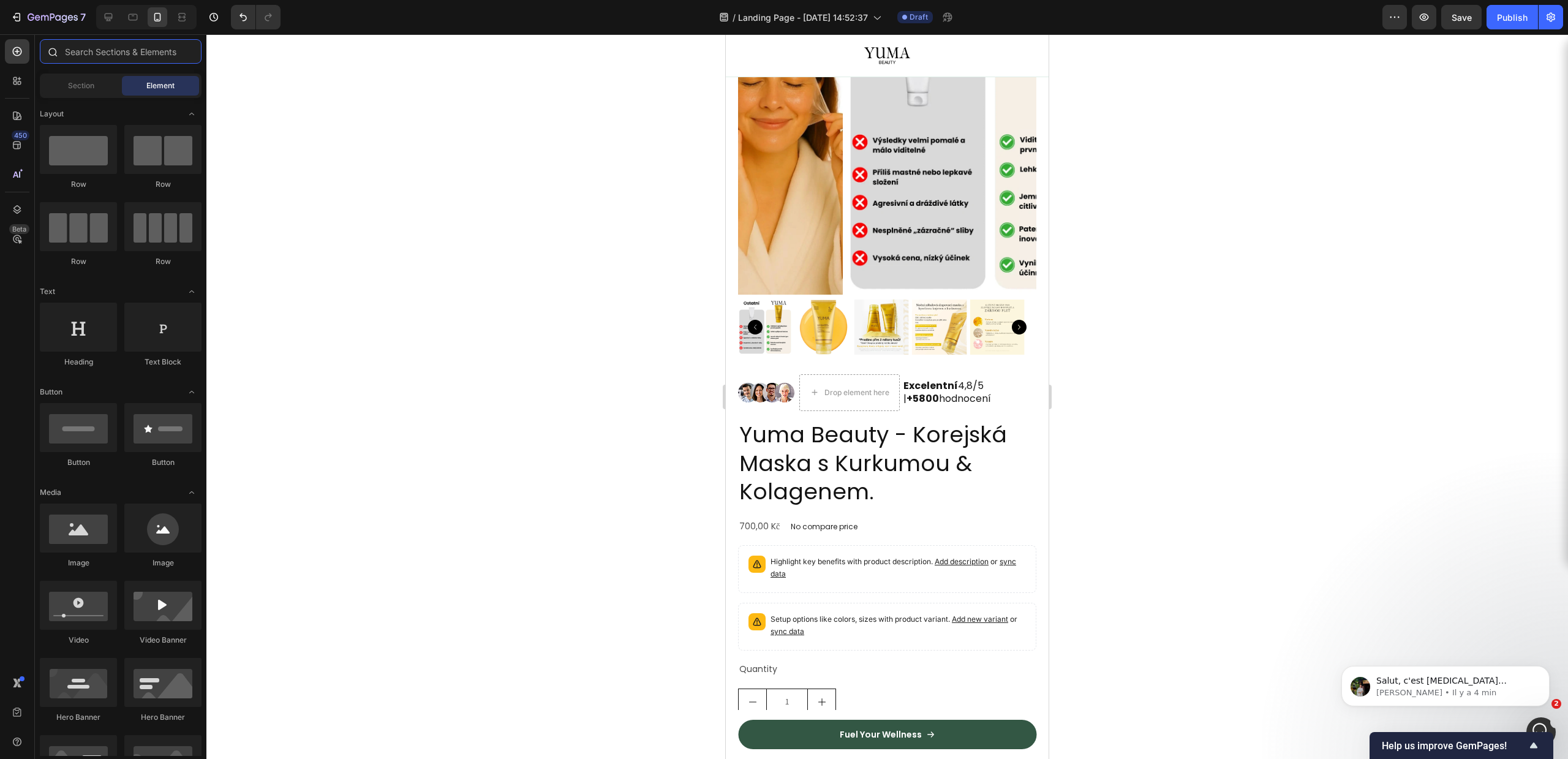
click at [103, 57] on input "text" at bounding box center [120, 51] width 161 height 25
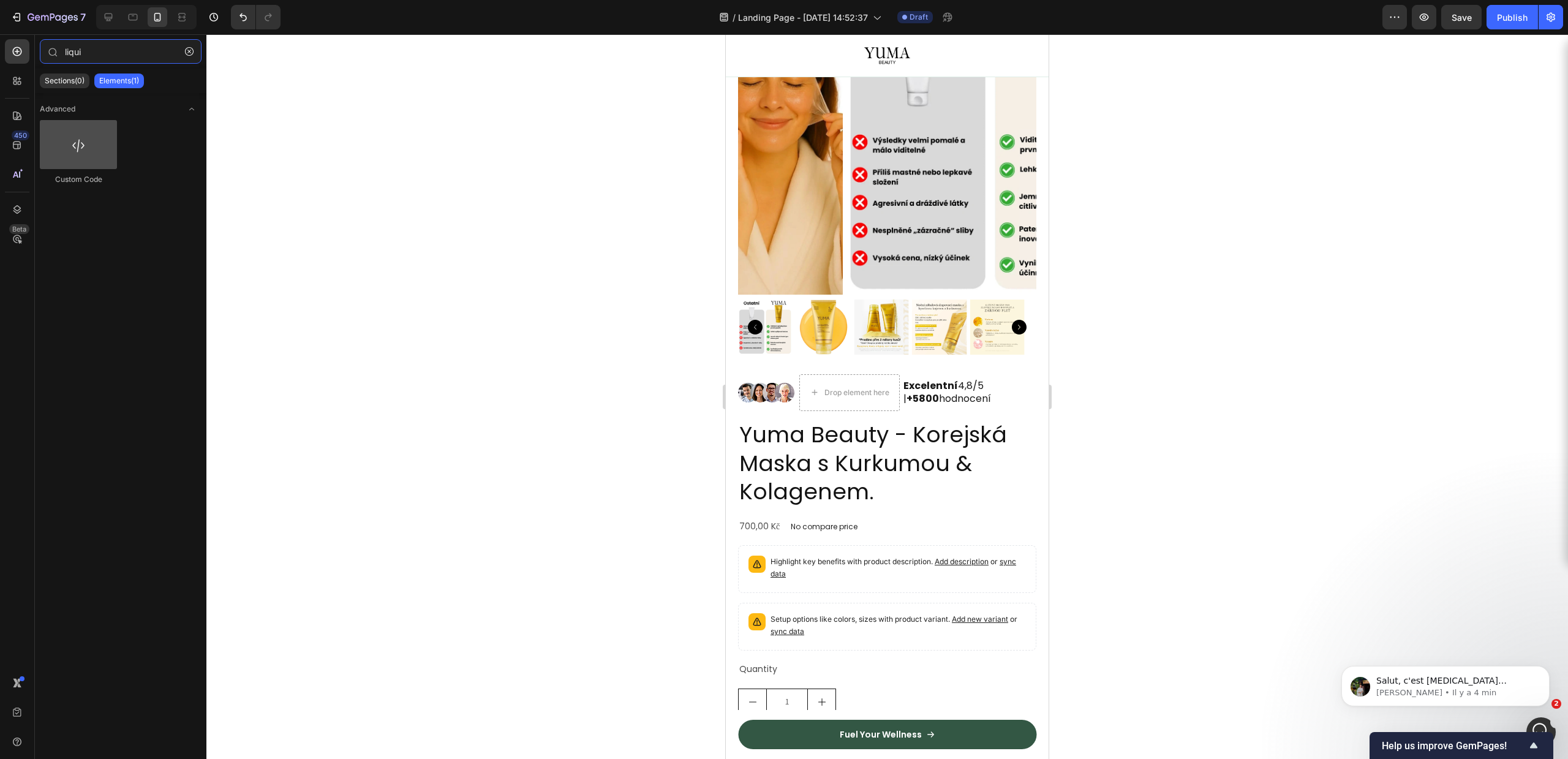
type input "liqui"
drag, startPoint x: 798, startPoint y: 181, endPoint x: 844, endPoint y: 377, distance: 201.3
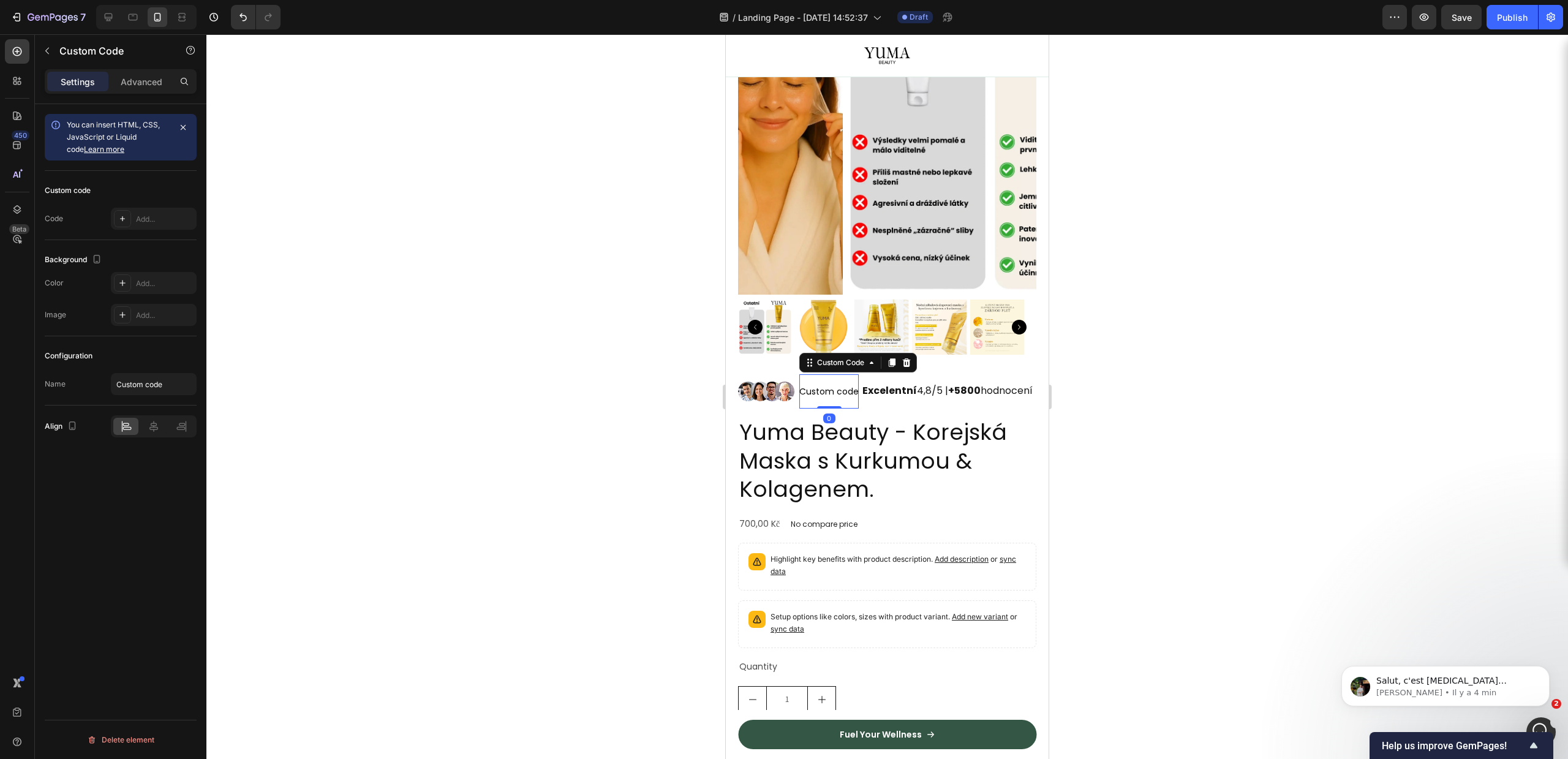
click at [835, 384] on span "Custom code" at bounding box center [829, 392] width 59 height 15
click at [158, 214] on div "Add..." at bounding box center [164, 219] width 57 height 11
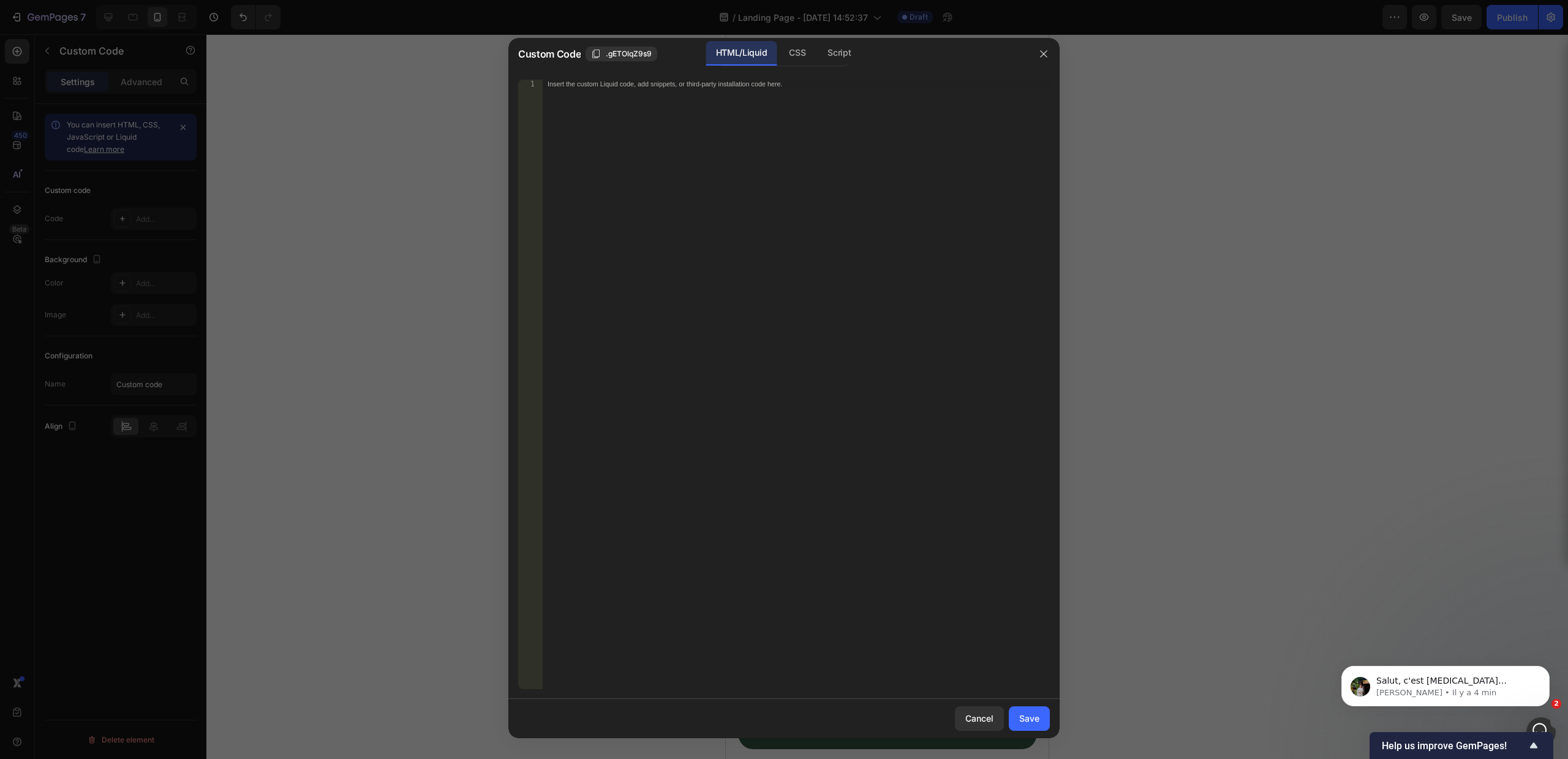
click at [800, 282] on div "Insert the custom Liquid code, add snippets, or third-party installation code h…" at bounding box center [796, 393] width 507 height 627
paste textarea "</html>"
type textarea "</html>"
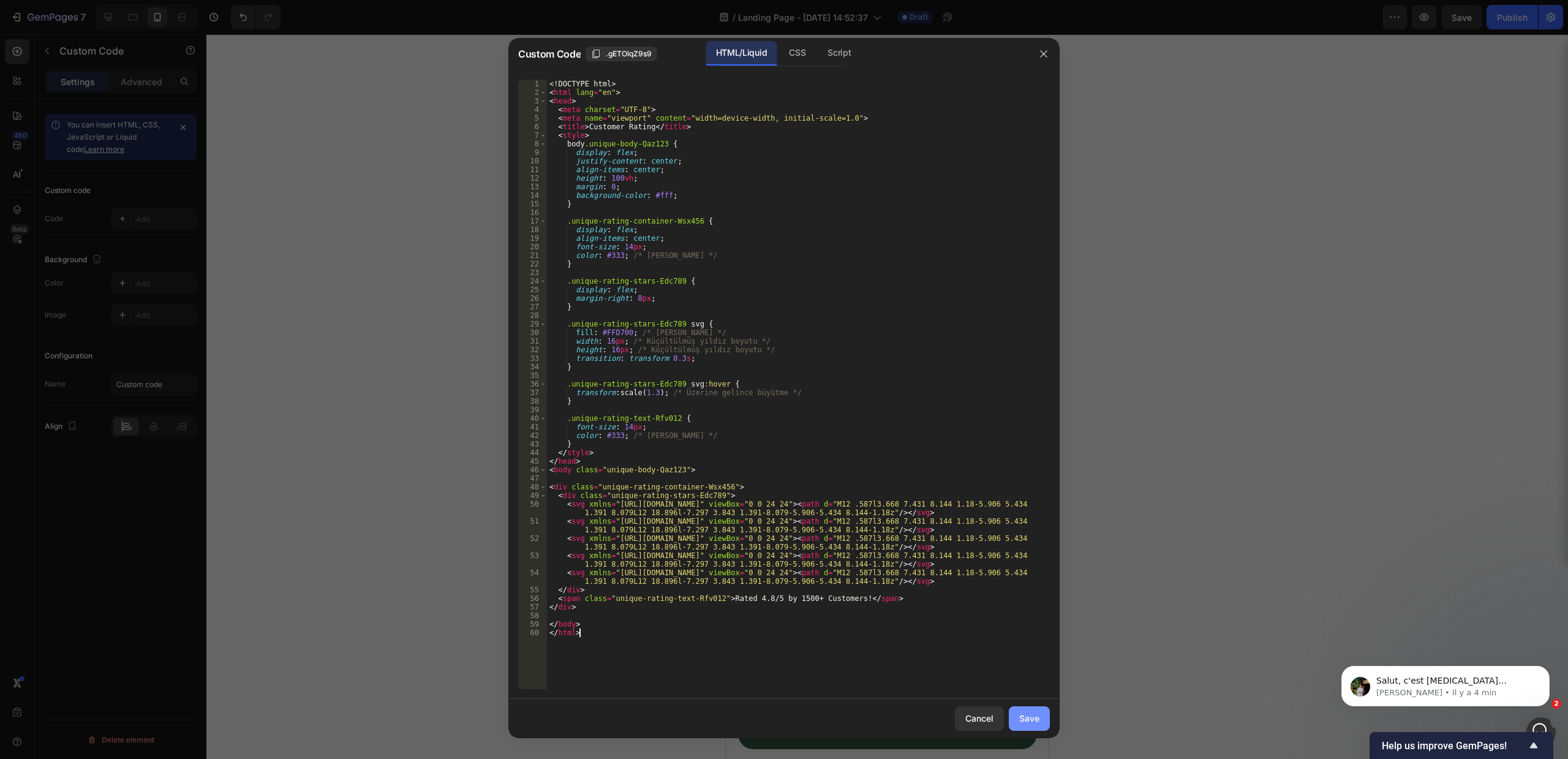
drag, startPoint x: 1029, startPoint y: 721, endPoint x: 1034, endPoint y: 708, distance: 13.9
click at [1029, 720] on div "Save" at bounding box center [1029, 717] width 20 height 13
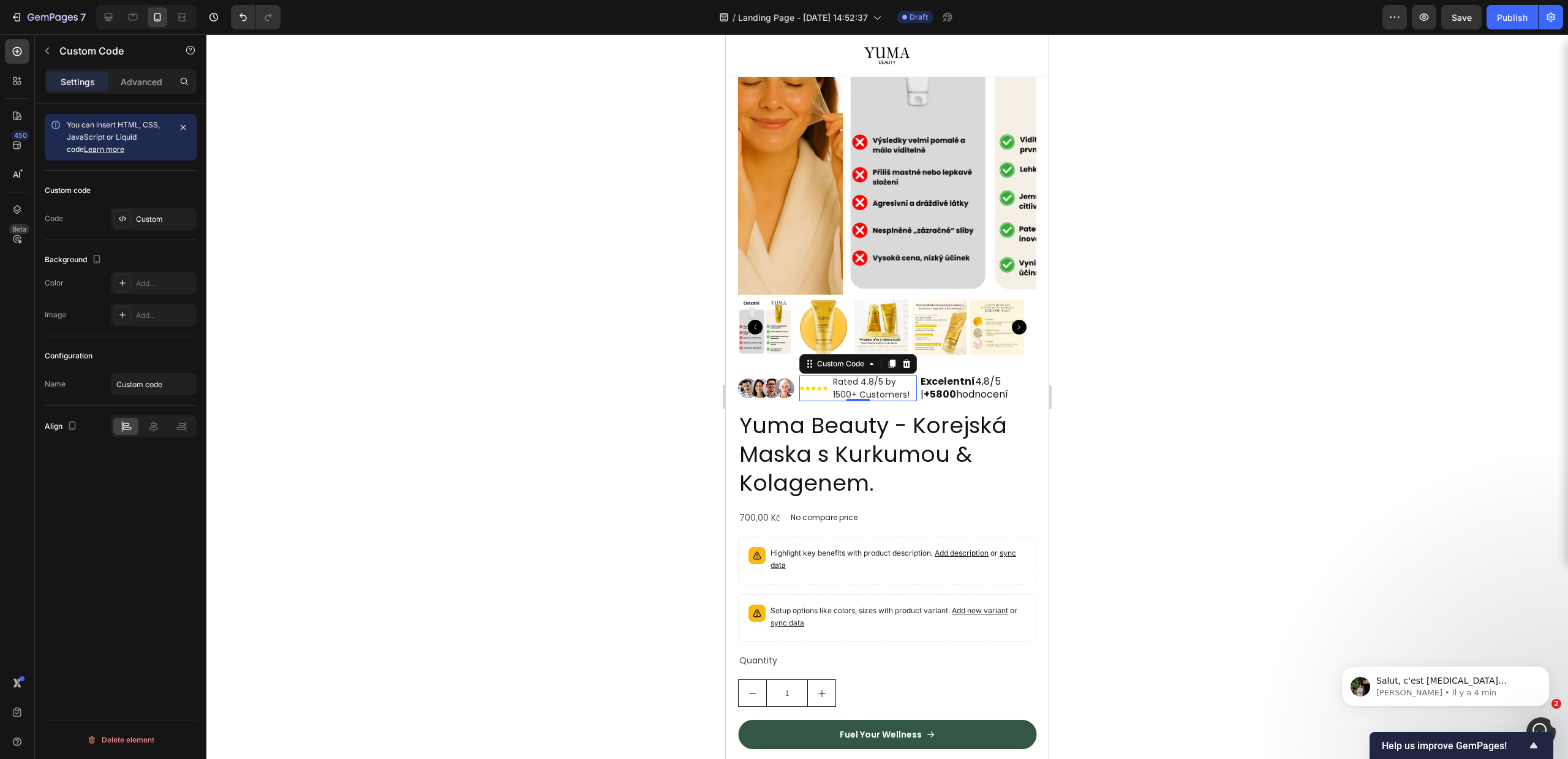
click at [1143, 538] on div at bounding box center [887, 396] width 1361 height 725
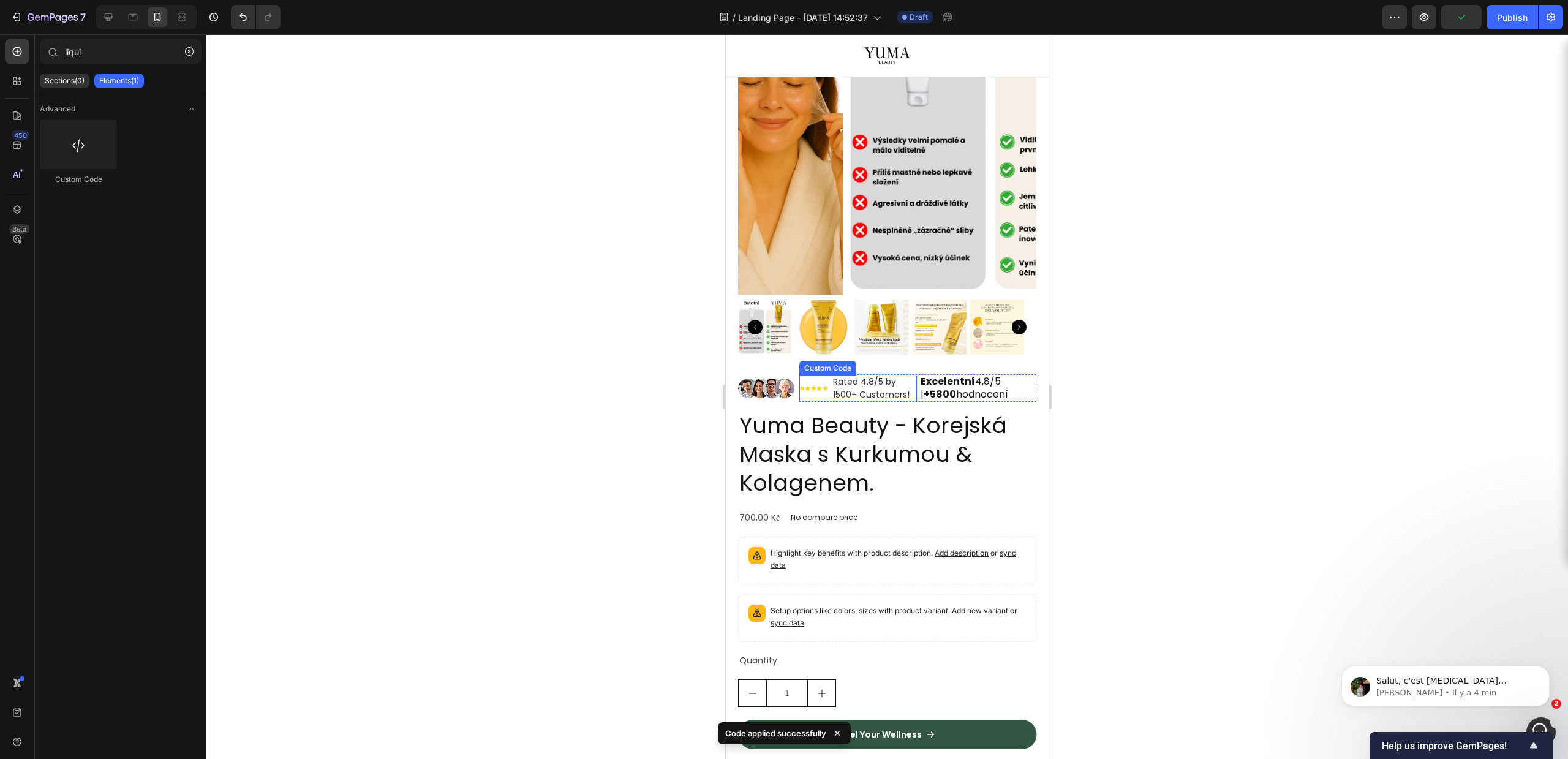
click at [843, 375] on span "Rated 4.8/5 by 1500+ Customers!" at bounding box center [874, 388] width 83 height 26
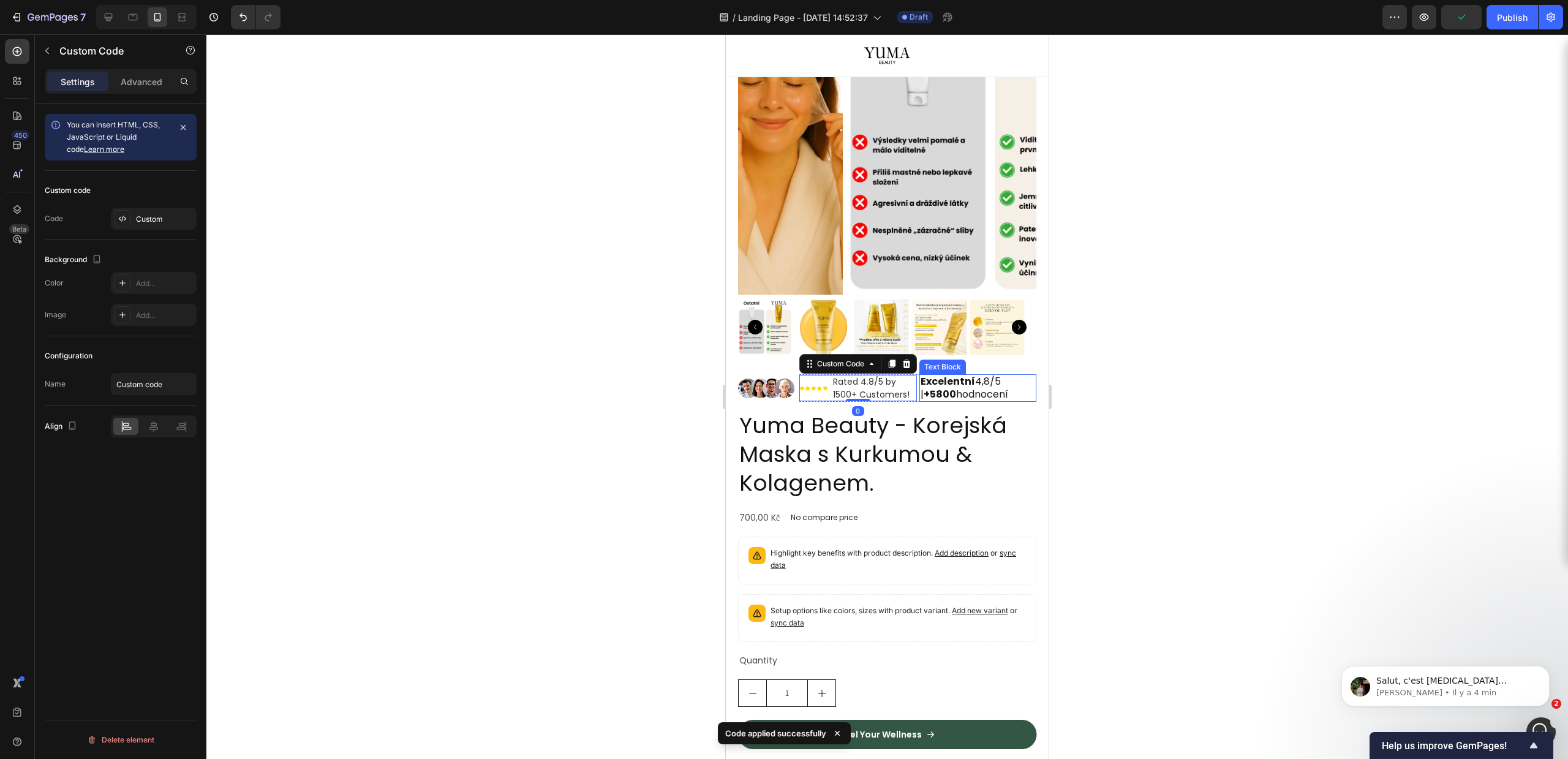
click at [936, 387] on strong "+5800" at bounding box center [940, 394] width 33 height 14
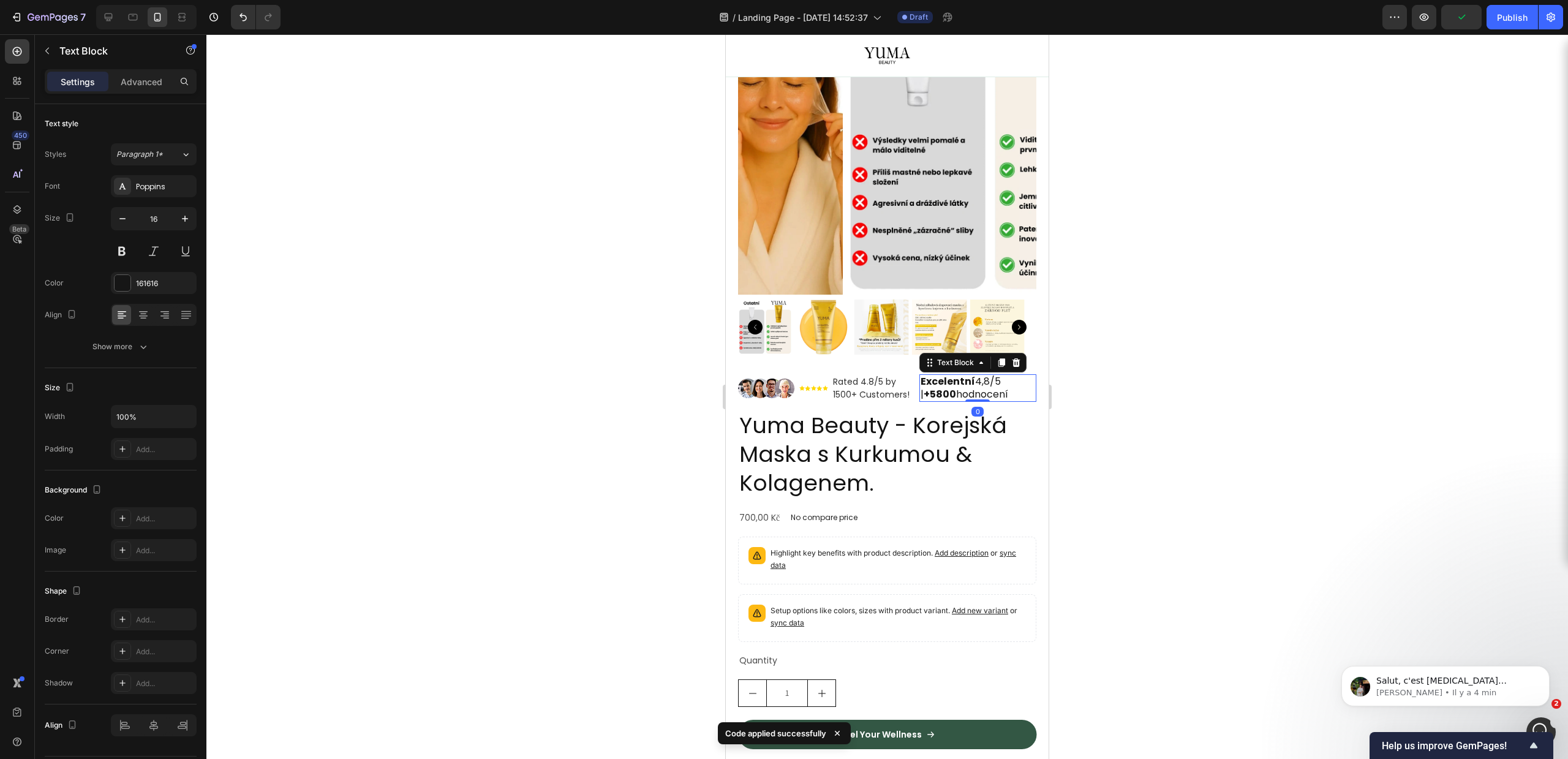
click at [932, 387] on strong "+5800" at bounding box center [940, 394] width 33 height 14
click at [932, 374] on strong "Excelentní" at bounding box center [947, 381] width 54 height 14
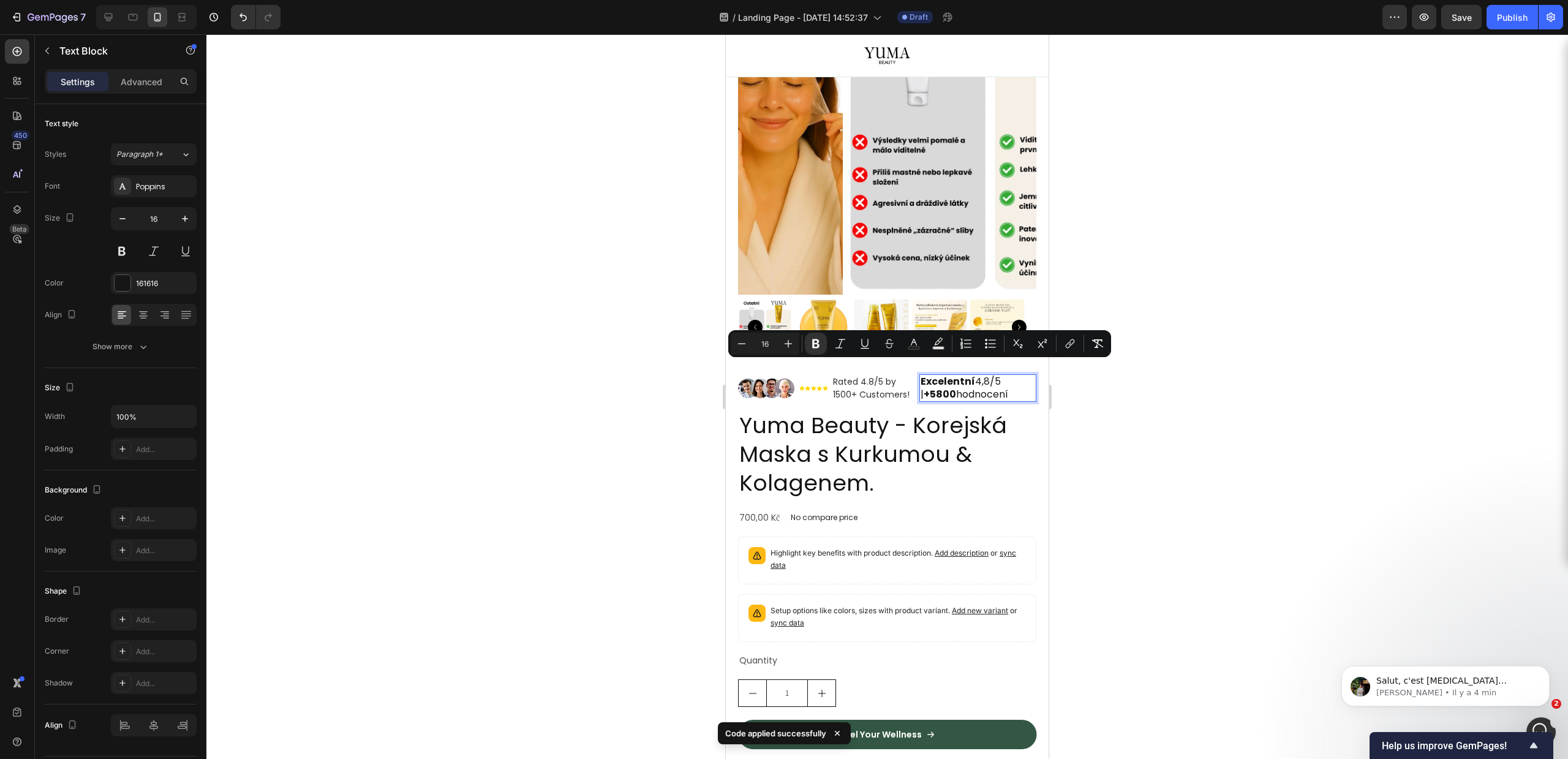
copy p "Excelentní 4,8/5 | +5800 hodnocení"
click at [1146, 408] on div at bounding box center [887, 396] width 1361 height 725
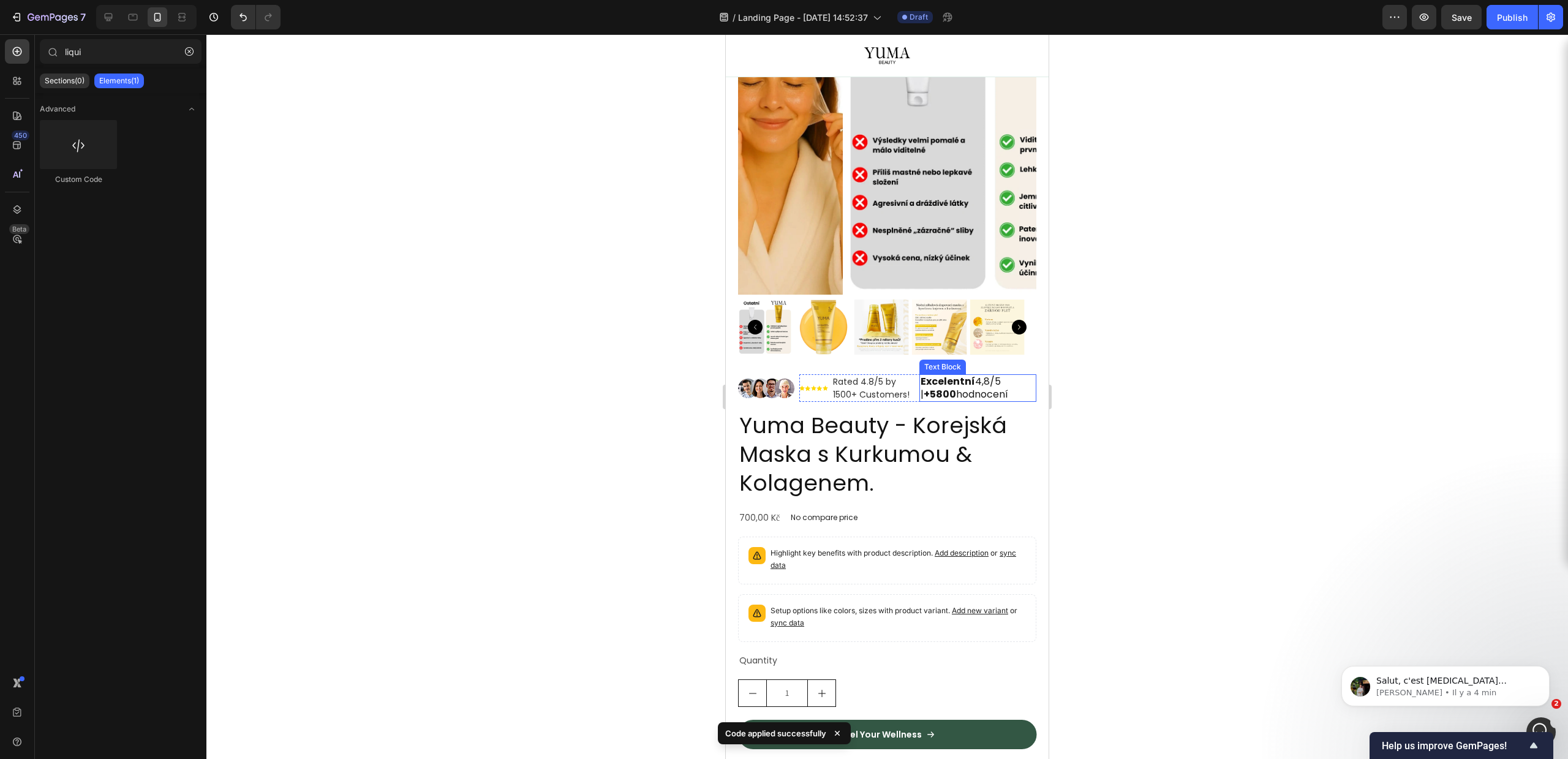
click at [961, 374] on strong "Excelentní" at bounding box center [947, 381] width 54 height 14
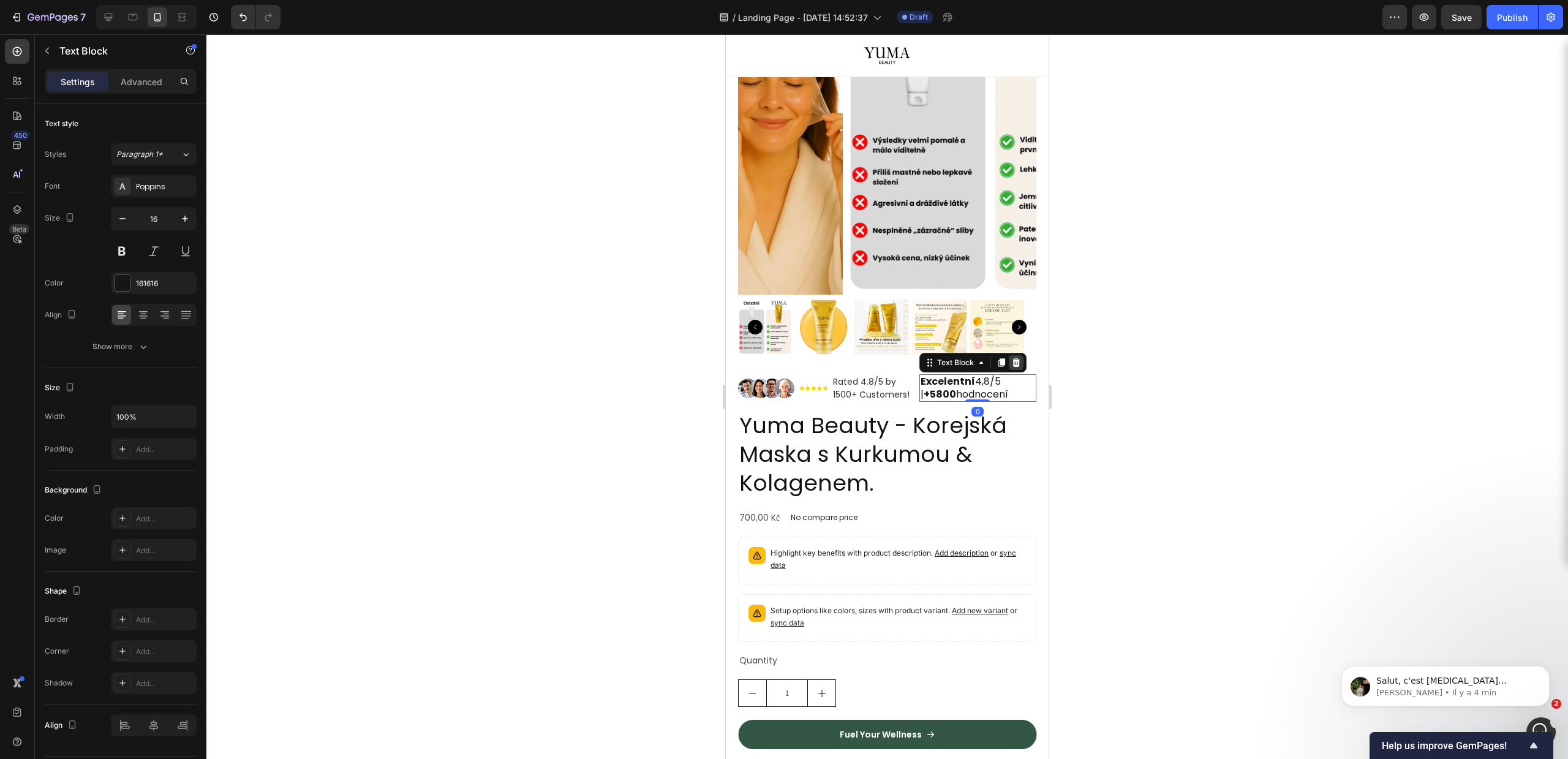
click at [1013, 358] on icon at bounding box center [1016, 363] width 8 height 9
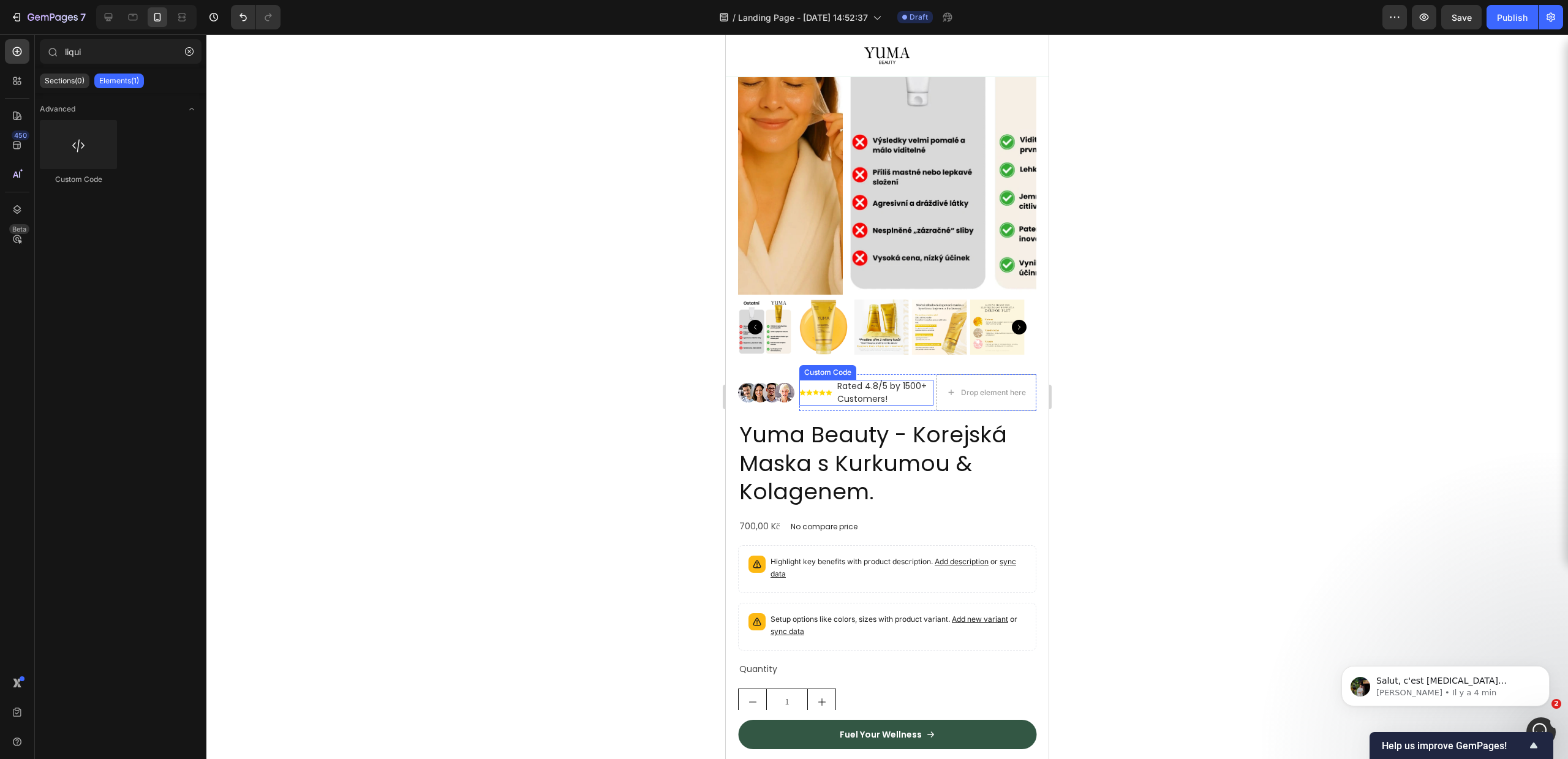
click at [877, 380] on span "Rated 4.8/5 by 1500+ Customers!" at bounding box center [885, 393] width 96 height 26
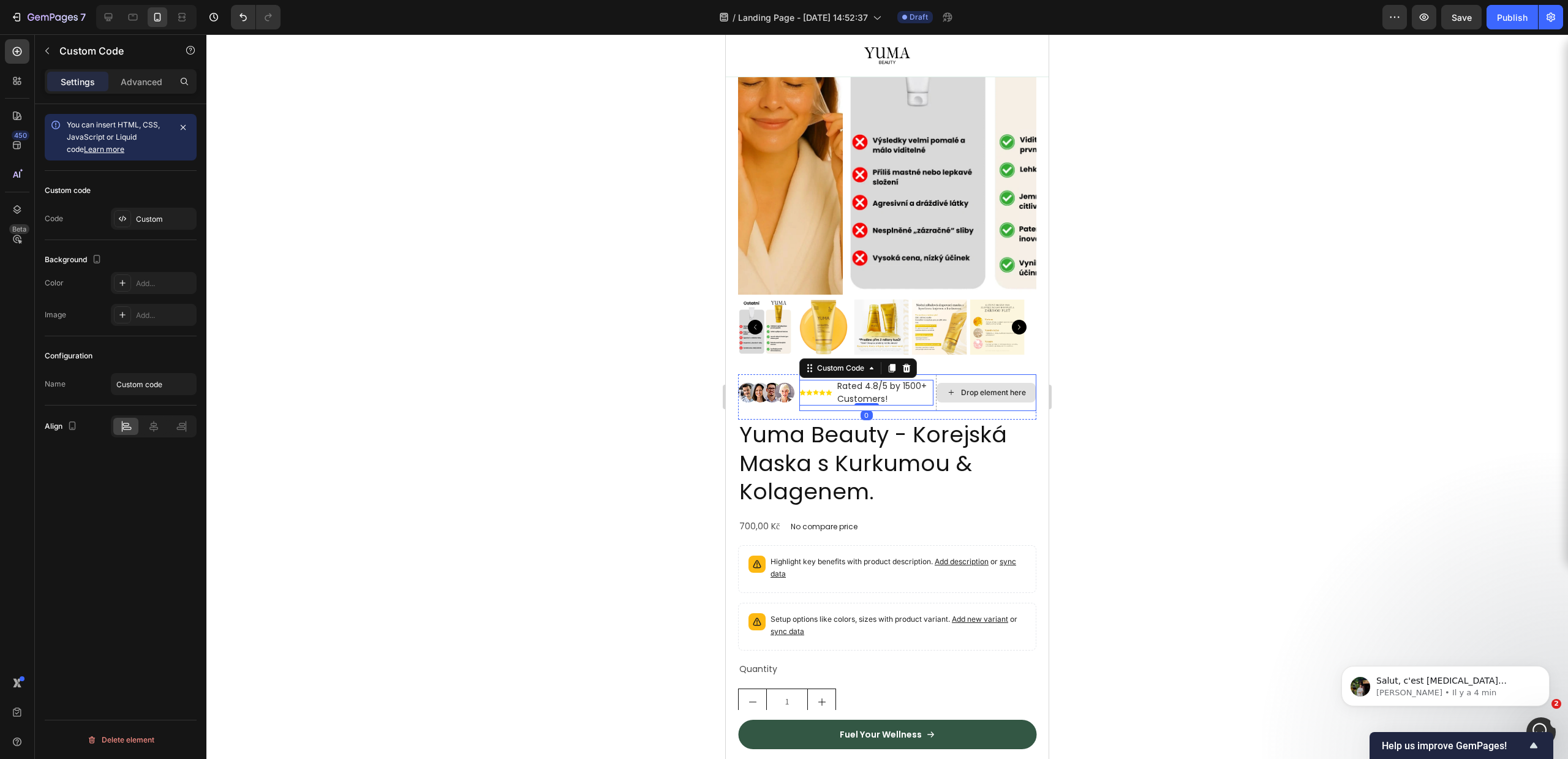
click at [1003, 387] on div "Drop element here" at bounding box center [993, 392] width 65 height 10
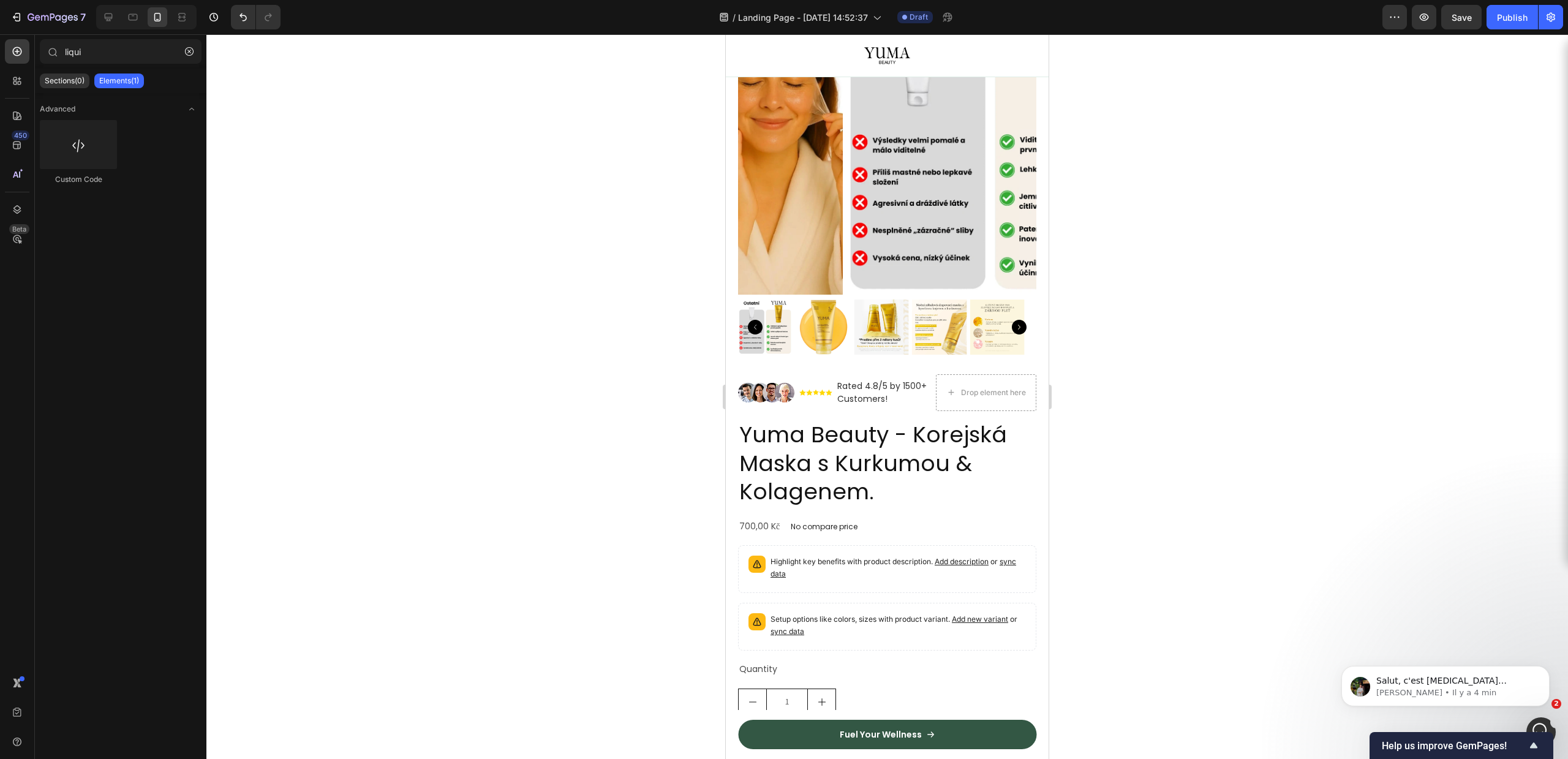
click at [1103, 387] on div at bounding box center [887, 396] width 1361 height 725
click at [880, 380] on span "Rated 4.8/5 by 1500+ Customers!" at bounding box center [885, 393] width 96 height 26
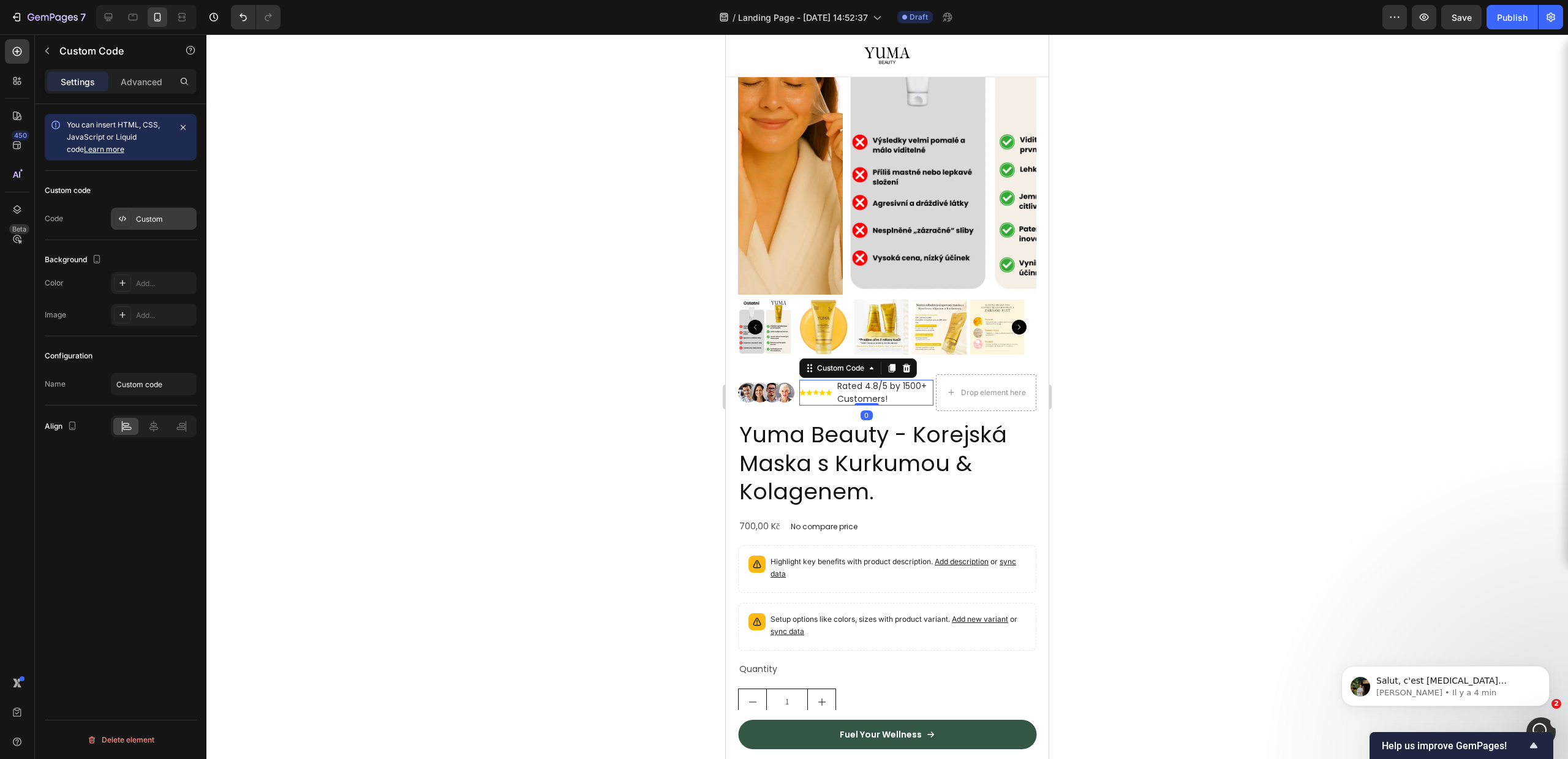
click at [158, 214] on div "Custom" at bounding box center [164, 219] width 57 height 11
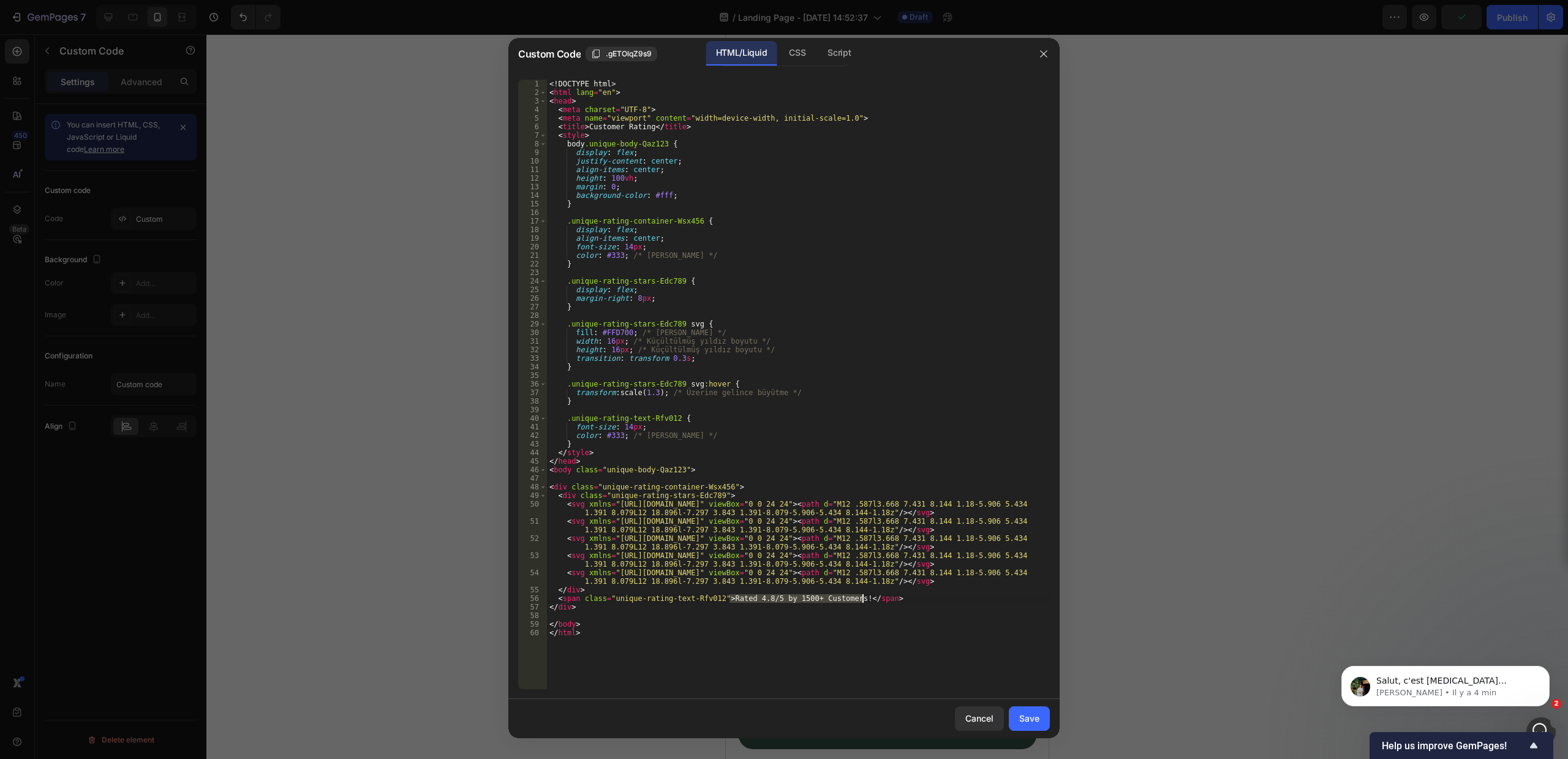
drag, startPoint x: 729, startPoint y: 598, endPoint x: 862, endPoint y: 600, distance: 133.0
click at [862, 600] on div "<! DOCTYPE html > < html lang = "en" > < head > < meta charset = "UTF-8" > < me…" at bounding box center [798, 393] width 503 height 627
paste textarea "Excelentní 4,8/5 | +5800 hodnocení"
type textarea "<span class="unique-rating-text-Rfv012">Excelentní 4,8/5 | +5800 hodnocení</spa…"
click at [1040, 714] on button "Save" at bounding box center [1029, 718] width 41 height 25
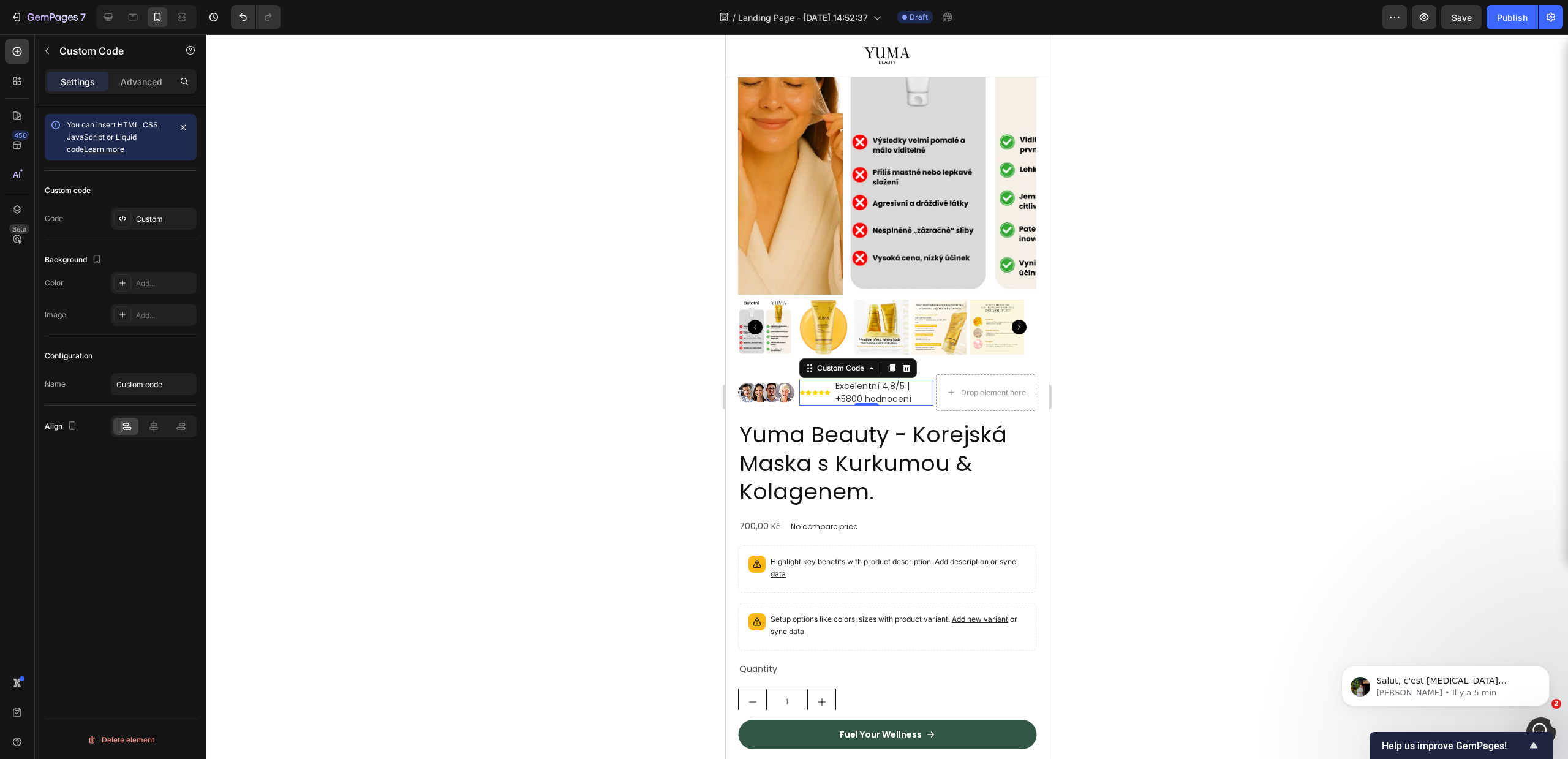
click at [1132, 503] on div at bounding box center [887, 396] width 1361 height 725
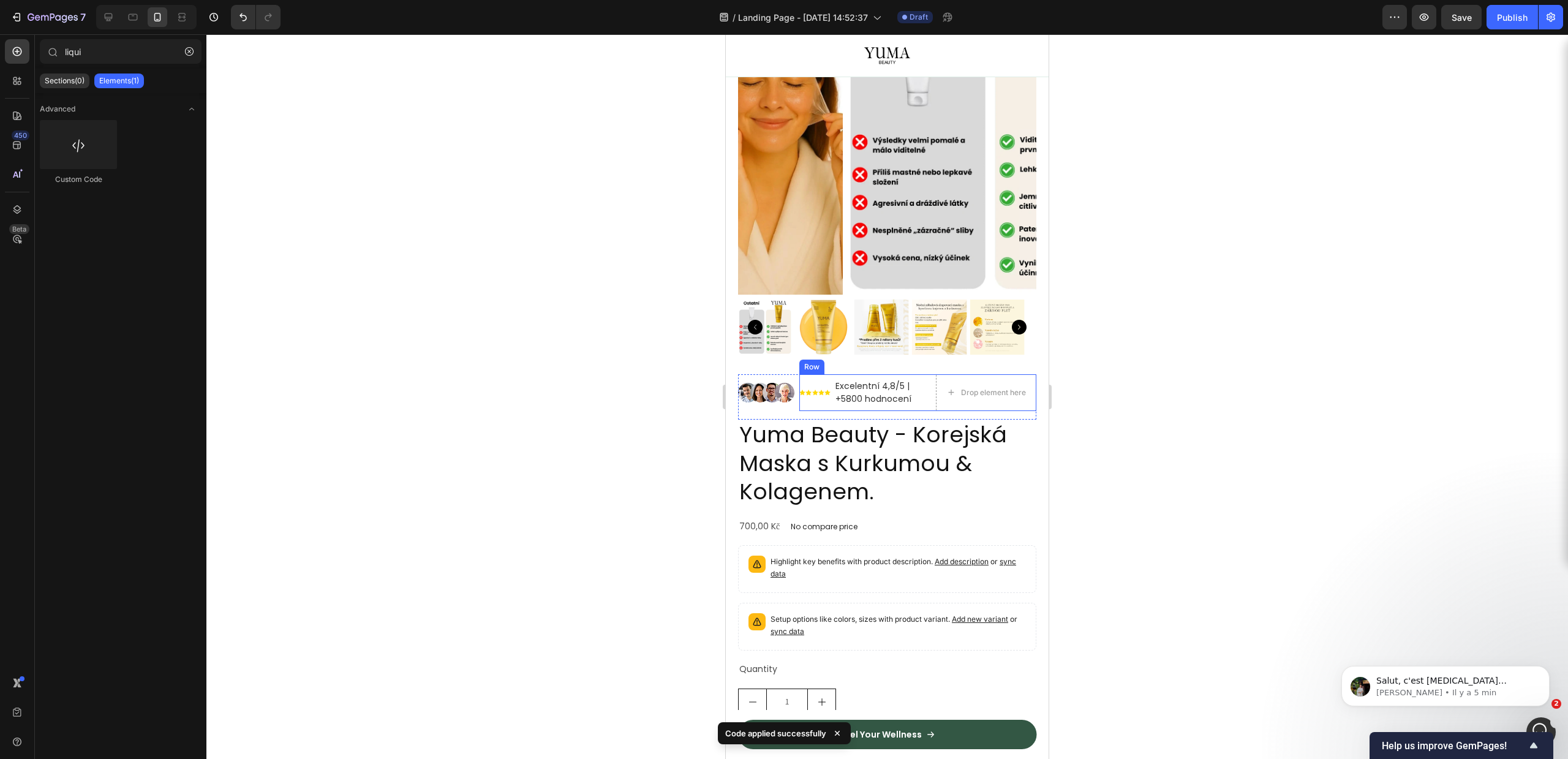
click at [842, 383] on span "Excelentní 4,8/5 | +5800 hodnocení" at bounding box center [885, 393] width 98 height 26
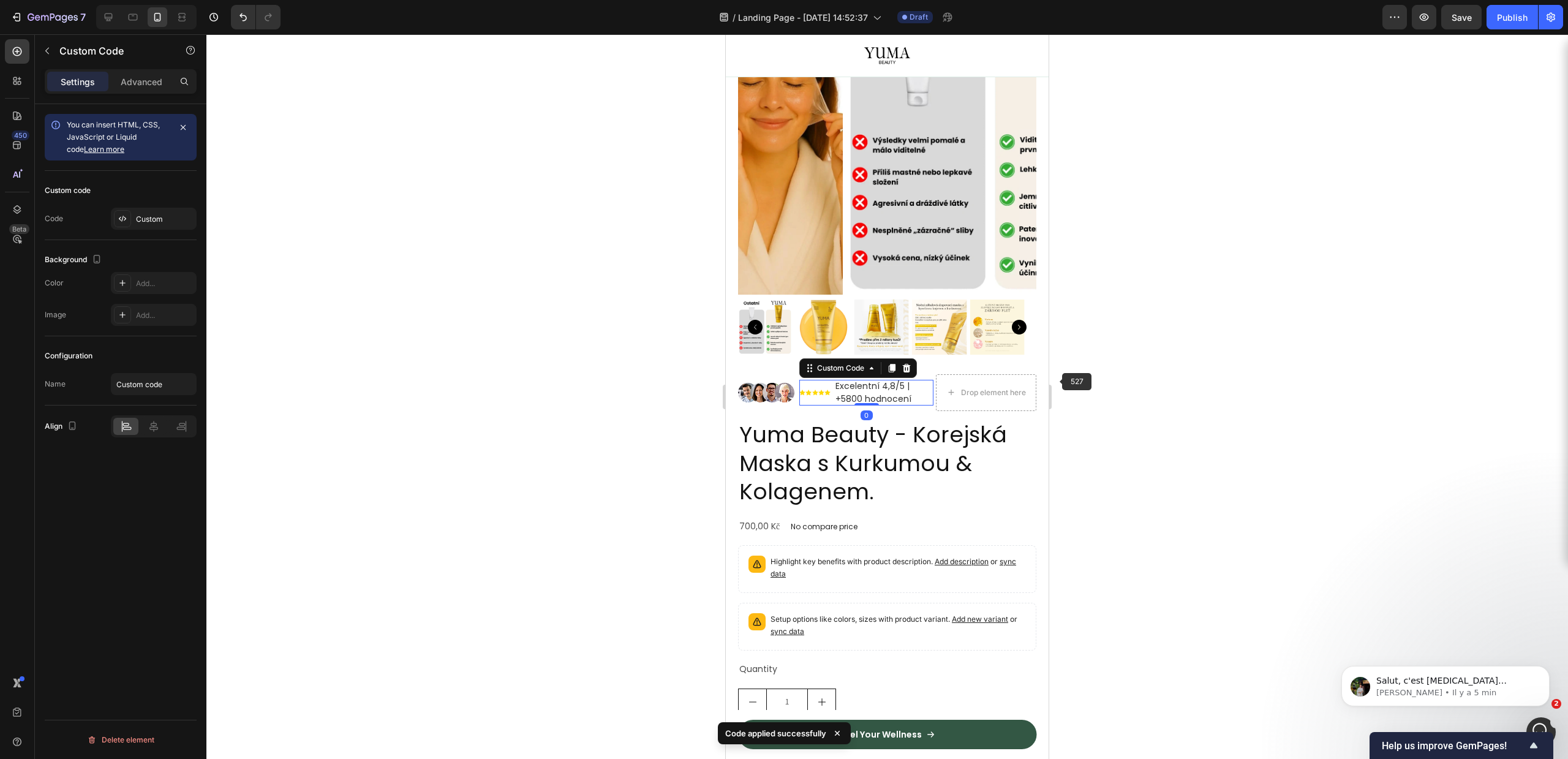
click at [1164, 389] on div at bounding box center [887, 396] width 1361 height 725
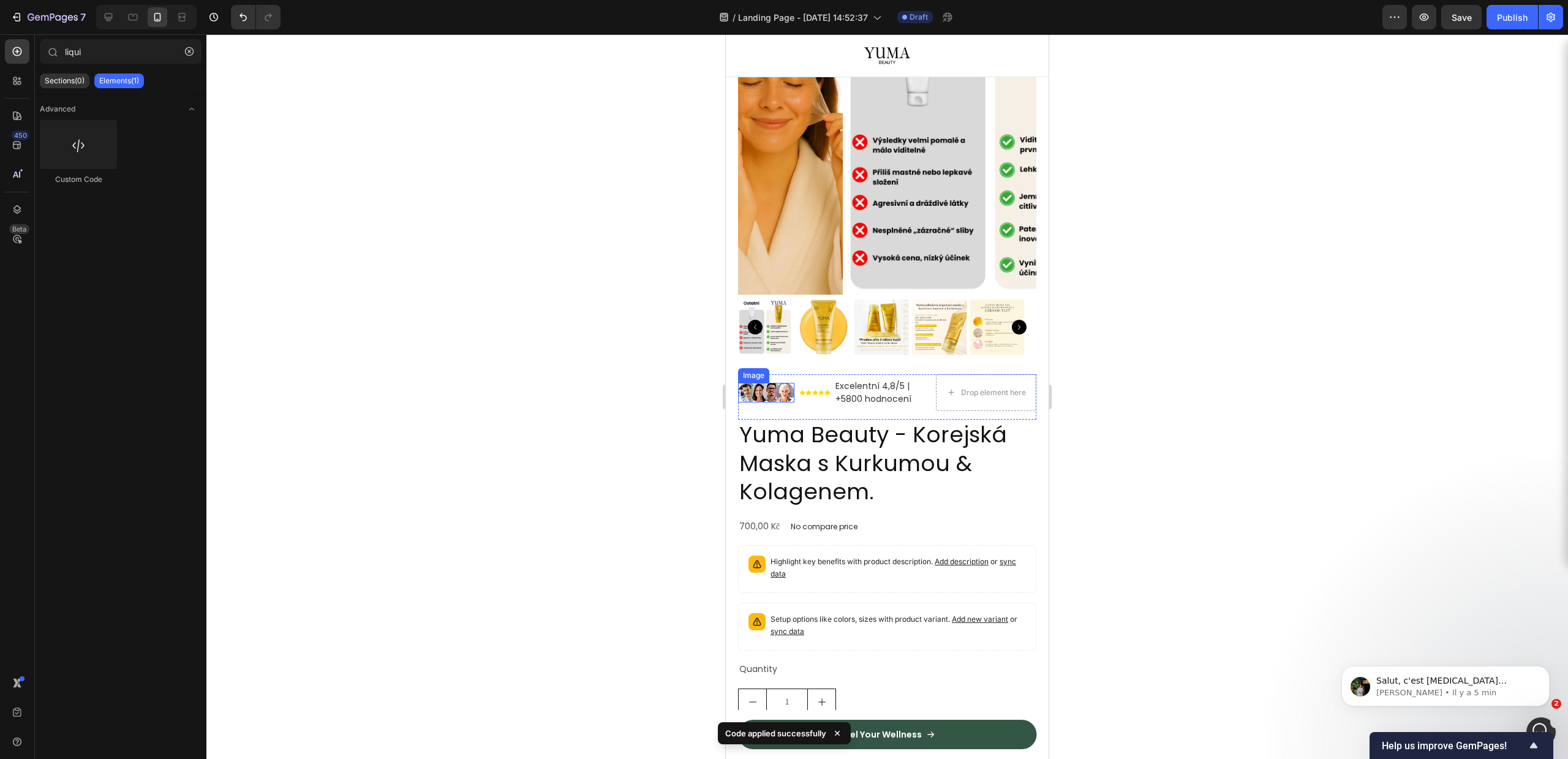
click at [767, 383] on img at bounding box center [767, 393] width 57 height 19
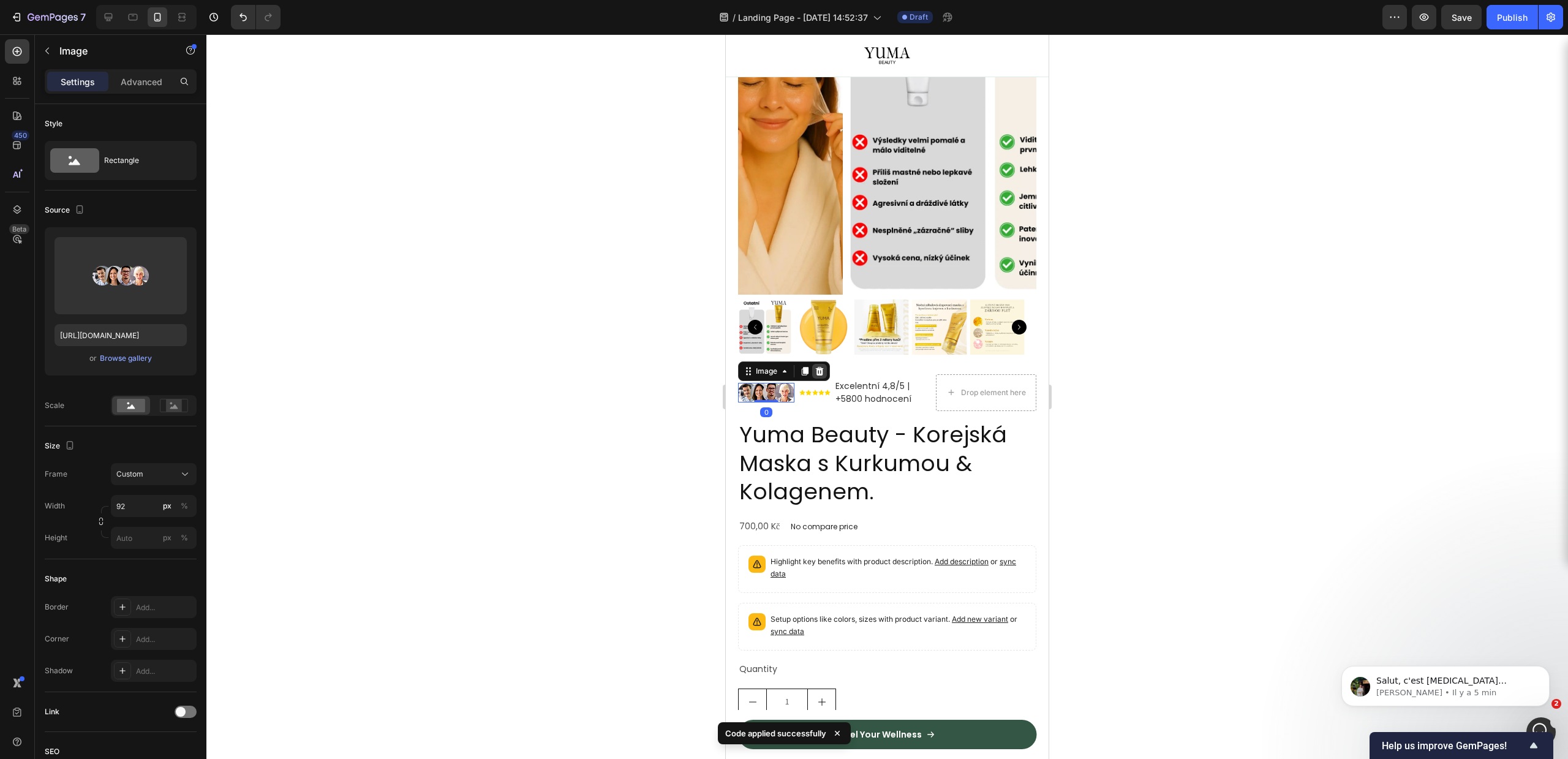
click at [822, 366] on icon at bounding box center [819, 371] width 8 height 9
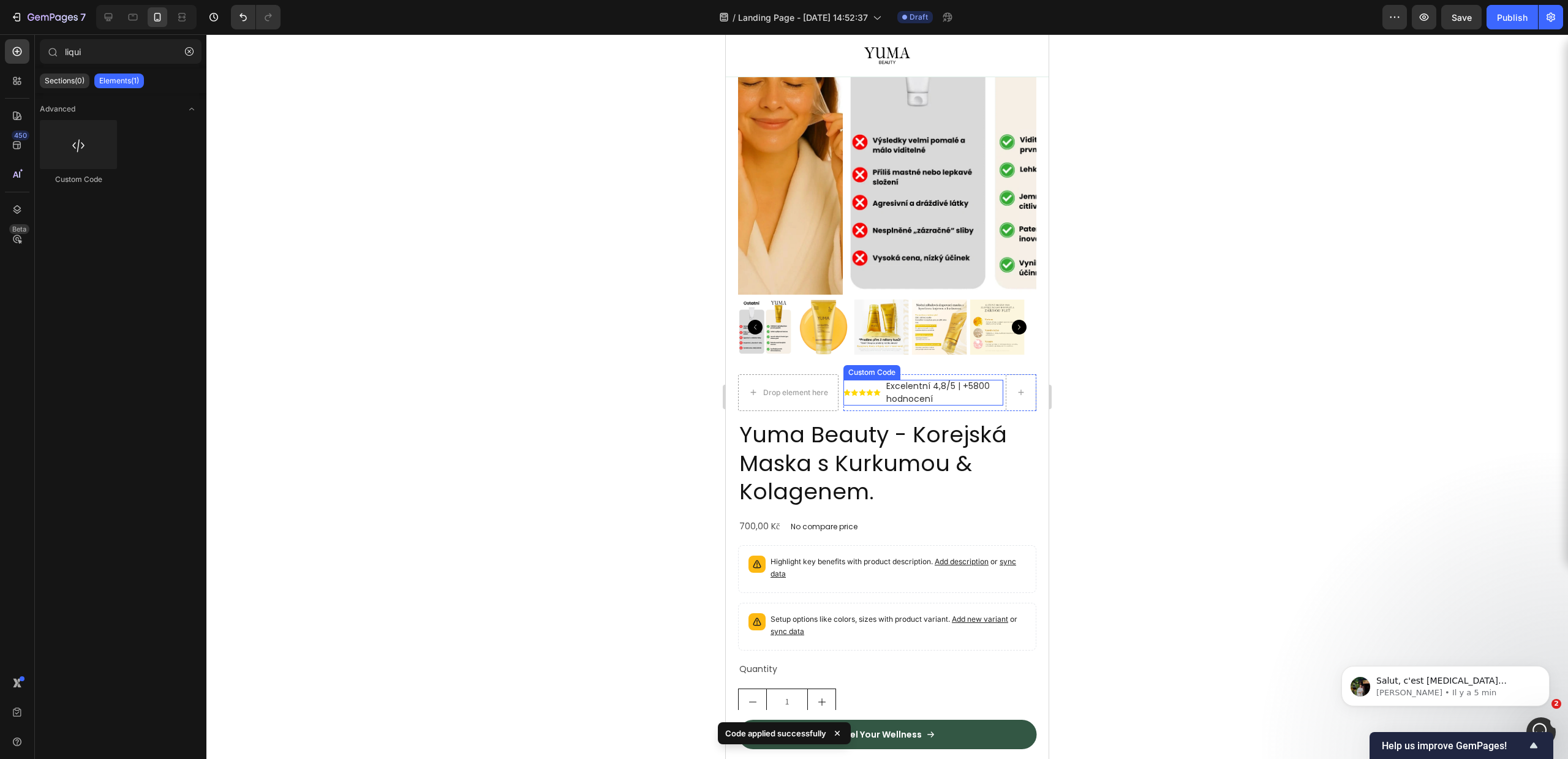
click at [874, 387] on div "Excelentní 4,8/5 | +5800 hodnocení" at bounding box center [923, 393] width 160 height 26
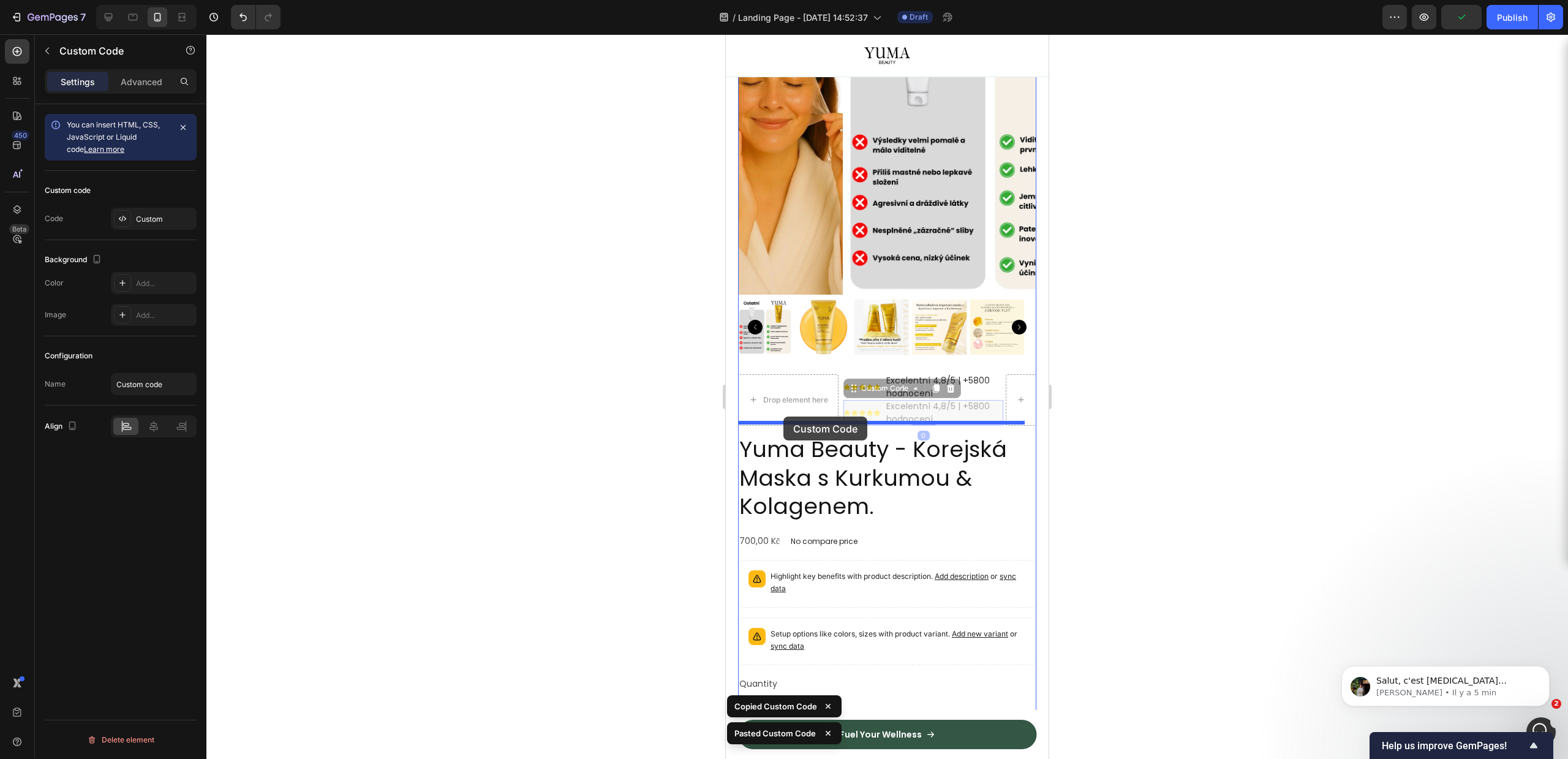
drag, startPoint x: 902, startPoint y: 396, endPoint x: 784, endPoint y: 416, distance: 119.7
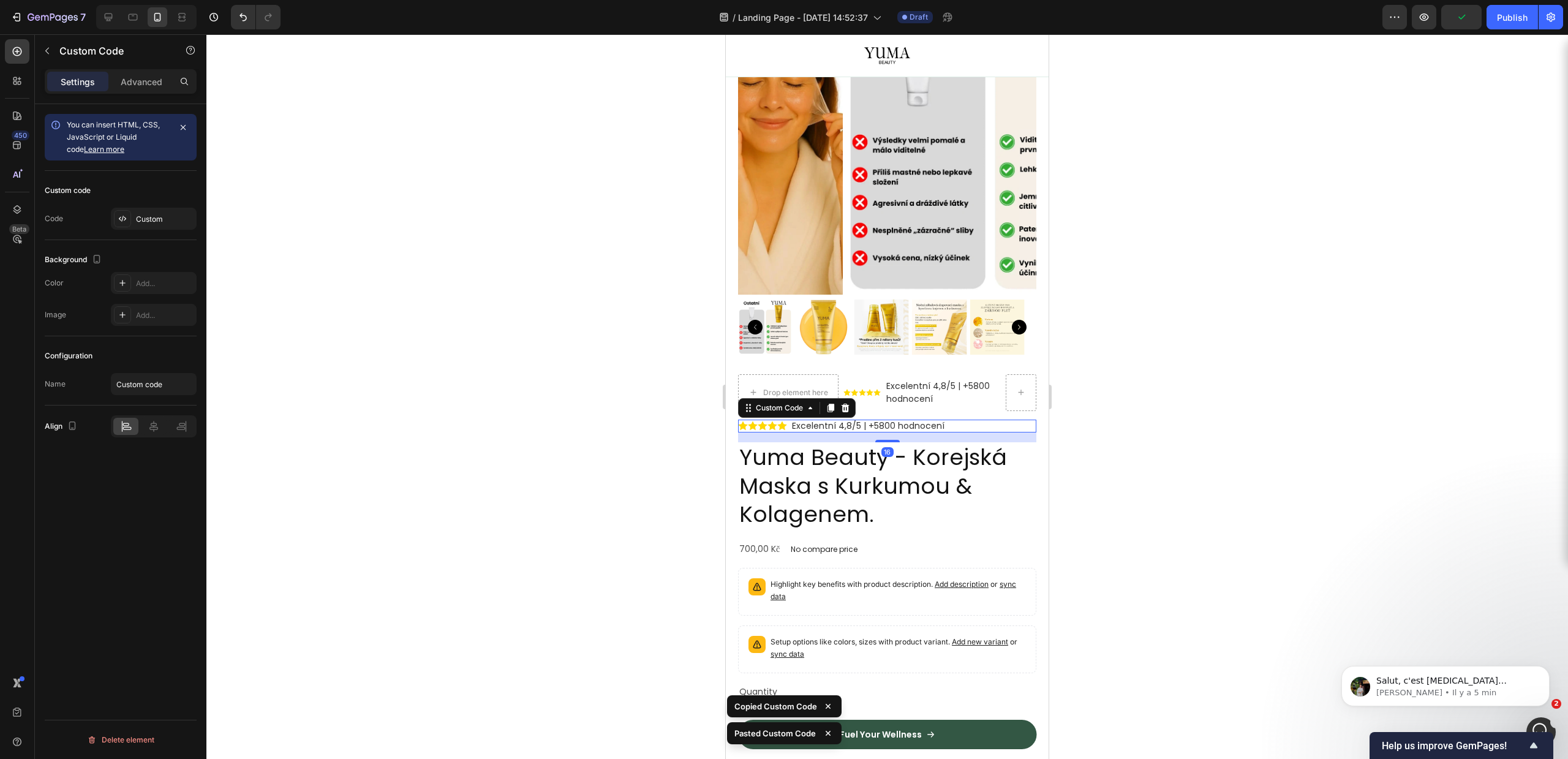
click at [1222, 431] on div at bounding box center [887, 396] width 1361 height 725
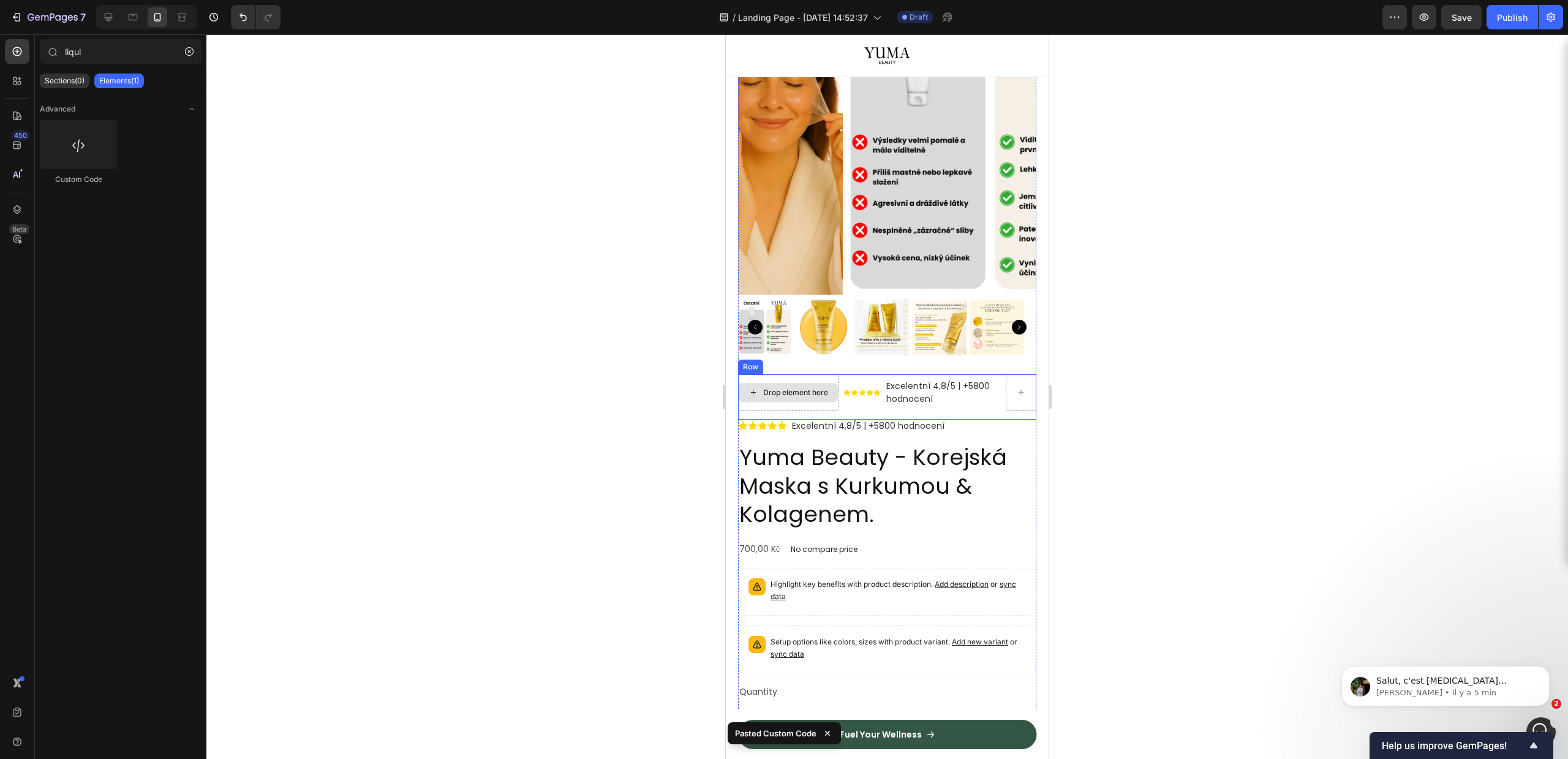
click at [808, 387] on div "Drop element here" at bounding box center [795, 392] width 65 height 10
click at [783, 387] on div "Drop element here" at bounding box center [795, 392] width 65 height 10
click at [842, 374] on div "Drop element here Excelentní 4,8/5 | +5800 hodnocení Custom Code Row Row" at bounding box center [887, 396] width 298 height 45
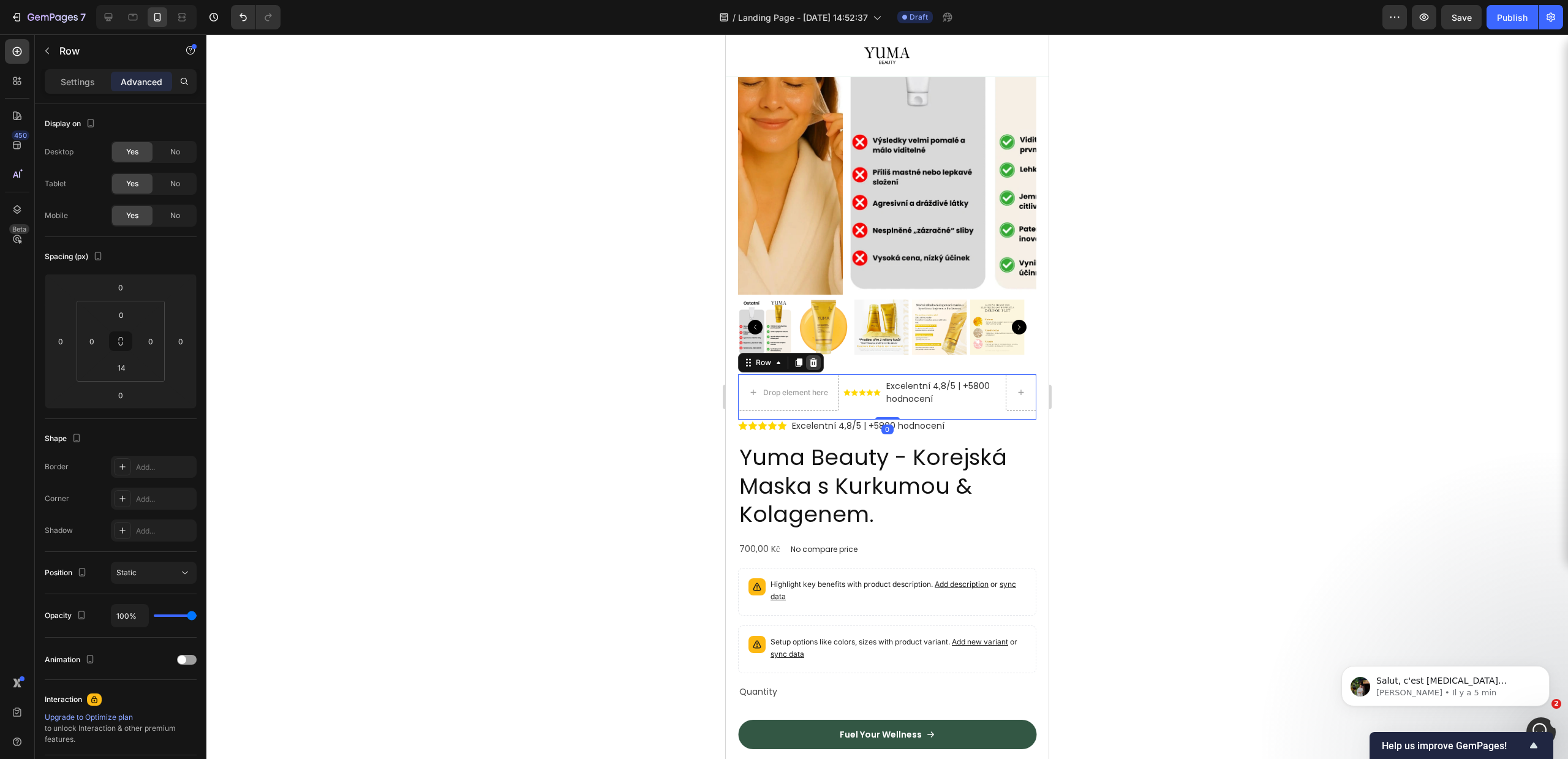
click at [816, 358] on icon at bounding box center [813, 363] width 8 height 9
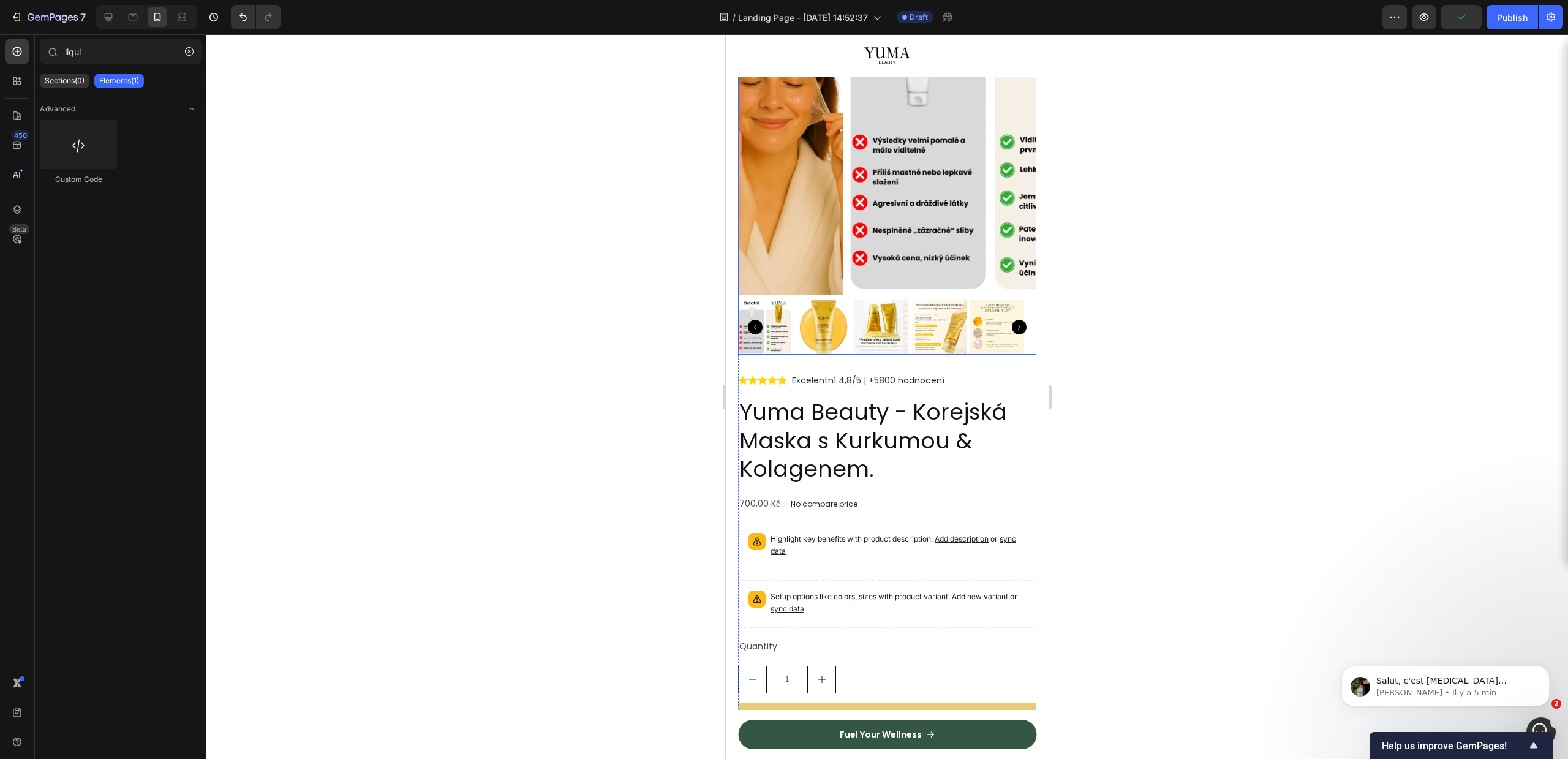
click at [826, 321] on img at bounding box center [824, 327] width 55 height 55
click at [909, 447] on h2 "Yuma Beauty - Korejská Maska s Kurkumou & Kolagenem." at bounding box center [887, 441] width 298 height 88
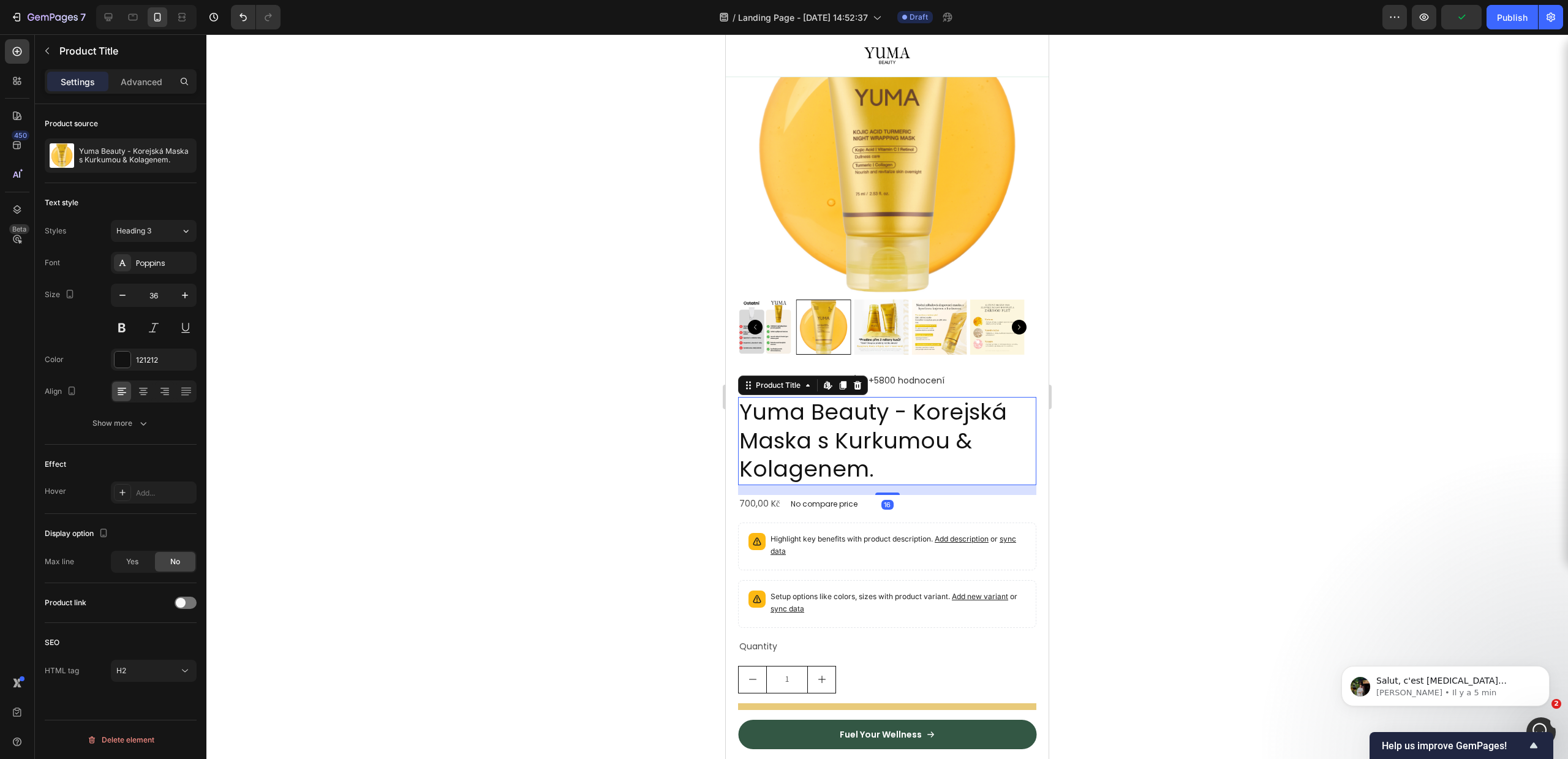
click at [856, 419] on h2 "Yuma Beauty - Korejská Maska s Kurkumou & Kolagenem." at bounding box center [887, 441] width 298 height 88
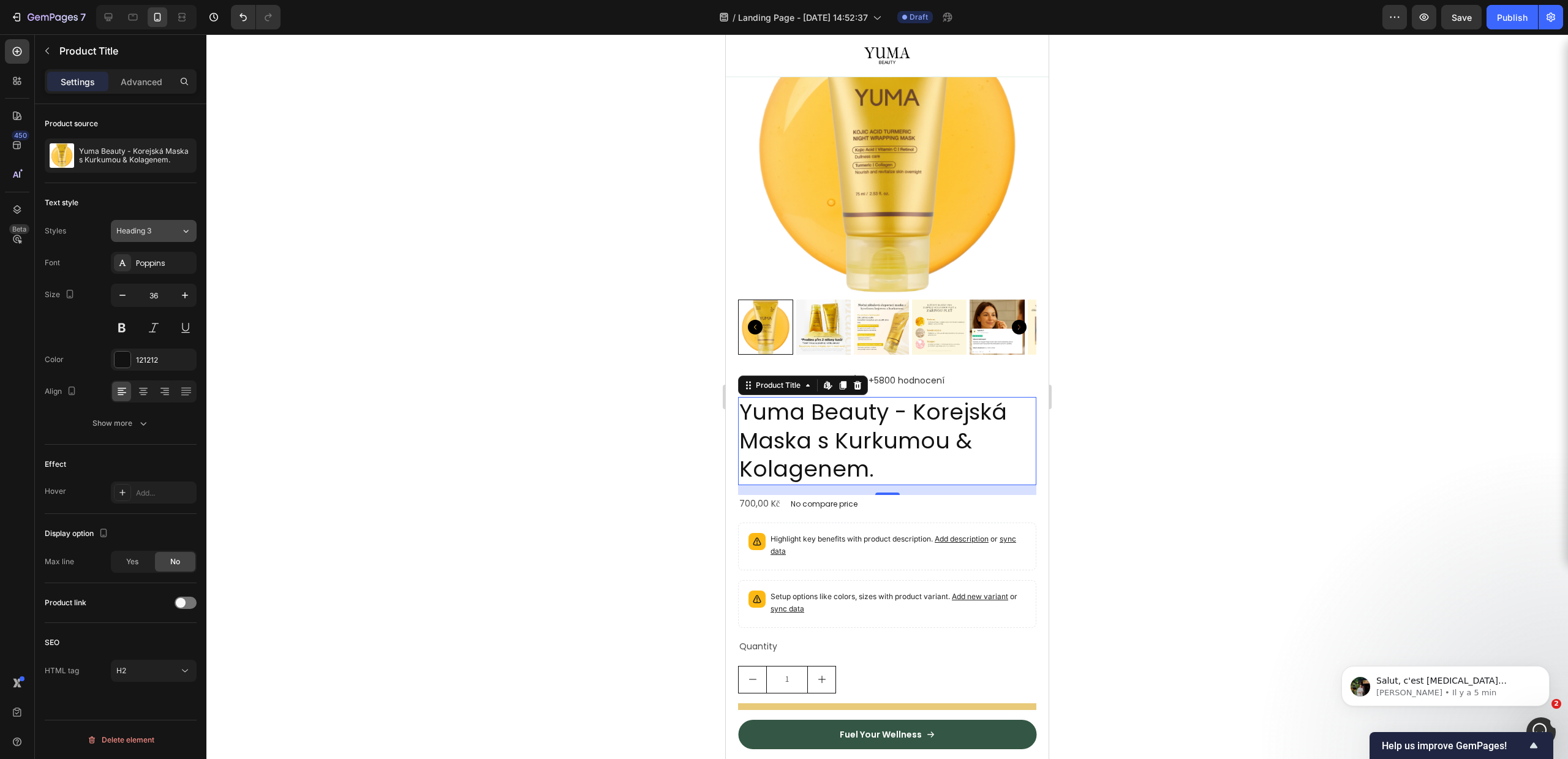
click at [178, 227] on div "Heading 3" at bounding box center [149, 230] width 65 height 11
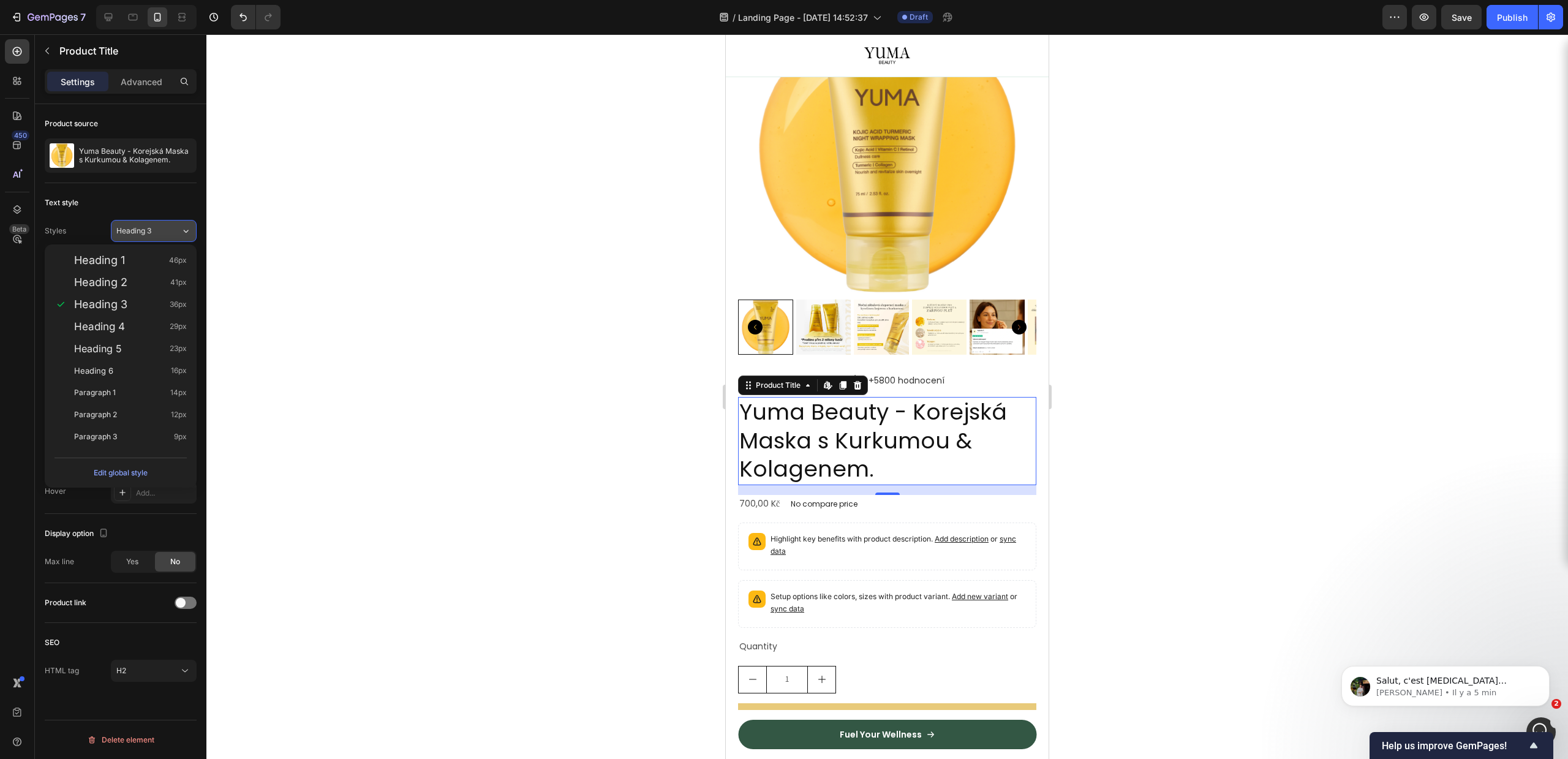
click at [178, 227] on div "Heading 3" at bounding box center [149, 230] width 65 height 11
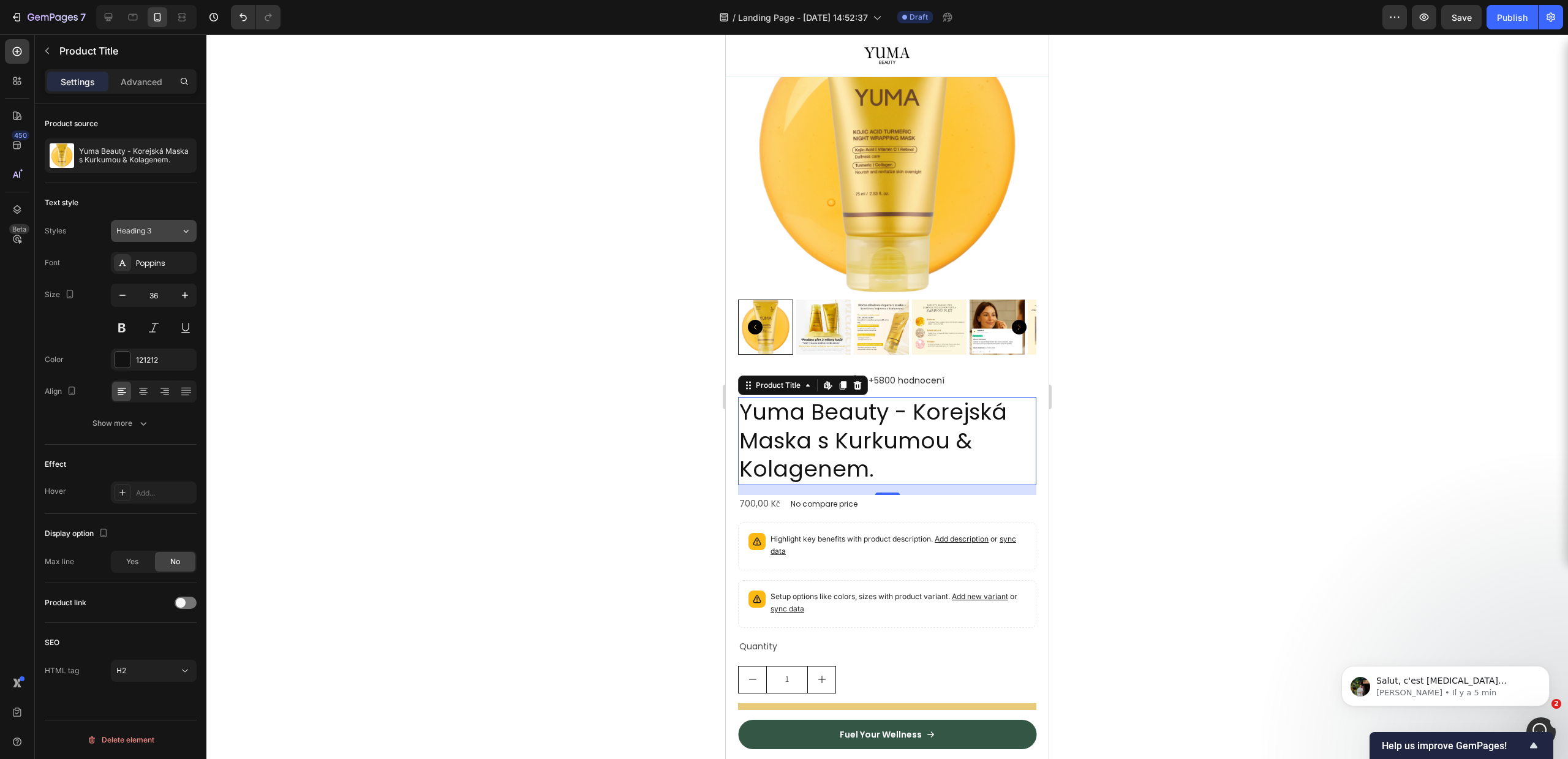
click at [178, 227] on div "Heading 3" at bounding box center [149, 230] width 65 height 11
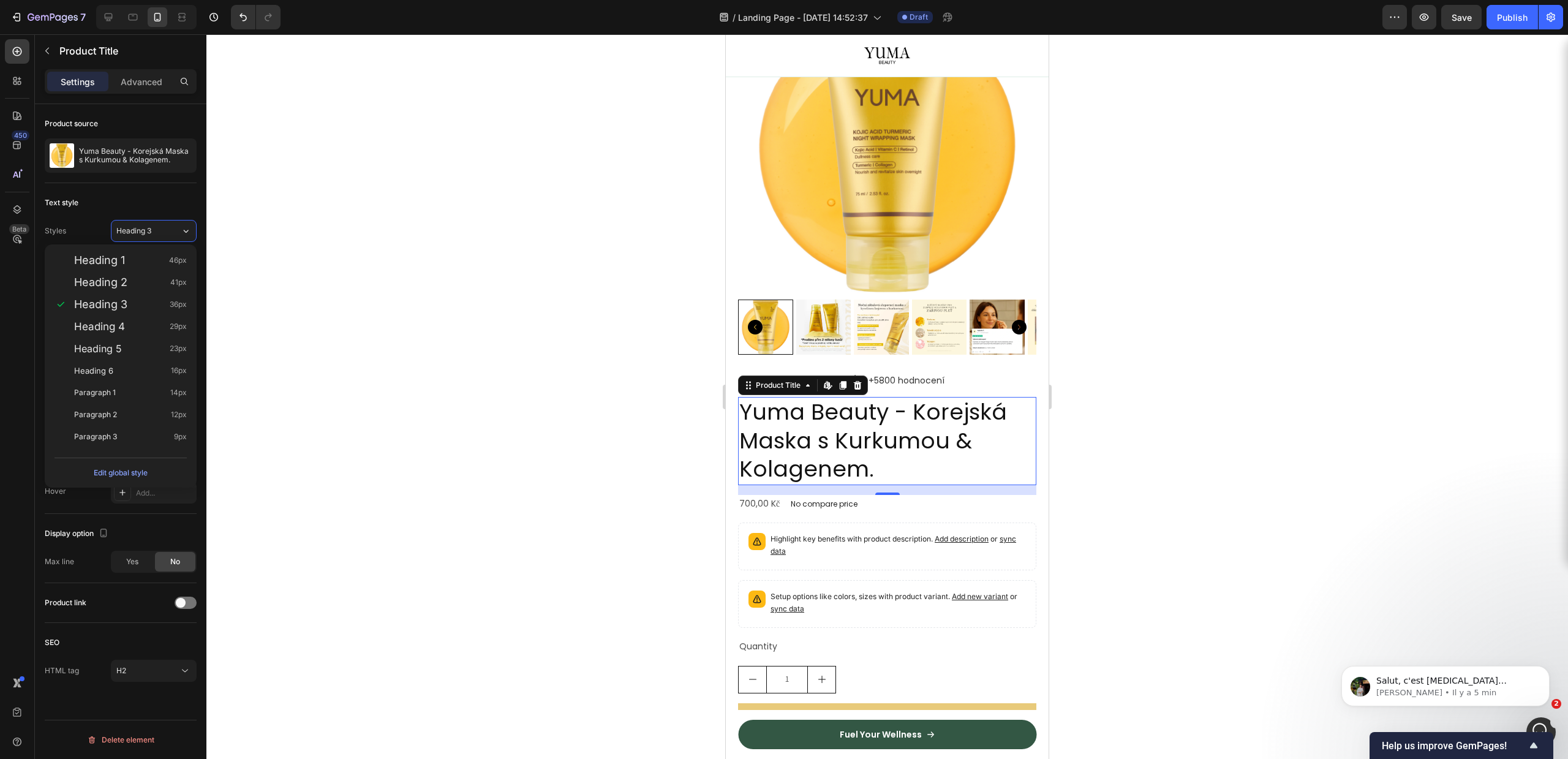
click at [176, 212] on div "Text style" at bounding box center [120, 203] width 152 height 19
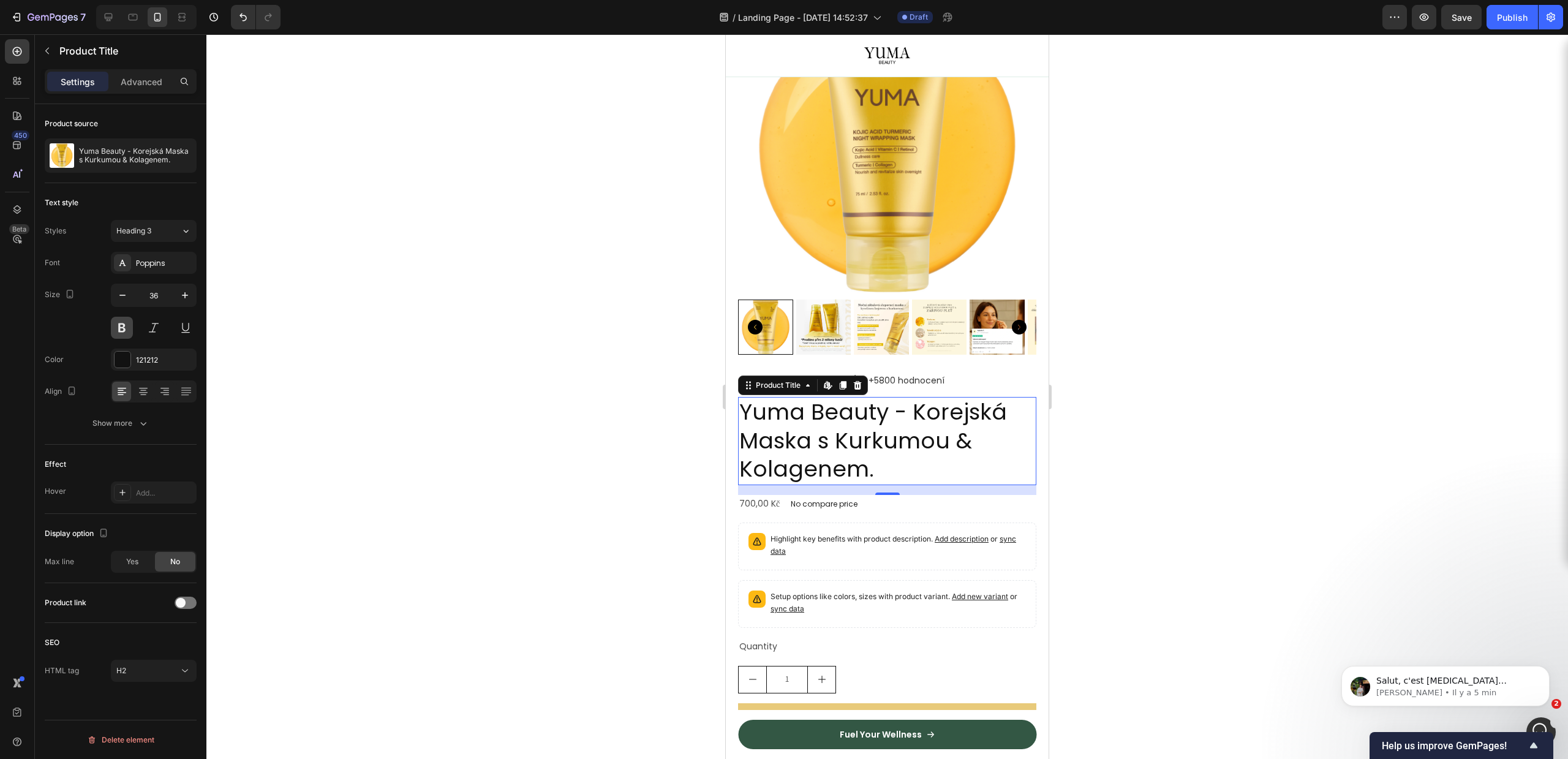
click at [117, 321] on button at bounding box center [122, 328] width 22 height 22
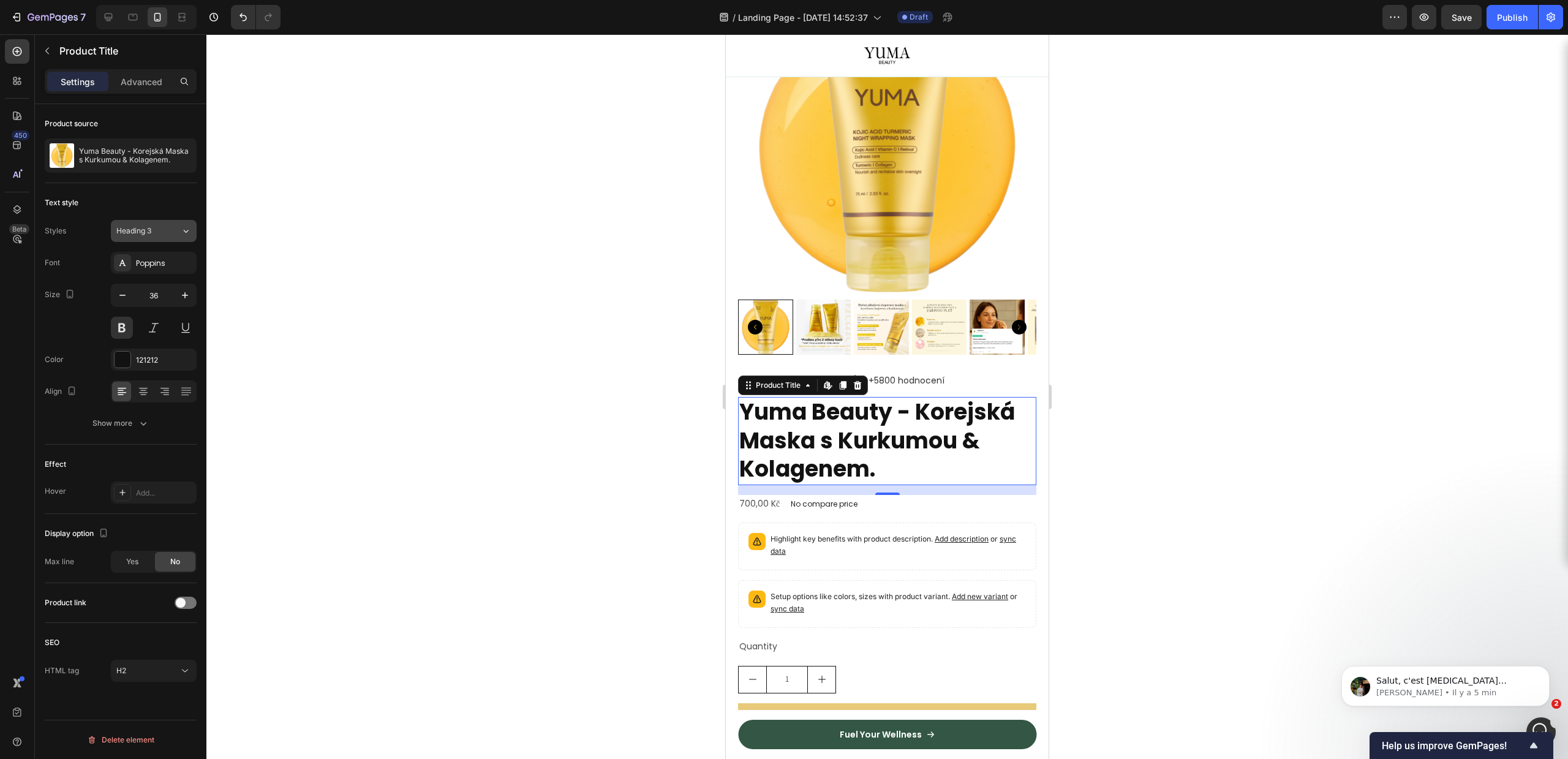
click at [191, 227] on button "Heading 3" at bounding box center [153, 231] width 86 height 22
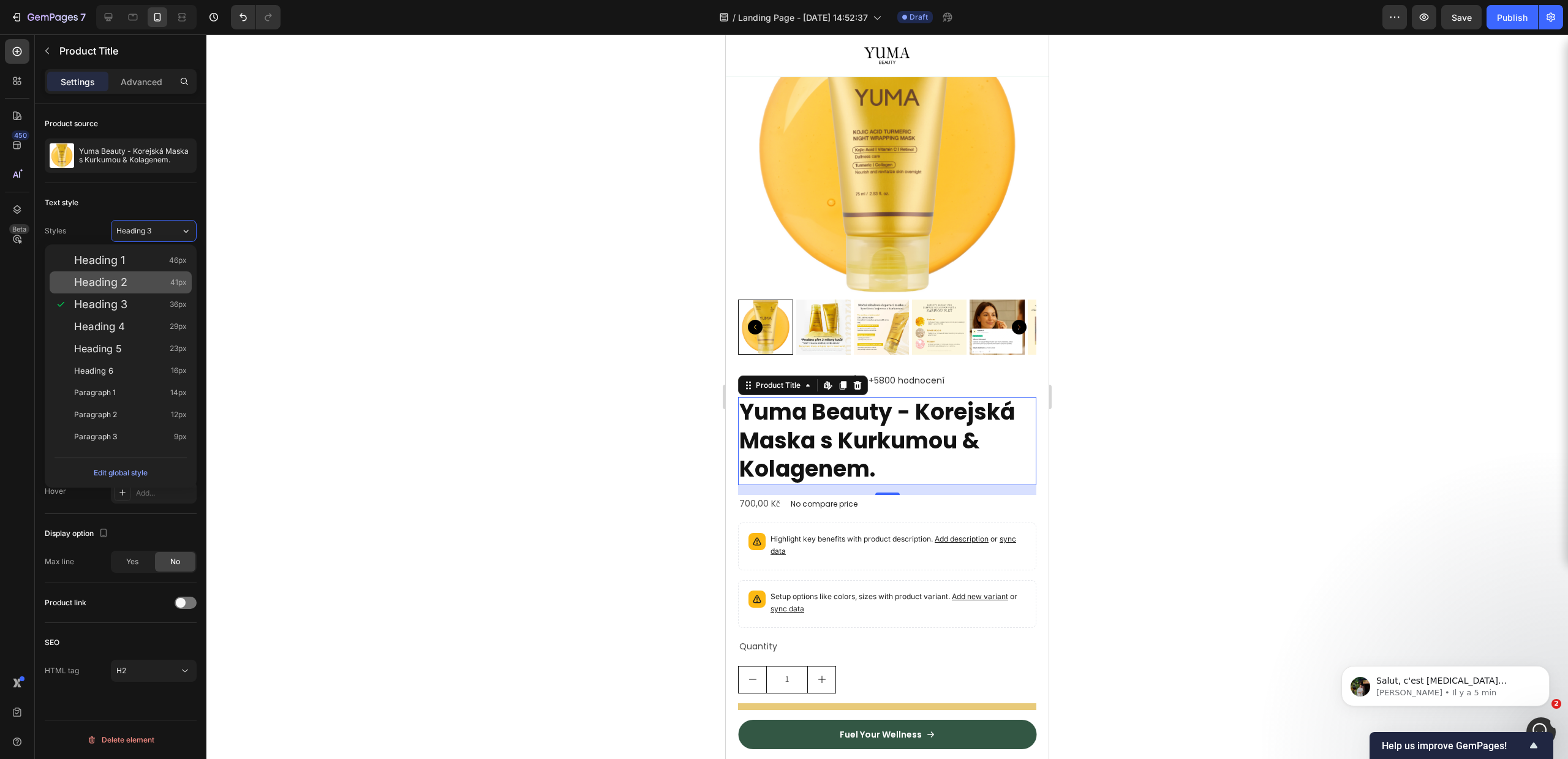
click at [158, 280] on div "Heading 2 41px" at bounding box center [131, 282] width 113 height 12
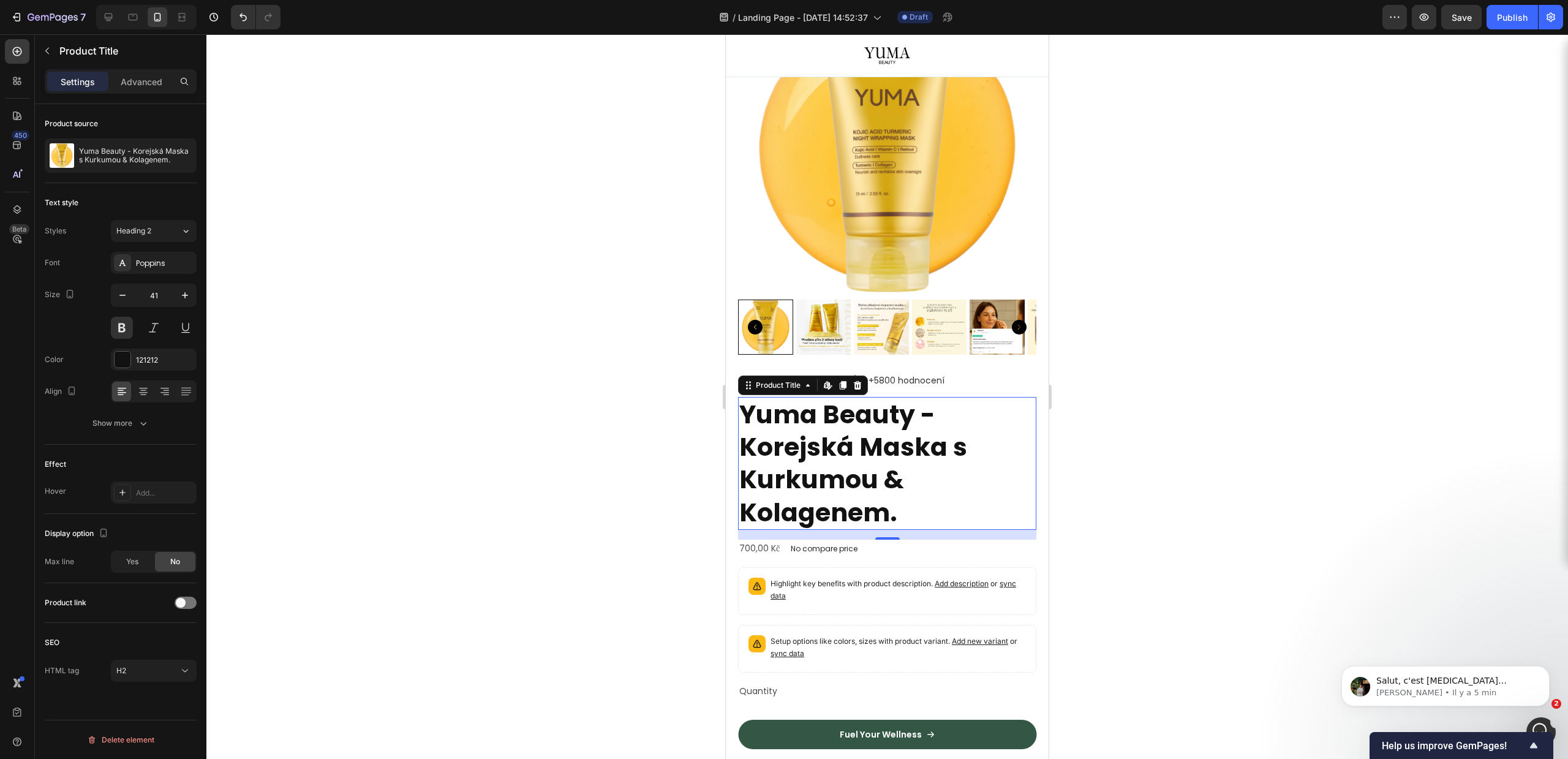
click at [169, 213] on div "Text style Styles Heading 2 Font Poppins Size 41 Color 121212 Align Show more" at bounding box center [120, 314] width 152 height 262
click at [175, 235] on div "Heading 2" at bounding box center [149, 230] width 65 height 11
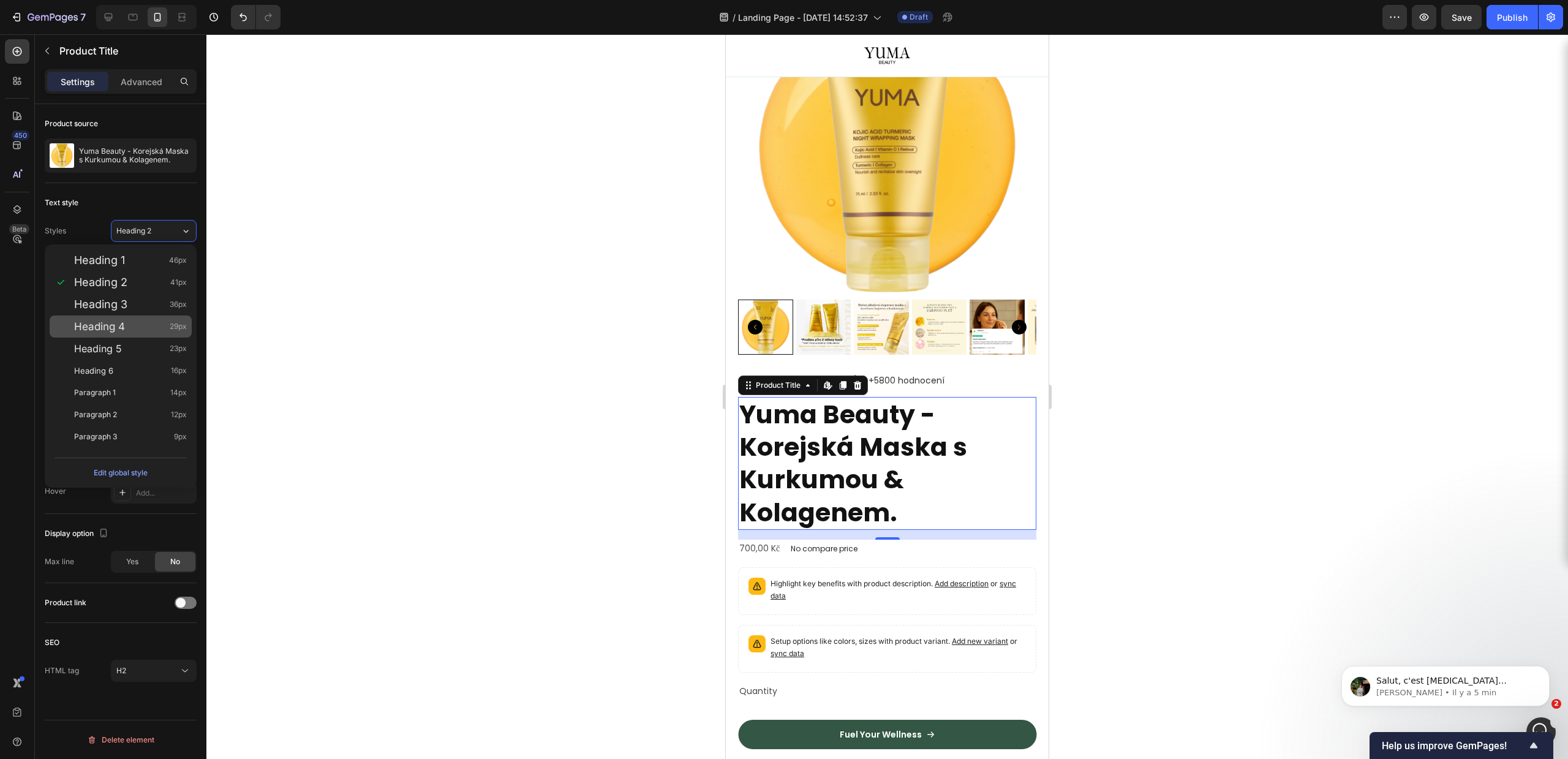
click at [123, 322] on span "Heading 4" at bounding box center [100, 326] width 51 height 12
type input "29"
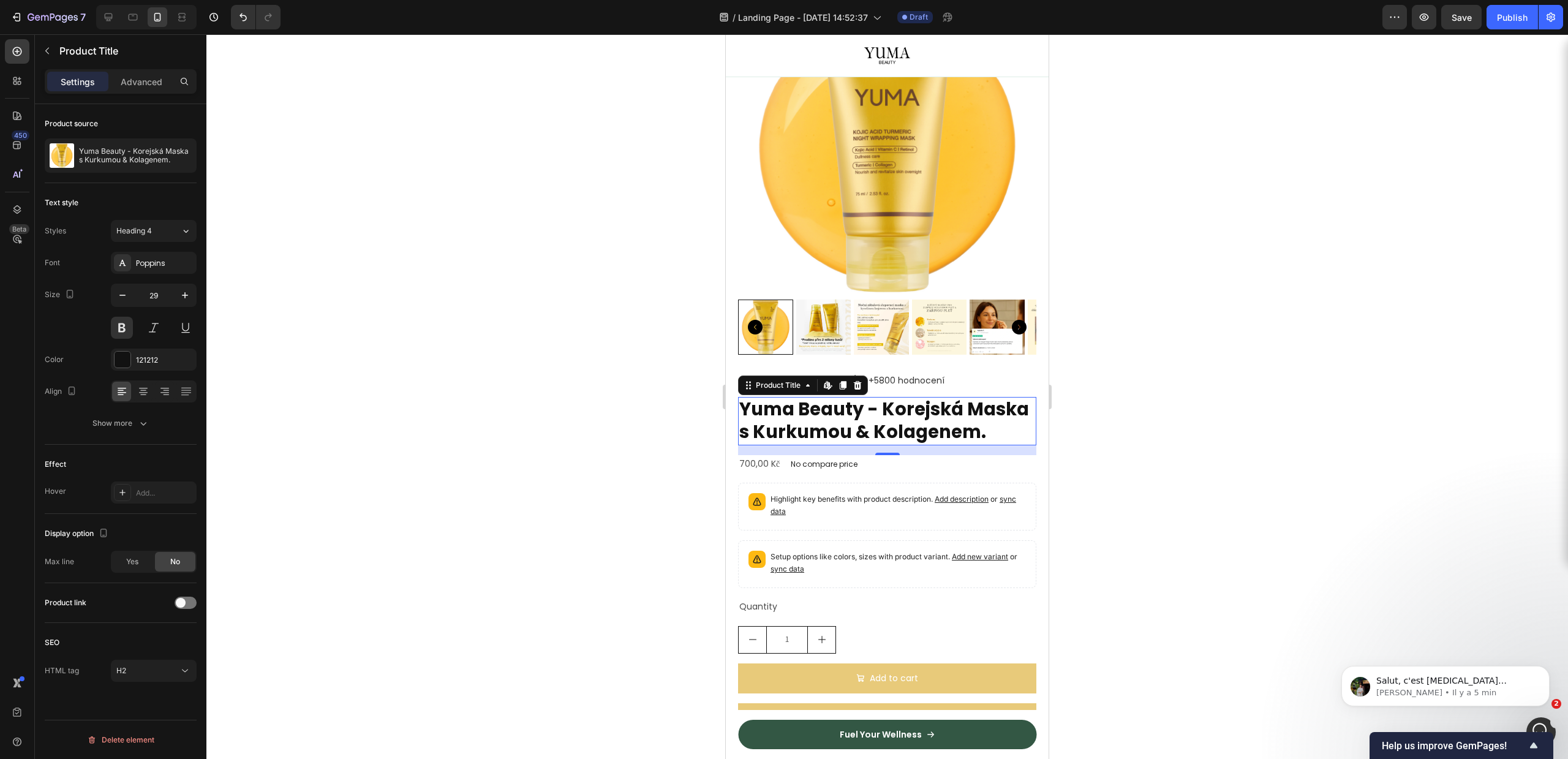
click at [150, 204] on div "Text style" at bounding box center [120, 203] width 152 height 19
click at [1280, 446] on div at bounding box center [887, 396] width 1361 height 725
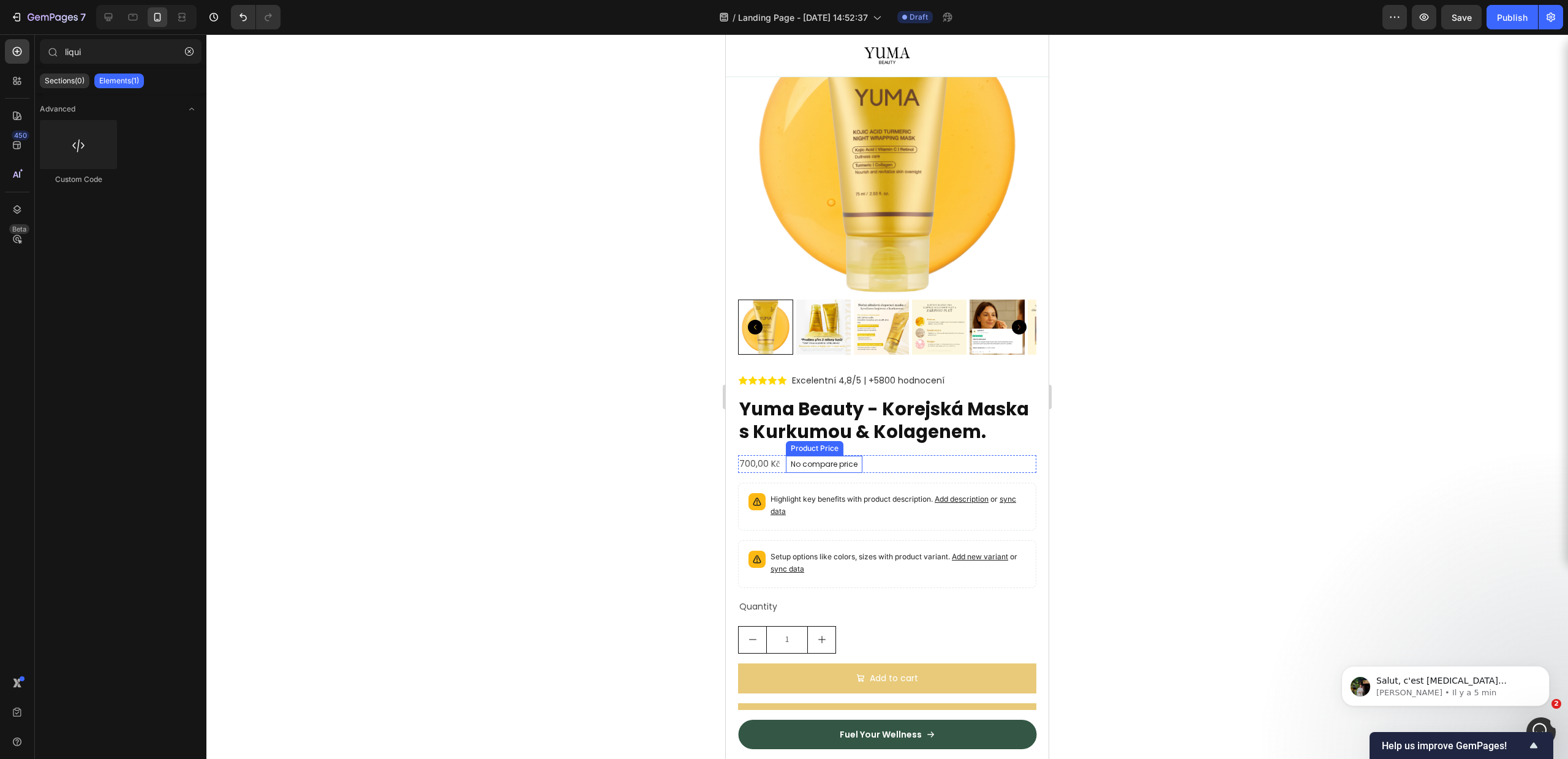
click at [784, 471] on div "700,00 Kč Product Price Product Price No compare price Product Price Row" at bounding box center [887, 464] width 298 height 18
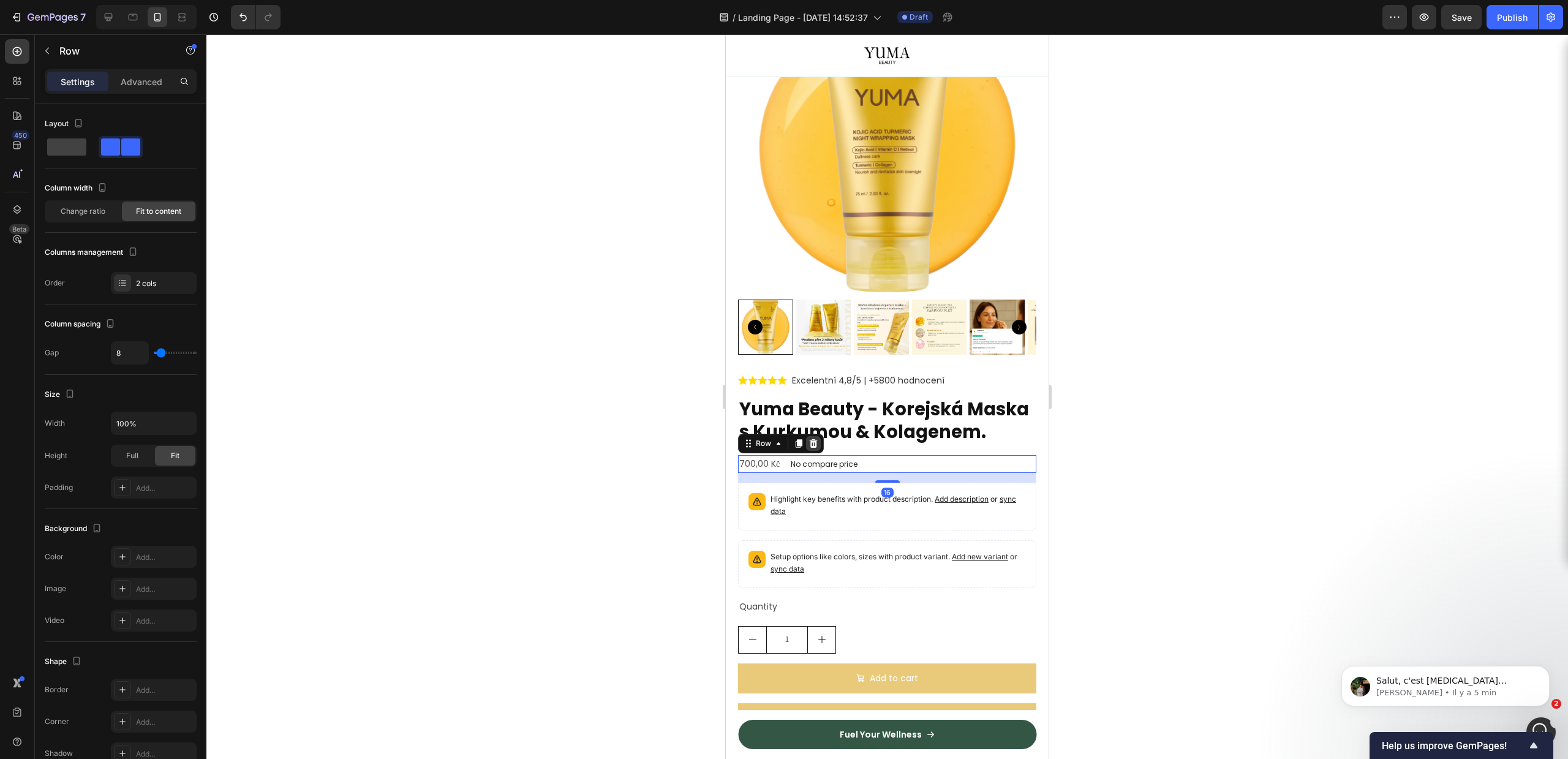
click at [819, 450] on div at bounding box center [813, 444] width 15 height 15
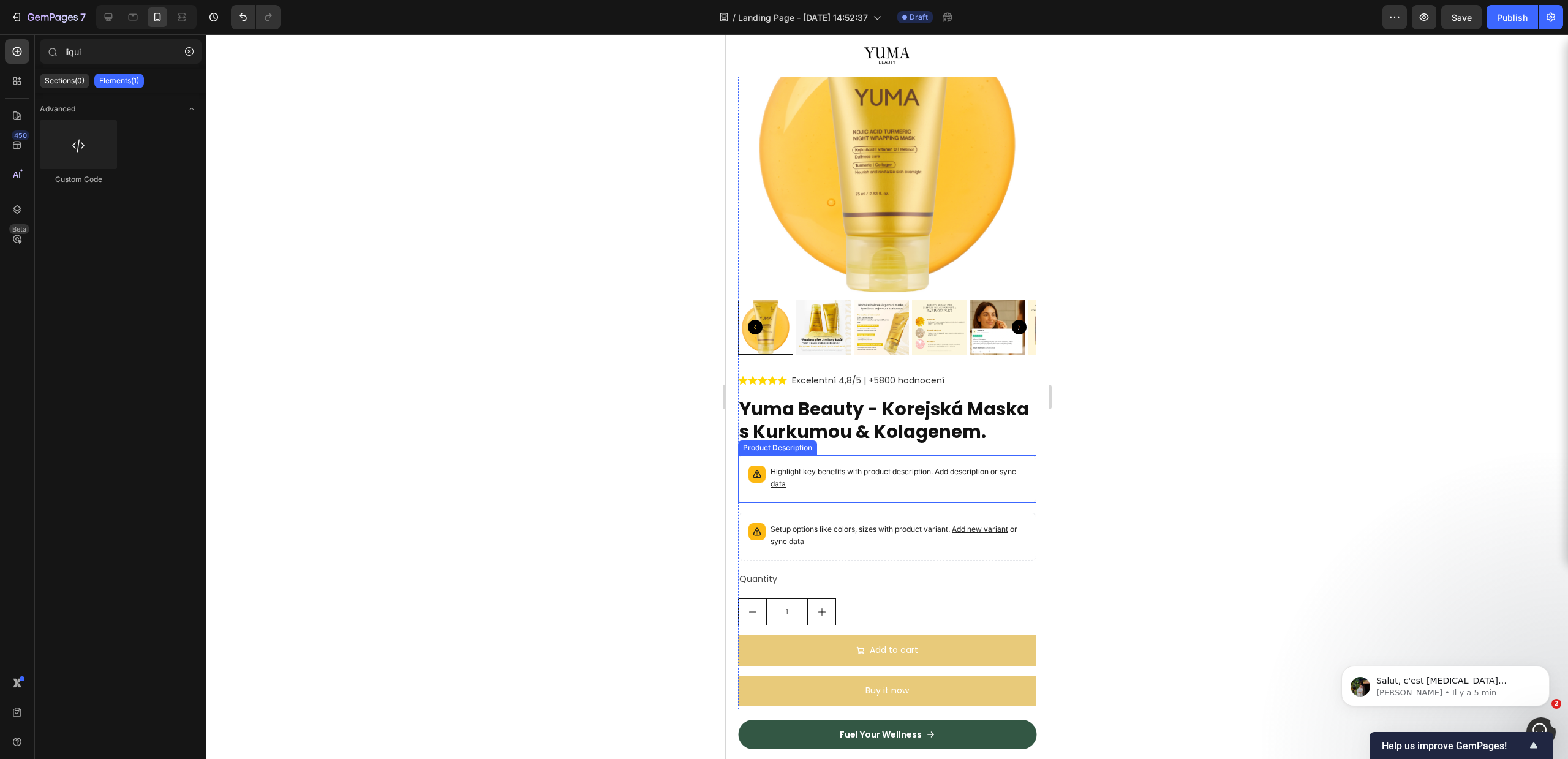
click at [803, 482] on p "Highlight key benefits with product description. Add description or sync data" at bounding box center [898, 477] width 256 height 25
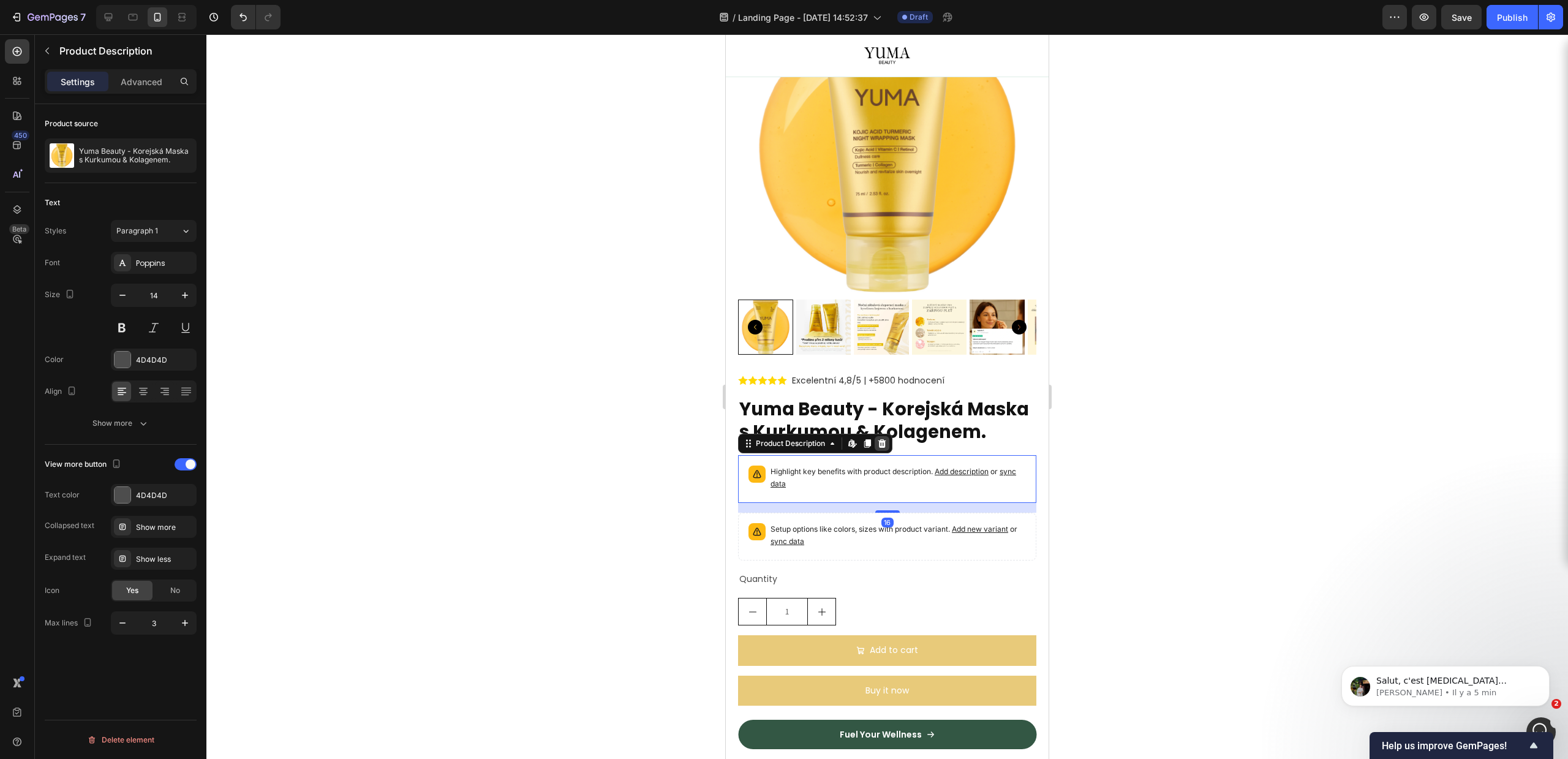
click at [885, 448] on icon at bounding box center [882, 443] width 10 height 10
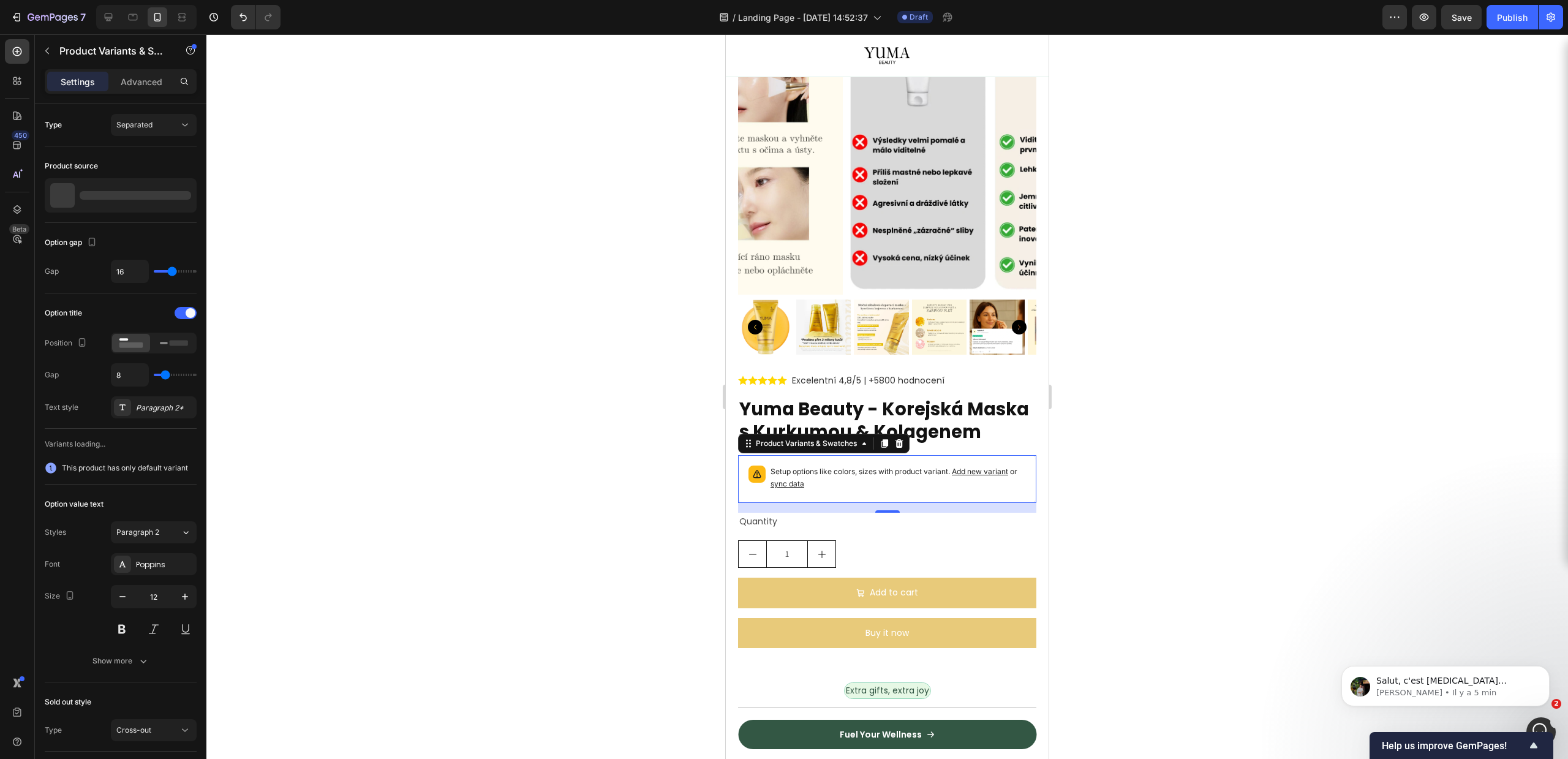
click at [899, 448] on icon at bounding box center [899, 444] width 8 height 9
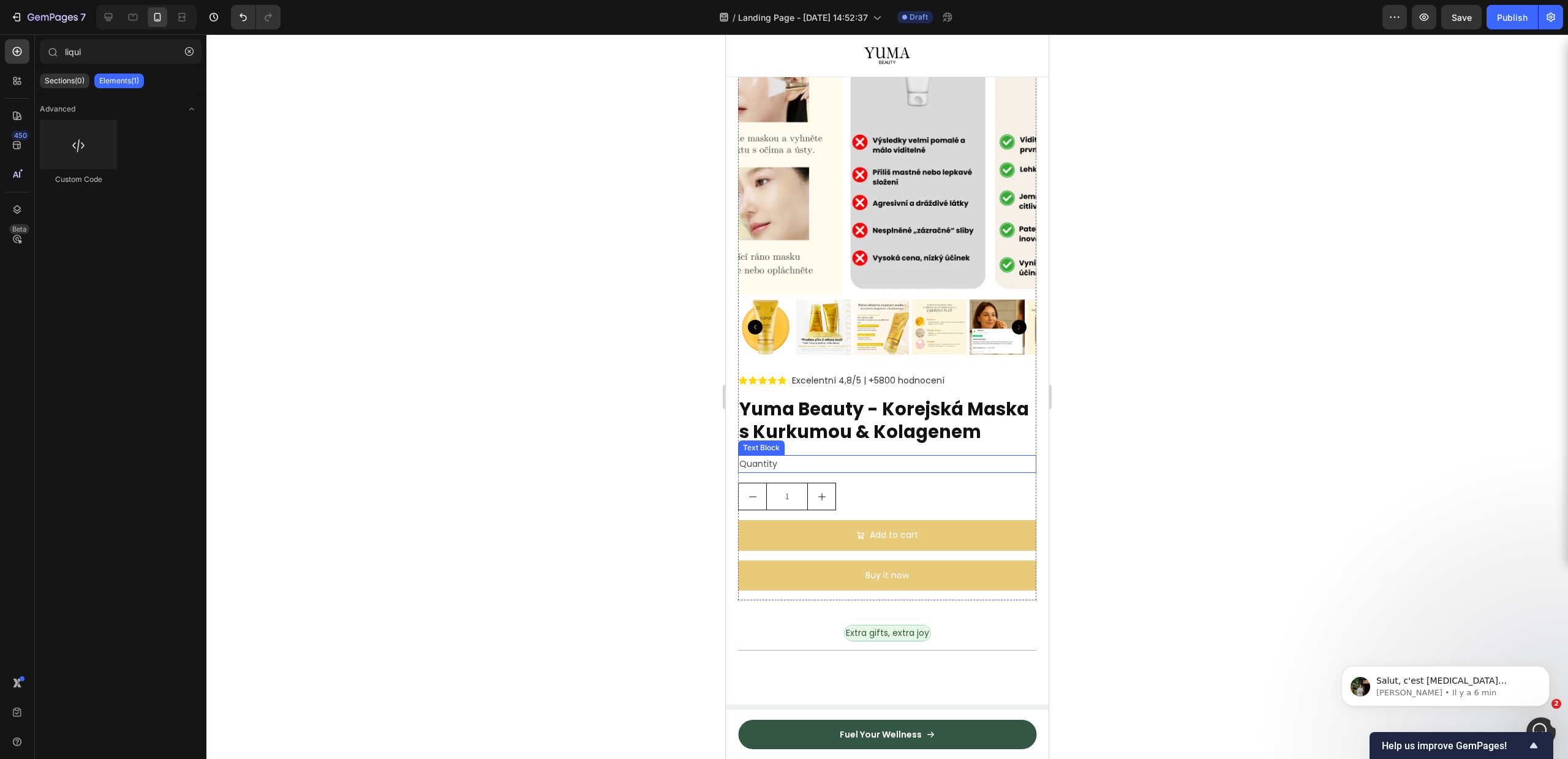
click at [892, 502] on div "1" at bounding box center [887, 496] width 298 height 28
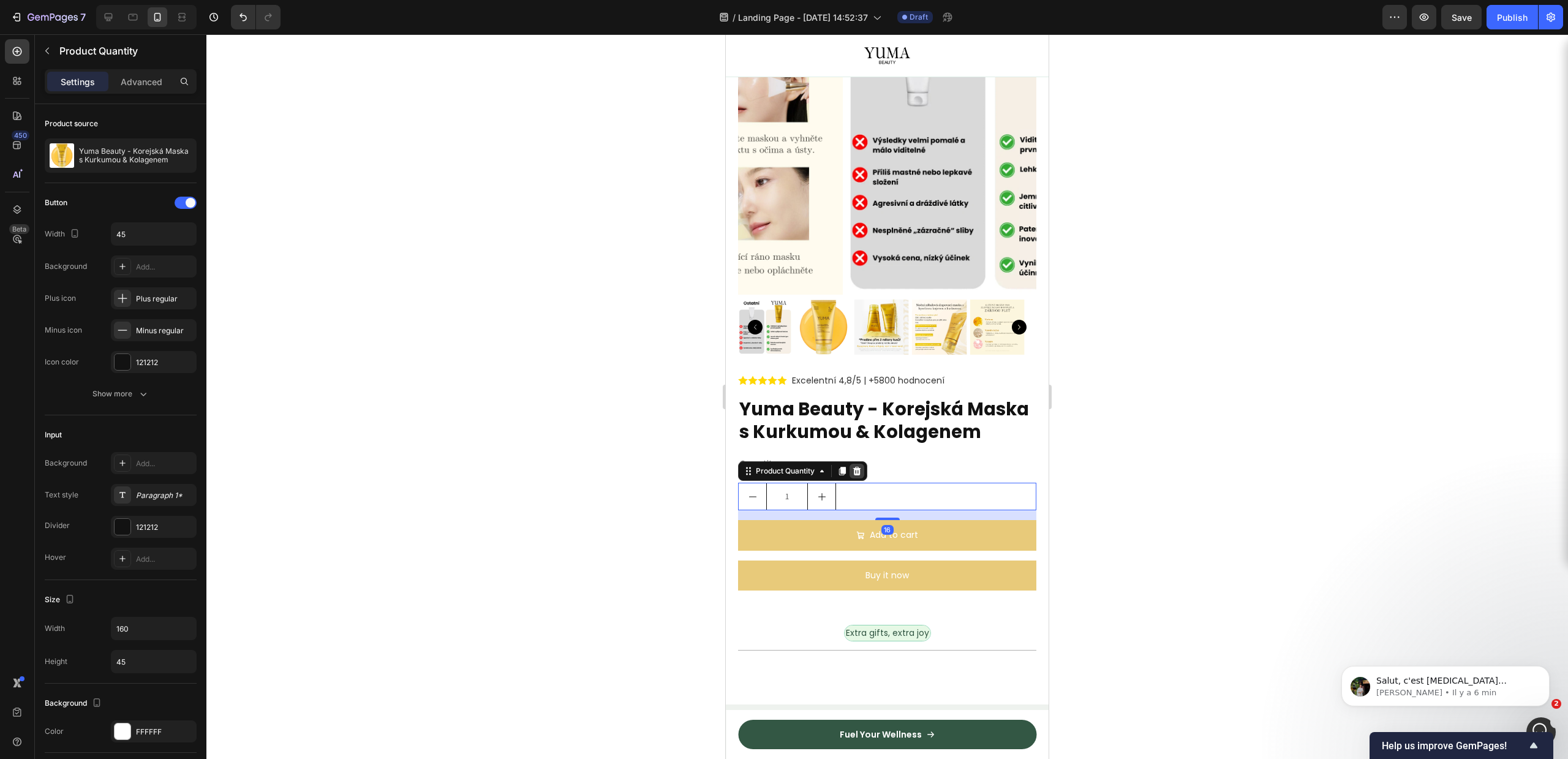
click at [853, 476] on icon at bounding box center [856, 471] width 10 height 10
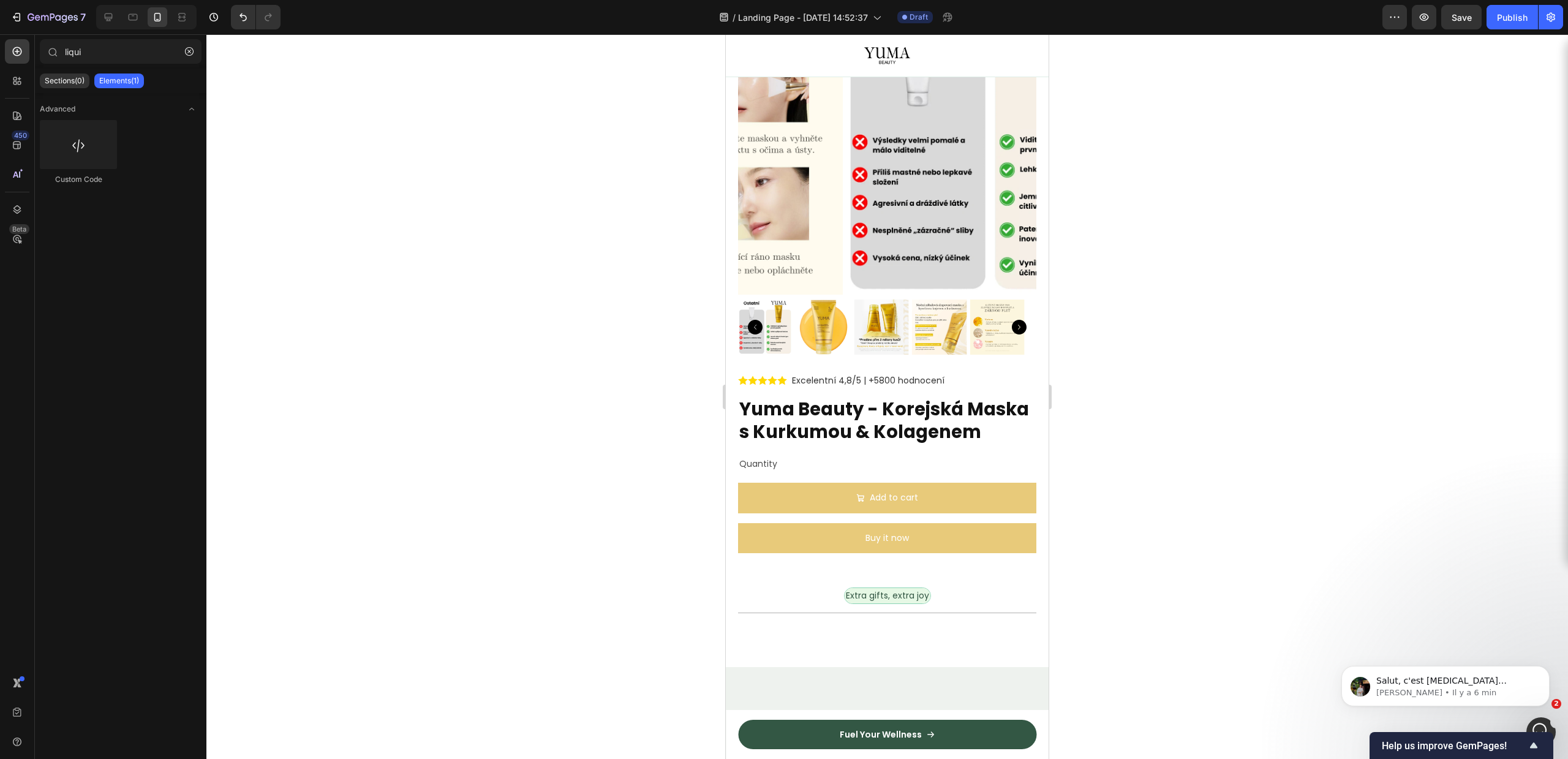
click at [853, 473] on div "Quantity" at bounding box center [887, 464] width 298 height 18
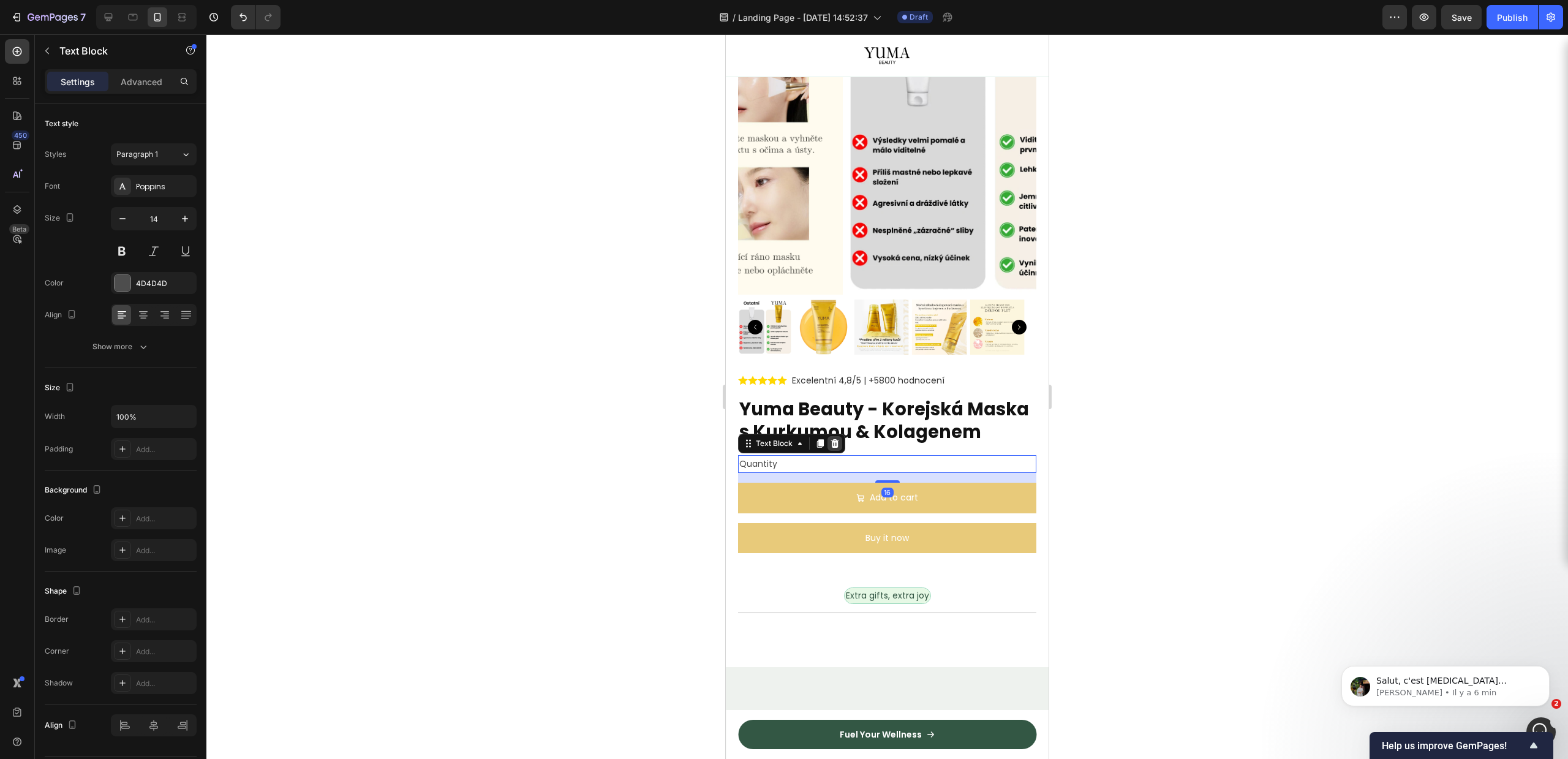
click at [834, 448] on icon at bounding box center [835, 444] width 8 height 9
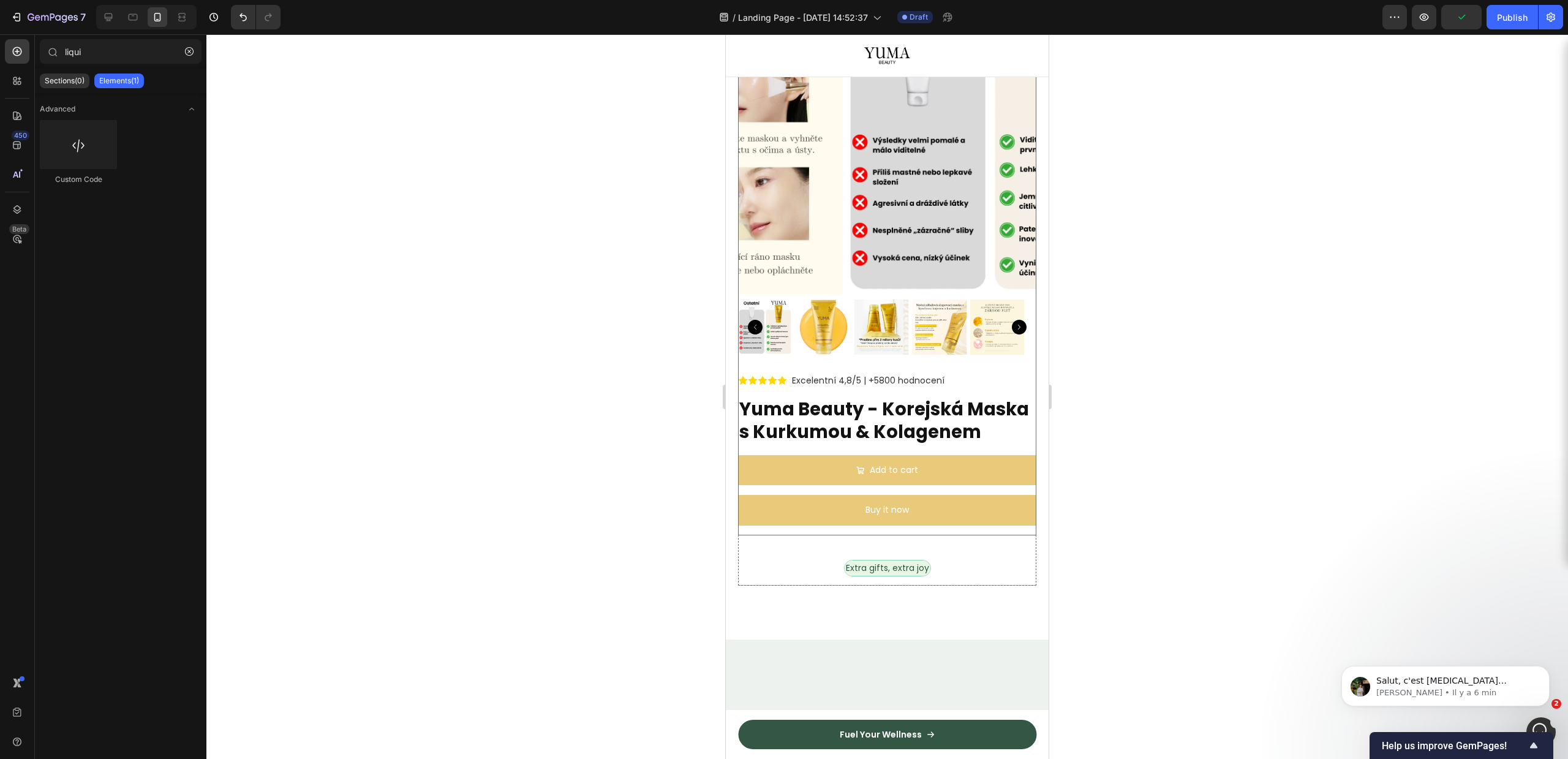
click at [821, 495] on div "Add to cart Add to Cart" at bounding box center [887, 475] width 298 height 40
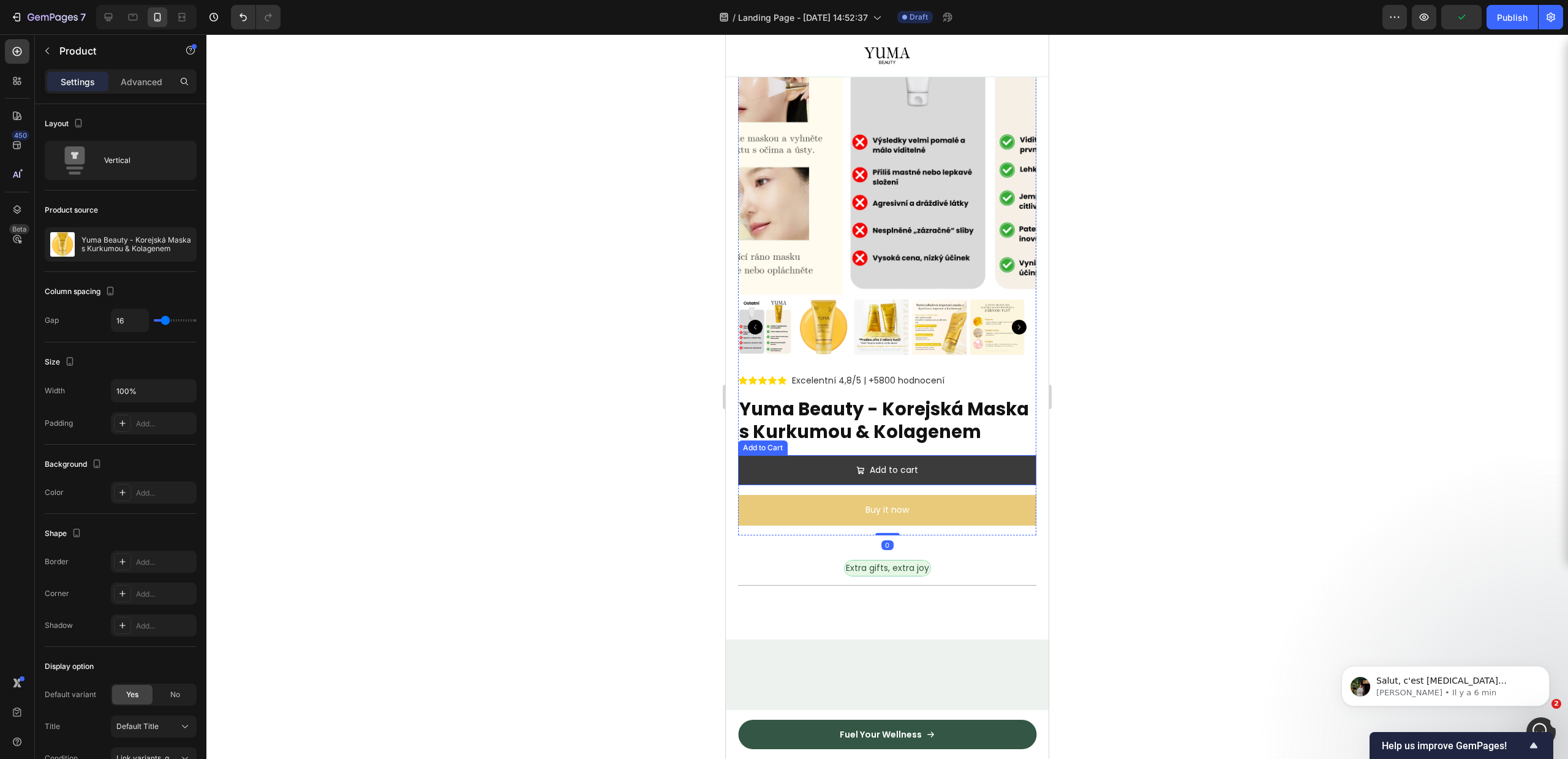
click at [847, 467] on button "Add to cart" at bounding box center [887, 470] width 298 height 30
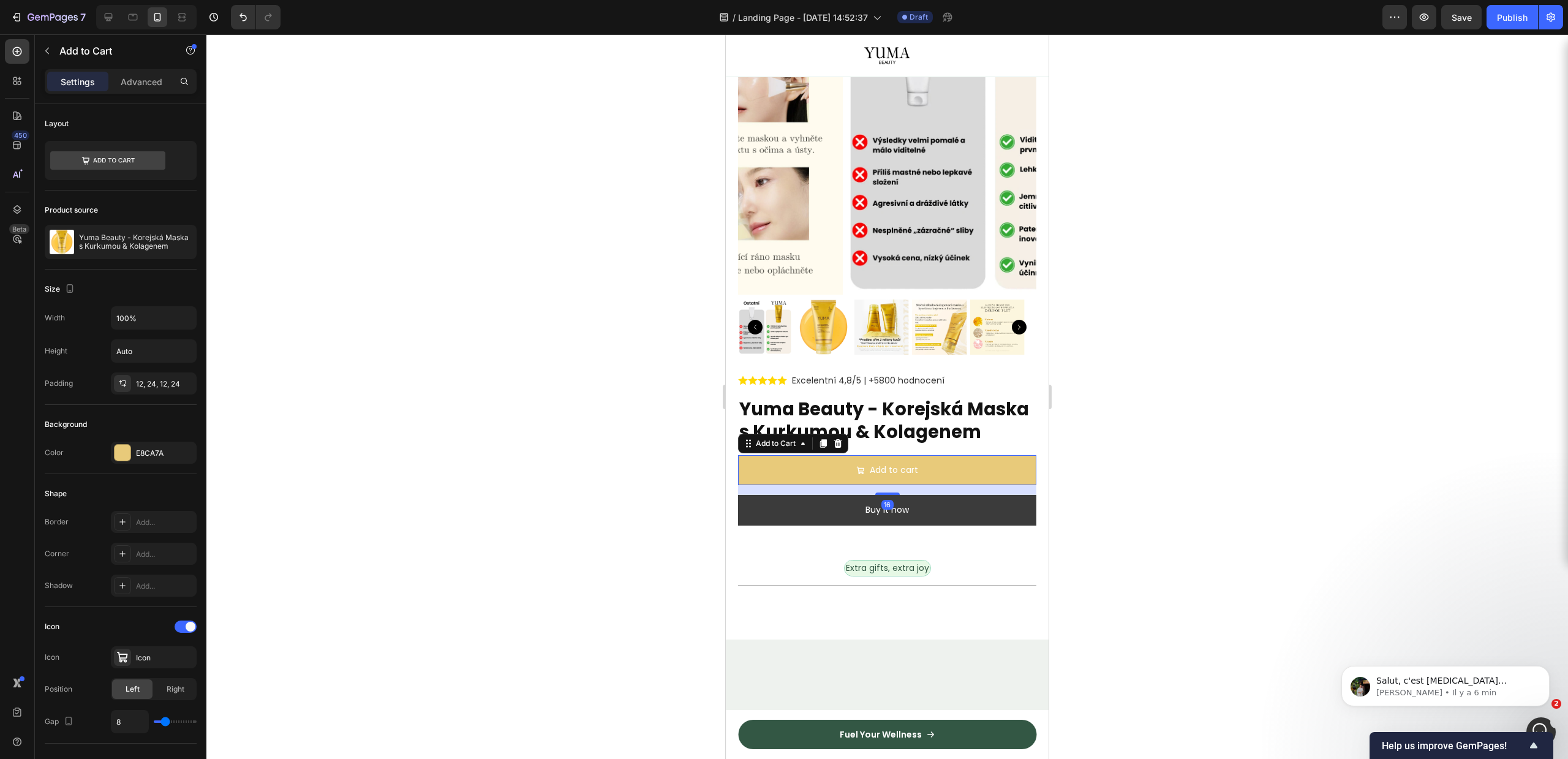
click at [842, 448] on icon at bounding box center [838, 444] width 8 height 9
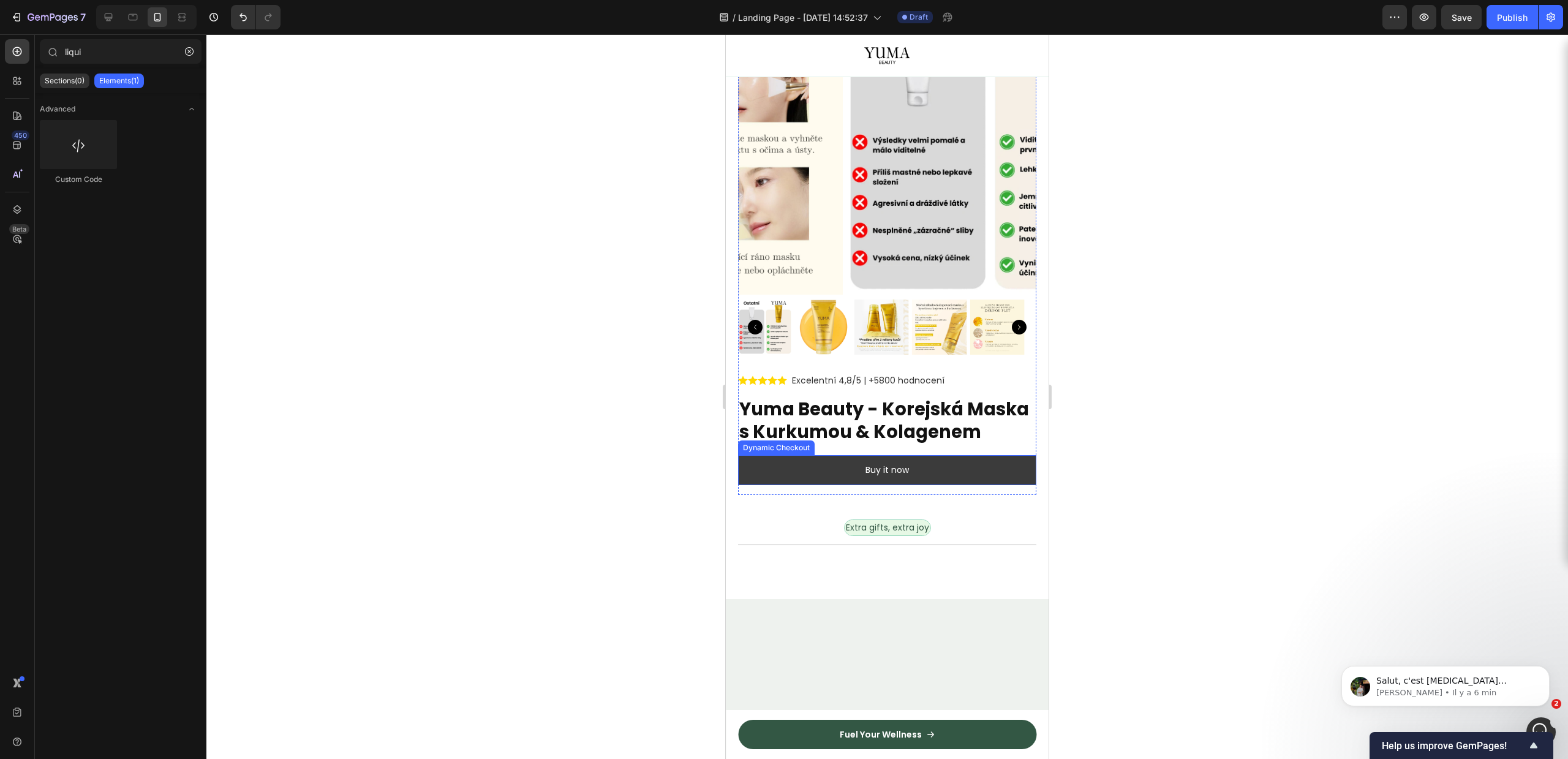
click at [844, 482] on button "Buy it now" at bounding box center [887, 470] width 298 height 30
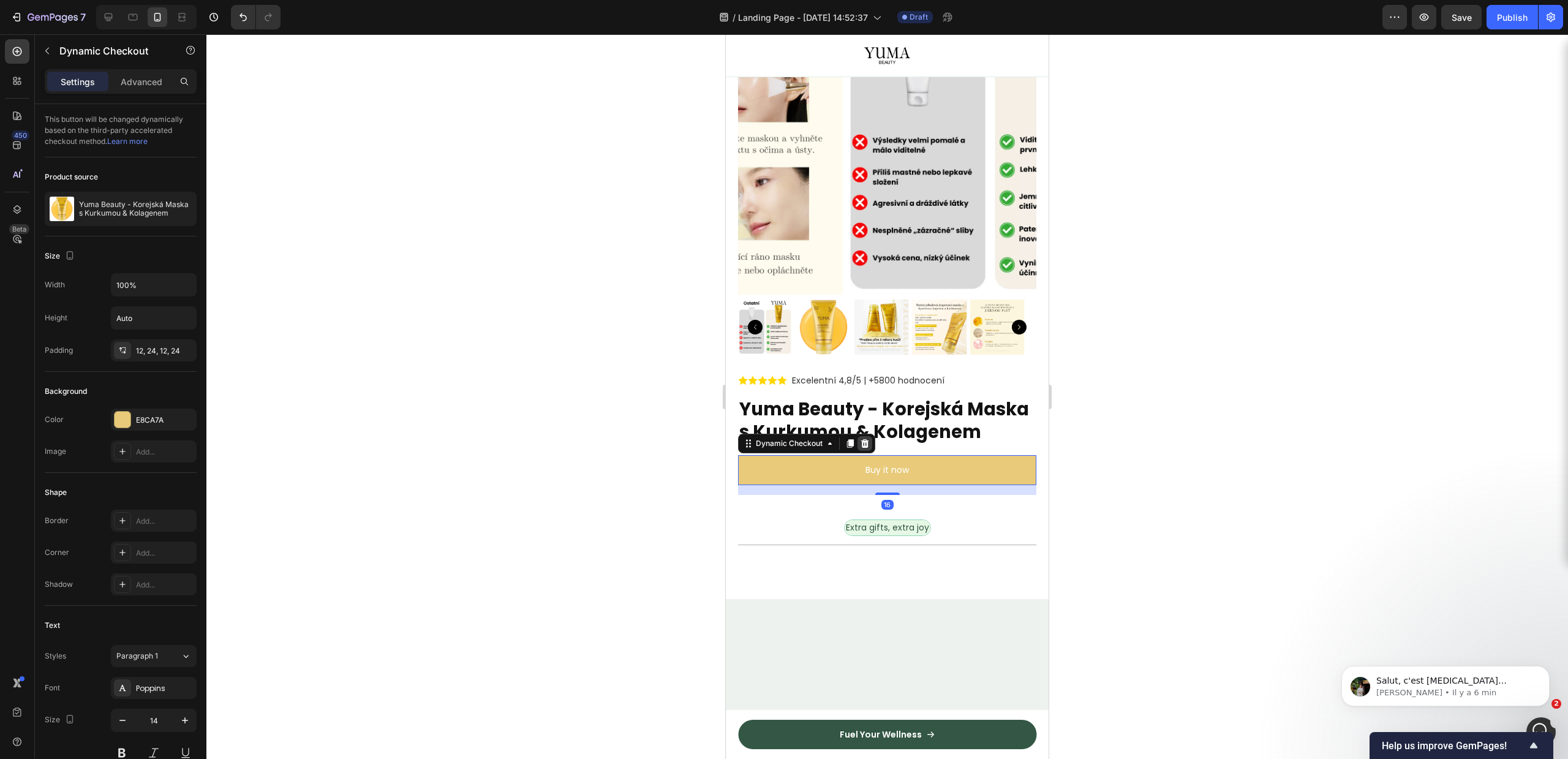
click at [868, 448] on icon at bounding box center [865, 444] width 8 height 9
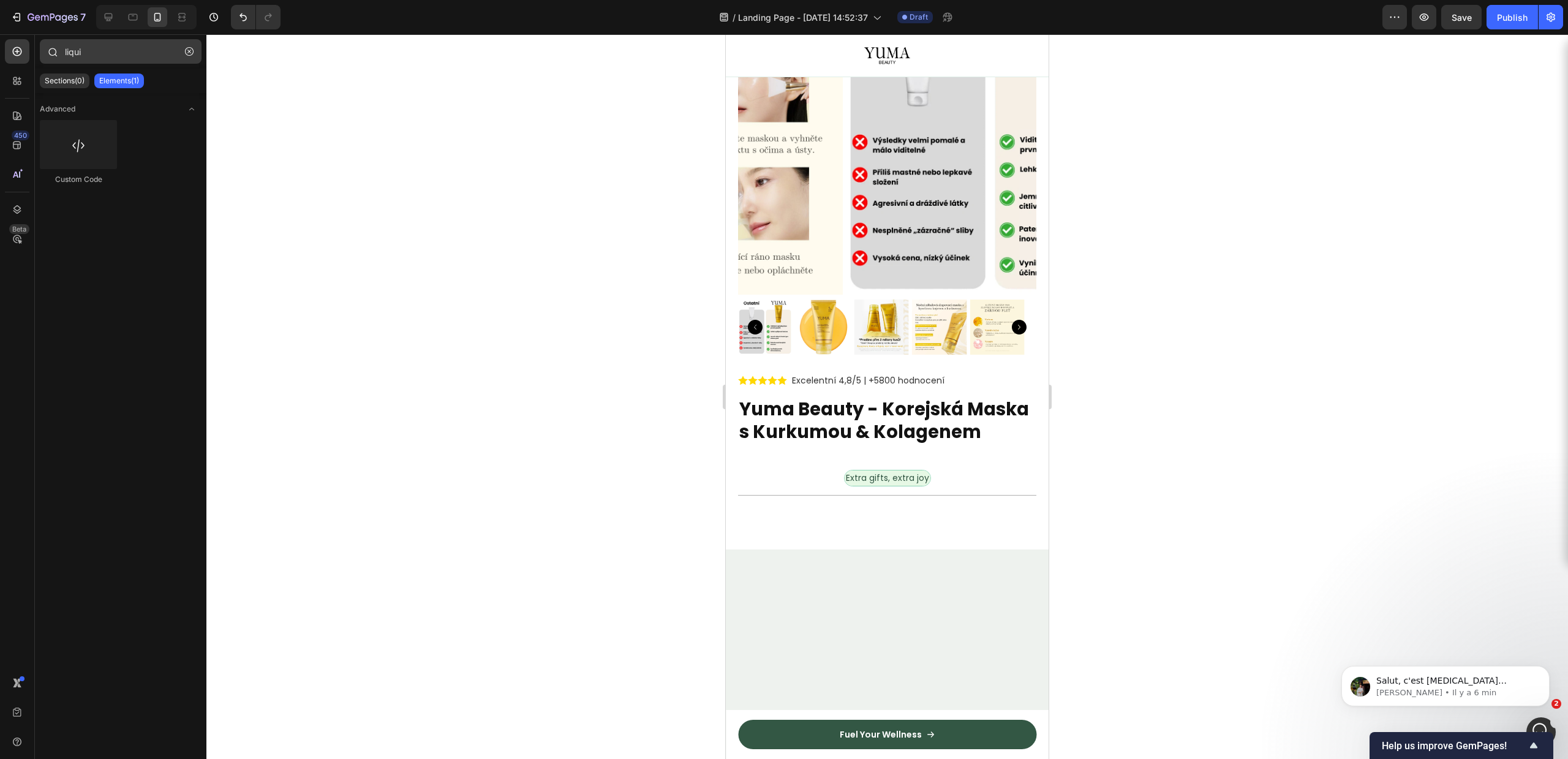
click at [200, 56] on div "liqui" at bounding box center [120, 54] width 172 height 30
click at [195, 51] on button "button" at bounding box center [189, 51] width 19 height 19
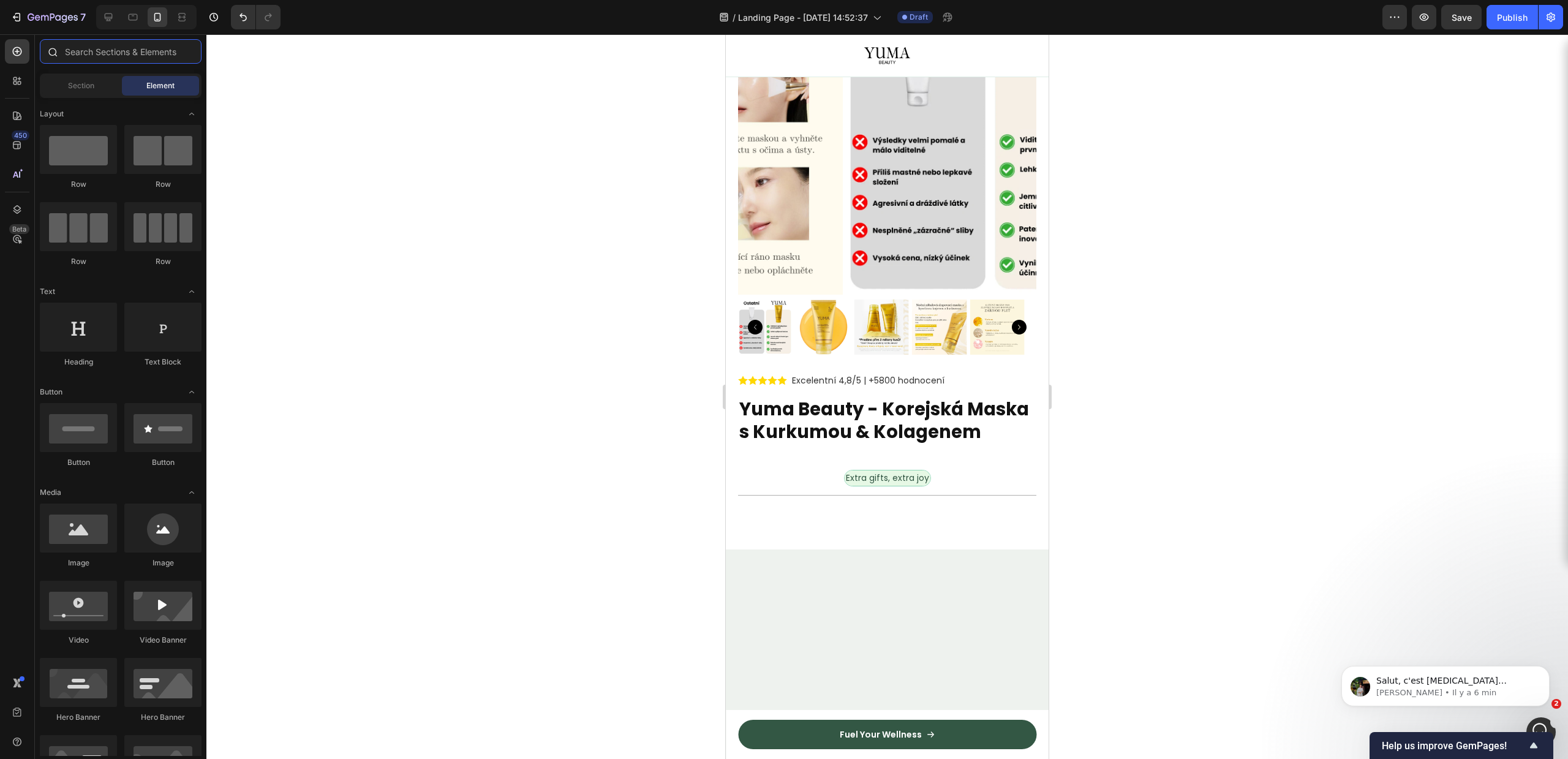
click at [134, 59] on input "text" at bounding box center [120, 51] width 161 height 25
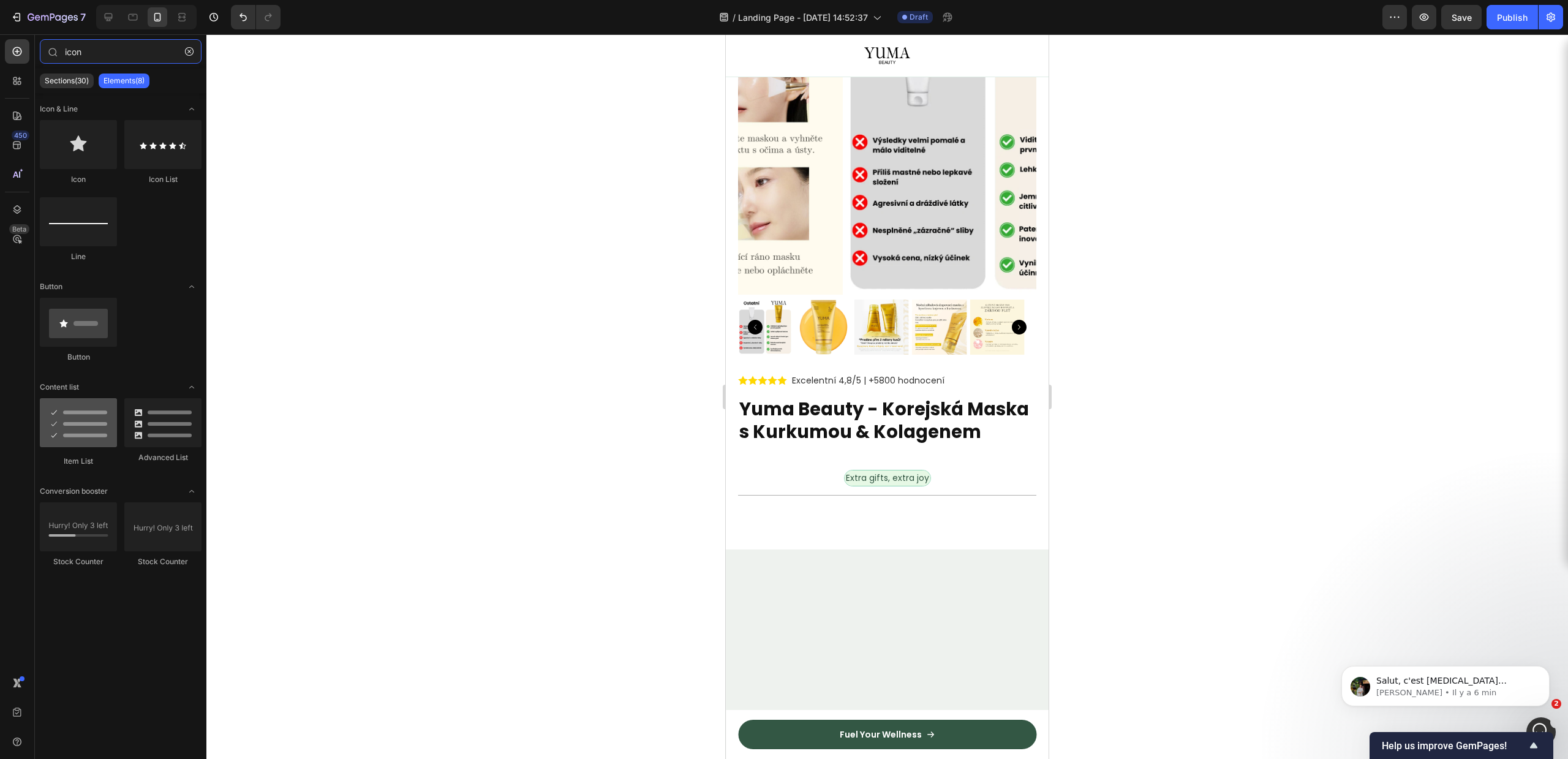
type input "icon"
drag, startPoint x: 795, startPoint y: 458, endPoint x: 781, endPoint y: 474, distance: 21.3
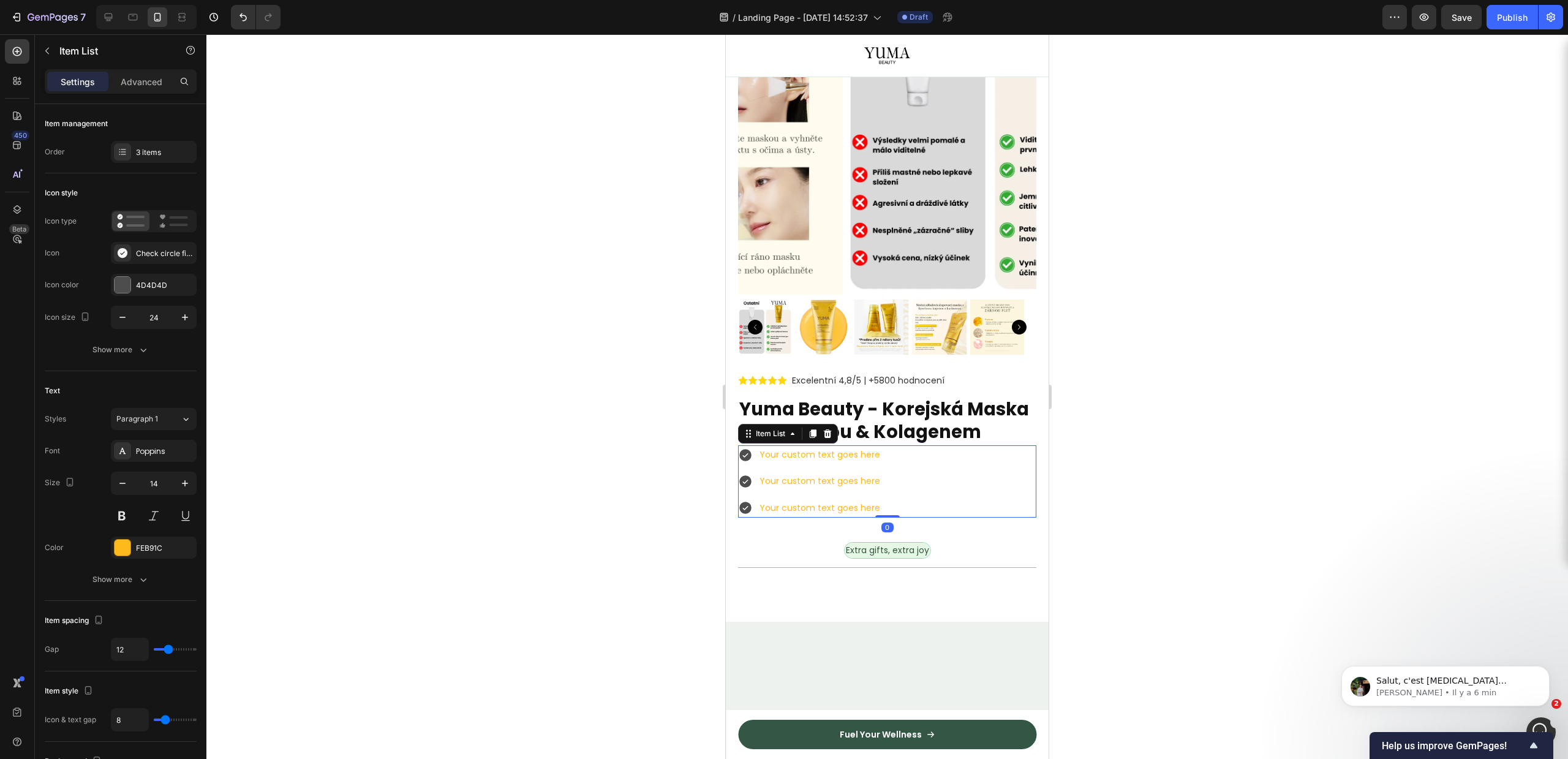
click at [746, 461] on icon at bounding box center [745, 455] width 12 height 12
click at [114, 248] on div at bounding box center [122, 253] width 17 height 17
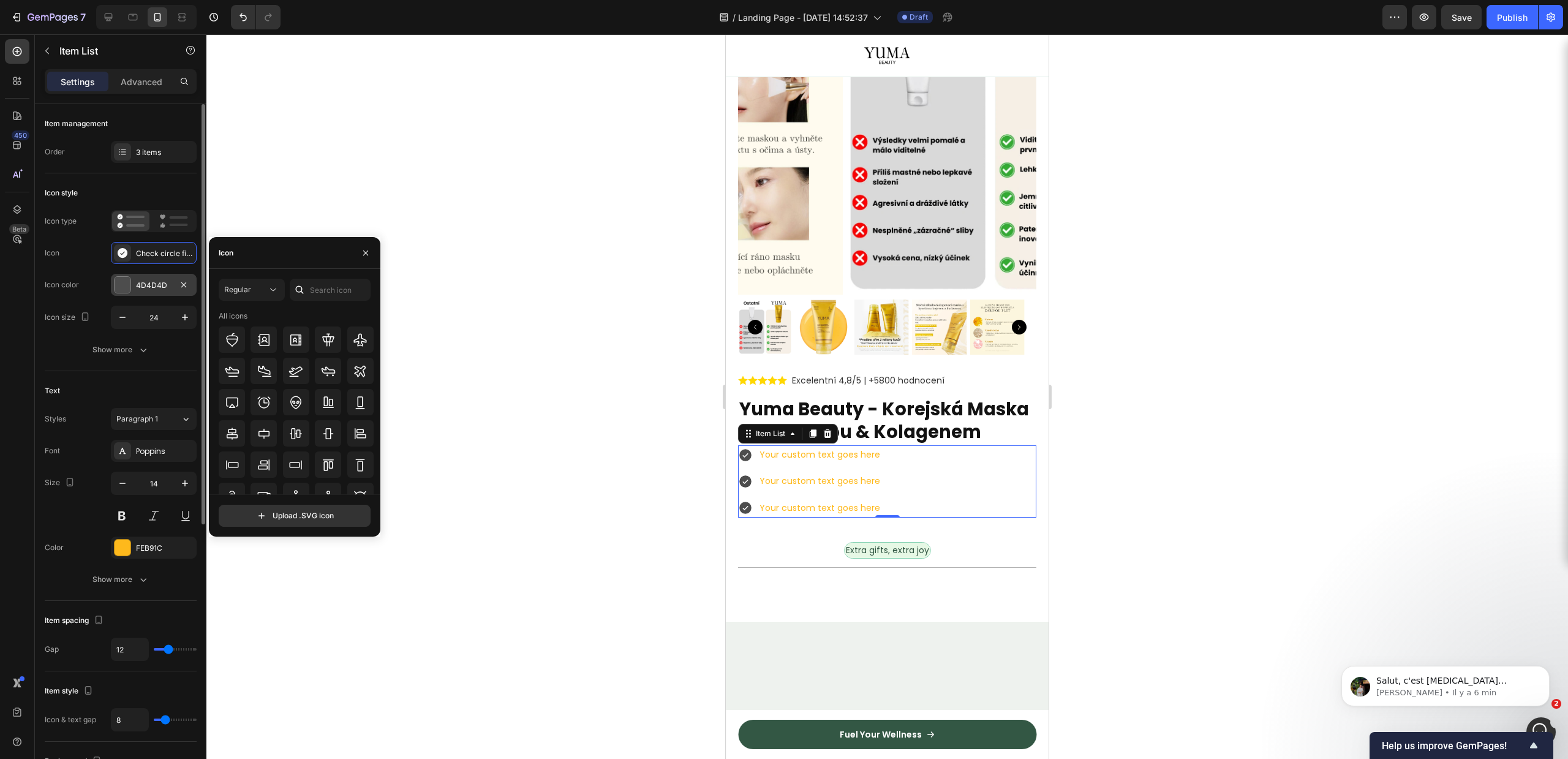
click at [128, 288] on div at bounding box center [122, 284] width 16 height 16
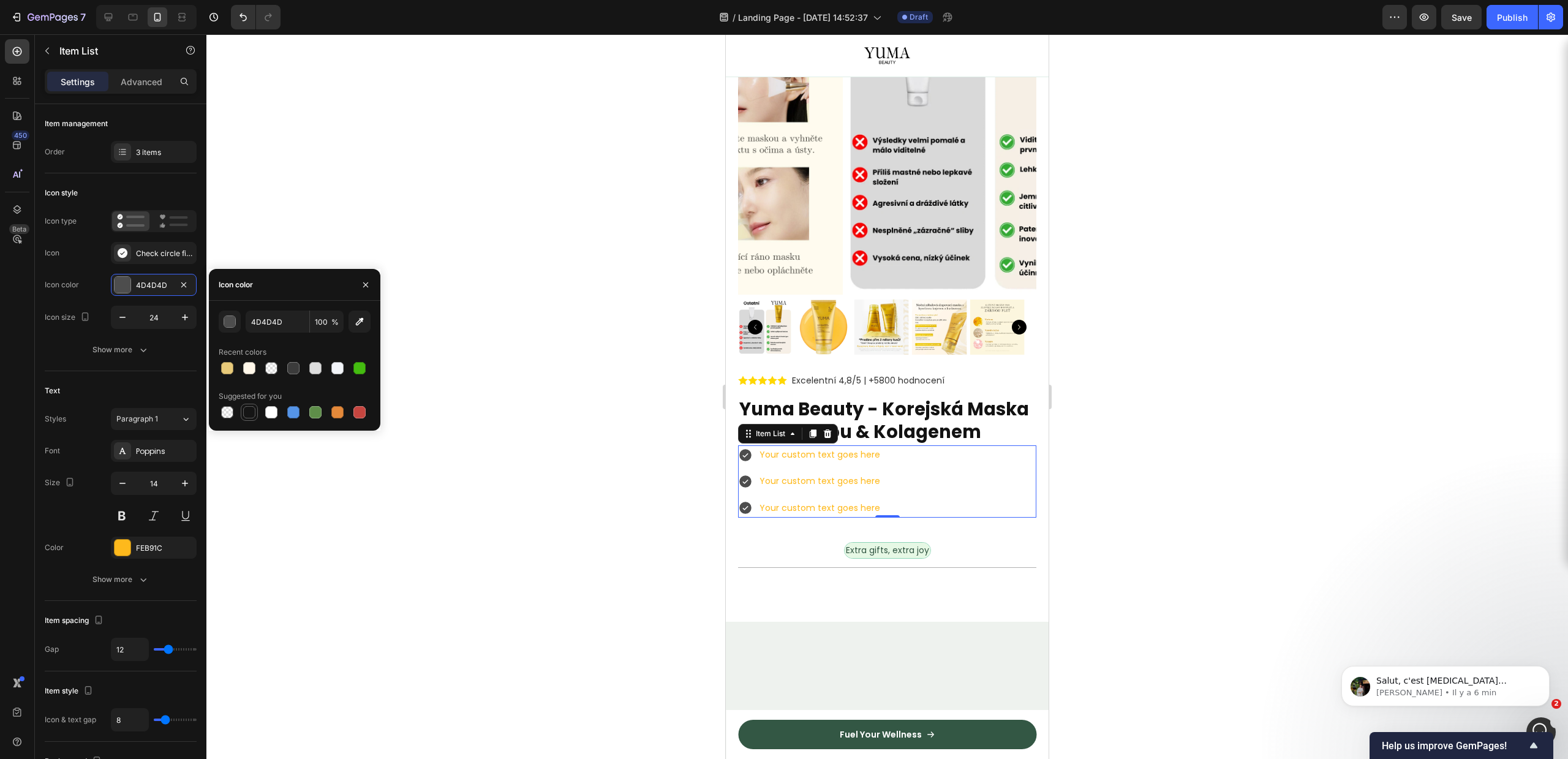
click at [246, 405] on div at bounding box center [249, 413] width 15 height 15
type input "151515"
click at [329, 259] on div at bounding box center [887, 396] width 1361 height 725
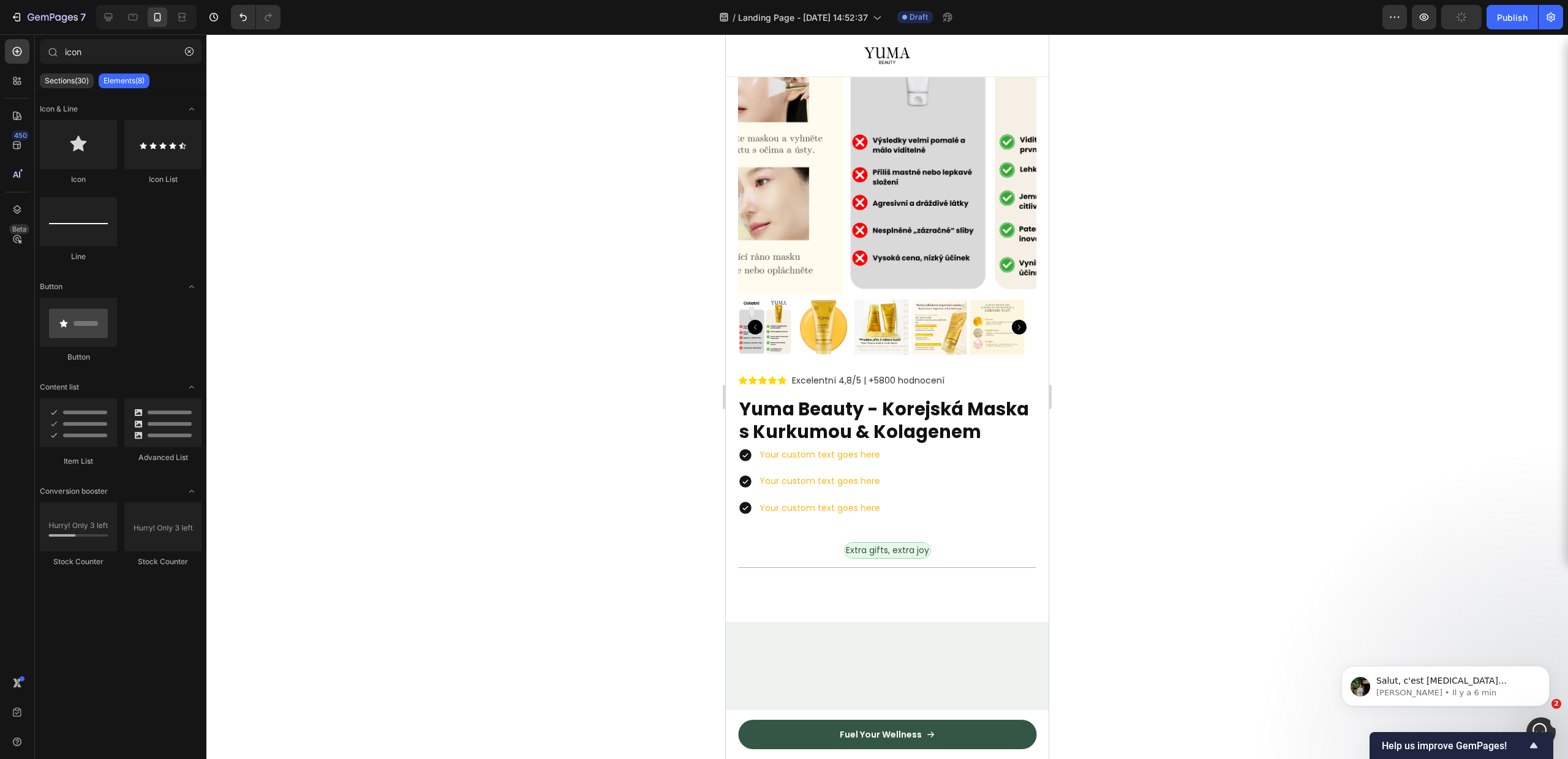
click at [833, 464] on div "Your custom text goes here" at bounding box center [819, 455] width 124 height 19
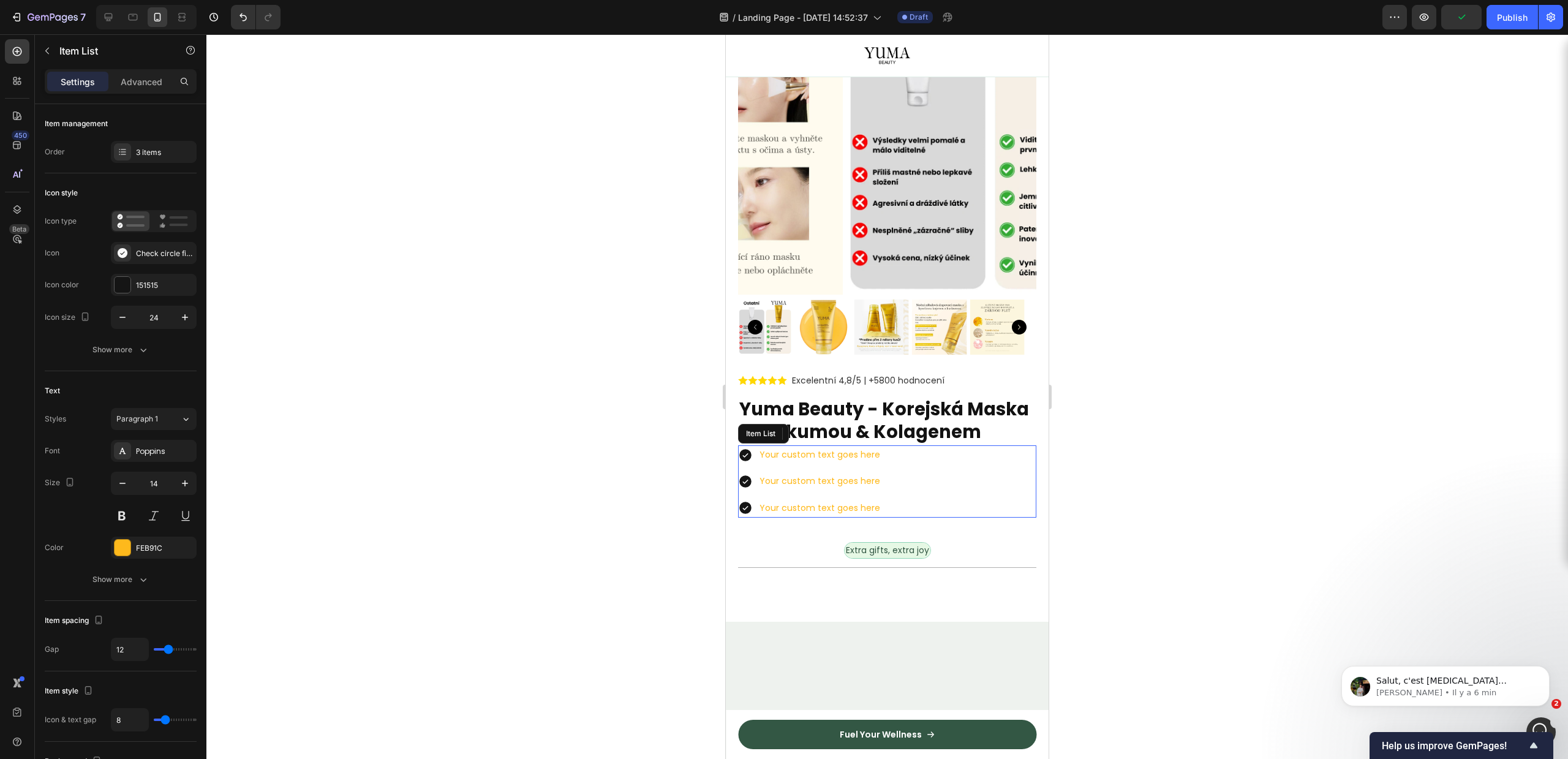
click at [837, 464] on div "Your custom text goes here" at bounding box center [819, 455] width 124 height 19
click at [107, 549] on div "Color FEB91C" at bounding box center [120, 548] width 152 height 22
click at [135, 541] on div "FEB91C" at bounding box center [153, 548] width 86 height 22
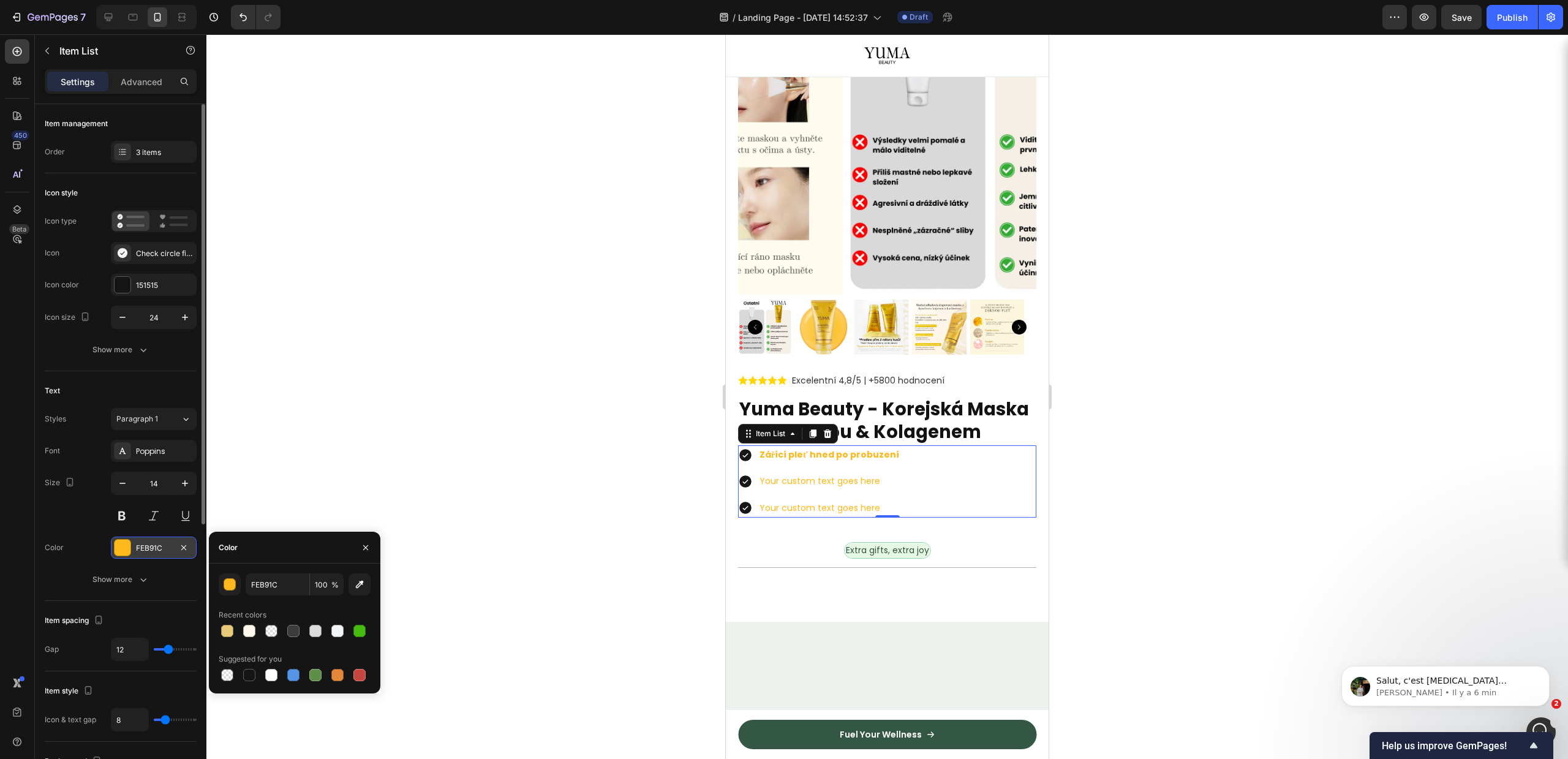
click at [252, 673] on div at bounding box center [249, 675] width 12 height 12
type input "151515"
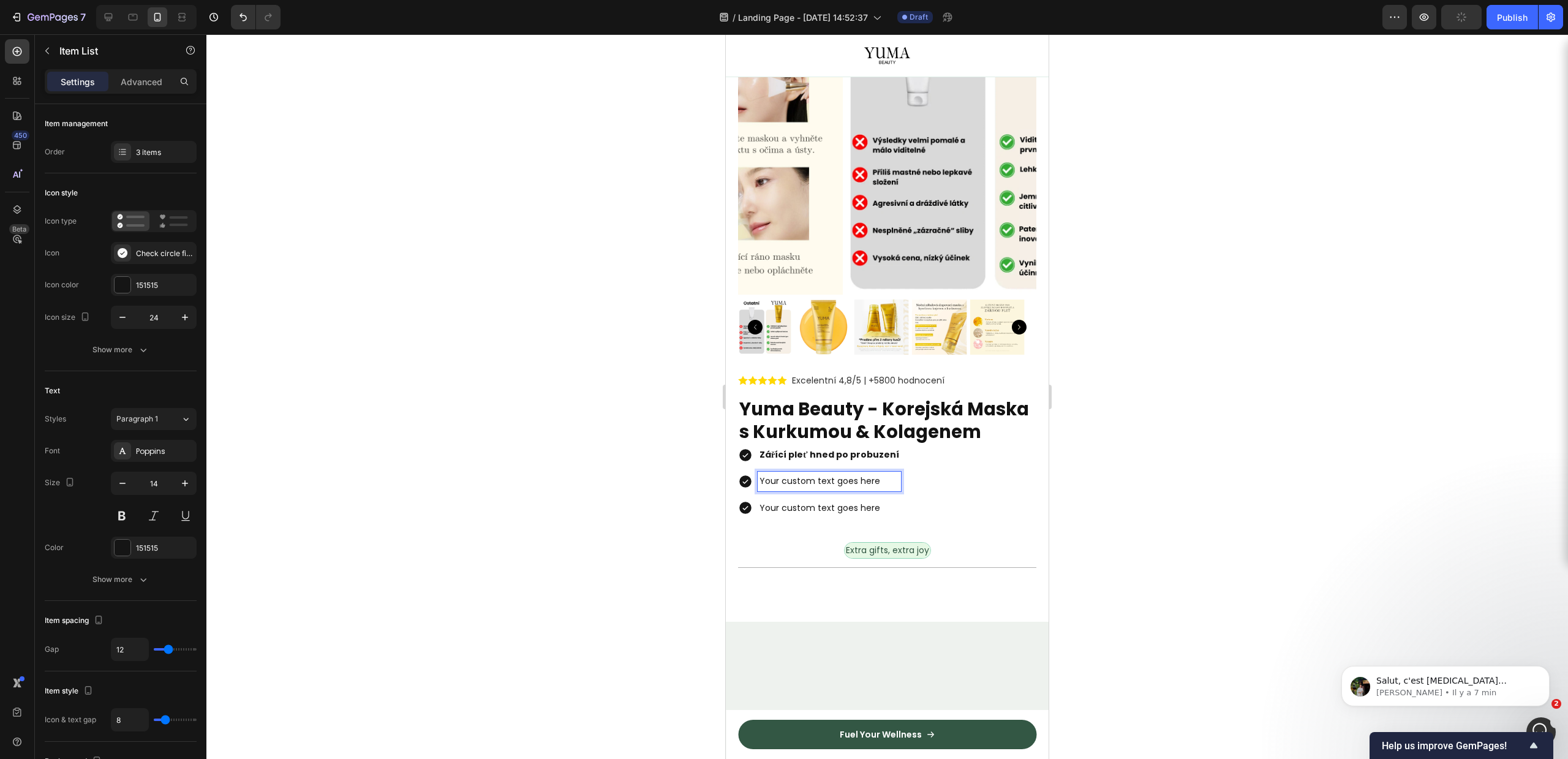
click at [774, 488] on p "Your custom text goes here" at bounding box center [830, 481] width 140 height 16
click at [781, 488] on p "Your custom text goes here" at bounding box center [830, 481] width 140 height 16
click at [813, 516] on p "Your custom text goes here" at bounding box center [830, 508] width 141 height 16
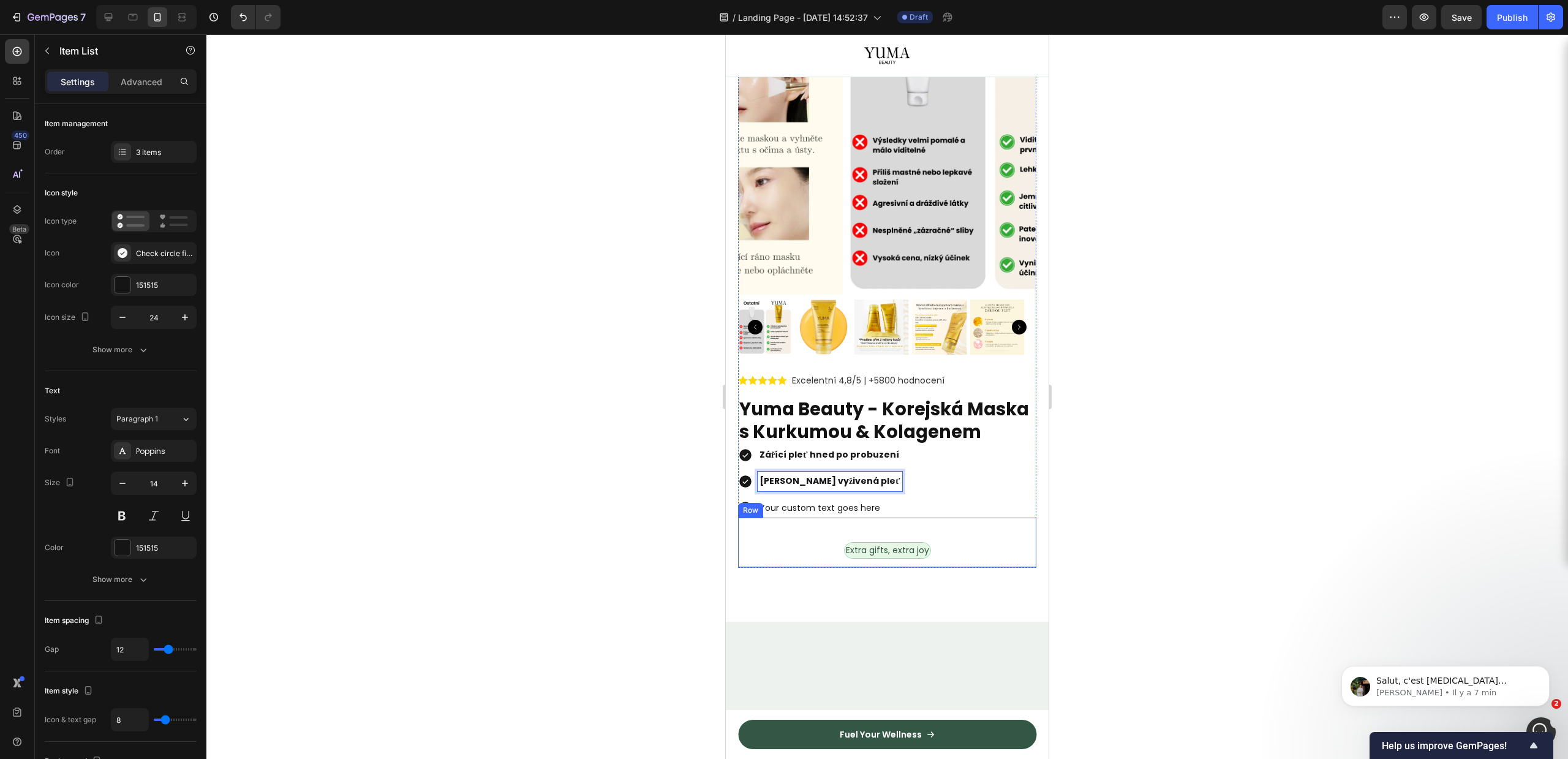
click at [813, 516] on p "Your custom text goes here" at bounding box center [830, 508] width 141 height 16
click at [1329, 531] on div at bounding box center [887, 396] width 1361 height 725
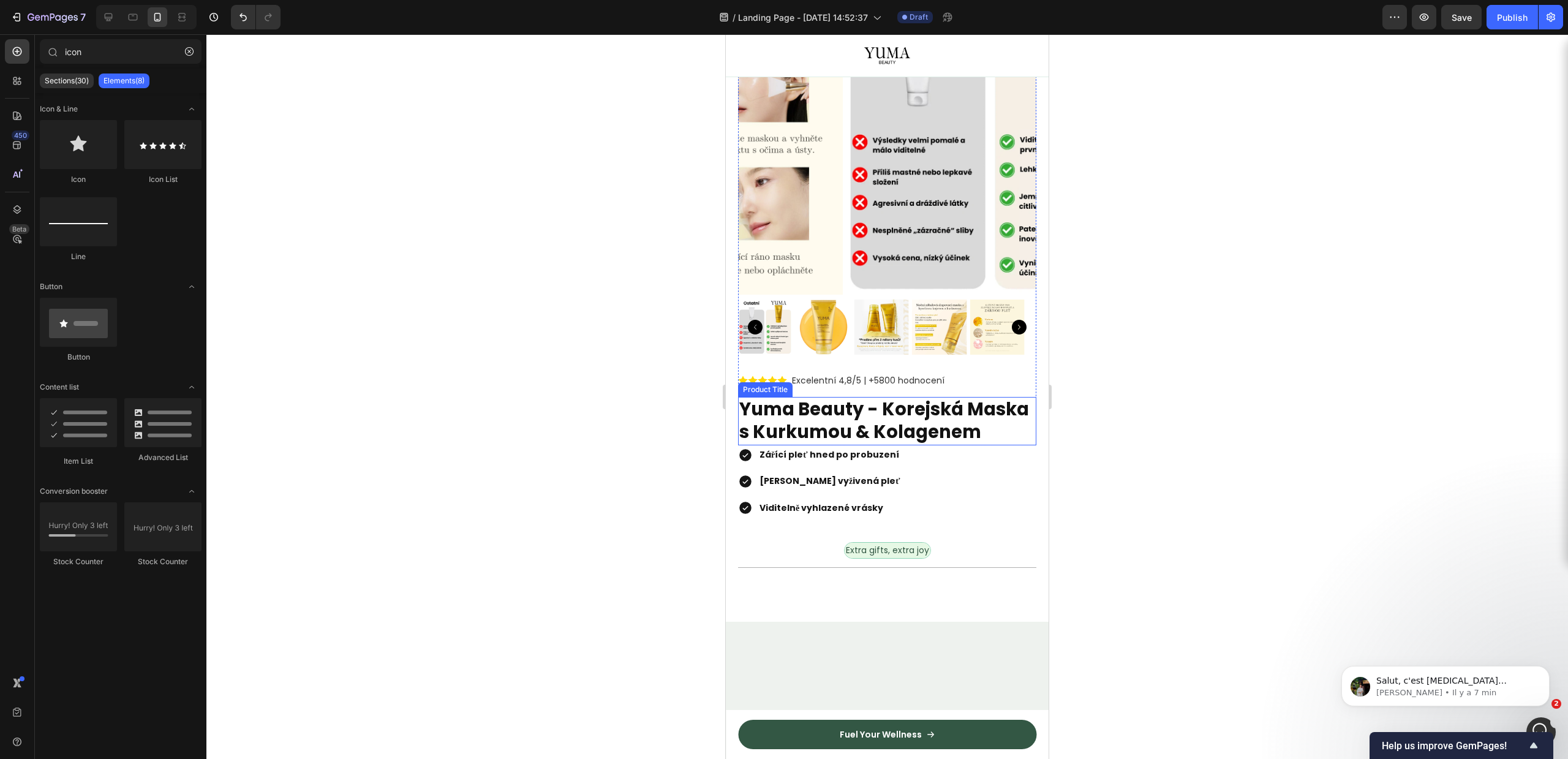
click at [825, 416] on h2 "Yuma Beauty - Korejská Maska s Kurkumou & Kolagenem" at bounding box center [887, 421] width 298 height 48
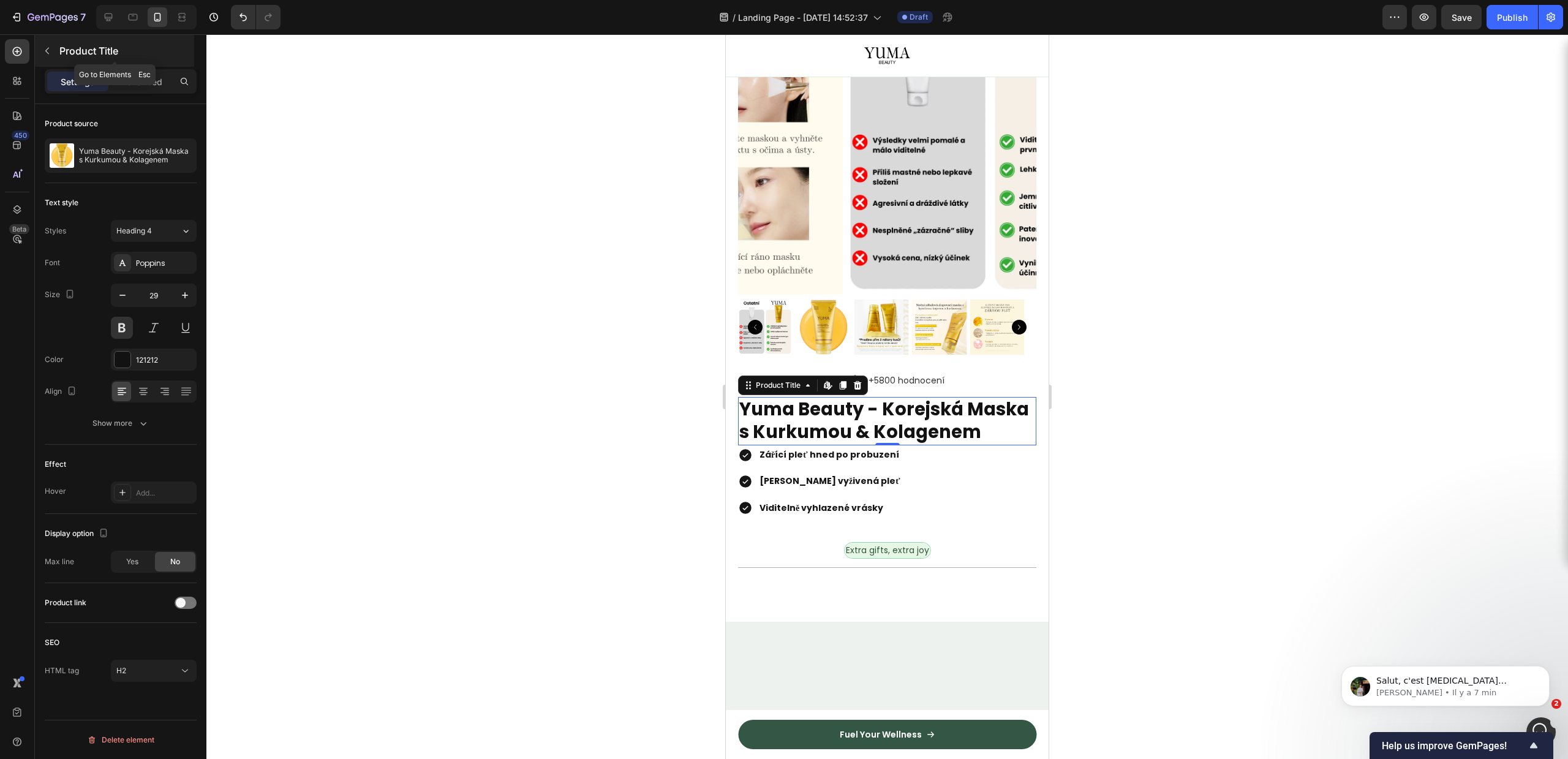
click at [52, 51] on button "button" at bounding box center [47, 51] width 19 height 19
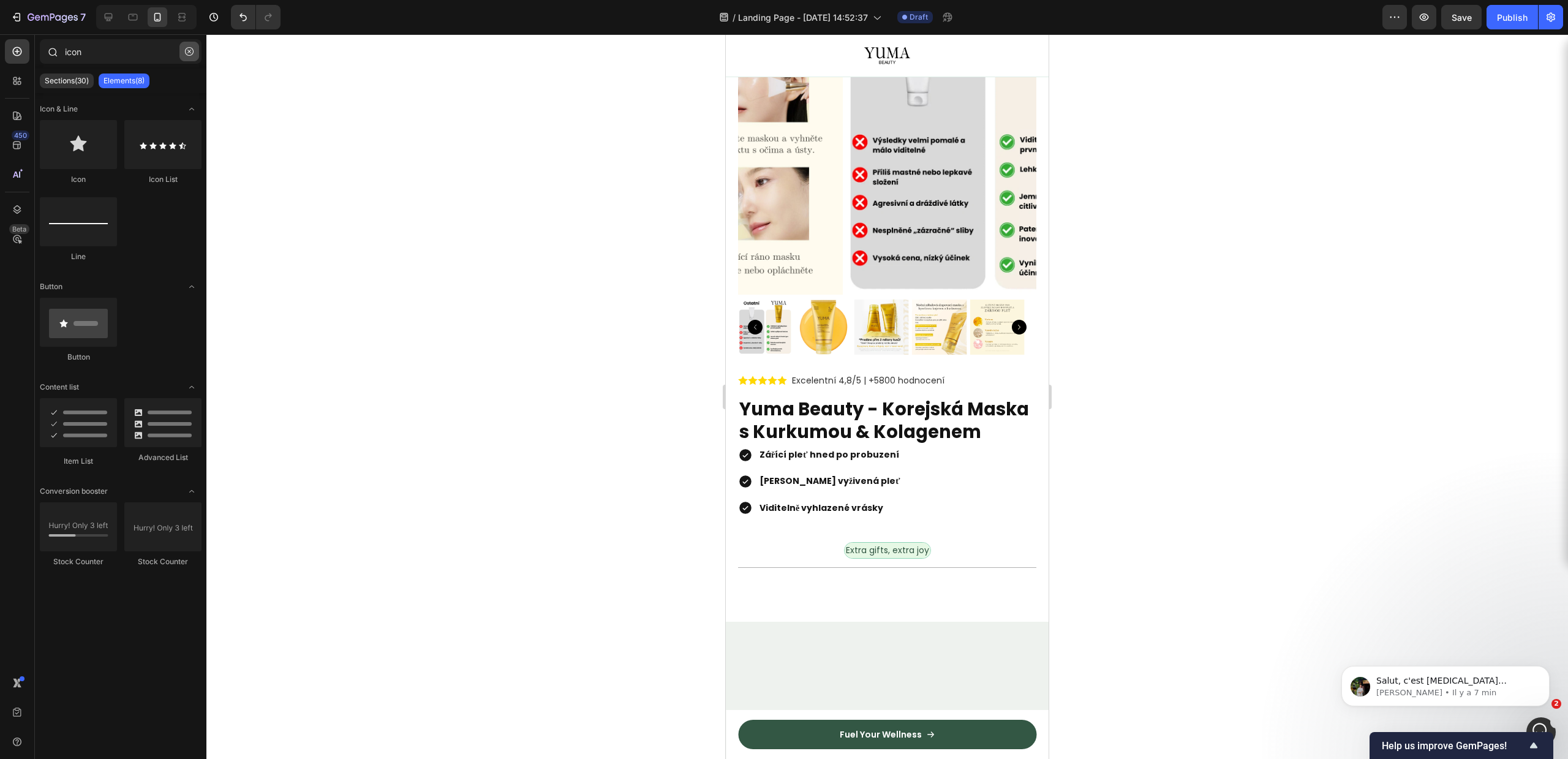
click at [186, 49] on icon "button" at bounding box center [190, 51] width 9 height 9
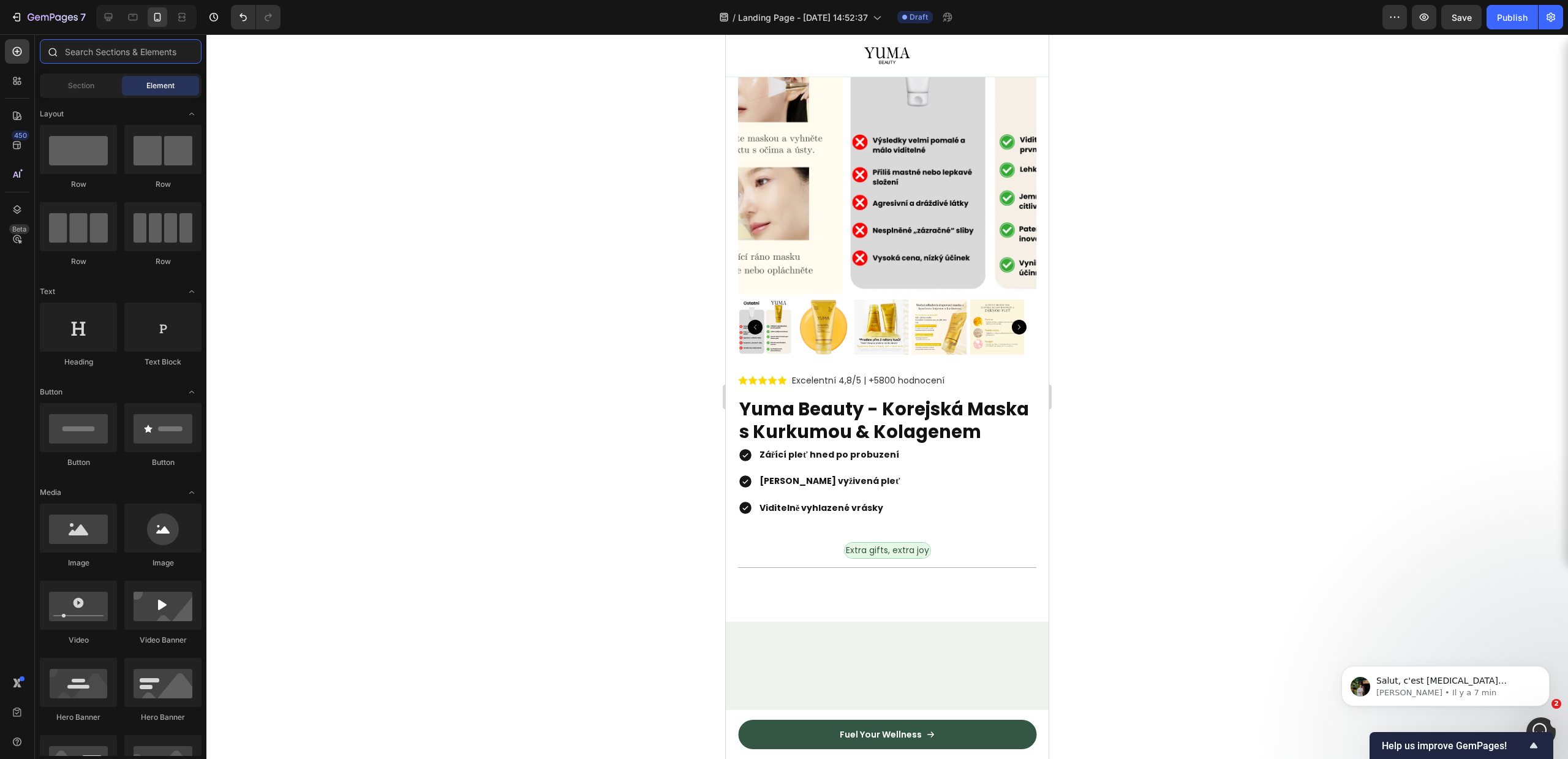
click at [186, 49] on input "text" at bounding box center [120, 51] width 161 height 25
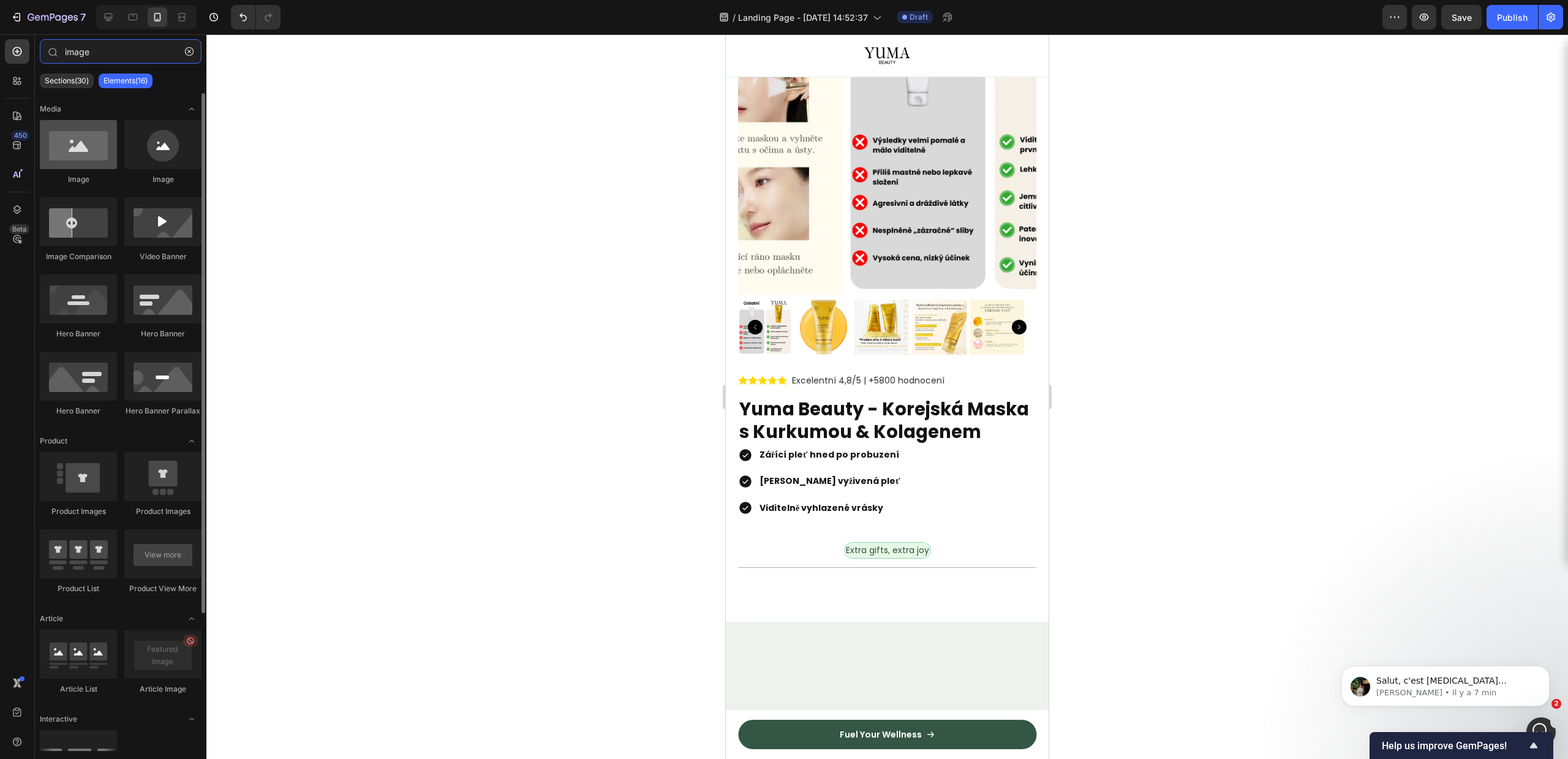
type input "image"
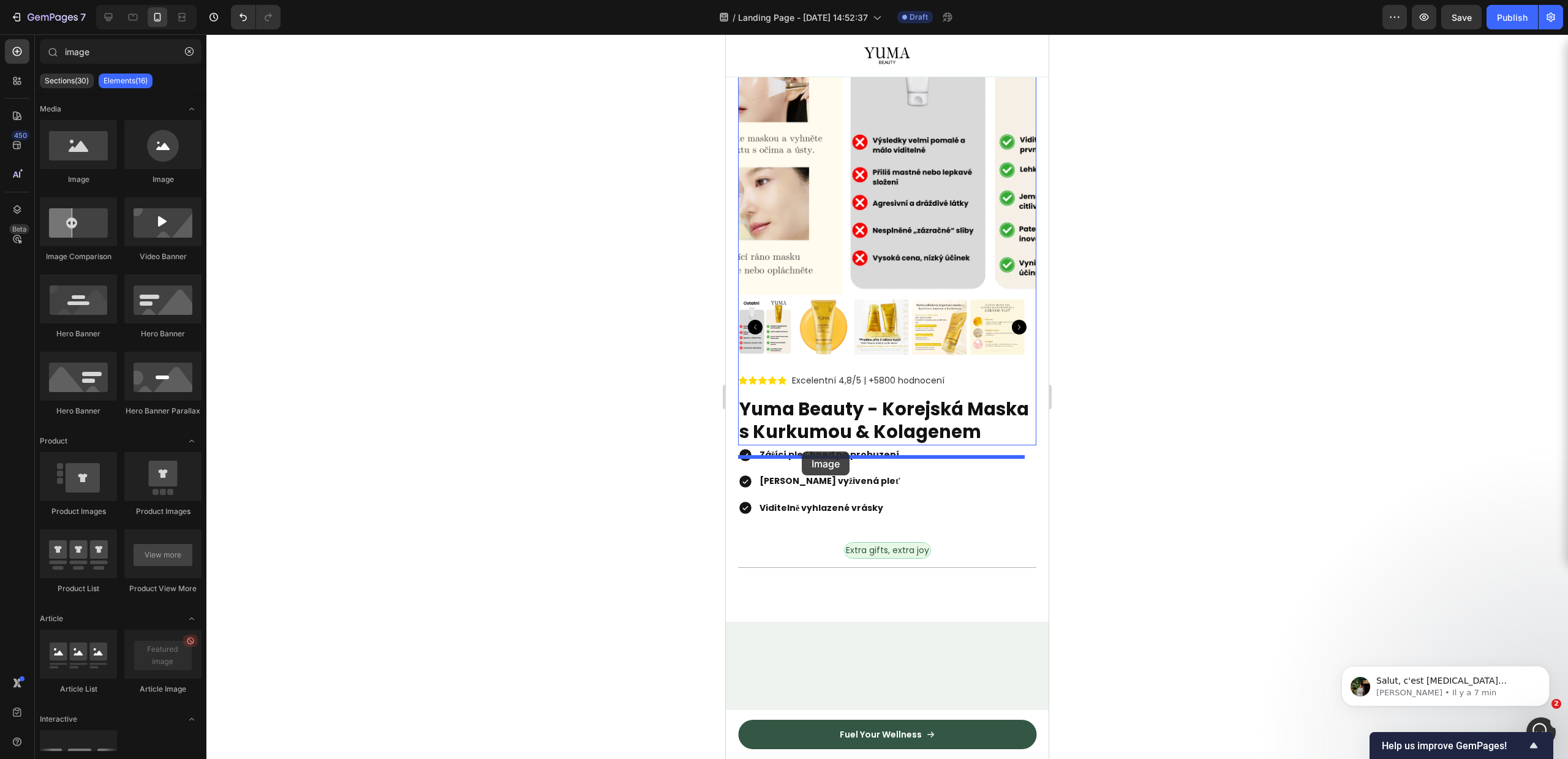
drag, startPoint x: 790, startPoint y: 198, endPoint x: 801, endPoint y: 451, distance: 253.2
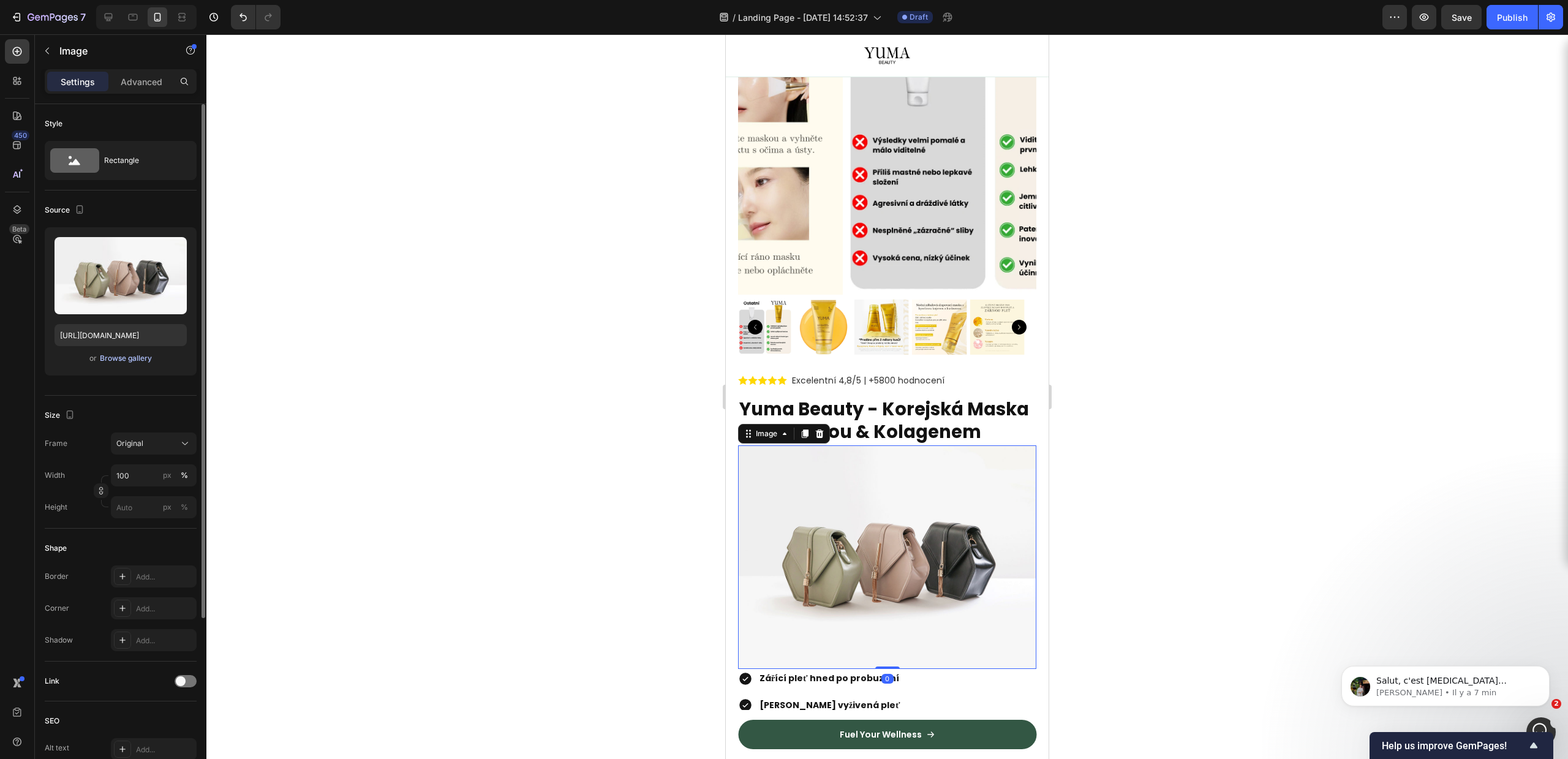
click at [126, 357] on div "Browse gallery" at bounding box center [126, 358] width 52 height 11
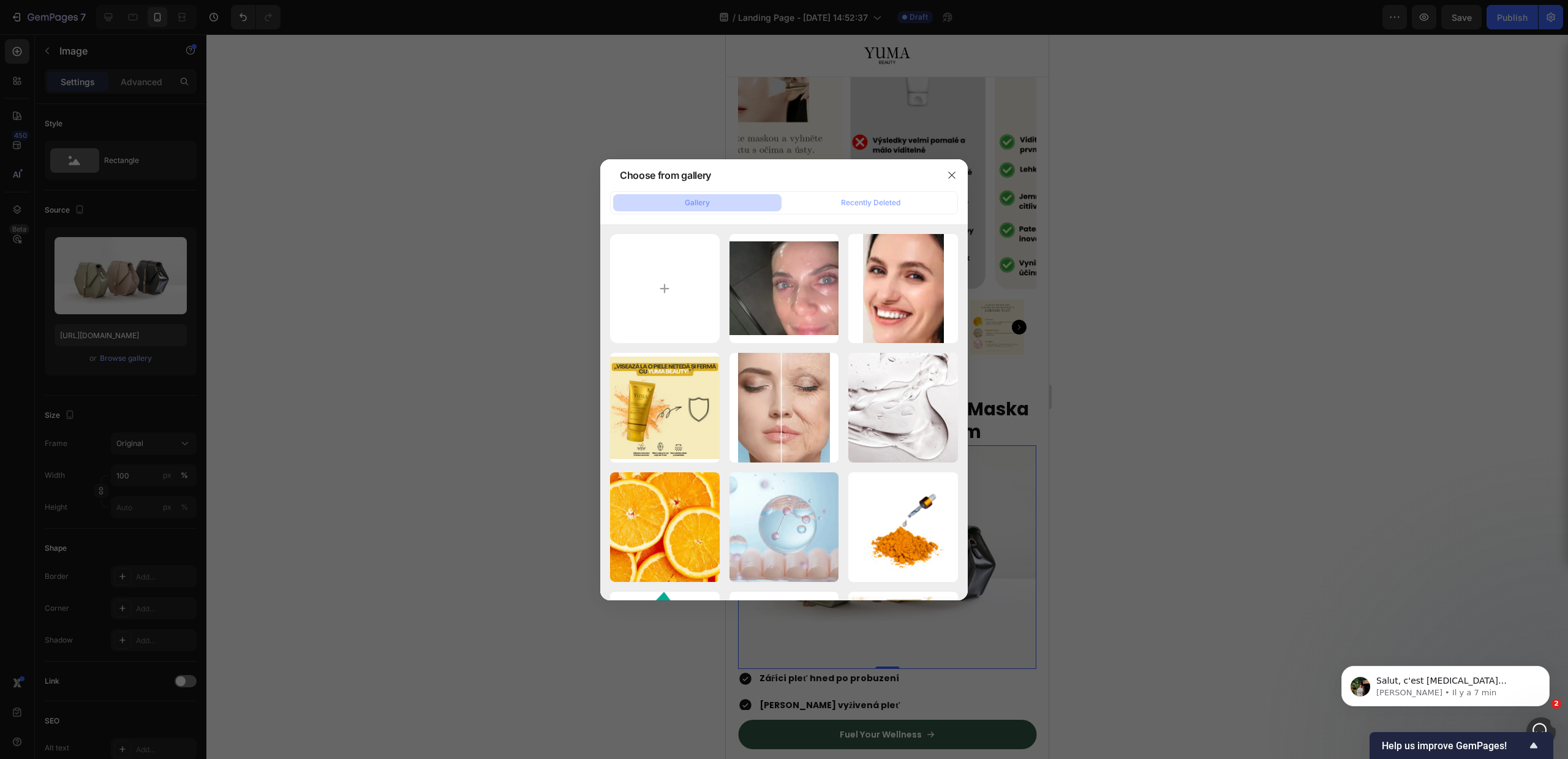
type input "C:\fakepath\Yuma_Beauty_clinical_choice (1).webp"
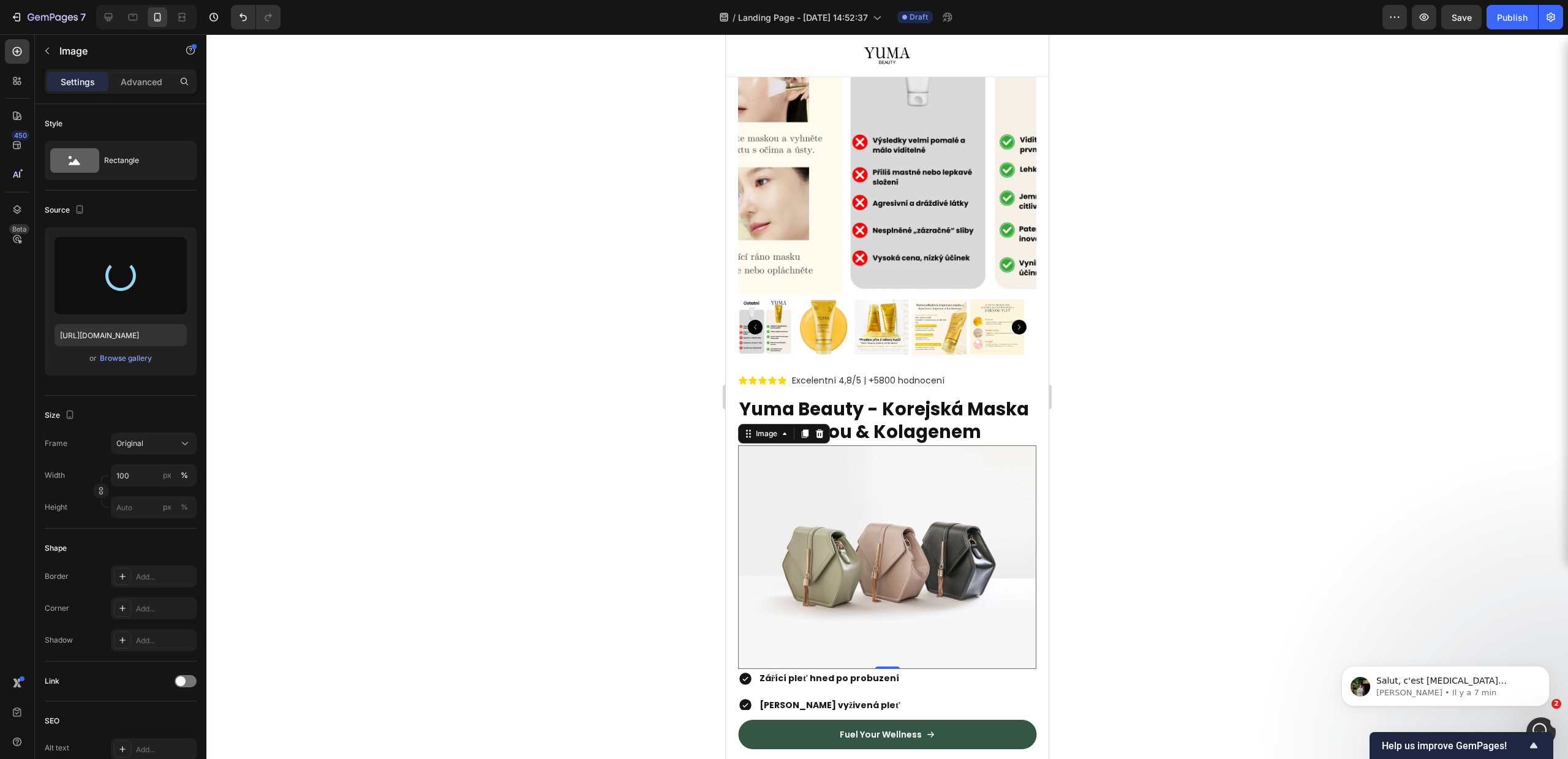
type input "https://cdn.shopify.com/s/files/1/0756/9240/9060/files/gempages_581512871968506…"
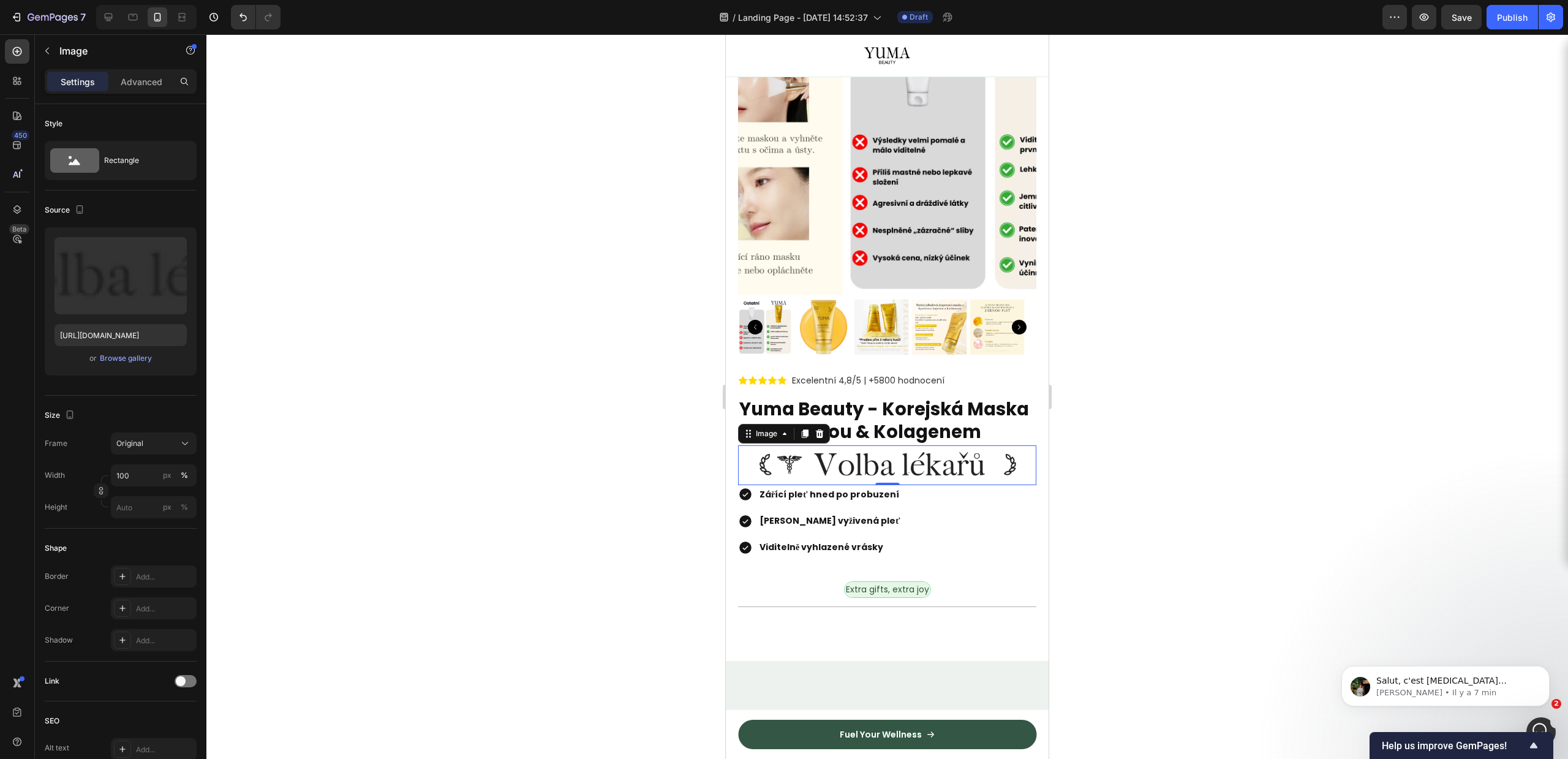
click at [674, 268] on div at bounding box center [887, 396] width 1361 height 725
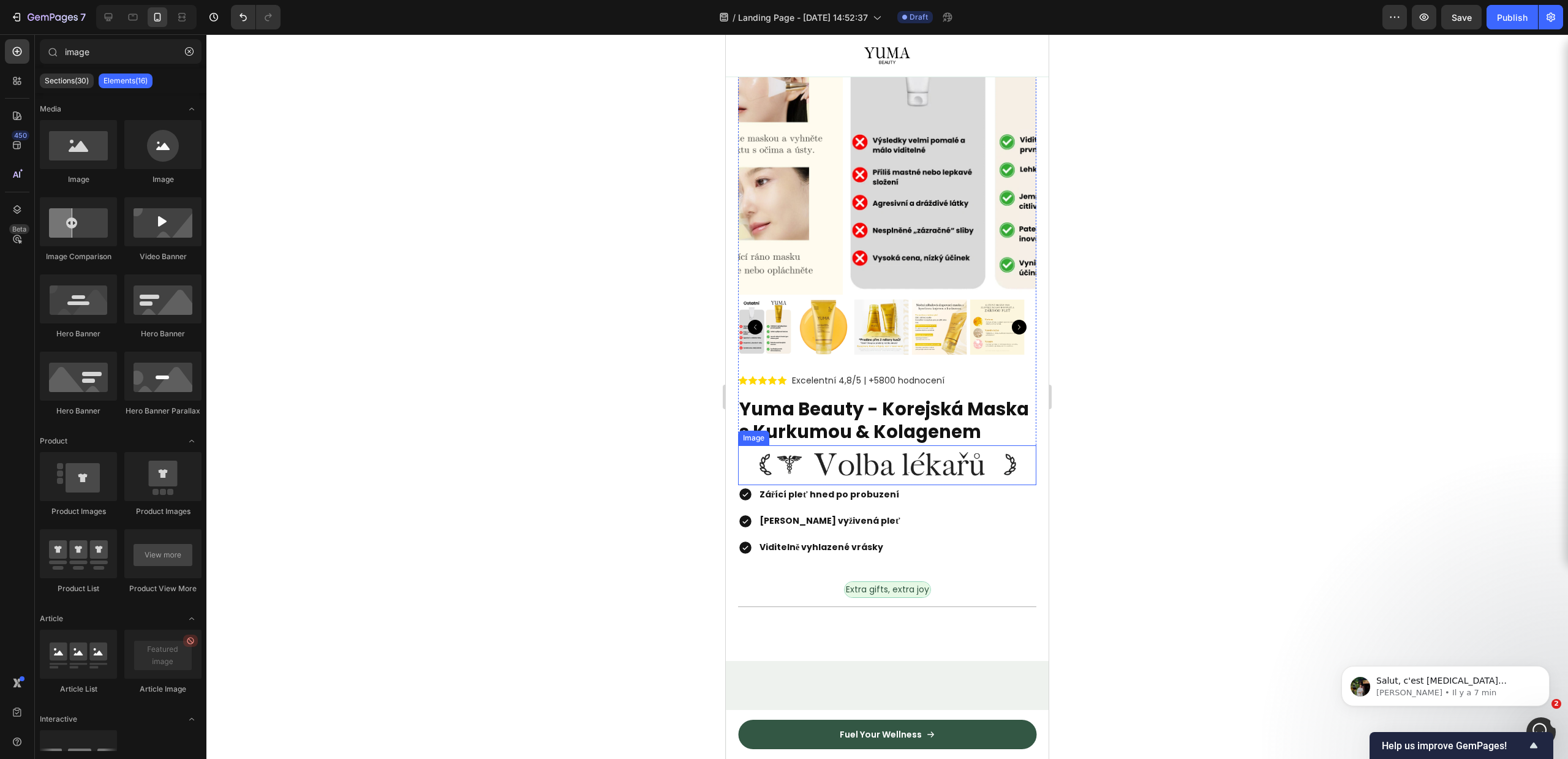
click at [741, 479] on img at bounding box center [887, 465] width 298 height 40
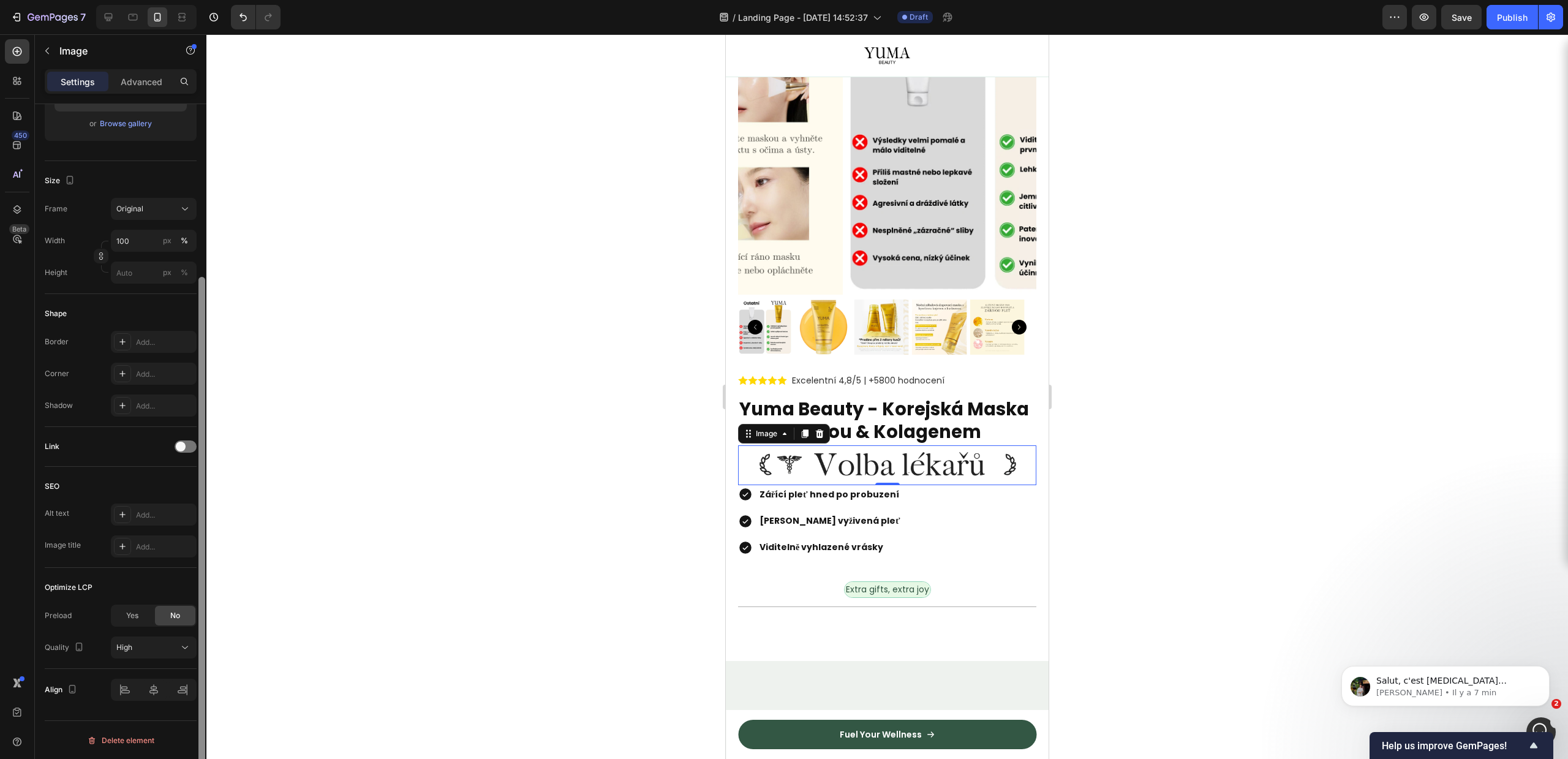
drag, startPoint x: 200, startPoint y: 436, endPoint x: 201, endPoint y: 619, distance: 183.0
click at [204, 617] on div at bounding box center [201, 533] width 7 height 514
click at [120, 697] on div at bounding box center [153, 689] width 86 height 22
click at [129, 71] on div "Advanced" at bounding box center [141, 81] width 61 height 19
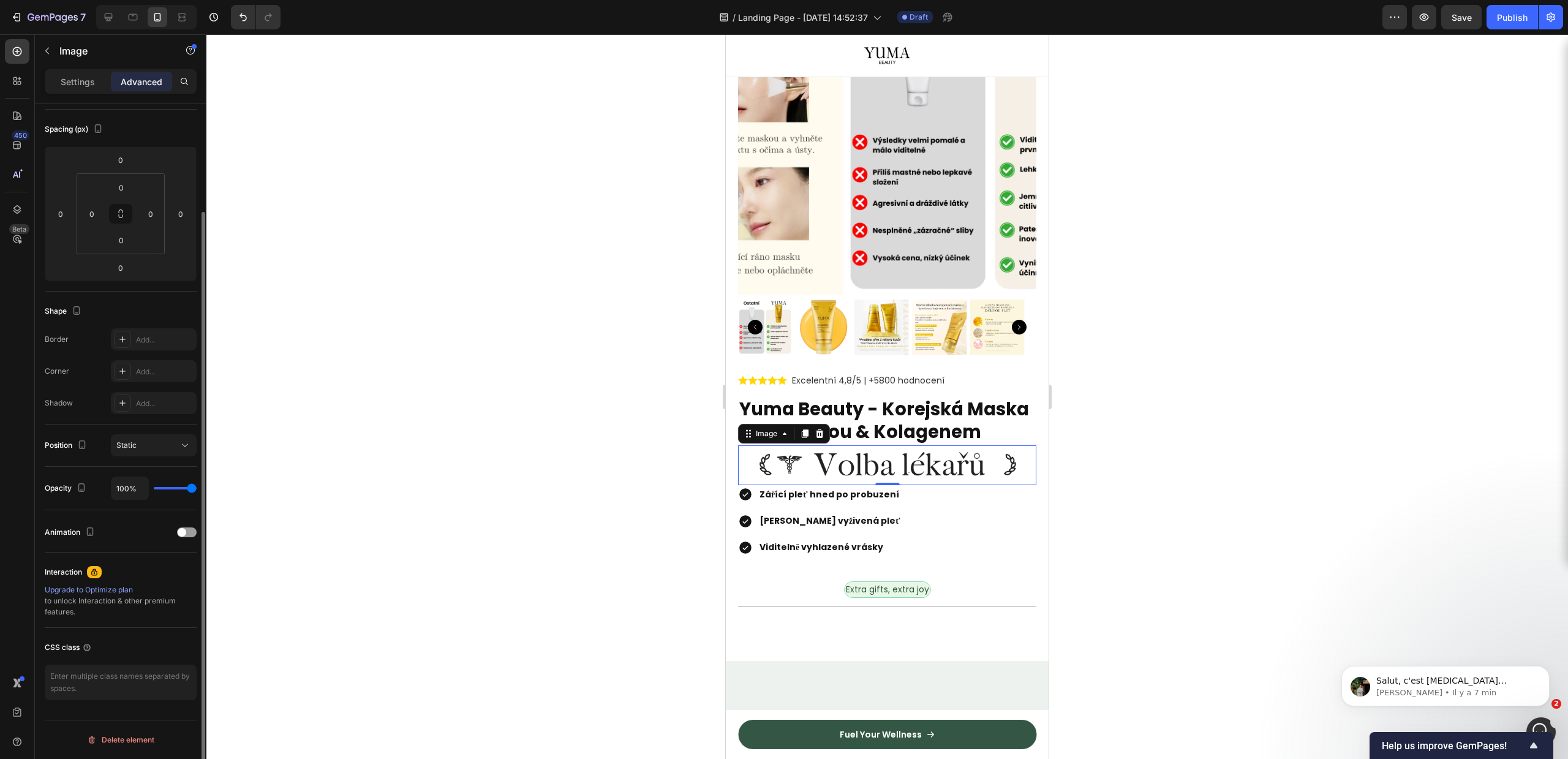
scroll to position [127, 0]
click at [154, 212] on input "0" at bounding box center [150, 213] width 19 height 19
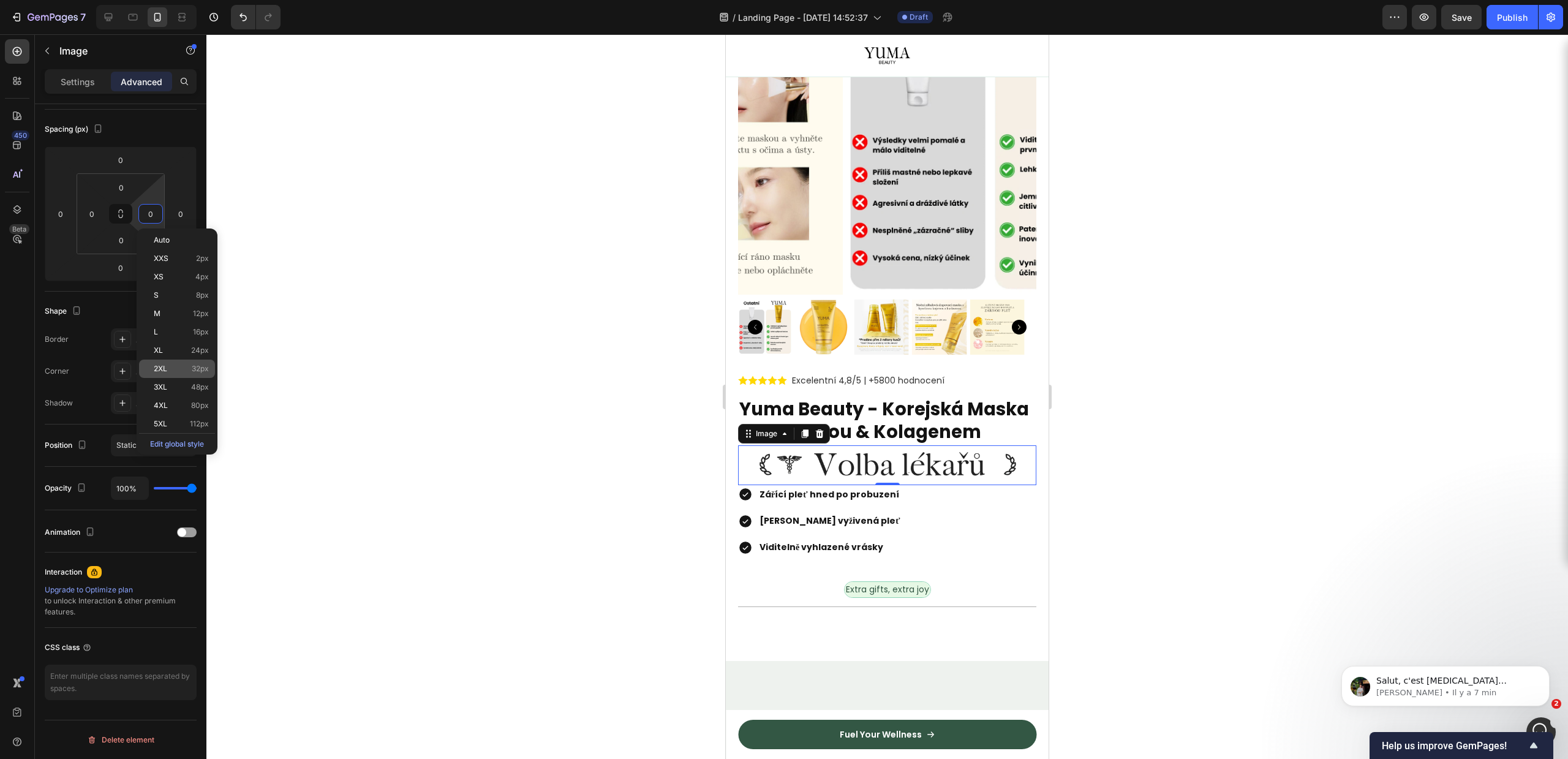
click at [169, 366] on p "2XL 32px" at bounding box center [181, 369] width 55 height 9
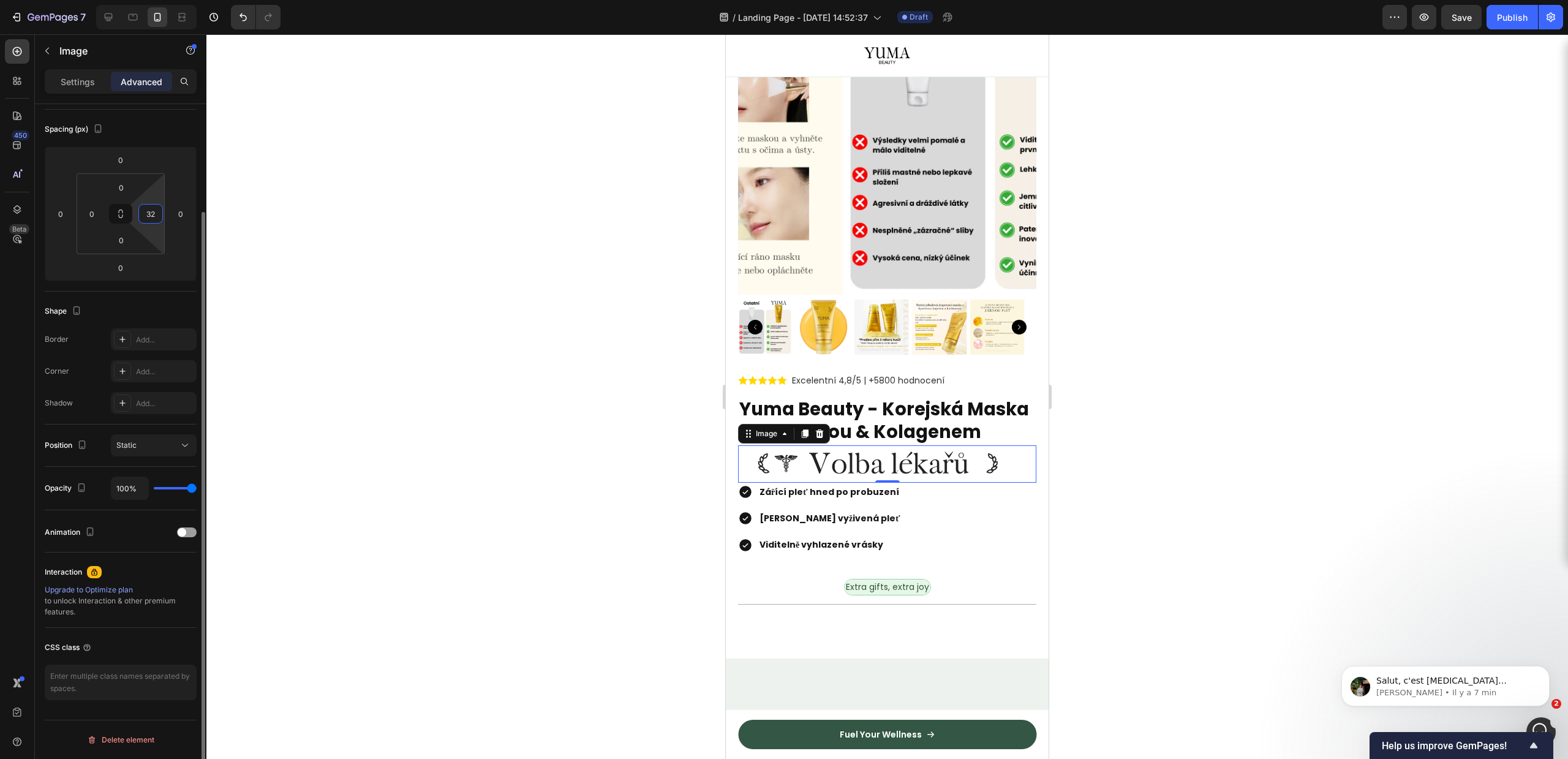
click at [152, 209] on input "32" at bounding box center [150, 213] width 19 height 19
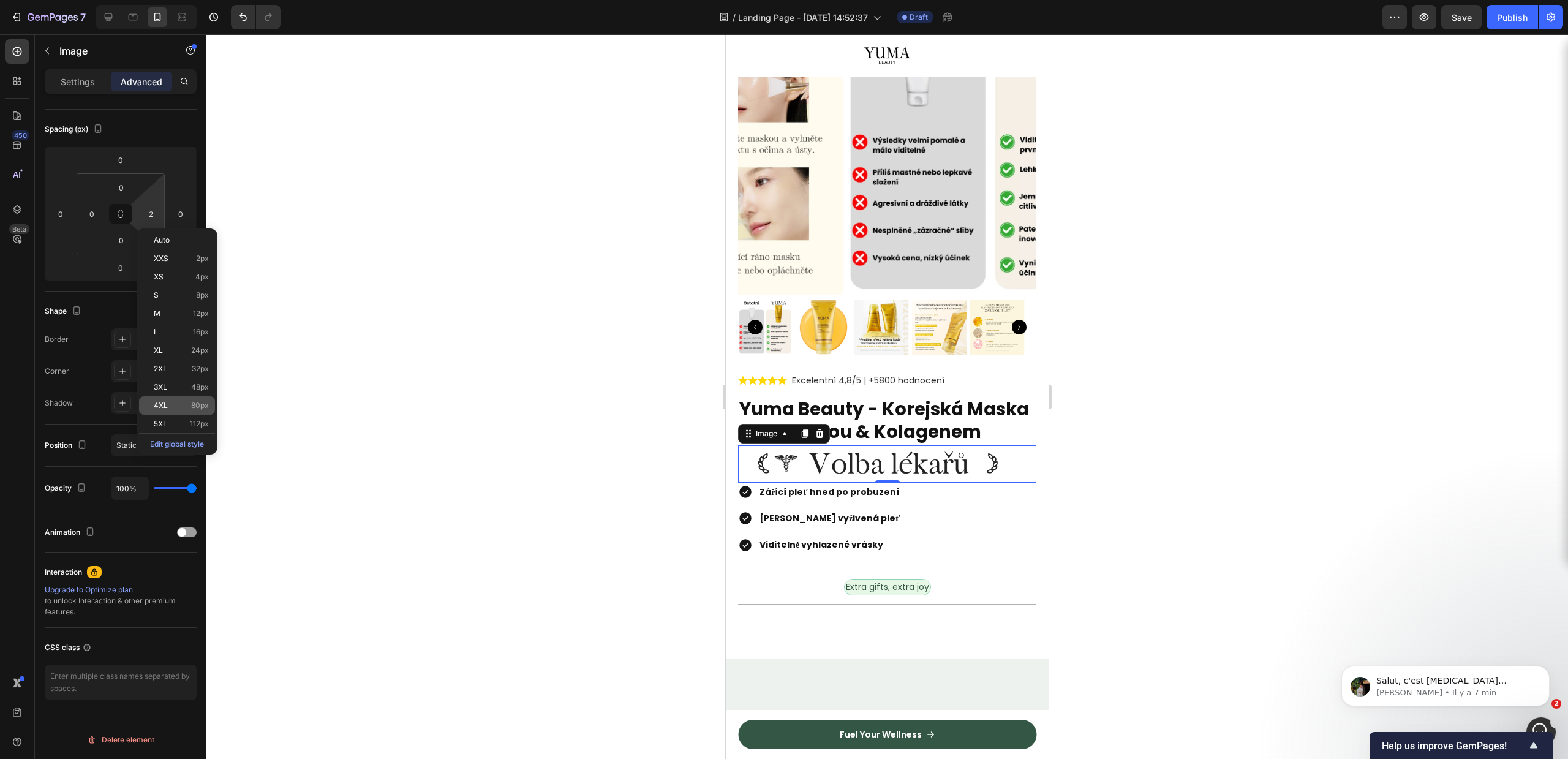
click at [169, 401] on p "4XL 80px" at bounding box center [181, 406] width 55 height 9
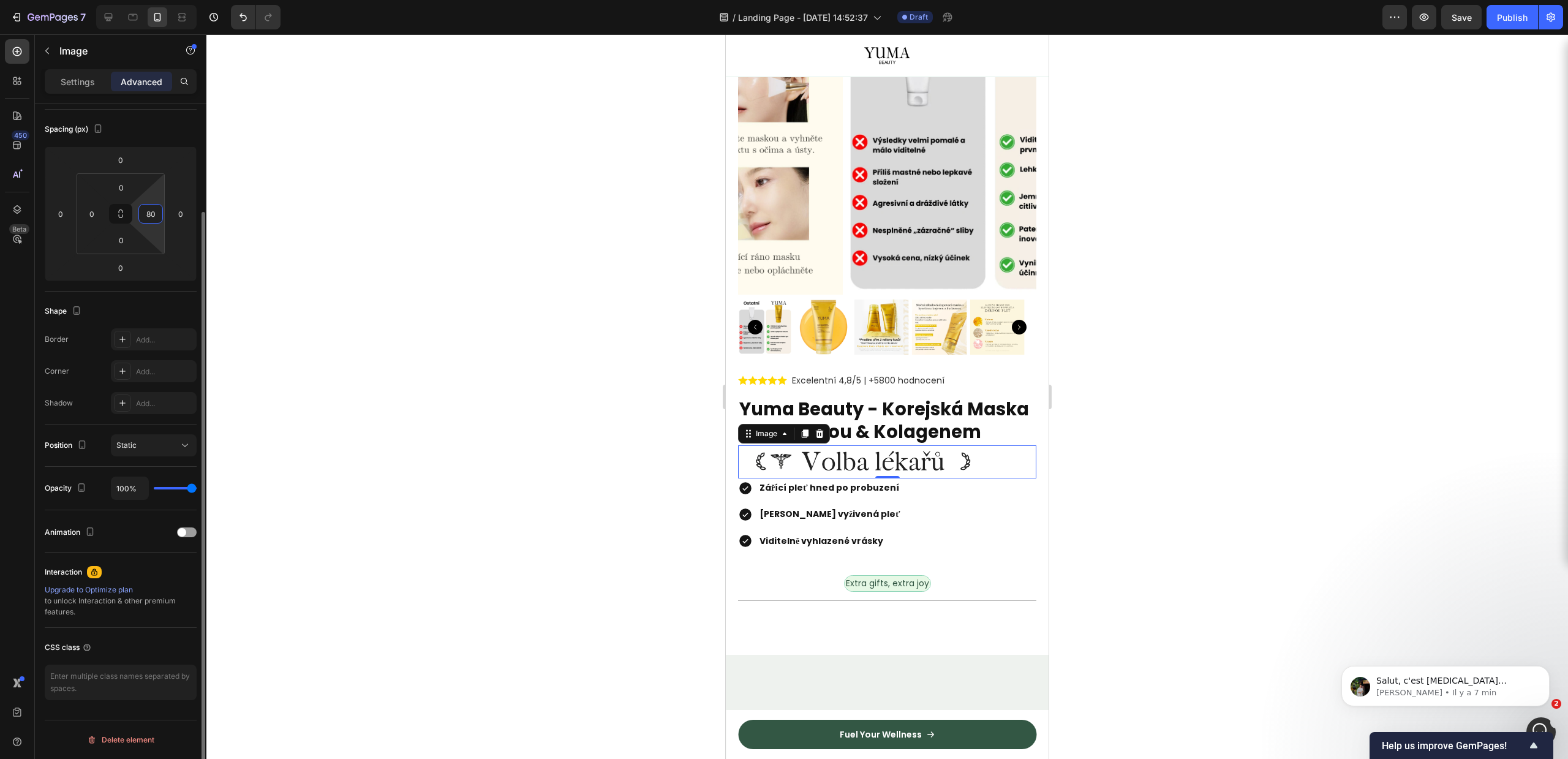
click at [155, 211] on input "80" at bounding box center [150, 213] width 19 height 19
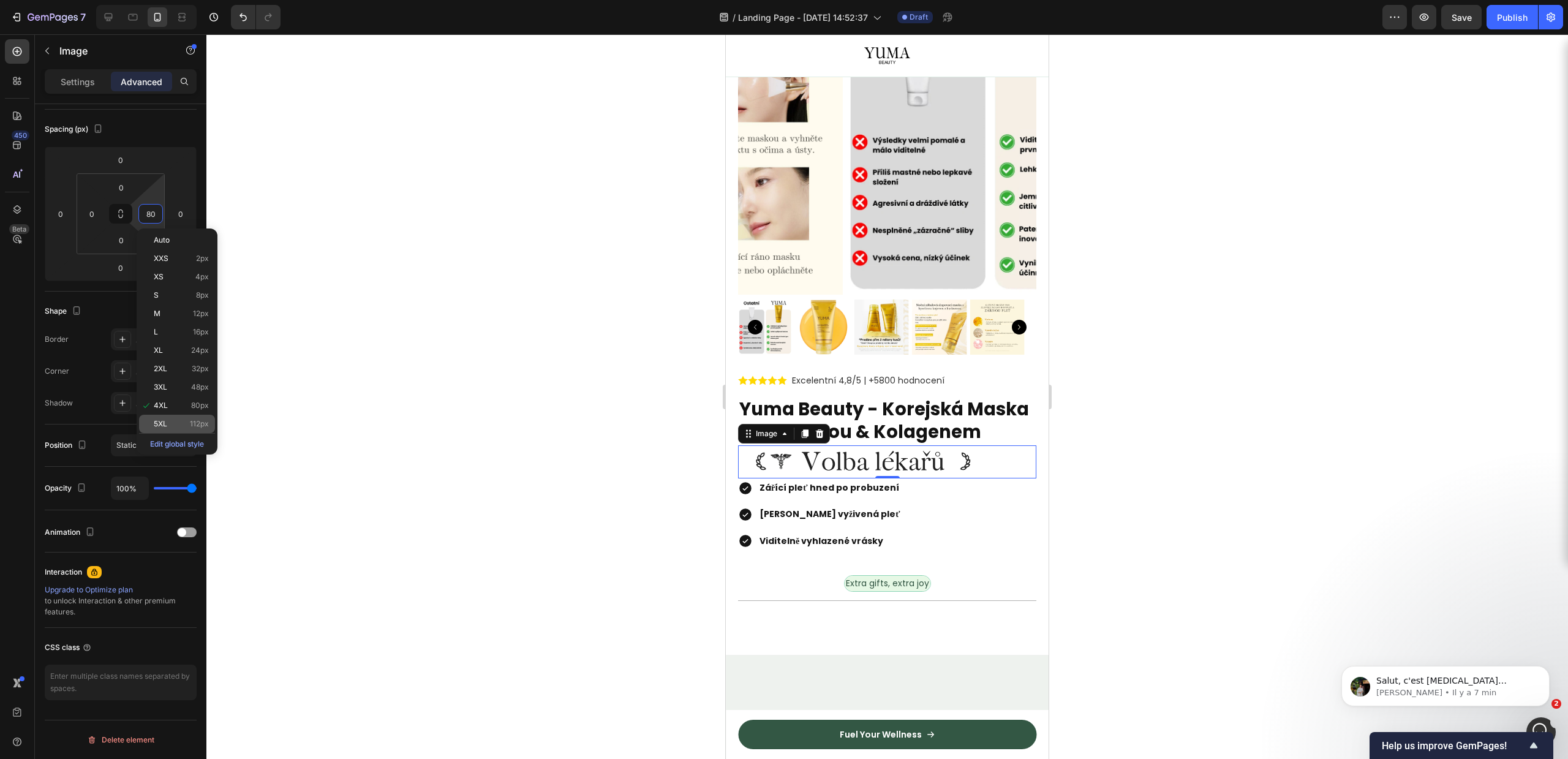
click at [183, 429] on div "5XL 112px" at bounding box center [177, 424] width 76 height 19
type input "112"
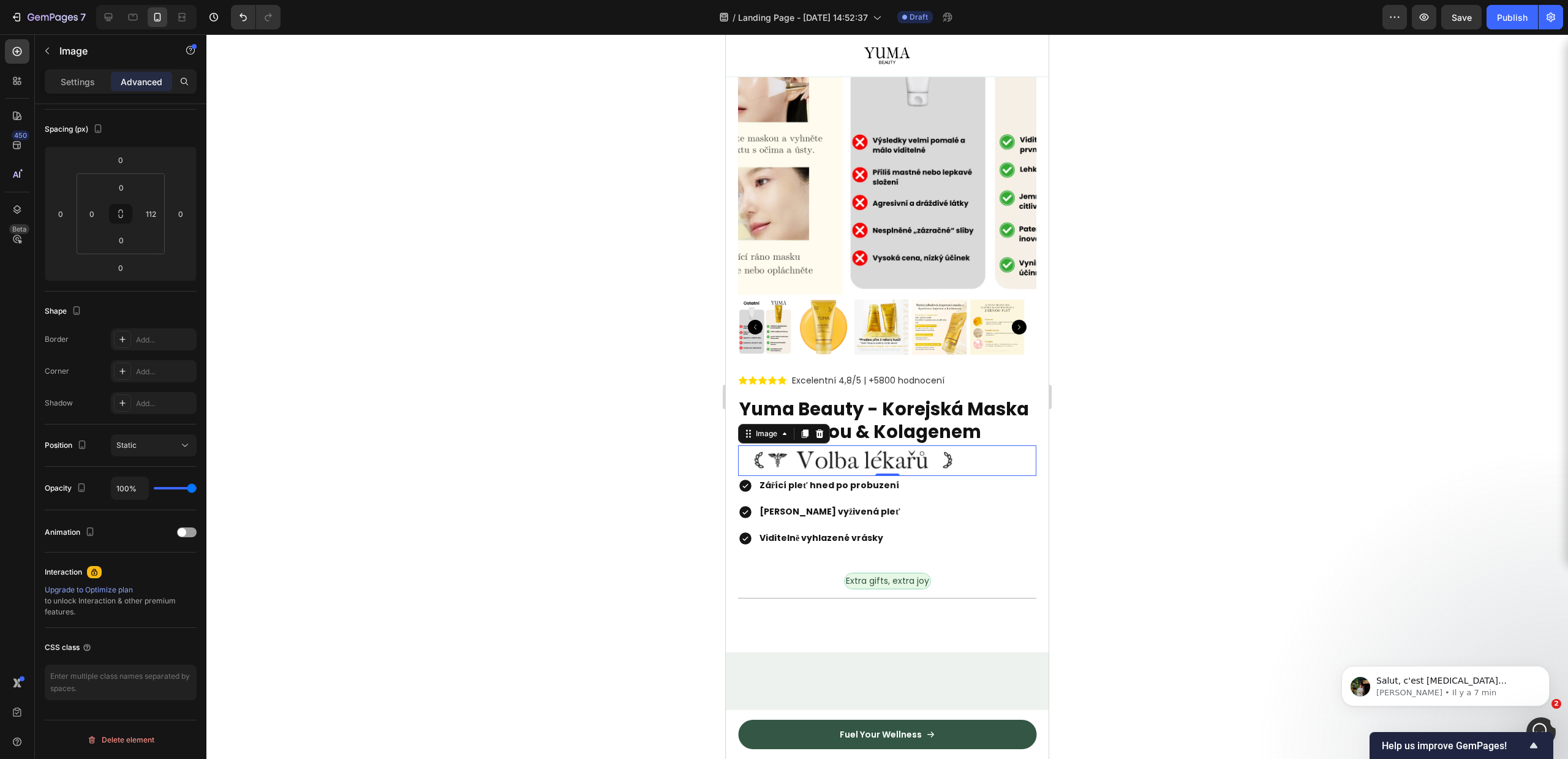
drag, startPoint x: 1225, startPoint y: 413, endPoint x: 1219, endPoint y: 405, distance: 10.0
click at [1225, 412] on div at bounding box center [887, 396] width 1361 height 725
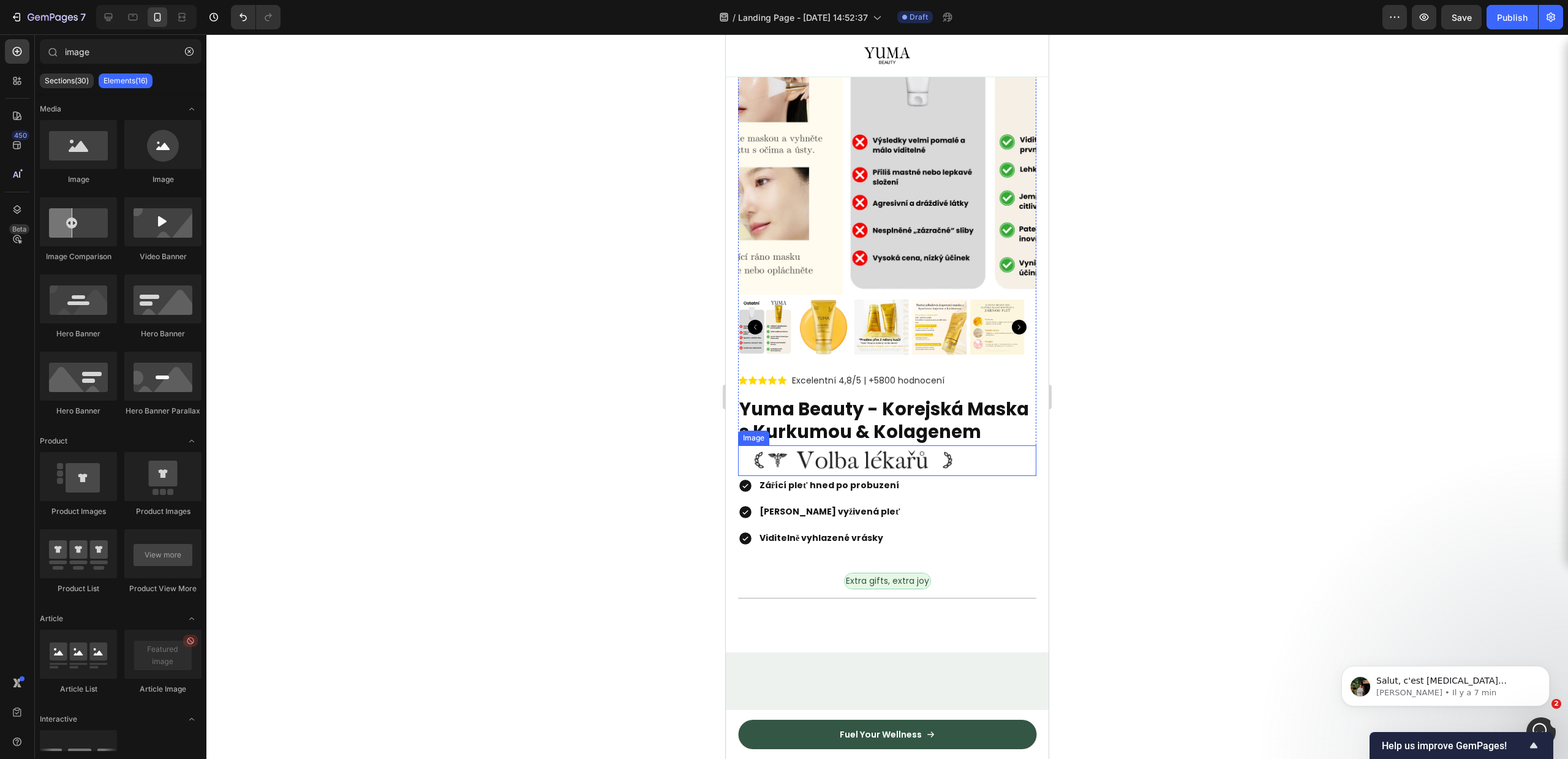
click at [847, 463] on img at bounding box center [853, 460] width 230 height 30
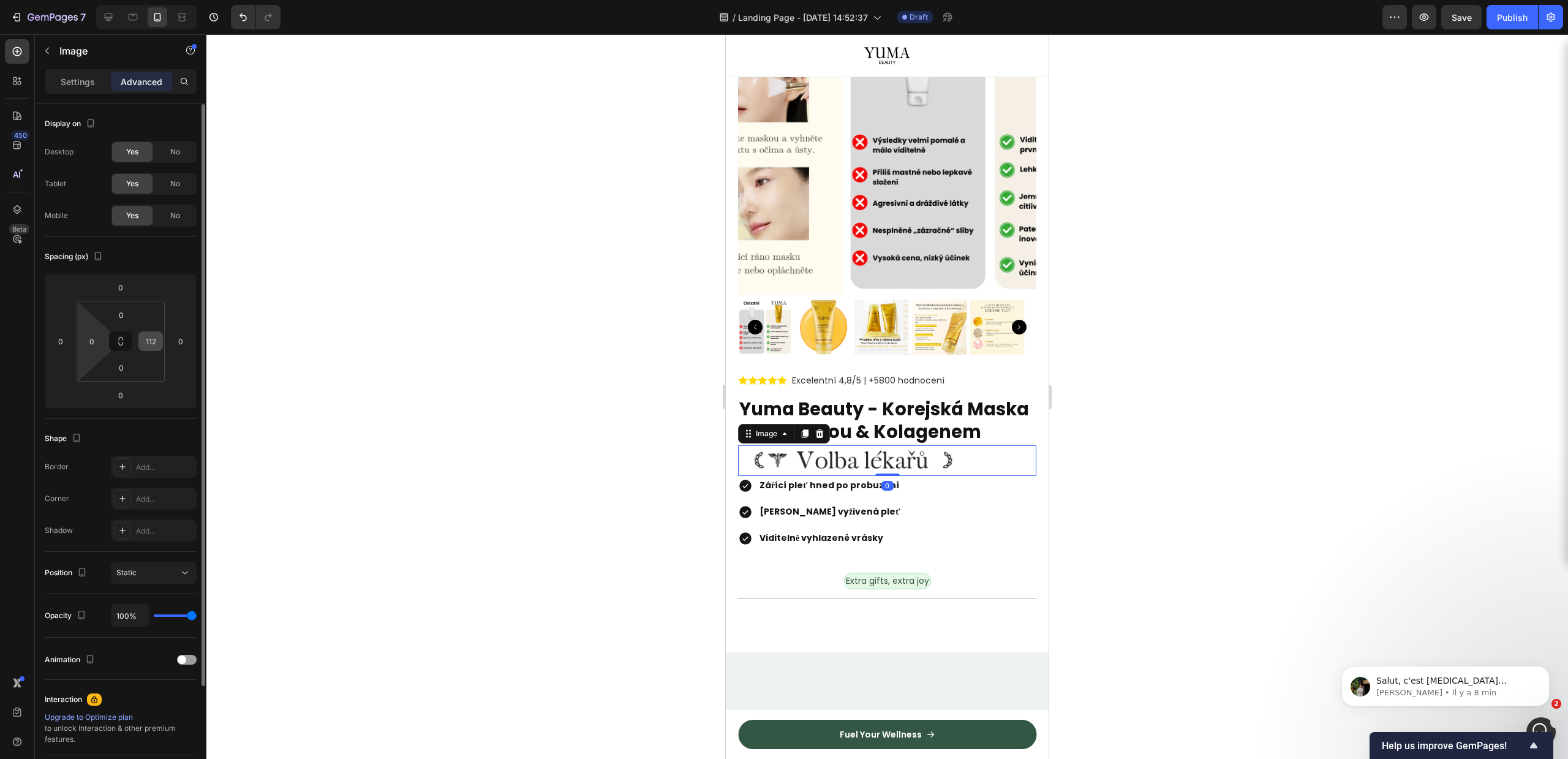
drag, startPoint x: 165, startPoint y: 341, endPoint x: 143, endPoint y: 335, distance: 22.8
click at [163, 0] on html "7 Version history / Landing Page - Sep 28, 14:52:37 Draft Preview Save Publish …" at bounding box center [784, 0] width 1568 height 0
click at [143, 335] on input "112" at bounding box center [150, 341] width 19 height 19
type input "2"
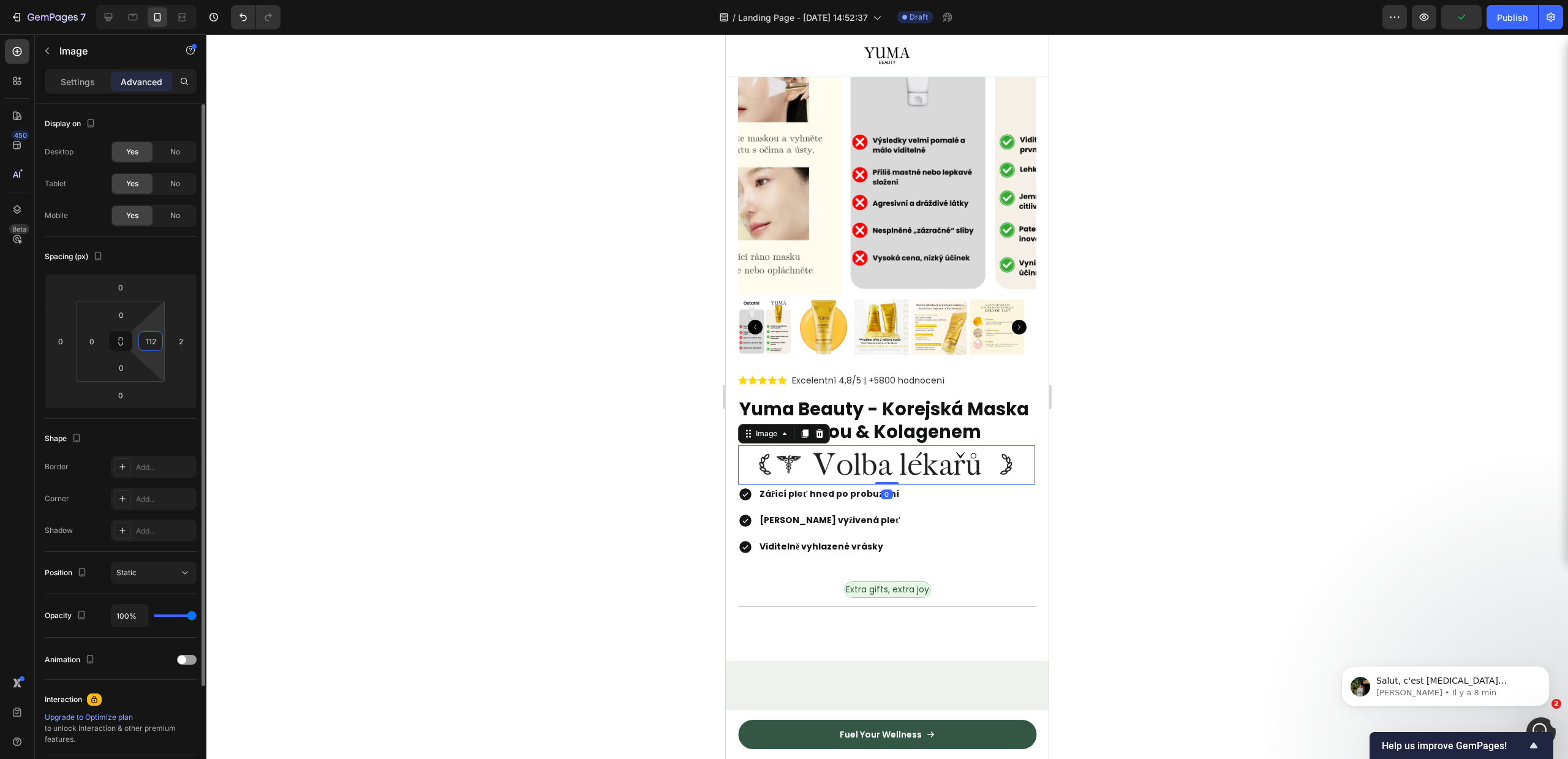
type input "5"
click at [151, 340] on input "5" at bounding box center [150, 341] width 19 height 19
click at [151, 342] on input "5" at bounding box center [150, 341] width 19 height 19
click at [169, 343] on div "2" at bounding box center [181, 341] width 25 height 19
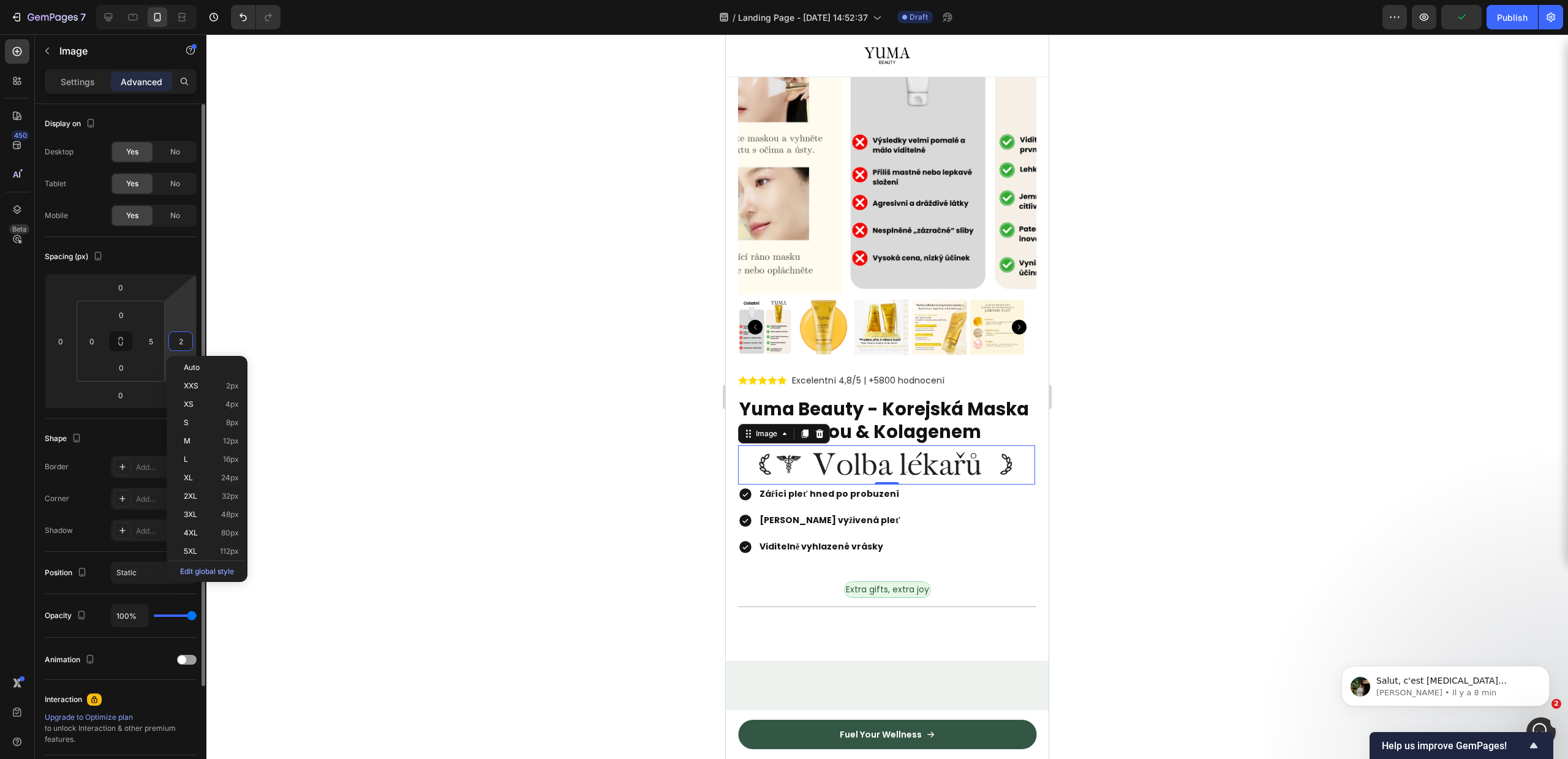
click at [172, 343] on div "2" at bounding box center [181, 341] width 25 height 19
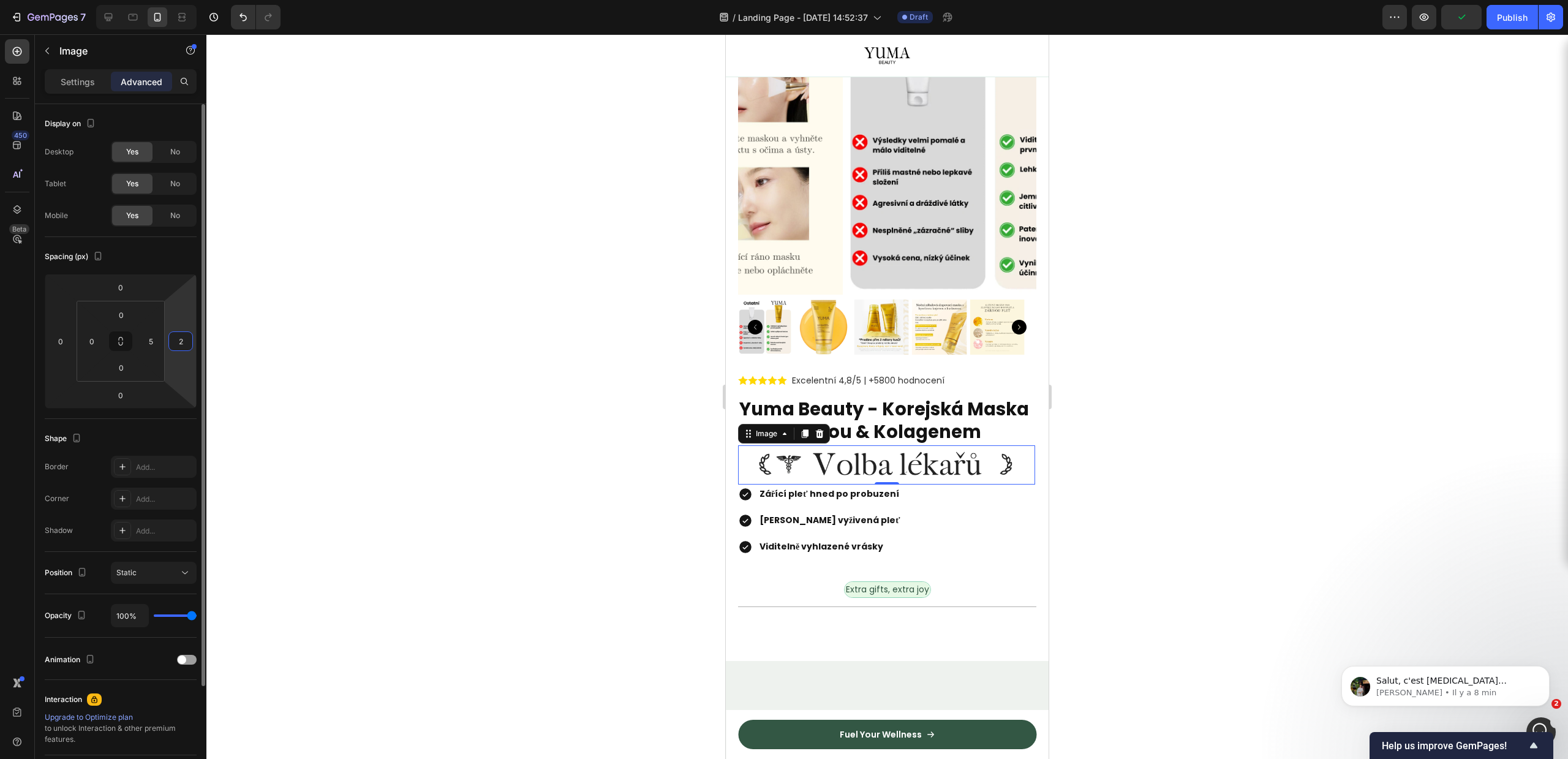
click at [175, 342] on input "2" at bounding box center [181, 341] width 19 height 19
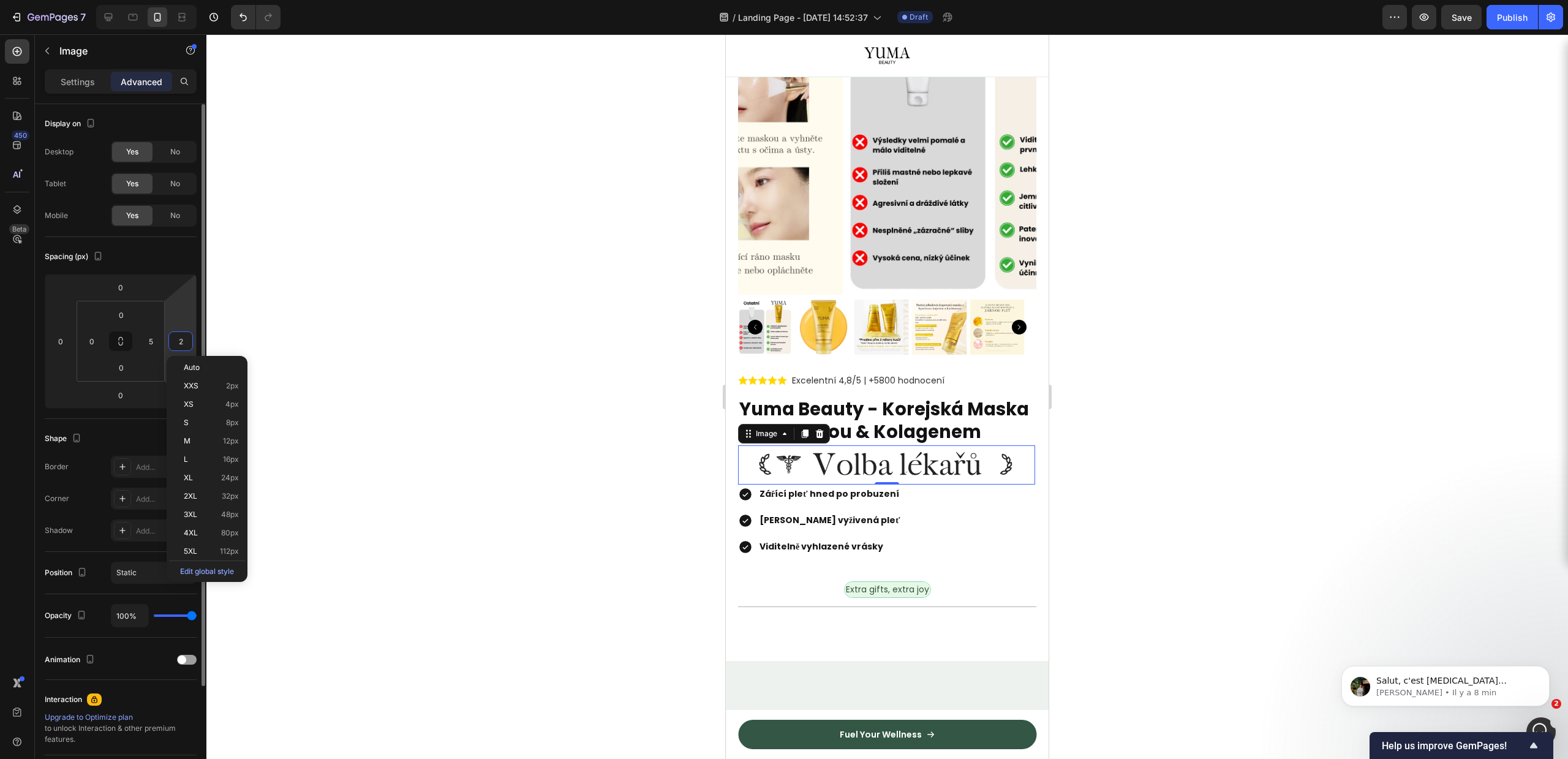
click at [174, 332] on input "2" at bounding box center [181, 341] width 19 height 19
click at [179, 334] on input "2" at bounding box center [181, 341] width 19 height 19
type input "0"
click at [231, 323] on div at bounding box center [887, 396] width 1361 height 725
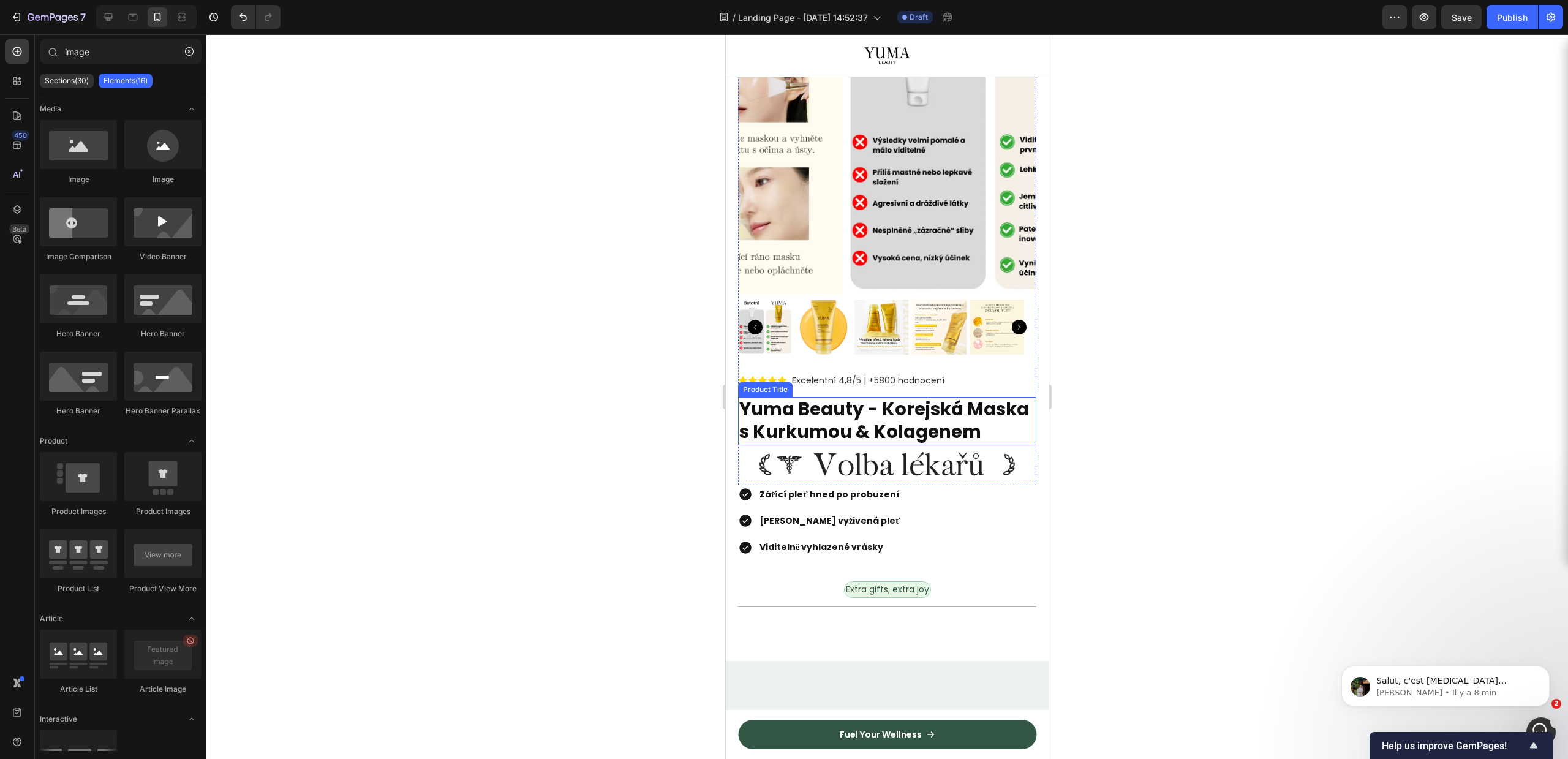
click at [915, 460] on img at bounding box center [887, 465] width 297 height 39
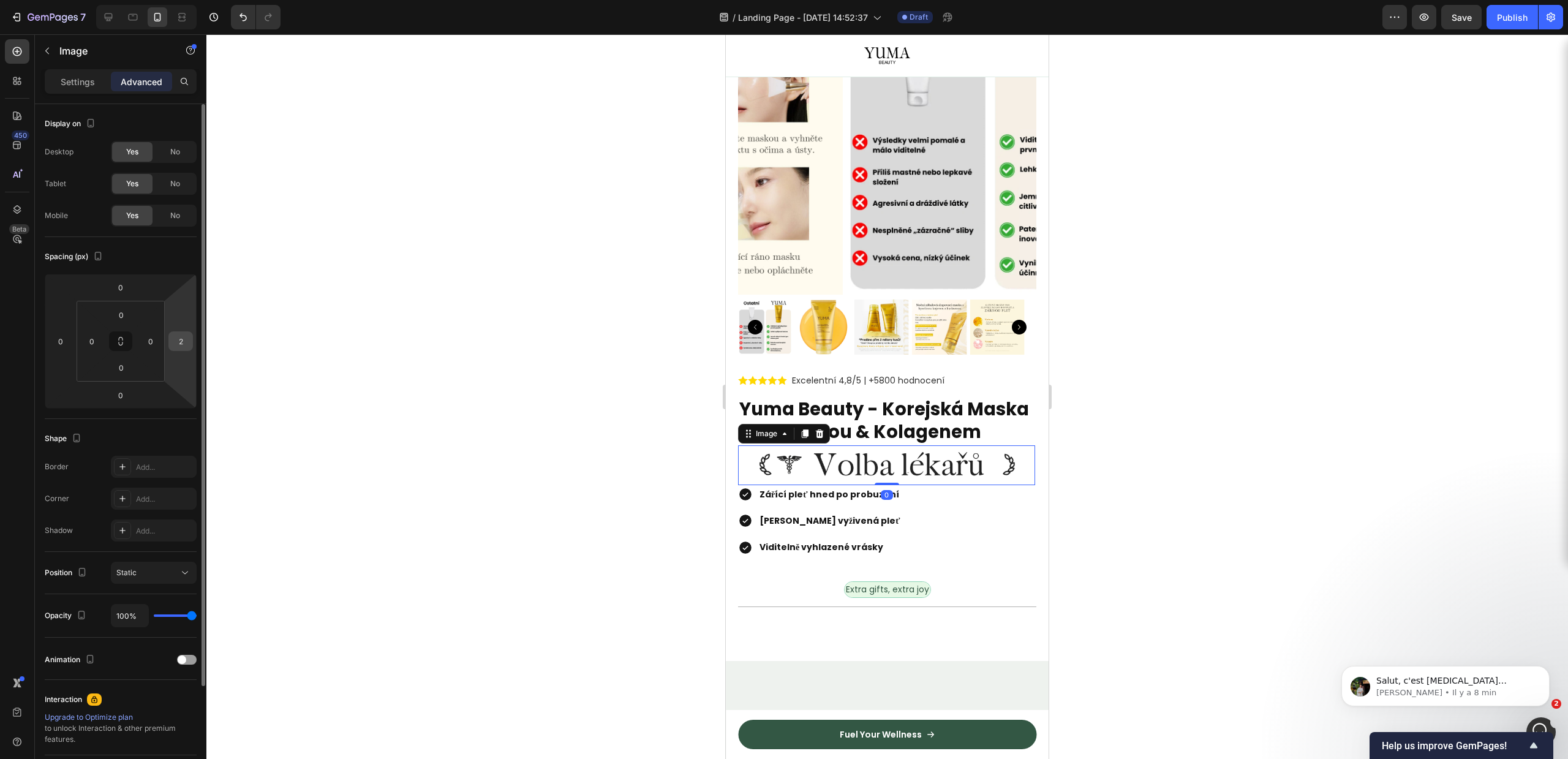
click at [187, 343] on input "2" at bounding box center [181, 341] width 19 height 19
click at [352, 283] on div at bounding box center [887, 396] width 1361 height 725
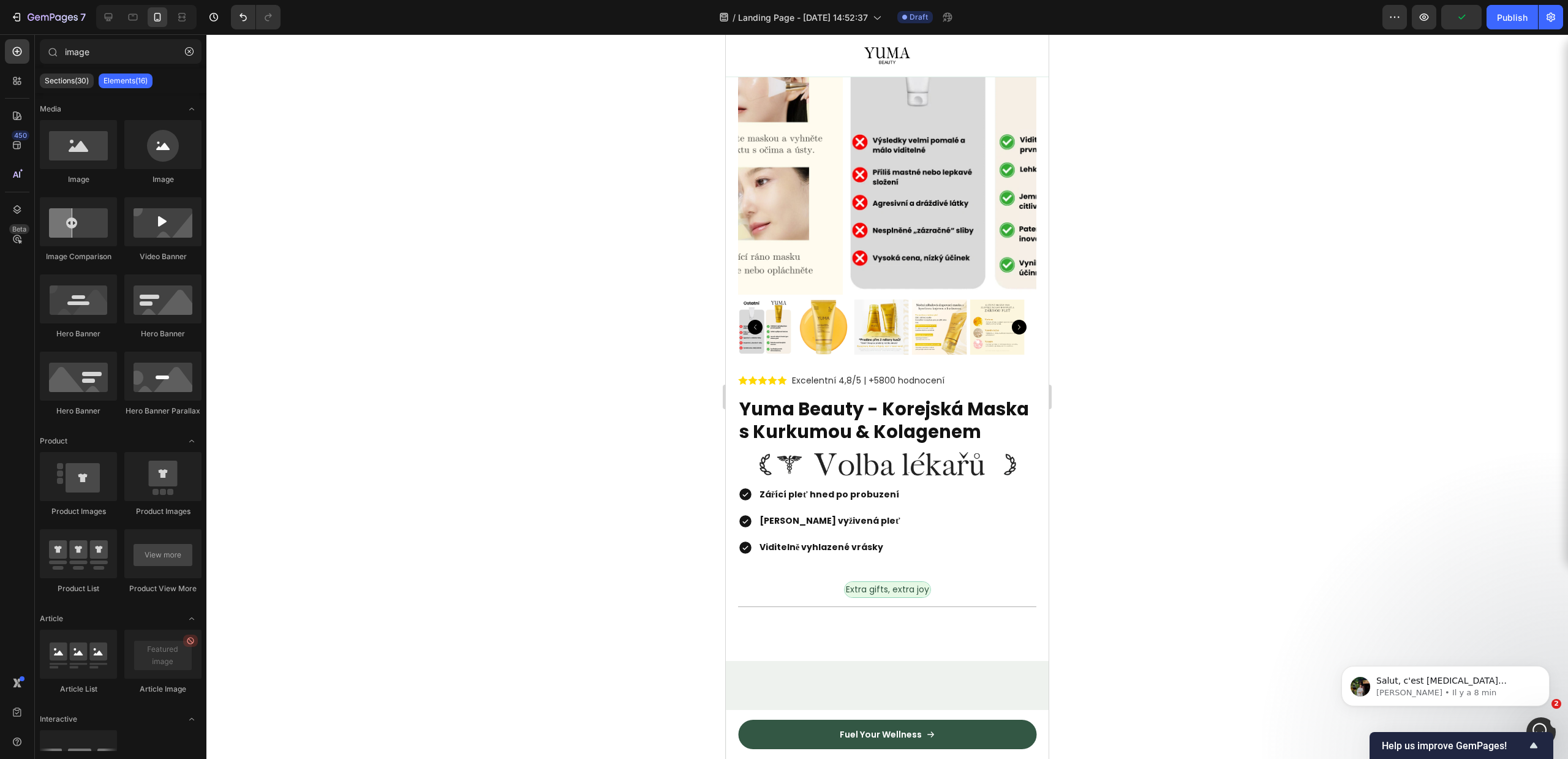
click at [831, 460] on img at bounding box center [887, 465] width 298 height 40
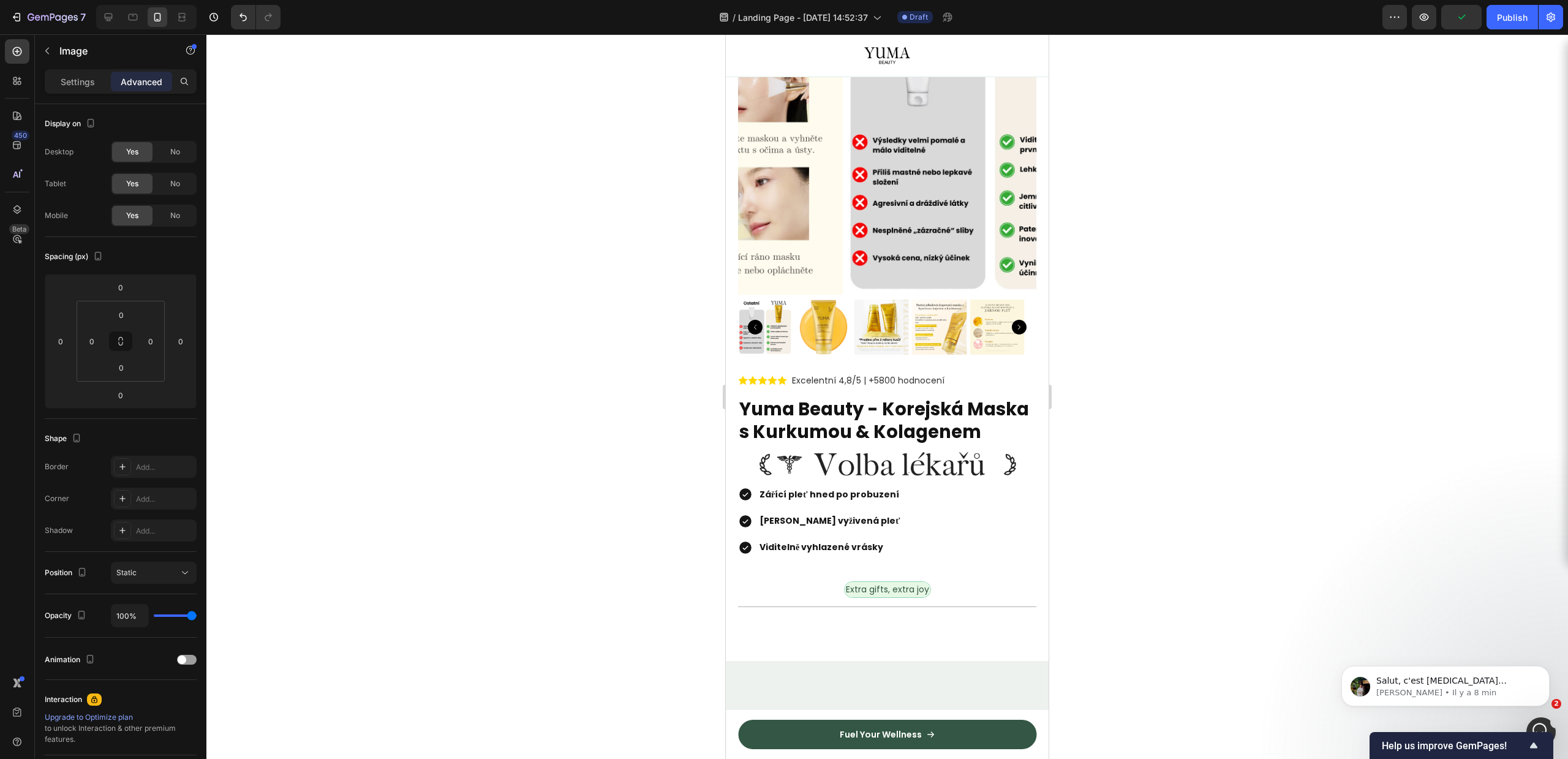
click at [822, 461] on img at bounding box center [887, 465] width 298 height 40
click at [152, 339] on input "0" at bounding box center [150, 341] width 19 height 19
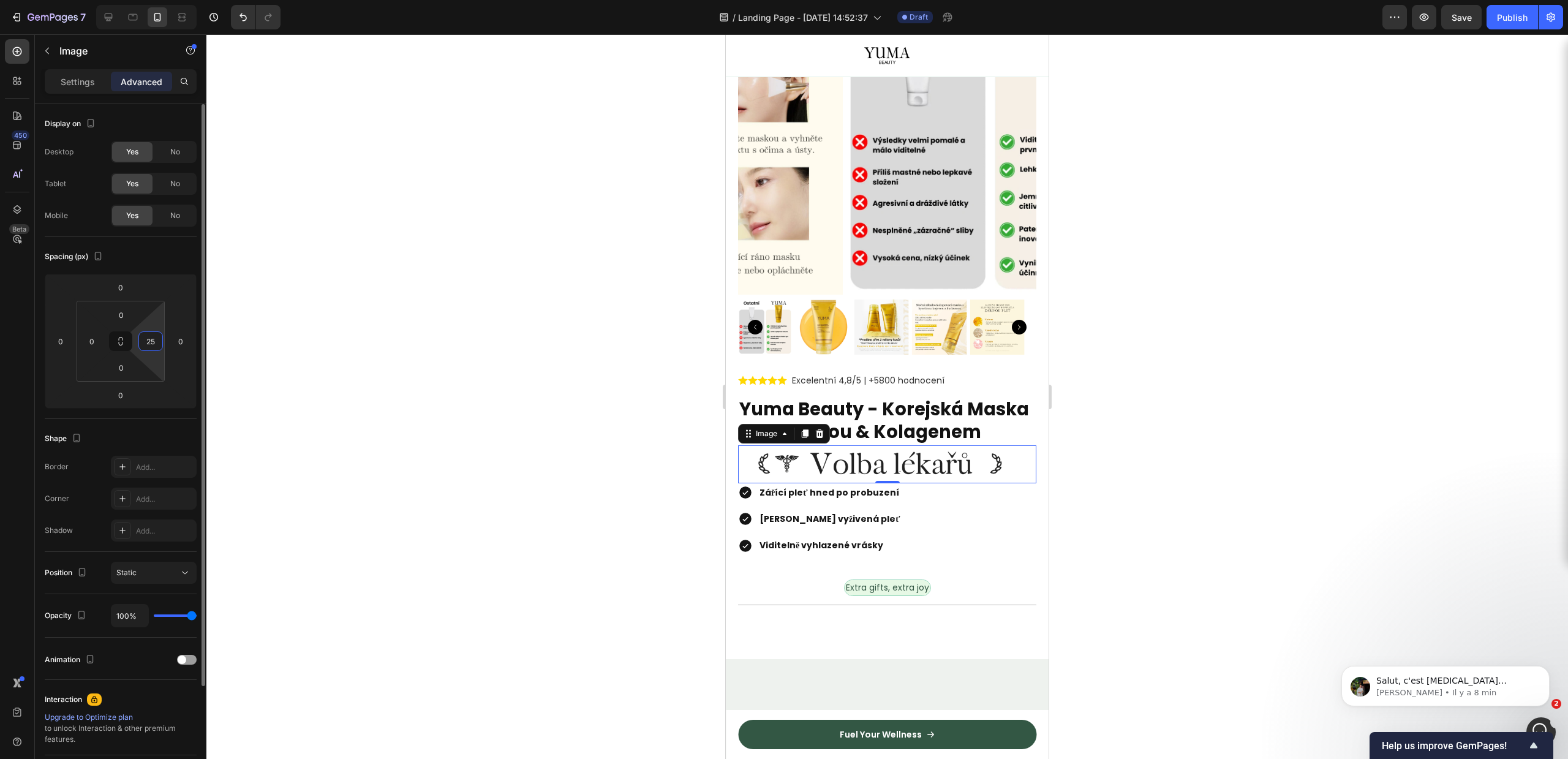
type input "2"
type input "300"
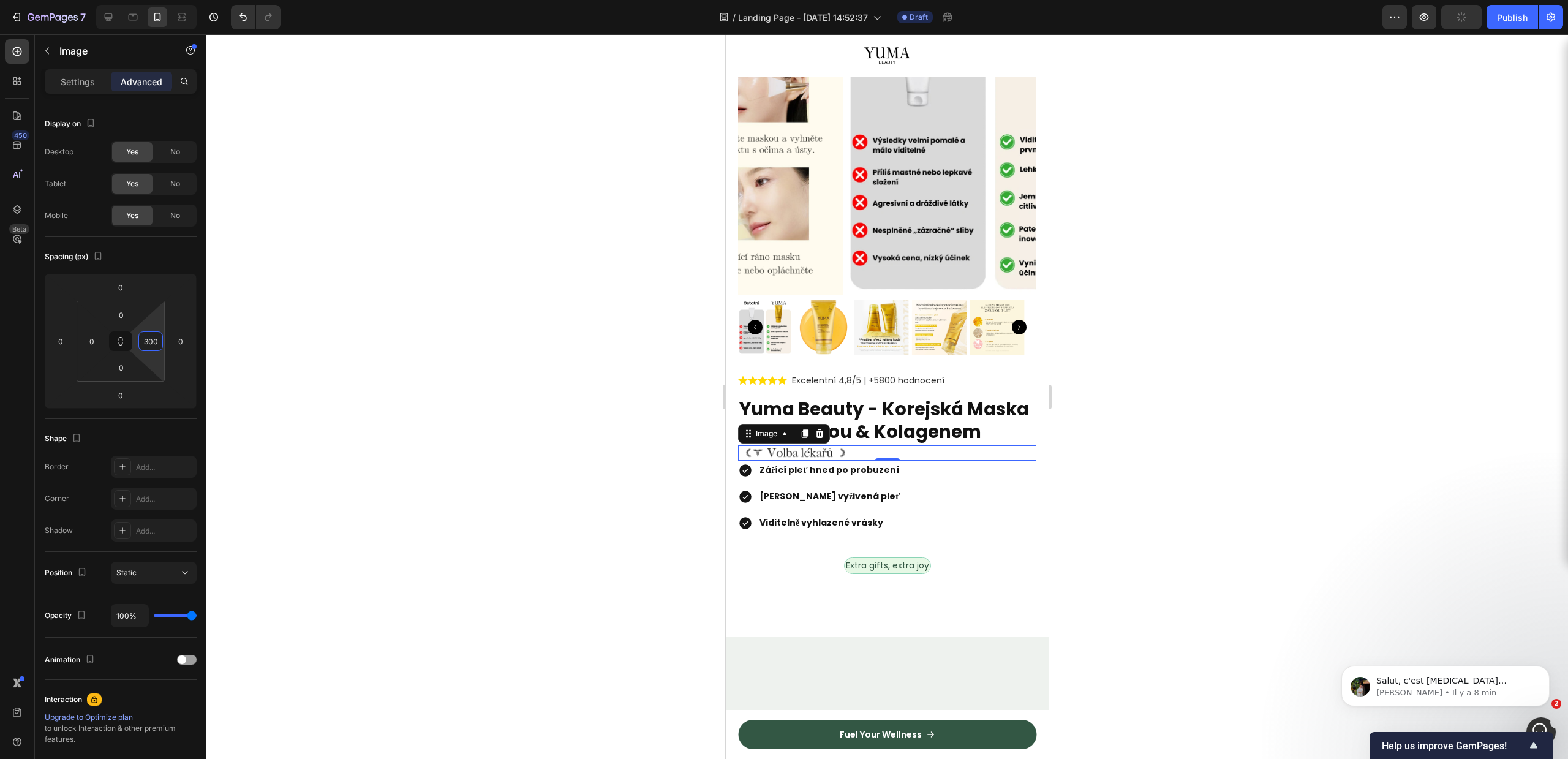
click at [1148, 540] on div at bounding box center [887, 396] width 1361 height 725
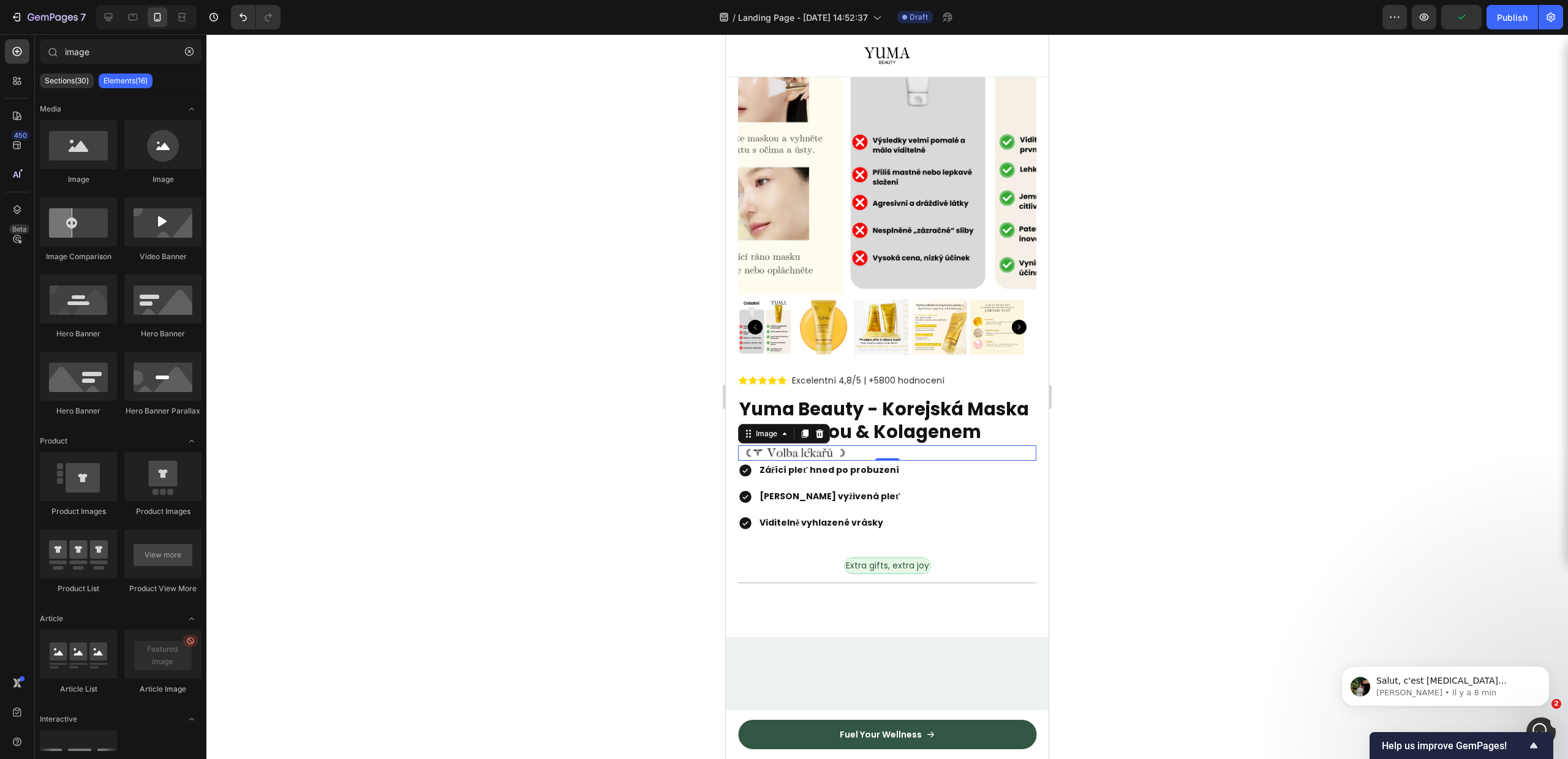
click at [1138, 446] on div at bounding box center [887, 396] width 1361 height 725
click at [810, 461] on img at bounding box center [796, 453] width 114 height 16
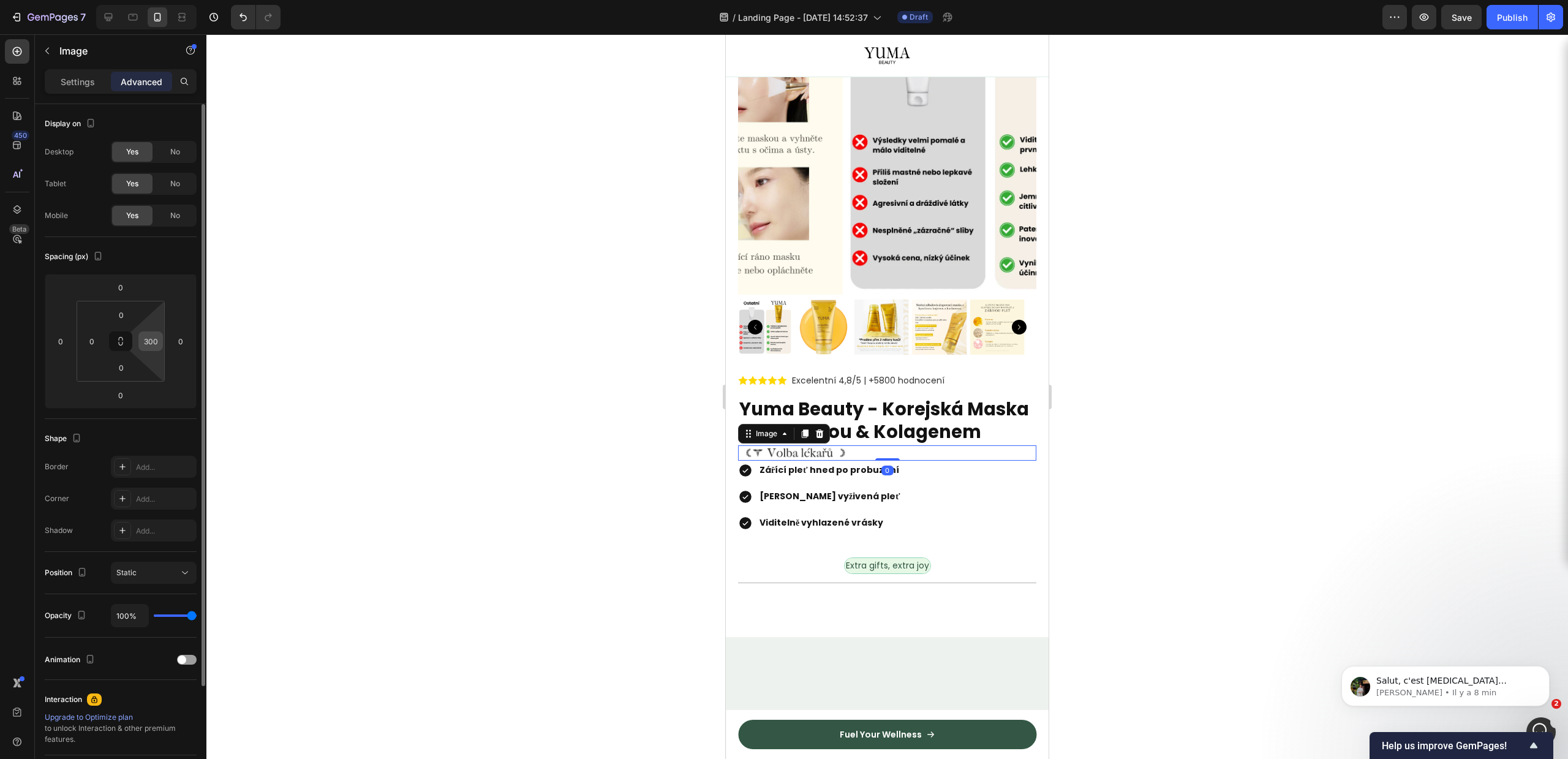
click at [151, 339] on input "300" at bounding box center [150, 341] width 19 height 19
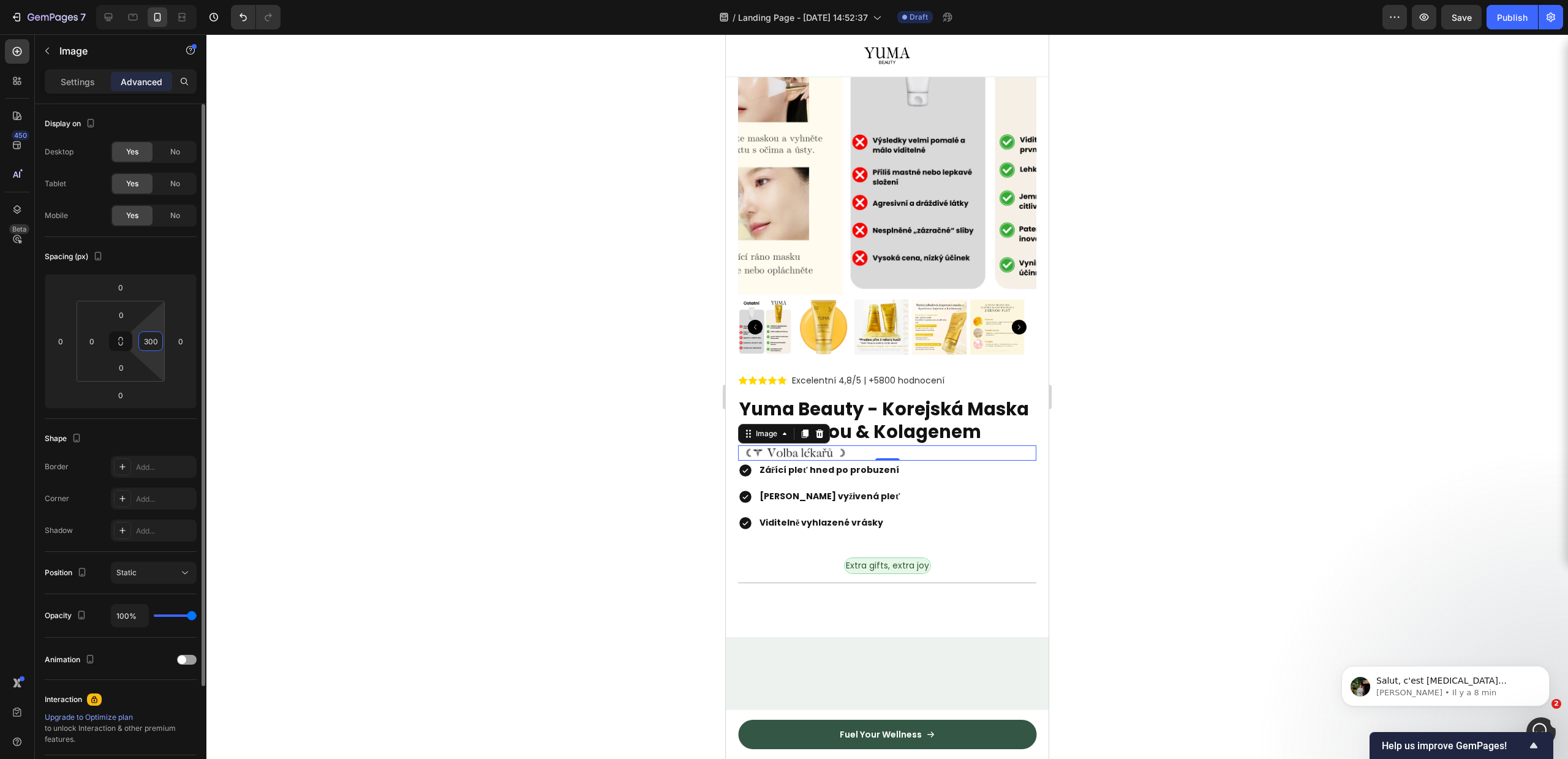
click at [155, 340] on input "300" at bounding box center [150, 341] width 19 height 19
type input "250"
click at [91, 340] on input "0" at bounding box center [91, 341] width 19 height 19
type input "1"
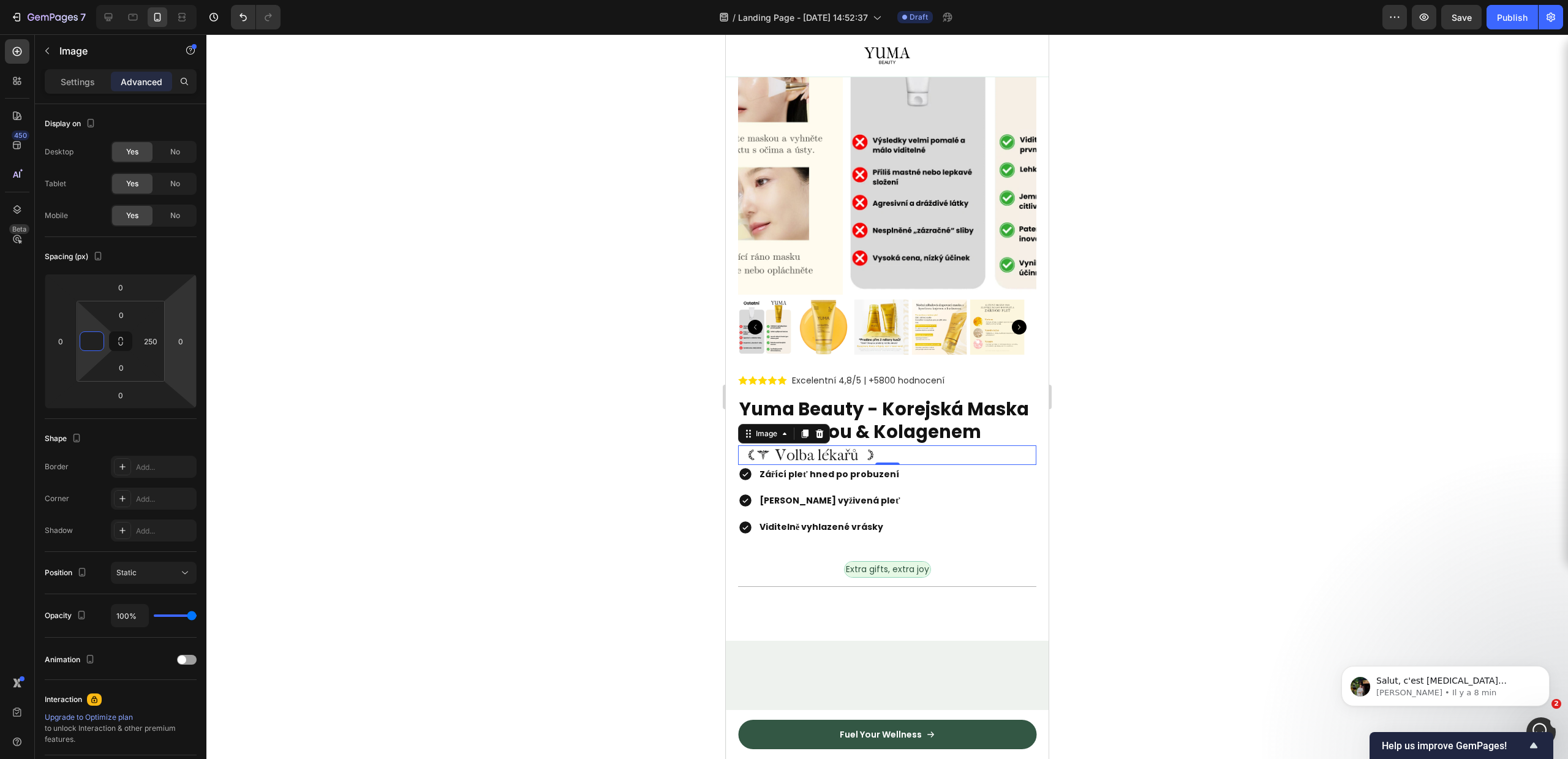
click at [579, 363] on div at bounding box center [887, 396] width 1361 height 725
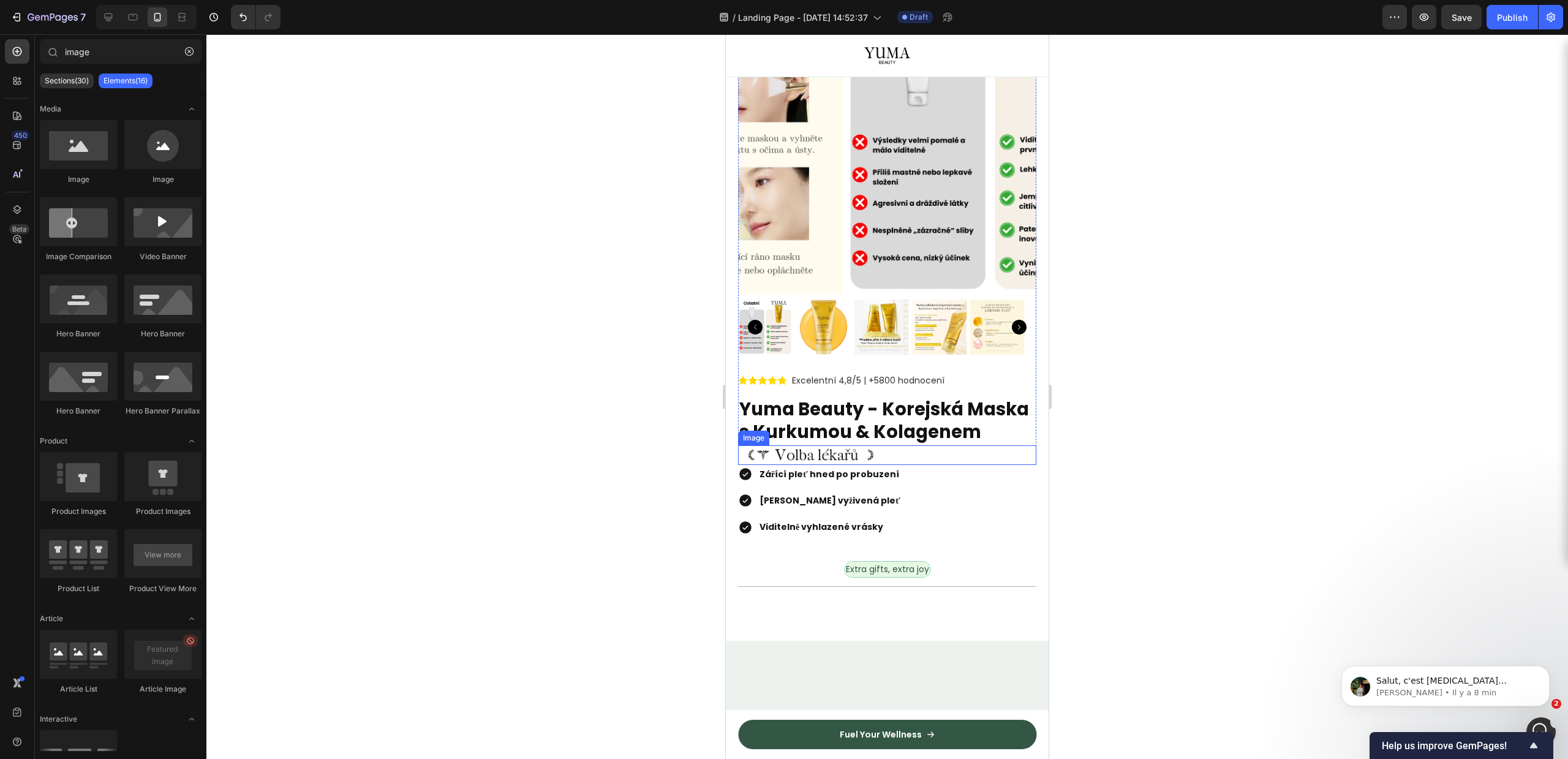
click at [839, 464] on img at bounding box center [810, 455] width 145 height 19
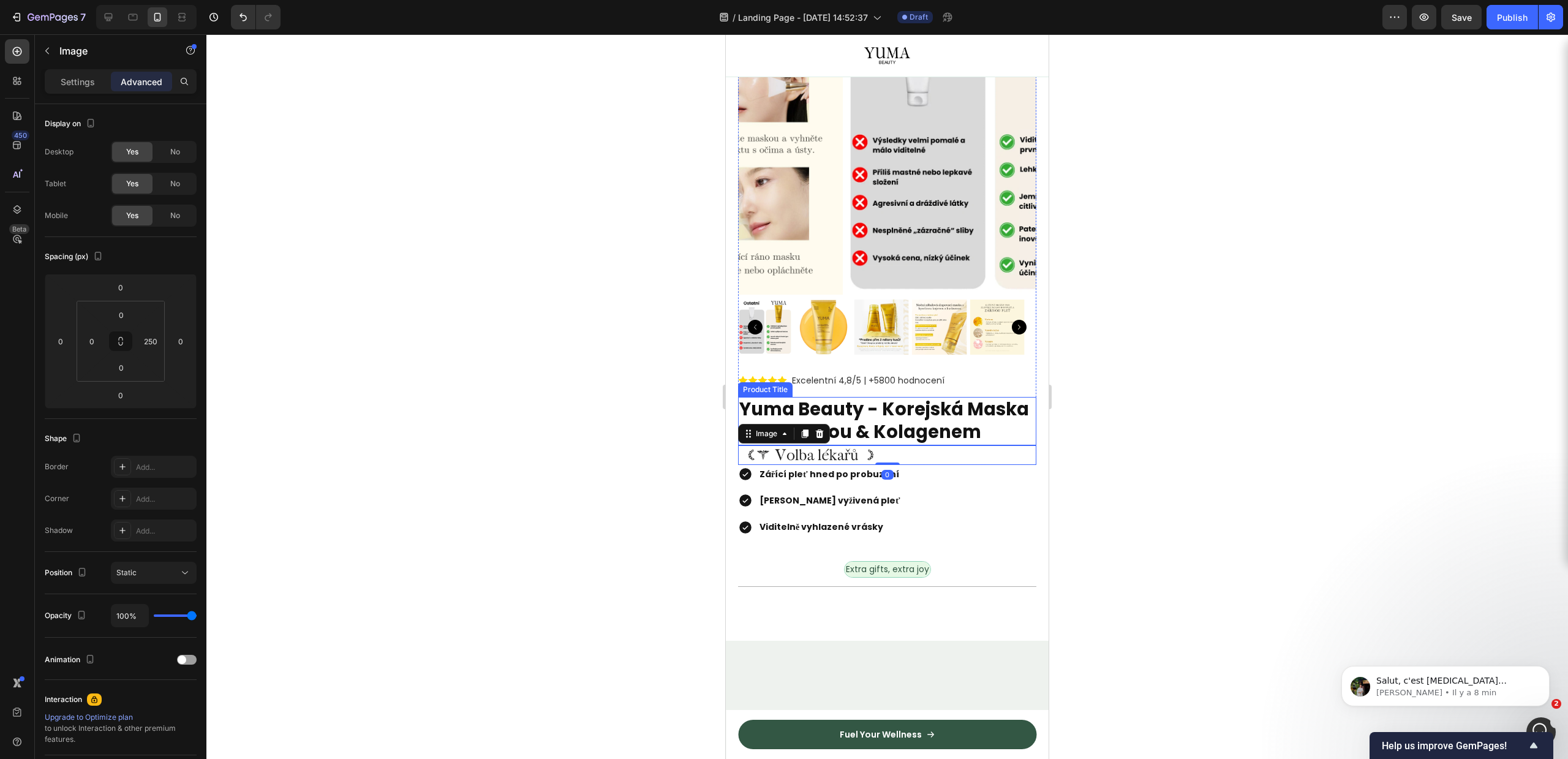
click at [1320, 439] on div at bounding box center [887, 396] width 1361 height 725
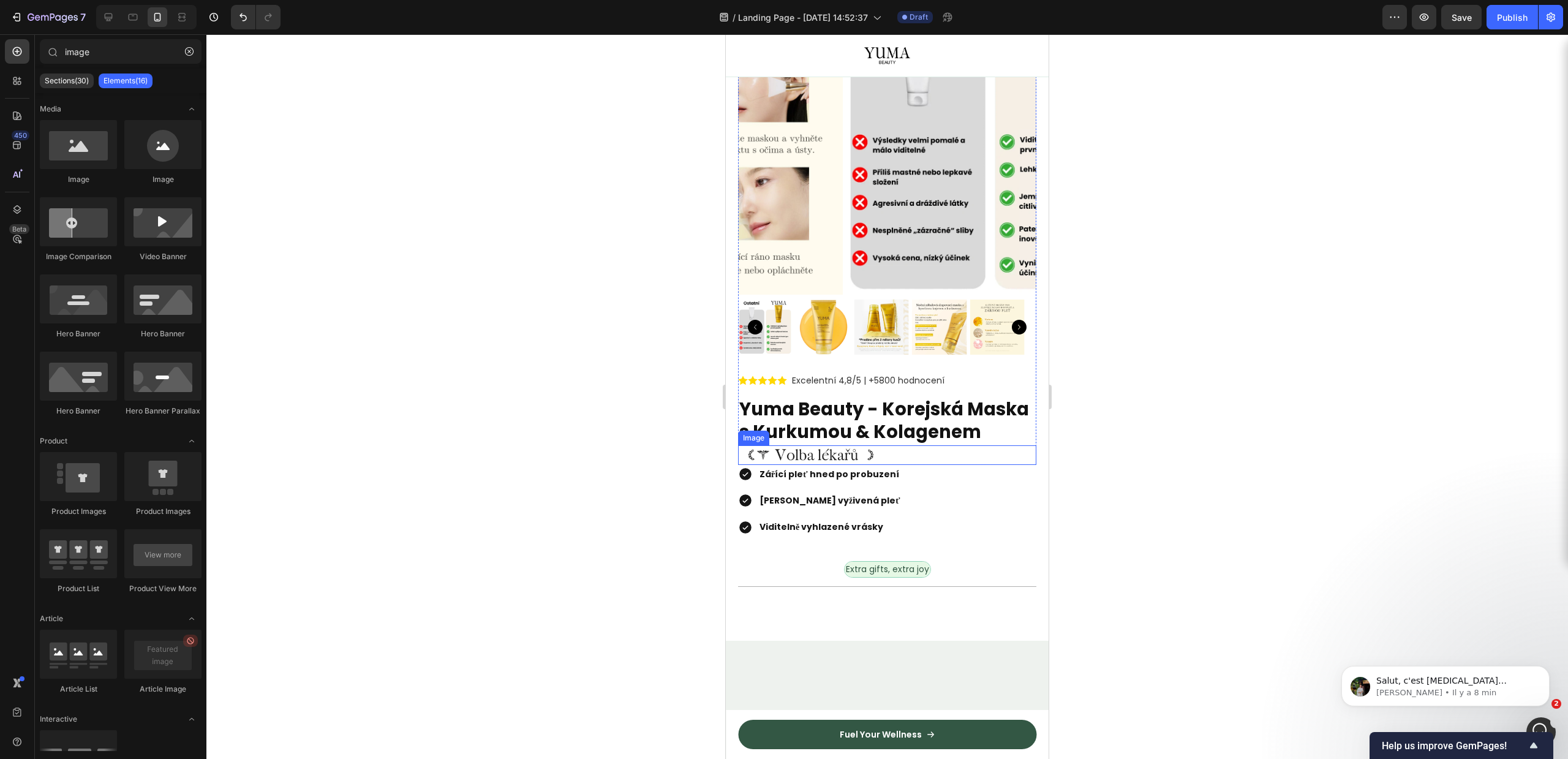
click at [849, 458] on img at bounding box center [810, 455] width 145 height 19
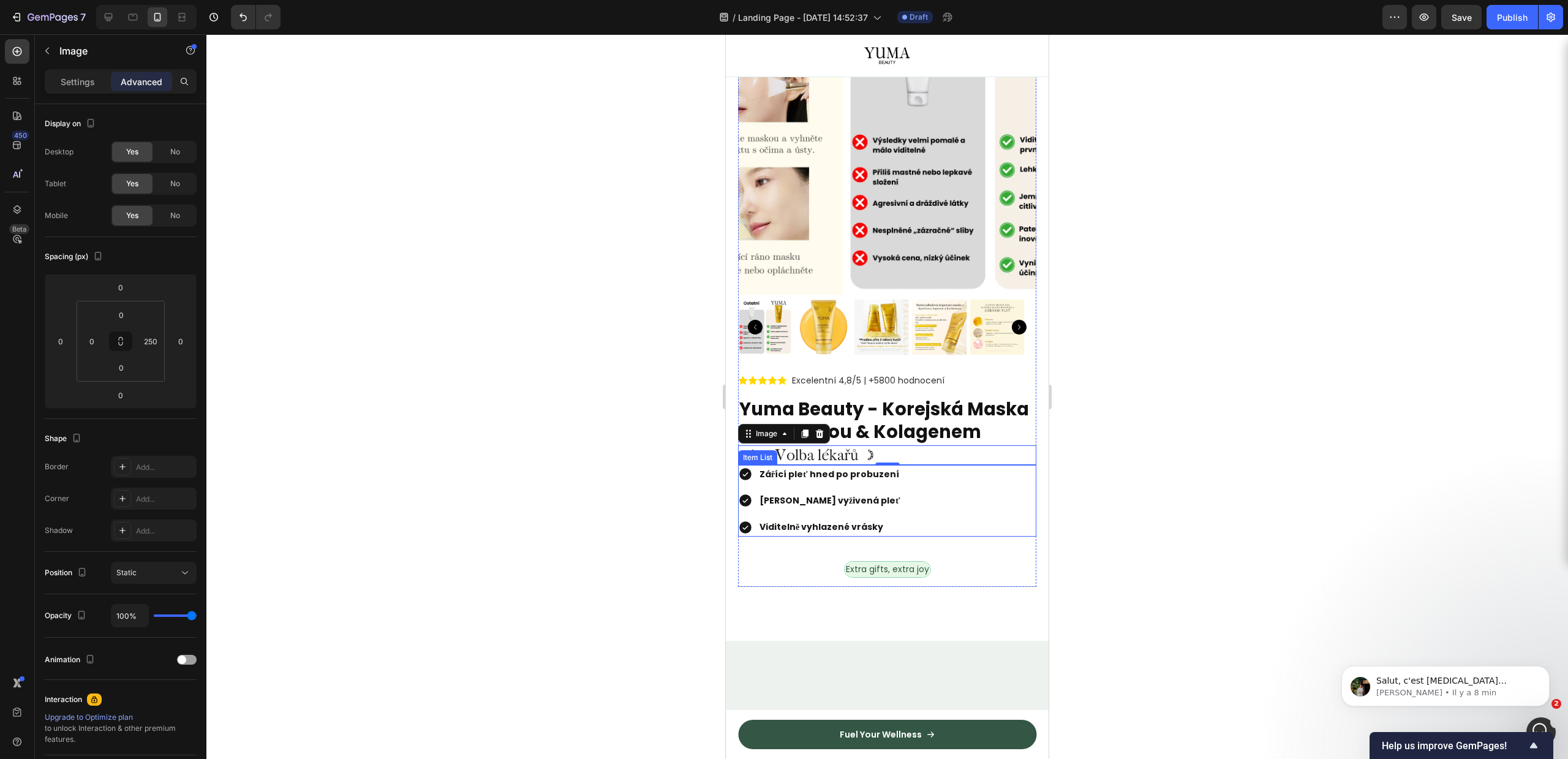
click at [1094, 482] on div at bounding box center [887, 396] width 1361 height 725
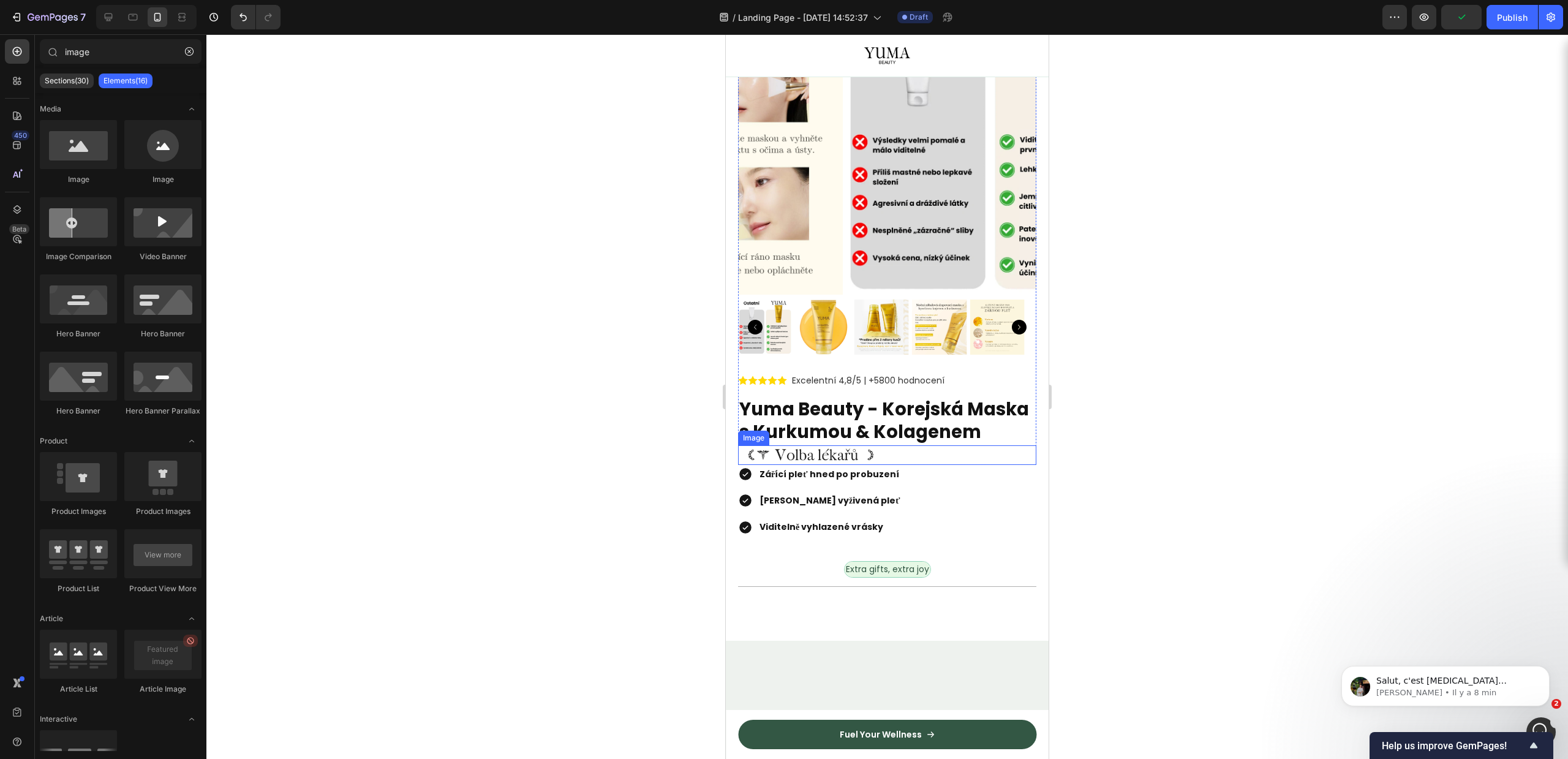
click at [876, 462] on div "Image" at bounding box center [887, 455] width 298 height 19
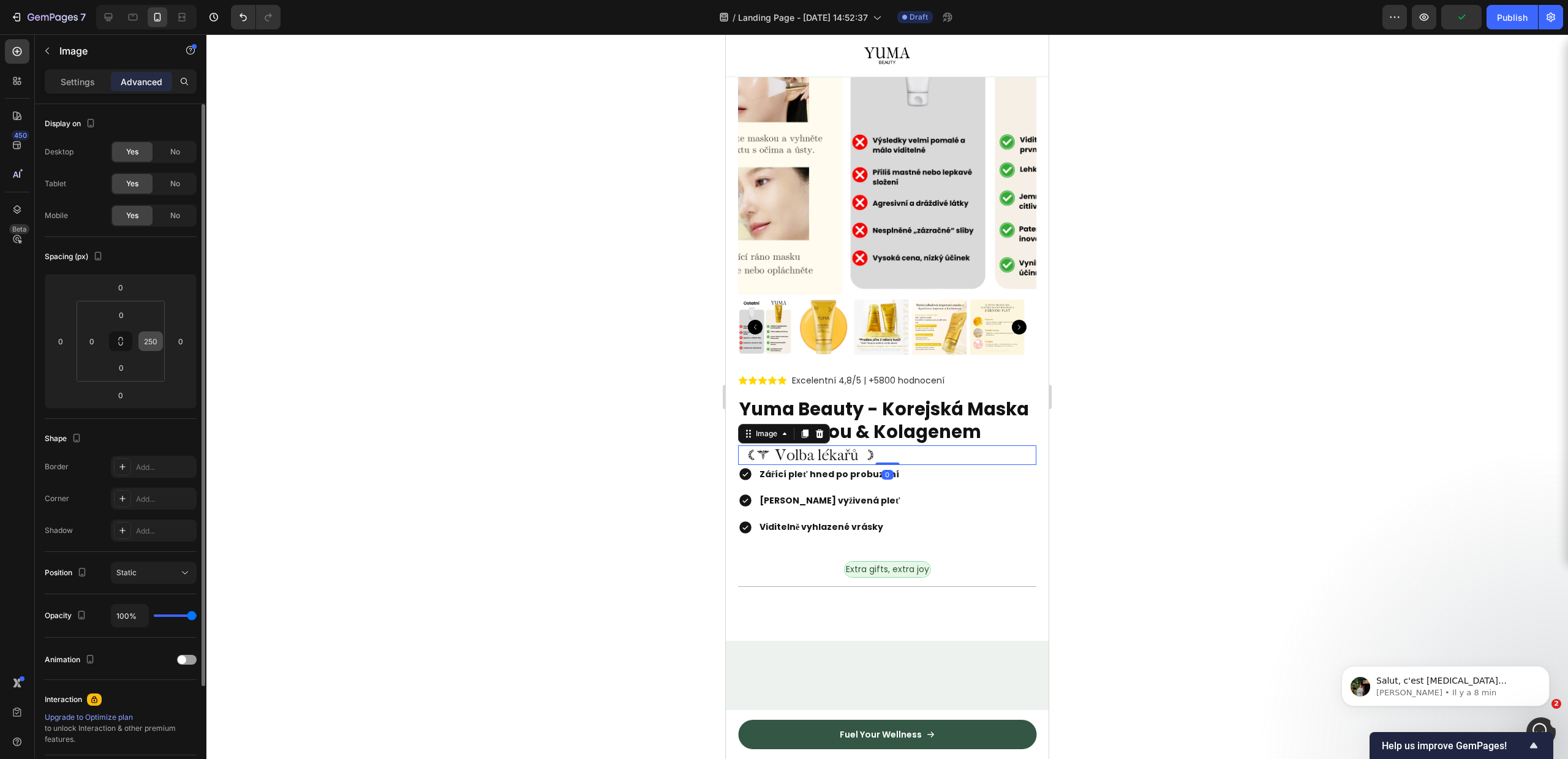
click at [152, 339] on input "250" at bounding box center [150, 341] width 19 height 19
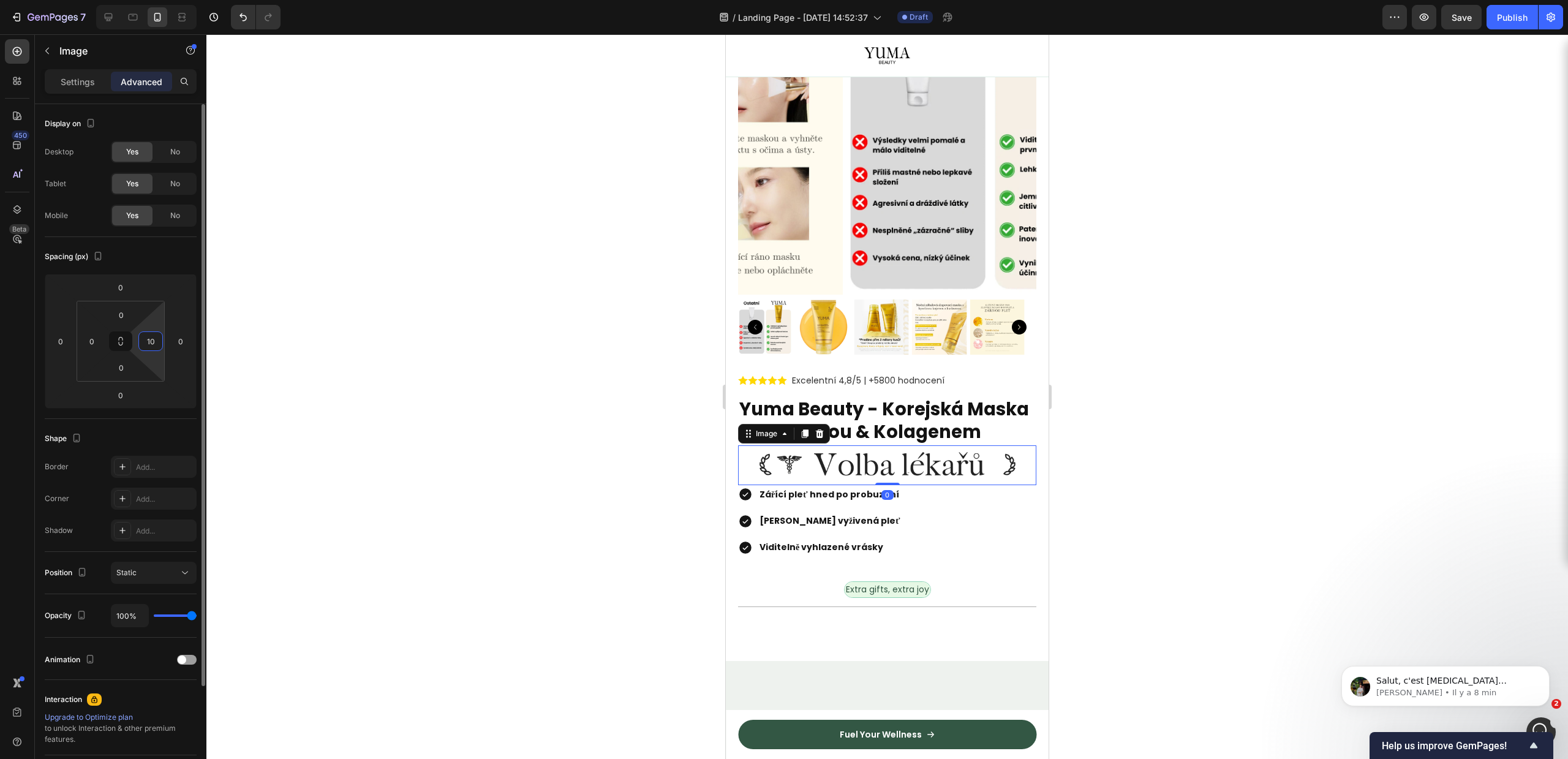
type input "100"
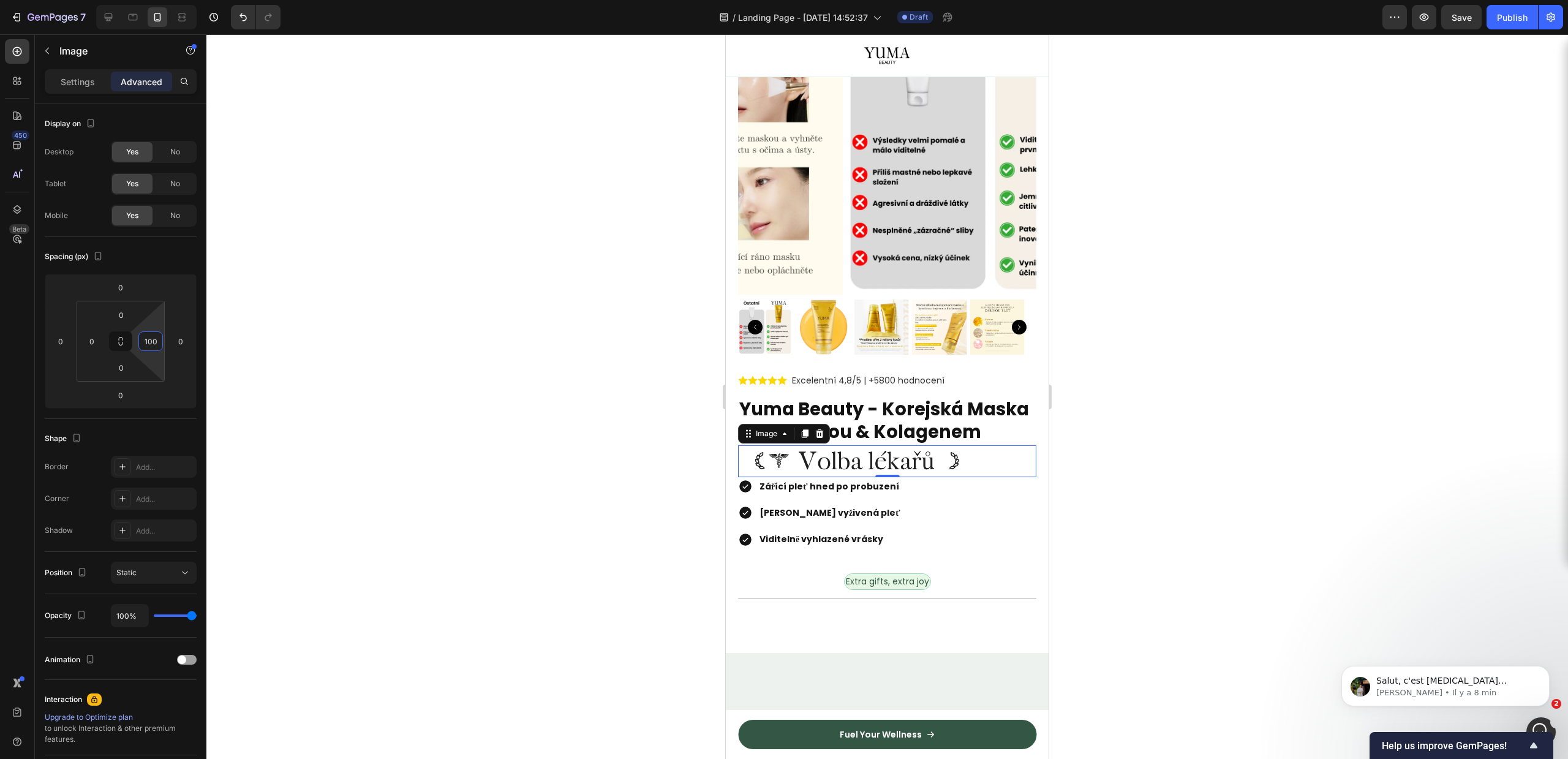
click at [623, 409] on div at bounding box center [887, 396] width 1361 height 725
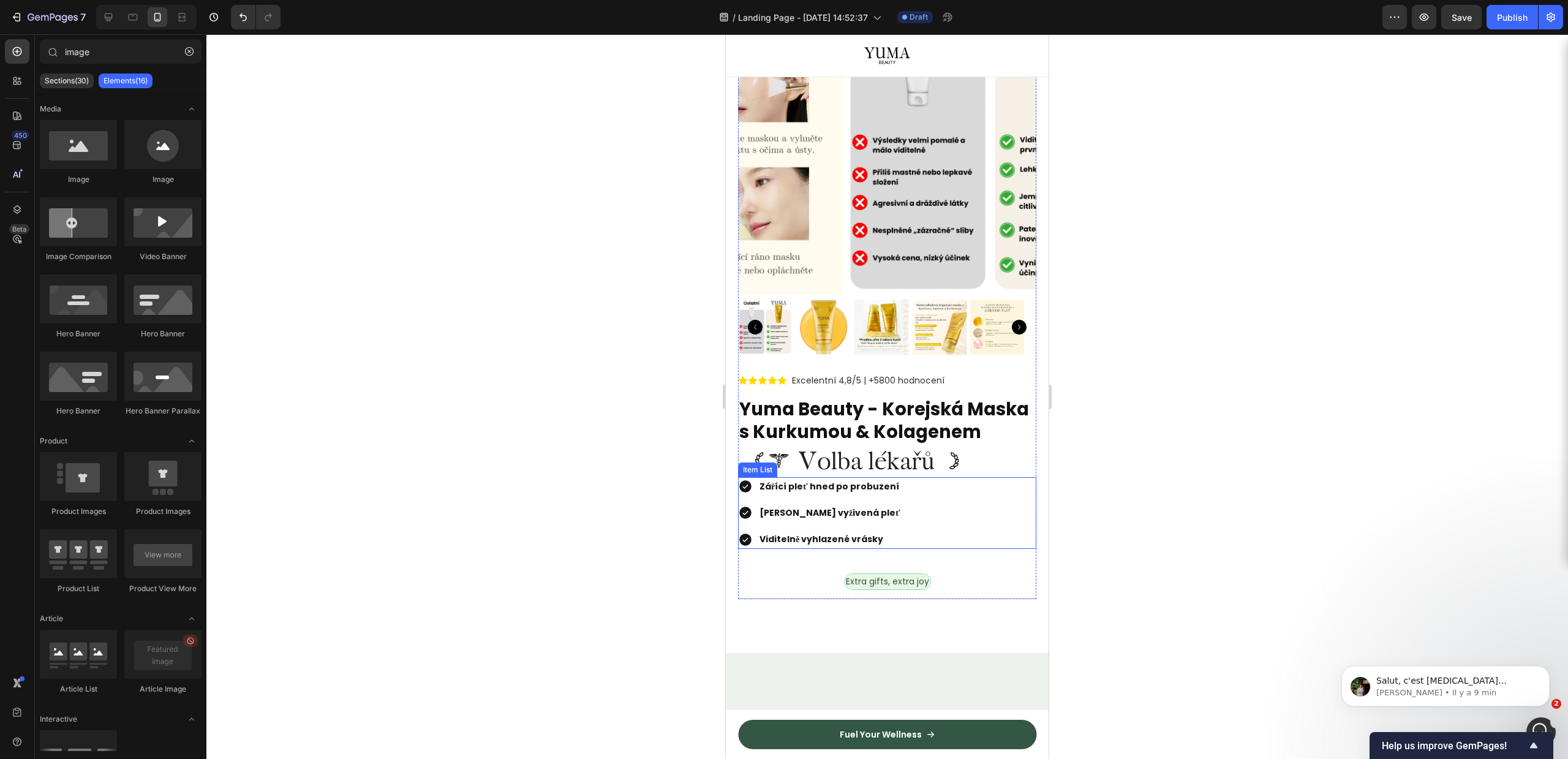
click at [842, 477] on img at bounding box center [856, 461] width 237 height 31
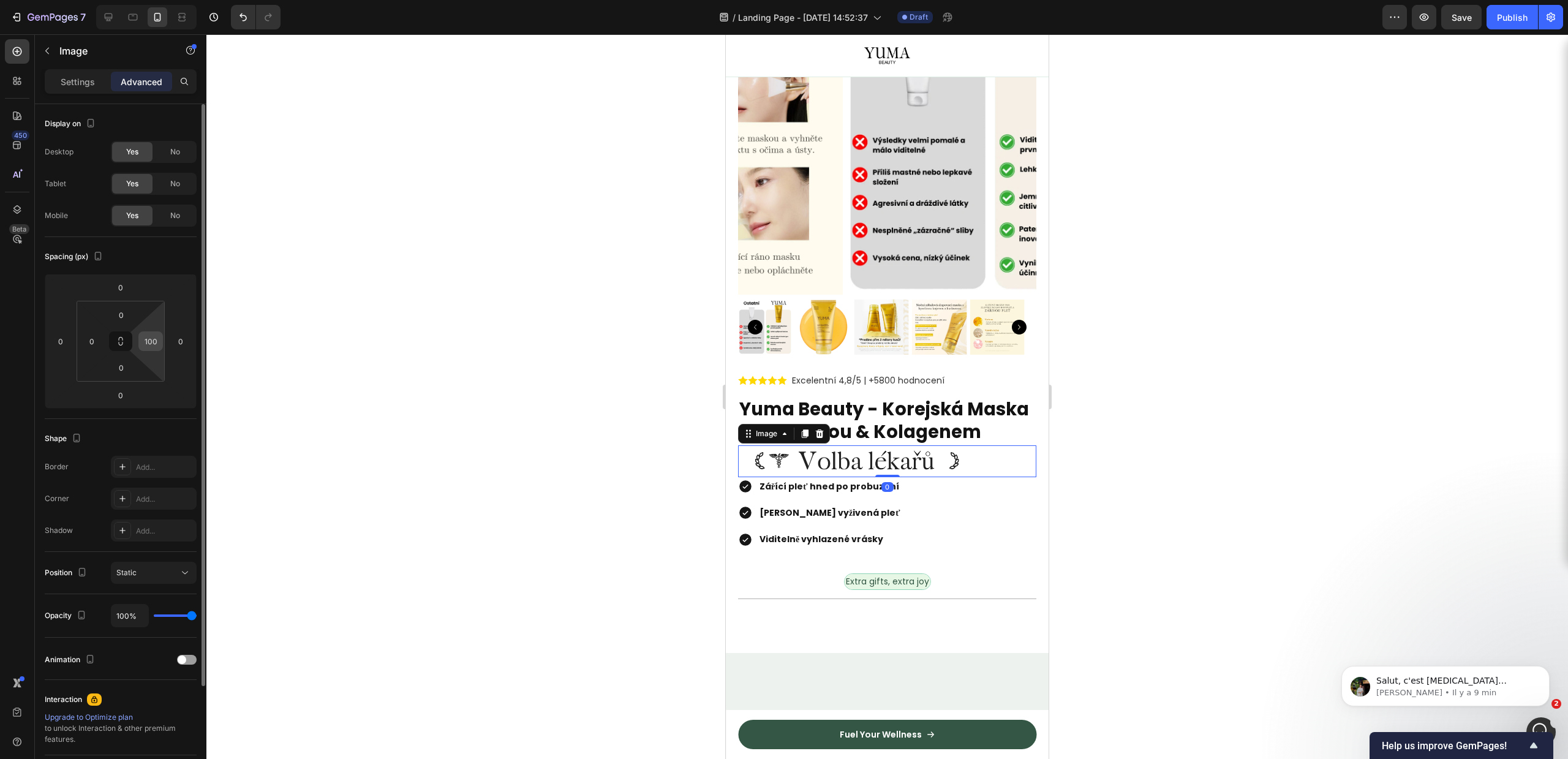
click at [145, 336] on input "100" at bounding box center [150, 341] width 19 height 19
click at [151, 337] on input "100" at bounding box center [150, 341] width 19 height 19
click at [407, 294] on div at bounding box center [887, 396] width 1361 height 725
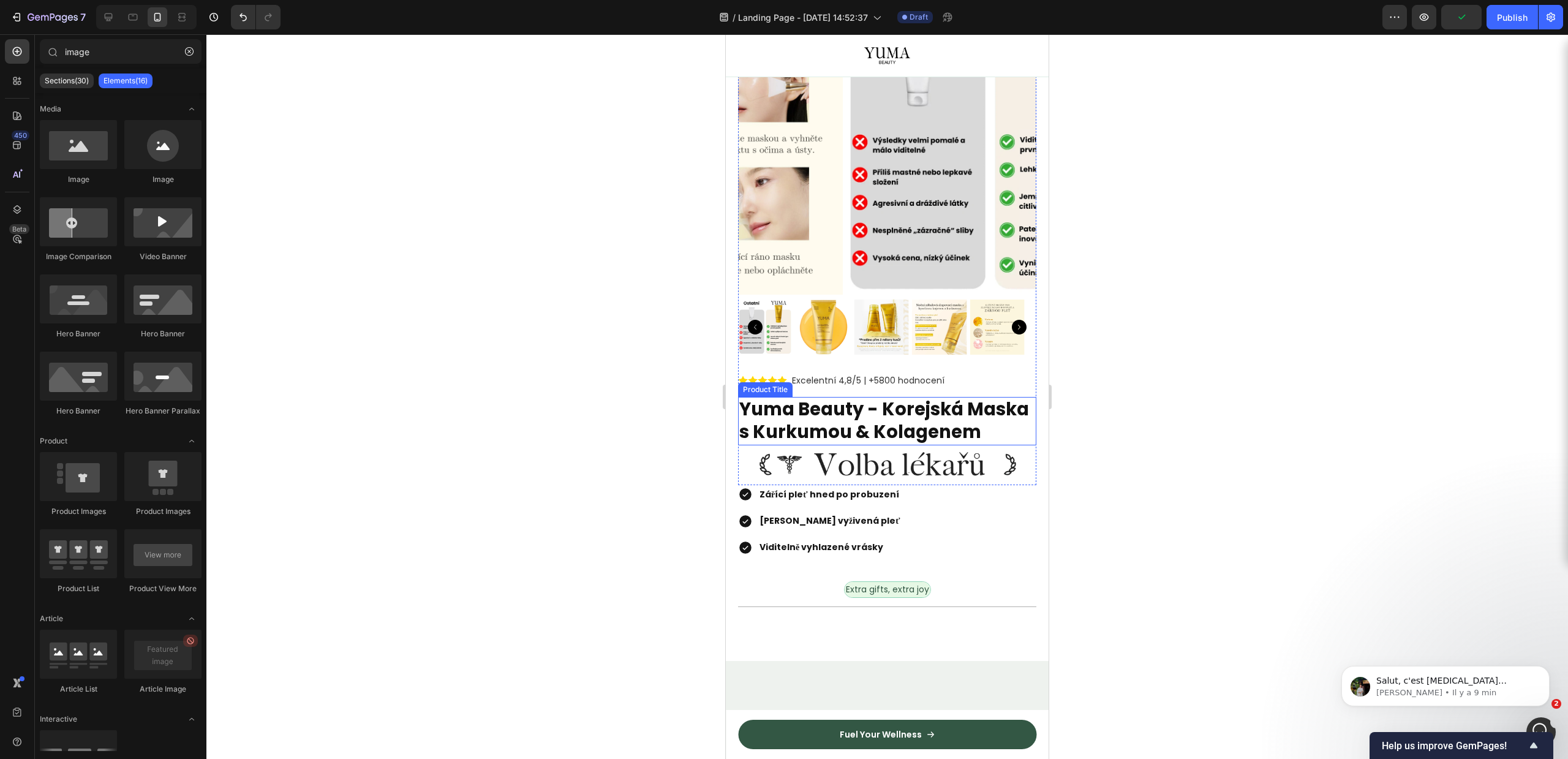
click at [839, 419] on h2 "Yuma Beauty - Korejská Maska s Kurkumou & Kolagenem" at bounding box center [887, 421] width 298 height 48
drag, startPoint x: 1042, startPoint y: 372, endPoint x: 836, endPoint y: 35, distance: 395.0
click at [896, 445] on img at bounding box center [887, 465] width 298 height 40
click at [770, 397] on h2 "Yuma Beauty - Korejská Maska s Kurkumou & Kolagenem" at bounding box center [887, 421] width 298 height 48
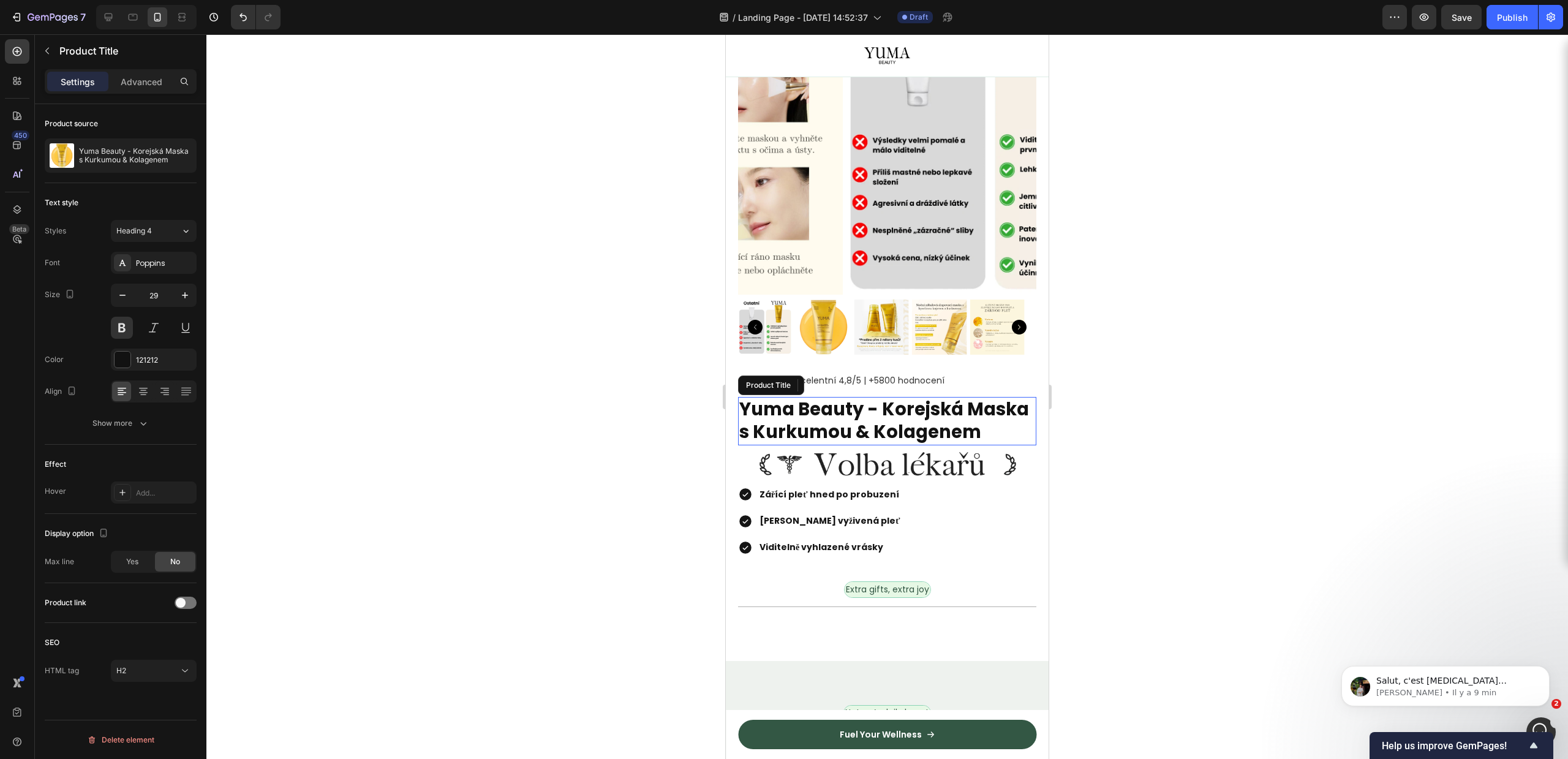
click at [787, 413] on h2 "Yuma Beauty - Korejská Maska s Kurkumou & Kolagenem" at bounding box center [887, 421] width 298 height 48
click at [872, 445] on img at bounding box center [887, 465] width 298 height 40
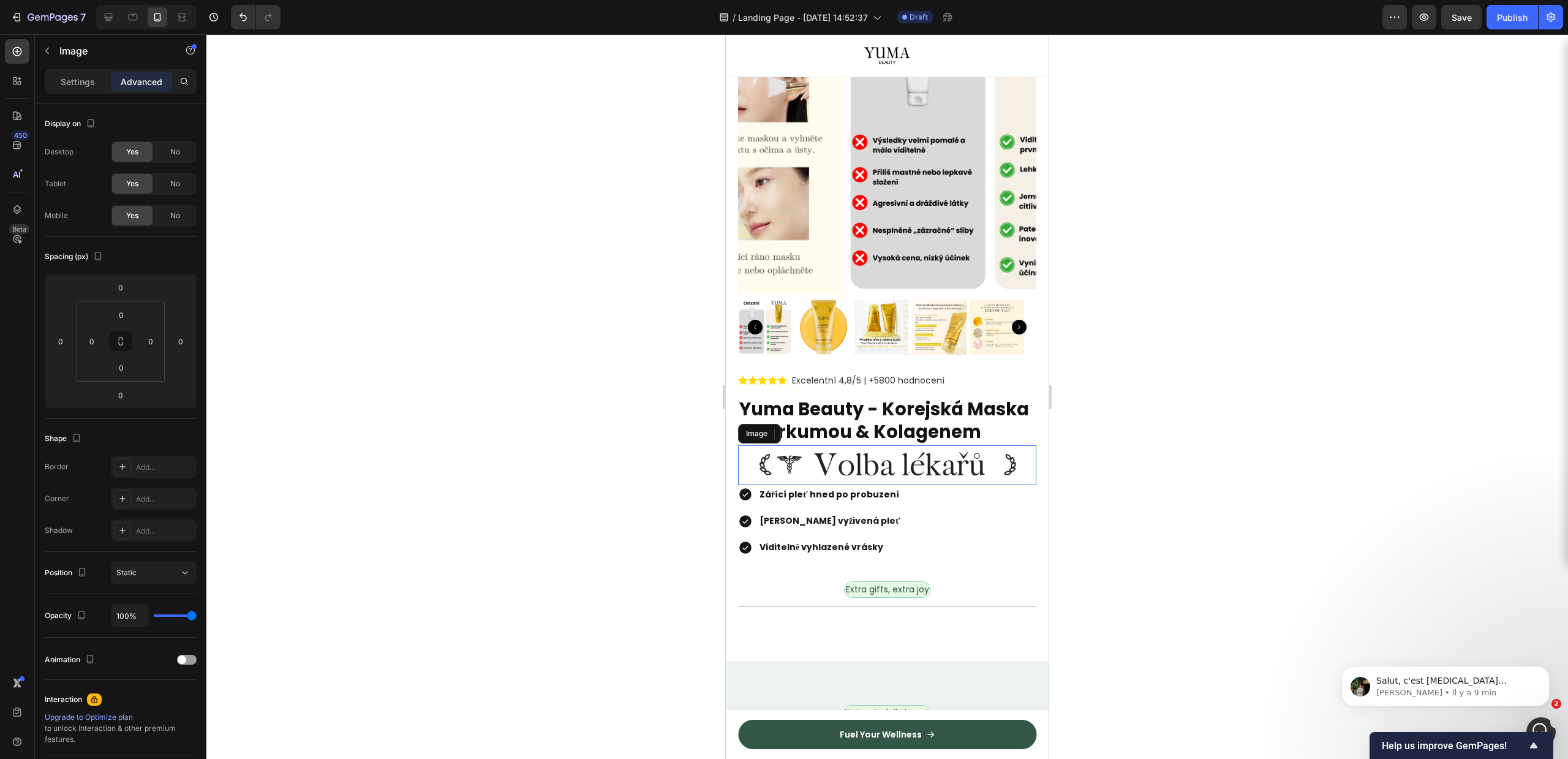
scroll to position [3058, 0]
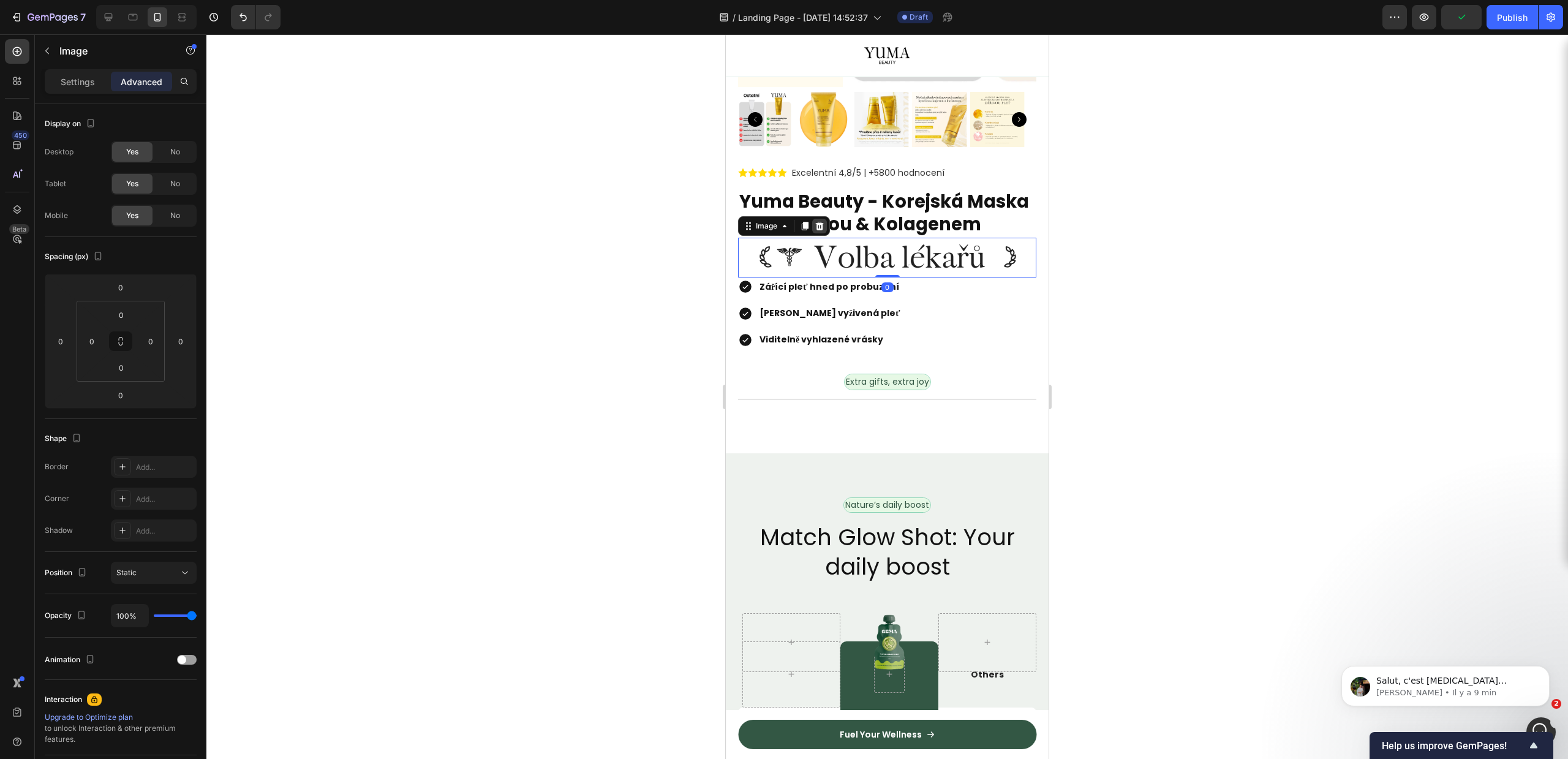
click at [823, 231] on icon at bounding box center [819, 225] width 10 height 10
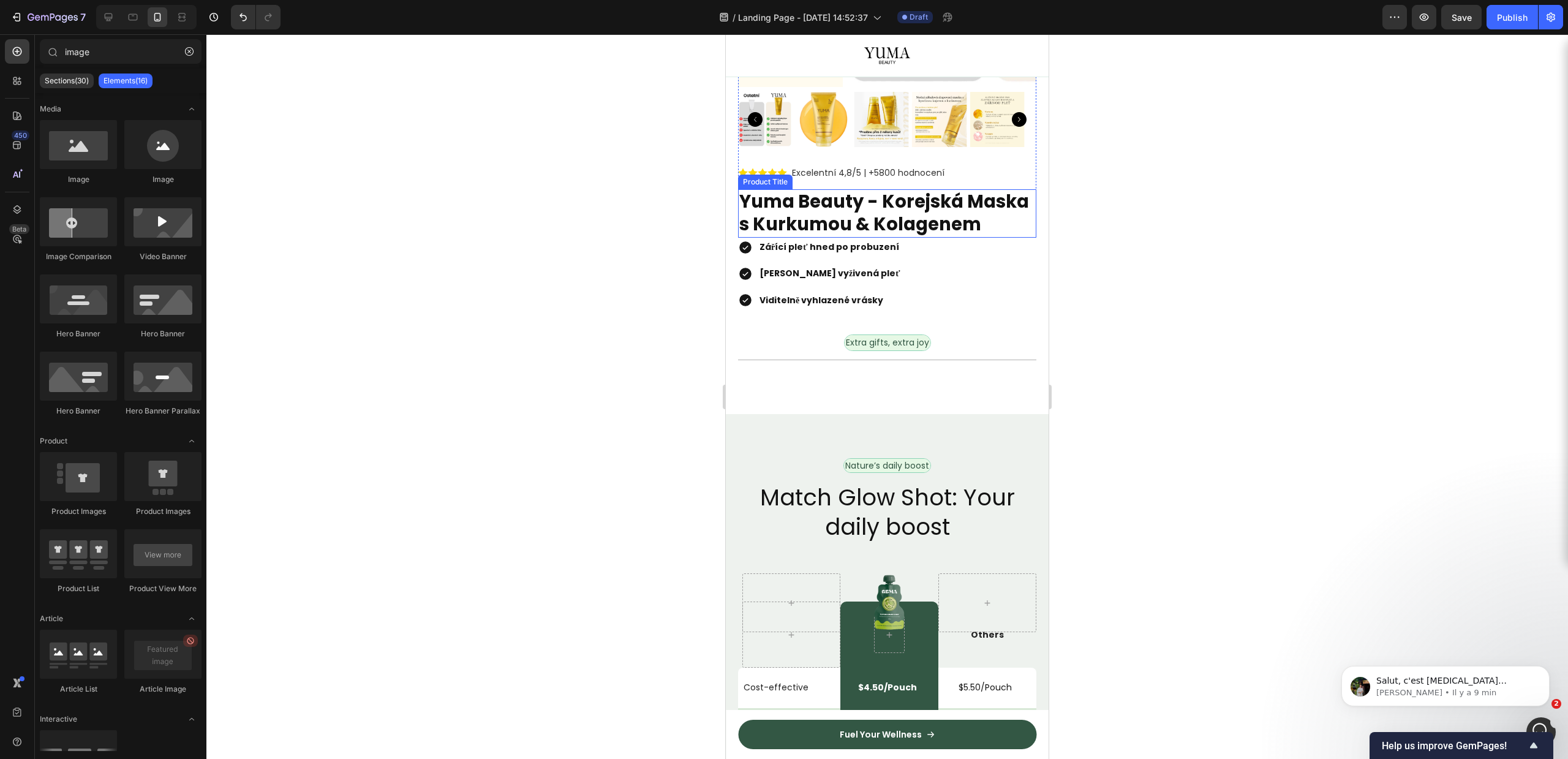
click at [868, 210] on h2 "Yuma Beauty - Korejská Maska s Kurkumou & Kolagenem" at bounding box center [887, 213] width 298 height 48
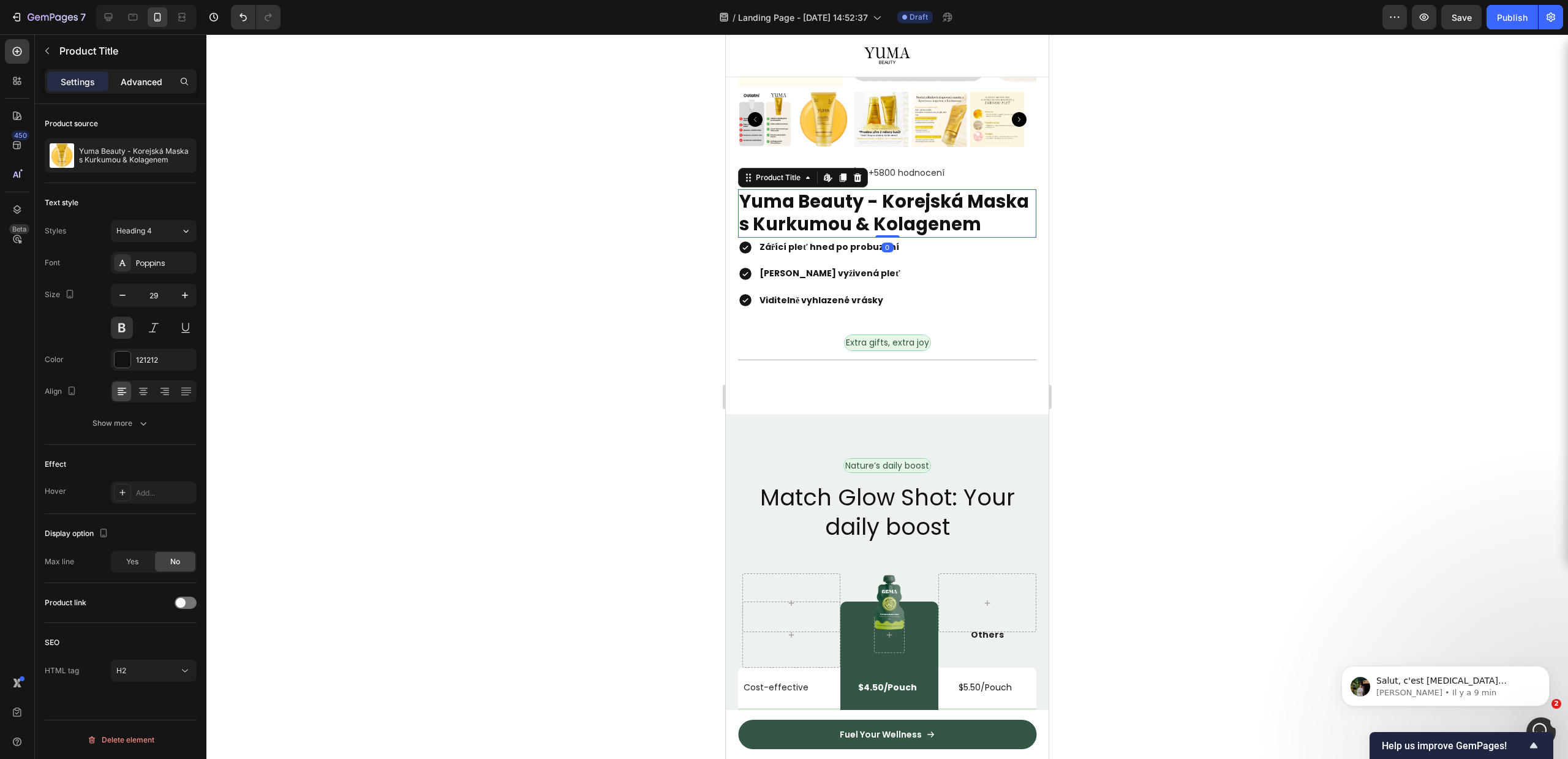
click at [135, 90] on div "Advanced" at bounding box center [141, 81] width 61 height 19
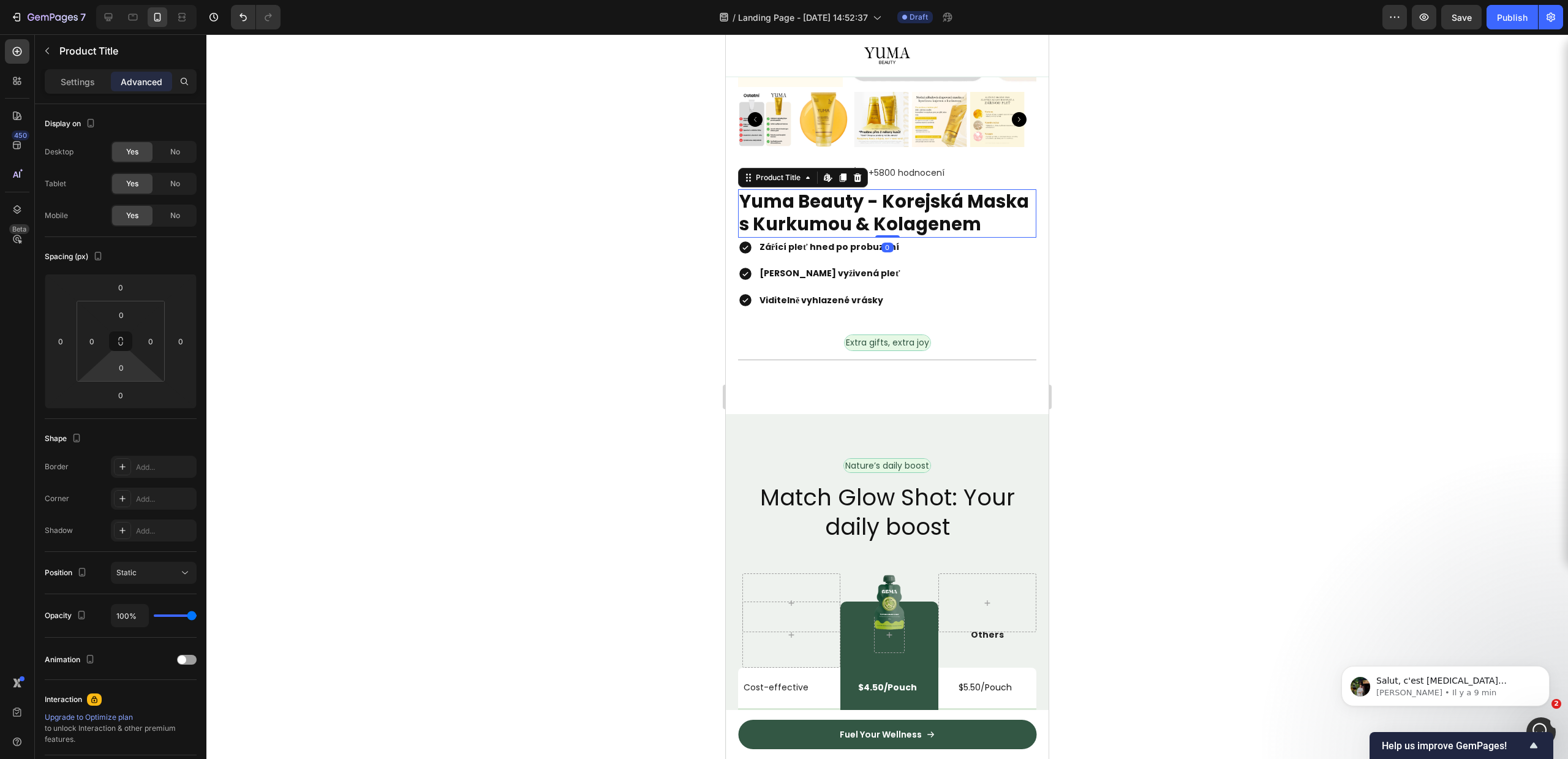
click at [123, 366] on input "0" at bounding box center [121, 367] width 25 height 19
click at [145, 503] on p "XL 24px" at bounding box center [152, 504] width 55 height 9
type input "24"
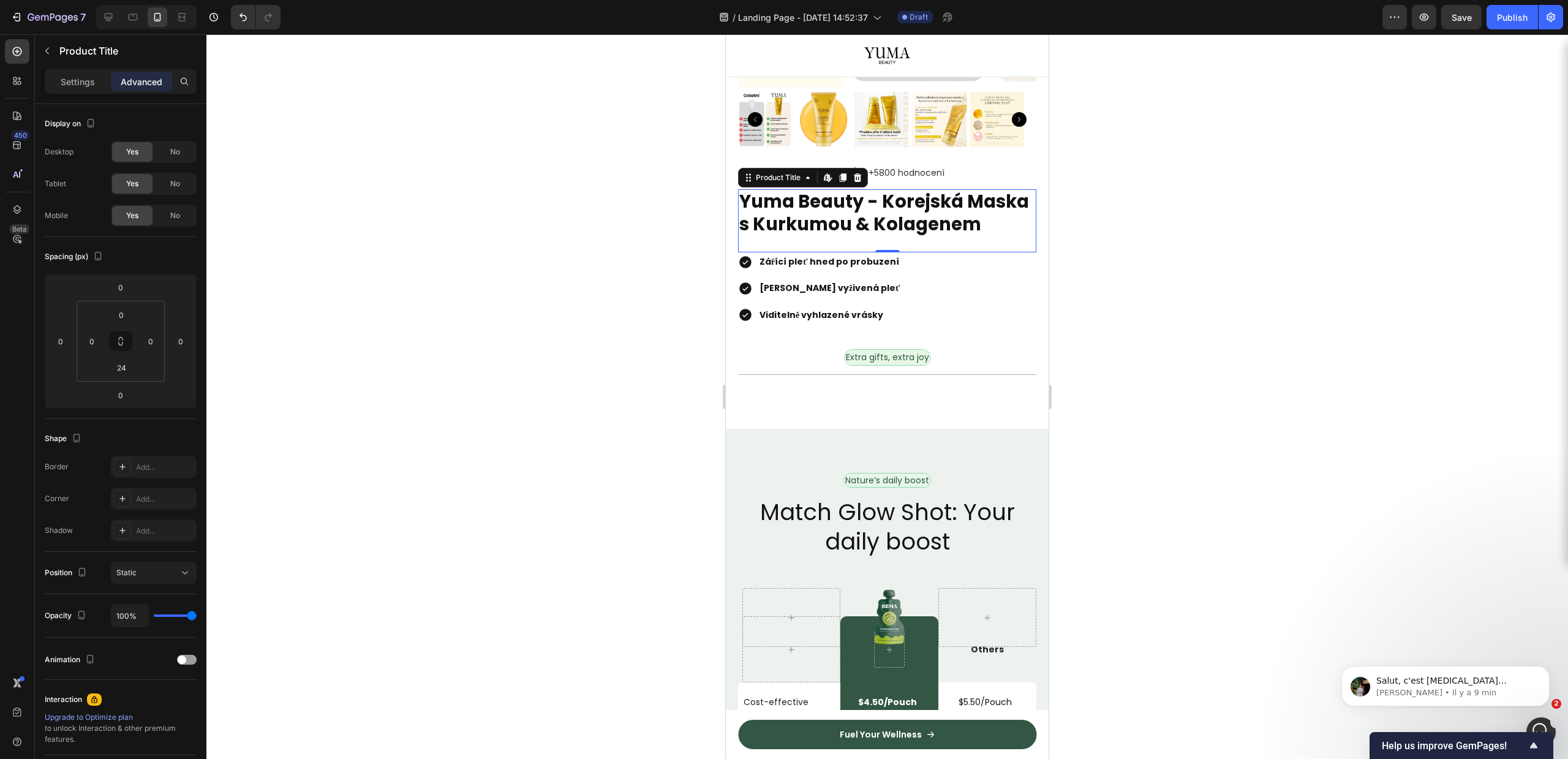
click at [580, 305] on div at bounding box center [887, 396] width 1361 height 725
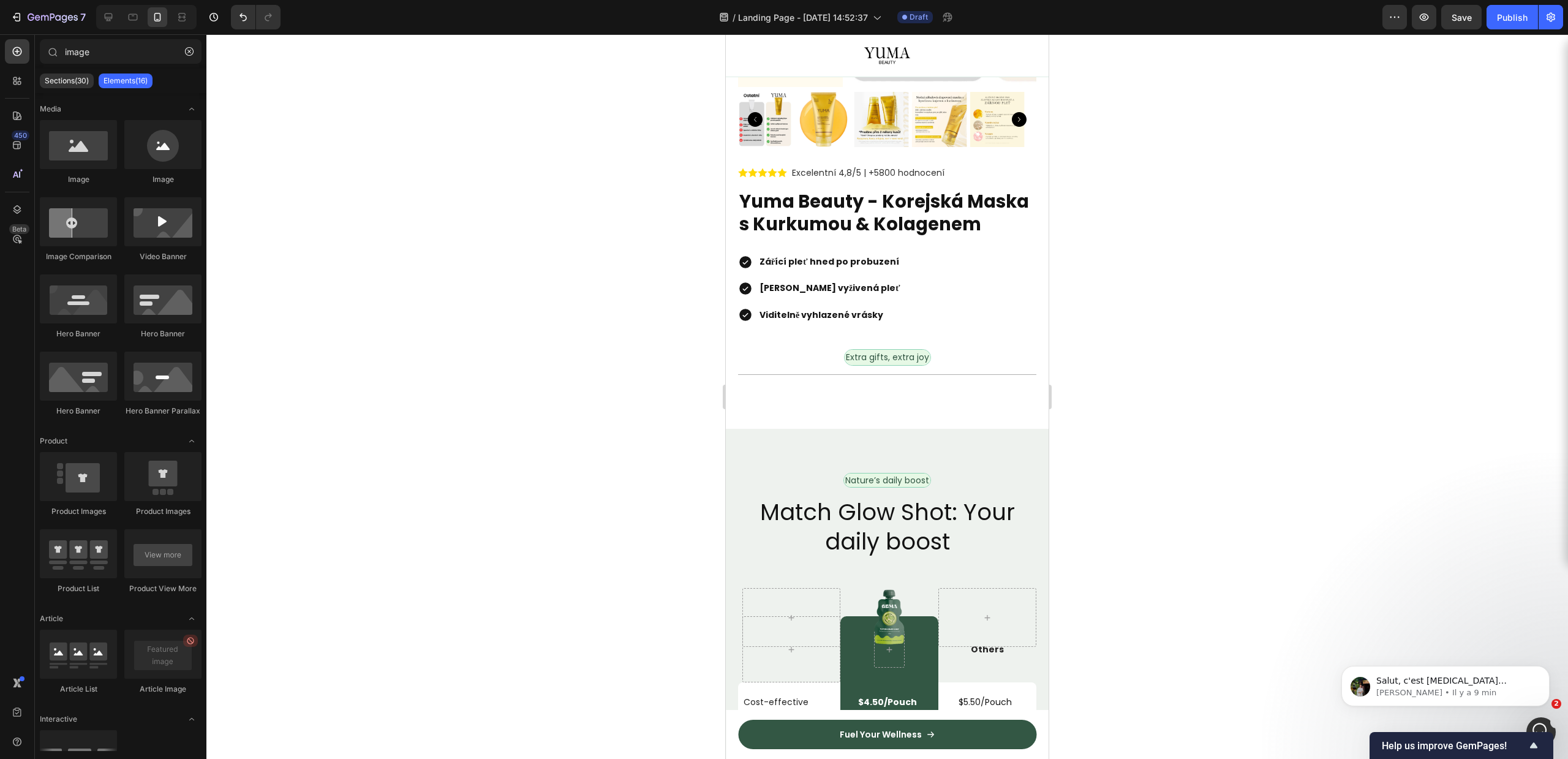
scroll to position [2910, 0]
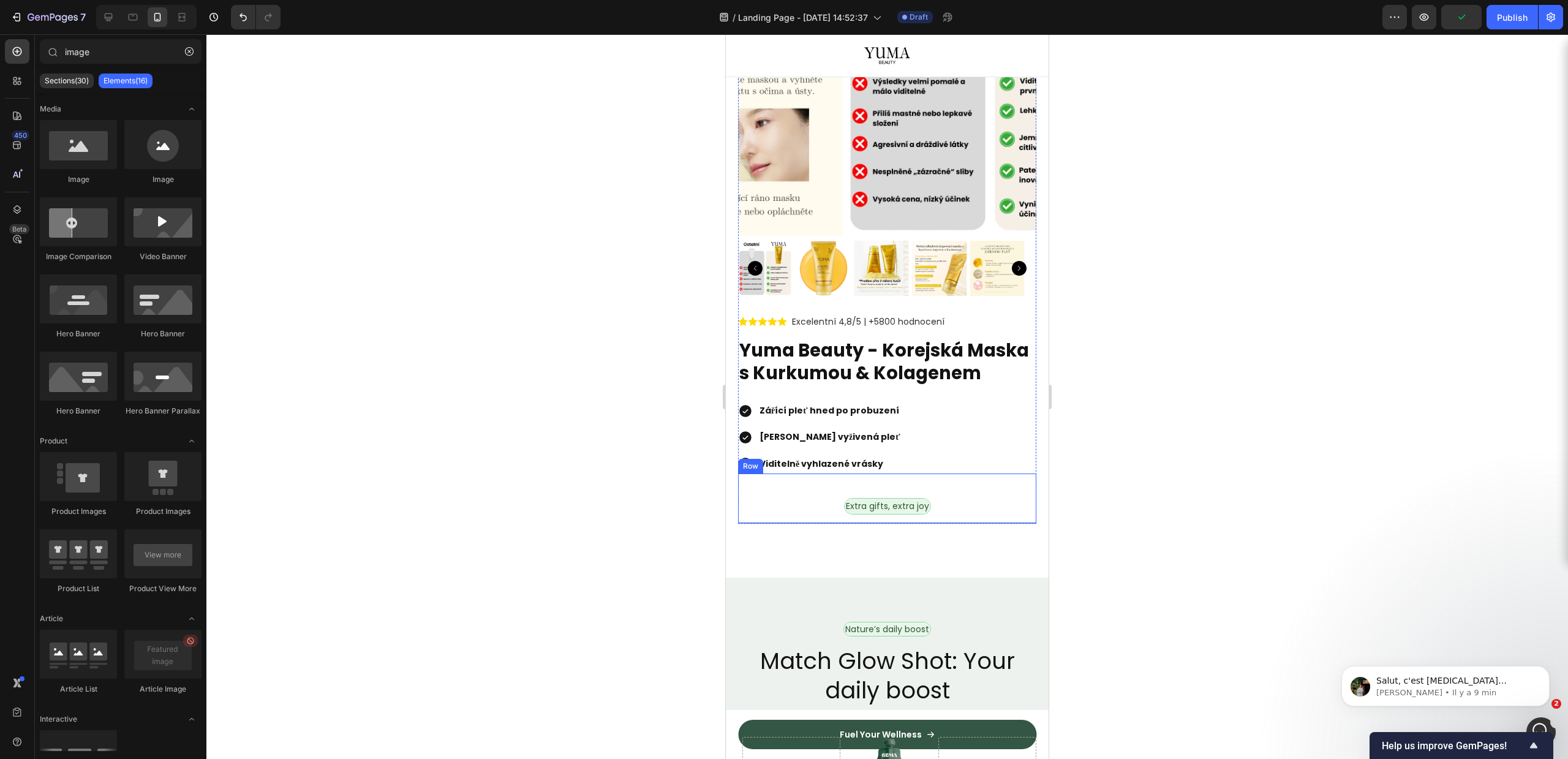
click at [885, 506] on div "Extra gifts, extra joy Text Block Row" at bounding box center [887, 498] width 298 height 50
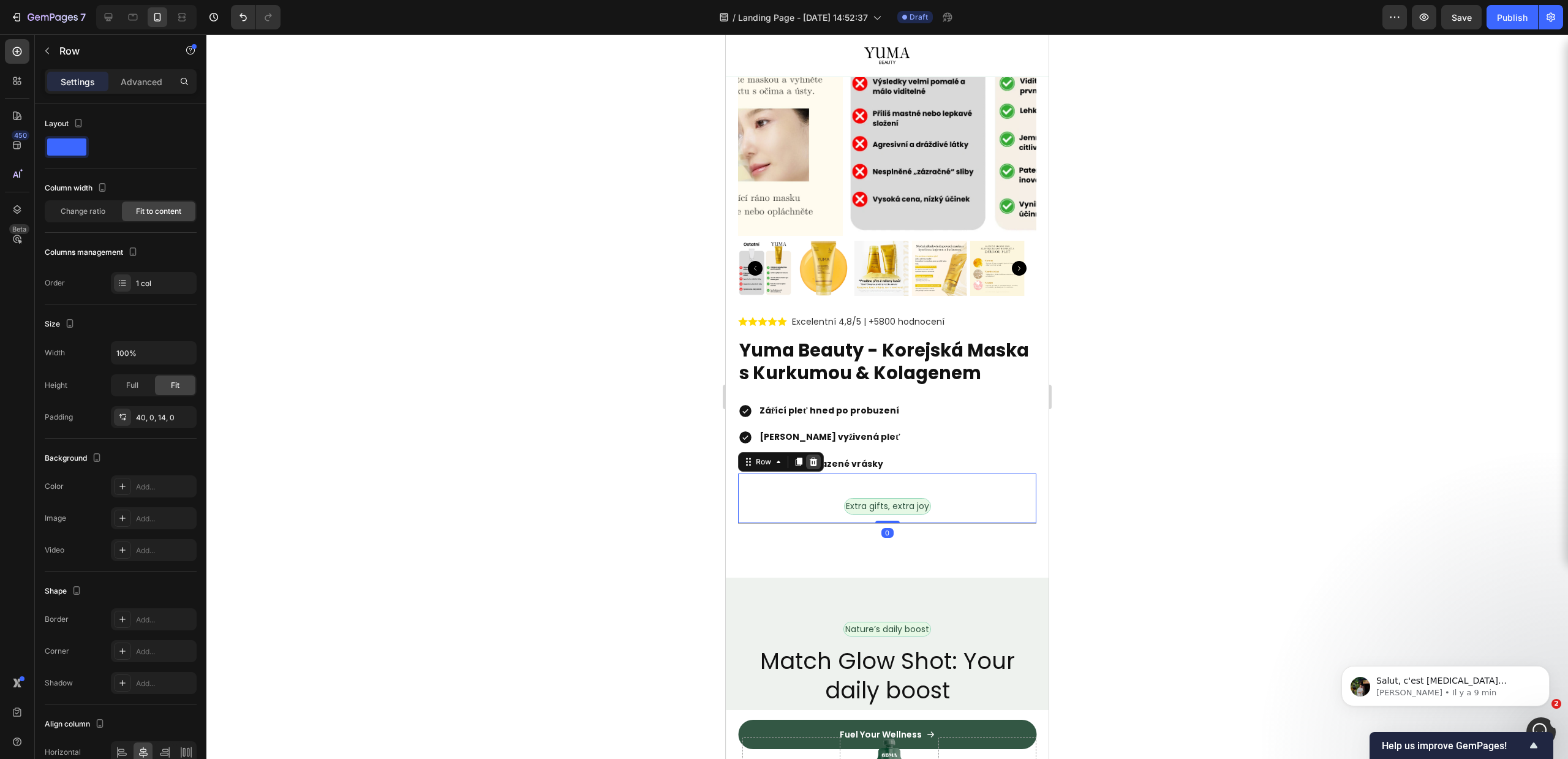
click at [810, 467] on icon at bounding box center [813, 462] width 10 height 10
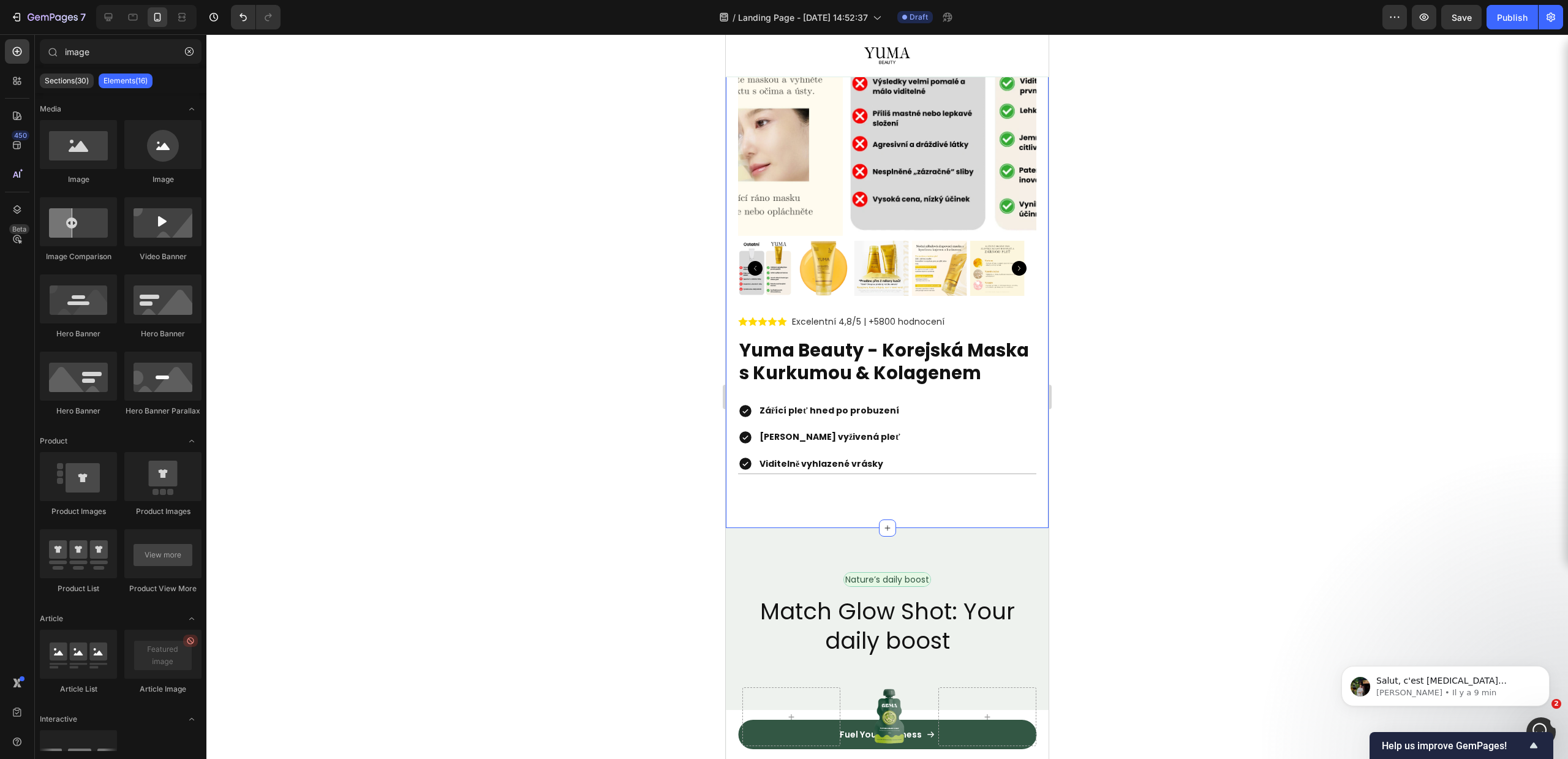
click at [869, 484] on div "Product Images Excelentní 4,8/5 | +5800 hodnocení Custom Code Yuma Beauty - Kor…" at bounding box center [887, 210] width 298 height 546
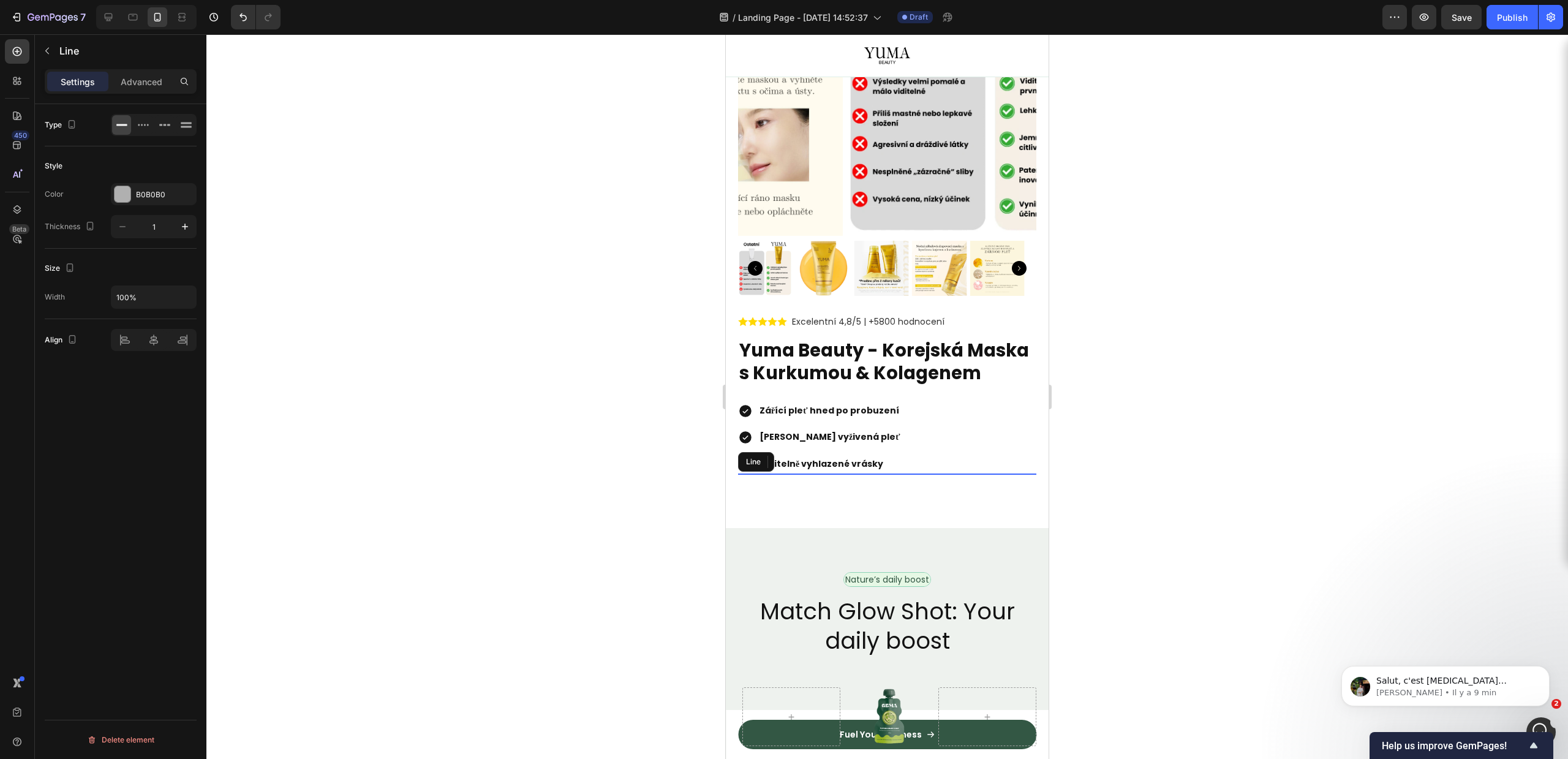
click at [868, 474] on div at bounding box center [887, 474] width 298 height 1
click at [59, 54] on div "Line" at bounding box center [114, 51] width 159 height 32
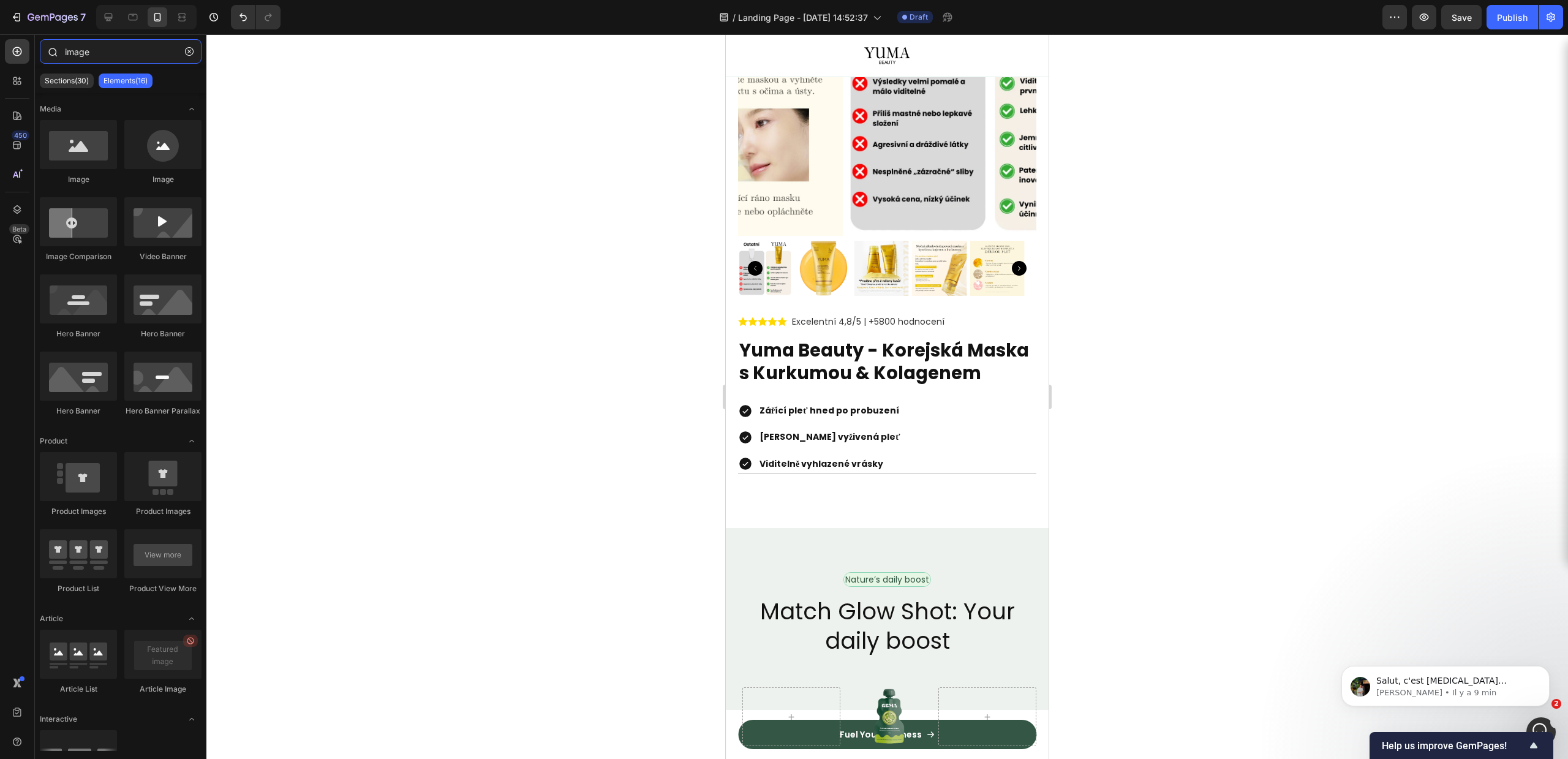
click at [132, 62] on input "image" at bounding box center [120, 51] width 161 height 25
type input "b"
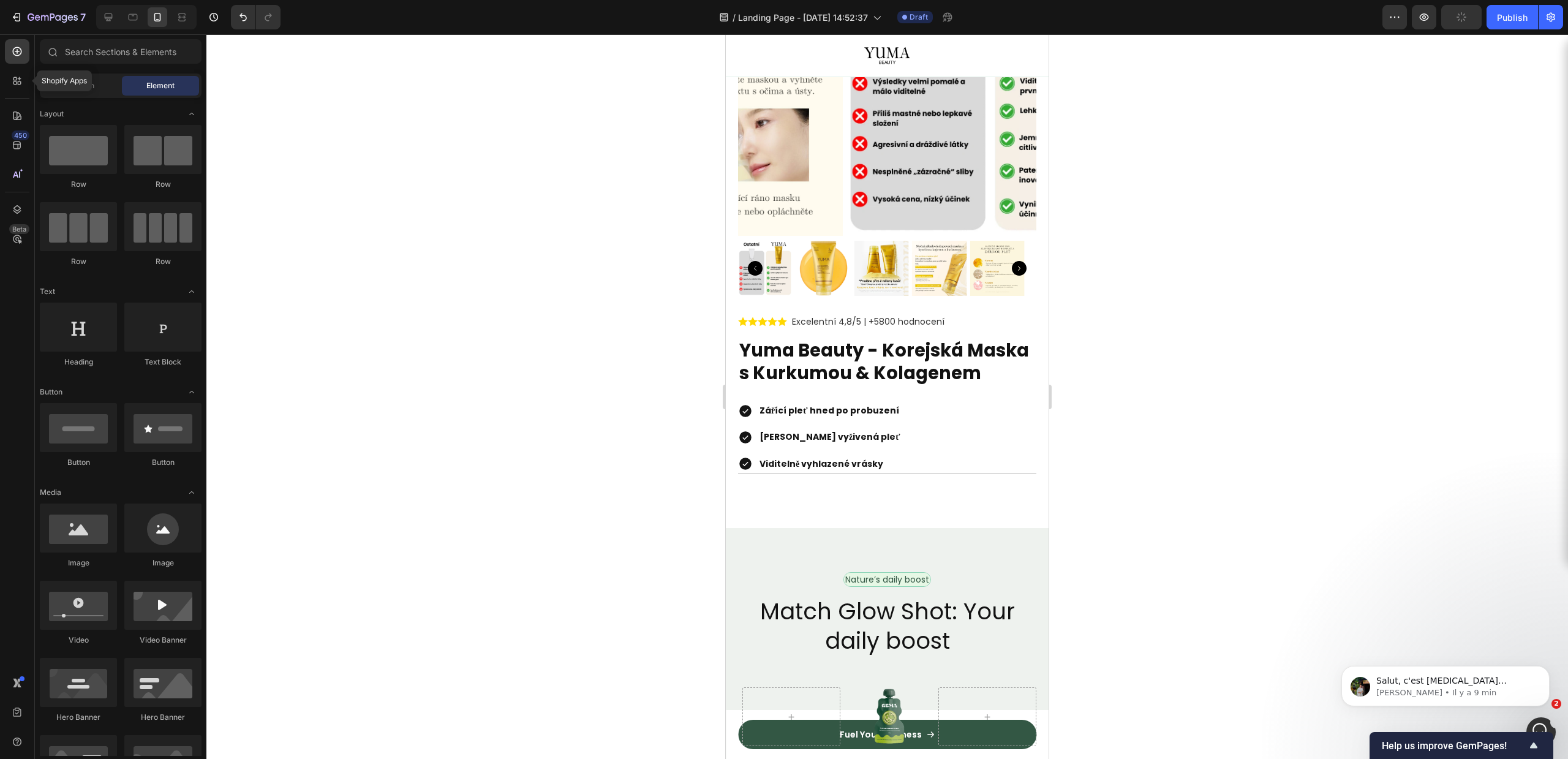
click at [4, 65] on div "Shopify Apps 450 Beta" at bounding box center [17, 396] width 35 height 725
click at [4, 74] on div "450 Beta" at bounding box center [17, 396] width 35 height 725
click at [9, 74] on div at bounding box center [17, 80] width 25 height 25
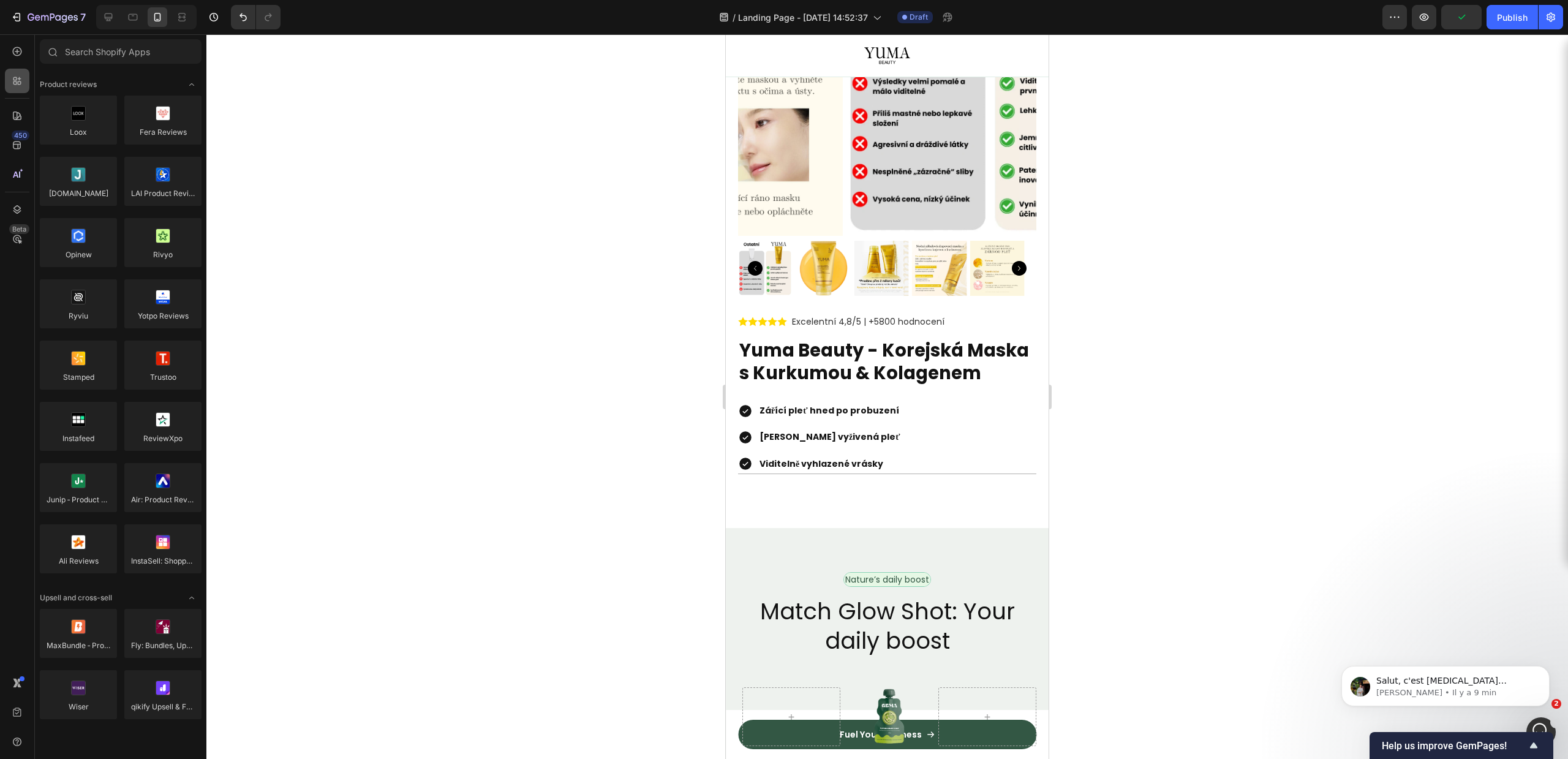
click at [21, 83] on icon at bounding box center [19, 83] width 4 height 4
click at [126, 57] on input "text" at bounding box center [120, 51] width 161 height 25
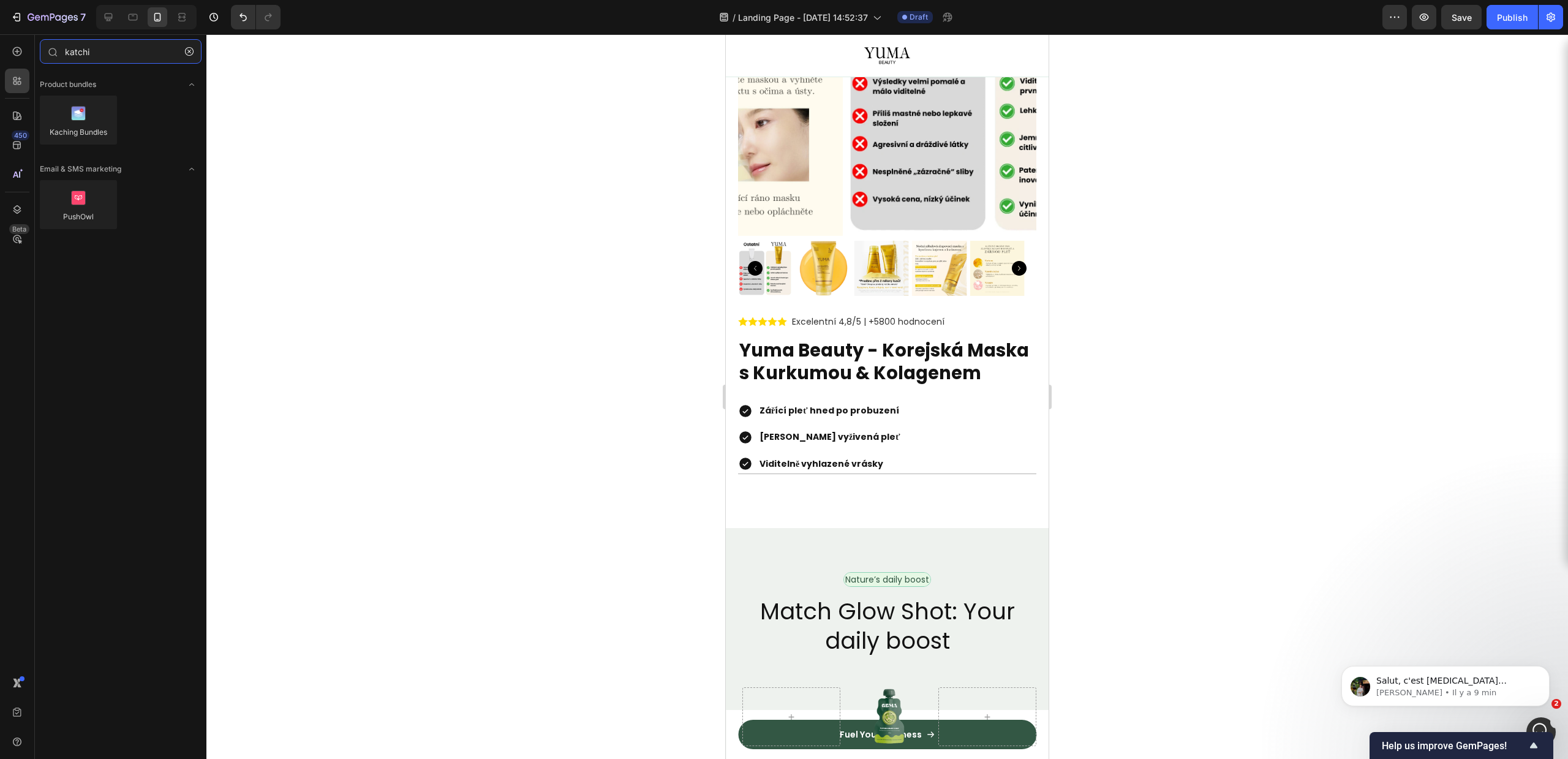
type input "katchi"
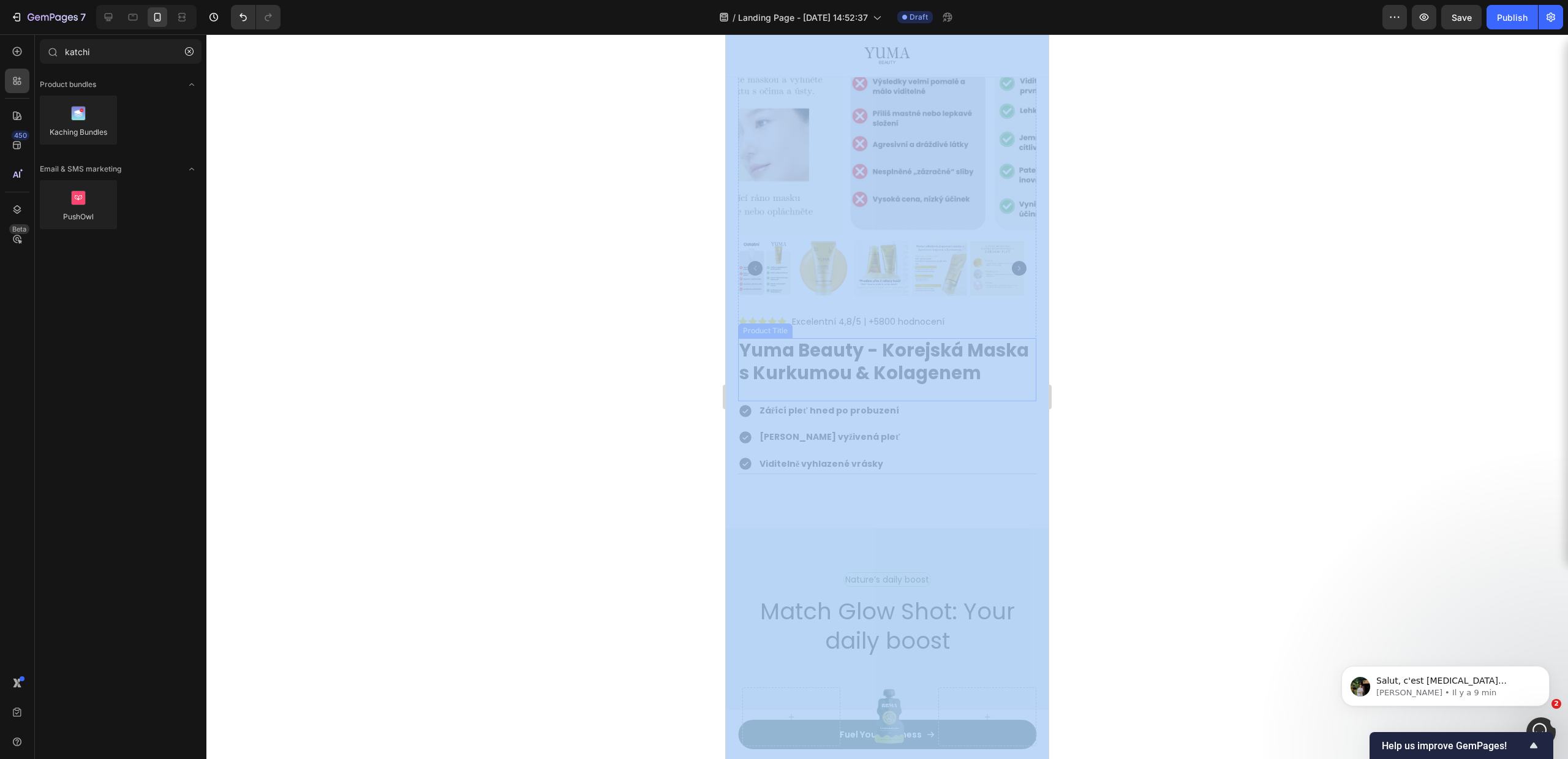
drag, startPoint x: 66, startPoint y: 146, endPoint x: 374, endPoint y: 170, distance: 308.9
click at [413, 0] on div "7 Version history / Landing Page - Sep 28, 14:52:37 Draft Preview Save Publish …" at bounding box center [784, 0] width 1568 height 0
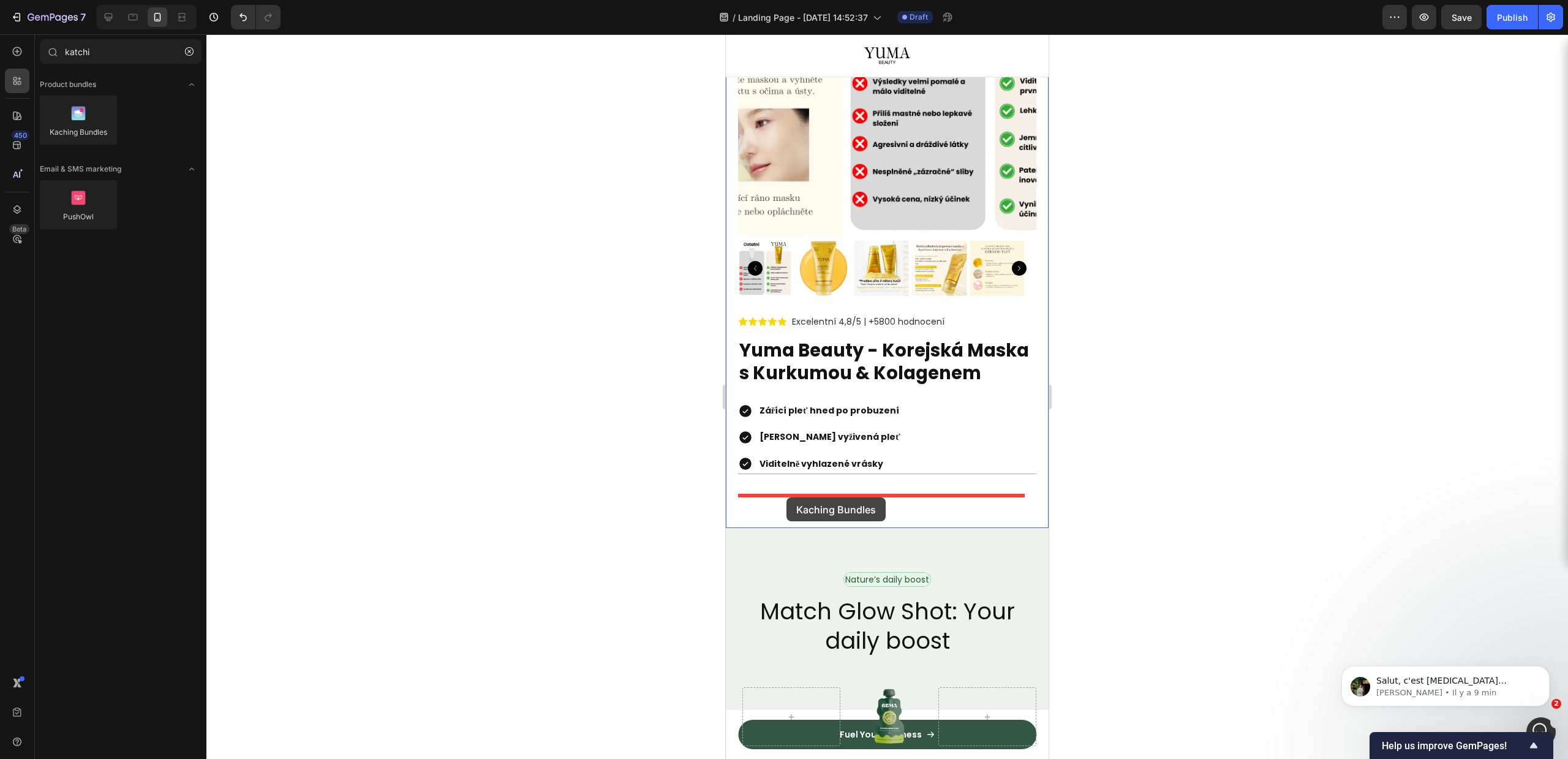
drag, startPoint x: 811, startPoint y: 163, endPoint x: 786, endPoint y: 497, distance: 334.9
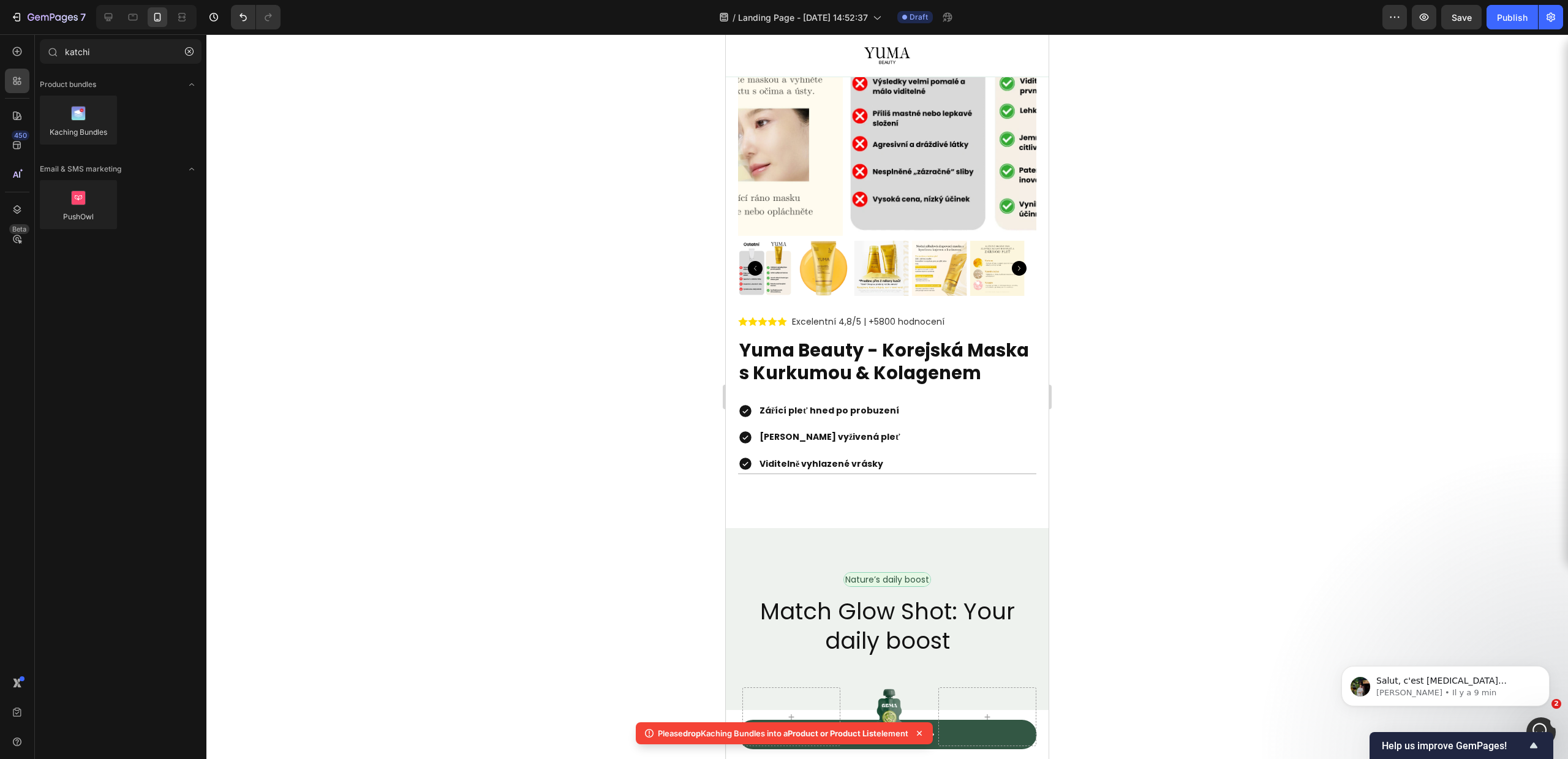
click at [1222, 503] on div at bounding box center [887, 396] width 1361 height 725
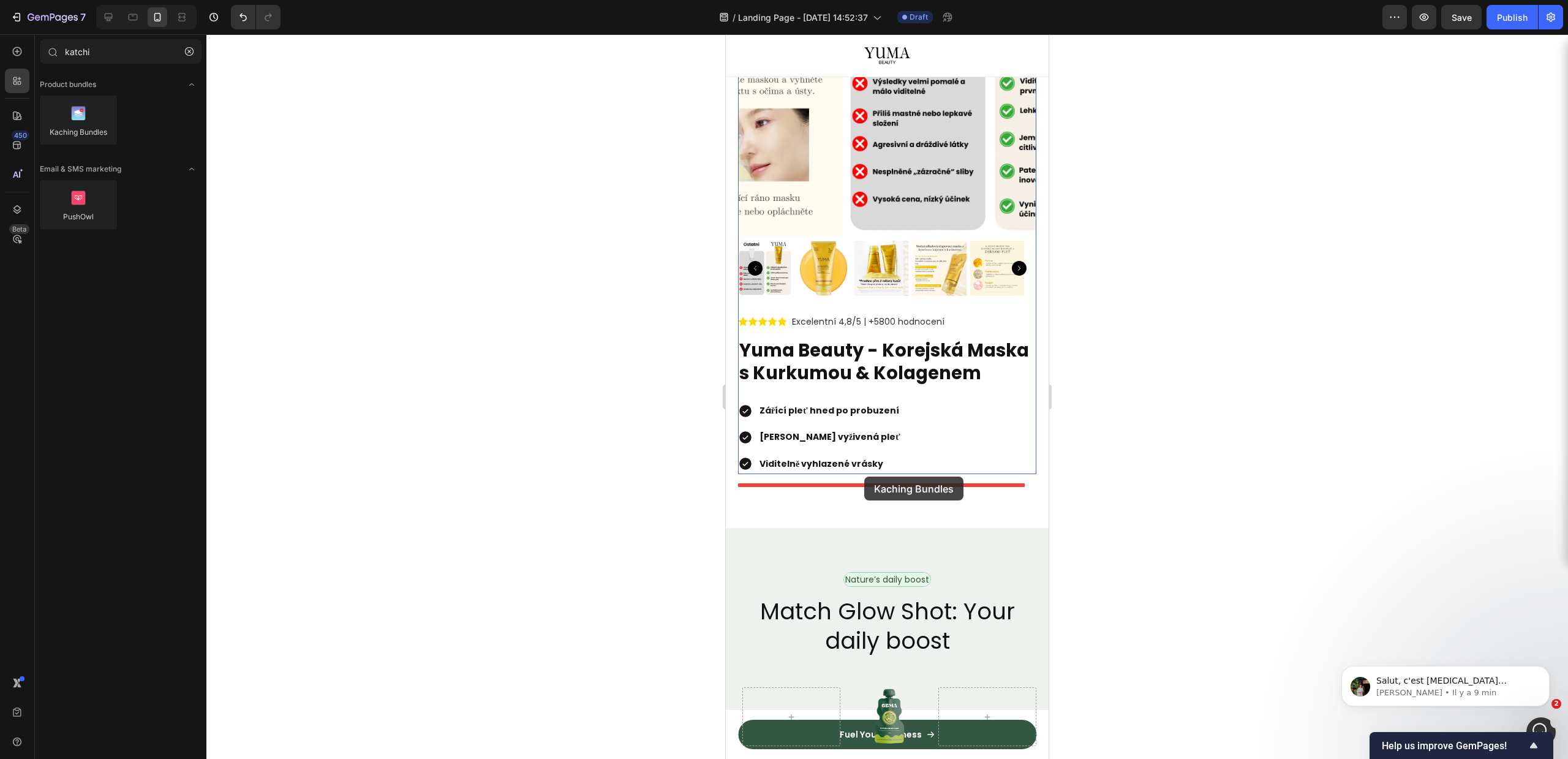
drag, startPoint x: 812, startPoint y: 142, endPoint x: 864, endPoint y: 477, distance: 339.0
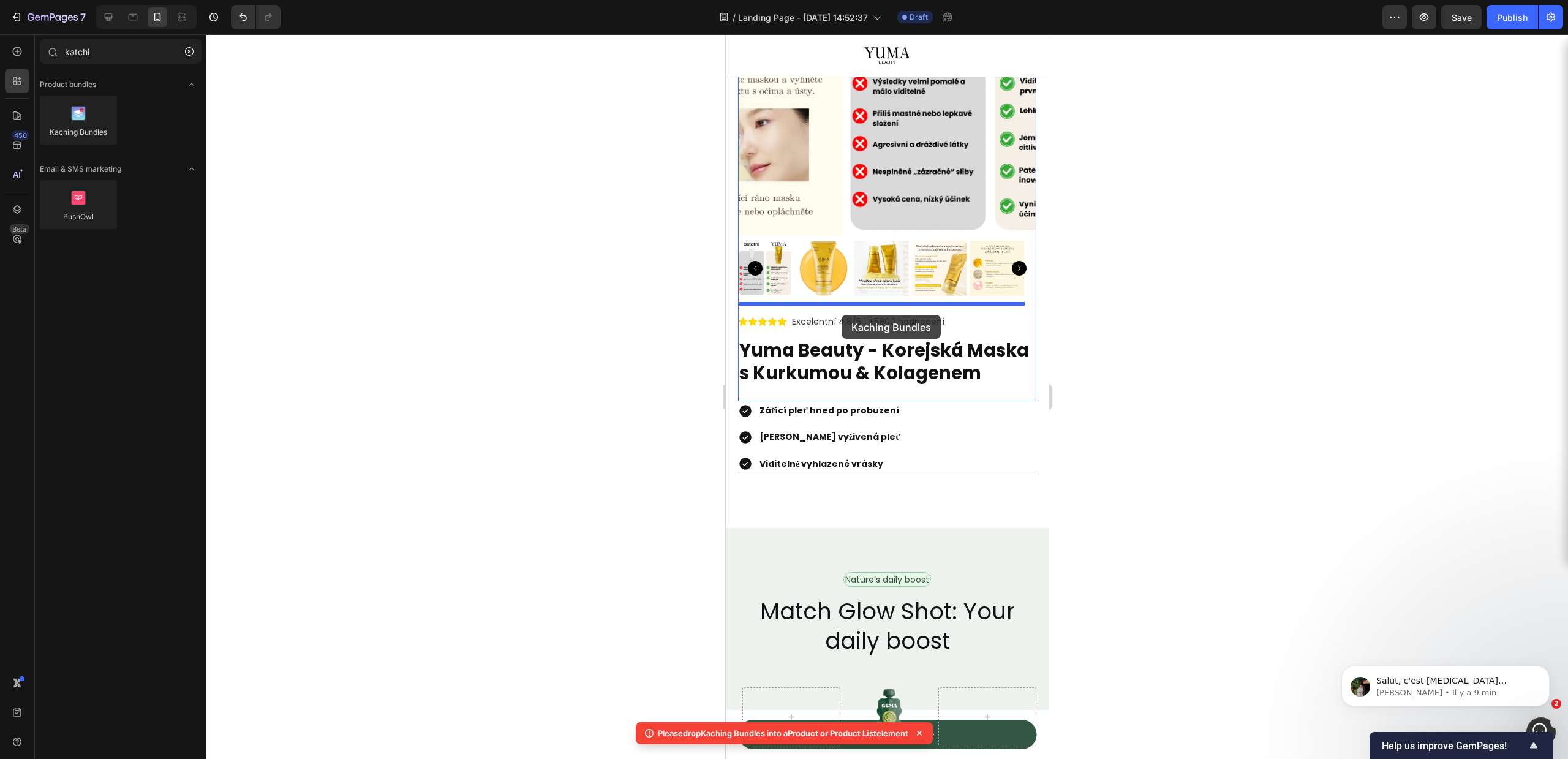
drag, startPoint x: 780, startPoint y: 148, endPoint x: 842, endPoint y: 314, distance: 177.2
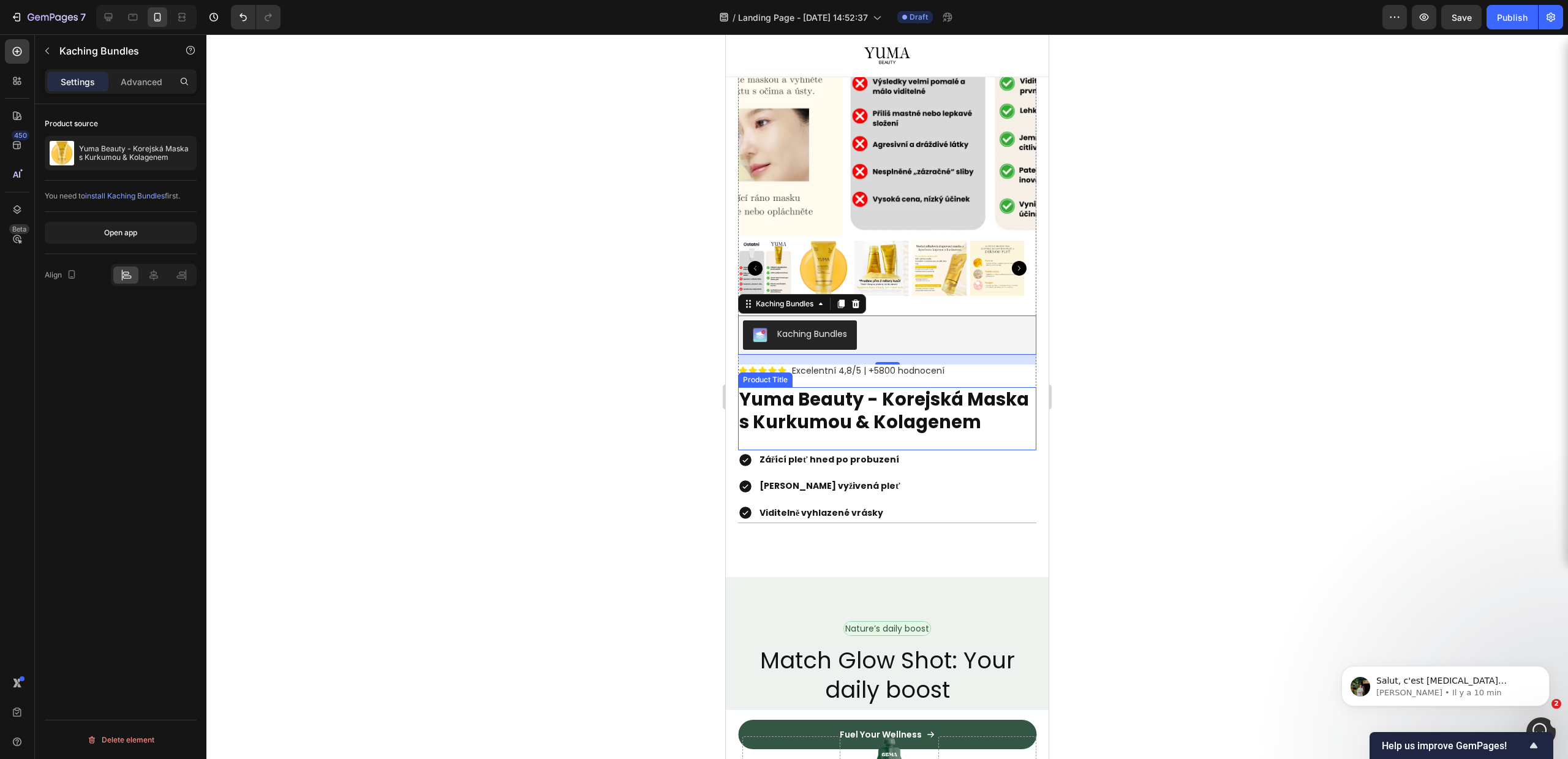
drag, startPoint x: 756, startPoint y: 426, endPoint x: 764, endPoint y: 315, distance: 111.3
click at [781, 496] on div "Product Images Kaching Bundles Kaching Bundles 16 Excelentní 4,8/5 | +5800 hodn…" at bounding box center [887, 230] width 298 height 586
click at [1018, 241] on img at bounding box center [997, 268] width 55 height 55
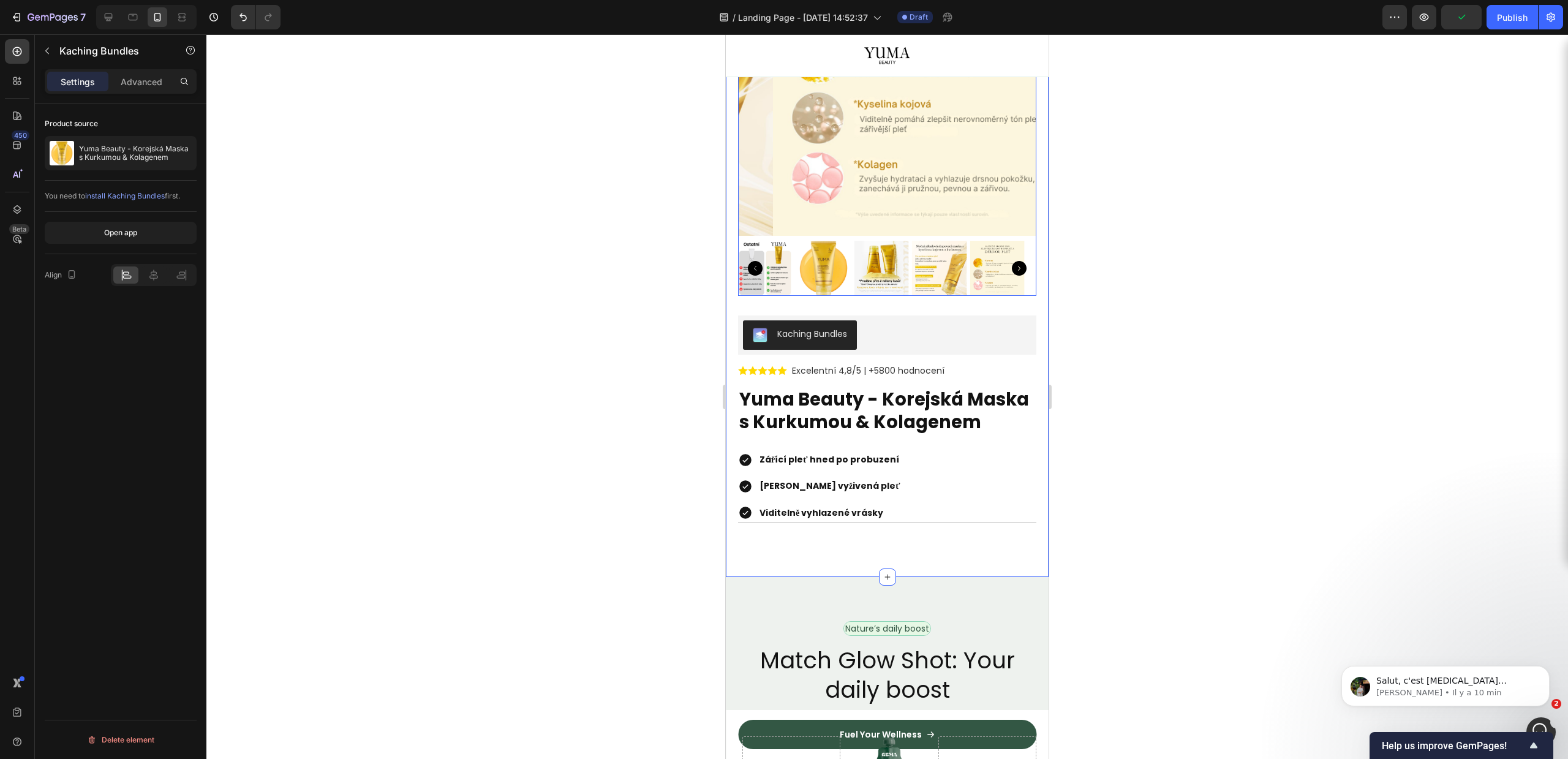
click at [1217, 335] on div at bounding box center [887, 396] width 1361 height 725
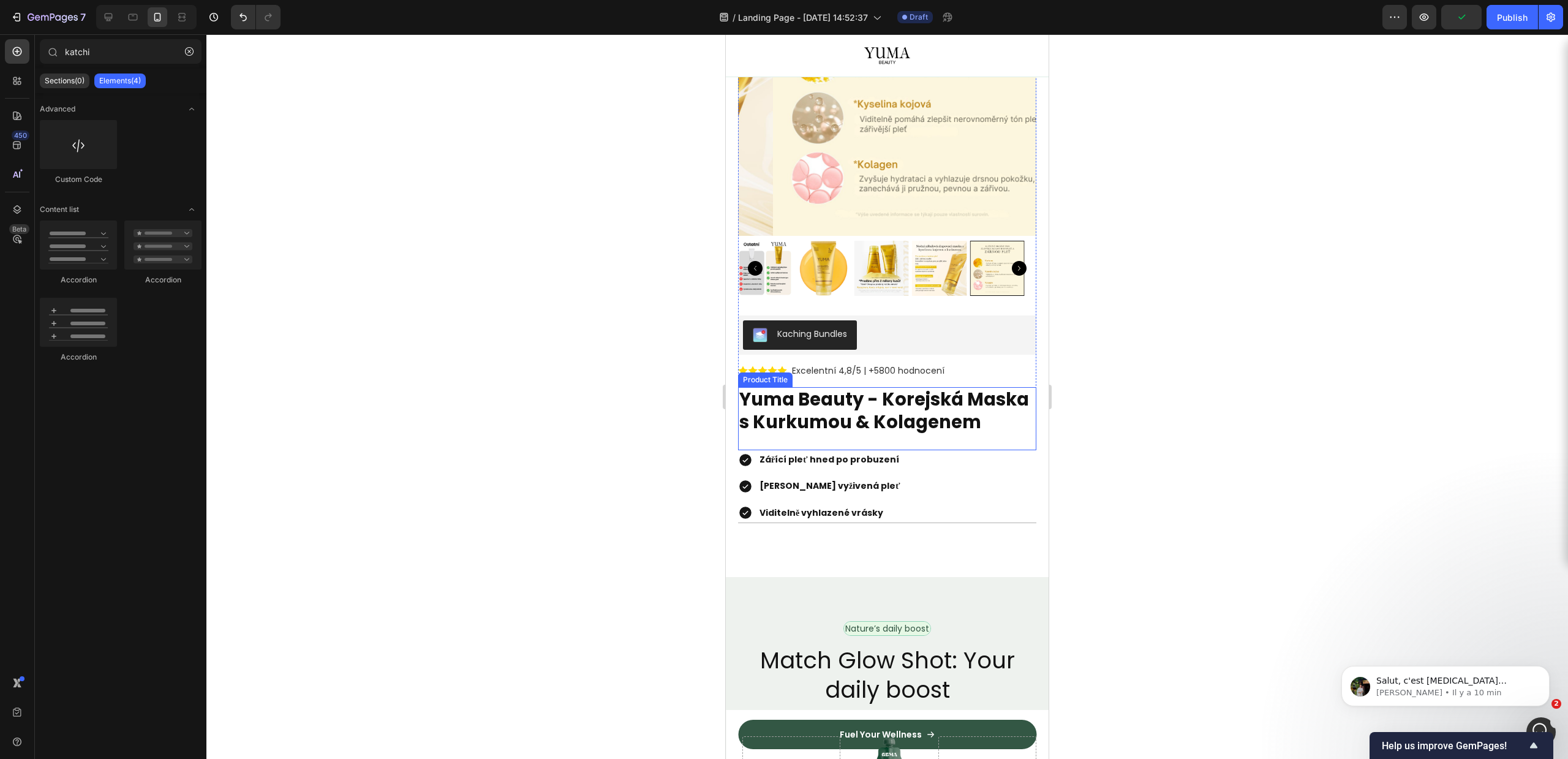
click at [781, 492] on strong "Hloubkově vyživená pleť" at bounding box center [830, 485] width 141 height 12
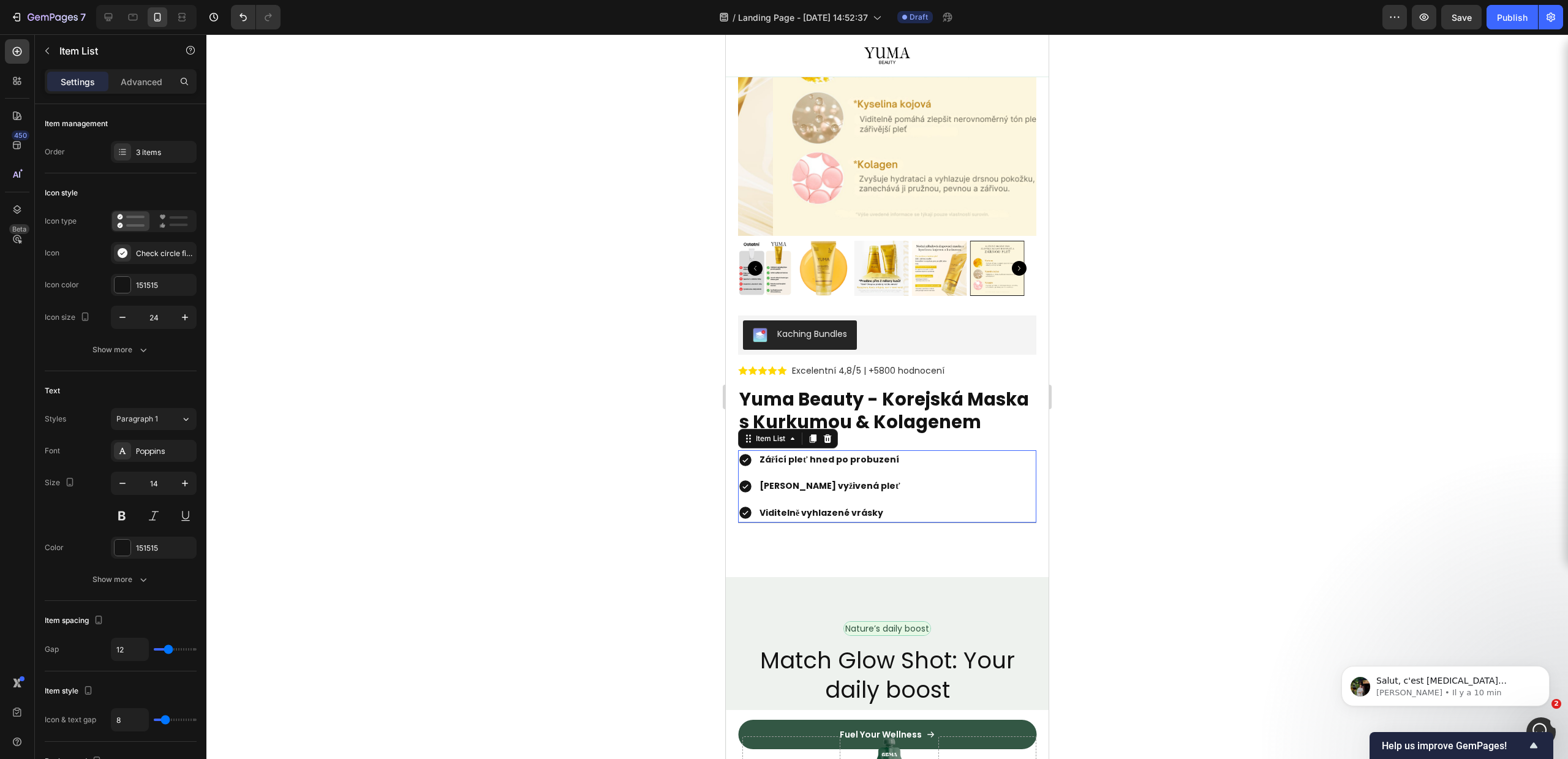
click at [880, 433] on div "Product Images Kaching Bundles Kaching Bundles Excelentní 4,8/5 | +5800 hodnoce…" at bounding box center [887, 230] width 298 height 586
click at [1171, 427] on div at bounding box center [887, 396] width 1361 height 725
click at [1109, 438] on div at bounding box center [887, 396] width 1361 height 725
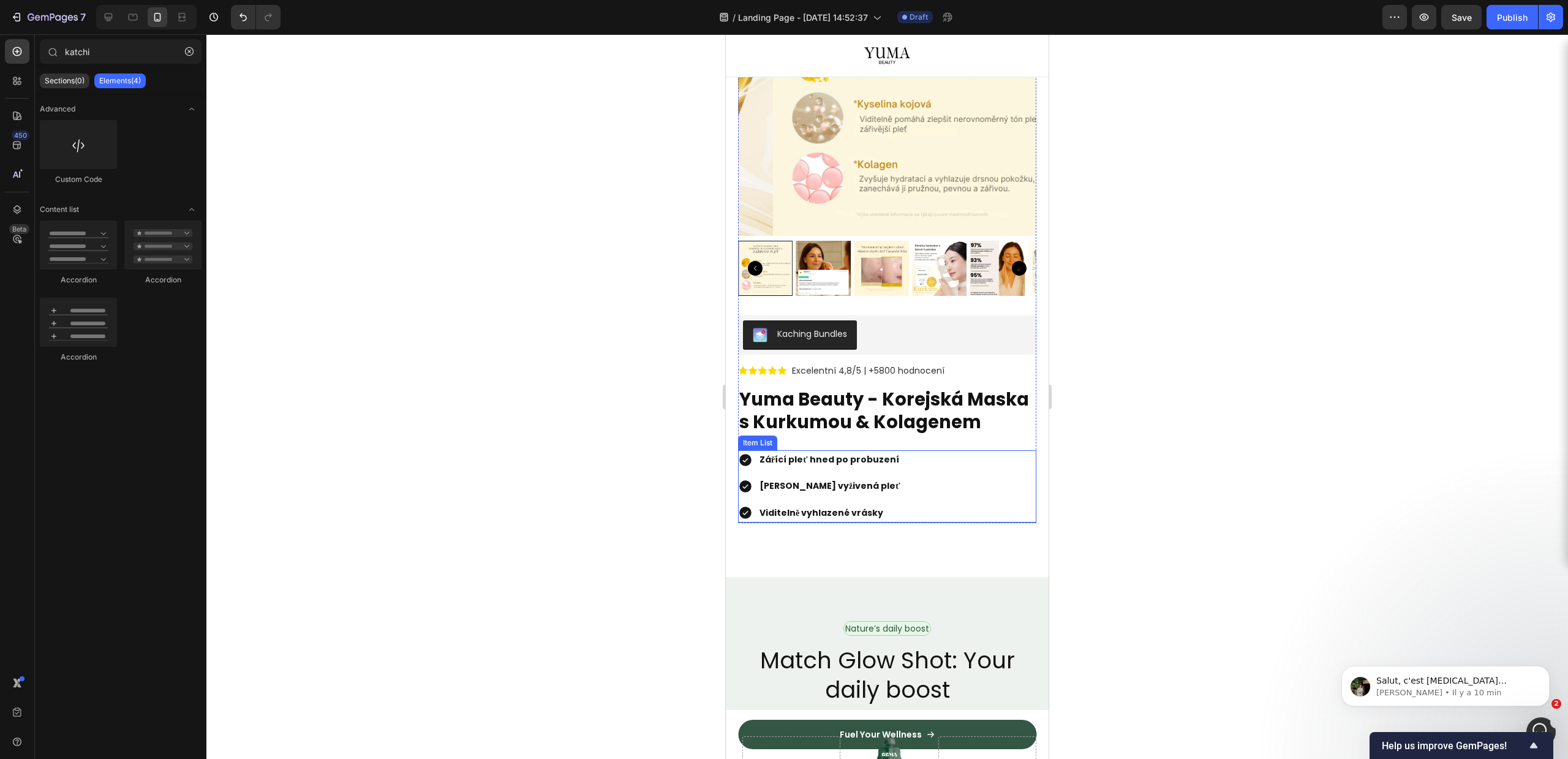
click at [858, 492] on strong "Hloubkově vyživená pleť" at bounding box center [830, 485] width 141 height 12
click at [947, 487] on div "Zářící pleť hned po probuzení Hloubkově vyživená pleť Viditelně vyhlazené vrásky" at bounding box center [887, 486] width 298 height 72
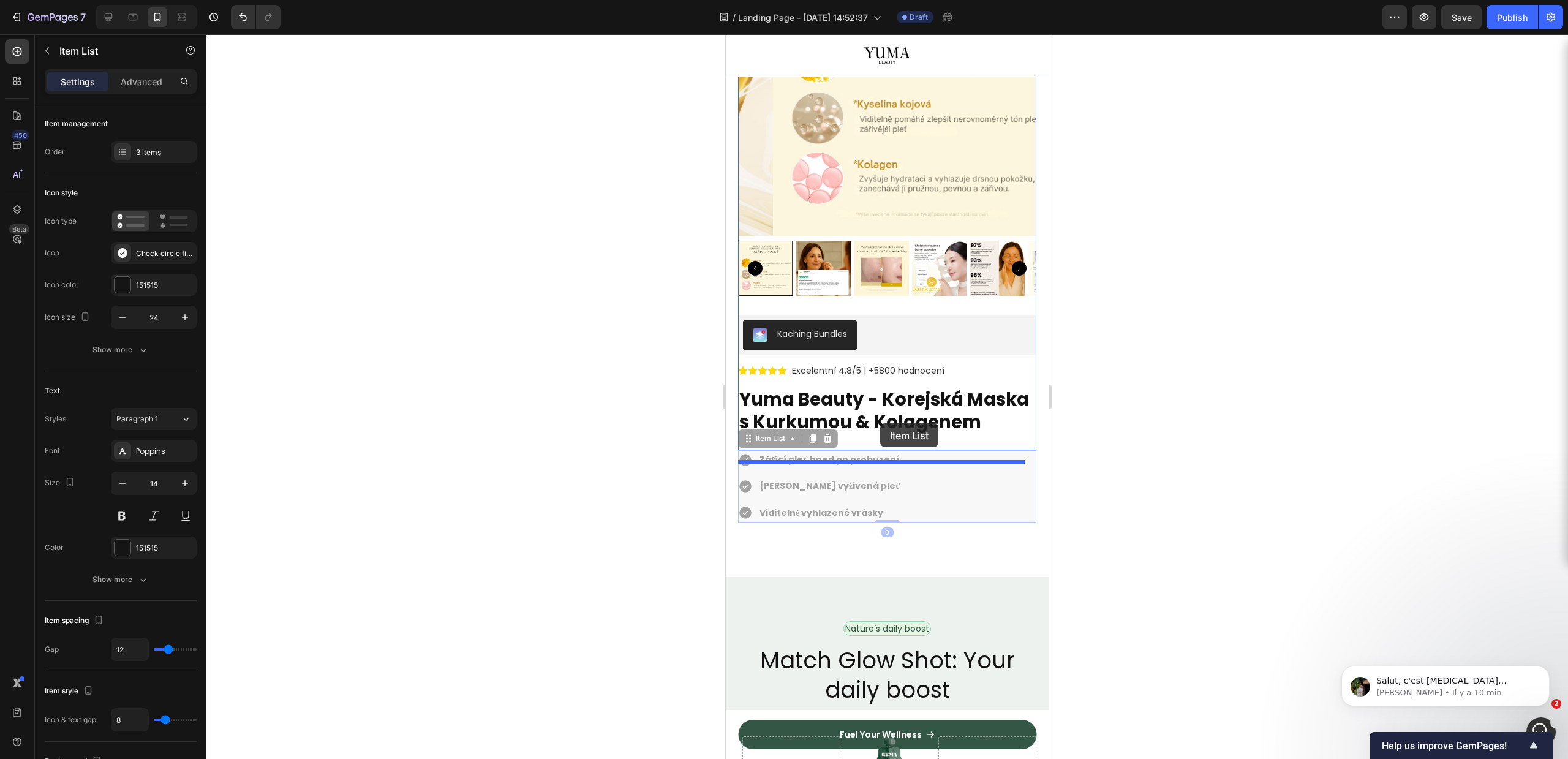
drag, startPoint x: 906, startPoint y: 484, endPoint x: 880, endPoint y: 423, distance: 66.3
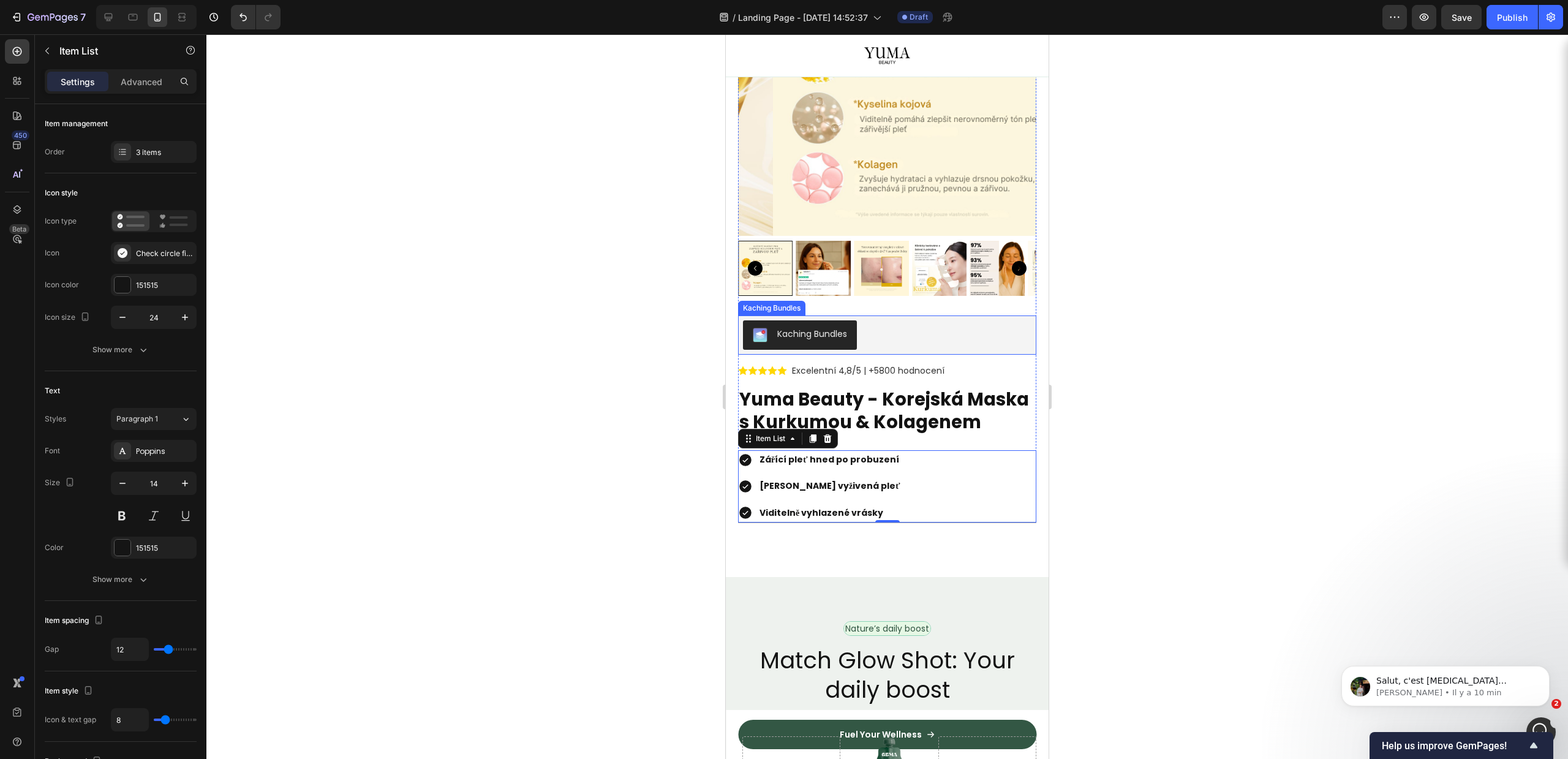
click at [887, 326] on div "Kaching Bundles" at bounding box center [887, 335] width 288 height 30
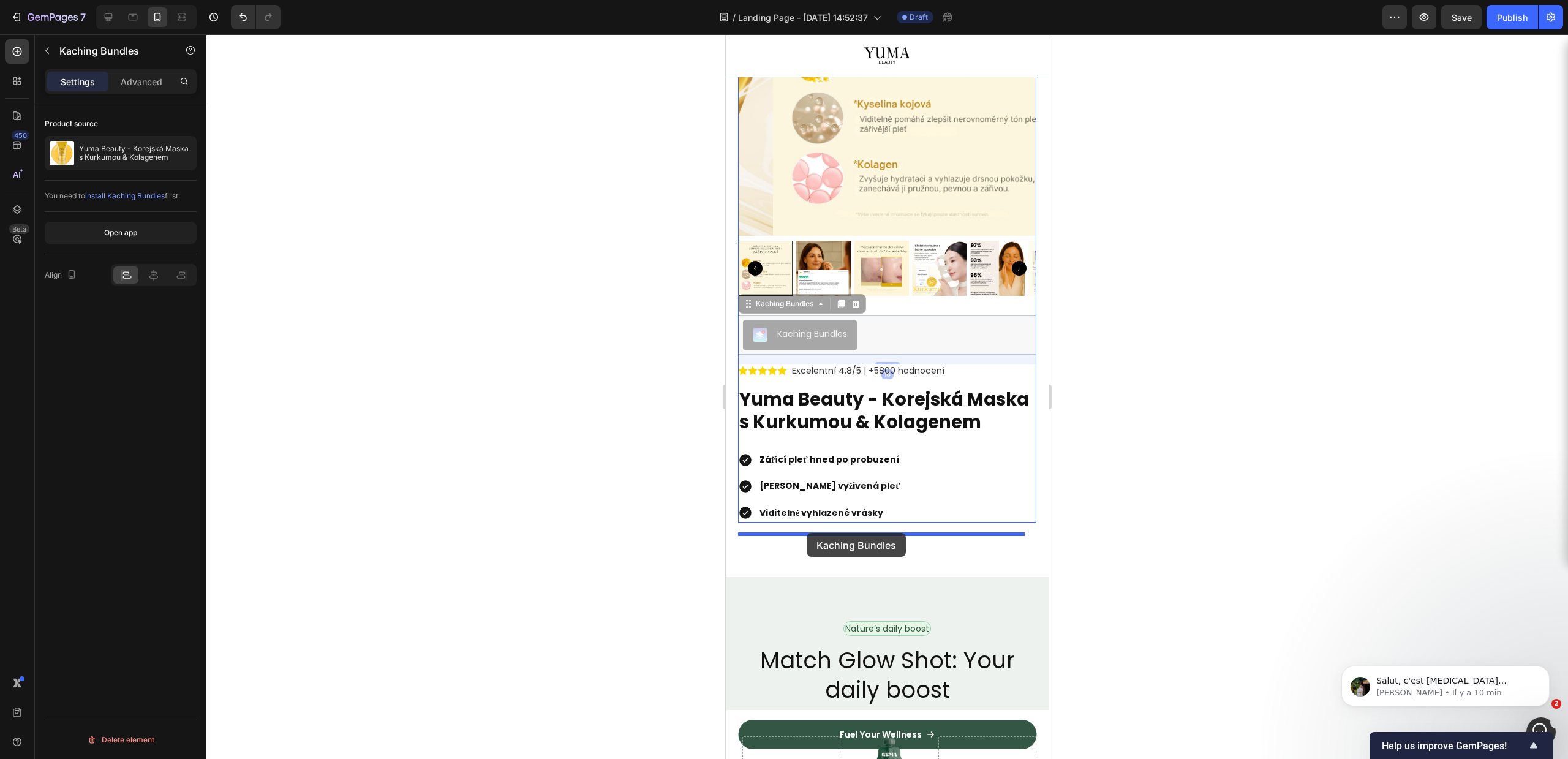
drag, startPoint x: 868, startPoint y: 320, endPoint x: 807, endPoint y: 533, distance: 221.6
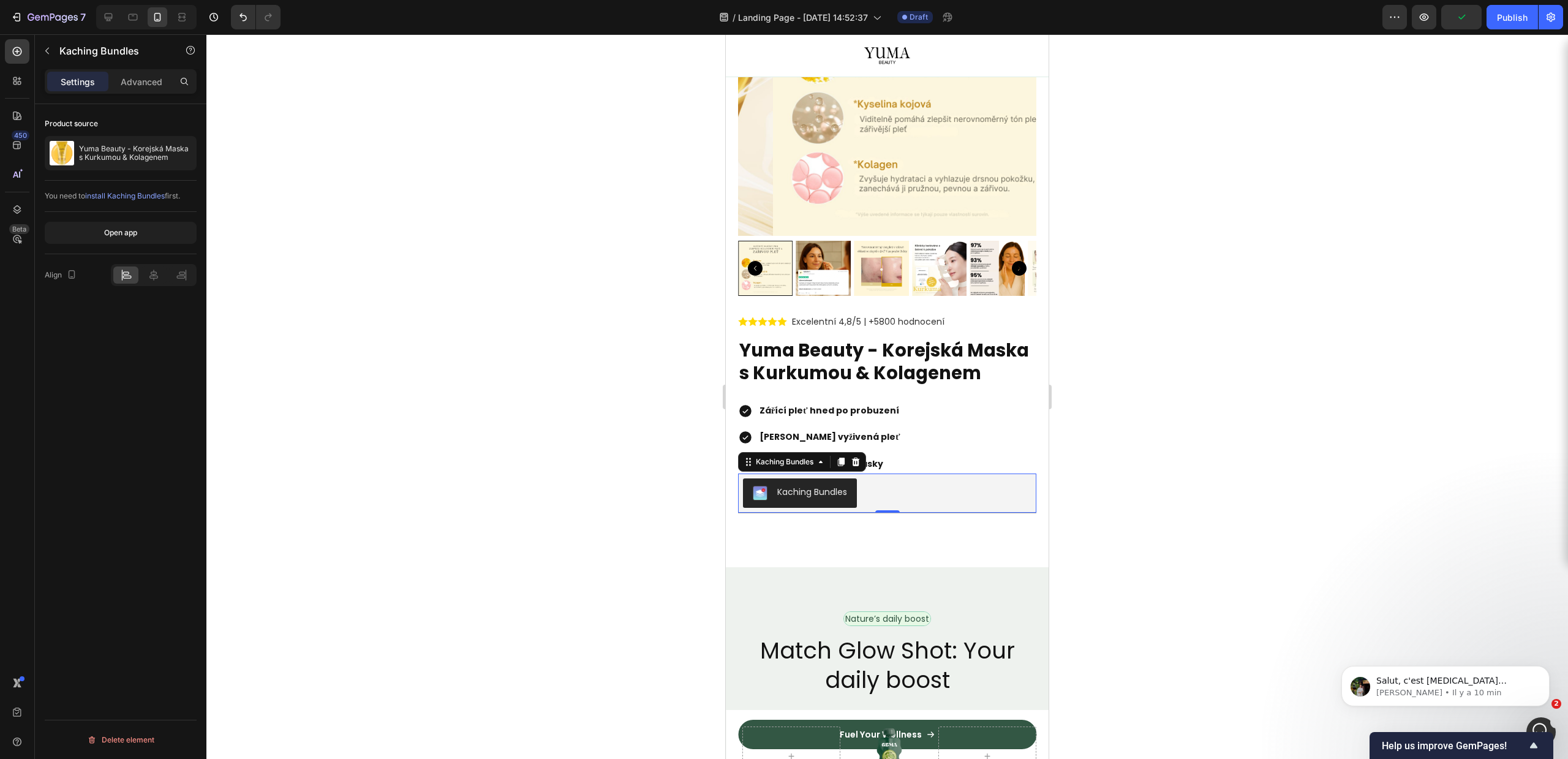
click at [1124, 462] on div at bounding box center [887, 396] width 1361 height 725
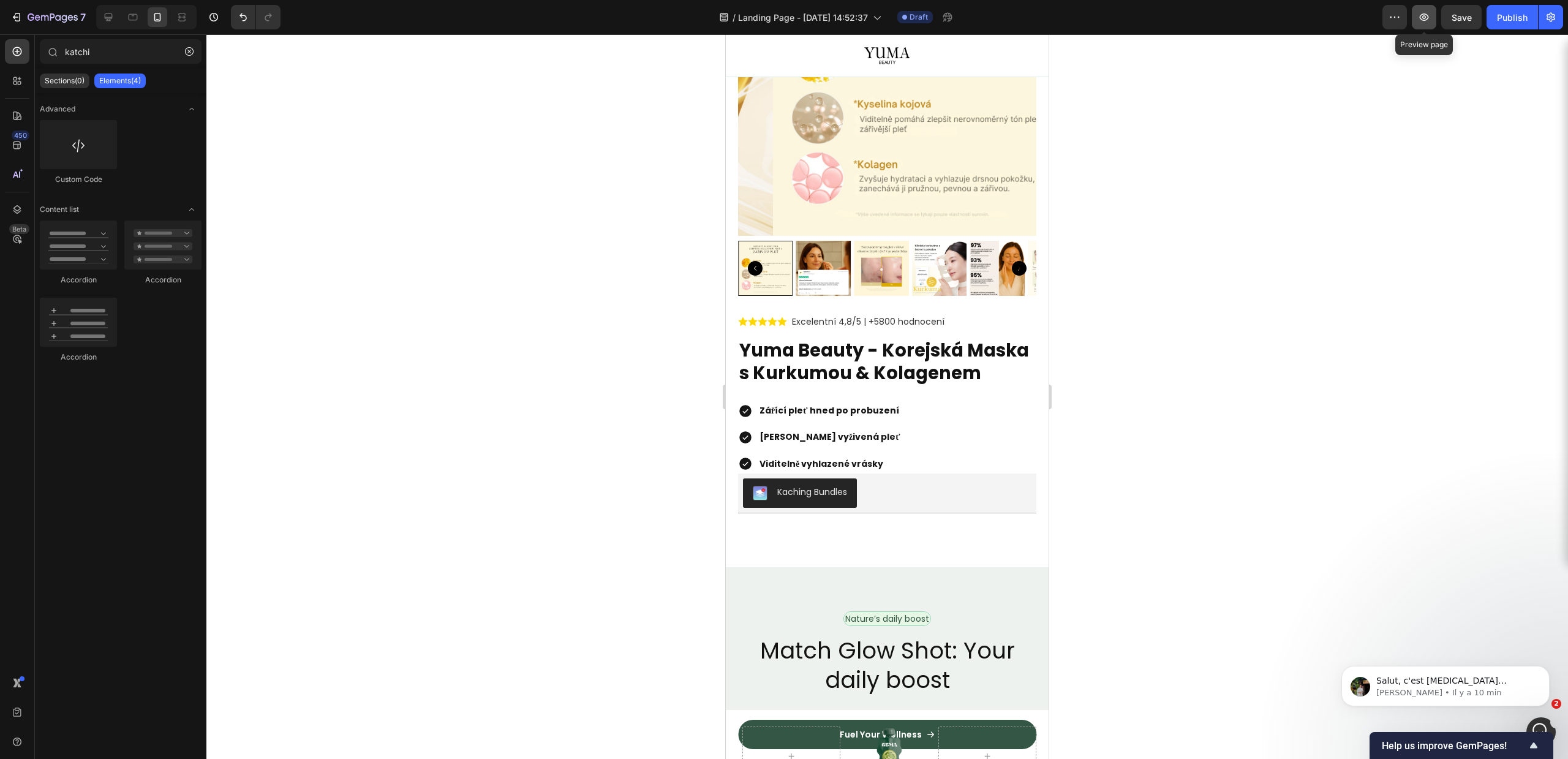
click at [1429, 11] on icon "button" at bounding box center [1424, 17] width 12 height 12
click at [1497, 21] on div "Publish" at bounding box center [1511, 17] width 30 height 13
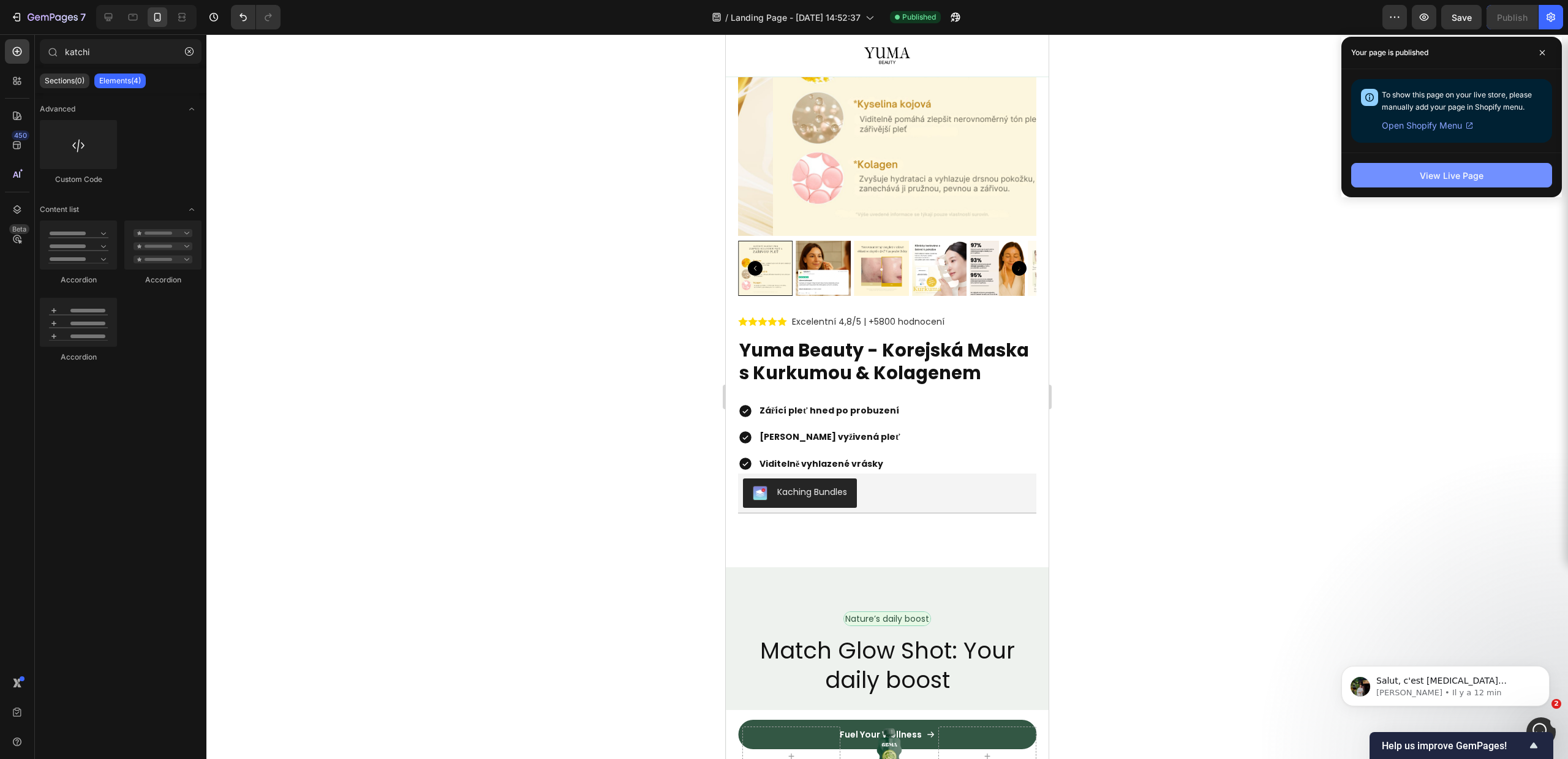
click at [1473, 179] on div "View Live Page" at bounding box center [1452, 175] width 64 height 13
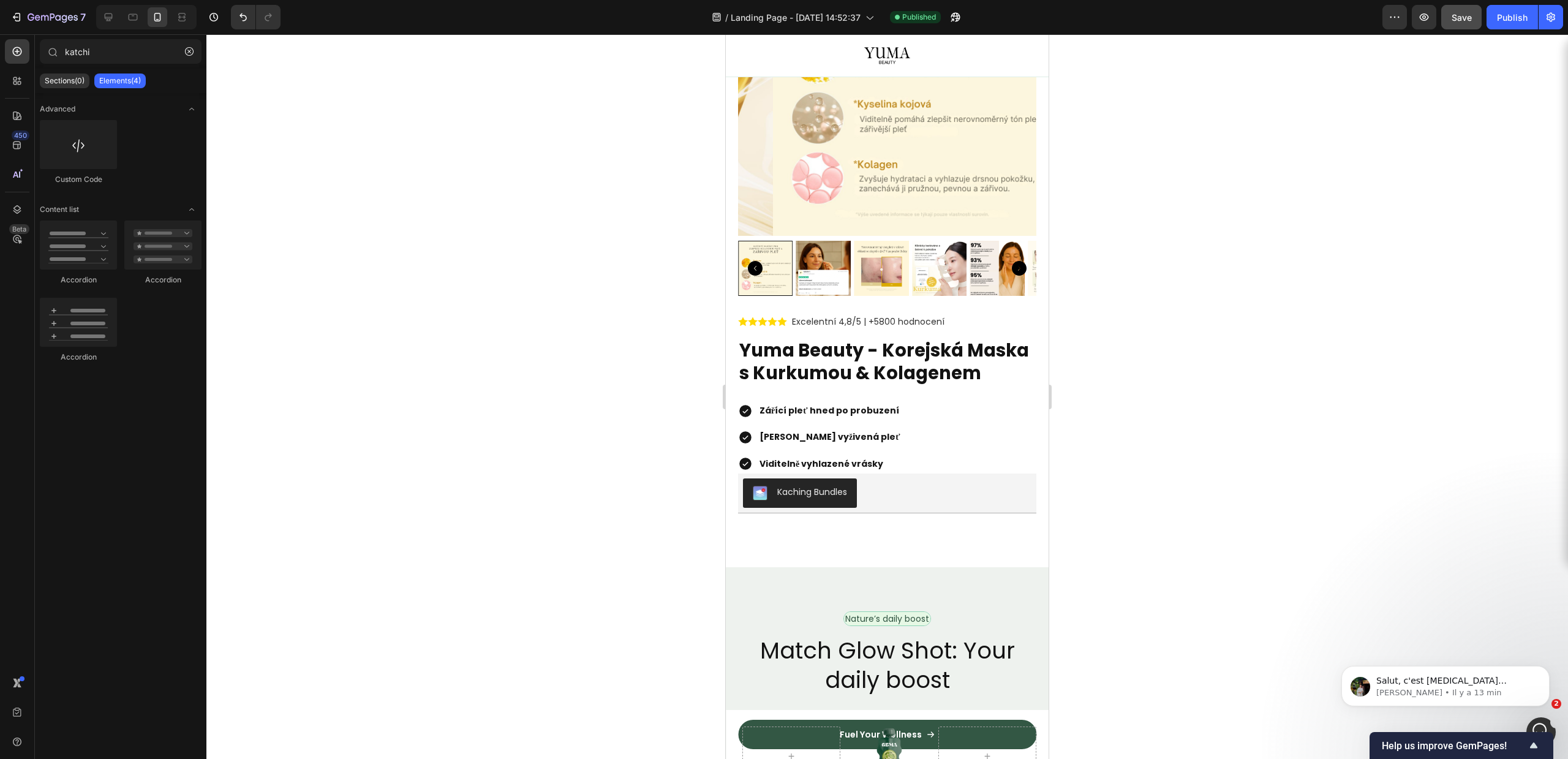
click at [1456, 16] on span "Save" at bounding box center [1461, 17] width 20 height 10
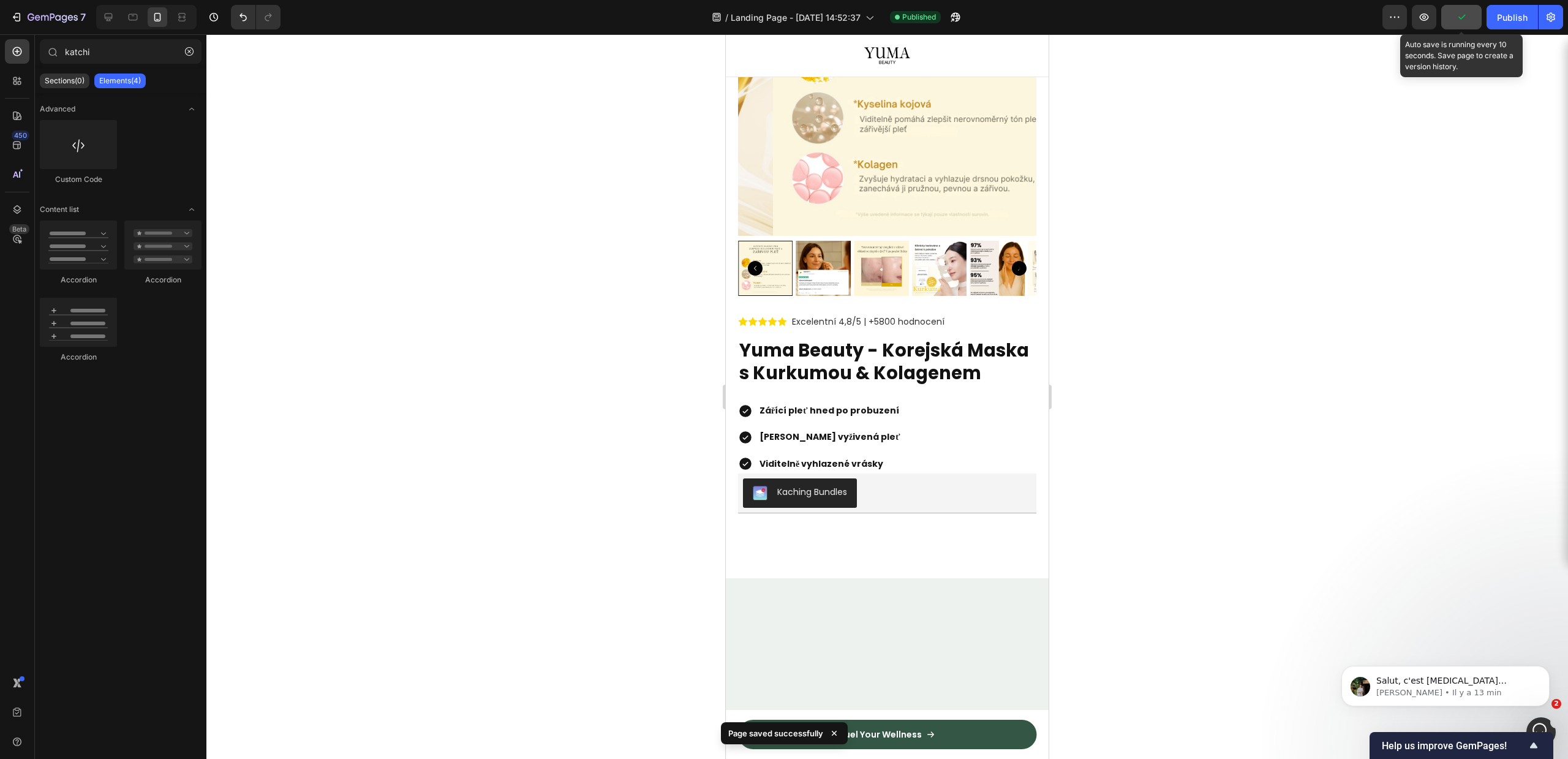
click at [1459, 15] on icon "button" at bounding box center [1461, 17] width 12 height 12
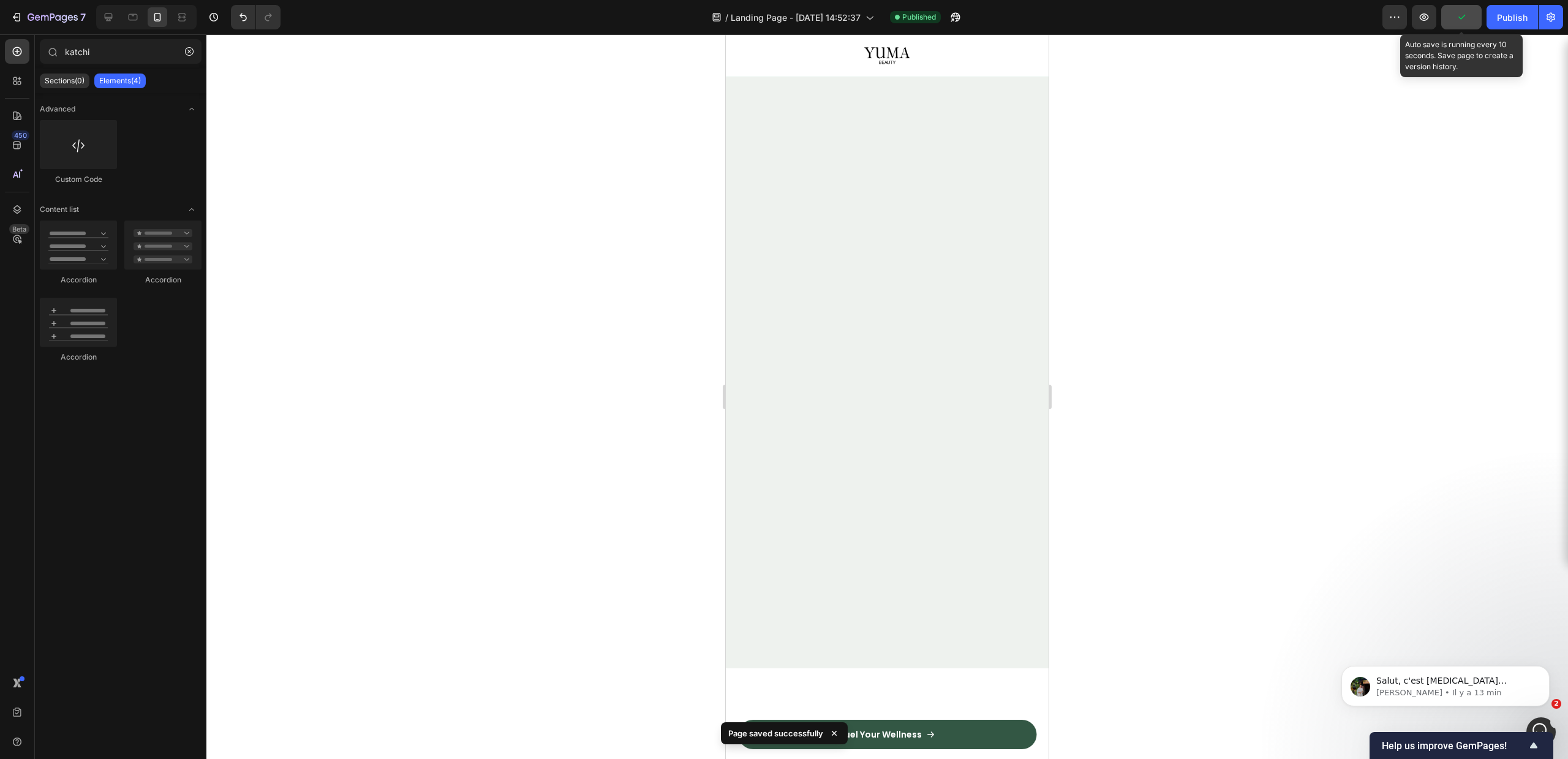
scroll to position [2006, 0]
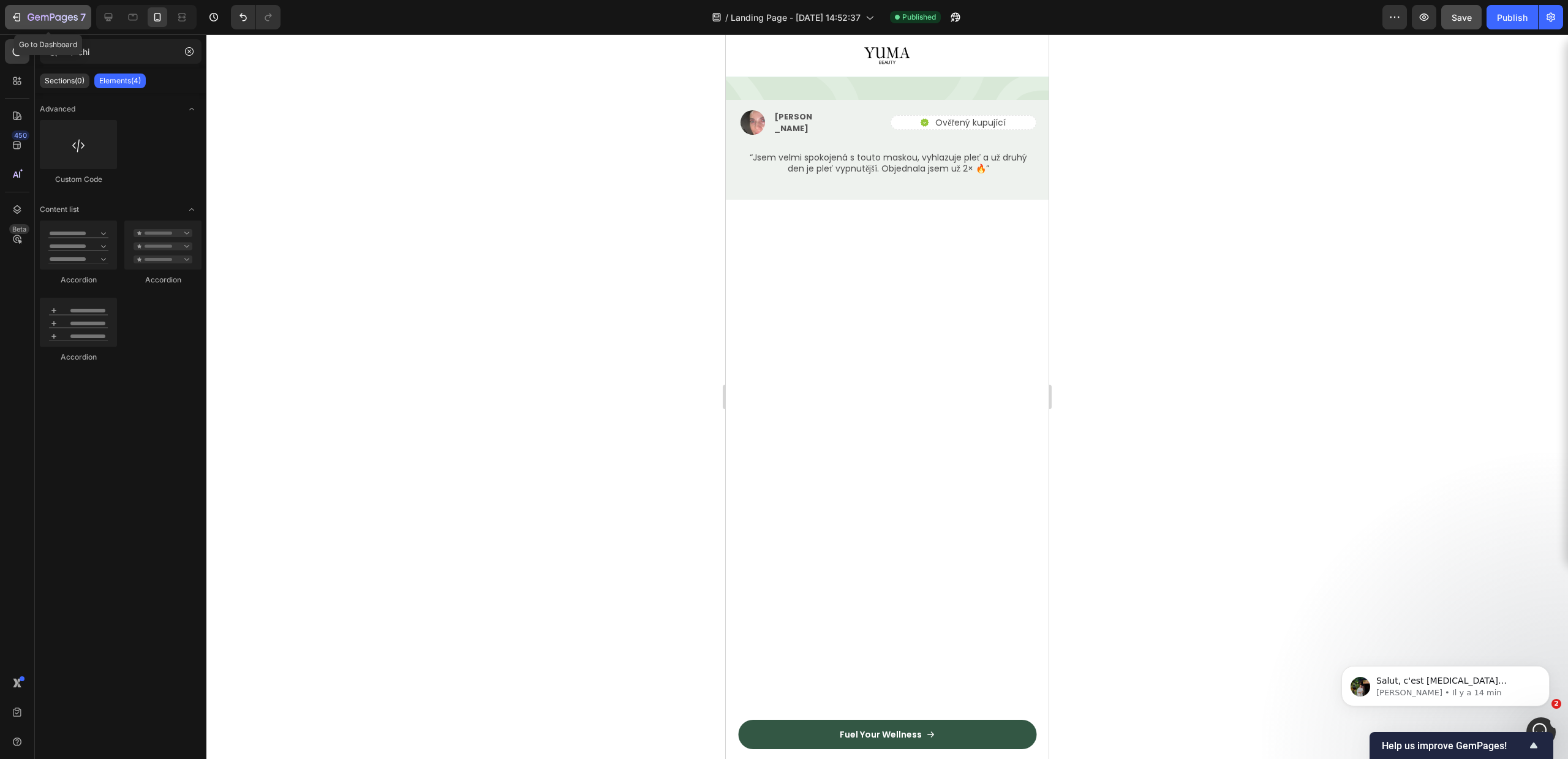
click at [41, 18] on icon "button" at bounding box center [53, 18] width 51 height 10
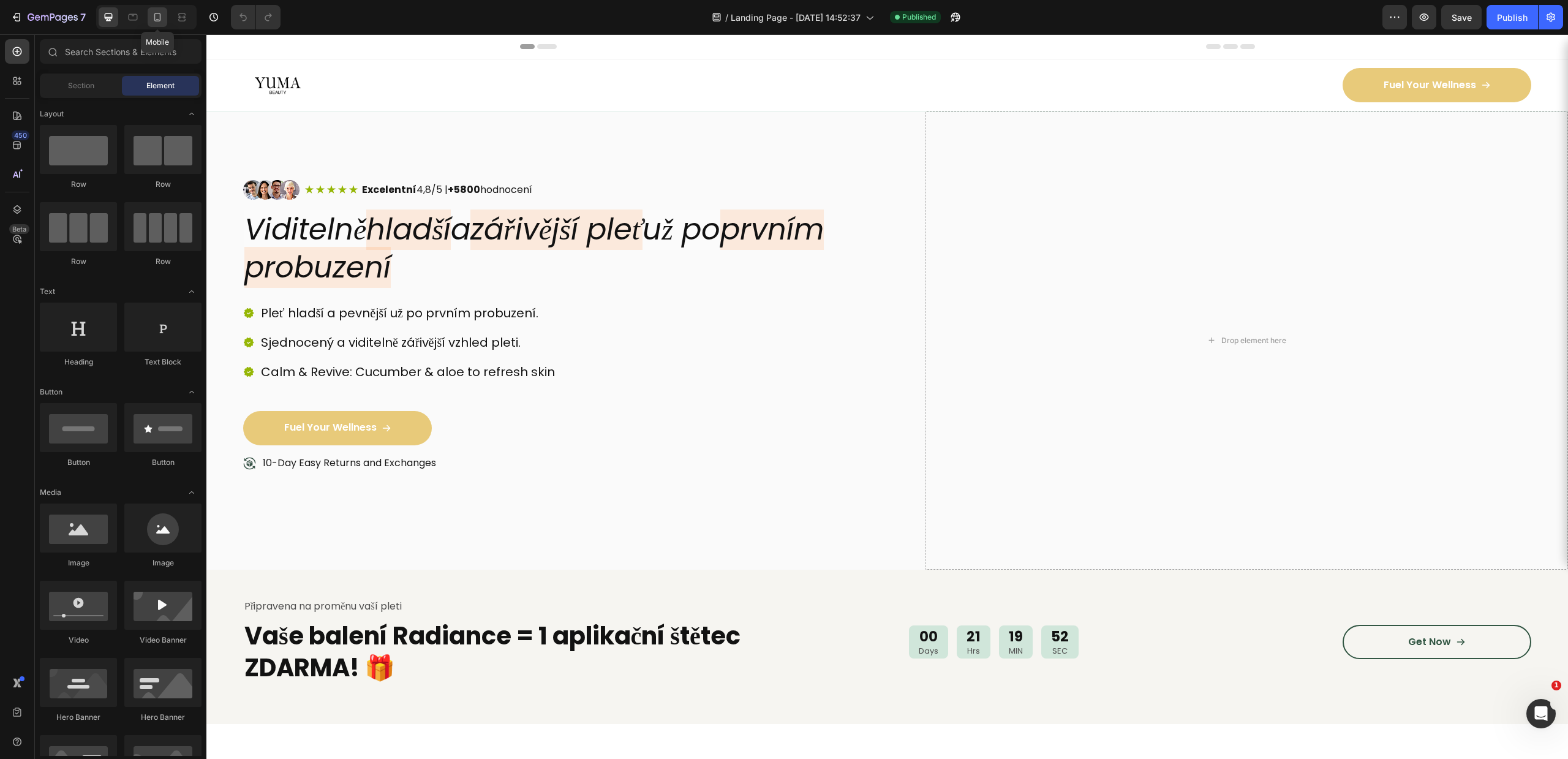
click at [161, 16] on icon at bounding box center [158, 17] width 7 height 9
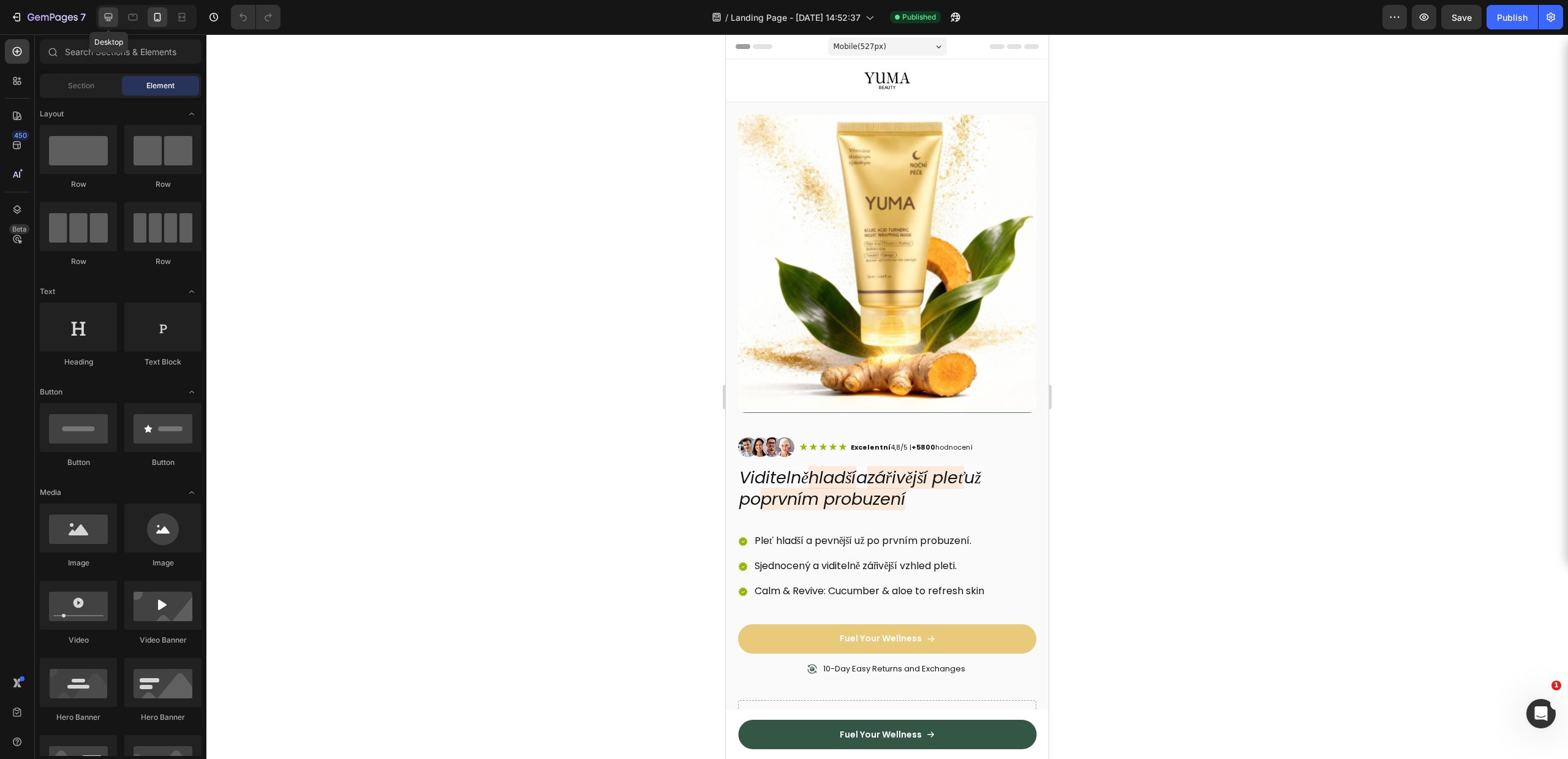
click at [104, 16] on icon at bounding box center [109, 17] width 12 height 12
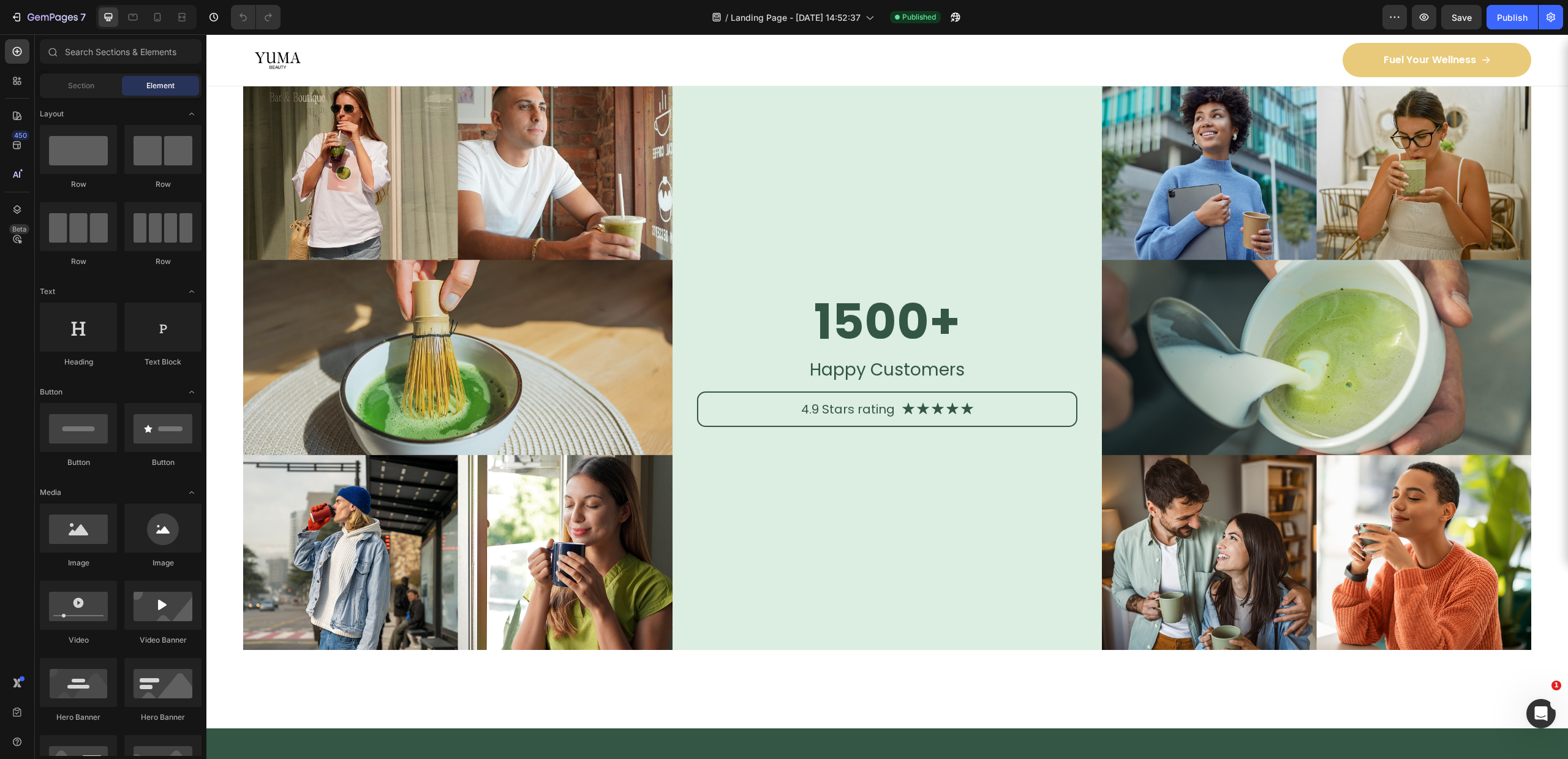
scroll to position [5181, 0]
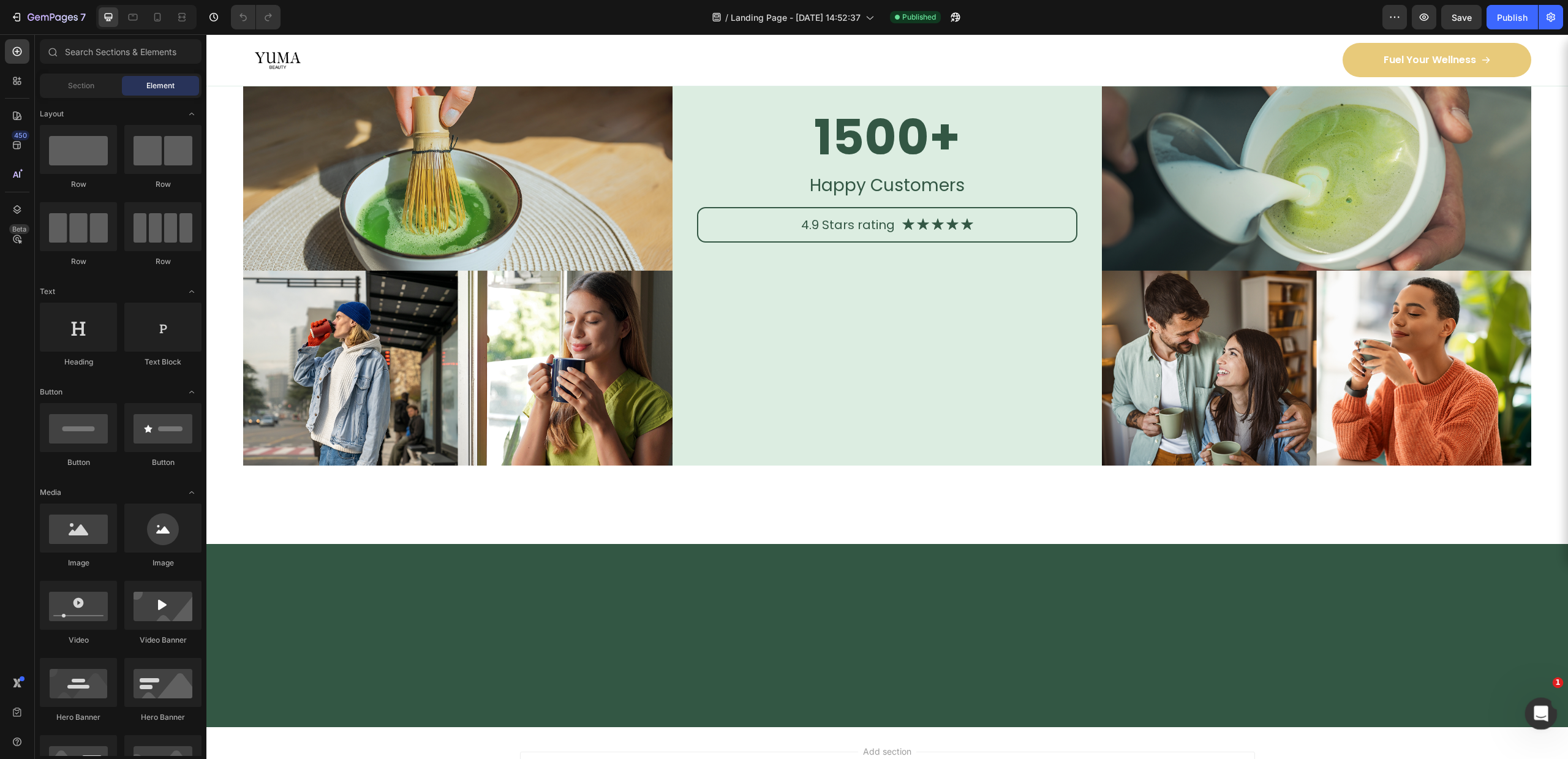
click at [1533, 714] on icon "Ouvrir le Messenger Intercom" at bounding box center [1539, 711] width 20 height 20
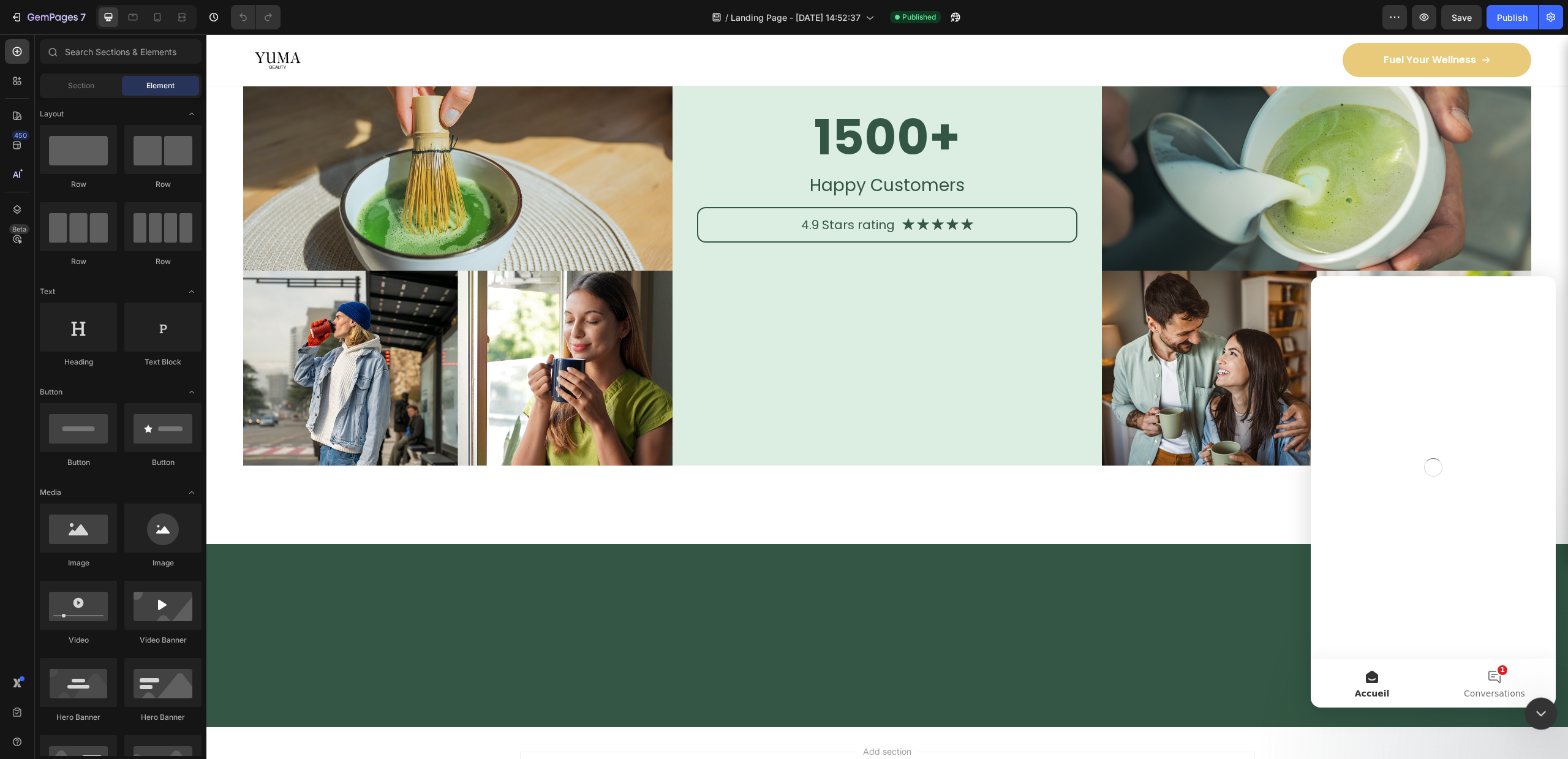
scroll to position [0, 0]
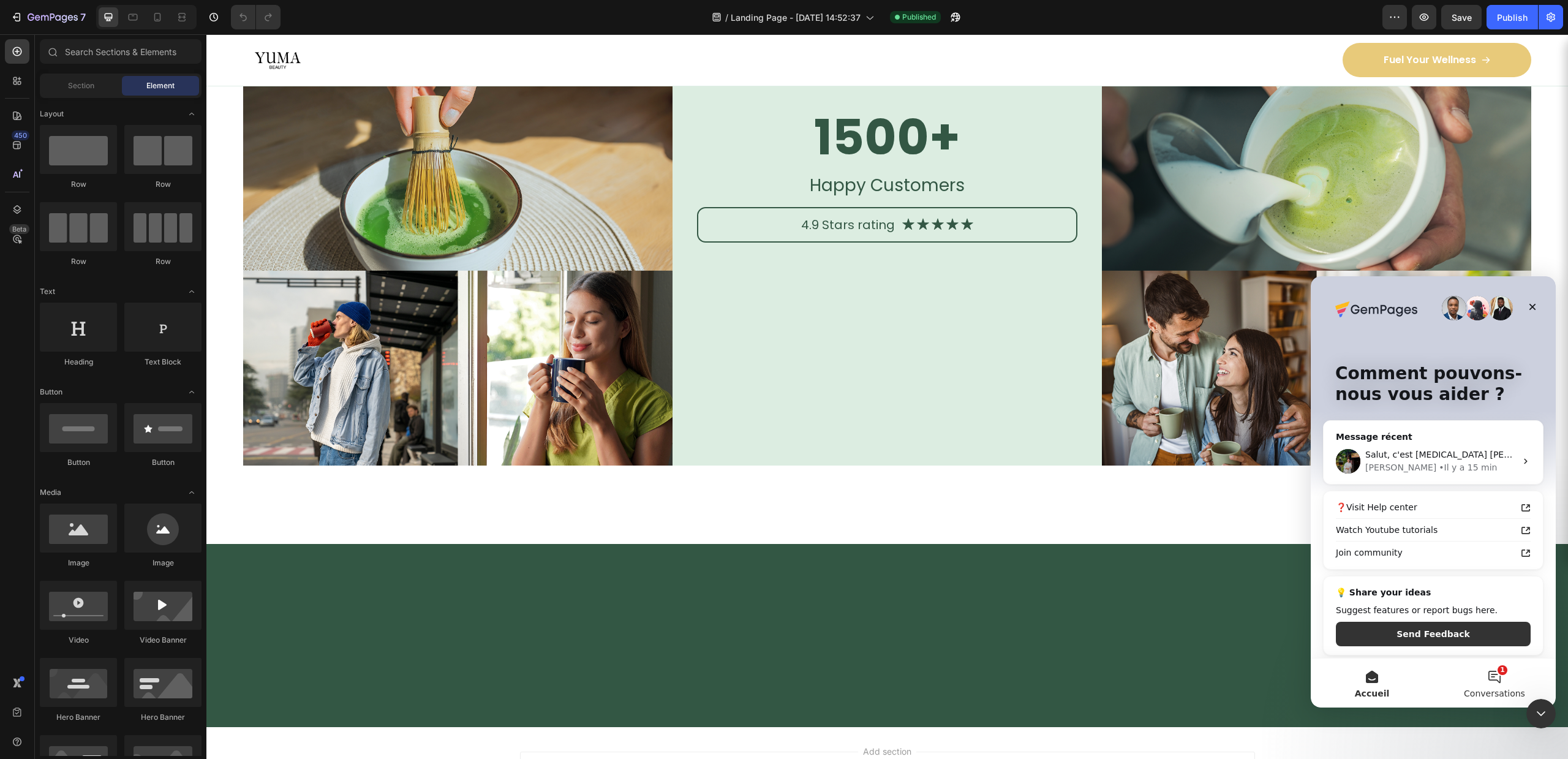
click at [1472, 675] on button "1 Conversations" at bounding box center [1494, 683] width 123 height 49
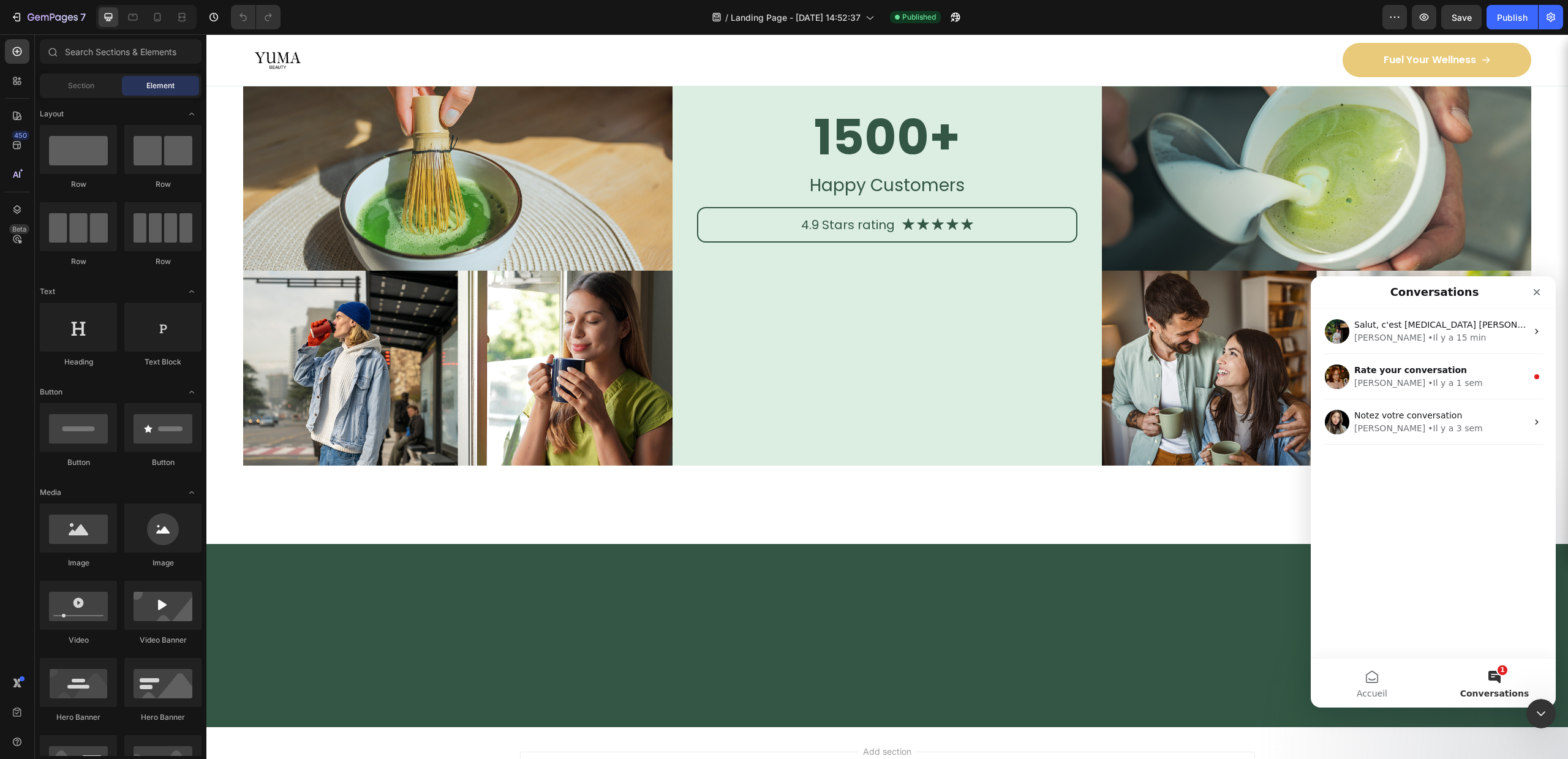
click at [1497, 668] on button "1 Conversations" at bounding box center [1494, 683] width 123 height 49
click at [1503, 678] on button "1 Conversations" at bounding box center [1494, 683] width 123 height 49
click at [1352, 673] on button "Accueil" at bounding box center [1372, 683] width 123 height 49
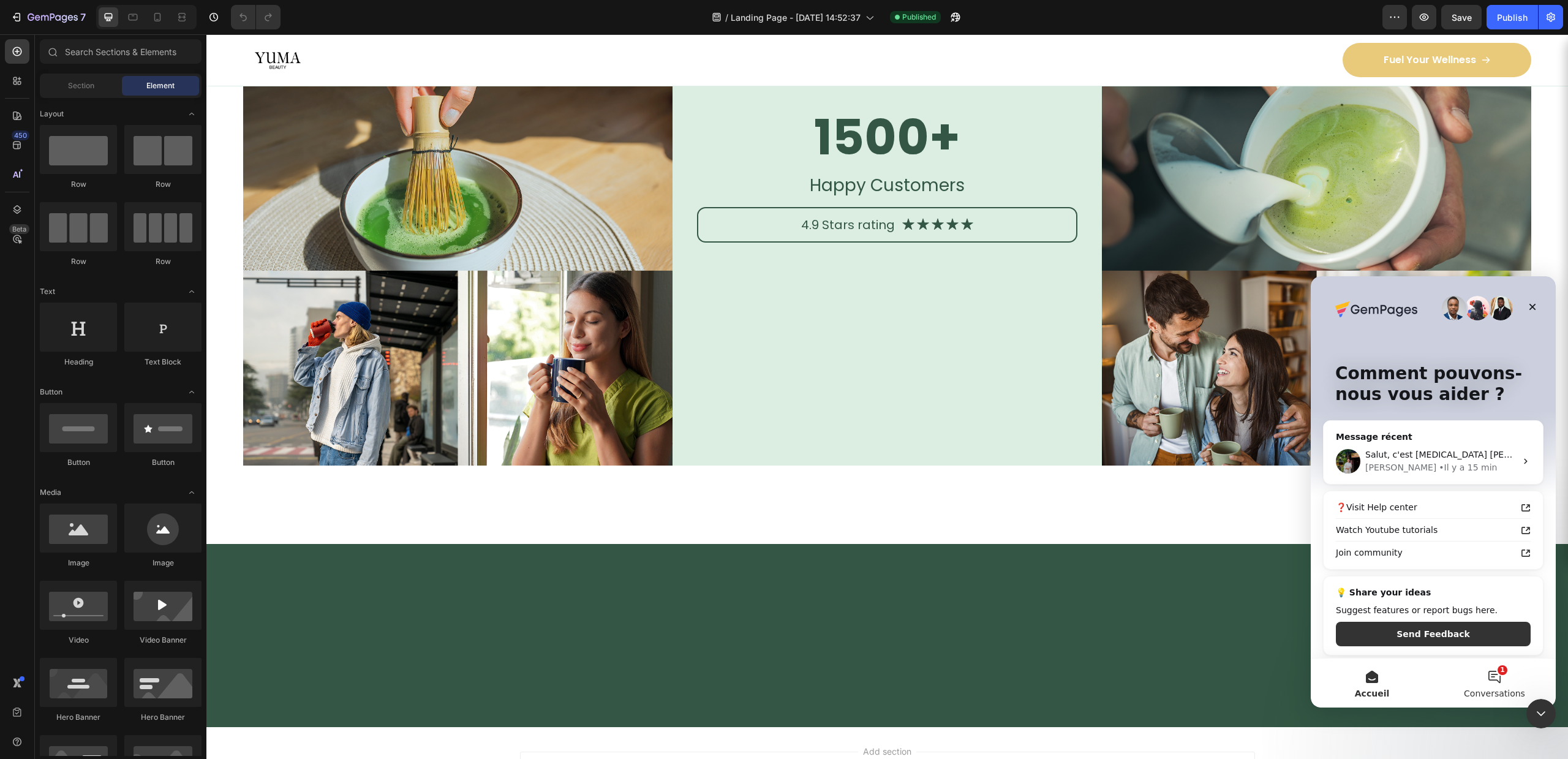
click at [1476, 668] on button "1 Conversations" at bounding box center [1494, 683] width 123 height 49
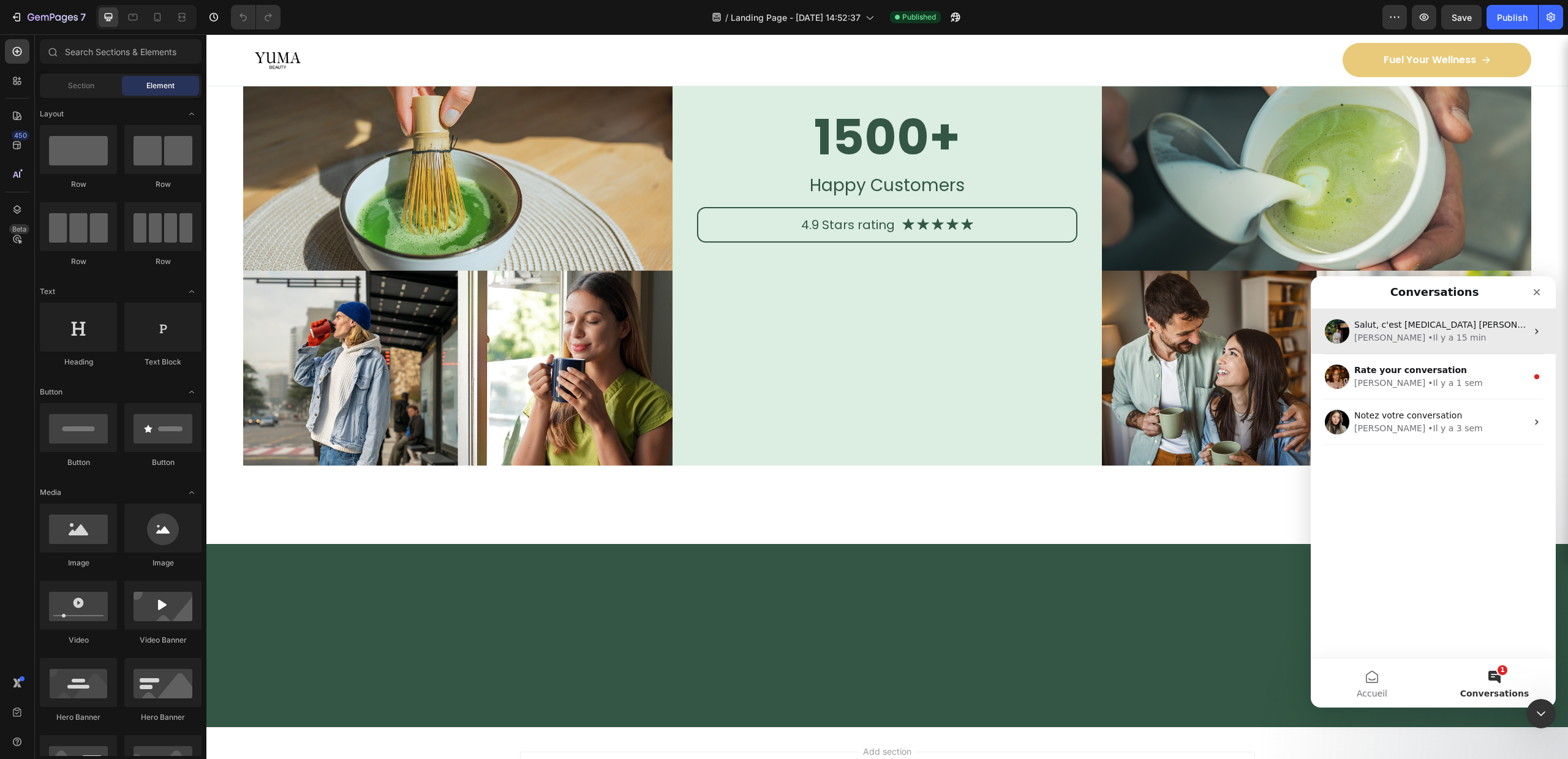
click at [1382, 333] on div "[PERSON_NAME] • Il y a 15 min" at bounding box center [1440, 337] width 172 height 13
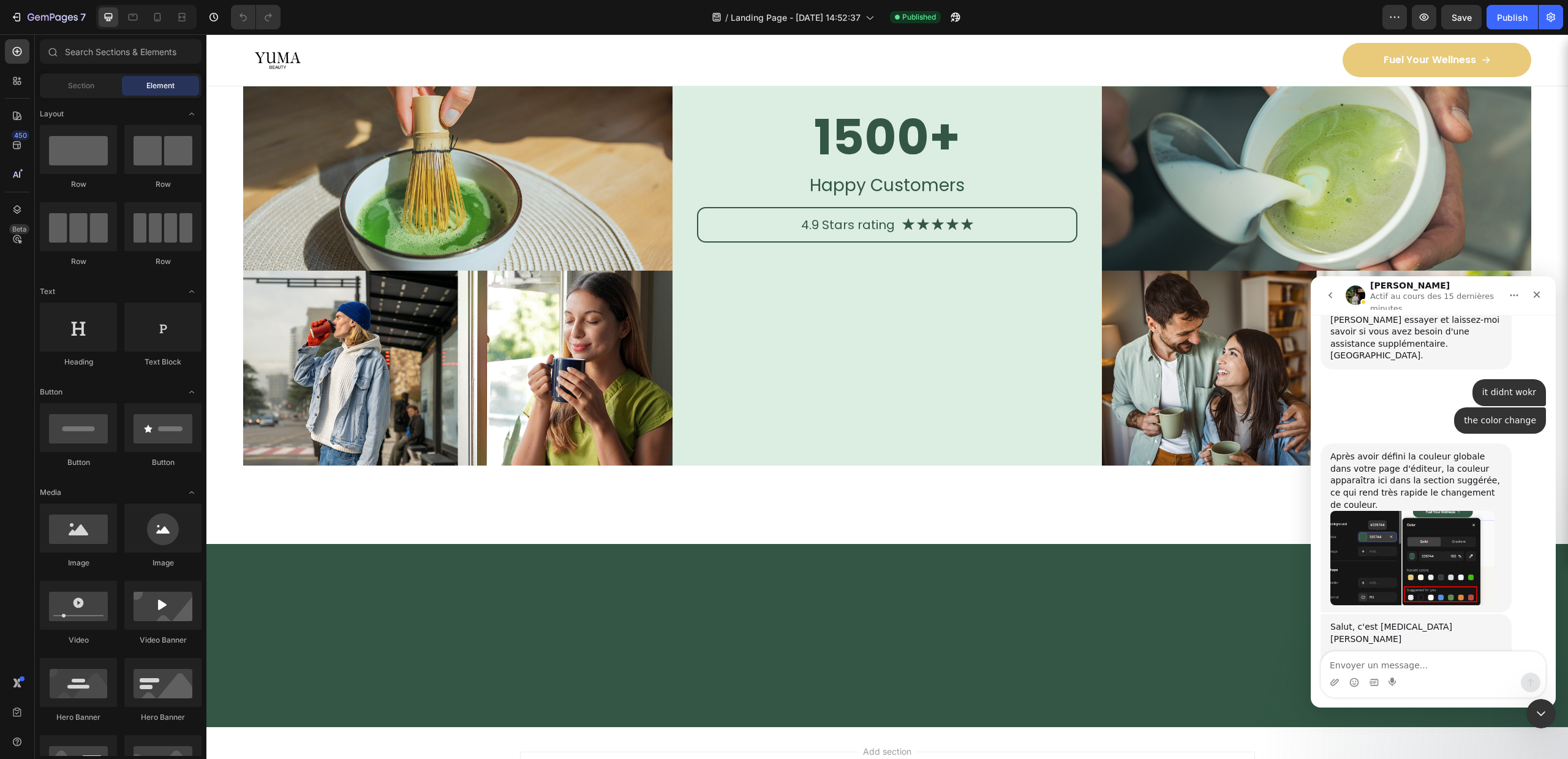
scroll to position [2446, 0]
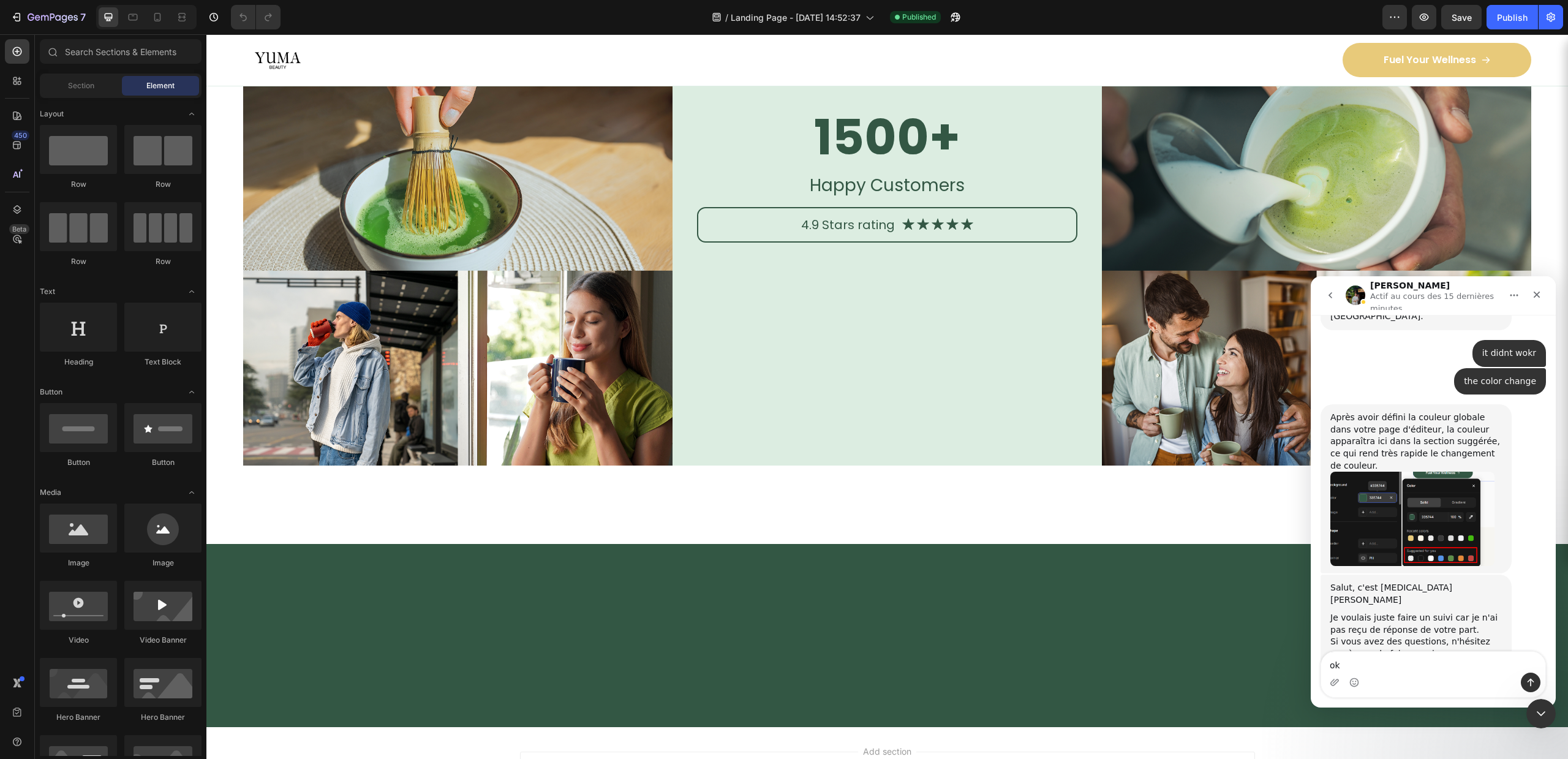
type textarea "ok"
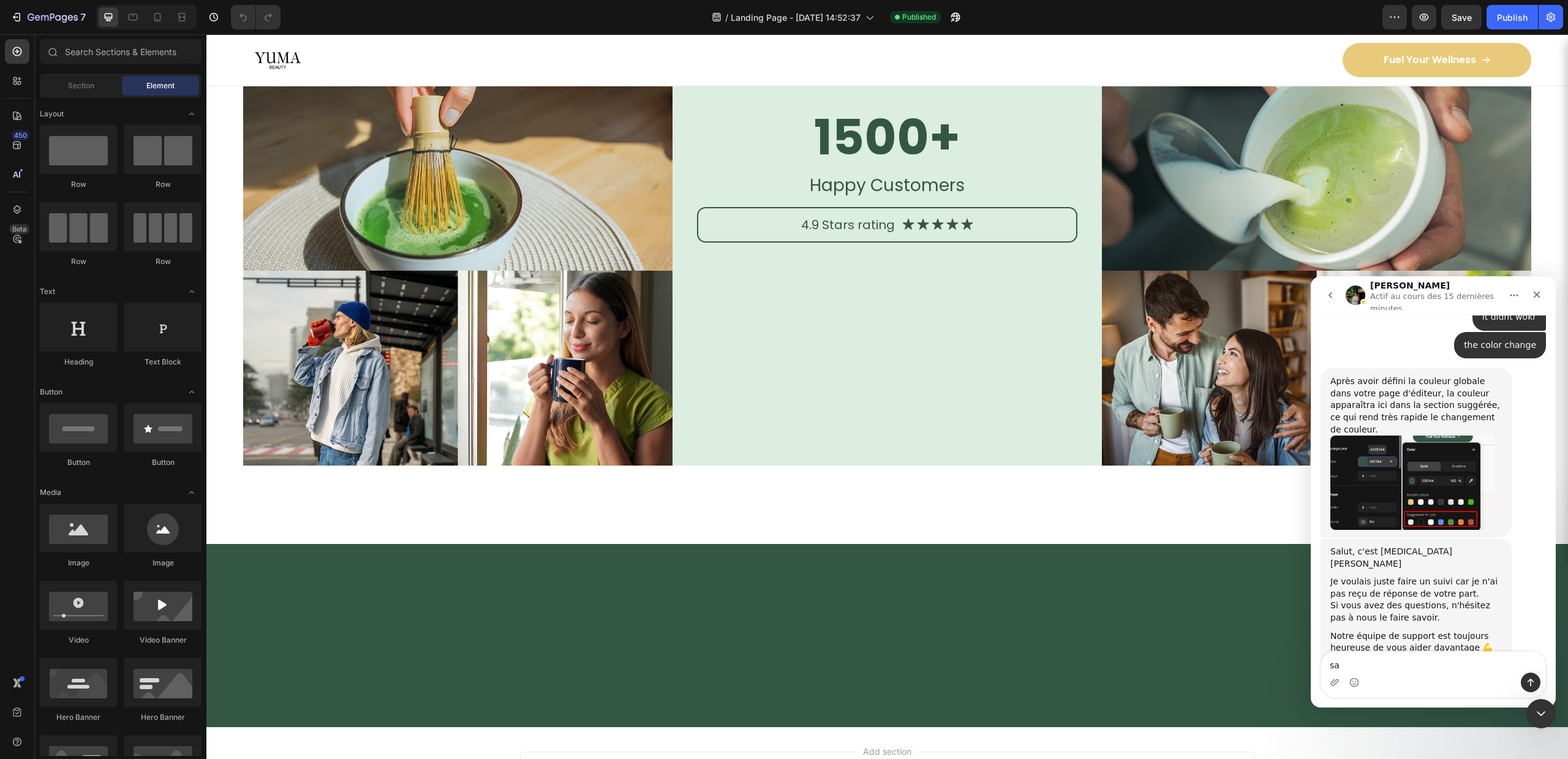
type textarea "s"
type textarea "jai un nouveaux soucis"
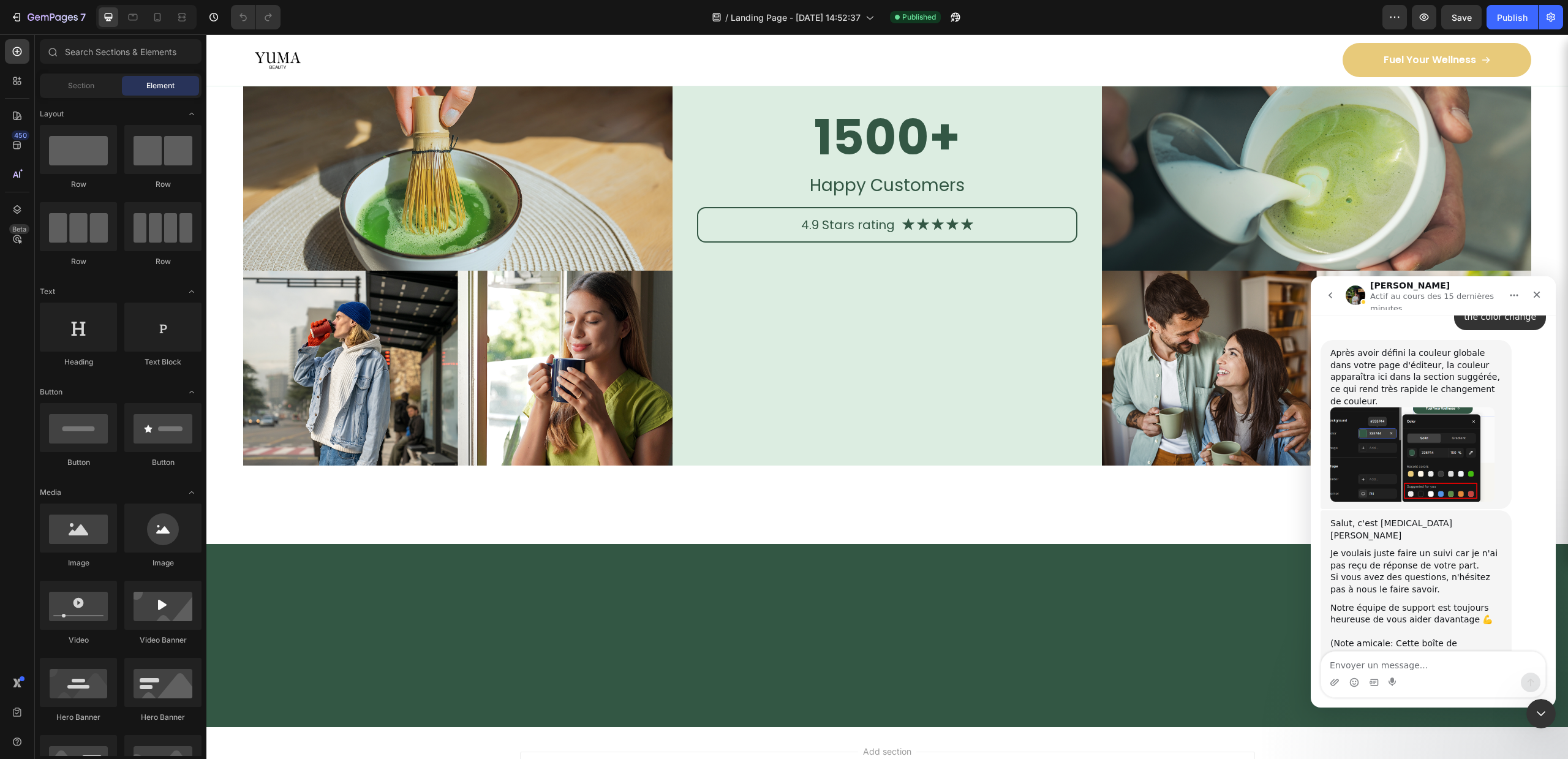
scroll to position [2510, 0]
type textarea "ma page ne saffiche pas quand je publie"
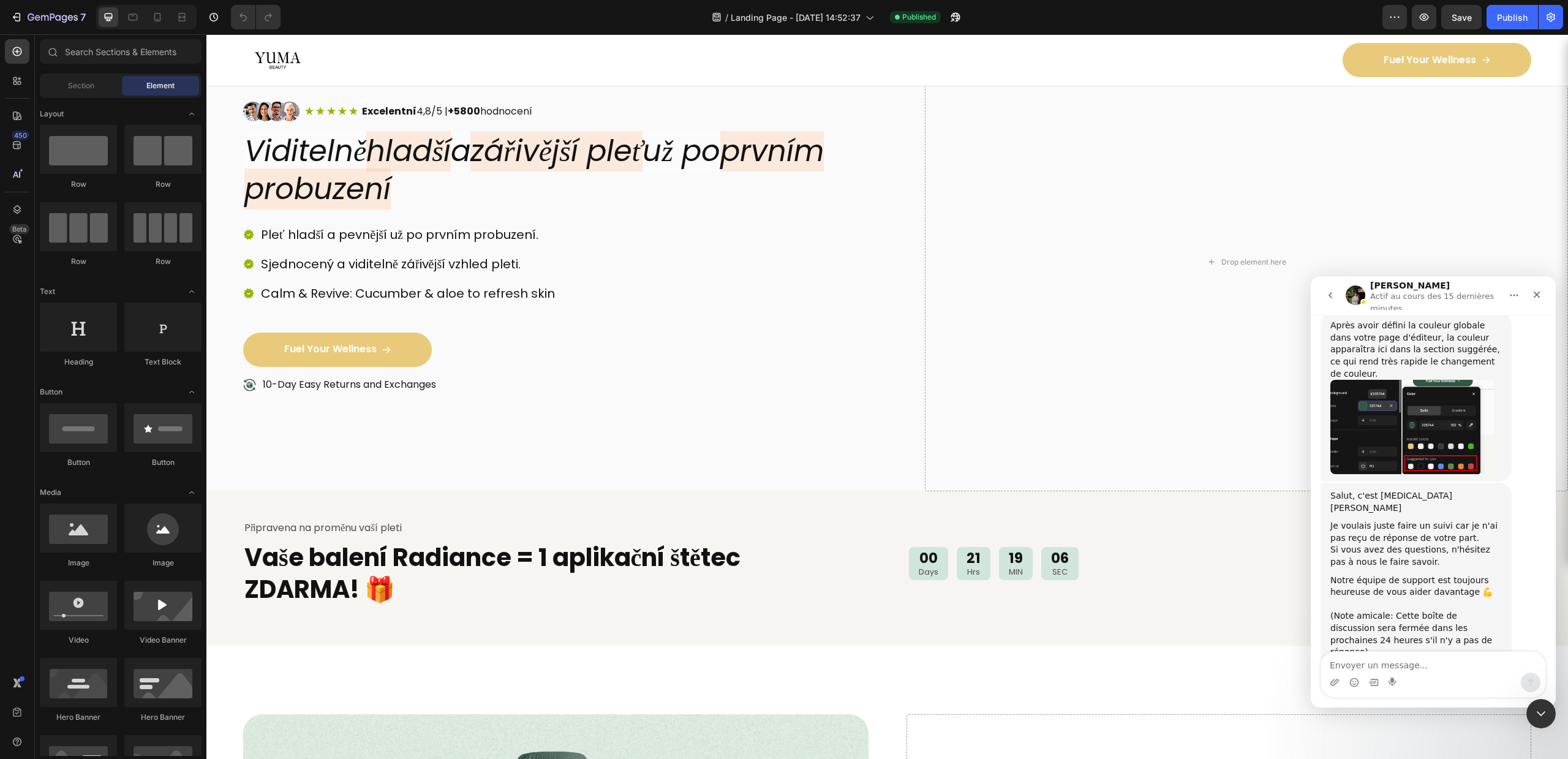
scroll to position [0, 0]
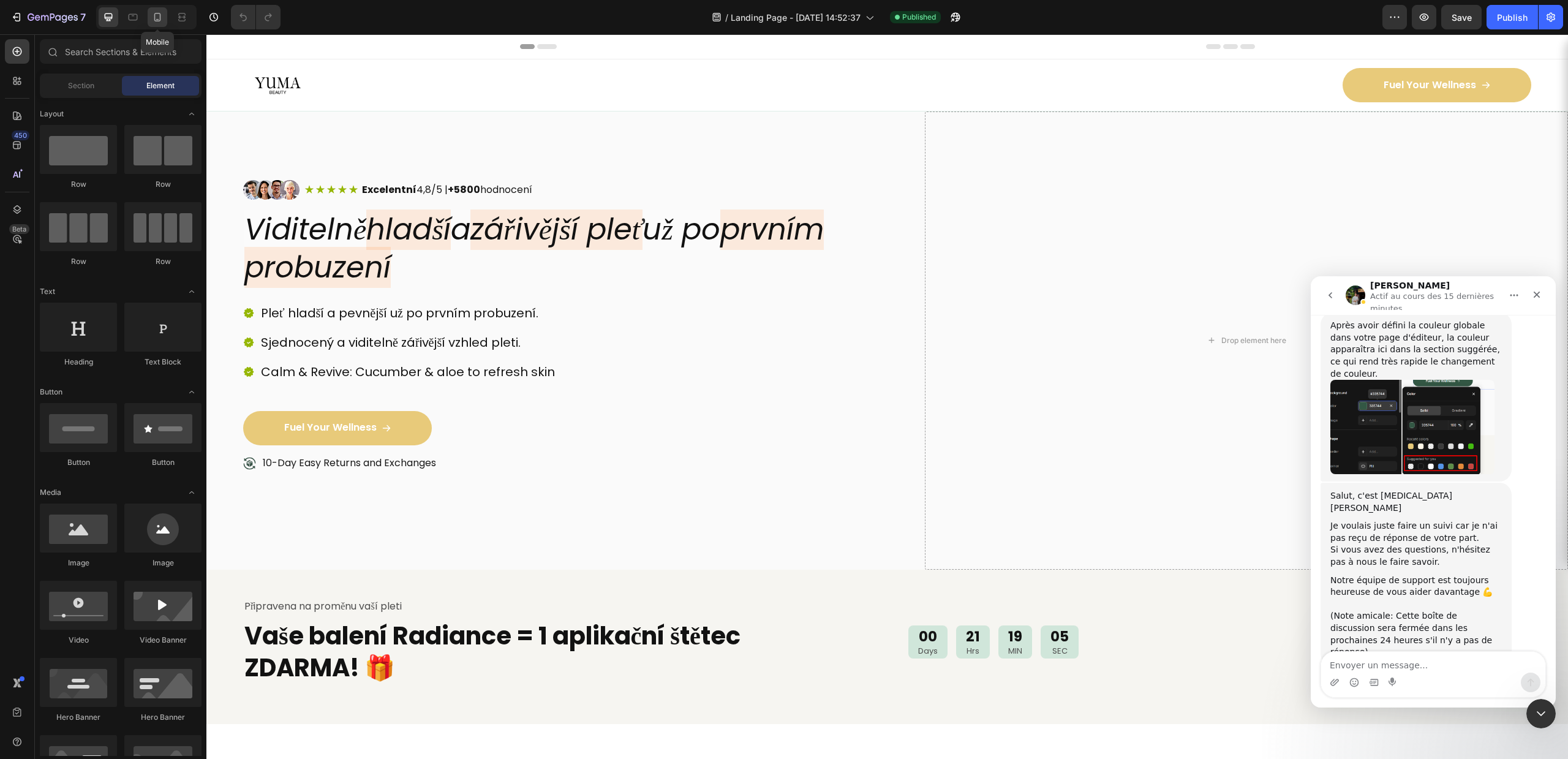
click at [154, 18] on icon at bounding box center [157, 17] width 12 height 12
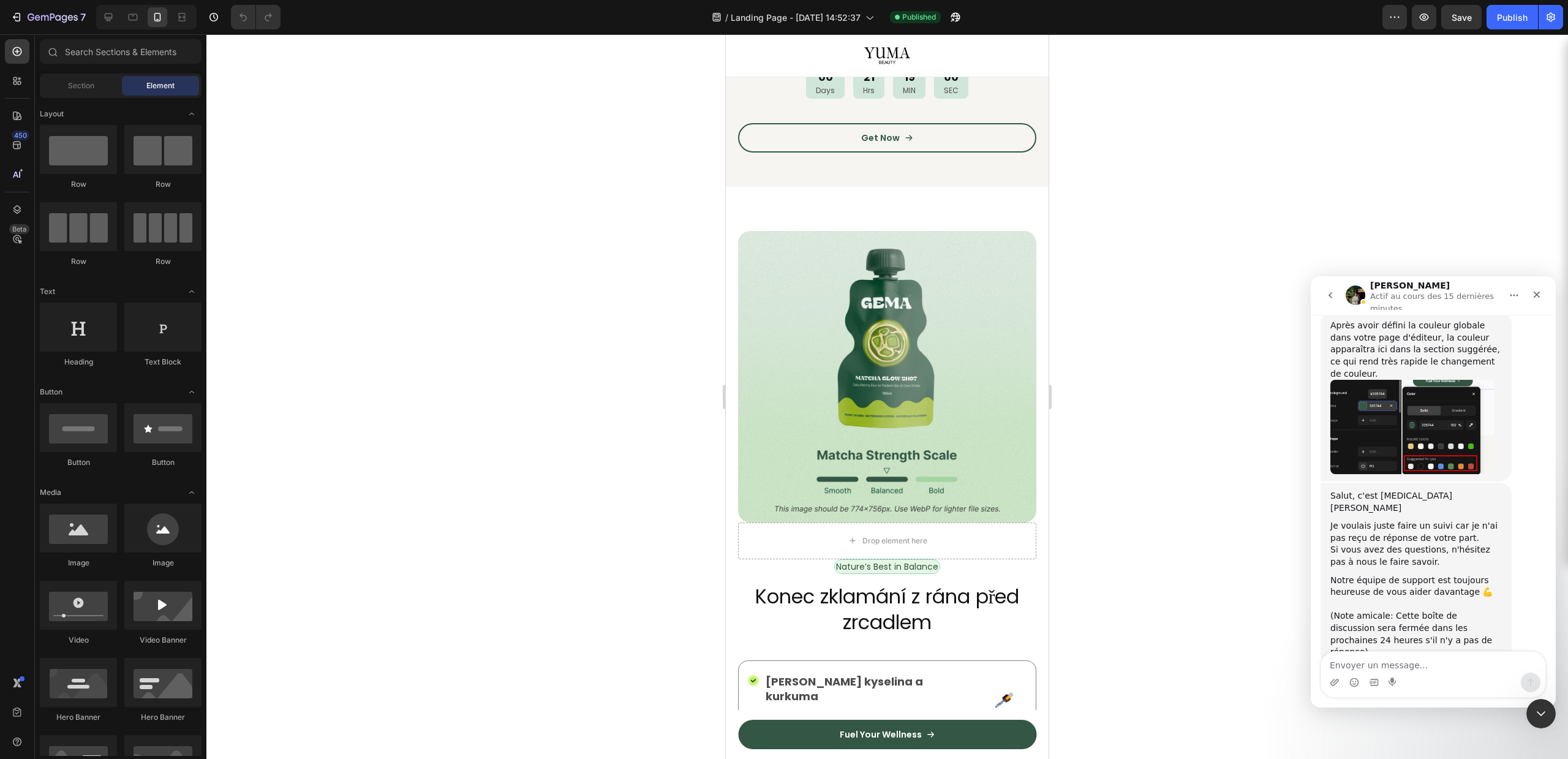
scroll to position [882, 0]
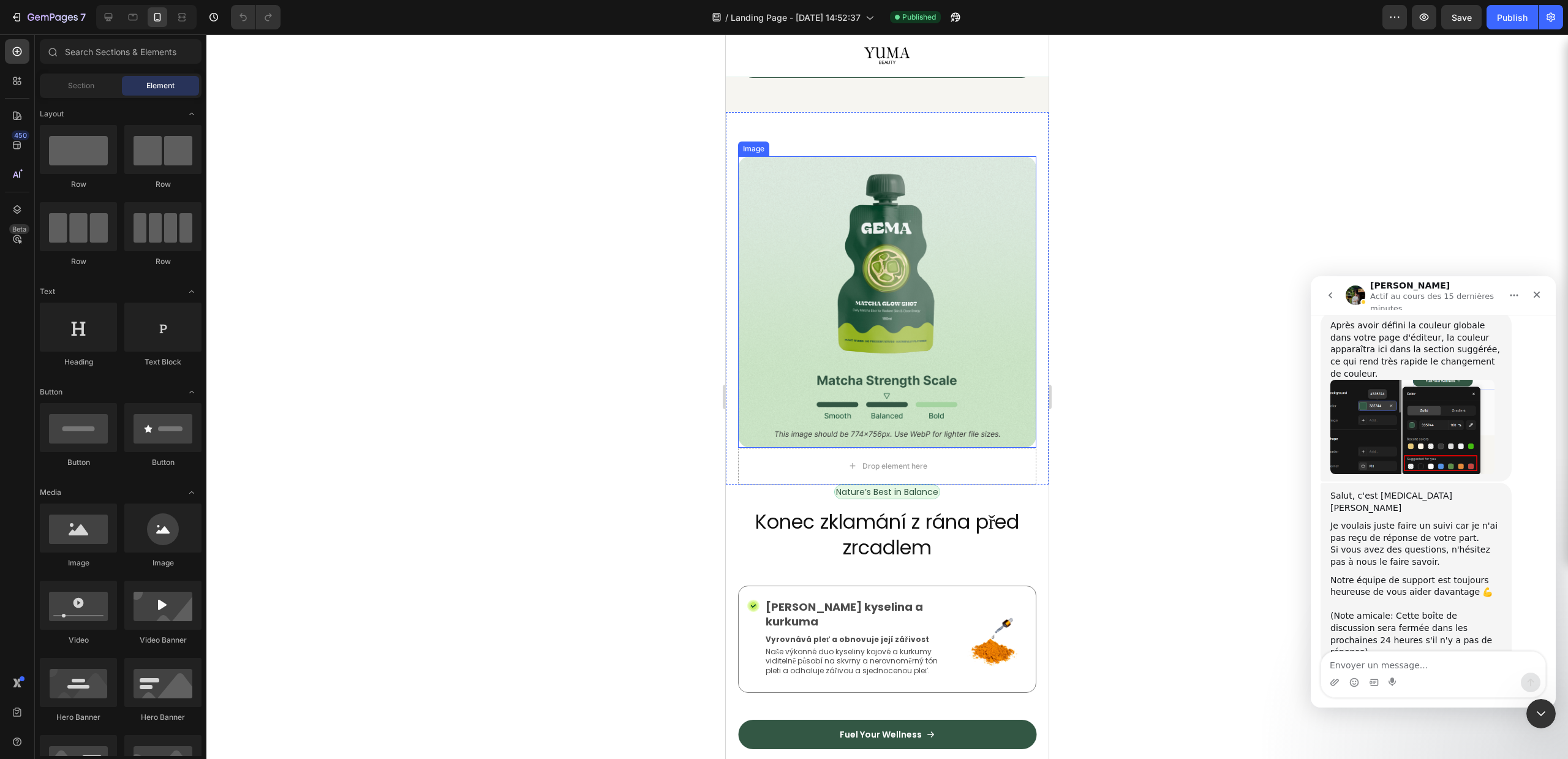
click at [927, 239] on img at bounding box center [887, 302] width 298 height 291
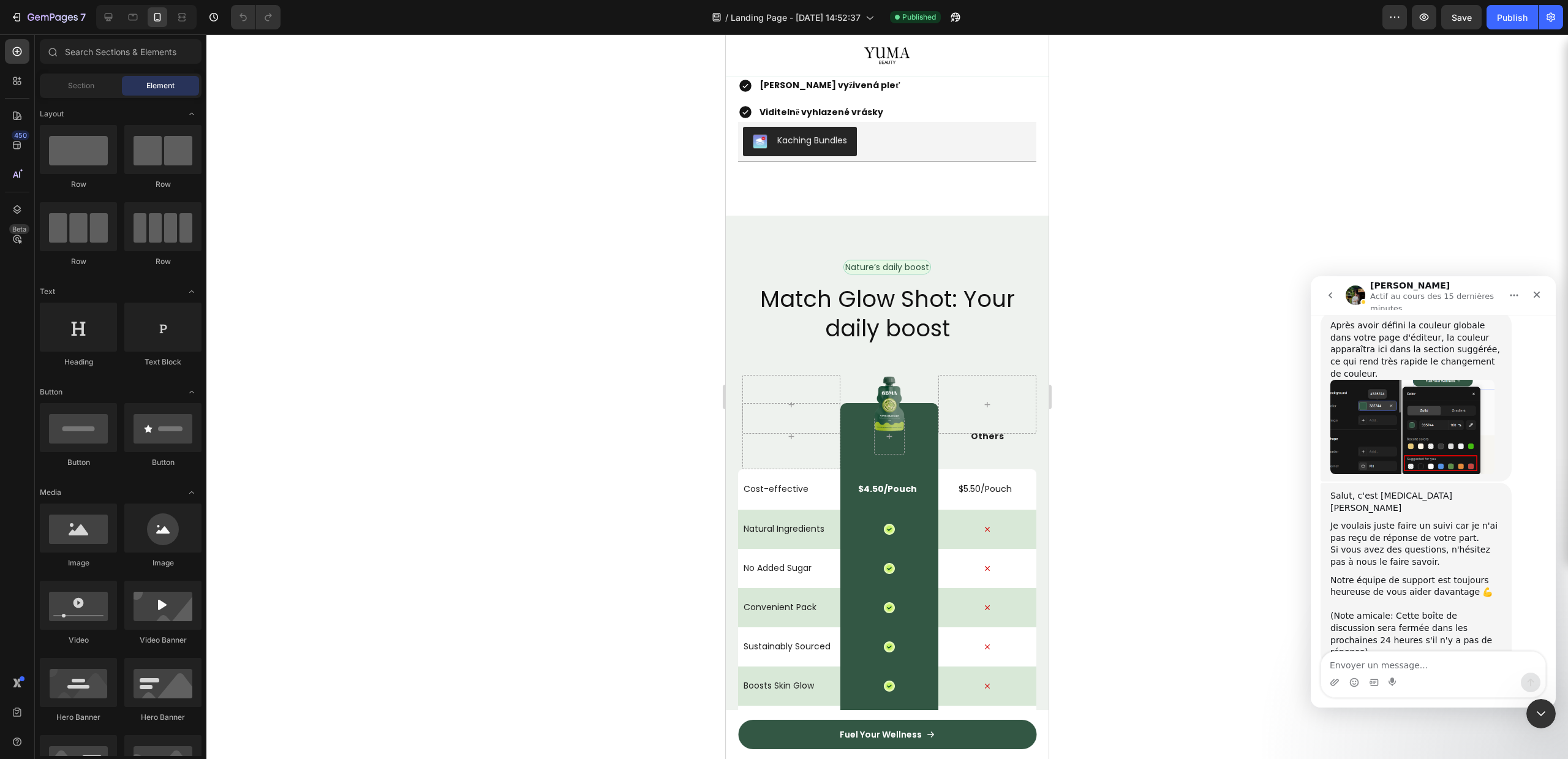
scroll to position [3238, 0]
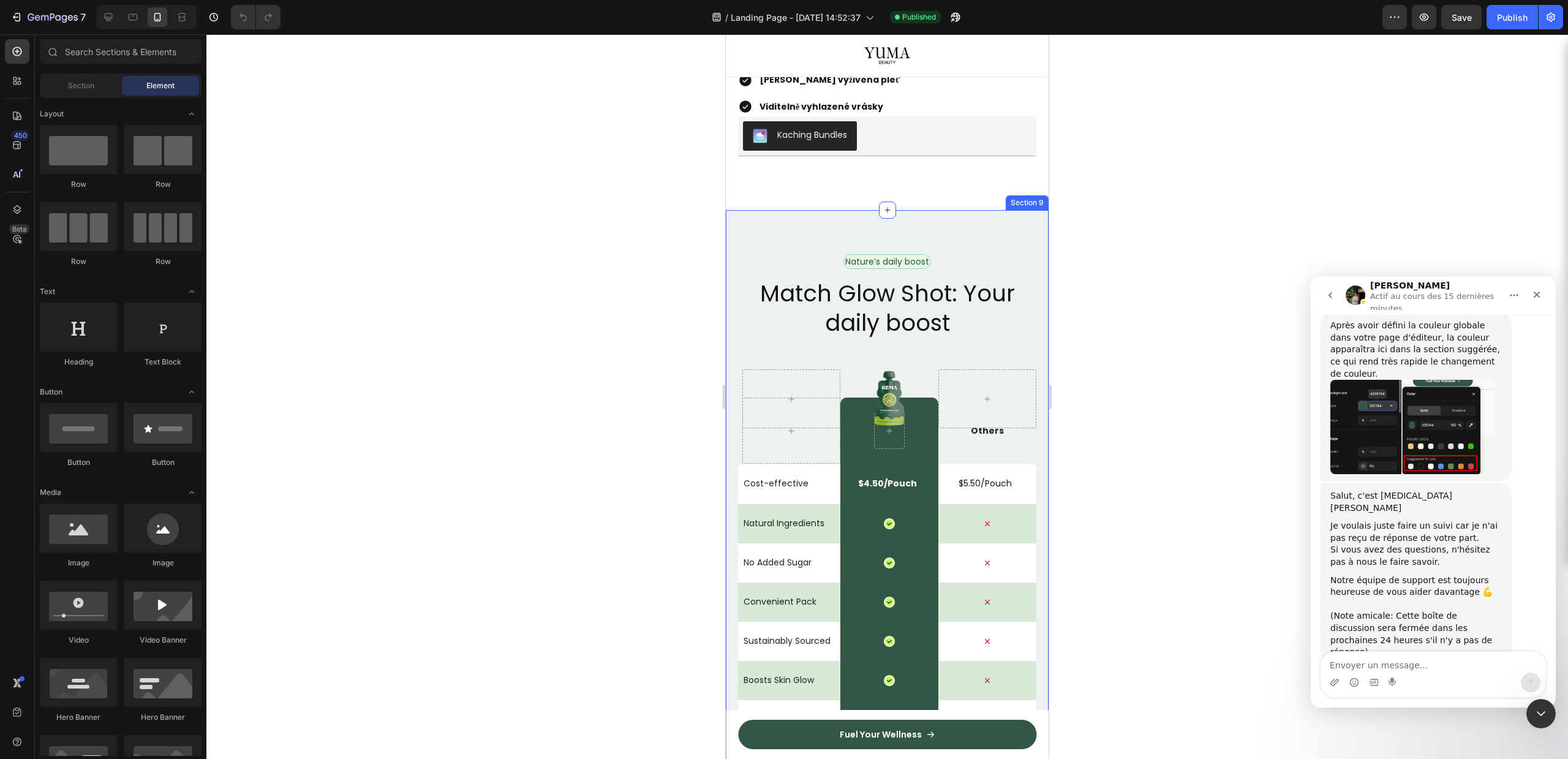
click at [954, 321] on h2 "Match Glow Shot: Your daily boost" at bounding box center [887, 308] width 298 height 61
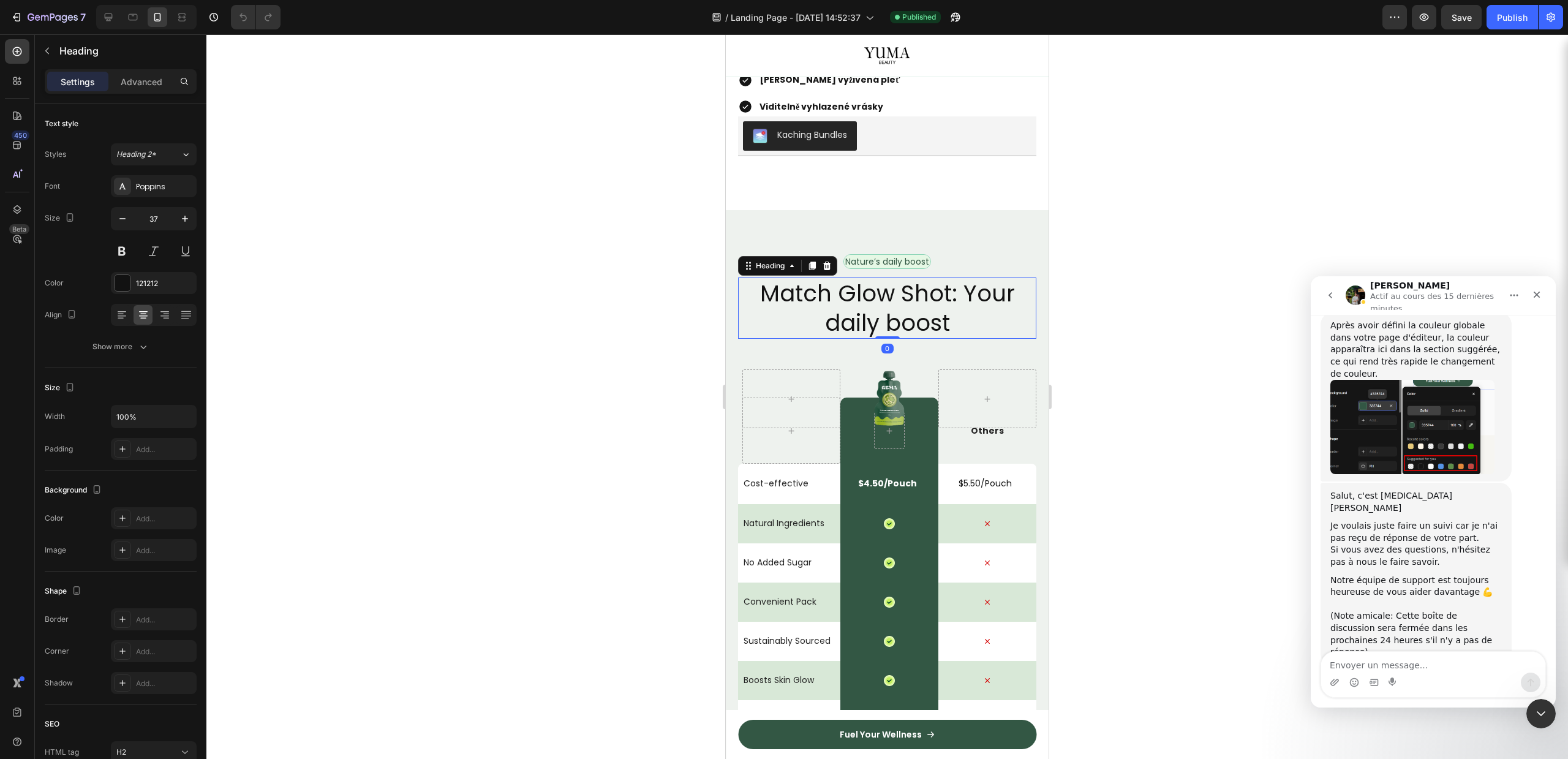
click at [986, 259] on div "Nature’s daily boost Text Block Row Match Glow Shot: Your daily boost Heading 0…" at bounding box center [887, 555] width 323 height 690
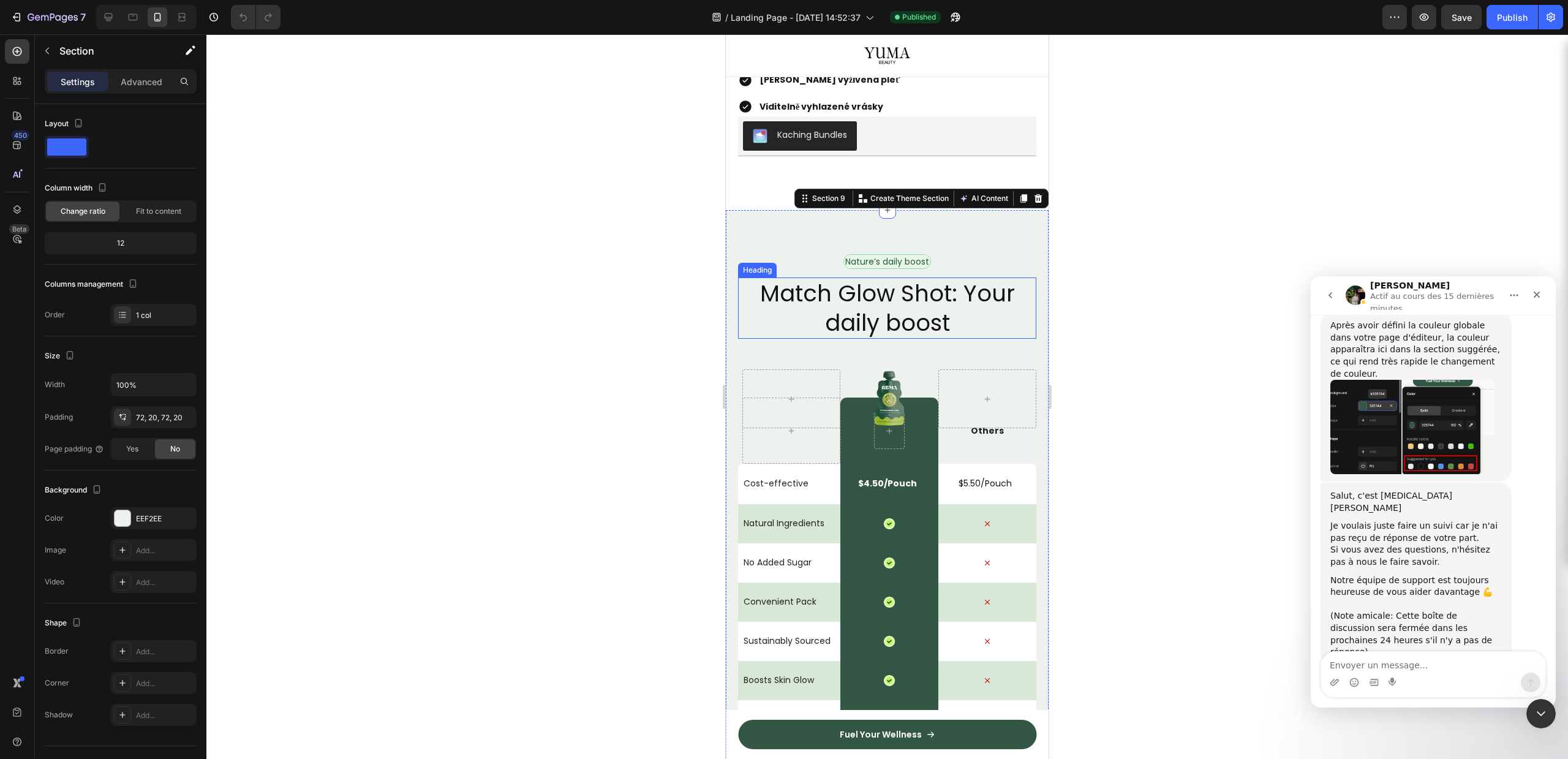
click at [887, 337] on h2 "Match Glow Shot: Your daily boost" at bounding box center [887, 308] width 298 height 61
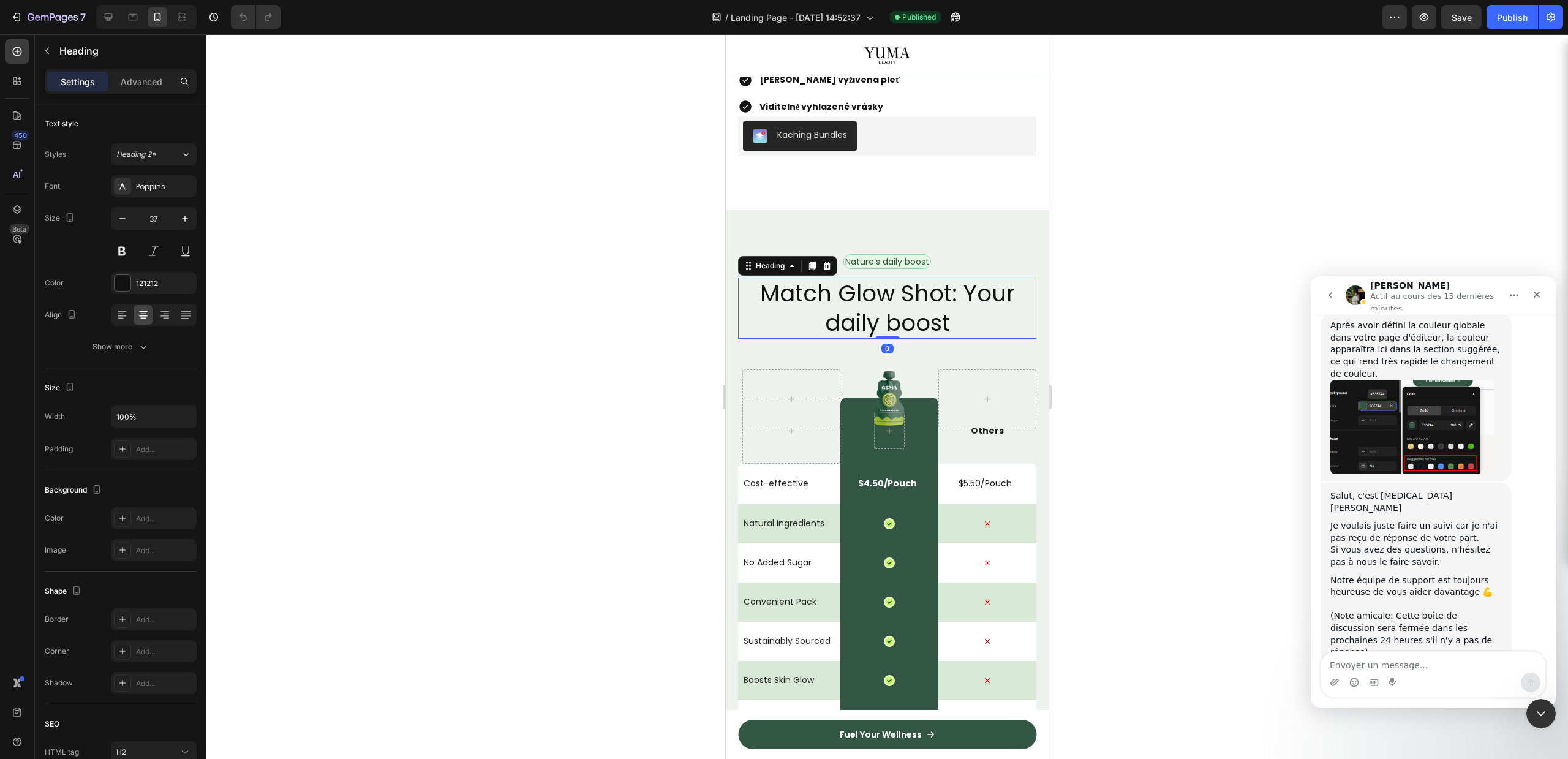
click at [887, 339] on h2 "Match Glow Shot: Your daily boost" at bounding box center [887, 308] width 298 height 61
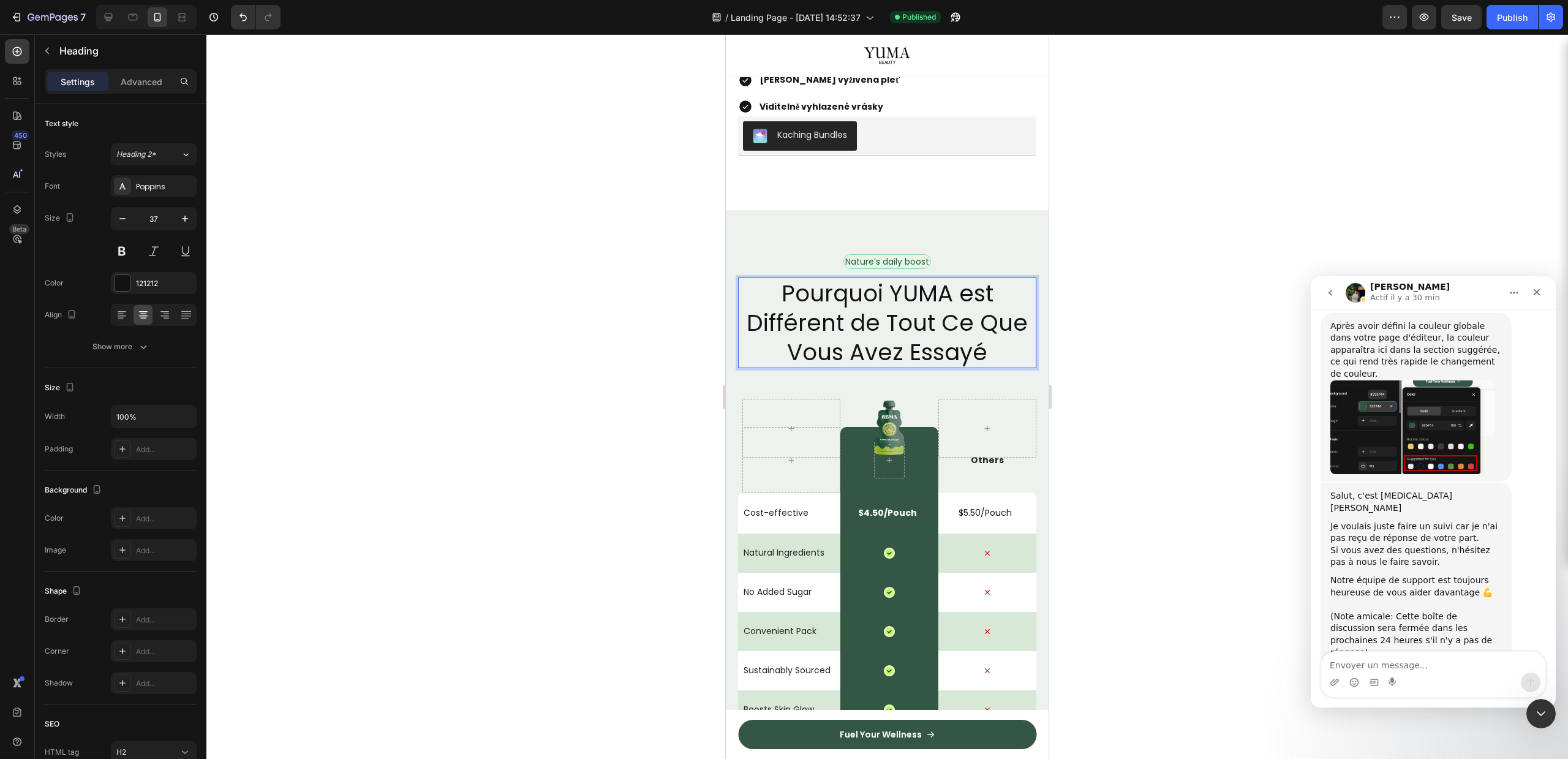
click at [887, 342] on p "Pourquoi YUMA est Différent de Tout Ce Que Vous Avez Essayé" at bounding box center [887, 323] width 296 height 88
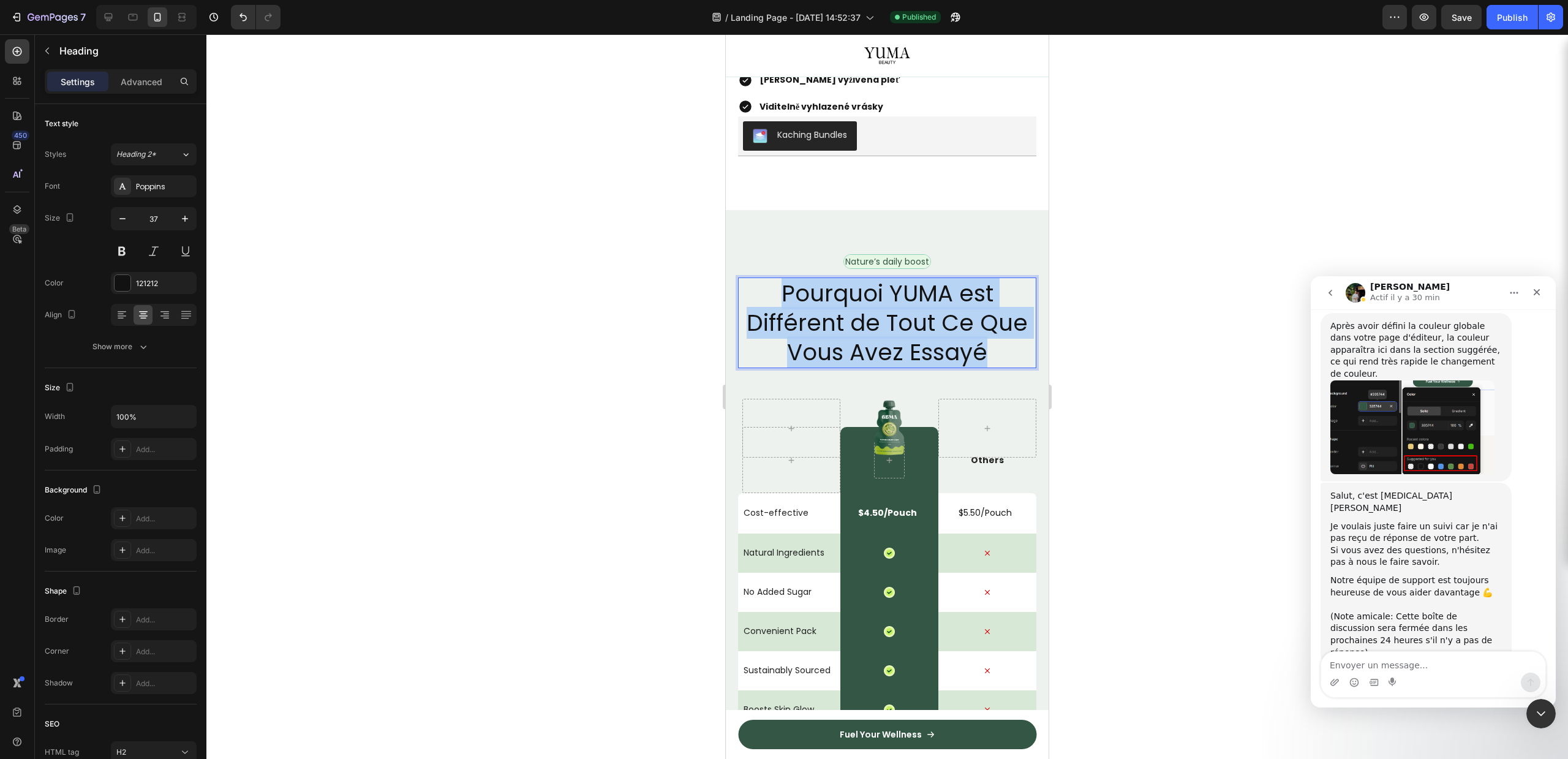
copy p "Pourquoi YUMA est Différent de Tout Ce Que Vous Avez Essayé"
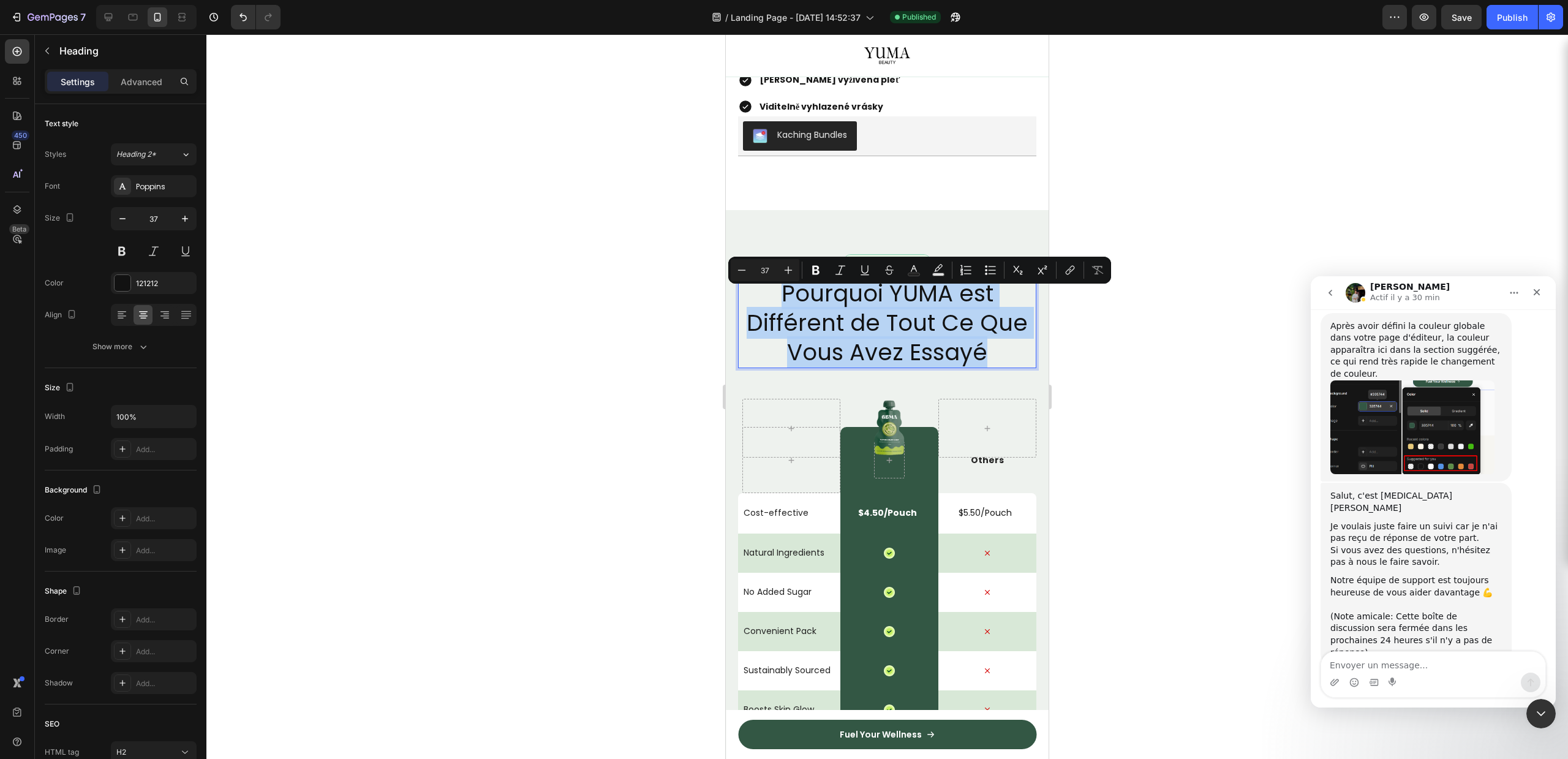
click at [917, 340] on p "Pourquoi YUMA est Différent de Tout Ce Que Vous Avez Essayé" at bounding box center [887, 323] width 296 height 88
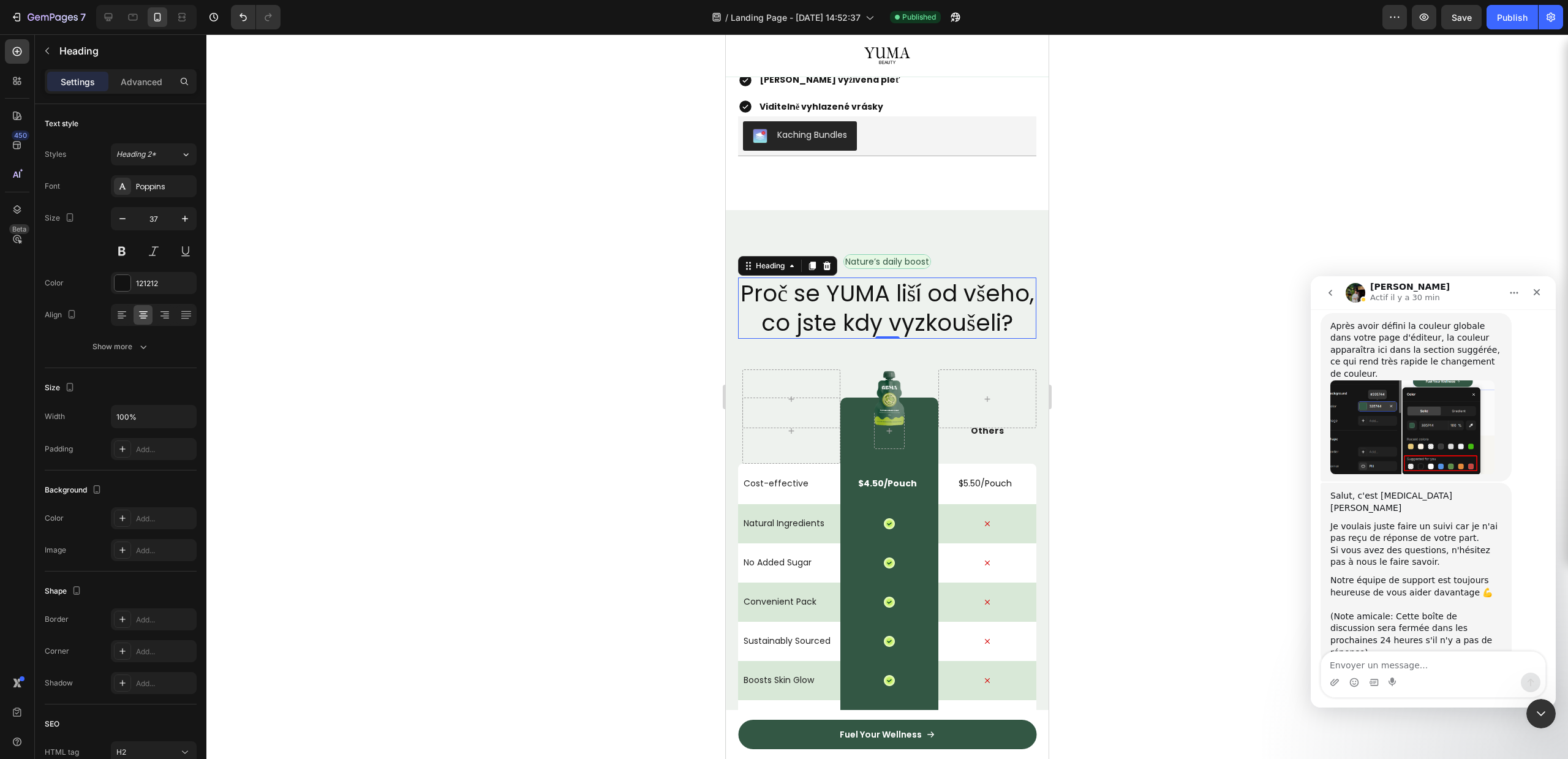
click at [1138, 304] on div at bounding box center [887, 396] width 1361 height 725
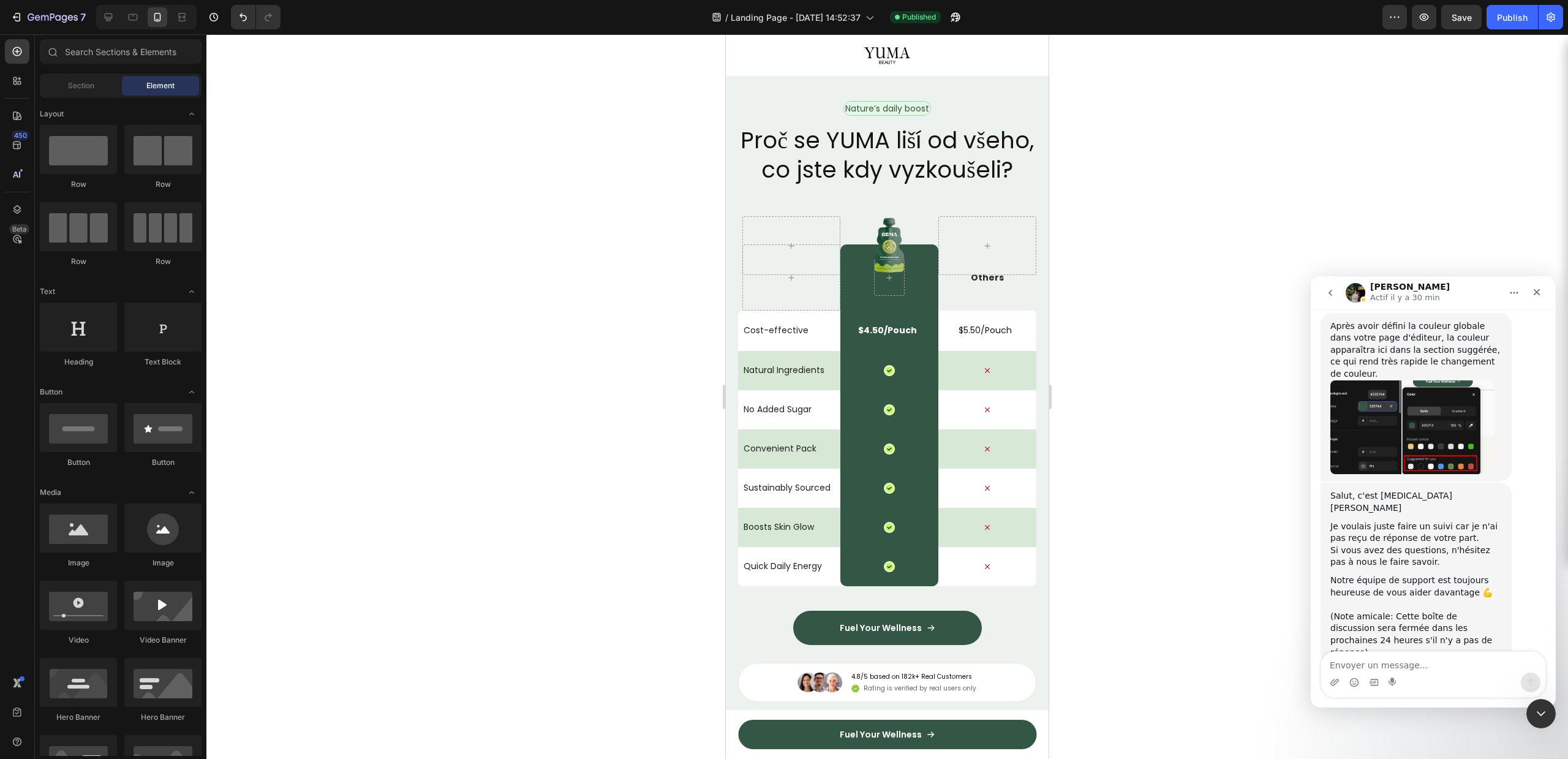
scroll to position [3392, 0]
click at [874, 274] on img at bounding box center [889, 245] width 33 height 59
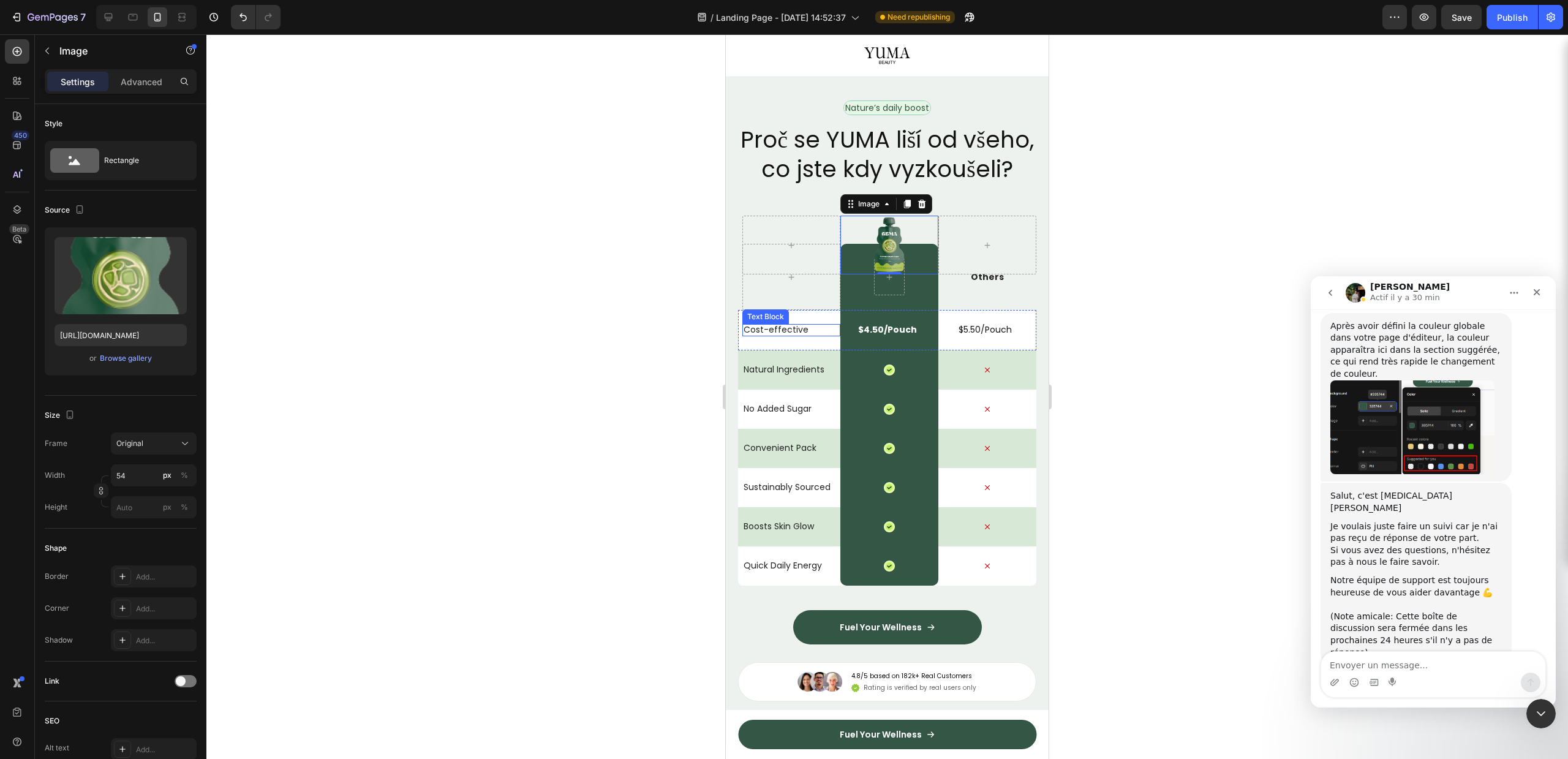
click at [766, 335] on p "Cost-effective" at bounding box center [789, 329] width 91 height 11
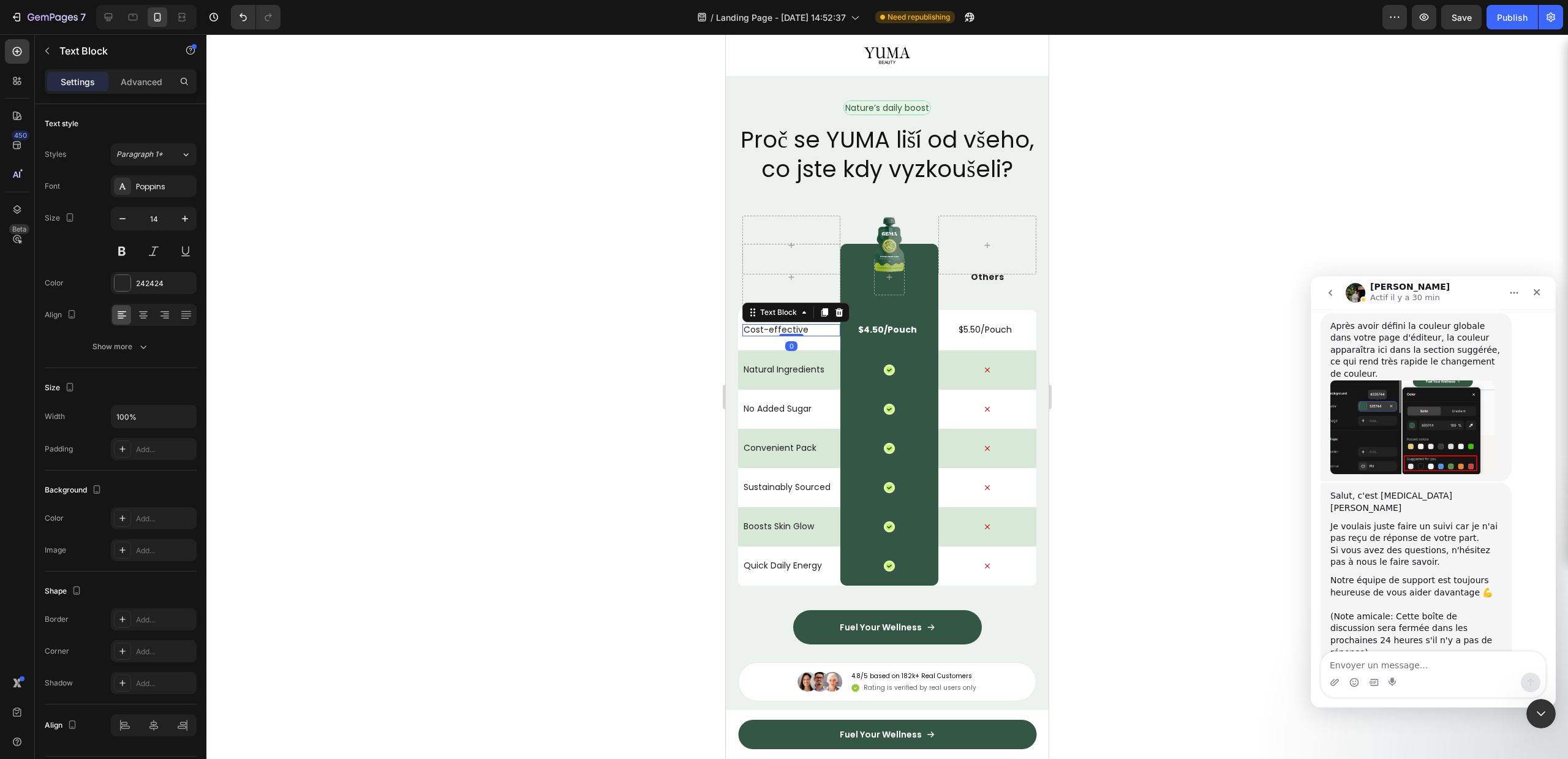
click at [764, 335] on p "Cost-effective" at bounding box center [789, 329] width 91 height 11
click at [786, 375] on p "Natural Ingredients" at bounding box center [789, 369] width 91 height 11
click at [792, 375] on p "Natural Ingredients" at bounding box center [789, 369] width 91 height 11
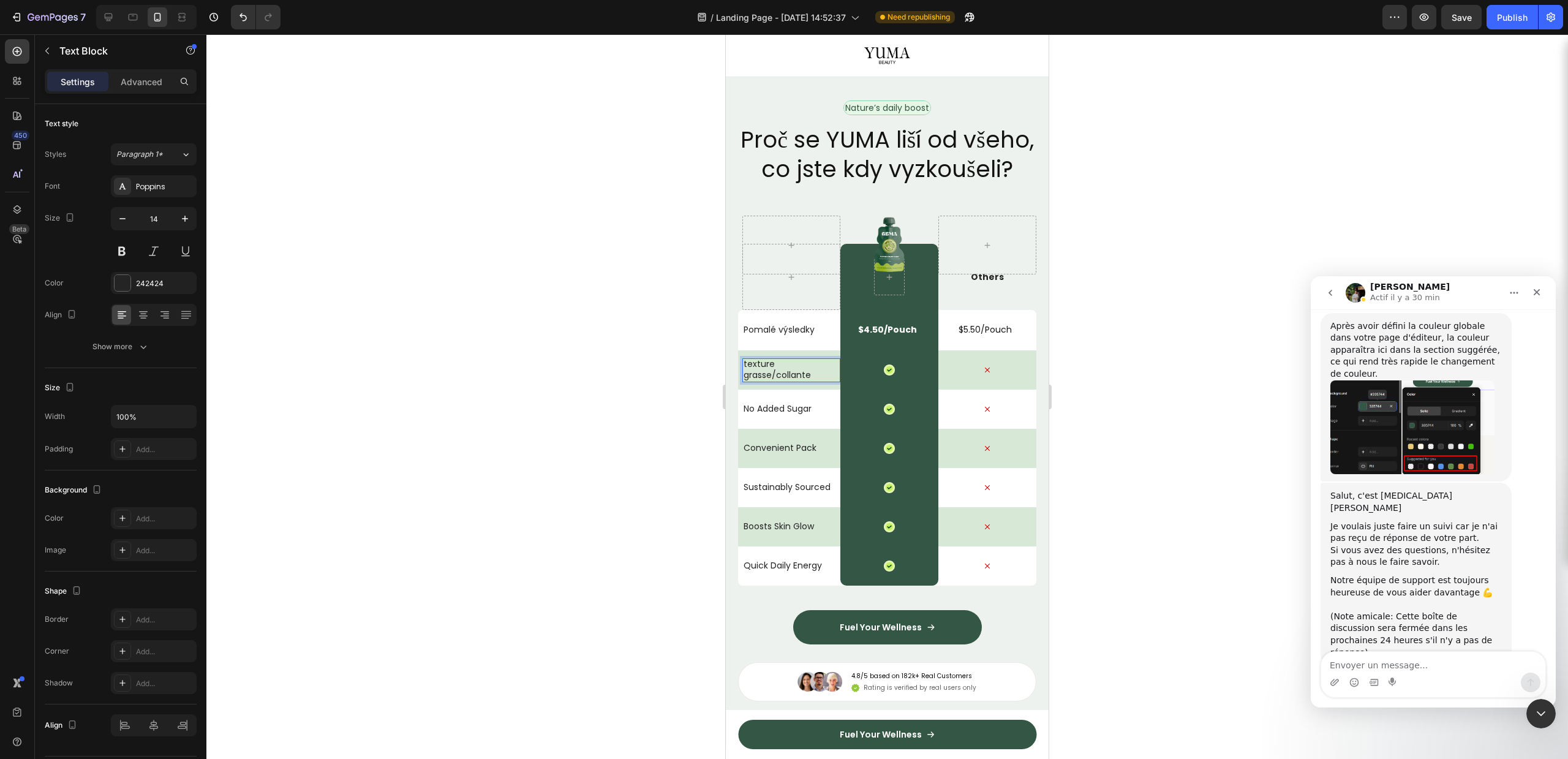
scroll to position [3387, 0]
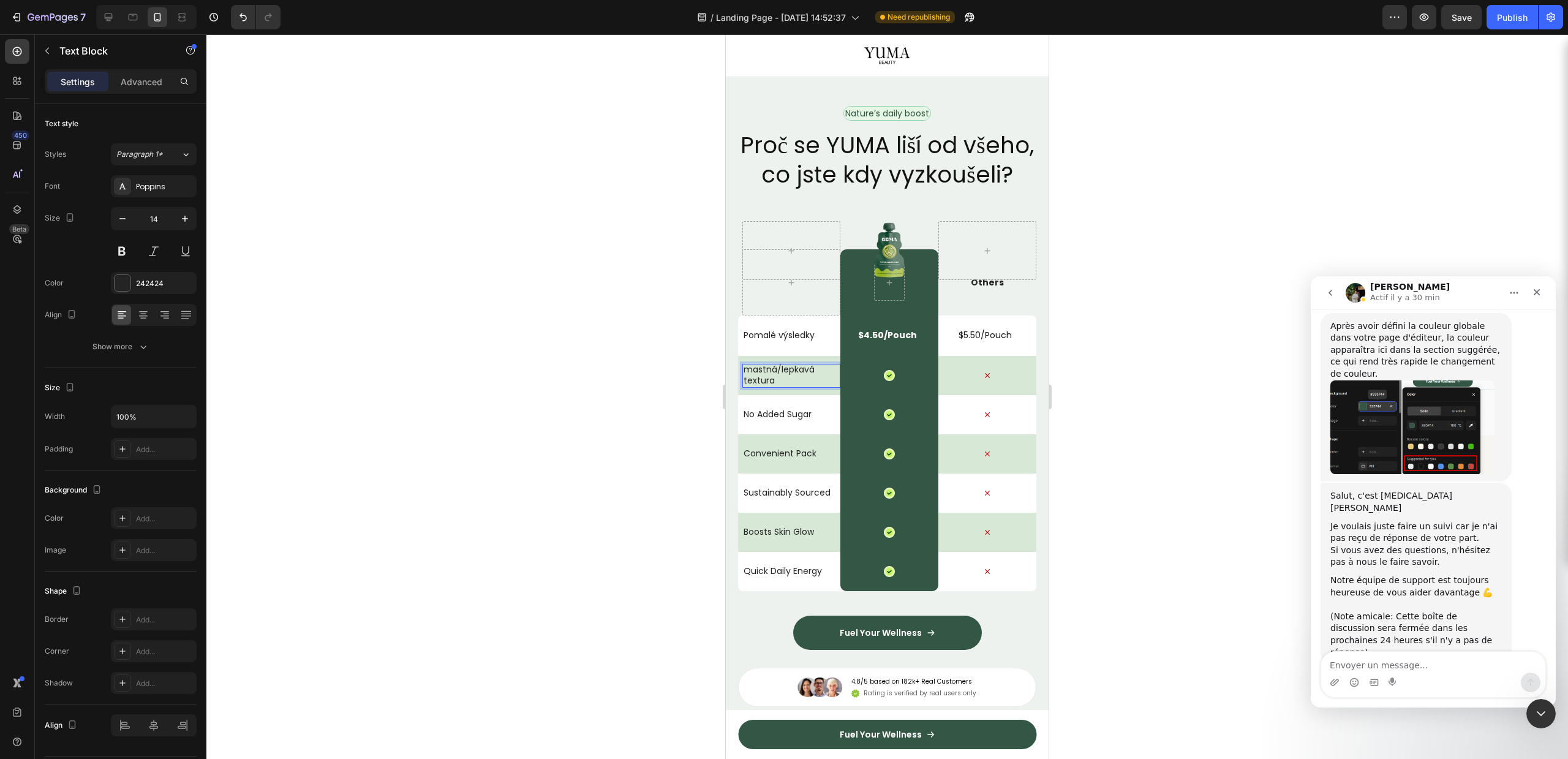
click at [752, 386] on p "mastná/lepkavá textura" at bounding box center [789, 375] width 91 height 22
click at [799, 386] on p "Mastná/lepkavá textura" at bounding box center [789, 375] width 91 height 22
drag, startPoint x: 751, startPoint y: 405, endPoint x: 753, endPoint y: 435, distance: 30.1
click at [752, 386] on p "mastná/lepkavá textura," at bounding box center [789, 375] width 91 height 22
click at [791, 419] on p "No Added Sugar" at bounding box center [789, 413] width 91 height 11
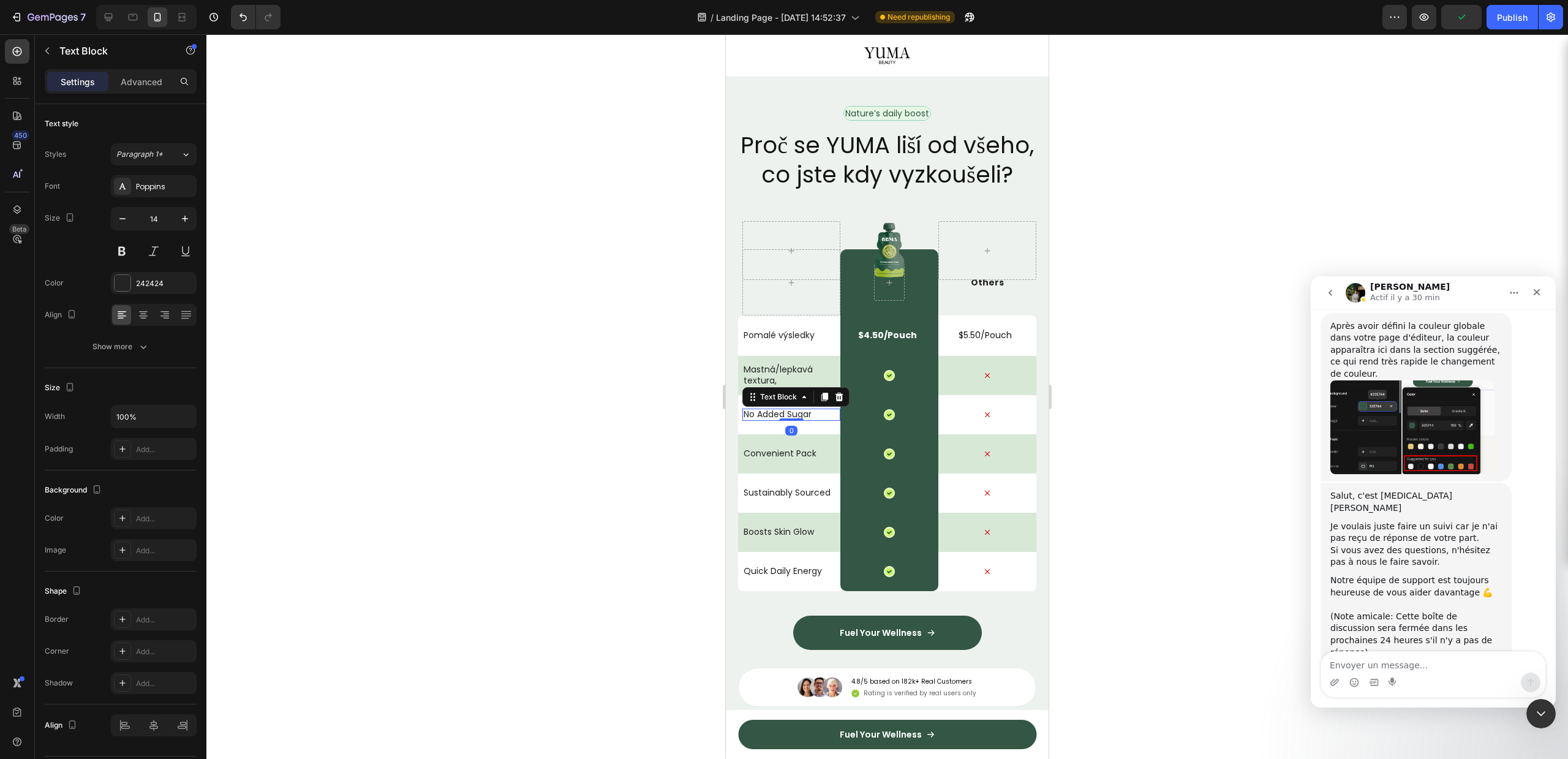
click at [791, 419] on p "No Added Sugar" at bounding box center [789, 413] width 91 height 11
copy p "ingrédients agressifs"
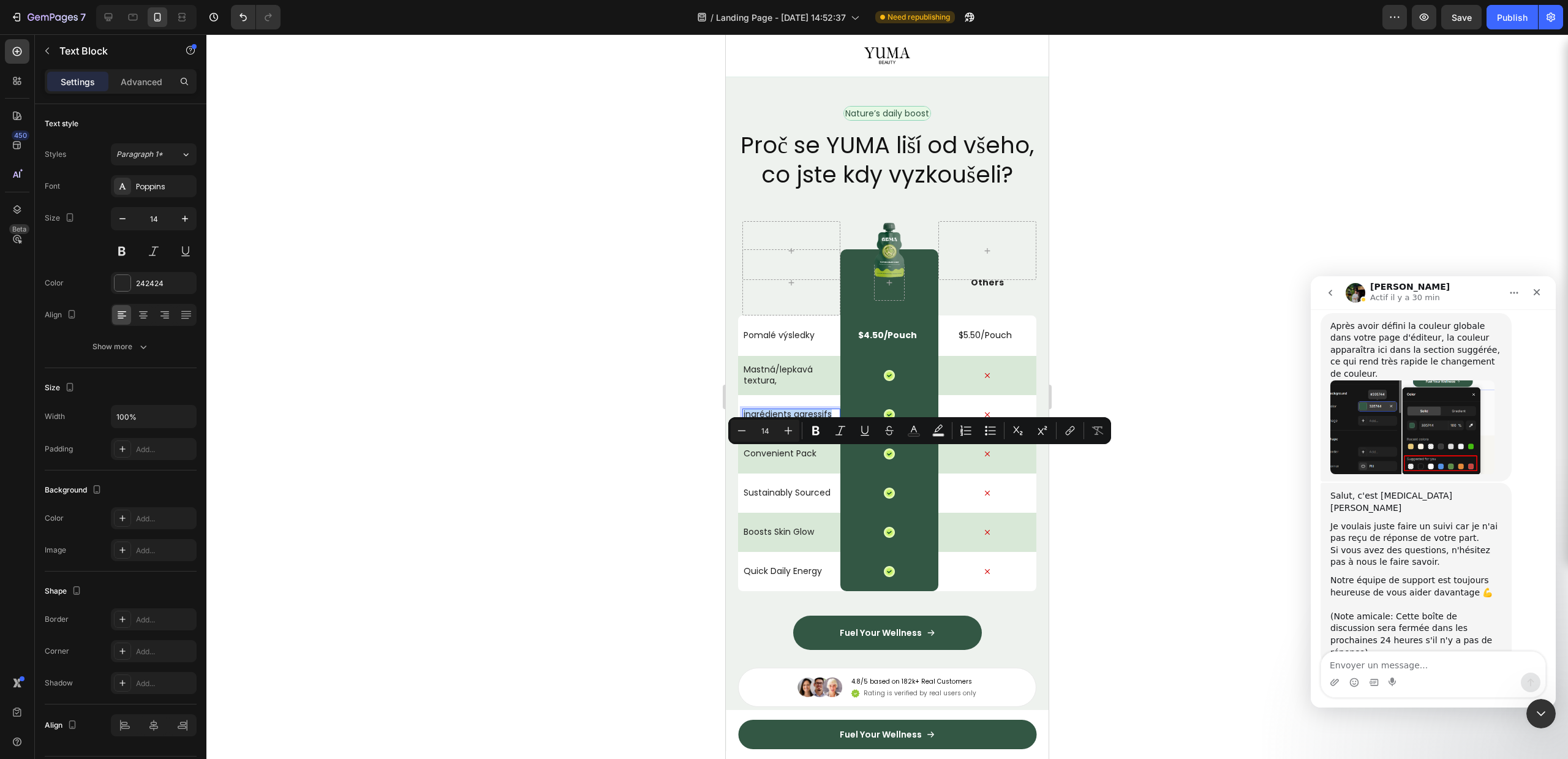
click at [770, 419] on p "ingrédients agressifs" at bounding box center [789, 413] width 91 height 11
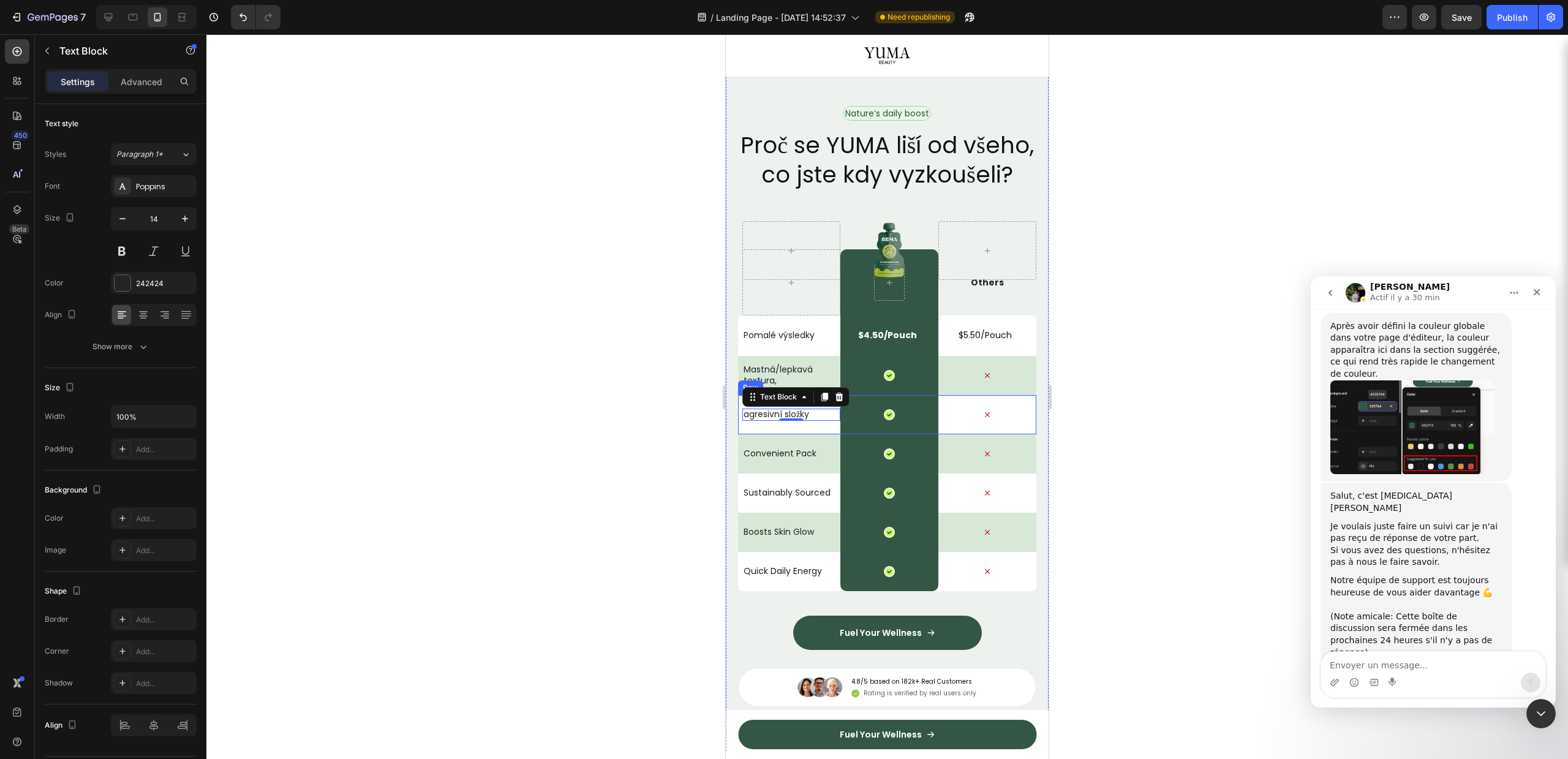
click at [760, 419] on p "agresivní složky" at bounding box center [789, 413] width 91 height 11
click at [750, 419] on p "agresivní složky" at bounding box center [789, 413] width 91 height 11
click at [781, 460] on div "Convenient Pack Text Block 0" at bounding box center [791, 453] width 98 height 12
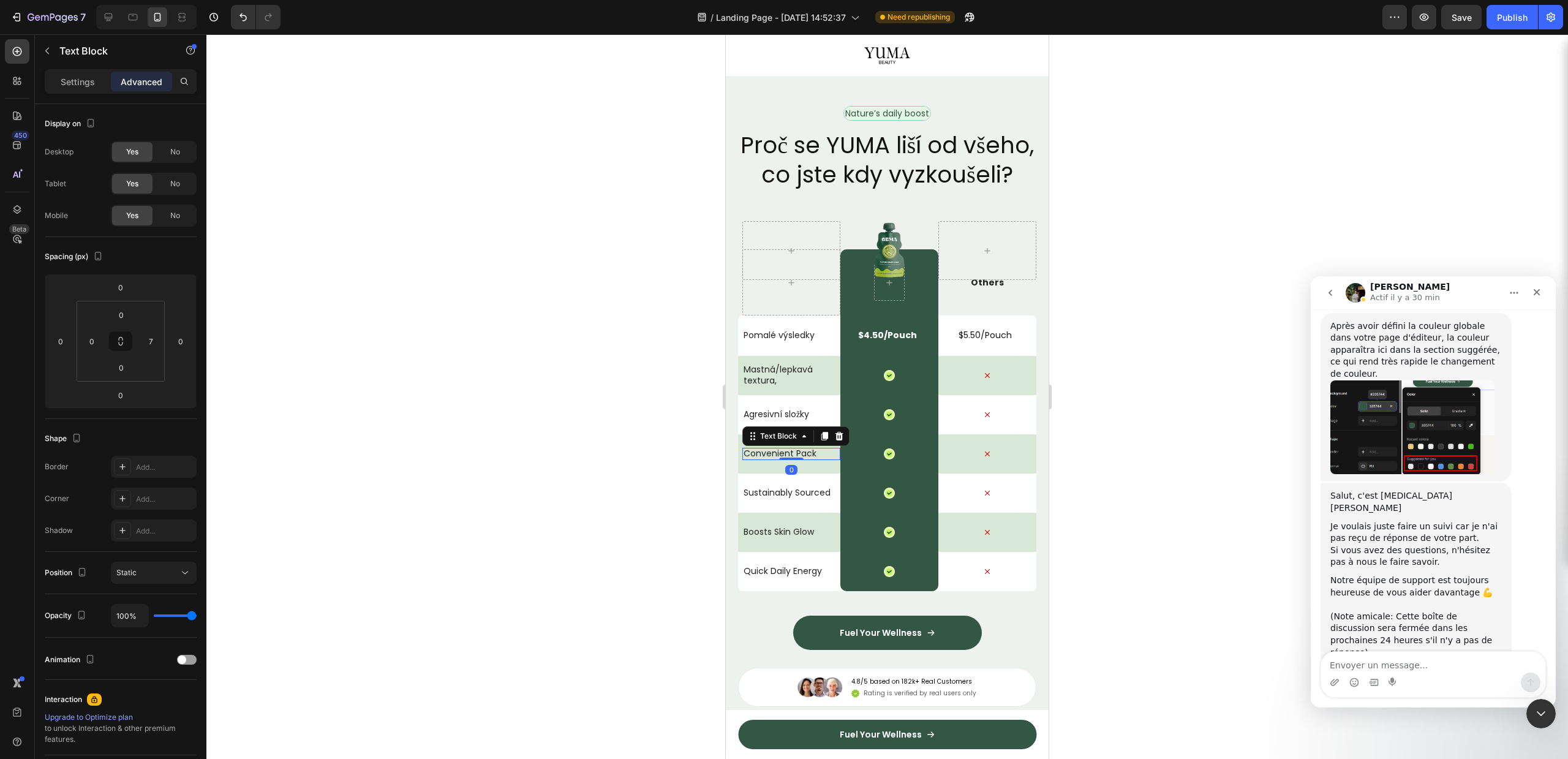
click at [789, 459] on p "Convenient Pack" at bounding box center [789, 453] width 91 height 11
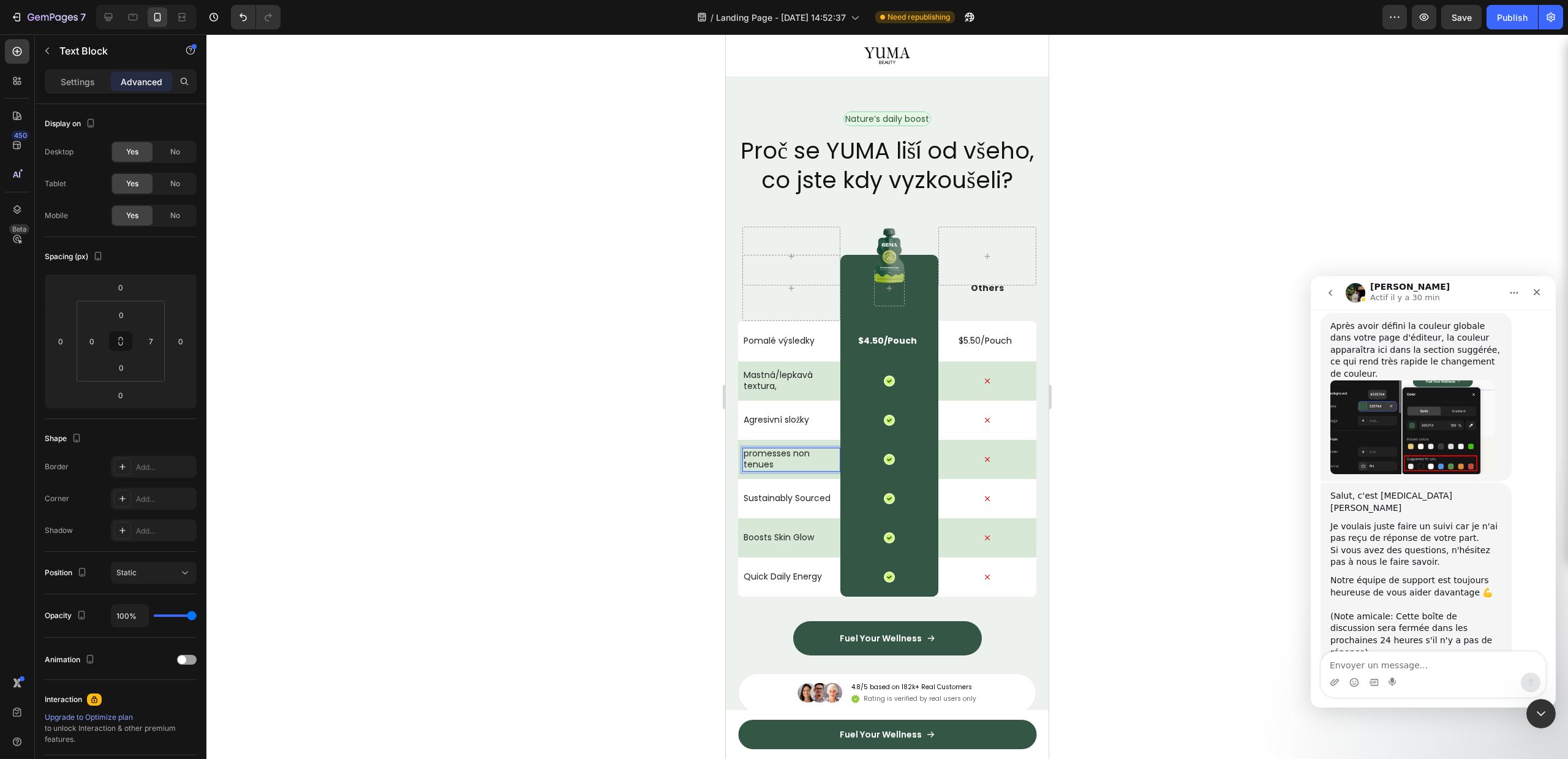
click at [787, 470] on p "promesses non tenues" at bounding box center [789, 459] width 91 height 22
click at [785, 470] on p "promesses non tenues" at bounding box center [789, 459] width 91 height 22
click at [778, 470] on p "promesses non tenues" at bounding box center [789, 459] width 91 height 22
click at [777, 470] on p "promesses non tenues" at bounding box center [789, 459] width 91 height 22
click at [772, 470] on p "promesses non tenues" at bounding box center [789, 459] width 91 height 22
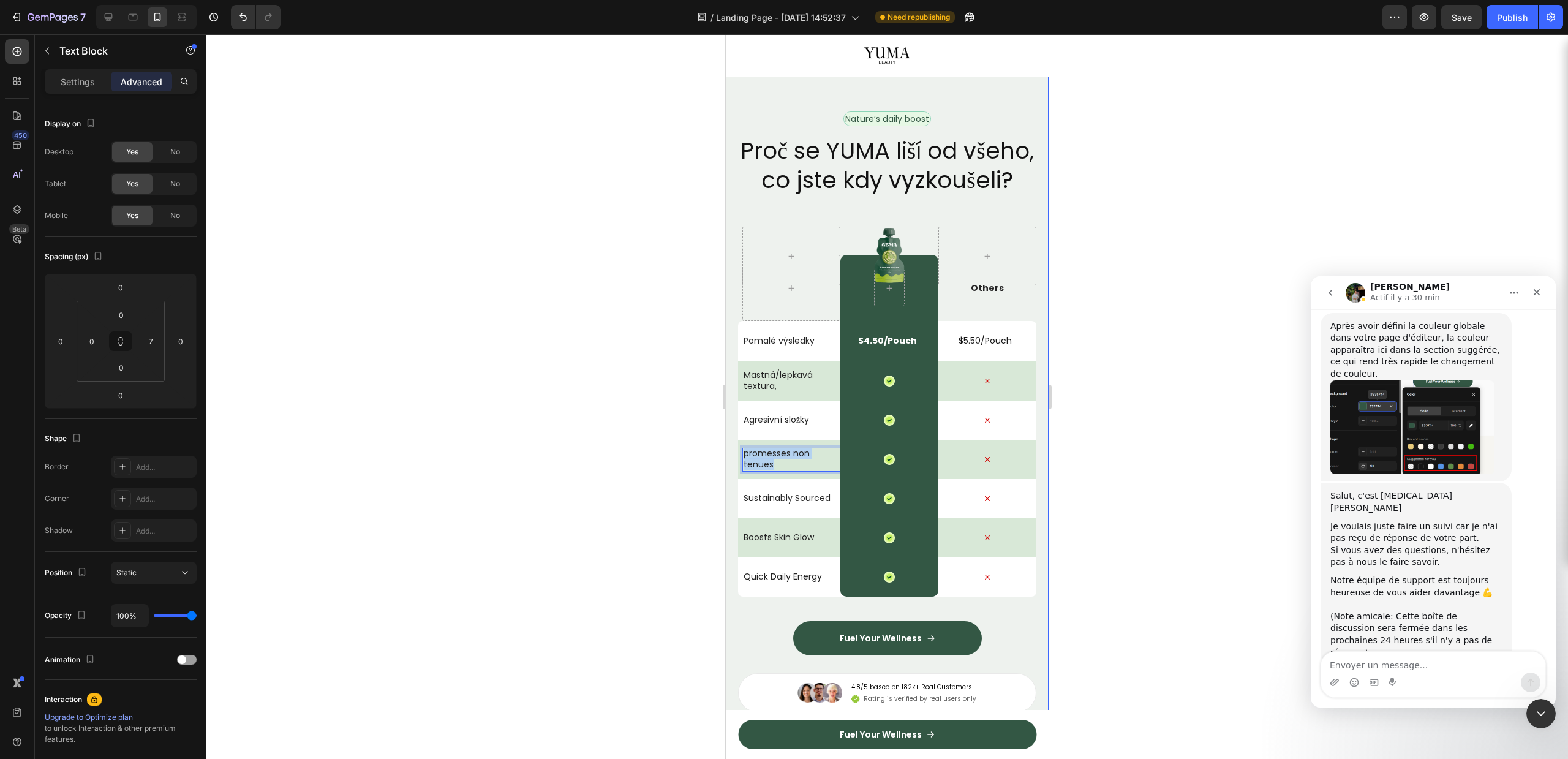
drag, startPoint x: 767, startPoint y: 506, endPoint x: 733, endPoint y: 496, distance: 35.4
click at [733, 496] on div "Nature’s daily boost Text Block Row Proč se YUMA liší od všeho, co jste kdy vyz…" at bounding box center [887, 413] width 323 height 690
copy p "promesses non tenues"
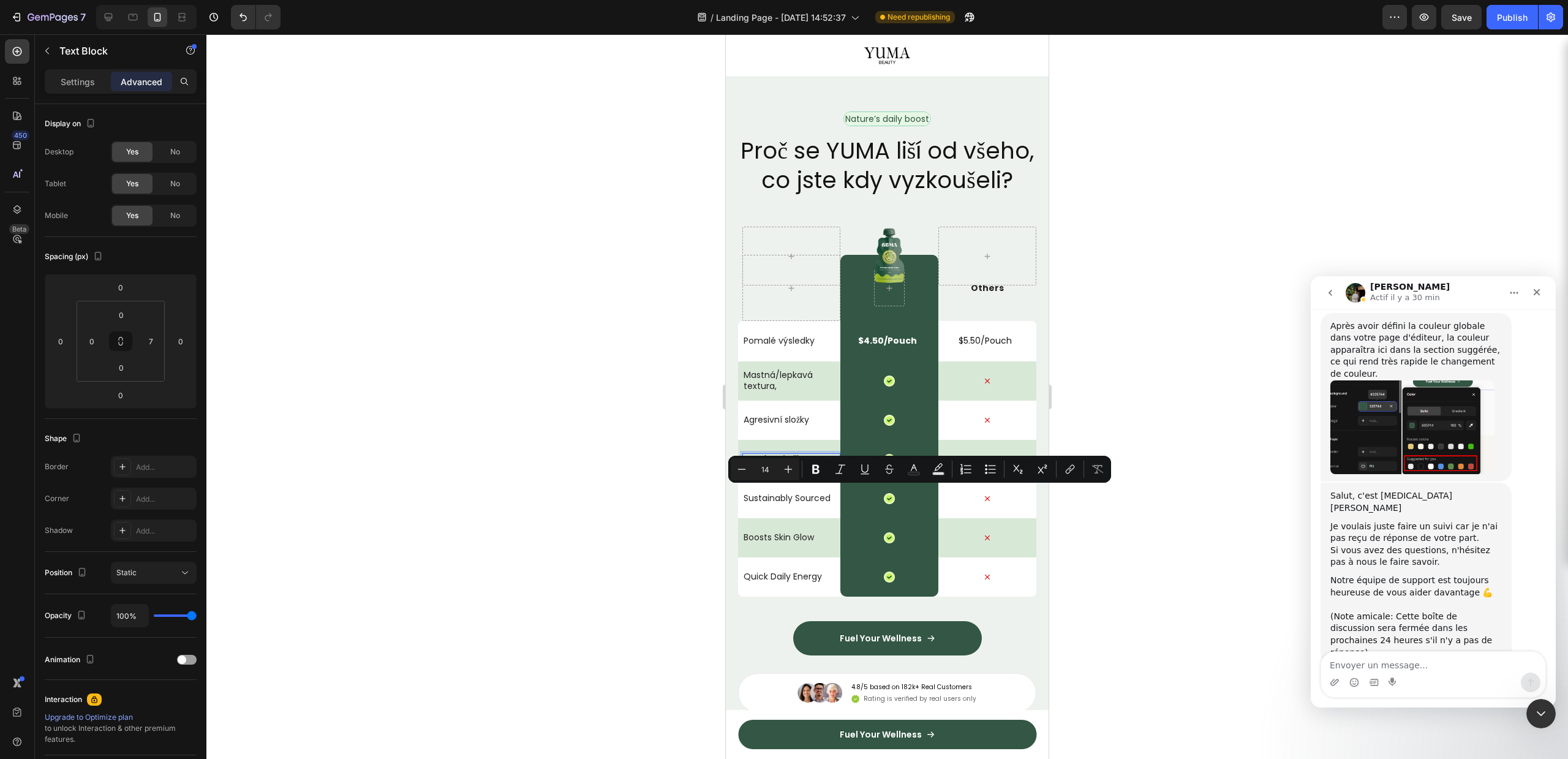
scroll to position [3387, 0]
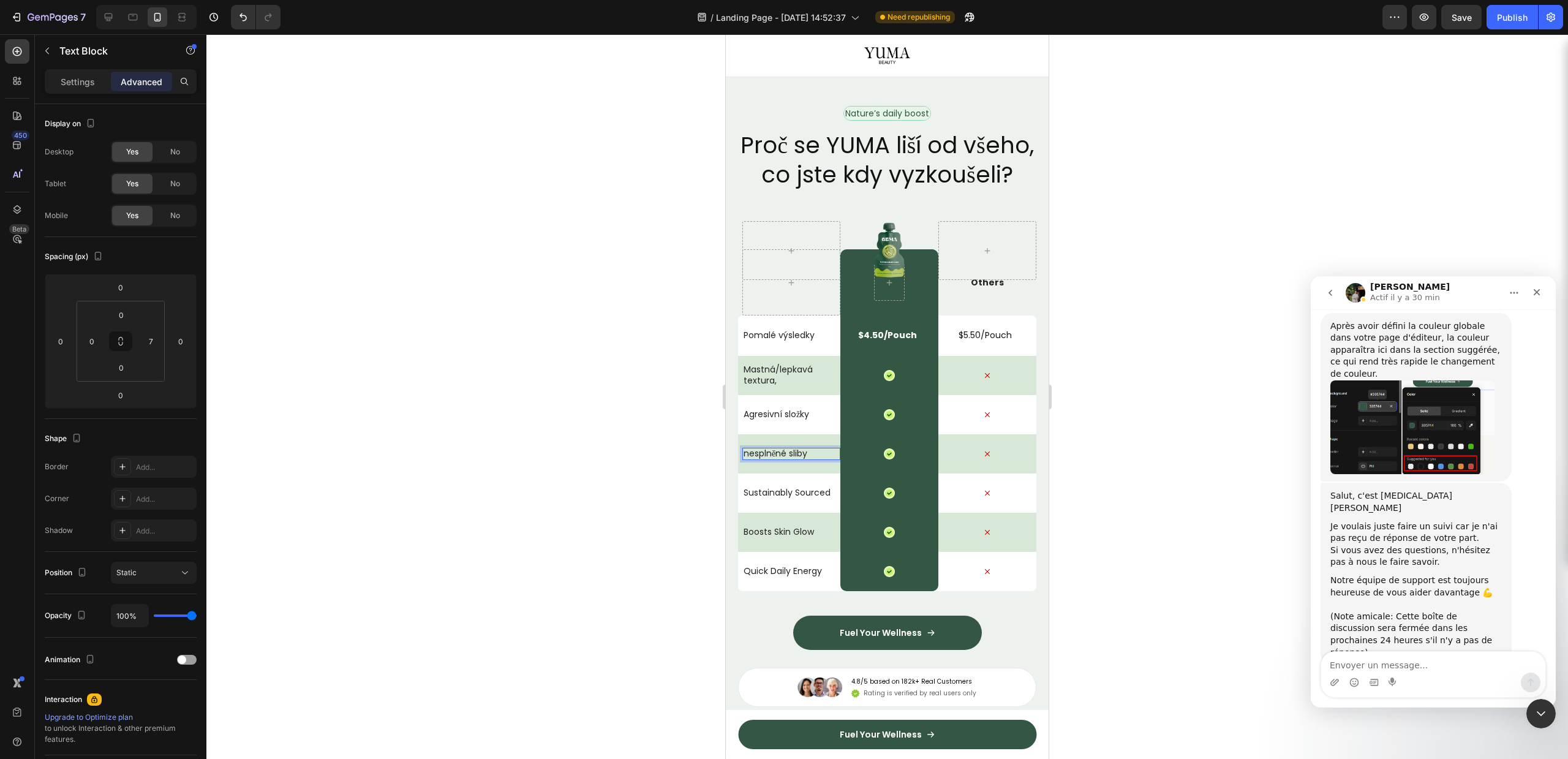
click at [750, 459] on p "nesplněné sliby" at bounding box center [789, 453] width 91 height 11
click at [772, 498] on p "Sustainably Sourced" at bounding box center [789, 492] width 91 height 11
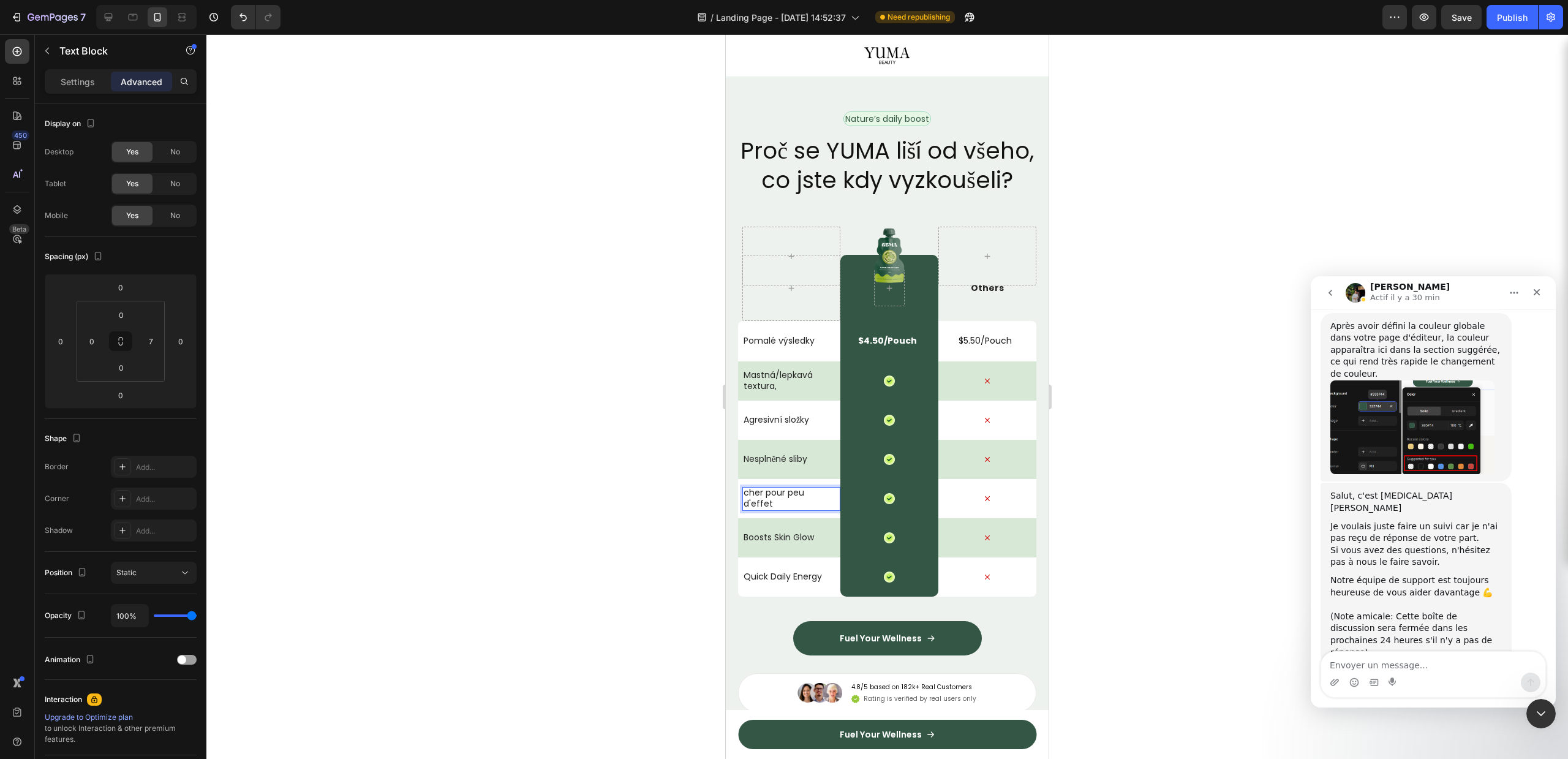
click at [771, 509] on p "cher pour peu d'effet" at bounding box center [789, 498] width 91 height 22
click at [796, 509] on p "cher pour peu d'effet" at bounding box center [789, 498] width 91 height 22
drag, startPoint x: 796, startPoint y: 544, endPoint x: 721, endPoint y: 523, distance: 77.9
copy p "cher pour peu d'effet"
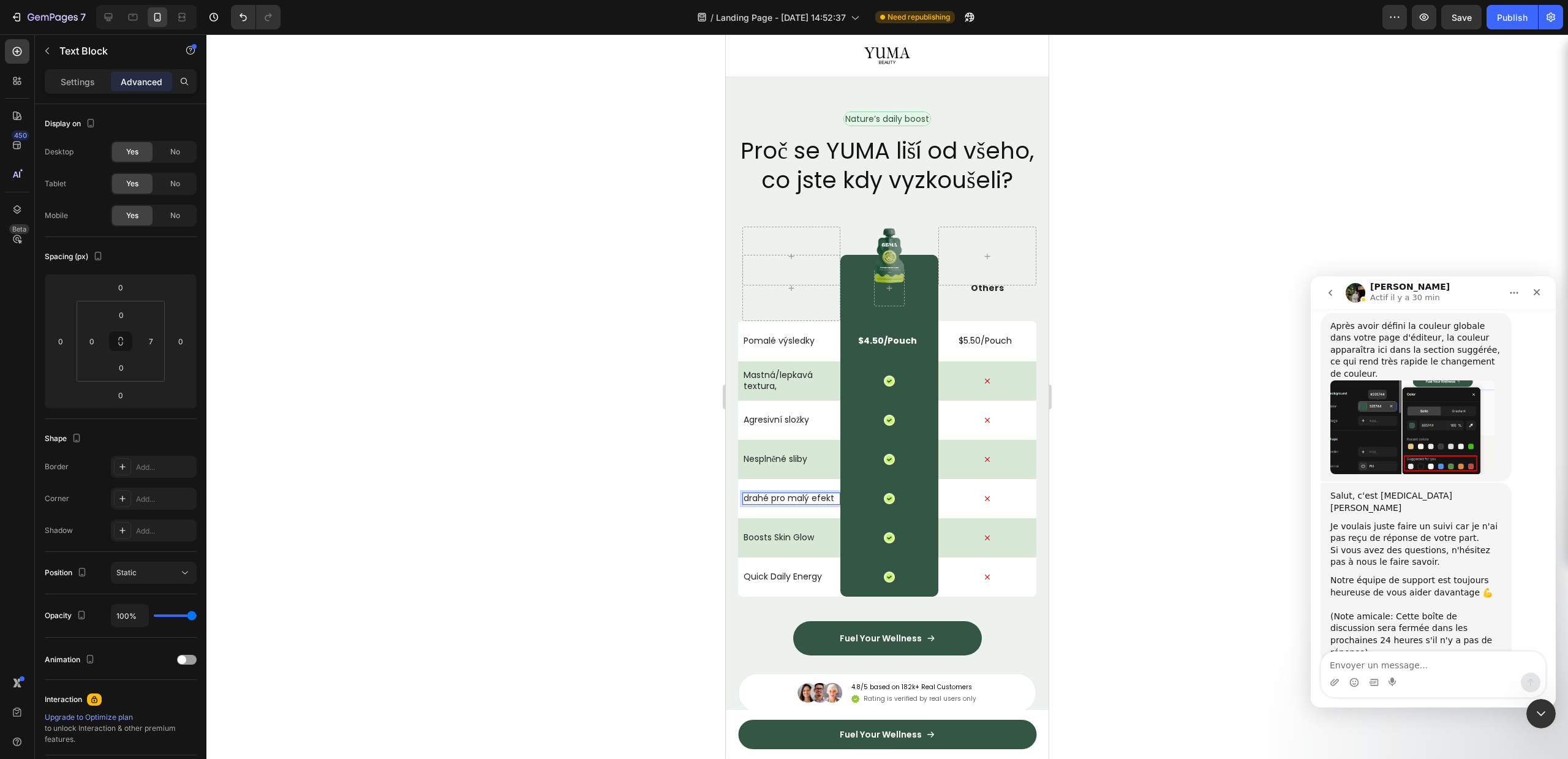
click at [749, 503] on p "drahé pro malý efekt" at bounding box center [789, 497] width 91 height 11
click at [782, 543] on p "Boosts Skin Glow" at bounding box center [789, 537] width 91 height 11
click at [752, 543] on p "Boosts Skin Glow" at bounding box center [789, 537] width 91 height 11
click at [704, 569] on div at bounding box center [887, 396] width 1361 height 725
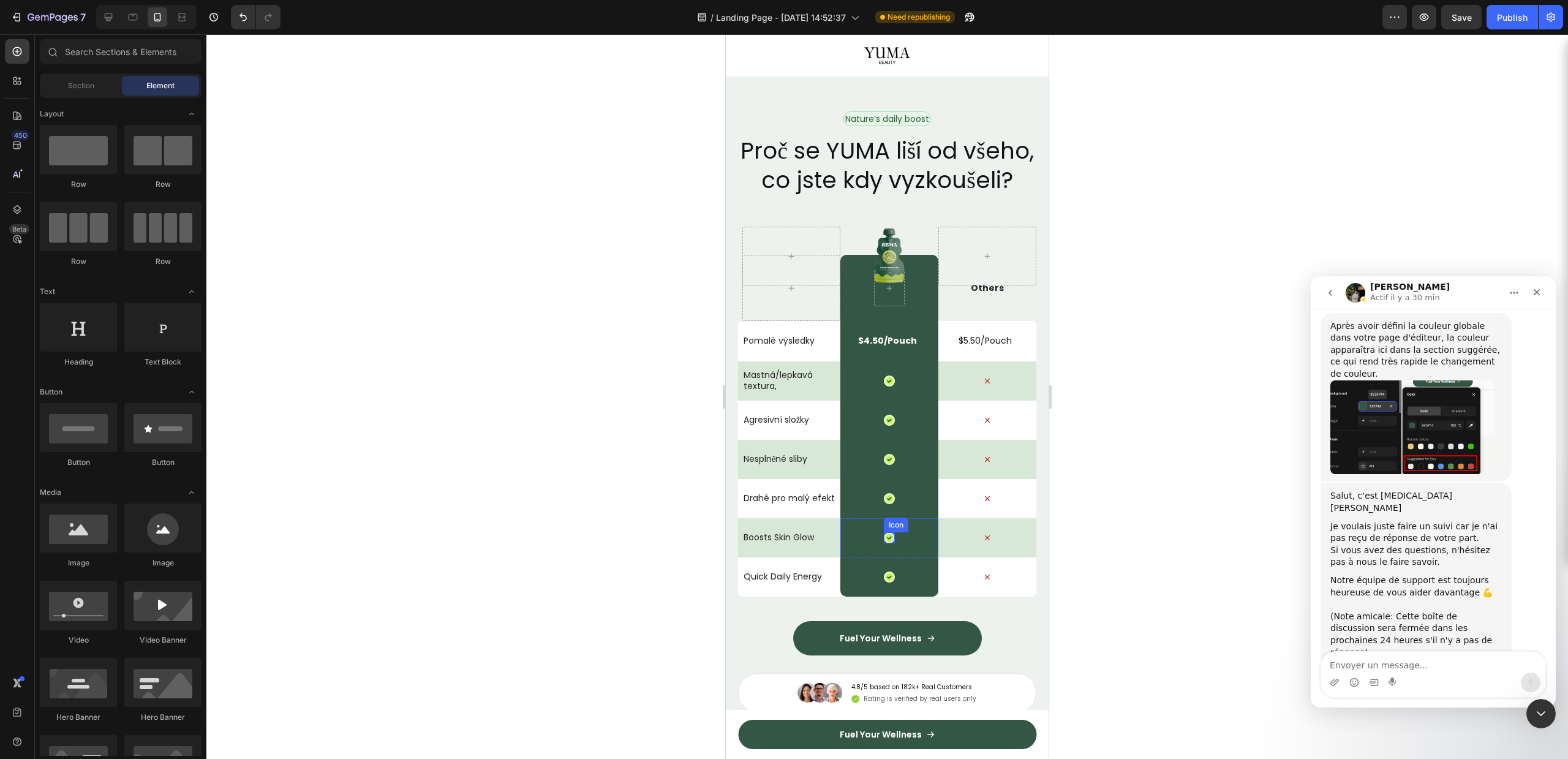
click at [885, 543] on icon at bounding box center [889, 538] width 9 height 9
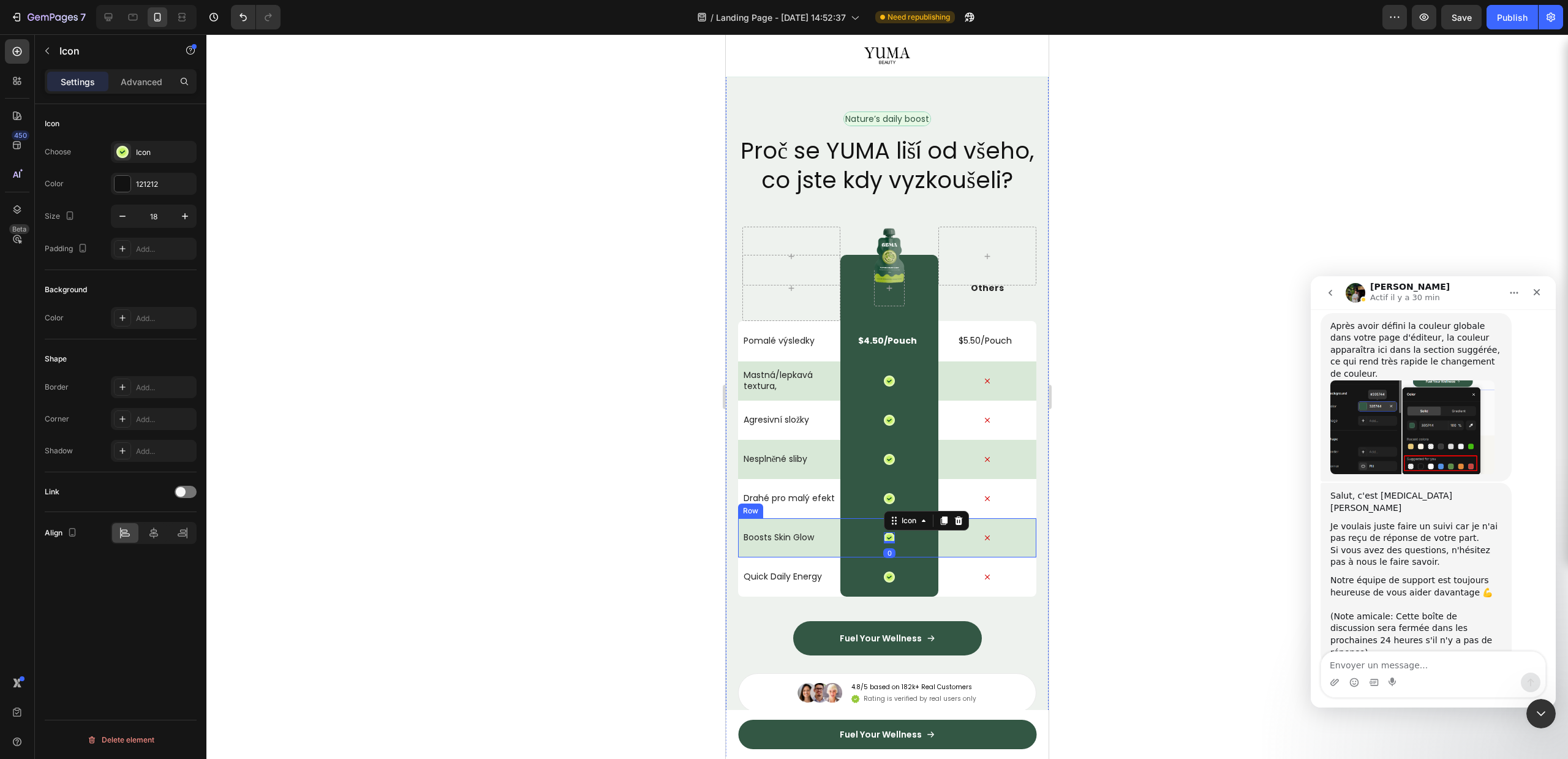
click at [801, 558] on div "Boosts Skin Glow Text Block" at bounding box center [791, 537] width 98 height 39
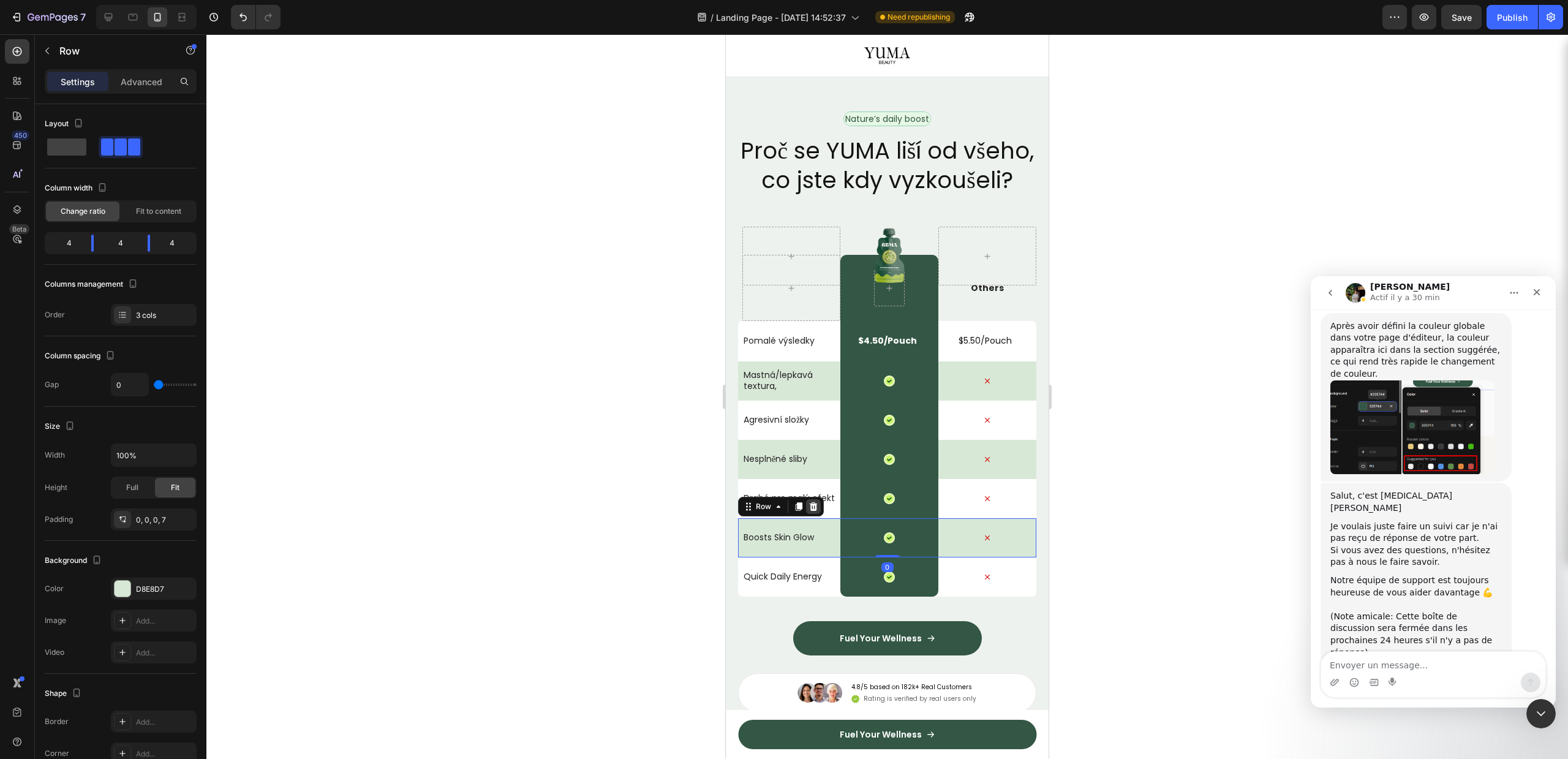
click at [815, 511] on icon at bounding box center [813, 507] width 8 height 9
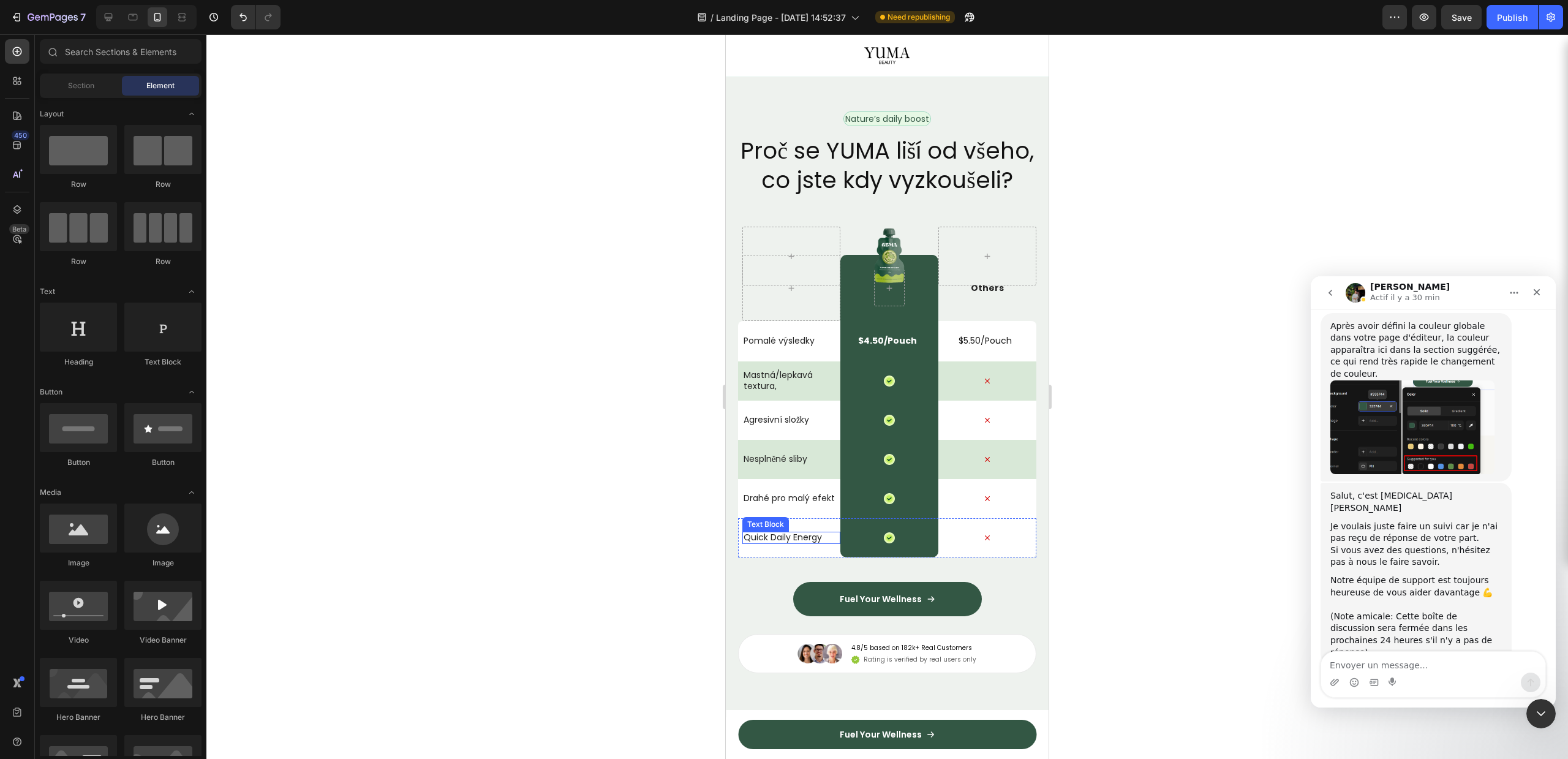
click at [743, 543] on p "Quick Daily Energy" at bounding box center [789, 537] width 91 height 11
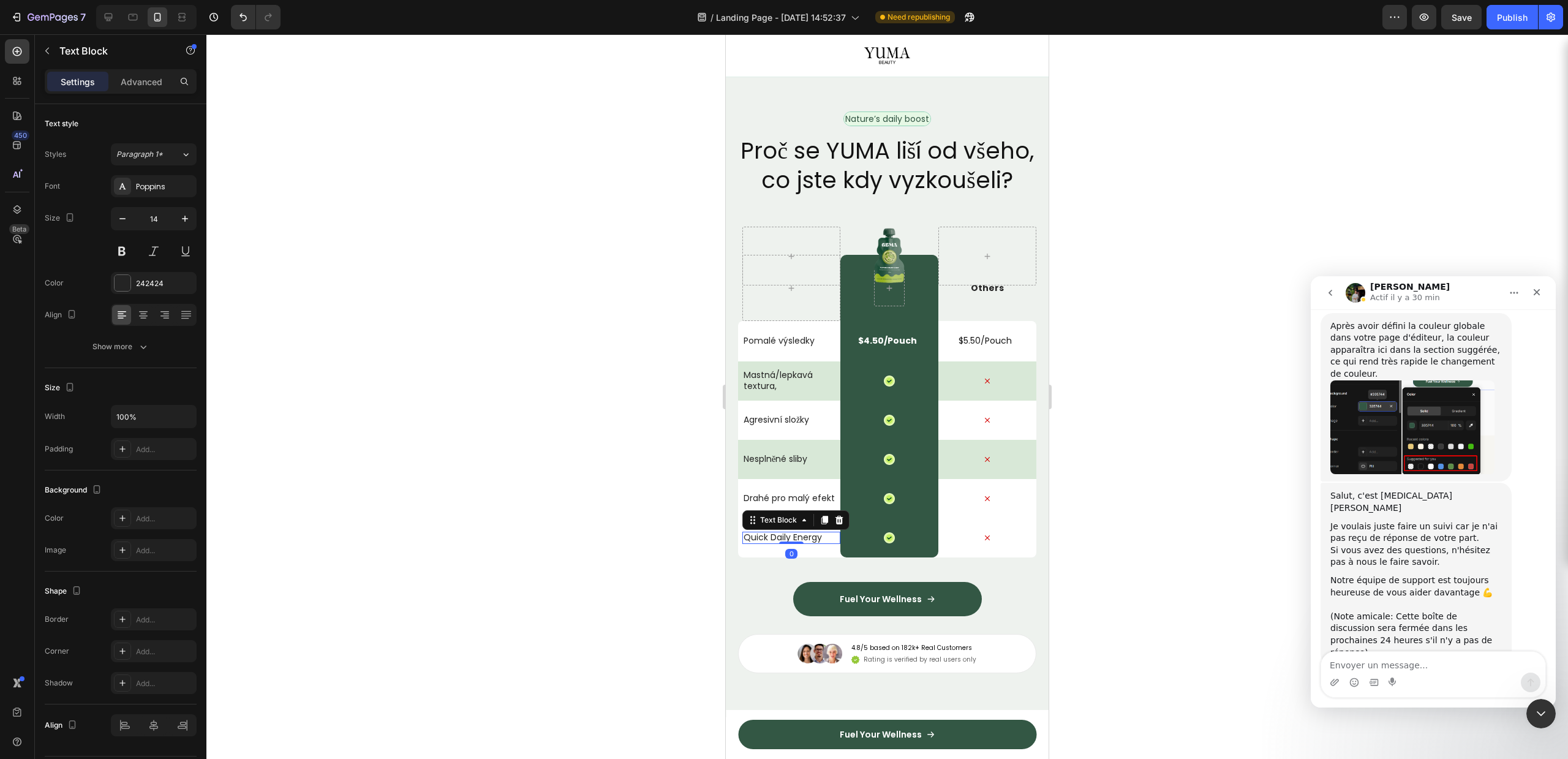
click at [839, 524] on icon at bounding box center [839, 520] width 8 height 9
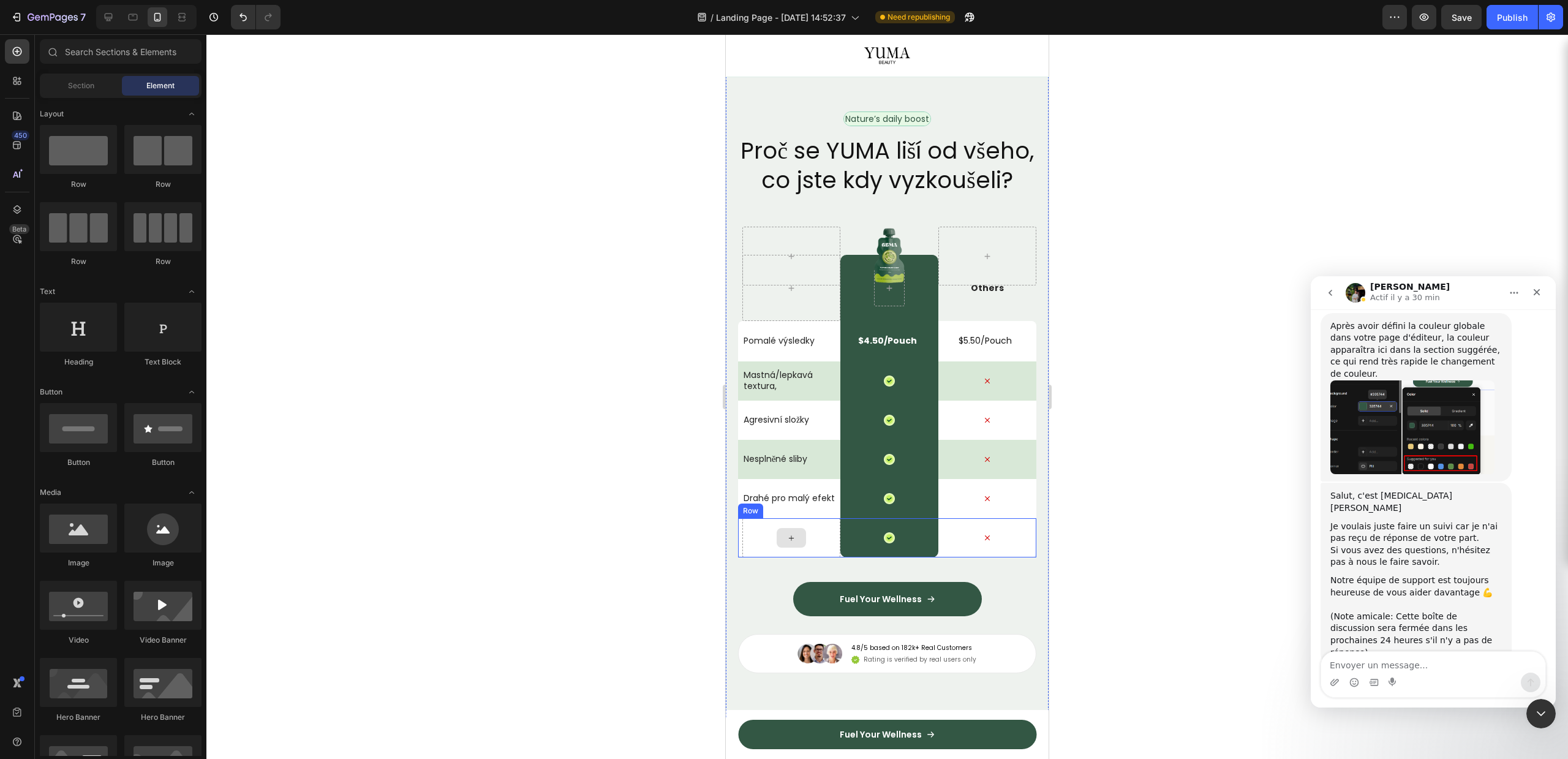
click at [759, 558] on div at bounding box center [791, 537] width 98 height 39
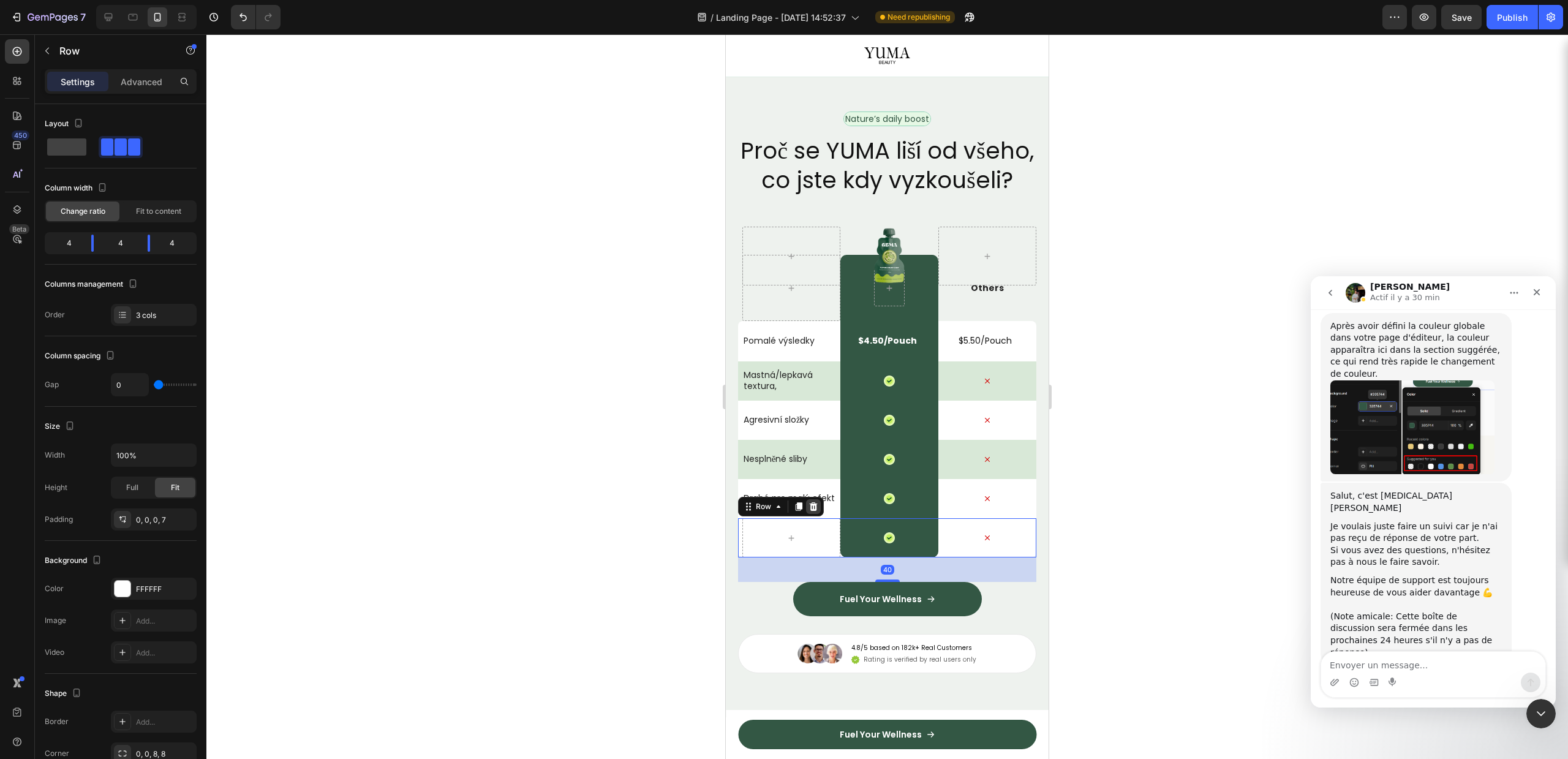
click at [816, 511] on icon at bounding box center [813, 507] width 8 height 9
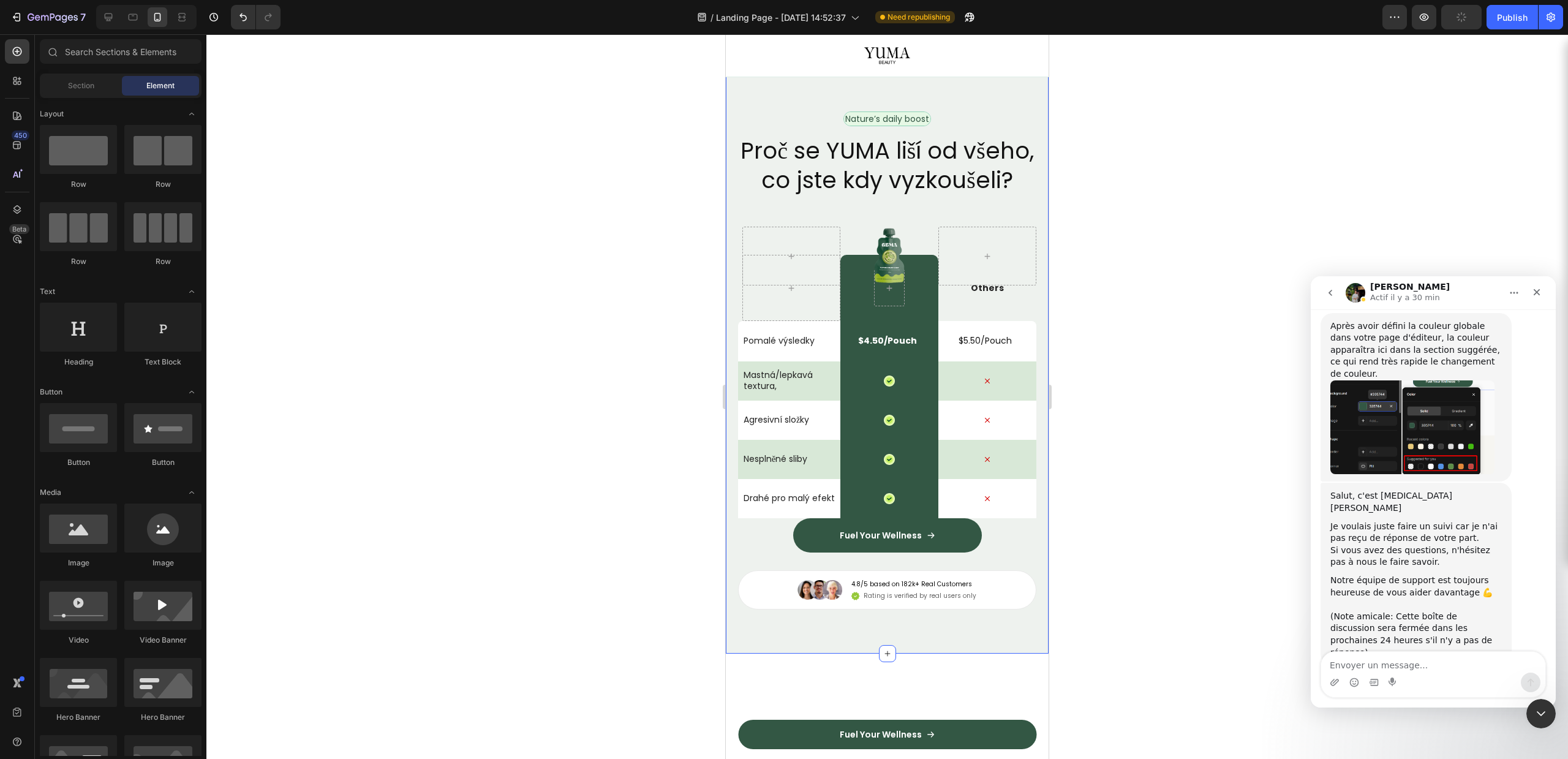
click at [882, 518] on div "Icon Row" at bounding box center [889, 498] width 98 height 39
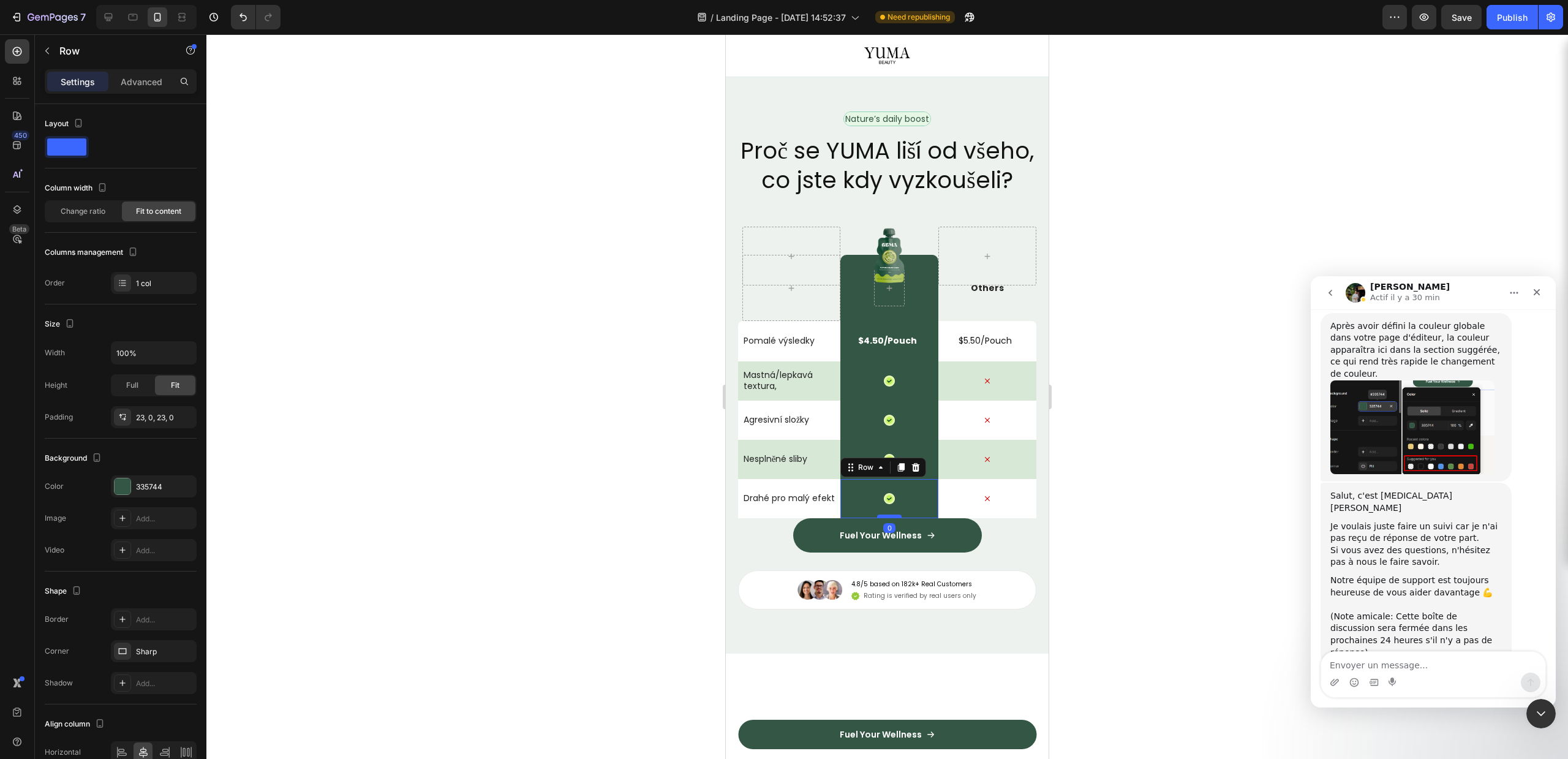
click at [882, 518] on div at bounding box center [889, 516] width 25 height 4
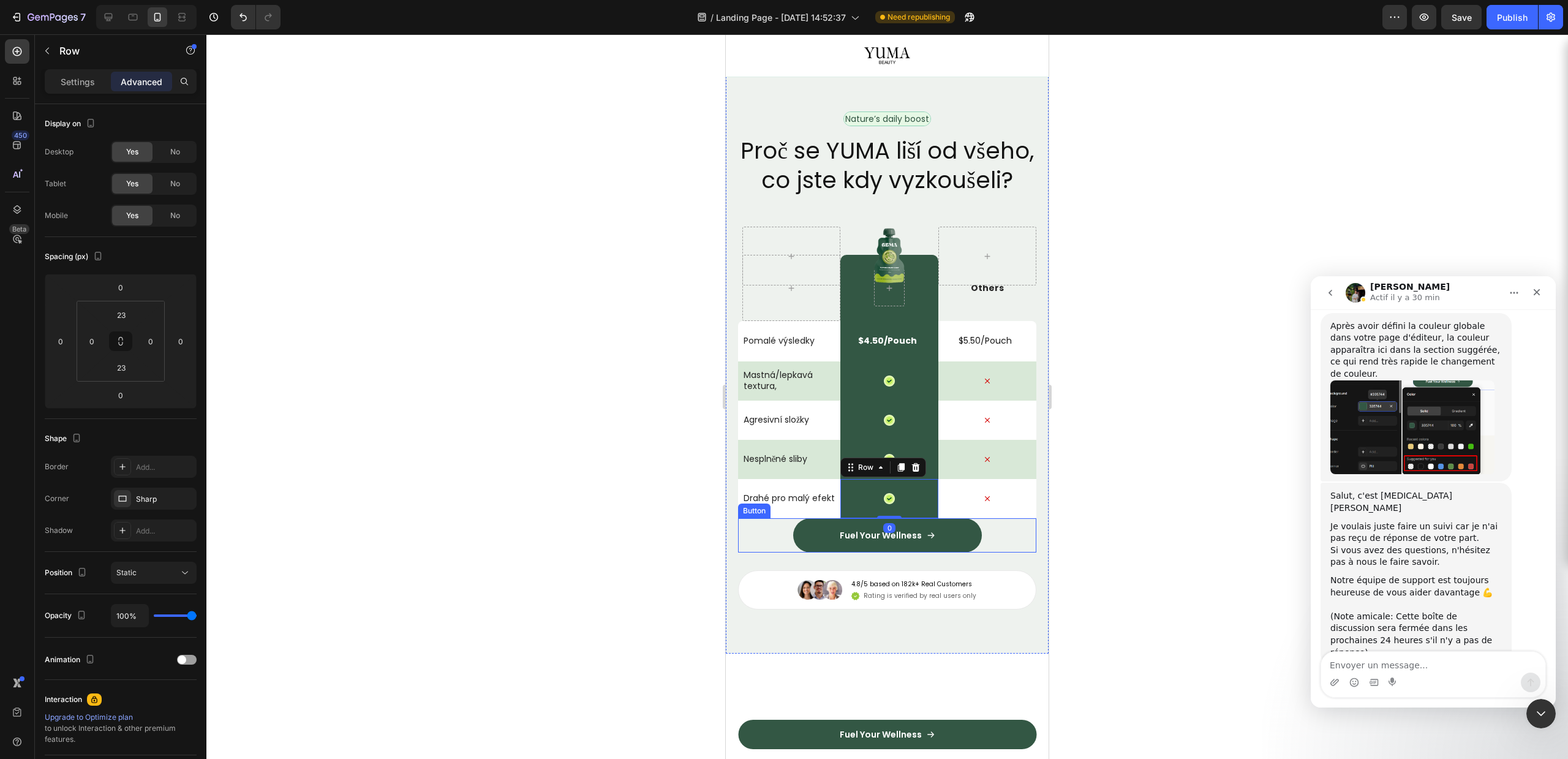
click at [773, 552] on div "Fuel Your Wellness Button" at bounding box center [887, 535] width 298 height 34
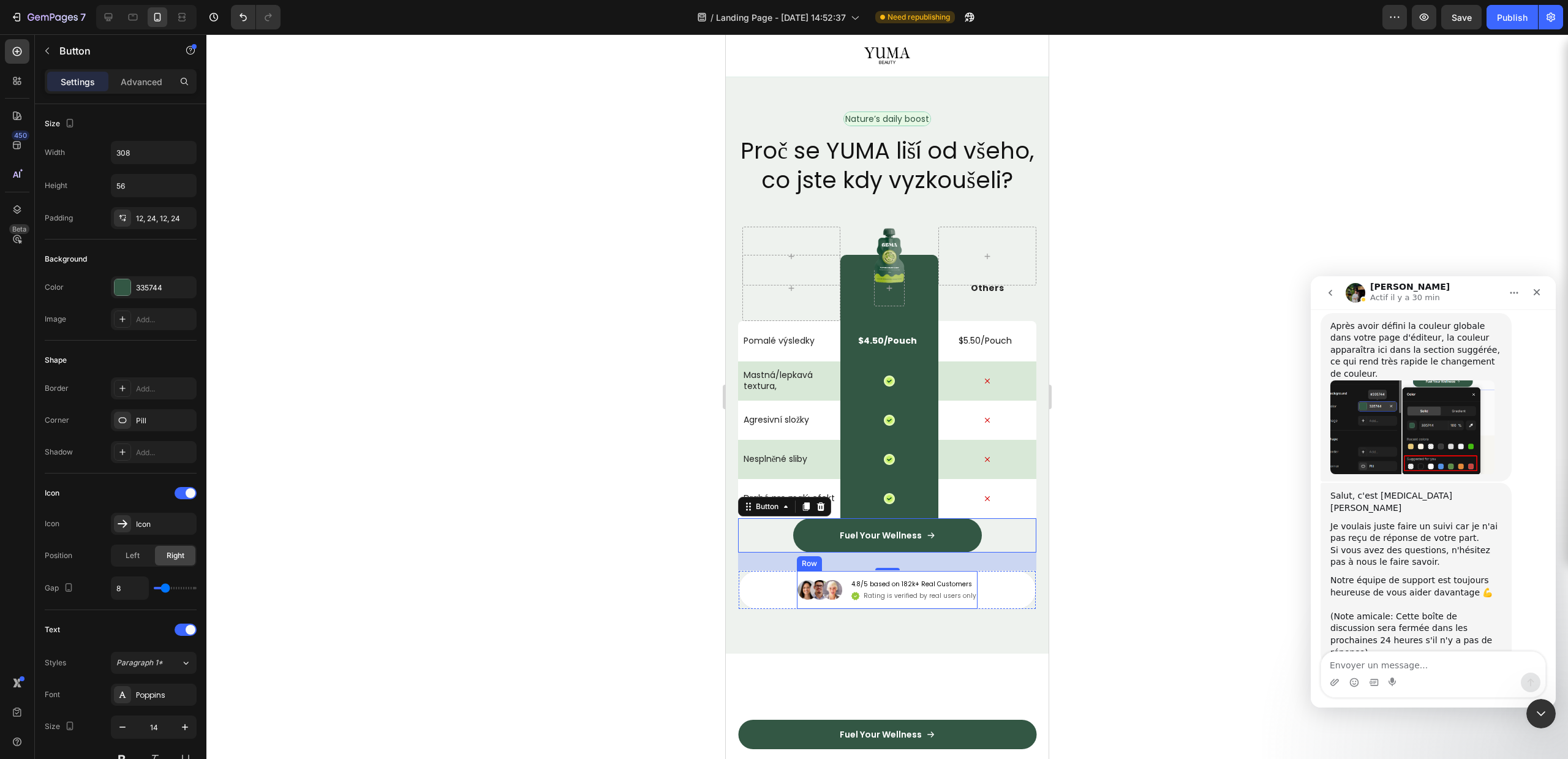
click at [879, 609] on div "Image 4.8/5 based on 182k+ Real Customers Text Block Icon Rating is verified by…" at bounding box center [887, 590] width 181 height 38
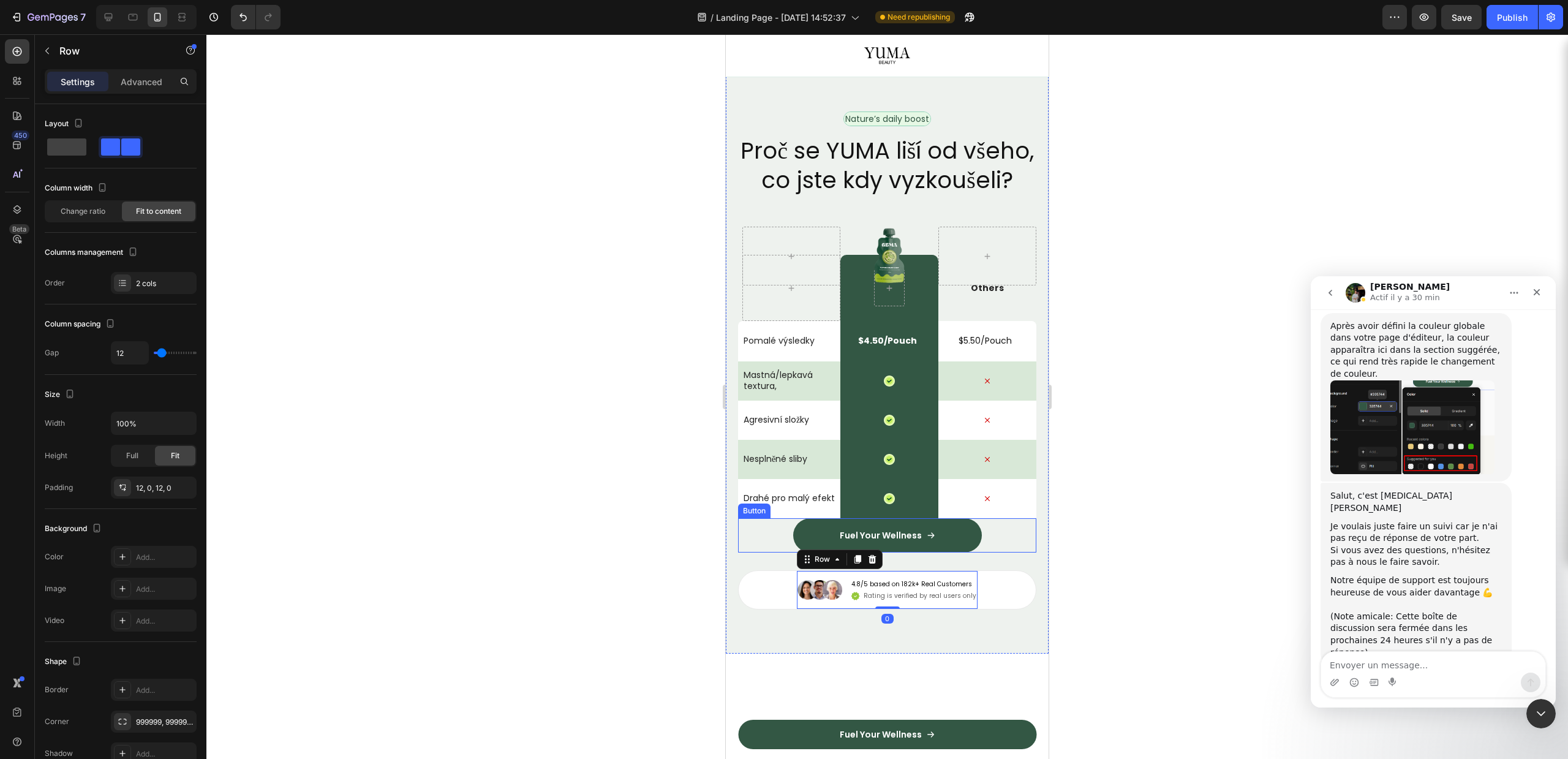
click at [981, 552] on div "Fuel Your Wellness Button" at bounding box center [887, 535] width 298 height 34
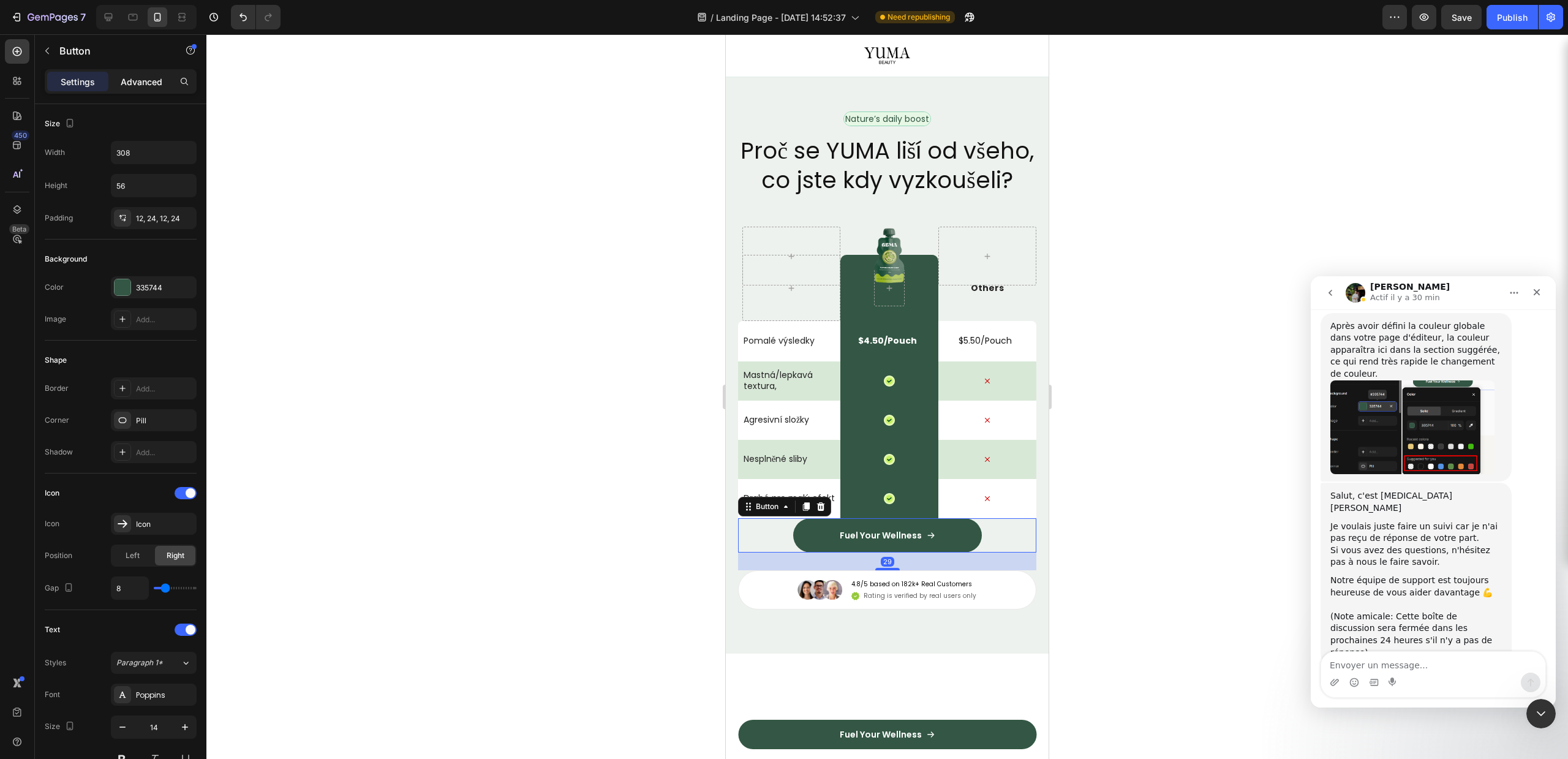
click at [148, 80] on p "Advanced" at bounding box center [141, 81] width 42 height 13
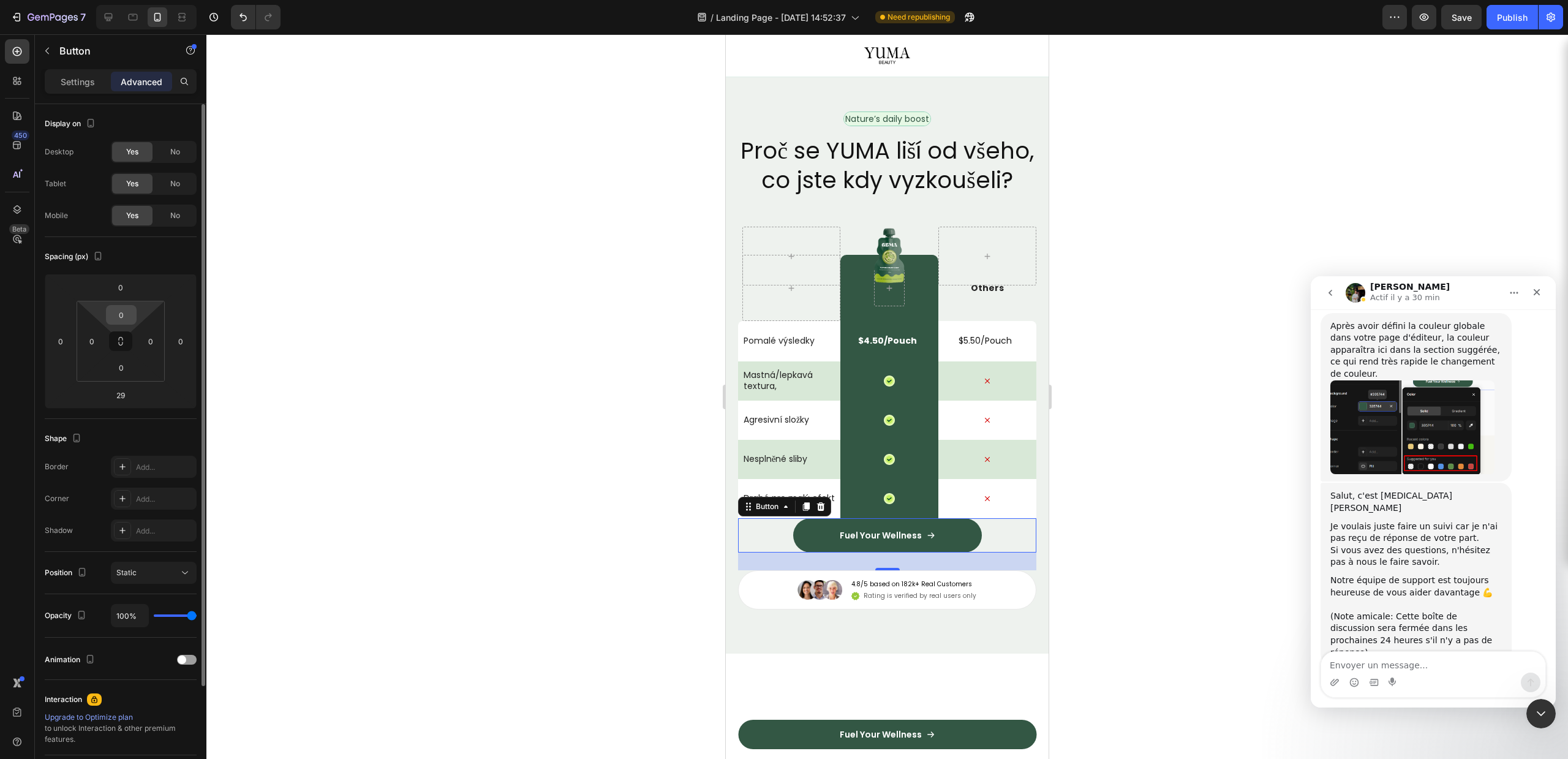
click at [123, 307] on input "0" at bounding box center [121, 314] width 25 height 19
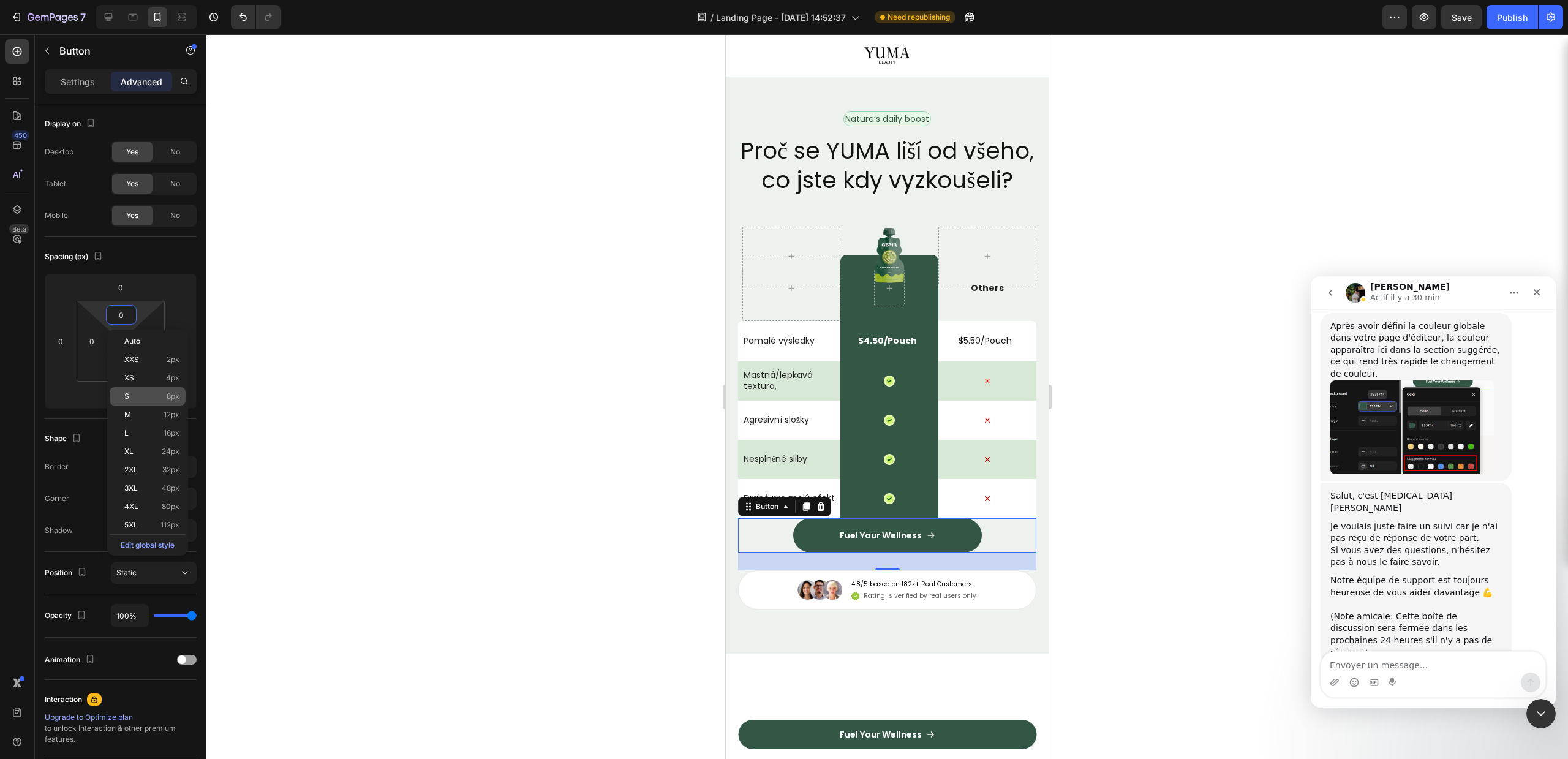
click at [132, 393] on p "S 8px" at bounding box center [152, 396] width 55 height 9
type input "8"
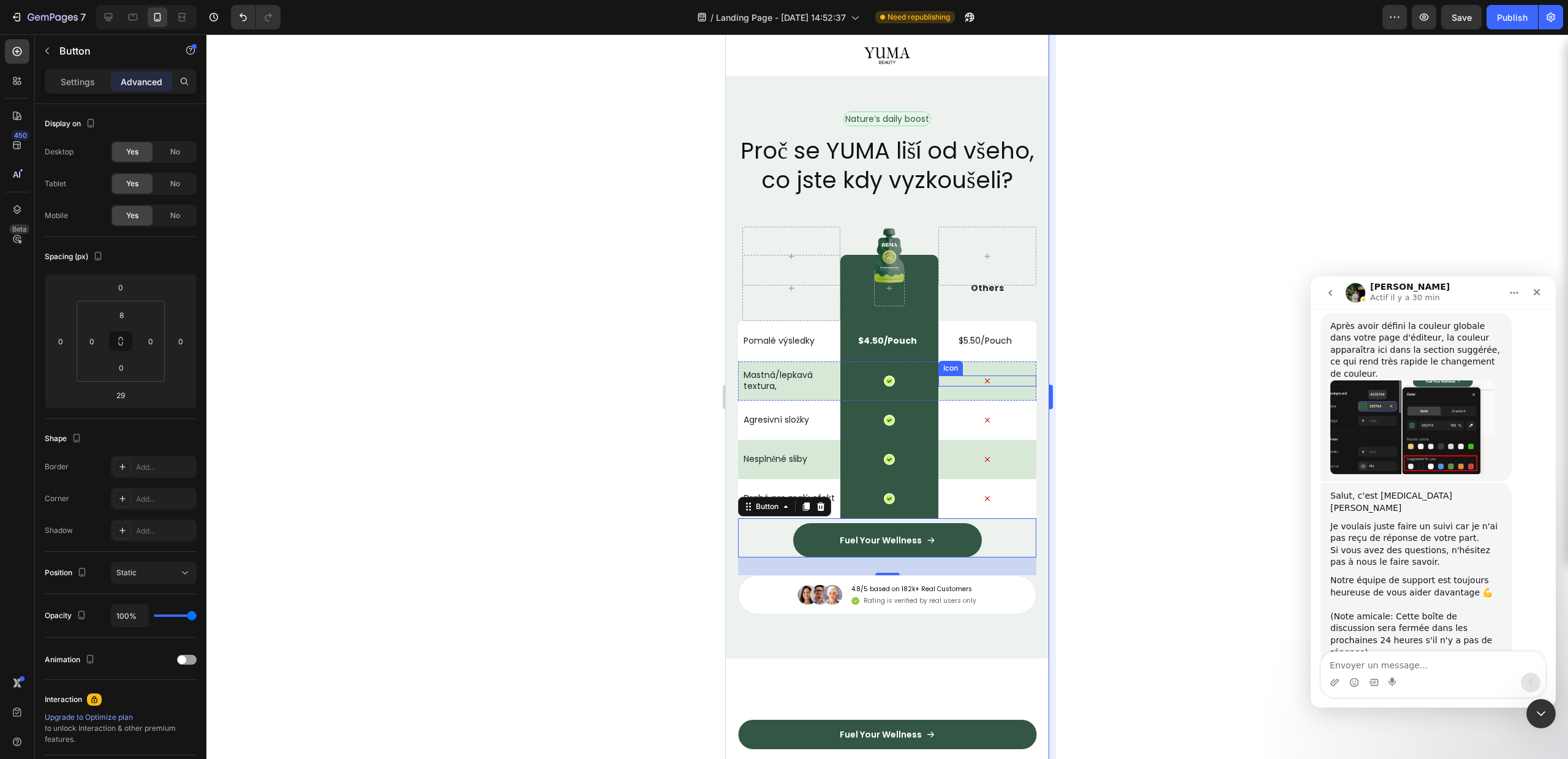
click at [1056, 416] on div at bounding box center [887, 396] width 1361 height 725
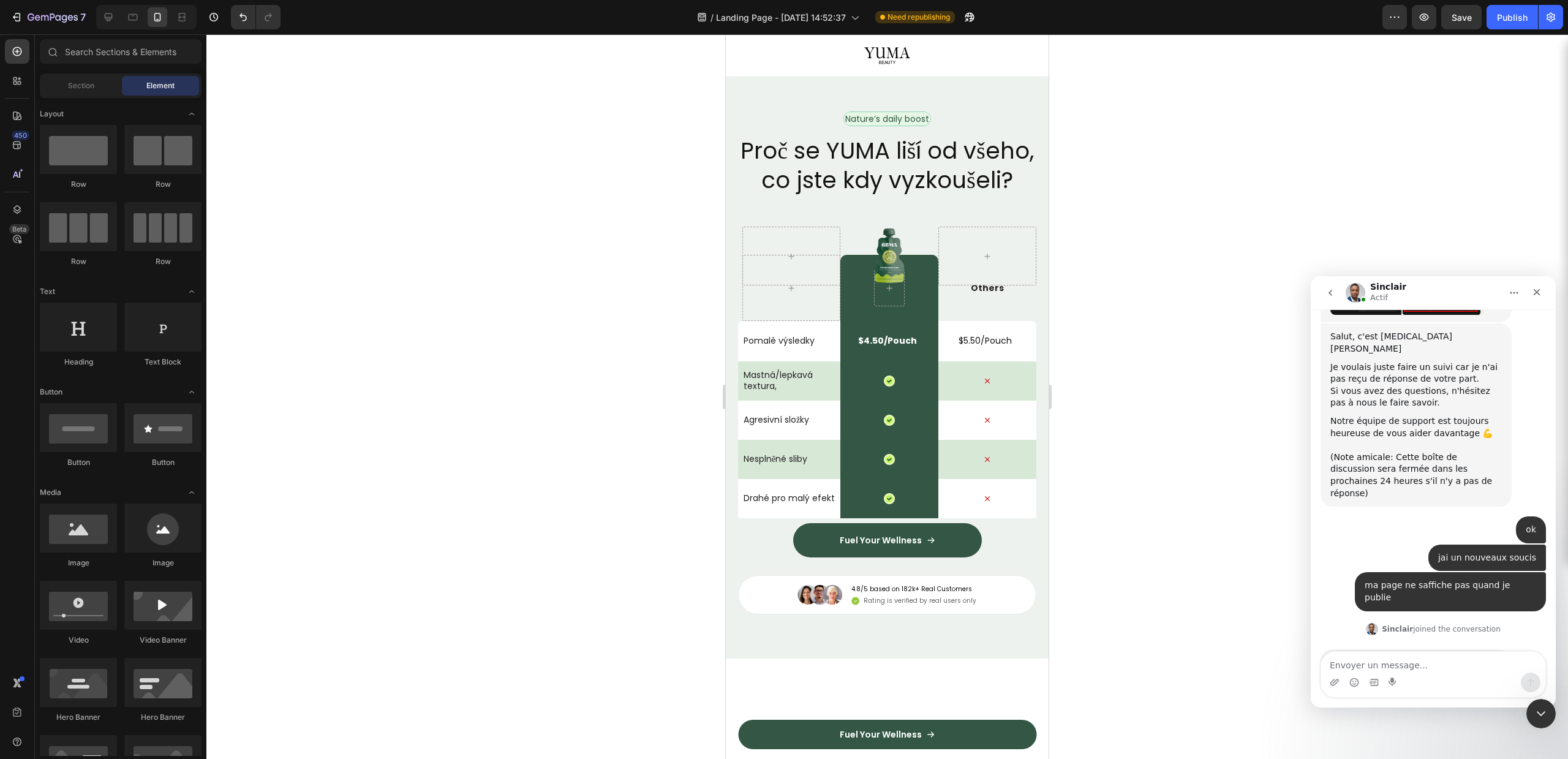
scroll to position [2693, 0]
click at [1434, 651] on div "Intercom Messenger" at bounding box center [1433, 674] width 225 height 47
click at [1441, 664] on textarea "Envoyer un message..." at bounding box center [1433, 662] width 225 height 21
type textarea "non en sen foun"
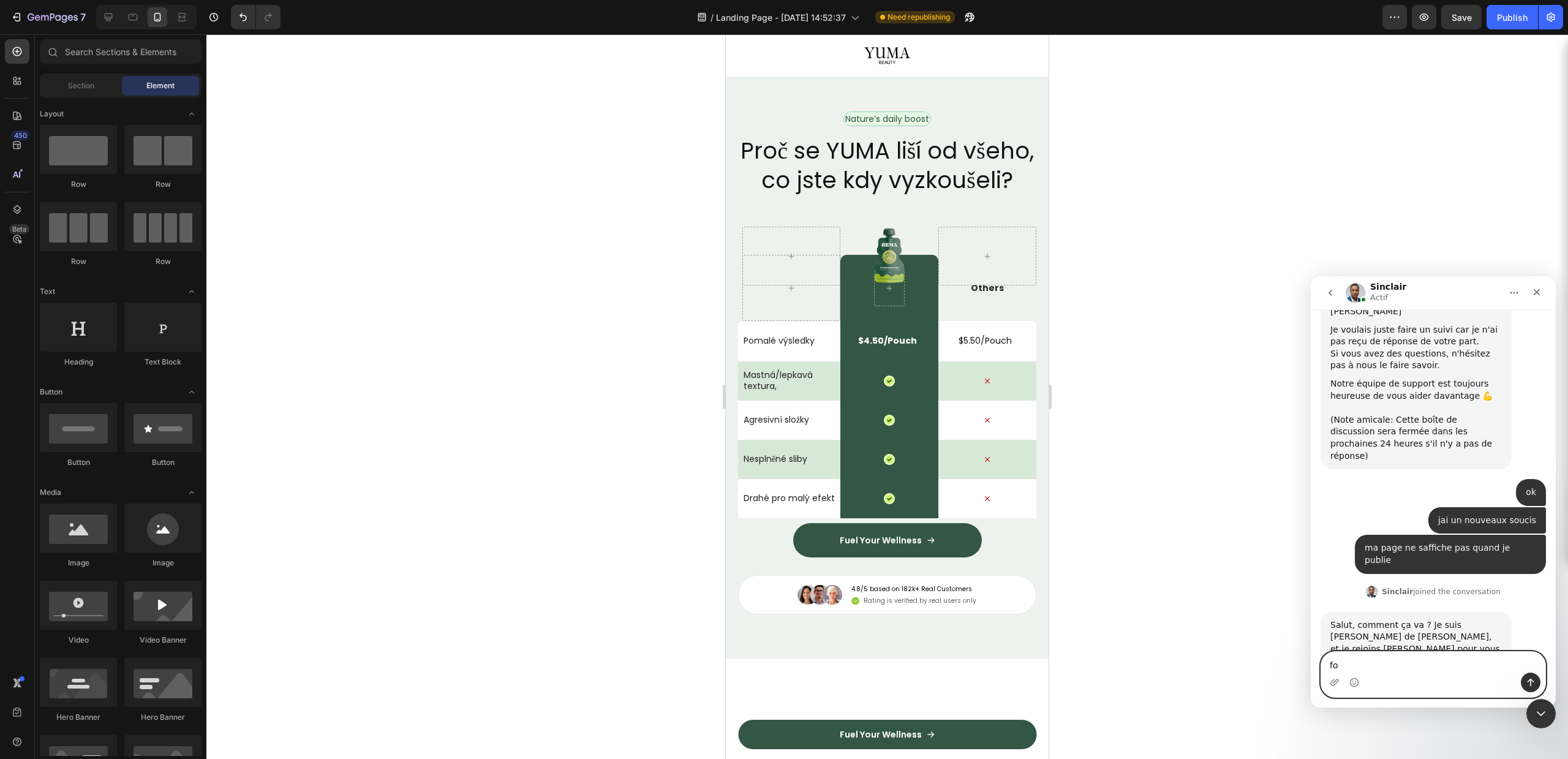
type textarea "fou"
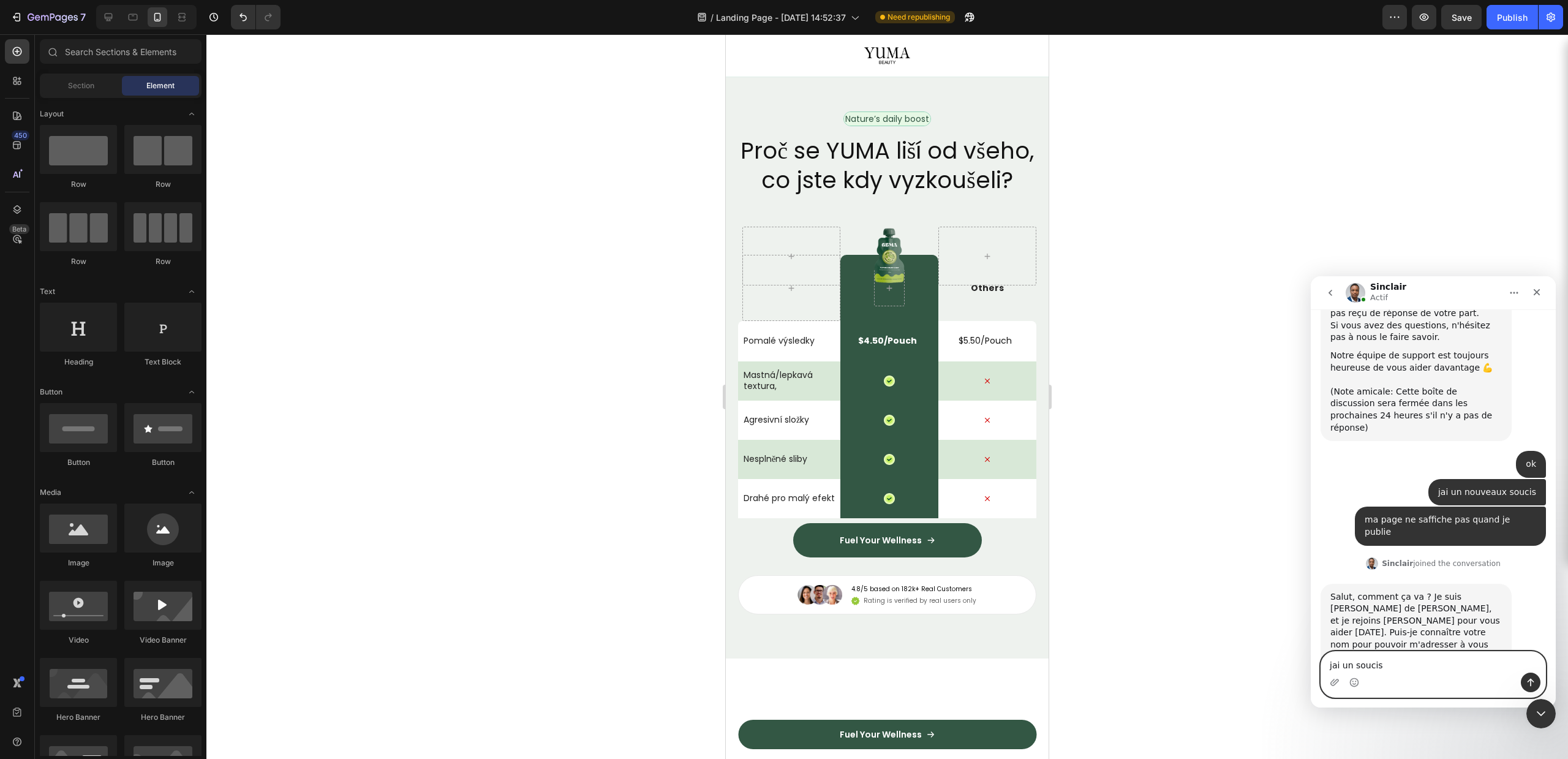
type textarea "jai un soucis"
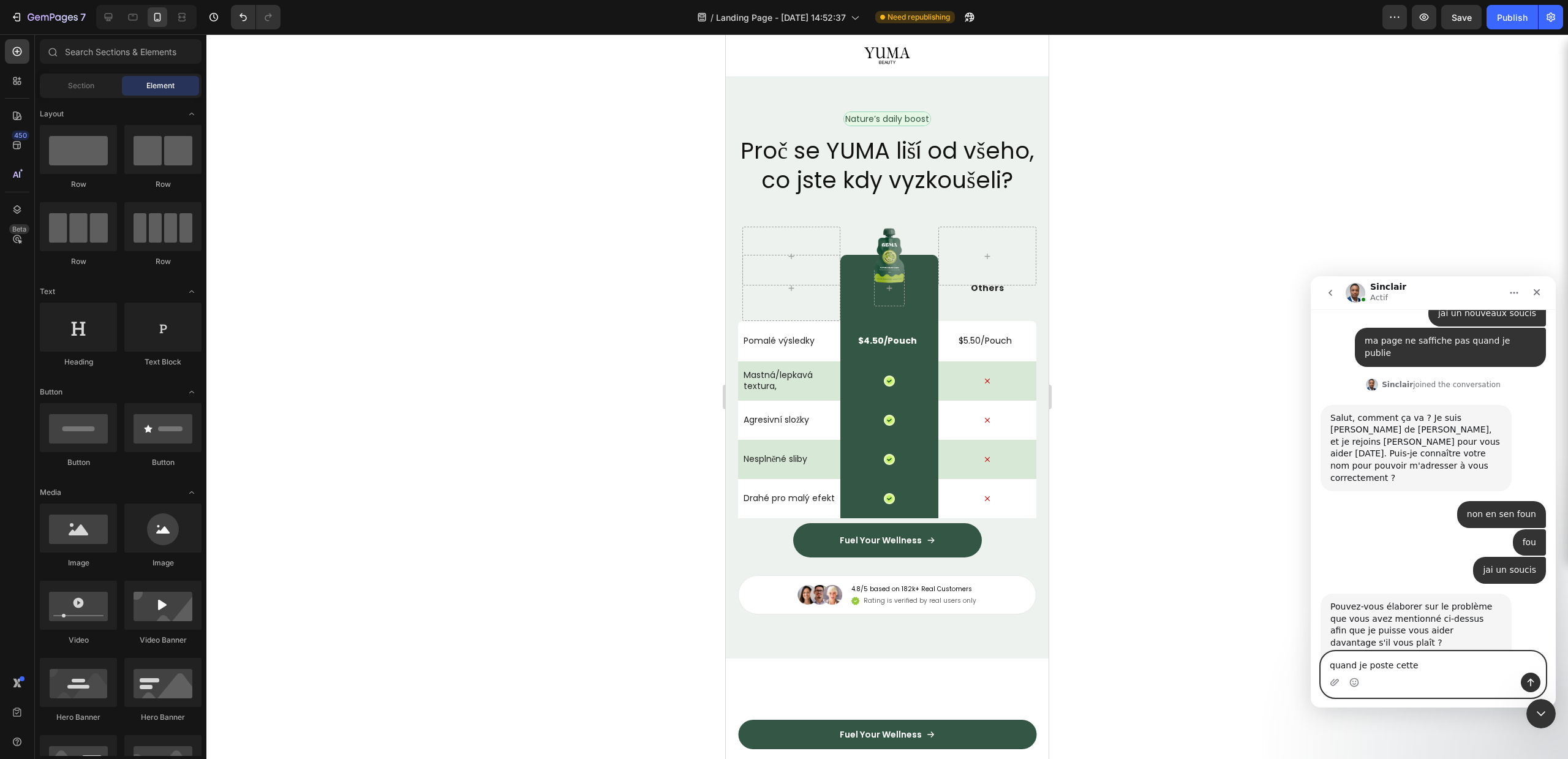
scroll to position [2937, 0]
type textarea "quand je poste cette paghe la"
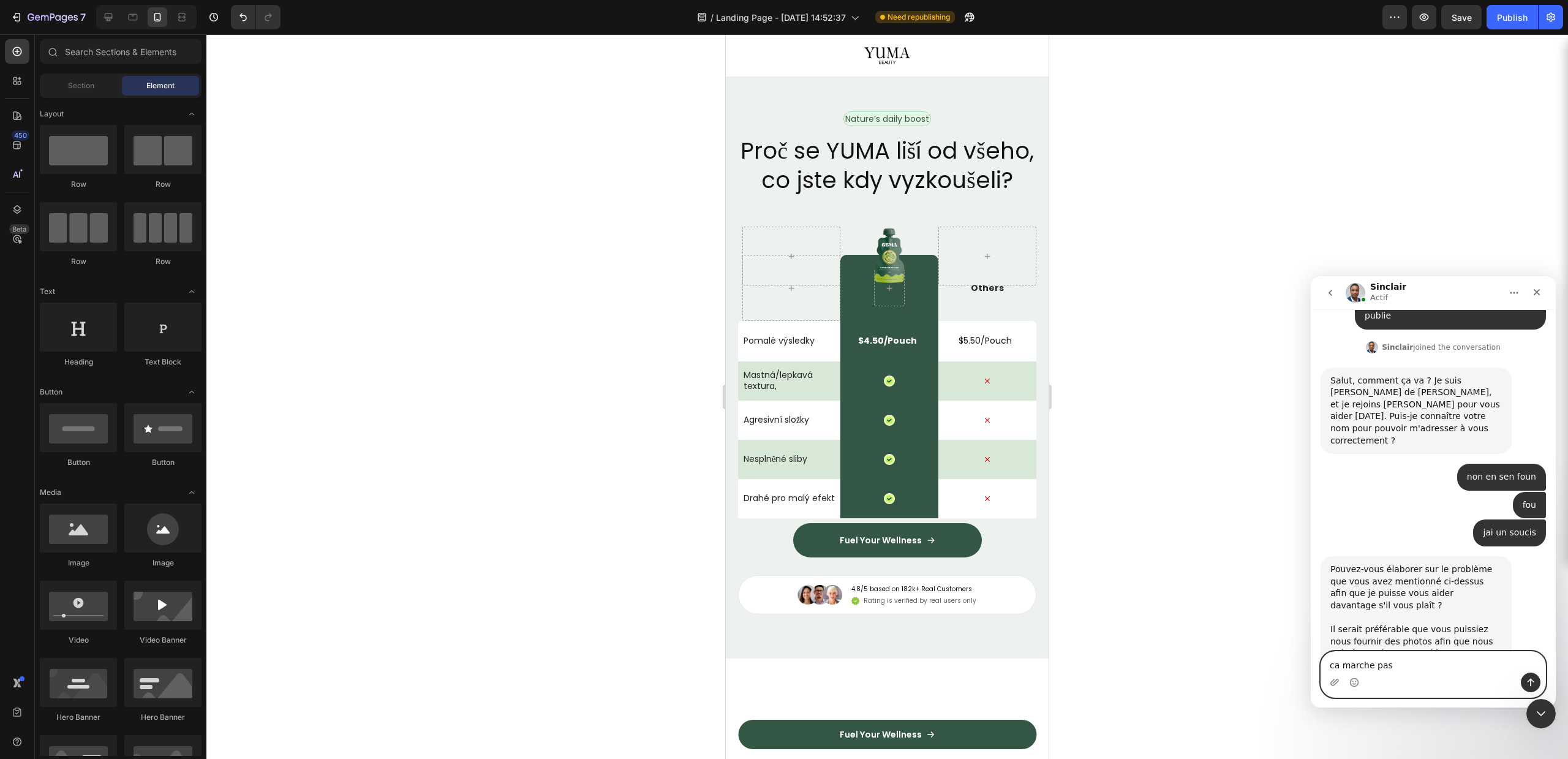
type textarea "ca marche pas"
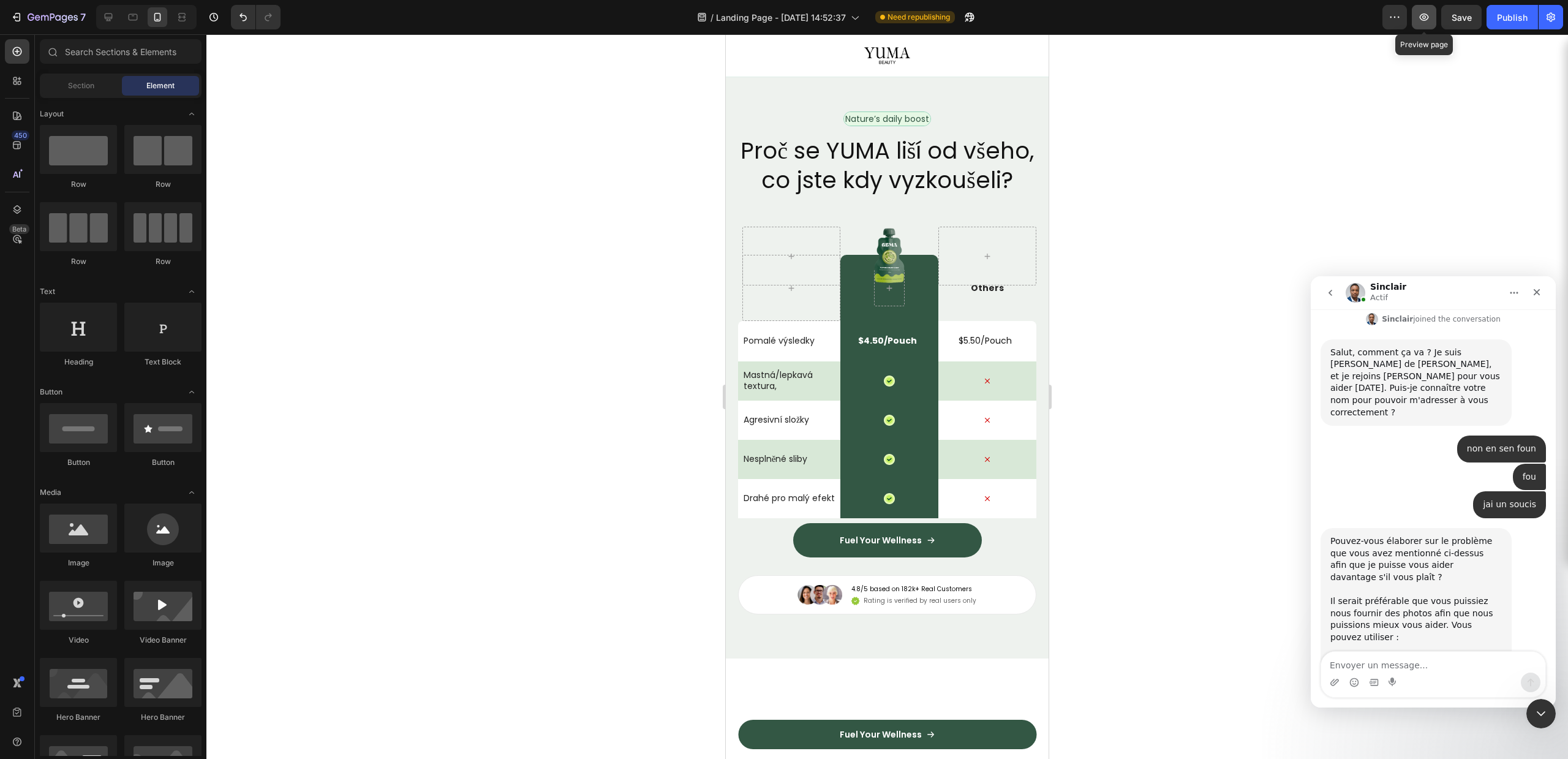
click at [1424, 16] on icon "button" at bounding box center [1424, 17] width 12 height 12
click at [1428, 658] on textarea "Envoyer un message..." at bounding box center [1433, 662] width 225 height 21
paste textarea "[URL][DOMAIN_NAME][DOMAIN_NAME]"
type textarea "[URL][DOMAIN_NAME][DOMAIN_NAME]"
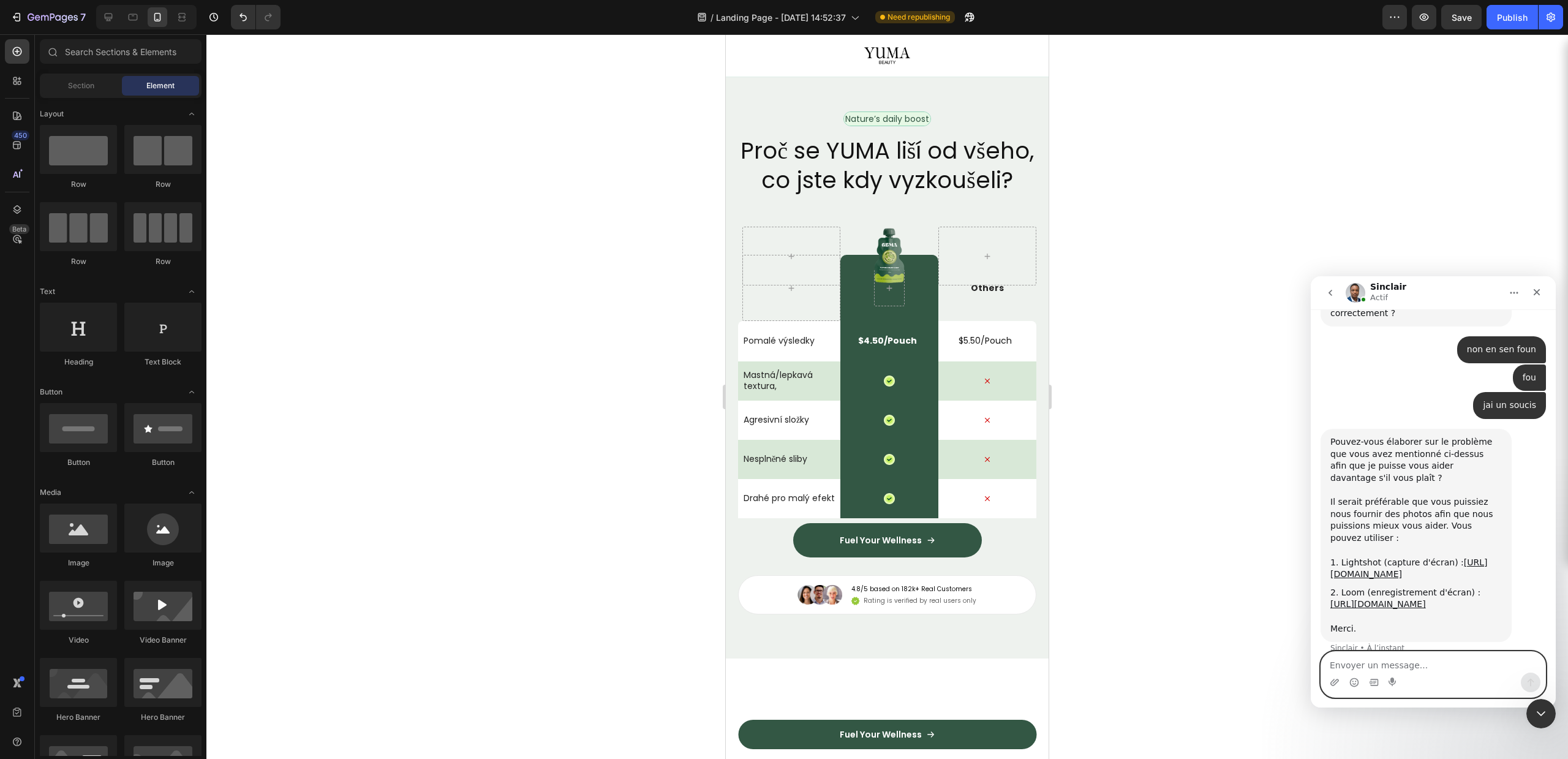
scroll to position [3102, 0]
type textarea "aller check par vous meme"
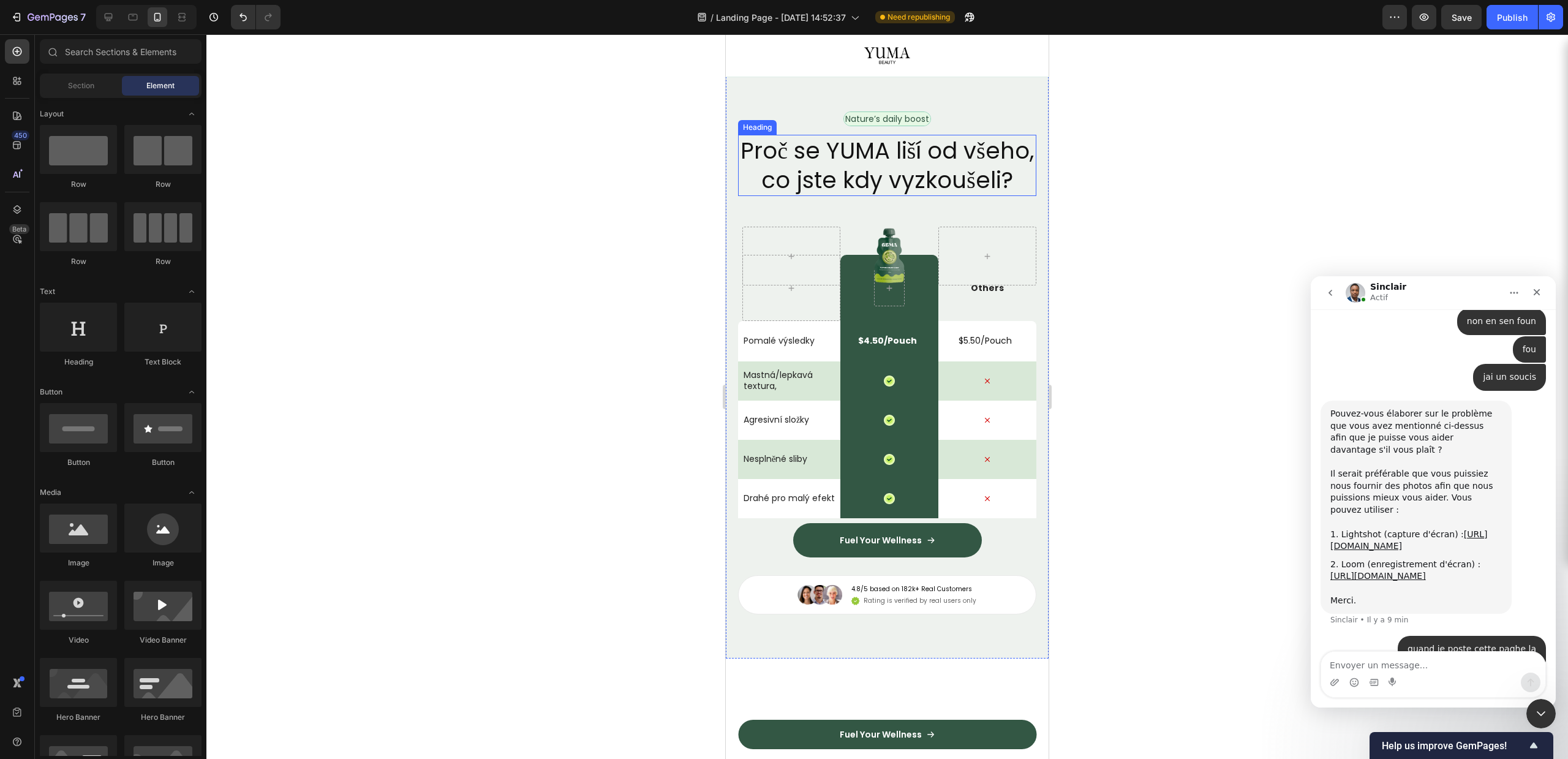
click at [911, 120] on div "Nature’s daily boost Text Block Row Proč se YUMA liší od všeho, co jste kdy vyz…" at bounding box center [887, 364] width 323 height 592
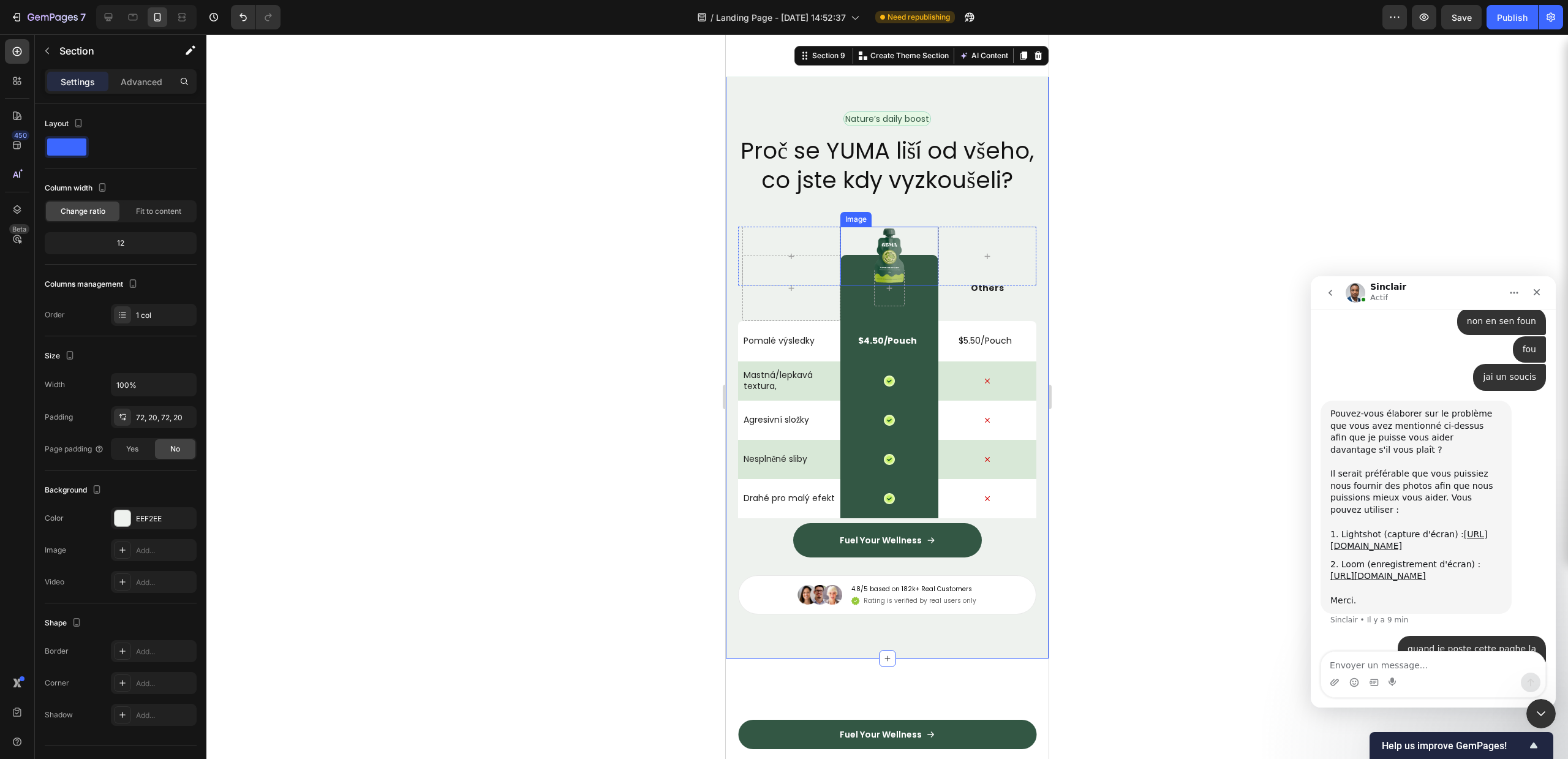
click at [873, 285] on img at bounding box center [889, 256] width 33 height 59
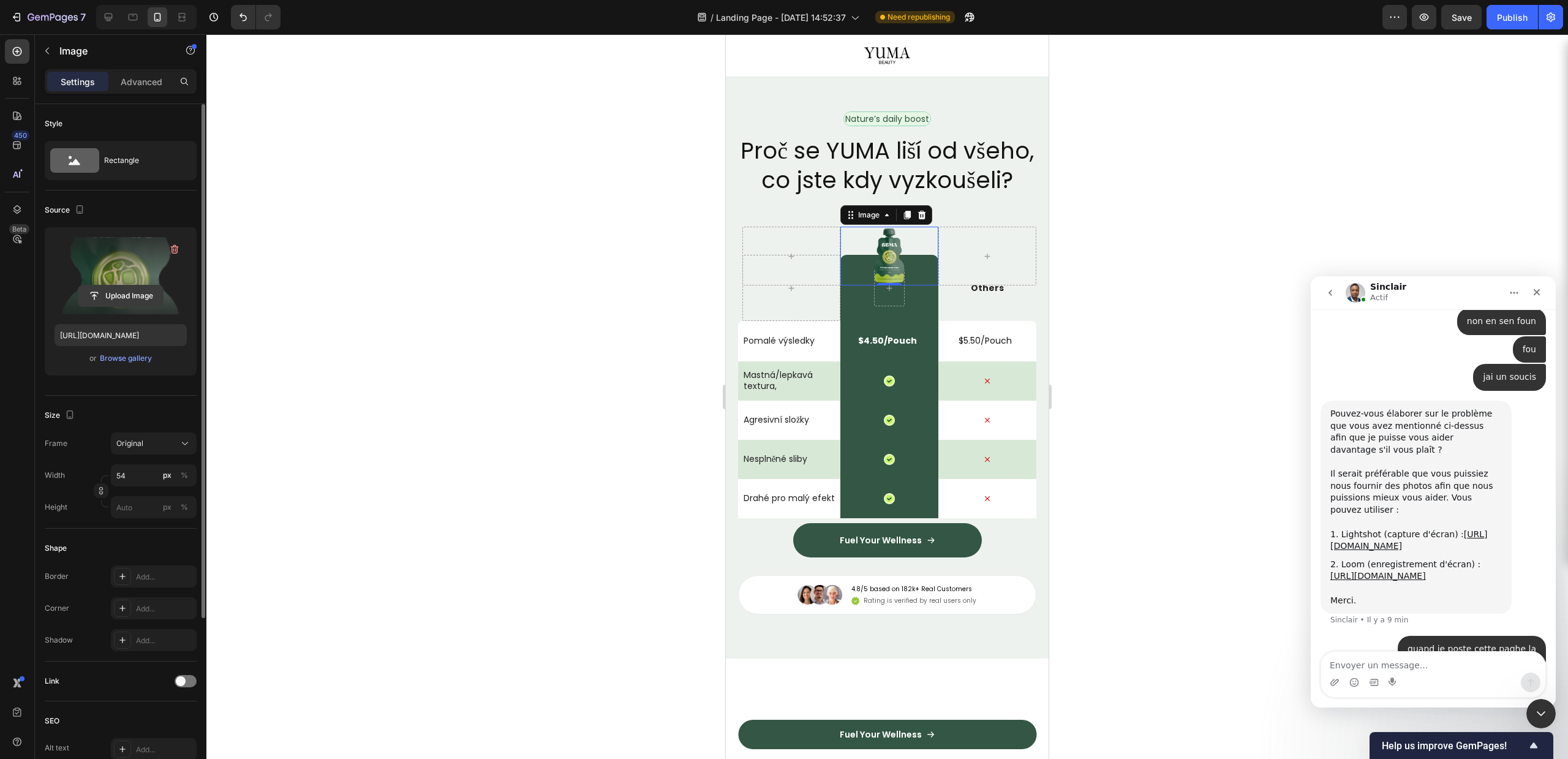
click at [127, 293] on input "file" at bounding box center [120, 296] width 85 height 21
click at [1135, 481] on div at bounding box center [887, 396] width 1361 height 725
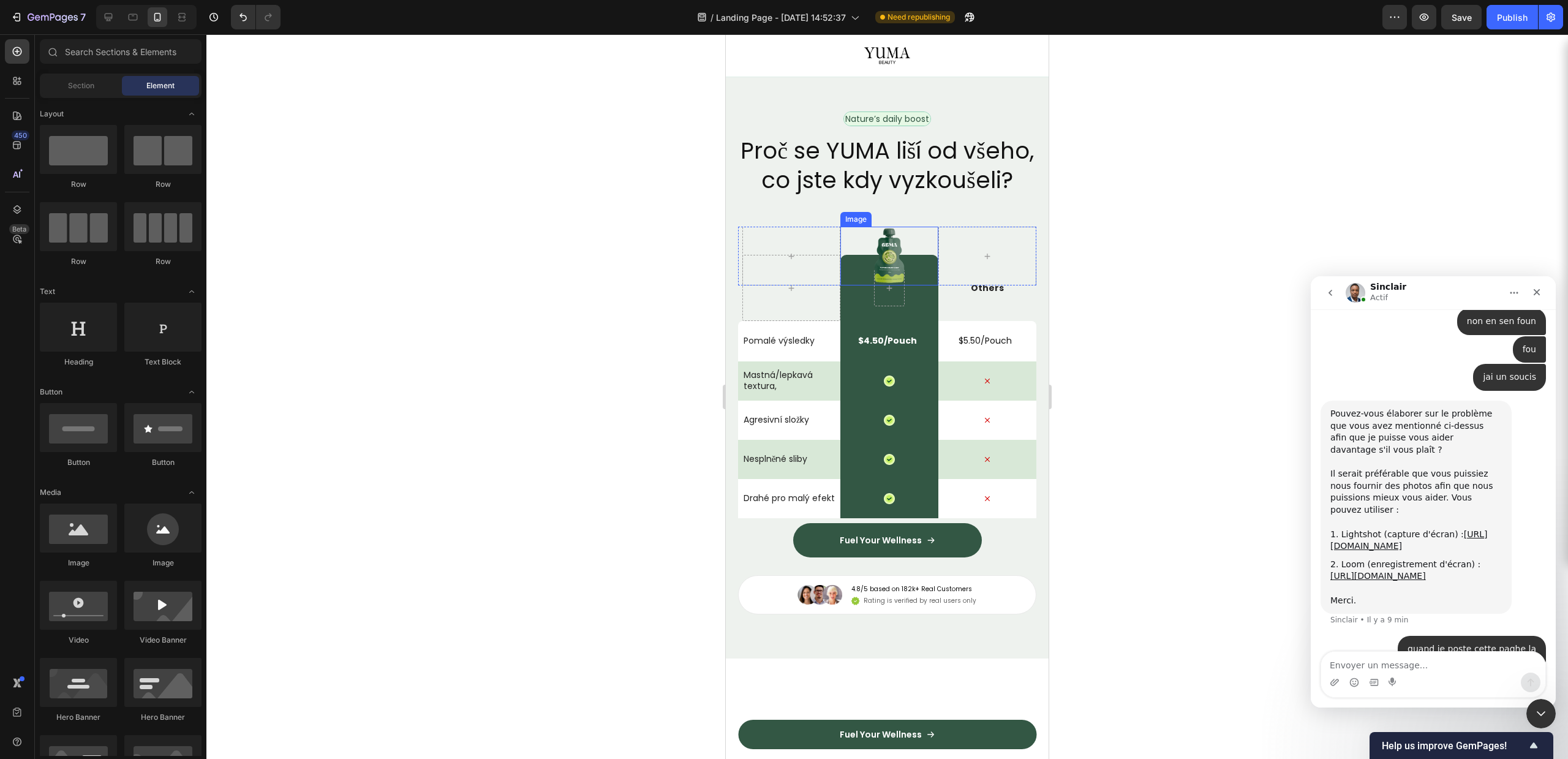
click at [882, 285] on img at bounding box center [889, 256] width 33 height 59
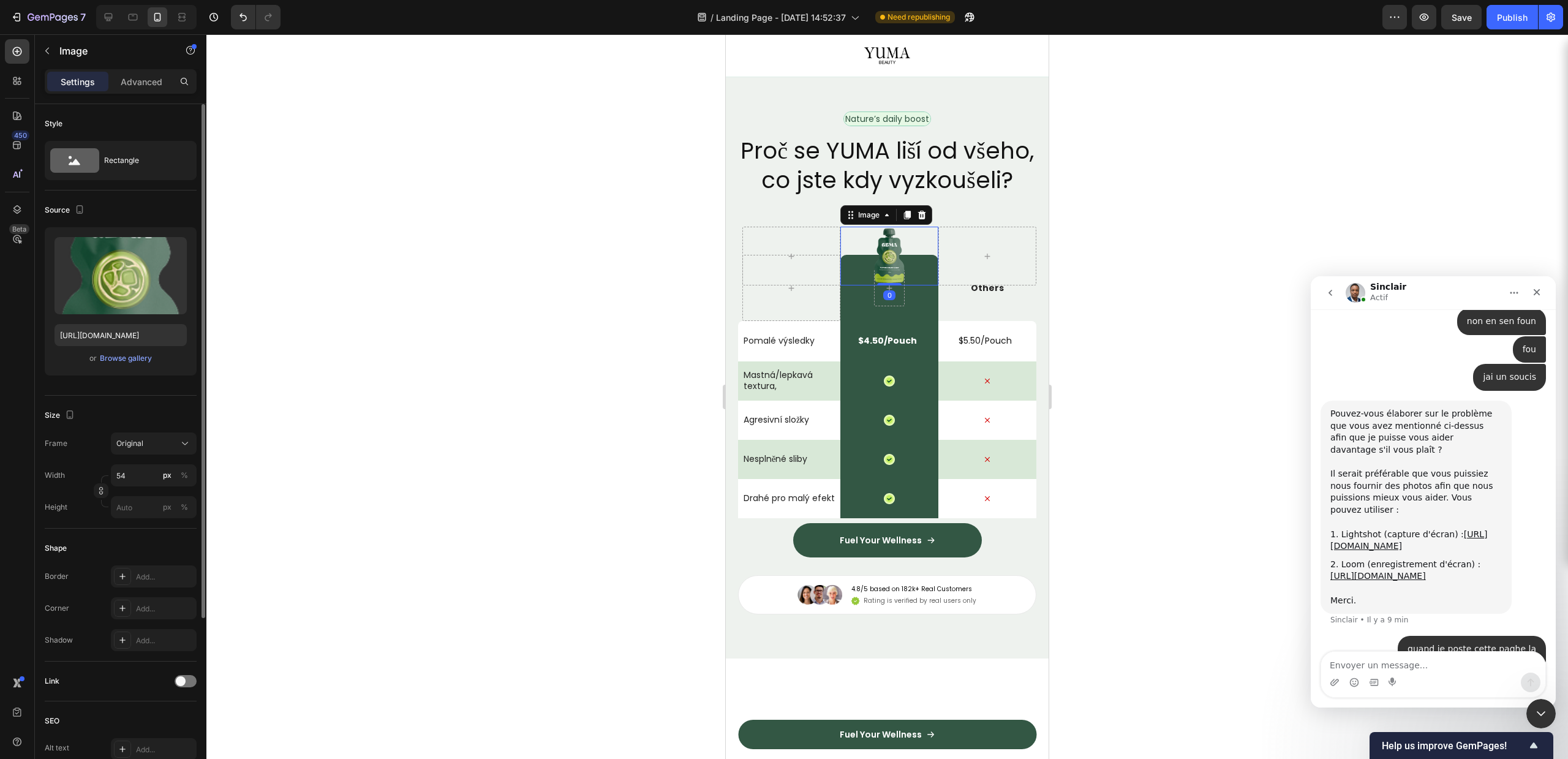
click at [123, 368] on div "Upload Image [URL][DOMAIN_NAME] or Browse gallery" at bounding box center [120, 301] width 152 height 148
click at [127, 361] on div "Browse gallery" at bounding box center [126, 358] width 52 height 11
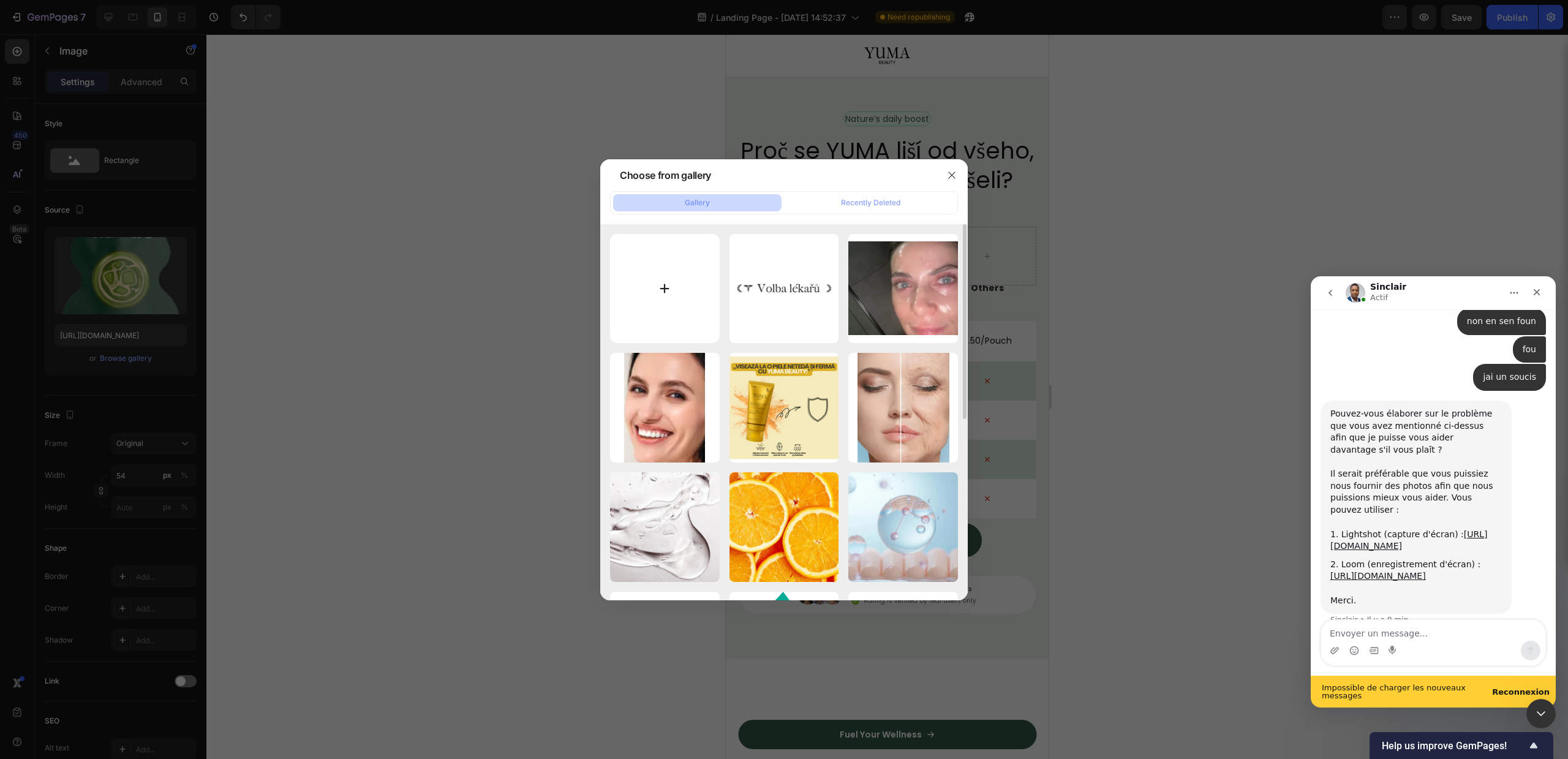
scroll to position [3162, 0]
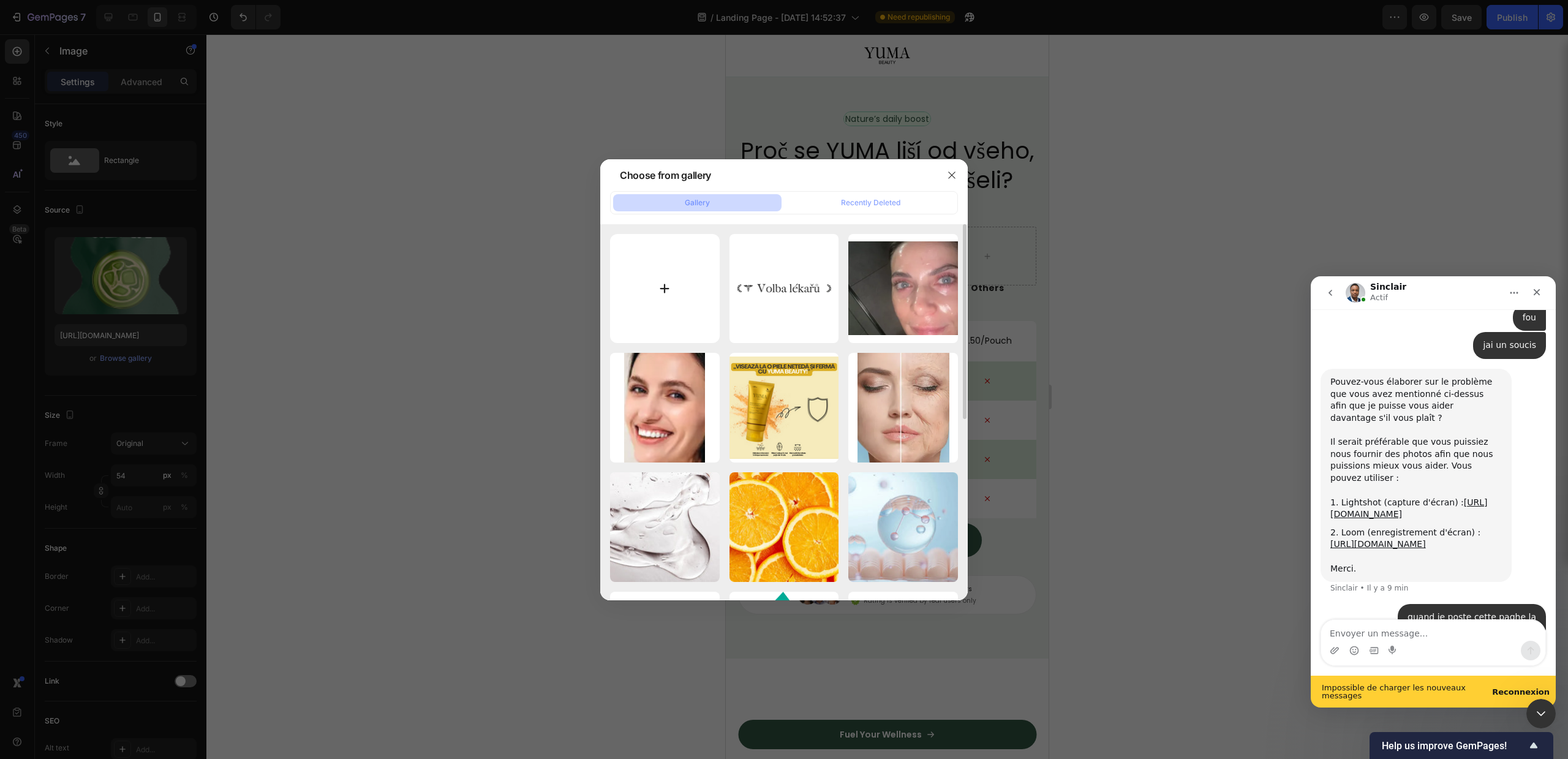
click at [671, 299] on input "file" at bounding box center [665, 288] width 109 height 109
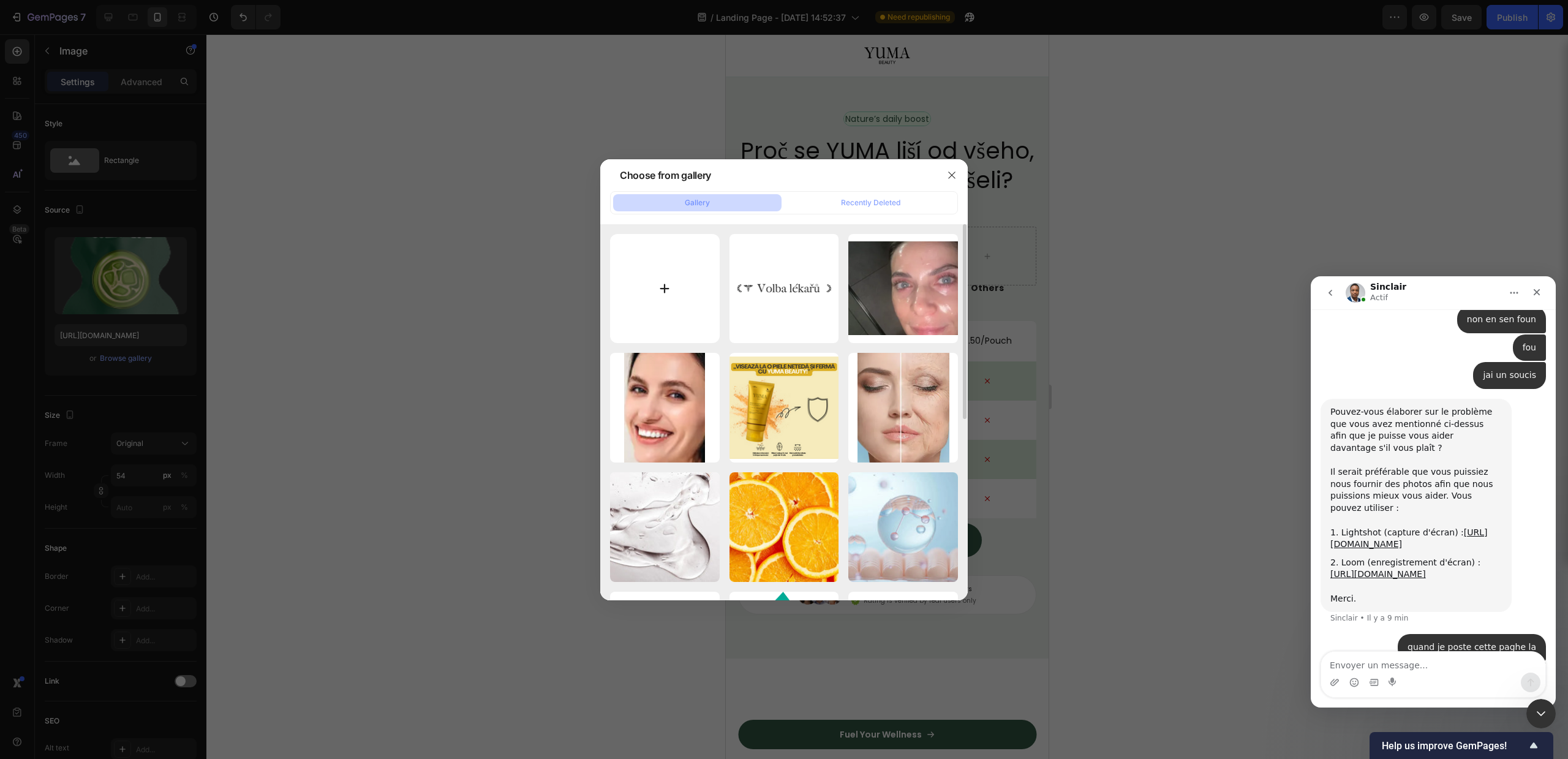
scroll to position [3130, 0]
type input "C:\fakepath\C NIGHT CARE (11).png"
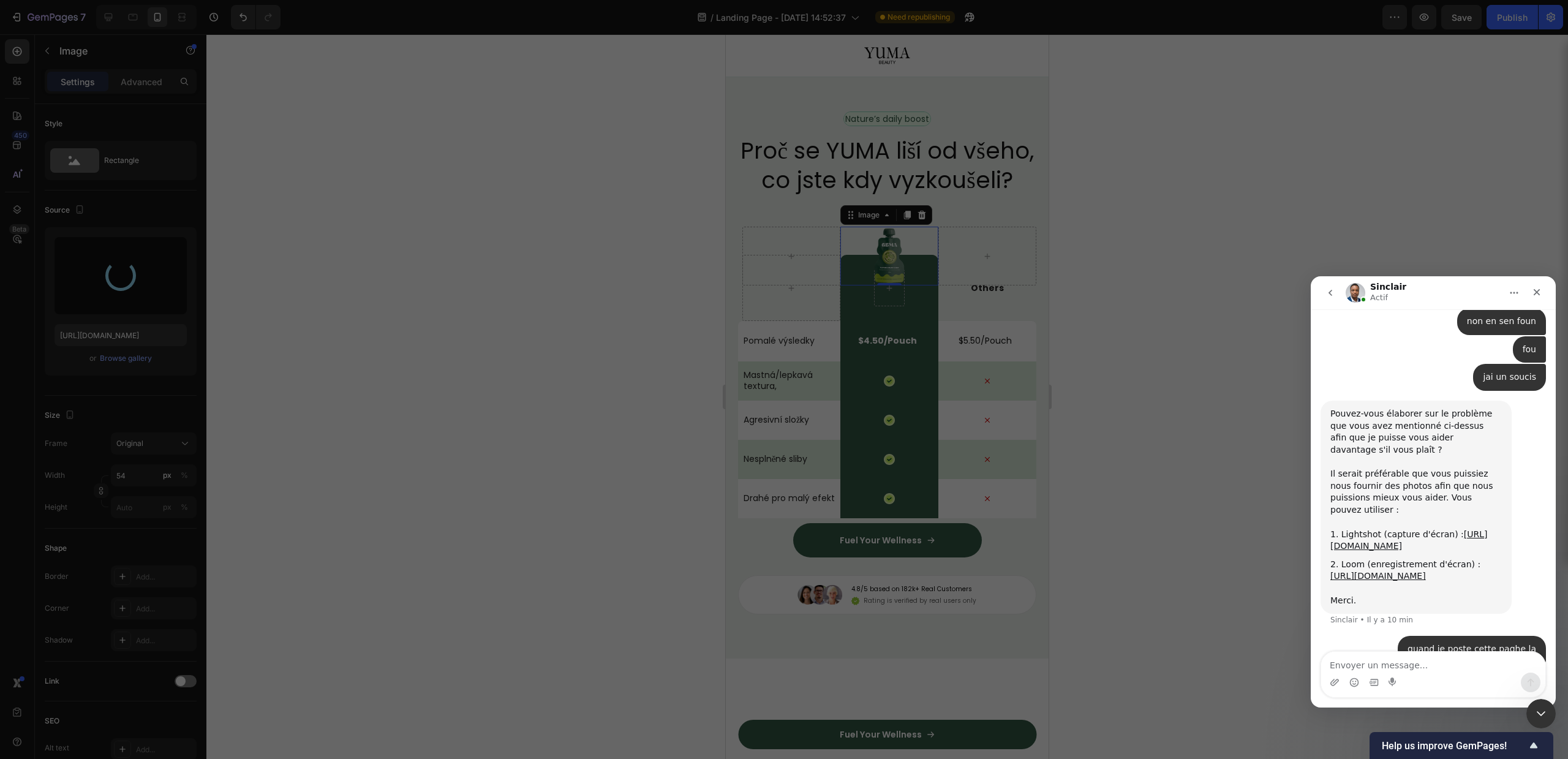
type input "[URL][DOMAIN_NAME]"
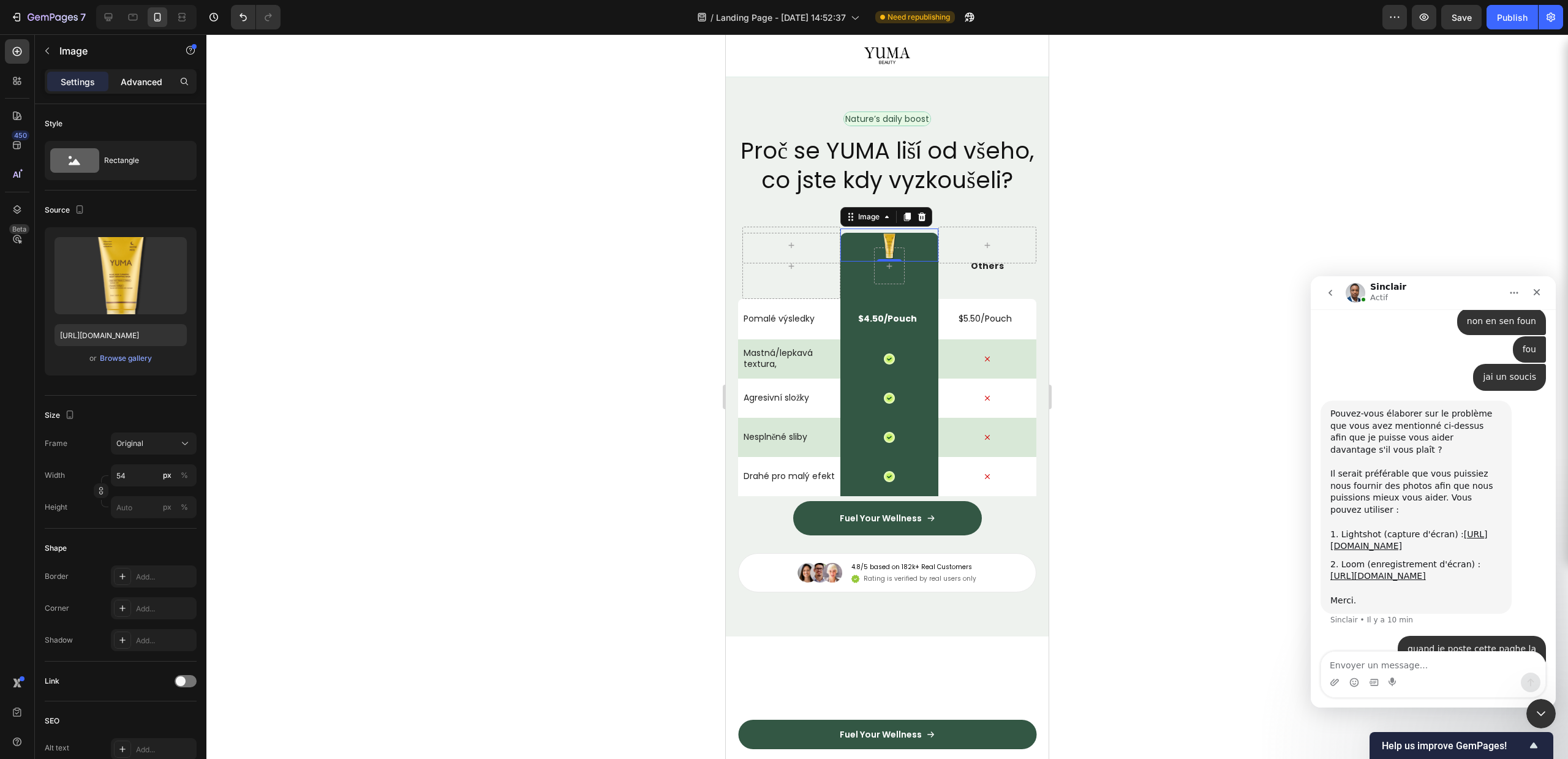
click at [139, 74] on div "Advanced" at bounding box center [141, 81] width 61 height 19
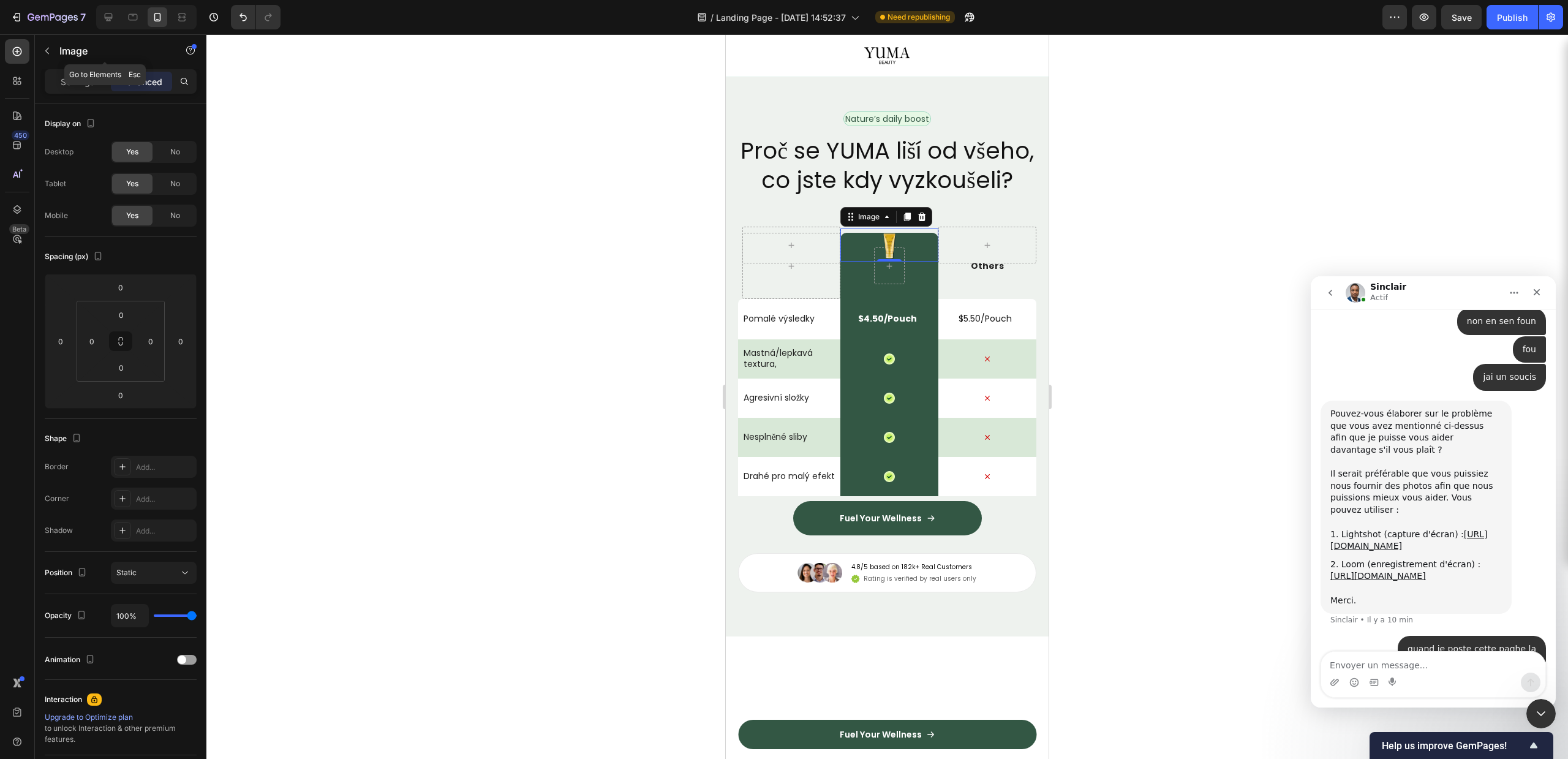
click at [65, 60] on div "Image" at bounding box center [105, 51] width 140 height 32
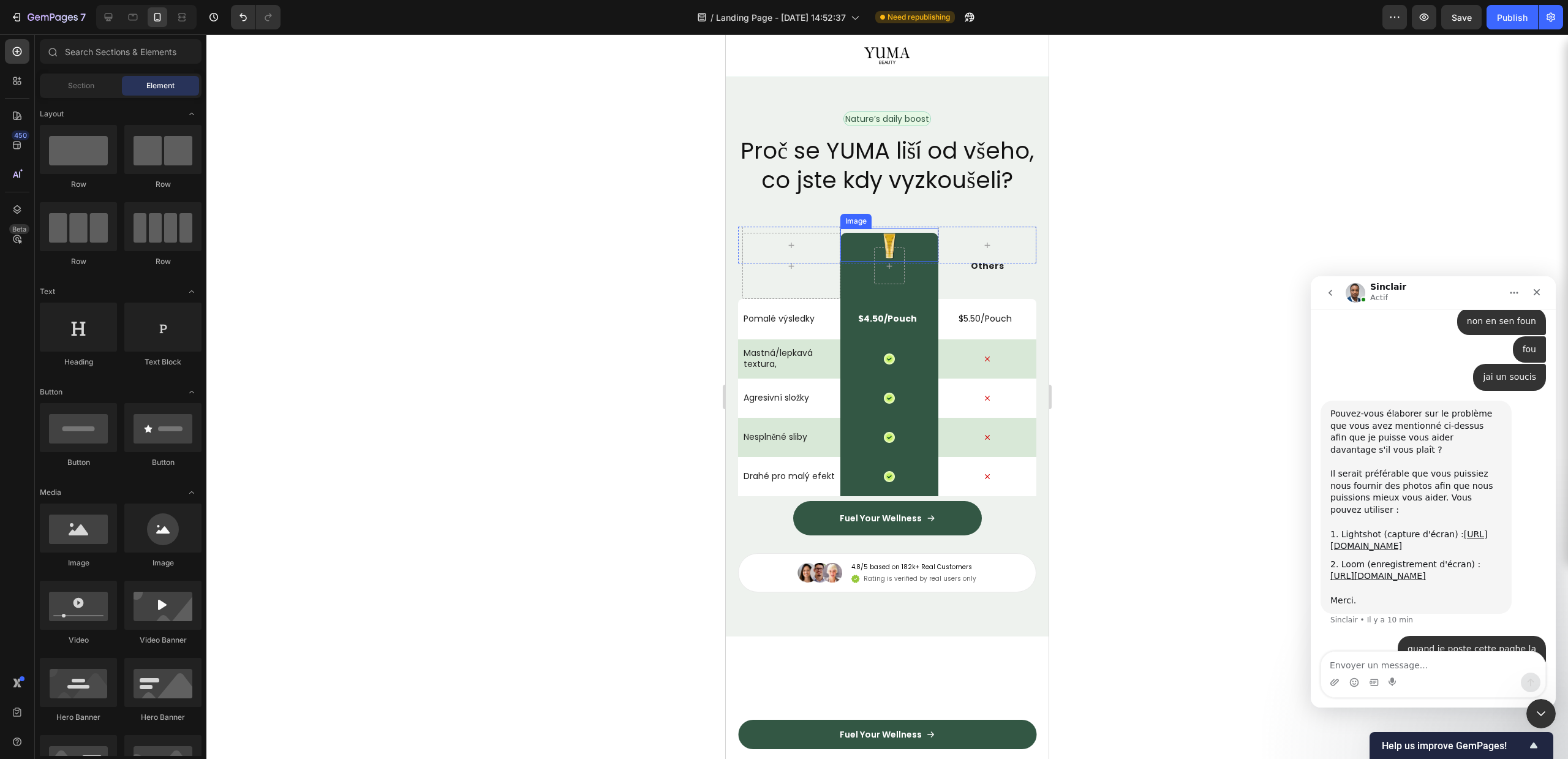
click at [887, 262] on img at bounding box center [889, 245] width 33 height 33
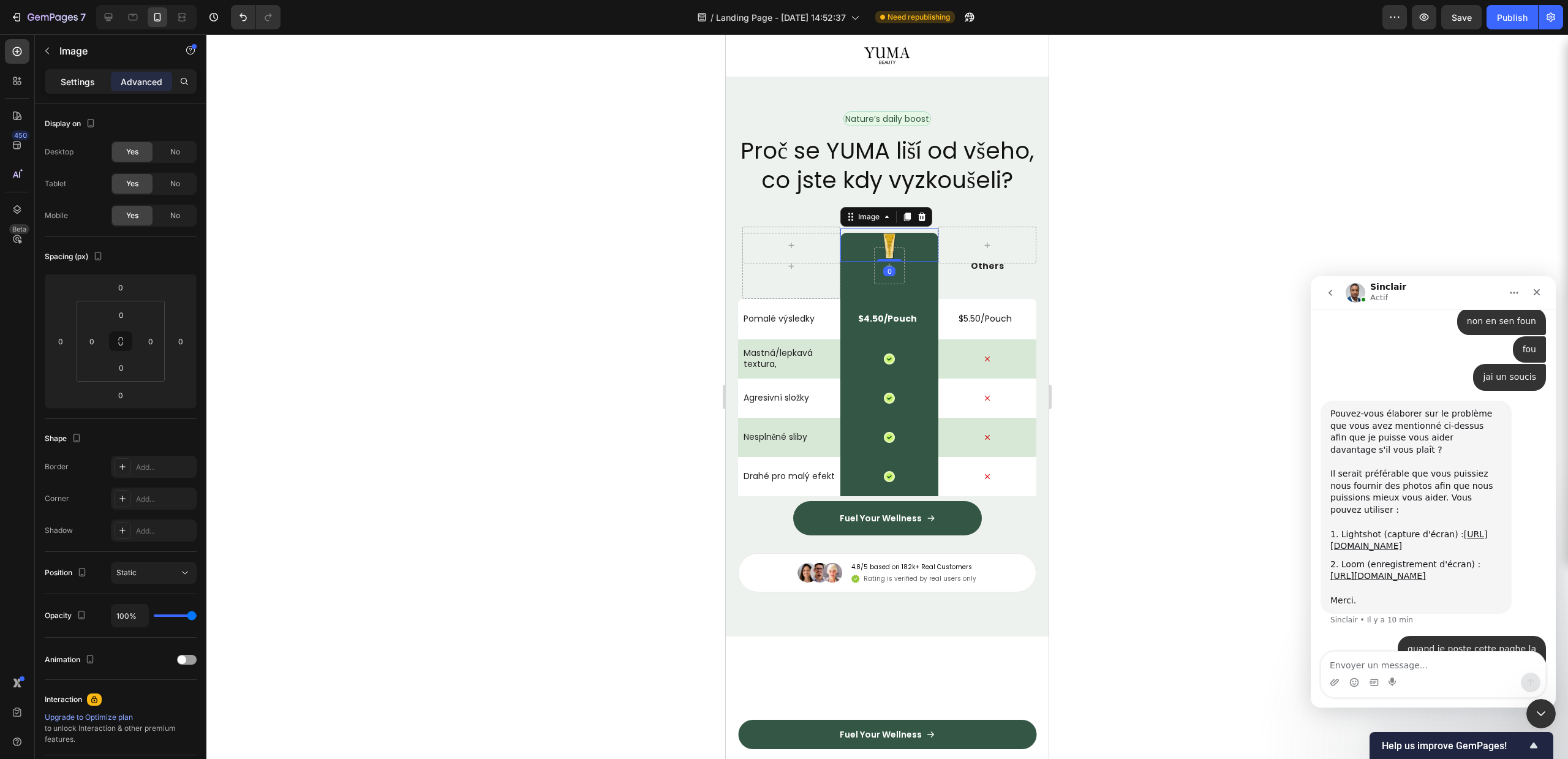
click at [95, 74] on div "Settings" at bounding box center [77, 81] width 61 height 19
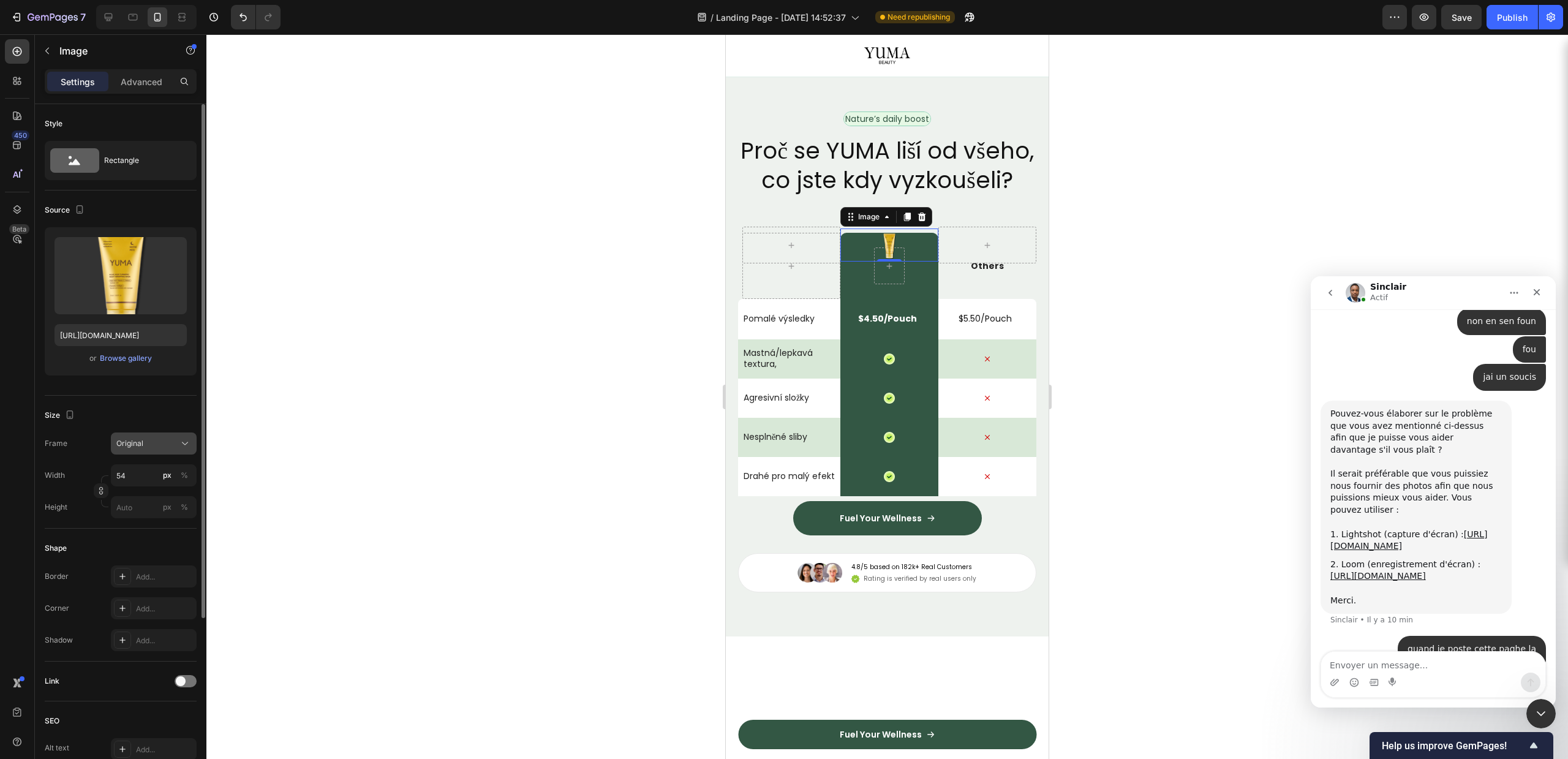
click at [150, 444] on div "Original" at bounding box center [146, 443] width 60 height 11
click at [141, 545] on span "Original" at bounding box center [129, 543] width 27 height 11
click at [158, 479] on input "54" at bounding box center [153, 475] width 86 height 22
click at [144, 471] on input "54" at bounding box center [153, 475] width 86 height 22
click at [161, 452] on button "Original" at bounding box center [153, 444] width 86 height 22
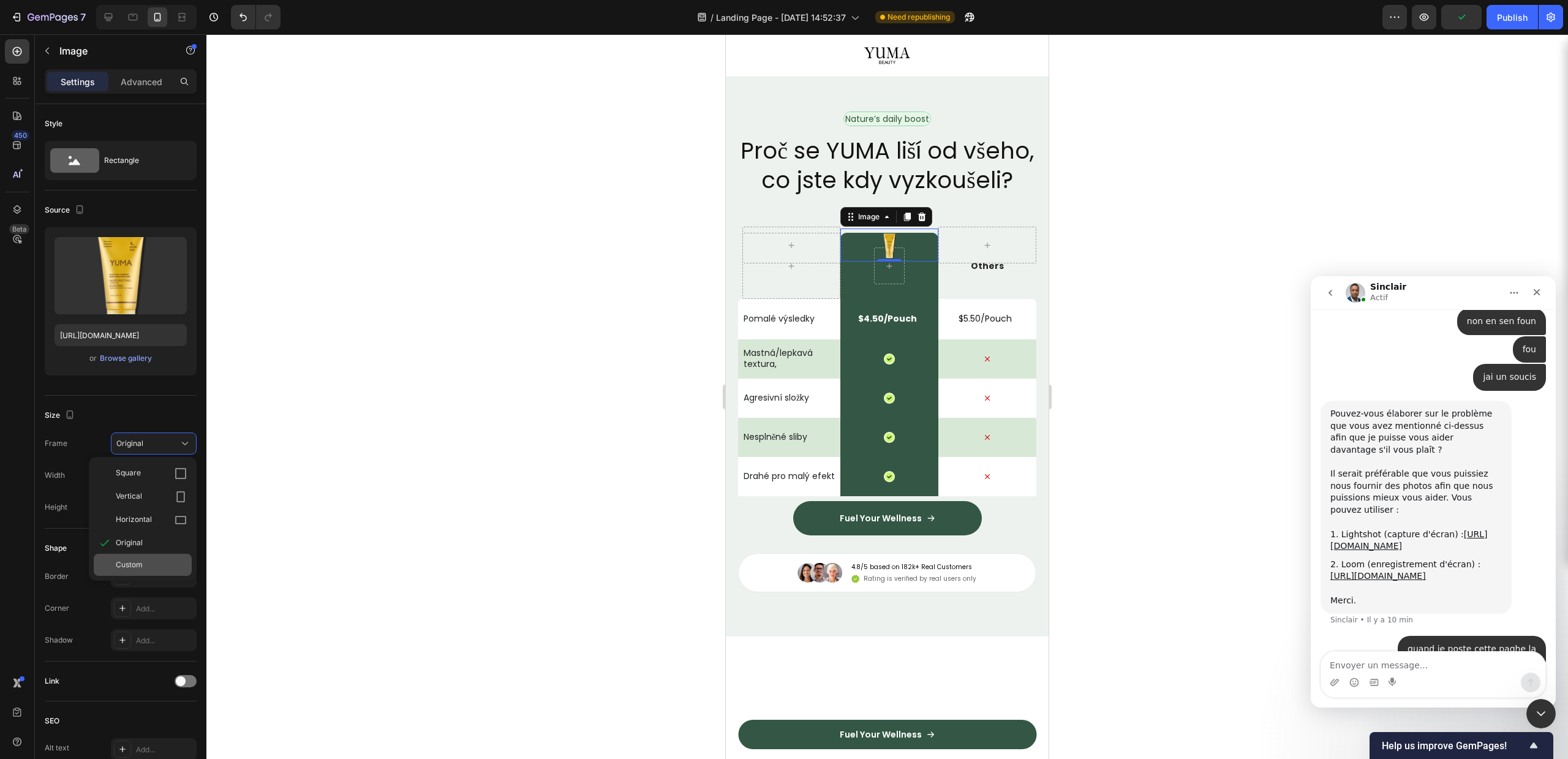
click at [143, 557] on div "Custom" at bounding box center [143, 565] width 98 height 22
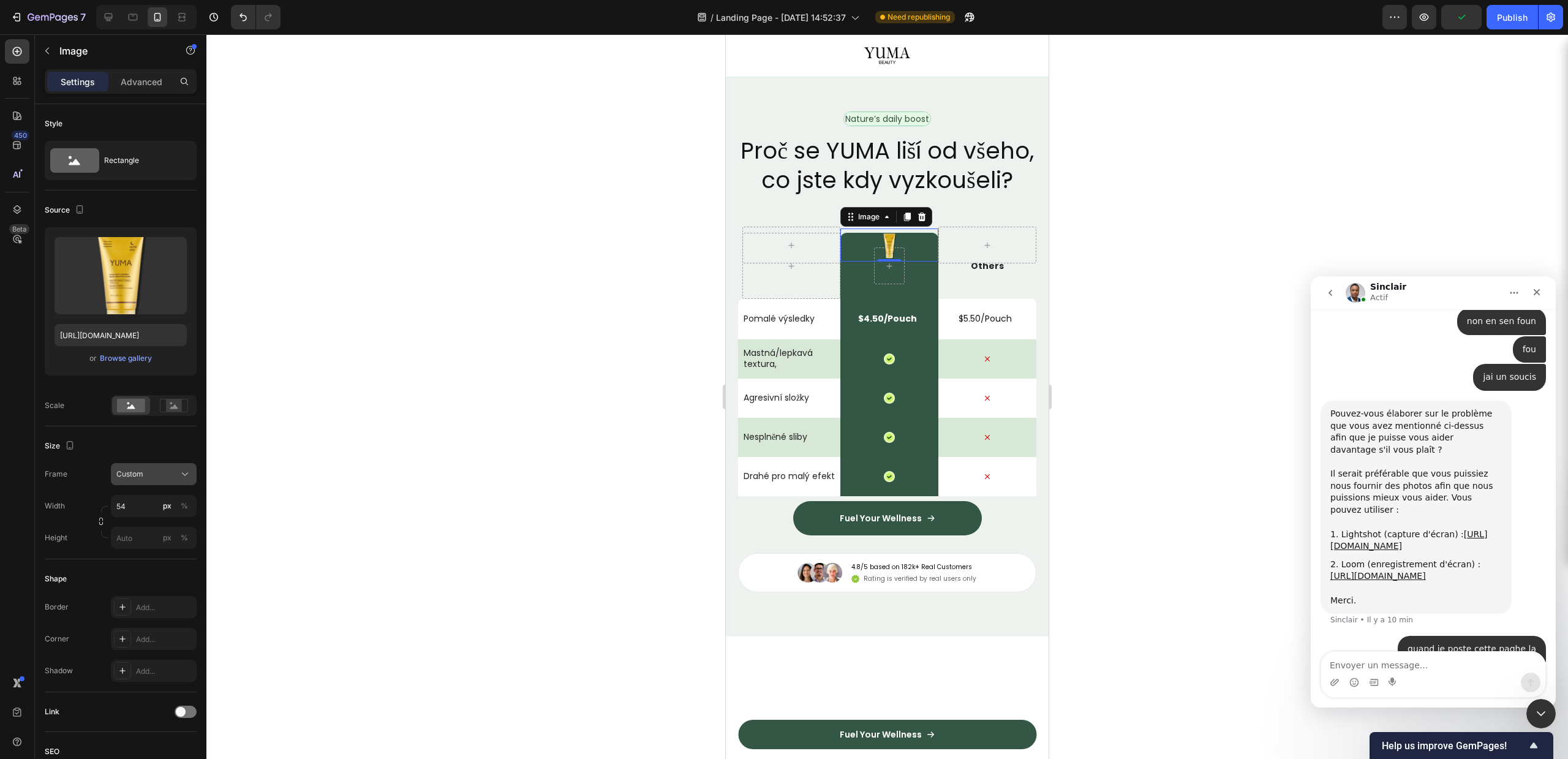
click at [155, 468] on div "Custom" at bounding box center [146, 474] width 60 height 11
click at [139, 565] on div "Original" at bounding box center [143, 573] width 98 height 22
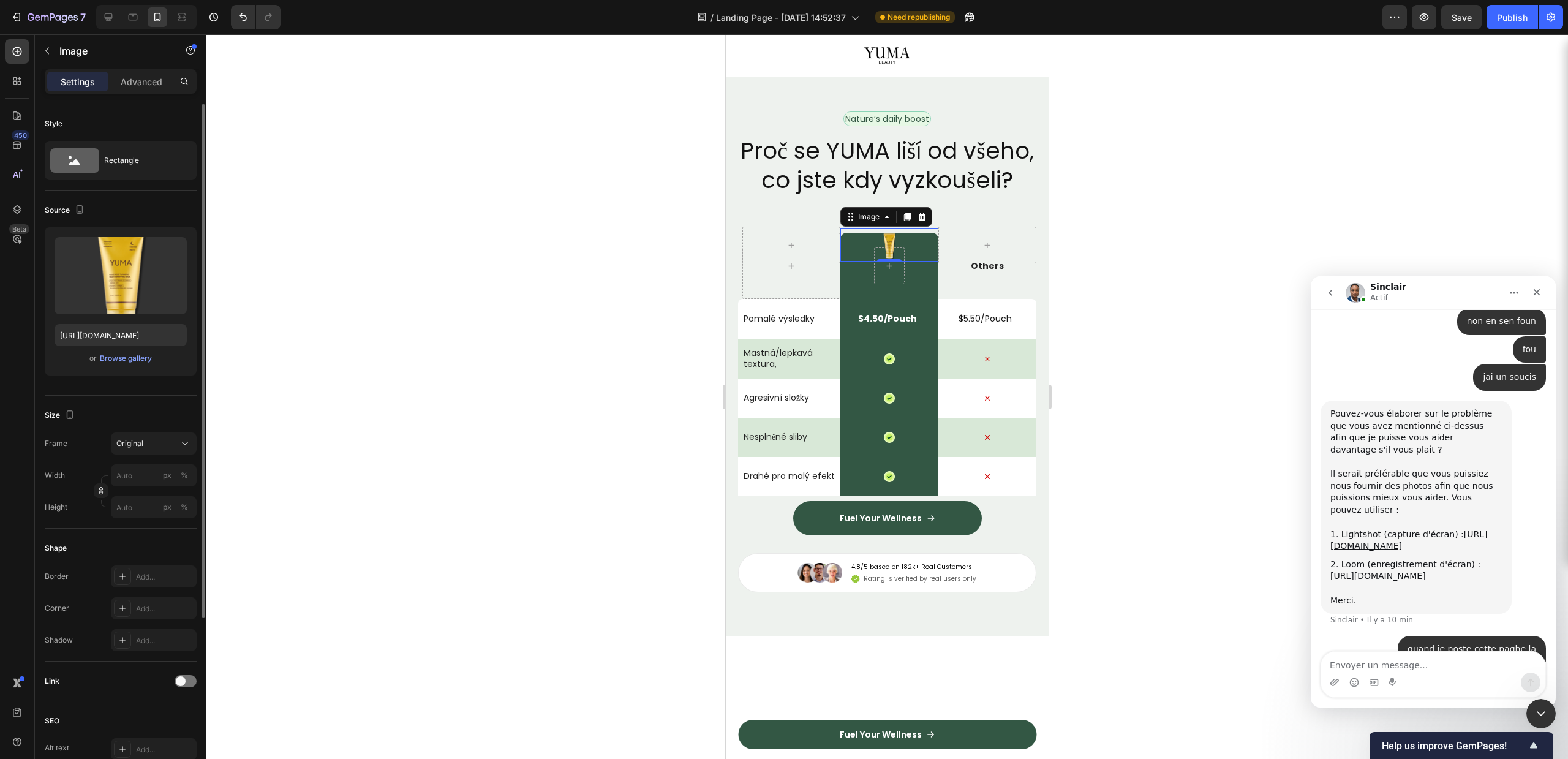
click at [166, 407] on div "Size" at bounding box center [120, 415] width 152 height 19
click at [155, 461] on div "Frame Original Width px % Height px %" at bounding box center [120, 475] width 152 height 85
click at [143, 474] on input "px %" at bounding box center [153, 475] width 86 height 22
click at [164, 433] on button "Original" at bounding box center [153, 444] width 86 height 22
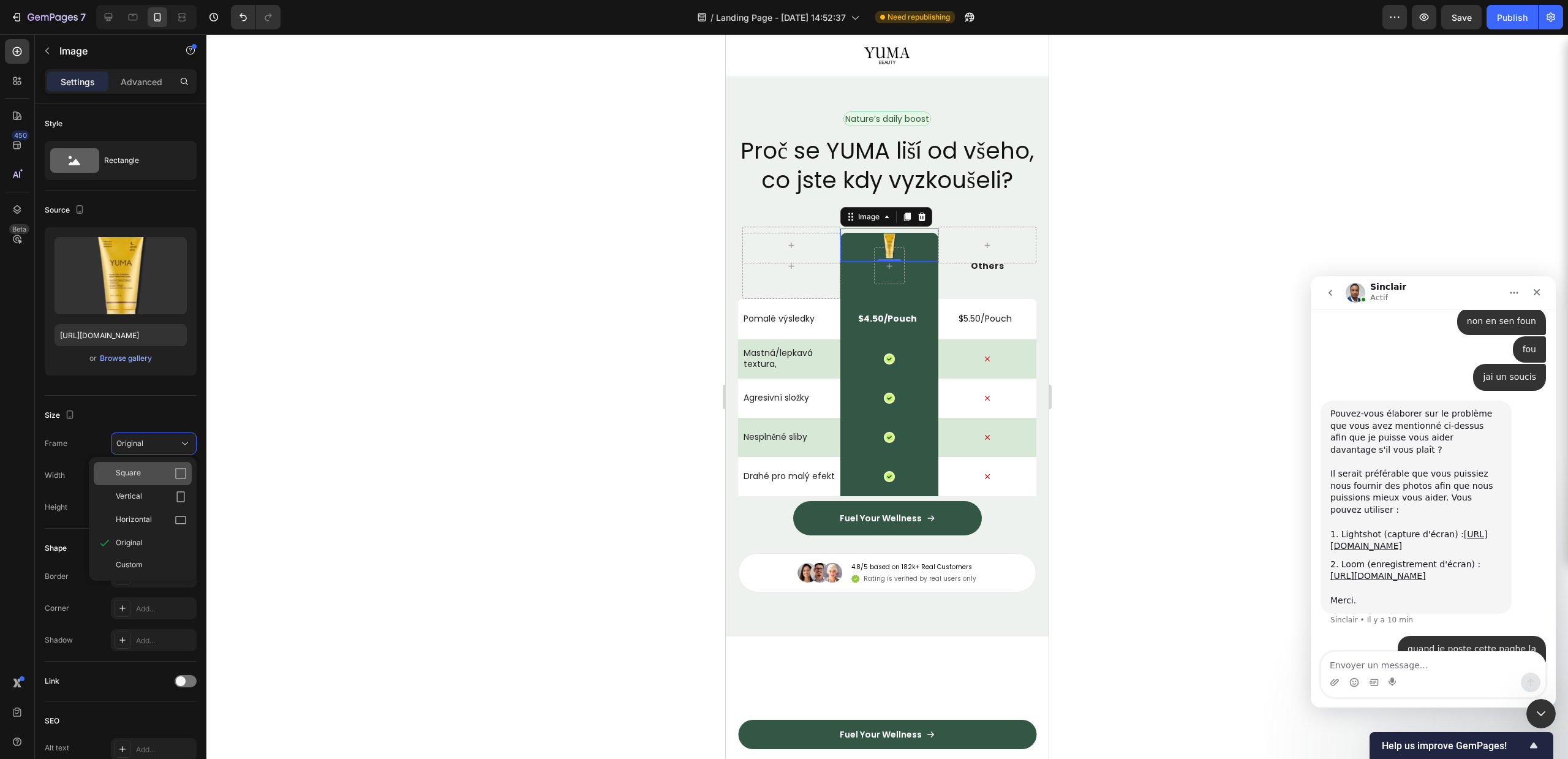
click at [146, 468] on div "Square" at bounding box center [152, 474] width 71 height 12
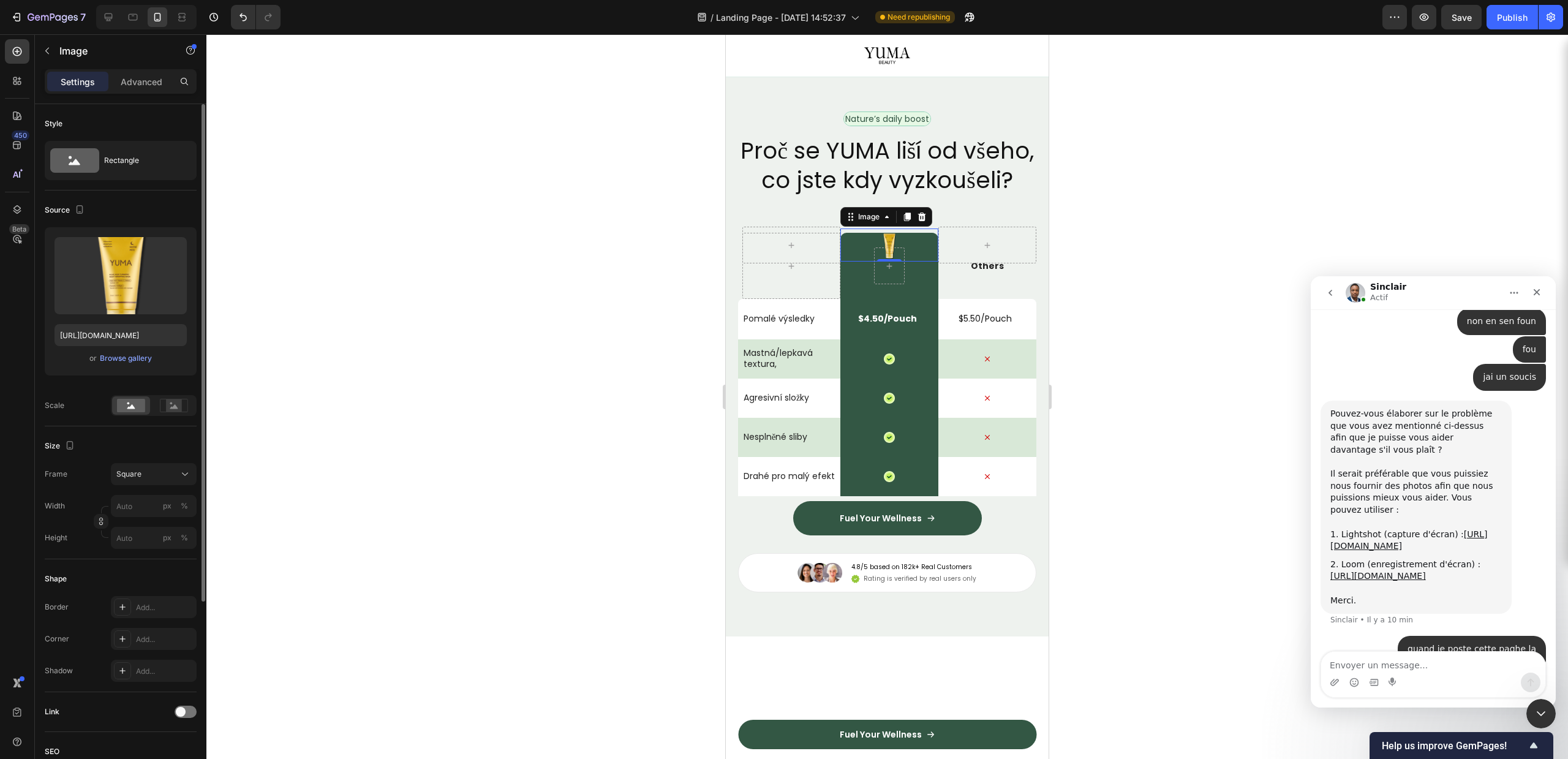
click at [158, 433] on div "Size Frame Square Width px % Height px %" at bounding box center [120, 492] width 152 height 133
click at [148, 474] on div "Square" at bounding box center [146, 474] width 60 height 11
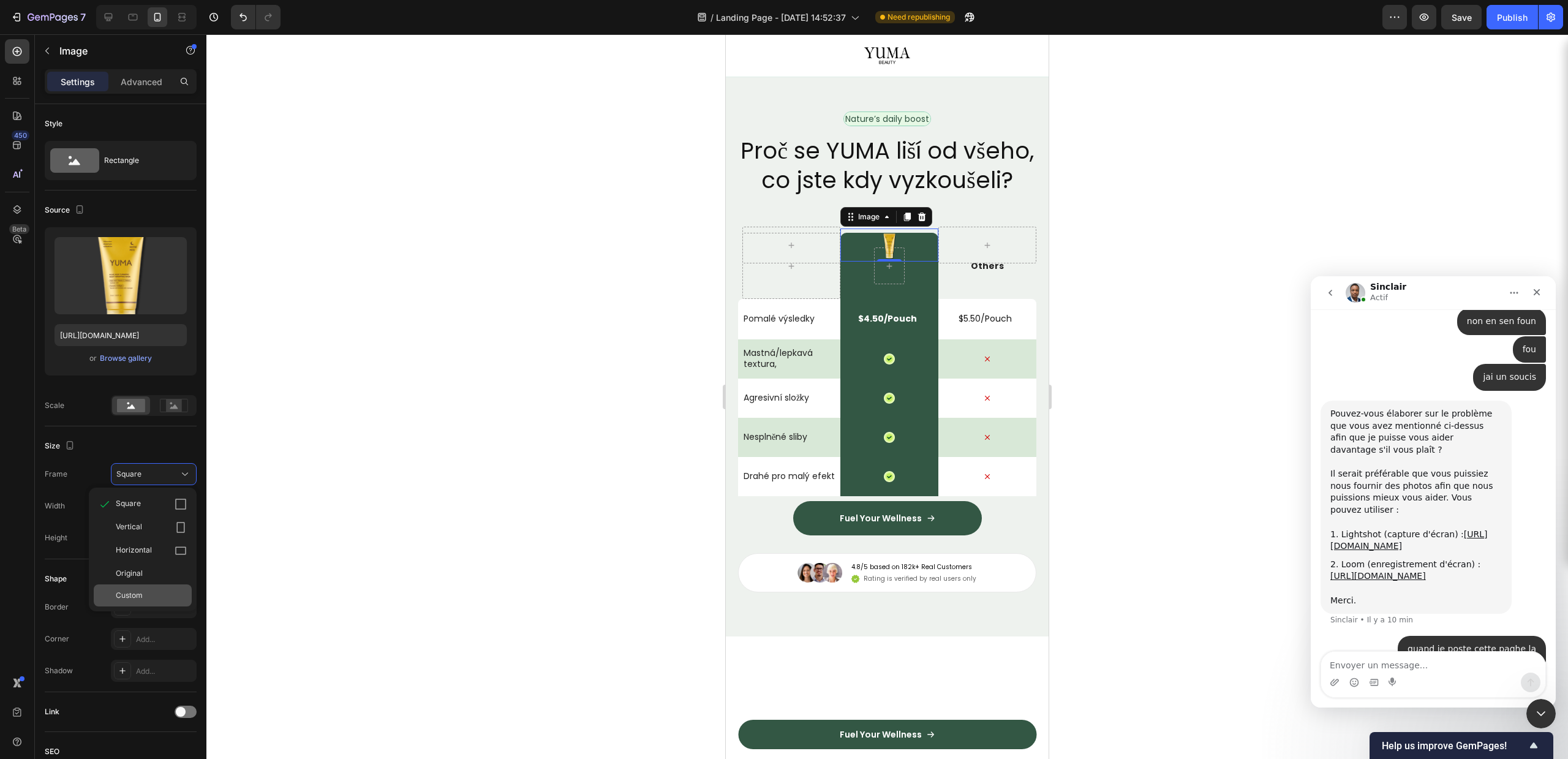
click at [136, 586] on div "Custom" at bounding box center [143, 595] width 98 height 22
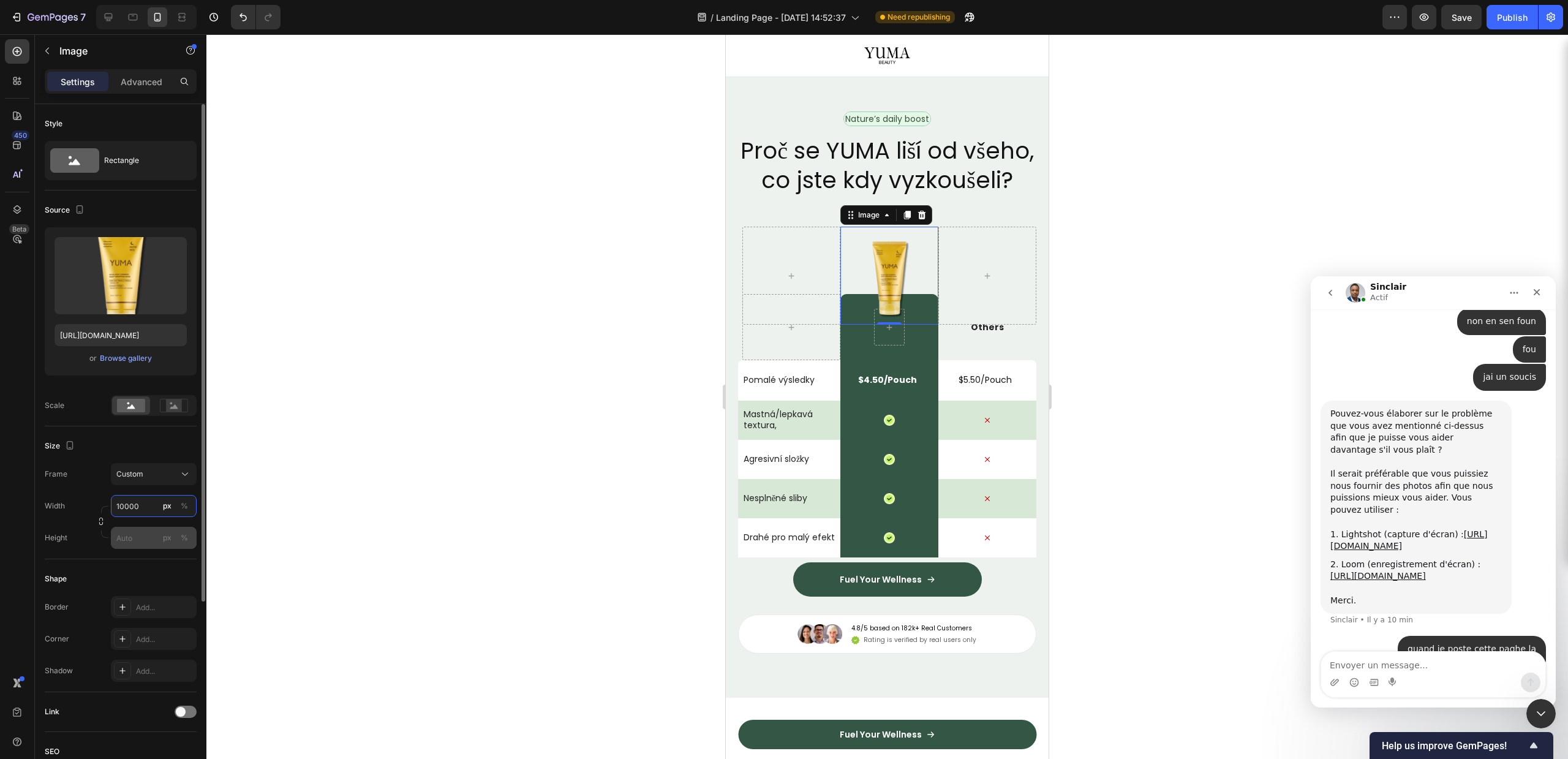
type input "10000"
click at [139, 534] on input "px %" at bounding box center [153, 537] width 86 height 22
click at [579, 476] on div at bounding box center [887, 396] width 1361 height 725
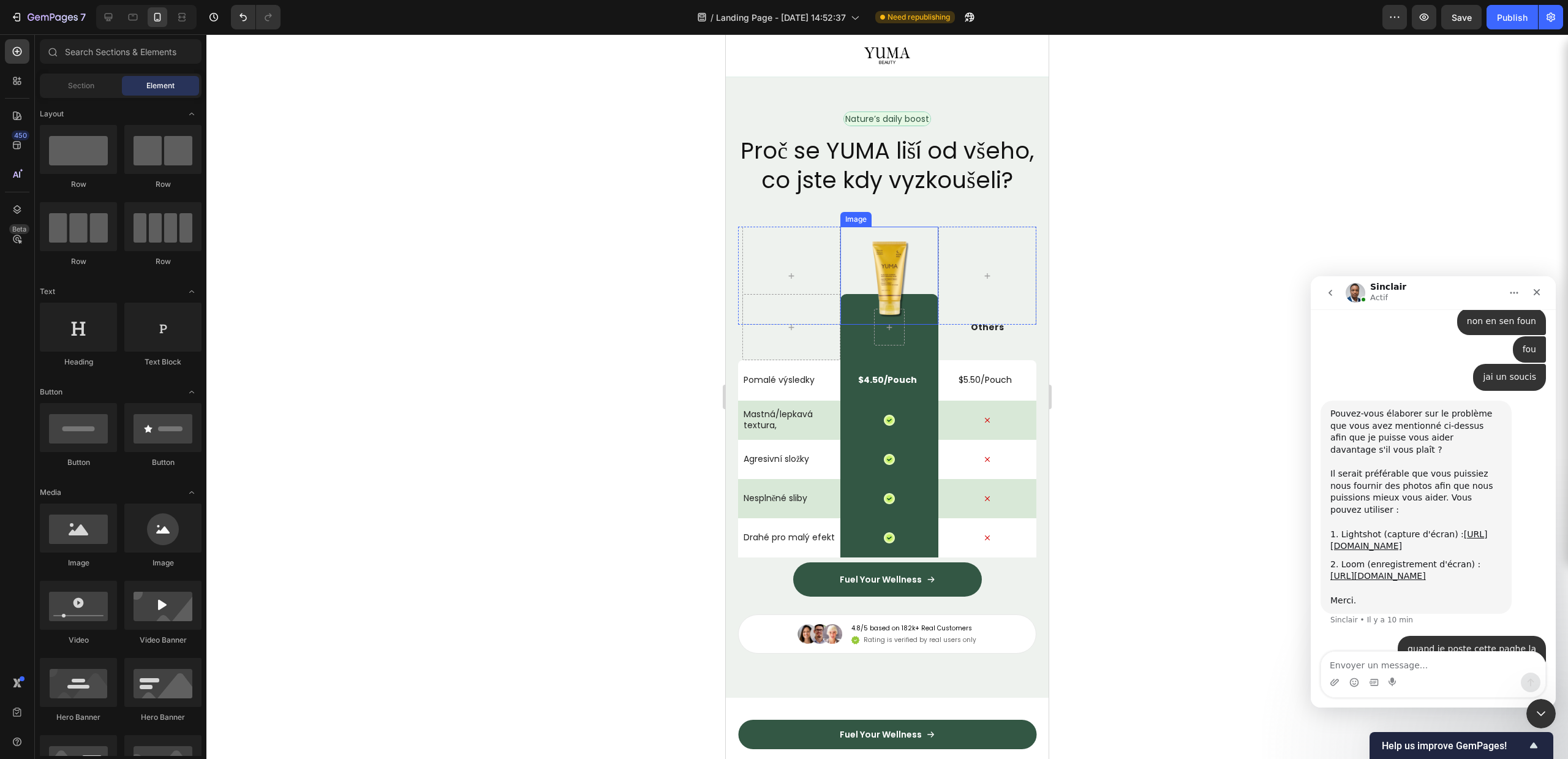
click at [889, 315] on img at bounding box center [889, 276] width 98 height 98
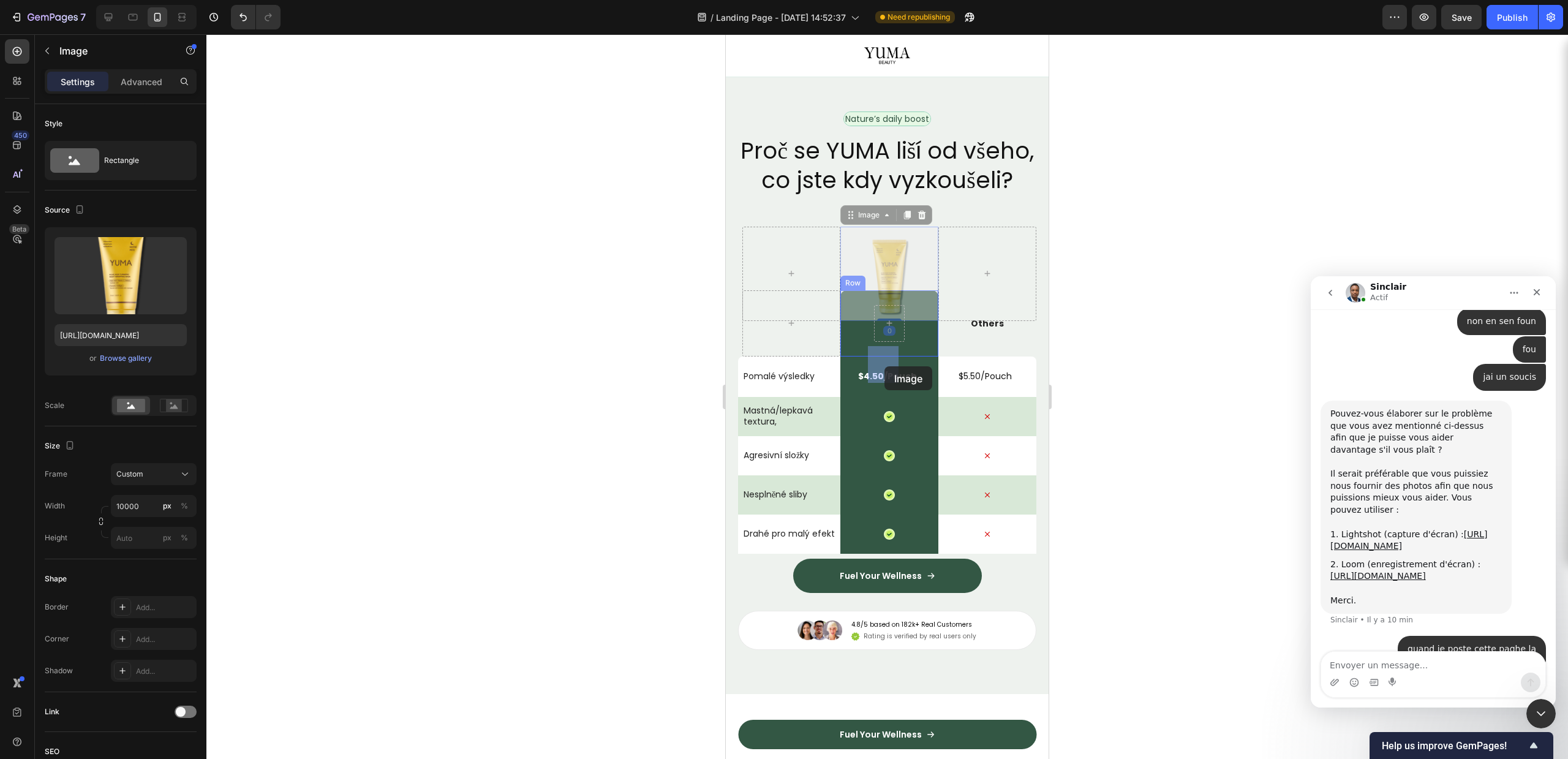
drag, startPoint x: 886, startPoint y: 314, endPoint x: 885, endPoint y: 366, distance: 52.0
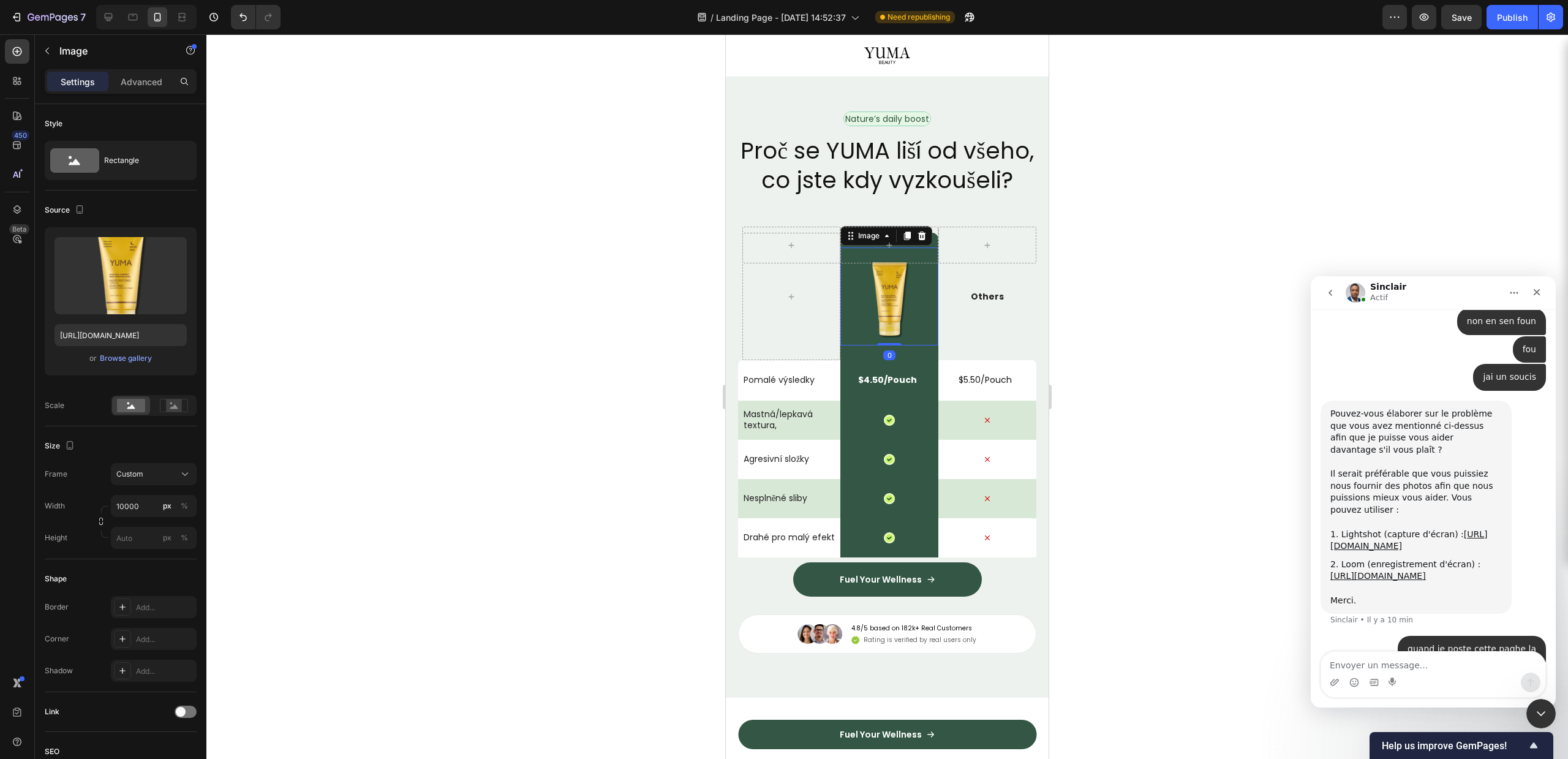
click at [1259, 245] on div at bounding box center [887, 396] width 1361 height 725
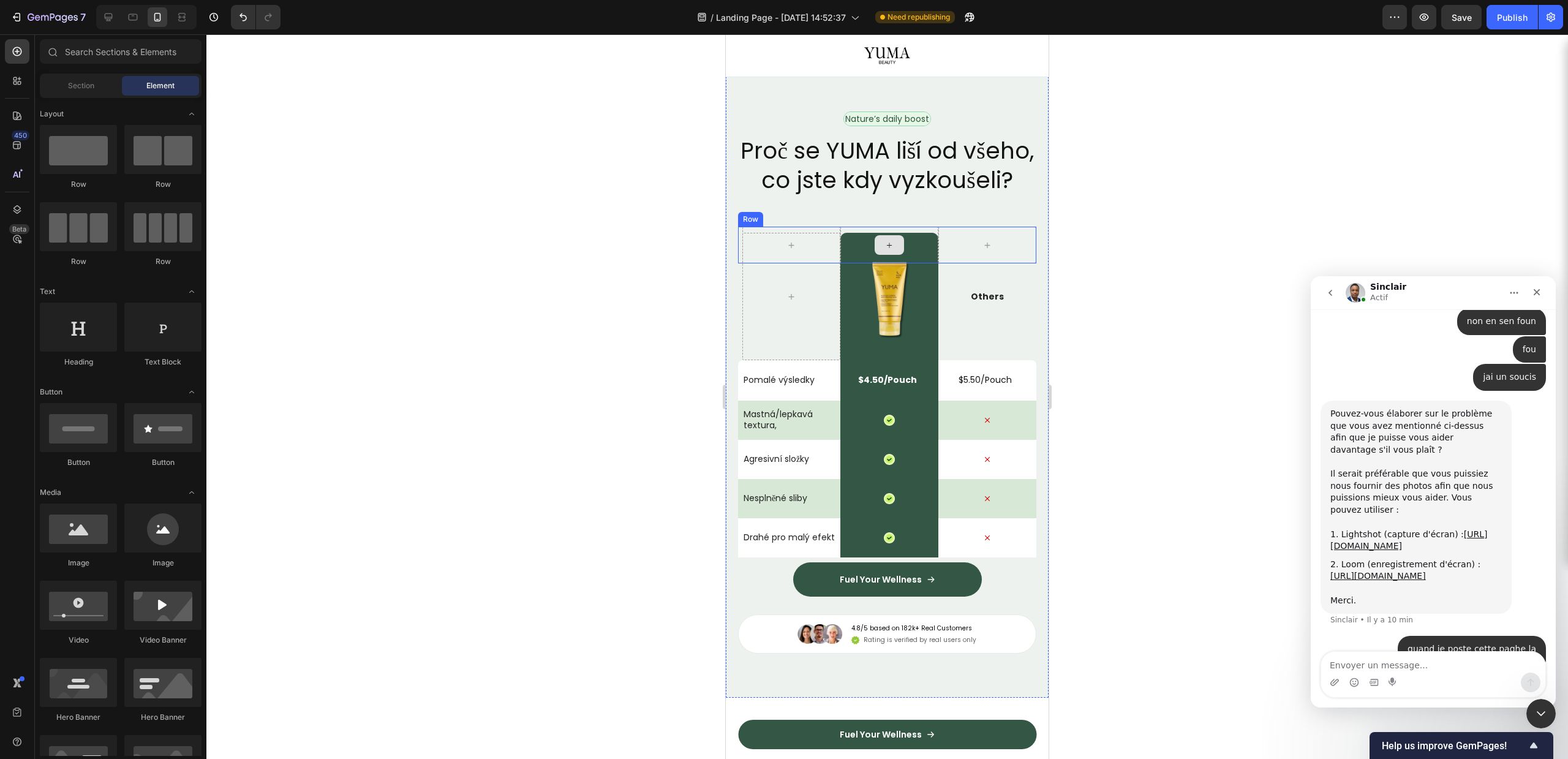
click at [888, 255] on div at bounding box center [889, 245] width 30 height 19
click at [769, 263] on div at bounding box center [791, 245] width 98 height 36
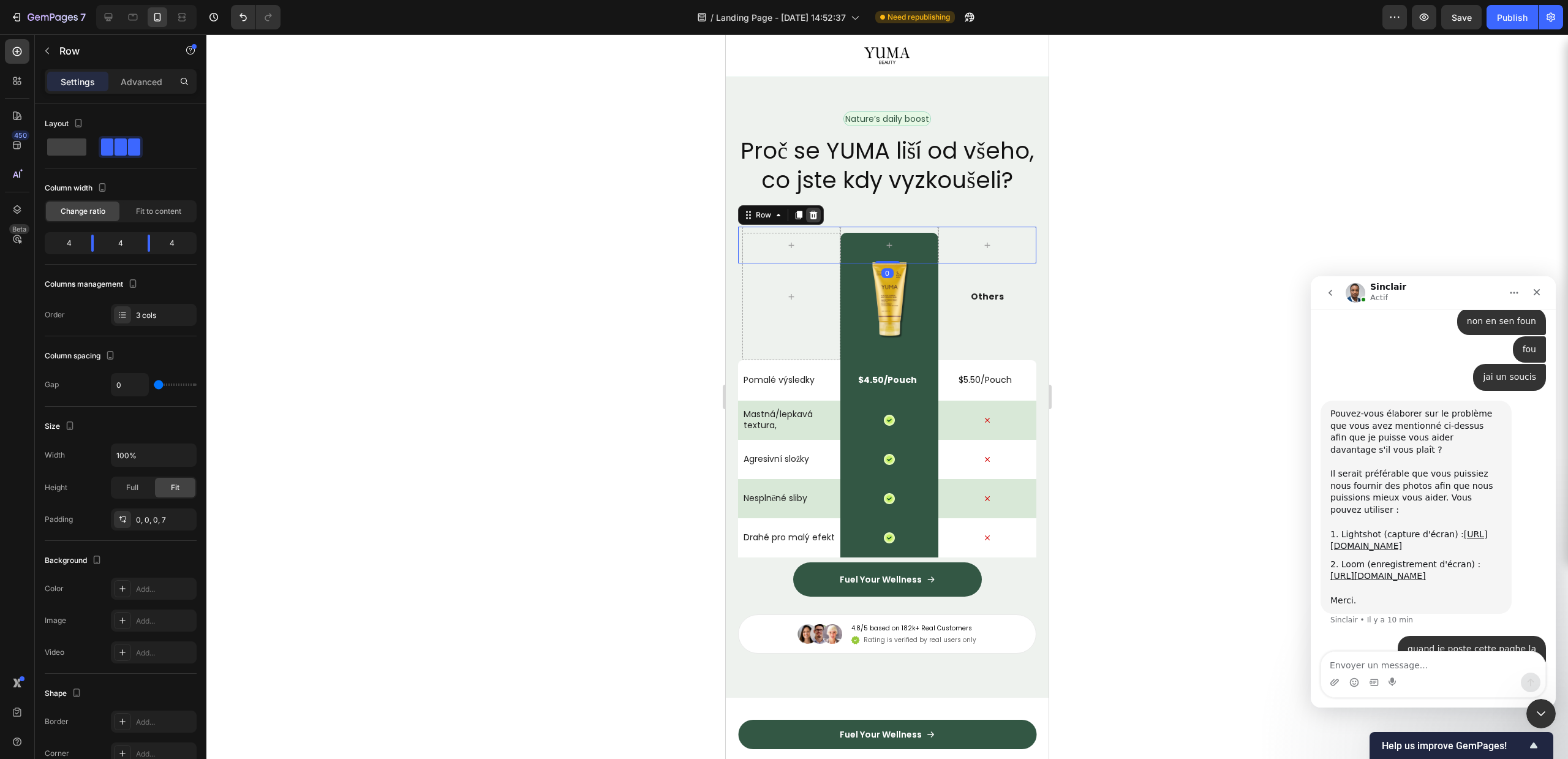
click at [810, 222] on div at bounding box center [813, 215] width 15 height 15
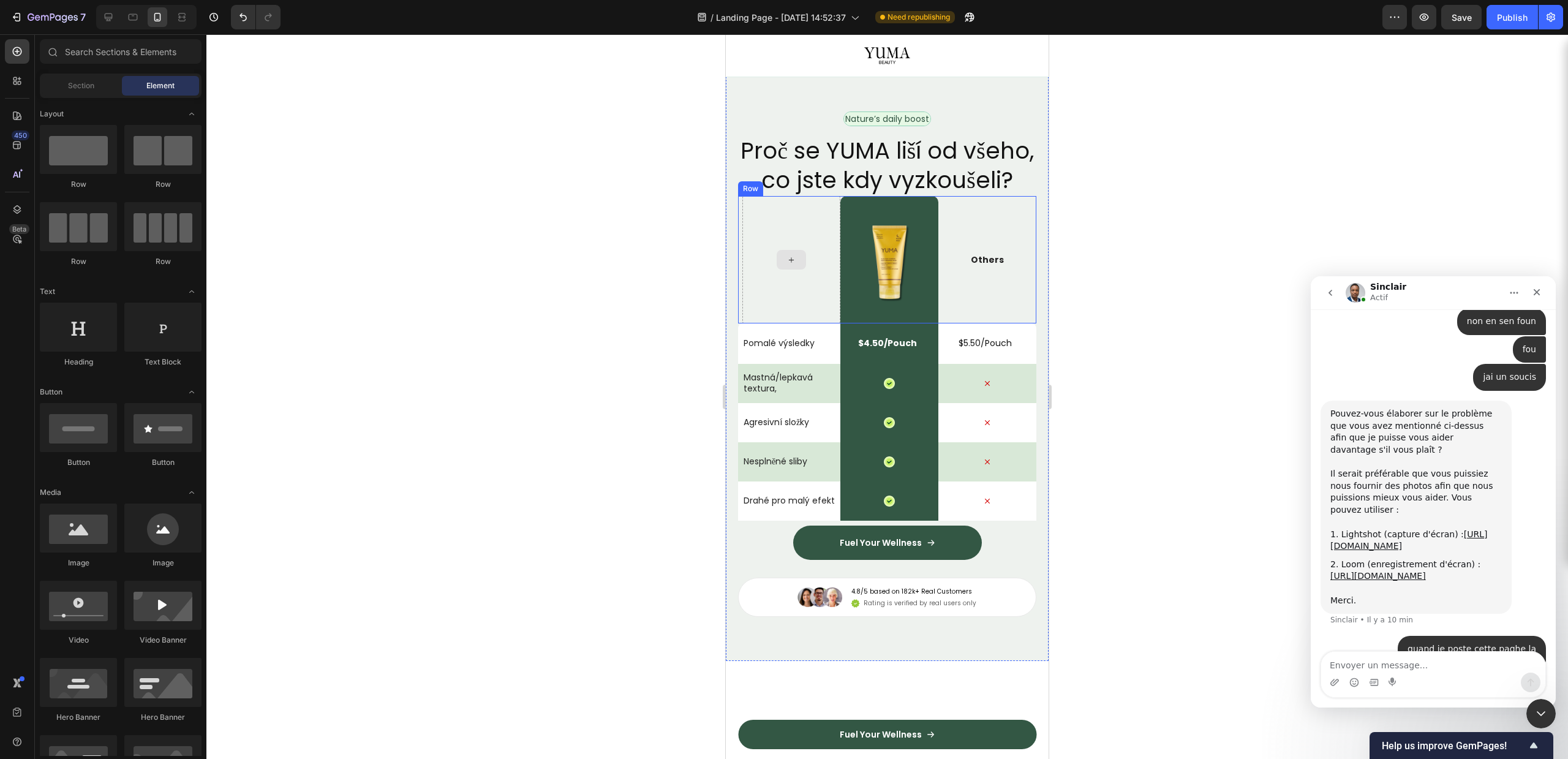
click at [799, 269] on div at bounding box center [792, 259] width 30 height 19
click at [1161, 277] on div at bounding box center [887, 396] width 1361 height 725
click at [899, 271] on img at bounding box center [889, 259] width 98 height 98
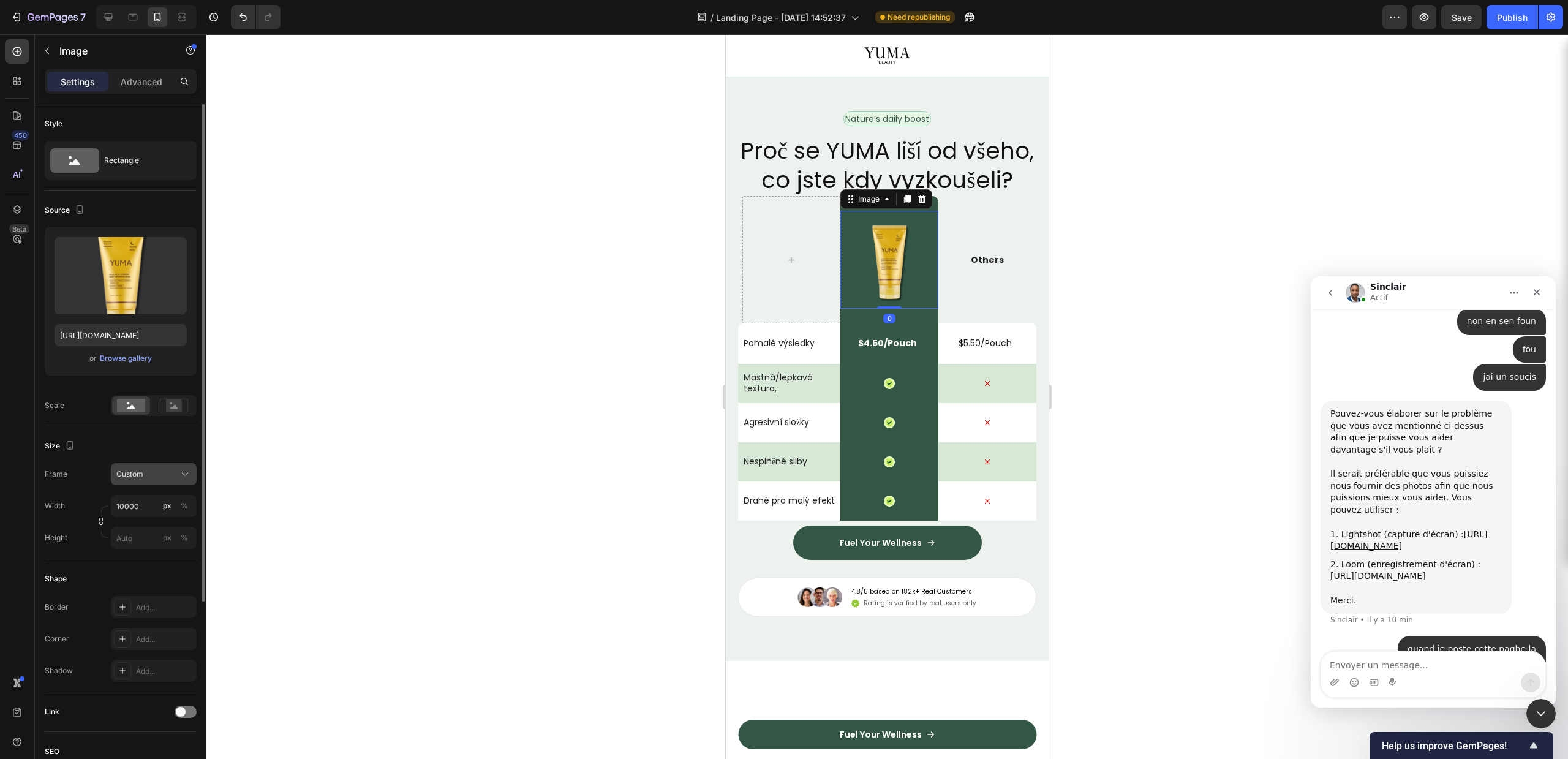
click at [158, 478] on div "Custom" at bounding box center [146, 474] width 60 height 11
click at [146, 566] on div "Original" at bounding box center [143, 573] width 98 height 22
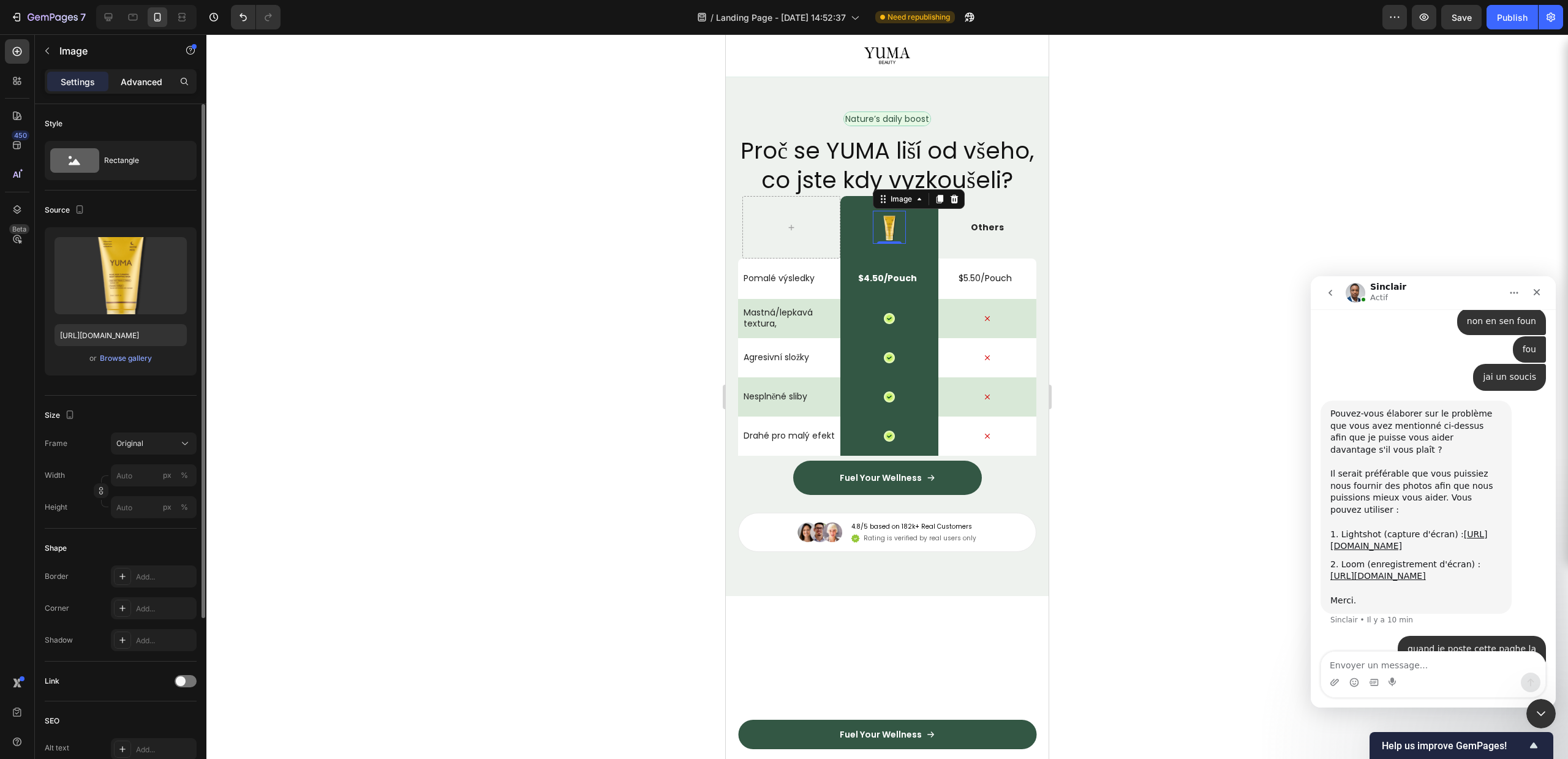
click at [137, 80] on p "Advanced" at bounding box center [141, 81] width 42 height 13
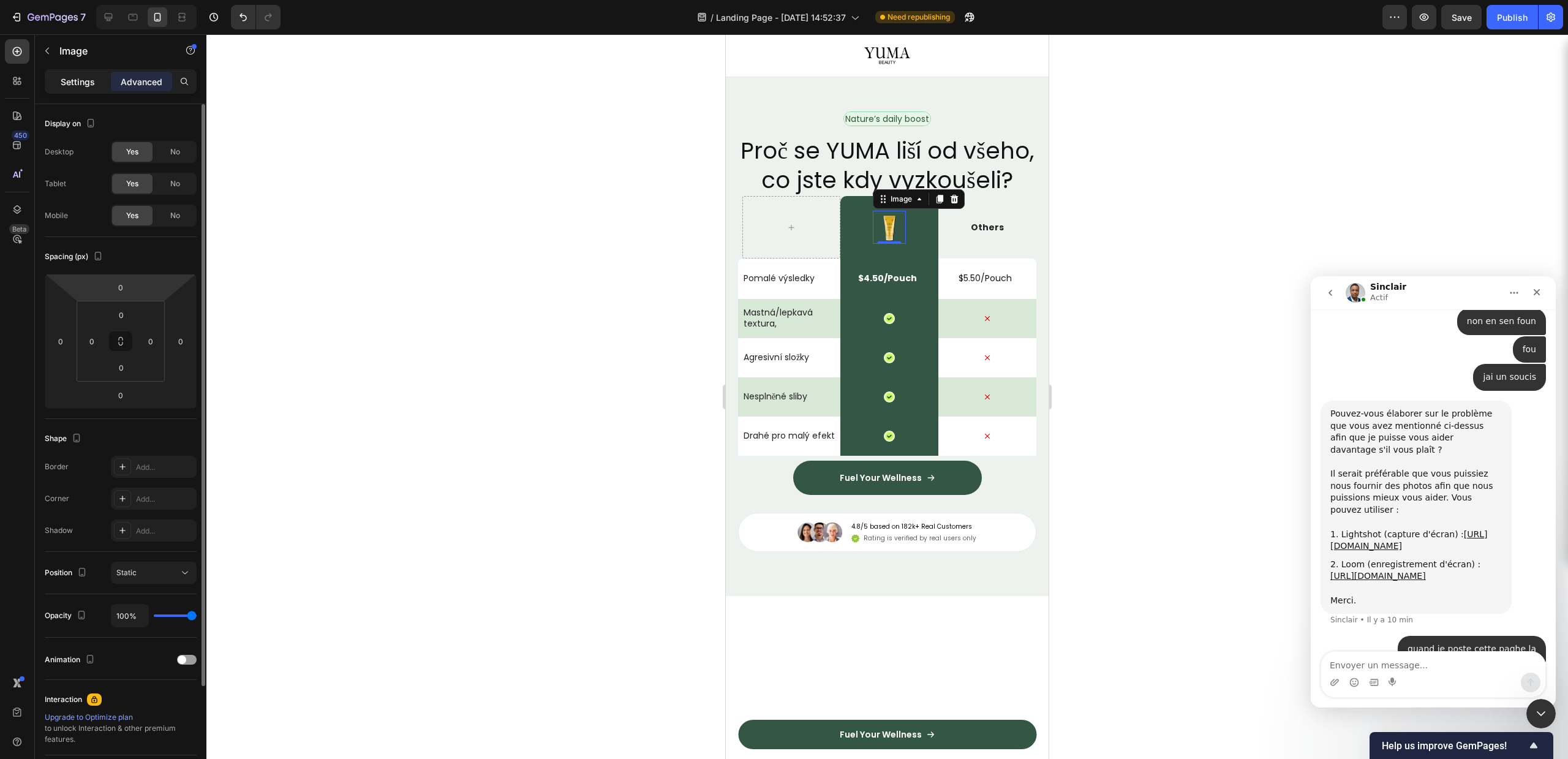
click at [97, 73] on div "Settings" at bounding box center [77, 81] width 61 height 19
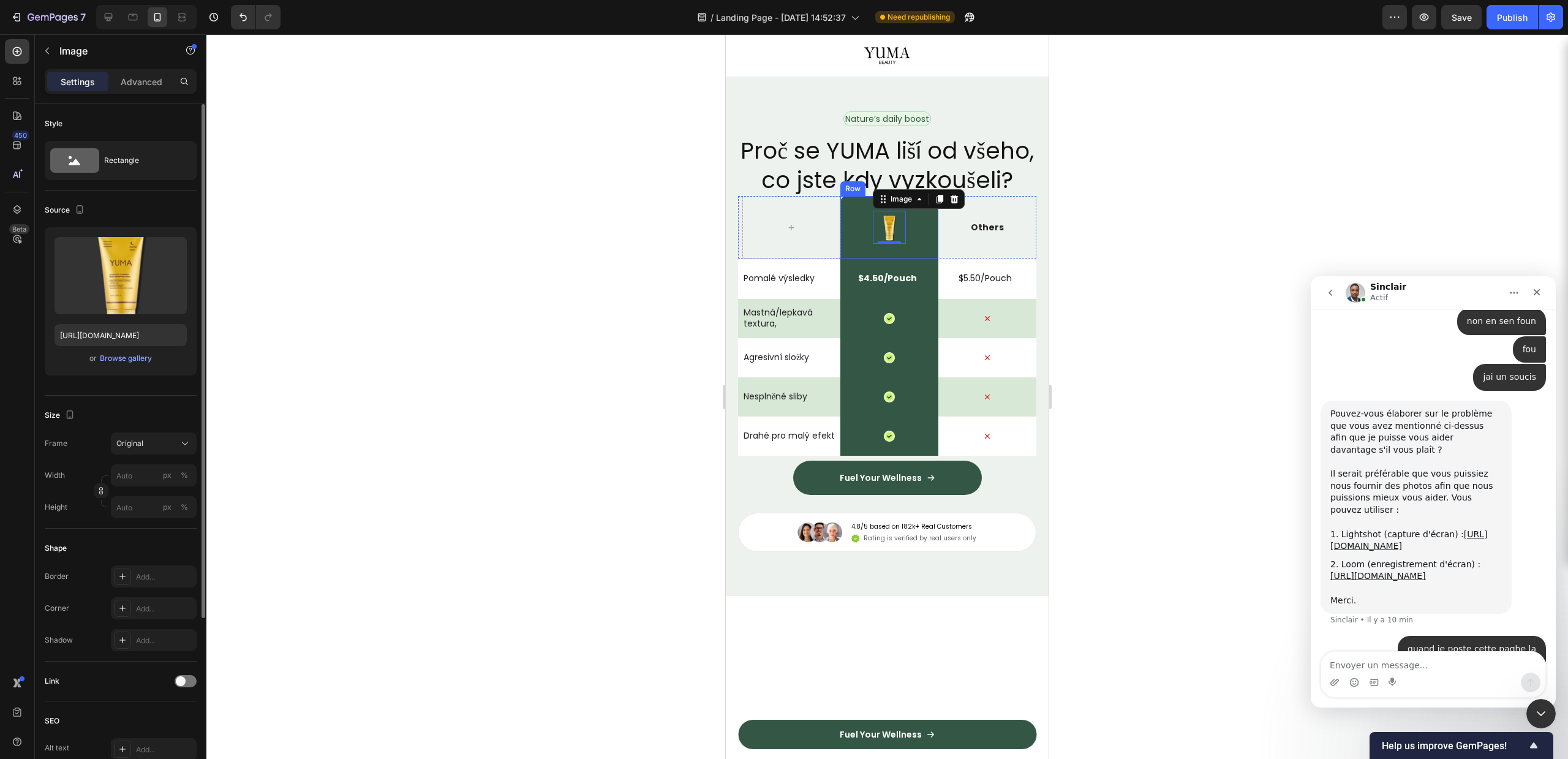
click at [850, 259] on div "Image 0 Row" at bounding box center [889, 227] width 98 height 62
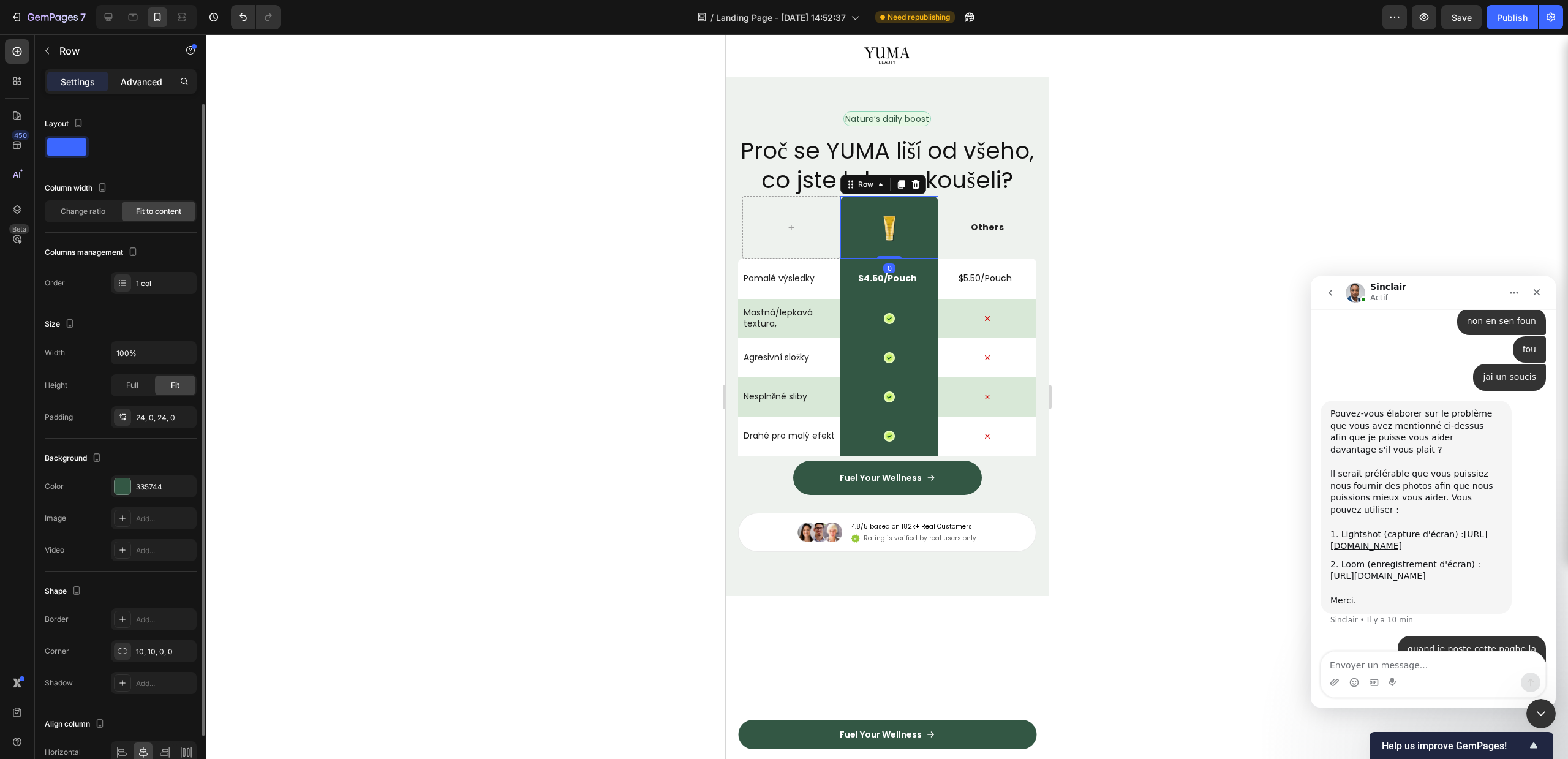
click at [117, 83] on div "Advanced" at bounding box center [141, 81] width 61 height 19
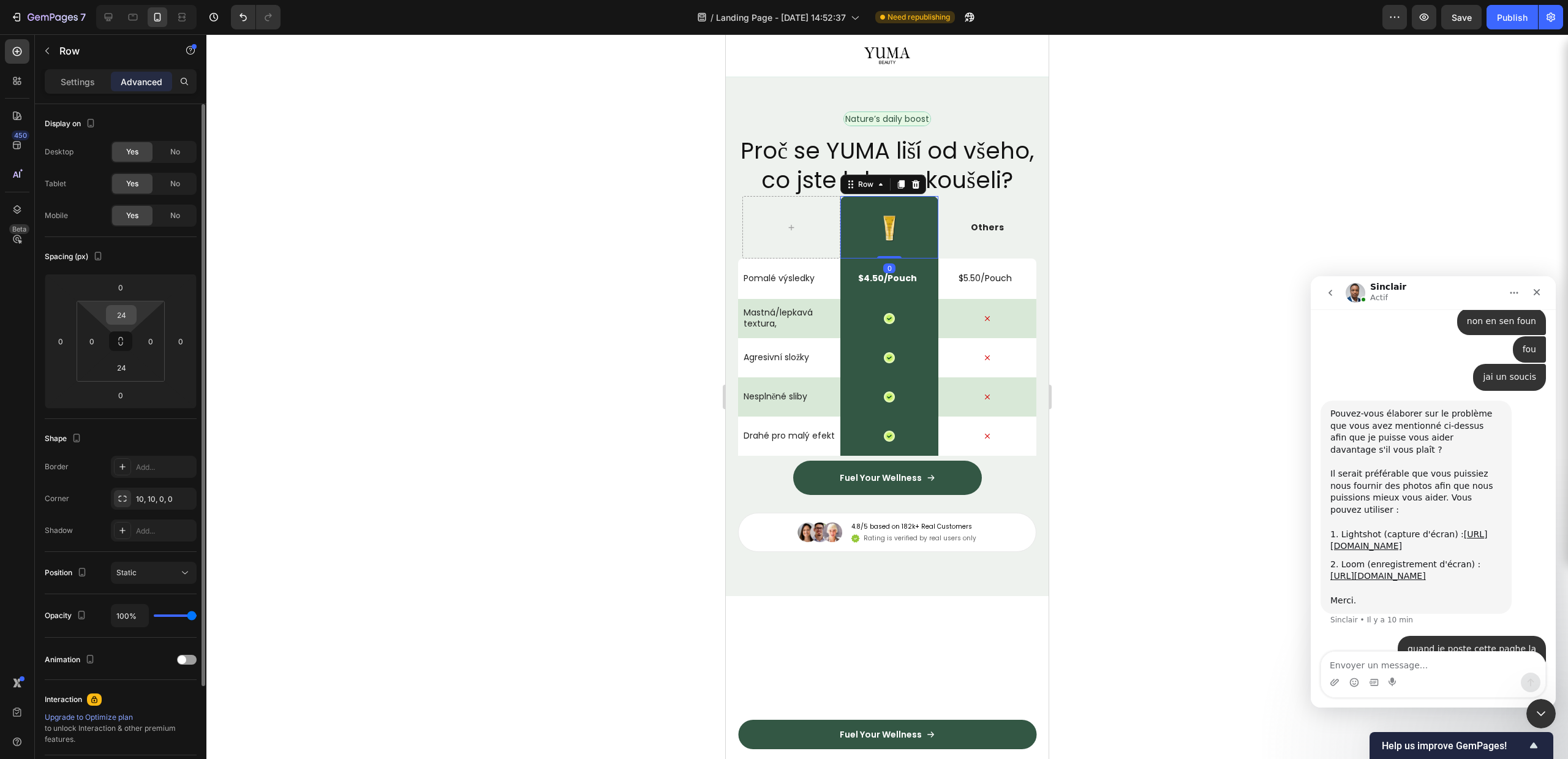
click at [130, 322] on input "24" at bounding box center [121, 314] width 25 height 19
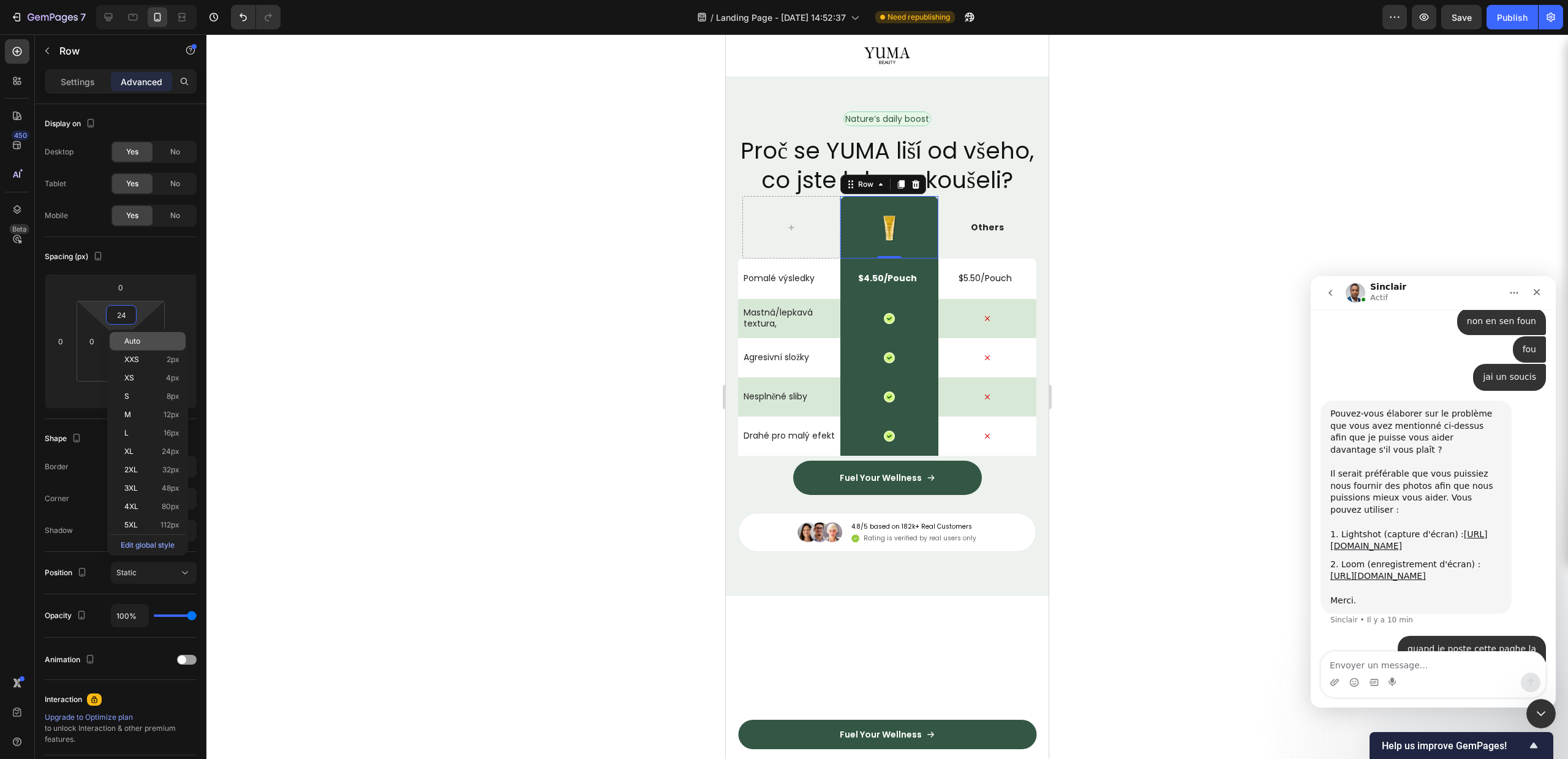
click at [123, 341] on div "Auto" at bounding box center [147, 341] width 76 height 19
type input "Auto"
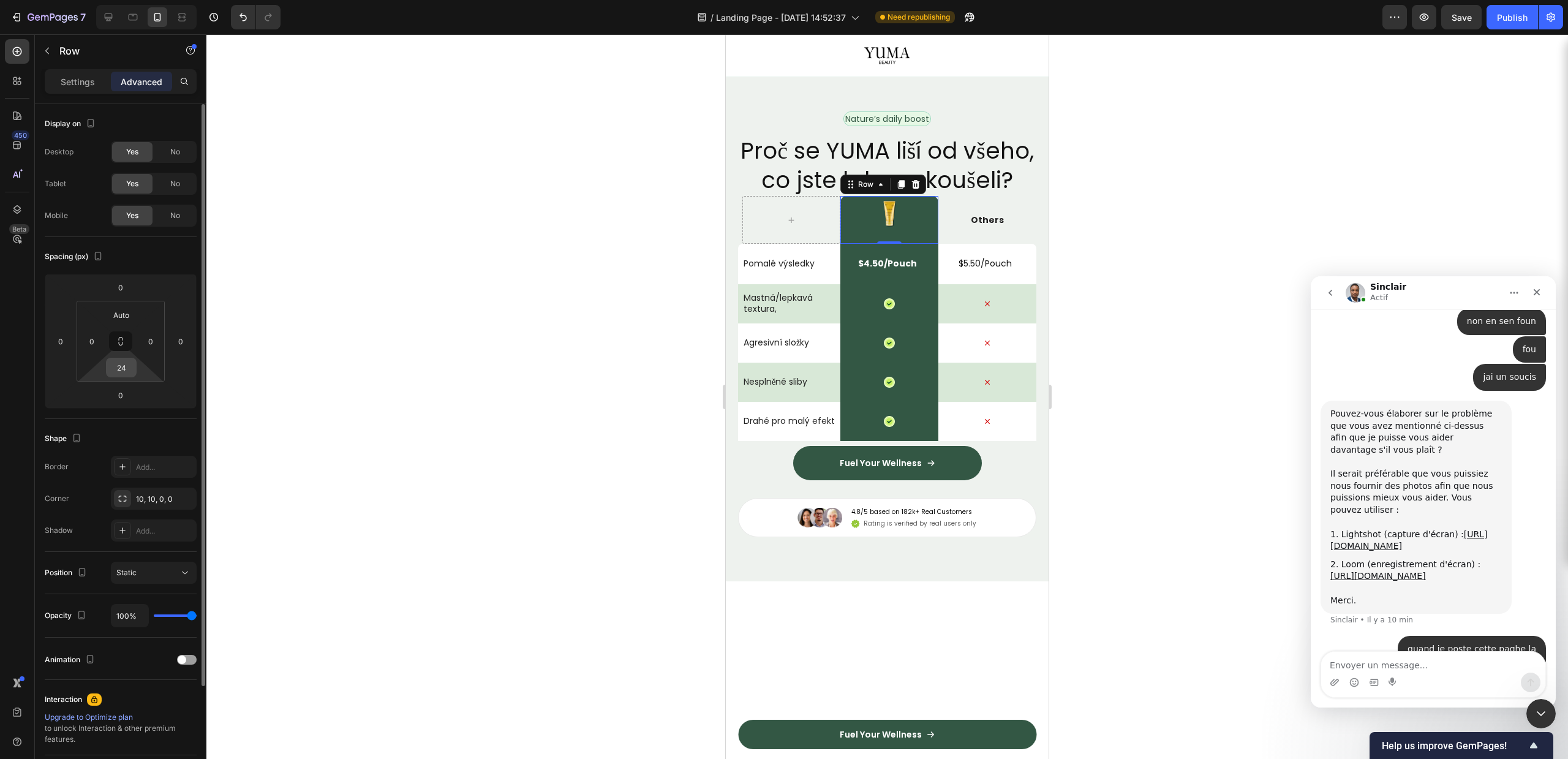
click at [112, 371] on input "24" at bounding box center [121, 367] width 25 height 19
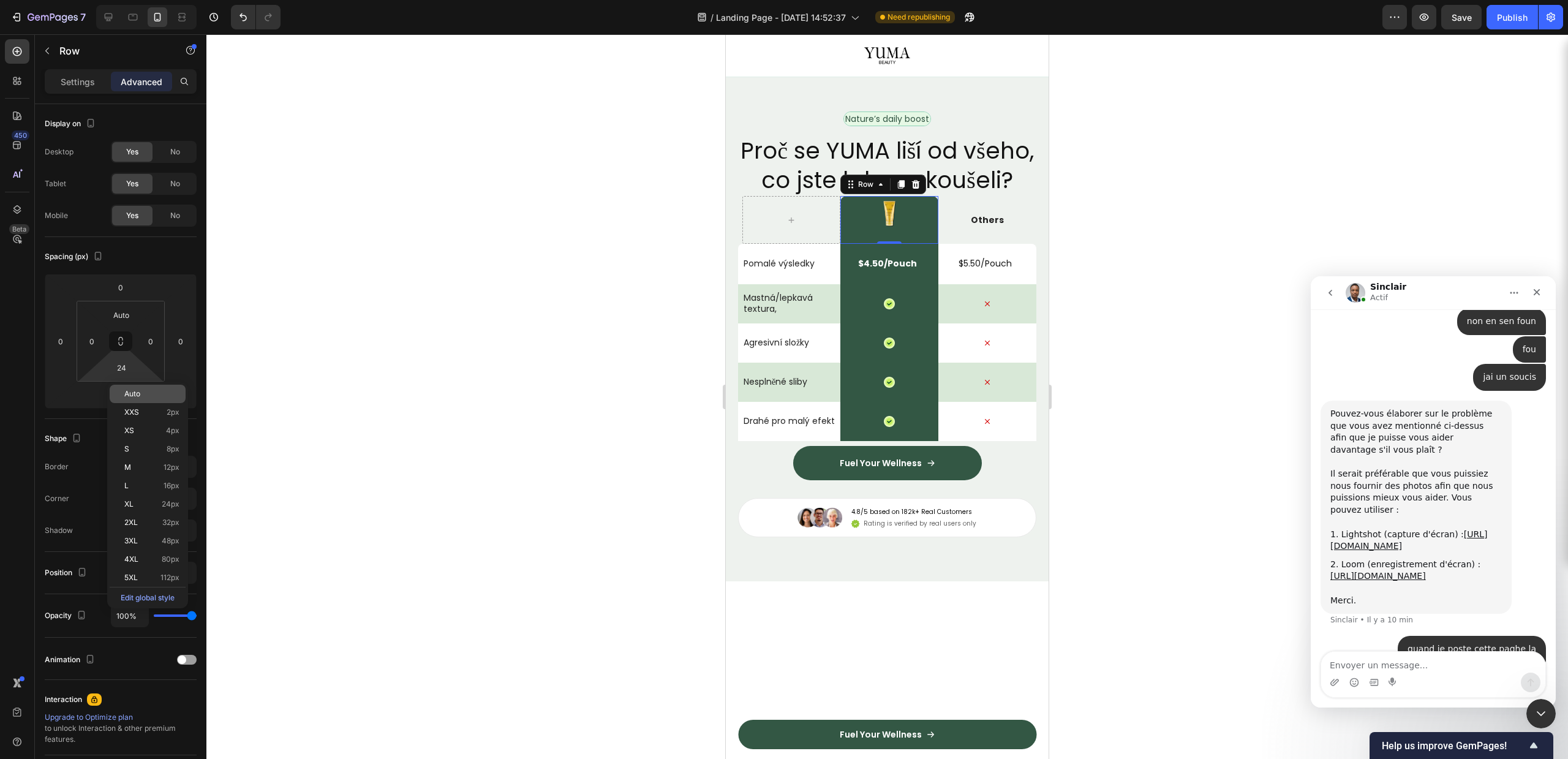
click at [123, 394] on div "Auto" at bounding box center [147, 393] width 76 height 19
type input "Auto"
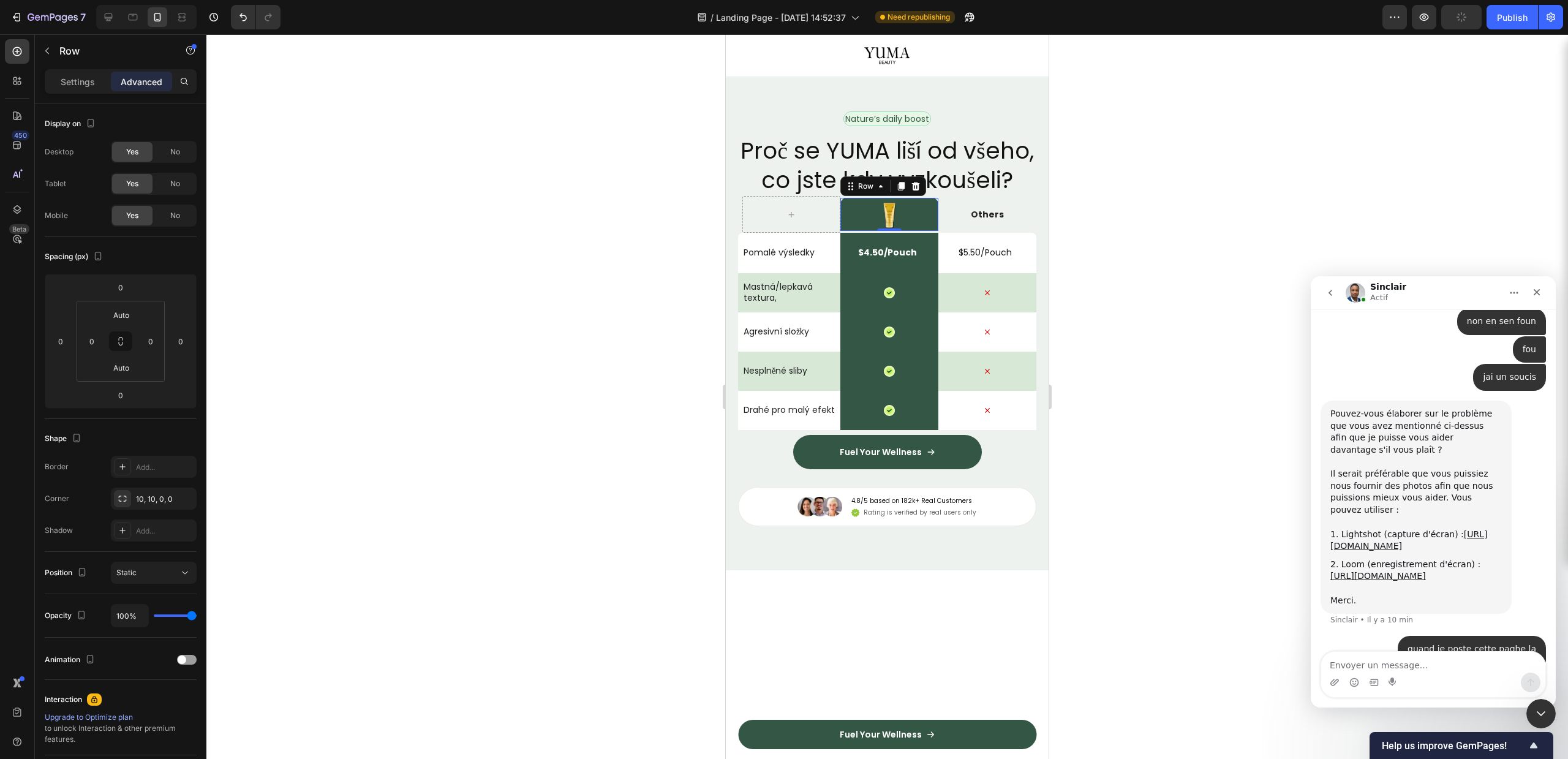
click at [123, 77] on p "Advanced" at bounding box center [141, 81] width 42 height 13
click at [72, 80] on p "Settings" at bounding box center [78, 81] width 34 height 13
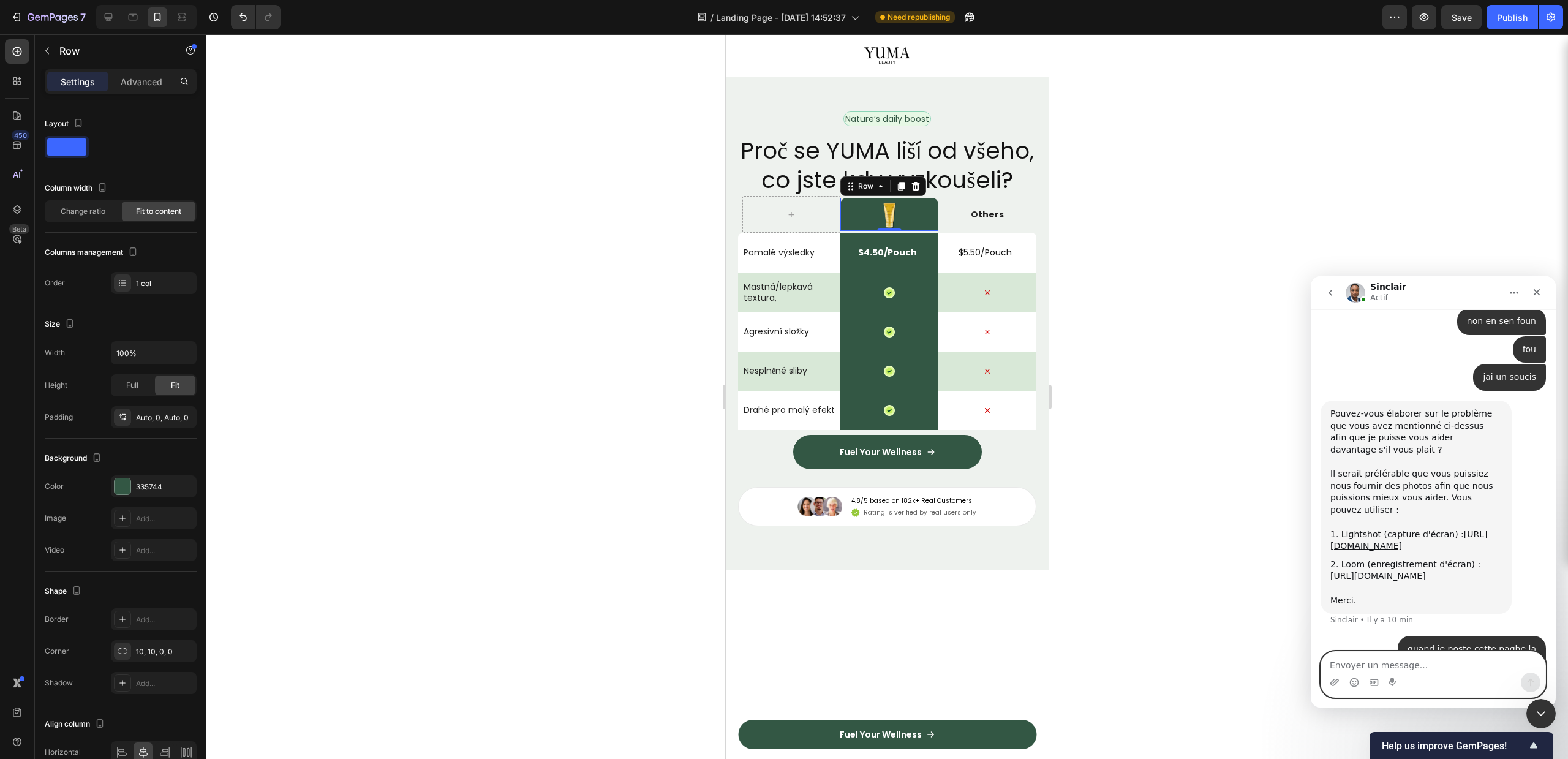
click at [1409, 662] on textarea "Envoyer un message..." at bounding box center [1433, 662] width 225 height 21
type textarea "donc?"
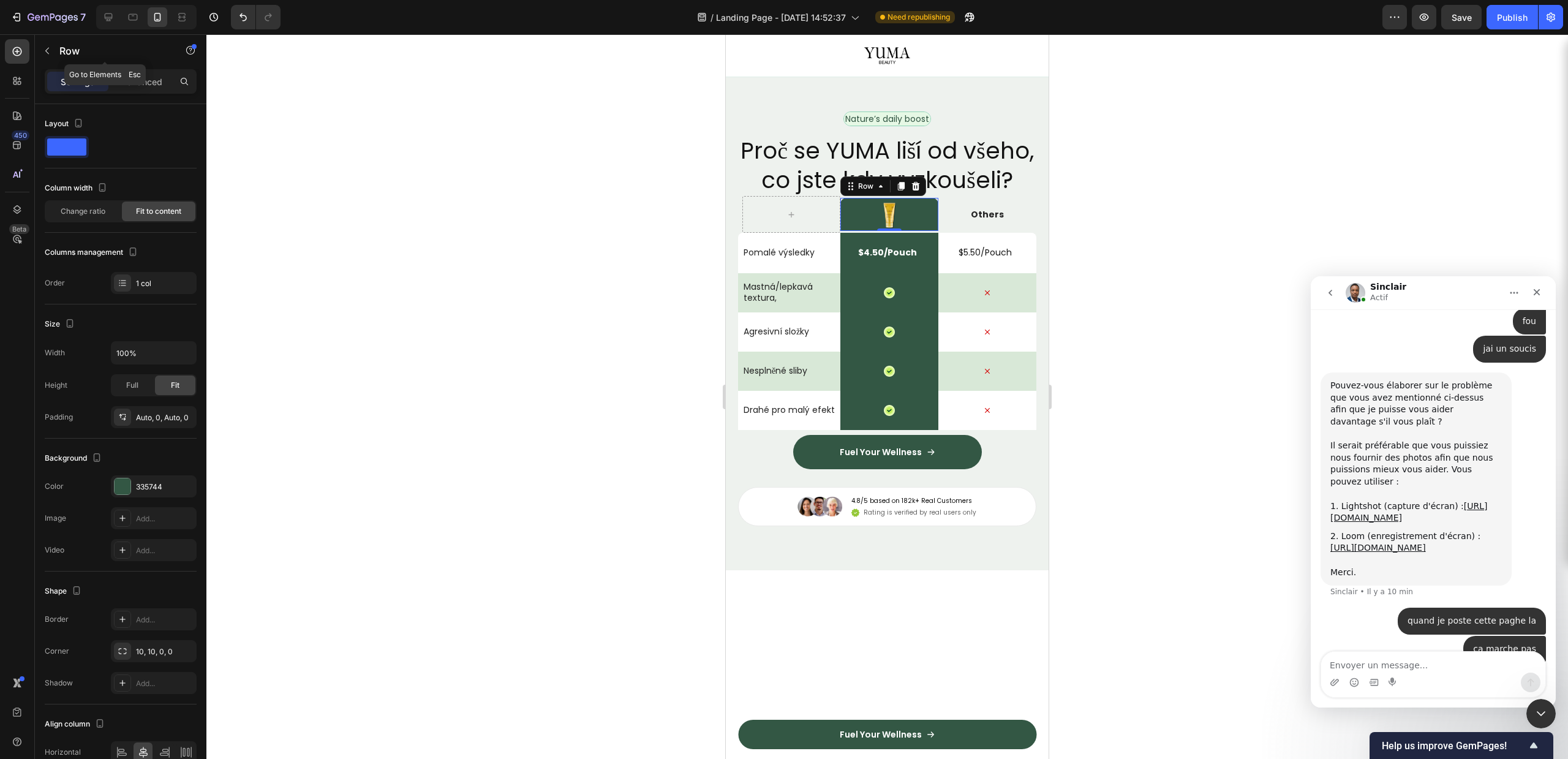
click at [144, 67] on div "Row" at bounding box center [105, 51] width 140 height 35
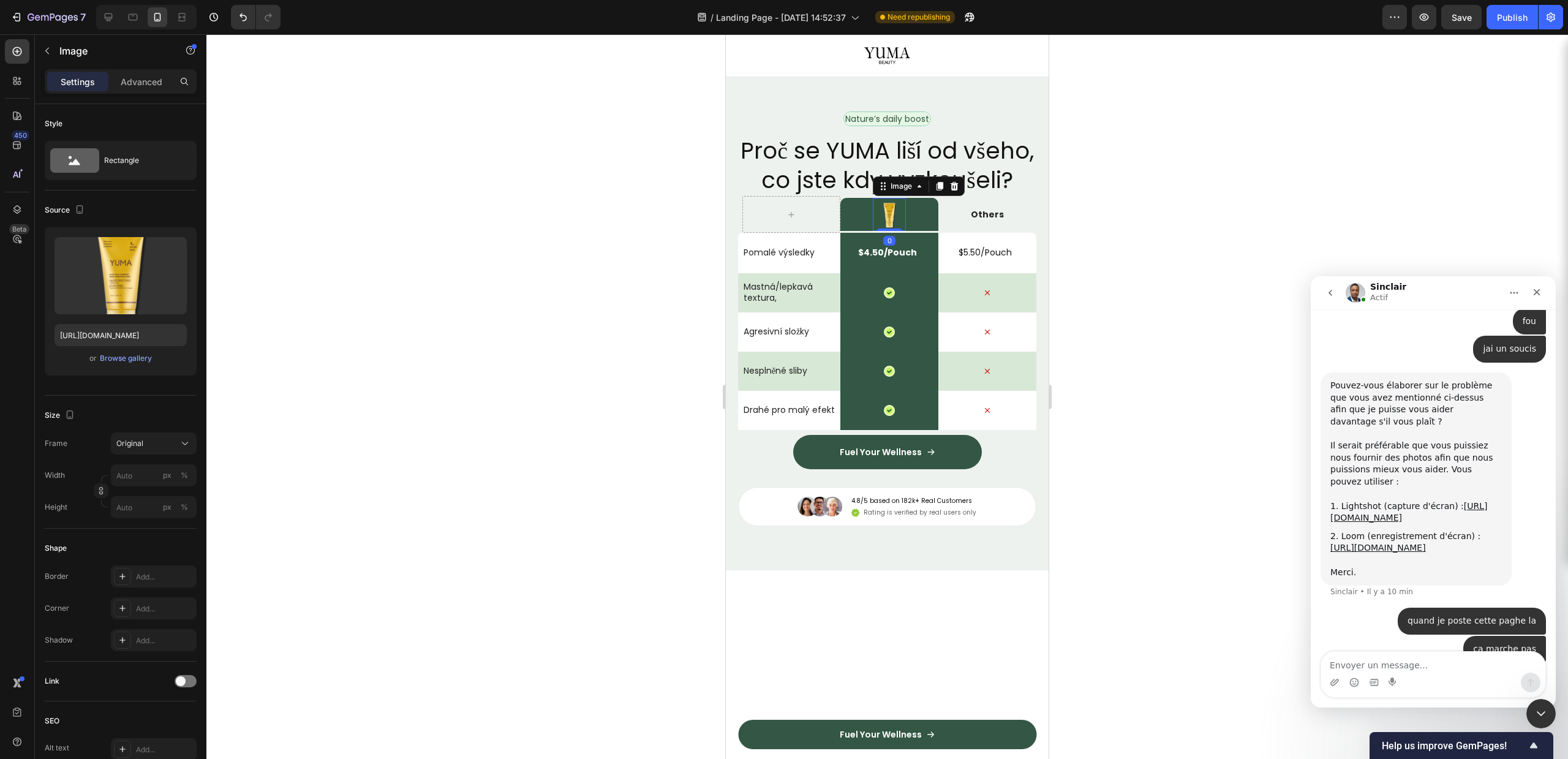
click at [891, 231] on img at bounding box center [889, 214] width 33 height 33
click at [133, 477] on input "px %" at bounding box center [153, 475] width 86 height 22
click at [152, 453] on button "Original" at bounding box center [153, 444] width 86 height 22
click at [134, 563] on span "Custom" at bounding box center [129, 564] width 27 height 11
click at [141, 508] on input "px %" at bounding box center [153, 506] width 86 height 22
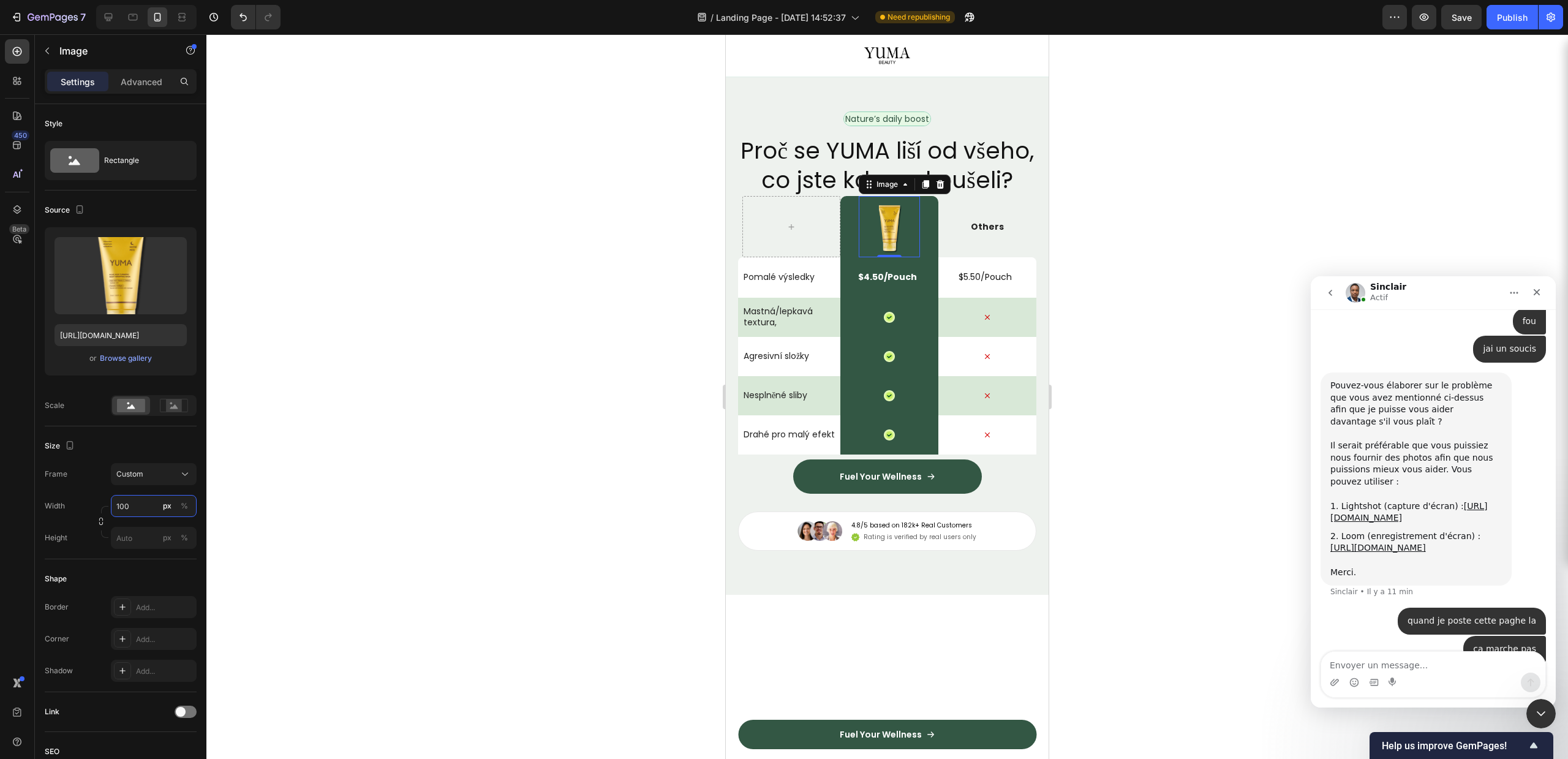
type input "100"
click at [1132, 243] on div at bounding box center [887, 396] width 1361 height 725
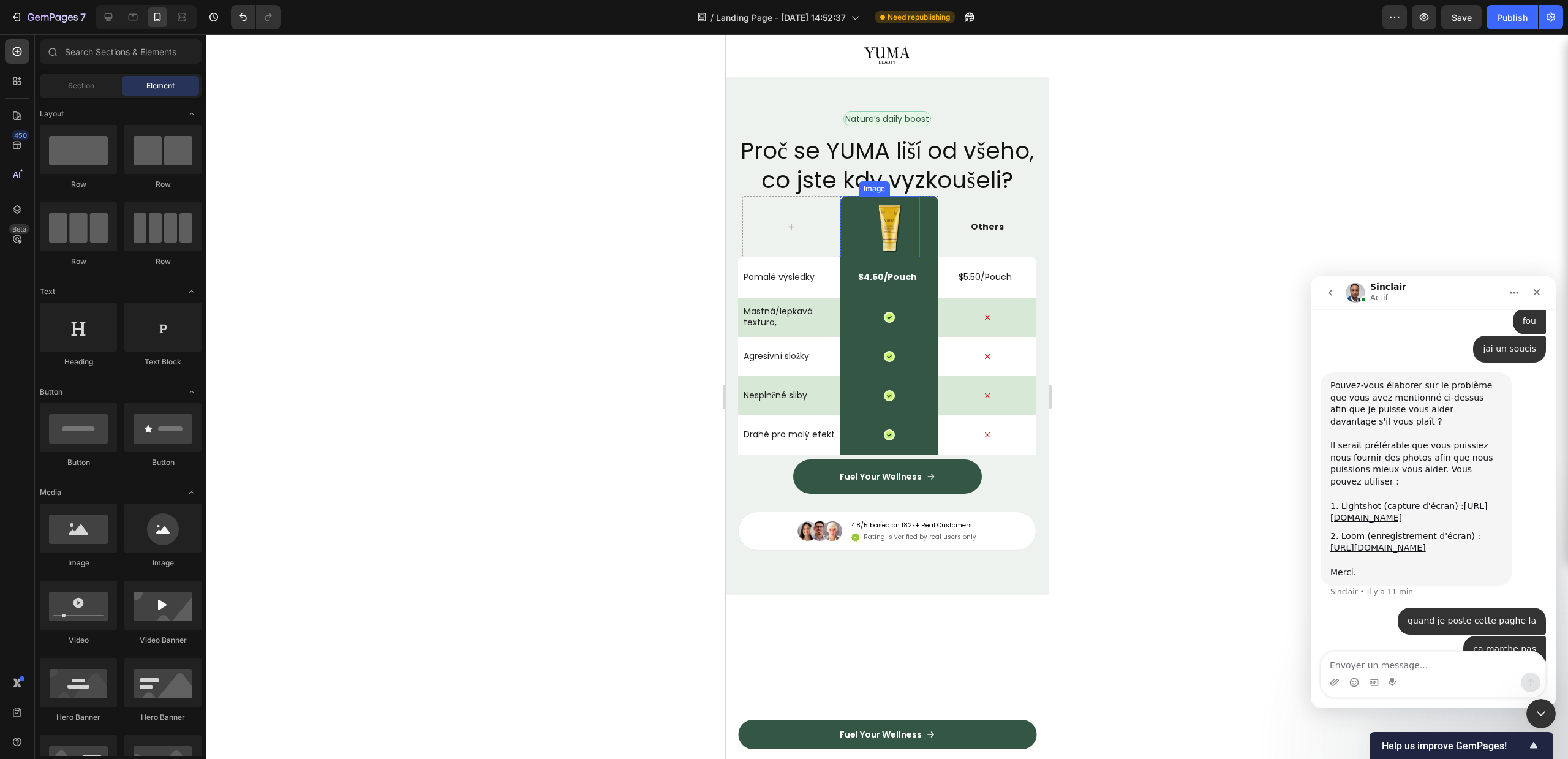
click at [895, 257] on img at bounding box center [889, 227] width 61 height 61
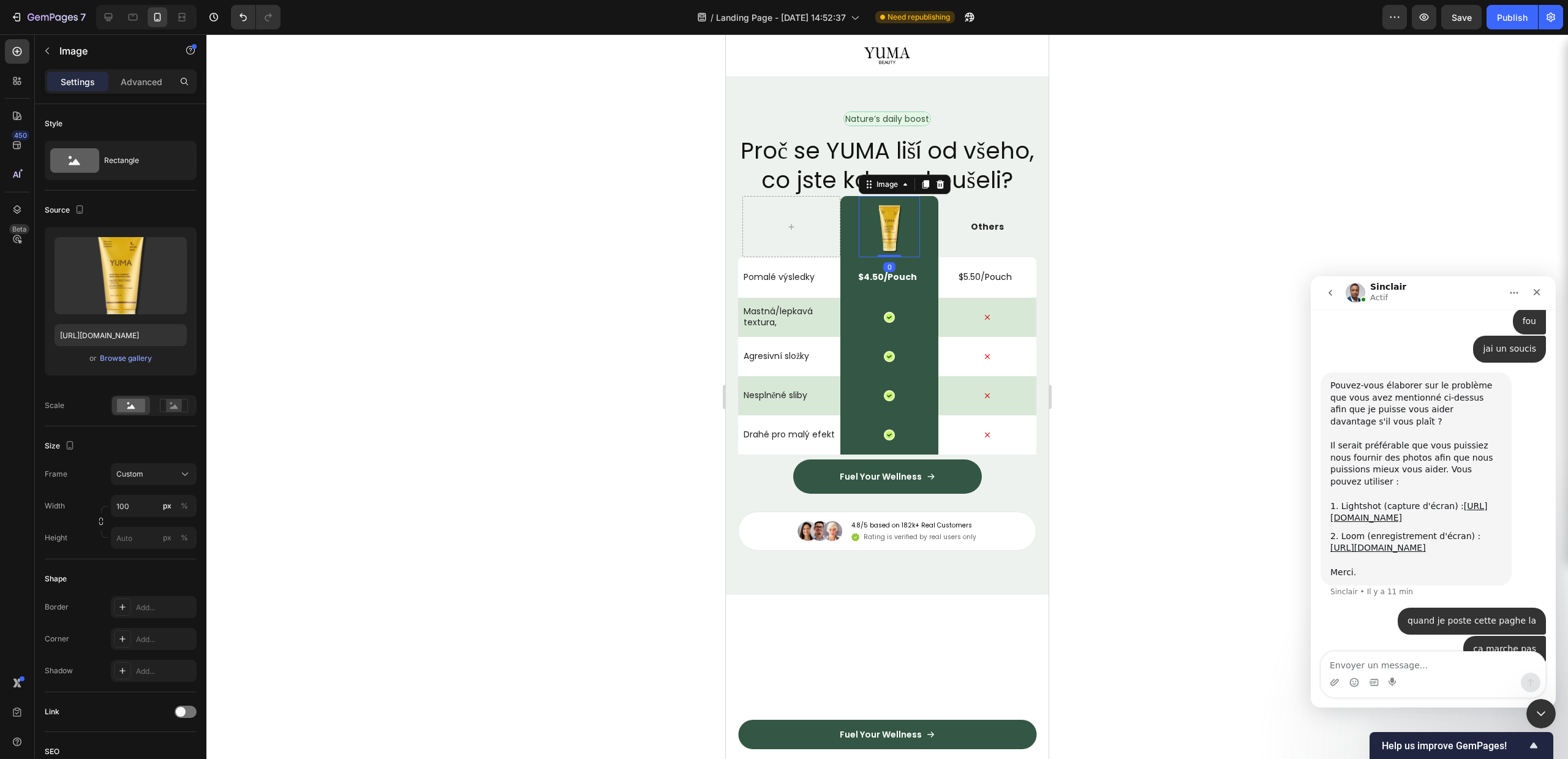
click at [1205, 251] on div at bounding box center [887, 396] width 1361 height 725
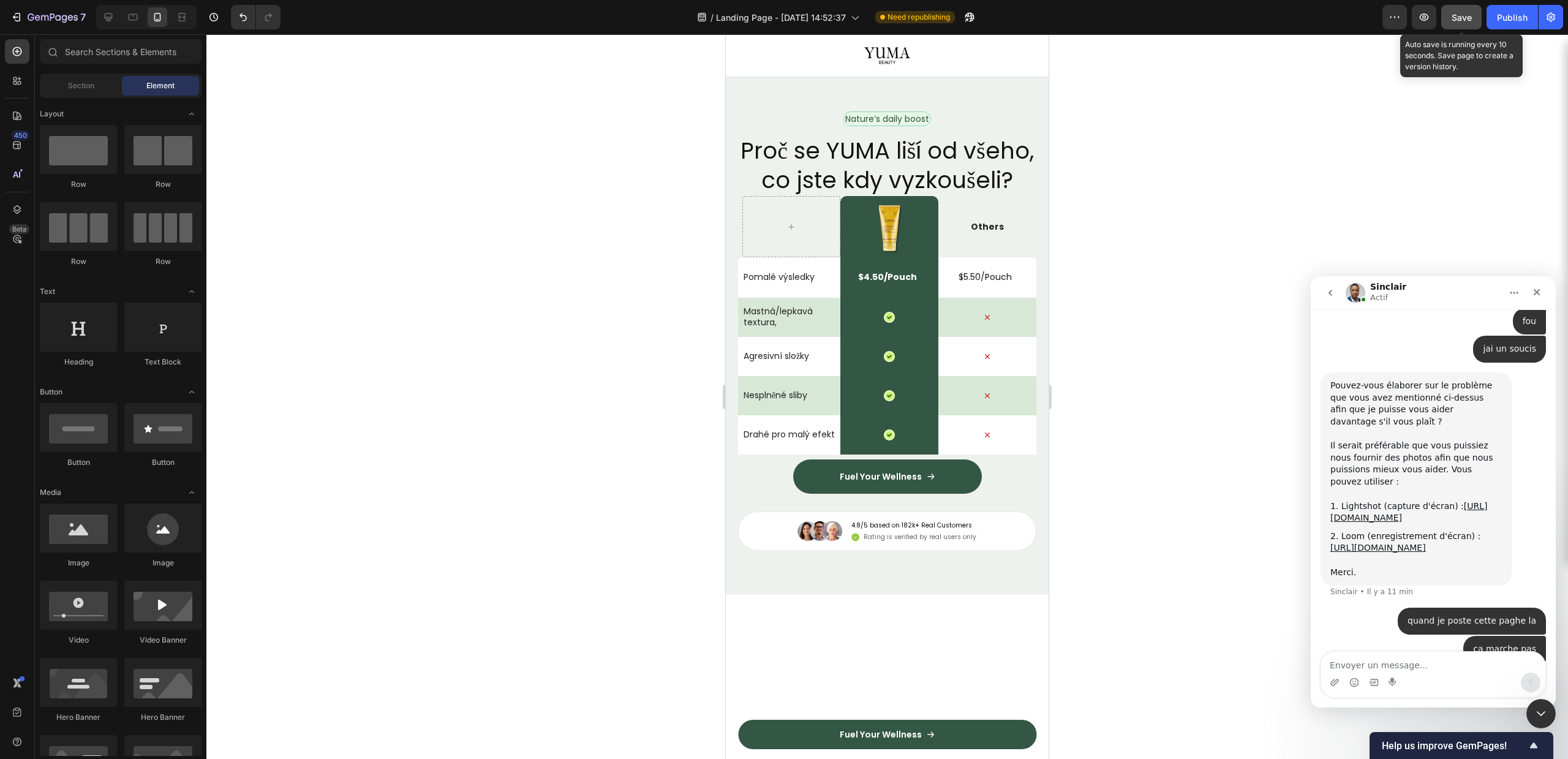
click at [1455, 9] on button "Save" at bounding box center [1461, 17] width 40 height 25
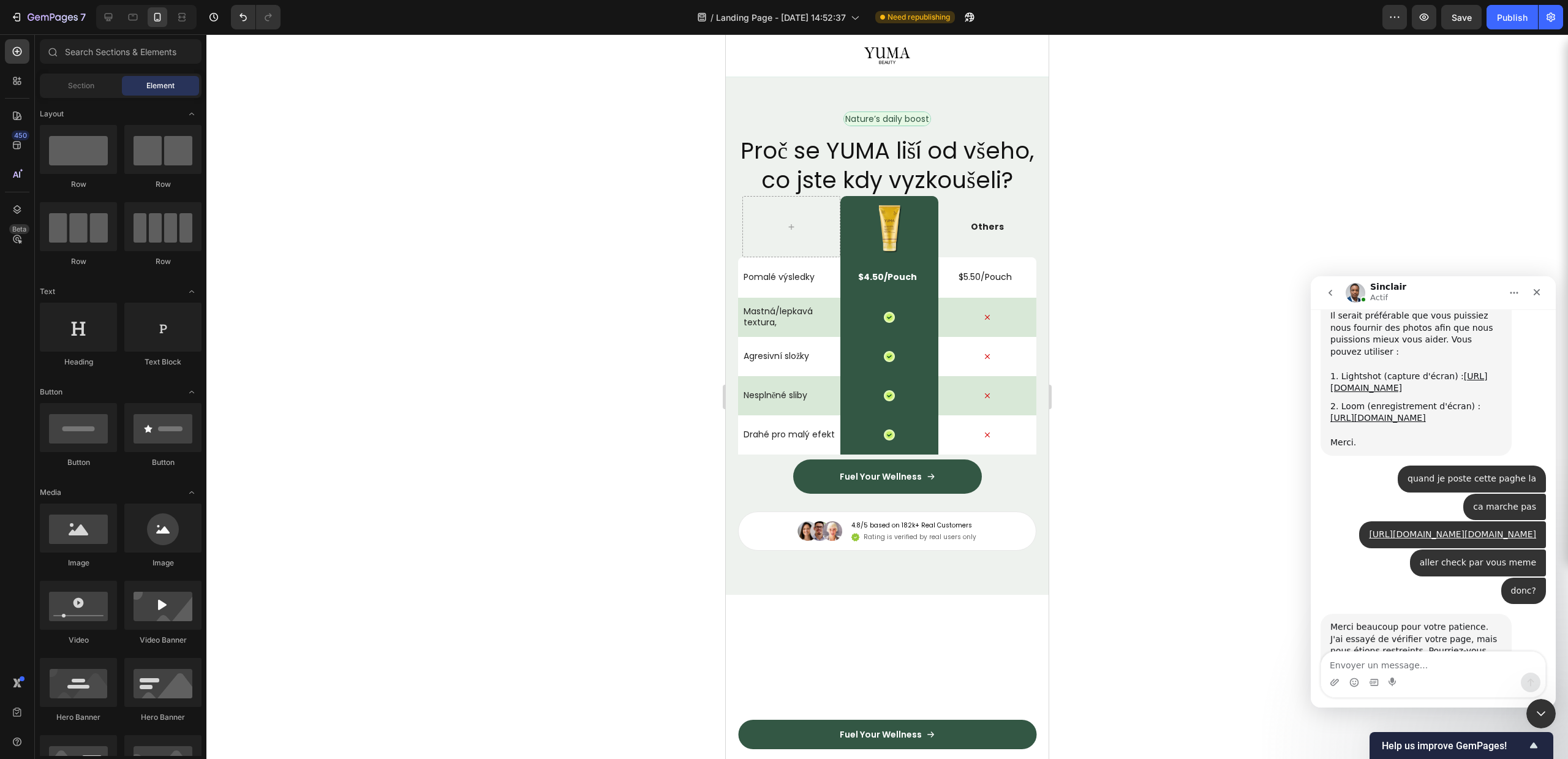
scroll to position [3296, 0]
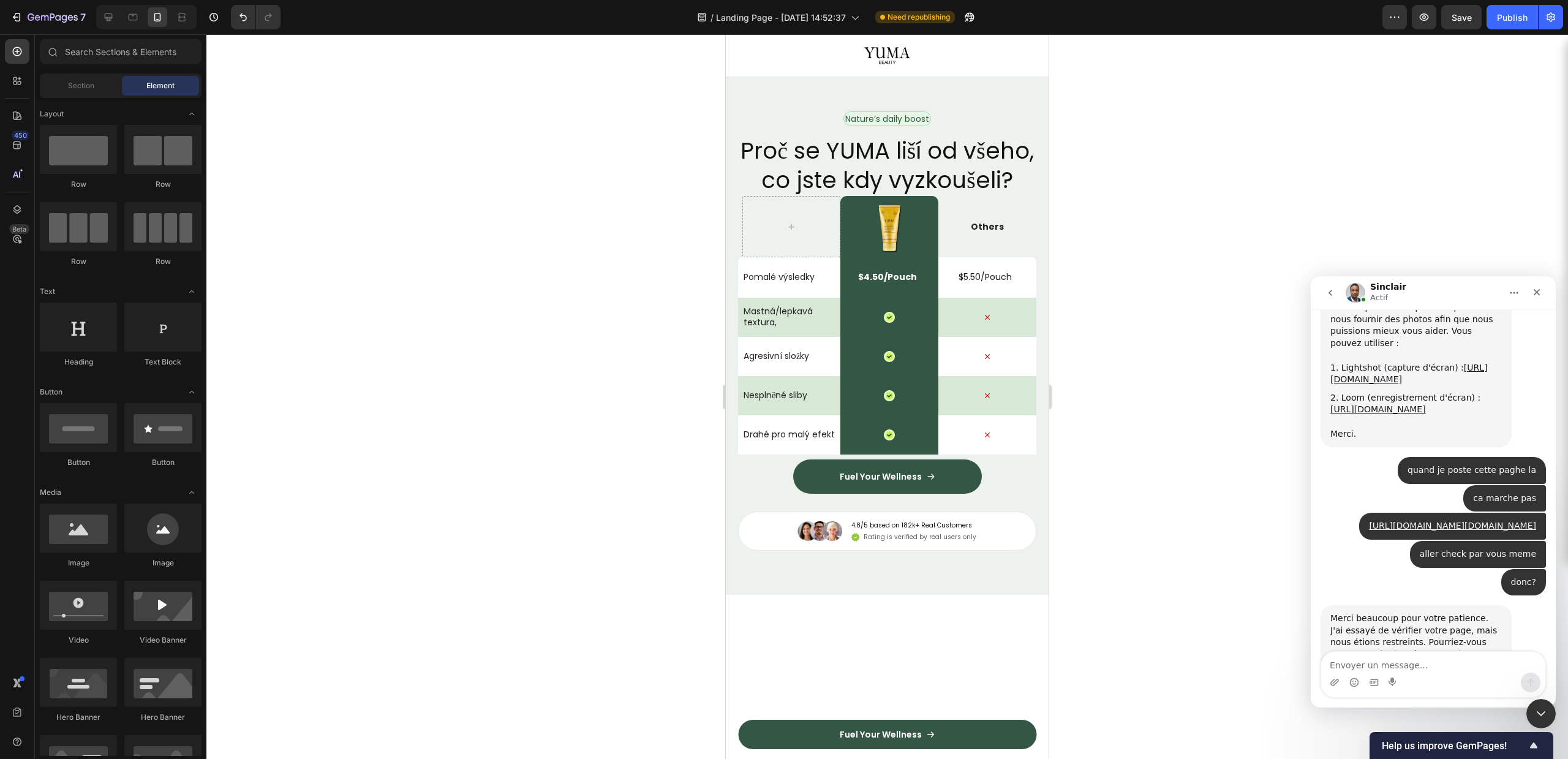
click at [1405, 676] on div "Intercom Messenger" at bounding box center [1433, 682] width 225 height 19
click at [1413, 666] on textarea "Envoyer un message..." at bounding box center [1433, 662] width 225 height 21
type textarea "envoyer moi votre ip si ce nest pas un probleme pourvous"
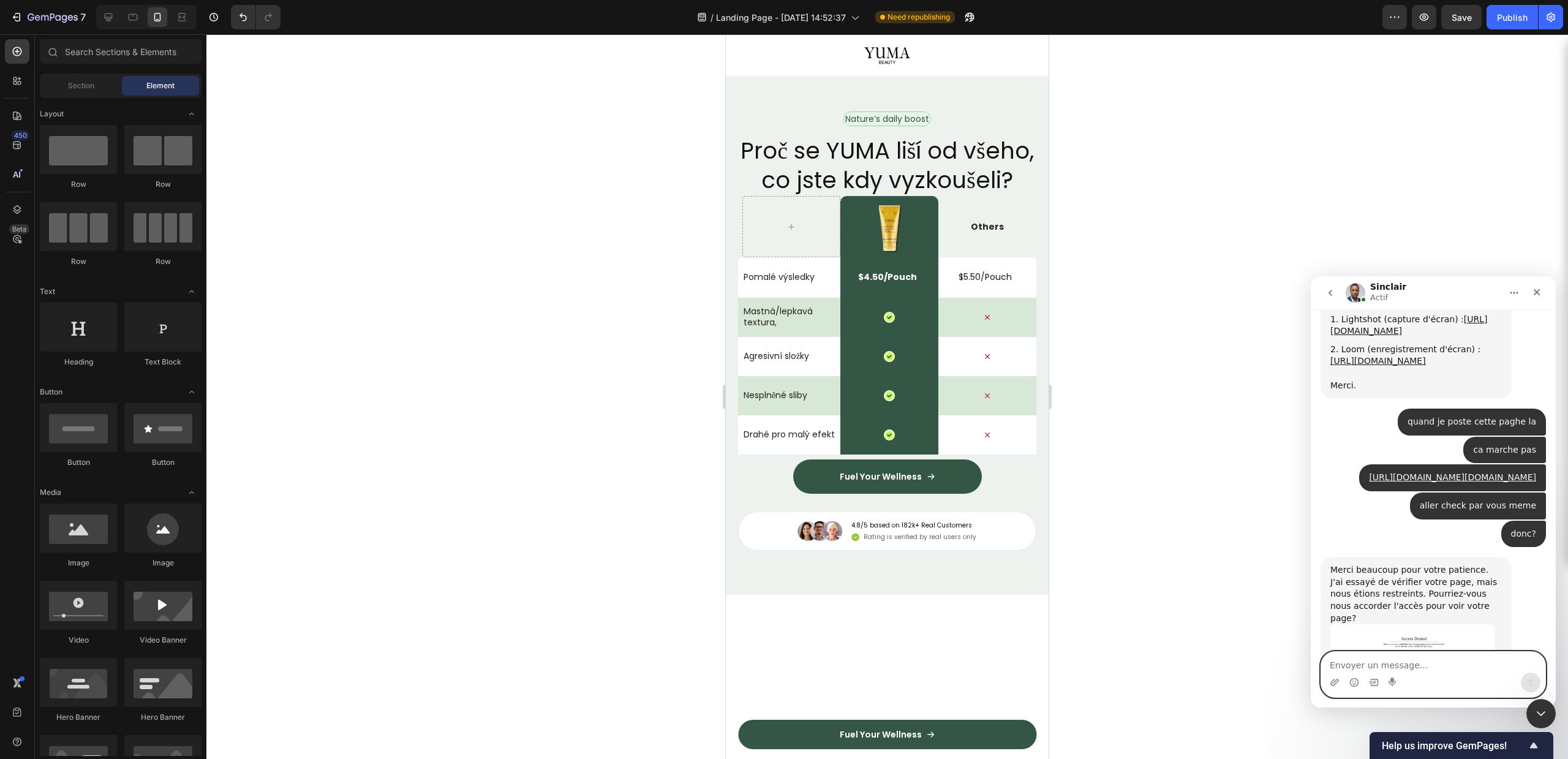
scroll to position [3393, 0]
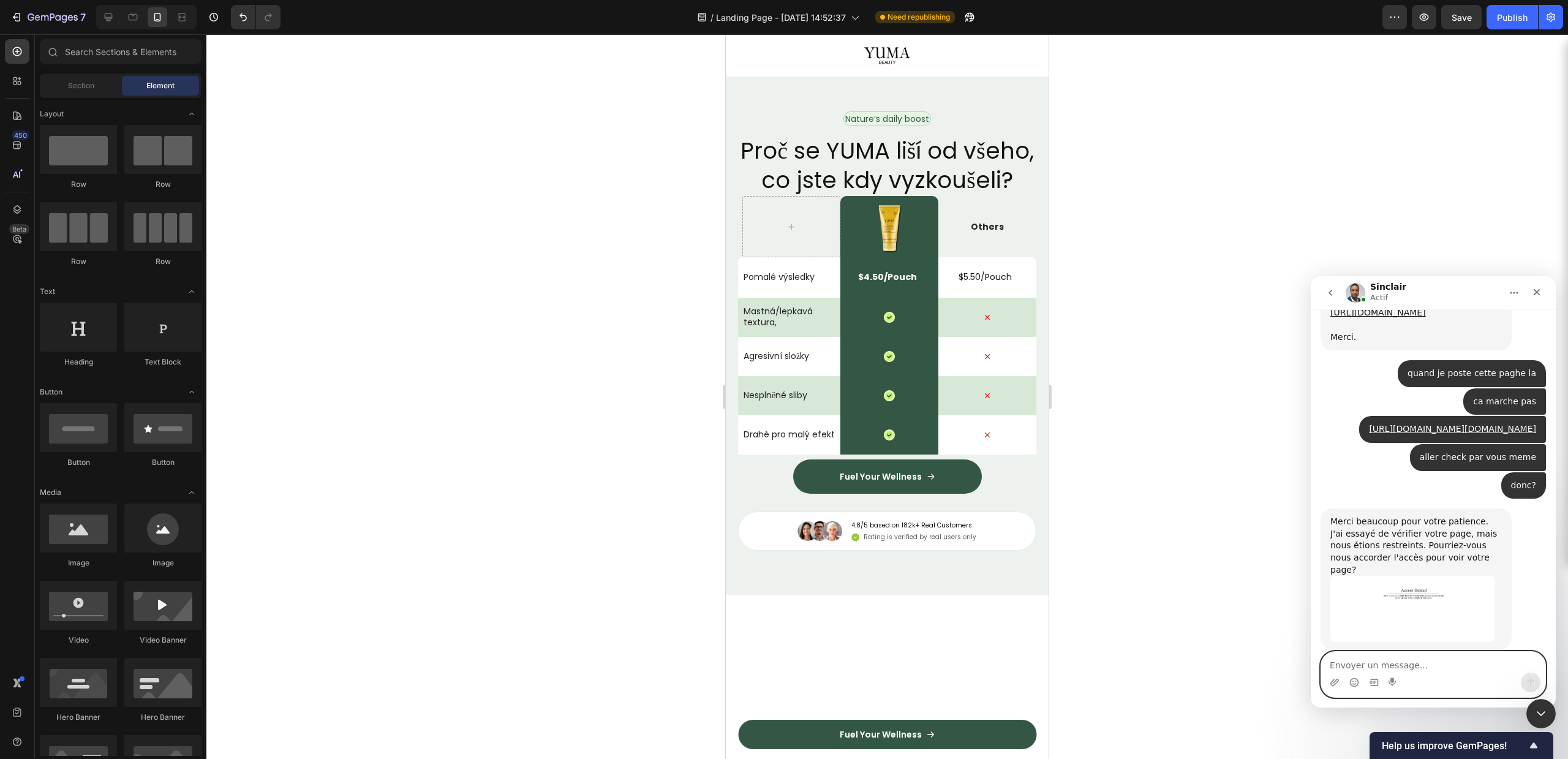
click at [1421, 656] on textarea "Envoyer un message..." at bounding box center [1433, 662] width 225 height 21
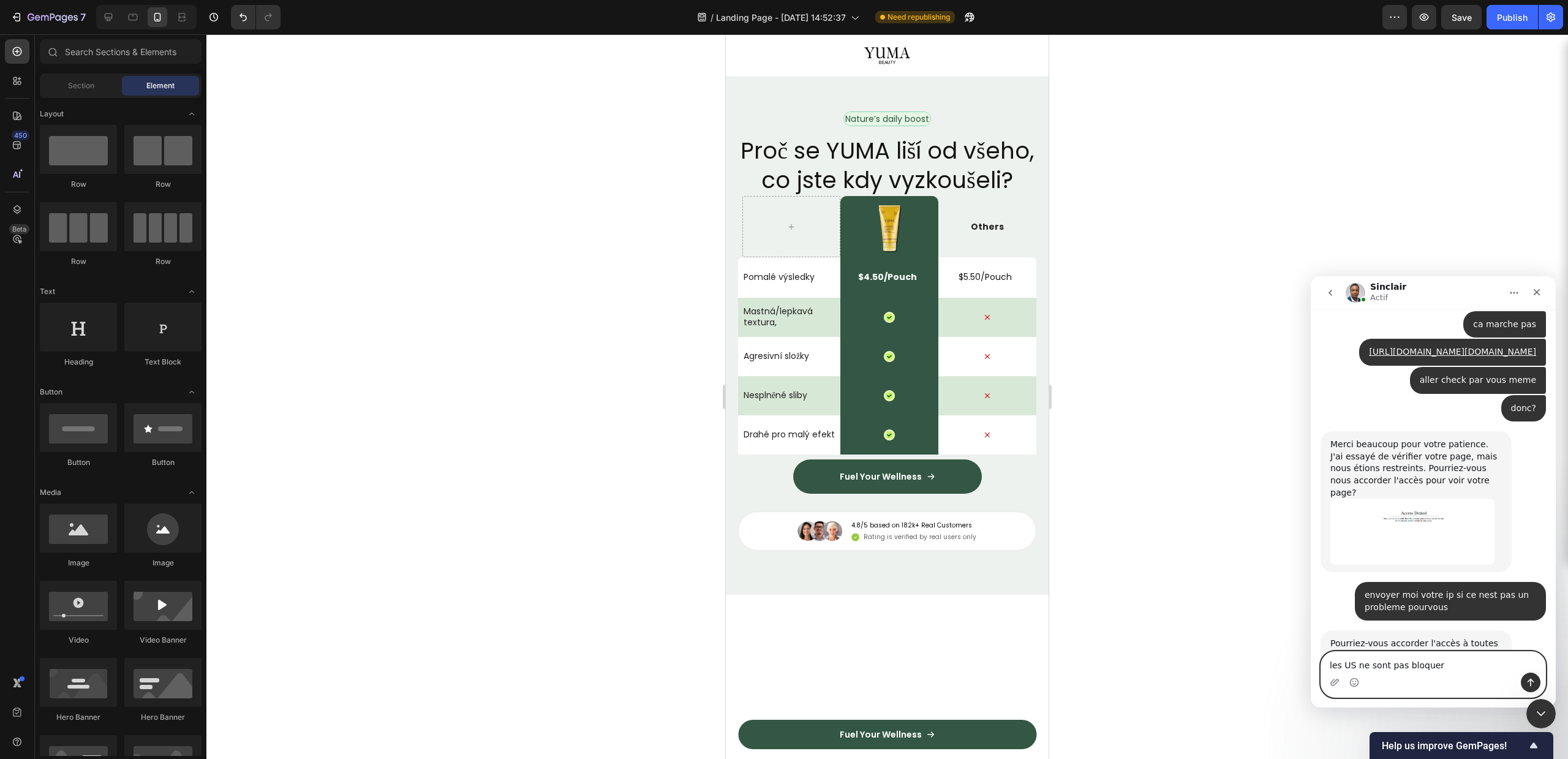
type textarea "les US ne sont pas bloquer"
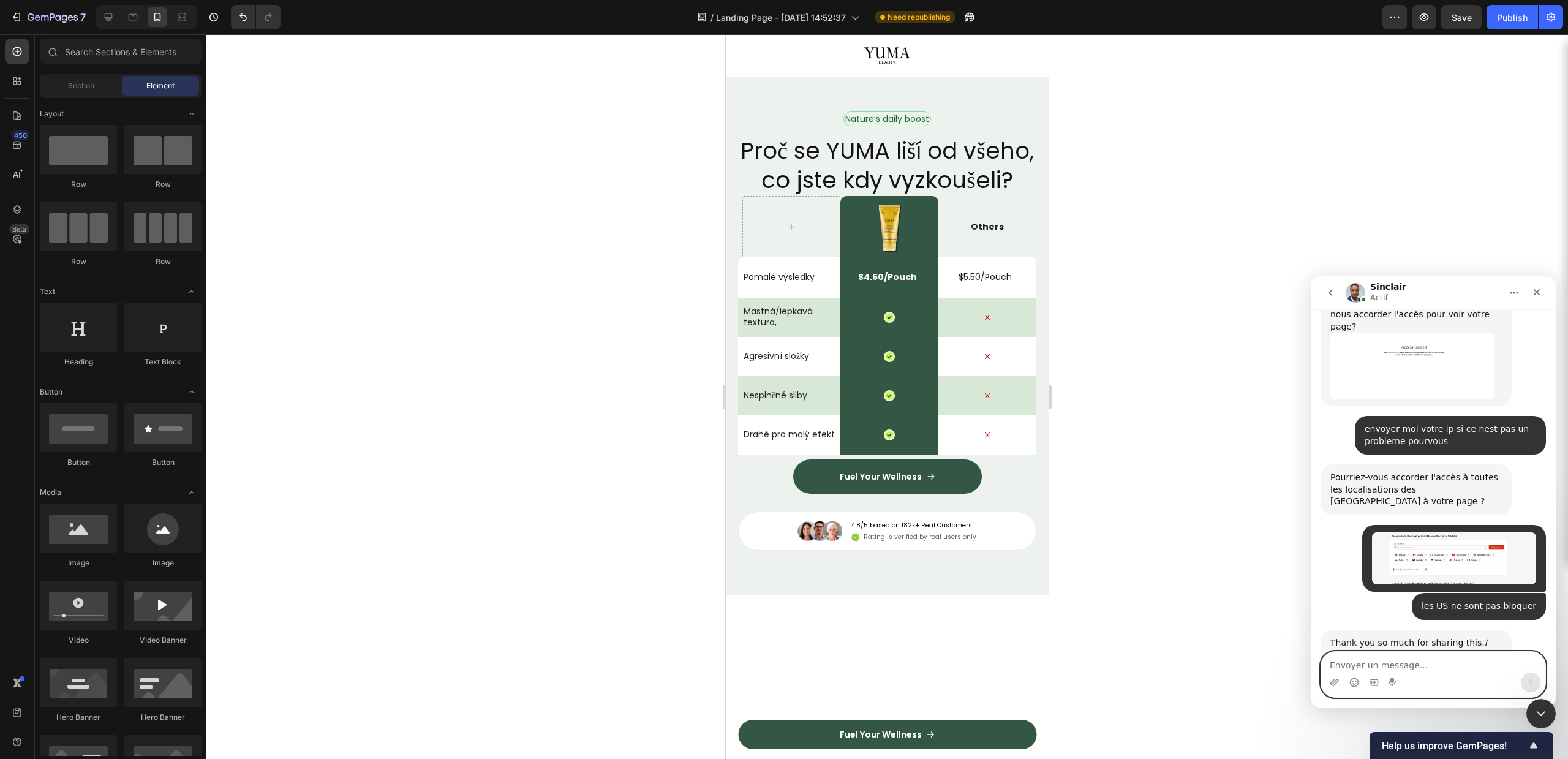
scroll to position [3649, 0]
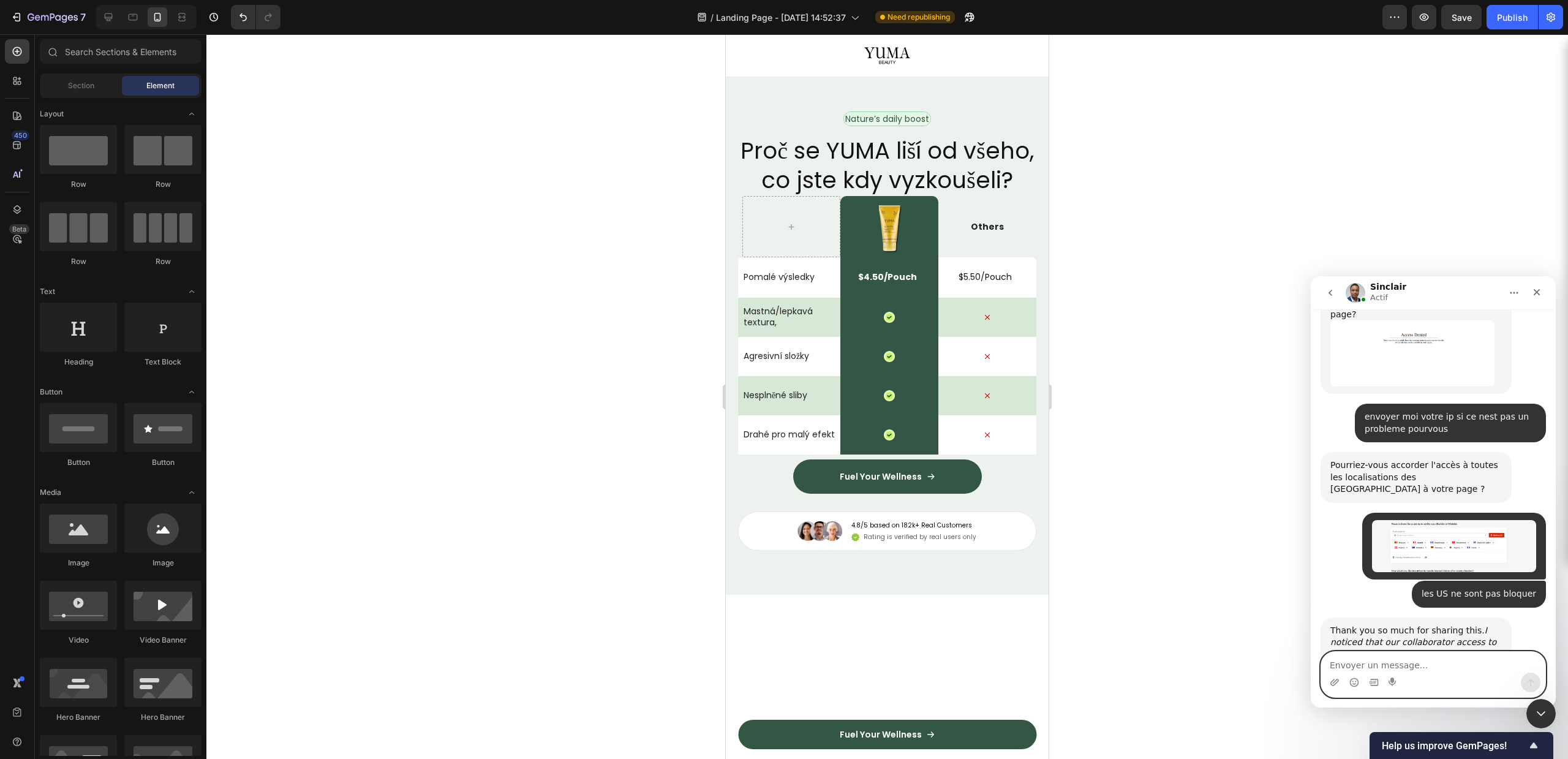
click at [1417, 658] on textarea "Envoyer un message..." at bounding box center [1433, 662] width 225 height 21
type textarea "ok"
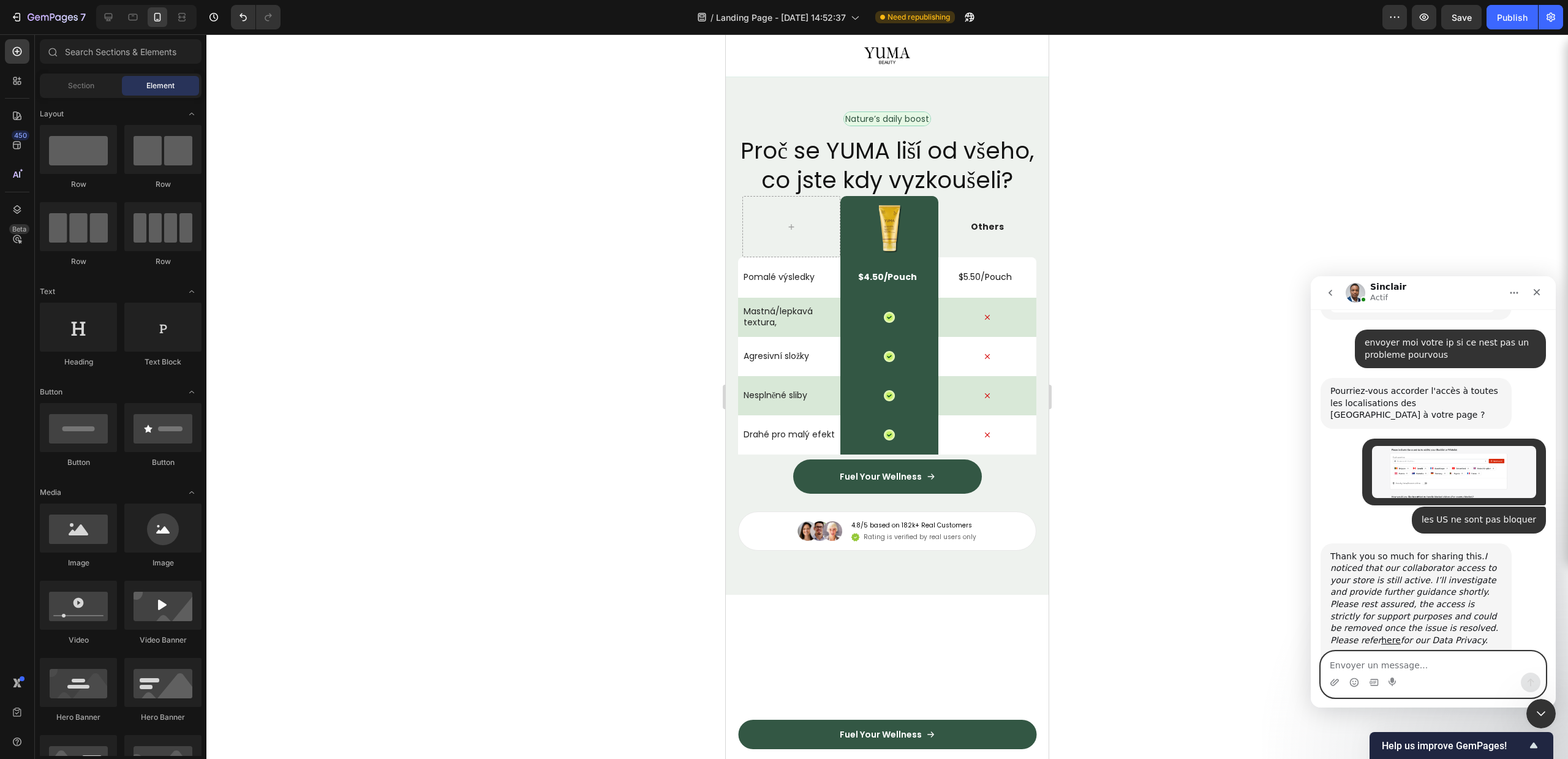
scroll to position [3721, 0]
